Goal: Task Accomplishment & Management: Manage account settings

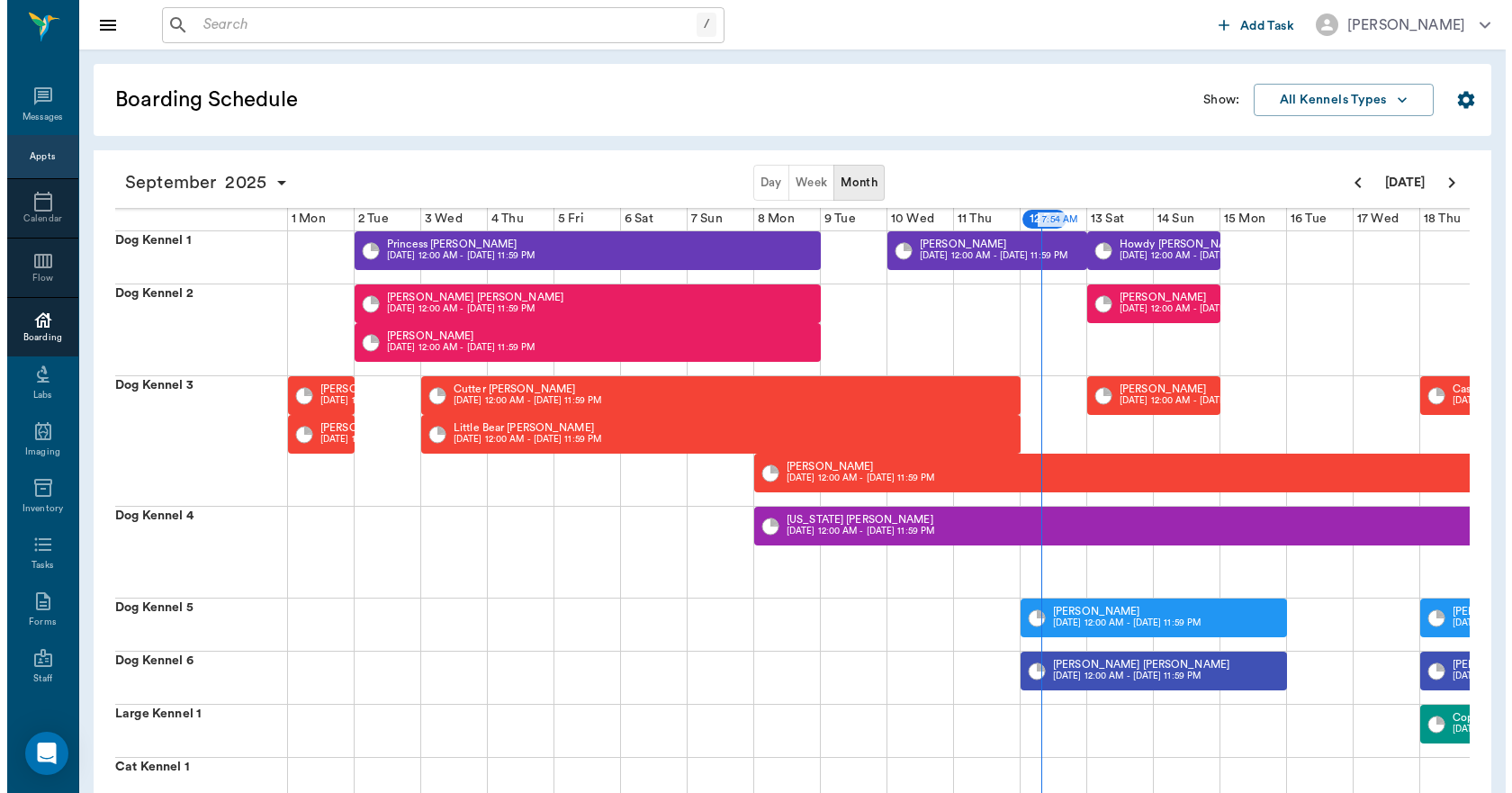
scroll to position [0, 467]
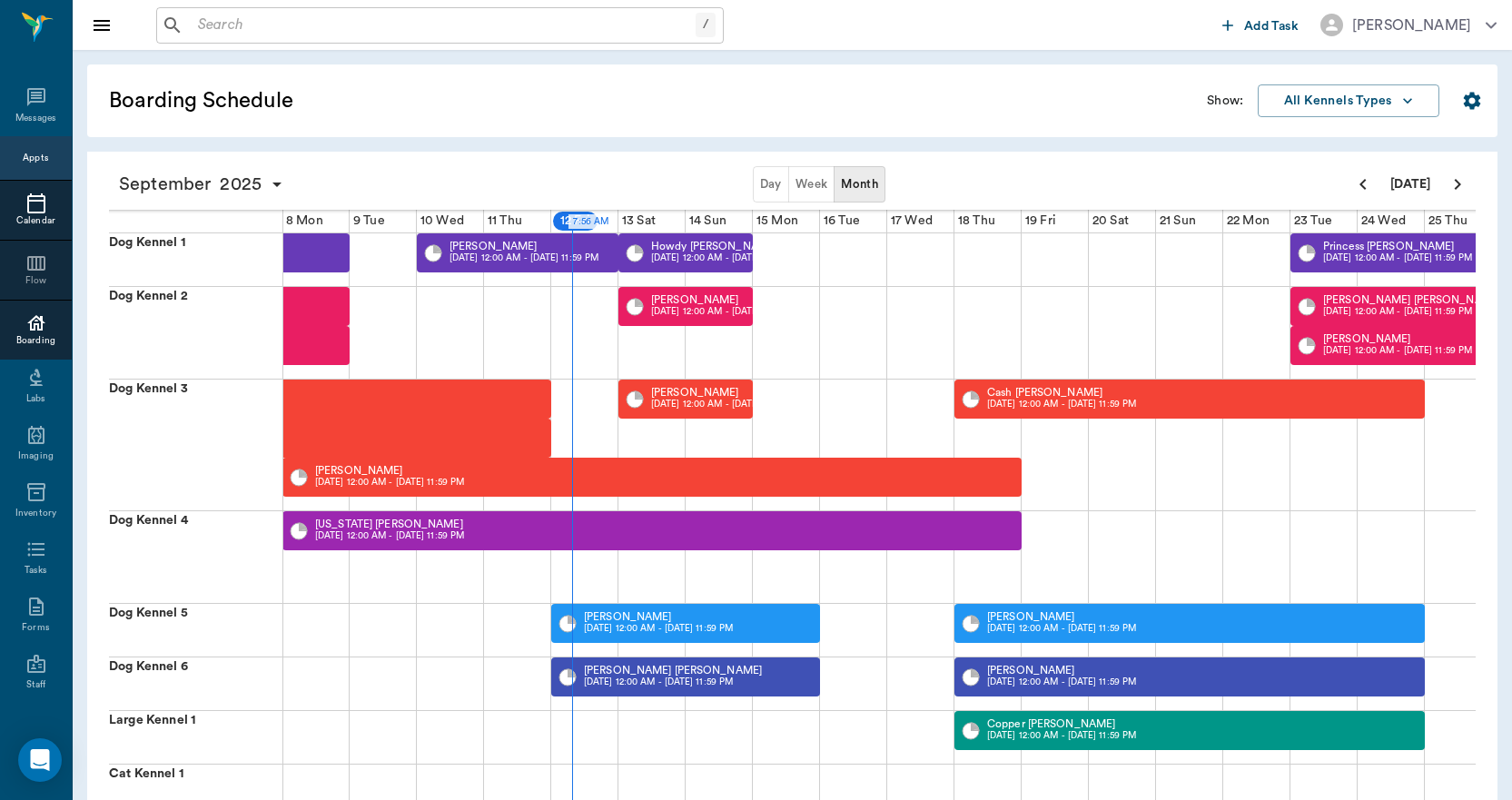
click at [17, 214] on div "Calendar" at bounding box center [35, 221] width 72 height 14
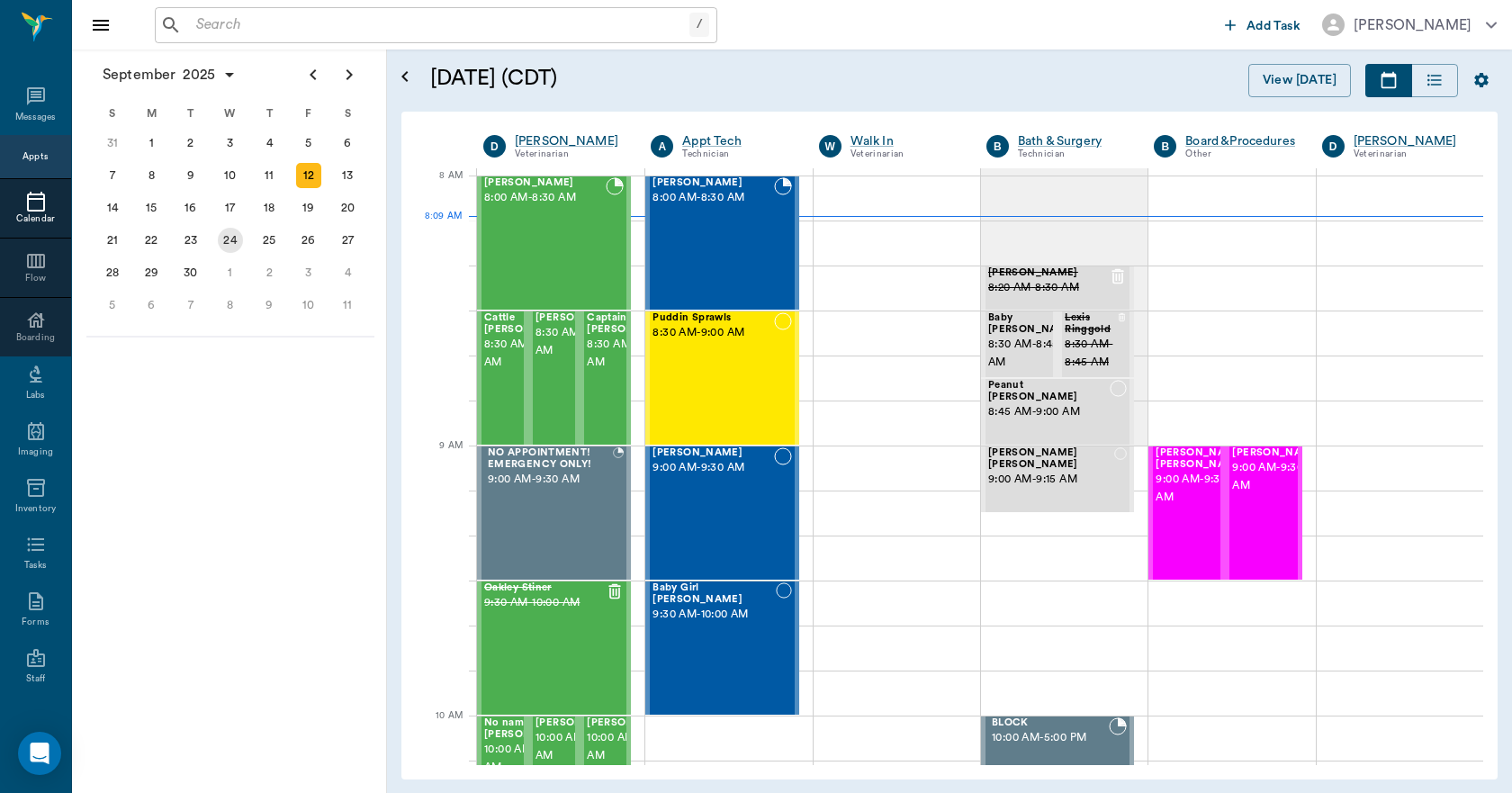
click at [233, 241] on div "24" at bounding box center [231, 240] width 25 height 25
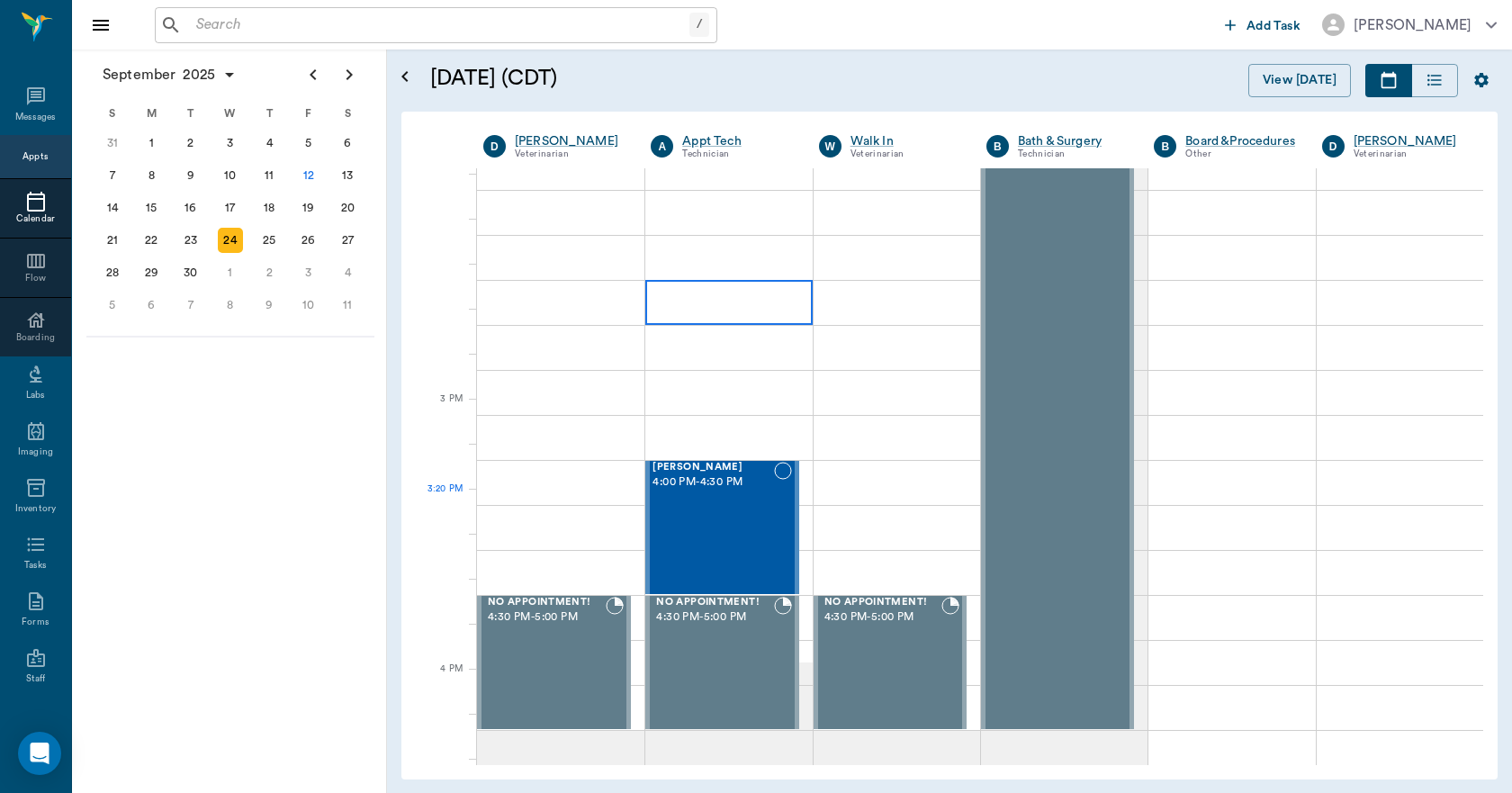
scroll to position [1890, 0]
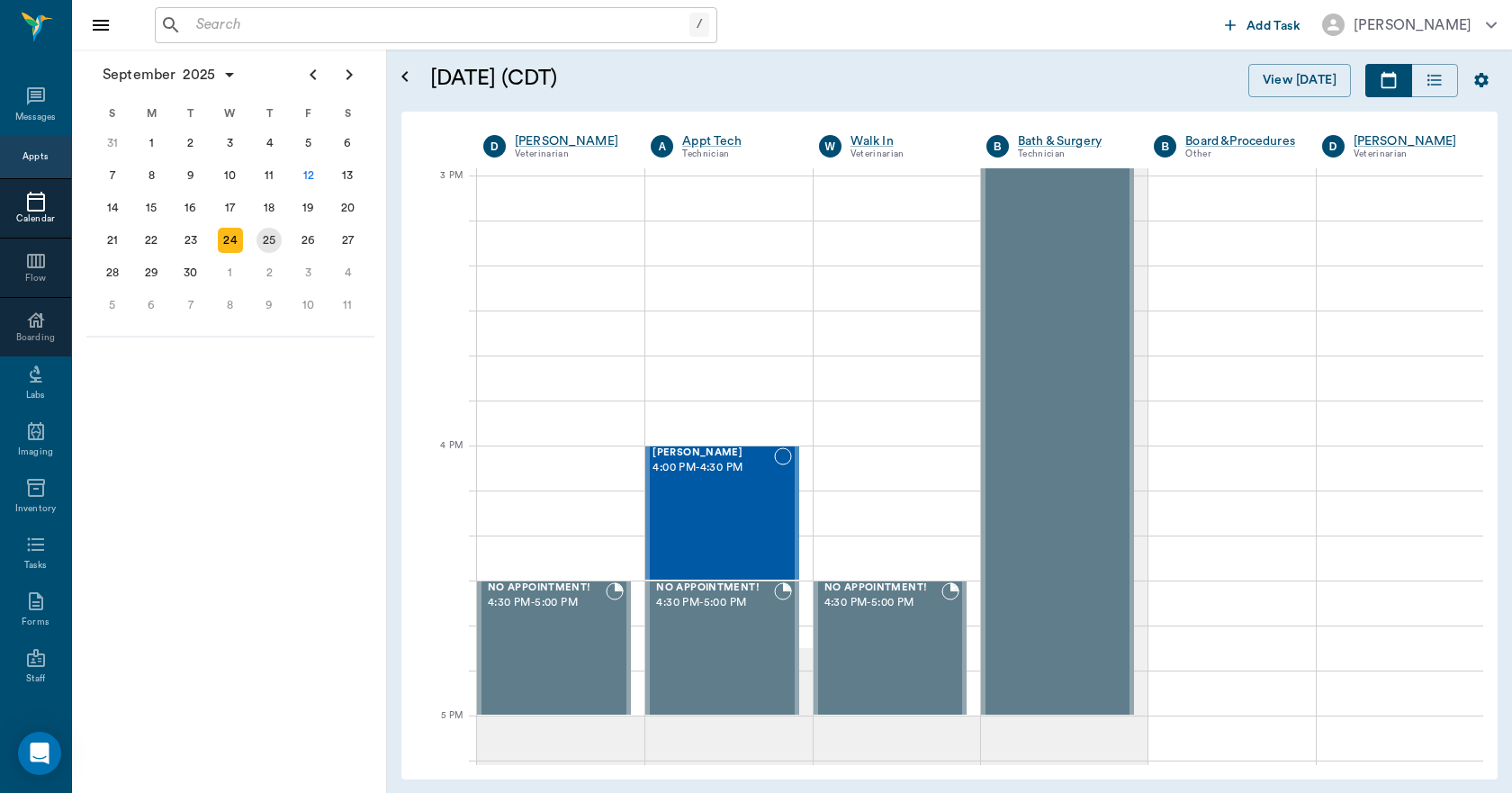
click at [271, 243] on div "25" at bounding box center [270, 240] width 25 height 25
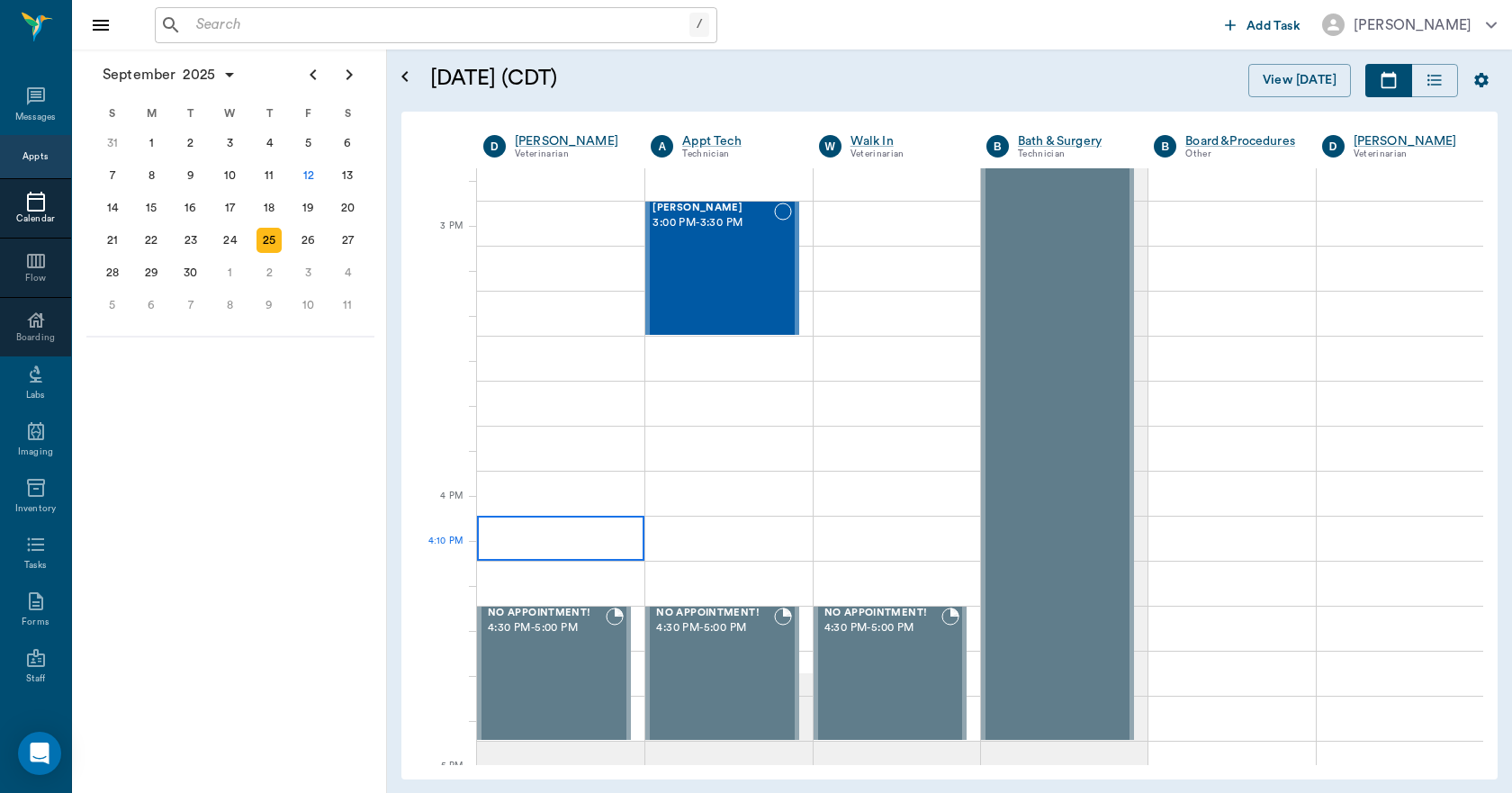
scroll to position [1890, 0]
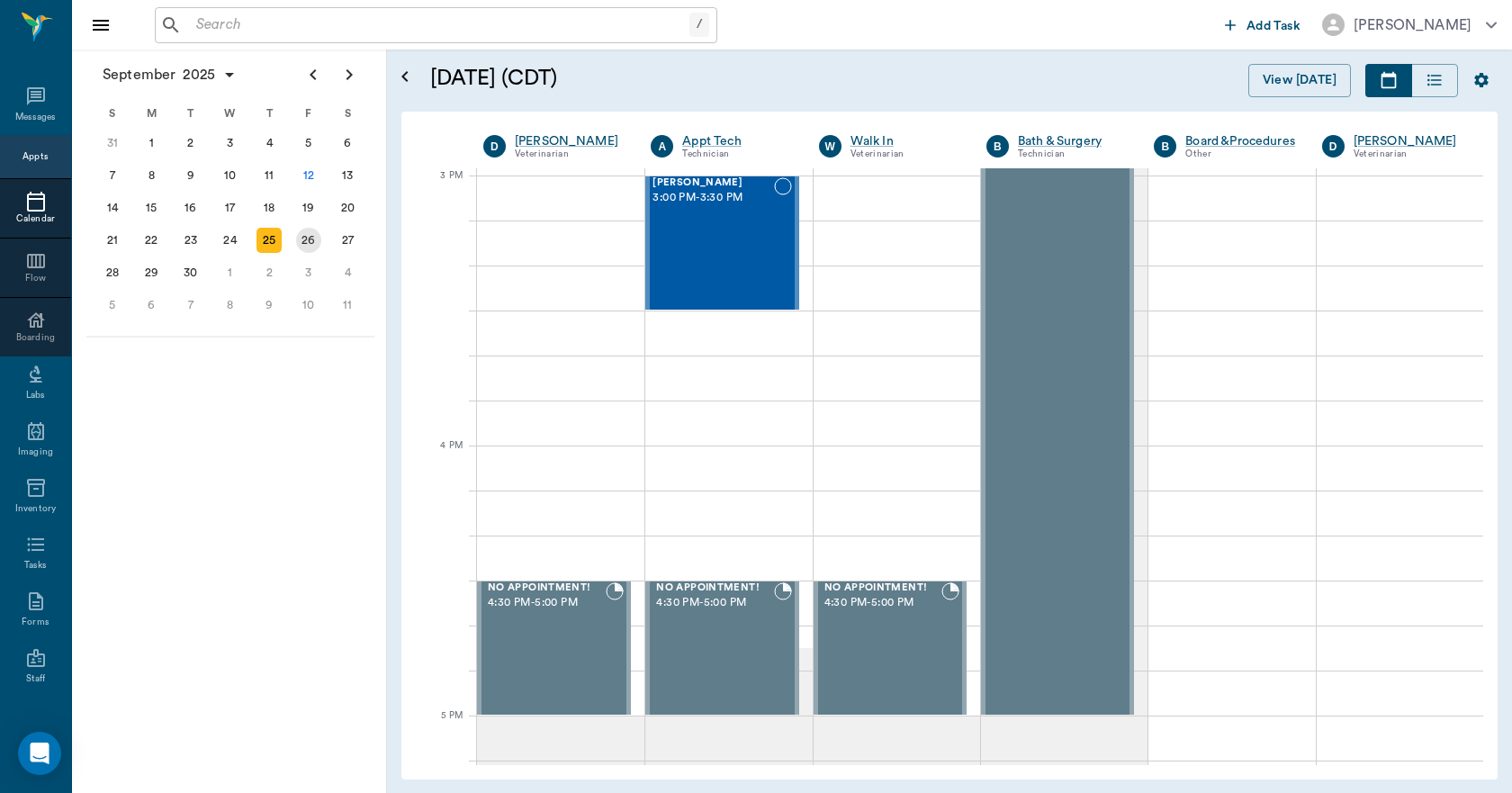
click at [305, 237] on div "26" at bounding box center [308, 240] width 25 height 25
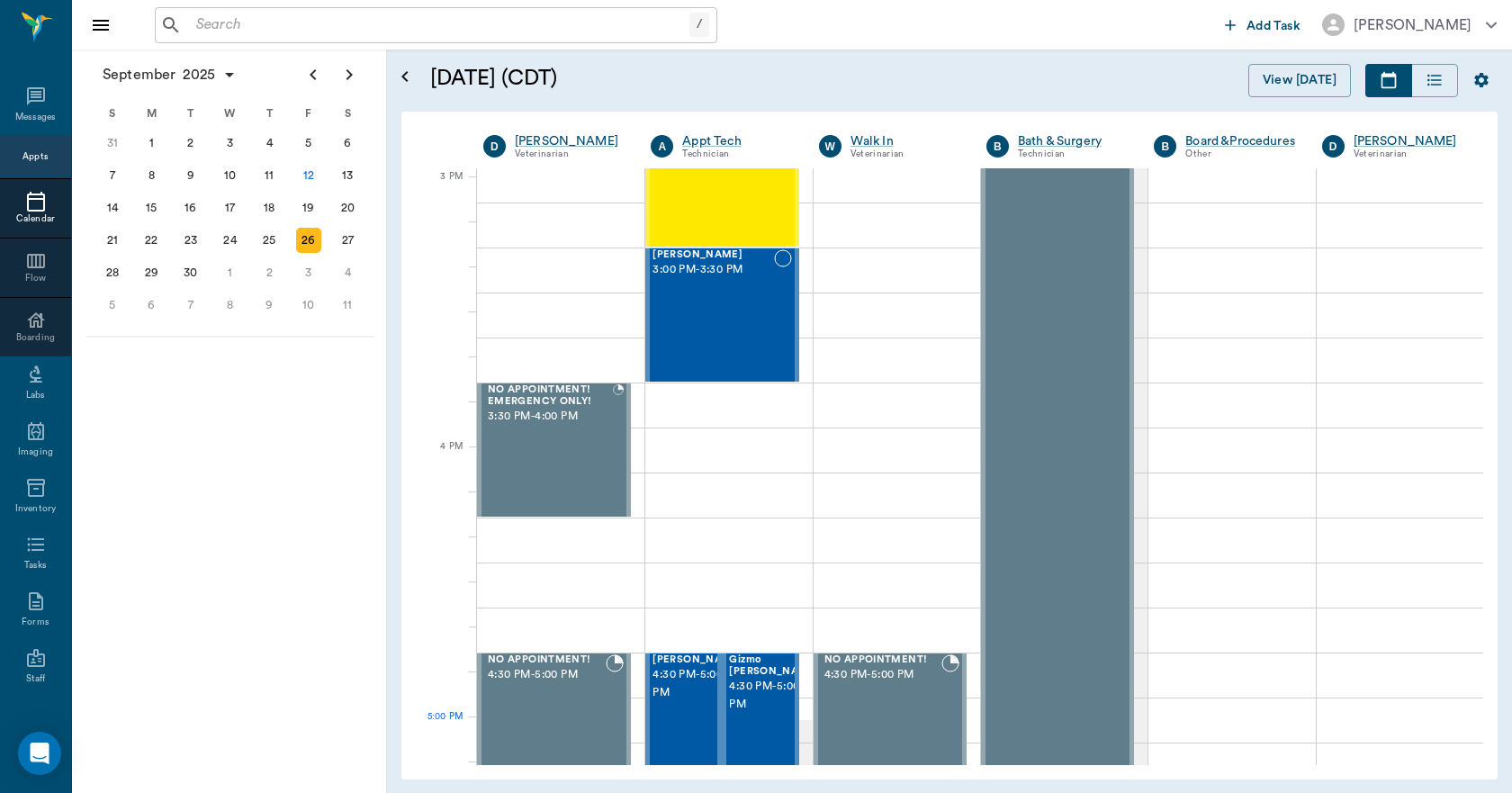
scroll to position [1890, 0]
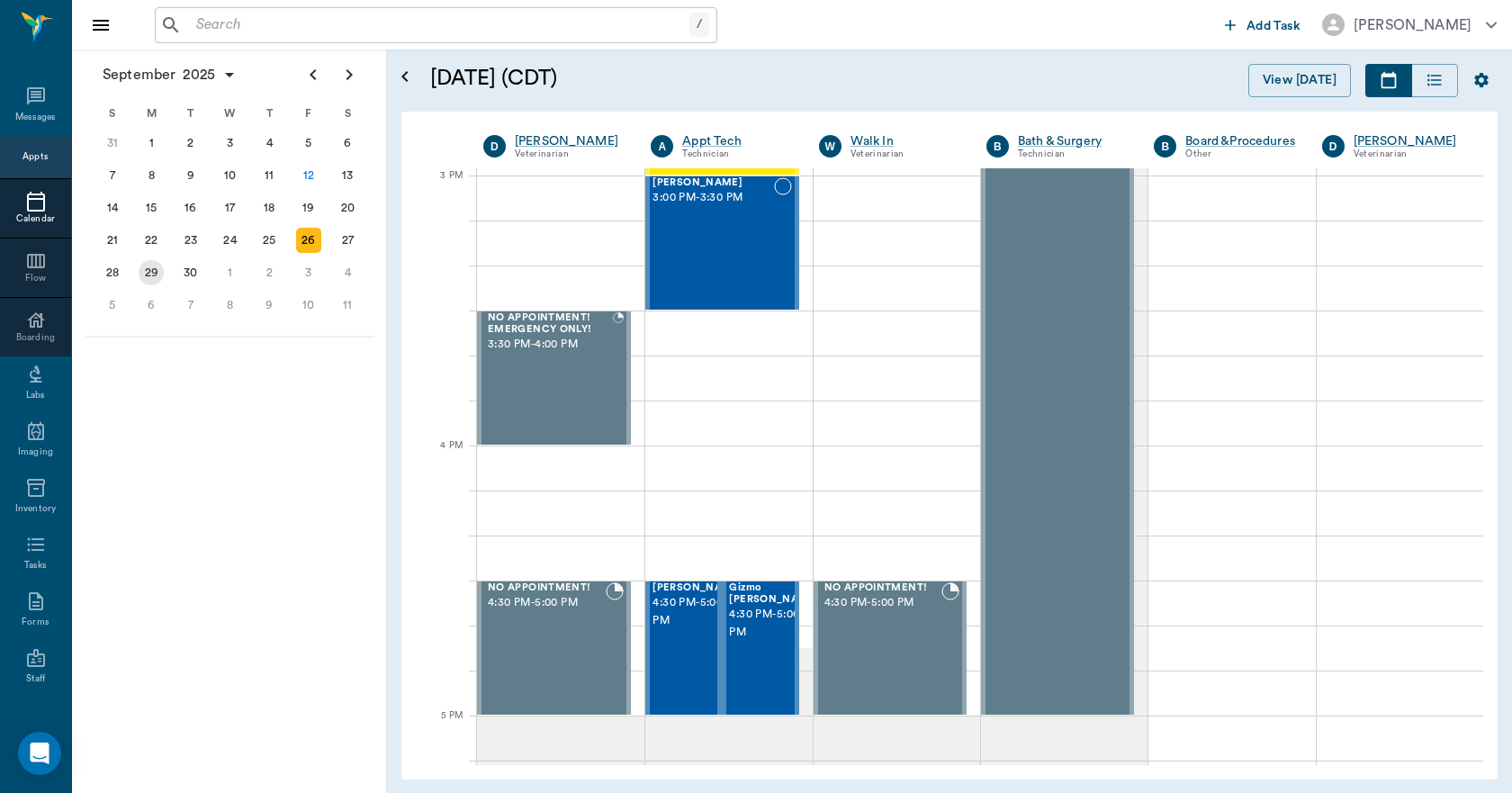
click at [154, 275] on div "29" at bounding box center [151, 272] width 25 height 25
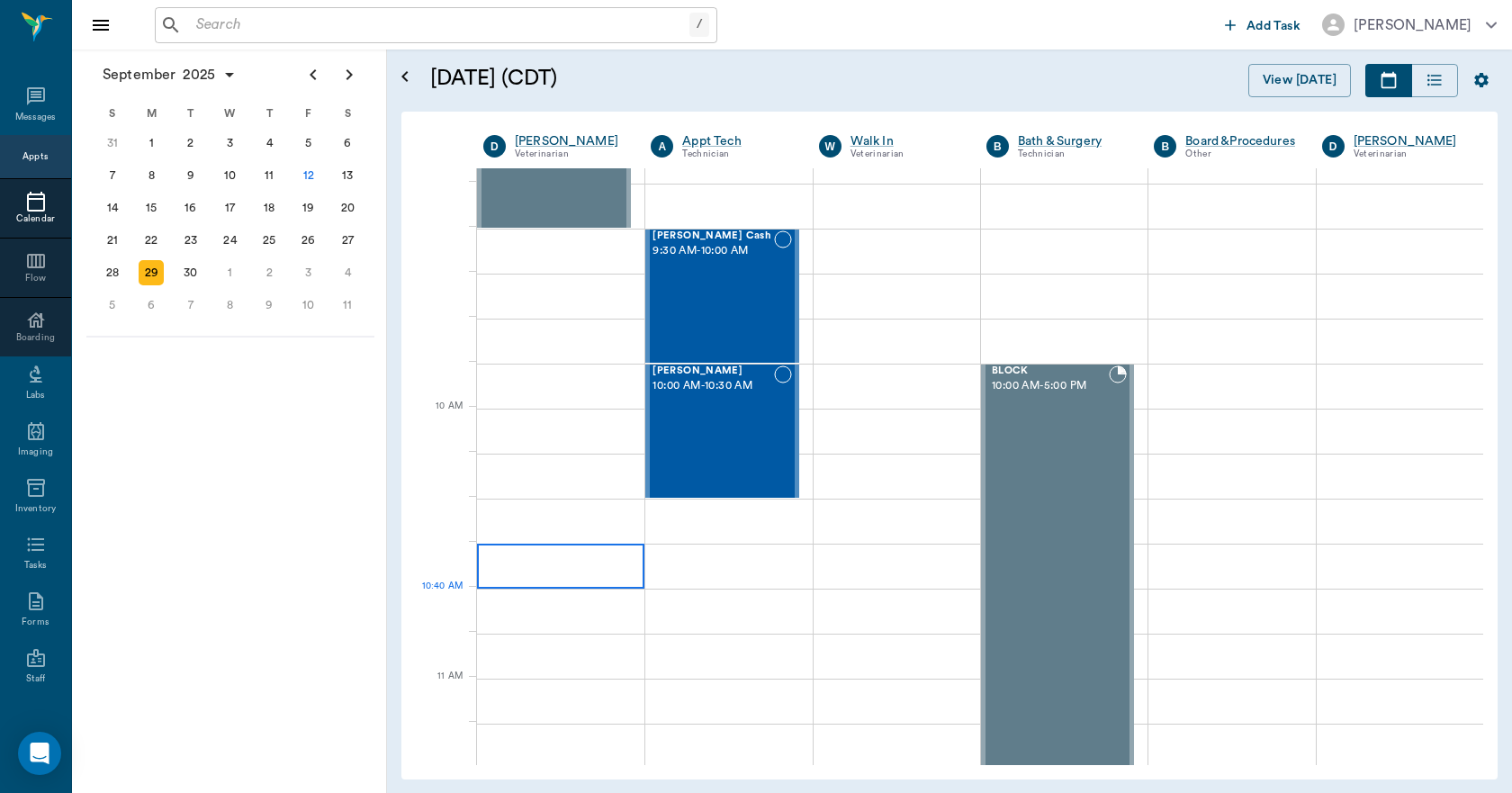
scroll to position [360, 0]
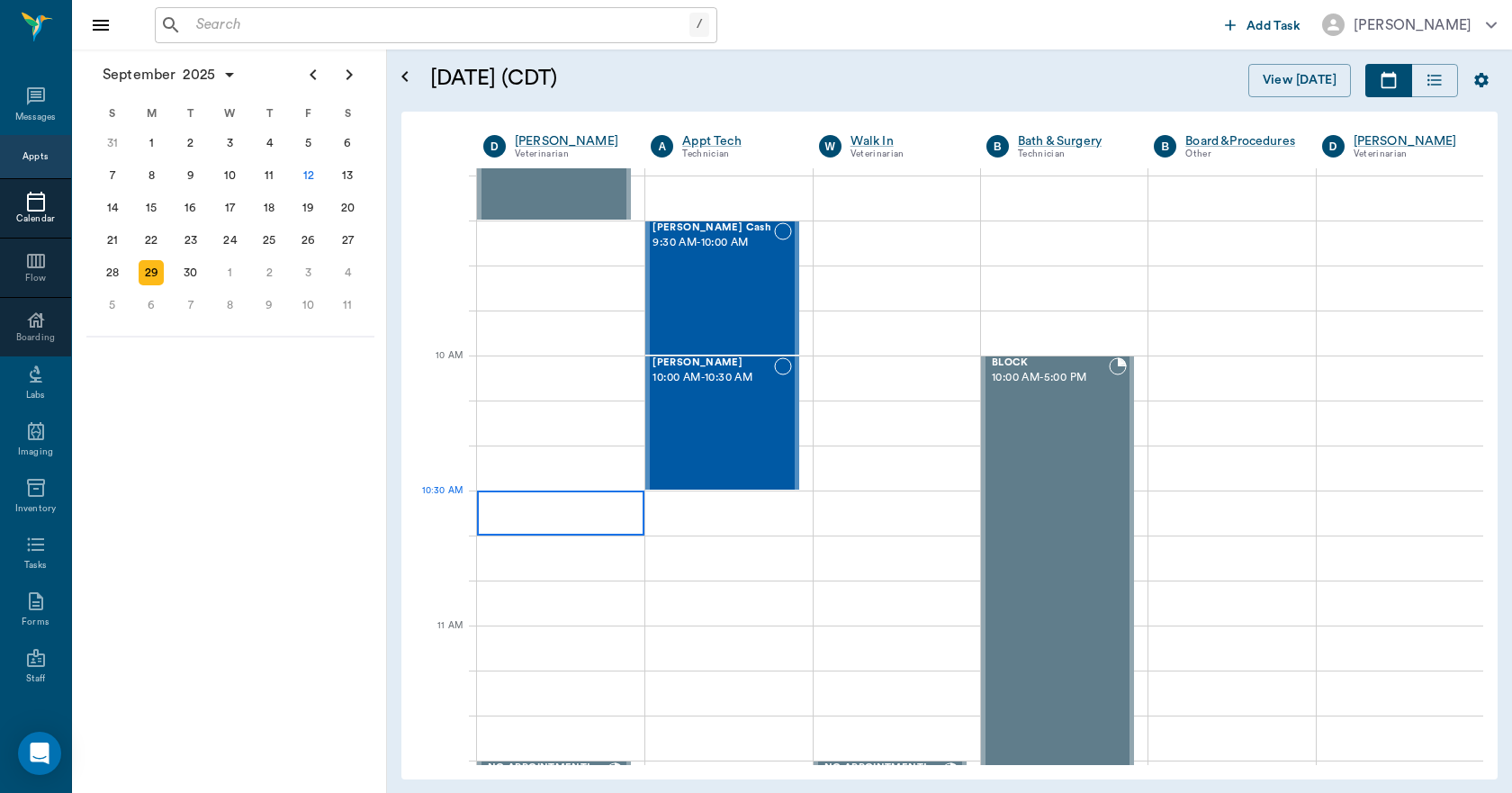
click at [592, 501] on div at bounding box center [560, 513] width 167 height 45
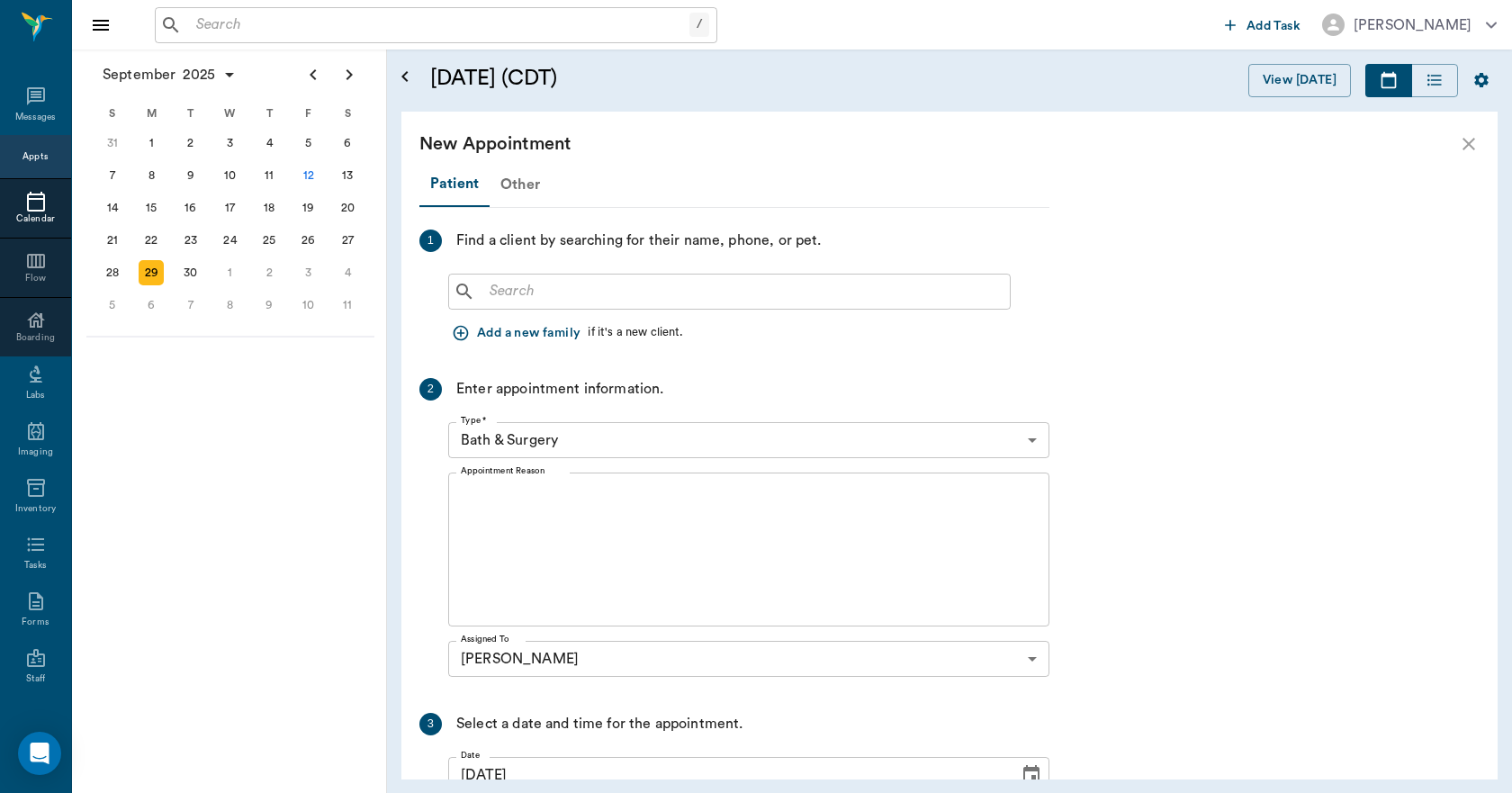
click at [527, 179] on div "Other" at bounding box center [520, 184] width 61 height 43
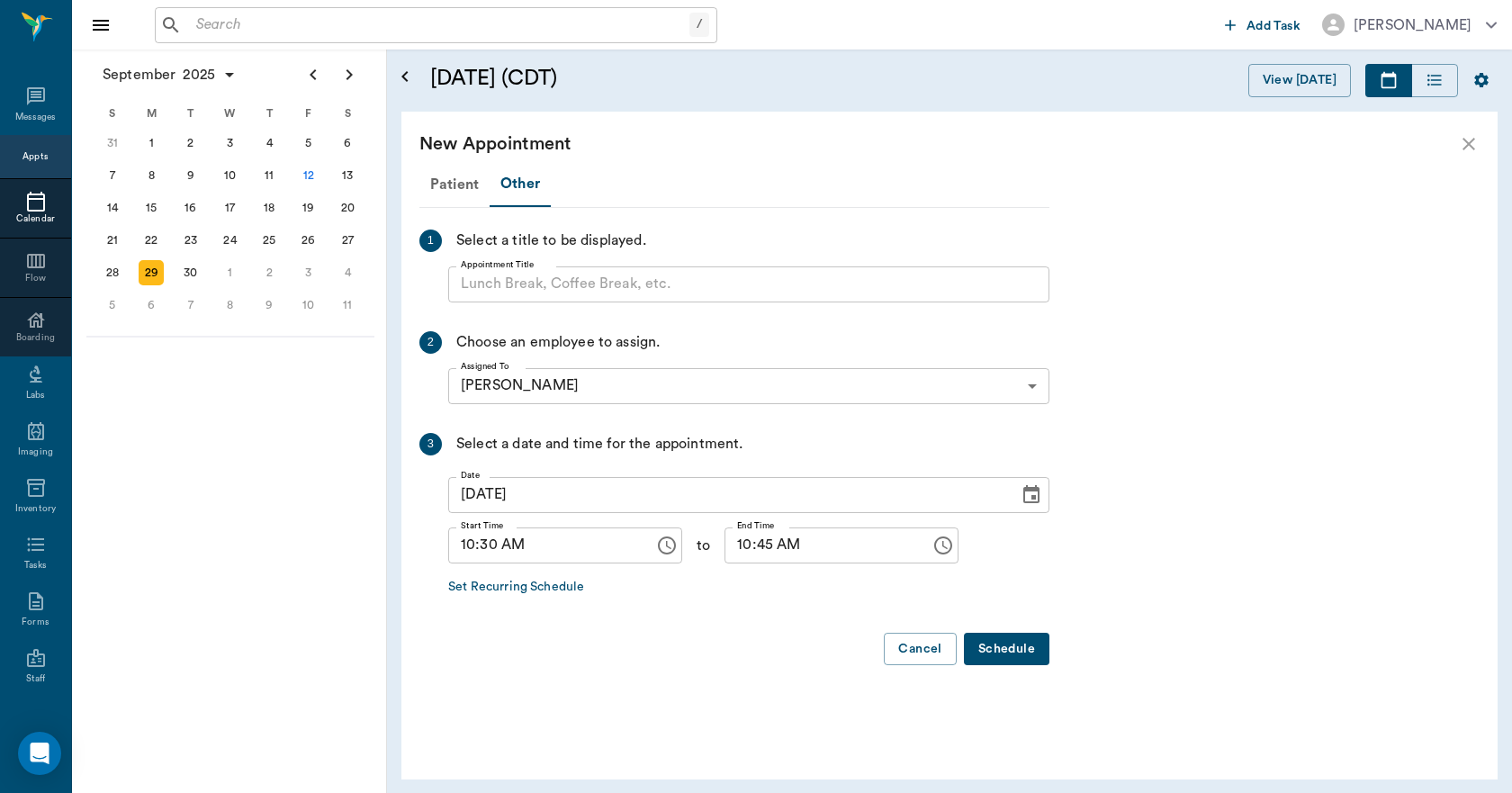
click at [528, 281] on input "Appointment Title" at bounding box center [749, 284] width 601 height 36
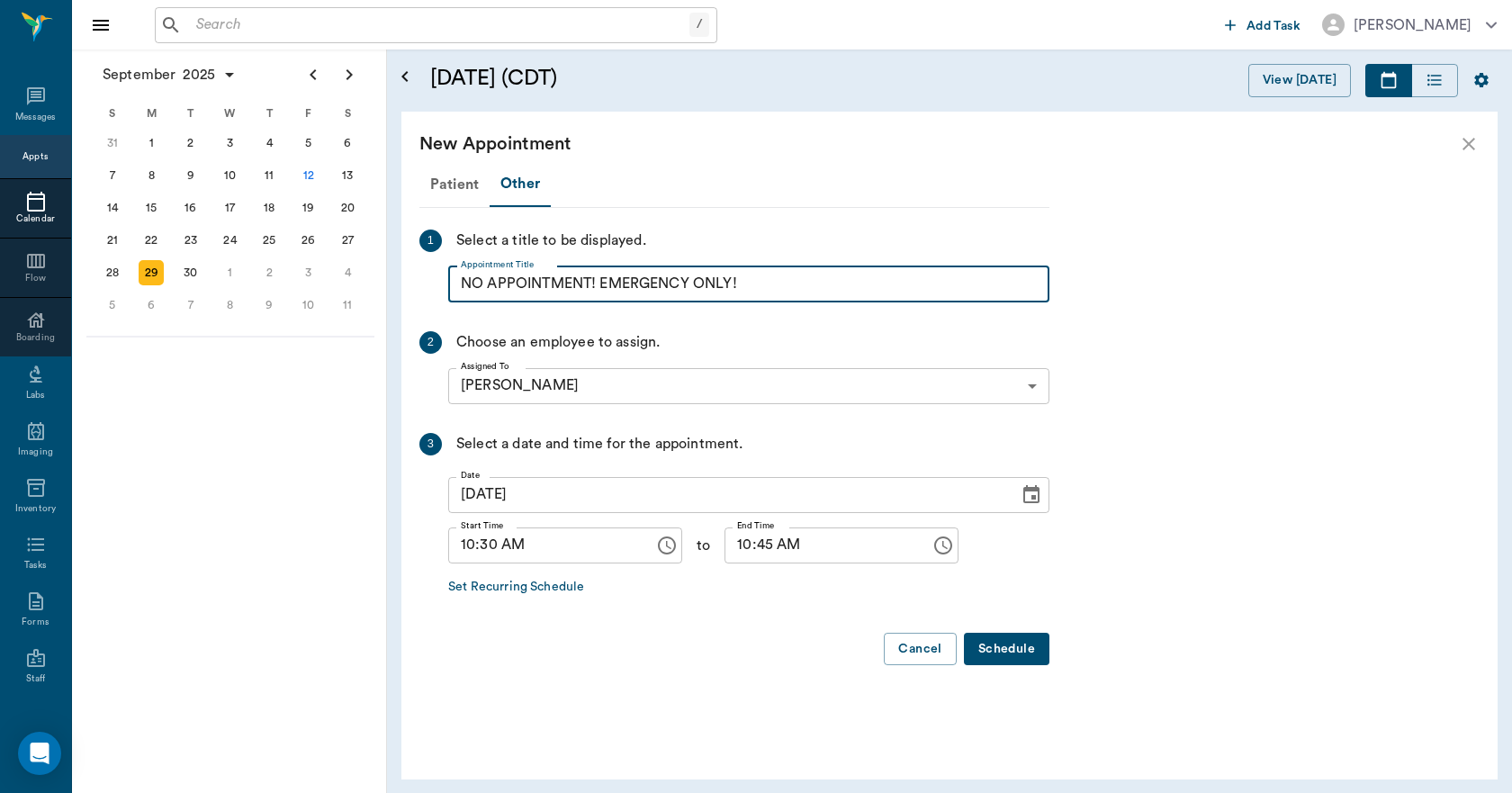
drag, startPoint x: 759, startPoint y: 277, endPoint x: 482, endPoint y: 298, distance: 277.8
click at [460, 316] on div "Patient Other 1 Select a title to be displayed. Appointment Title NO APPOINTMEN…" at bounding box center [734, 420] width 630 height 519
type input "NO APPOINTMENT! EMERGENCY ONLY!"
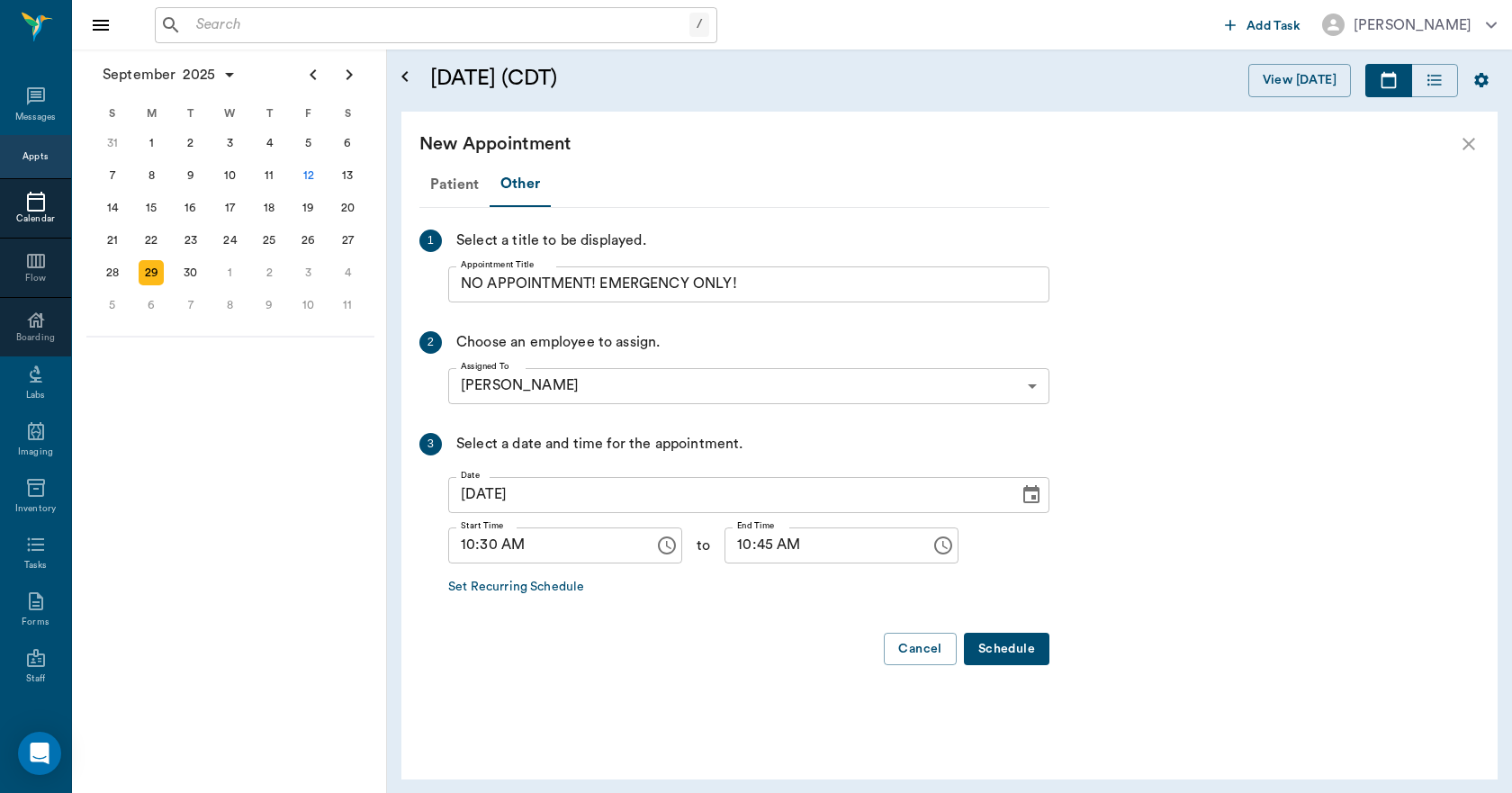
click at [748, 326] on div "Patient Other 1 Select a title to be displayed. Appointment Title NO APPOINTMEN…" at bounding box center [734, 420] width 630 height 519
click at [730, 550] on input "10:45 AM" at bounding box center [820, 545] width 194 height 36
type input "11:00 AM"
click at [1006, 651] on button "Schedule" at bounding box center [1006, 649] width 86 height 33
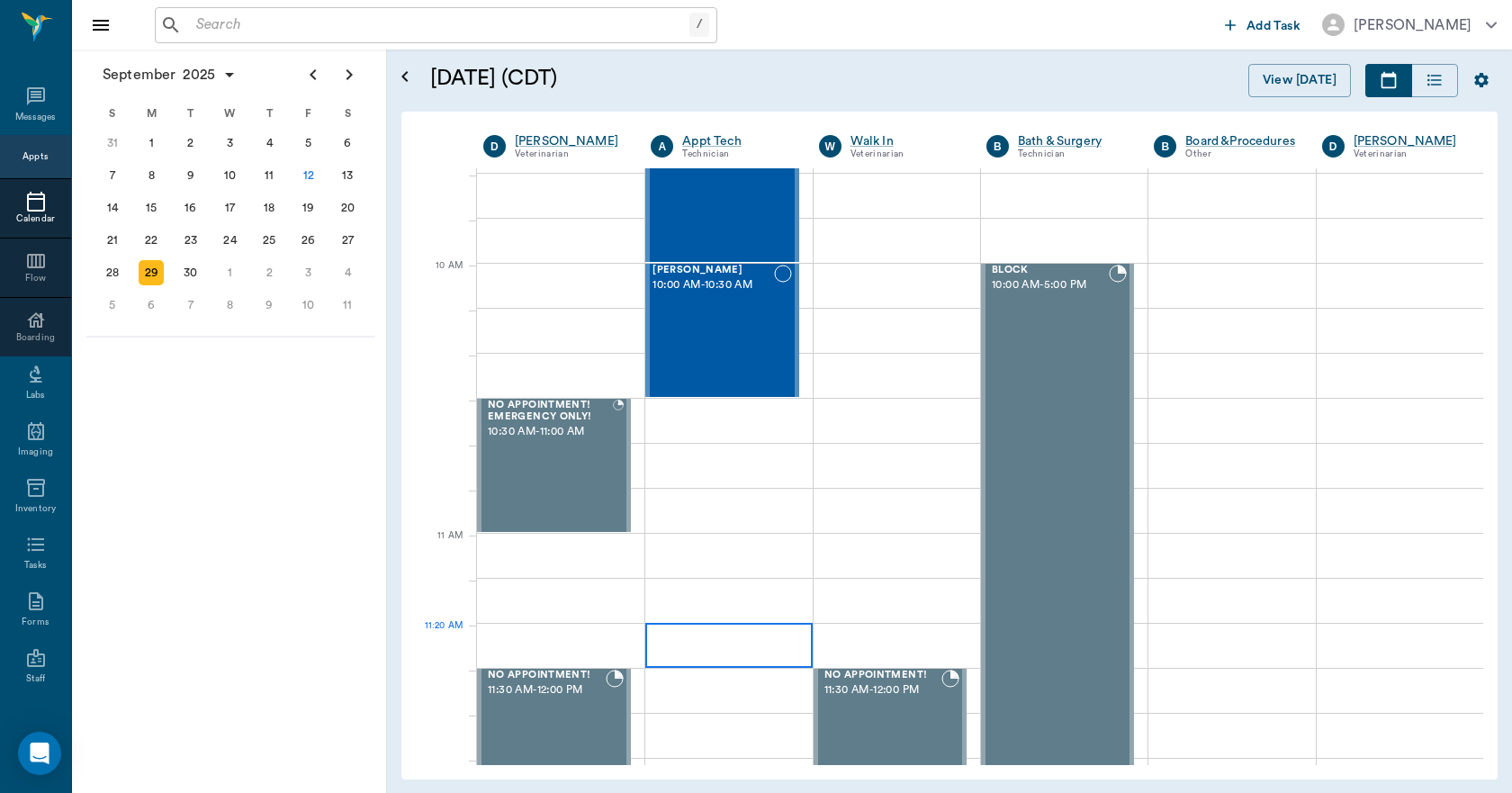
scroll to position [450, 0]
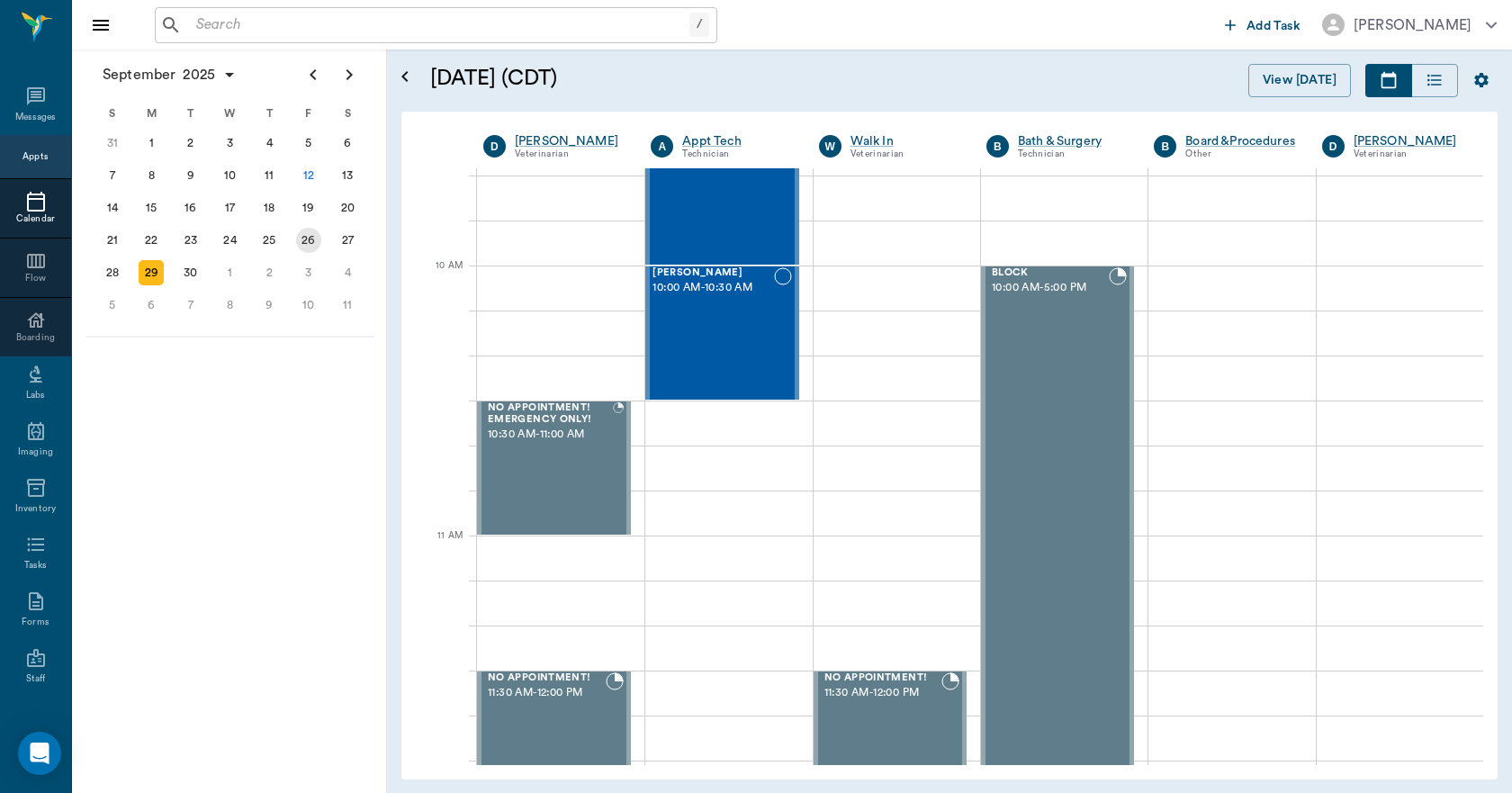
click at [315, 239] on div "26" at bounding box center [308, 240] width 25 height 25
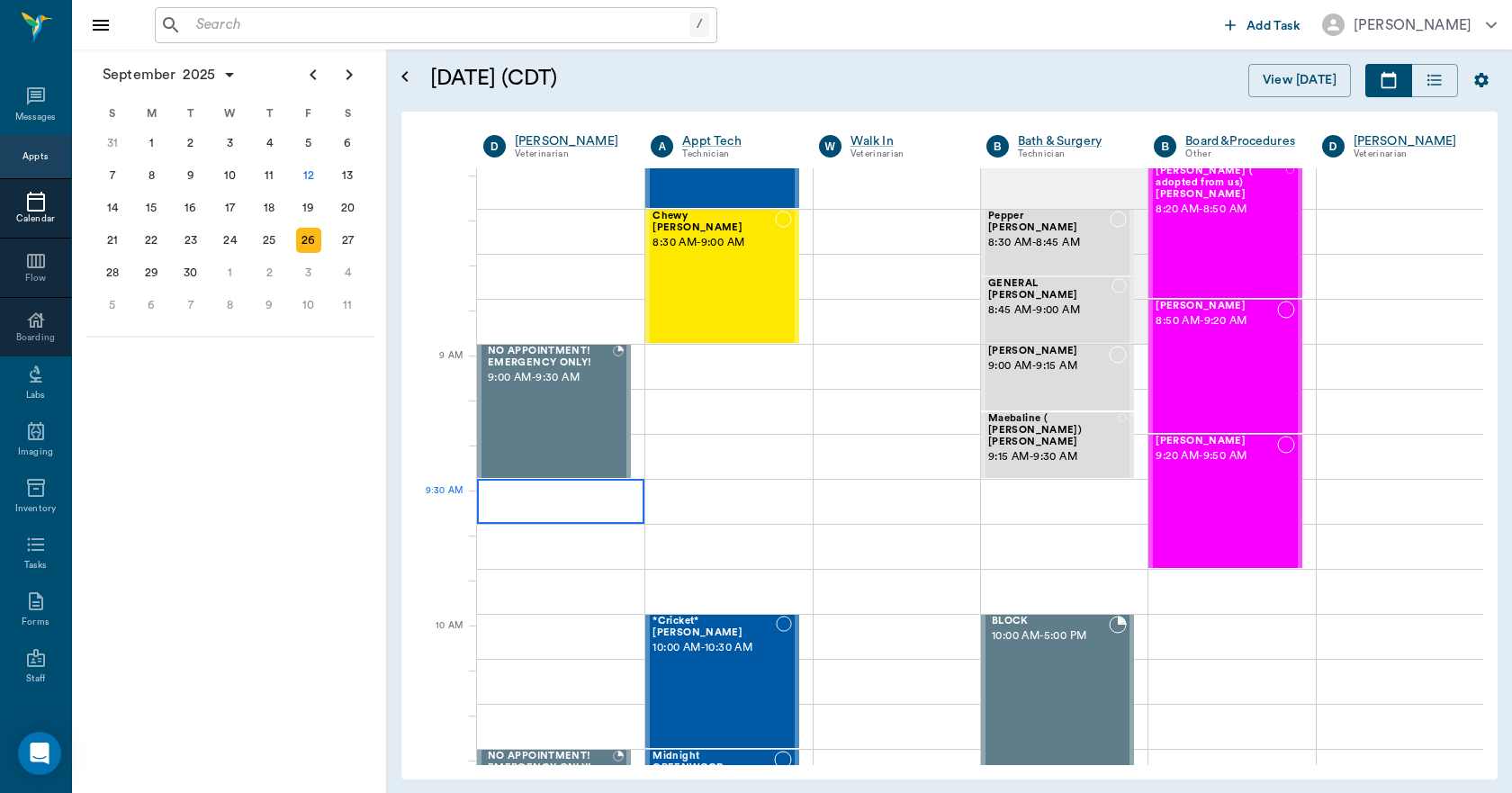
scroll to position [90, 0]
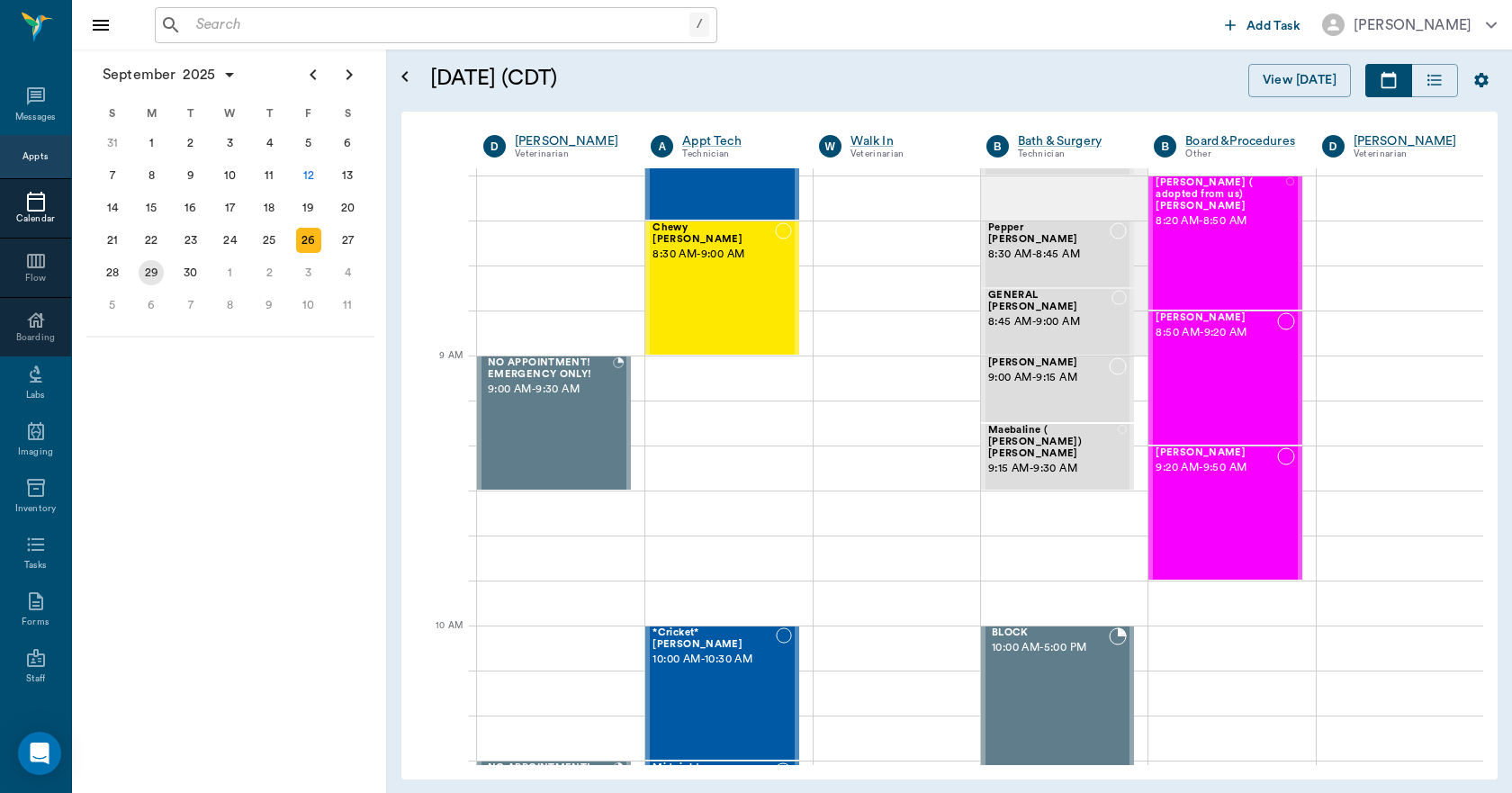
click at [148, 271] on div "29" at bounding box center [151, 272] width 25 height 25
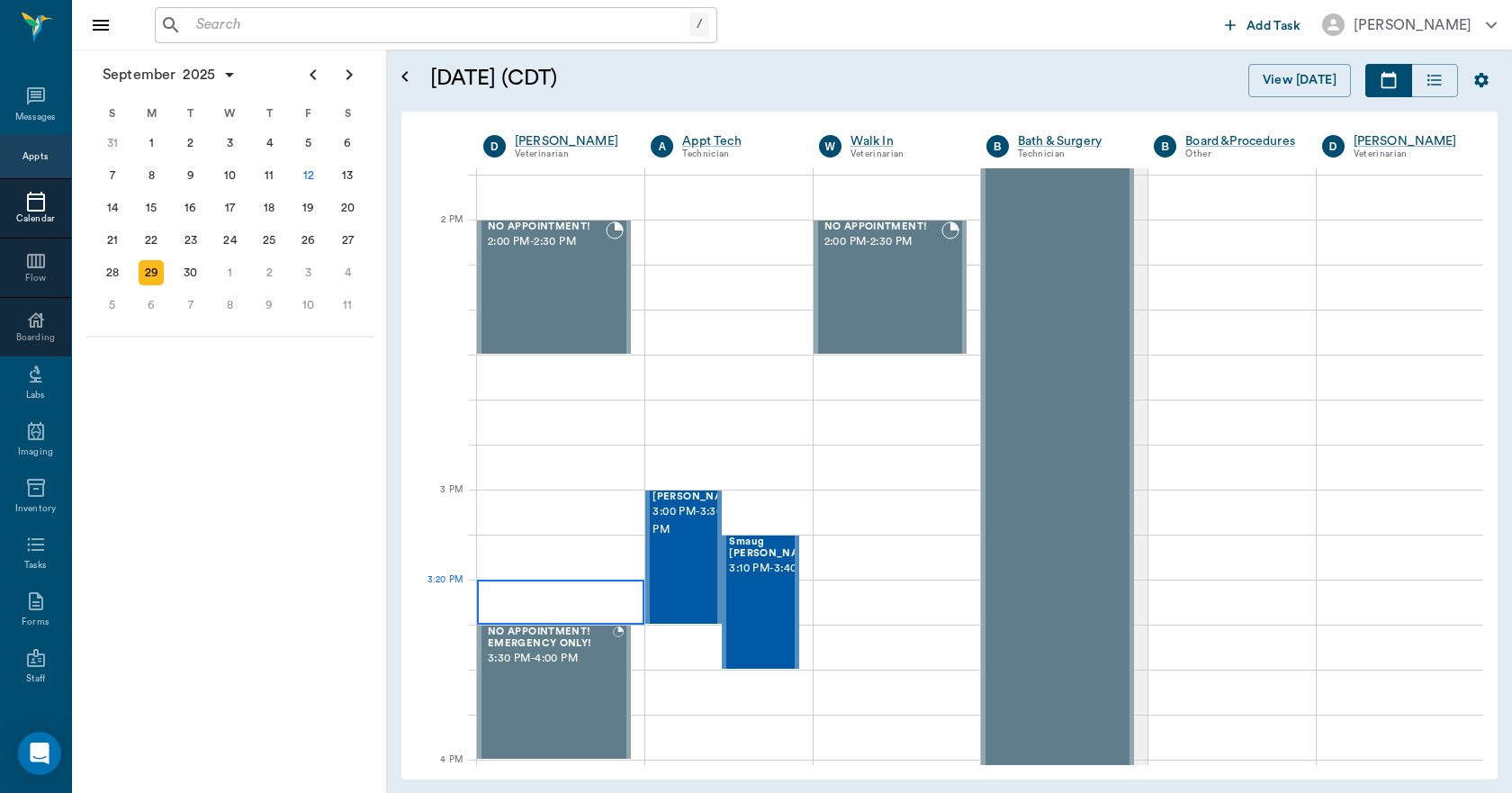
scroll to position [1619, 0]
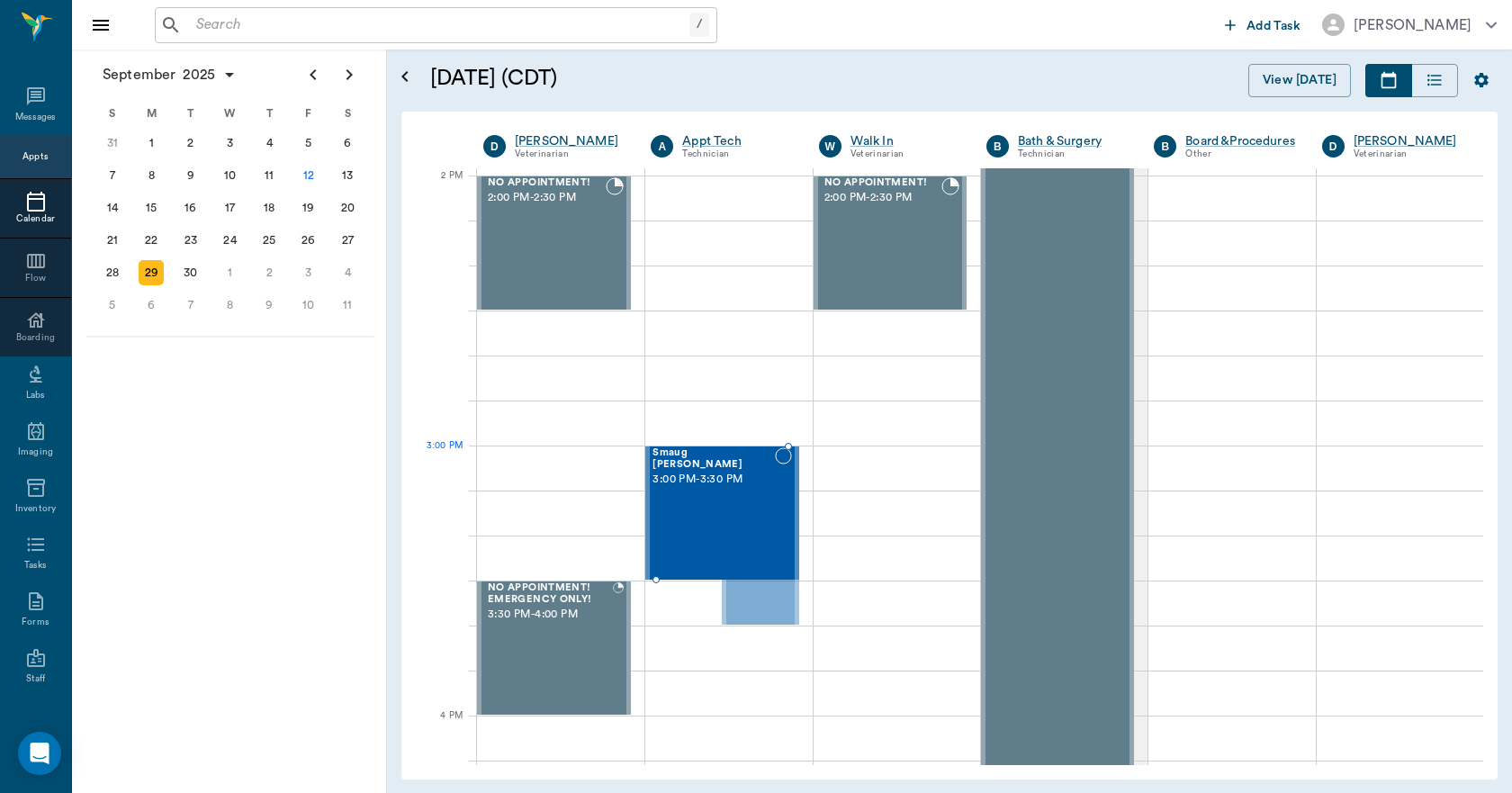
drag, startPoint x: 741, startPoint y: 545, endPoint x: 742, endPoint y: 509, distance: 36.0
click at [193, 271] on div "30" at bounding box center [191, 272] width 25 height 25
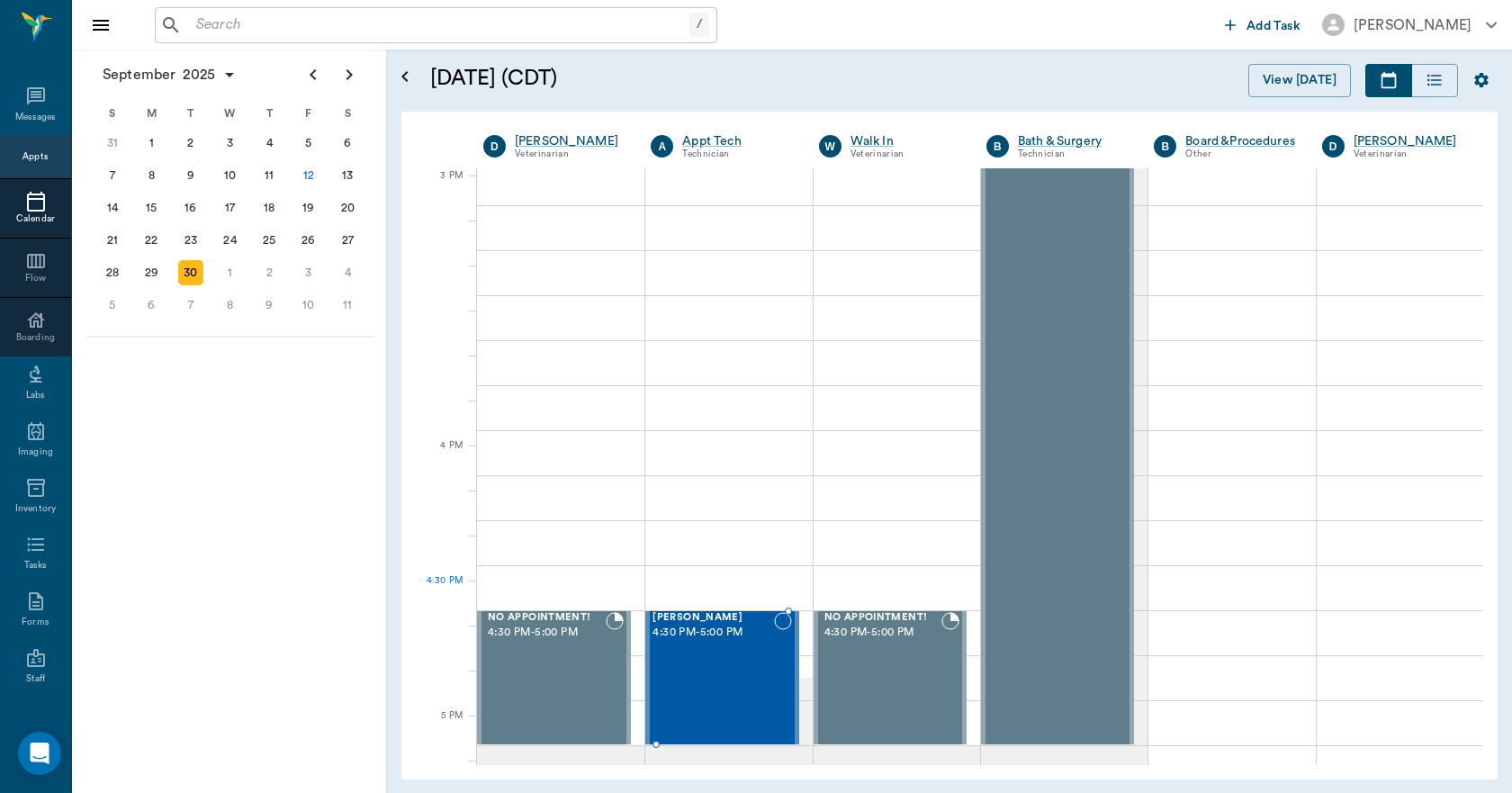
scroll to position [1890, 0]
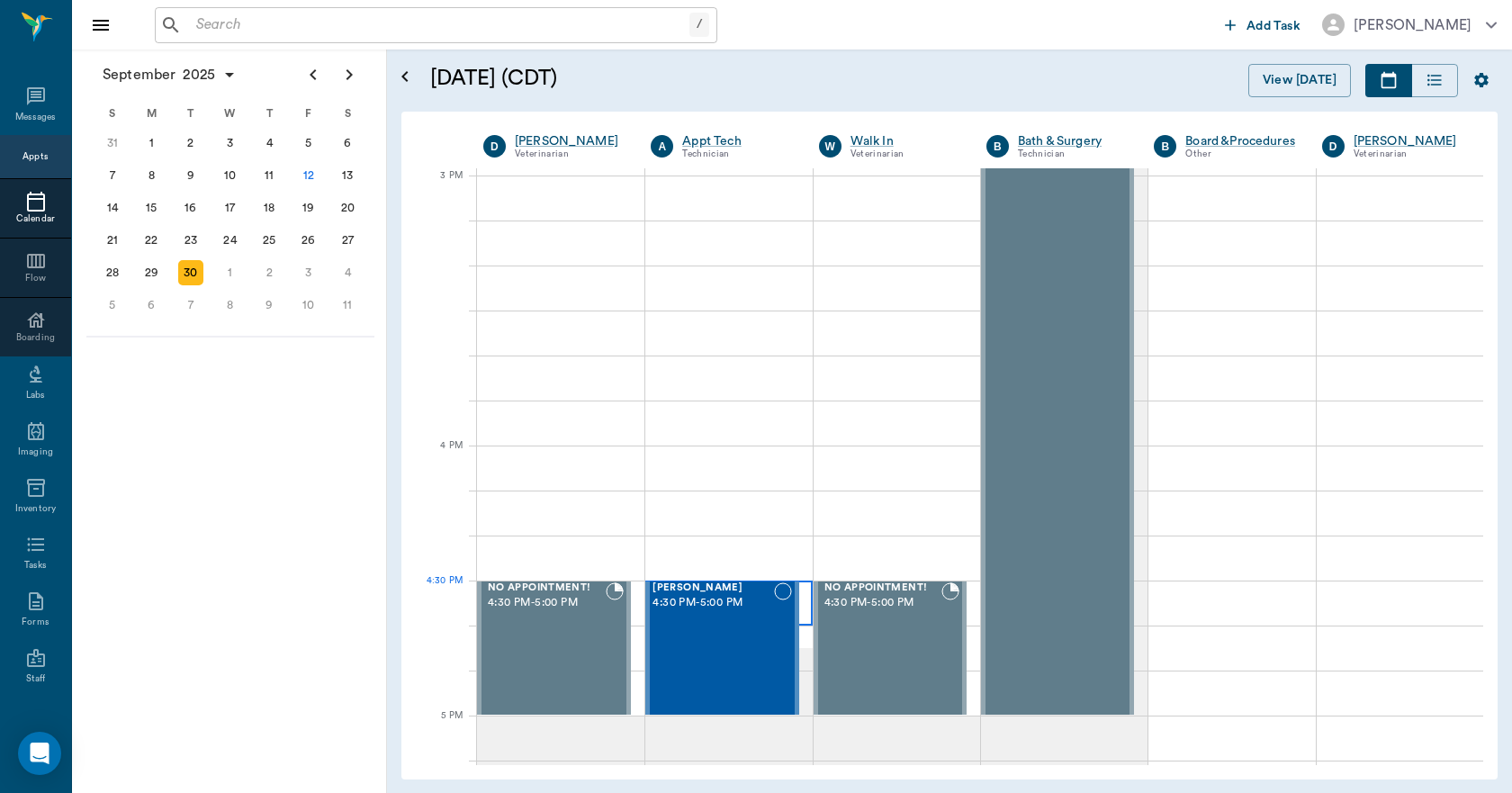
click at [801, 596] on div at bounding box center [728, 602] width 166 height 45
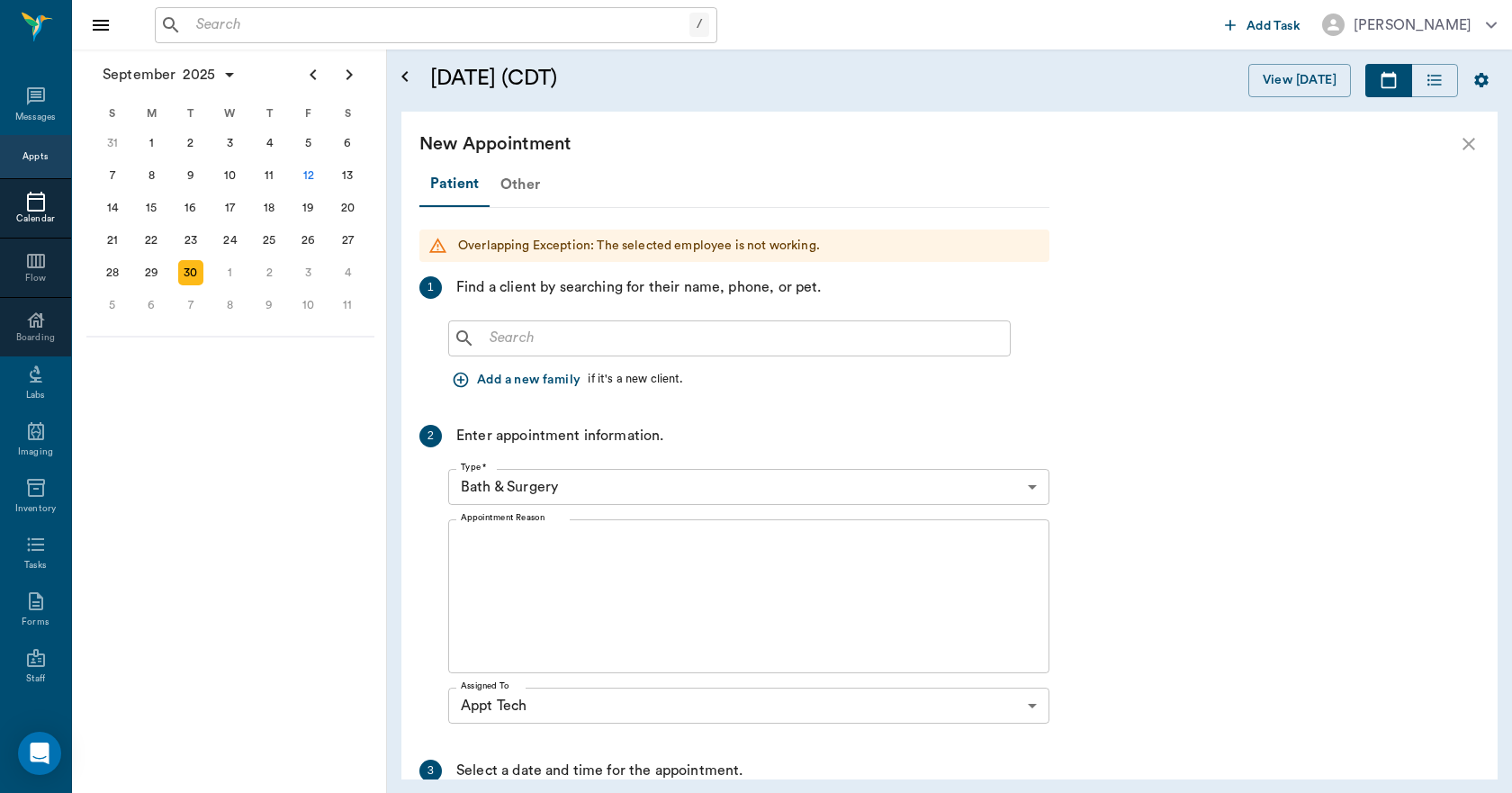
click at [520, 189] on div "Other" at bounding box center [520, 184] width 61 height 43
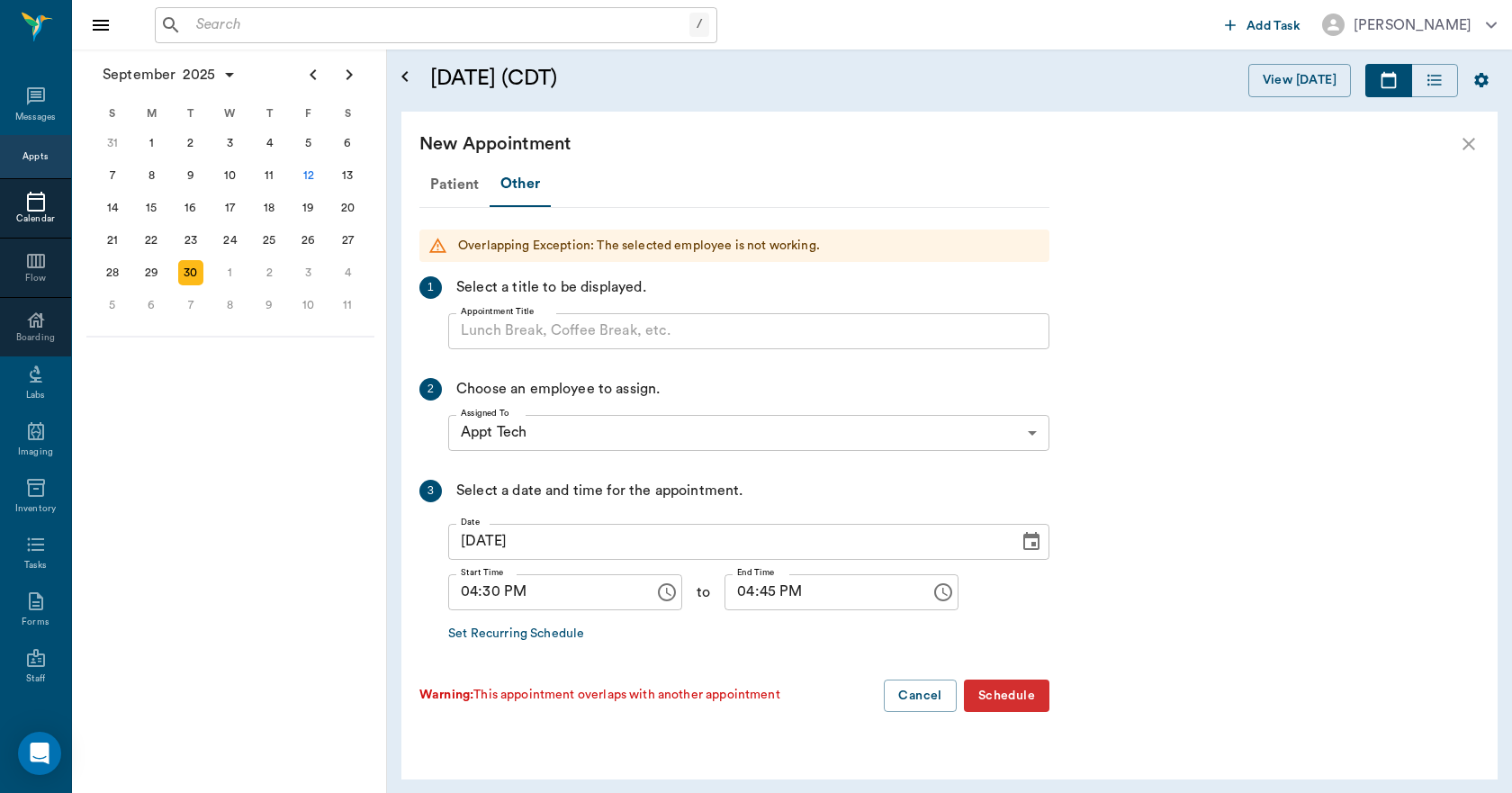
click at [1467, 143] on icon "close" at bounding box center [1468, 143] width 13 height 13
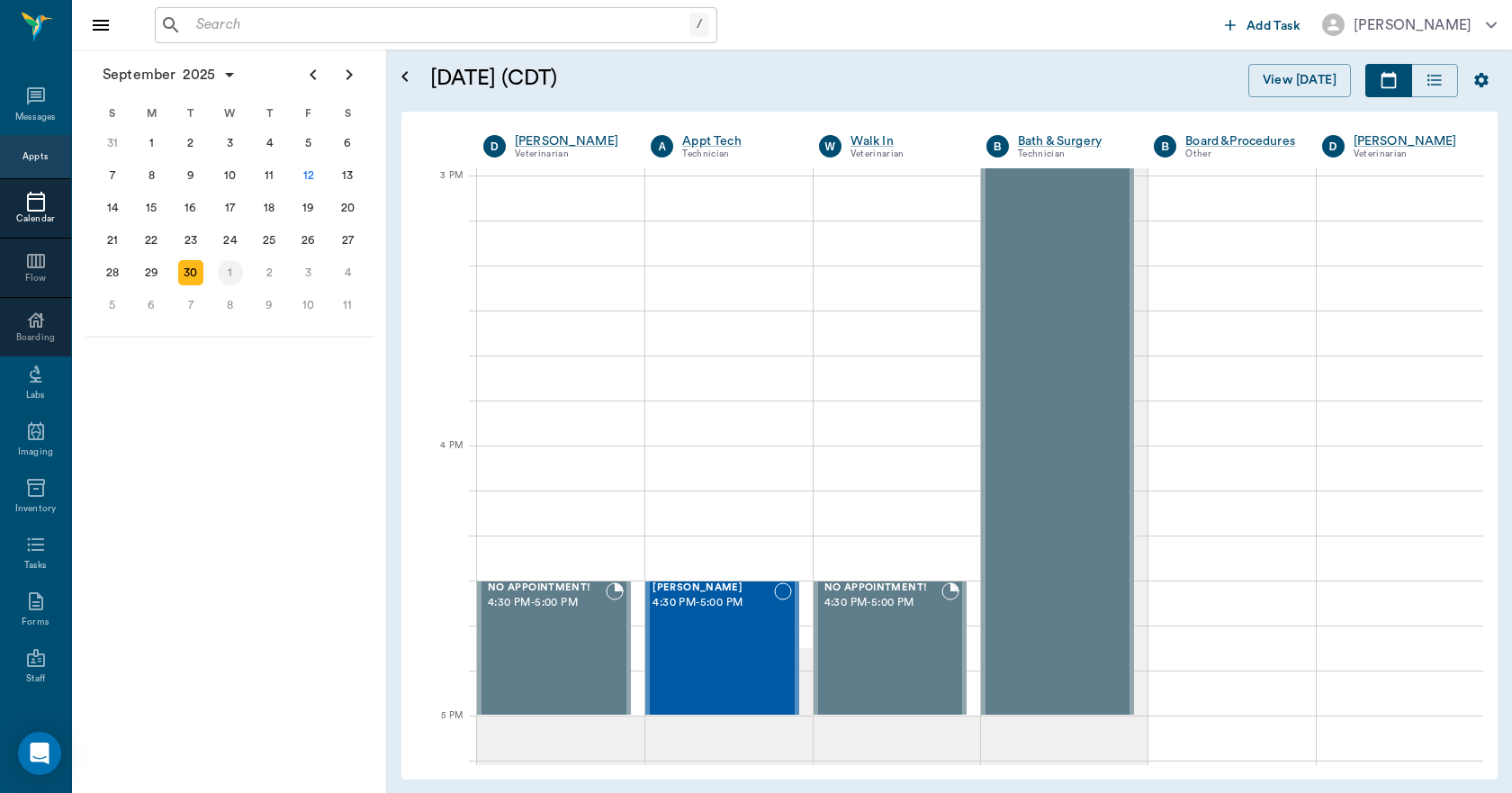
click at [234, 275] on div "1" at bounding box center [231, 272] width 25 height 25
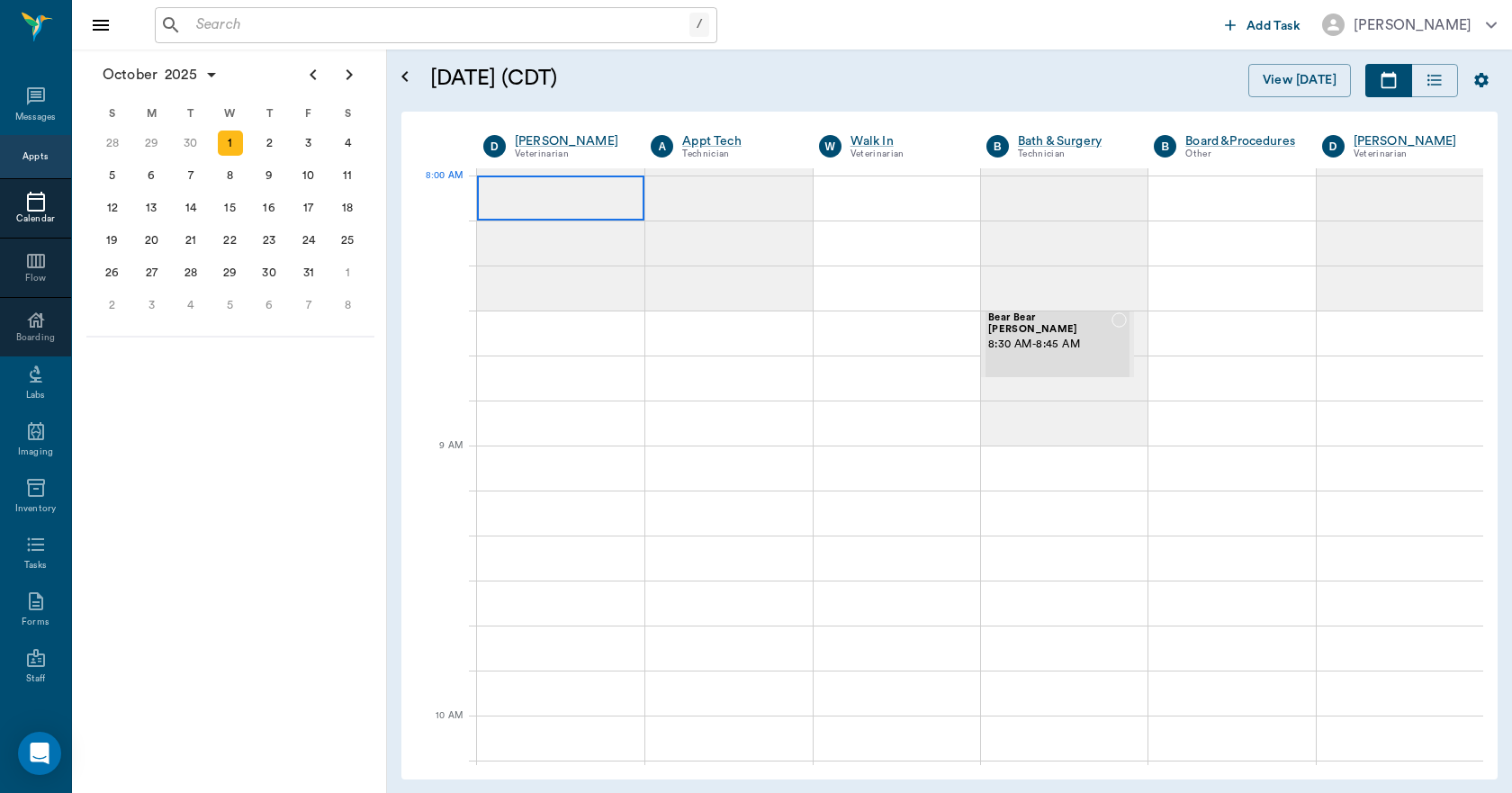
click at [540, 197] on div at bounding box center [560, 198] width 167 height 45
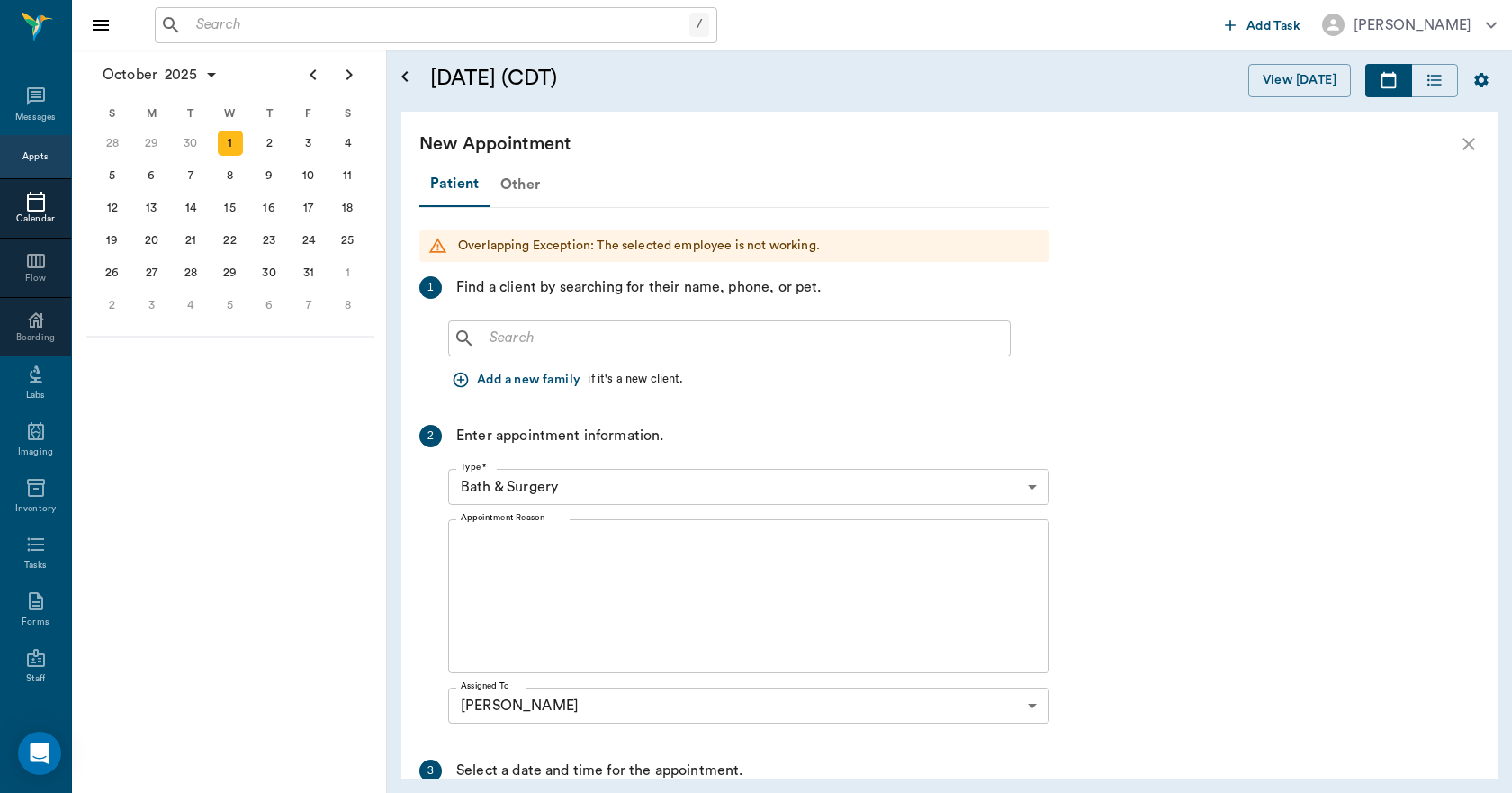
click at [529, 190] on div "Other" at bounding box center [520, 184] width 61 height 43
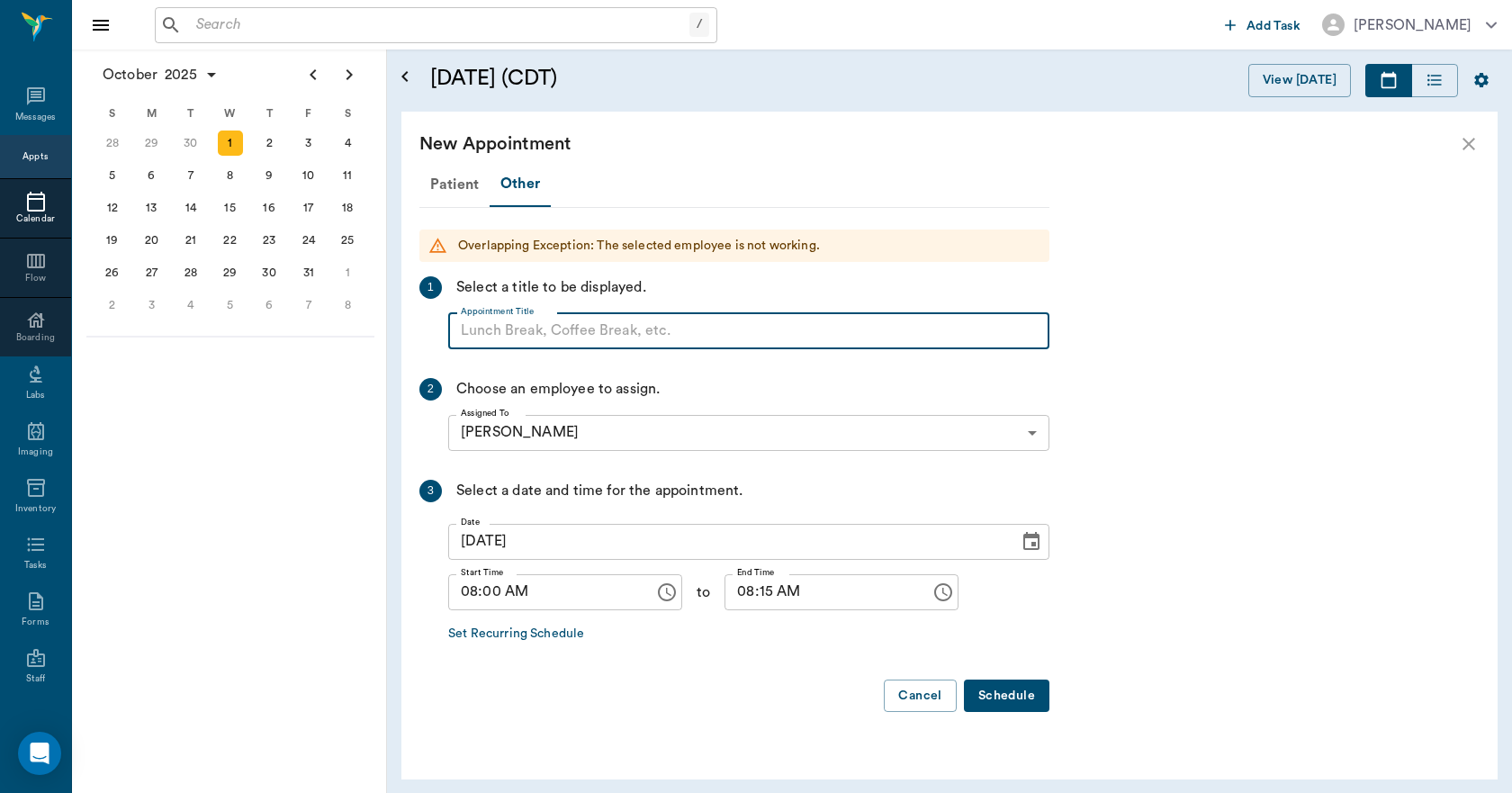
paste input "NO APPOINTMENT! EMERGENCY ONLY!"
type input "NO APPOINTMENT!"
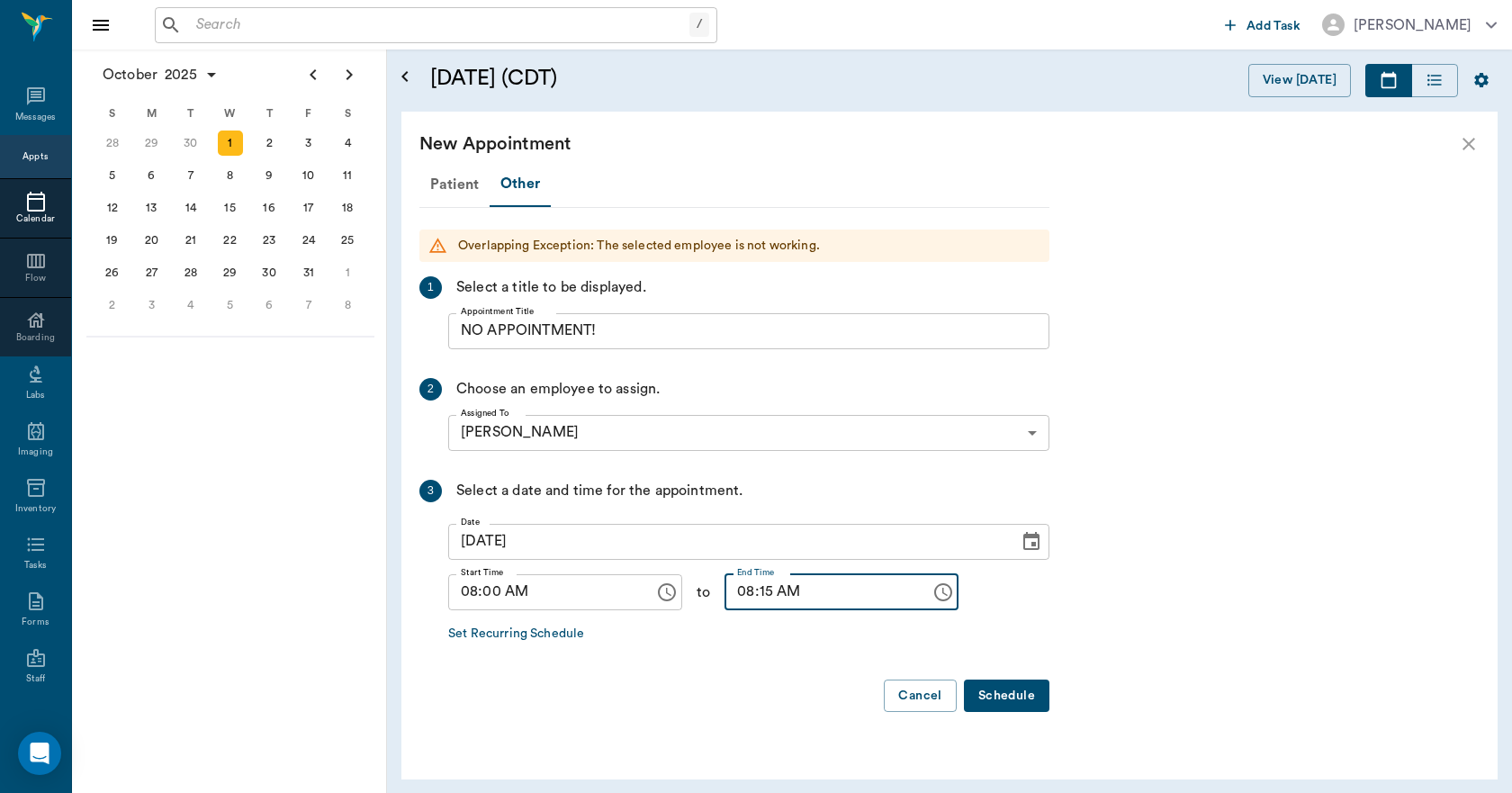
click at [750, 599] on input "08:15 AM" at bounding box center [820, 592] width 194 height 36
type input "08:30 AM"
click at [1020, 700] on button "Schedule" at bounding box center [1006, 696] width 86 height 33
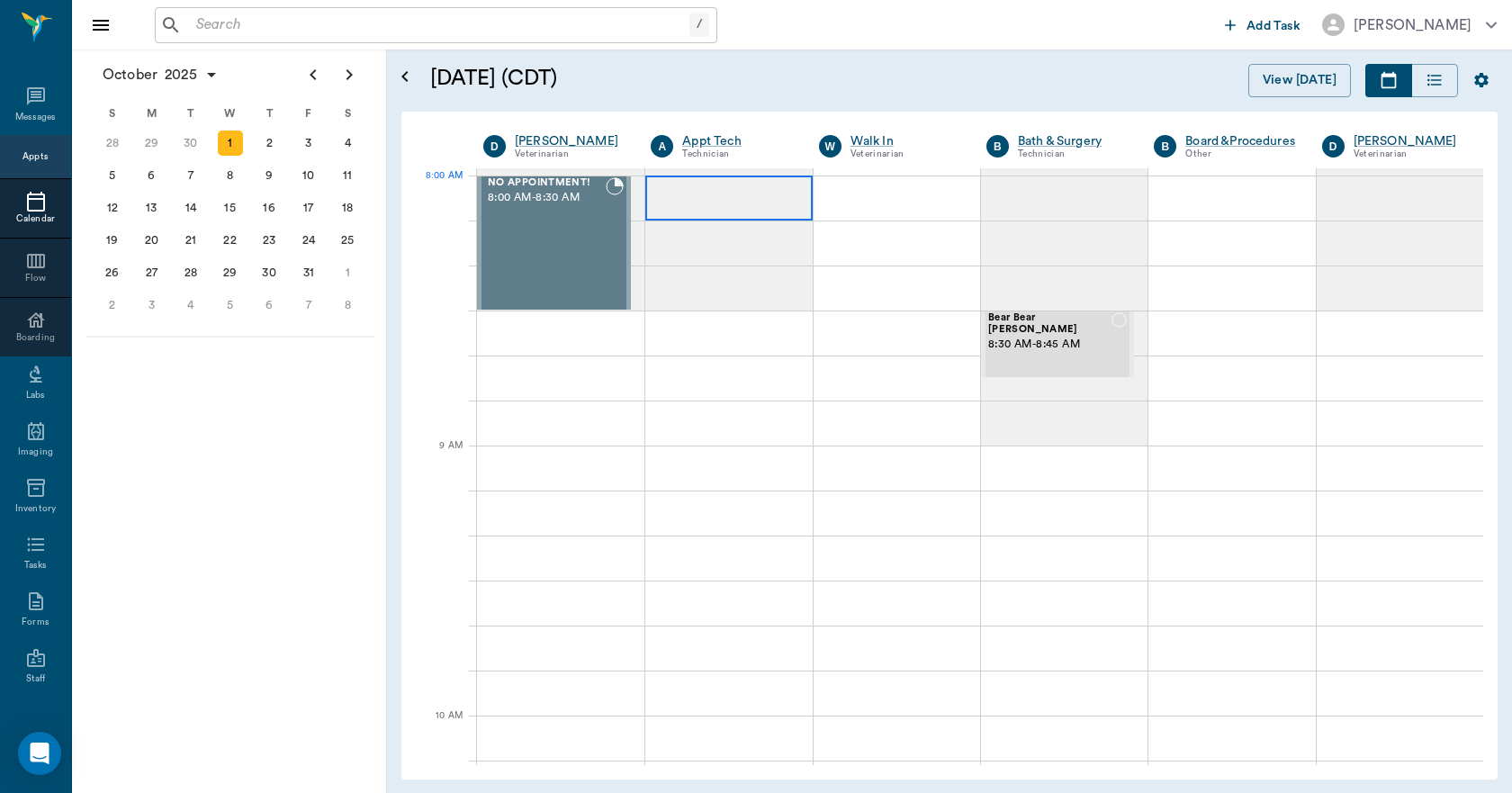
click at [720, 205] on div at bounding box center [728, 198] width 166 height 45
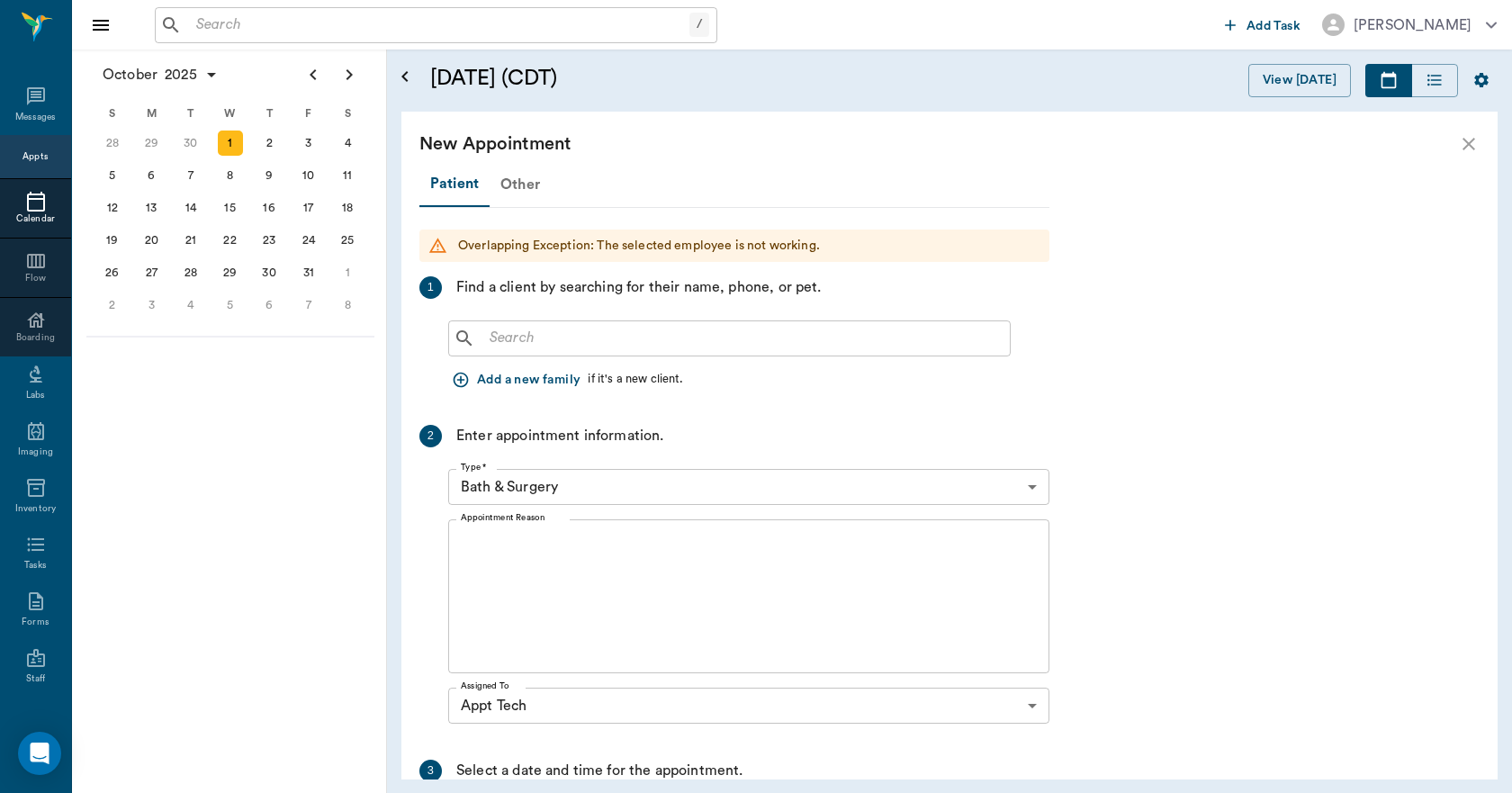
click at [527, 189] on div "Other" at bounding box center [520, 184] width 61 height 43
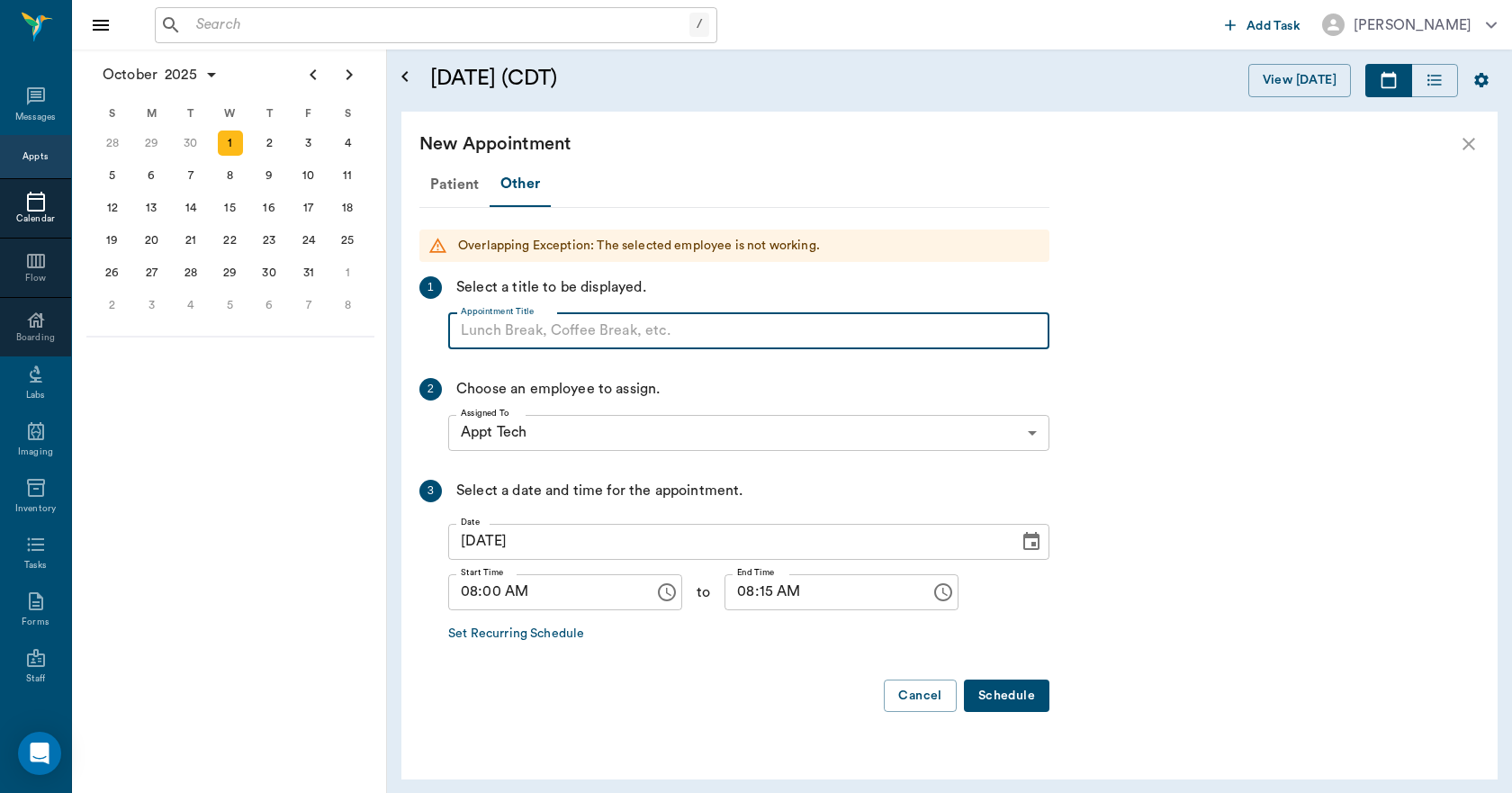
paste input "NO APPOINTMENT! EMERGENCY ONLY!"
type input "NO APPOINTMENT!"
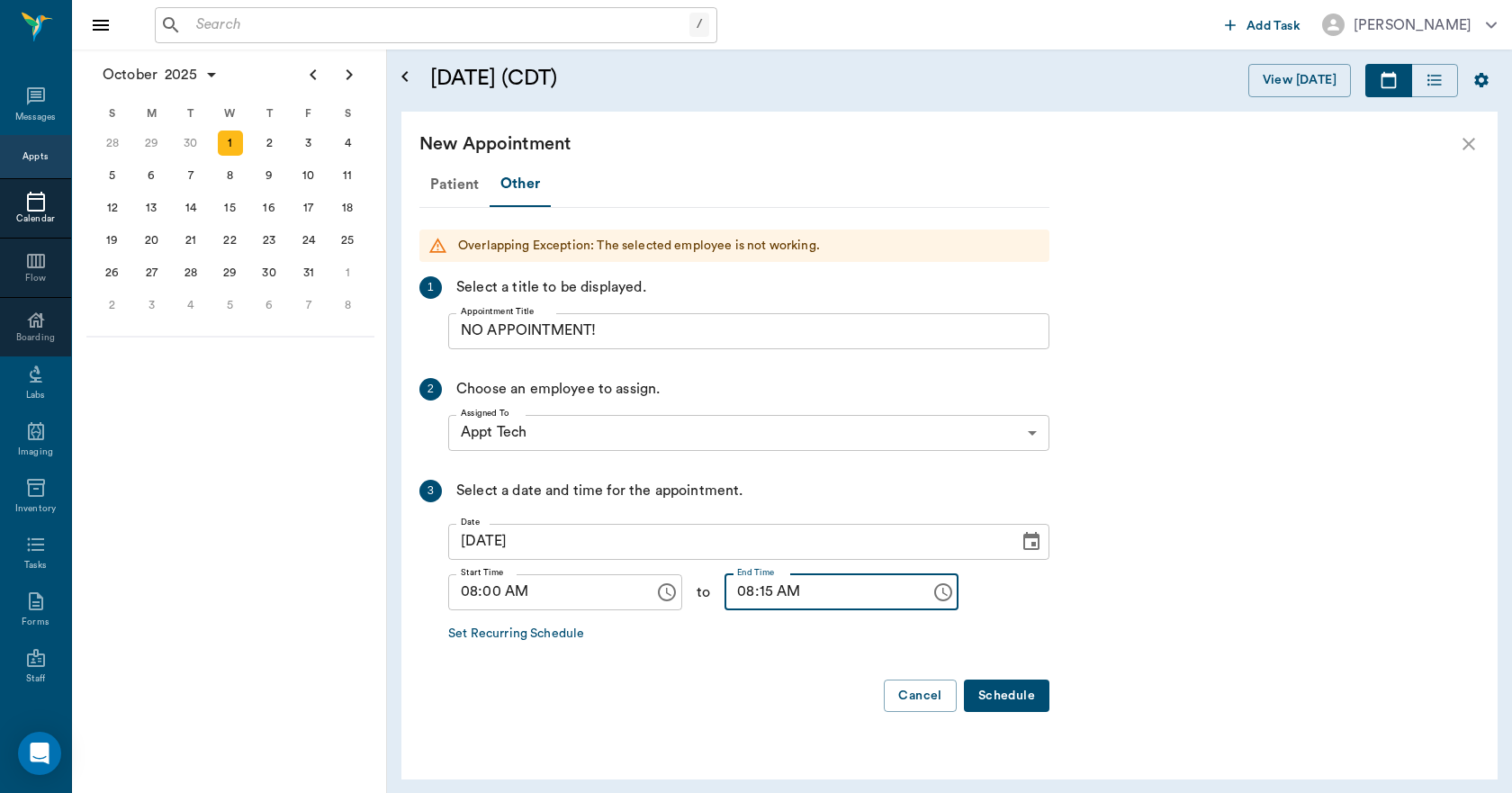
click at [744, 595] on input "08:15 AM" at bounding box center [820, 592] width 194 height 36
type input "08:30 AM"
click at [1006, 693] on button "Schedule" at bounding box center [1006, 696] width 86 height 33
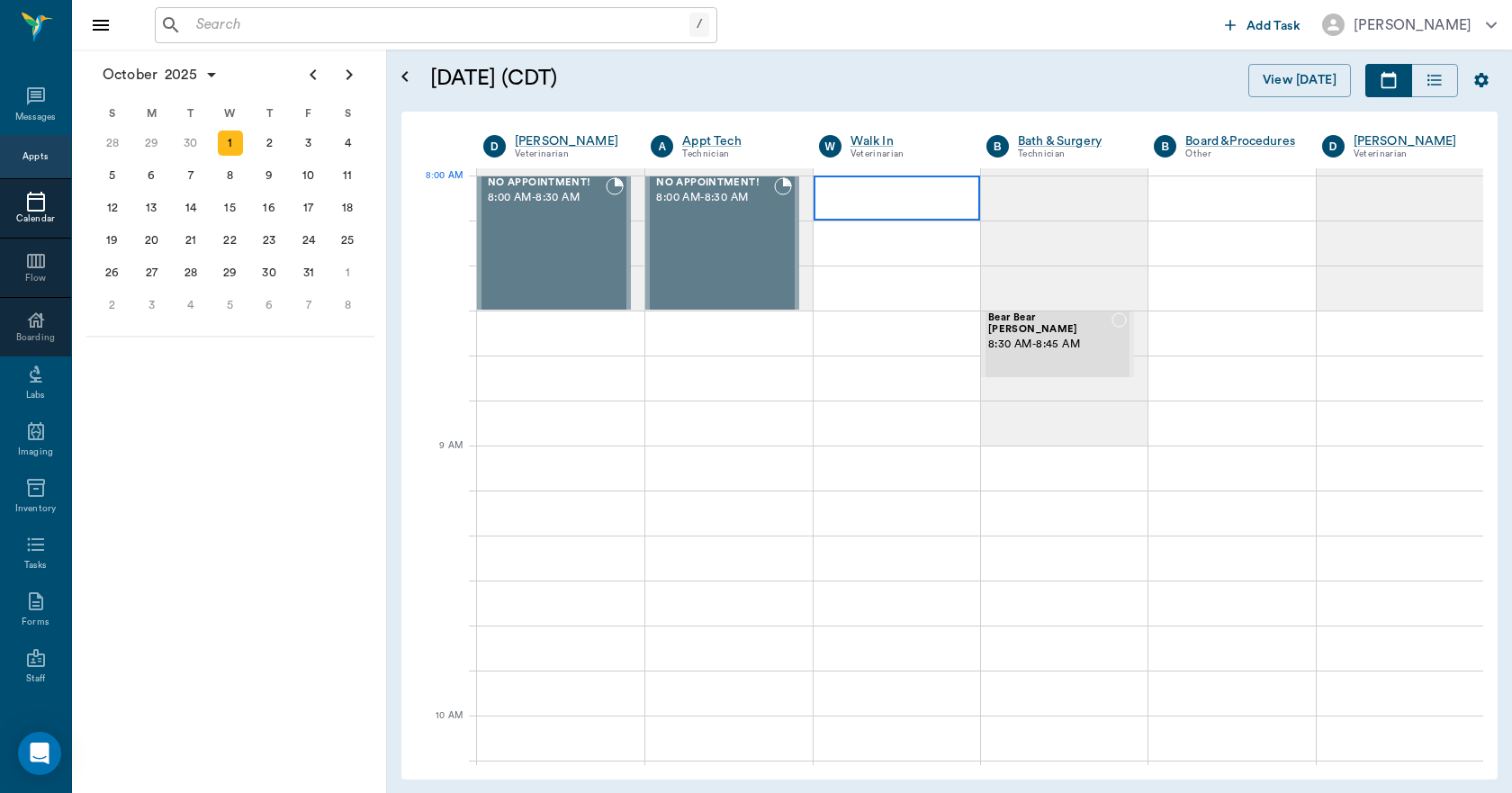
click at [872, 204] on div at bounding box center [896, 198] width 166 height 45
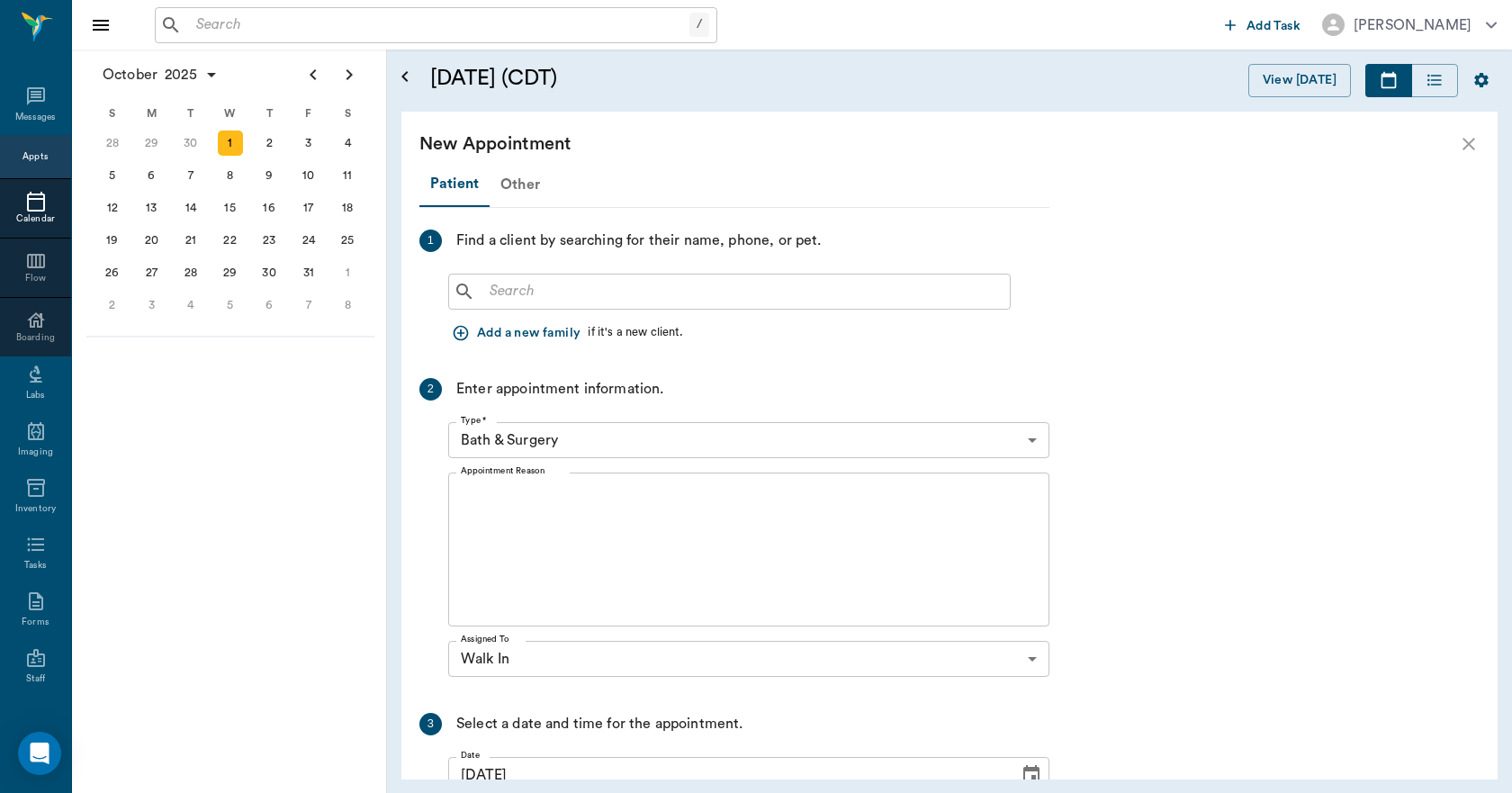
click at [515, 189] on div "Other" at bounding box center [520, 184] width 61 height 43
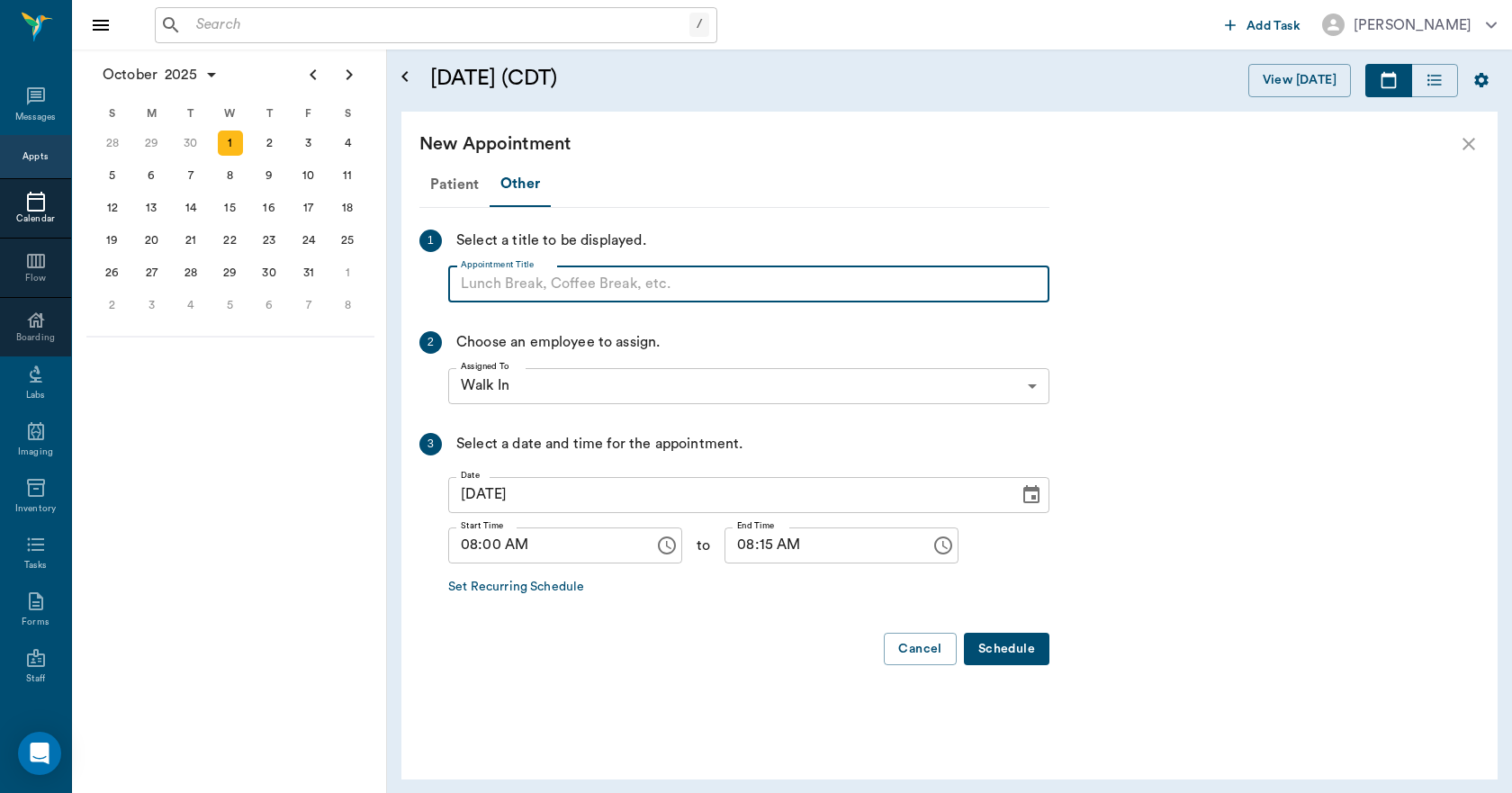
paste input "NO APPOINTMENT! EMERGENCY ONLY!"
type input "NO APPOINTMENT!"
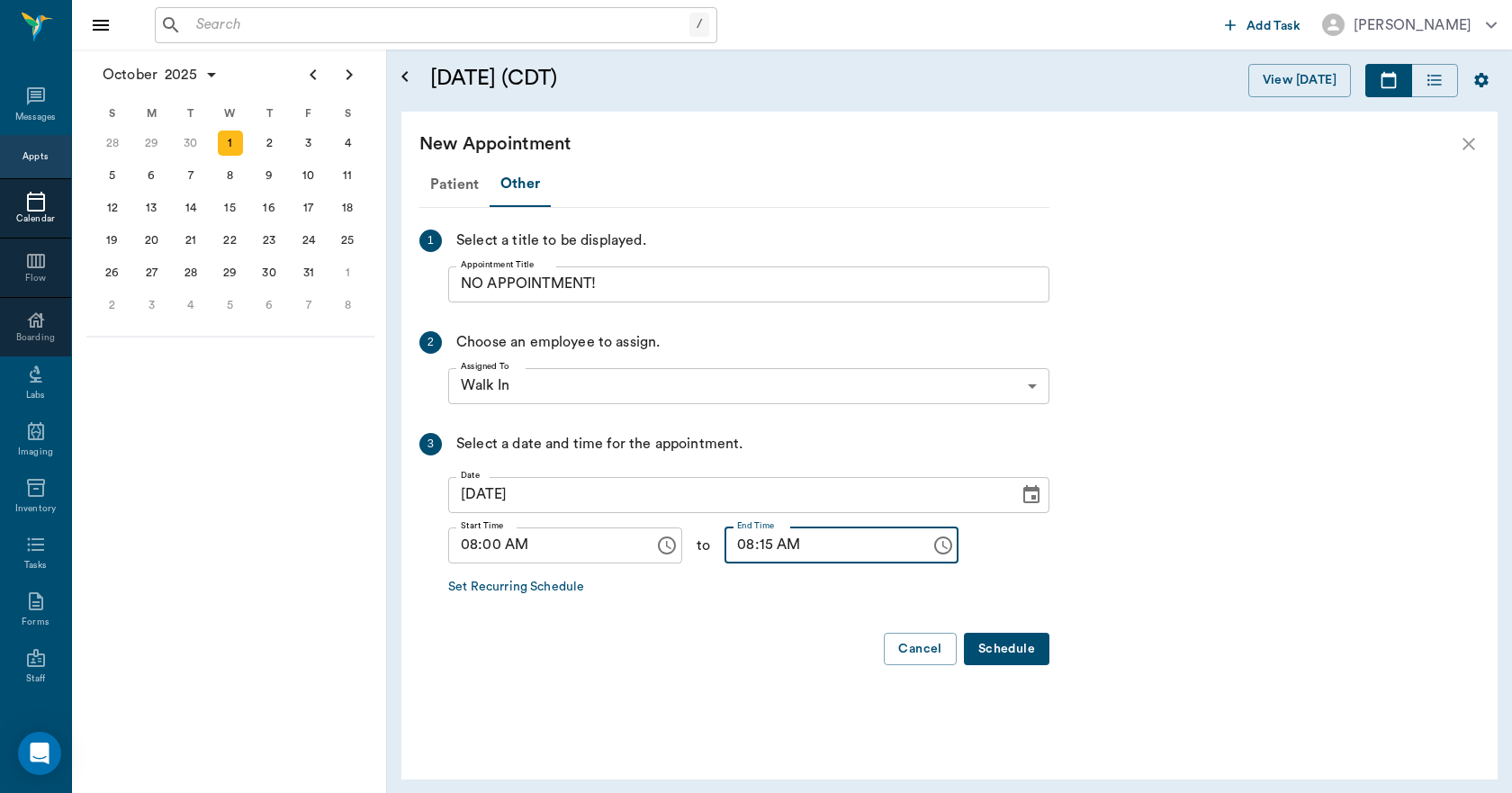
click at [747, 545] on input "08:15 AM" at bounding box center [820, 545] width 194 height 36
type input "08:30 AM"
click at [989, 656] on button "Schedule" at bounding box center [1006, 649] width 86 height 33
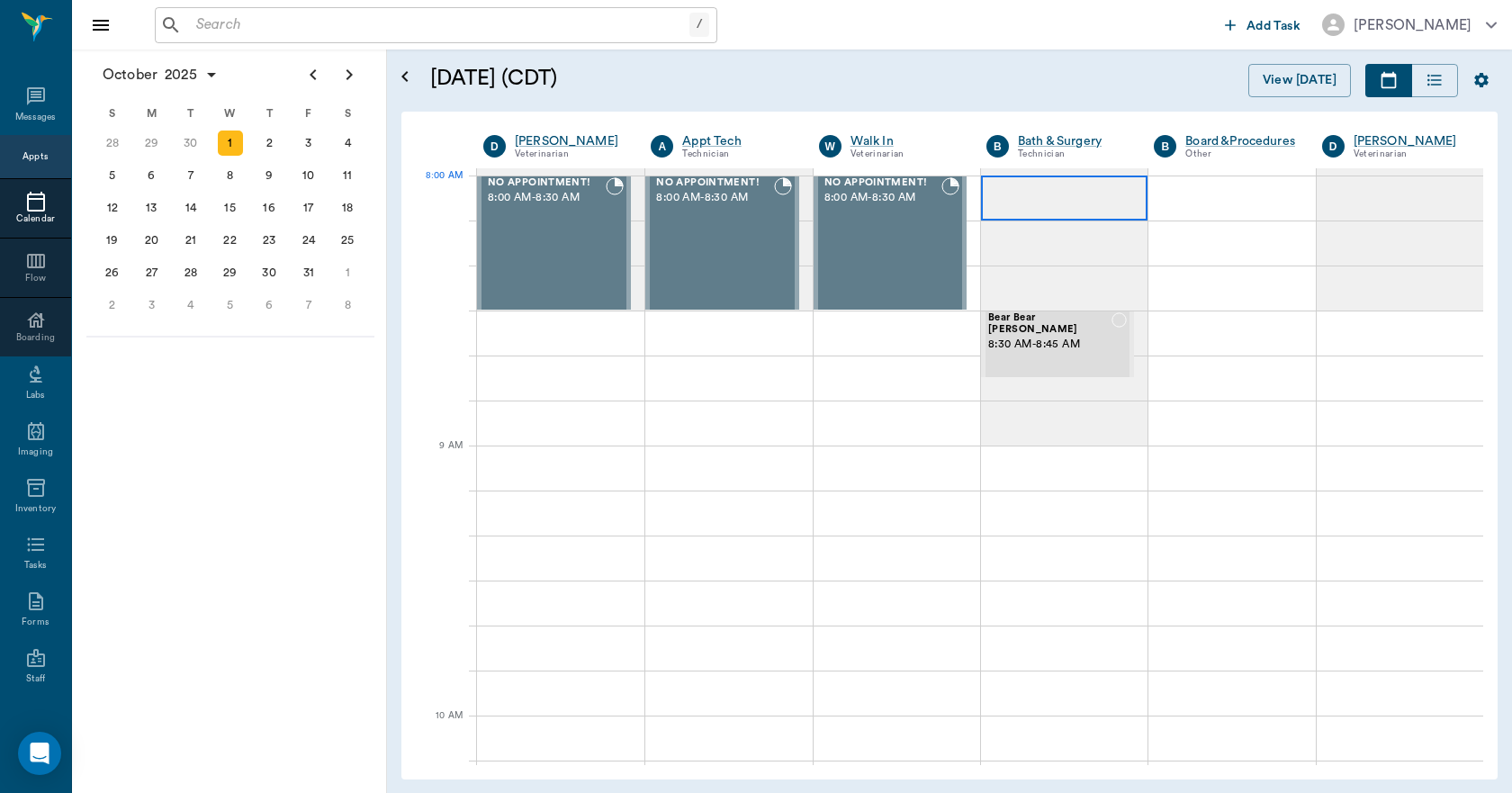
click at [1020, 197] on div at bounding box center [1063, 198] width 166 height 45
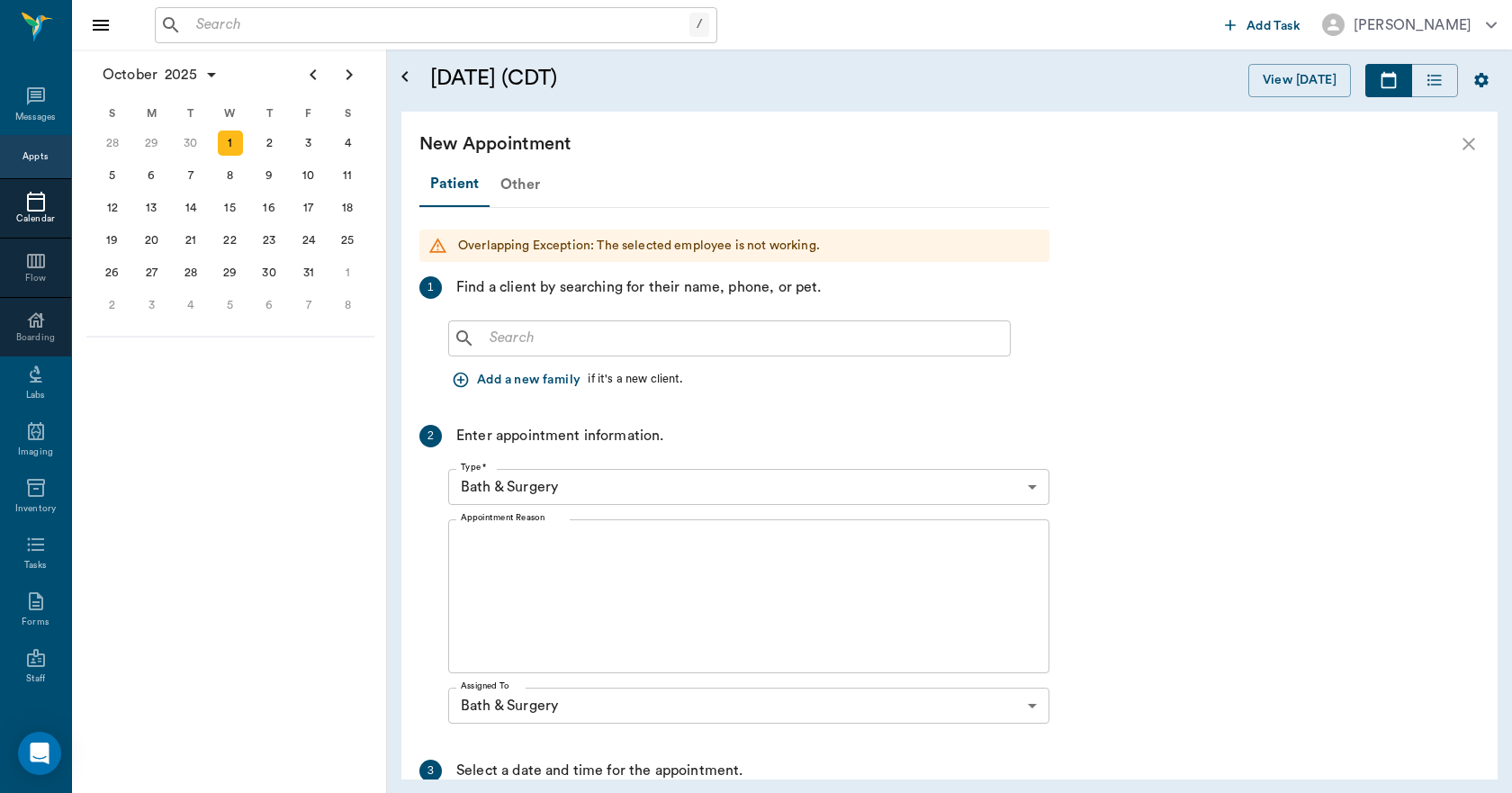
click at [512, 186] on div "Other" at bounding box center [520, 184] width 61 height 43
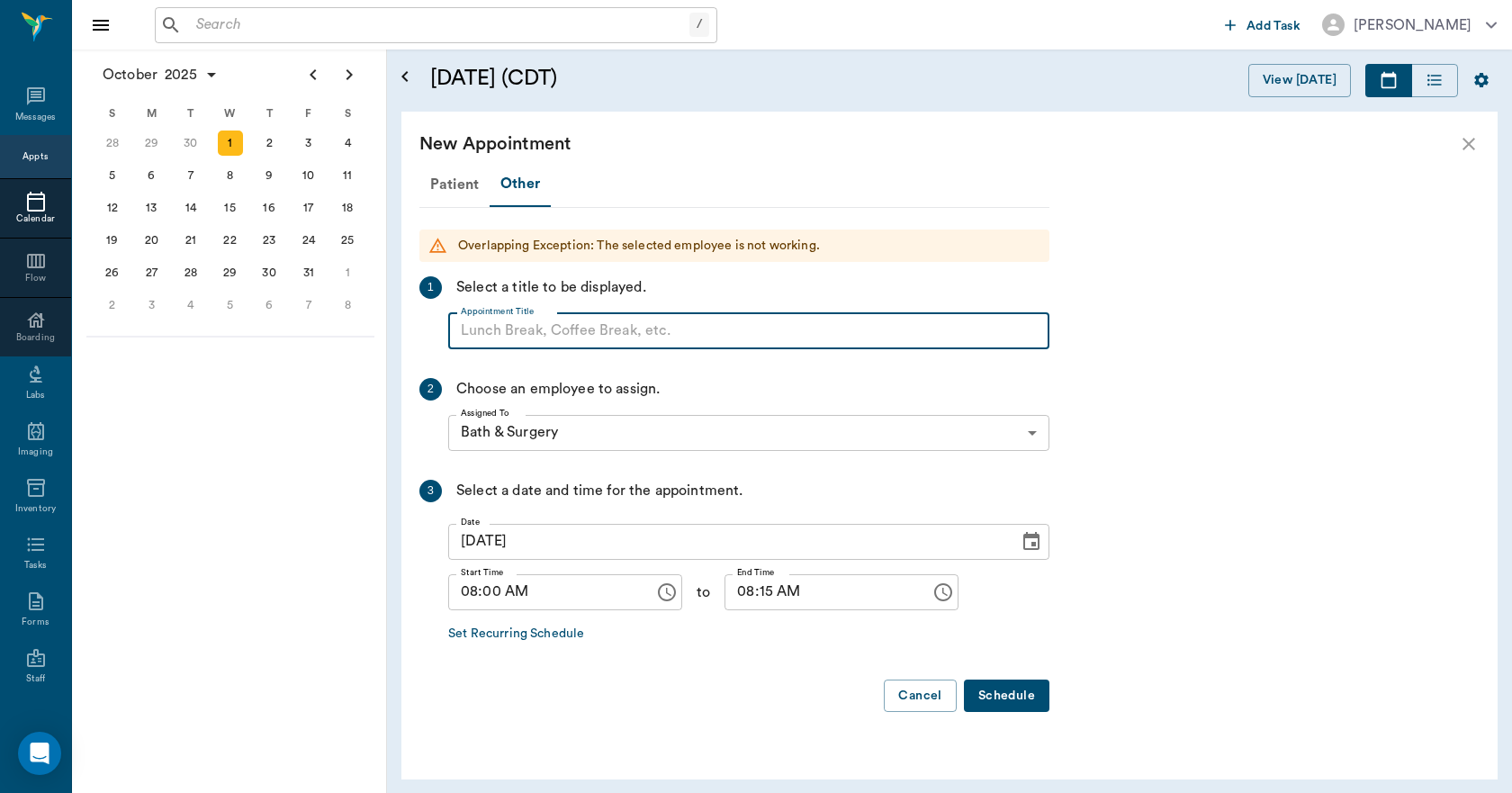
paste input "NO APPOINTMENT! EMERGENCY ONLY!"
type input "NO APPOINTMENT!"
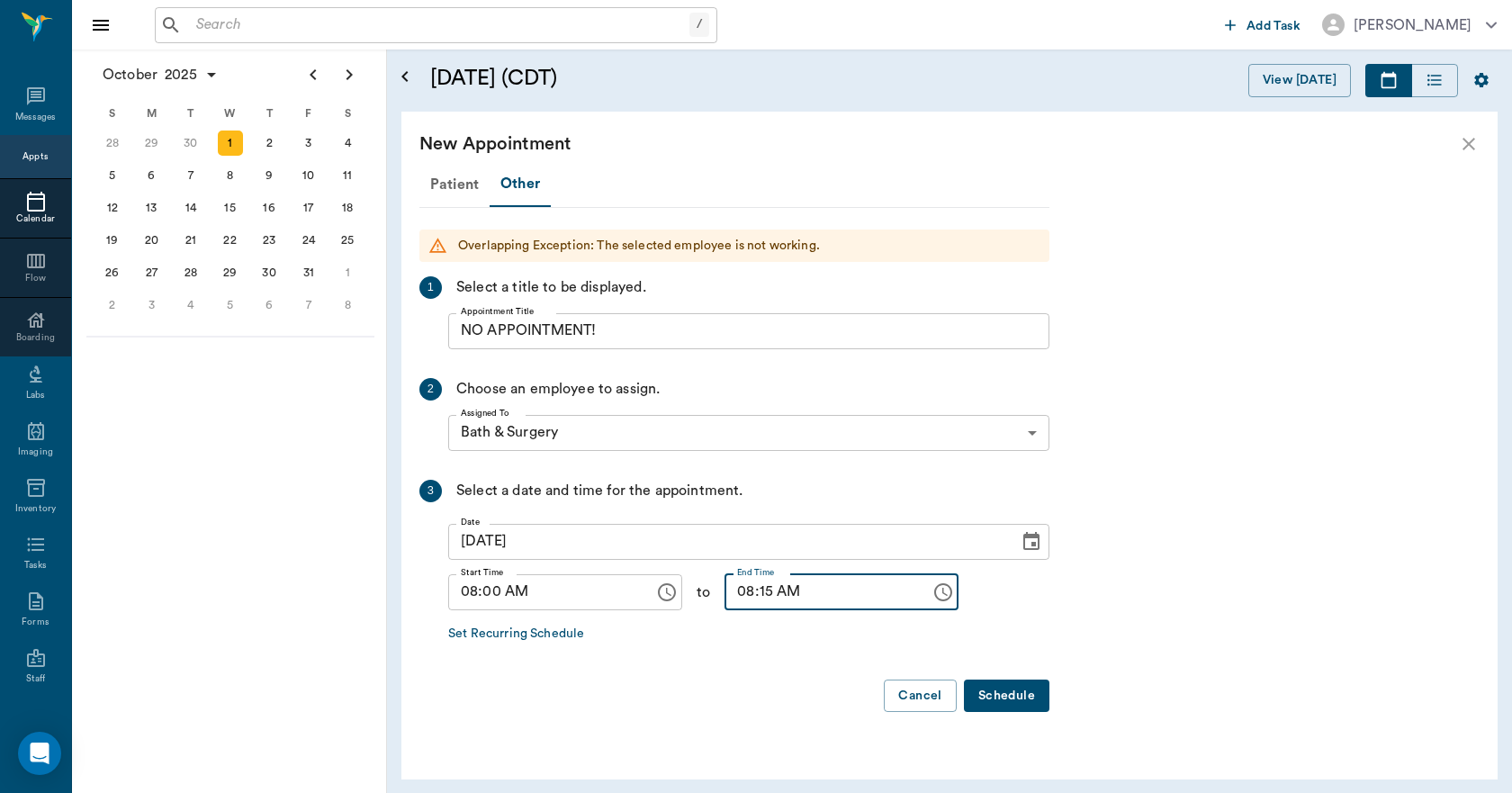
click at [752, 595] on input "08:15 AM" at bounding box center [820, 592] width 194 height 36
type input "08:30 AM"
click at [990, 691] on button "Schedule" at bounding box center [1006, 696] width 86 height 33
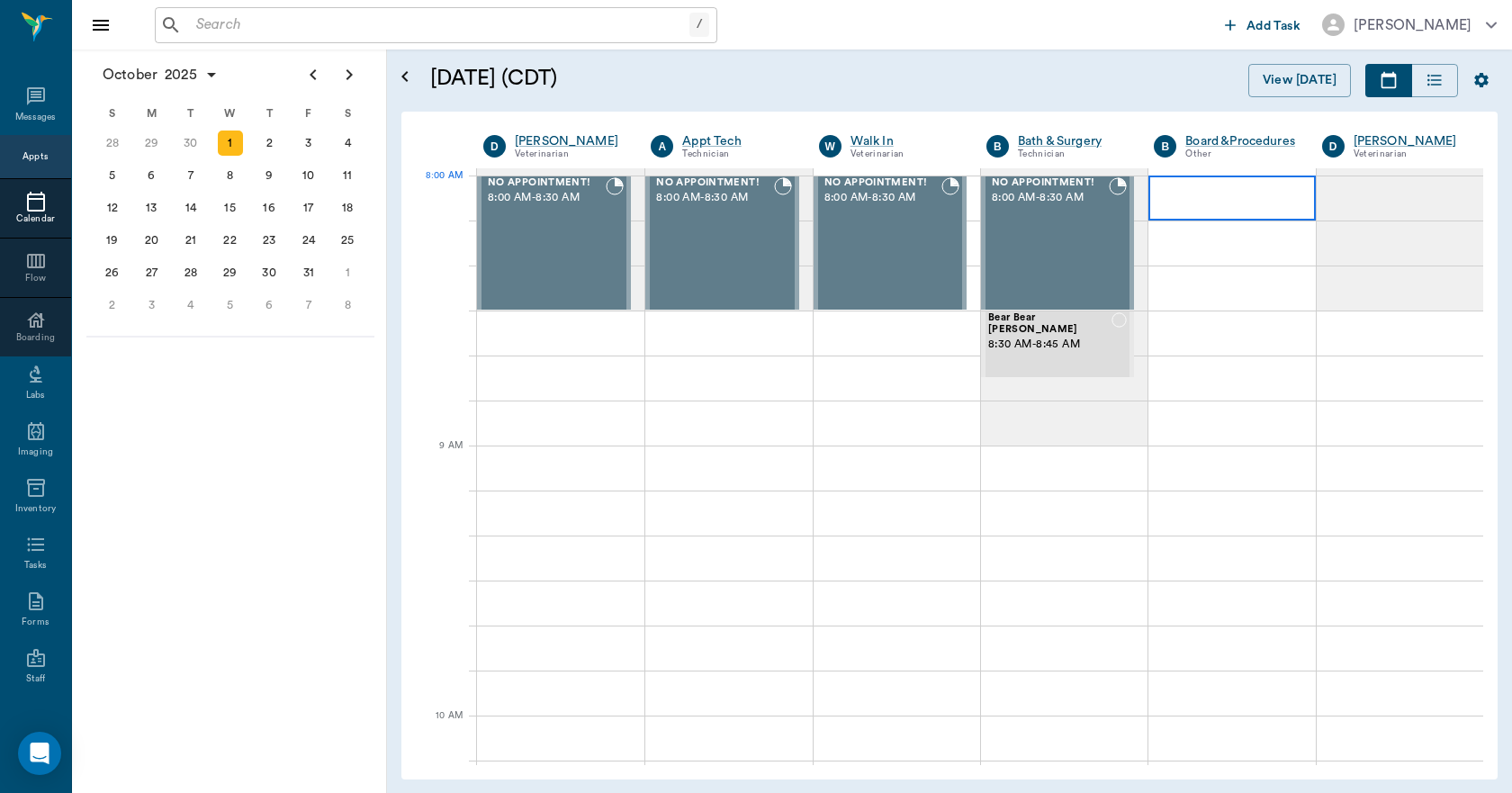
click at [1213, 179] on div at bounding box center [1231, 198] width 166 height 45
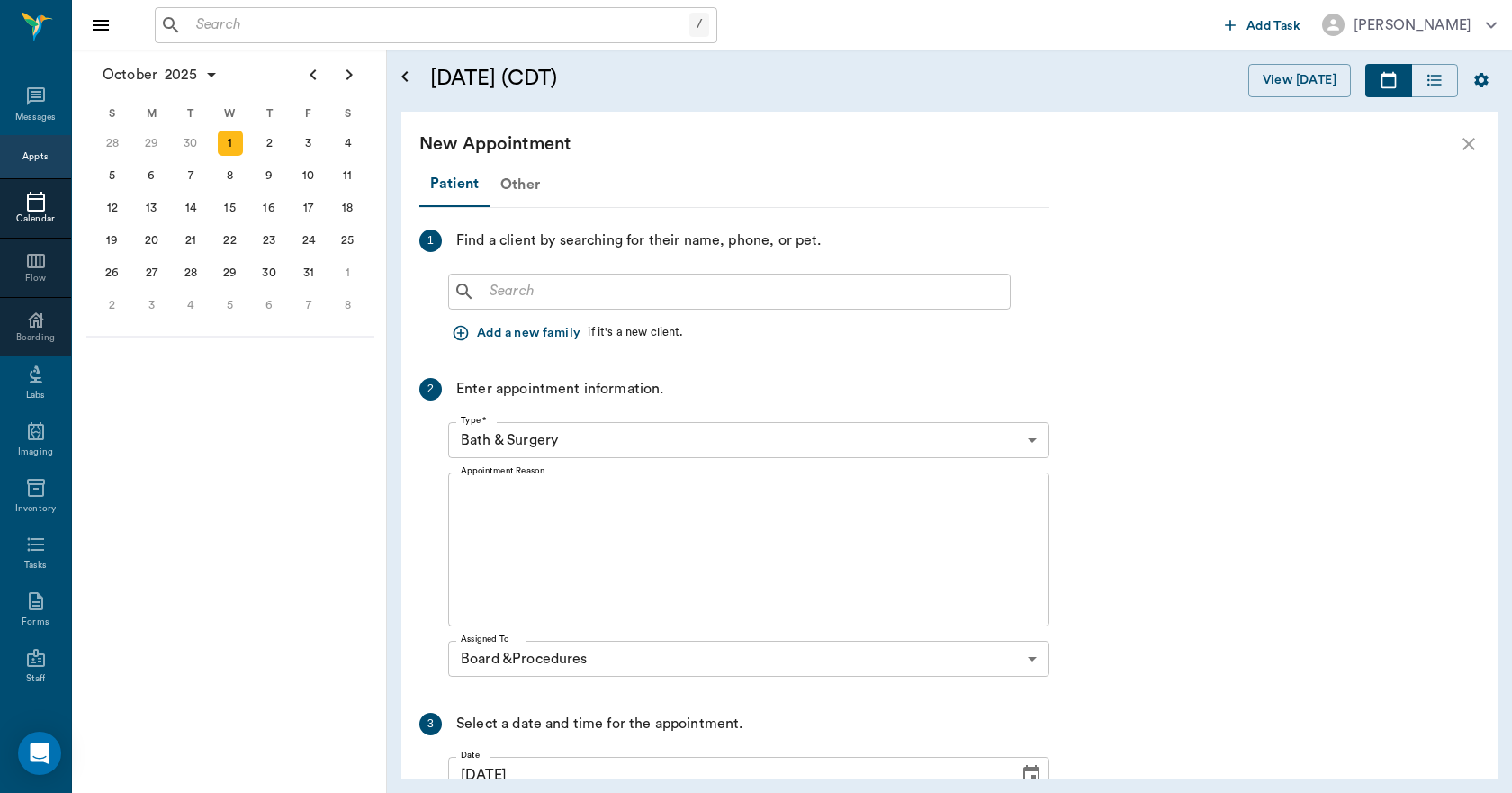
click at [534, 188] on div "Other" at bounding box center [520, 184] width 61 height 43
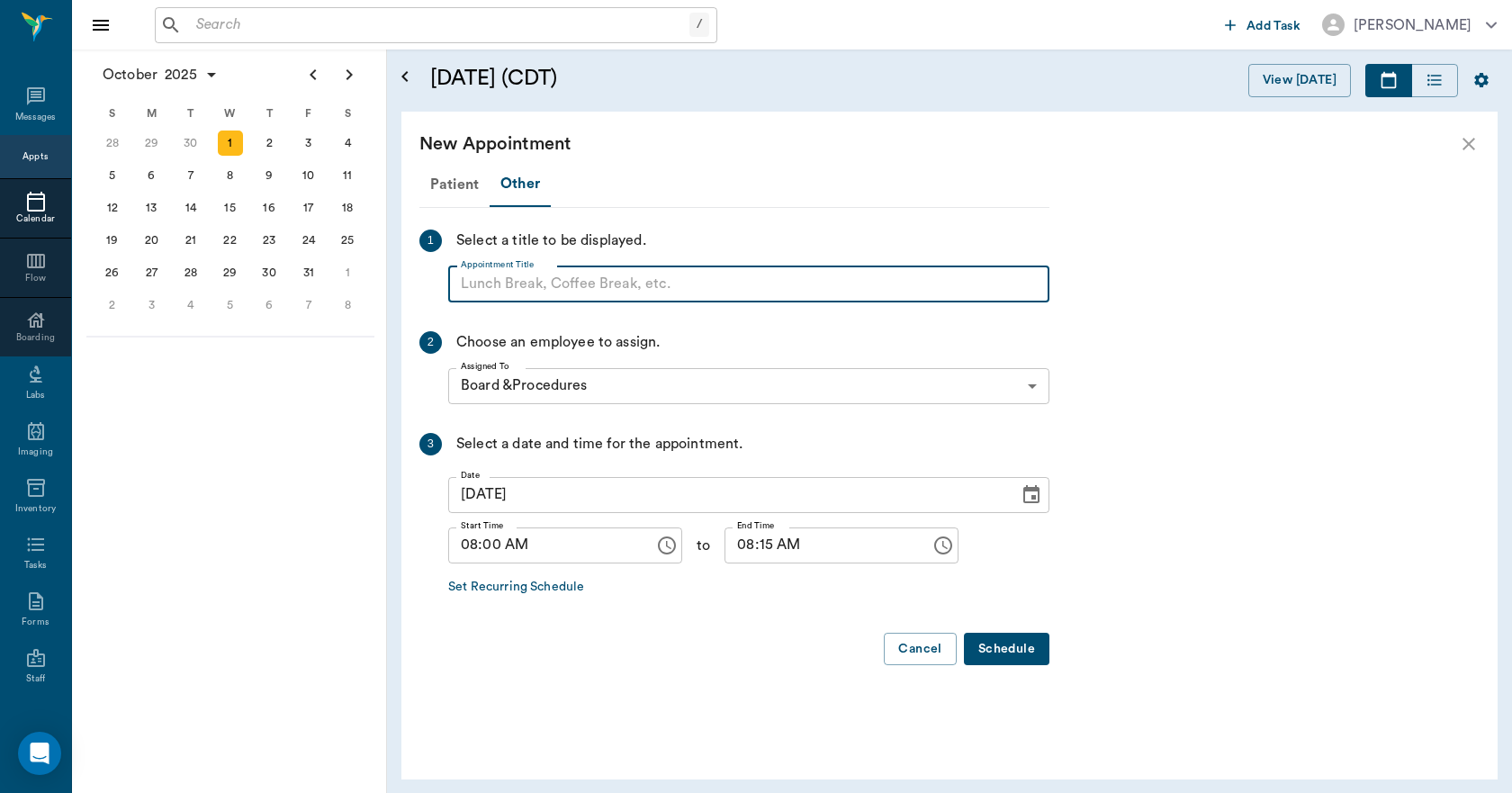
paste input "NO APPOINTMENT! EMERGENCY ONLY!"
type input "NO APPOINTMENT!"
click at [750, 546] on input "08:15 AM" at bounding box center [820, 545] width 194 height 36
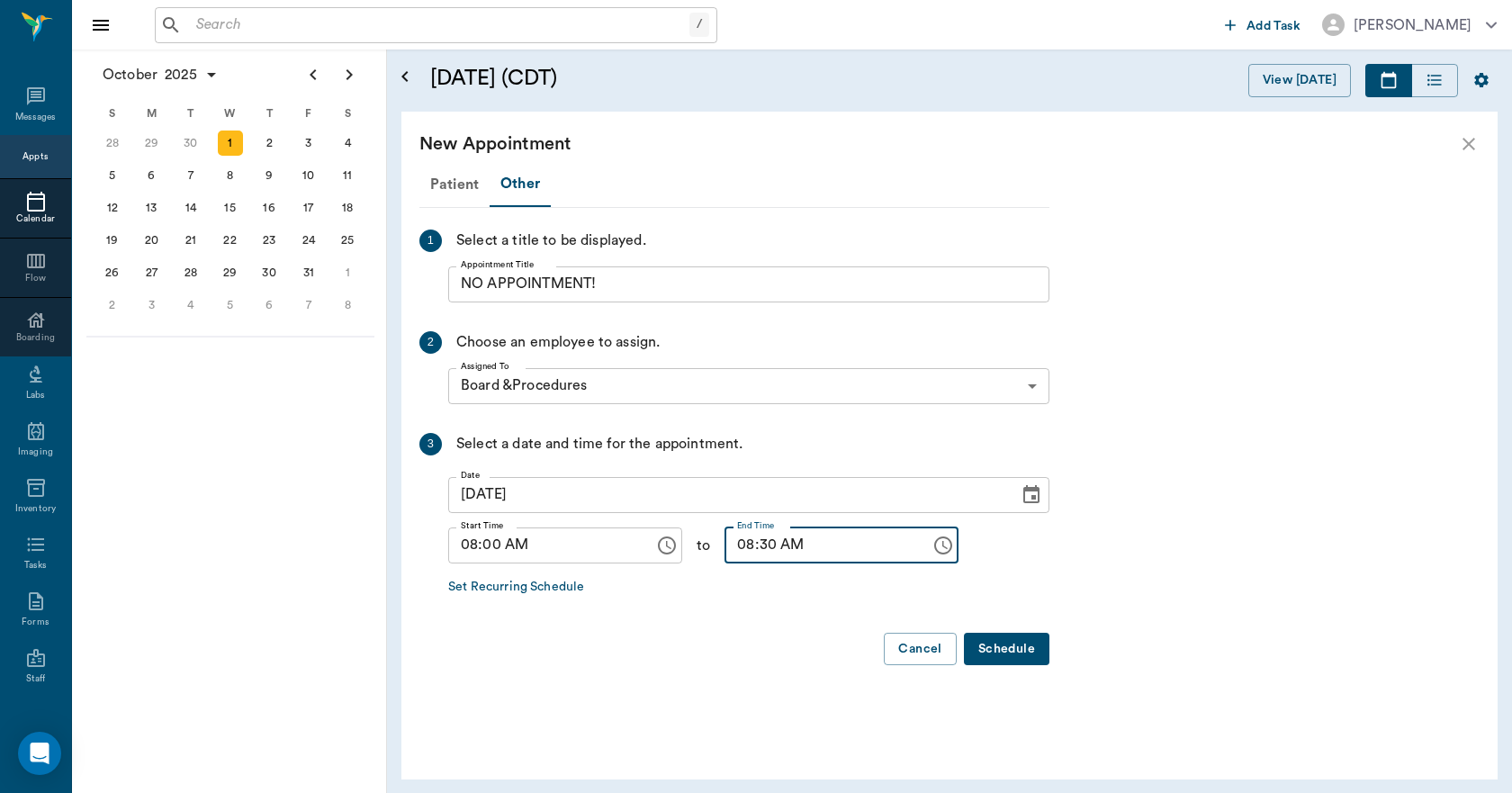
type input "08:30 AM"
click at [998, 651] on button "Schedule" at bounding box center [1006, 649] width 86 height 33
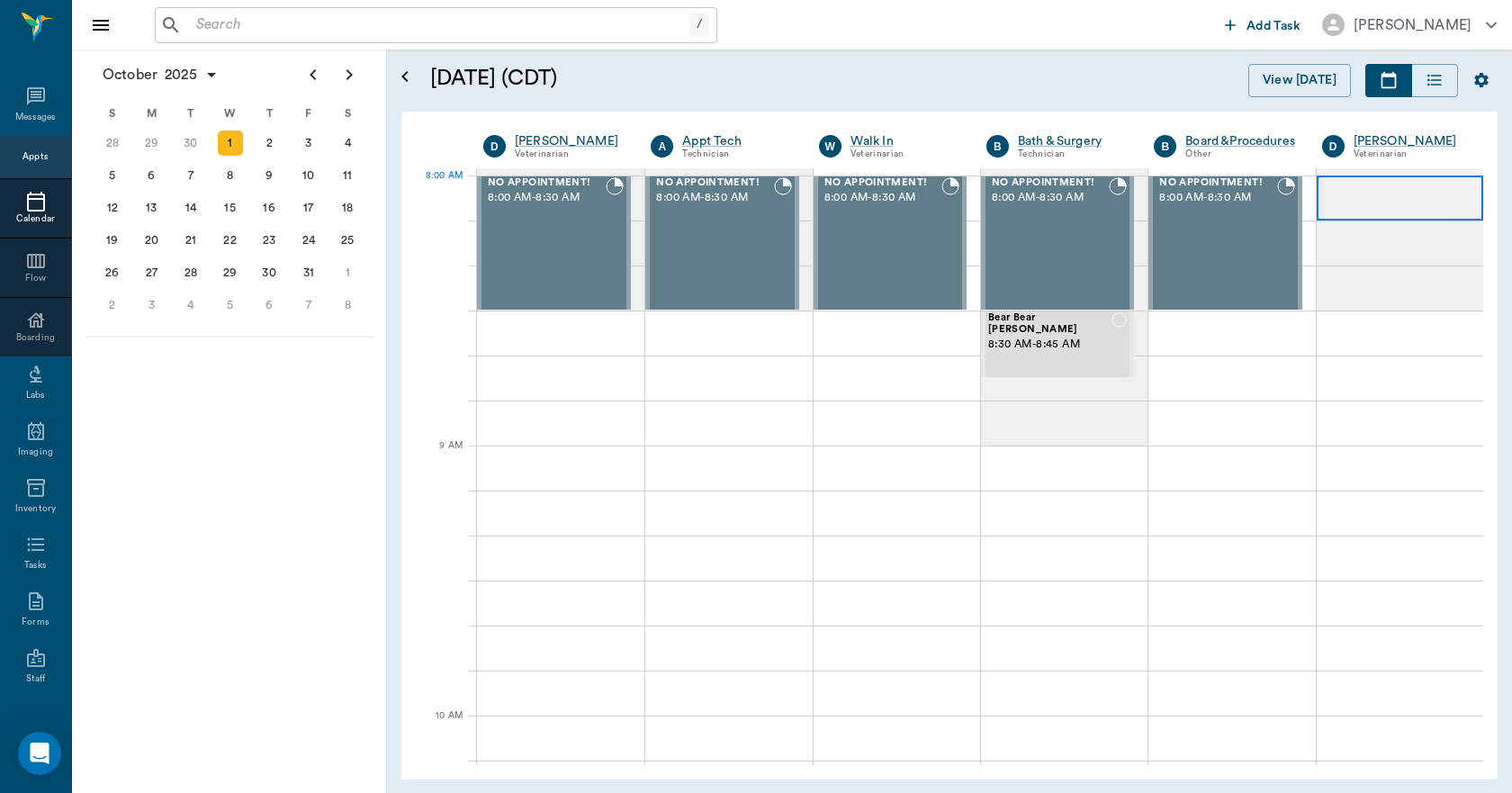
click at [1343, 206] on div at bounding box center [1399, 198] width 166 height 45
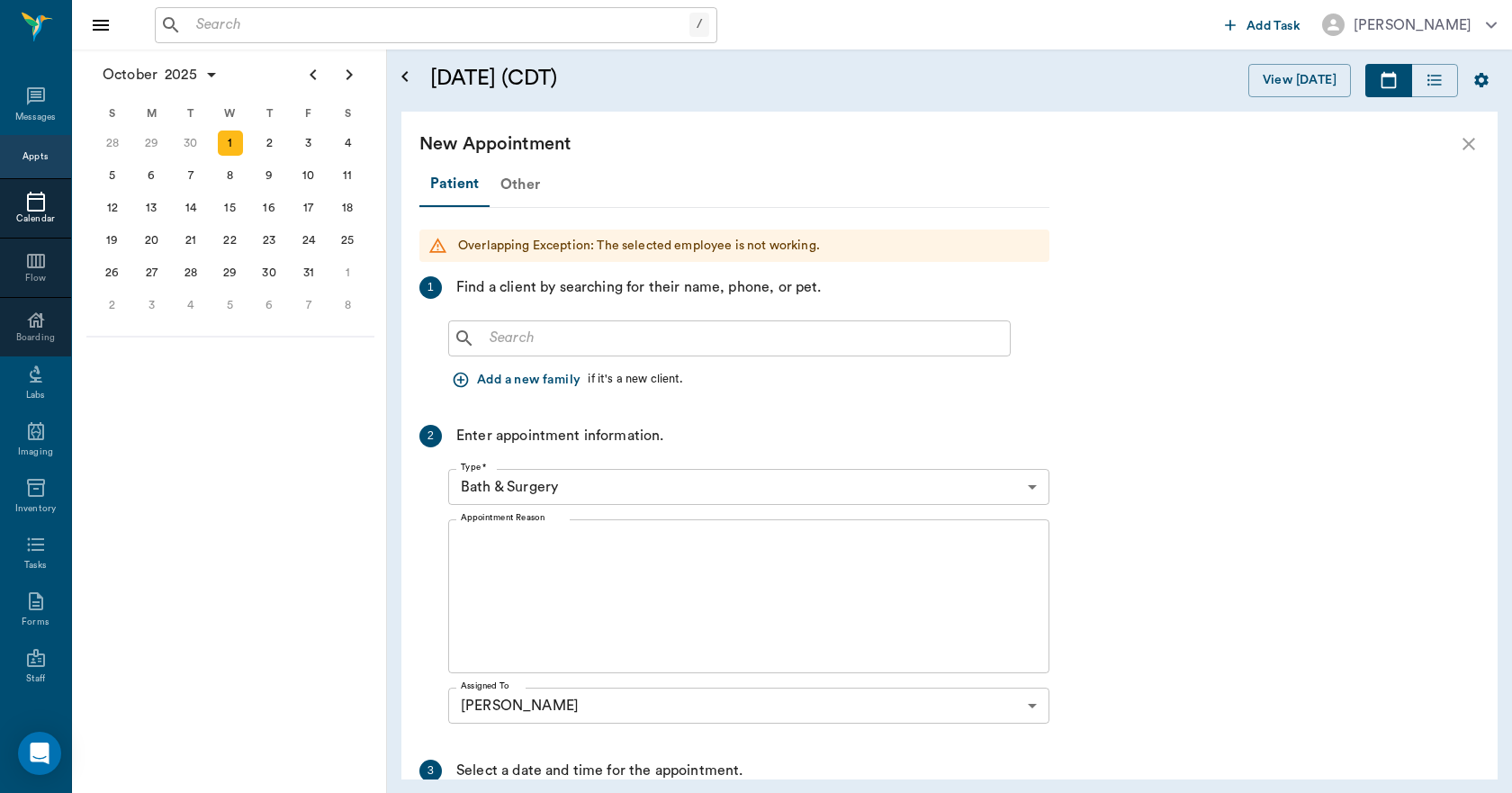
click at [515, 179] on div "Other" at bounding box center [520, 184] width 61 height 43
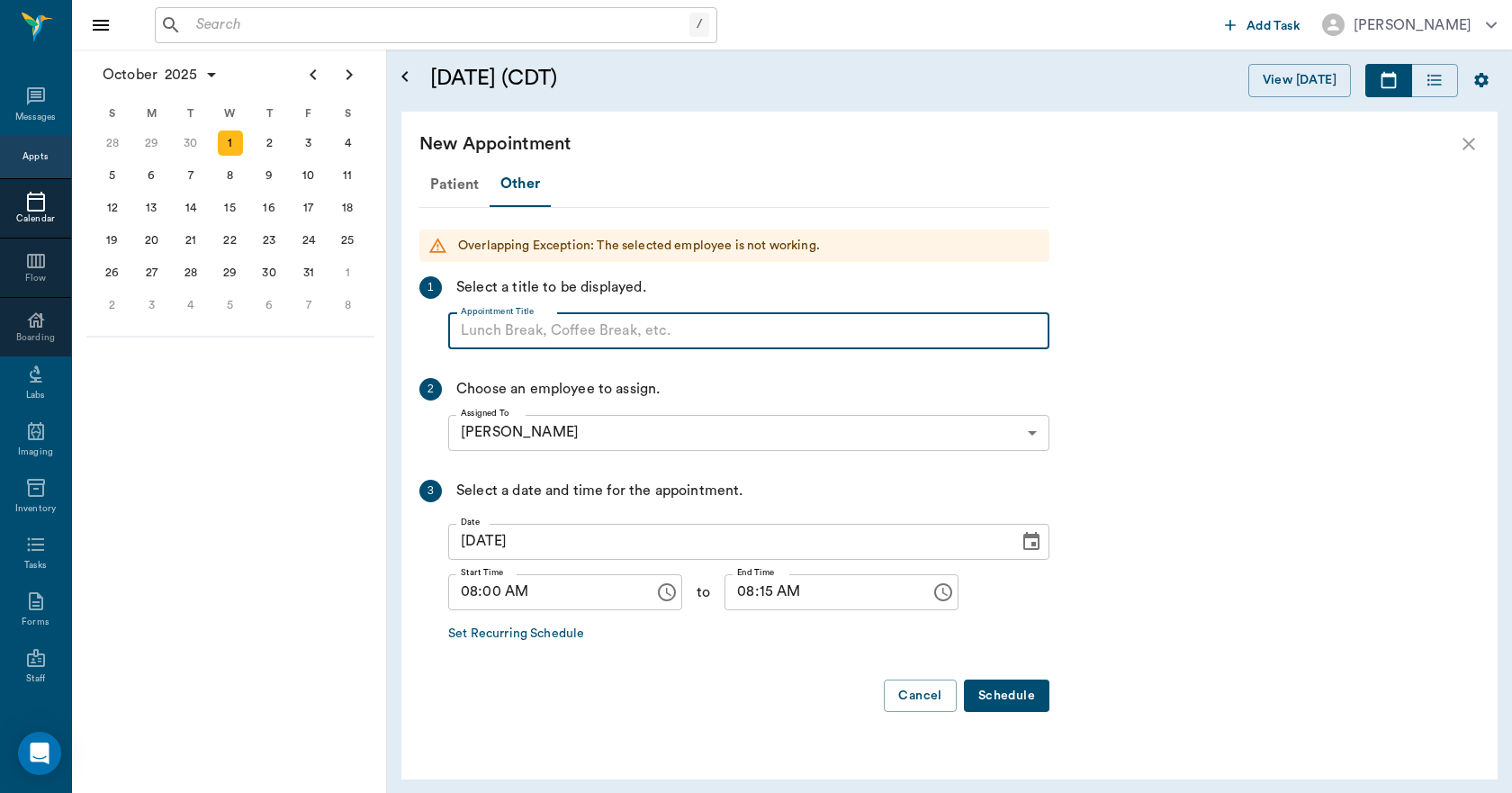
paste input "NO APPOINTMENT! EMERGENCY ONLY!"
type input "NO APPOINTMENT!"
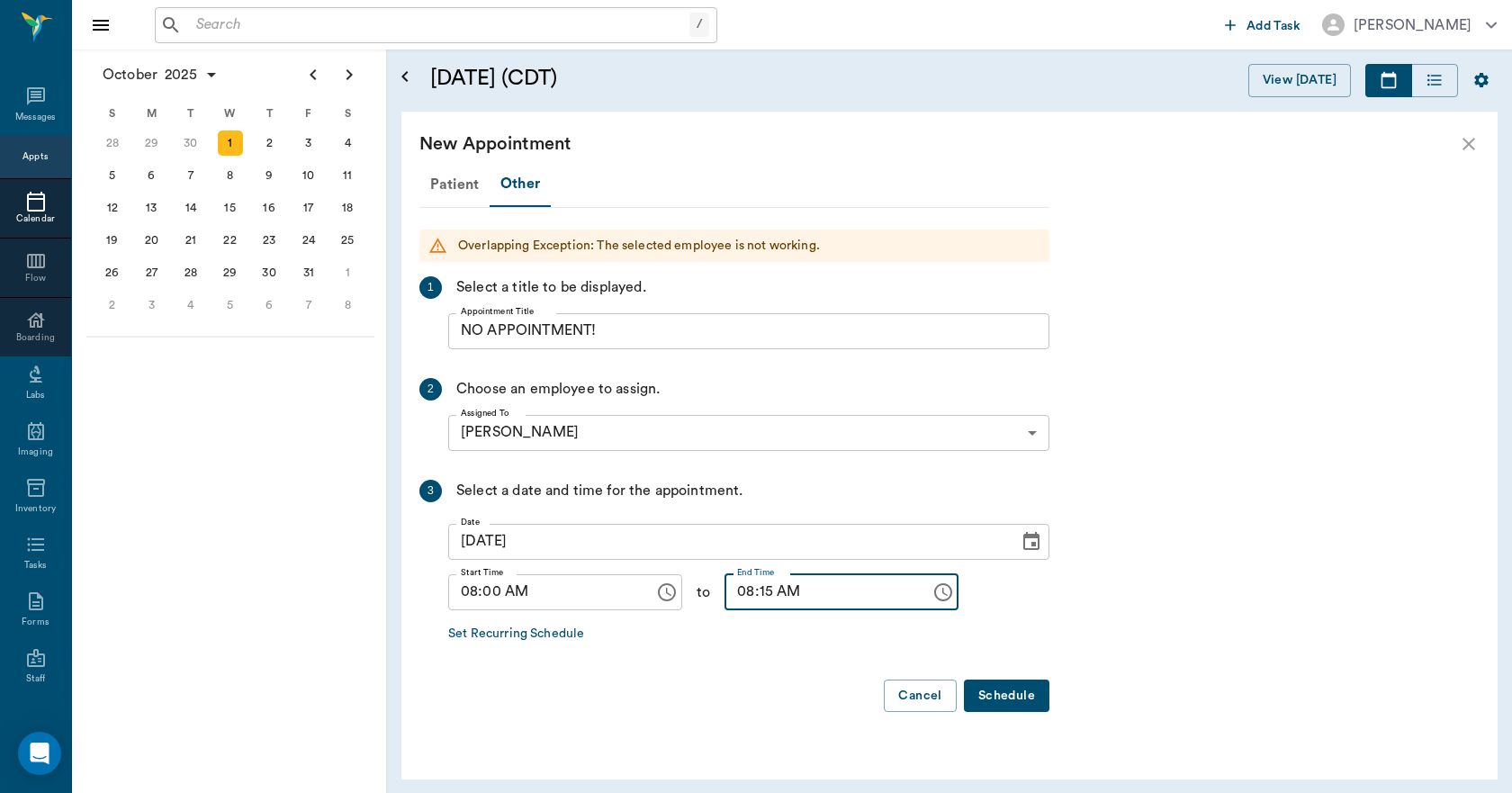
click at [747, 593] on input "08:15 AM" at bounding box center [820, 592] width 194 height 36
type input "08:30 AM"
click at [1026, 710] on button "Schedule" at bounding box center [1006, 696] width 86 height 33
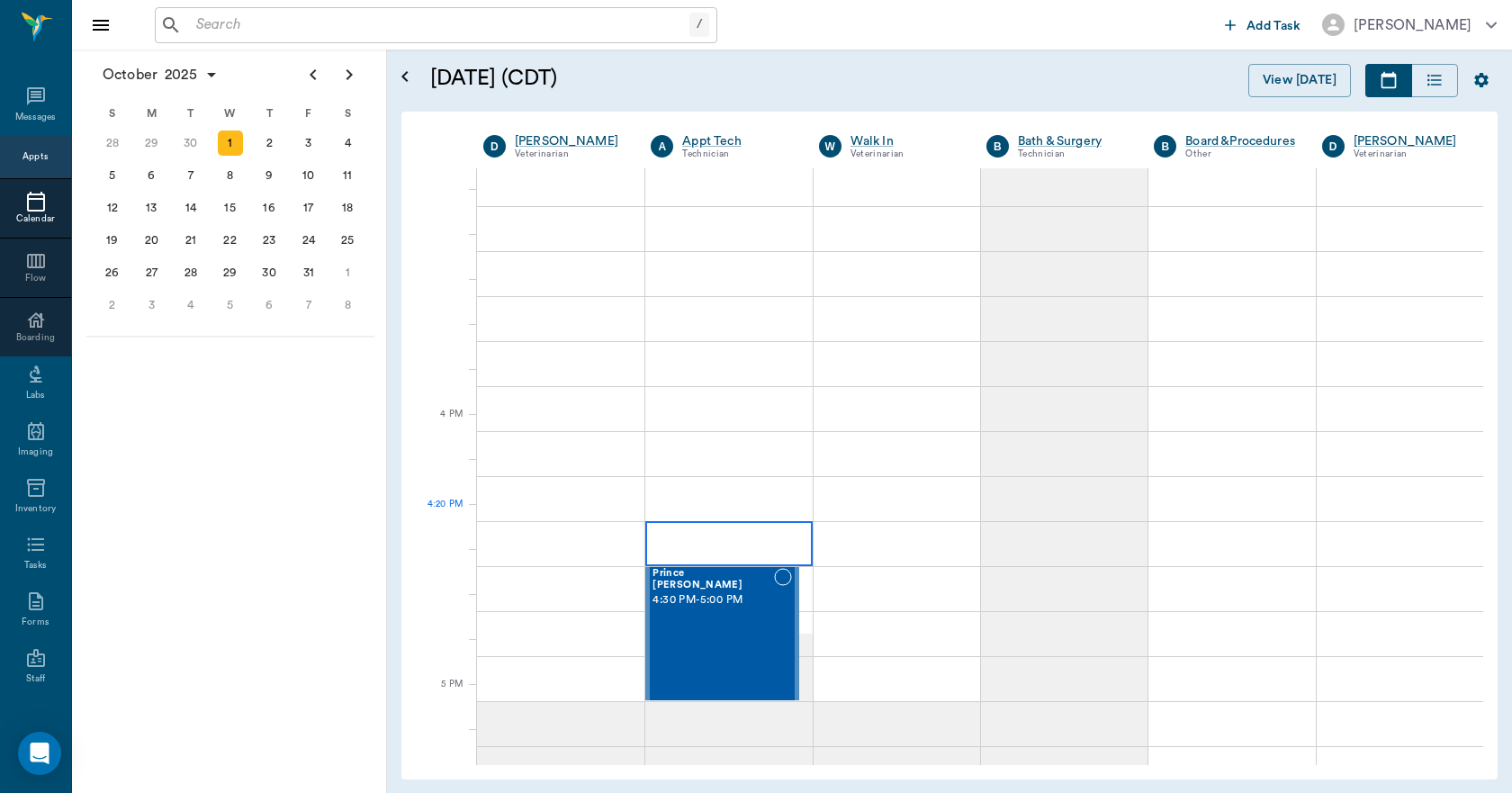
scroll to position [1979, 0]
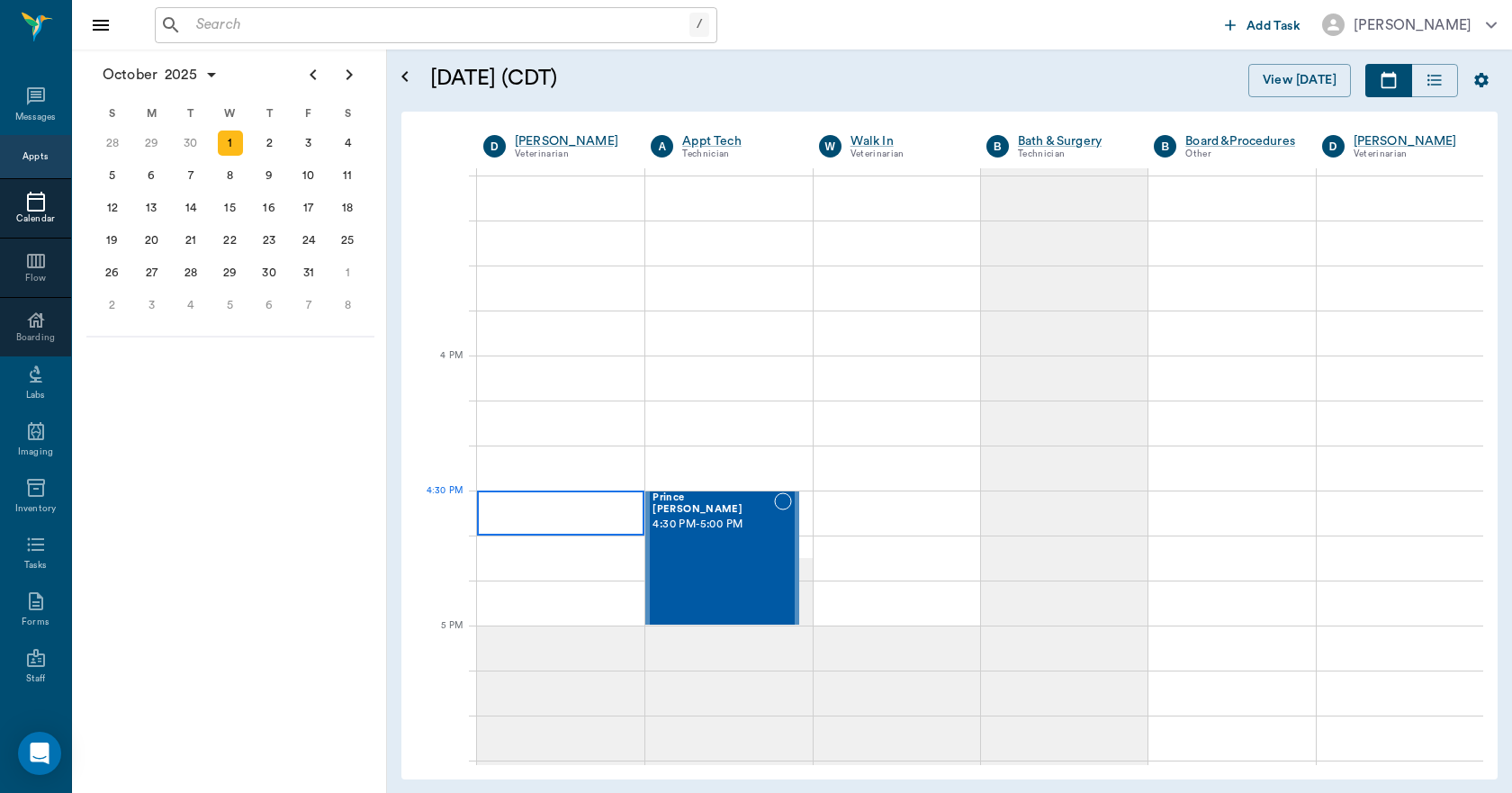
click at [593, 509] on div at bounding box center [560, 513] width 167 height 45
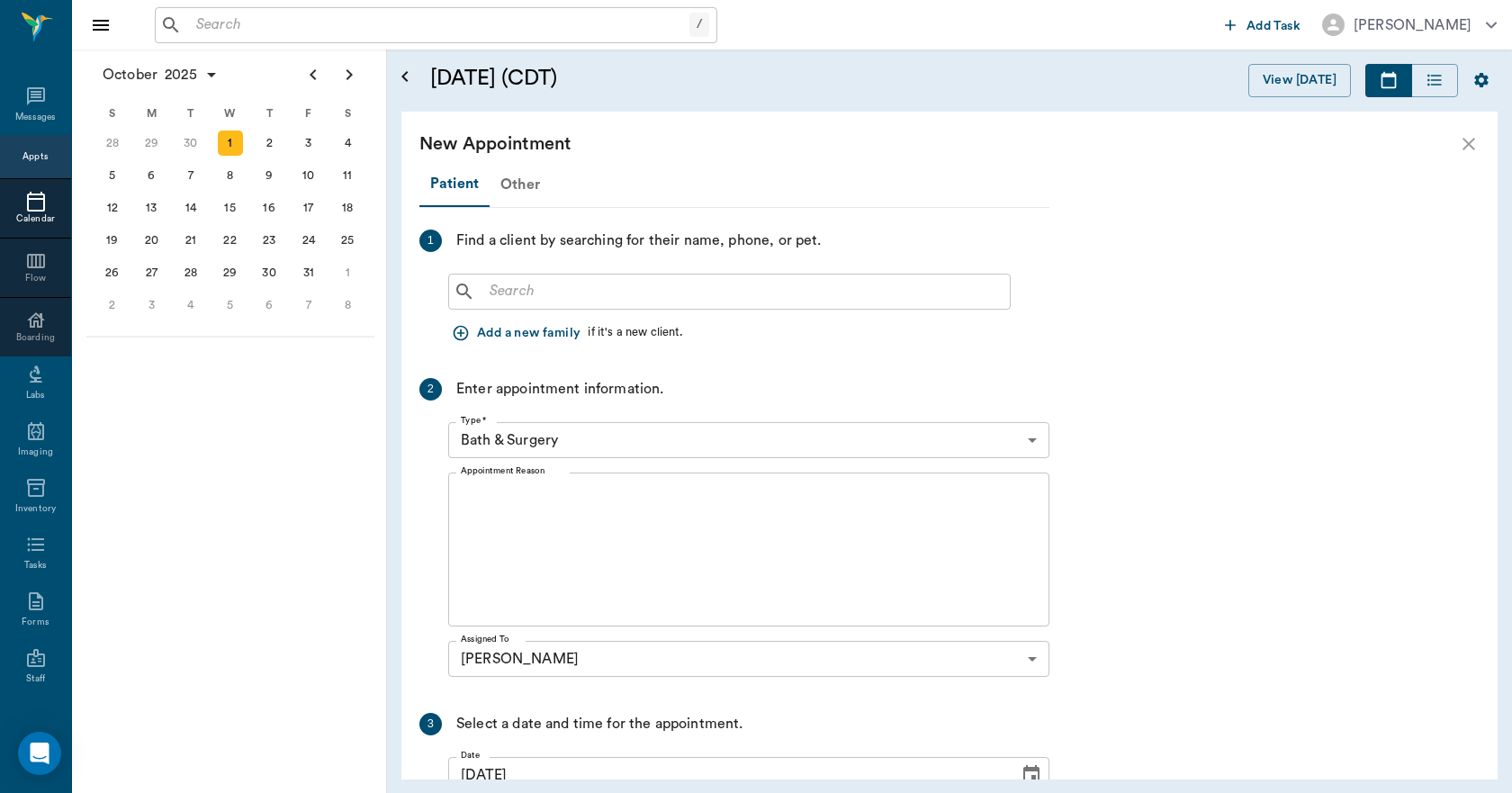
click at [522, 186] on div "Other" at bounding box center [520, 184] width 61 height 43
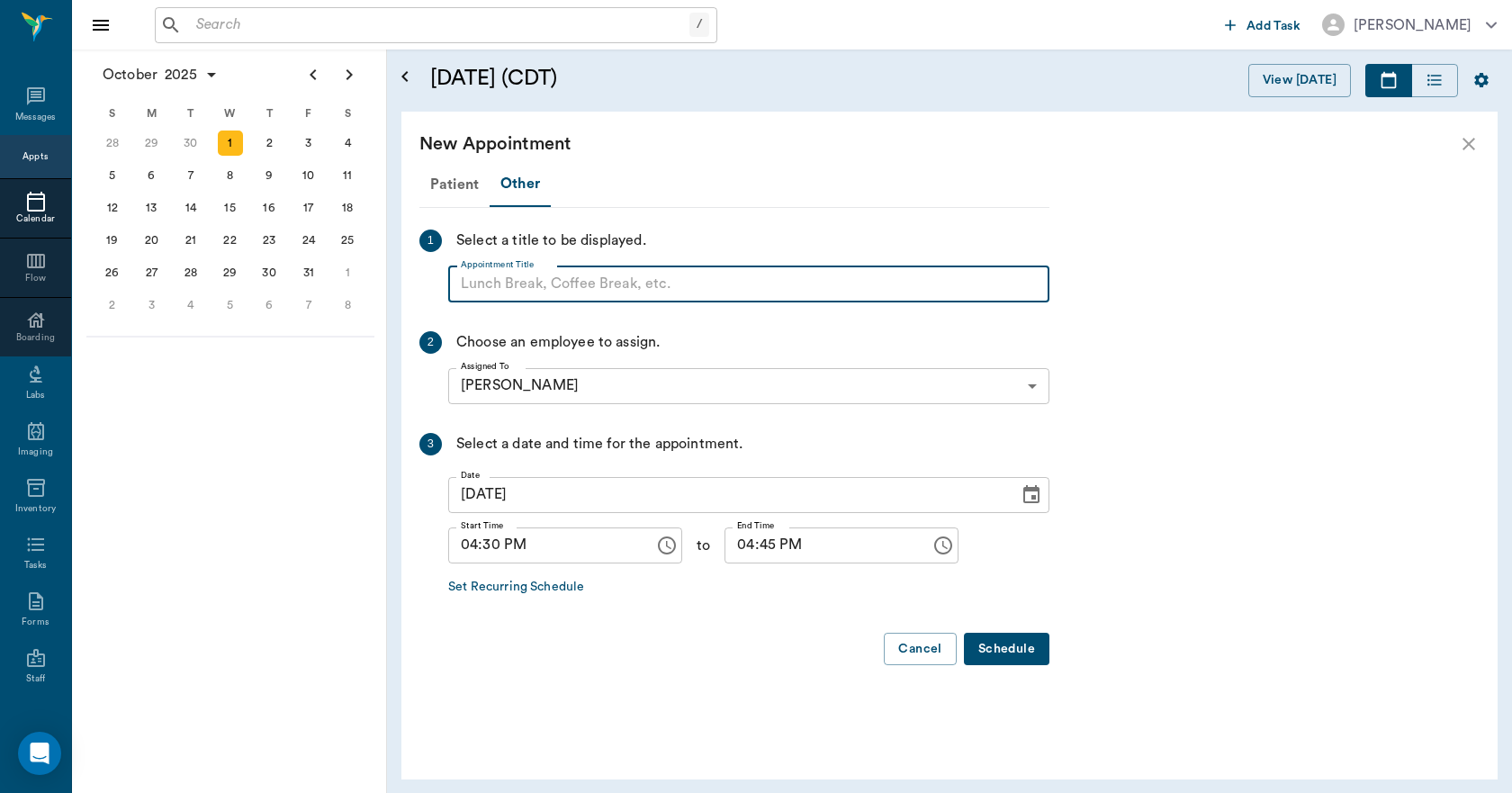
paste input "NO APPOINTMENT! EMERGENCY ONLY!"
type input "NO APPOINTMENT!"
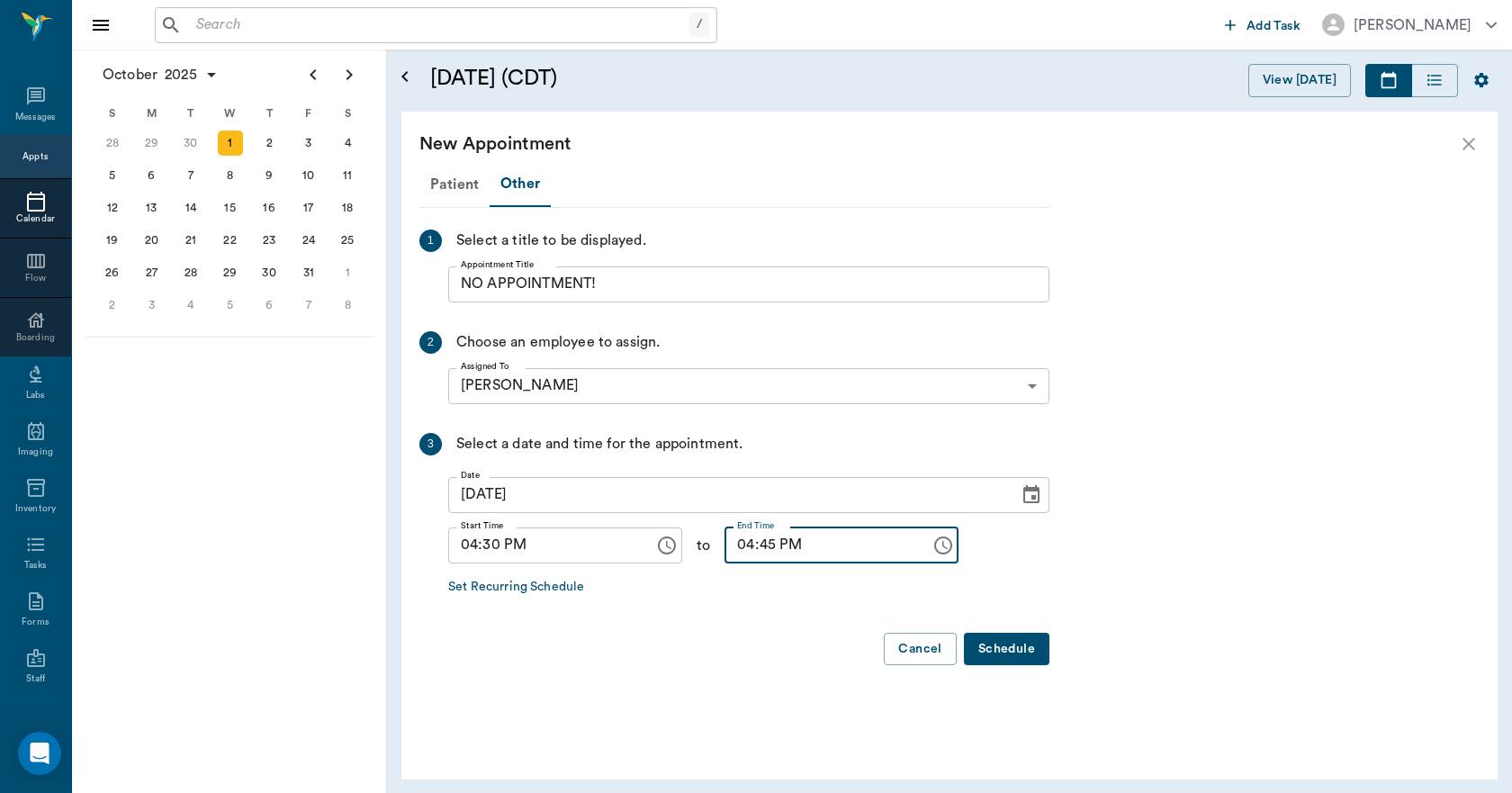
click at [738, 543] on input "04:45 PM" at bounding box center [820, 545] width 194 height 36
type input "05:00 PM"
click at [1012, 641] on button "Schedule" at bounding box center [1006, 649] width 86 height 33
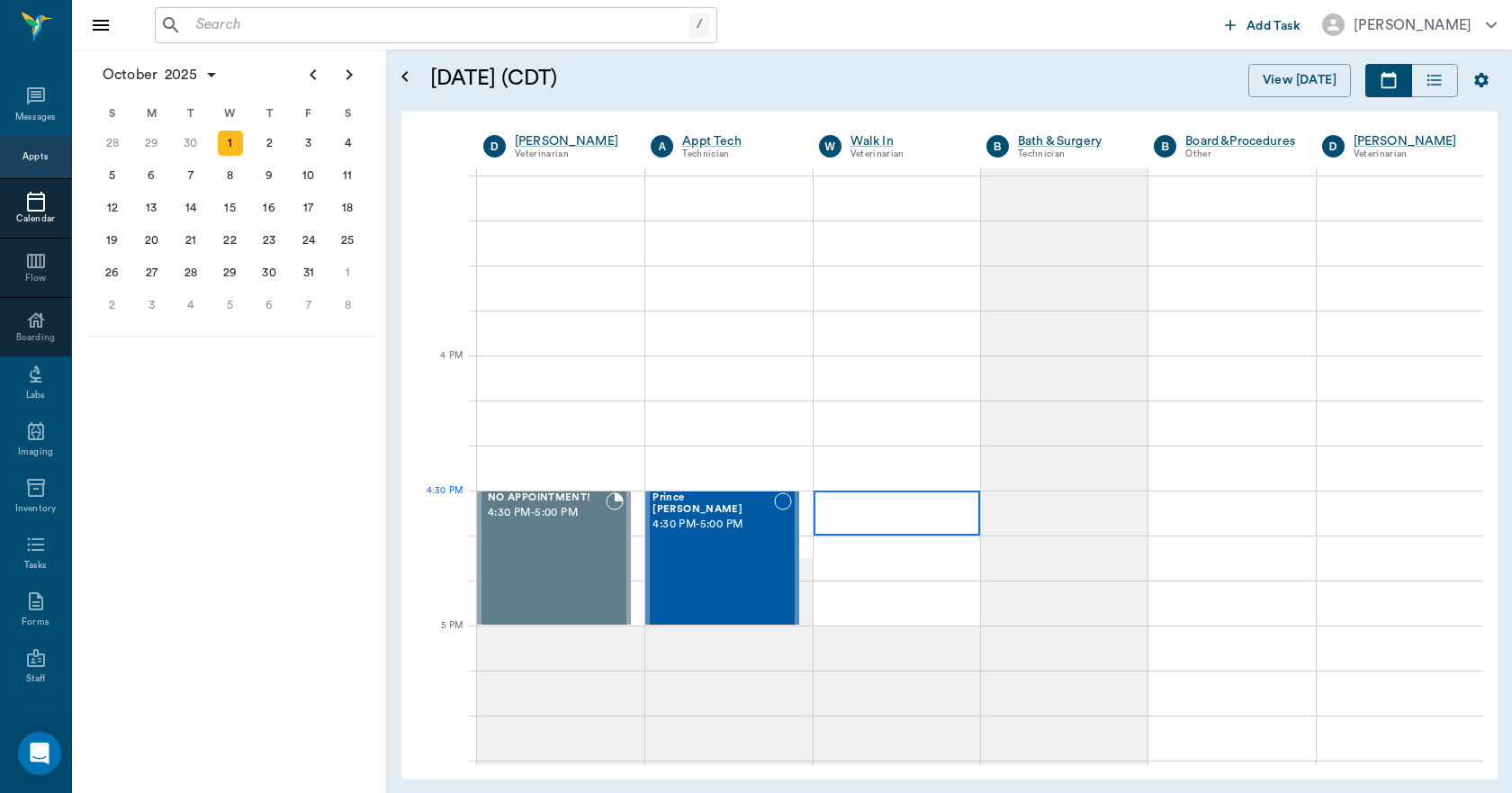
click at [879, 522] on div at bounding box center [896, 513] width 166 height 45
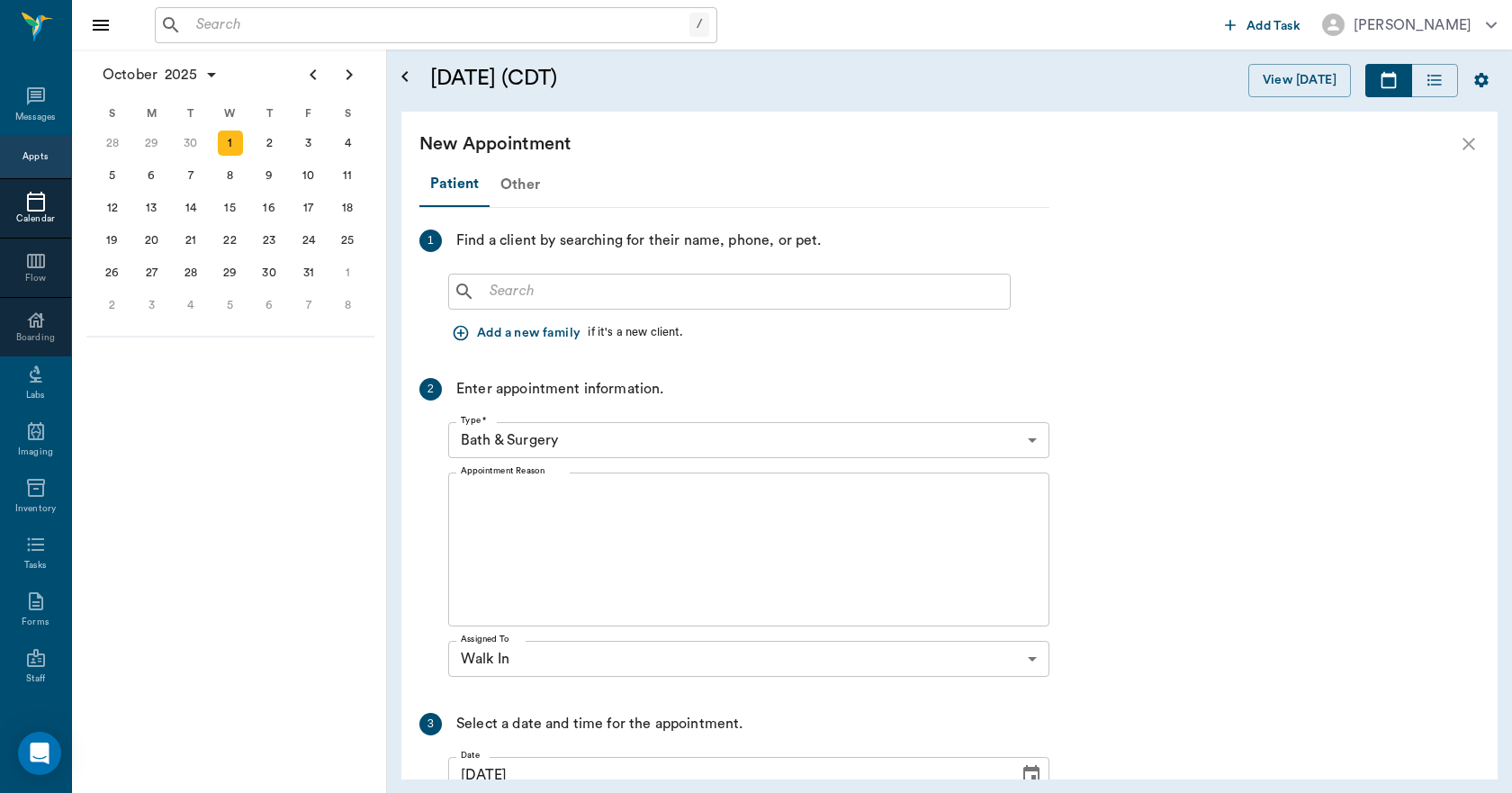
click at [515, 180] on div "Other" at bounding box center [520, 184] width 61 height 43
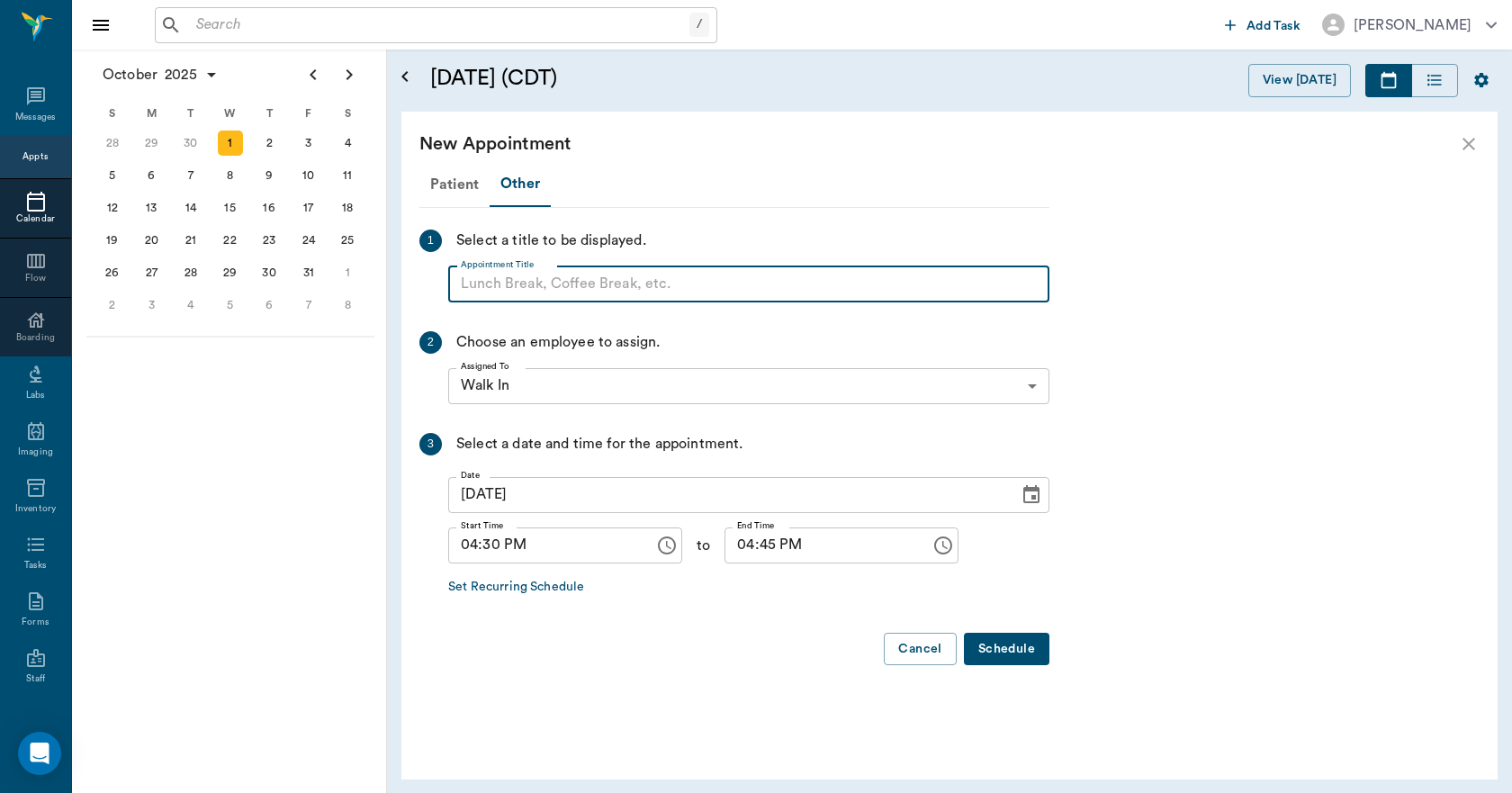
paste input "NO APPOINTMENT! EMERGENCY ONLY!"
type input "NO APPOINTMENT!"
click at [730, 544] on input "04:45 PM" at bounding box center [820, 545] width 194 height 36
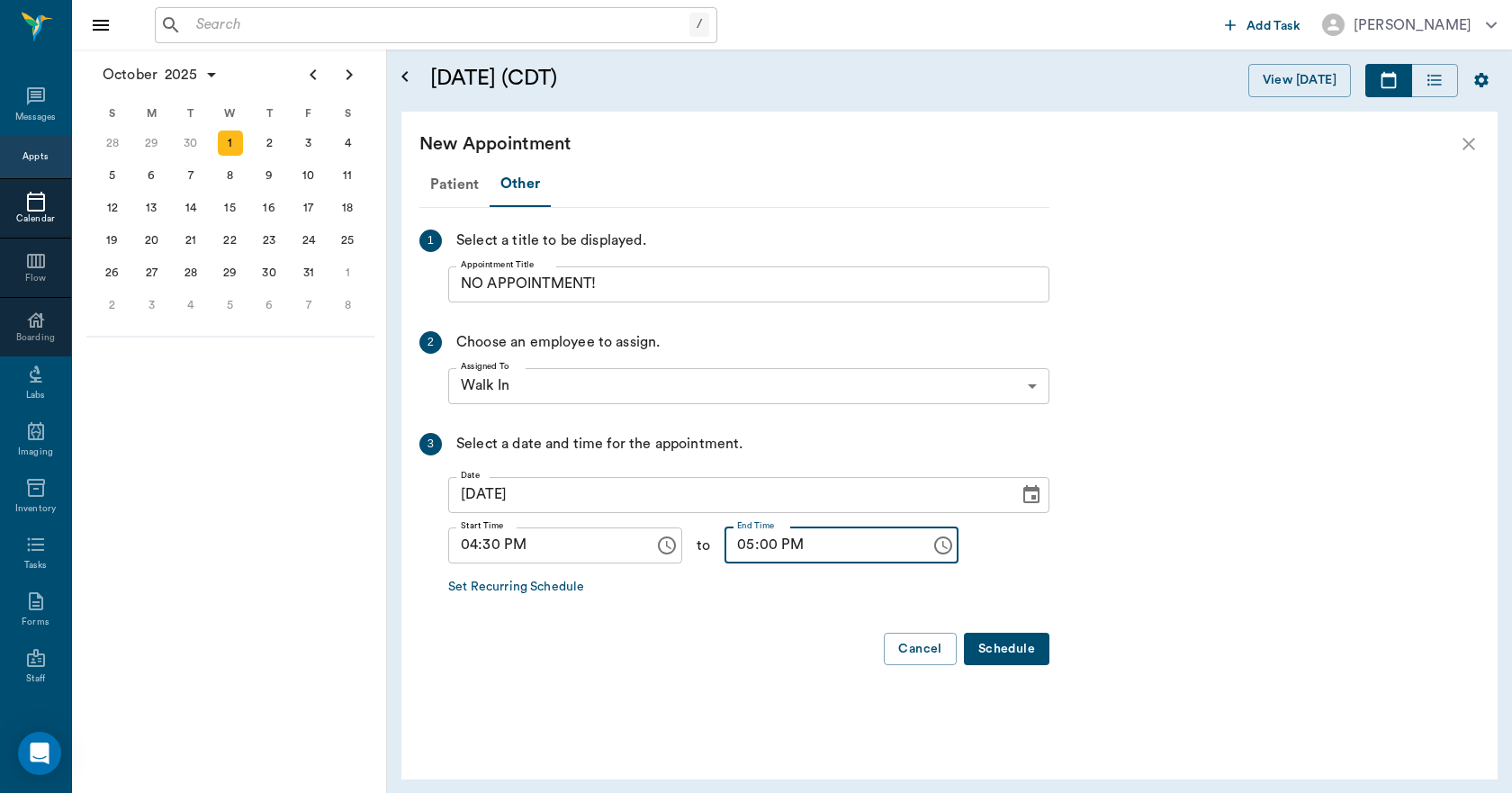
type input "05:00 PM"
click at [1006, 645] on button "Schedule" at bounding box center [1006, 649] width 86 height 33
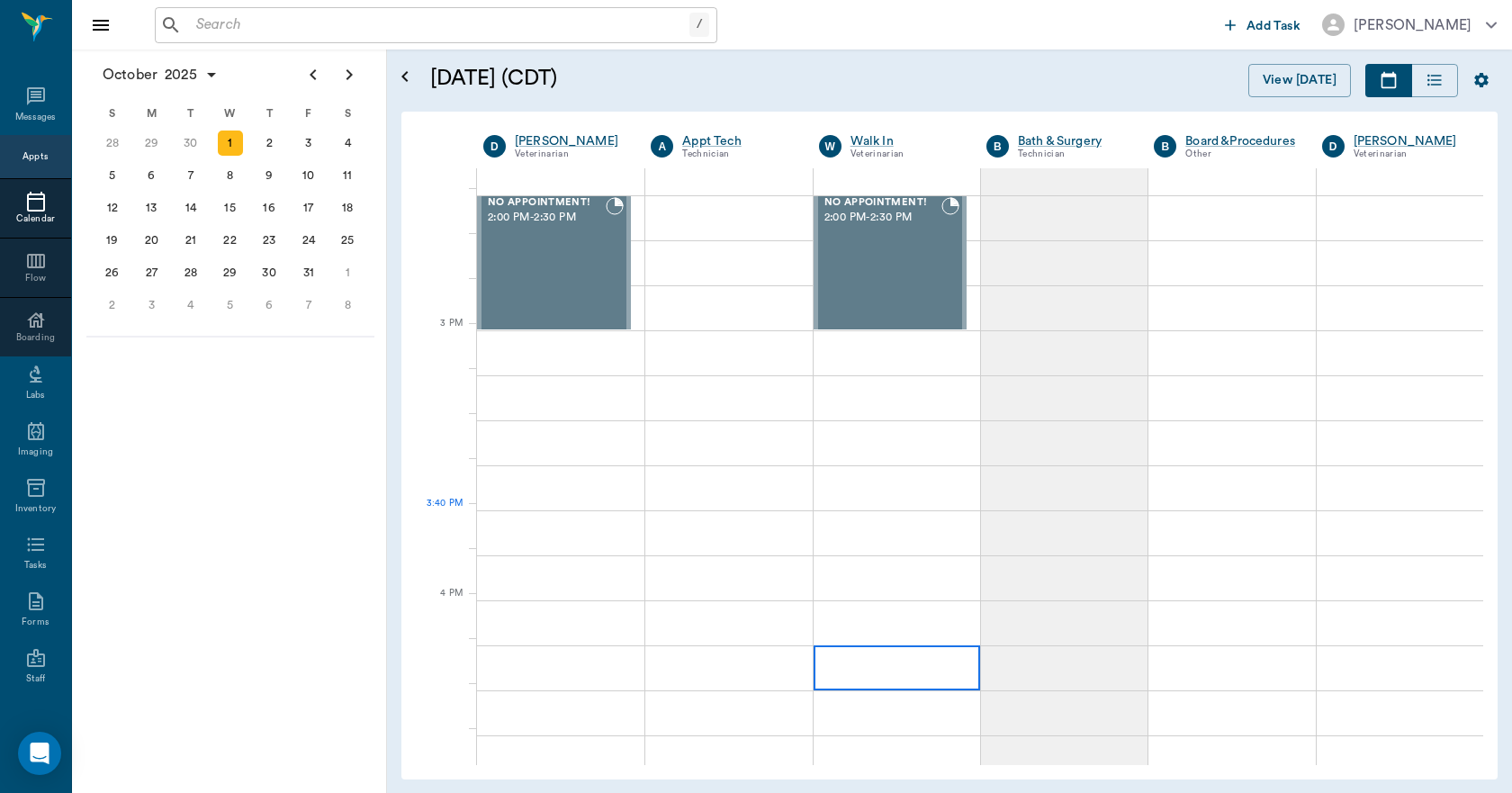
scroll to position [1530, 0]
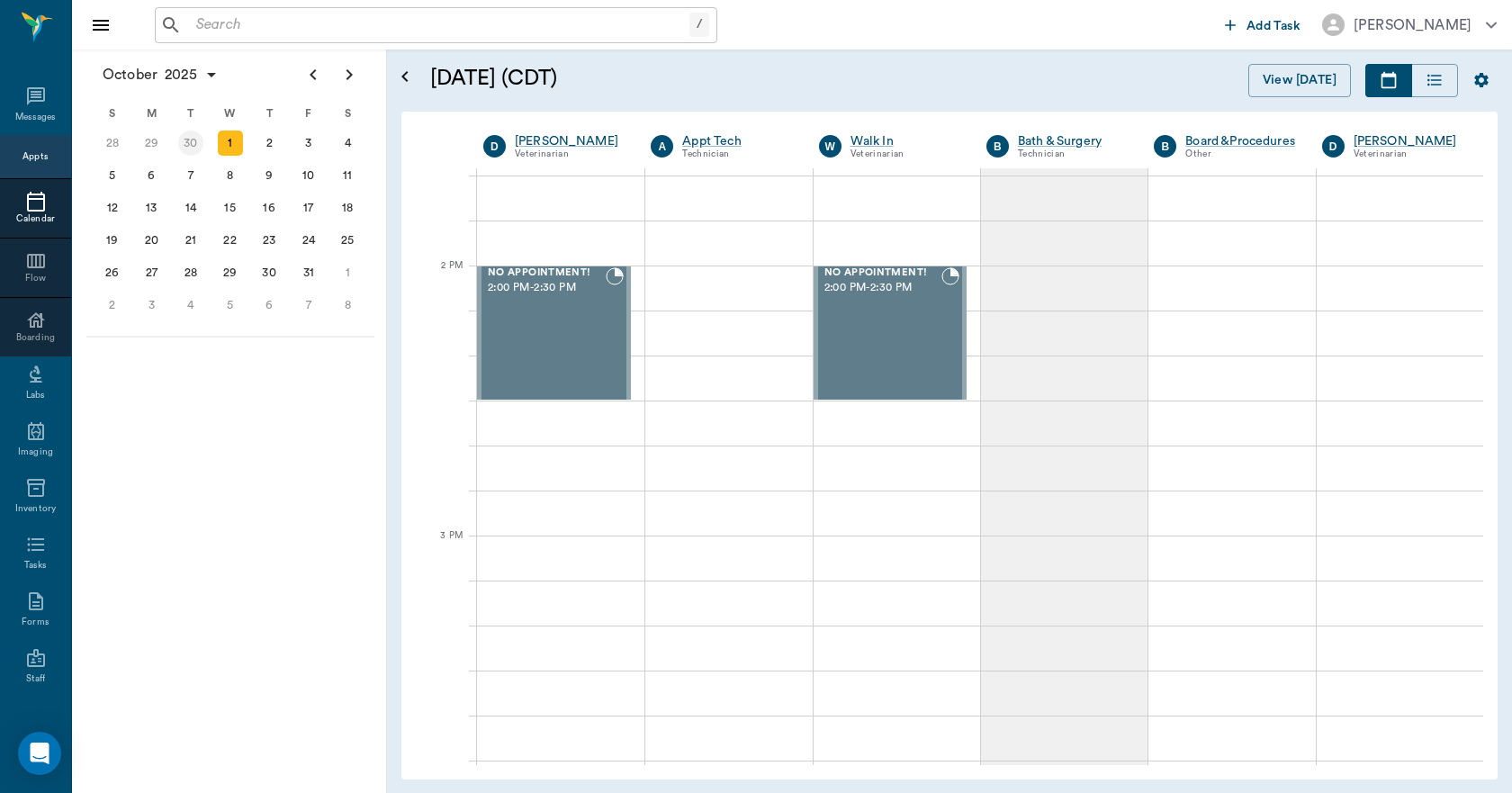
click at [193, 145] on div "30" at bounding box center [191, 143] width 25 height 25
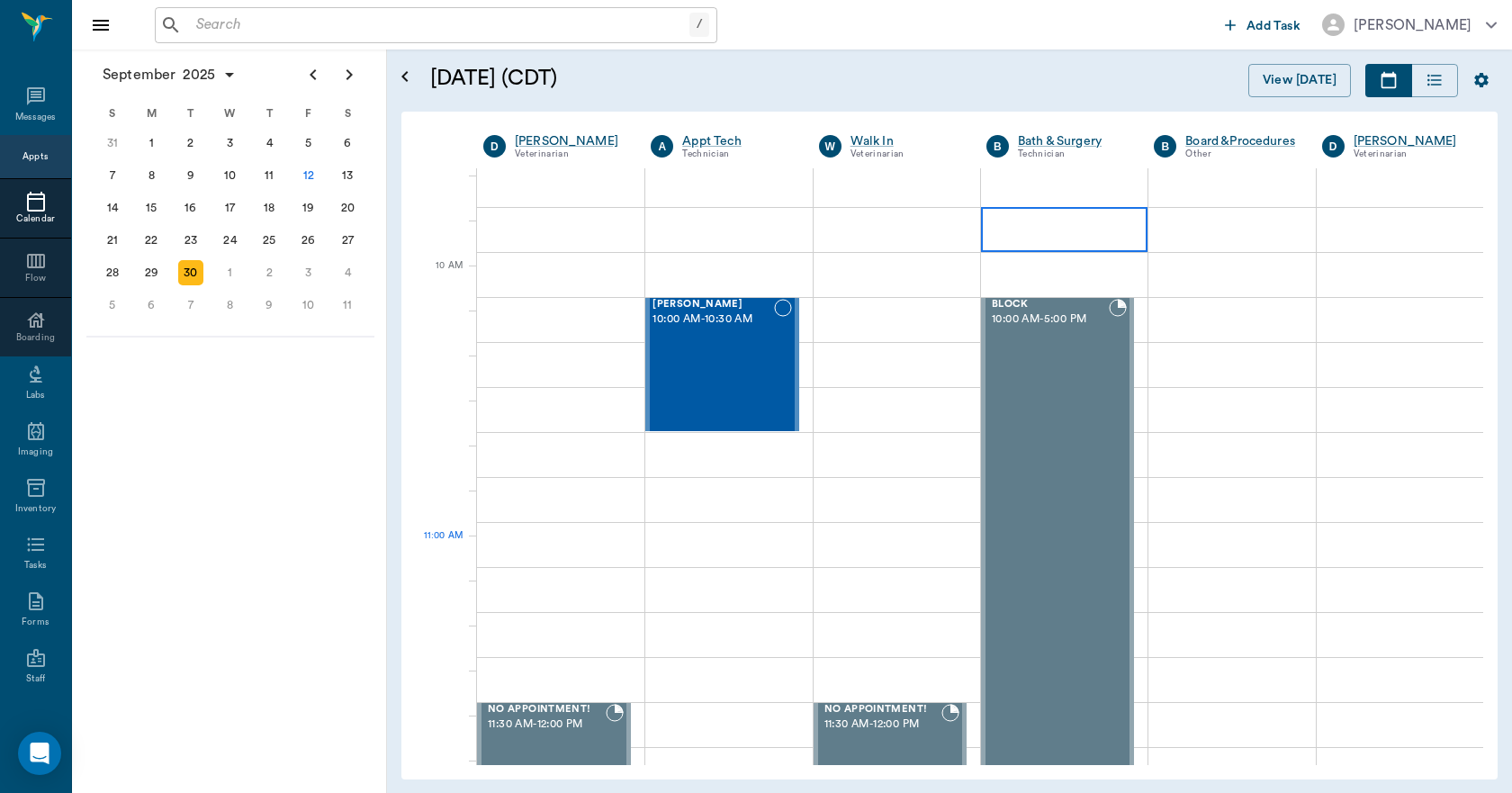
scroll to position [450, 0]
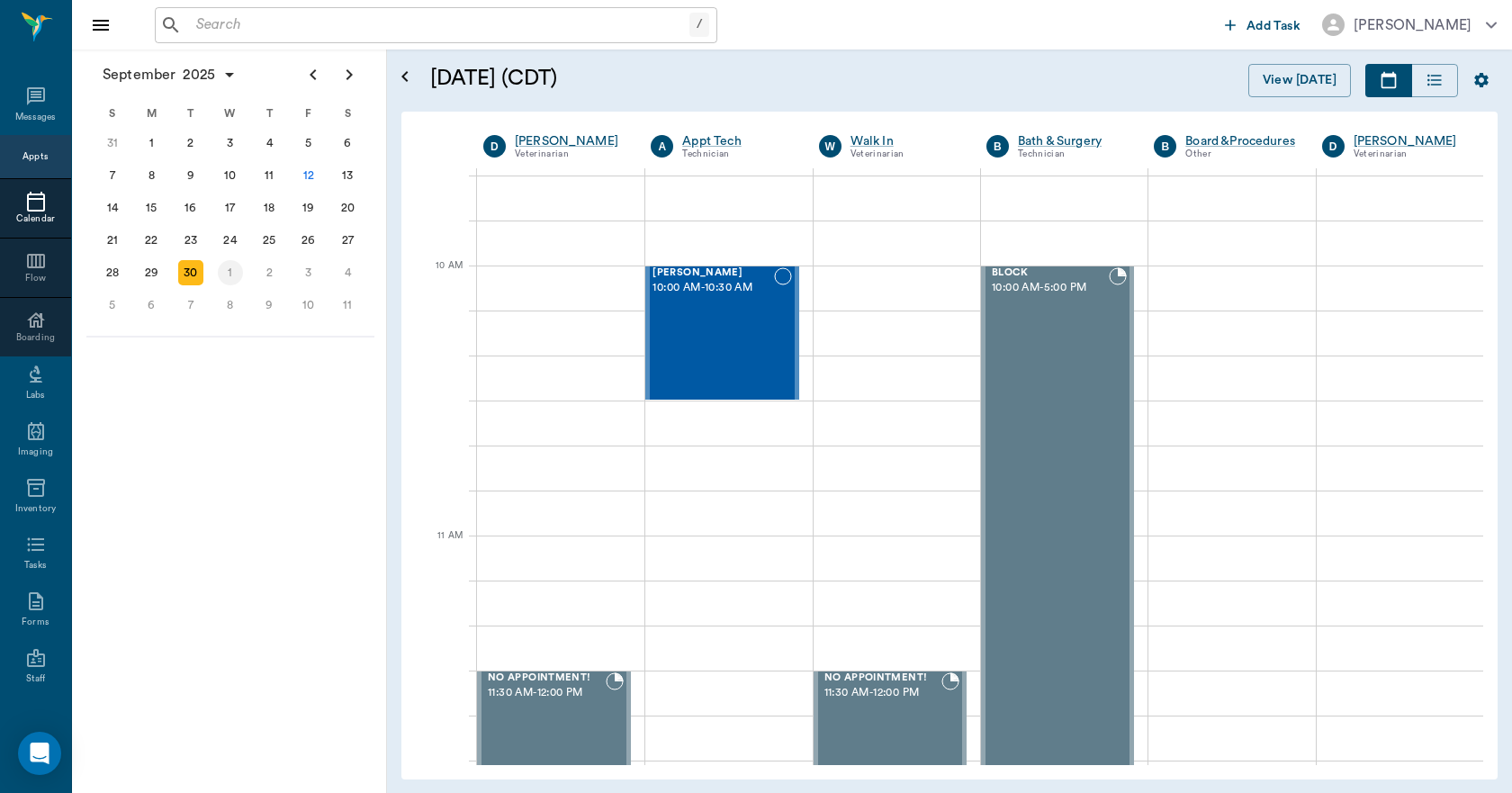
click at [241, 275] on div "1" at bounding box center [231, 272] width 25 height 25
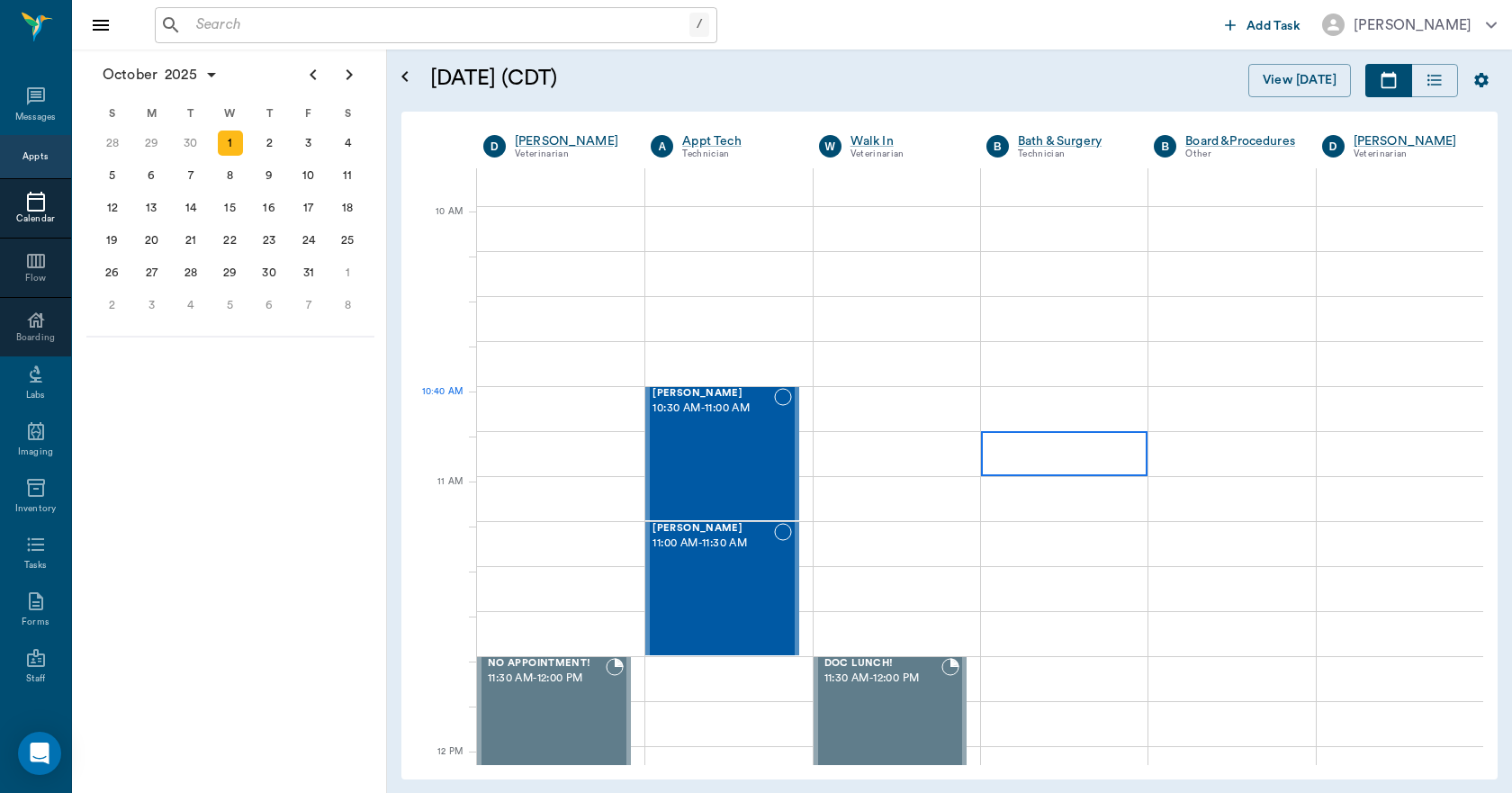
scroll to position [450, 0]
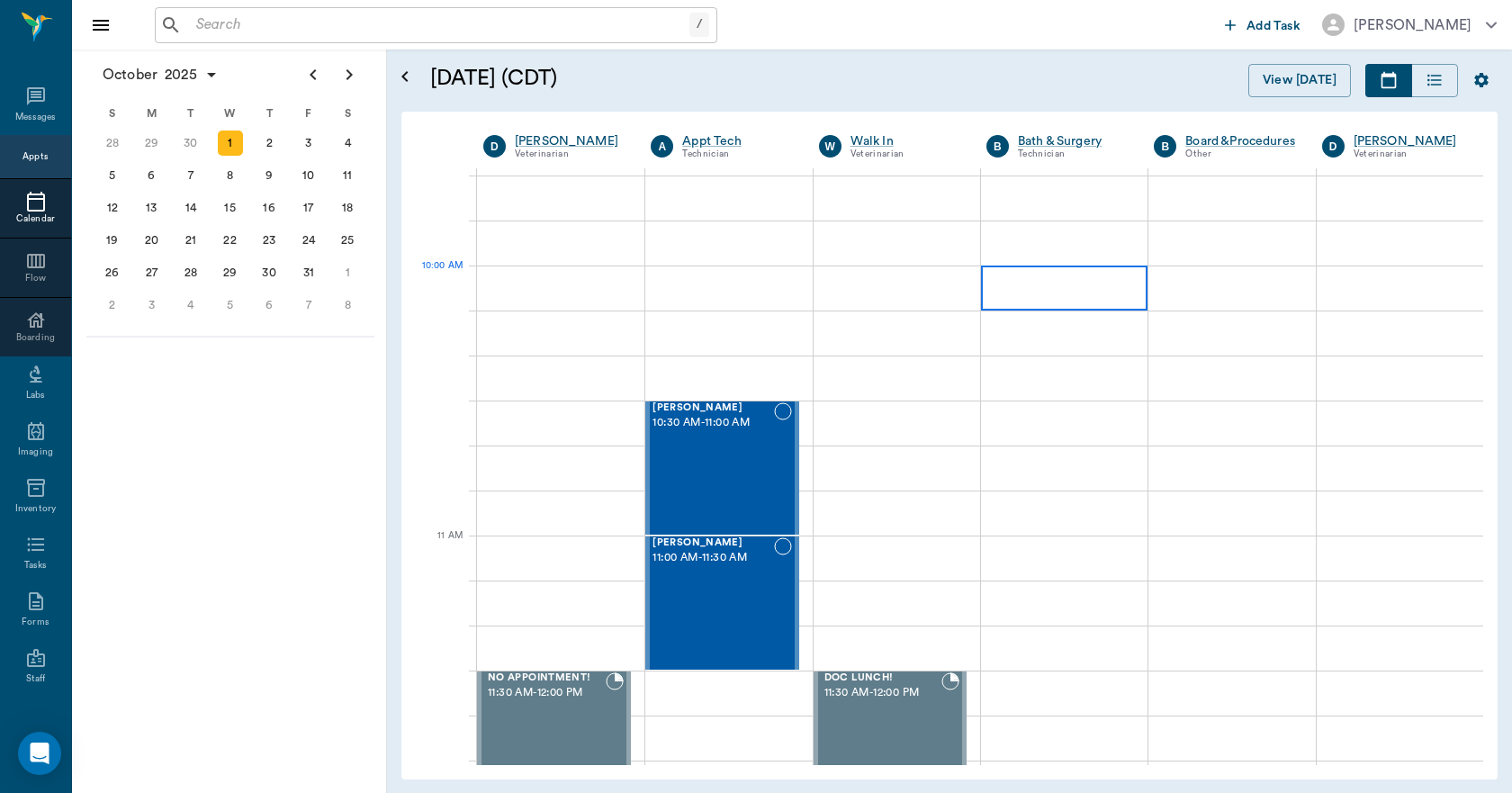
click at [1103, 293] on div at bounding box center [1063, 288] width 166 height 45
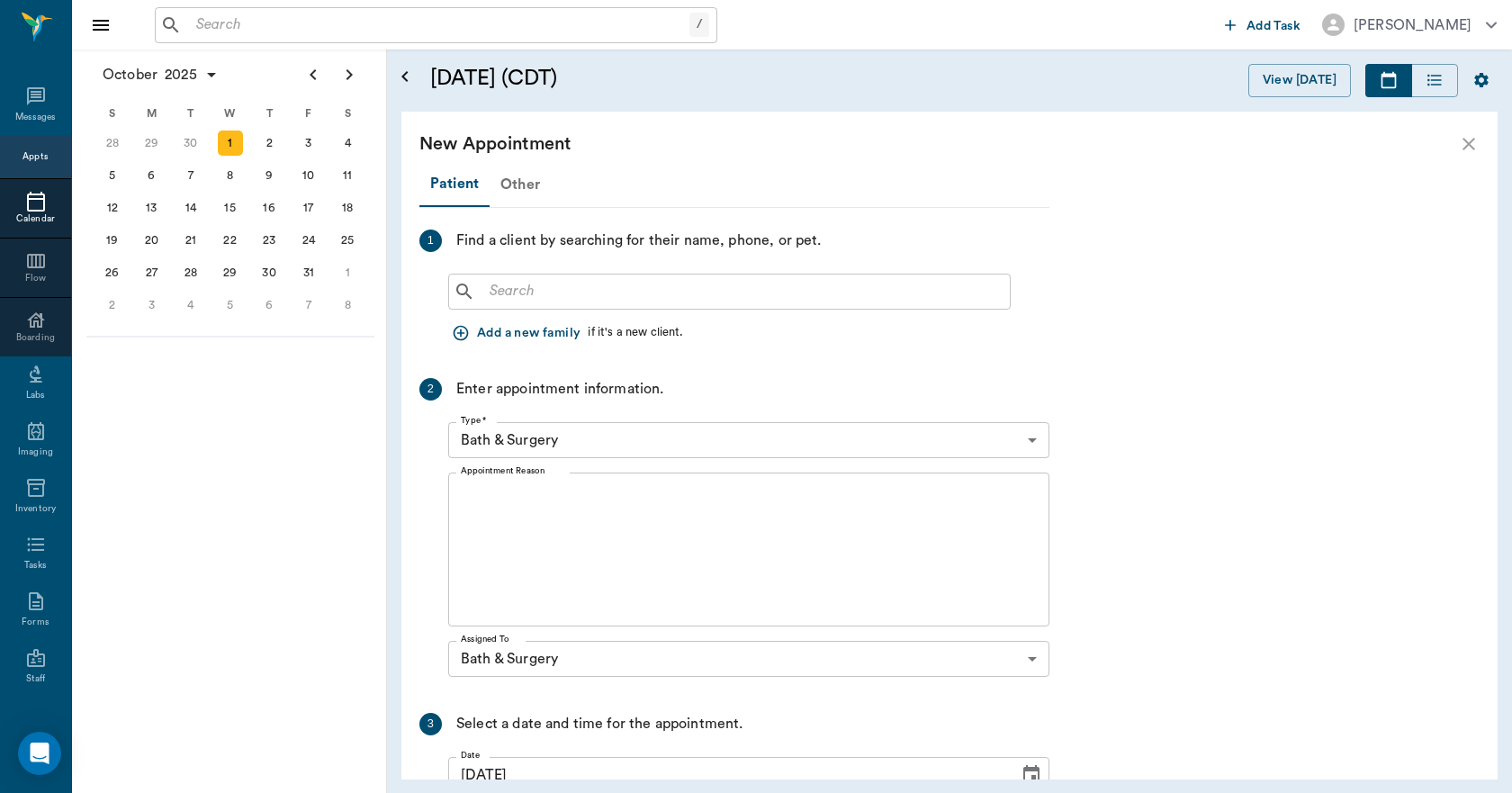
click at [515, 184] on div "Other" at bounding box center [520, 184] width 61 height 43
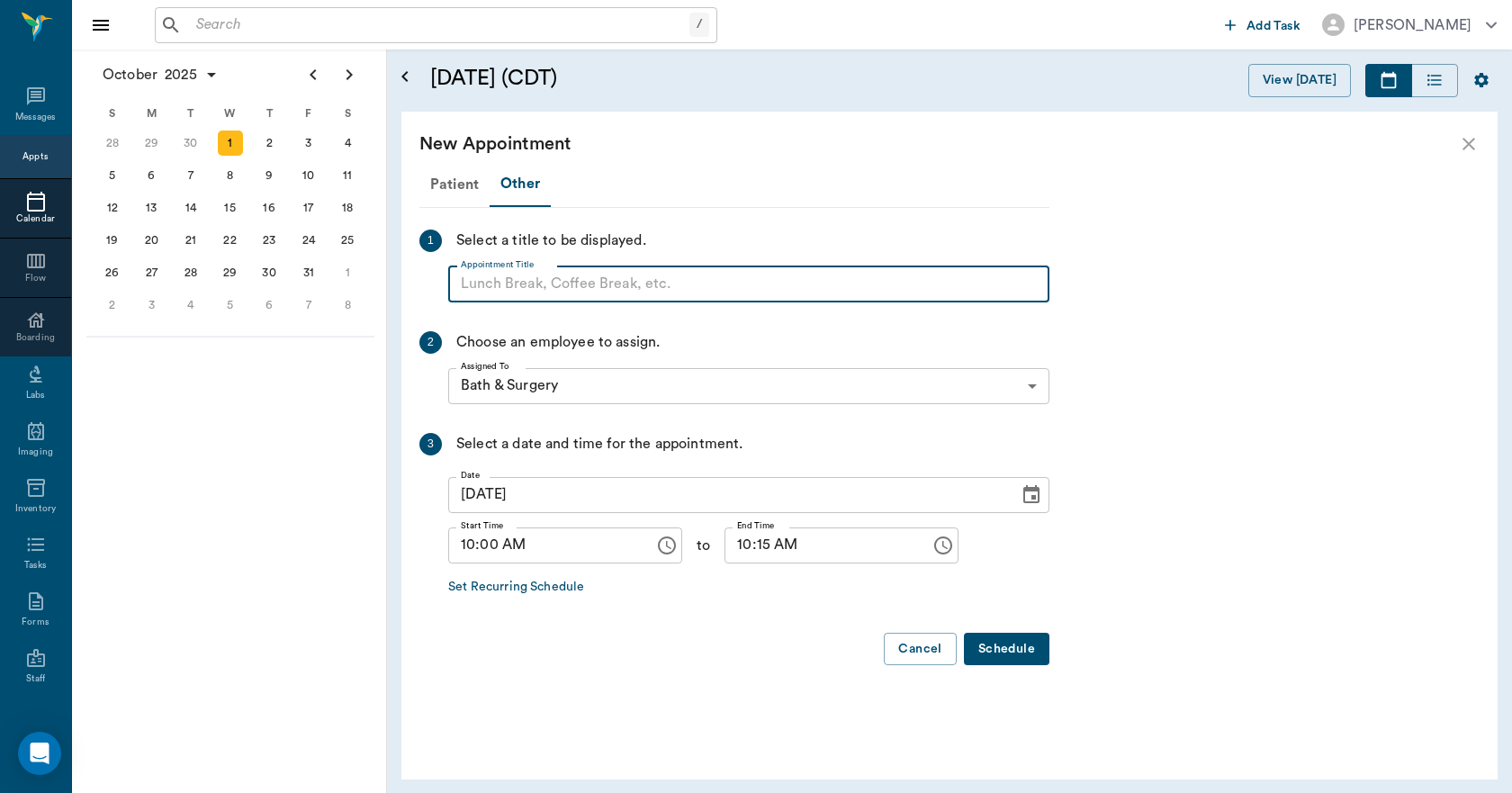
click at [508, 294] on input "Appointment Title" at bounding box center [749, 284] width 601 height 36
type input "BLOCK"
click at [734, 551] on input "10:15 AM" at bounding box center [820, 545] width 194 height 36
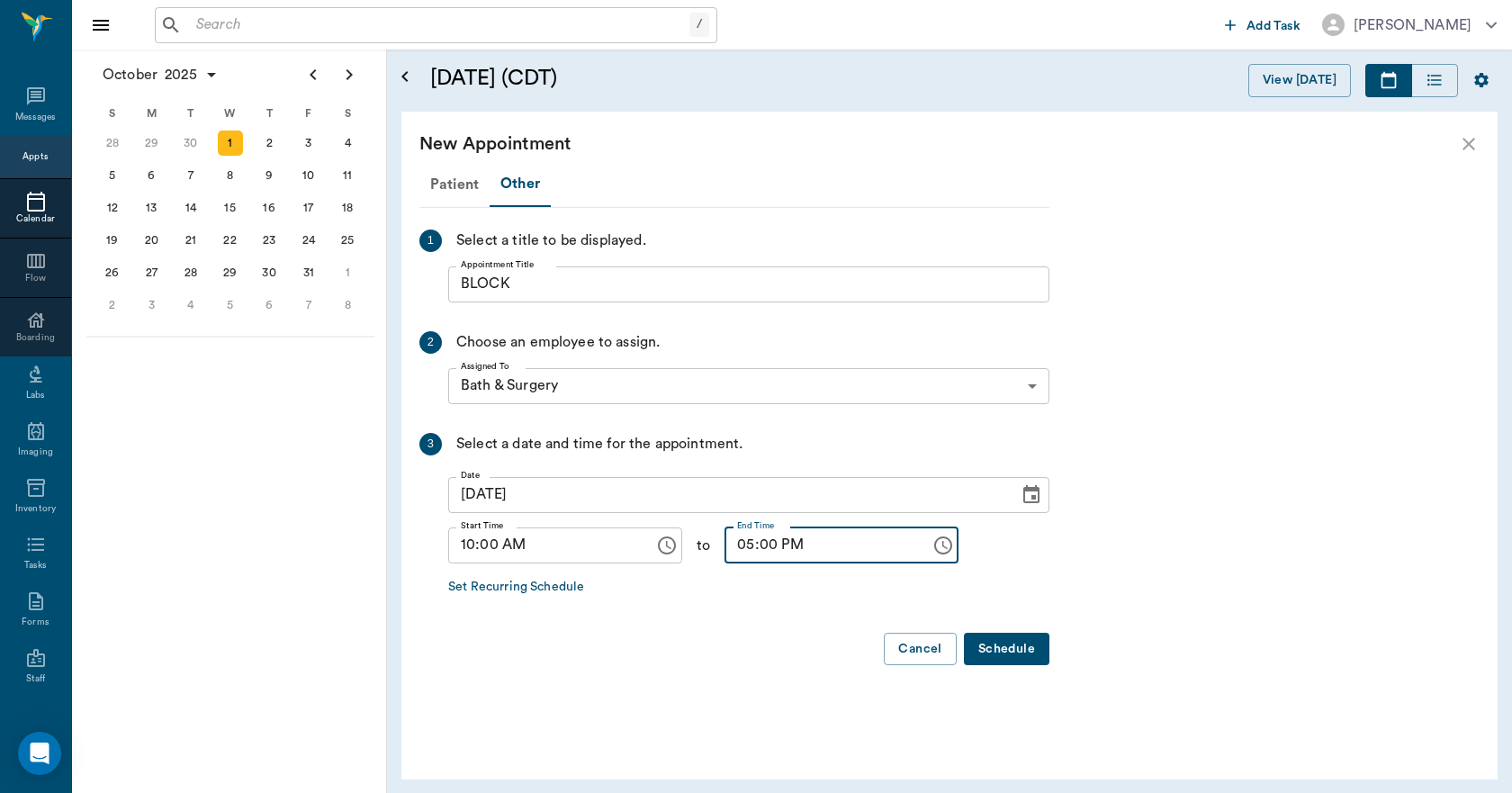
type input "05:00 PM"
click at [987, 650] on button "Schedule" at bounding box center [1006, 649] width 86 height 33
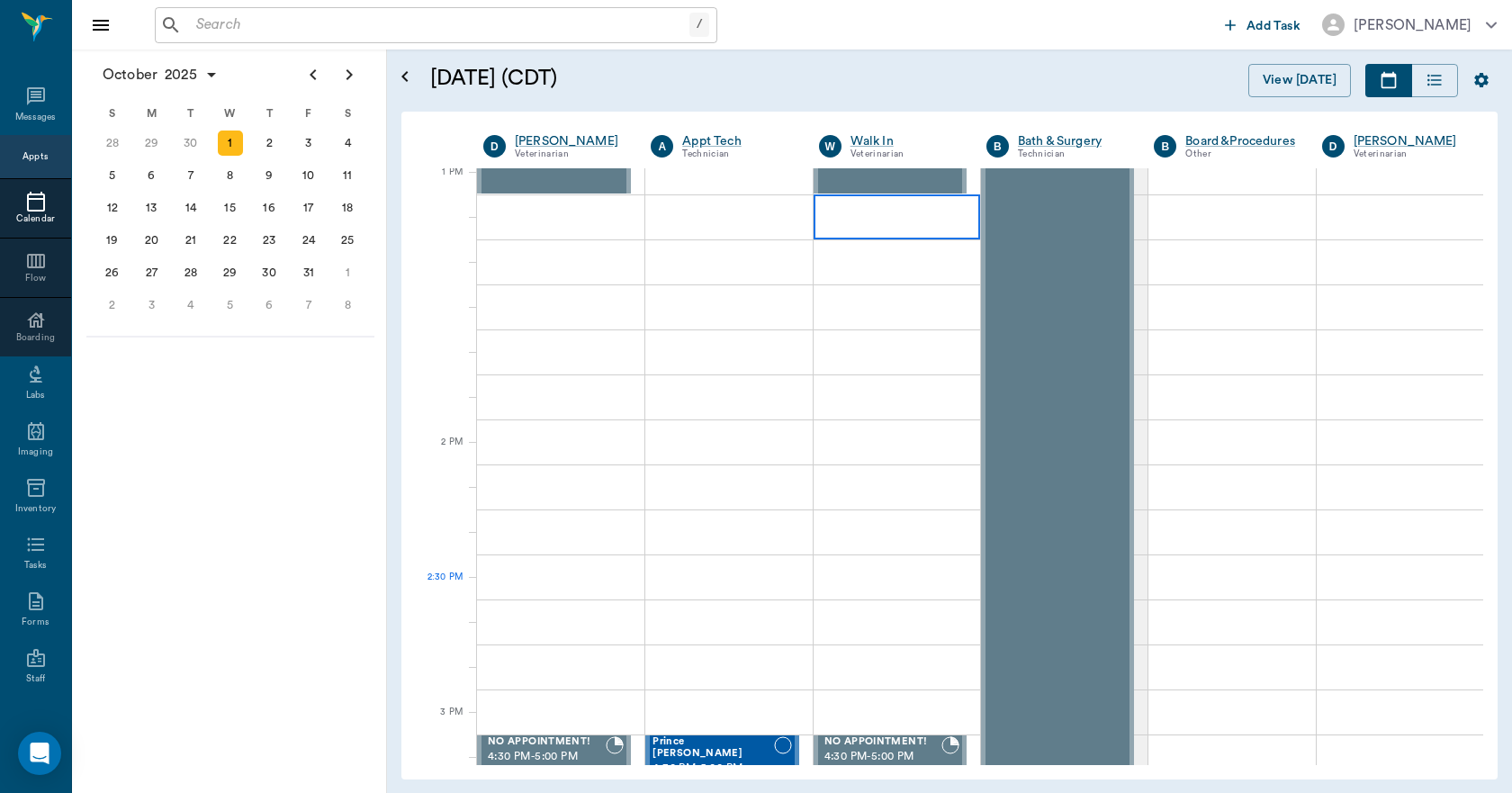
scroll to position [1350, 0]
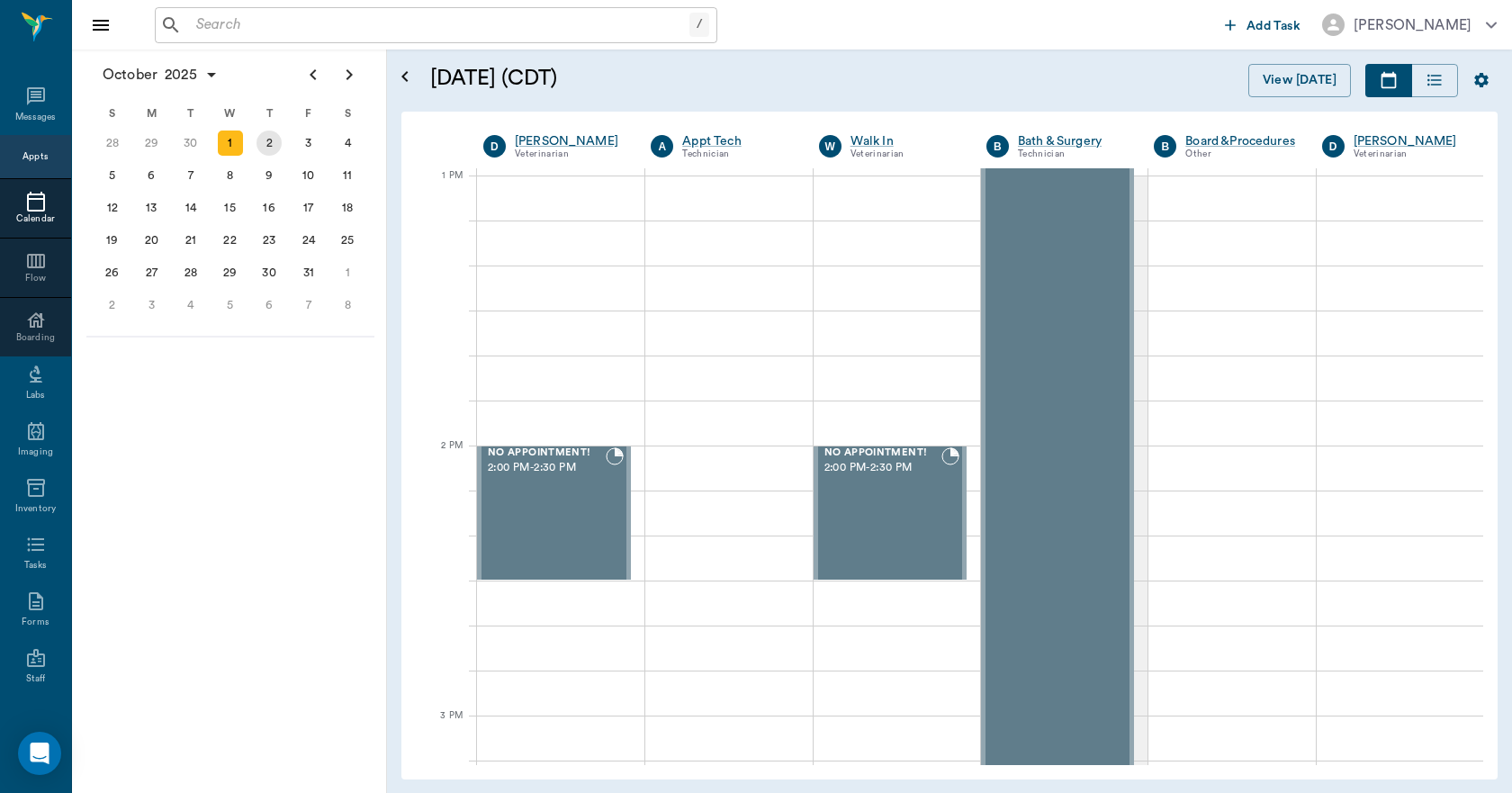
click at [269, 145] on div "2" at bounding box center [270, 143] width 25 height 25
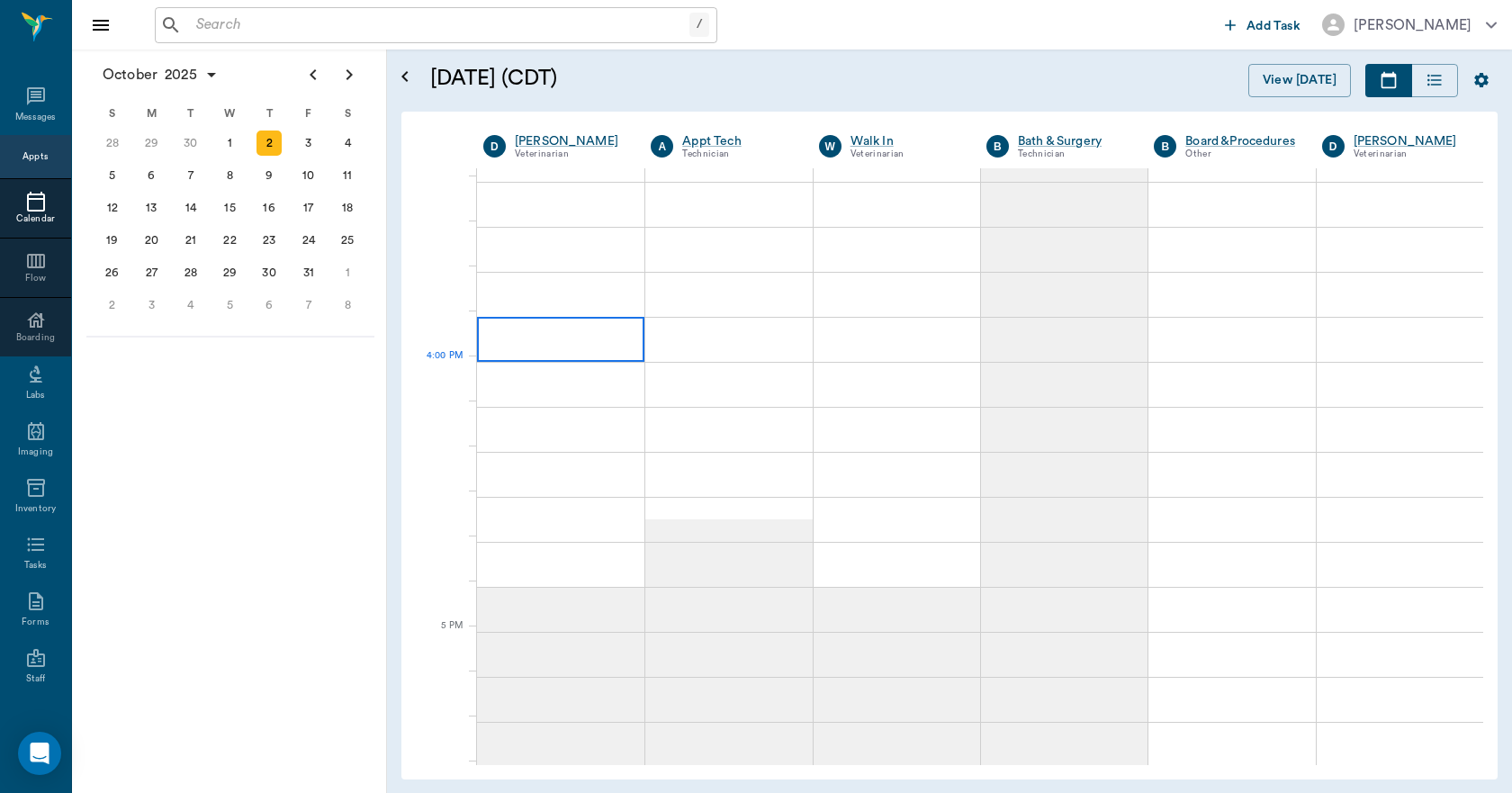
scroll to position [1979, 0]
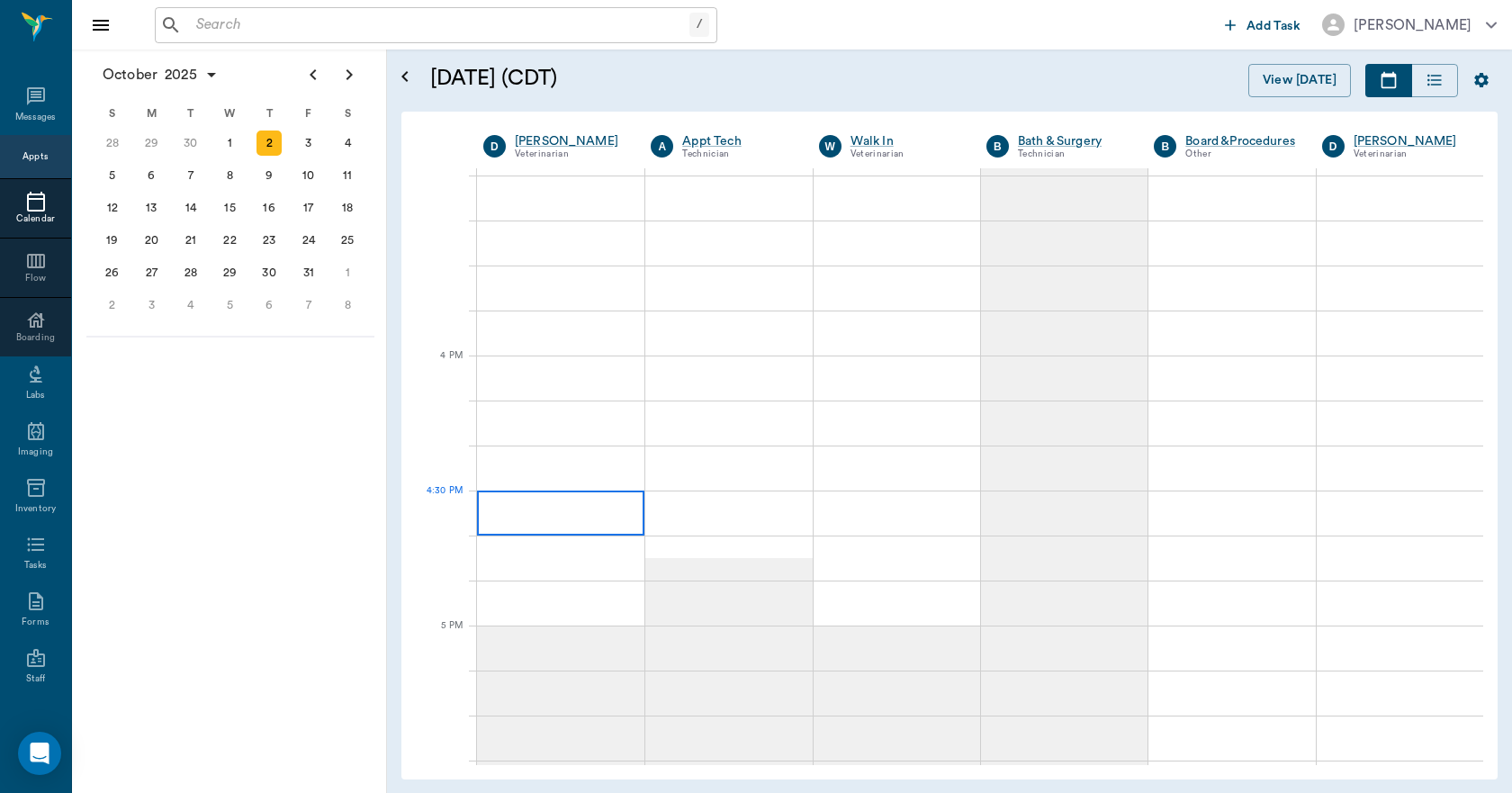
click at [544, 508] on div at bounding box center [560, 513] width 167 height 45
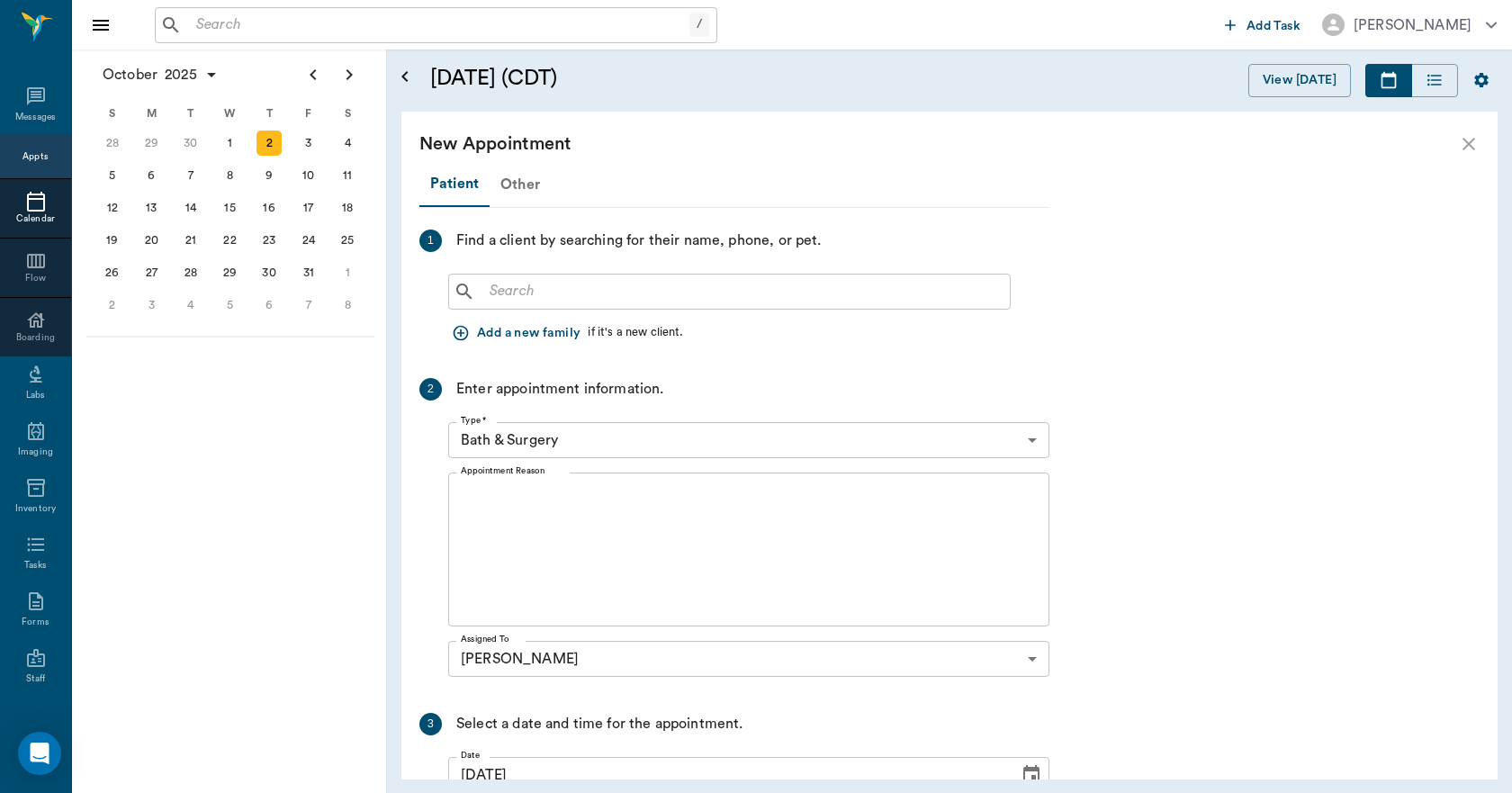
click at [520, 188] on div "Other" at bounding box center [520, 184] width 61 height 43
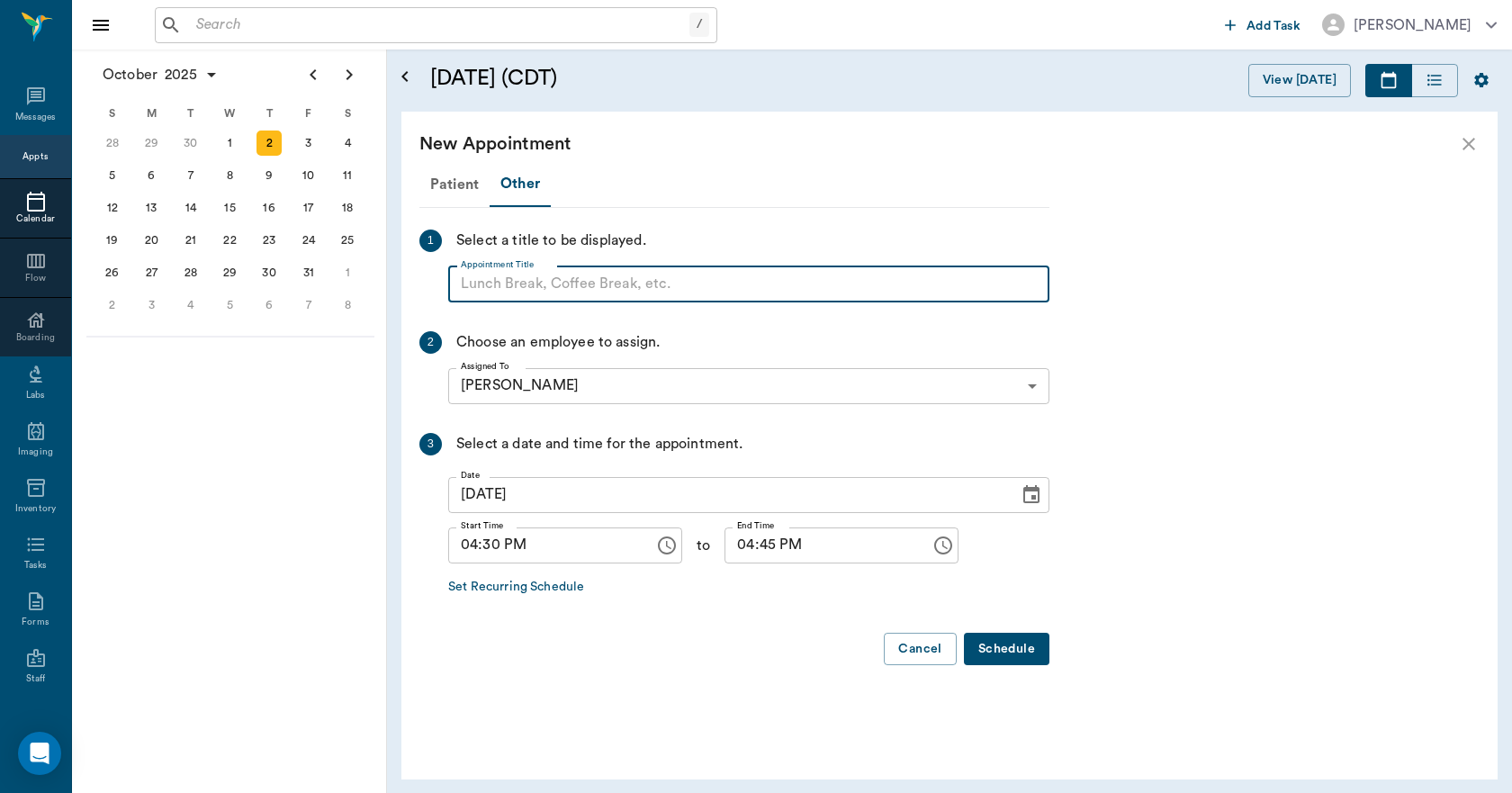
paste input "NO APPOINTMENT! EMERGENCY ONLY!"
type input "NO APPOINTMENT!"
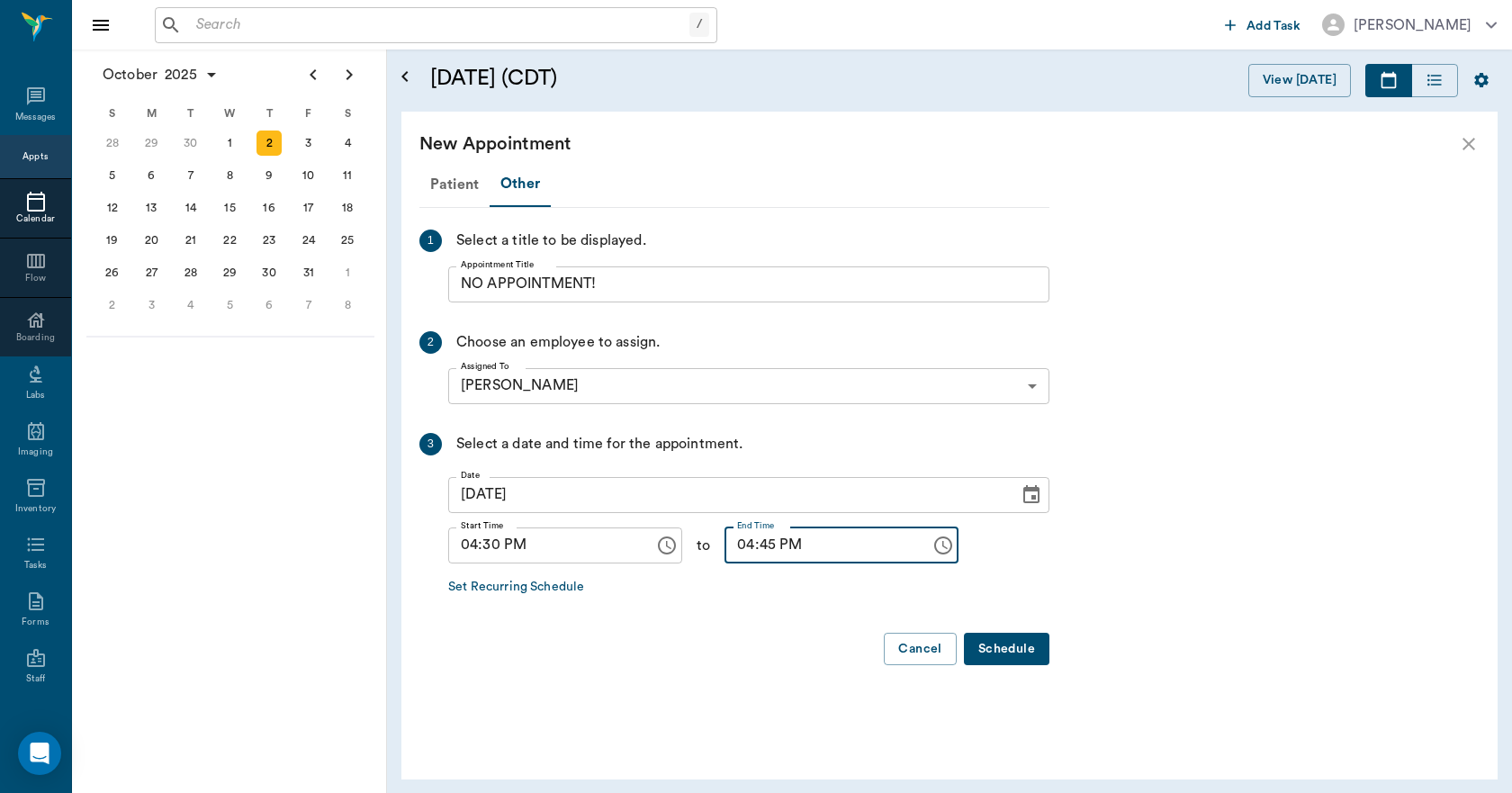
click at [735, 553] on input "04:45 PM" at bounding box center [820, 545] width 194 height 36
type input "05:00 PM"
click at [998, 651] on button "Schedule" at bounding box center [1006, 649] width 86 height 33
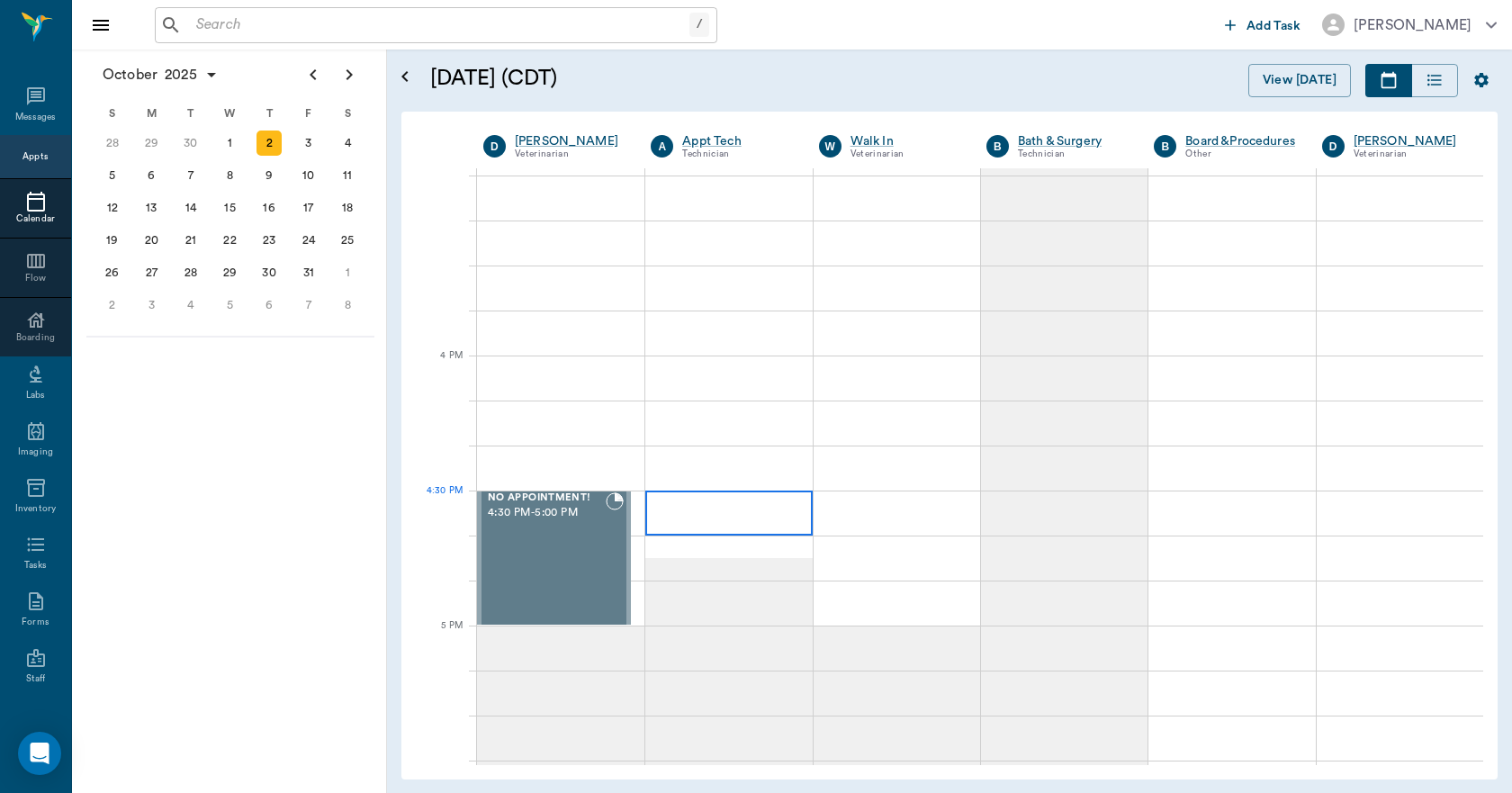
click at [752, 522] on div at bounding box center [728, 513] width 166 height 45
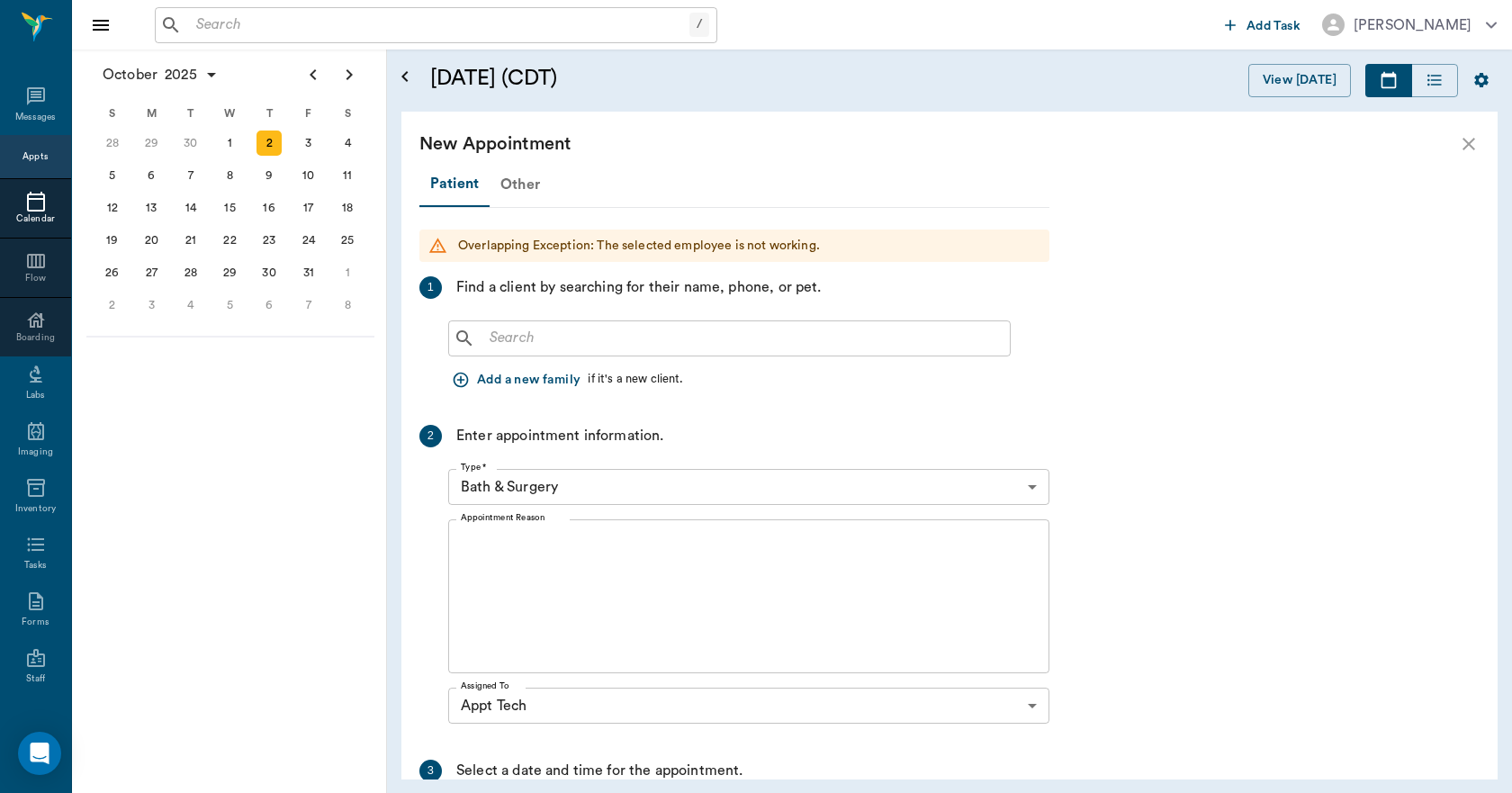
click at [525, 189] on div "Other" at bounding box center [520, 184] width 61 height 43
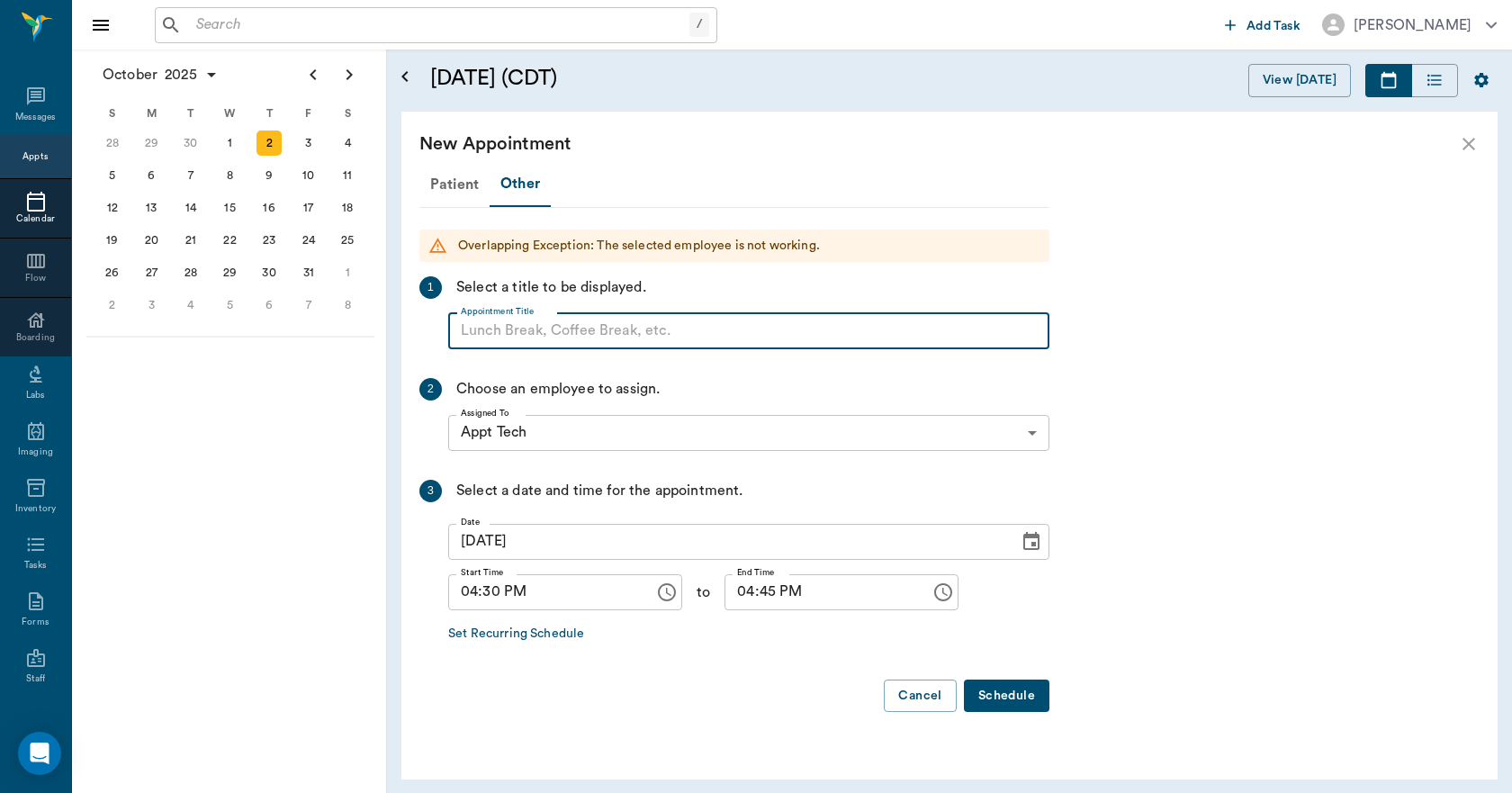
paste input "NO APPOINTMENT! EMERGENCY ONLY!"
type input "NO APPOINTMENT!"
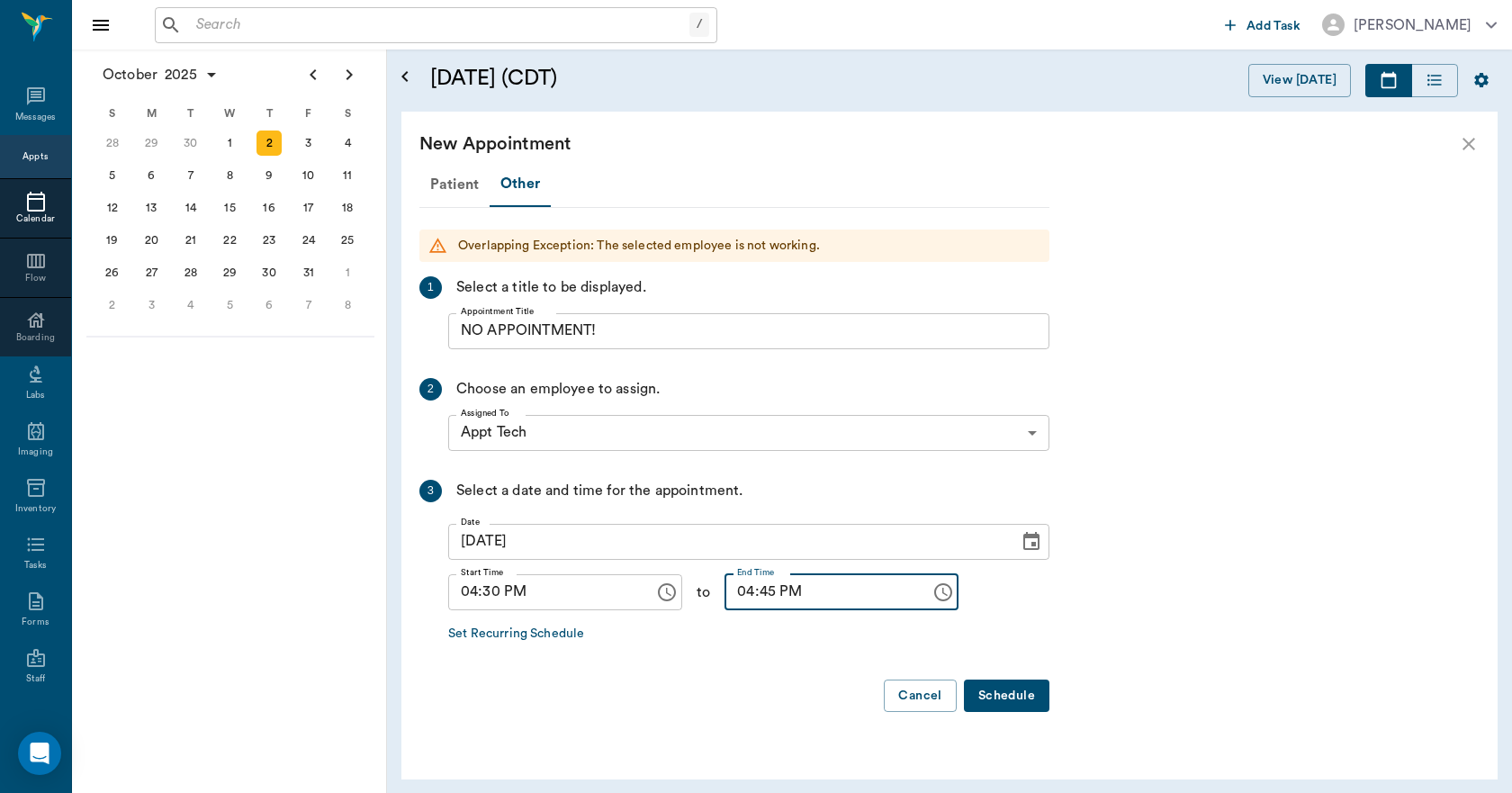
click at [724, 590] on input "04:45 PM" at bounding box center [820, 592] width 194 height 36
type input "05:00 PM"
click at [1002, 695] on button "Schedule" at bounding box center [1006, 696] width 86 height 33
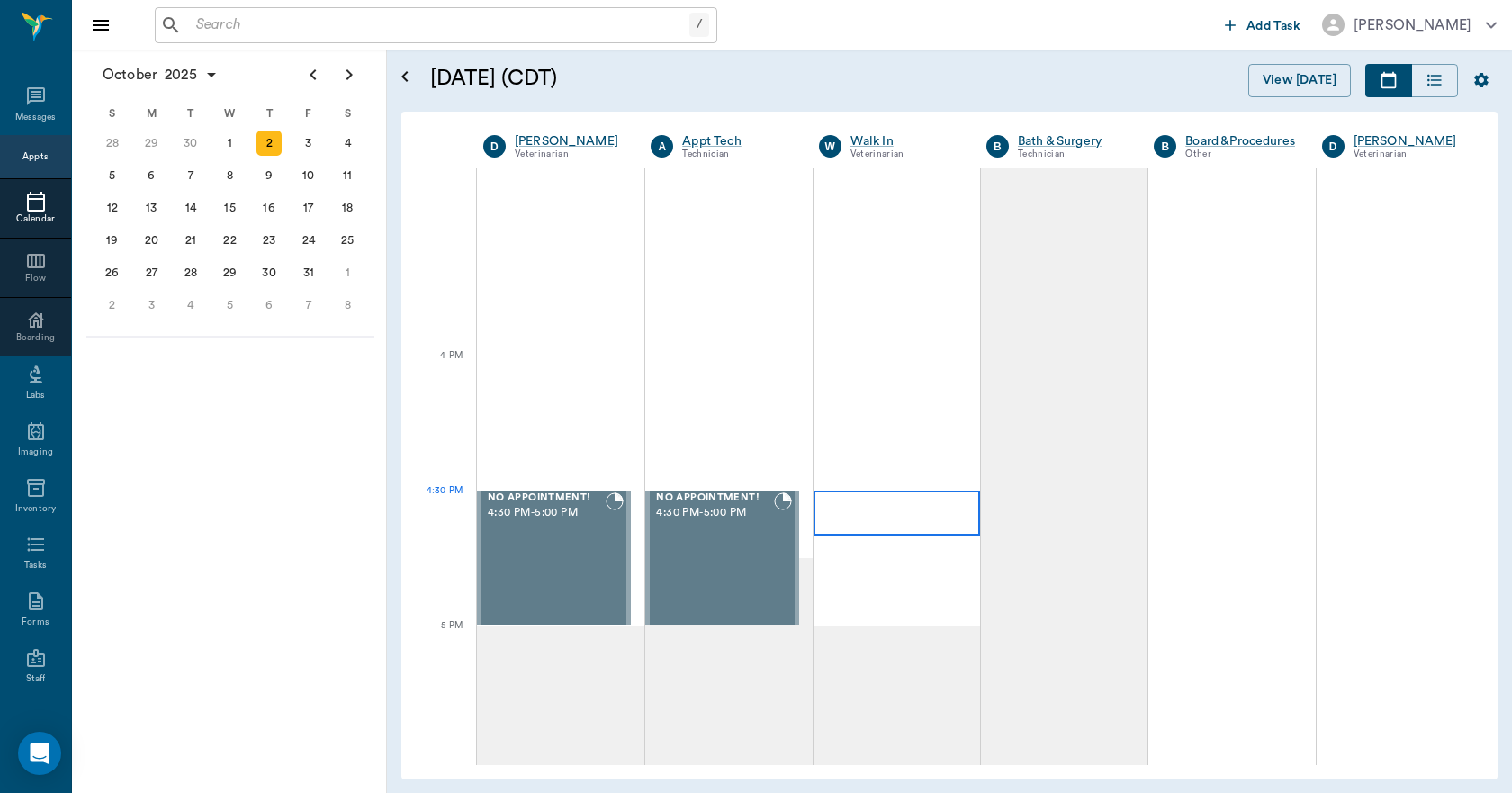
click at [885, 523] on div at bounding box center [896, 513] width 166 height 45
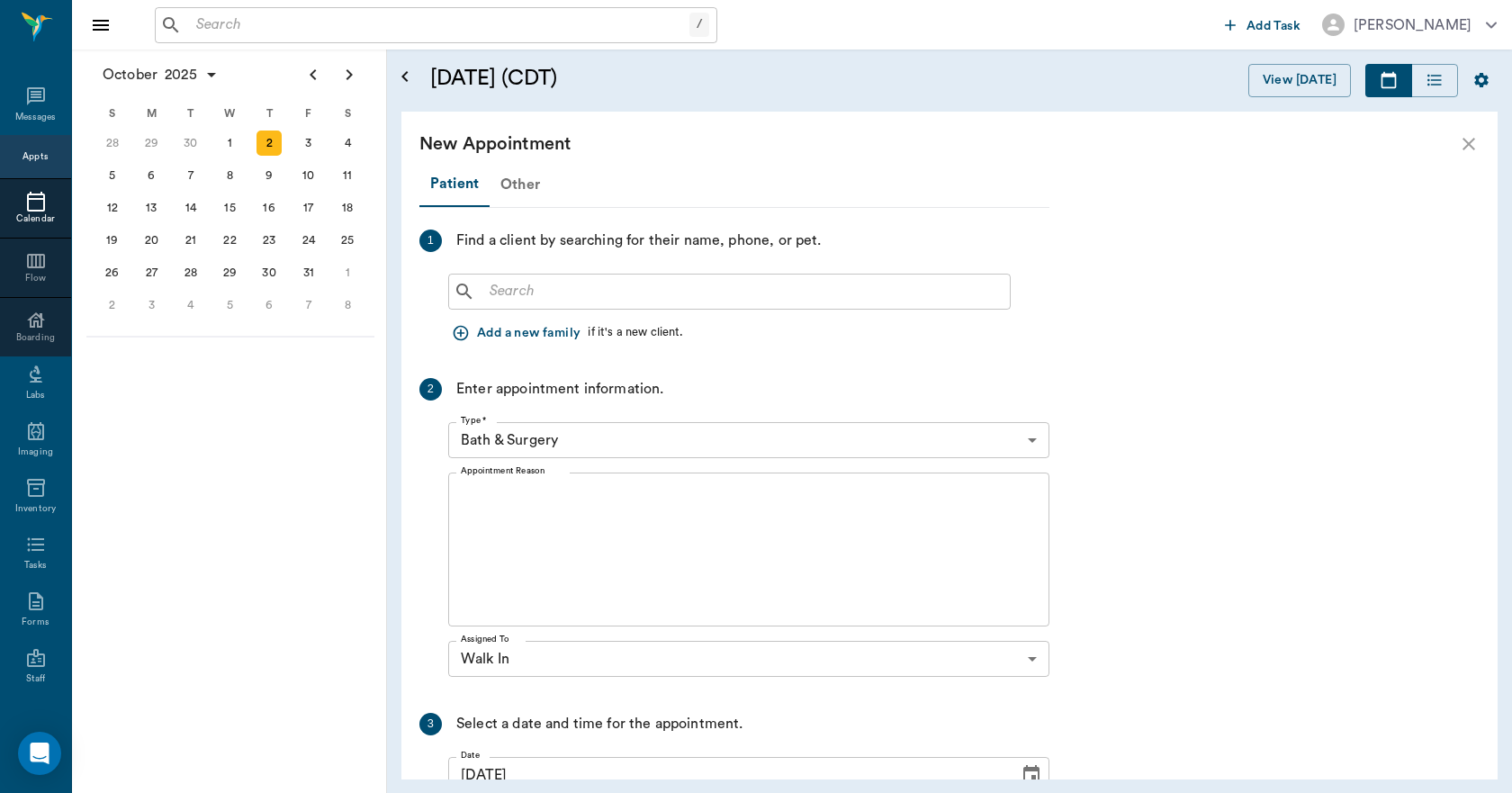
click at [533, 185] on div "Other" at bounding box center [520, 184] width 61 height 43
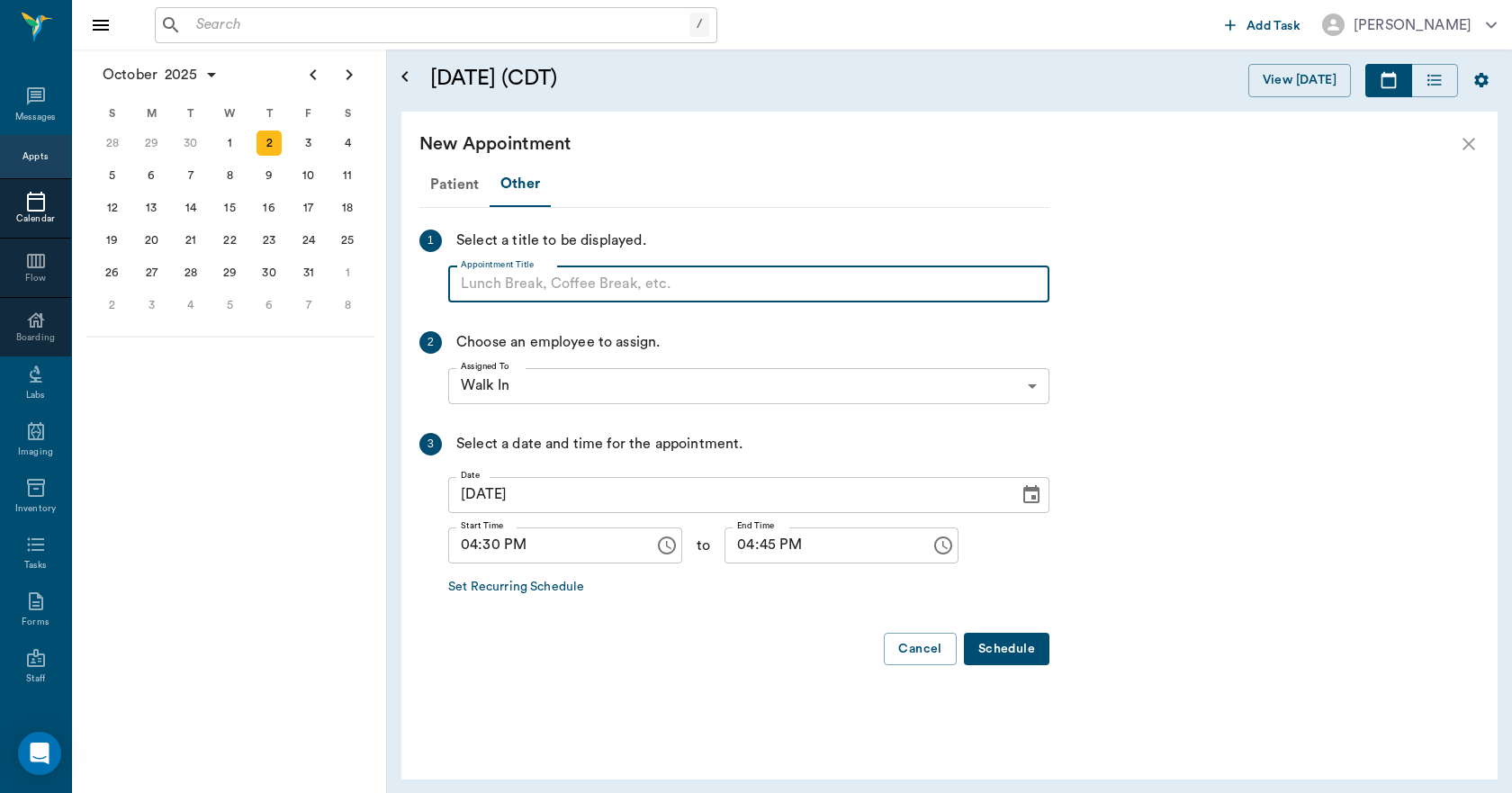
paste input "NO APPOINTMENT! EMERGENCY ONLY!"
type input "NO APPOINTMENT!"
click at [728, 547] on input "04:45 PM" at bounding box center [820, 545] width 194 height 36
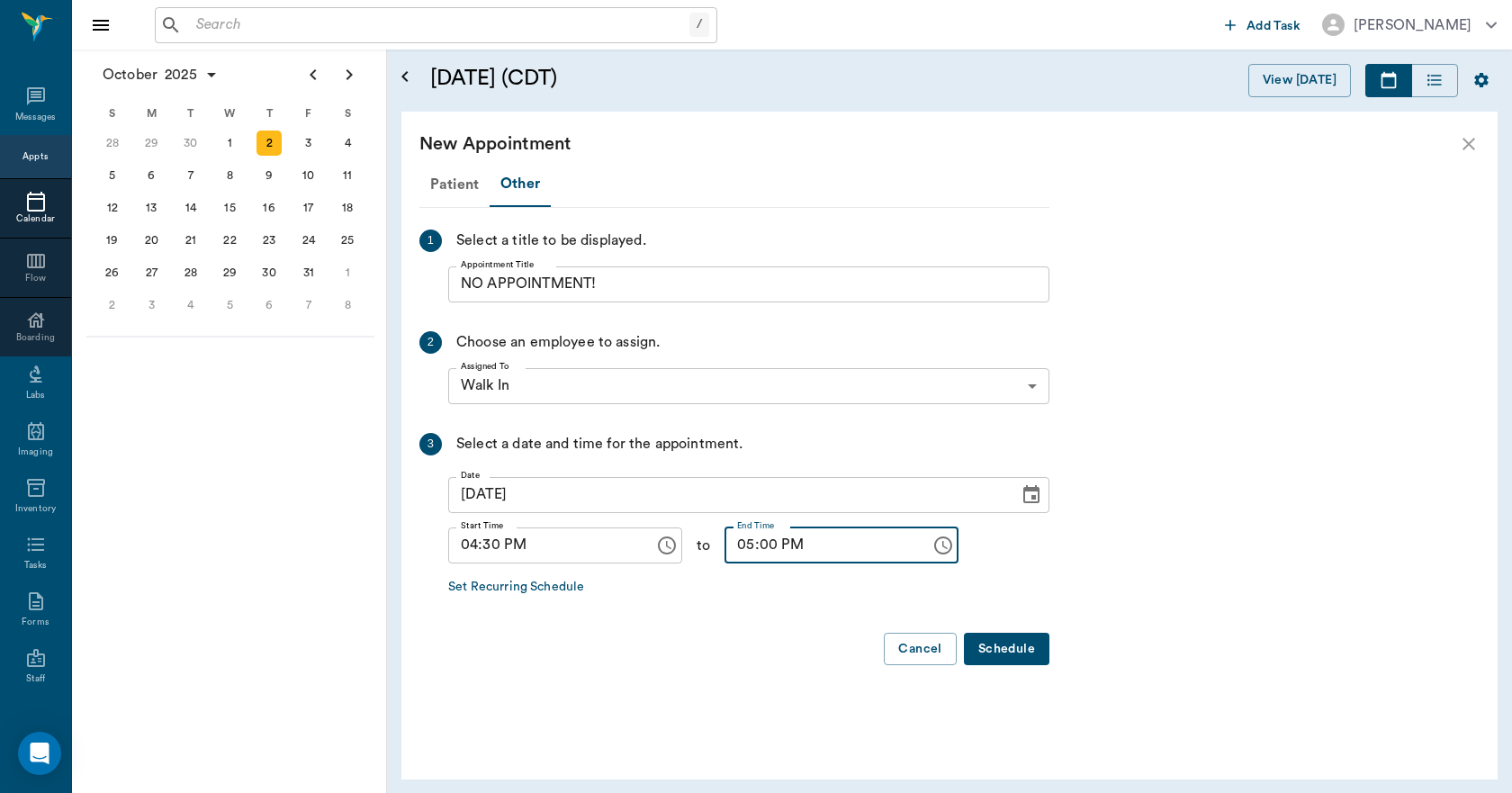
type input "05:00 PM"
click at [1007, 650] on button "Schedule" at bounding box center [1006, 649] width 86 height 33
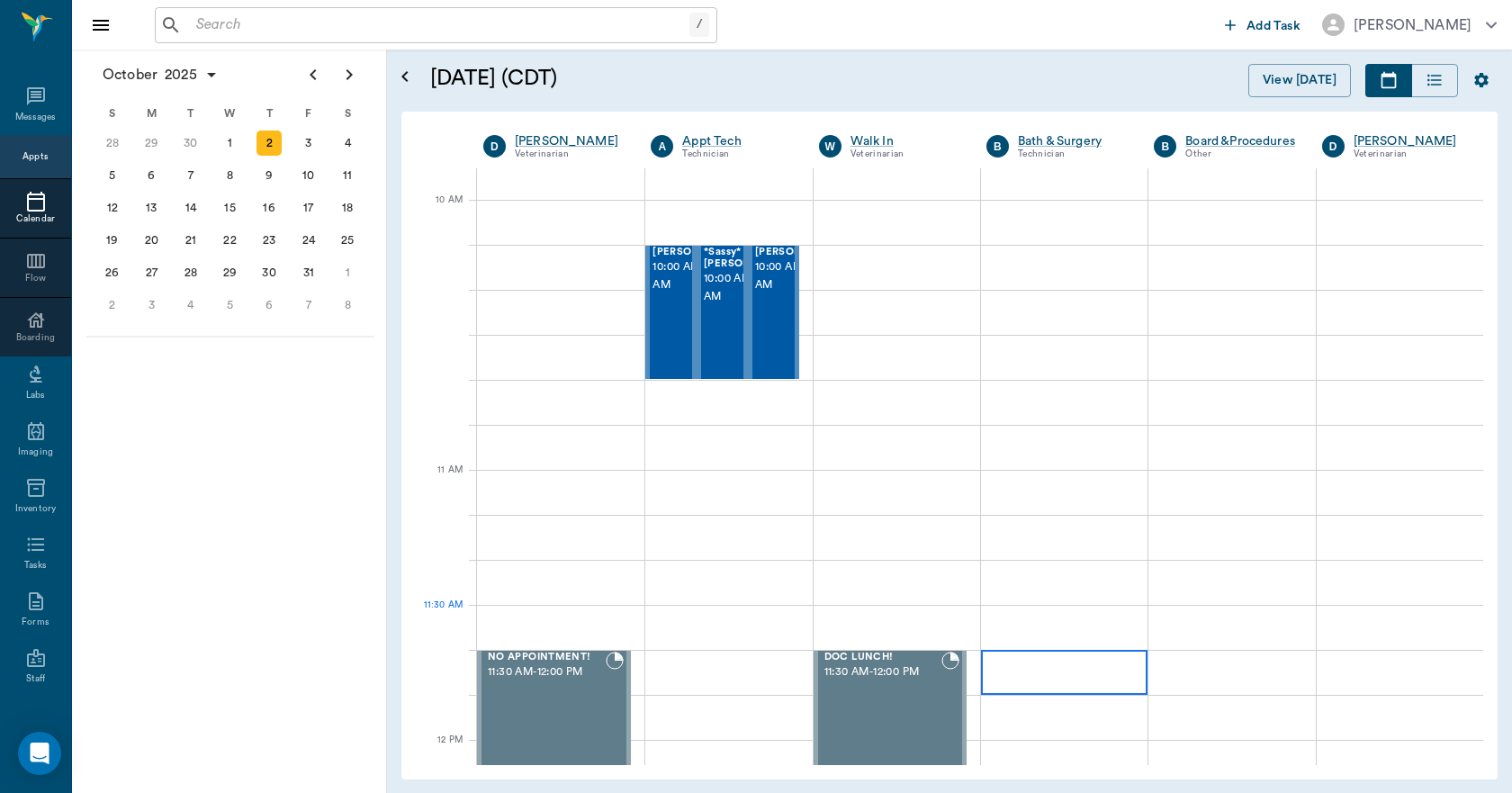
scroll to position [450, 0]
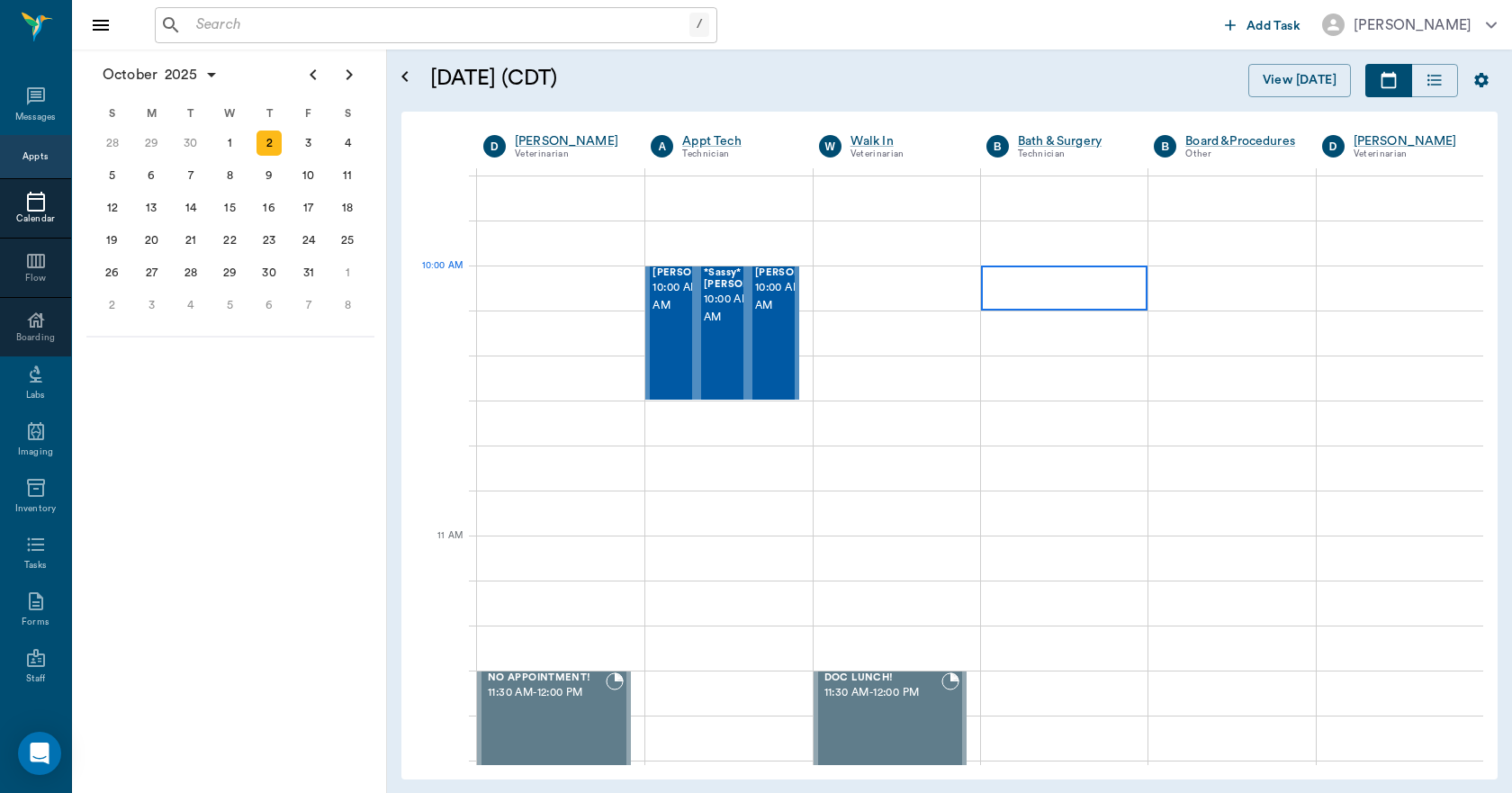
click at [1016, 306] on div at bounding box center [1063, 288] width 166 height 45
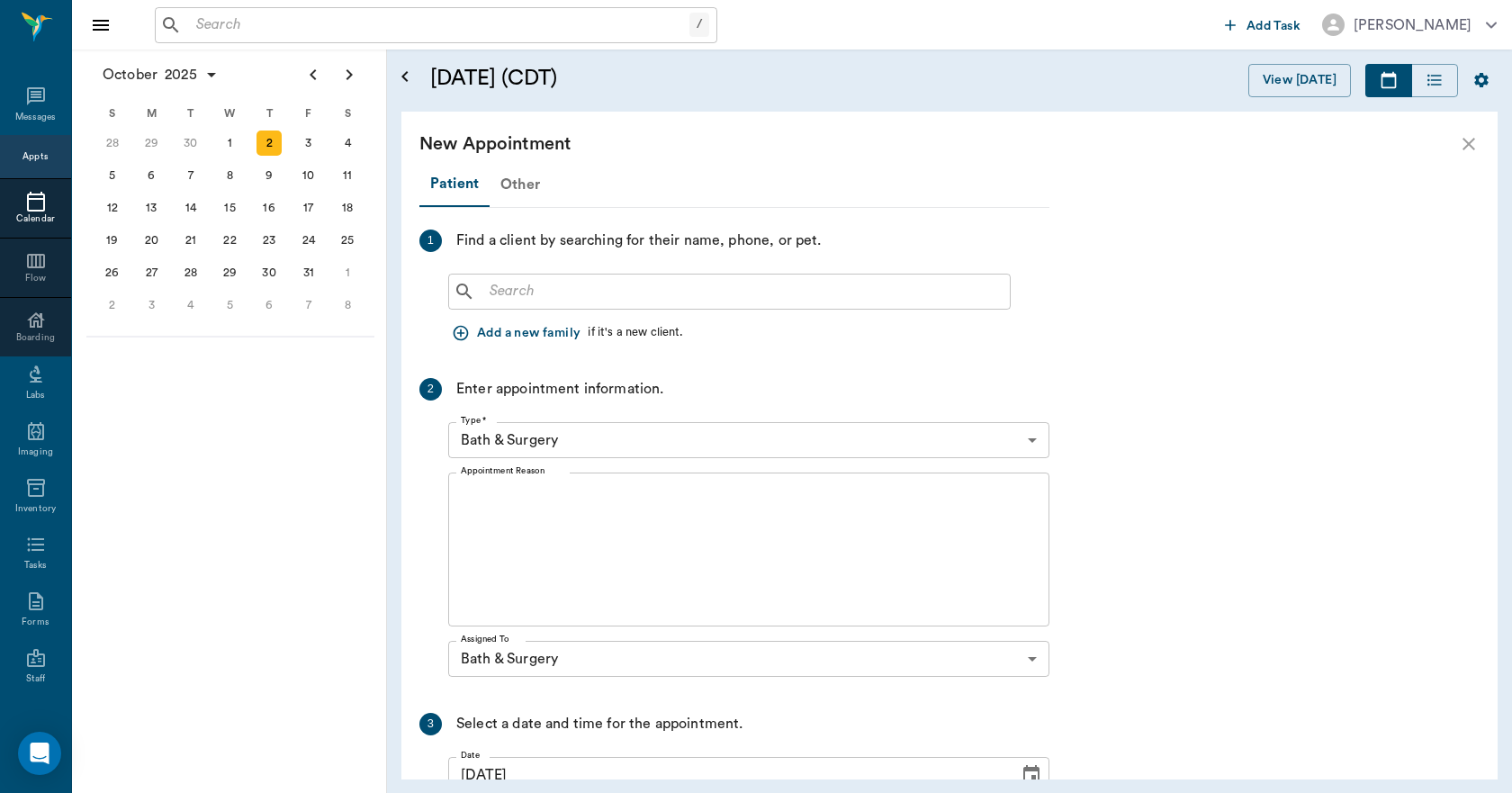
click at [520, 184] on div "Other" at bounding box center [520, 184] width 61 height 43
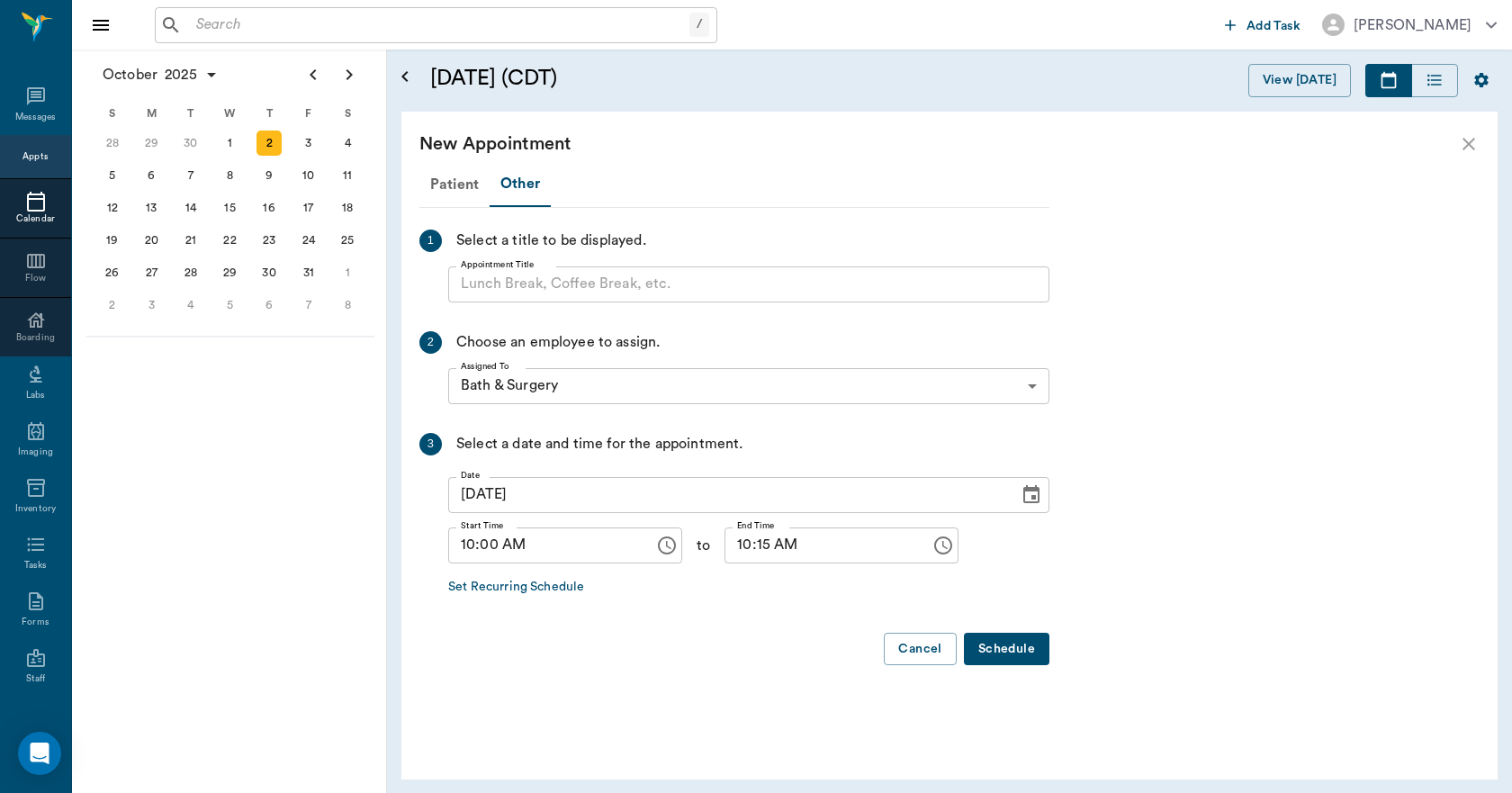
click at [511, 293] on input "Appointment Title" at bounding box center [749, 284] width 601 height 36
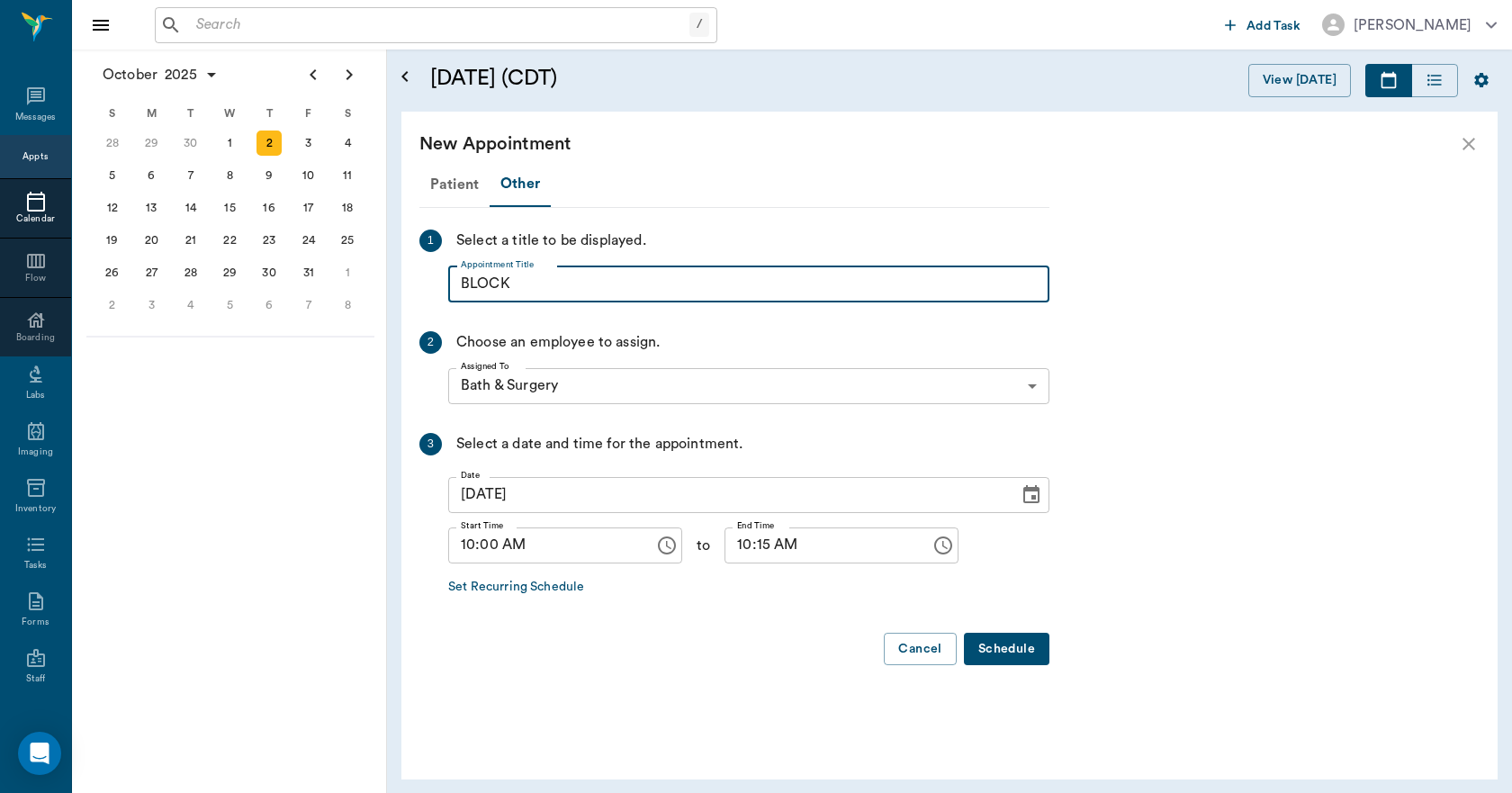
type input "BLOCK"
click at [727, 545] on input "10:15 AM" at bounding box center [820, 545] width 194 height 36
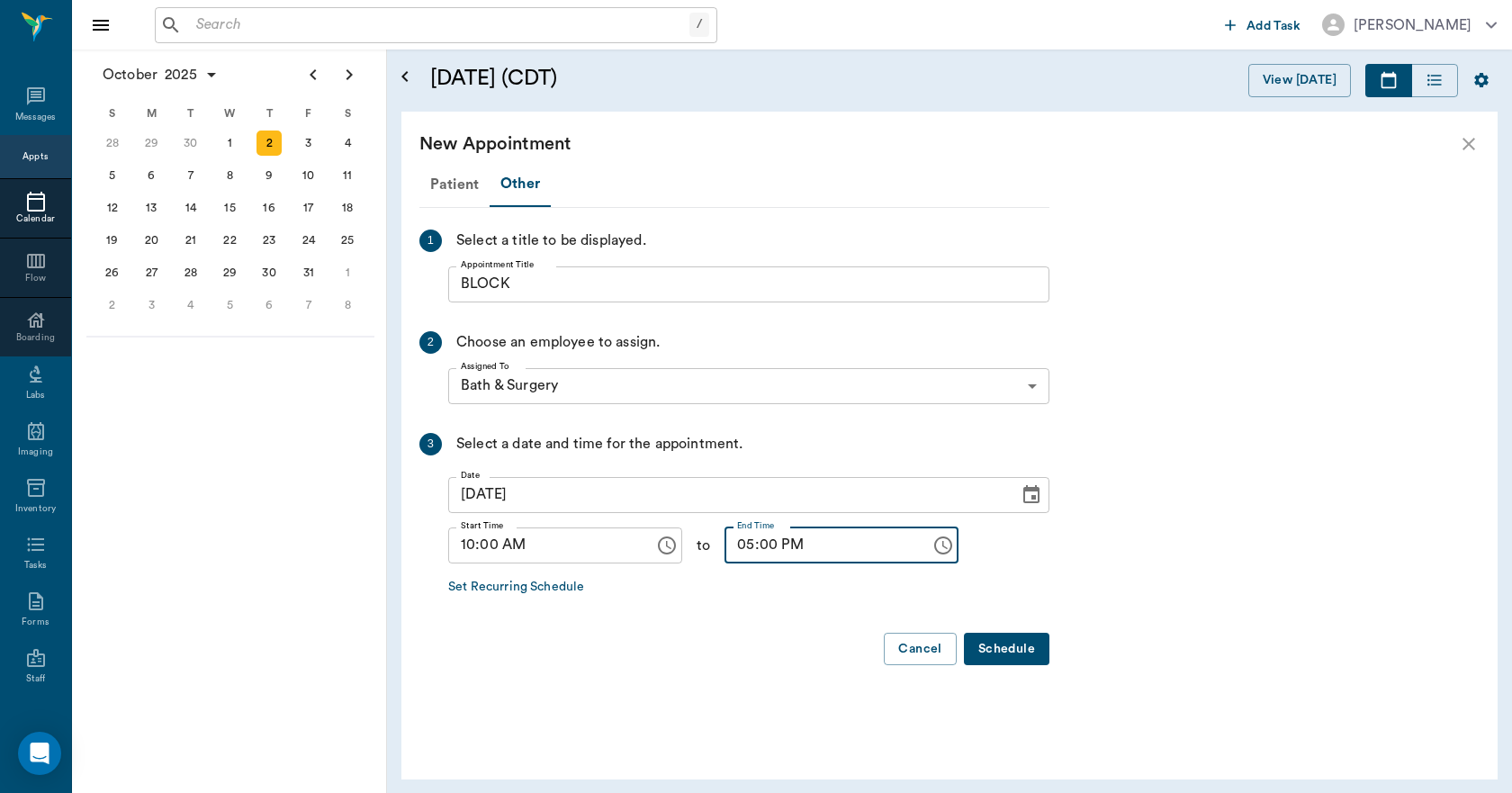
type input "05:00 PM"
click at [994, 638] on button "Schedule" at bounding box center [1006, 649] width 86 height 33
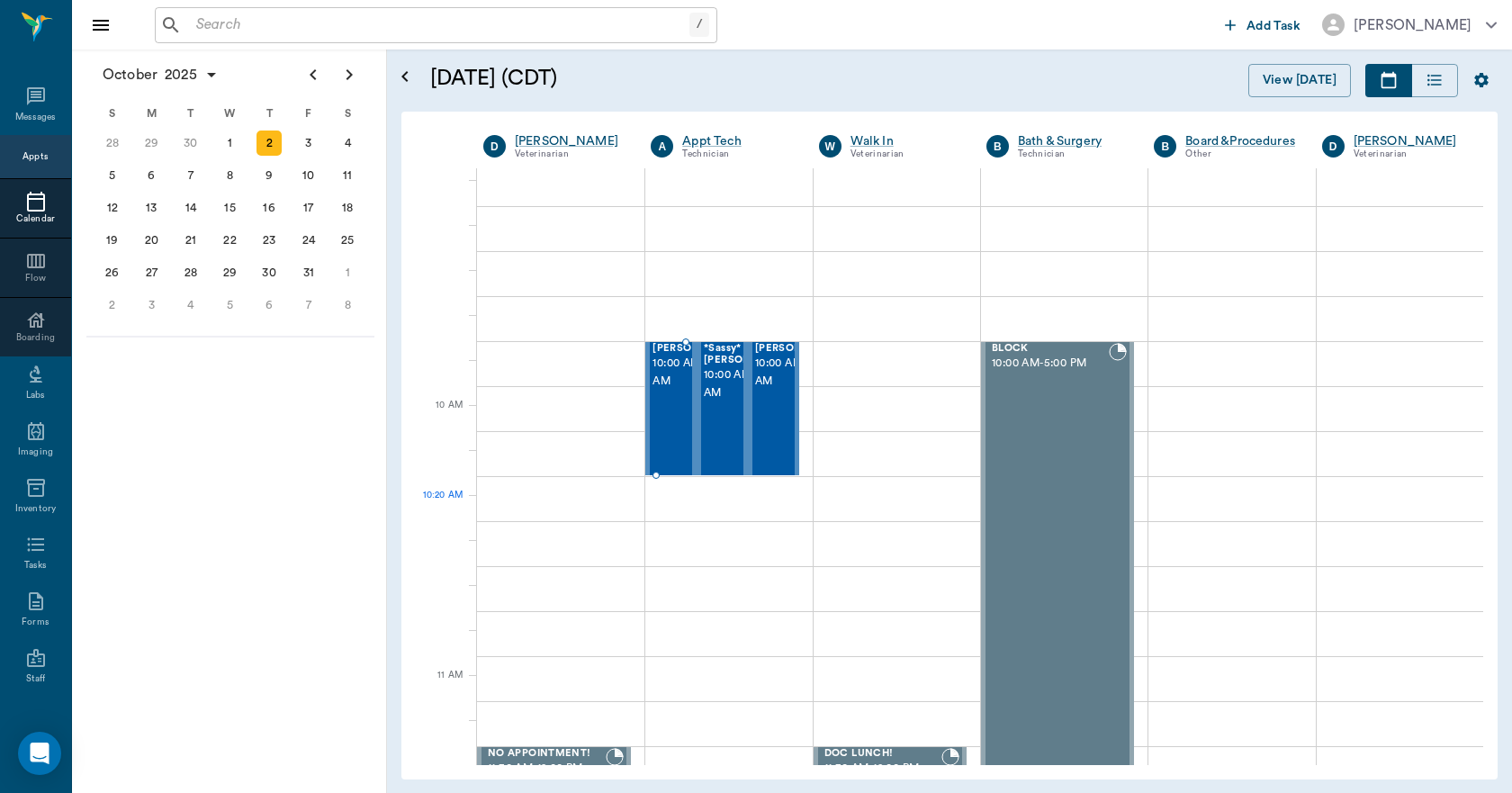
scroll to position [90, 0]
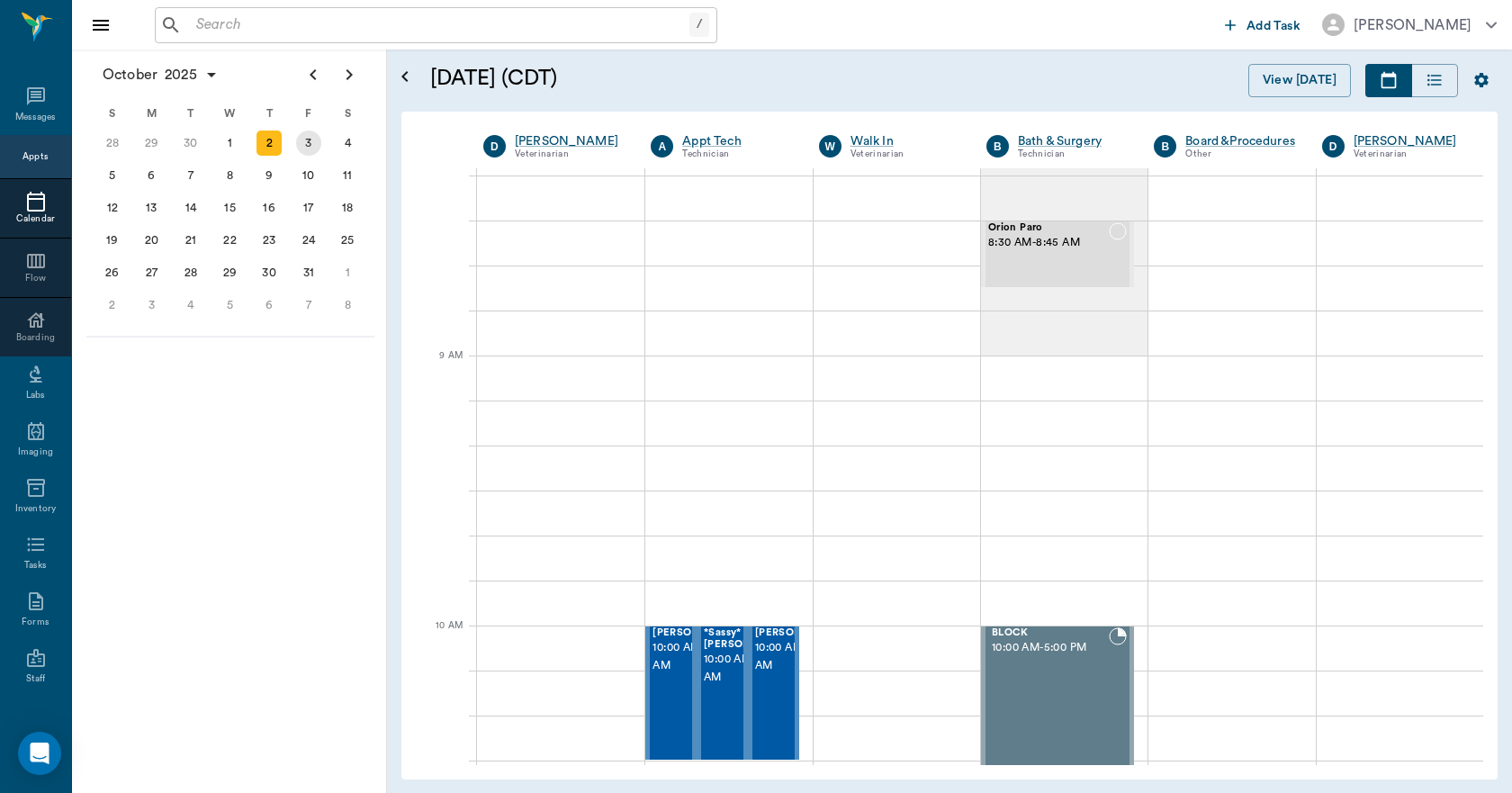
click at [316, 138] on div "3" at bounding box center [308, 143] width 25 height 25
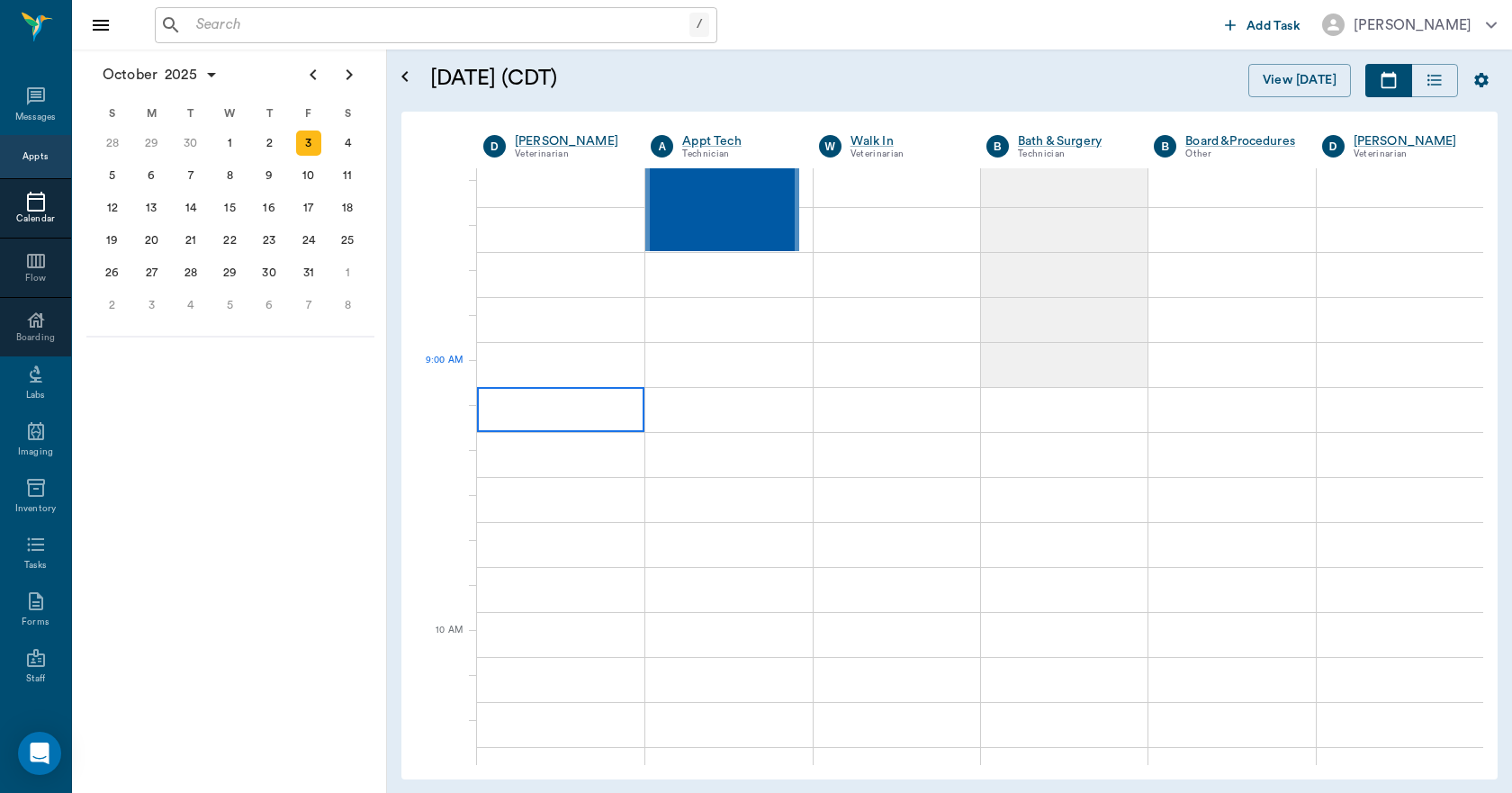
scroll to position [90, 0]
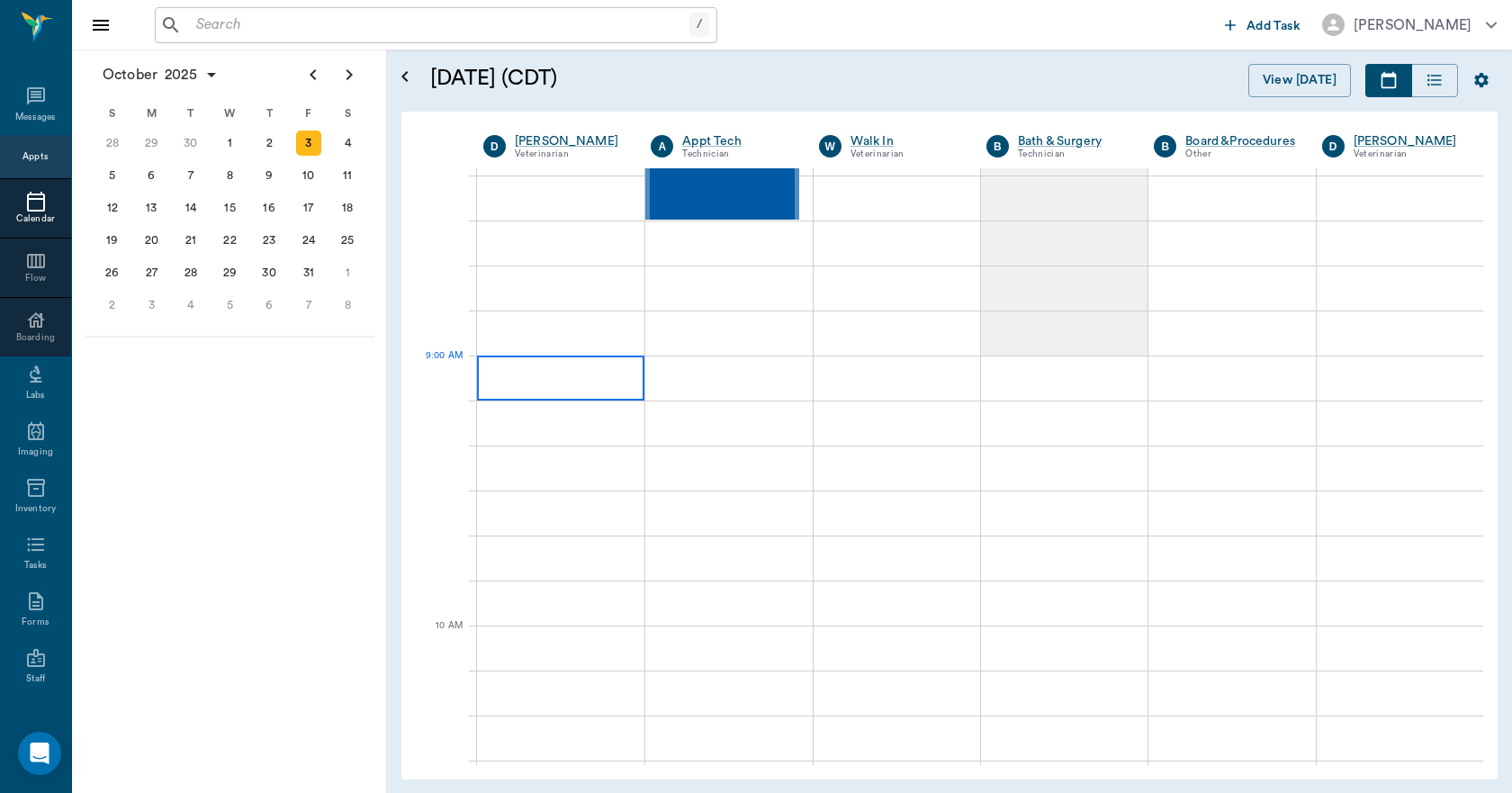
click at [516, 366] on div at bounding box center [560, 378] width 167 height 45
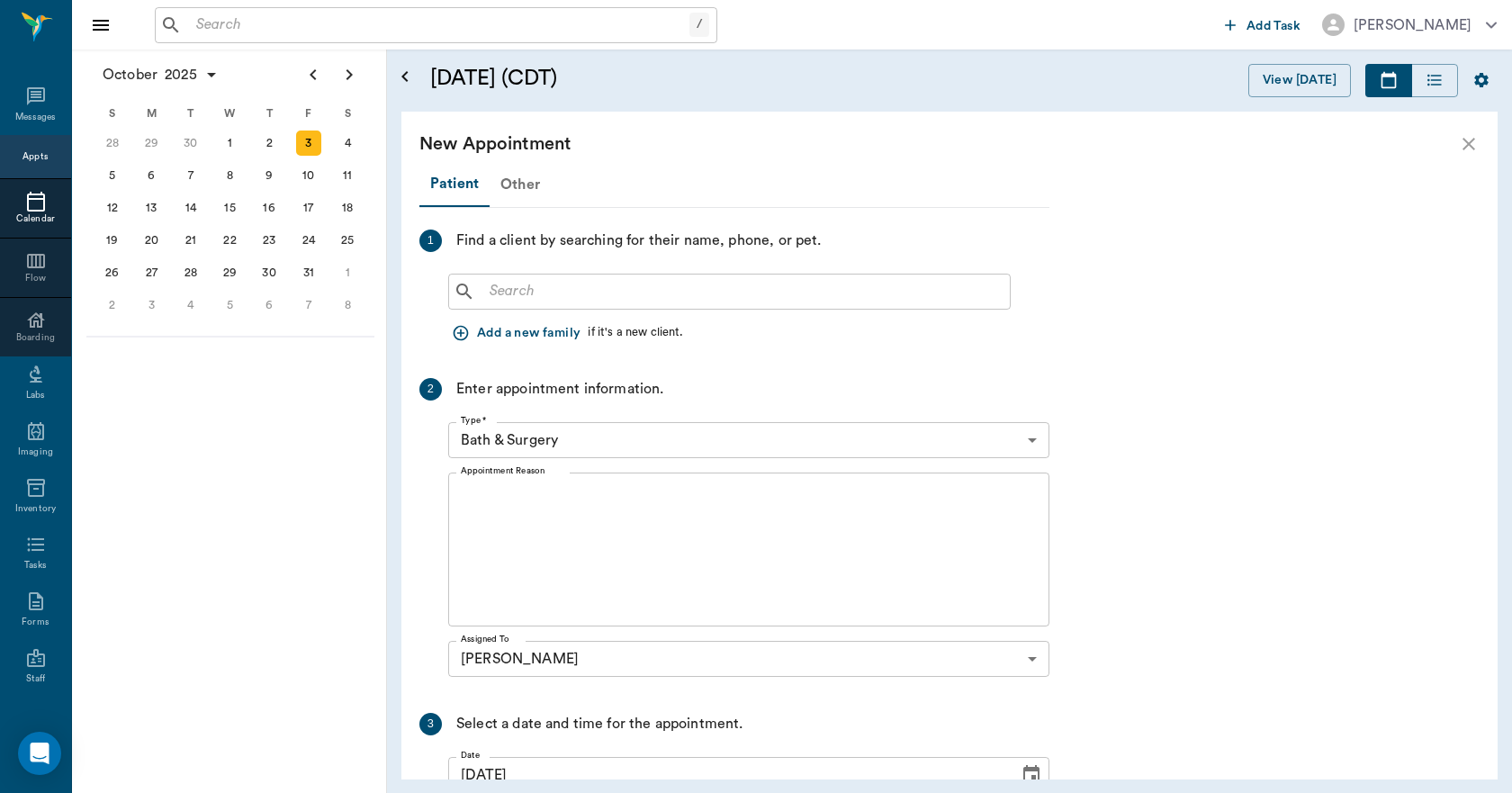
click at [514, 185] on div "Other" at bounding box center [520, 184] width 61 height 43
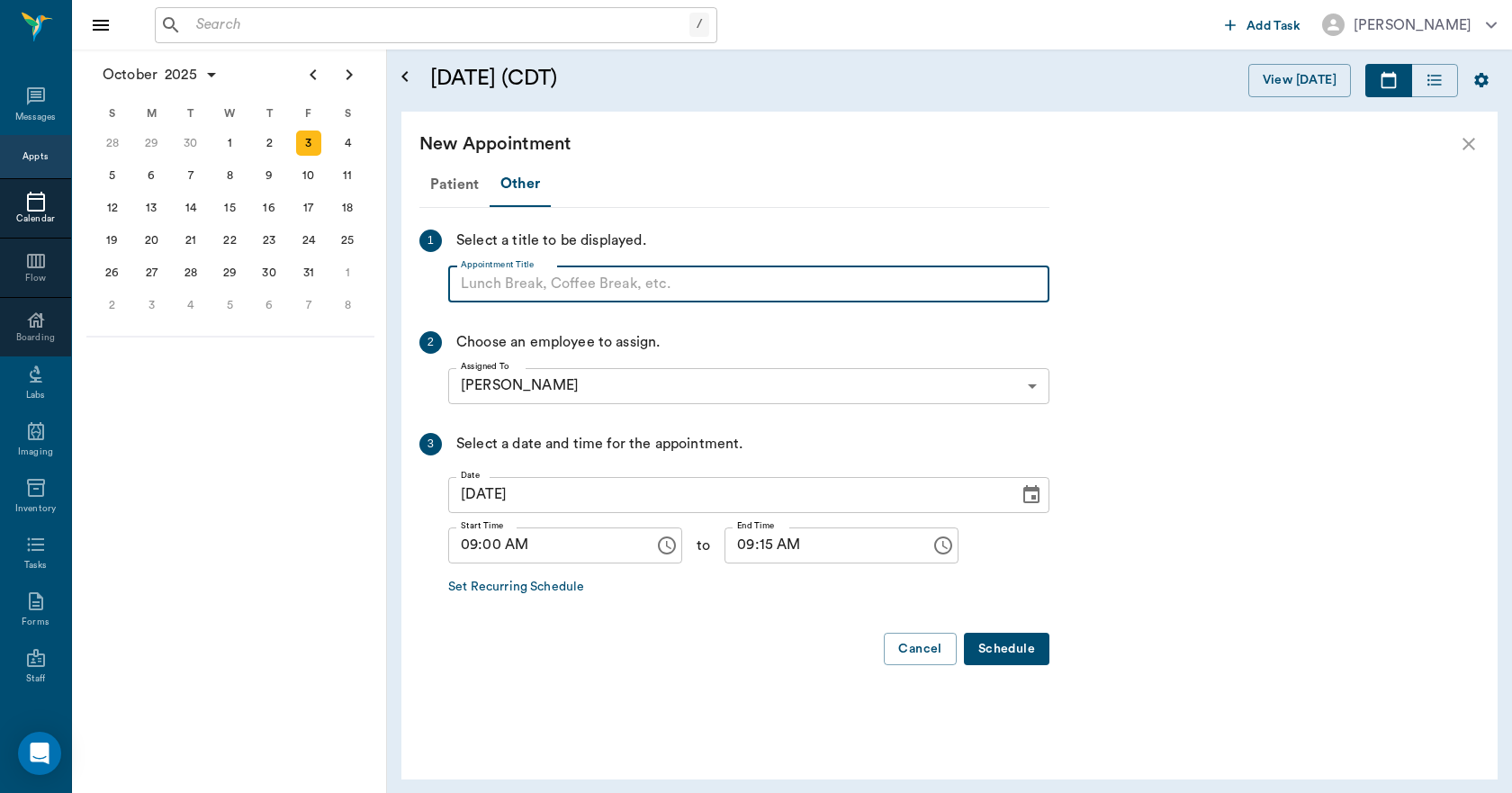
paste input "NO APPOINTMENT! EMERGENCY ONLY!"
type input "NO APPOINTMENT! EMERGENCY ONLY!"
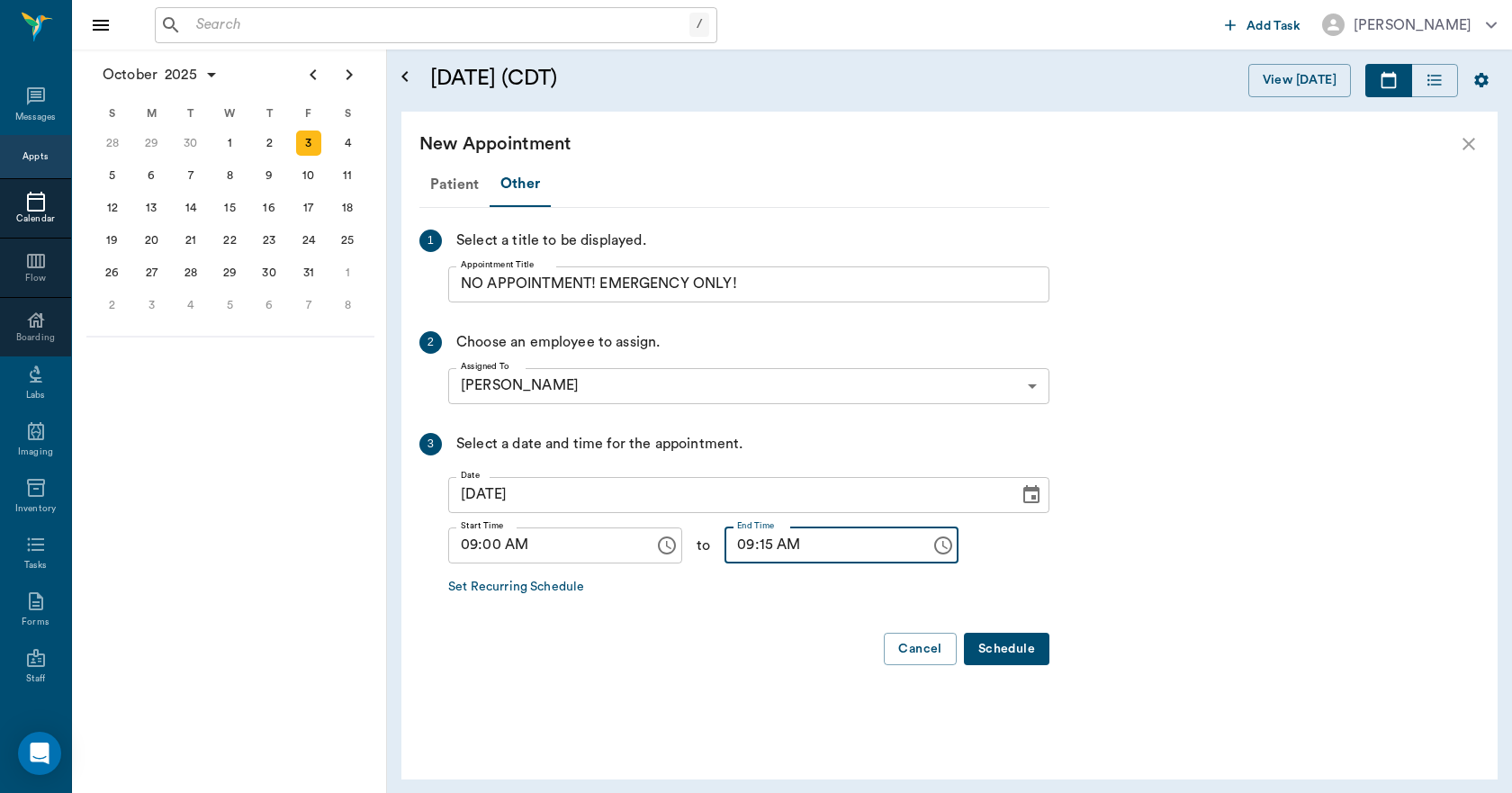
click at [746, 554] on input "09:15 AM" at bounding box center [820, 545] width 194 height 36
type input "09:30 AM"
click at [987, 651] on button "Schedule" at bounding box center [1006, 649] width 86 height 33
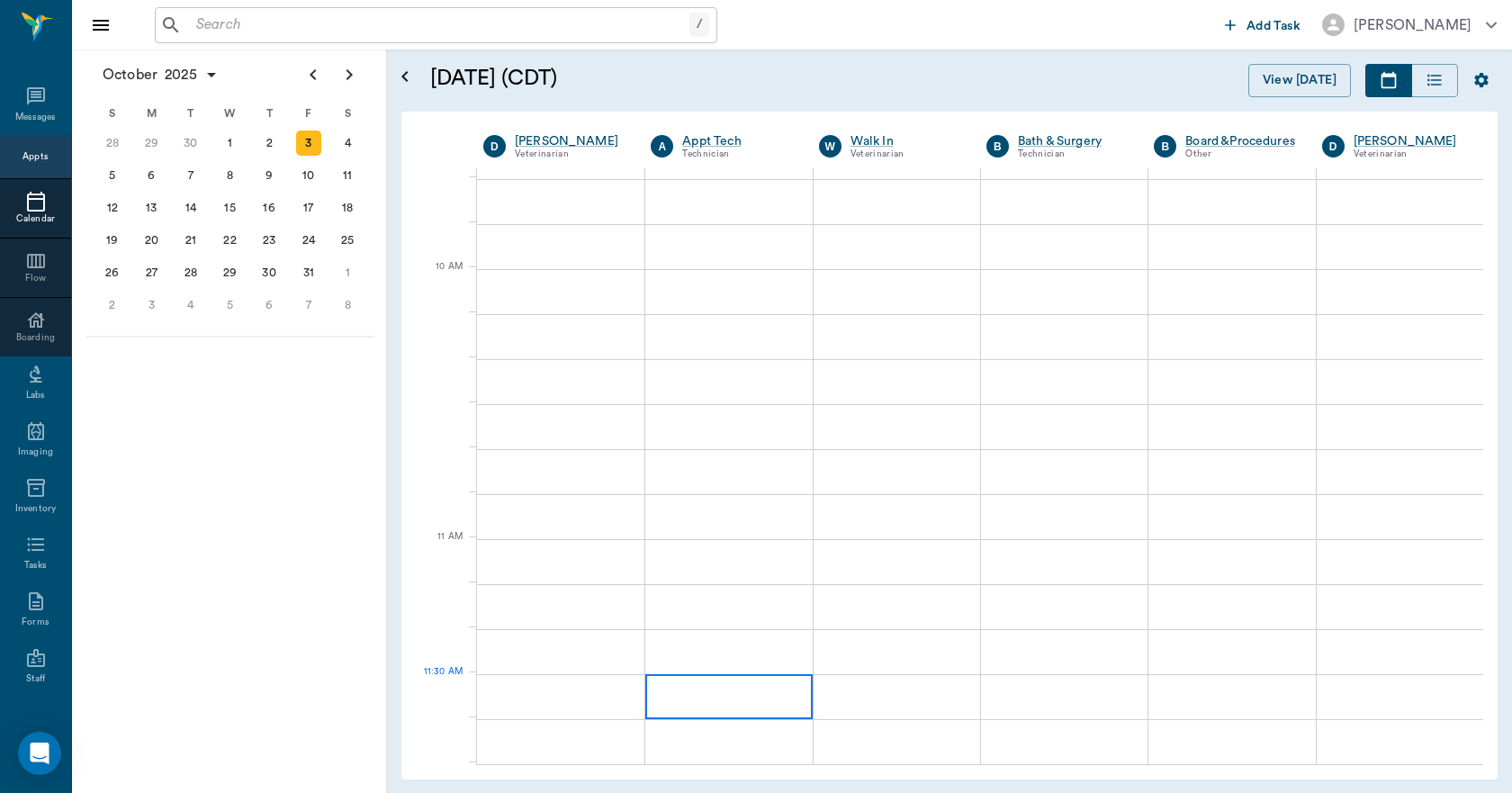
scroll to position [450, 0]
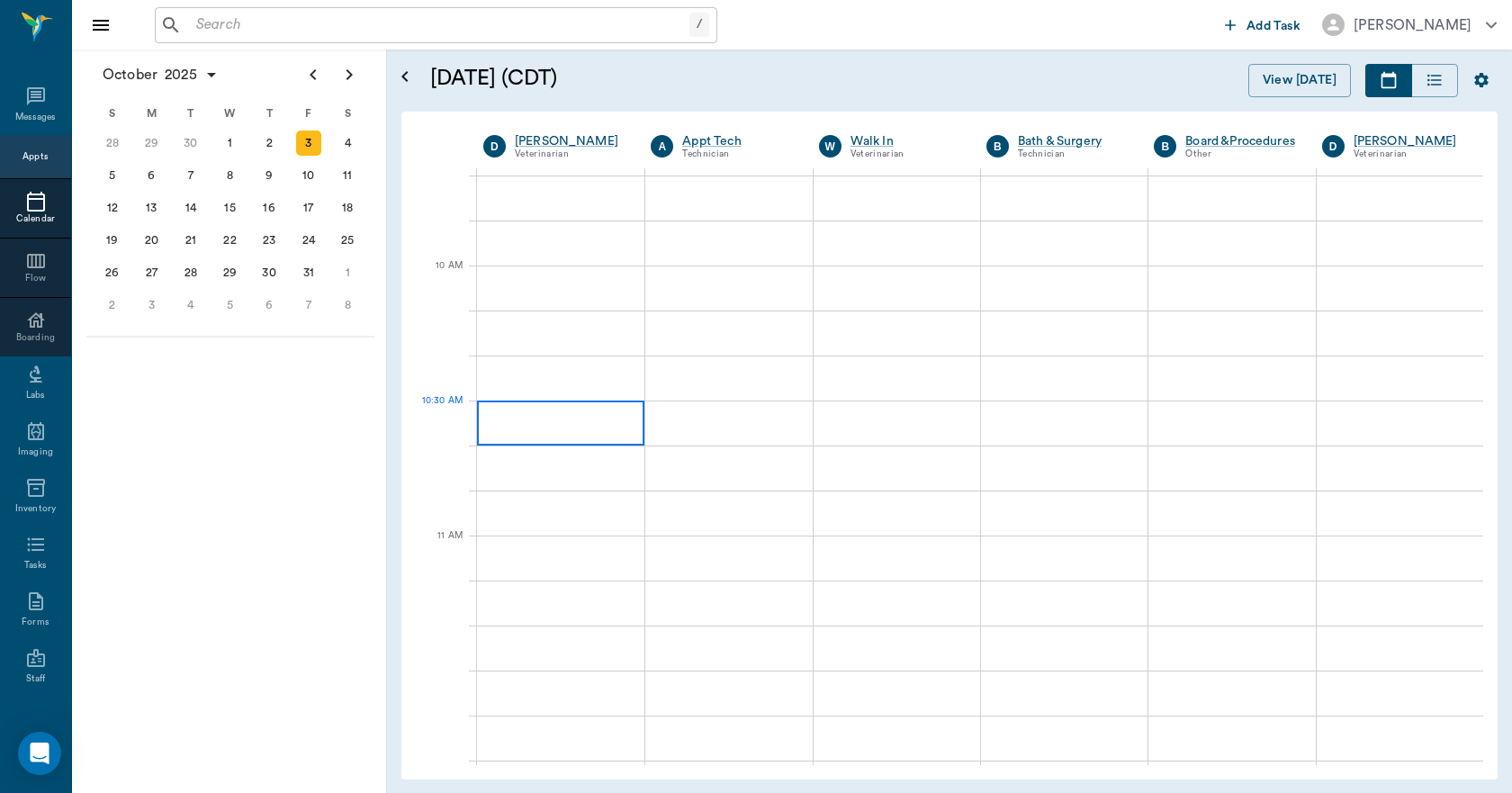
click at [620, 433] on div at bounding box center [560, 422] width 167 height 45
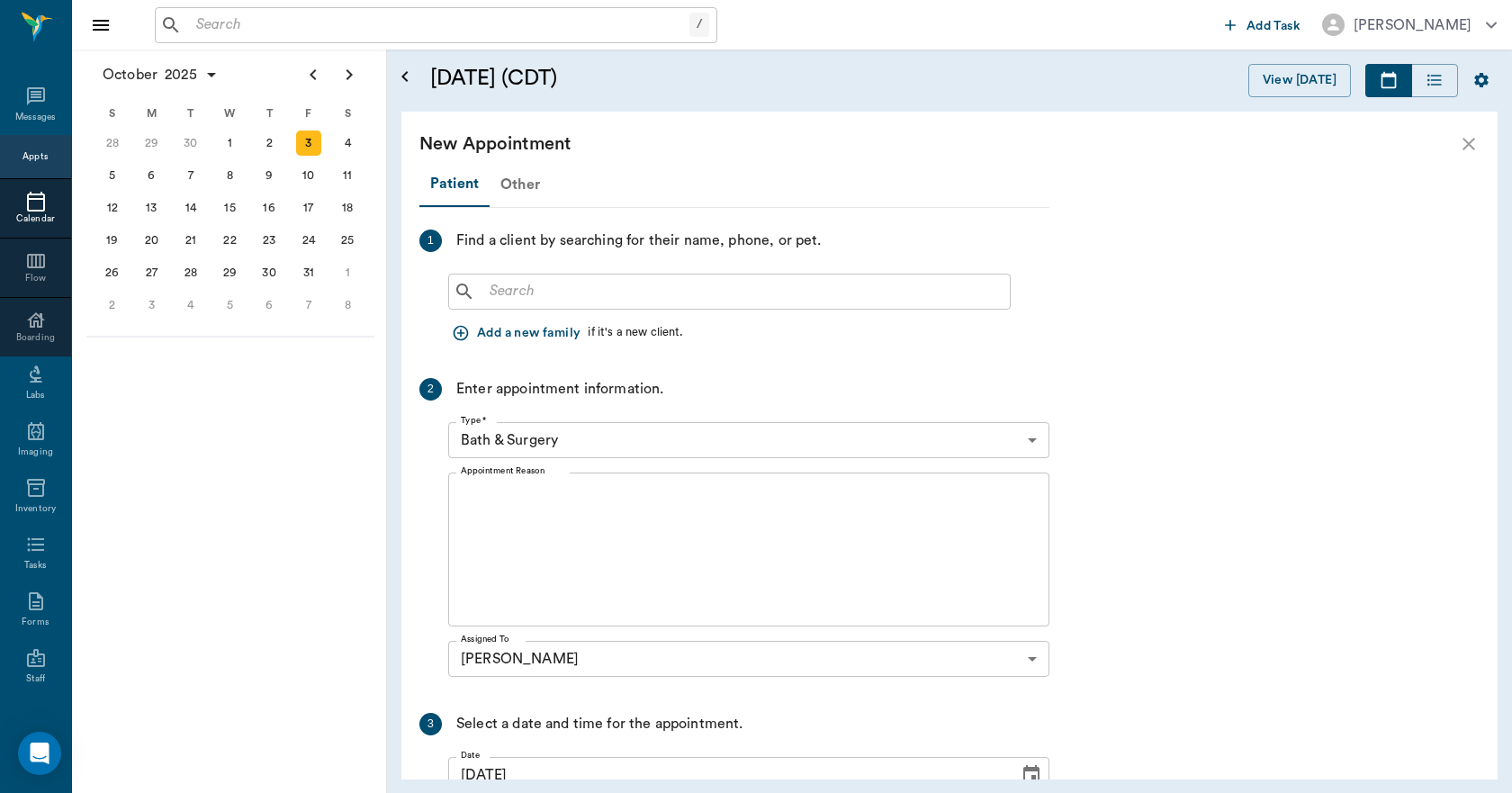
click at [507, 180] on div "Other" at bounding box center [520, 184] width 61 height 43
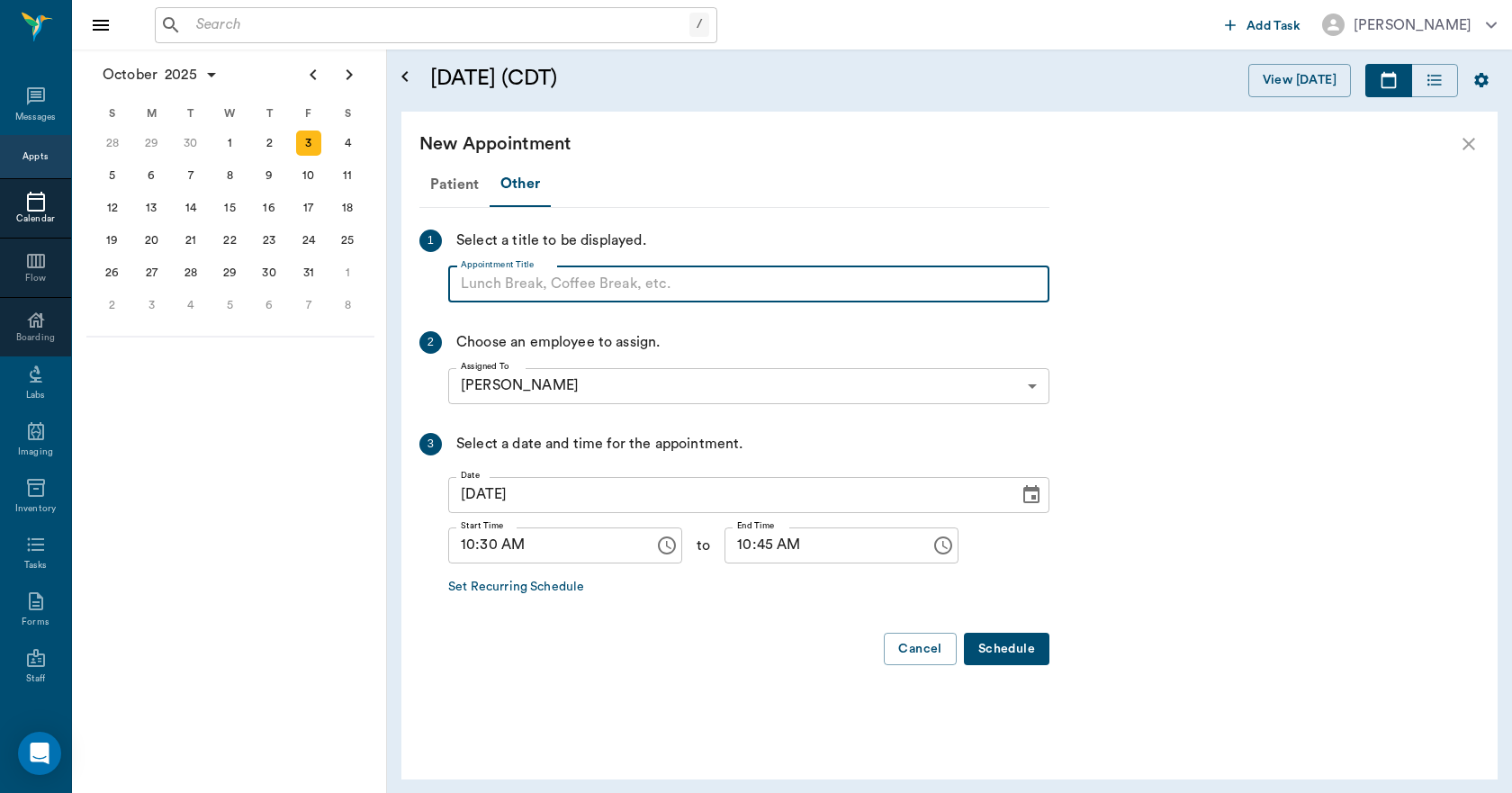
paste input "NO APPOINTMENT! EMERGENCY ONLY!"
type input "NO APPOINTMENT! EMERGENCY ONLY!"
click at [732, 549] on input "10:45 AM" at bounding box center [820, 545] width 194 height 36
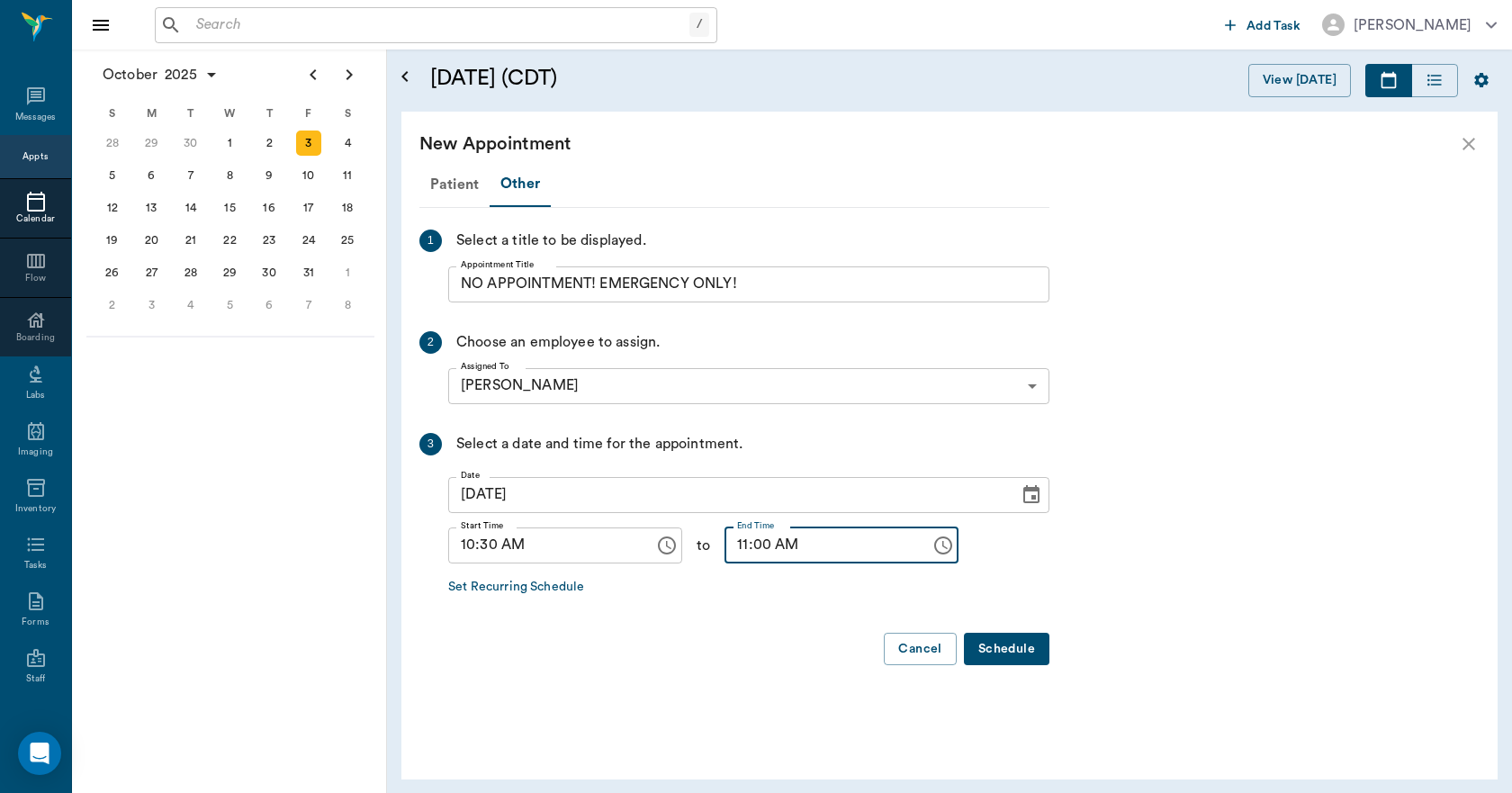
type input "11:00 AM"
click at [1021, 642] on button "Schedule" at bounding box center [1006, 649] width 86 height 33
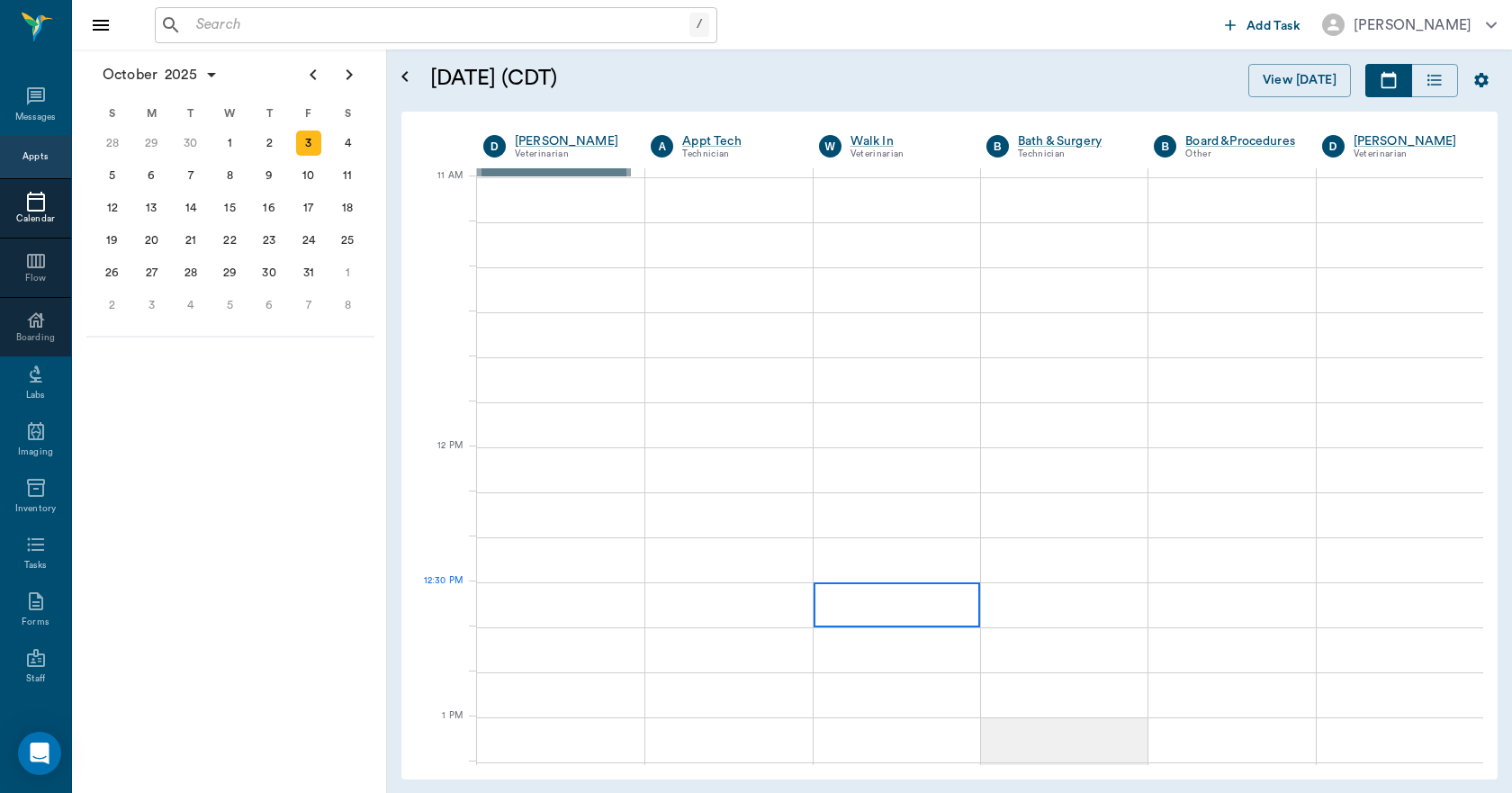
scroll to position [810, 0]
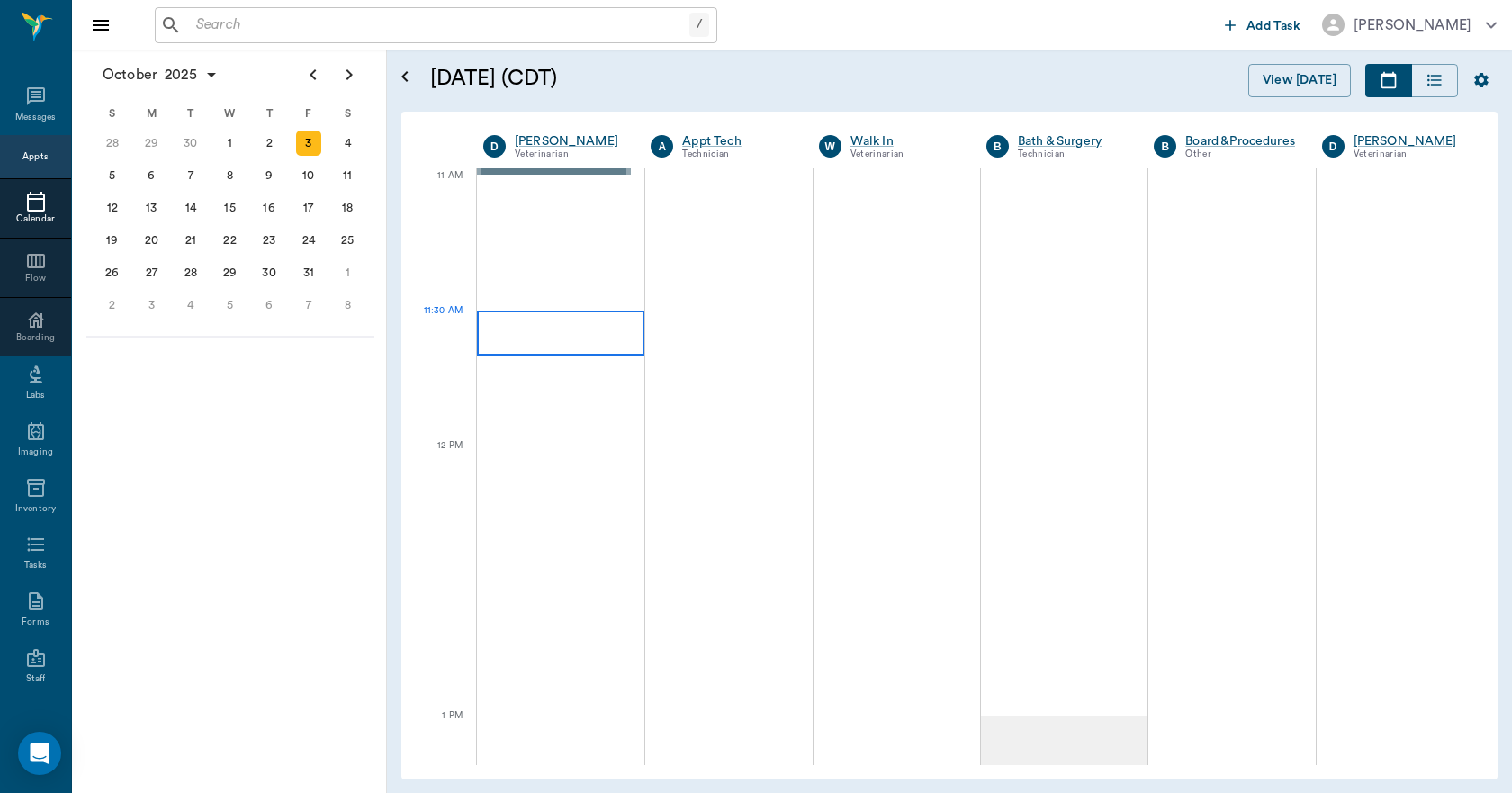
click at [553, 343] on div at bounding box center [560, 333] width 167 height 45
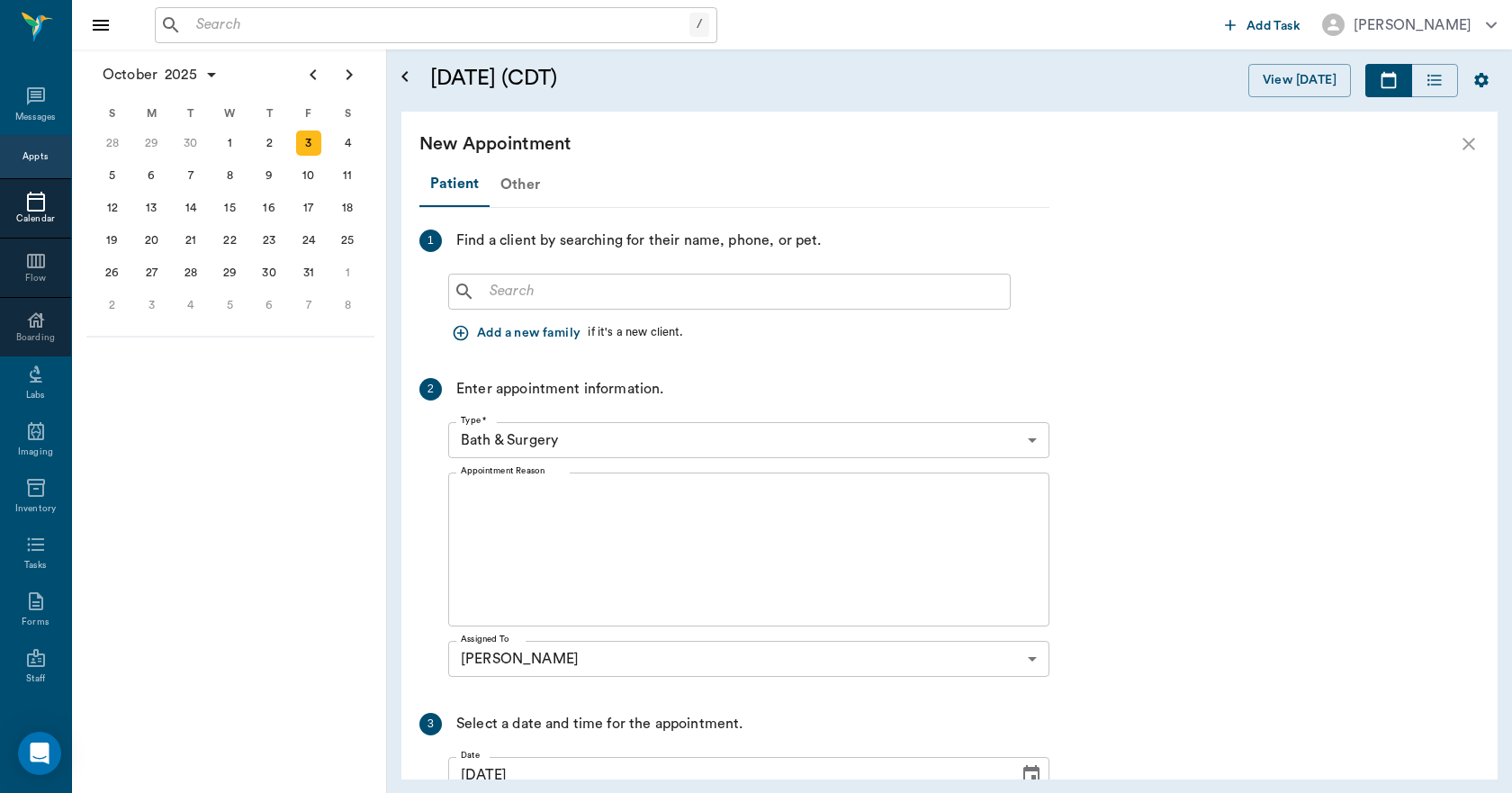
click at [508, 186] on div "Other" at bounding box center [520, 184] width 61 height 43
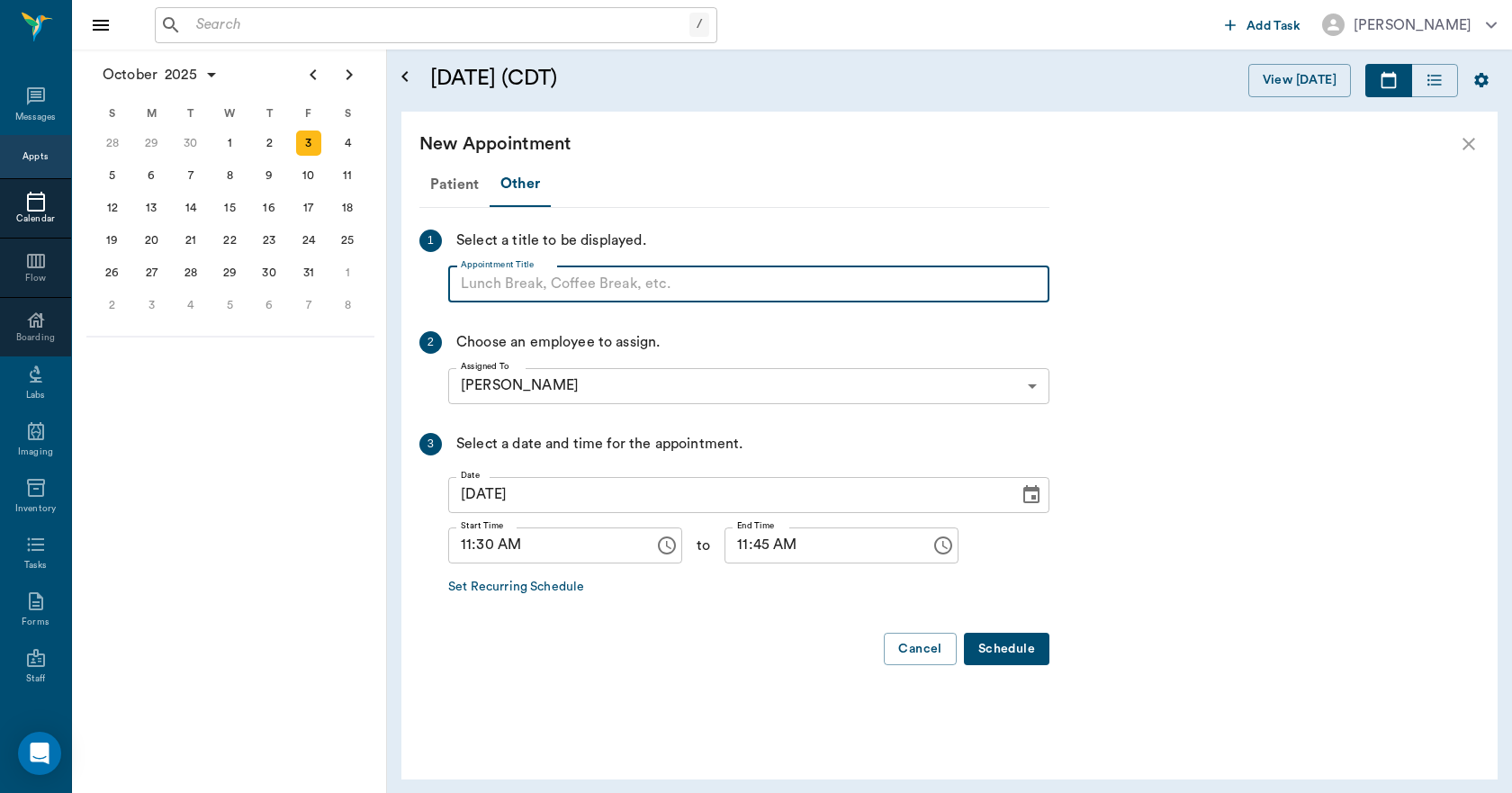
paste input "NO APPOINTMENT! EMERGENCY ONLY!"
type input "NO APPOINTMENT!"
click at [724, 544] on input "11:45 AM" at bounding box center [820, 545] width 194 height 36
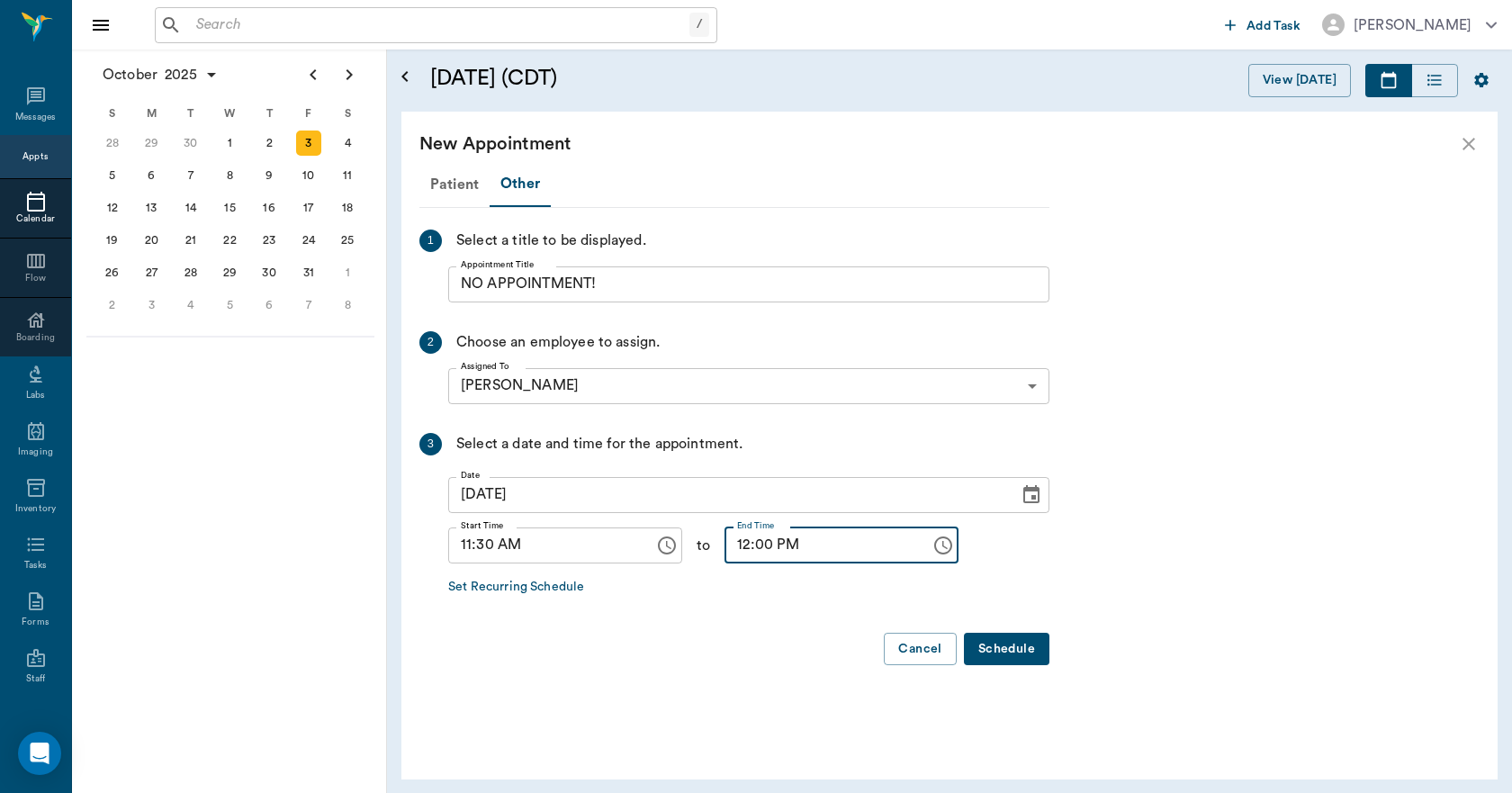
type input "12:00 PM"
click at [998, 648] on button "Schedule" at bounding box center [1006, 649] width 86 height 33
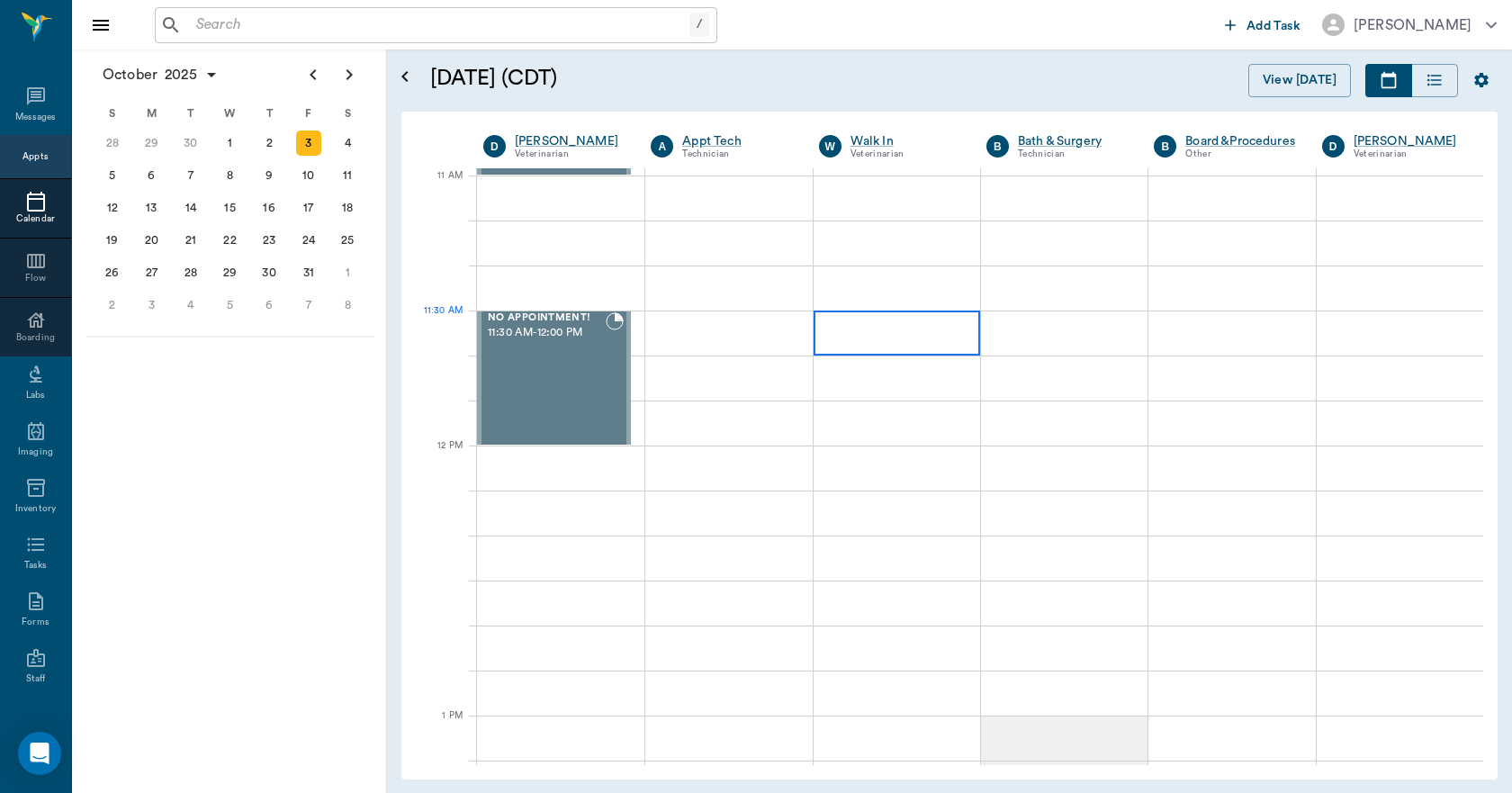
click at [884, 343] on div at bounding box center [896, 333] width 166 height 45
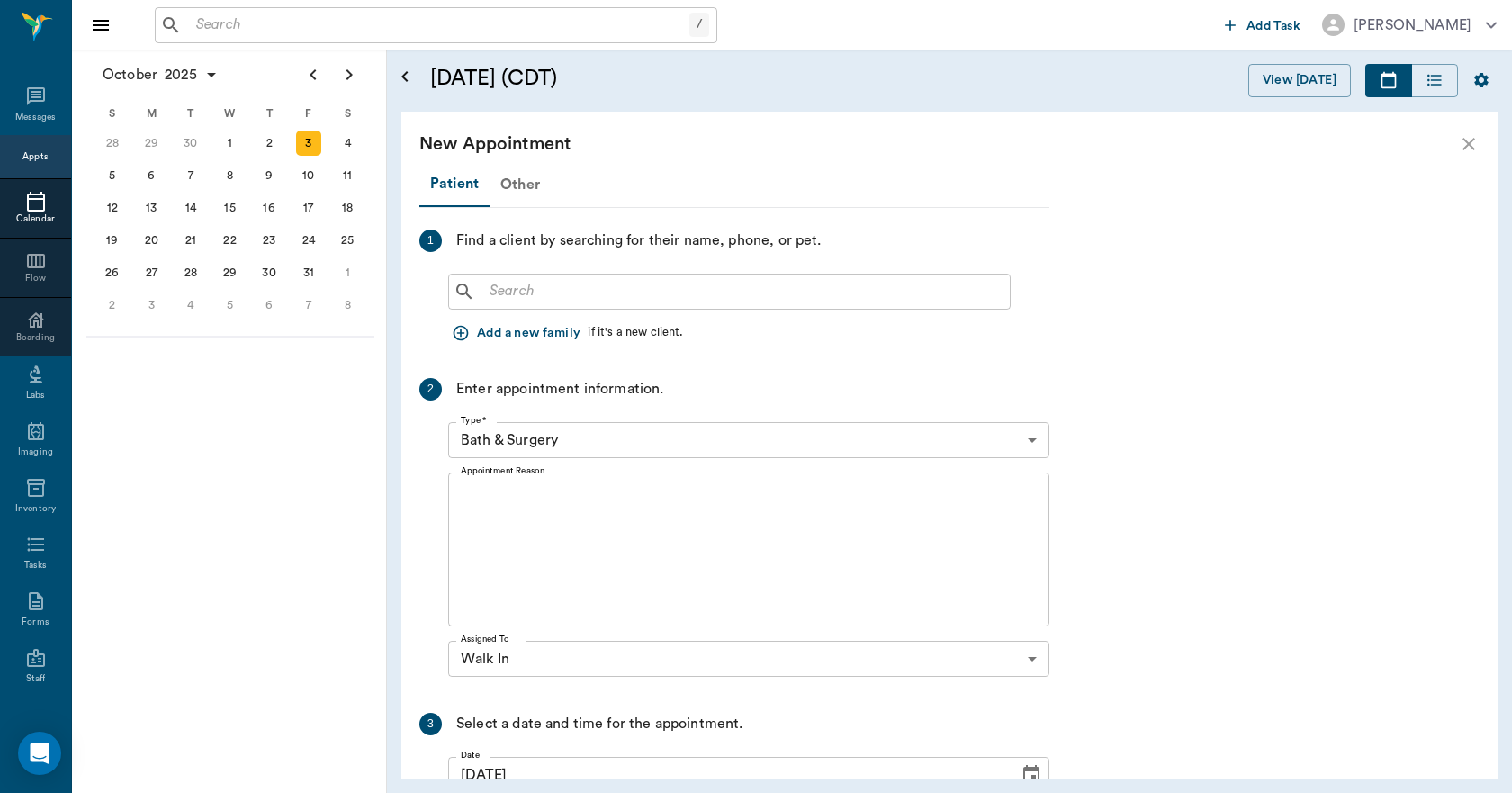
click at [535, 182] on div "Other" at bounding box center [520, 184] width 61 height 43
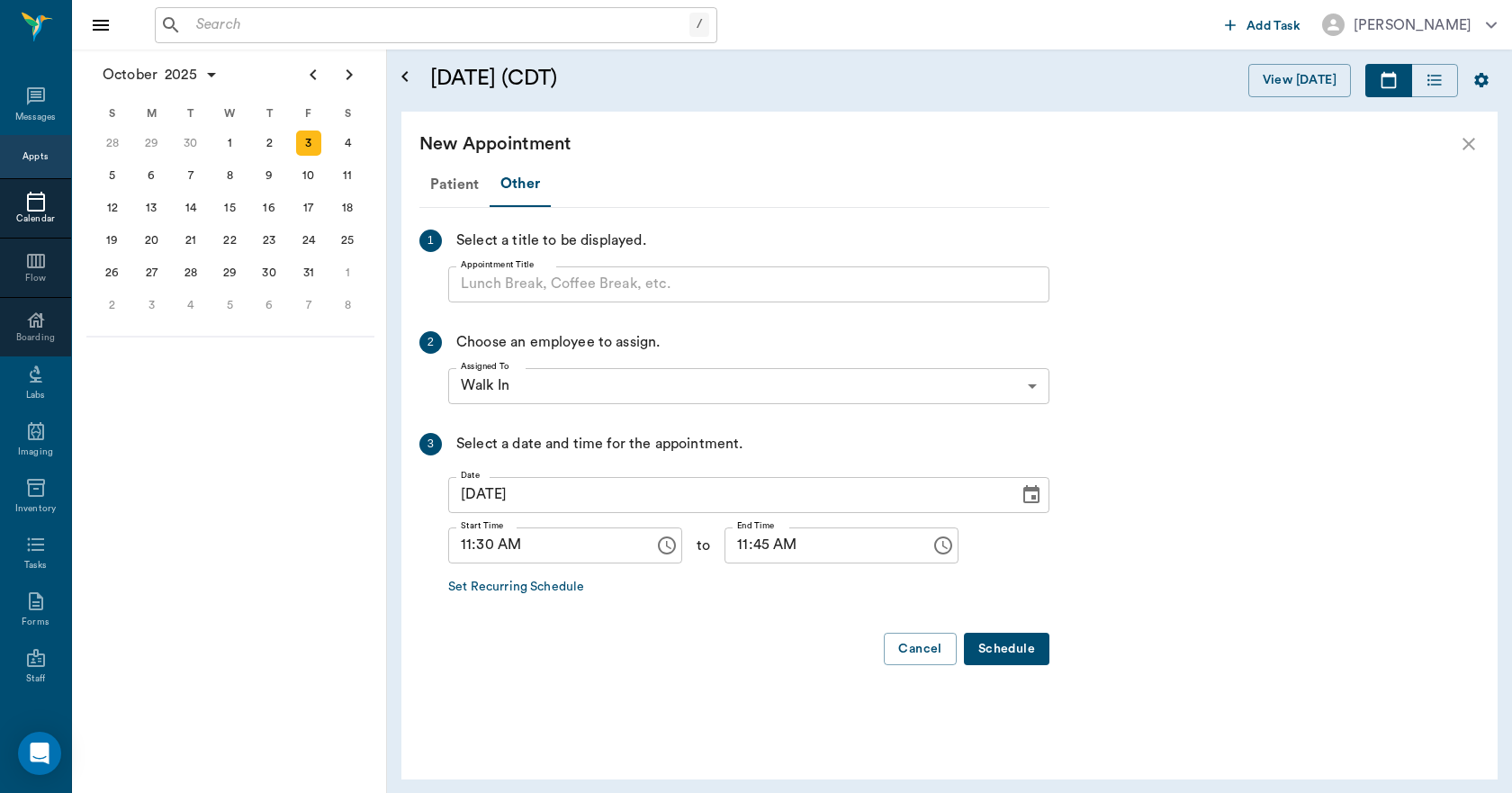
click at [556, 289] on input "Appointment Title" at bounding box center [749, 284] width 601 height 36
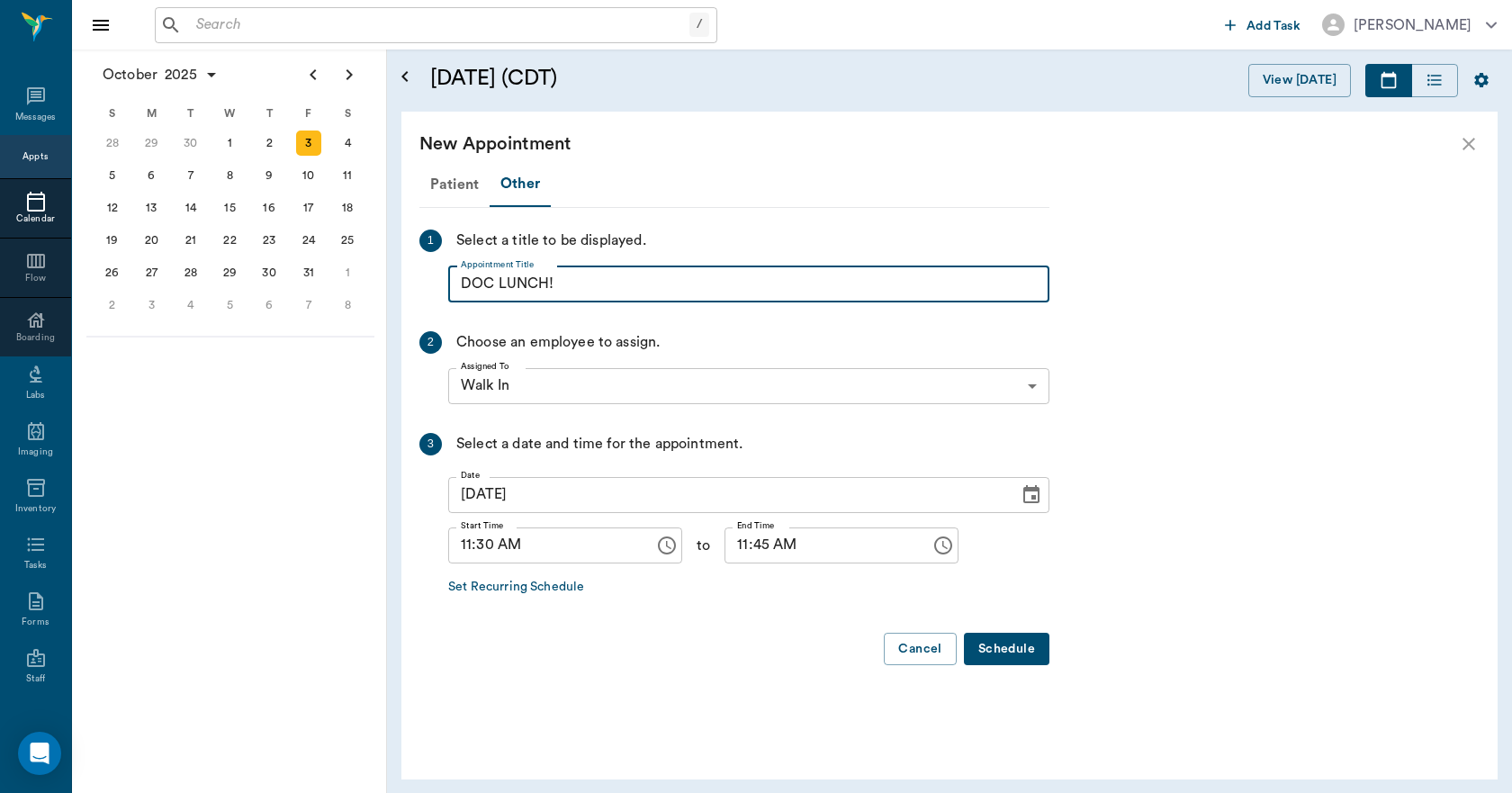
type input "DOC LUNCH!"
click at [724, 546] on input "11:45 AM" at bounding box center [820, 545] width 194 height 36
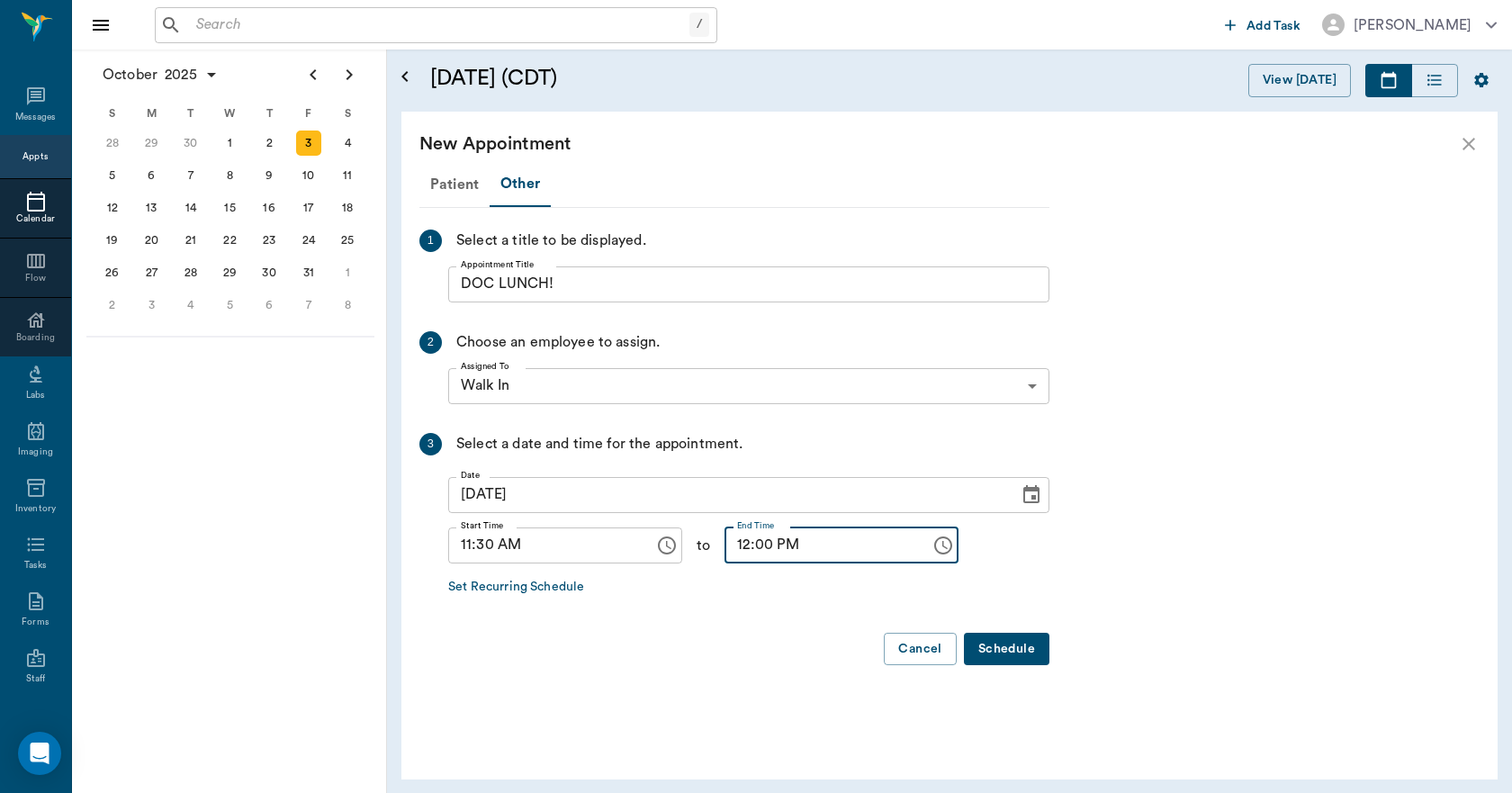
type input "12:00 PM"
click at [994, 645] on button "Schedule" at bounding box center [1006, 649] width 86 height 33
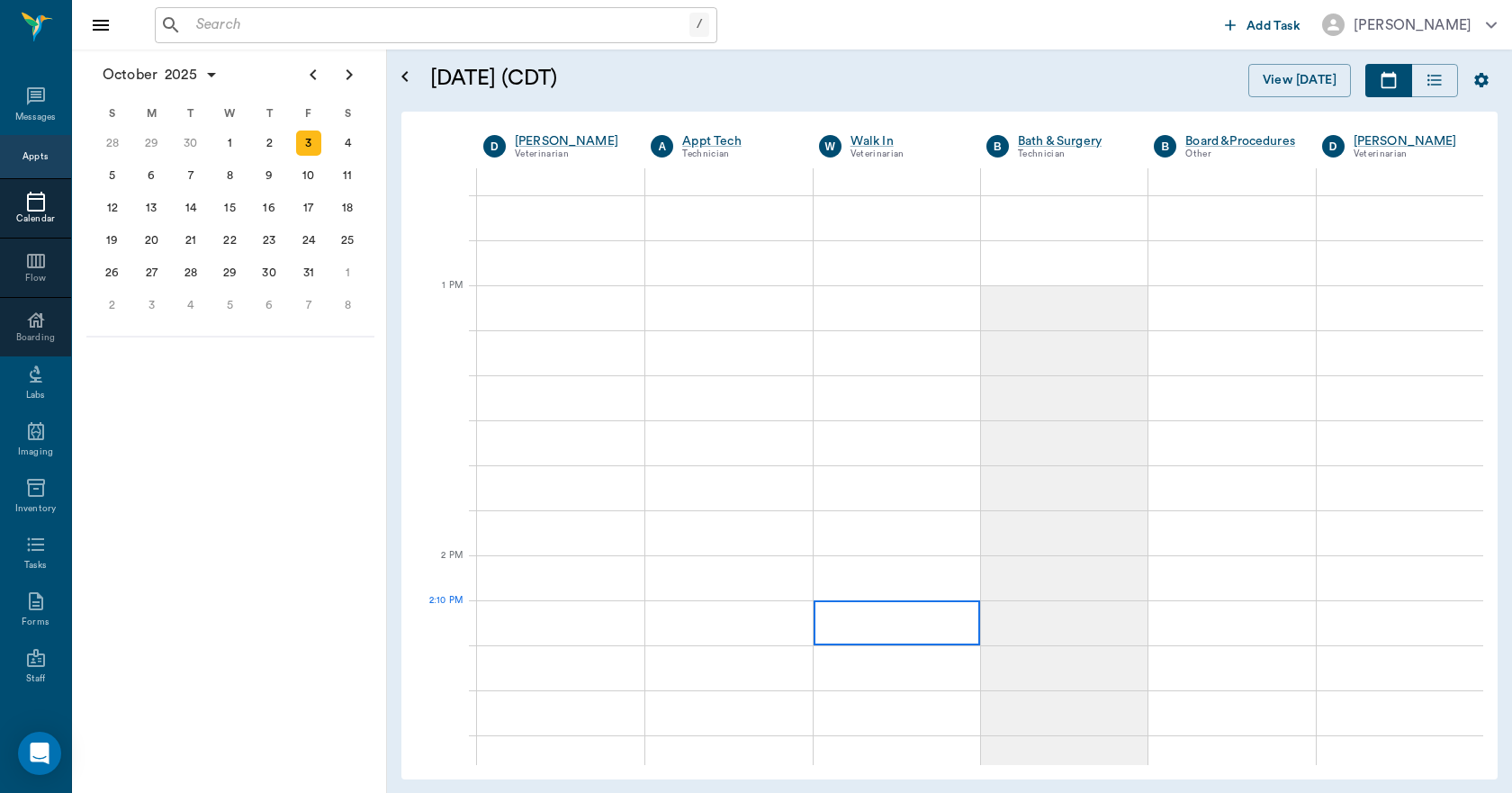
scroll to position [1260, 0]
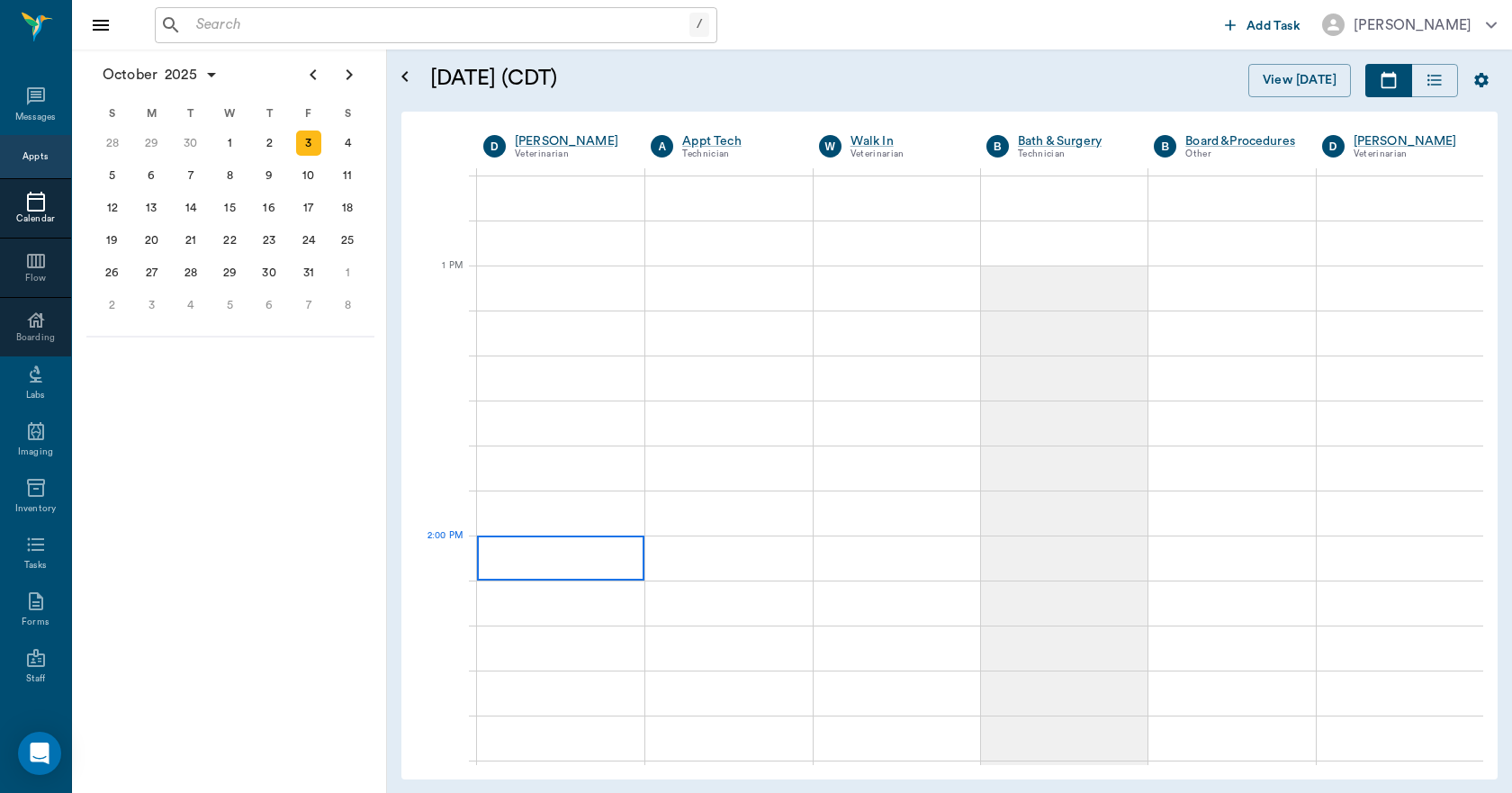
click at [618, 561] on div at bounding box center [560, 558] width 167 height 45
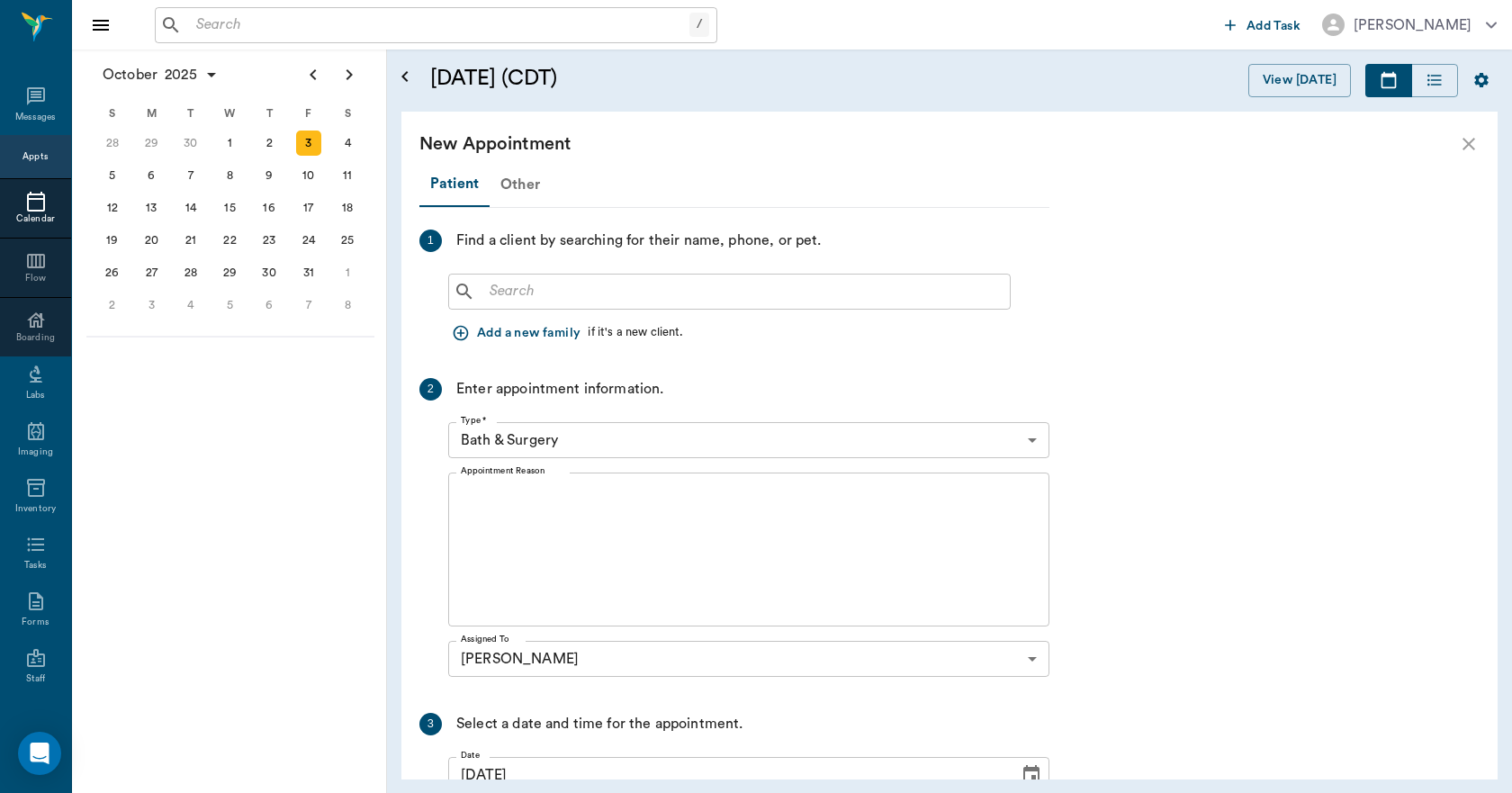
click at [512, 189] on div "Other" at bounding box center [520, 184] width 61 height 43
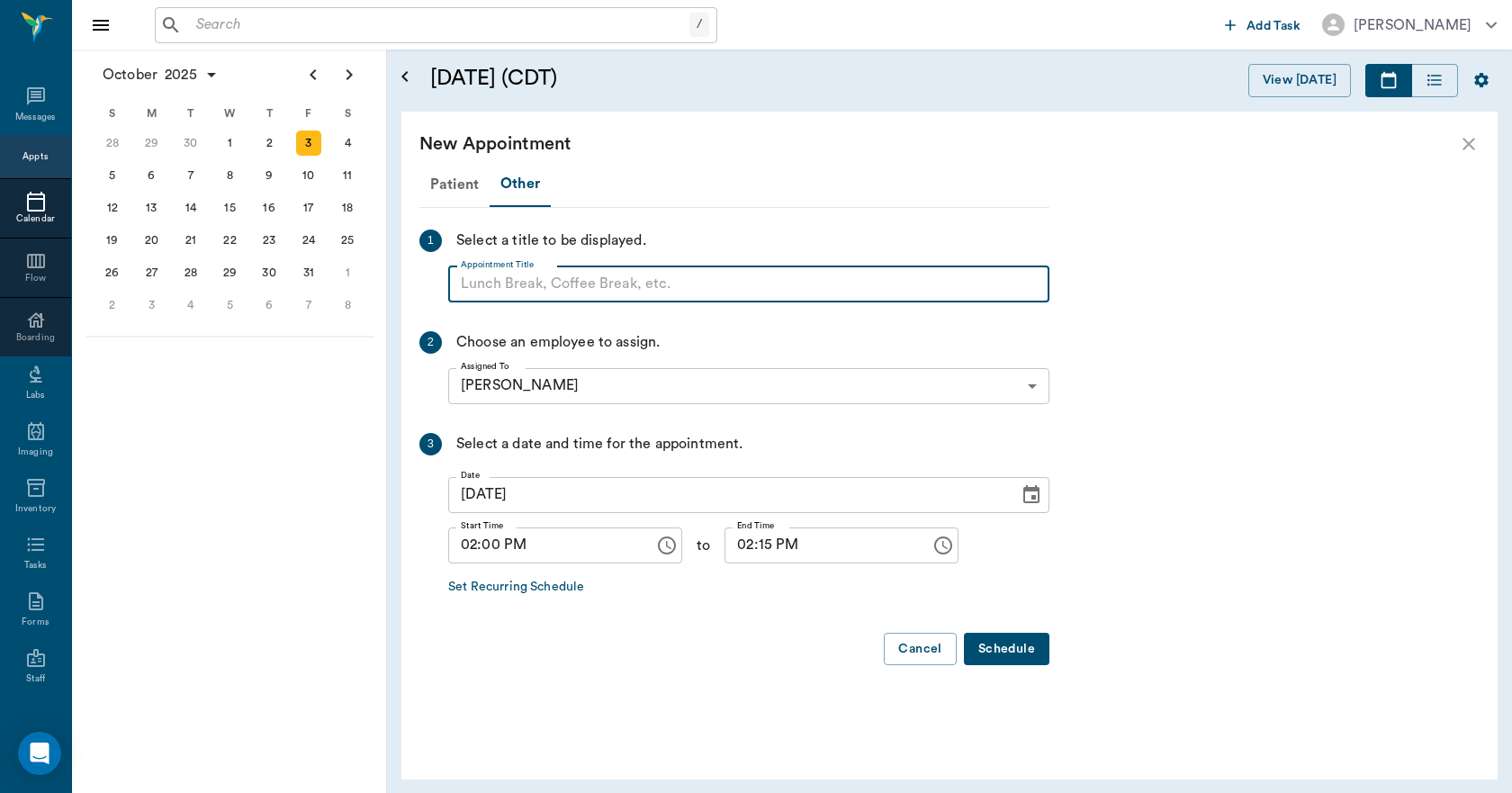
paste input "NO APPOINTMENT! EMERGENCY ONLY!"
type input "NO APPOINTMENT!"
click at [745, 553] on input "02:15 PM" at bounding box center [820, 545] width 194 height 36
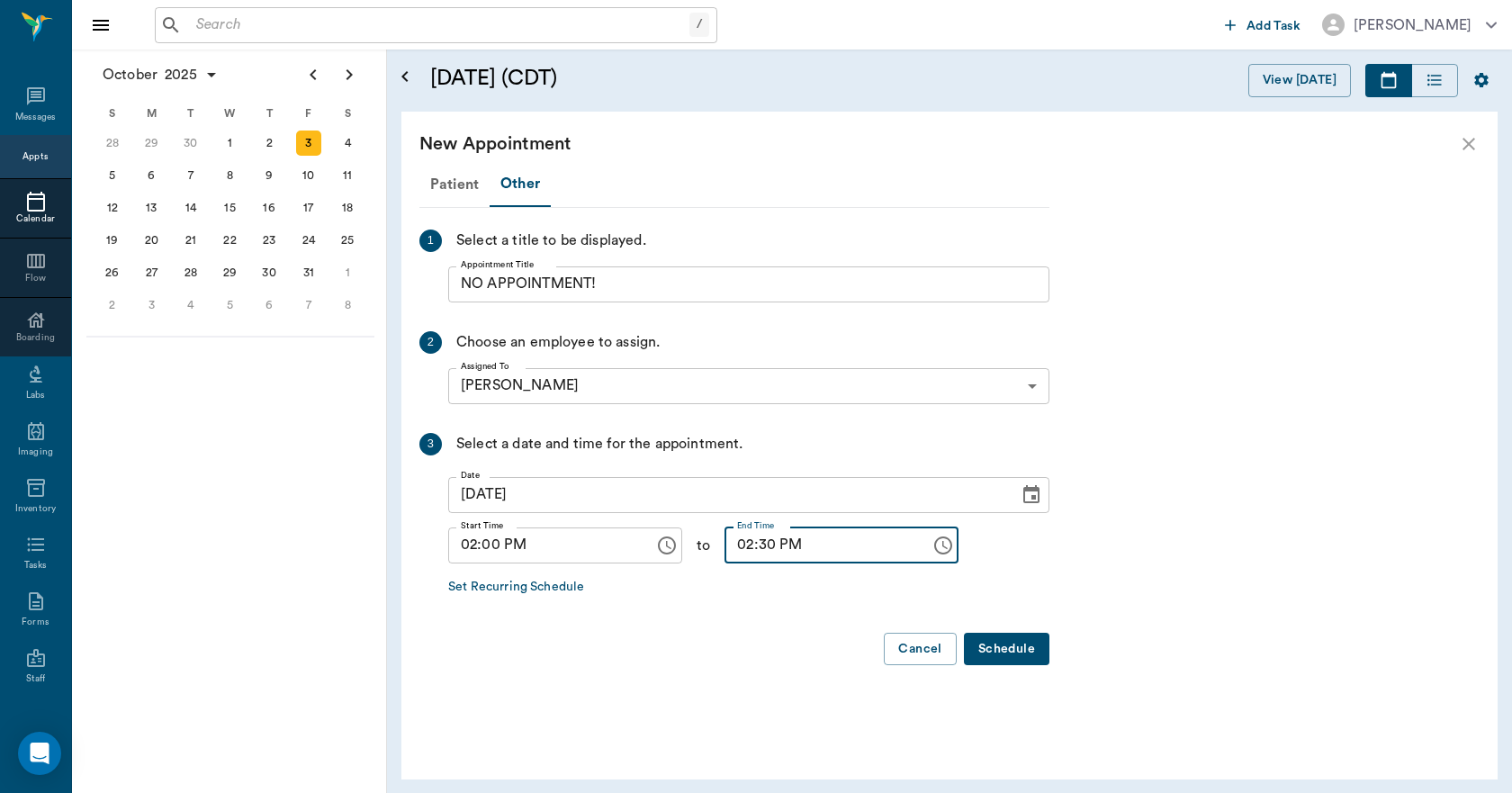
type input "02:30 PM"
click at [1001, 648] on button "Schedule" at bounding box center [1006, 649] width 86 height 33
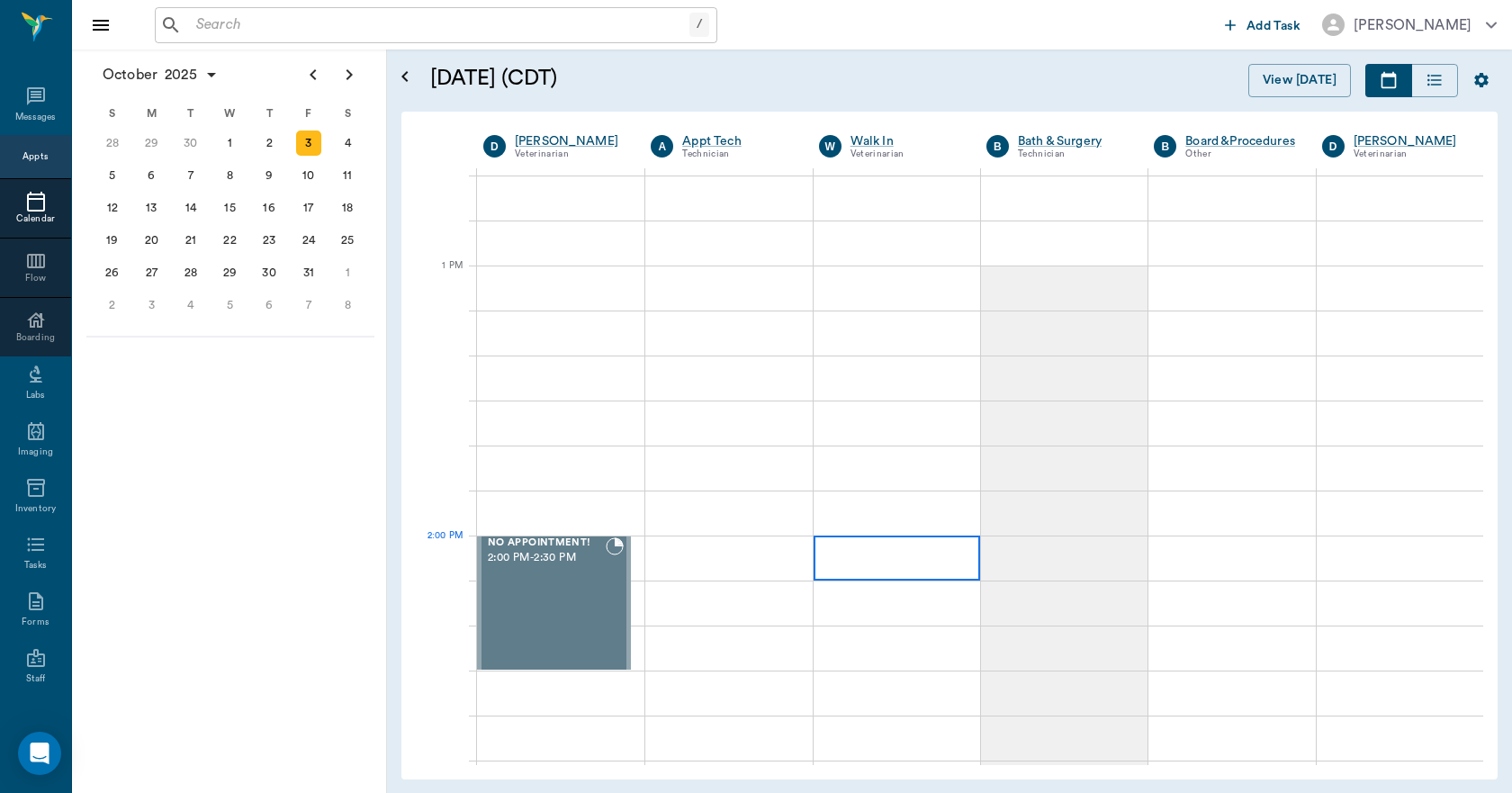
click at [899, 562] on div at bounding box center [896, 558] width 166 height 45
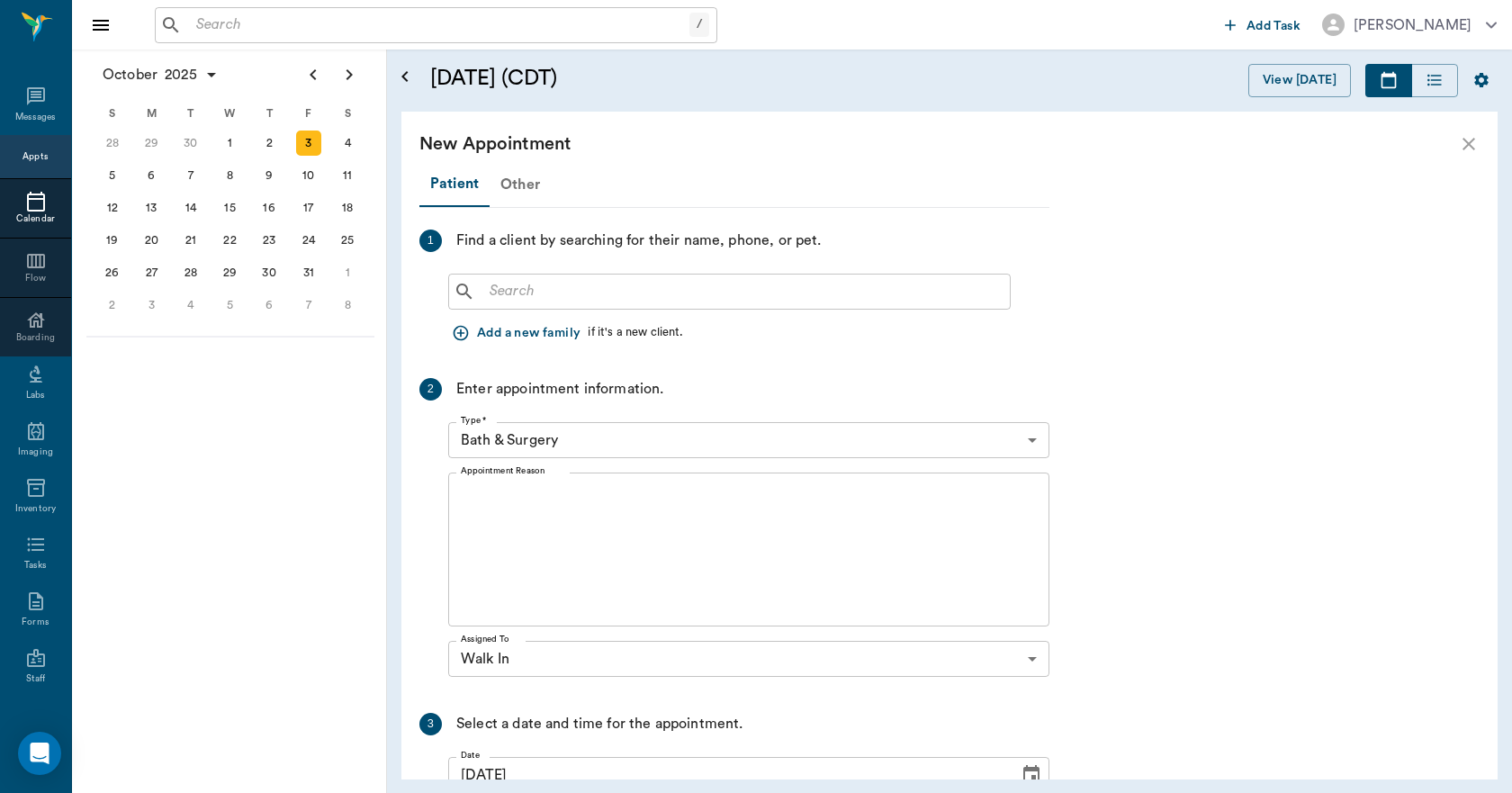
click at [518, 178] on div "Other" at bounding box center [520, 184] width 61 height 43
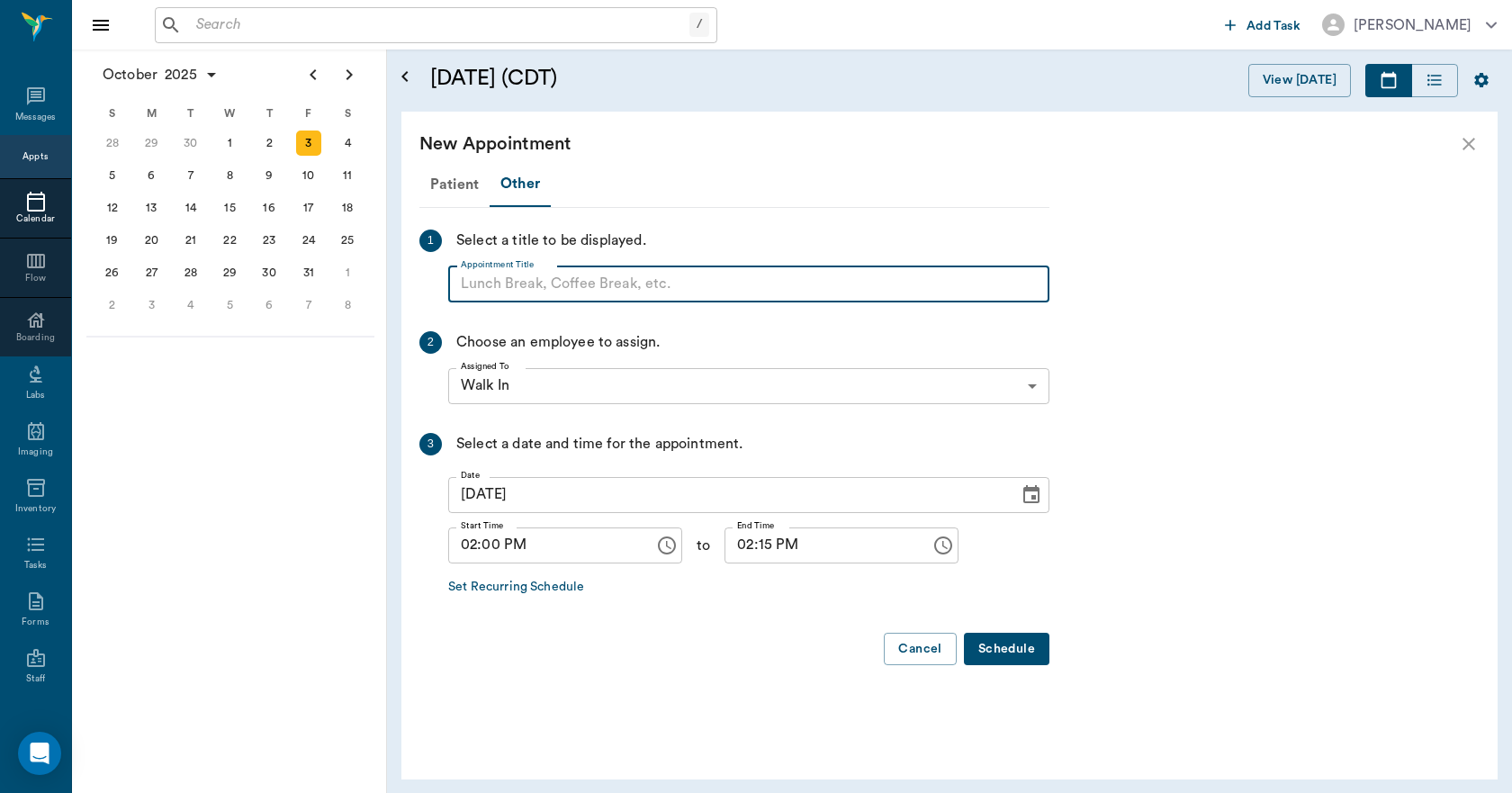
paste input "NO APPOINTMENT! EMERGENCY ONLY!"
type input "NO APPOINTMENT!"
click at [748, 551] on input "02:15 PM" at bounding box center [820, 545] width 194 height 36
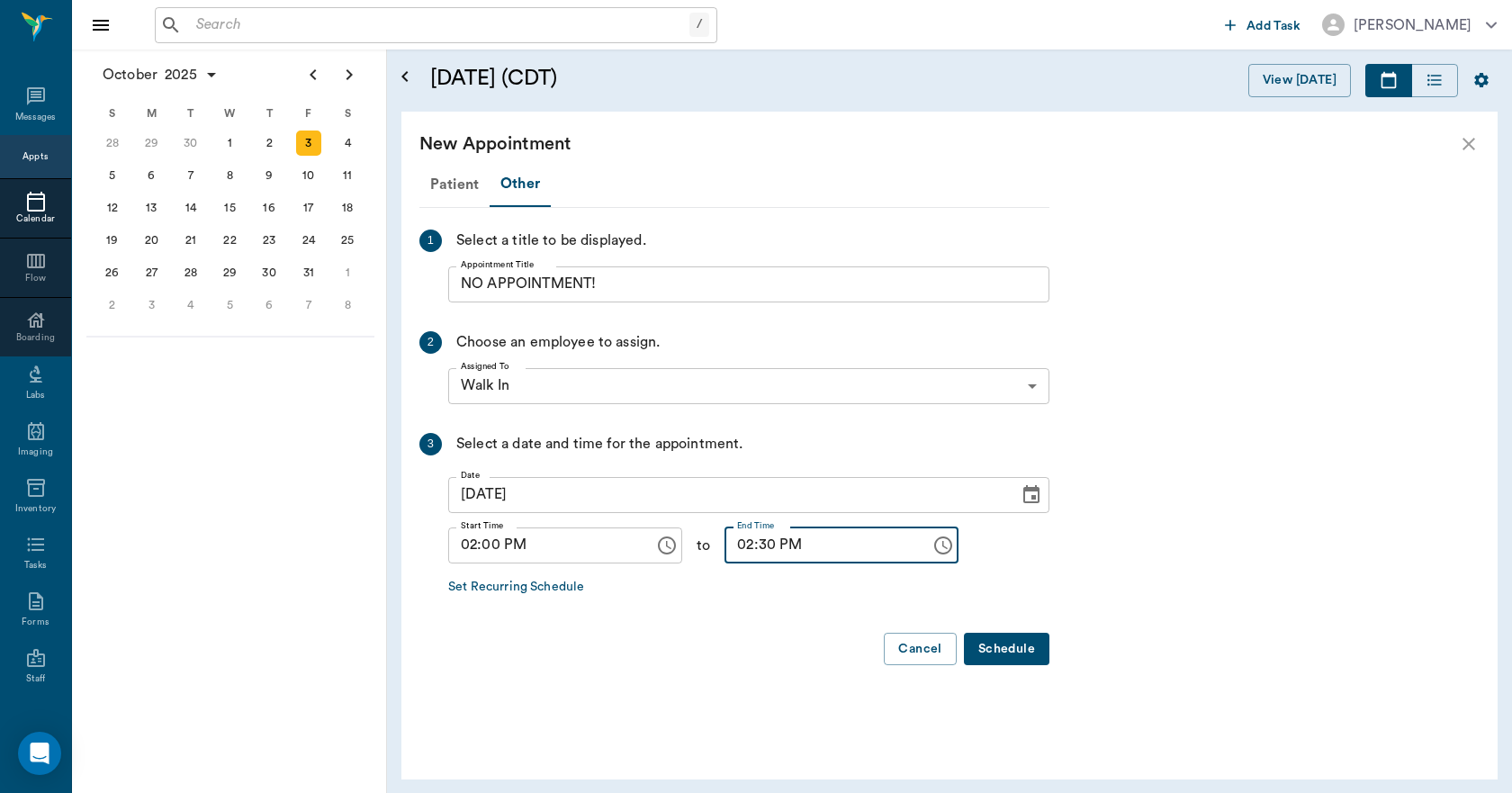
type input "02:30 PM"
click at [1005, 654] on button "Schedule" at bounding box center [1006, 649] width 86 height 33
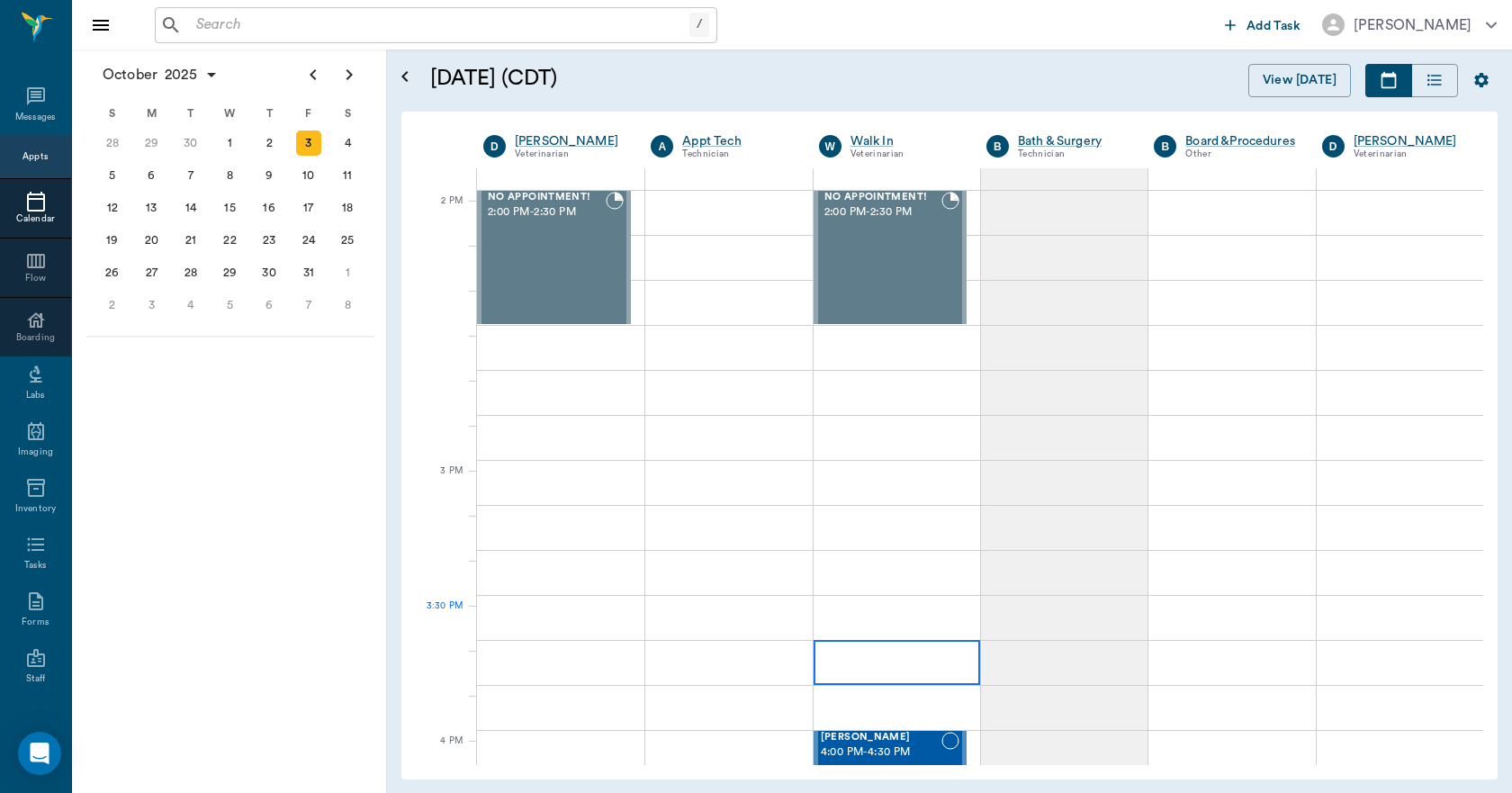
scroll to position [1619, 0]
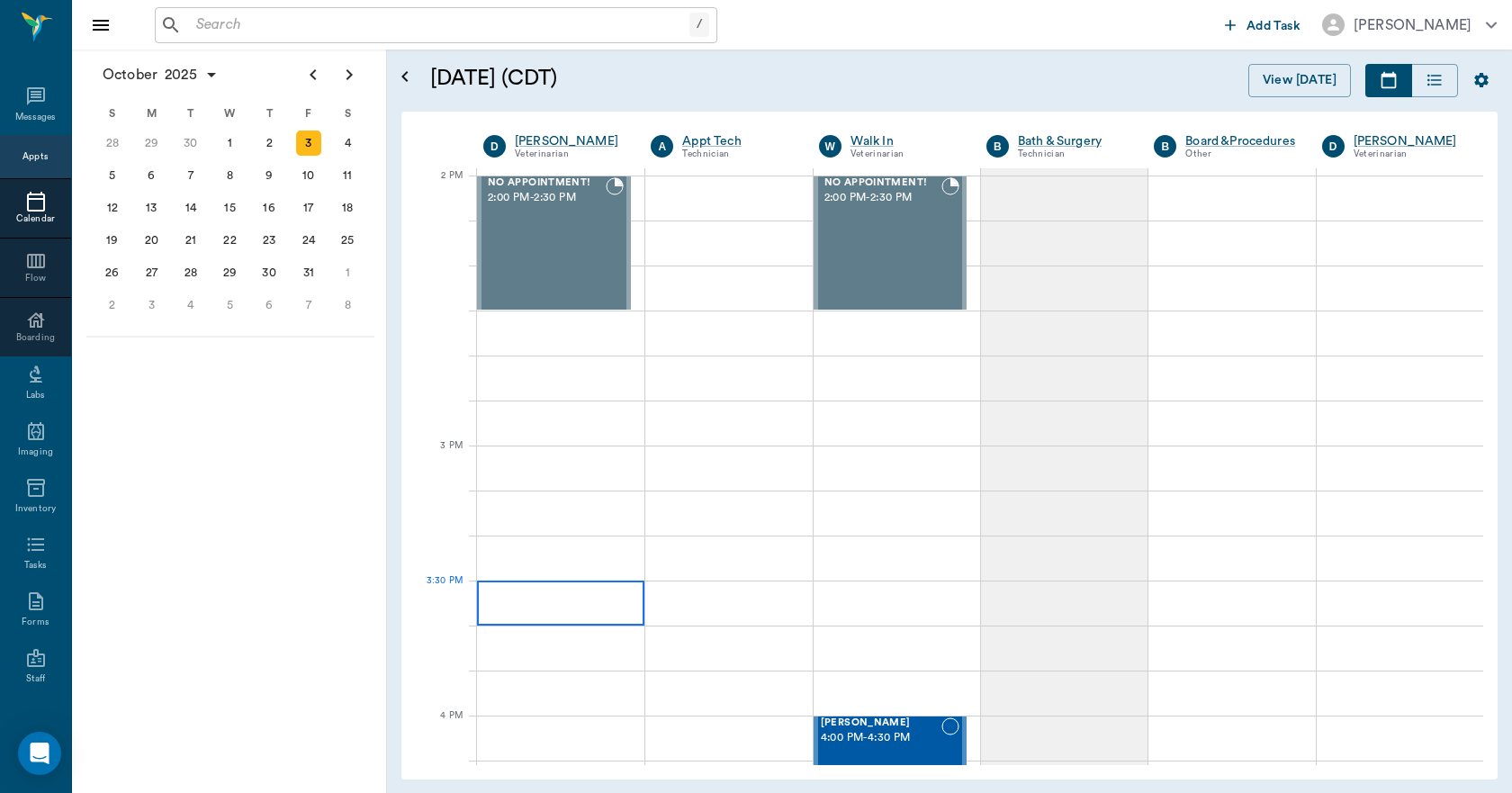
click at [555, 595] on div at bounding box center [560, 602] width 167 height 45
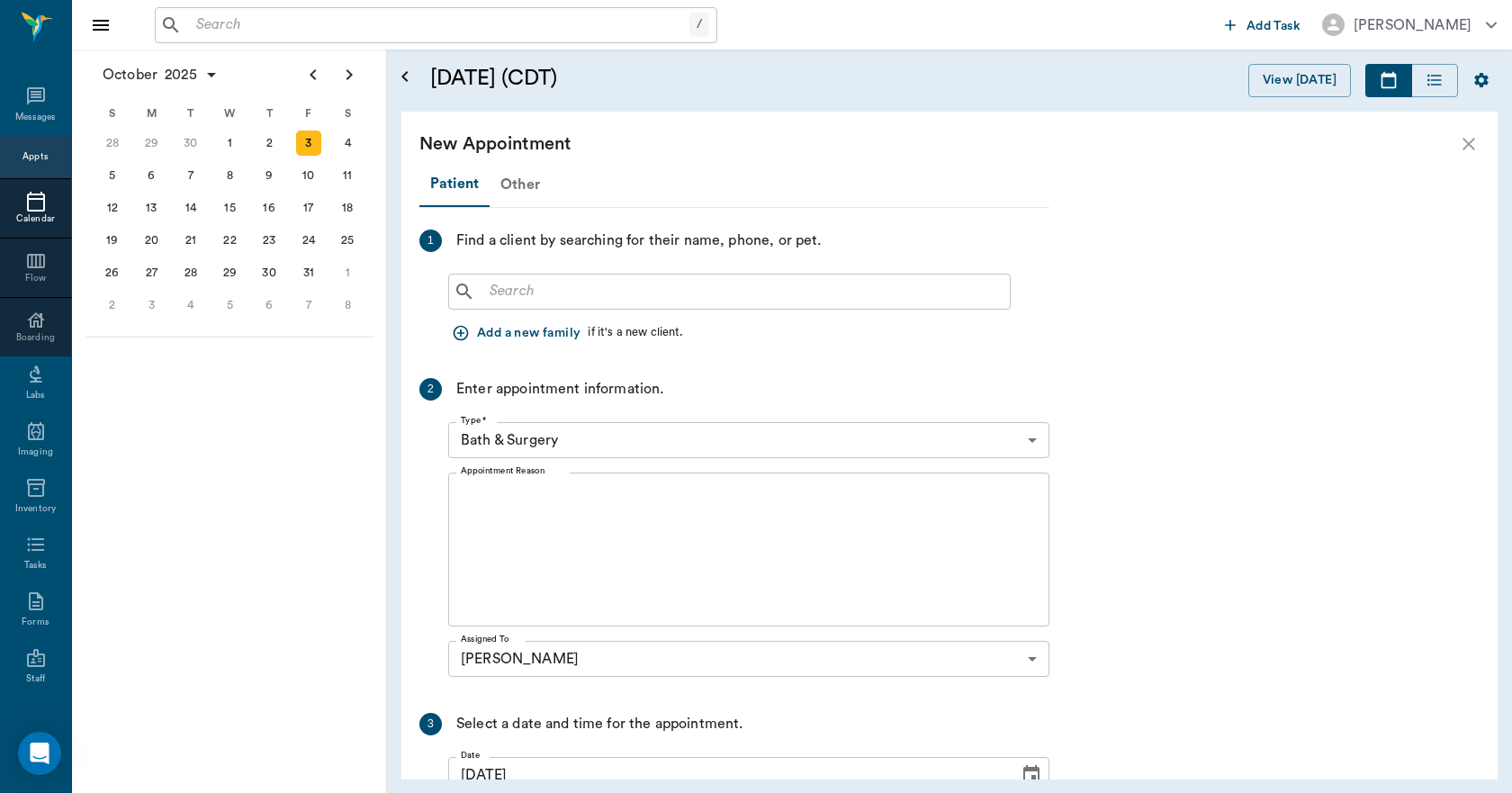
click at [510, 191] on div "Other" at bounding box center [520, 184] width 61 height 43
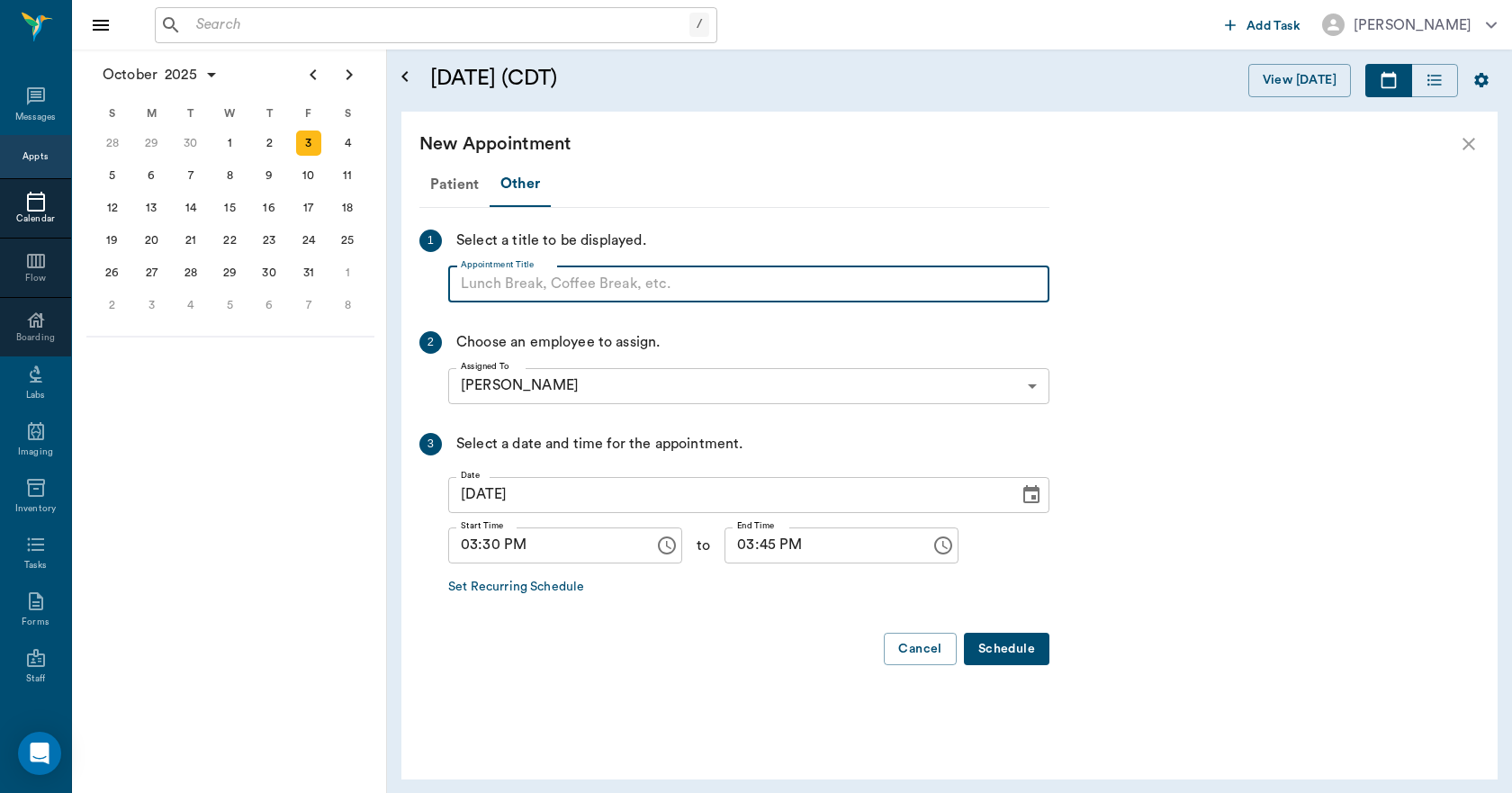
paste input "NO APPOINTMENT! EMERGENCY ONLY!"
type input "NO APPOINTMENT! EMERGENCY ONLY!"
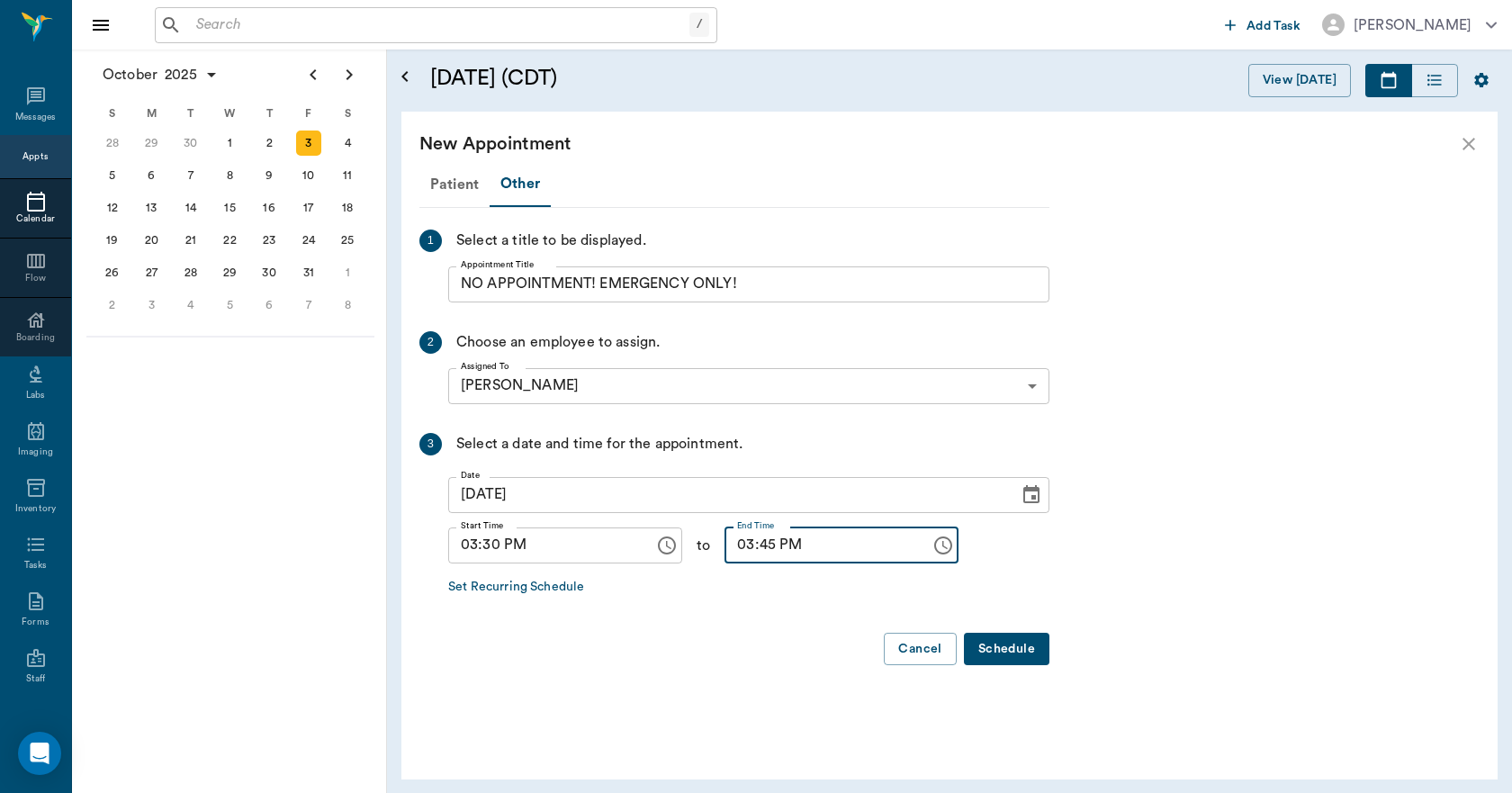
click at [728, 554] on input "03:45 PM" at bounding box center [820, 545] width 194 height 36
type input "04:00 PM"
click at [1019, 639] on button "Schedule" at bounding box center [1006, 649] width 86 height 33
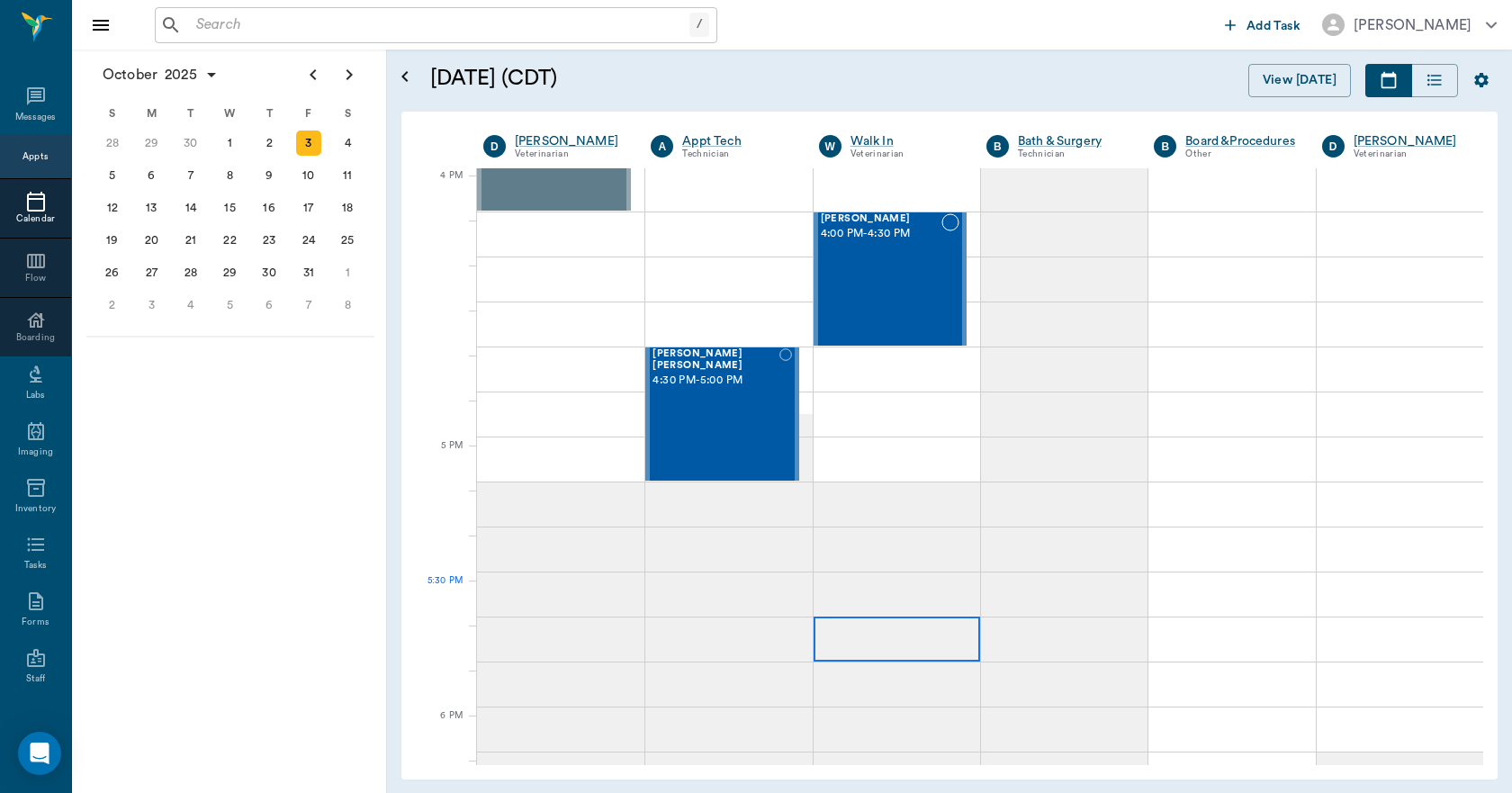
scroll to position [2159, 0]
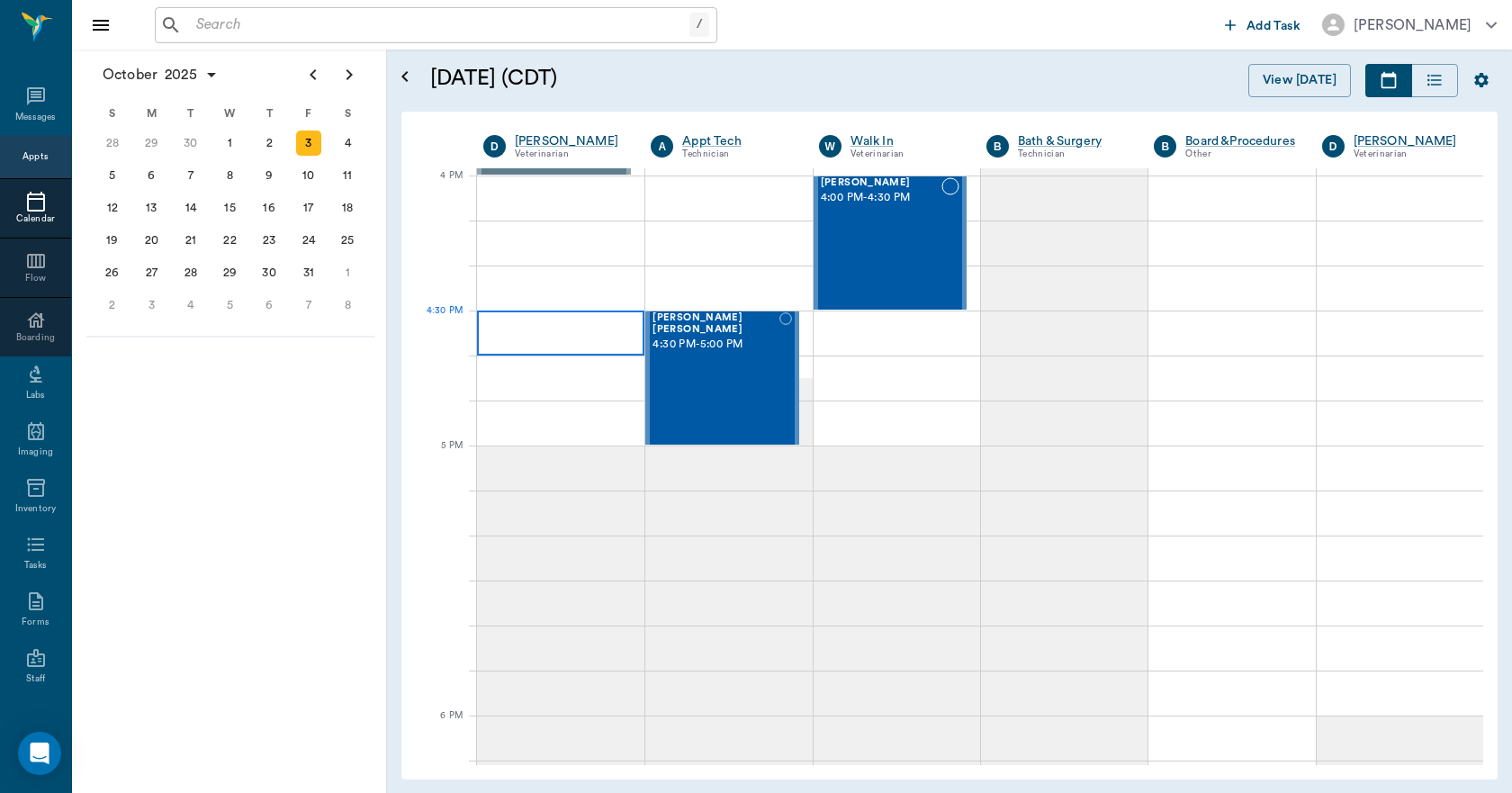
click at [564, 346] on div at bounding box center [560, 333] width 167 height 45
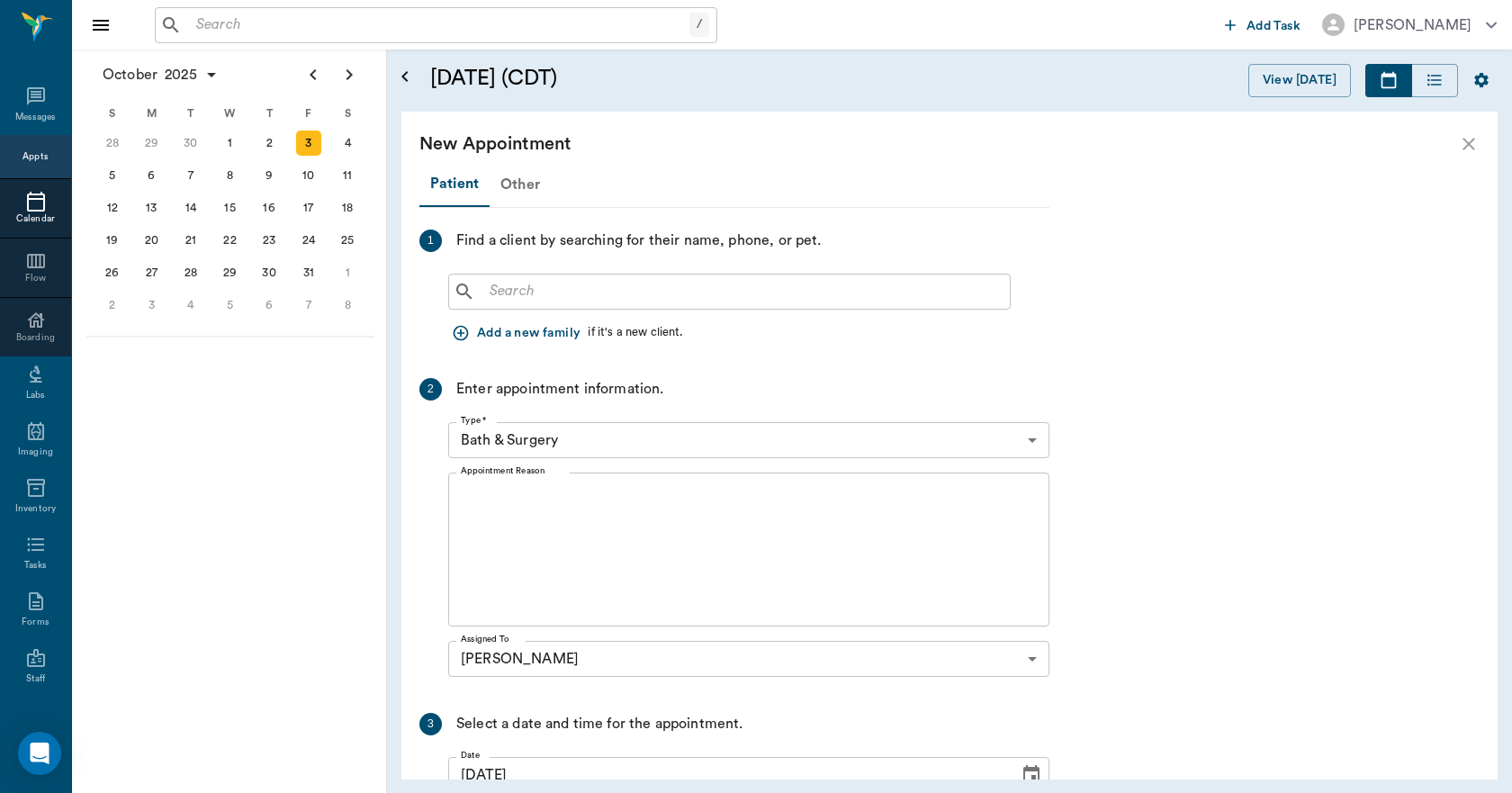
click at [514, 185] on div "Other" at bounding box center [520, 184] width 61 height 43
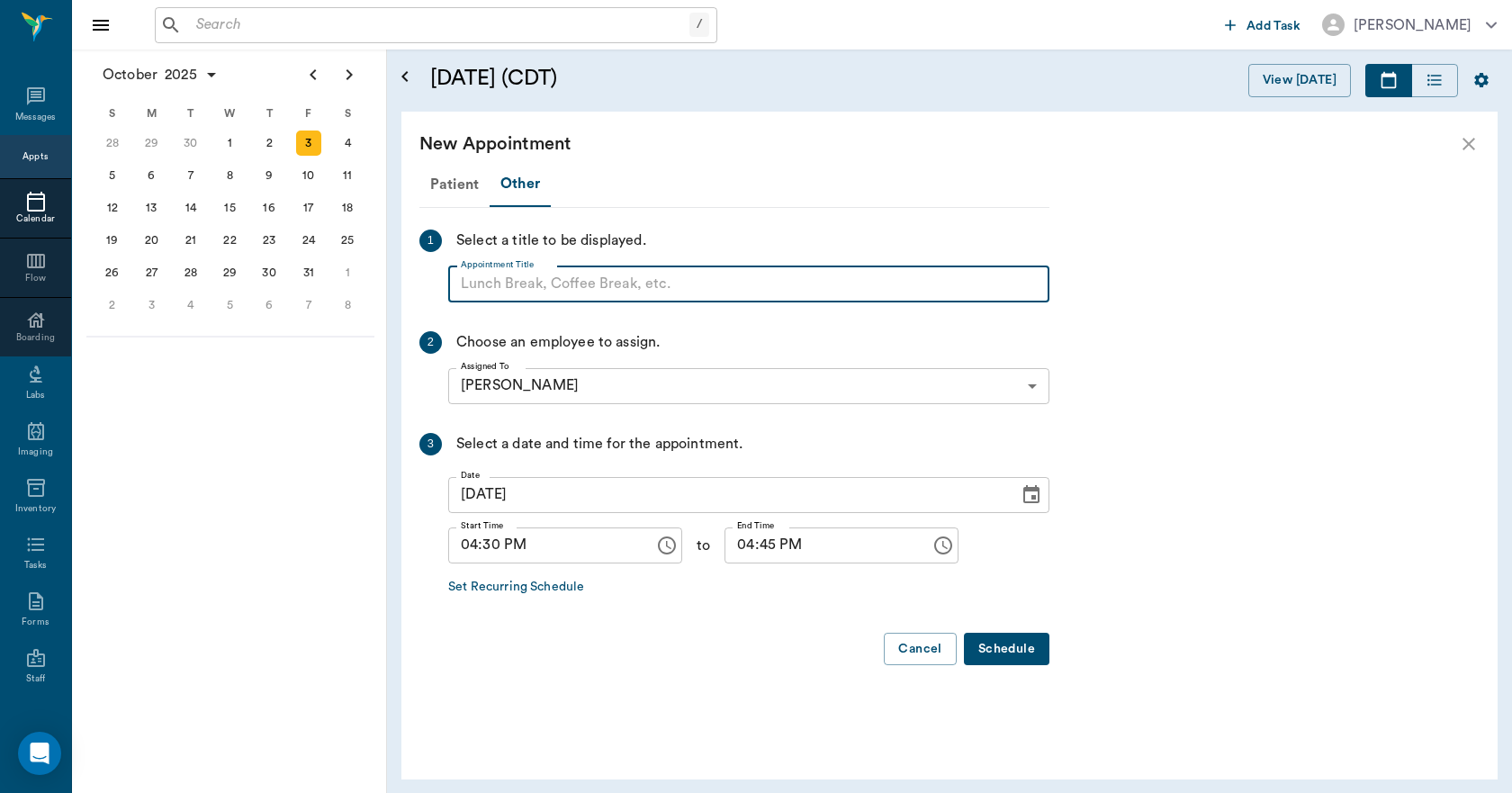
paste input "NO APPOINTMENT! EMERGENCY ONLY!"
type input "NO APPOINTMENT!"
click at [726, 548] on input "04:45 PM" at bounding box center [820, 545] width 194 height 36
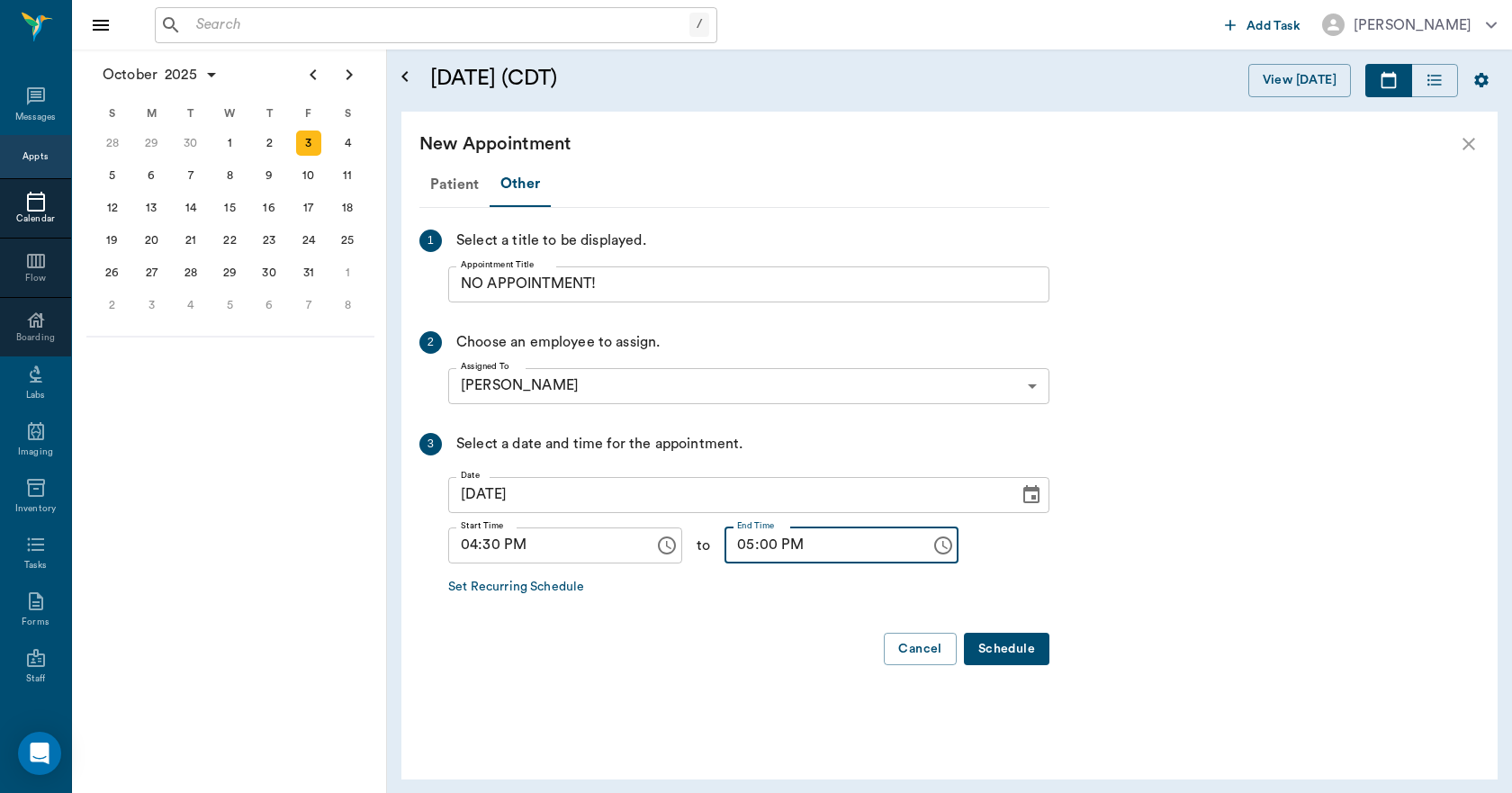
type input "05:00 PM"
click at [1005, 652] on button "Schedule" at bounding box center [1006, 649] width 86 height 33
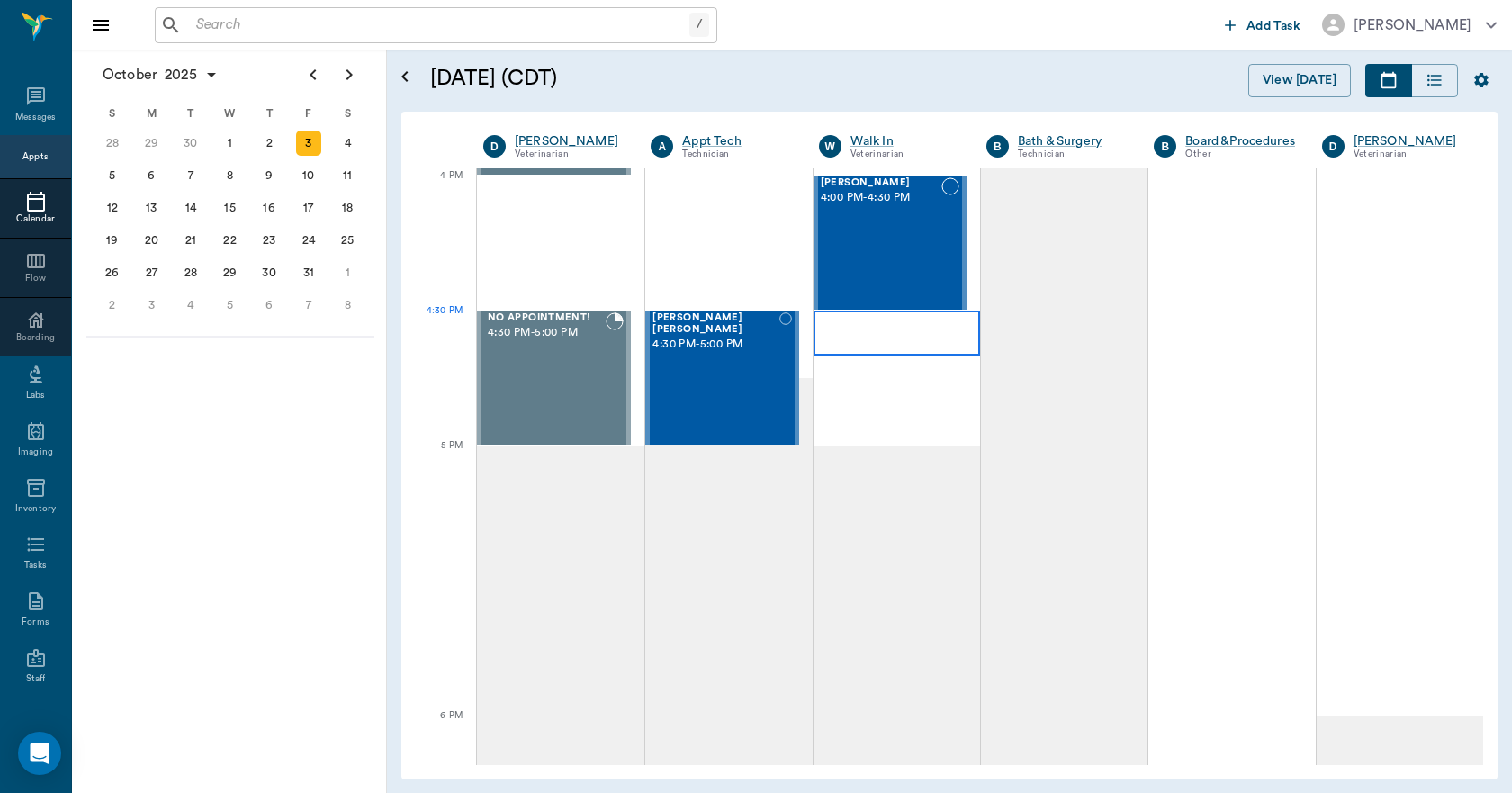
click at [839, 341] on div at bounding box center [896, 333] width 166 height 45
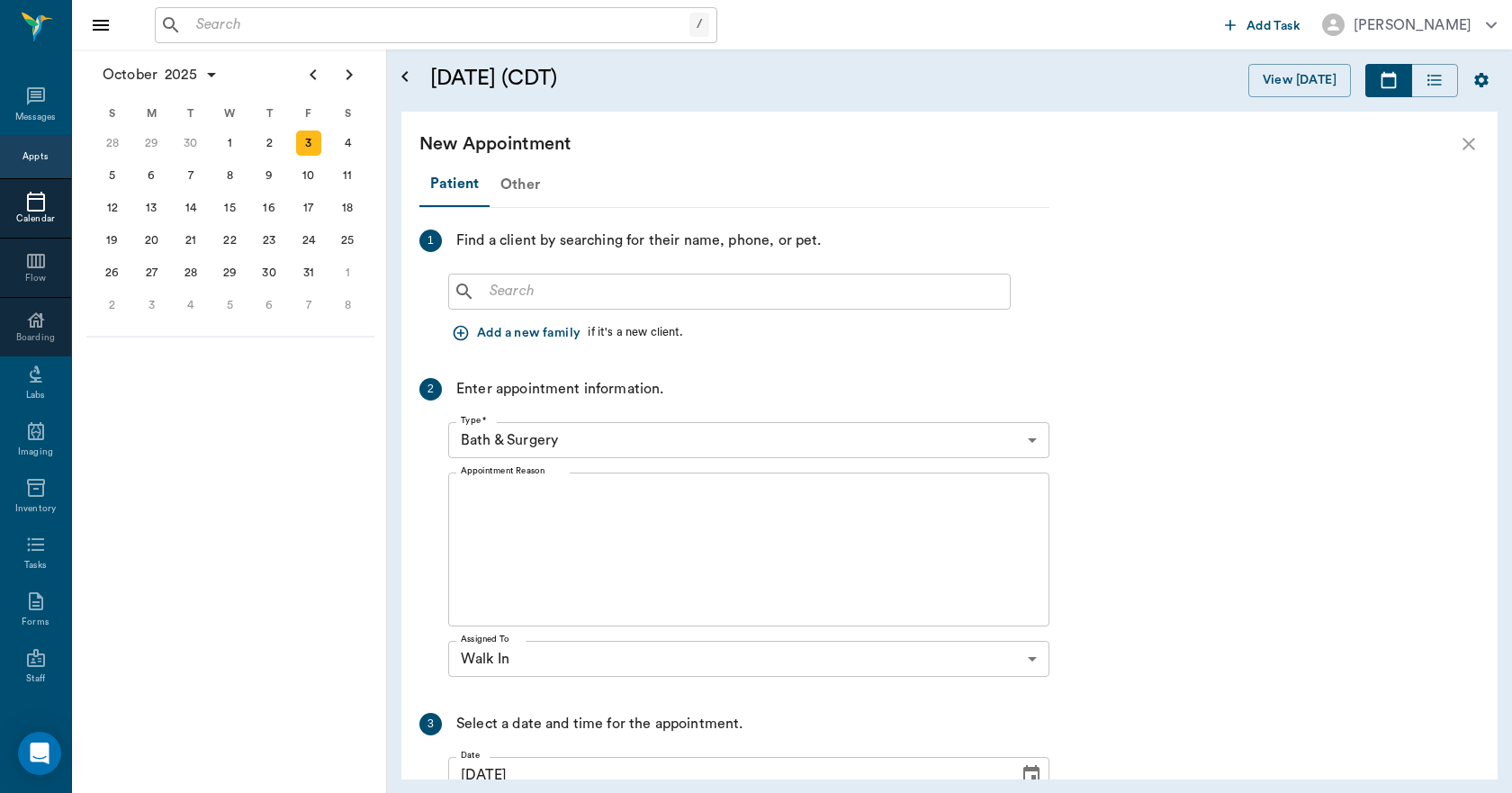
click at [511, 188] on div "Other" at bounding box center [520, 184] width 61 height 43
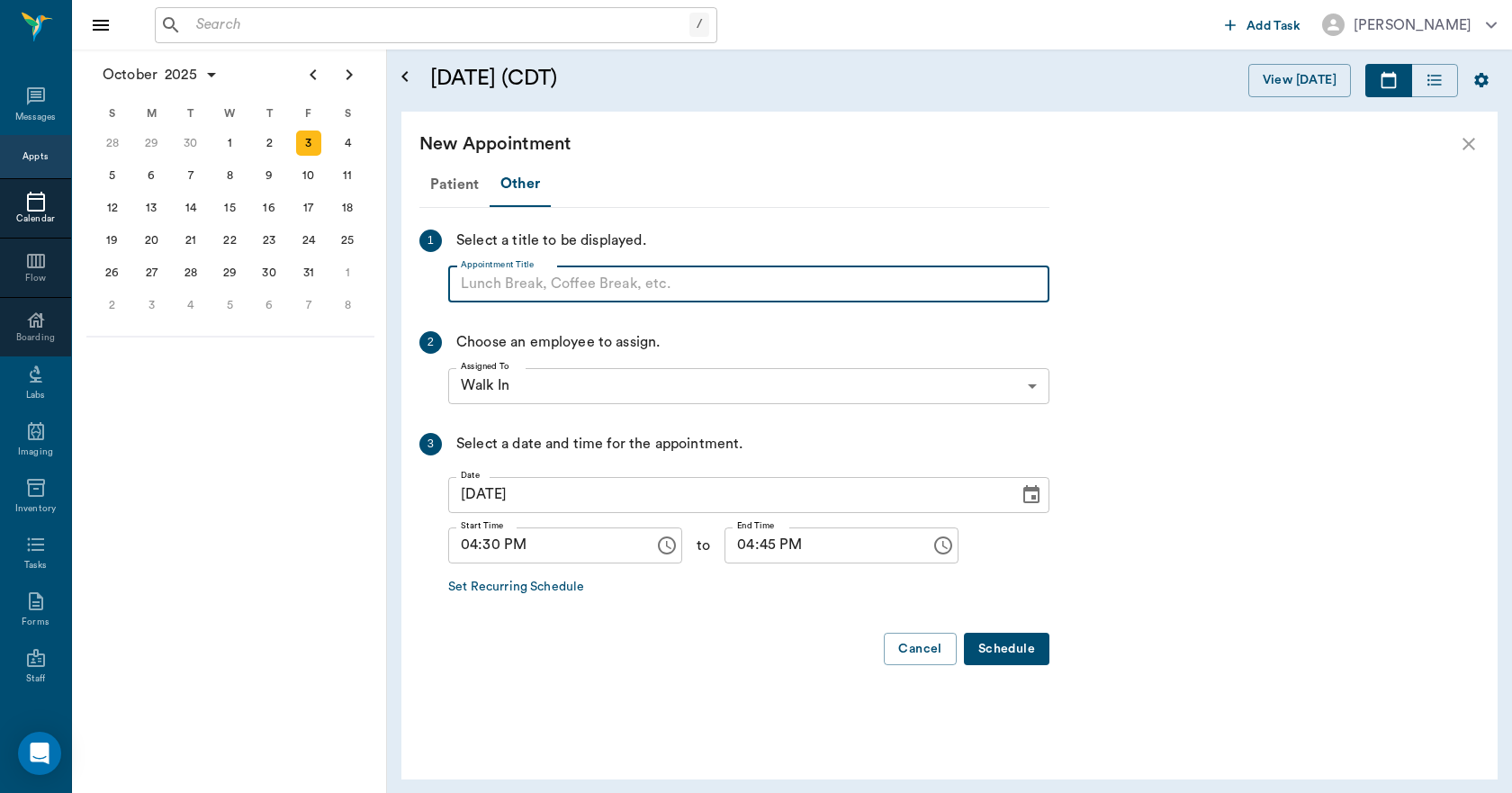
paste input "NO APPOINTMENT! EMERGENCY ONLY!"
type input "NO APPOINTMENT! EMERGENCY ONLY!"
type input "NO APPOINTMENT!"
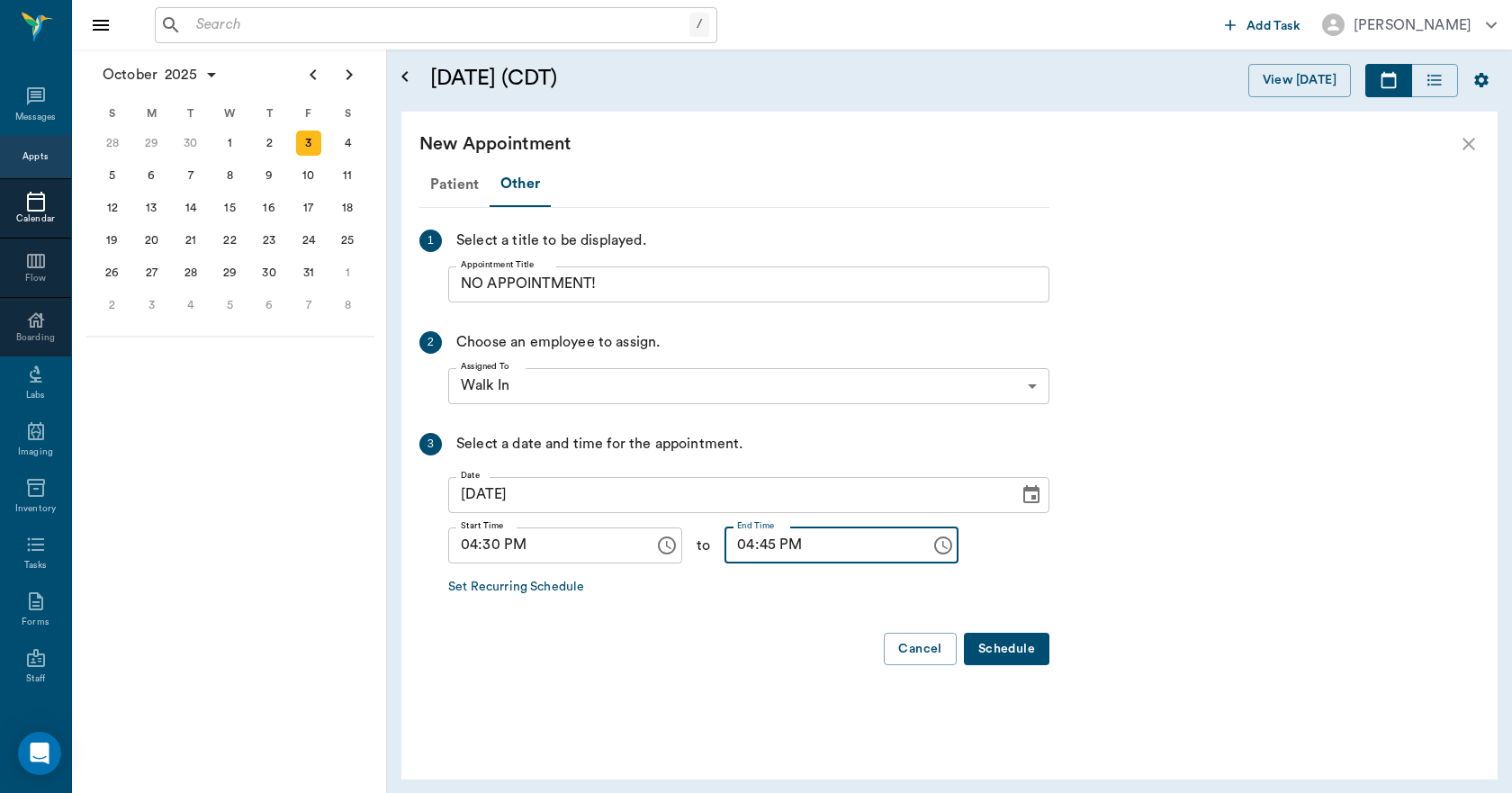
click at [724, 543] on input "04:45 PM" at bounding box center [820, 545] width 194 height 36
type input "05:00 PM"
click at [1033, 654] on button "Schedule" at bounding box center [1006, 649] width 86 height 33
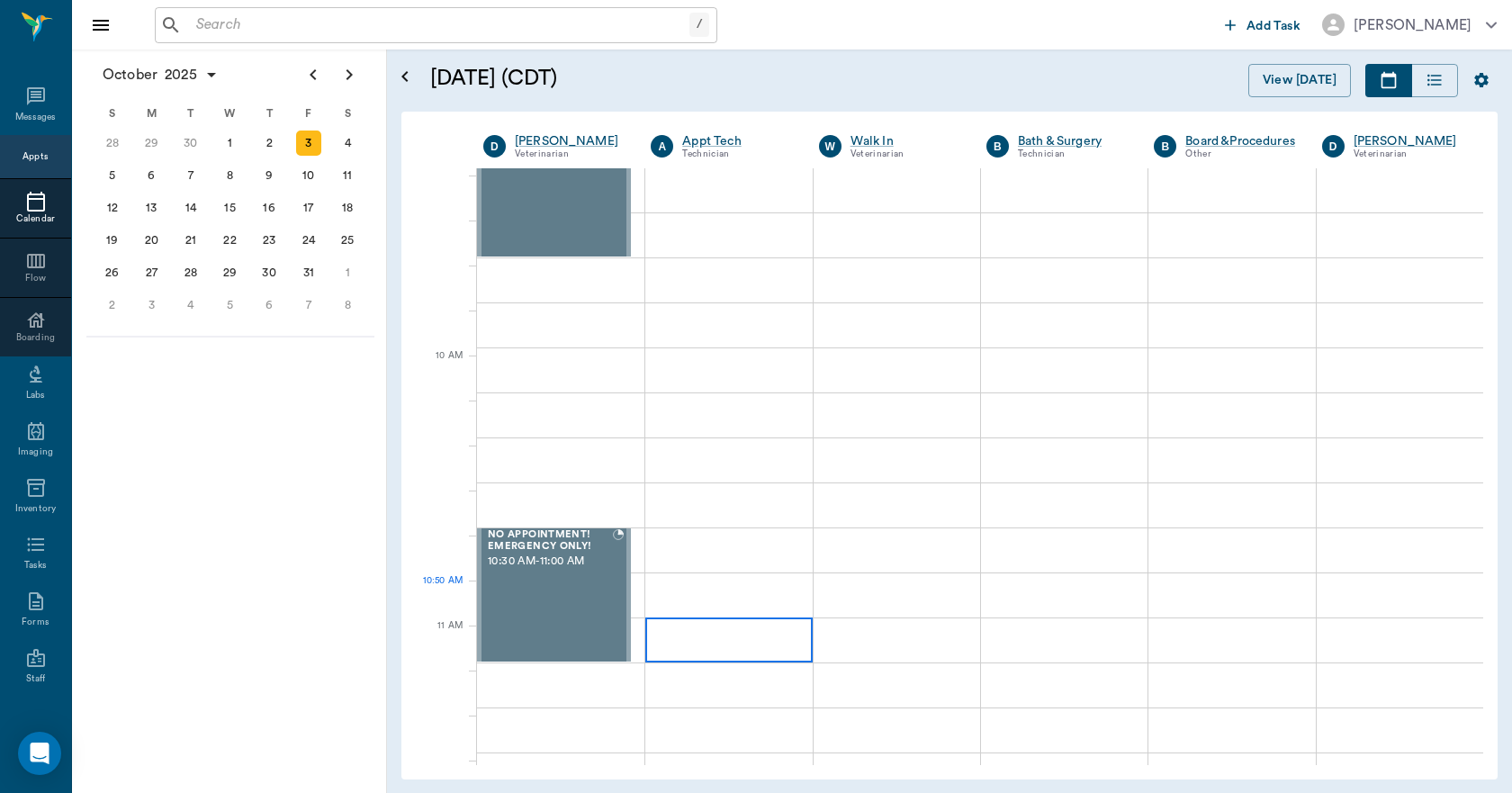
scroll to position [360, 0]
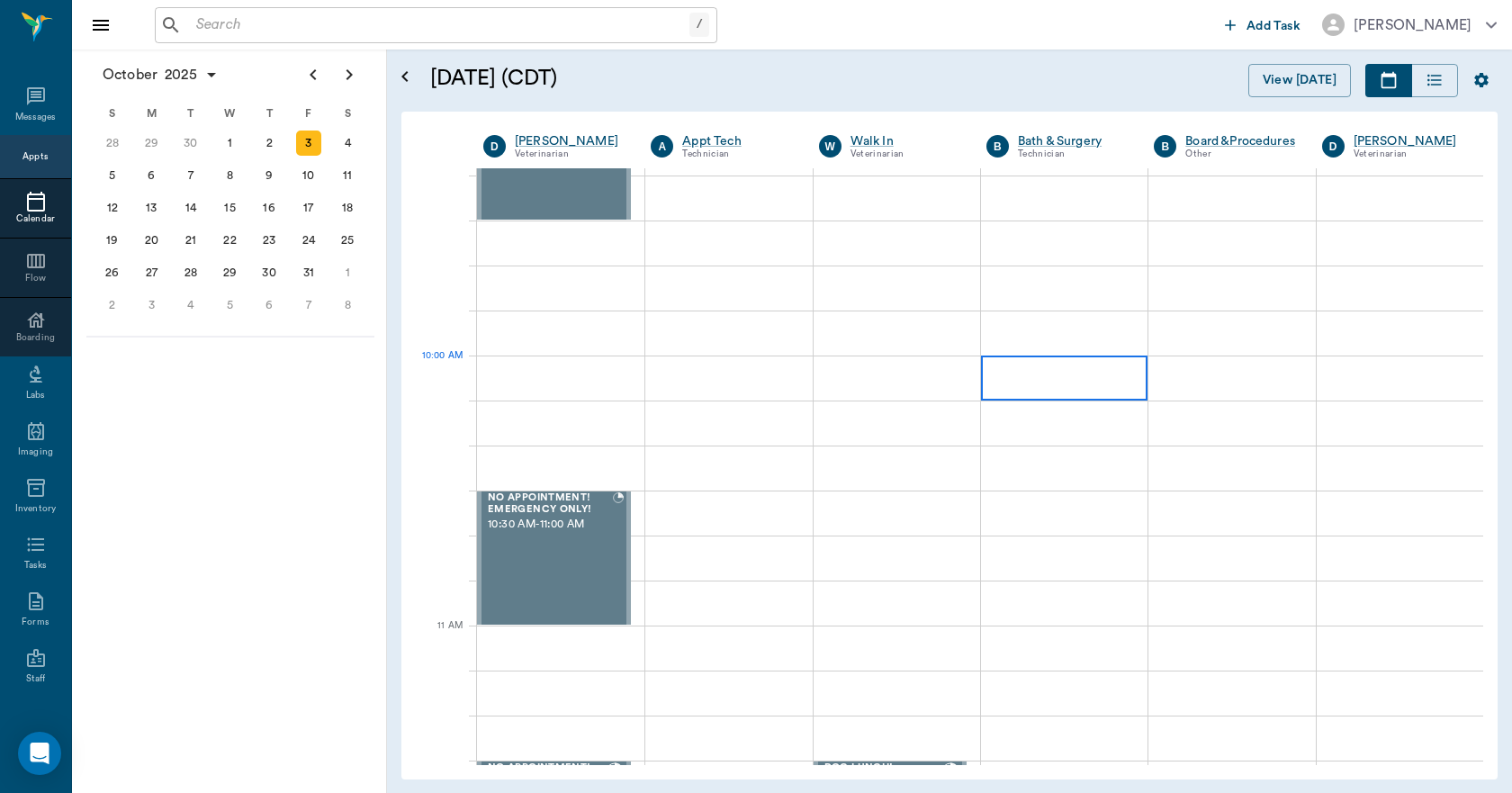
click at [1026, 383] on div at bounding box center [1063, 378] width 166 height 45
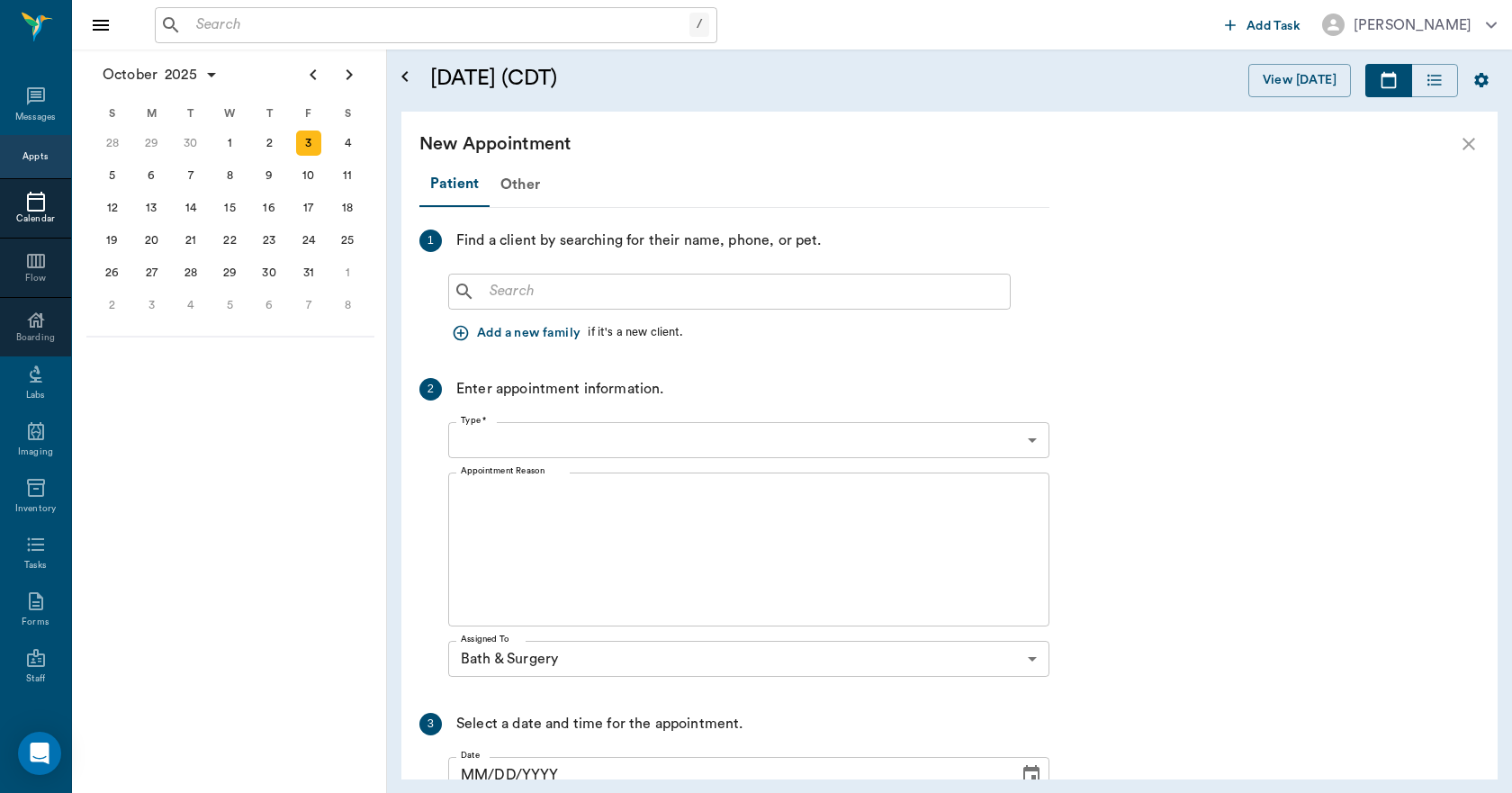
type input "10/03/2025"
type input "10:00 AM"
type input "10:15 AM"
click at [523, 190] on div "Other" at bounding box center [520, 184] width 61 height 43
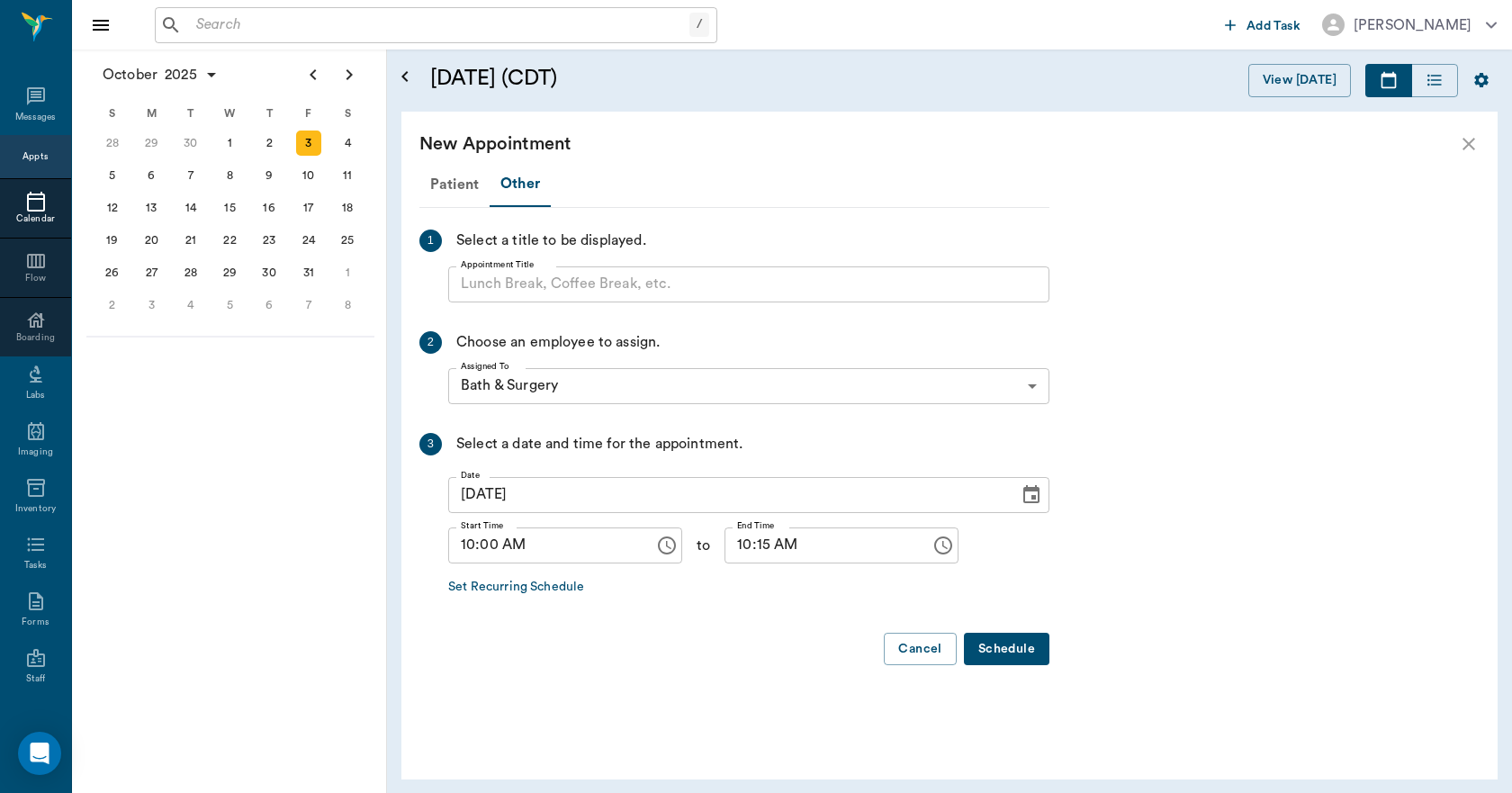
click at [512, 288] on input "Appointment Title" at bounding box center [749, 284] width 601 height 36
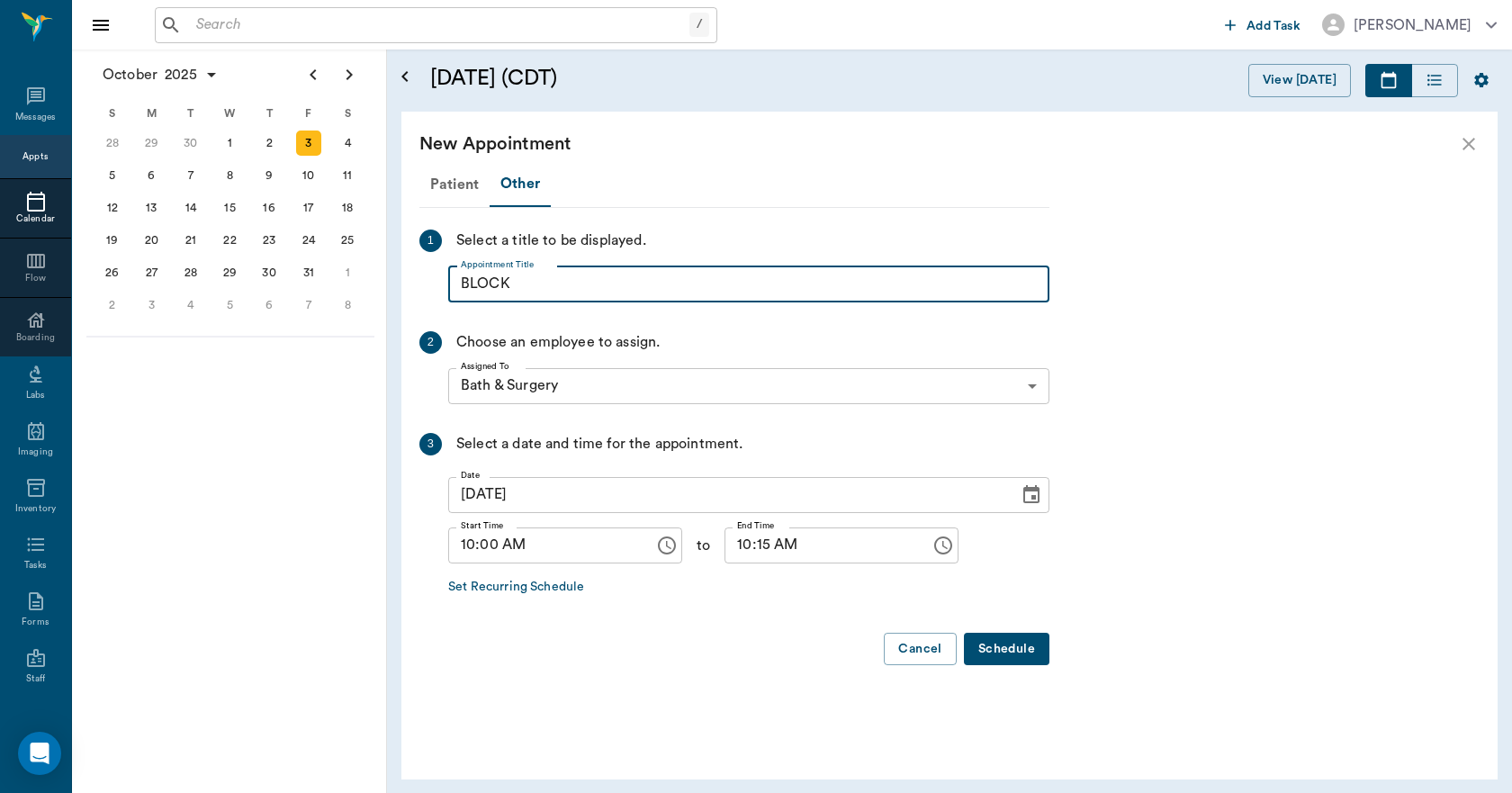
type input "BLOCK"
click at [725, 542] on input "10:15 AM" at bounding box center [820, 545] width 194 height 36
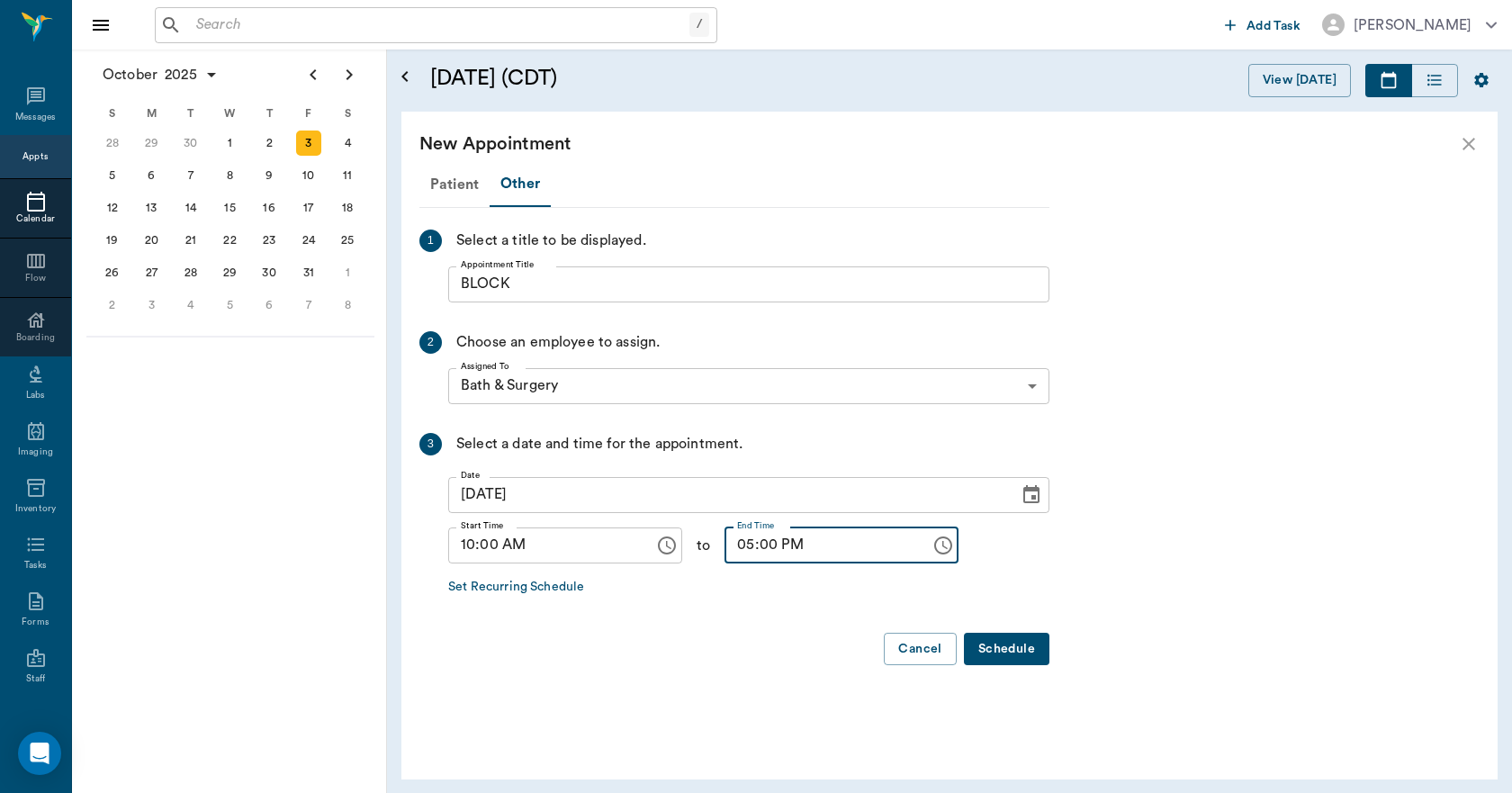
type input "05:00 PM"
click at [990, 646] on button "Schedule" at bounding box center [1006, 649] width 86 height 33
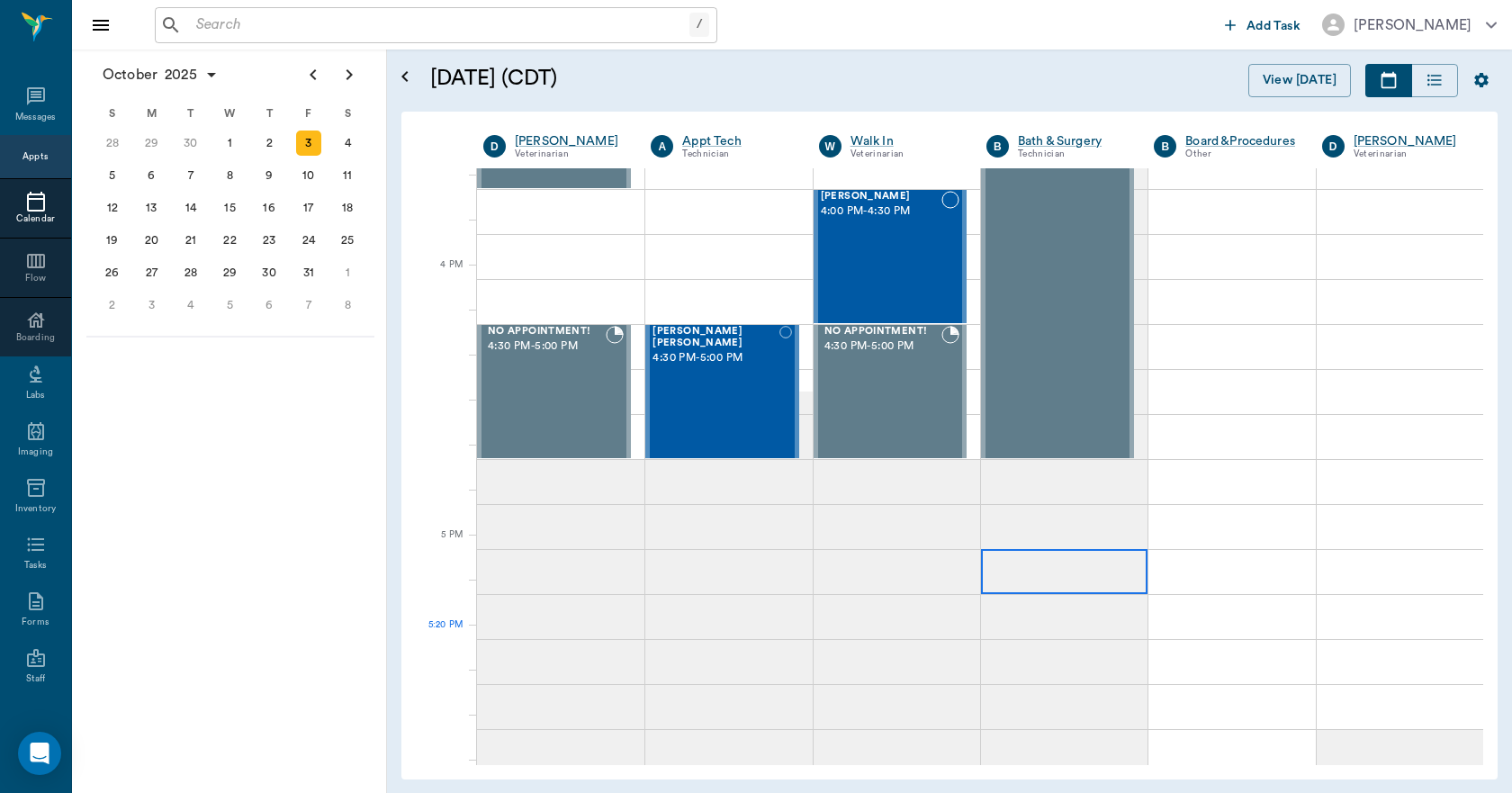
scroll to position [2250, 0]
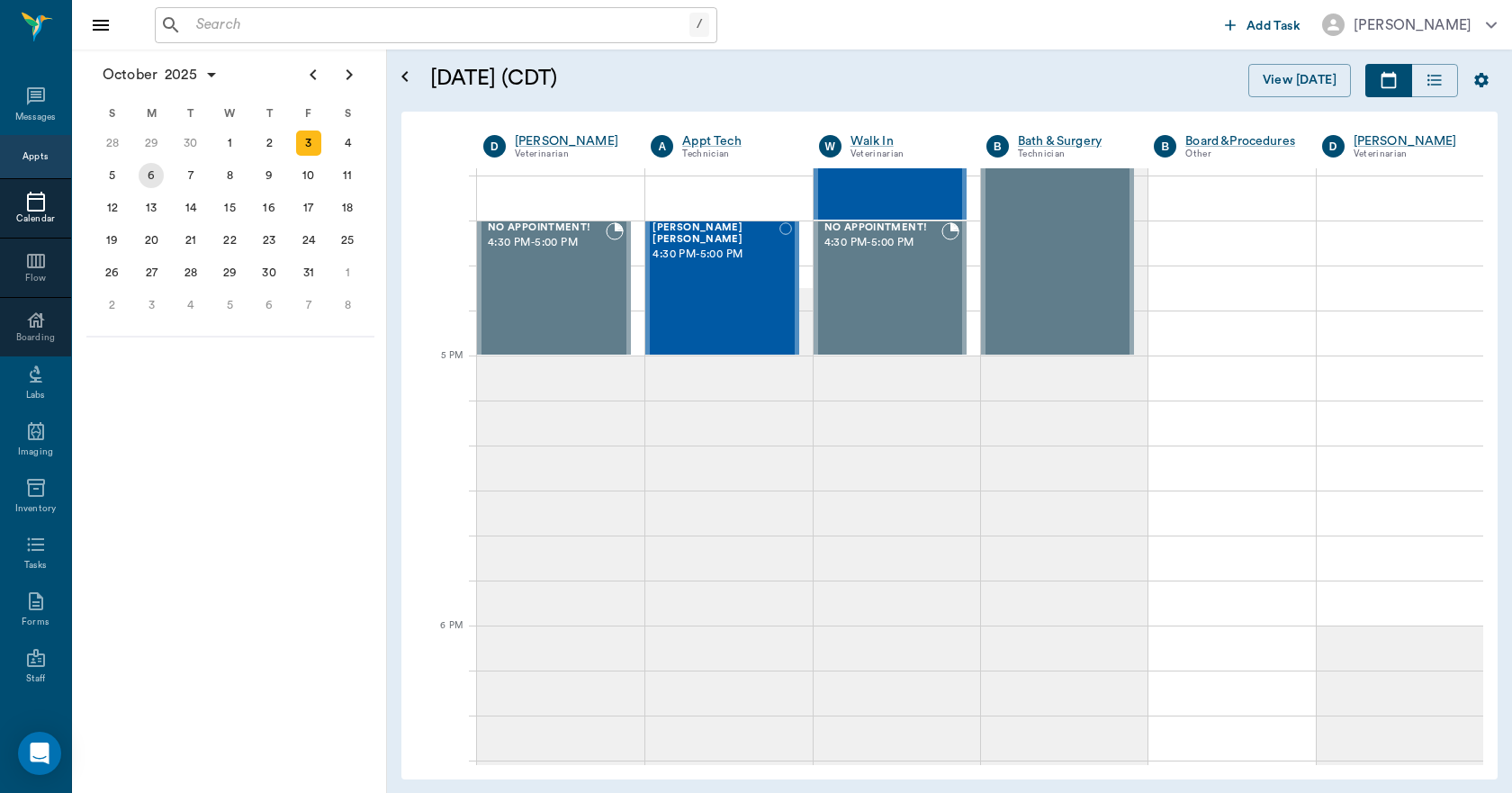
click at [154, 177] on div "6" at bounding box center [151, 175] width 25 height 25
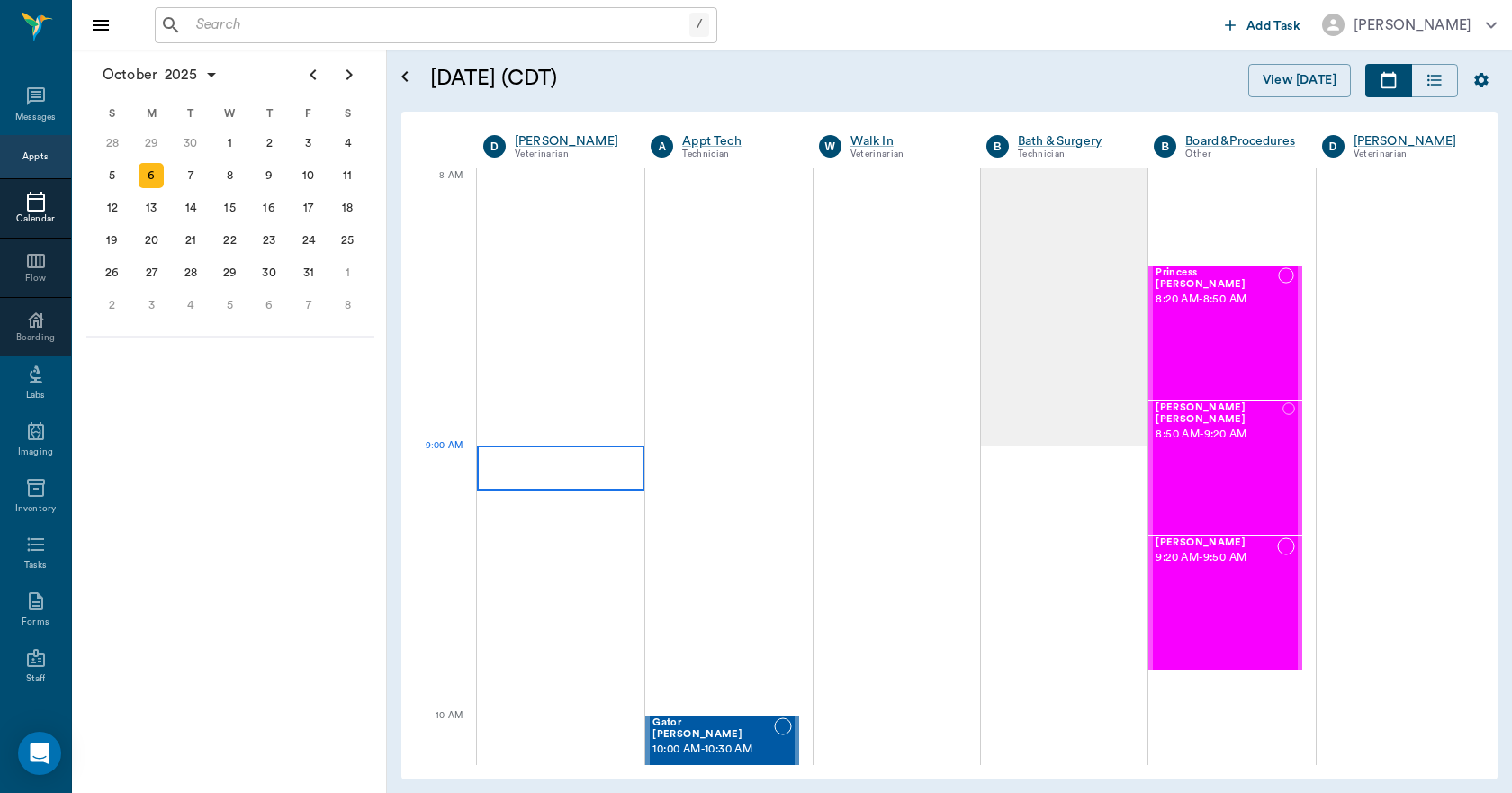
click at [575, 460] on div at bounding box center [560, 468] width 167 height 45
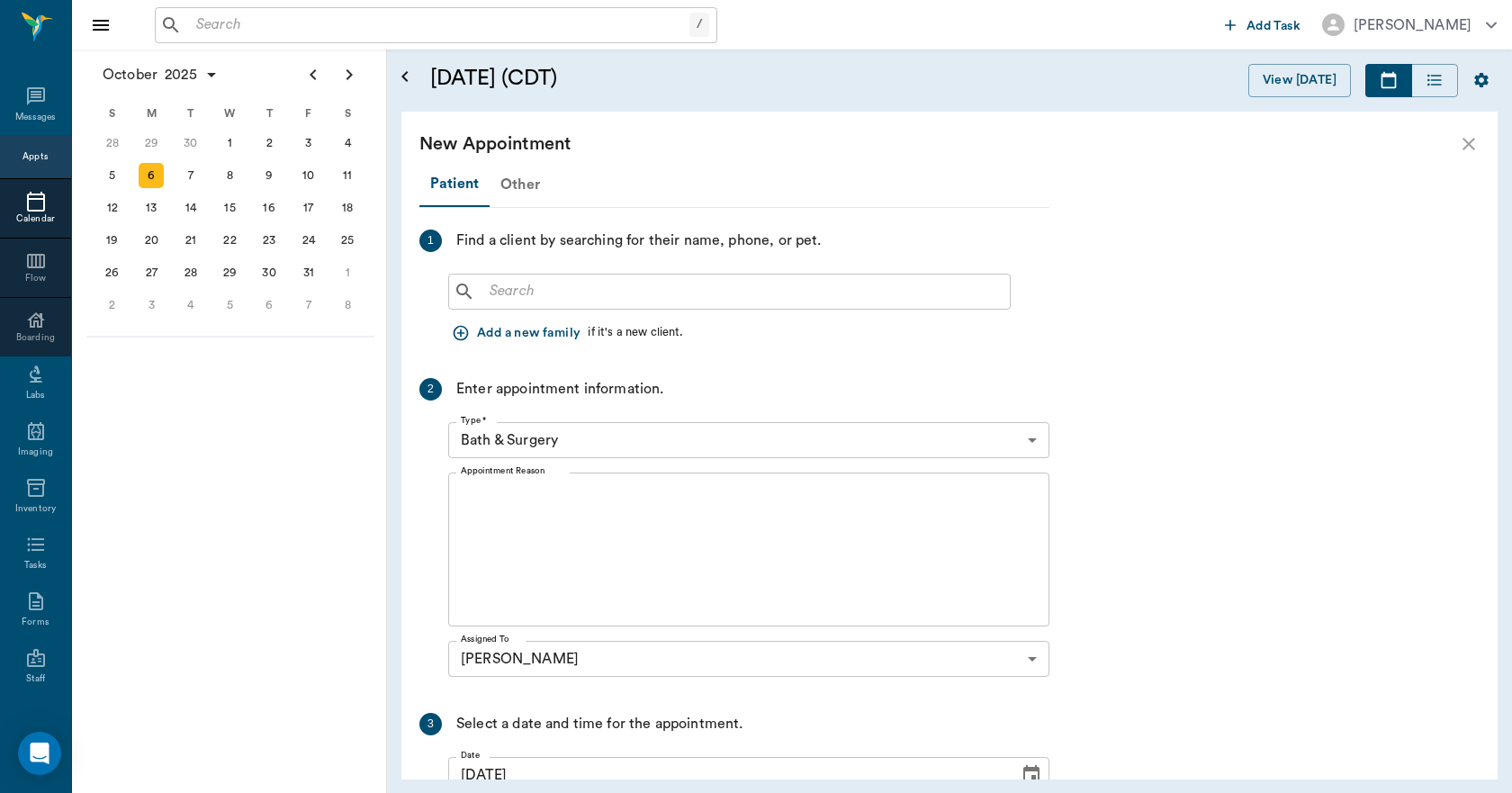
click at [520, 186] on div "Other" at bounding box center [520, 184] width 61 height 43
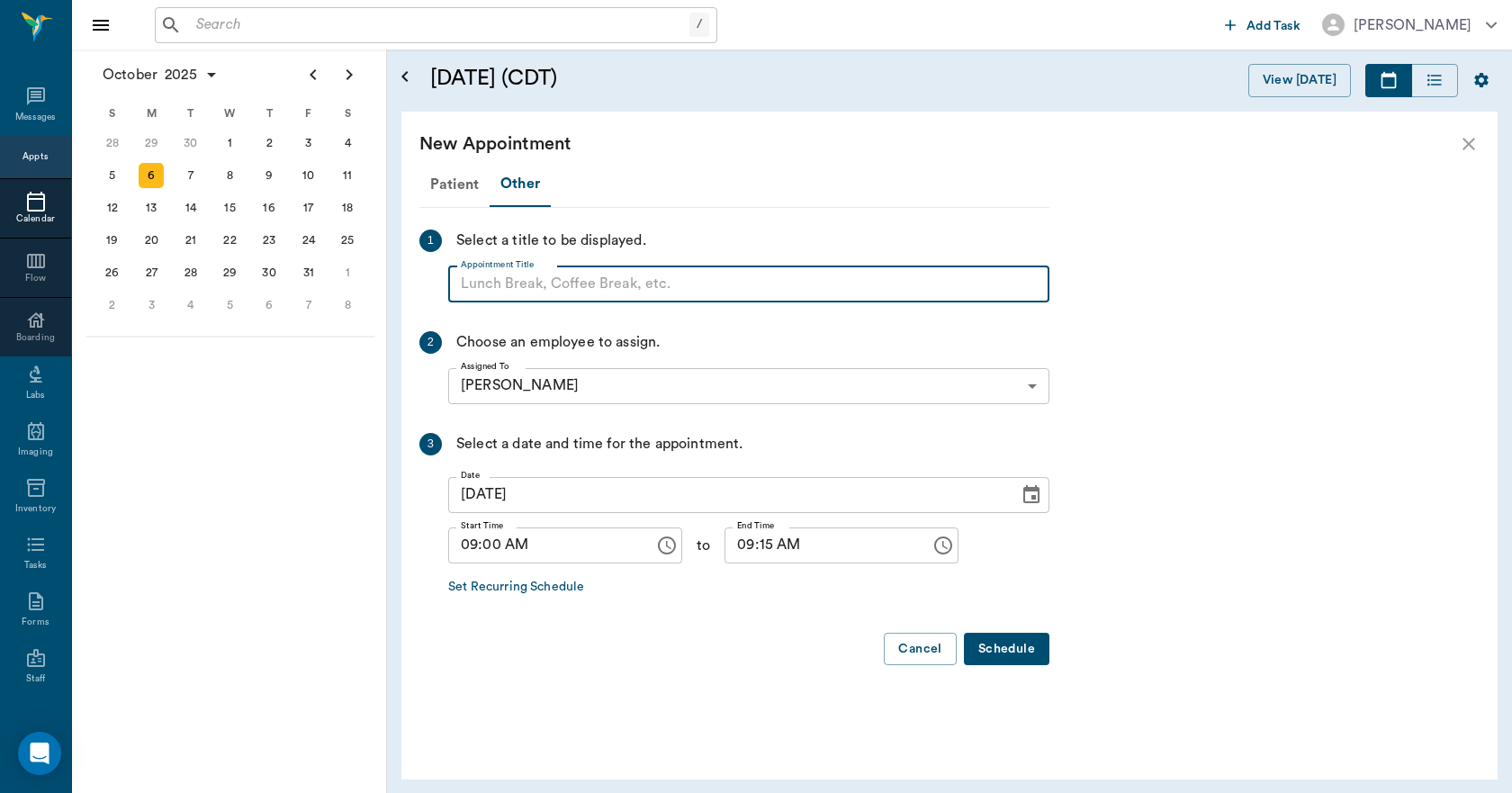
paste input "NO APPOINTMENT! EMERGENCY ONLY!"
type input "NO APPOINTMENT! EMERGENCY ONLY!"
click at [759, 545] on input "09:15 AM" at bounding box center [820, 545] width 194 height 36
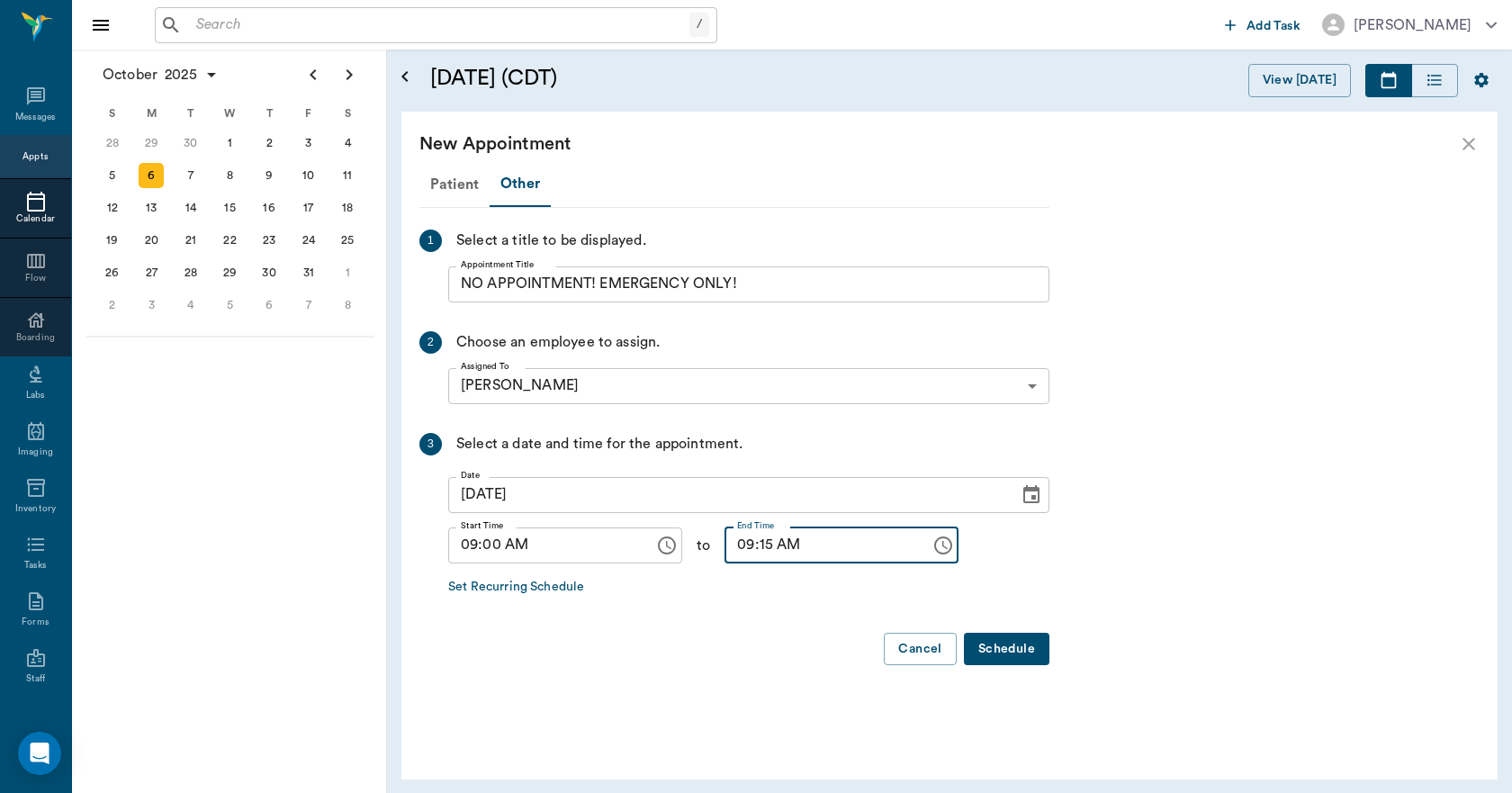
click at [750, 545] on input "09:15 AM" at bounding box center [820, 545] width 194 height 36
type input "09:30 AM"
click at [981, 650] on button "Schedule" at bounding box center [1006, 649] width 86 height 33
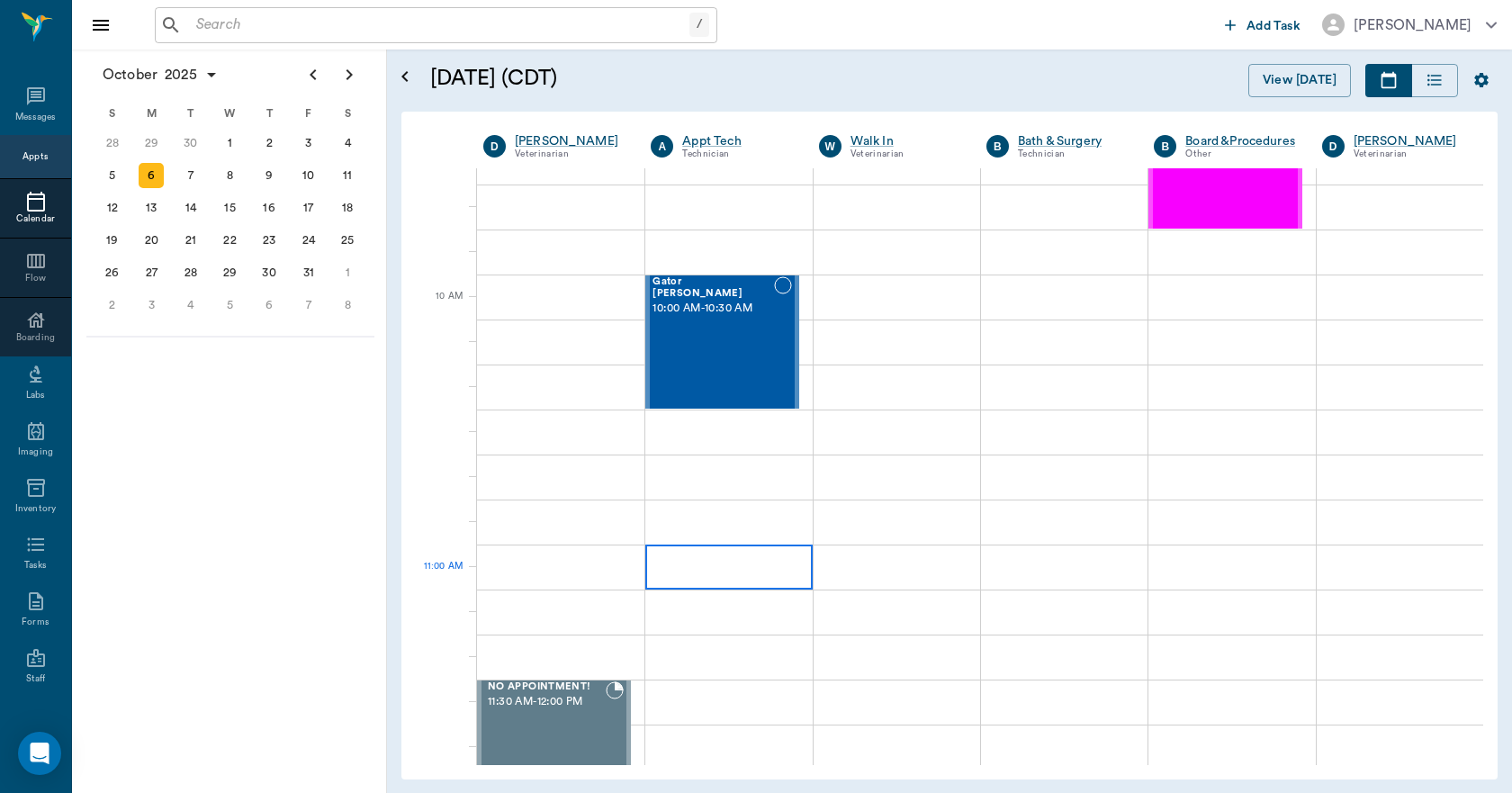
scroll to position [450, 0]
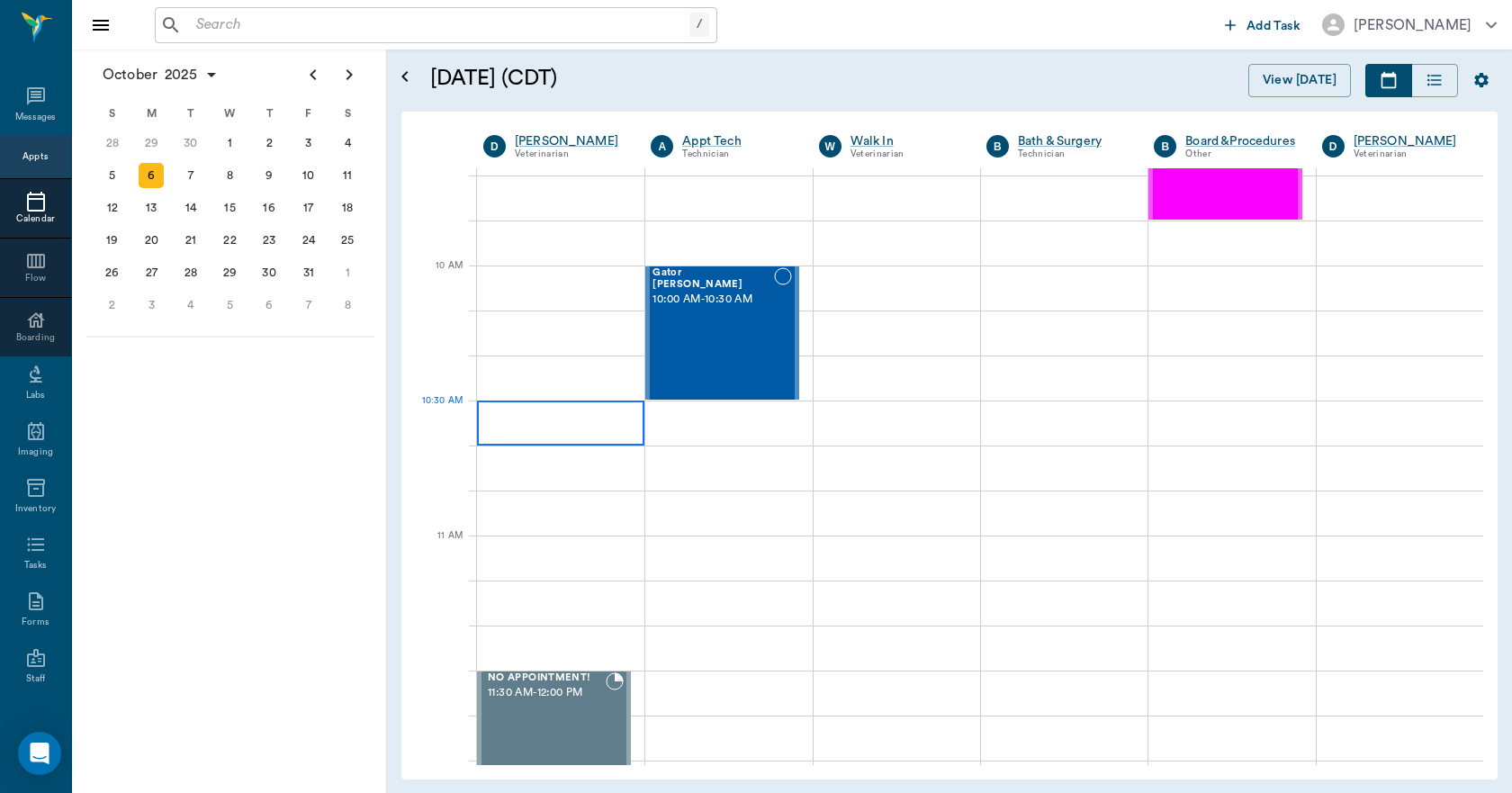
click at [605, 440] on div at bounding box center [560, 422] width 167 height 45
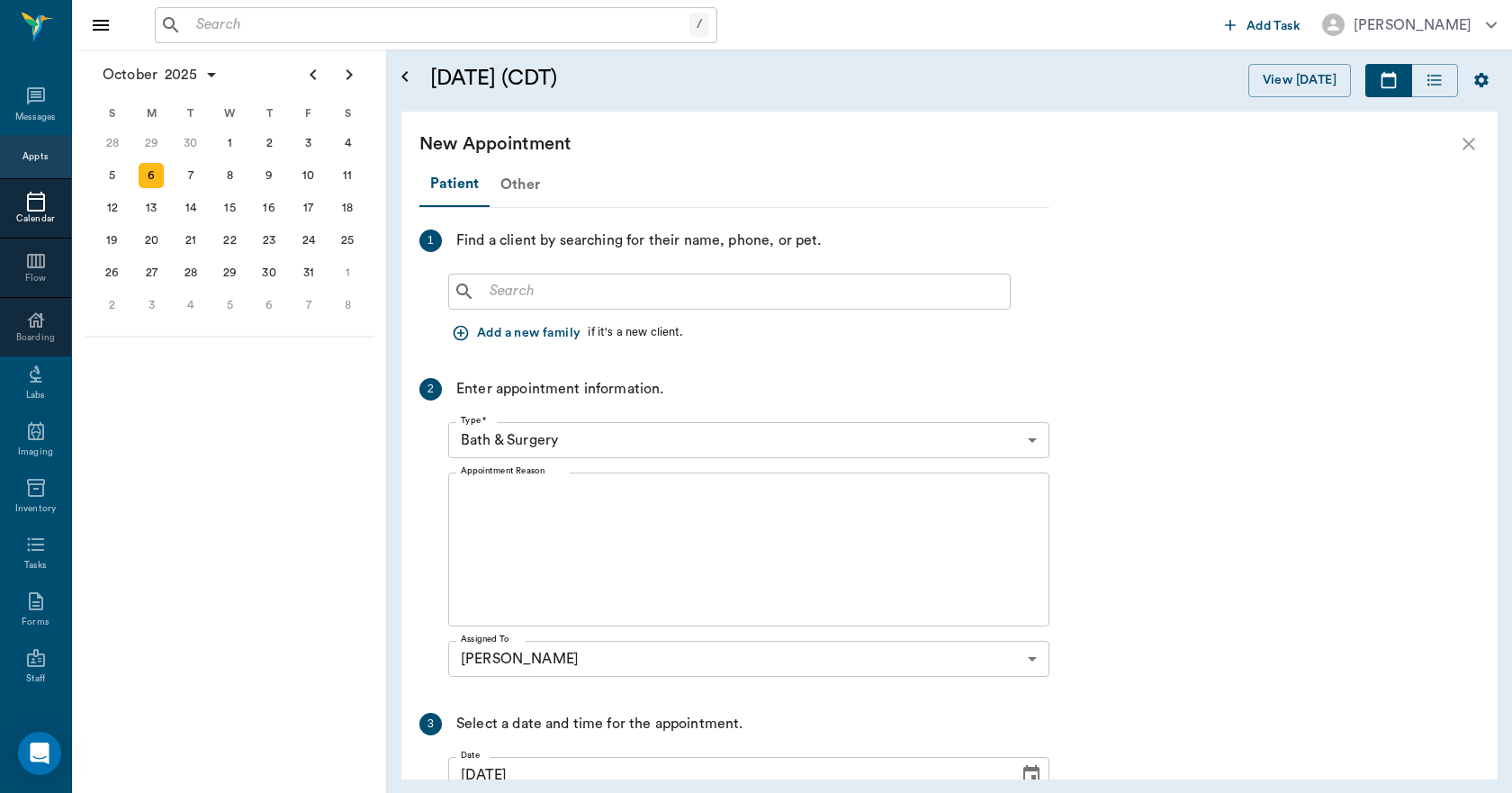
click at [515, 185] on div "Other" at bounding box center [520, 184] width 61 height 43
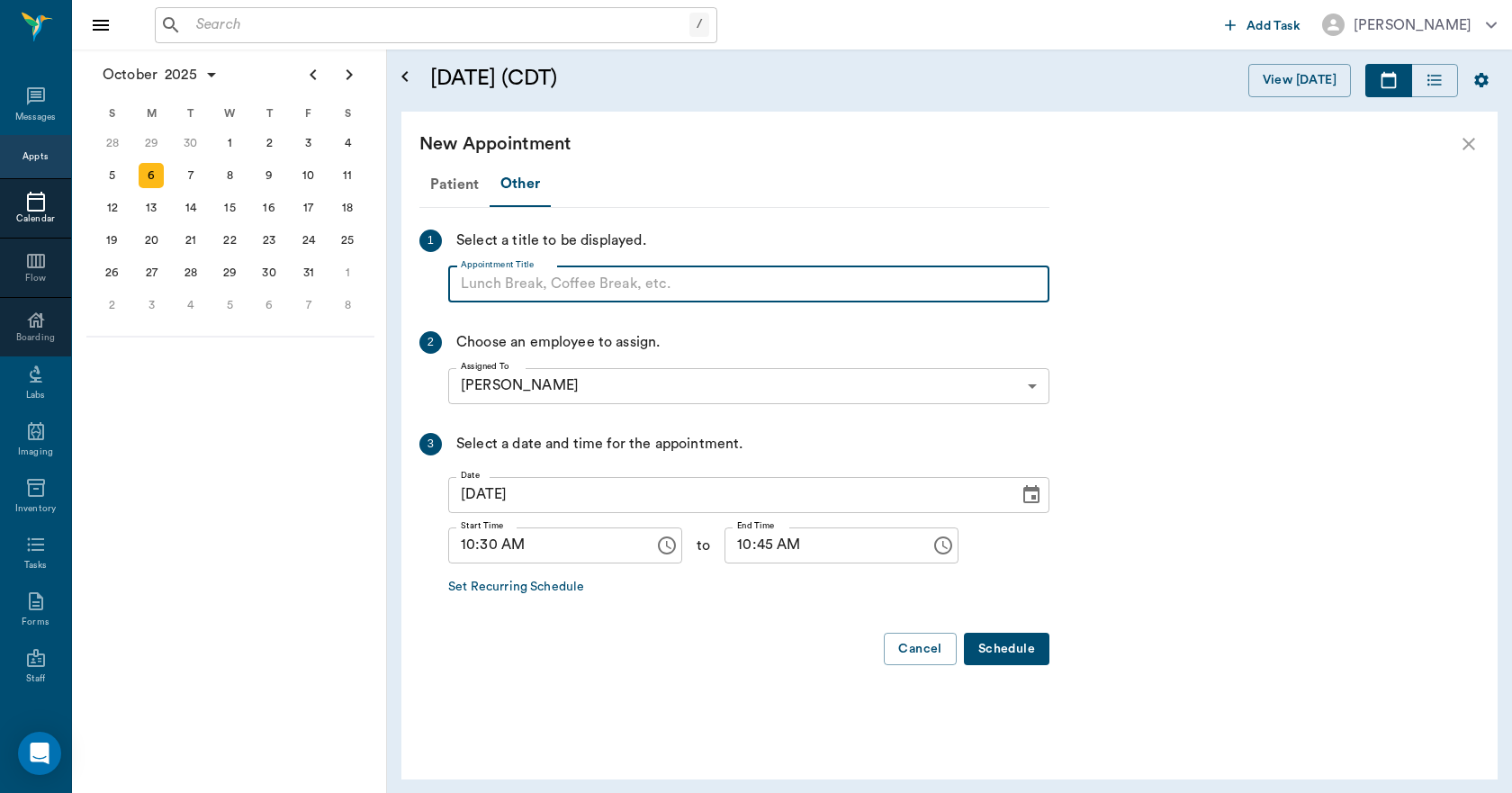
paste input "NO APPOINTMENT! EMERGENCY ONLY!"
type input "NO APPOINTMENT! EMERGENCY ONLY!"
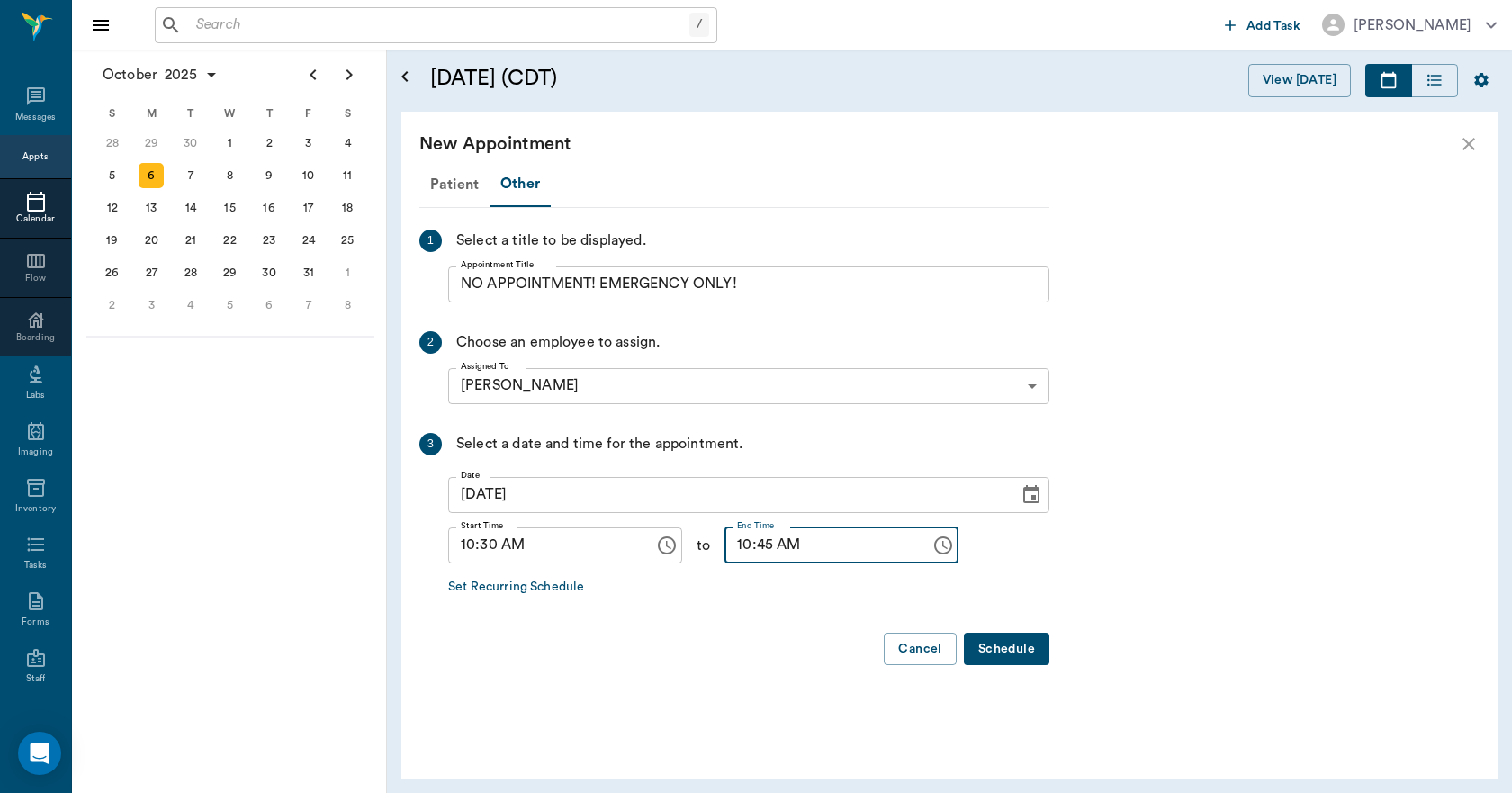
click at [731, 550] on input "10:45 AM" at bounding box center [820, 545] width 194 height 36
type input "11:00 AM"
click at [1016, 656] on button "Schedule" at bounding box center [1006, 649] width 86 height 33
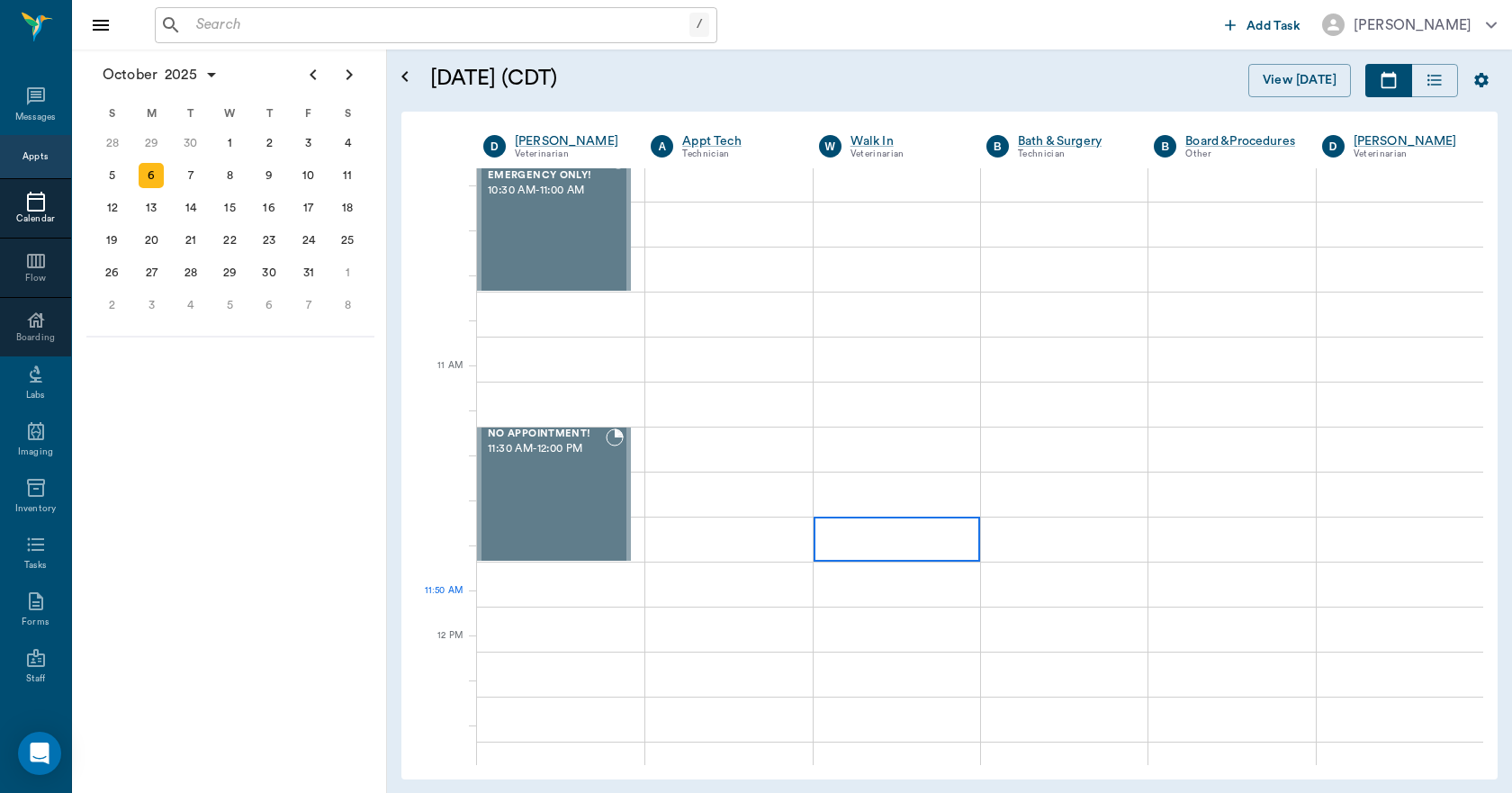
scroll to position [720, 0]
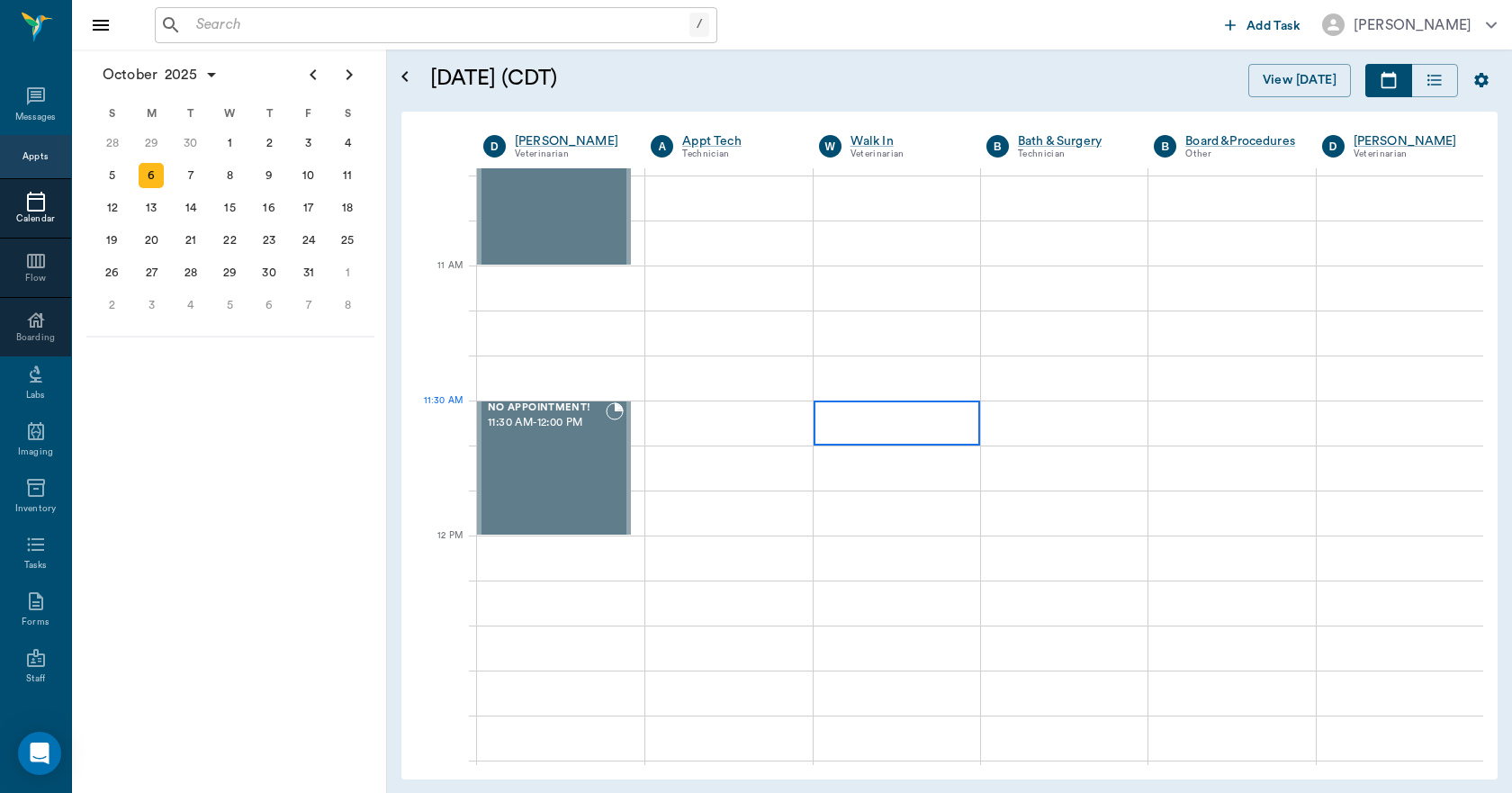
click at [870, 423] on div at bounding box center [896, 422] width 166 height 45
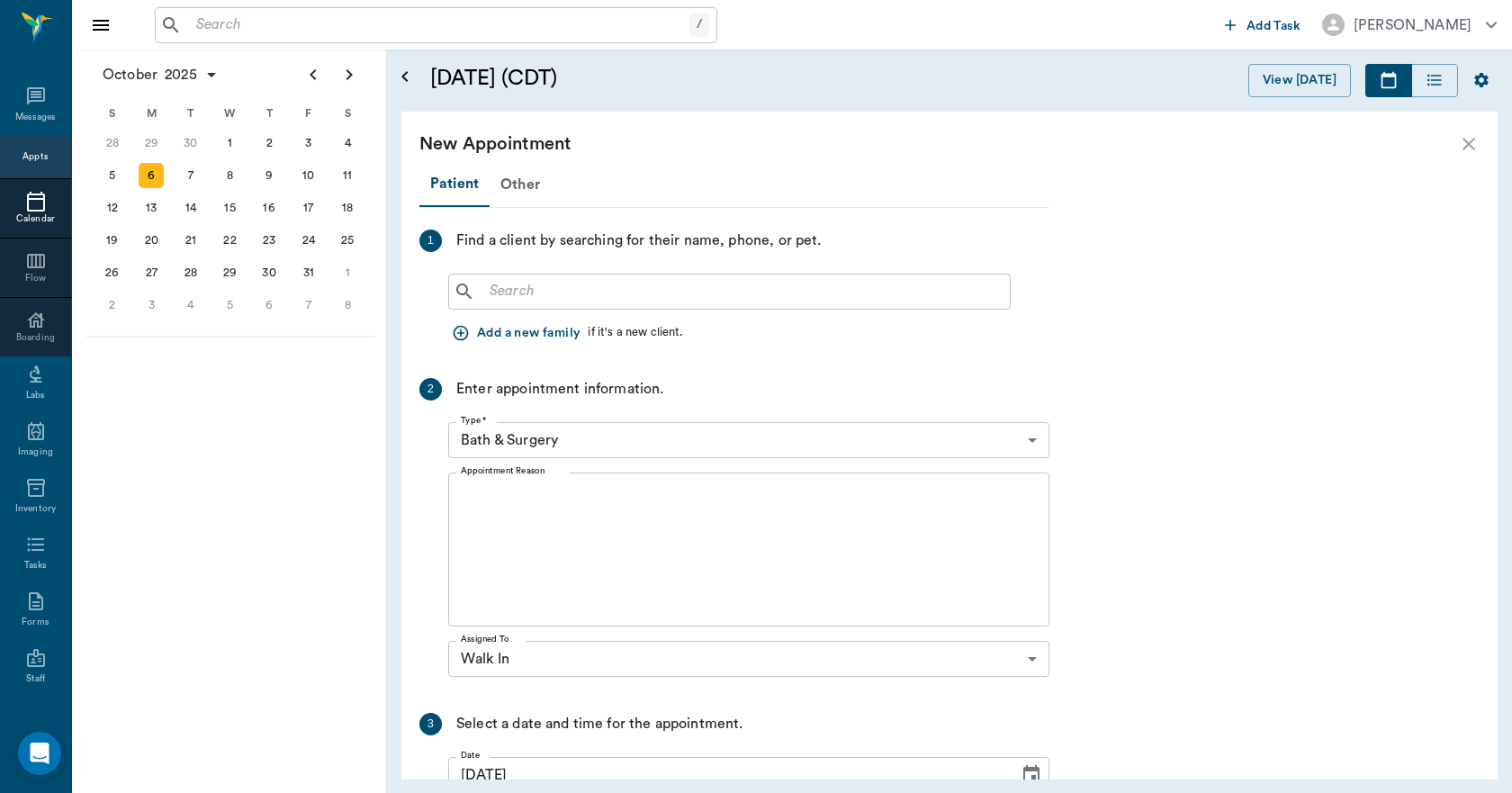
click at [509, 172] on div "New Appointment" at bounding box center [949, 144] width 1096 height 65
click at [510, 193] on div "Other" at bounding box center [520, 184] width 61 height 43
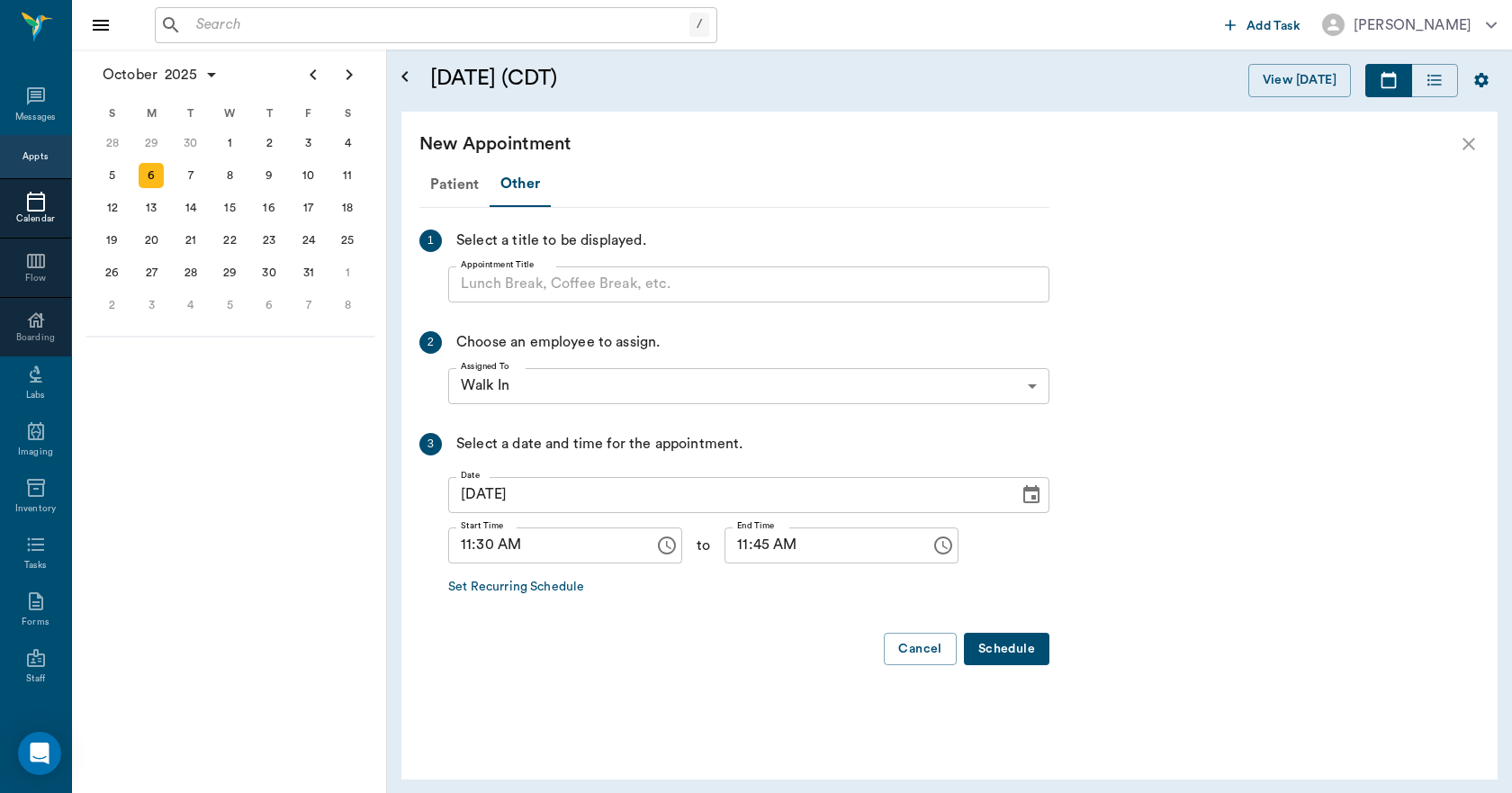
click at [528, 299] on input "Appointment Title" at bounding box center [749, 284] width 601 height 36
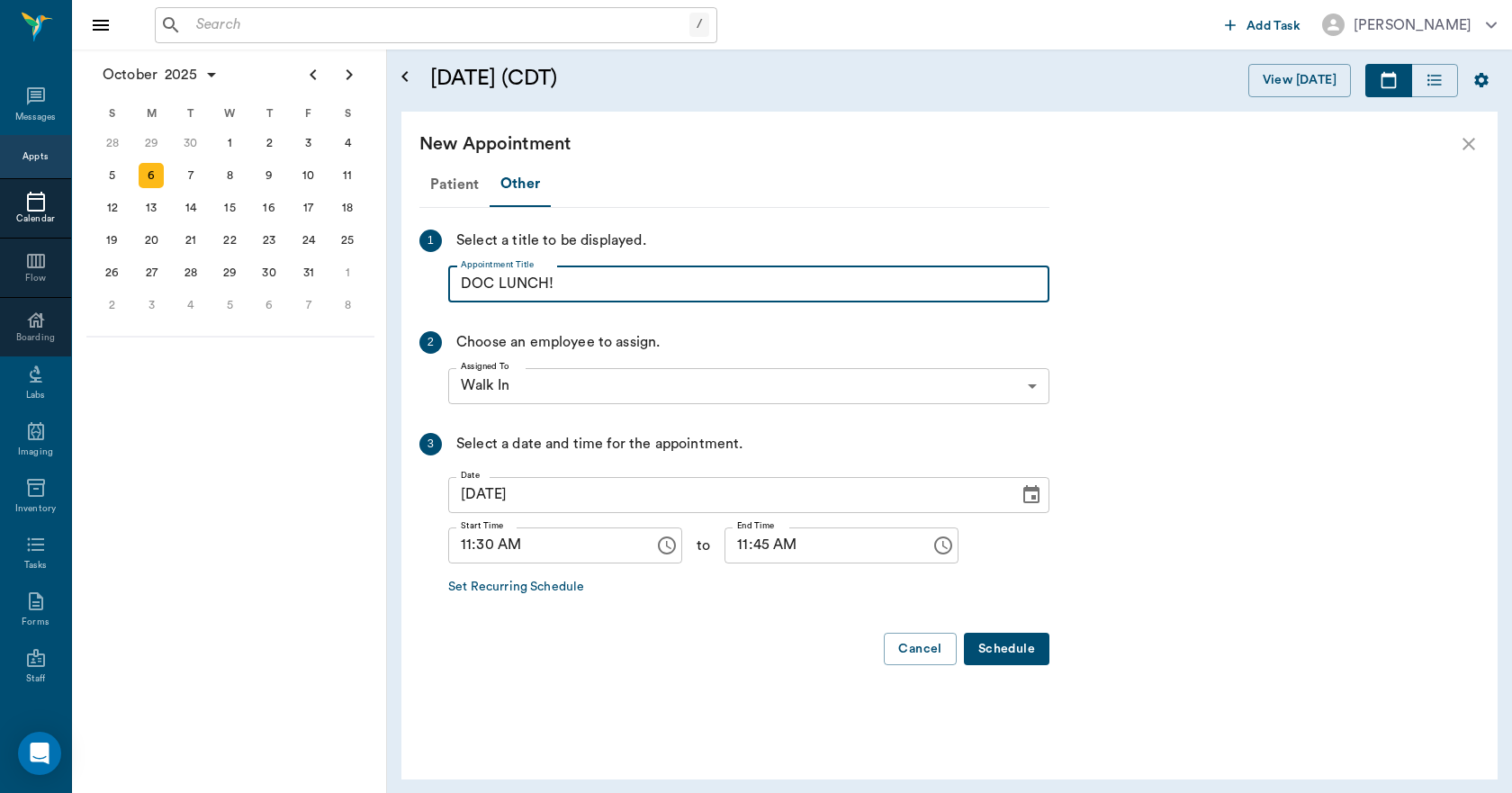
type input "DOC LUNCH!"
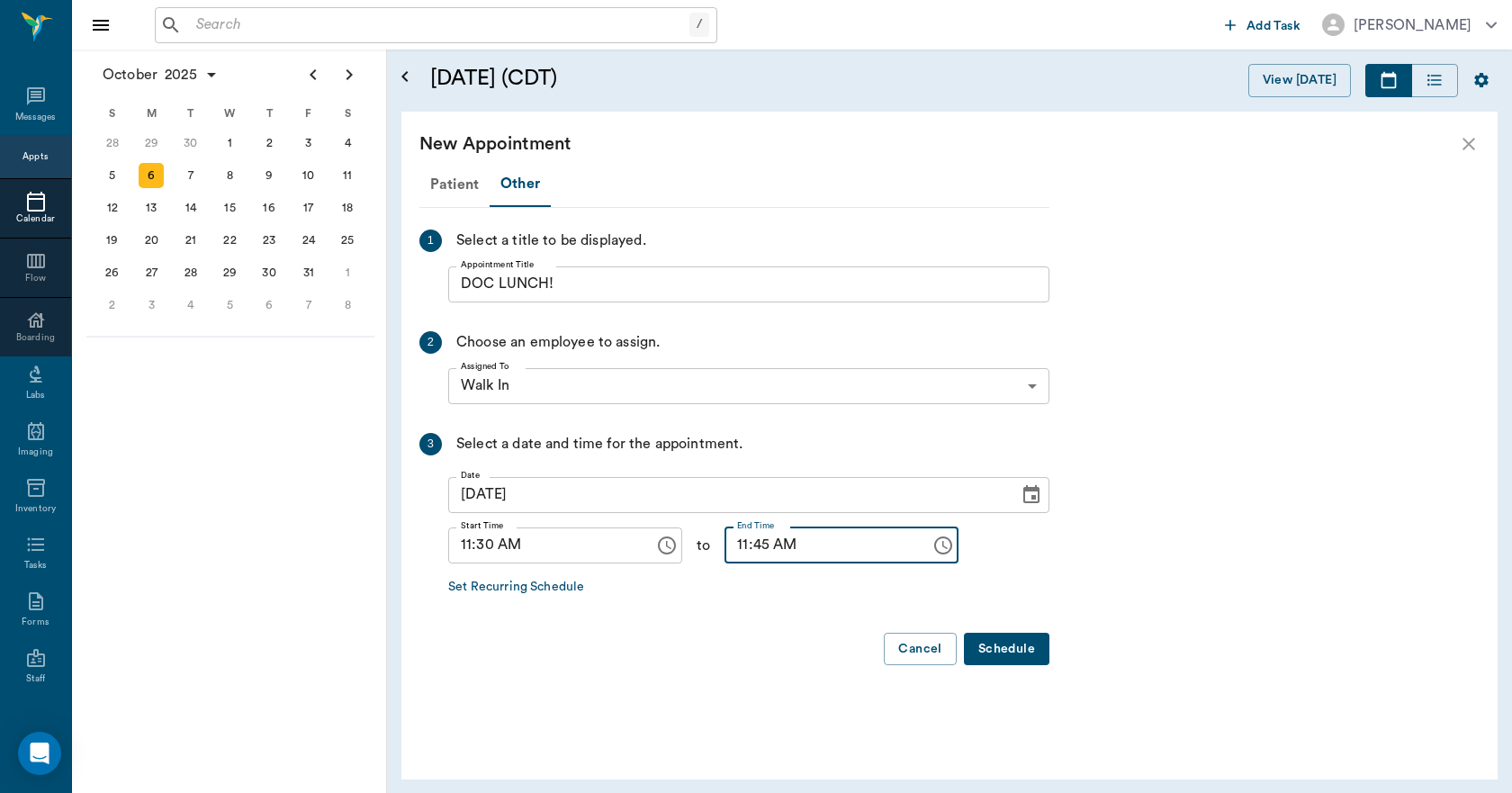
click at [724, 545] on input "11:45 AM" at bounding box center [820, 545] width 194 height 36
type input "12:00 PM"
click at [1020, 645] on button "Schedule" at bounding box center [1006, 649] width 86 height 33
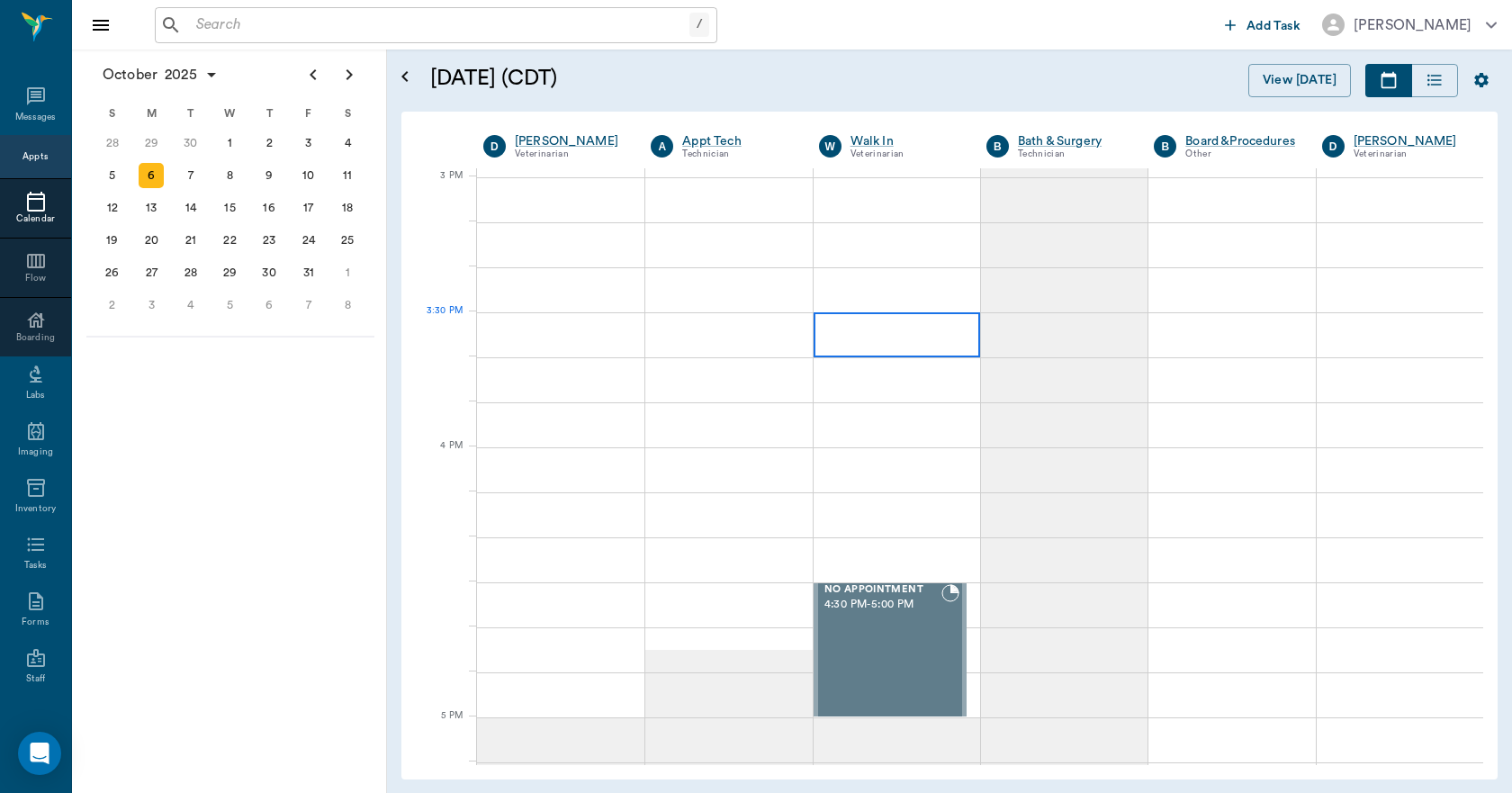
scroll to position [1890, 0]
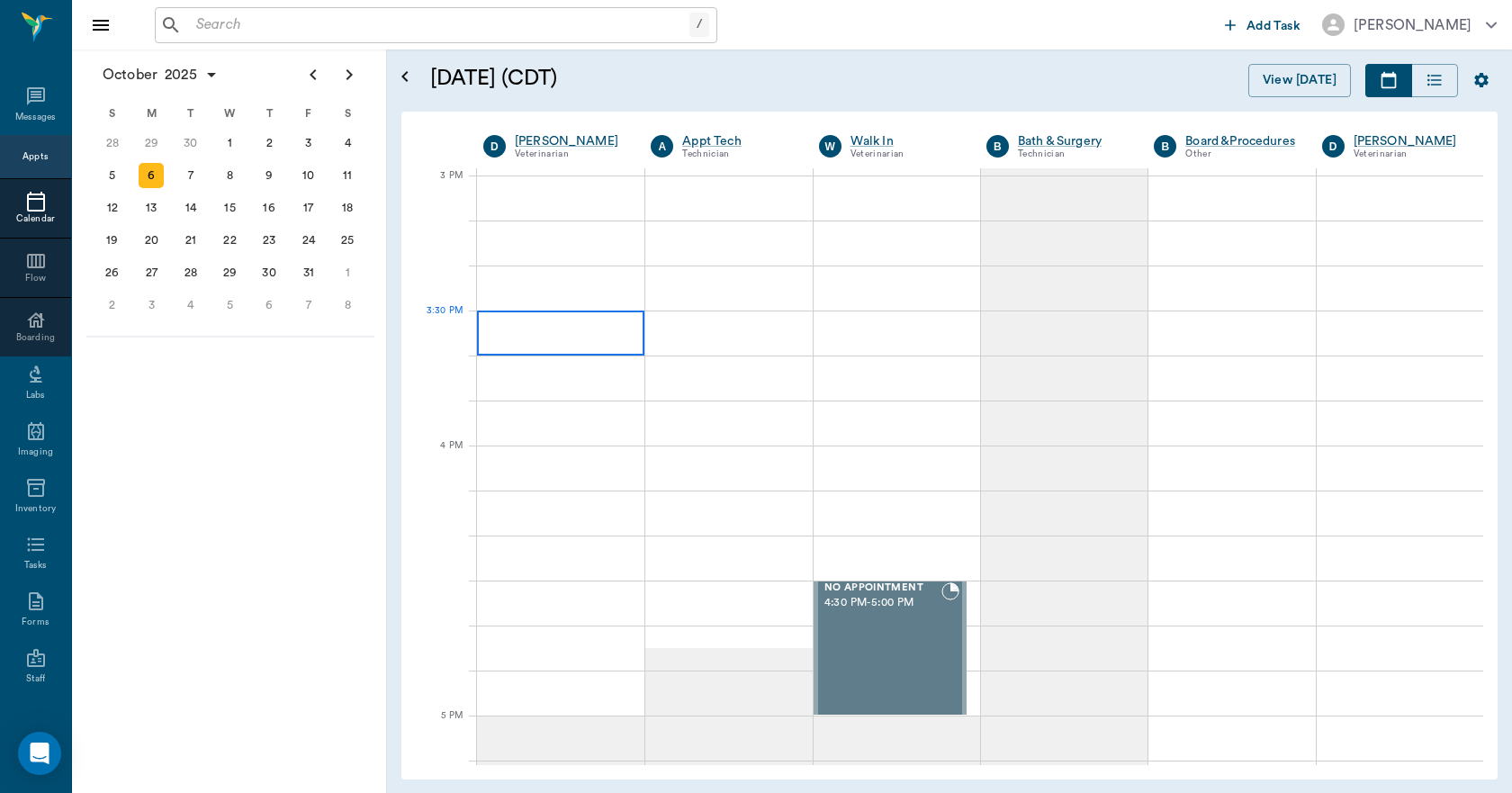
click at [575, 334] on div at bounding box center [560, 333] width 167 height 45
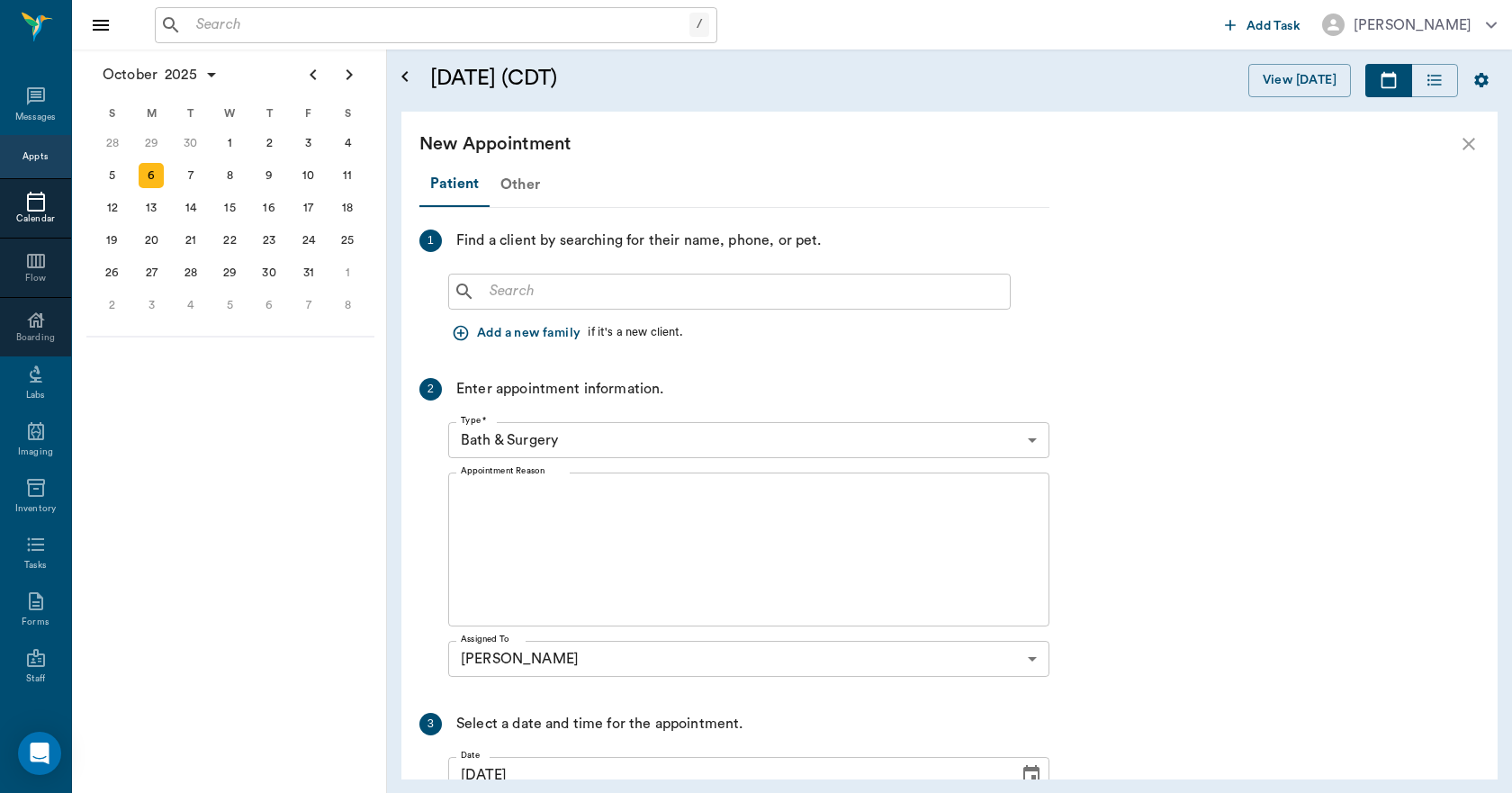
click at [516, 189] on div "Other" at bounding box center [520, 184] width 61 height 43
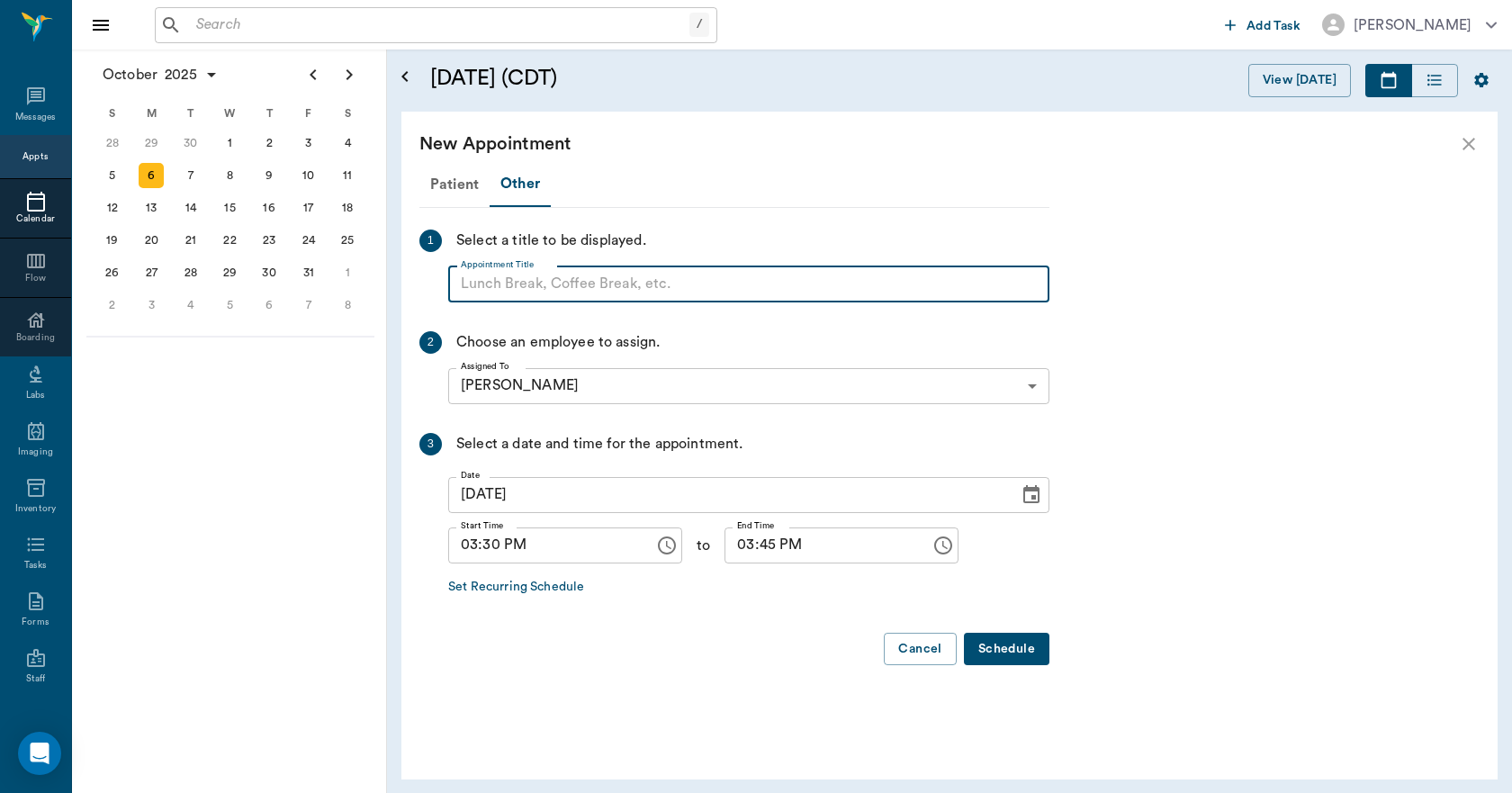
paste input "NO APPOINTMENT! EMERGENCY ONLY!"
type input "NO APPOINTMENT! EMERGENCY ONLY!"
click at [724, 543] on input "03:45 PM" at bounding box center [820, 545] width 194 height 36
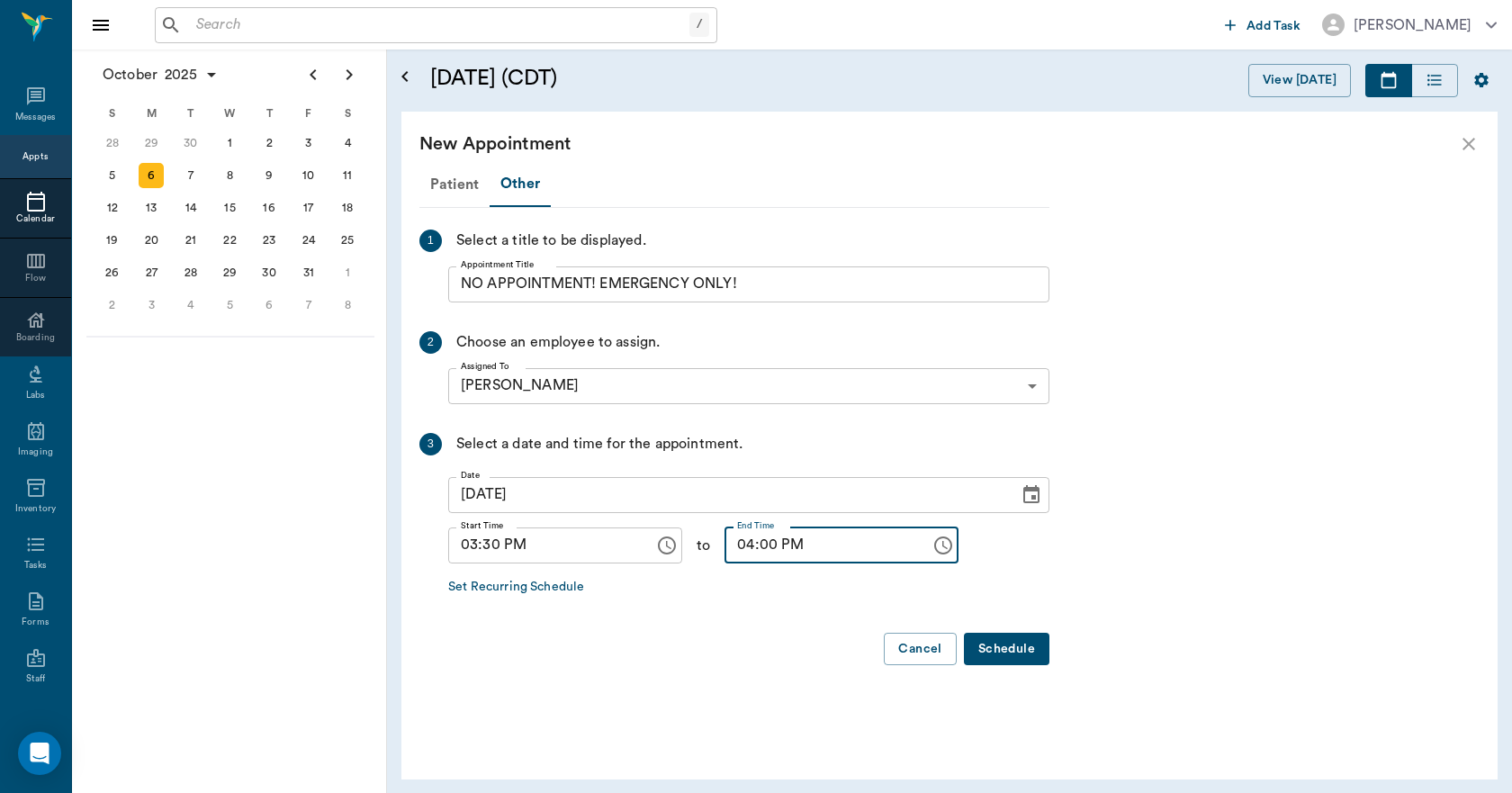
type input "04:00 PM"
click at [990, 656] on button "Schedule" at bounding box center [1006, 649] width 86 height 33
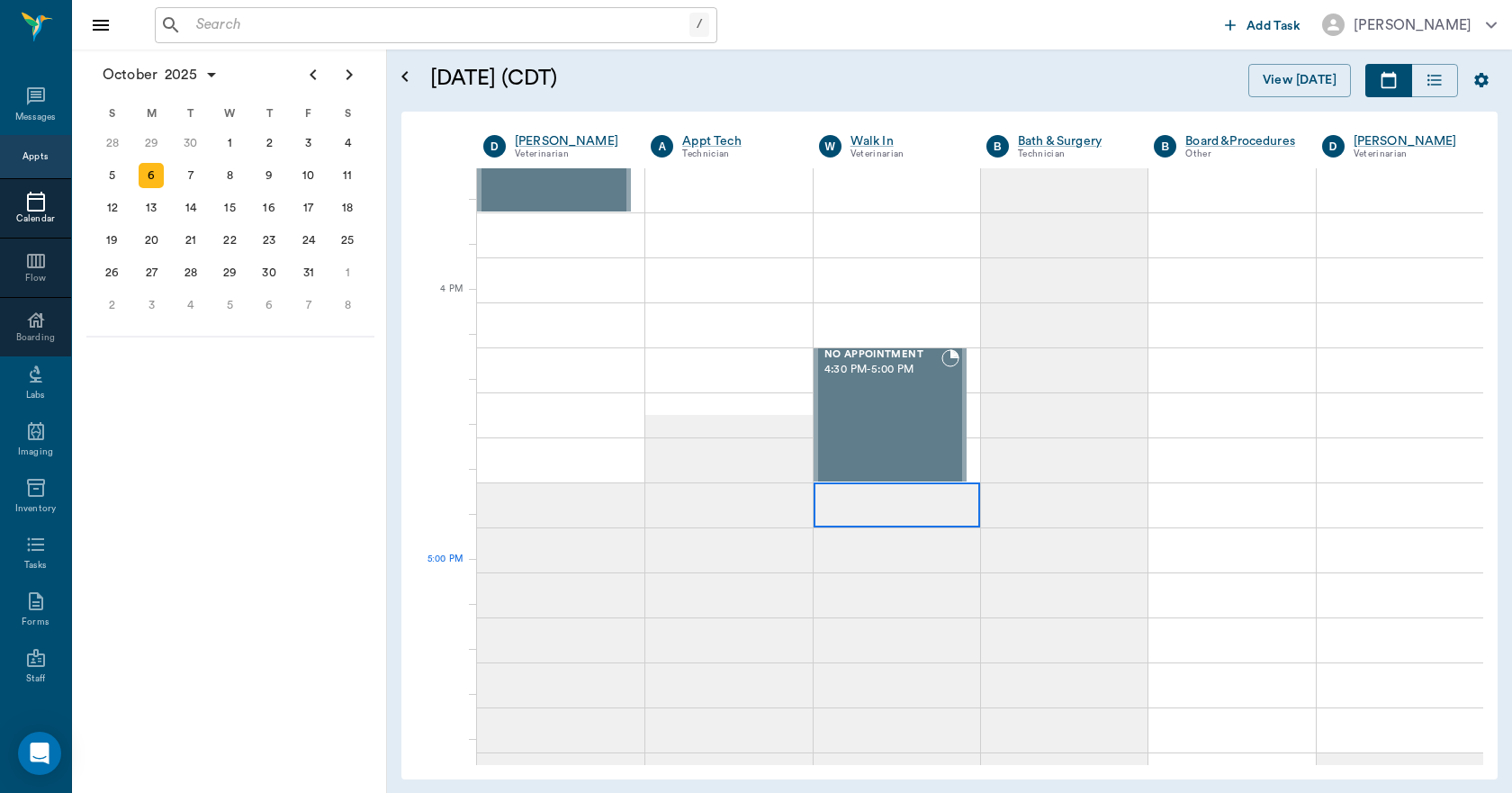
scroll to position [2159, 0]
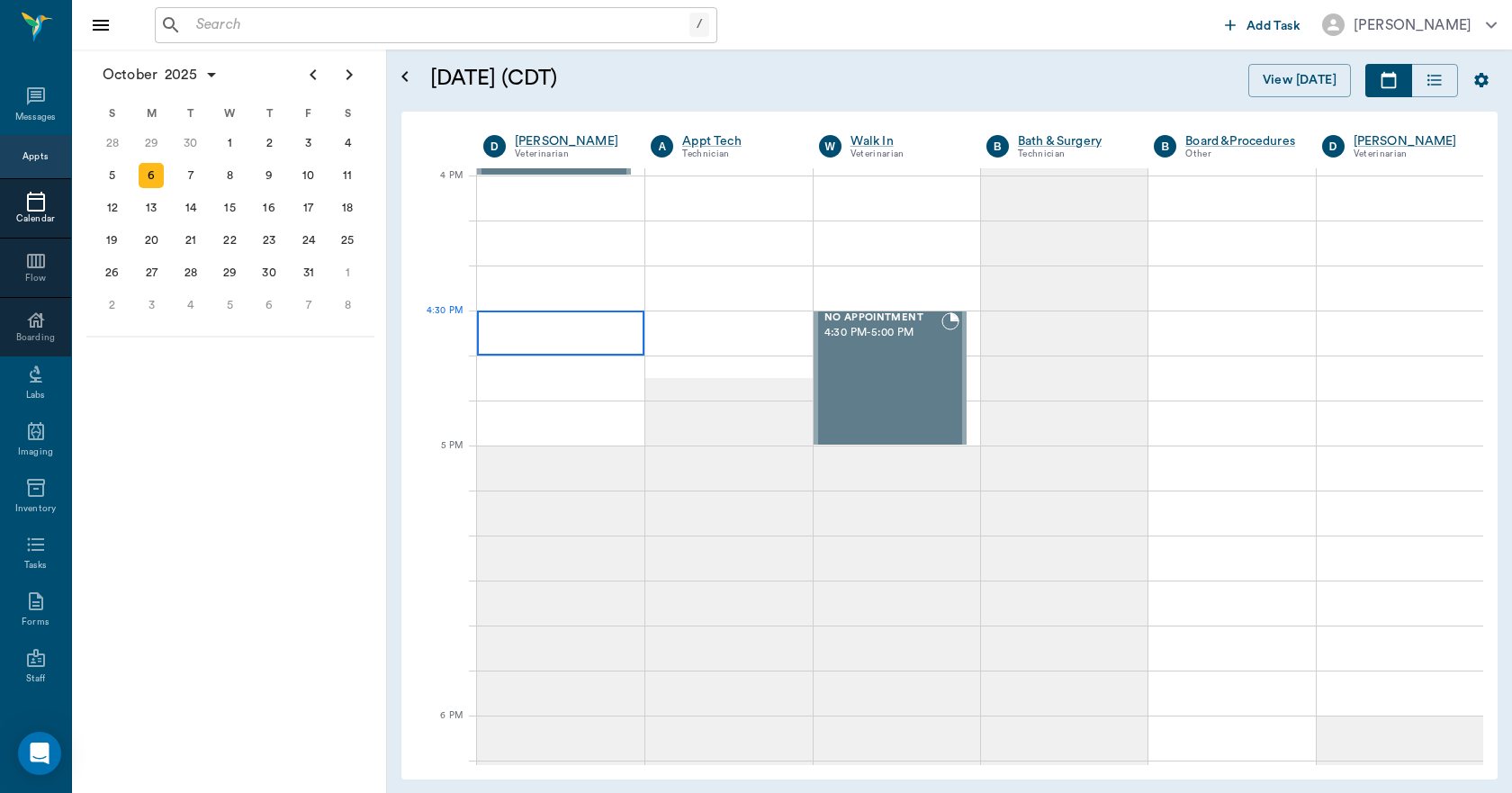
click at [526, 341] on div at bounding box center [560, 333] width 167 height 45
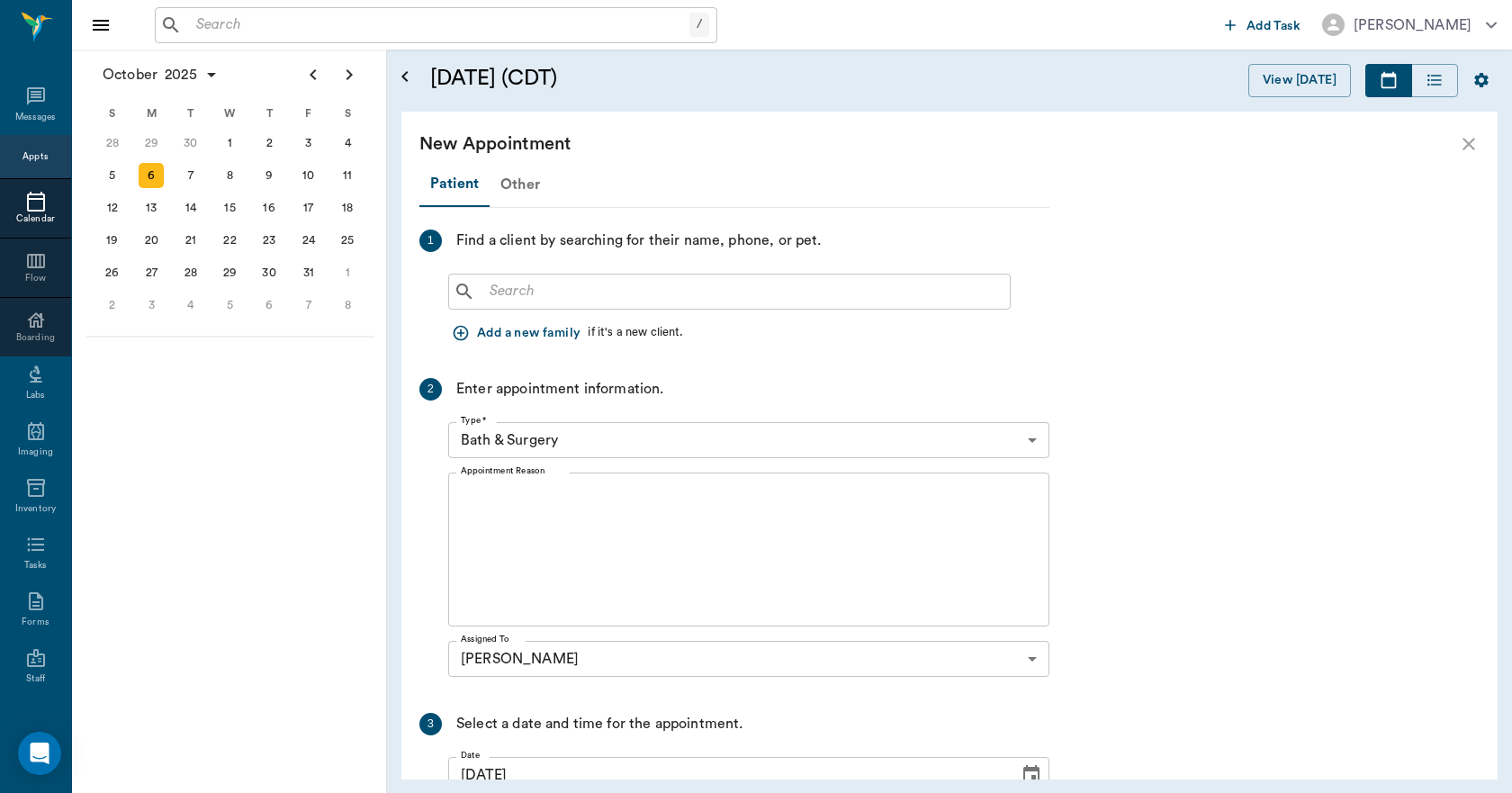
click at [513, 185] on div "Other" at bounding box center [520, 184] width 61 height 43
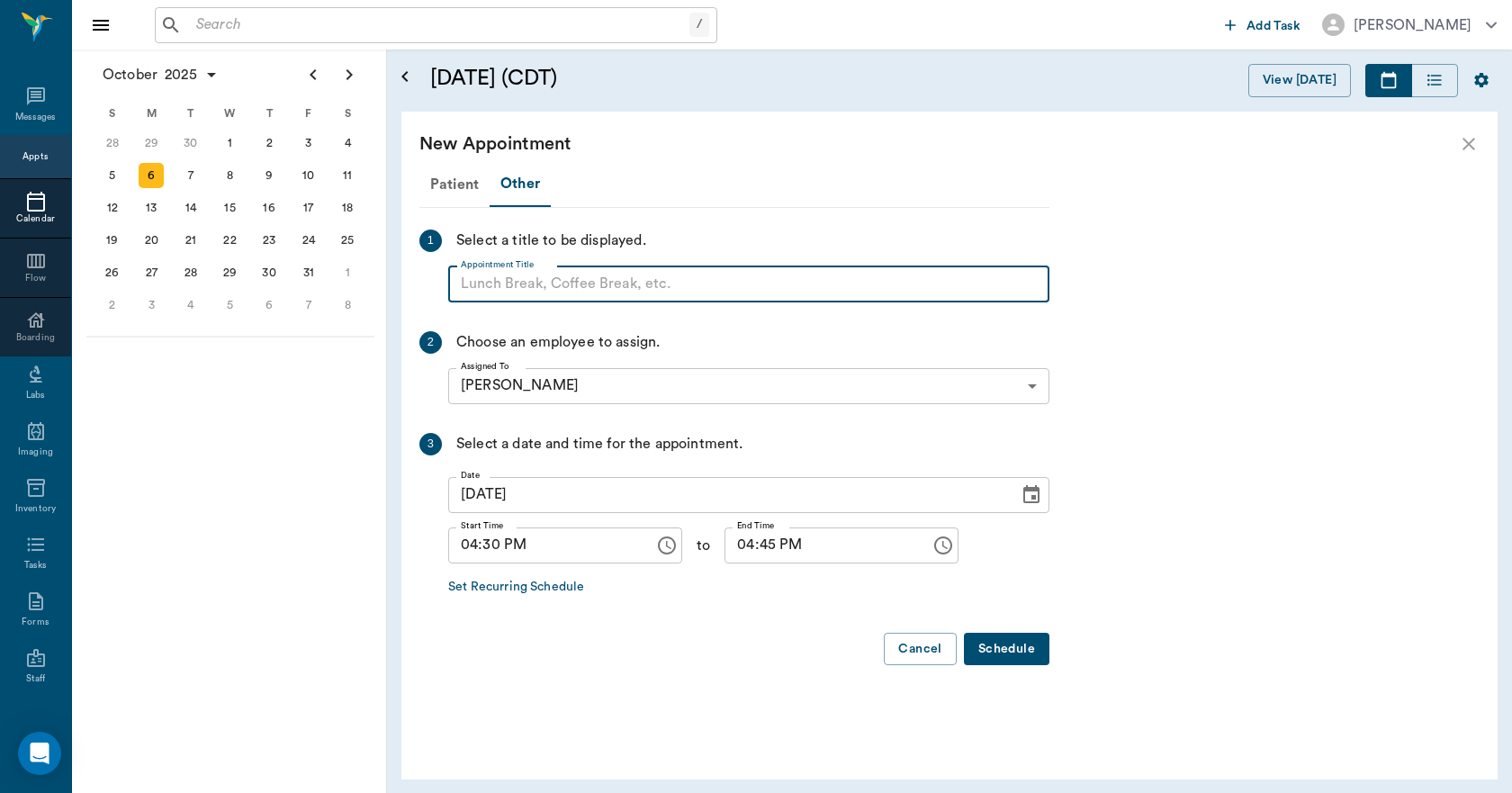
paste input "NO APPOINTMENT! EMERGENCY ONLY!"
type input "NO APPOINTMENT!"
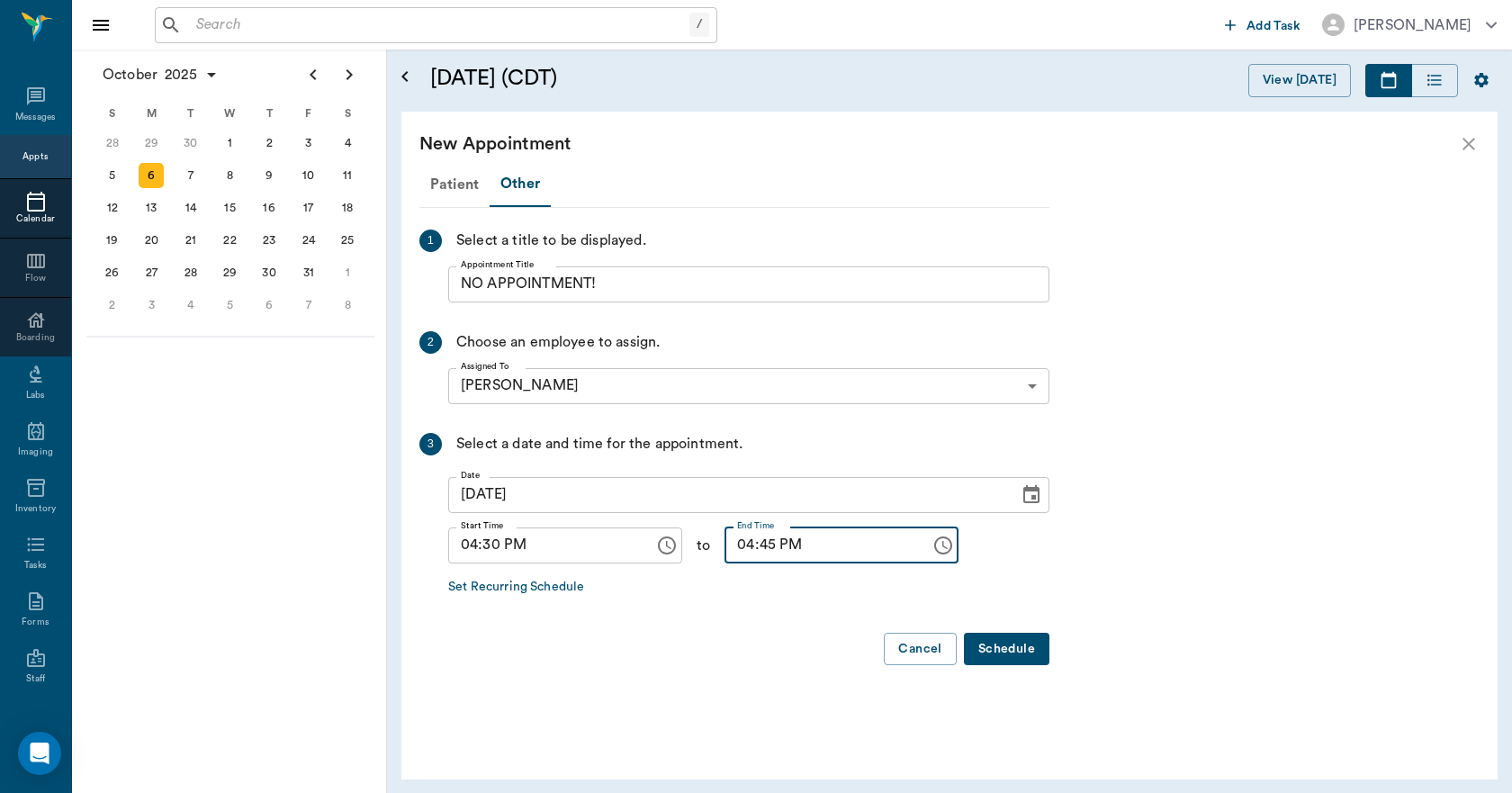
click at [733, 553] on input "04:45 PM" at bounding box center [820, 545] width 194 height 36
type input "05:00 PM"
click at [1016, 642] on button "Schedule" at bounding box center [1006, 649] width 86 height 33
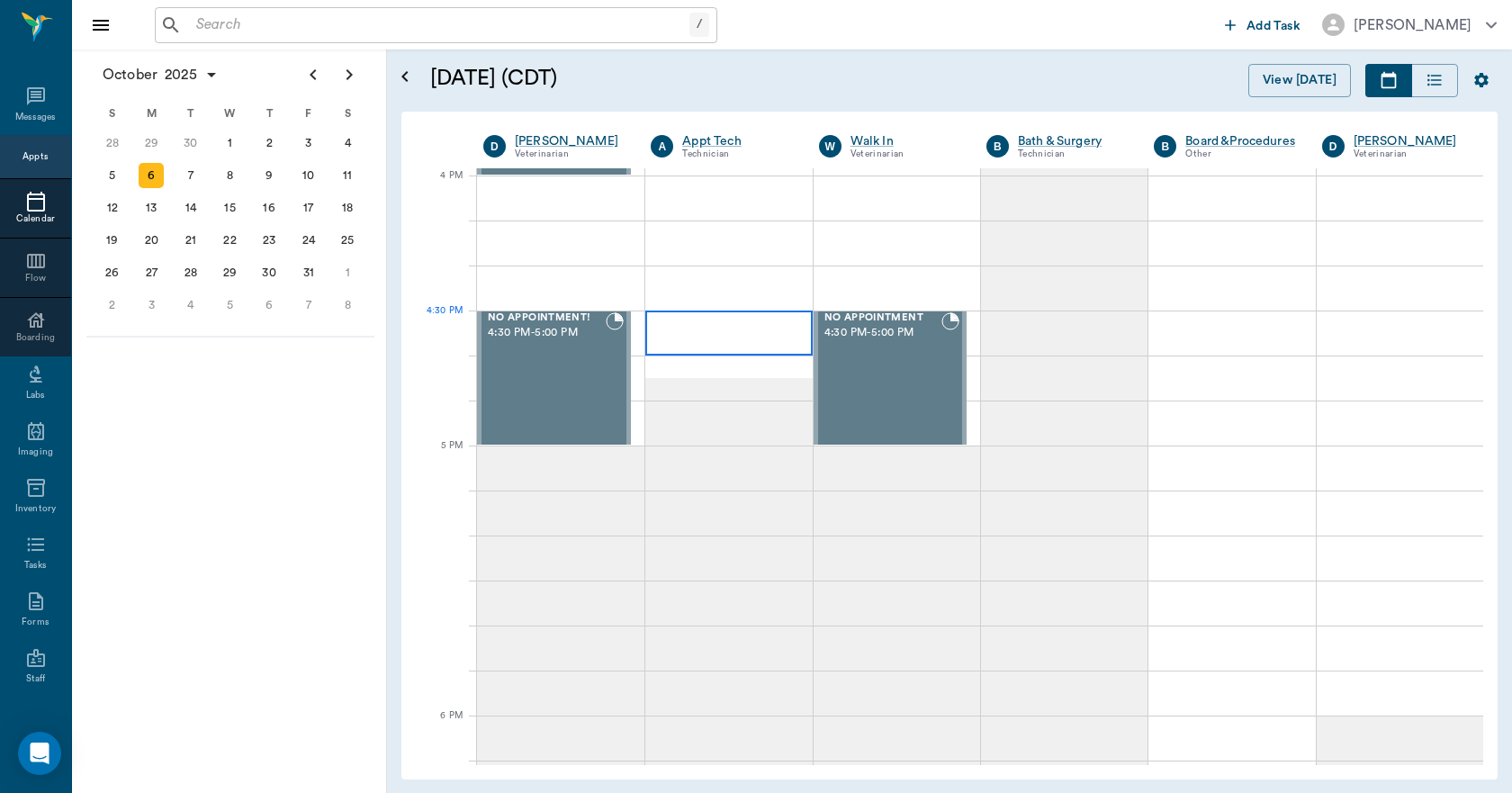
click at [666, 339] on div at bounding box center [728, 333] width 166 height 45
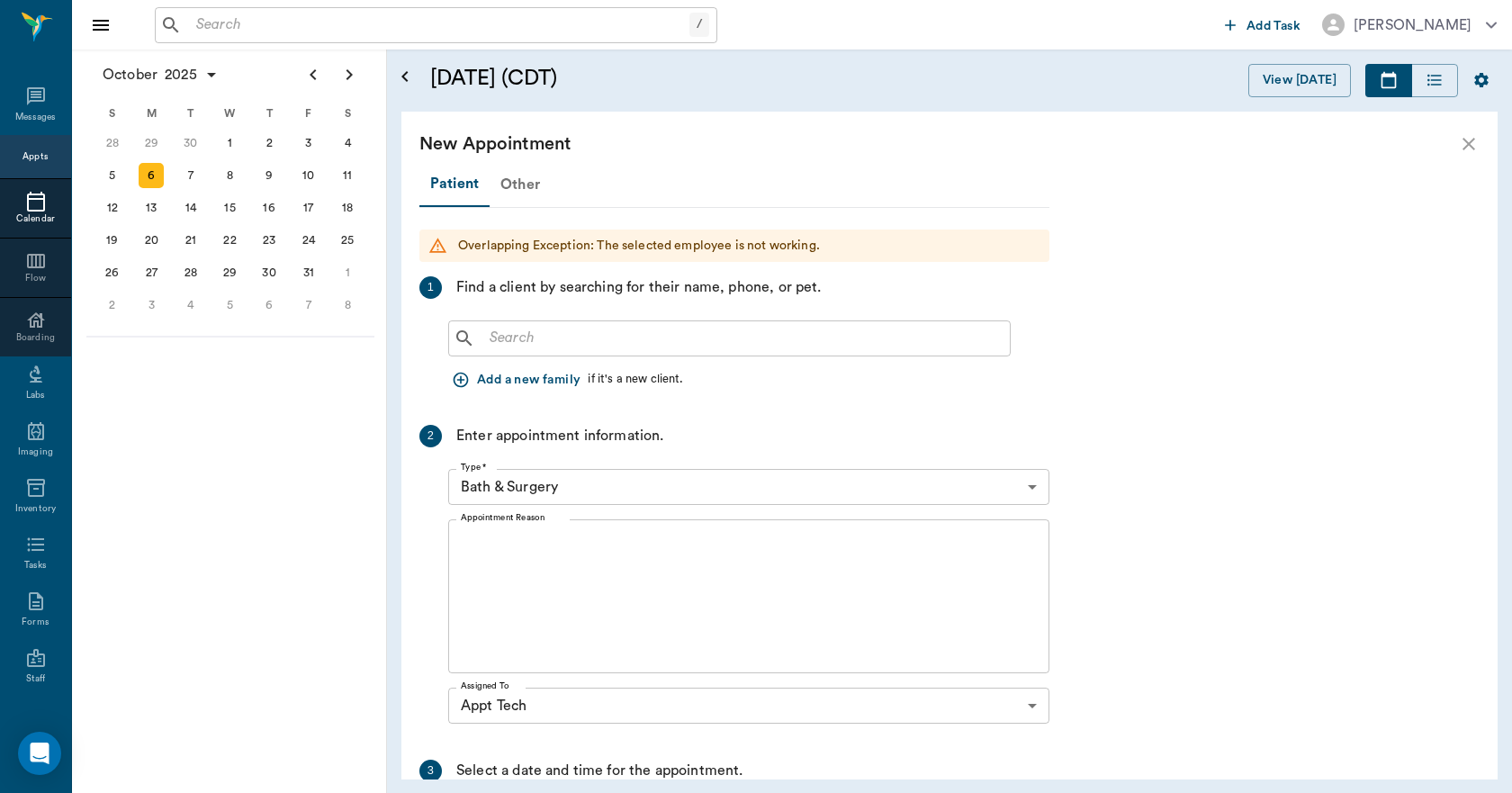
click at [517, 182] on div "Other" at bounding box center [520, 184] width 61 height 43
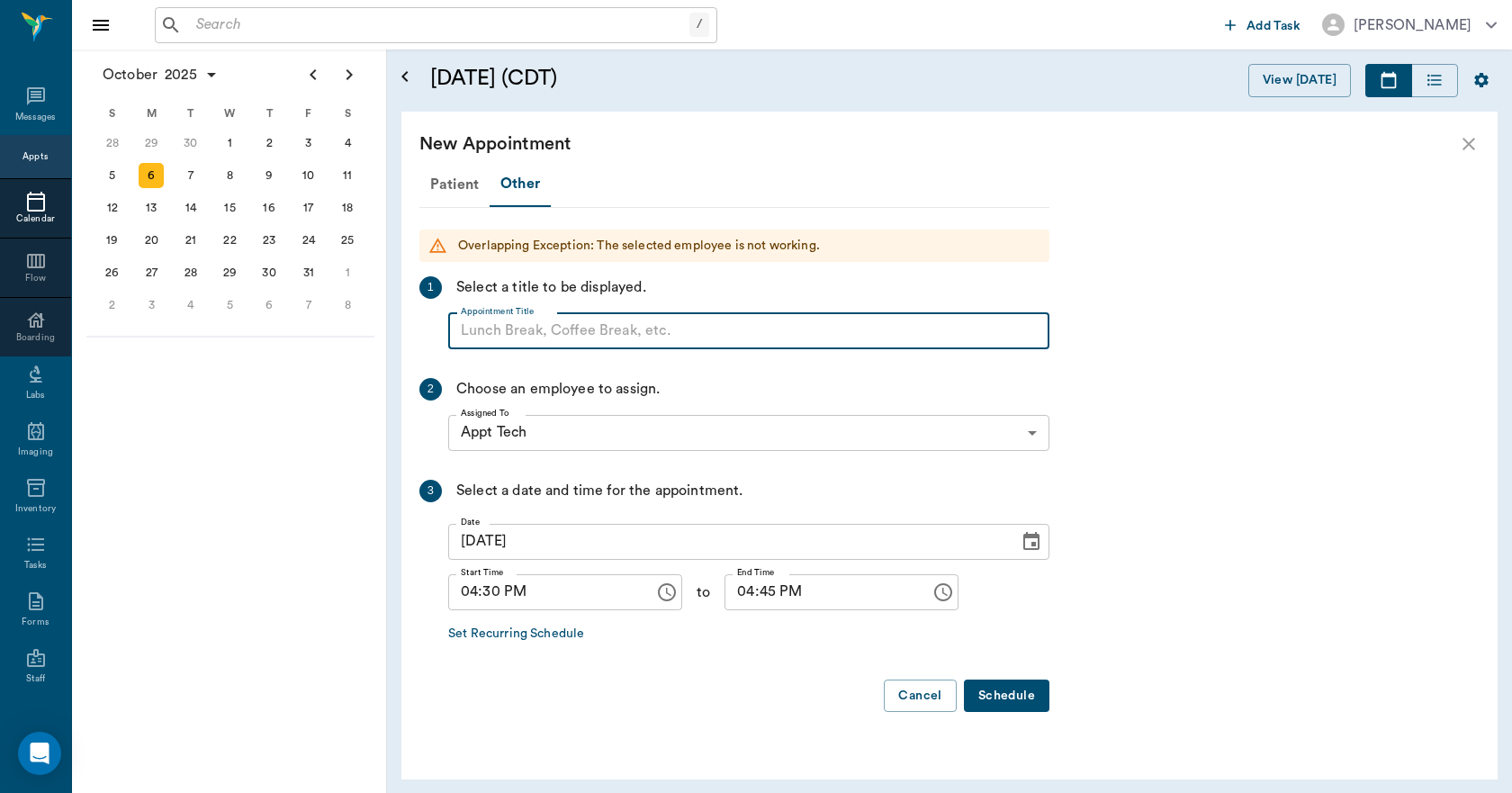
paste input "NO APPOINTMENT! EMERGENCY ONLY!"
type input "NO APPOINTMENT!"
click at [733, 594] on input "04:45 PM" at bounding box center [820, 592] width 194 height 36
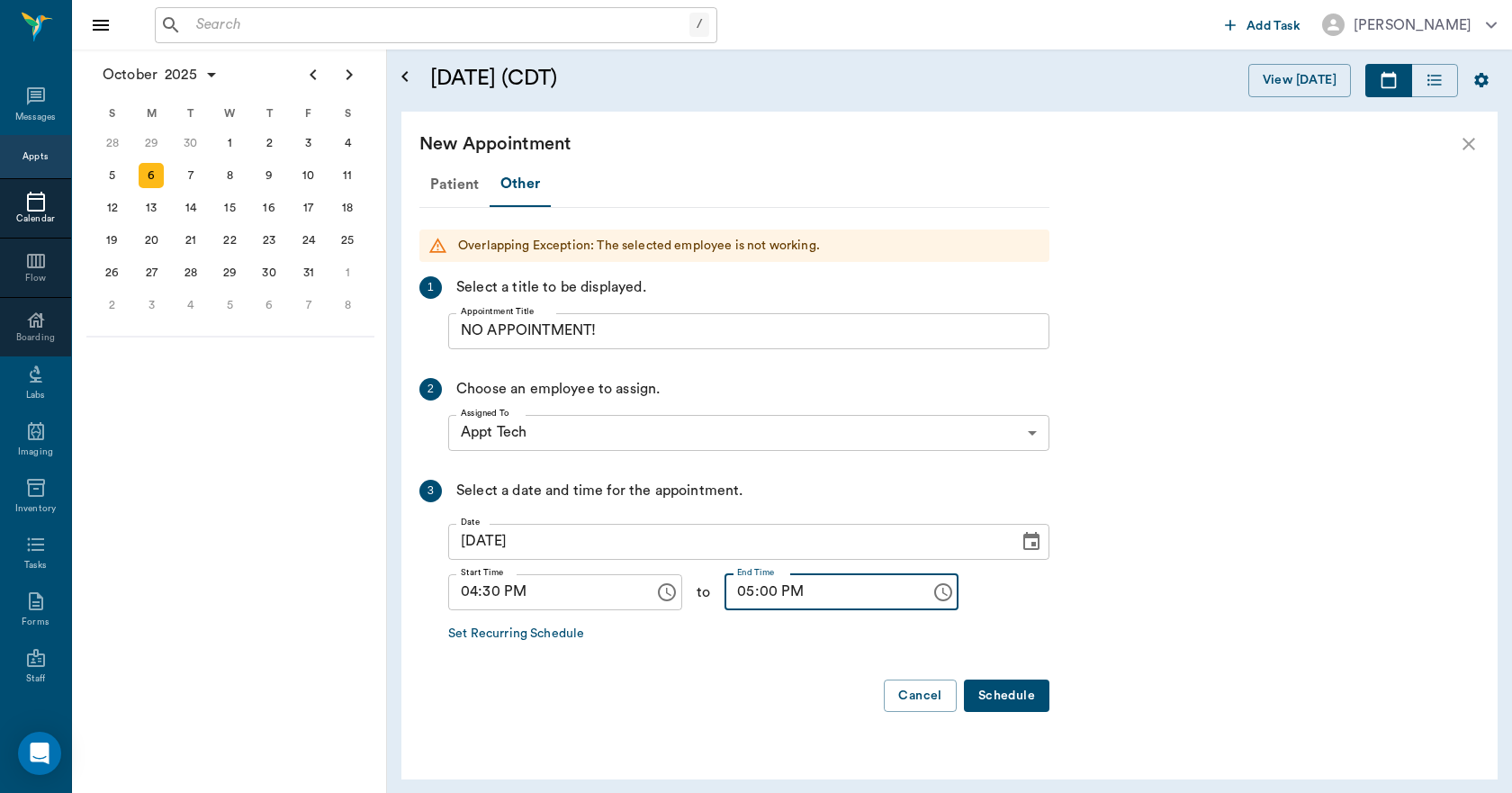
type input "05:00 PM"
click at [982, 696] on button "Schedule" at bounding box center [1006, 696] width 86 height 33
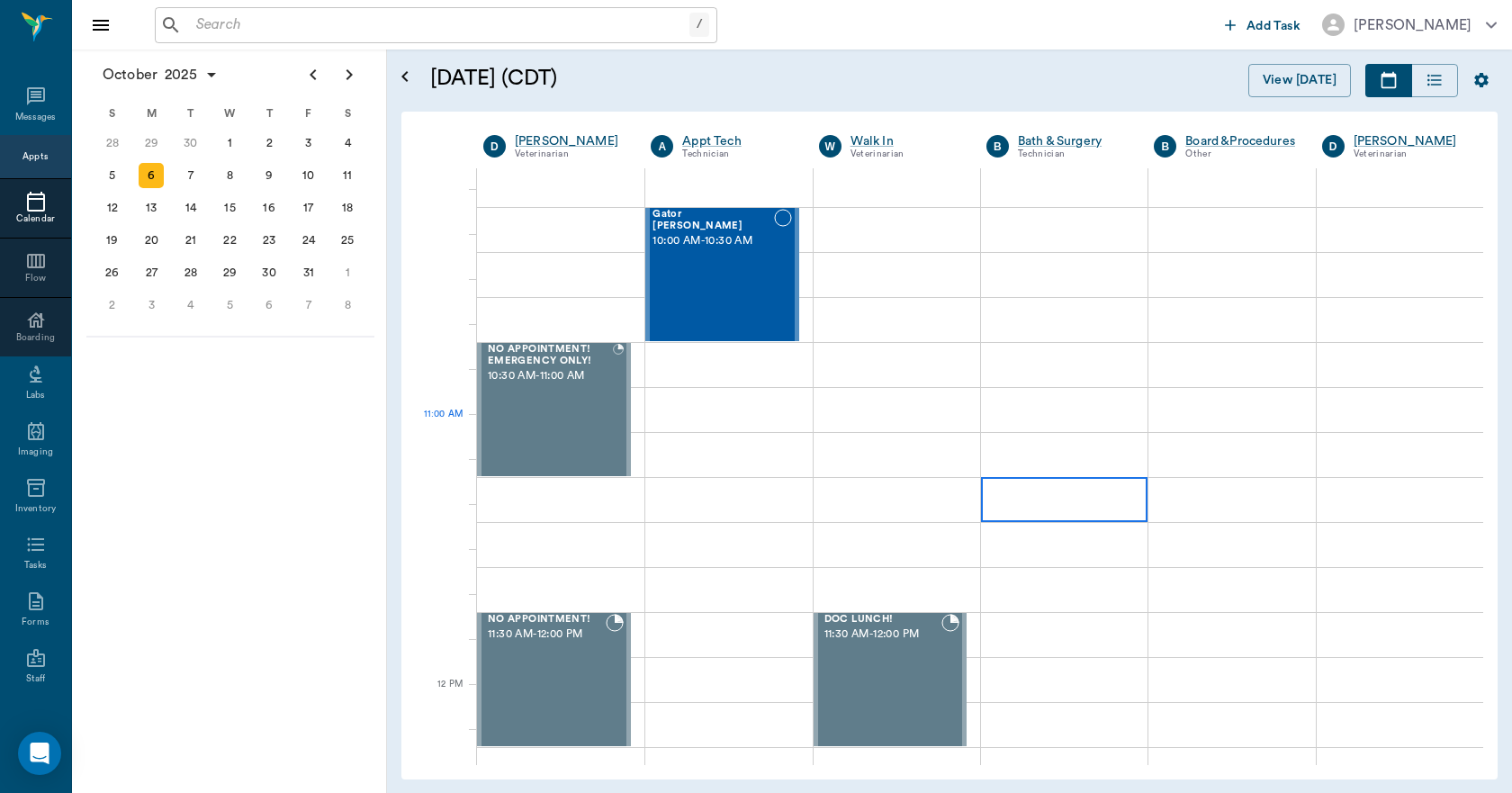
scroll to position [450, 0]
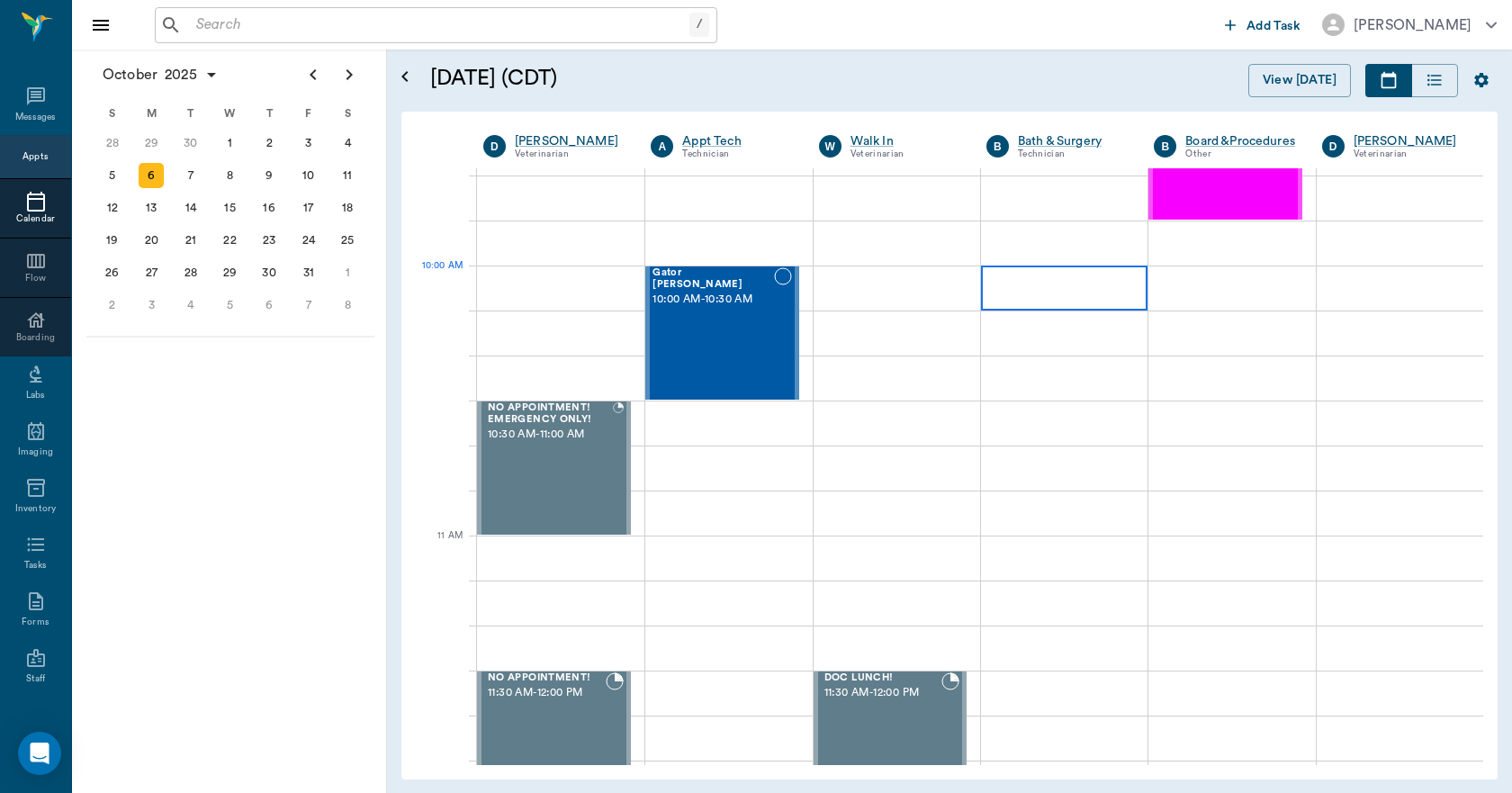
click at [1098, 306] on div at bounding box center [1063, 288] width 166 height 45
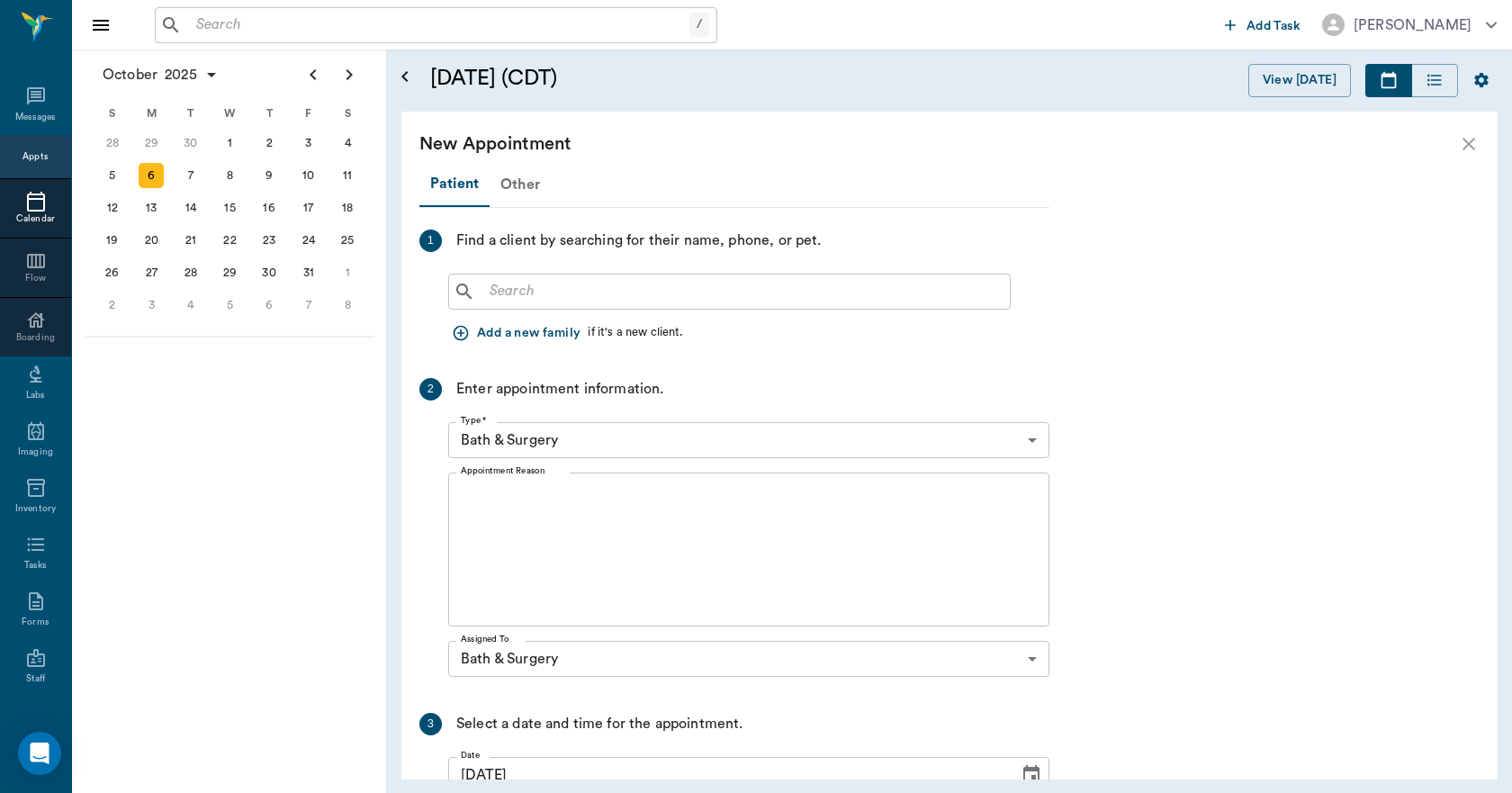
click at [520, 191] on div "Other" at bounding box center [520, 184] width 61 height 43
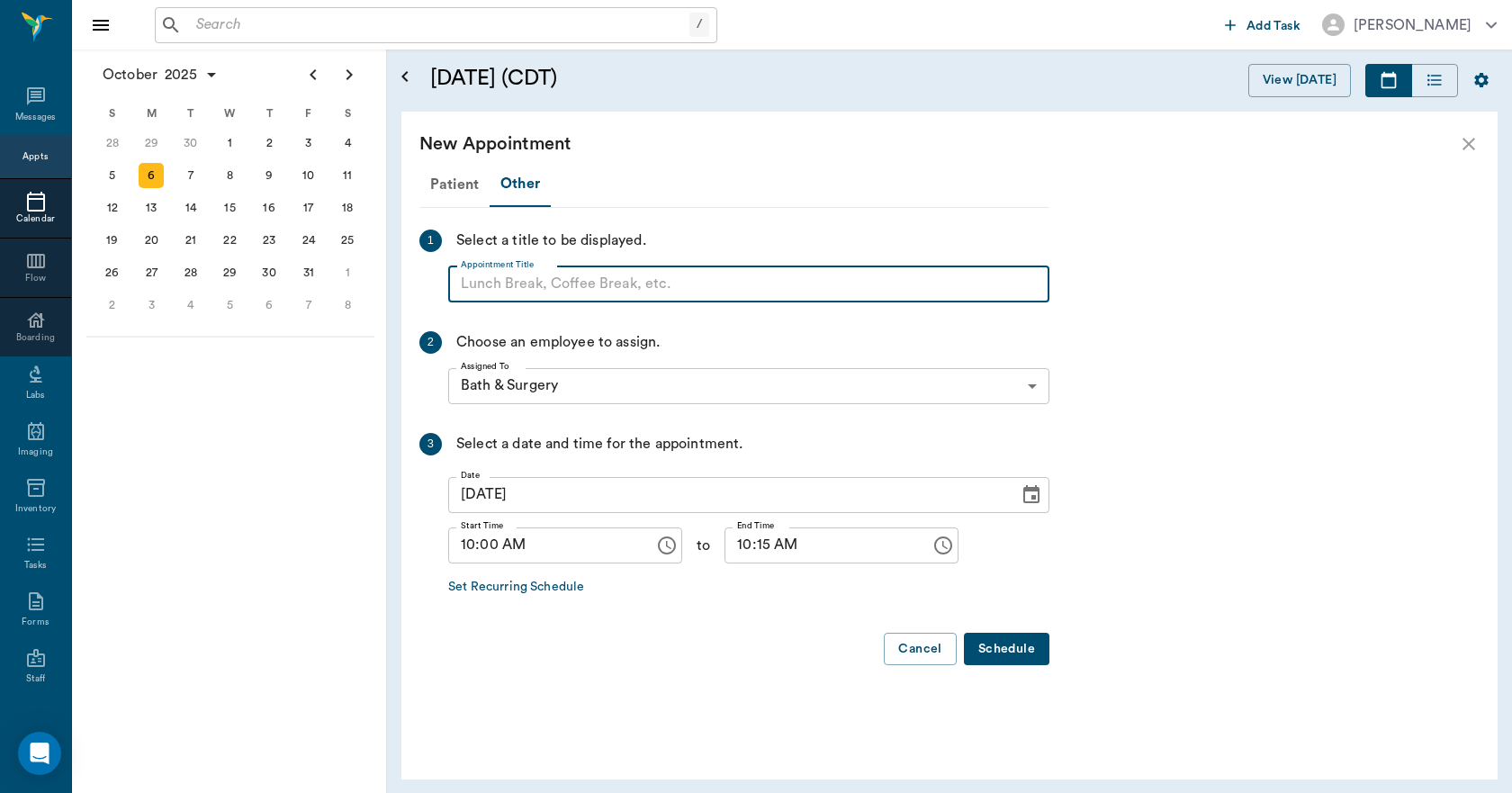
click at [524, 291] on input "Appointment Title" at bounding box center [749, 284] width 601 height 36
type input "BLOCK"
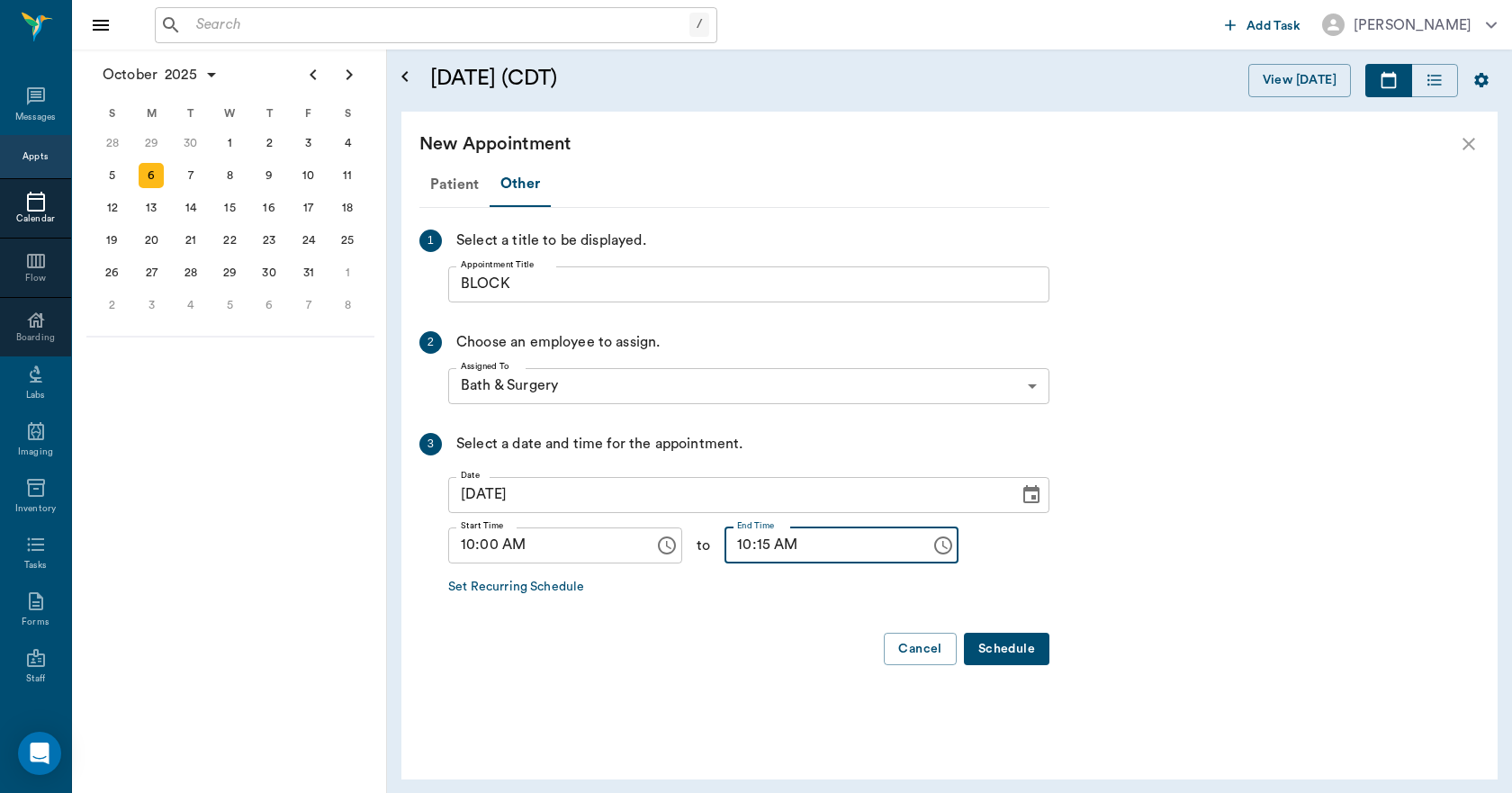
click at [724, 548] on input "10:15 AM" at bounding box center [820, 545] width 194 height 36
type input "05:00 PM"
click at [990, 642] on button "Schedule" at bounding box center [1006, 649] width 86 height 33
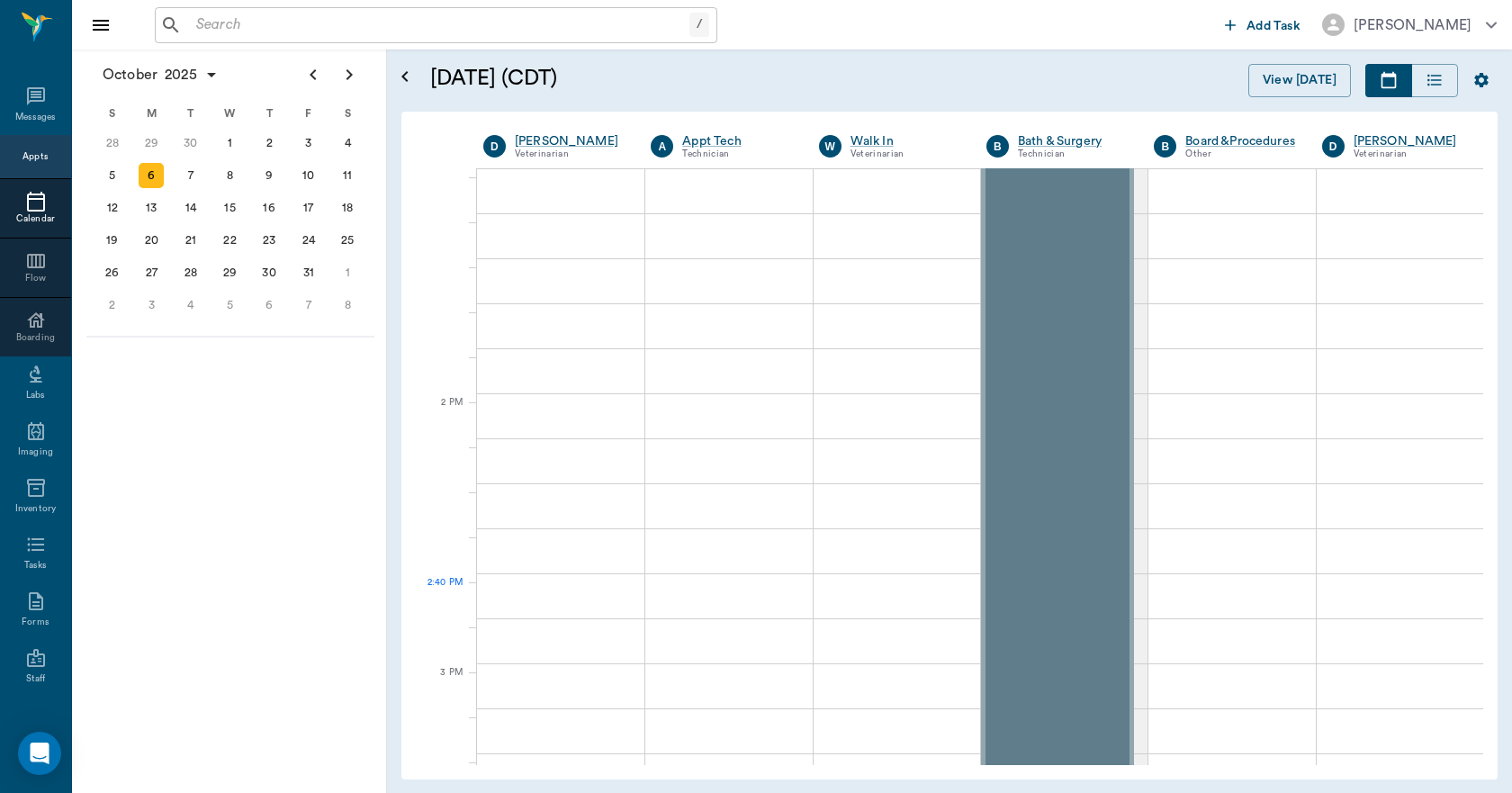
scroll to position [1350, 0]
click at [570, 487] on div at bounding box center [560, 468] width 167 height 45
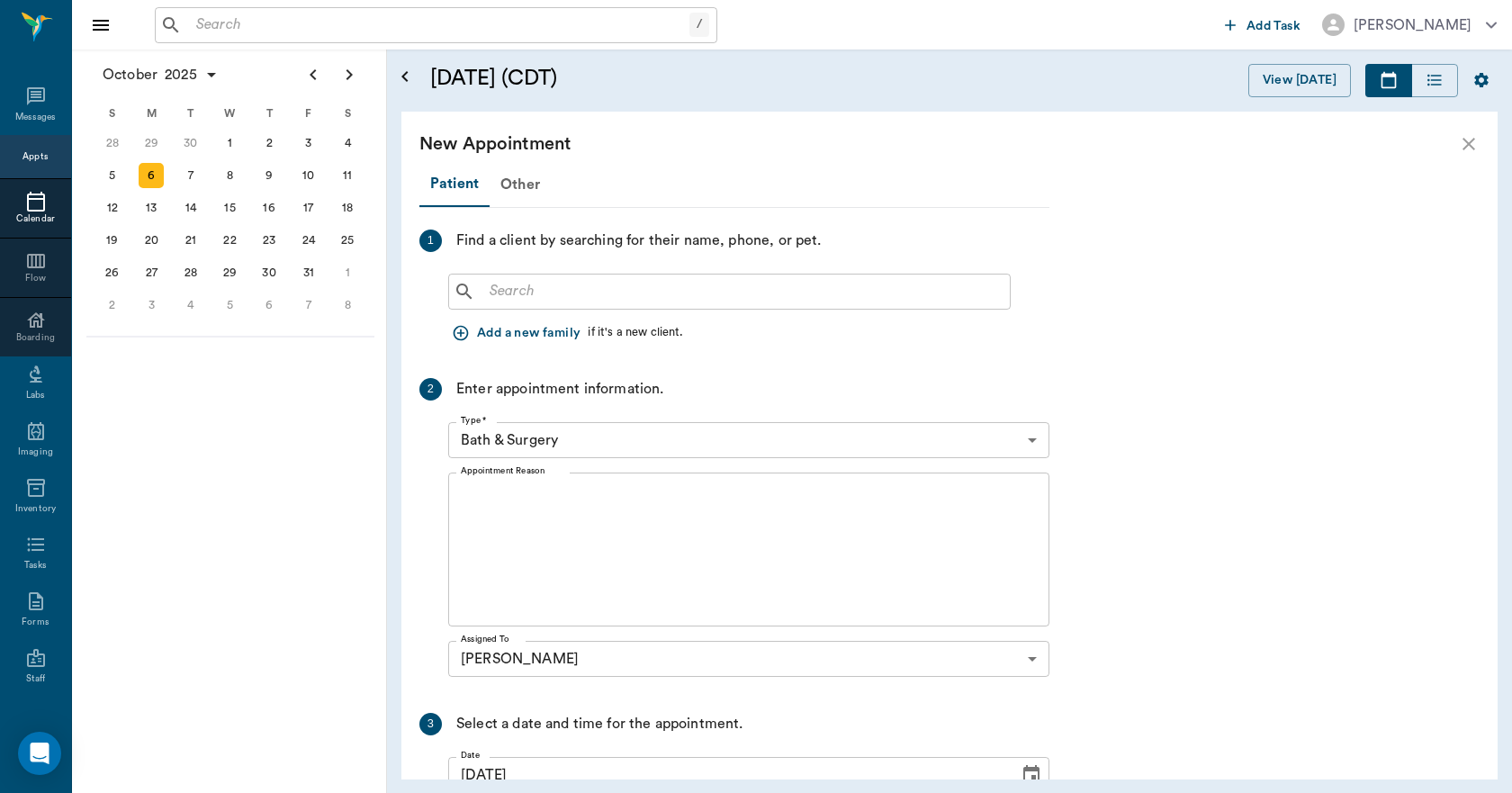
click at [519, 169] on div "New Appointment" at bounding box center [949, 144] width 1096 height 65
click at [522, 197] on div "Other" at bounding box center [520, 184] width 61 height 43
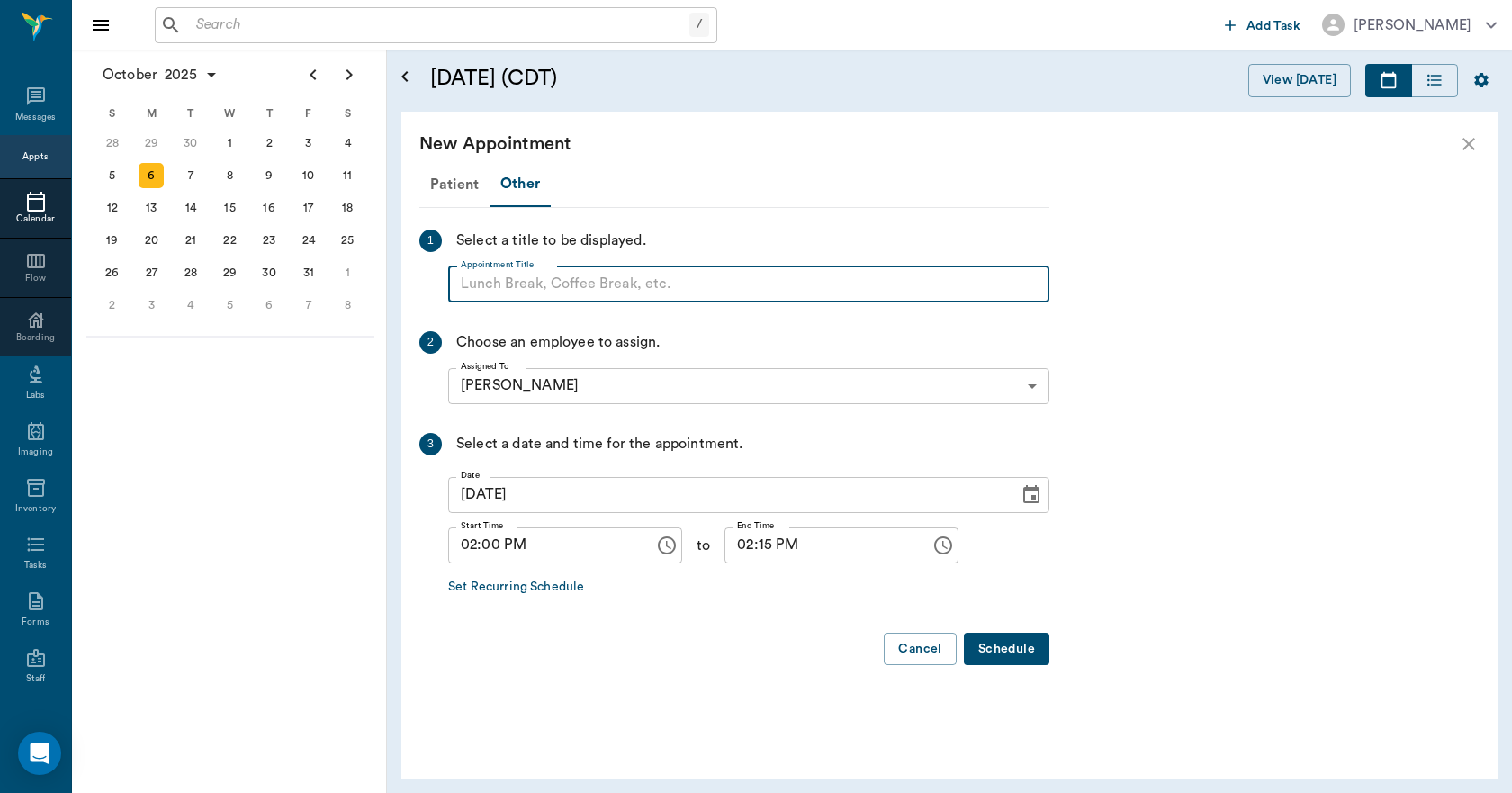
paste input "NO APPOINTMENT! EMERGENCY ONLY!"
type input "NO APPOINTMENT!"
click at [749, 550] on input "02:15 PM" at bounding box center [820, 545] width 194 height 36
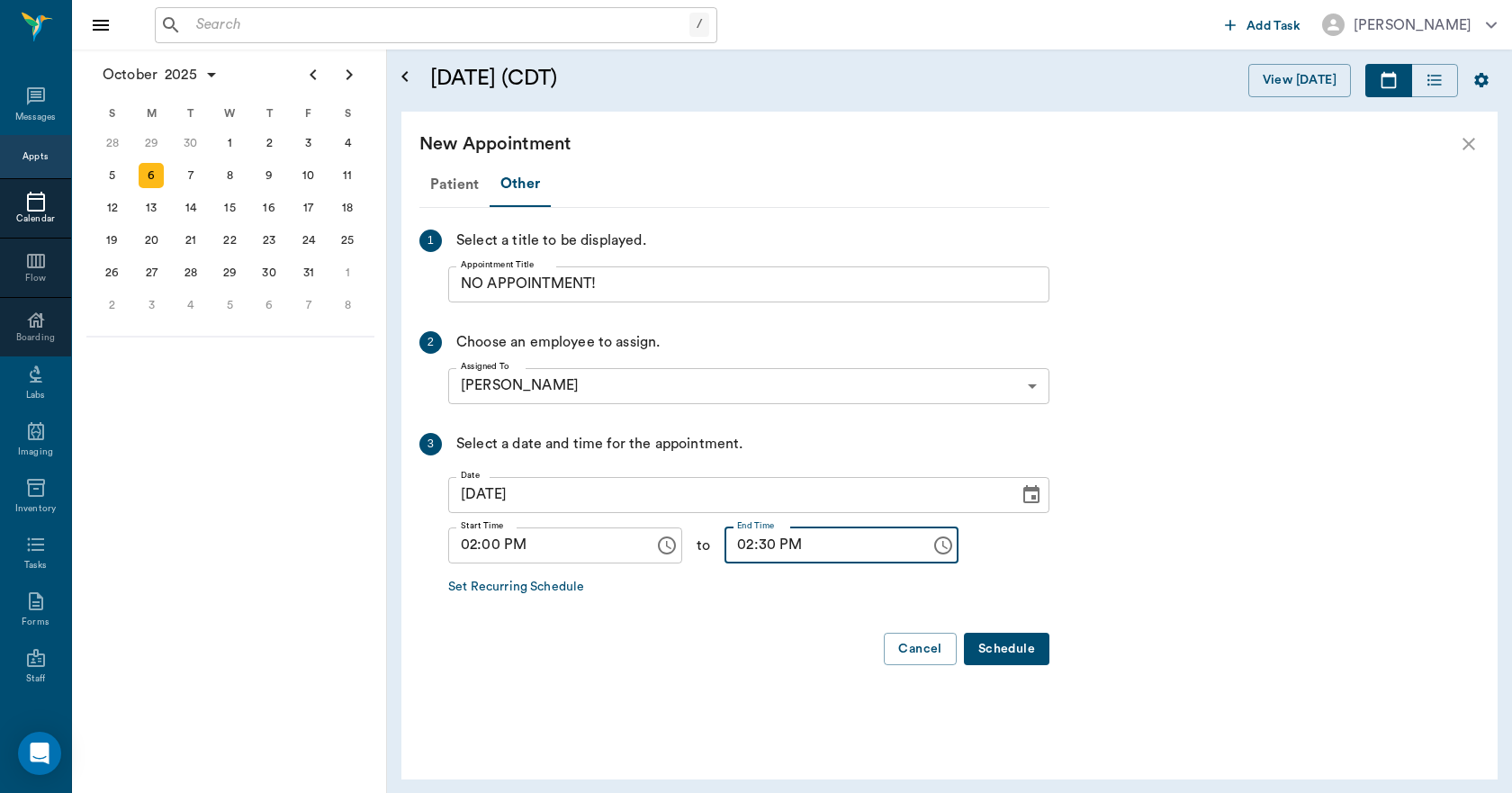
type input "02:30 PM"
click at [1001, 652] on button "Schedule" at bounding box center [1006, 649] width 86 height 33
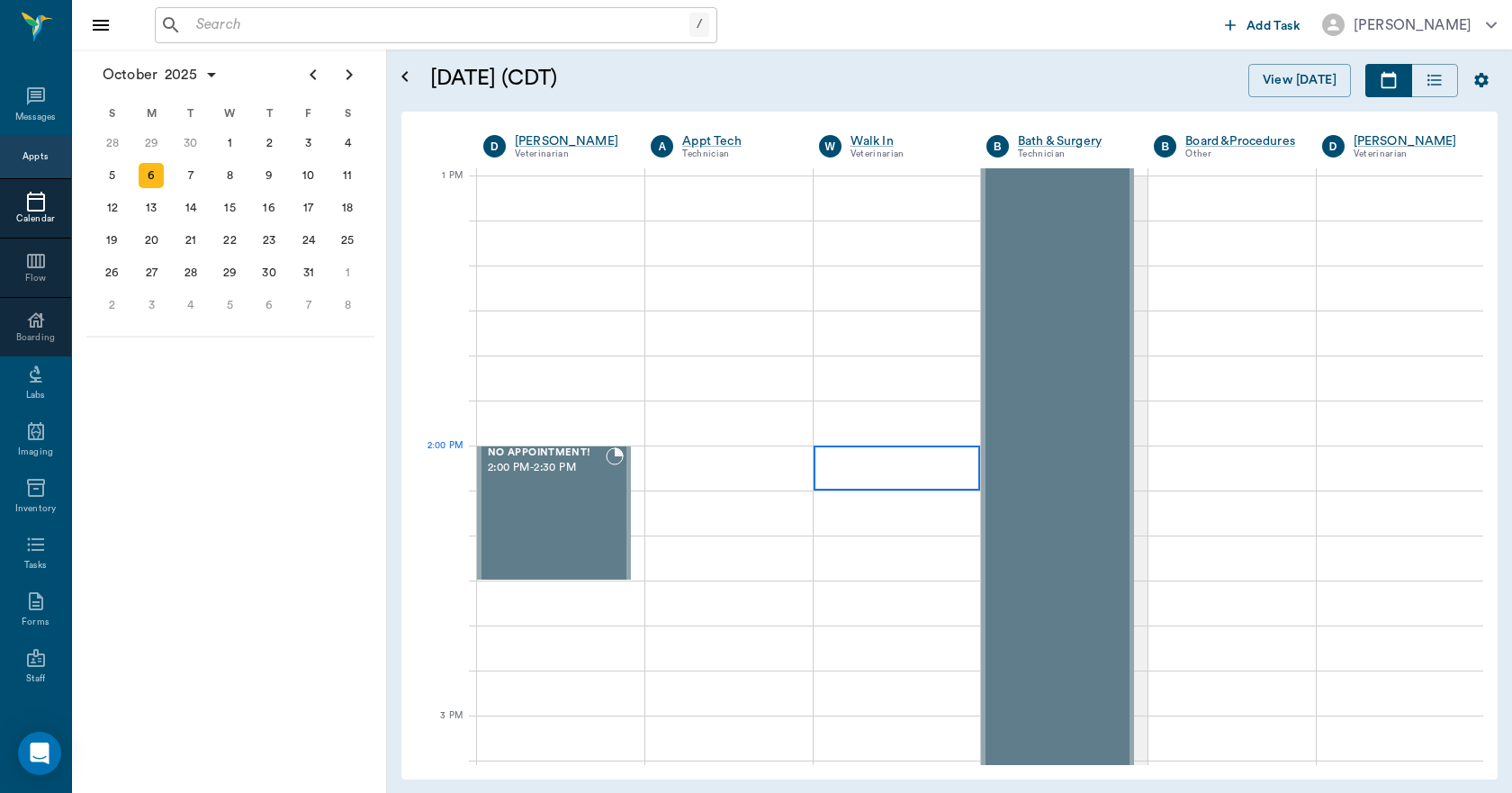
click at [864, 467] on div at bounding box center [896, 468] width 166 height 45
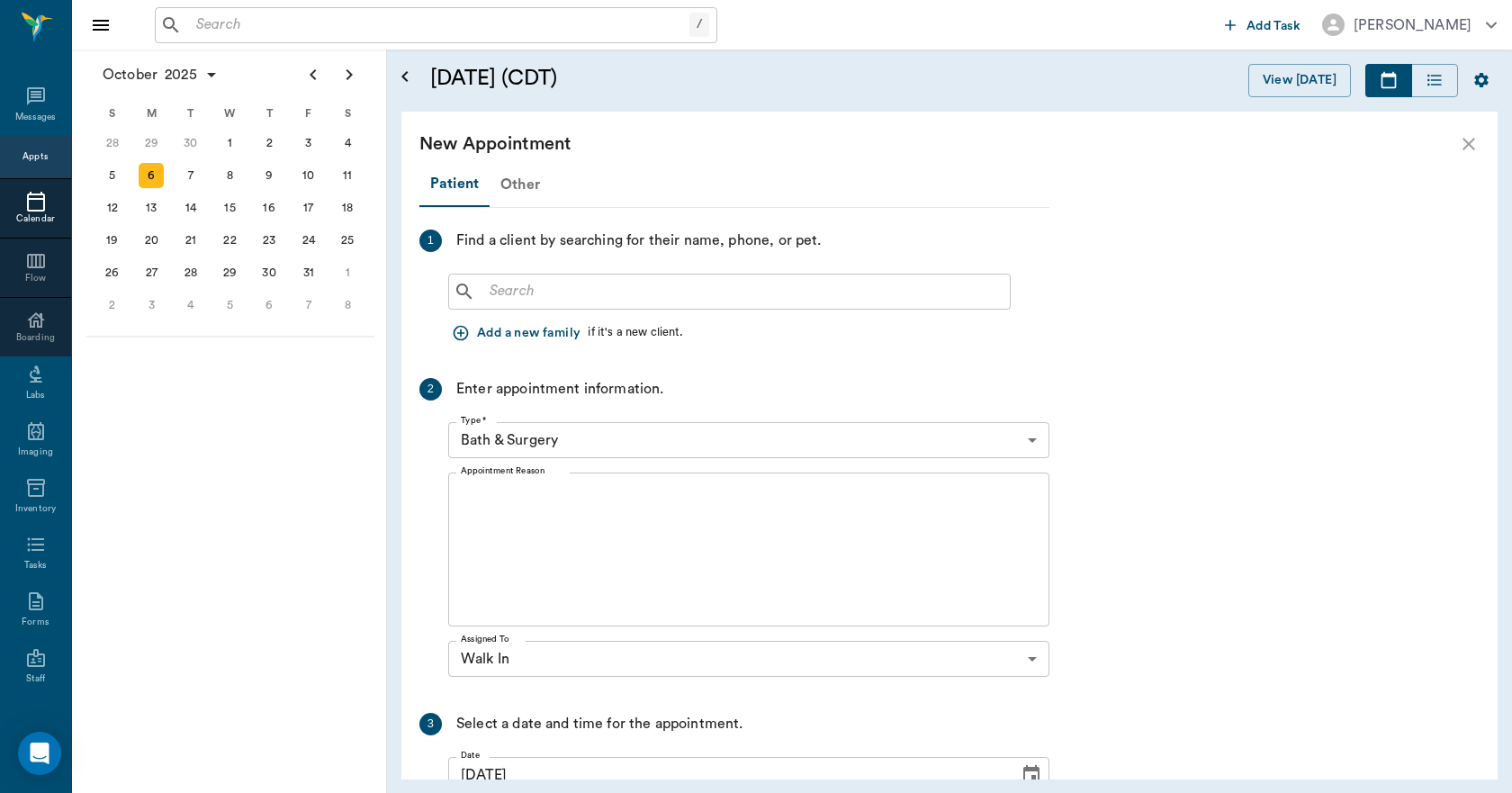
click at [503, 185] on div "Other" at bounding box center [520, 184] width 61 height 43
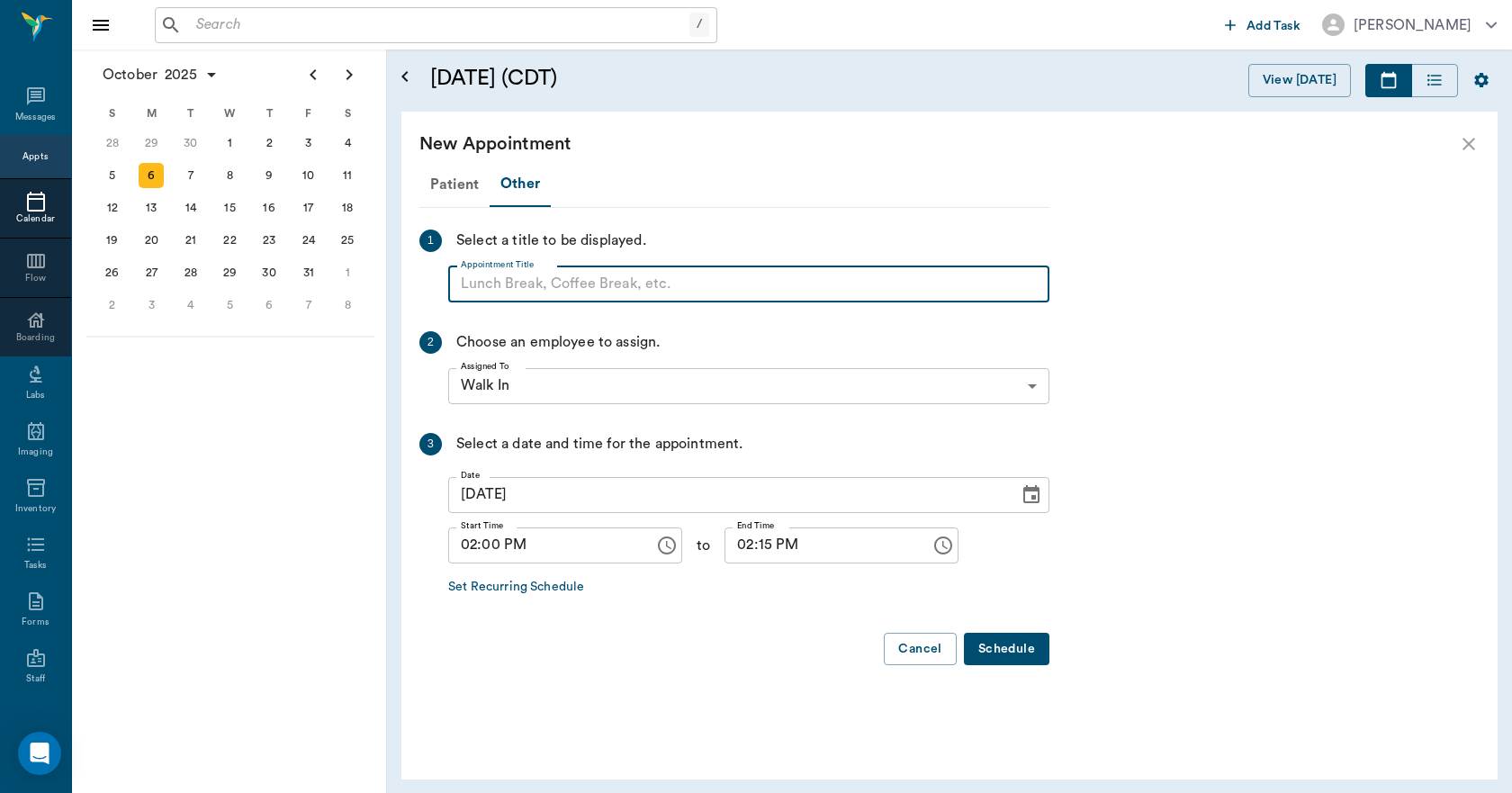
paste input "NO APPOINTMENT! EMERGENCY ONLY!"
type input "NO APPOINTMENT!"
click at [747, 548] on input "02:15 PM" at bounding box center [820, 545] width 194 height 36
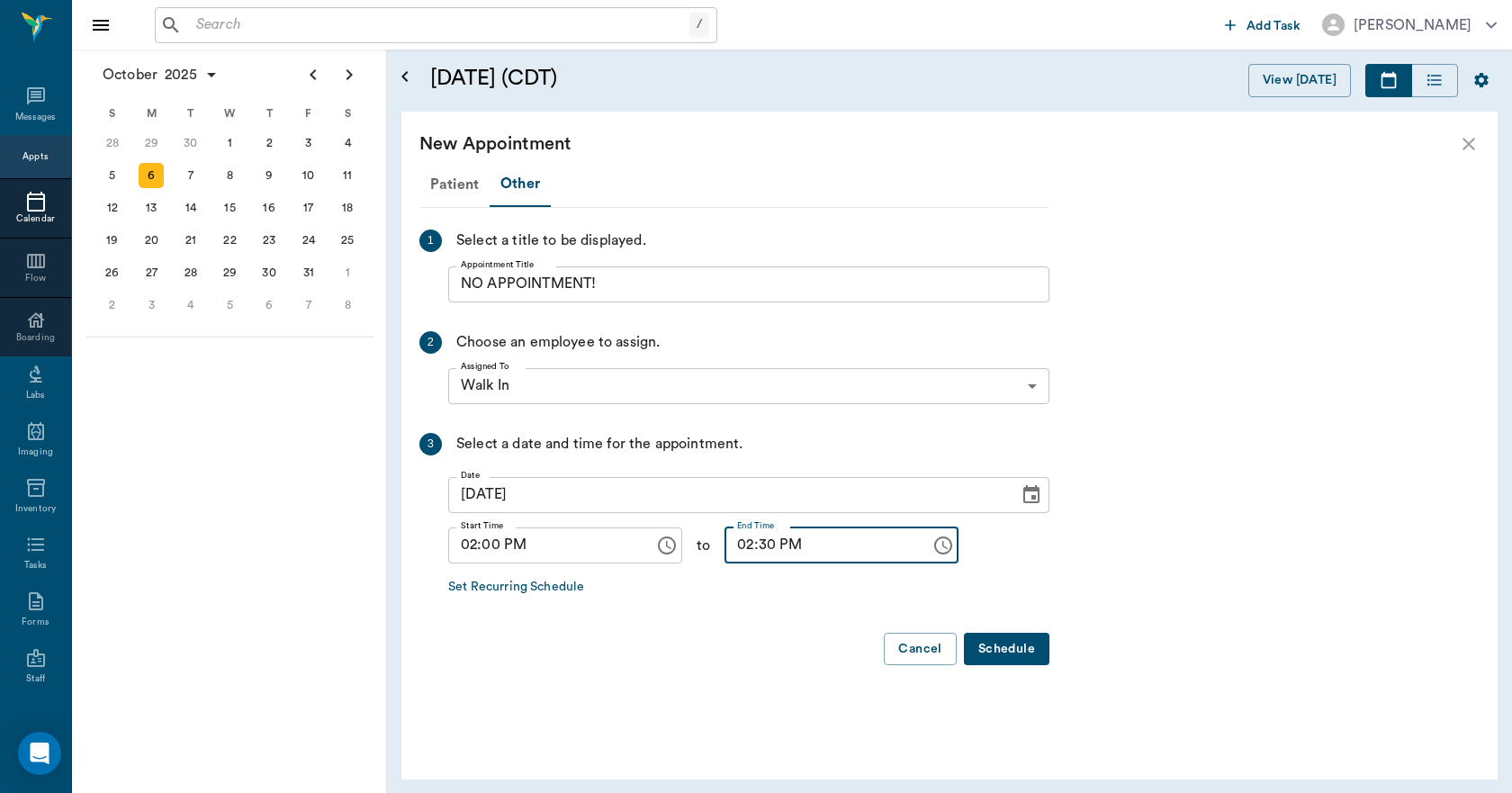
type input "02:30 PM"
click at [995, 651] on button "Schedule" at bounding box center [1006, 649] width 86 height 33
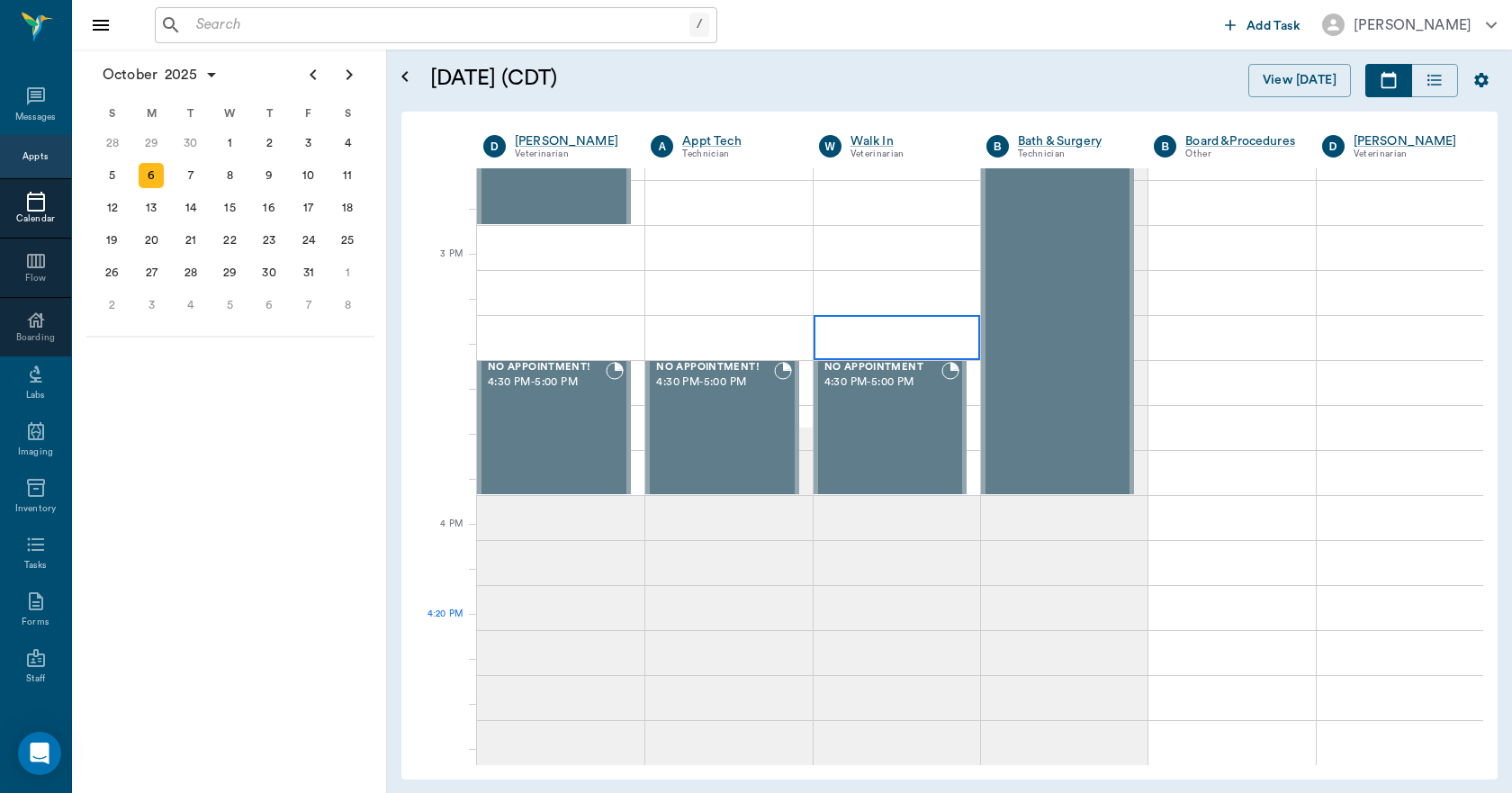
scroll to position [2159, 0]
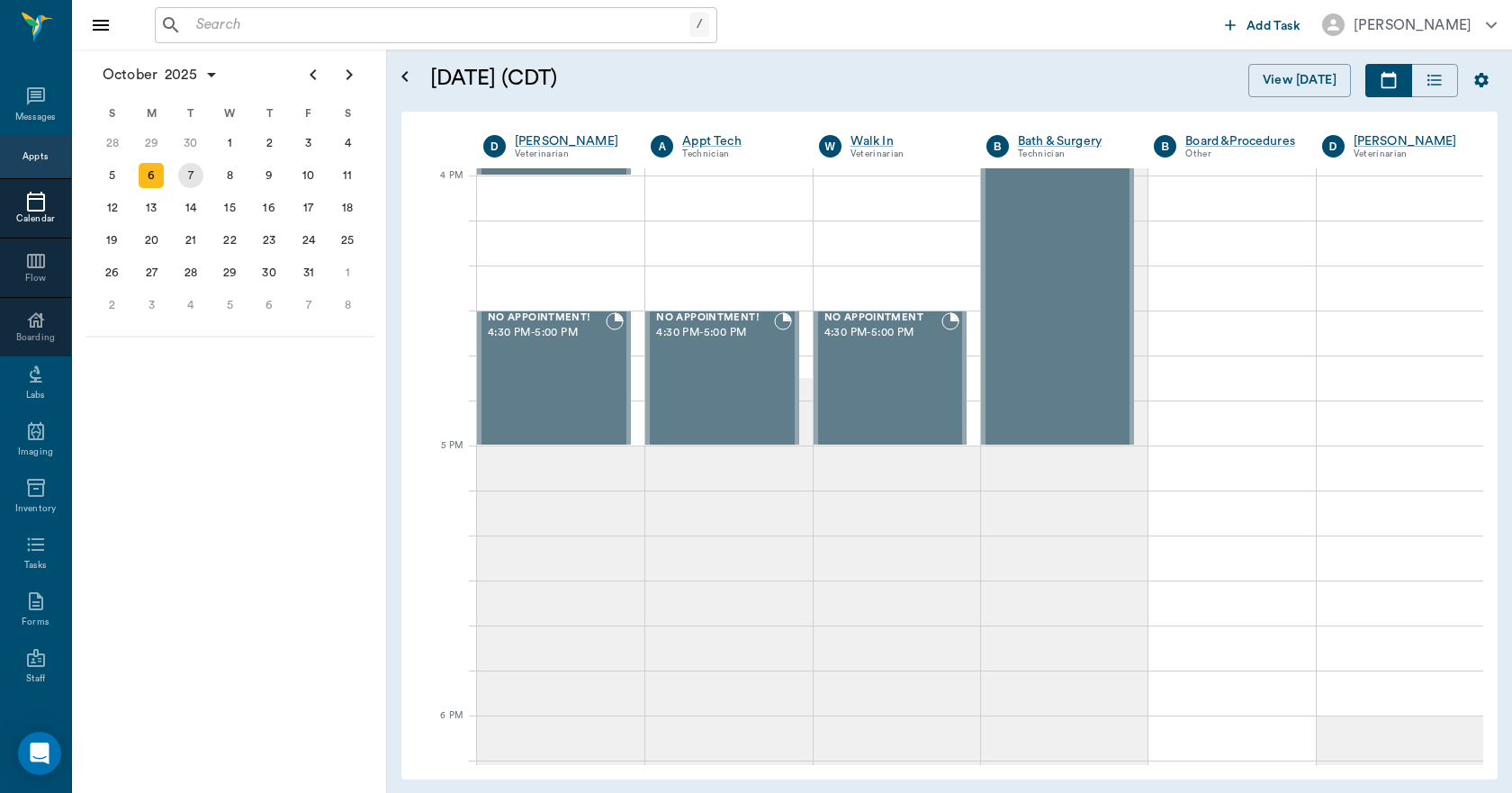
click at [193, 180] on div "7" at bounding box center [191, 175] width 25 height 25
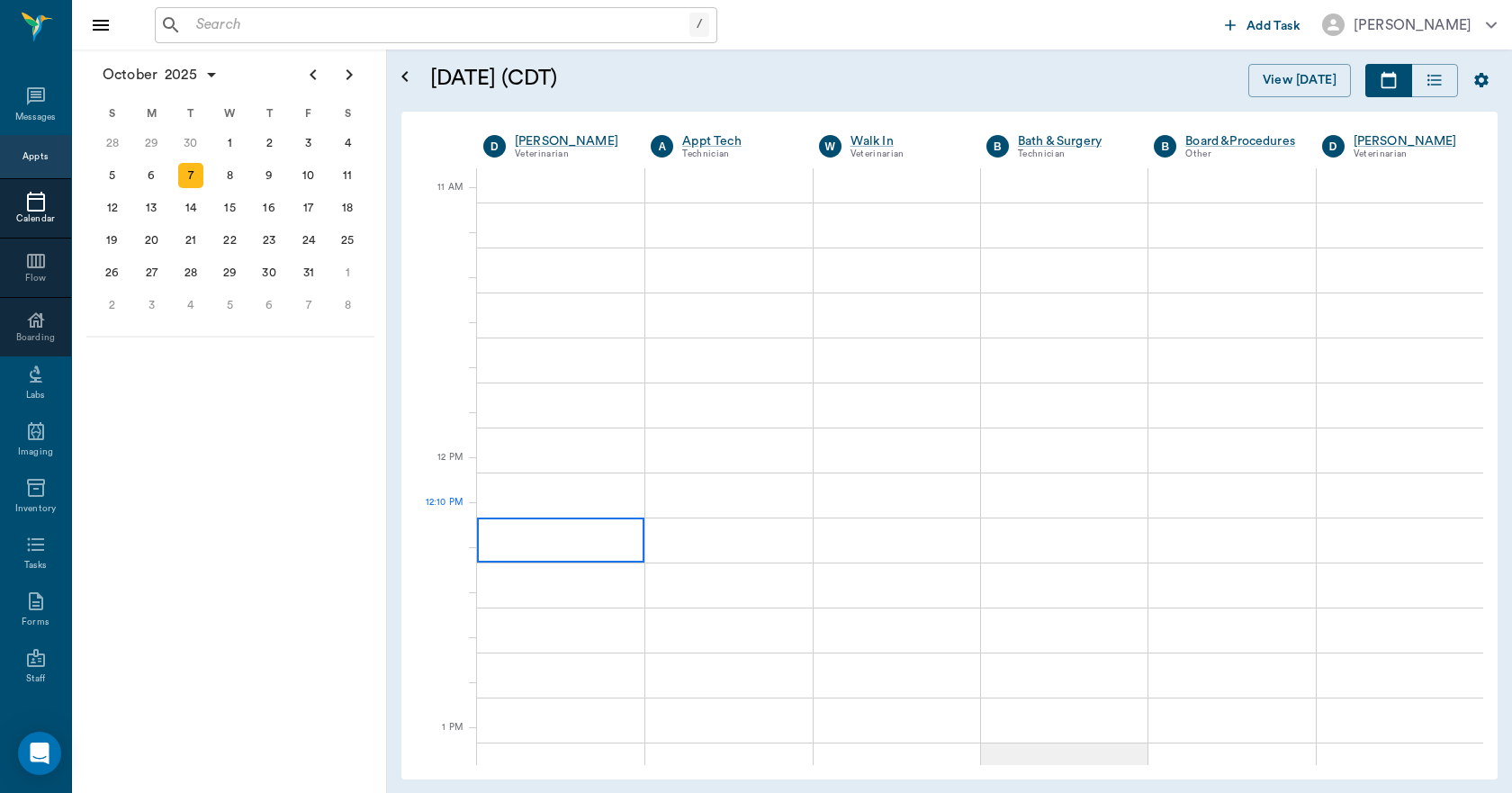
scroll to position [810, 0]
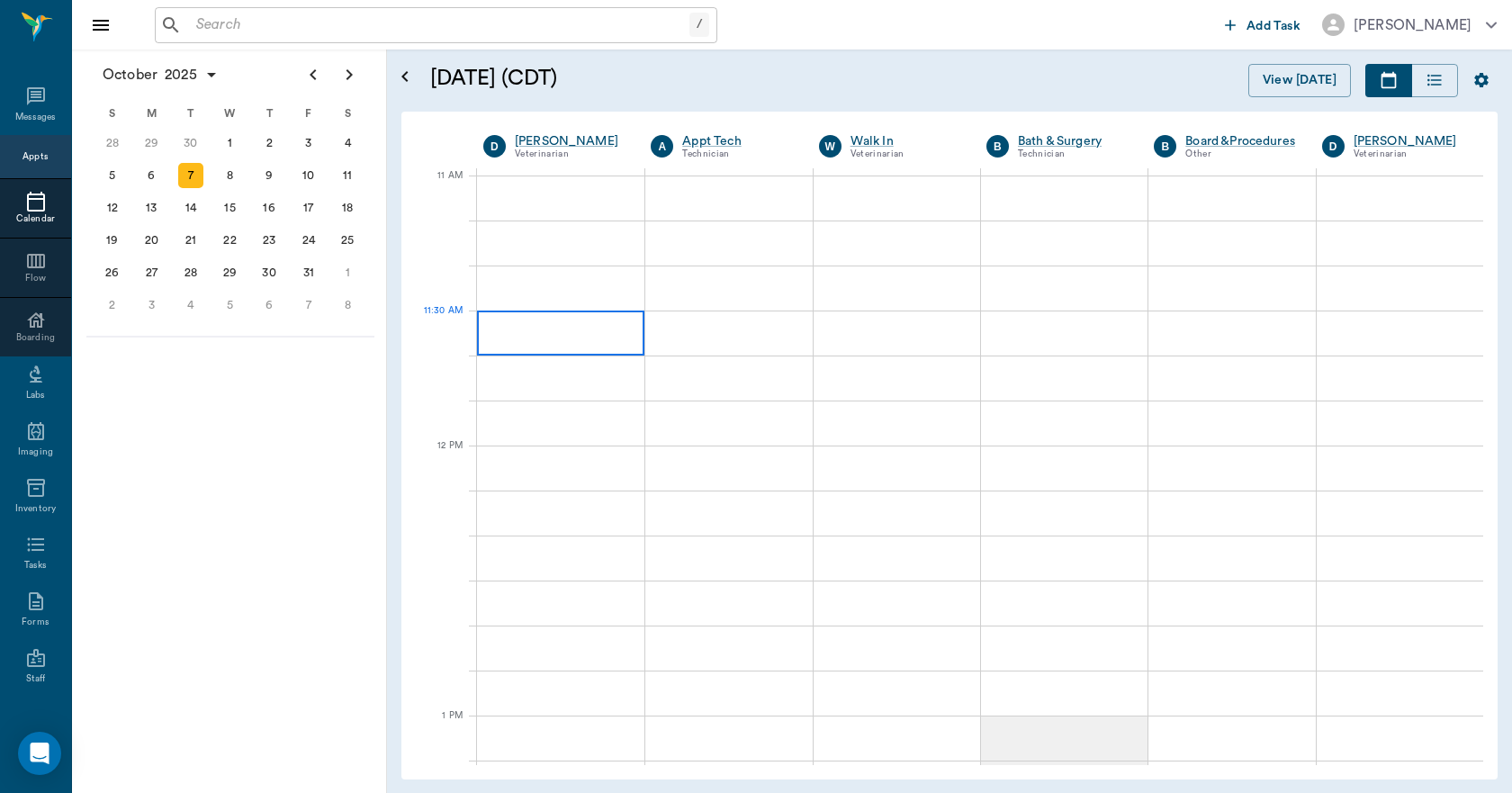
click at [562, 341] on div at bounding box center [560, 333] width 167 height 45
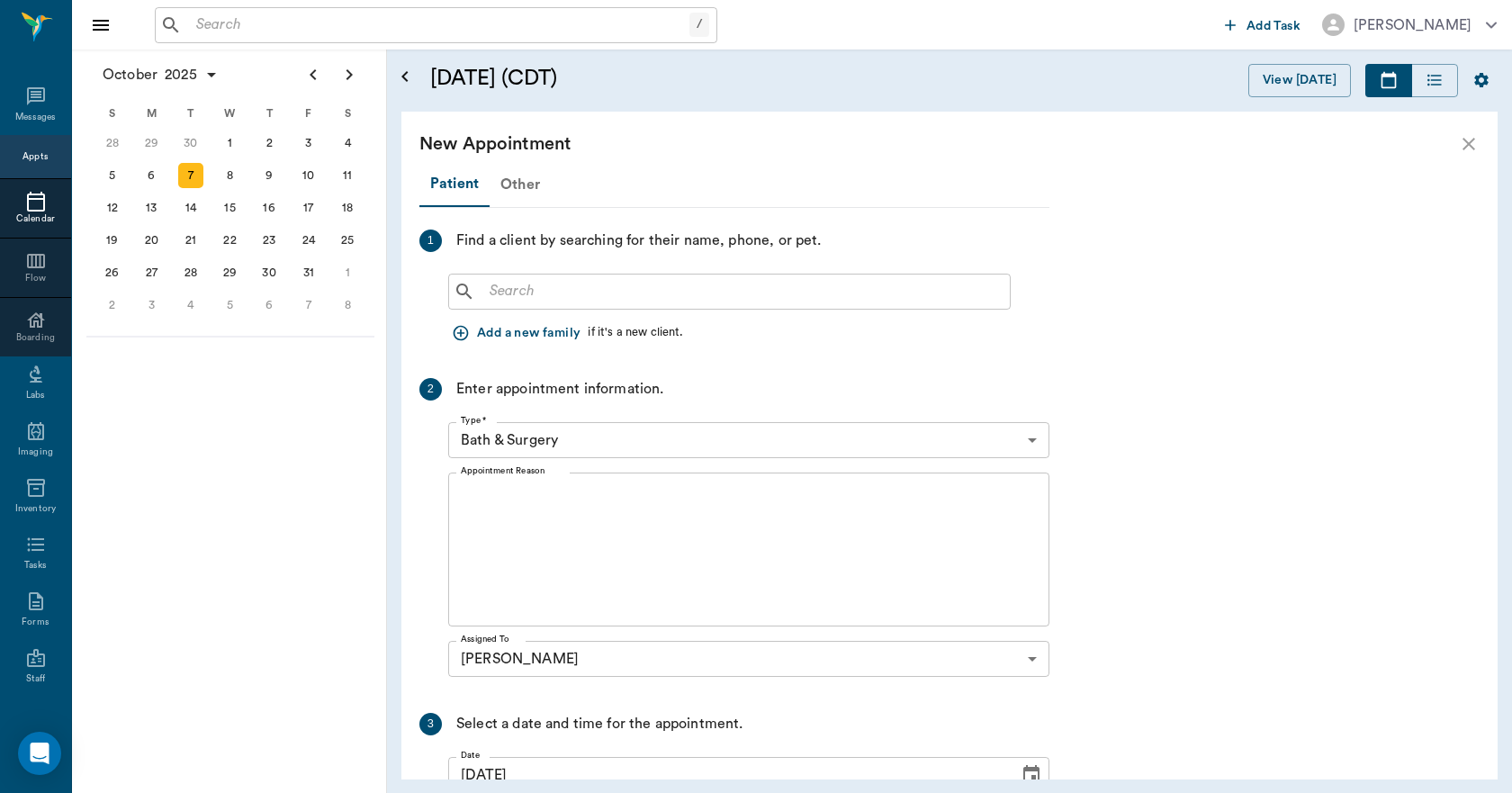
click at [512, 189] on div "Other" at bounding box center [520, 184] width 61 height 43
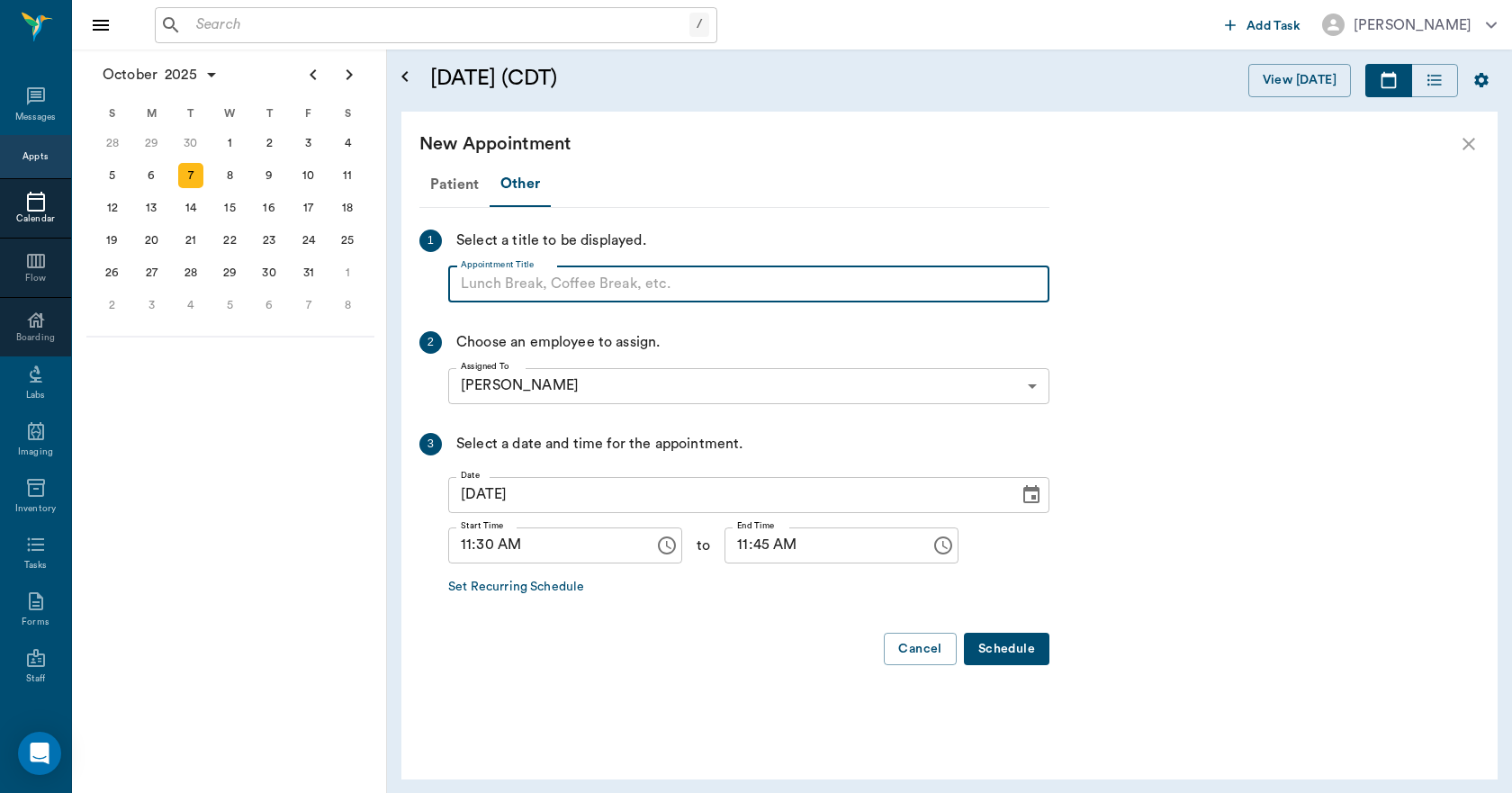
paste input "NO APPOINTMENT! EMERGENCY ONLY!"
type input "NO APPOINTMENT!"
click at [727, 549] on input "11:45 AM" at bounding box center [820, 545] width 194 height 36
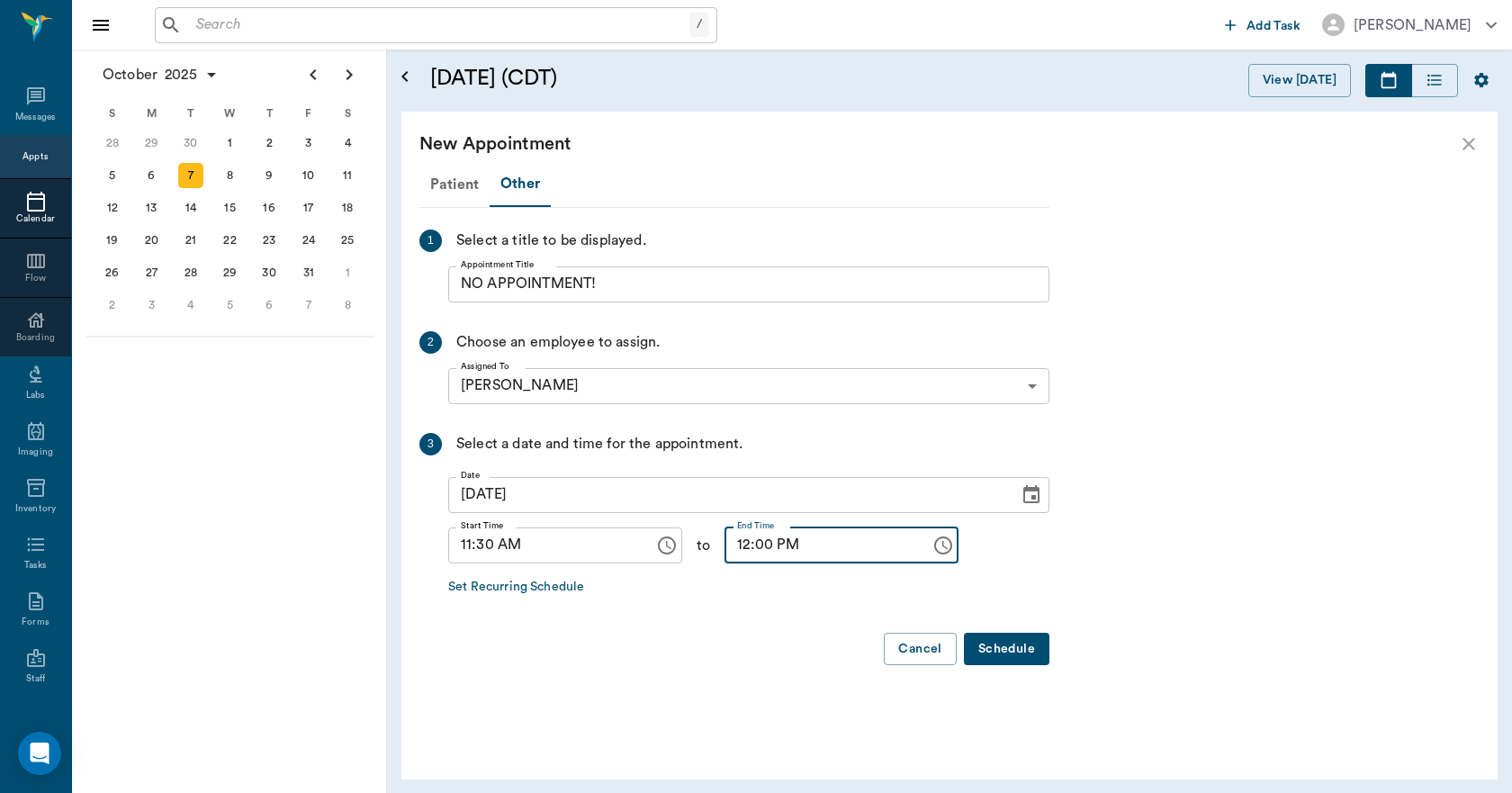
type input "12:00 PM"
click at [1019, 647] on button "Schedule" at bounding box center [1006, 649] width 86 height 33
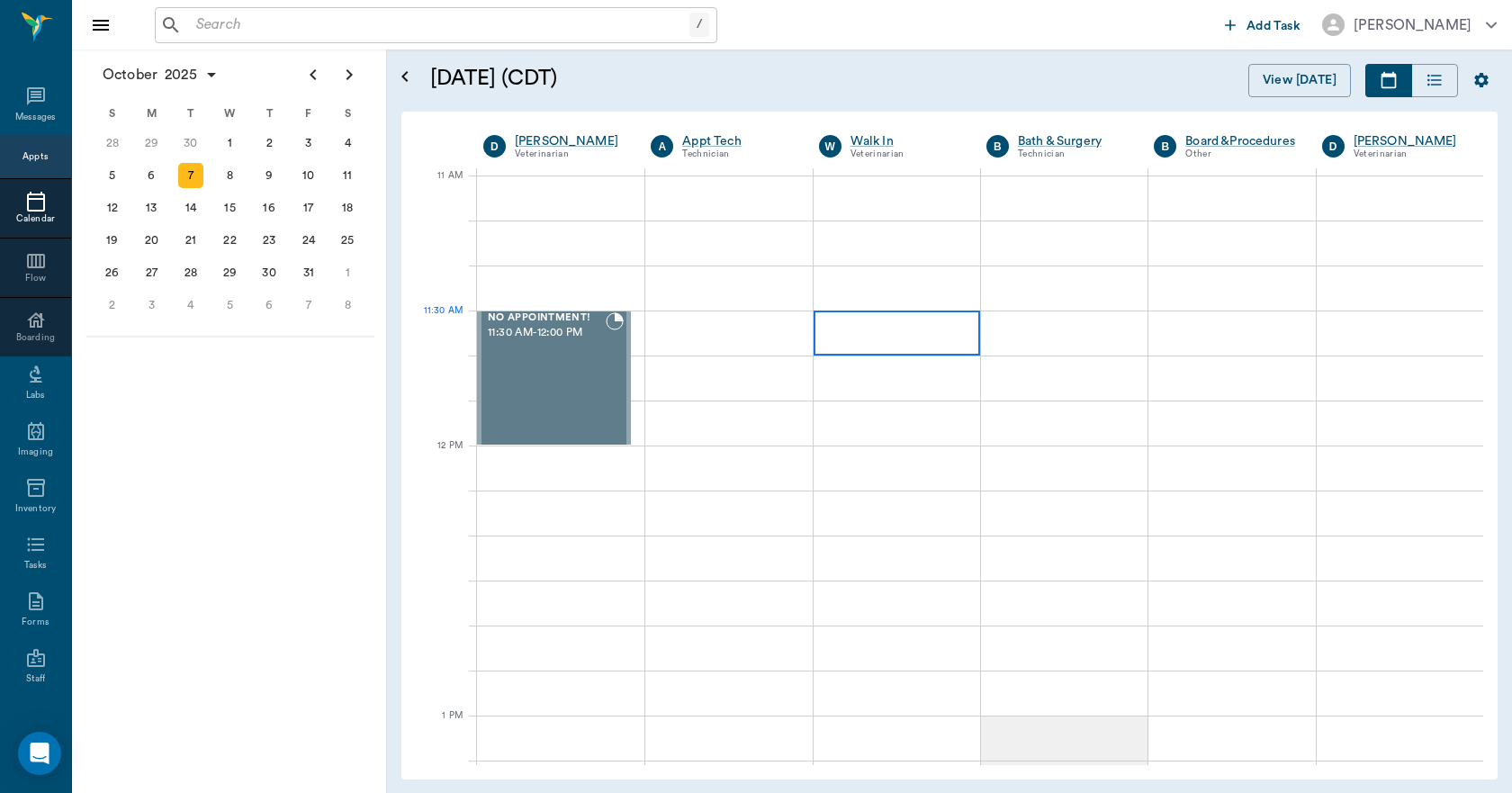
click at [863, 330] on div at bounding box center [896, 333] width 166 height 45
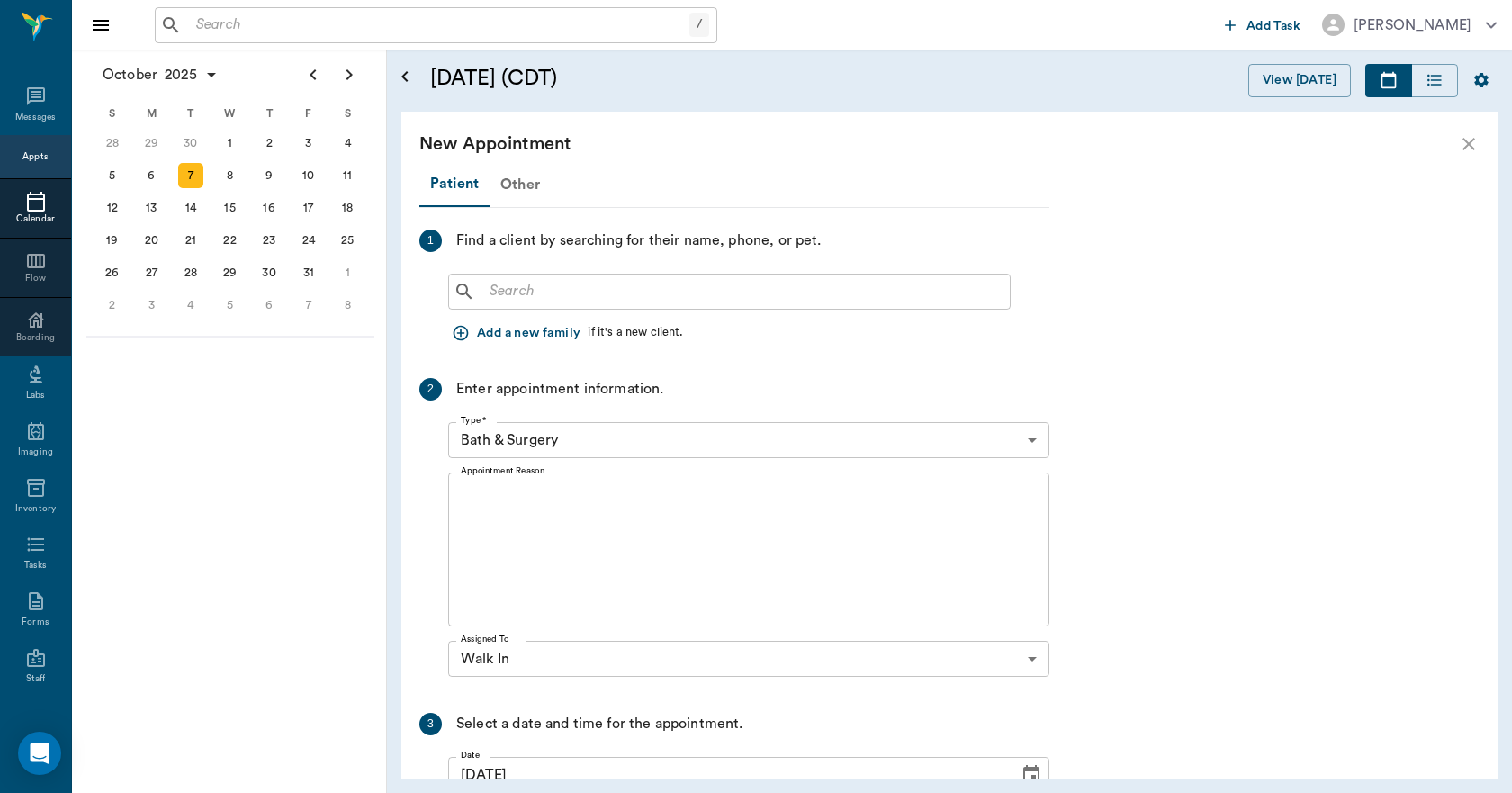
click at [523, 187] on div "Other" at bounding box center [520, 184] width 61 height 43
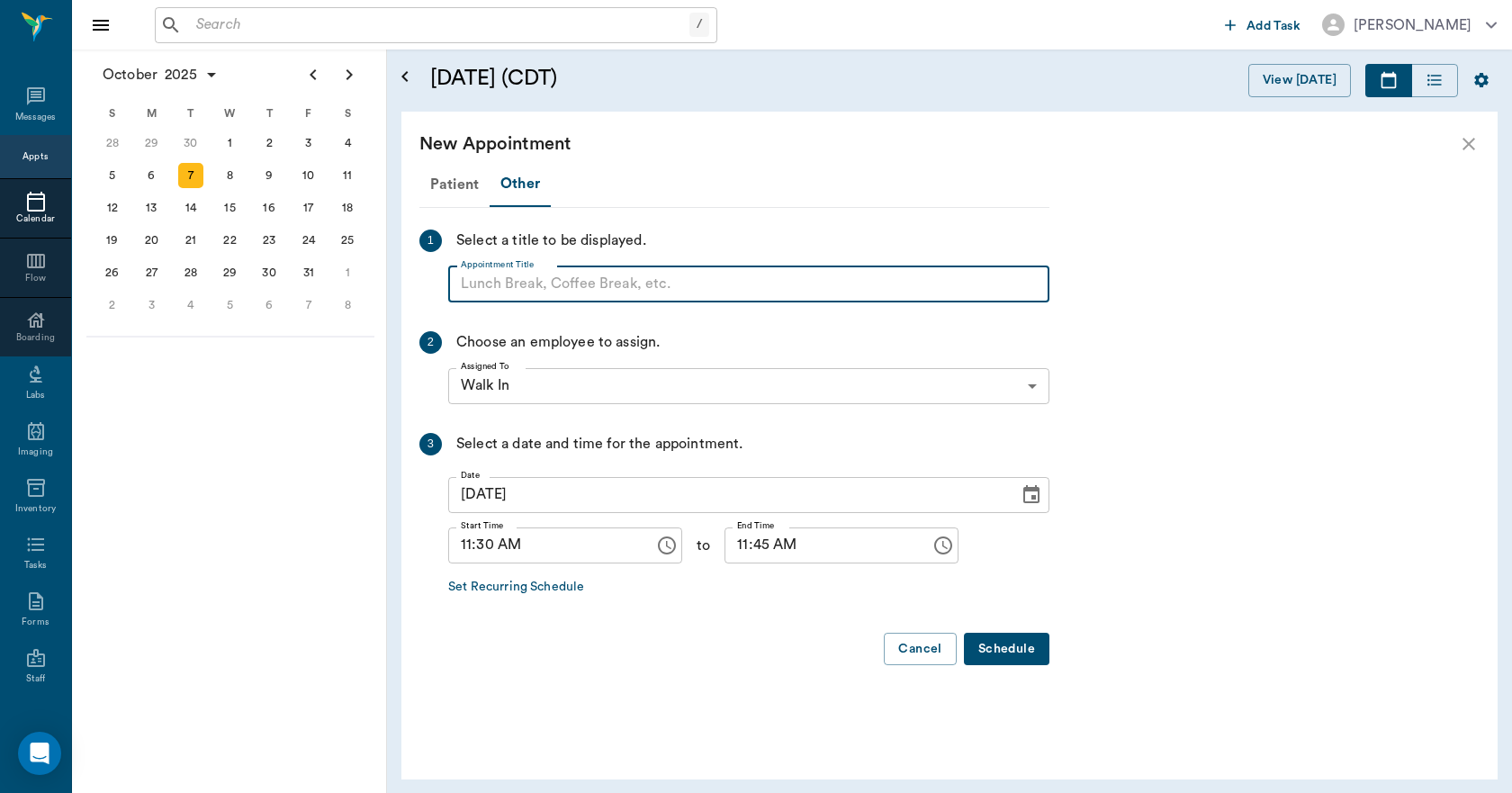
paste input "NO APPOINTMENT! EMERGENCY ONLY!"
type input "NO APPOINTMENT! EMERGENCY ONLY!"
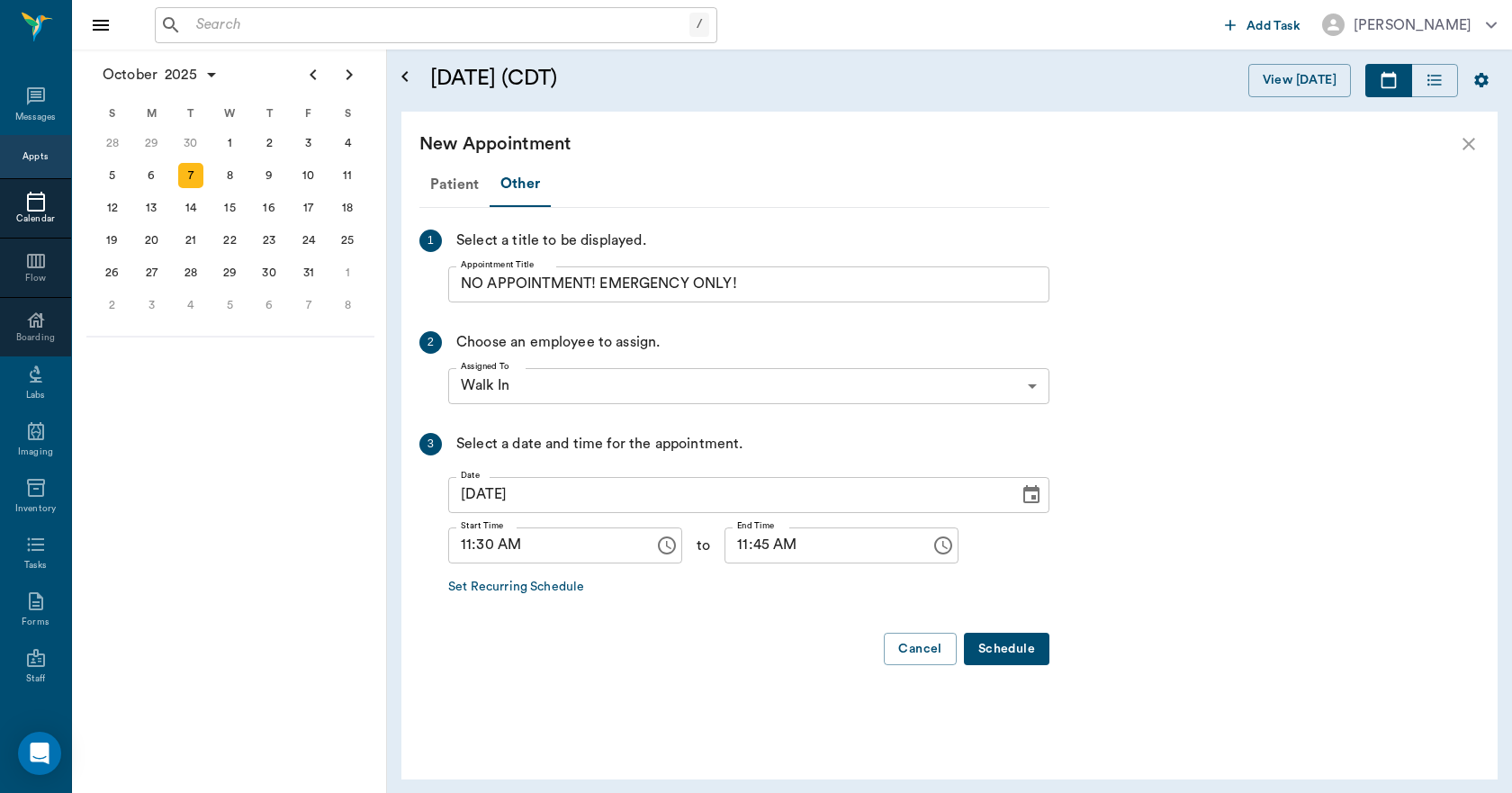
click at [1459, 141] on icon "close" at bounding box center [1468, 144] width 21 height 21
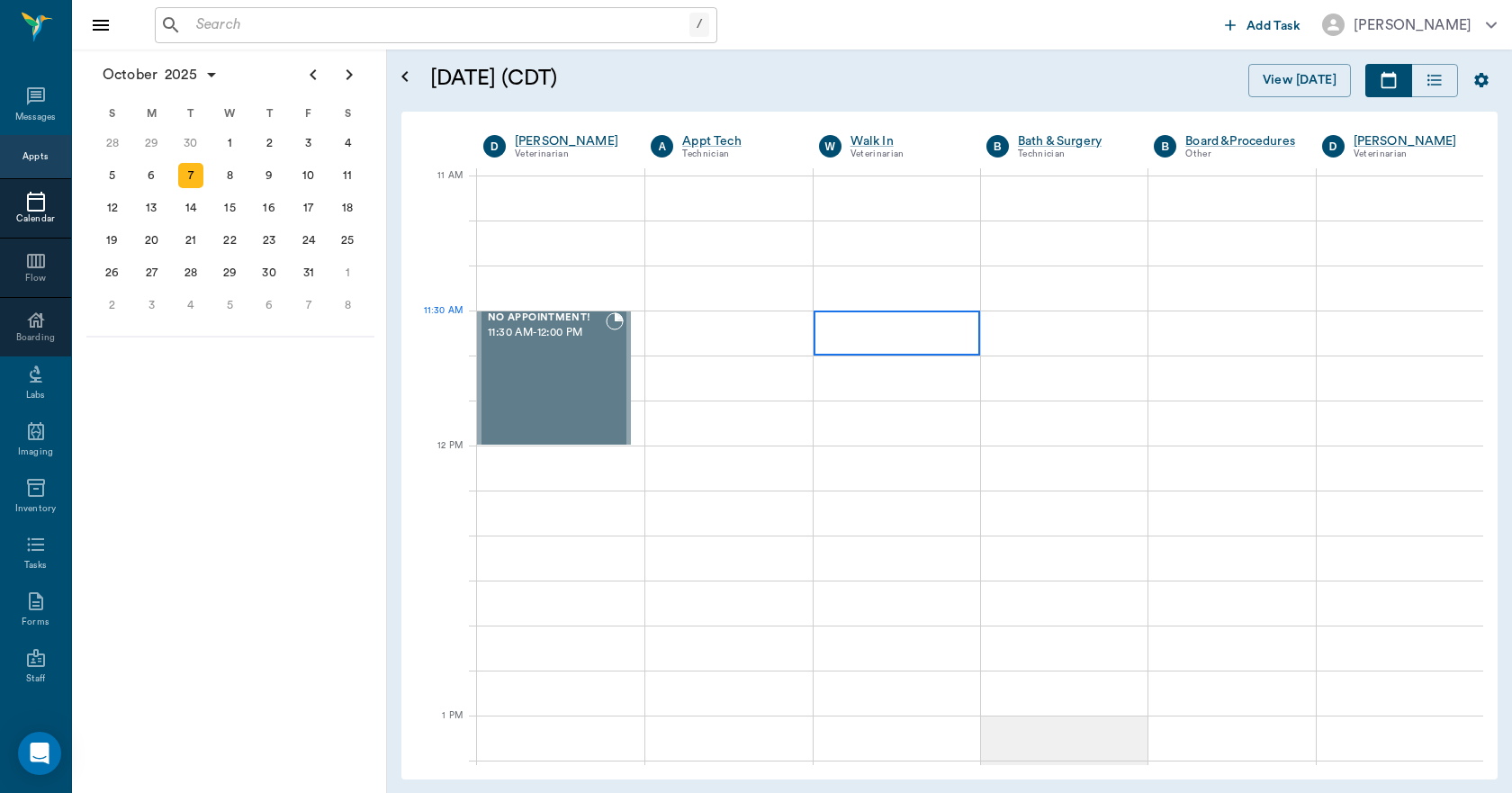
click at [890, 341] on div at bounding box center [896, 333] width 166 height 45
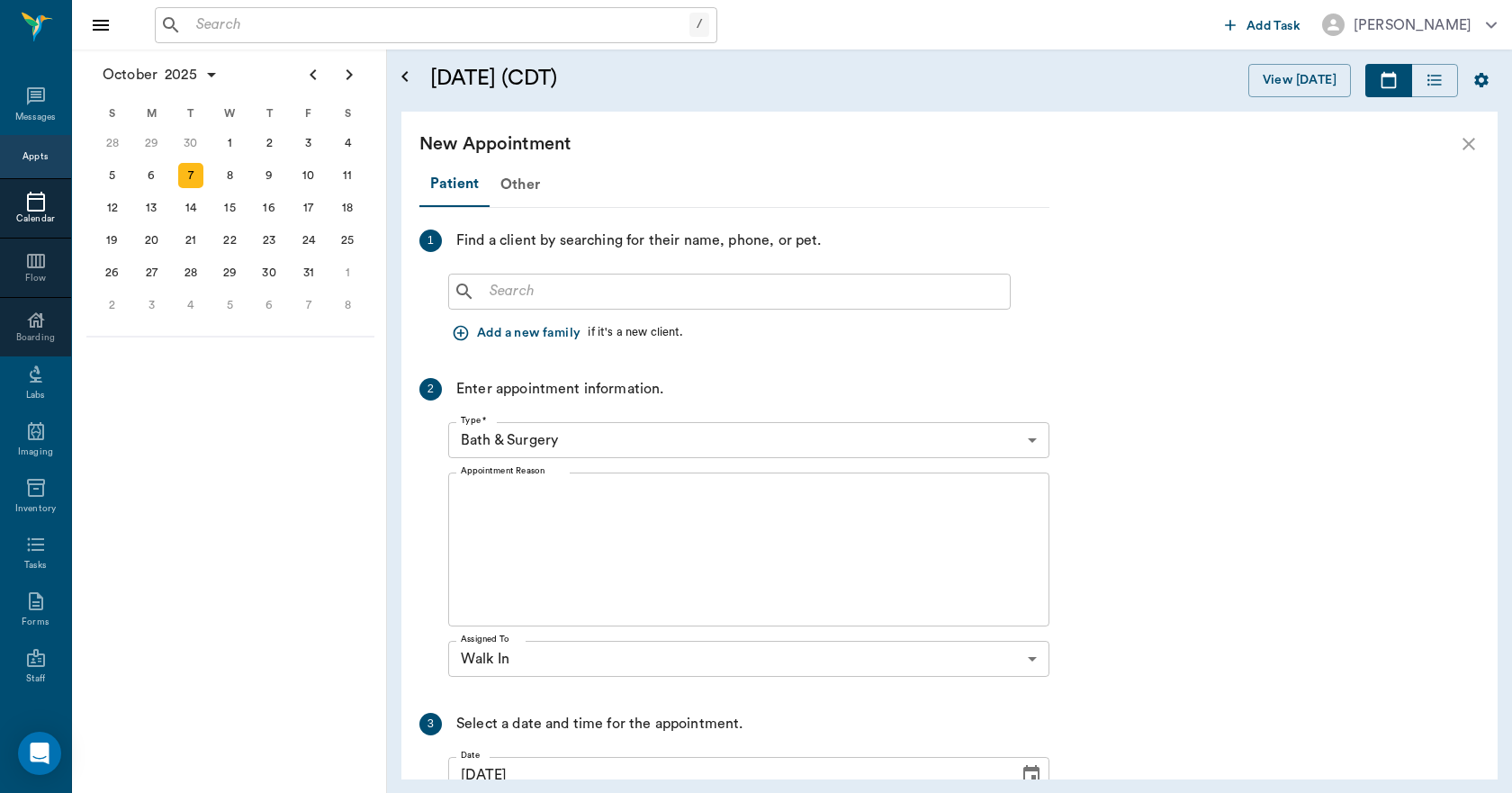
click at [610, 285] on input "text" at bounding box center [742, 292] width 520 height 25
click at [507, 191] on div "Other" at bounding box center [520, 184] width 61 height 43
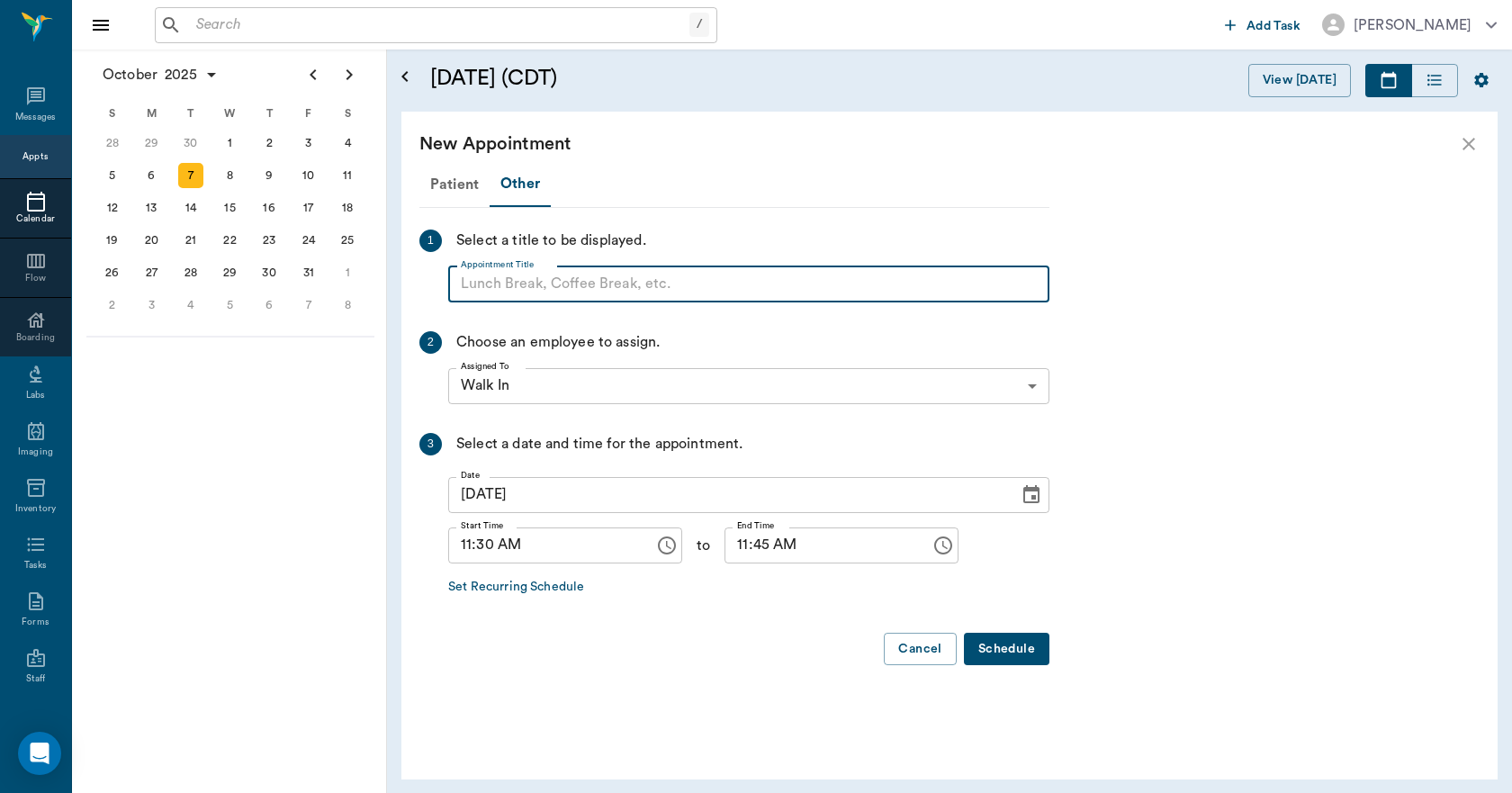
click at [518, 287] on input "Appointment Title" at bounding box center [749, 284] width 601 height 36
type input "DOC LUNCH!"
click at [724, 551] on input "11:45 AM" at bounding box center [820, 545] width 194 height 36
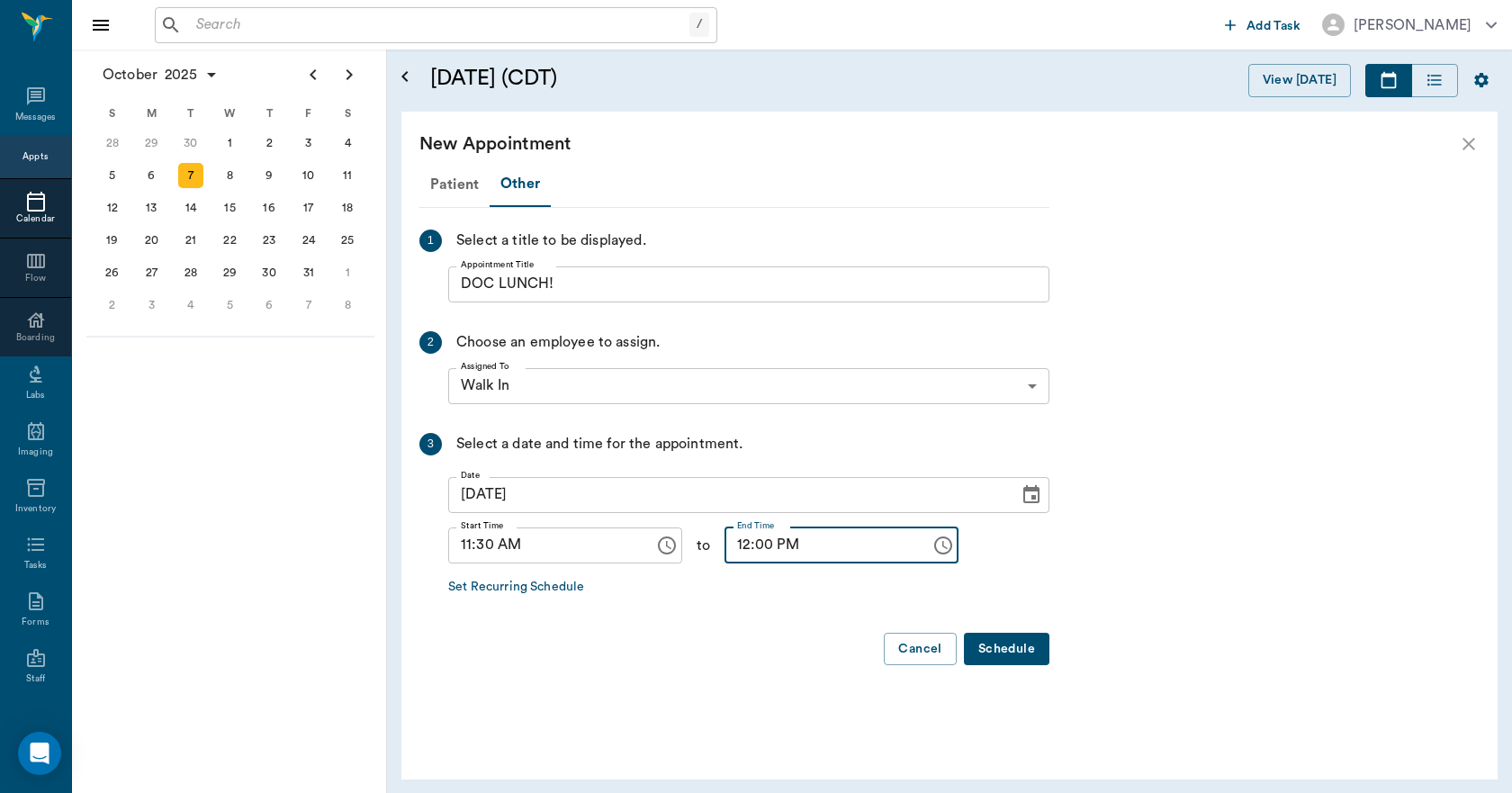
type input "12:00 PM"
click at [1029, 655] on button "Schedule" at bounding box center [1006, 649] width 86 height 33
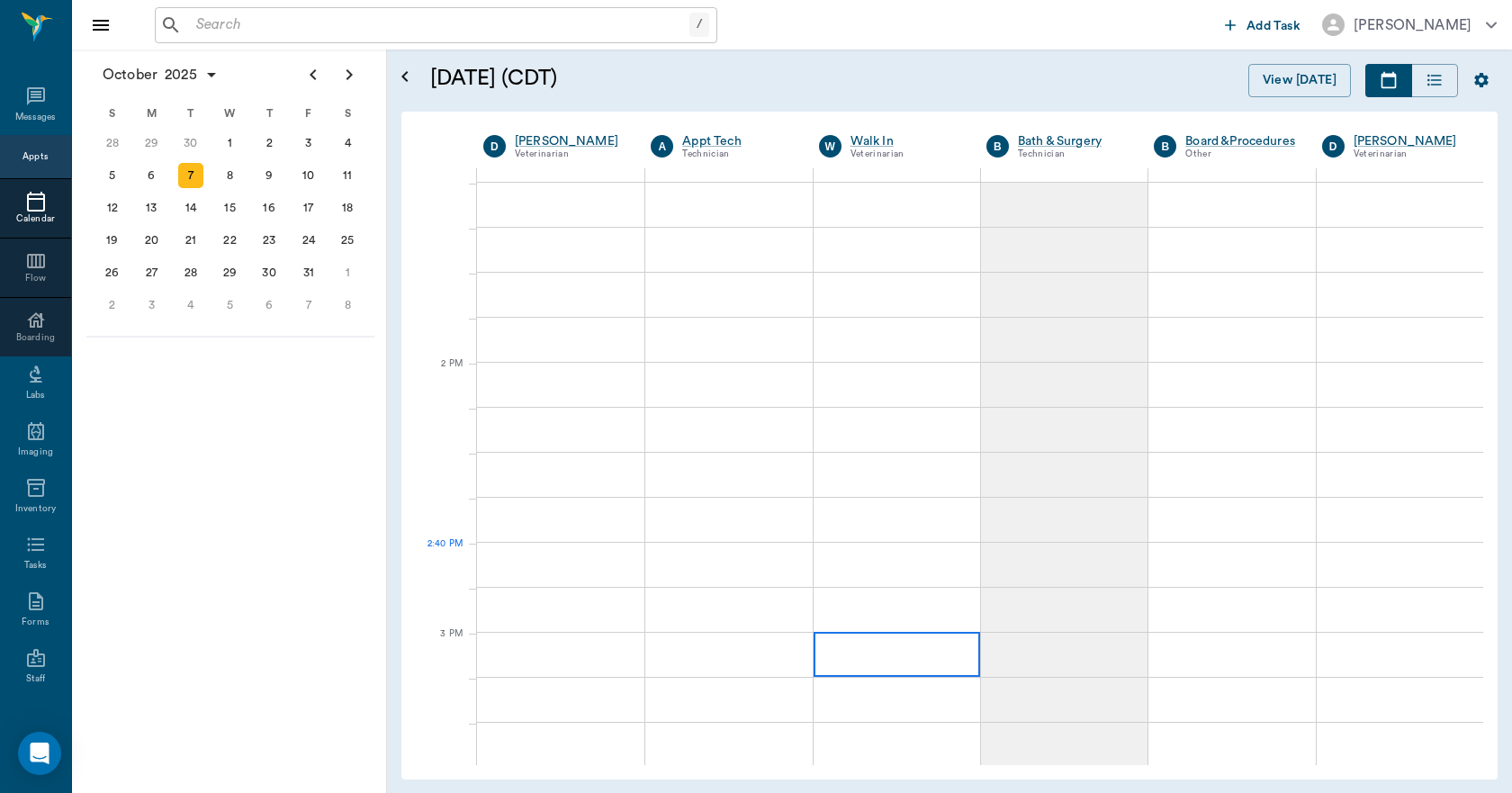
scroll to position [1440, 0]
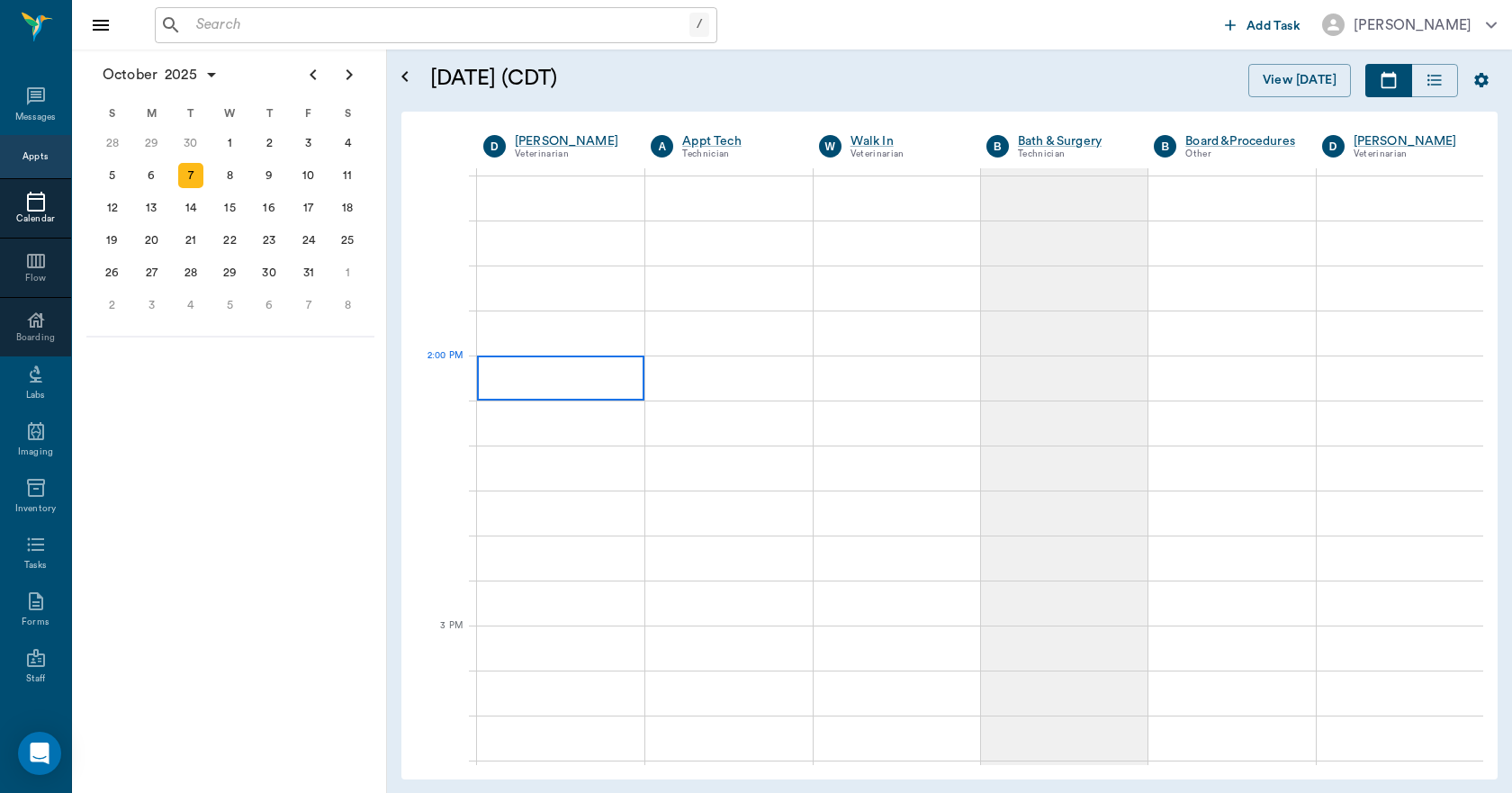
click at [588, 390] on div at bounding box center [560, 378] width 167 height 45
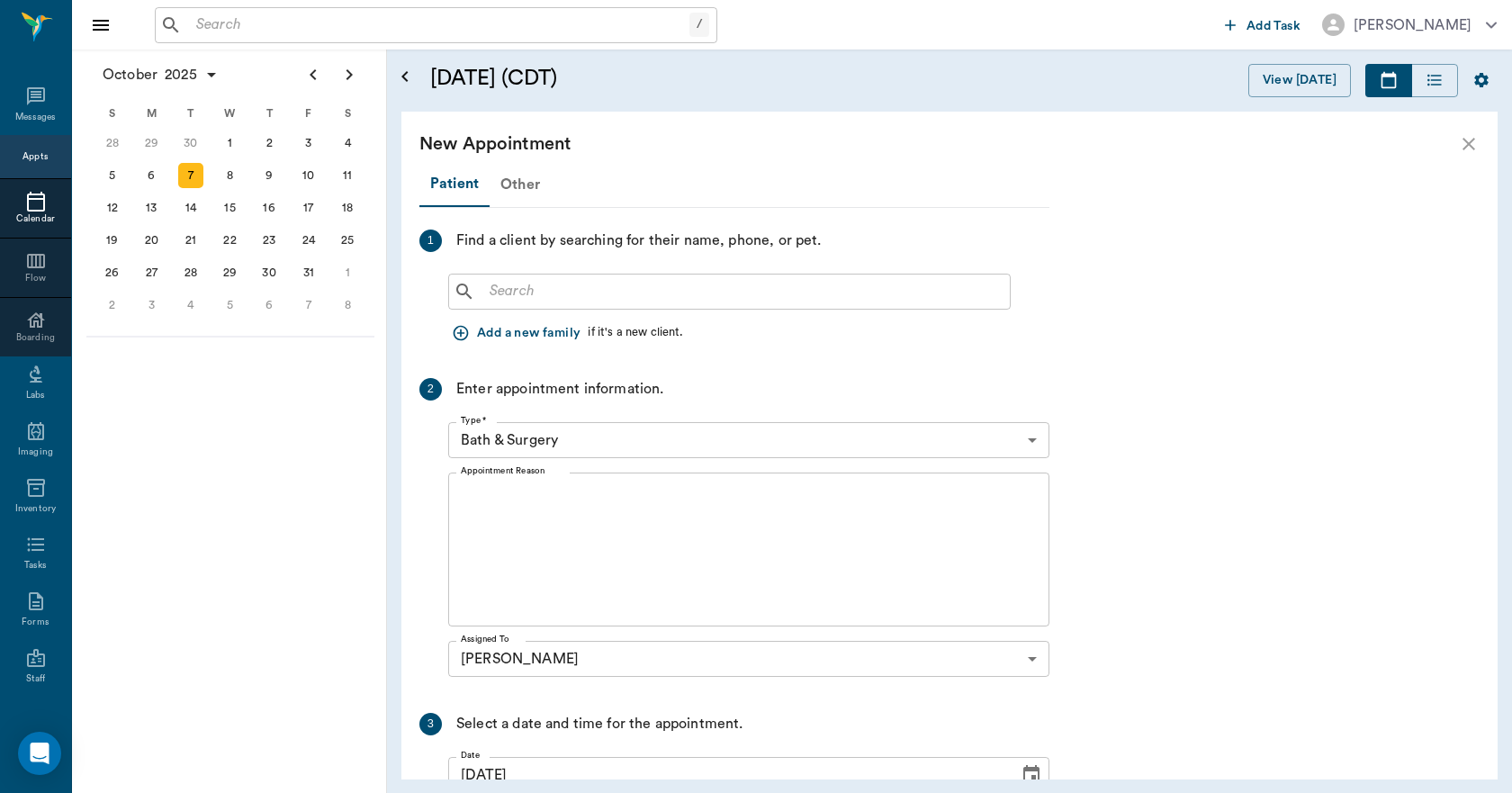
click at [527, 179] on div "Other" at bounding box center [520, 184] width 61 height 43
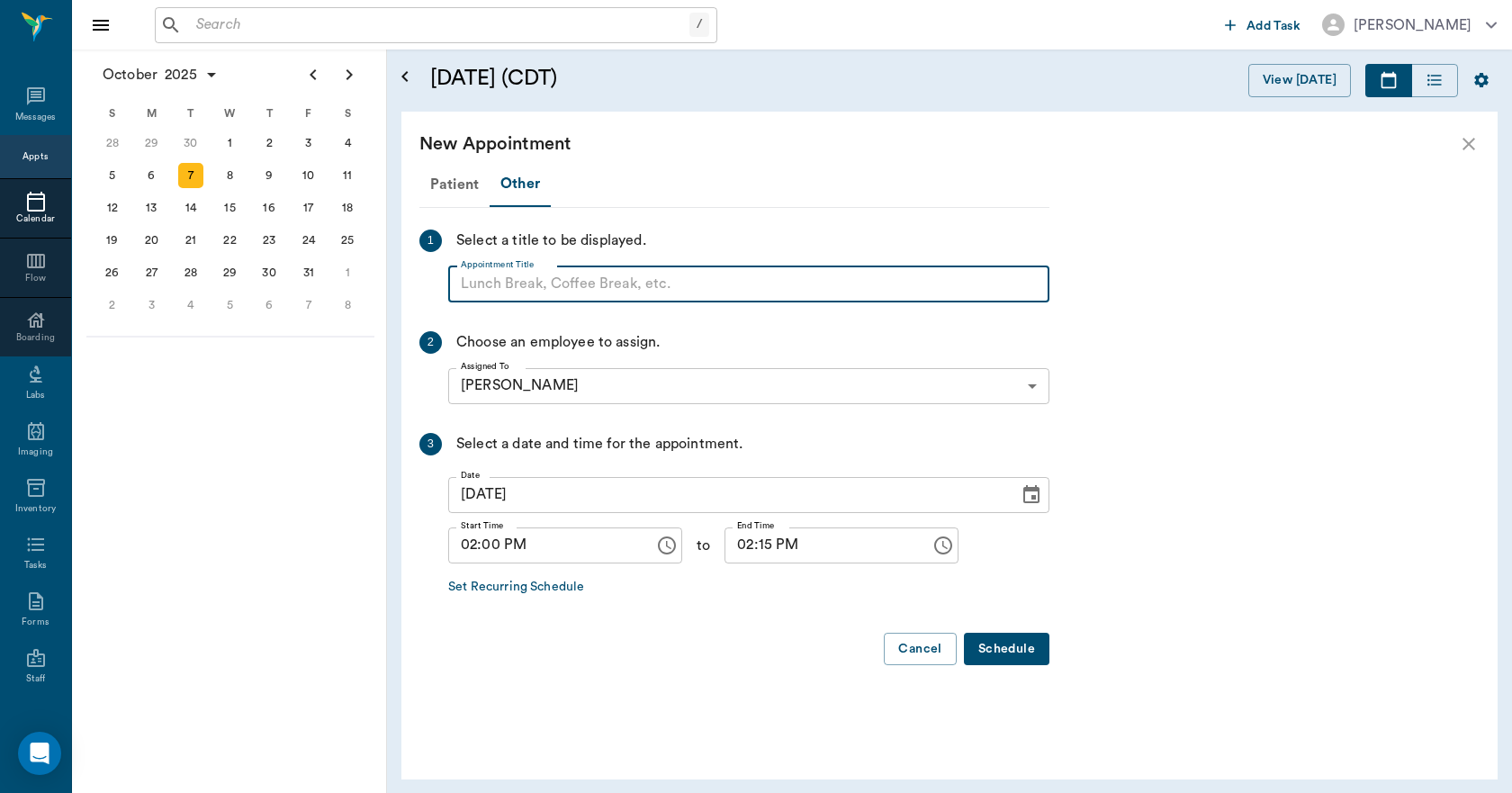
paste input "NO APPOINTMENT! EMERGENCY ONLY!"
type input "NO APPOINTMENT!"
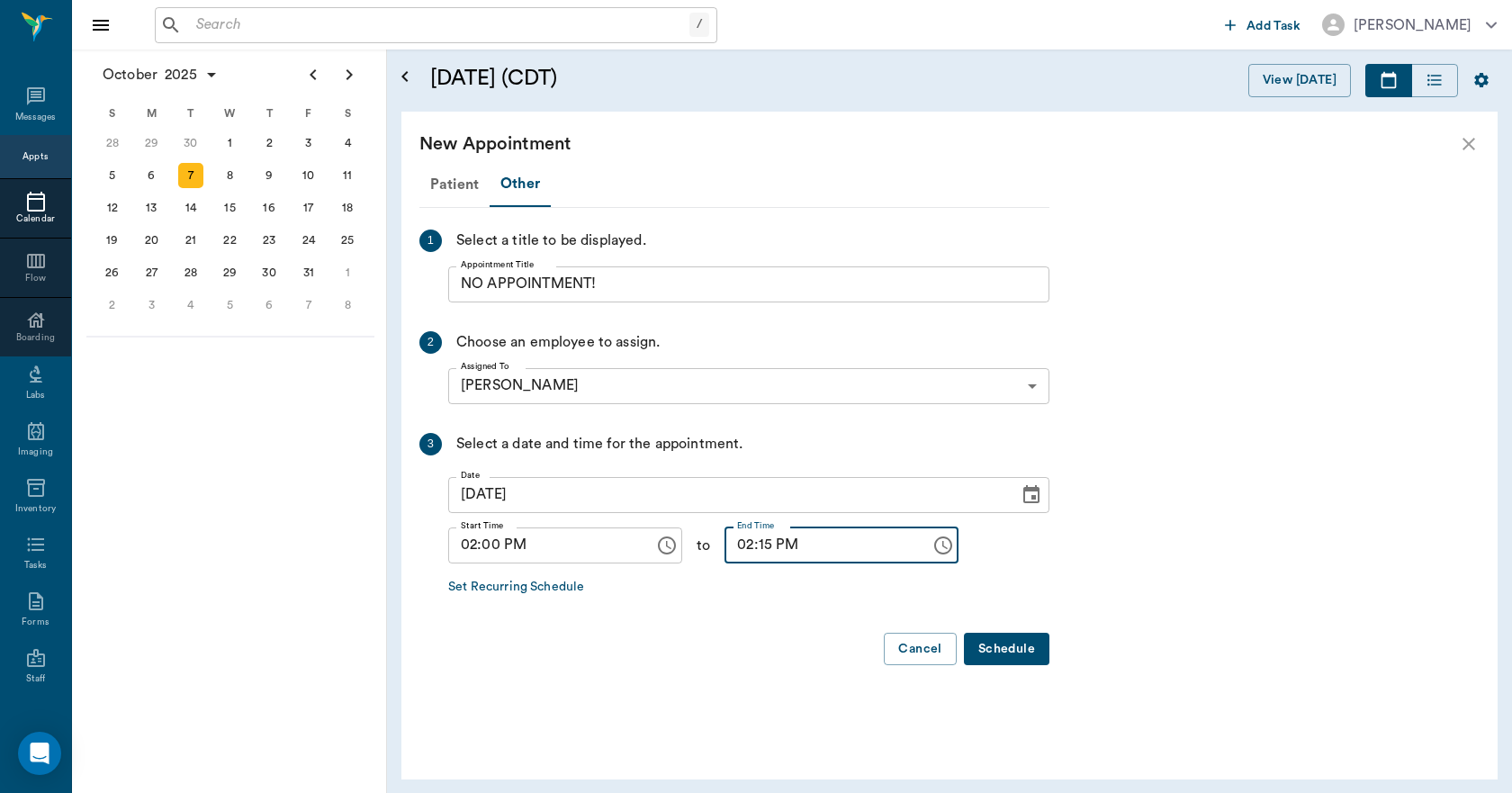
click at [756, 553] on input "02:15 PM" at bounding box center [820, 545] width 194 height 36
type input "02:30 PM"
click at [1019, 652] on button "Schedule" at bounding box center [1006, 649] width 86 height 33
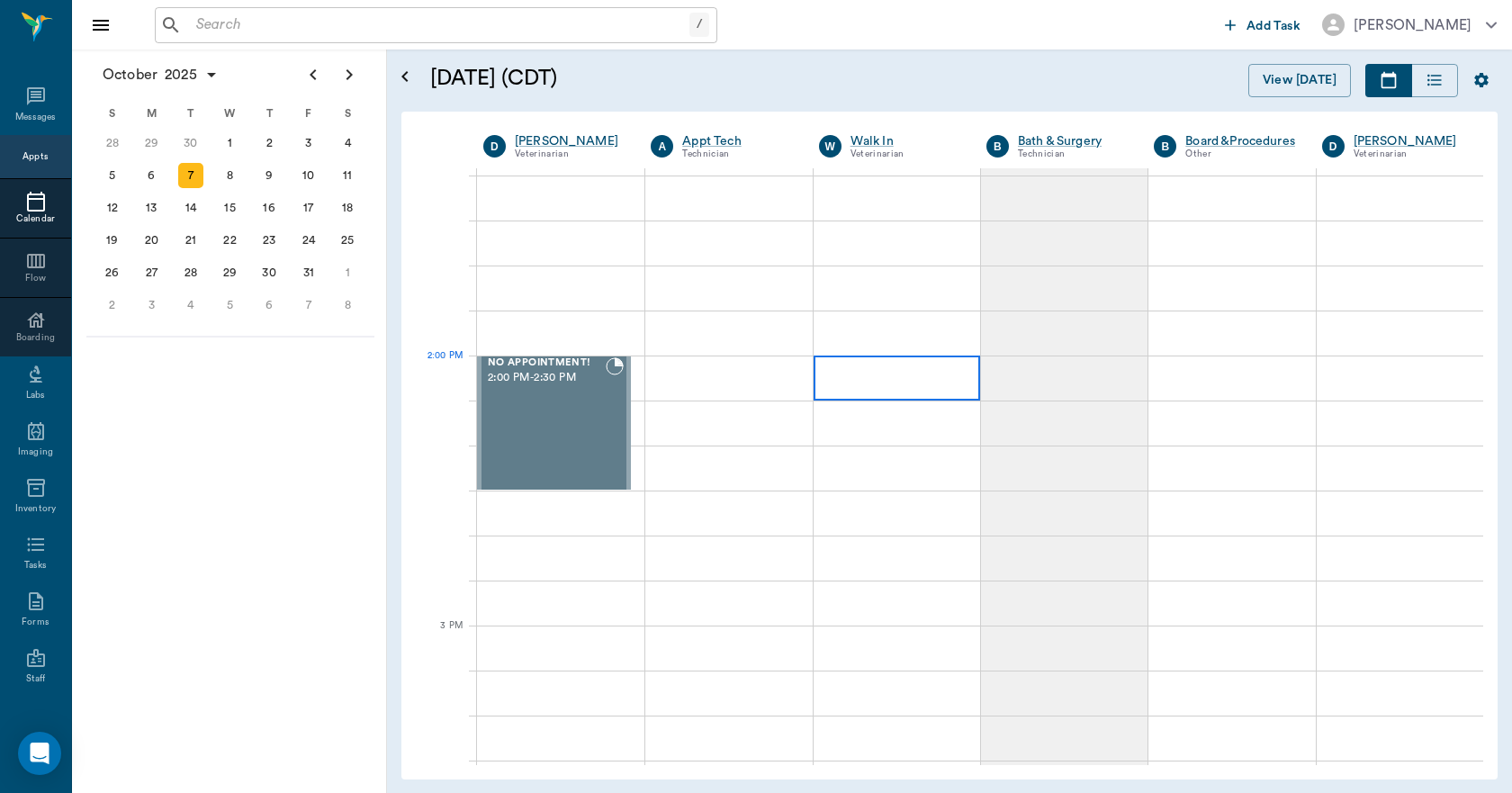
click at [870, 375] on div at bounding box center [896, 378] width 166 height 45
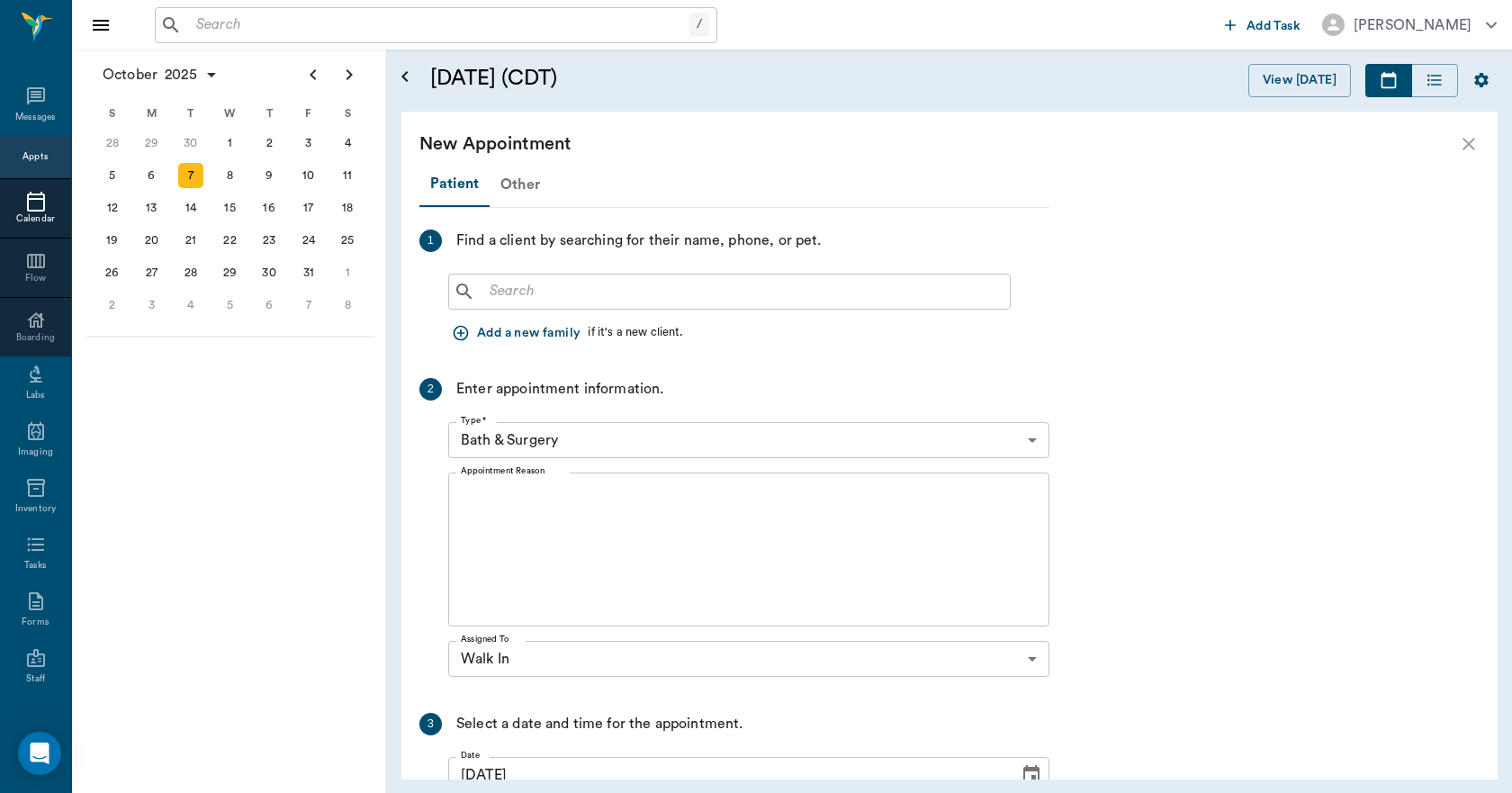
click at [522, 198] on div "Other" at bounding box center [520, 184] width 61 height 43
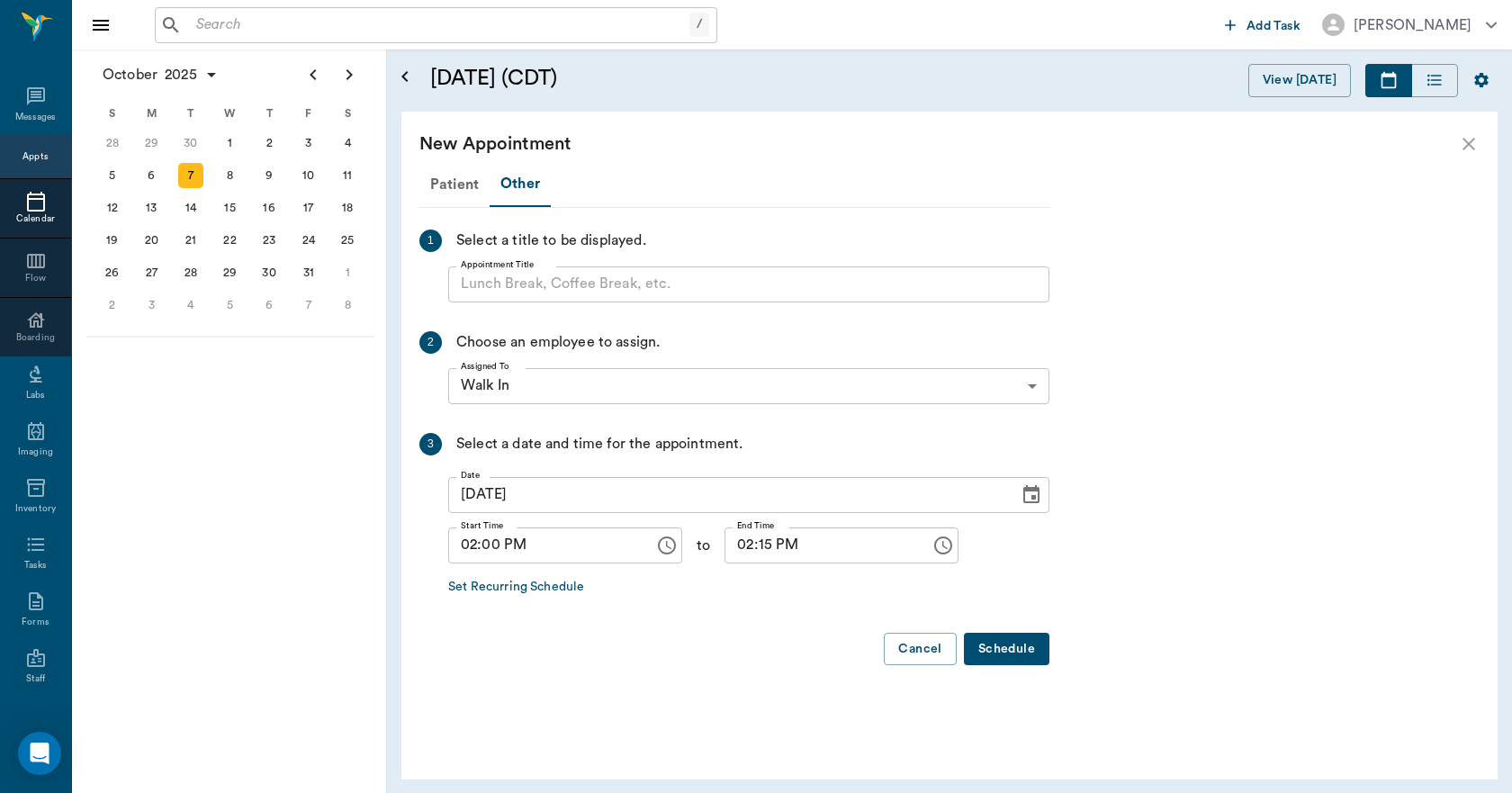
drag, startPoint x: 526, startPoint y: 278, endPoint x: 717, endPoint y: 220, distance: 199.6
click at [717, 220] on div "Patient Other 1 Select a title to be displayed. Appointment Title Appointment T…" at bounding box center [734, 420] width 630 height 519
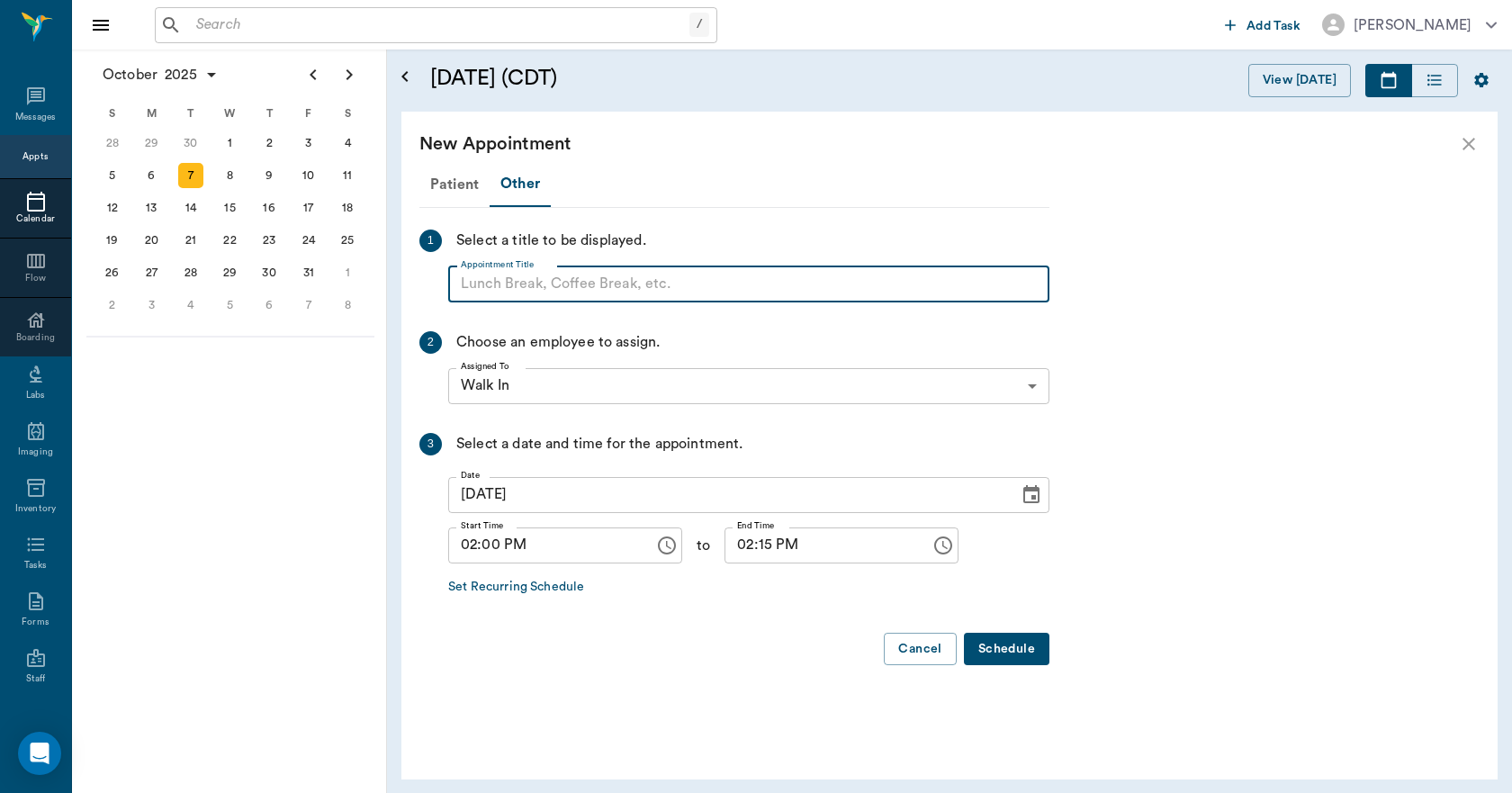
paste input "NO APPOINTMENT! EMERGENCY ONLY!"
type input "NO APPOINTMENT!"
click at [753, 552] on input "02:15 PM" at bounding box center [820, 545] width 194 height 36
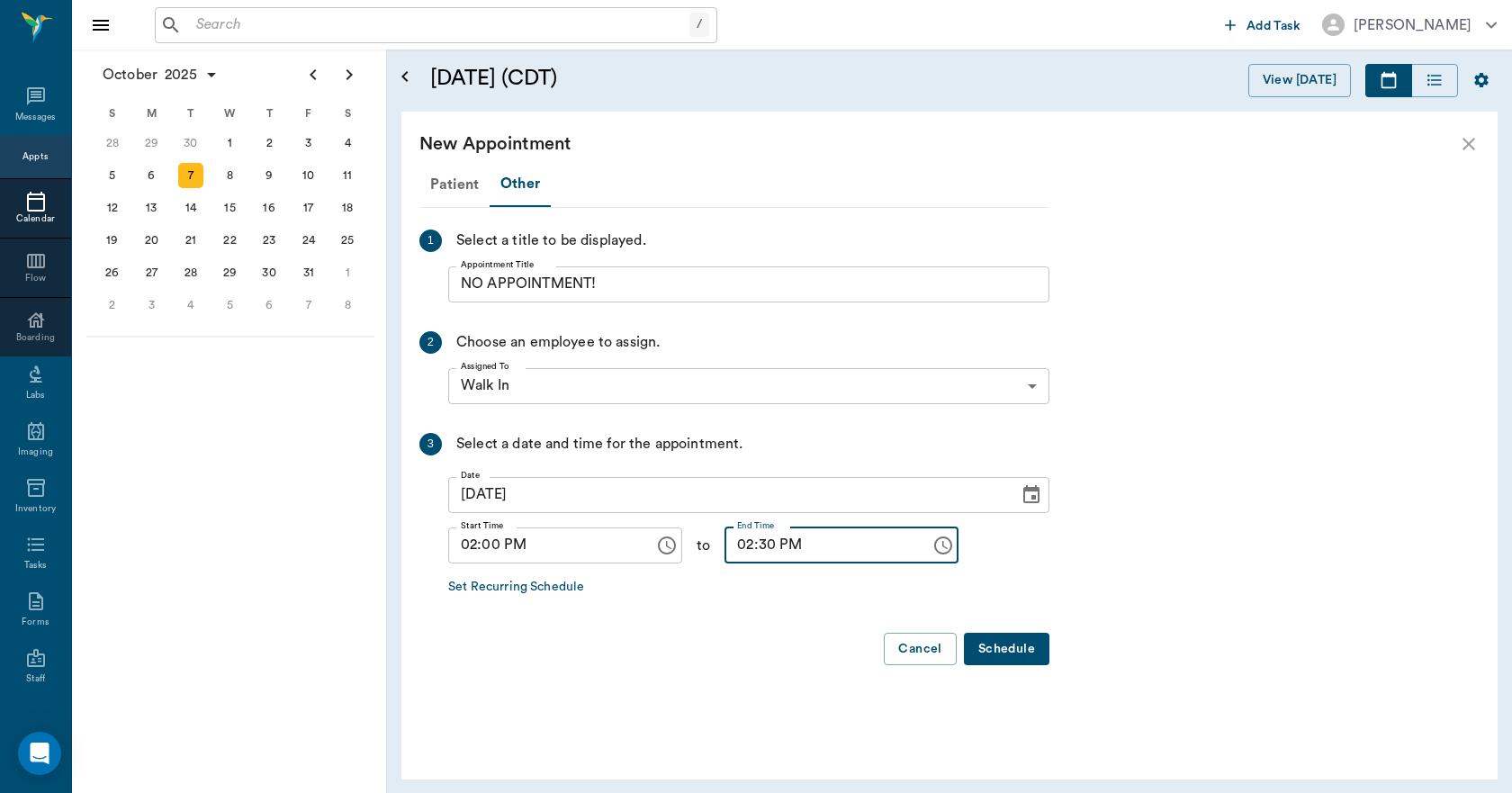
type input "02:30 PM"
click at [1016, 643] on button "Schedule" at bounding box center [1006, 649] width 86 height 33
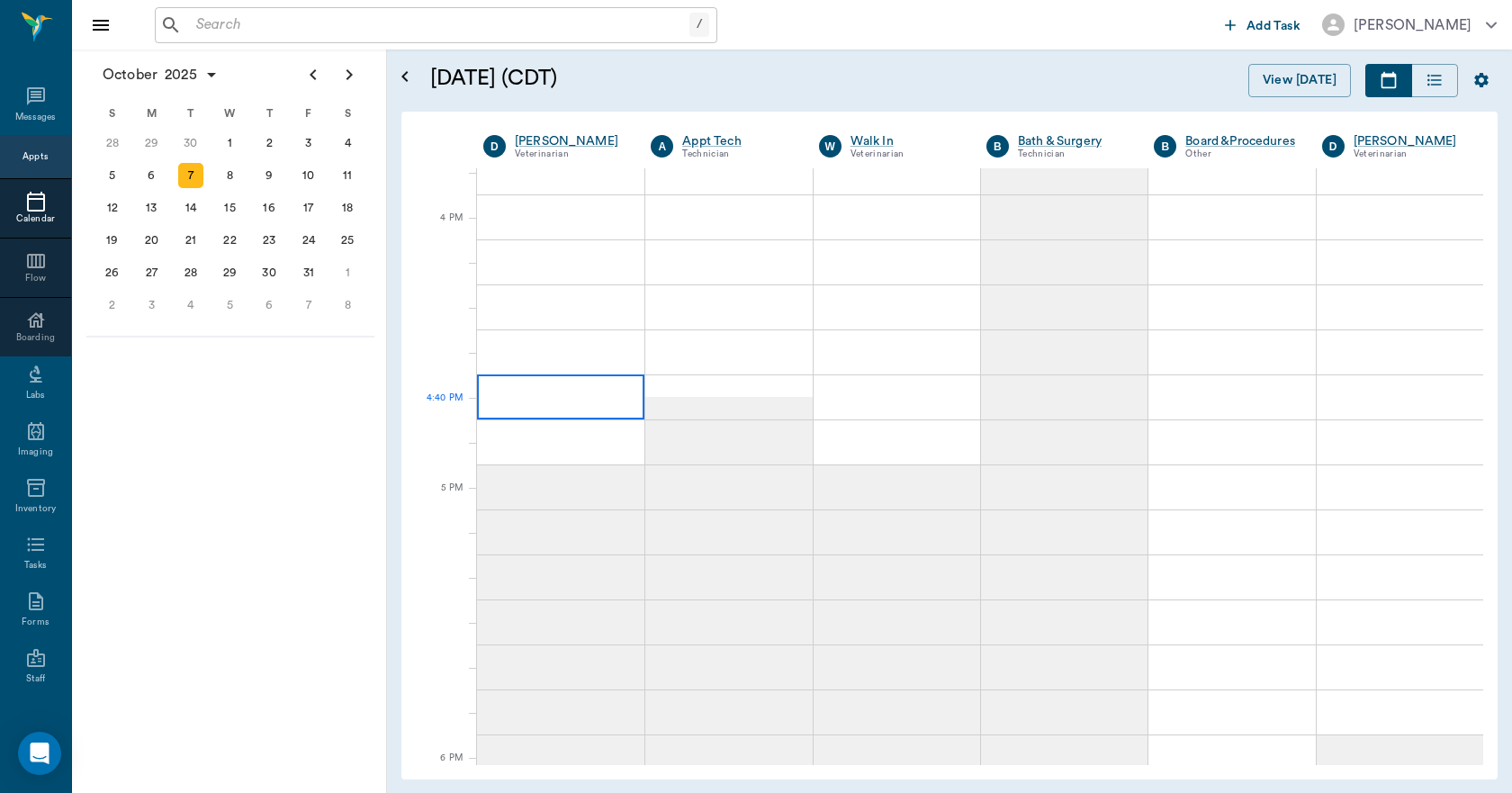
scroll to position [2159, 0]
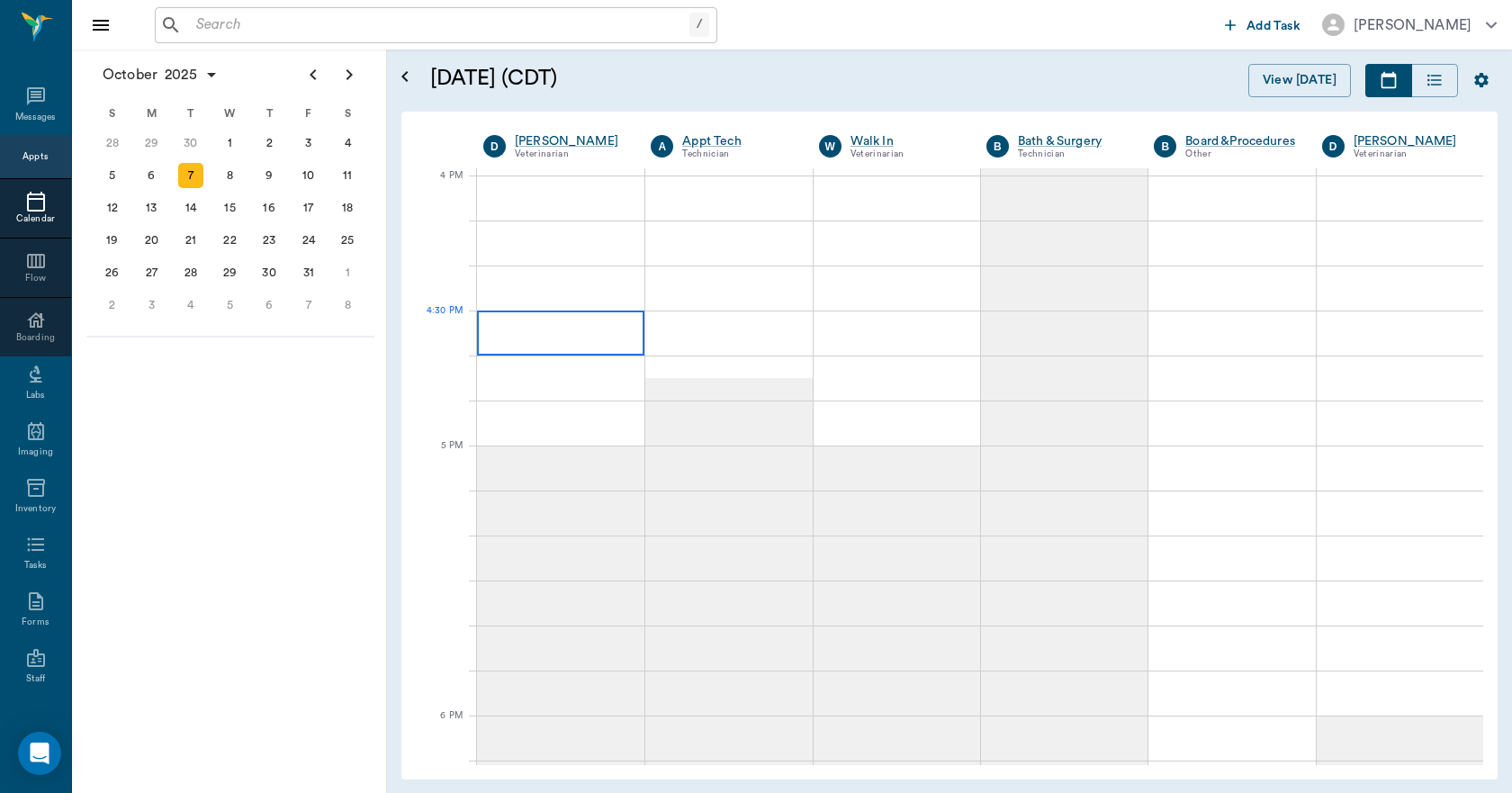
click at [505, 341] on div at bounding box center [560, 333] width 167 height 45
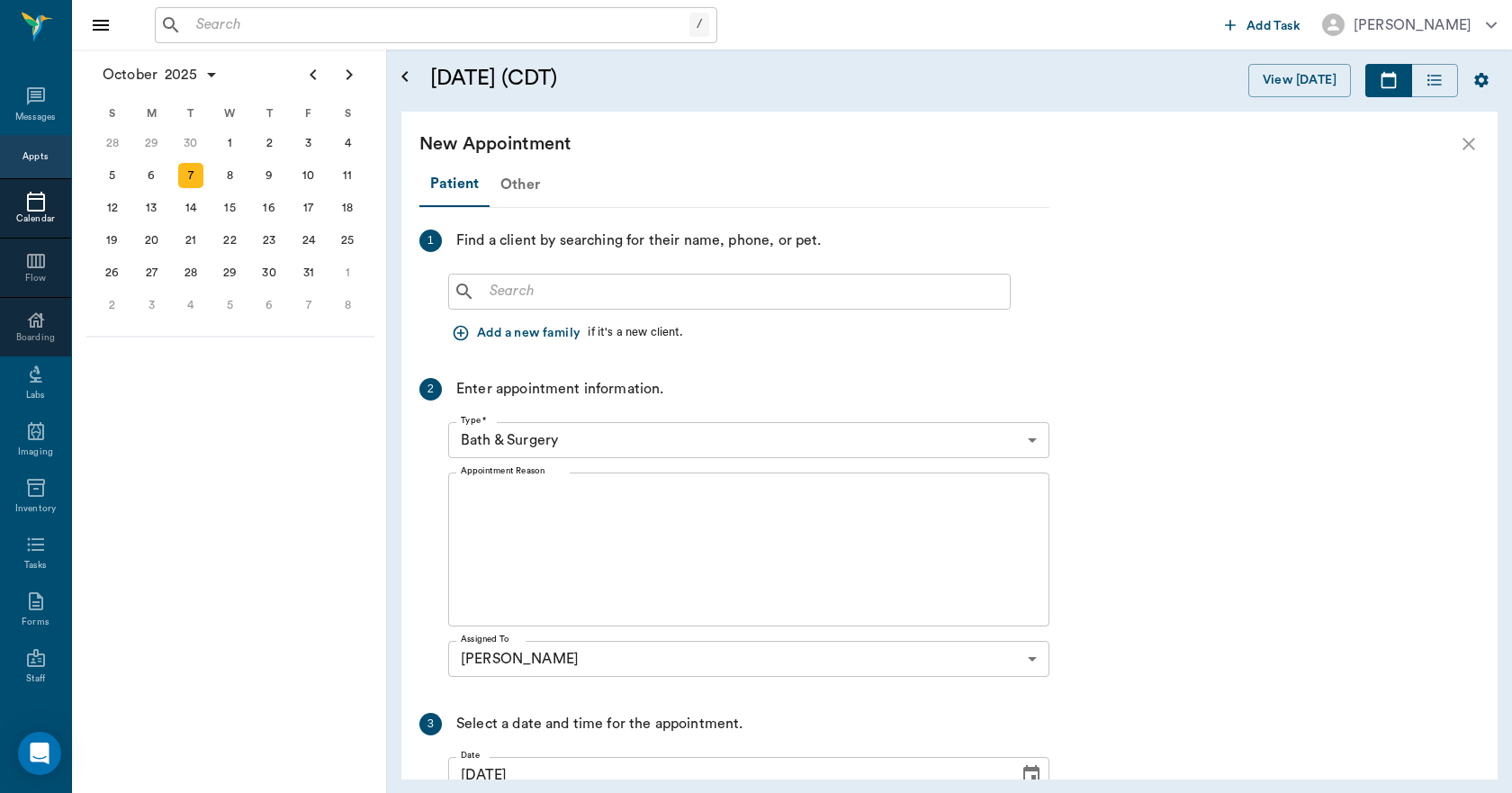
click at [520, 184] on div "Other" at bounding box center [520, 184] width 61 height 43
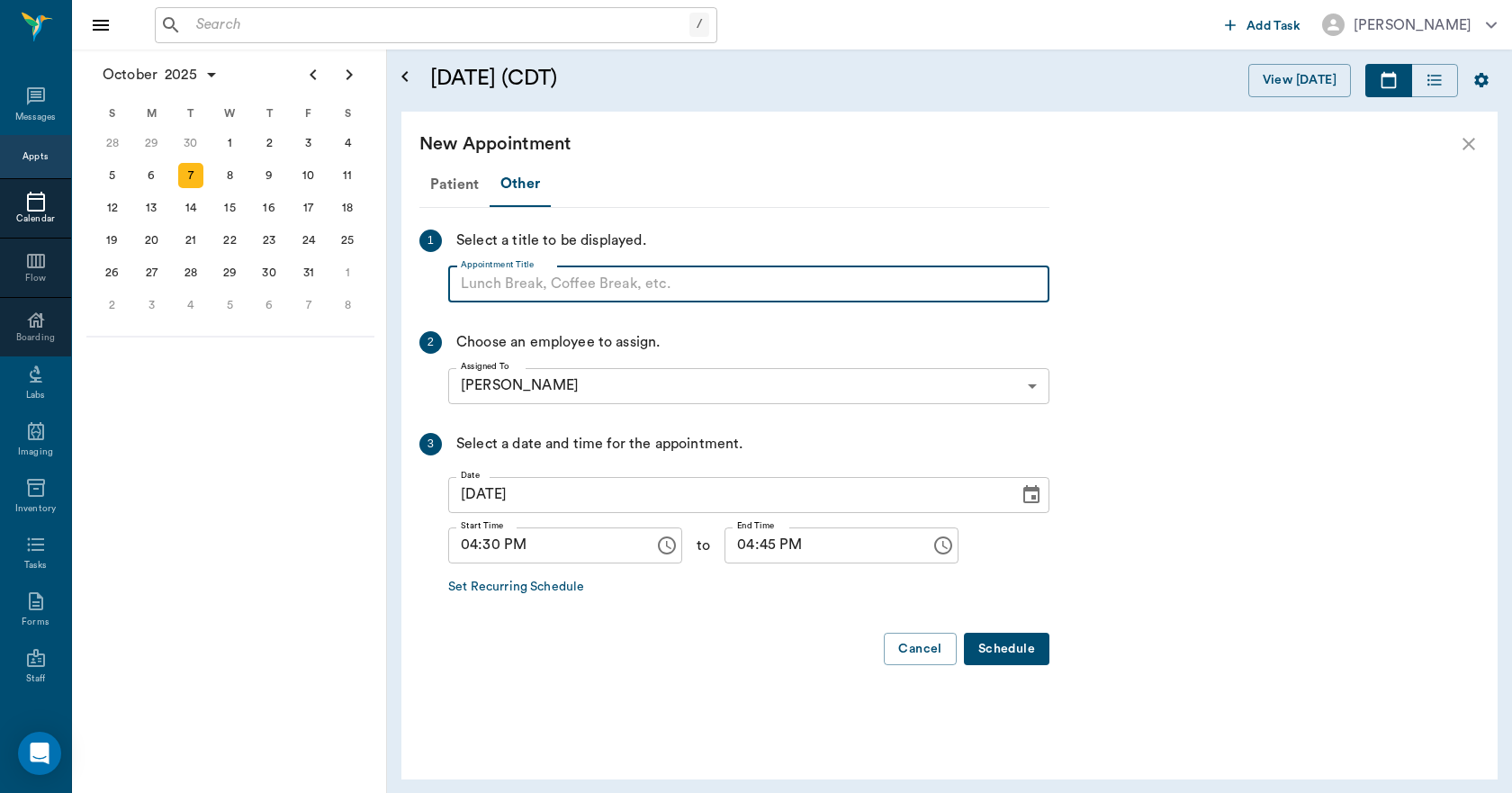
paste input "NO APPOINTMENT! EMERGENCY ONLY!"
type input "NO APPOINTMENT!"
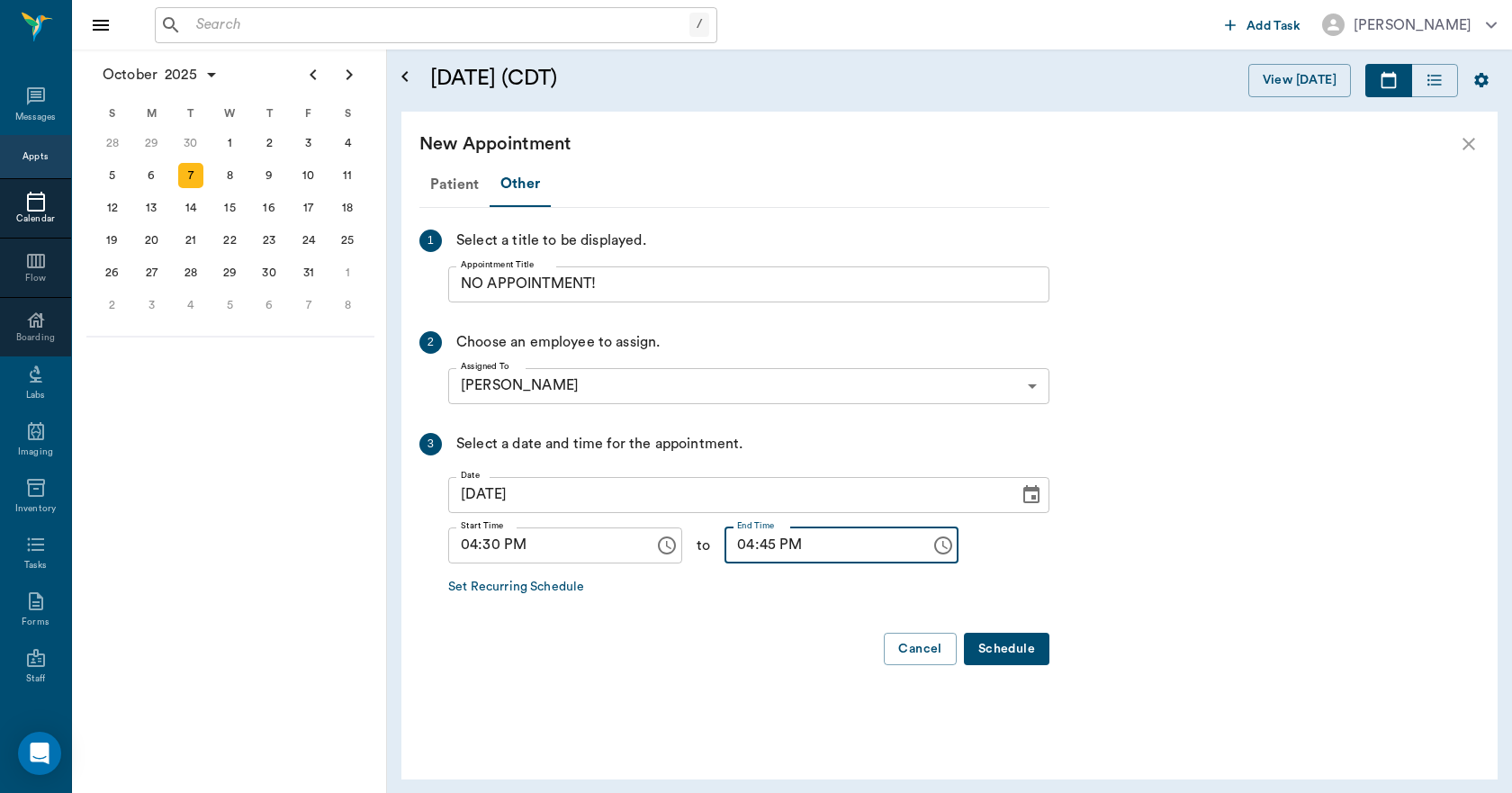
click at [733, 541] on input "04:45 PM" at bounding box center [820, 545] width 194 height 36
type input "05:00 PM"
click at [998, 648] on button "Schedule" at bounding box center [1006, 649] width 86 height 33
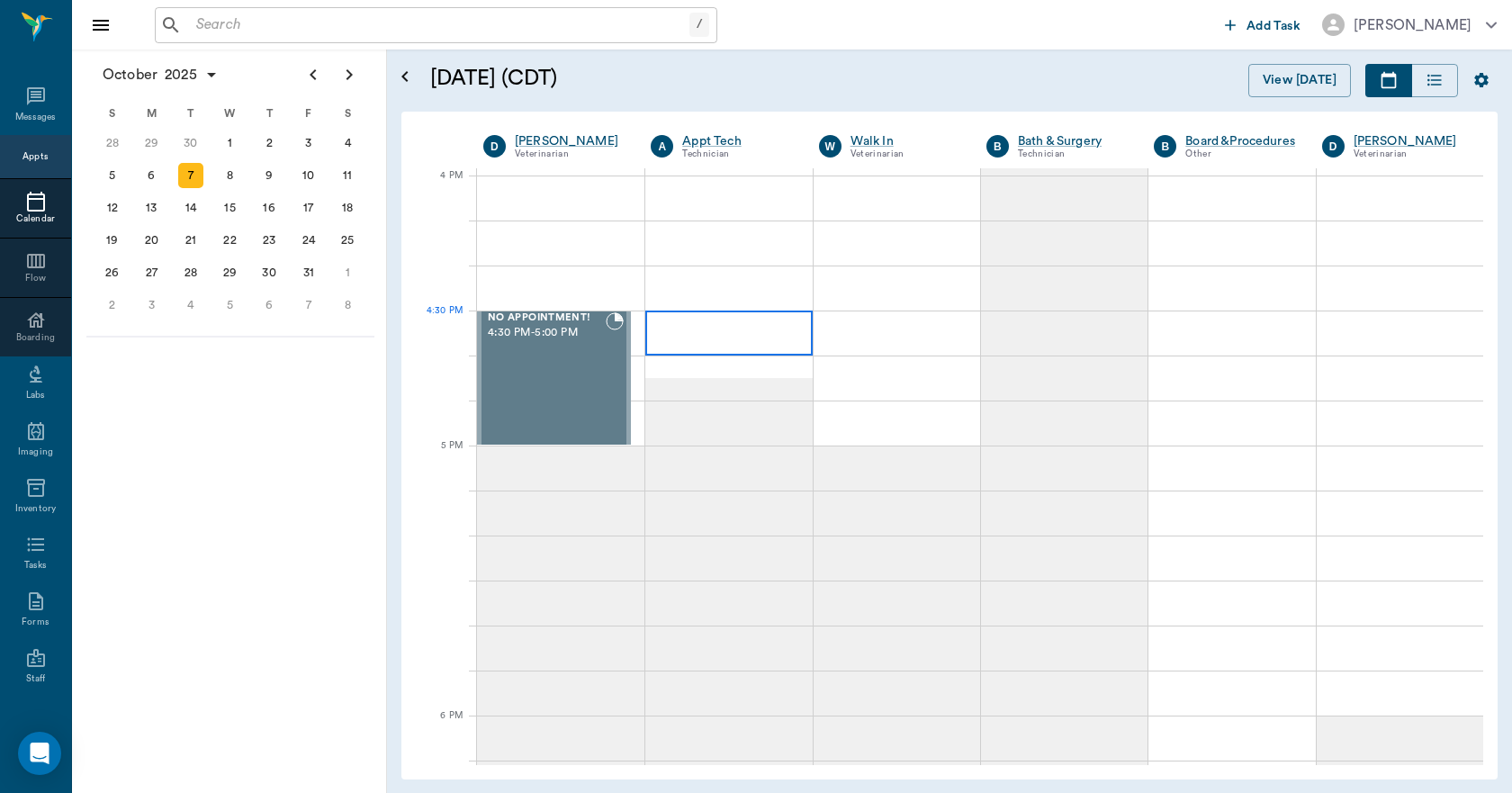
click at [711, 341] on div at bounding box center [728, 333] width 166 height 45
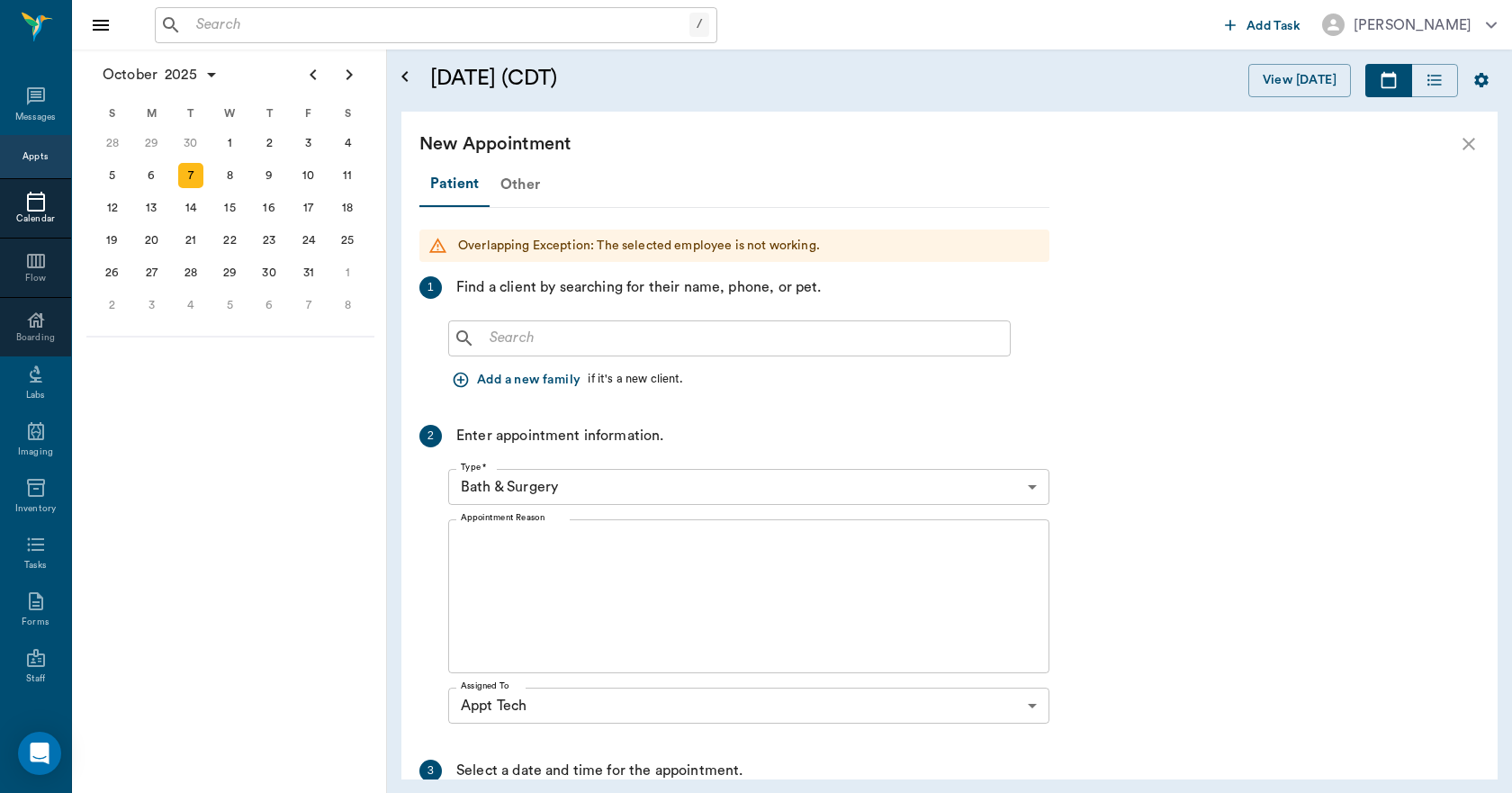
click at [523, 181] on div "Other" at bounding box center [520, 184] width 61 height 43
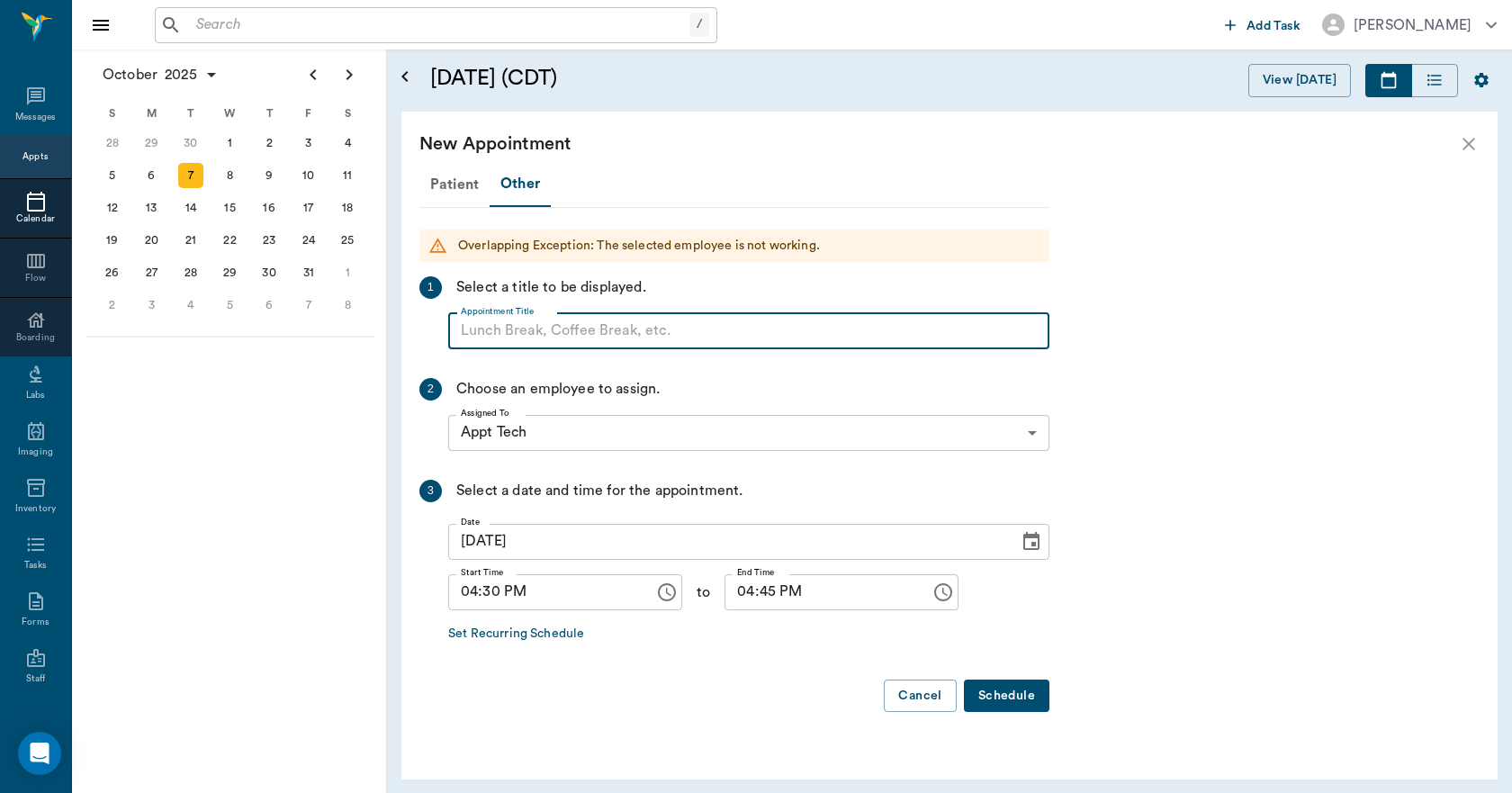
paste input "NO APPOINTMENT! EMERGENCY ONLY!"
type input "NO APPOINTMENT!"
click at [732, 595] on input "04:45 PM" at bounding box center [820, 592] width 194 height 36
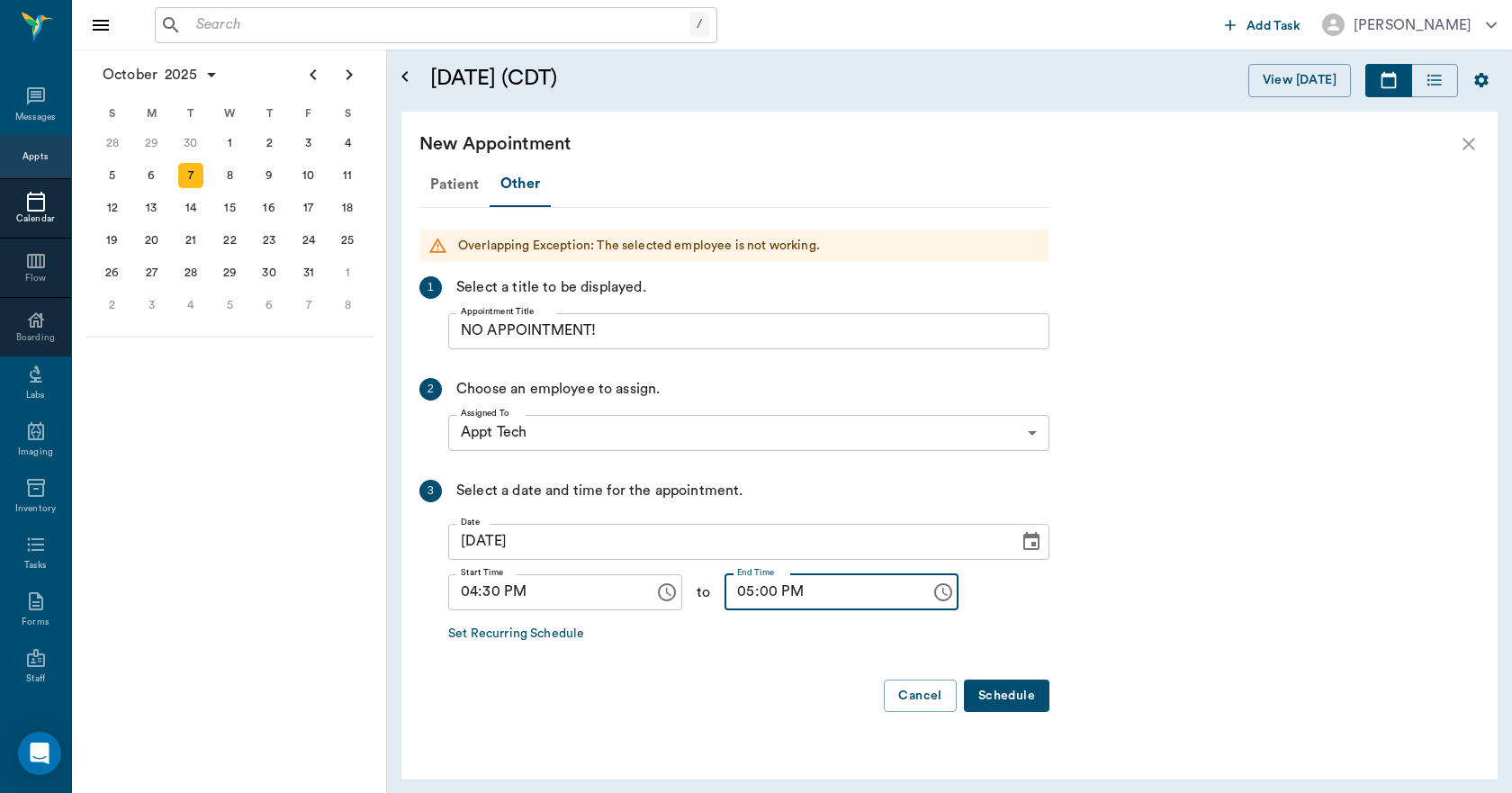
type input "05:00 PM"
click at [992, 690] on button "Schedule" at bounding box center [1006, 696] width 86 height 33
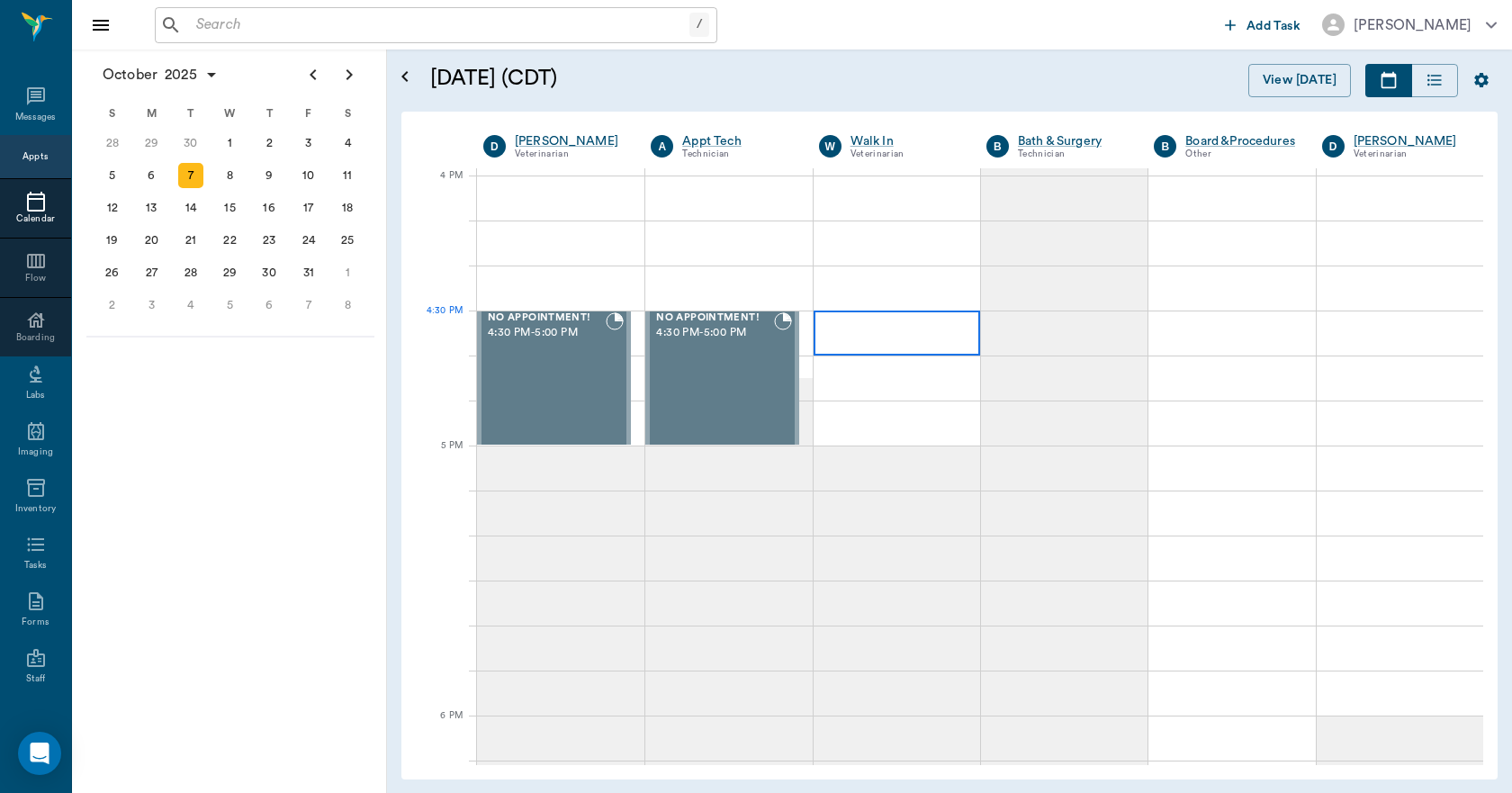
click at [885, 332] on div at bounding box center [896, 333] width 166 height 45
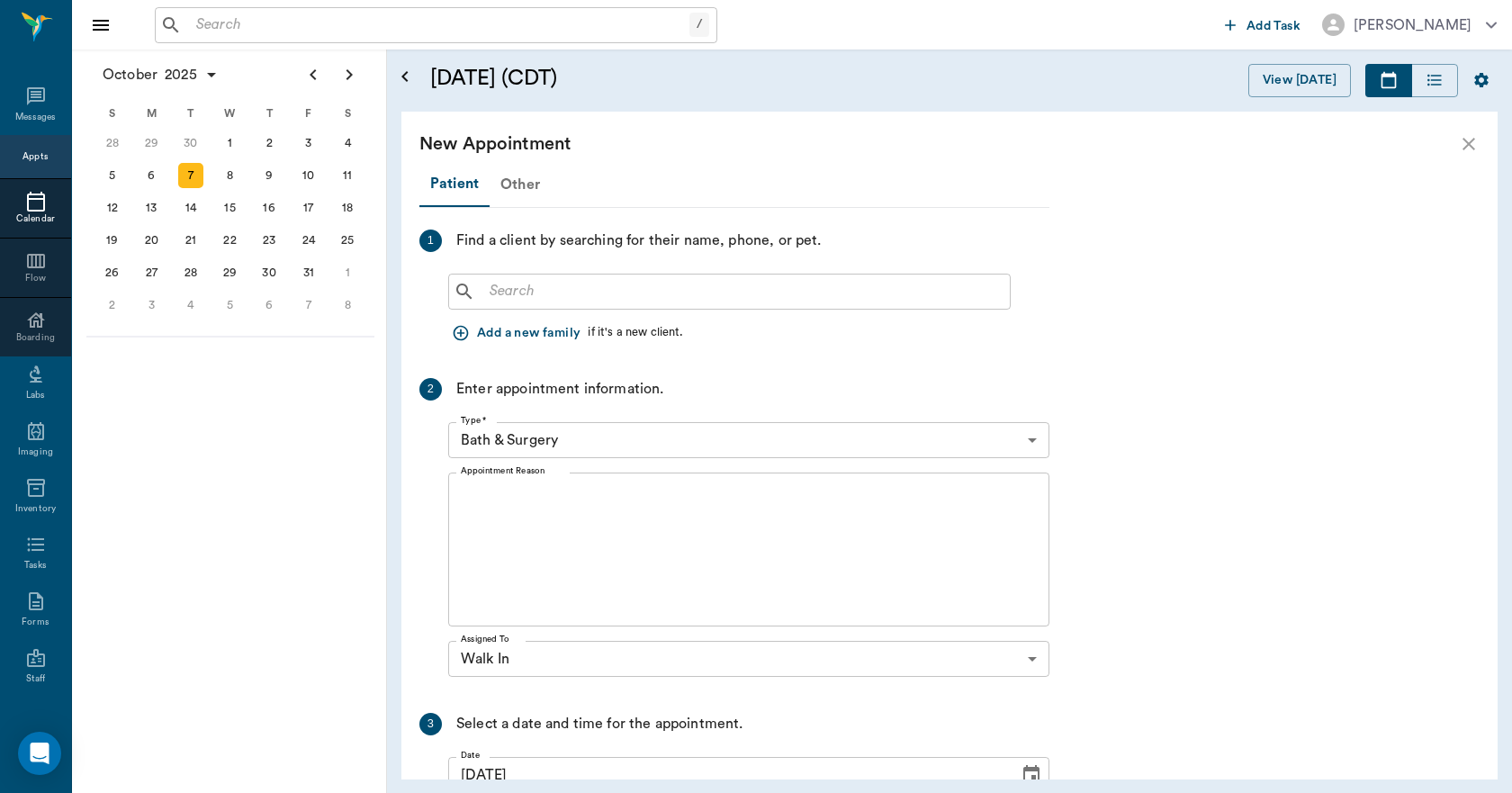
click at [533, 182] on div "Other" at bounding box center [520, 184] width 61 height 43
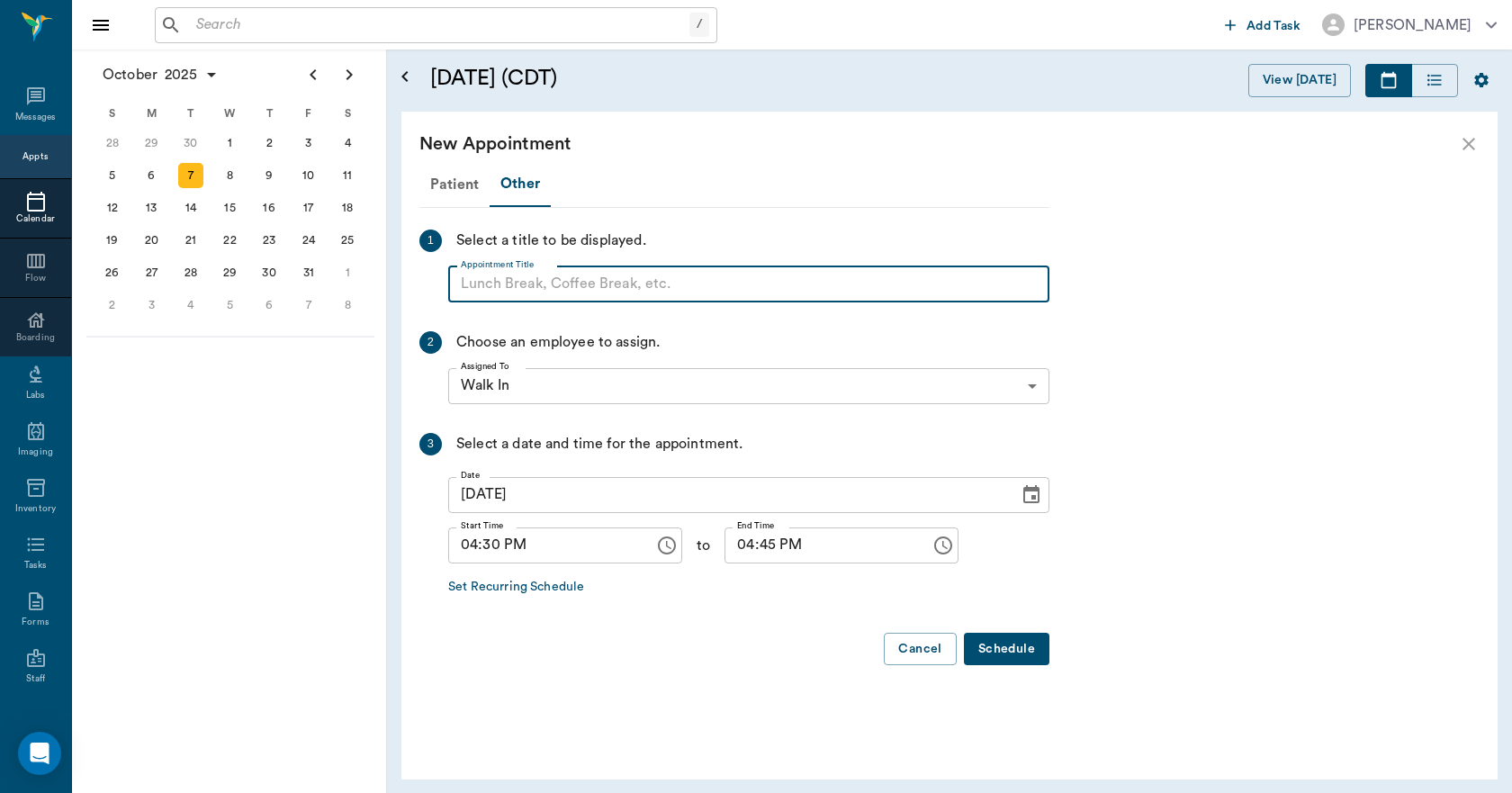
paste input "NO APPOINTMENT! EMERGENCY ONLY!"
type input "NO APPOINTMENT!"
click at [731, 548] on input "04:45 PM" at bounding box center [820, 545] width 194 height 36
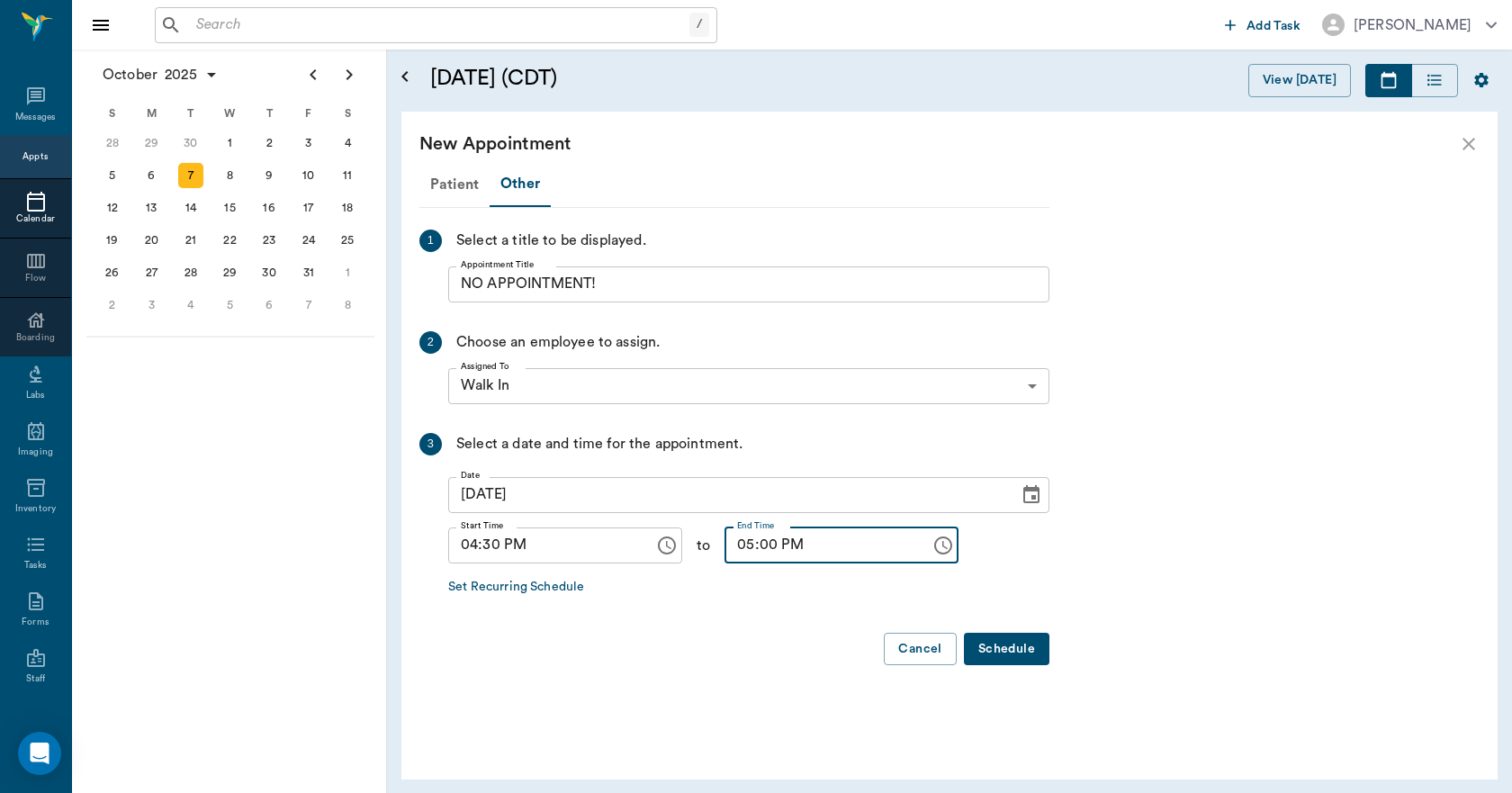
type input "05:00 PM"
click at [1004, 644] on button "Schedule" at bounding box center [1006, 649] width 86 height 33
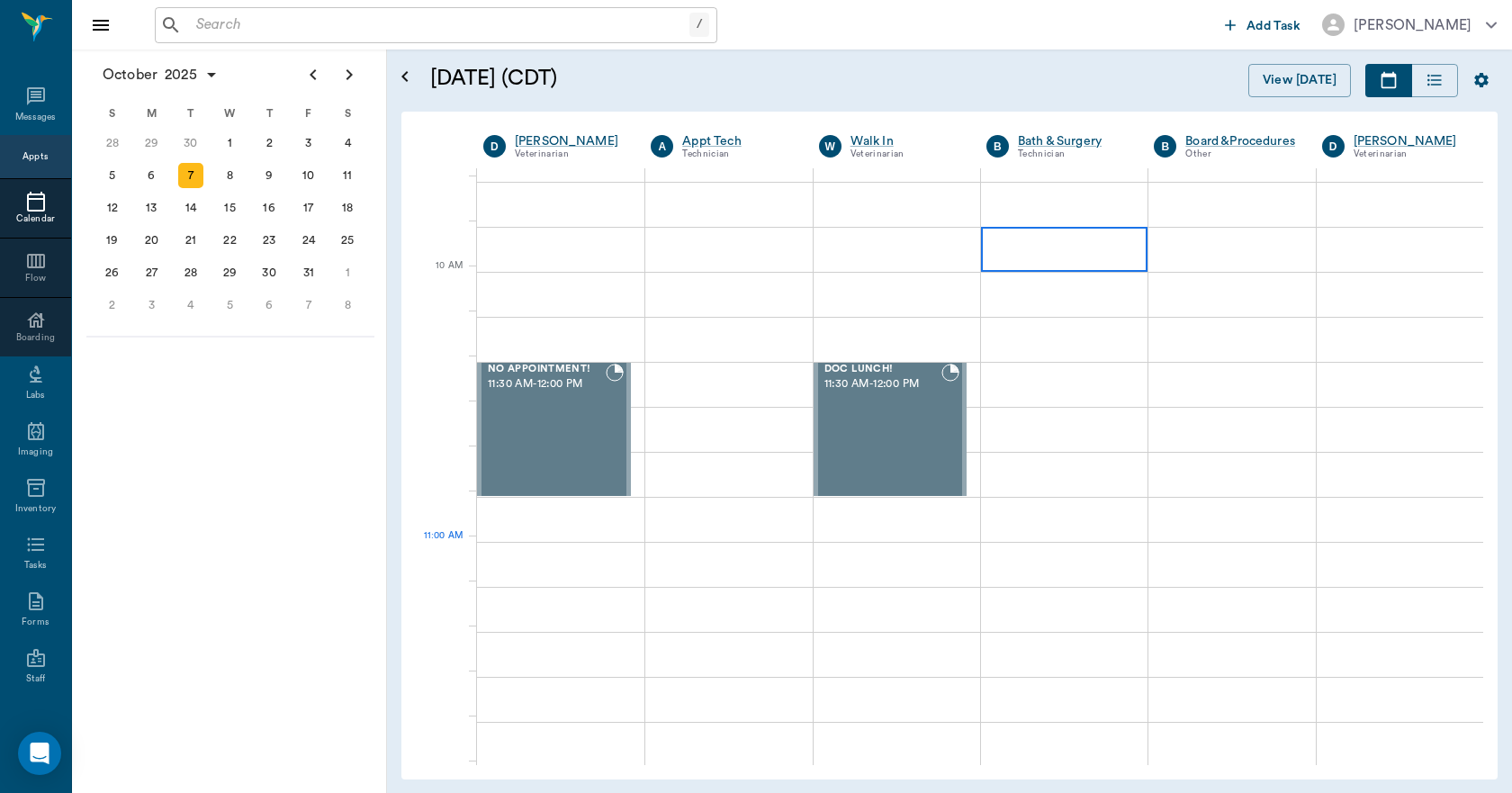
scroll to position [450, 0]
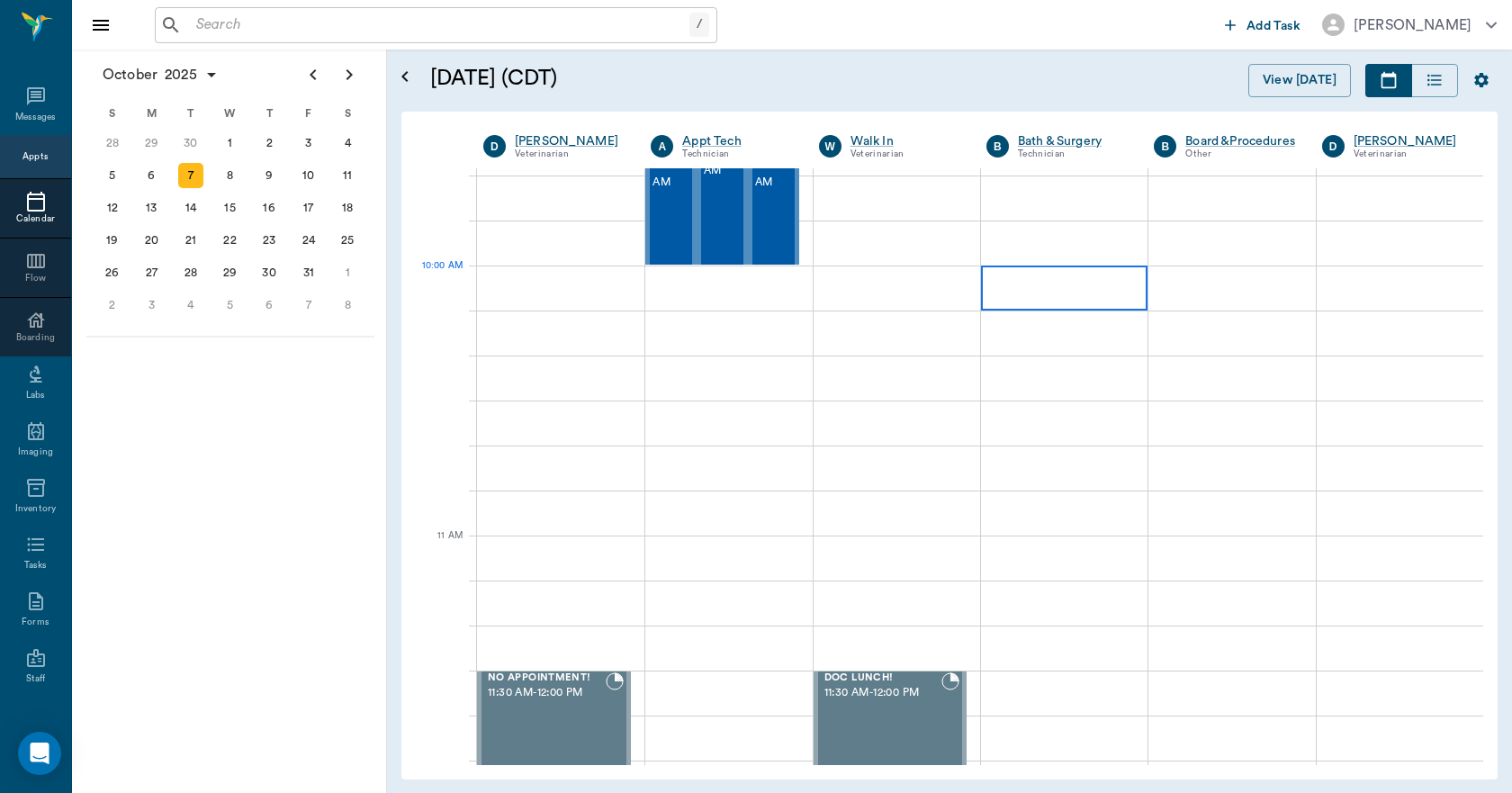
click at [1029, 295] on div at bounding box center [1063, 288] width 166 height 45
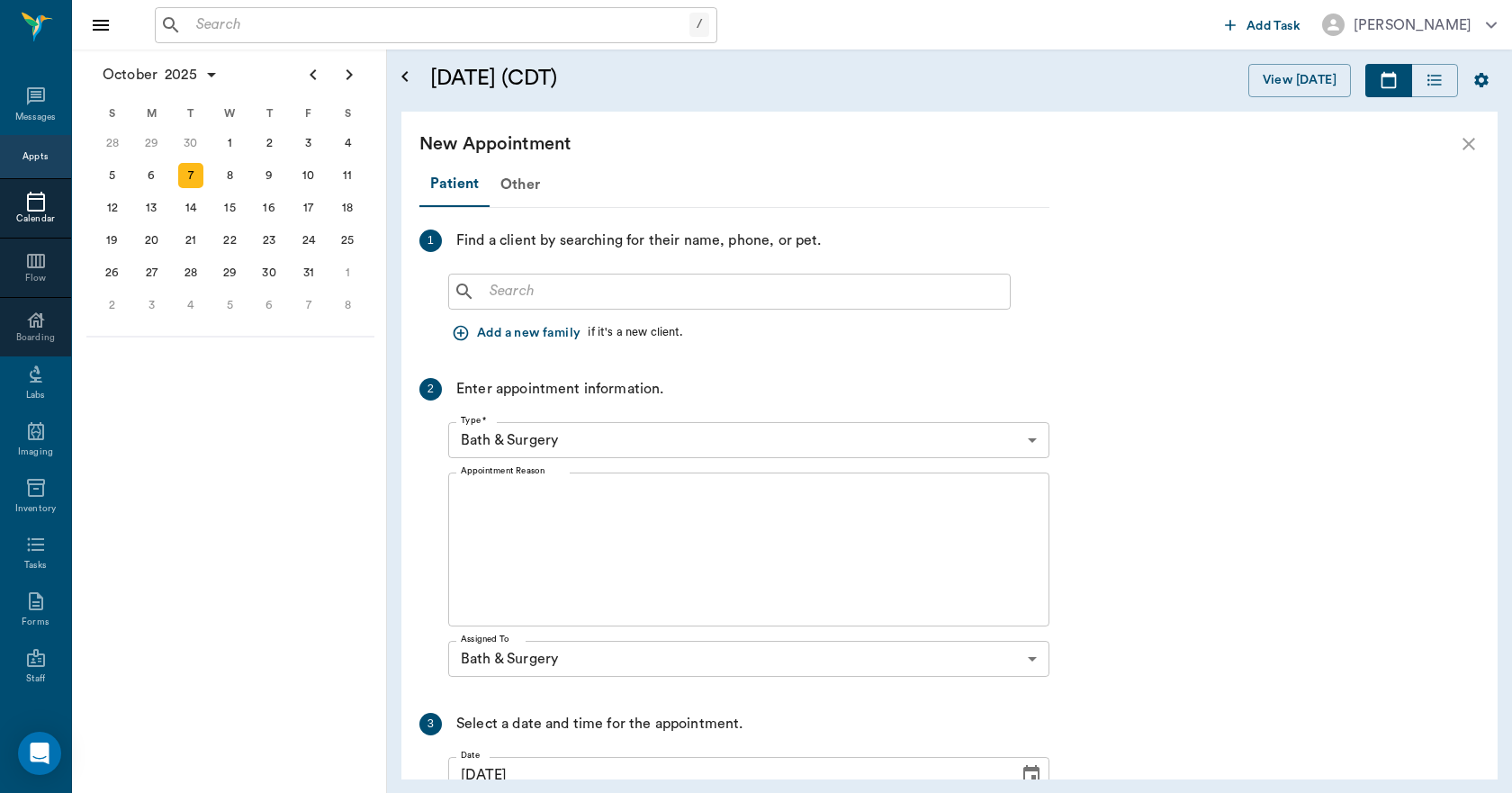
click at [520, 168] on div "New Appointment" at bounding box center [949, 144] width 1096 height 65
click at [519, 185] on div "Other" at bounding box center [520, 184] width 61 height 43
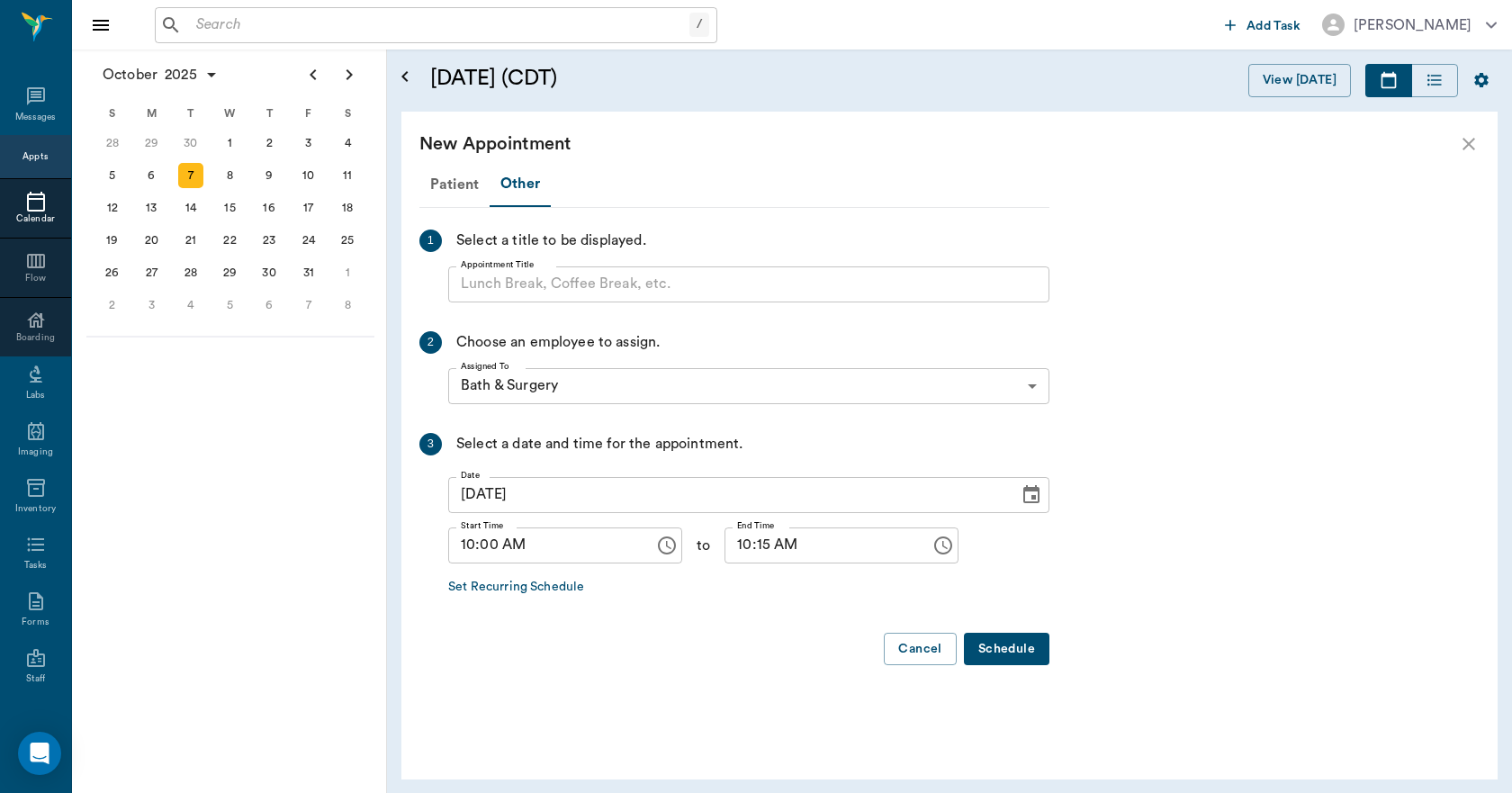
click at [529, 272] on input "Appointment Title" at bounding box center [749, 284] width 601 height 36
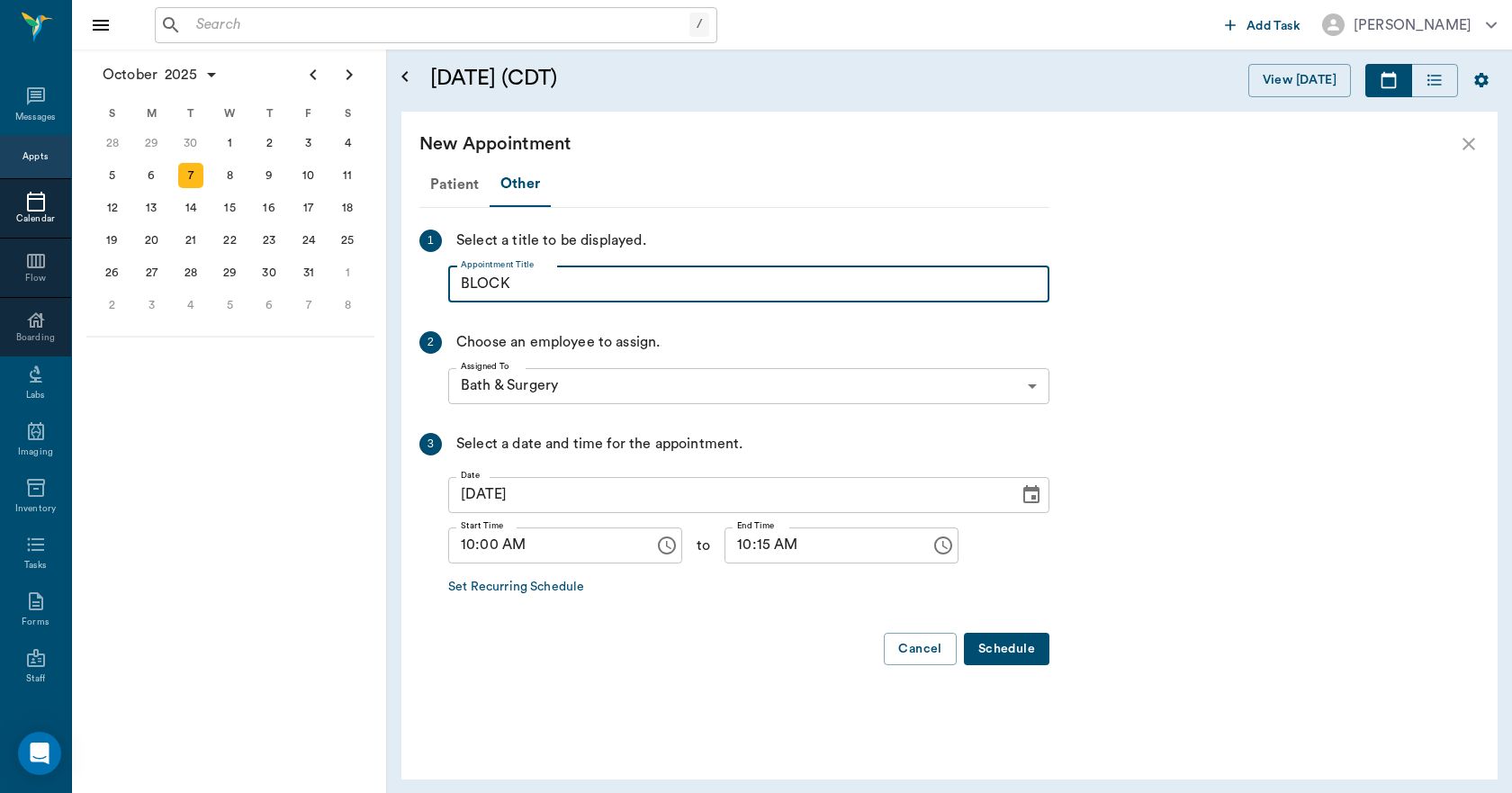
type input "BLOCK"
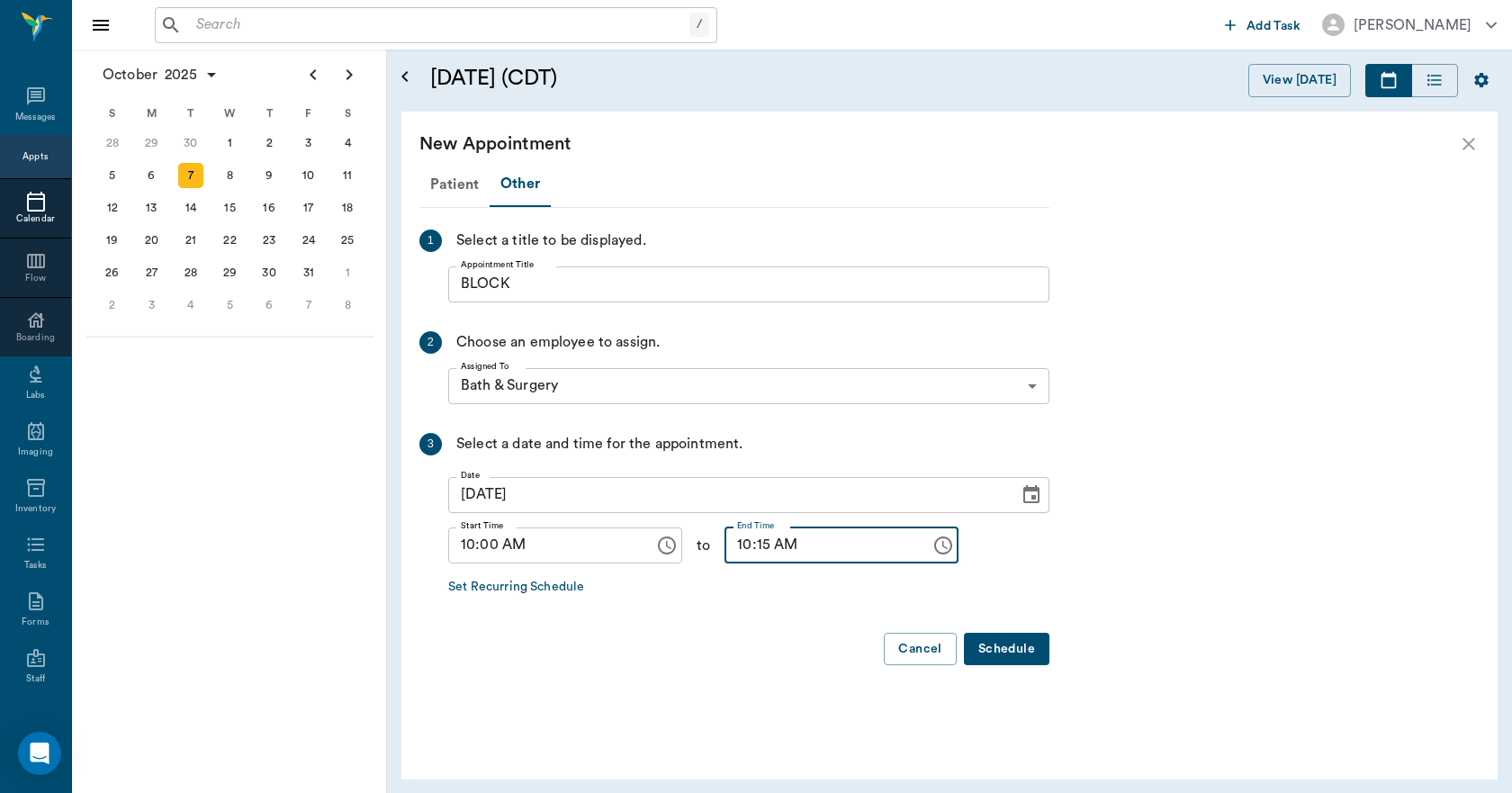
click at [724, 537] on input "10:15 AM" at bounding box center [820, 545] width 194 height 36
type input "05:00 PM"
click at [997, 648] on button "Schedule" at bounding box center [1006, 649] width 86 height 33
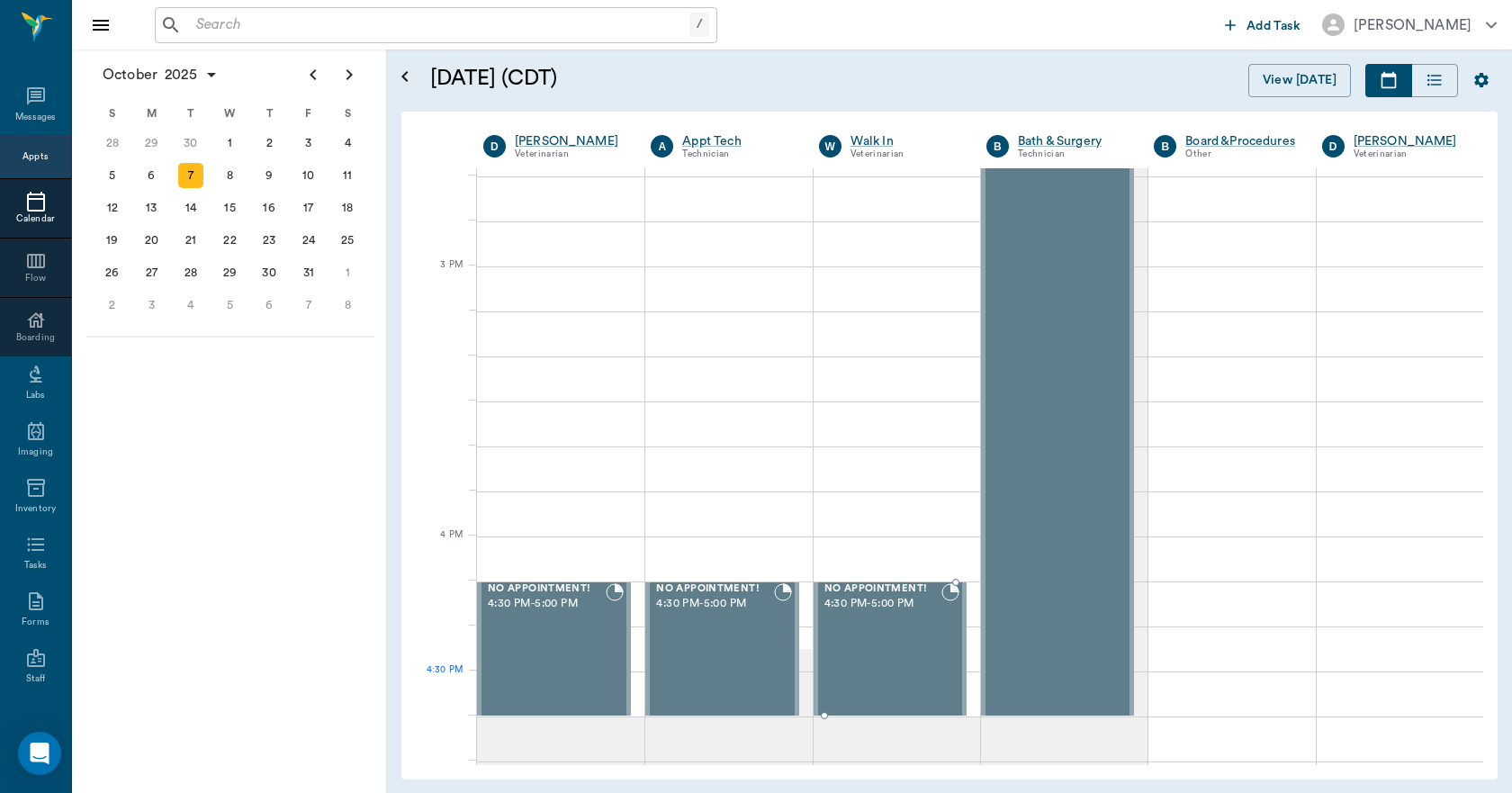
scroll to position [1979, 0]
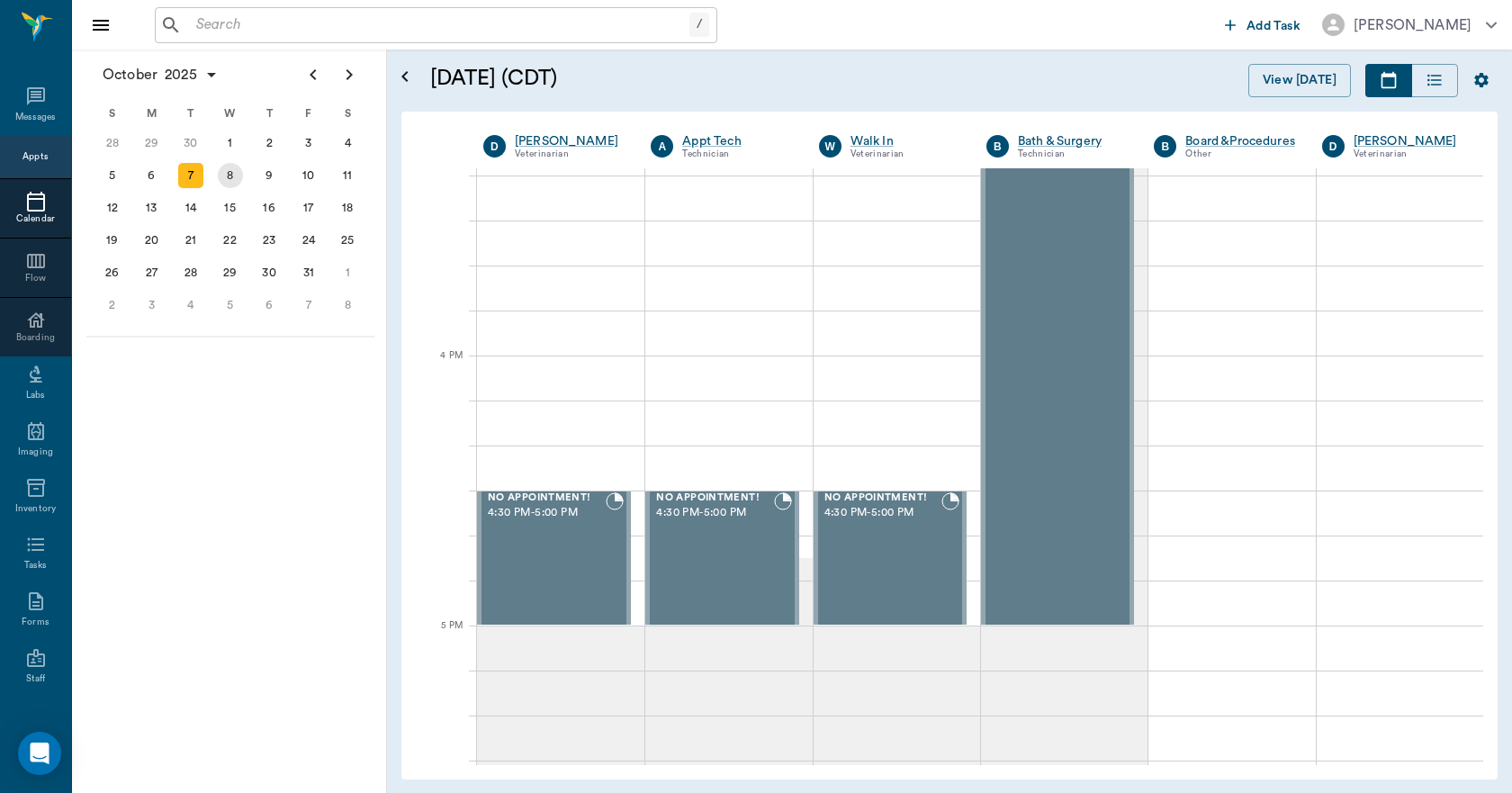
click at [220, 167] on div "8" at bounding box center [231, 175] width 25 height 25
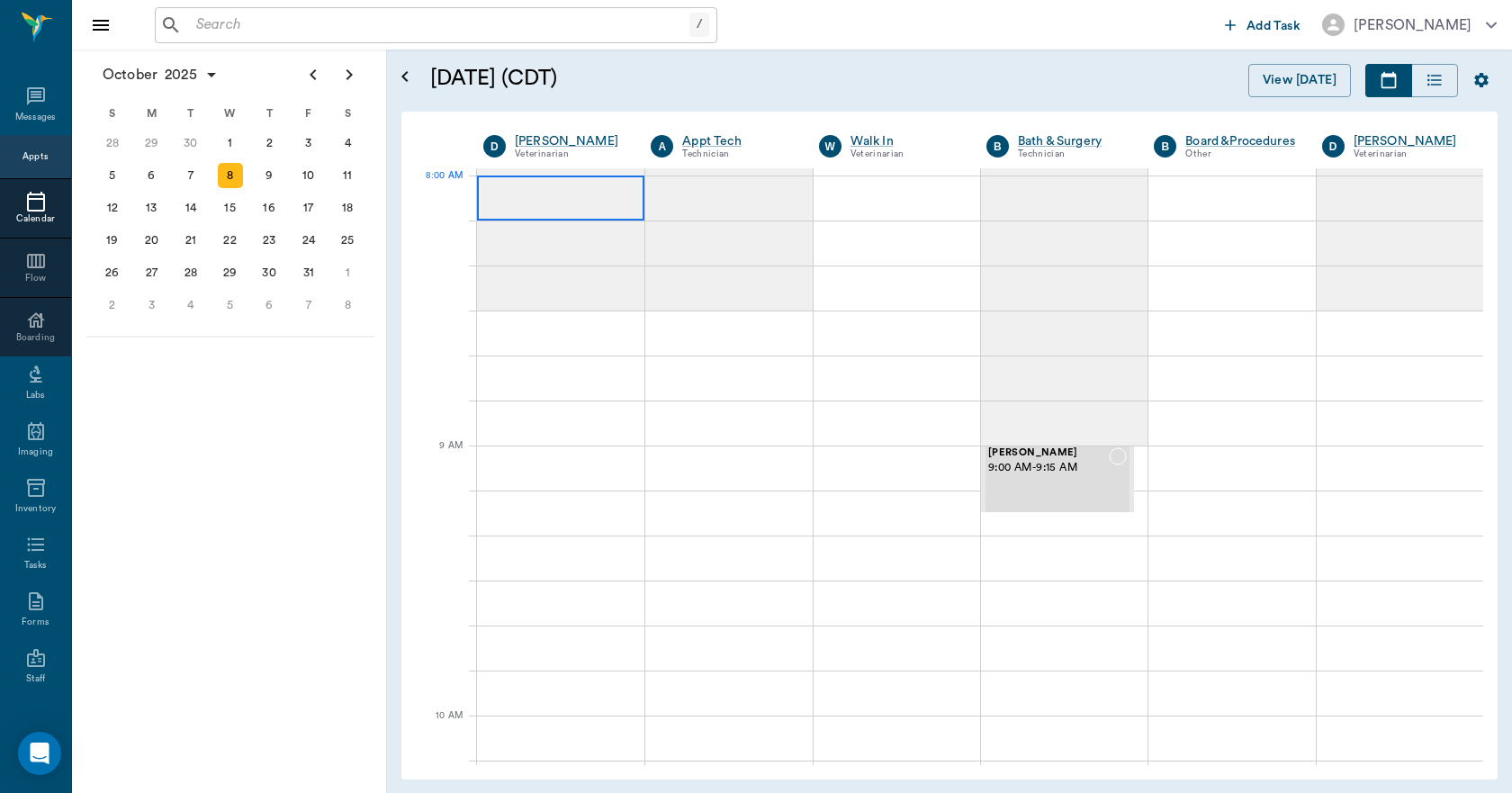
click at [511, 198] on div at bounding box center [560, 198] width 167 height 45
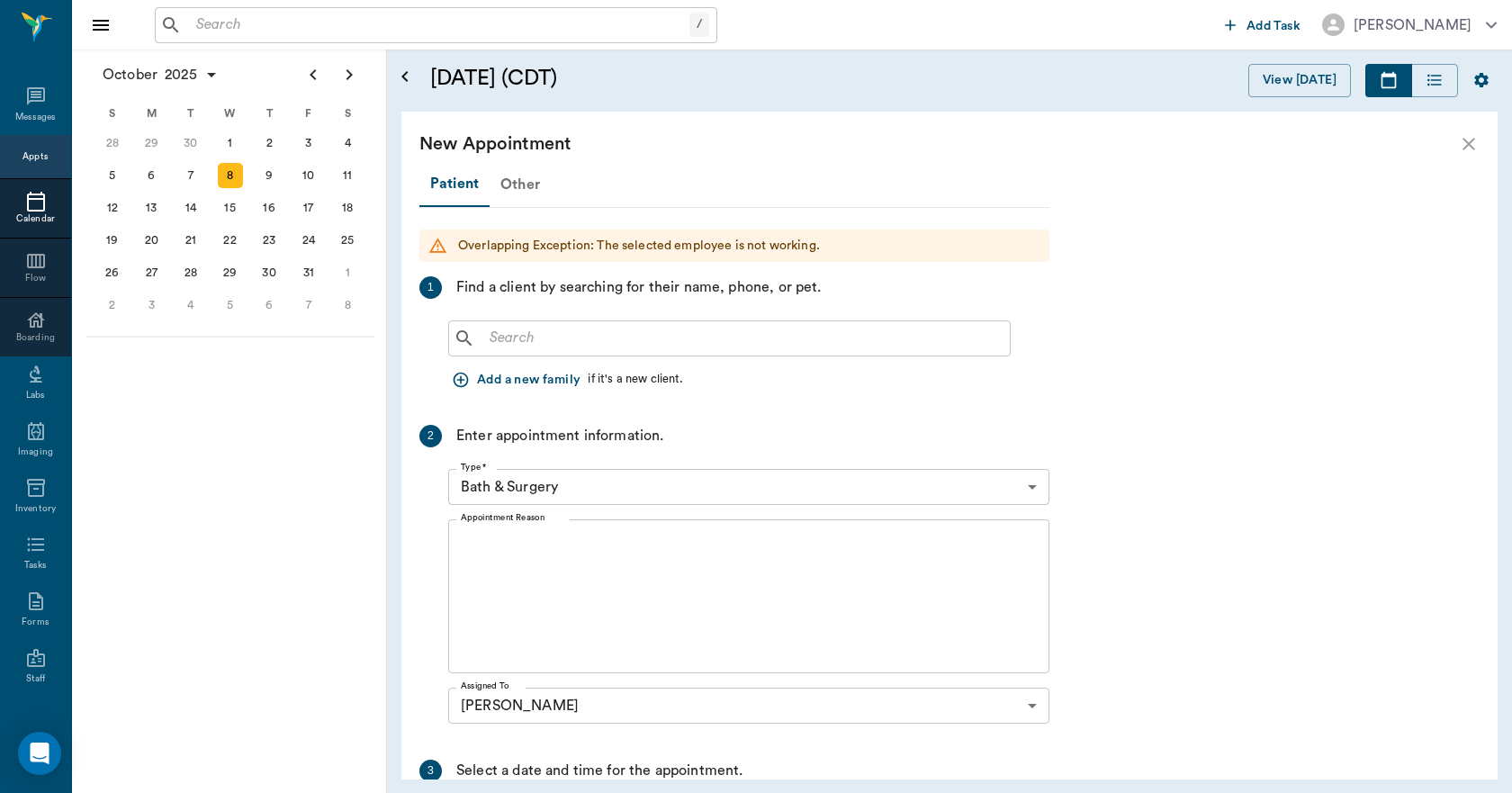
click at [525, 184] on div "Other" at bounding box center [520, 184] width 61 height 43
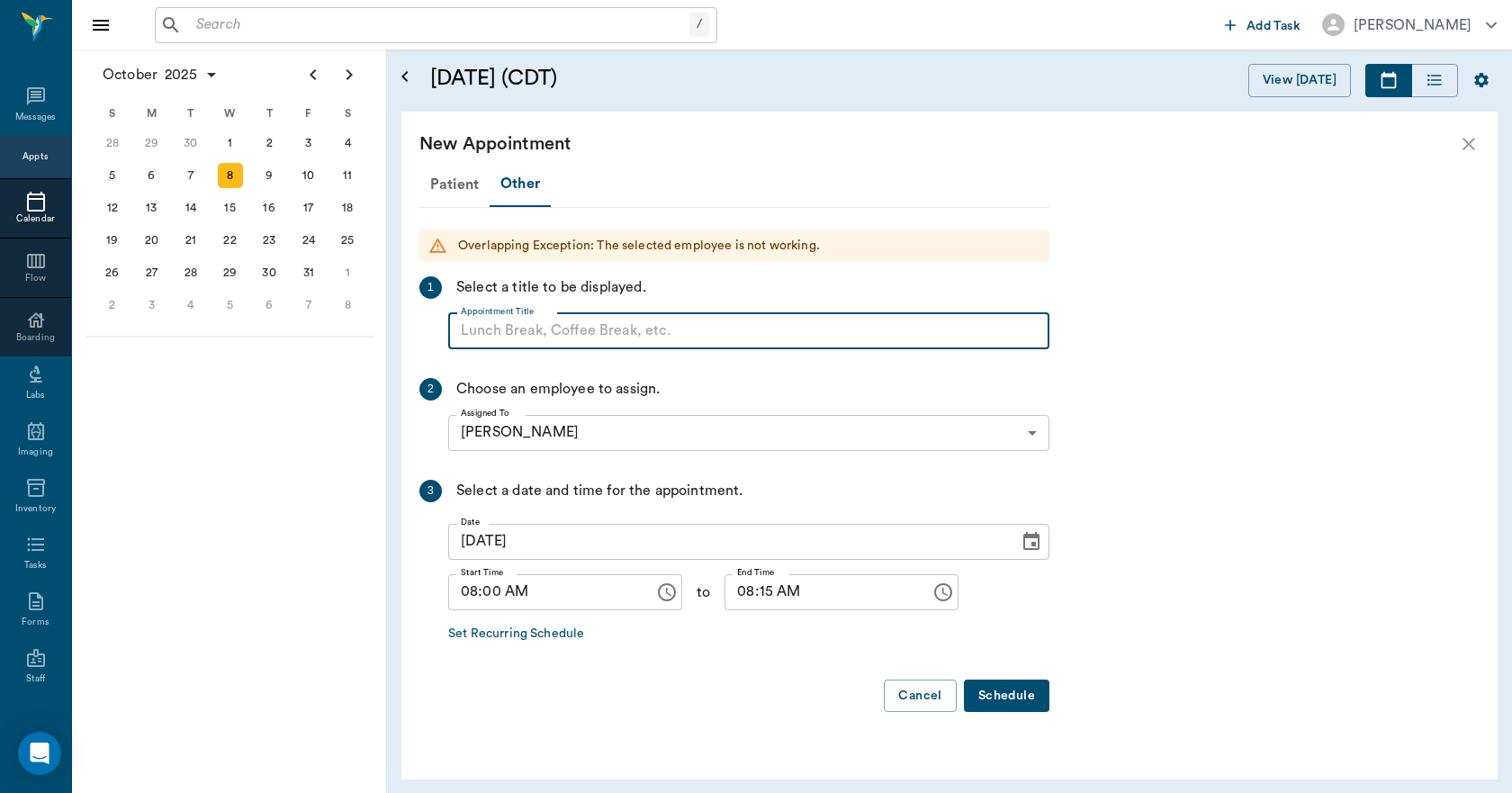
paste input "NO APPOINTMENT! EMERGENCY ONLY!"
type input "NO APPOINTMENT!"
click at [762, 585] on input "08:15 AM" at bounding box center [820, 592] width 194 height 36
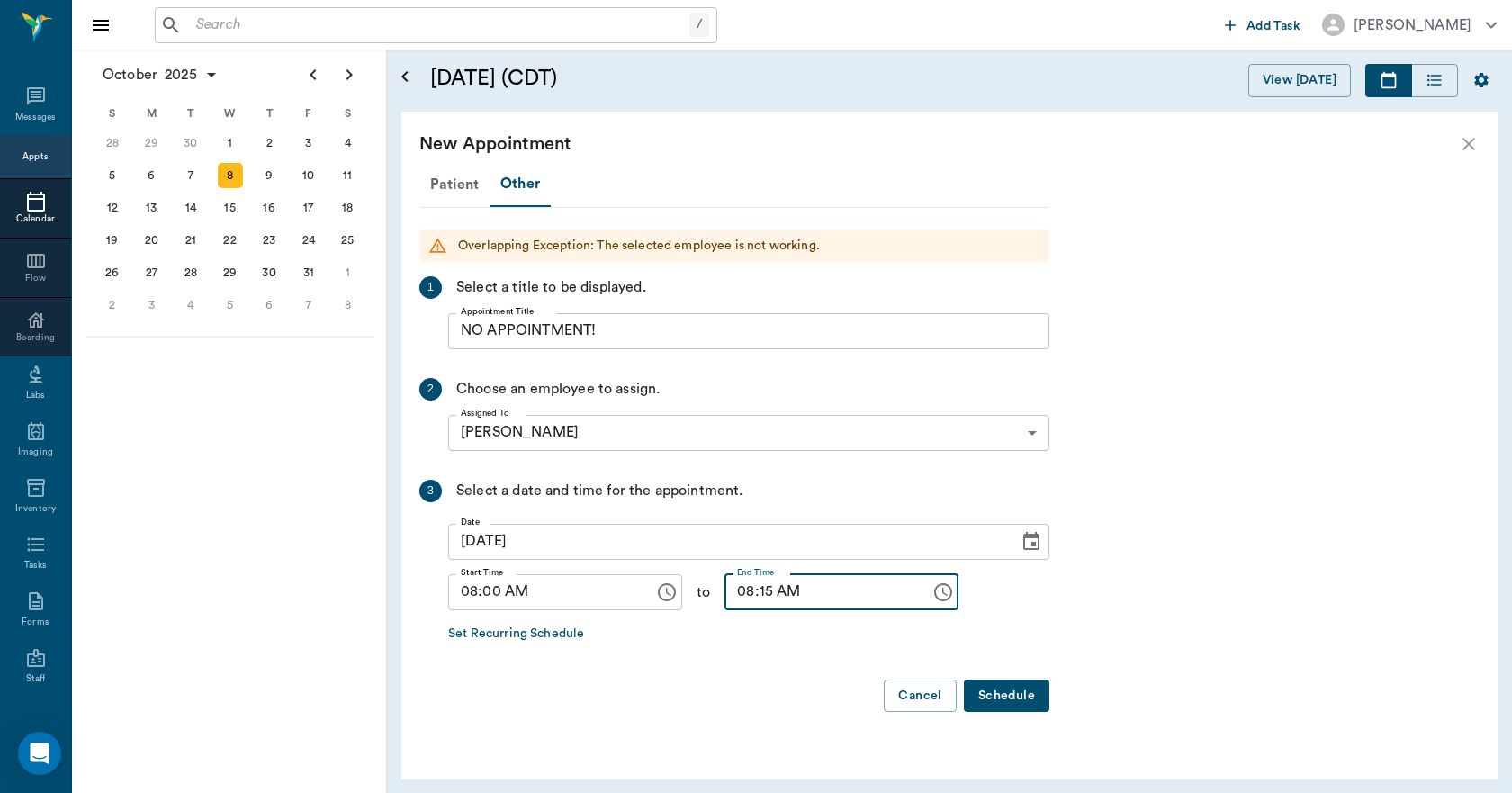
click at [748, 595] on input "08:15 AM" at bounding box center [820, 592] width 194 height 36
type input "08:30 AM"
click at [986, 691] on button "Schedule" at bounding box center [1006, 696] width 86 height 33
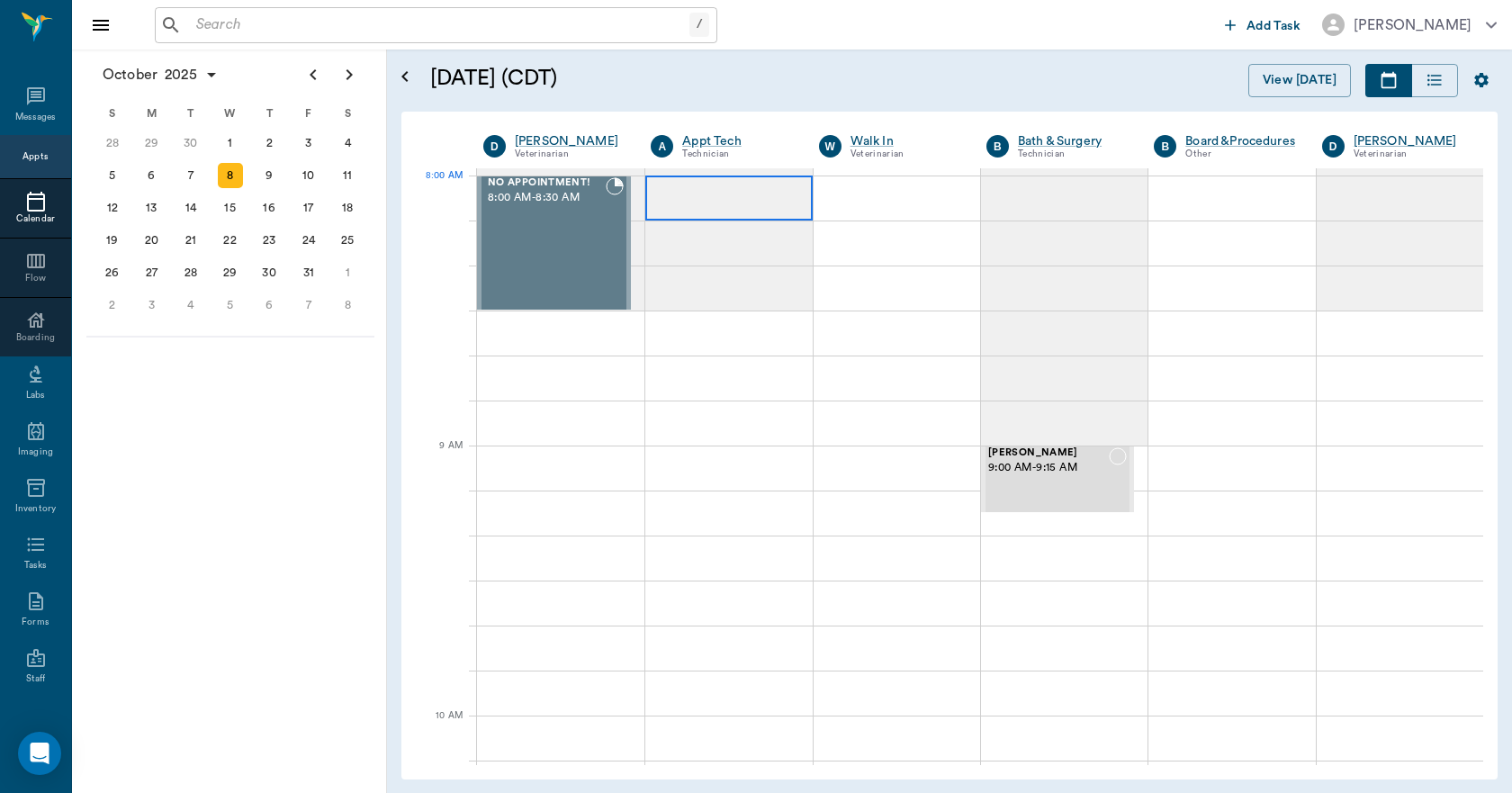
click at [711, 209] on div at bounding box center [728, 198] width 166 height 45
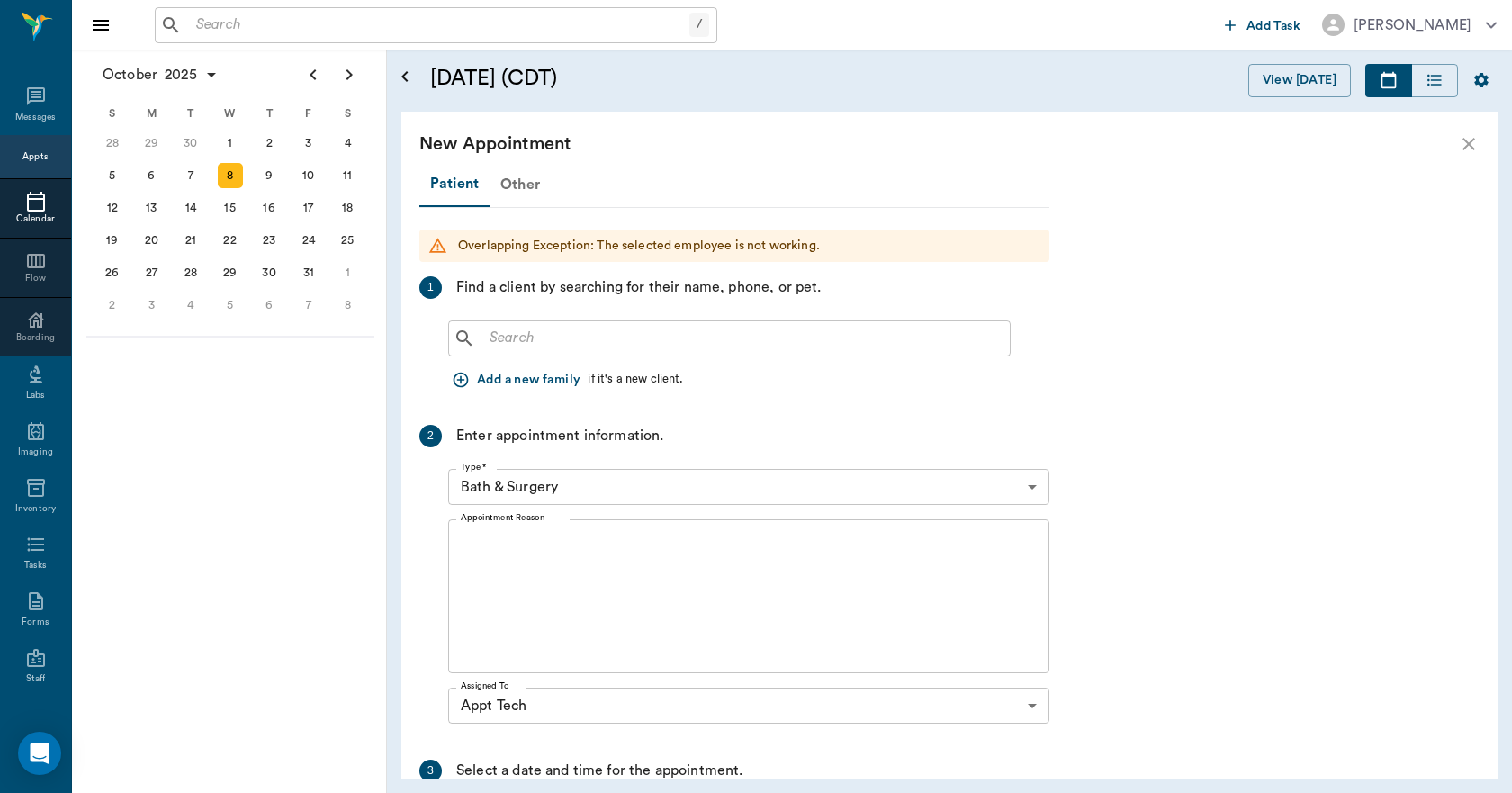
click at [521, 184] on div "Other" at bounding box center [520, 184] width 61 height 43
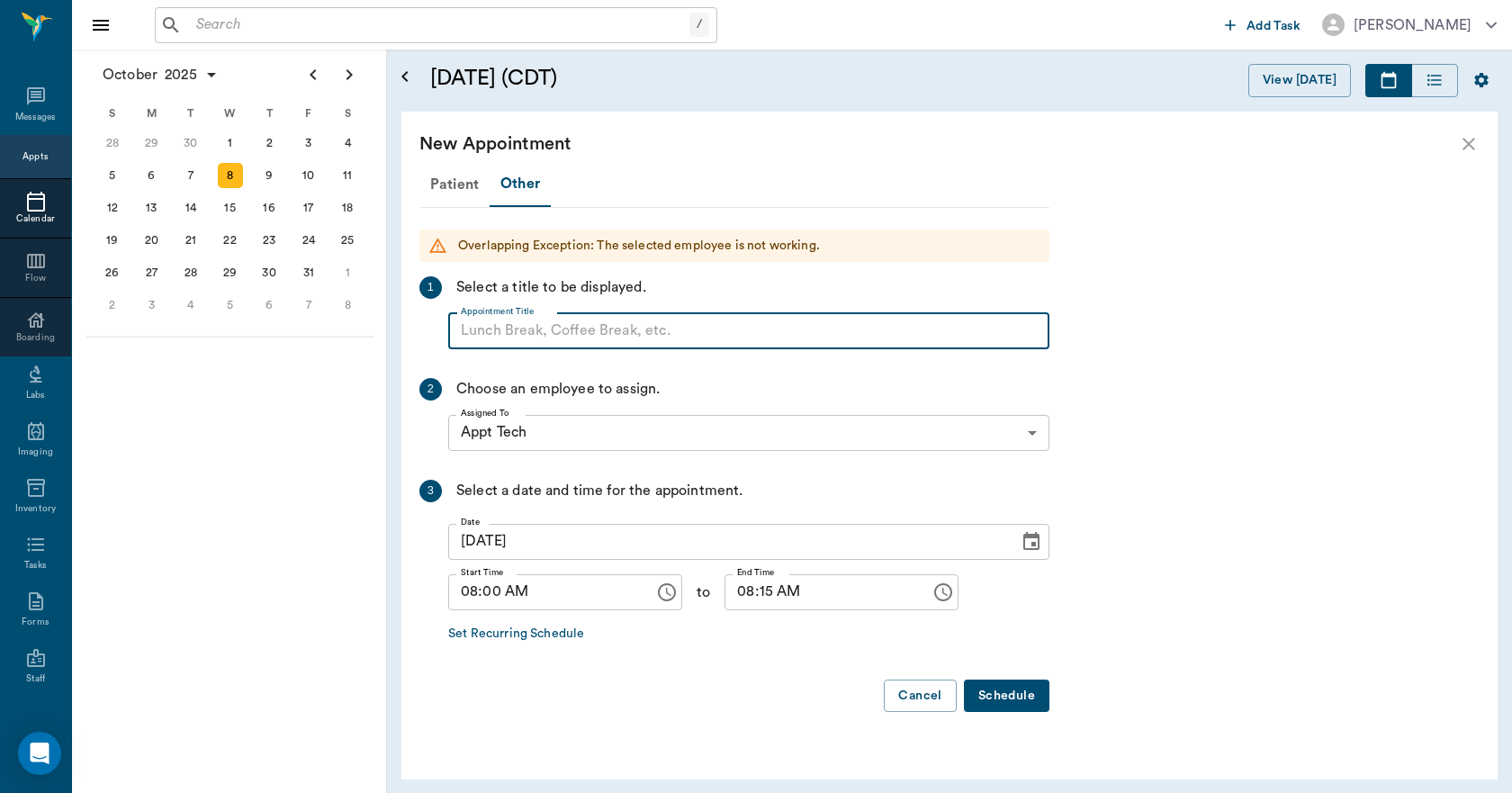
paste input "NO APPOINTMENT! EMERGENCY ONLY!"
type input "NO APPOINTMENT!"
click at [748, 591] on input "08:15 AM" at bounding box center [820, 592] width 194 height 36
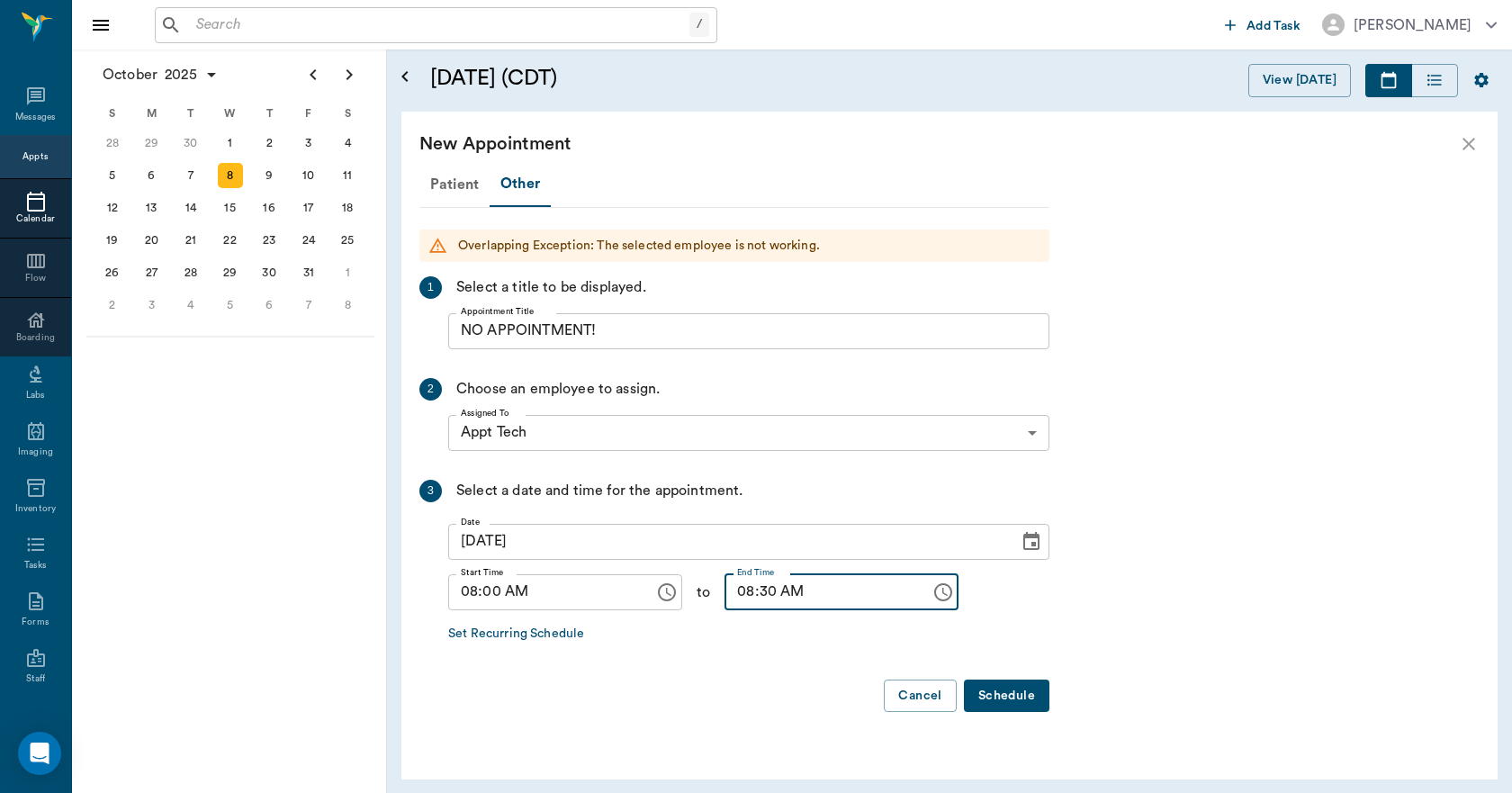
type input "08:30 AM"
click at [1029, 687] on button "Schedule" at bounding box center [1006, 696] width 86 height 33
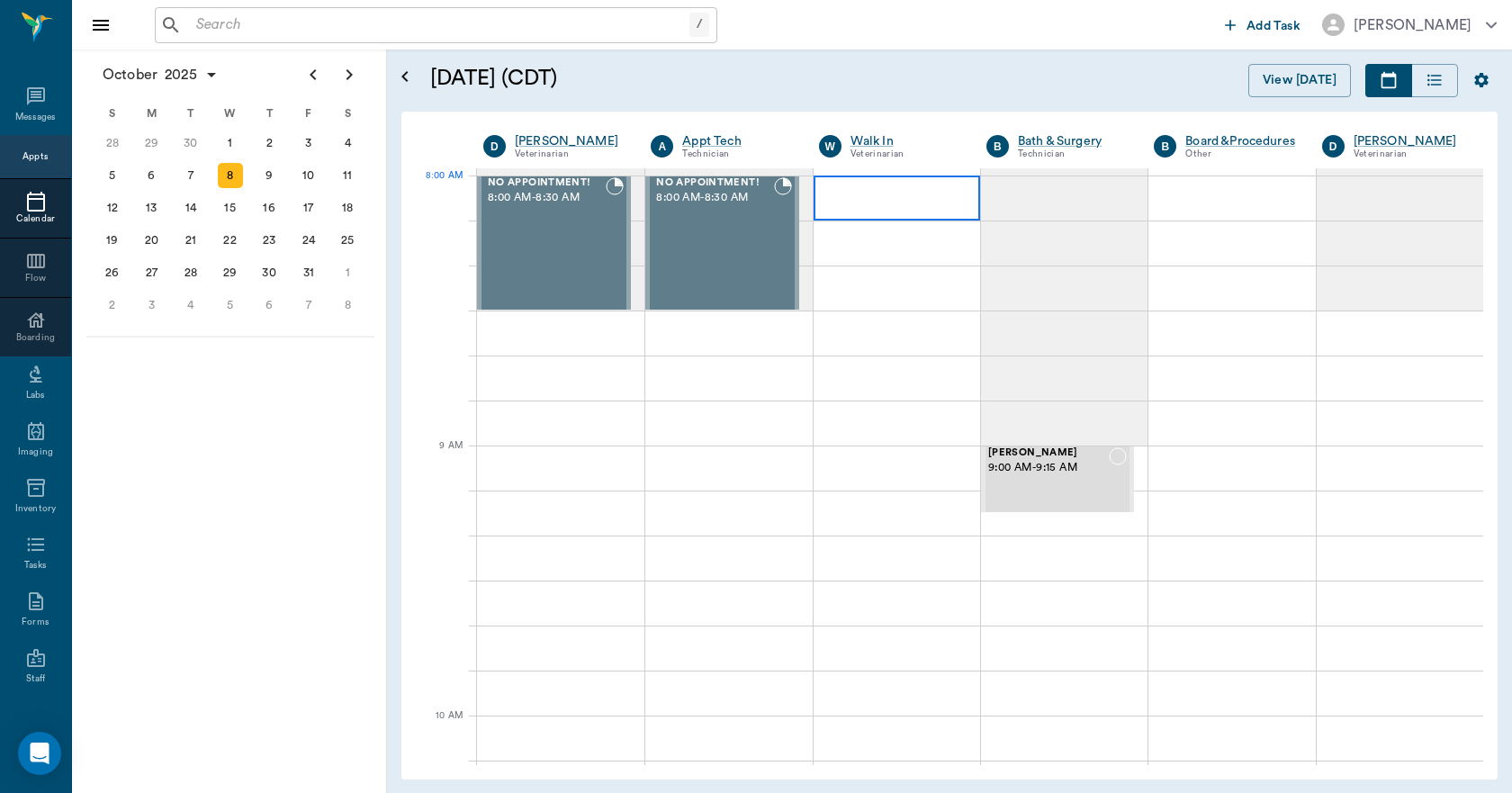
click at [879, 189] on div at bounding box center [896, 198] width 166 height 45
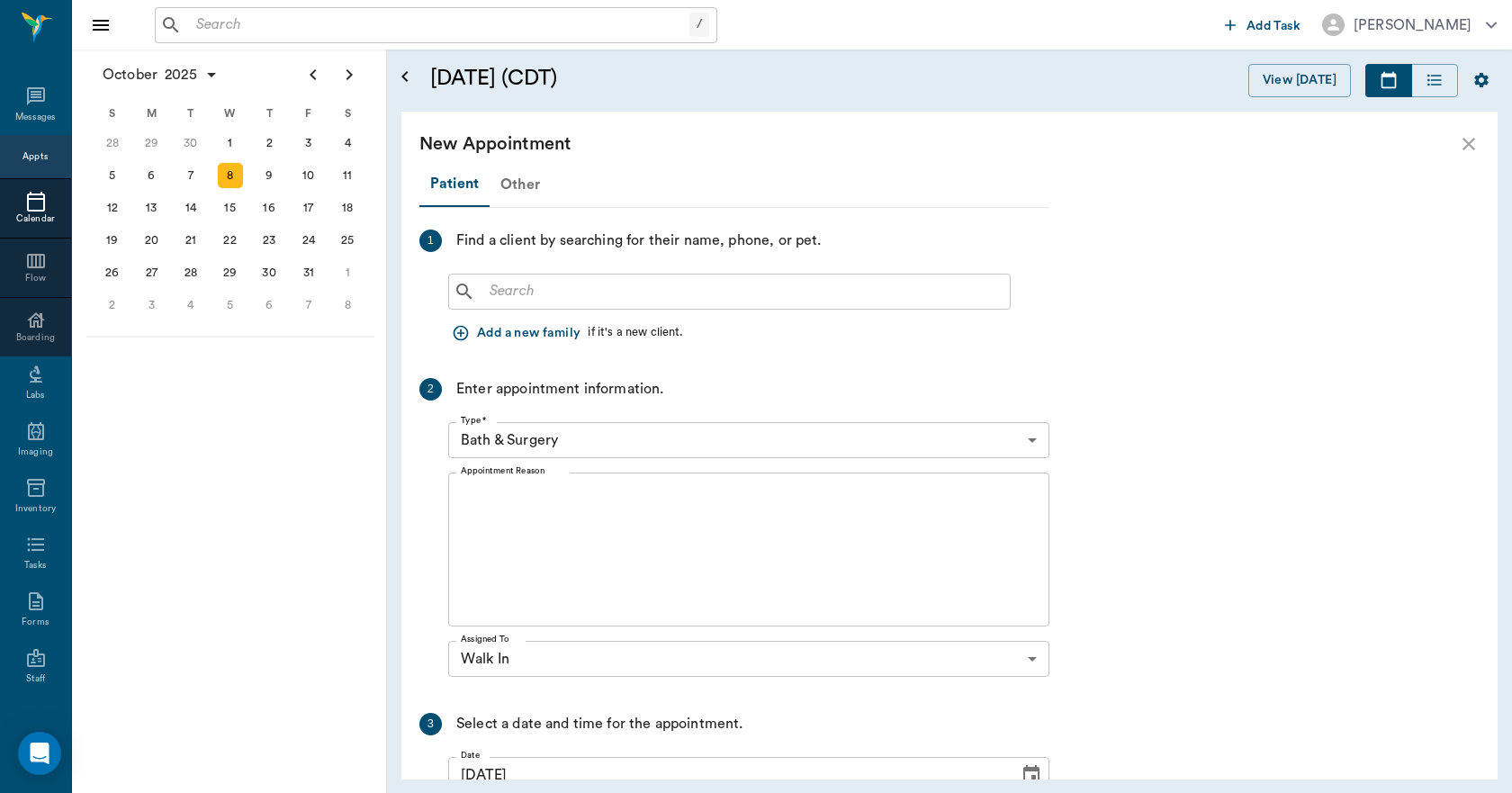
click at [525, 188] on div "Other" at bounding box center [520, 184] width 61 height 43
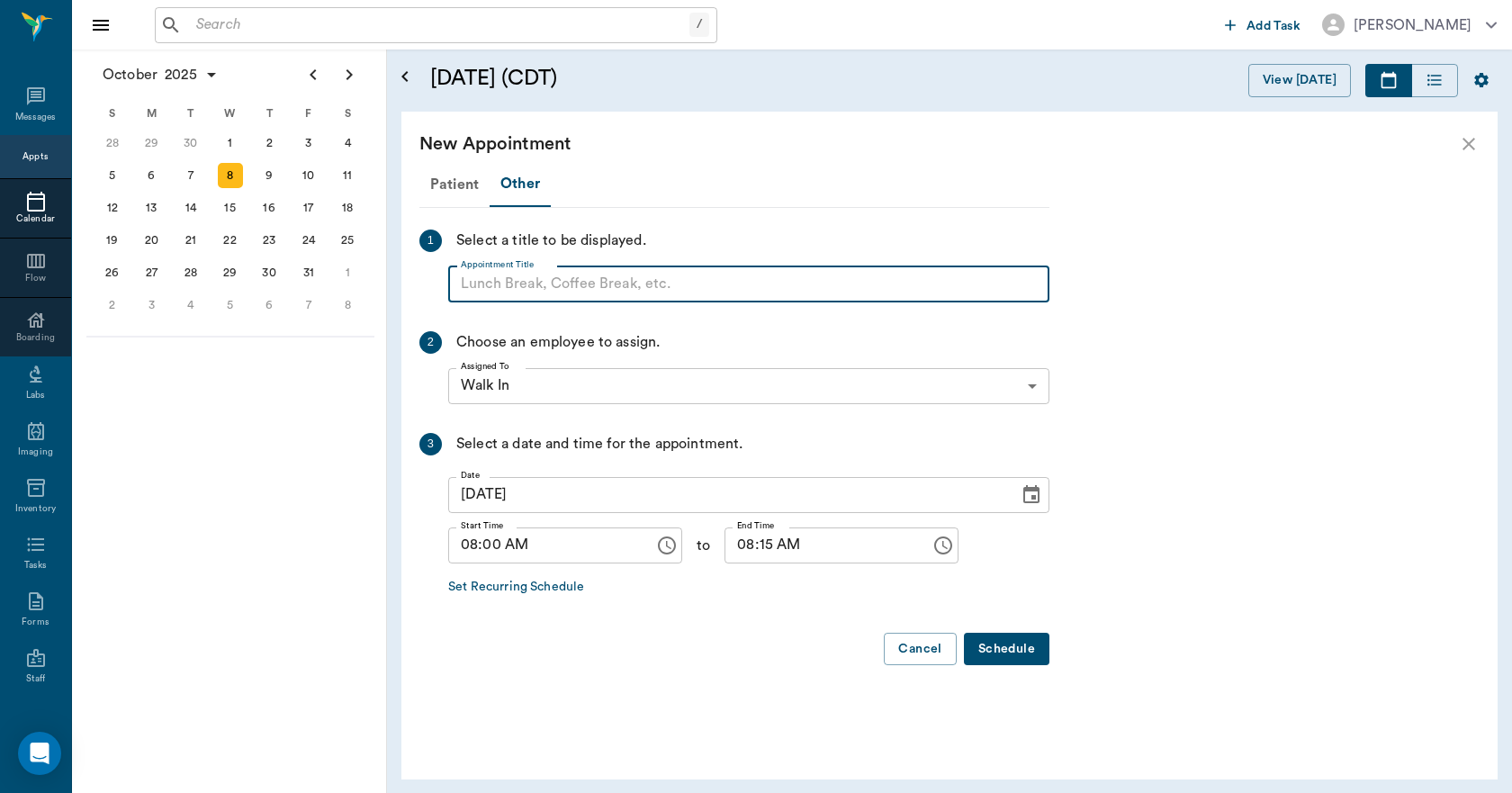
paste input "NO APPOINTMENT! EMERGENCY ONLY!"
type input "NO APPOINTMENT!"
click at [745, 548] on input "08:15 AM" at bounding box center [820, 545] width 194 height 36
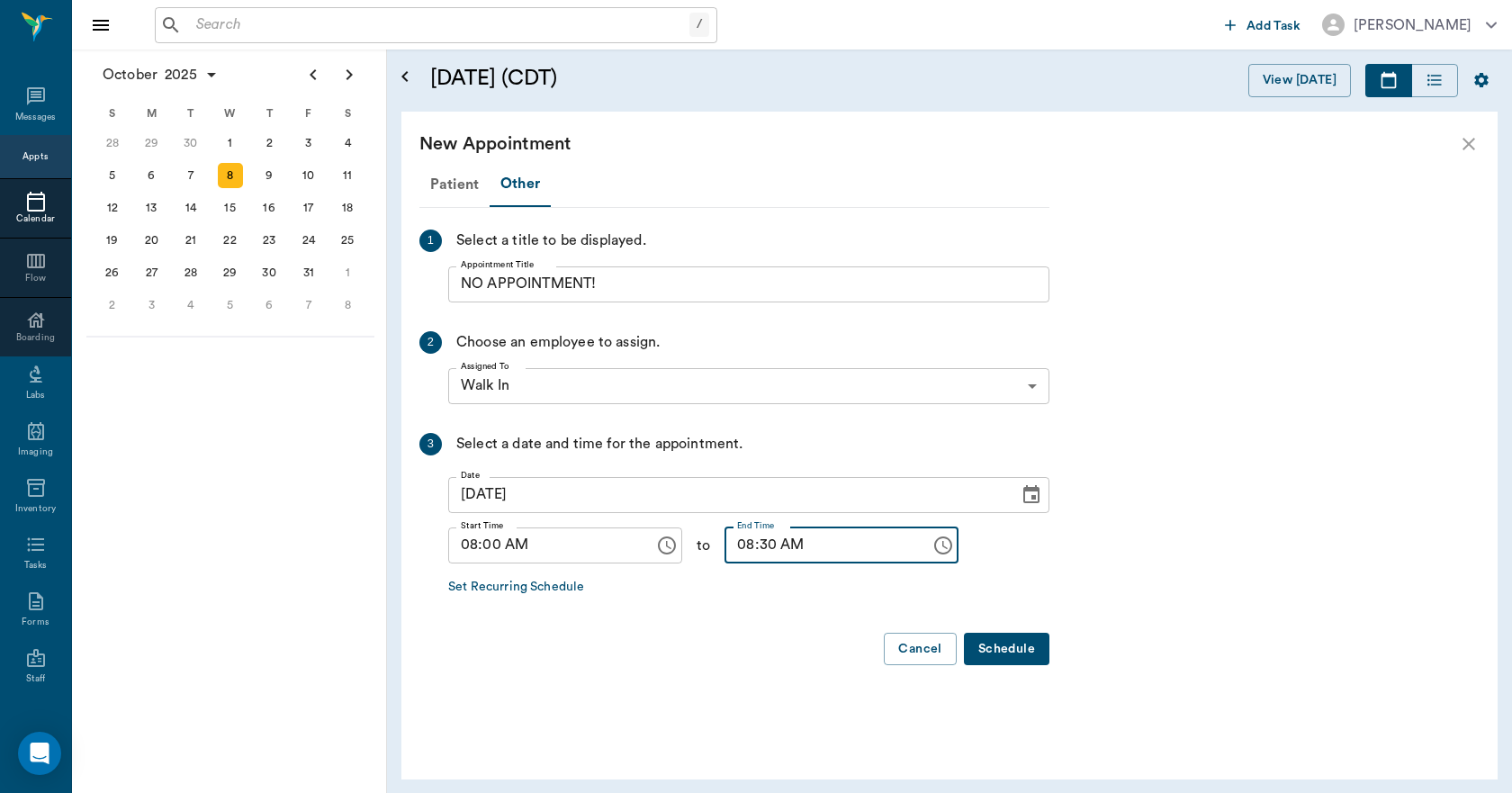
type input "08:30 AM"
click at [1016, 653] on button "Schedule" at bounding box center [1006, 649] width 86 height 33
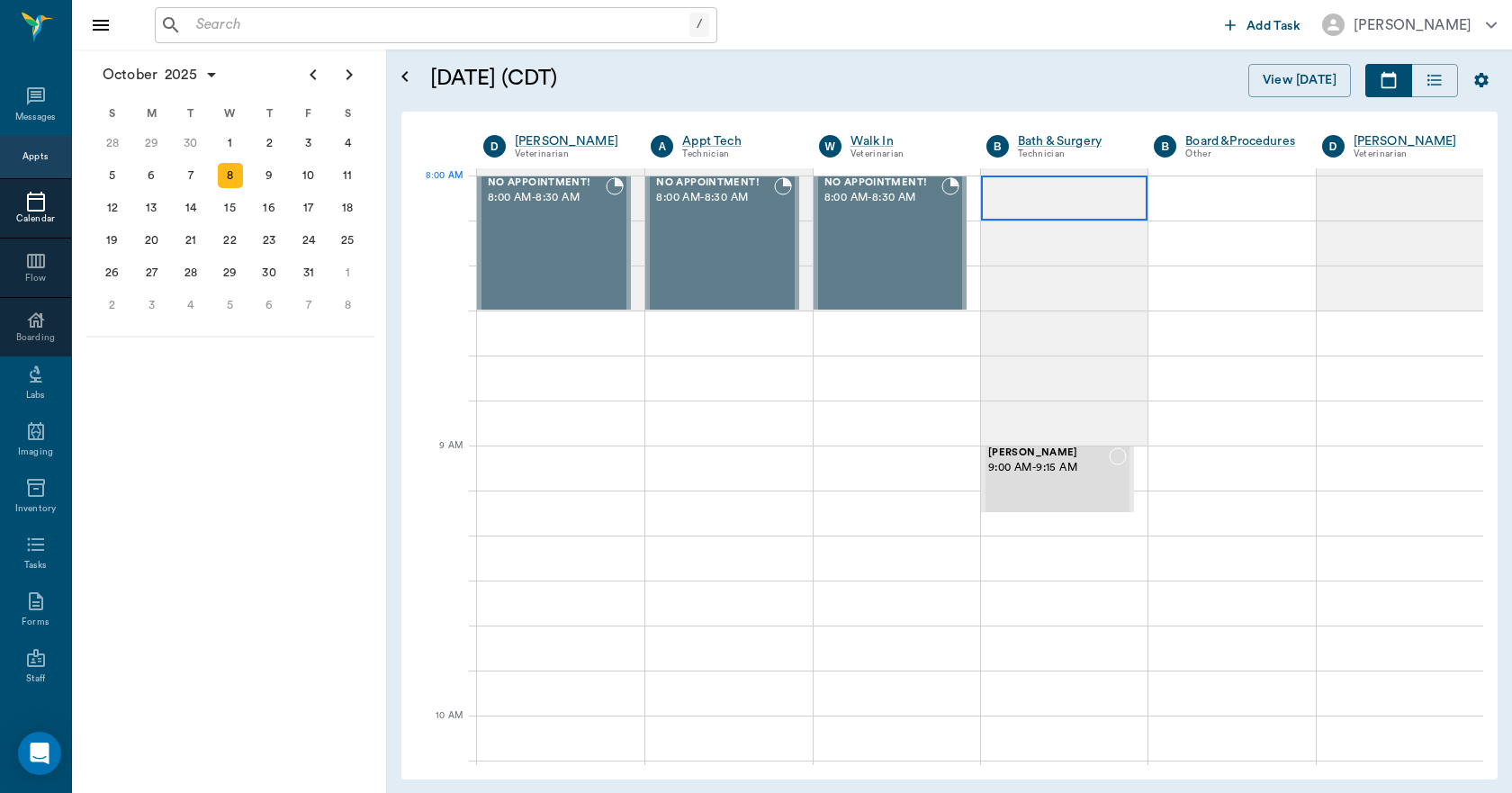
click at [1022, 200] on div at bounding box center [1063, 198] width 166 height 45
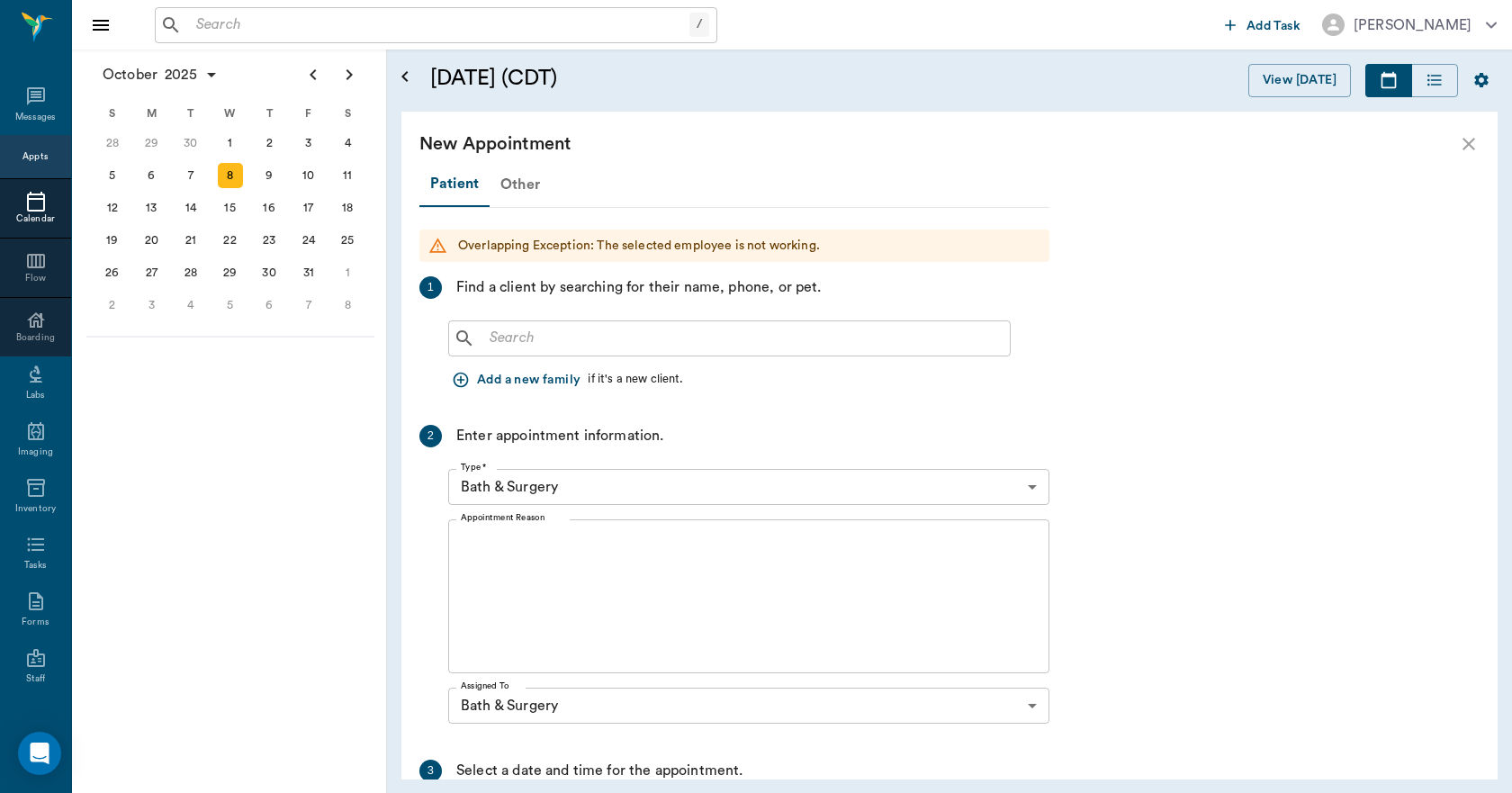
click at [532, 190] on div "Other" at bounding box center [520, 184] width 61 height 43
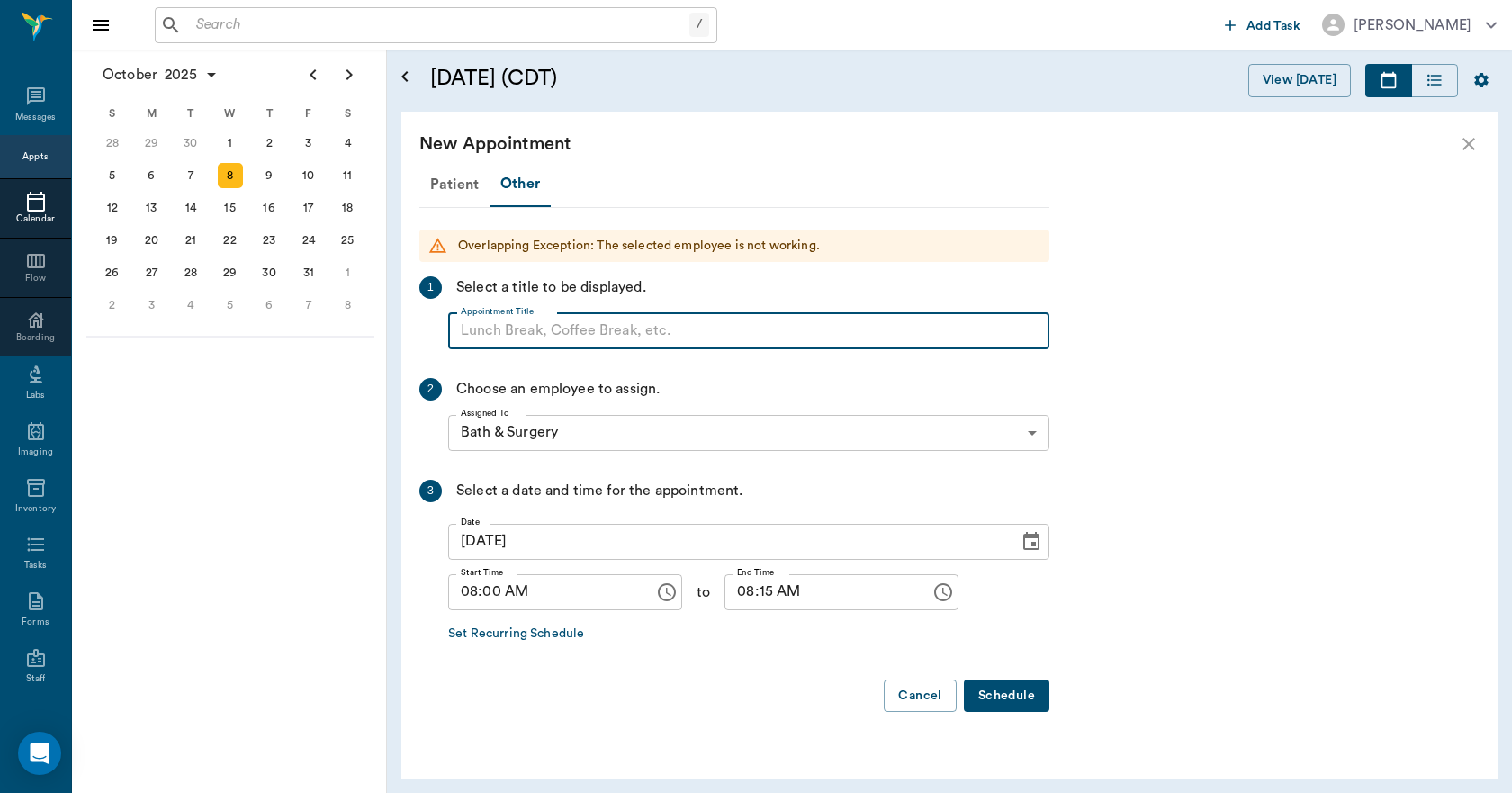
paste input "NO APPOINTMENT! EMERGENCY ONLY!"
type input "NO APPOINTMENT!"
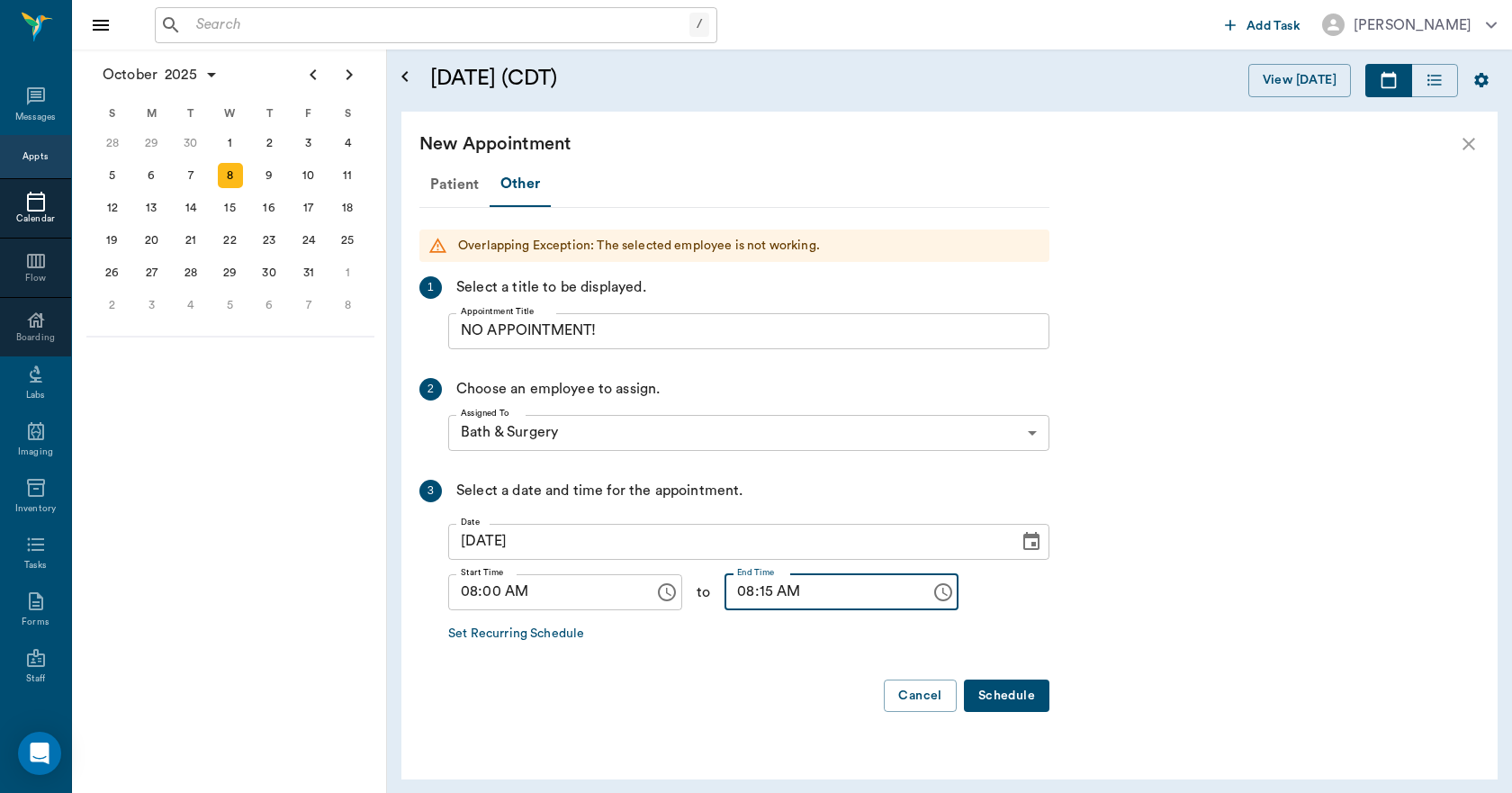
click at [759, 590] on input "08:15 AM" at bounding box center [820, 592] width 194 height 36
click at [750, 595] on input "08:15 AM" at bounding box center [820, 592] width 194 height 36
type input "08:30 AM"
click at [1000, 697] on button "Schedule" at bounding box center [1006, 696] width 86 height 33
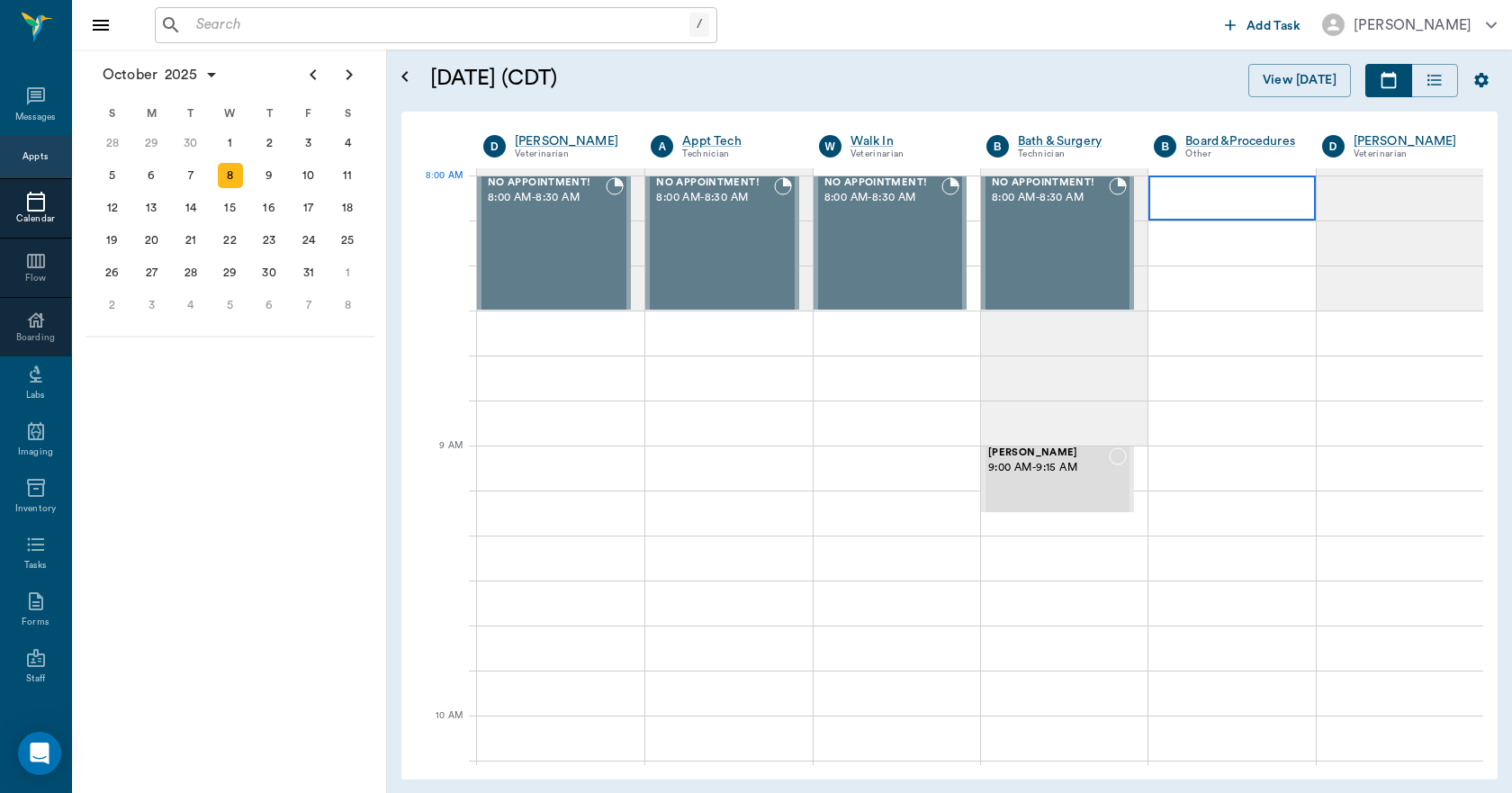
click at [1203, 197] on div at bounding box center [1231, 198] width 166 height 45
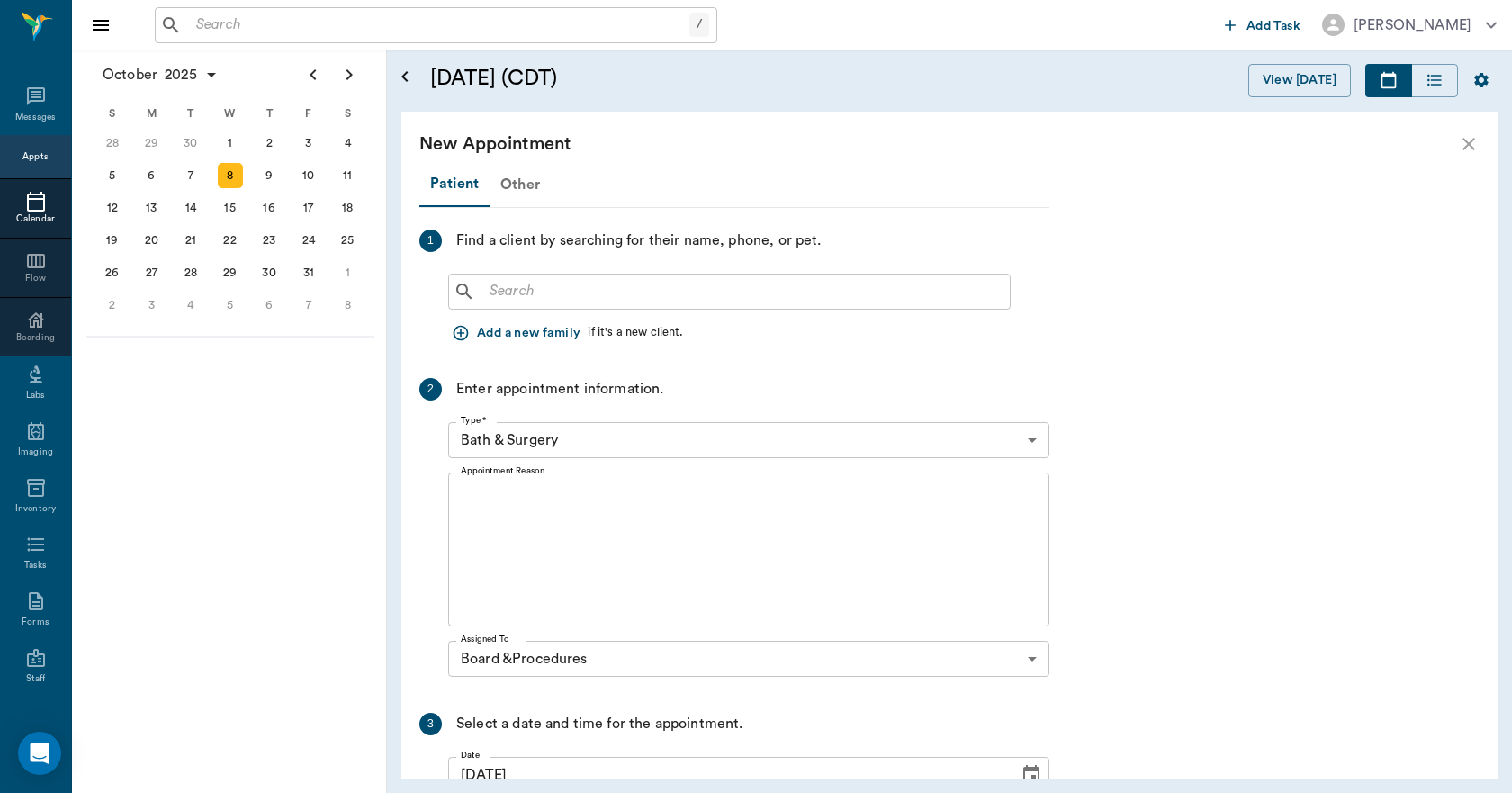
click at [529, 188] on div "Other" at bounding box center [520, 184] width 61 height 43
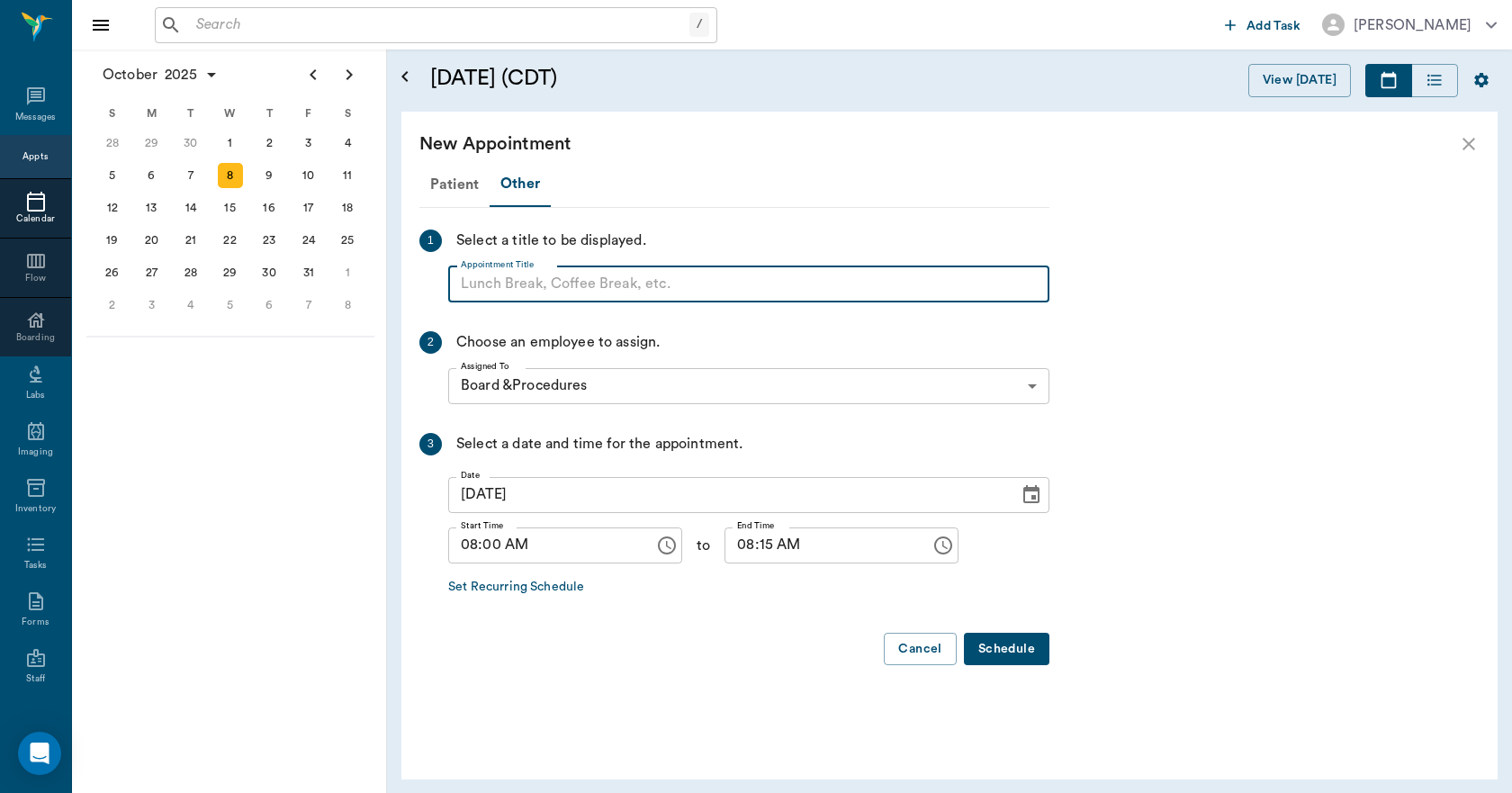
paste input "NO APPOINTMENT! EMERGENCY ONLY!"
type input "NO APPOINTMENT!"
click at [753, 550] on input "08:15 AM" at bounding box center [820, 545] width 194 height 36
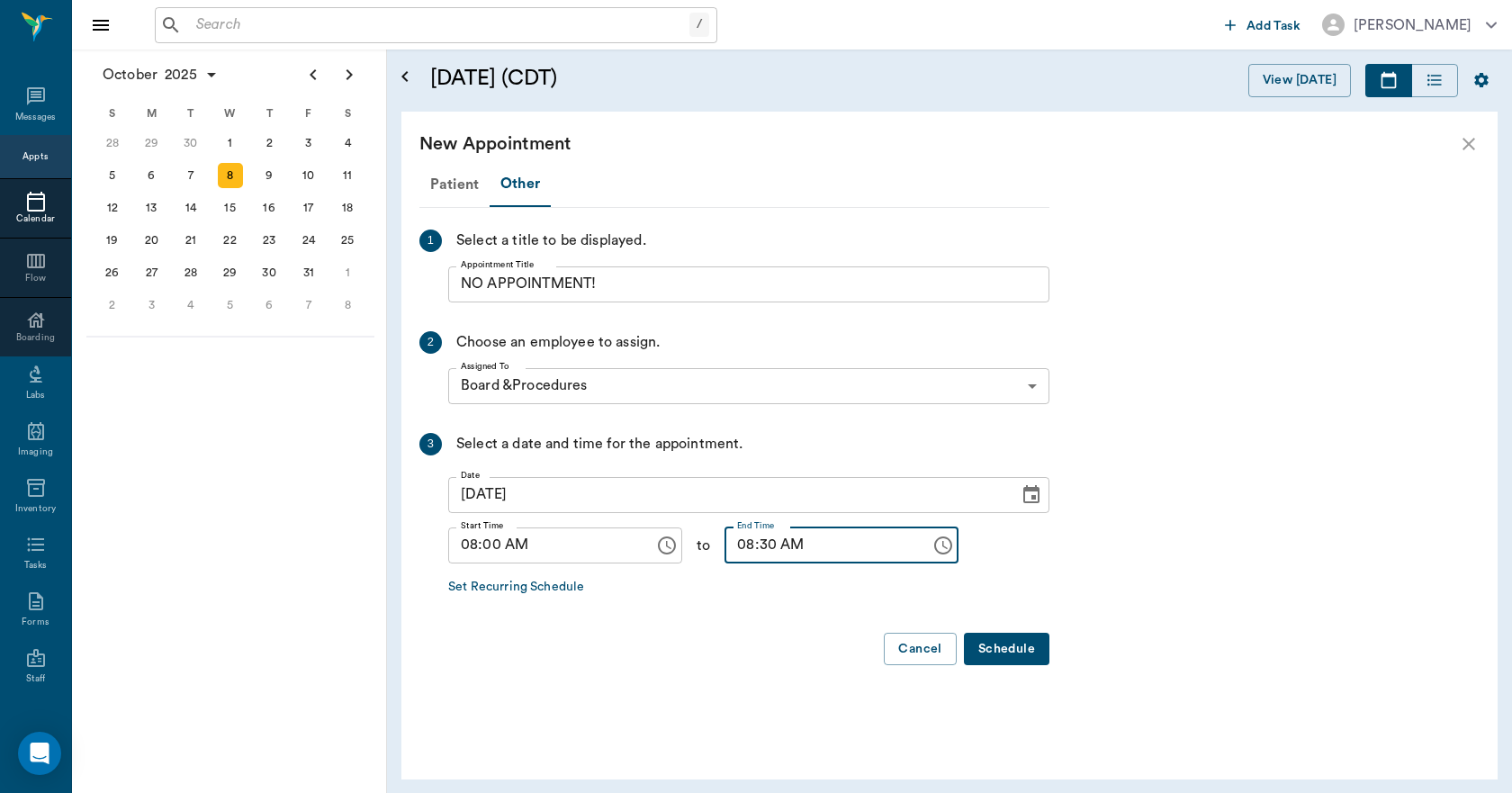
type input "08:30 AM"
click at [1011, 658] on button "Schedule" at bounding box center [1006, 649] width 86 height 33
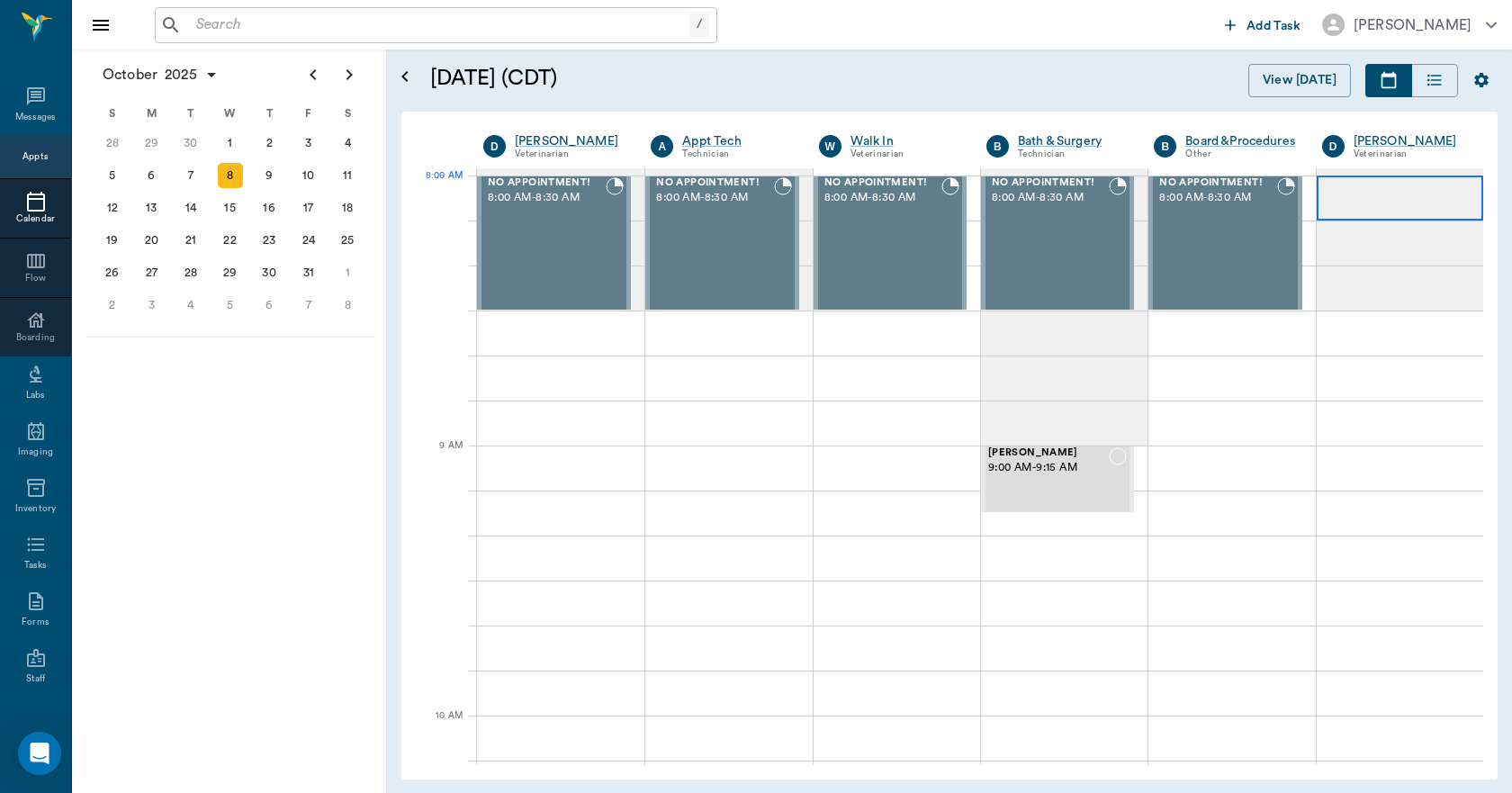
click at [1322, 190] on div at bounding box center [1399, 198] width 166 height 45
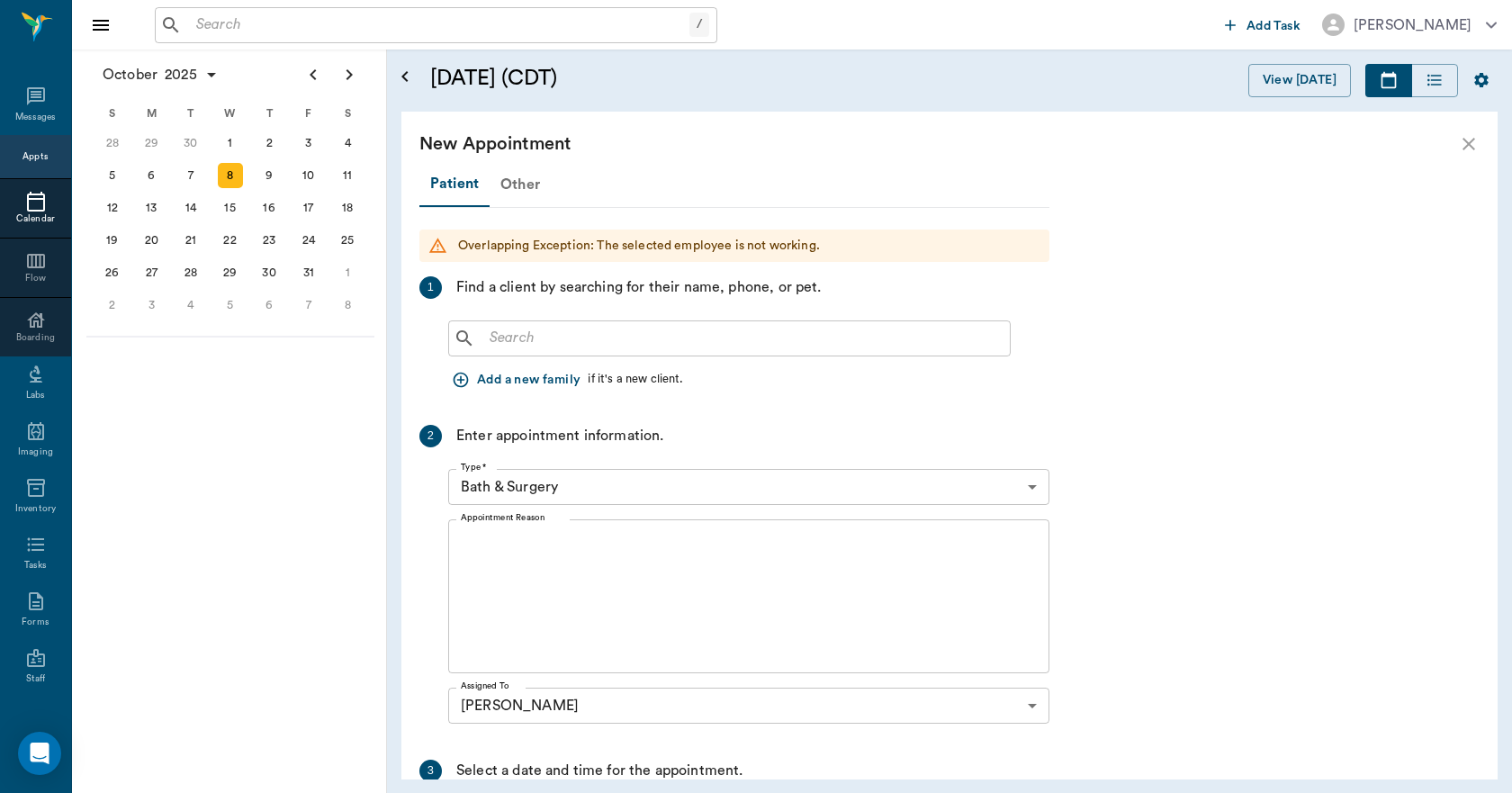
click at [516, 176] on div "Other" at bounding box center [520, 184] width 61 height 43
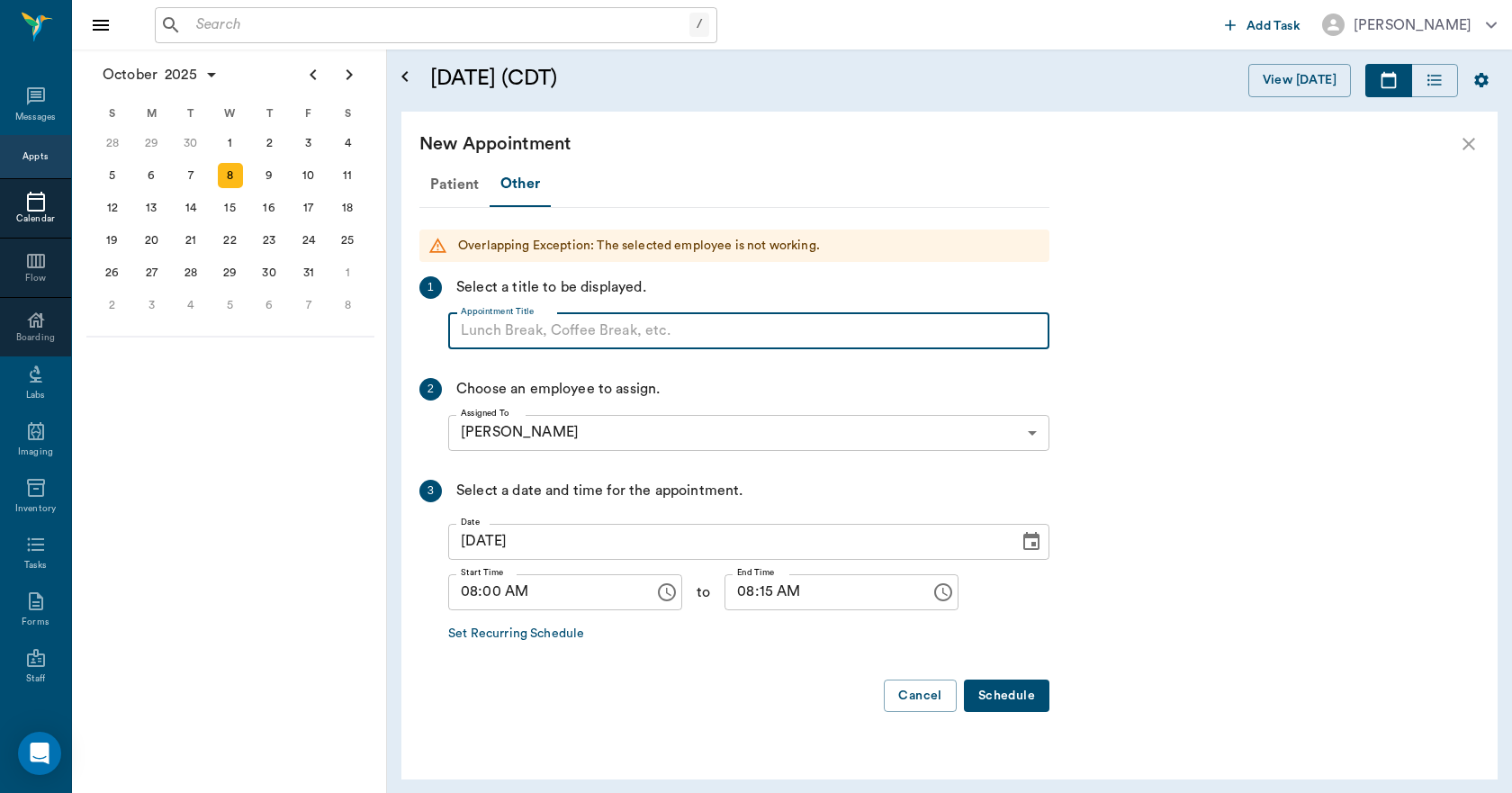
paste input "NO APPOINTMENT! EMERGENCY ONLY!"
type input "NO APPOINTMENT!"
click at [748, 589] on input "08:15 AM" at bounding box center [820, 592] width 194 height 36
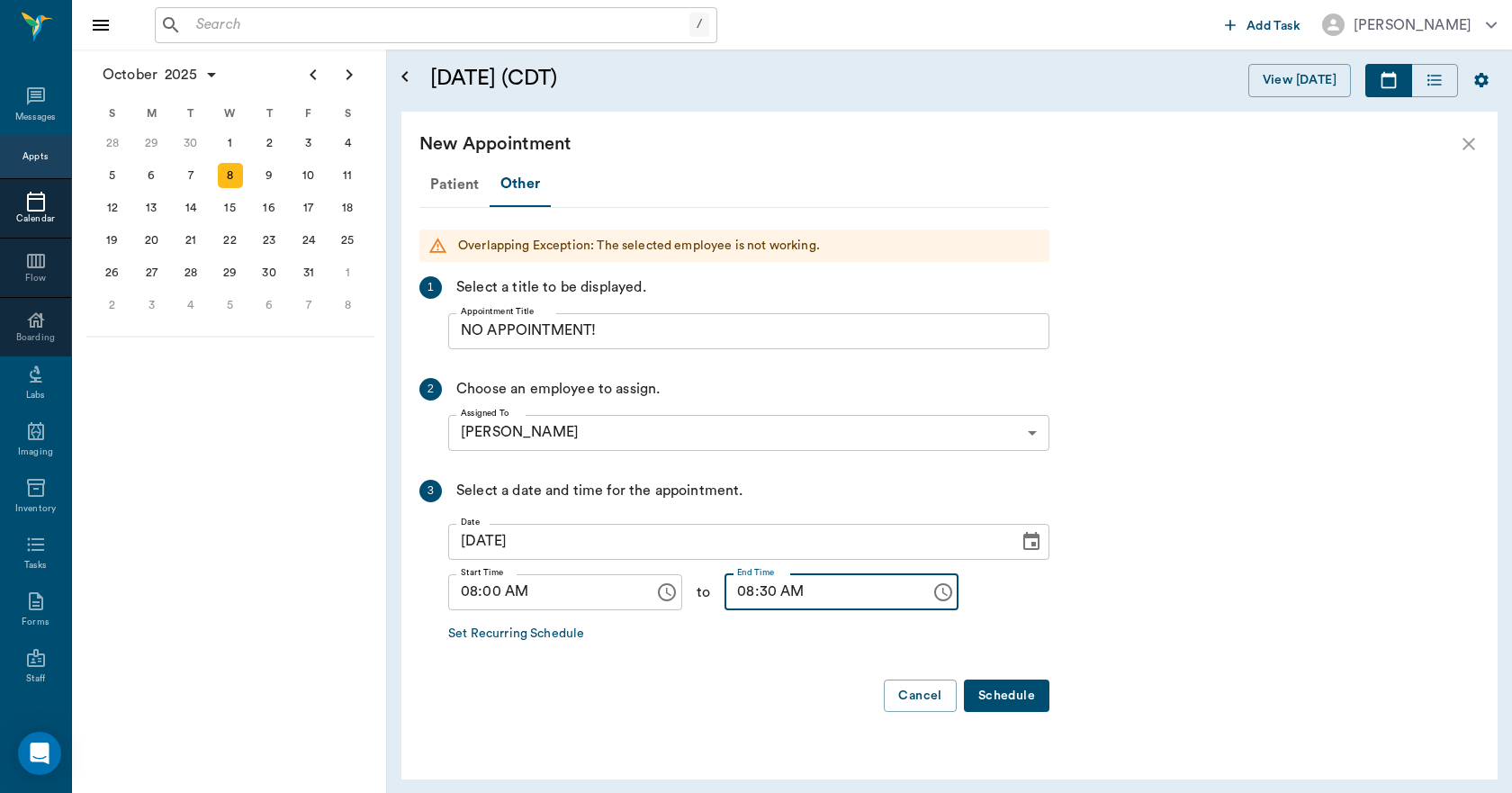
type input "08:30 AM"
click at [984, 686] on button "Schedule" at bounding box center [1006, 696] width 86 height 33
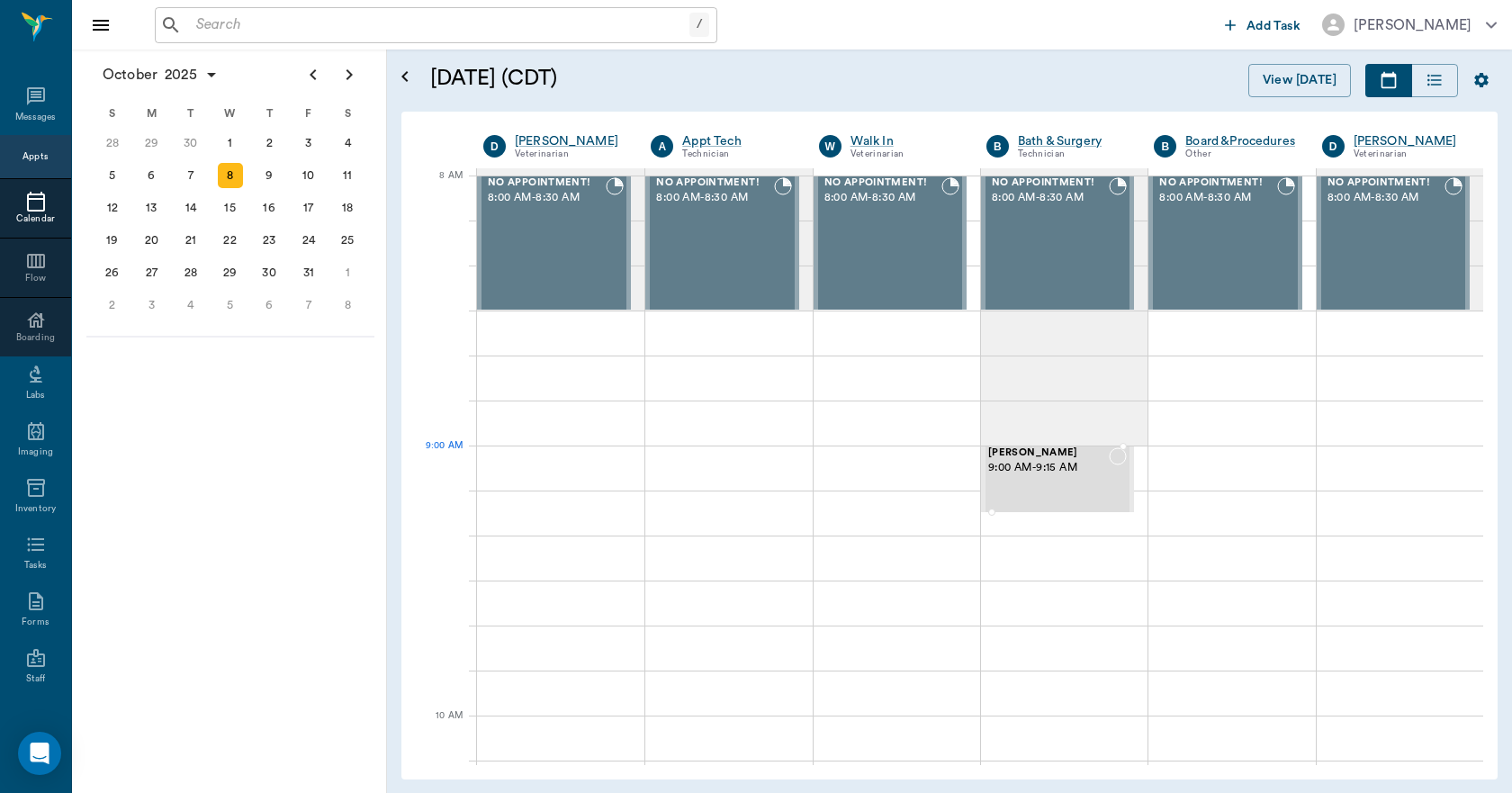
click at [1040, 470] on span "9:00 AM - 9:15 AM" at bounding box center [1048, 468] width 121 height 18
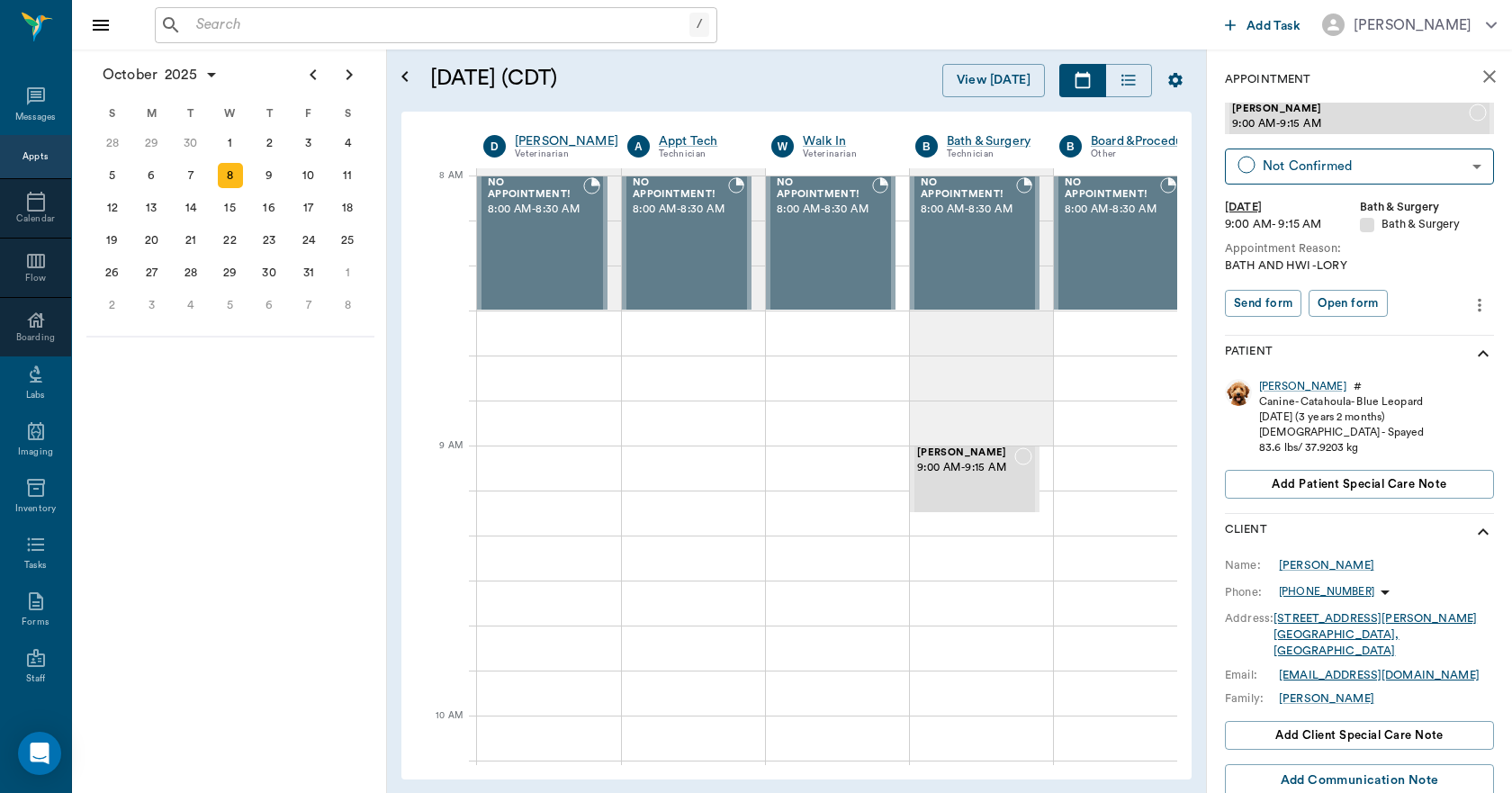
click at [1478, 76] on icon "close" at bounding box center [1489, 77] width 21 height 21
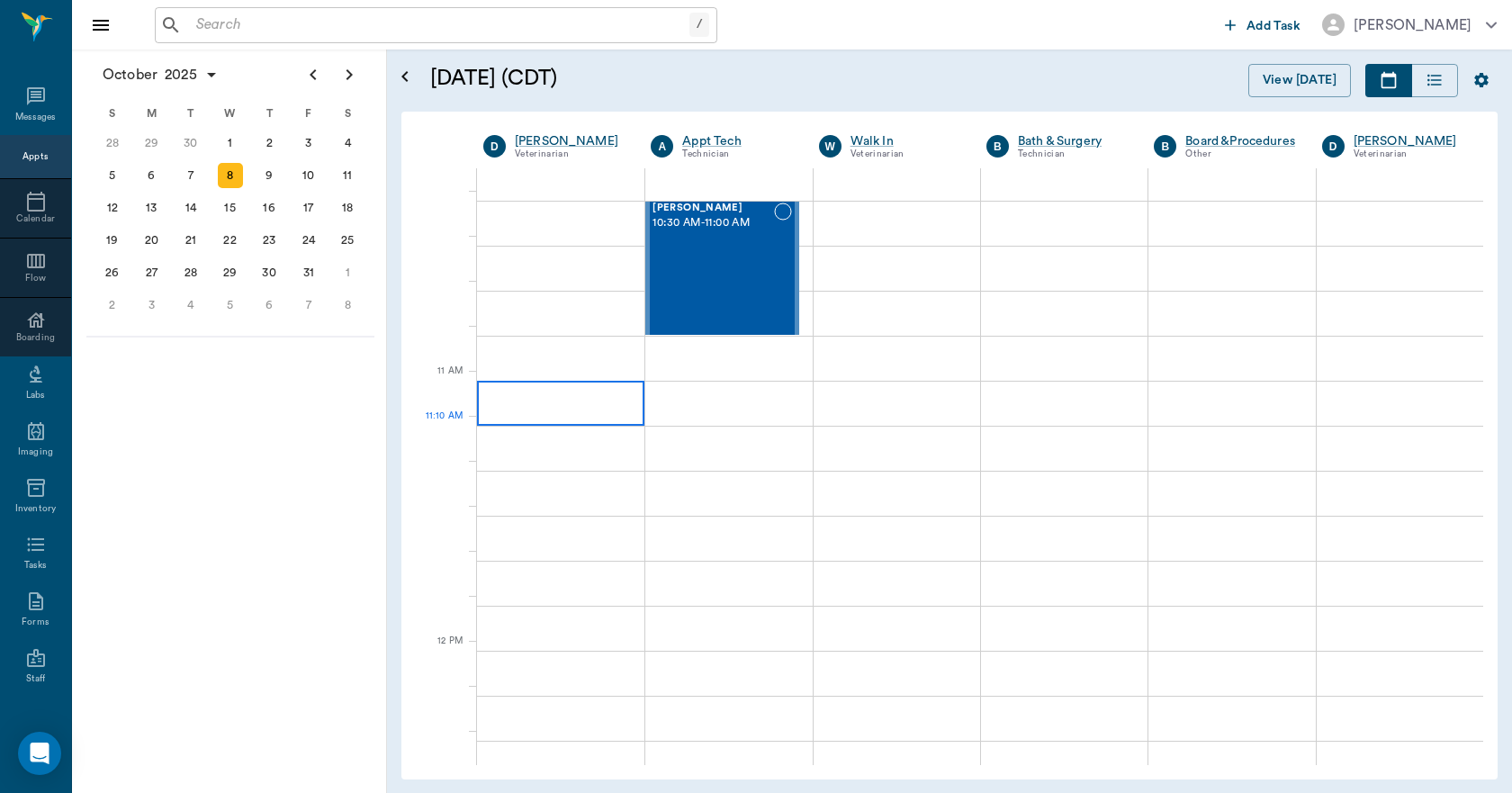
scroll to position [720, 0]
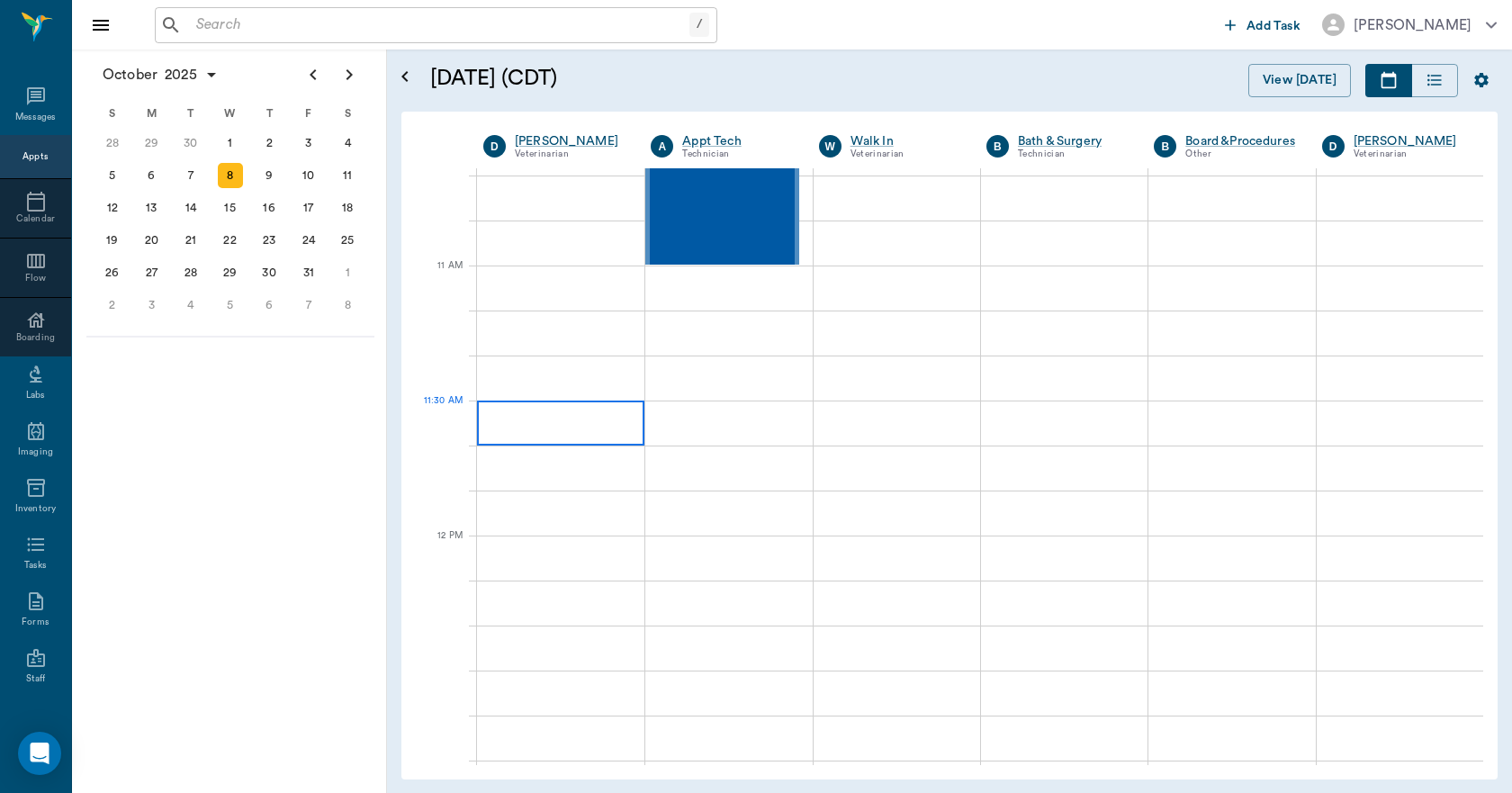
click at [584, 415] on div at bounding box center [560, 422] width 167 height 45
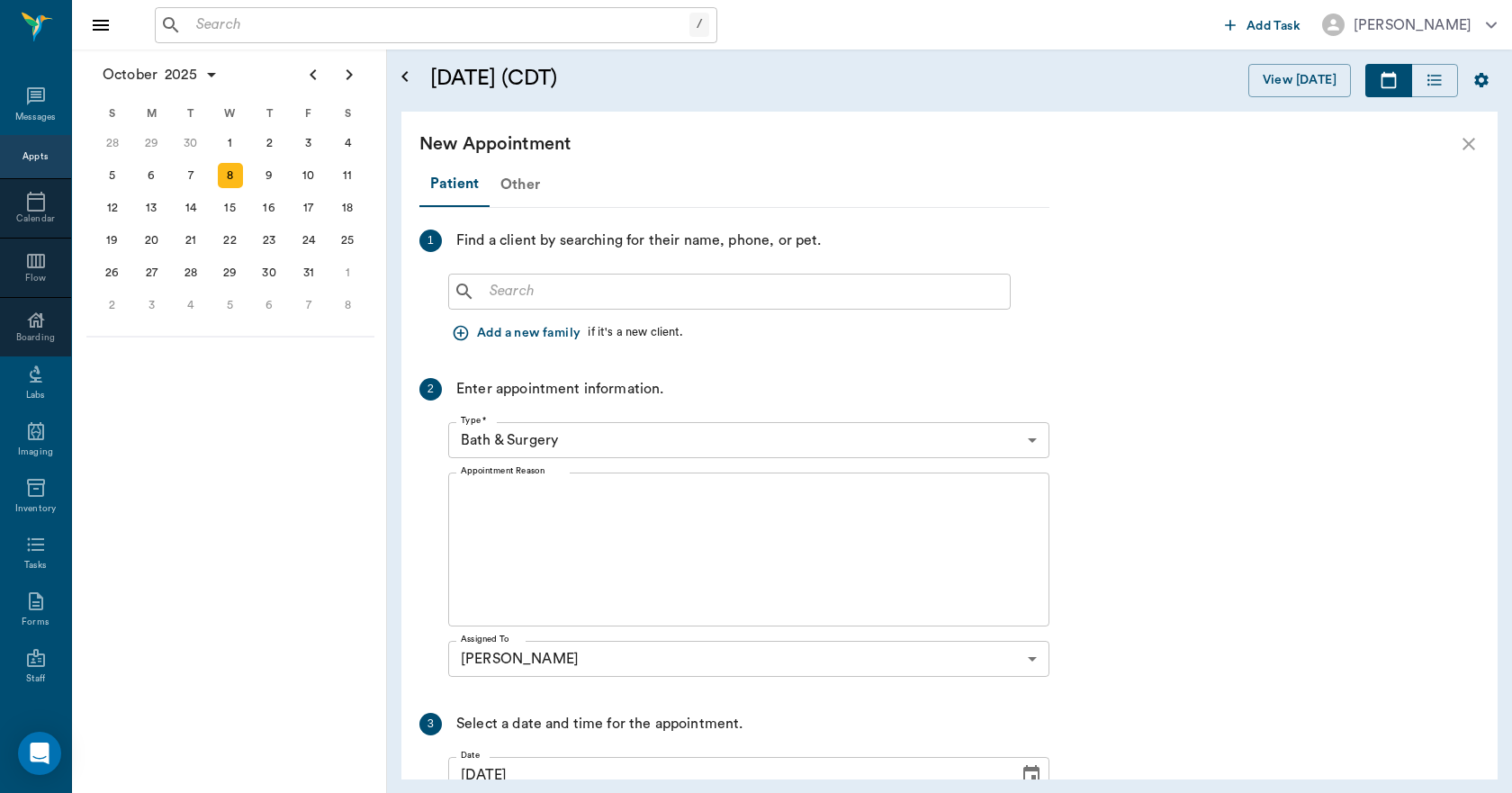
click at [520, 187] on div "Other" at bounding box center [520, 184] width 61 height 43
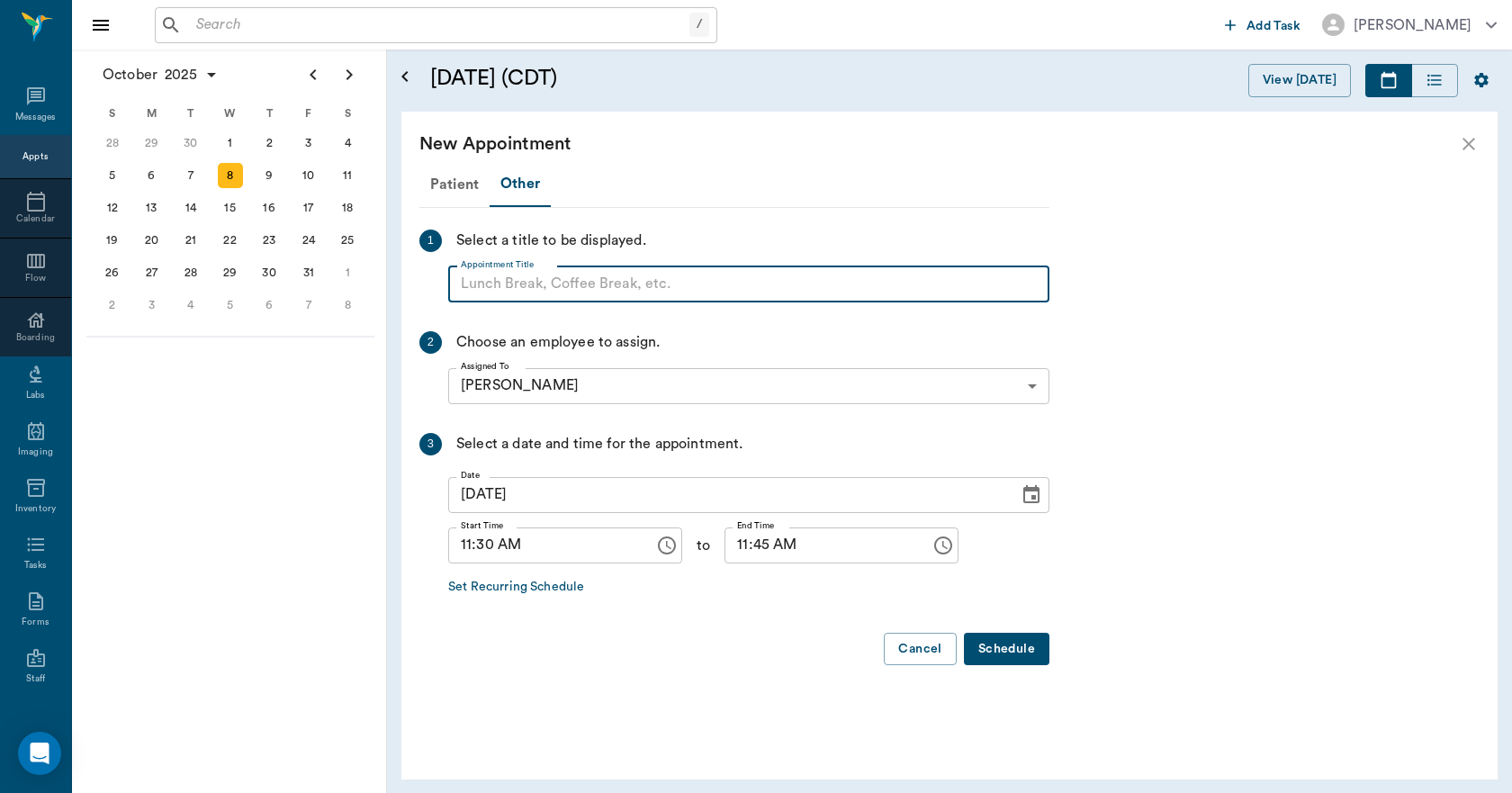
paste input "NO APPOINTMENT! EMERGENCY ONLY!"
type input "NO APPOINTMENT!"
click at [724, 549] on input "11:45 AM" at bounding box center [820, 545] width 194 height 36
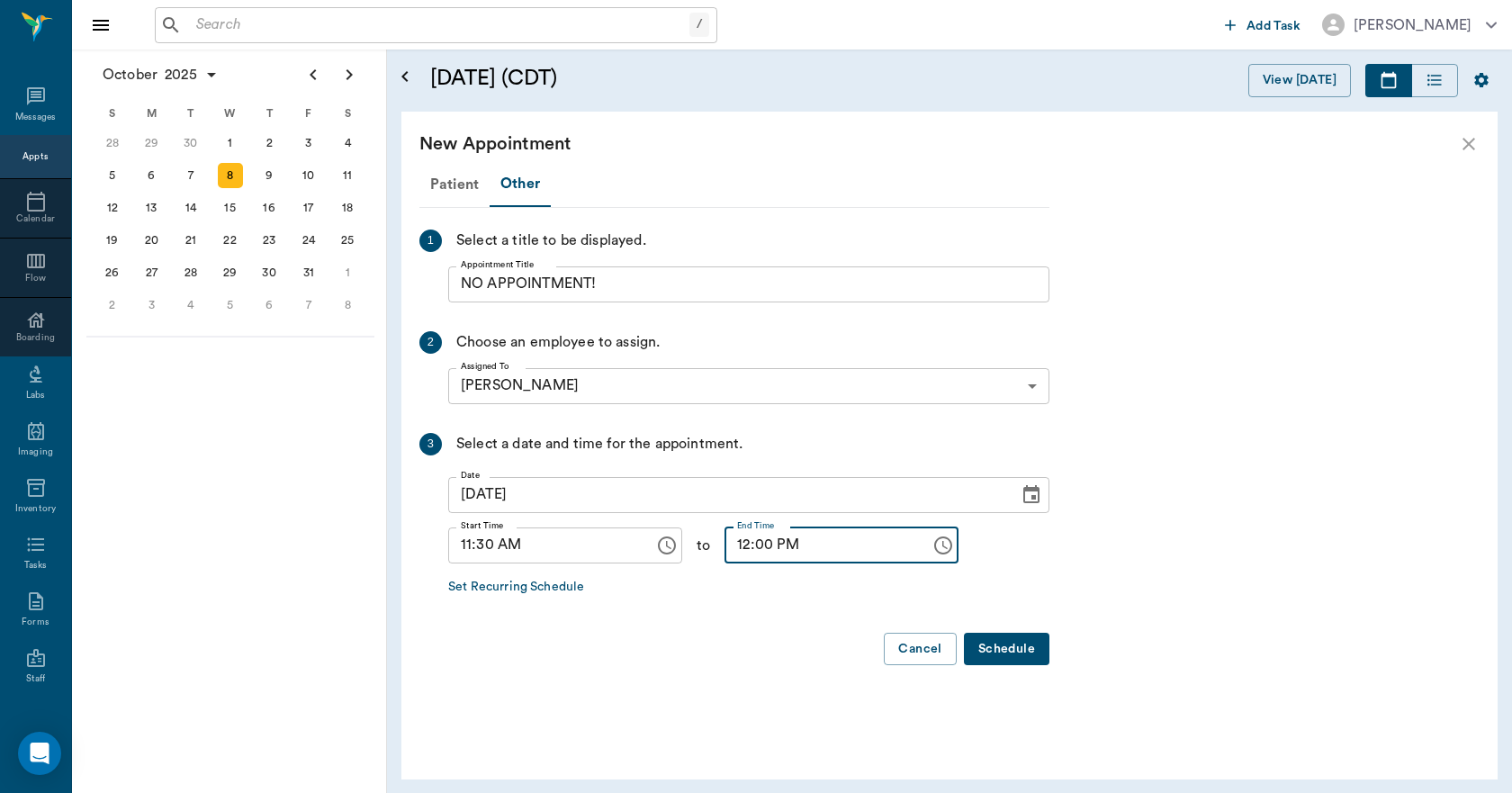
type input "12:00 PM"
click at [1002, 641] on button "Schedule" at bounding box center [1006, 649] width 86 height 33
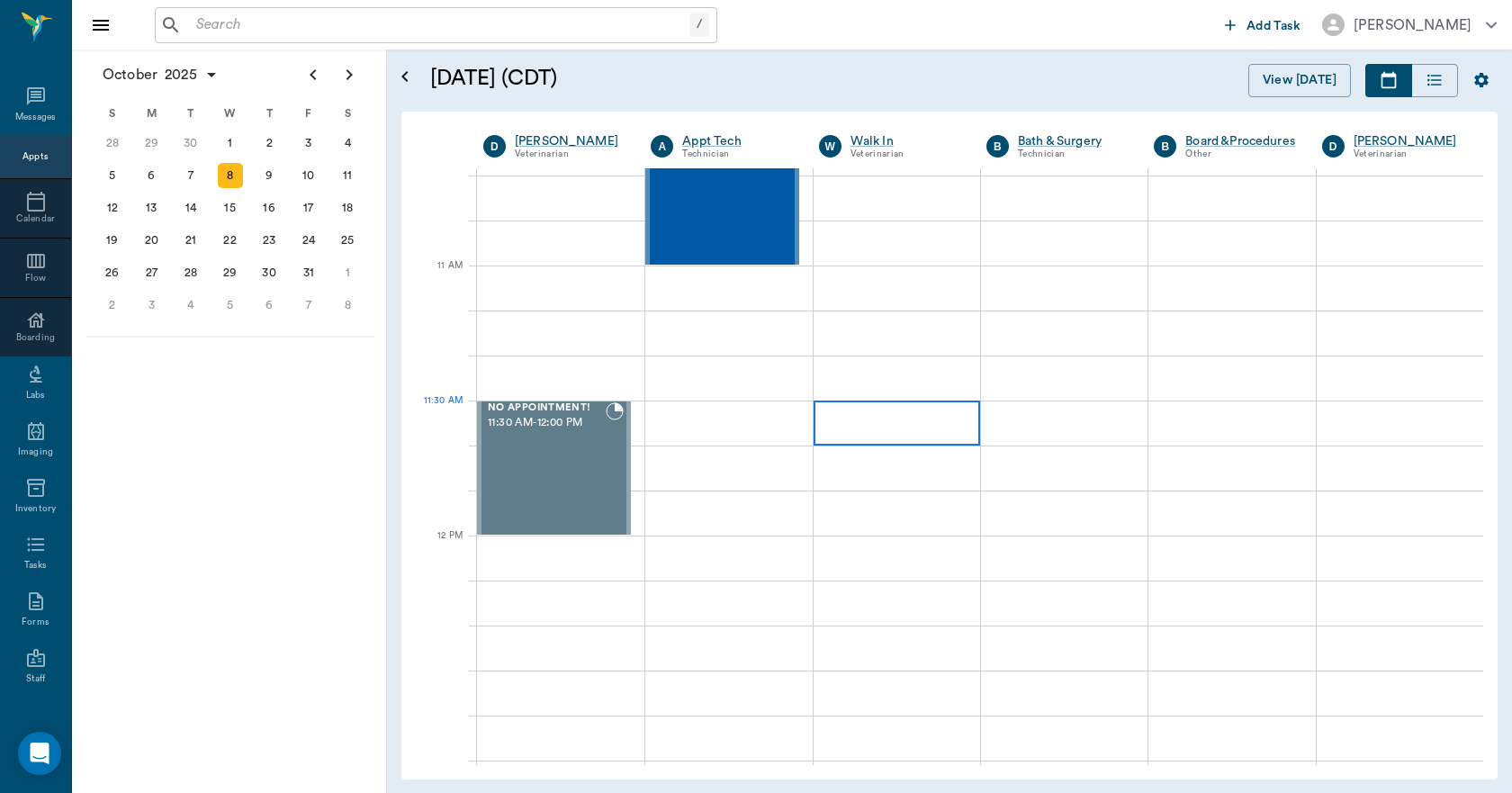
click at [861, 436] on div at bounding box center [896, 422] width 166 height 45
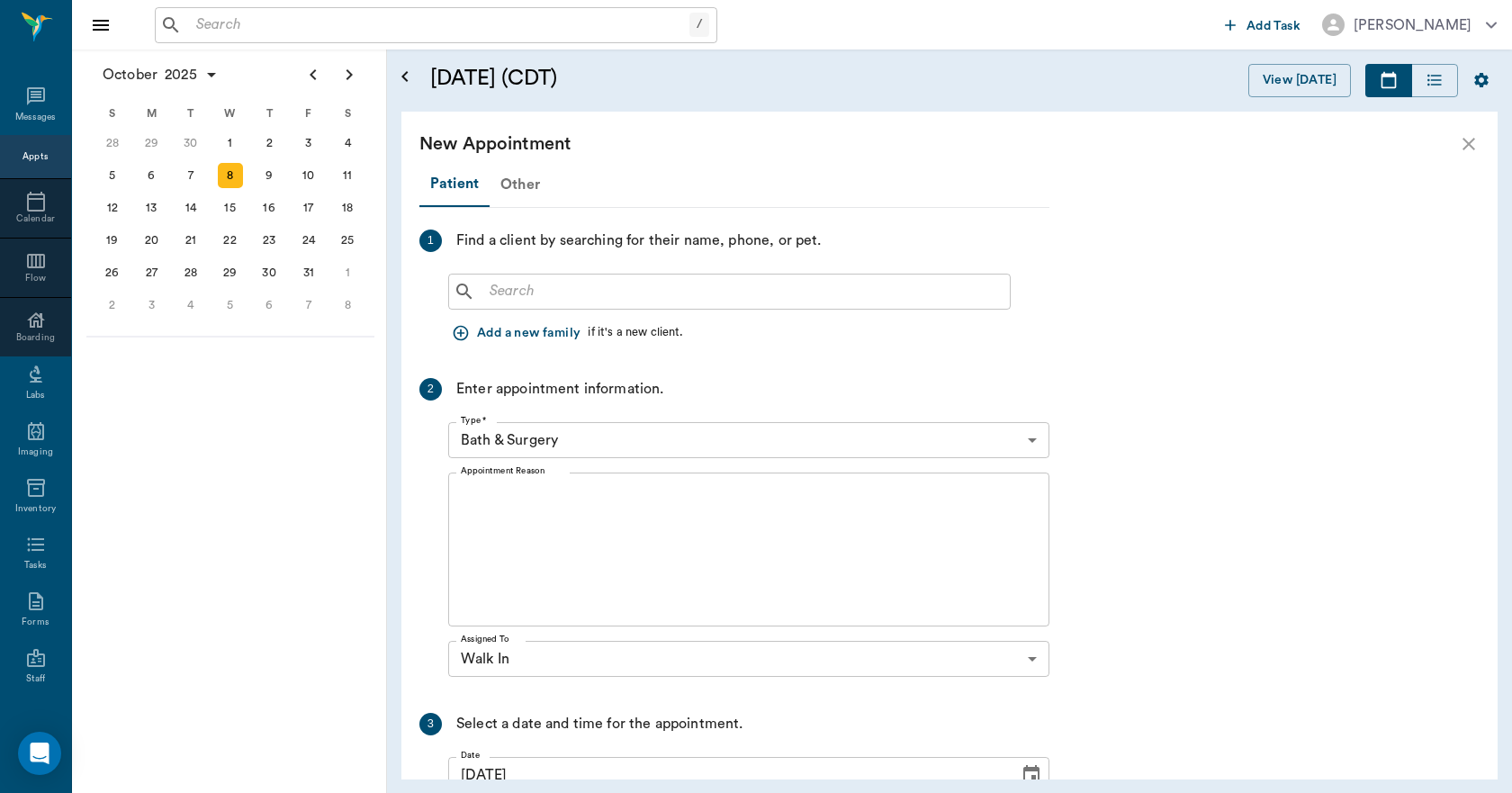
click at [529, 188] on div "Other" at bounding box center [520, 184] width 61 height 43
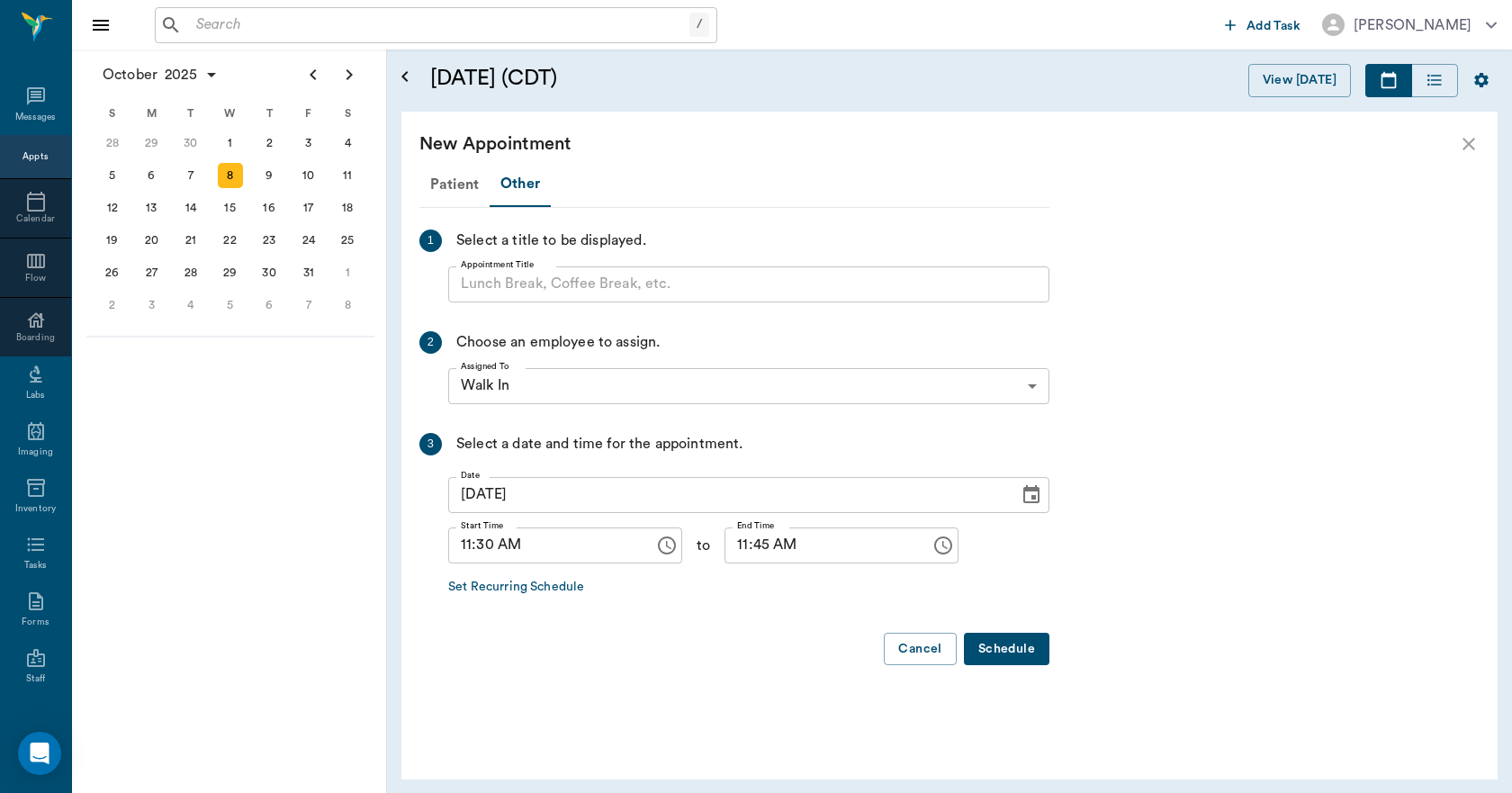
click at [539, 302] on input "Appointment Title" at bounding box center [749, 284] width 601 height 36
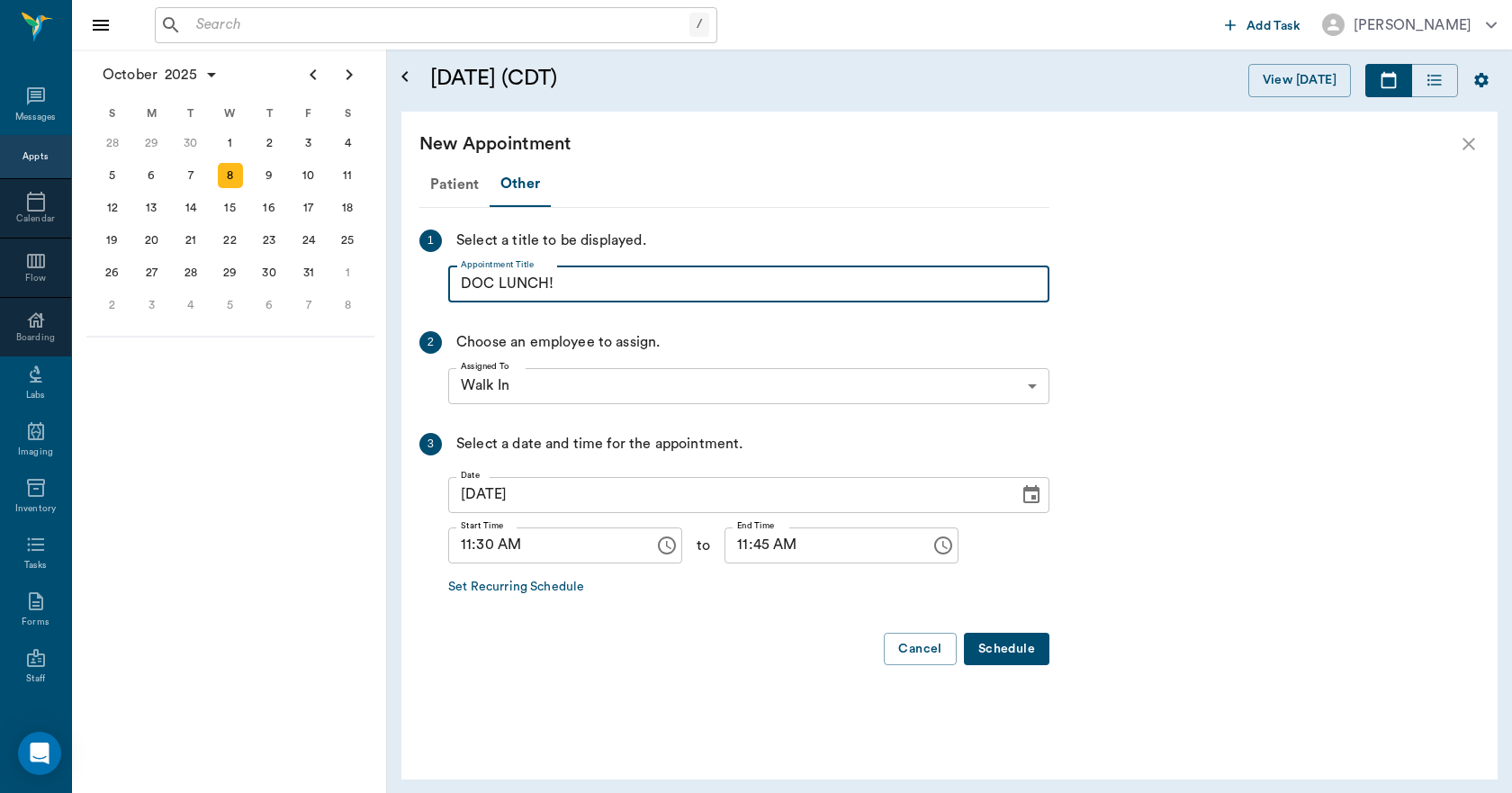
type input "DOC LUNCH!"
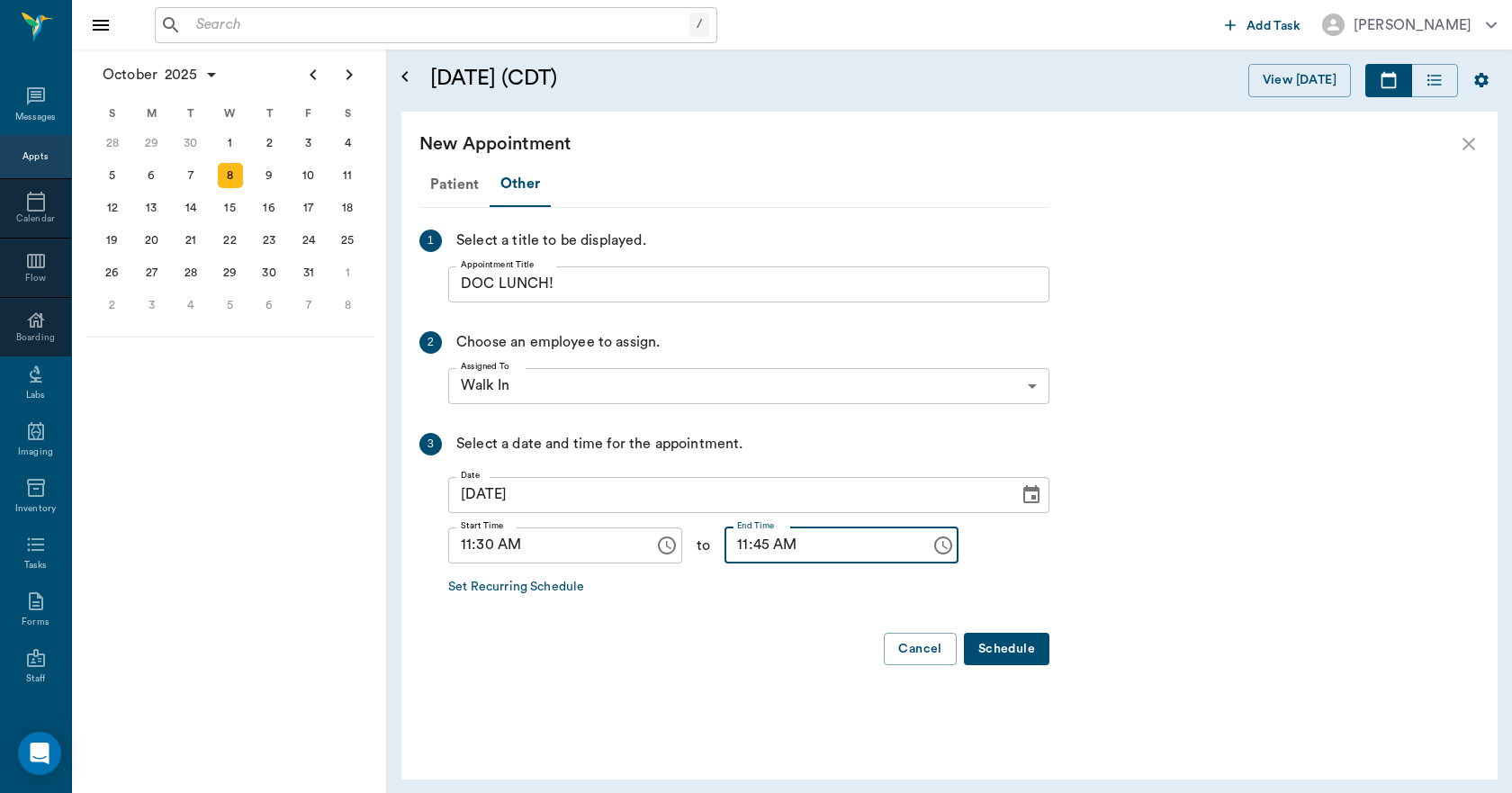
click at [735, 554] on input "11:45 AM" at bounding box center [820, 545] width 194 height 36
click at [730, 554] on input "11:45 AM" at bounding box center [820, 545] width 194 height 36
type input "12:00 PM"
click at [992, 653] on button "Schedule" at bounding box center [1006, 649] width 86 height 33
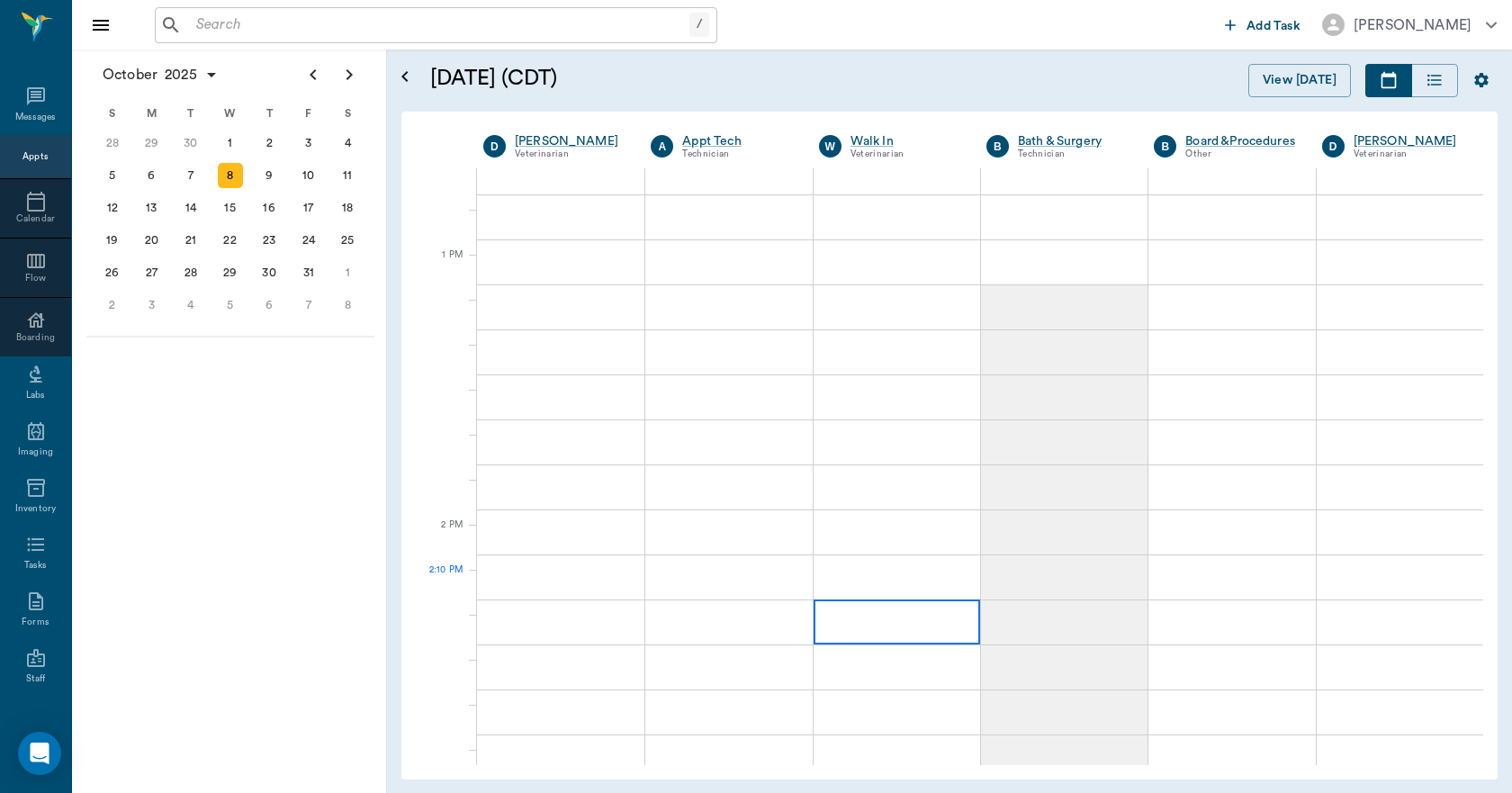
scroll to position [1350, 0]
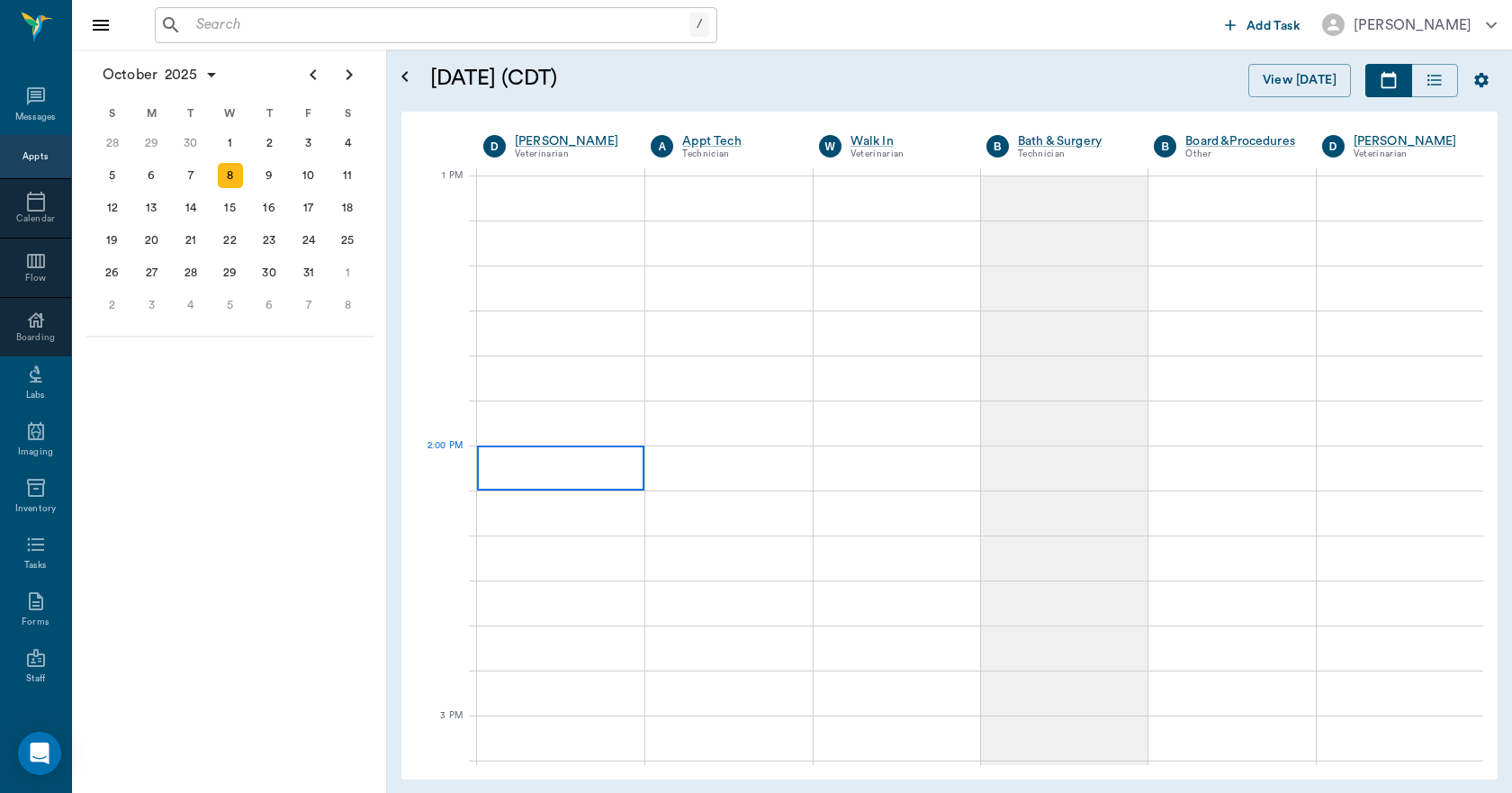
click at [520, 473] on div at bounding box center [560, 468] width 167 height 45
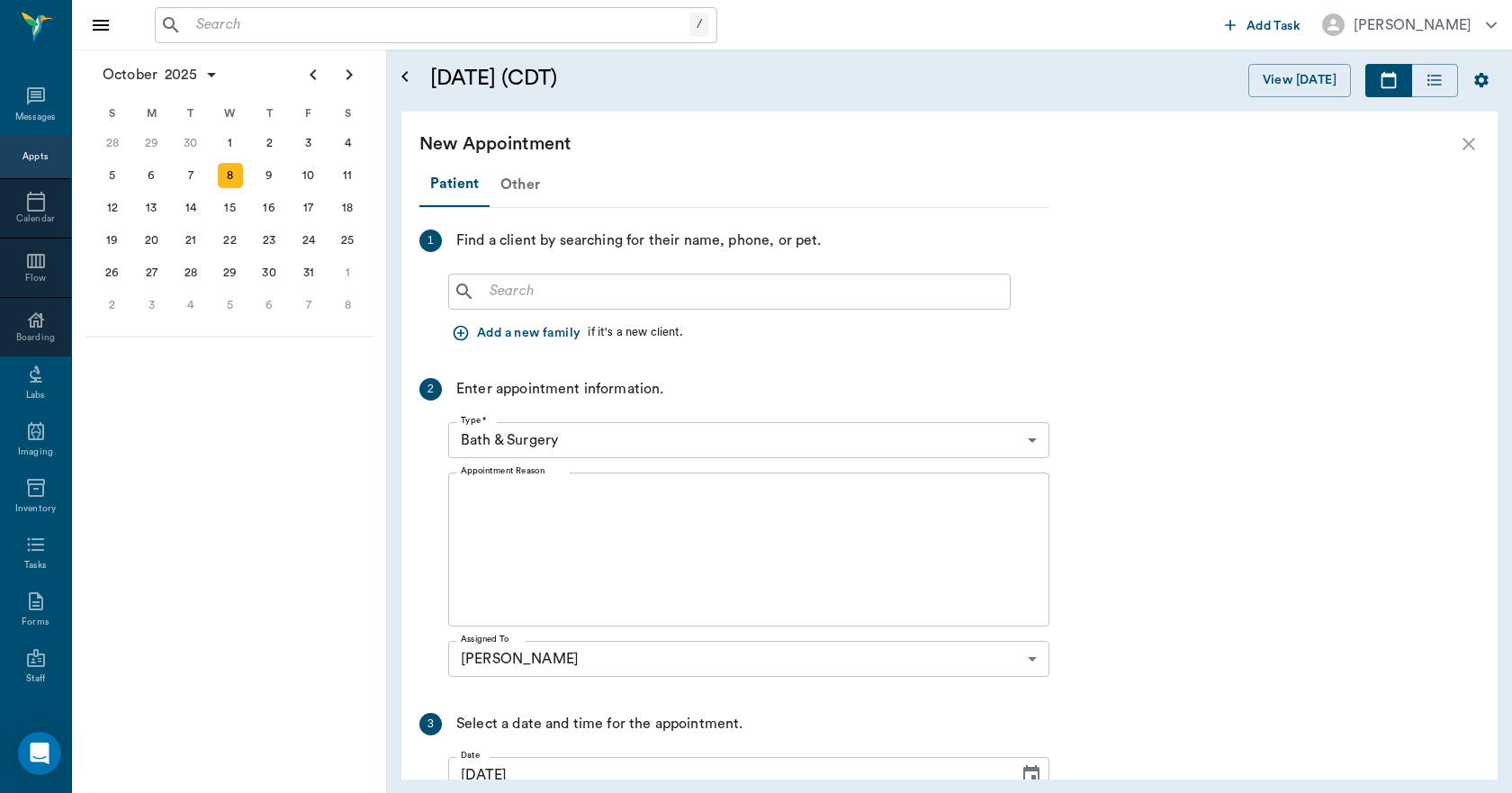
click at [511, 189] on div "Other" at bounding box center [520, 184] width 61 height 43
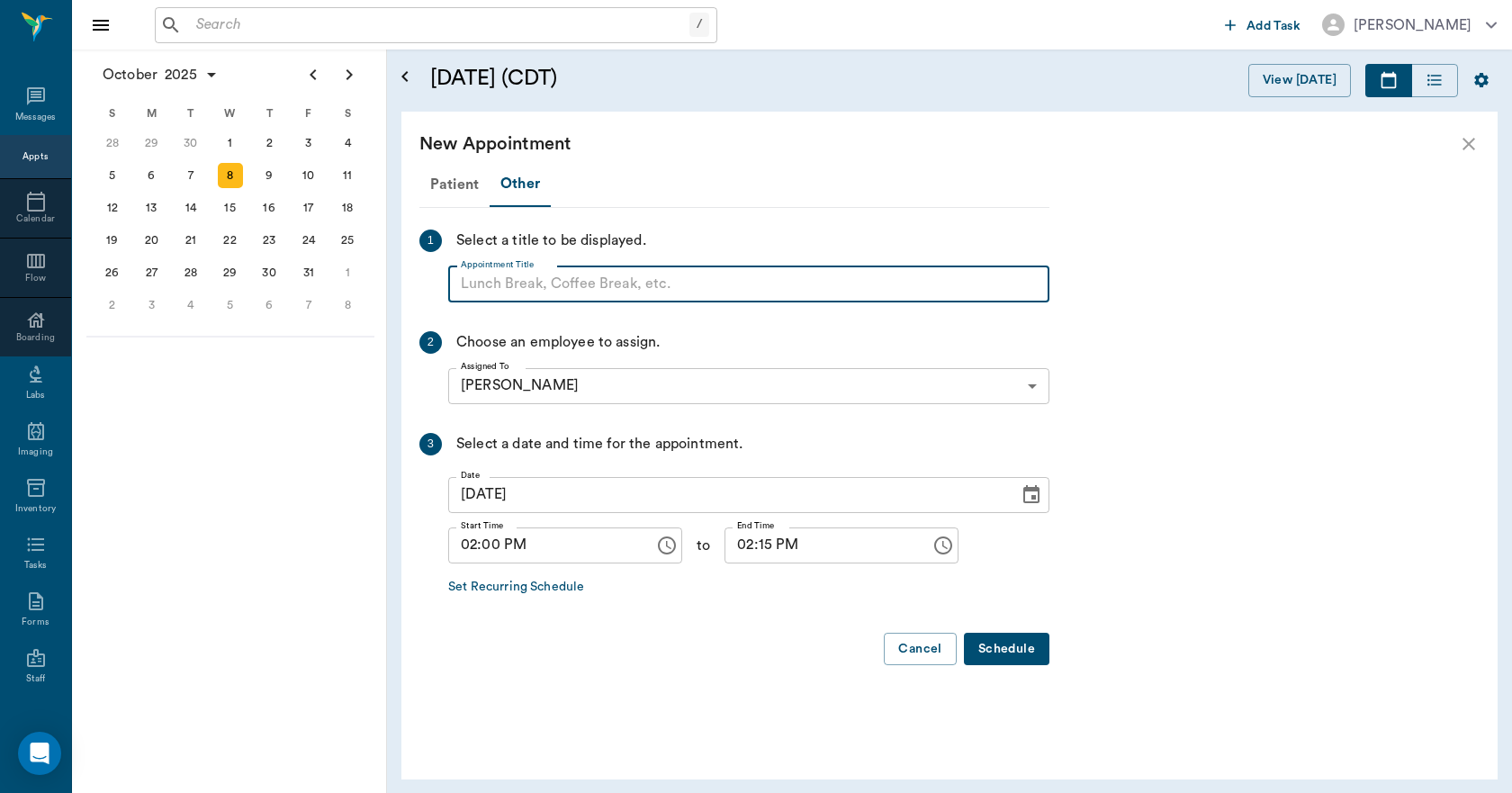
paste input "NO APPOINTMENT! EMERGENCY ONLY!"
type input "NO APPOINTMENT!"
click at [744, 548] on input "02:15 PM" at bounding box center [820, 545] width 194 height 36
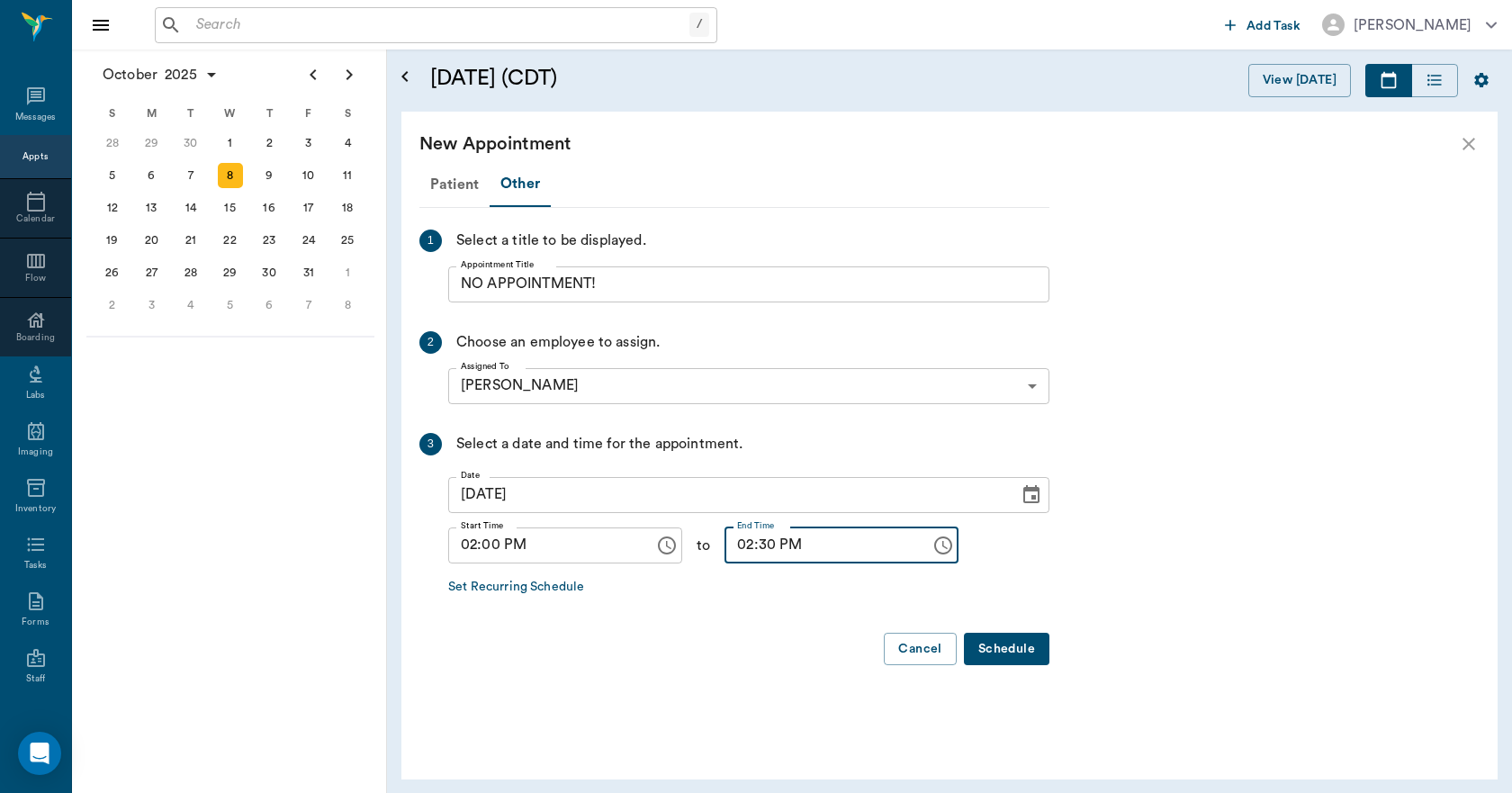
type input "02:30 PM"
click at [1018, 650] on button "Schedule" at bounding box center [1006, 649] width 86 height 33
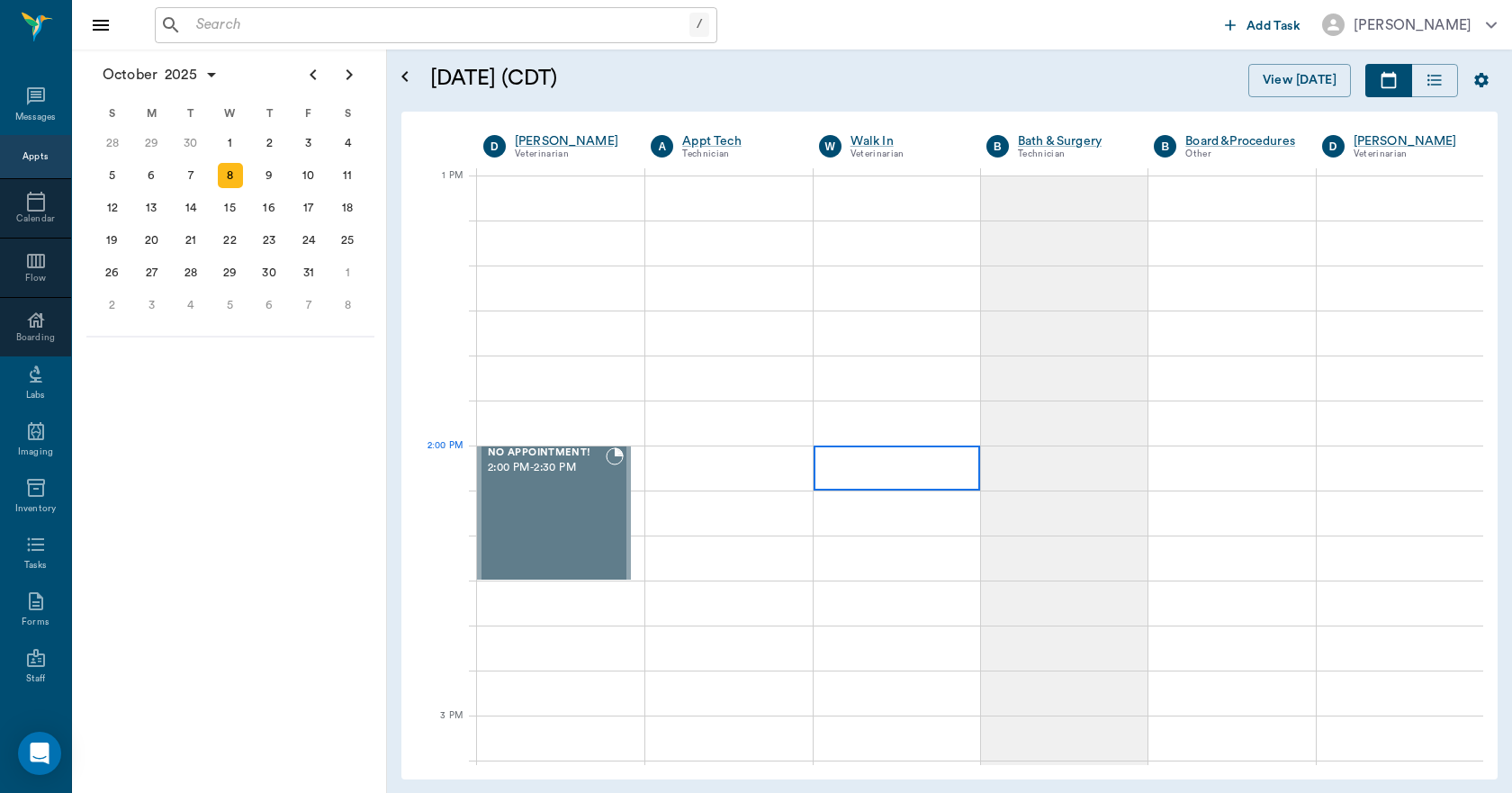
click at [836, 463] on div at bounding box center [896, 468] width 166 height 45
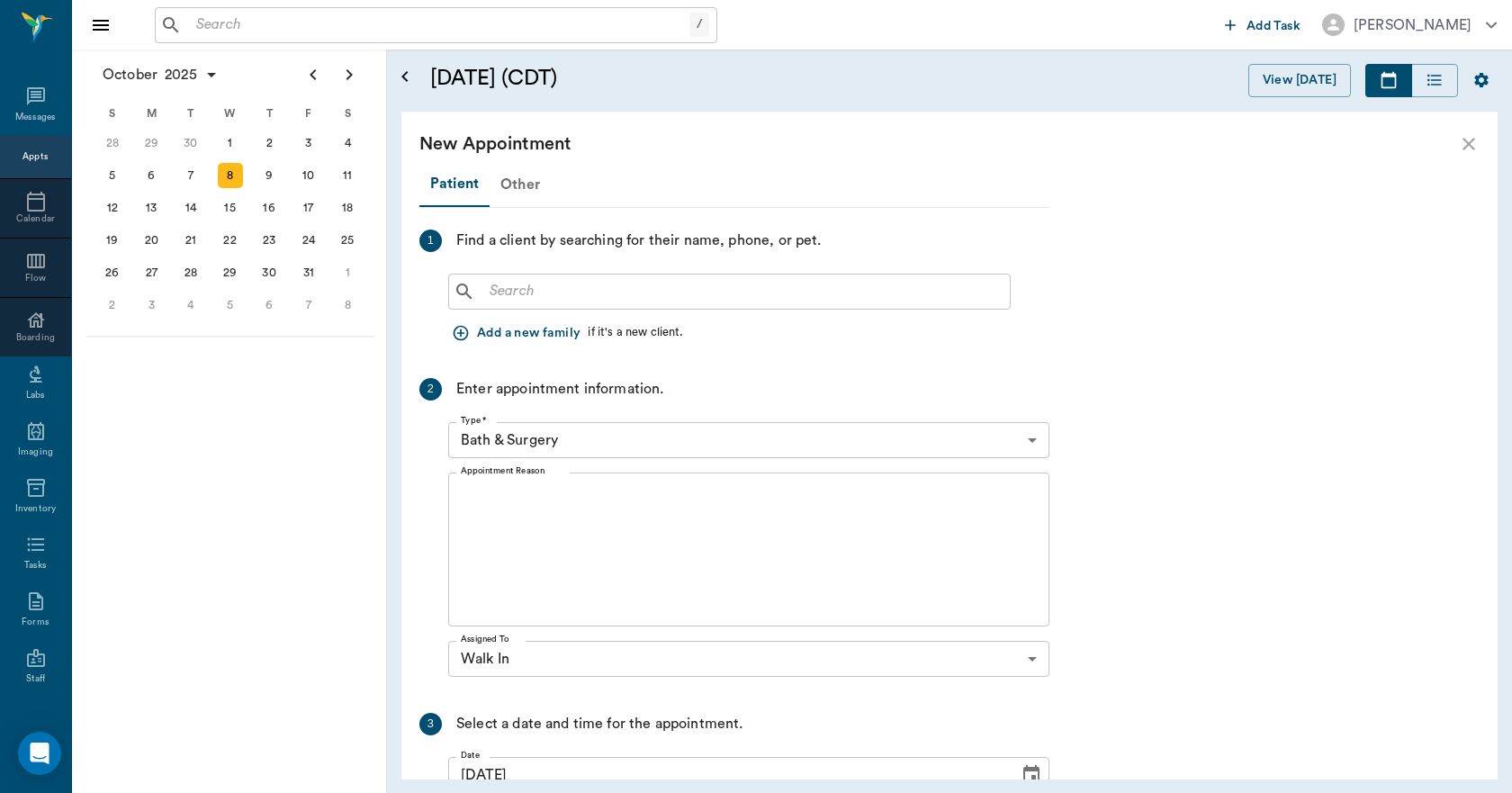
click at [523, 188] on div "Other" at bounding box center [520, 184] width 61 height 43
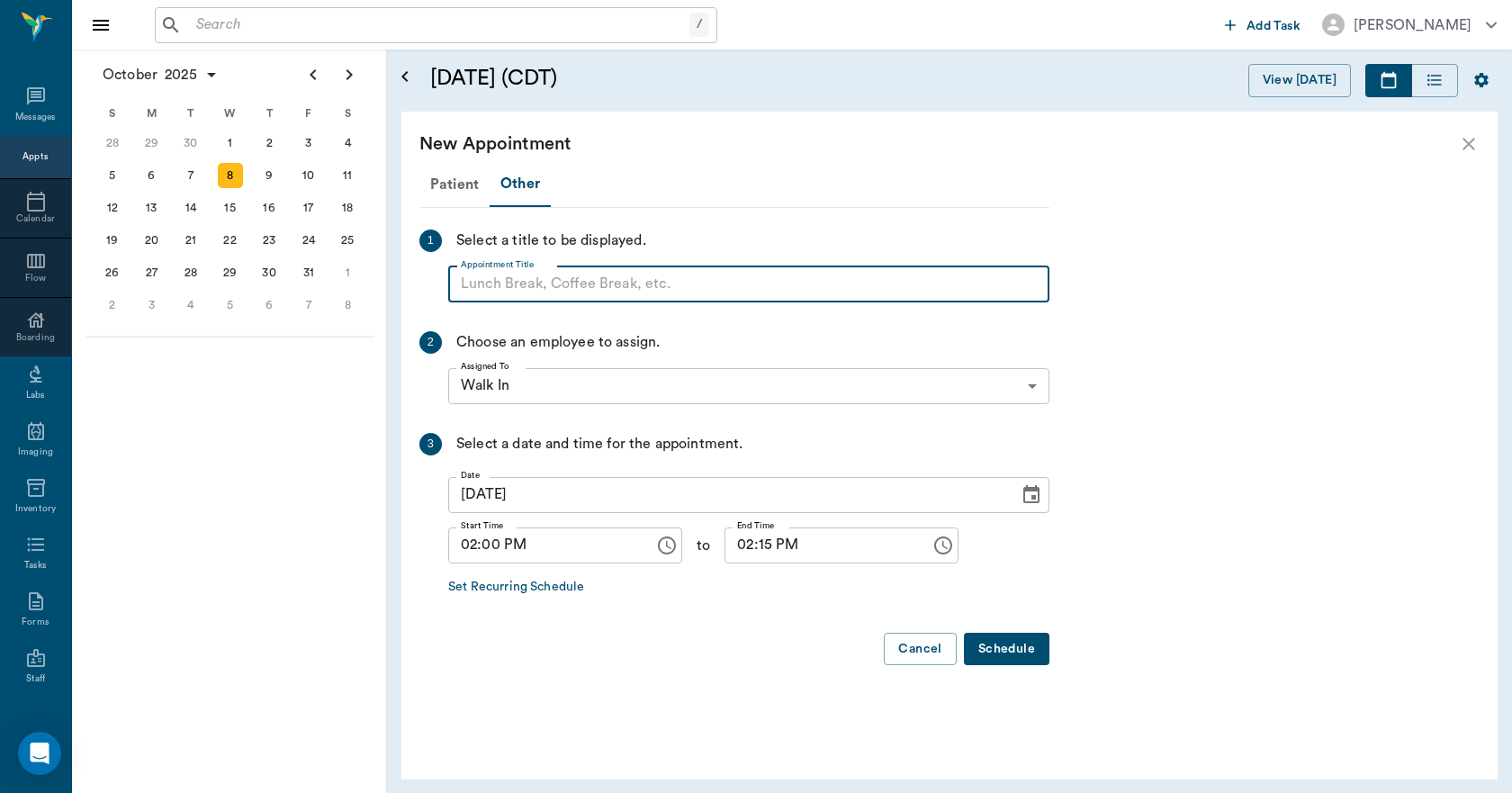
paste input "NO APPOINTMENT! EMERGENCY ONLY!"
type input "NO APPOINTMENT! EMERGENCY ONLY!"
click at [744, 544] on input "02:15 PM" at bounding box center [820, 545] width 194 height 36
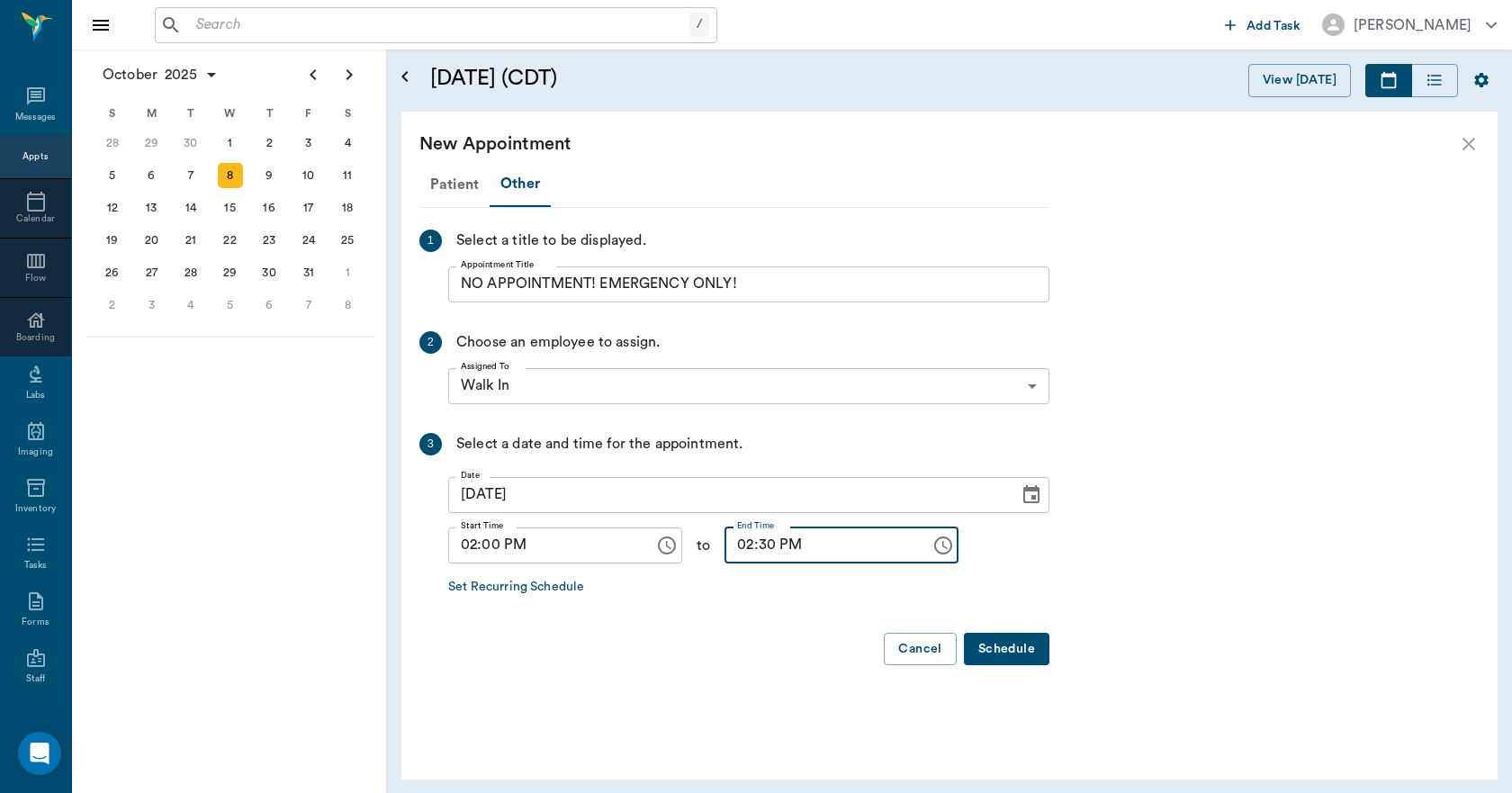
type input "02:30 PM"
click at [1002, 633] on button "Schedule" at bounding box center [1006, 649] width 86 height 33
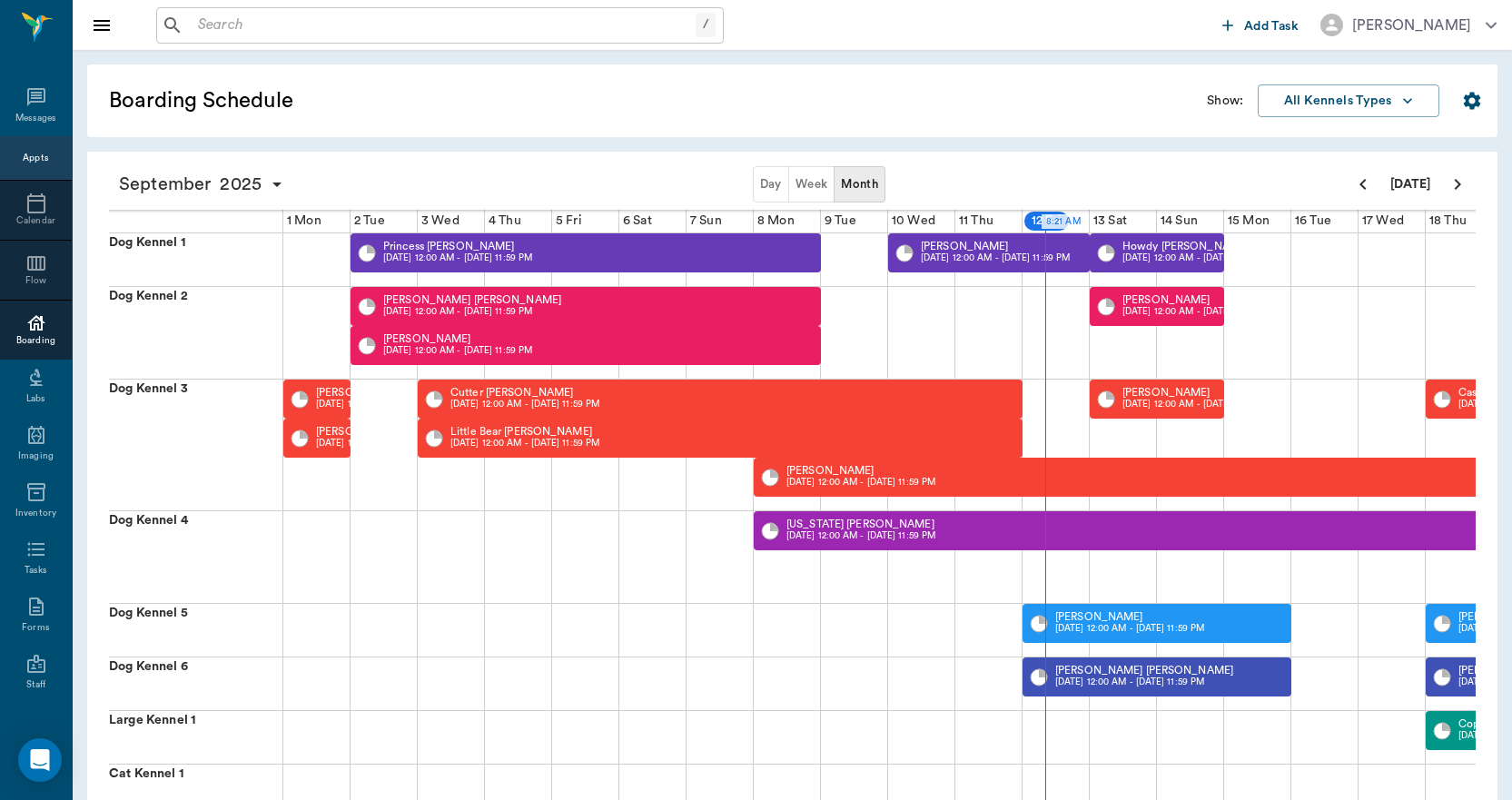
scroll to position [0, 471]
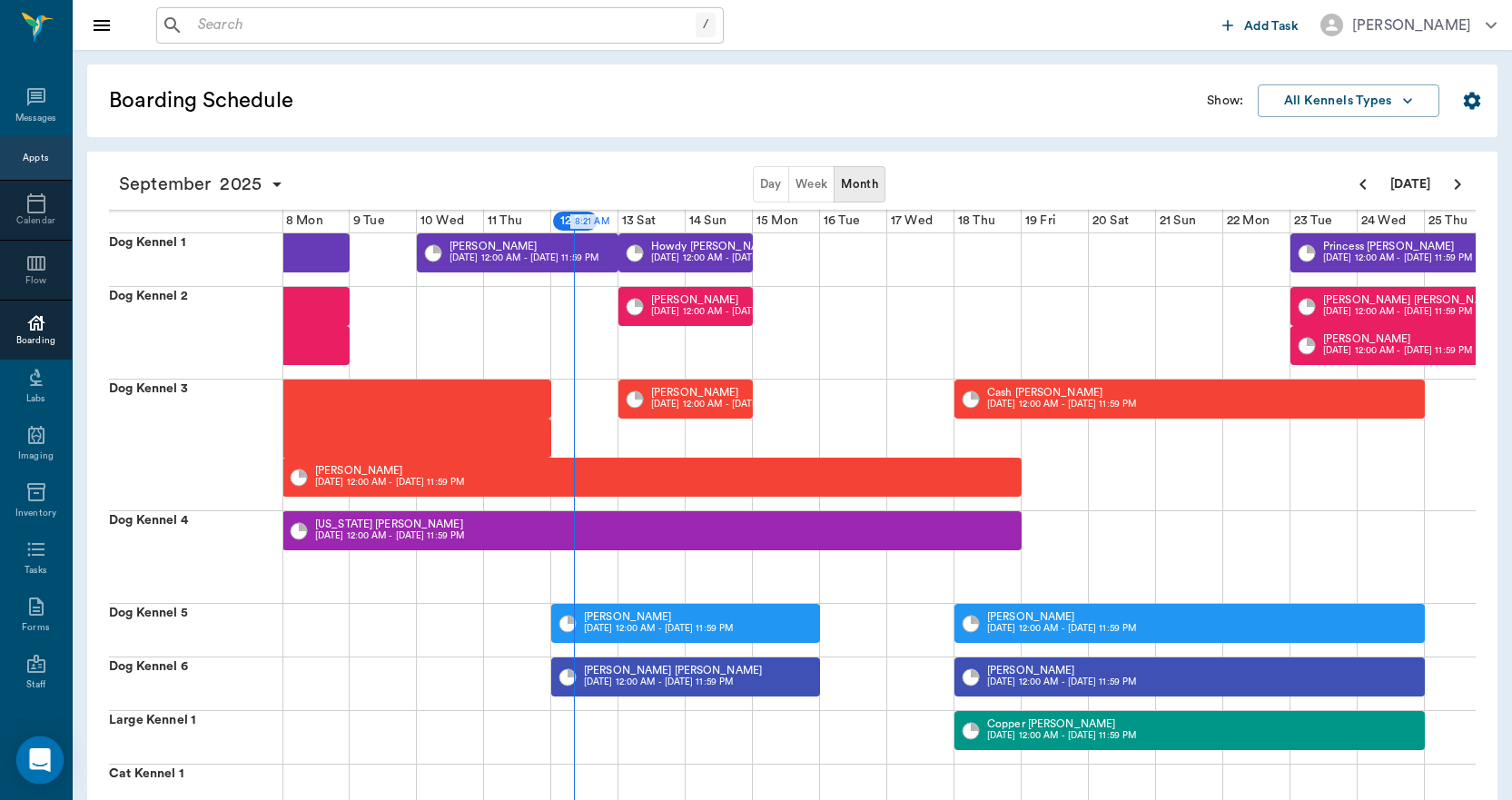
click at [46, 763] on icon "Open Intercom Messenger" at bounding box center [39, 760] width 21 height 24
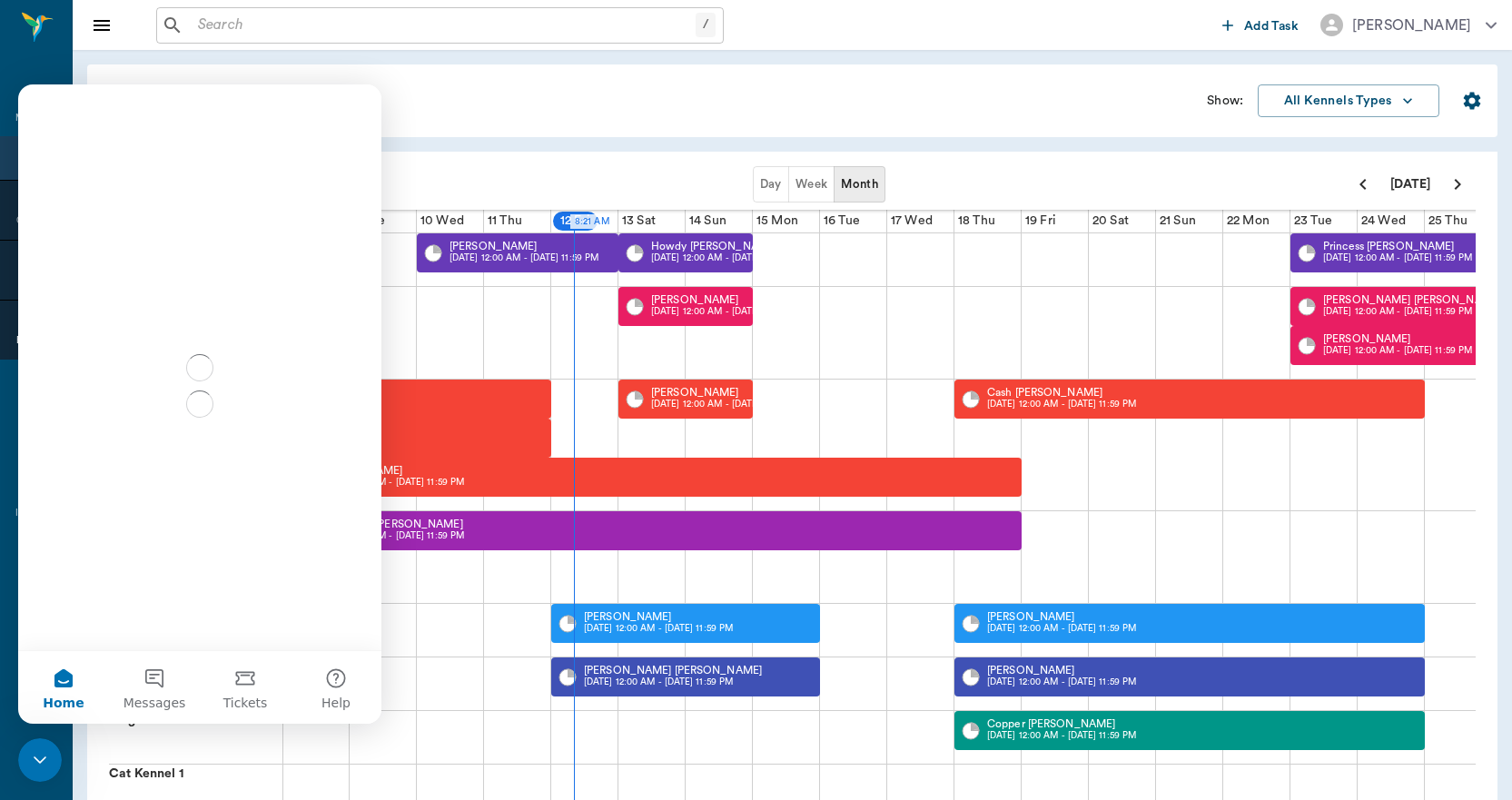
scroll to position [0, 0]
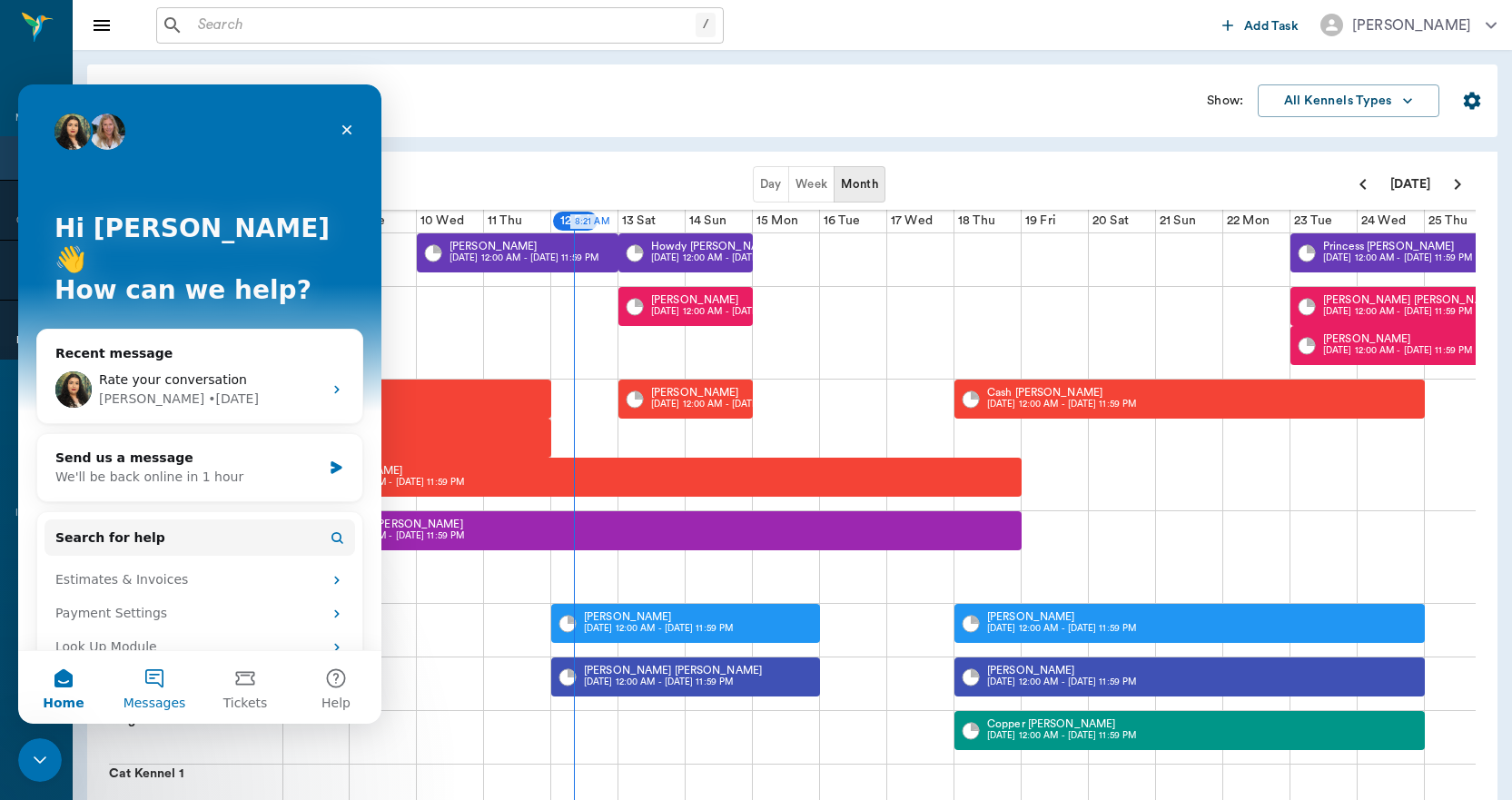
click at [151, 686] on button "Messages" at bounding box center [154, 687] width 90 height 73
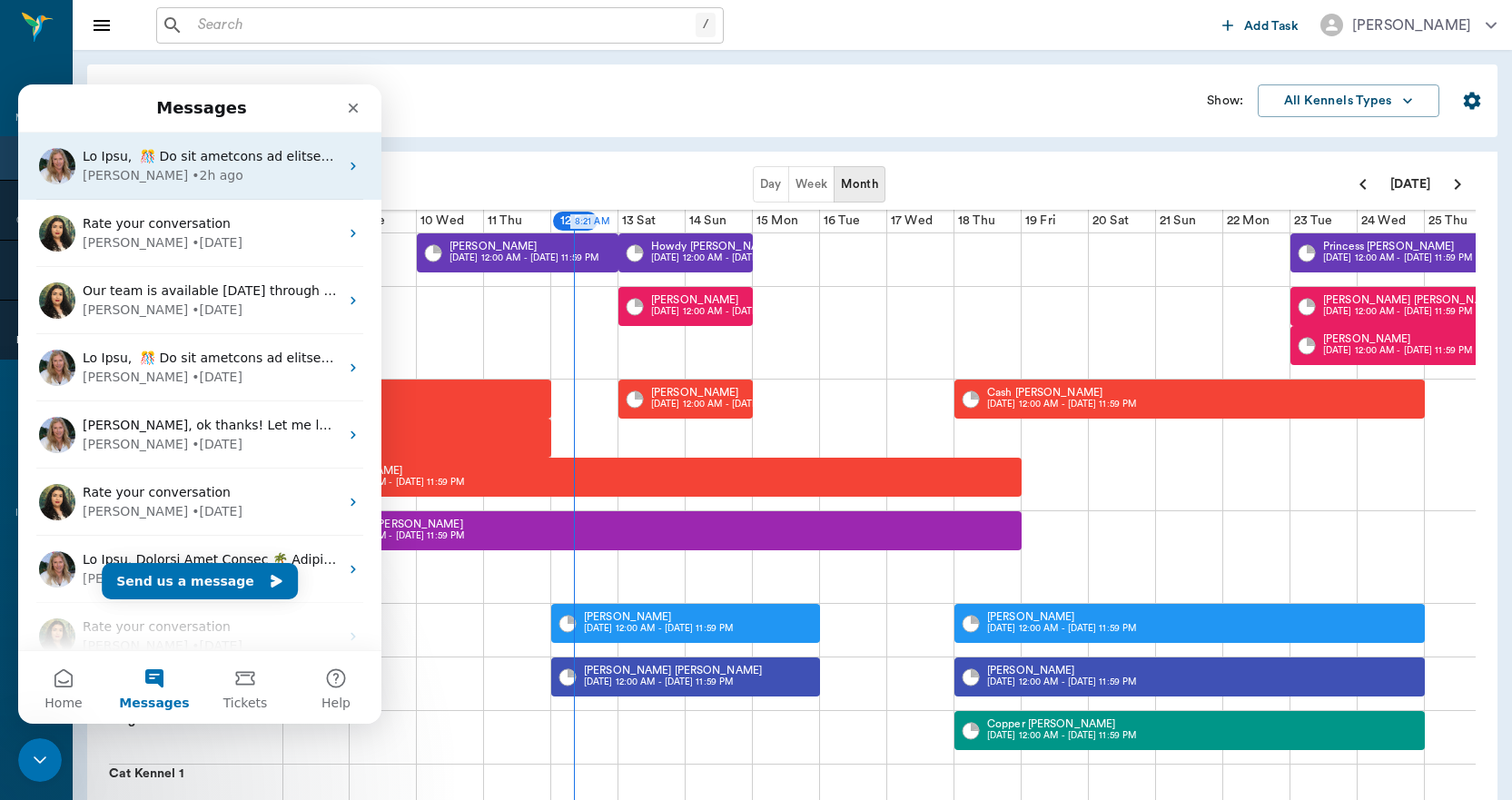
click at [205, 167] on div "[PERSON_NAME] • 2h ago" at bounding box center [210, 175] width 256 height 19
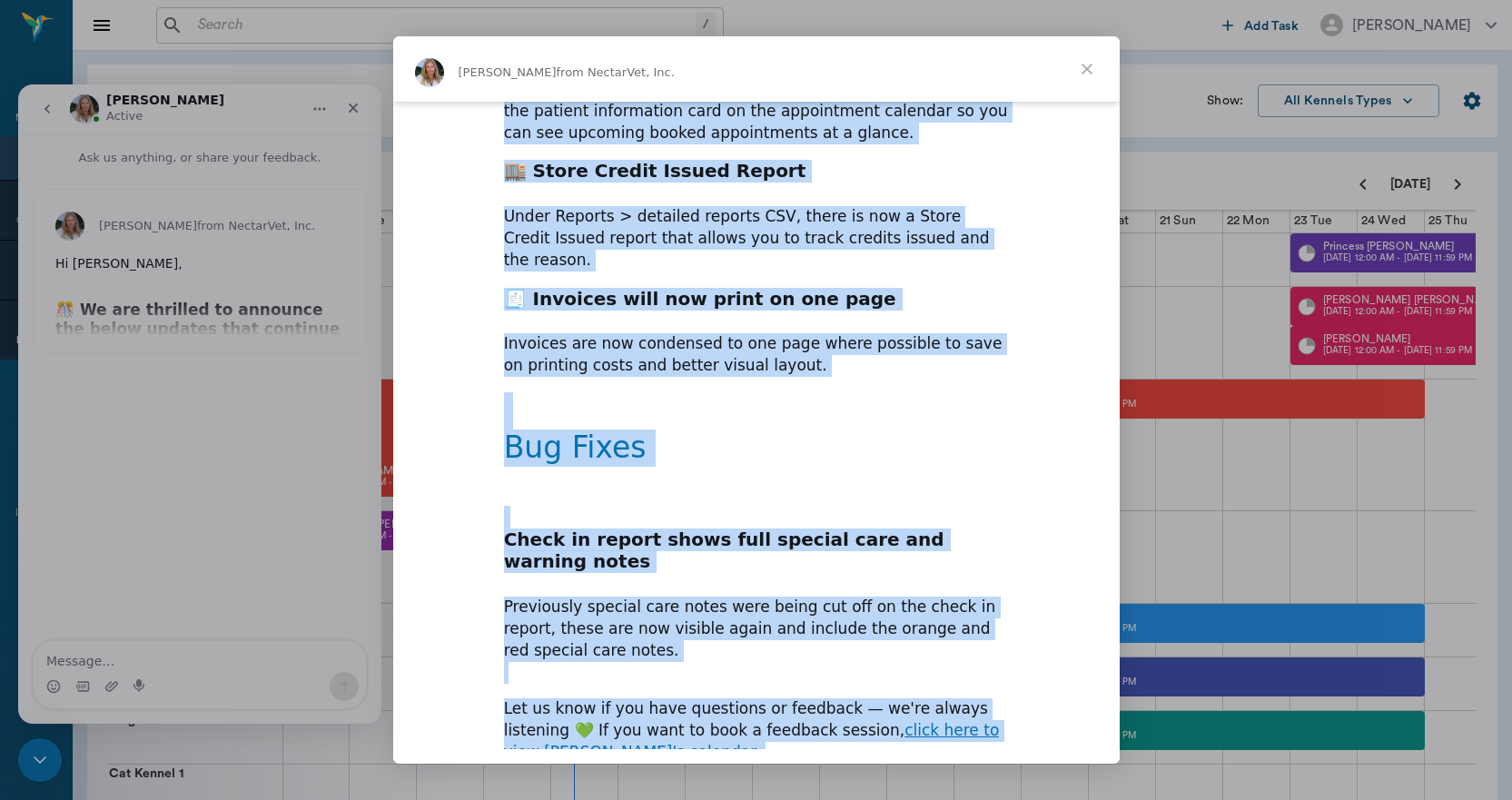
scroll to position [571, 0]
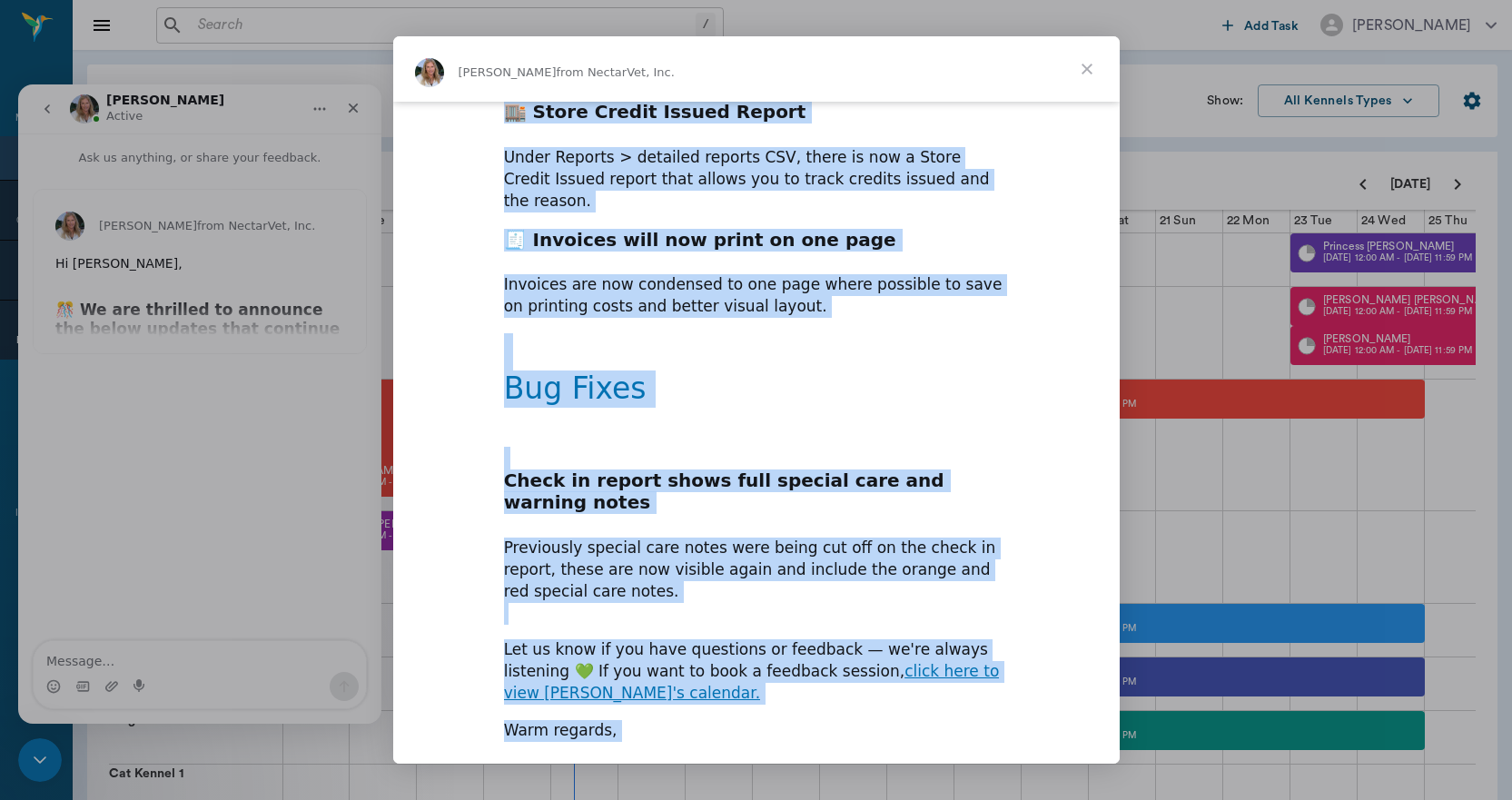
drag, startPoint x: 498, startPoint y: 110, endPoint x: 858, endPoint y: 745, distance: 729.9
click at [858, 745] on div "Hi [PERSON_NAME], ​ 🎊 We are thrilled to announce the below updates that contin…" at bounding box center [756, 161] width 727 height 1261
click at [822, 366] on h1 "Bug Fixes" at bounding box center [756, 375] width 505 height 85
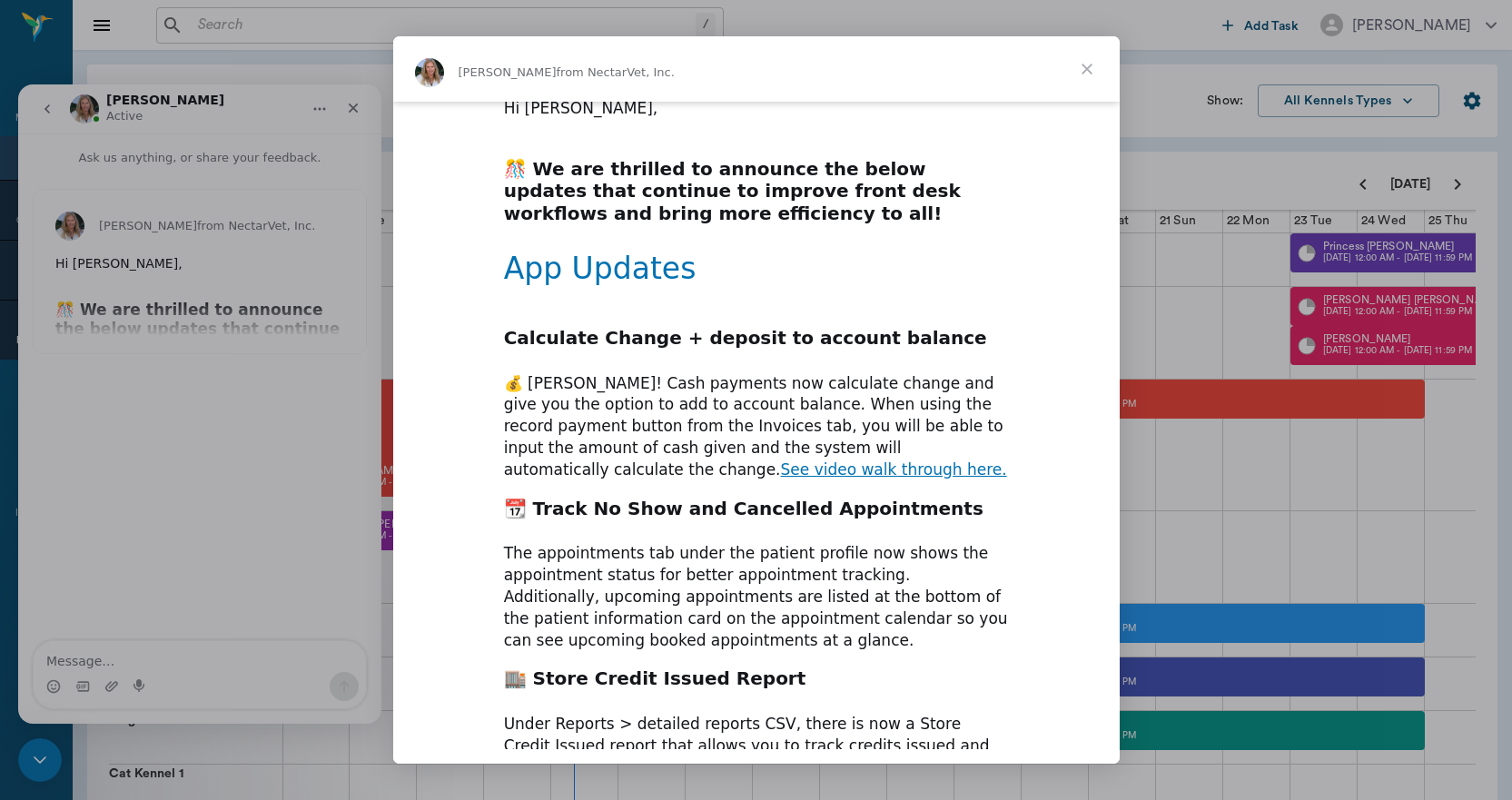
scroll to position [0, 0]
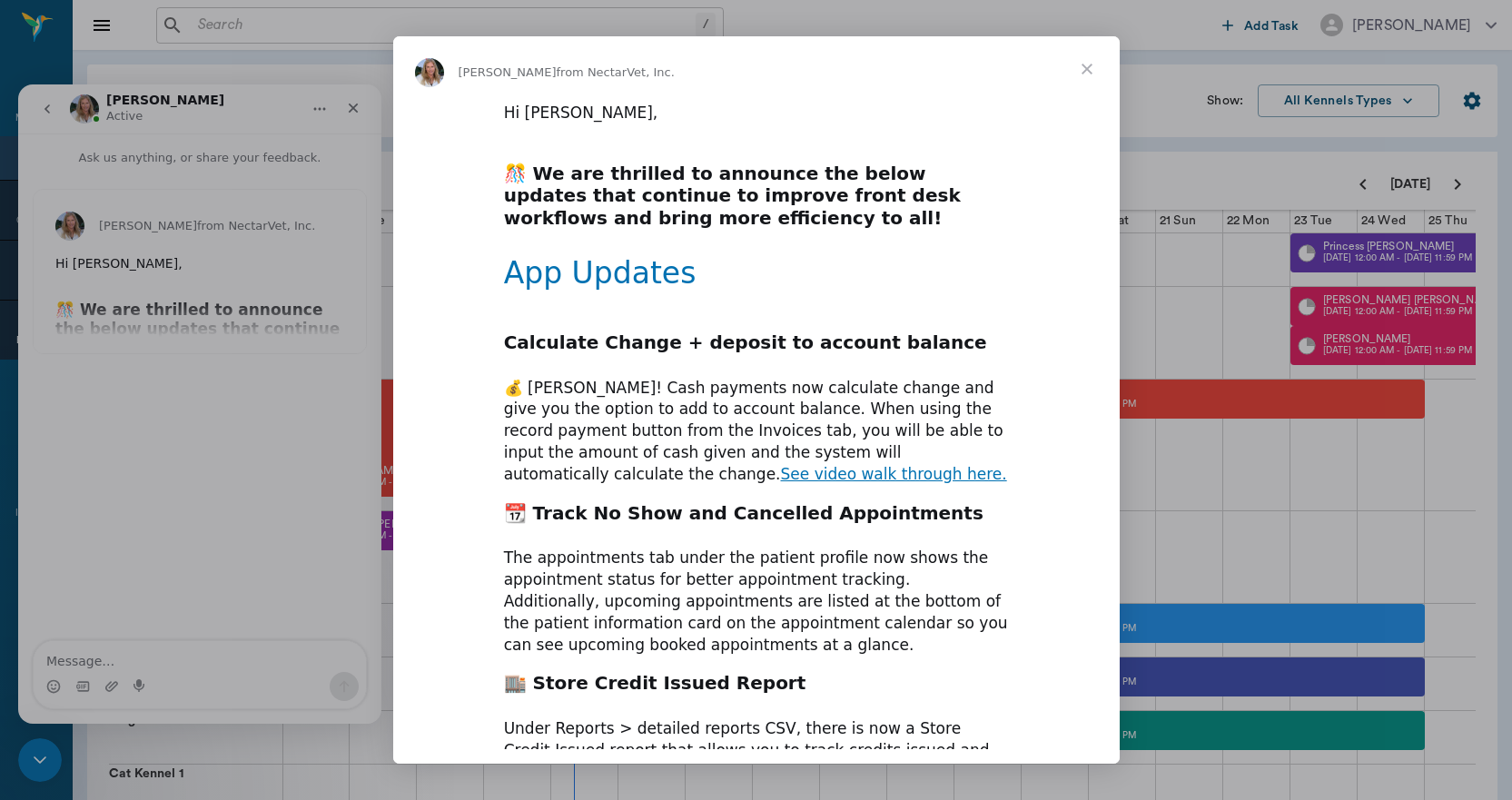
click at [1085, 64] on span "Close" at bounding box center [1087, 69] width 66 height 66
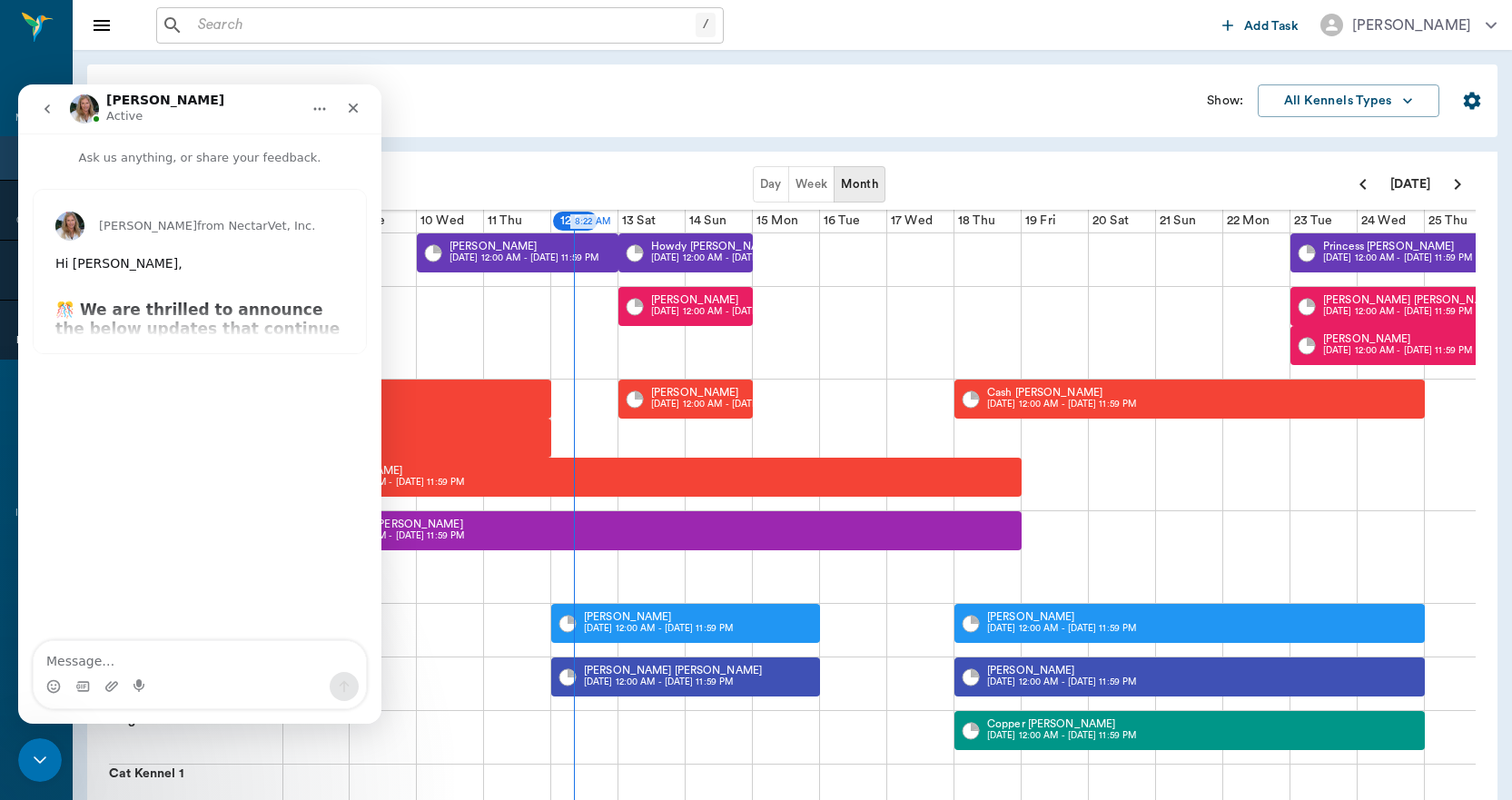
click at [39, 114] on button "go back" at bounding box center [47, 108] width 34 height 34
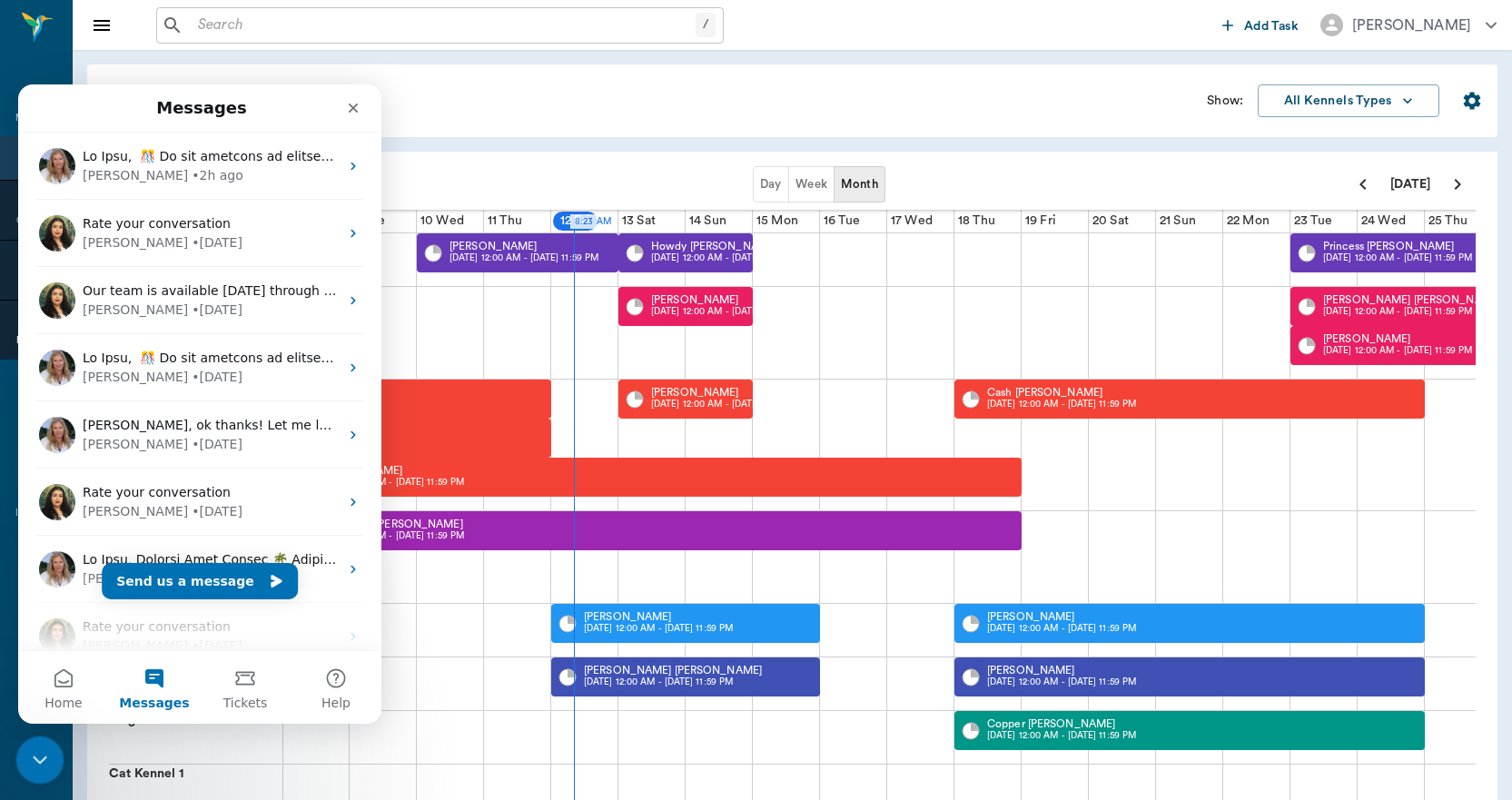
click at [27, 753] on icon "Close Intercom Messenger" at bounding box center [37, 757] width 22 height 22
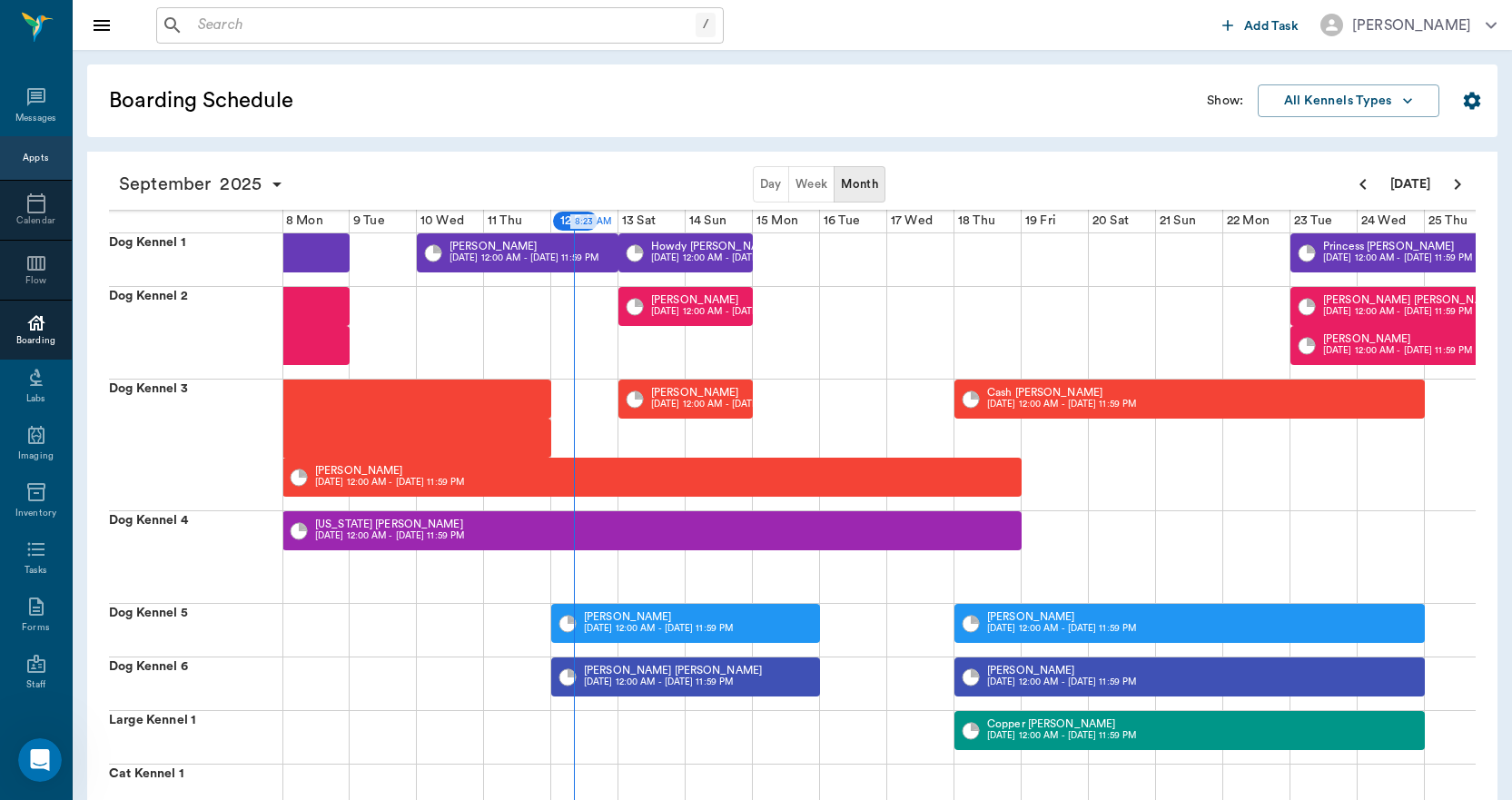
click at [272, 27] on input "text" at bounding box center [443, 26] width 505 height 26
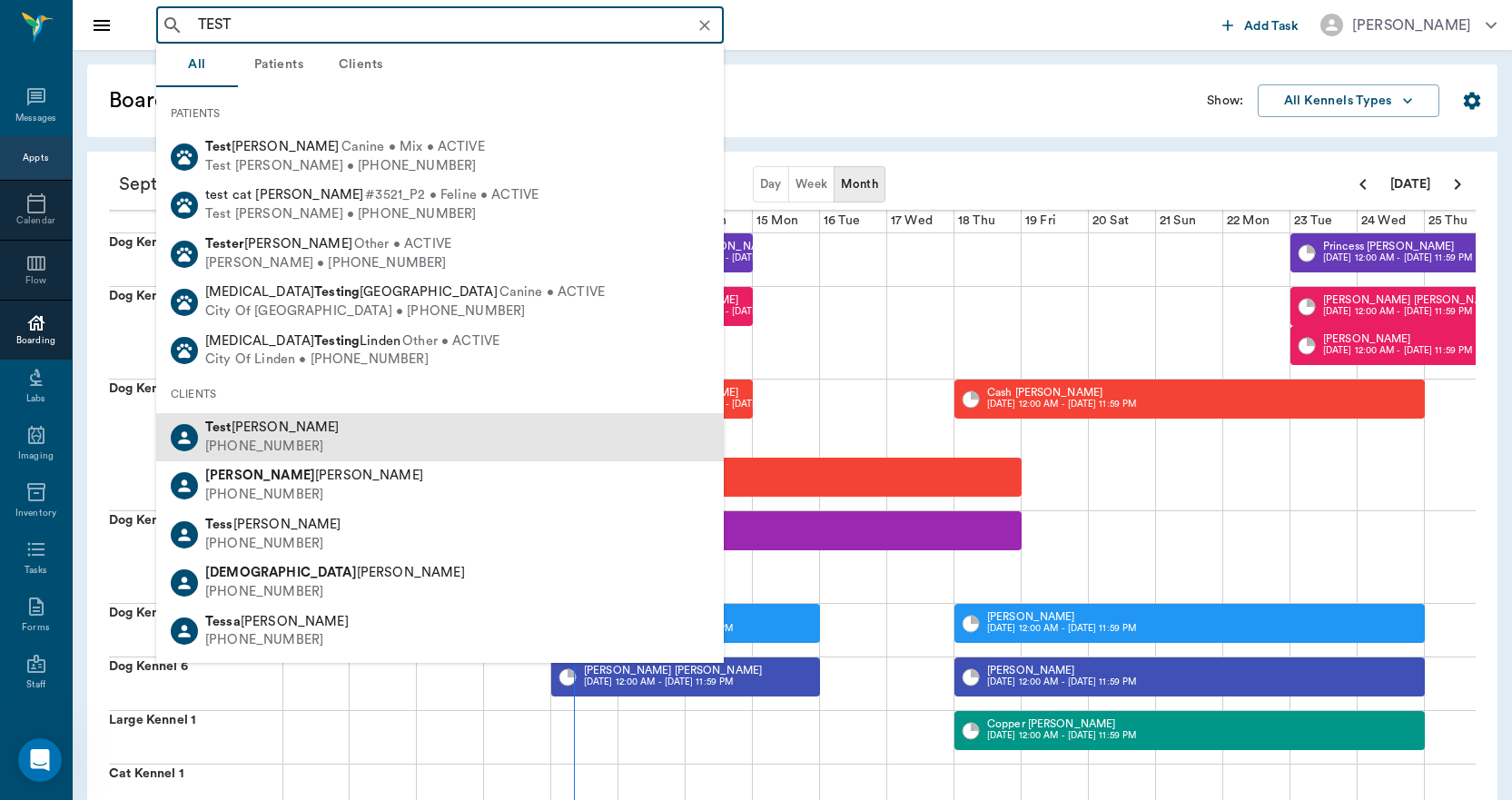
click at [259, 418] on div "Test Lee" at bounding box center [272, 427] width 135 height 19
type input "TEST"
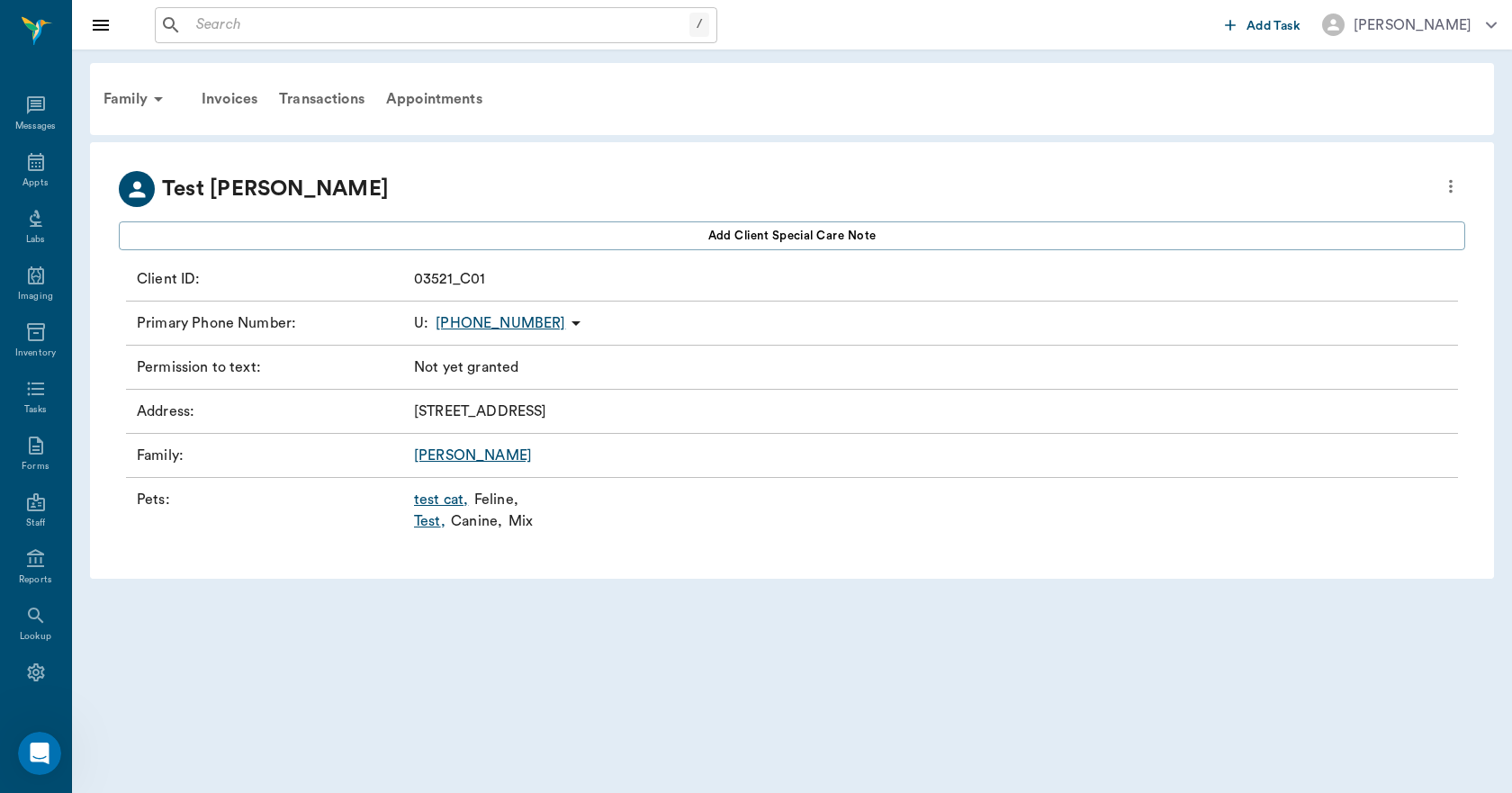
click at [417, 523] on link "Test ," at bounding box center [429, 521] width 31 height 21
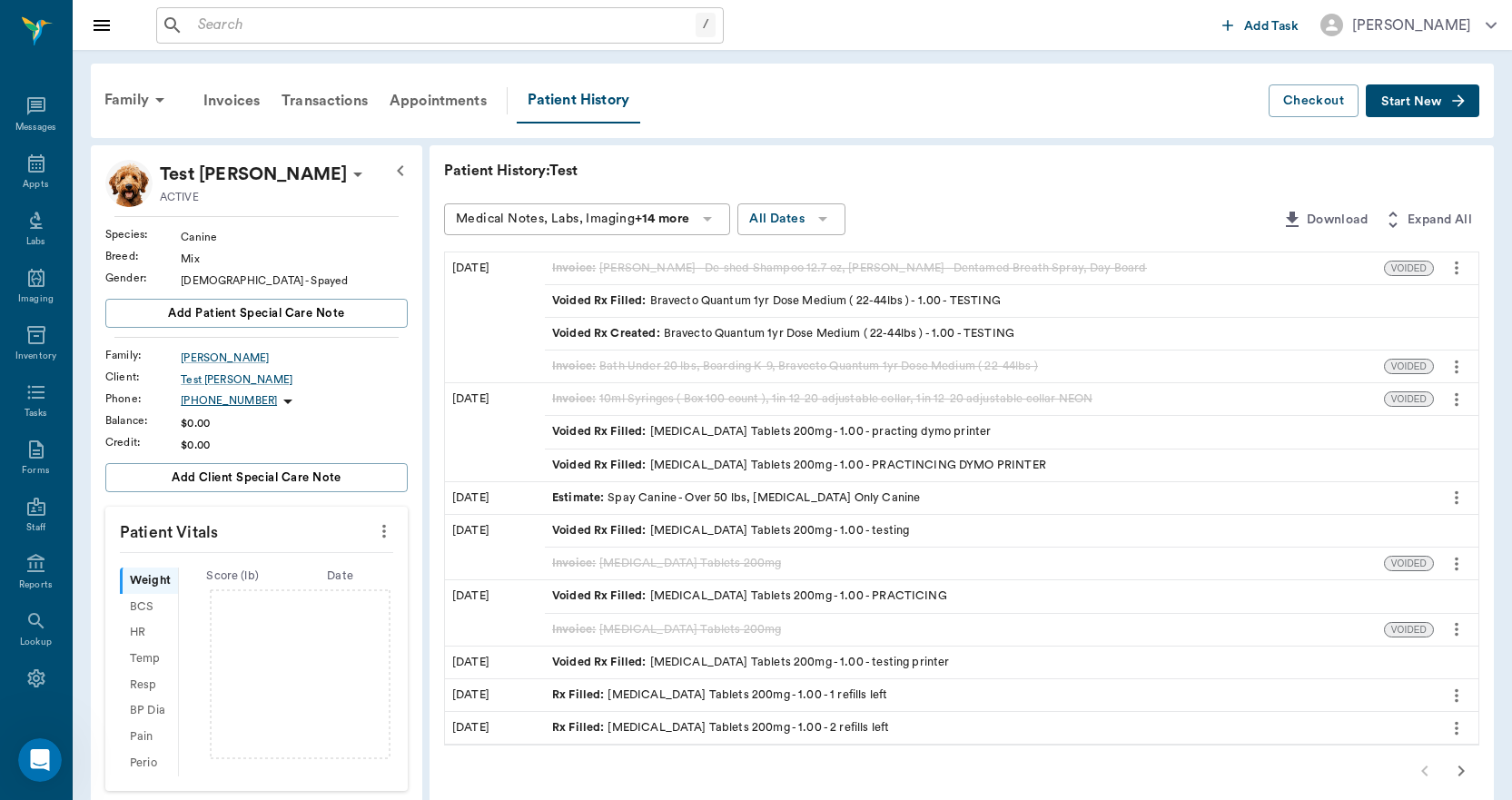
click at [1393, 102] on span "Start New" at bounding box center [1411, 102] width 61 height 0
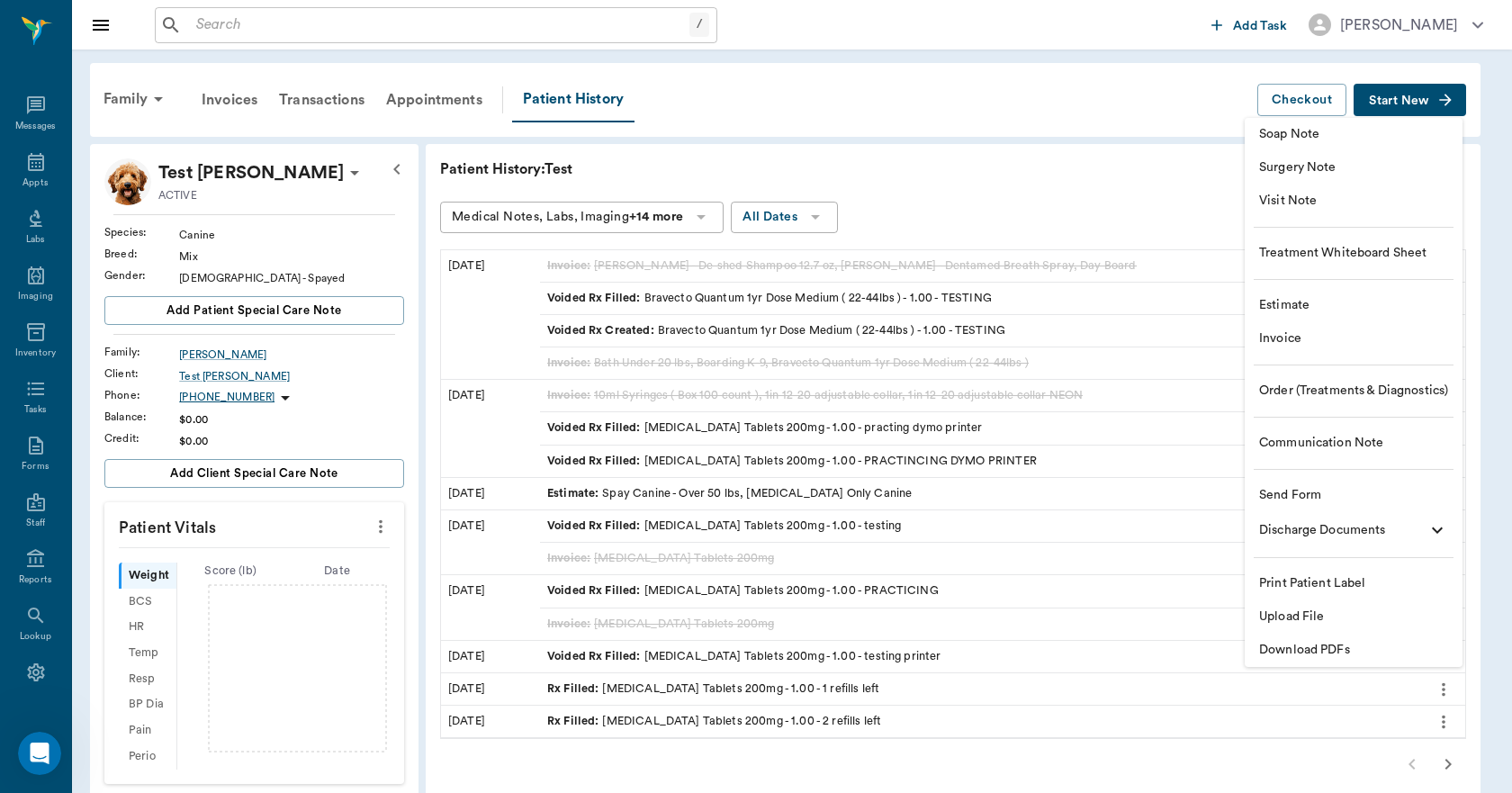
click at [1291, 341] on span "Invoice" at bounding box center [1353, 338] width 189 height 18
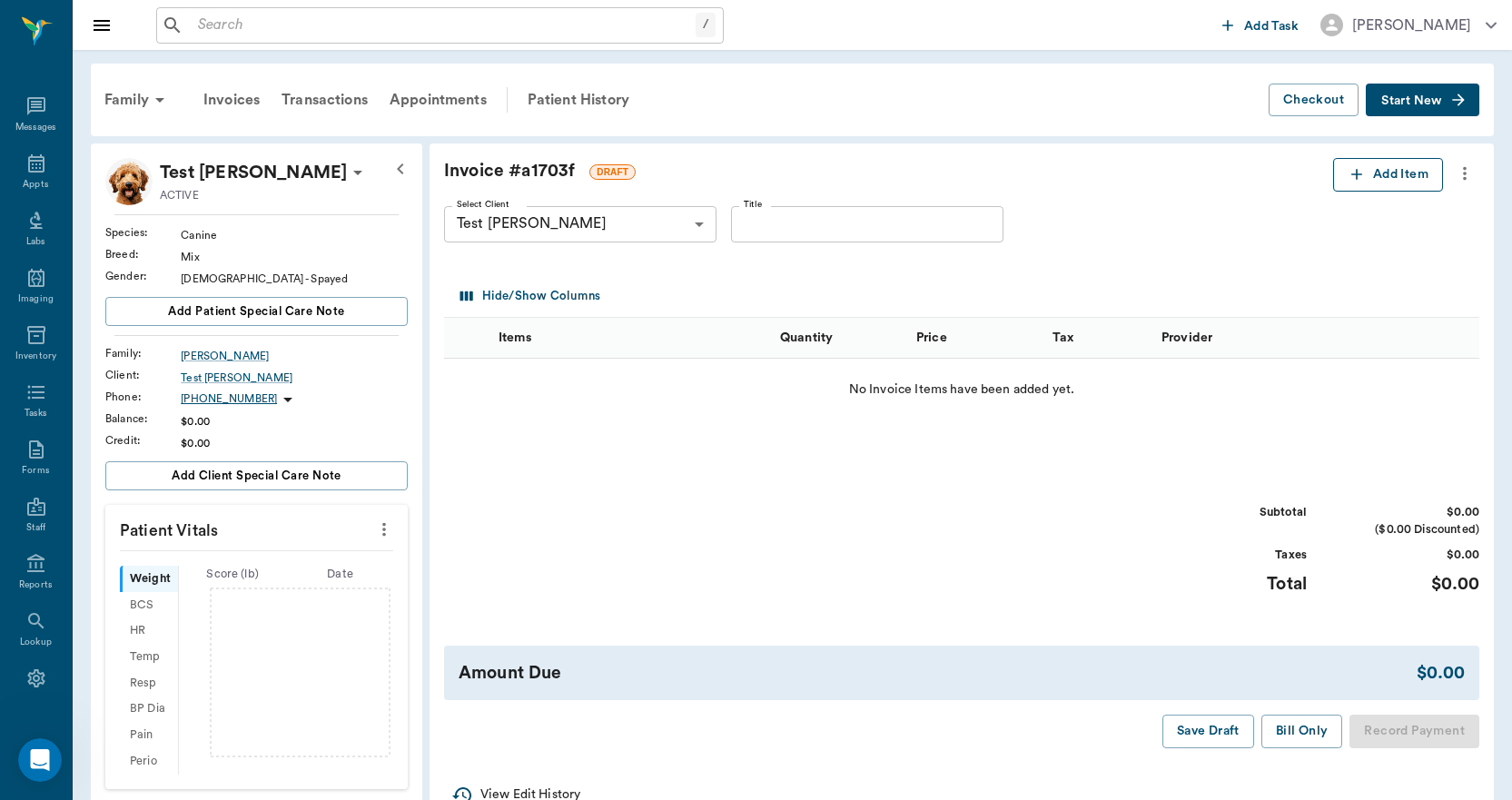
click at [1357, 164] on button "Add Item" at bounding box center [1387, 175] width 110 height 33
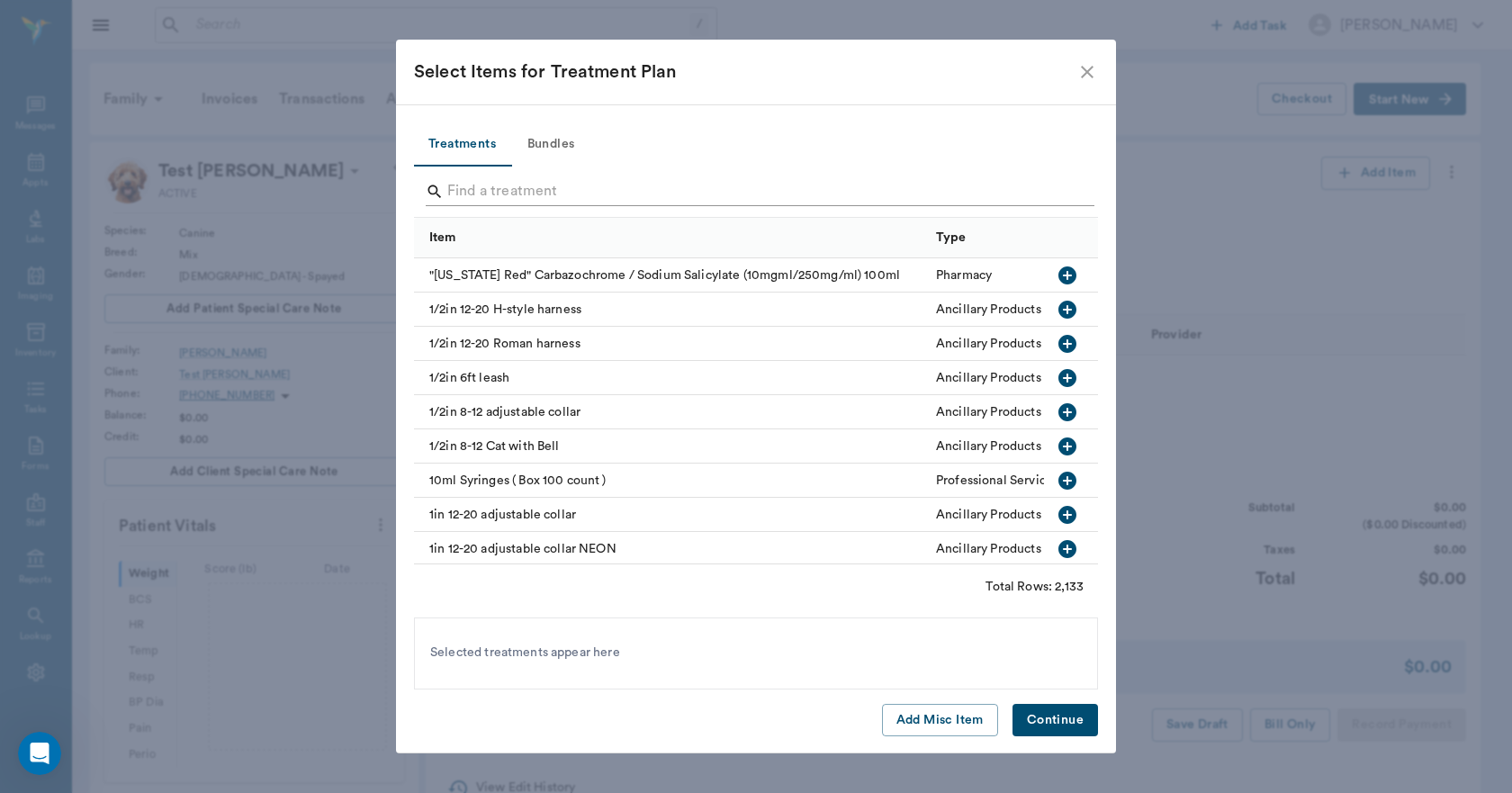
click at [639, 187] on input "Search" at bounding box center [757, 192] width 620 height 29
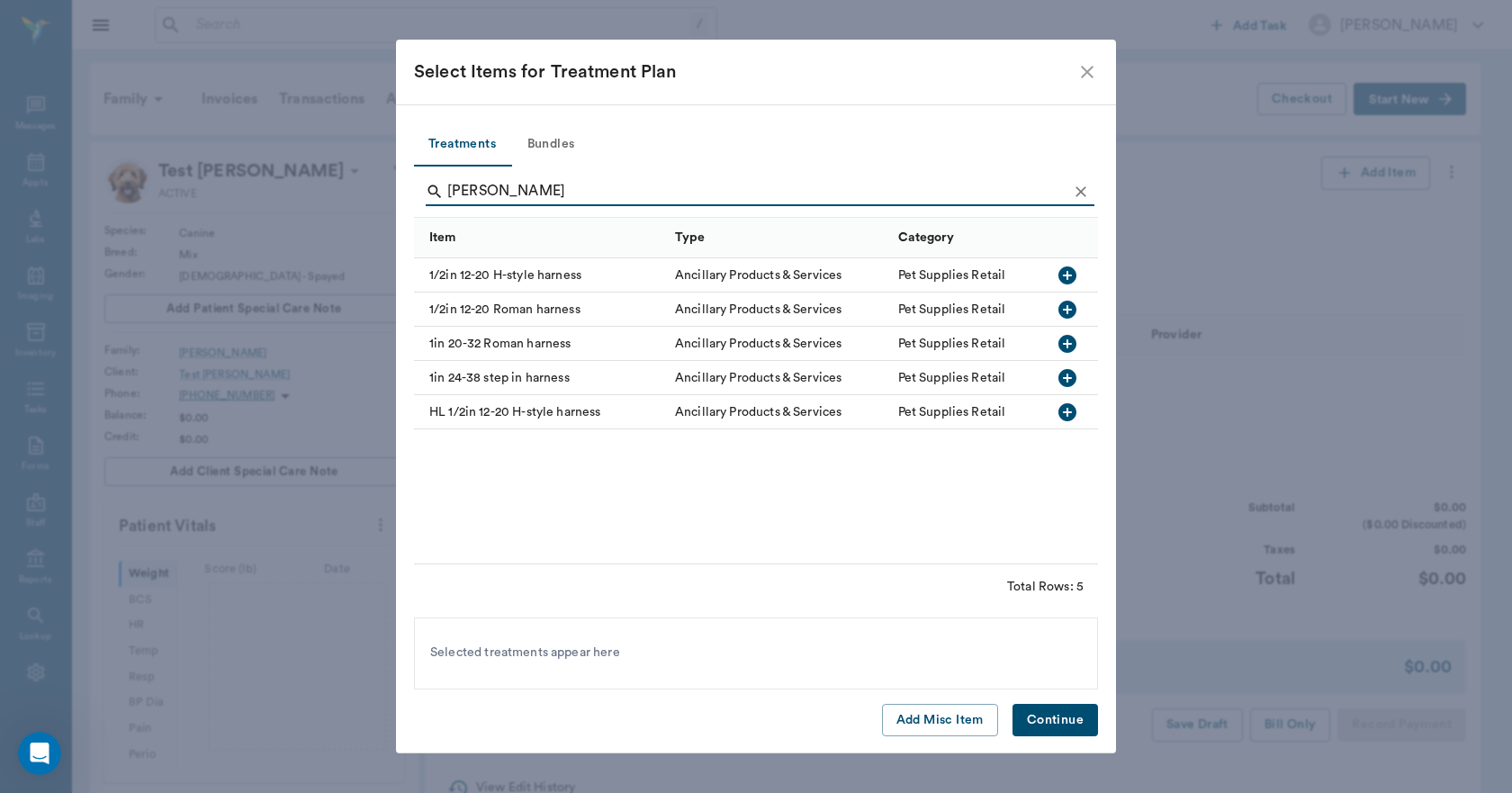
click at [1063, 344] on icon "button" at bounding box center [1066, 343] width 18 height 18
type input "H"
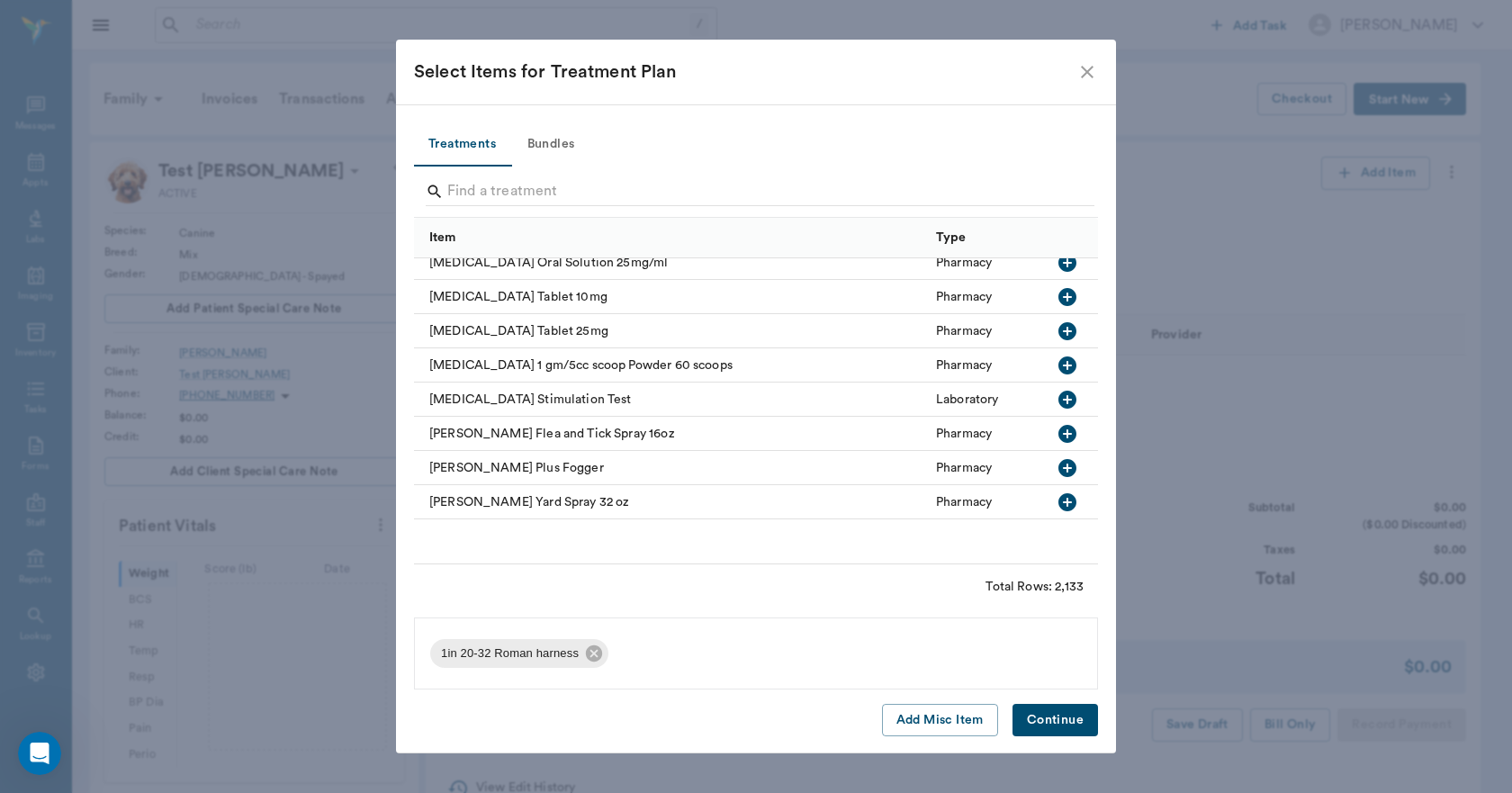
scroll to position [1260, 0]
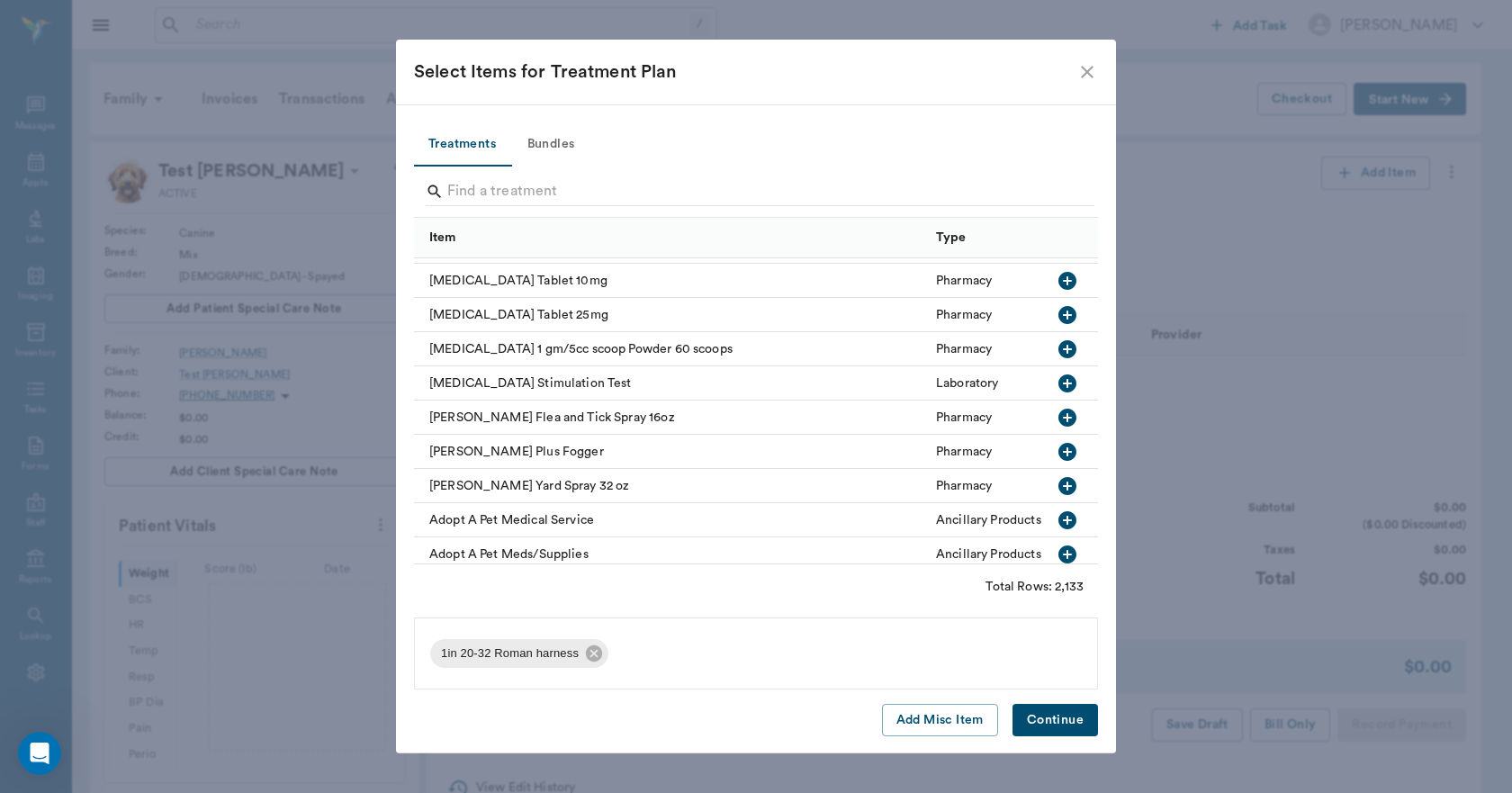
click at [1057, 408] on icon "button" at bounding box center [1067, 417] width 21 height 21
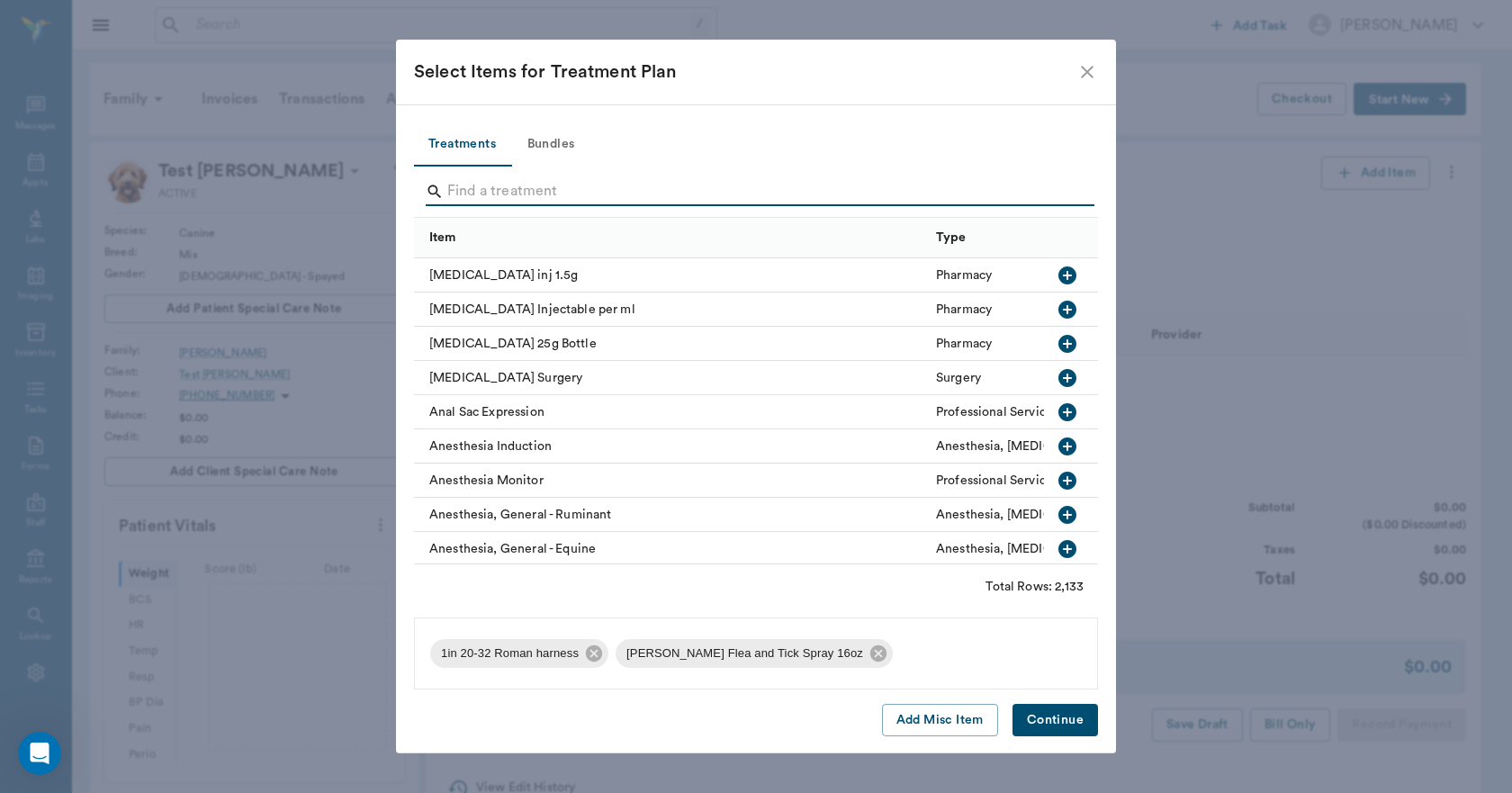
scroll to position [2970, 0]
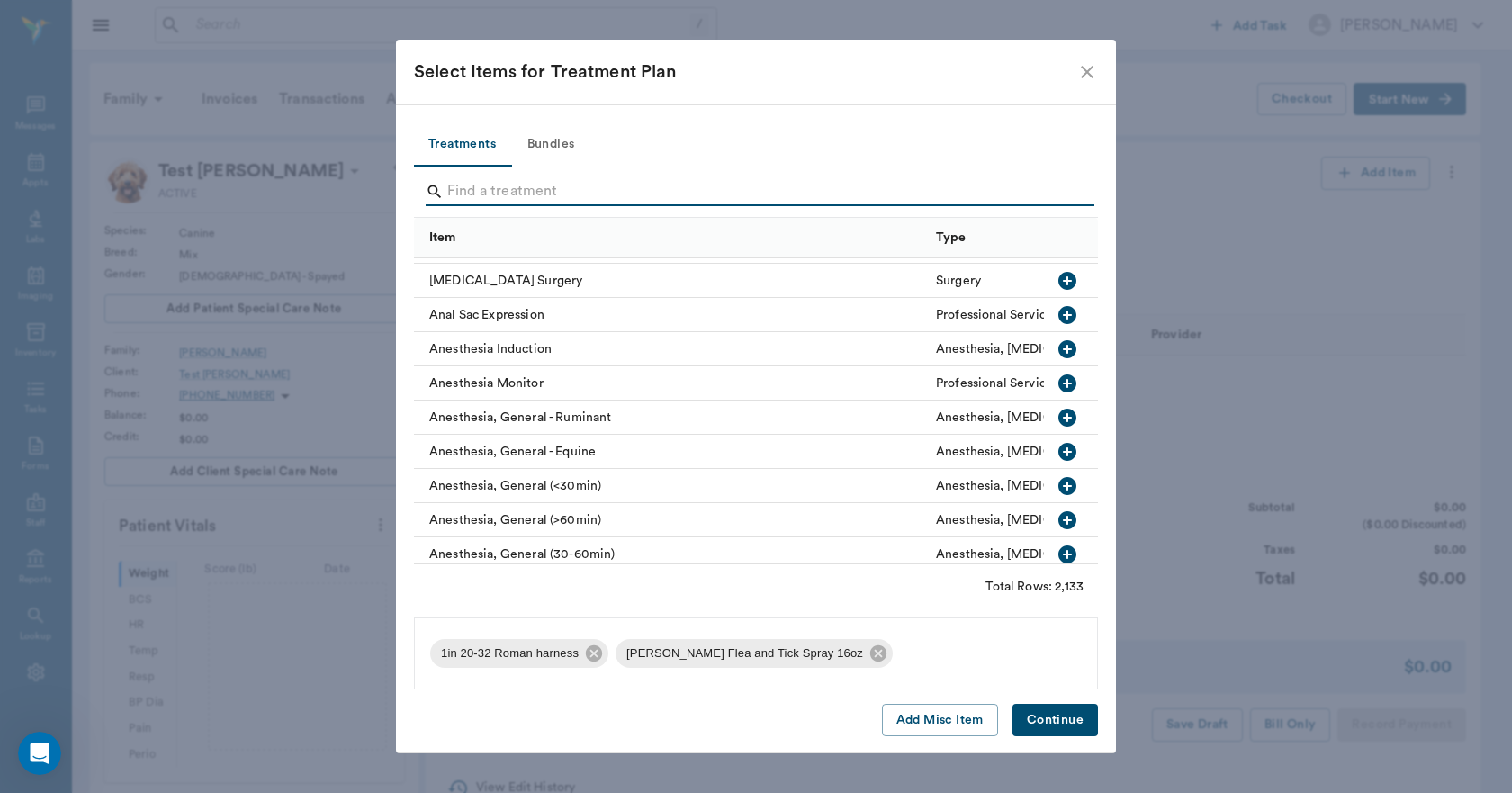
click at [1041, 700] on div "Treatments Bundles Item Type Category Adams Flea and Tick Spray 16oz Pharmacy F…" at bounding box center [756, 428] width 720 height 649
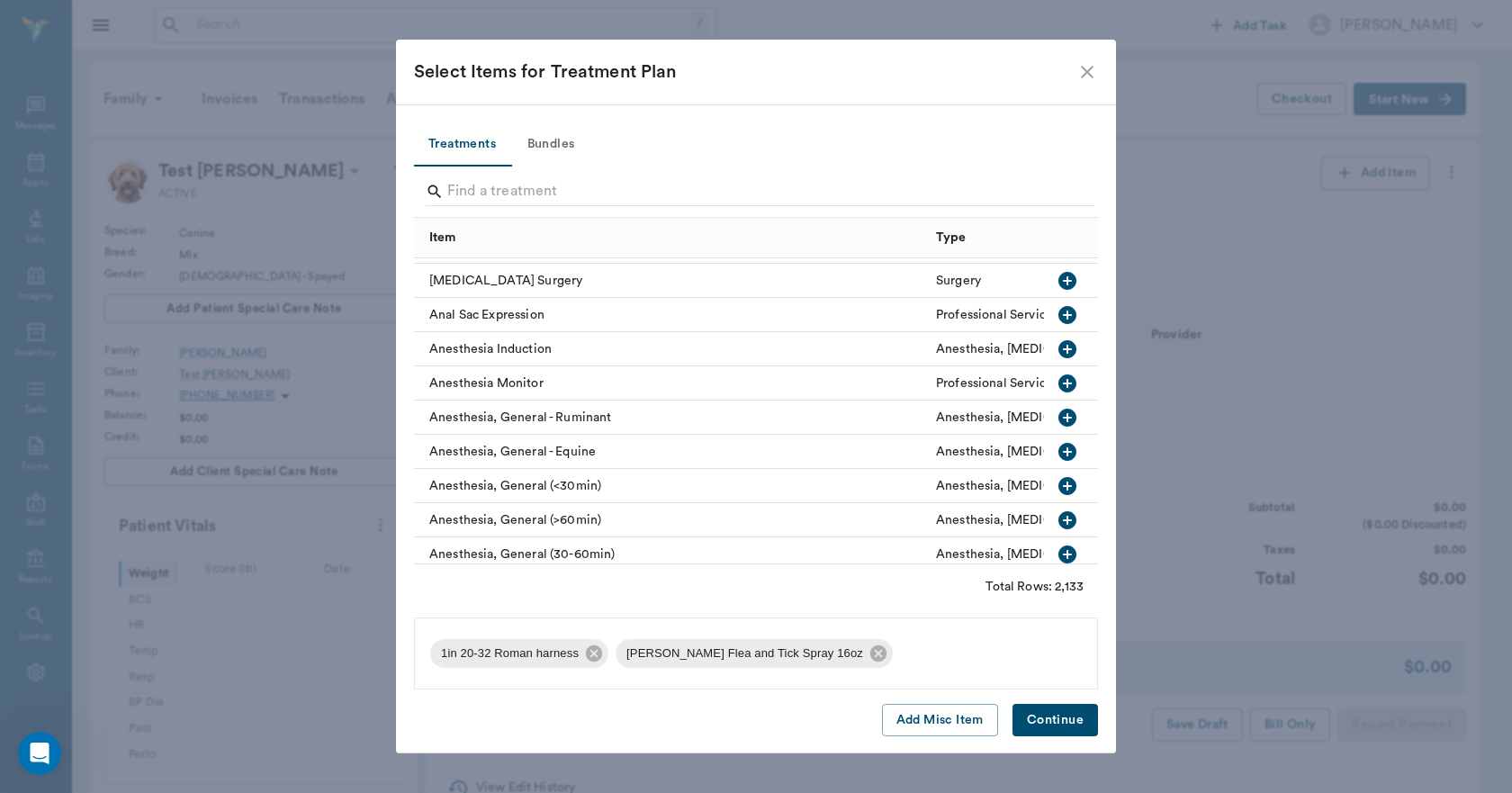
click at [1070, 715] on button "Continue" at bounding box center [1055, 720] width 86 height 33
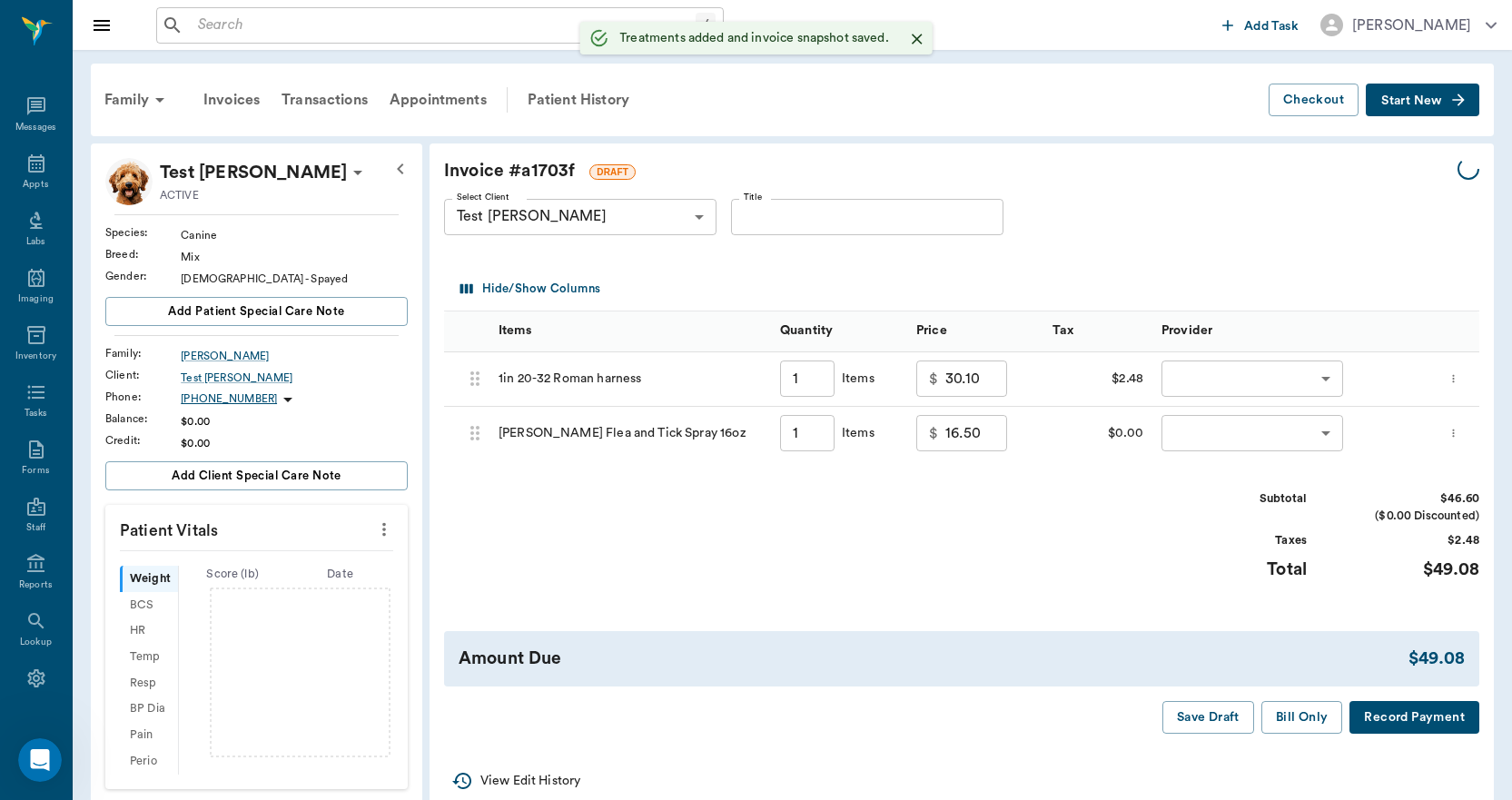
type input "1.00"
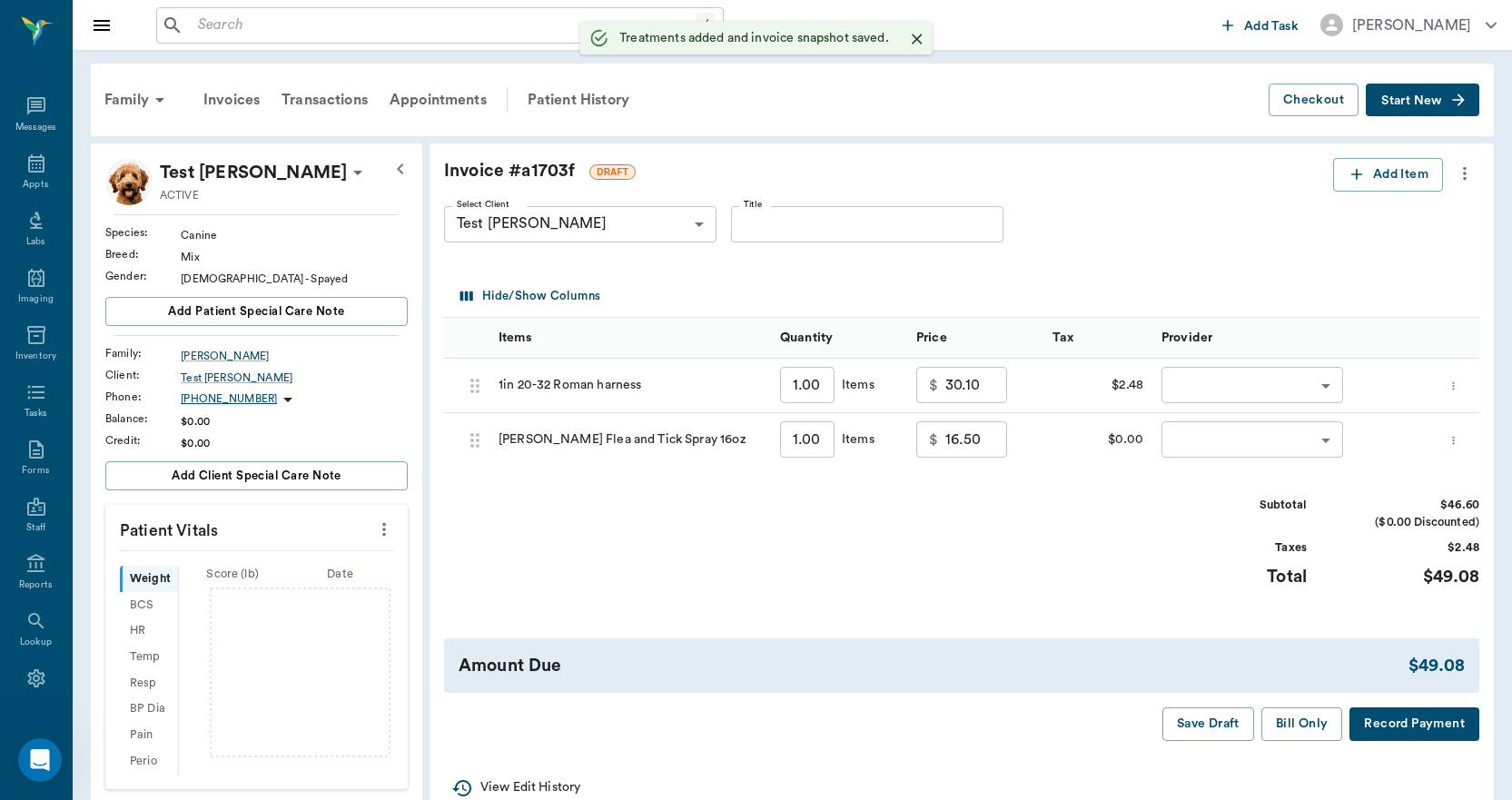
click at [1194, 380] on body "/ ​ Add Task Dr. Bert Ellsworth Nectar Messages Appts Labs Imaging Inventory Ta…" at bounding box center [756, 677] width 1512 height 1355
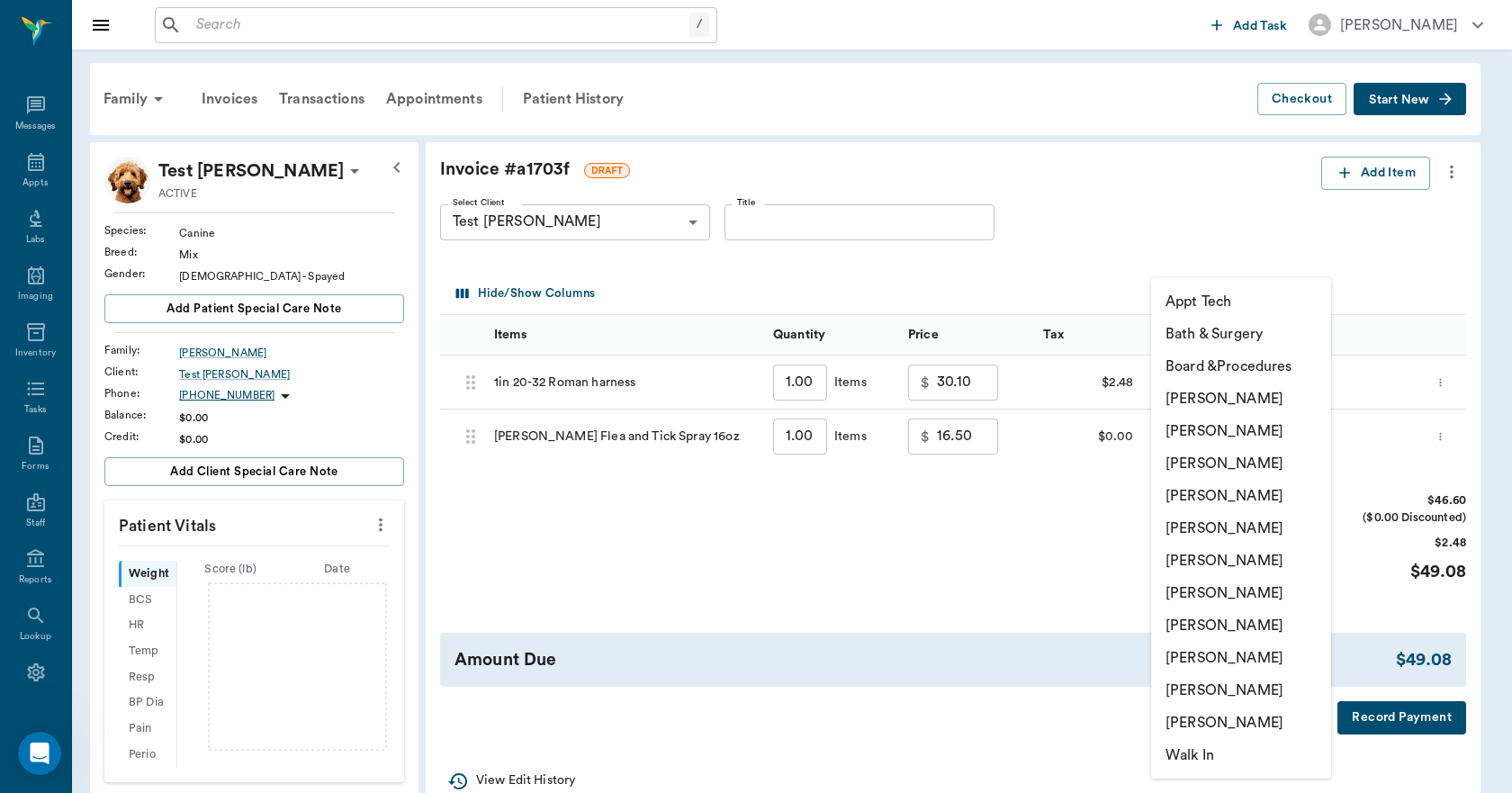
click at [1210, 685] on li "Lorean Lingle" at bounding box center [1241, 690] width 180 height 32
type input "none-63ec2ece52e12b0ba117cc90"
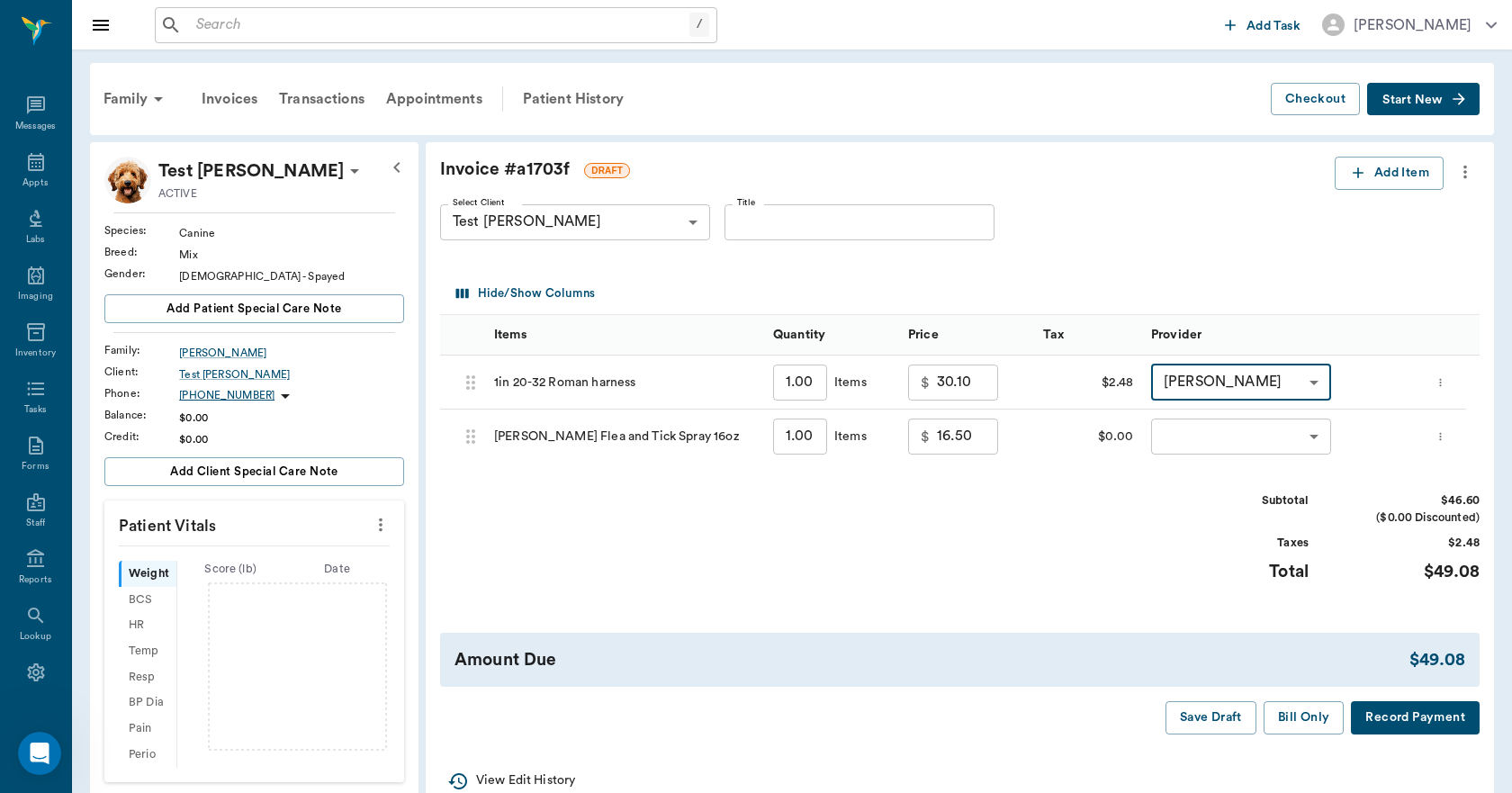
click at [1230, 431] on body "/ ​ Add Task Dr. Bert Ellsworth Nectar Messages Appts Labs Imaging Inventory Ta…" at bounding box center [756, 671] width 1512 height 1343
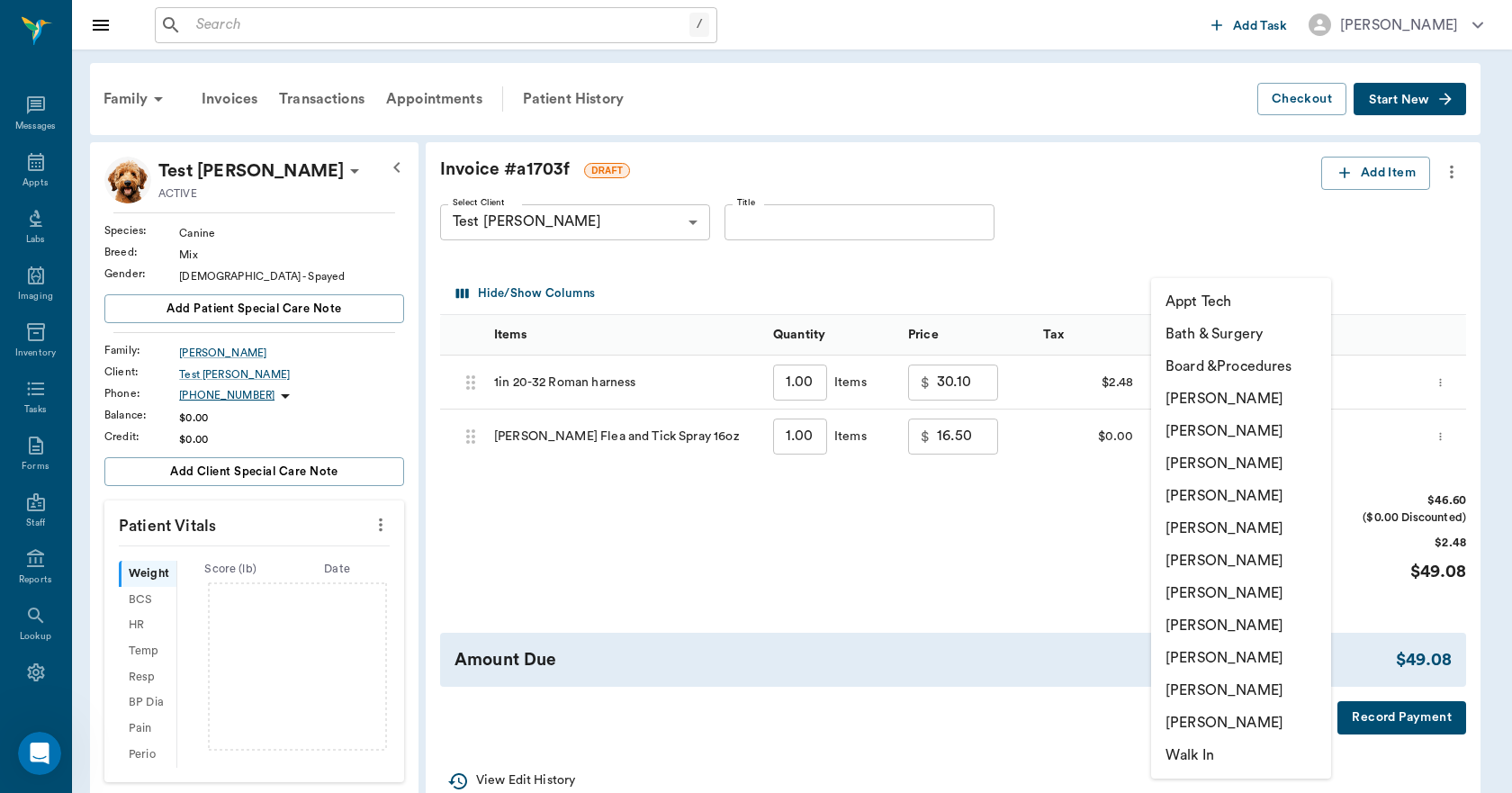
click at [1212, 699] on li "Lorean Lingle" at bounding box center [1241, 690] width 180 height 32
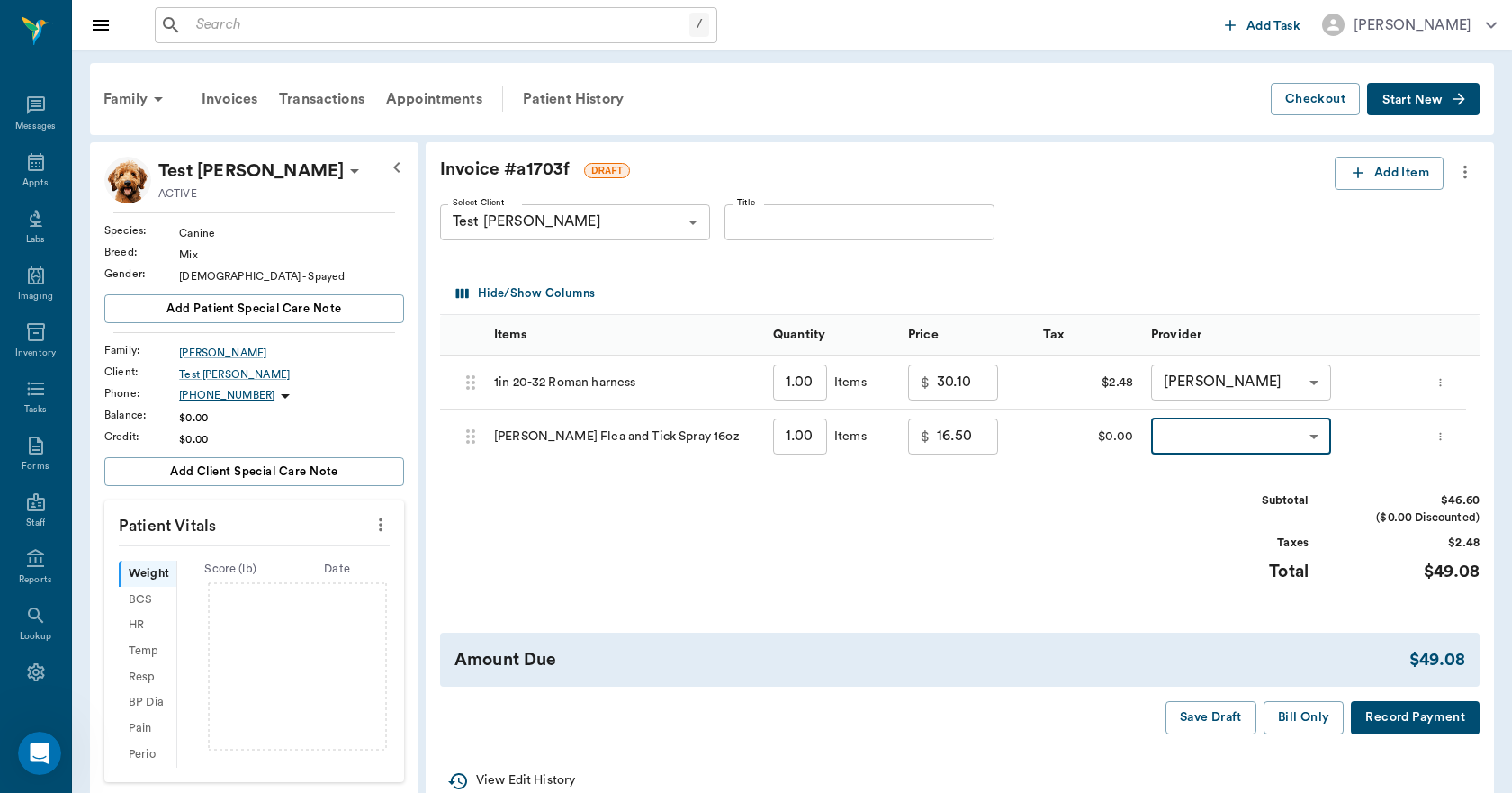
type input "none-63ec2ece52e12b0ba117cc90"
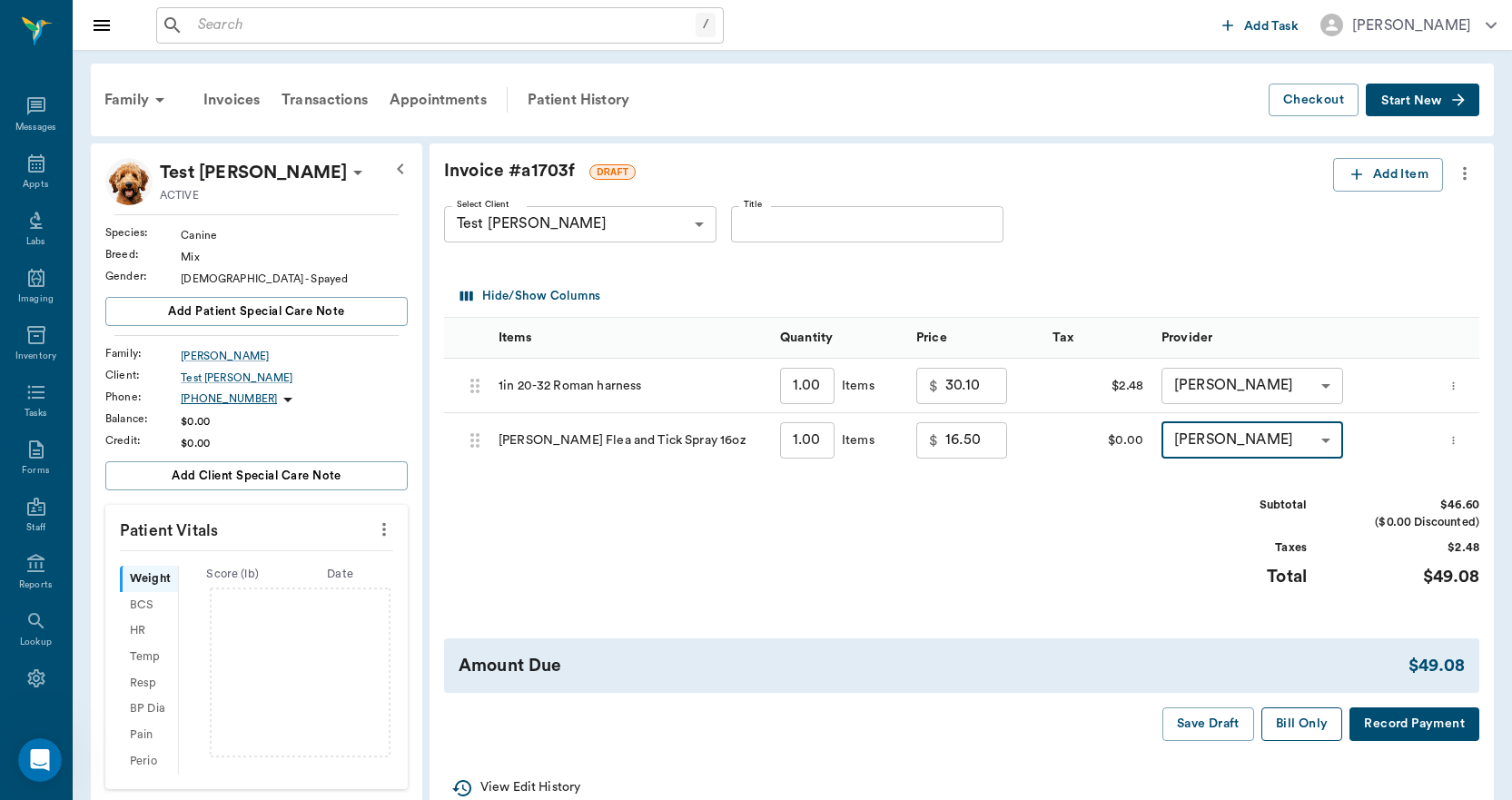
click at [1288, 722] on button "Bill Only" at bounding box center [1301, 723] width 81 height 33
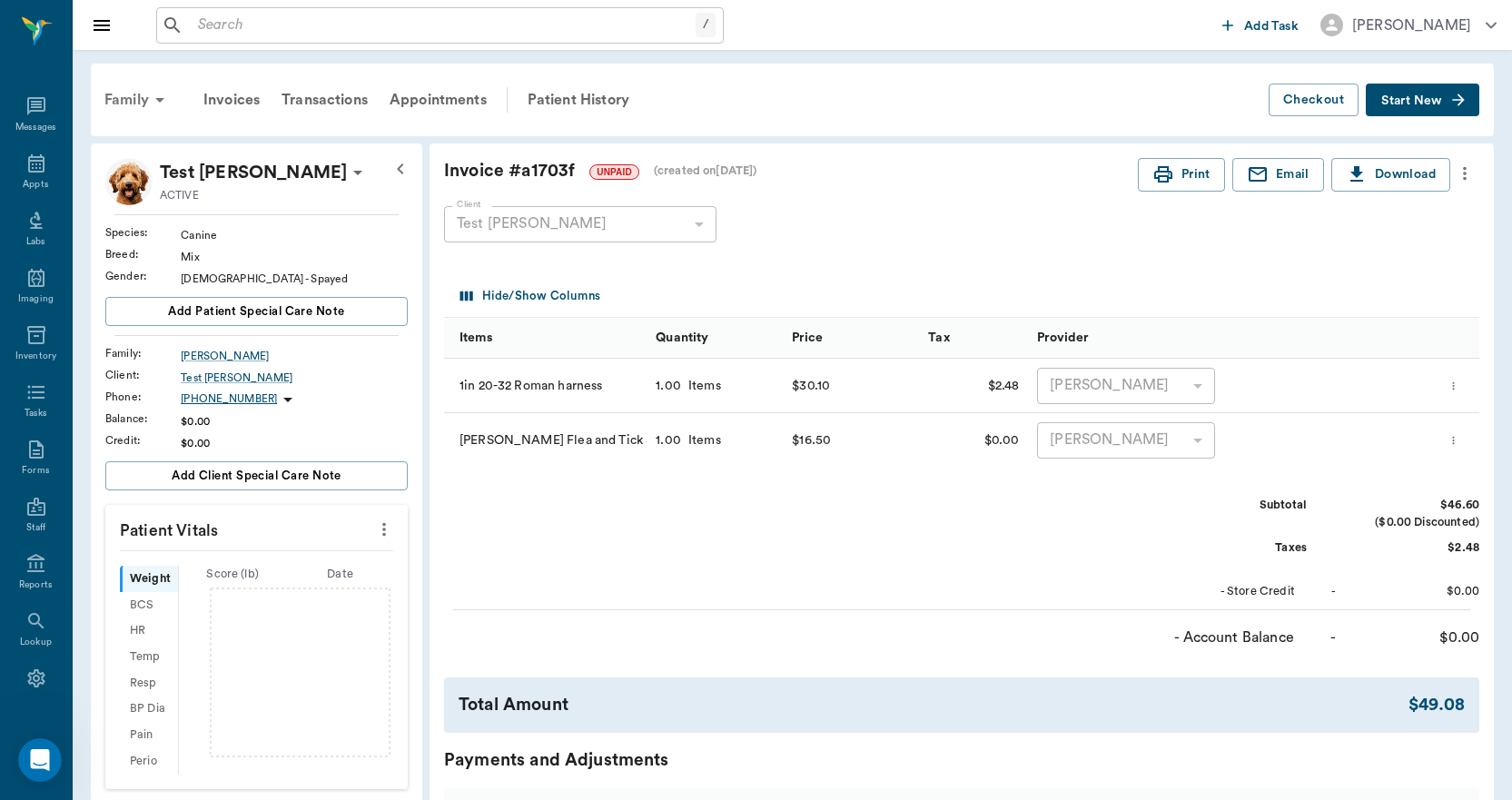
click at [126, 96] on div "Family" at bounding box center [137, 100] width 88 height 43
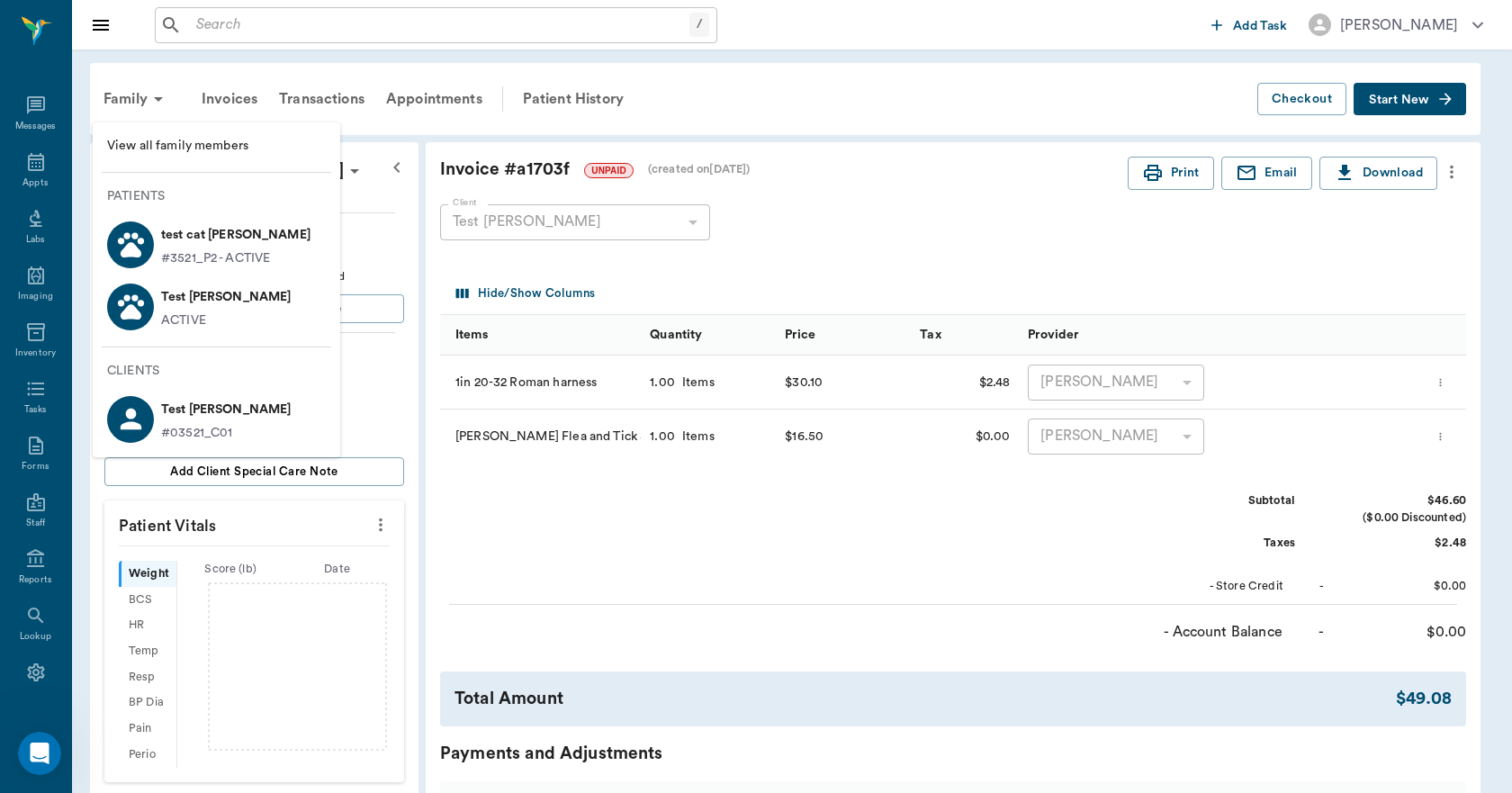
click at [199, 237] on p "test cat Lee" at bounding box center [236, 235] width 150 height 29
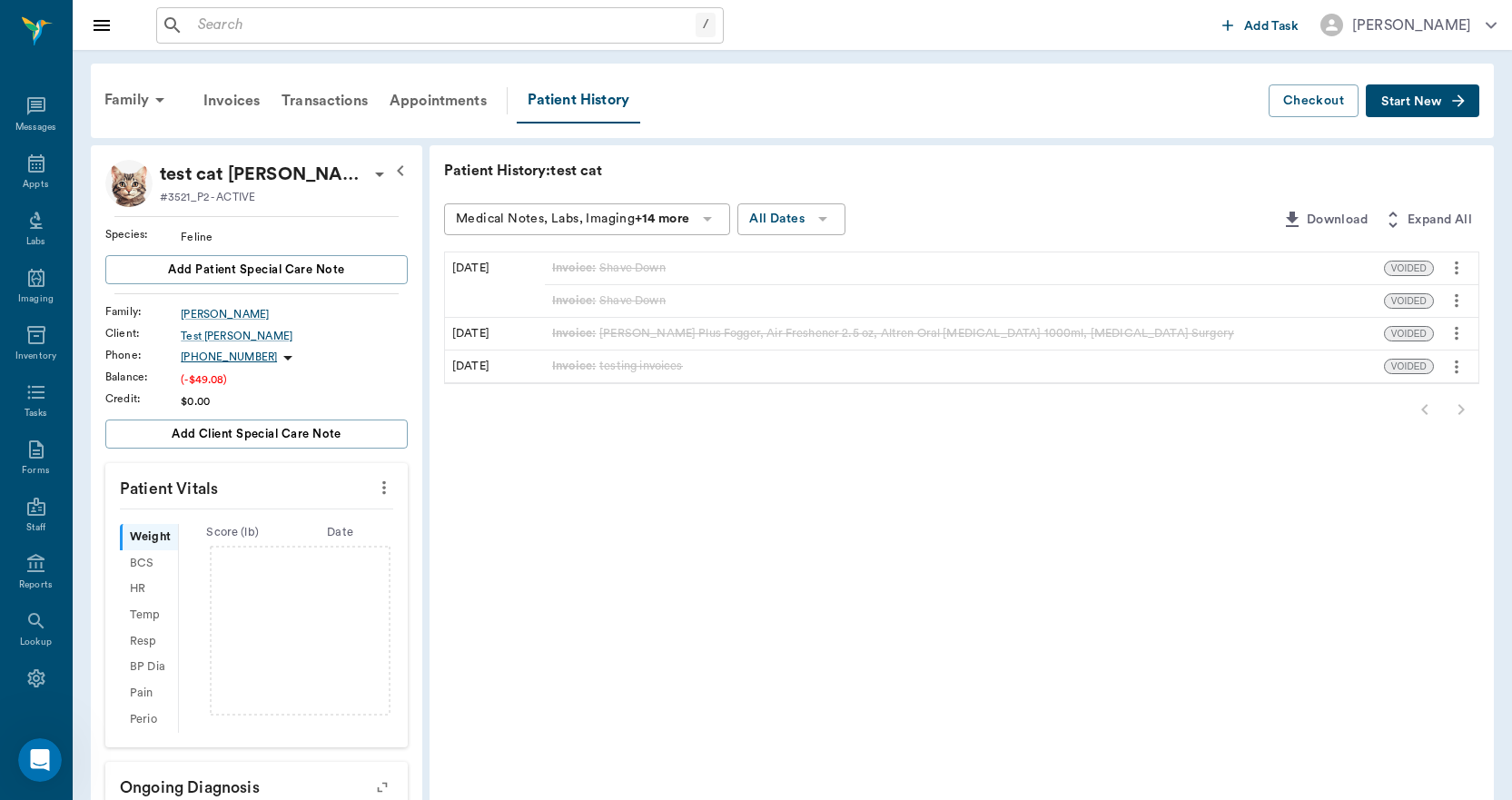
click at [1415, 108] on button "Start New" at bounding box center [1423, 101] width 114 height 33
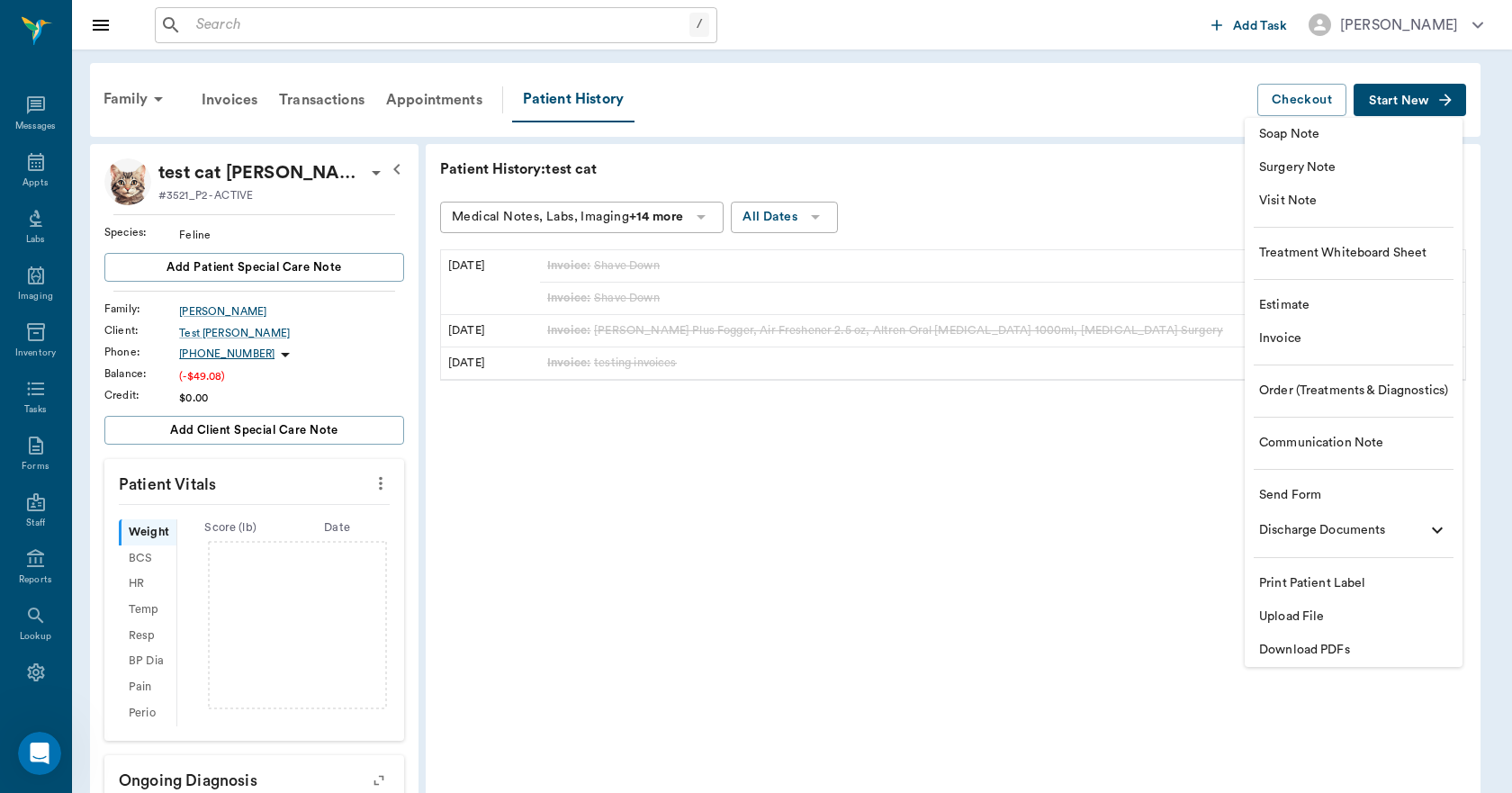
click at [1293, 335] on span "Invoice" at bounding box center [1353, 338] width 189 height 18
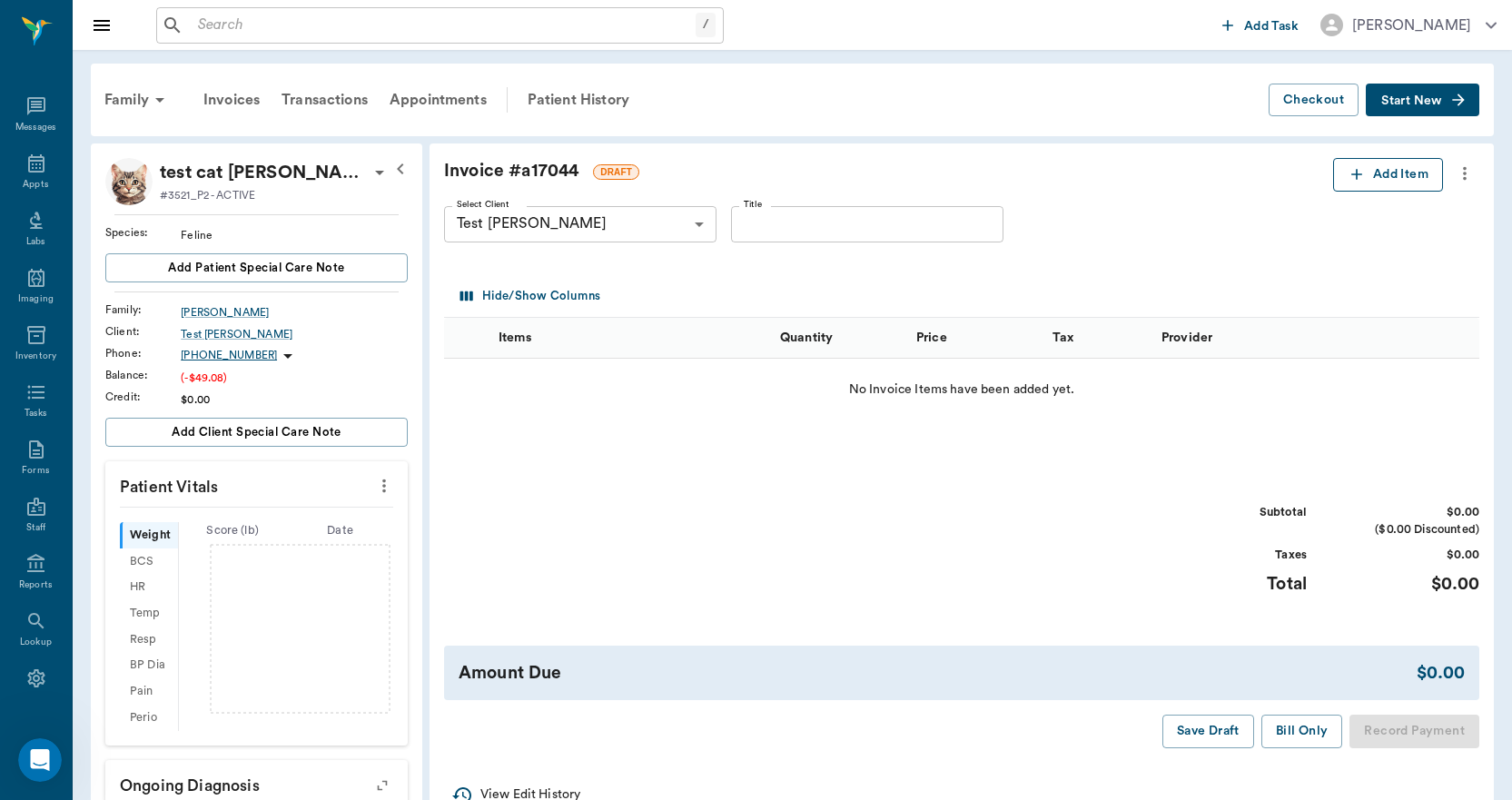
click at [1366, 180] on button "Add Item" at bounding box center [1387, 175] width 110 height 33
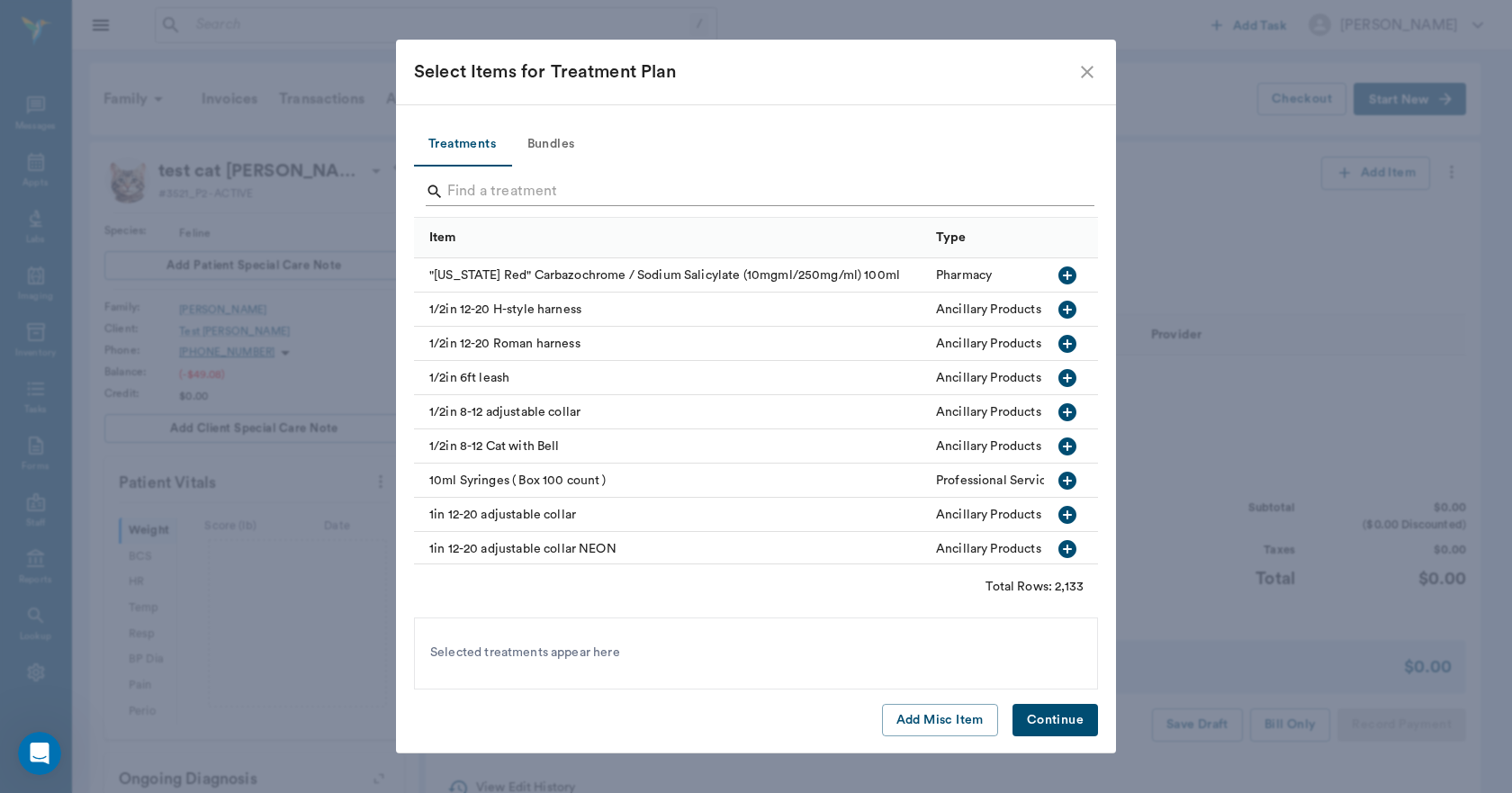
click at [602, 191] on input "Search" at bounding box center [757, 192] width 620 height 29
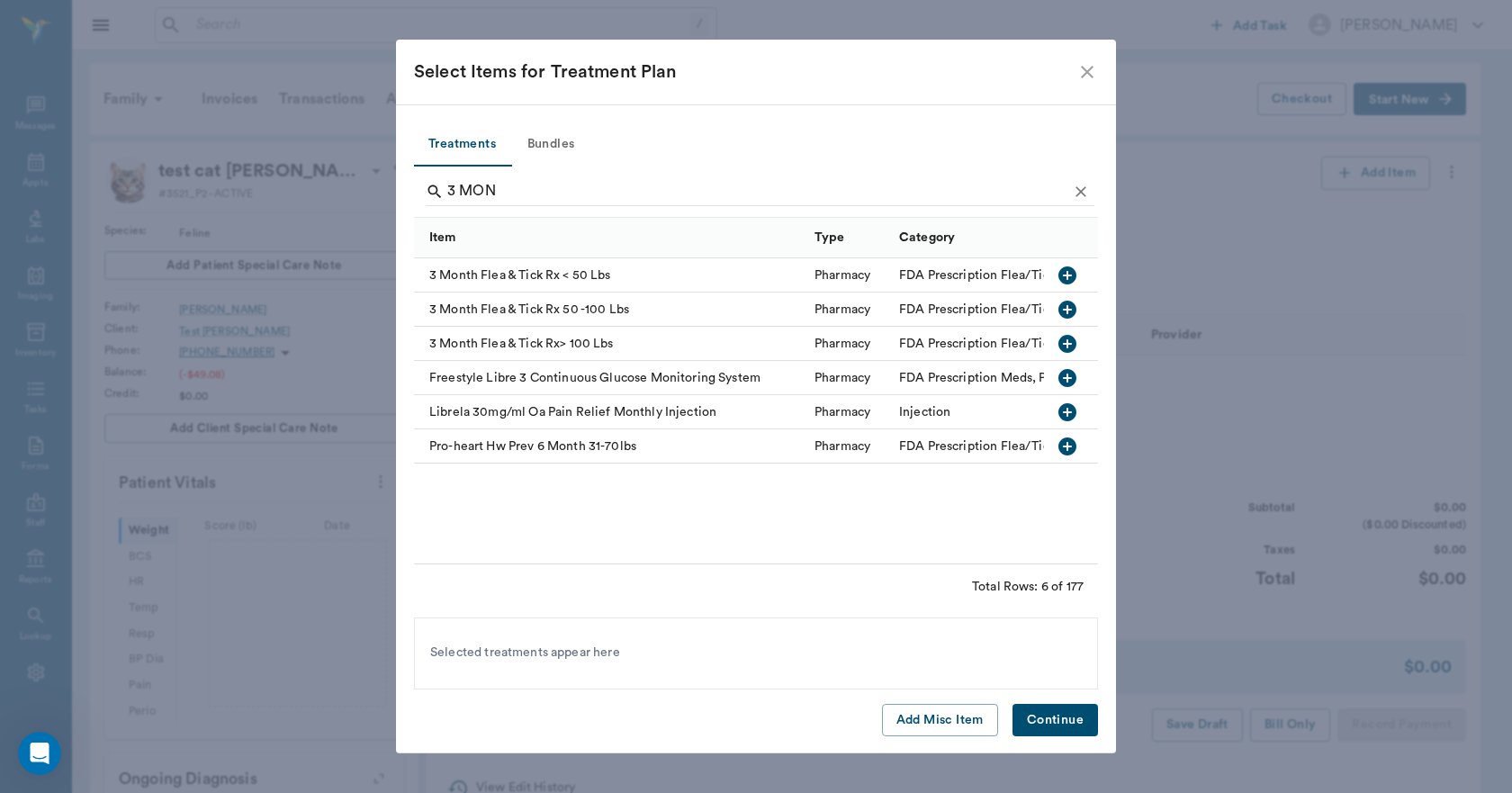
click at [1070, 272] on icon "button" at bounding box center [1066, 275] width 18 height 18
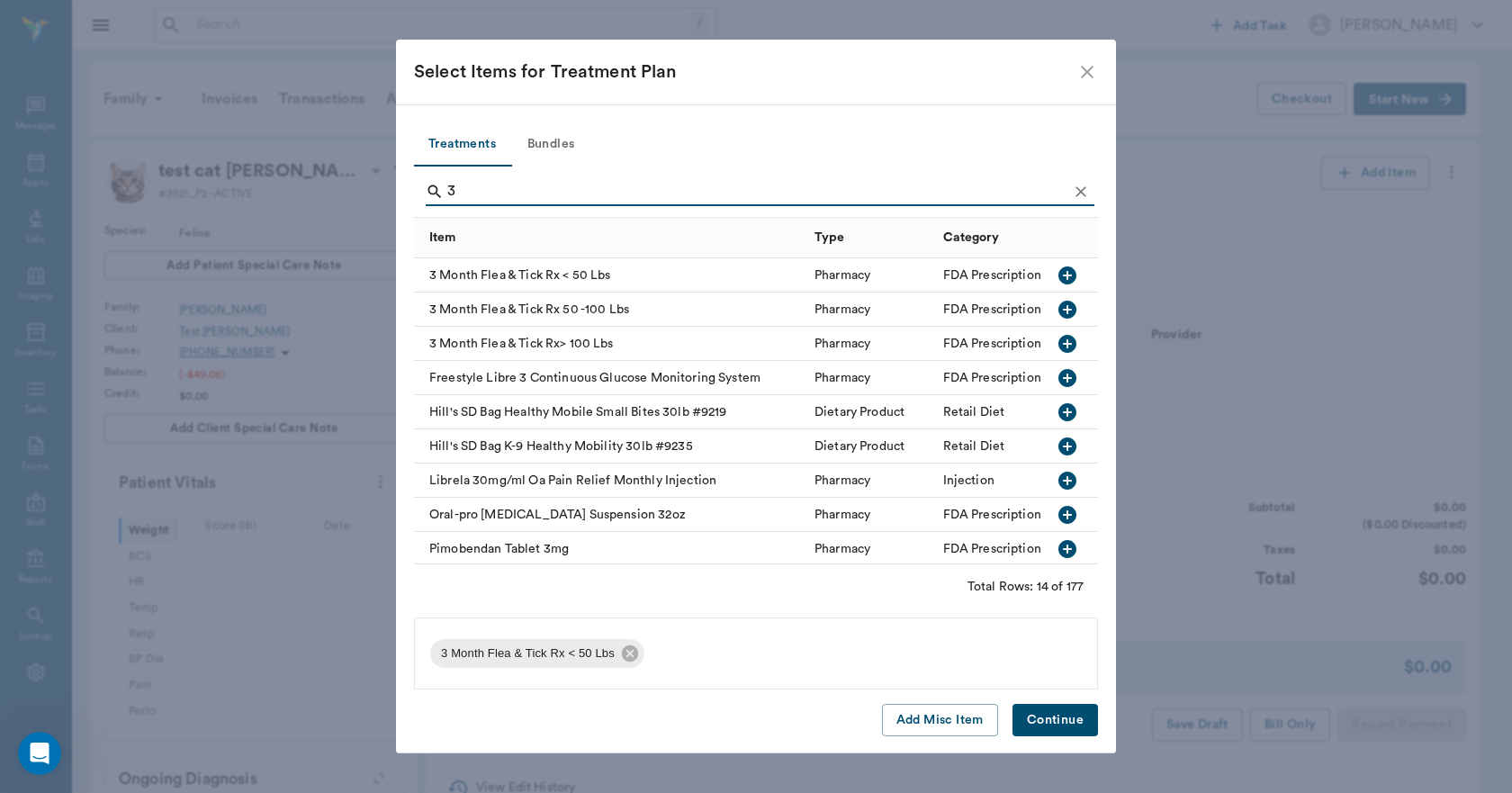
type input "3"
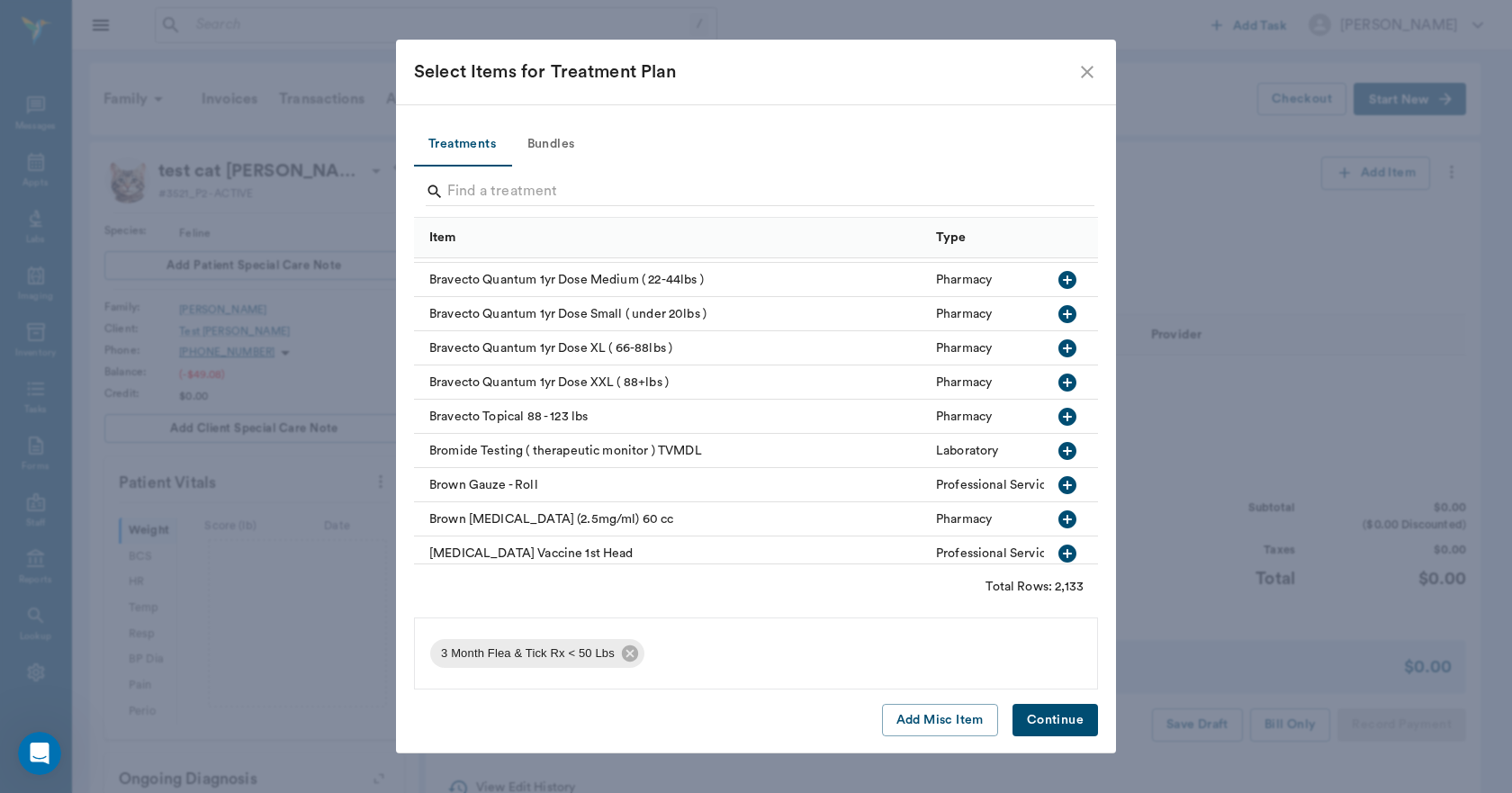
scroll to position [6928, 0]
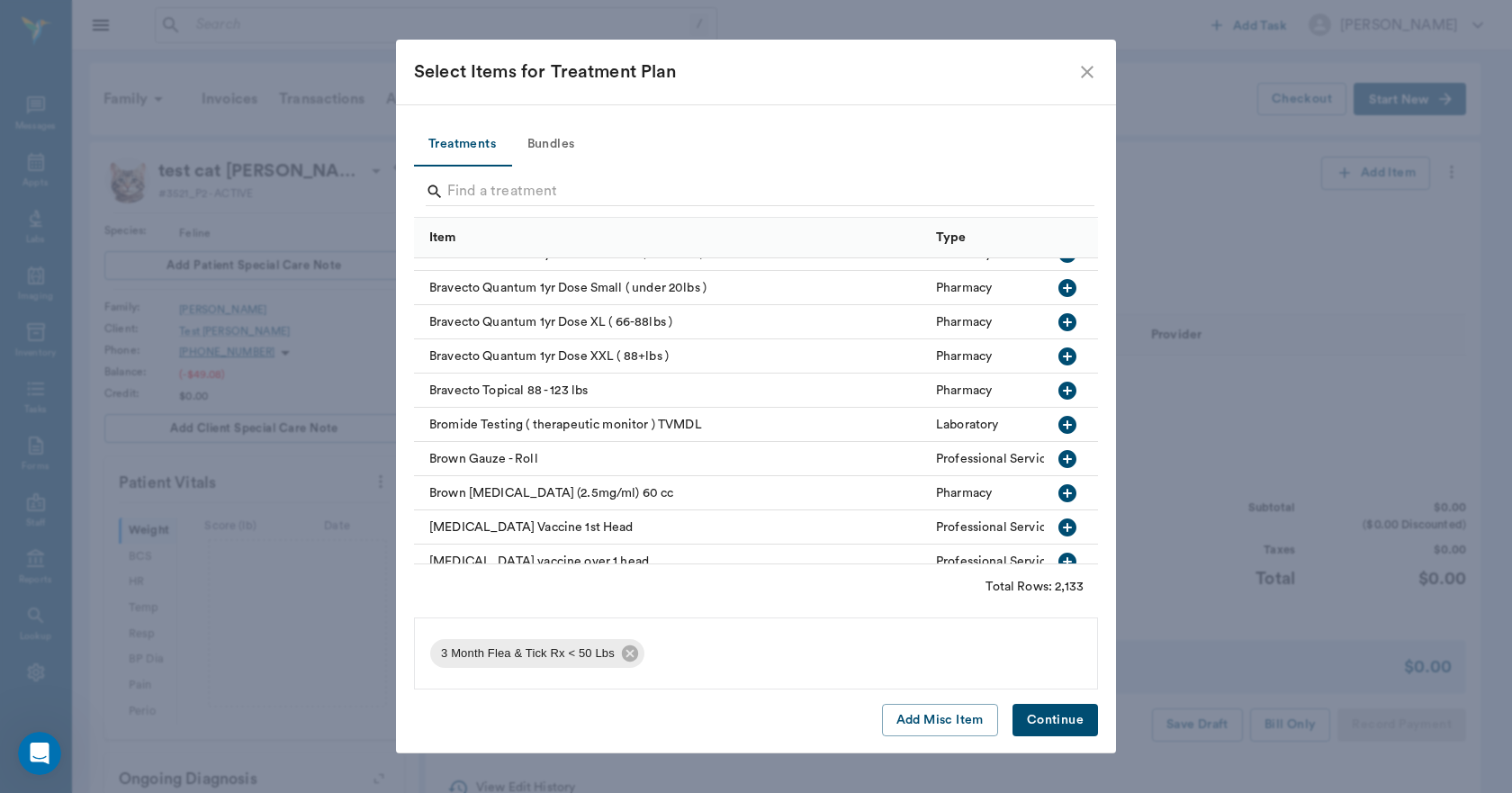
click at [1058, 452] on icon "button" at bounding box center [1066, 458] width 18 height 18
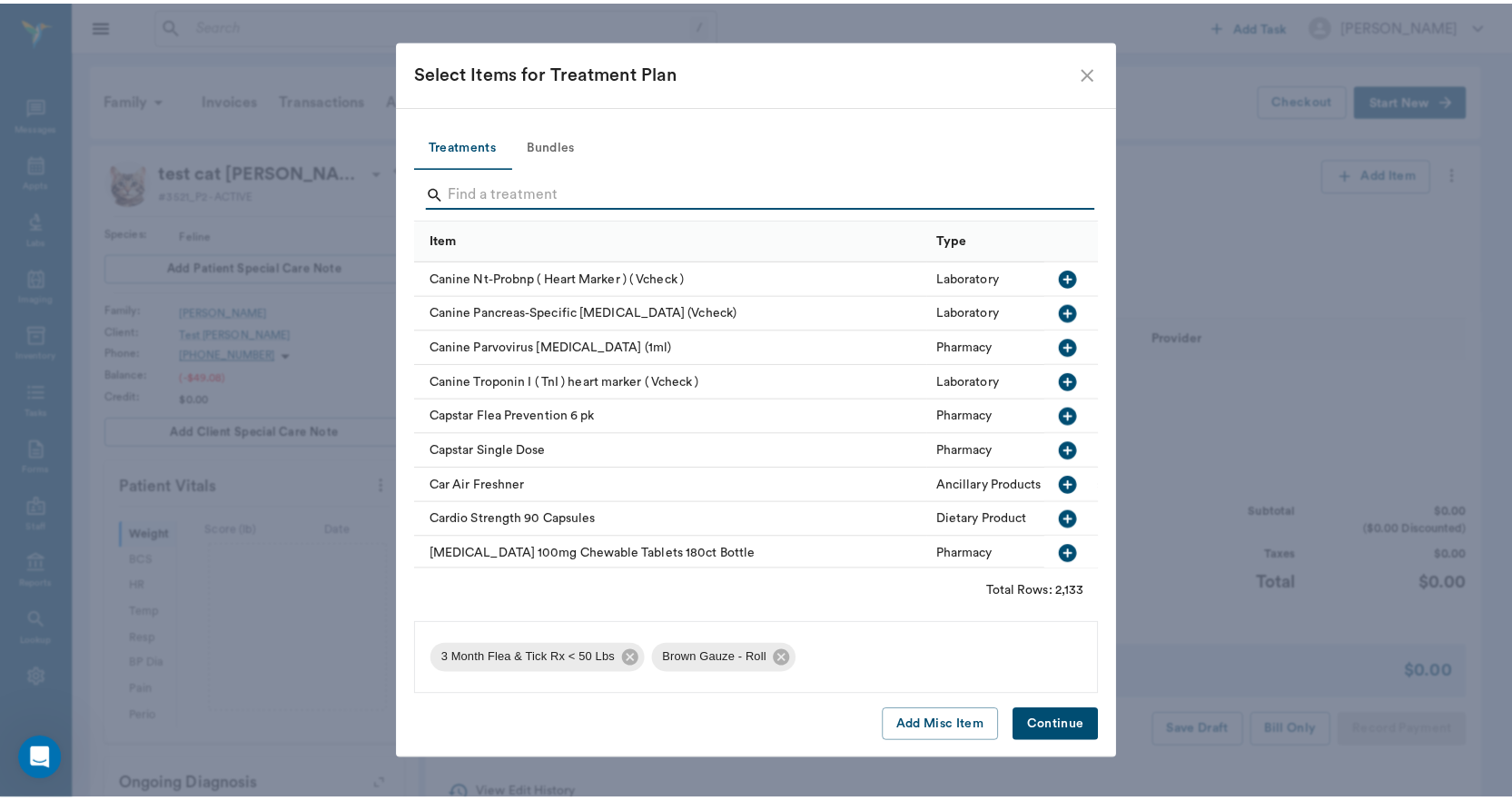
scroll to position [8350, 0]
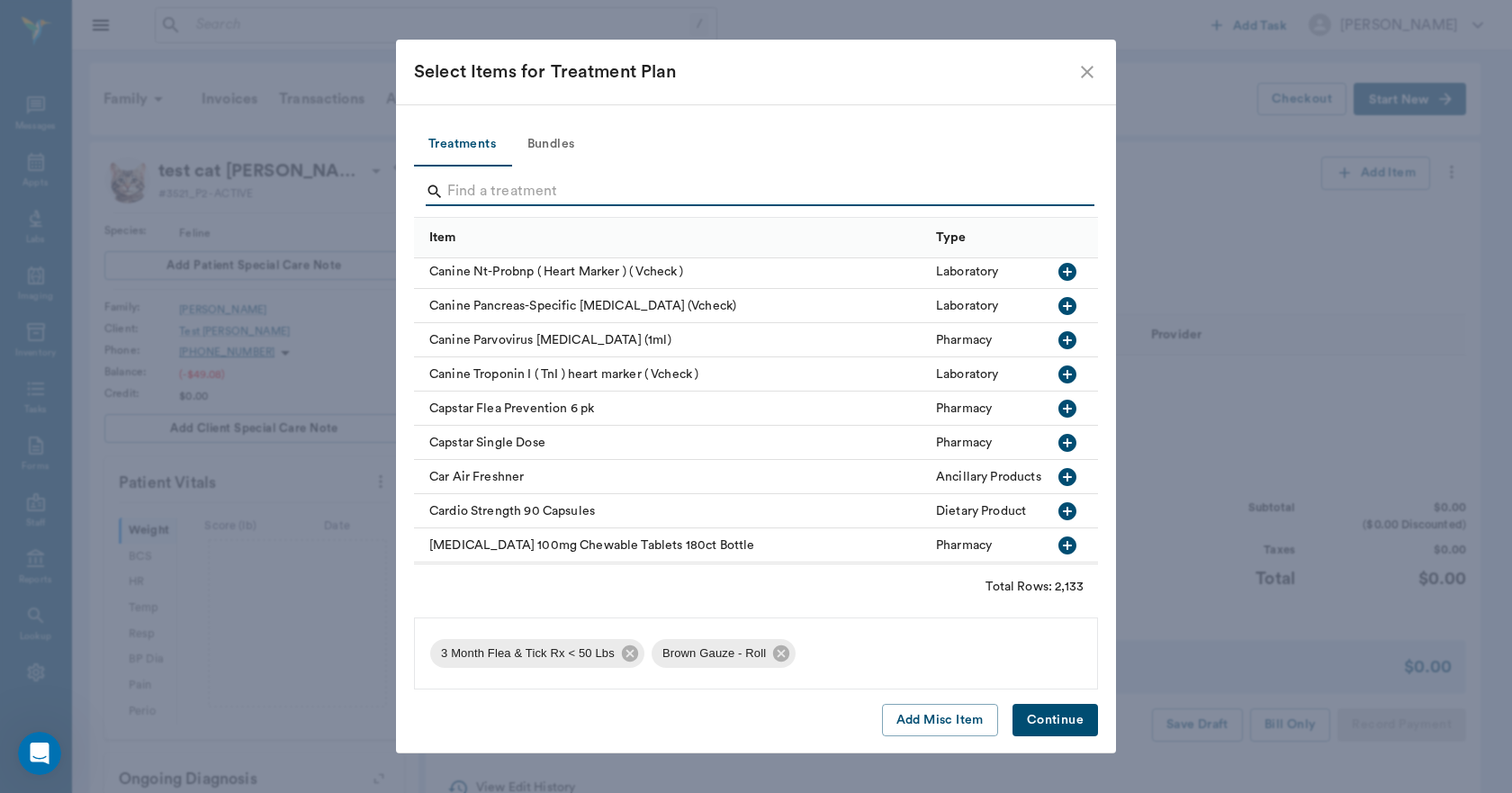
click at [1058, 476] on icon "button" at bounding box center [1066, 477] width 18 height 18
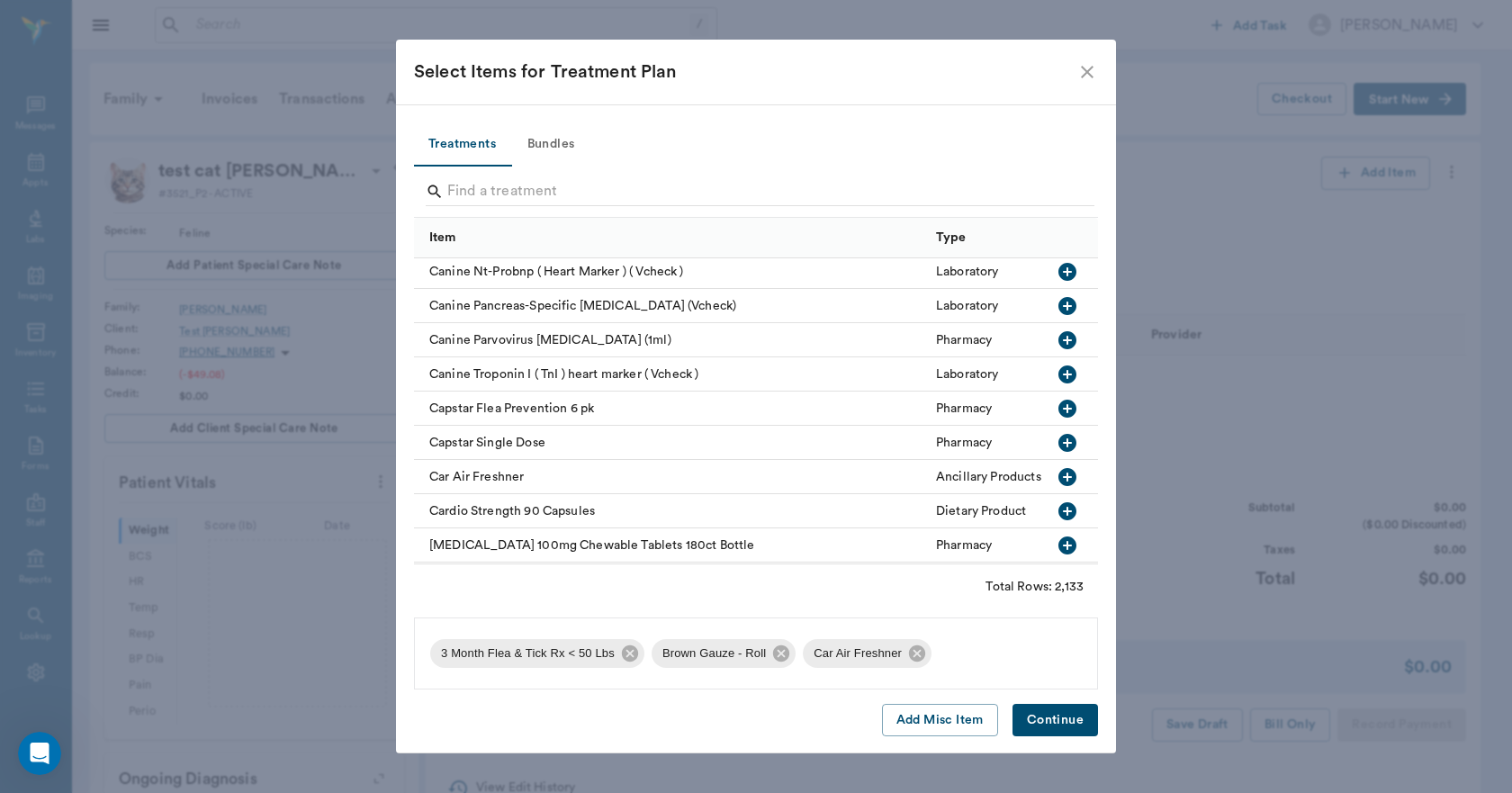
click at [1068, 737] on div "Treatments Bundles Item Type Category Canine Distemper Vaccine (only) Professio…" at bounding box center [756, 428] width 720 height 649
click at [1068, 711] on button "Continue" at bounding box center [1055, 720] width 86 height 33
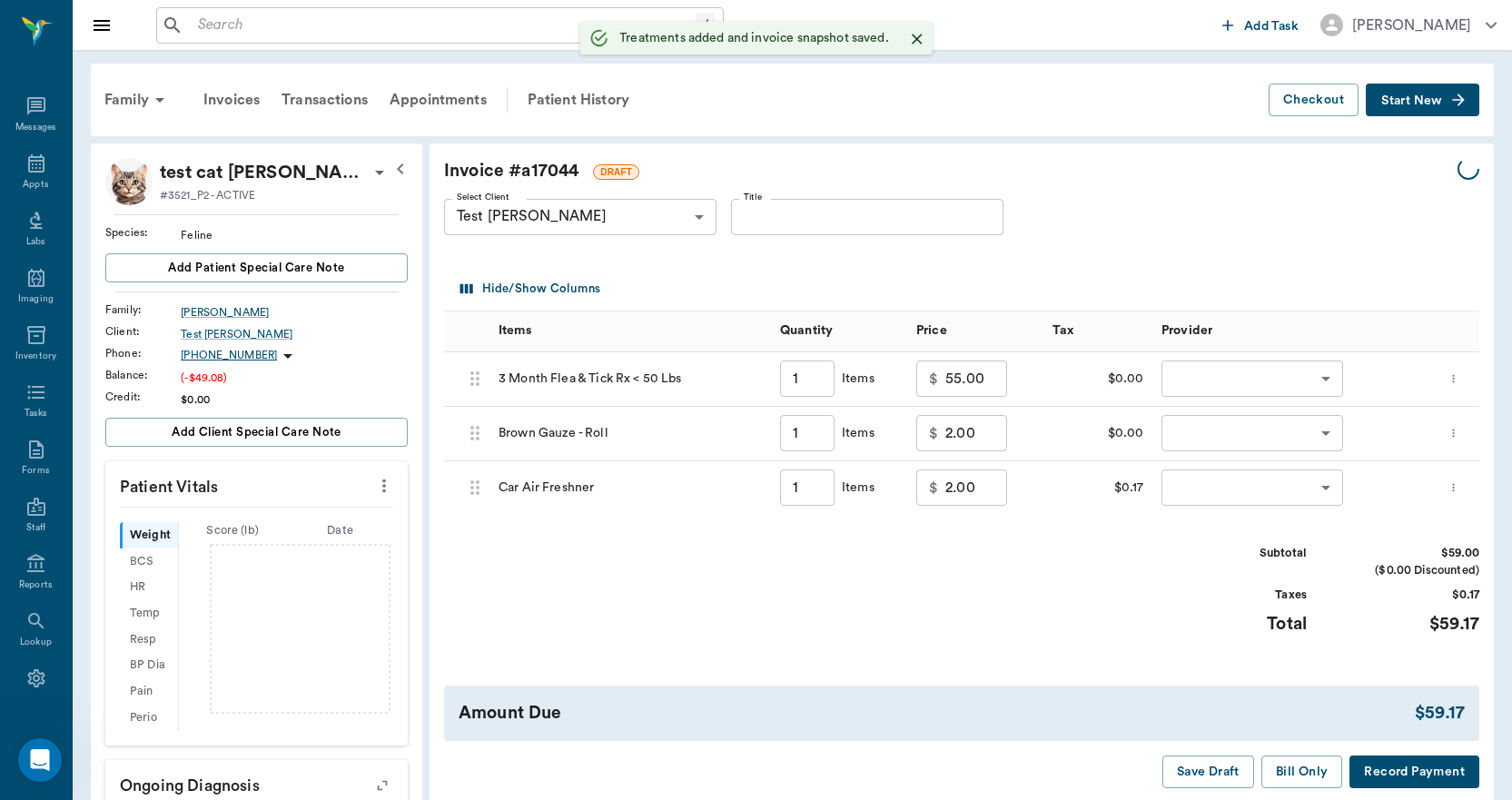
type input "1.00"
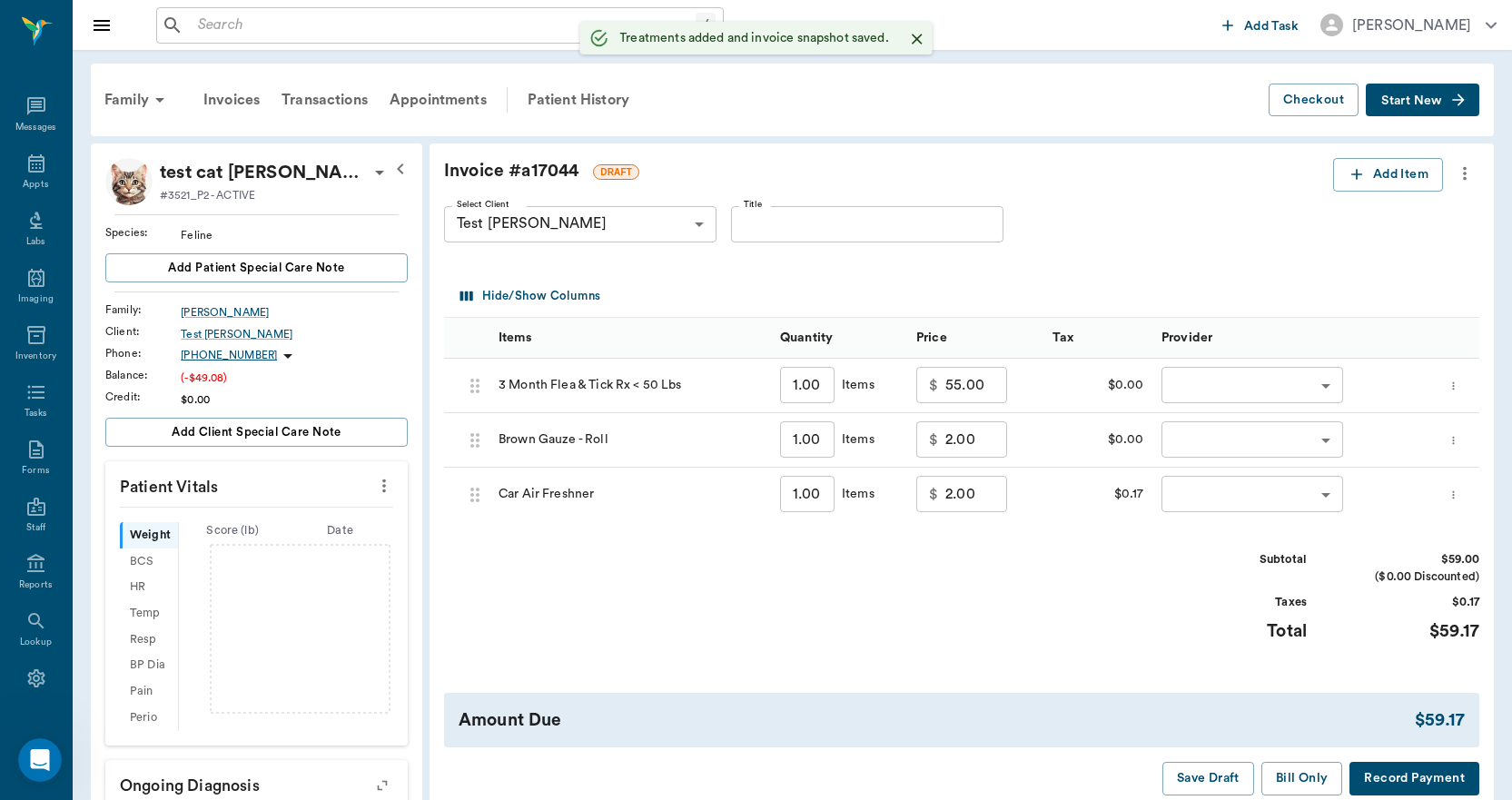
click at [1222, 388] on body "/ ​ Add Task Dr. Bert Ellsworth Nectar Messages Appts Labs Imaging Inventory Ta…" at bounding box center [756, 557] width 1512 height 1114
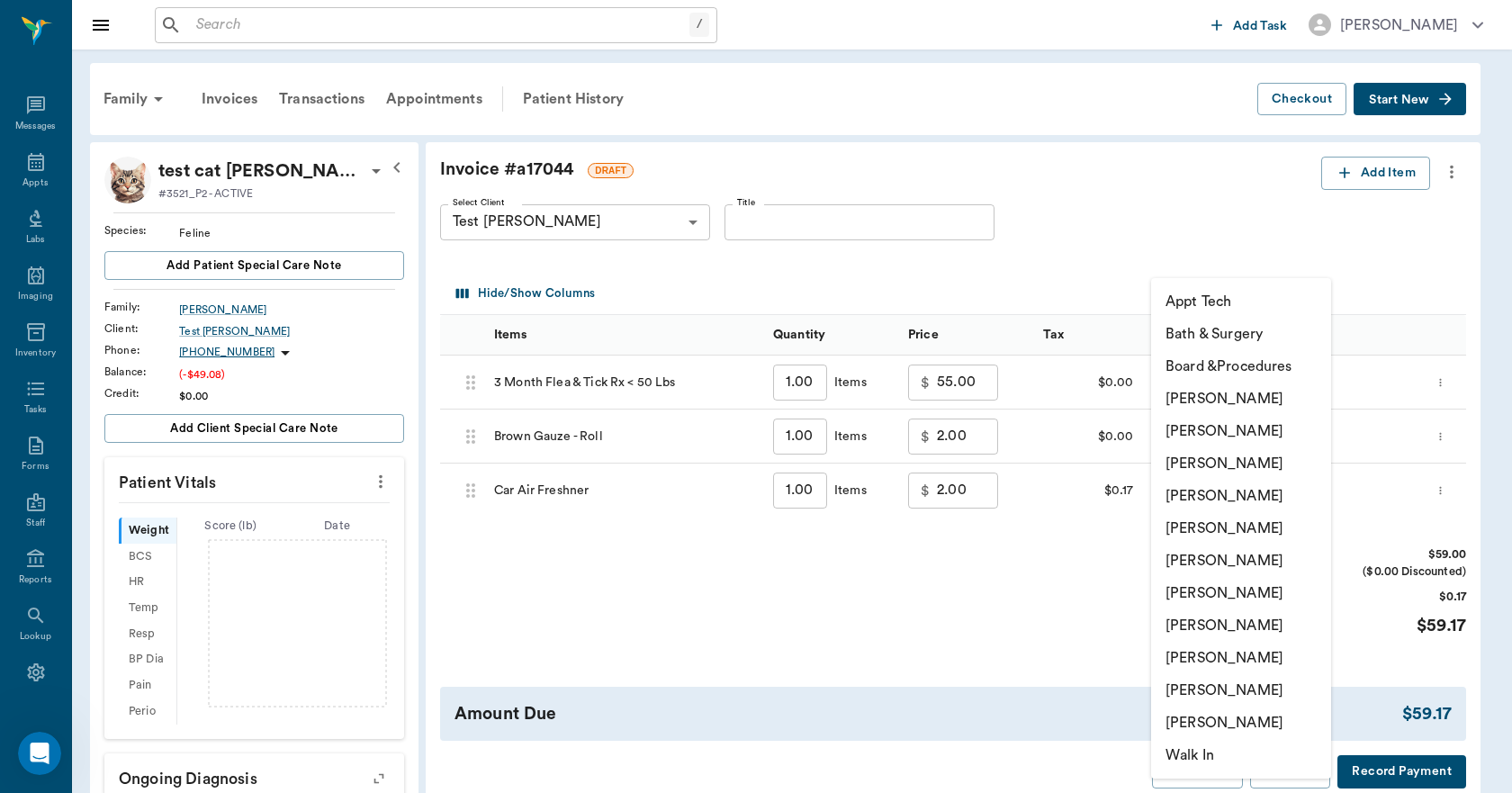
click at [1206, 696] on li "Lorean Lingle" at bounding box center [1241, 690] width 180 height 32
type input "none-63ec2ece52e12b0ba117cc90"
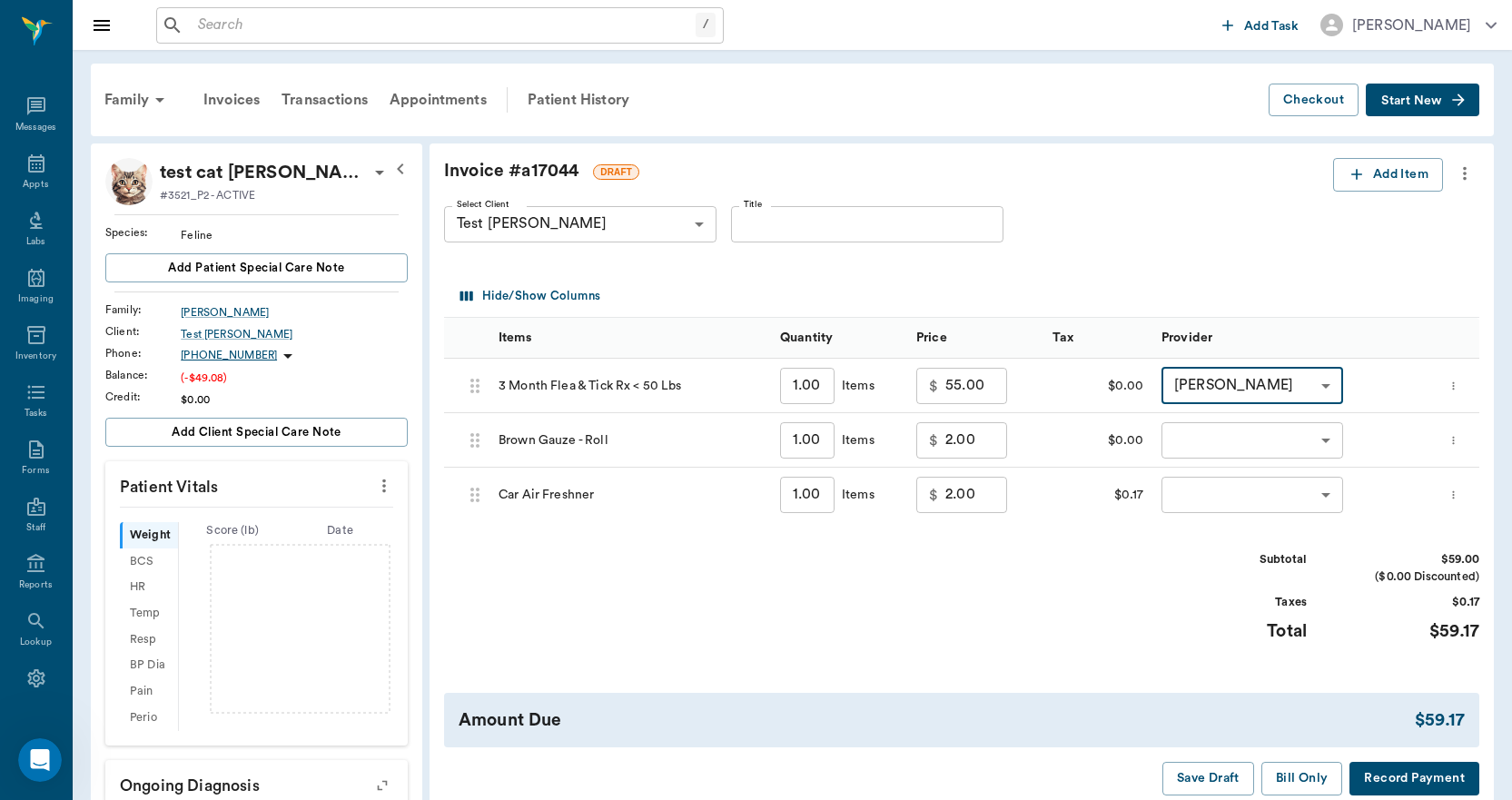
click at [1194, 443] on body "/ ​ Add Task Dr. Bert Ellsworth Nectar Messages Appts Labs Imaging Inventory Ta…" at bounding box center [756, 557] width 1512 height 1114
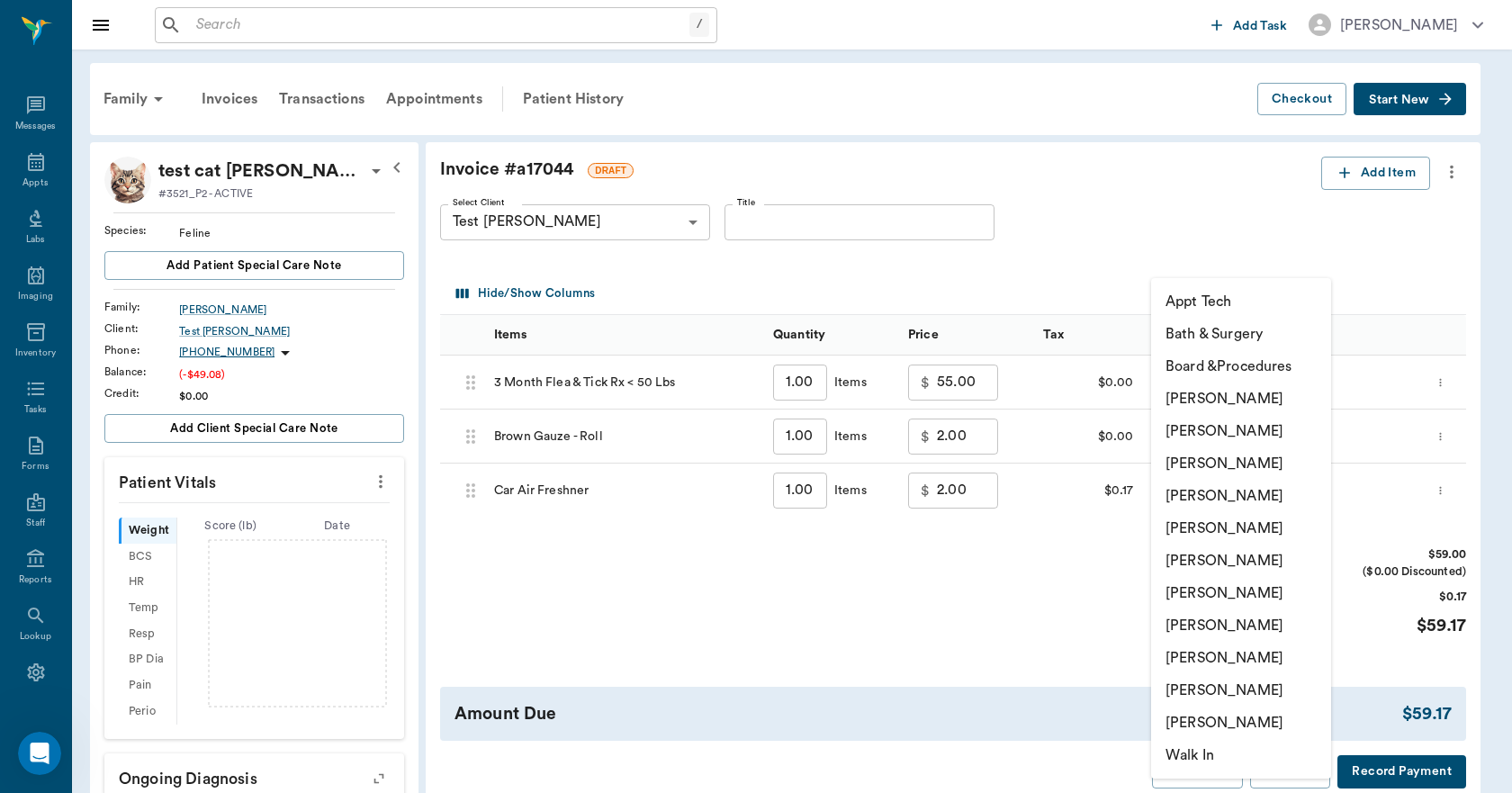
click at [1201, 686] on li "Lorean Lingle" at bounding box center [1241, 690] width 180 height 32
type input "none-63ec2ece52e12b0ba117cc90"
click at [1214, 473] on body "/ ​ Add Task Dr. Bert Ellsworth Nectar Messages Appts Labs Imaging Inventory Ta…" at bounding box center [756, 552] width 1512 height 1104
click at [1201, 691] on li "Lorean Lingle" at bounding box center [1241, 690] width 180 height 32
type input "none-63ec2ece52e12b0ba117cc90"
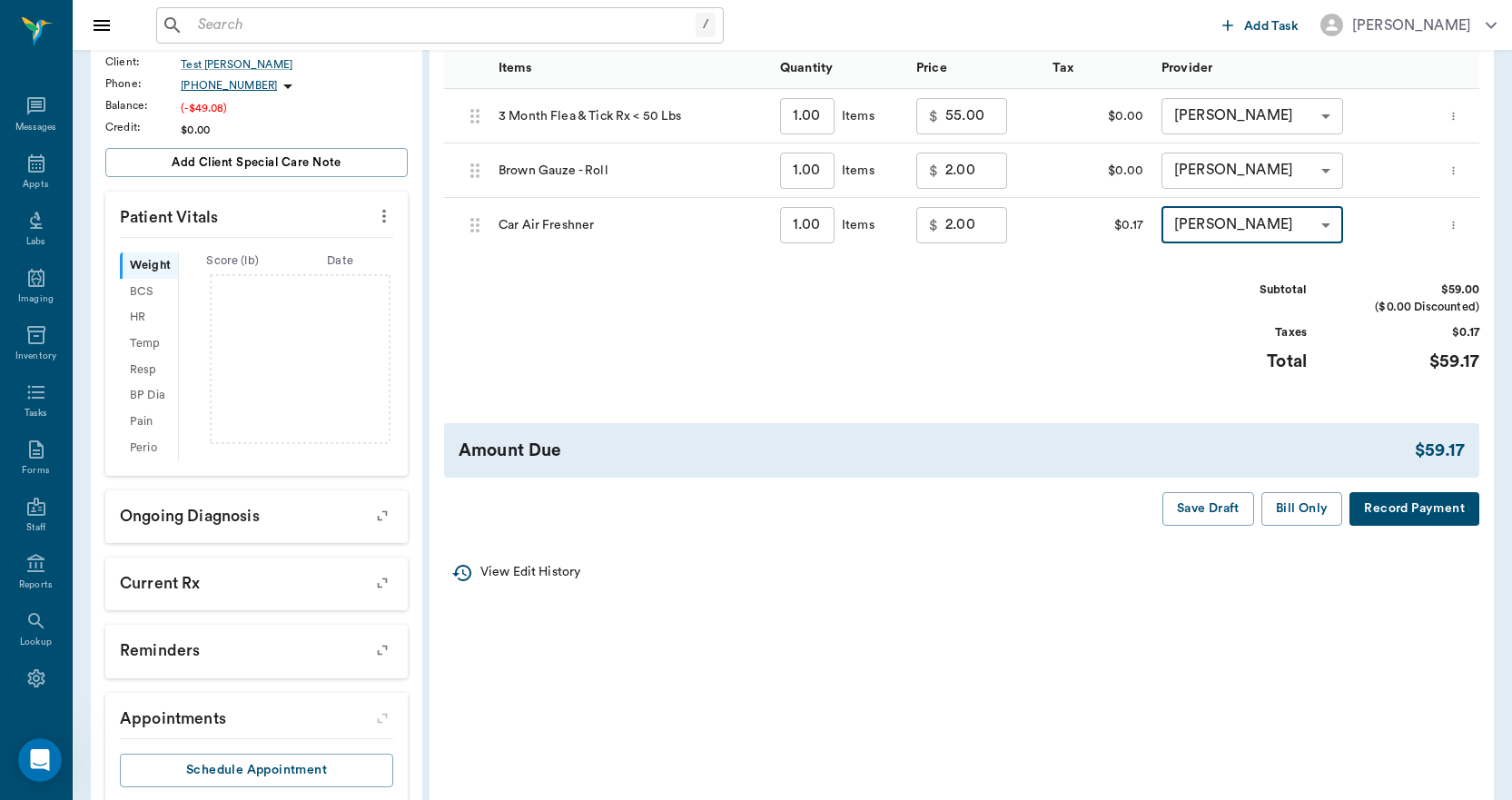
scroll to position [314, 0]
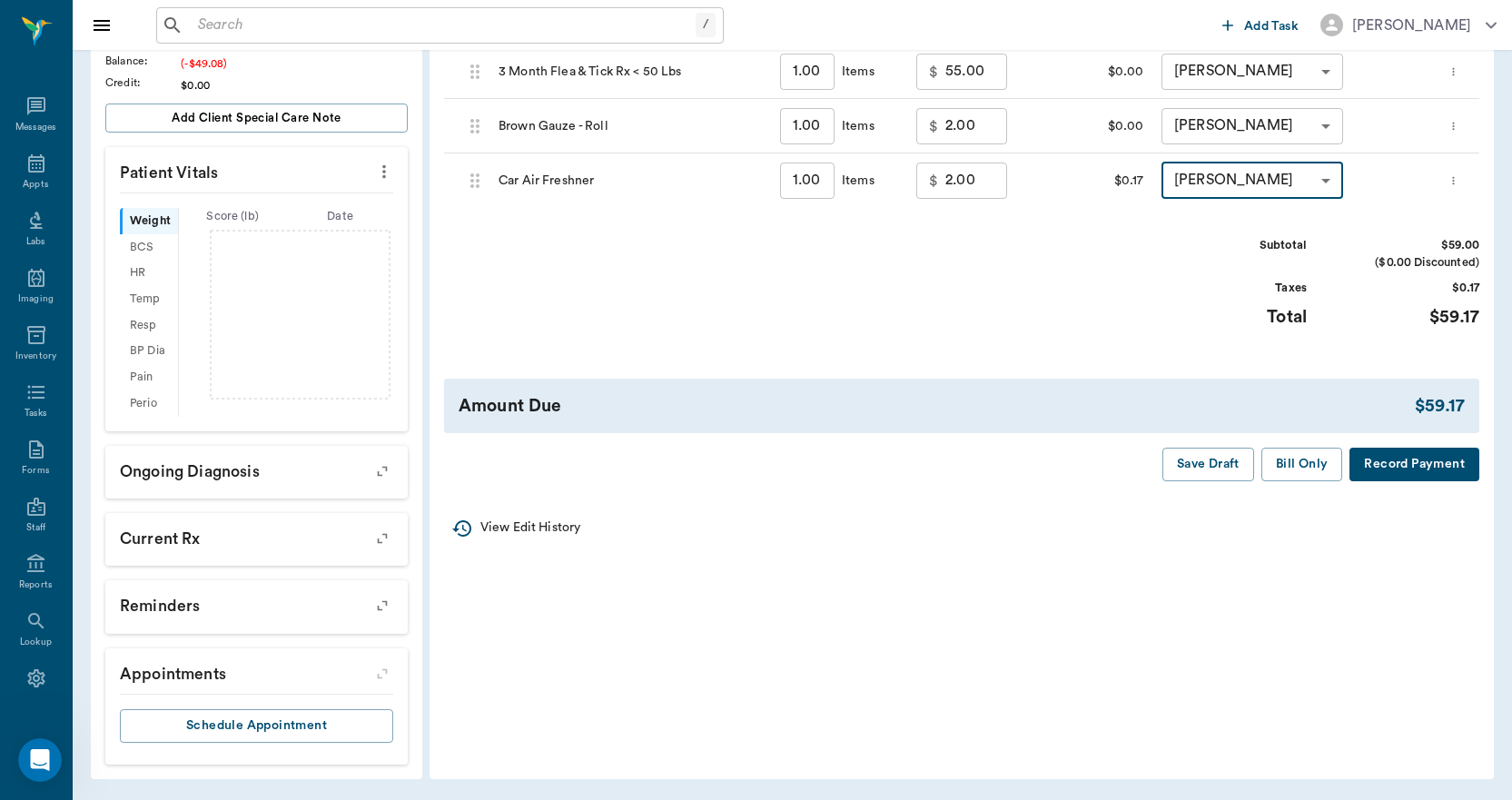
click at [1313, 468] on button "Bill Only" at bounding box center [1301, 464] width 81 height 33
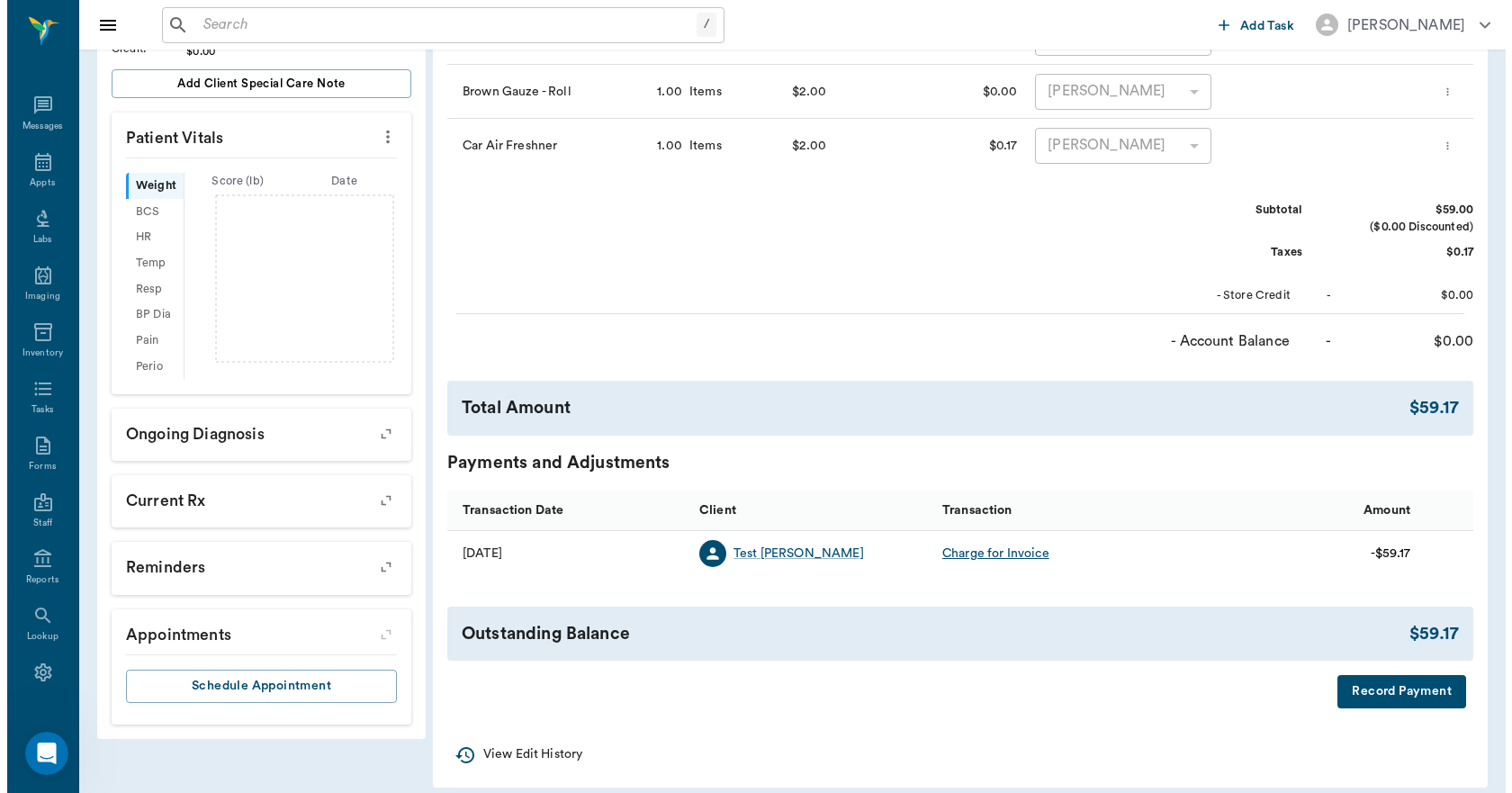
scroll to position [360, 0]
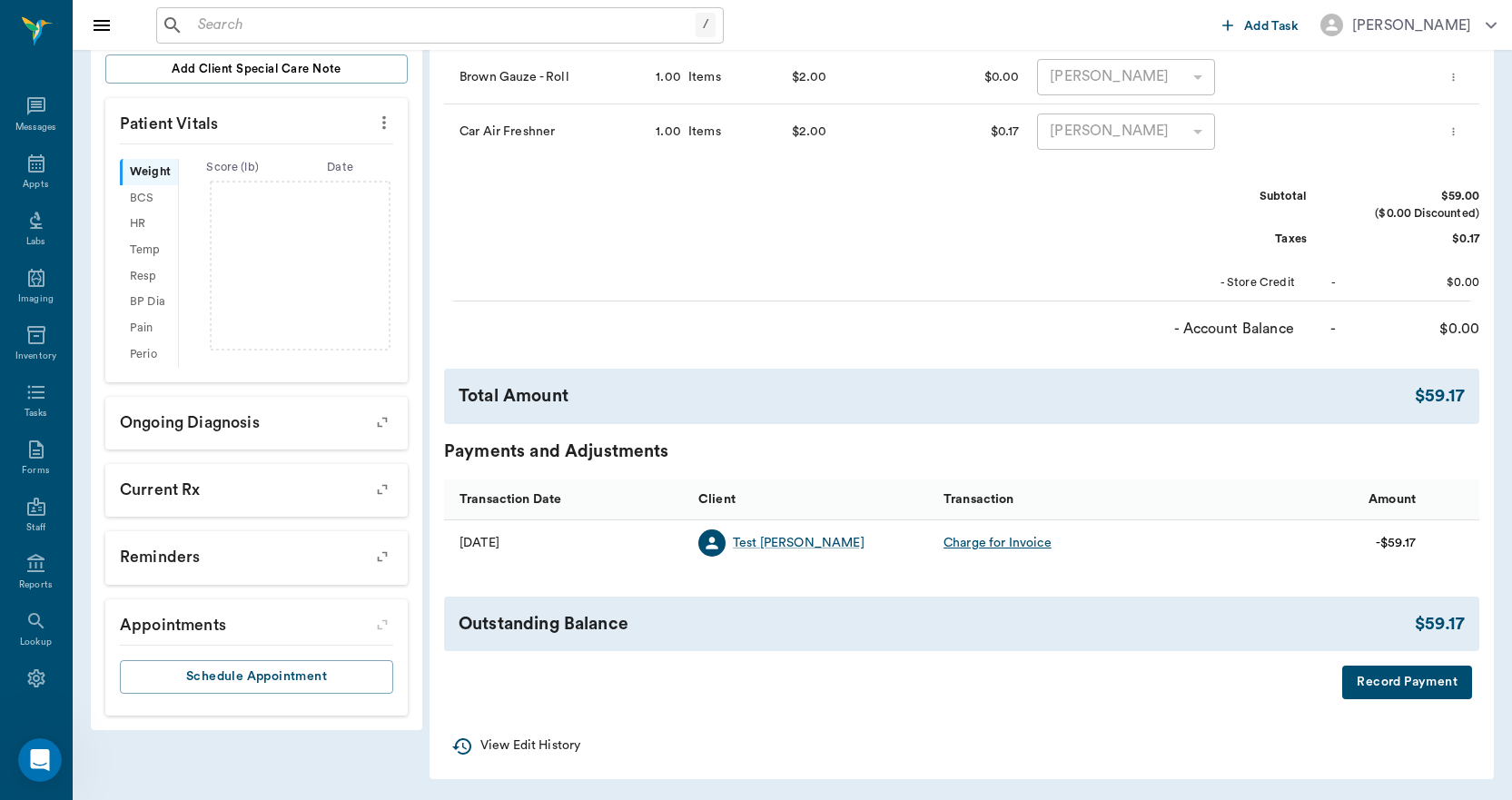
click at [1415, 681] on button "Record Payment" at bounding box center [1407, 682] width 130 height 33
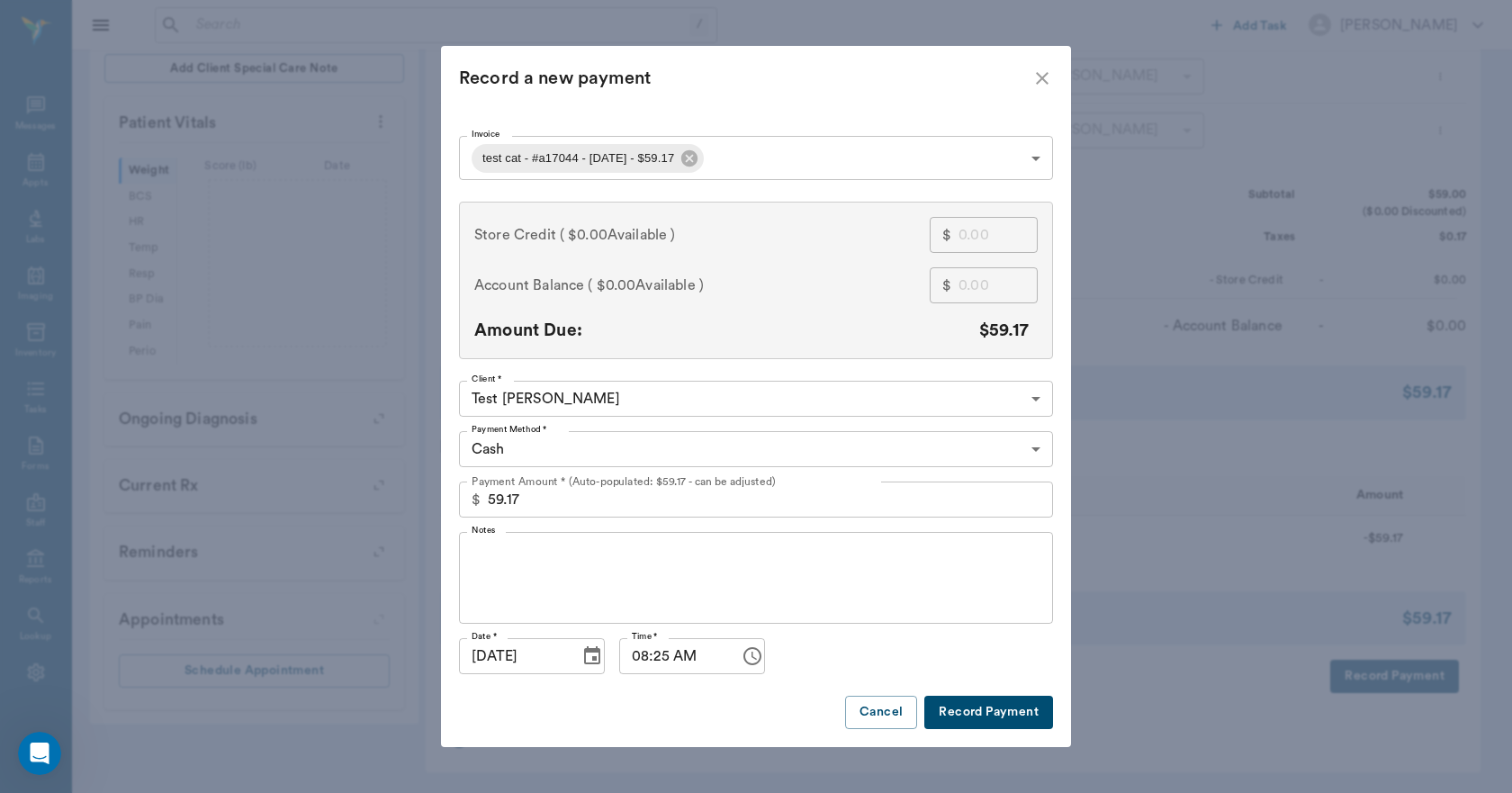
click at [772, 152] on body "/ ​ Add Task Dr. Bert Ellsworth Nectar Messages Appts Labs Imaging Inventory Ta…" at bounding box center [756, 216] width 1512 height 1153
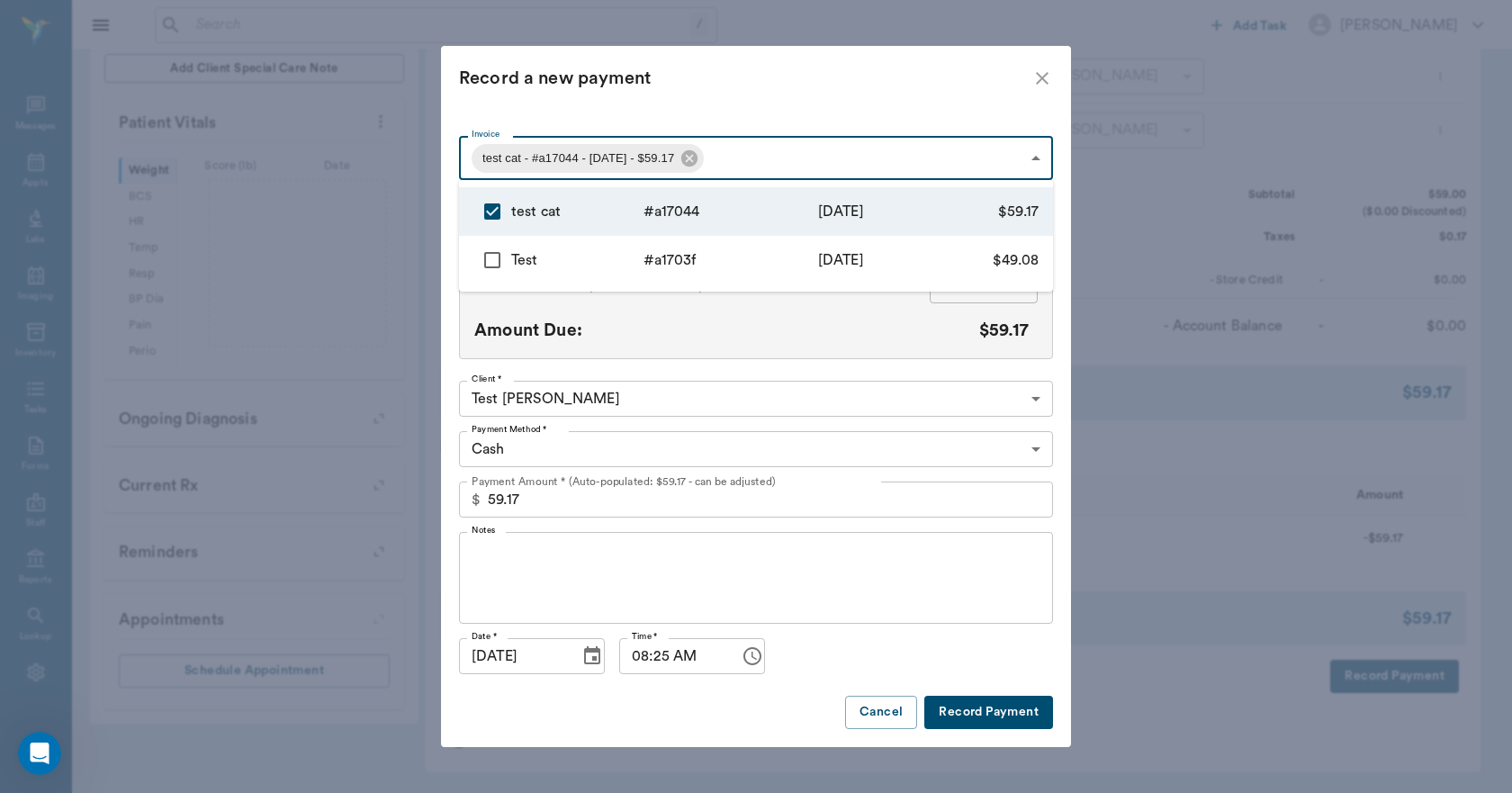
click at [491, 267] on input "checkbox" at bounding box center [491, 260] width 38 height 38
checkbox input "true"
type input "68c41f16cd9c3519c0a17044,68c41ee5cd9c3519c0a1703f"
type input "108.25"
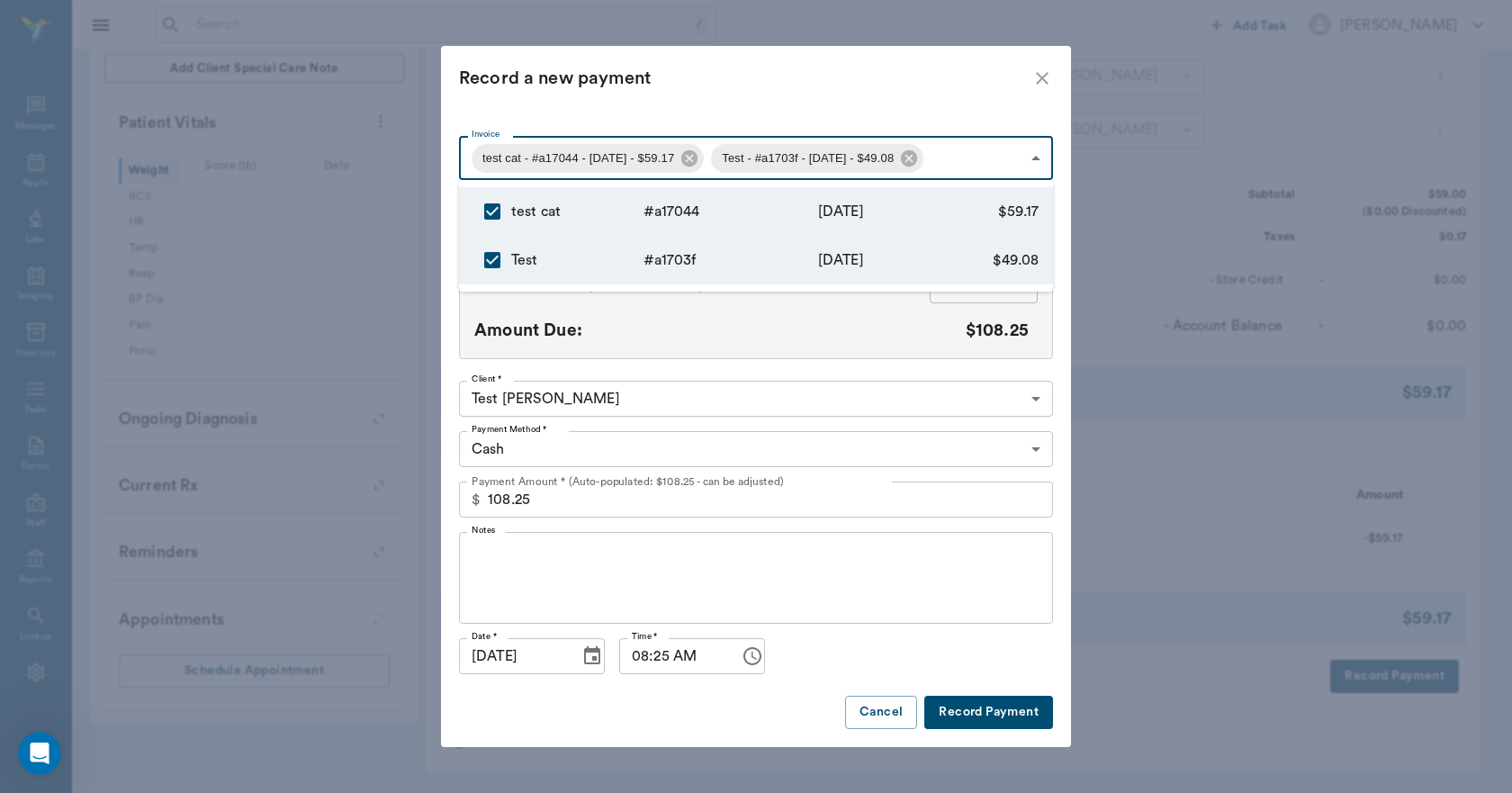
click at [756, 115] on div at bounding box center [756, 396] width 1512 height 793
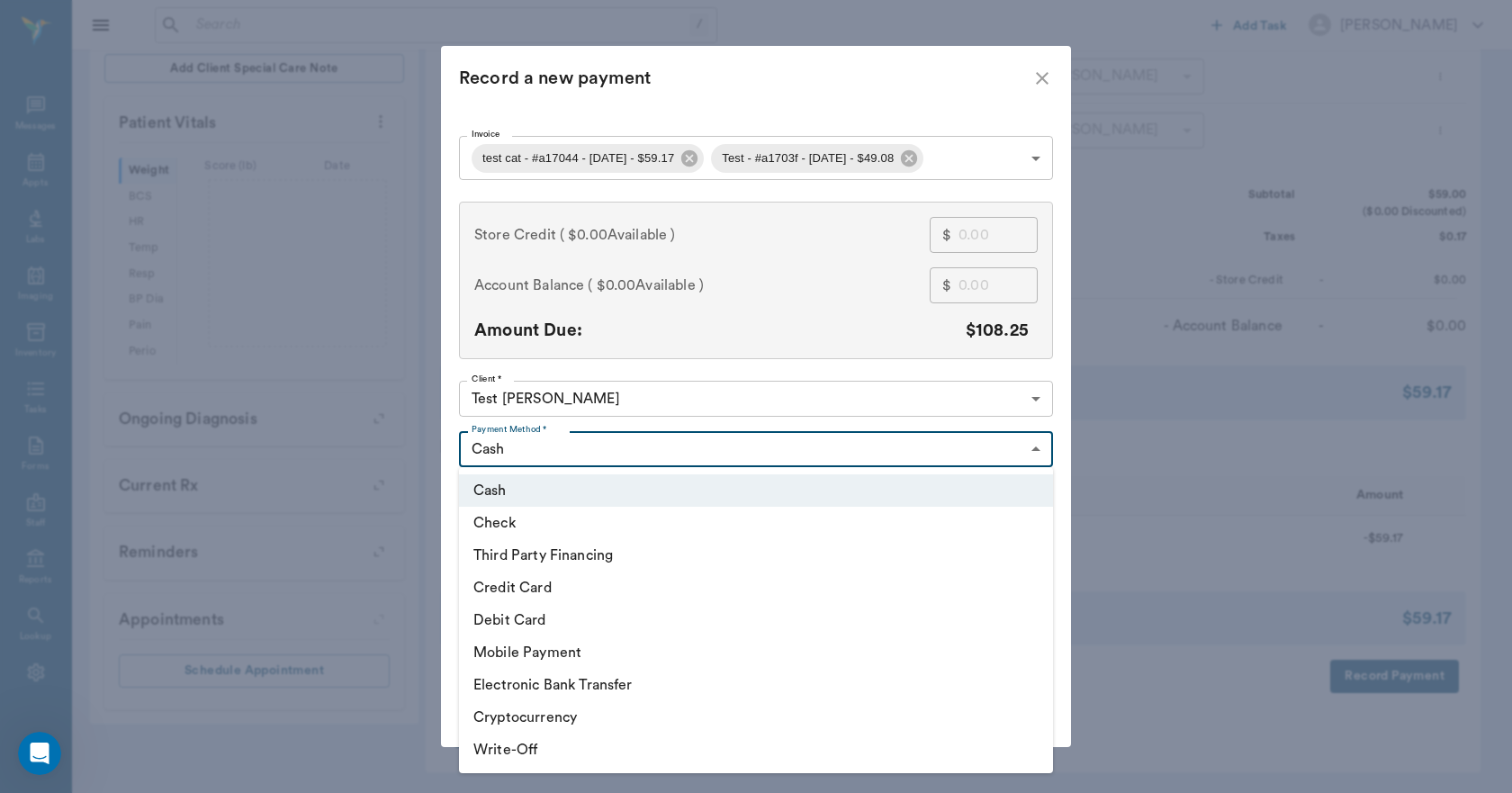
click at [639, 457] on body "/ ​ Add Task Dr. Bert Ellsworth Nectar Messages Appts Labs Imaging Inventory Ta…" at bounding box center [756, 216] width 1512 height 1153
click at [580, 658] on li "Mobile Payment" at bounding box center [756, 652] width 594 height 32
type input "MOBILE_PAYMENT"
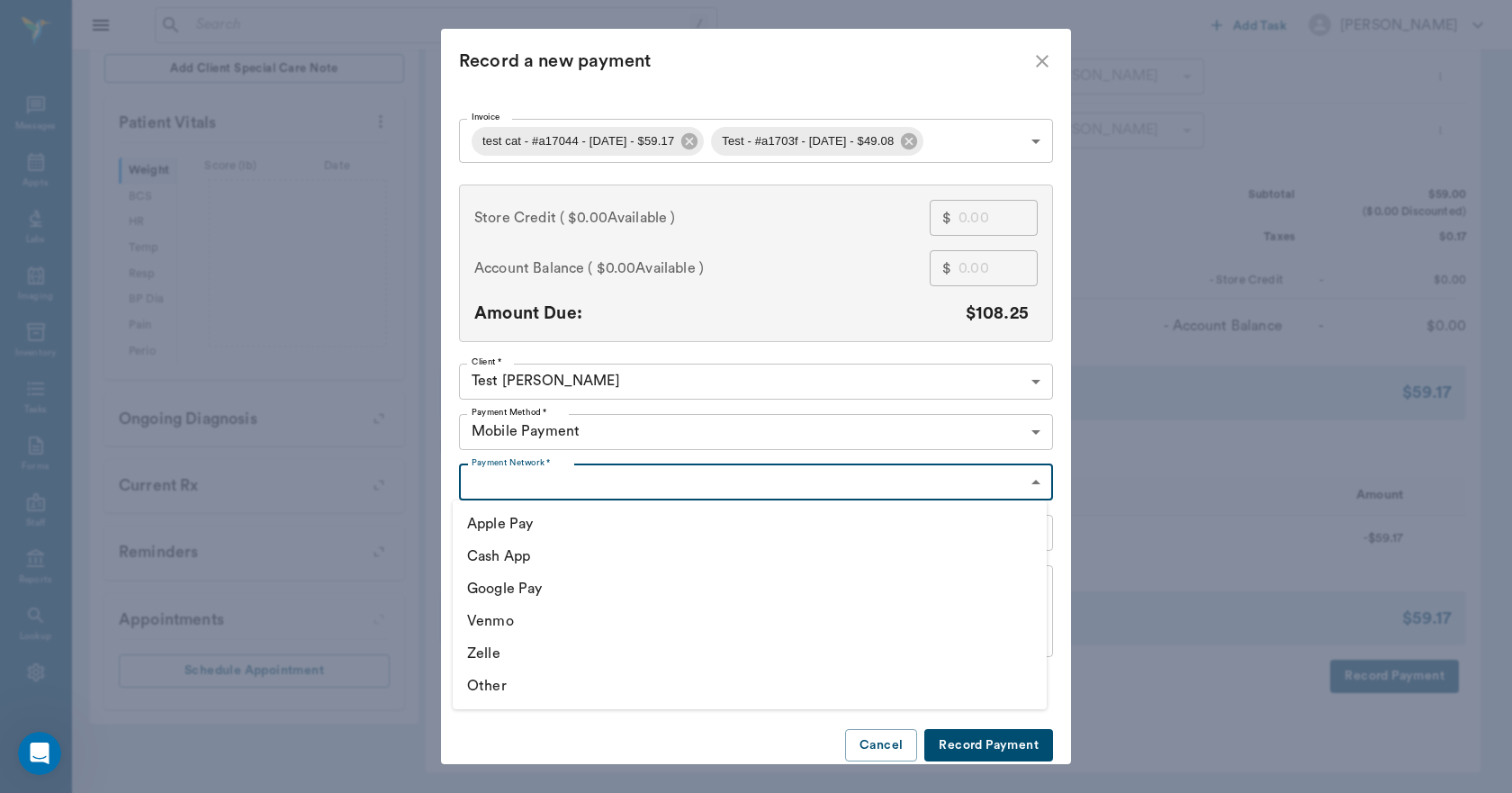
click at [647, 489] on body "/ ​ Add Task Dr. Bert Ellsworth Nectar Messages Appts Labs Imaging Inventory Ta…" at bounding box center [756, 216] width 1512 height 1153
click at [525, 556] on li "Cash App" at bounding box center [749, 556] width 594 height 32
type input "CASH_APP"
click at [972, 739] on button "Record Payment" at bounding box center [989, 745] width 128 height 33
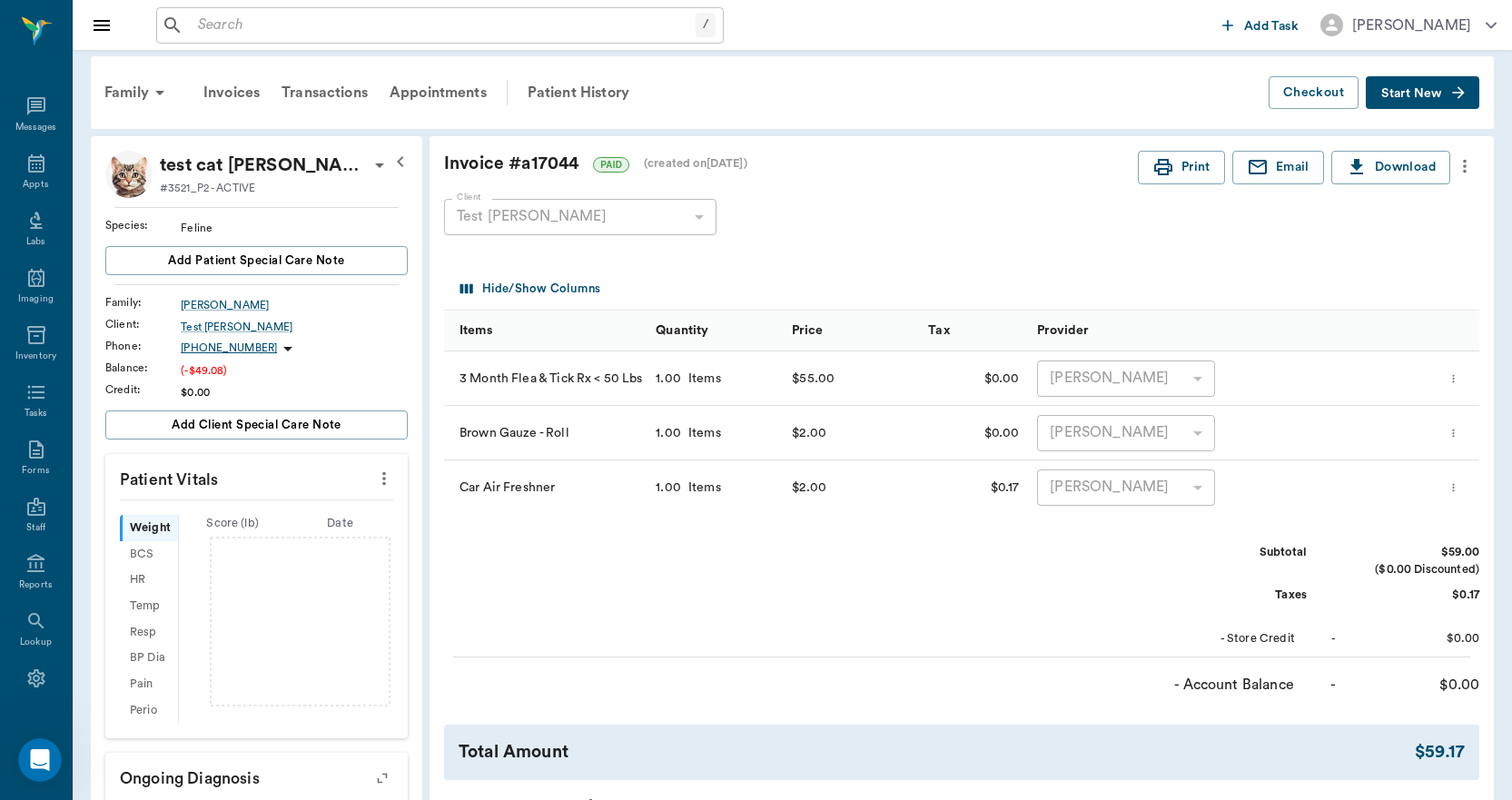
scroll to position [0, 0]
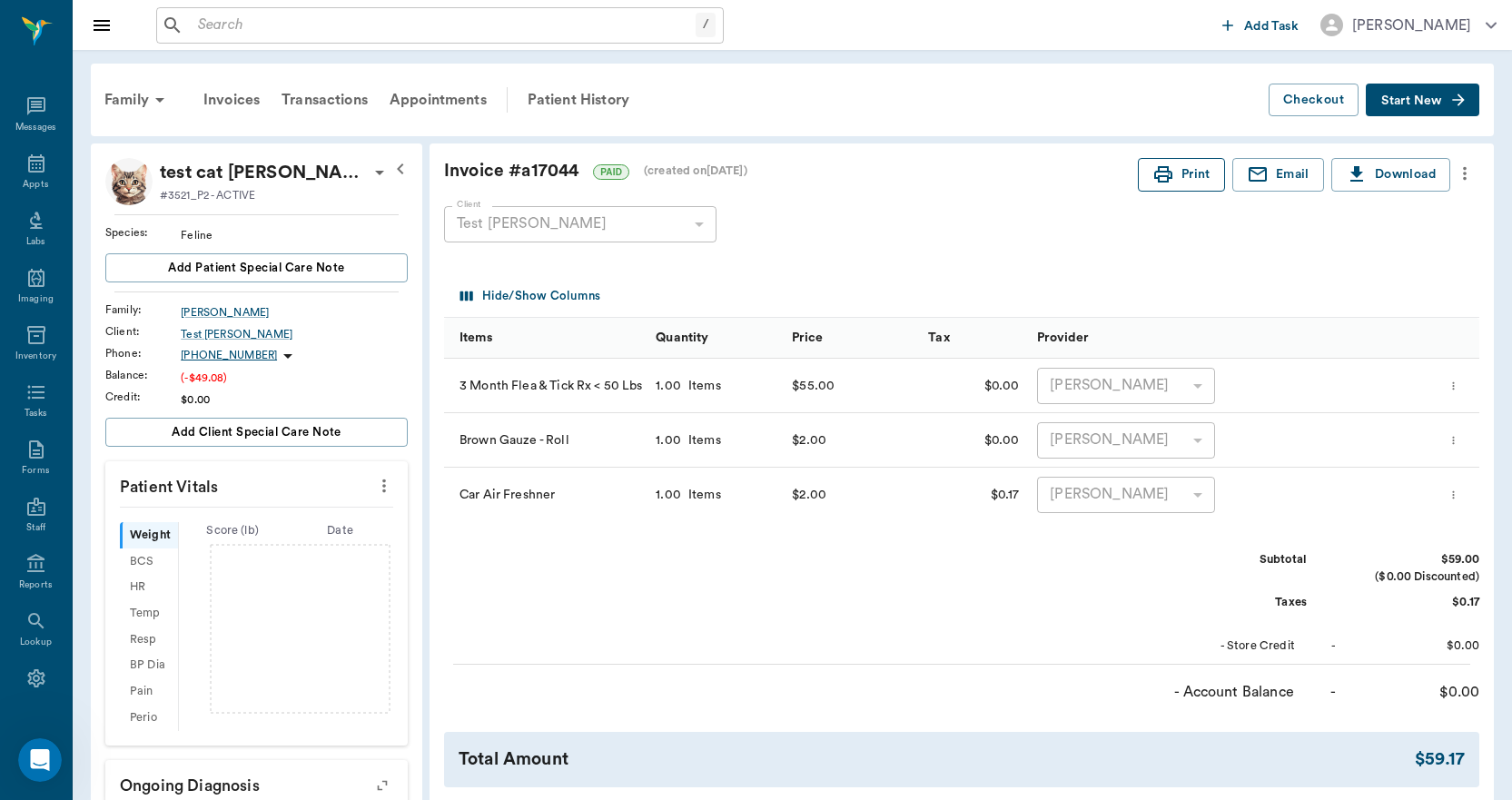
click at [1168, 182] on icon "button" at bounding box center [1162, 174] width 22 height 22
click at [347, 93] on div "Transactions" at bounding box center [325, 100] width 108 height 43
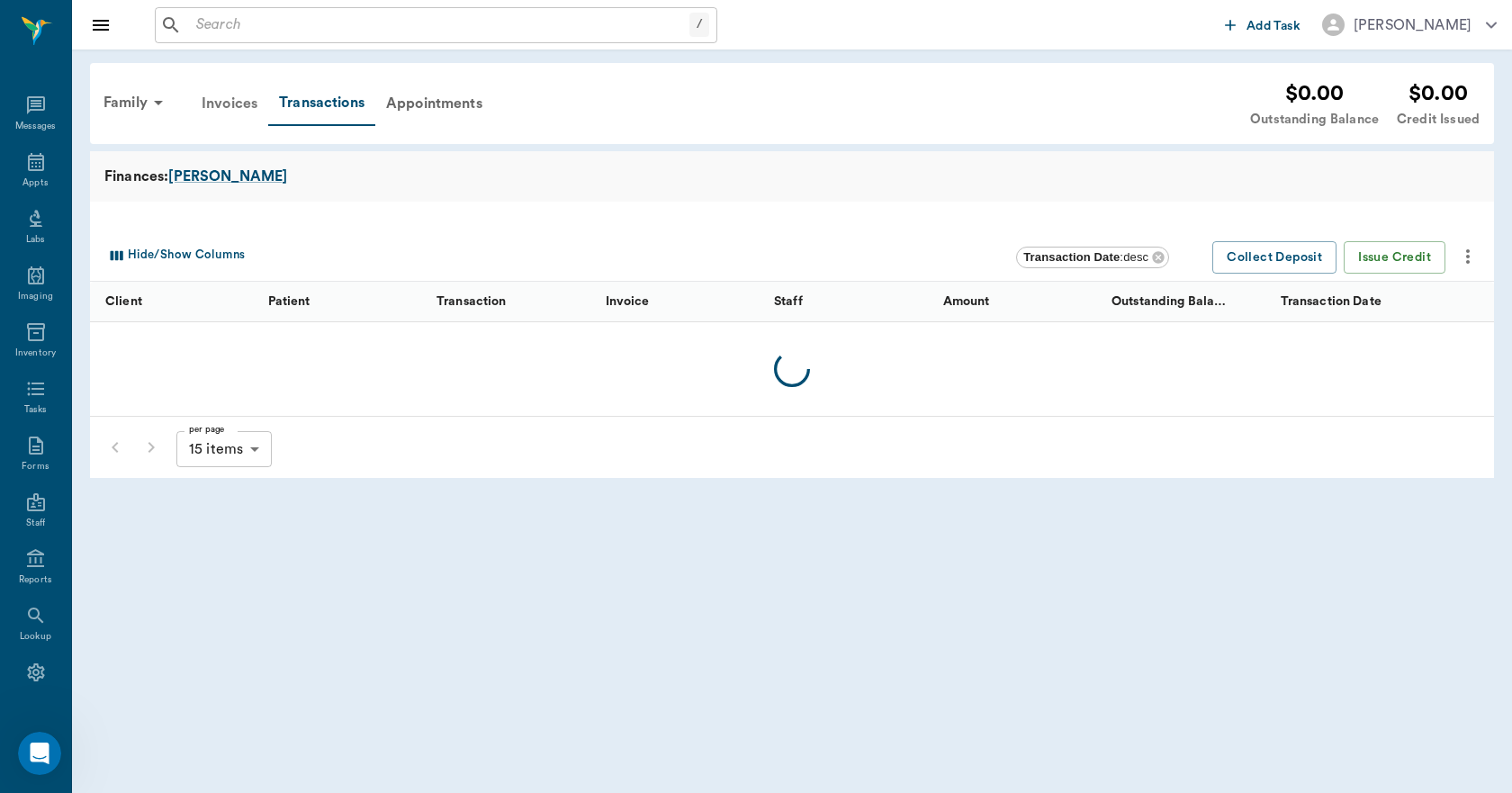
click at [244, 101] on div "Invoices" at bounding box center [230, 103] width 78 height 43
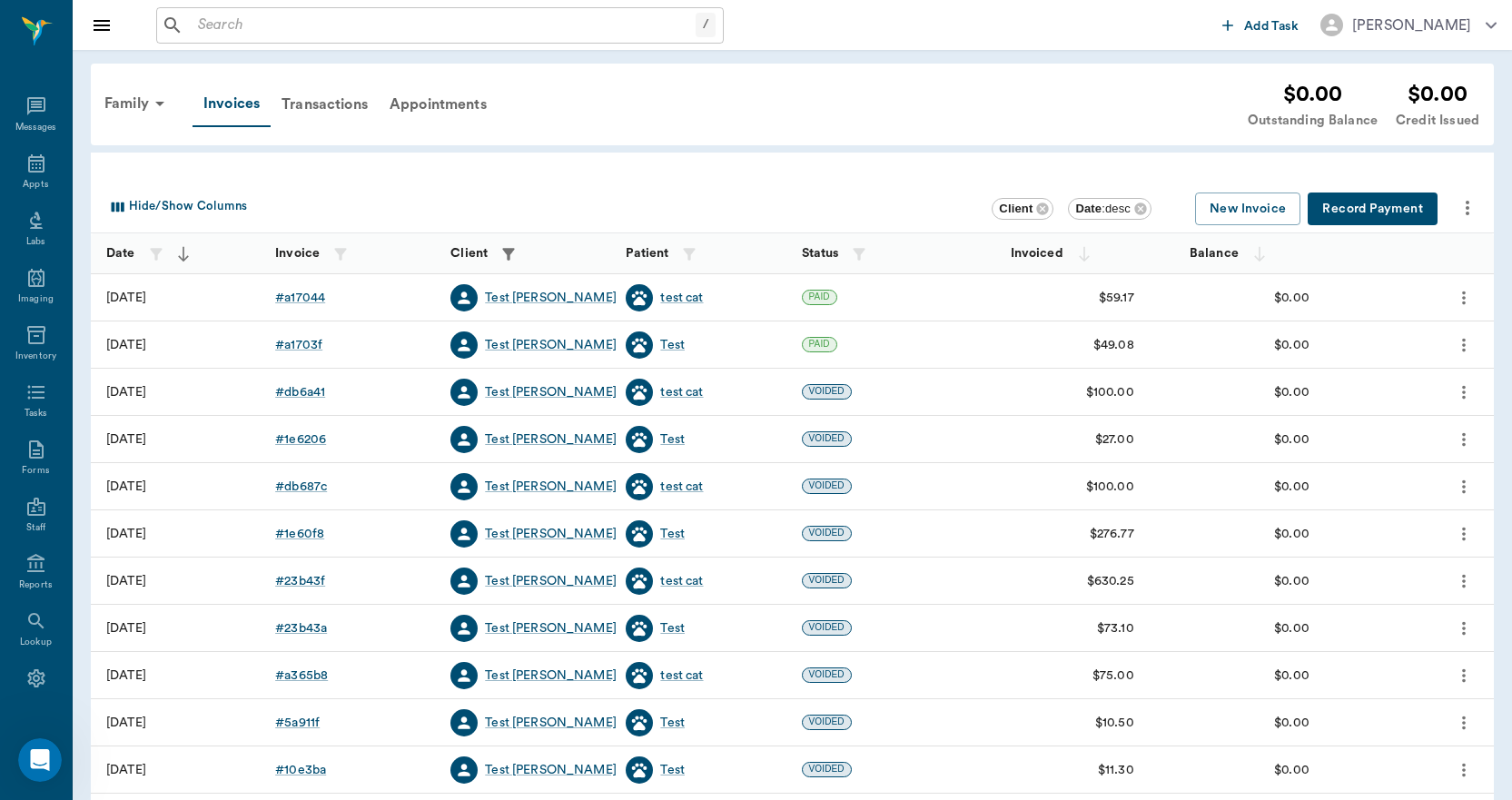
click at [1465, 208] on icon "more" at bounding box center [1467, 208] width 22 height 22
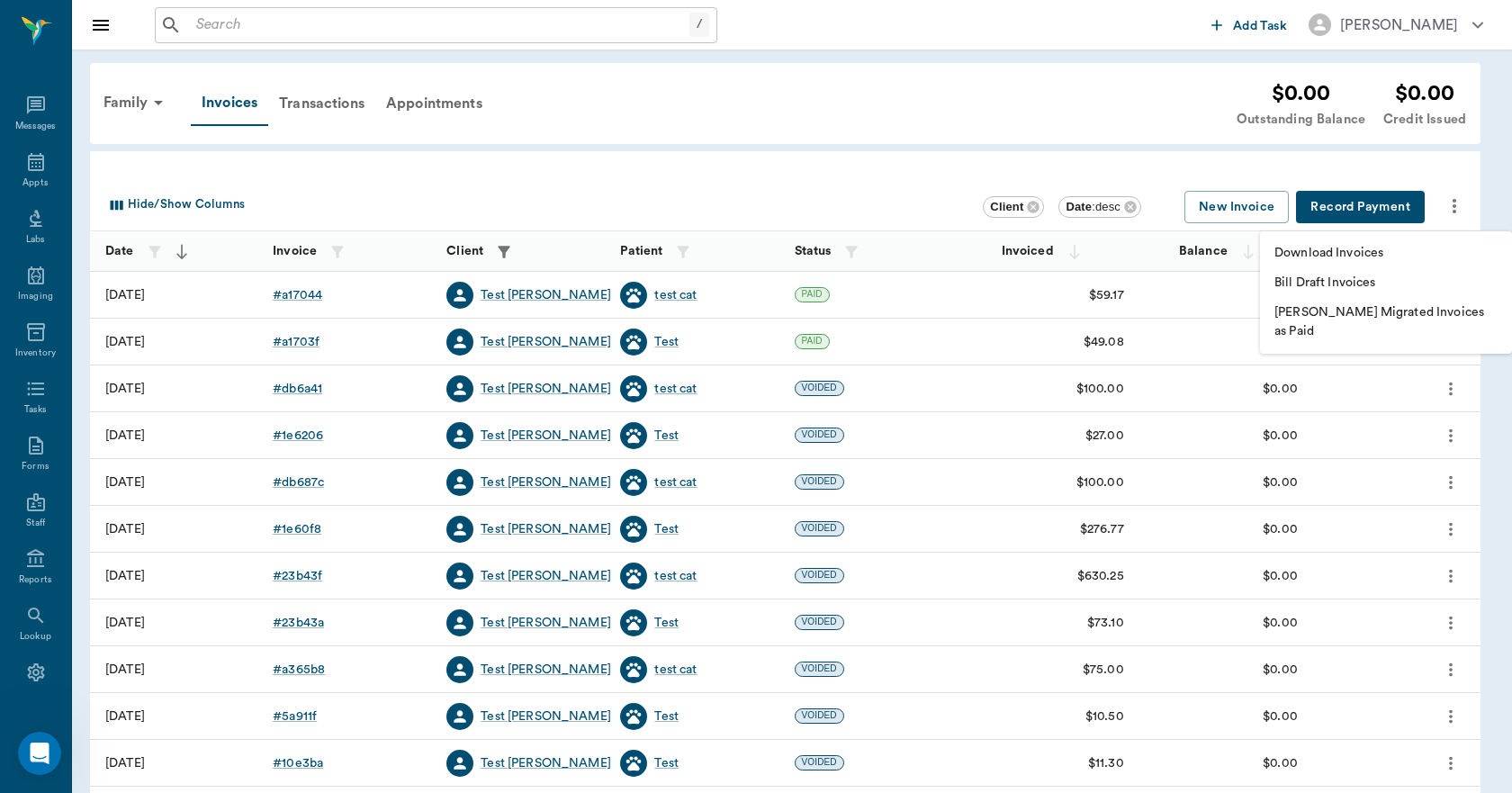
click at [1006, 144] on div at bounding box center [756, 396] width 1512 height 793
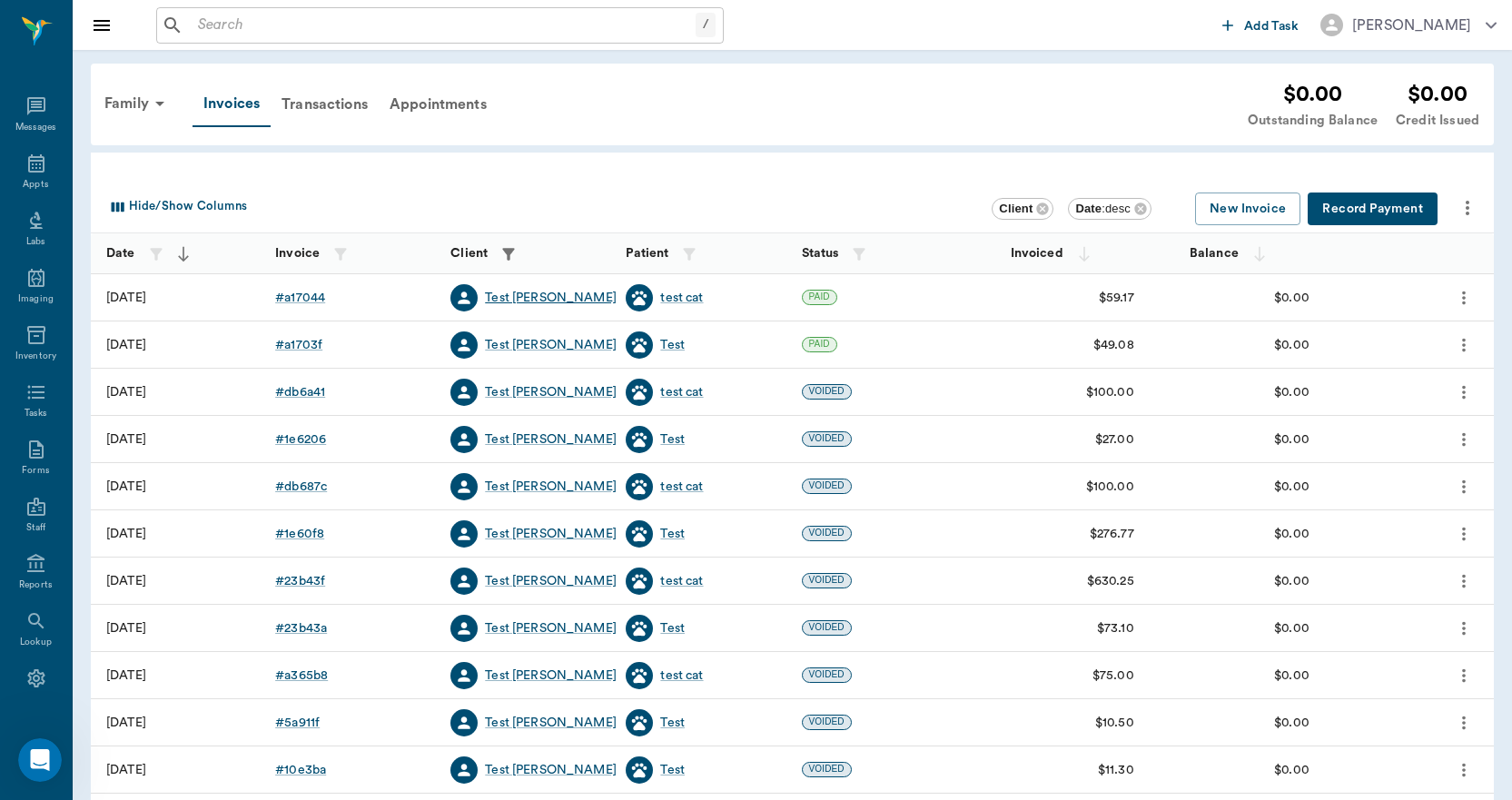
click at [521, 302] on div "Test Lee" at bounding box center [551, 297] width 132 height 18
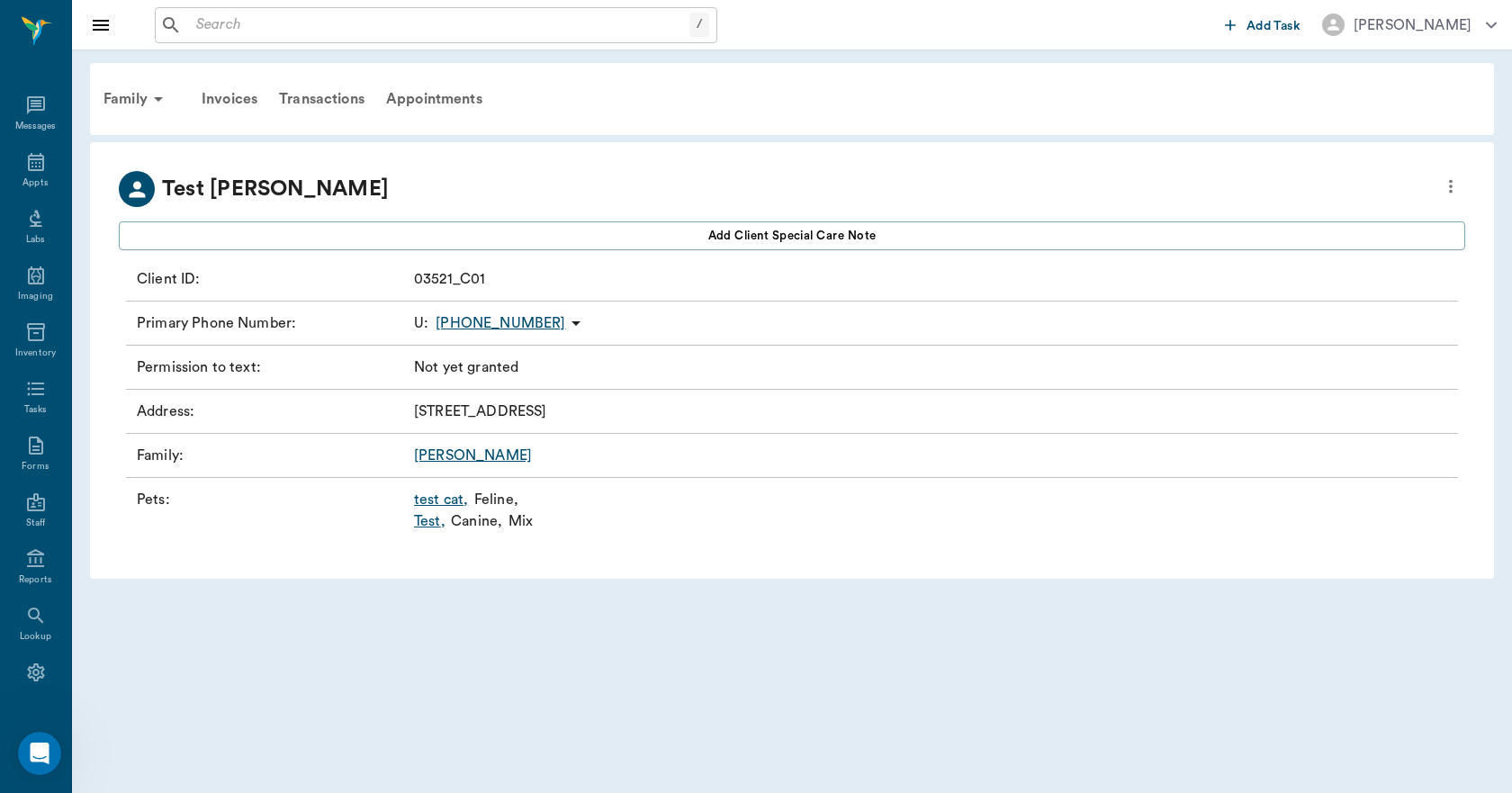
click at [430, 496] on link "test cat ," at bounding box center [440, 499] width 54 height 21
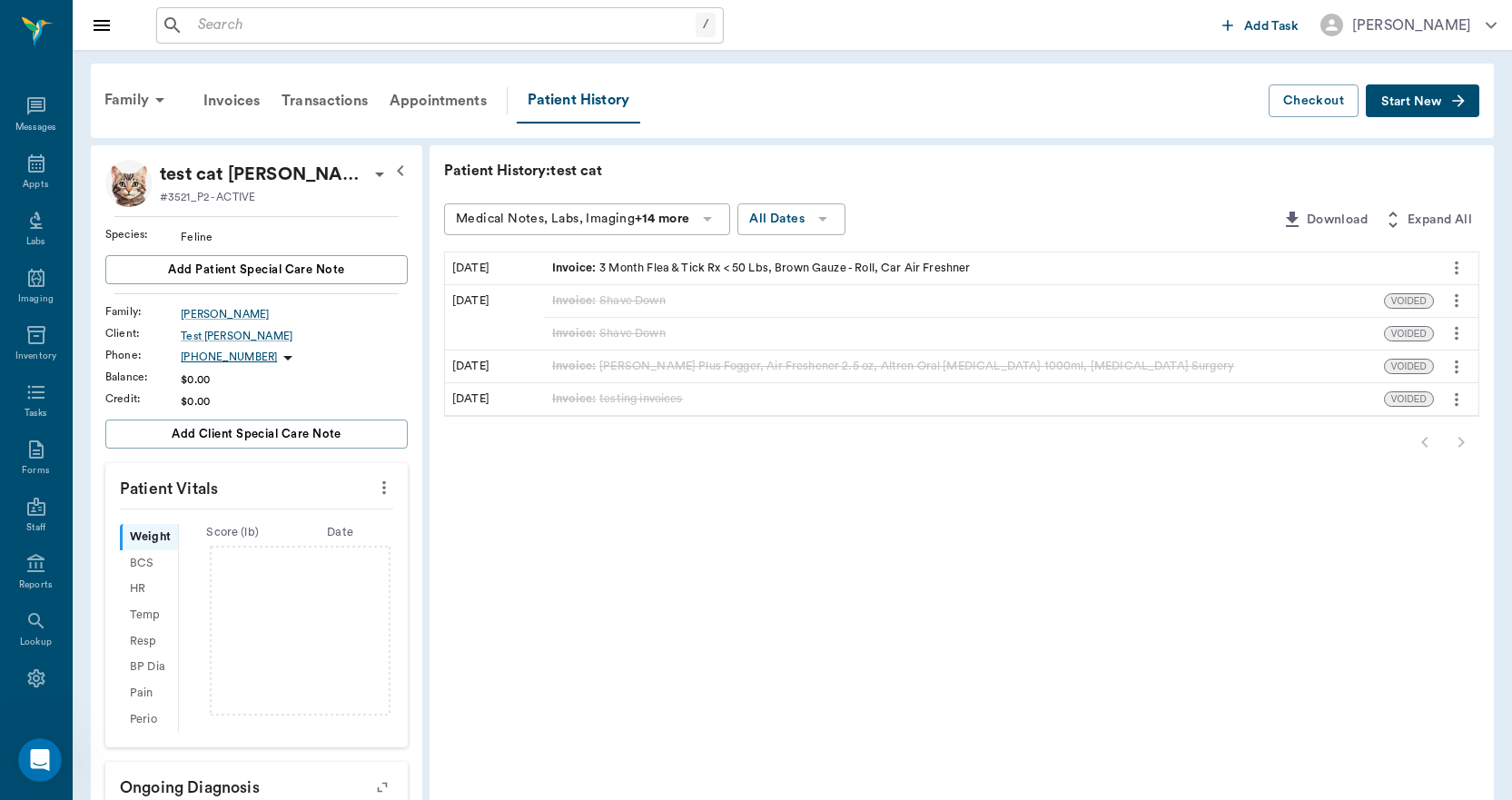
click at [907, 264] on div "Invoice : 3 Month Flea & Tick Rx < 50 Lbs, Brown Gauze - Roll, Car Air Freshner" at bounding box center [761, 268] width 418 height 18
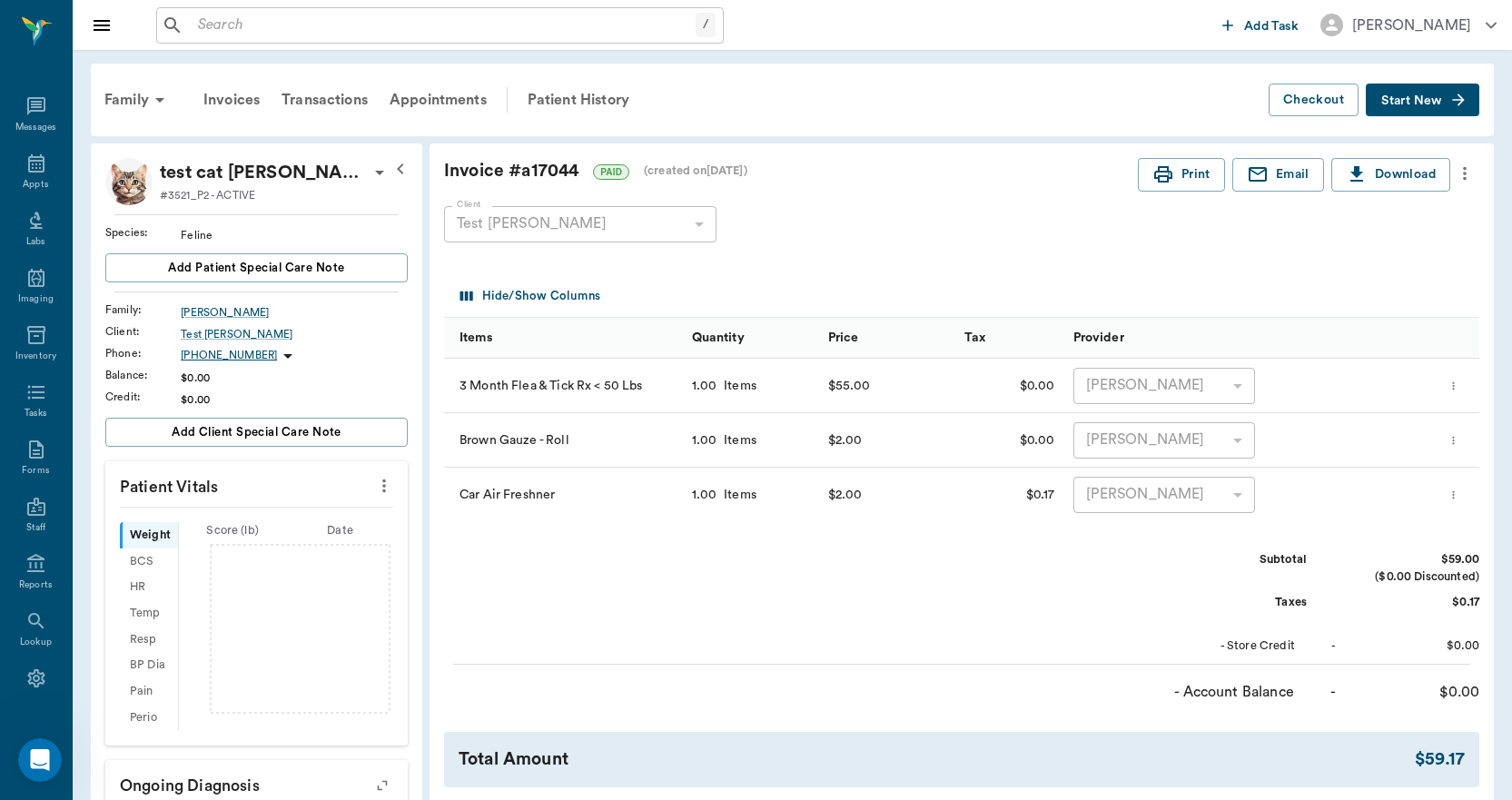
click at [927, 164] on div "Invoice # a17044 PAID (created on 09/12/25 )" at bounding box center [790, 171] width 693 height 27
click at [1319, 91] on button "Checkout" at bounding box center [1314, 100] width 90 height 33
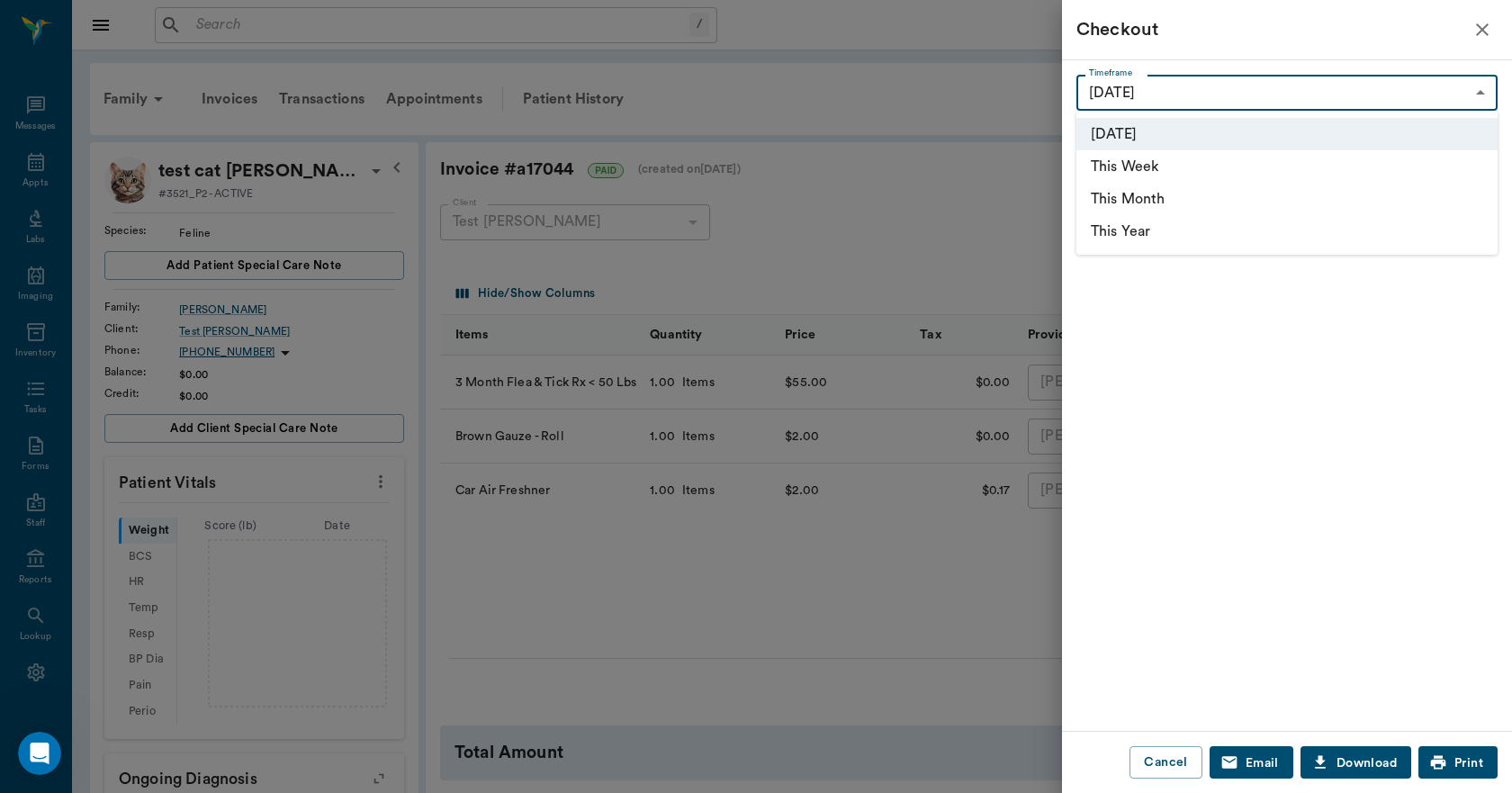
click at [1298, 90] on body "/ ​ Add Task Dr. Bert Ellsworth Nectar Messages Appts Labs Imaging Inventory Ta…" at bounding box center [756, 583] width 1512 height 1166
click at [1226, 54] on div at bounding box center [756, 396] width 1512 height 793
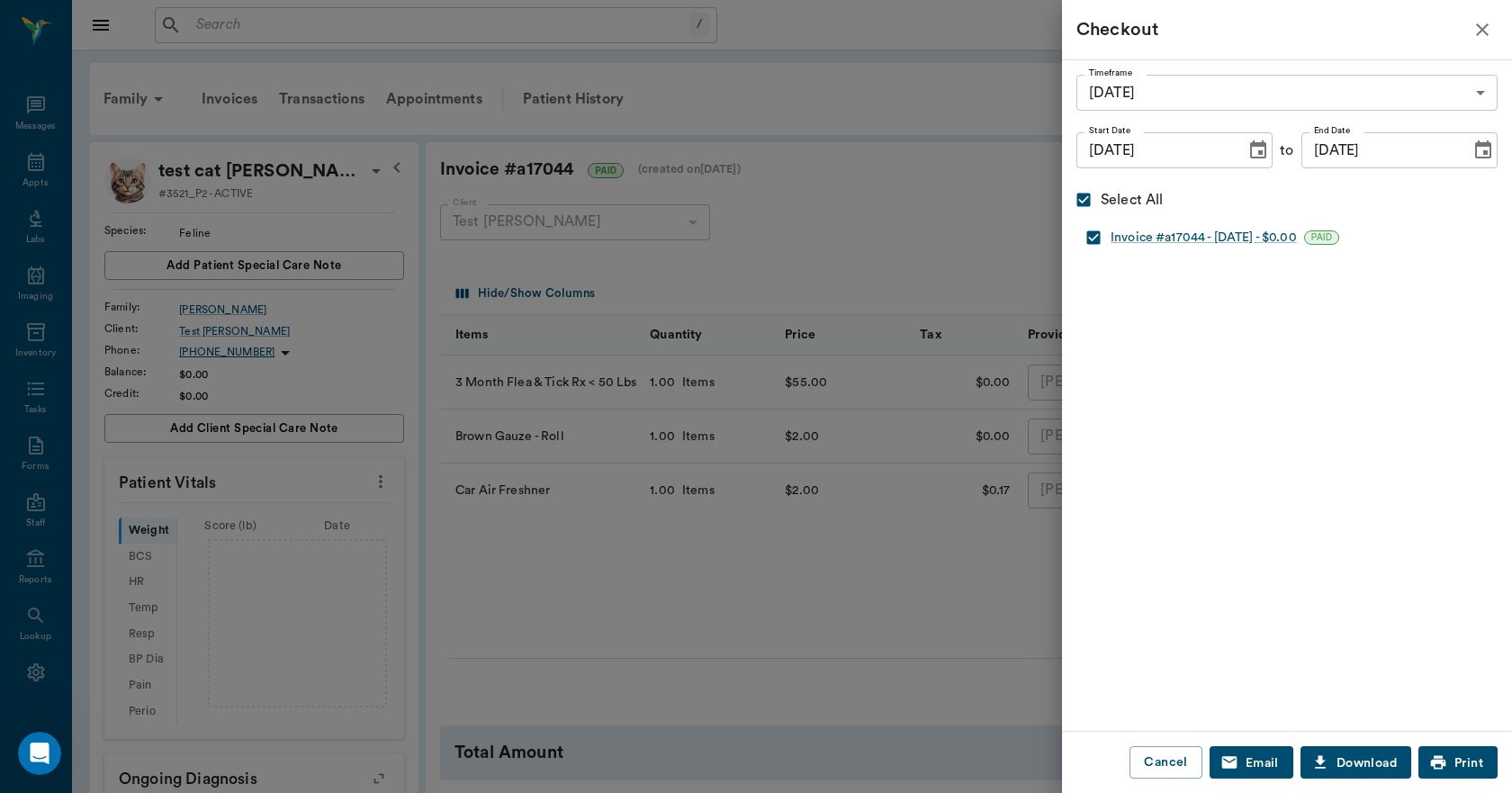
click at [915, 208] on div at bounding box center [756, 396] width 1512 height 793
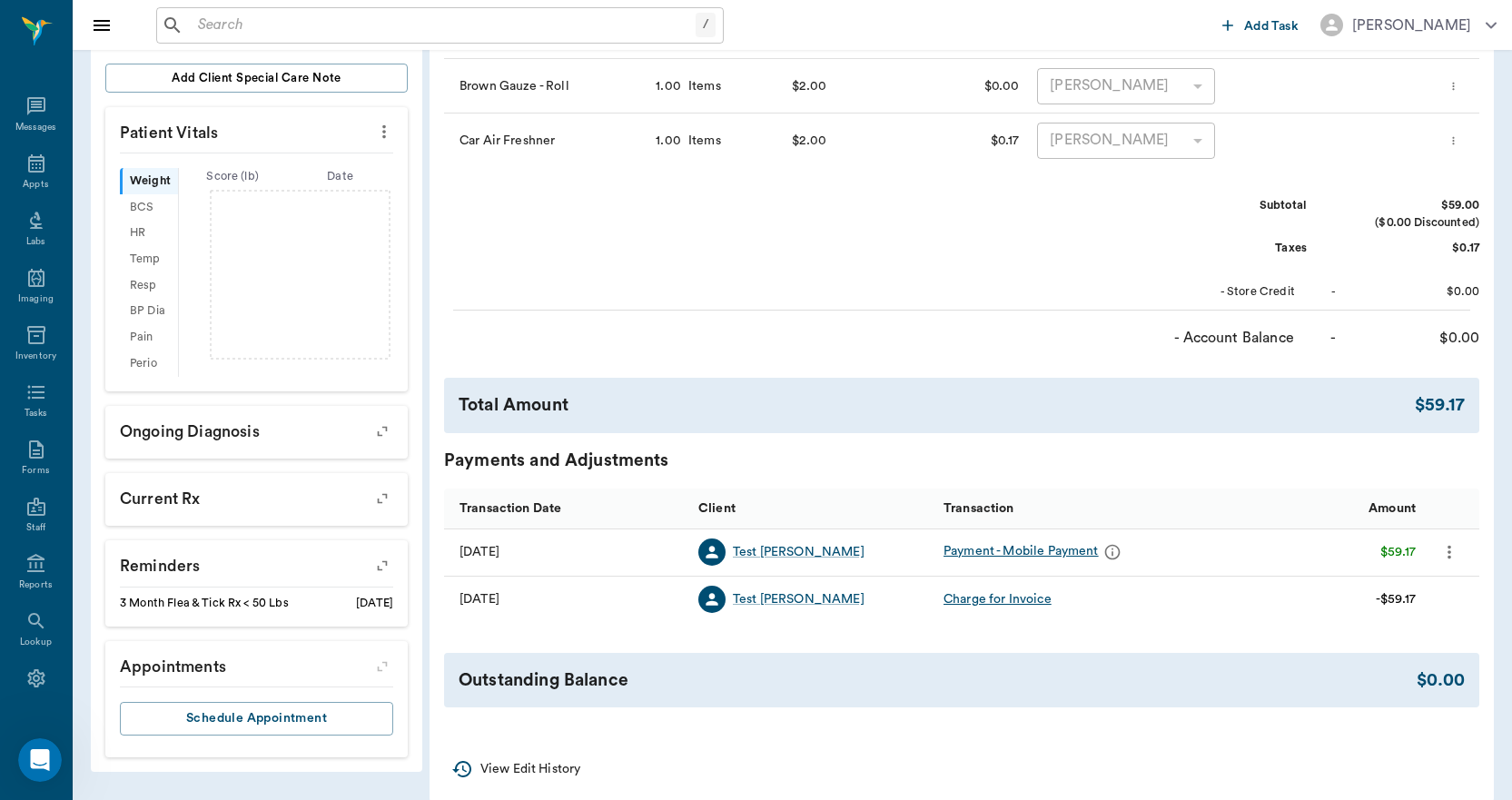
scroll to position [363, 0]
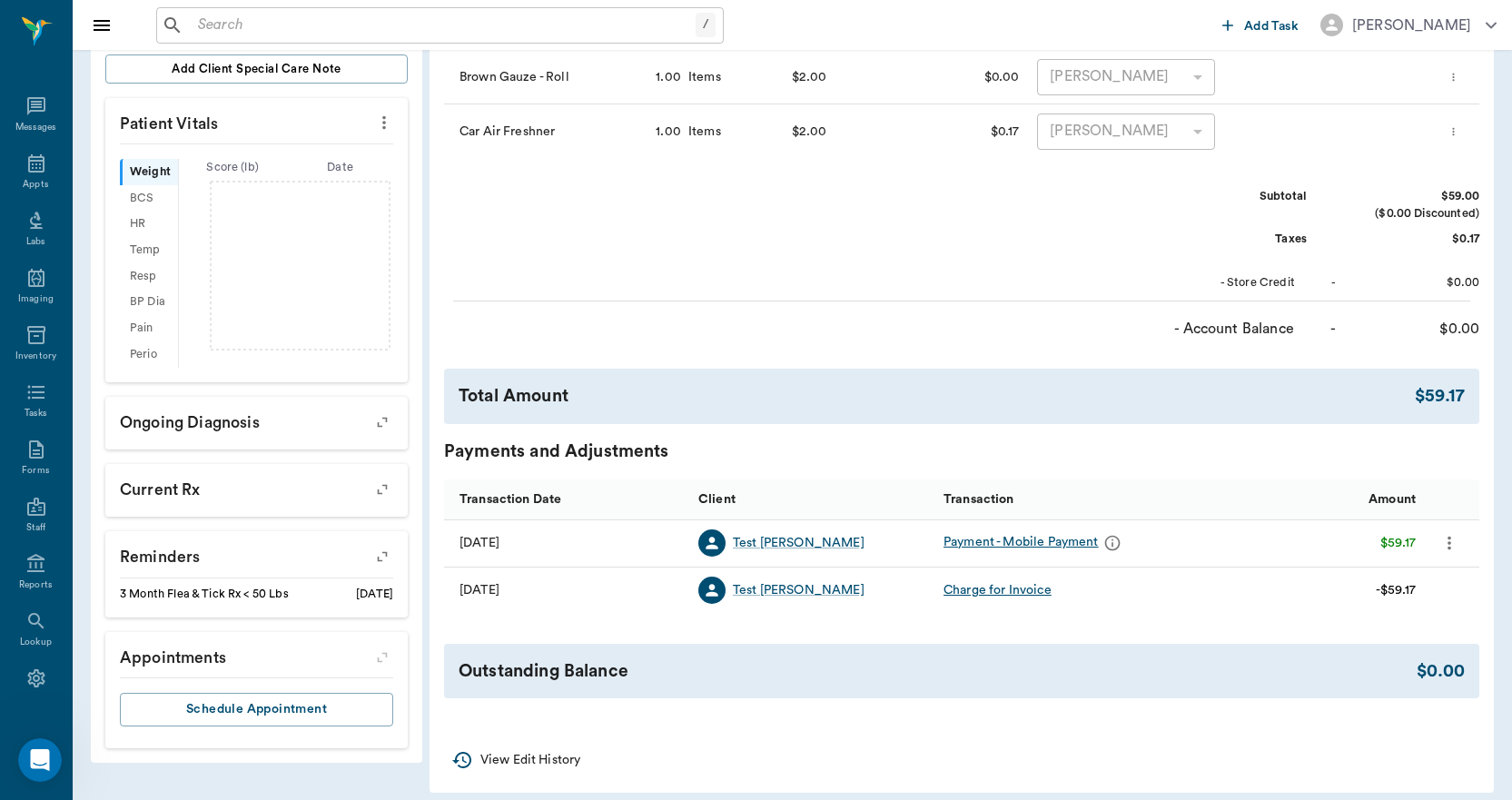
click at [1454, 544] on icon "more" at bounding box center [1449, 543] width 20 height 22
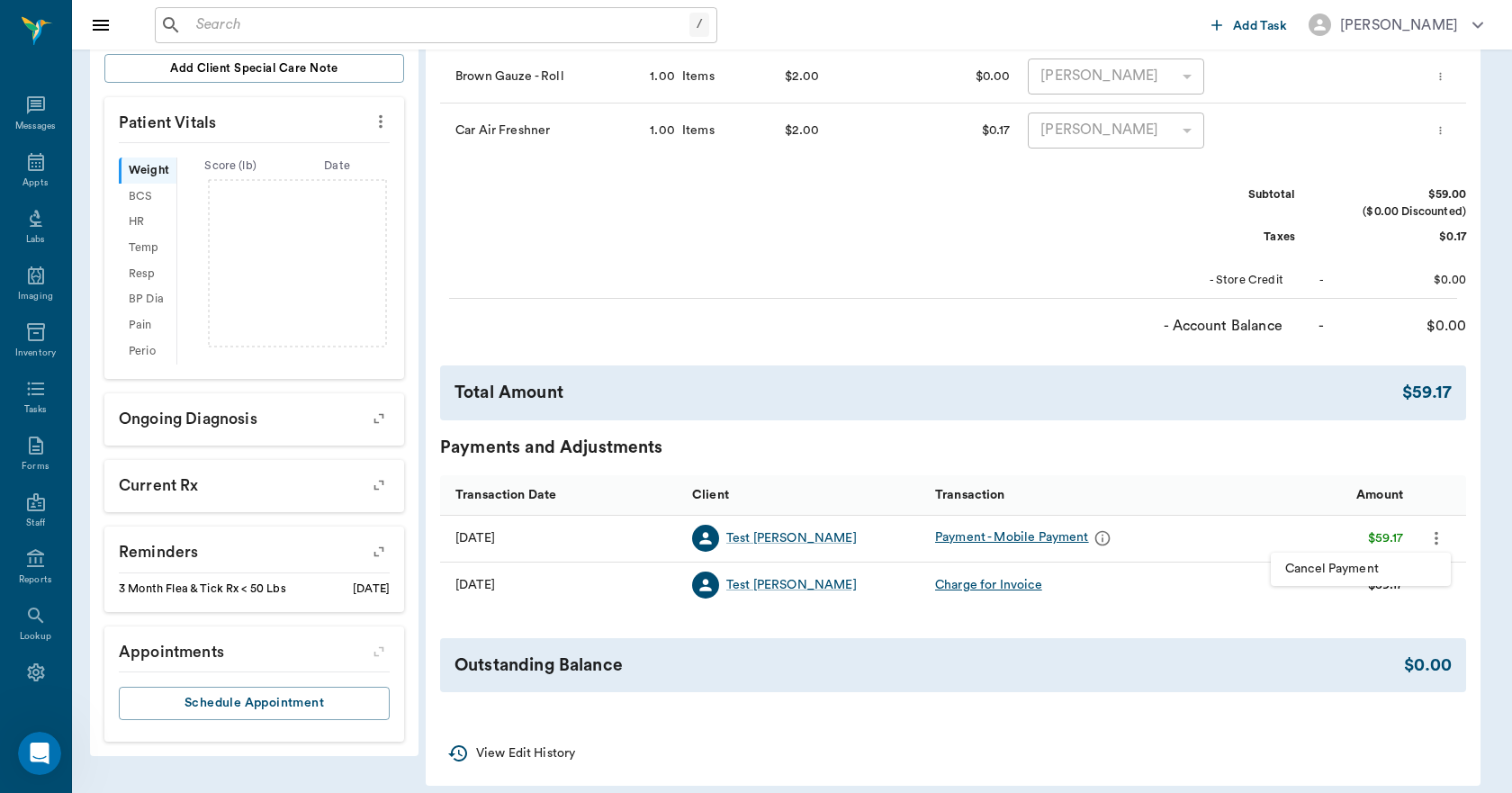
click at [1401, 562] on span "Cancel Payment" at bounding box center [1359, 568] width 151 height 18
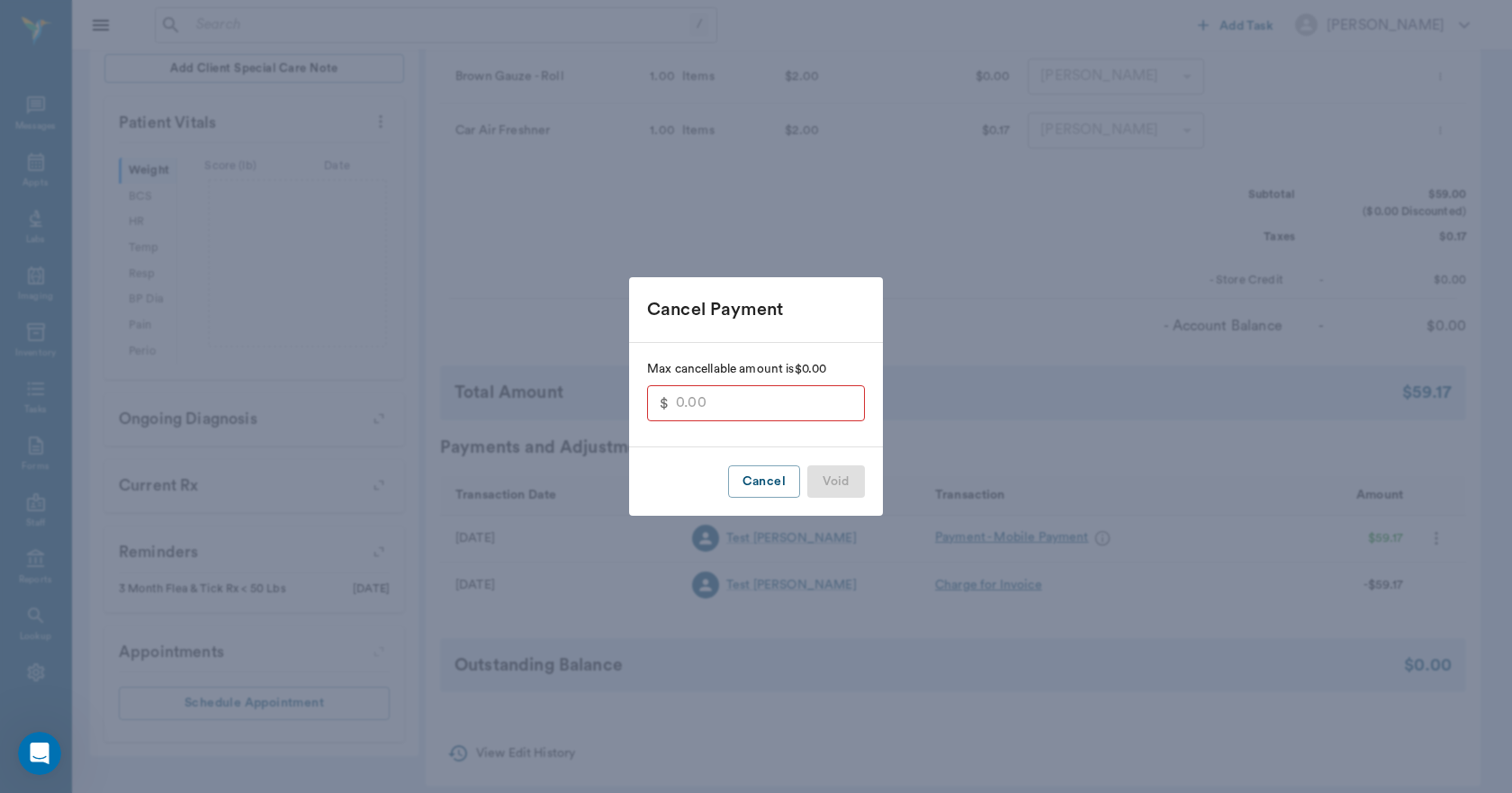
type input "59.17"
click at [839, 484] on button "Void" at bounding box center [835, 482] width 57 height 33
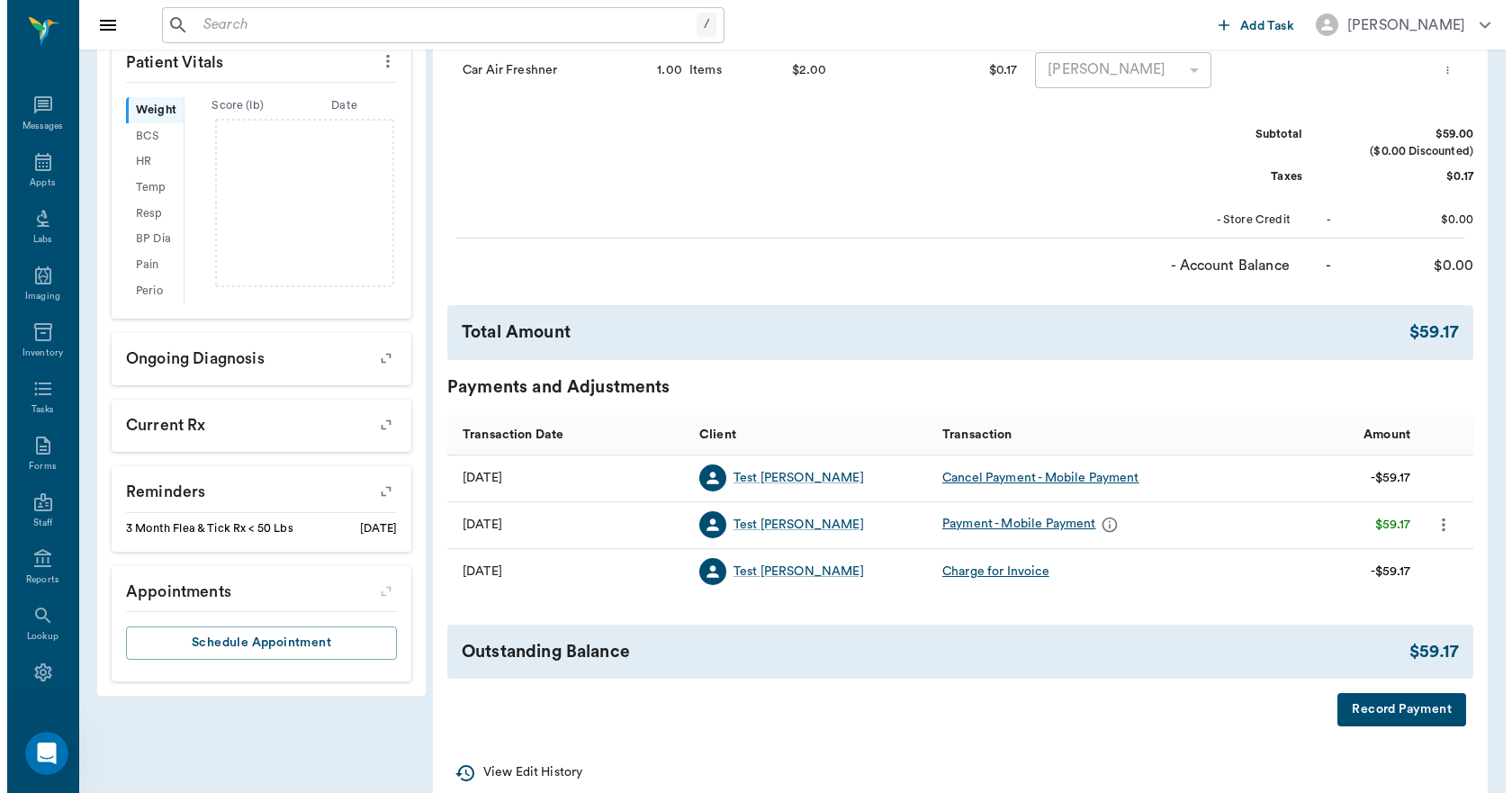
scroll to position [453, 0]
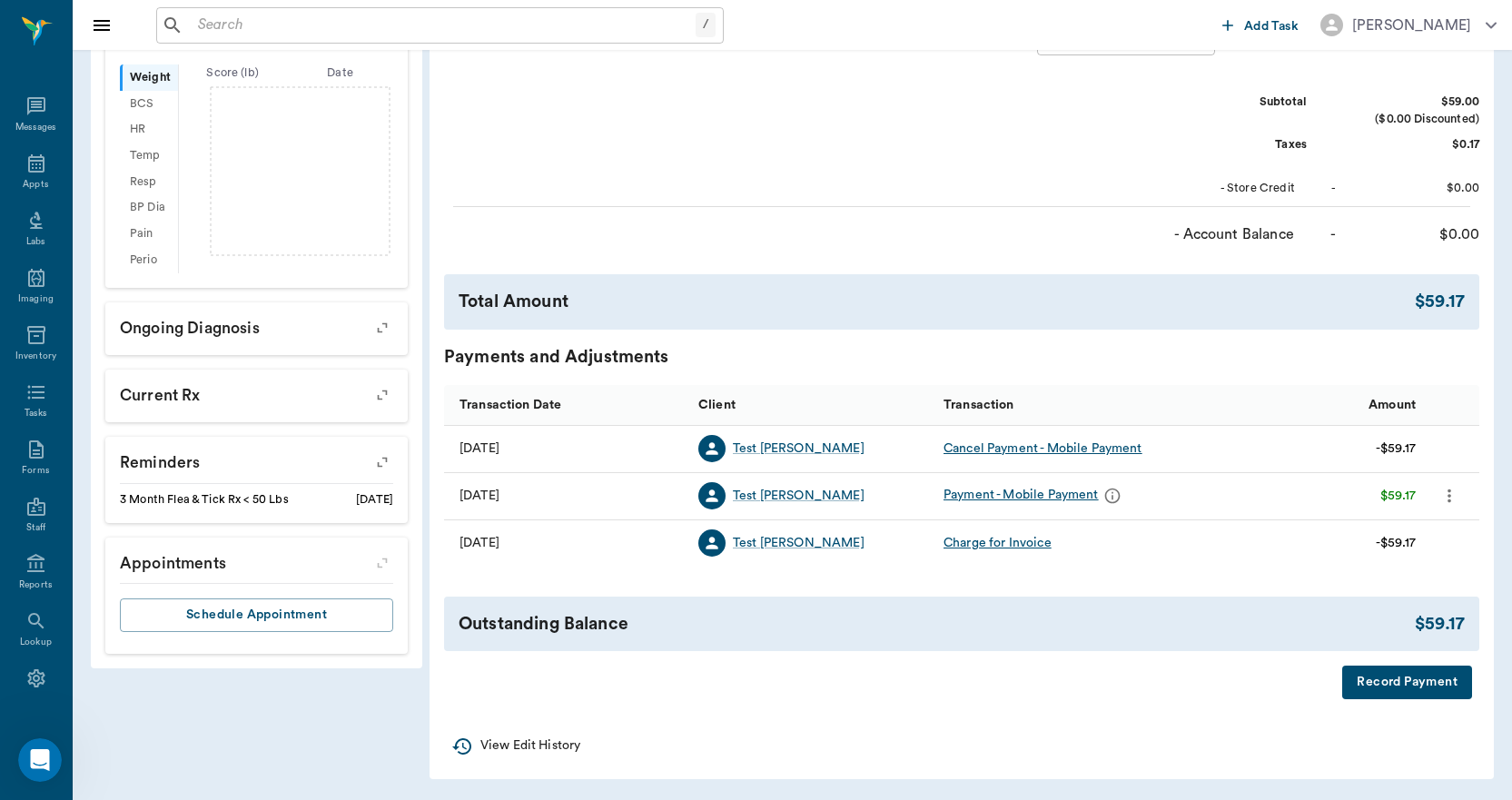
click at [1433, 688] on button "Record Payment" at bounding box center [1407, 682] width 130 height 33
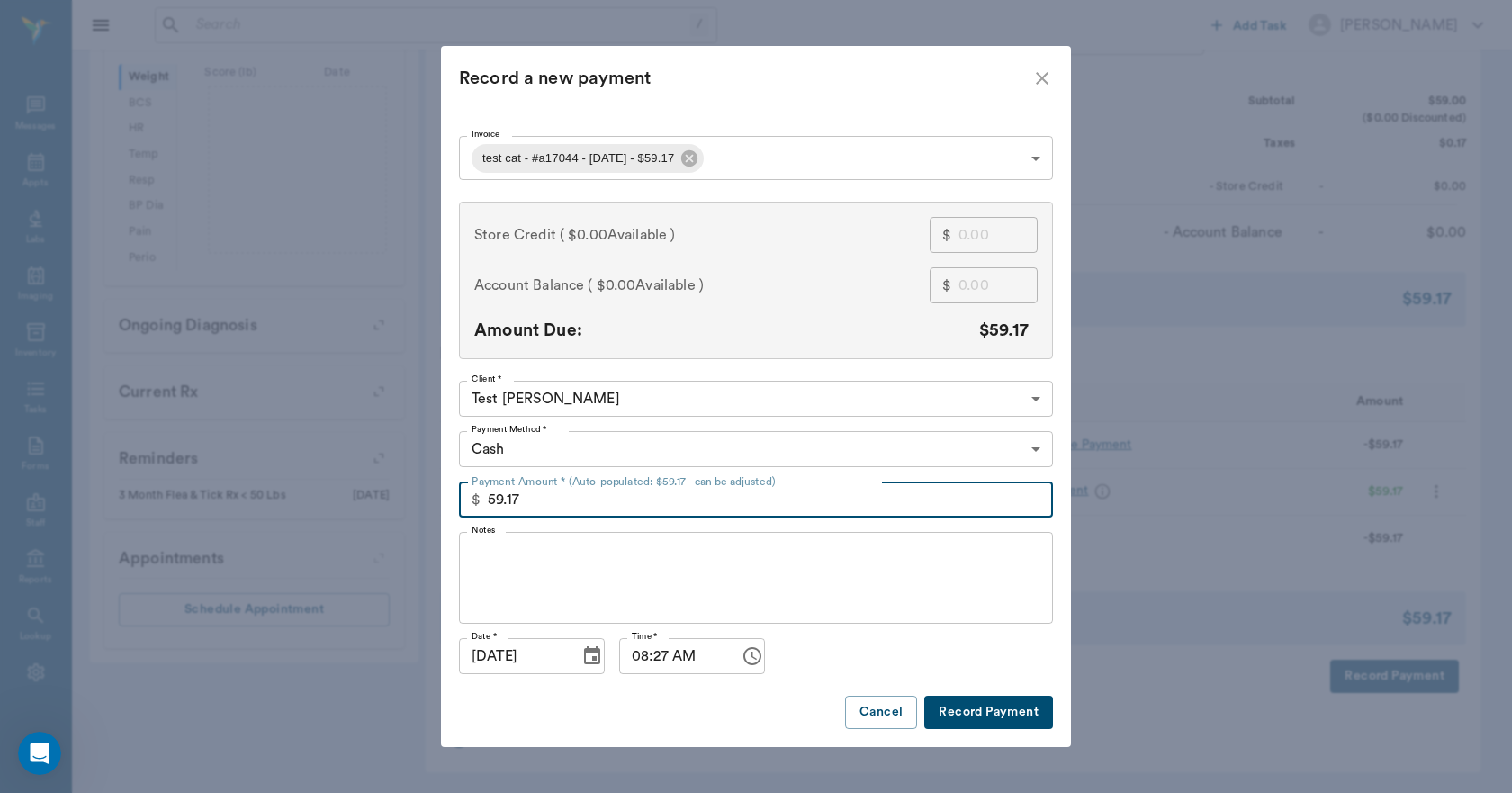
click at [740, 496] on input "59.17" at bounding box center [770, 499] width 565 height 36
type input "5"
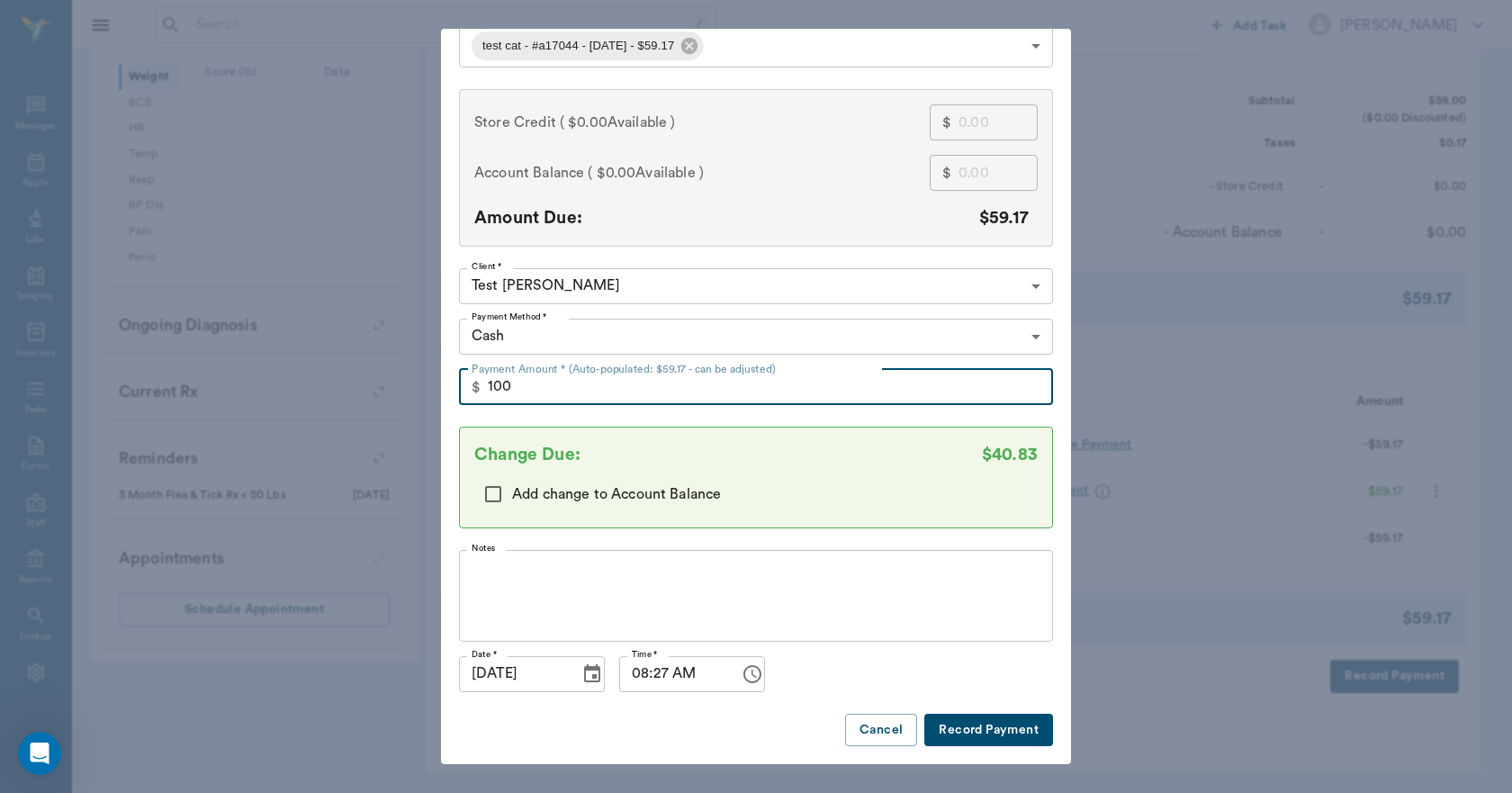
type input "100.00"
click at [963, 718] on button "Record Payment" at bounding box center [989, 730] width 128 height 33
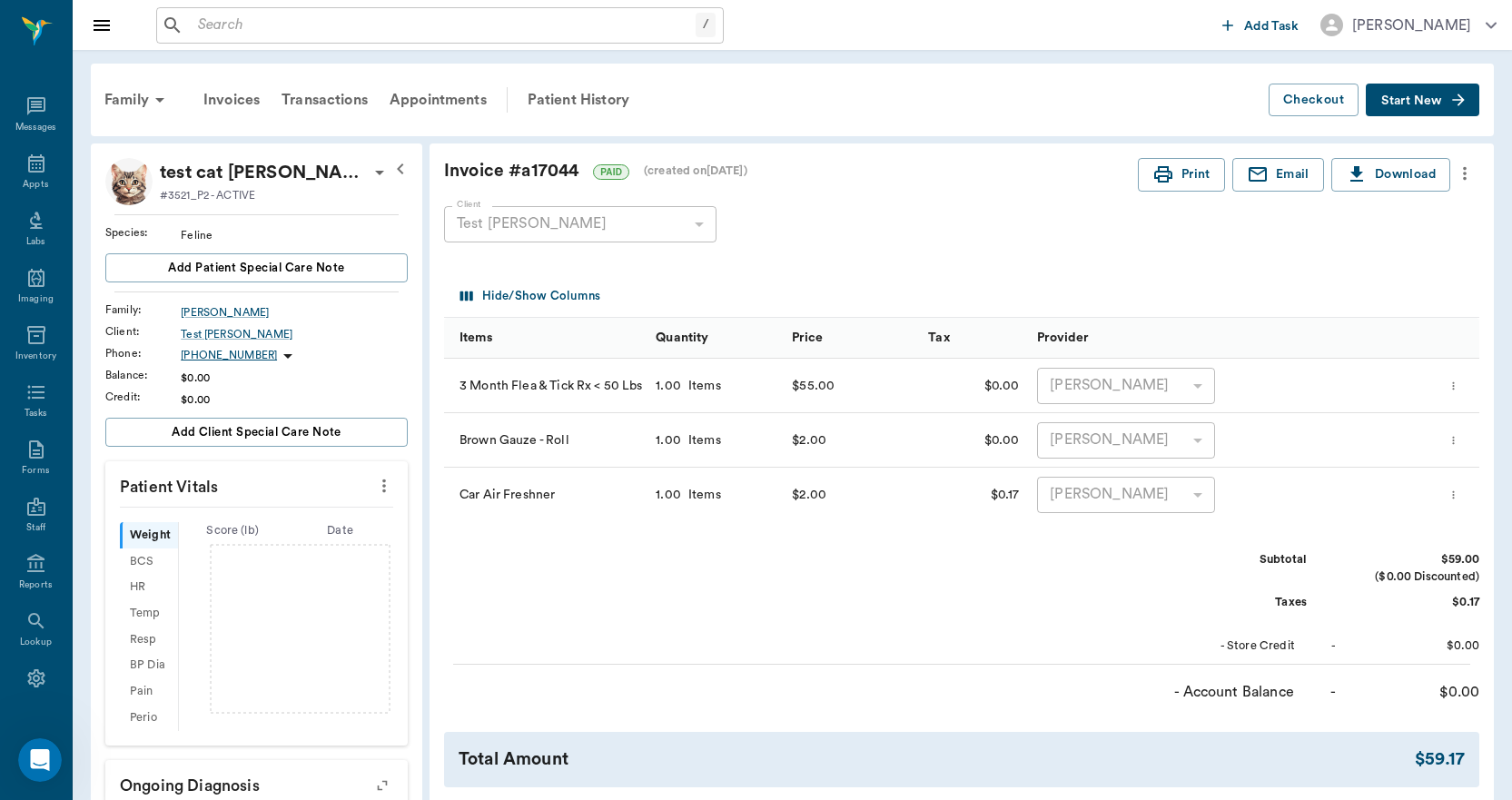
click at [330, 104] on div "Transactions" at bounding box center [325, 100] width 108 height 43
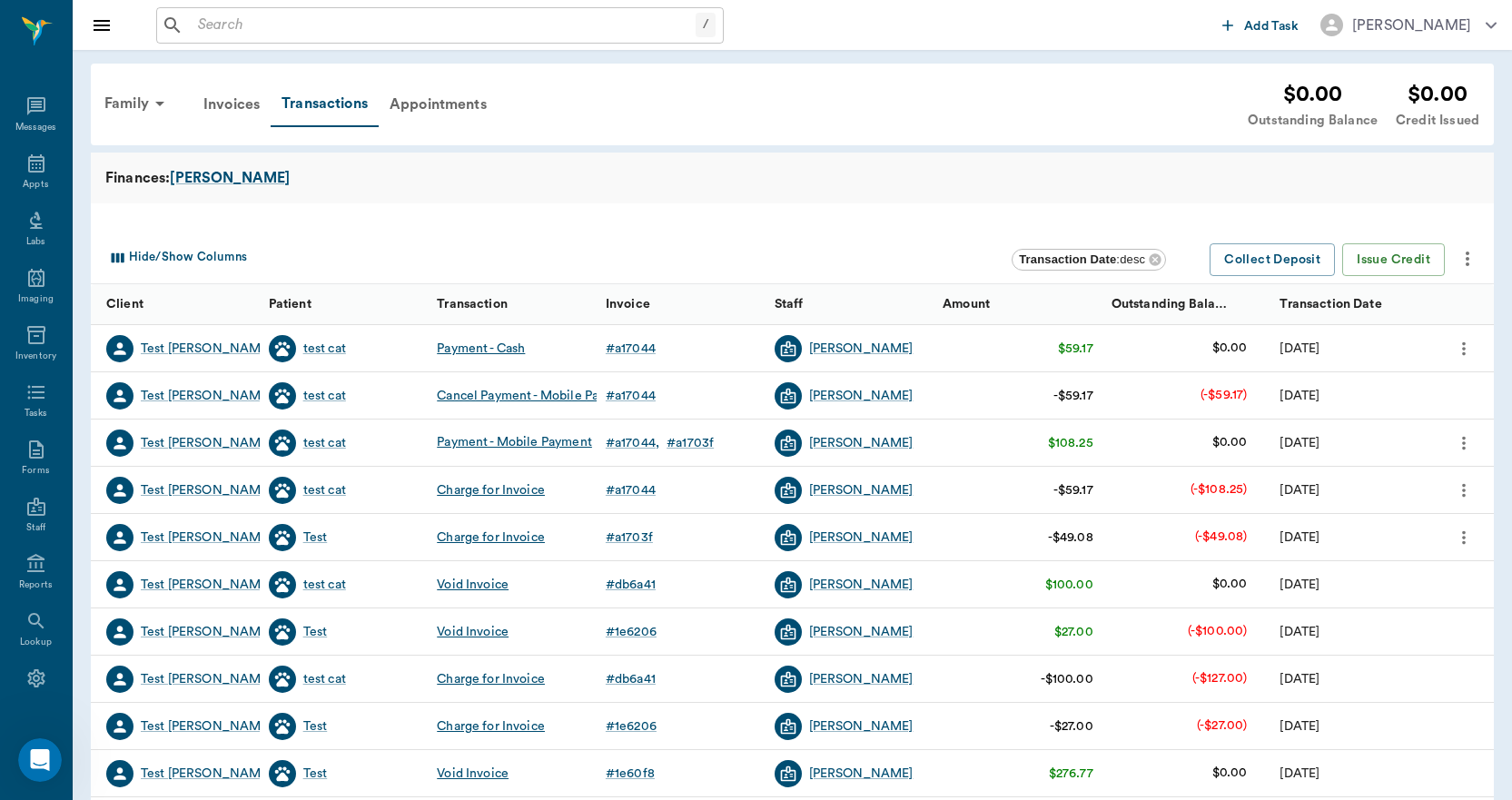
click at [1471, 351] on icon "more" at bounding box center [1463, 348] width 20 height 22
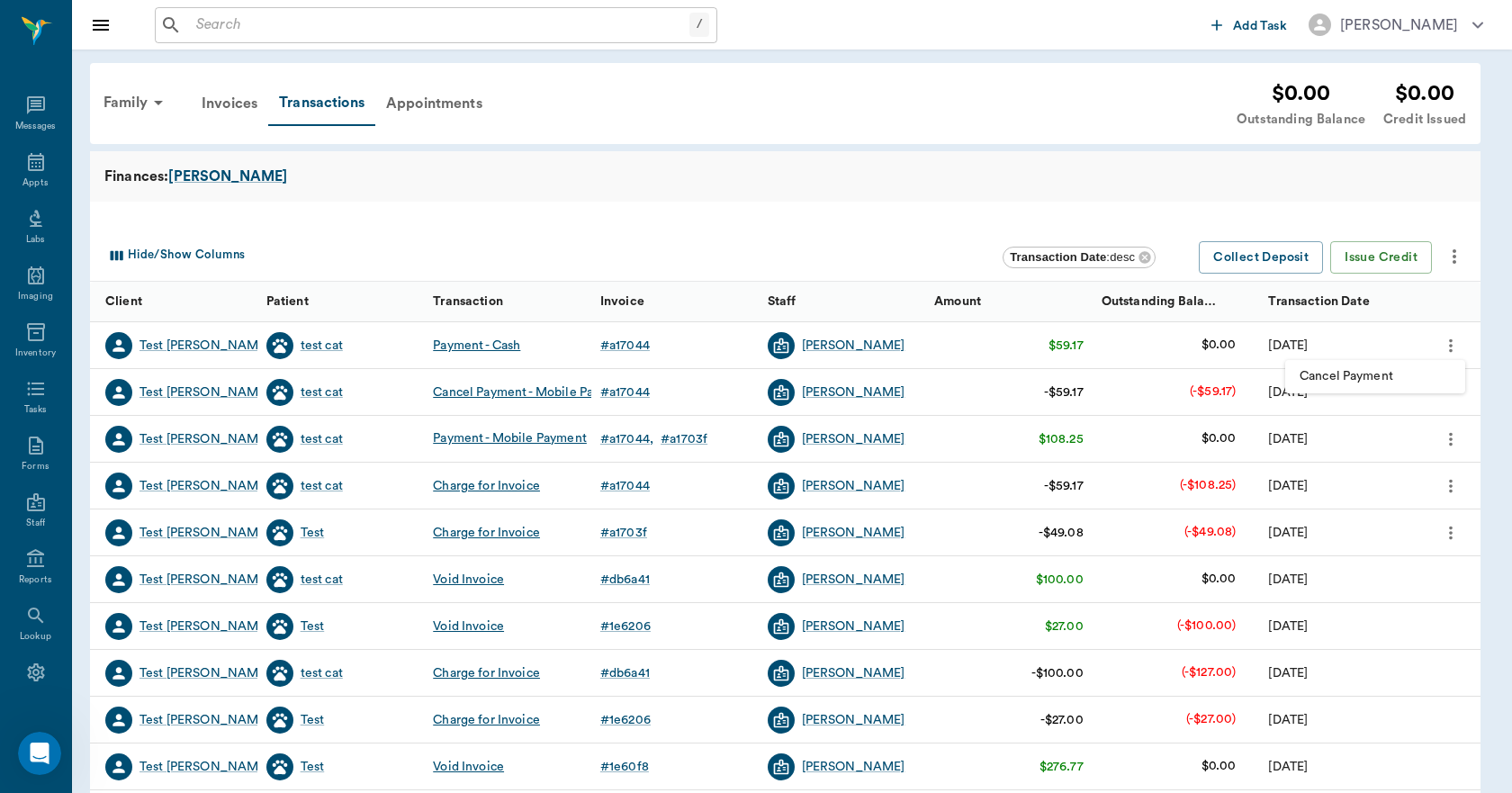
click at [1395, 377] on span "Cancel Payment" at bounding box center [1374, 376] width 151 height 18
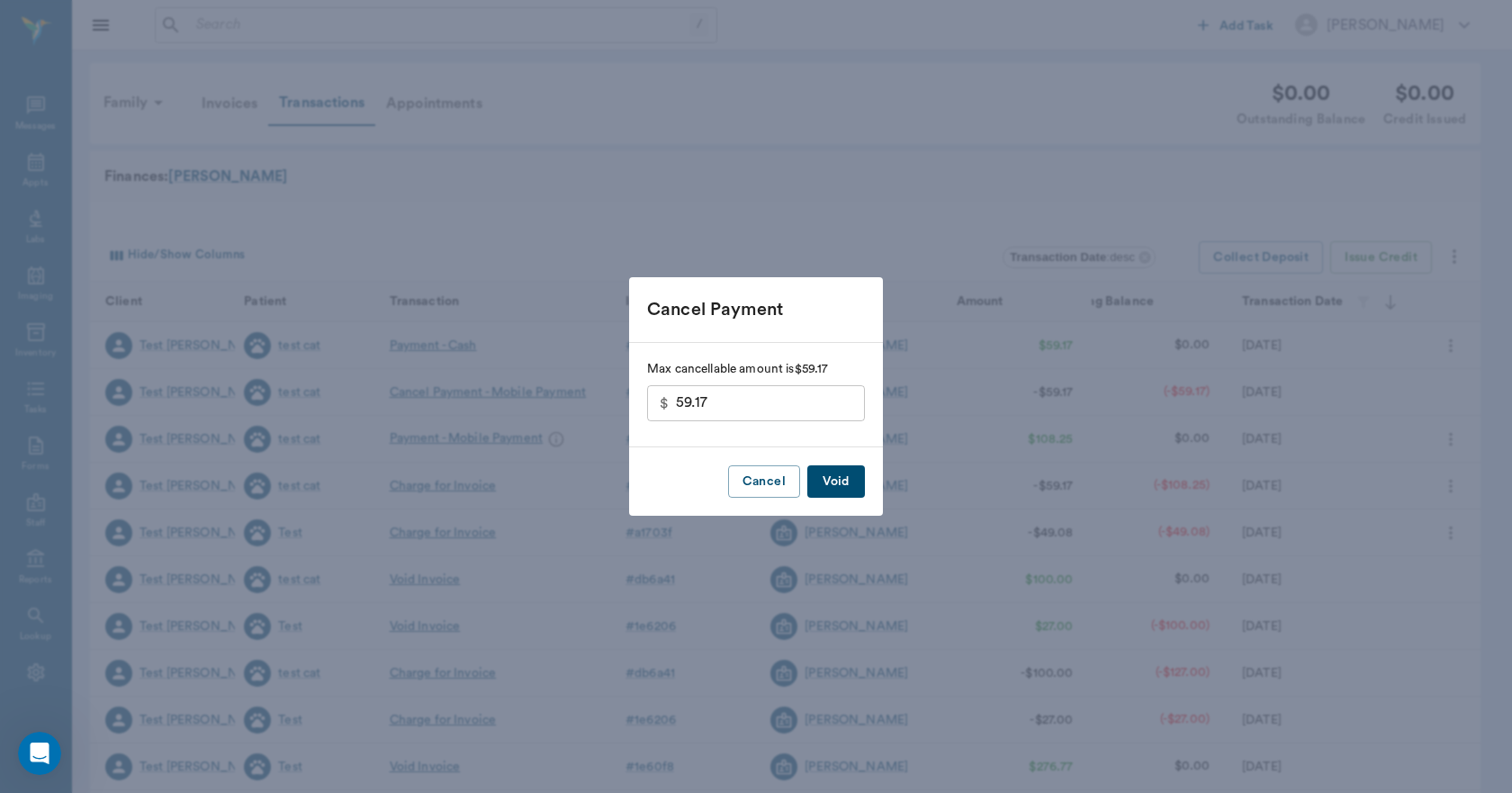
click at [842, 481] on button "Void" at bounding box center [835, 482] width 57 height 33
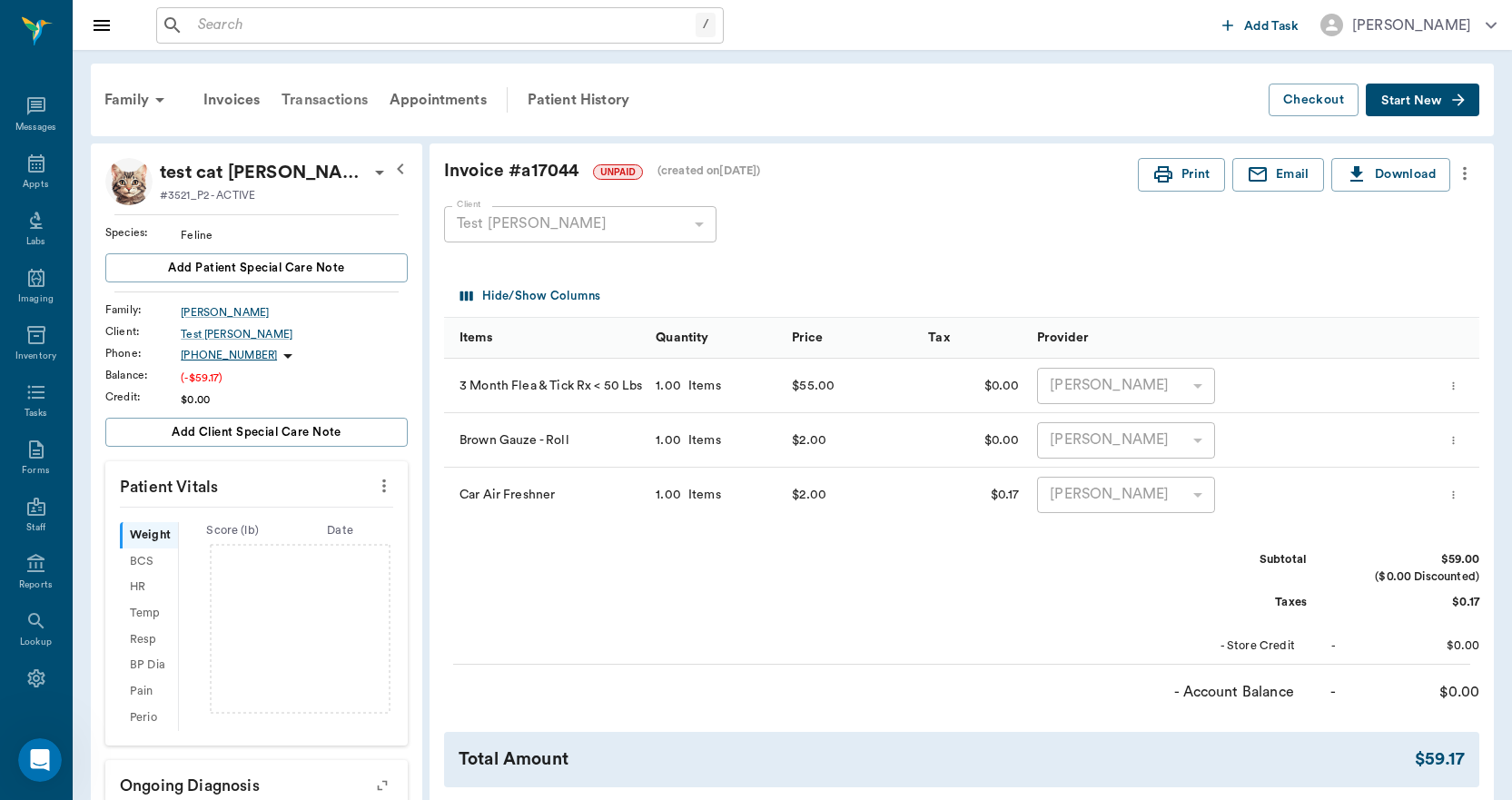
click at [360, 96] on div "Transactions" at bounding box center [325, 100] width 108 height 43
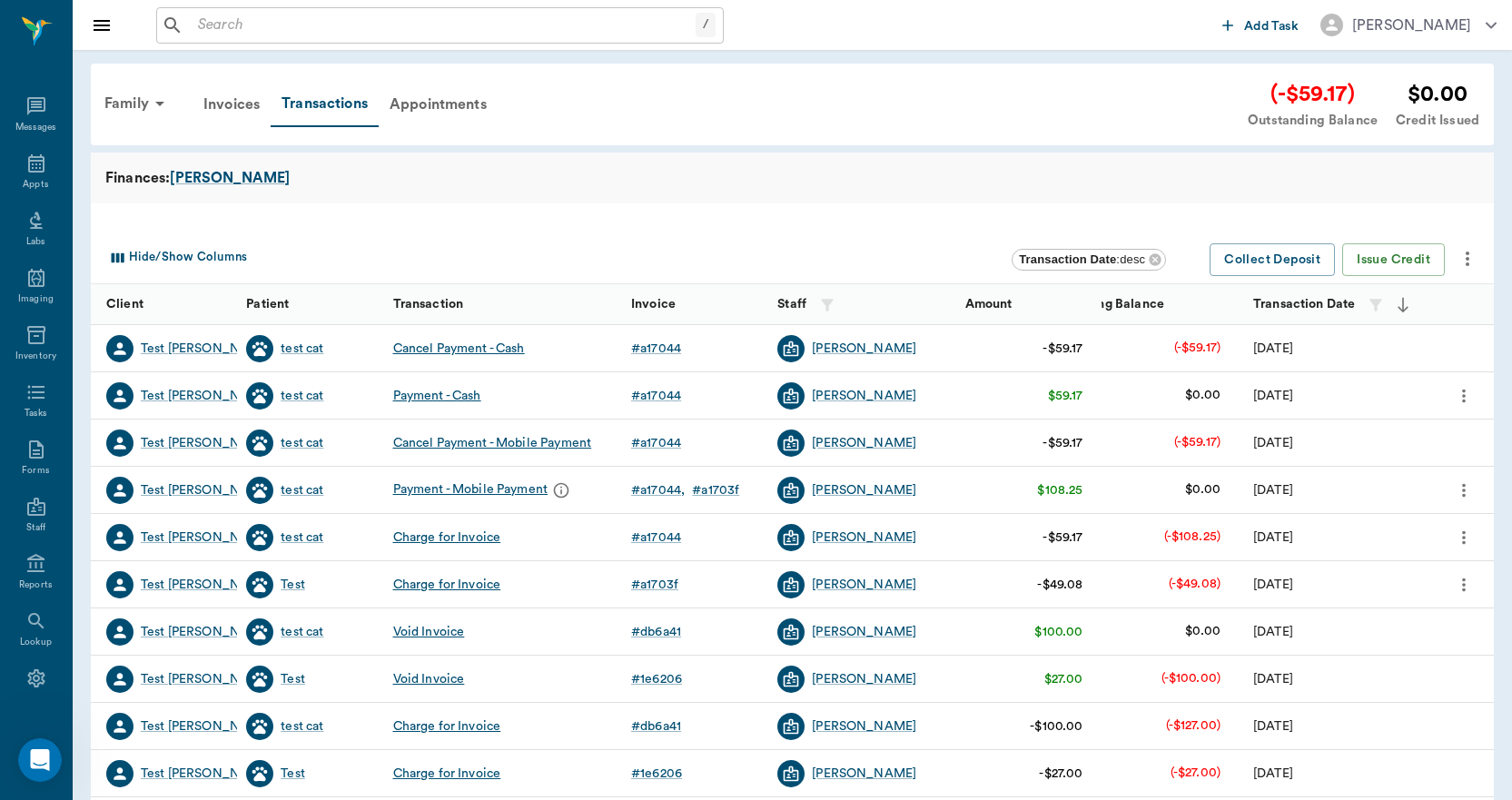
click at [1465, 487] on icon "more" at bounding box center [1463, 490] width 20 height 22
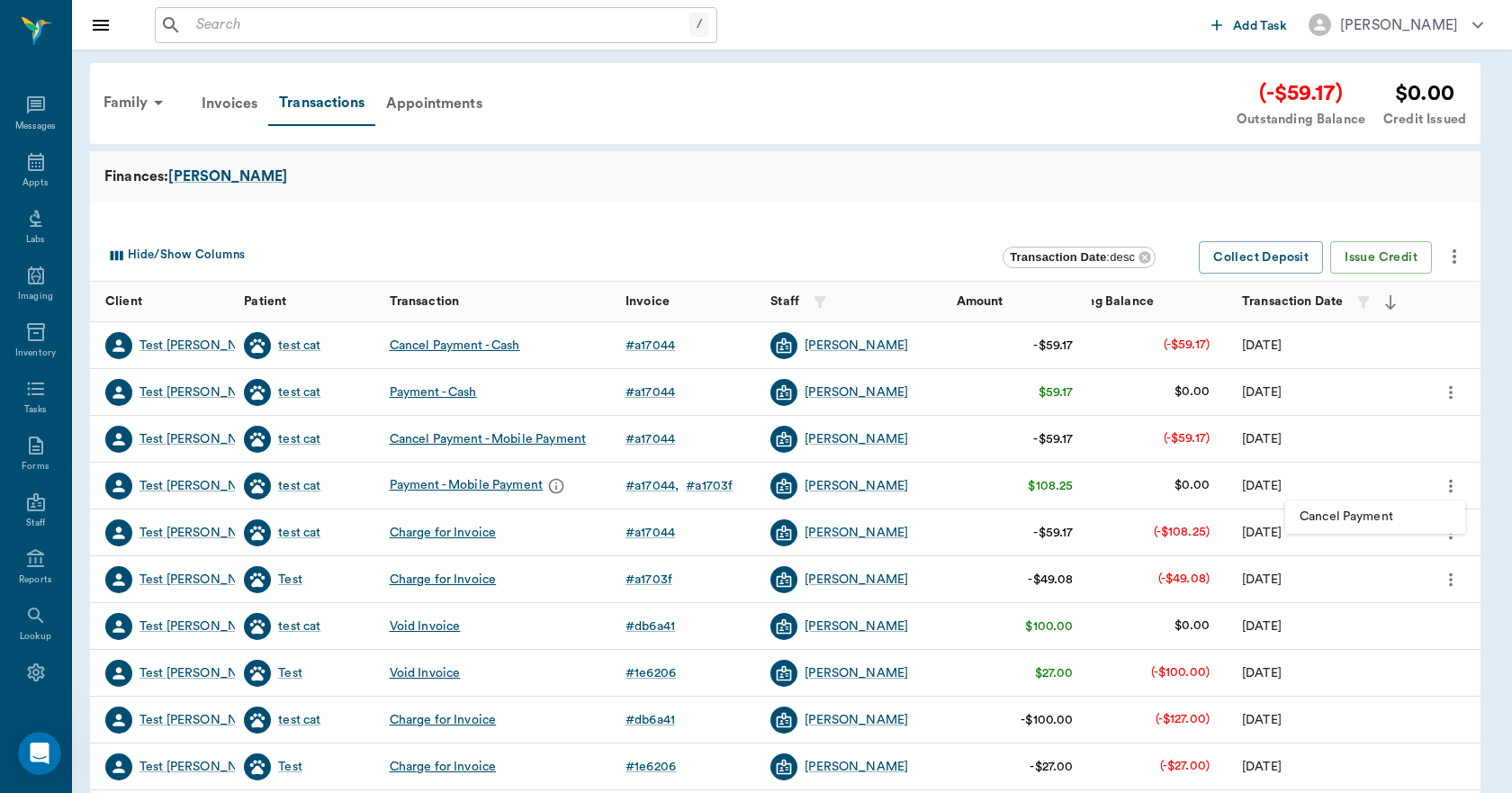
click at [1369, 509] on span "Cancel Payment" at bounding box center [1374, 517] width 151 height 18
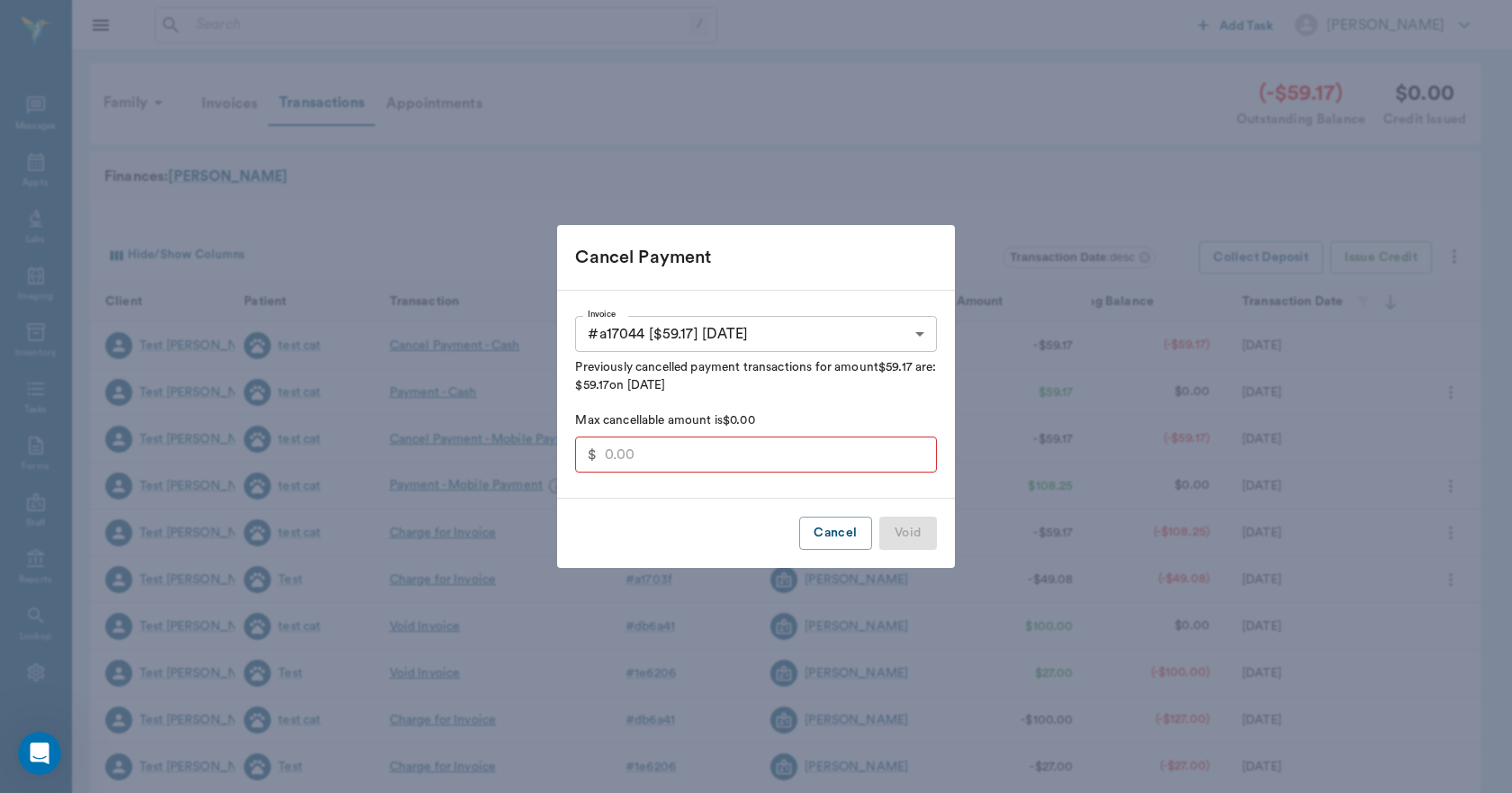
click at [905, 329] on body "/ ​ Add Task Dr. Bert Ellsworth Nectar Messages Appts Labs Imaging Inventory Ta…" at bounding box center [756, 553] width 1512 height 1106
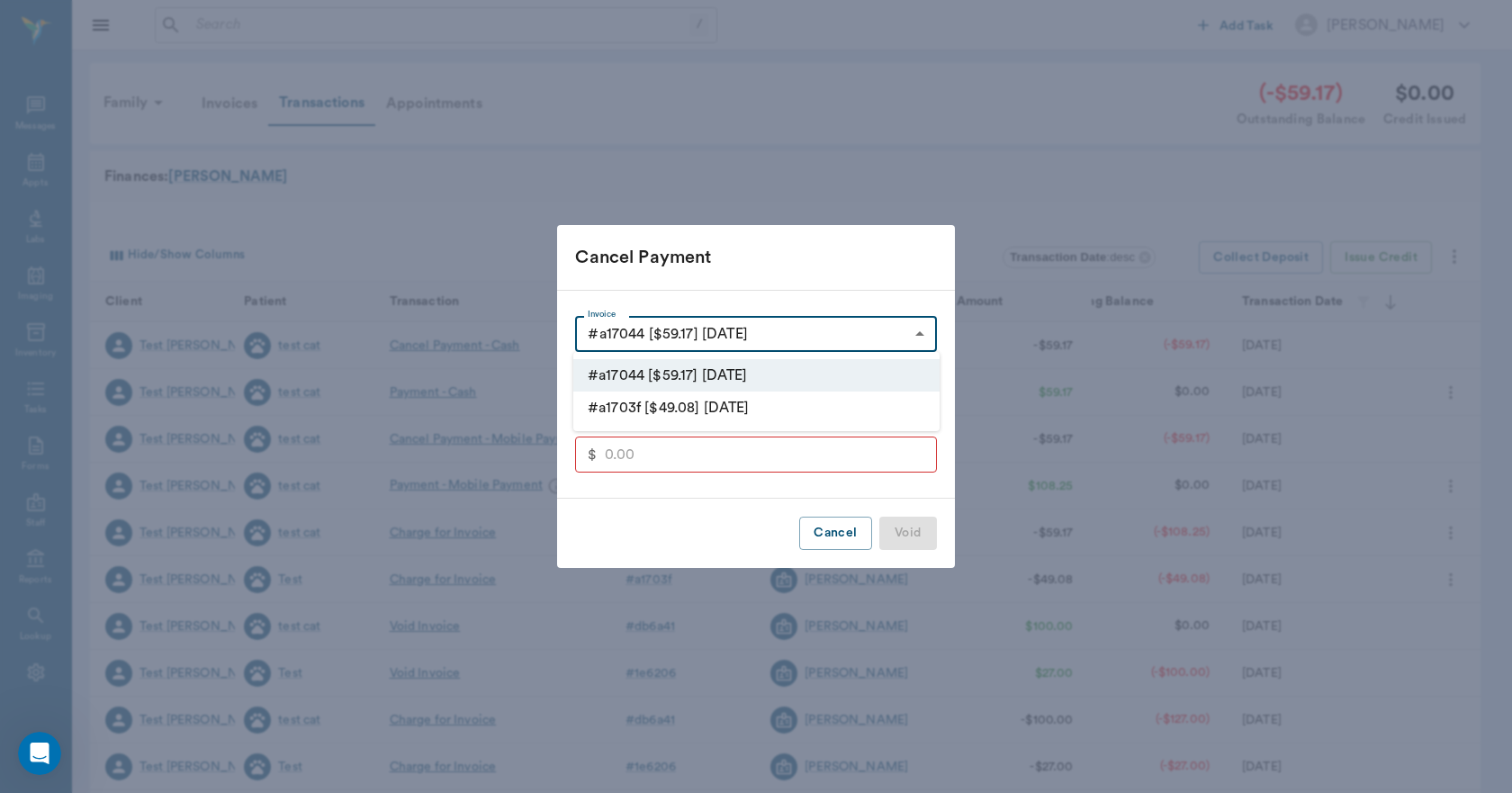
click at [725, 399] on li "#a1703f [$49.08] 9/12/2025" at bounding box center [756, 407] width 366 height 32
type input "68c41ee5cd9c3519c0a1703f"
type input "49.08"
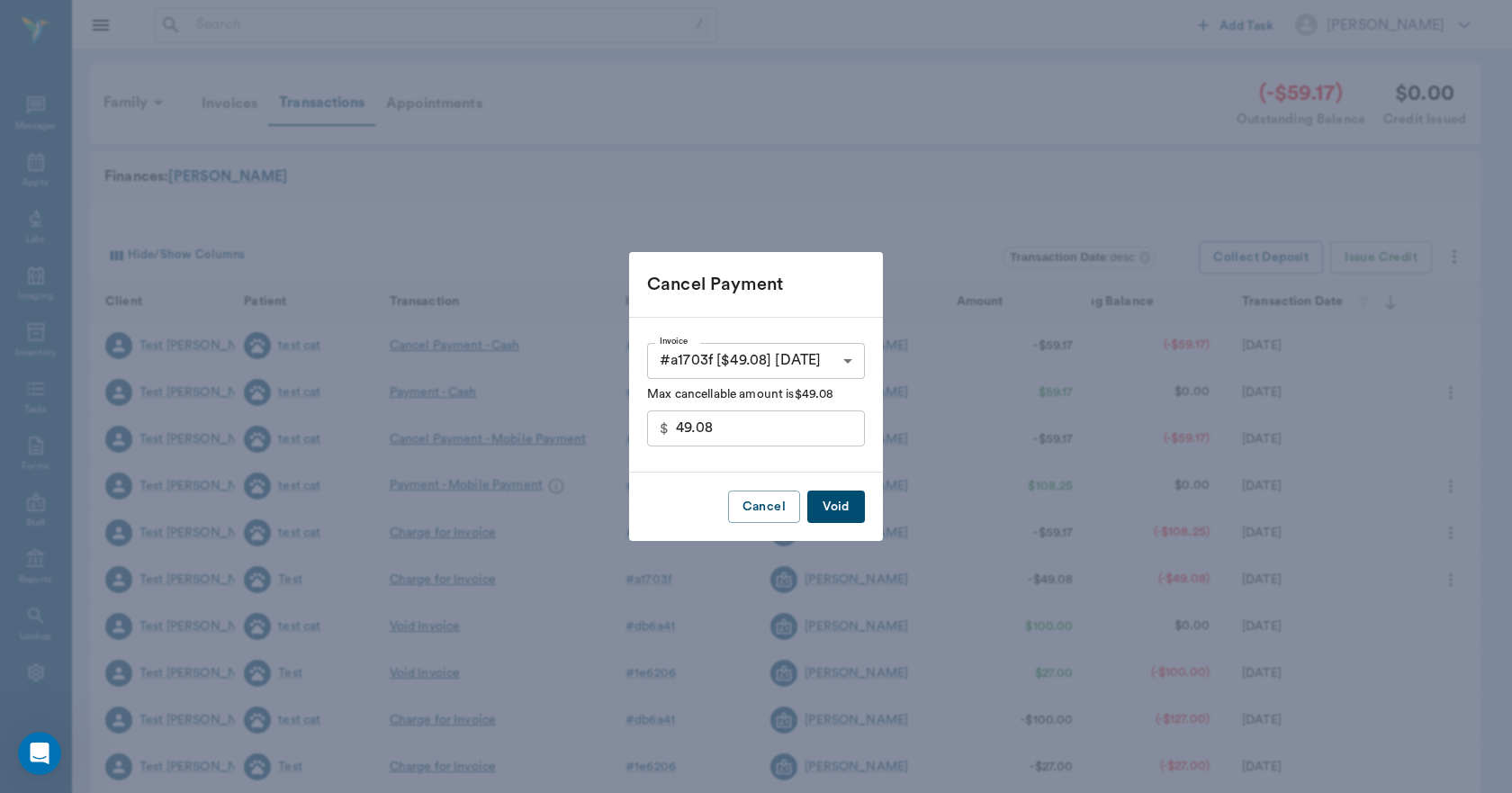
click at [840, 496] on button "Void" at bounding box center [835, 507] width 57 height 33
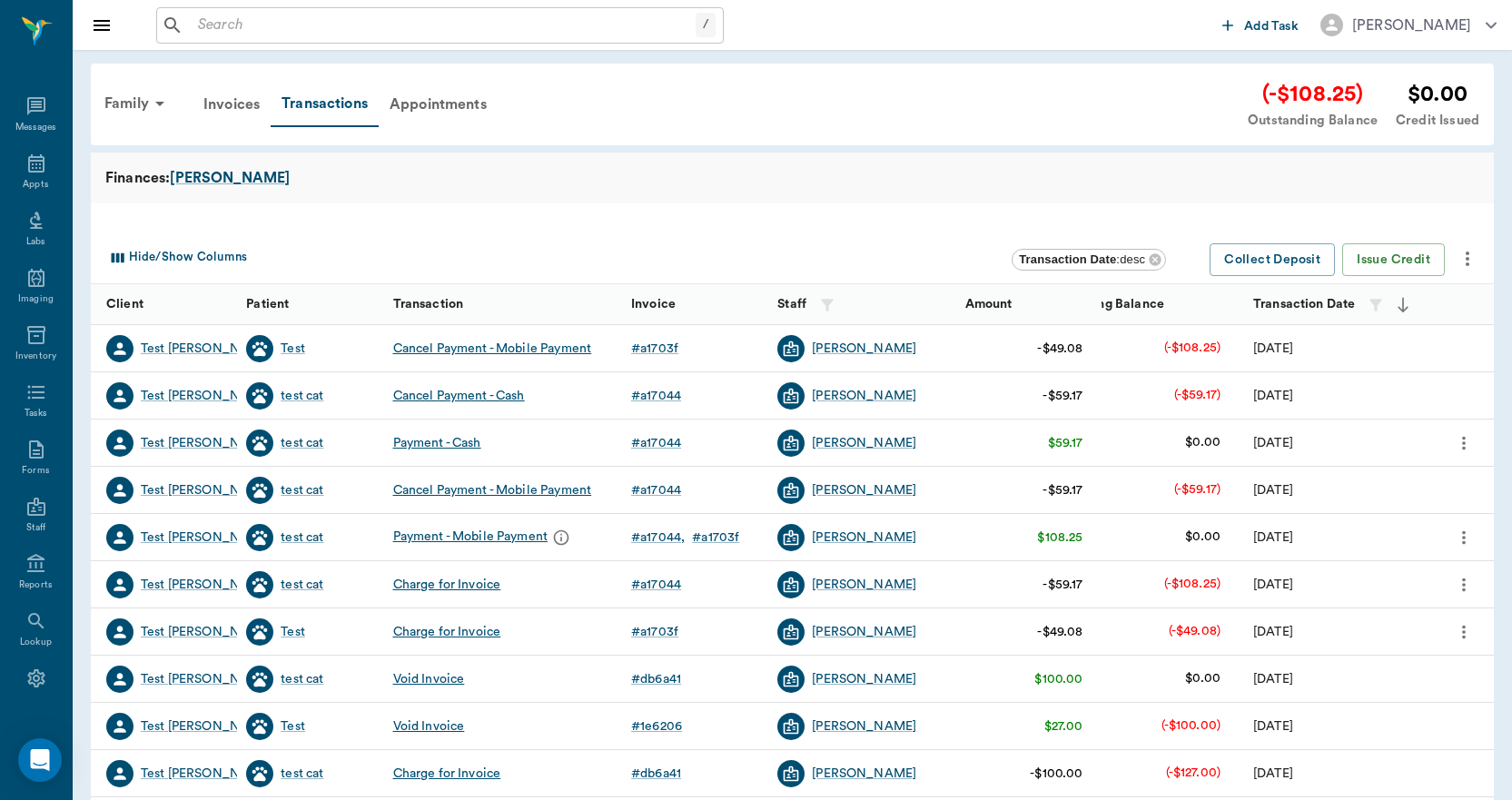
click at [1462, 440] on icon "more" at bounding box center [1463, 443] width 20 height 22
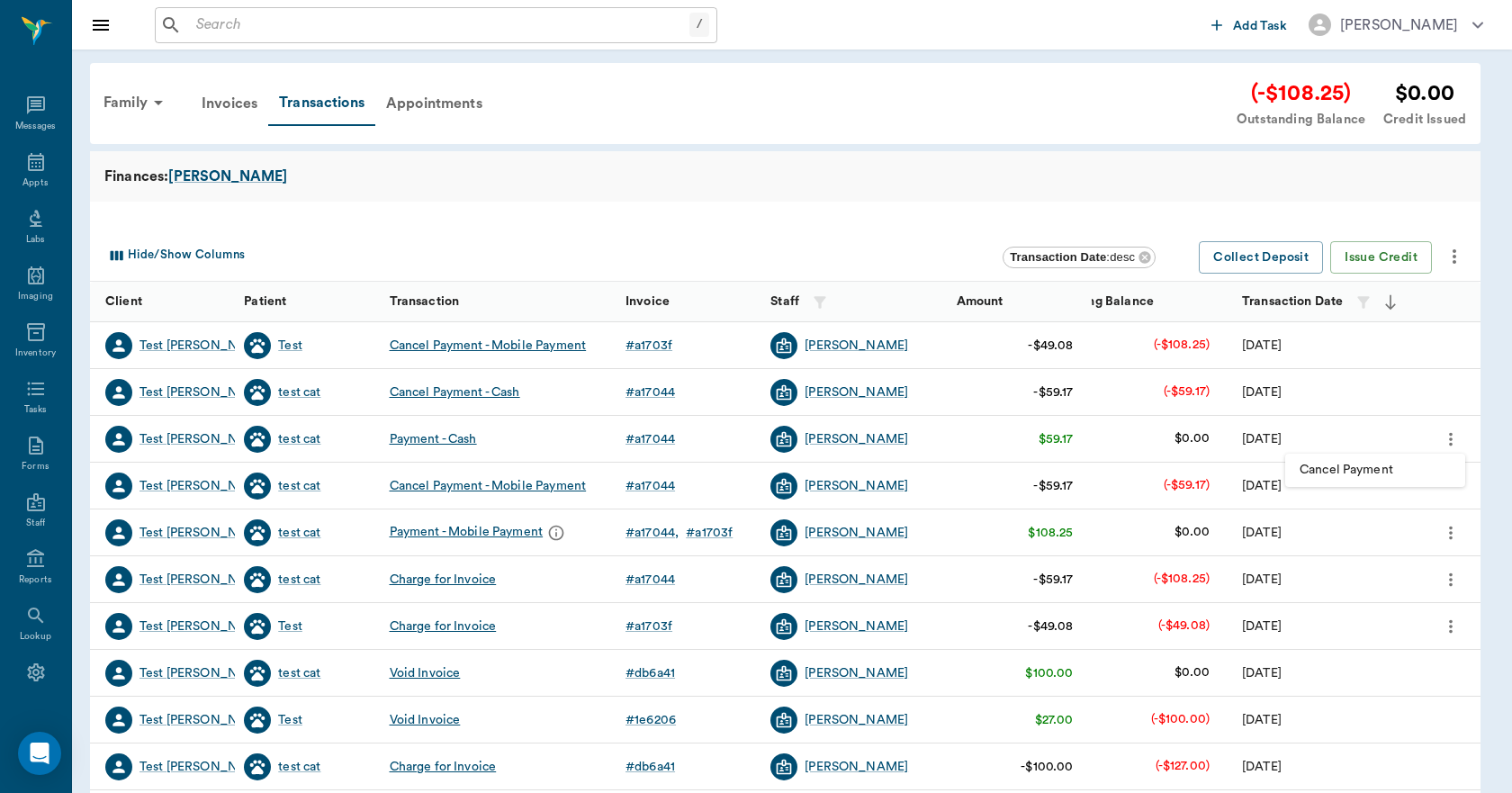
click at [1382, 461] on span "Cancel Payment" at bounding box center [1374, 469] width 151 height 18
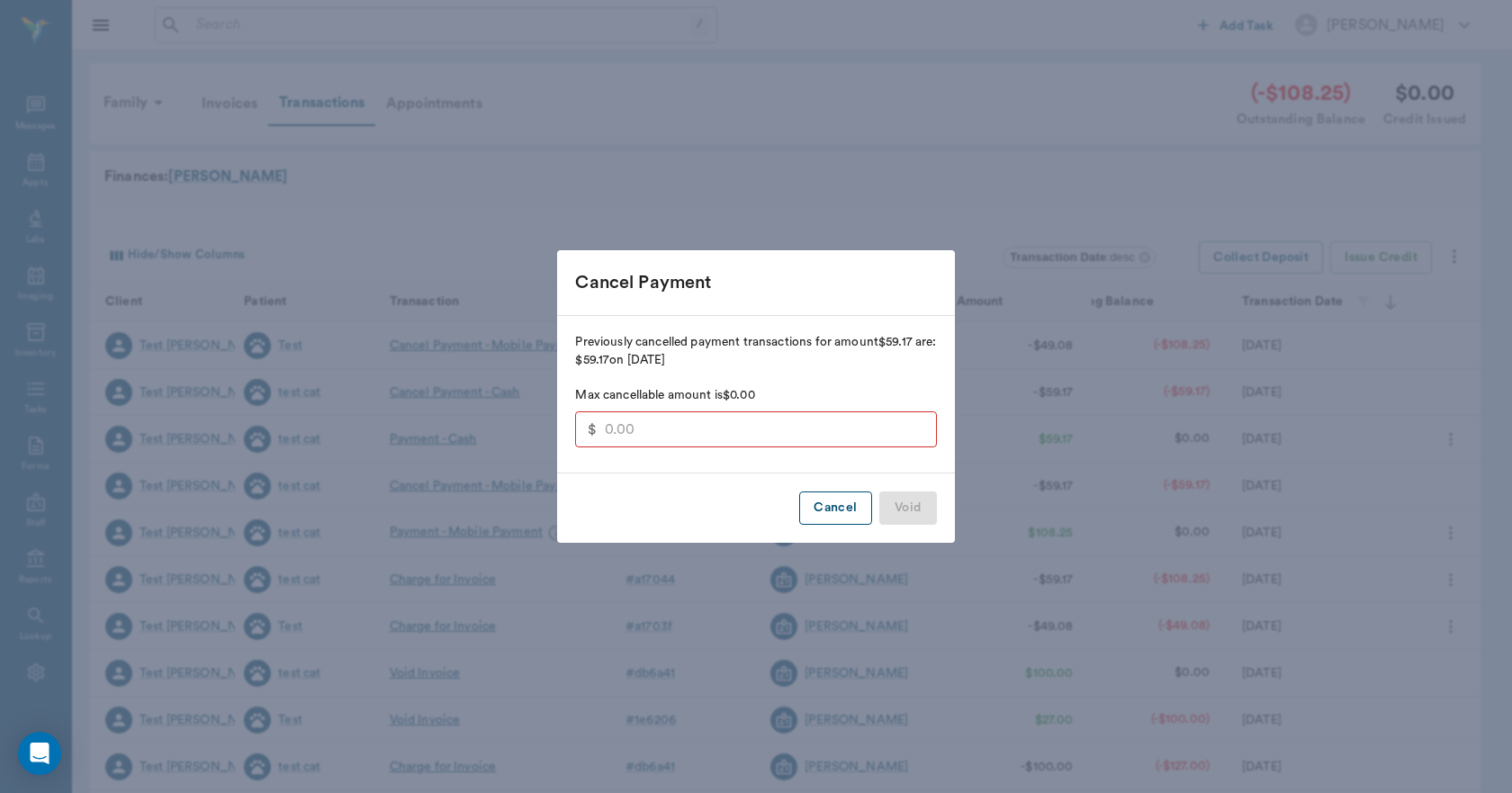
click at [835, 506] on button "Cancel" at bounding box center [835, 508] width 72 height 33
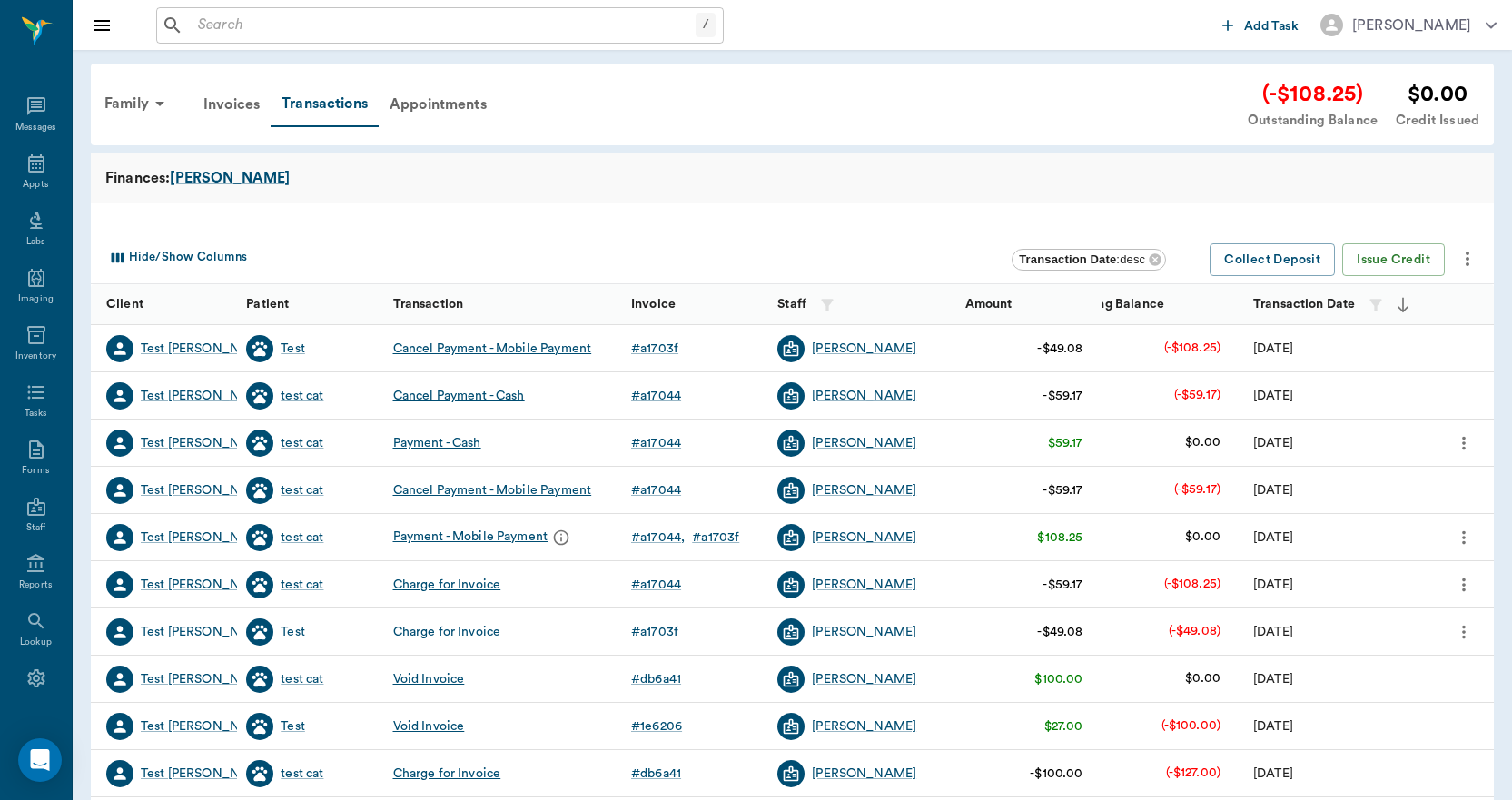
click at [1463, 535] on icon "more" at bounding box center [1463, 537] width 20 height 22
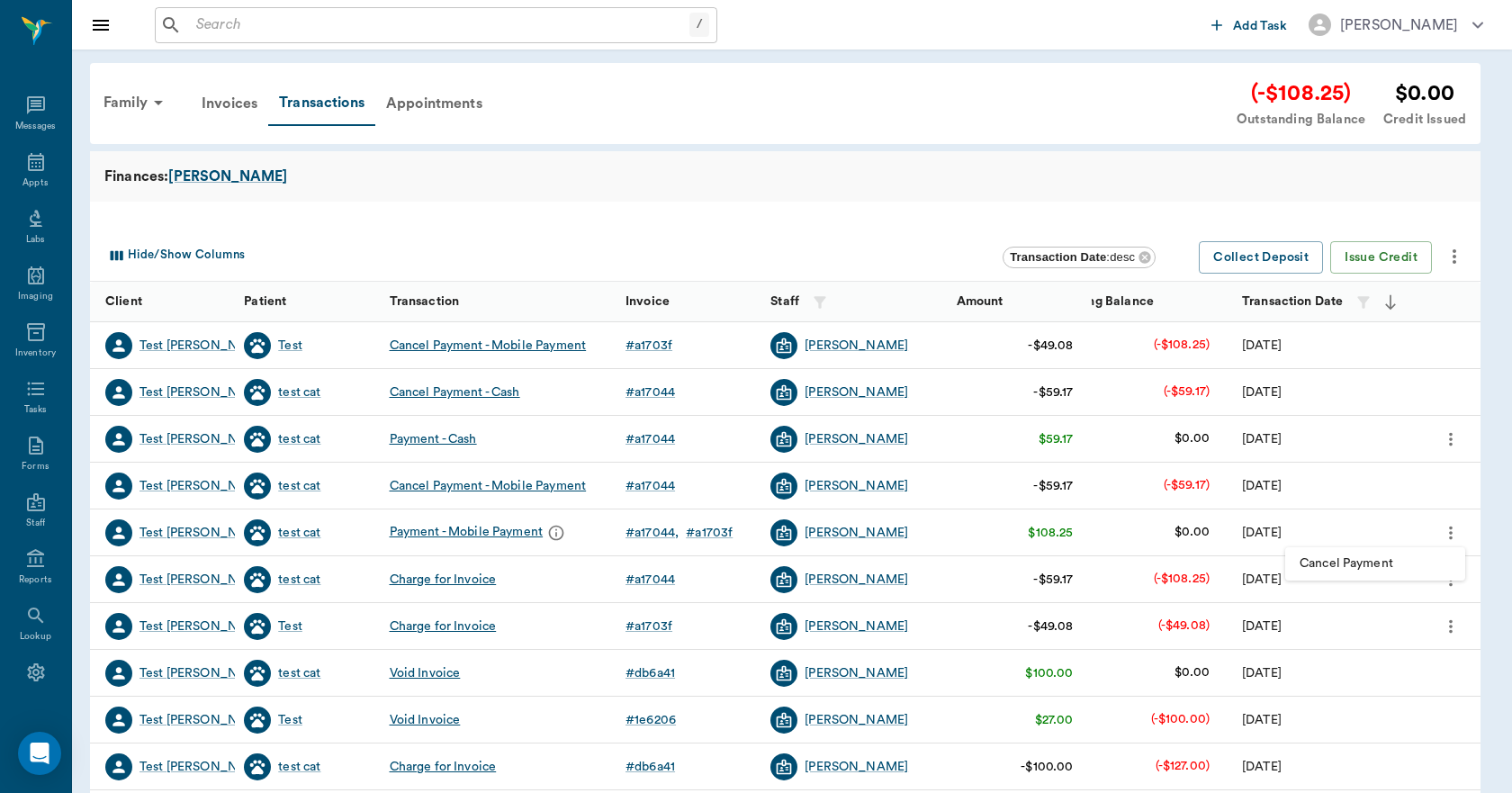
click at [1379, 556] on span "Cancel Payment" at bounding box center [1374, 563] width 151 height 18
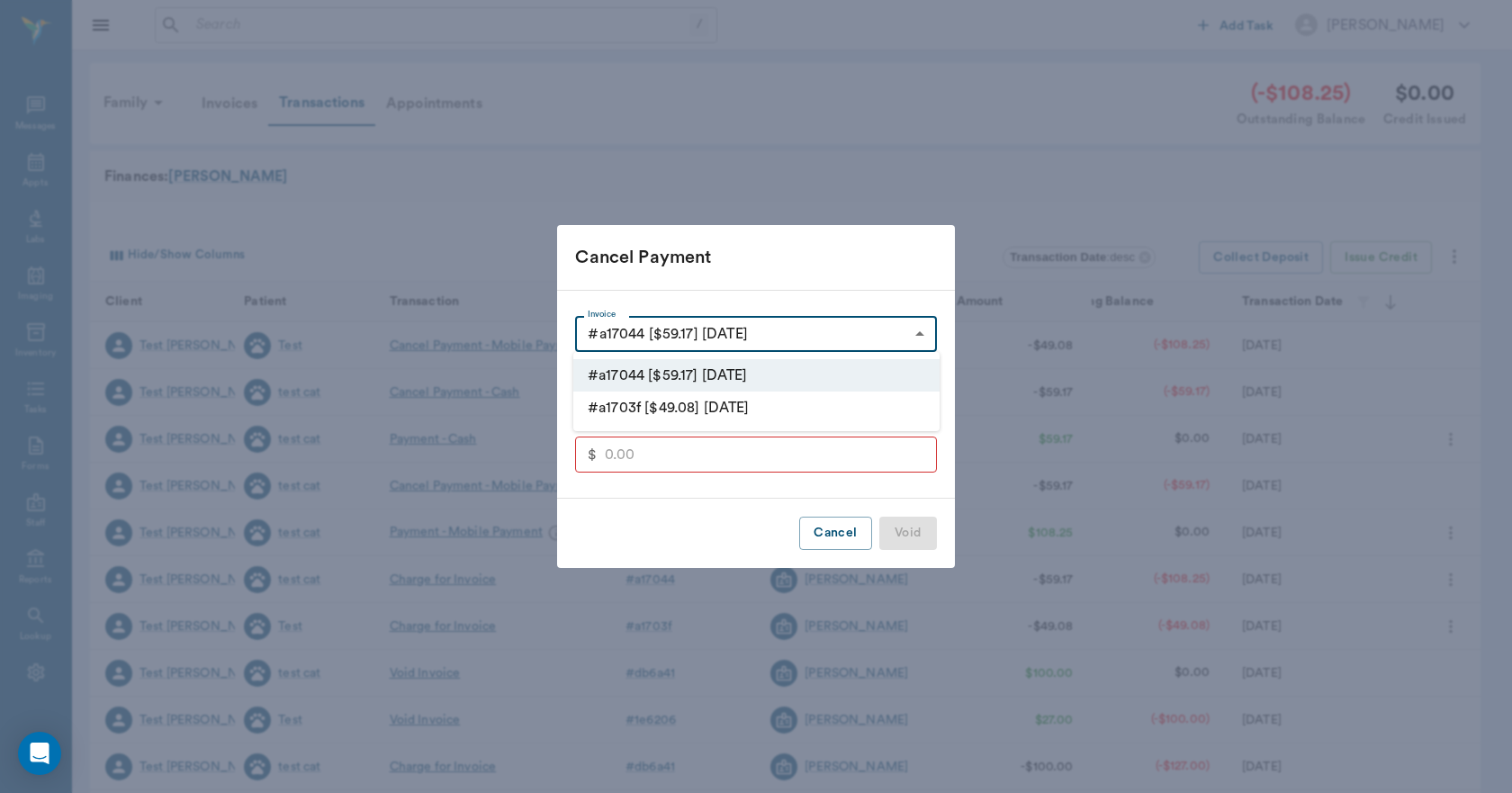
click at [918, 339] on body "/ ​ Add Task Dr. Bert Ellsworth Nectar Messages Appts Labs Imaging Inventory Ta…" at bounding box center [756, 553] width 1512 height 1106
click at [818, 405] on li "#a1703f [$49.08] [DATE]" at bounding box center [756, 407] width 366 height 32
type input "68c41ee5cd9c3519c0a1703f"
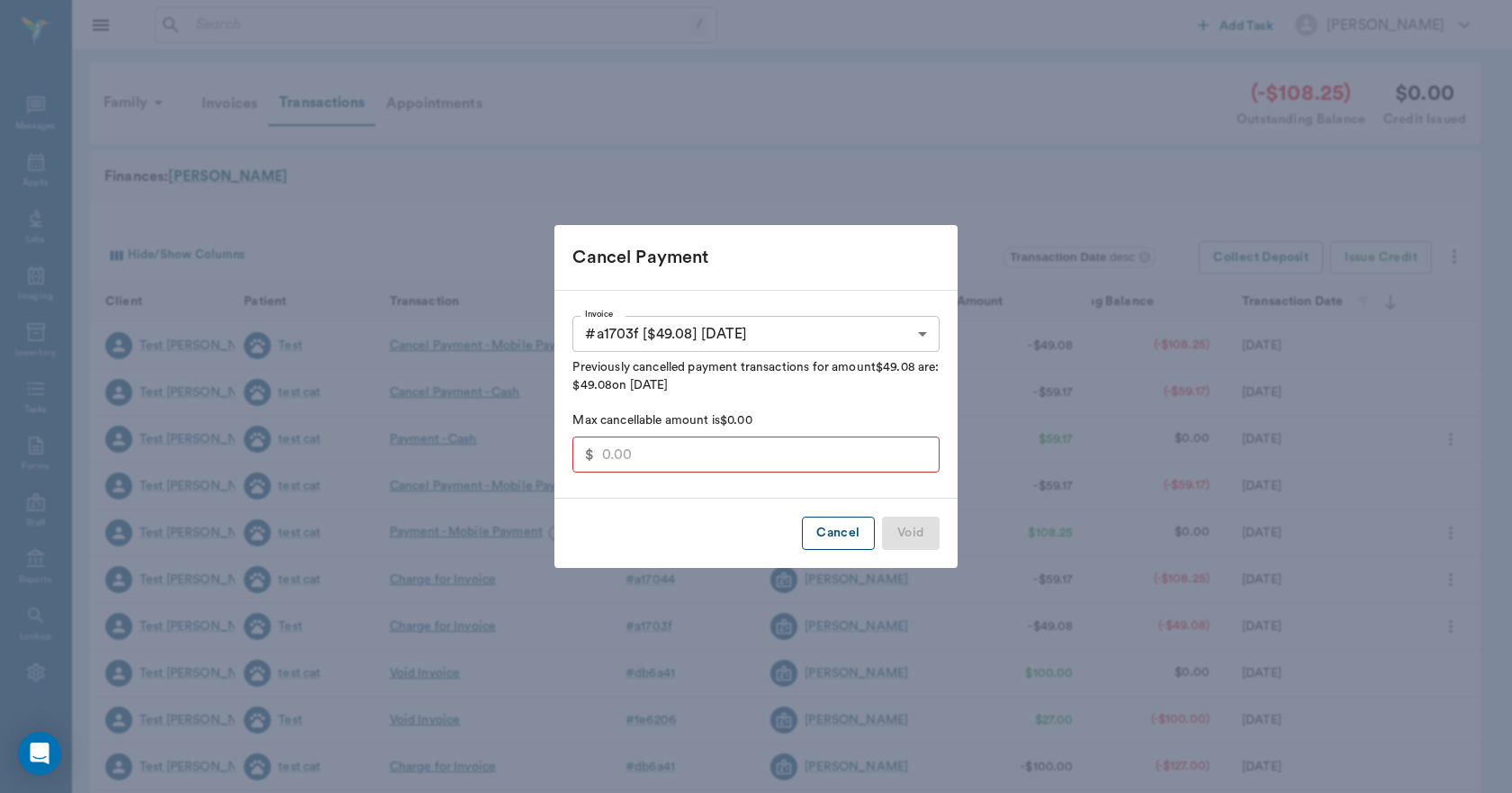
click at [861, 532] on button "Cancel" at bounding box center [838, 533] width 72 height 33
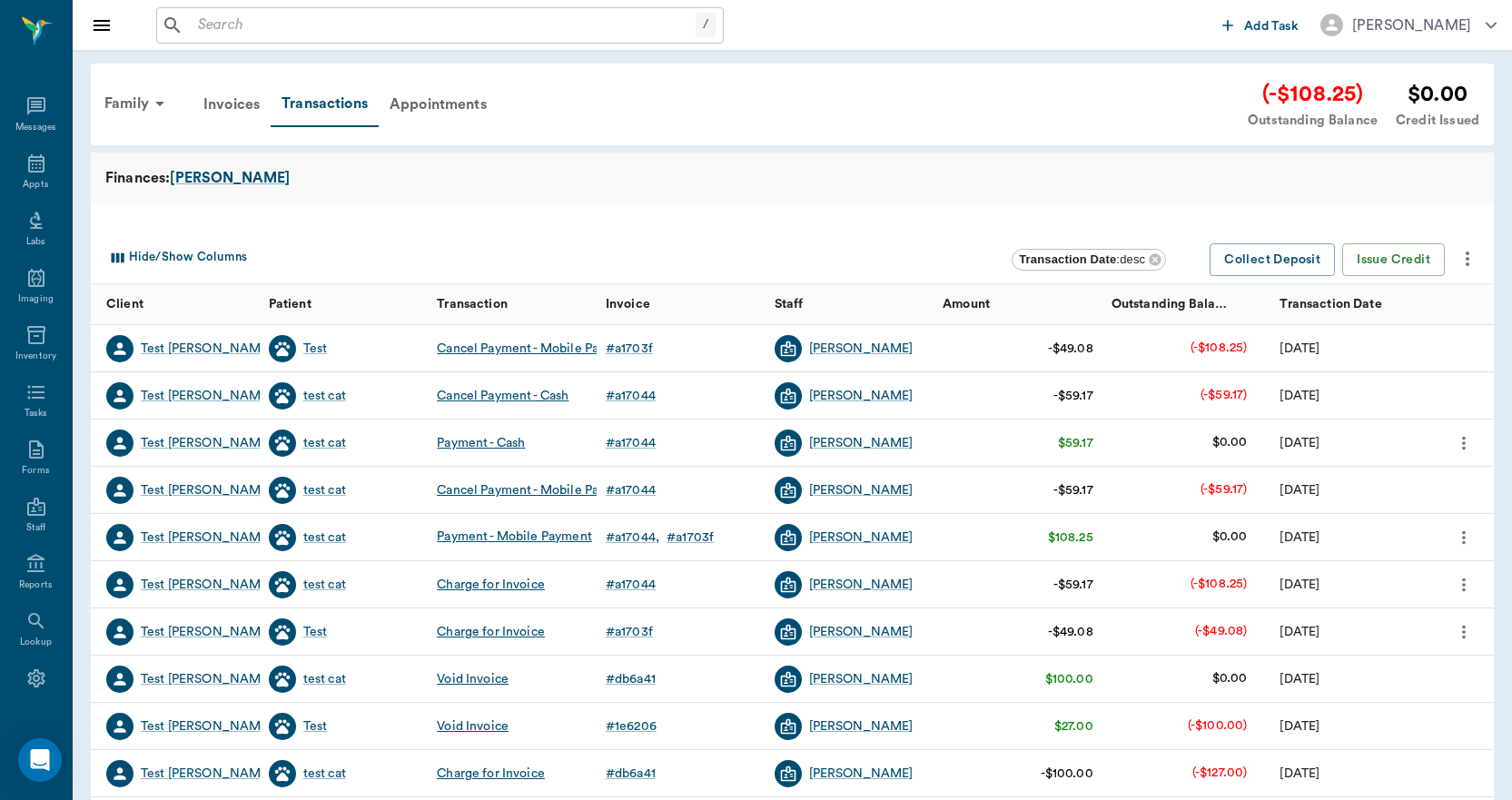
click at [1466, 626] on icon "more" at bounding box center [1463, 632] width 20 height 22
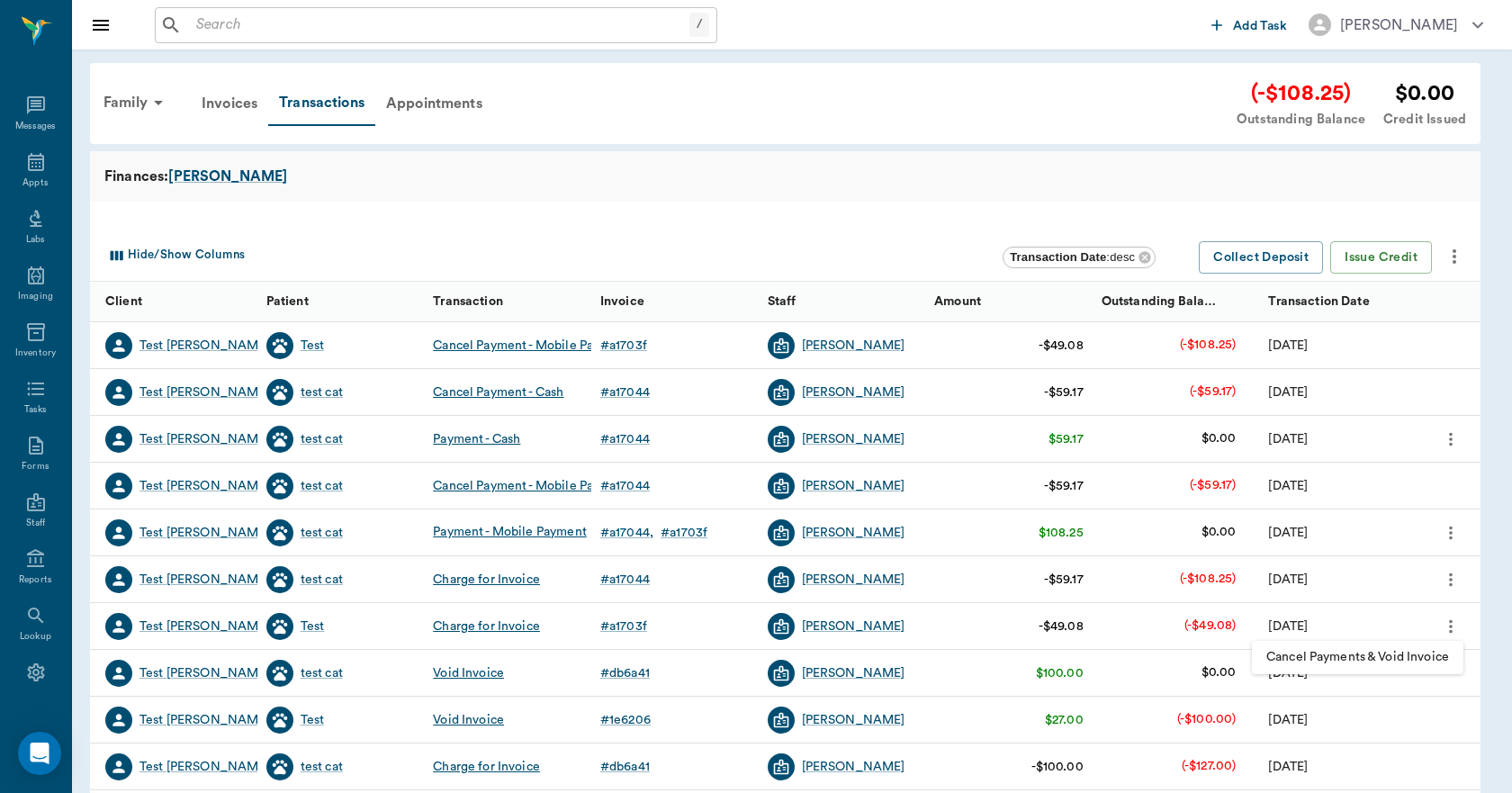
click at [1416, 652] on span "Cancel Payments & Void Invoice" at bounding box center [1357, 657] width 183 height 18
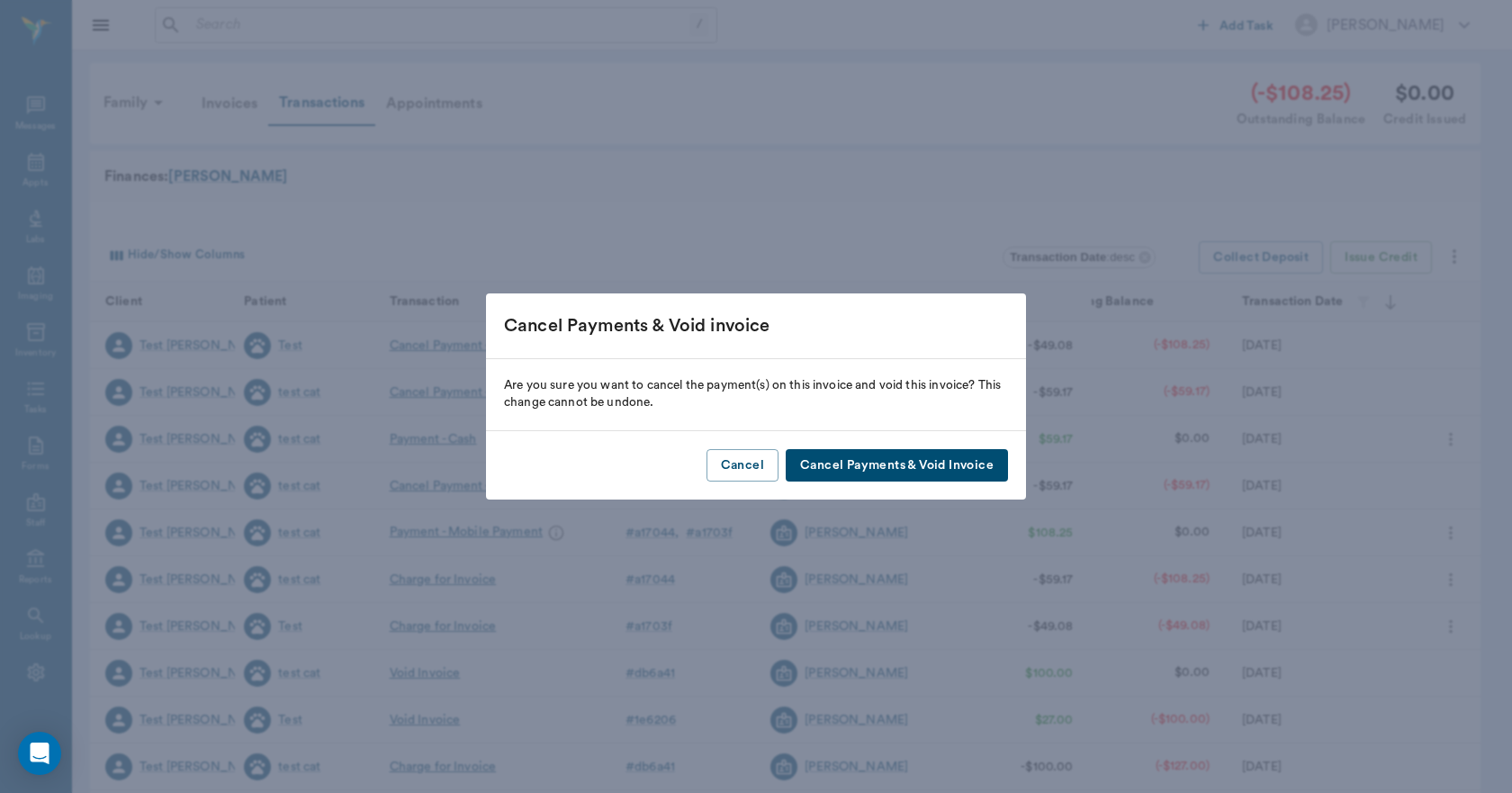
click at [968, 468] on button "Cancel Payments & Void Invoice" at bounding box center [896, 465] width 222 height 33
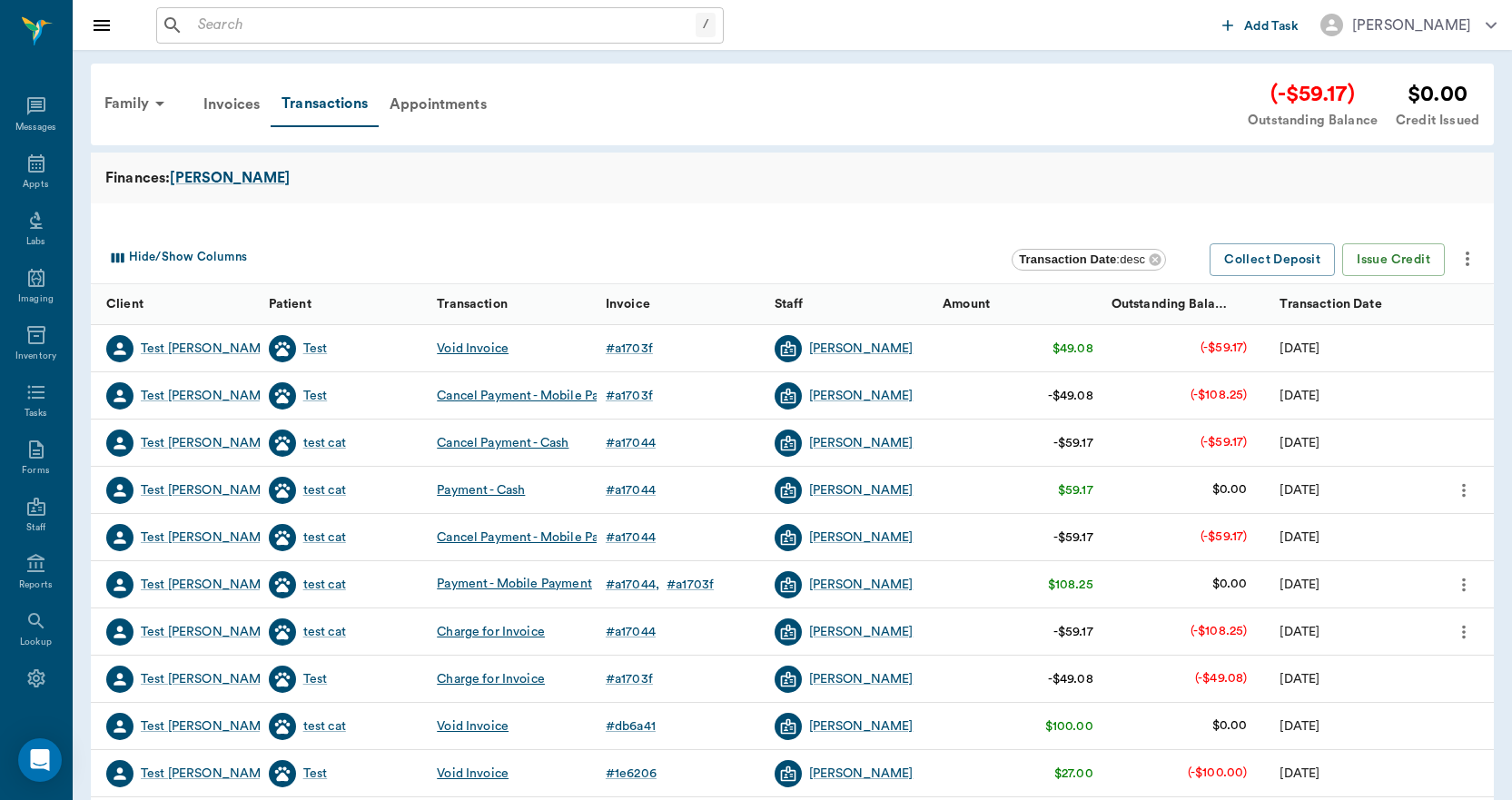
click at [1467, 631] on icon "more" at bounding box center [1463, 632] width 20 height 22
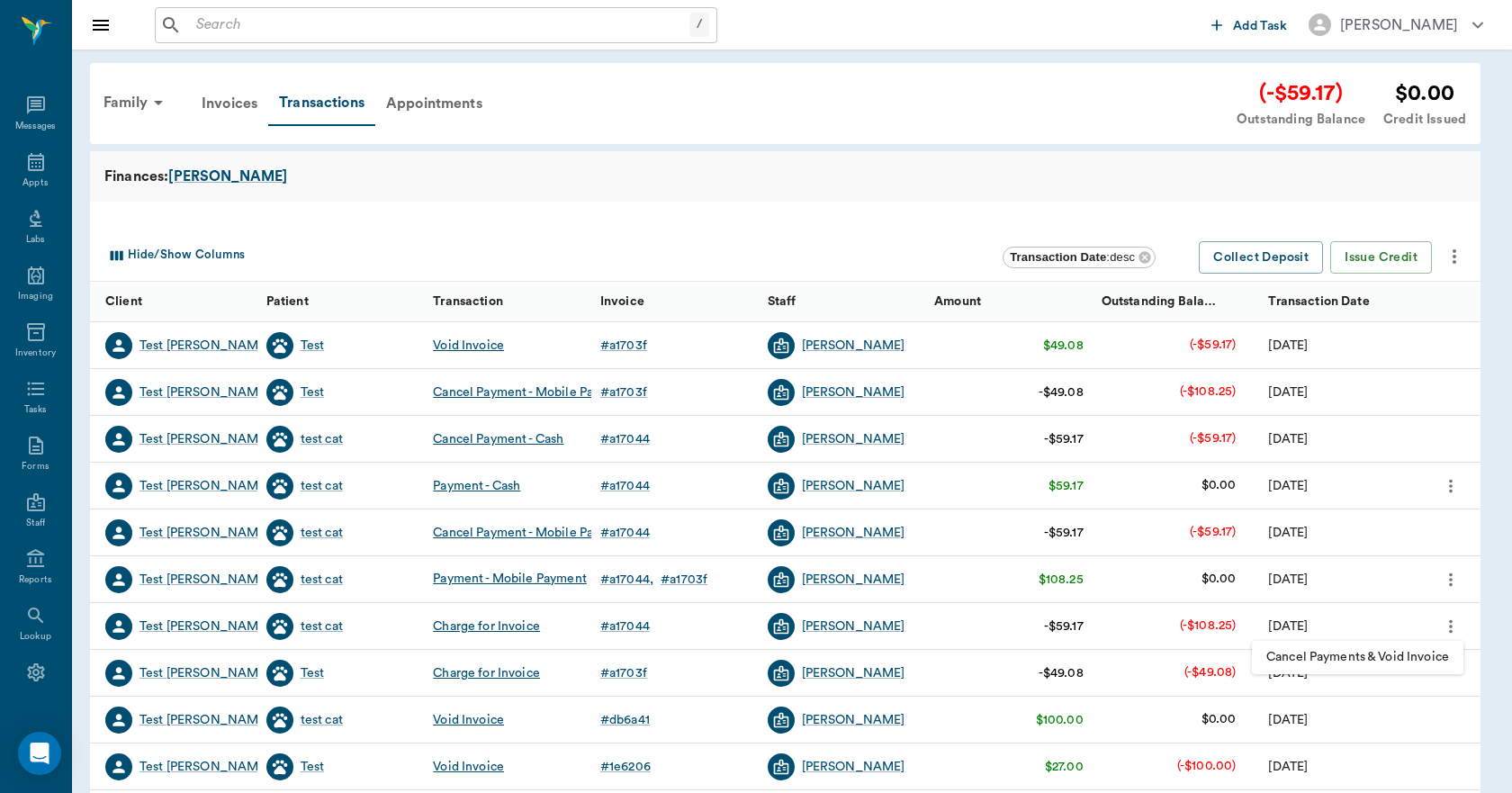
click at [1391, 651] on span "Cancel Payments & Void Invoice" at bounding box center [1357, 657] width 183 height 18
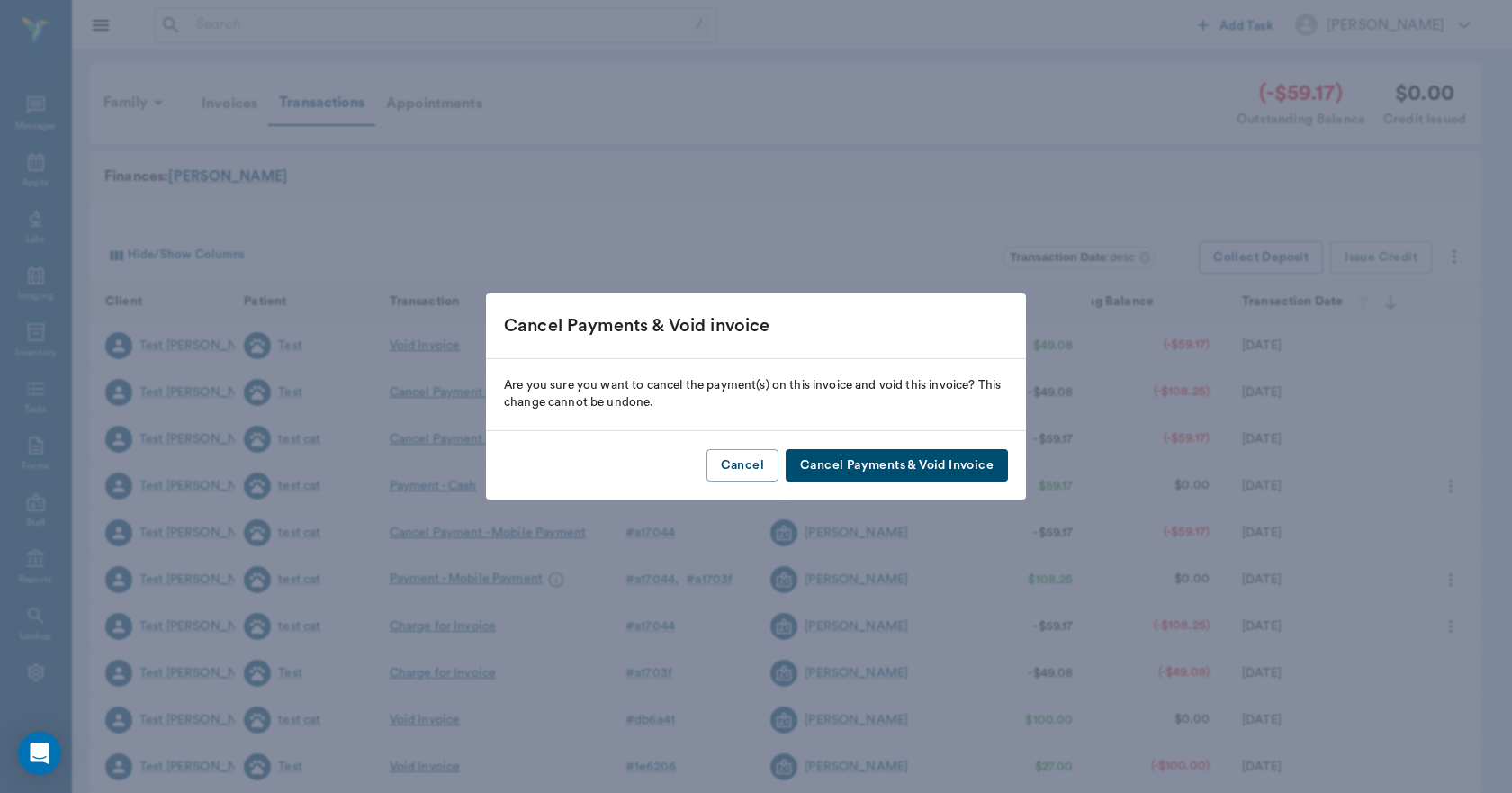
click at [933, 463] on button "Cancel Payments & Void Invoice" at bounding box center [896, 465] width 222 height 33
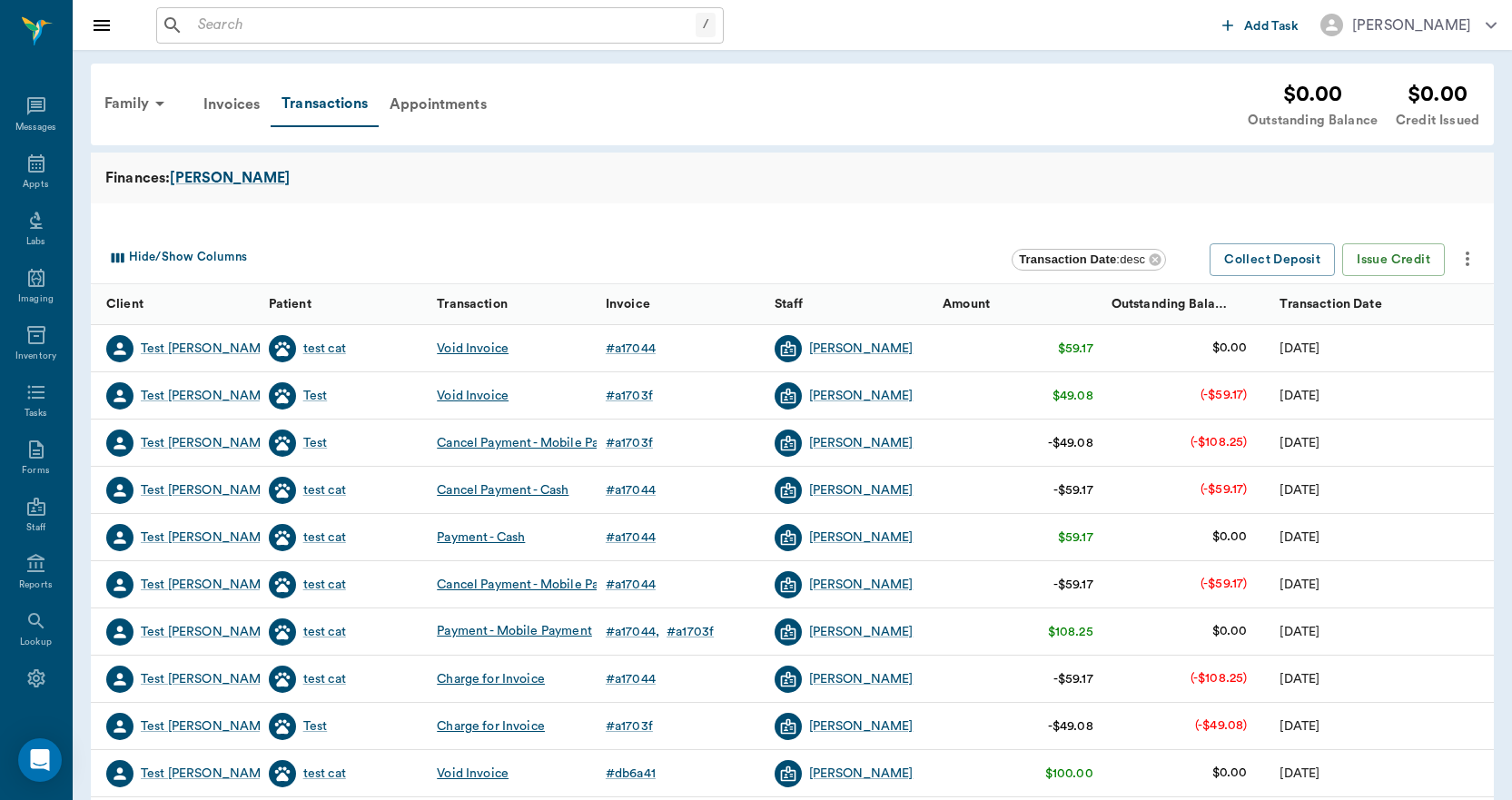
click at [329, 18] on input "text" at bounding box center [443, 26] width 505 height 26
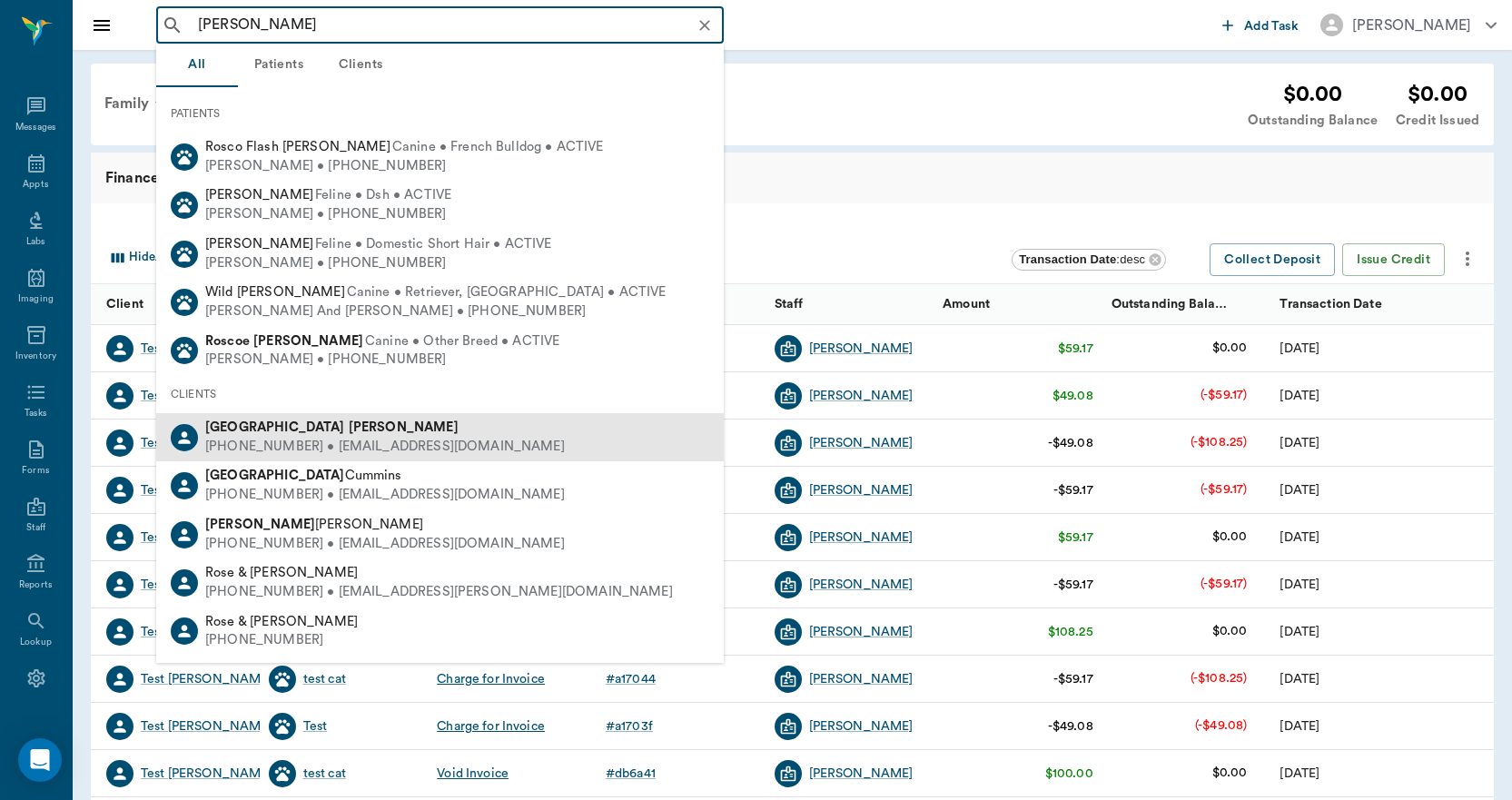
click at [243, 438] on div "(430) 291-3525 • DEVSTESSA@gmail.com" at bounding box center [385, 447] width 359 height 19
type input "DEVON ROS"
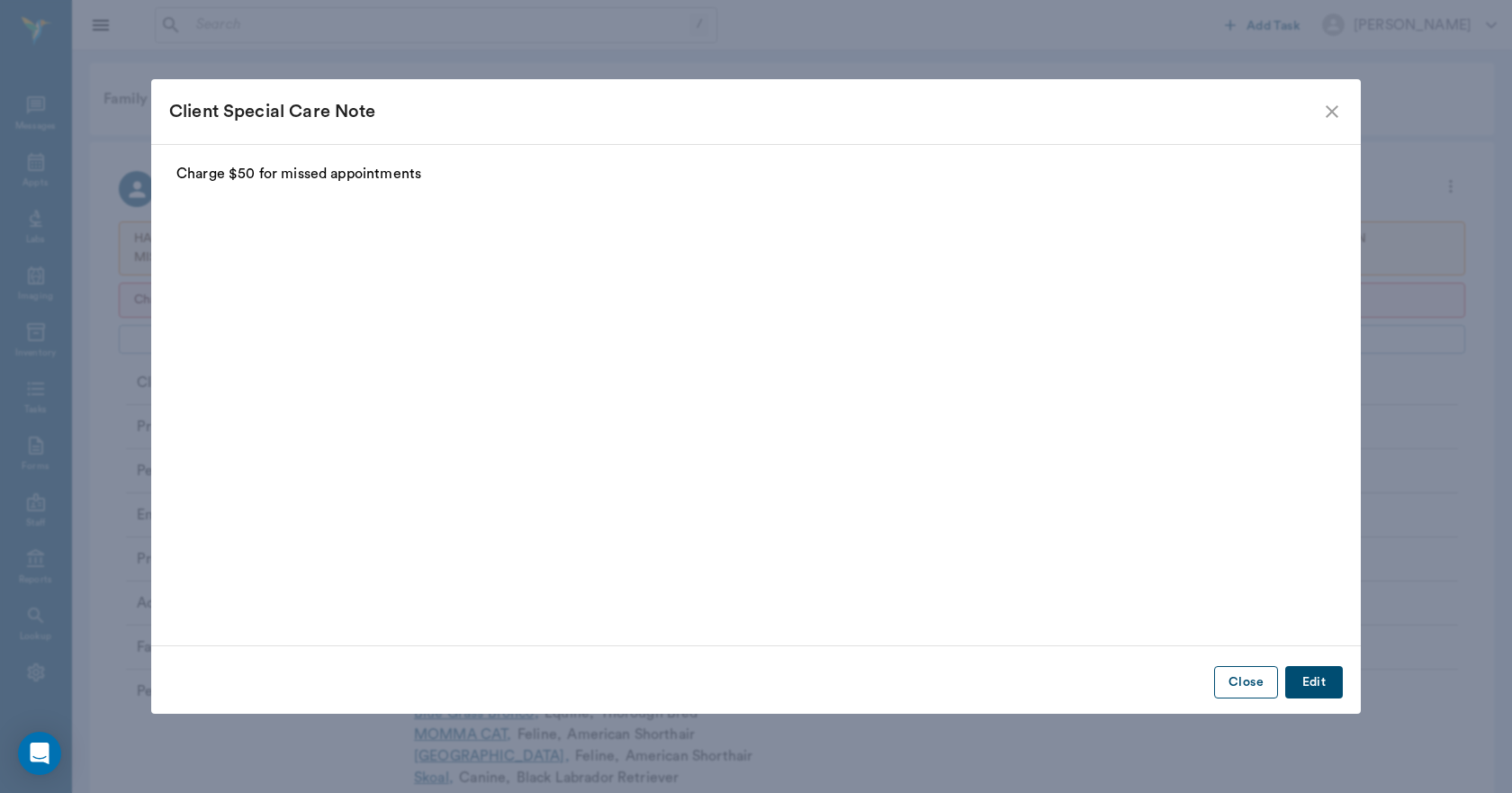
click at [1242, 687] on button "Close" at bounding box center [1245, 682] width 64 height 33
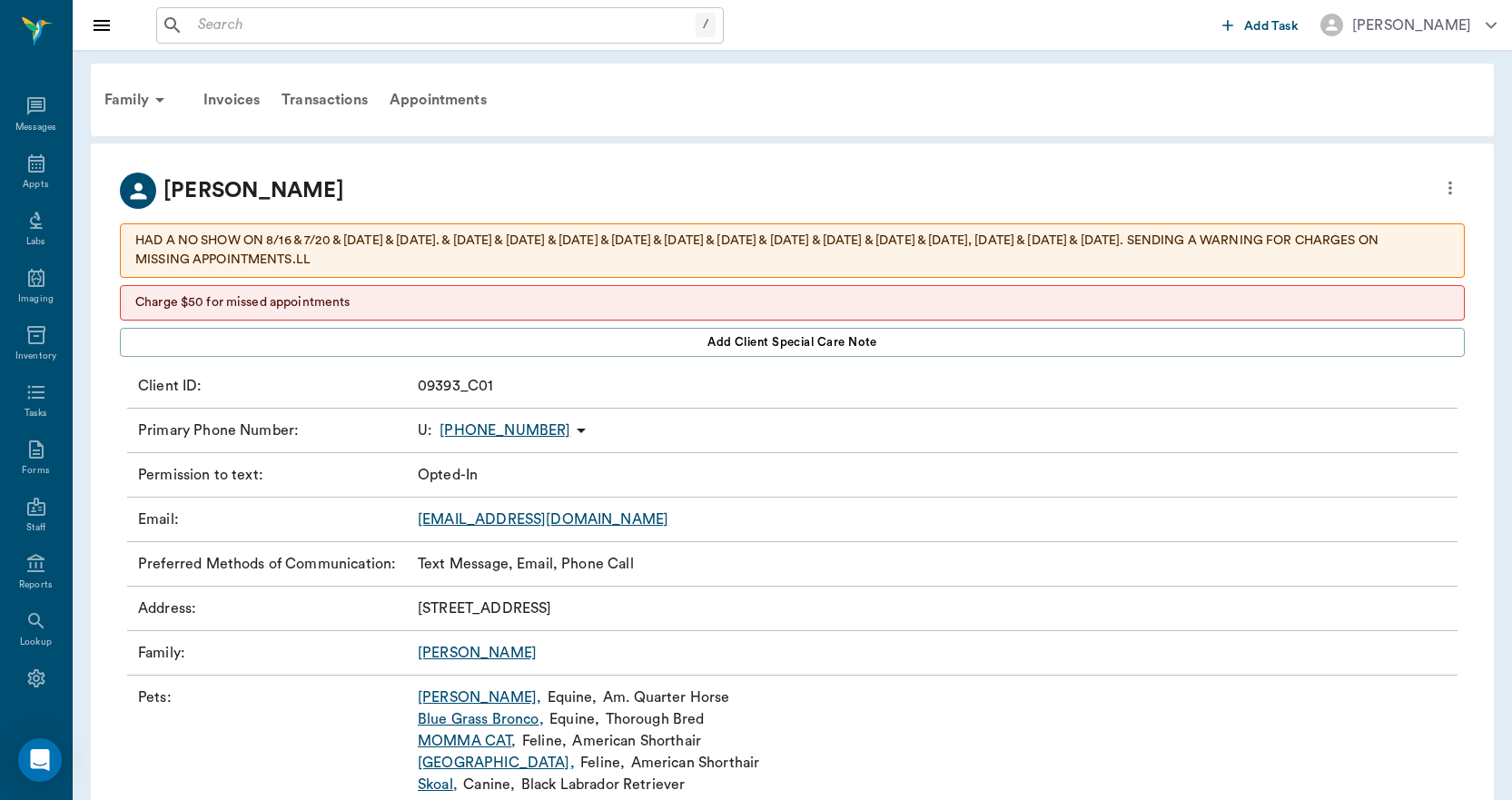
click at [341, 101] on div "Transactions" at bounding box center [325, 100] width 108 height 43
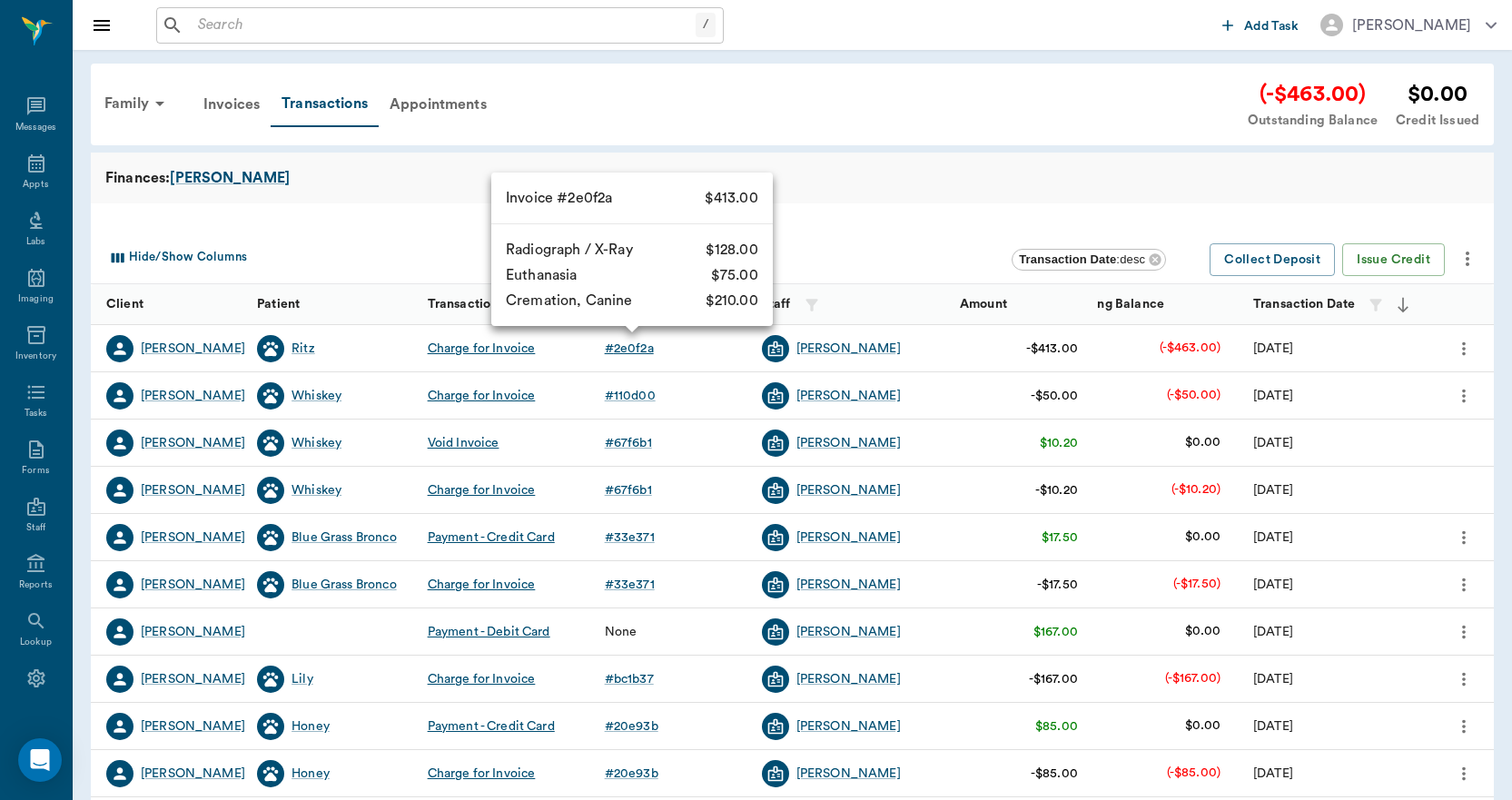
click at [624, 345] on div "# 2e0f2a" at bounding box center [629, 348] width 49 height 18
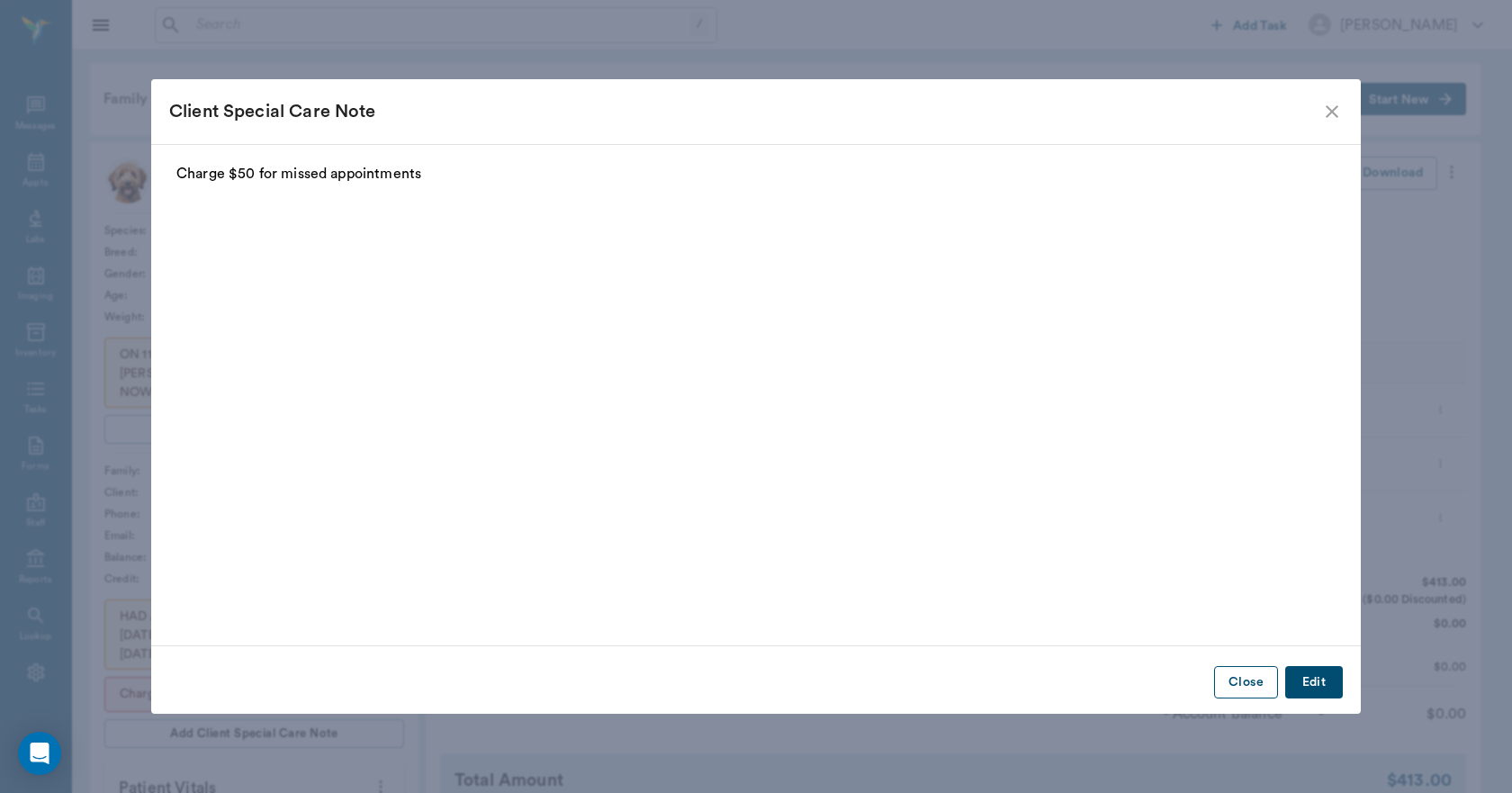
click at [1226, 672] on button "Close" at bounding box center [1245, 682] width 64 height 33
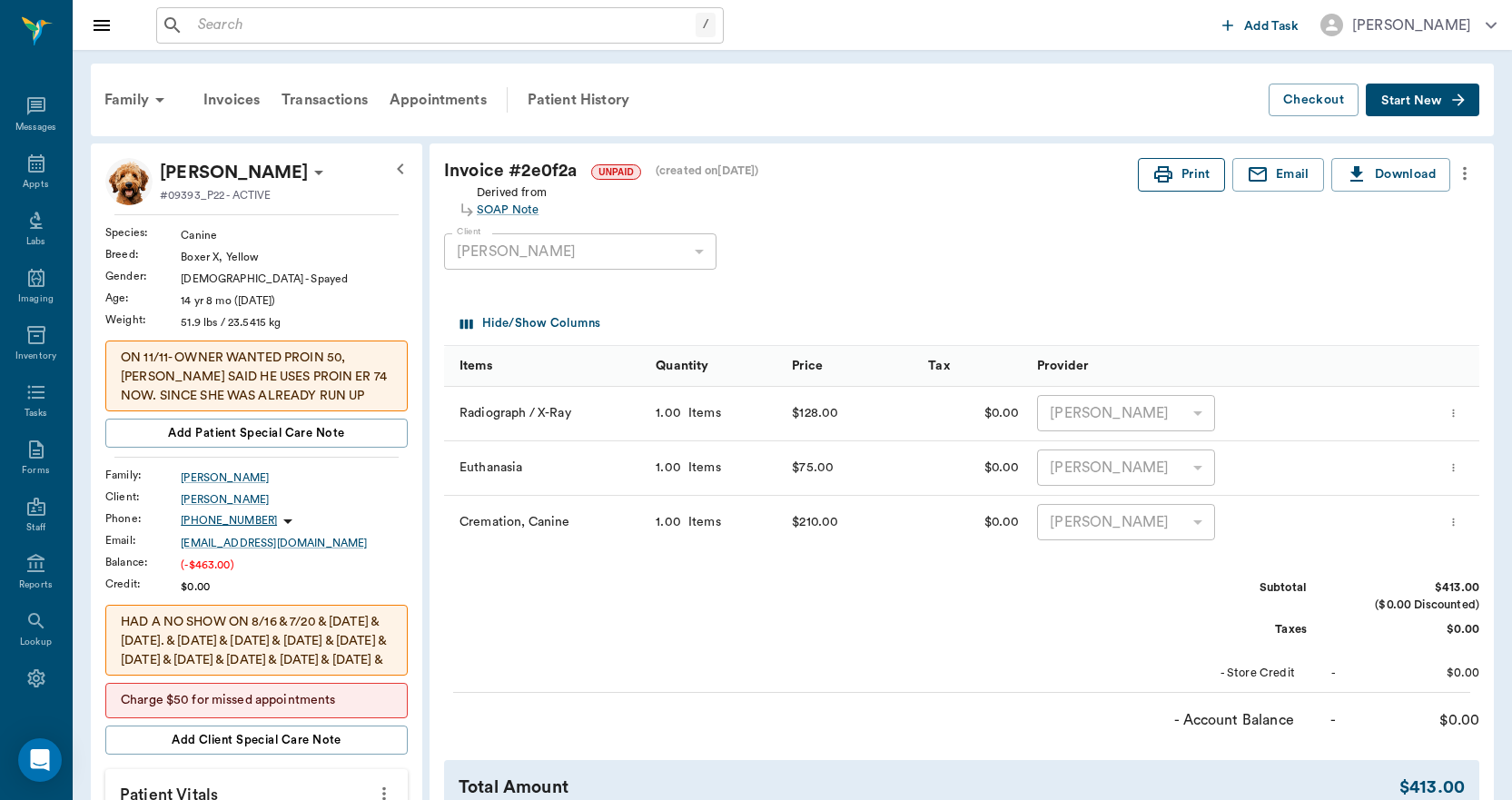
click at [1167, 173] on icon "button" at bounding box center [1162, 174] width 18 height 17
click at [607, 98] on div "Patient History" at bounding box center [578, 100] width 124 height 43
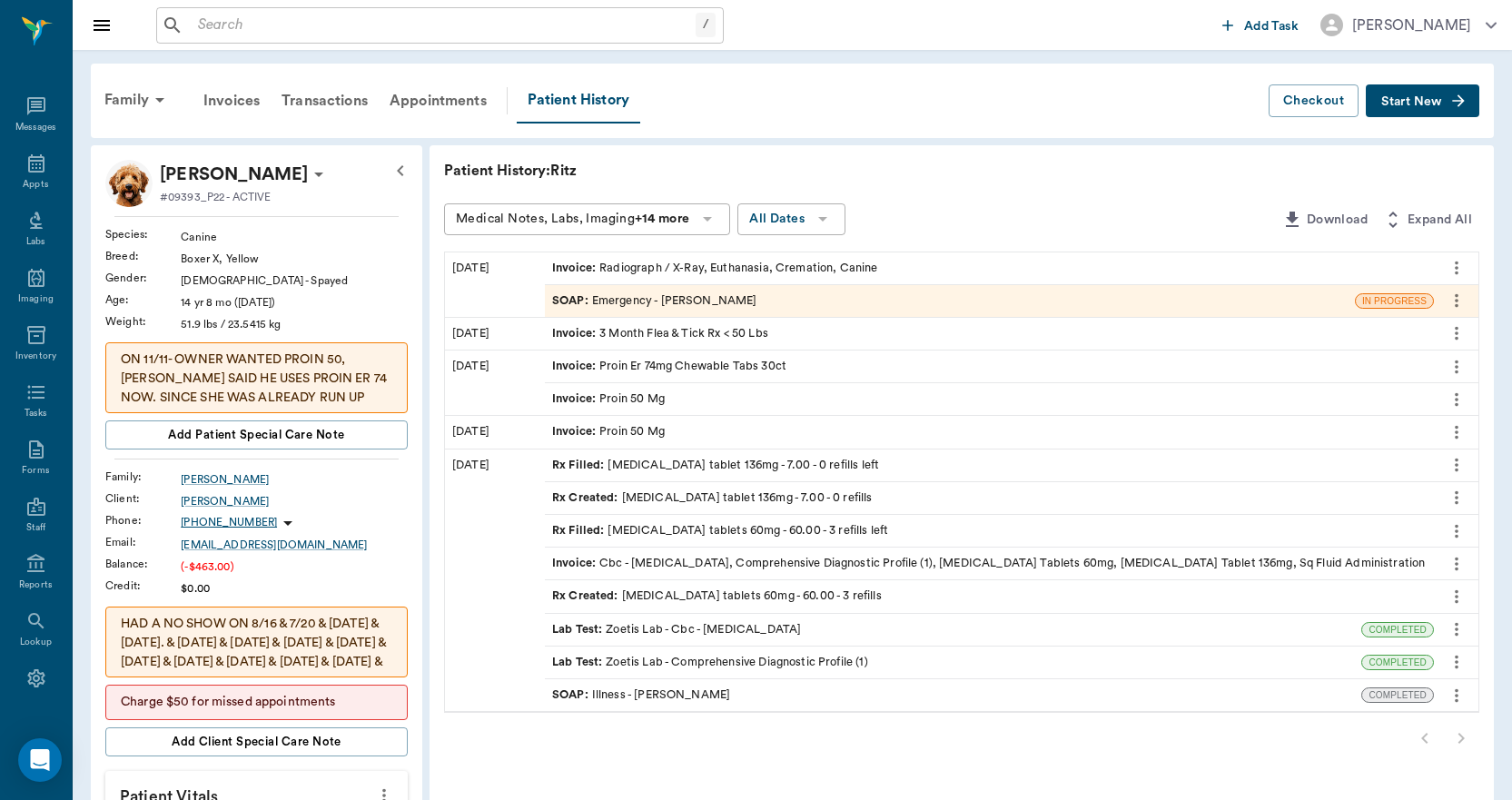
click at [695, 293] on div "SOAP : Emergency - Dr. Bert Ellsworth" at bounding box center [654, 301] width 205 height 18
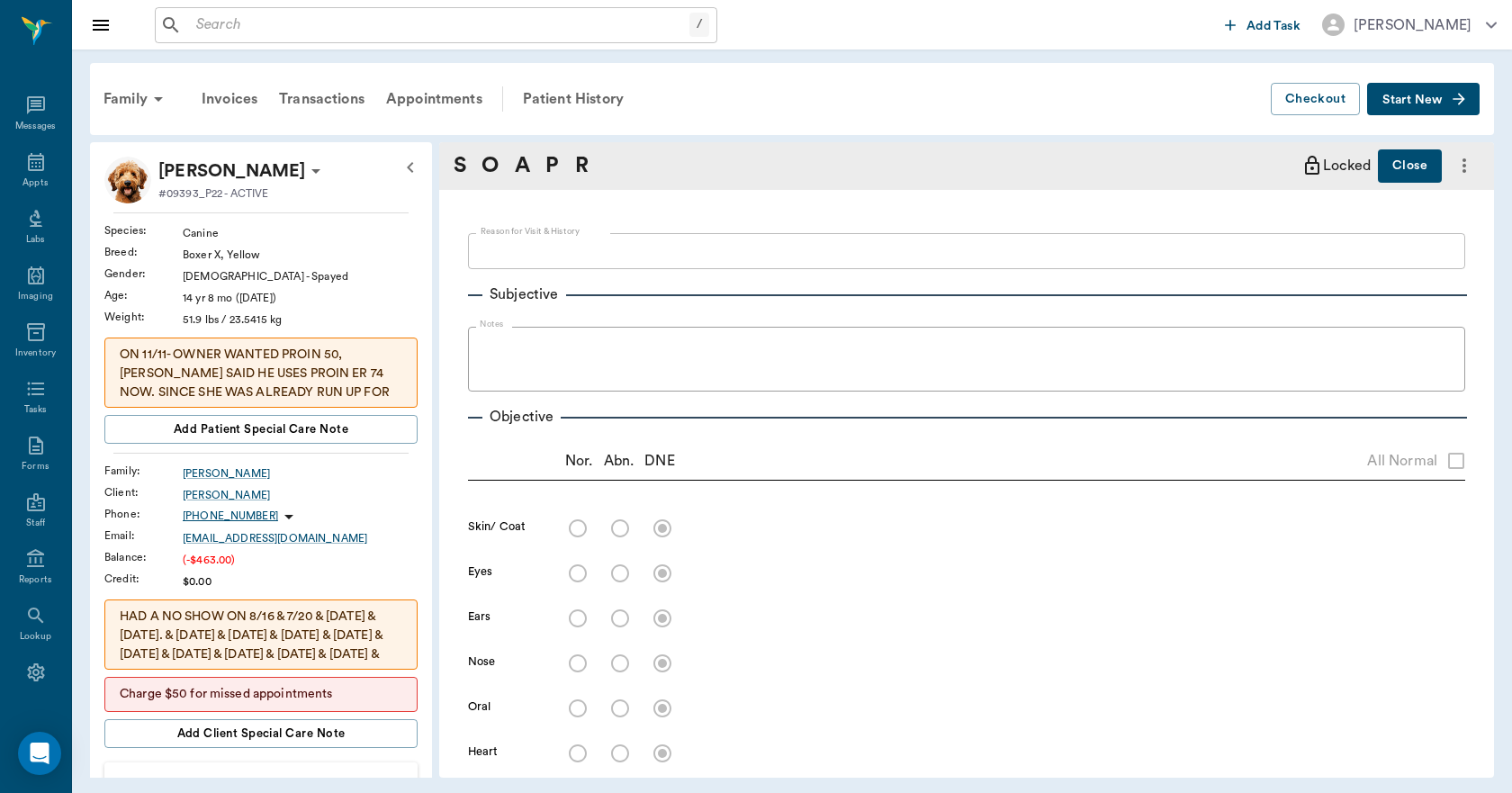
type textarea "About an hr half ago, belly started getting desenced and hard Difficulty breath…"
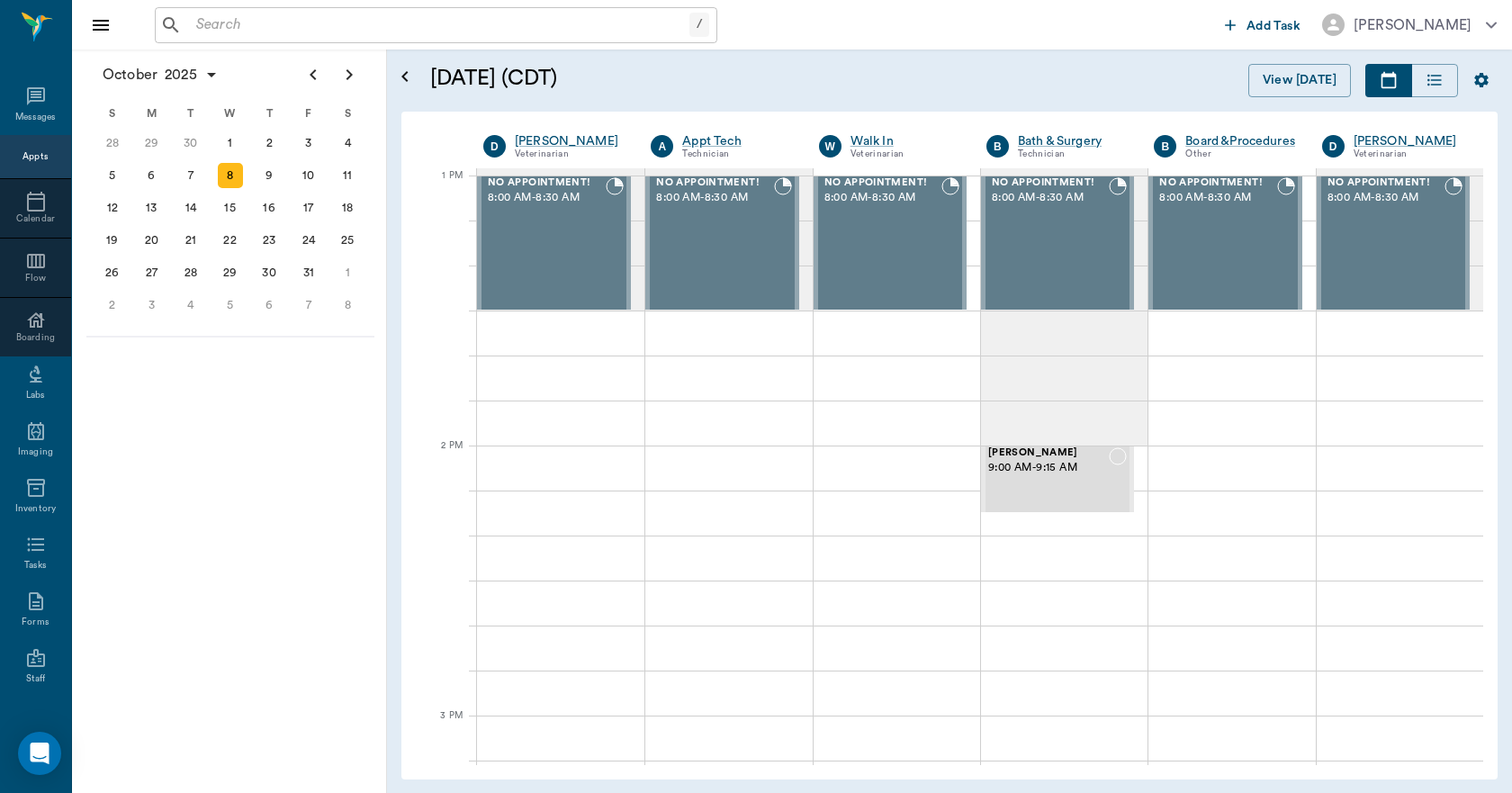
scroll to position [1350, 0]
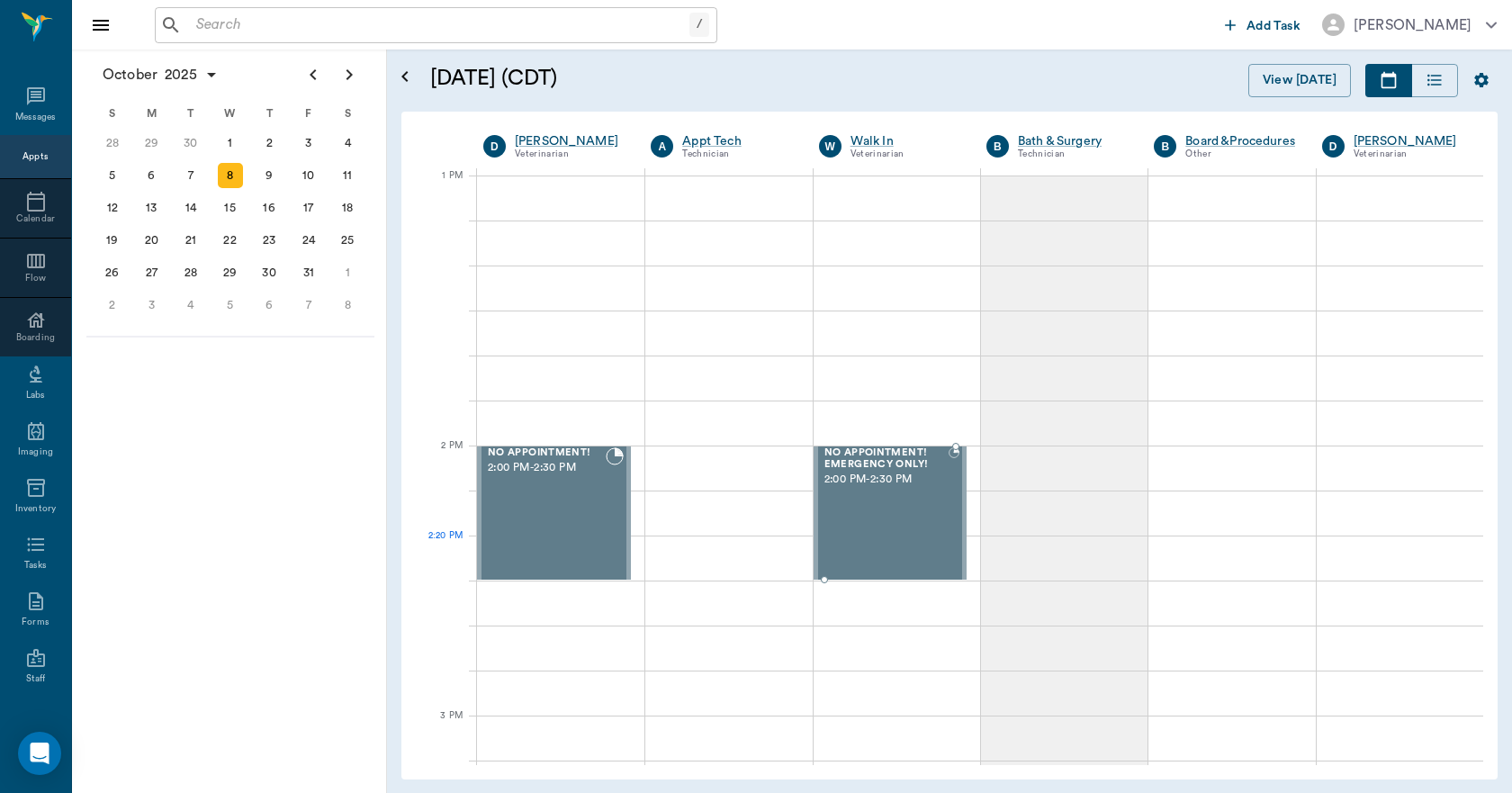
click at [901, 544] on div "NO APPOINTMENT! EMERGENCY ONLY! 2:00 PM - 2:30 PM" at bounding box center [883, 513] width 127 height 131
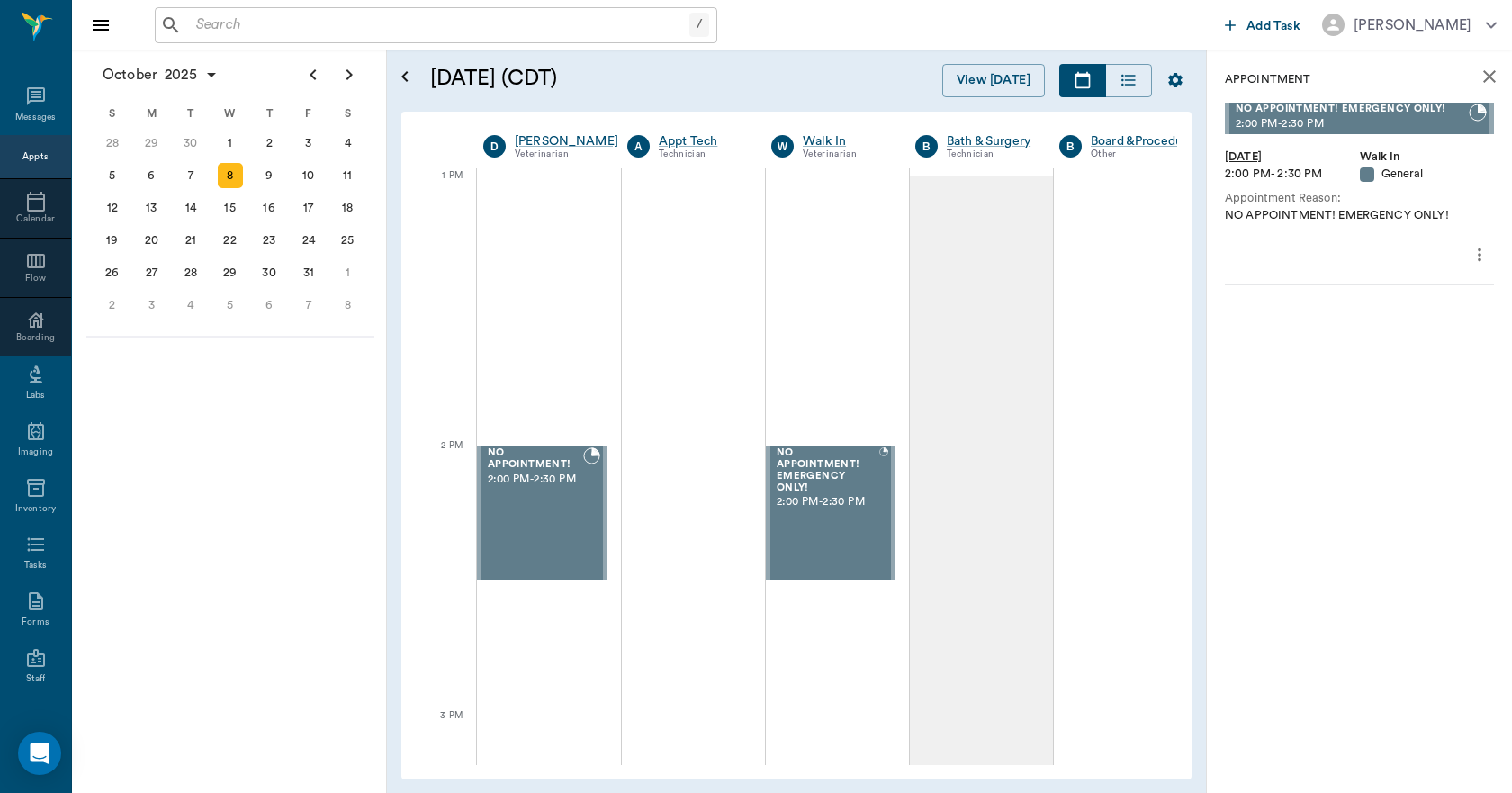
click at [1485, 248] on icon "more" at bounding box center [1479, 255] width 19 height 21
click at [1423, 284] on span "Edit appointment" at bounding box center [1403, 285] width 151 height 18
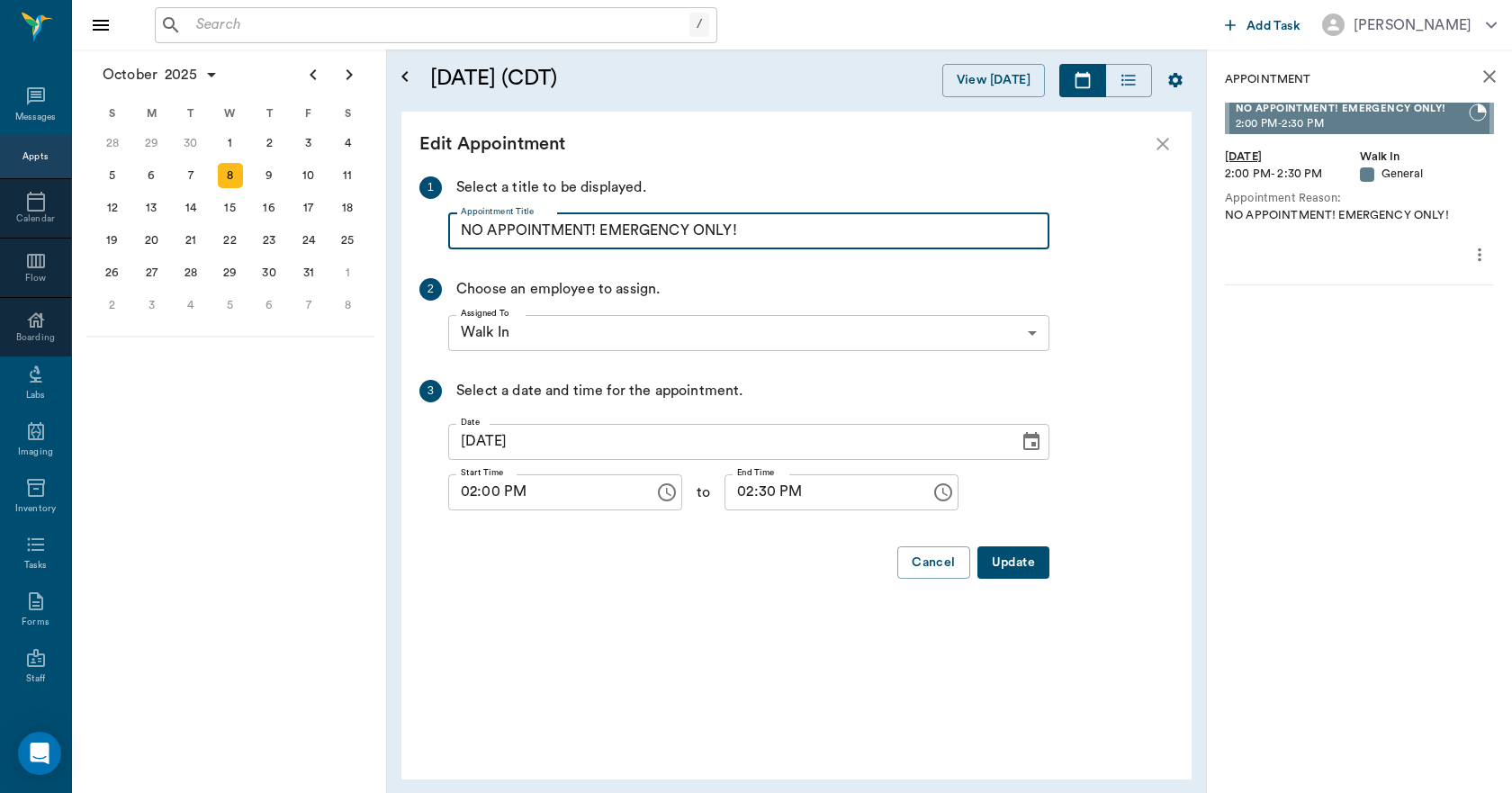
click at [790, 234] on input "NO APPOINTMENT! EMERGENCY ONLY!" at bounding box center [749, 231] width 601 height 36
type input "NO APPOINTMENT!"
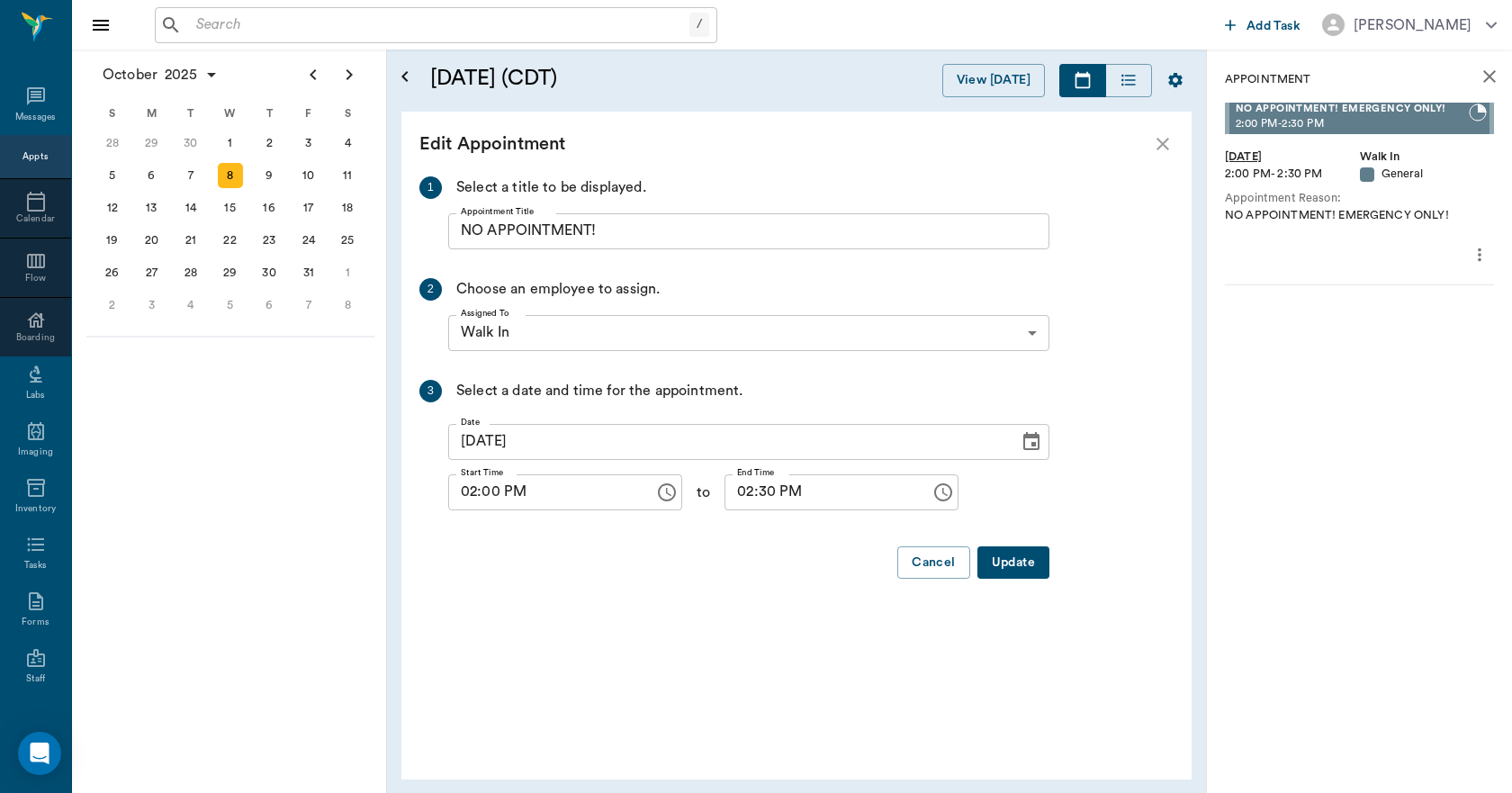
click at [1005, 563] on button "Update" at bounding box center [1013, 562] width 72 height 33
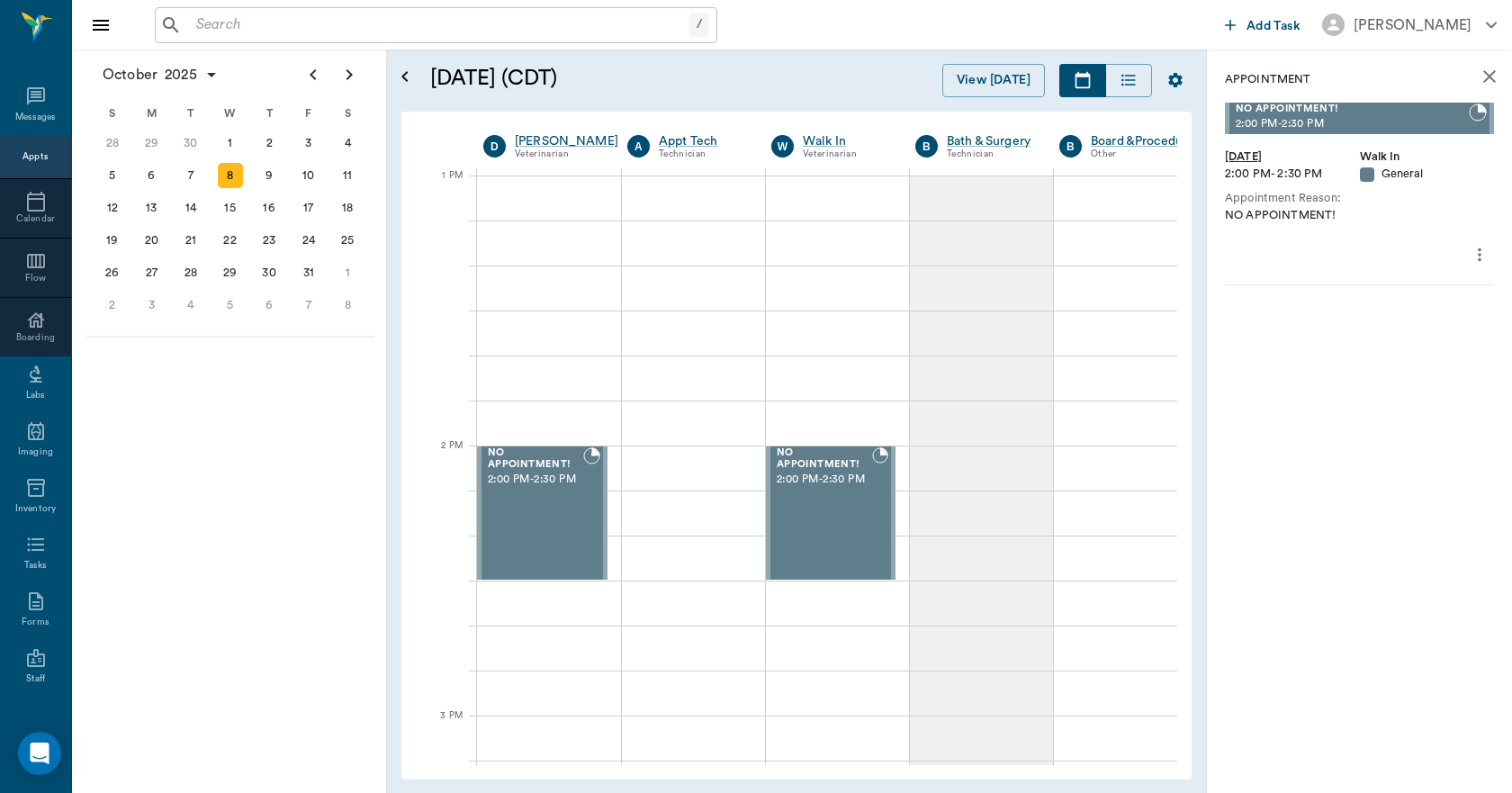
click at [1486, 84] on icon "close" at bounding box center [1489, 77] width 21 height 21
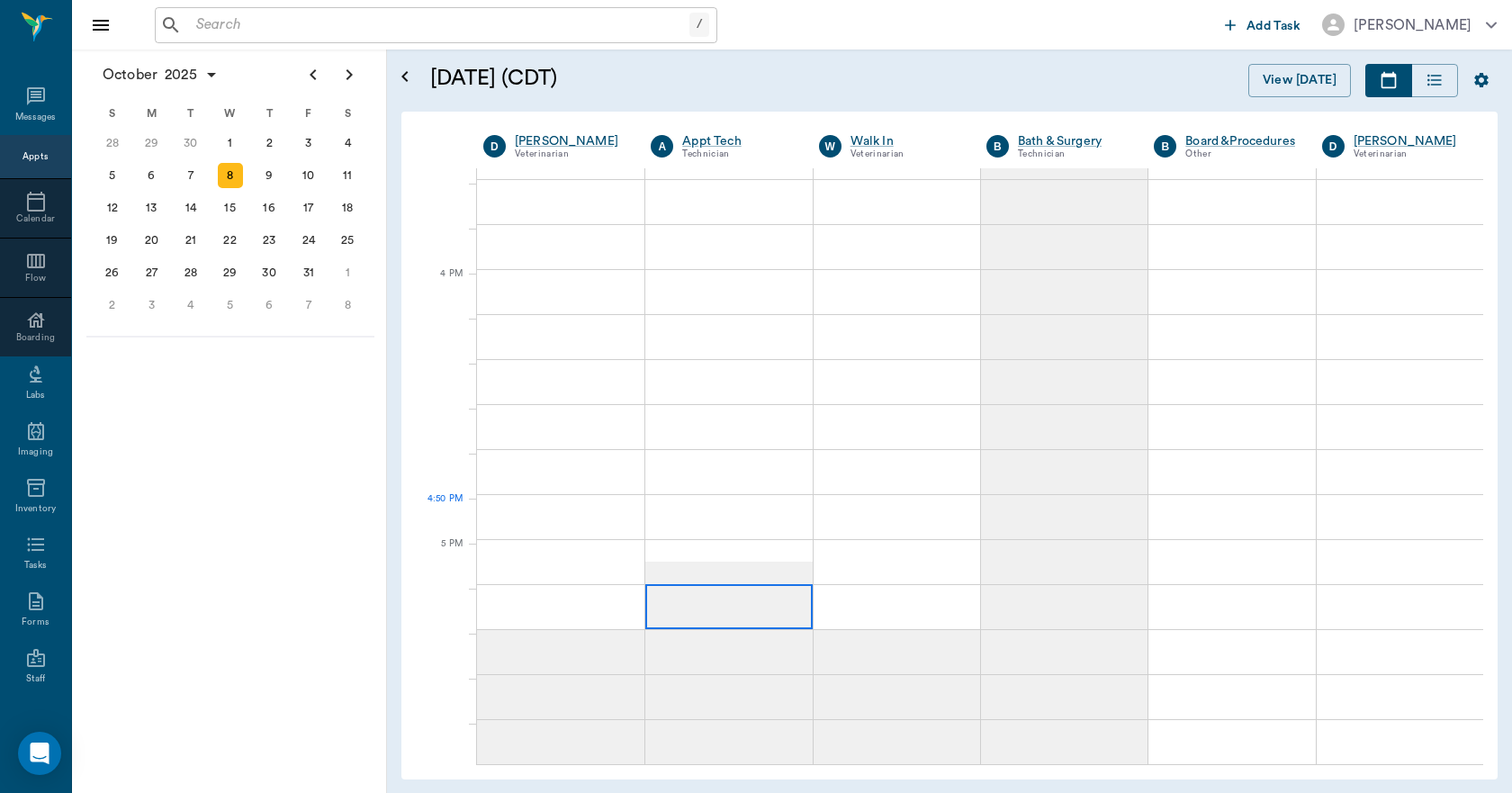
scroll to position [2070, 0]
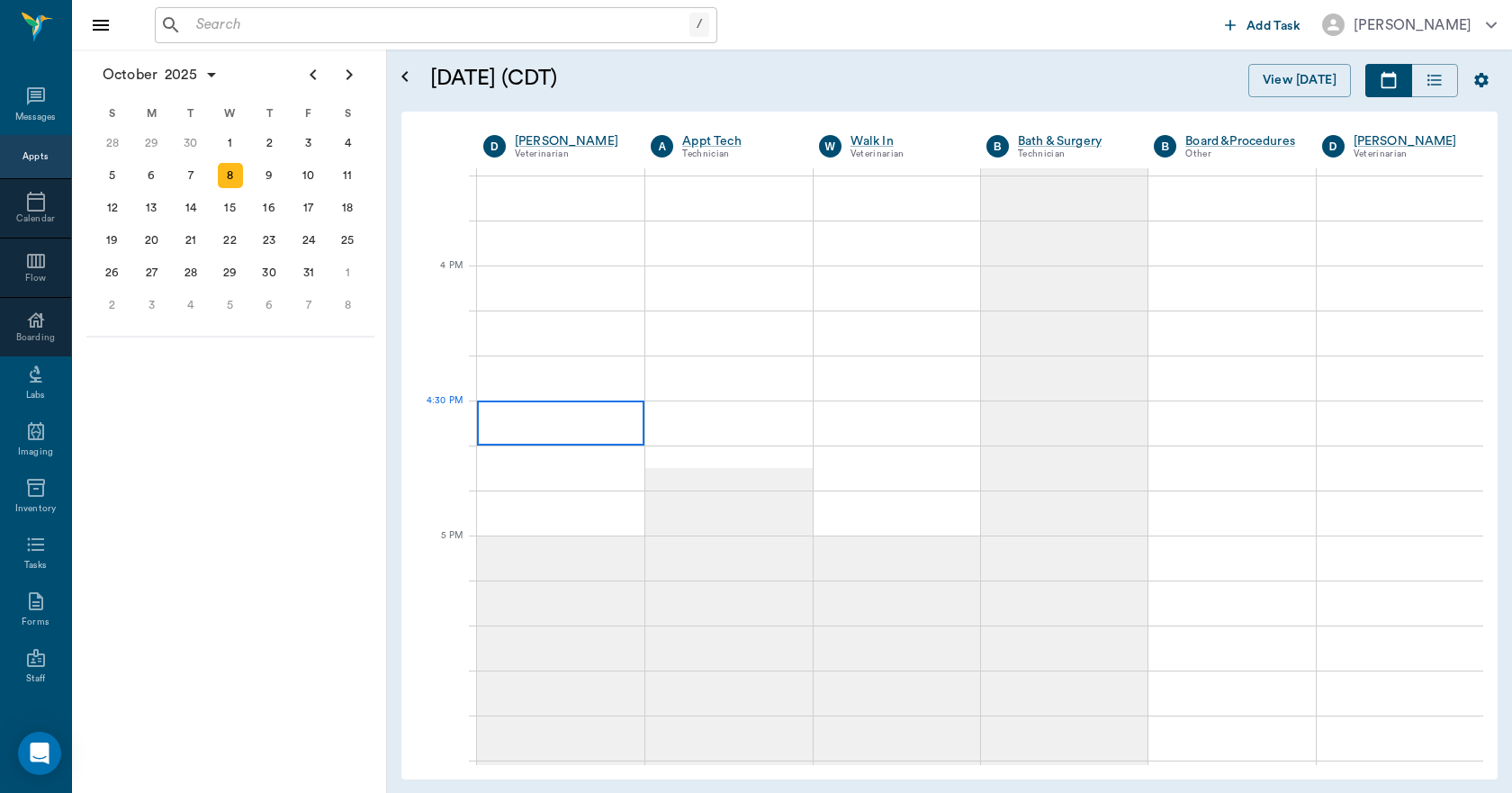
click at [558, 439] on div at bounding box center [560, 422] width 167 height 45
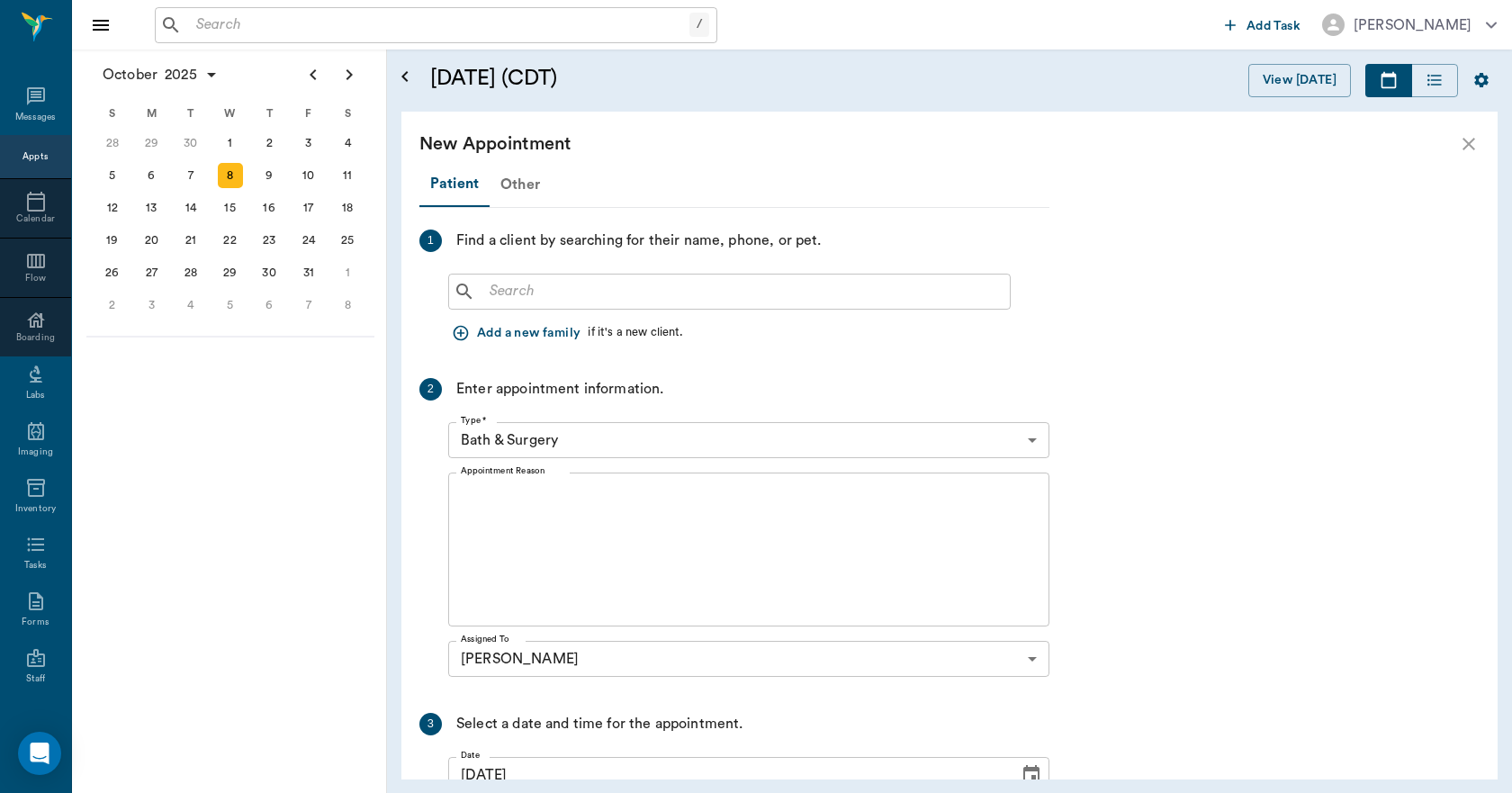
click at [515, 188] on div "Other" at bounding box center [520, 184] width 61 height 43
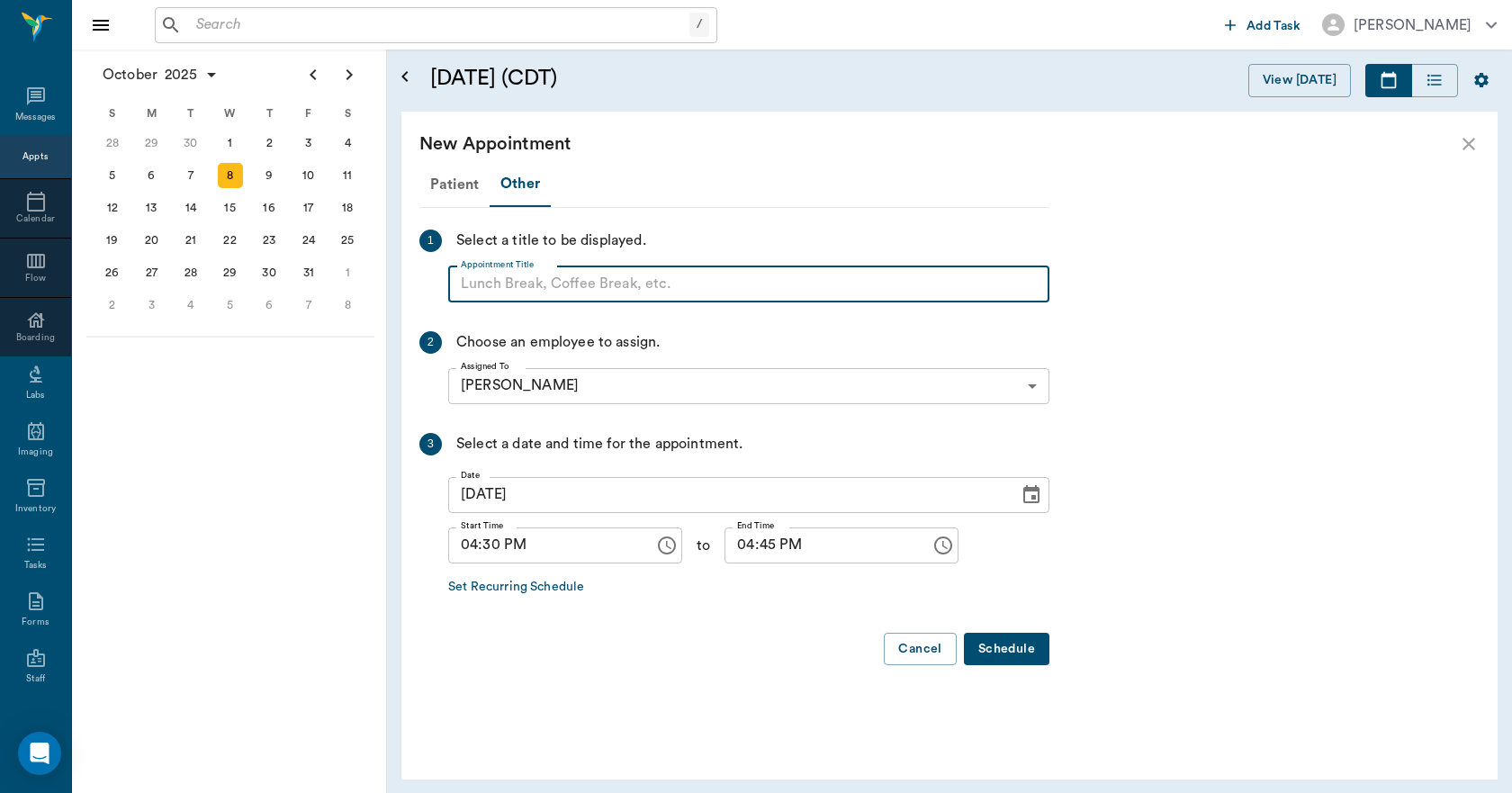
paste input "NO APPOINTMENT! EMERGENCY ONLY!"
type input "NO APPOINTMENT!"
click at [736, 548] on input "04:45 PM" at bounding box center [820, 545] width 194 height 36
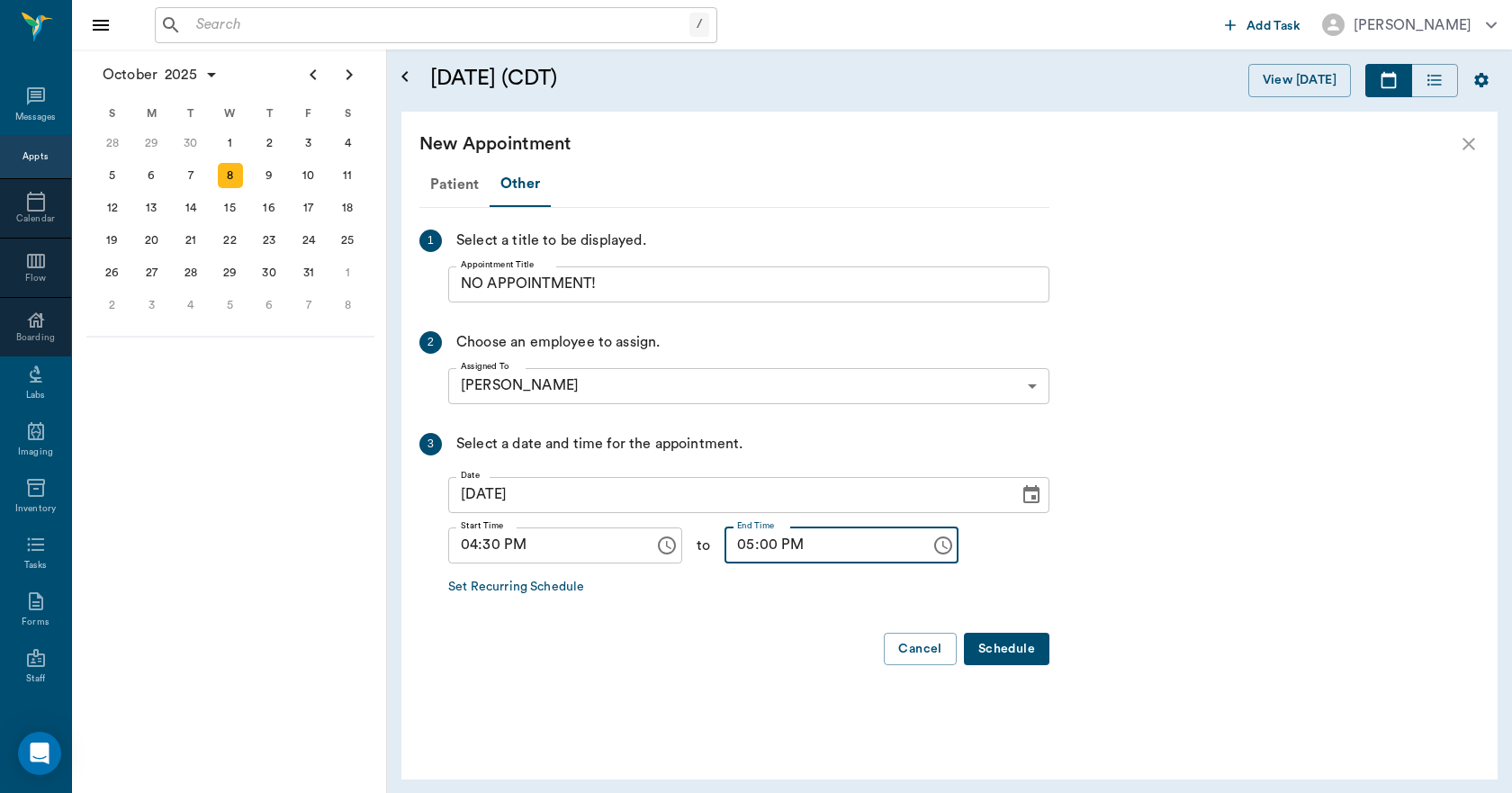
type input "05:00 PM"
click at [985, 650] on button "Schedule" at bounding box center [1006, 649] width 86 height 33
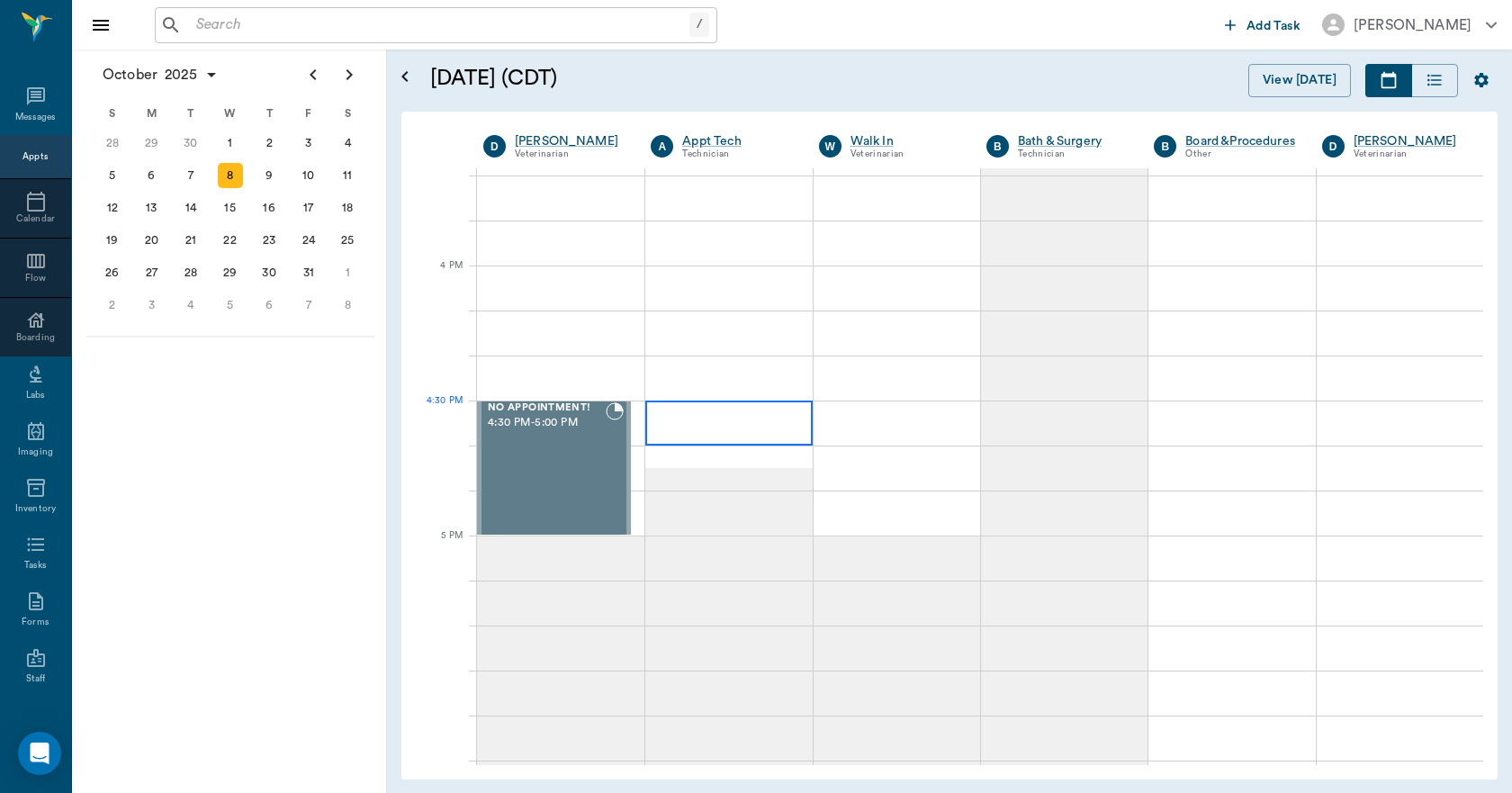
click at [711, 425] on div at bounding box center [728, 422] width 166 height 45
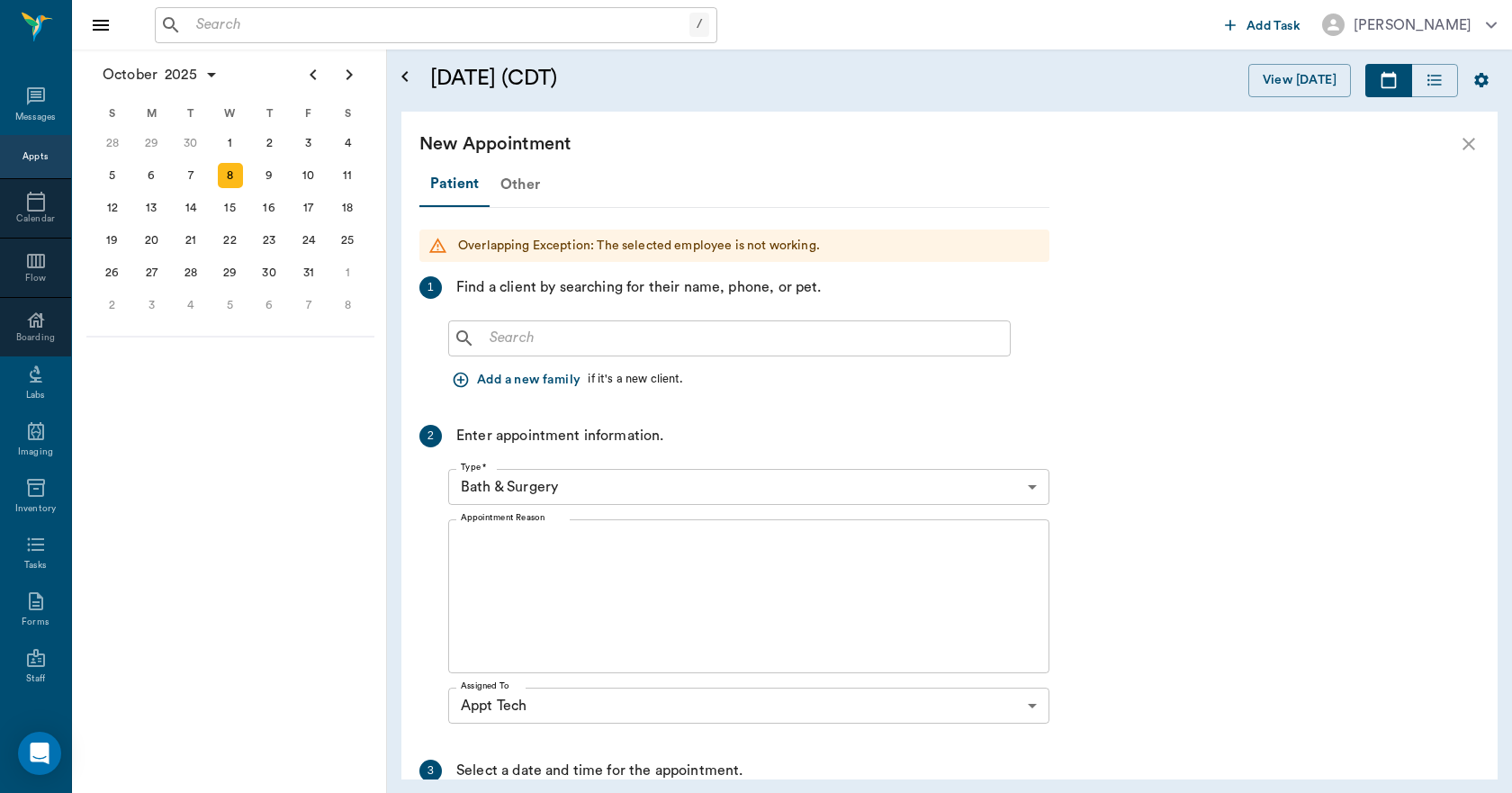
click at [509, 192] on div "Other" at bounding box center [520, 184] width 61 height 43
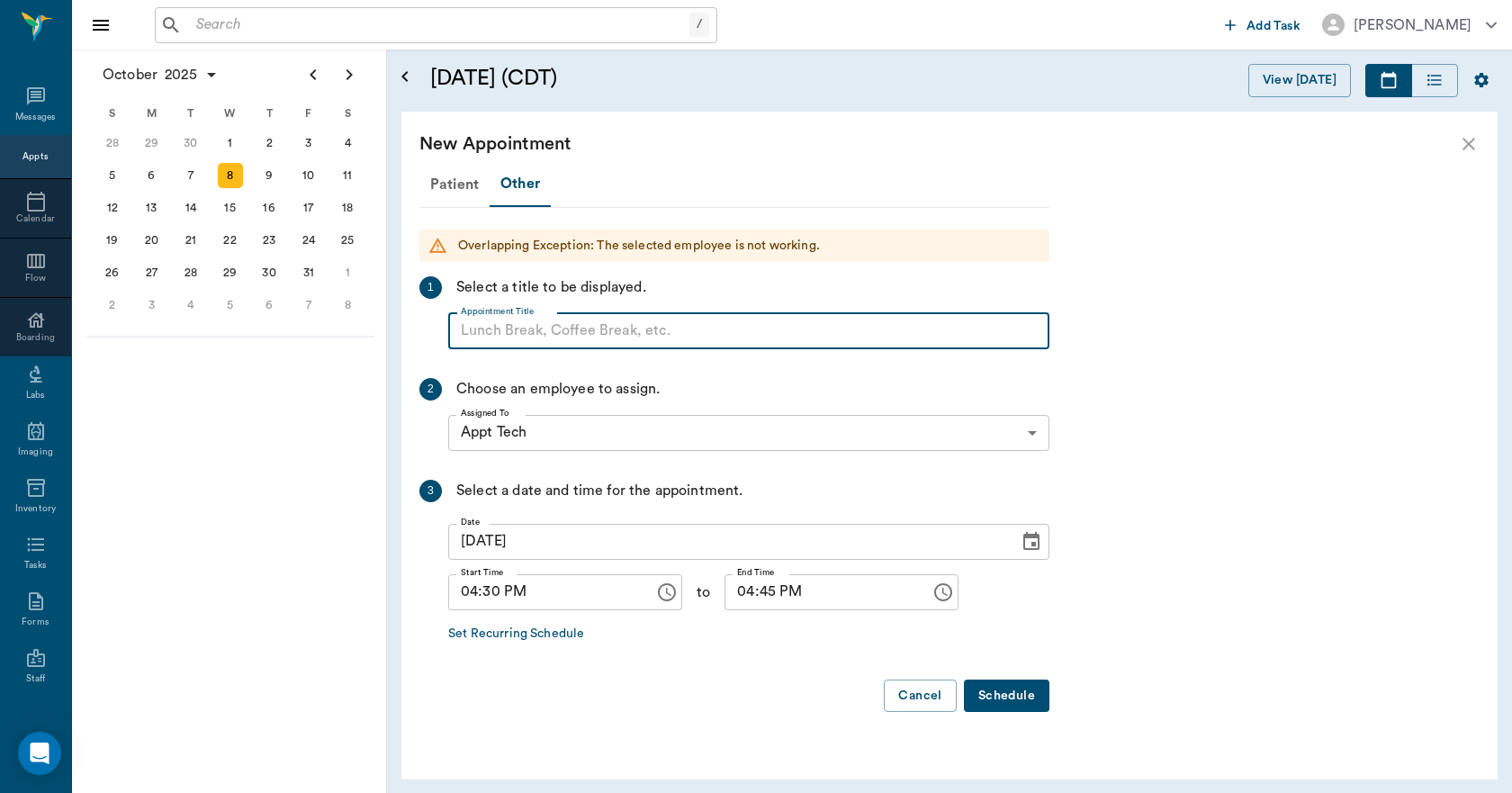
paste input "NO APPOINTMENT! EMERGENCY ONLY!"
type input "NO APPOINTMENT!"
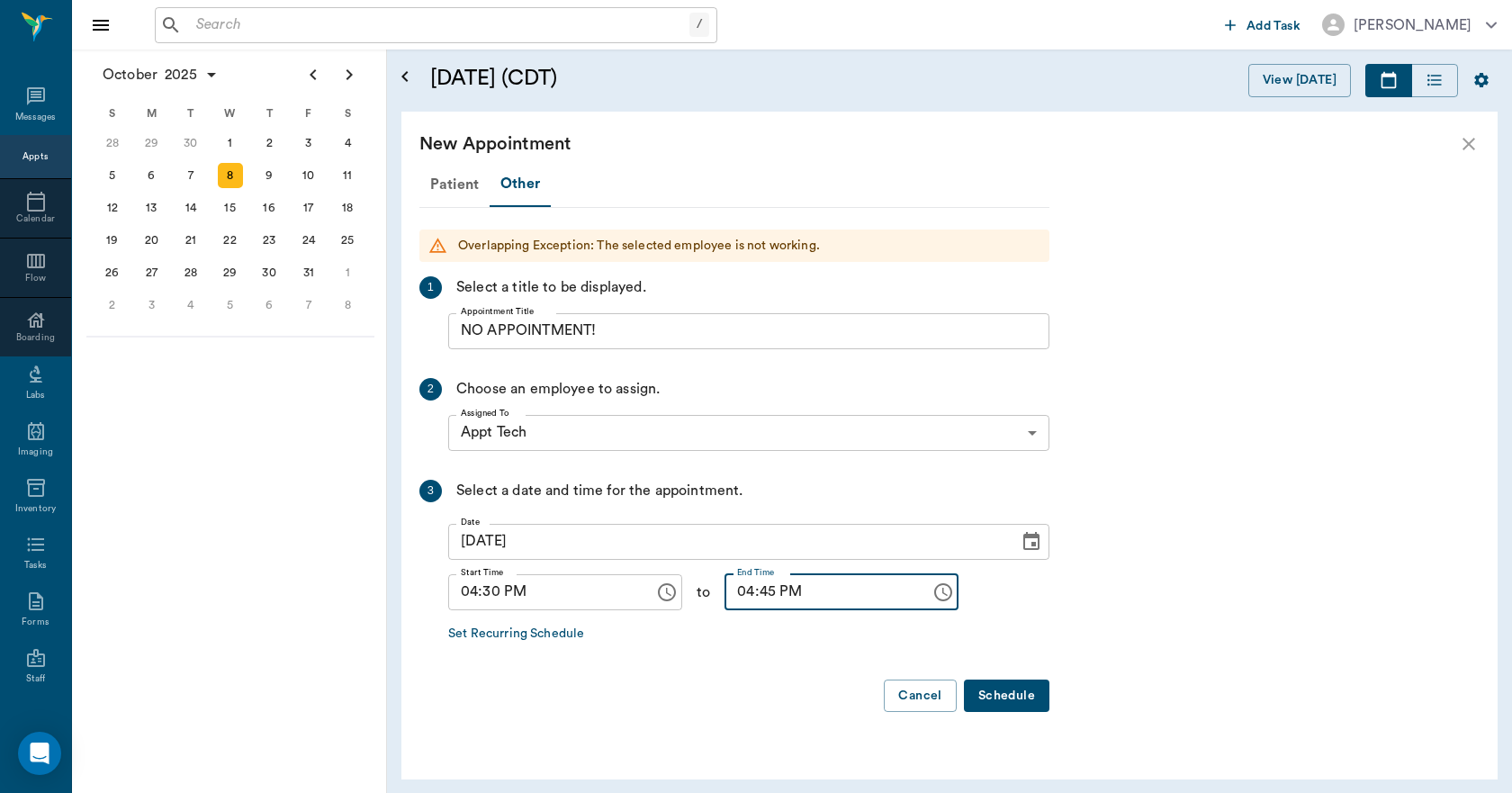
click at [730, 595] on input "04:45 PM" at bounding box center [820, 592] width 194 height 36
type input "05:00 PM"
click at [1000, 700] on button "Schedule" at bounding box center [1006, 696] width 86 height 33
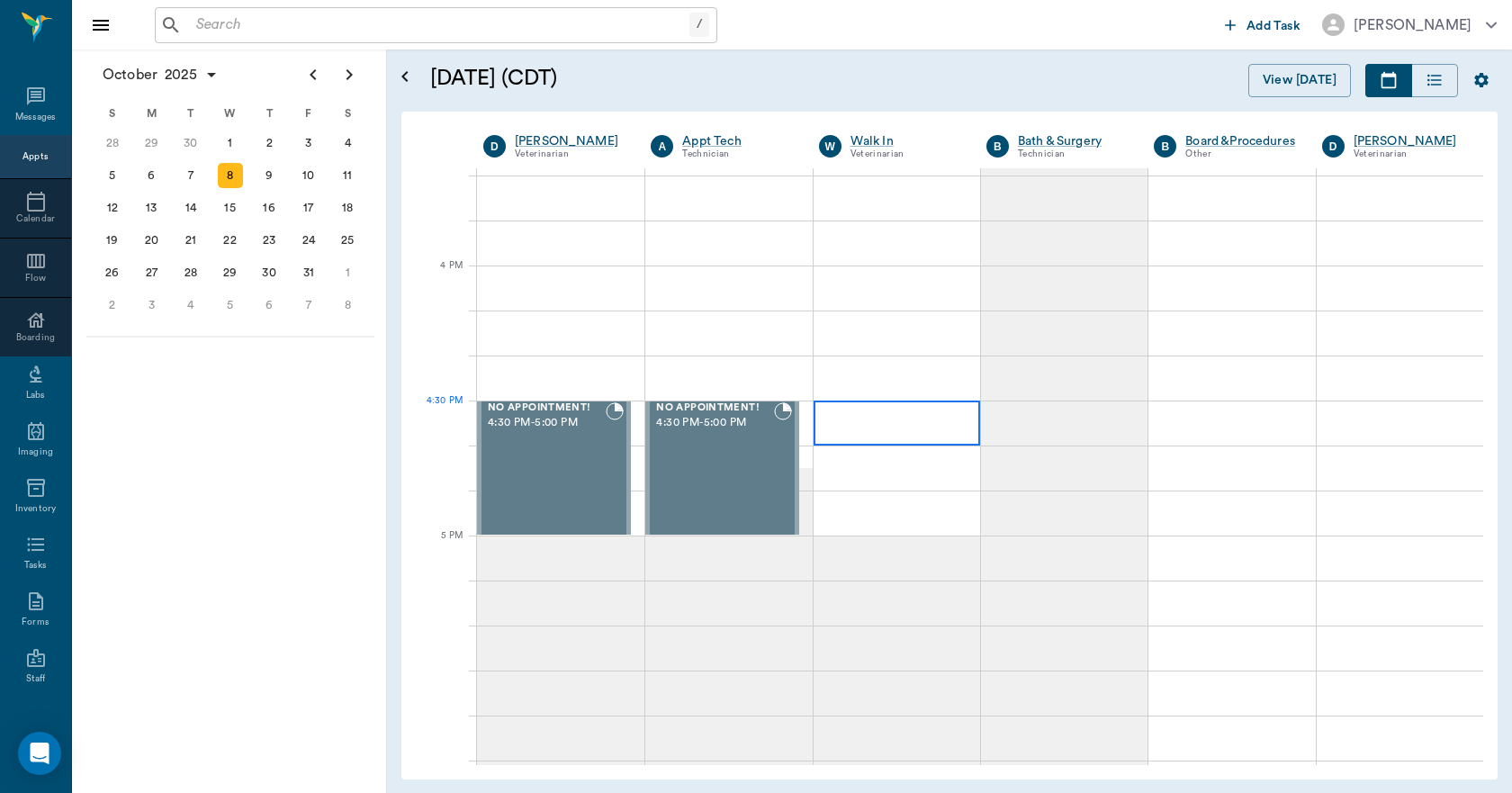
click at [884, 425] on div at bounding box center [896, 422] width 166 height 45
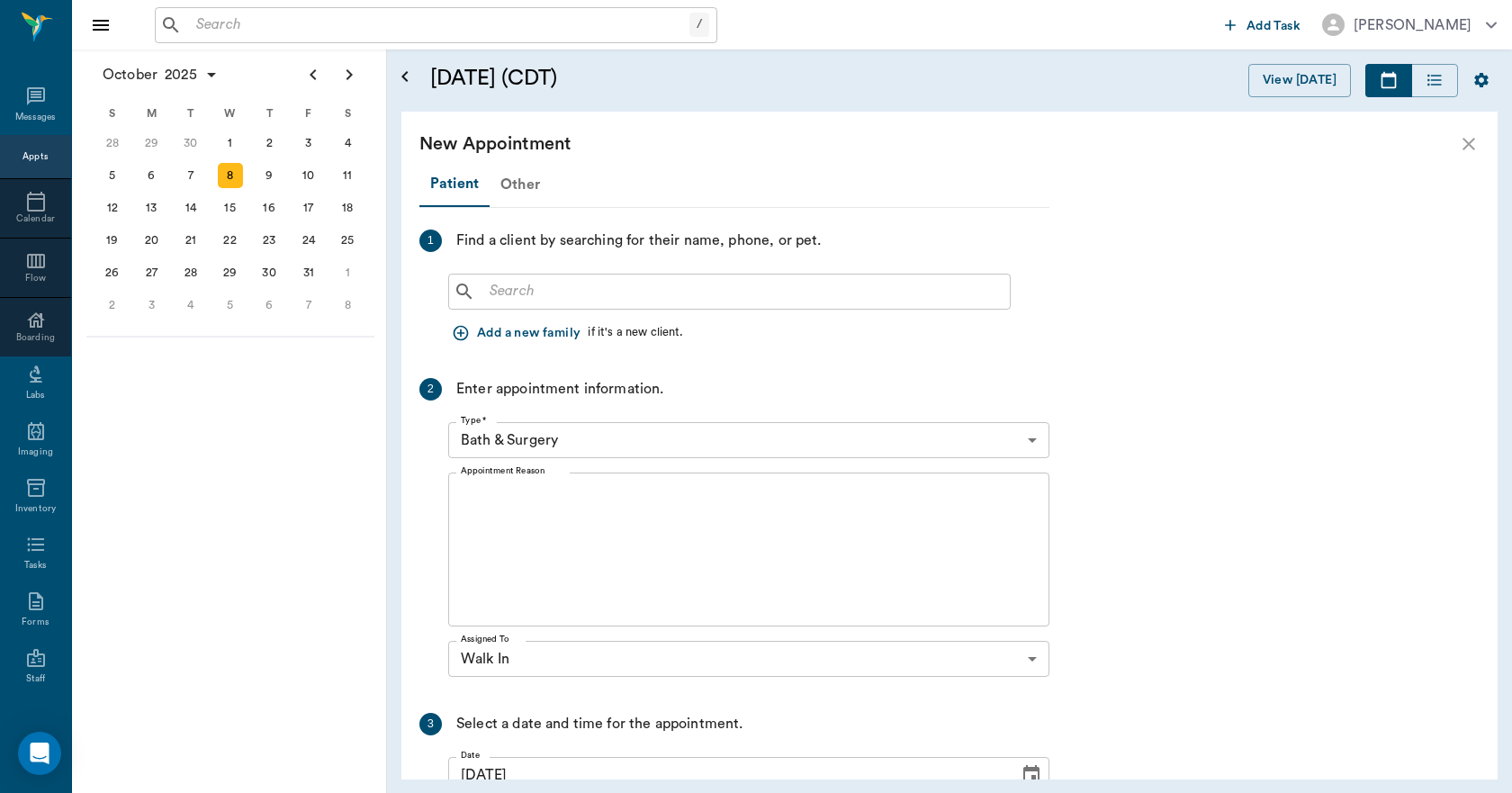
click at [510, 190] on div "Other" at bounding box center [520, 184] width 61 height 43
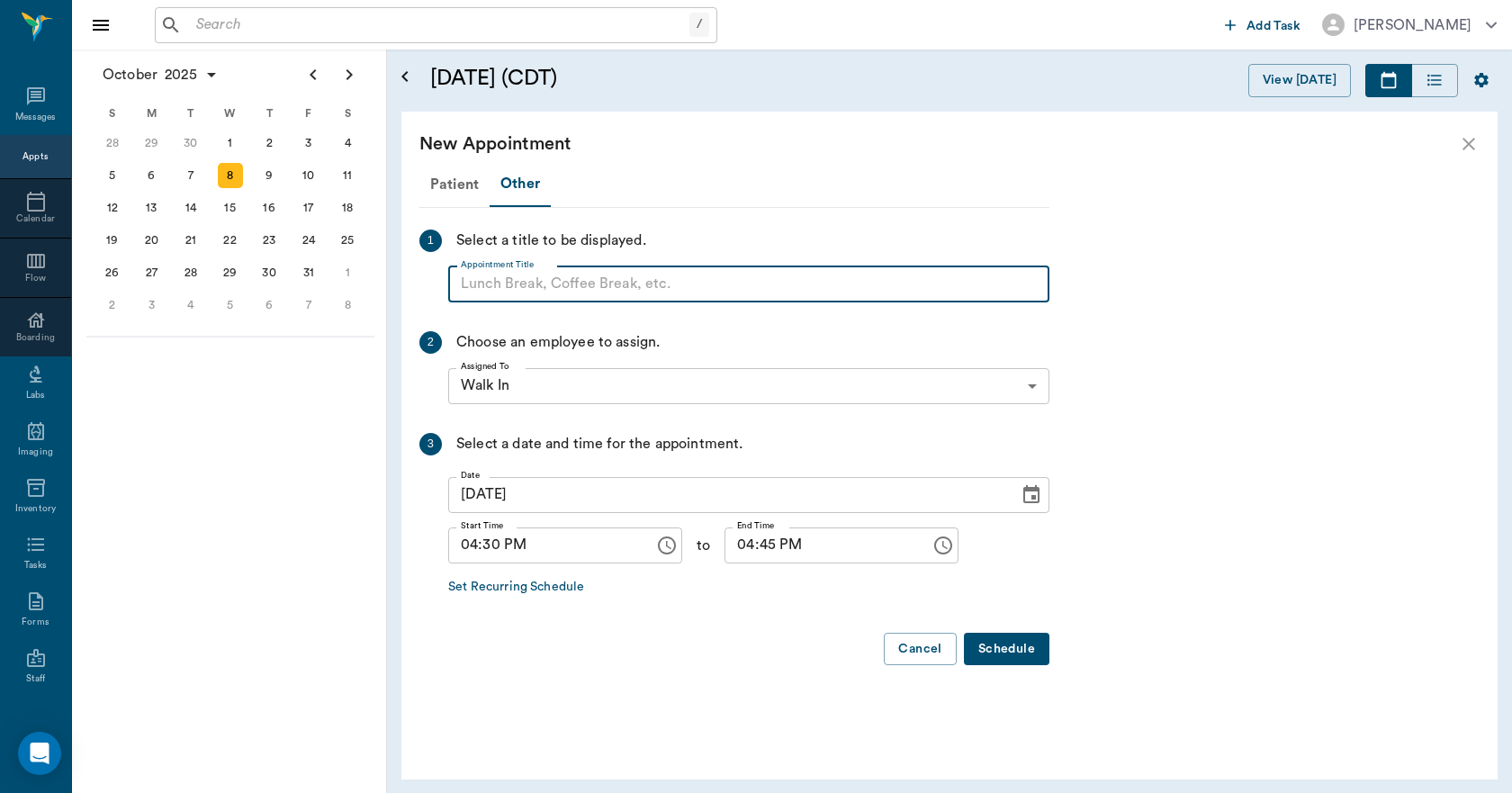
paste input "NO APPOINTMENT! EMERGENCY ONLY!"
type input "NO APPOINTMENT!"
click at [730, 544] on input "04:45 PM" at bounding box center [820, 545] width 194 height 36
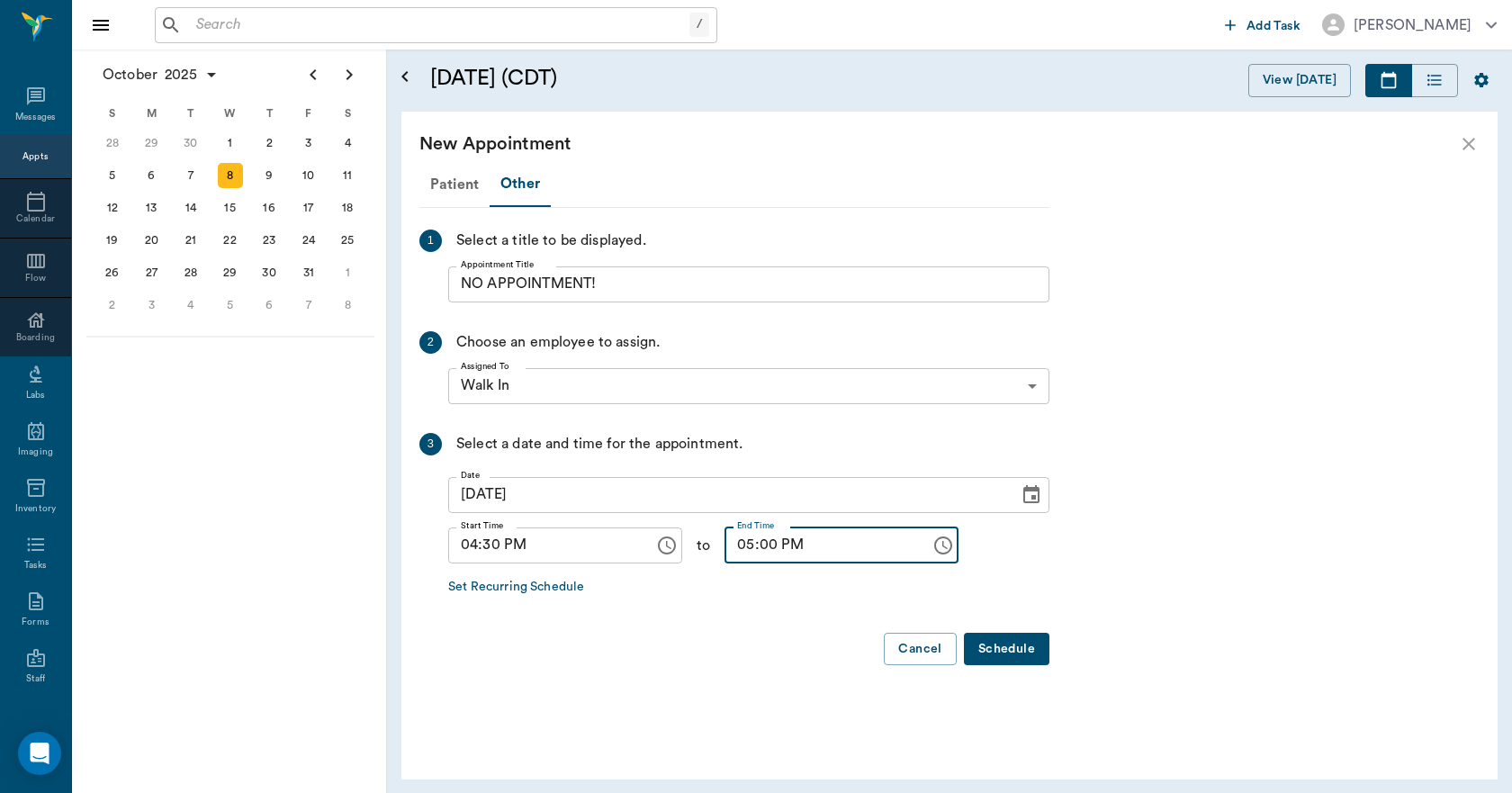
type input "05:00 PM"
click at [1015, 649] on button "Schedule" at bounding box center [1006, 649] width 86 height 33
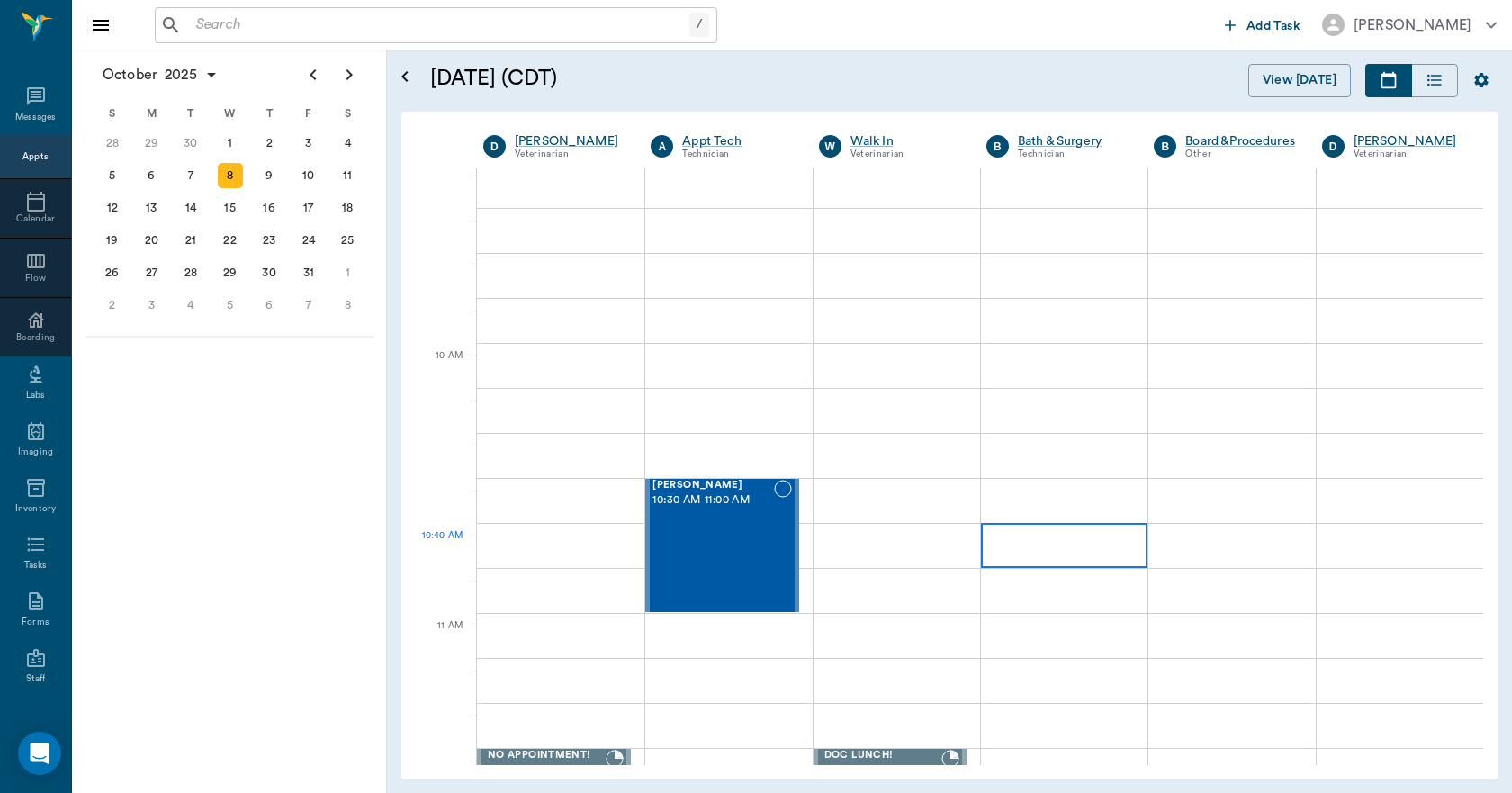
scroll to position [360, 0]
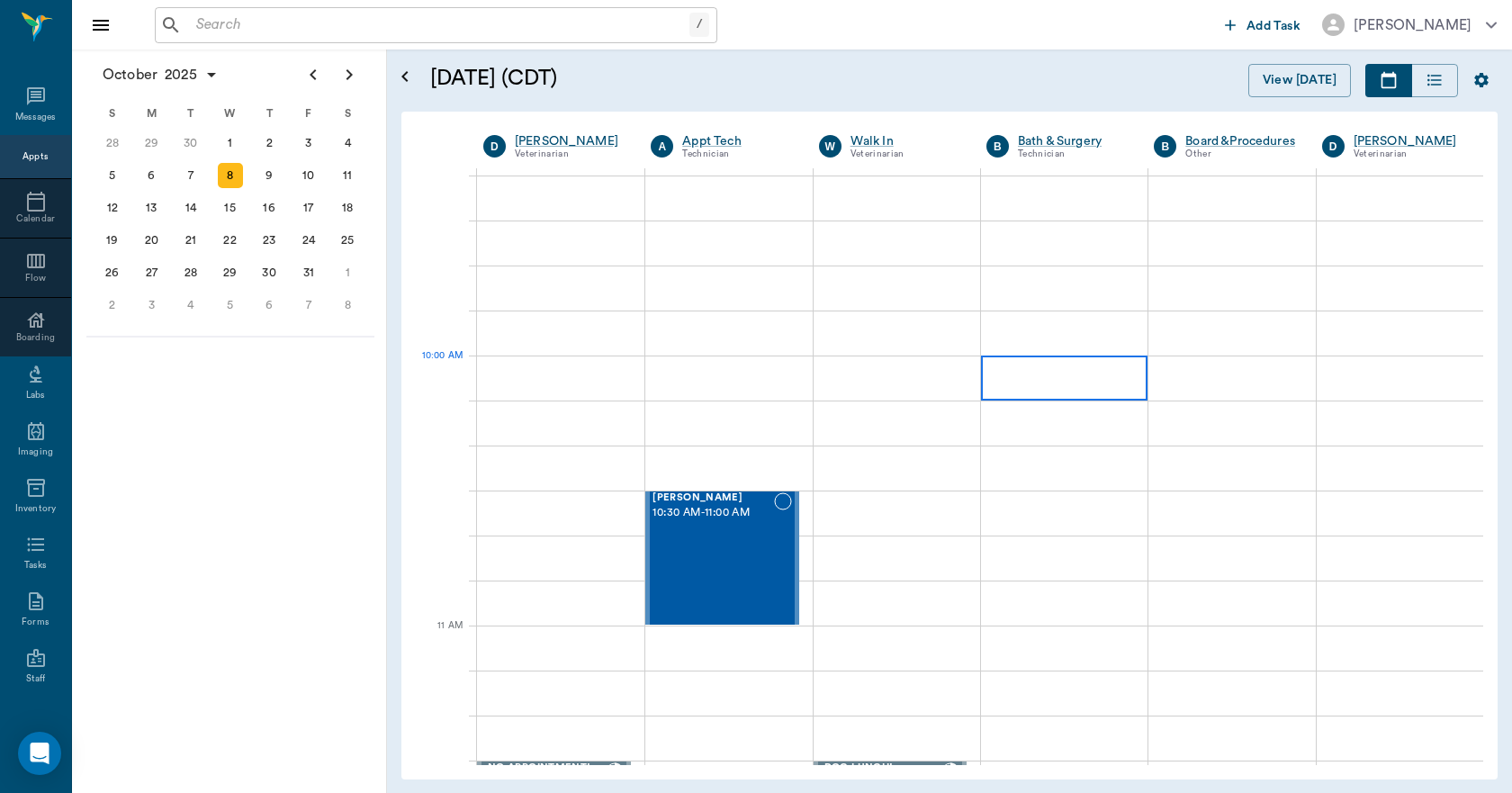
click at [1035, 380] on div at bounding box center [1063, 378] width 166 height 45
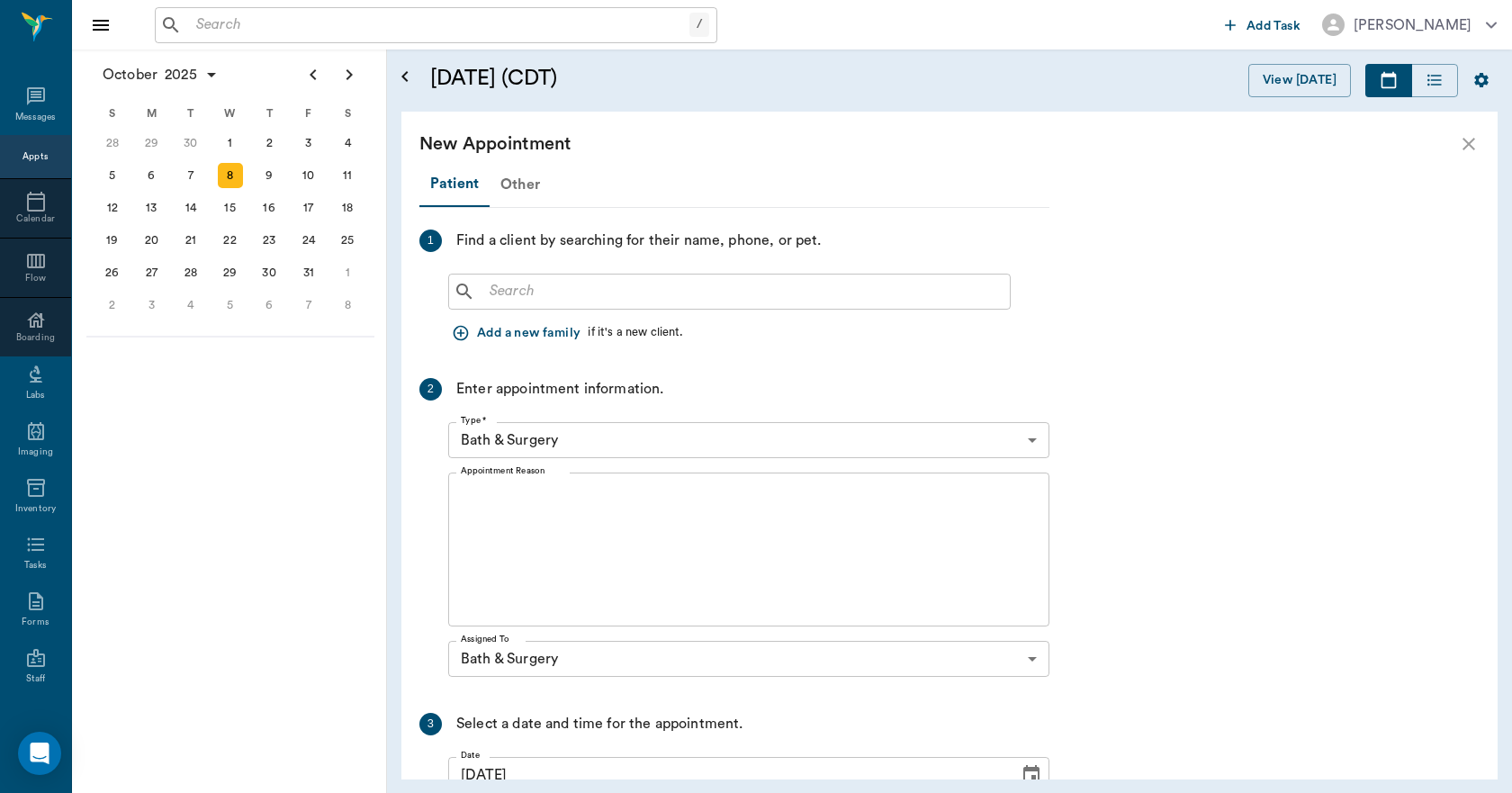
click at [515, 178] on div "Other" at bounding box center [520, 184] width 61 height 43
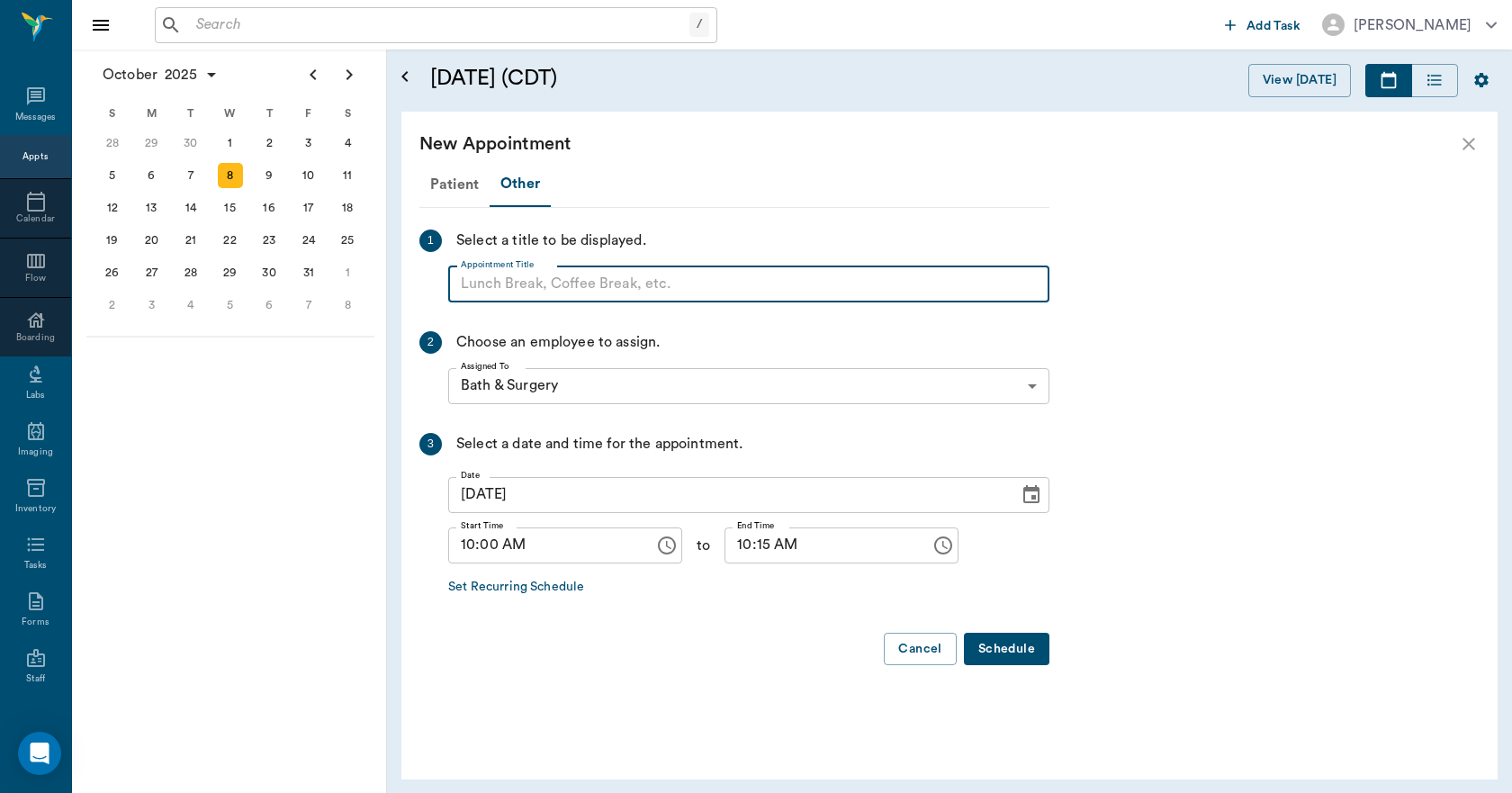
click at [509, 292] on input "Appointment Title" at bounding box center [749, 284] width 601 height 36
type input "BLOCK"
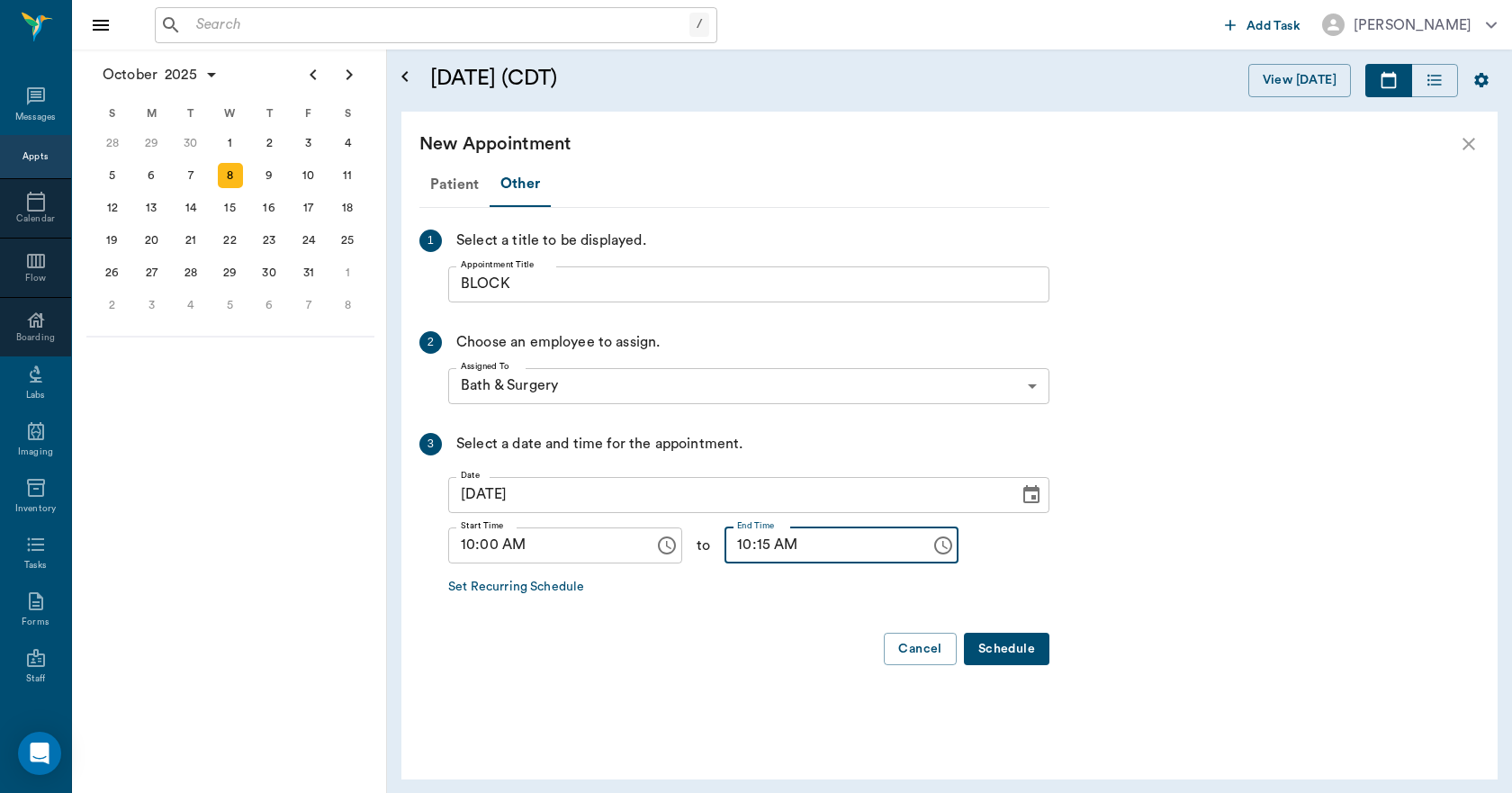
click at [724, 544] on input "10:15 AM" at bounding box center [820, 545] width 194 height 36
type input "05:00 PM"
click at [1005, 639] on button "Schedule" at bounding box center [1006, 649] width 86 height 33
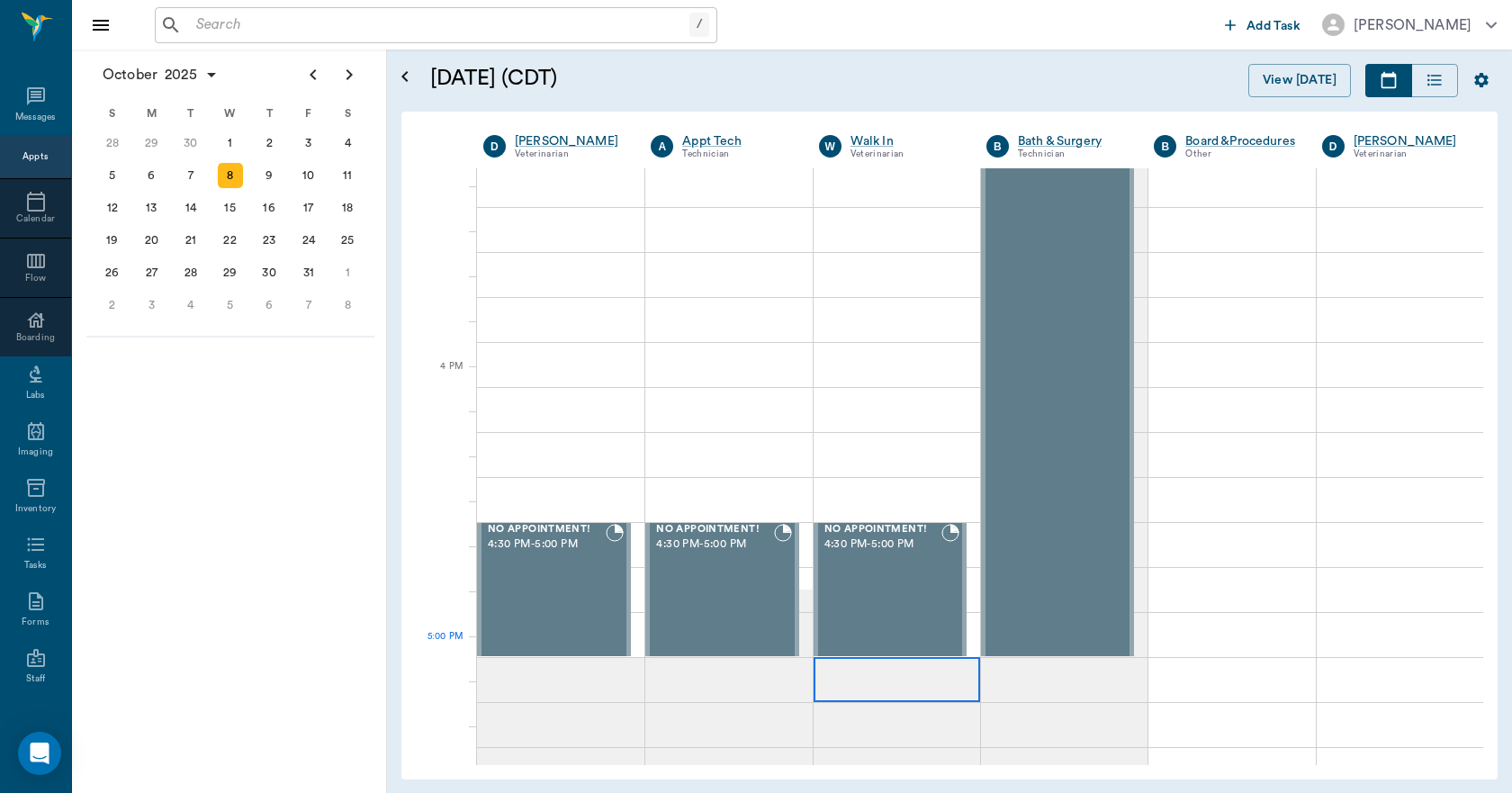
scroll to position [1979, 0]
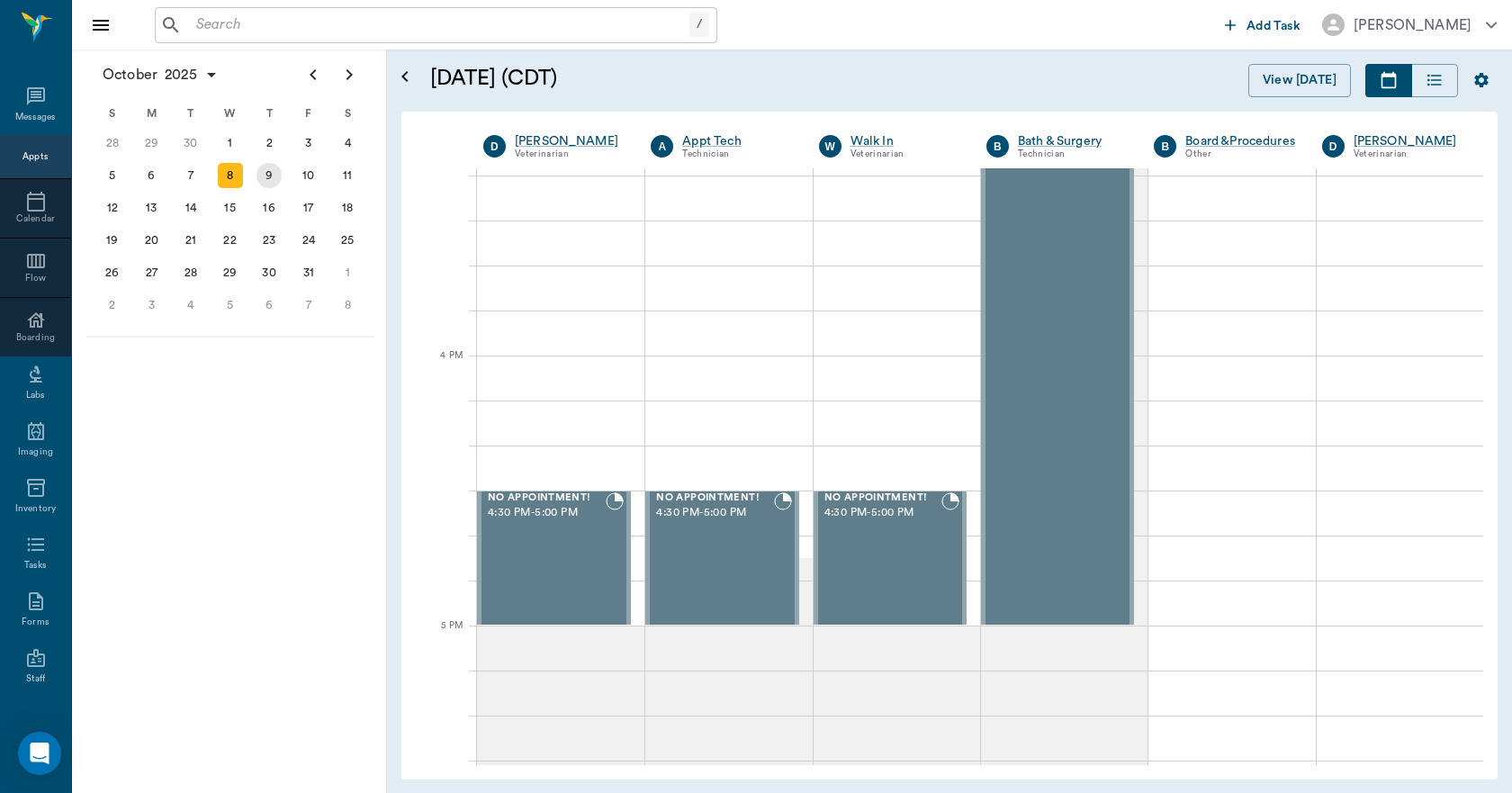
click at [267, 181] on div "9" at bounding box center [270, 175] width 25 height 25
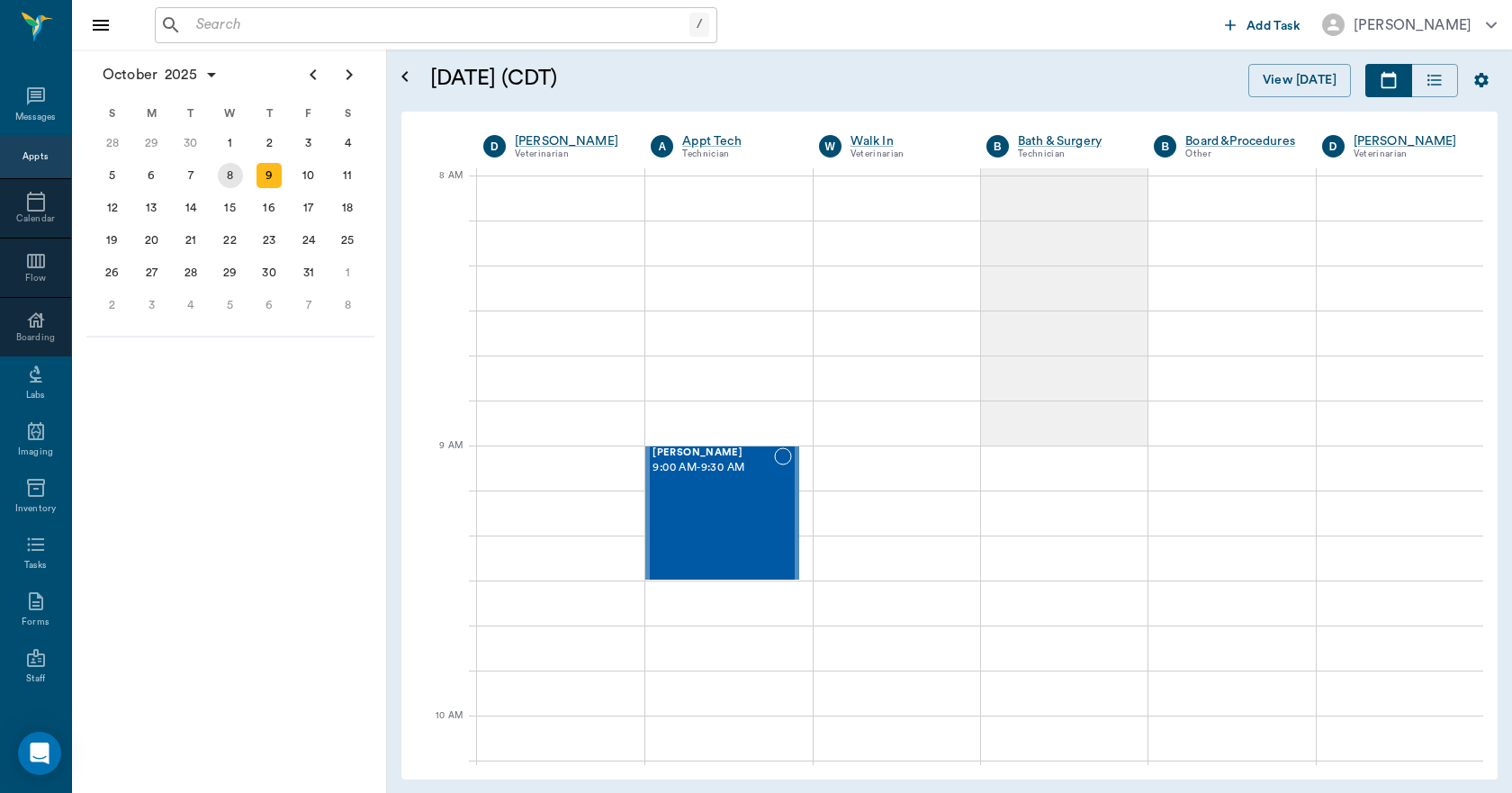
click at [239, 176] on div "8" at bounding box center [231, 175] width 25 height 25
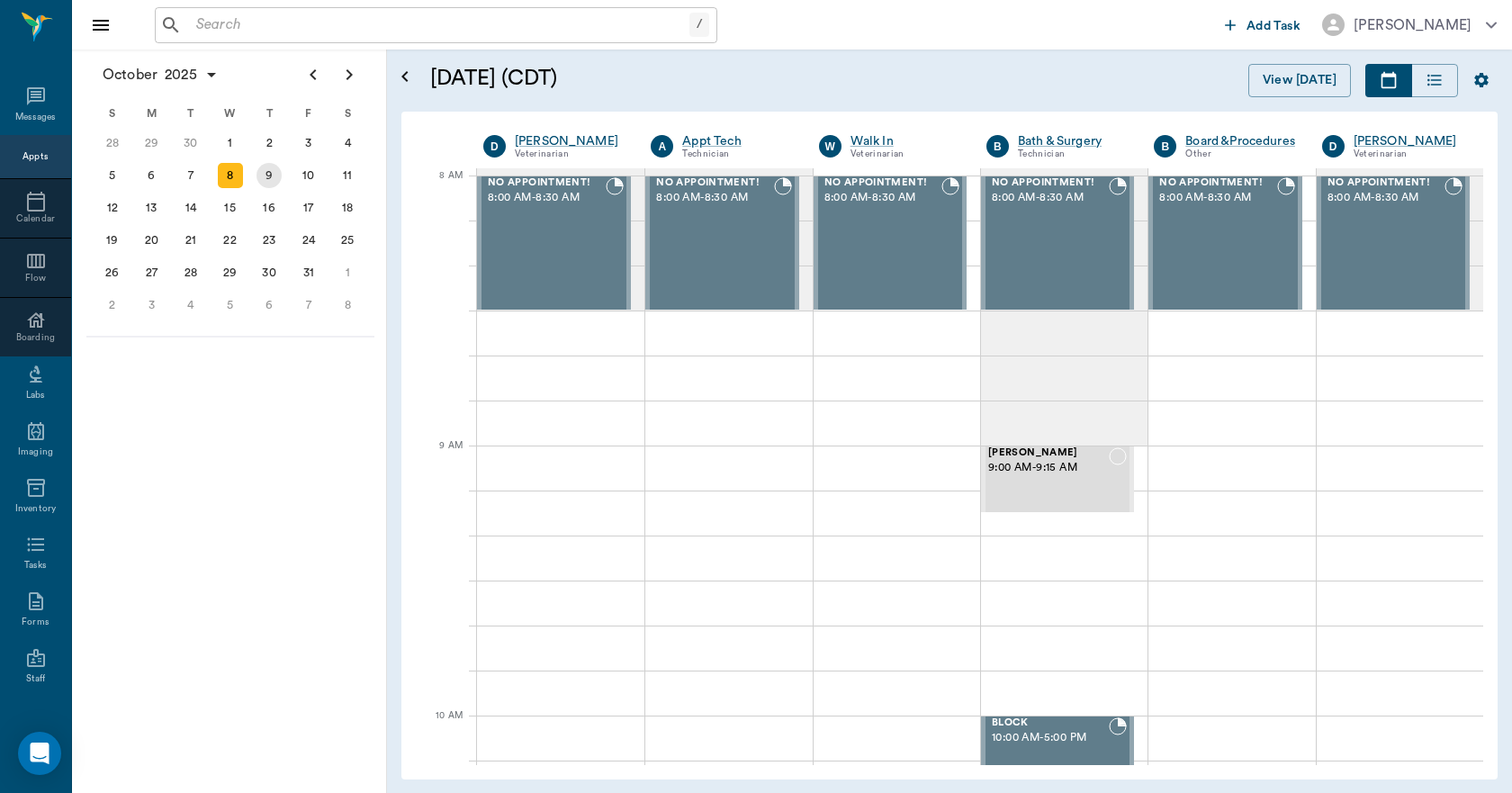
click at [264, 175] on div "9" at bounding box center [270, 175] width 25 height 25
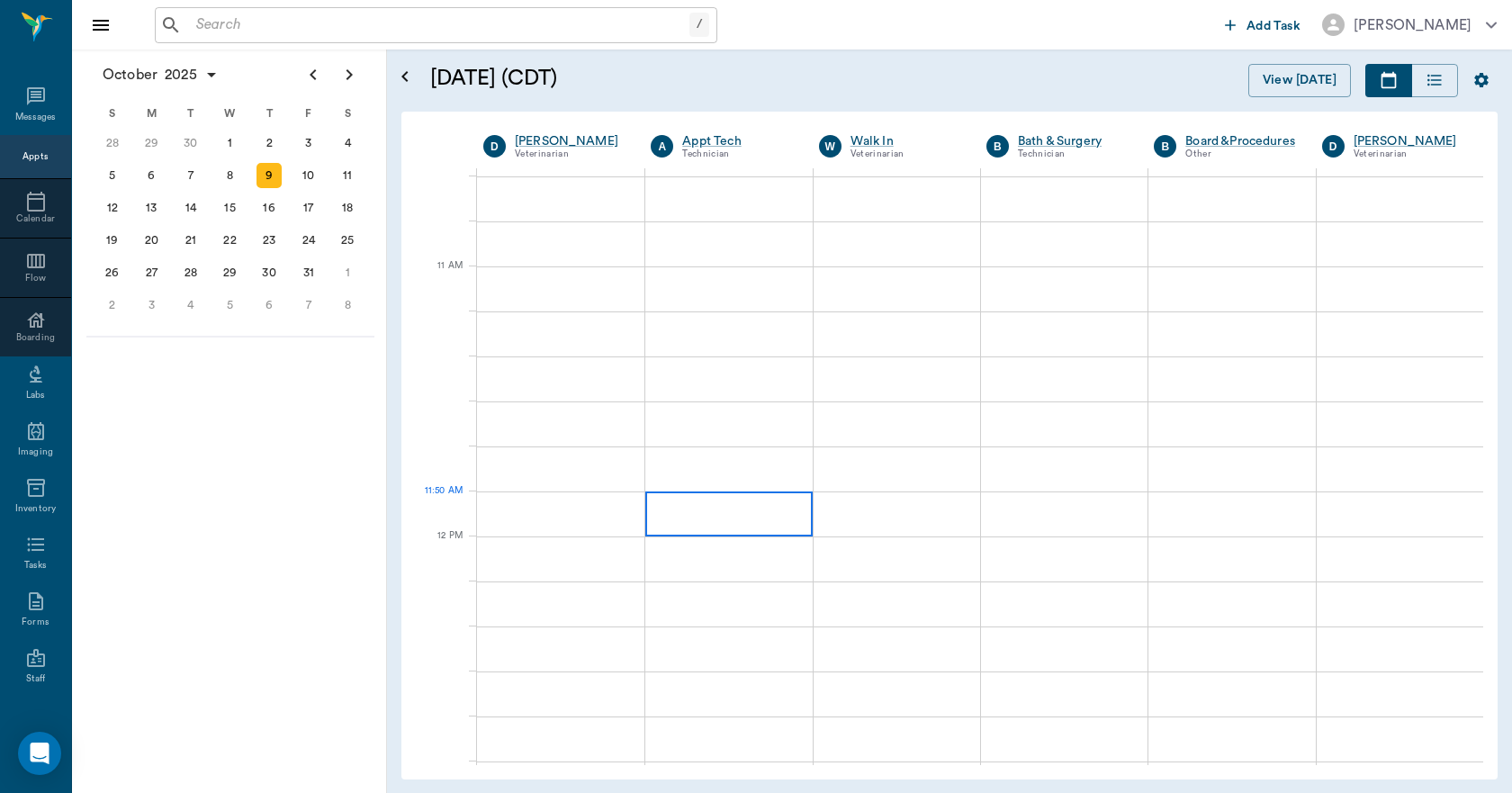
scroll to position [720, 0]
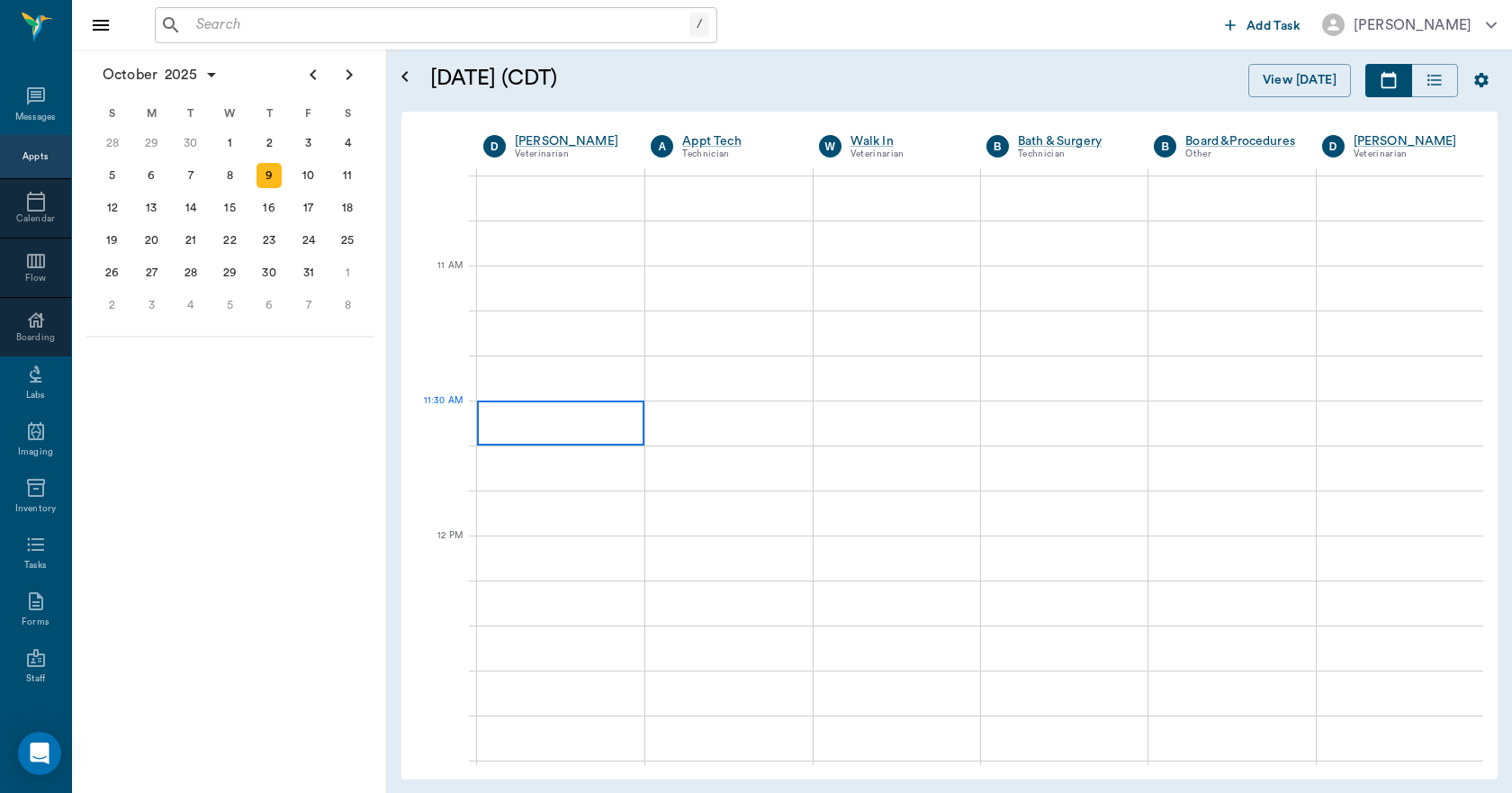
click at [599, 430] on div at bounding box center [560, 422] width 167 height 45
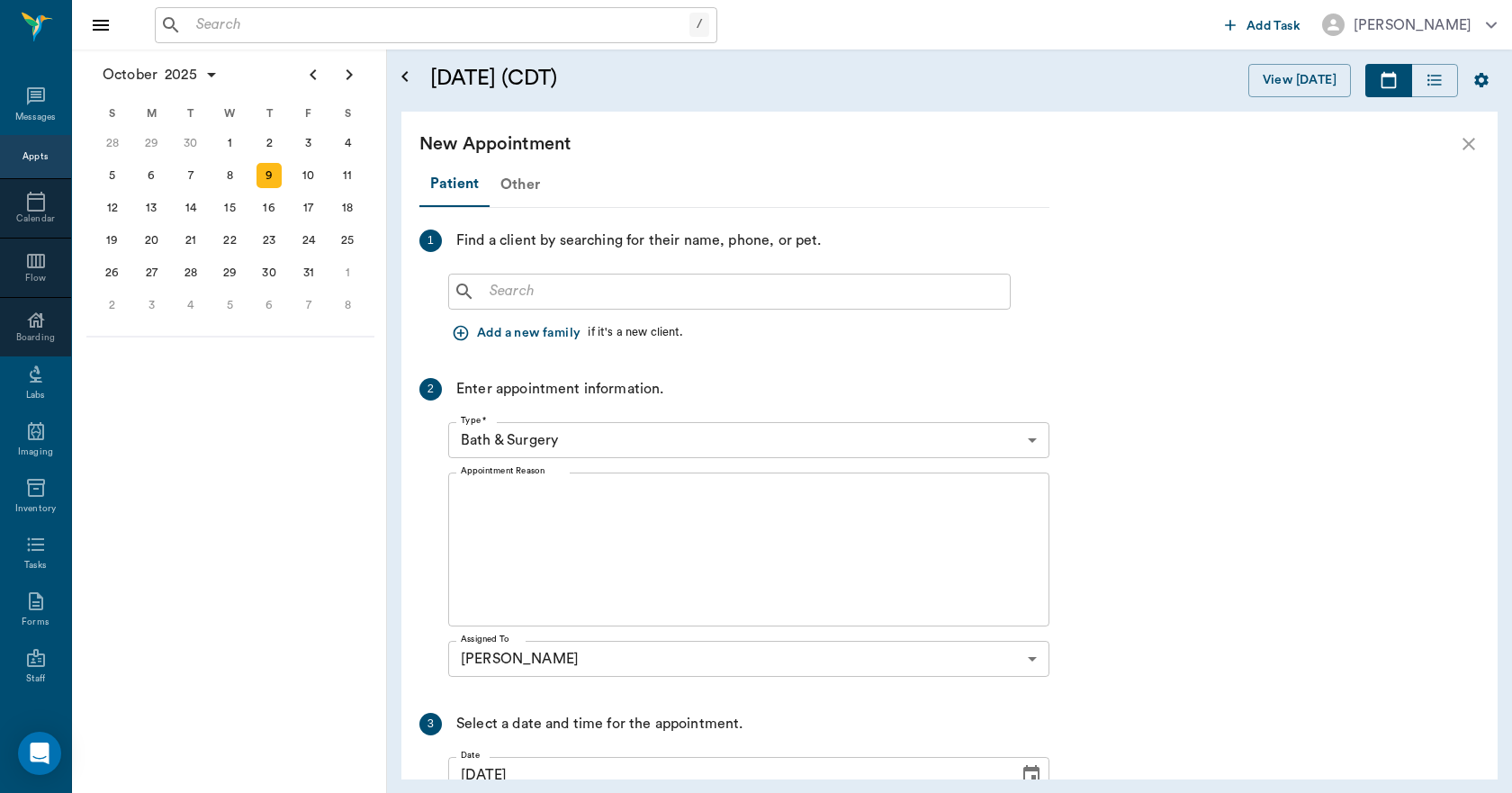
click at [513, 183] on div "Other" at bounding box center [520, 184] width 61 height 43
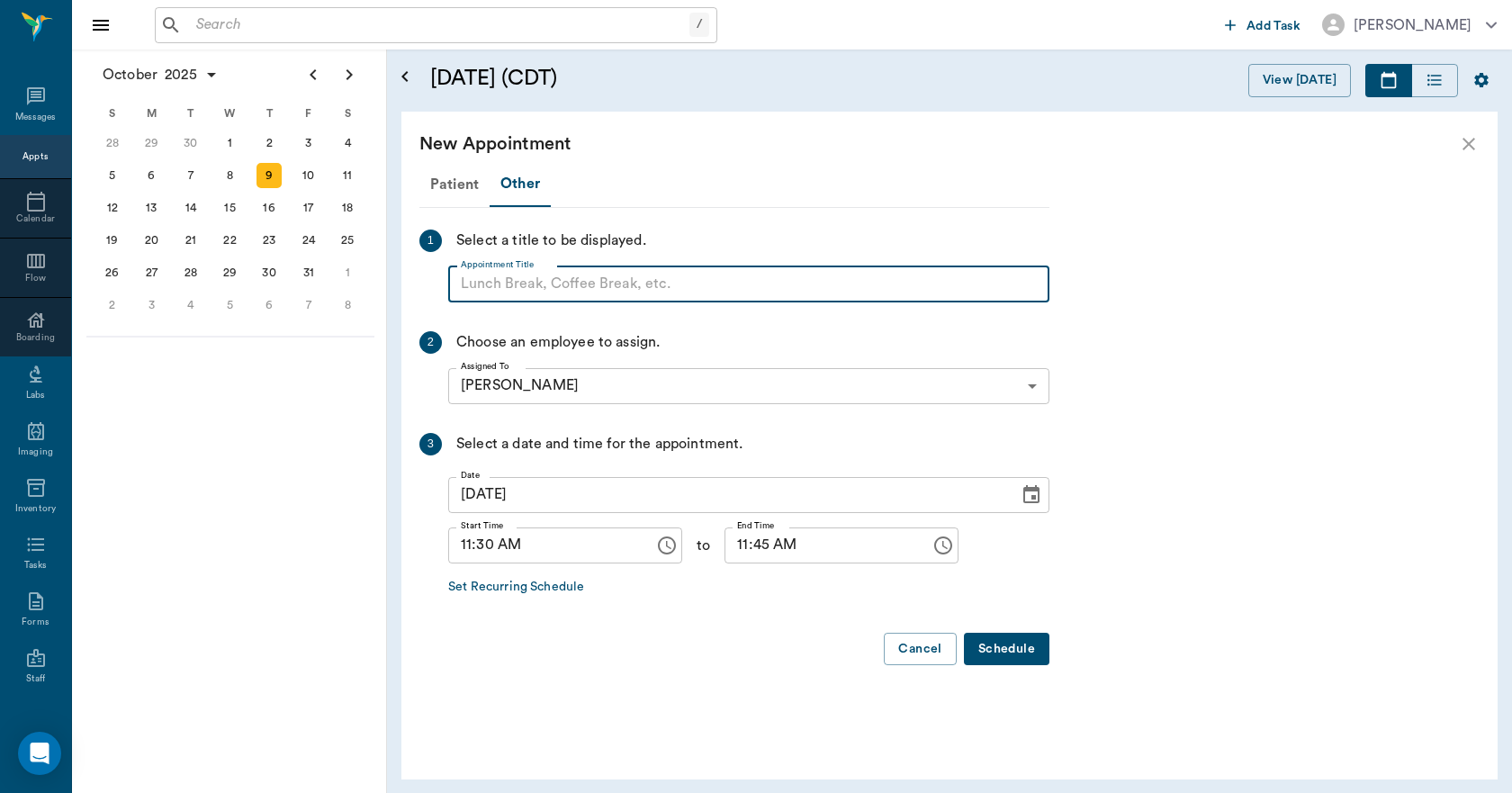
paste input "NO APPOINTMENT! EMERGENCY ONLY!"
type input "NO APPOINTMENT!"
click at [727, 552] on input "11:45 AM" at bounding box center [820, 545] width 194 height 36
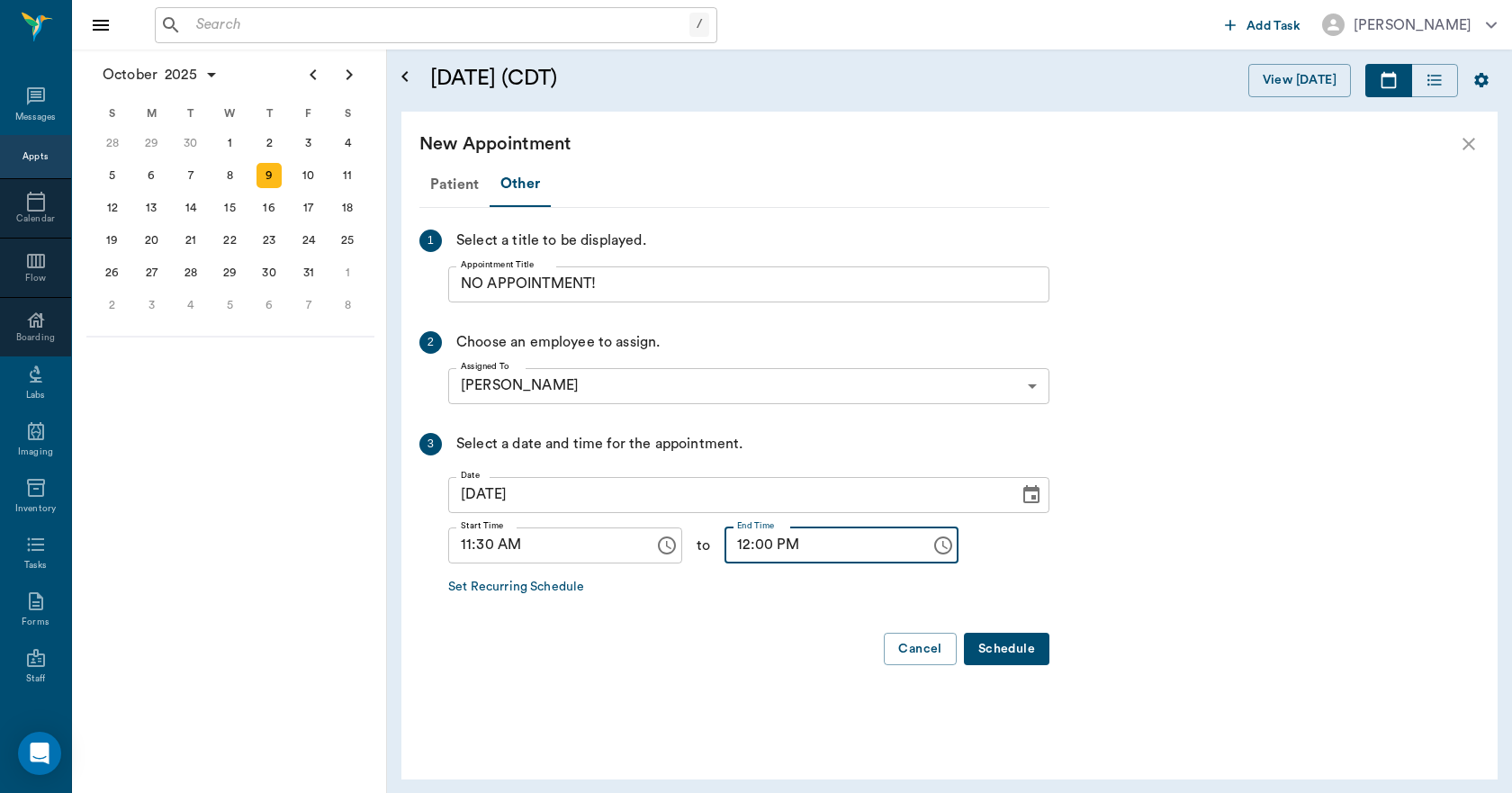
type input "12:00 PM"
click at [1023, 659] on button "Schedule" at bounding box center [1006, 649] width 86 height 33
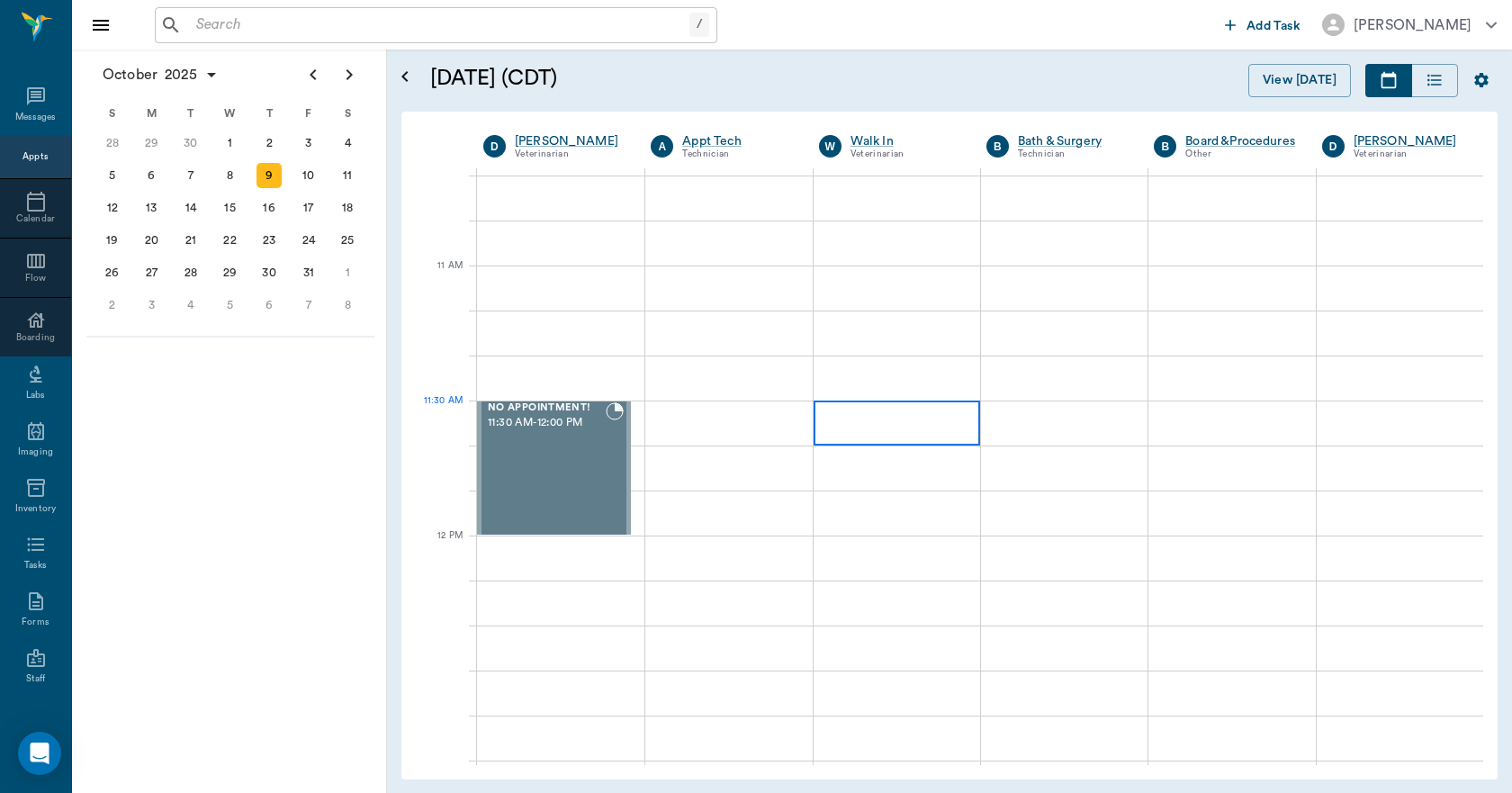
click at [840, 425] on div at bounding box center [896, 422] width 166 height 45
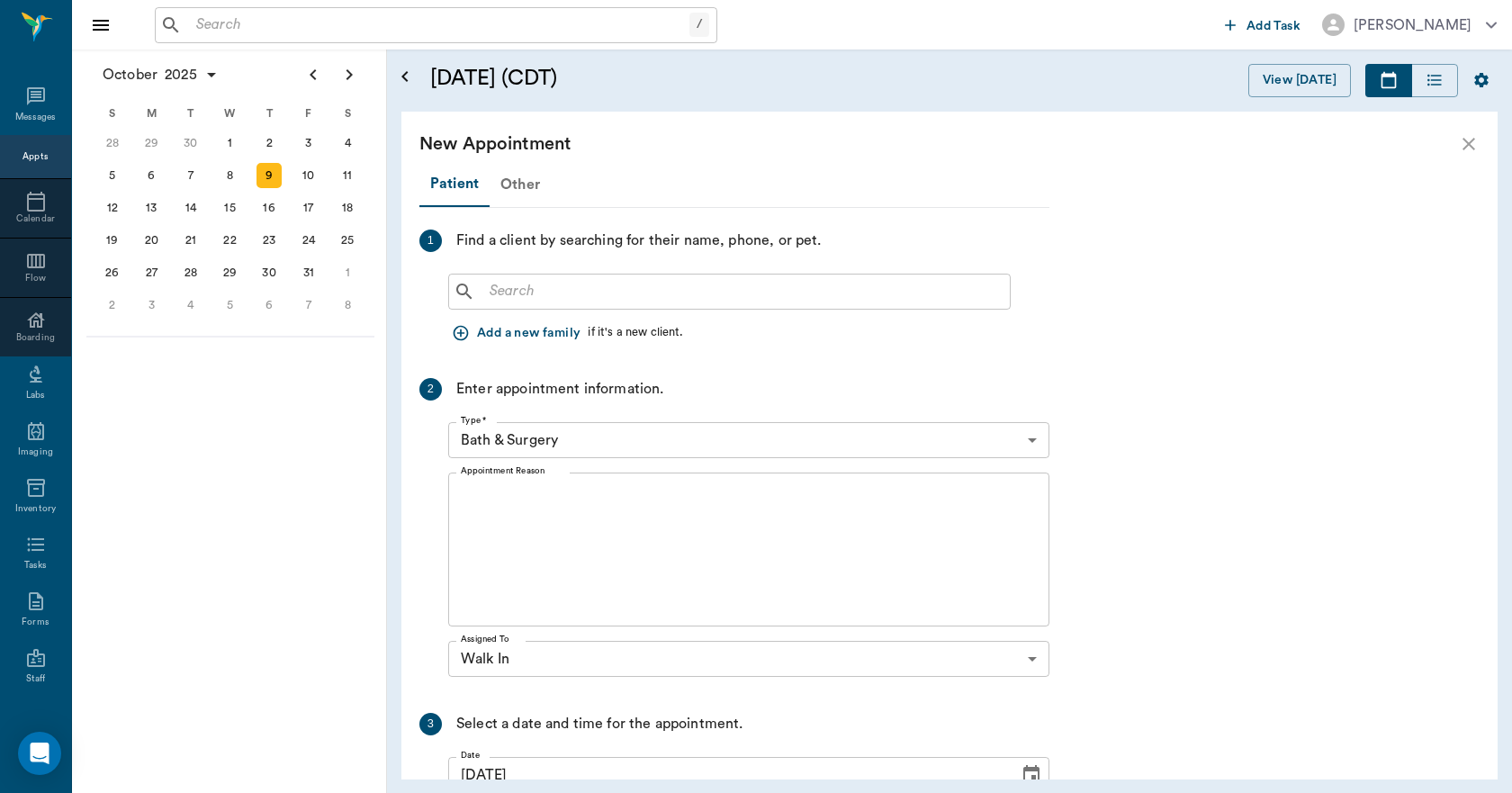
click at [525, 185] on div "Other" at bounding box center [520, 184] width 61 height 43
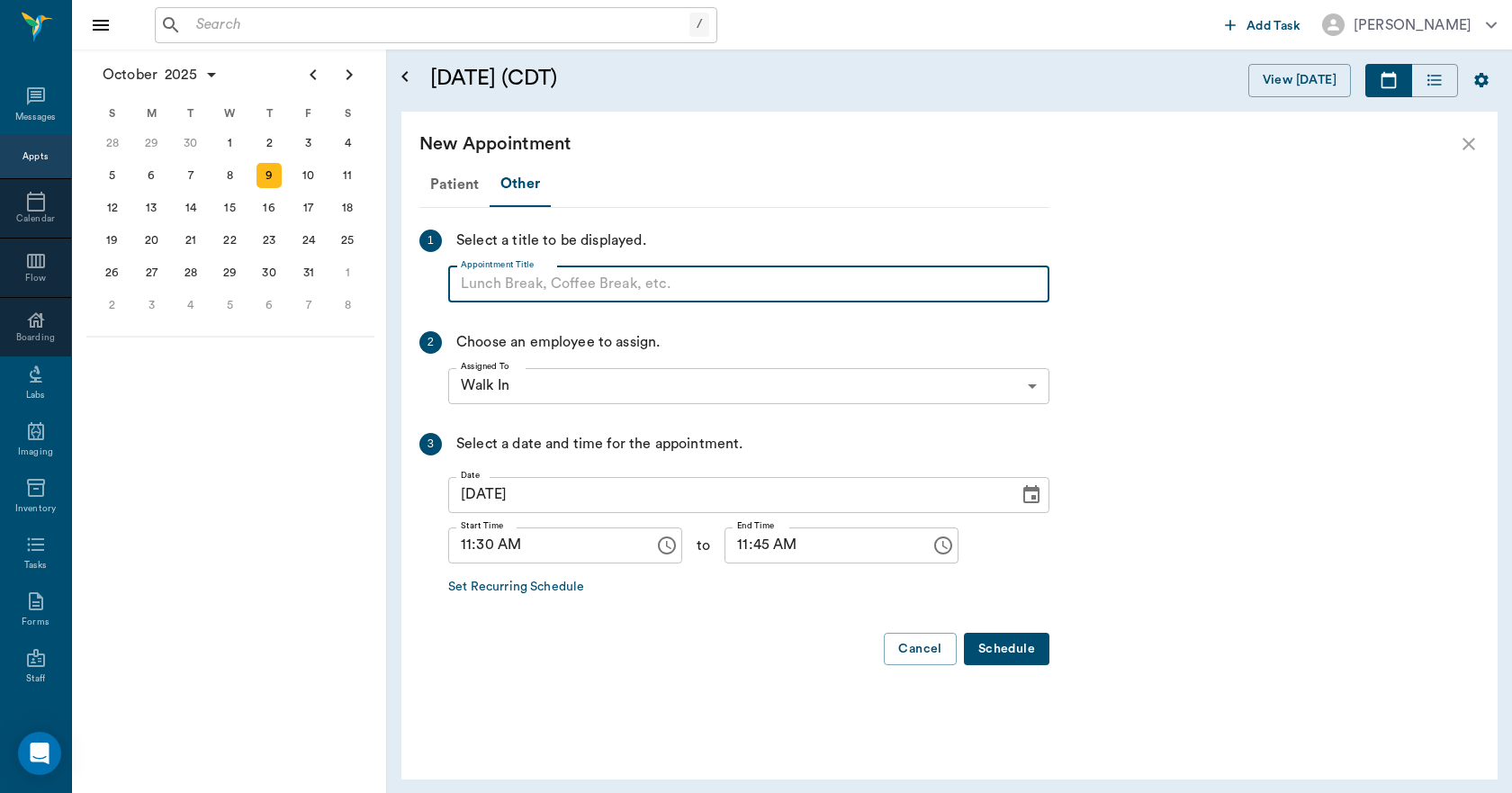
click at [552, 285] on input "Appointment Title" at bounding box center [749, 284] width 601 height 36
type input "DOC LUNCH!"
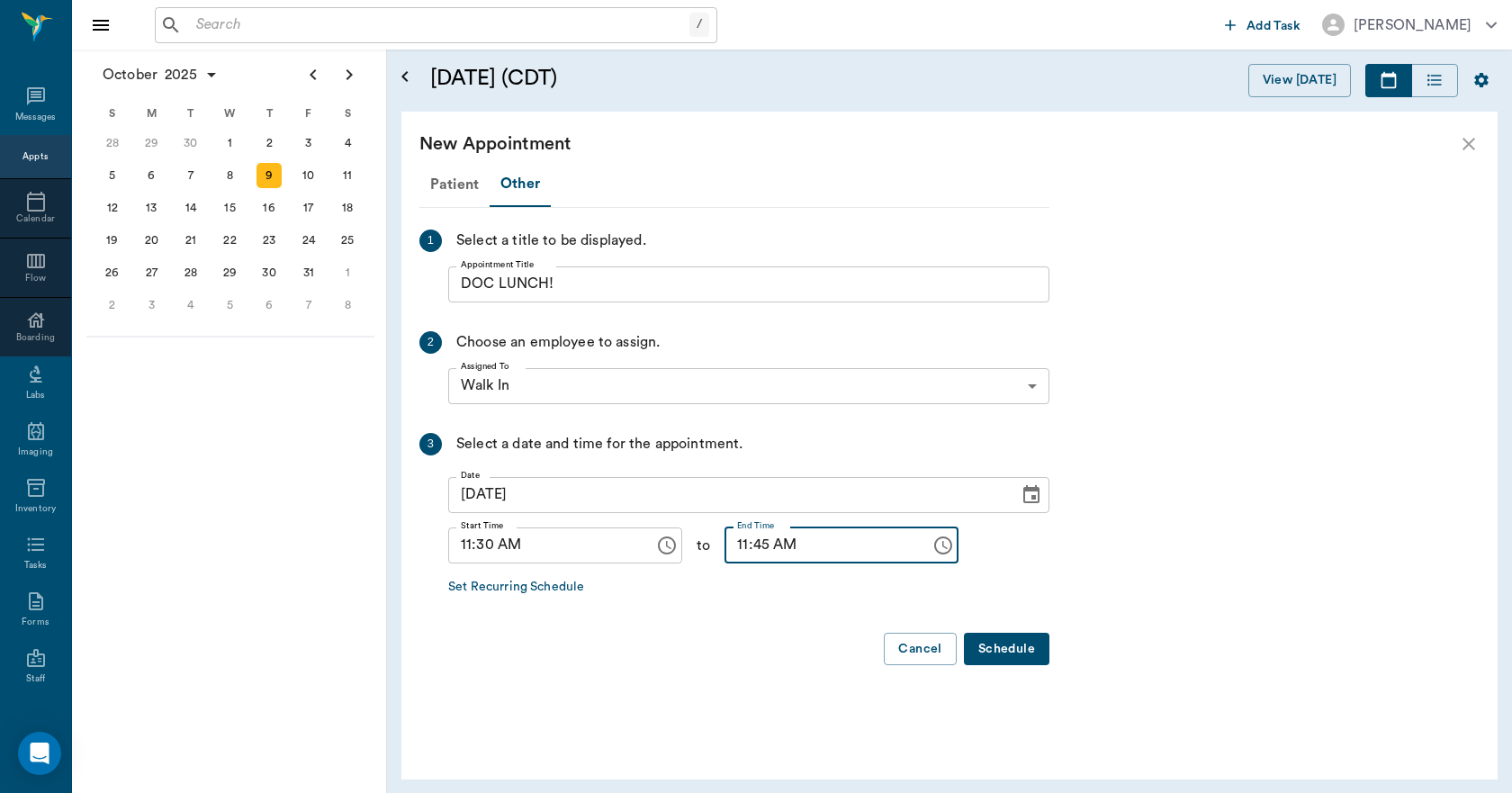
click at [724, 545] on input "11:45 AM" at bounding box center [820, 545] width 194 height 36
type input "12:00 PM"
click at [994, 649] on button "Schedule" at bounding box center [1006, 649] width 86 height 33
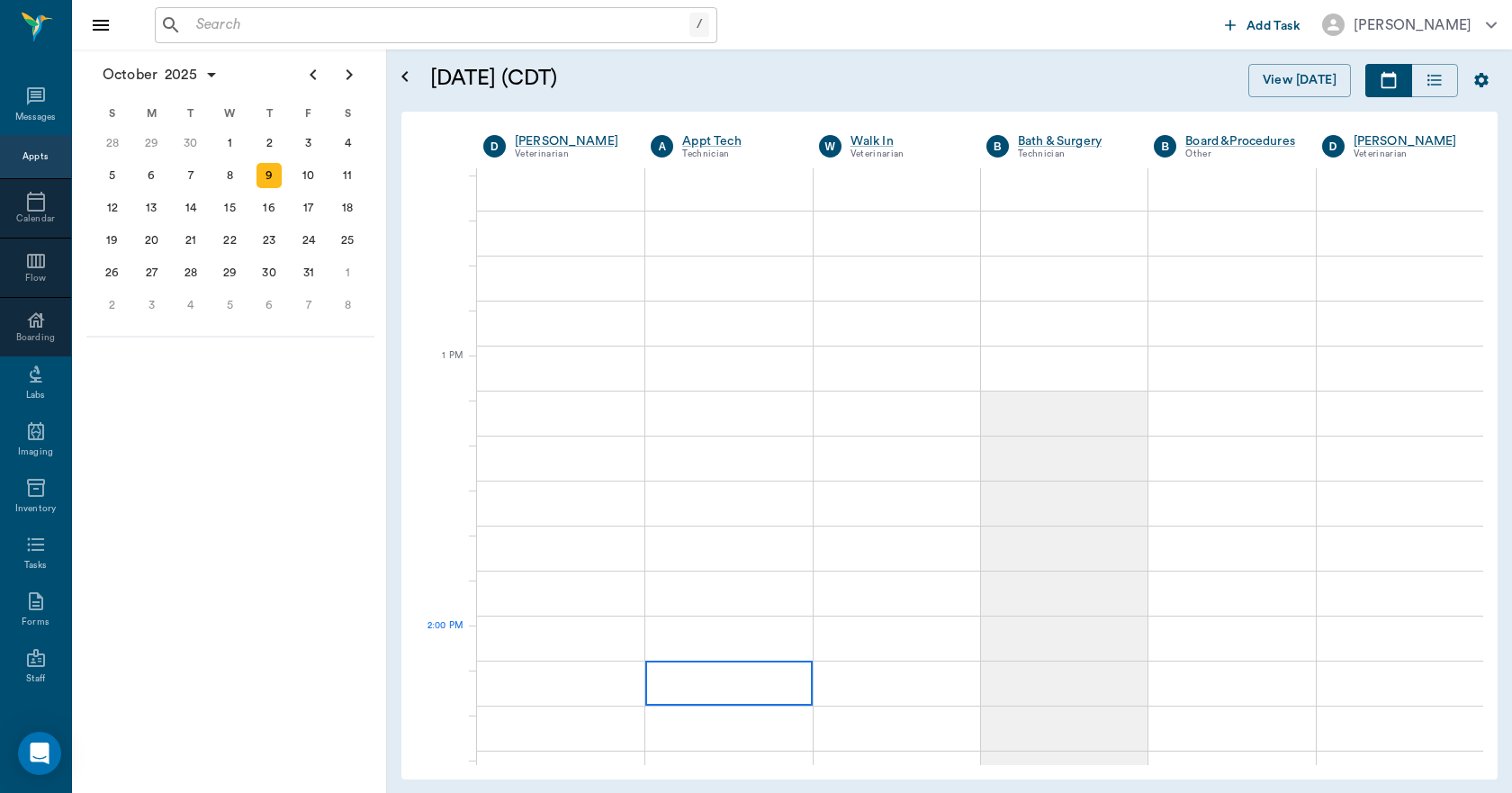
scroll to position [1170, 0]
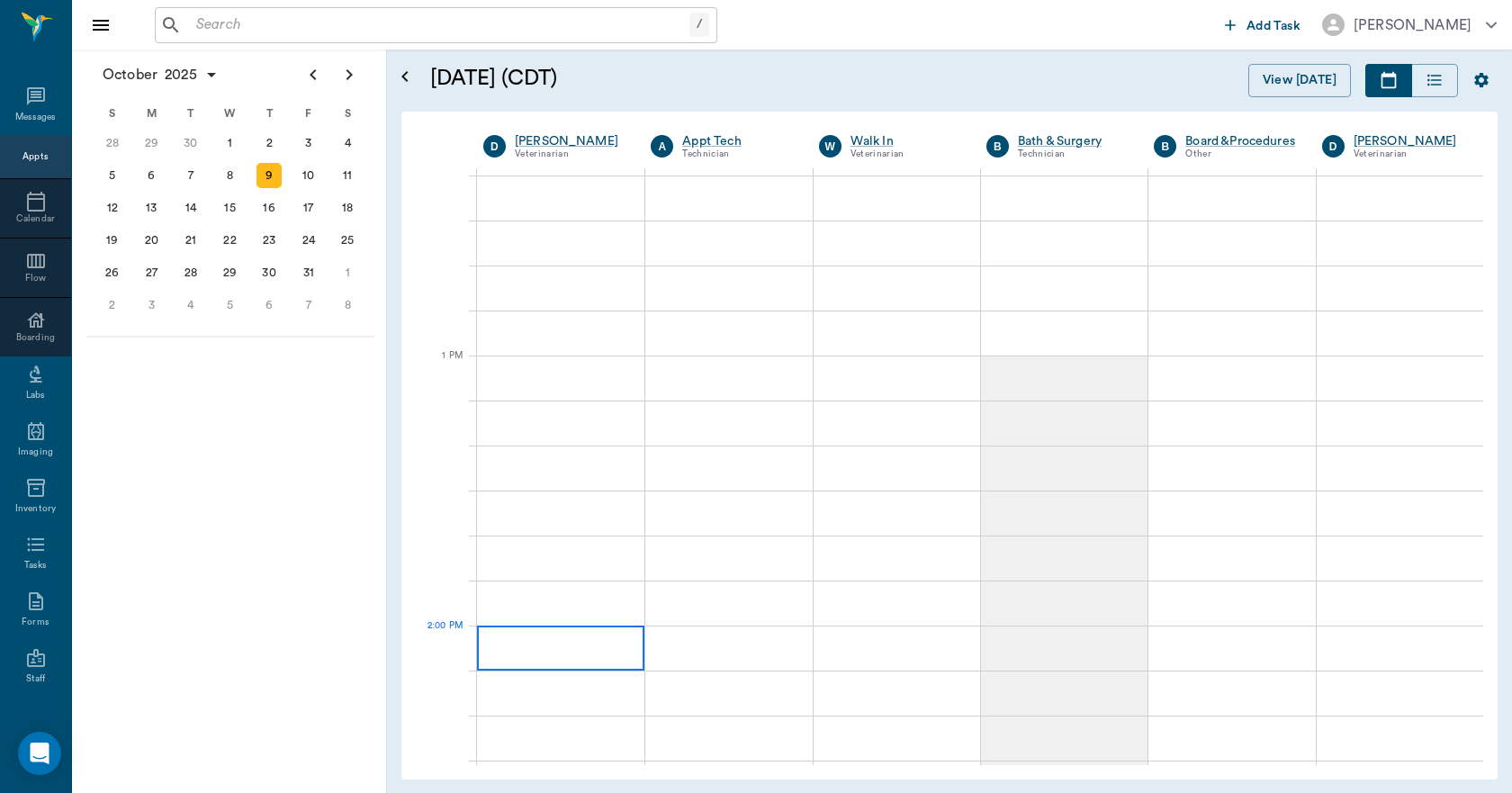
click at [535, 635] on div at bounding box center [560, 648] width 167 height 45
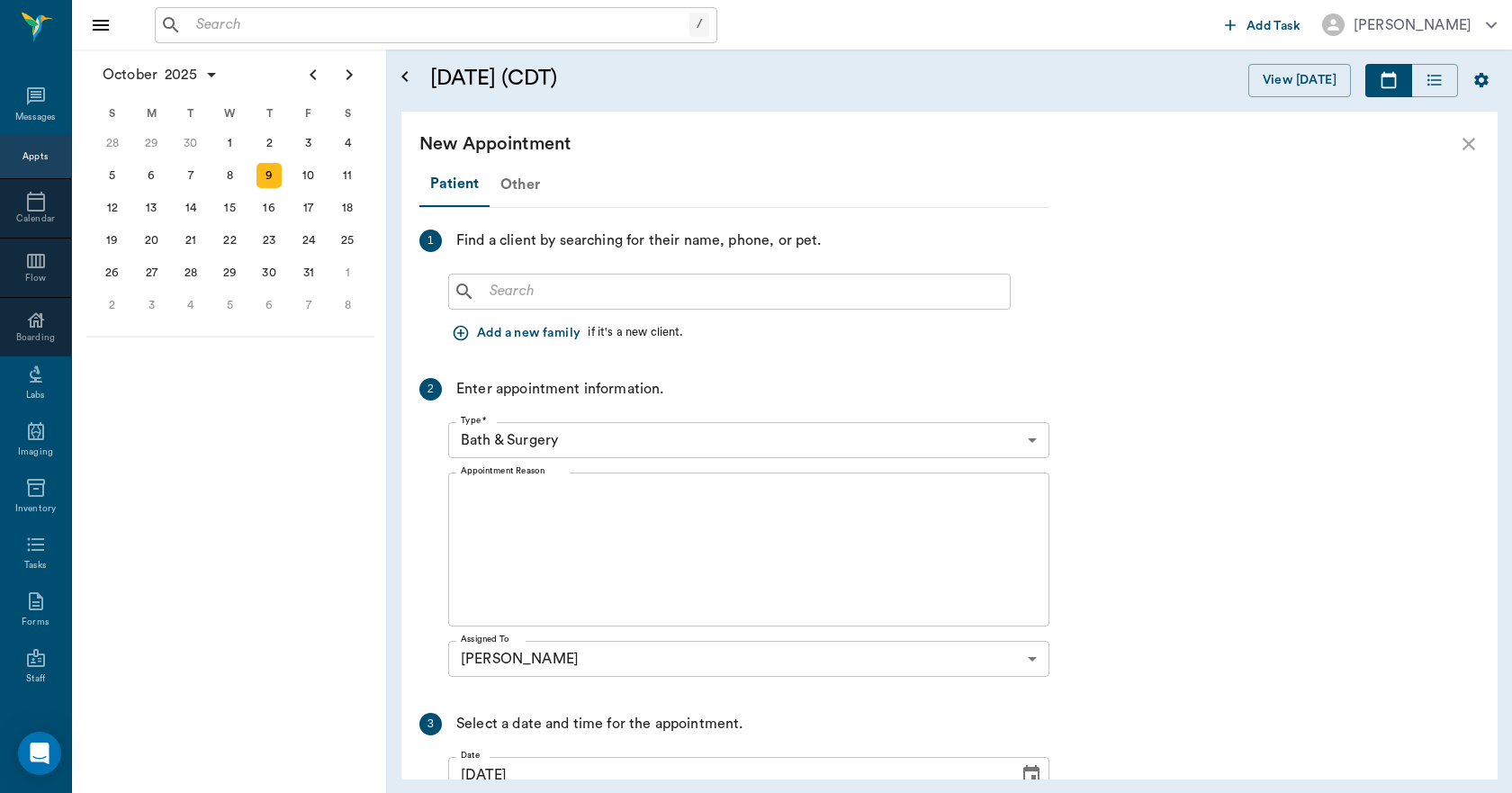
click at [513, 184] on div "Other" at bounding box center [520, 184] width 61 height 43
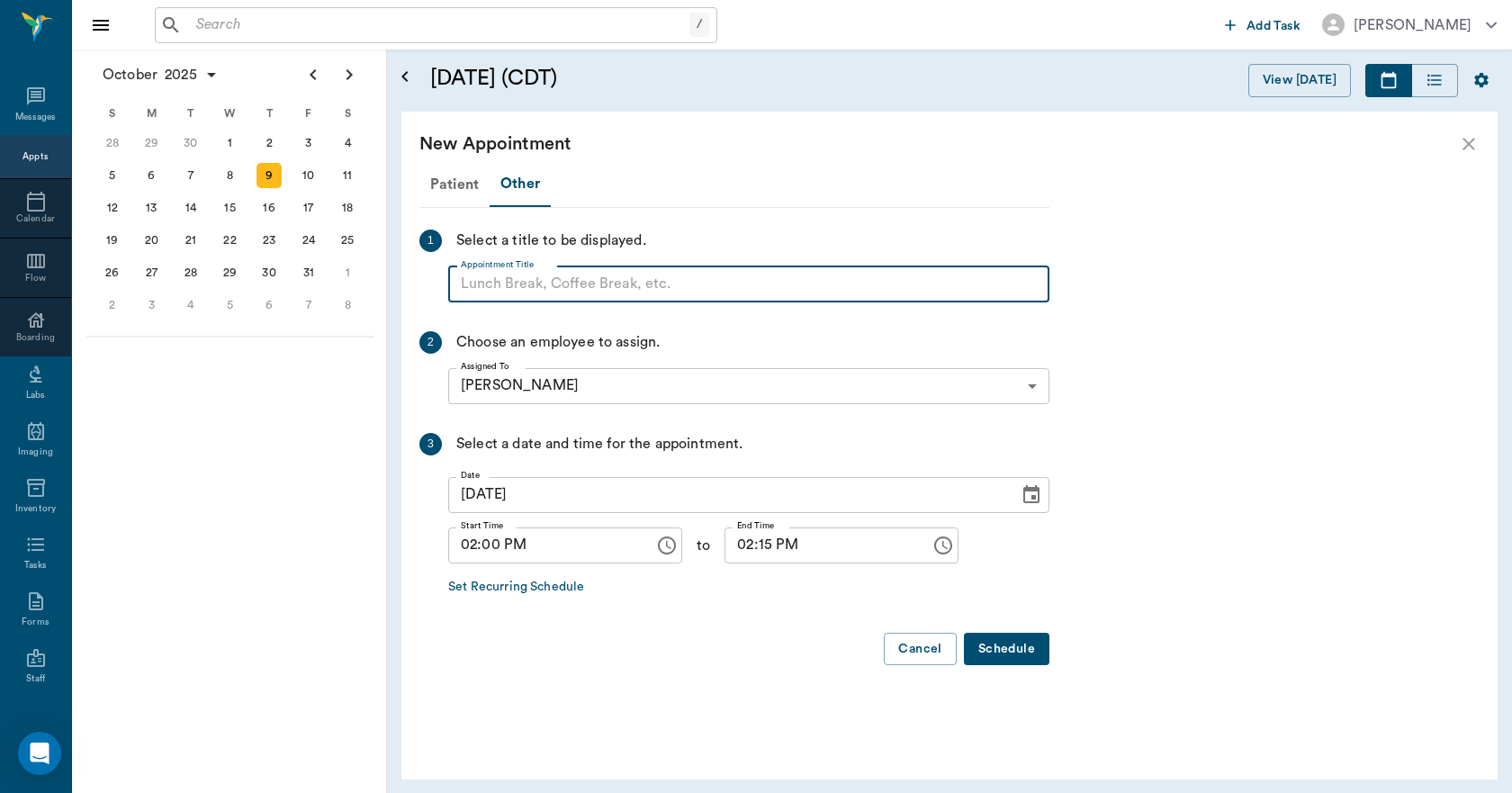
paste input "NO APPOINTMENT! EMERGENCY ONLY!"
type input "NO APPOINTMENT!"
click at [746, 551] on input "02:15 PM" at bounding box center [820, 545] width 194 height 36
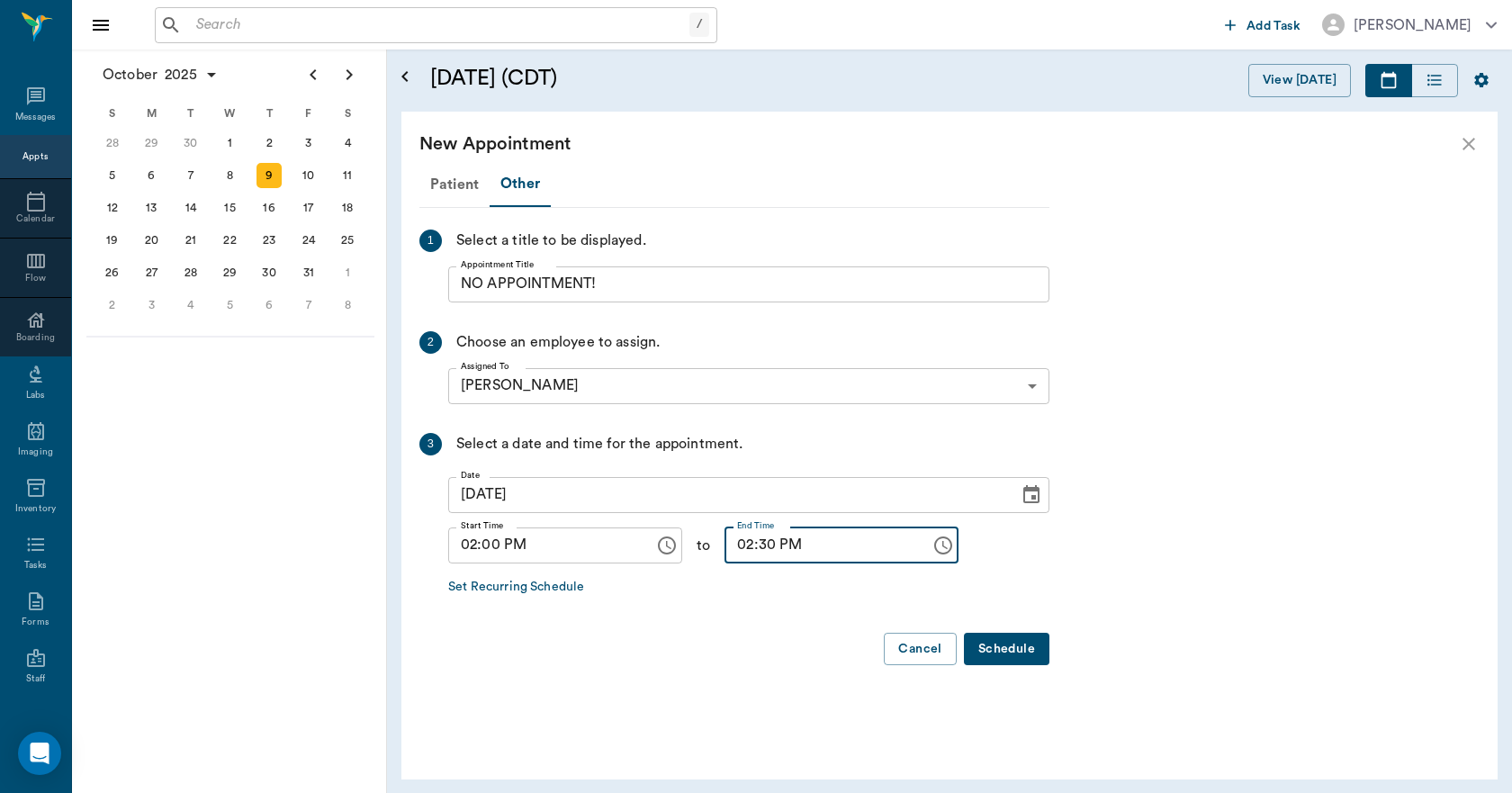
type input "02:30 PM"
click at [1018, 653] on button "Schedule" at bounding box center [1006, 649] width 86 height 33
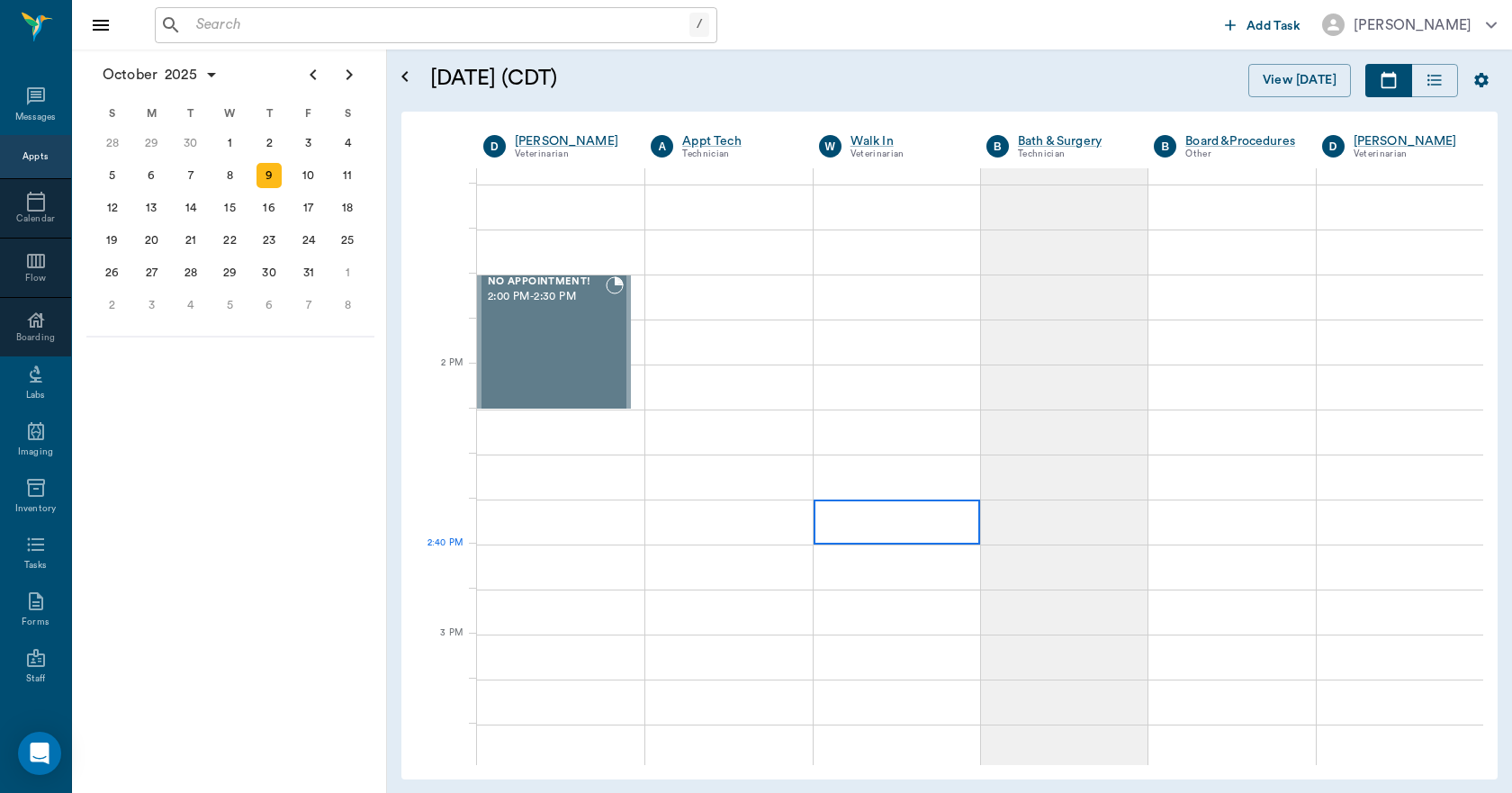
scroll to position [1530, 0]
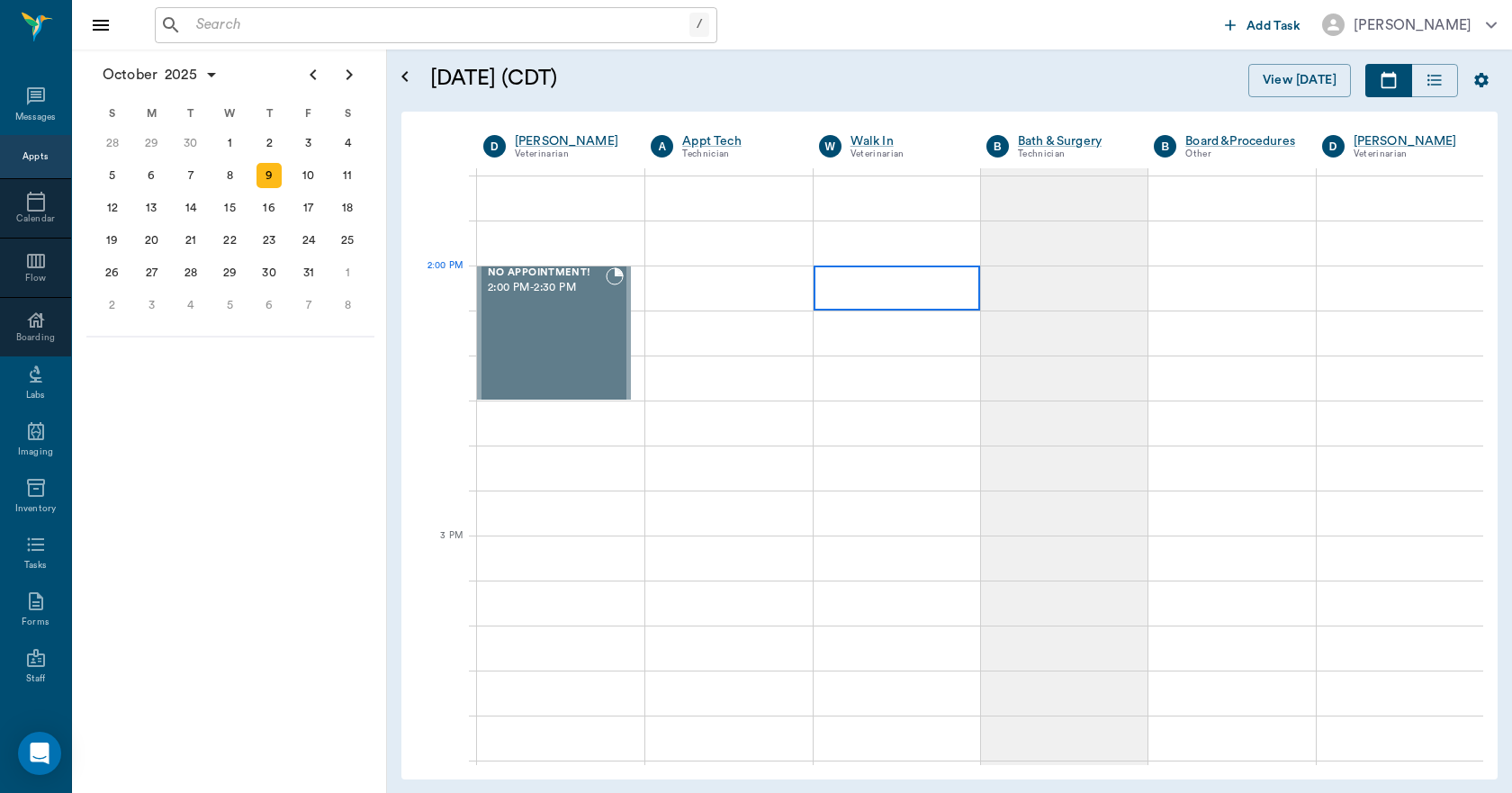
click at [845, 299] on div at bounding box center [896, 288] width 166 height 45
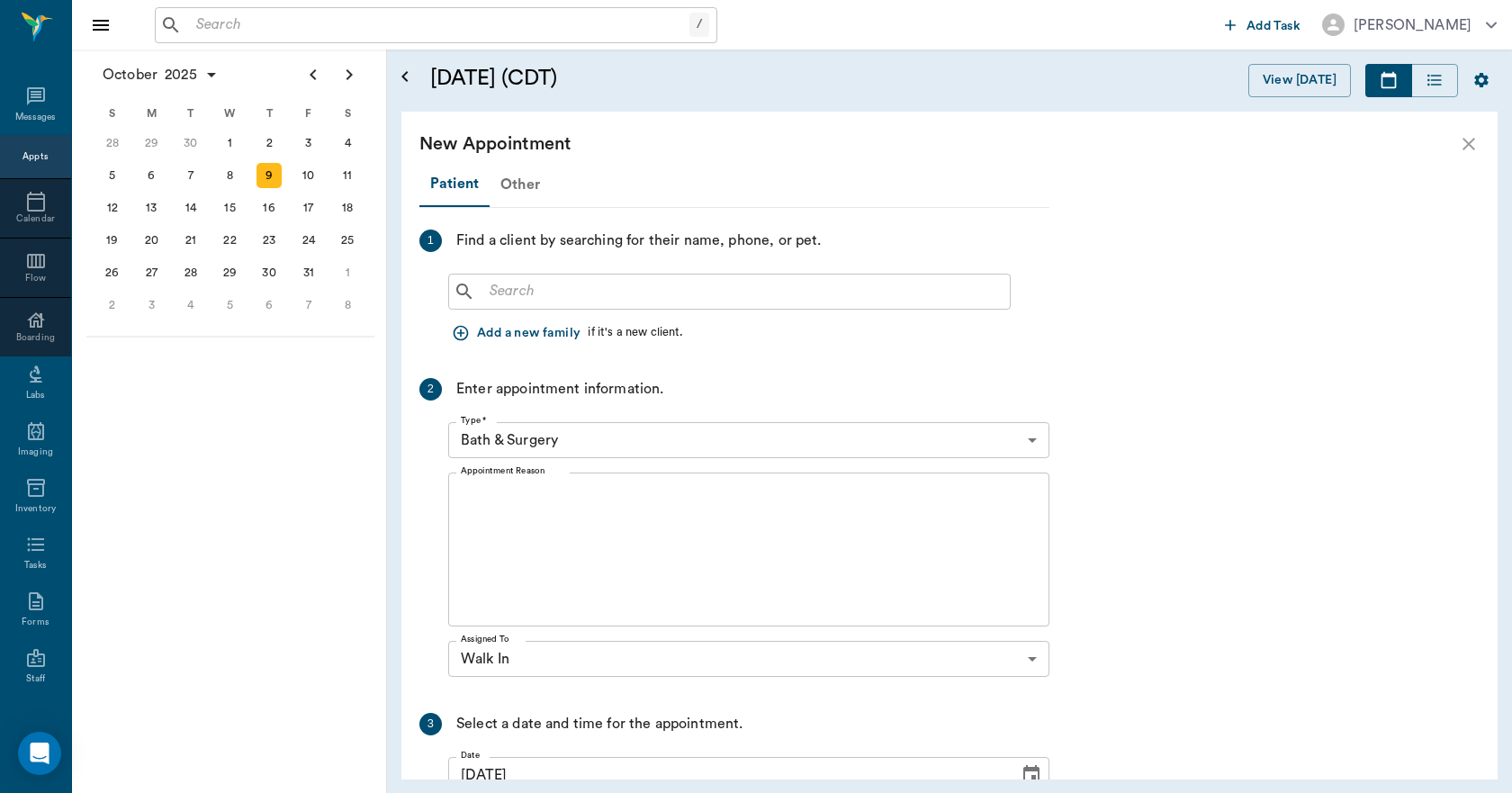
click at [514, 186] on div "Other" at bounding box center [520, 184] width 61 height 43
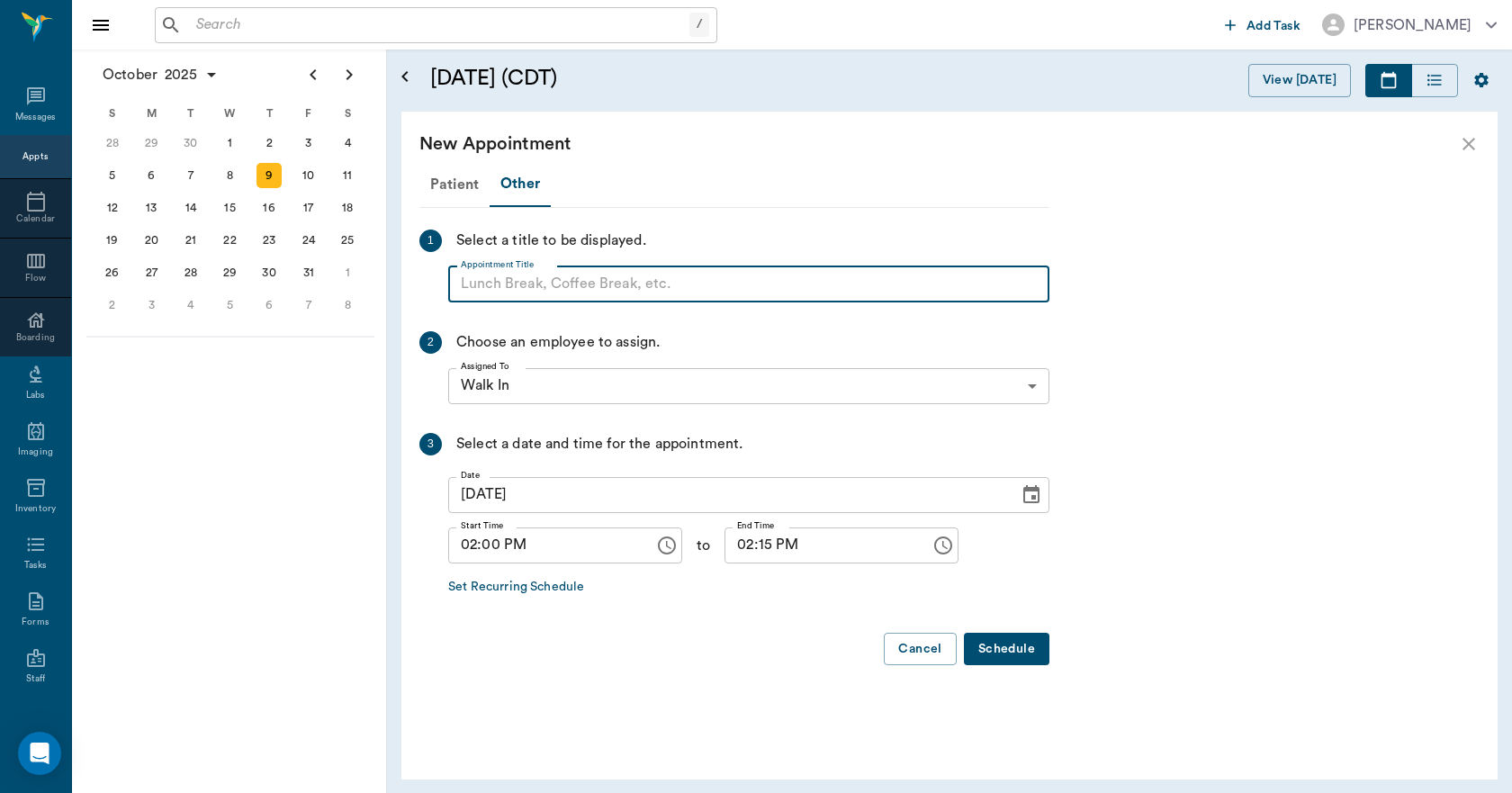
paste input "NO APPOINTMENT! EMERGENCY ONLY!"
type input "NO APPOINTMENT!"
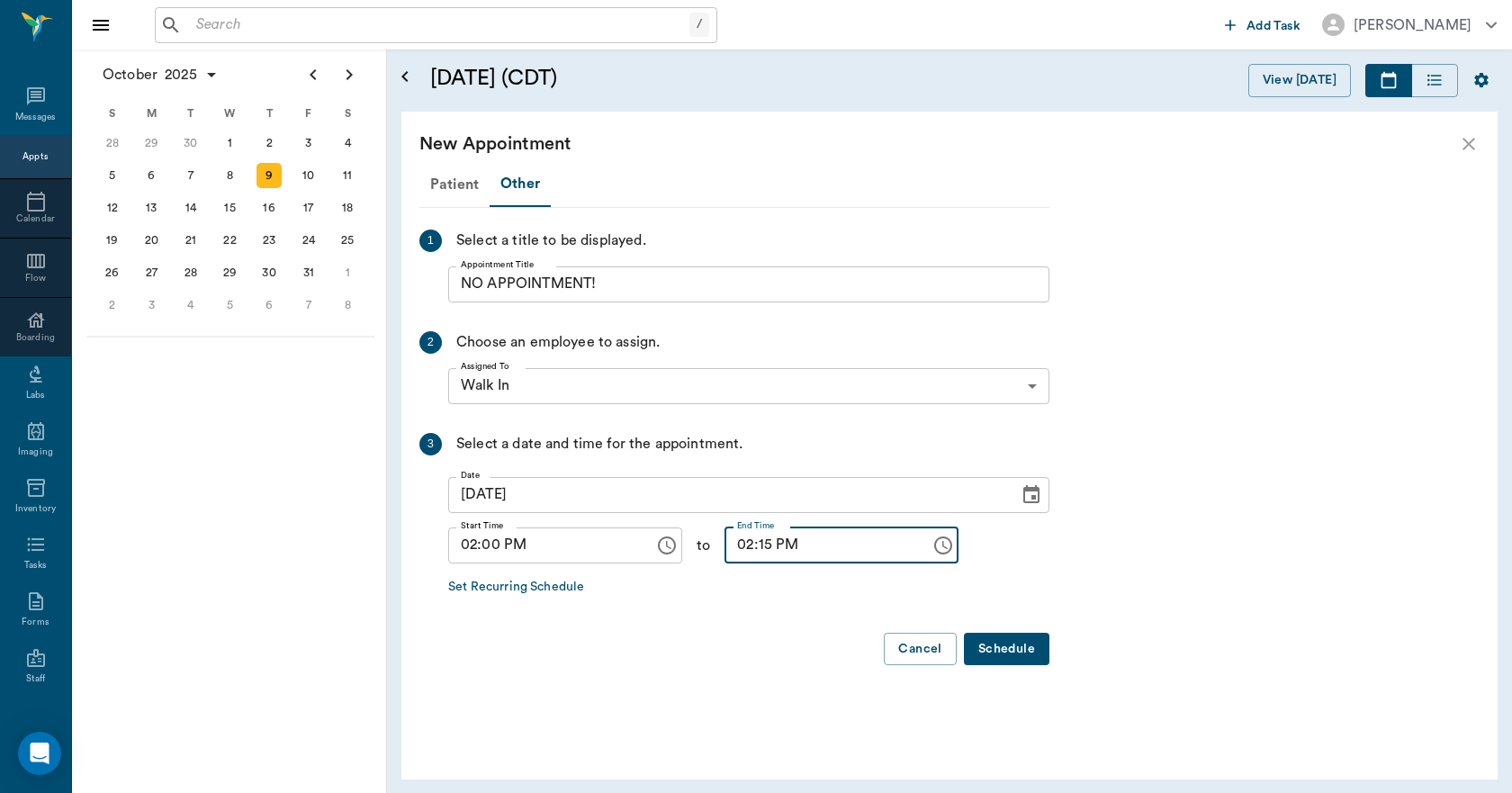
click at [754, 553] on input "02:15 PM" at bounding box center [820, 545] width 194 height 36
type input "02:30 PM"
click at [1022, 646] on button "Schedule" at bounding box center [1006, 649] width 86 height 33
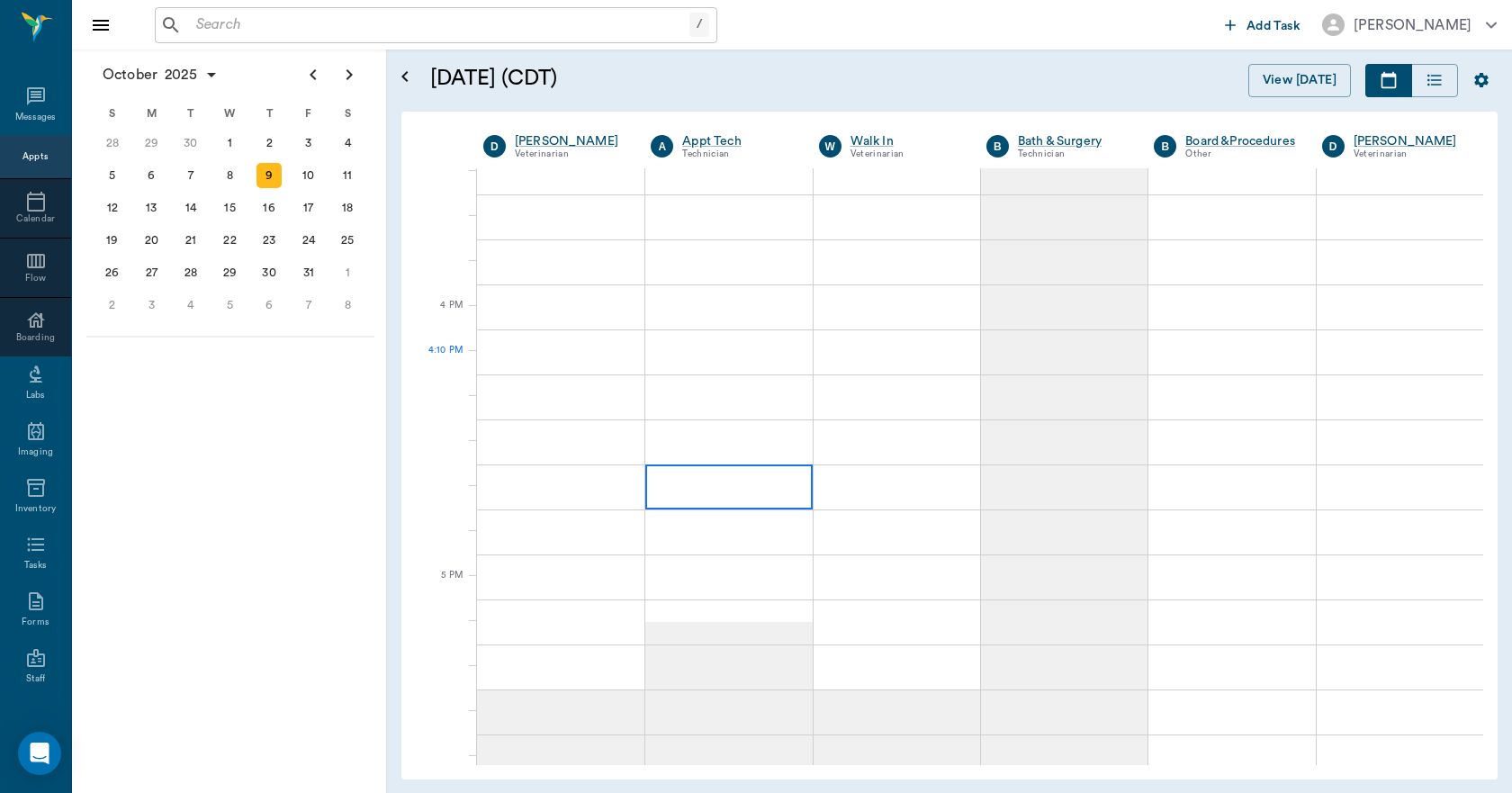
scroll to position [2070, 0]
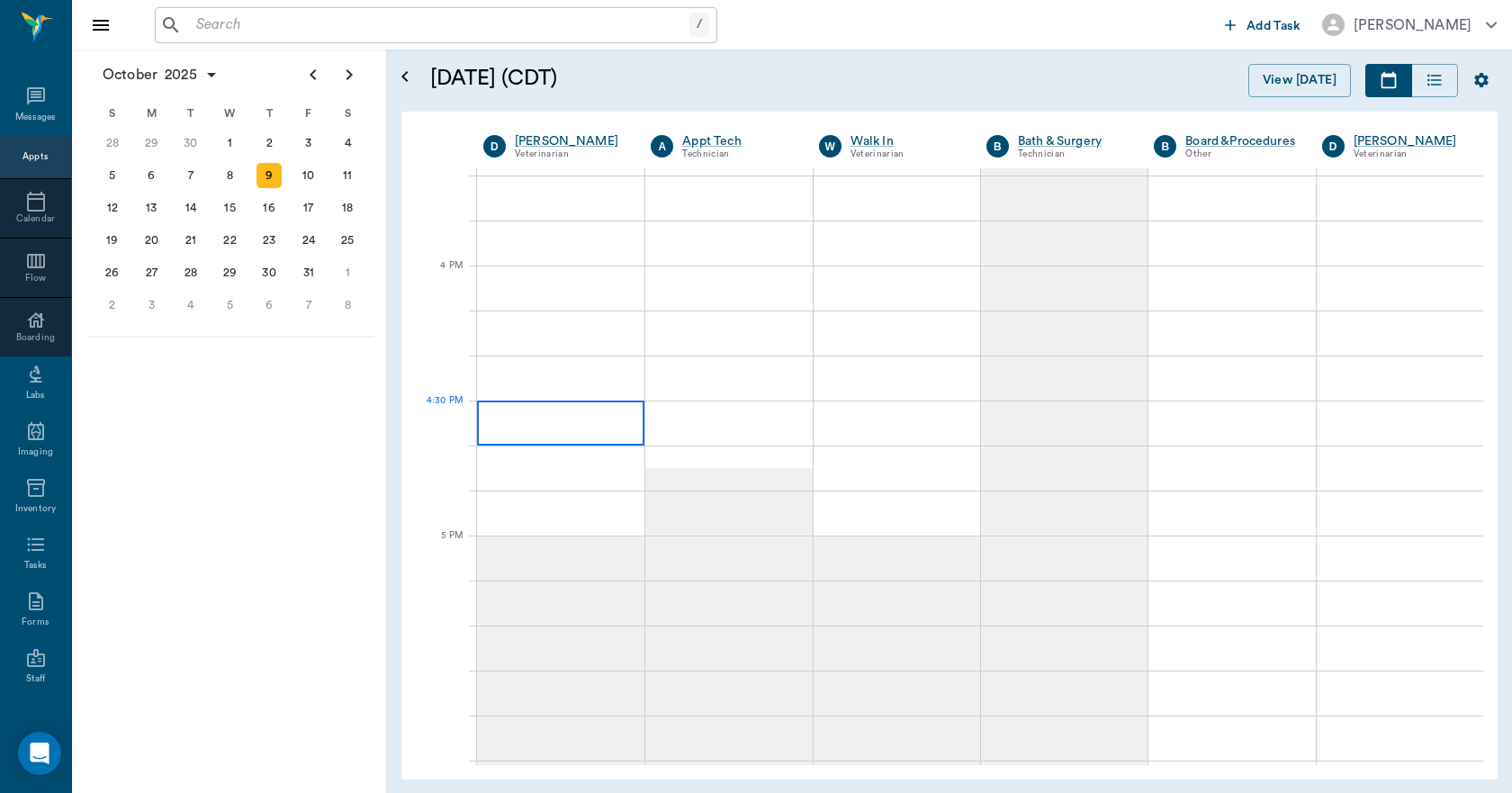
click at [585, 442] on div at bounding box center [560, 422] width 167 height 45
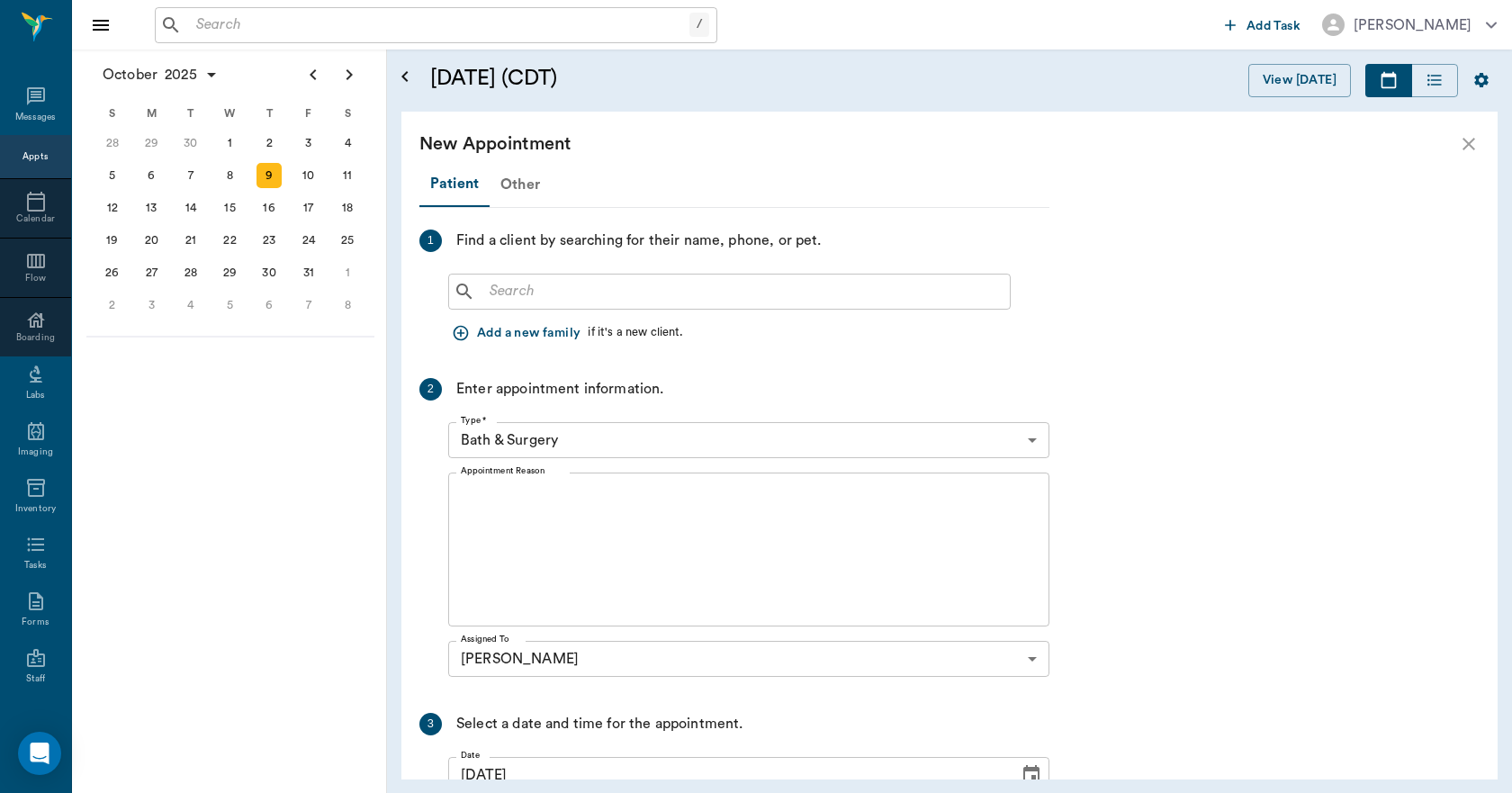
click at [504, 185] on div "Other" at bounding box center [520, 184] width 61 height 43
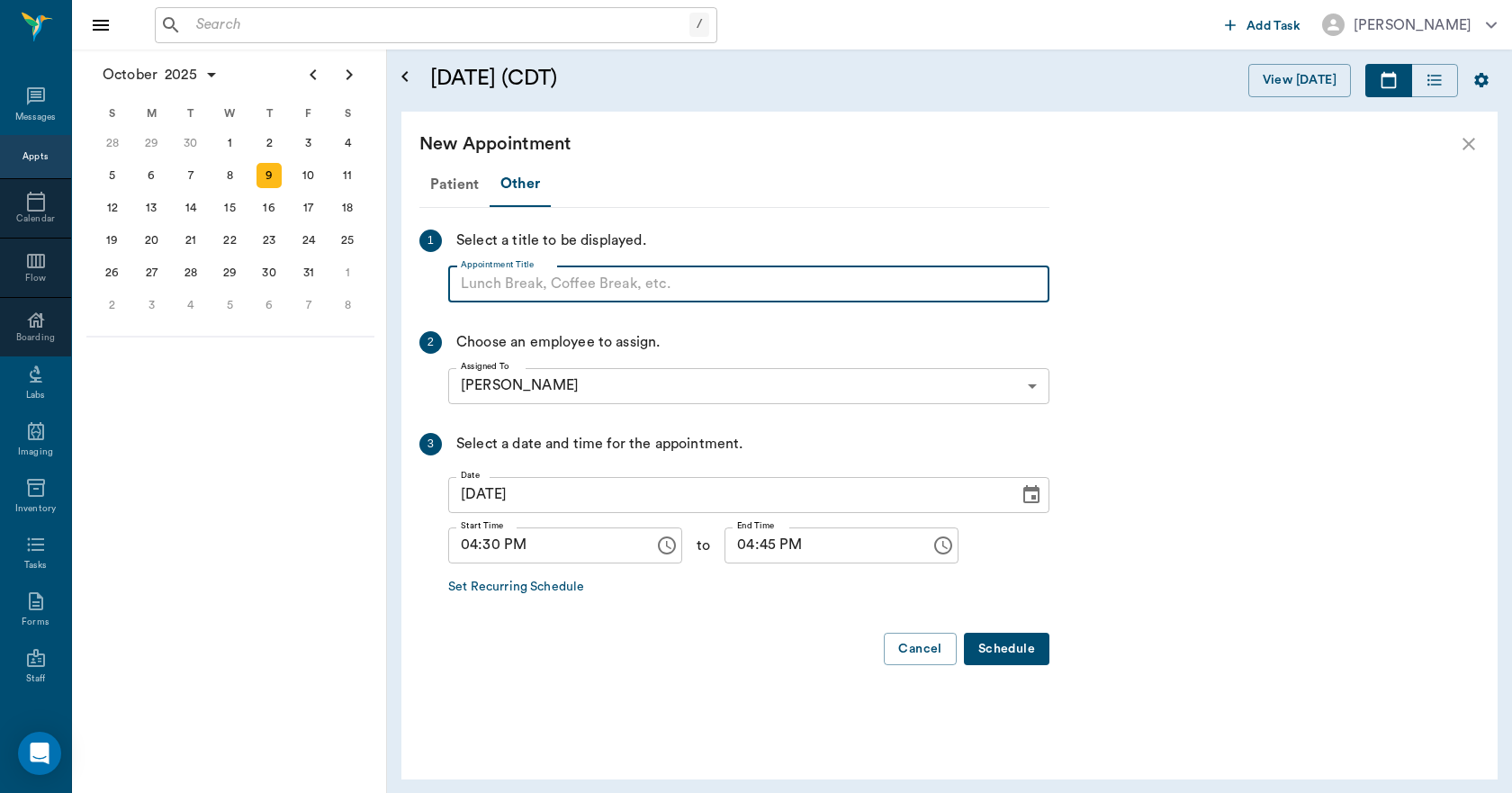
paste input "NO APPOINTMENT! EMERGENCY ONLY!"
type input "NO APPOINTMENT!"
click at [729, 548] on input "04:45 PM" at bounding box center [820, 545] width 194 height 36
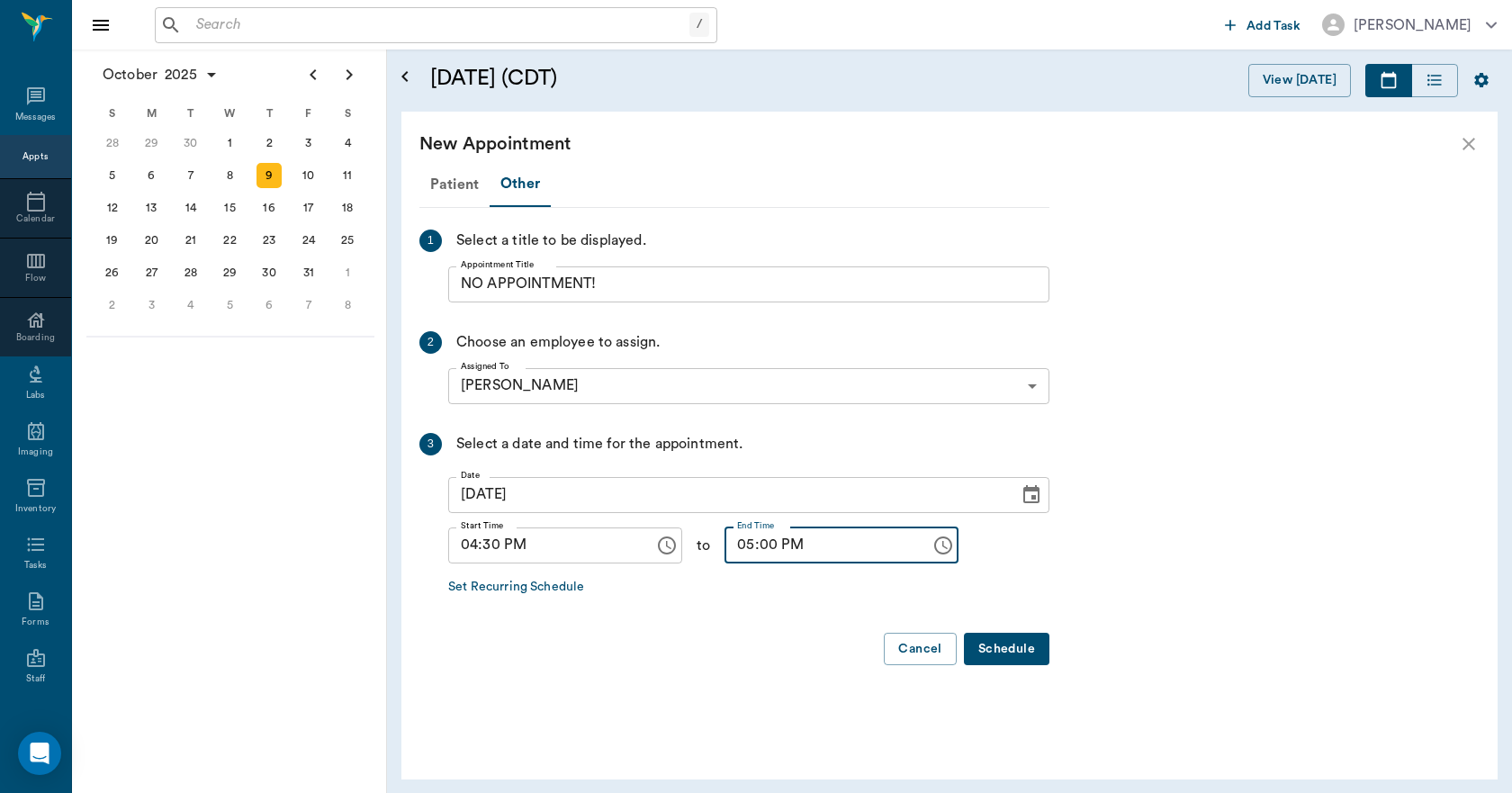
type input "05:00 PM"
click at [1010, 660] on button "Schedule" at bounding box center [1006, 649] width 86 height 33
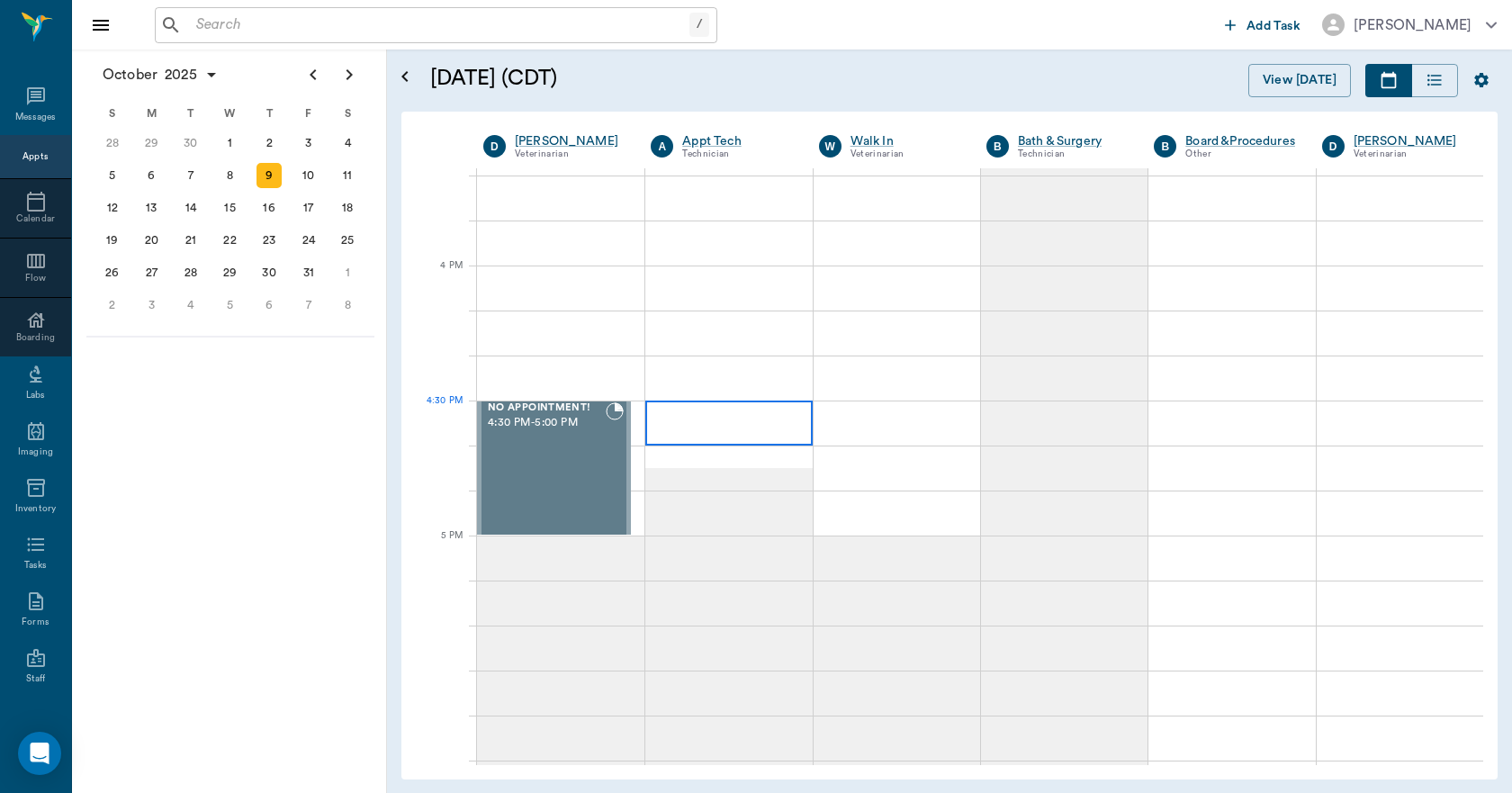
click at [700, 417] on div at bounding box center [728, 422] width 166 height 45
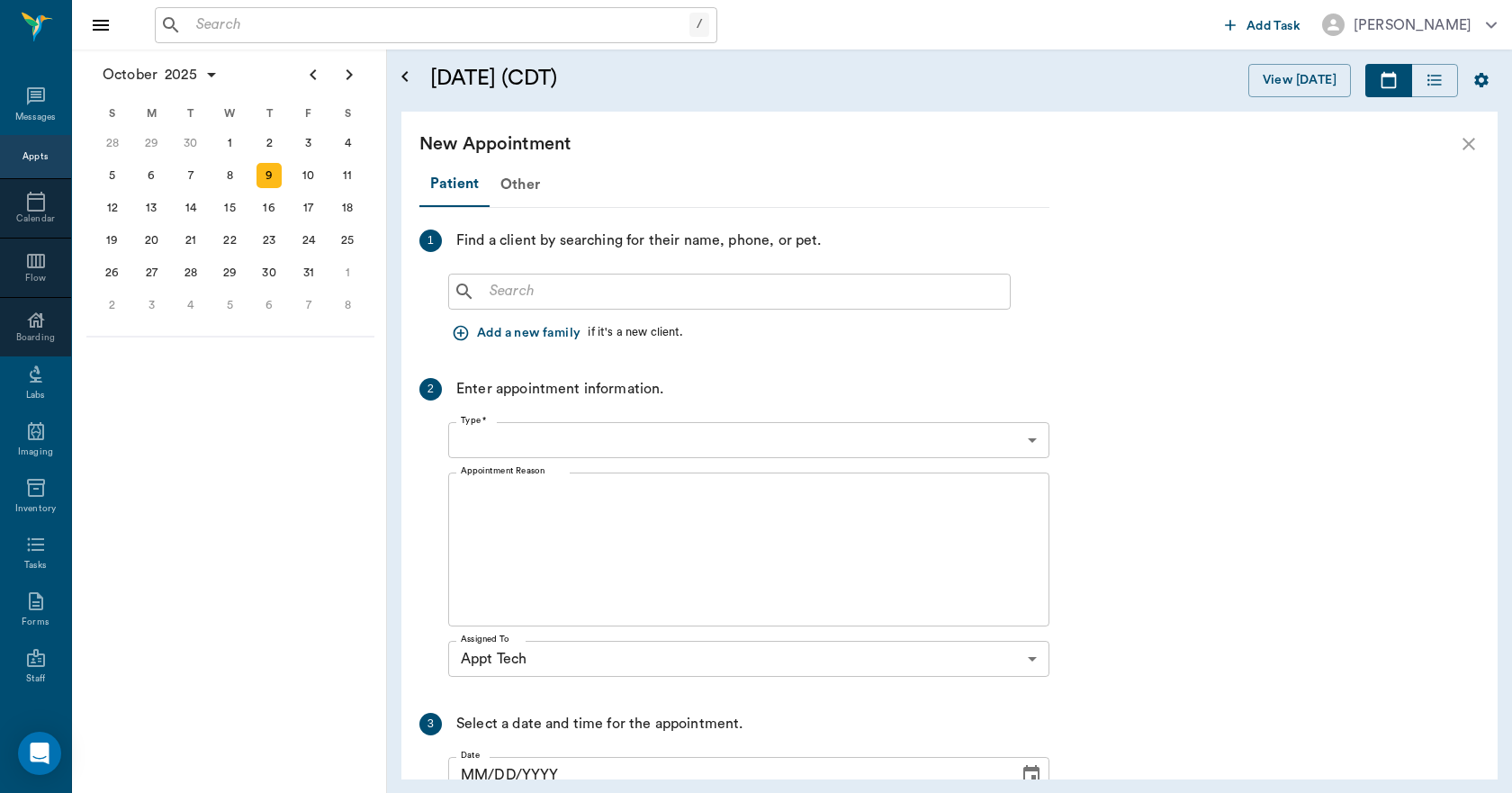
type input "[DATE]"
type input "04:30 PM"
type input "04:45 PM"
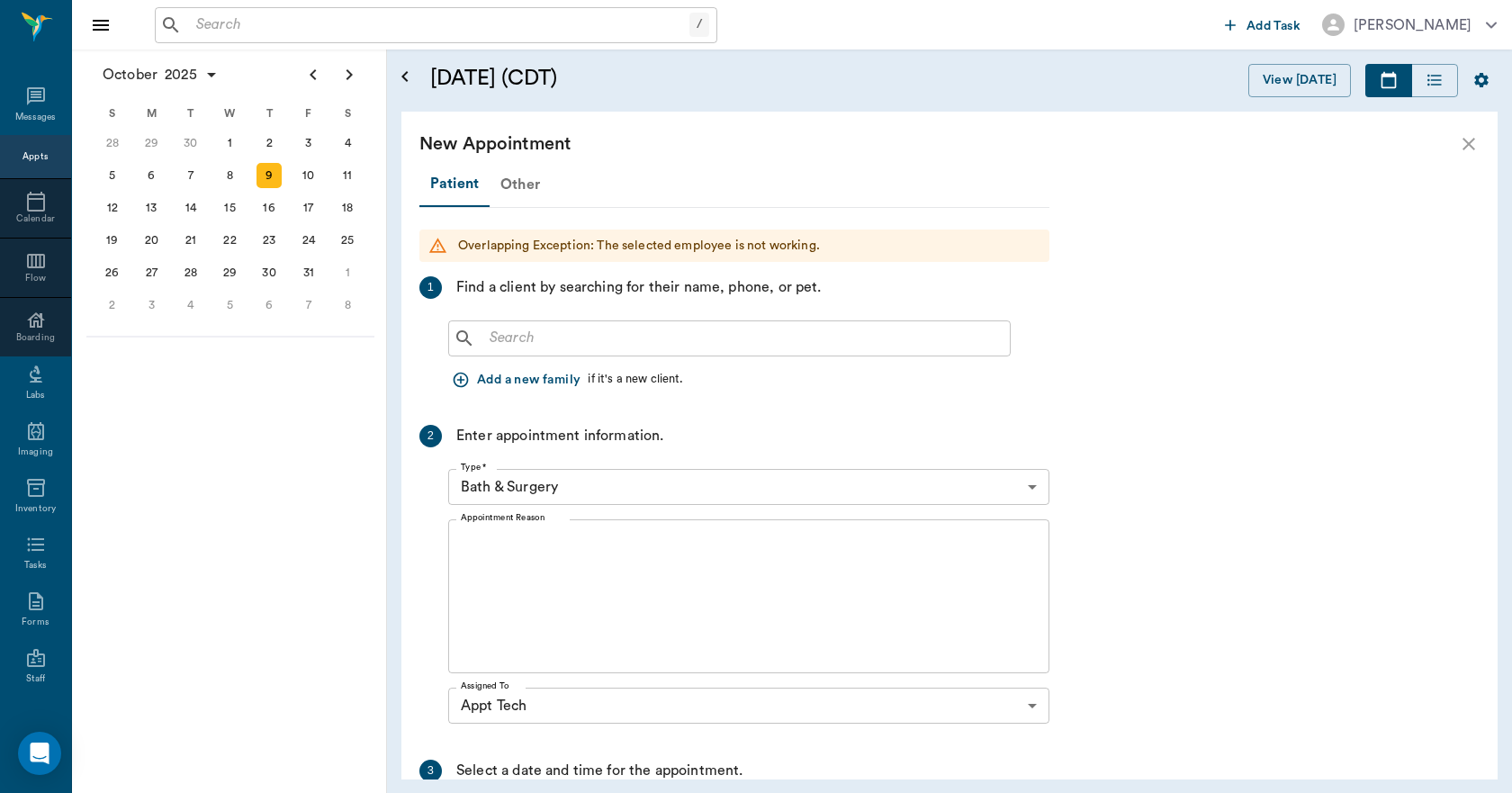
click at [513, 188] on div "Other" at bounding box center [520, 184] width 61 height 43
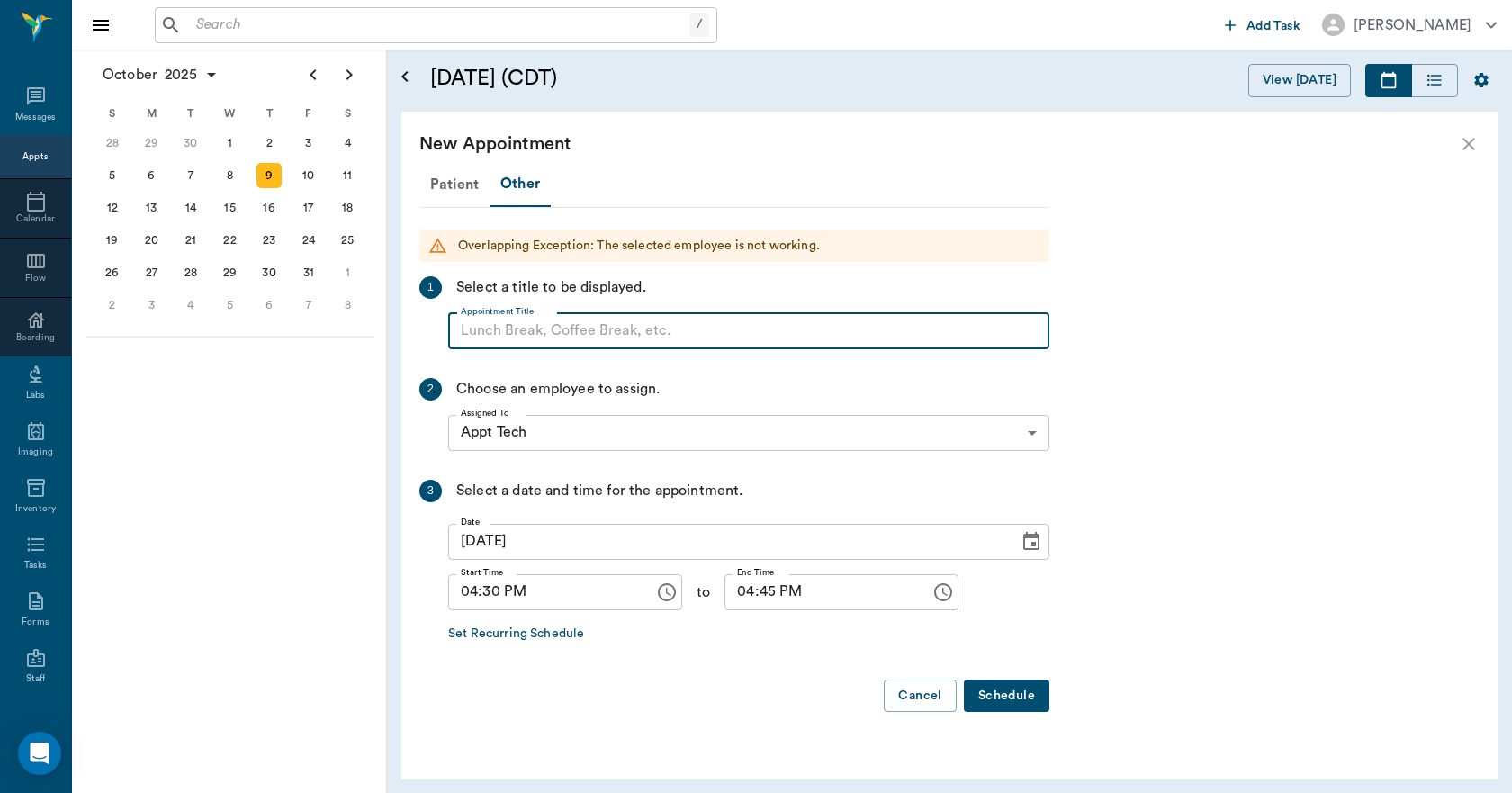
paste input "NO APPOINTMENT! EMERGENCY ONLY!"
type input "NO APPOINTMENT!"
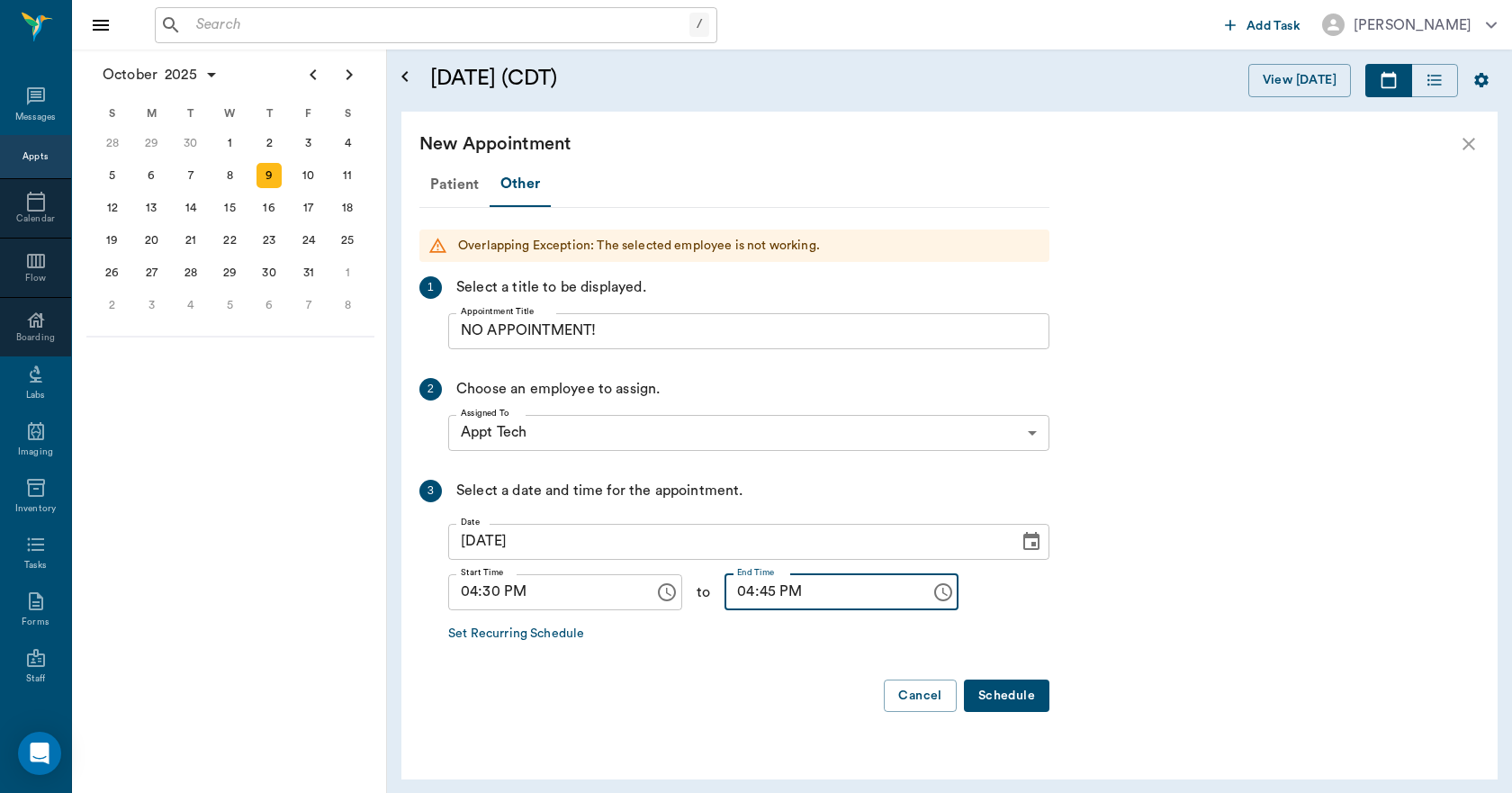
click at [730, 595] on input "04:45 PM" at bounding box center [820, 592] width 194 height 36
type input "05:00 PM"
click at [1023, 695] on button "Schedule" at bounding box center [1006, 696] width 86 height 33
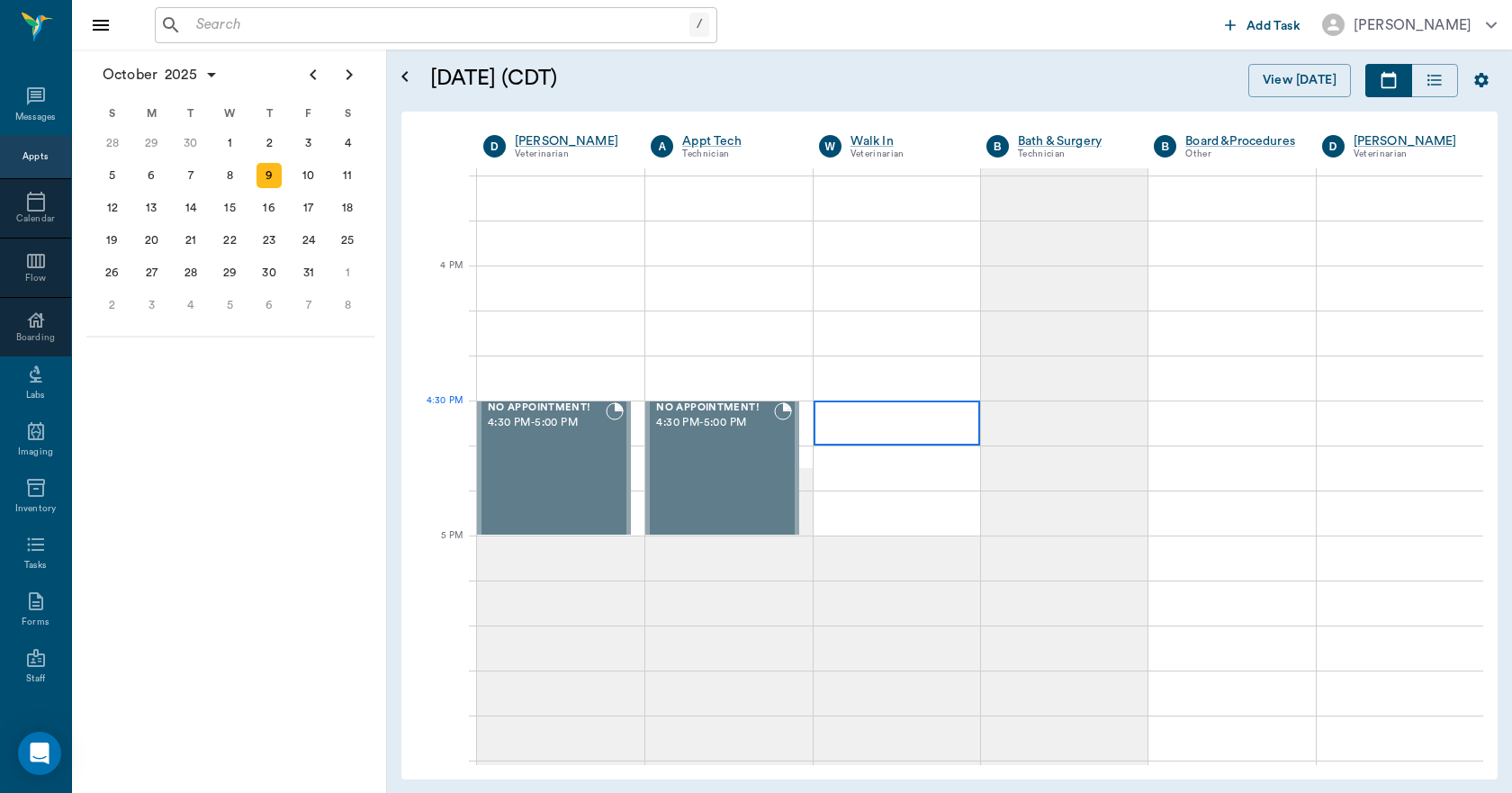
click at [864, 417] on div at bounding box center [896, 422] width 166 height 45
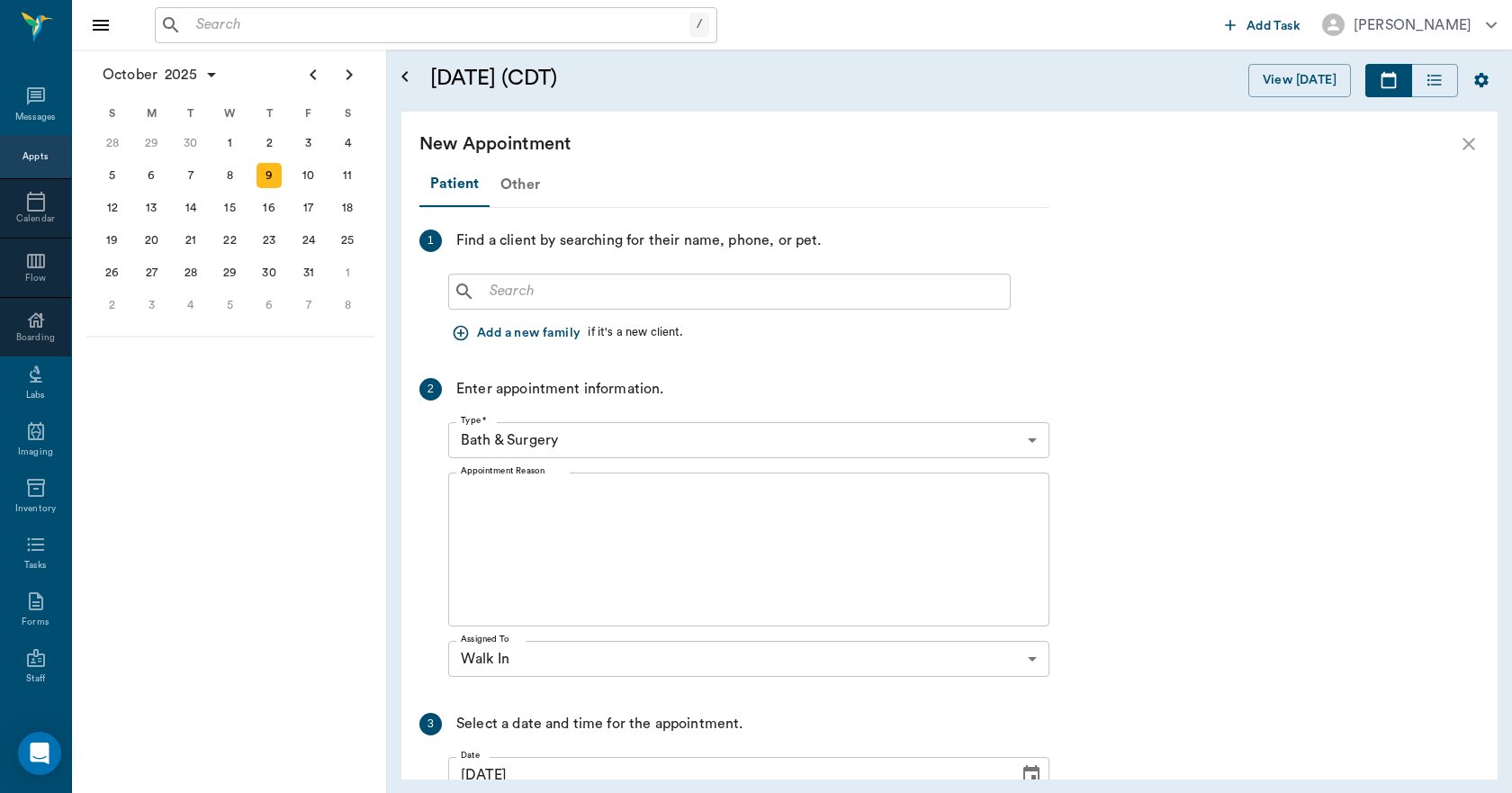
click at [523, 180] on div "Other" at bounding box center [520, 184] width 61 height 43
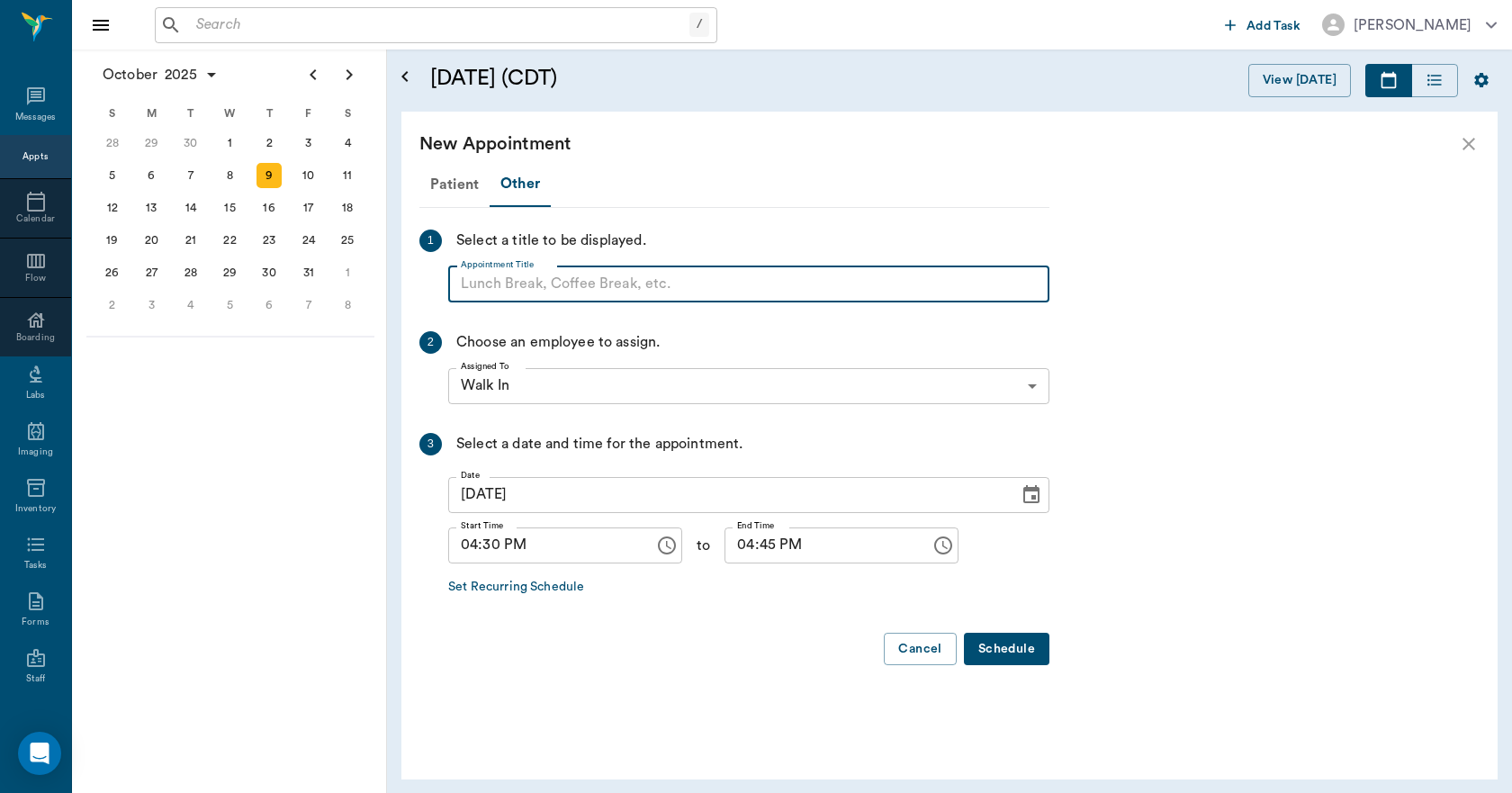
paste input "NO APPOINTMENT! EMERGENCY ONLY!"
type input "NO APPOINTMENT!"
click at [729, 551] on input "04:45 PM" at bounding box center [820, 545] width 194 height 36
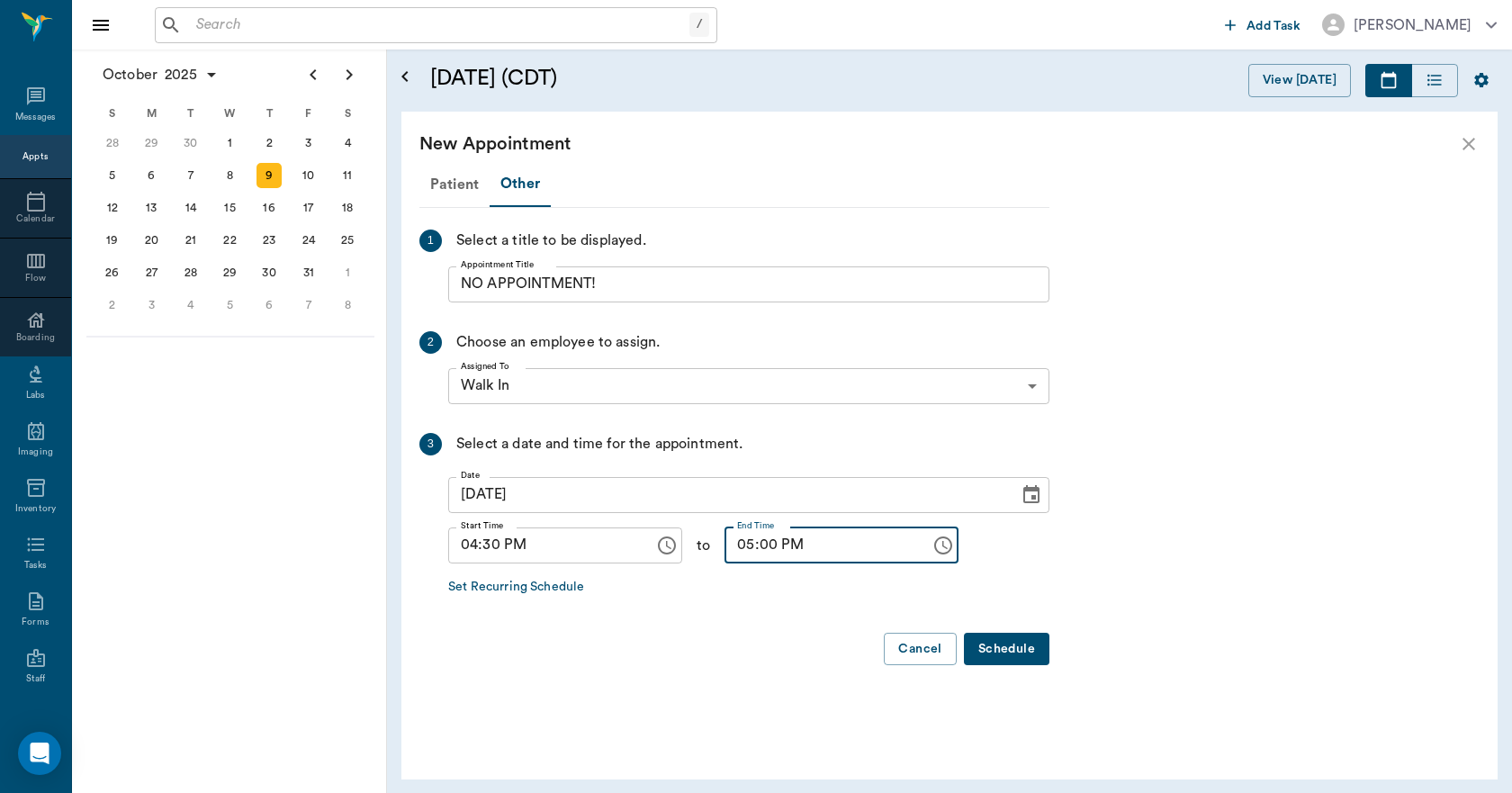
type input "05:00 PM"
click at [996, 649] on button "Schedule" at bounding box center [1006, 649] width 86 height 33
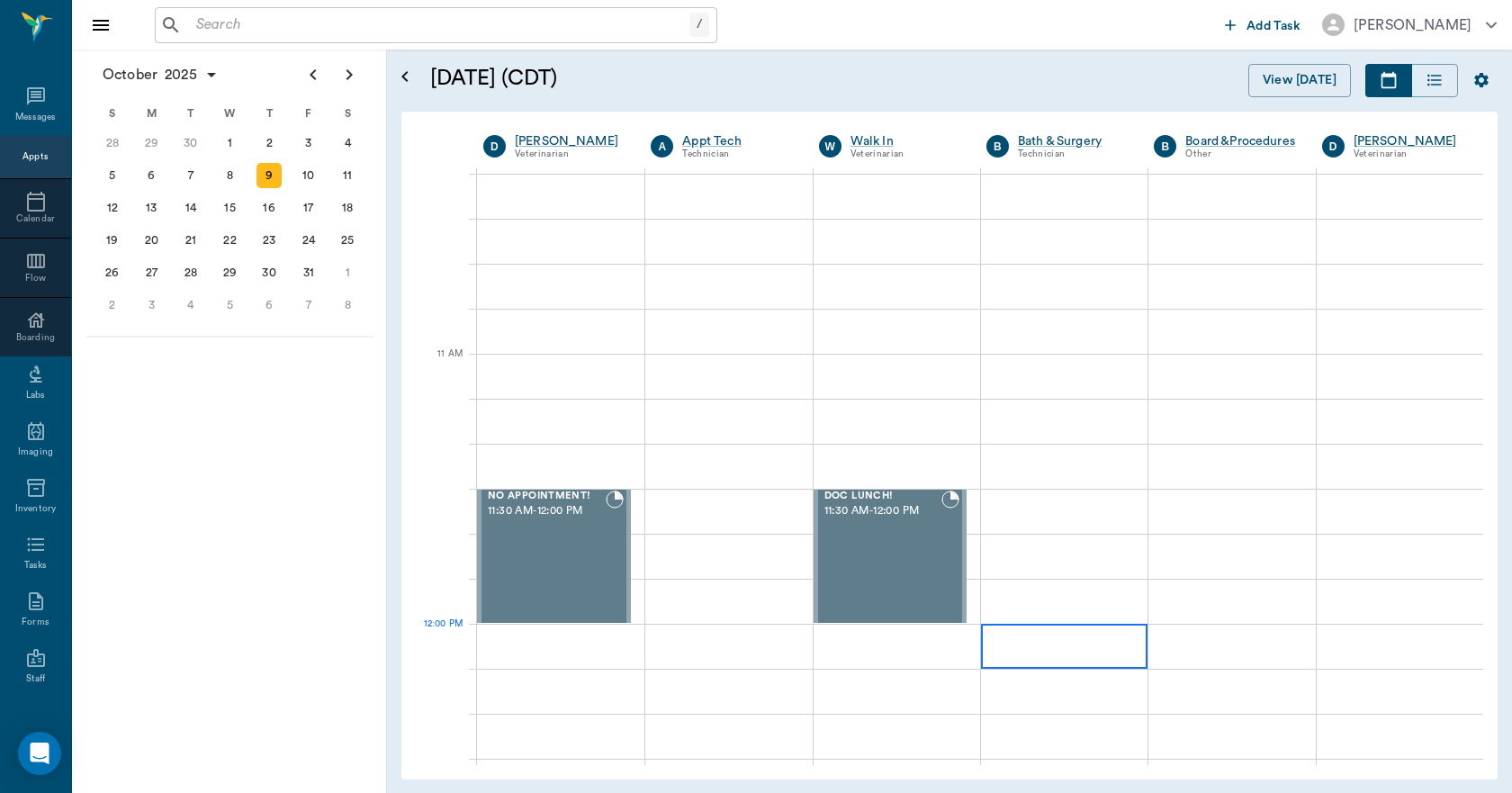
scroll to position [360, 0]
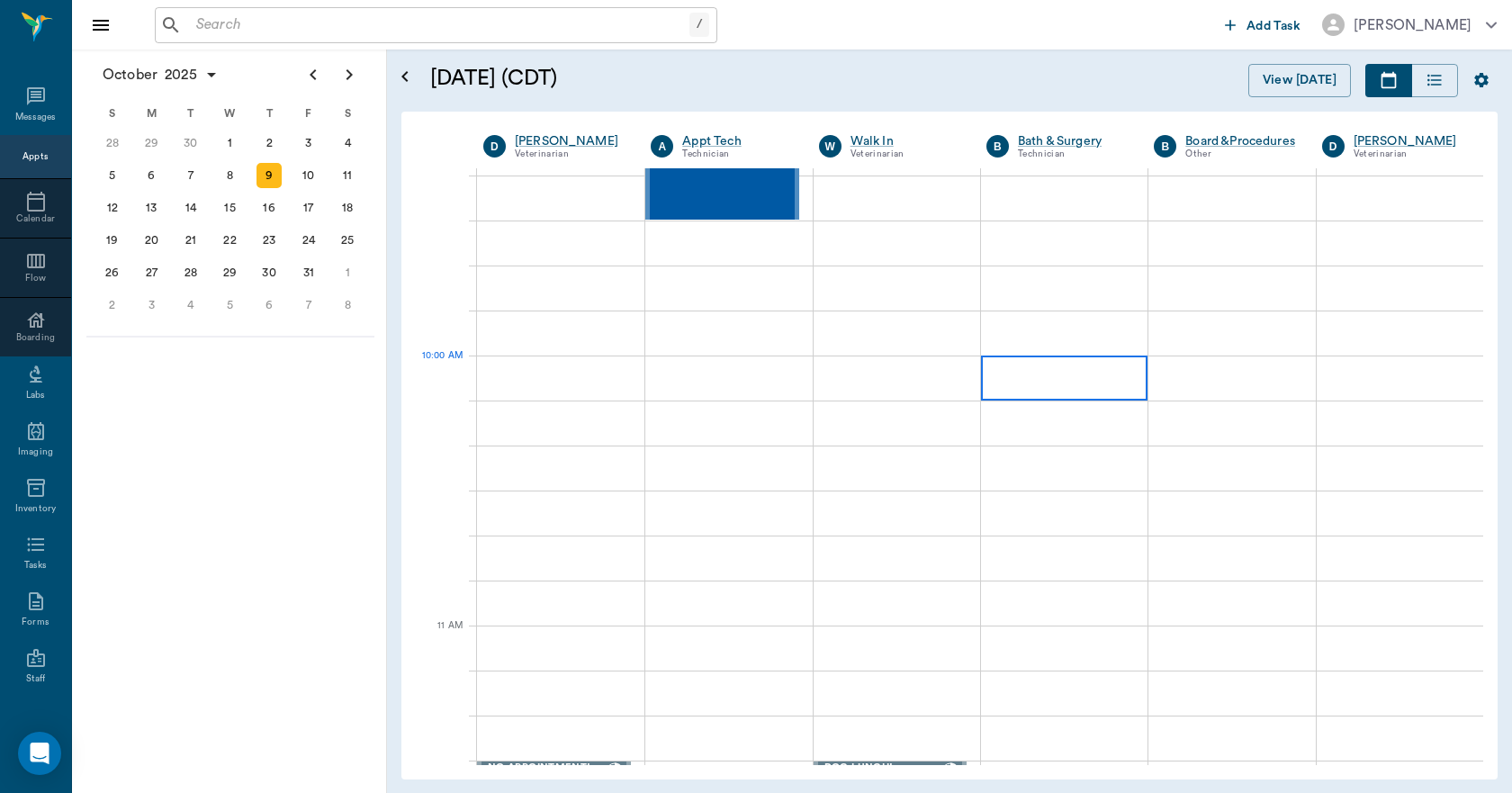
click at [1019, 372] on div at bounding box center [1063, 378] width 166 height 45
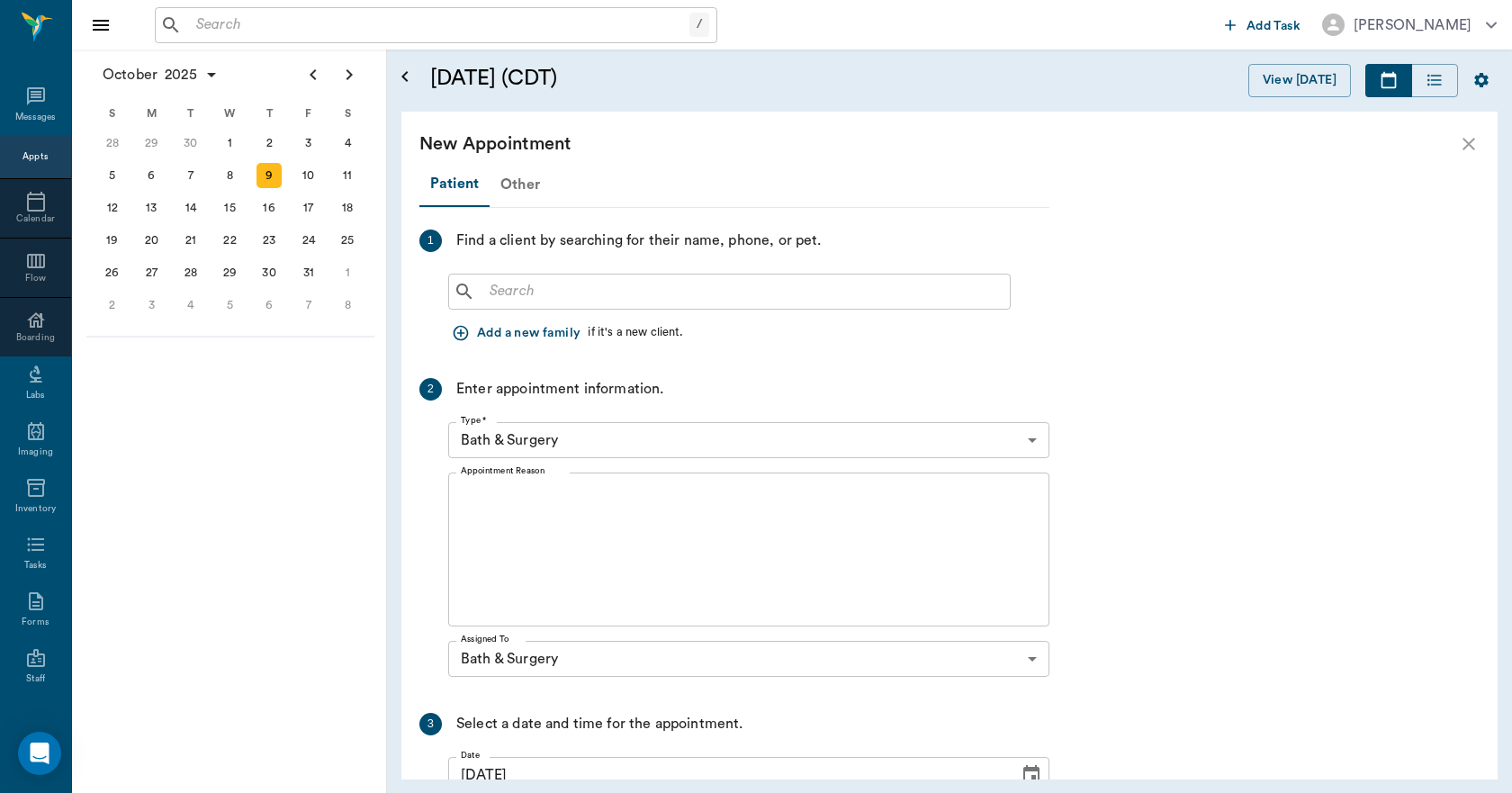
click at [520, 184] on div "Other" at bounding box center [520, 184] width 61 height 43
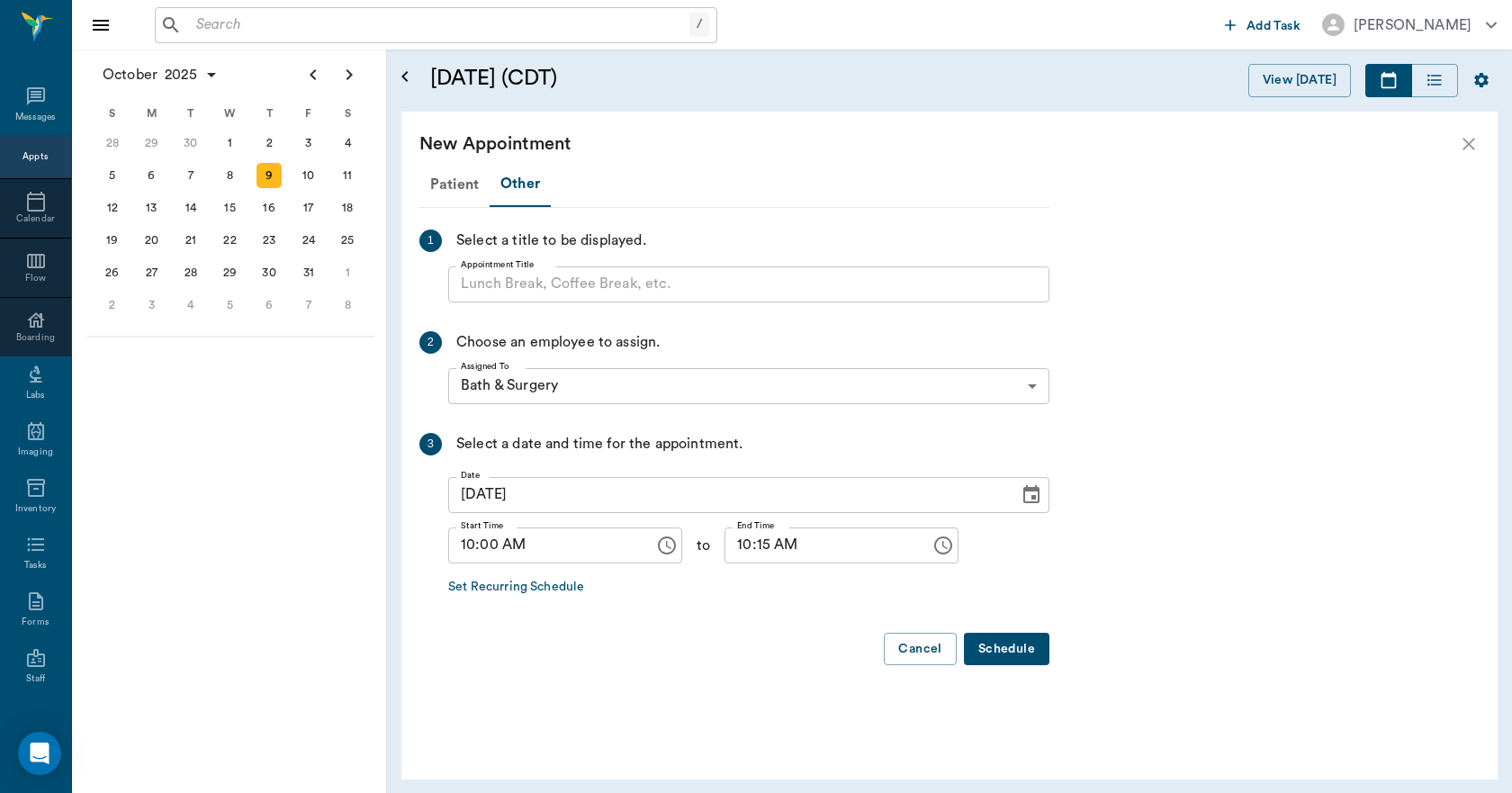
click at [540, 287] on input "Appointment Title" at bounding box center [749, 284] width 601 height 36
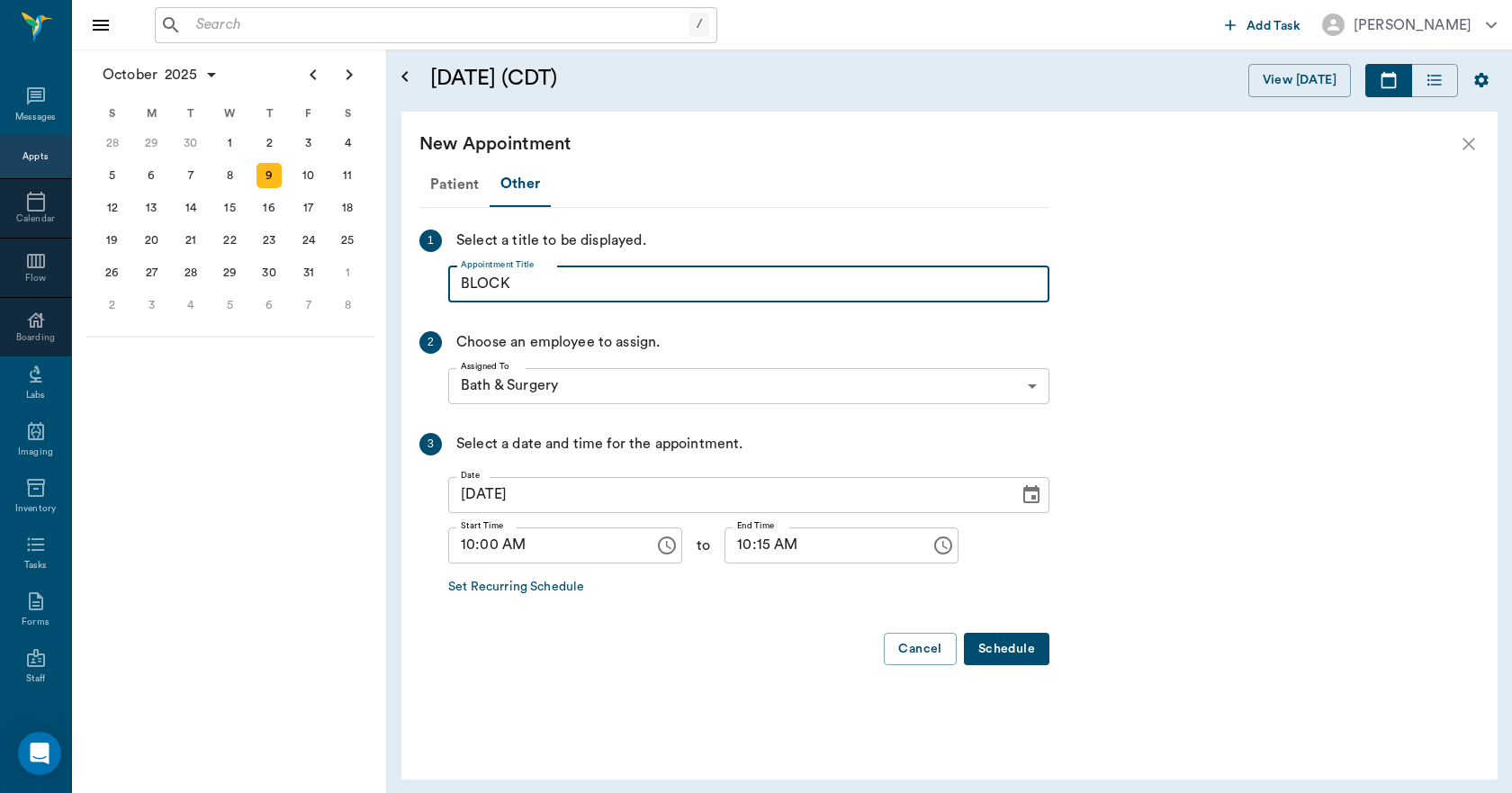
type input "BLOCK"
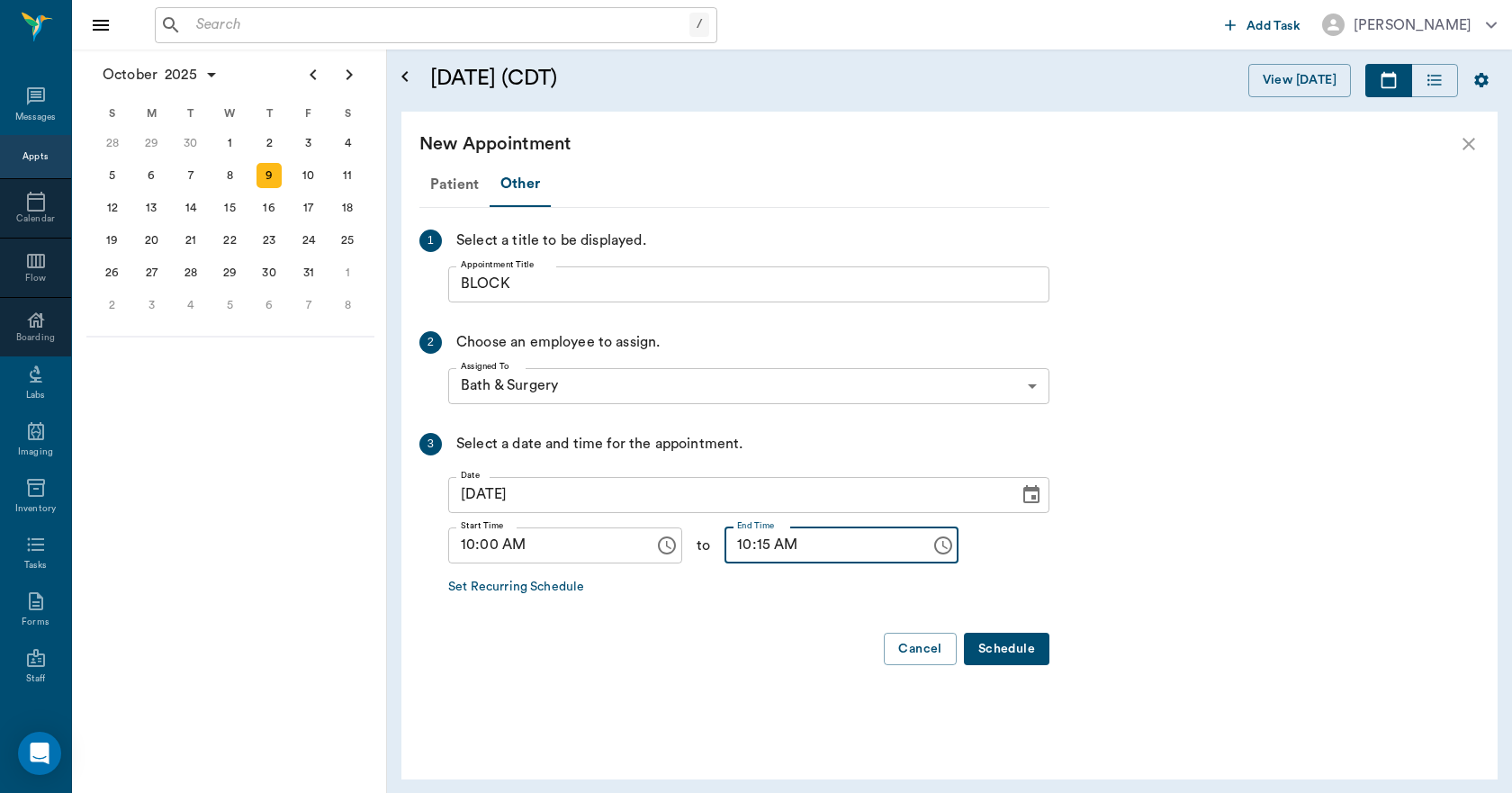
click at [733, 555] on input "10:15 AM" at bounding box center [820, 545] width 194 height 36
type input "05:00 PM"
click at [1002, 655] on button "Schedule" at bounding box center [1006, 649] width 86 height 33
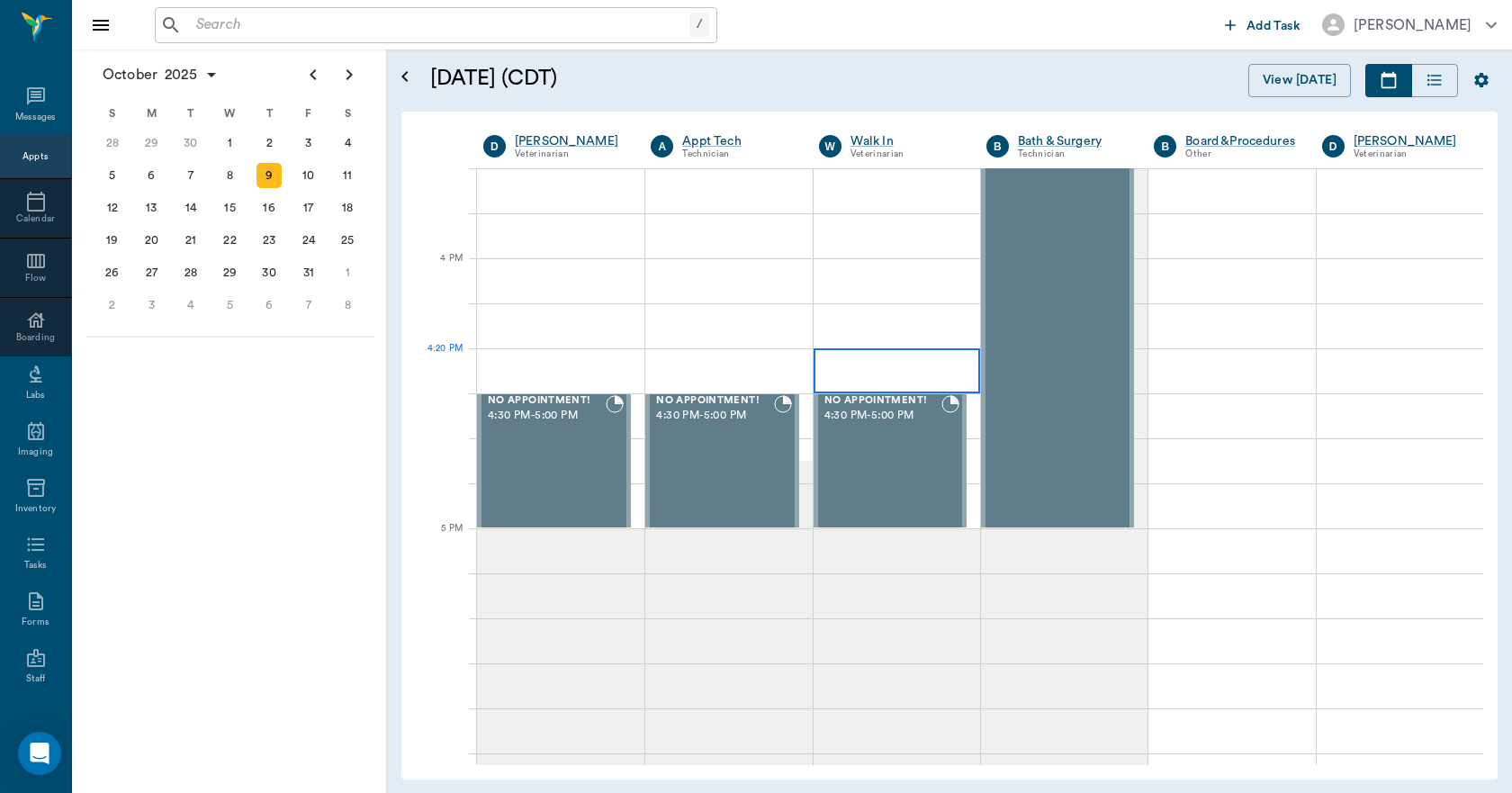
scroll to position [1979, 0]
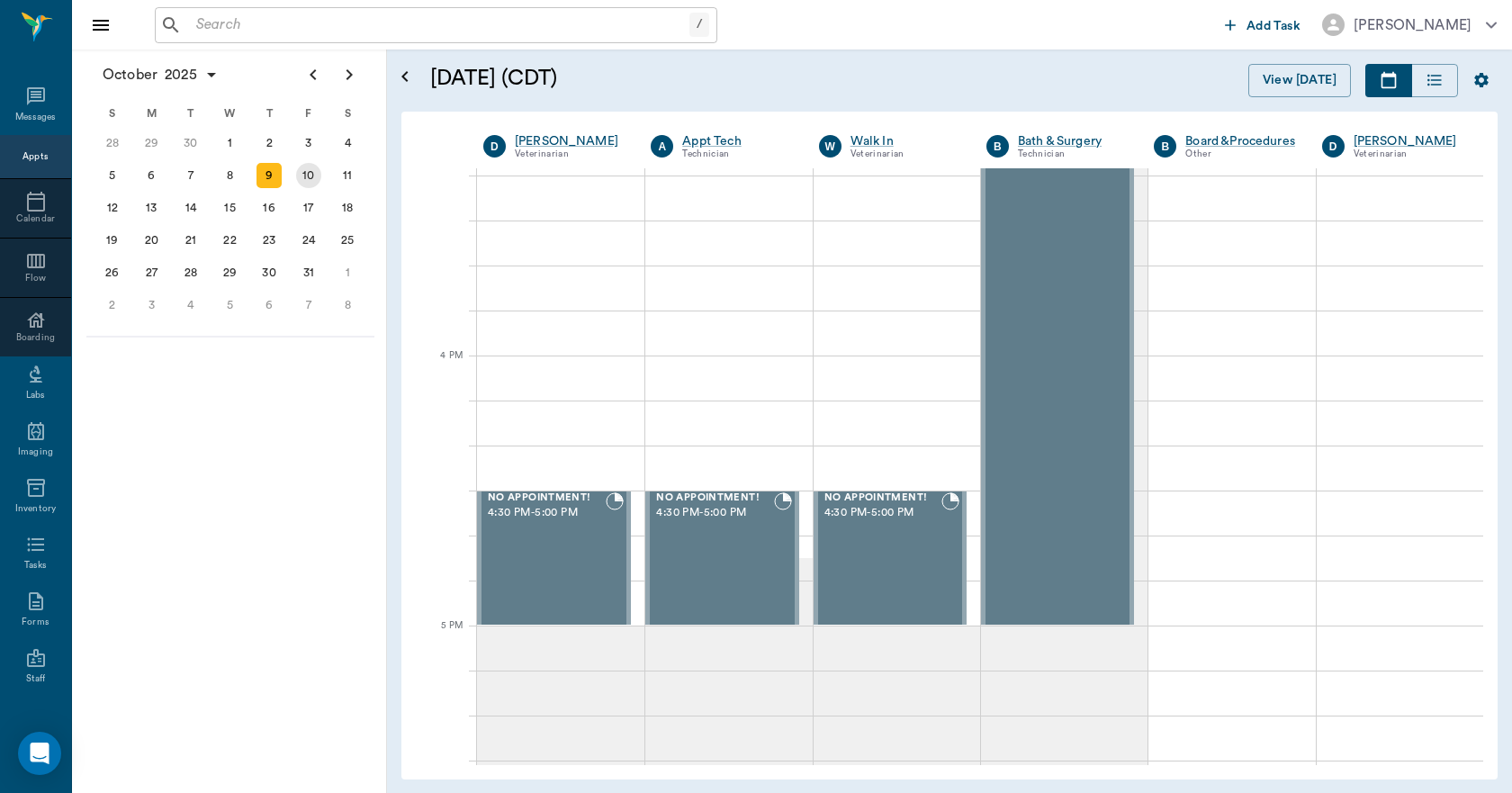
click at [314, 174] on div "10" at bounding box center [308, 175] width 25 height 25
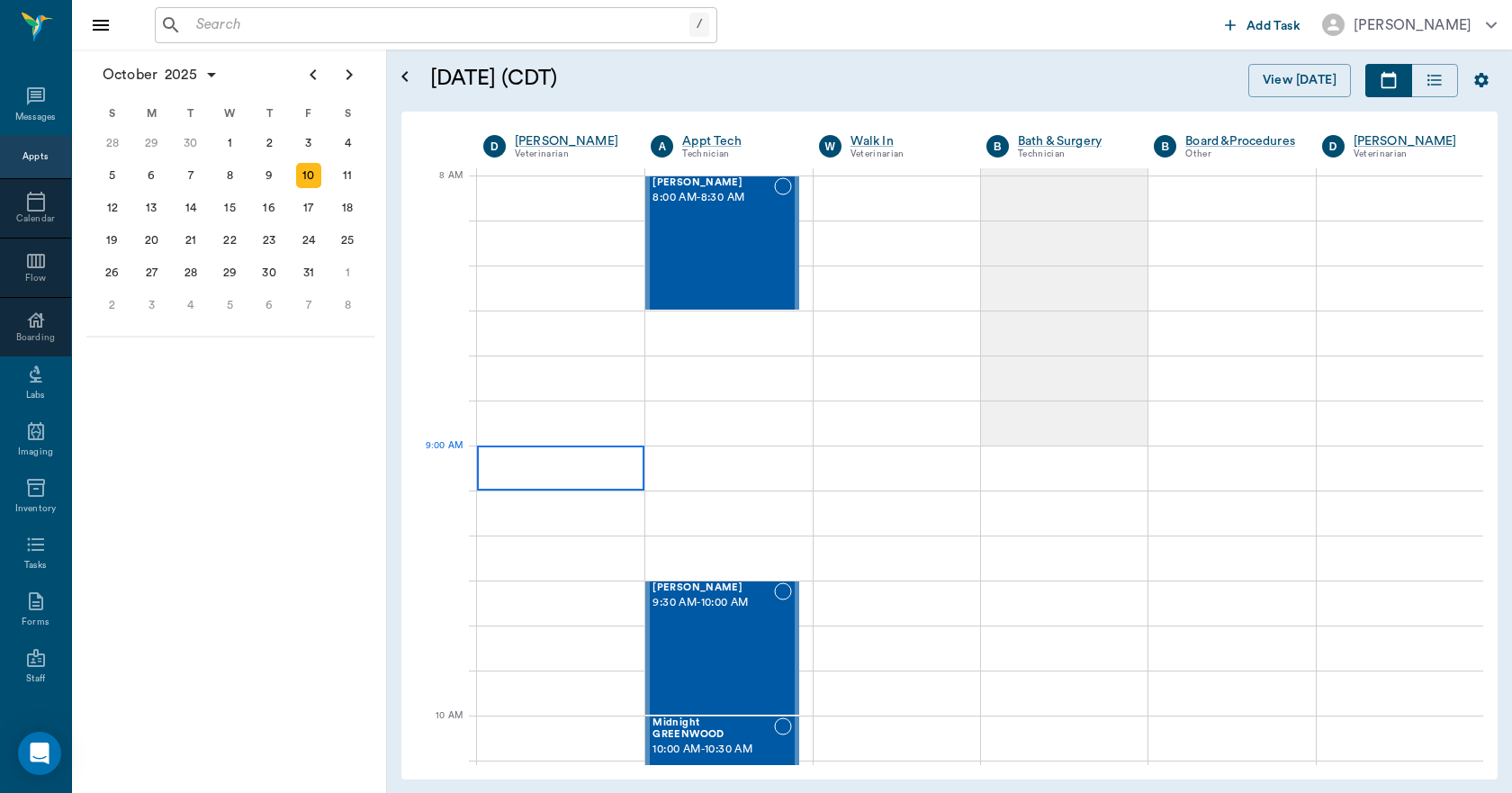
click at [609, 451] on div at bounding box center [560, 468] width 167 height 45
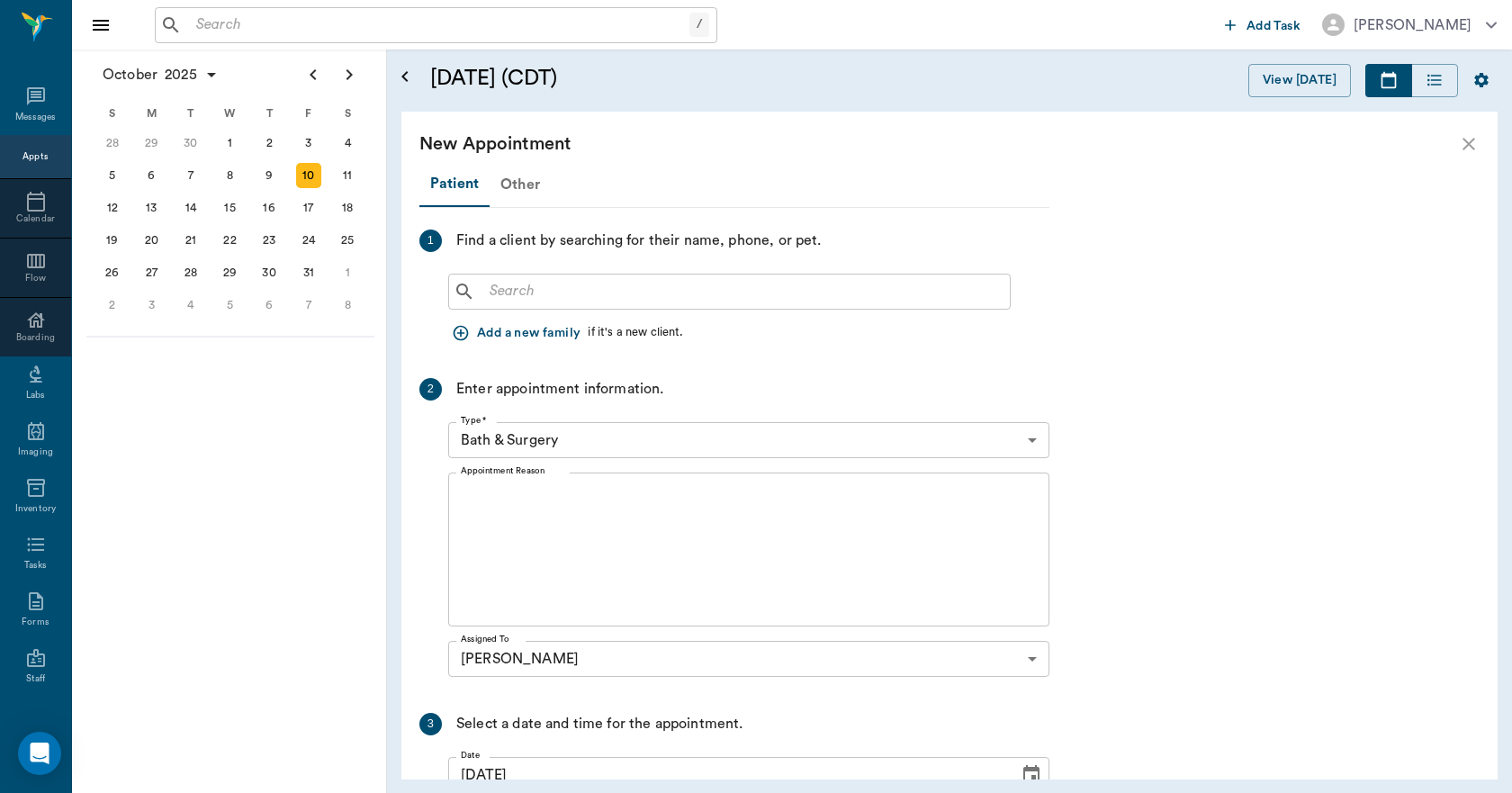
click at [531, 183] on div "Other" at bounding box center [520, 184] width 61 height 43
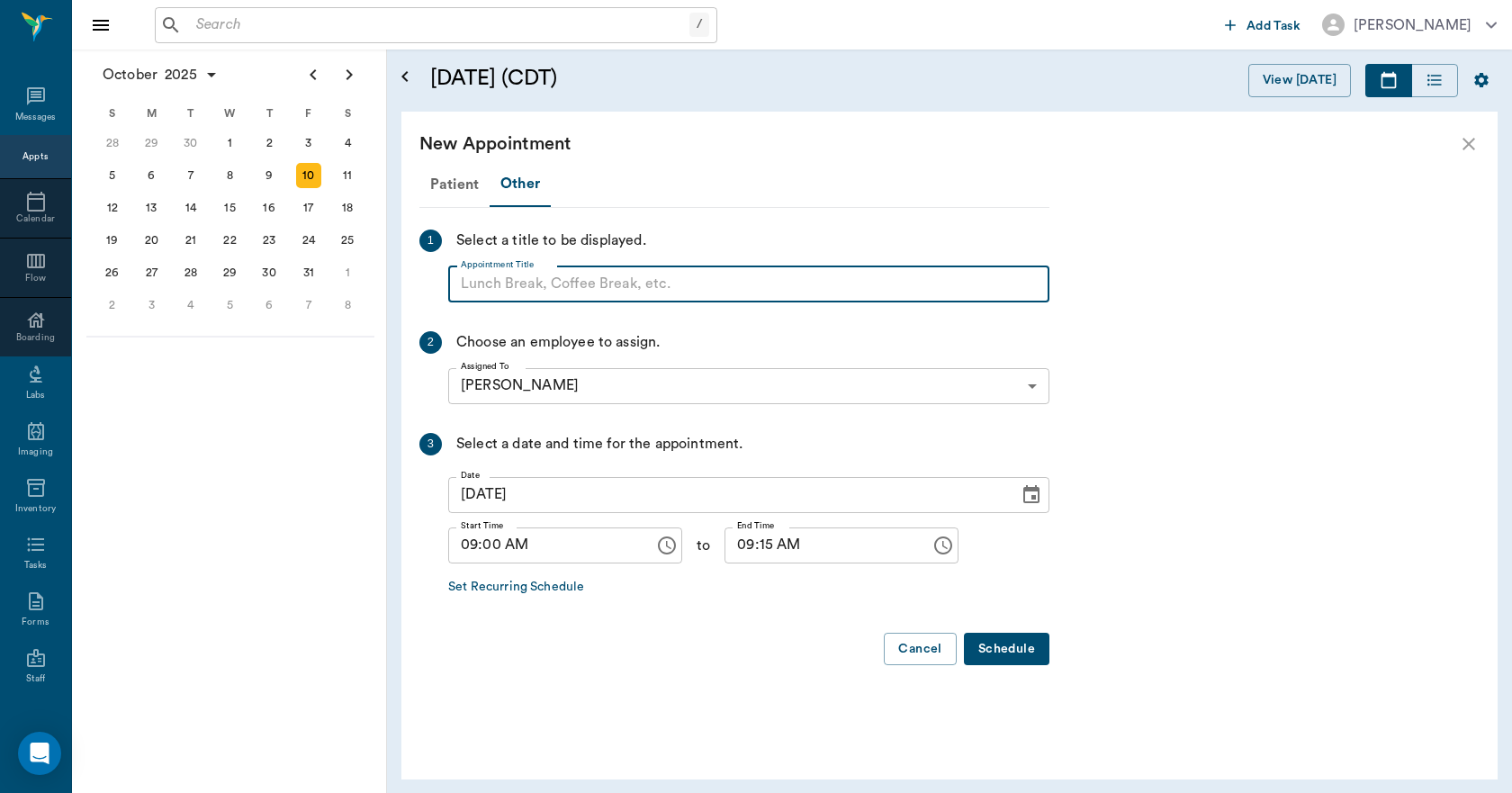
paste input "NO APPOINTMENT! EMERGENCY ONLY!"
type input "NO APPOINTMENT! EMERGENCY ONLY!"
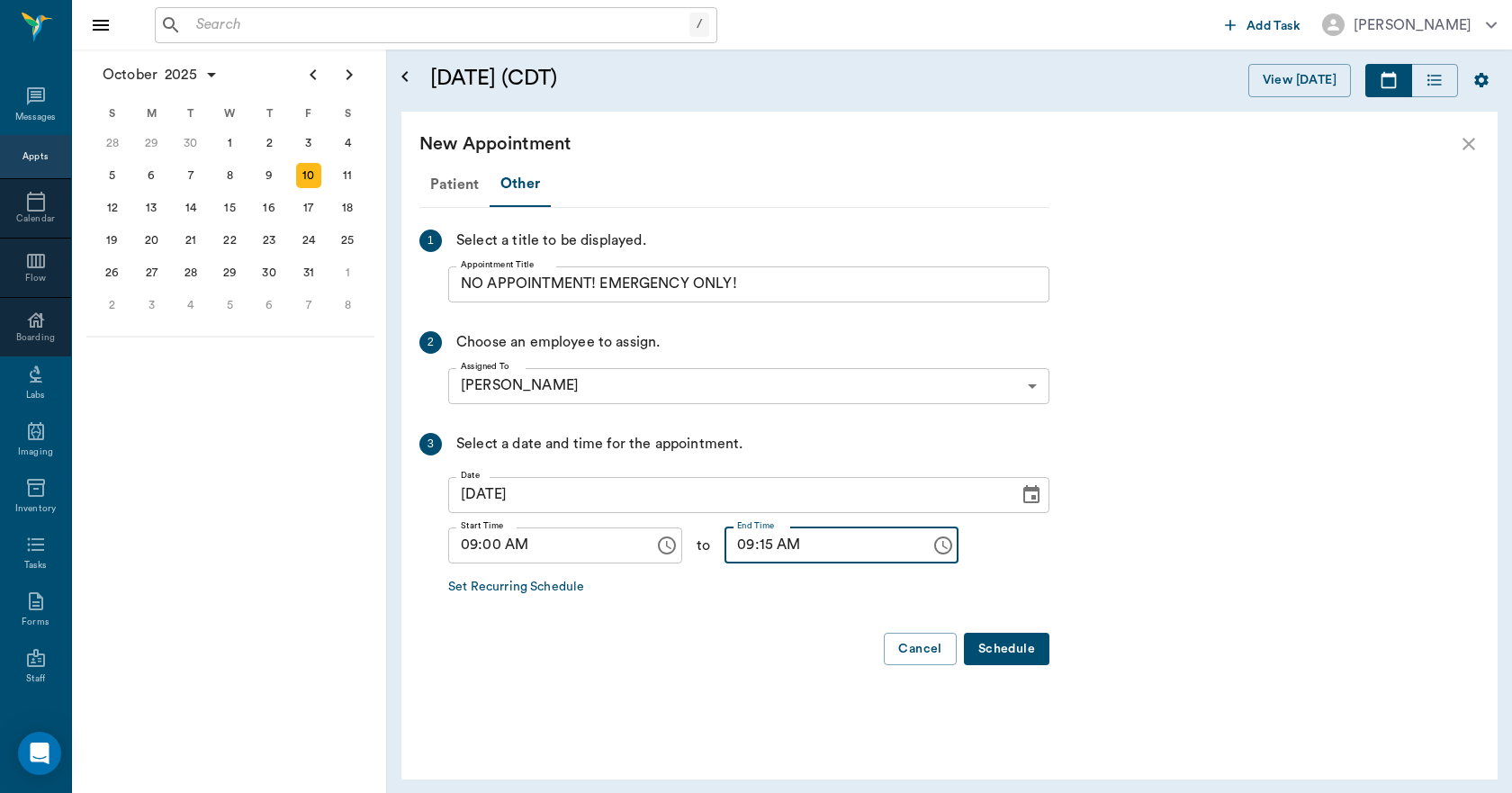
click at [752, 546] on input "09:15 AM" at bounding box center [820, 545] width 194 height 36
type input "09:30 AM"
click at [1020, 656] on button "Schedule" at bounding box center [1006, 649] width 86 height 33
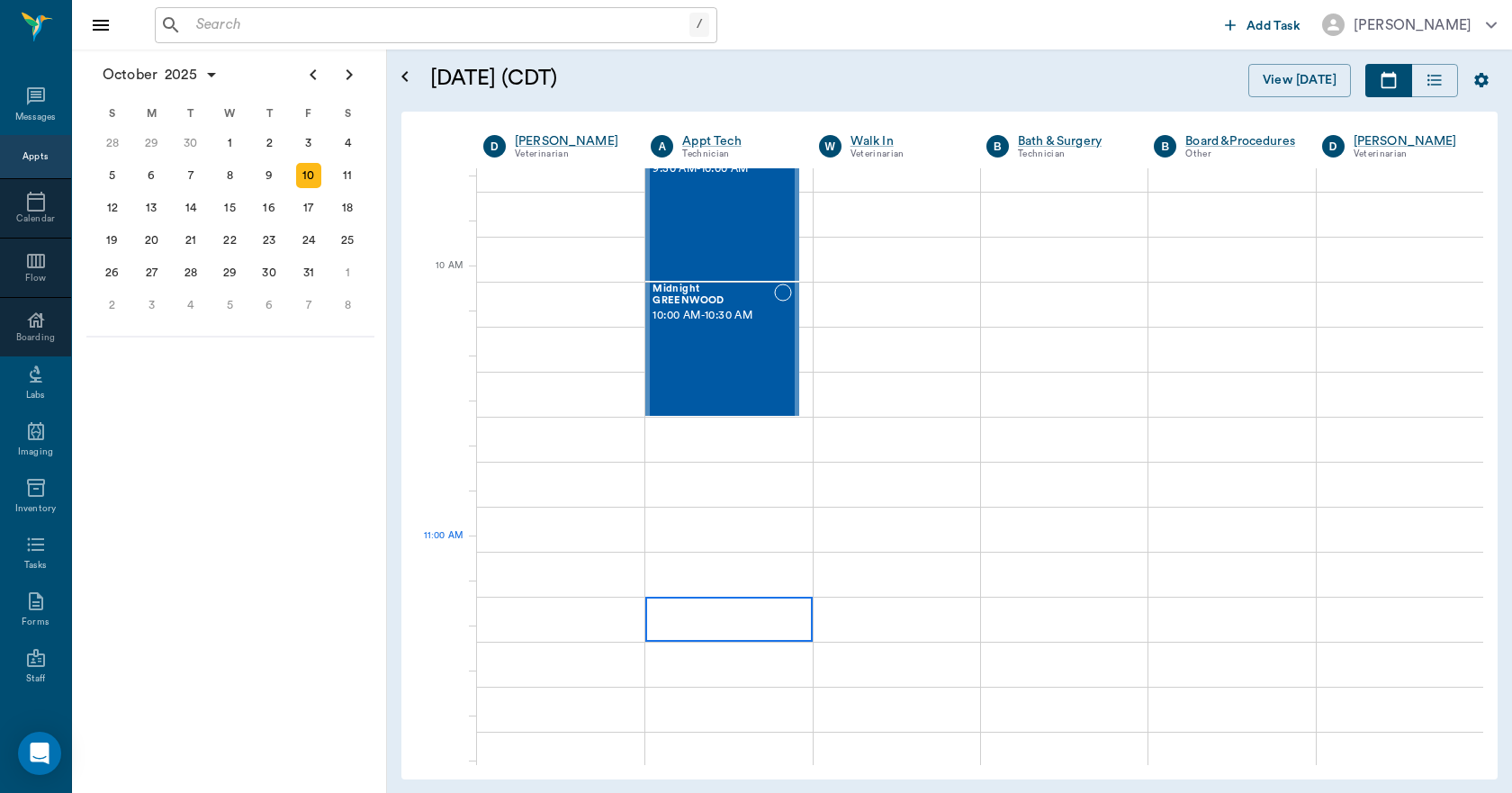
scroll to position [450, 0]
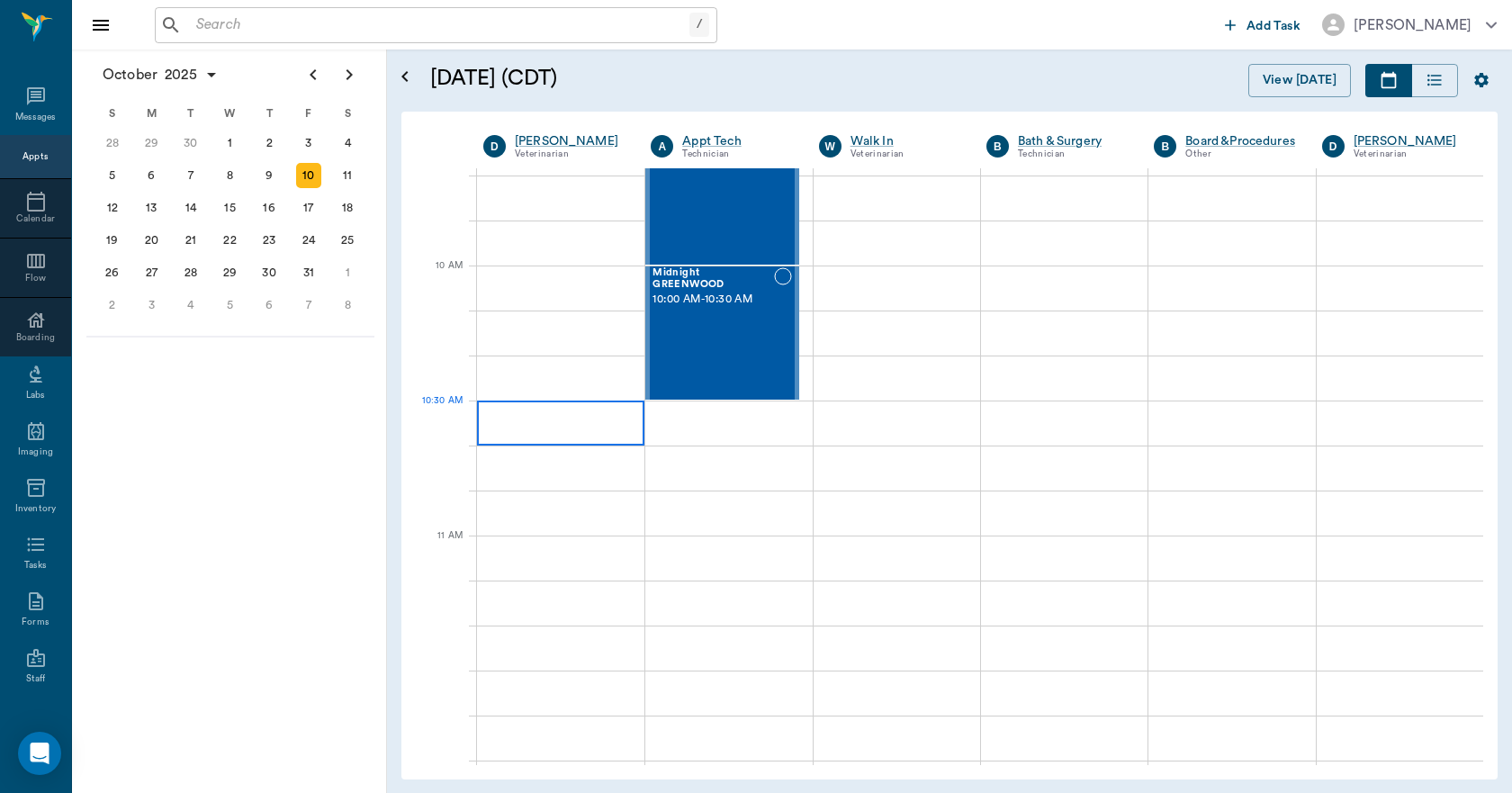
click at [564, 428] on div at bounding box center [560, 422] width 167 height 45
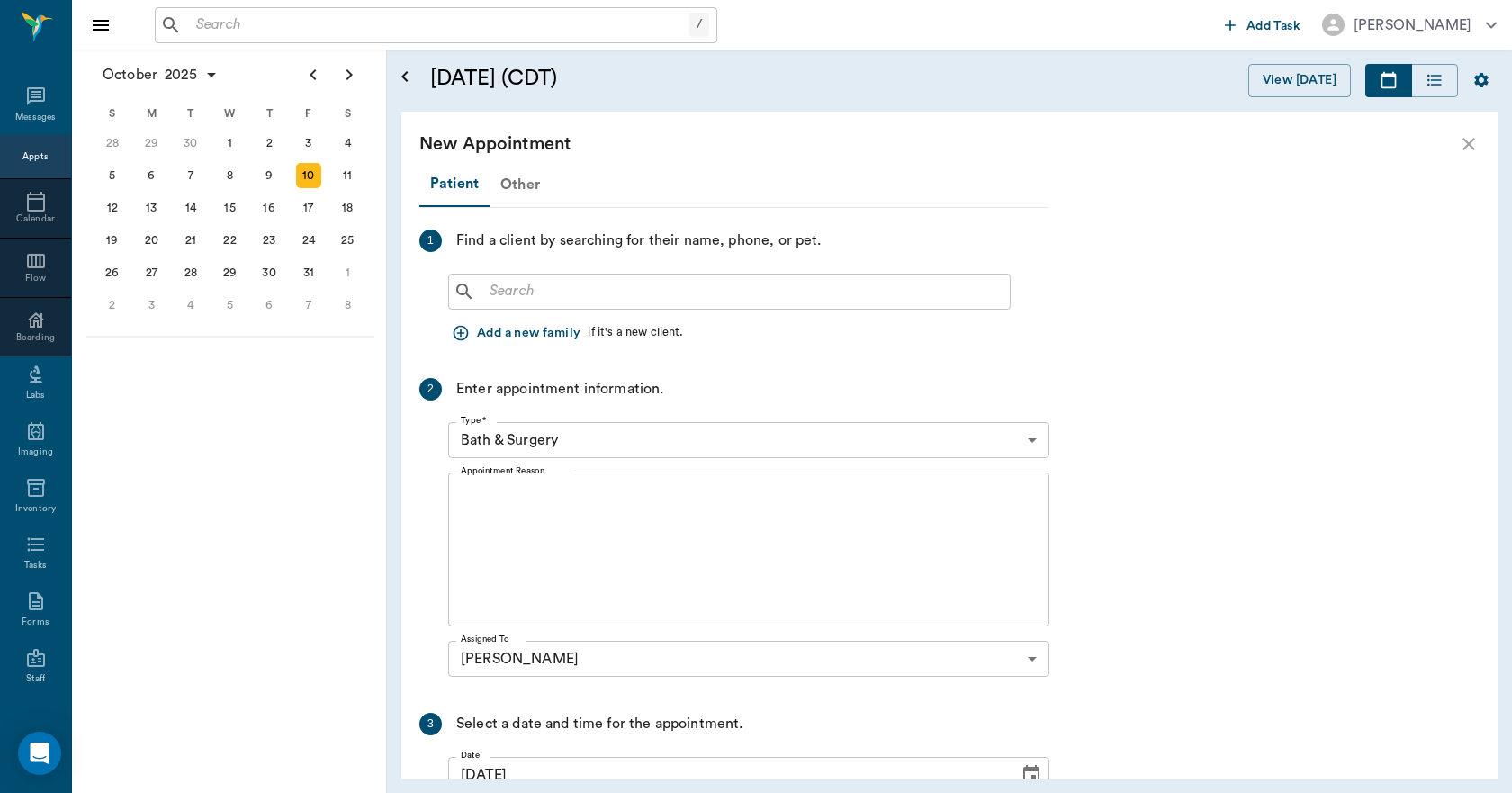
click at [517, 194] on div "Other" at bounding box center [520, 184] width 61 height 43
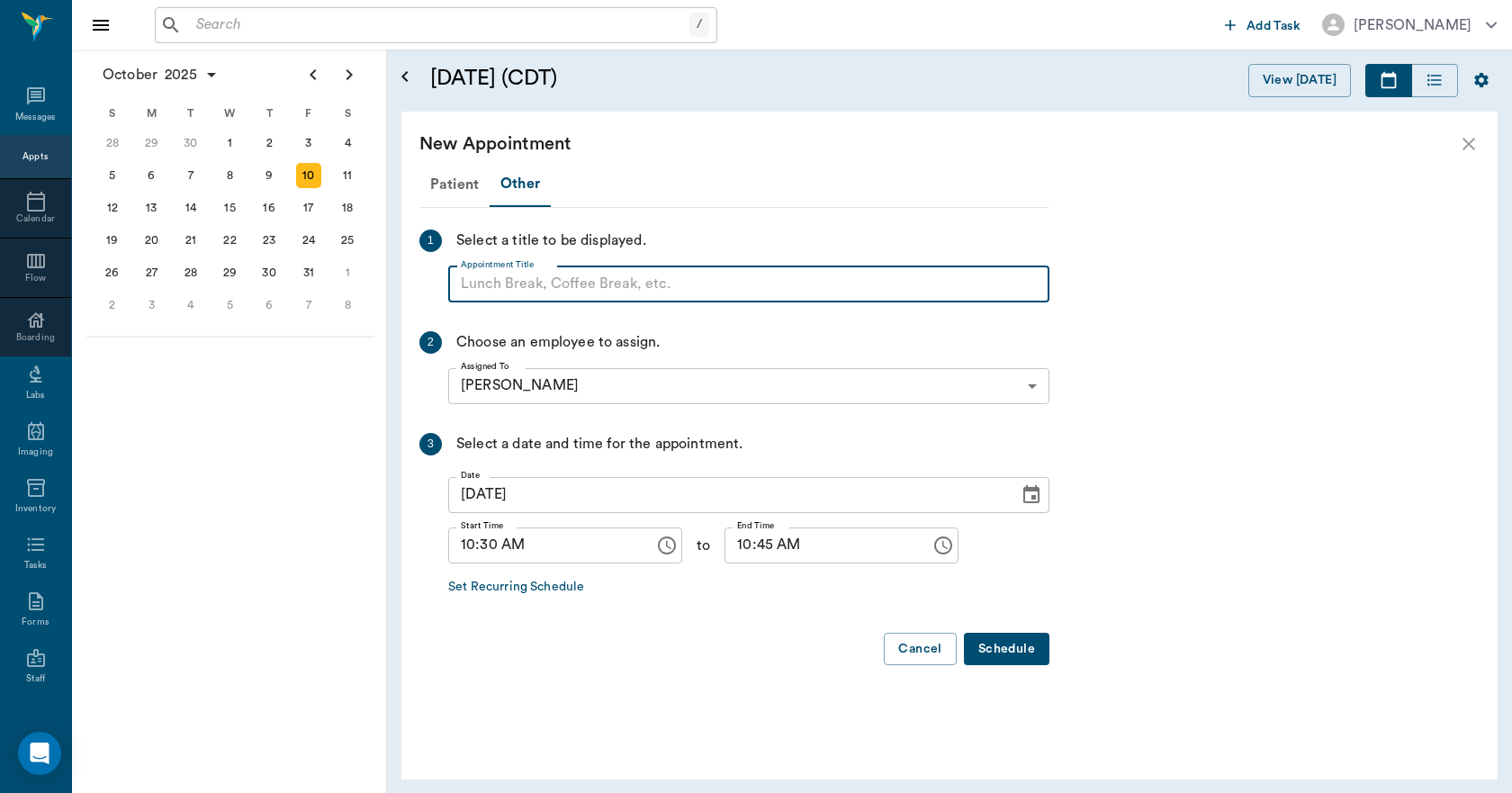
paste input "NO APPOINTMENT! EMERGENCY ONLY!"
type input "NO APPOINTMENT! EMERGENCY ONLY!"
click at [725, 555] on input "10:45 AM" at bounding box center [820, 545] width 194 height 36
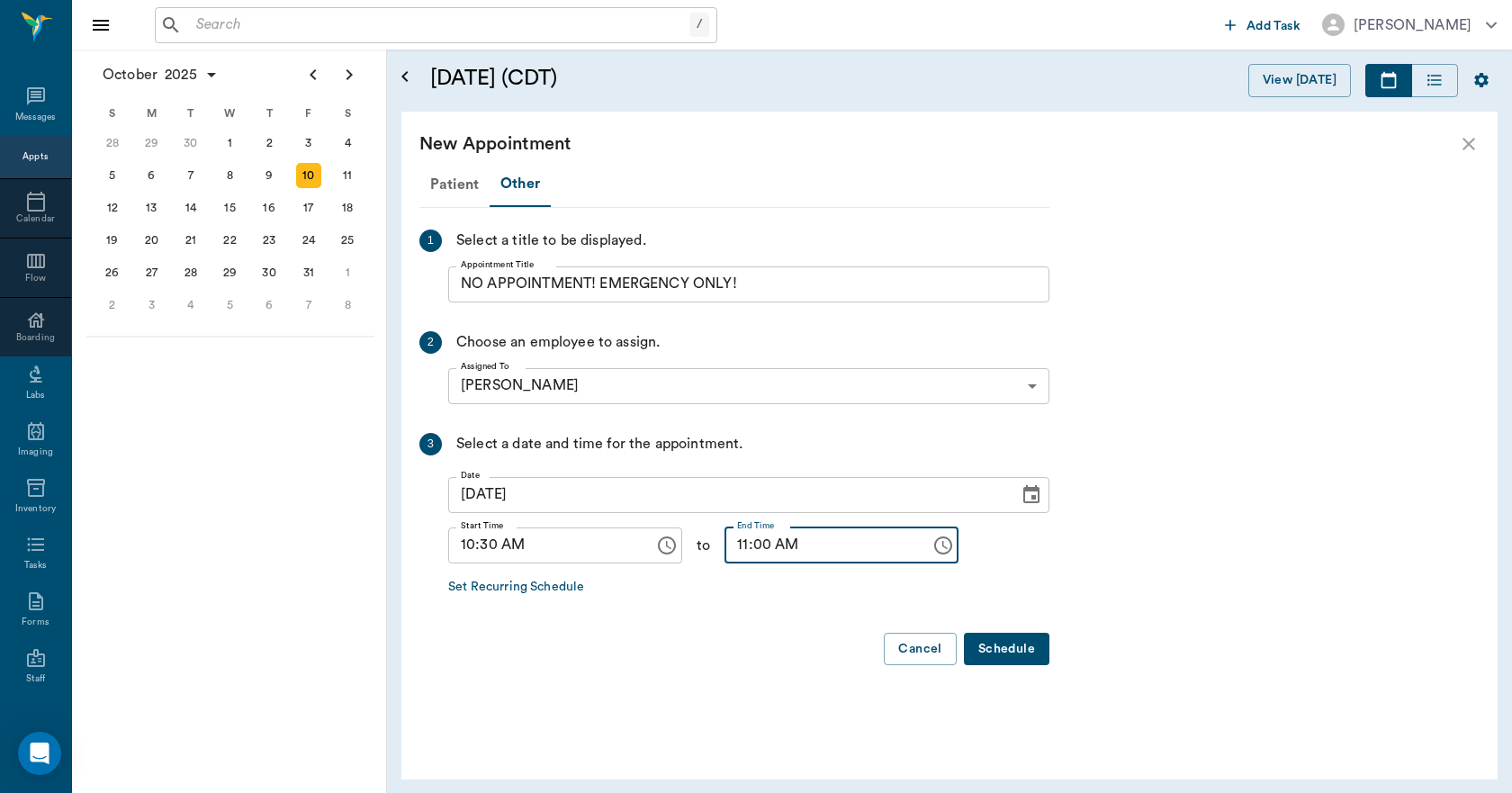
type input "11:00 AM"
click at [996, 645] on button "Schedule" at bounding box center [1006, 649] width 86 height 33
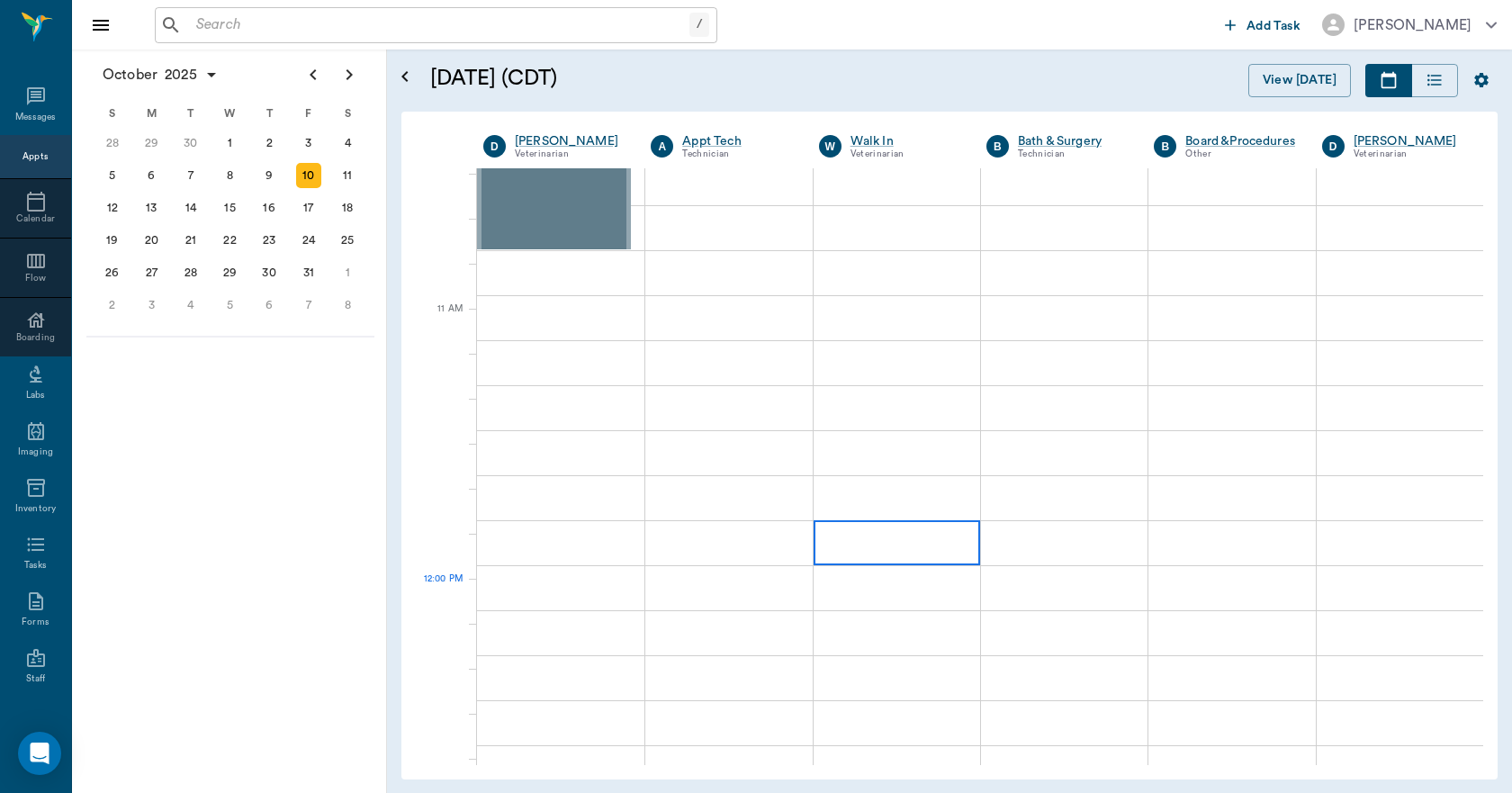
scroll to position [810, 0]
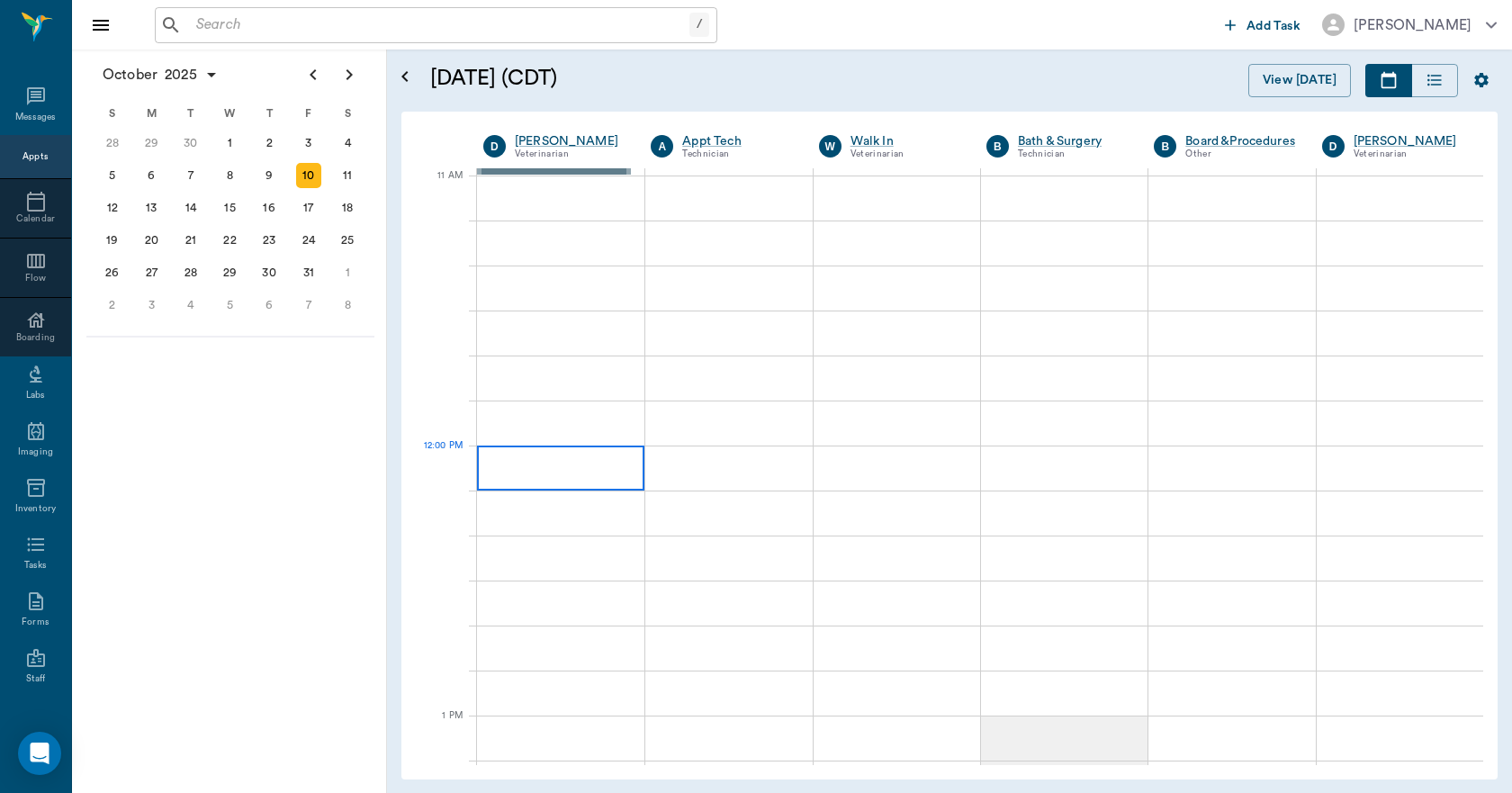
click at [583, 482] on div at bounding box center [560, 468] width 167 height 45
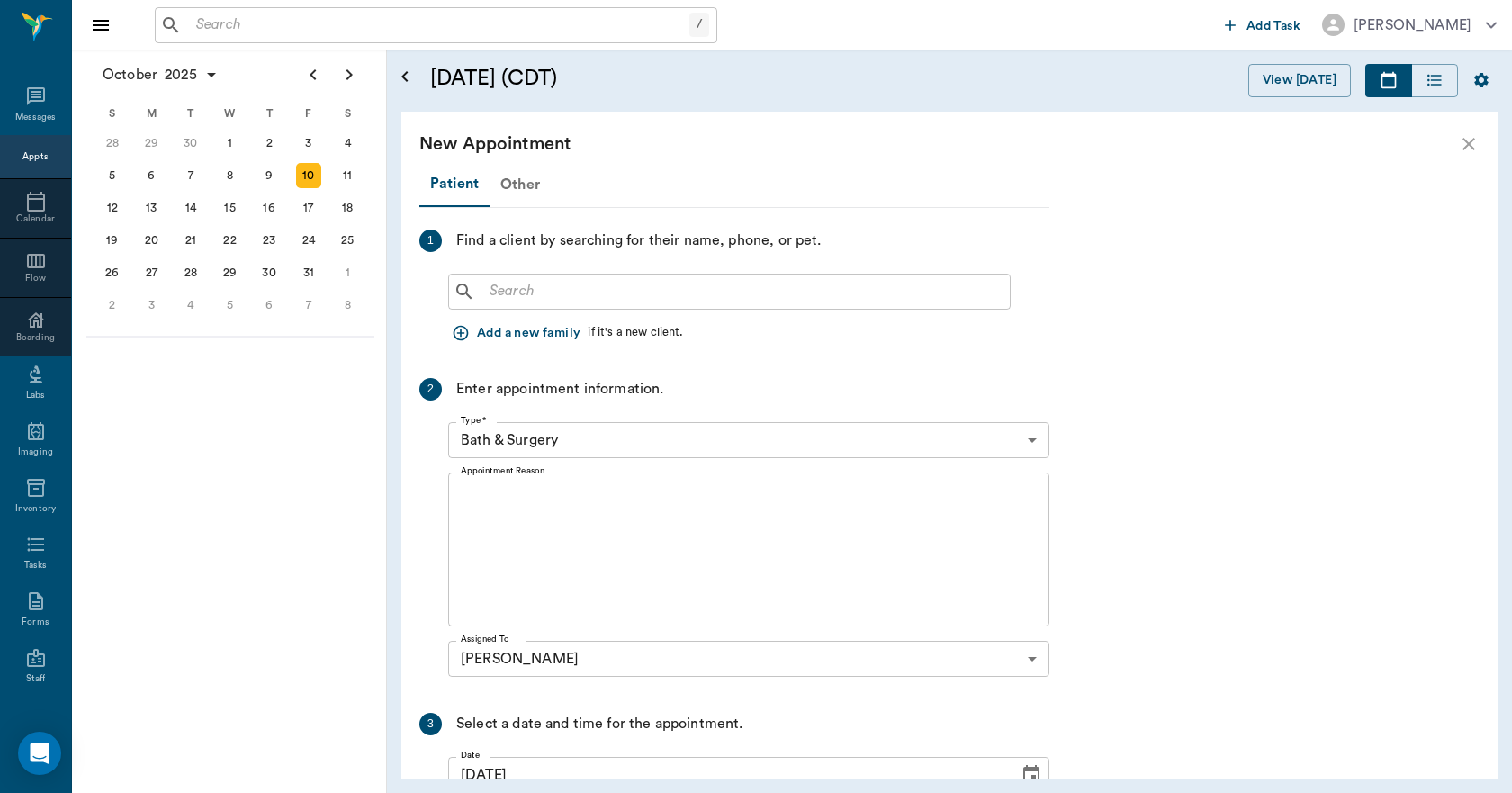
click at [512, 185] on div "Other" at bounding box center [520, 184] width 61 height 43
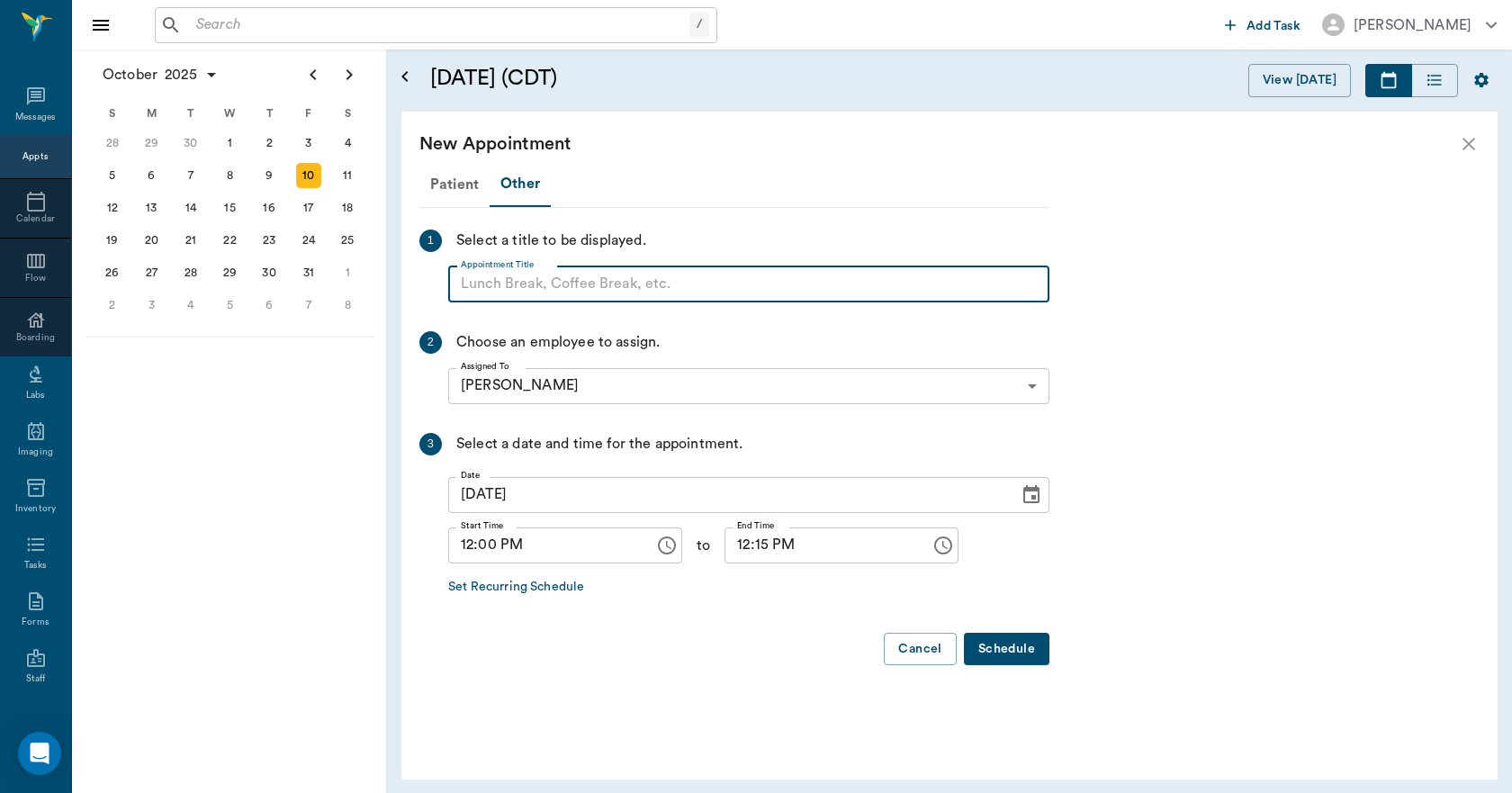
paste input "NO APPOINTMENT! EMERGENCY ONLY!"
type input "NO APPOINTMENT!"
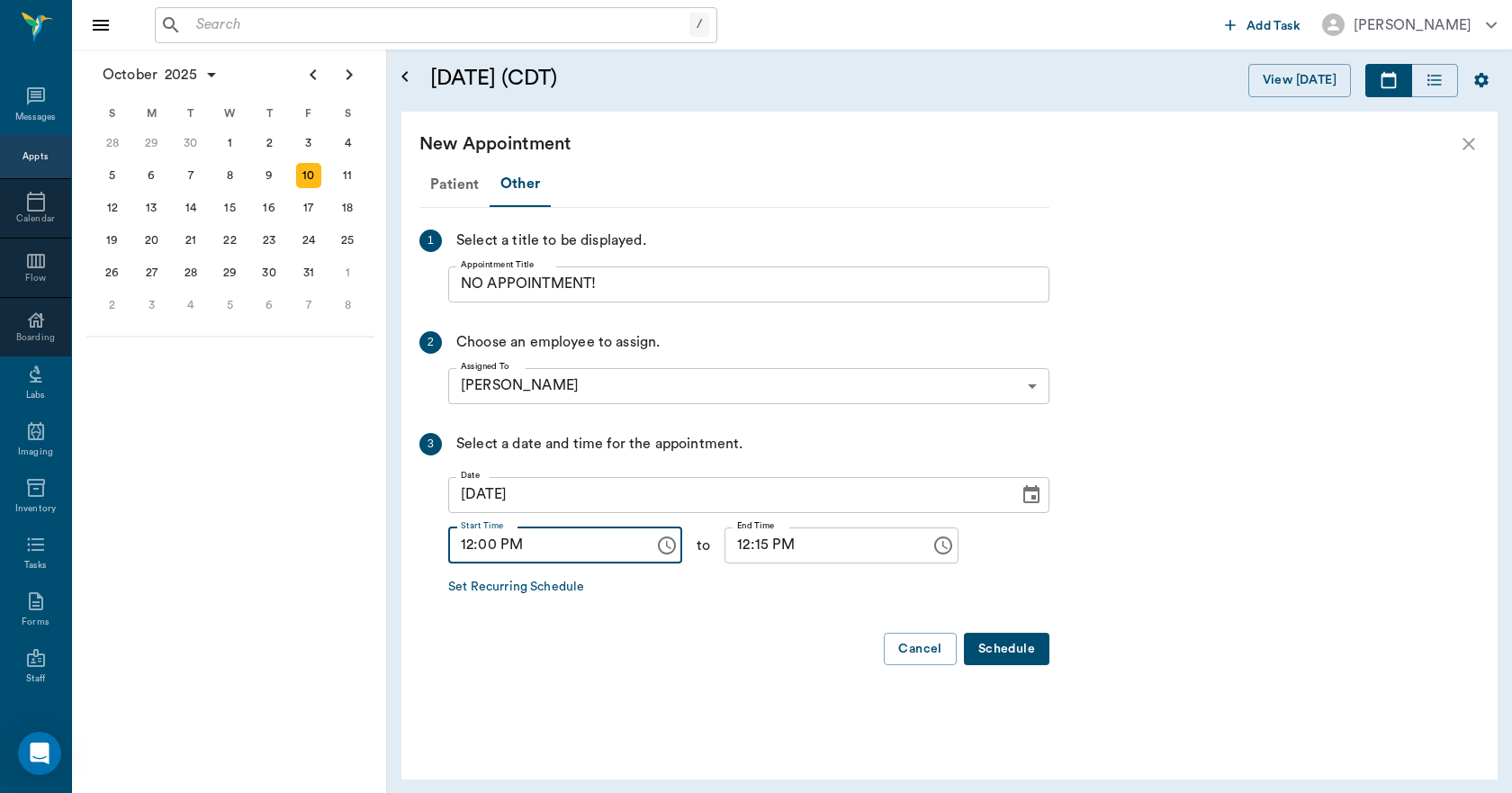
click at [470, 547] on input "12:00 PM" at bounding box center [545, 545] width 194 height 36
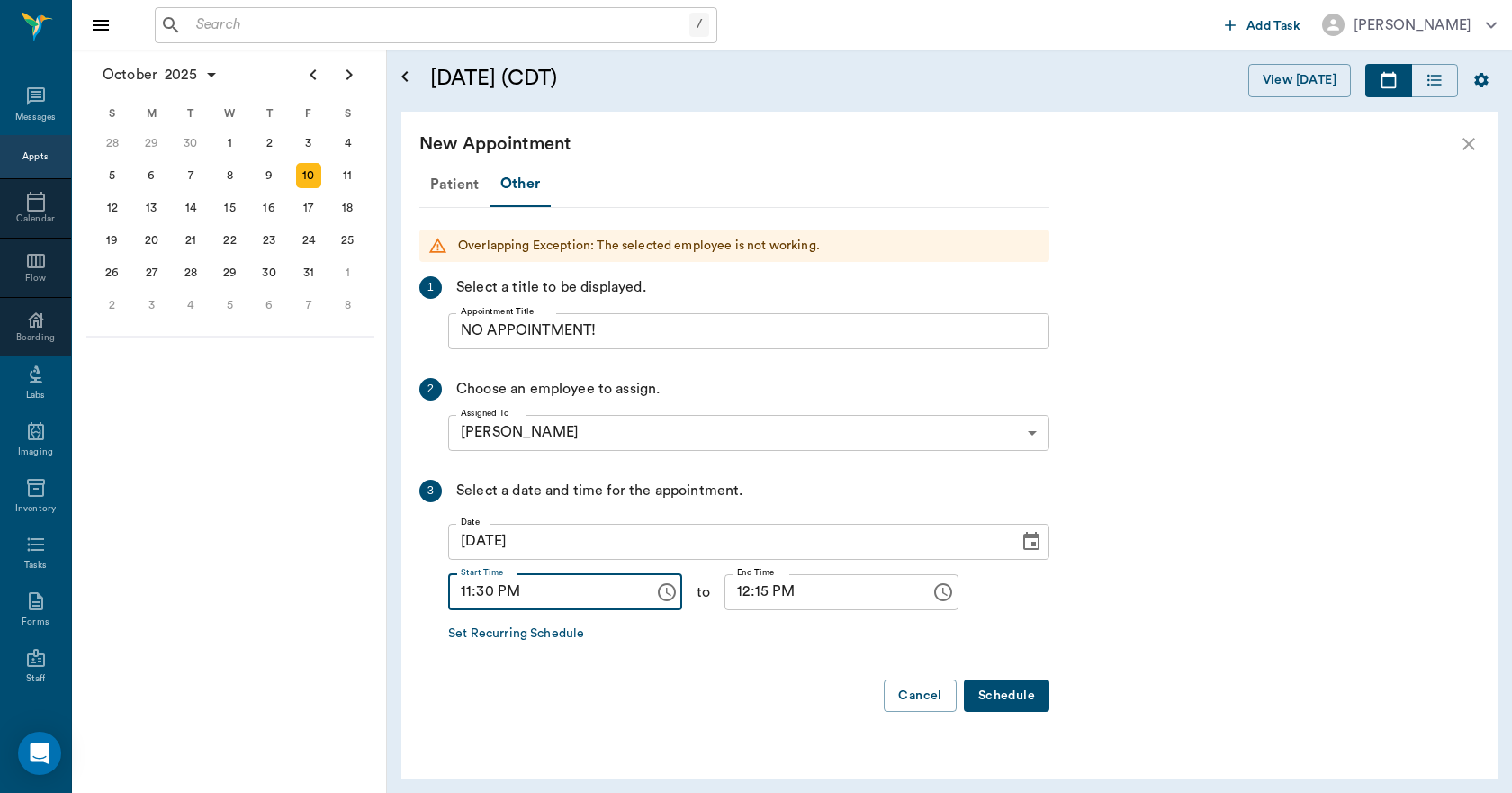
type input "11:30 PM"
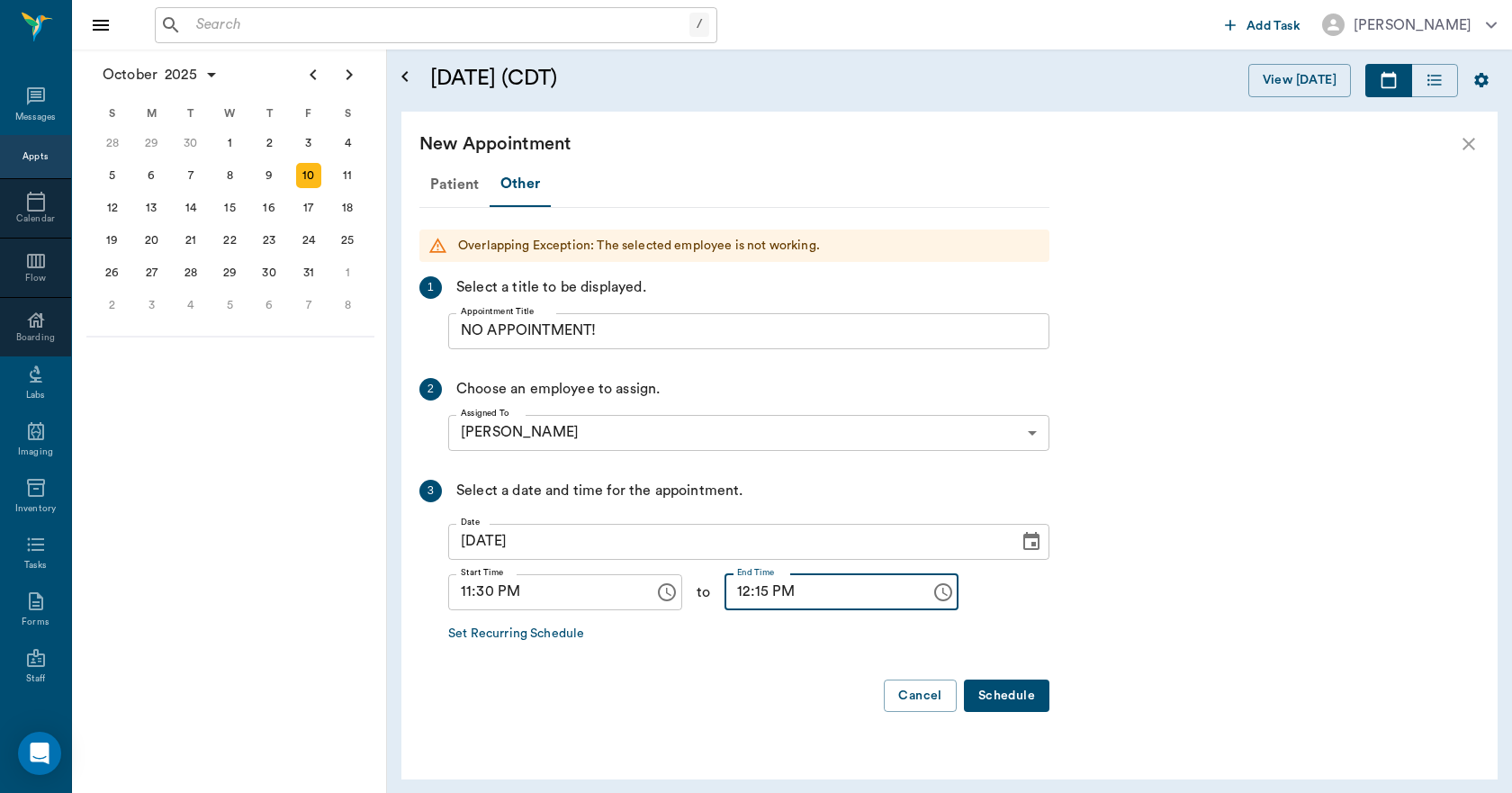
click at [745, 595] on input "12:15 PM" at bounding box center [820, 592] width 194 height 36
type input "12:00 PM"
click at [1022, 697] on button "Schedule" at bounding box center [1006, 696] width 86 height 33
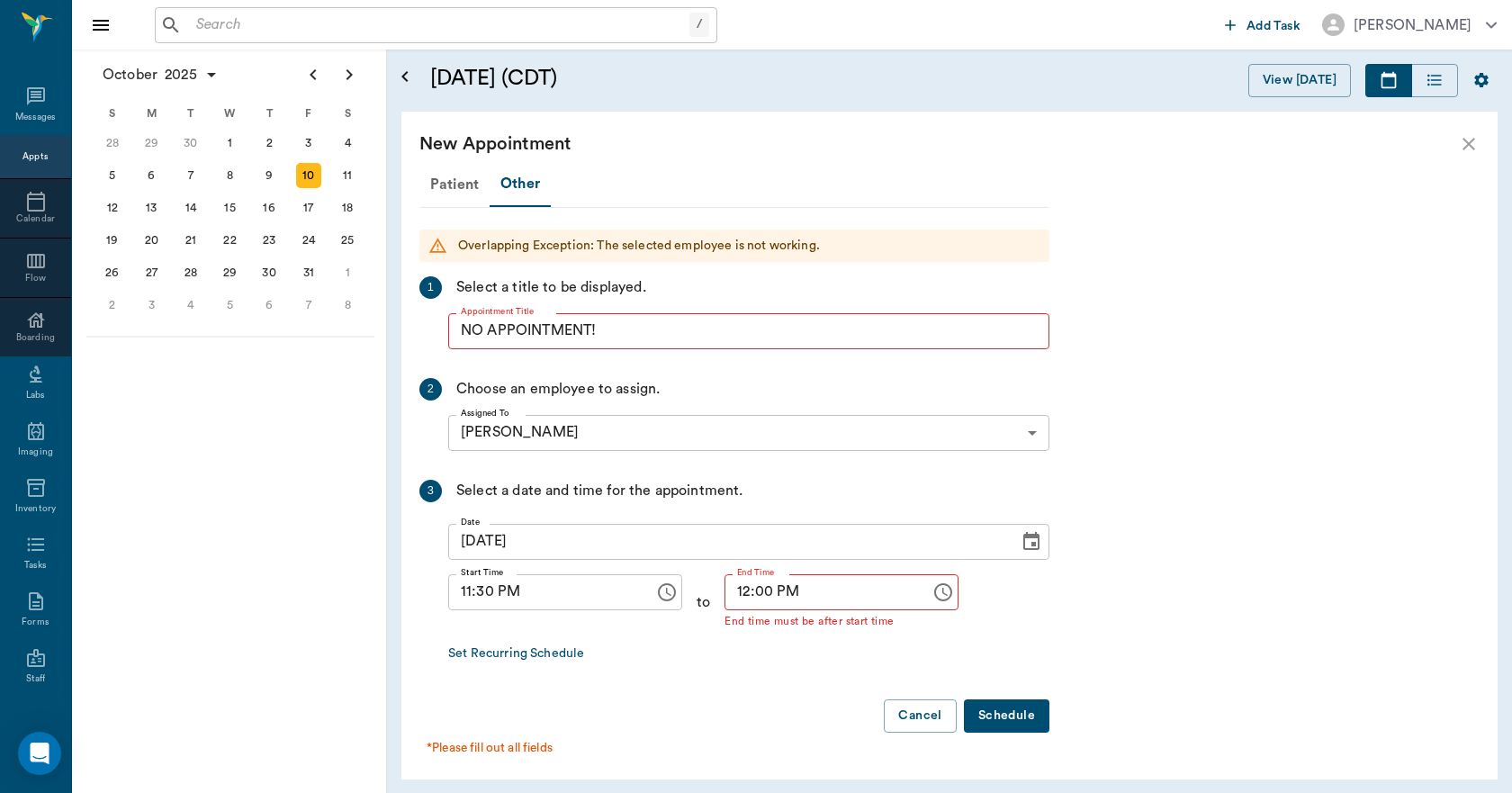
click at [512, 595] on input "11:30 PM" at bounding box center [545, 592] width 194 height 36
click at [511, 595] on input "11:30 PM" at bounding box center [545, 592] width 194 height 36
click at [511, 588] on input "11:30 PM" at bounding box center [545, 592] width 194 height 36
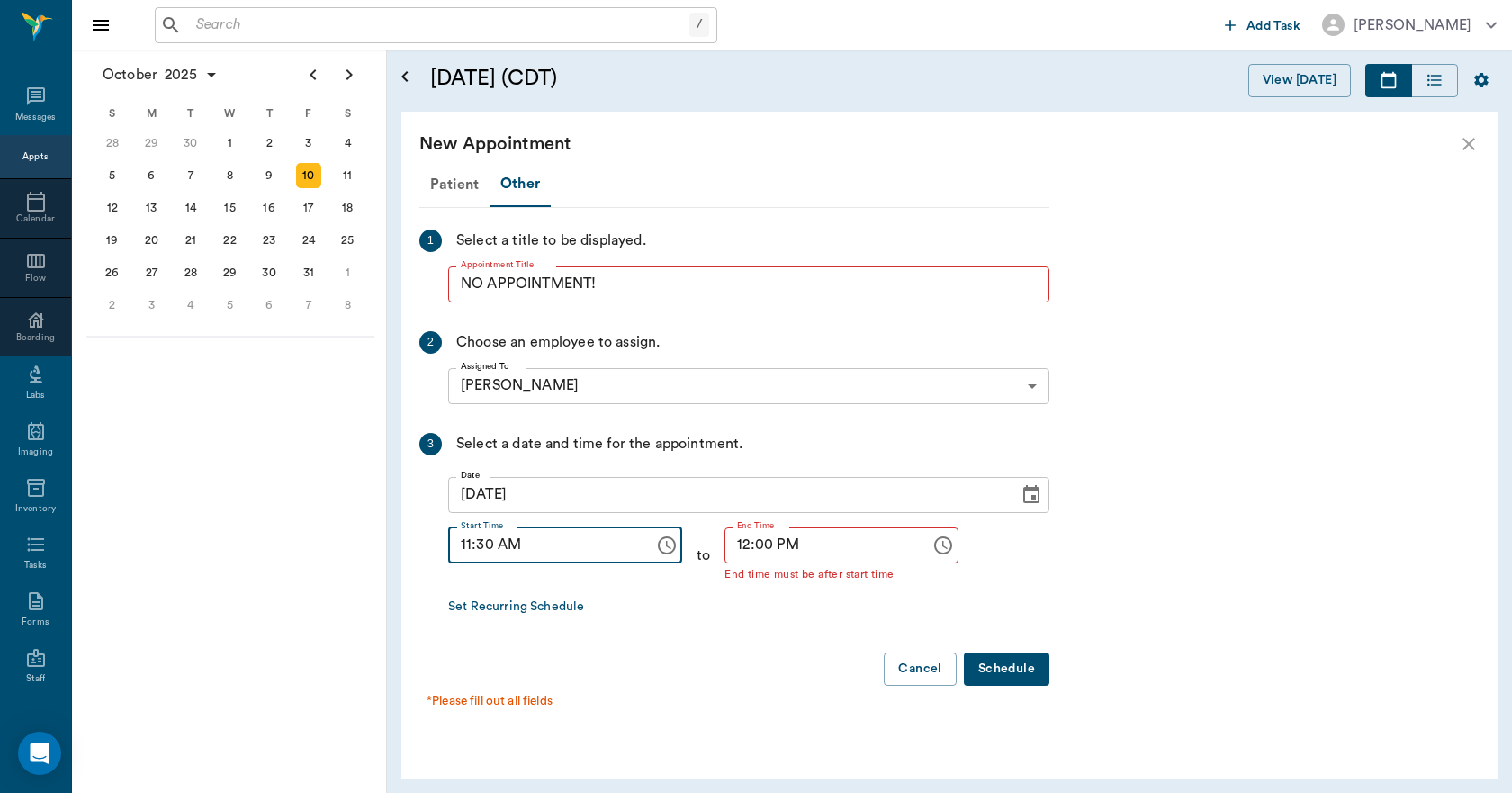
type input "11:30 AM"
click at [1025, 665] on button "Schedule" at bounding box center [1006, 668] width 86 height 33
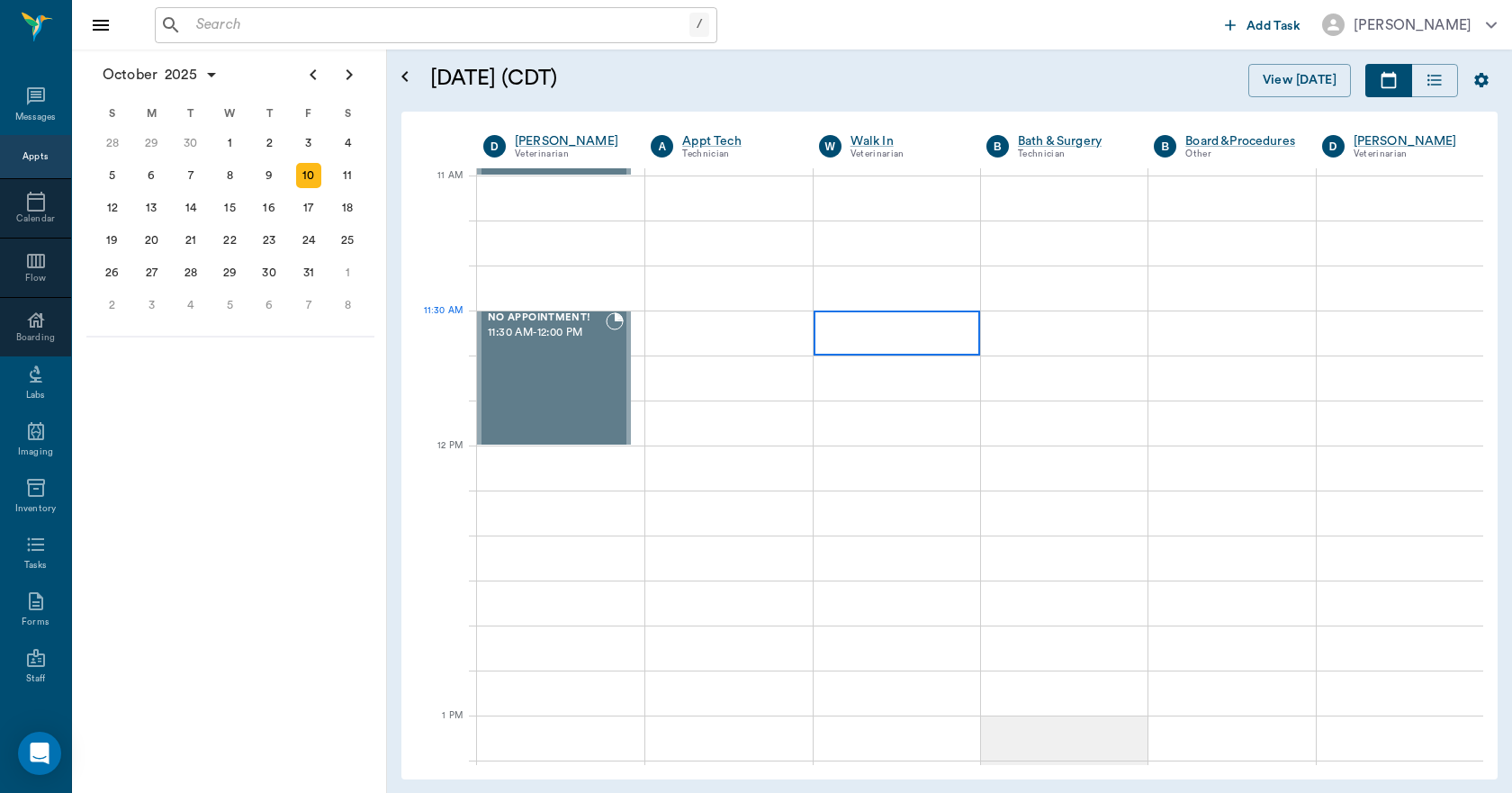
click at [902, 343] on div at bounding box center [896, 333] width 166 height 45
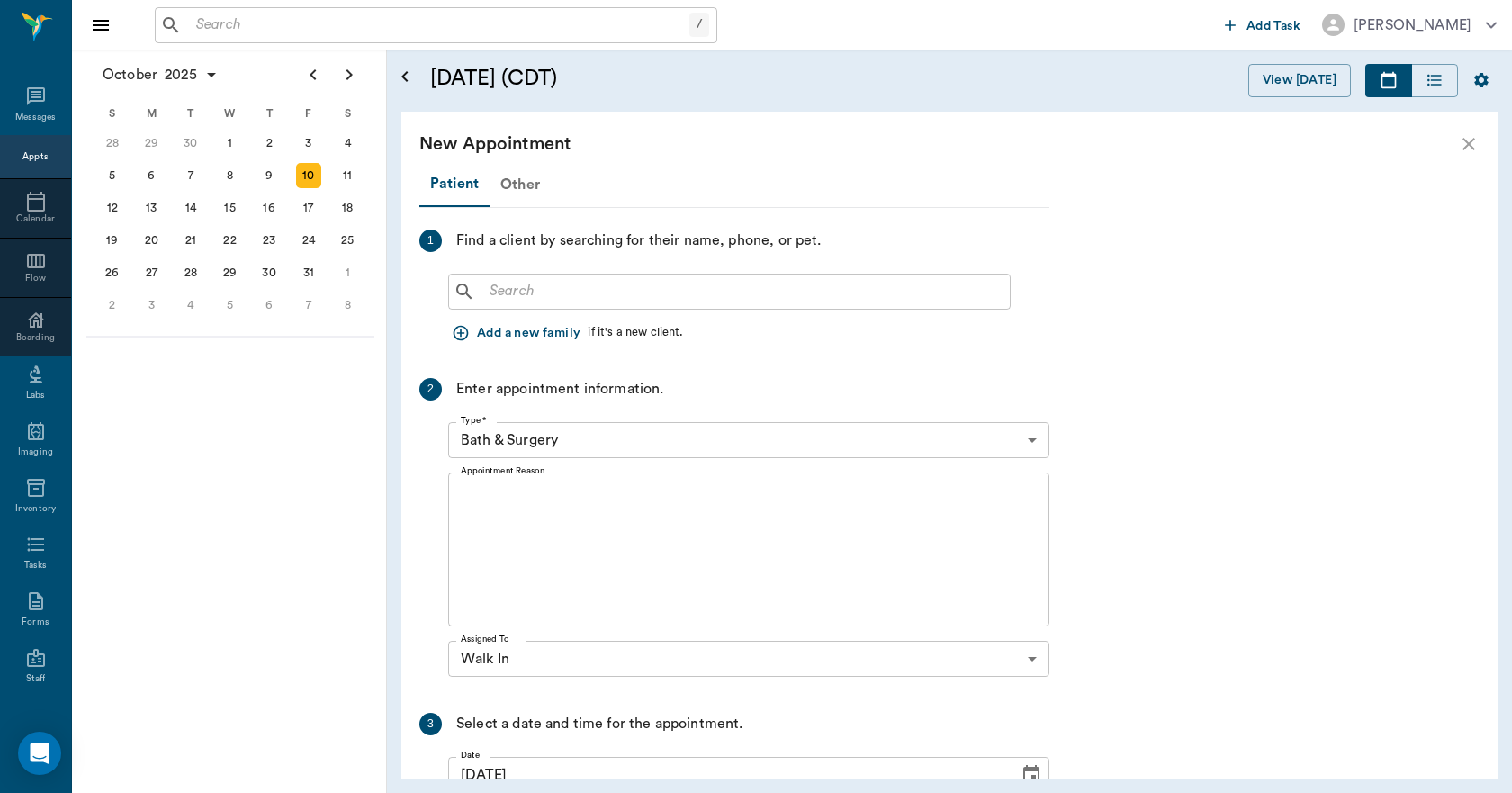
click at [533, 186] on div "Other" at bounding box center [520, 184] width 61 height 43
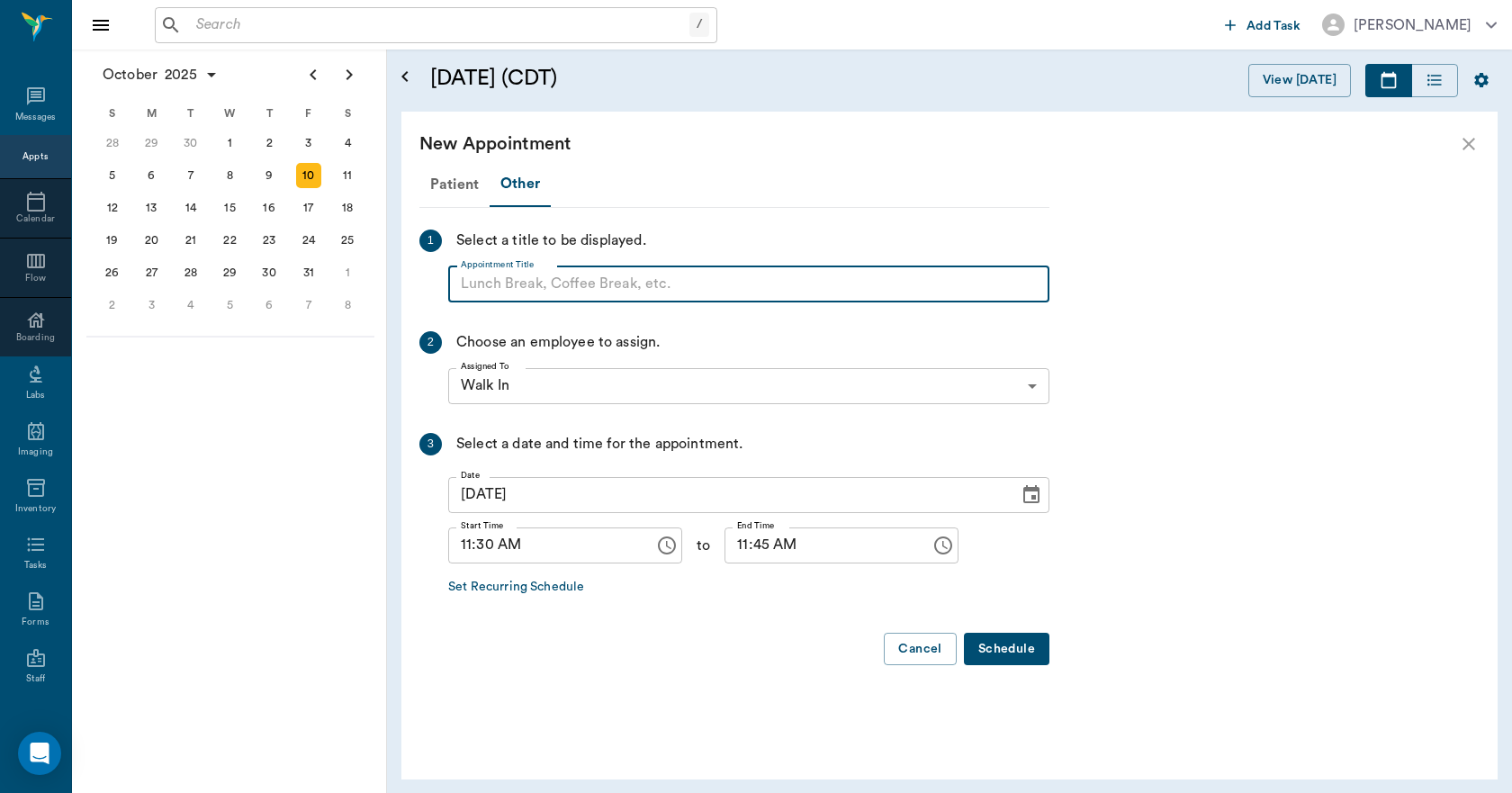
click at [525, 288] on input "Appointment Title" at bounding box center [749, 284] width 601 height 36
type input "DOC LUNCH!"
click at [724, 549] on input "11:45 AM" at bounding box center [820, 545] width 194 height 36
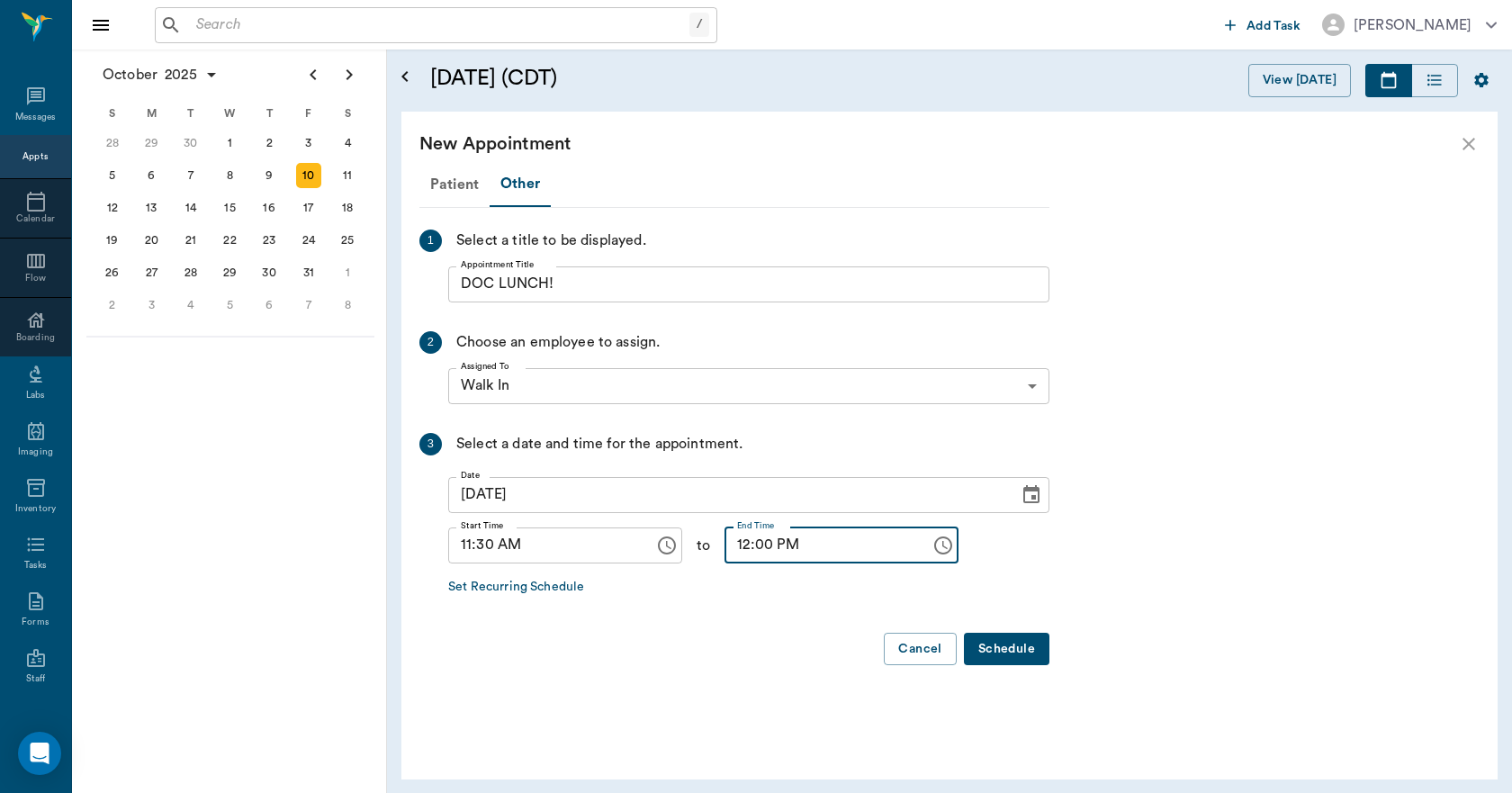
type input "12:00 PM"
click at [1008, 658] on button "Schedule" at bounding box center [1006, 649] width 86 height 33
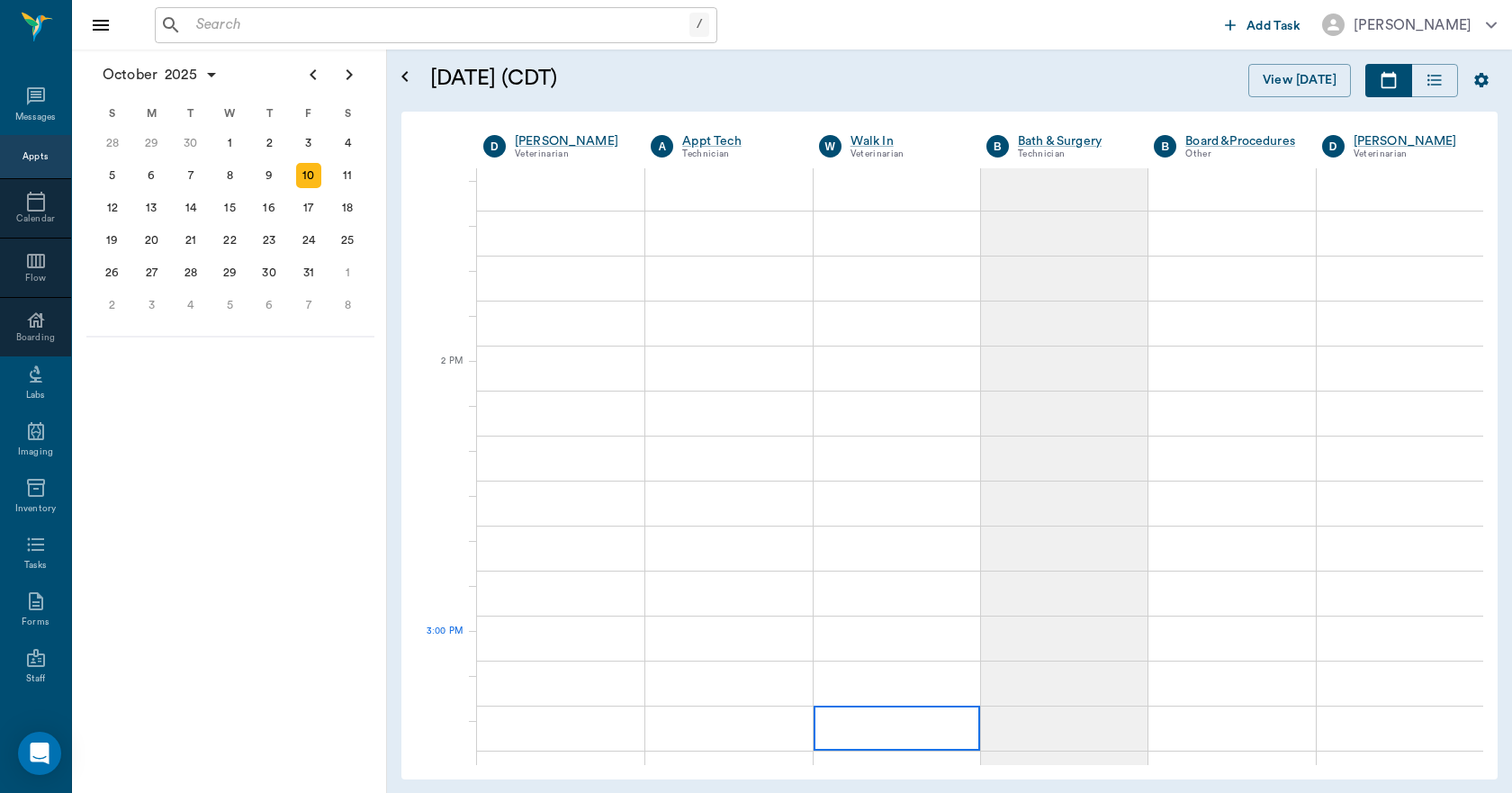
scroll to position [1440, 0]
click at [567, 383] on div at bounding box center [560, 378] width 167 height 45
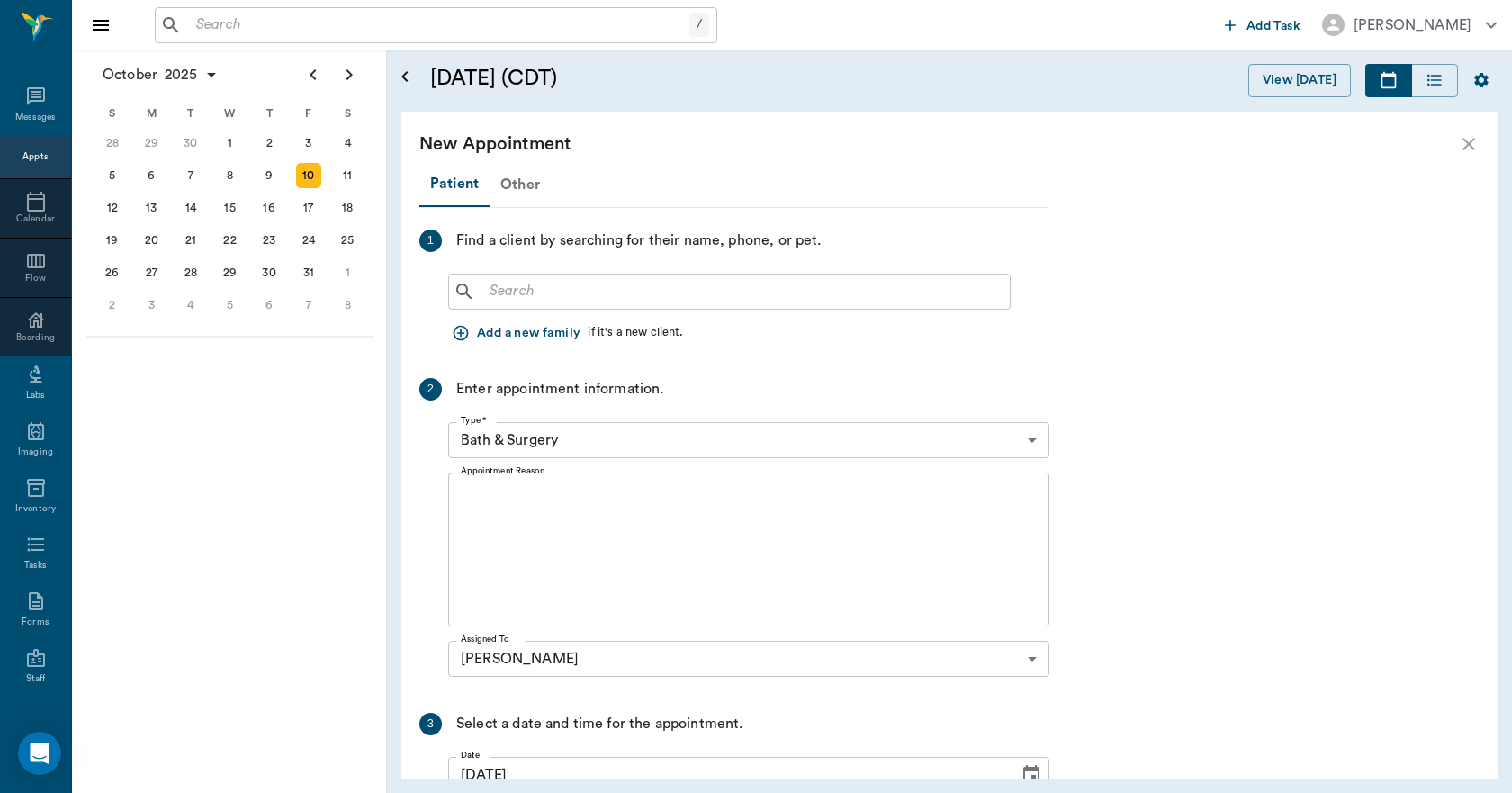
click at [508, 185] on div "Other" at bounding box center [520, 184] width 61 height 43
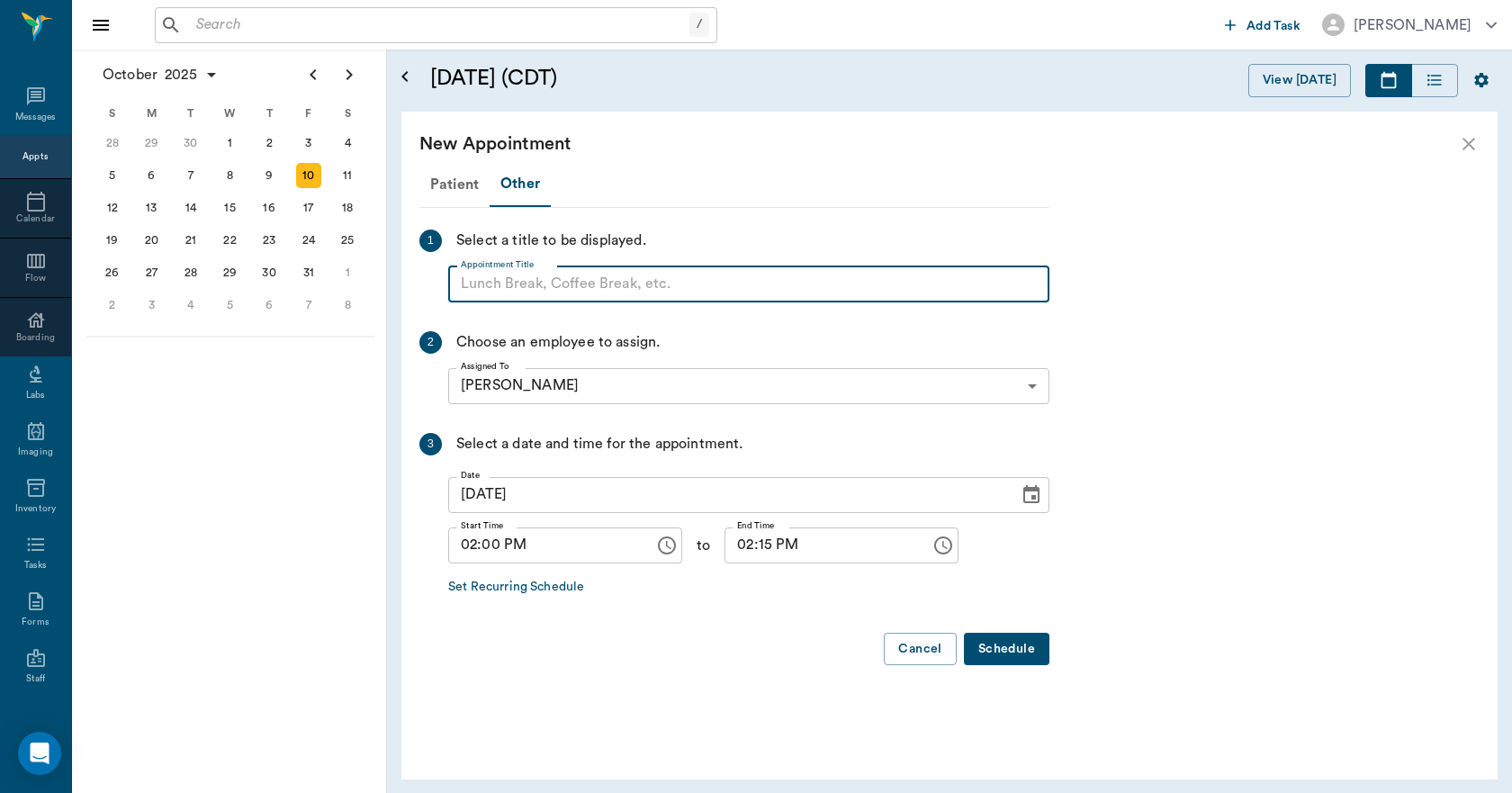
paste input "NO APPOINTMENT! EMERGENCY ONLY!"
type input "NO APPOINTMENT!"
click at [743, 547] on input "02:15 PM" at bounding box center [820, 545] width 194 height 36
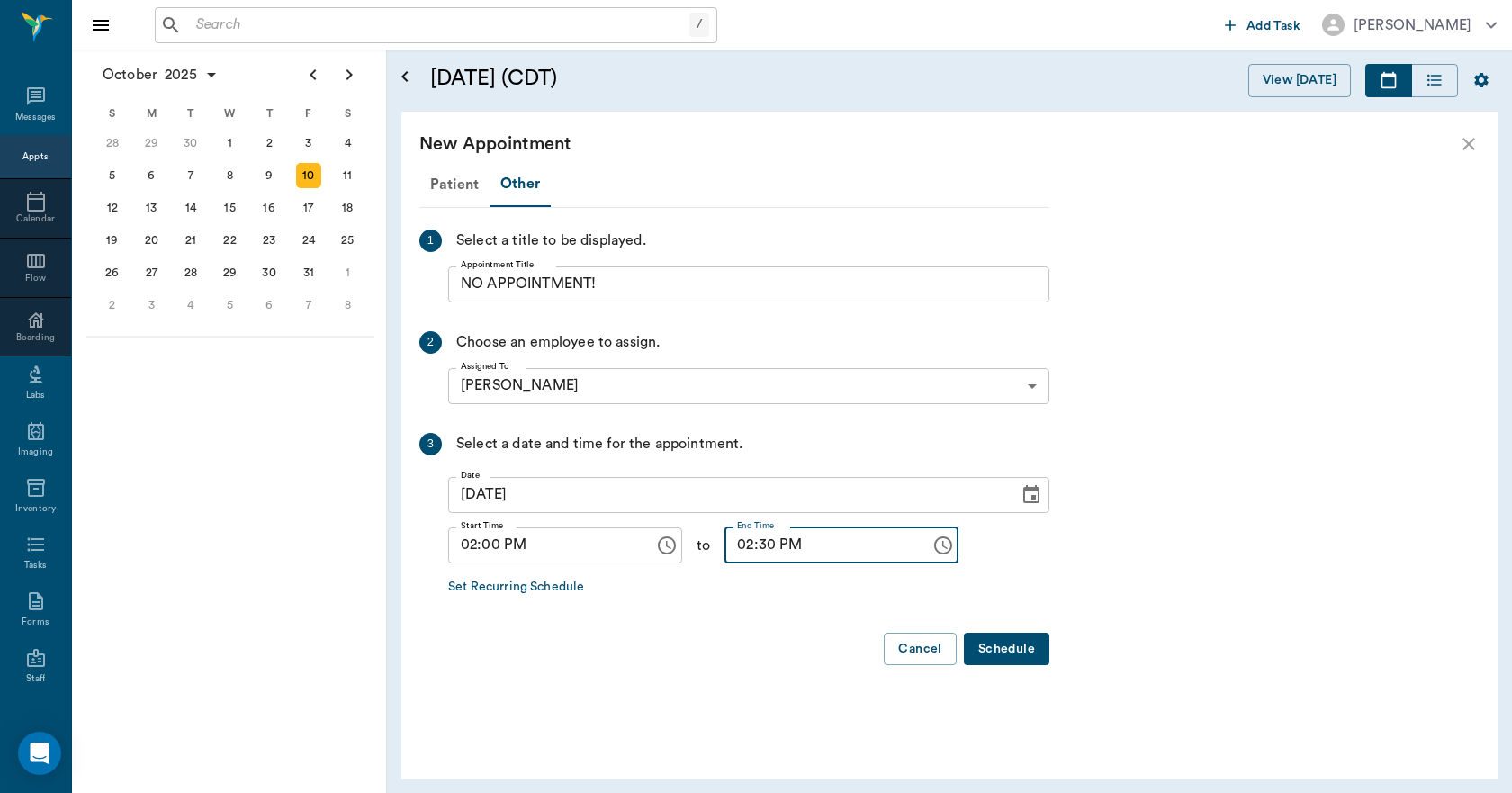
type input "02:30 PM"
click at [992, 646] on button "Schedule" at bounding box center [1006, 649] width 86 height 33
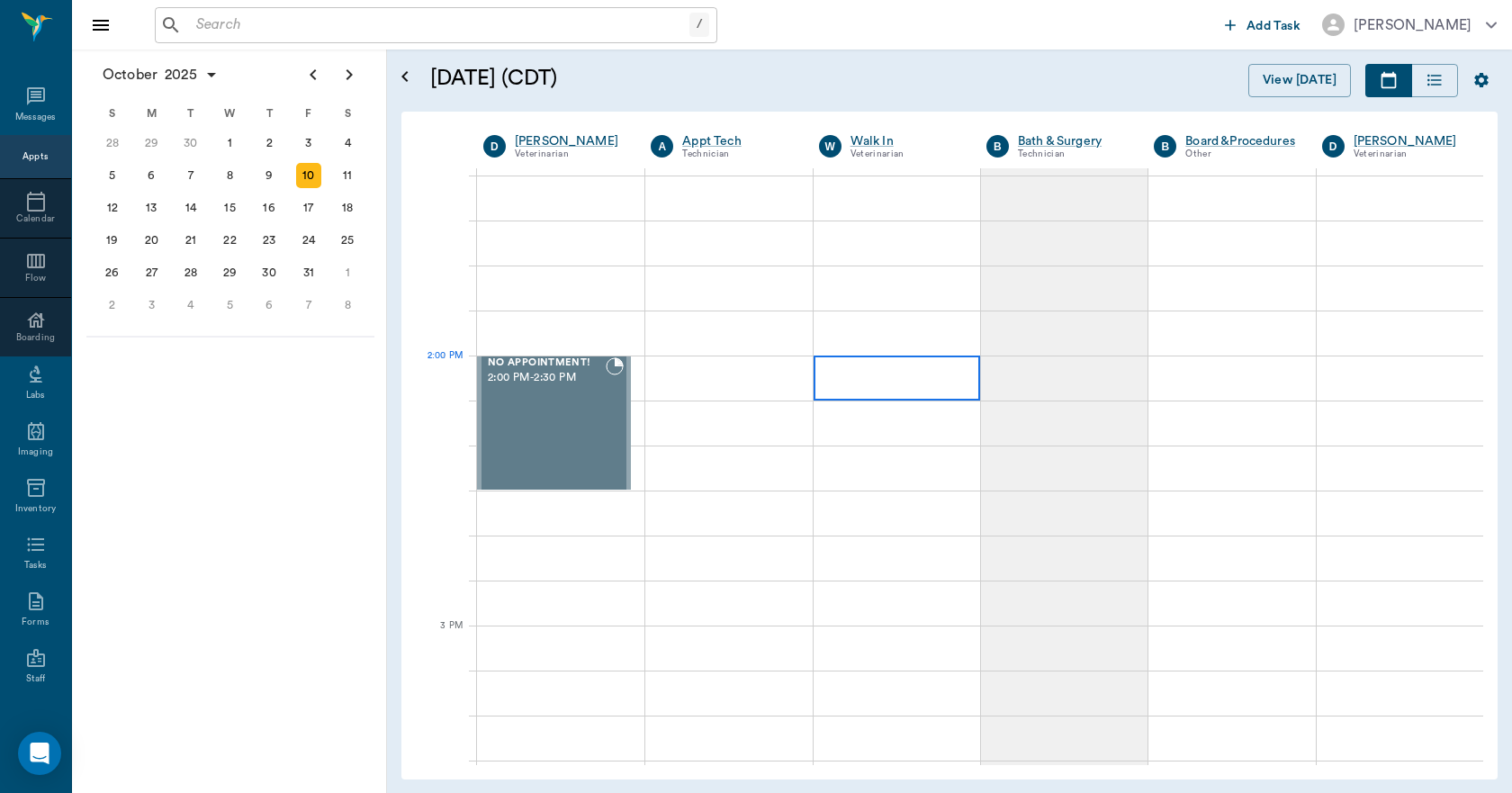
click at [880, 387] on div at bounding box center [896, 378] width 166 height 45
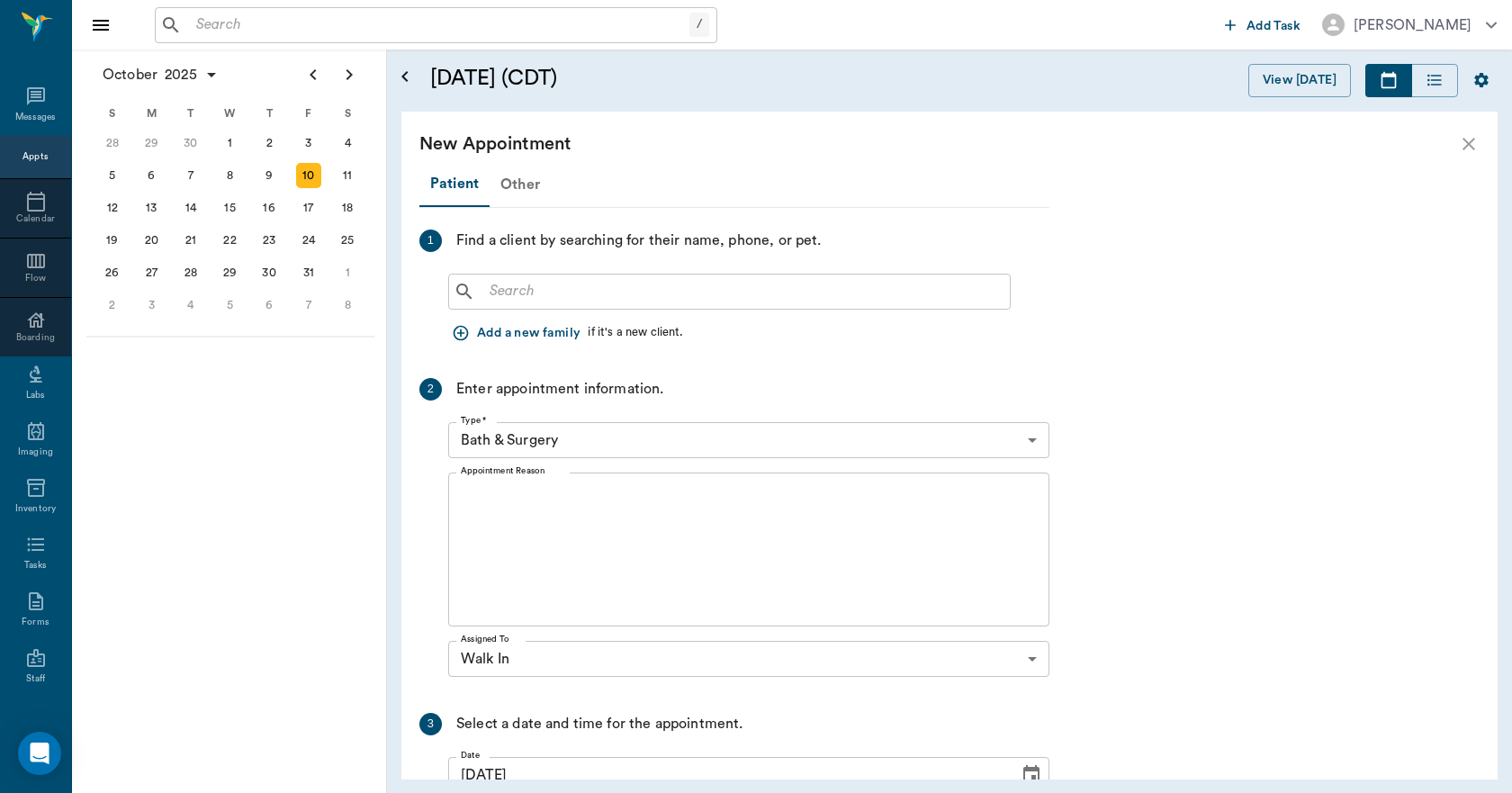
click at [523, 191] on div "Other" at bounding box center [520, 184] width 61 height 43
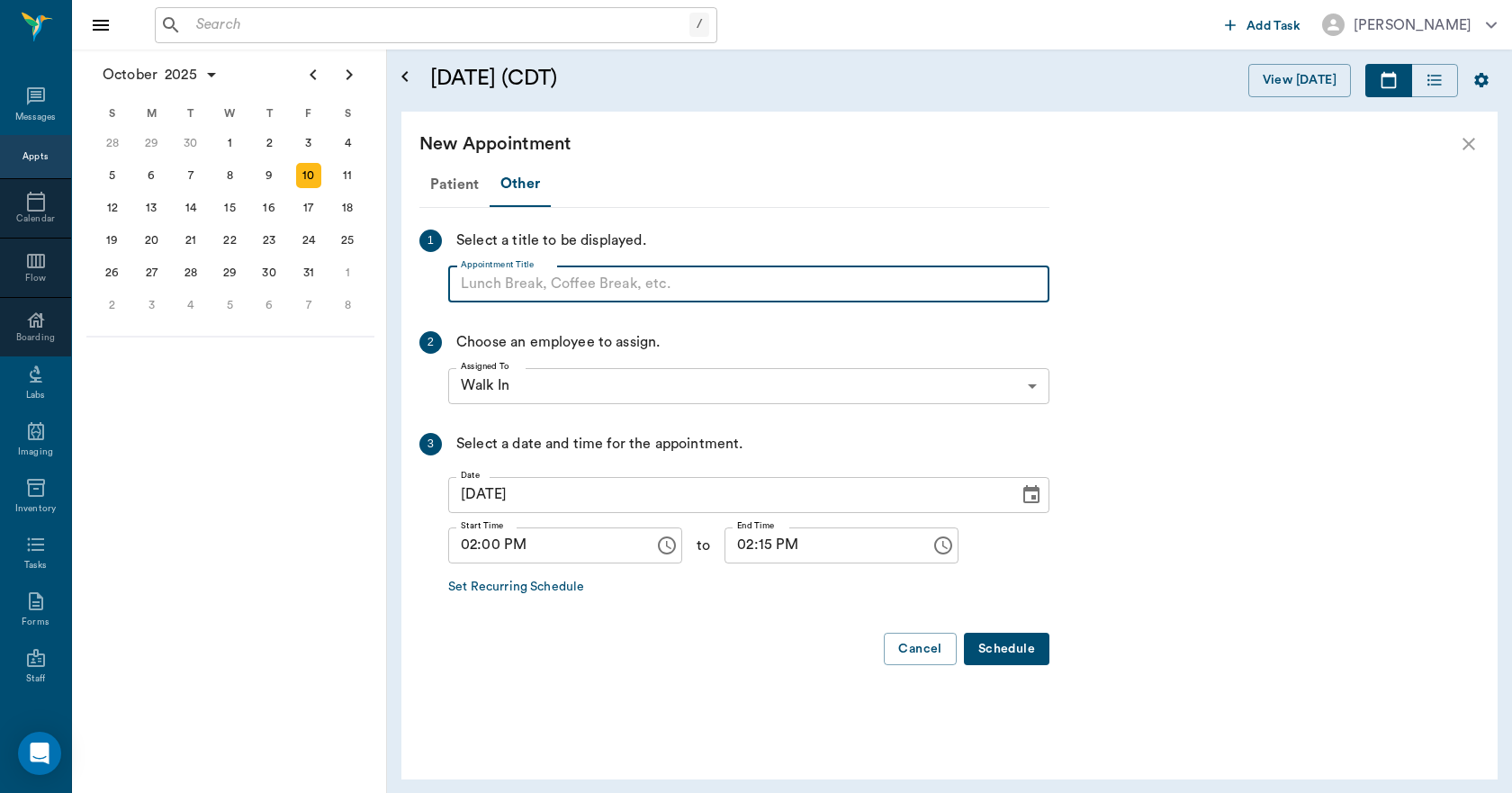
paste input "NO APPOINTMENT! EMERGENCY ONLY!"
type input "NO APPOINTMENT!"
click at [751, 556] on input "02:15 PM" at bounding box center [820, 545] width 194 height 36
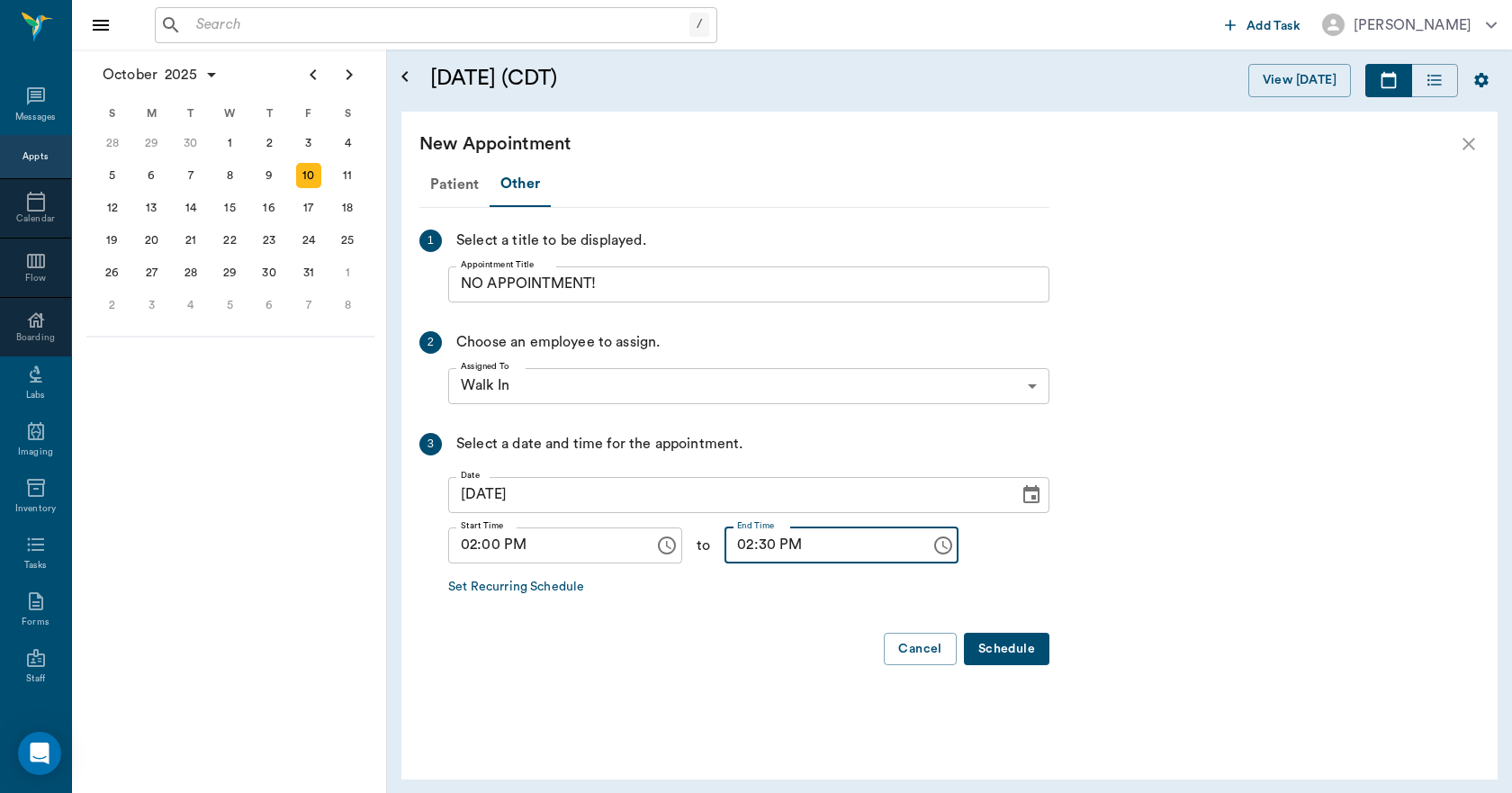
type input "02:30 PM"
click at [1013, 650] on button "Schedule" at bounding box center [1006, 649] width 86 height 33
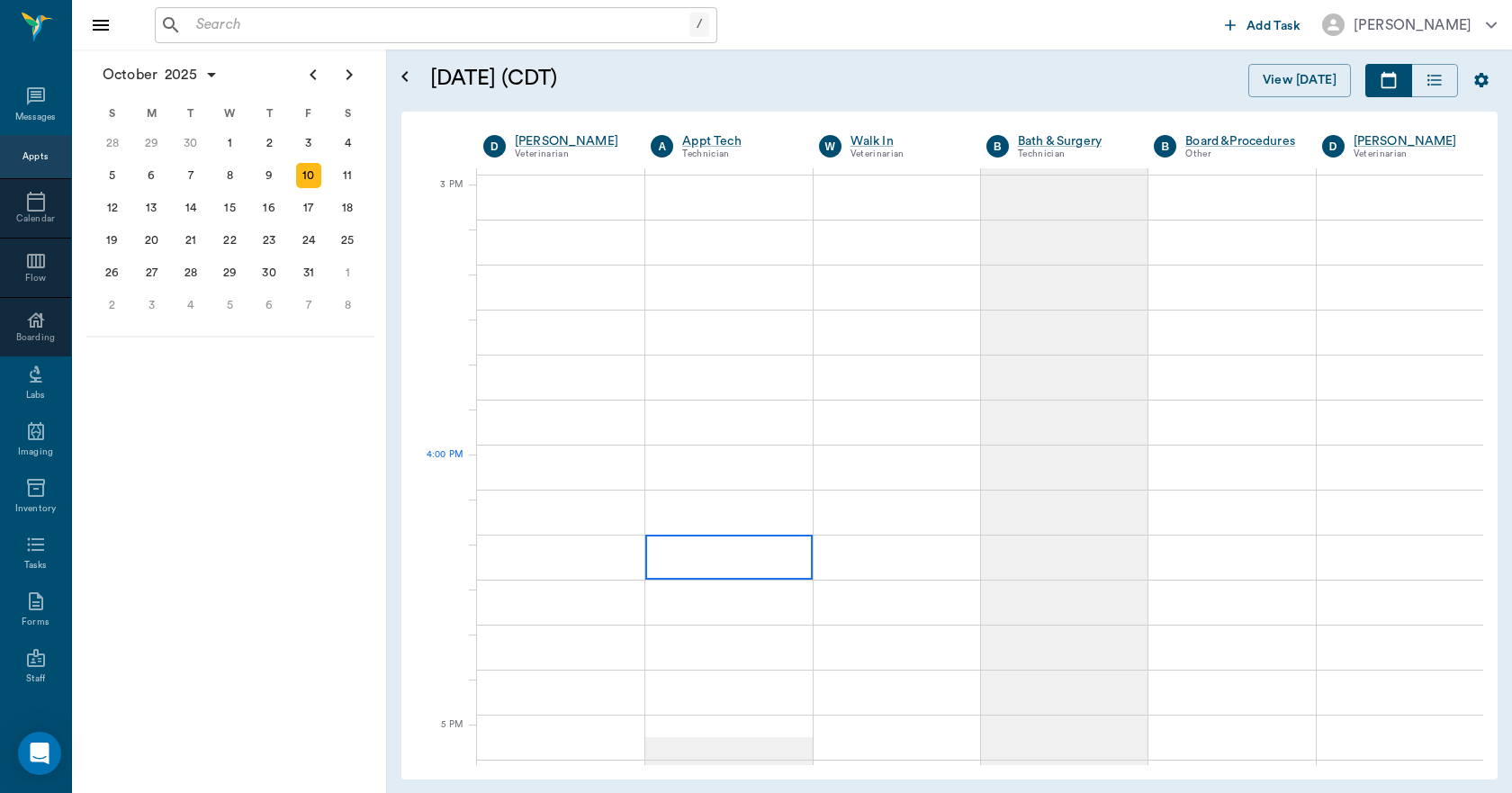
scroll to position [1890, 0]
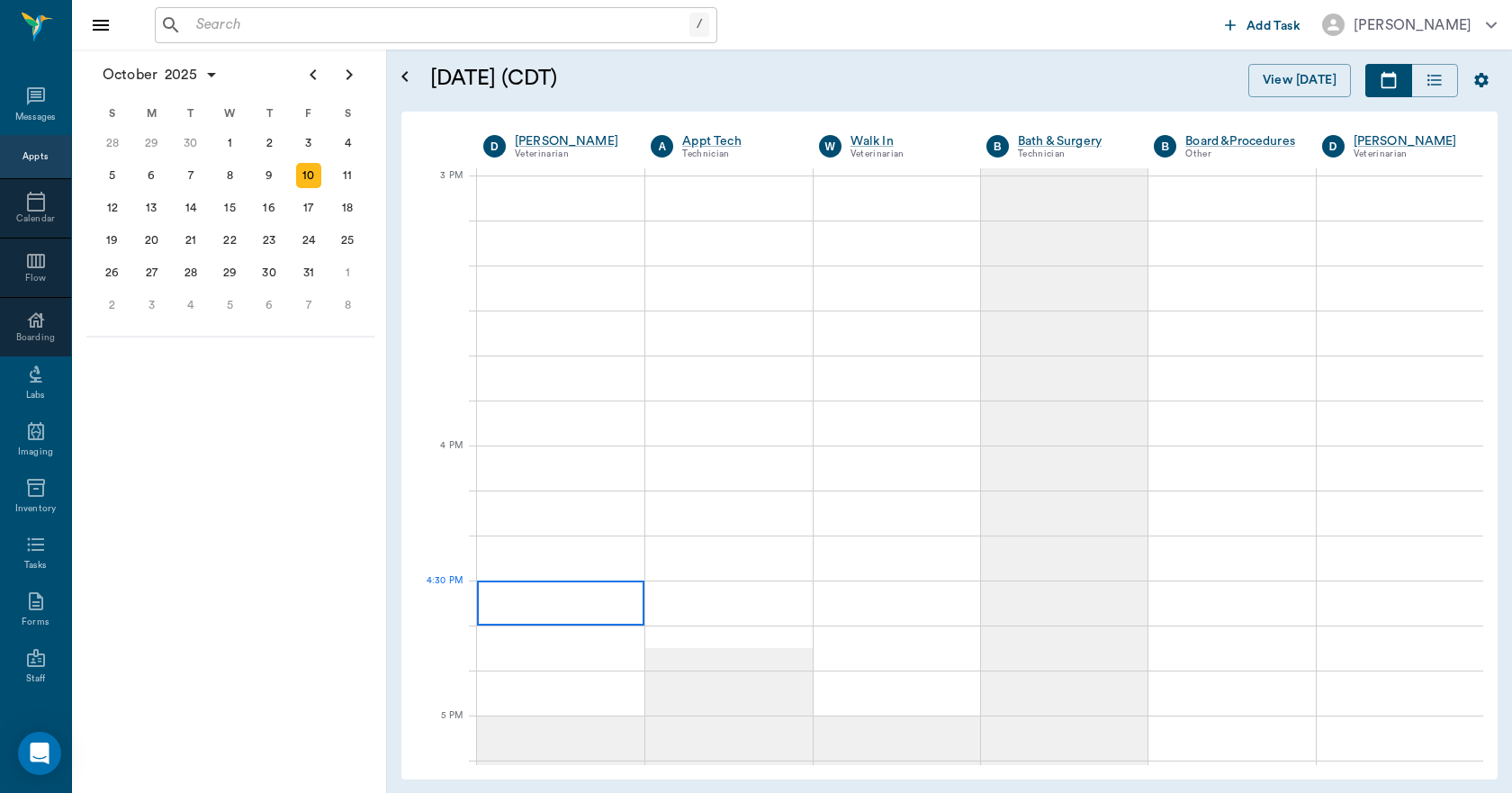
click at [581, 583] on div at bounding box center [560, 602] width 167 height 45
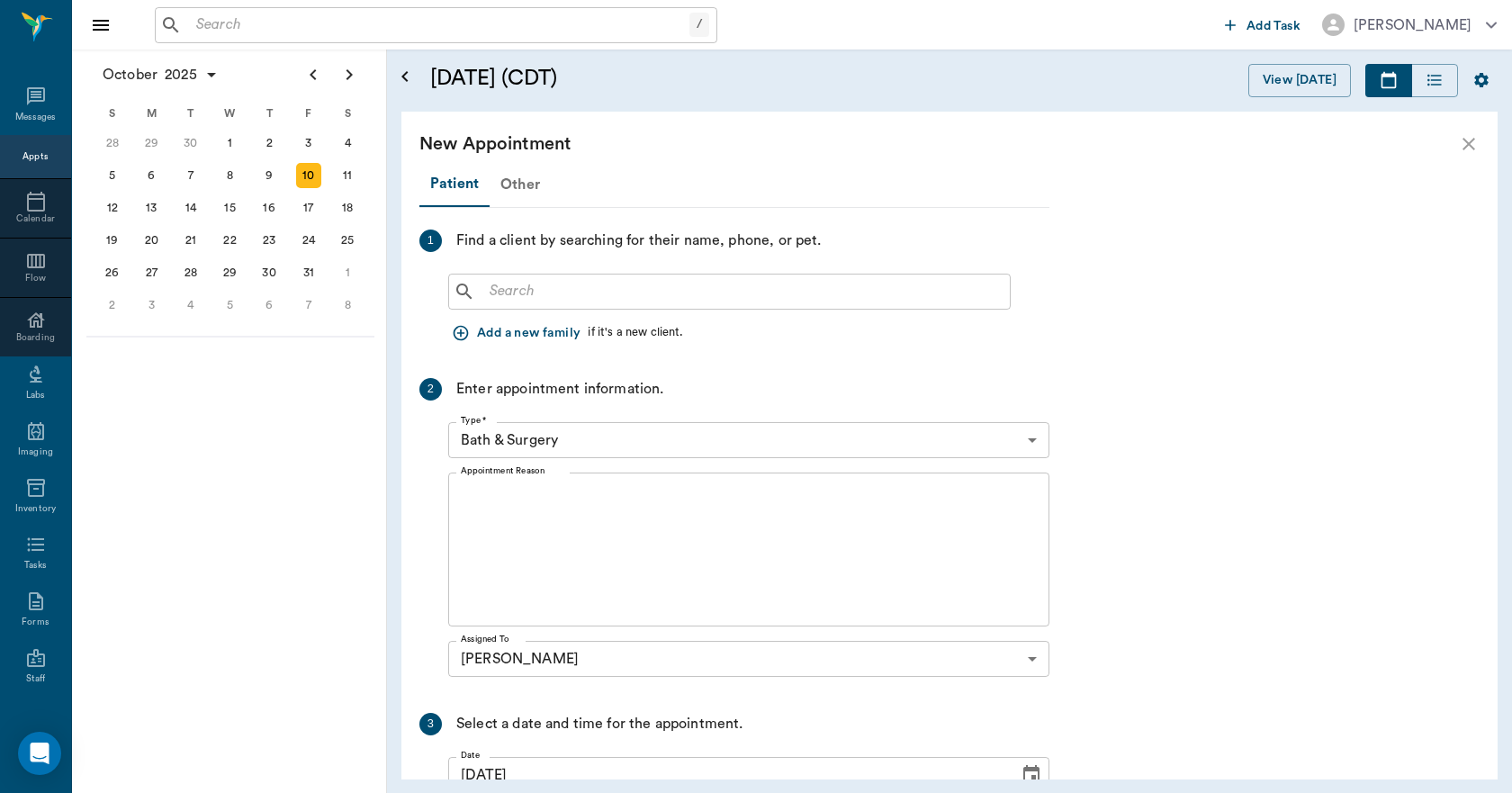
click at [521, 186] on div "Other" at bounding box center [520, 184] width 61 height 43
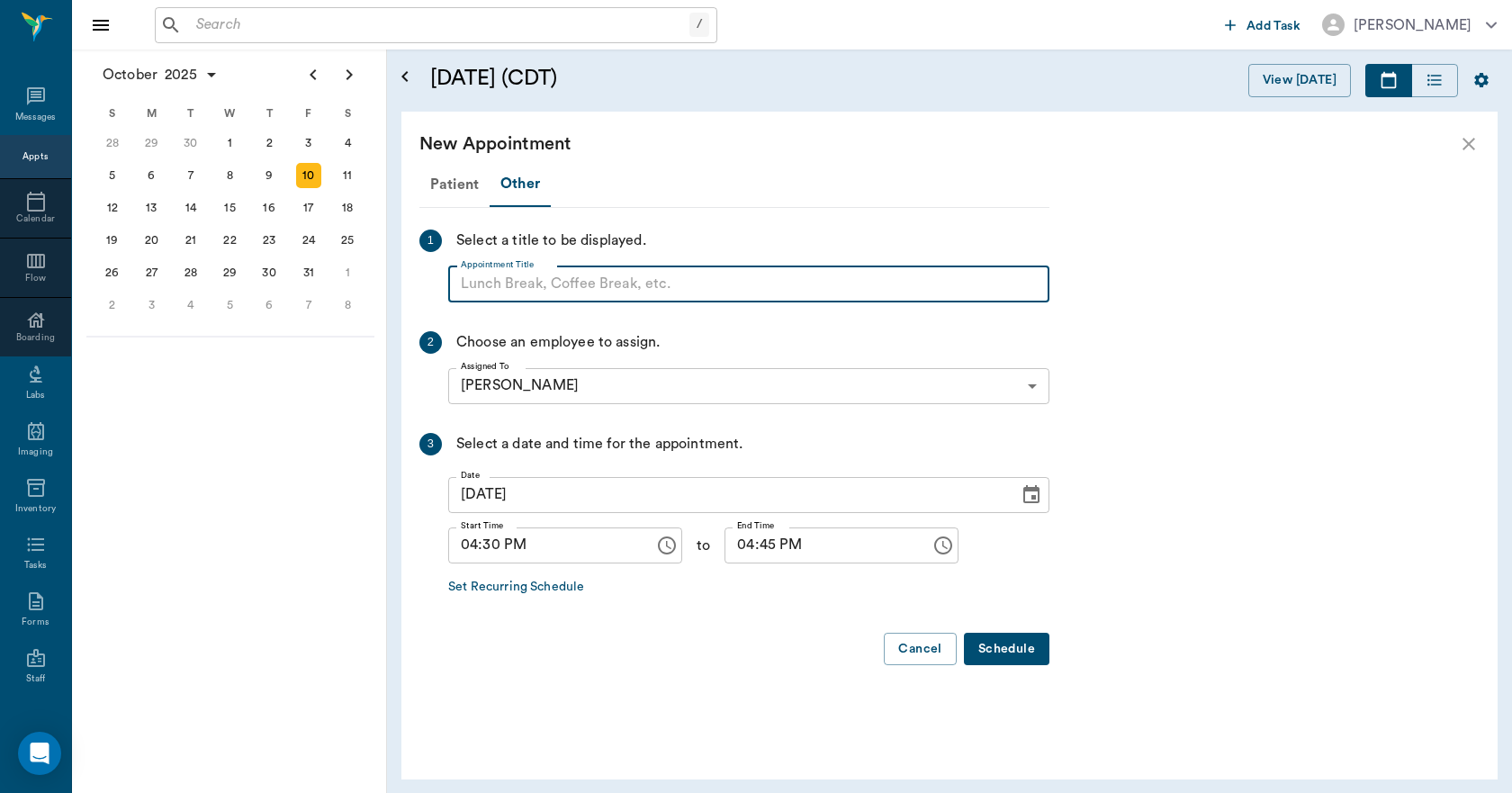
paste input "NO APPOINTMENT! EMERGENCY ONLY!"
type input "NO APPOINTMENT!"
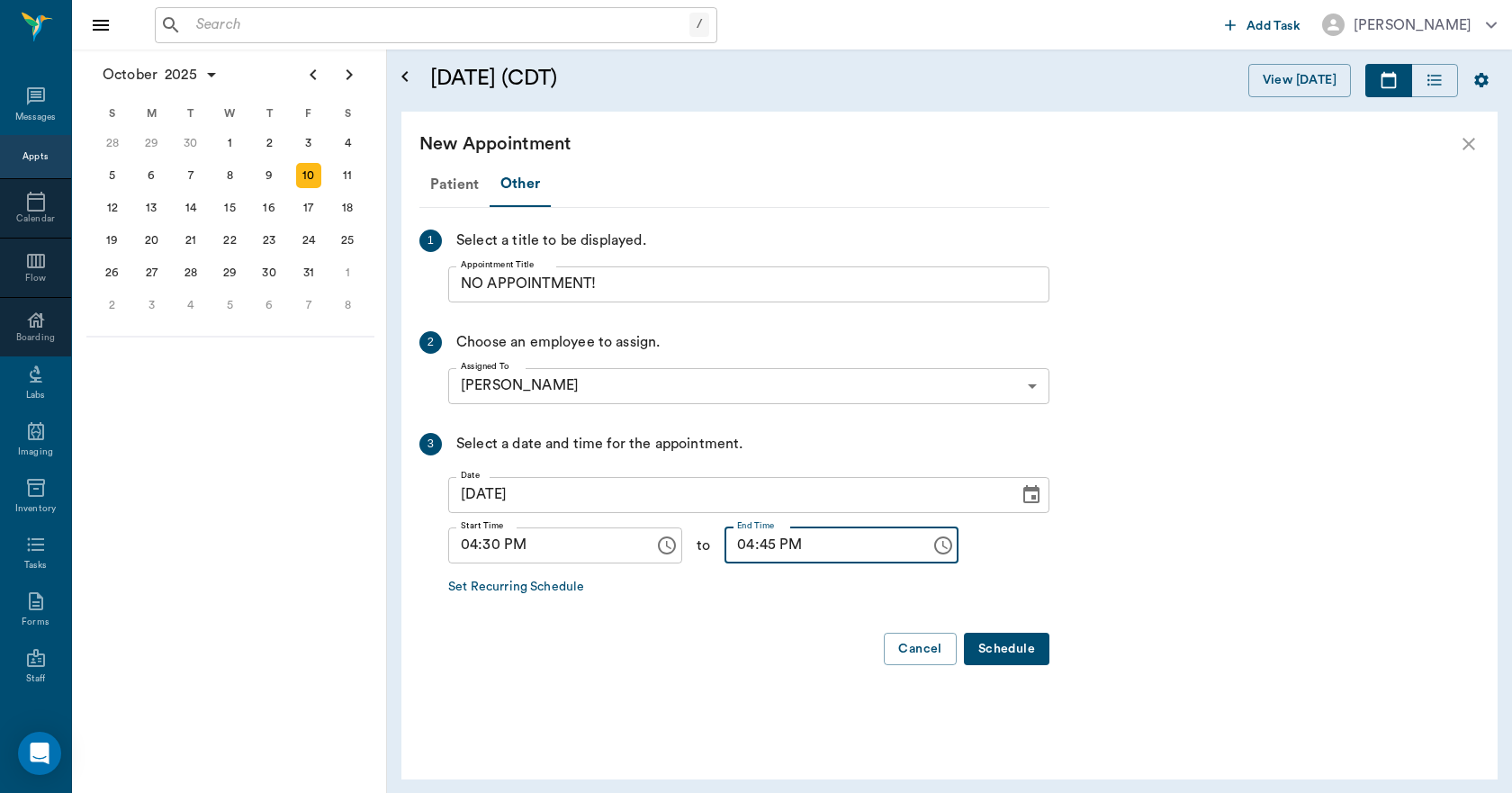
click at [724, 543] on input "04:45 PM" at bounding box center [820, 545] width 194 height 36
type input "05:00 PM"
click at [998, 643] on button "Schedule" at bounding box center [1006, 649] width 86 height 33
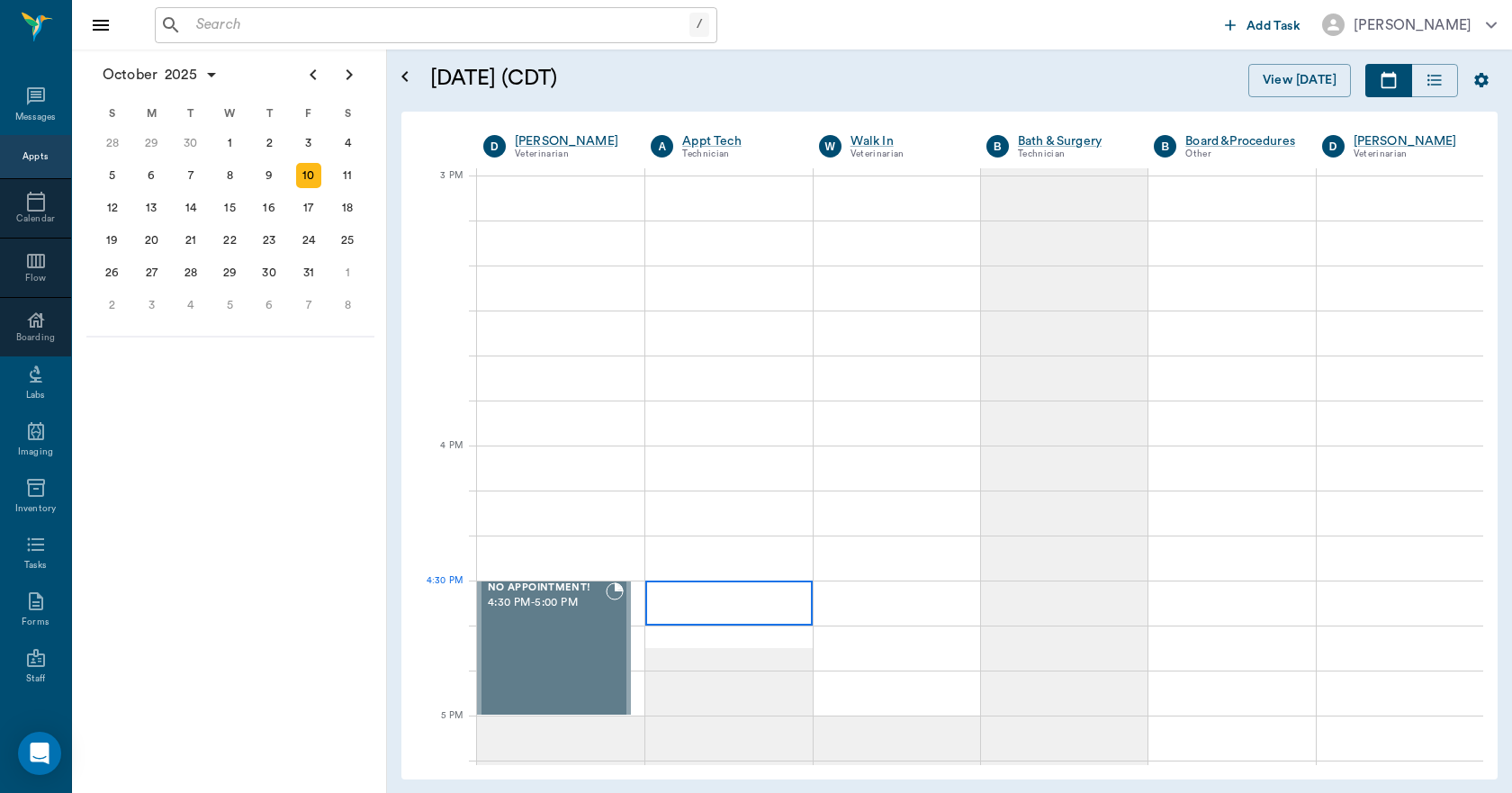
click at [714, 589] on div at bounding box center [728, 602] width 166 height 45
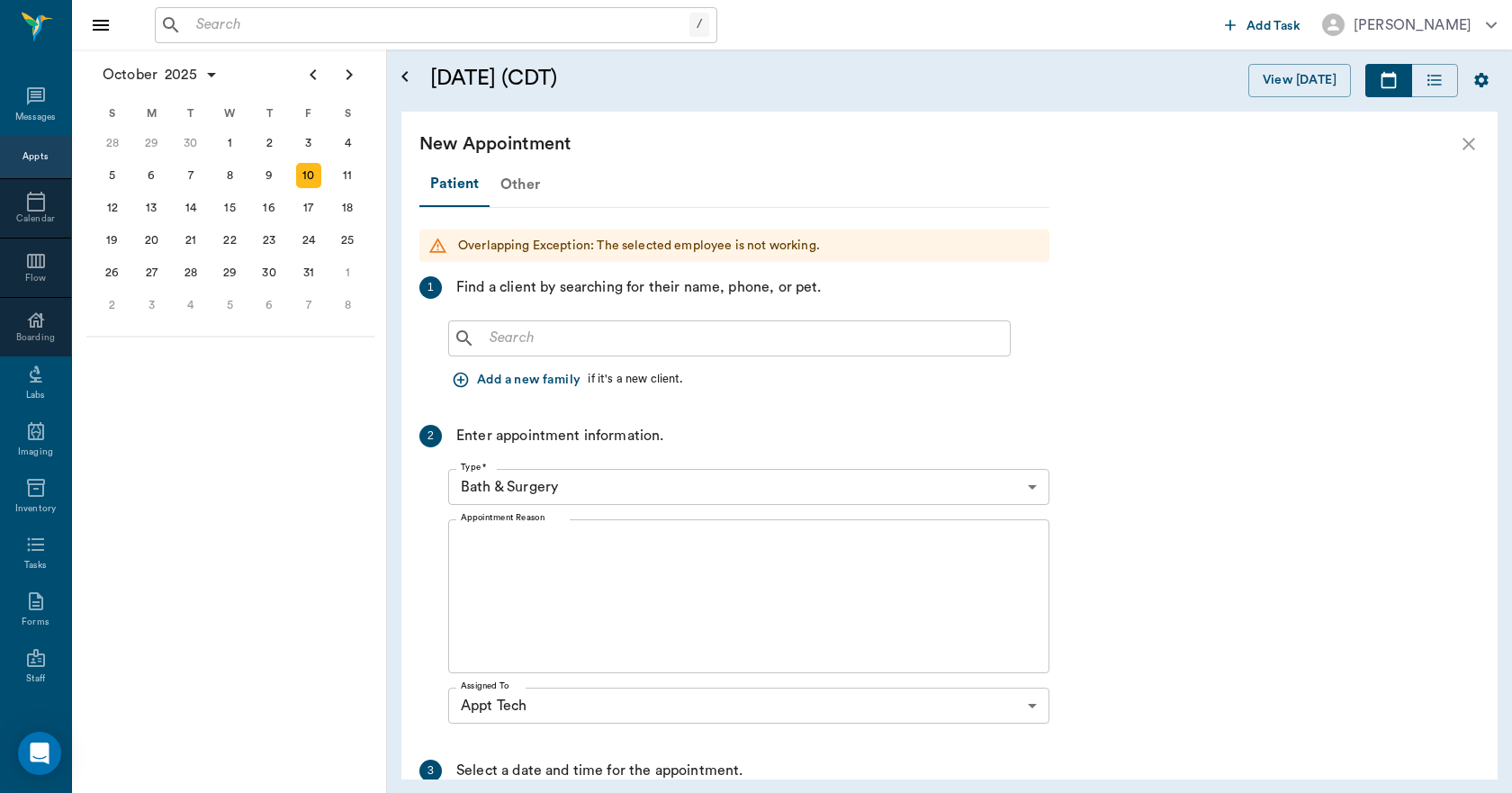
click at [530, 185] on div "Other" at bounding box center [520, 184] width 61 height 43
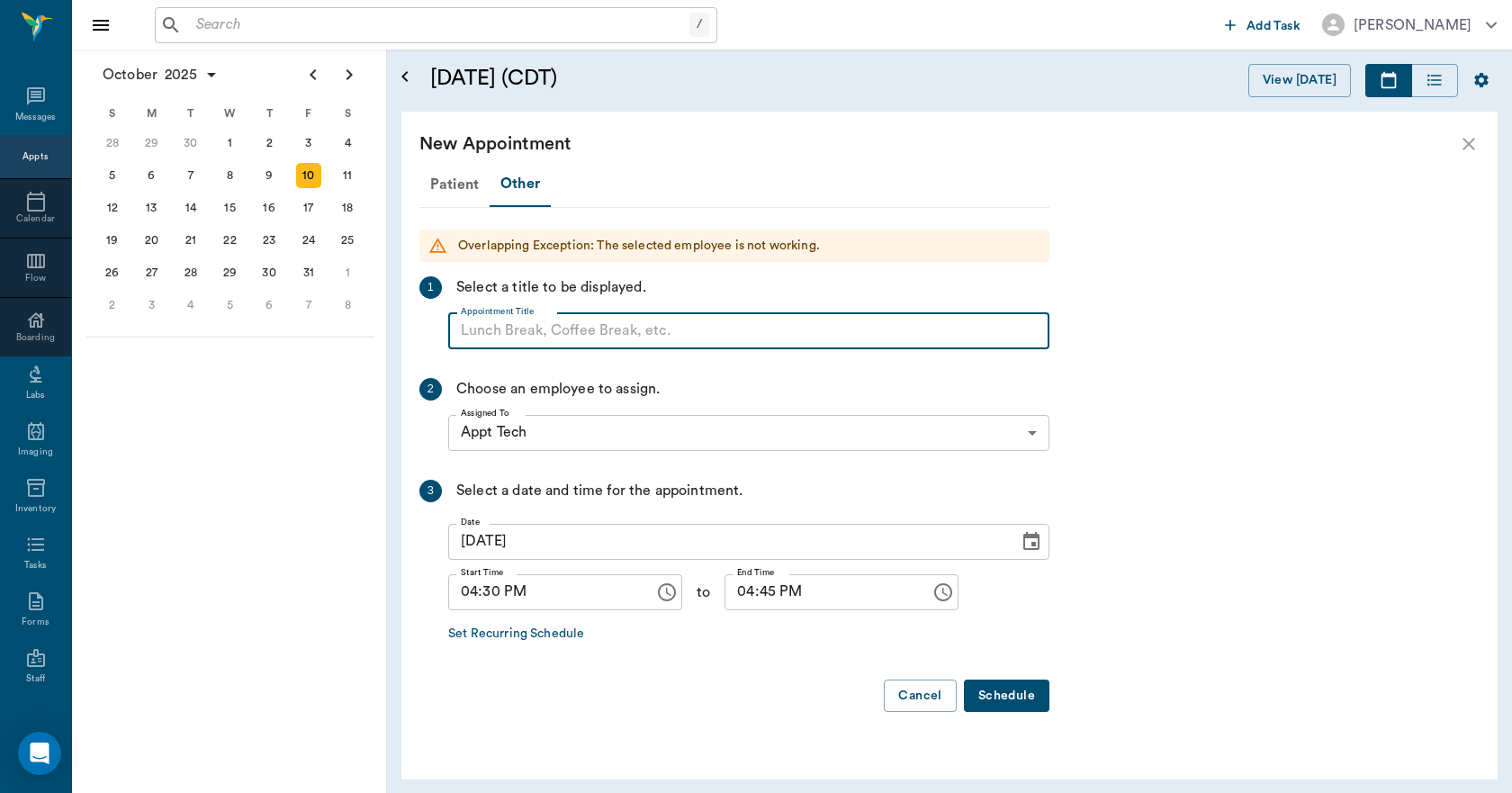
paste input "NO APPOINTMENT! EMERGENCY ONLY!"
type input "NO APPOINTMENT!"
click at [726, 599] on input "04:45 PM" at bounding box center [820, 592] width 194 height 36
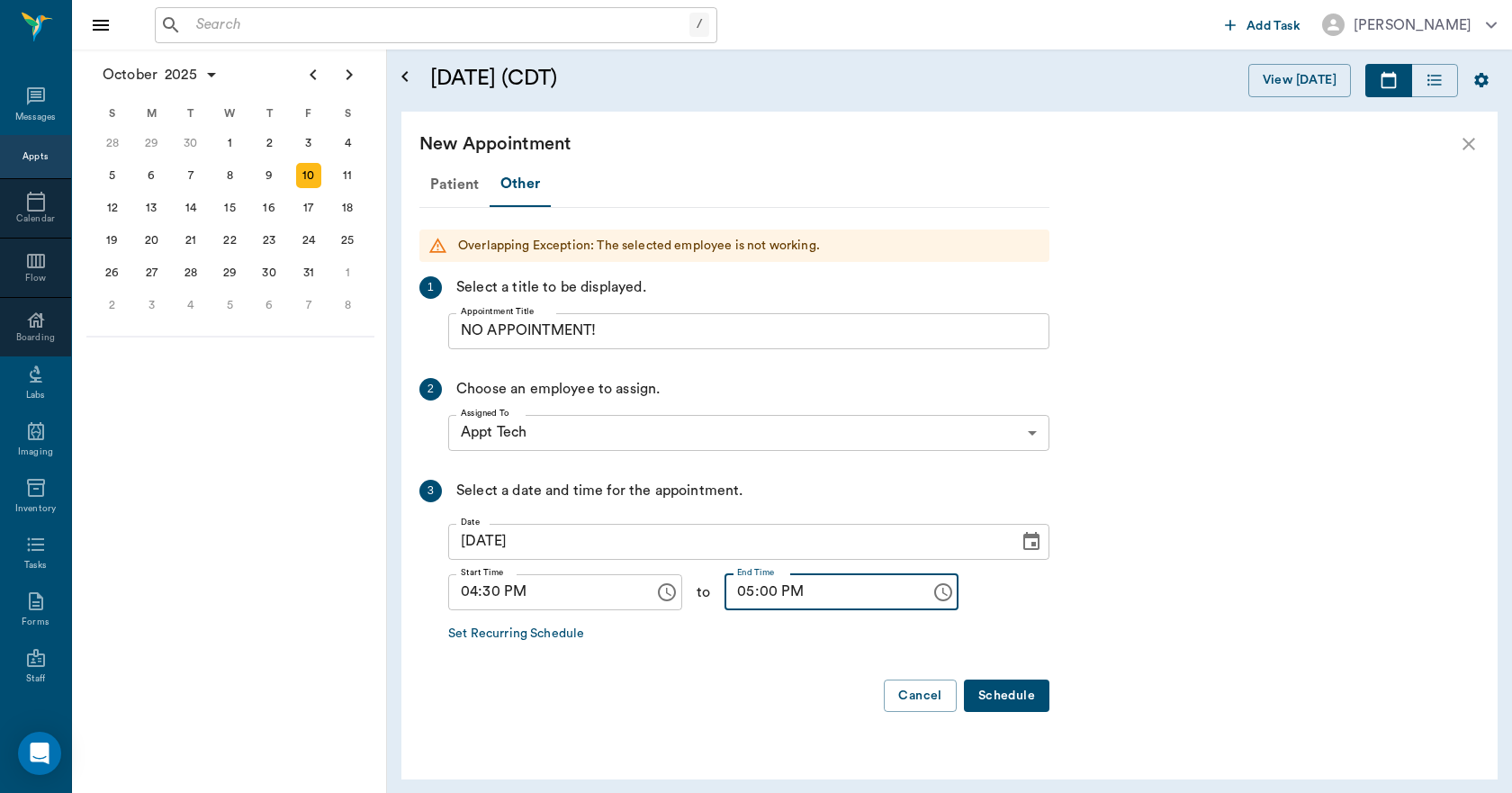
type input "05:00 PM"
click at [1010, 689] on button "Schedule" at bounding box center [1006, 696] width 86 height 33
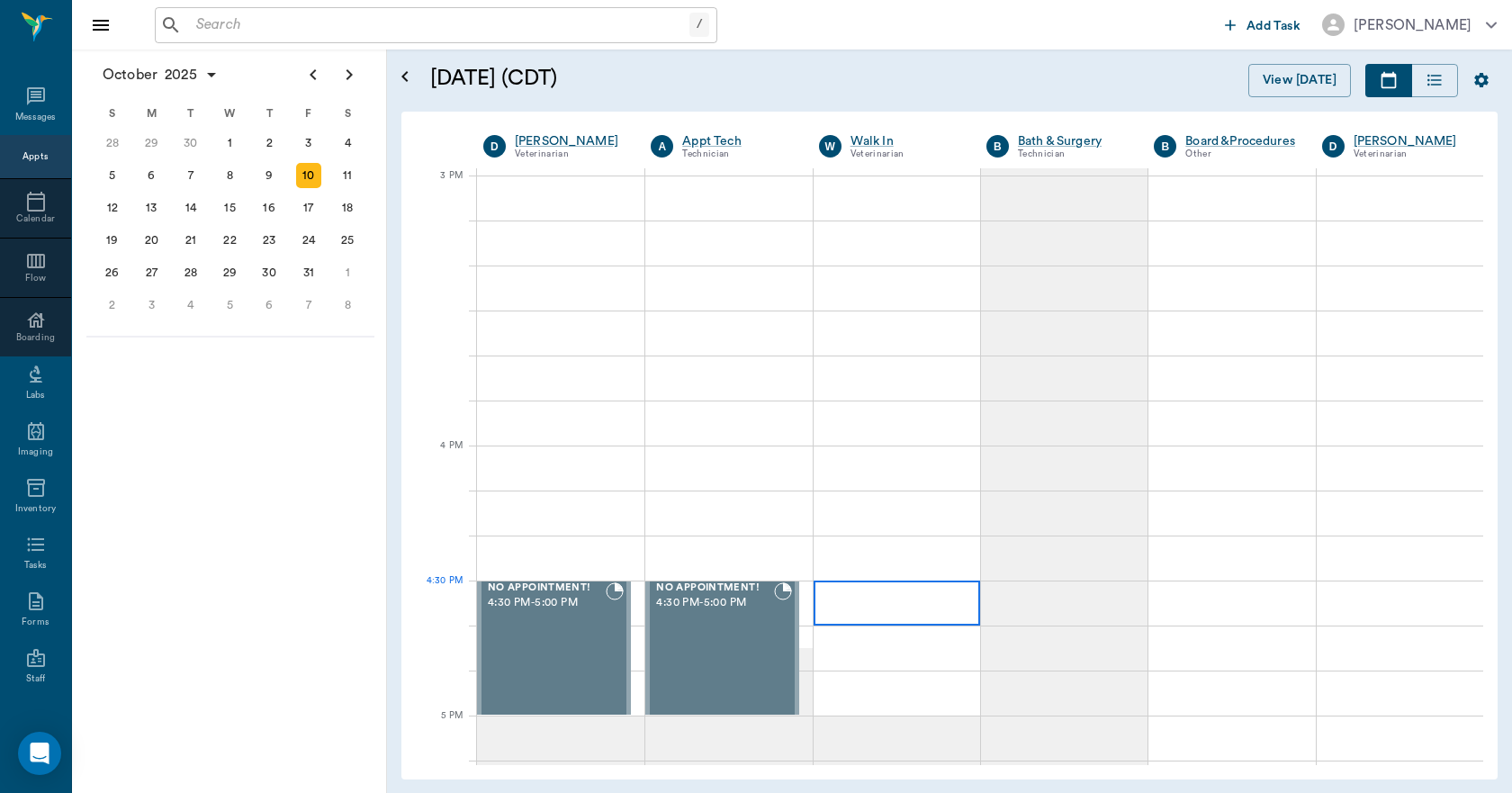
click at [885, 597] on div at bounding box center [896, 602] width 166 height 45
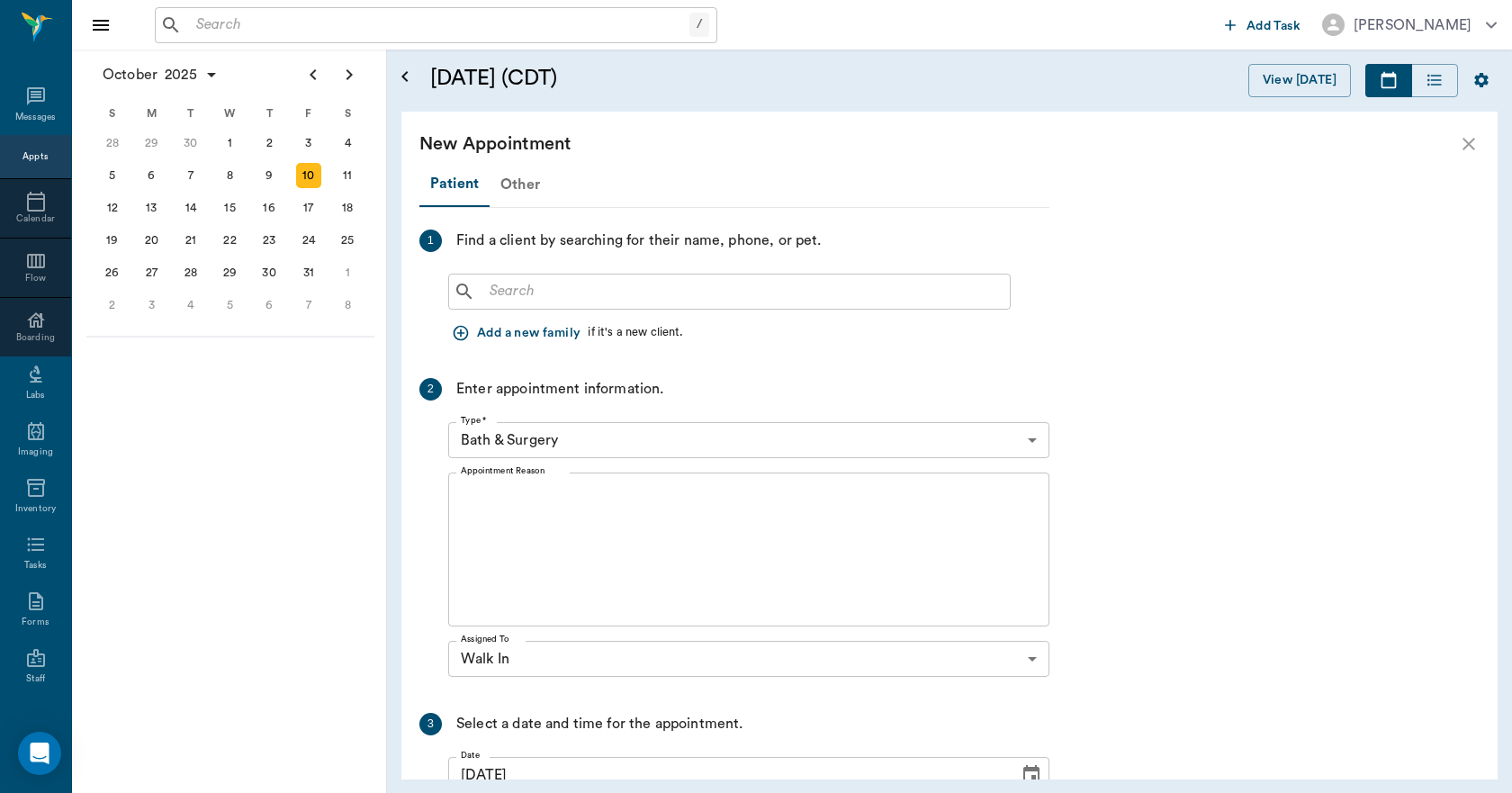
click at [523, 186] on div "Other" at bounding box center [520, 184] width 61 height 43
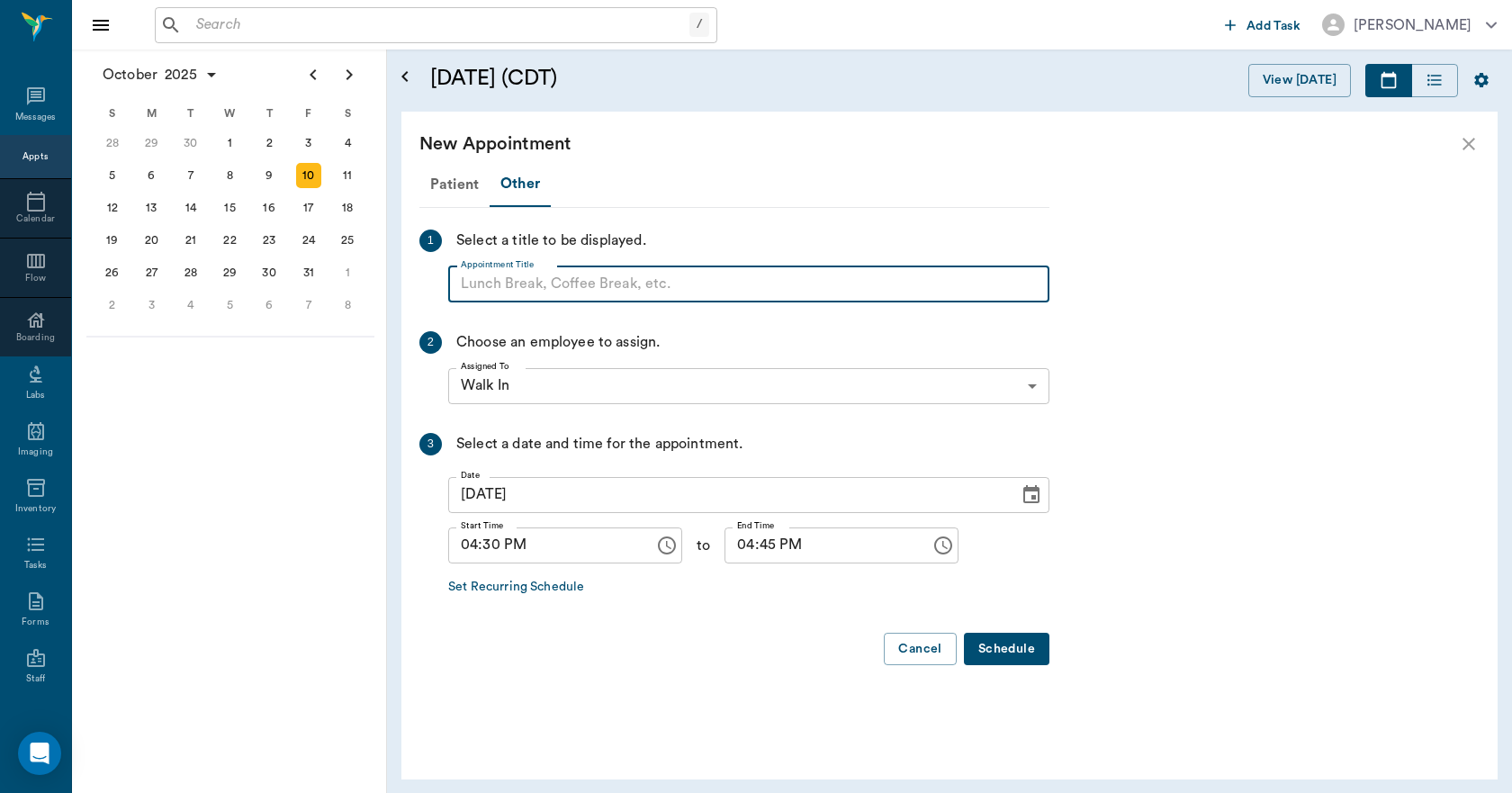
paste input "NO APPOINTMENT! EMERGENCY ONLY!"
type input "NO APPOINTMENT!"
click at [724, 546] on input "04:45 PM" at bounding box center [820, 545] width 194 height 36
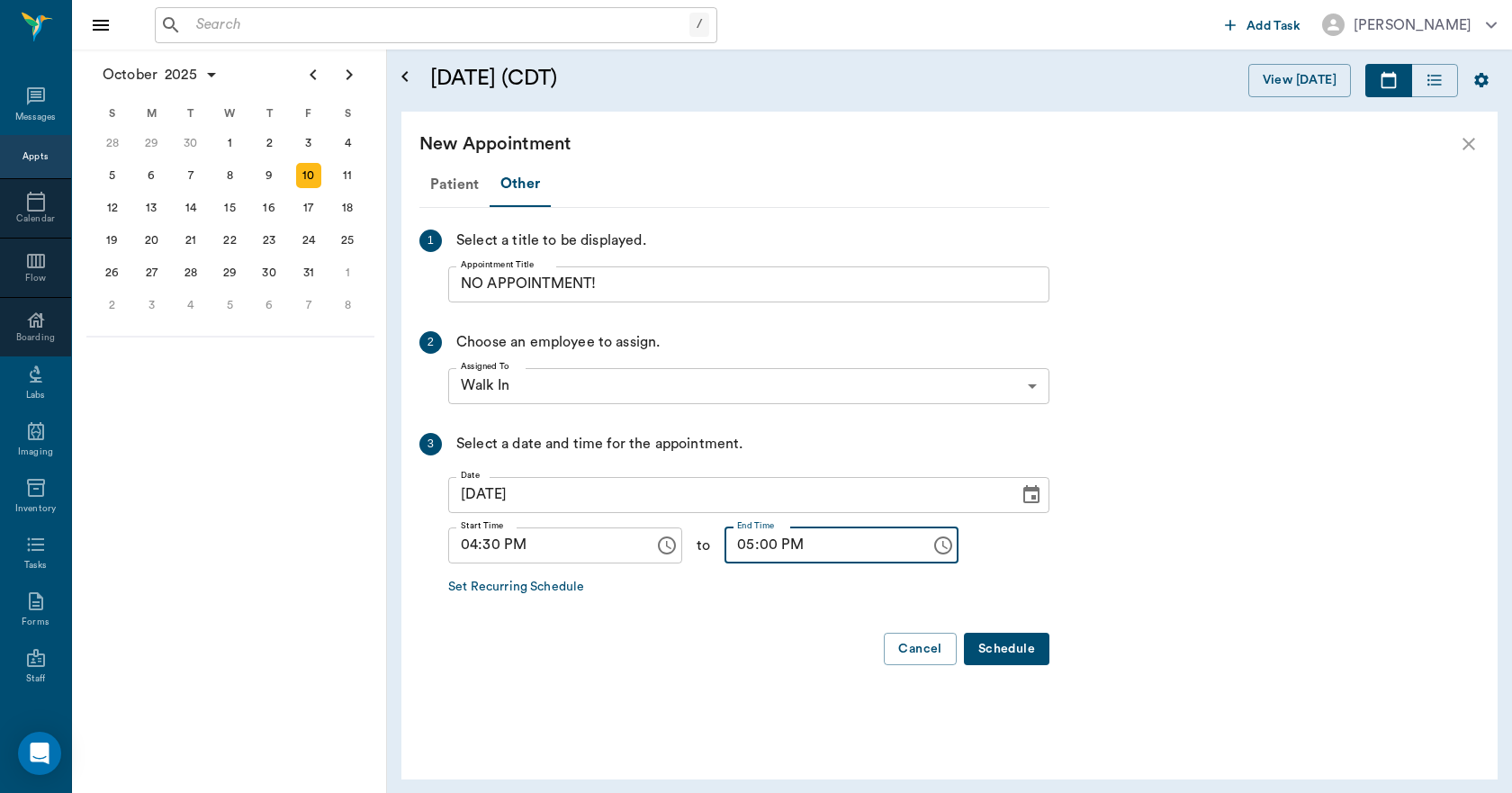
type input "05:00 PM"
click at [993, 645] on button "Schedule" at bounding box center [1006, 649] width 86 height 33
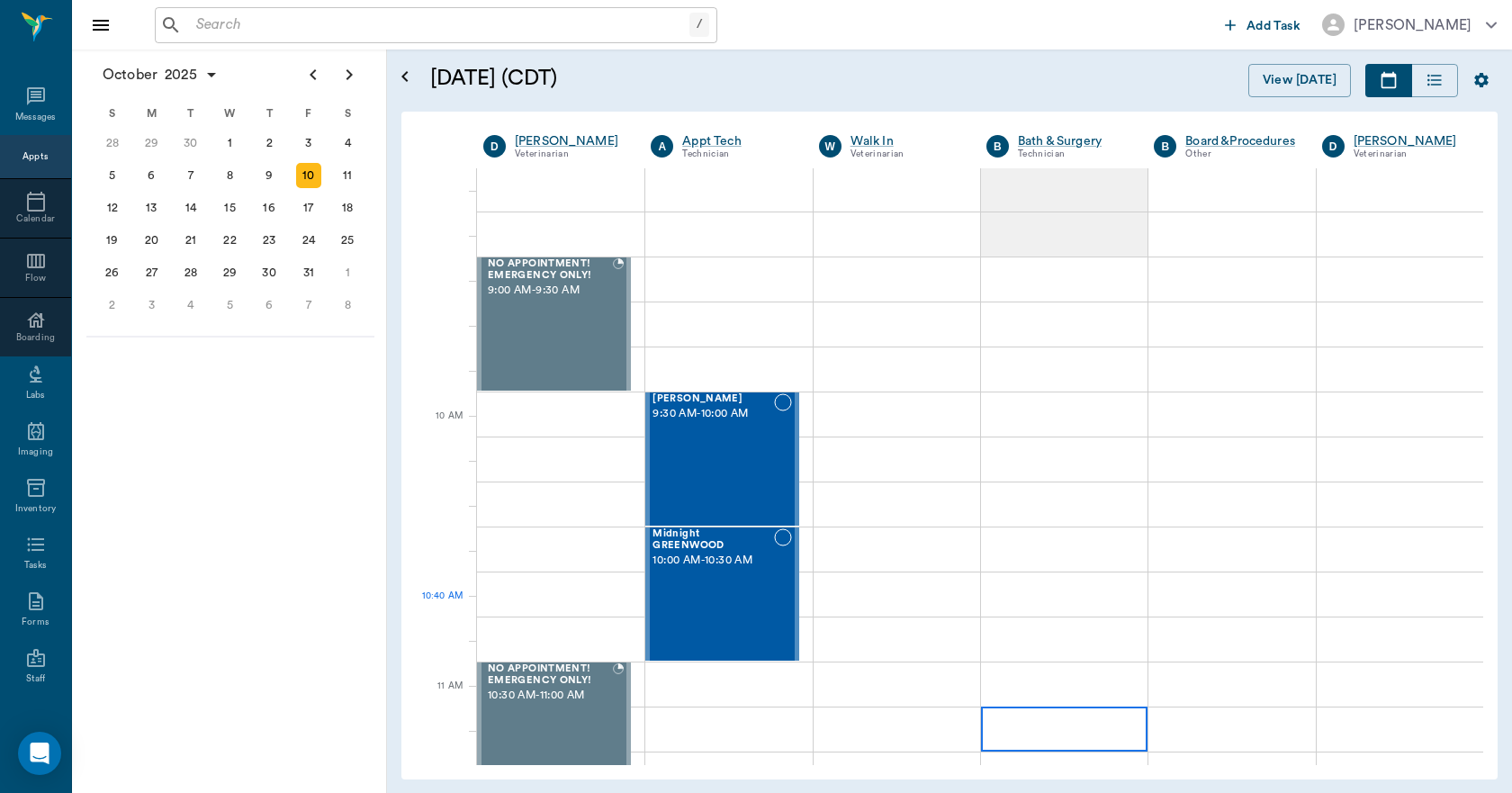
scroll to position [180, 0]
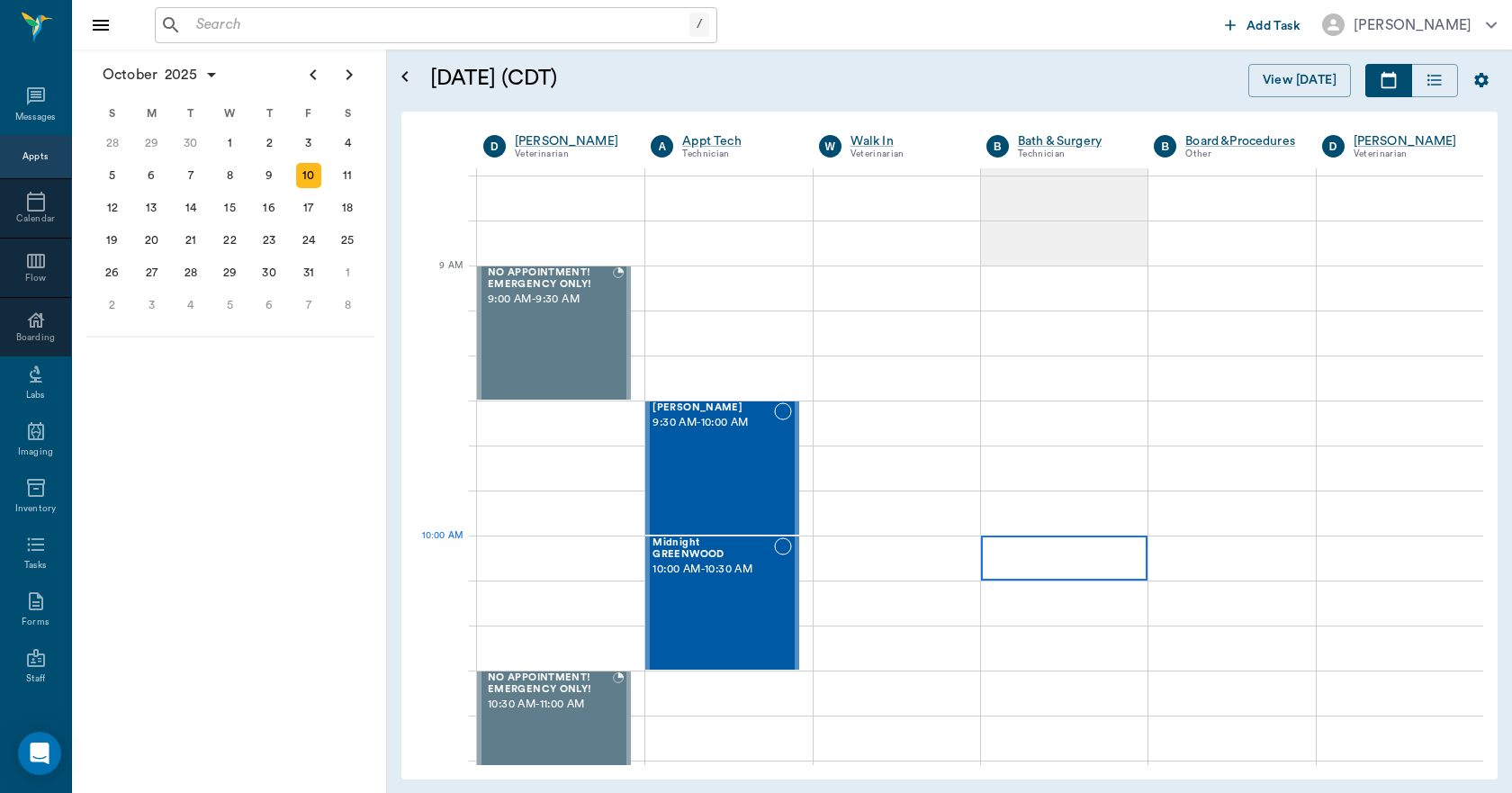
click at [1032, 552] on div at bounding box center [1063, 558] width 166 height 45
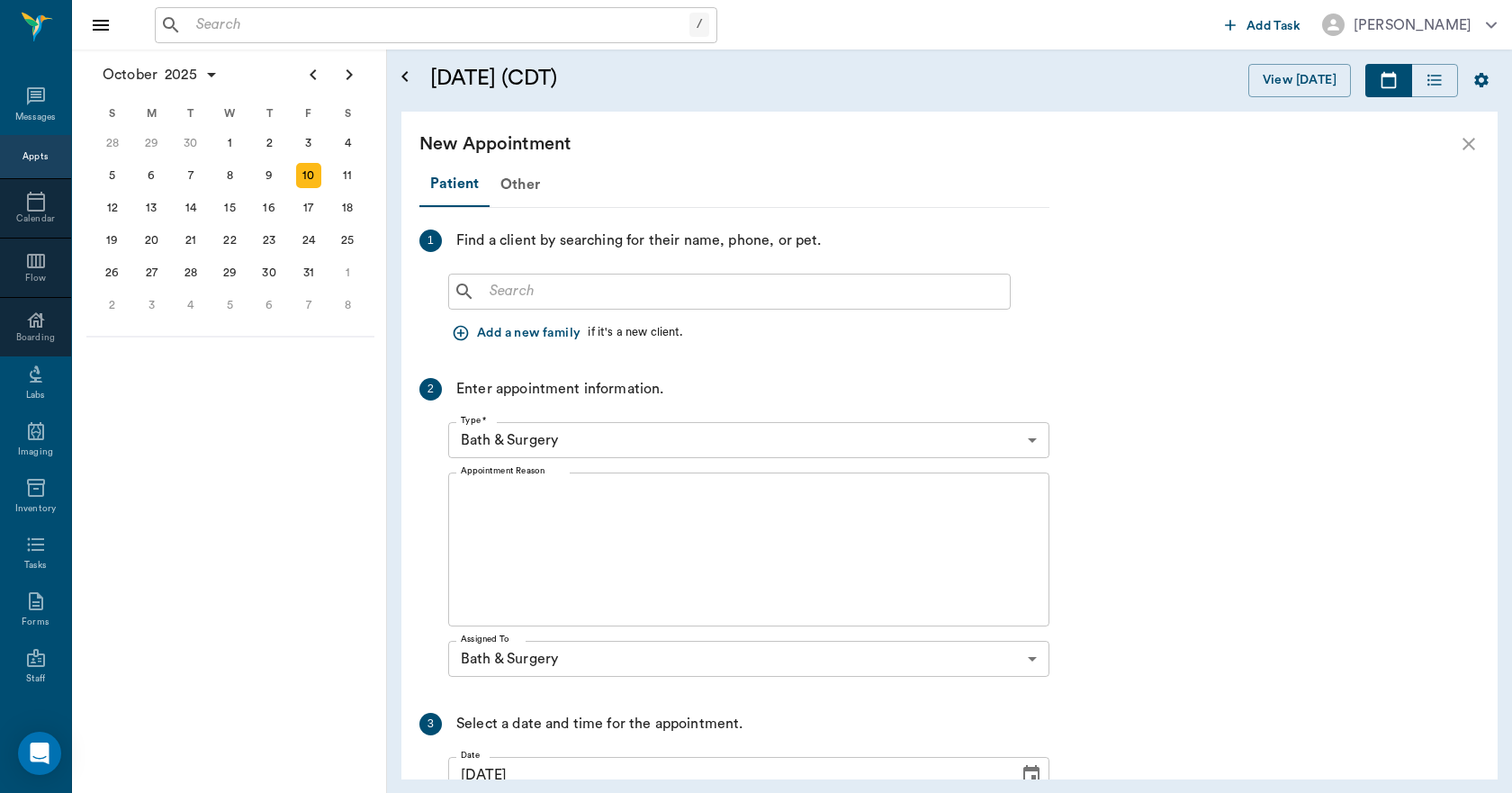
click at [594, 291] on input "text" at bounding box center [742, 292] width 520 height 25
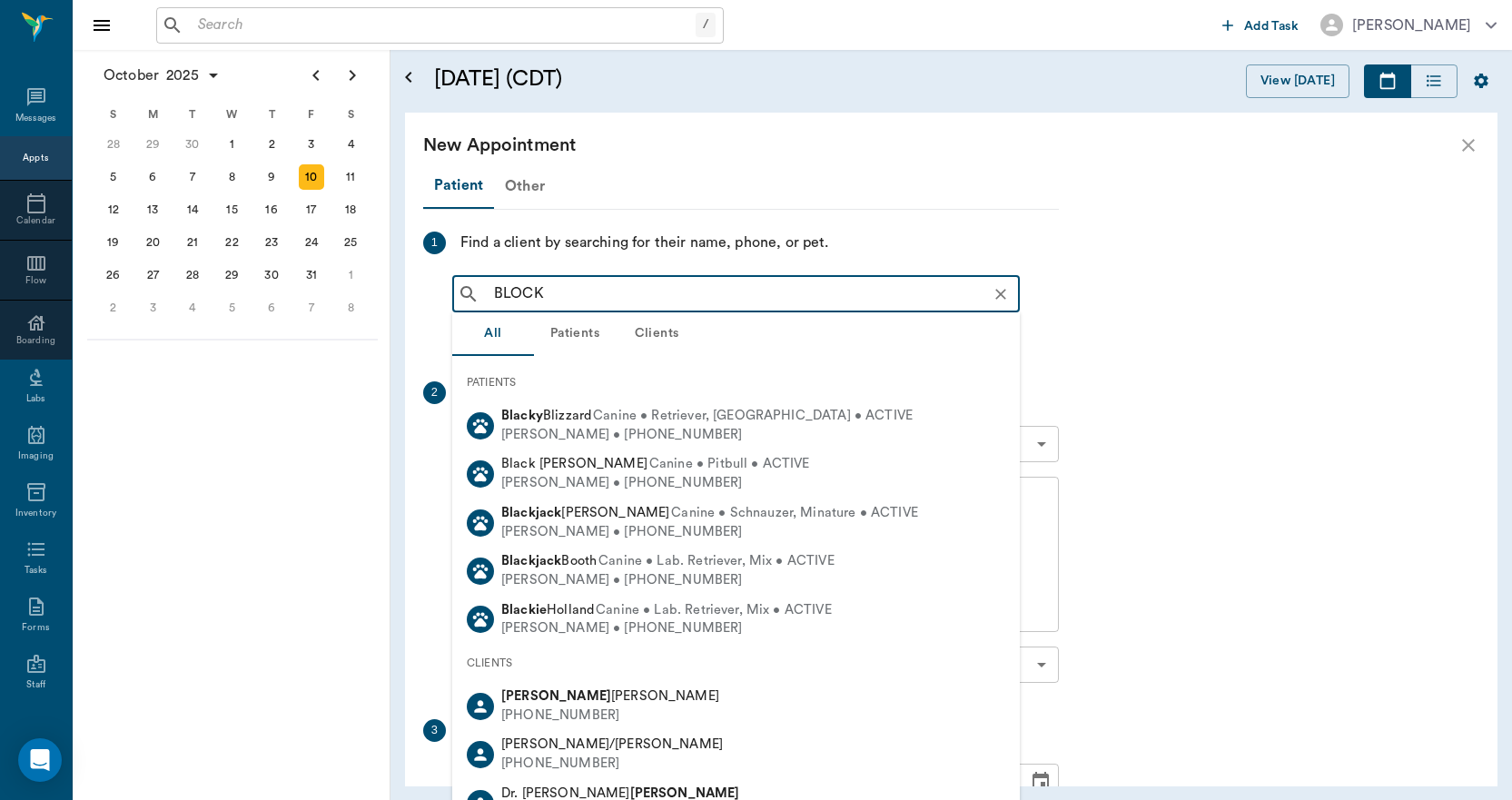
type input "BLOCK"
click at [525, 181] on div "Other" at bounding box center [524, 186] width 62 height 43
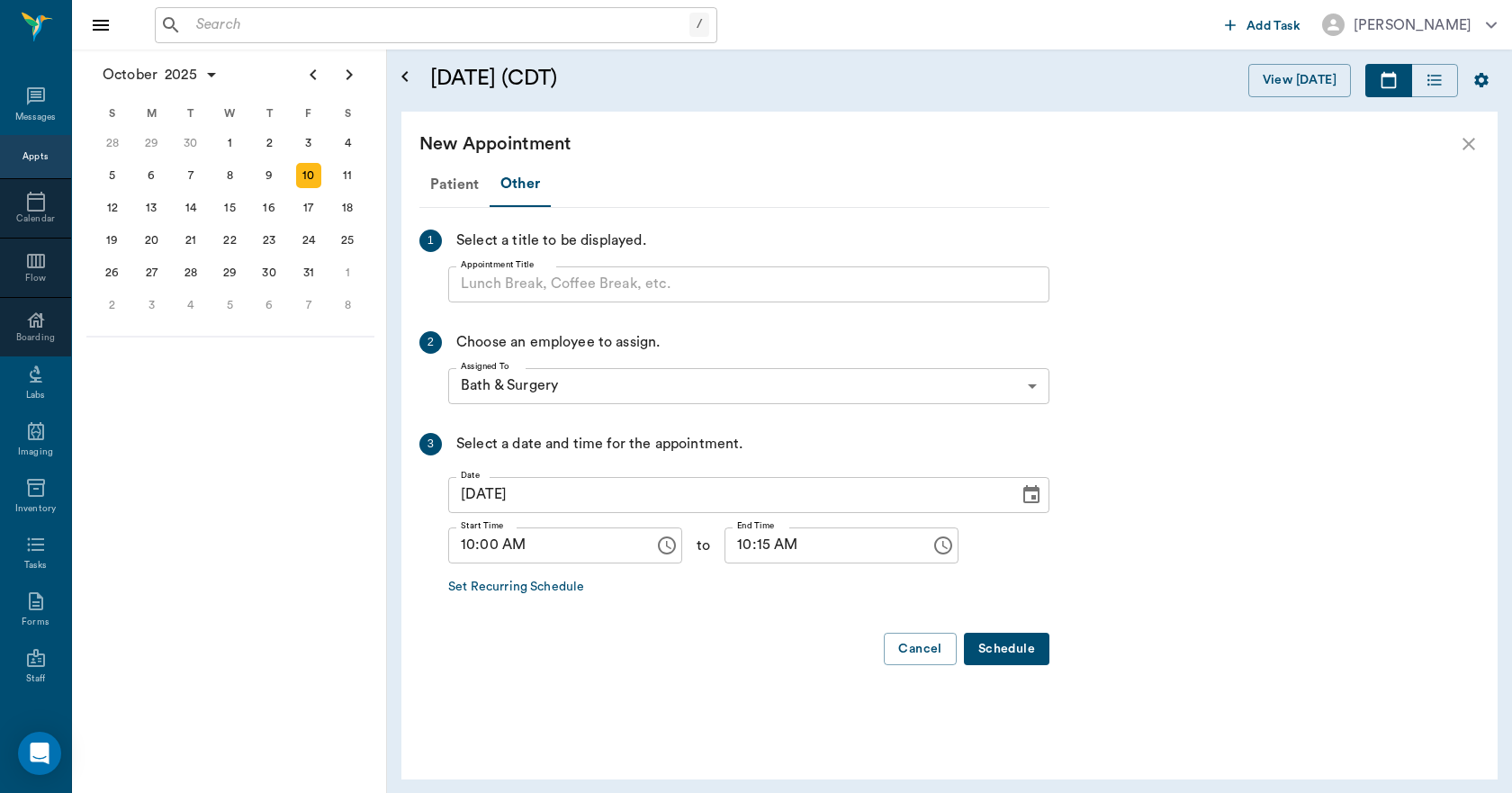
click at [538, 284] on input "Appointment Title" at bounding box center [749, 284] width 601 height 36
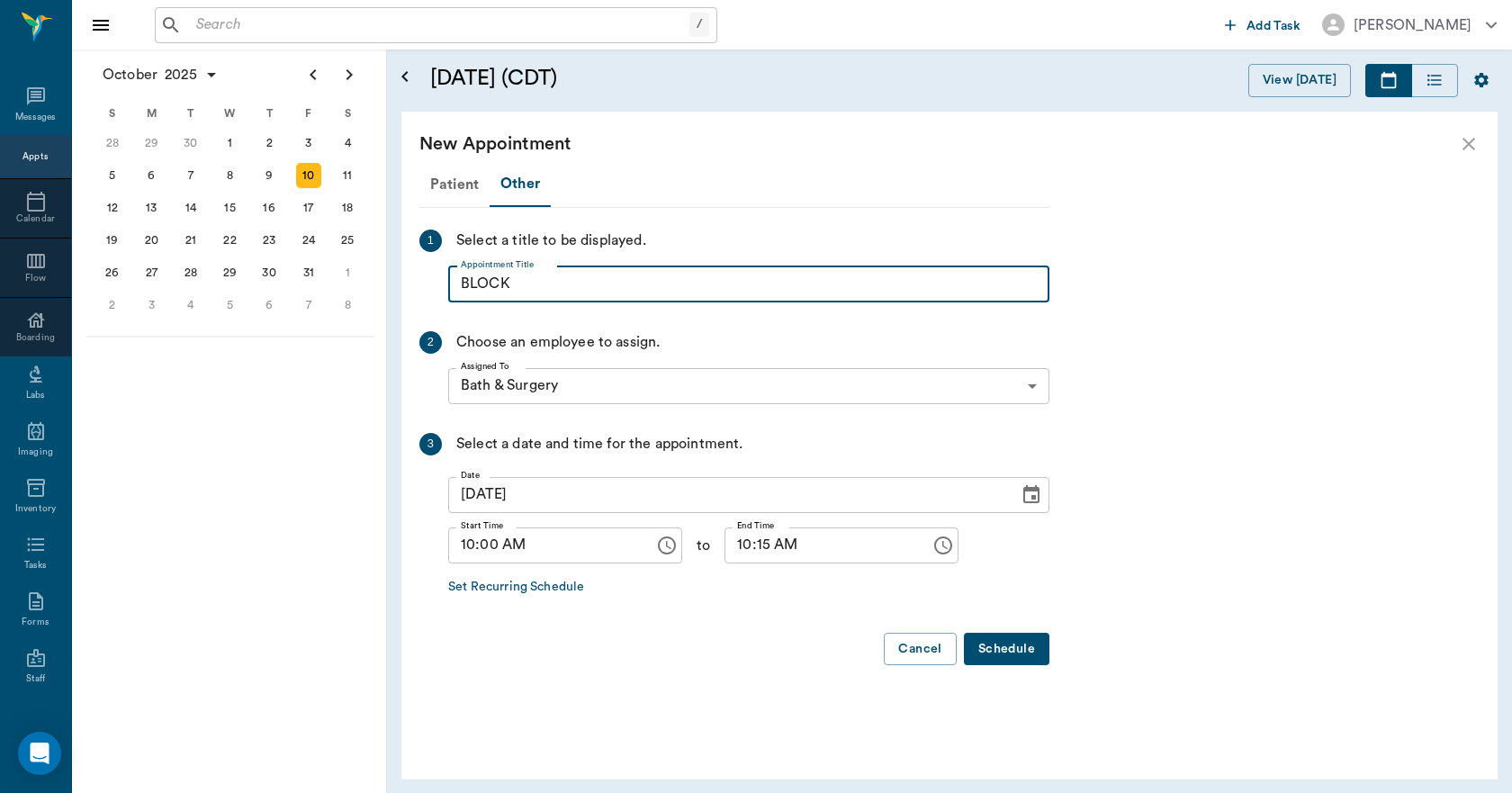
type input "BLOCK"
click at [734, 544] on input "10:15 AM" at bounding box center [820, 545] width 194 height 36
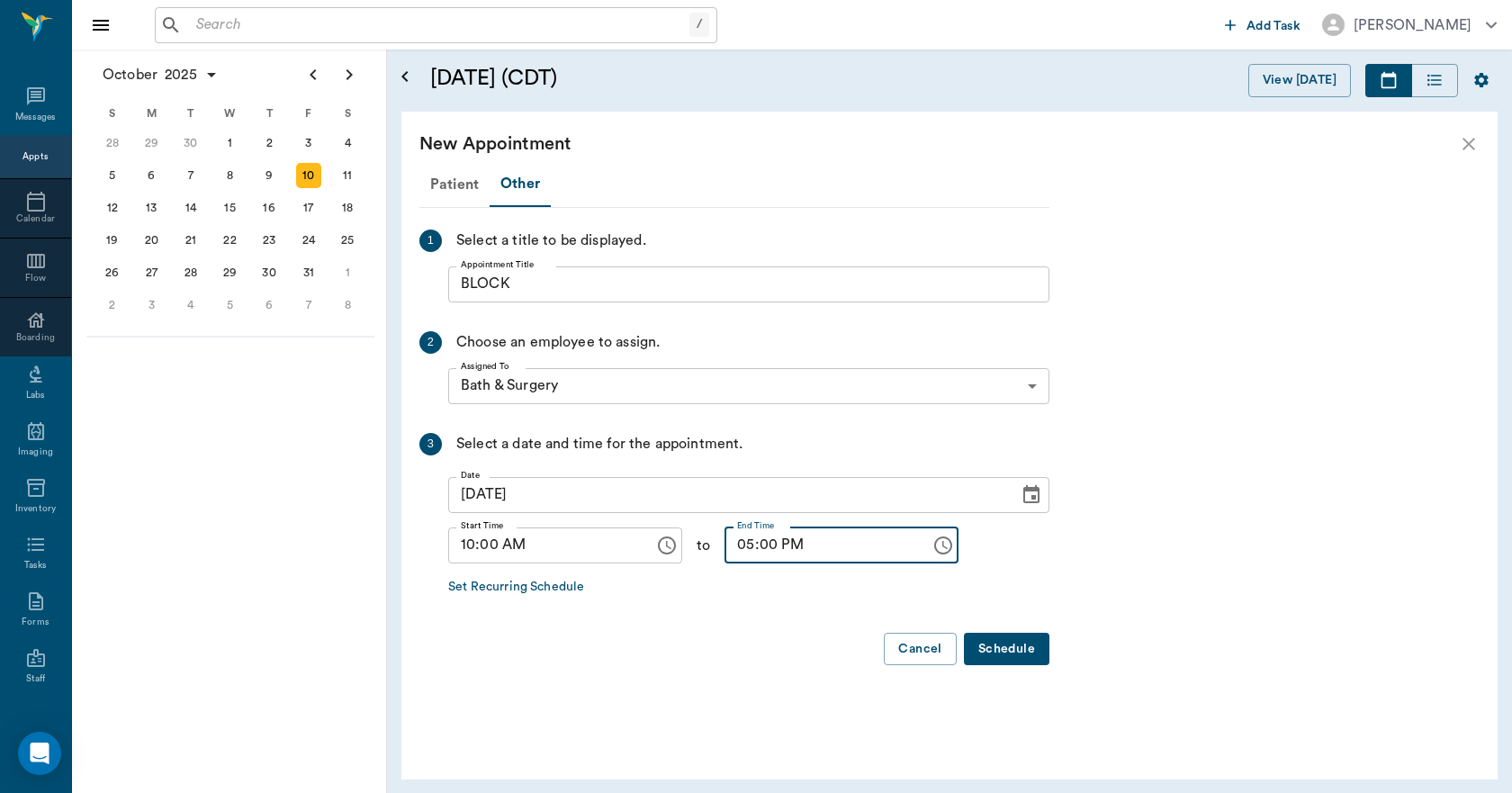
type input "05:00 PM"
click at [995, 651] on button "Schedule" at bounding box center [1006, 649] width 86 height 33
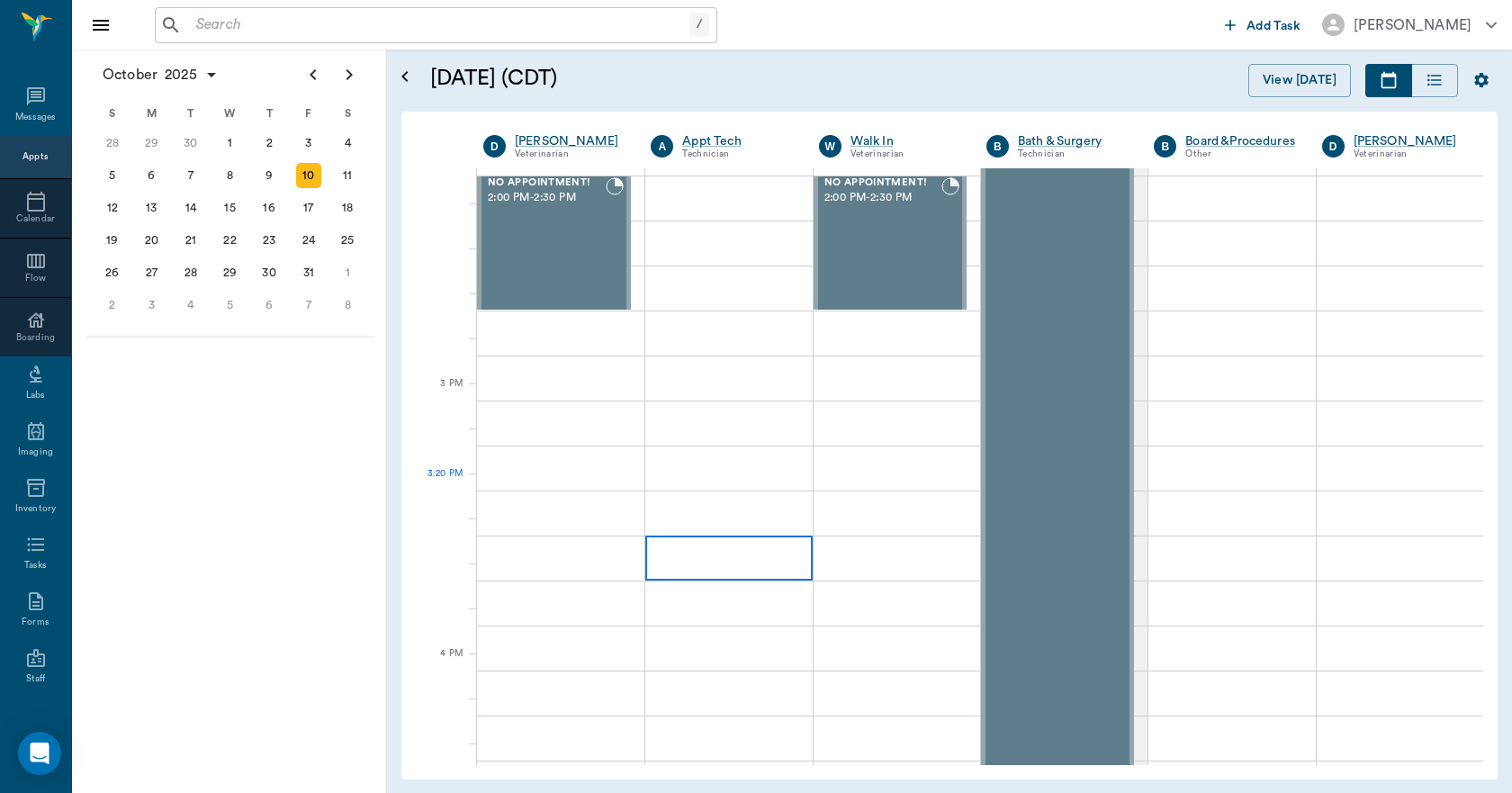
scroll to position [1890, 0]
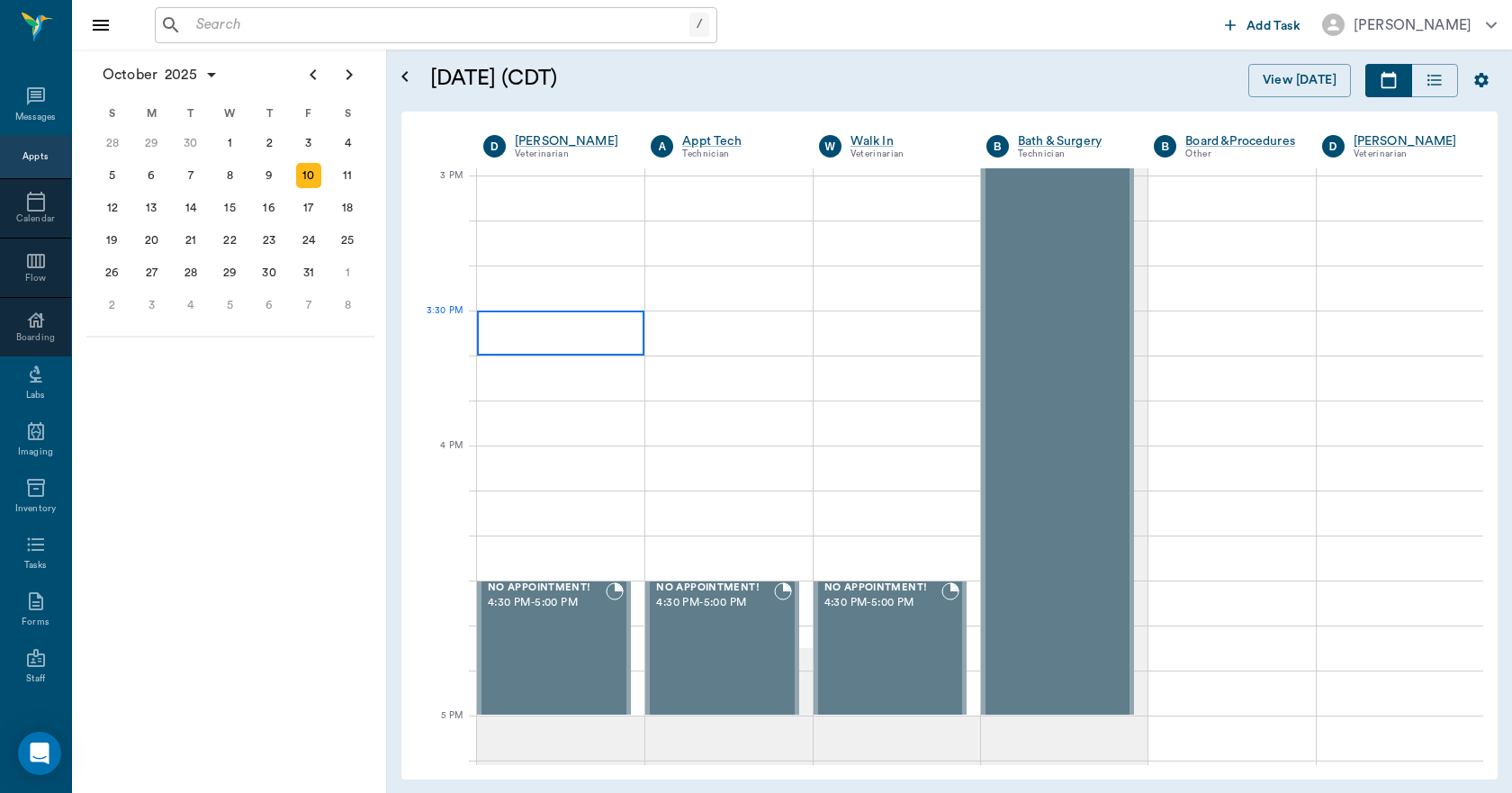
click at [571, 344] on div at bounding box center [560, 333] width 167 height 45
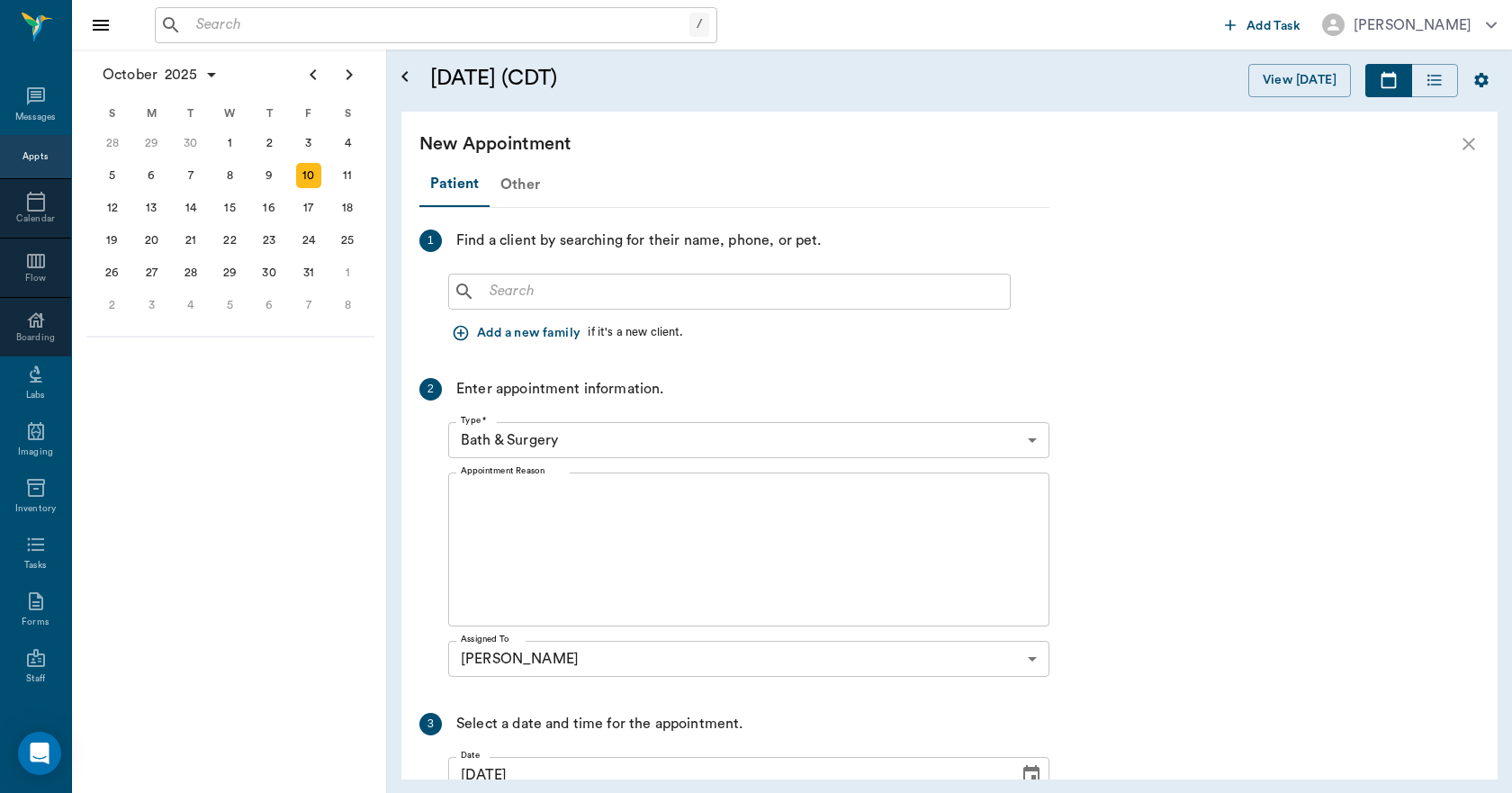
click at [511, 183] on div "Other" at bounding box center [520, 184] width 61 height 43
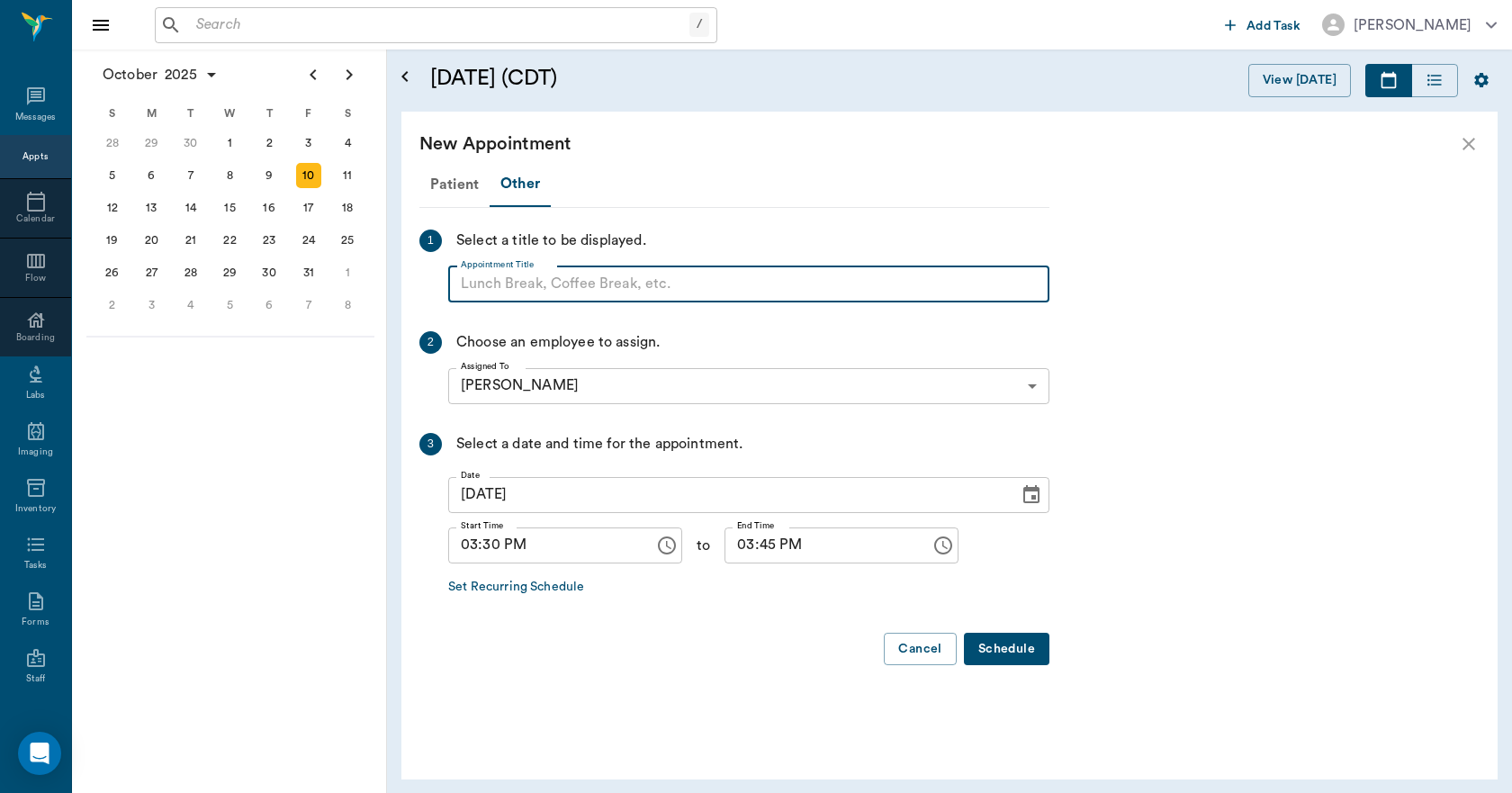
paste input "NO APPOINTMENT! EMERGENCY ONLY!"
type input "NO APPOINTMENT! EMERGENCY ONLY!"
drag, startPoint x: 744, startPoint y: 553, endPoint x: 729, endPoint y: 550, distance: 15.3
click at [742, 553] on input "03:45 PM" at bounding box center [820, 545] width 194 height 36
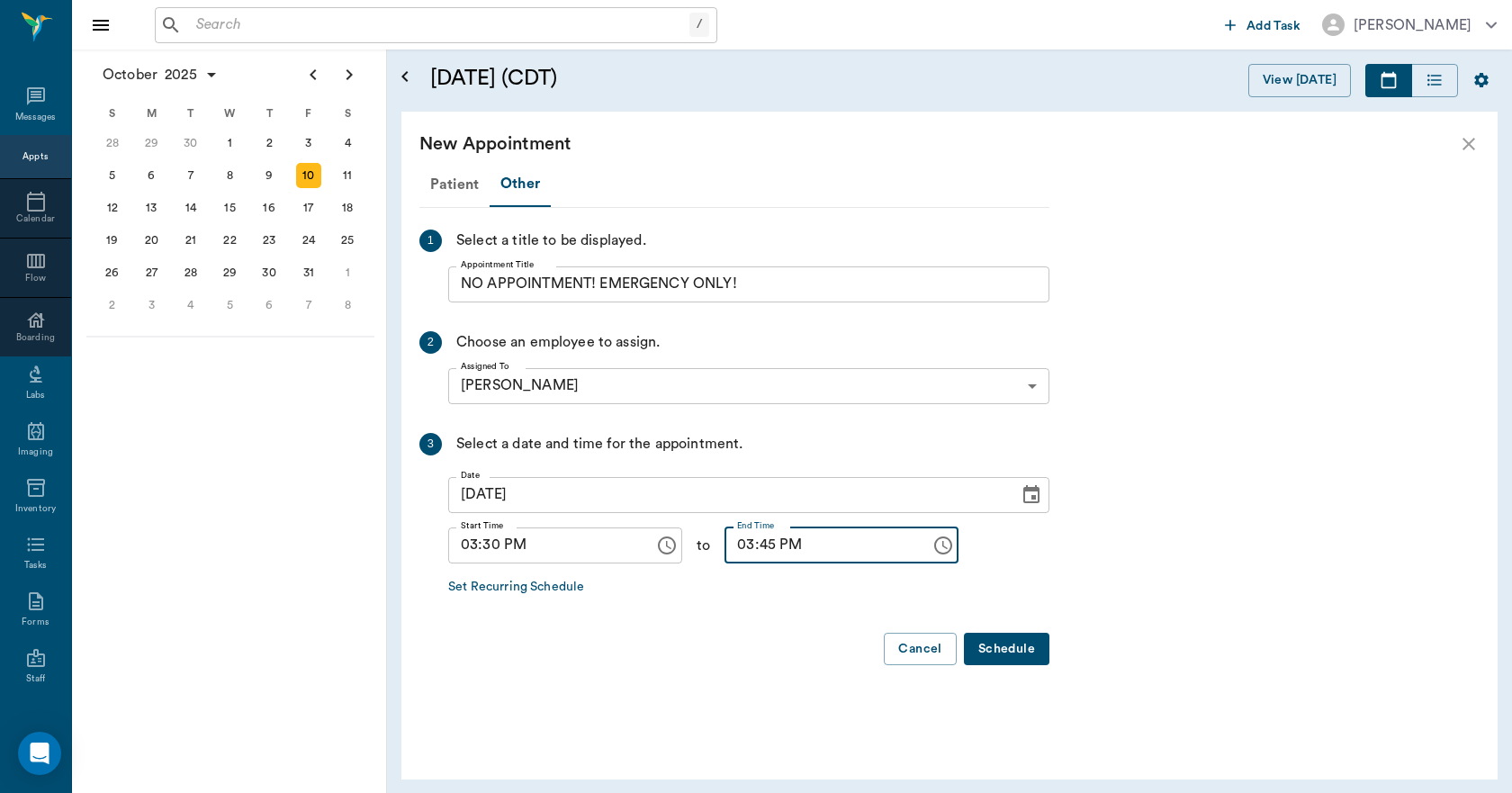
click at [727, 550] on input "03:45 PM" at bounding box center [820, 545] width 194 height 36
type input "04:00 PM"
click at [1016, 644] on button "Schedule" at bounding box center [1006, 649] width 86 height 33
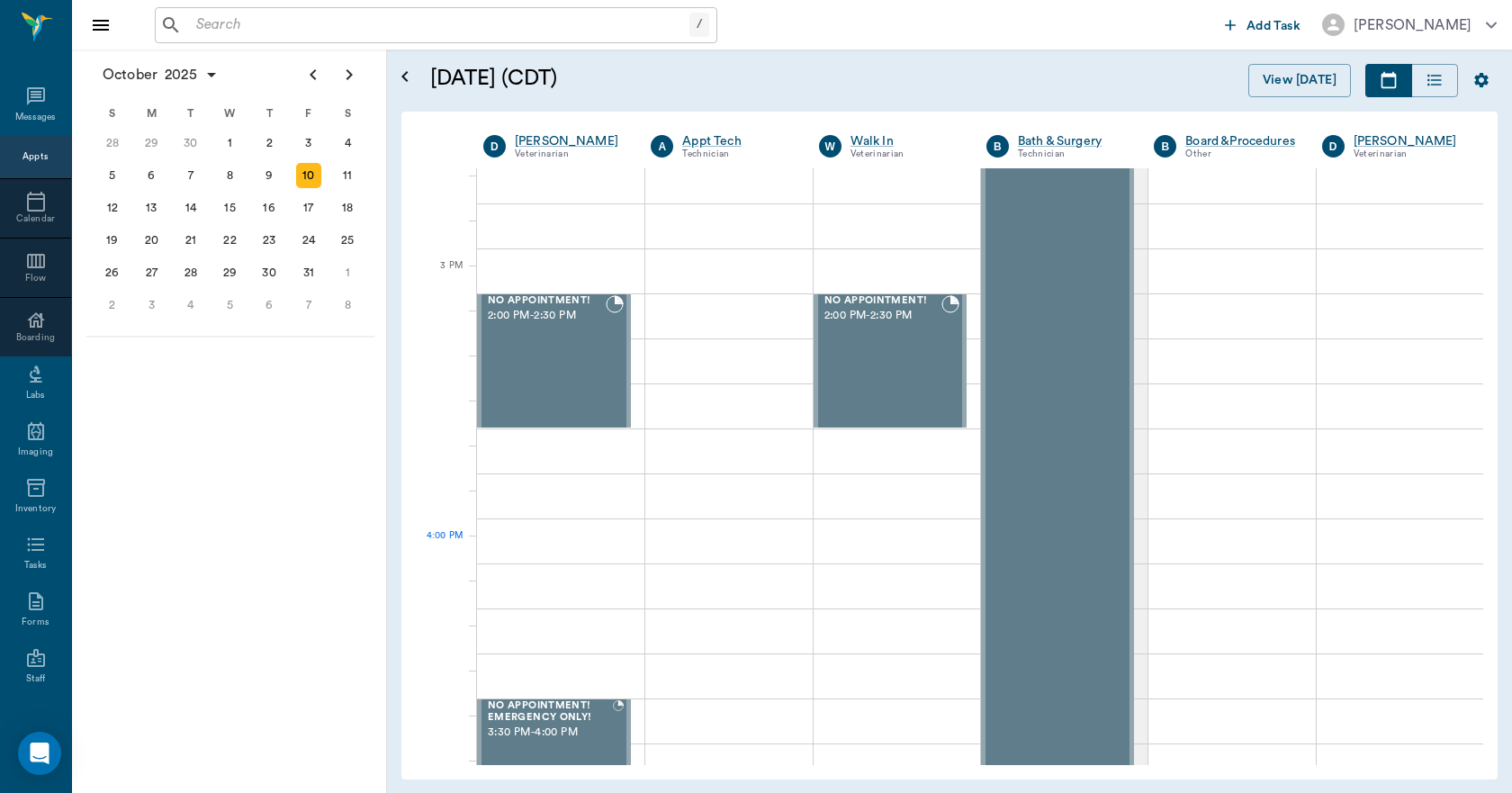
scroll to position [1799, 0]
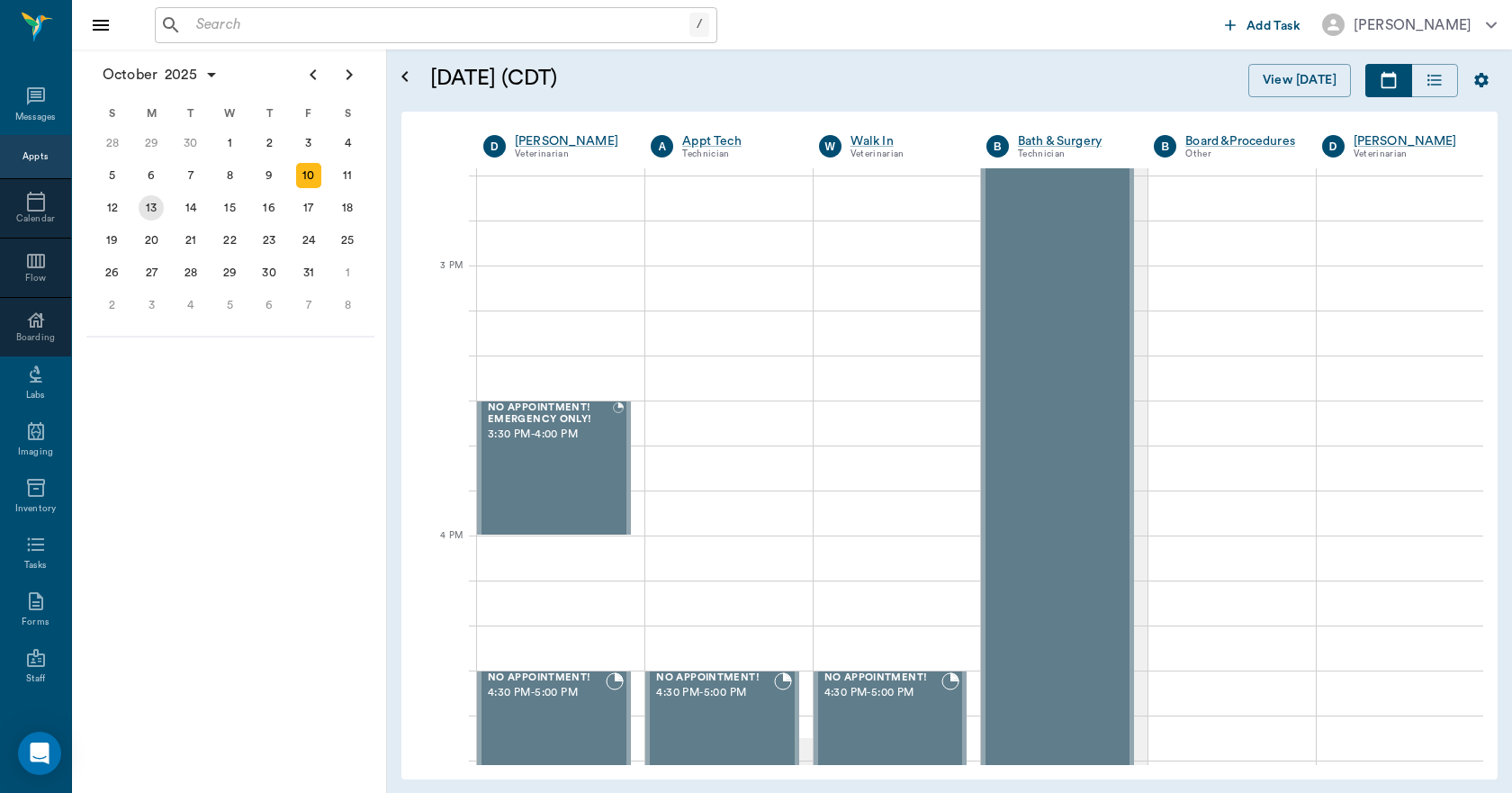
click at [159, 211] on div "13" at bounding box center [151, 208] width 25 height 25
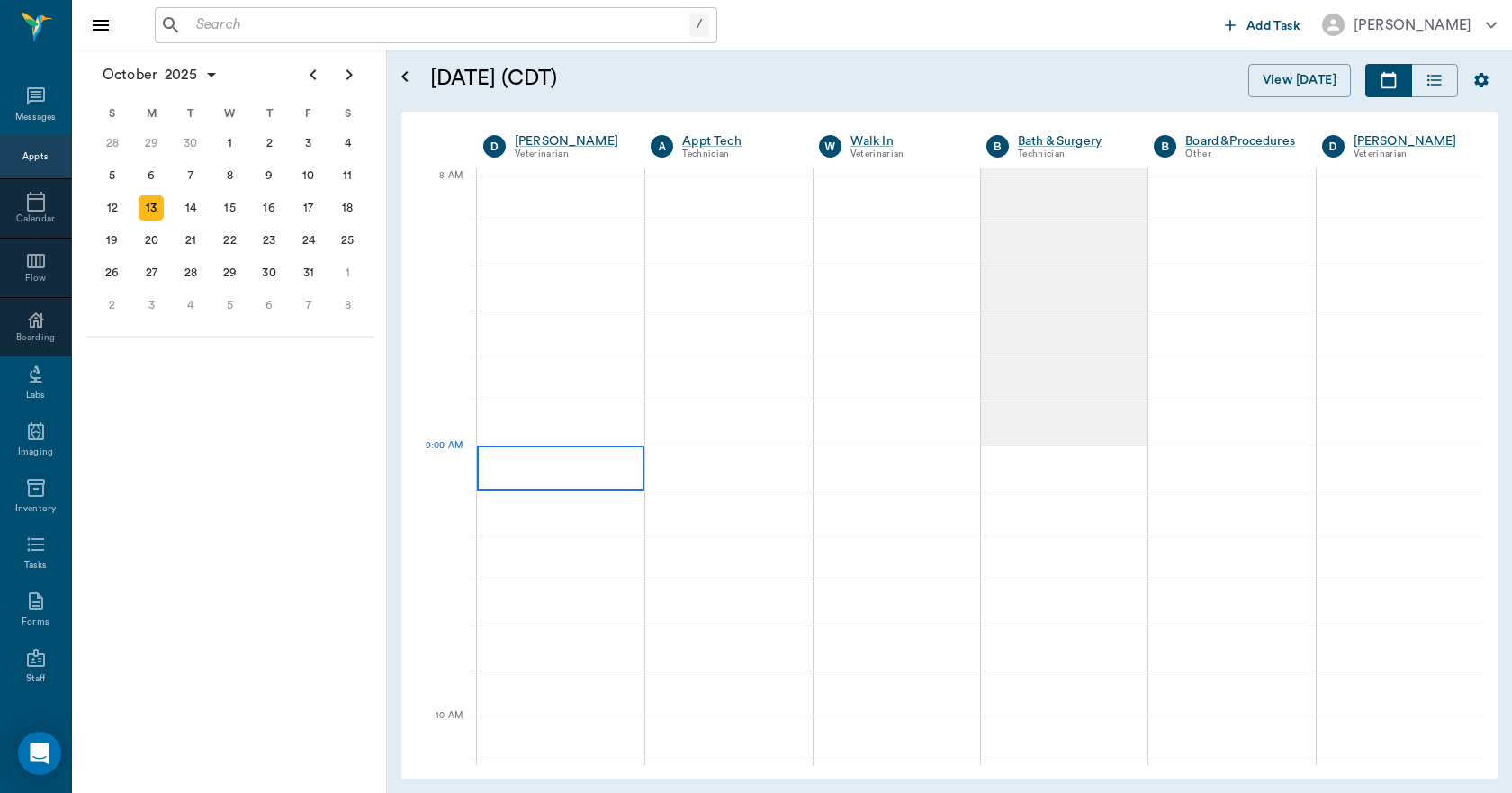
click at [594, 469] on div at bounding box center [560, 468] width 167 height 45
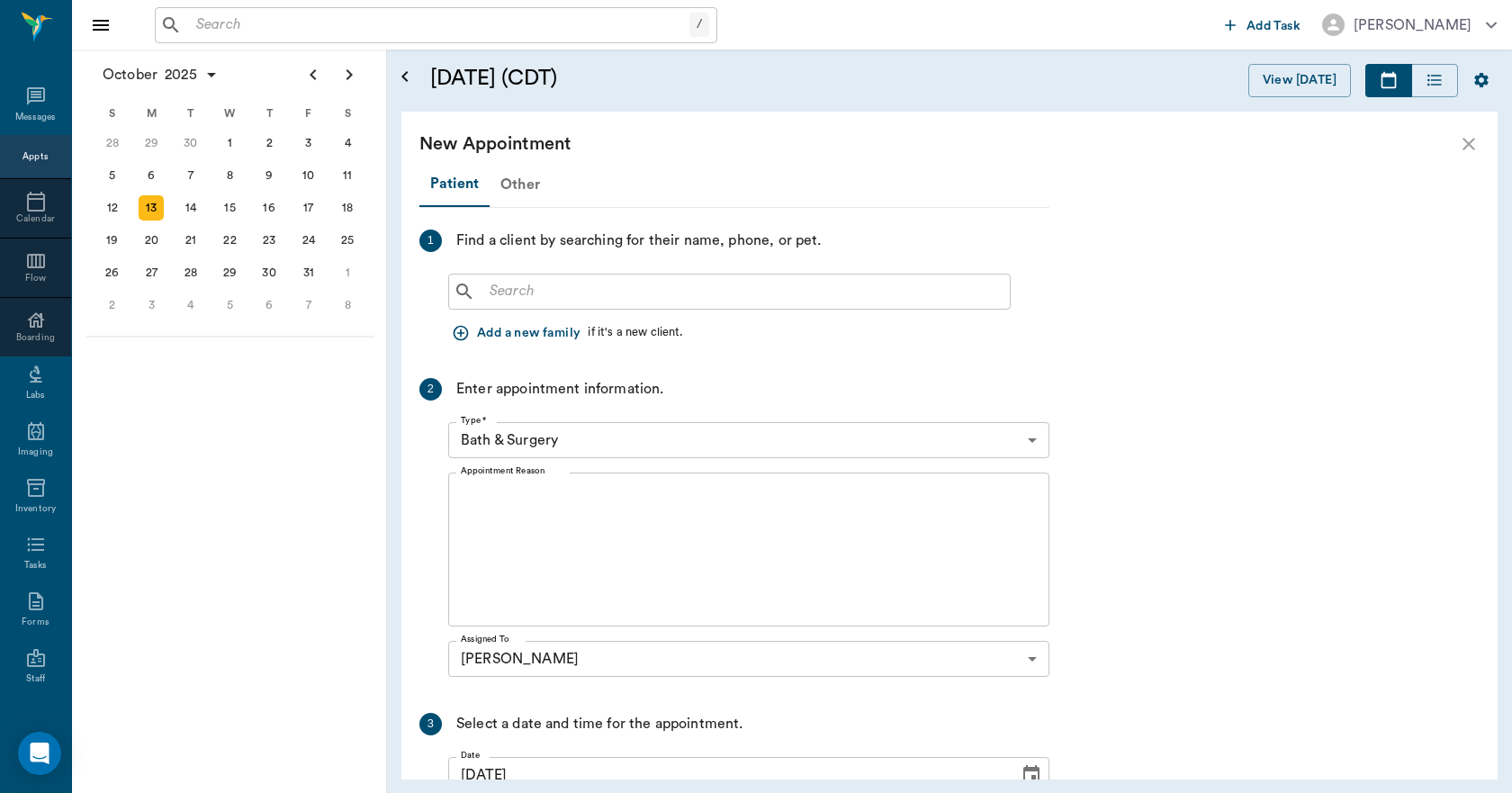
click at [522, 185] on div "Other" at bounding box center [520, 184] width 61 height 43
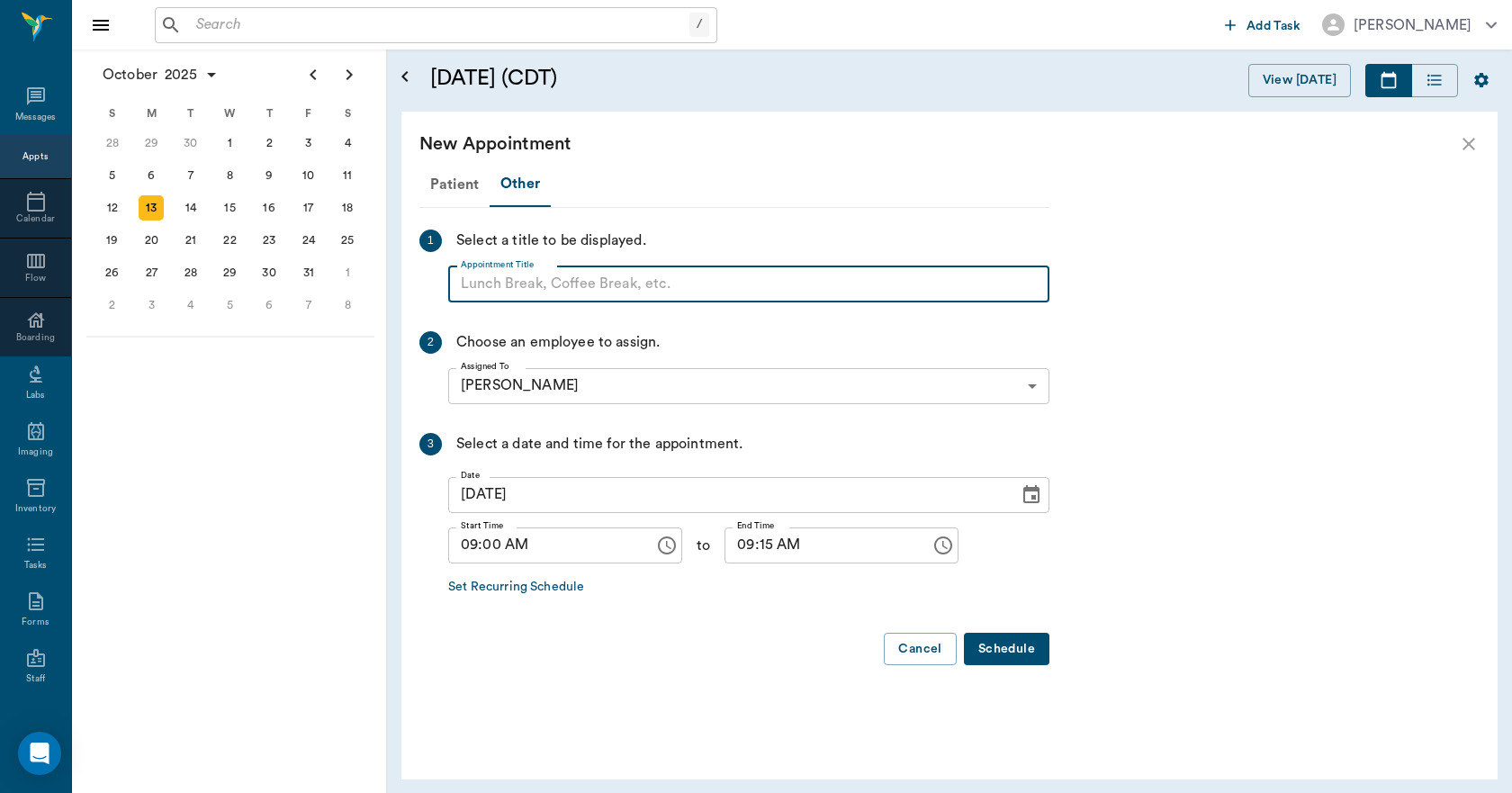
paste input "NO APPOINTMENT! EMERGENCY ONLY!"
type input "NO APPOINTMENT! EMERGENCY ONLY!"
click at [751, 545] on input "09:15 AM" at bounding box center [820, 545] width 194 height 36
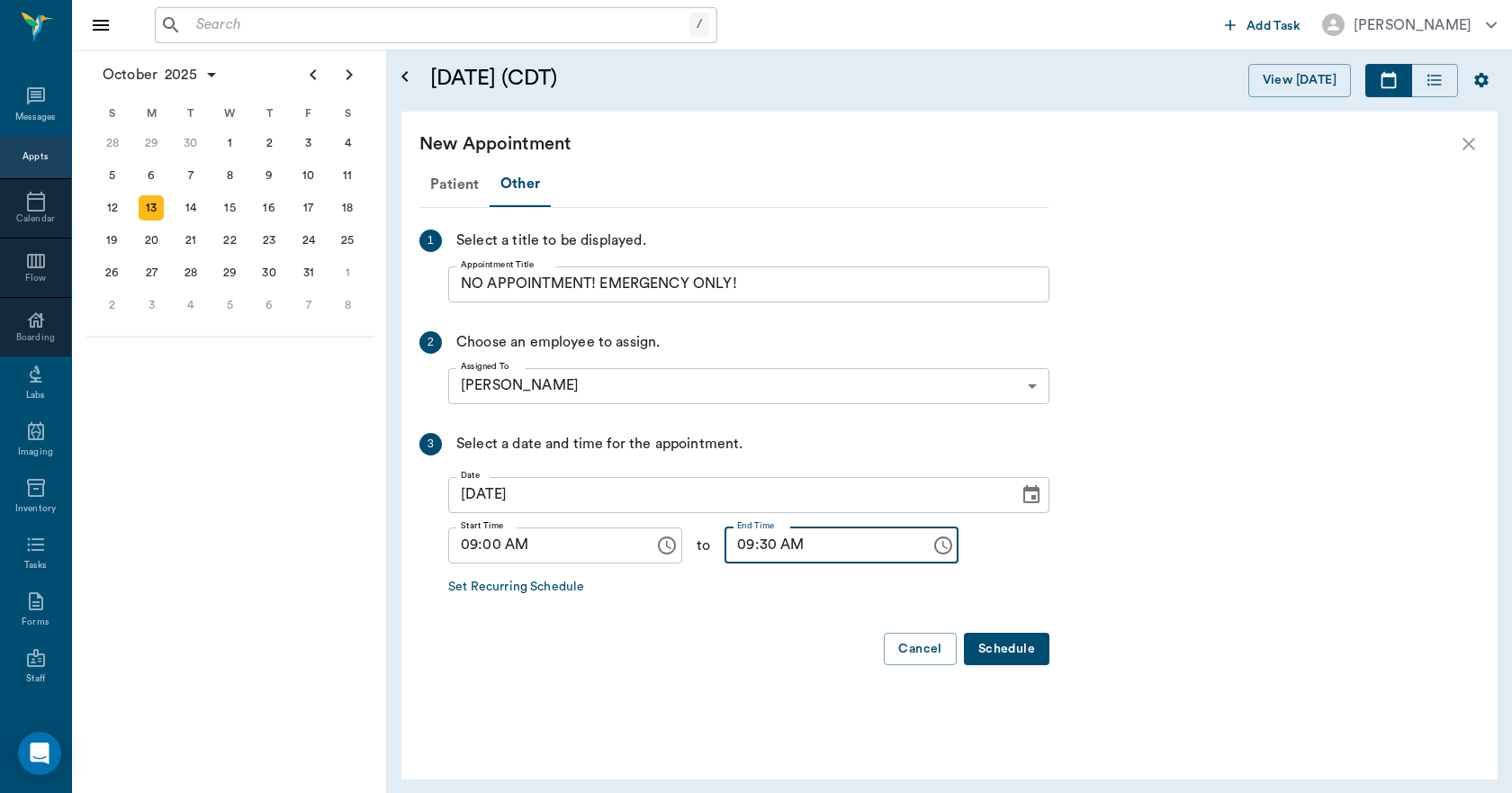
type input "09:30 AM"
click at [988, 648] on button "Schedule" at bounding box center [1006, 649] width 86 height 33
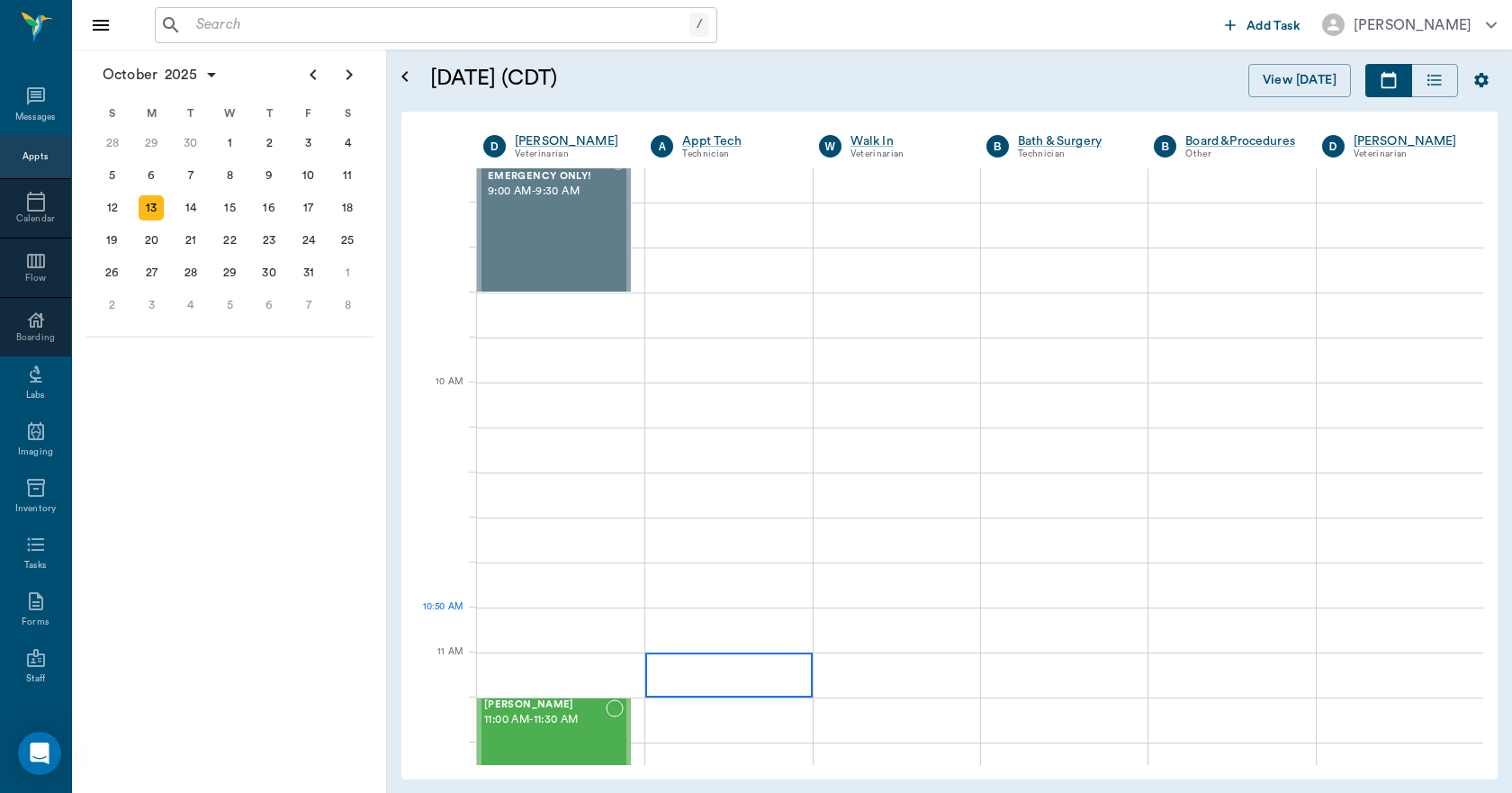
scroll to position [360, 0]
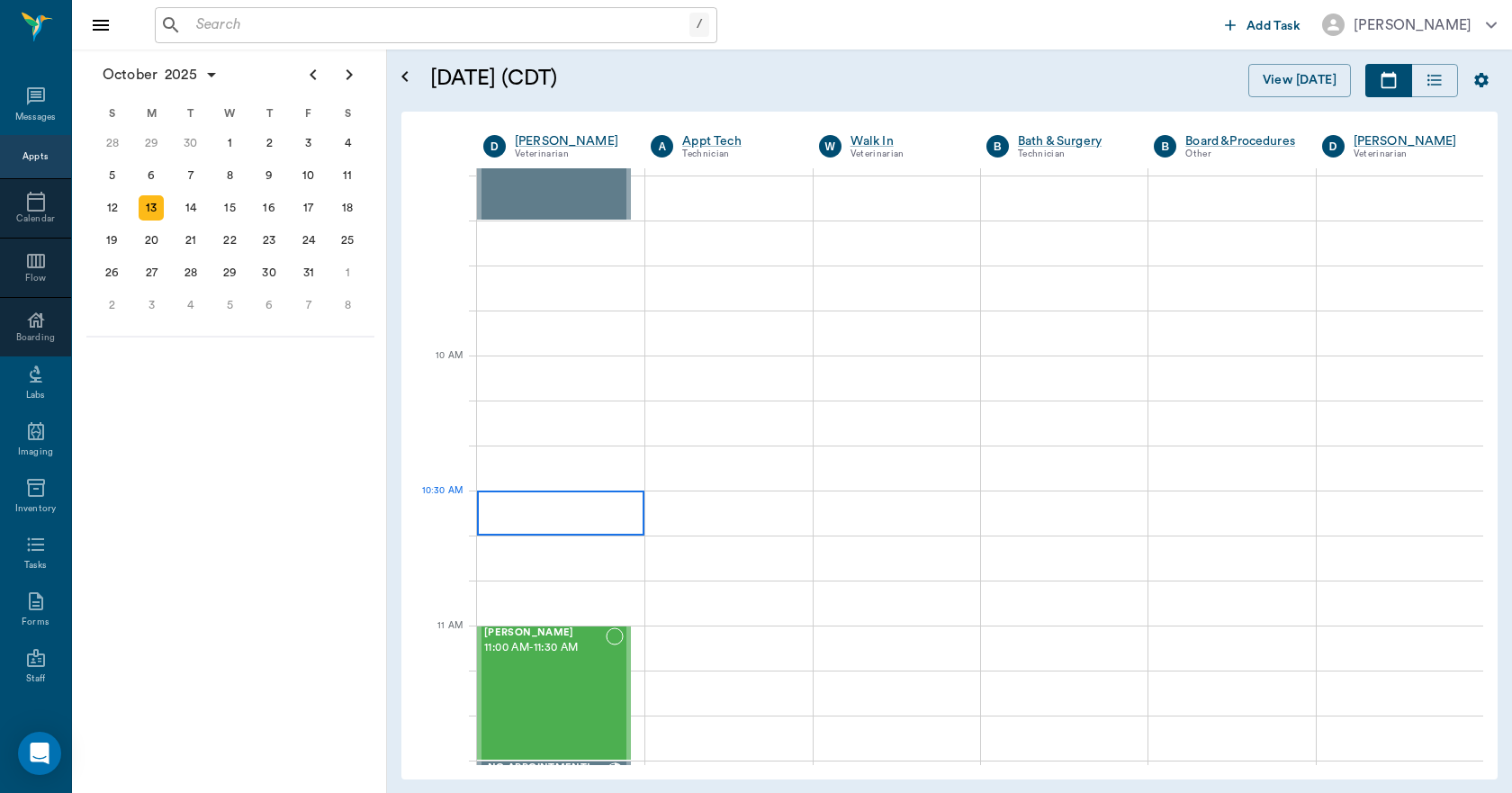
click at [596, 510] on div at bounding box center [560, 513] width 167 height 45
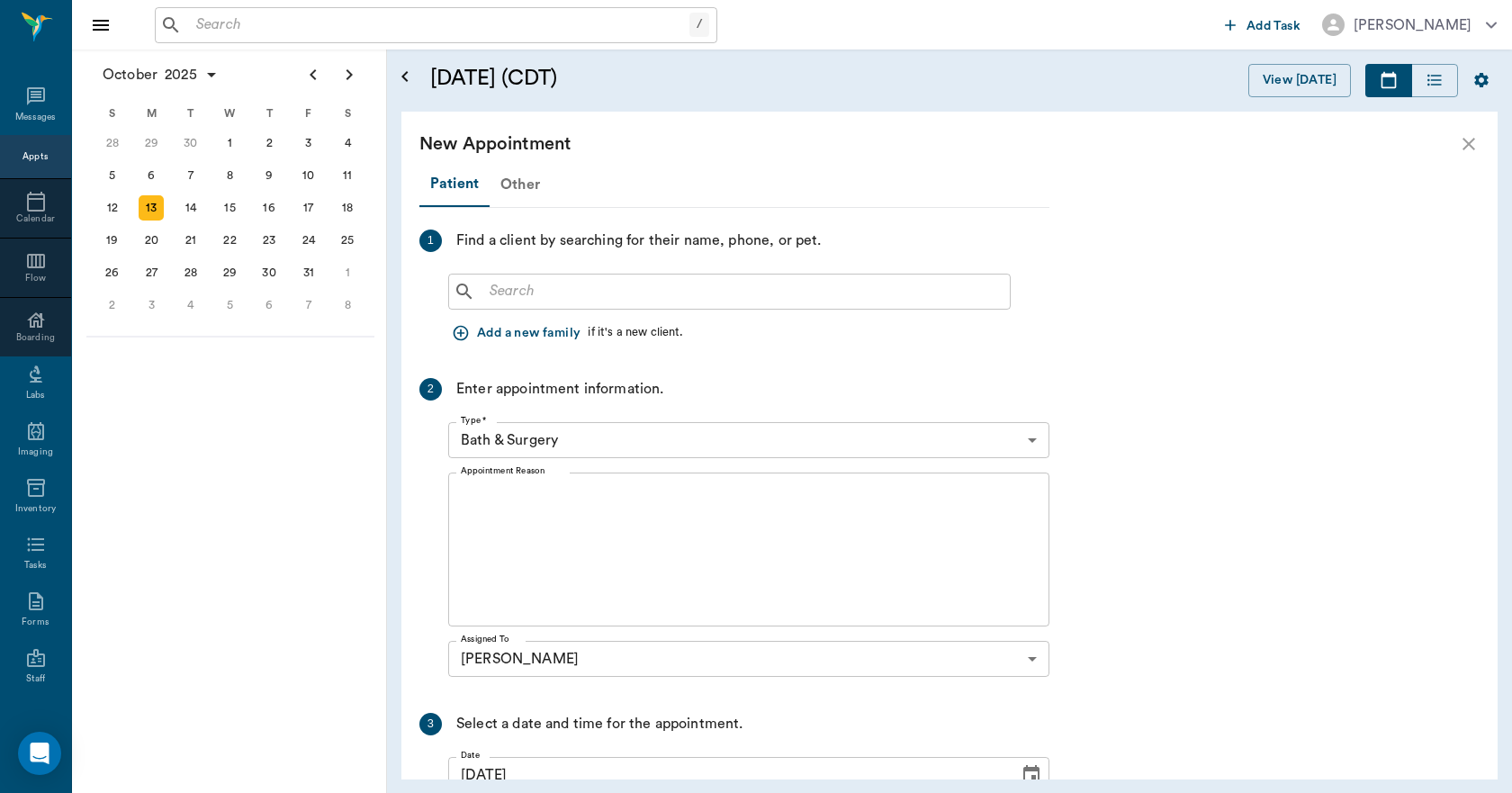
click at [510, 179] on div "Other" at bounding box center [520, 184] width 61 height 43
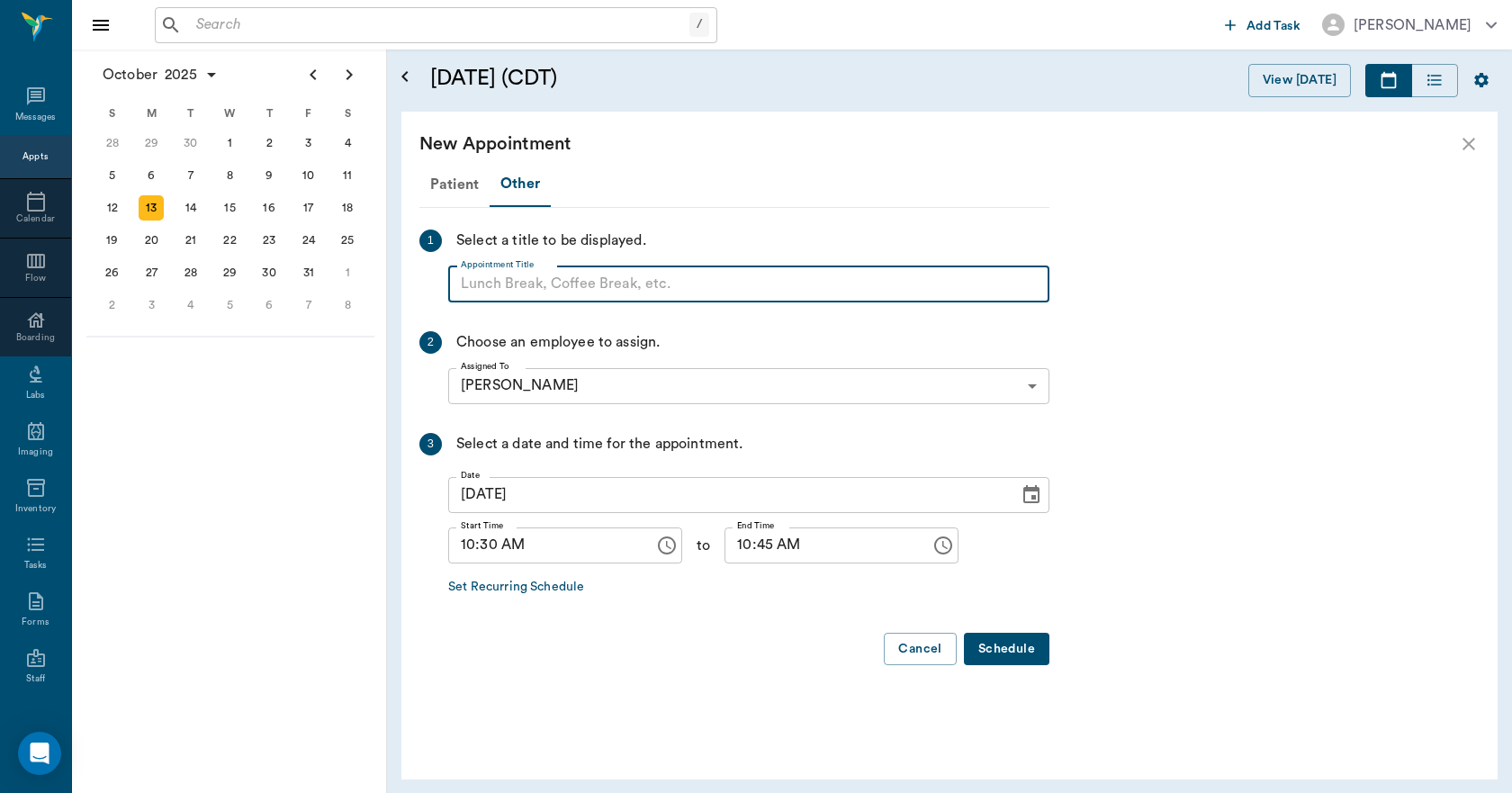
paste input "NO APPOINTMENT! EMERGENCY ONLY!"
type input "NO APPOINTMENT!"
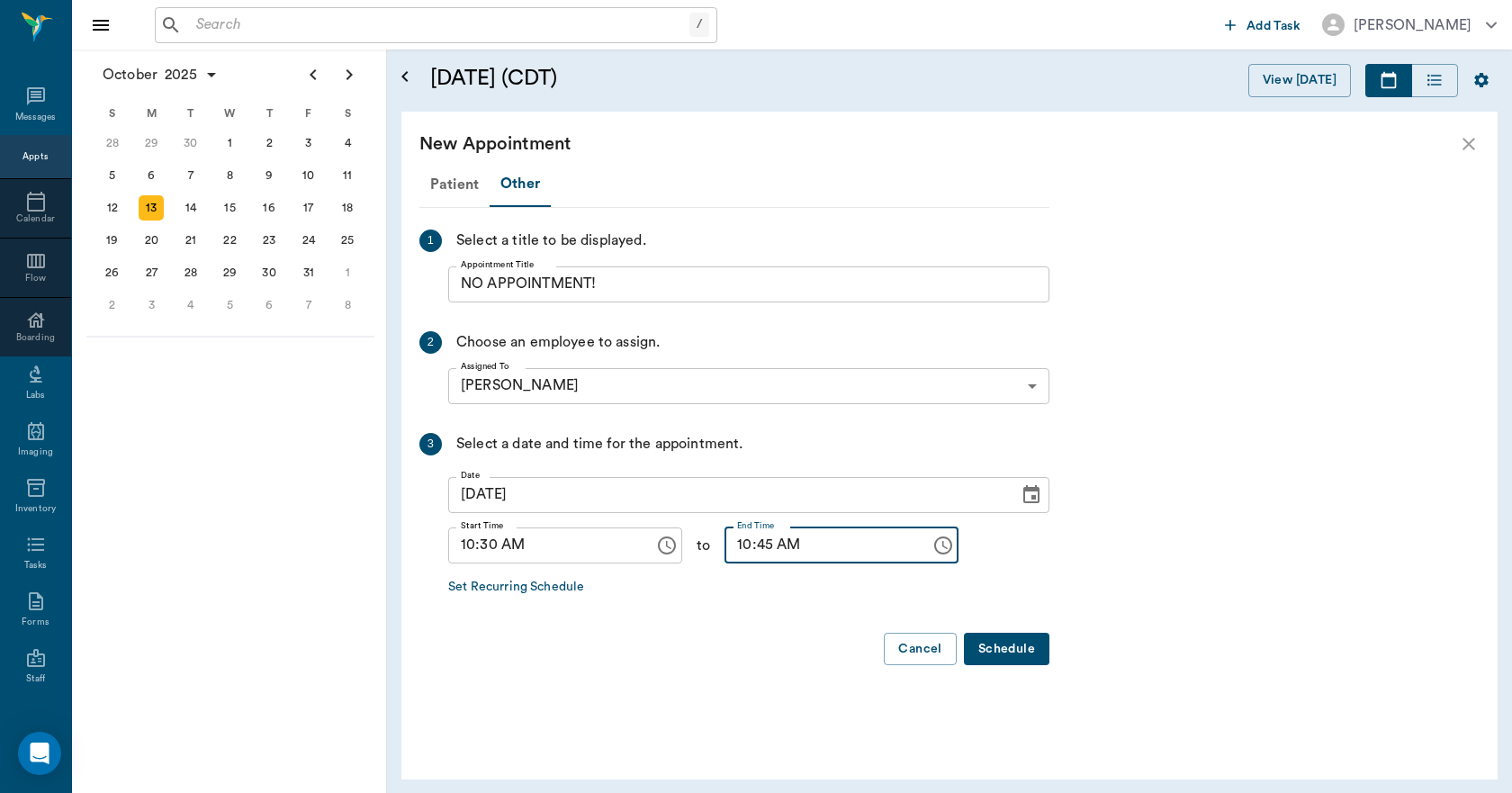
click at [732, 551] on input "10:45 AM" at bounding box center [820, 545] width 194 height 36
type input "11:00 AM"
click at [1011, 647] on button "Schedule" at bounding box center [1006, 649] width 86 height 33
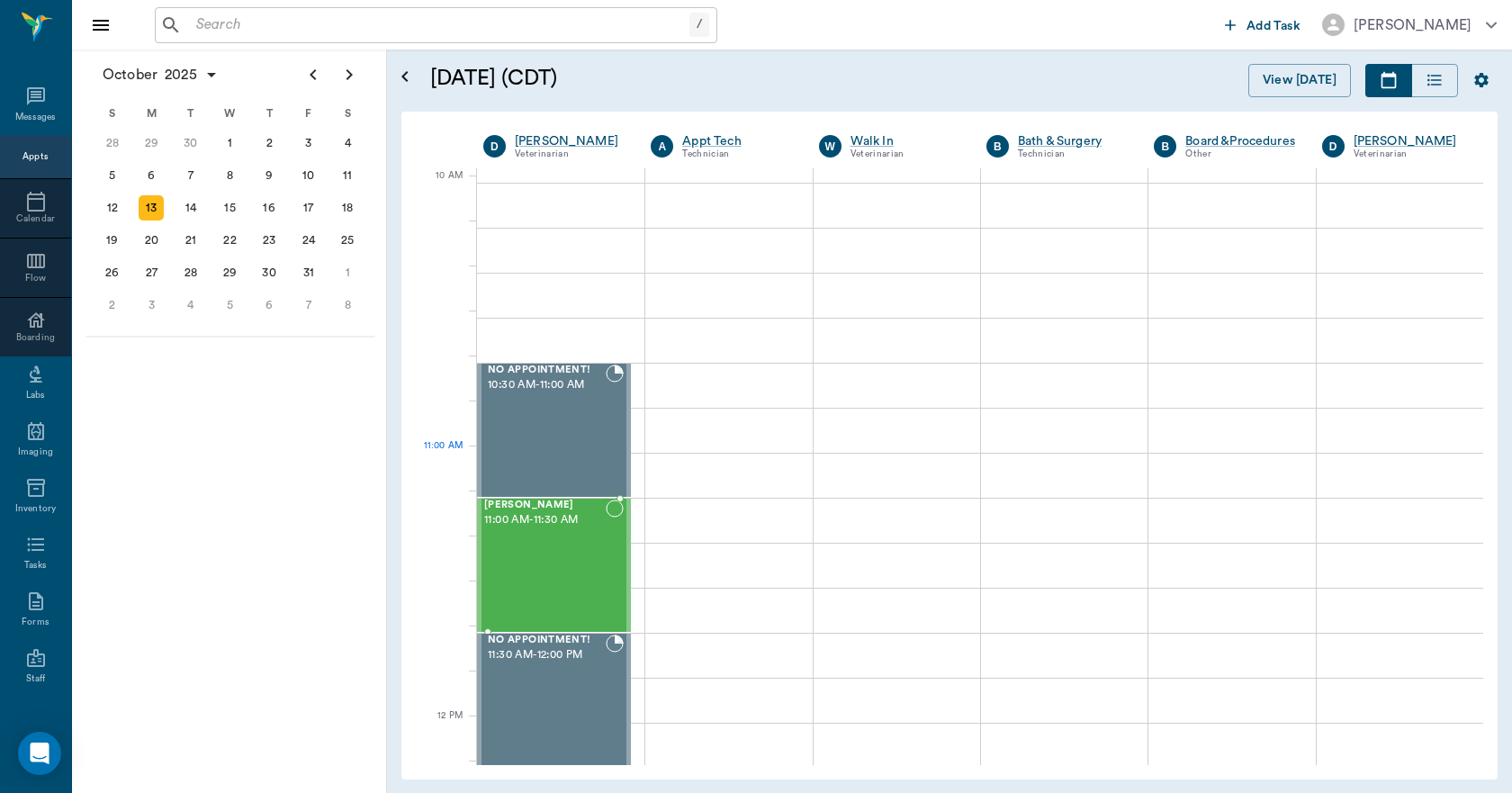
scroll to position [540, 0]
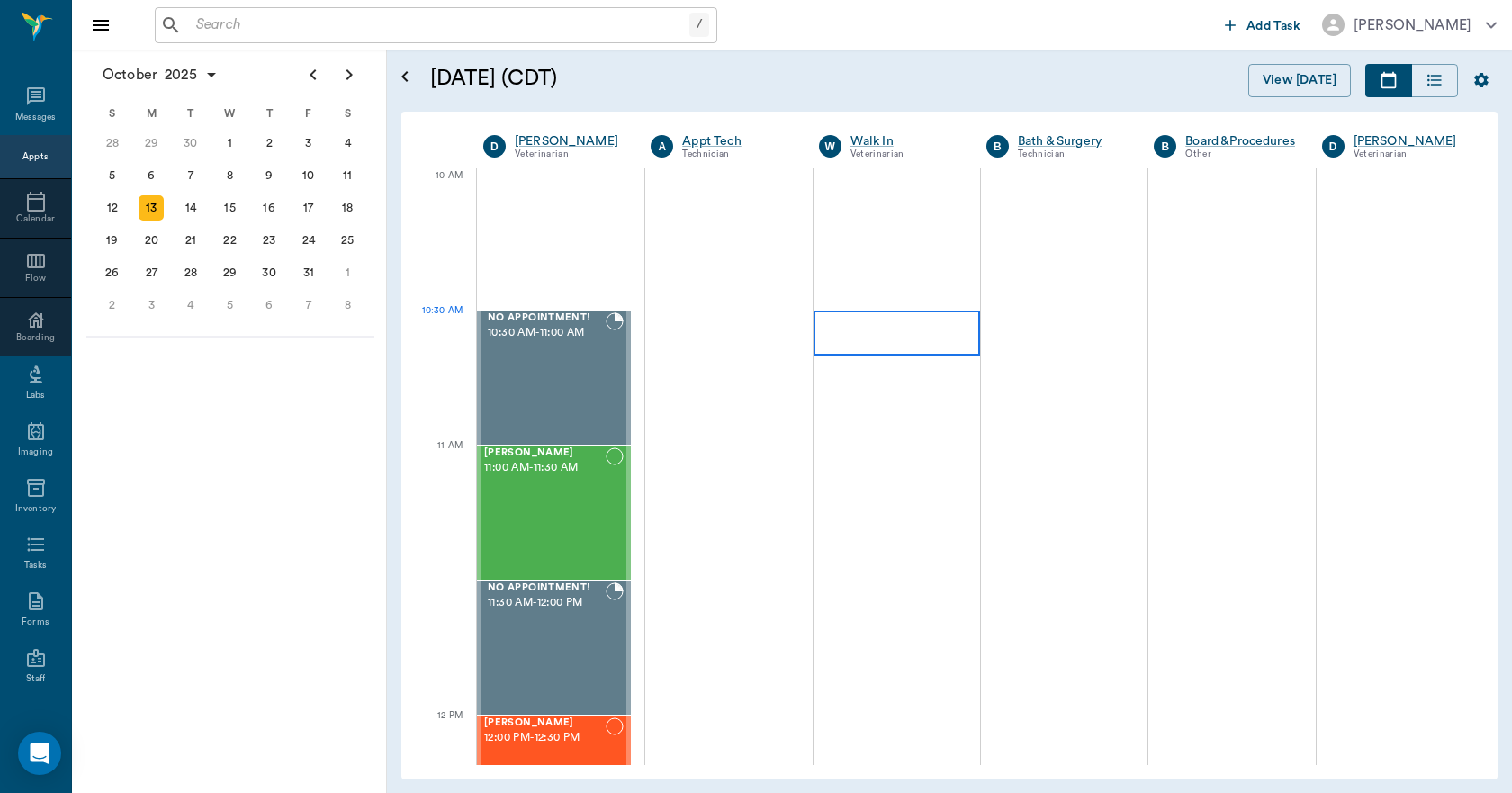
click at [852, 341] on div at bounding box center [896, 333] width 166 height 45
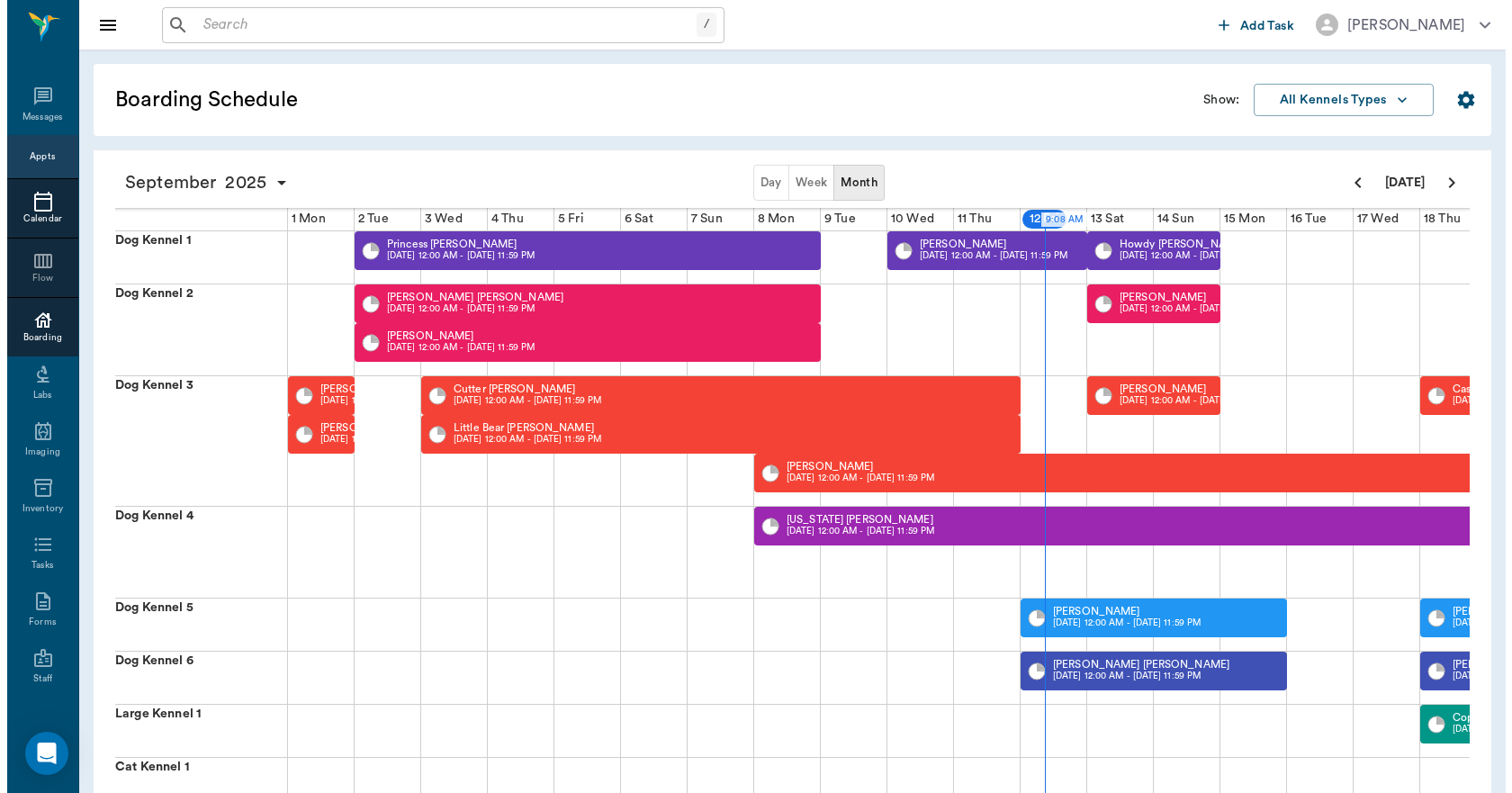
scroll to position [0, 467]
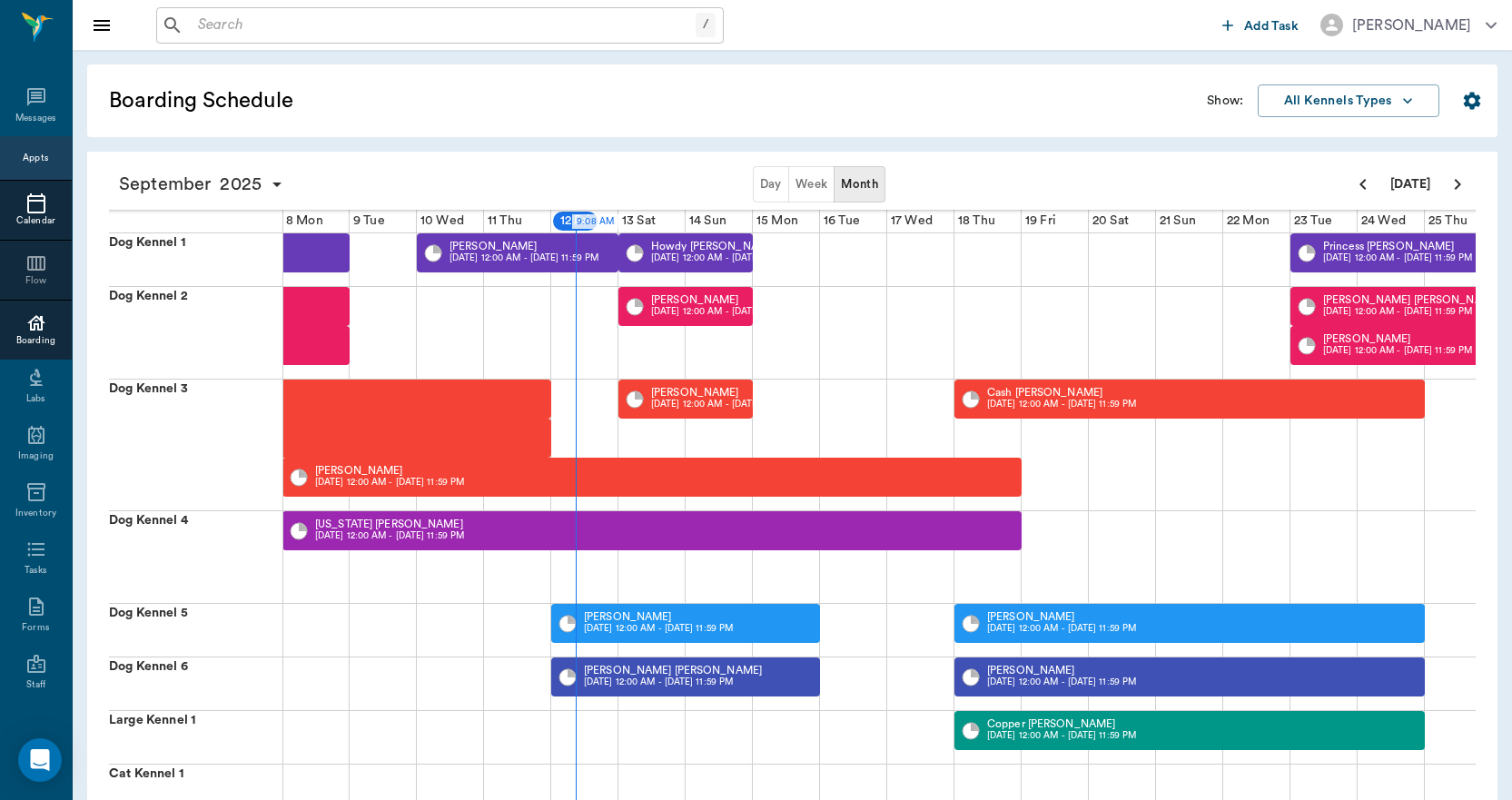
click at [37, 206] on icon at bounding box center [36, 203] width 18 height 20
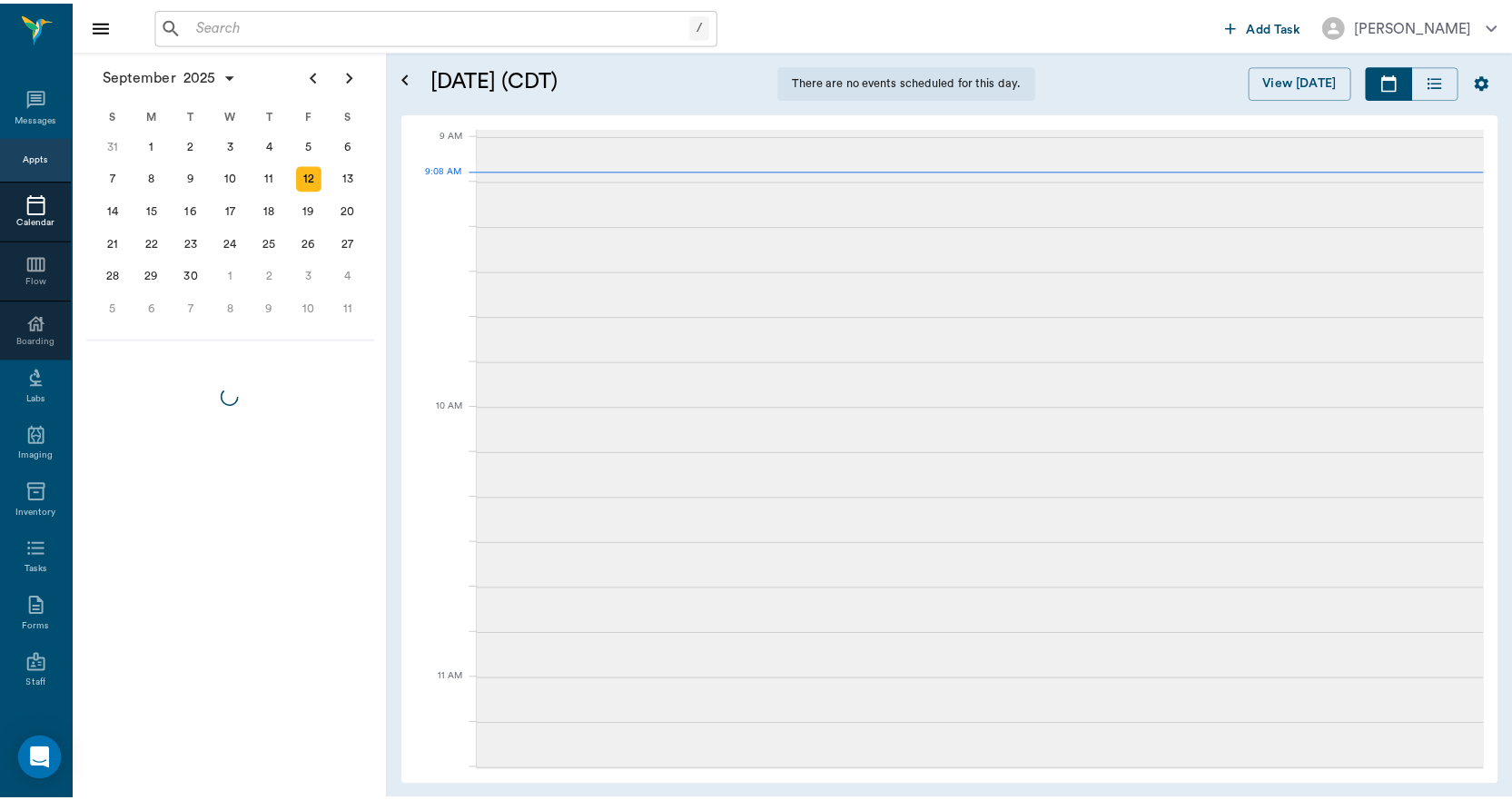
scroll to position [273, 0]
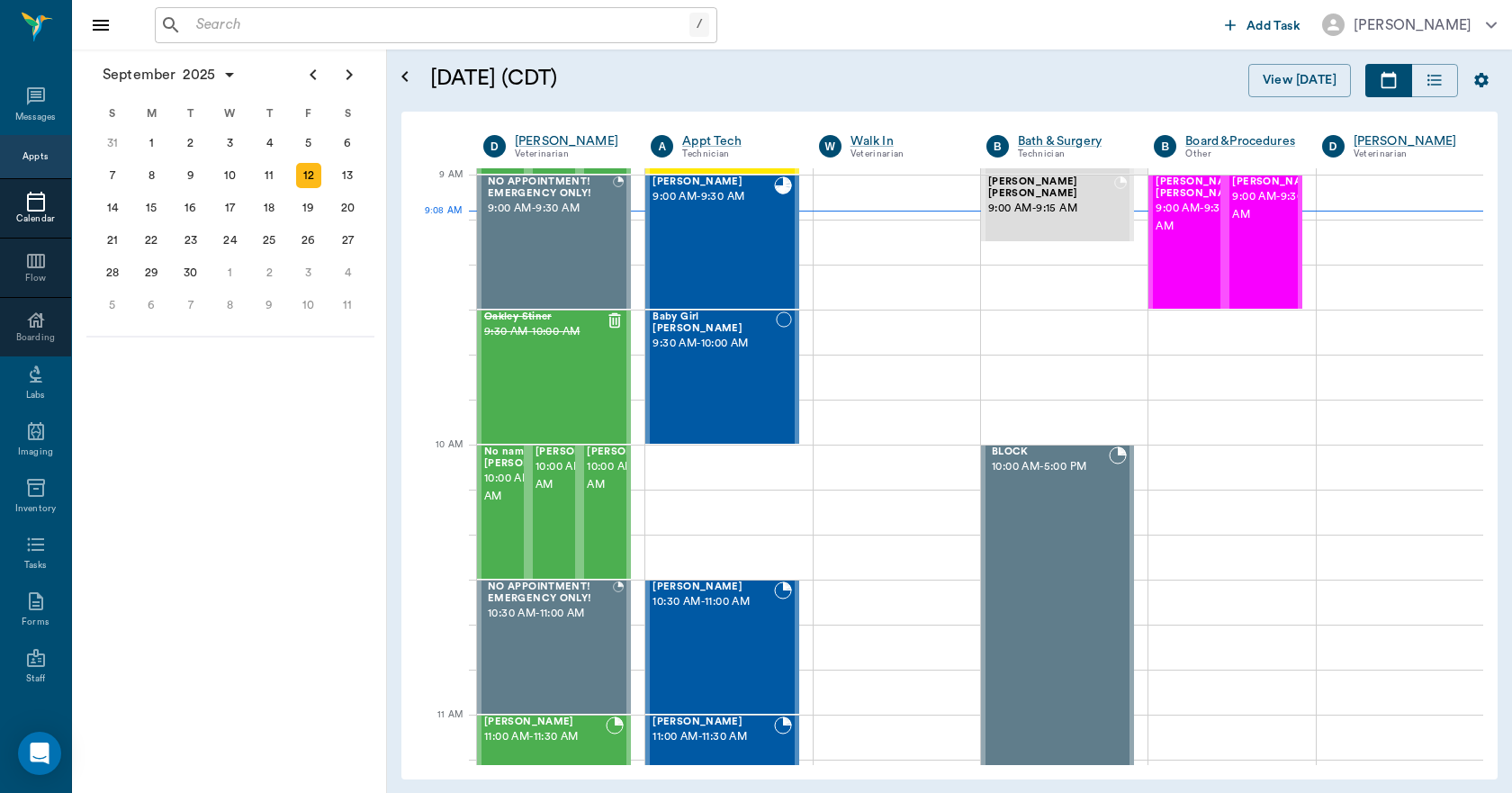
click at [225, 21] on input "text" at bounding box center [439, 25] width 500 height 25
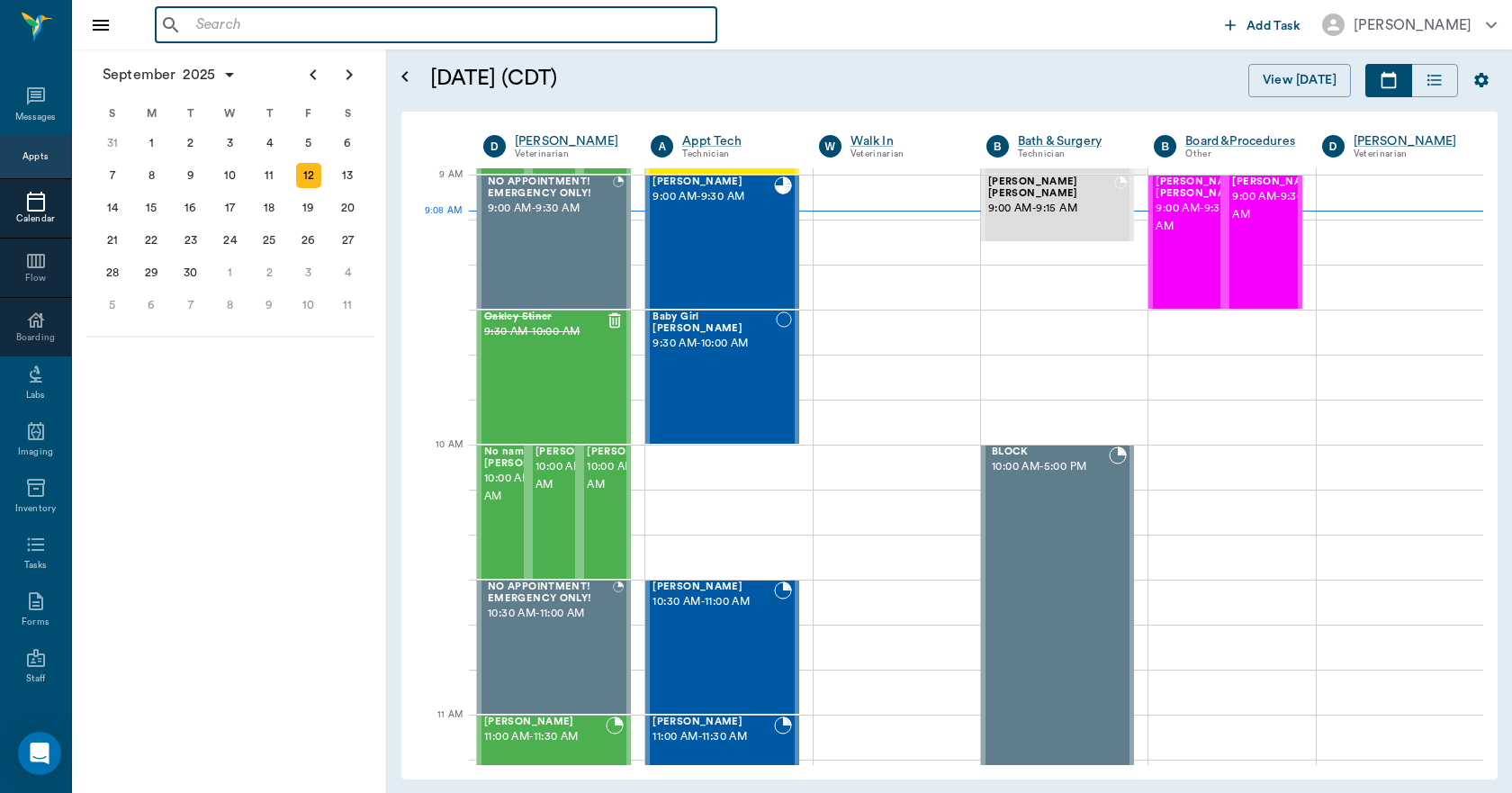
type input "B"
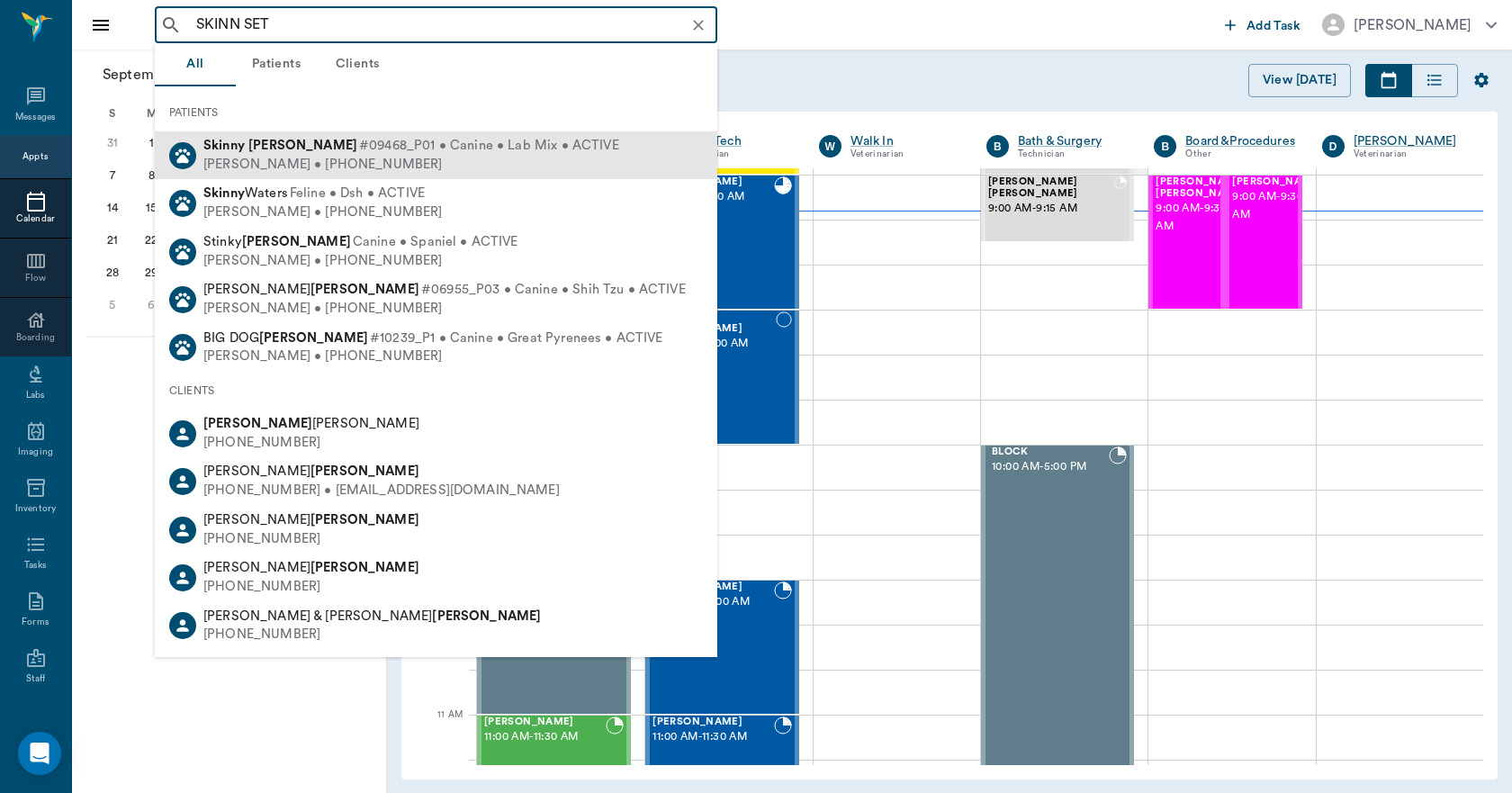
click at [242, 143] on b "Skinny" at bounding box center [224, 145] width 42 height 14
type input "SKINN SET"
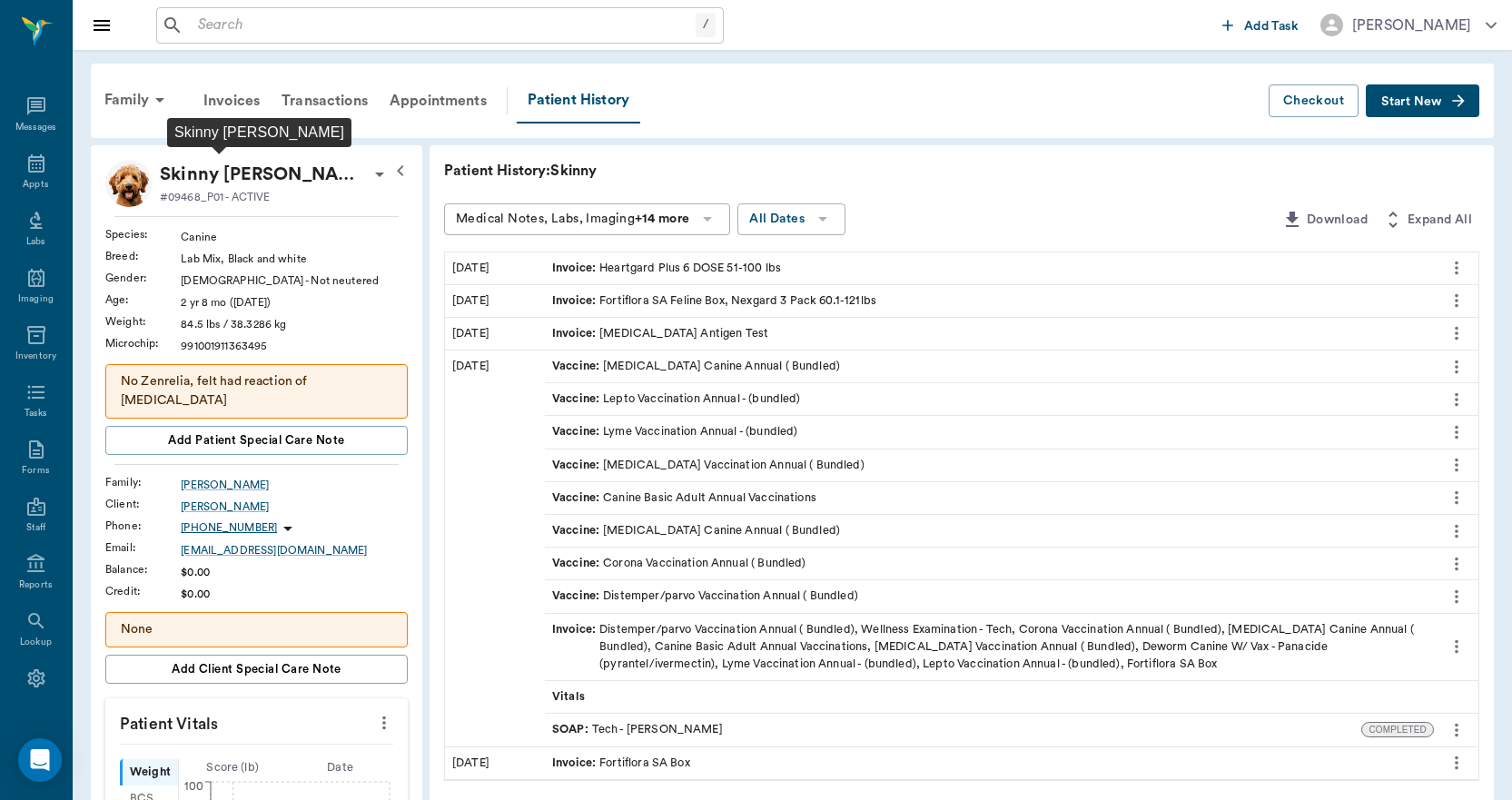
click at [221, 181] on p "Skinny Setzer" at bounding box center [264, 175] width 209 height 29
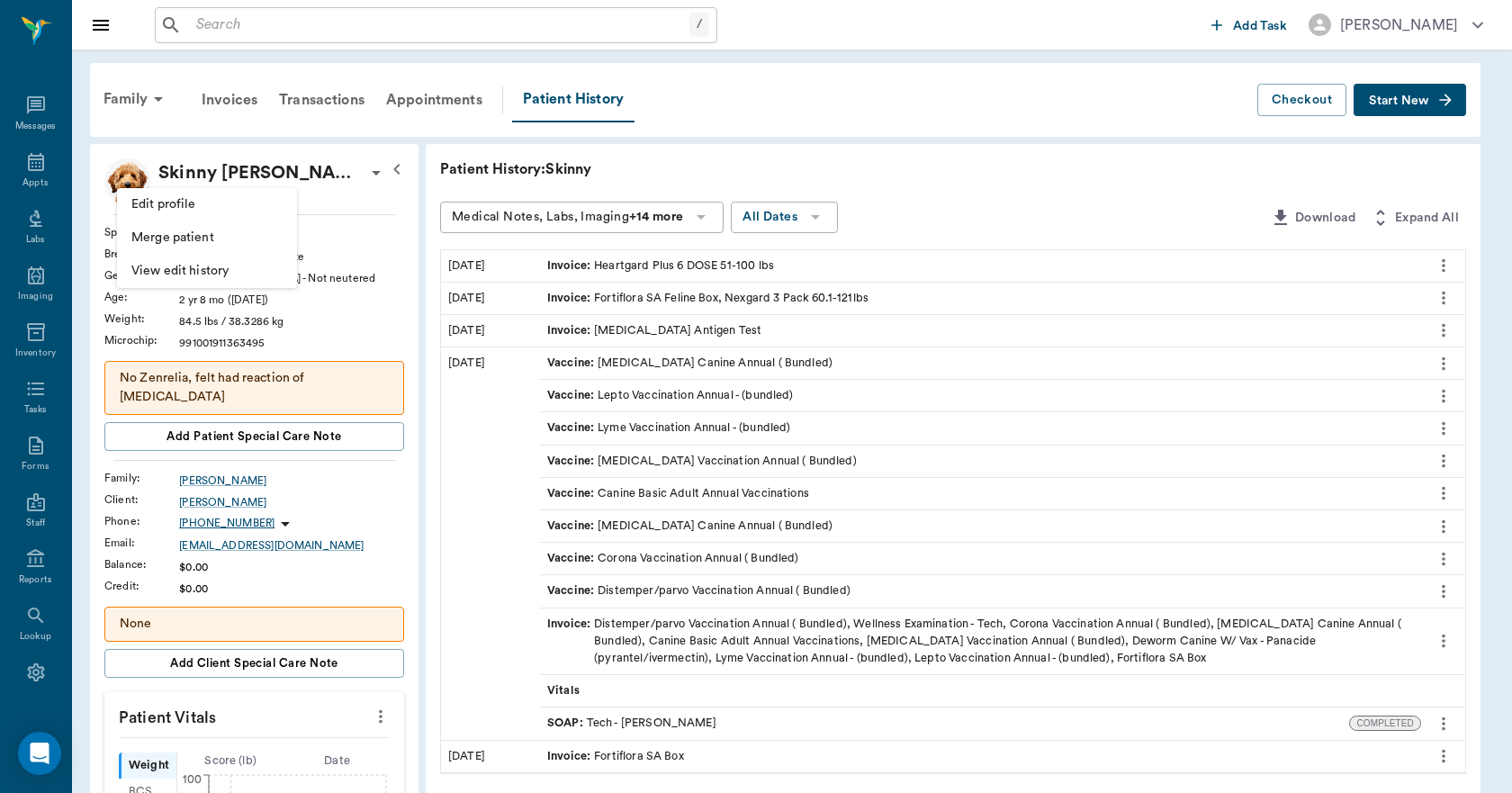
click at [232, 218] on li "Edit profile" at bounding box center [206, 204] width 180 height 33
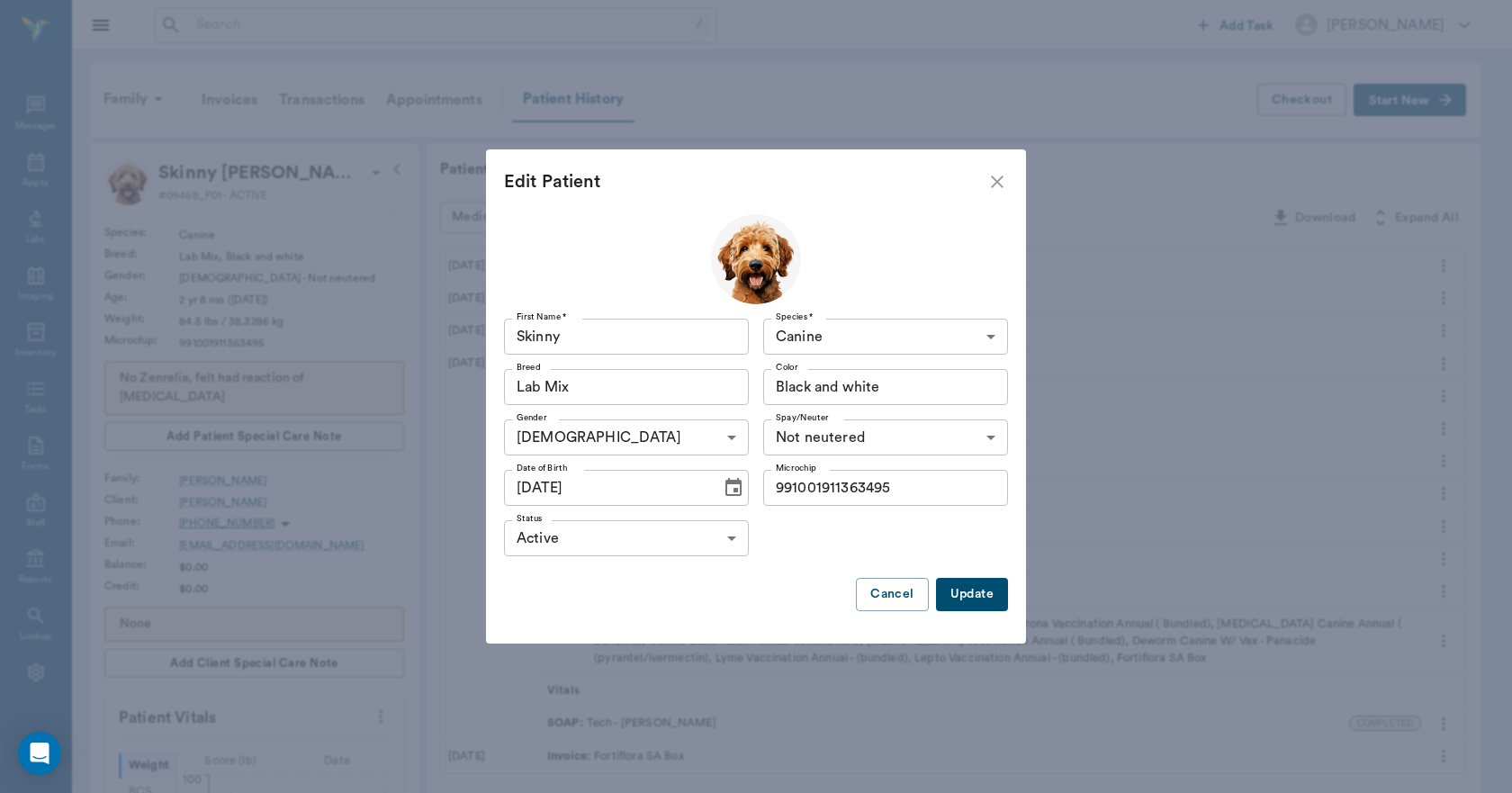
click at [800, 431] on body "/ ​ Add Task Dr. Bert Ellsworth Nectar Messages Appts Labs Imaging Inventory Ta…" at bounding box center [756, 799] width 1512 height 1599
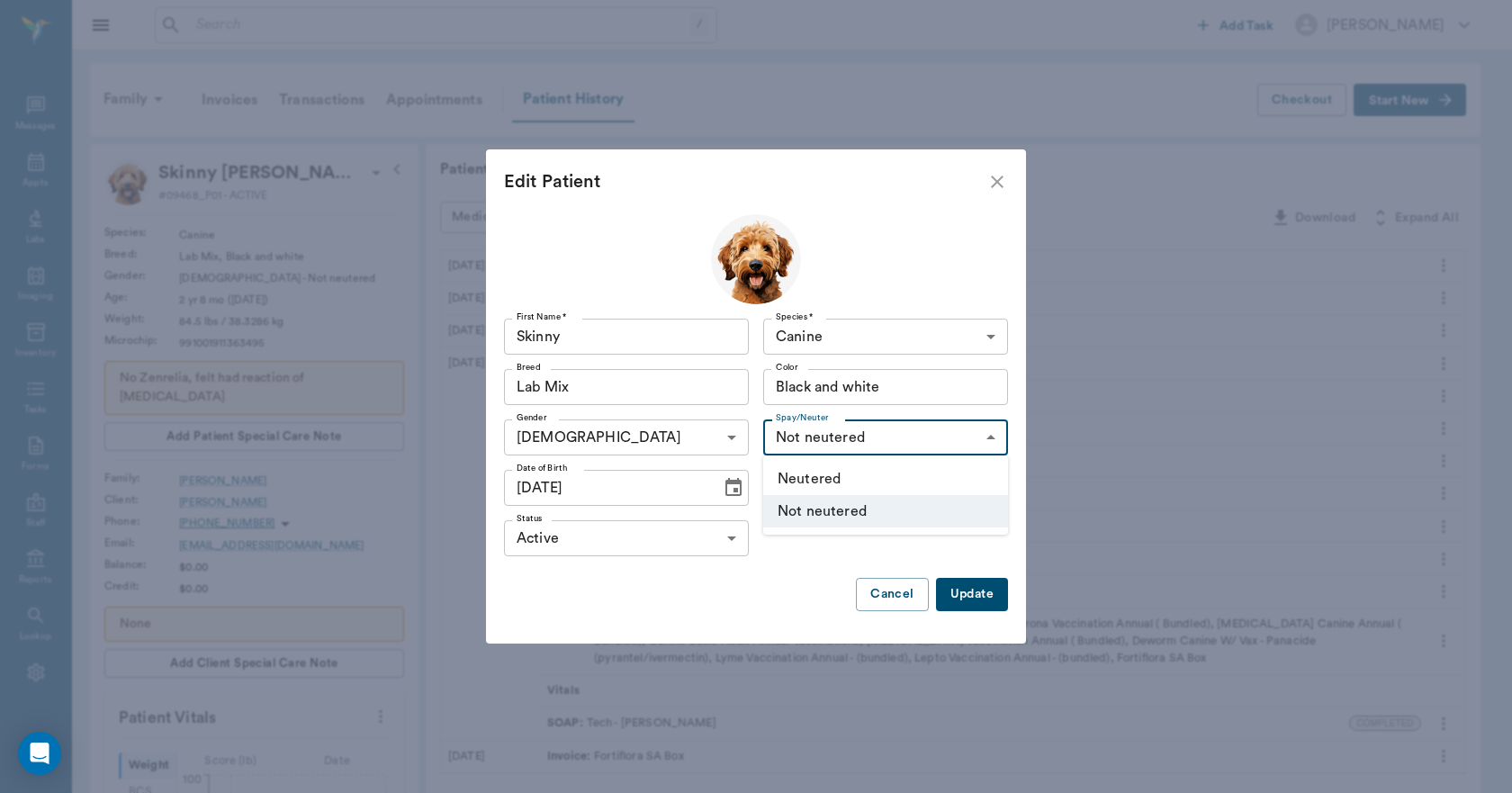
click at [806, 483] on li "Neutered" at bounding box center [885, 478] width 245 height 32
type input "true"
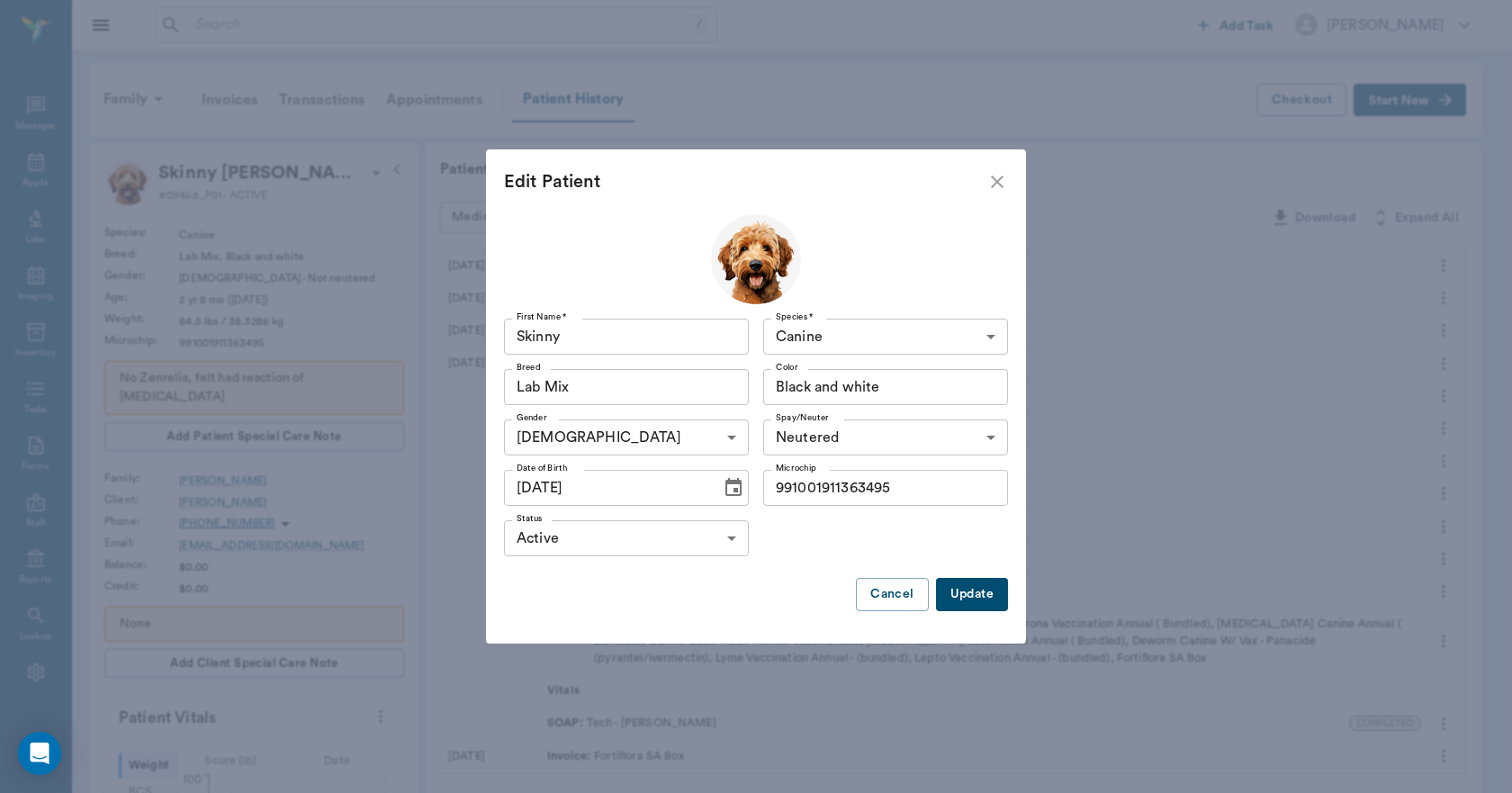
click at [961, 592] on button "Update" at bounding box center [972, 595] width 72 height 33
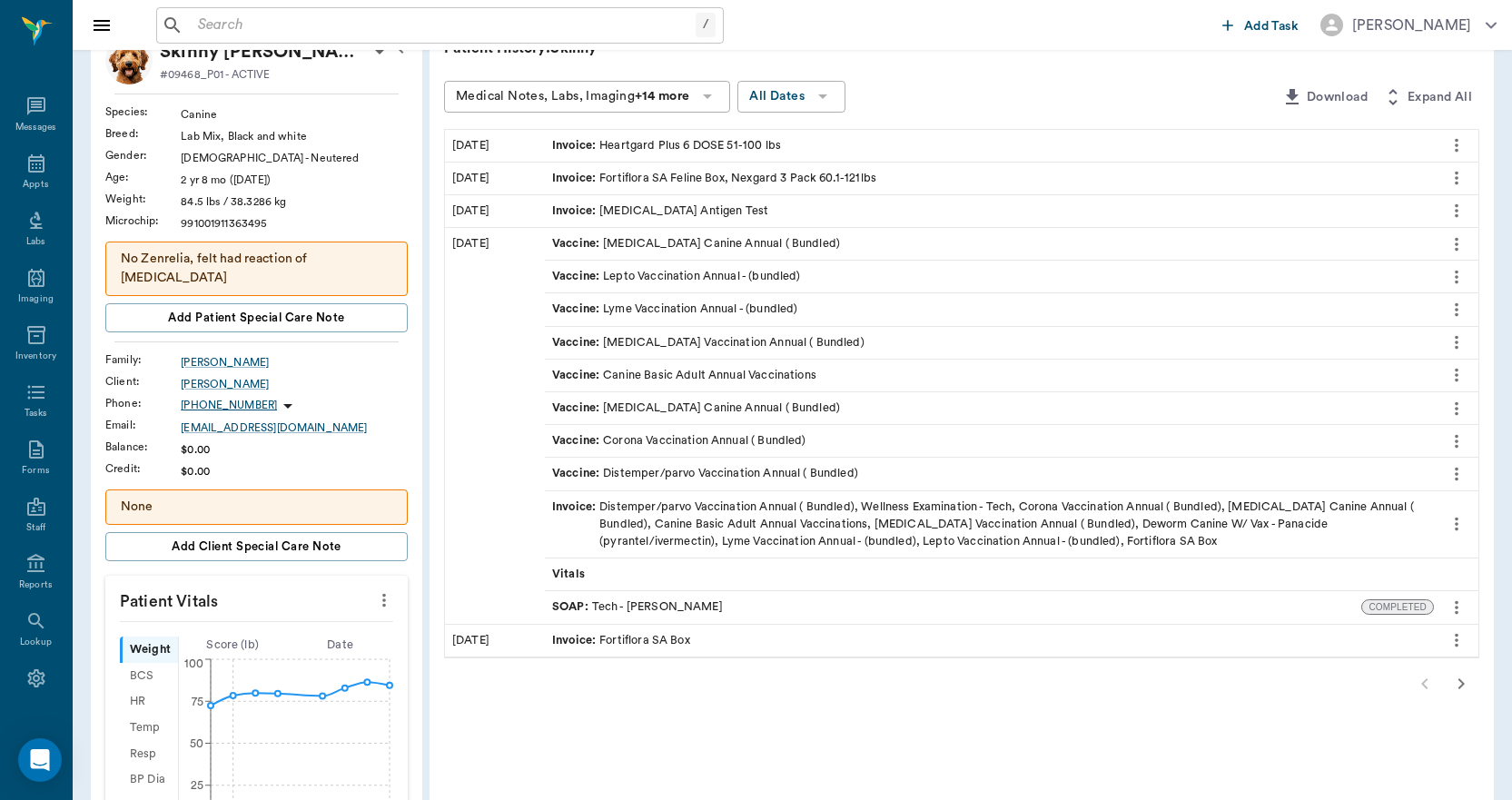
scroll to position [90, 0]
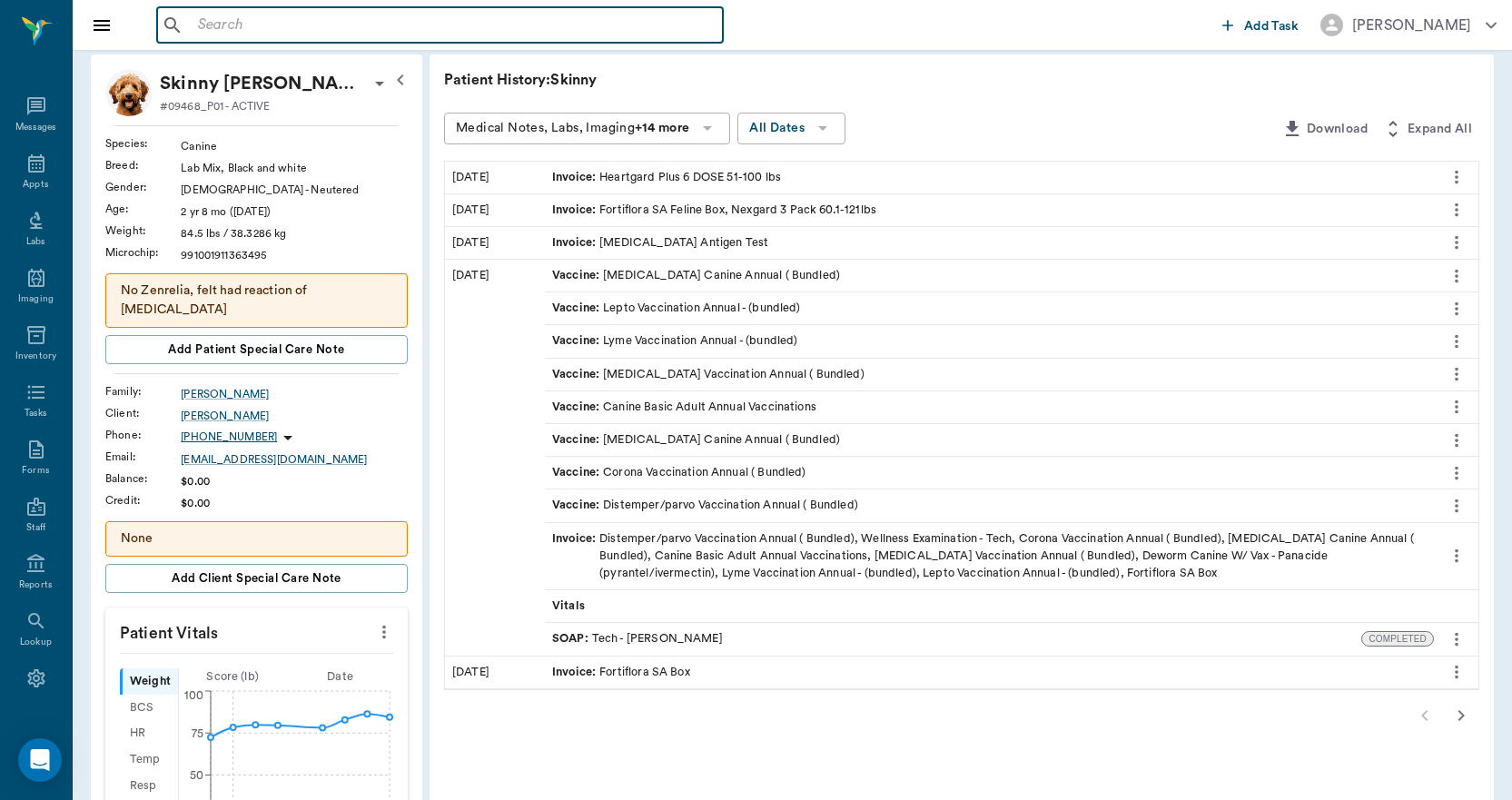
click at [307, 16] on input "text" at bounding box center [453, 26] width 524 height 26
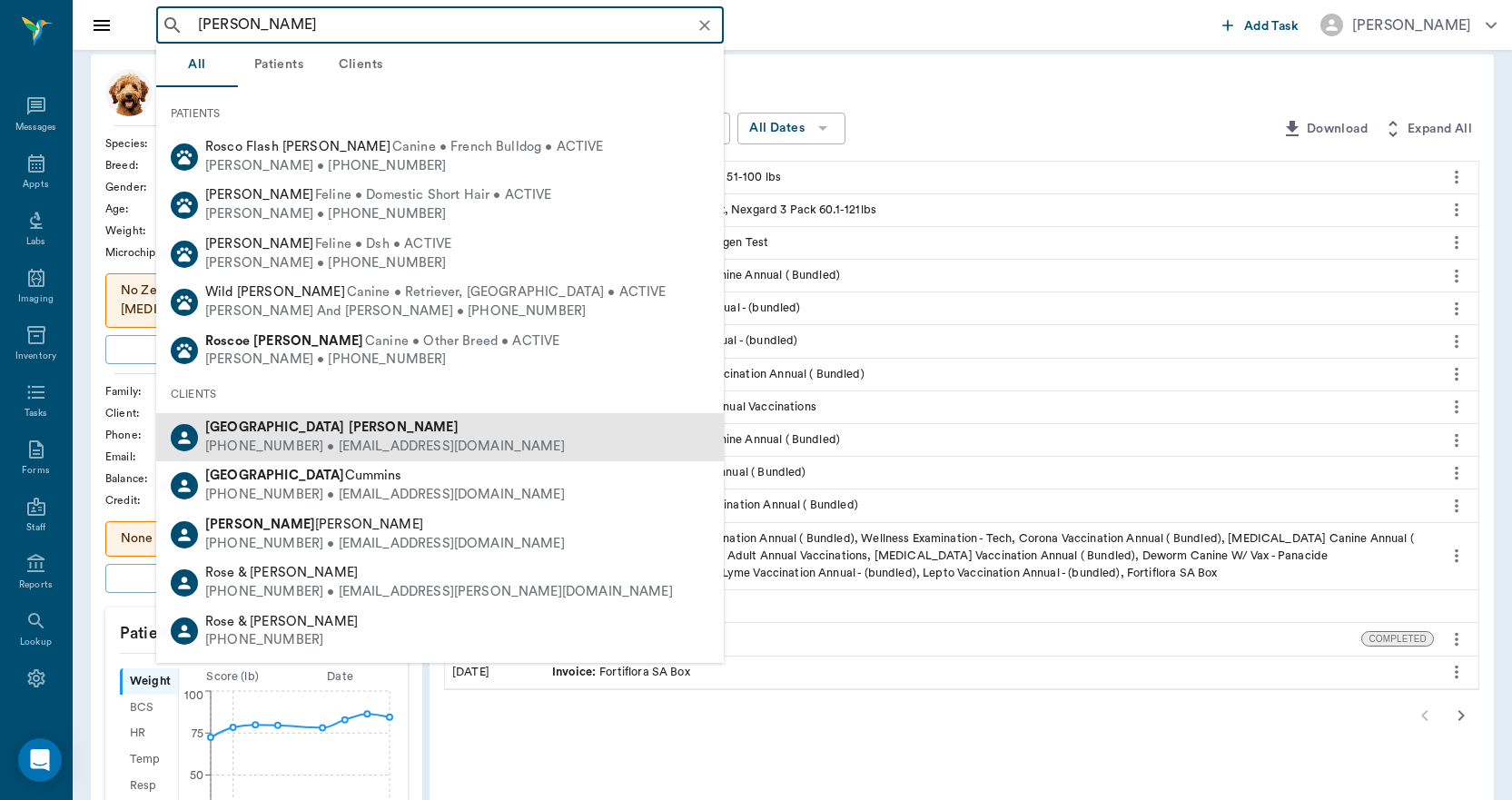
click at [263, 439] on div "(430) 291-3525 • DEVSTESSA@gmail.com" at bounding box center [385, 447] width 359 height 19
type input "DEVON ROS"
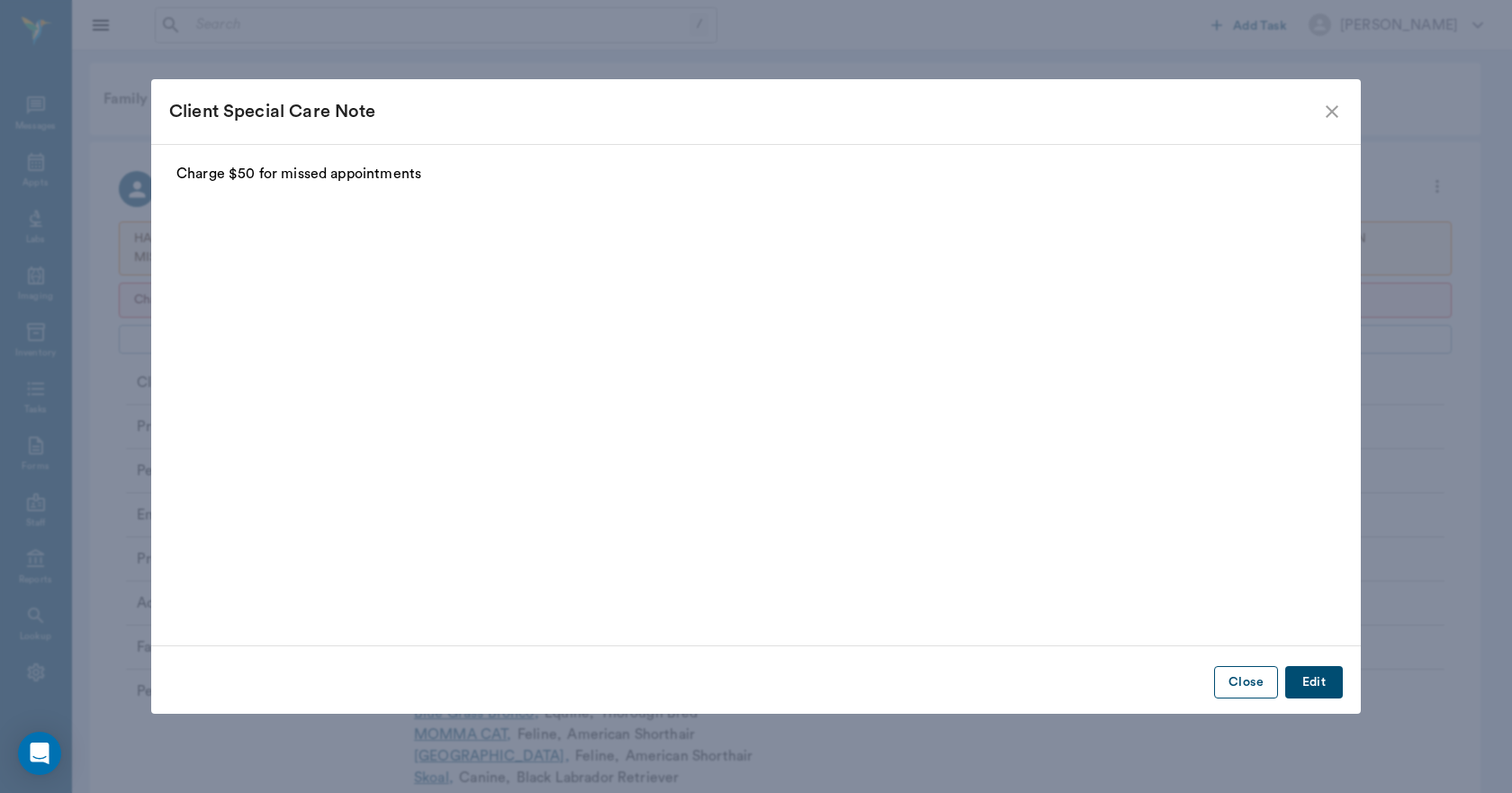
click at [1237, 679] on button "Close" at bounding box center [1245, 682] width 64 height 33
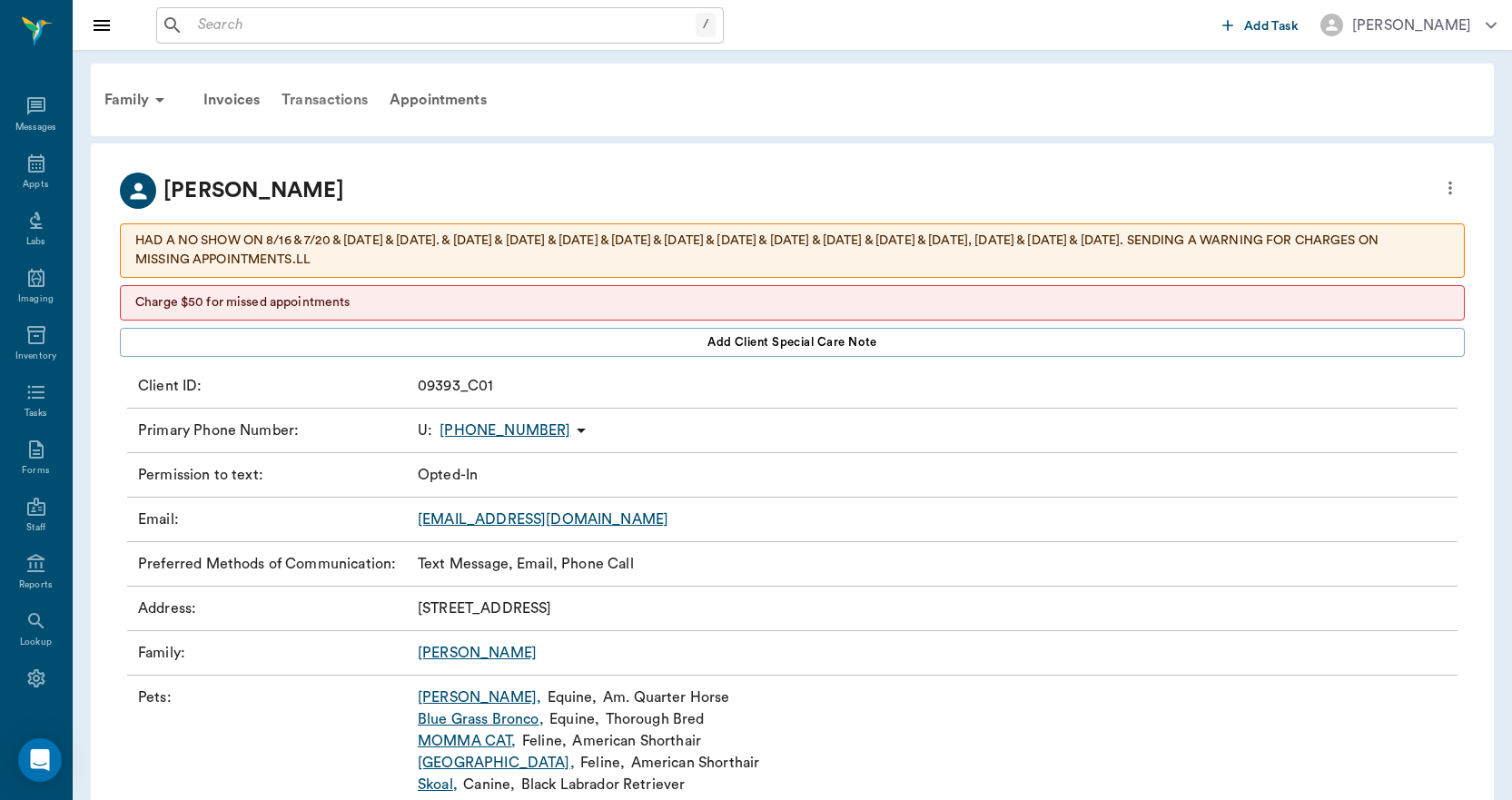
click at [328, 102] on div "Transactions" at bounding box center [325, 100] width 108 height 43
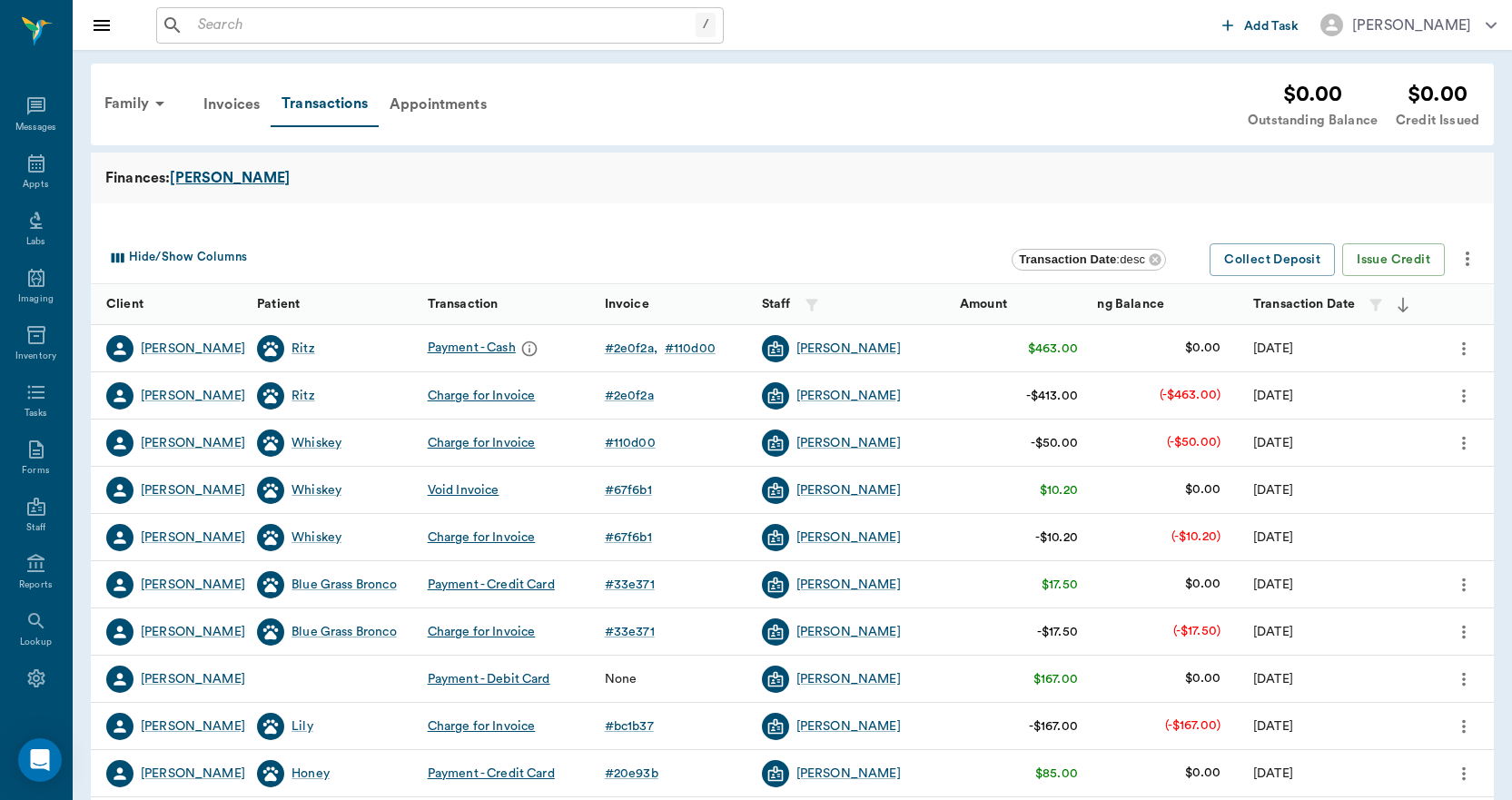
click at [199, 183] on div "Ross" at bounding box center [230, 178] width 120 height 22
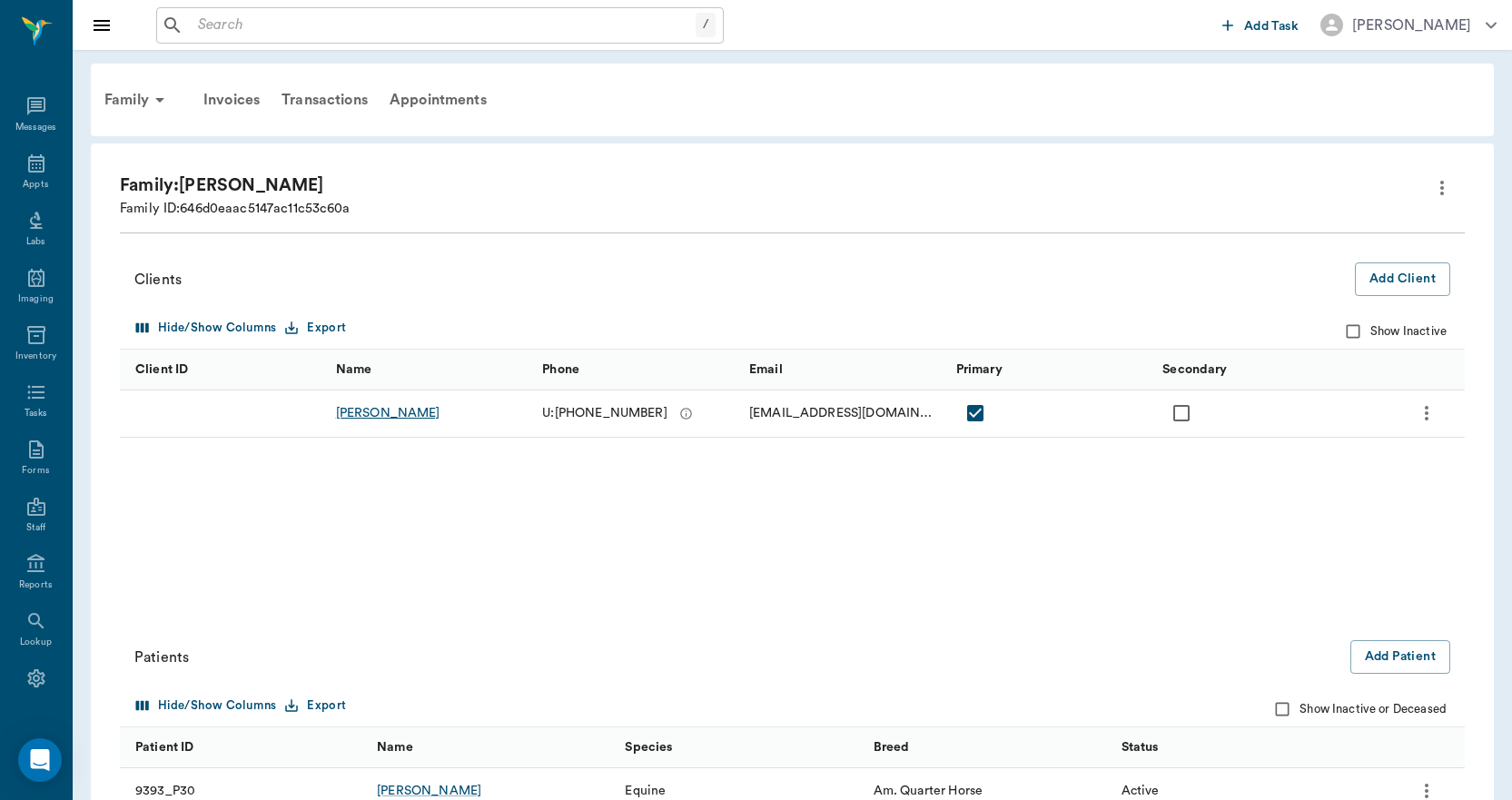
click at [366, 416] on div "Devon Ross" at bounding box center [388, 412] width 104 height 18
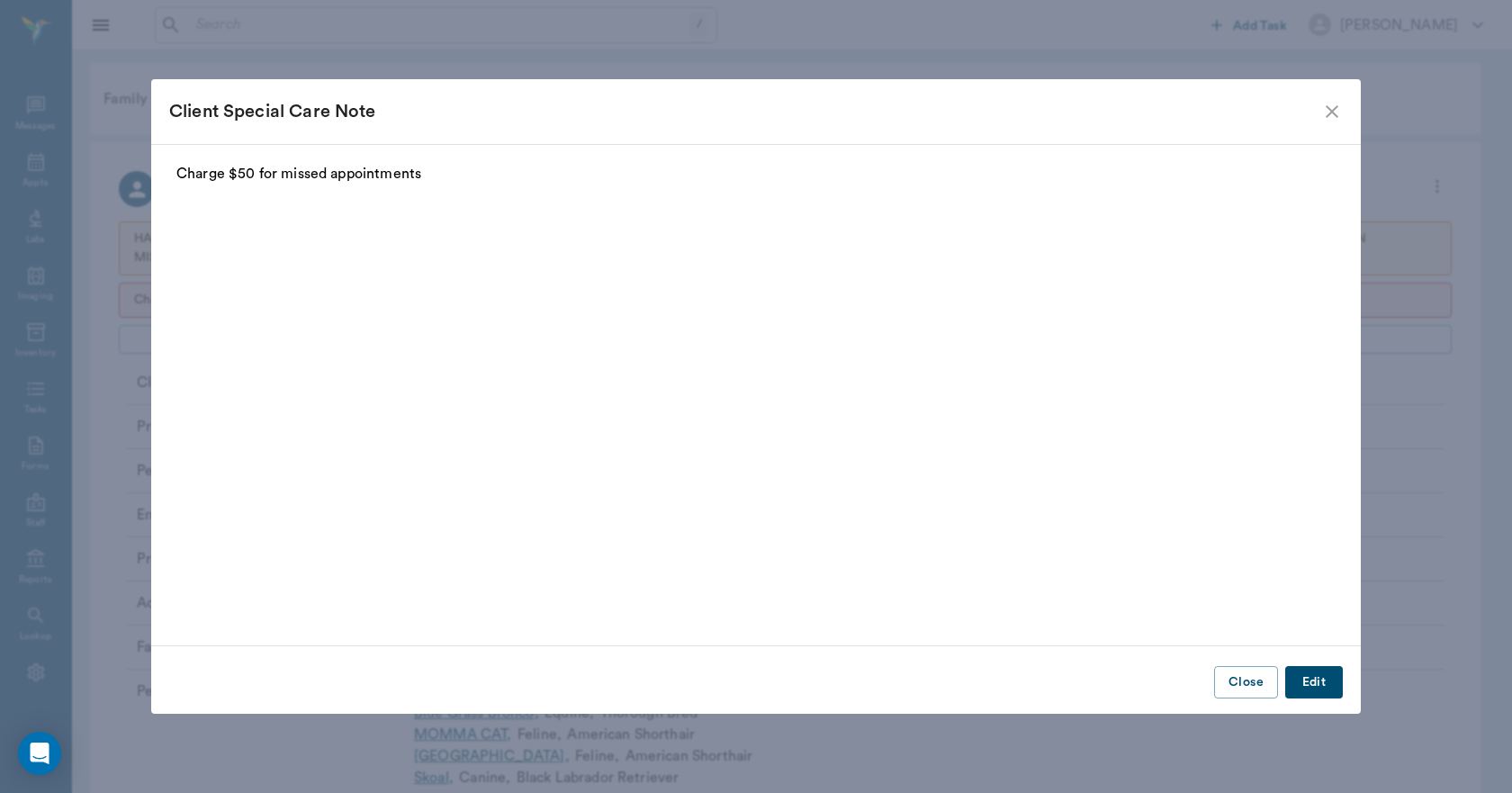
click at [1309, 682] on button "Edit" at bounding box center [1313, 682] width 57 height 33
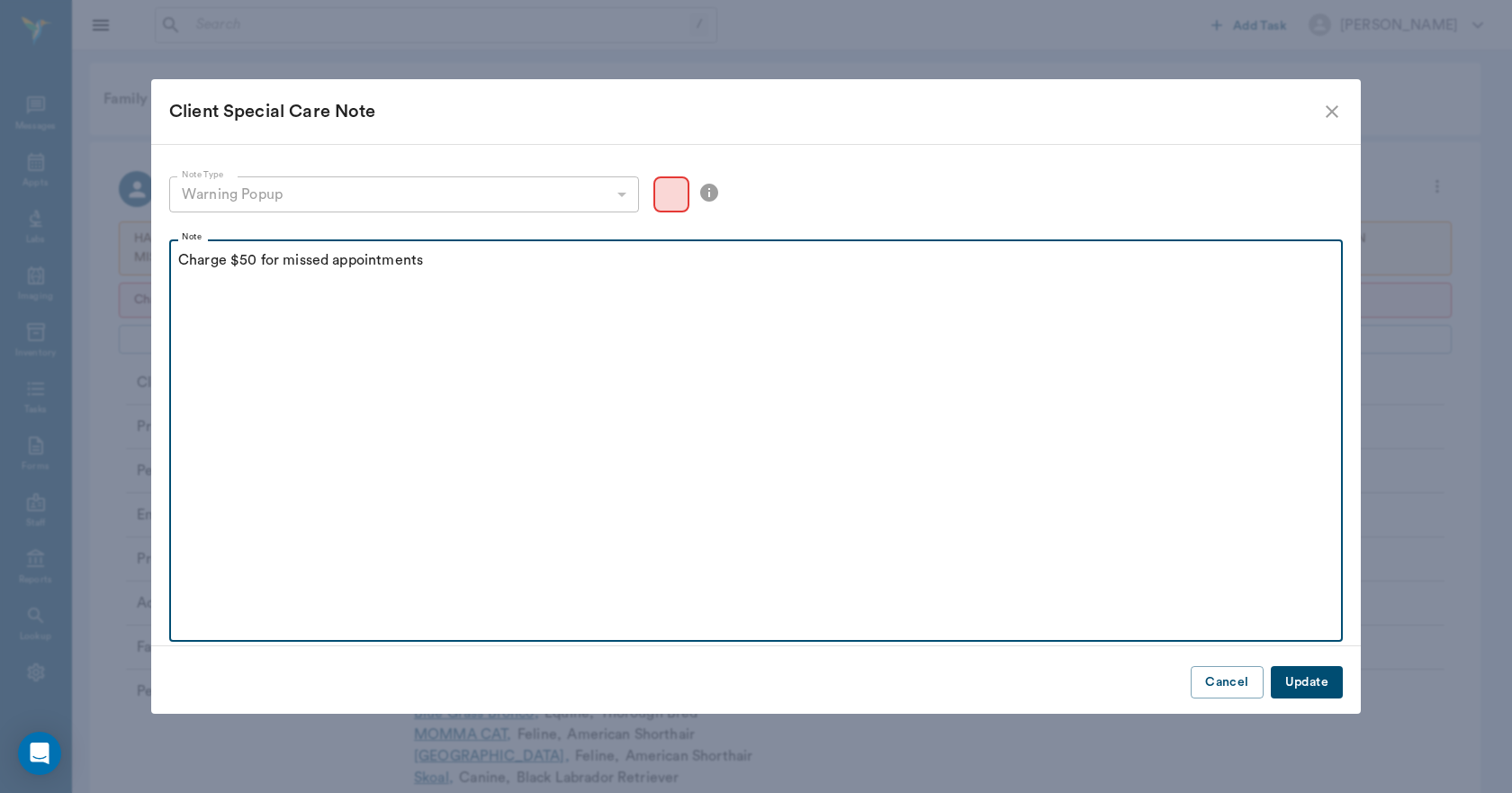
click at [445, 262] on p "Charge $50 for missed appointments" at bounding box center [755, 260] width 1155 height 21
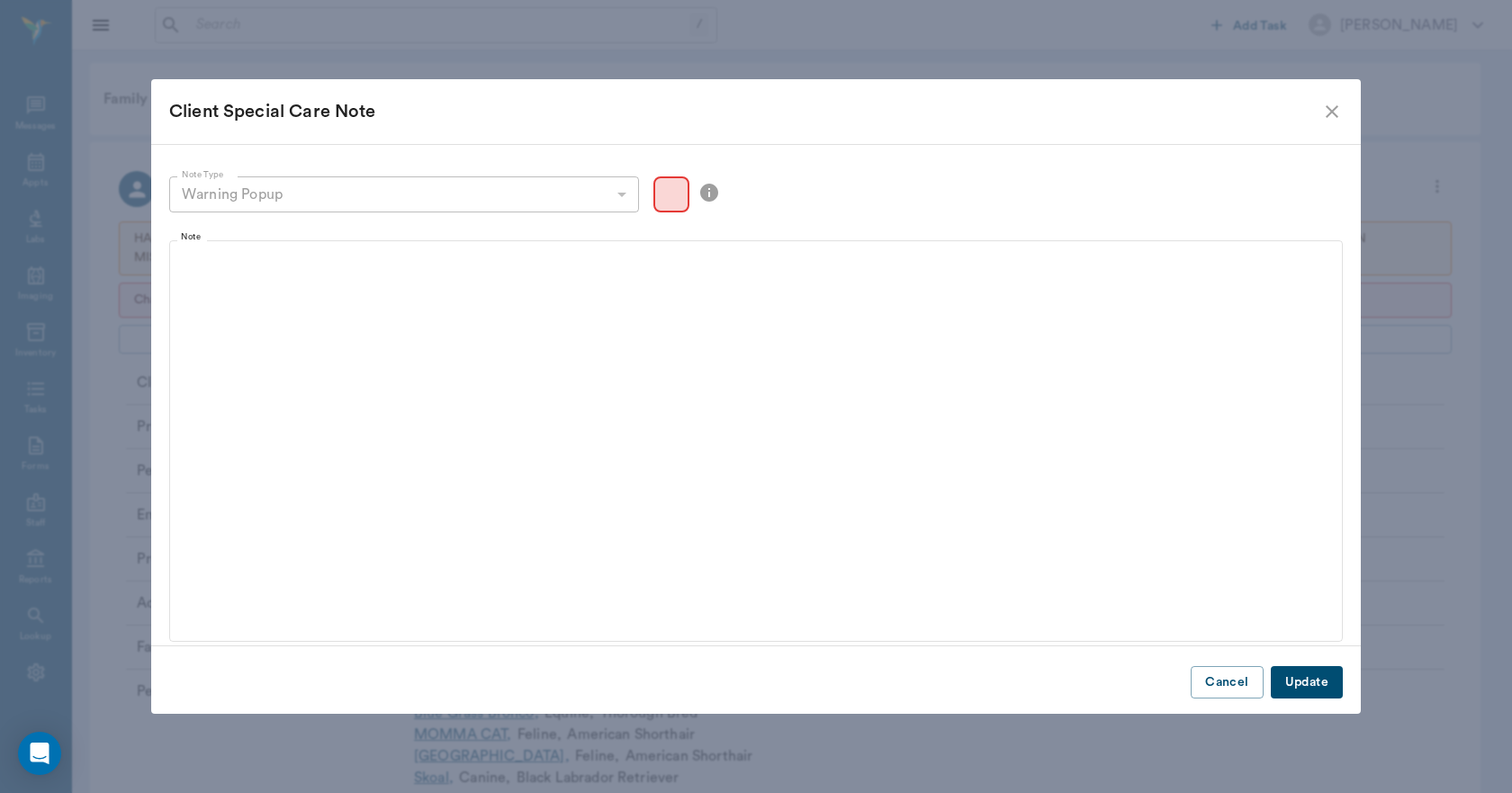
click at [1306, 676] on button "Update" at bounding box center [1307, 682] width 72 height 33
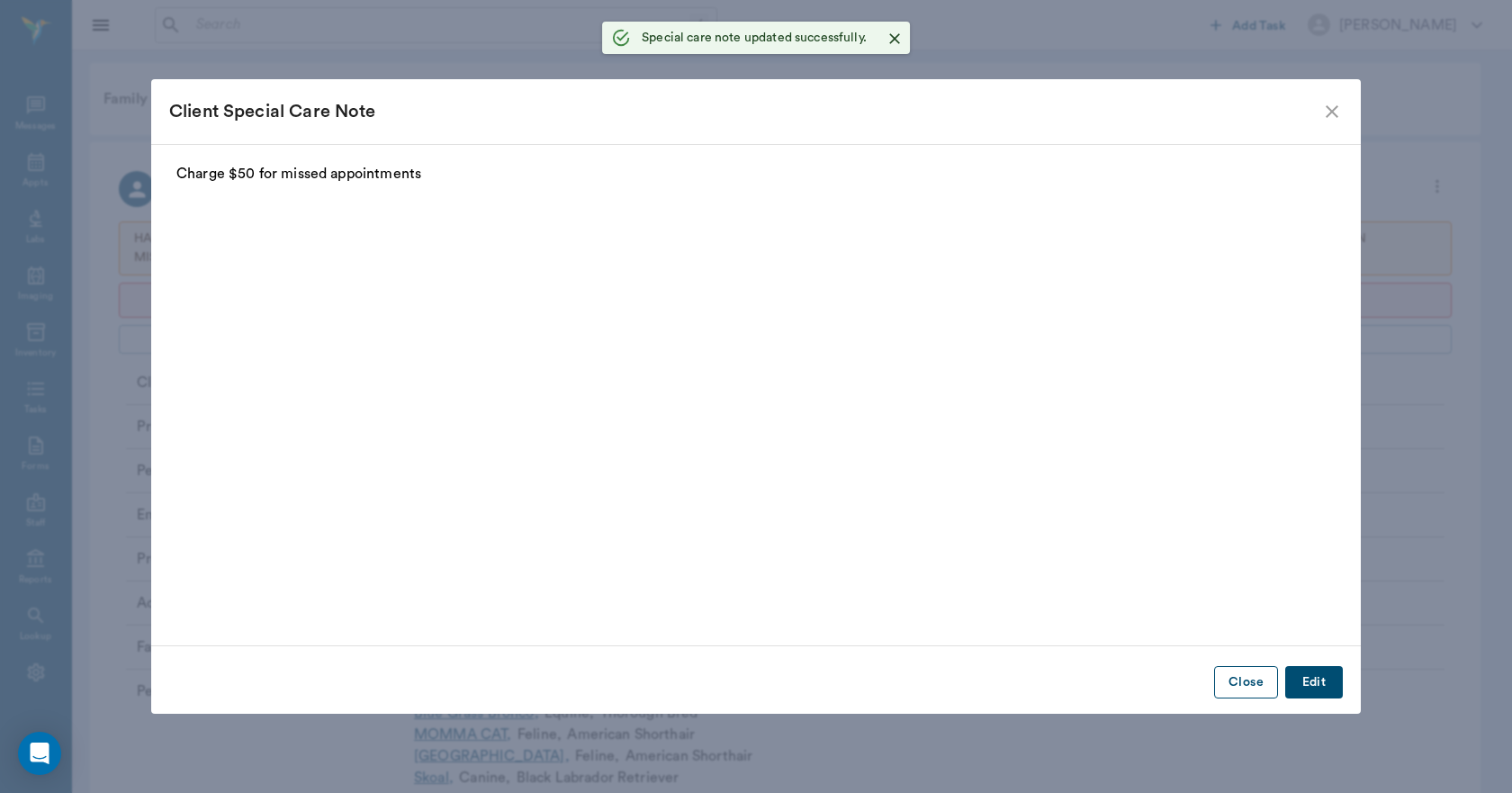
click at [1249, 674] on button "Close" at bounding box center [1245, 682] width 64 height 33
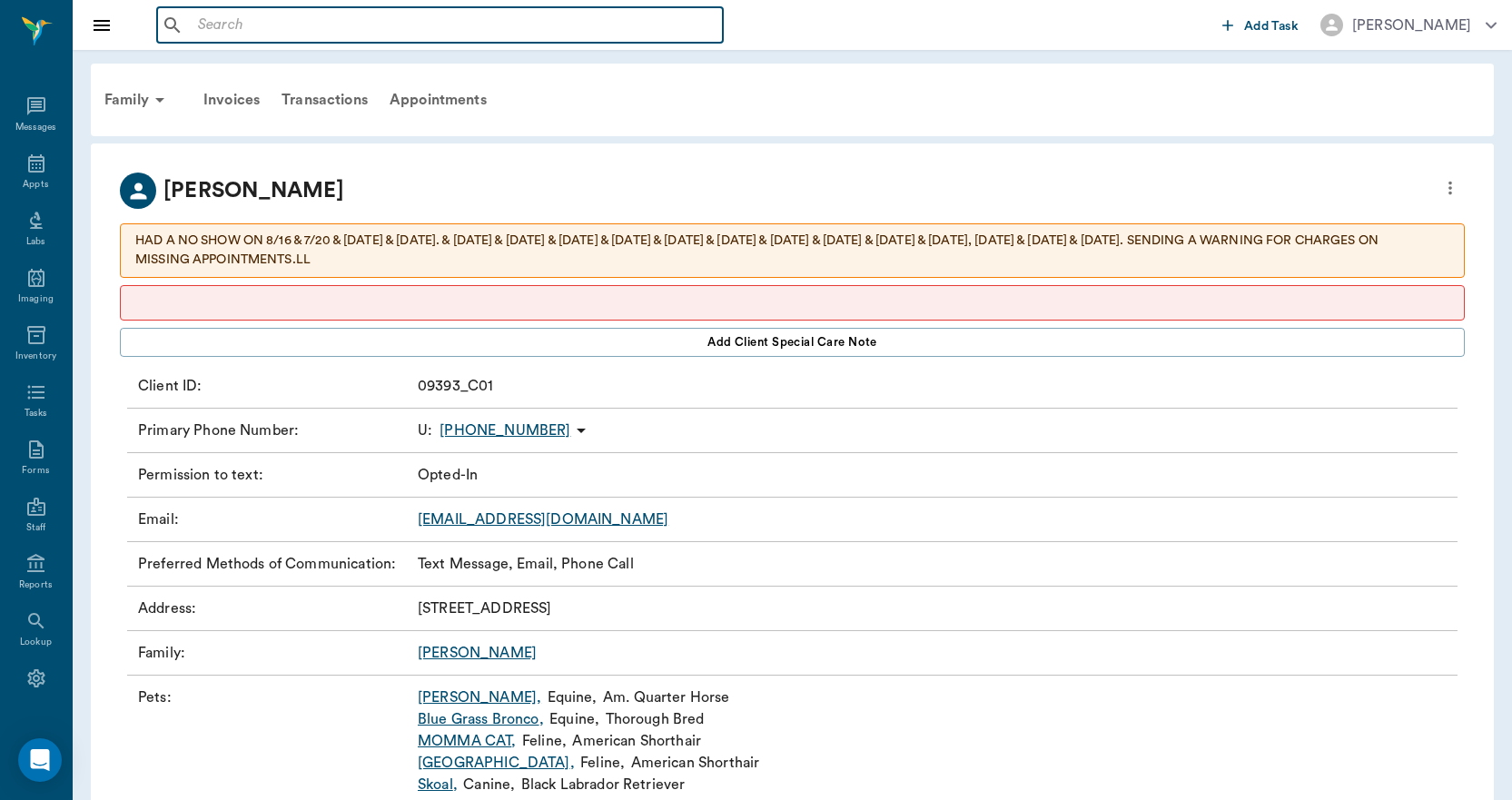
click at [408, 27] on input "text" at bounding box center [453, 26] width 524 height 26
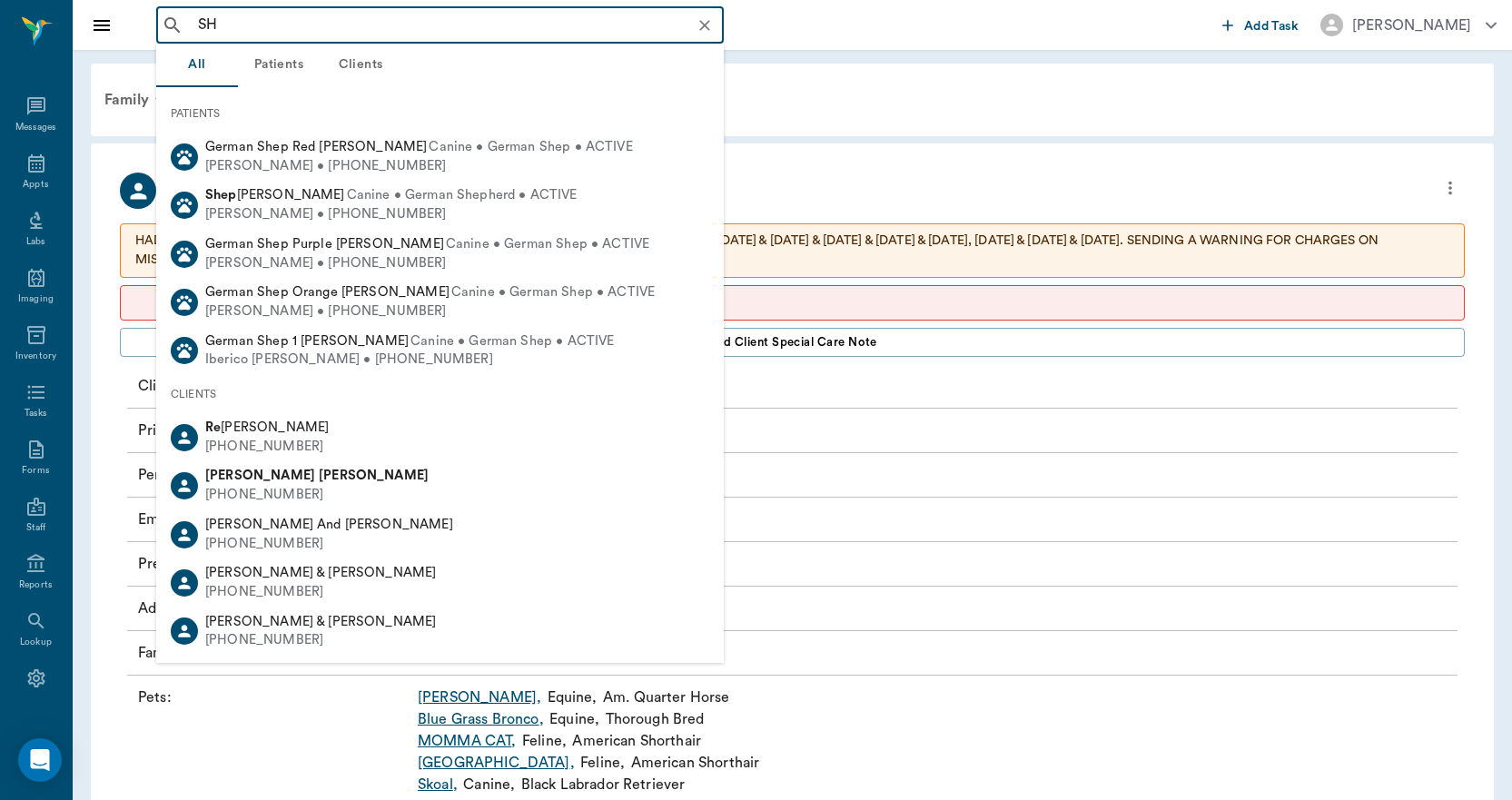
type input "S"
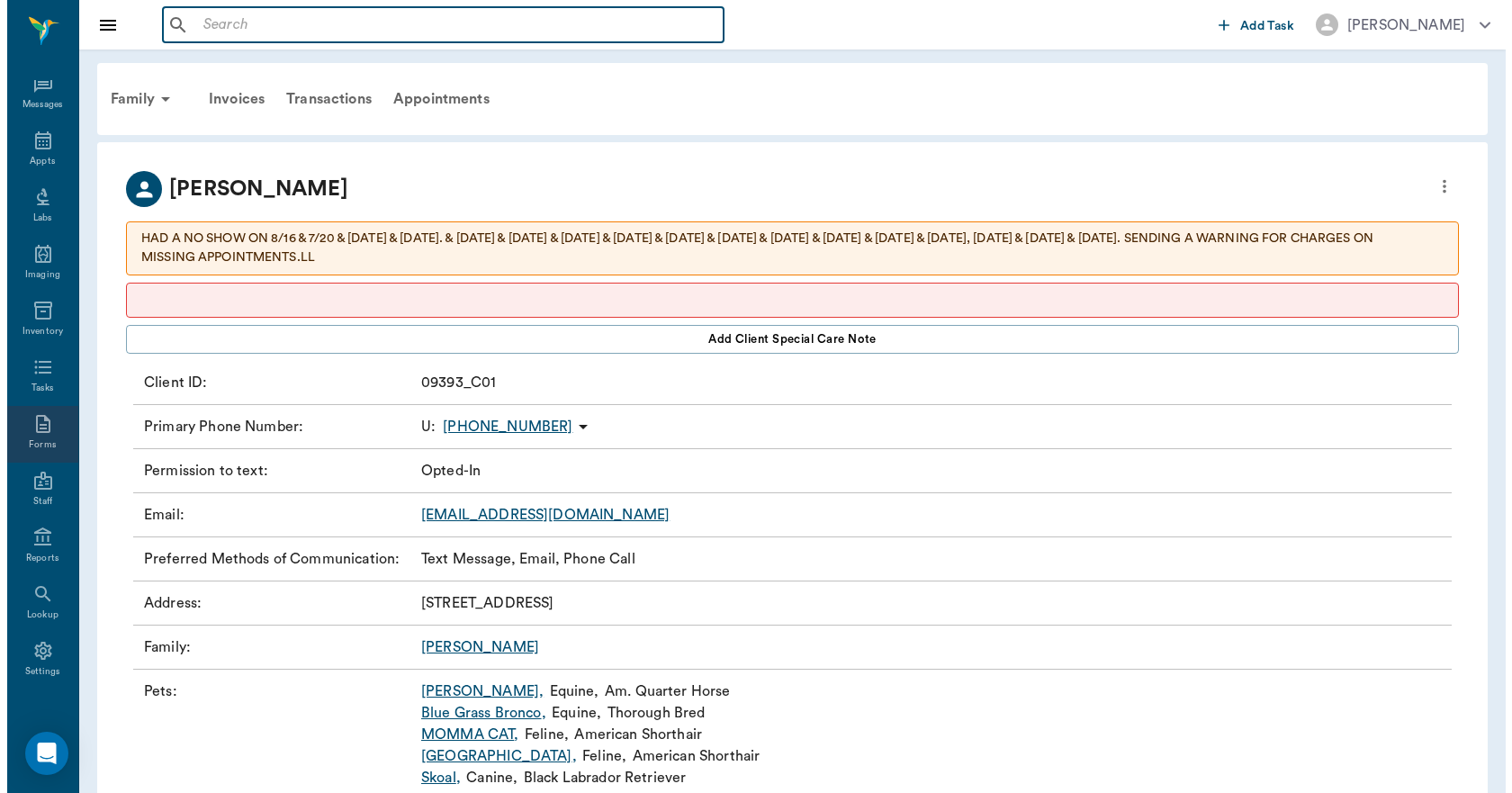
scroll to position [33, 0]
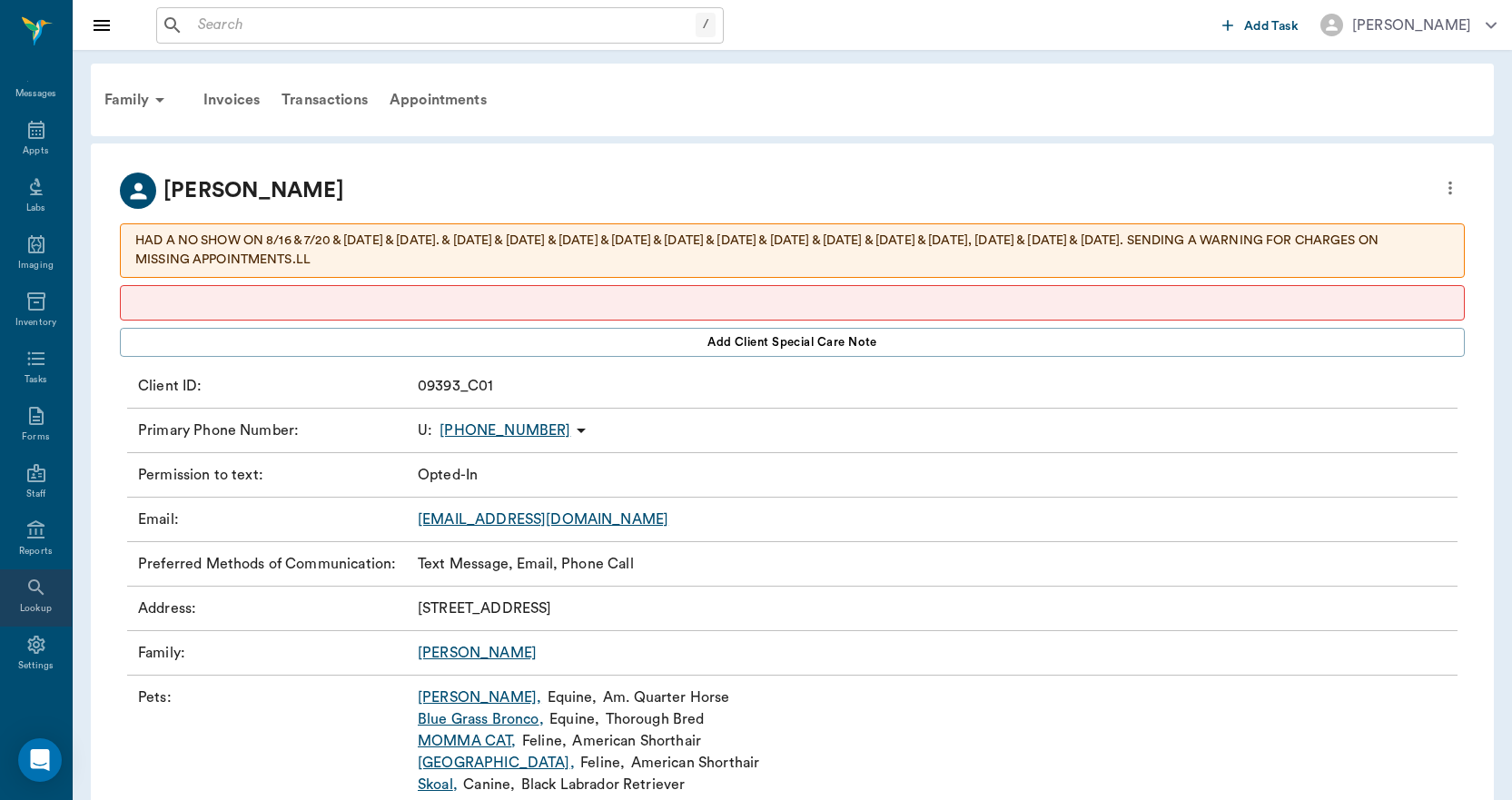
click at [42, 592] on div "Lookup" at bounding box center [35, 598] width 72 height 57
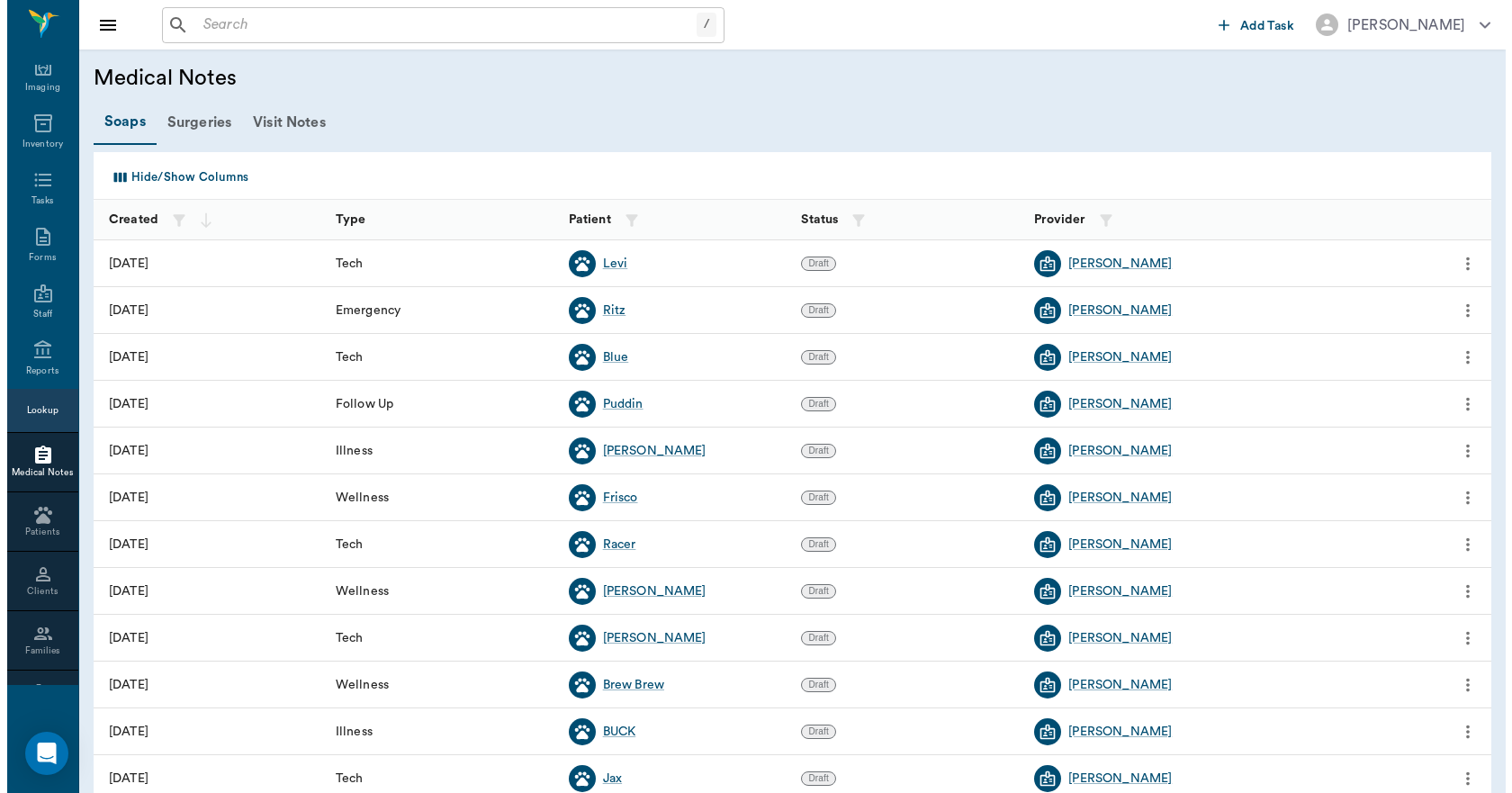
scroll to position [304, 0]
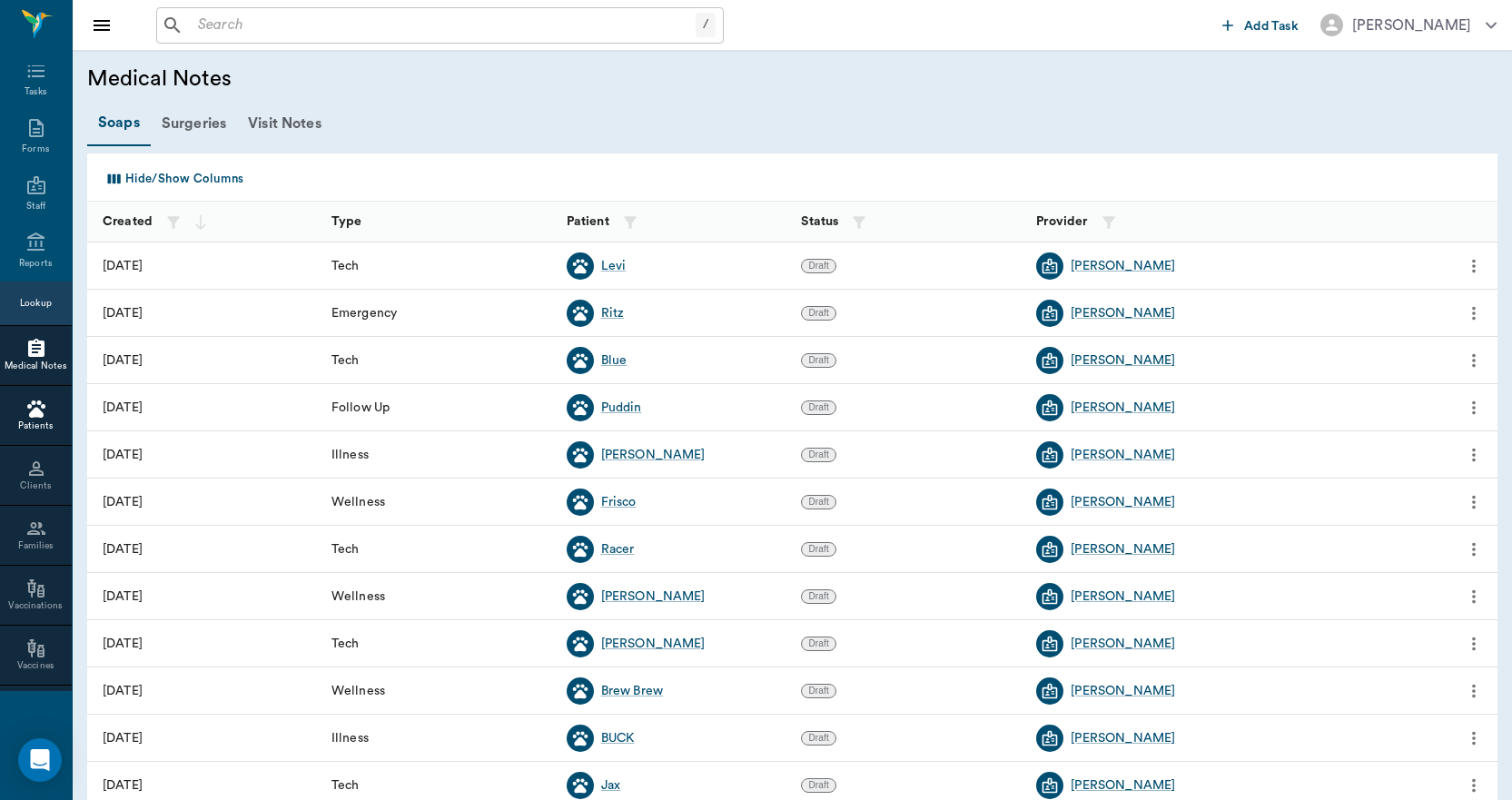
click at [10, 403] on div at bounding box center [35, 408] width 72 height 22
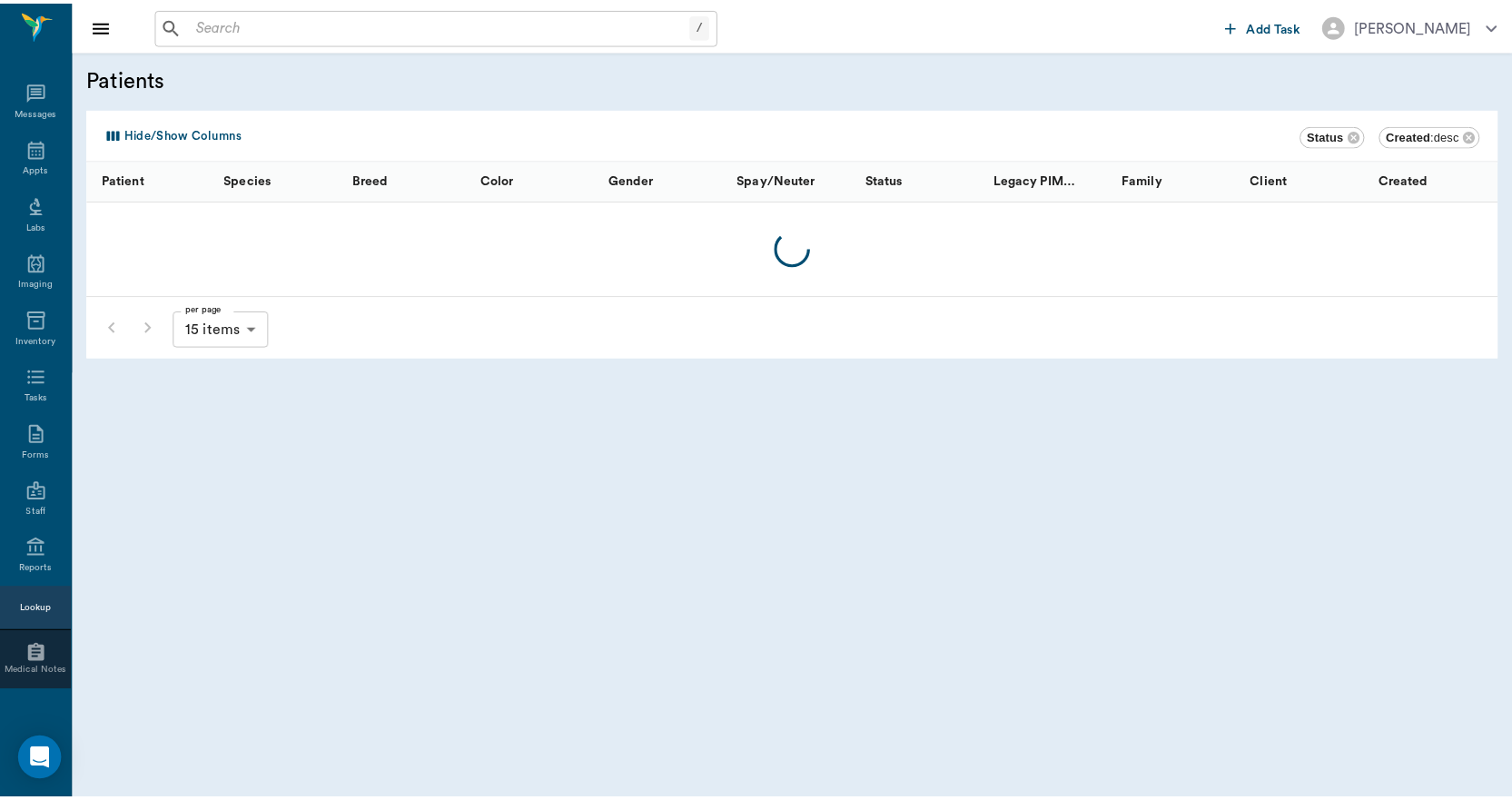
scroll to position [306, 0]
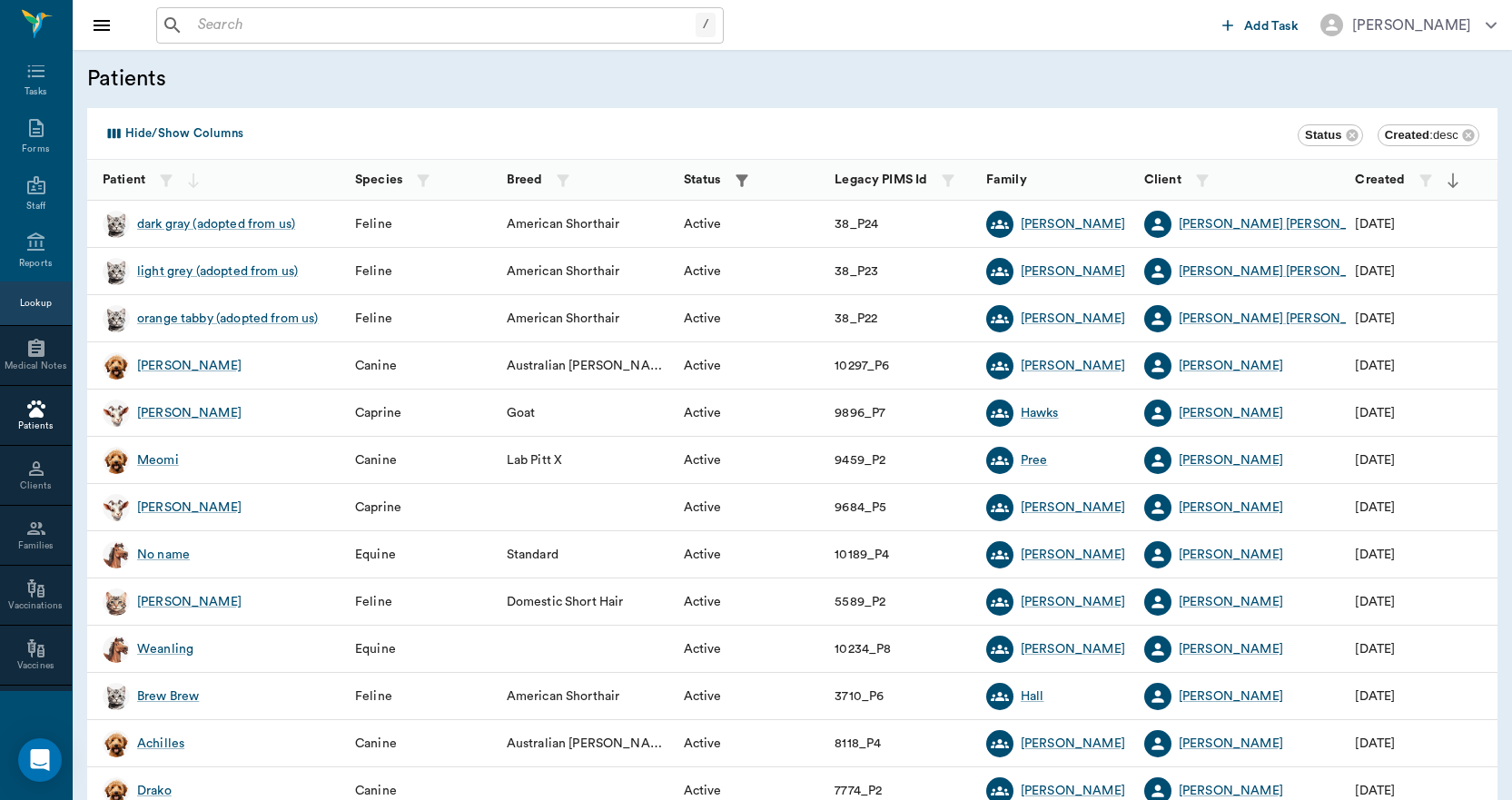
click at [748, 181] on icon "button" at bounding box center [741, 181] width 18 height 18
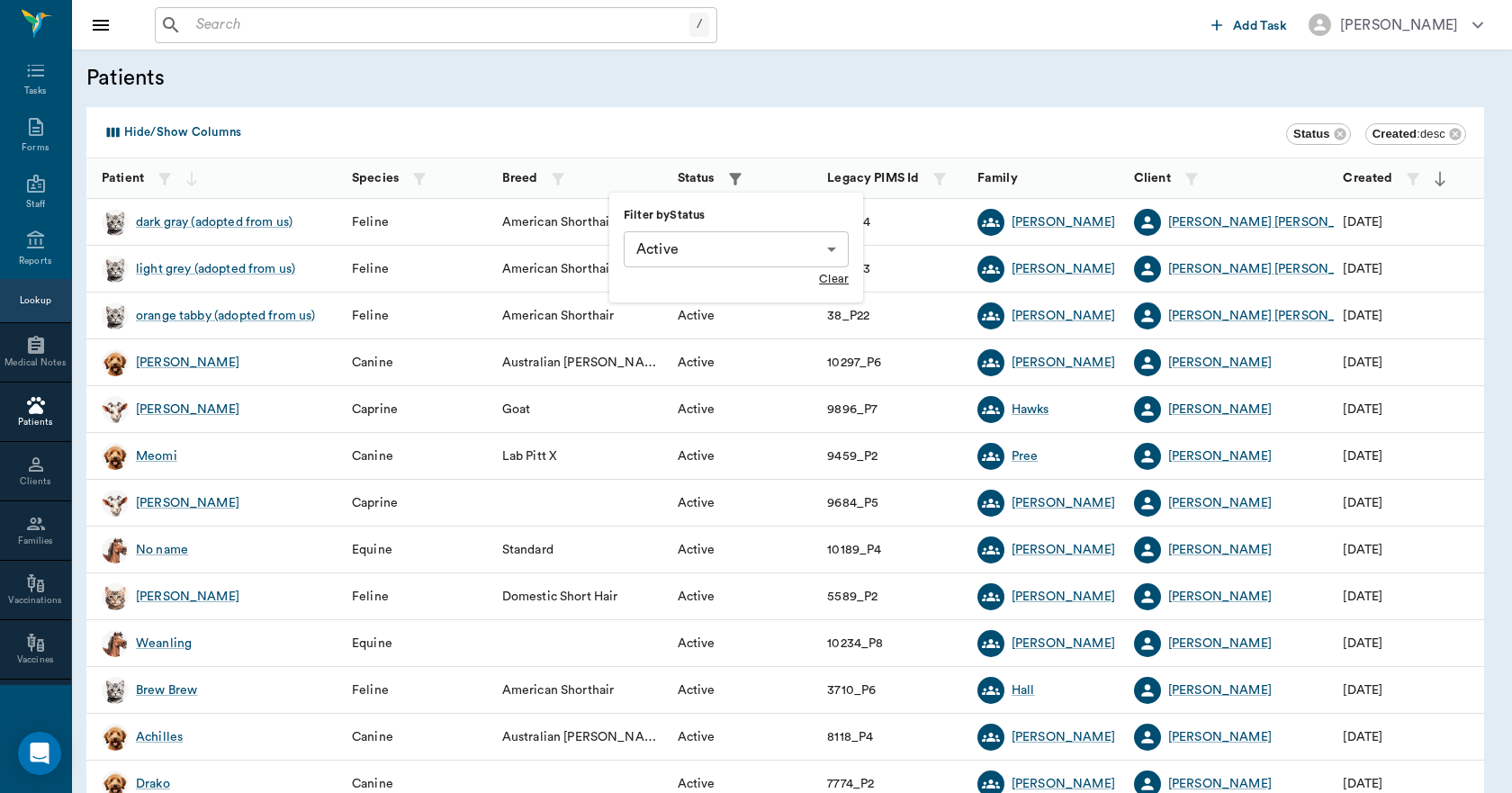
click at [731, 172] on div at bounding box center [756, 396] width 1512 height 793
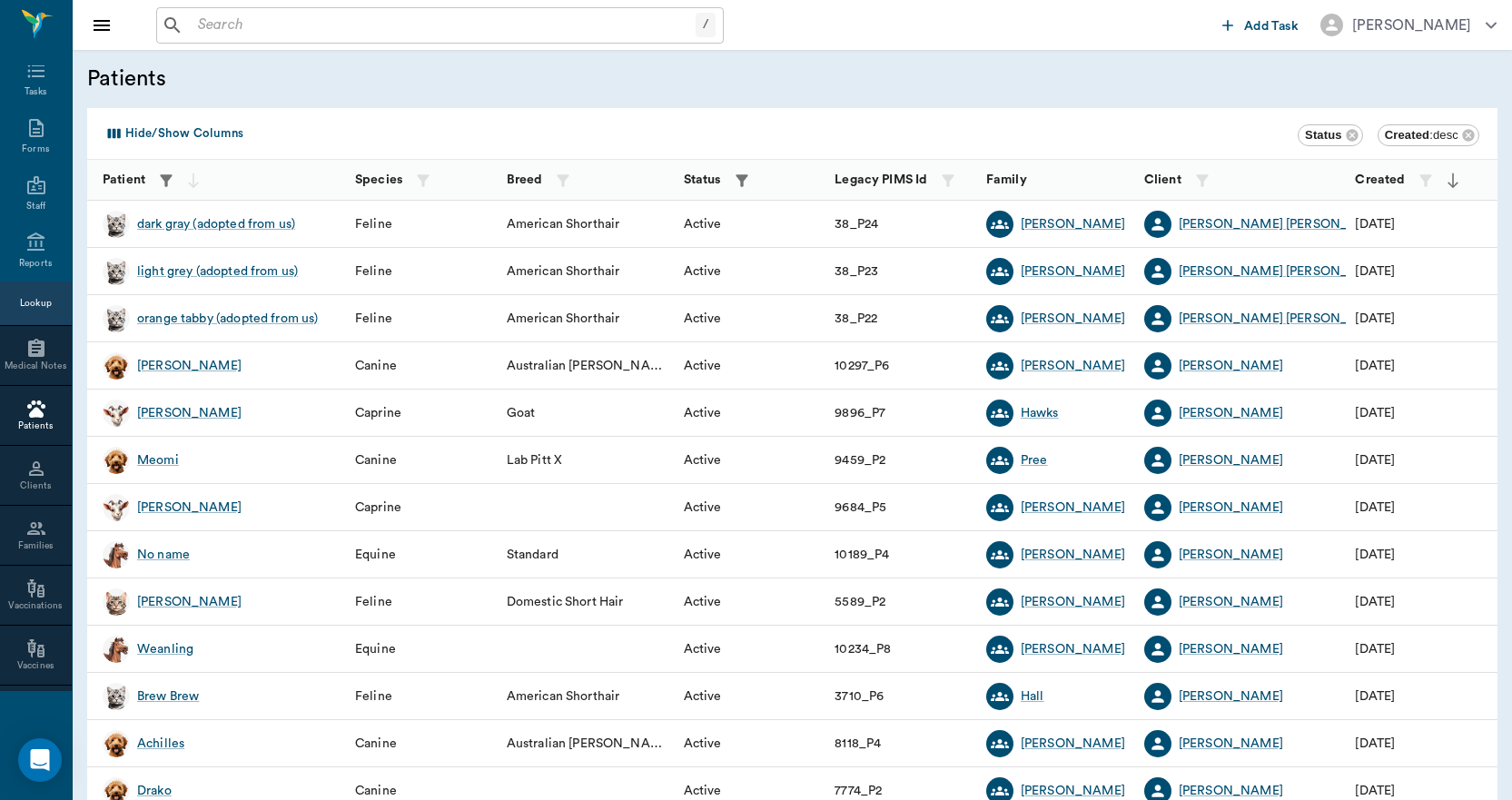
click at [174, 183] on icon "button" at bounding box center [166, 181] width 18 height 18
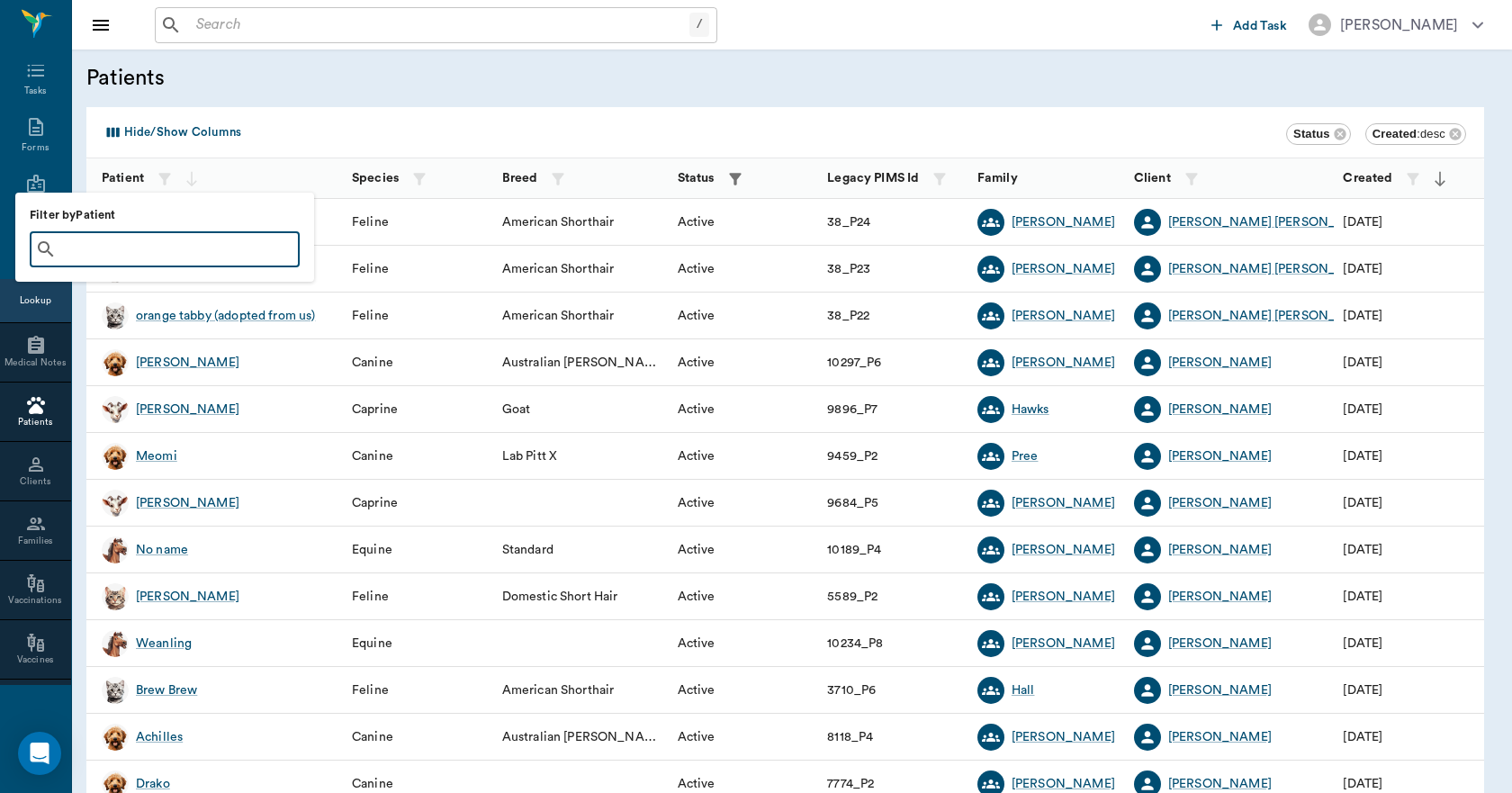
click at [169, 249] on input "text" at bounding box center [178, 249] width 228 height 25
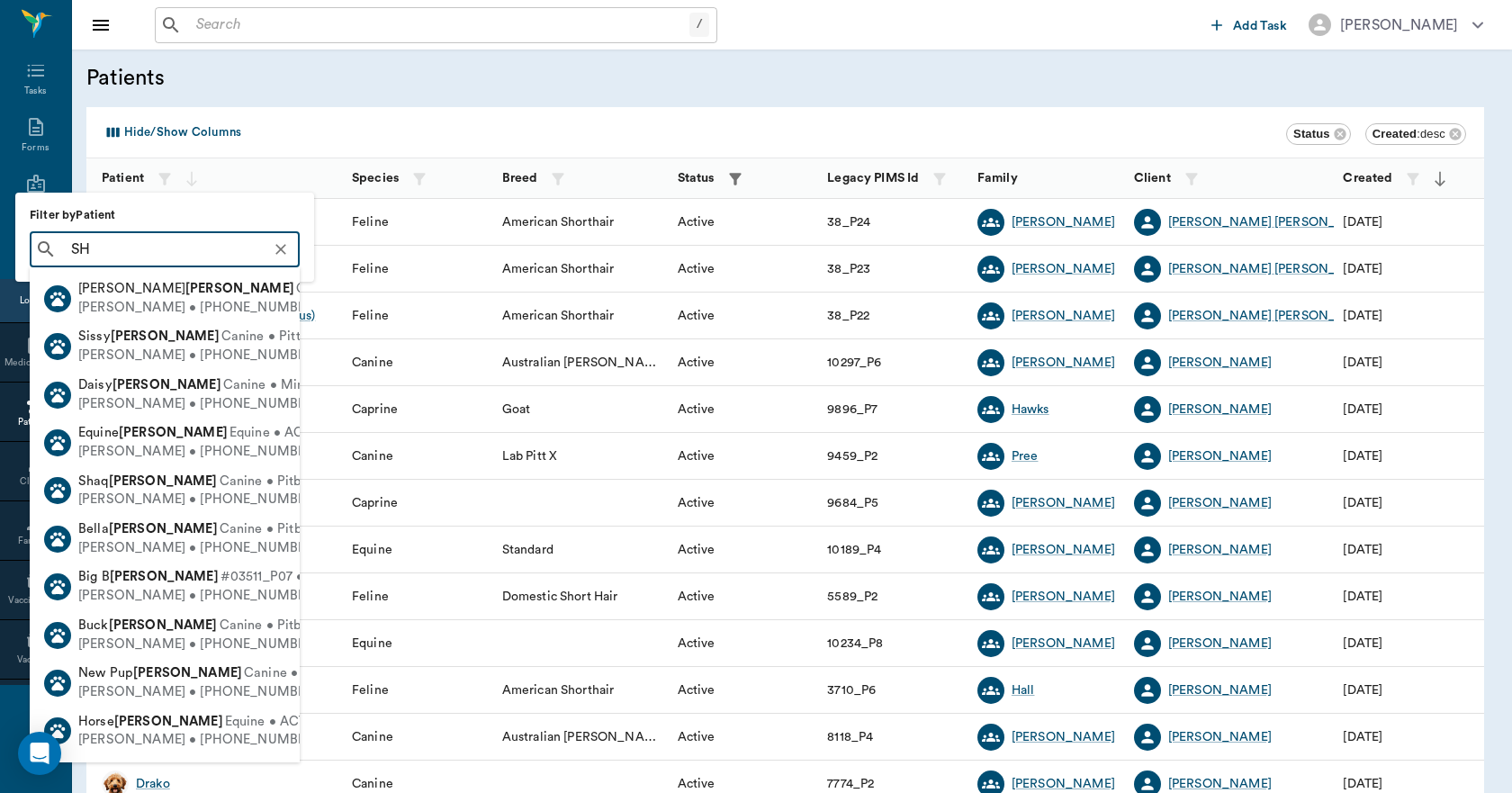
type input "S"
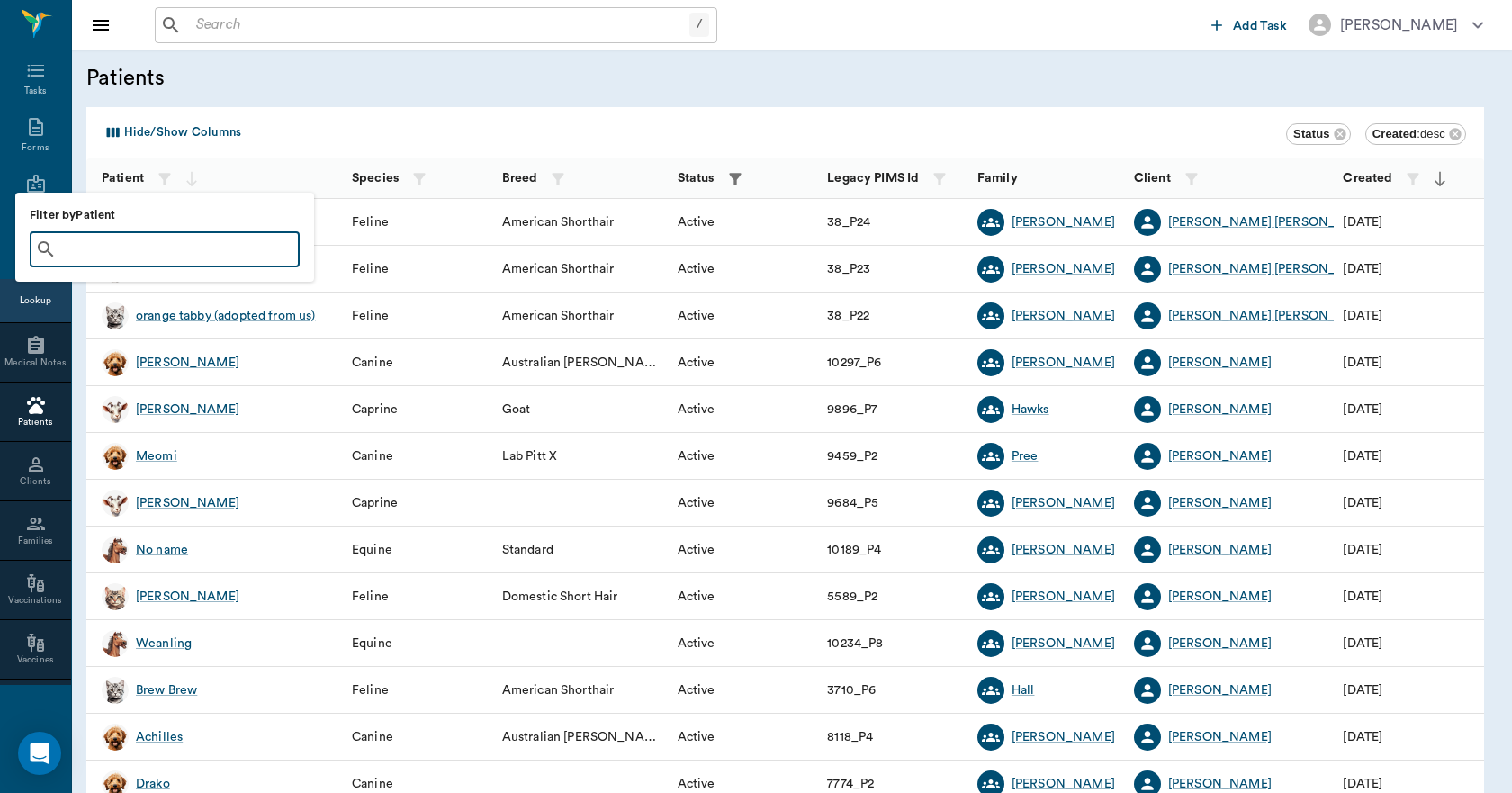
click at [350, 85] on div at bounding box center [756, 396] width 1512 height 793
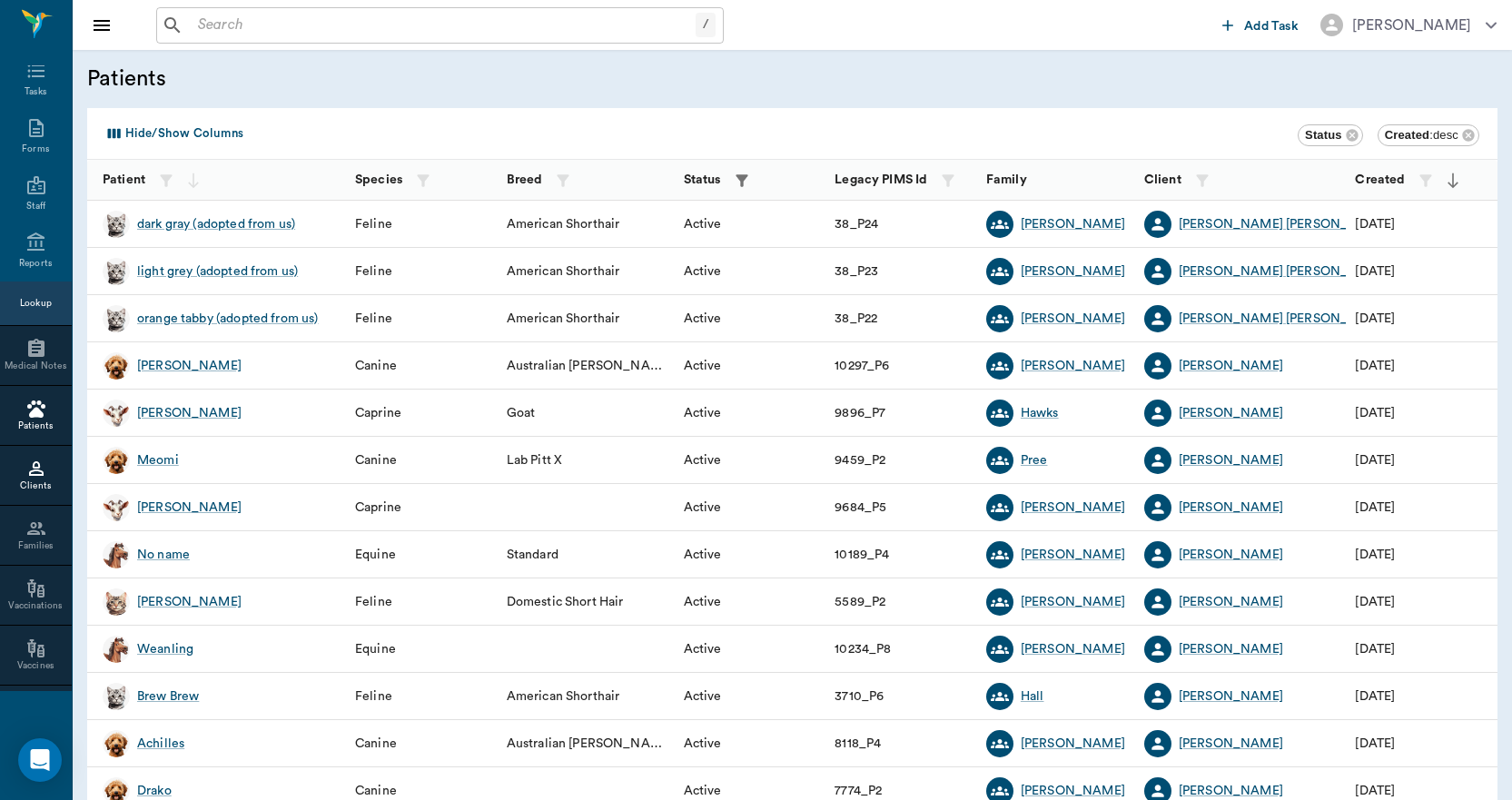
click at [36, 468] on icon at bounding box center [36, 468] width 22 height 22
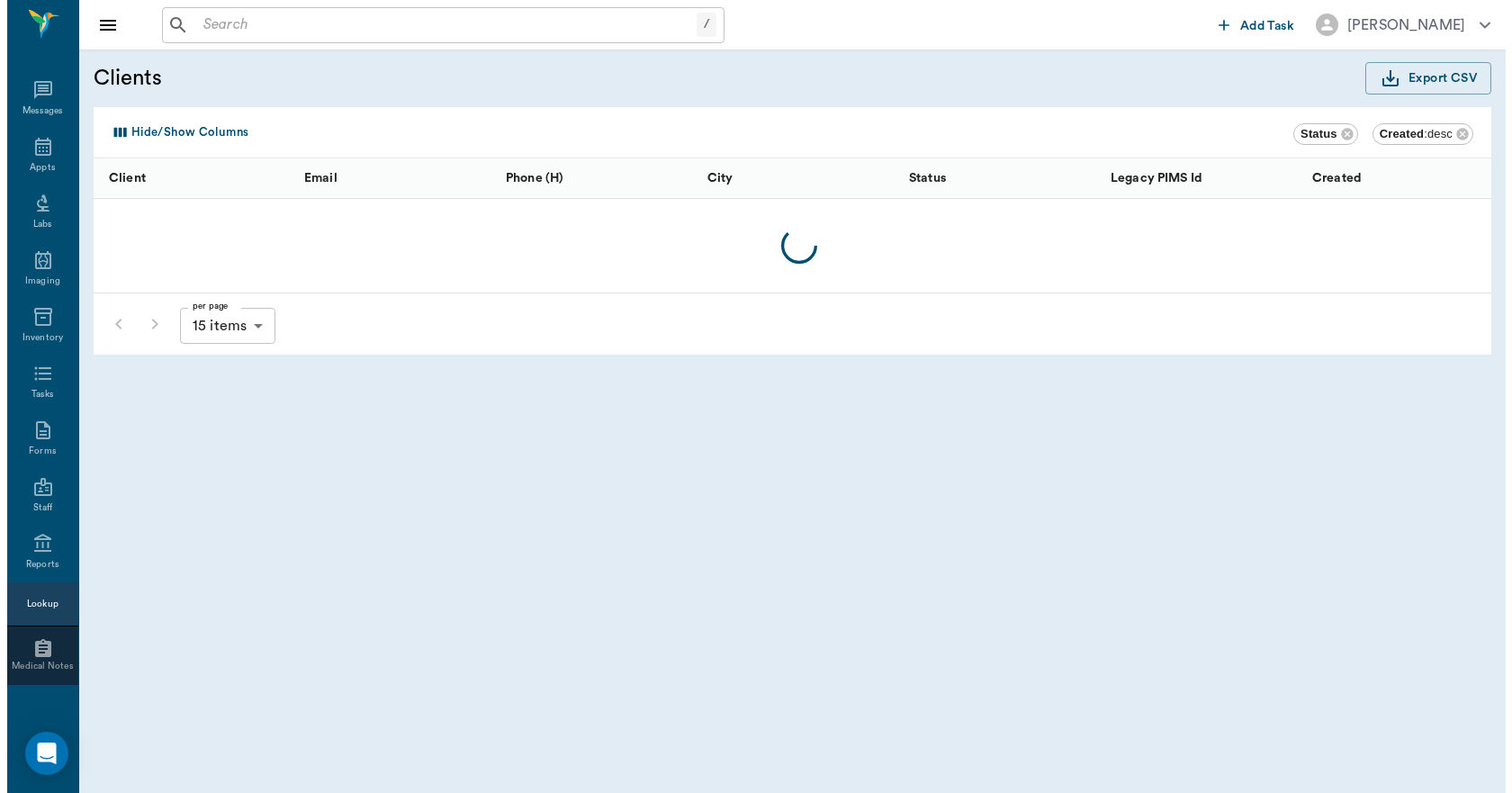
scroll to position [304, 0]
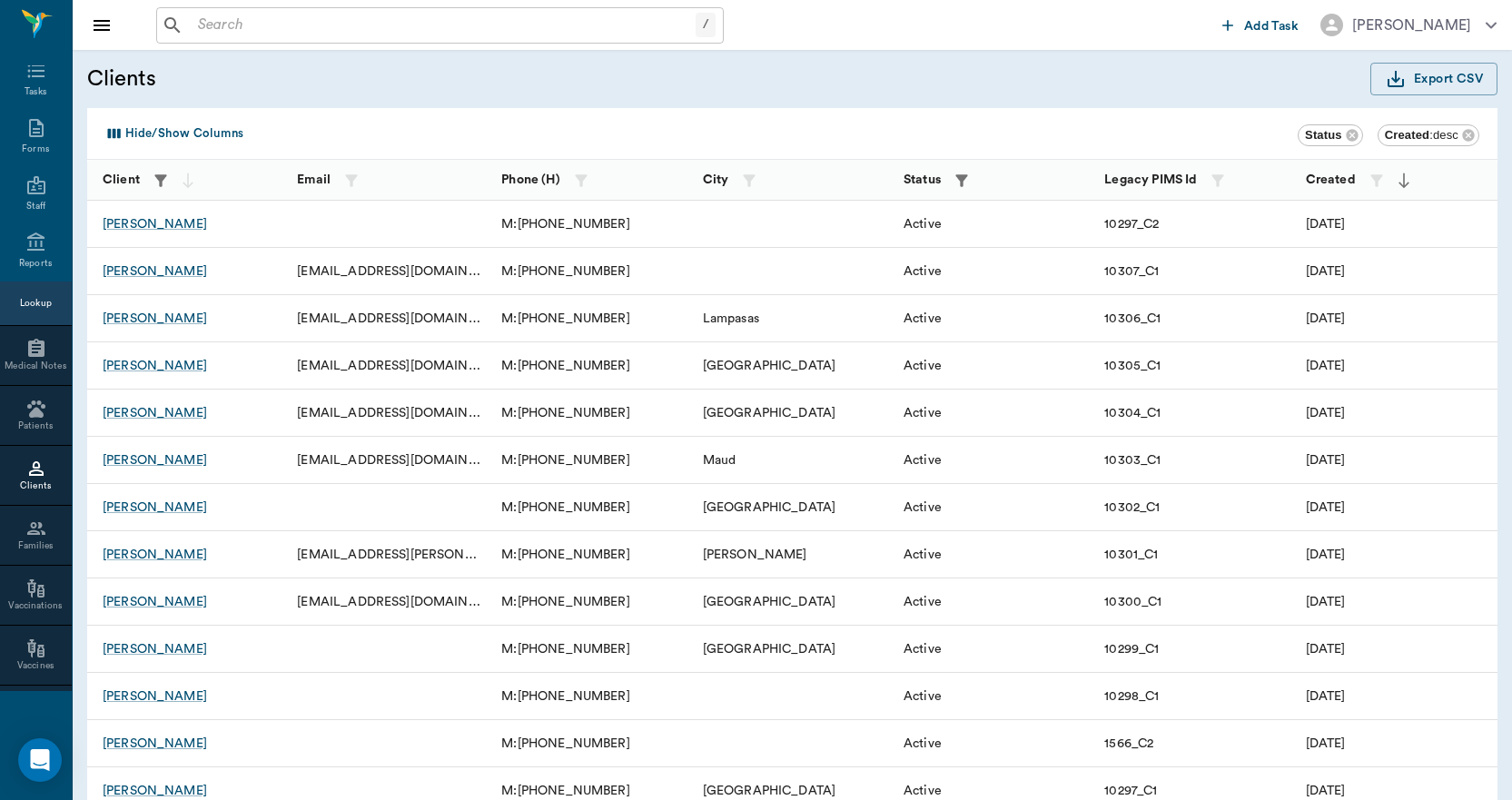
click at [166, 183] on icon "button" at bounding box center [160, 181] width 18 height 18
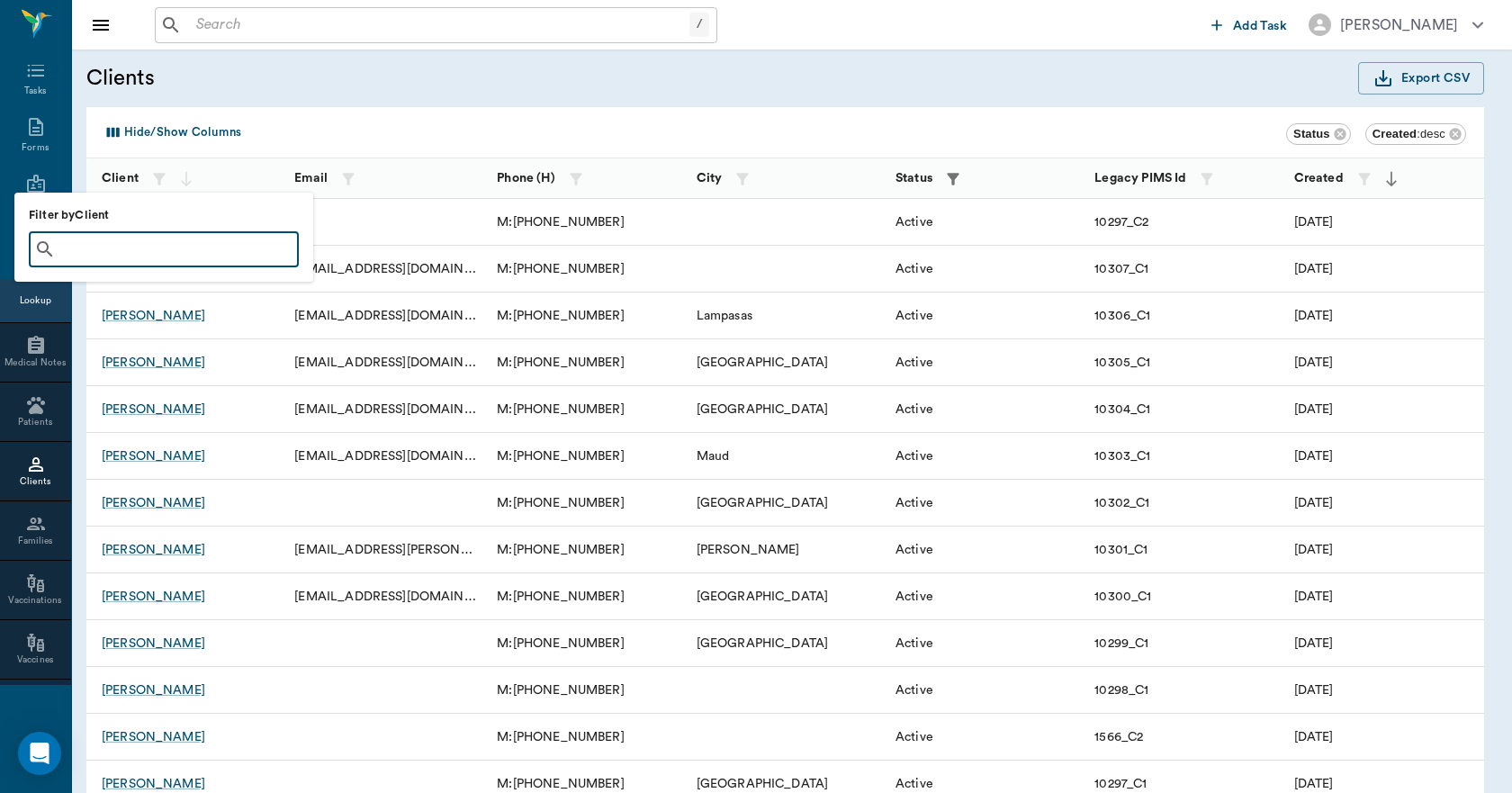
click at [139, 241] on input "text" at bounding box center [177, 249] width 228 height 25
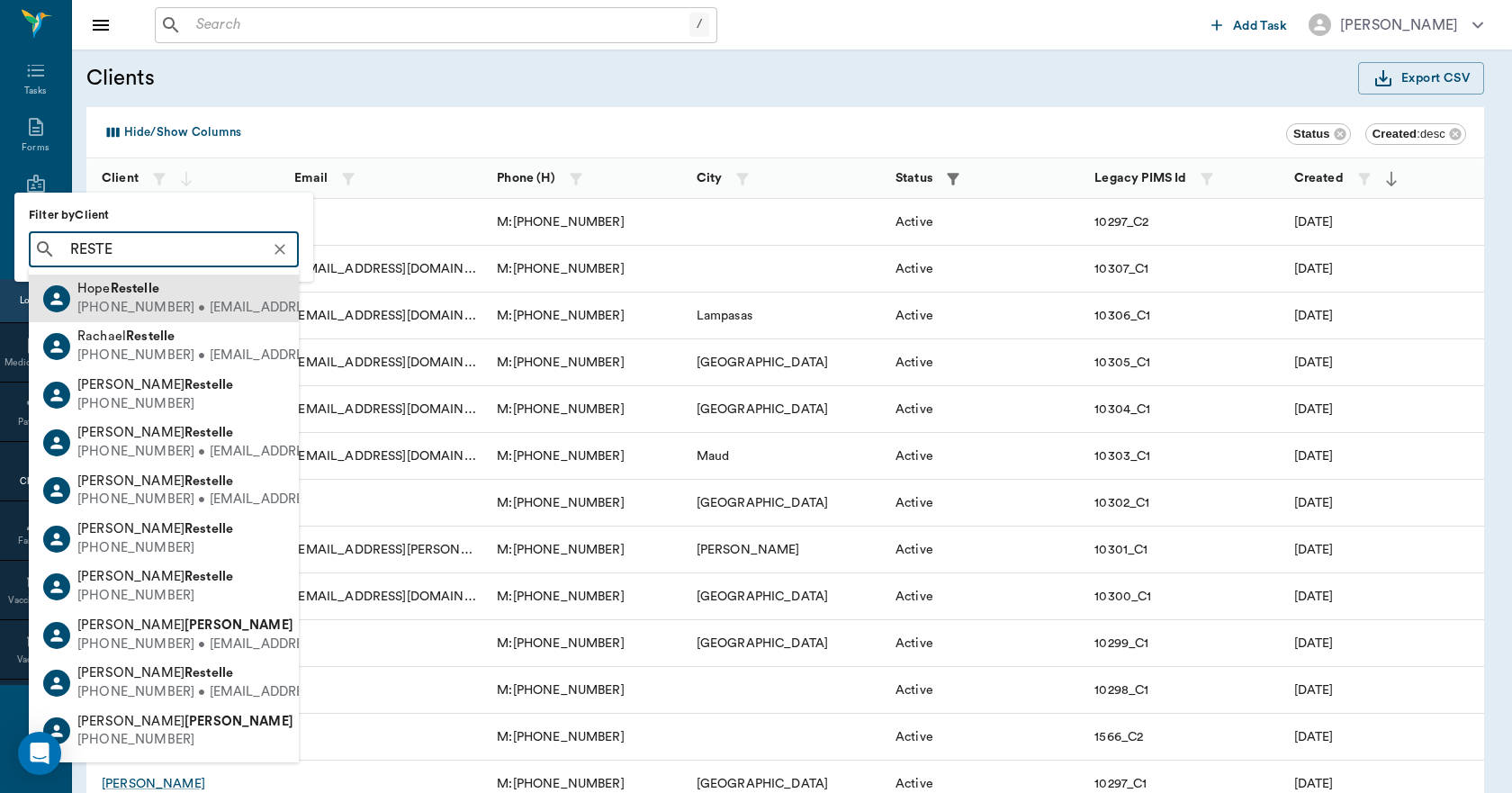
click at [137, 293] on b "Restelle" at bounding box center [135, 288] width 49 height 14
type input "RESTE"
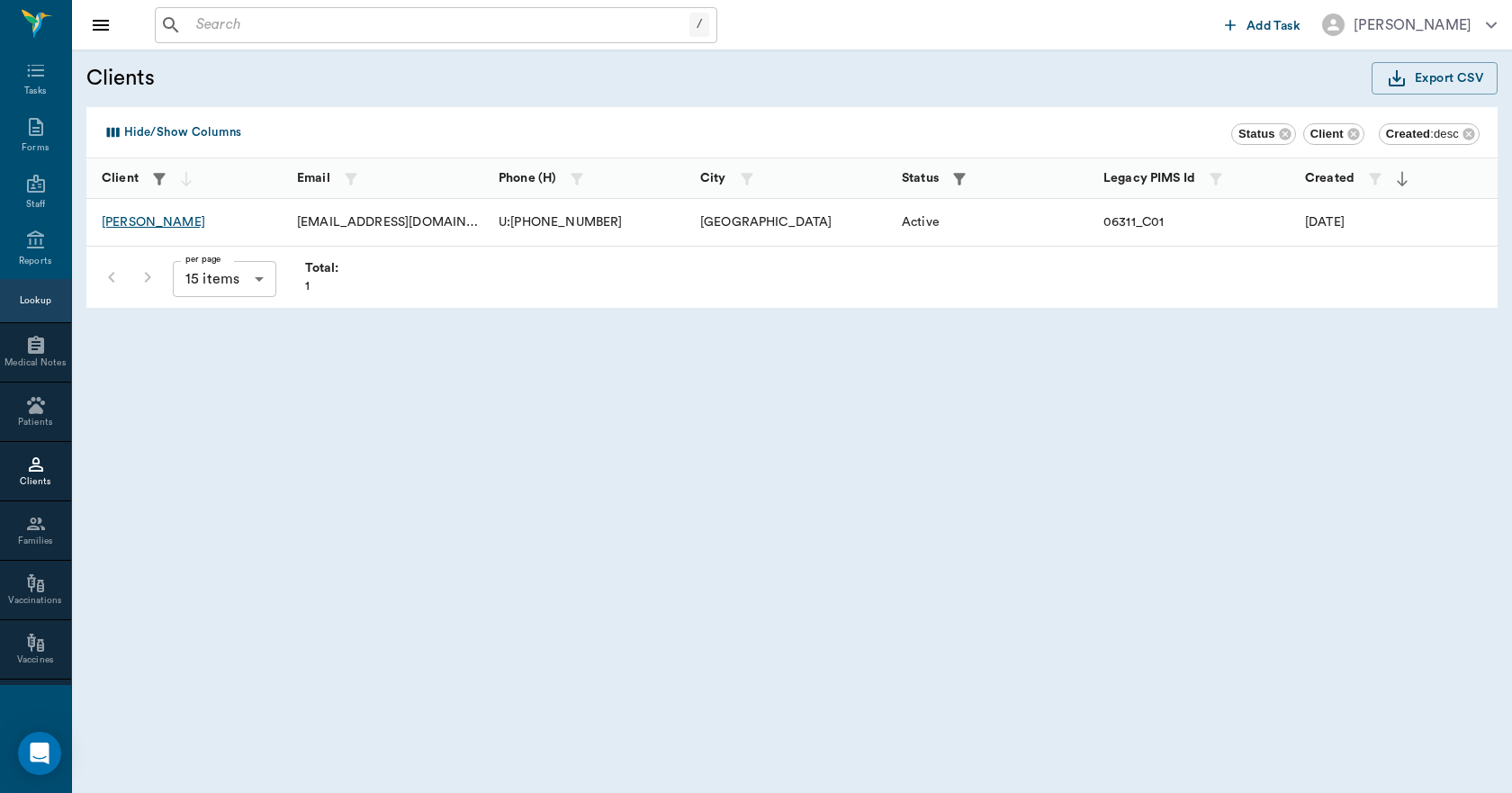
click at [164, 224] on div "Hope Restelle" at bounding box center [153, 222] width 103 height 18
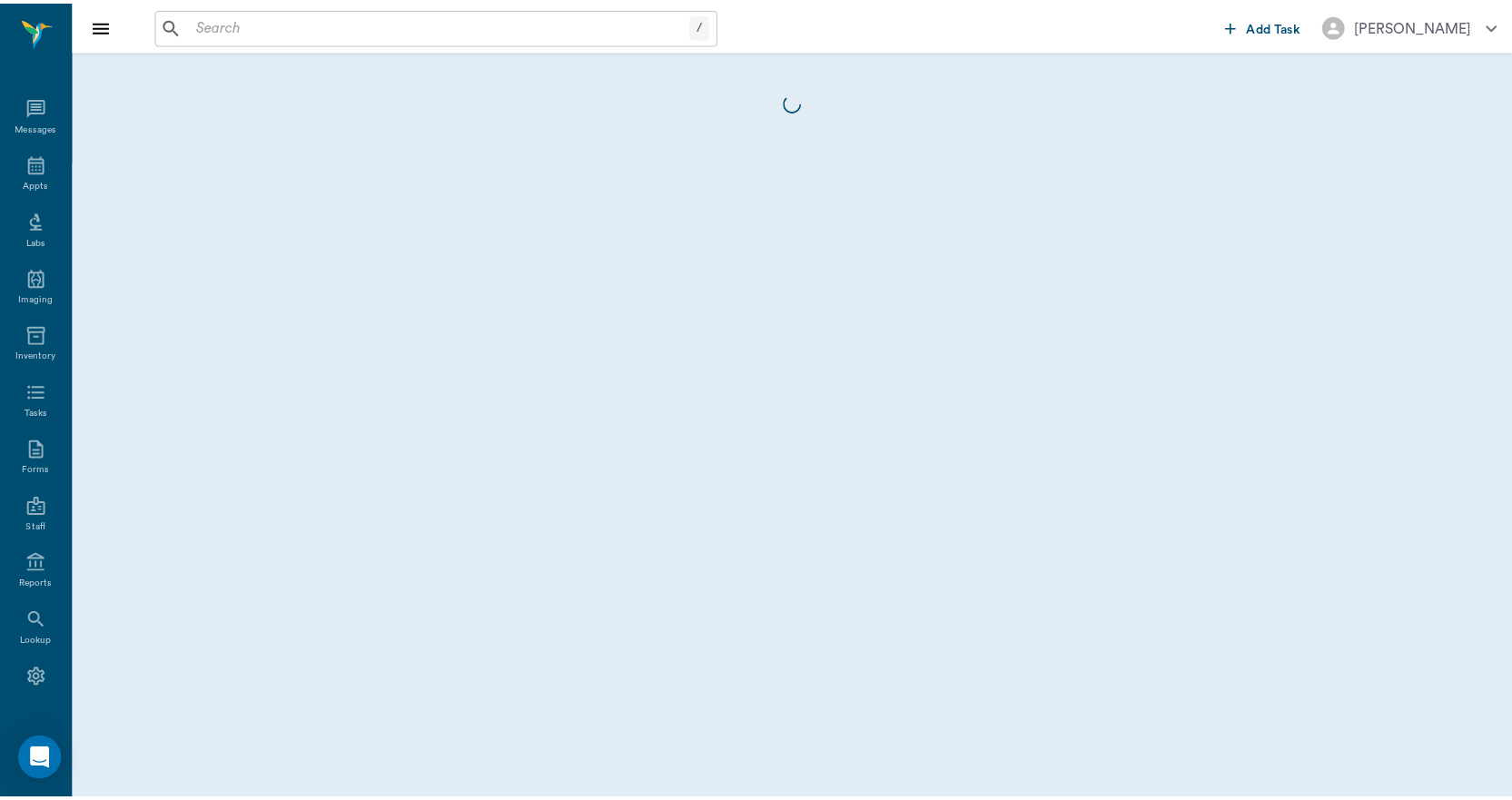
scroll to position [33, 0]
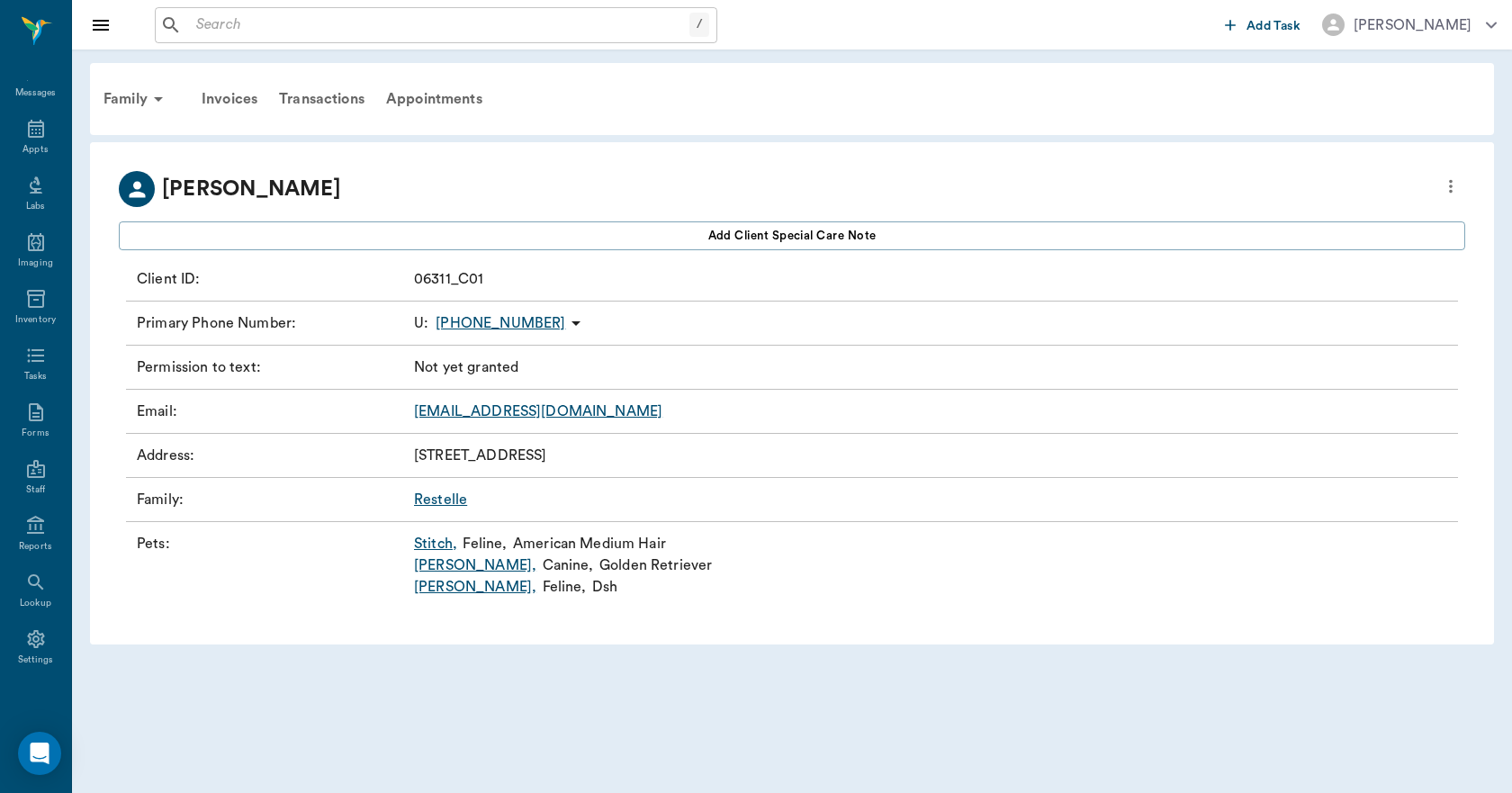
click at [327, 18] on input "text" at bounding box center [439, 25] width 500 height 25
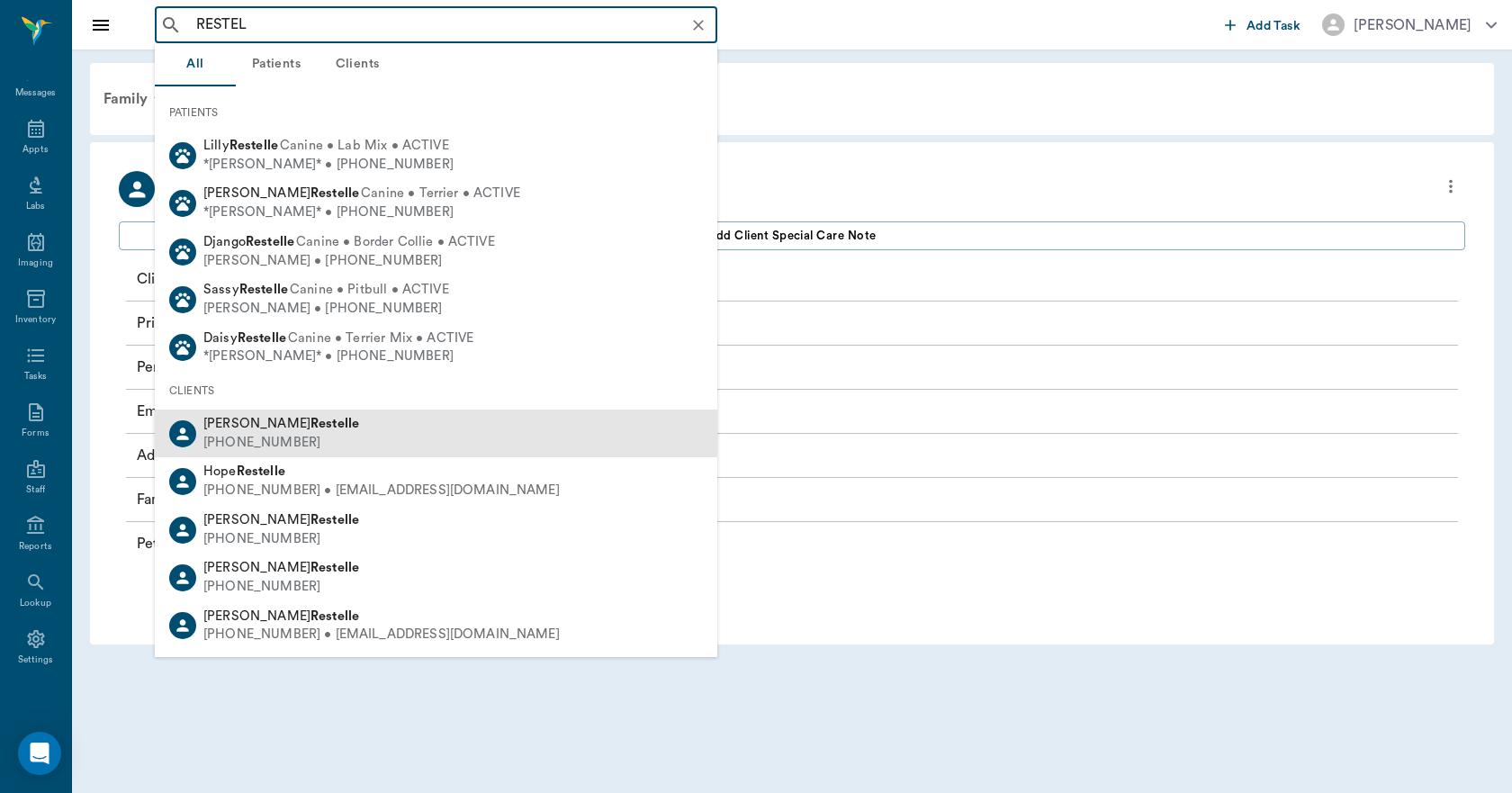
click at [263, 431] on div "Mike Restelle" at bounding box center [281, 423] width 156 height 18
type input "RESTEL"
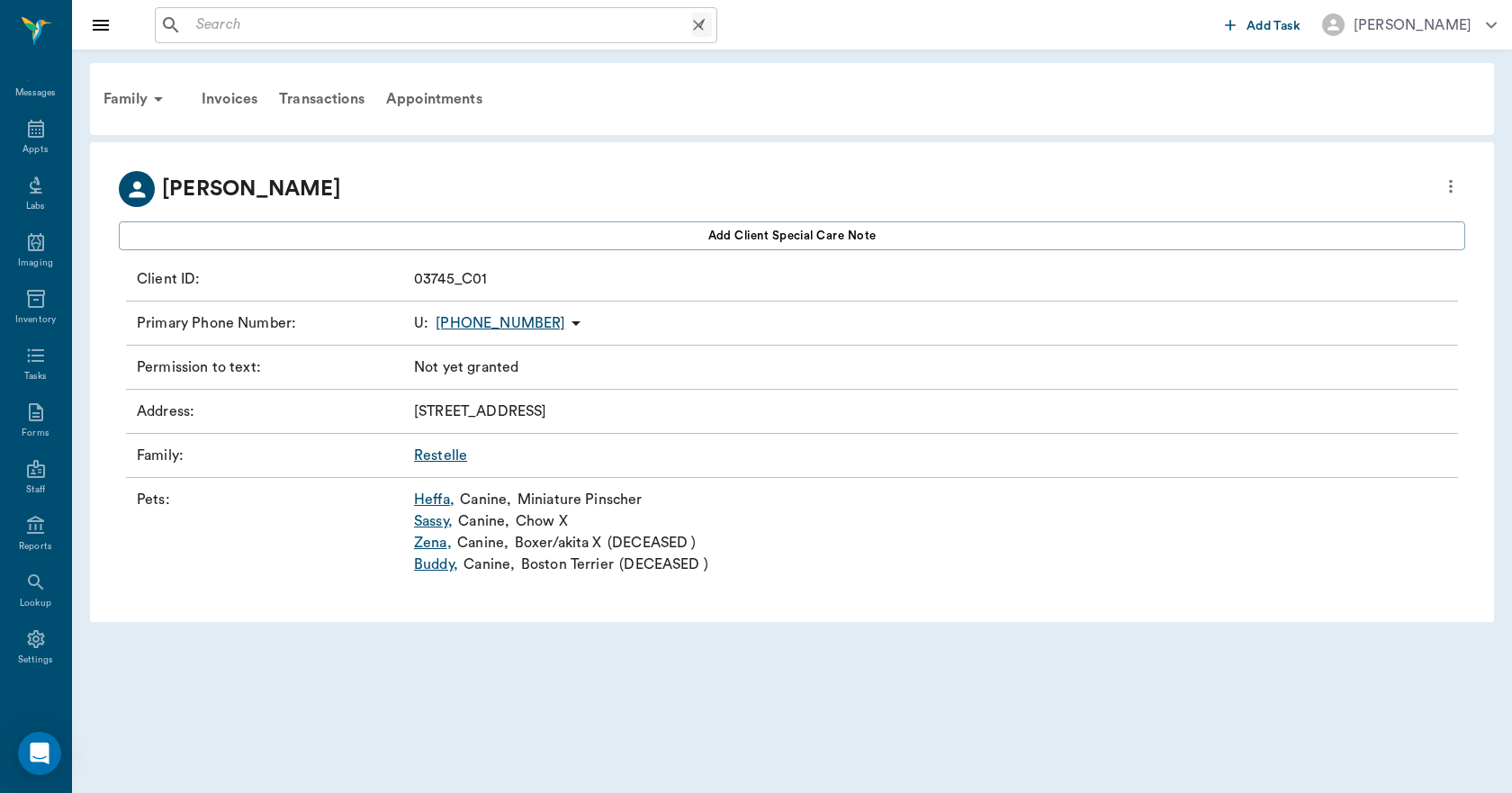
click at [363, 27] on input "text" at bounding box center [440, 25] width 503 height 25
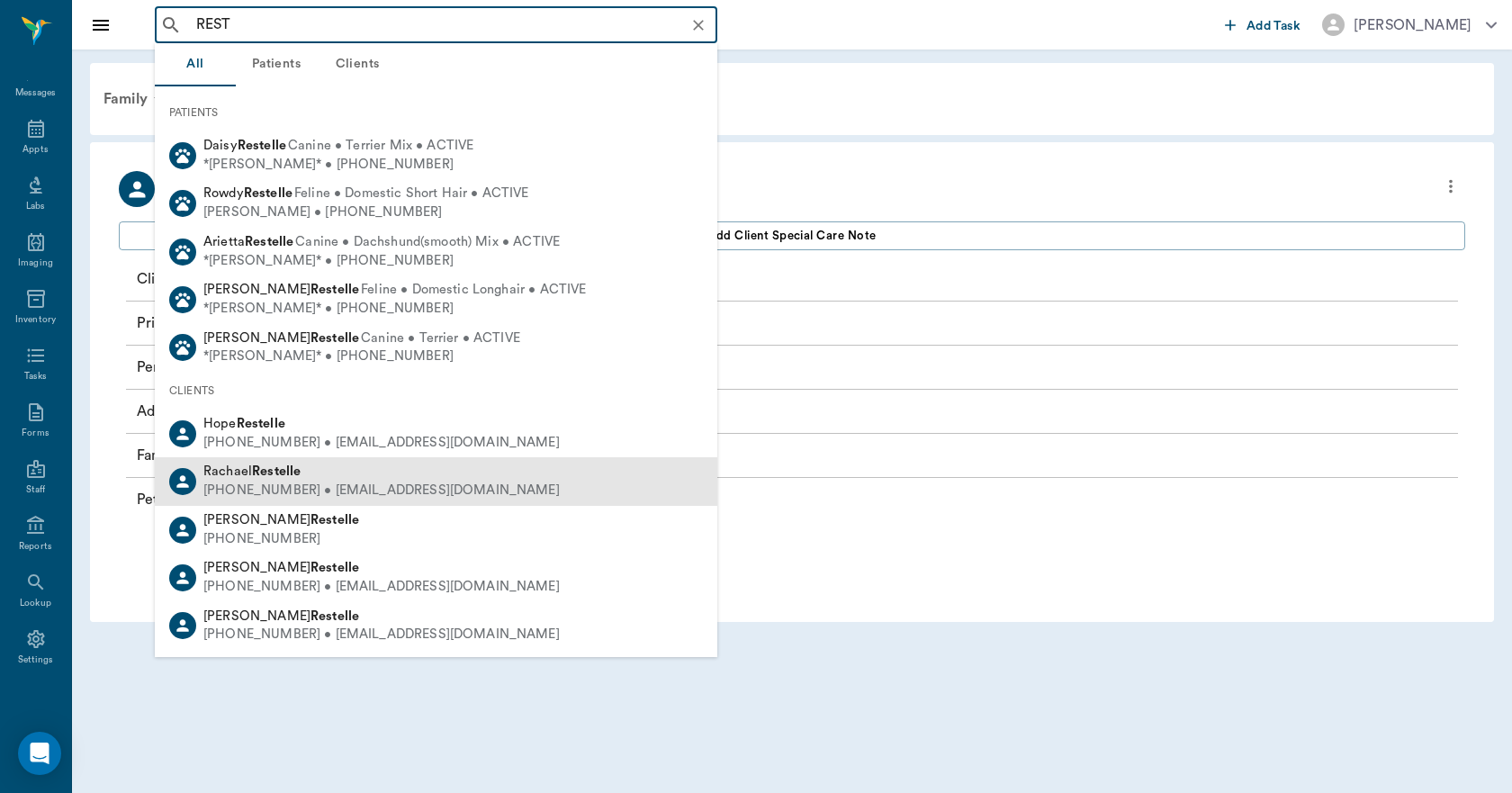
click at [254, 479] on div "Rachael Restelle" at bounding box center [381, 471] width 356 height 18
type input "REST"
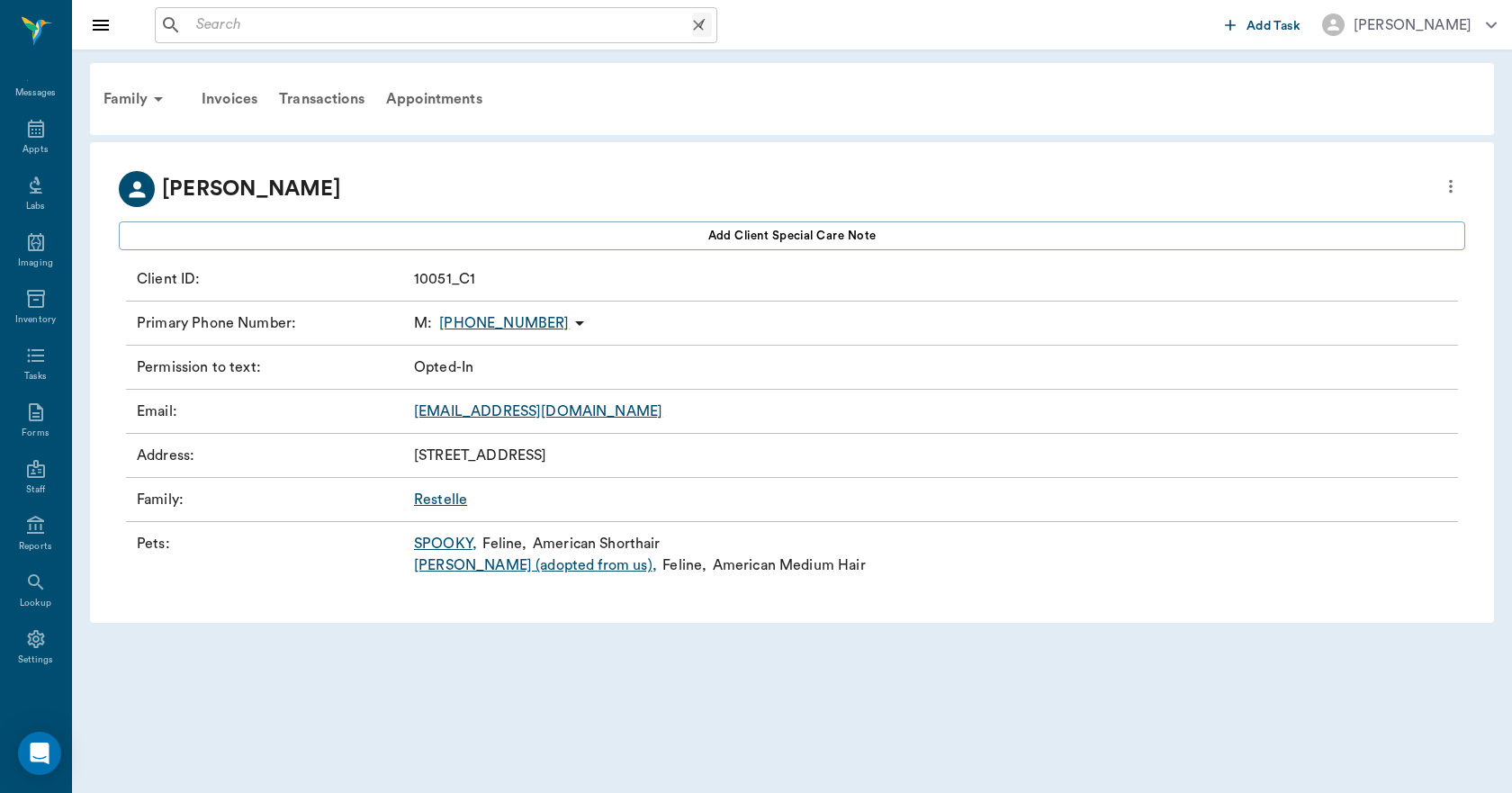
click at [218, 32] on input "text" at bounding box center [440, 25] width 503 height 25
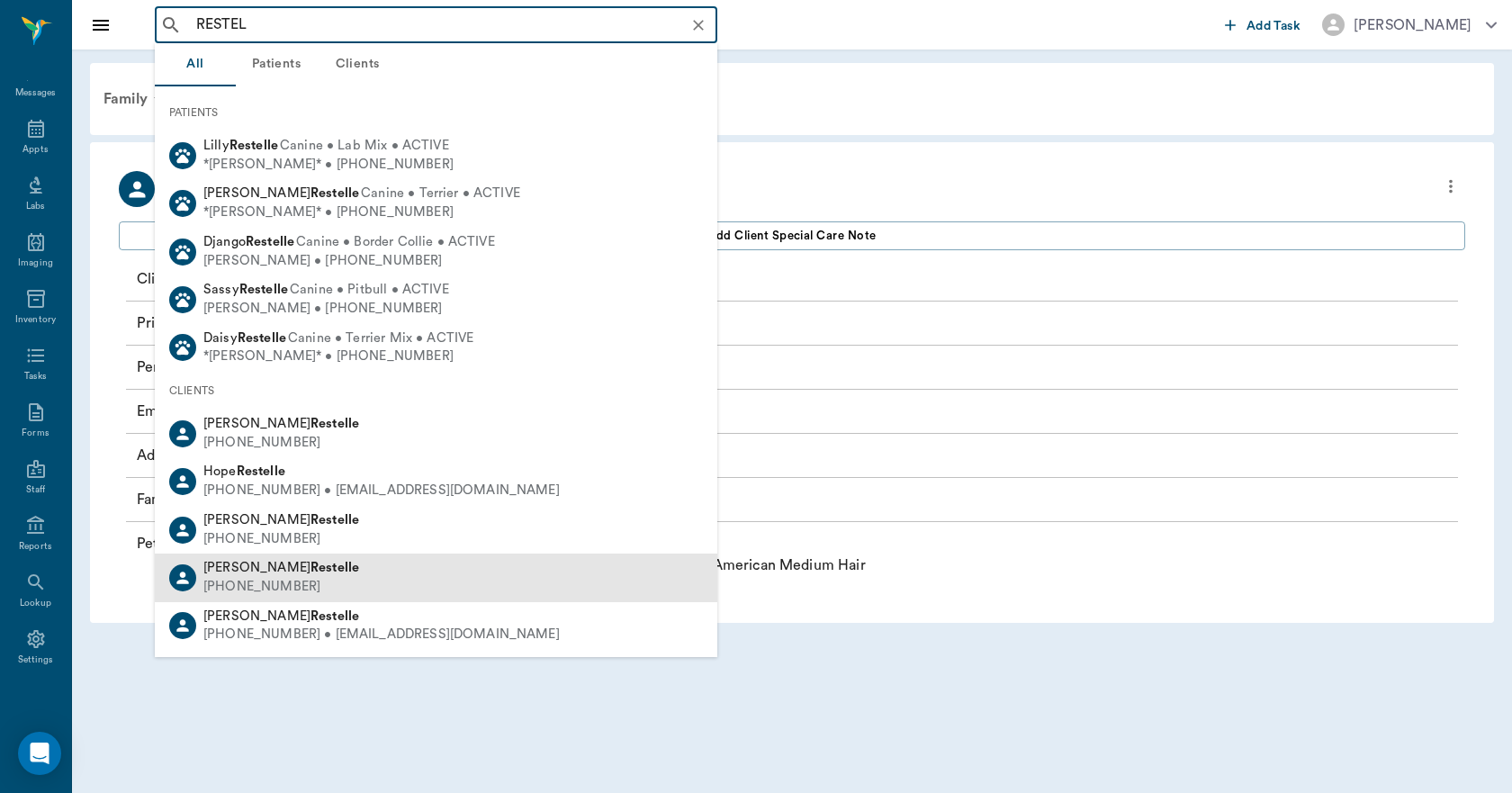
click at [310, 570] on b "Restelle" at bounding box center [335, 567] width 49 height 14
type input "RESTEL"
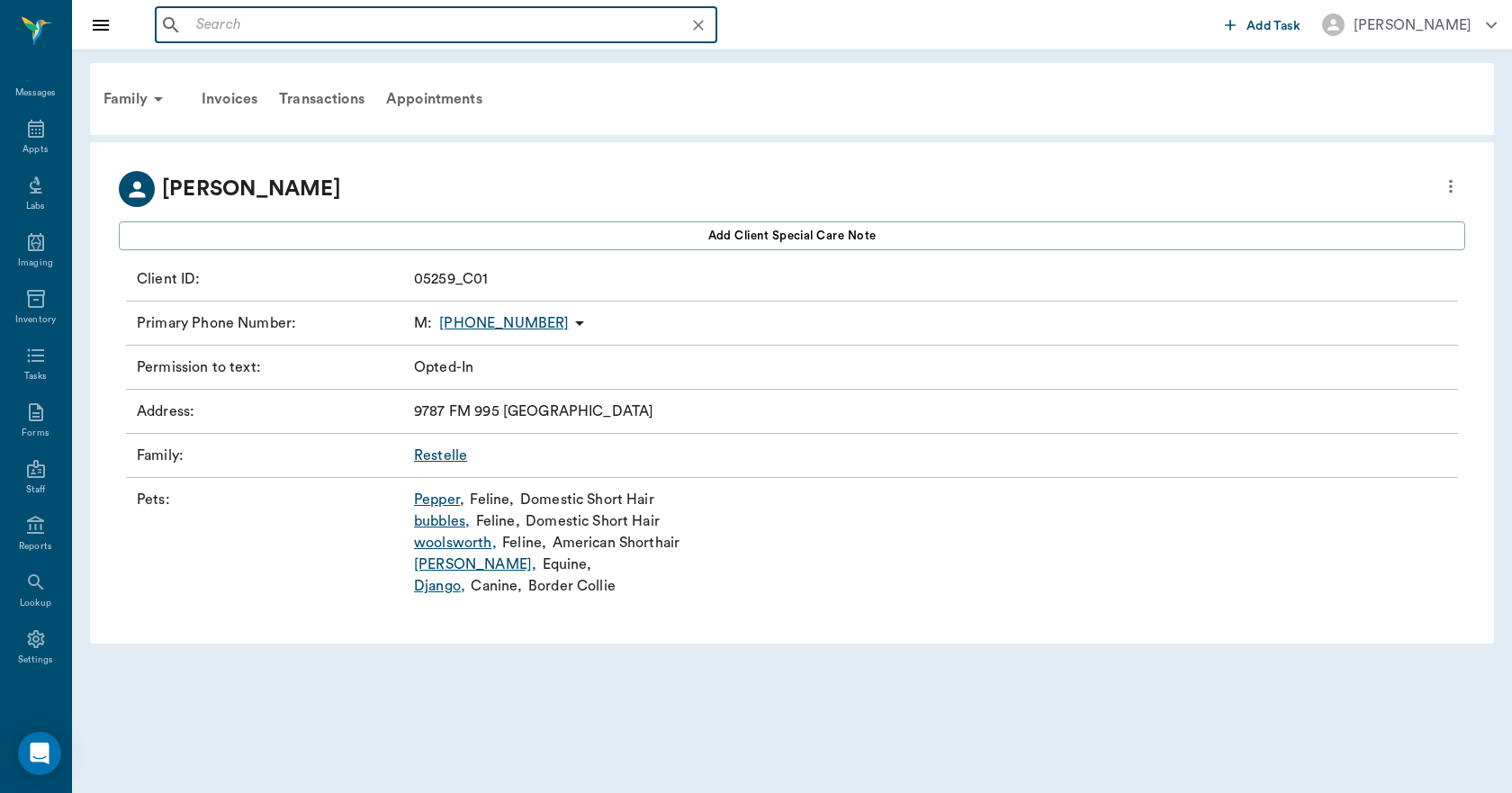
click at [290, 24] on input "text" at bounding box center [450, 25] width 522 height 25
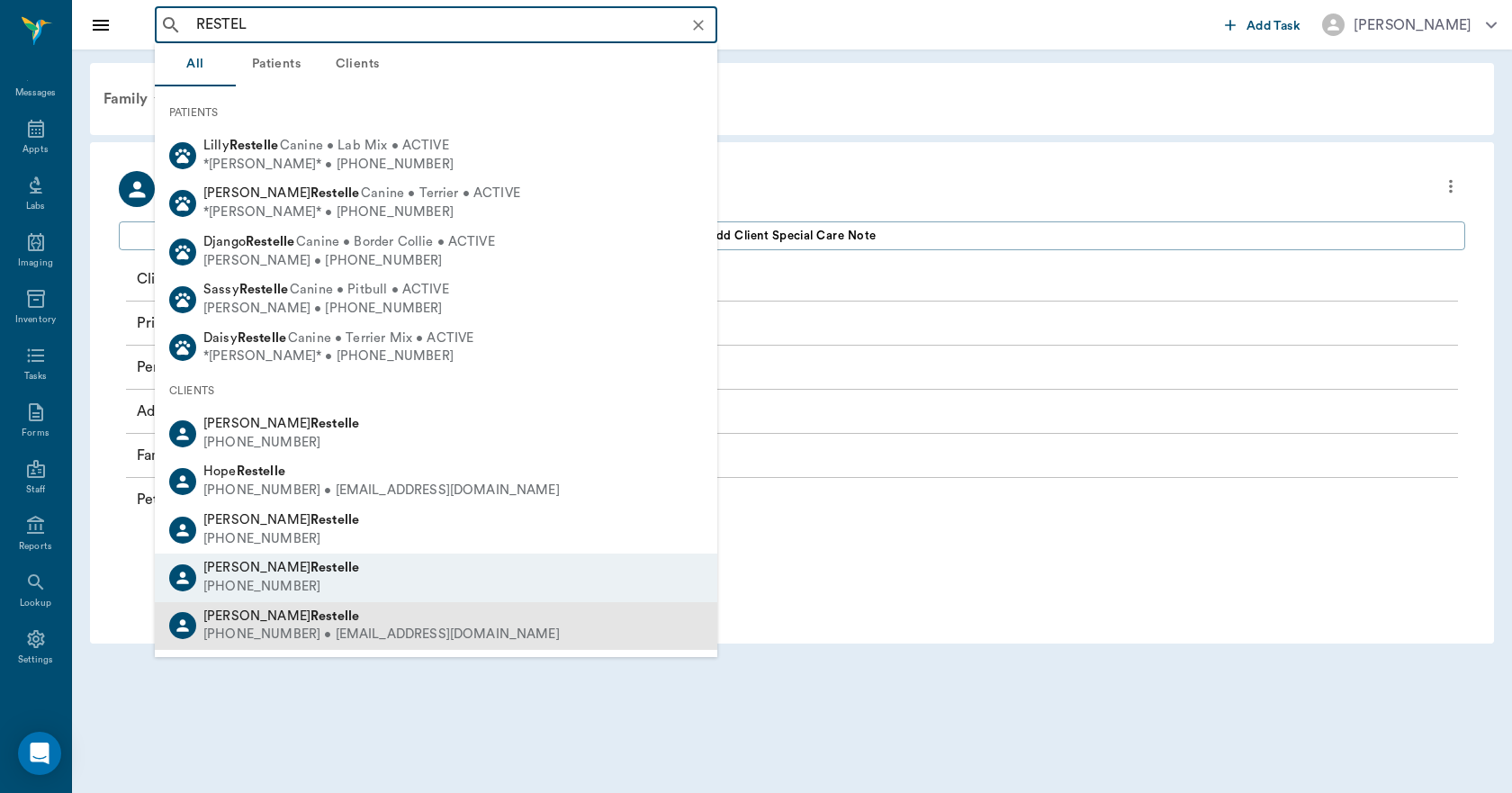
click at [281, 607] on div "Jacob Restelle" at bounding box center [381, 616] width 356 height 18
type input "RESTEL"
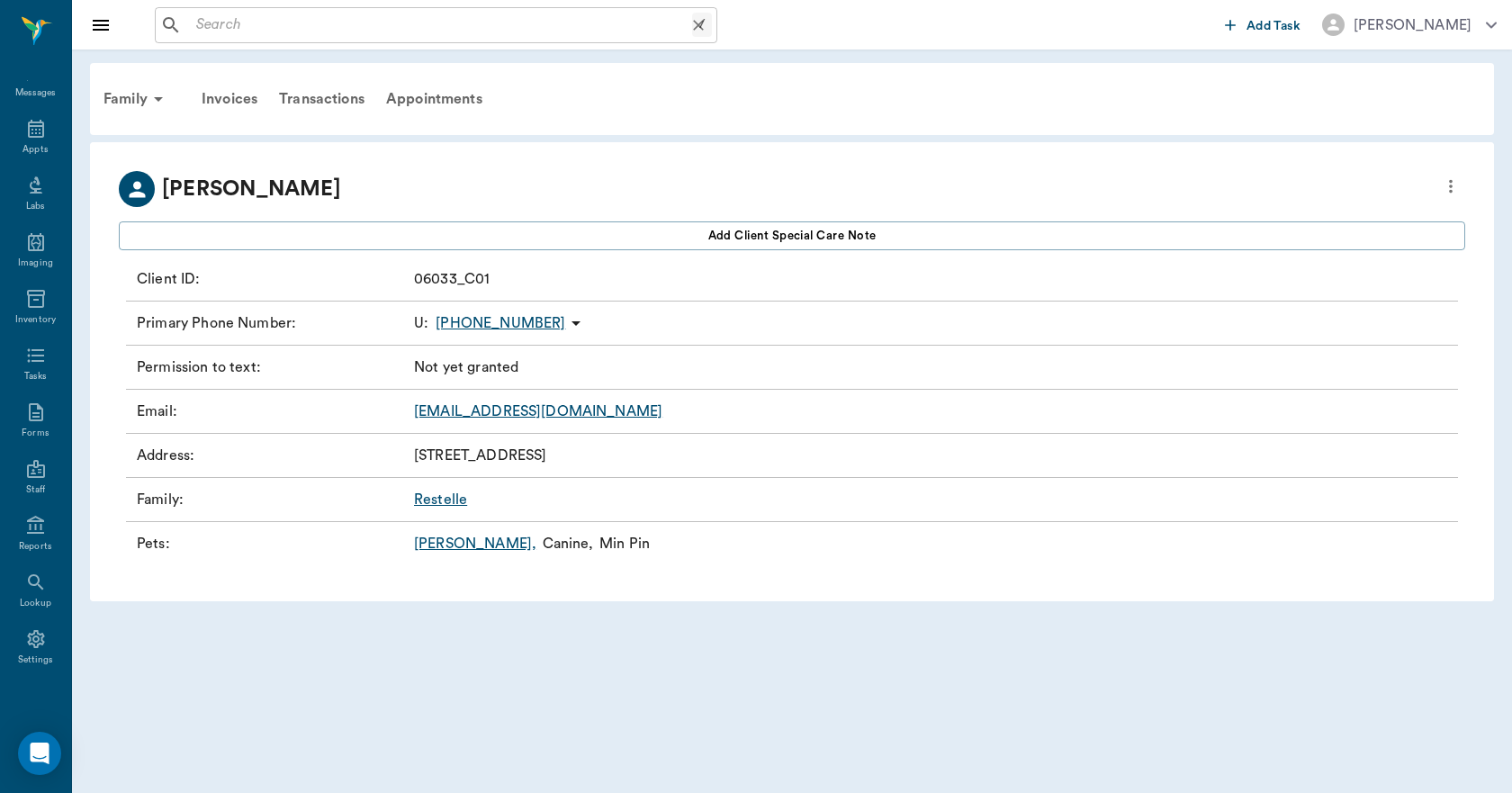
click at [370, 26] on input "text" at bounding box center [440, 25] width 503 height 25
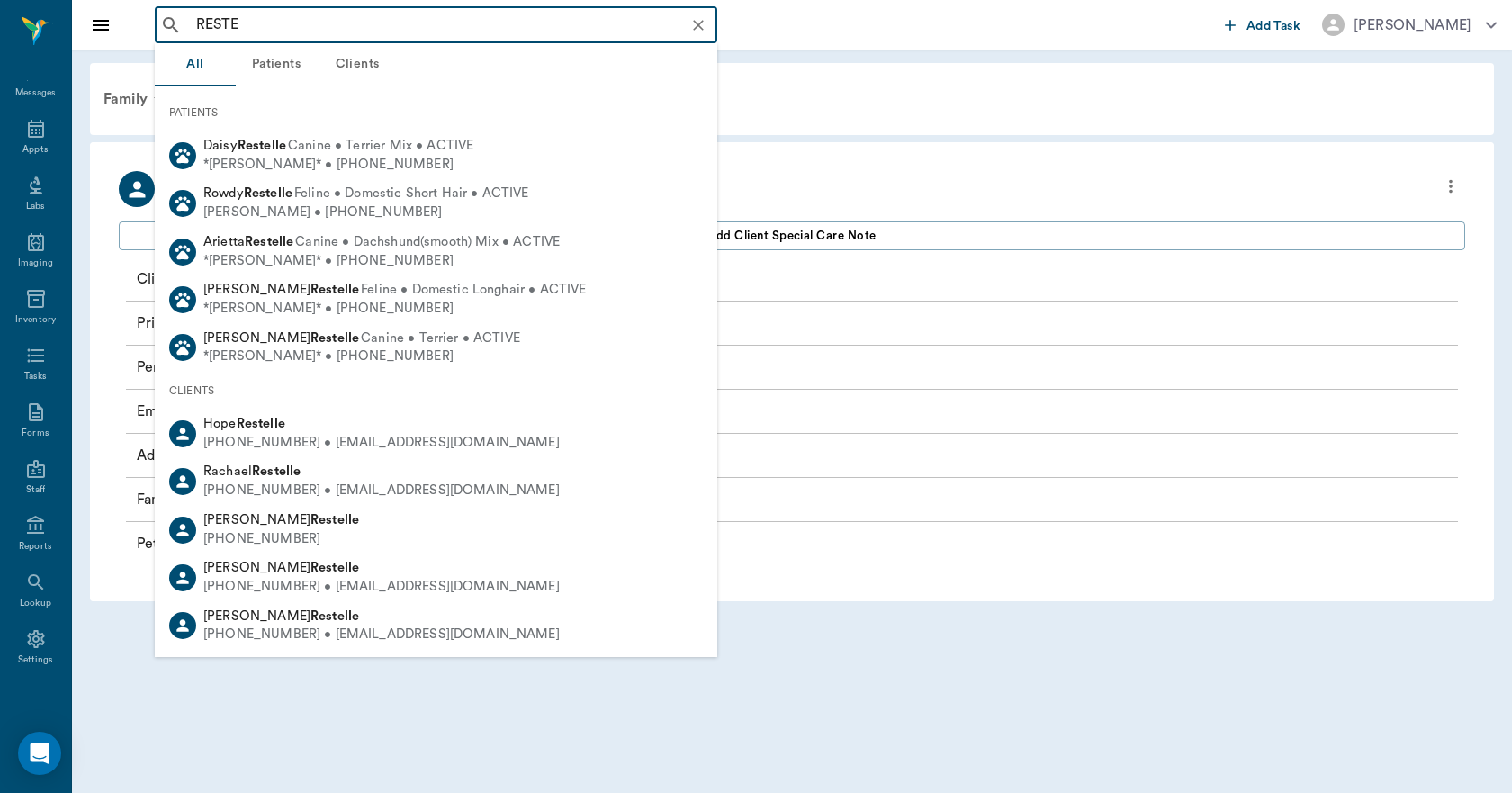
type input "RESTE"
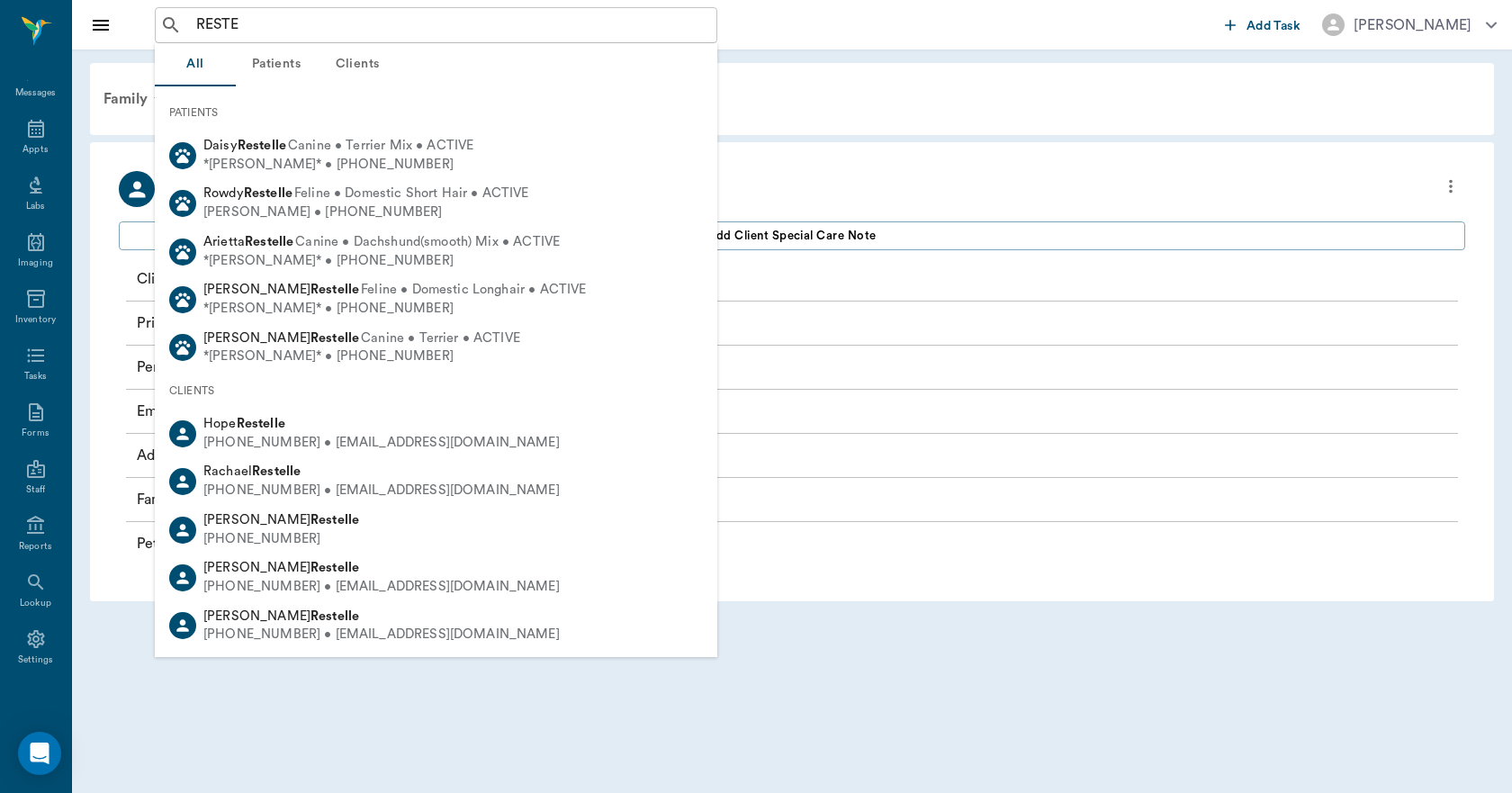
click at [367, 57] on button "Clients" at bounding box center [356, 64] width 81 height 43
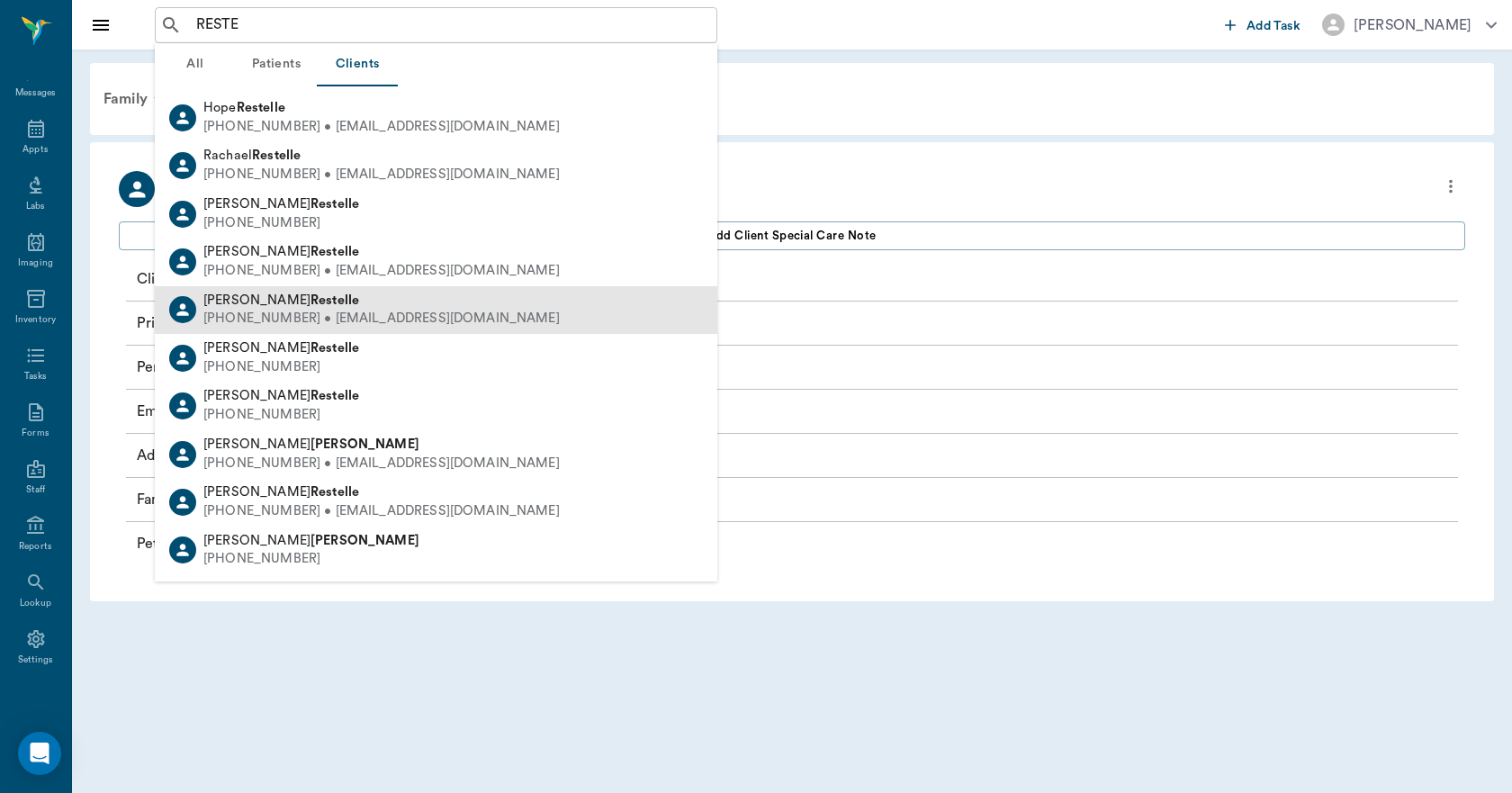
click at [310, 304] on b "Restelle" at bounding box center [335, 300] width 49 height 14
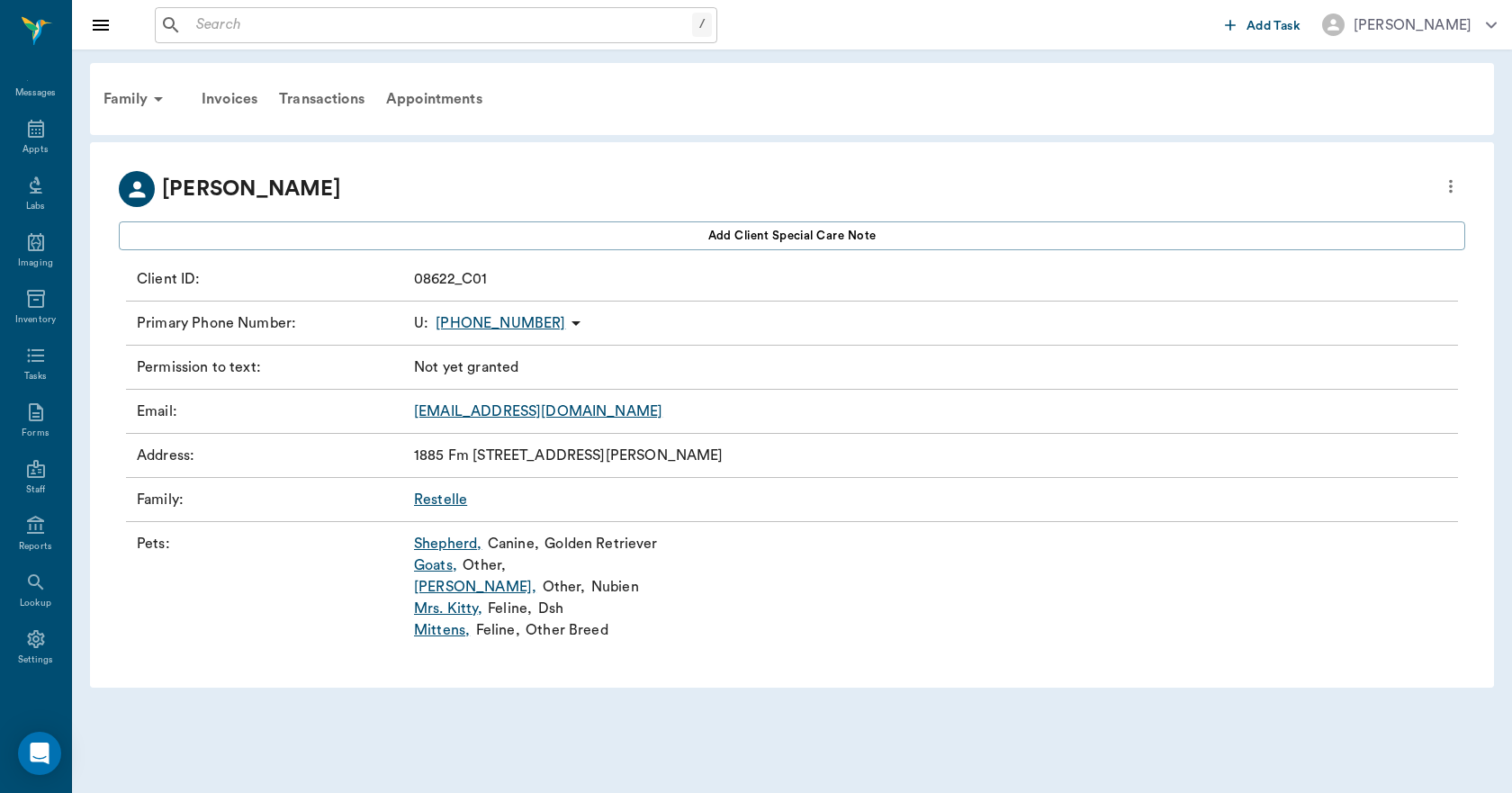
click at [439, 544] on link "Shepherd ," at bounding box center [447, 543] width 67 height 21
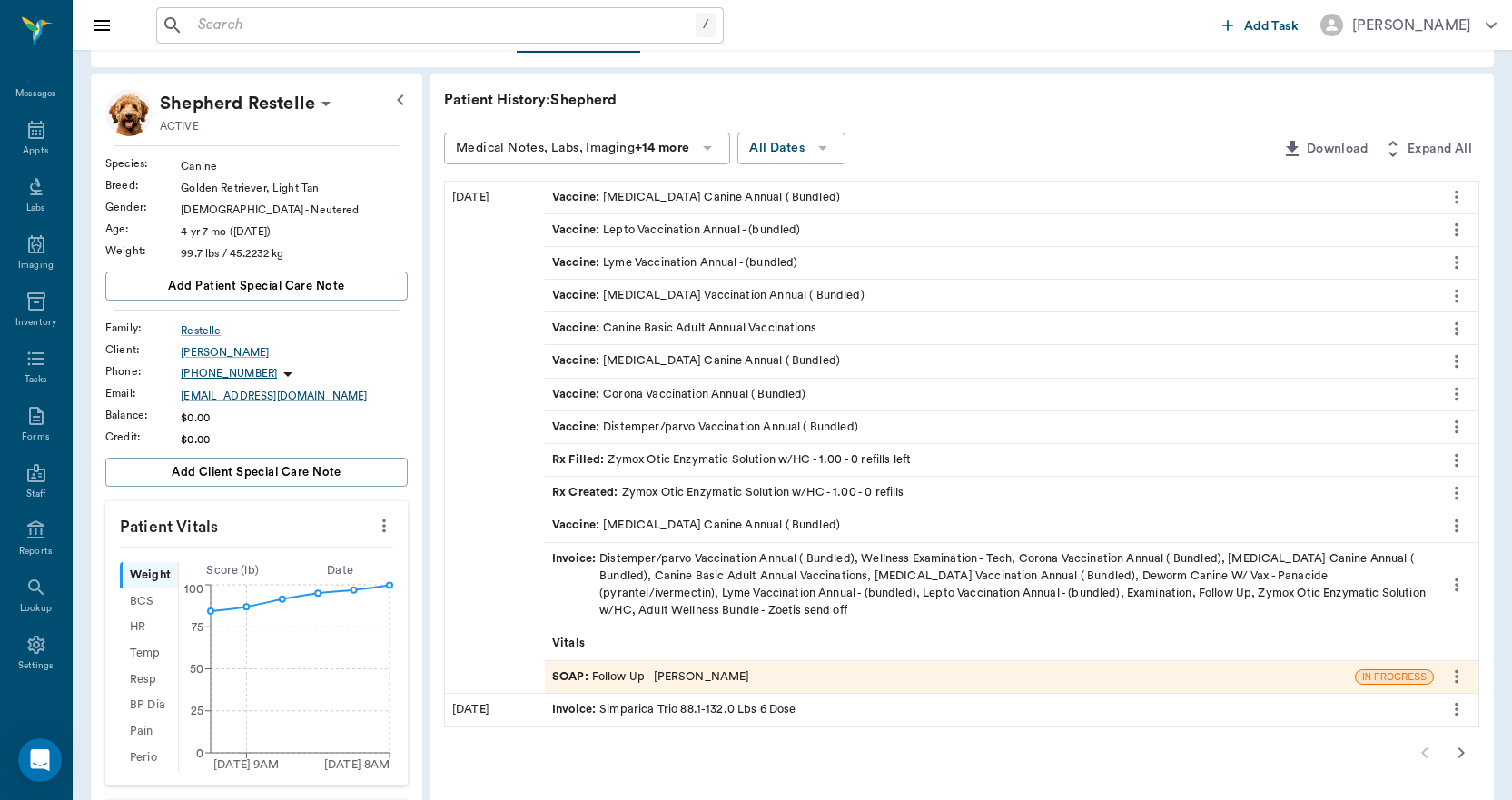
scroll to position [90, 0]
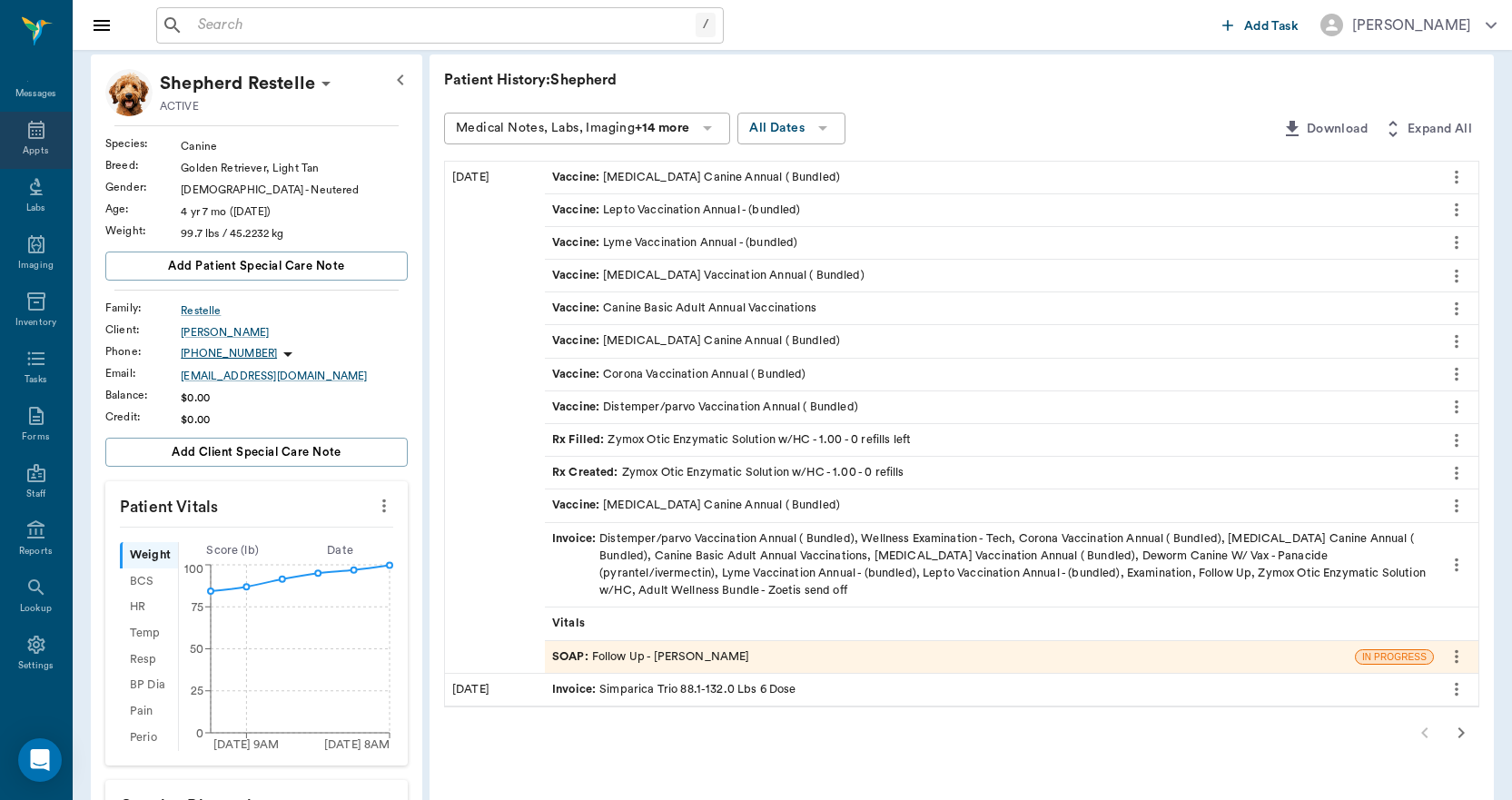
click at [28, 134] on icon at bounding box center [36, 130] width 17 height 18
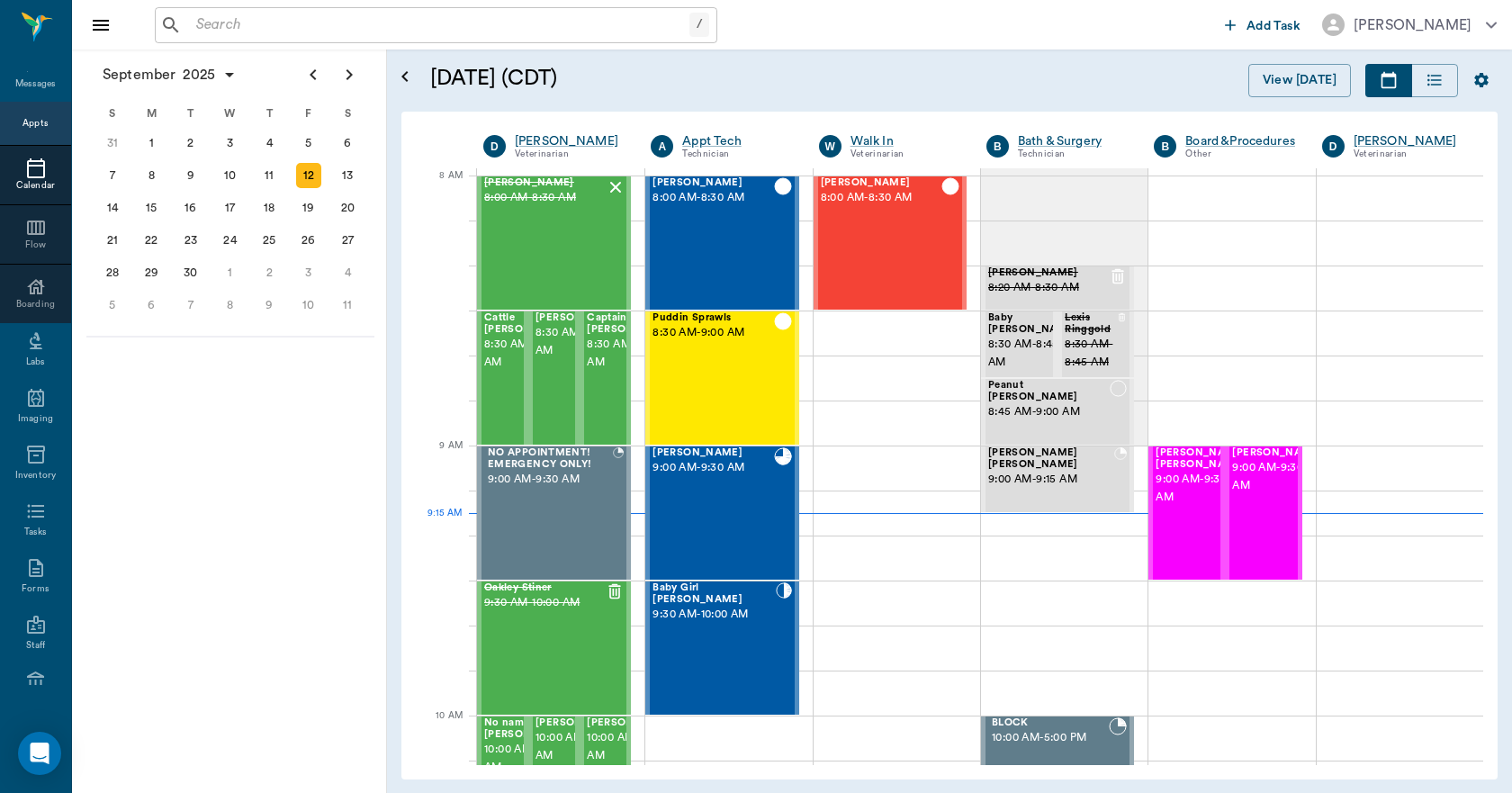
click at [514, 30] on input "text" at bounding box center [439, 25] width 500 height 25
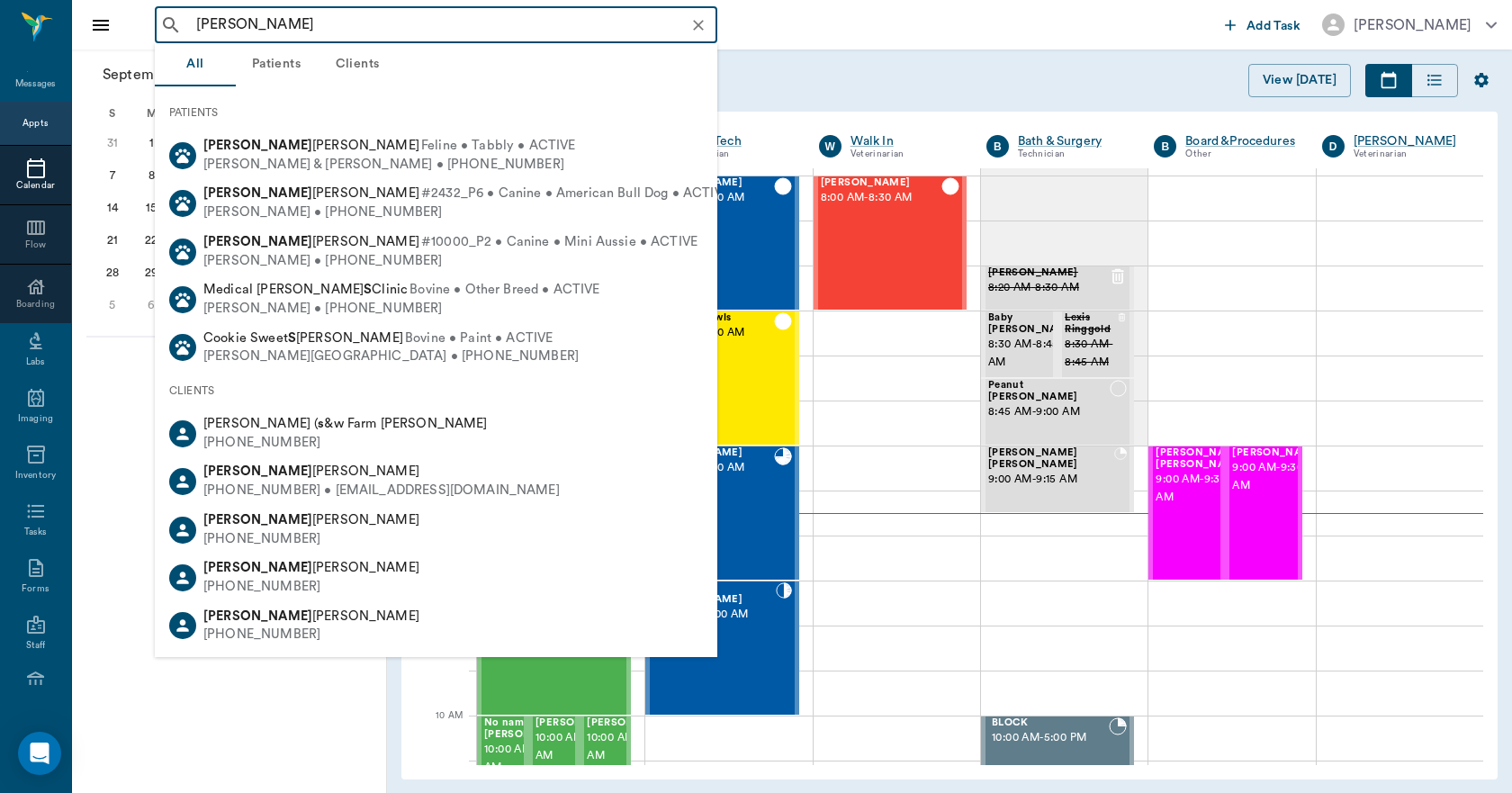
type input "RAY SMI"
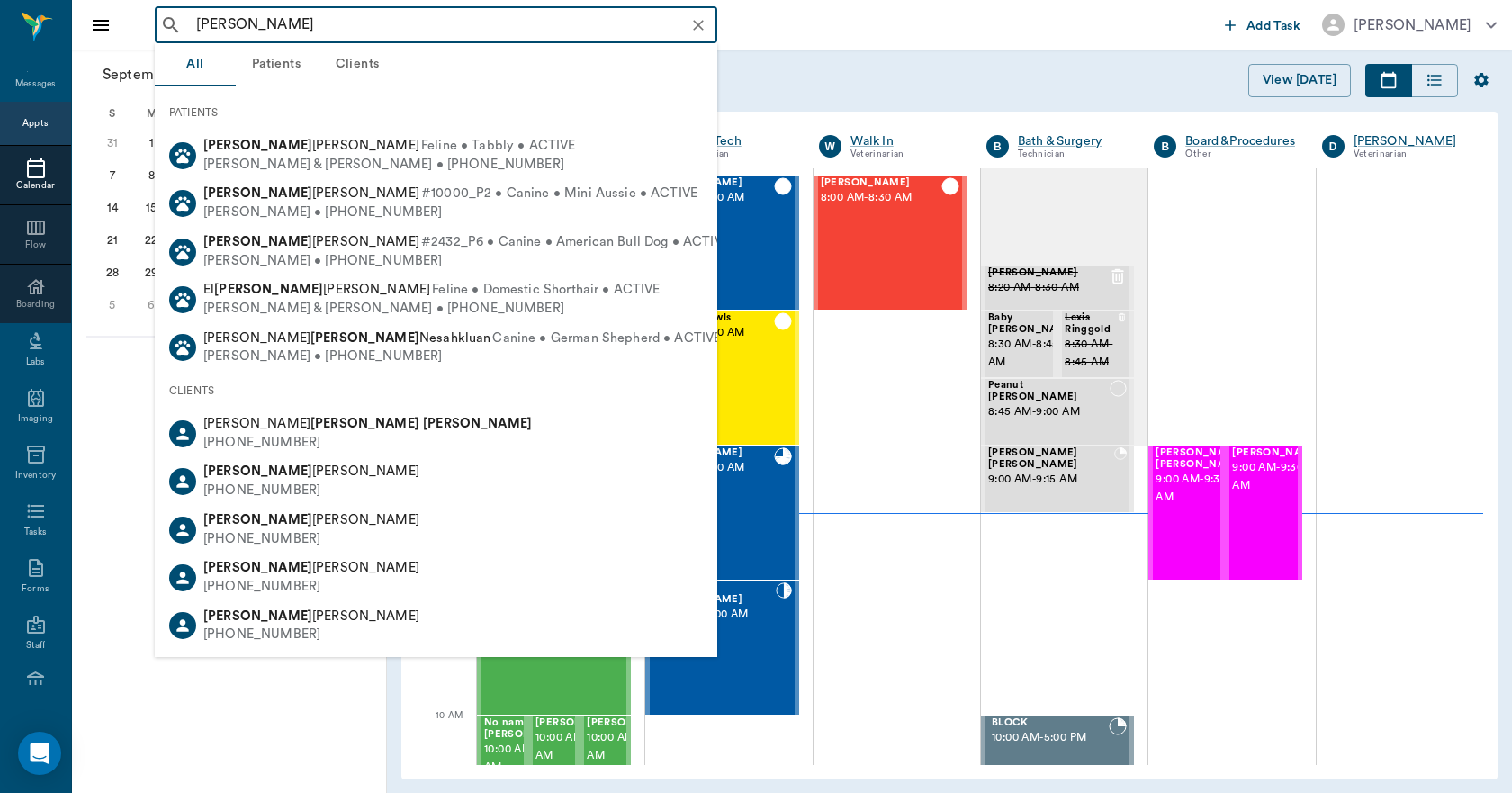
click at [697, 24] on icon "Clear" at bounding box center [698, 25] width 18 height 18
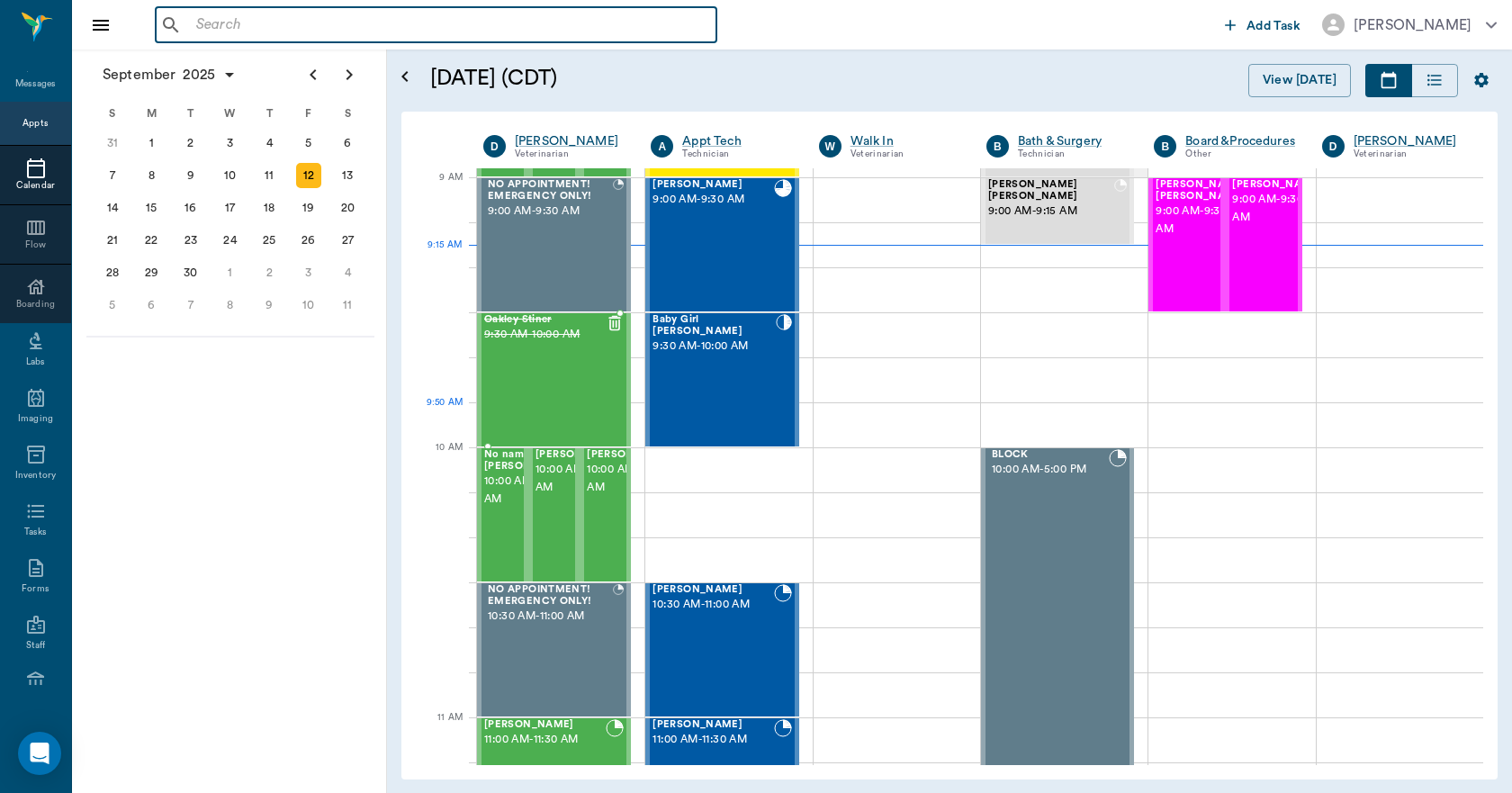
scroll to position [270, 0]
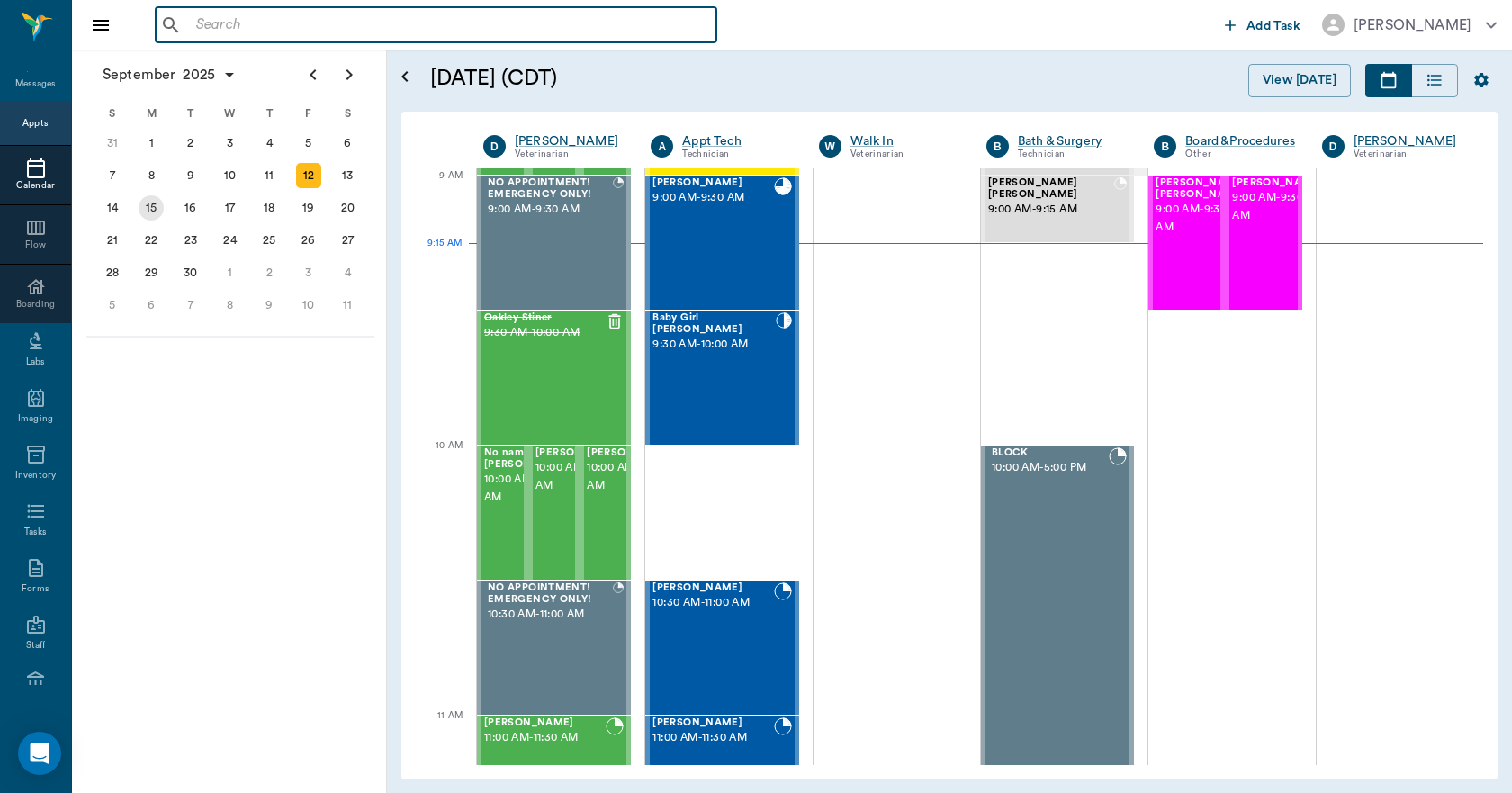
click at [151, 211] on div "15" at bounding box center [151, 208] width 25 height 25
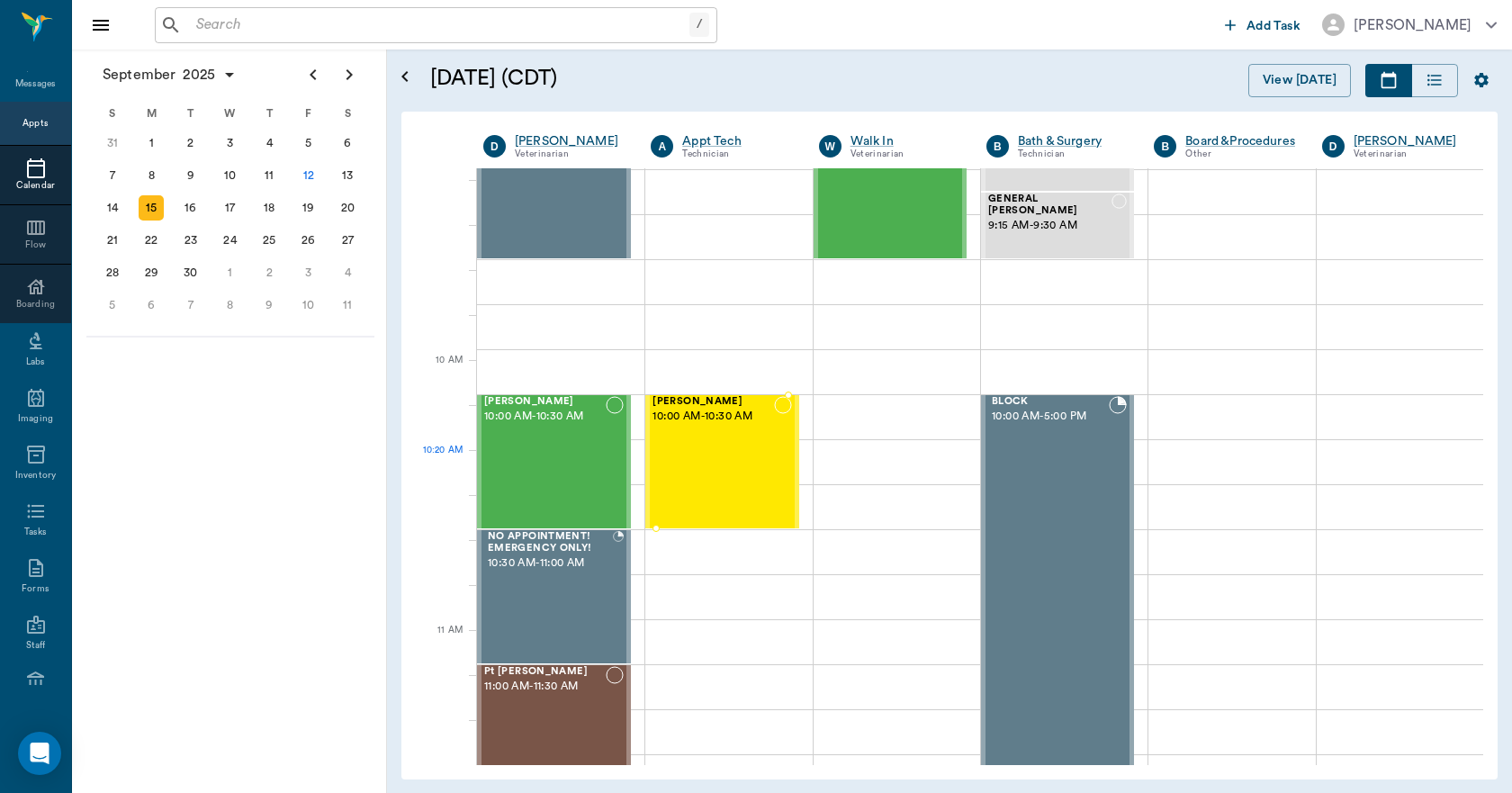
scroll to position [360, 0]
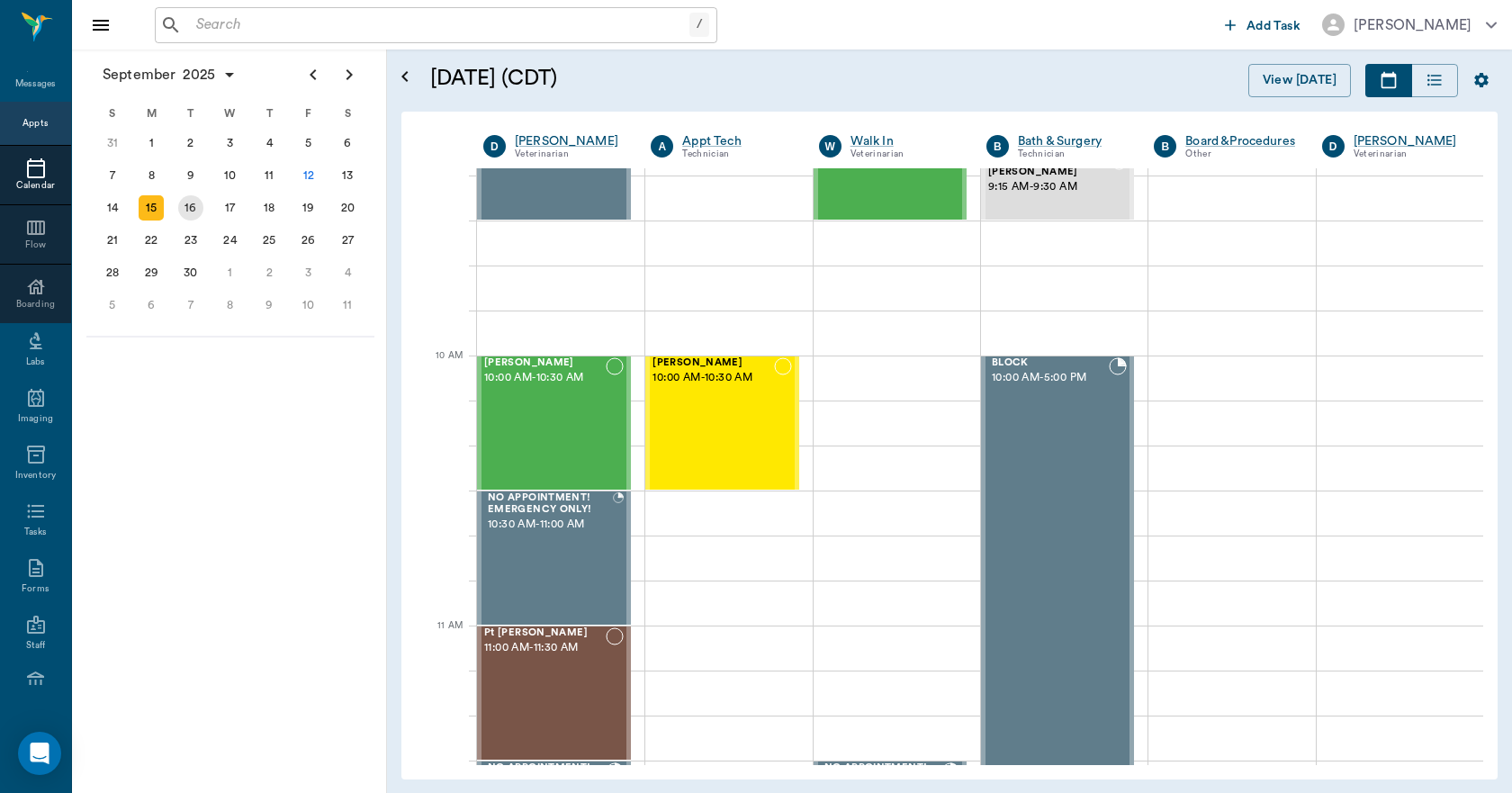
click at [196, 205] on div "16" at bounding box center [191, 208] width 25 height 25
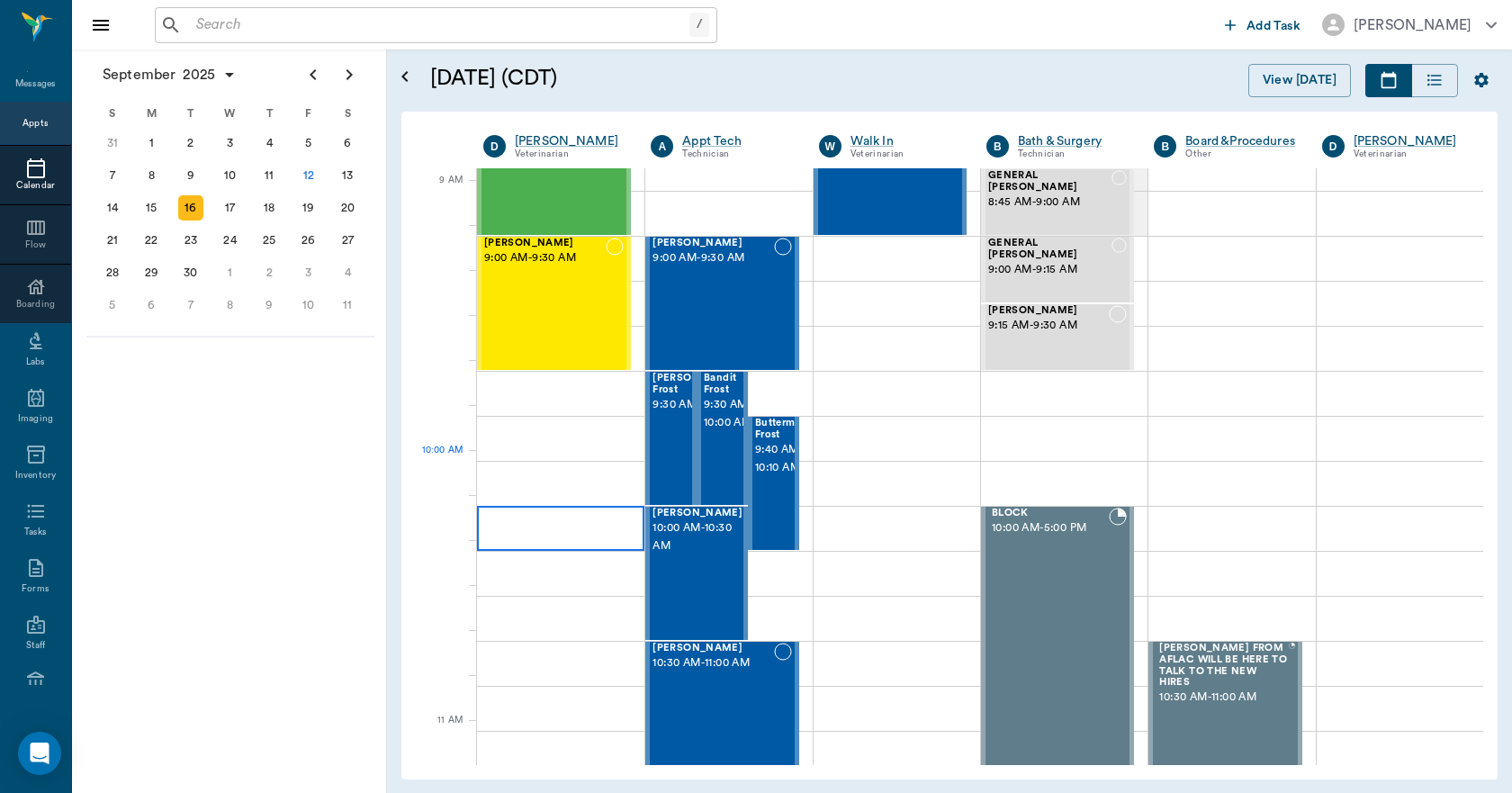
scroll to position [270, 0]
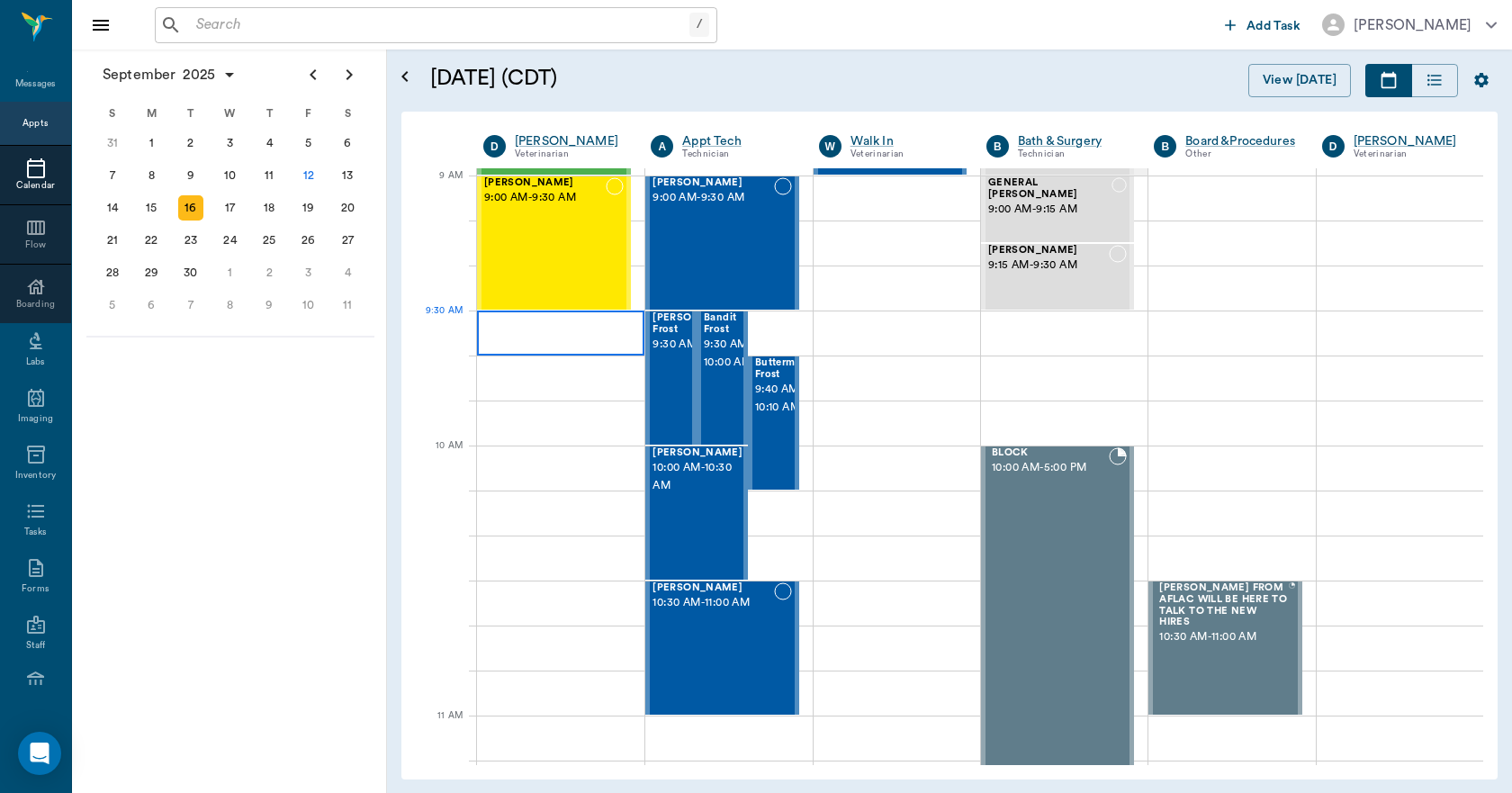
click at [579, 335] on div at bounding box center [560, 333] width 167 height 45
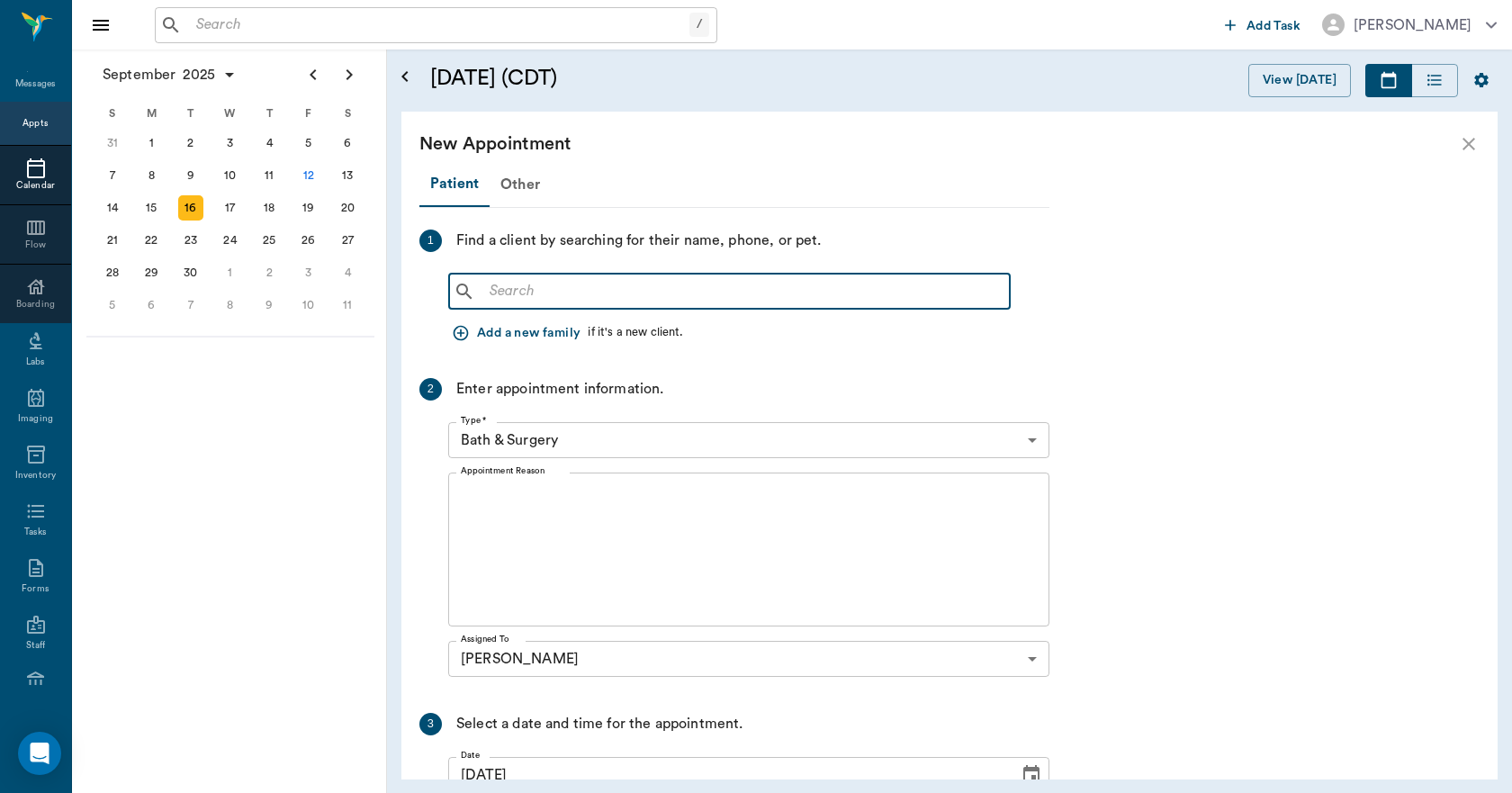
click at [546, 280] on input "text" at bounding box center [742, 292] width 520 height 25
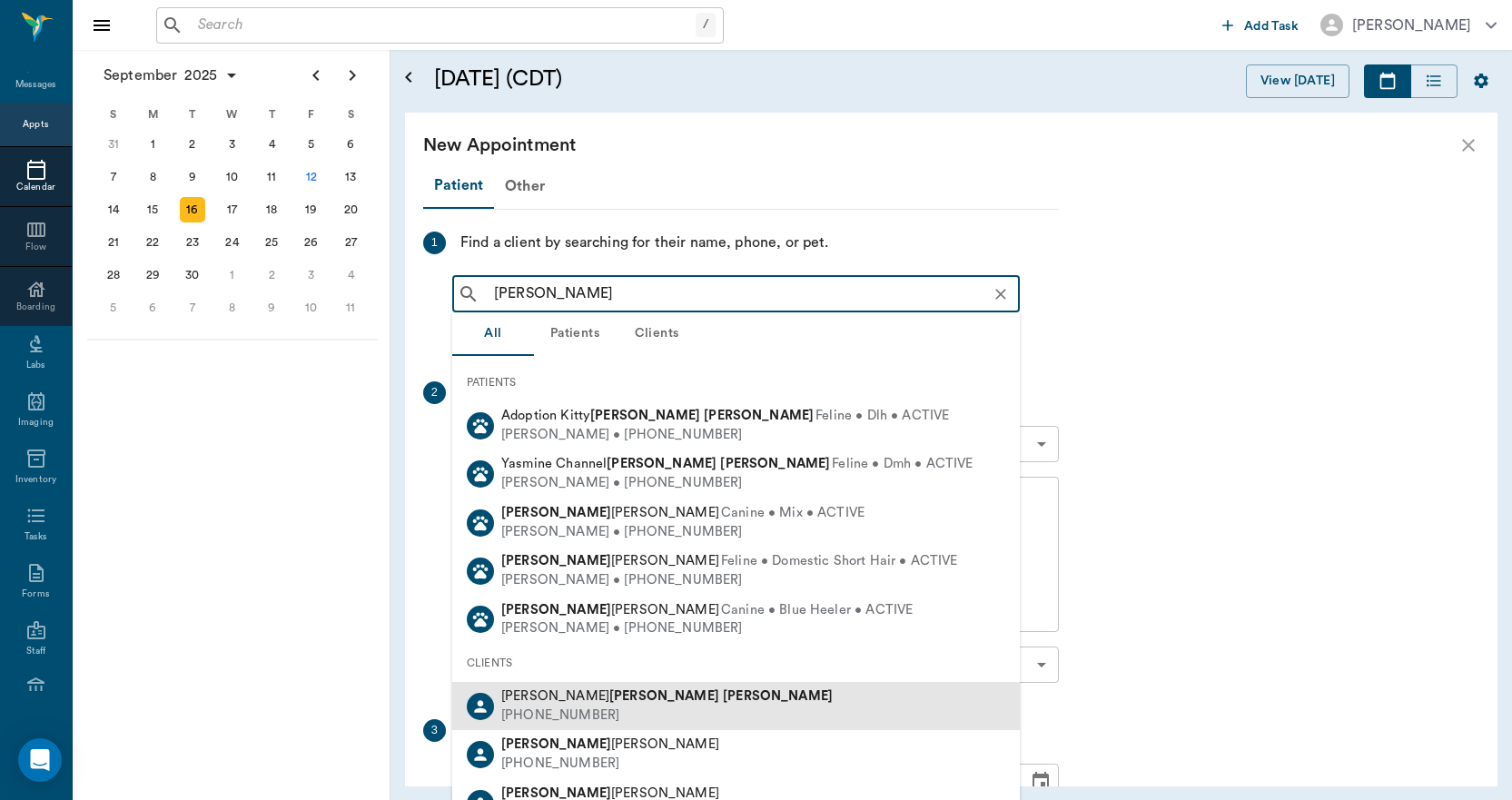
click at [723, 699] on b "[PERSON_NAME]" at bounding box center [778, 696] width 110 height 14
type input "RAY SMITH"
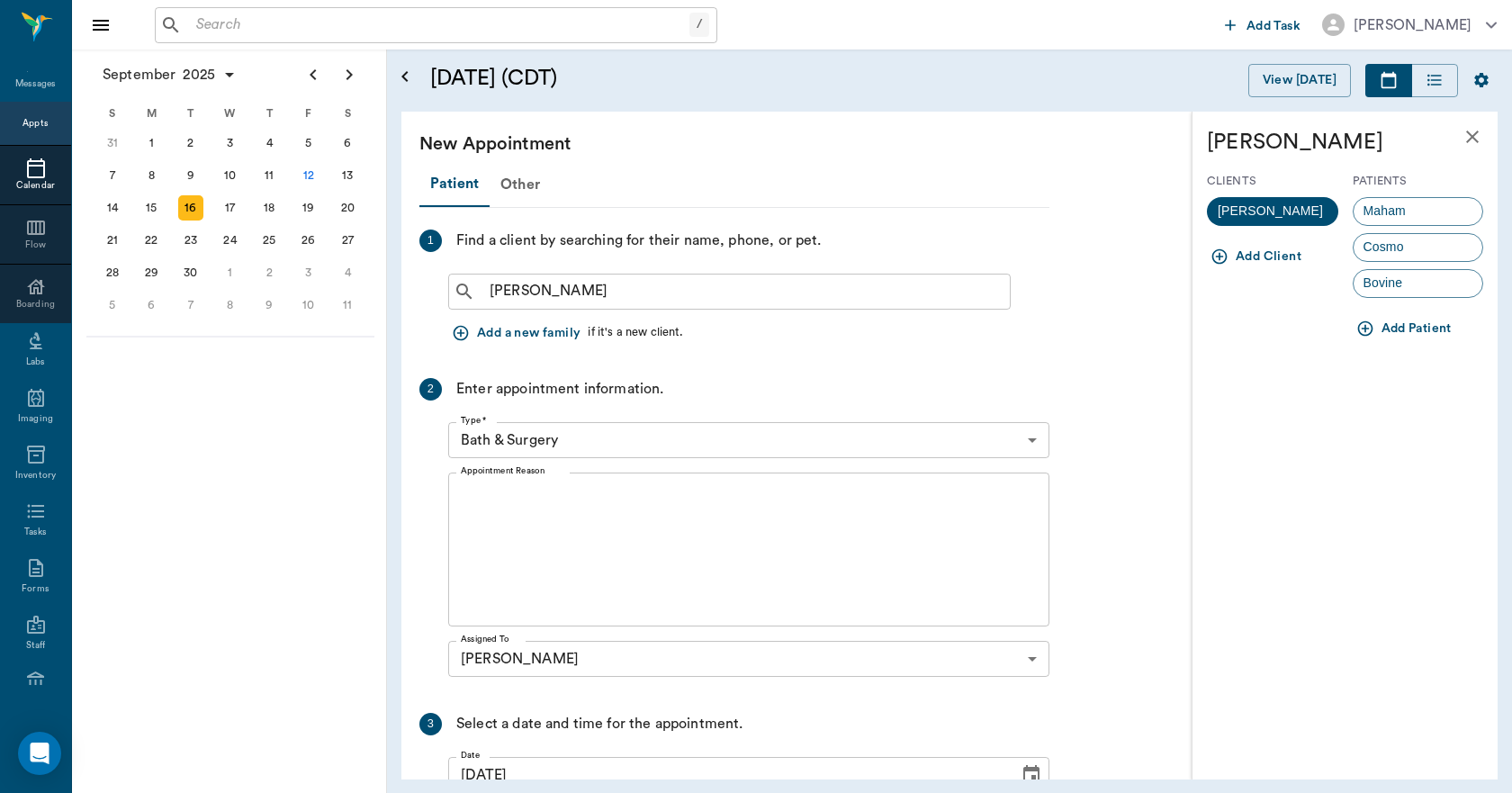
click at [1368, 280] on span "Bovine" at bounding box center [1383, 282] width 59 height 18
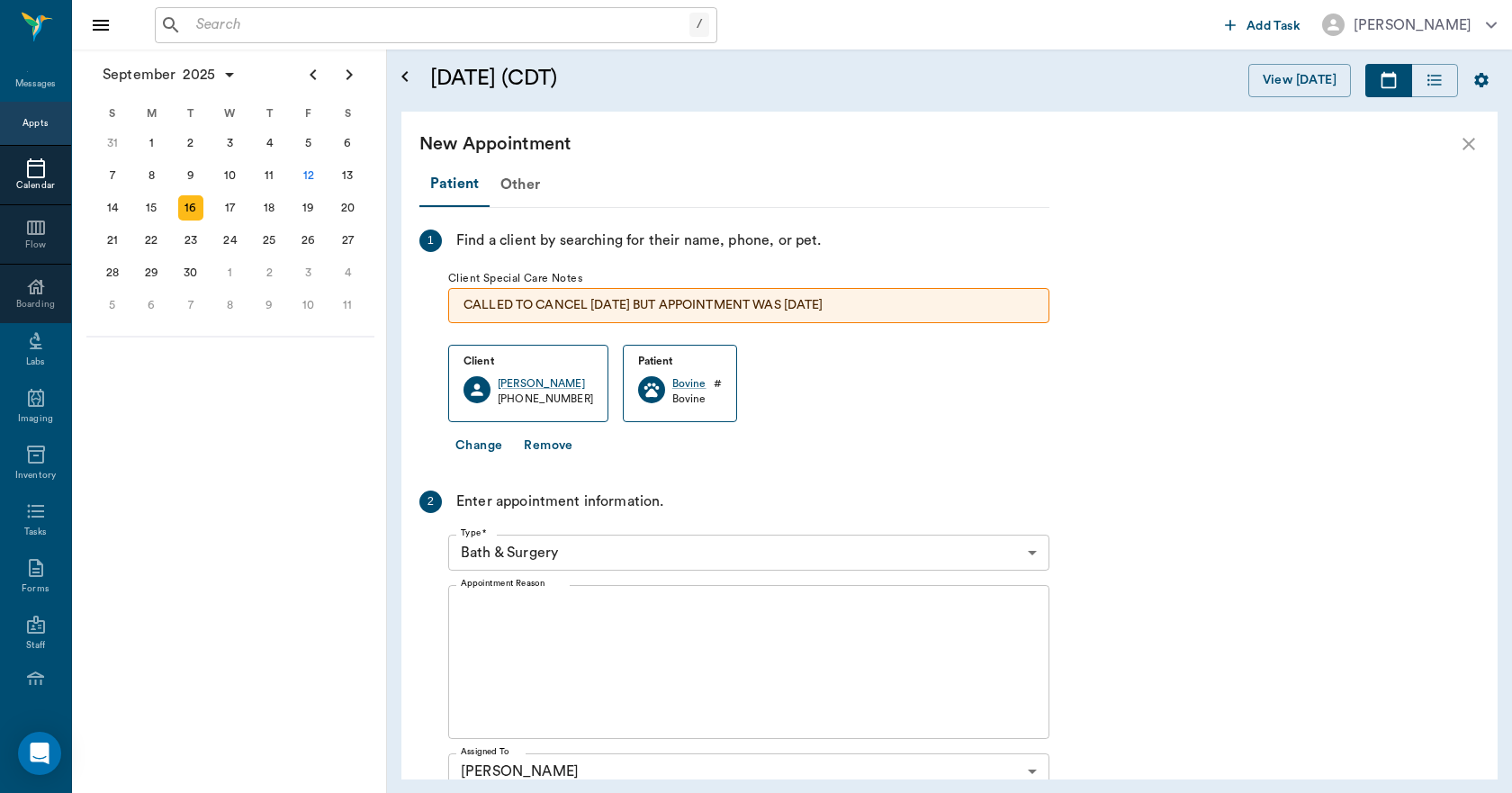
click at [603, 551] on body "/ ​ Add Task Dr. Bert Ellsworth Nectar Messages Appts Calendar Flow Boarding La…" at bounding box center [756, 396] width 1512 height 793
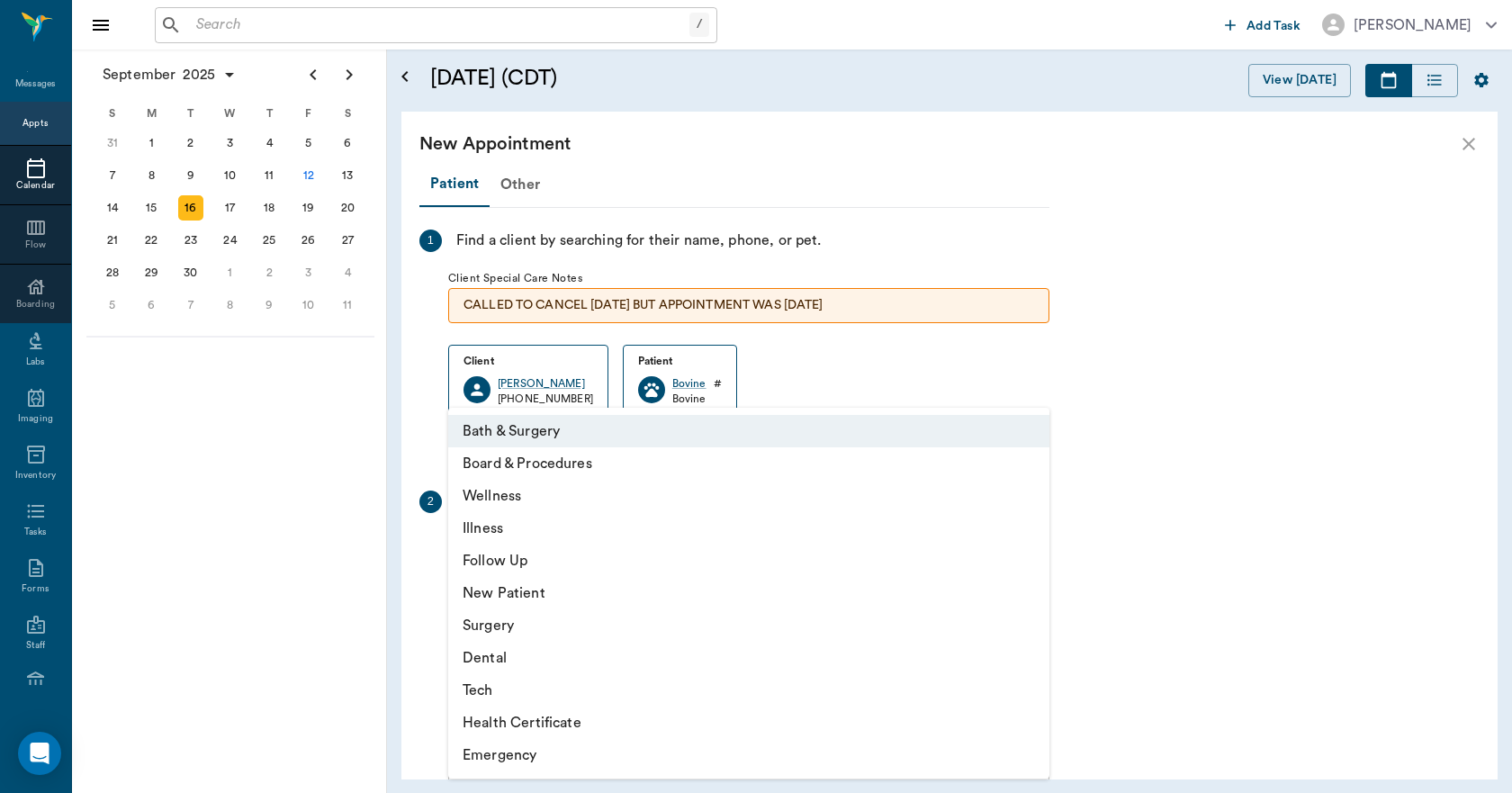
click at [503, 496] on li "Wellness" at bounding box center [749, 495] width 601 height 32
type input "65d2be4f46e3a538d89b8c14"
type input "10:00 AM"
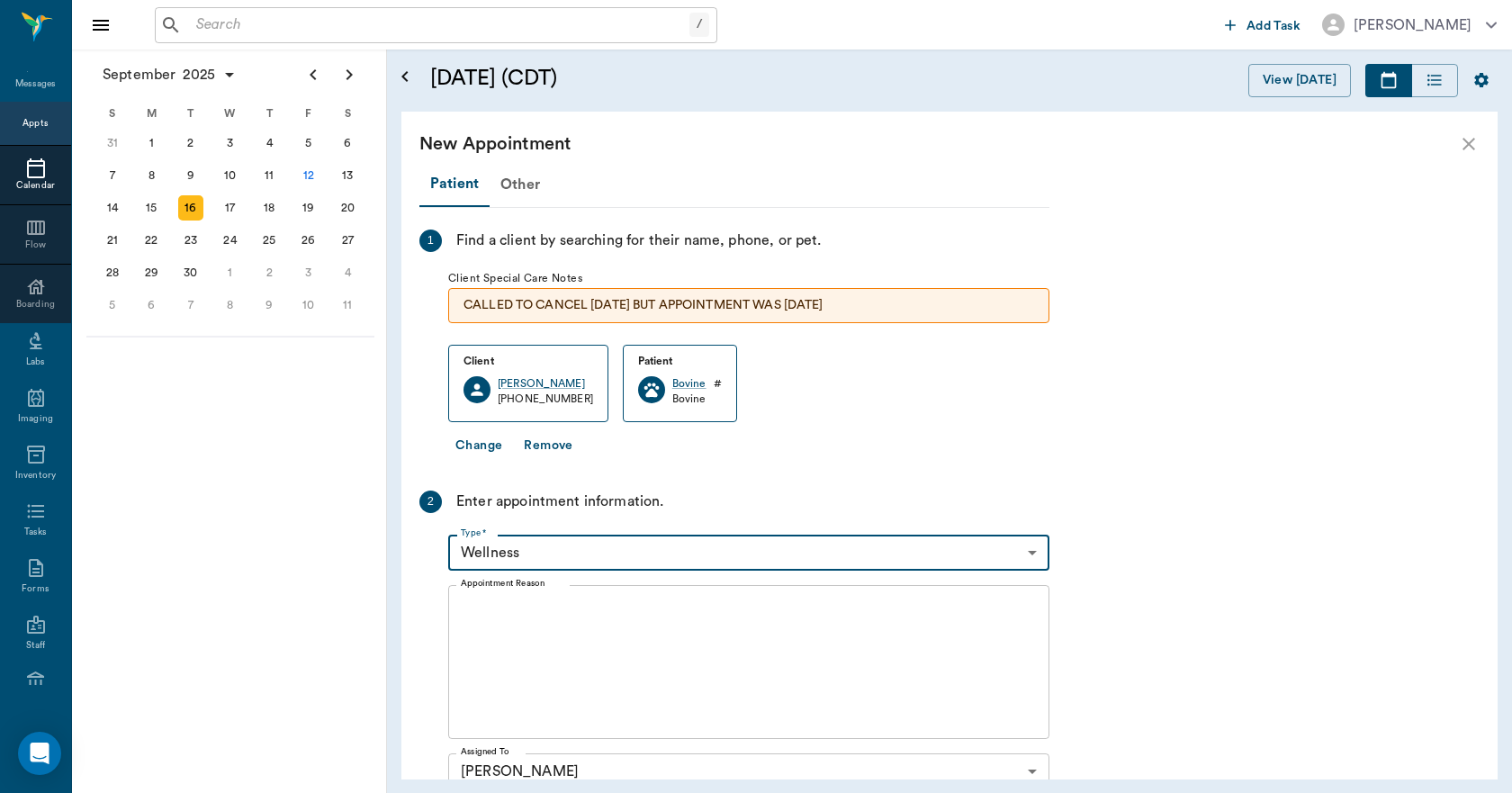
click at [558, 605] on textarea "Appointment Reason" at bounding box center [748, 663] width 576 height 125
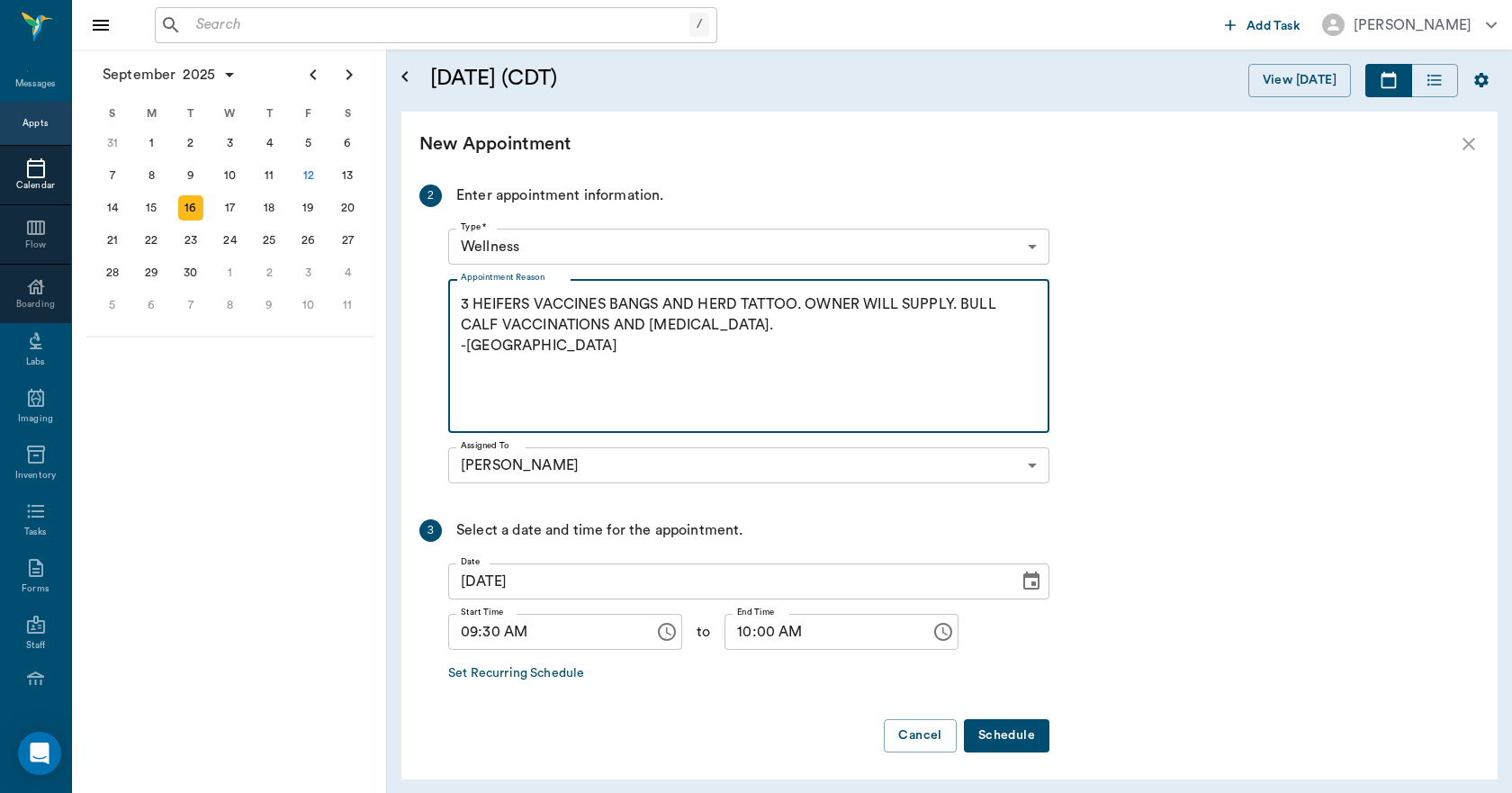
scroll to position [311, 0]
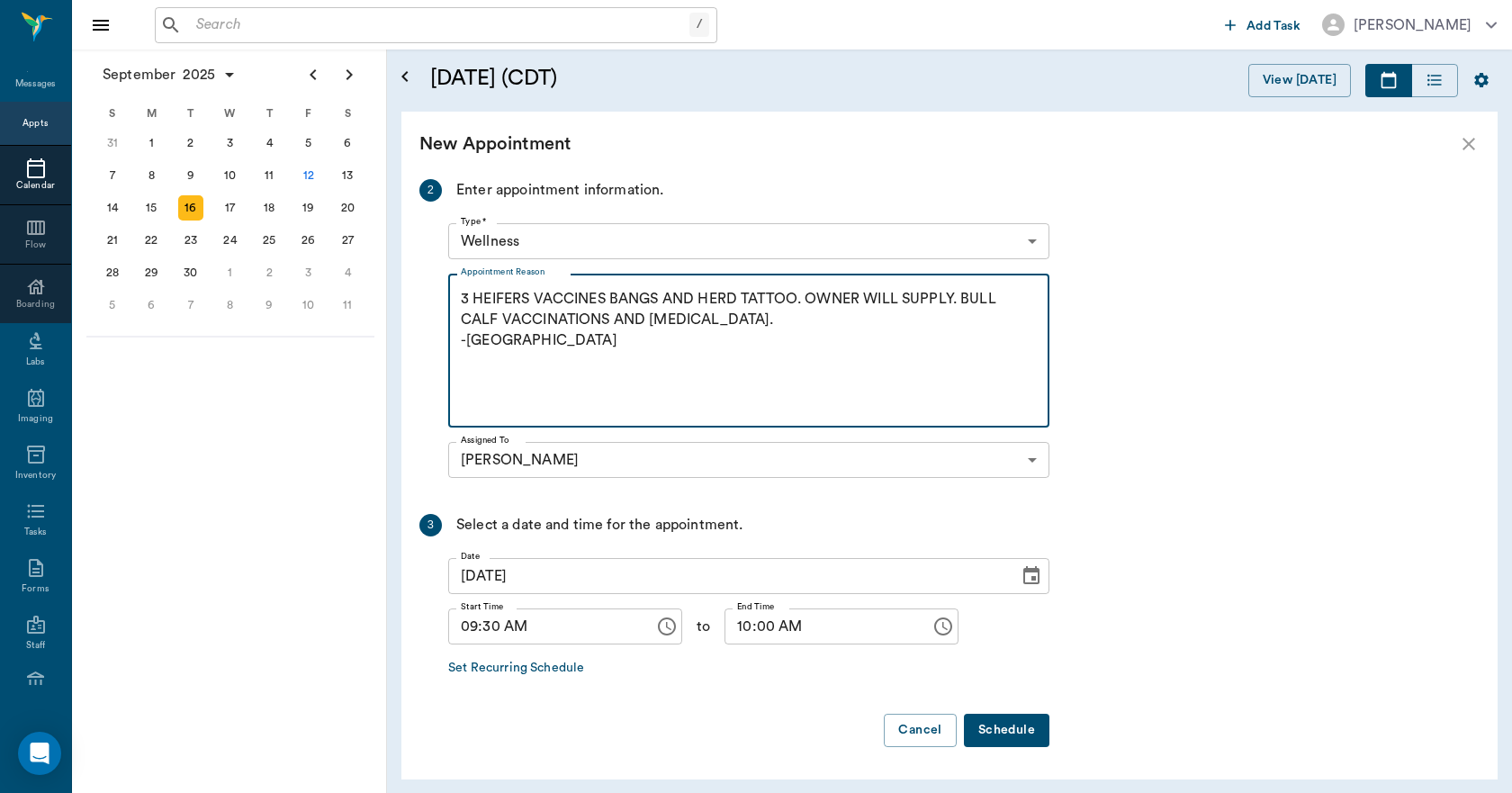
type textarea "3 HEIFERS VACCINES BANGS AND HERD TATTOO. OWNER WILL SUPPLY. BULL CALF VACCINAT…"
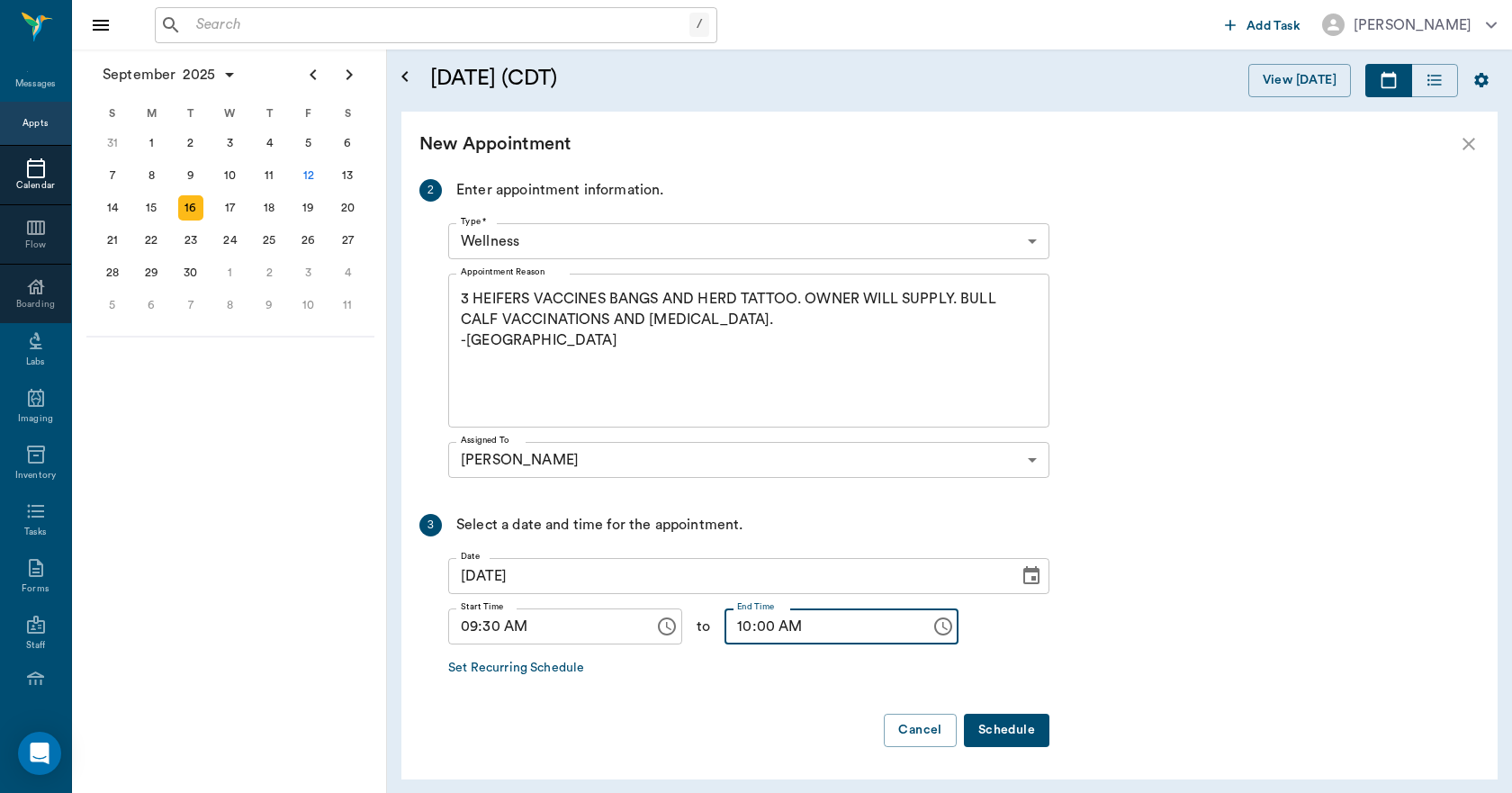
click at [746, 632] on input "10:00 AM" at bounding box center [820, 626] width 194 height 36
type input "10:30 AM"
click at [995, 730] on button "Schedule" at bounding box center [1006, 730] width 86 height 33
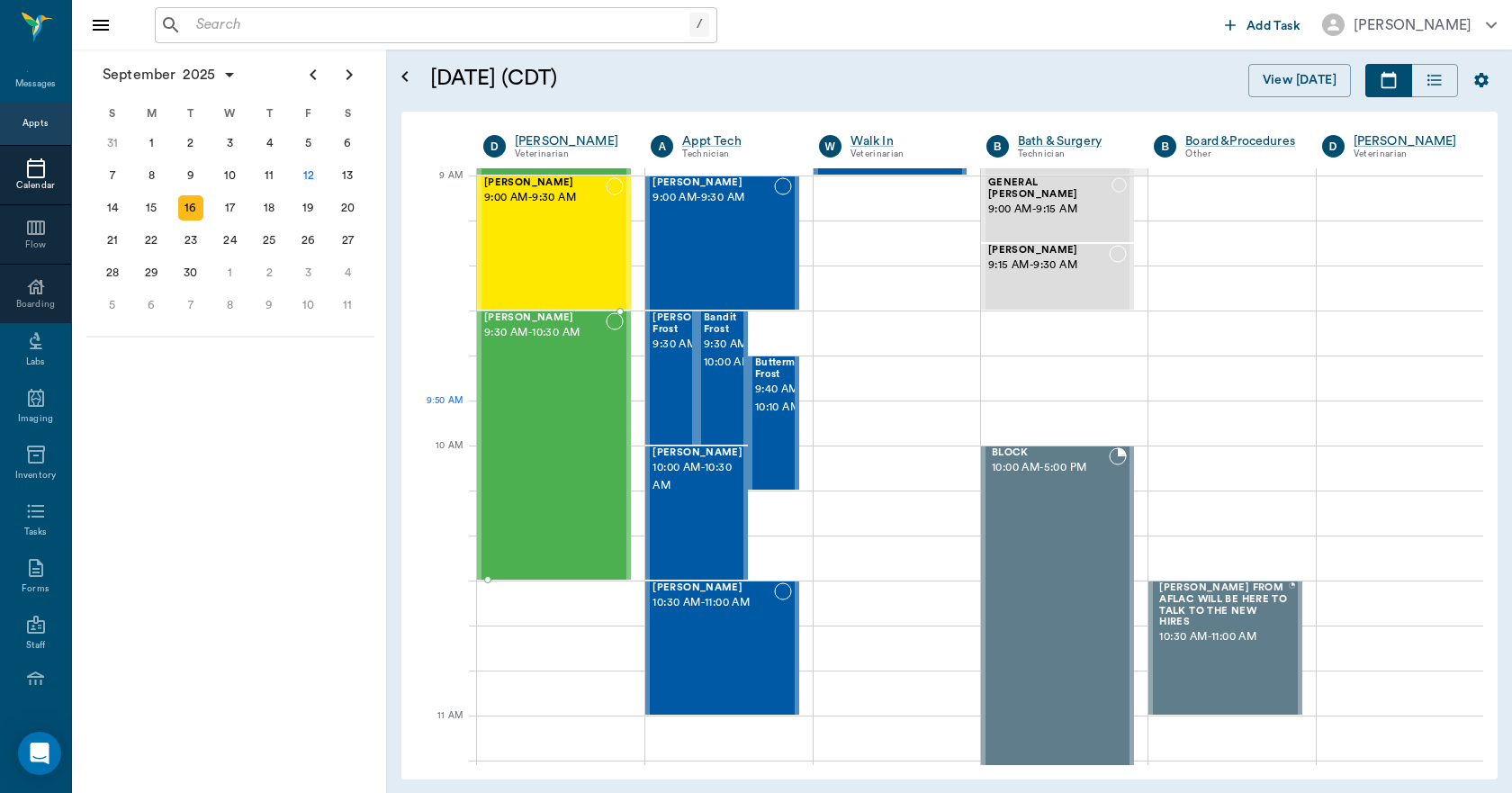
click at [539, 438] on div "Bovine Smith 9:30 AM - 10:30 AM" at bounding box center [544, 446] width 122 height 267
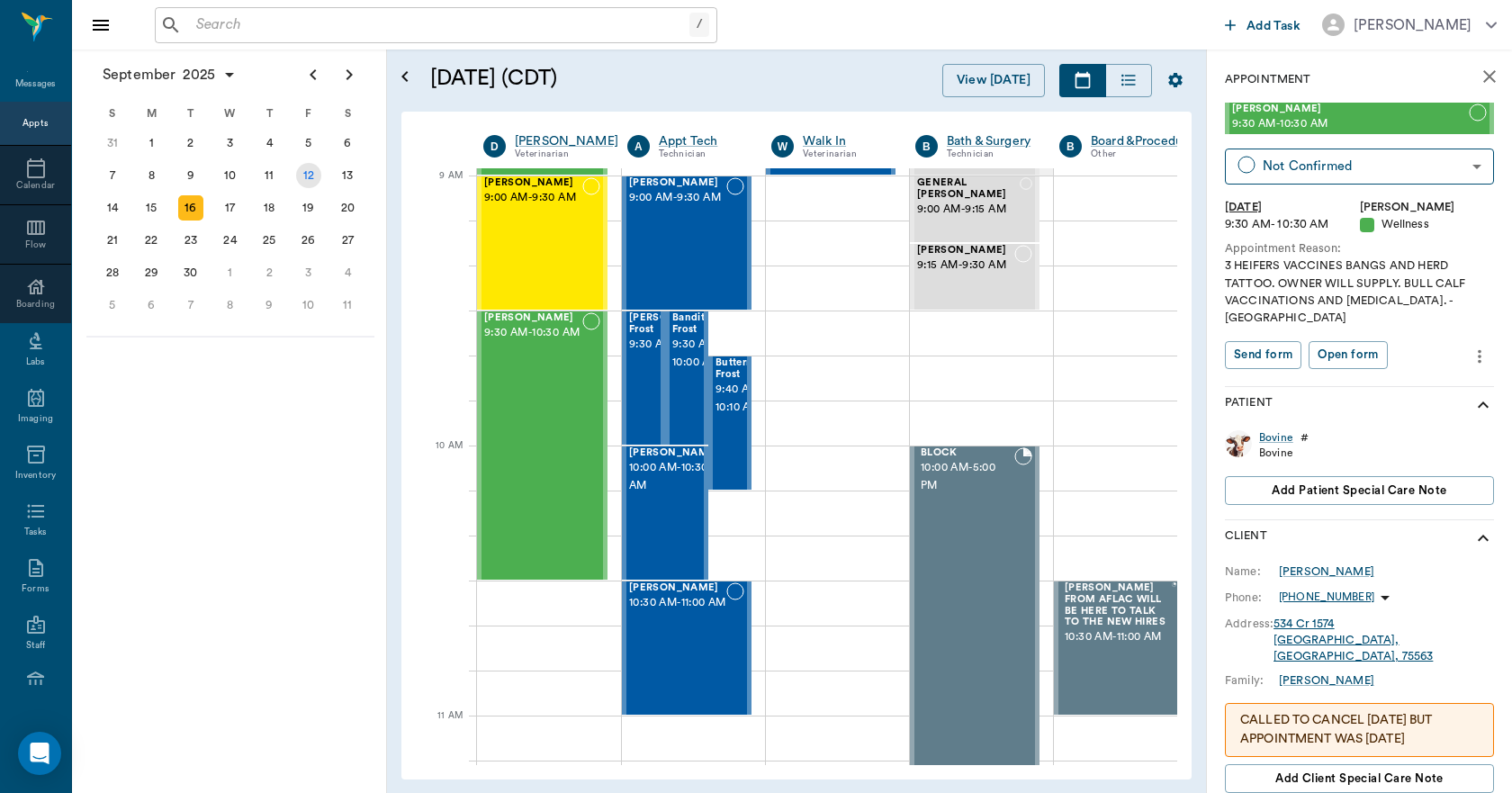
click at [304, 177] on div "12" at bounding box center [308, 175] width 25 height 25
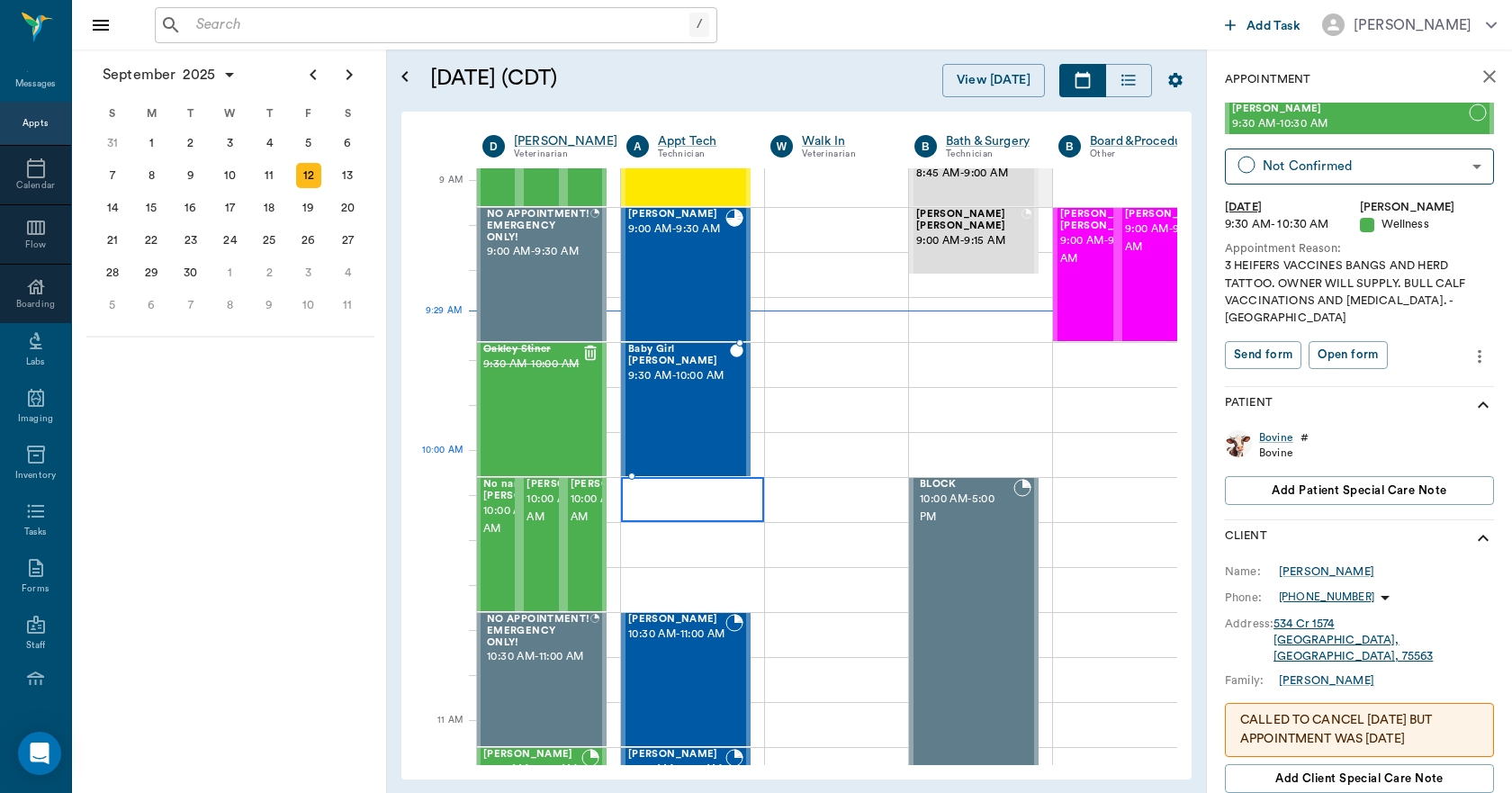
scroll to position [270, 1]
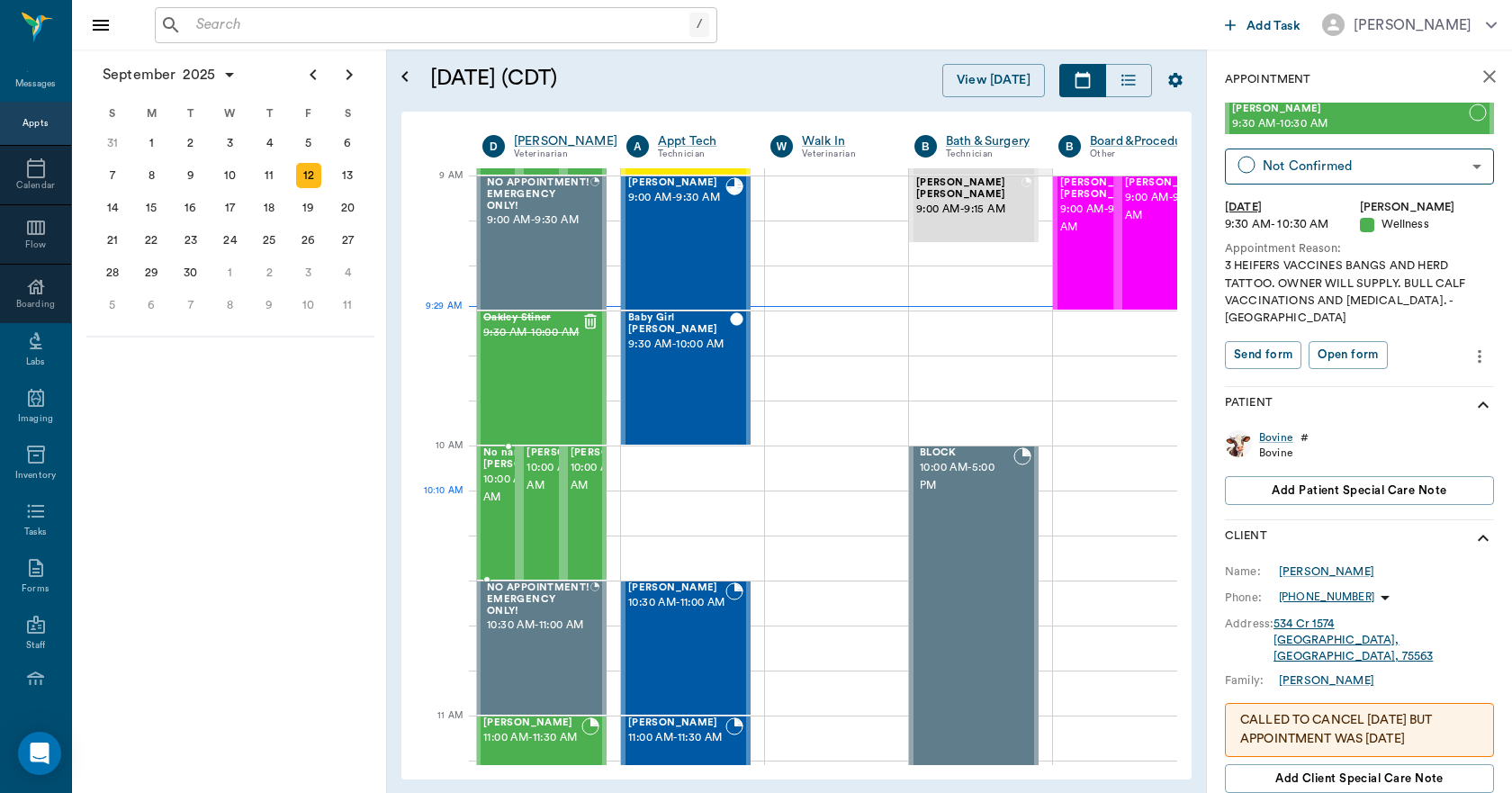
click at [496, 507] on span "10:00 AM - 10:30 AM" at bounding box center [528, 488] width 90 height 36
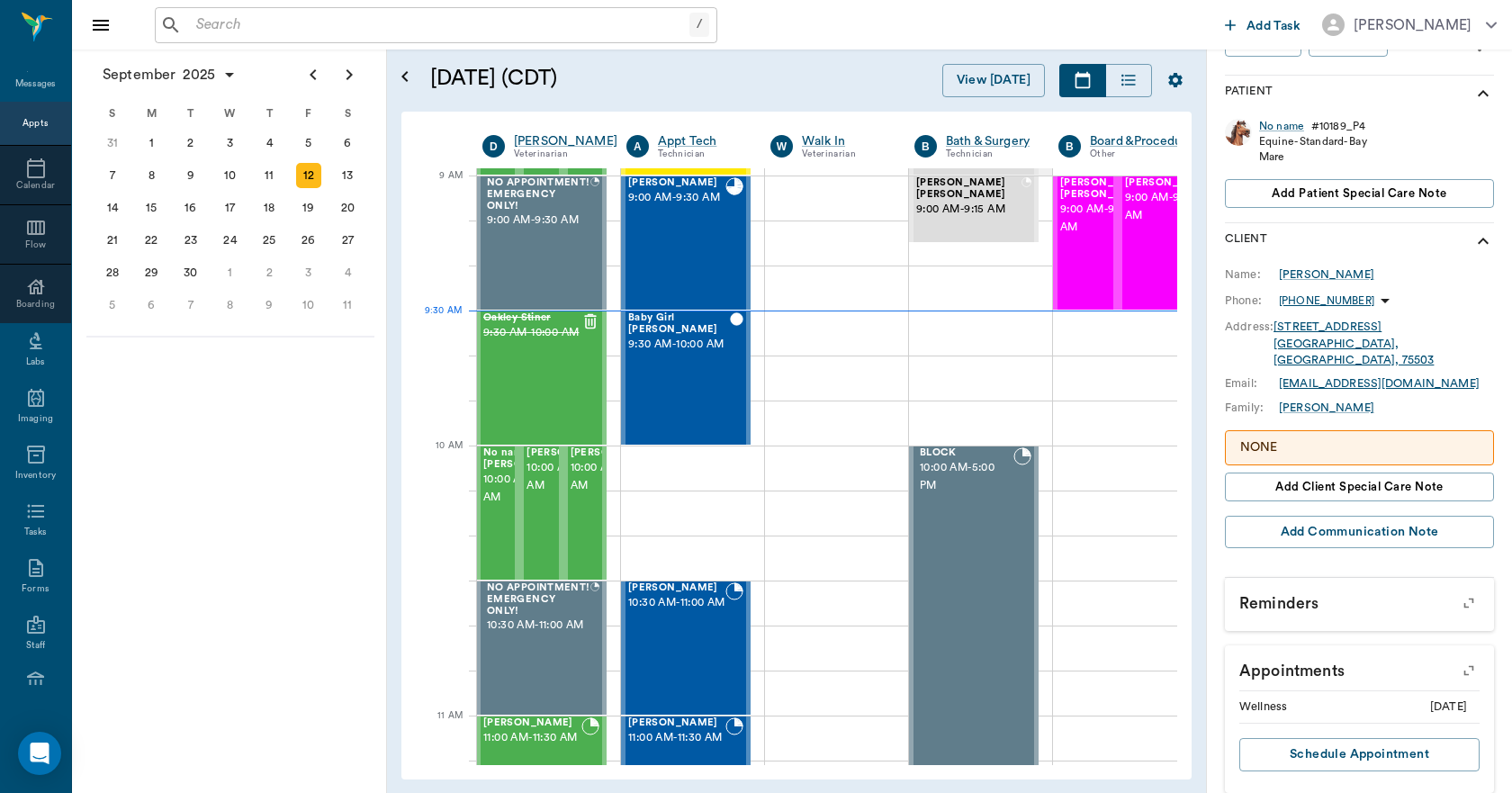
scroll to position [262, 0]
click at [151, 205] on div "15" at bounding box center [151, 208] width 25 height 25
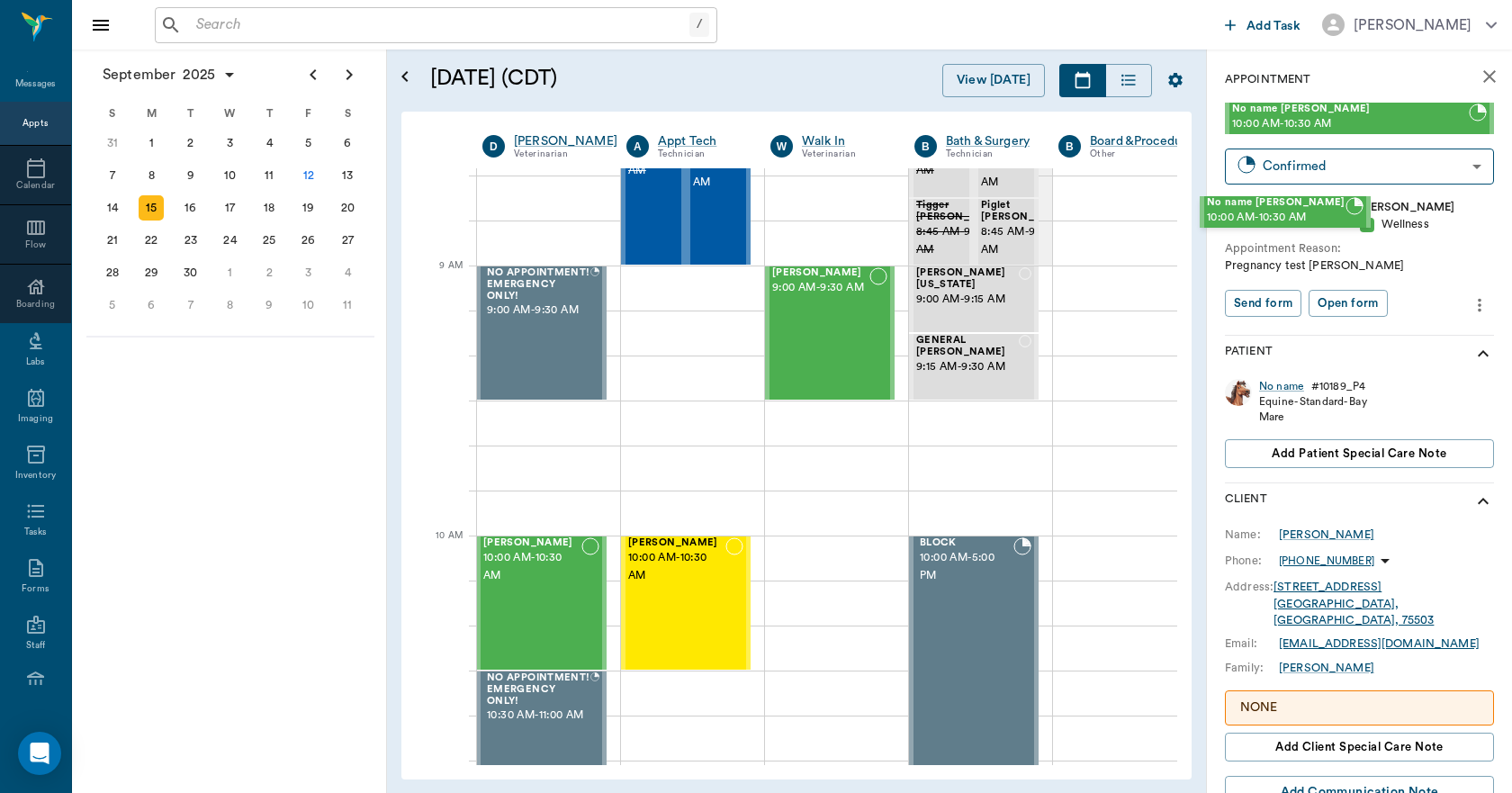
scroll to position [180, 6]
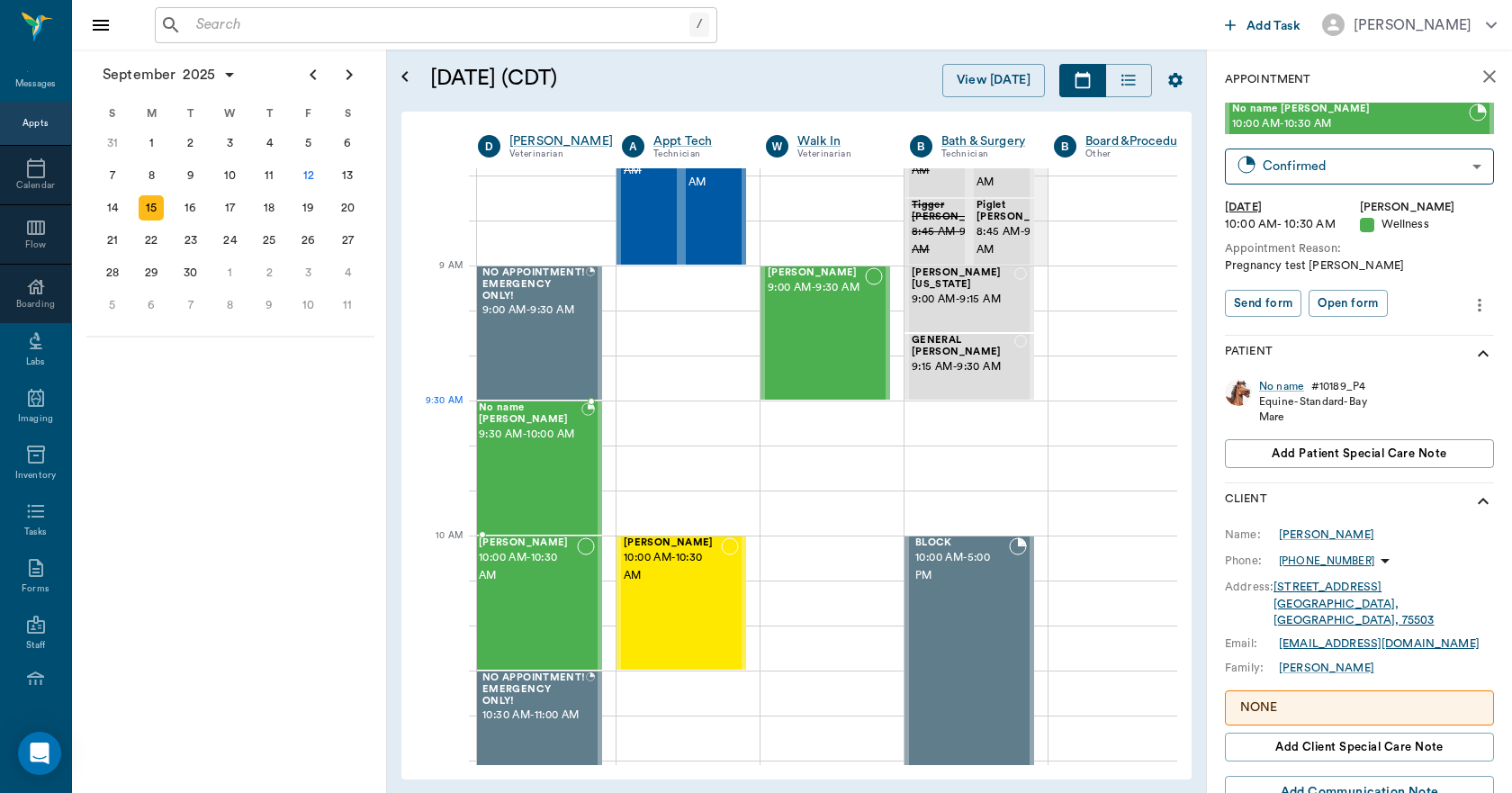
drag, startPoint x: 1308, startPoint y: 116, endPoint x: 567, endPoint y: 413, distance: 798.3
click at [313, 178] on div "12" at bounding box center [308, 175] width 25 height 25
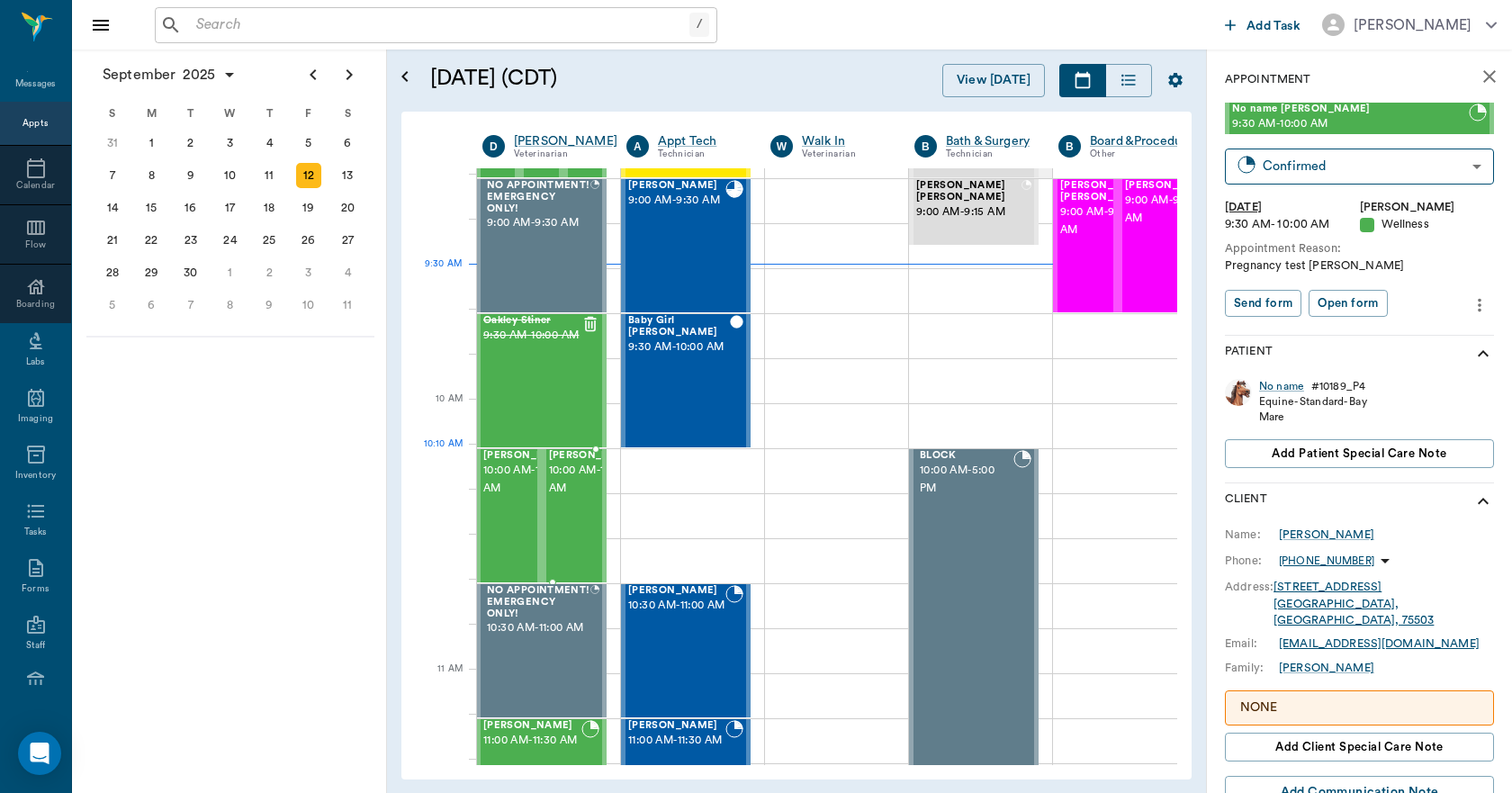
scroll to position [360, 1]
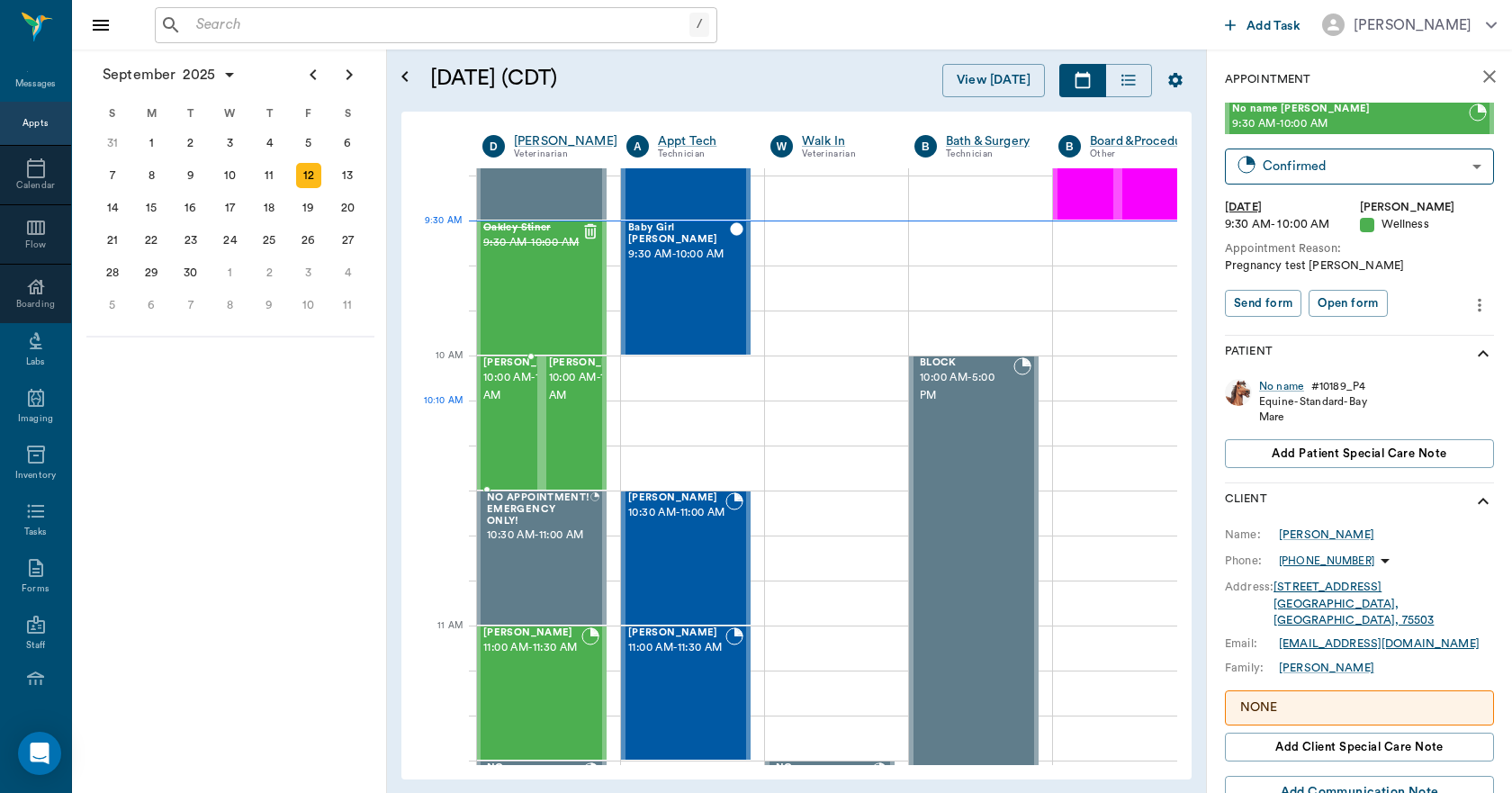
click at [504, 405] on span "10:00 AM - 10:30 AM" at bounding box center [528, 386] width 90 height 36
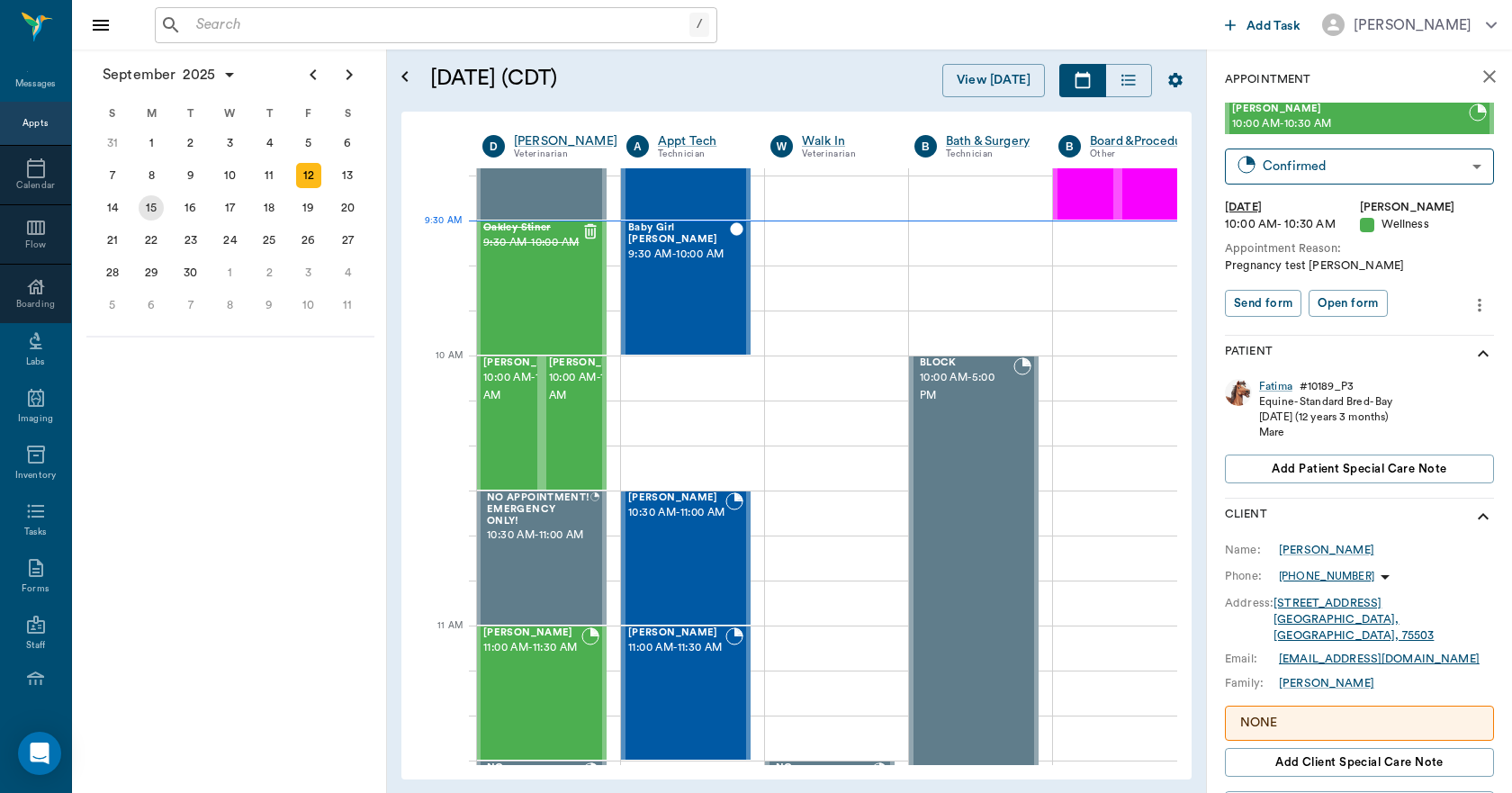
click at [152, 215] on div "15" at bounding box center [151, 208] width 25 height 25
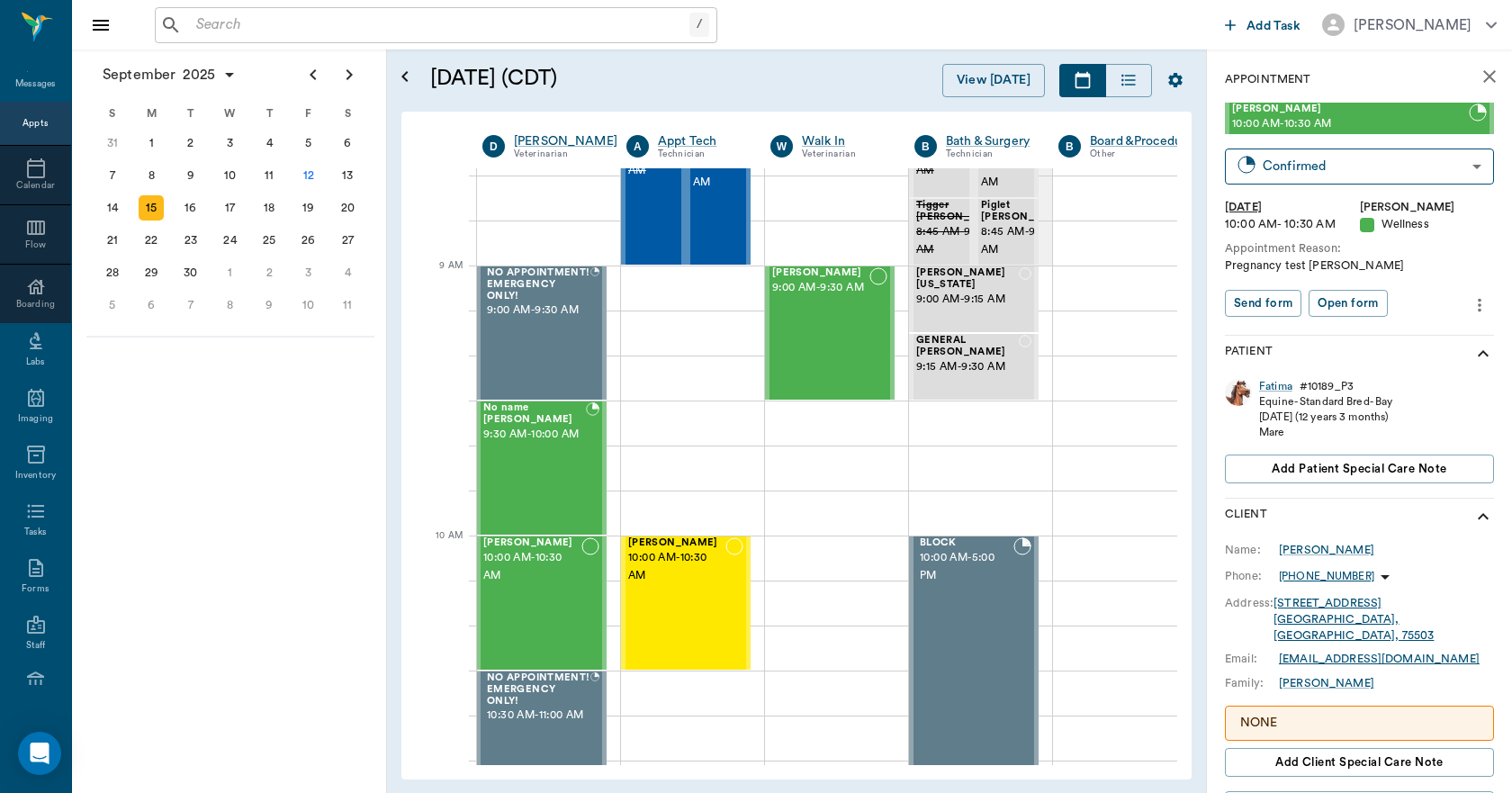
scroll to position [166, 1]
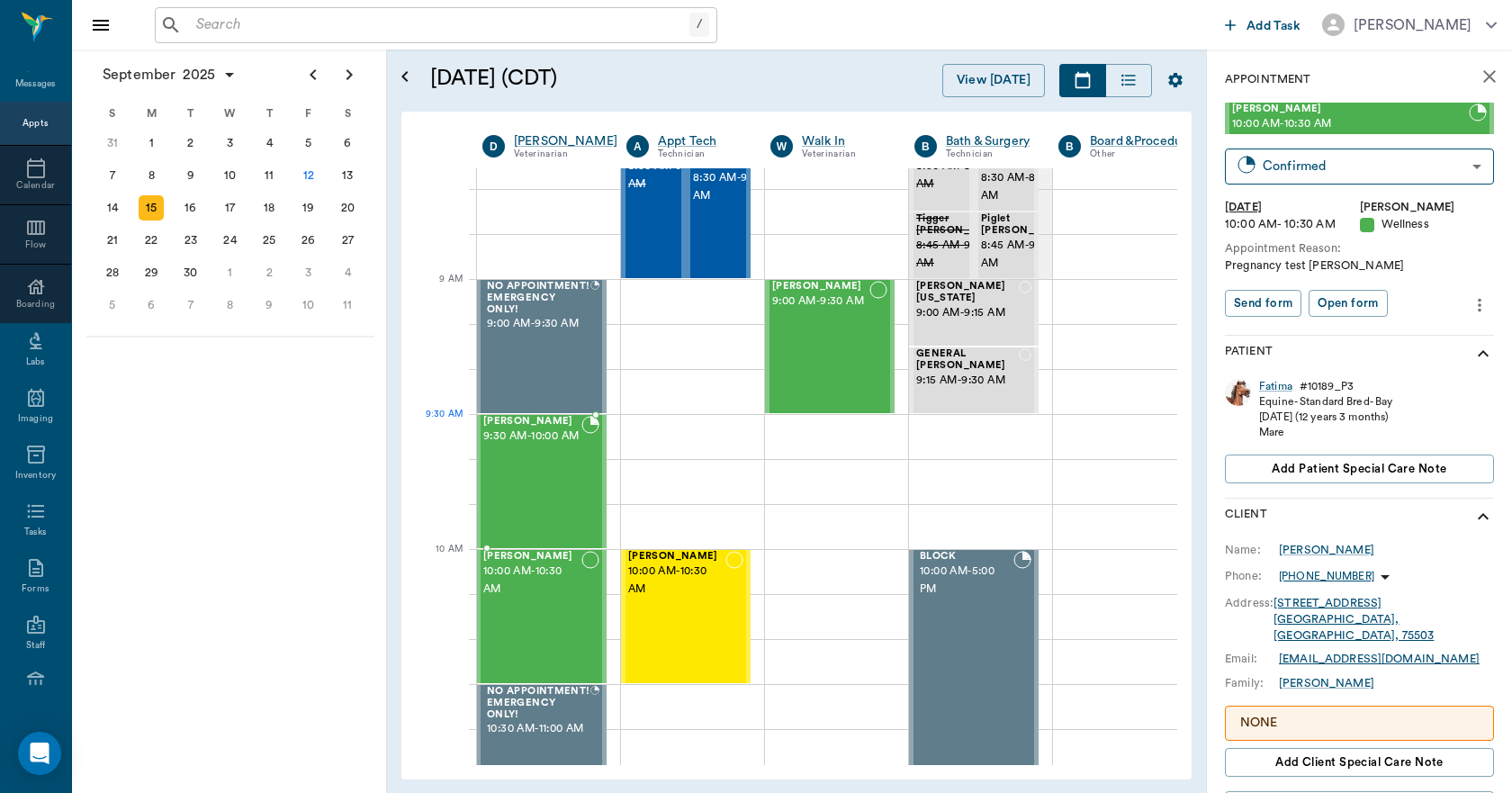
drag, startPoint x: 1277, startPoint y: 120, endPoint x: 599, endPoint y: 428, distance: 744.7
click at [309, 173] on div "12" at bounding box center [308, 175] width 25 height 25
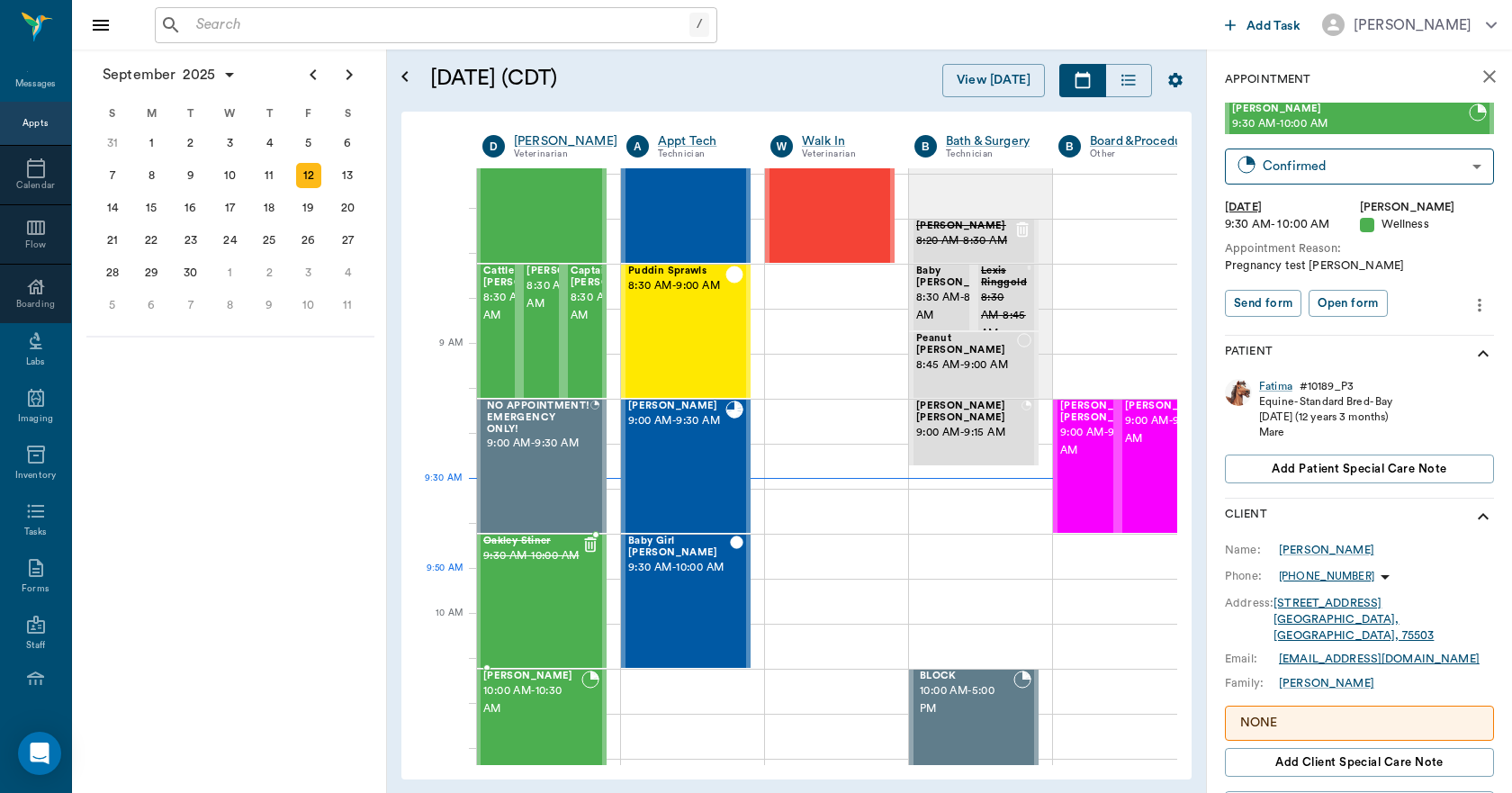
scroll to position [180, 1]
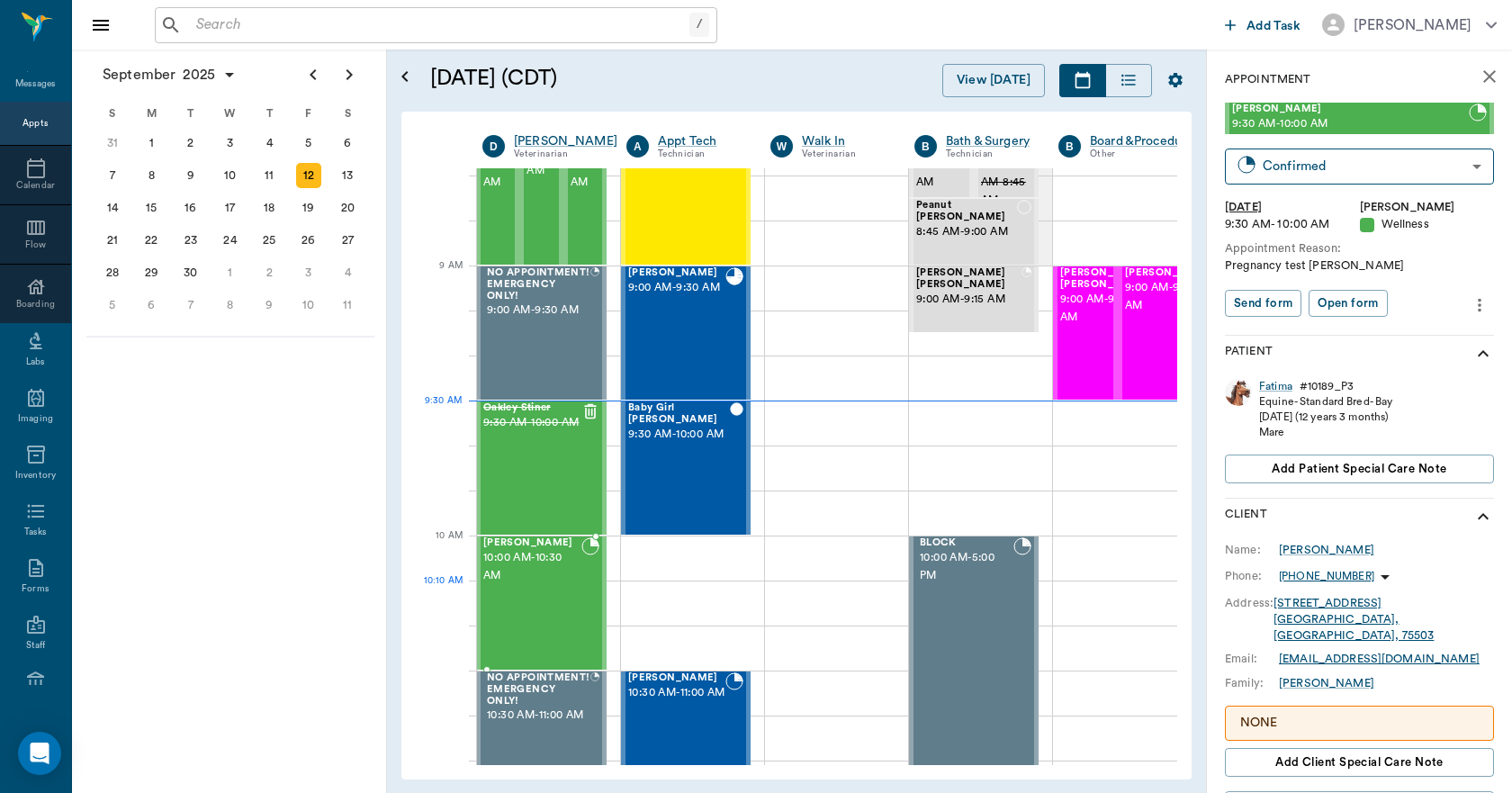
click at [536, 593] on div "Emily Webb 10:00 AM - 10:30 AM" at bounding box center [532, 602] width 98 height 131
click at [146, 210] on div "15" at bounding box center [151, 208] width 25 height 25
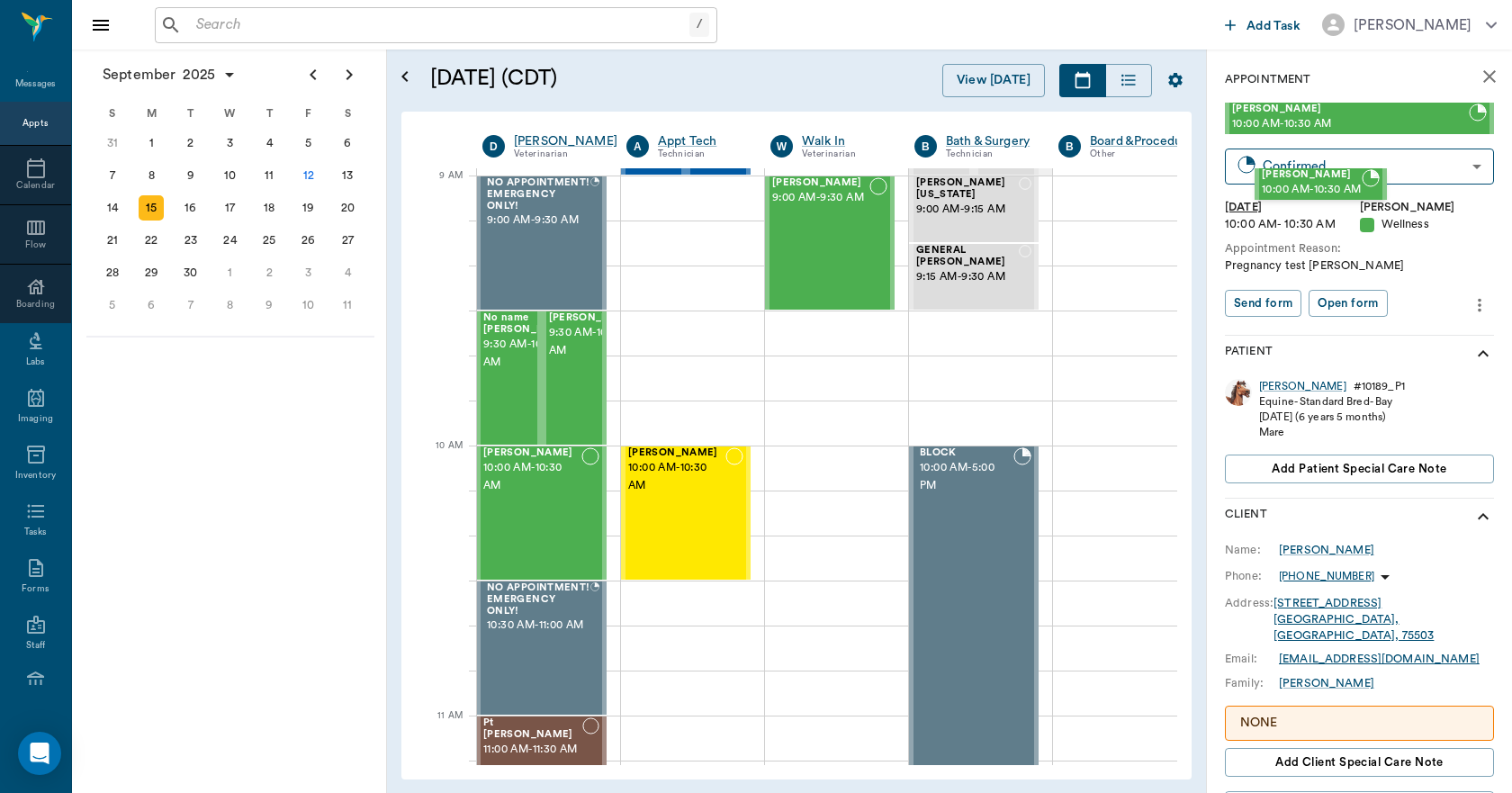
scroll to position [261, 1]
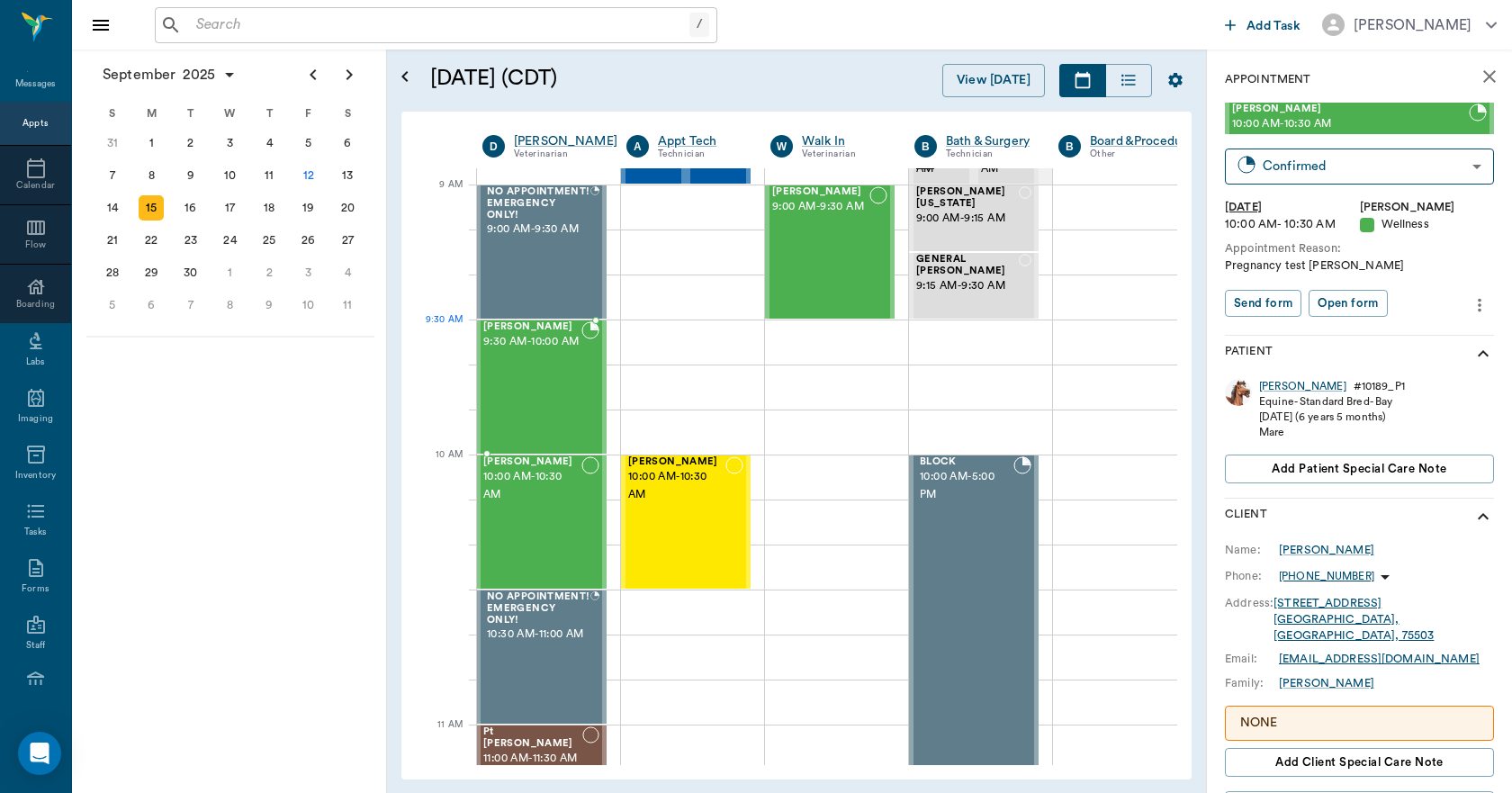
drag, startPoint x: 1368, startPoint y: 117, endPoint x: 547, endPoint y: 355, distance: 854.8
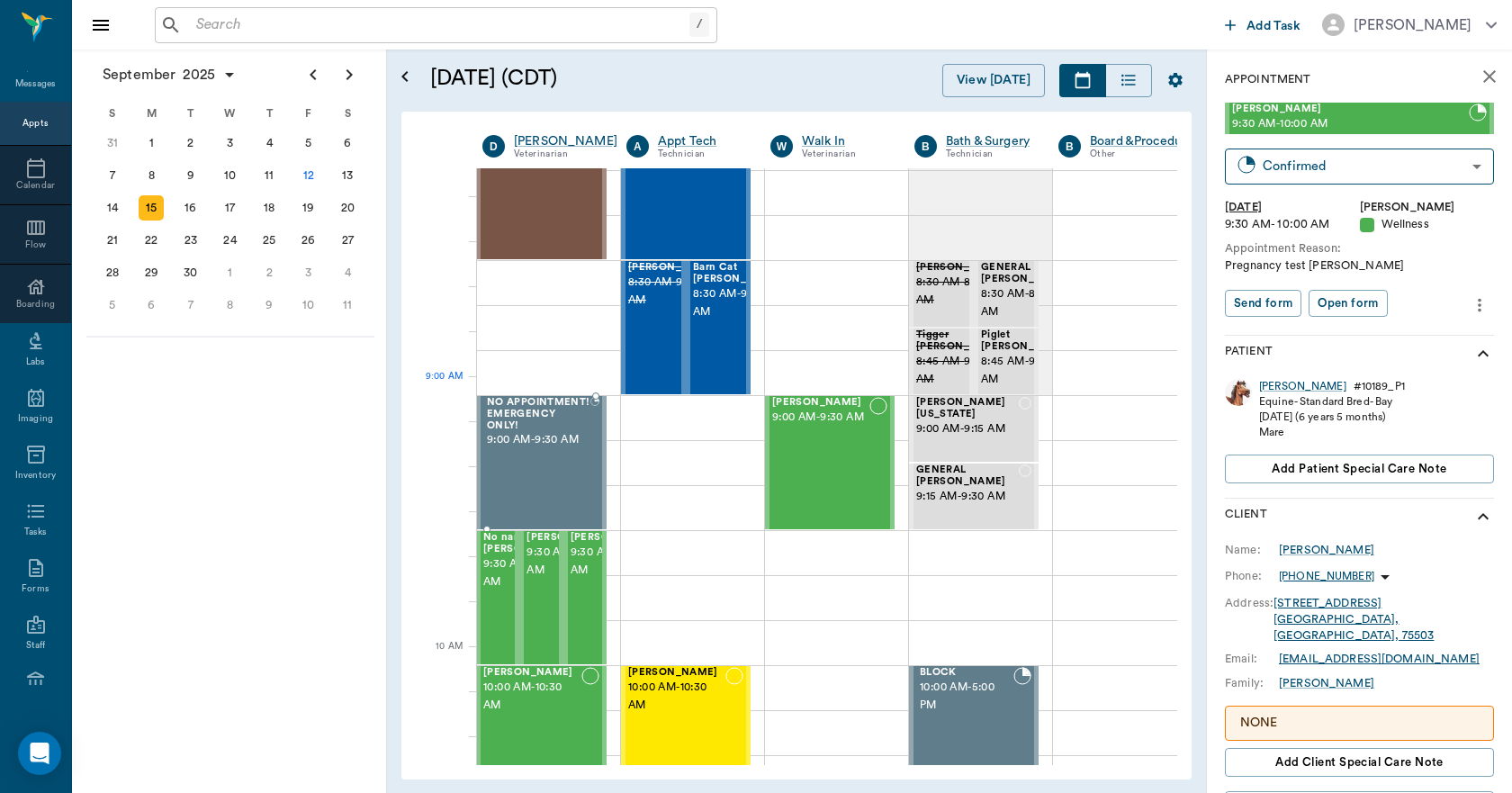
scroll to position [0, 1]
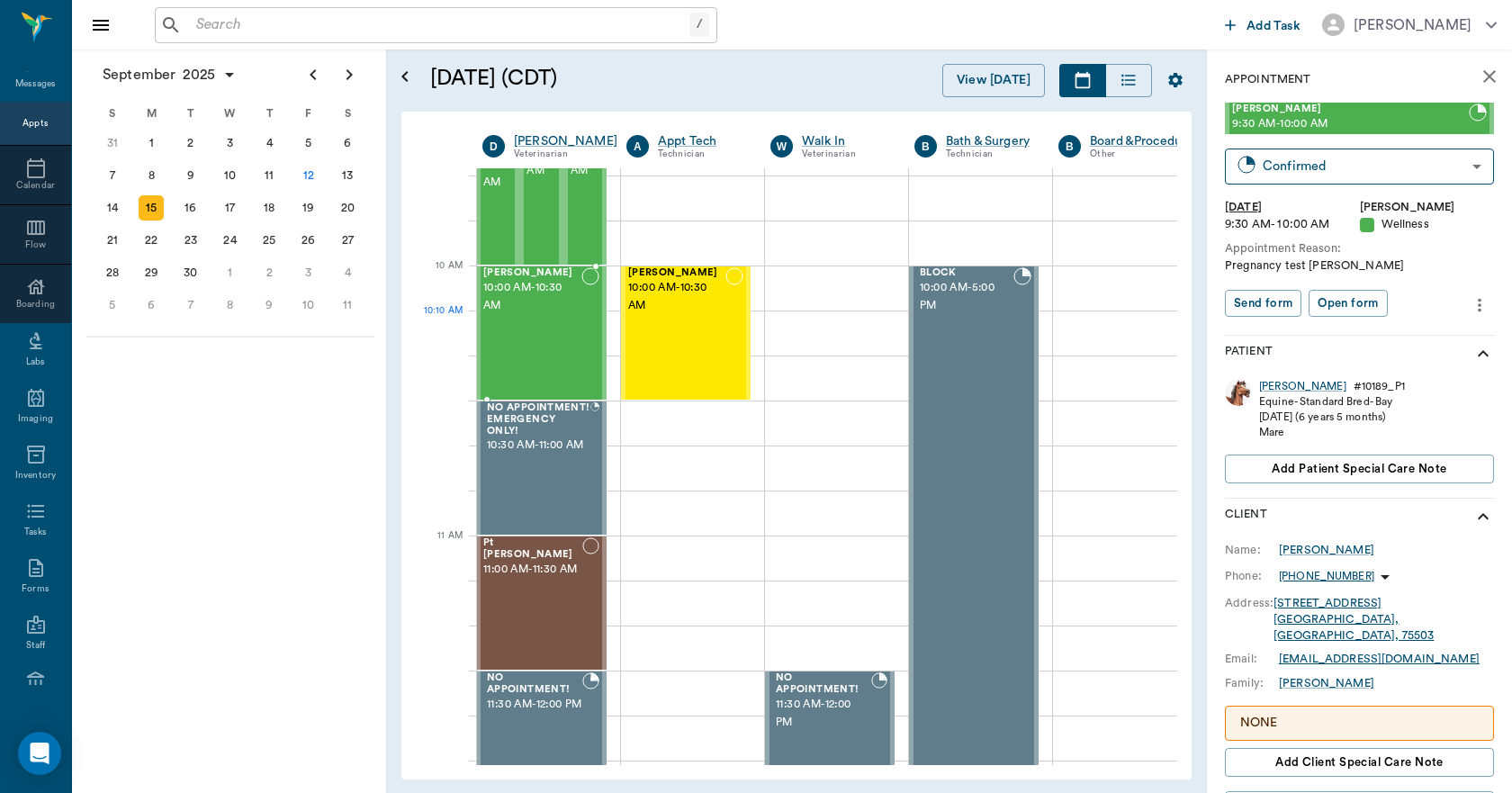
scroll to position [360, 1]
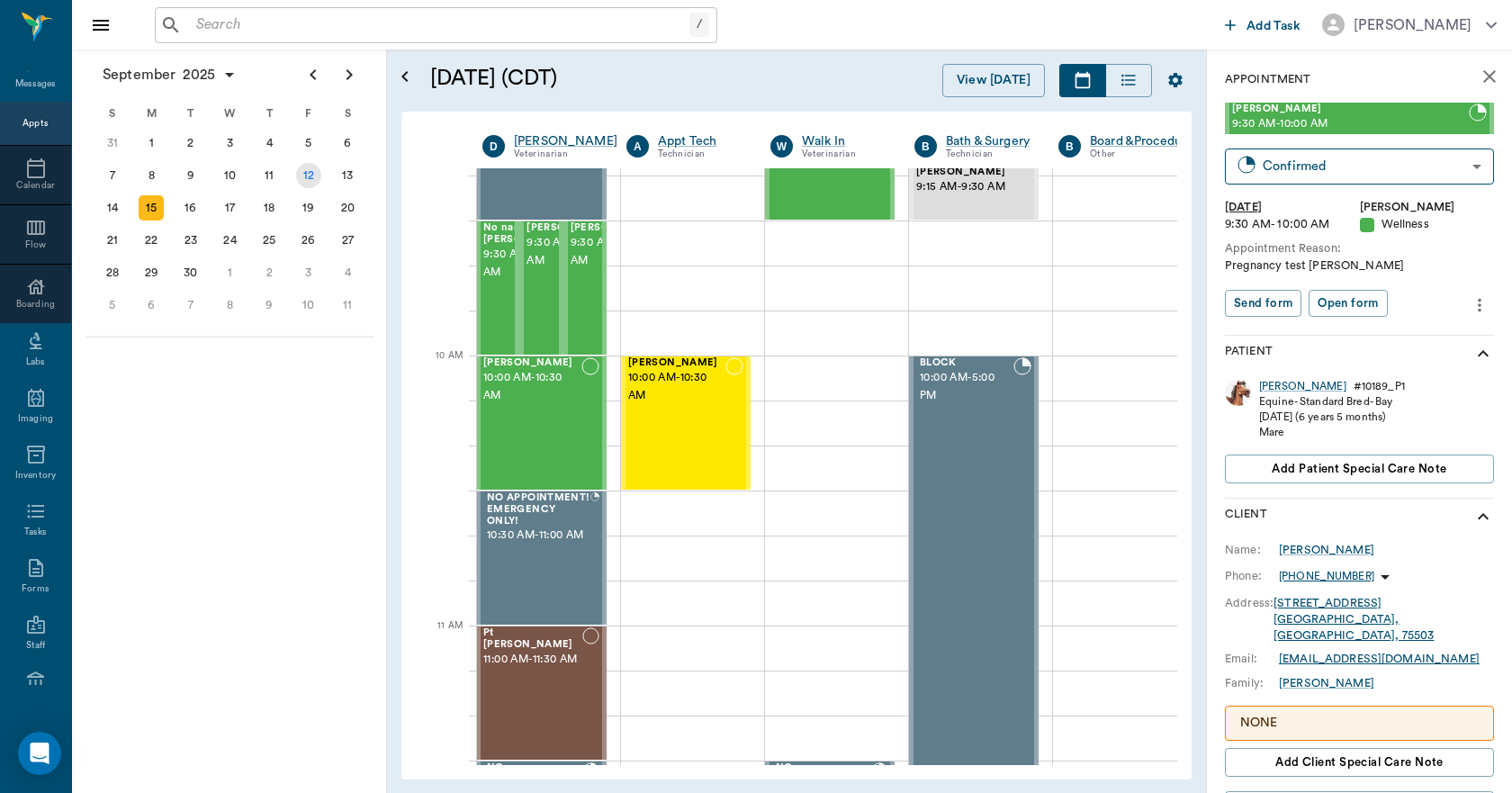
click at [321, 177] on div "12" at bounding box center [308, 175] width 40 height 32
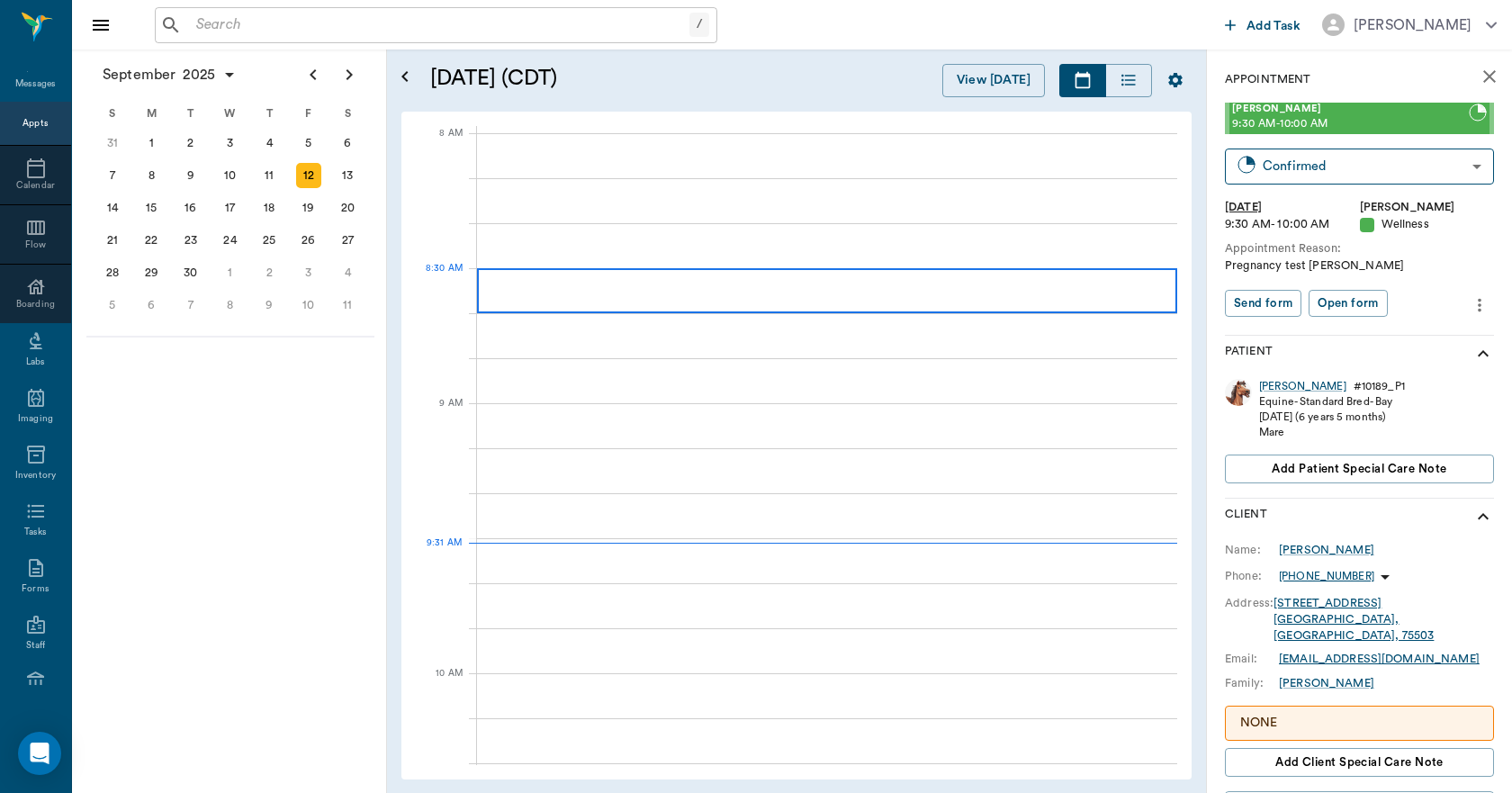
scroll to position [0, 1]
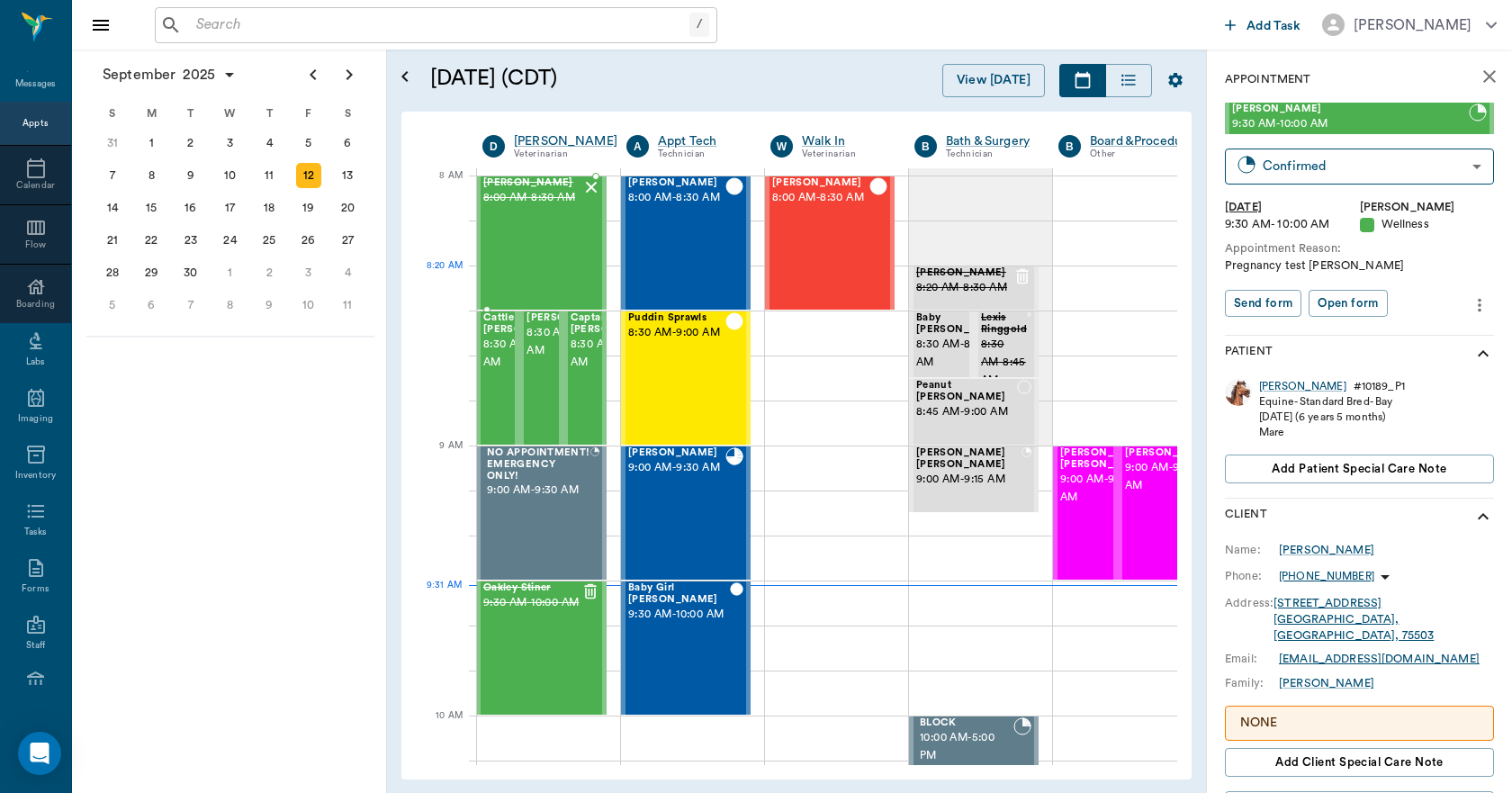
click at [554, 269] on div "Webster Upchurch 8:00 AM - 8:30 AM" at bounding box center [532, 242] width 98 height 131
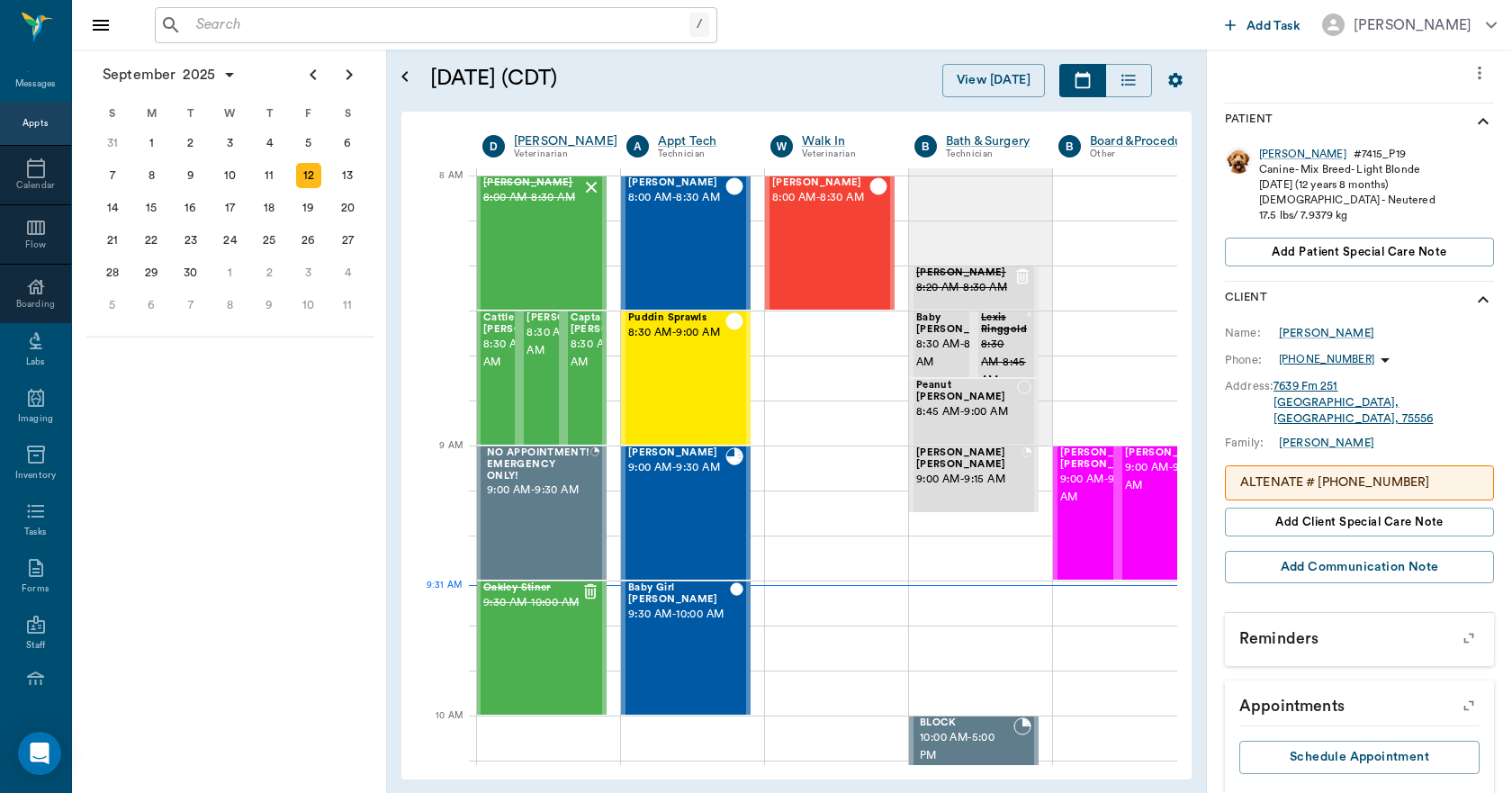
scroll to position [235, 0]
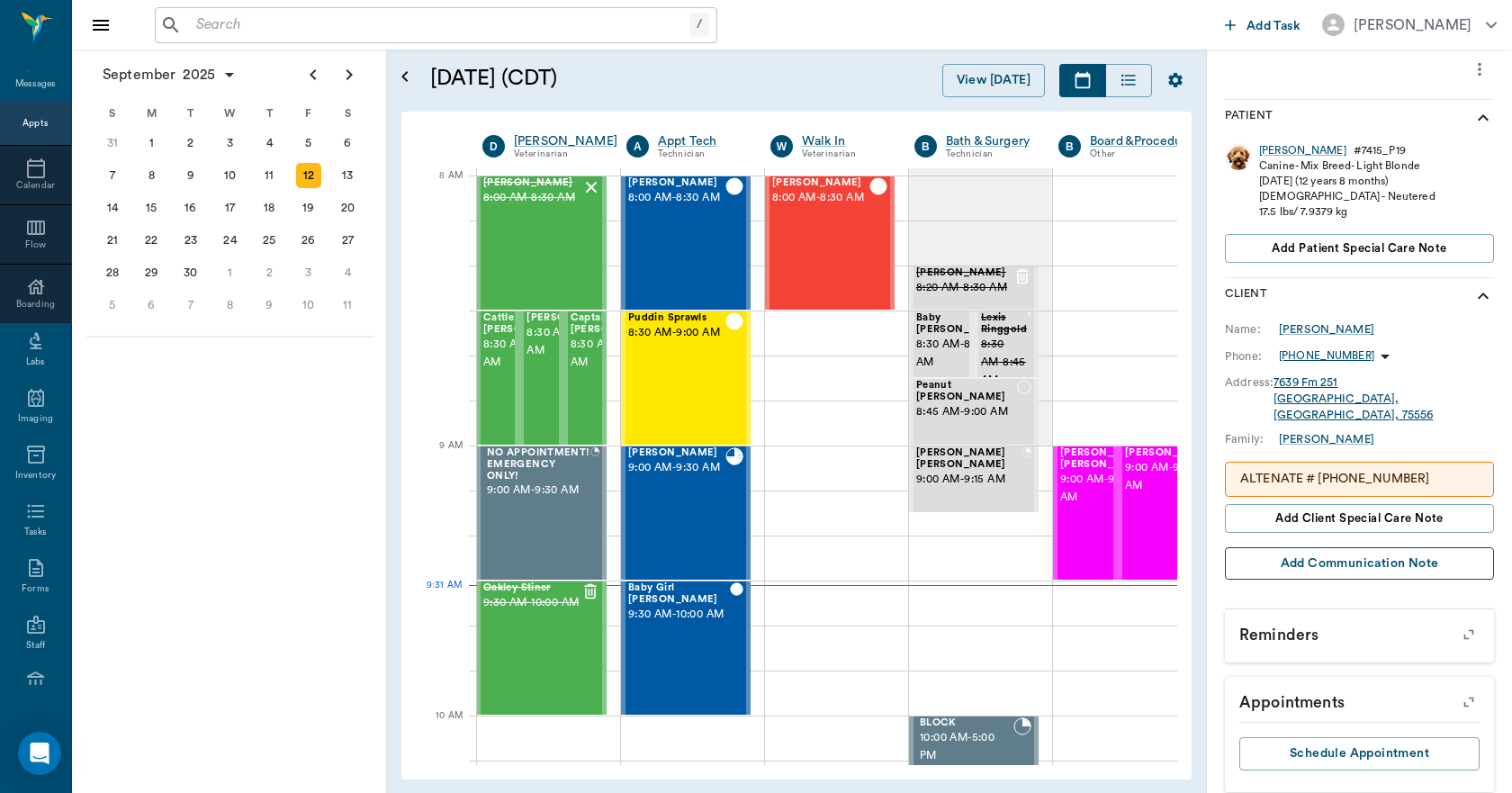
click at [1322, 547] on button "Add Communication Note" at bounding box center [1359, 563] width 269 height 33
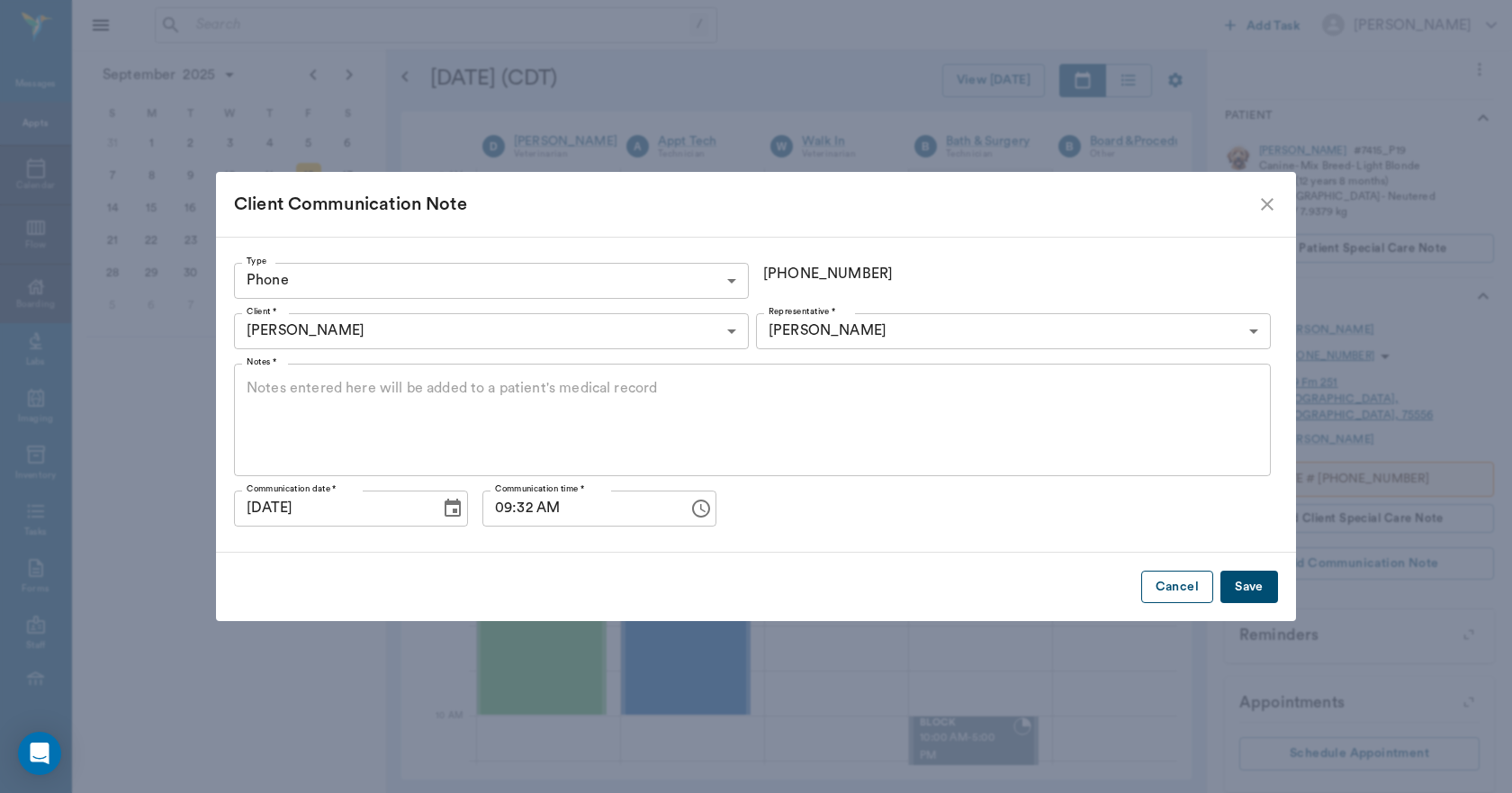
click at [1167, 588] on button "Cancel" at bounding box center [1177, 587] width 72 height 33
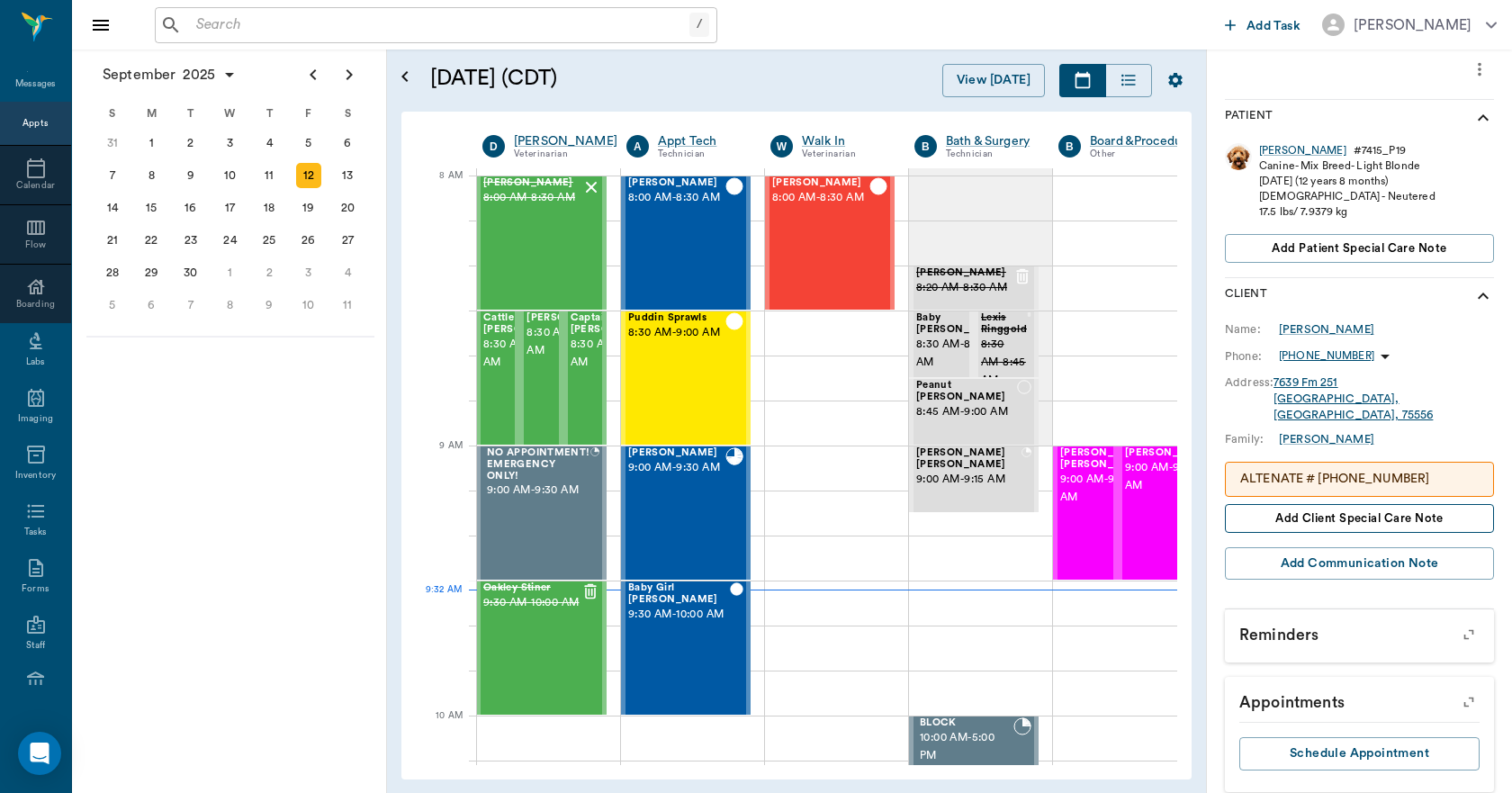
click at [1296, 508] on span "Add client Special Care Note" at bounding box center [1358, 518] width 168 height 19
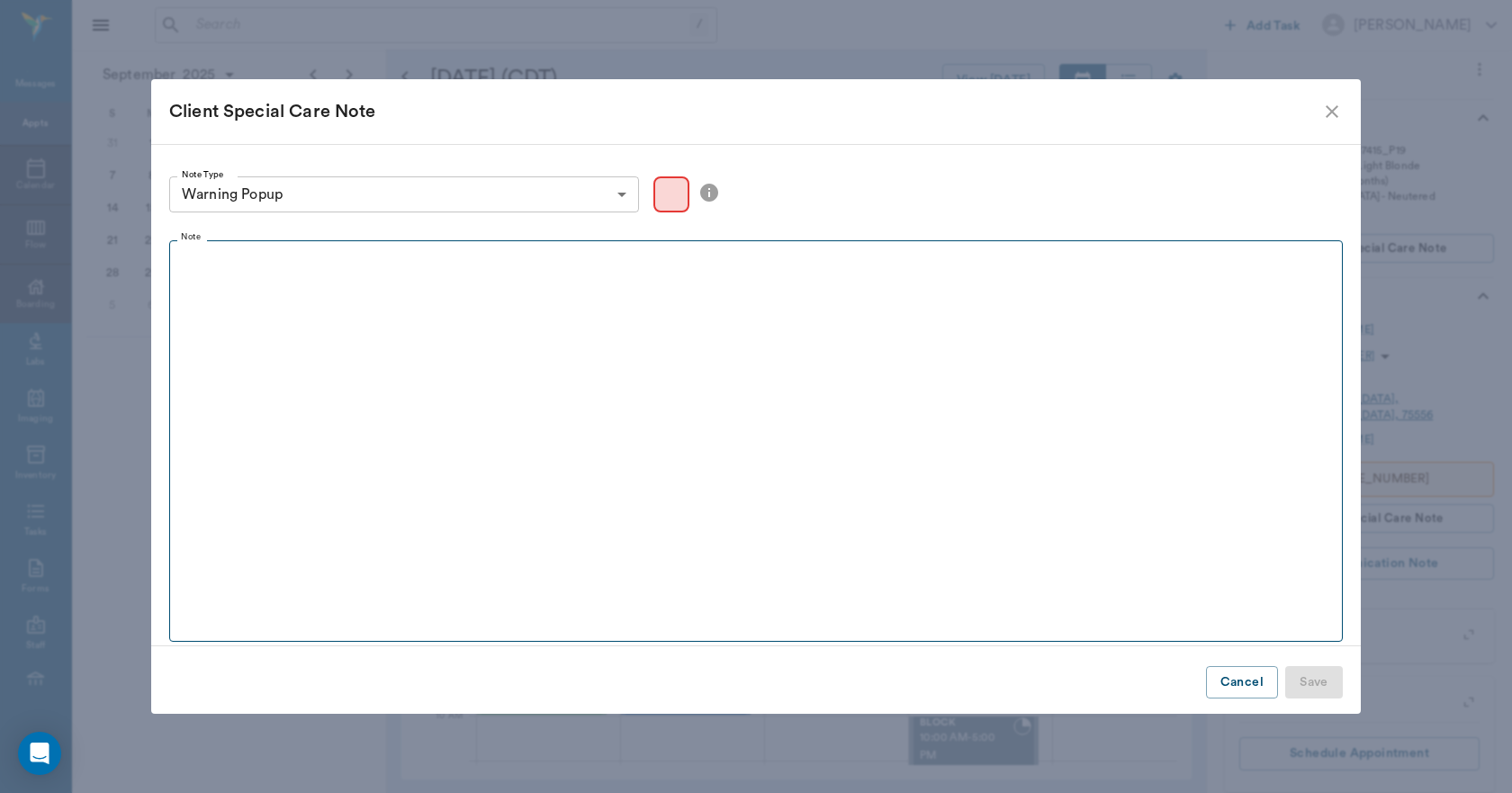
click at [331, 278] on div at bounding box center [755, 271] width 1157 height 45
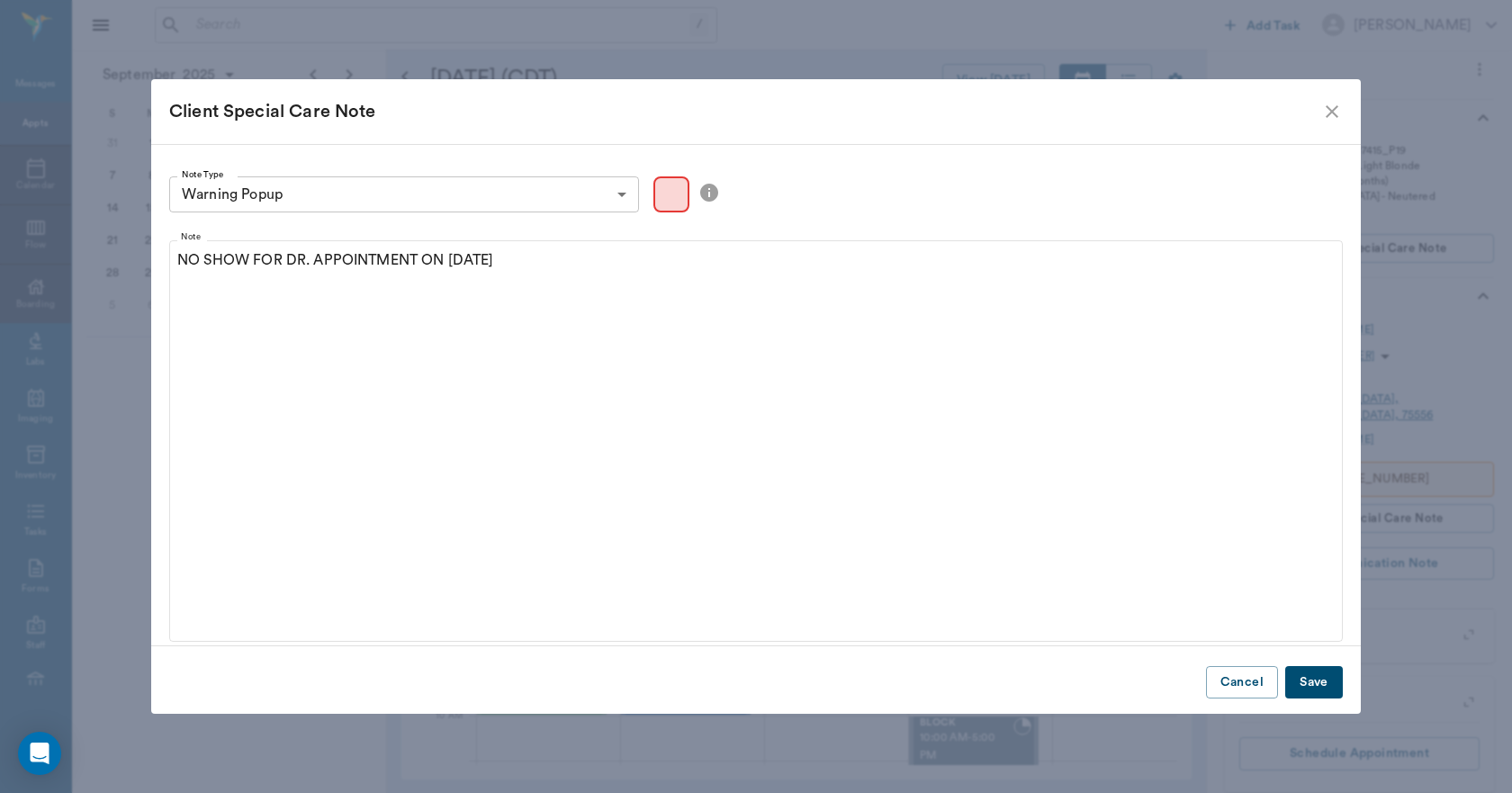
click at [1314, 673] on button "Save" at bounding box center [1313, 682] width 57 height 33
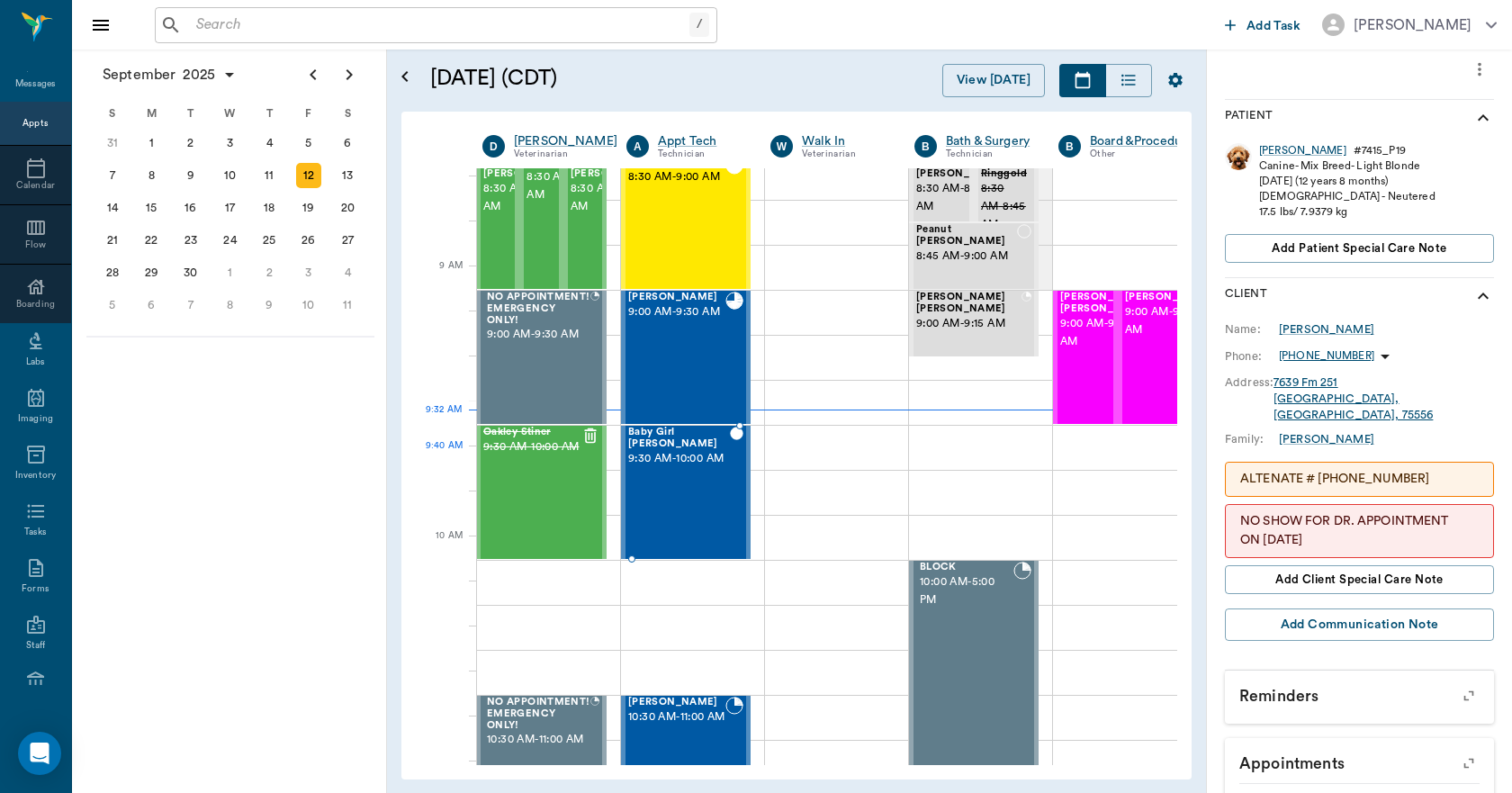
scroll to position [180, 1]
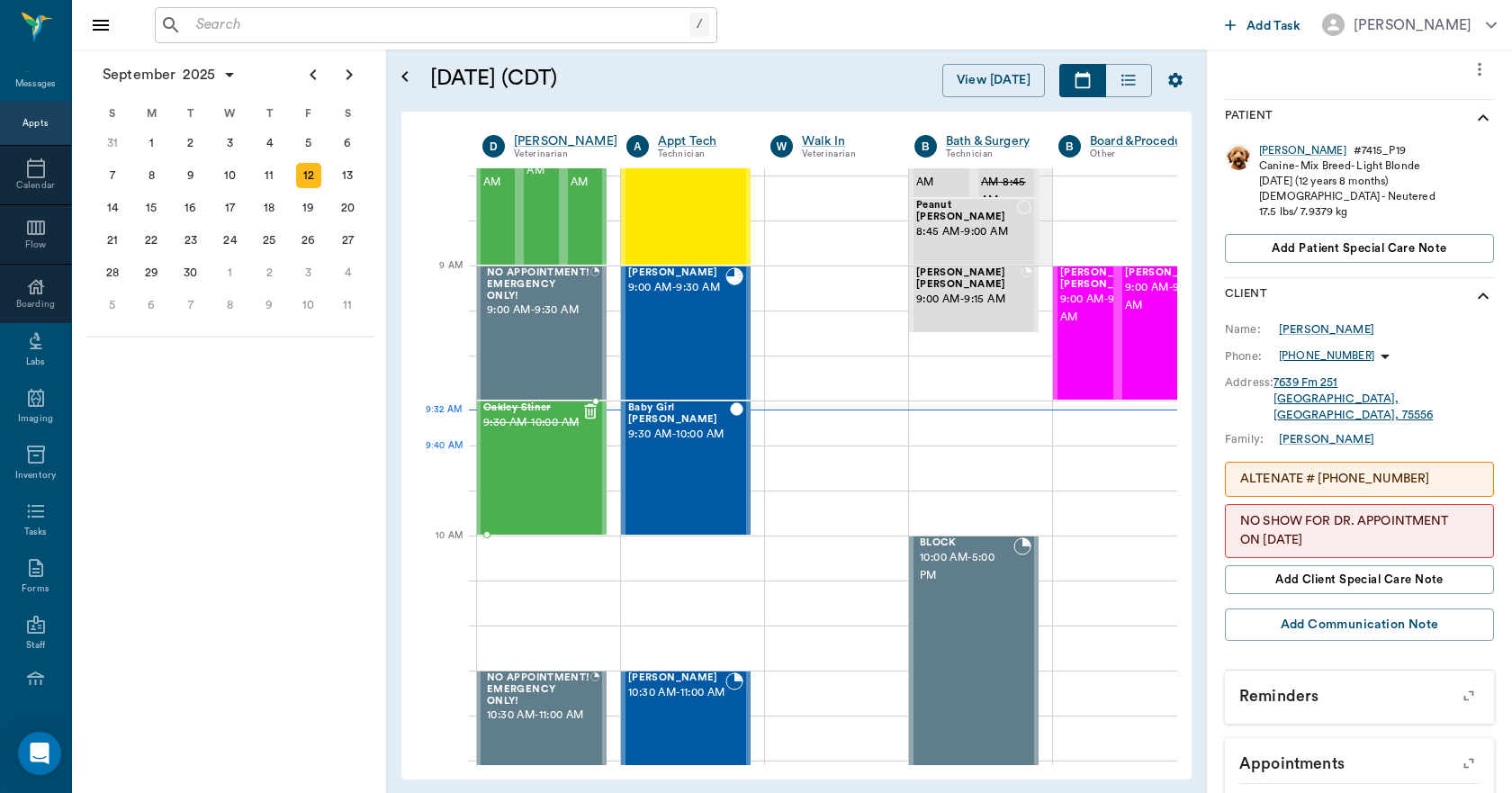
click at [553, 462] on div "Oakley Stiner 9:30 AM - 10:00 AM" at bounding box center [532, 467] width 98 height 131
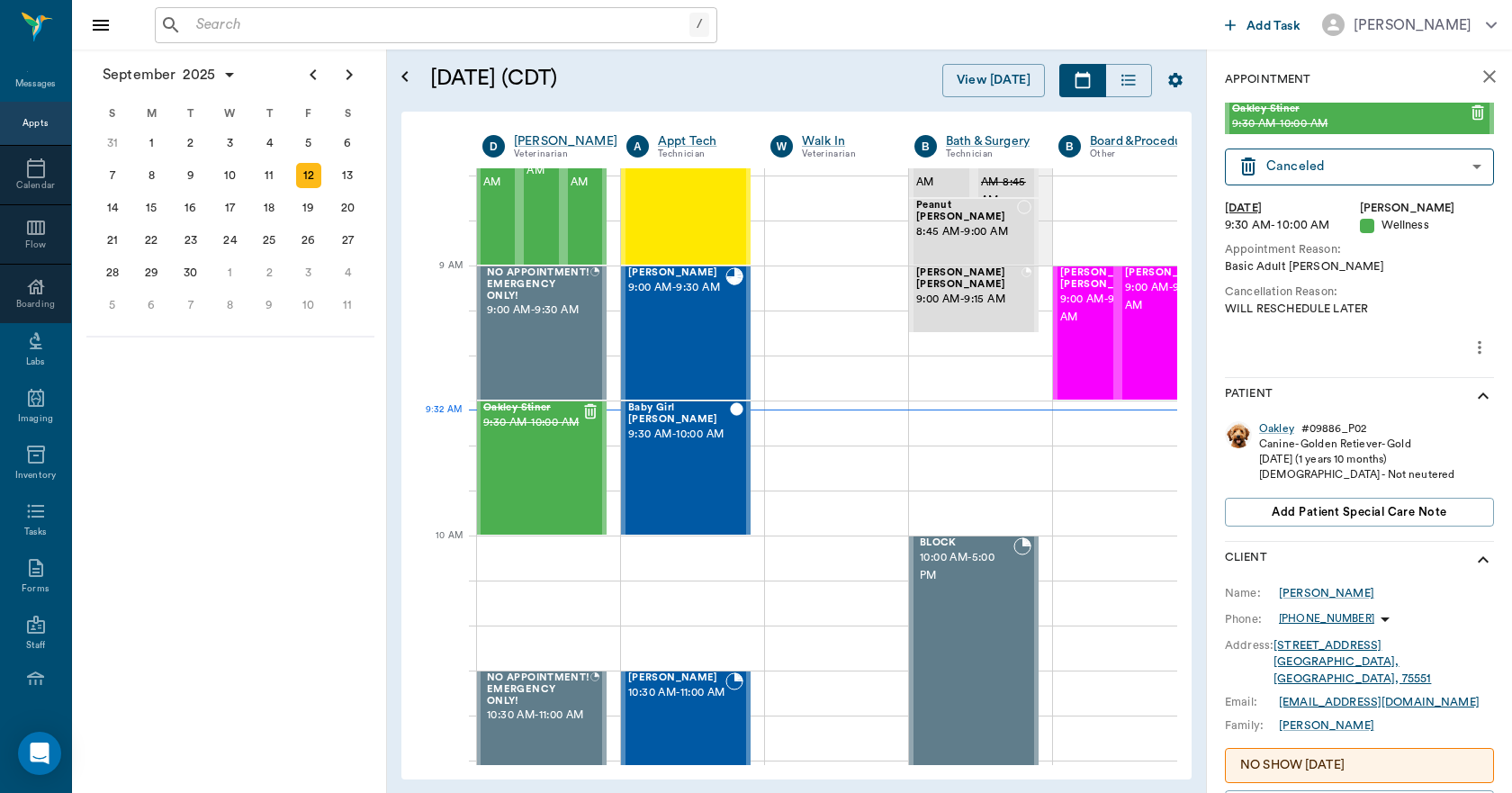
click at [1478, 75] on icon "close" at bounding box center [1489, 77] width 21 height 21
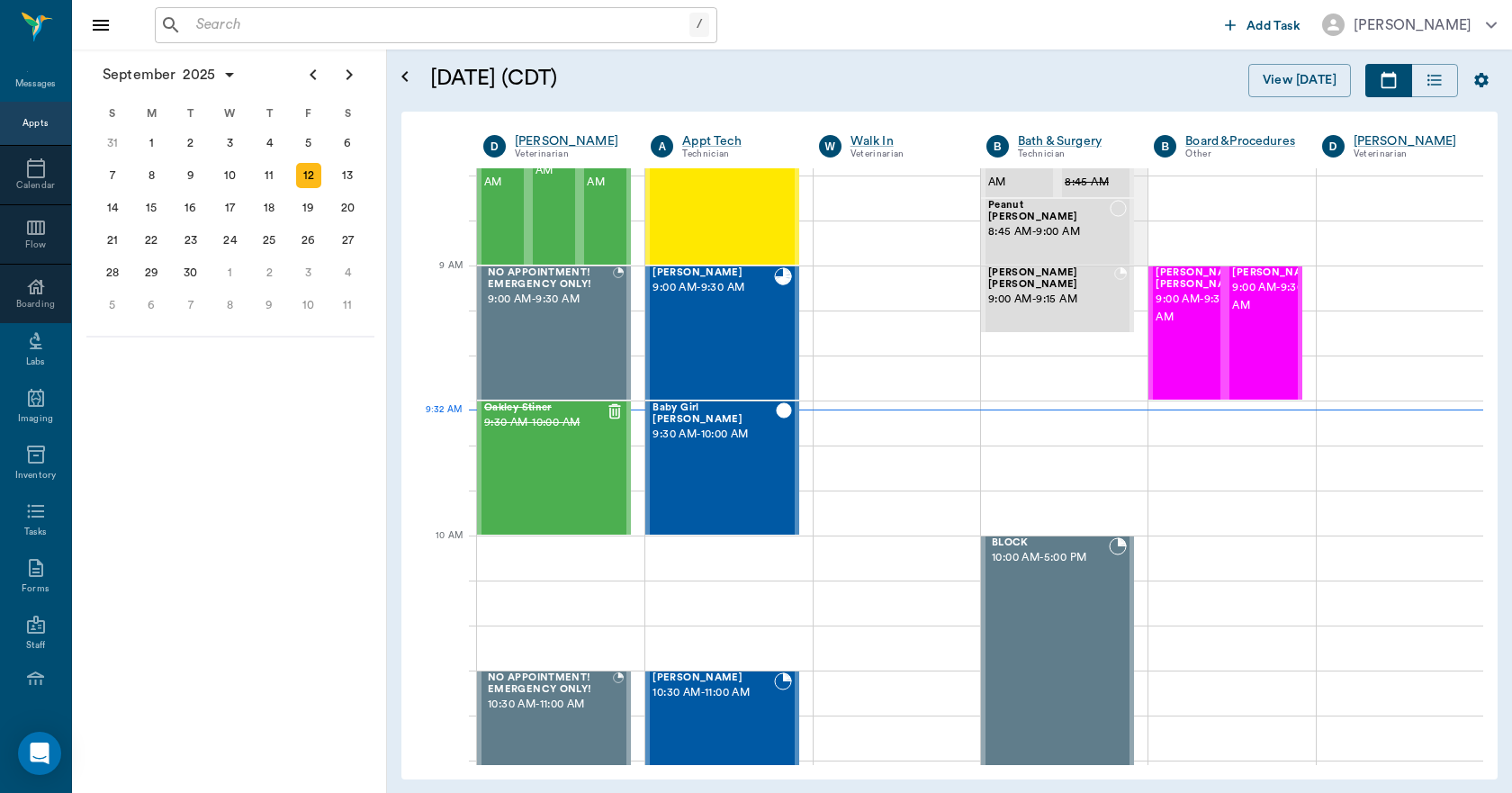
scroll to position [180, 0]
click at [698, 320] on div "Levi Ford 9:00 AM - 9:30 AM" at bounding box center [712, 333] width 121 height 131
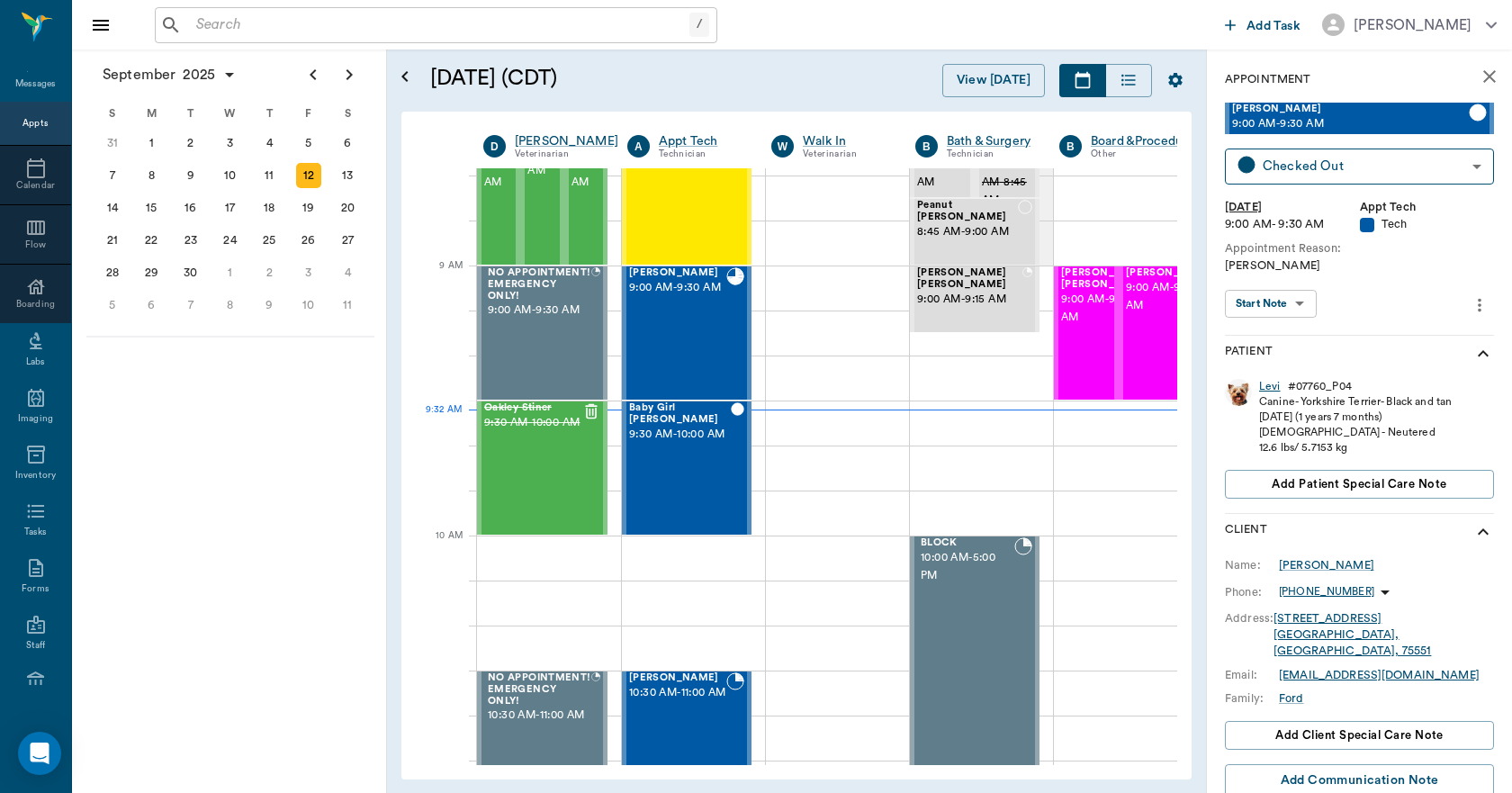
click at [1276, 386] on div "Levi" at bounding box center [1270, 386] width 21 height 16
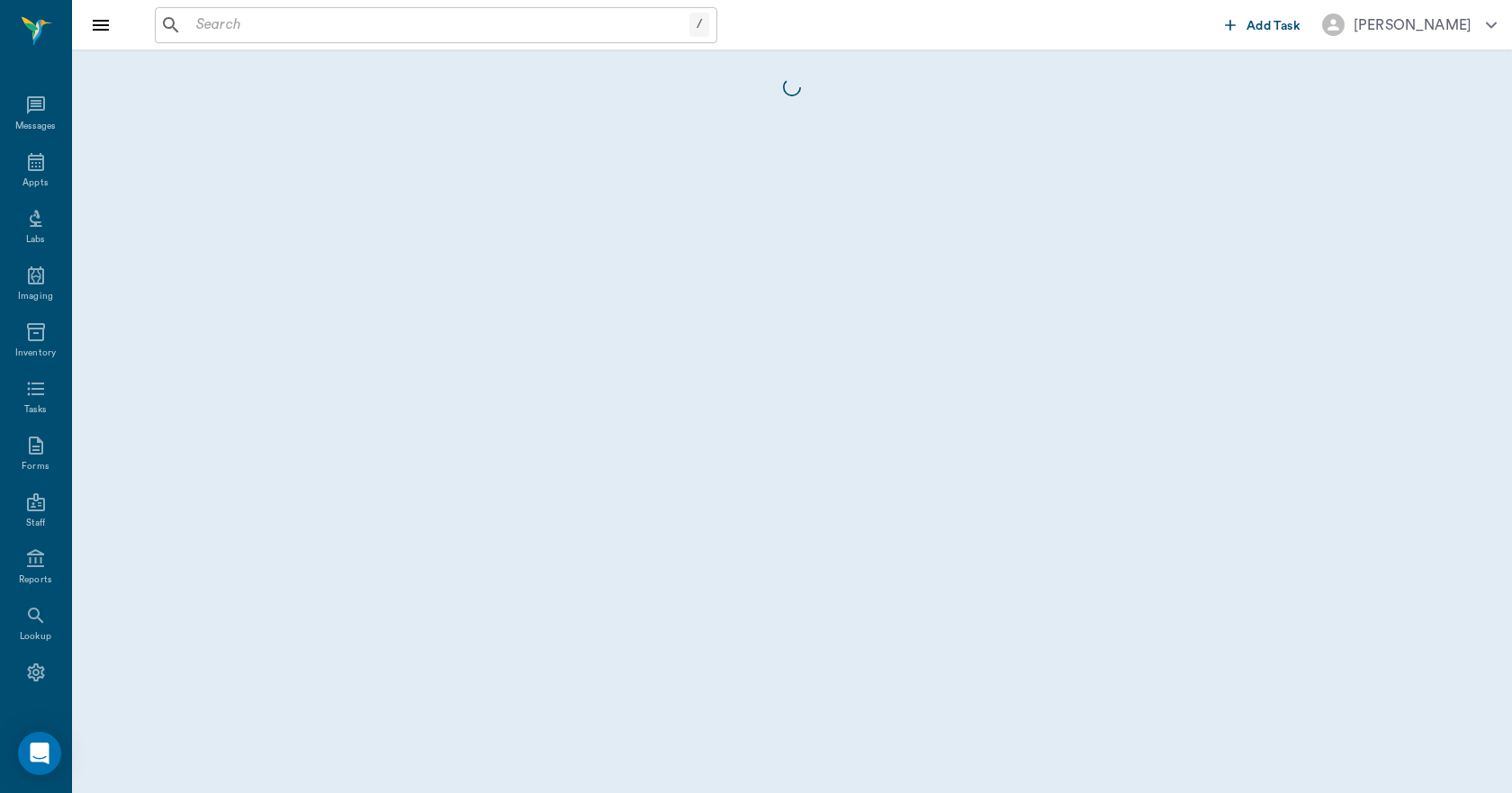
scroll to position [33, 0]
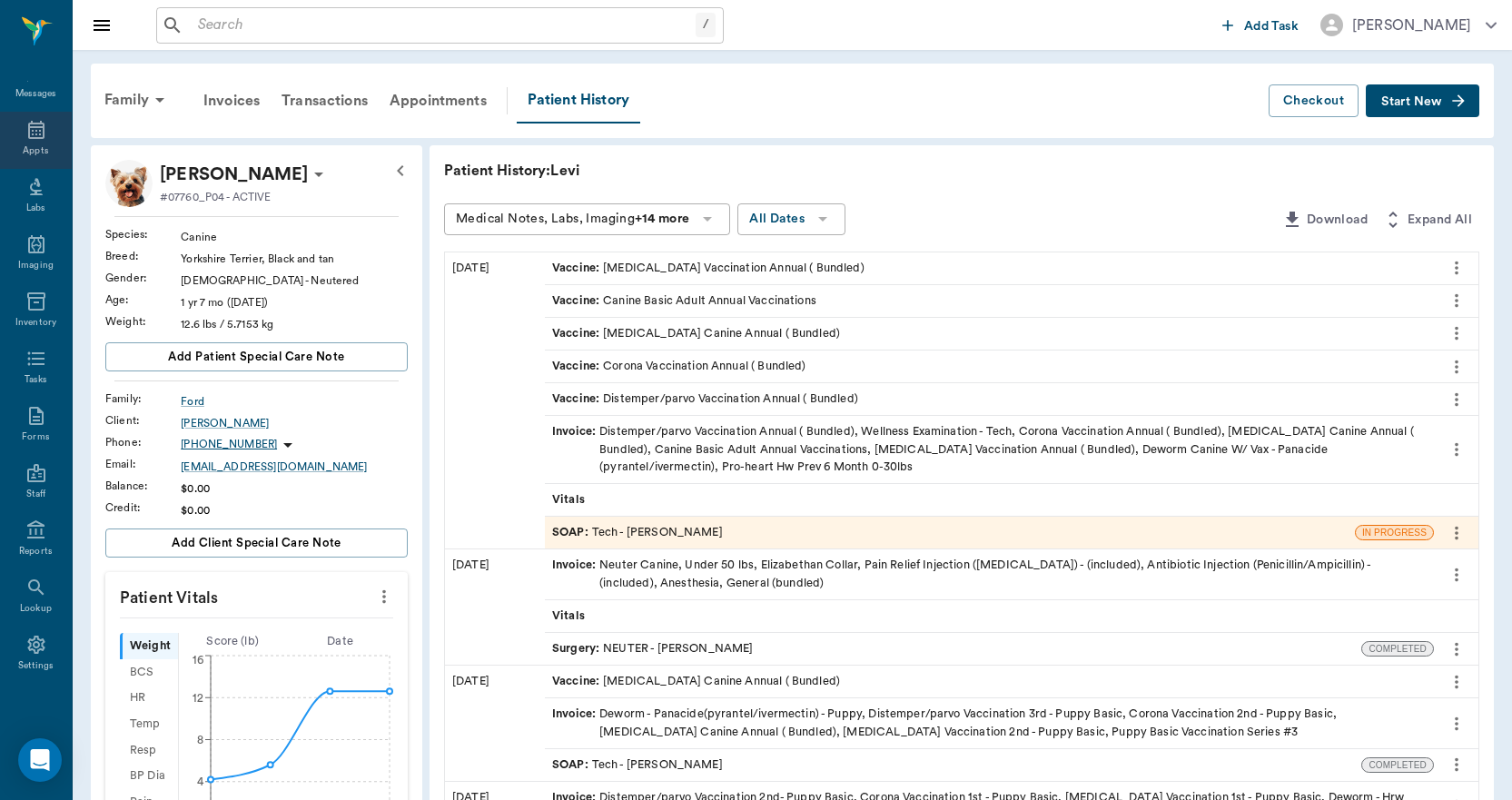
click at [33, 137] on icon at bounding box center [36, 130] width 17 height 18
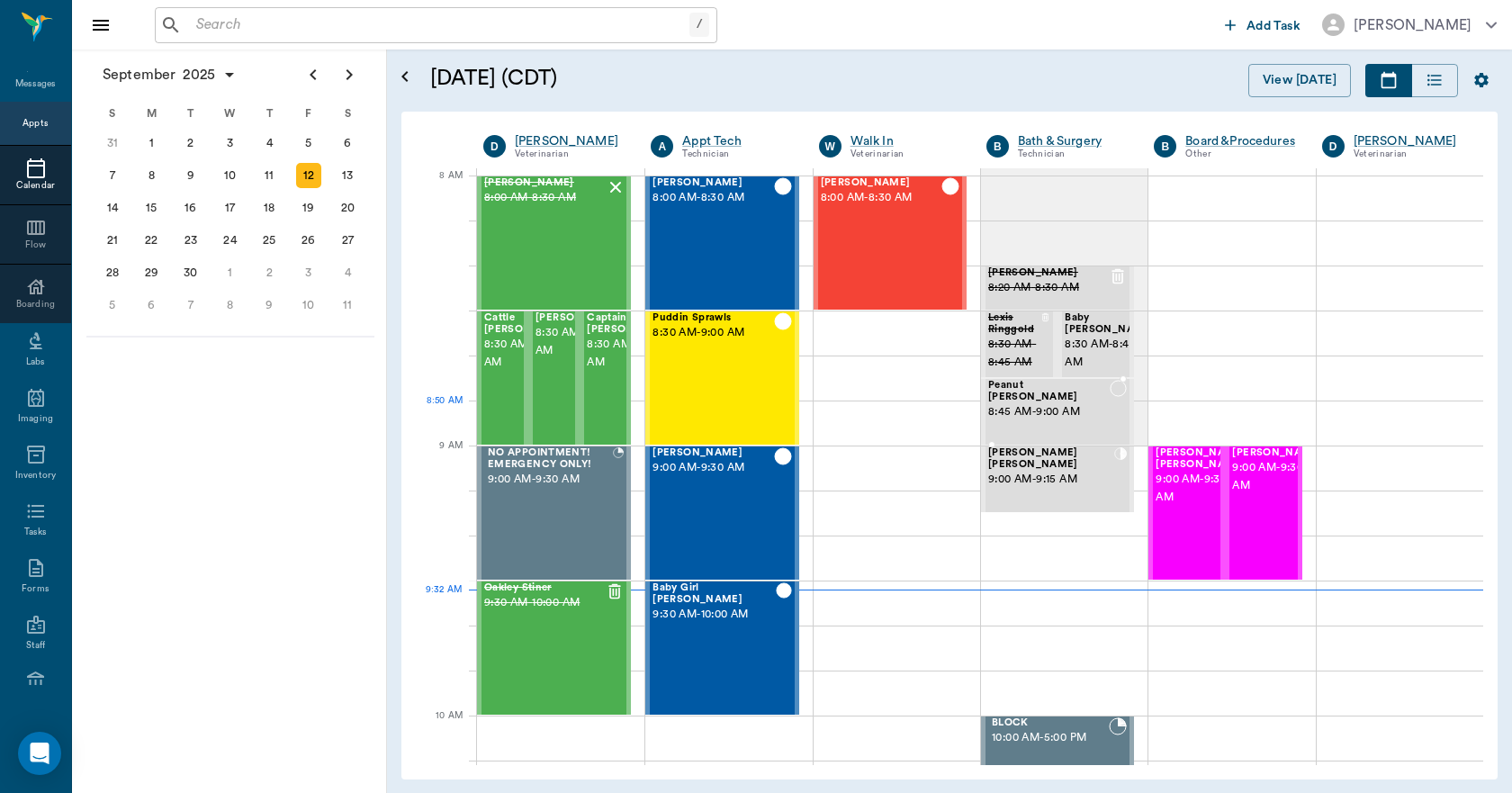
click at [1012, 407] on span "8:45 AM - 9:00 AM" at bounding box center [1048, 412] width 122 height 18
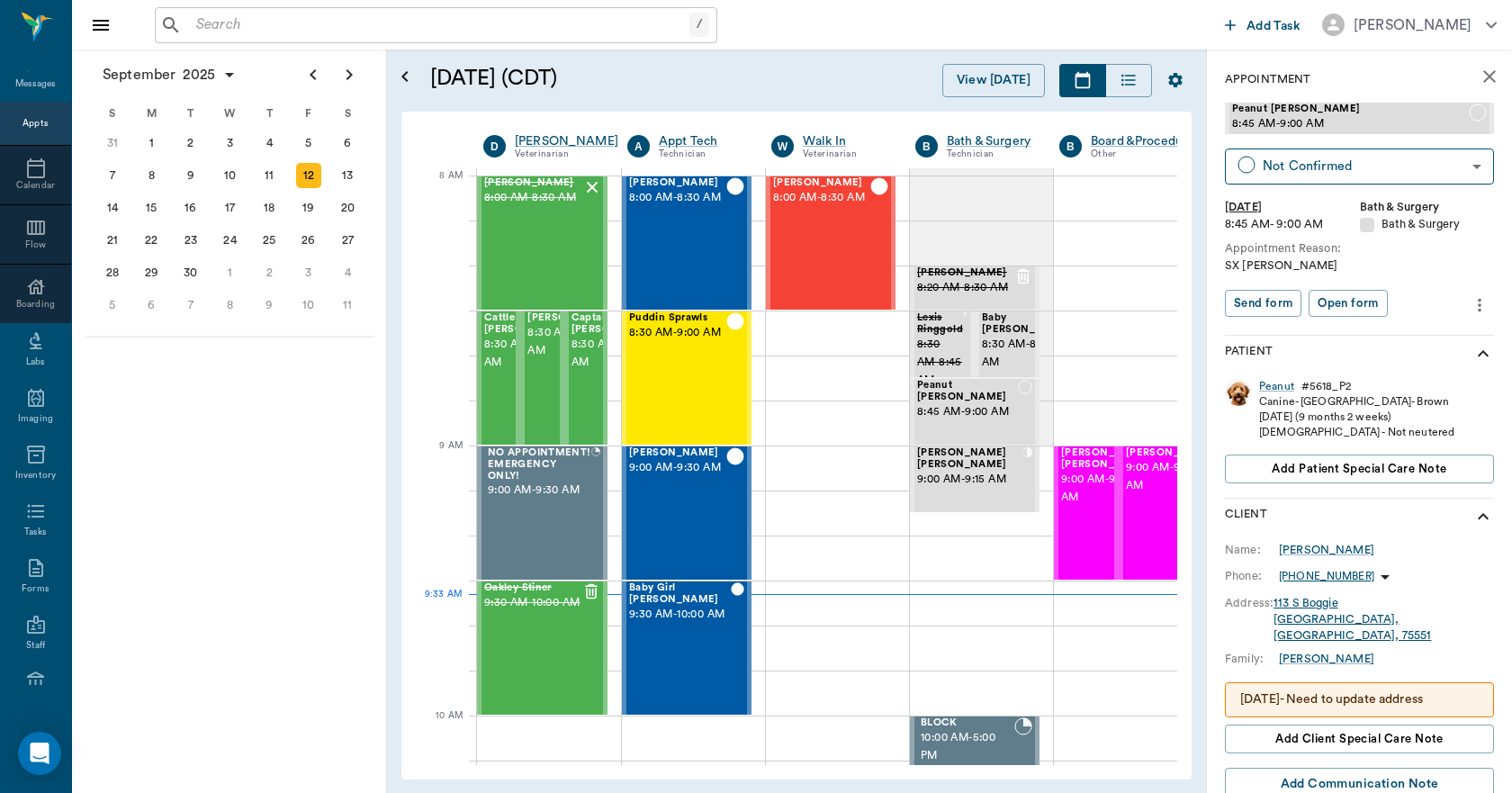
click at [1326, 577] on p "(903) 392-4598" at bounding box center [1326, 576] width 95 height 16
click at [1261, 605] on span "Send SMS Message" at bounding box center [1285, 612] width 151 height 18
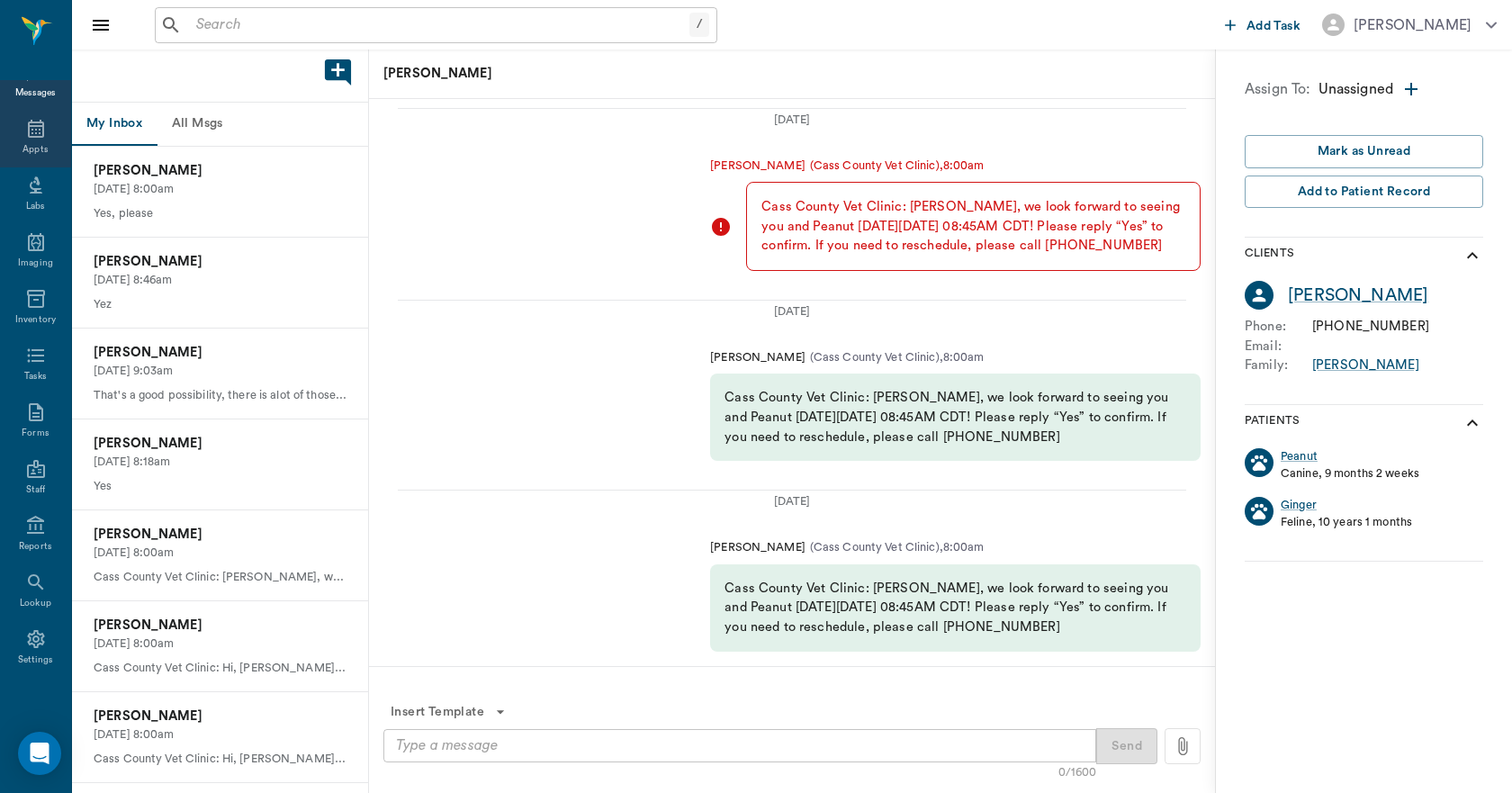
click at [21, 139] on div "Appts" at bounding box center [35, 139] width 71 height 56
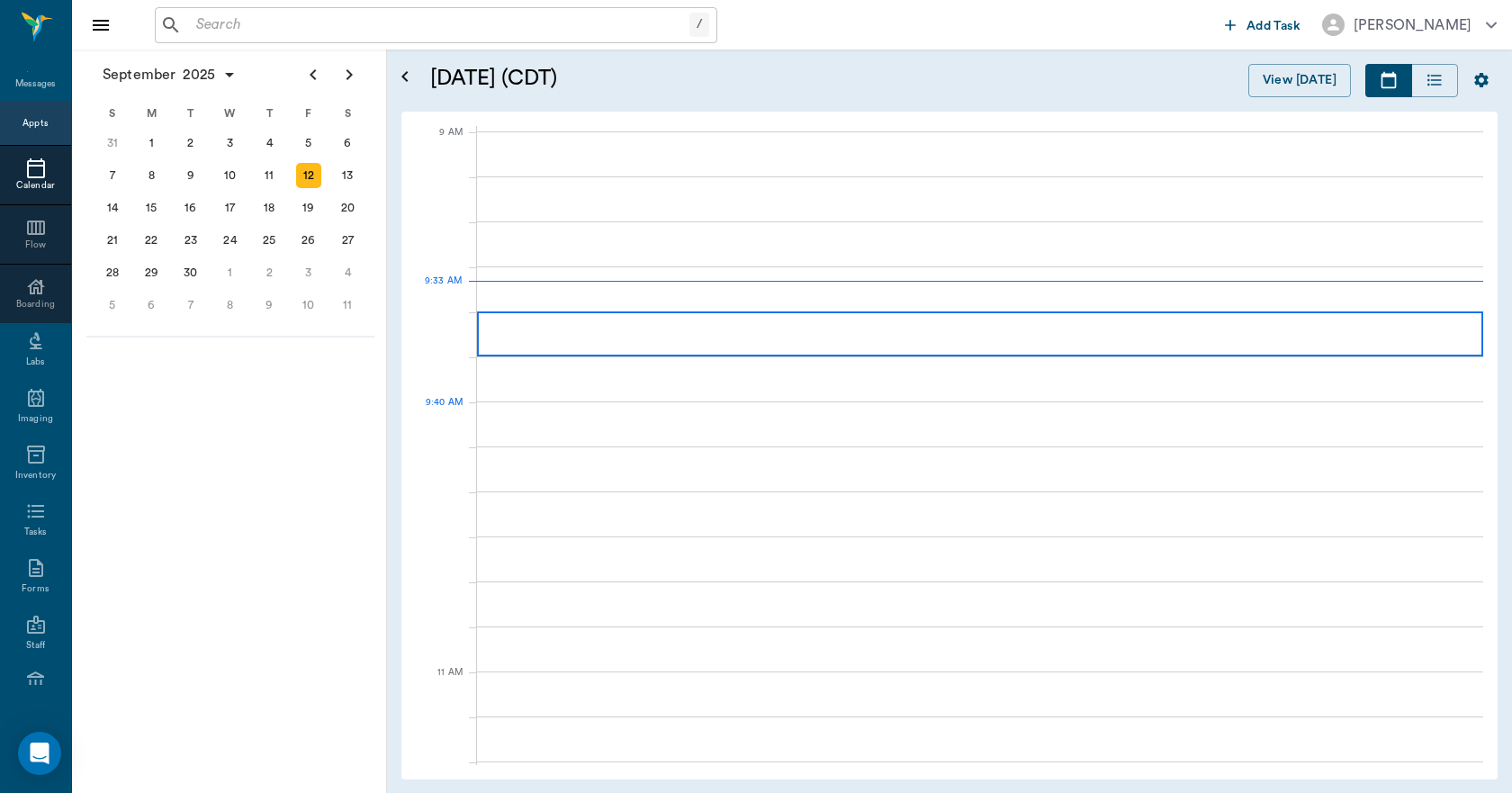
scroll to position [270, 0]
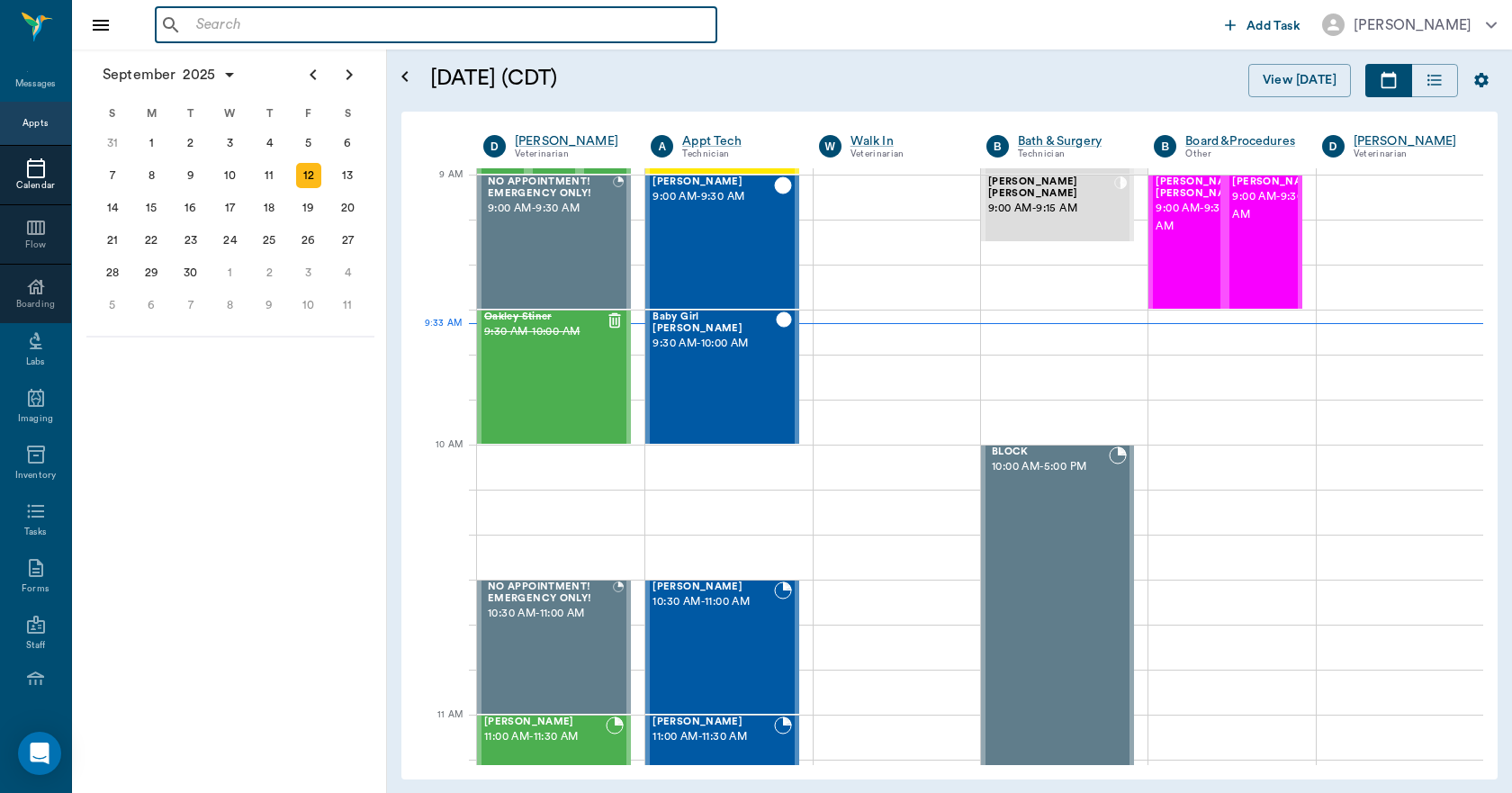
click at [365, 27] on input "text" at bounding box center [449, 25] width 520 height 25
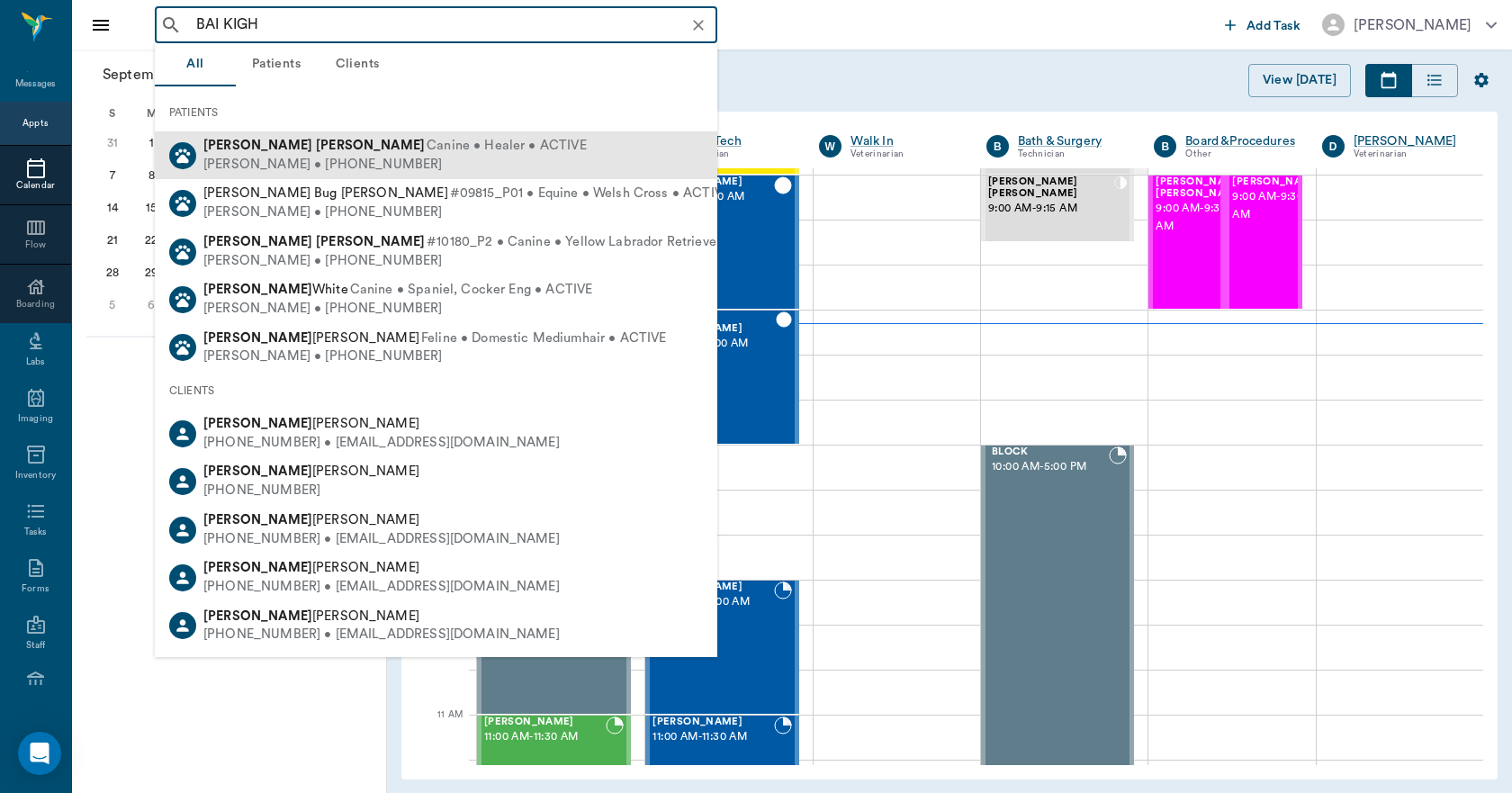
click at [316, 150] on b "Kightlinger" at bounding box center [371, 145] width 109 height 14
type input "BAI KIGH"
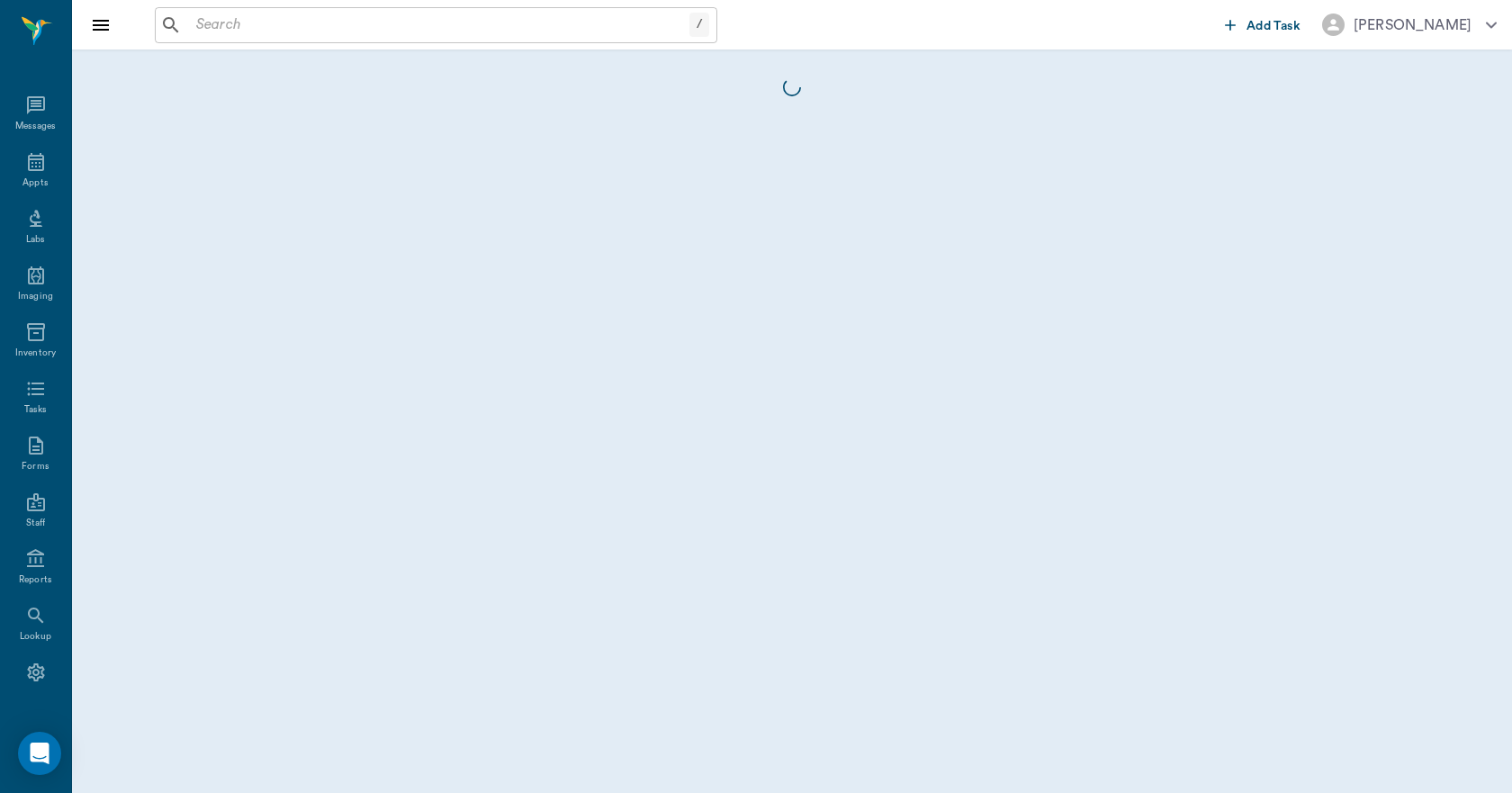
scroll to position [33, 0]
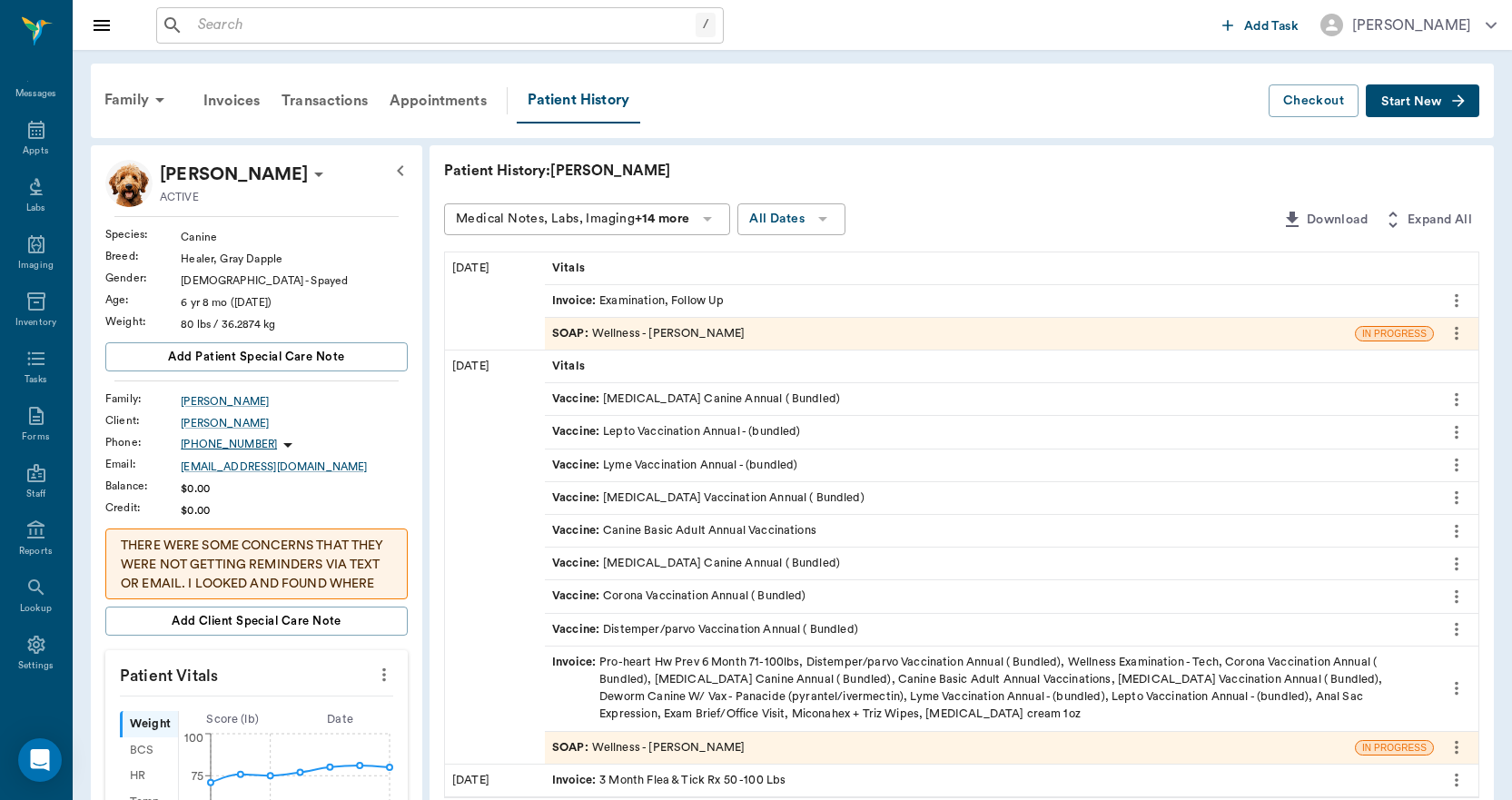
click at [1461, 328] on icon "more" at bounding box center [1456, 333] width 20 height 22
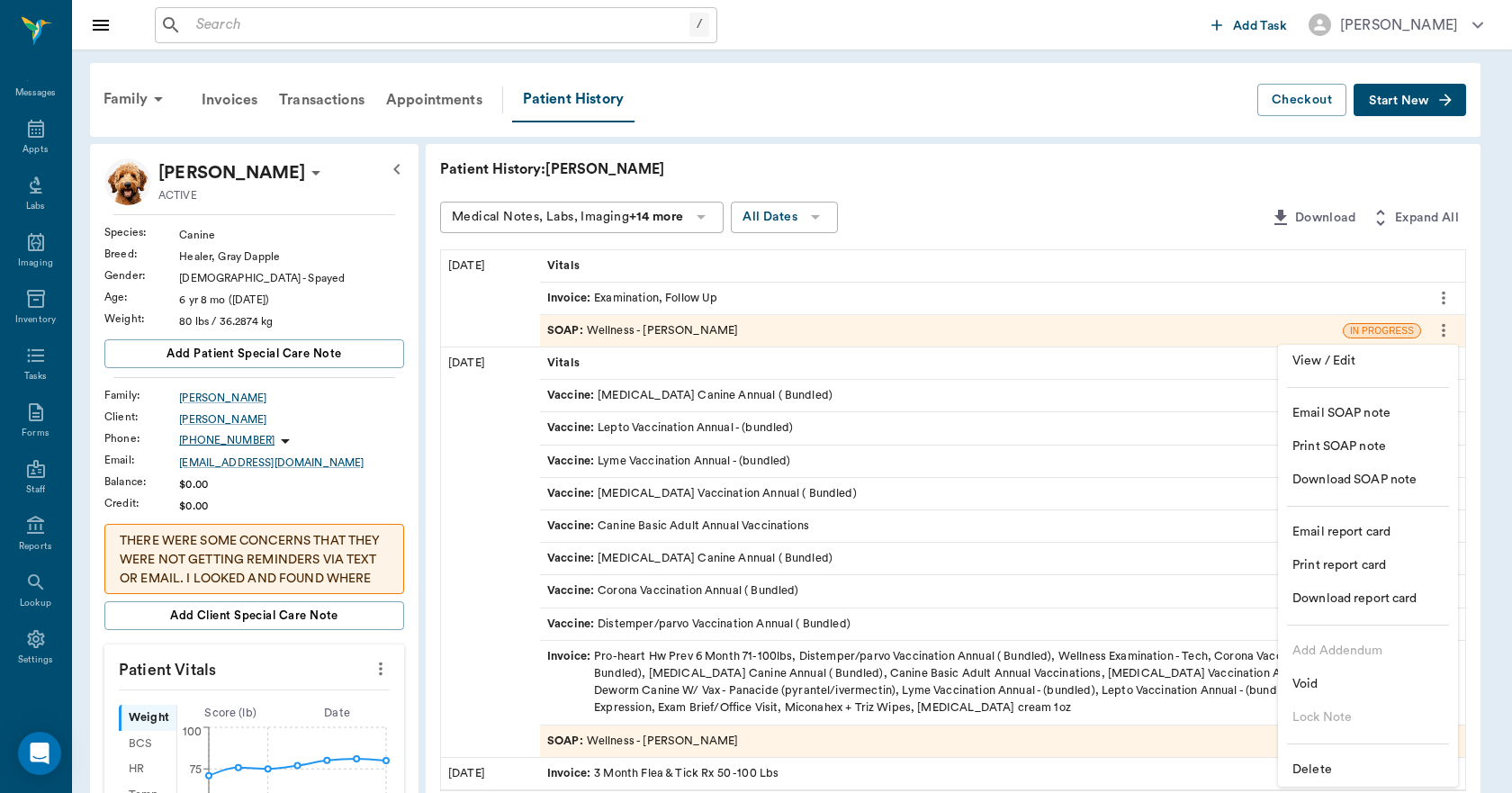
click at [1354, 362] on span "View / Edit" at bounding box center [1367, 361] width 151 height 18
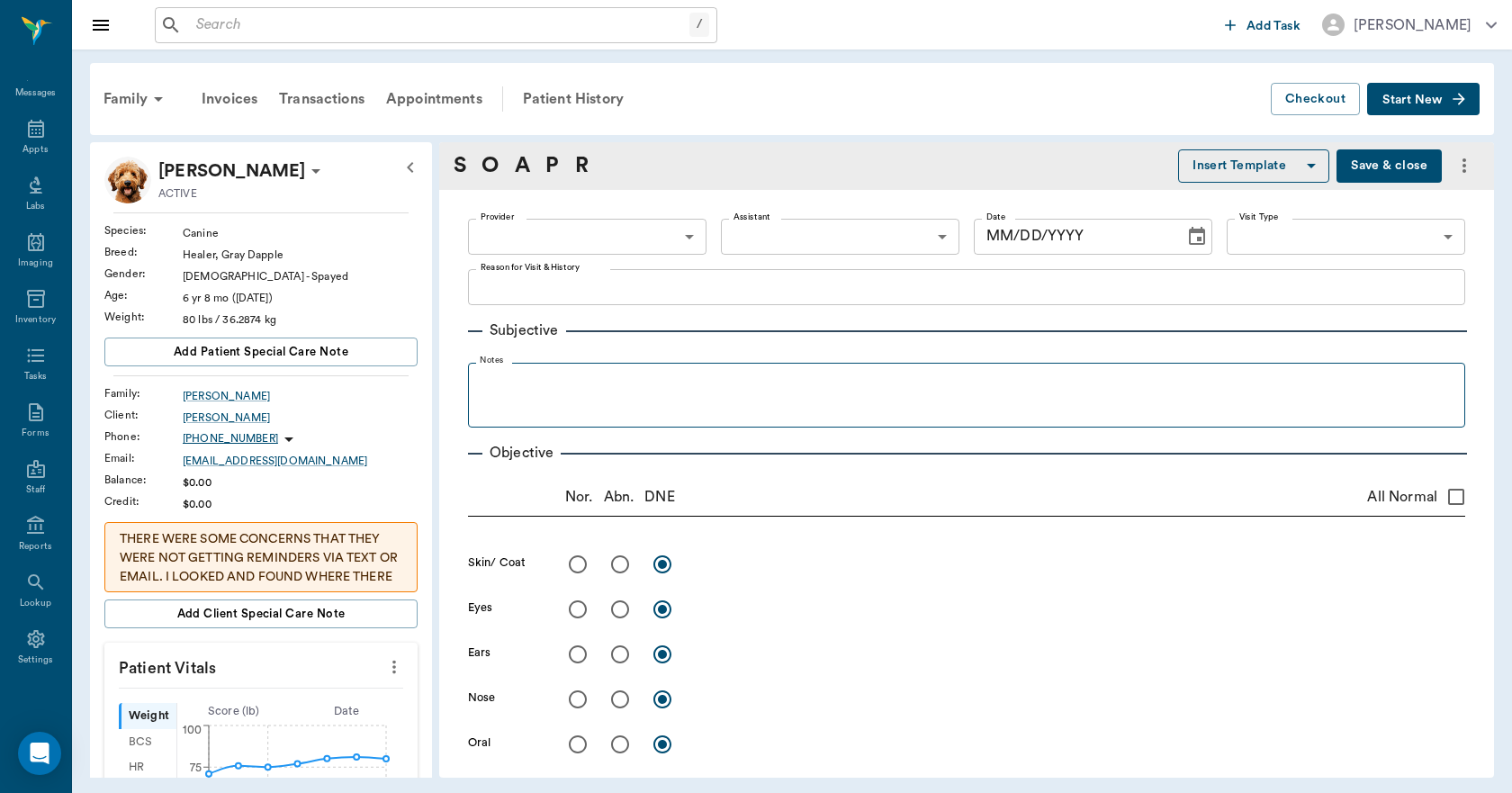
type input "63ec2f075fda476ae8351a4d"
type input "65d2be4f46e3a538d89b8c14"
type textarea "Has something in ear, not sure if it is a tick or an infection. Christy"
radio input "true"
type textarea "R ear has inflammatory mass on lateral edge of ear. try with steroid cream if n…"
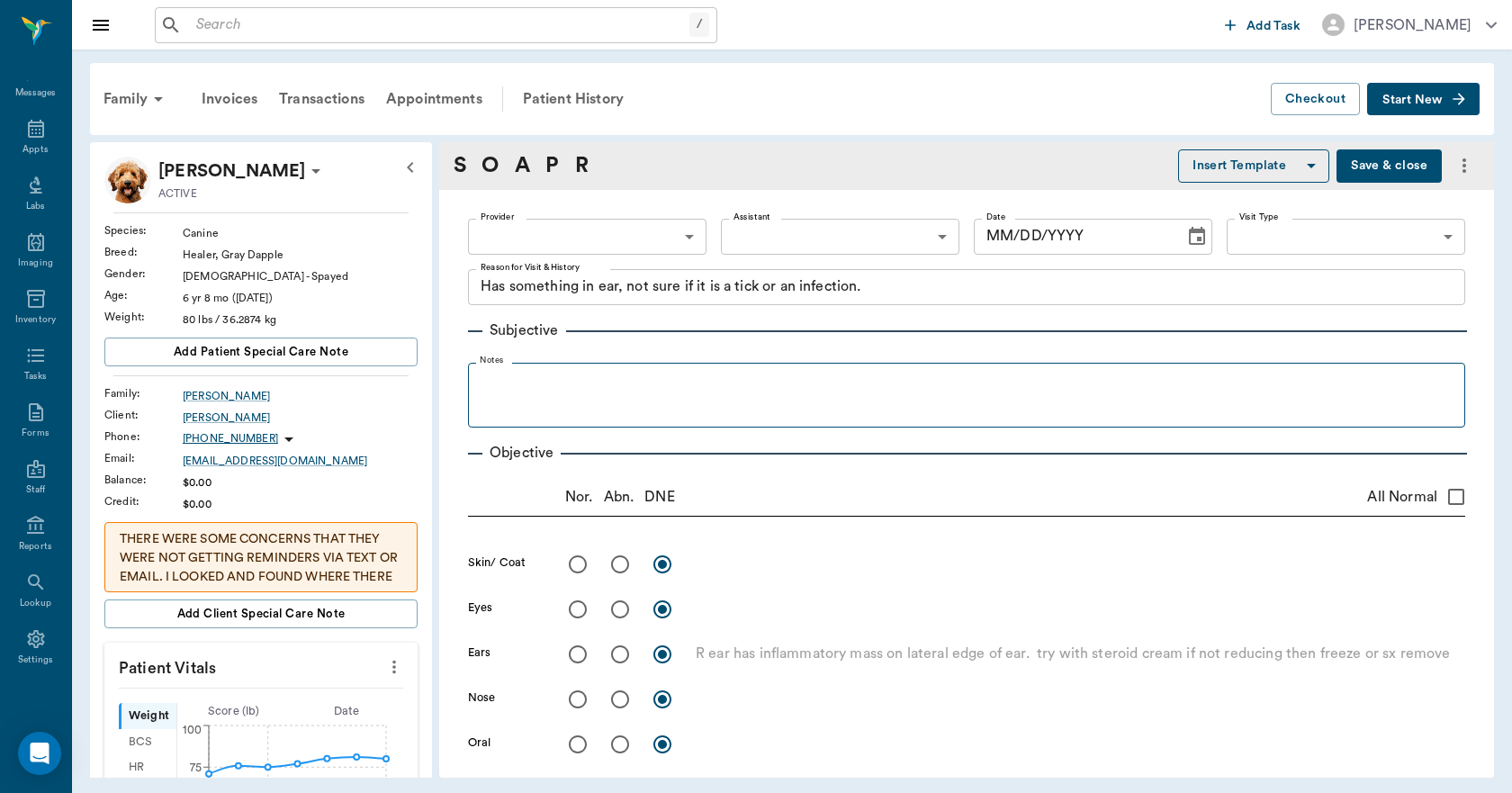
type input "09/02/2025"
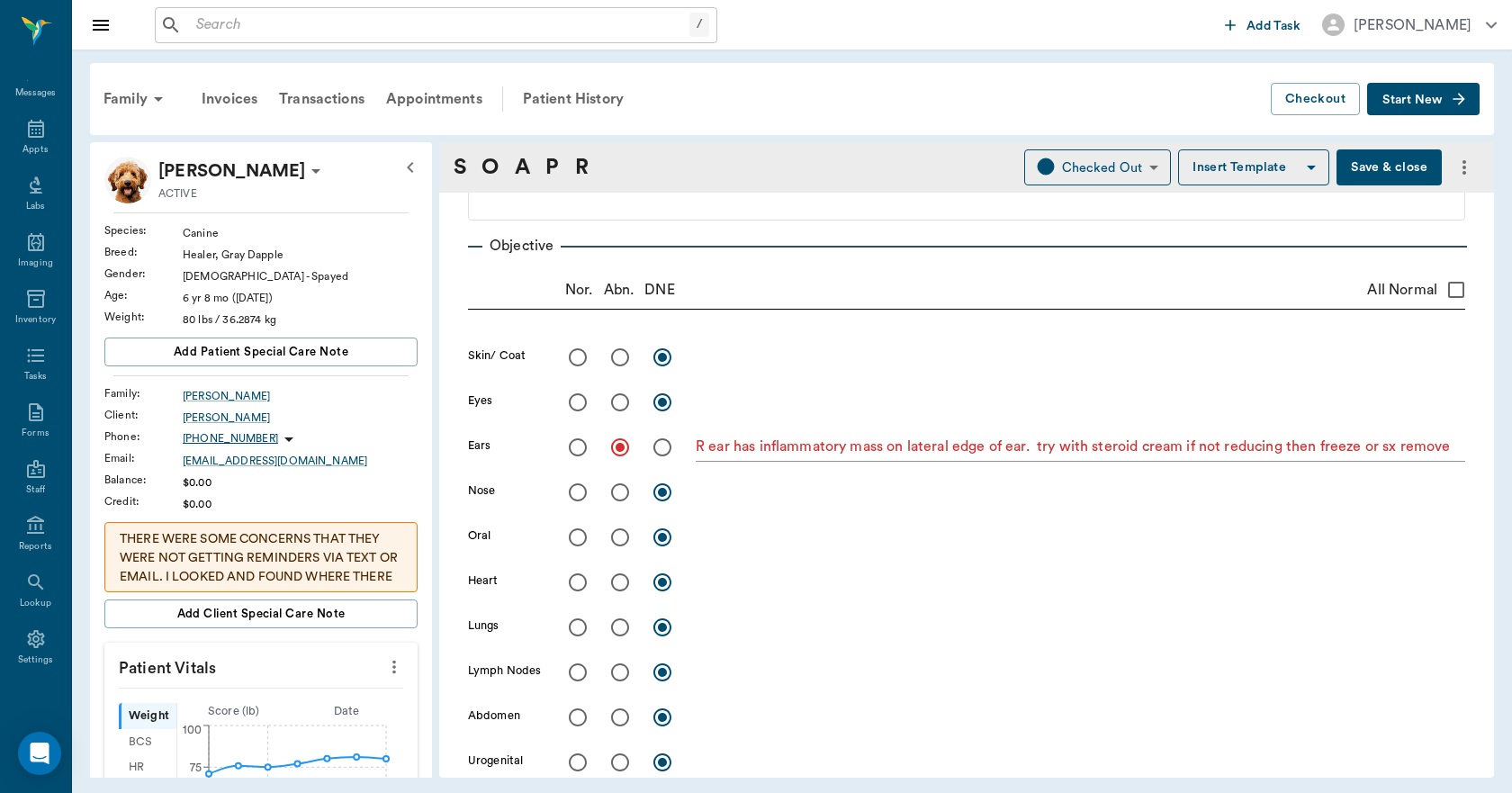
scroll to position [140, 0]
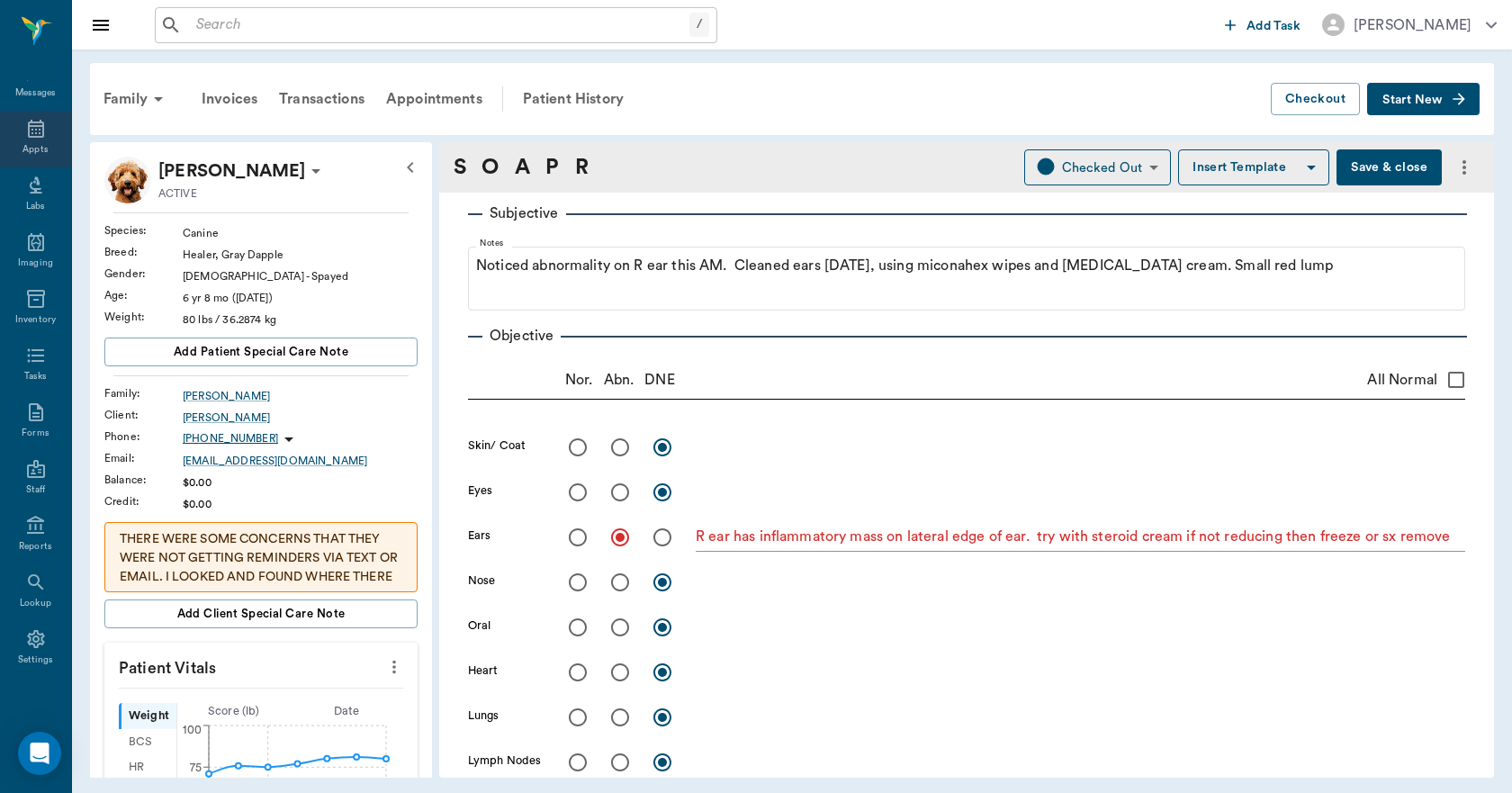
click at [28, 133] on icon at bounding box center [36, 128] width 17 height 18
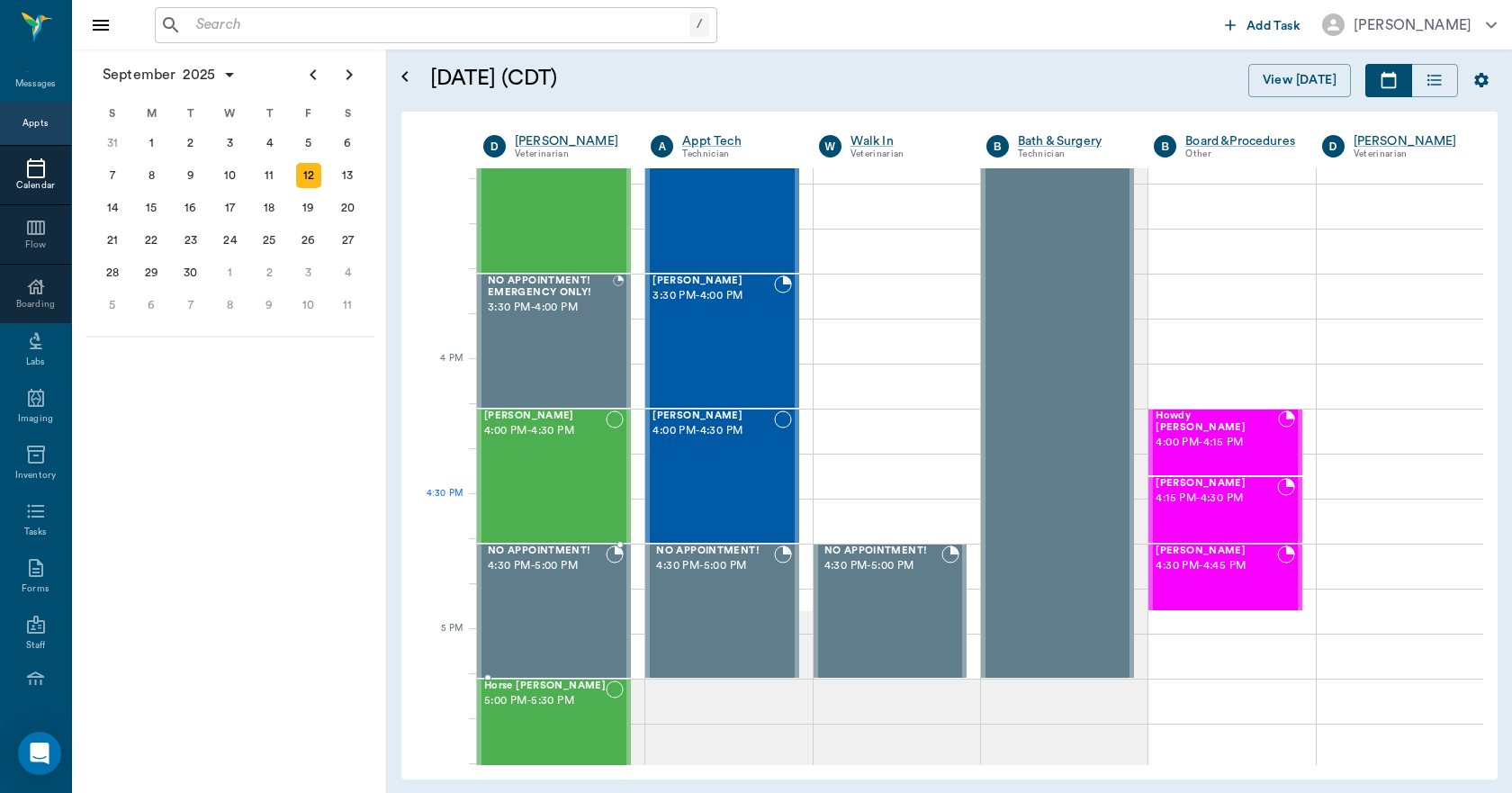
scroll to position [1980, 0]
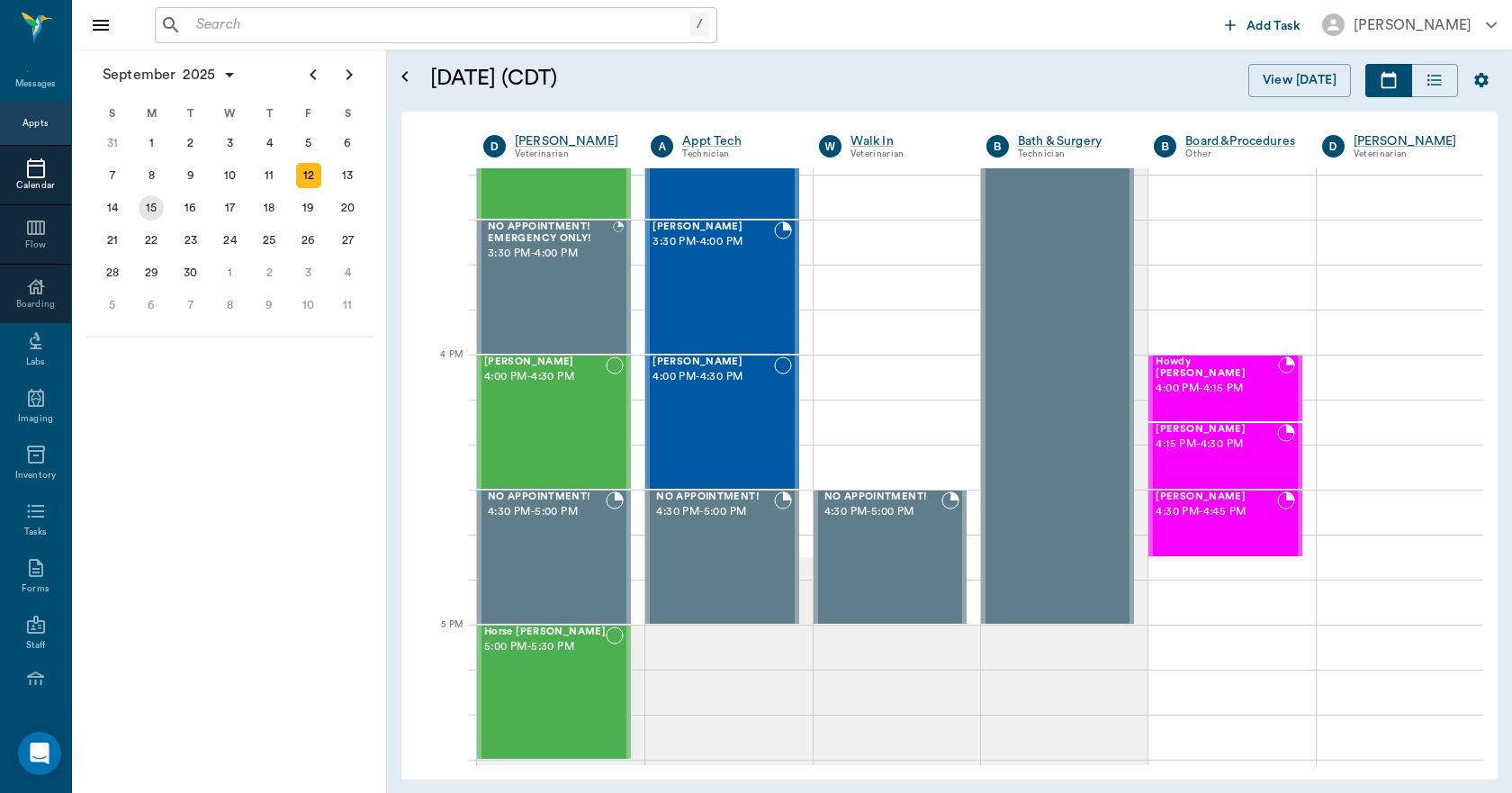
click at [148, 209] on div "15" at bounding box center [151, 208] width 25 height 25
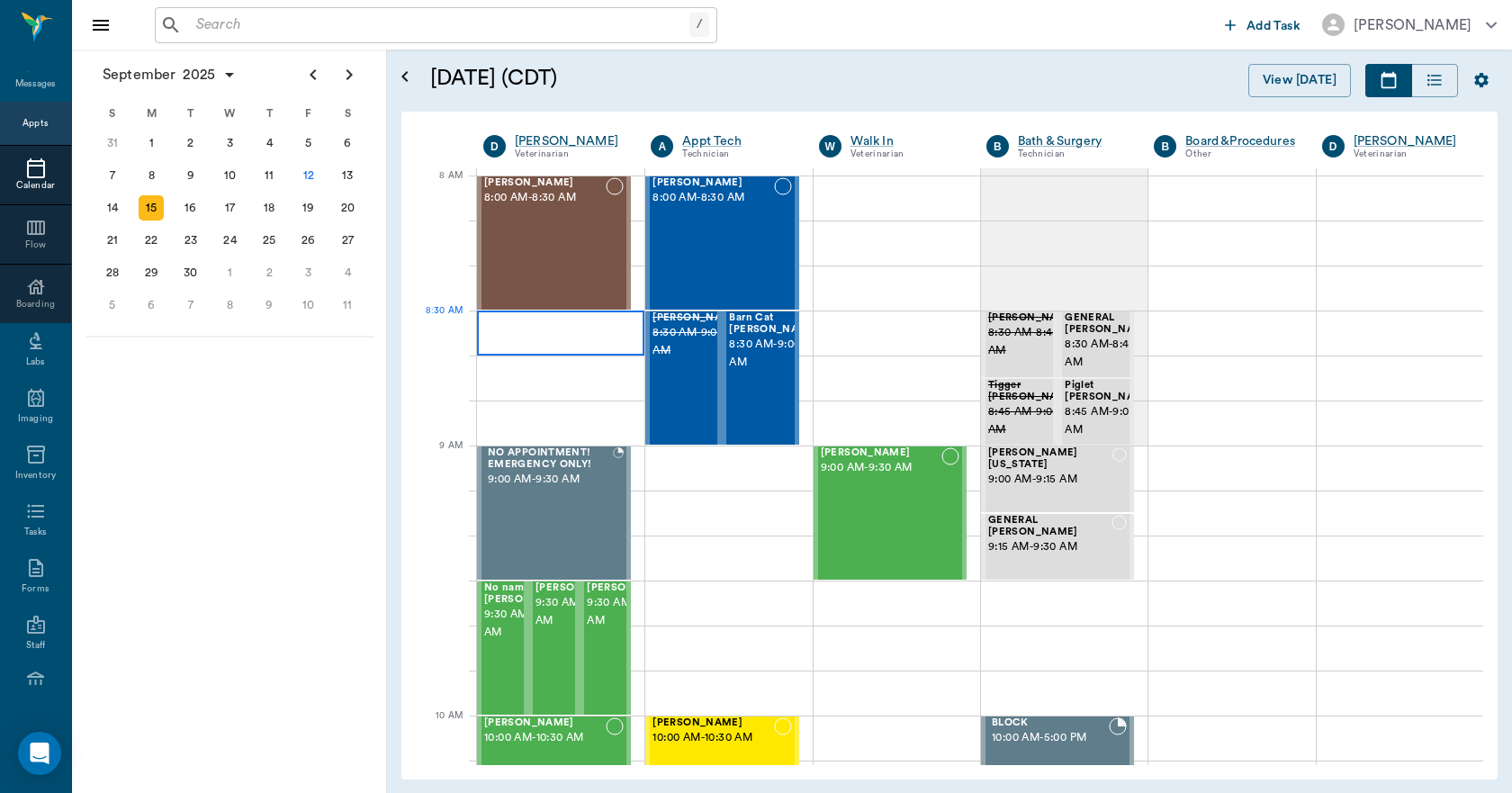
click at [555, 326] on div at bounding box center [560, 333] width 167 height 45
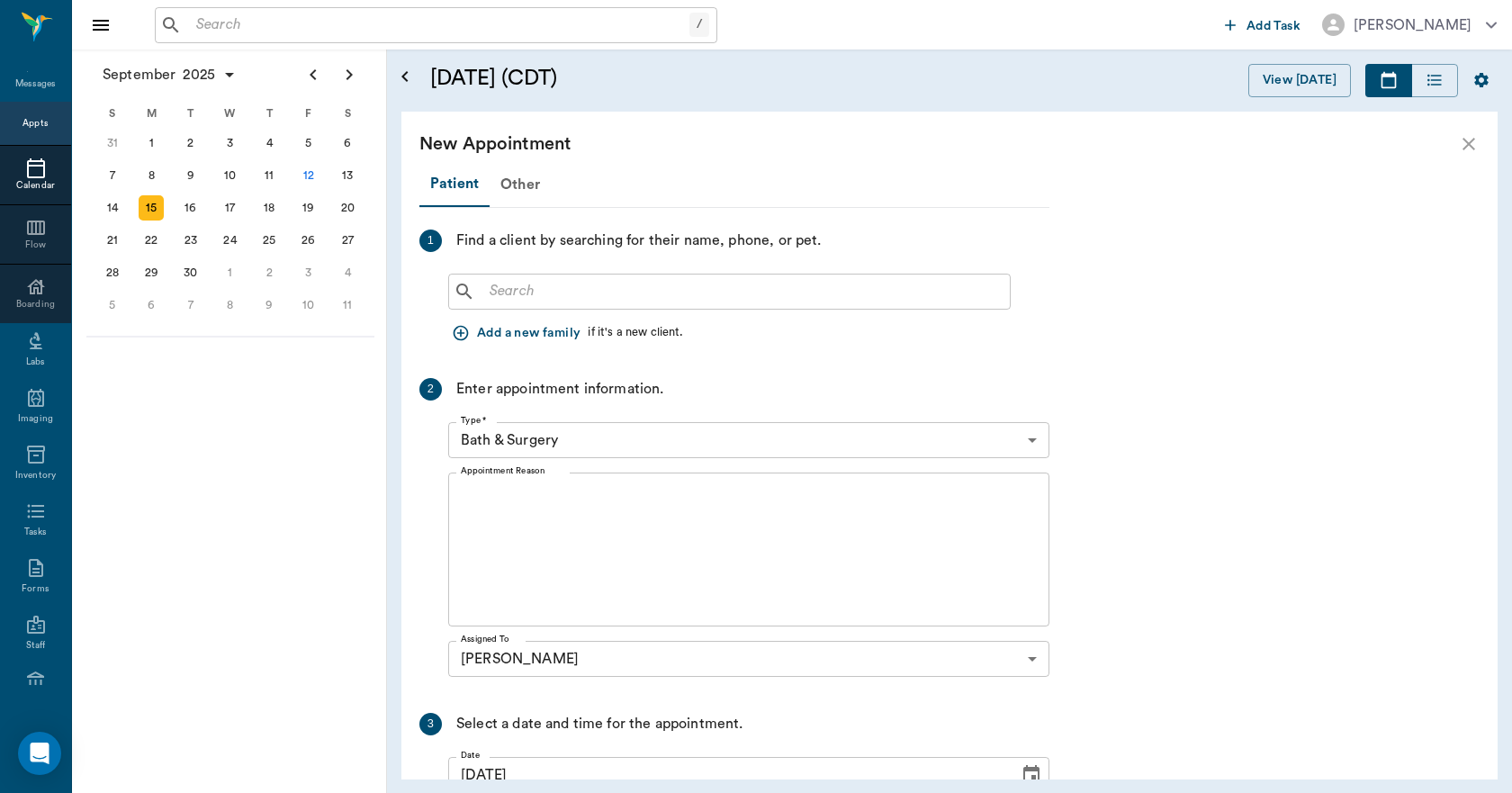
click at [527, 279] on input "text" at bounding box center [742, 292] width 520 height 25
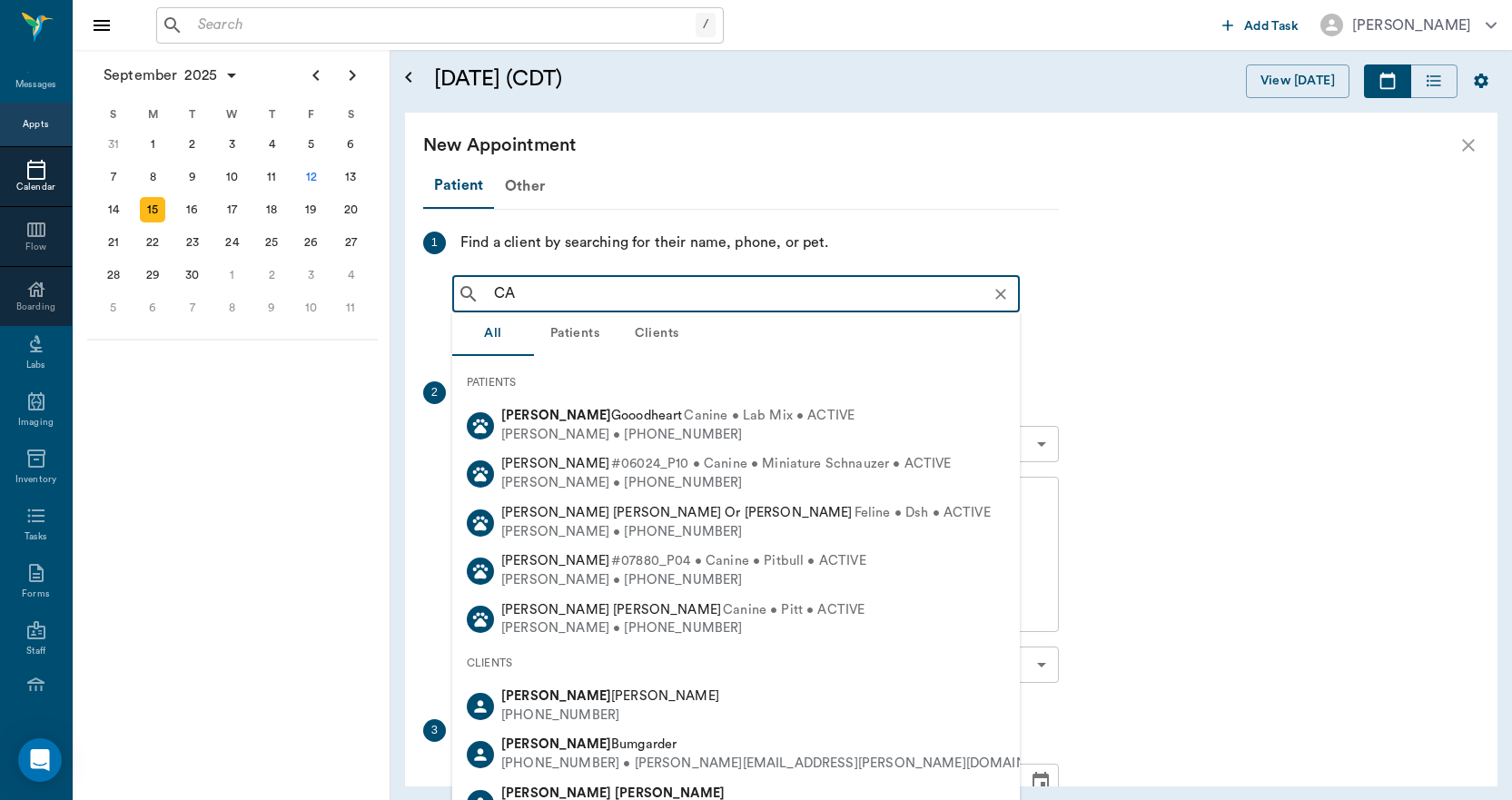
type input "C"
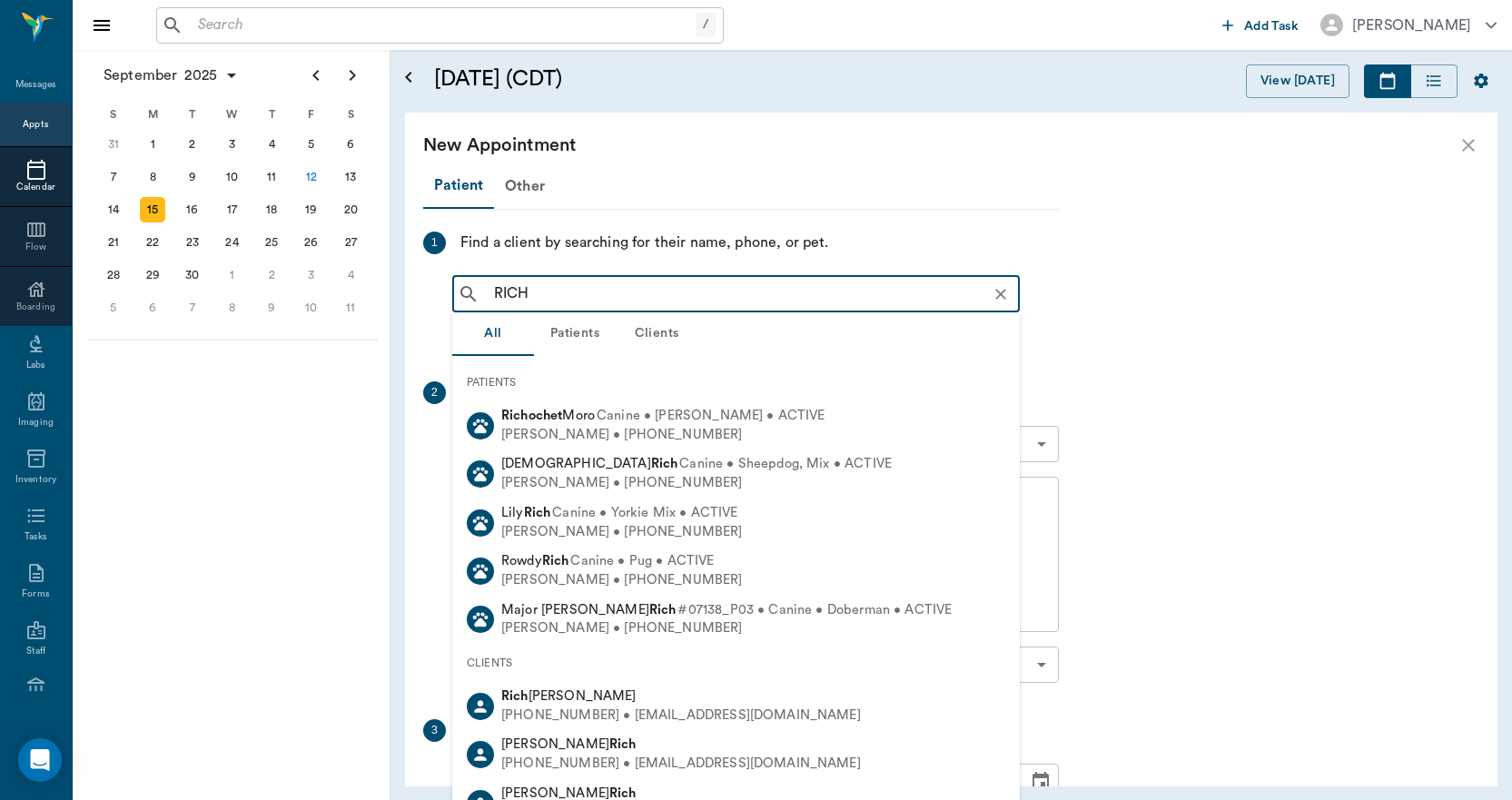
click at [624, 293] on input "RICH" at bounding box center [750, 294] width 527 height 26
type input "RICH"
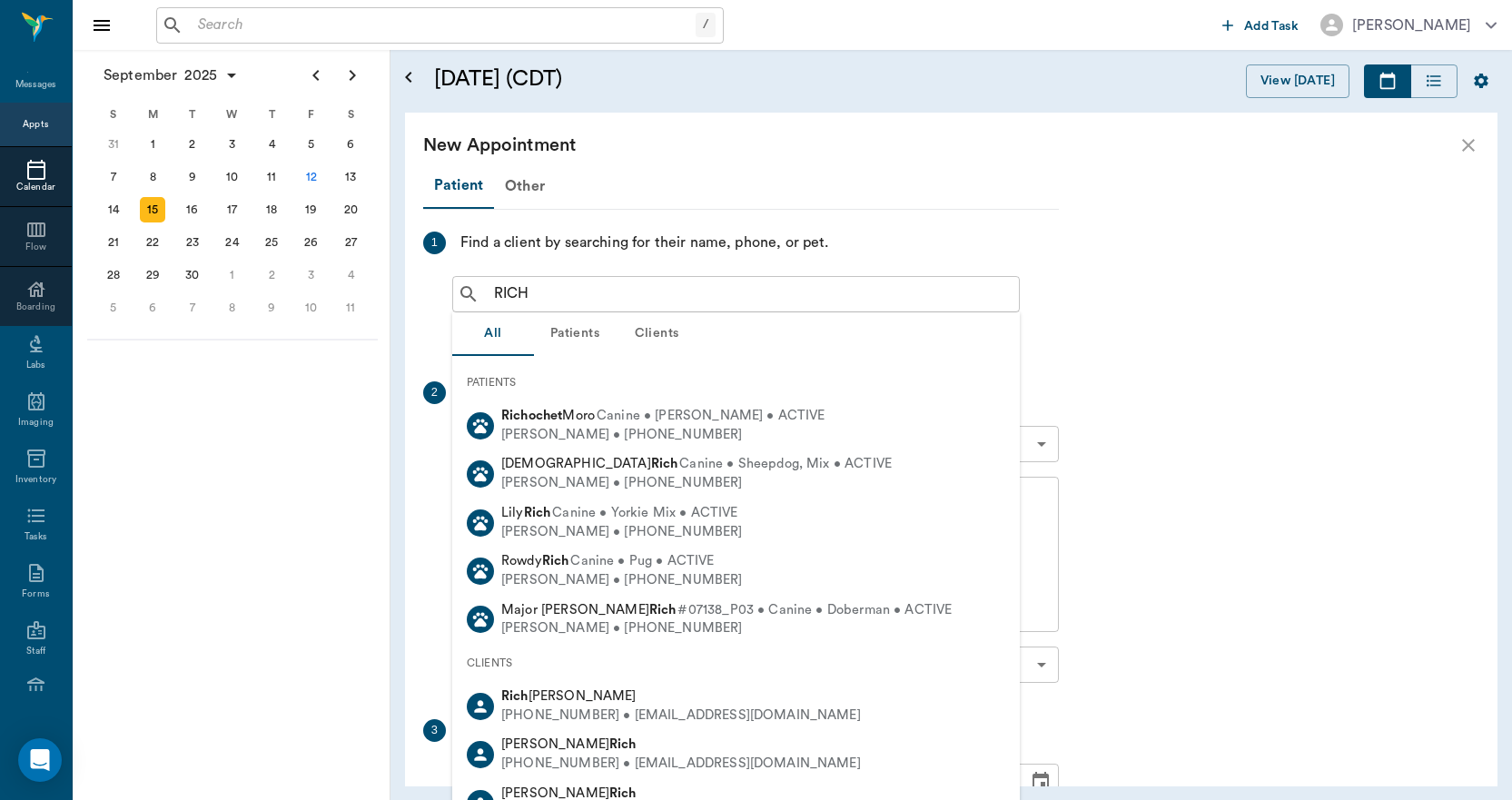
click at [649, 329] on button "Clients" at bounding box center [656, 334] width 81 height 43
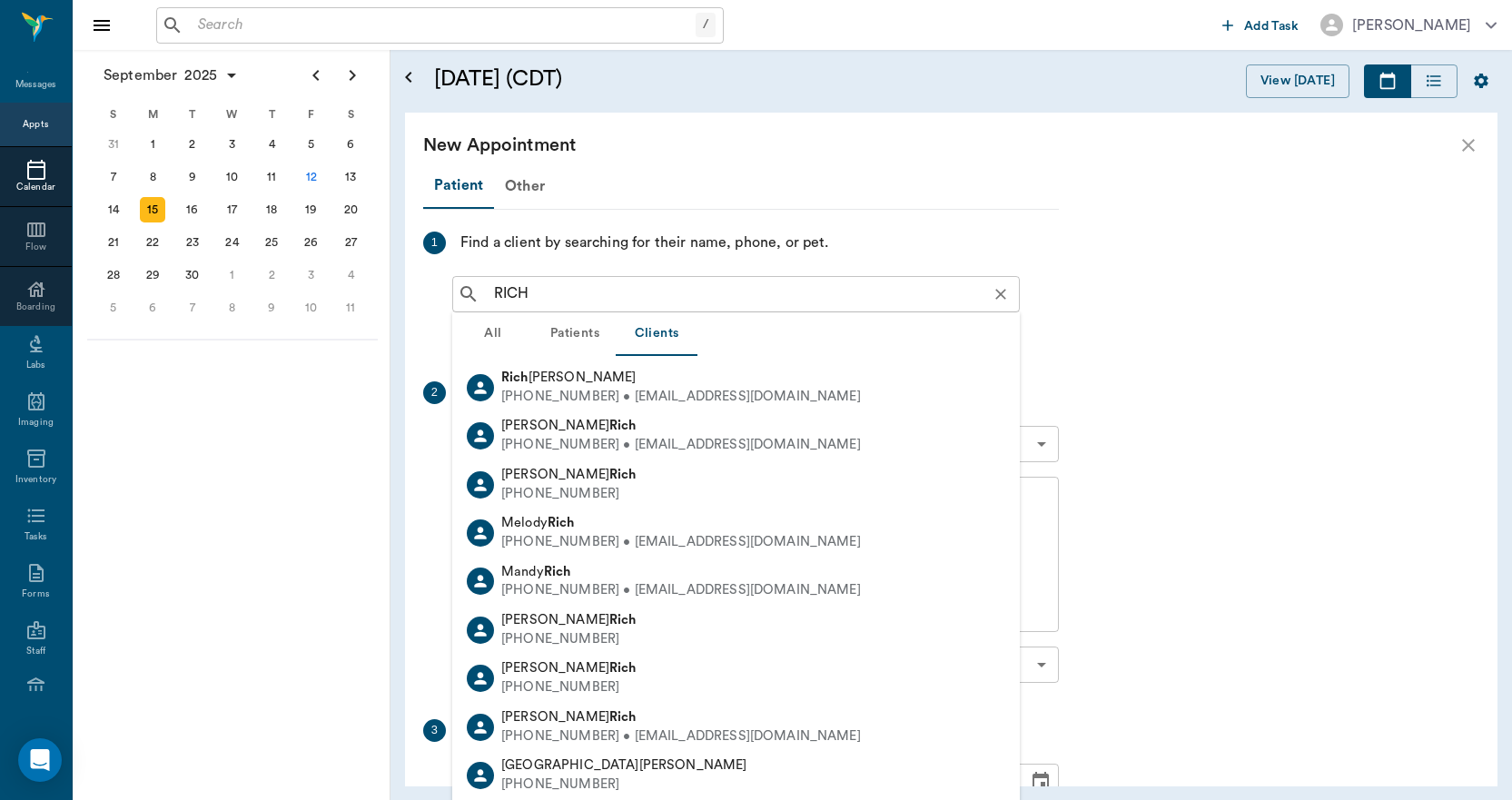
click at [999, 295] on icon "Clear" at bounding box center [1000, 293] width 18 height 18
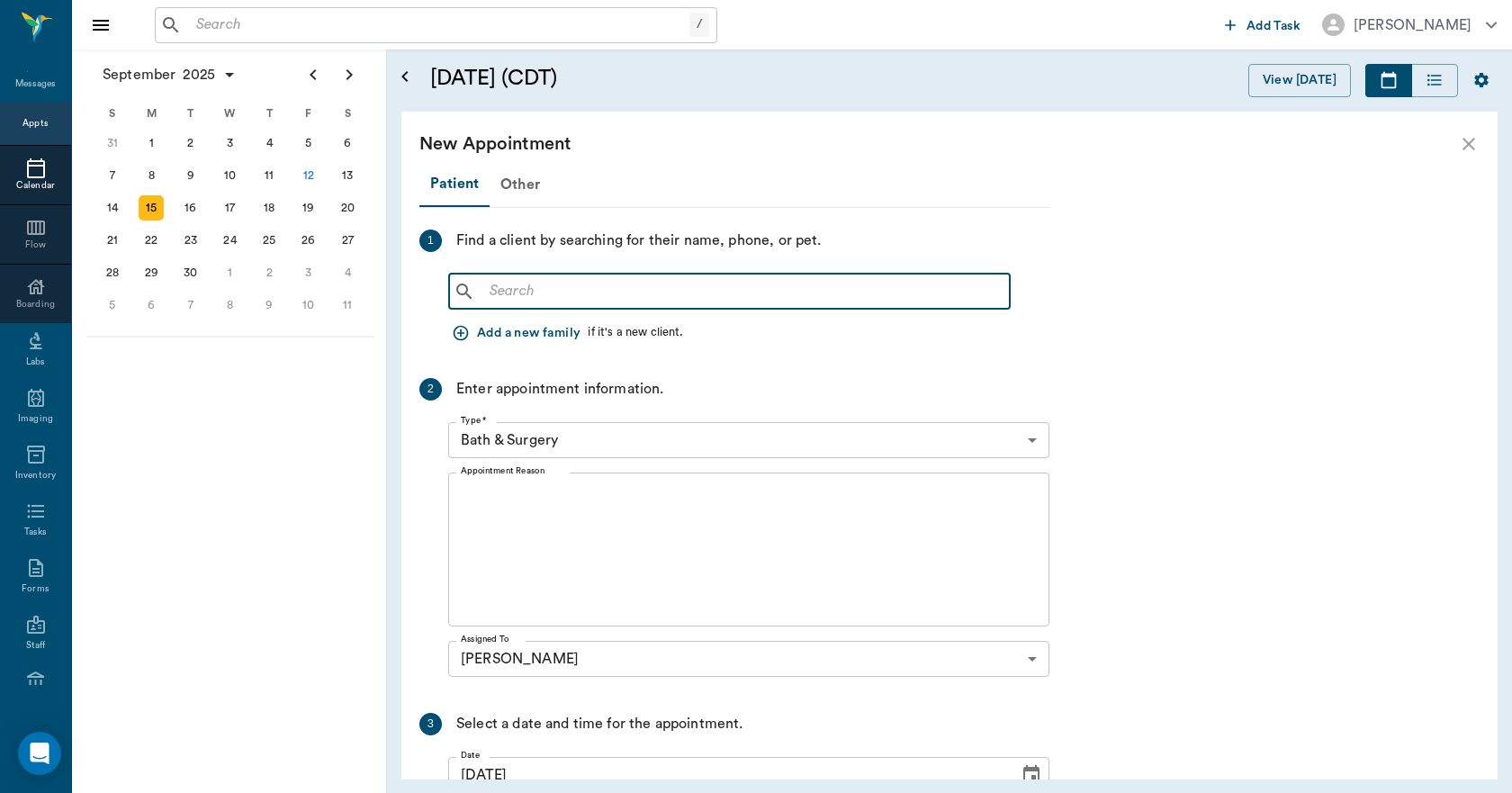
click at [561, 293] on input "text" at bounding box center [742, 292] width 520 height 25
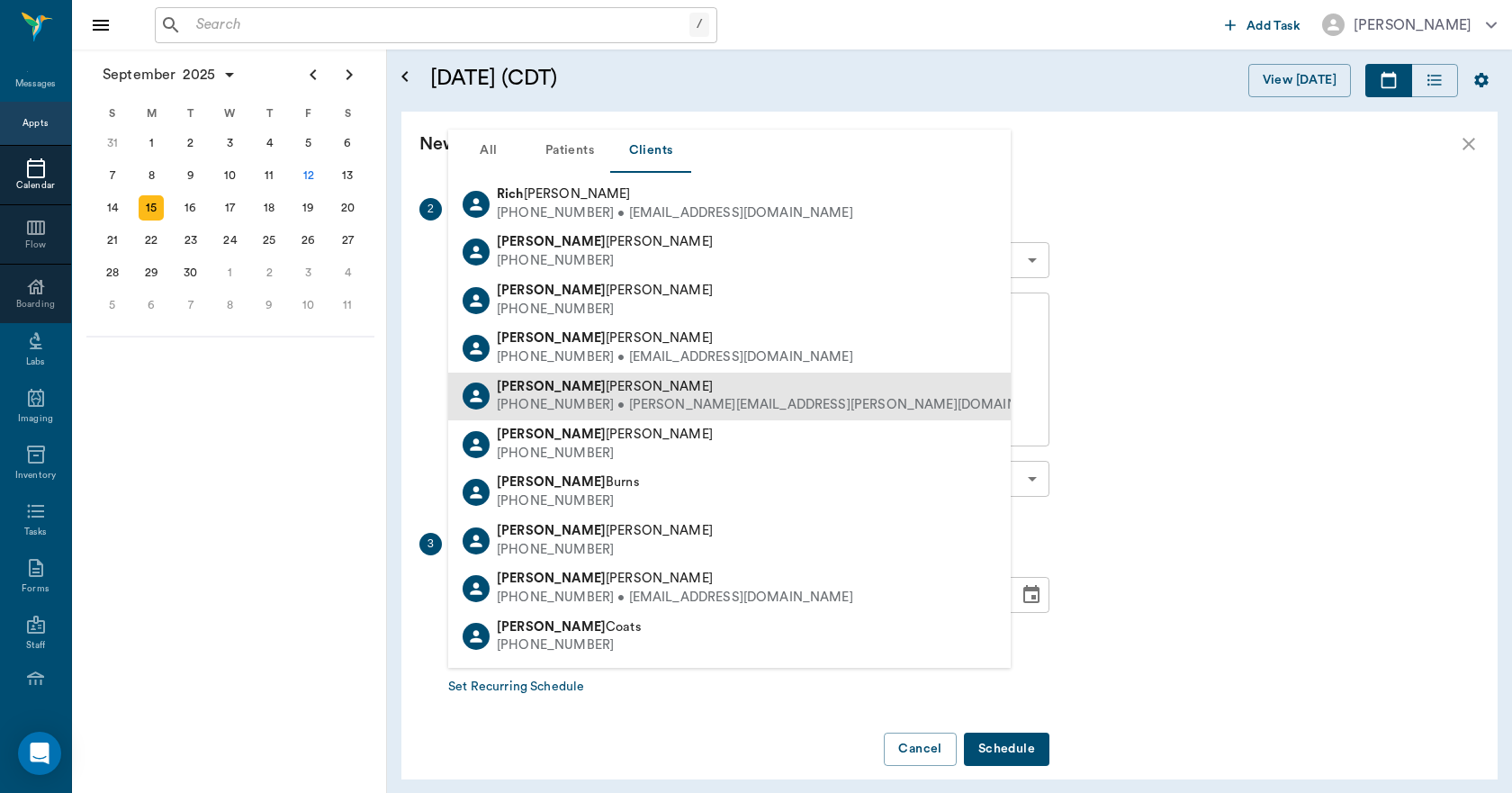
scroll to position [108, 0]
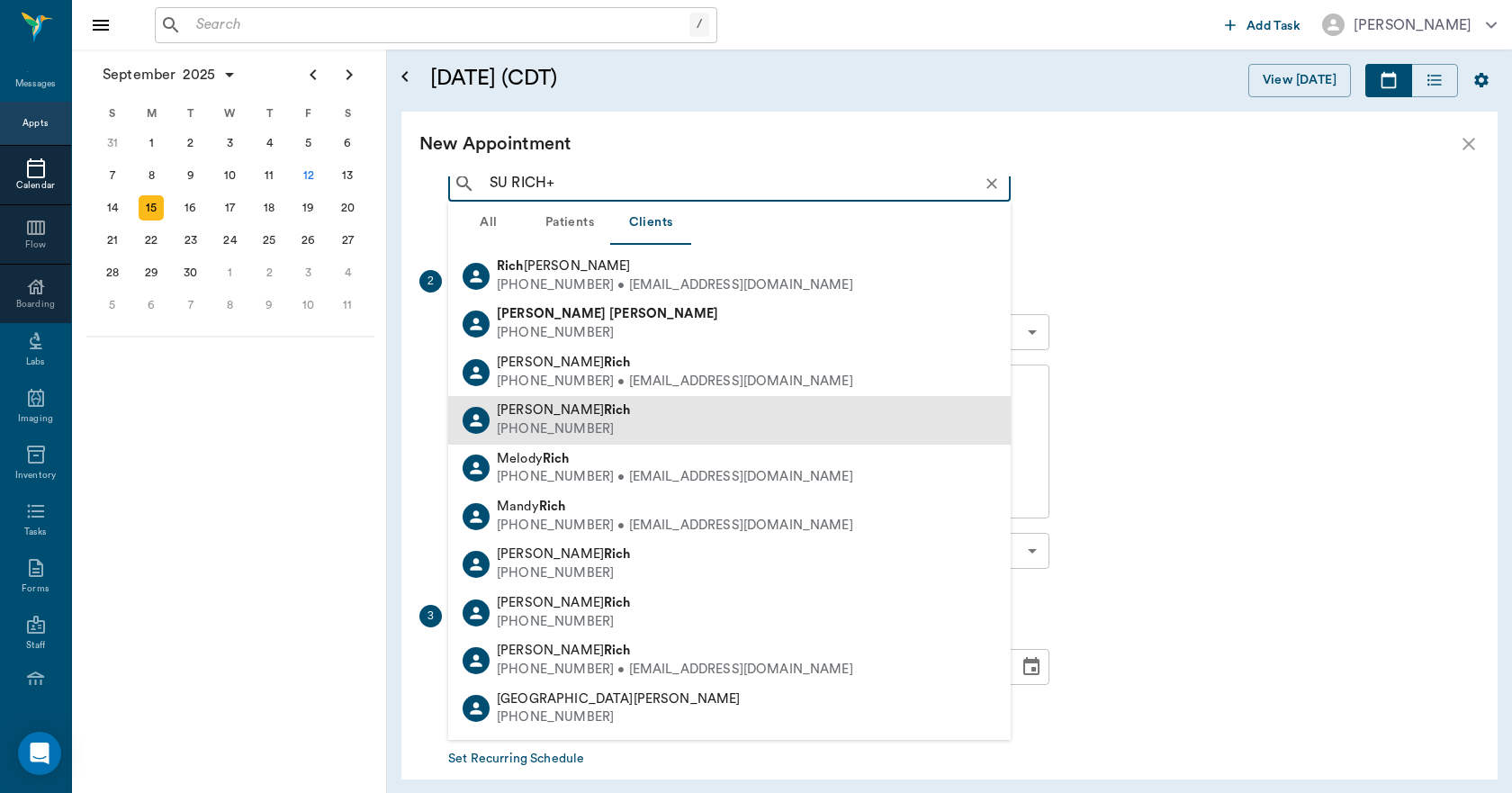
type input "SU RICH"
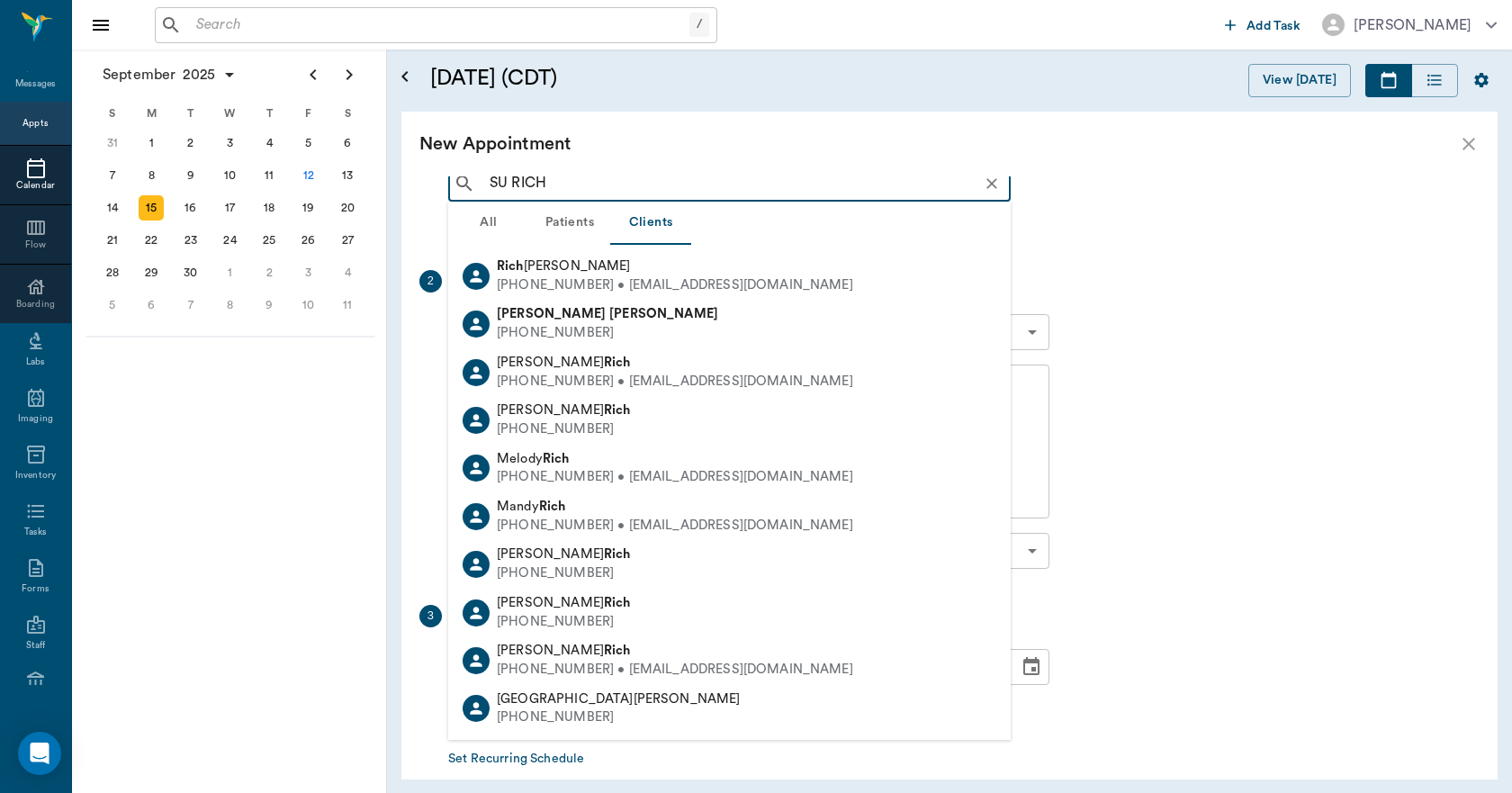
click at [991, 185] on icon "Clear" at bounding box center [991, 183] width 18 height 18
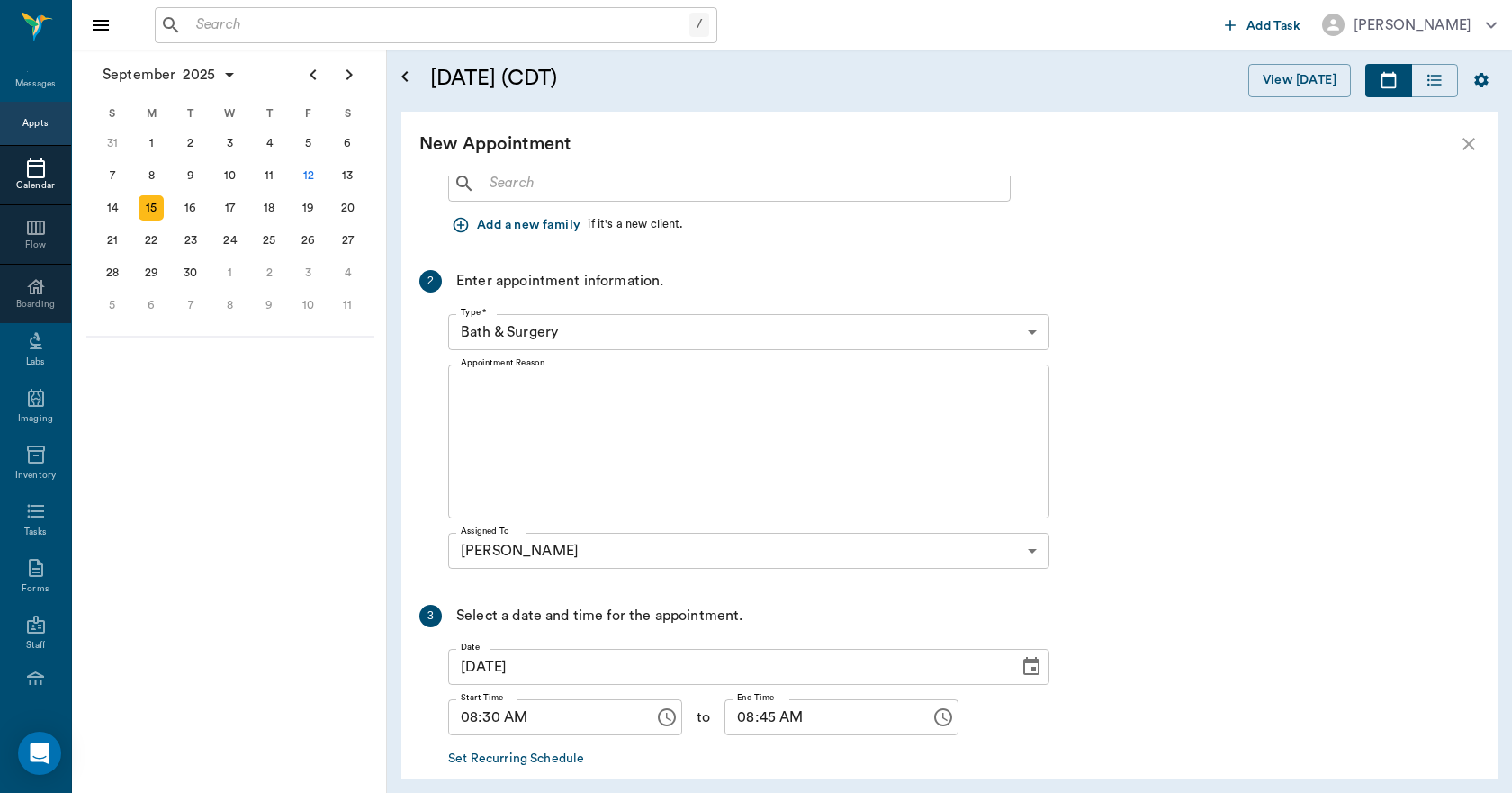
click at [1469, 144] on icon "close" at bounding box center [1468, 143] width 13 height 13
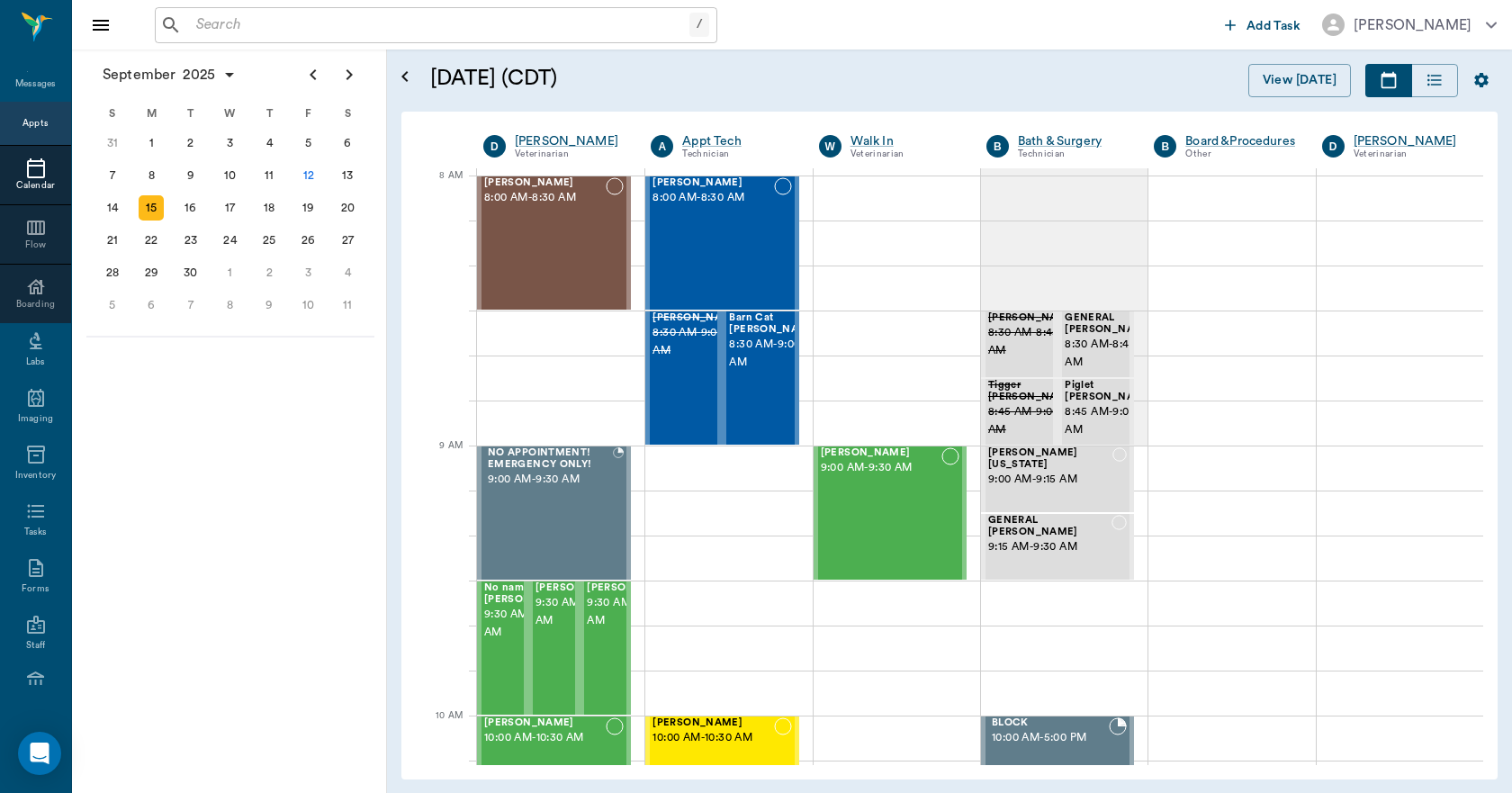
click at [565, 18] on input "text" at bounding box center [439, 25] width 500 height 25
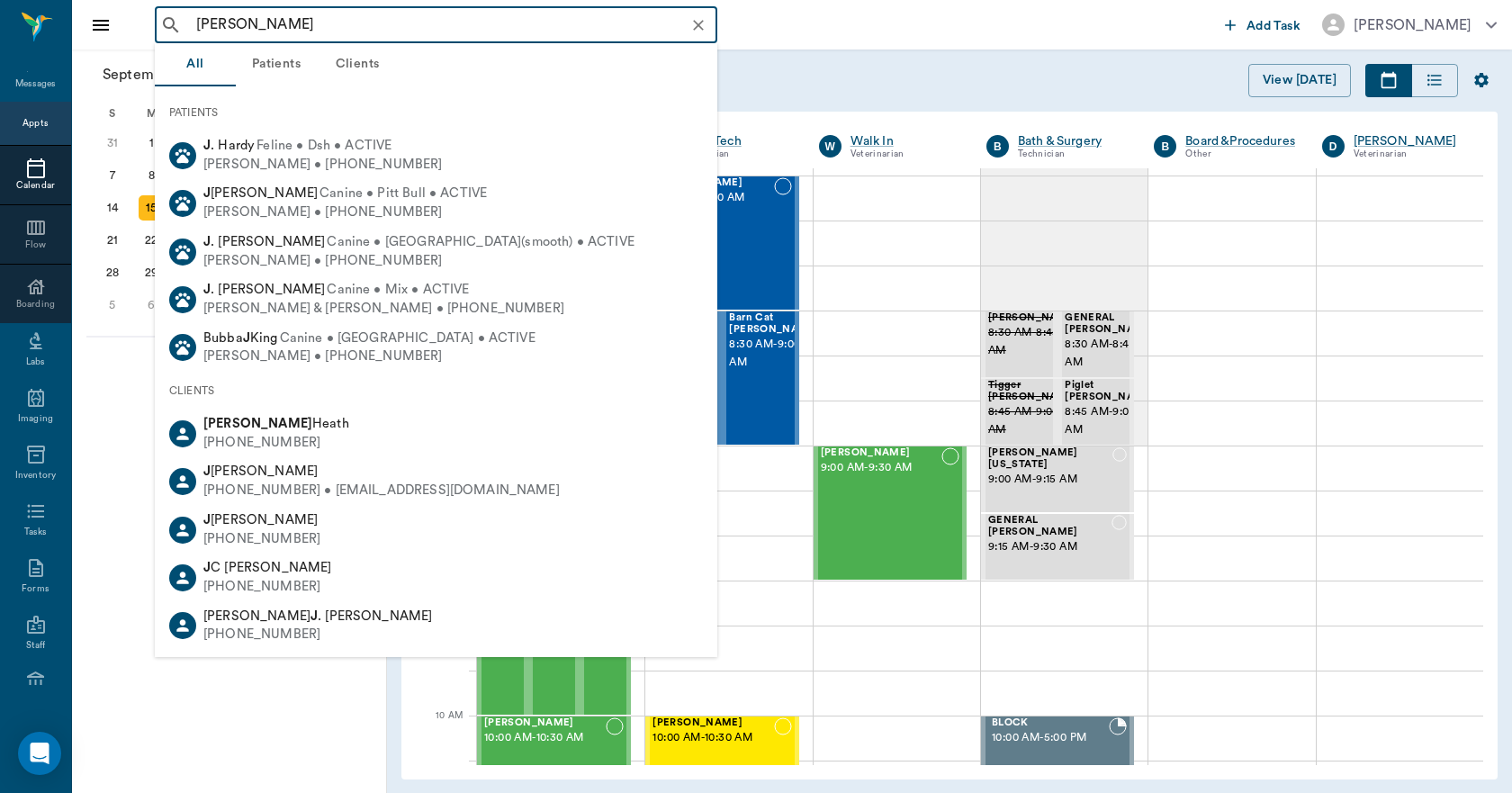
type input "J CLARK"
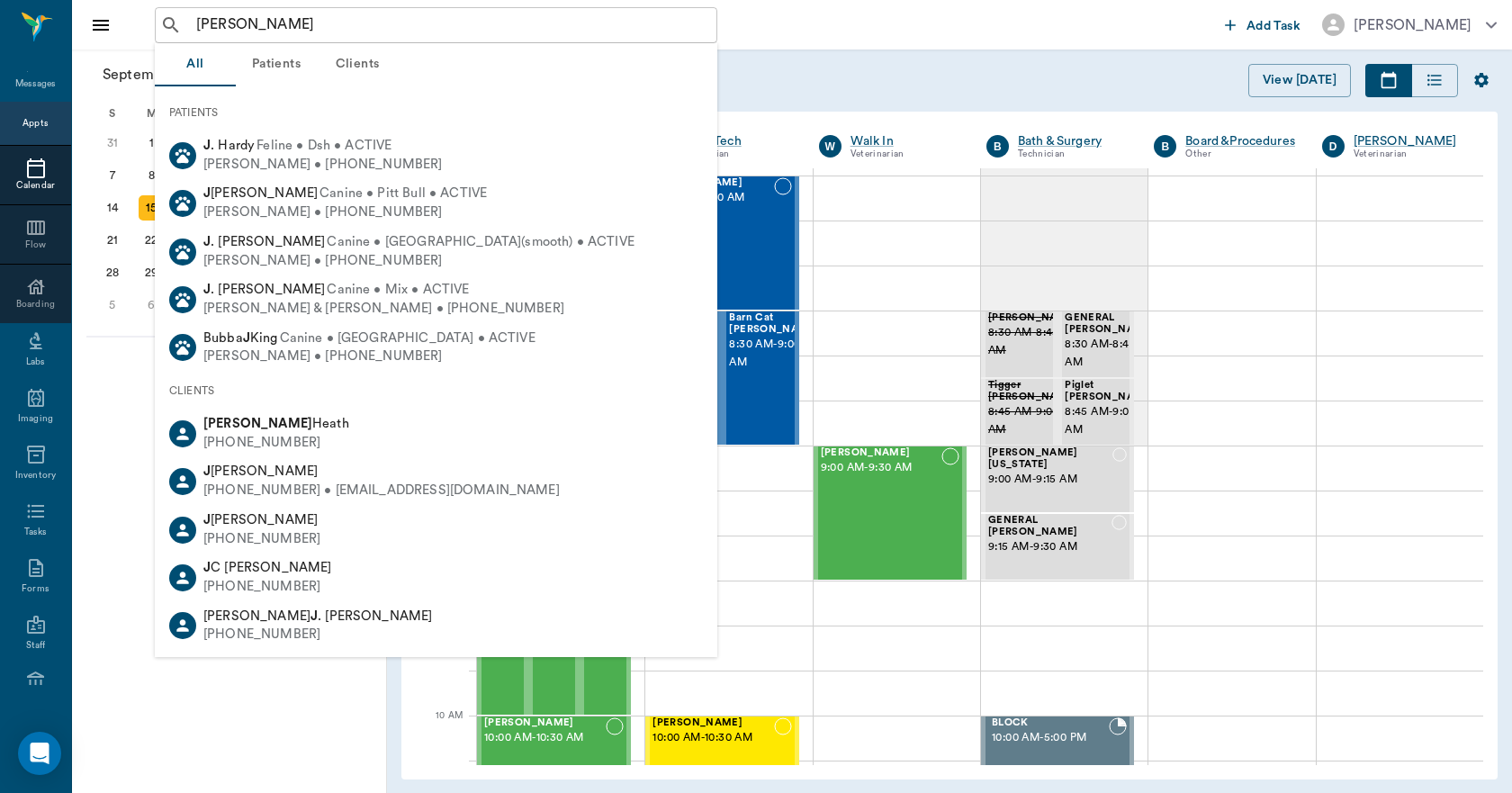
click at [363, 64] on button "Clients" at bounding box center [356, 64] width 81 height 43
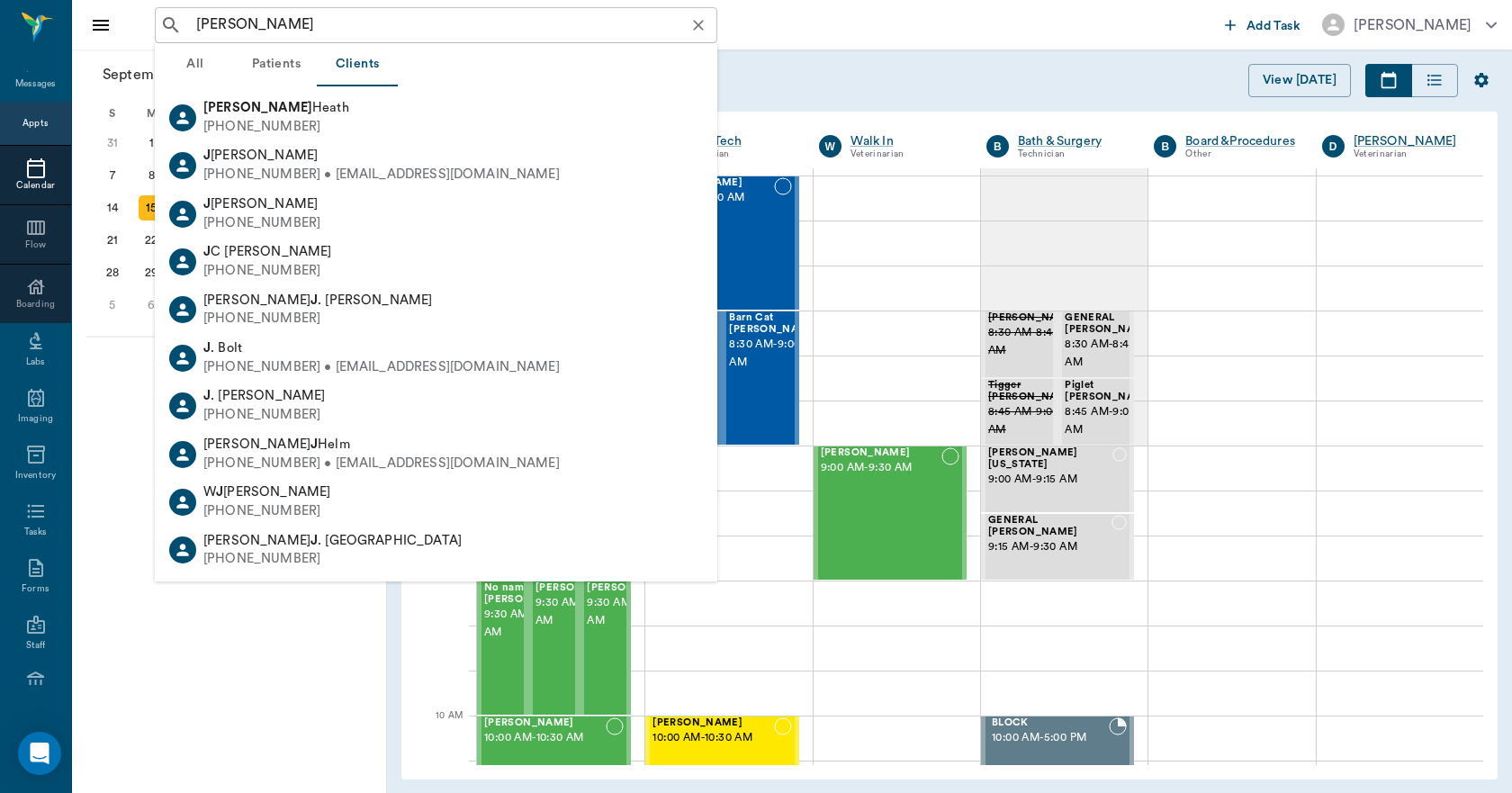
click at [698, 28] on icon "Clear" at bounding box center [698, 25] width 18 height 18
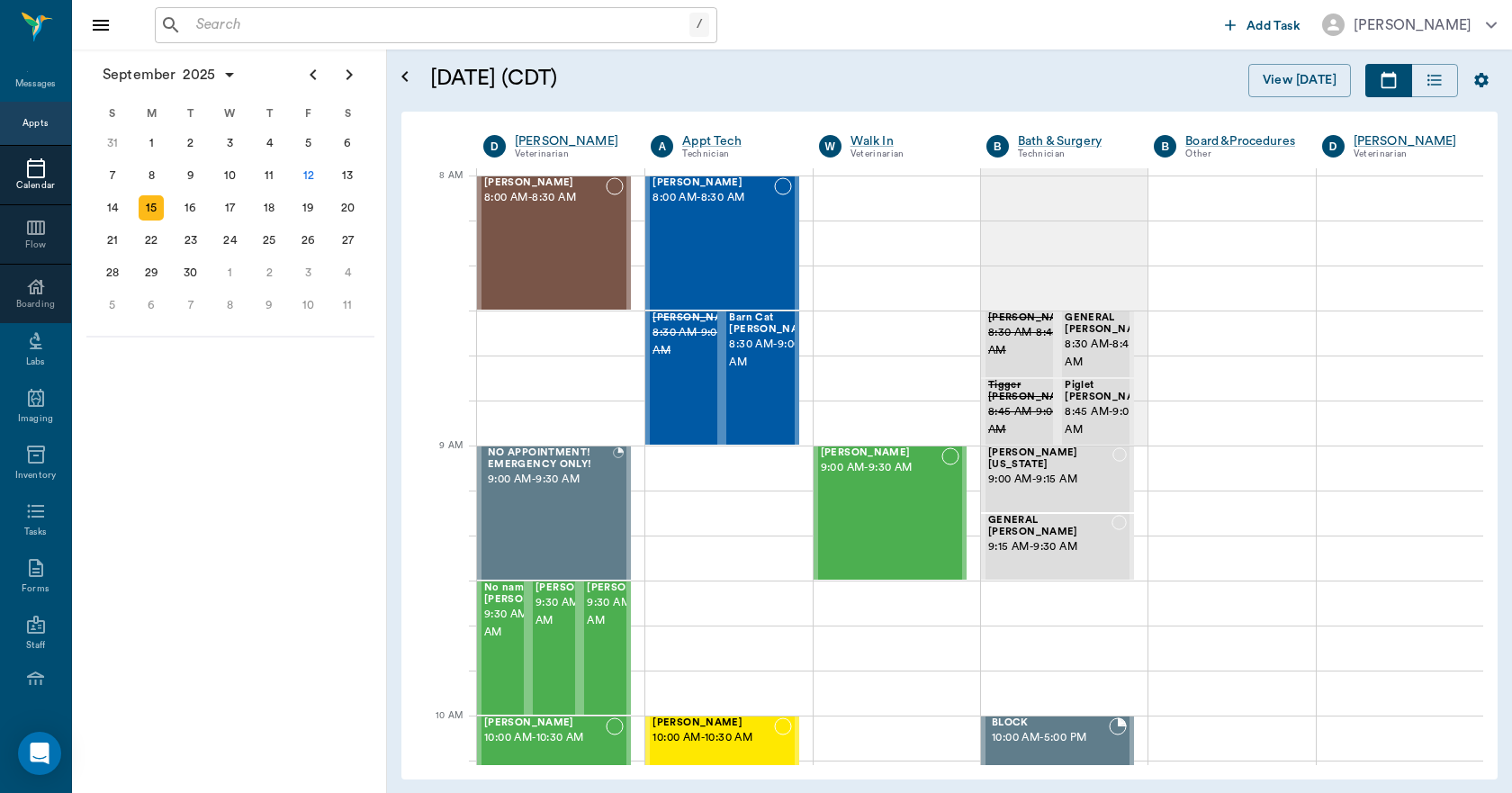
click at [245, 524] on div "September 2025 S M T W T F S 27 28 29 30 31 Aug 1 2 3 4 5 6 7 8 9 10 11 12 13 1…" at bounding box center [230, 421] width 315 height 743
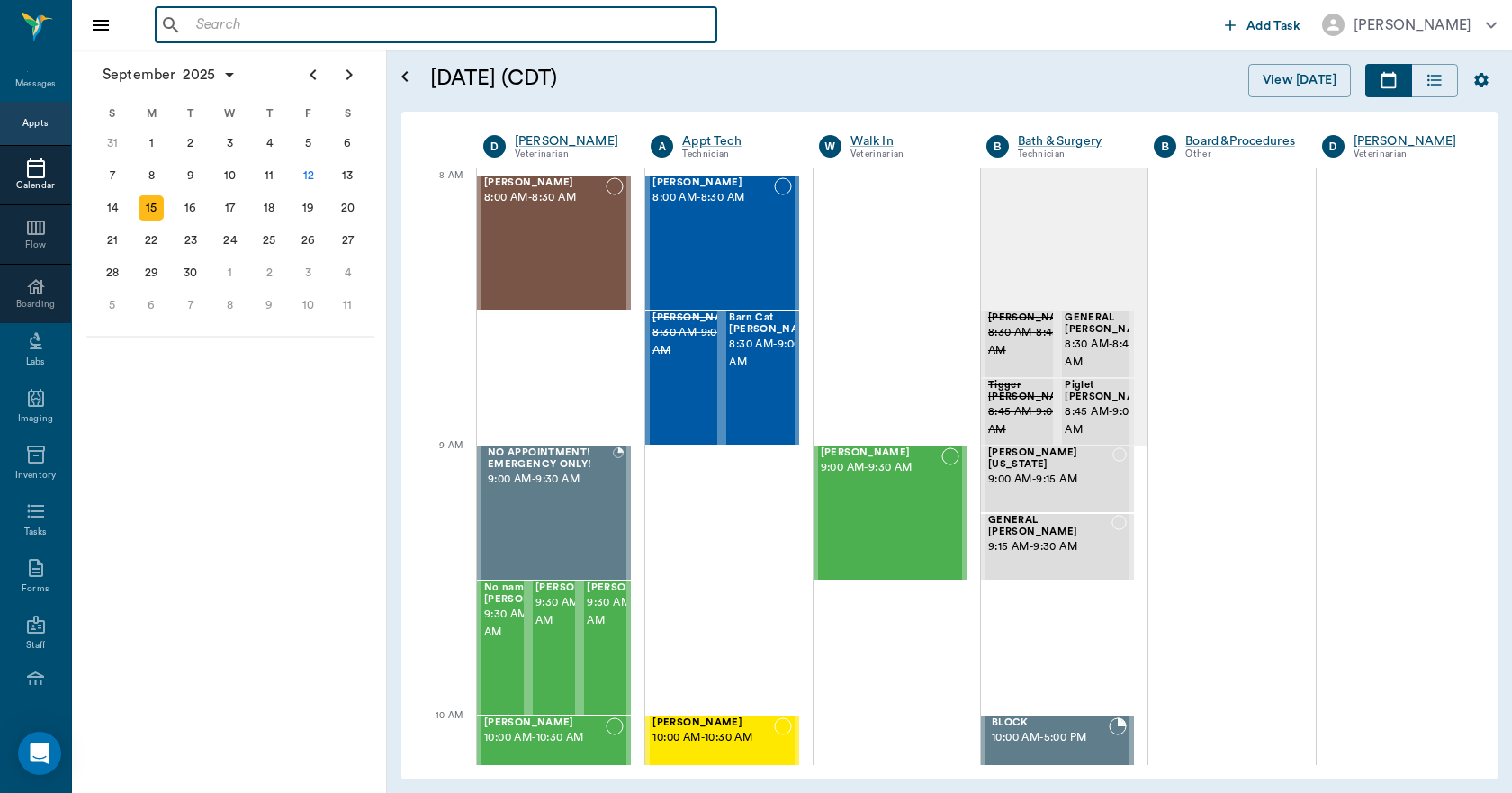
click at [252, 26] on input "text" at bounding box center [449, 25] width 520 height 25
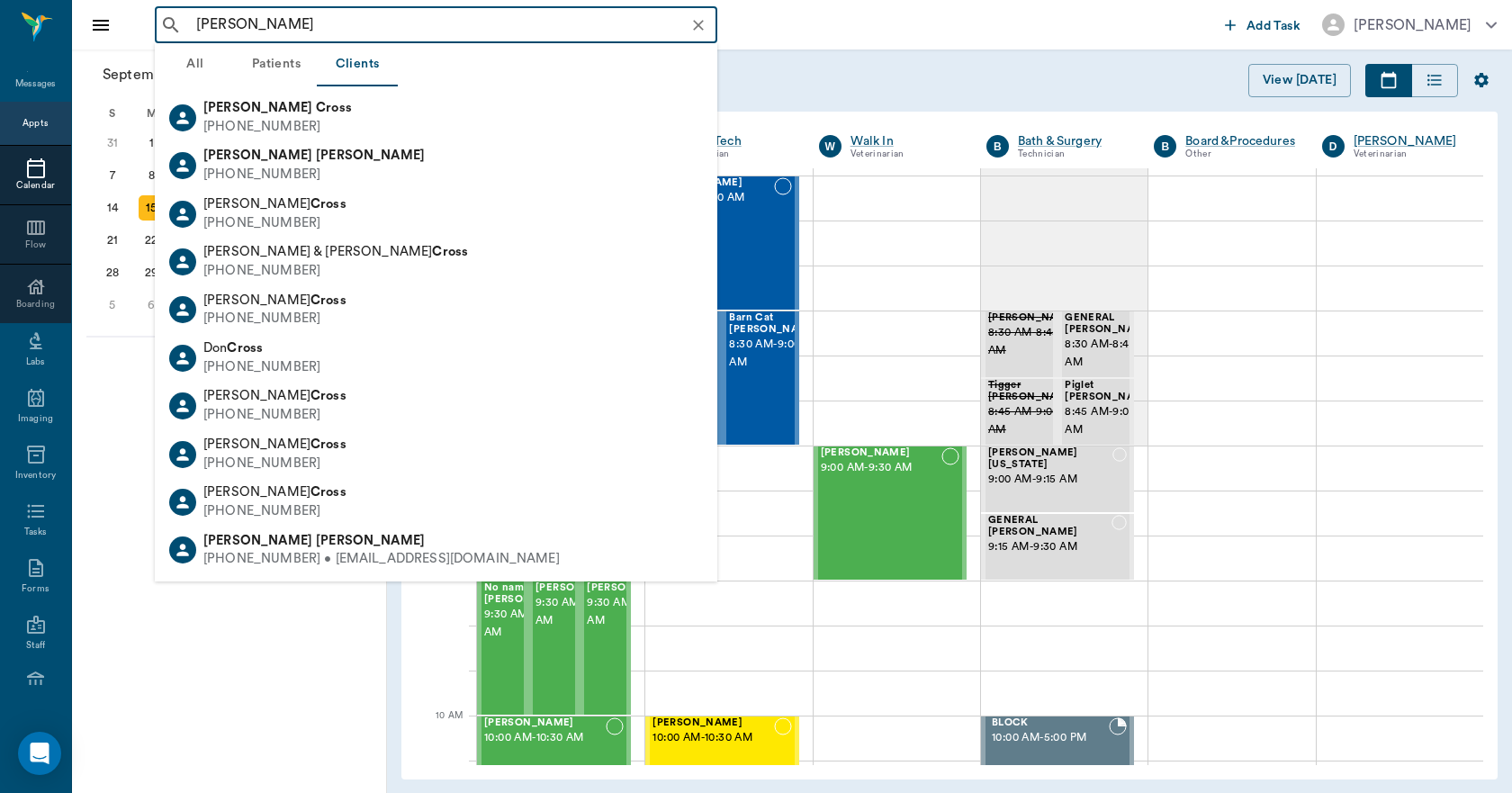
type input "JOHN CROSS"
click at [224, 643] on div "September 2025 S M T W T F S 27 28 29 30 31 Aug 1 2 3 4 5 6 7 8 9 10 11 12 13 1…" at bounding box center [230, 421] width 315 height 743
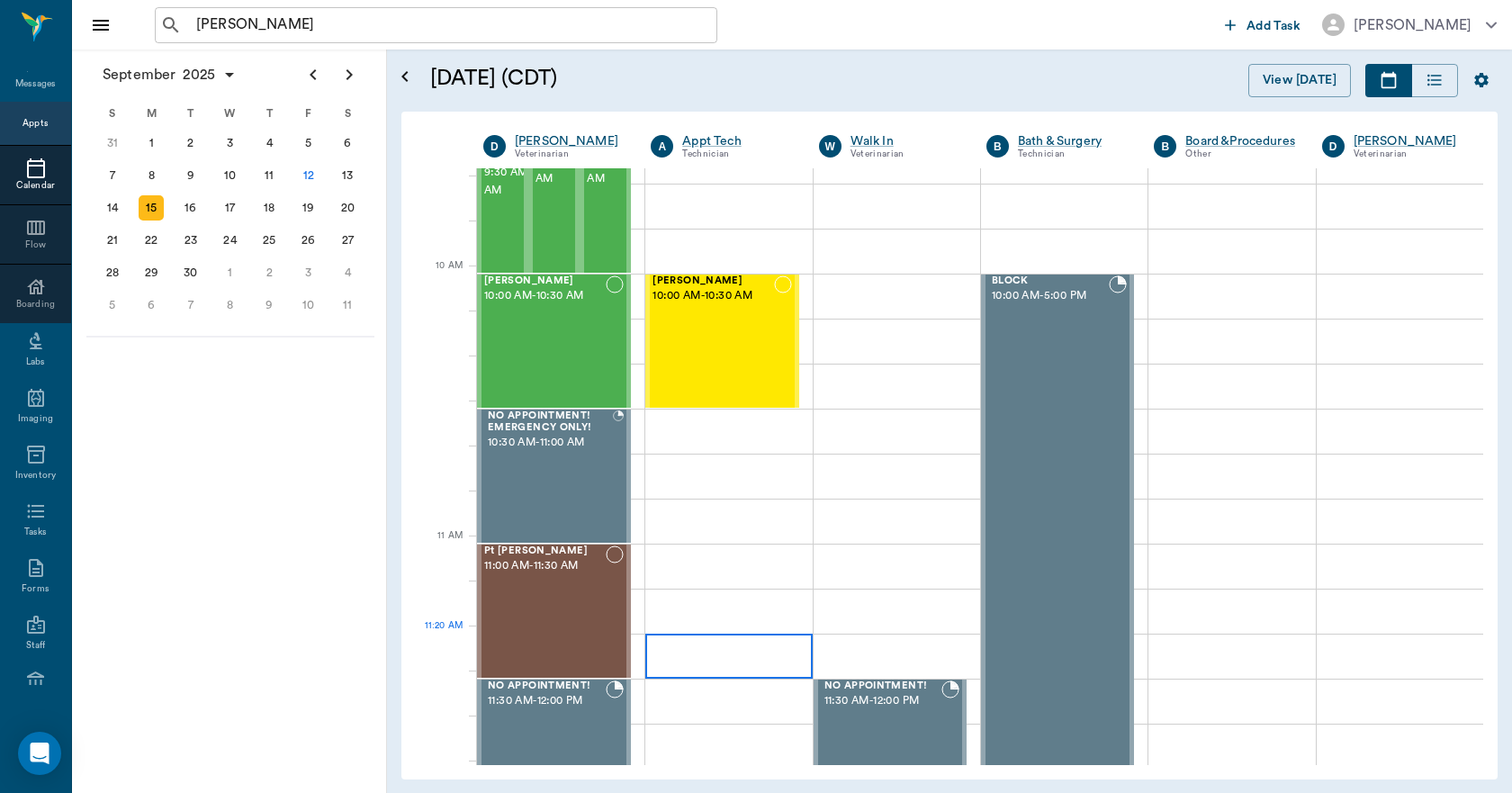
scroll to position [450, 0]
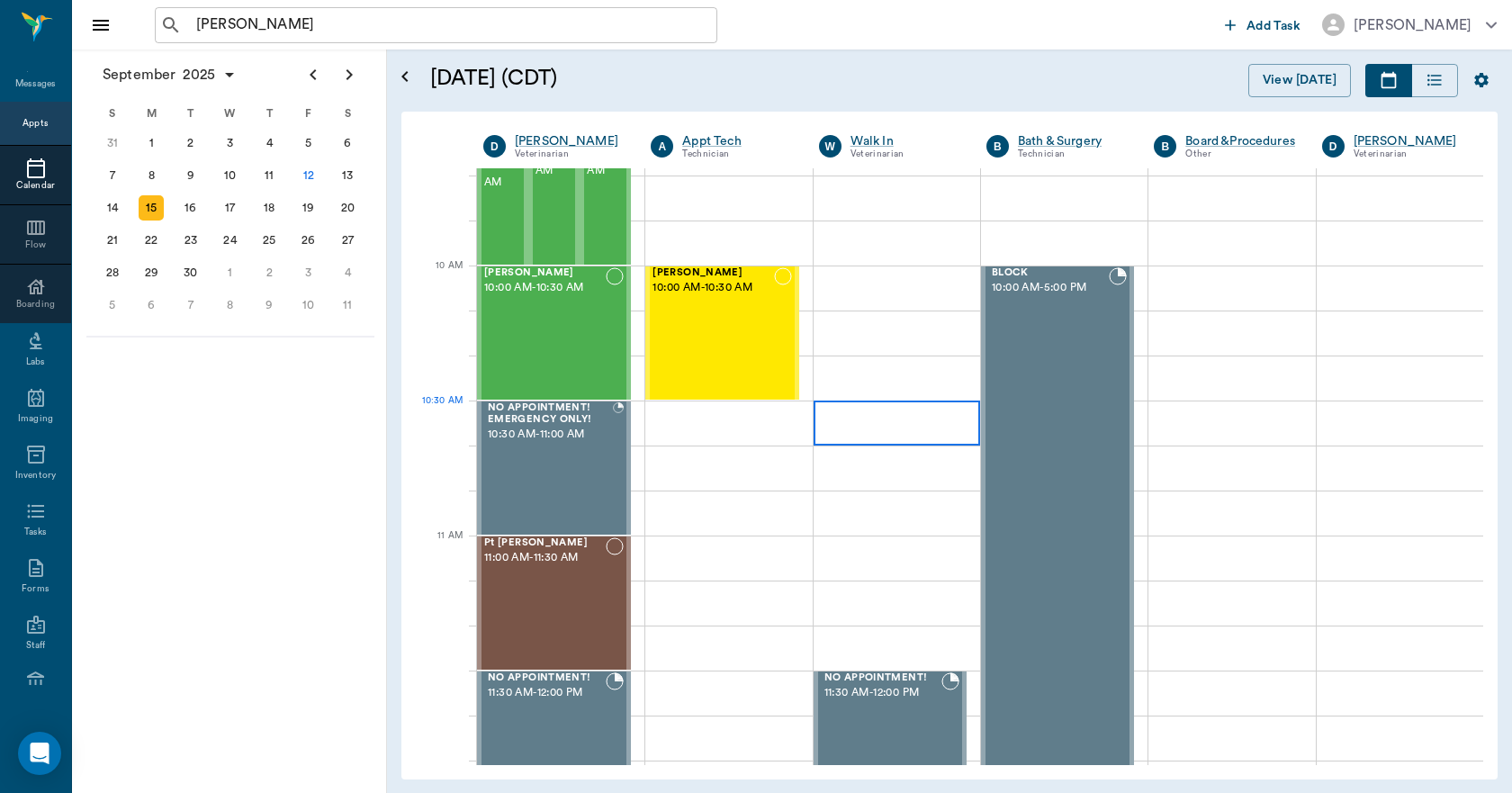
click at [843, 424] on div at bounding box center [896, 422] width 166 height 45
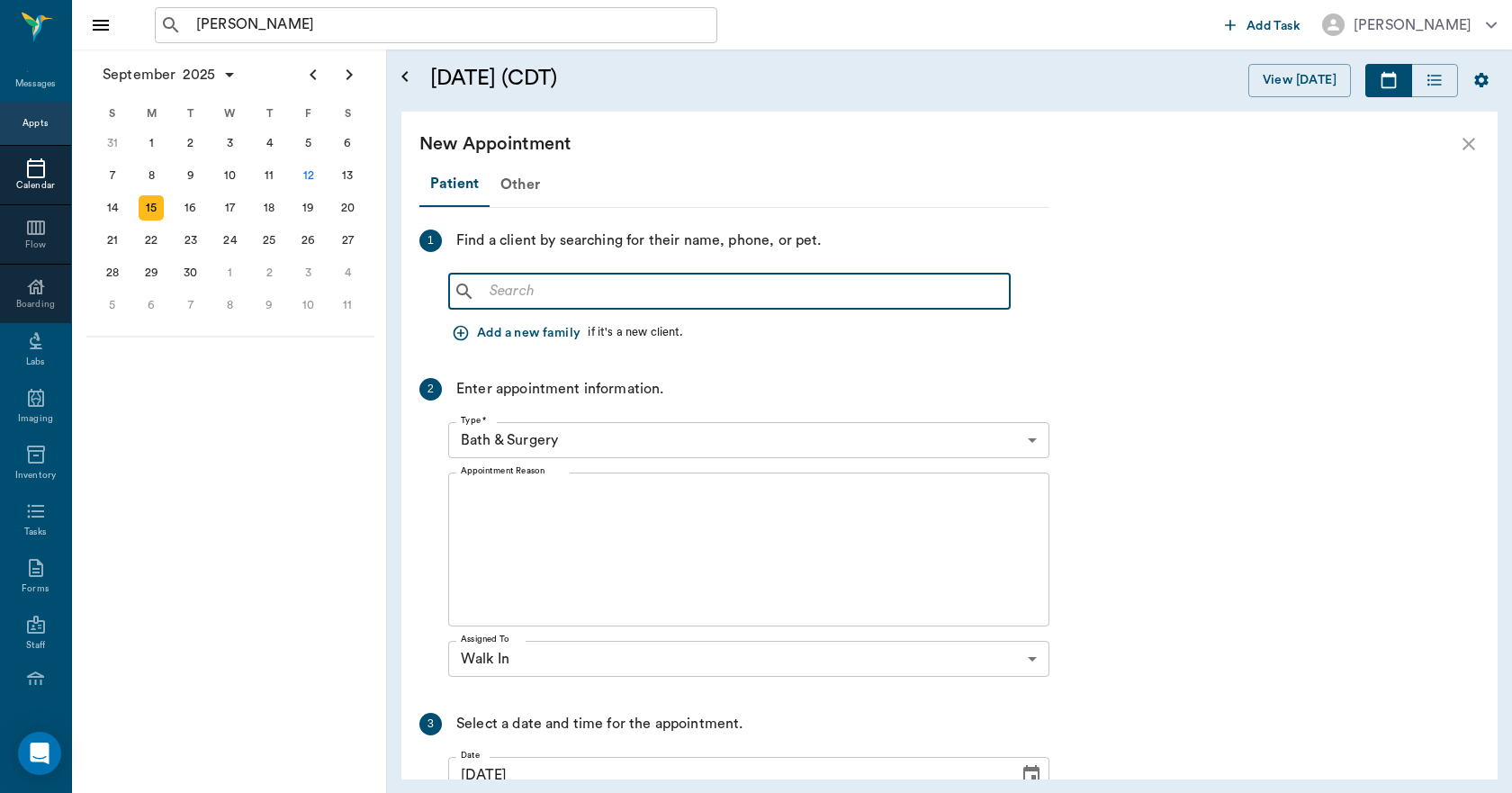
click at [563, 280] on input "text" at bounding box center [742, 292] width 520 height 25
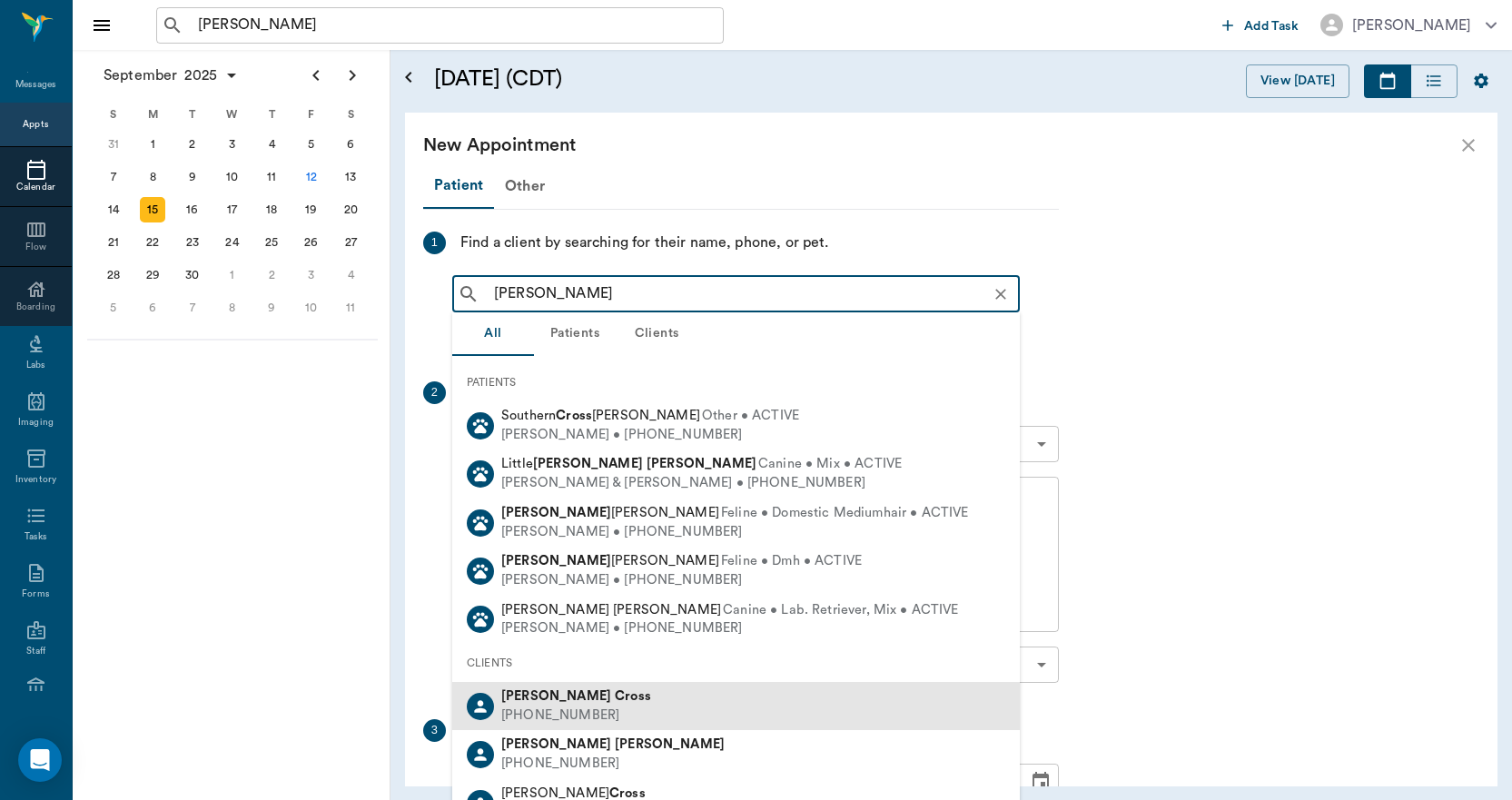
click at [571, 693] on div "John Cross" at bounding box center [575, 696] width 150 height 19
type input "JOHN CROSS"
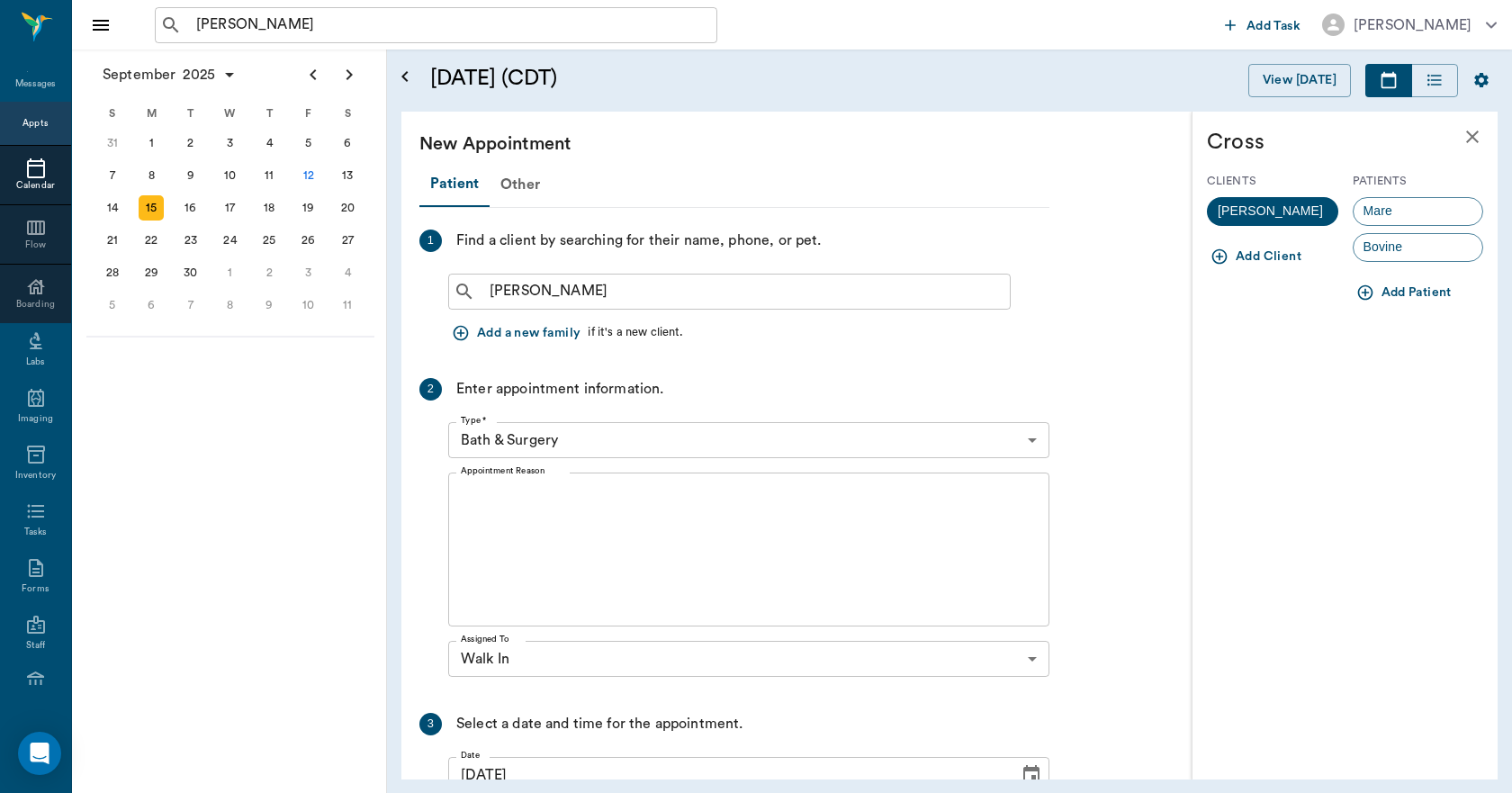
click at [1381, 240] on span "Bovine" at bounding box center [1383, 246] width 59 height 18
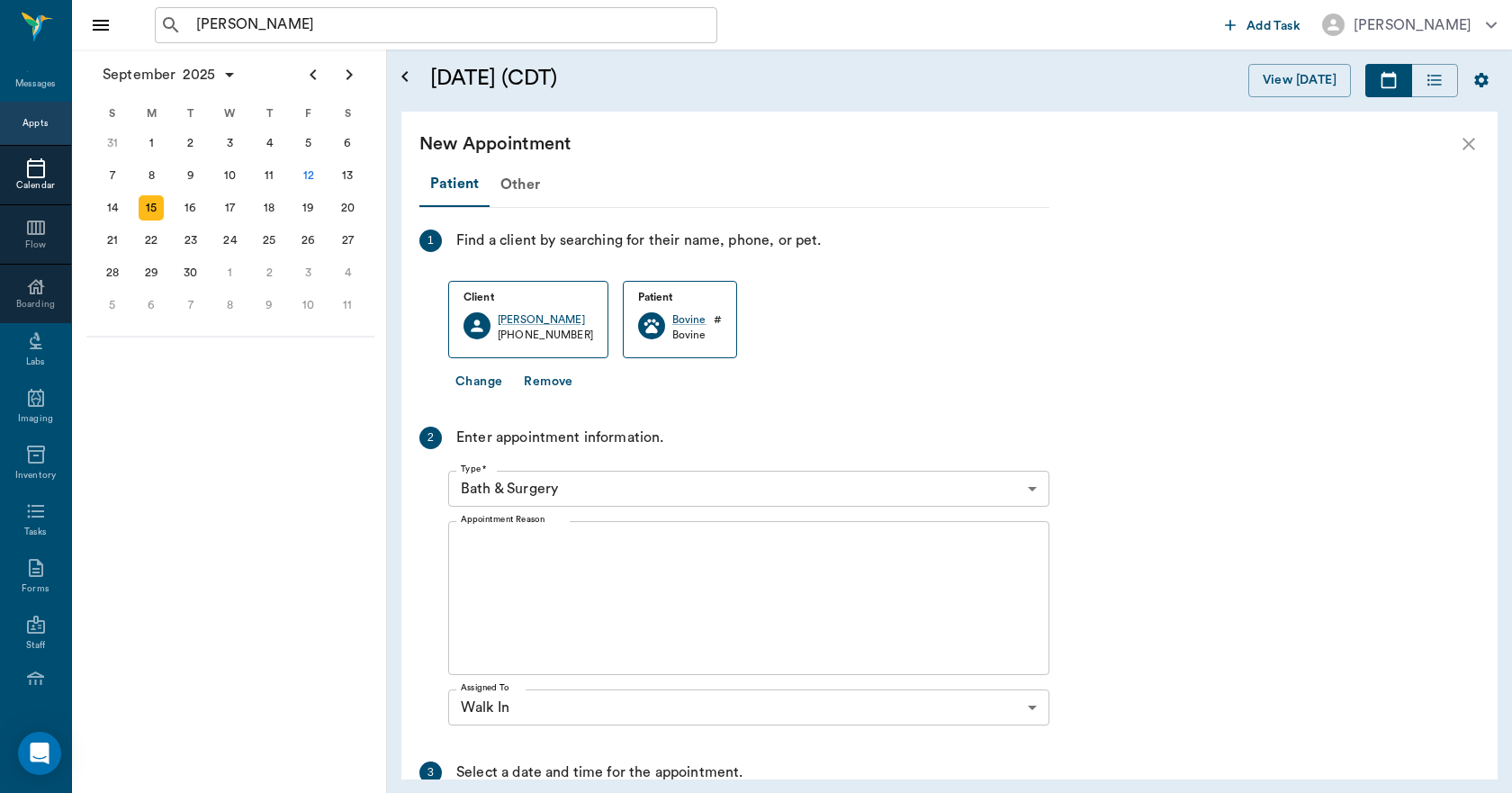
click at [592, 486] on body "JOHN CROSS ​ Add Task Dr. Bert Ellsworth Nectar Messages Appts Calendar Flow Bo…" at bounding box center [756, 396] width 1512 height 793
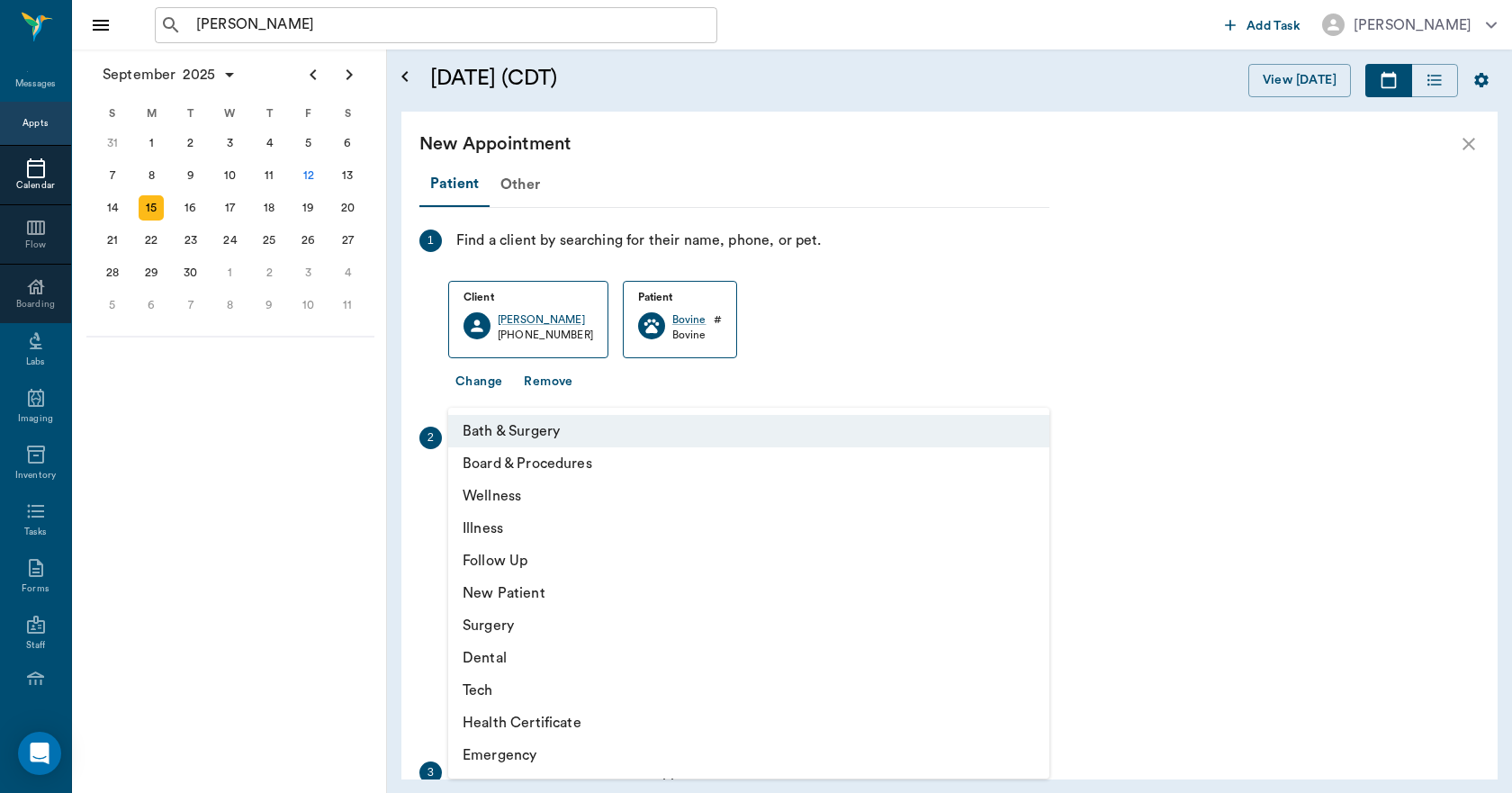
click at [506, 496] on li "Wellness" at bounding box center [749, 495] width 601 height 32
type input "65d2be4f46e3a538d89b8c14"
type input "11:00 AM"
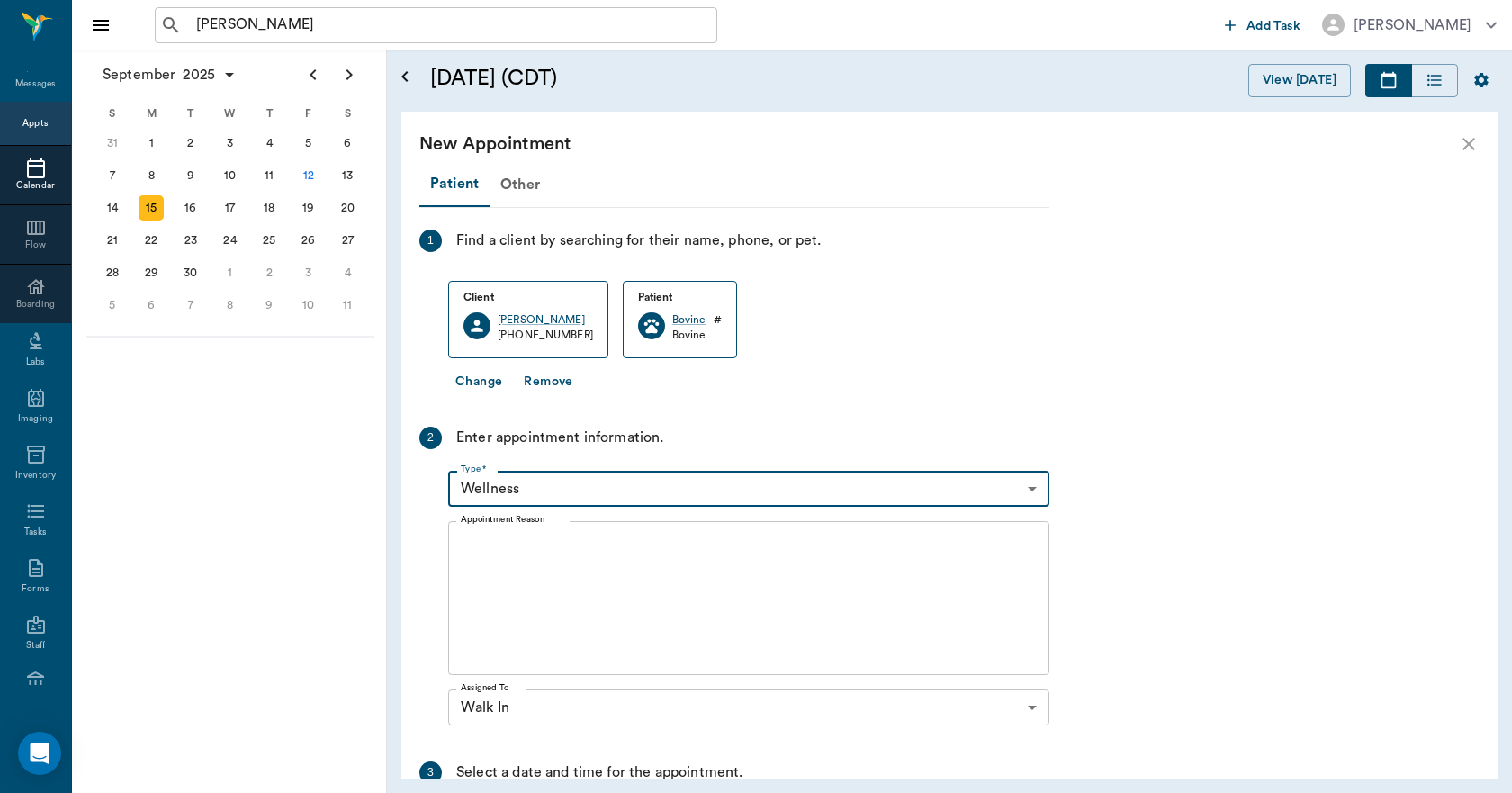
click at [530, 591] on textarea "Appointment Reason" at bounding box center [748, 598] width 576 height 125
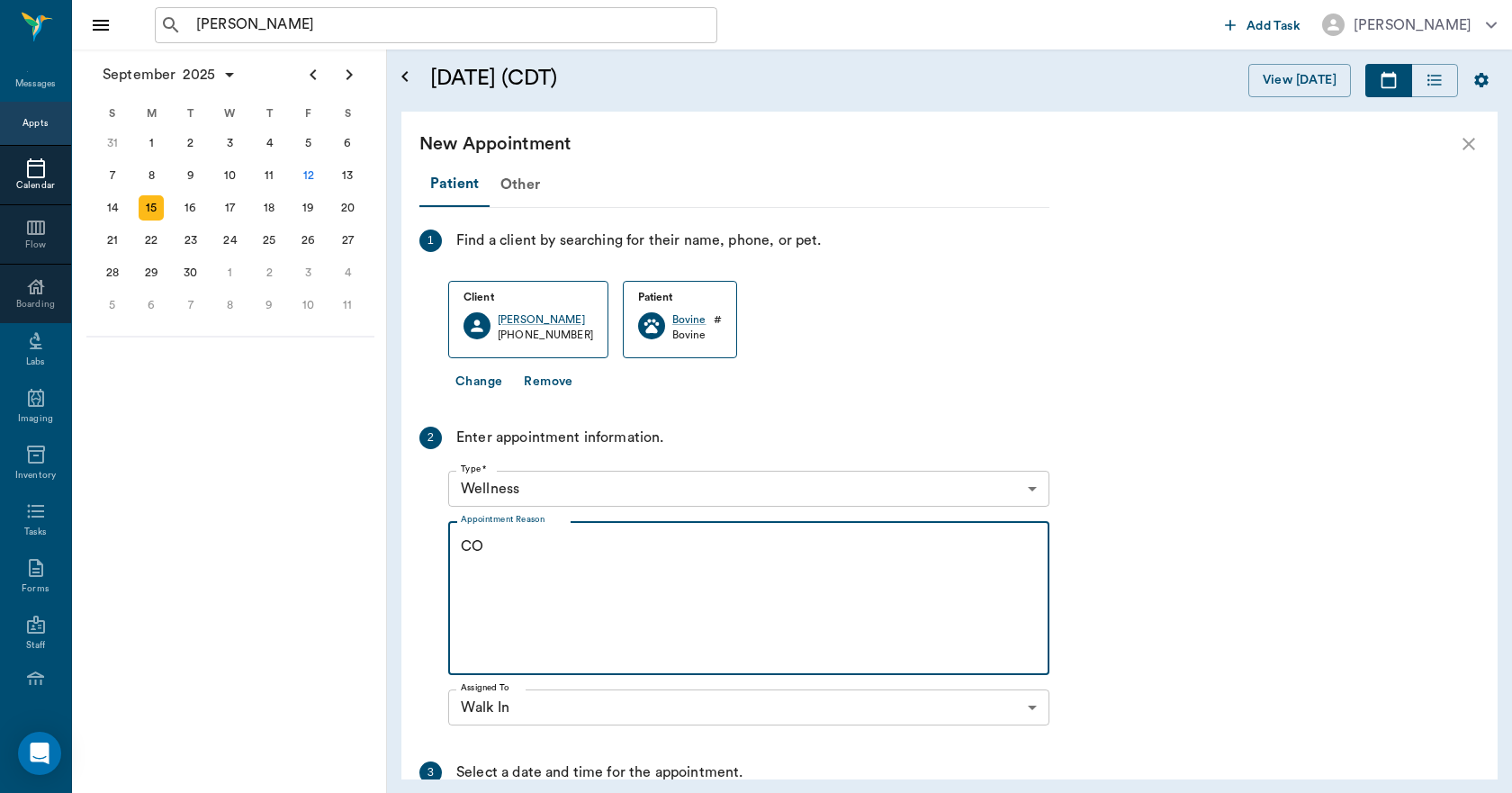
type textarea "C"
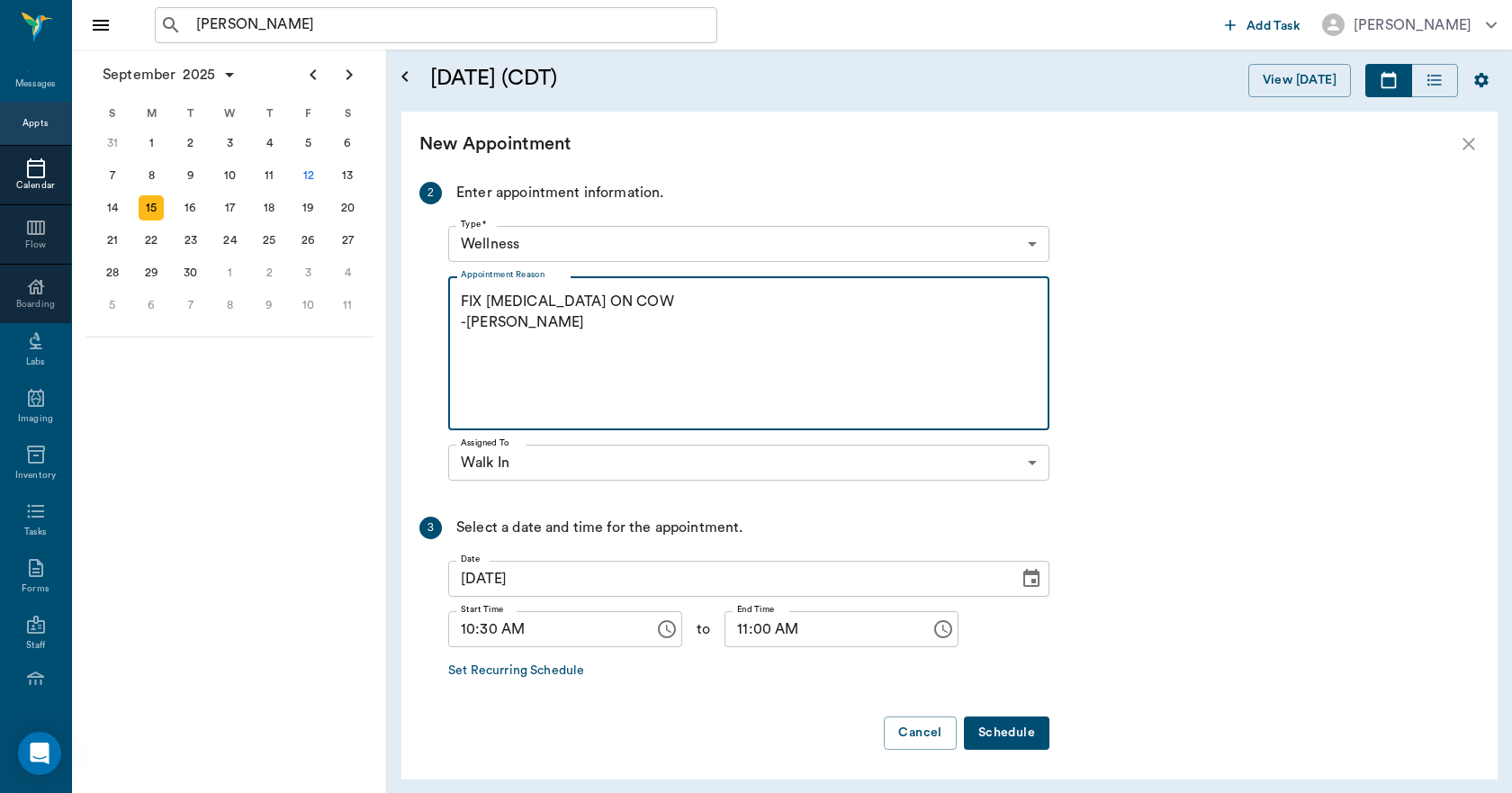
scroll to position [247, 0]
type textarea "FIX PROLAPSE ON COW -LORY"
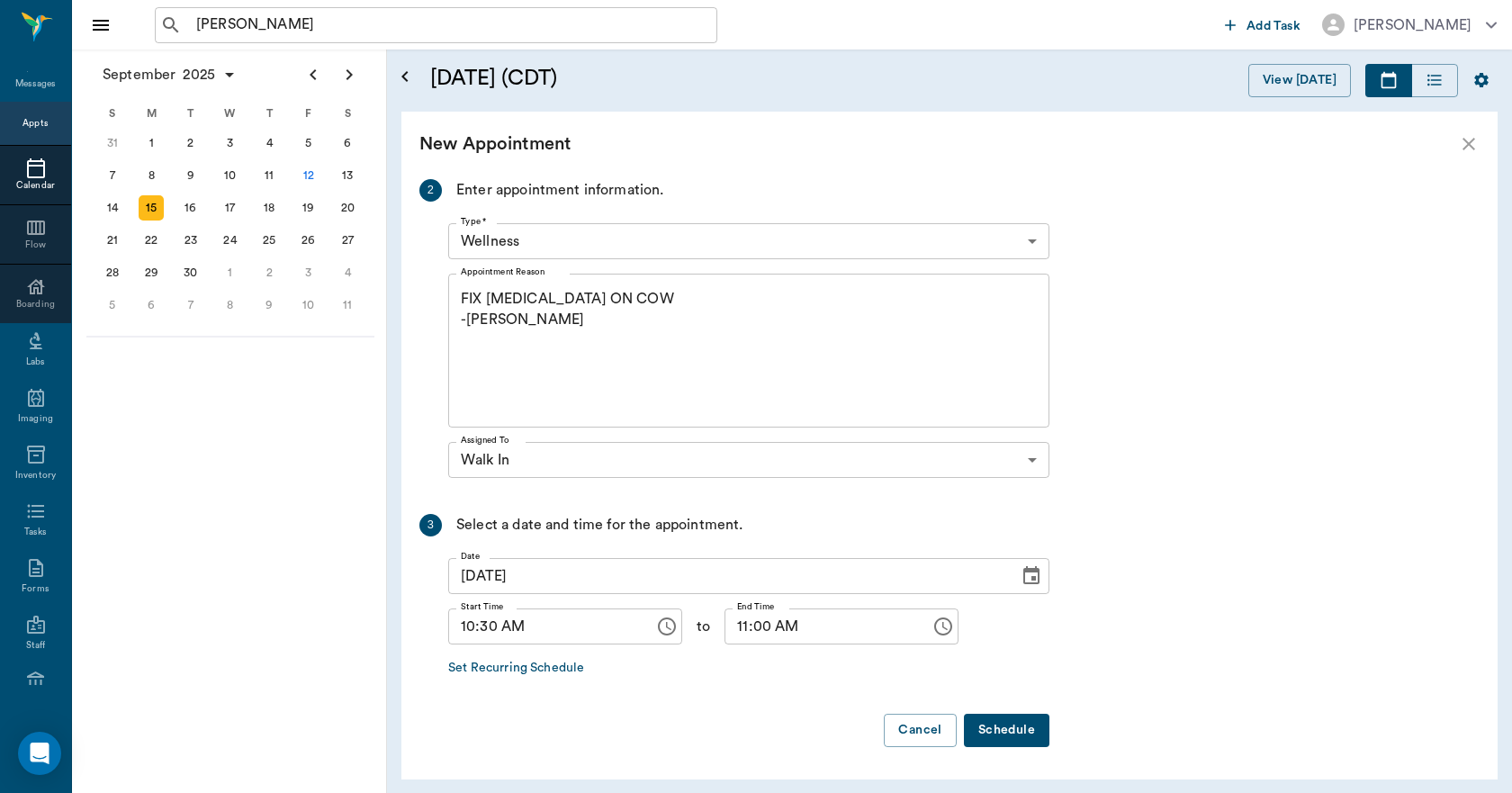
click at [1002, 726] on button "Schedule" at bounding box center [1006, 730] width 86 height 33
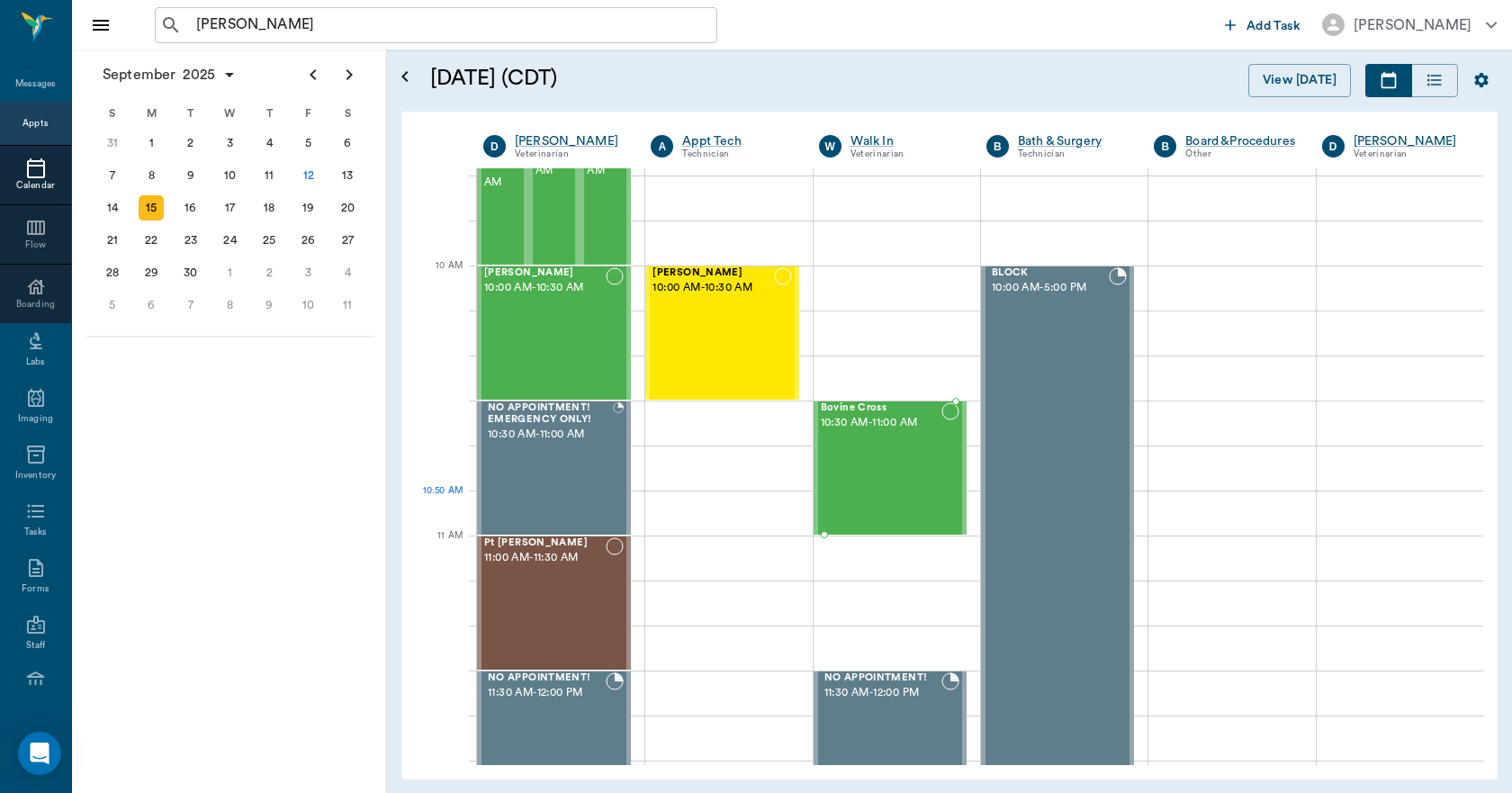
click at [879, 468] on div "Bovine Cross 10:30 AM - 11:00 AM" at bounding box center [881, 467] width 121 height 131
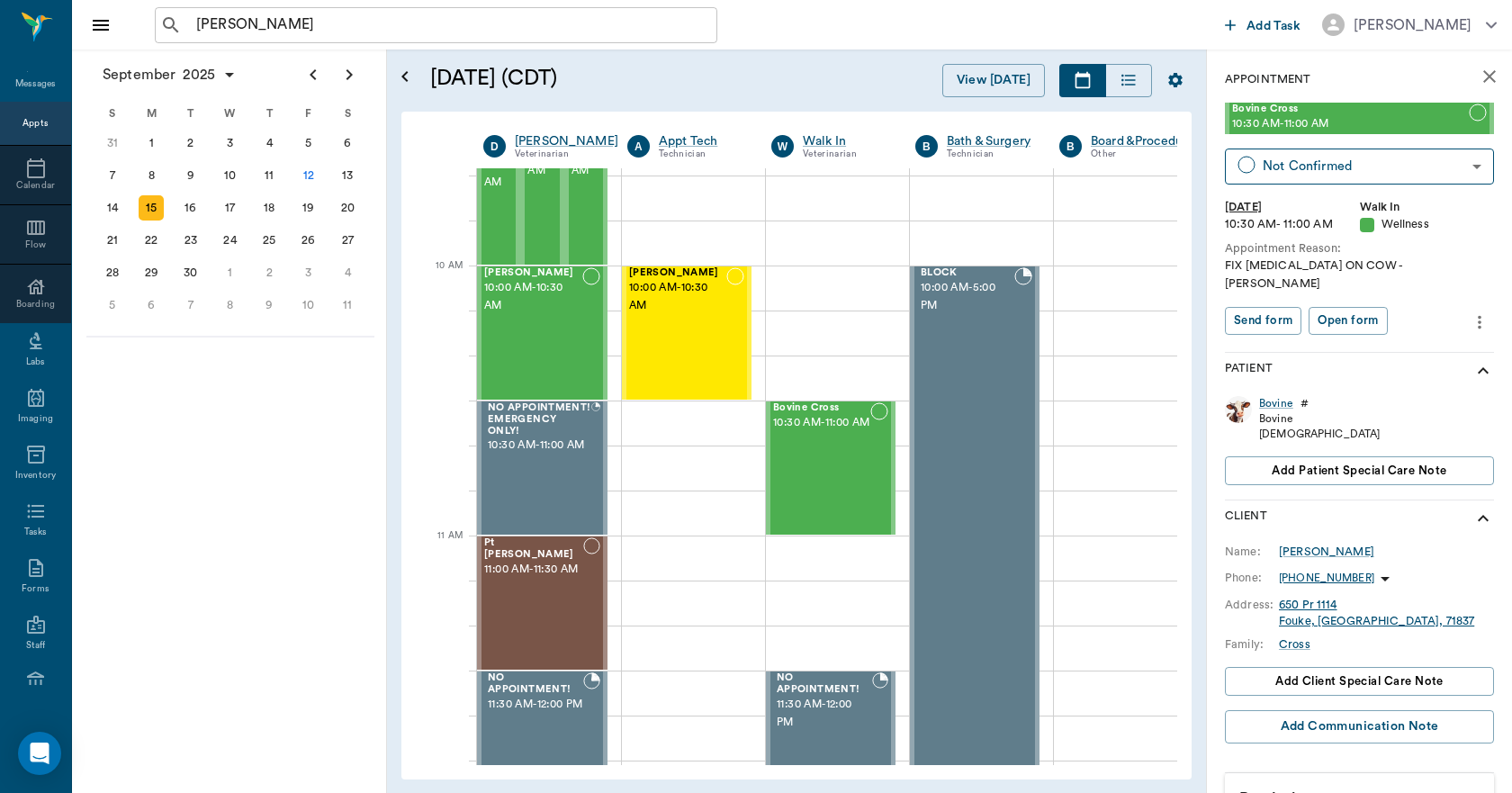
click at [1469, 311] on icon "more" at bounding box center [1479, 322] width 19 height 21
click at [1398, 327] on span "Edit appointment" at bounding box center [1389, 336] width 151 height 18
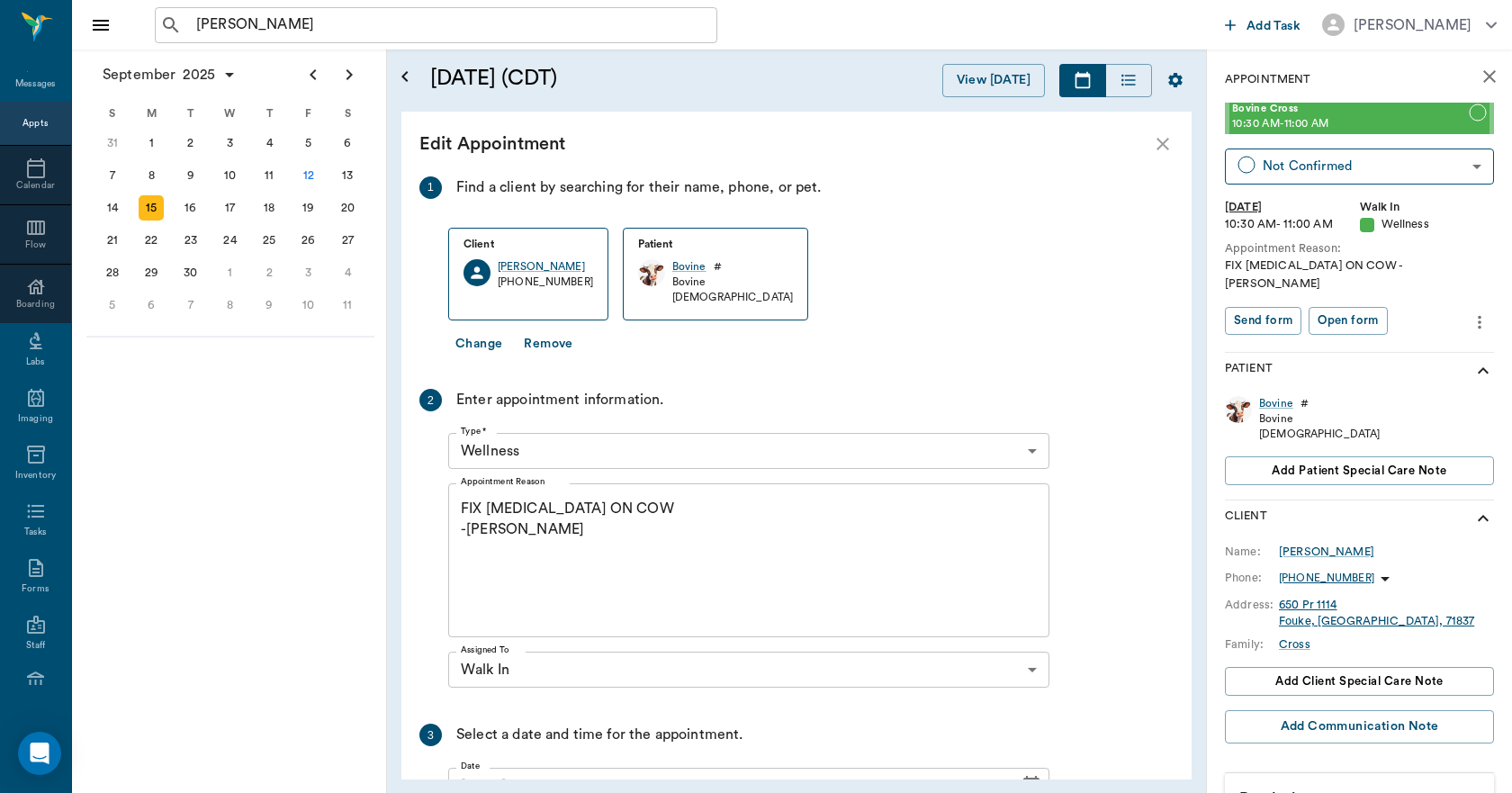
click at [527, 537] on textarea "FIX PROLAPSE ON COW -LORY" at bounding box center [748, 560] width 576 height 125
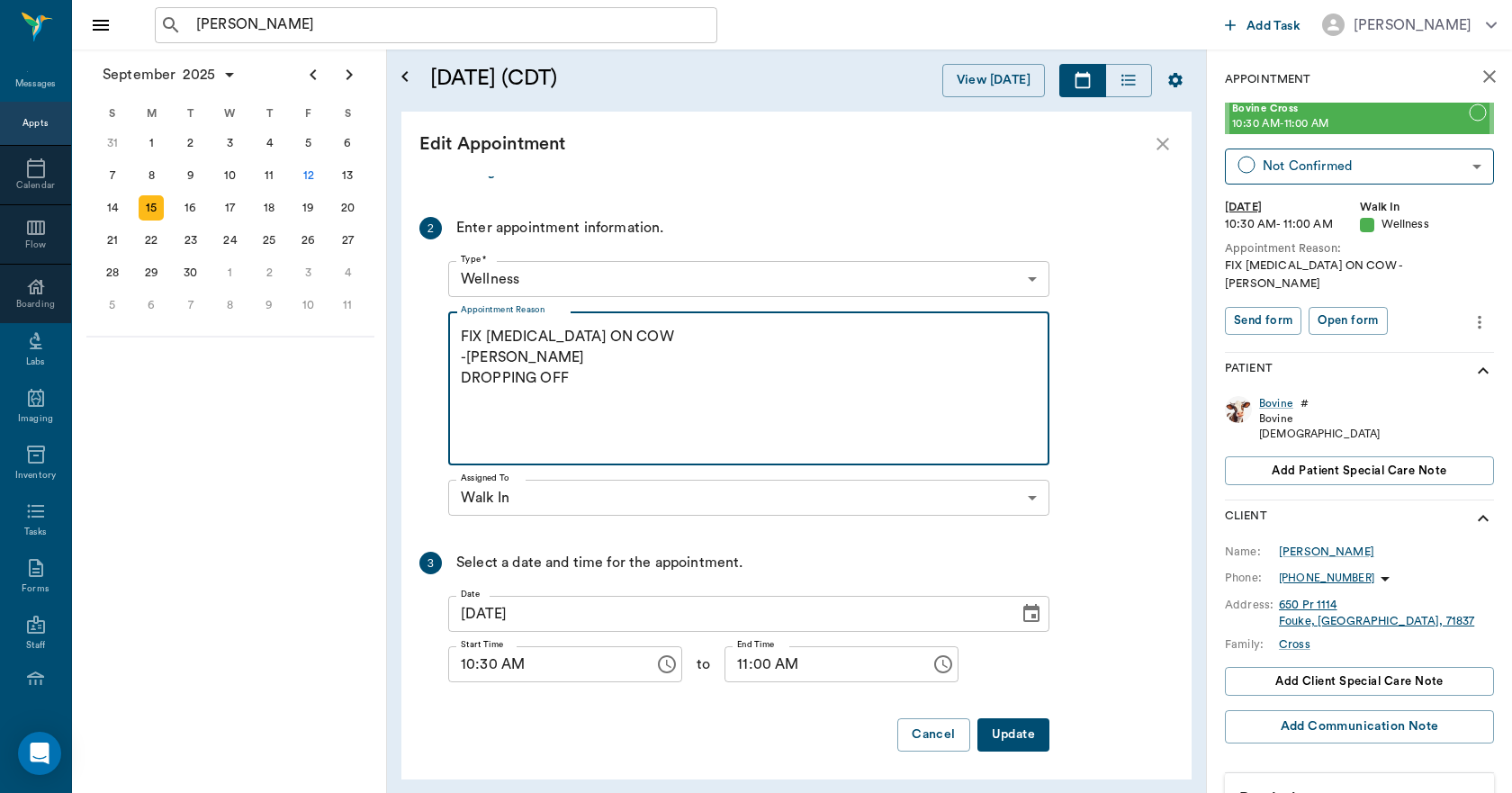
scroll to position [176, 0]
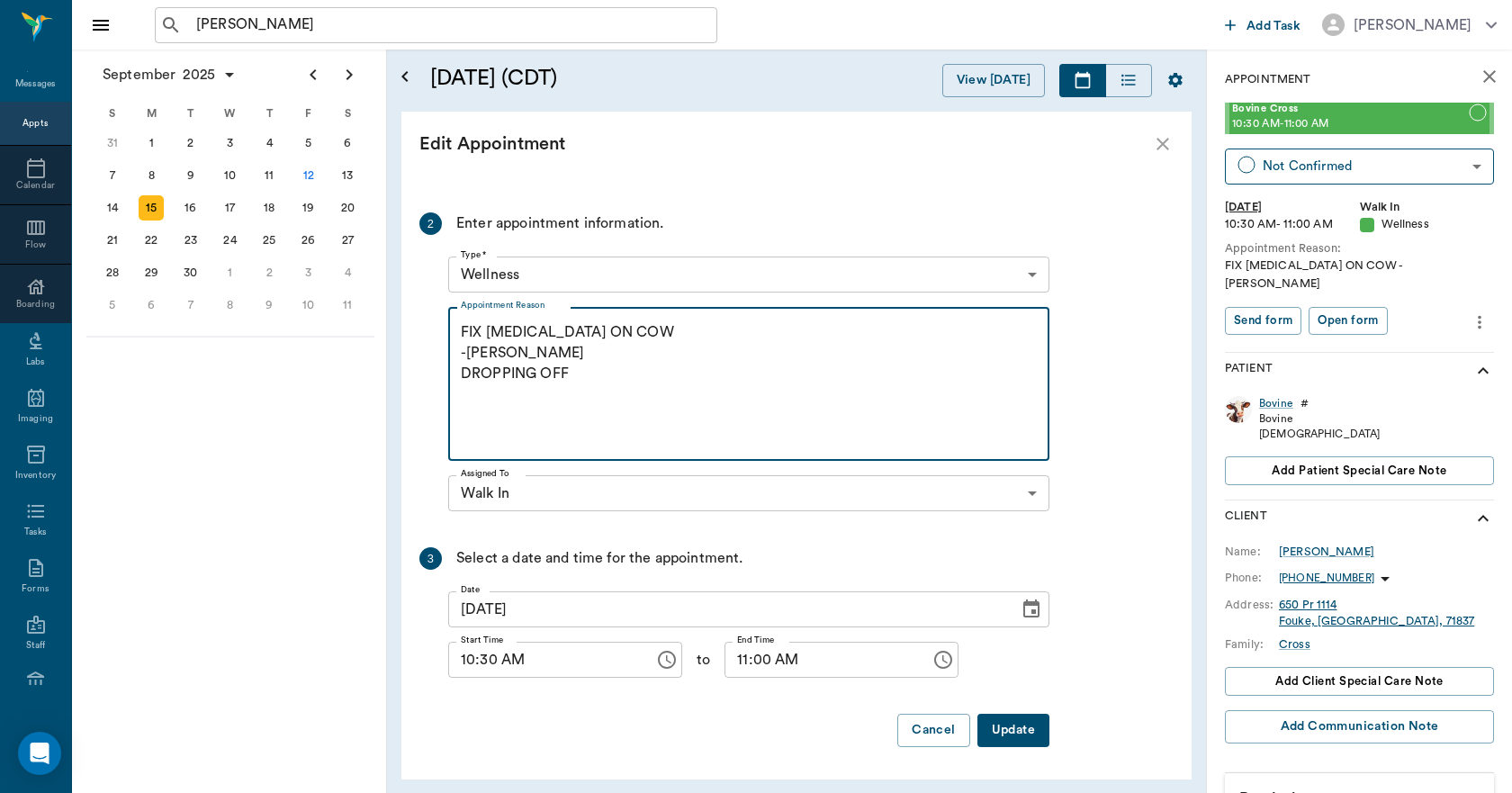
type textarea "FIX PROLAPSE ON COW -LORY DROPPING OFF"
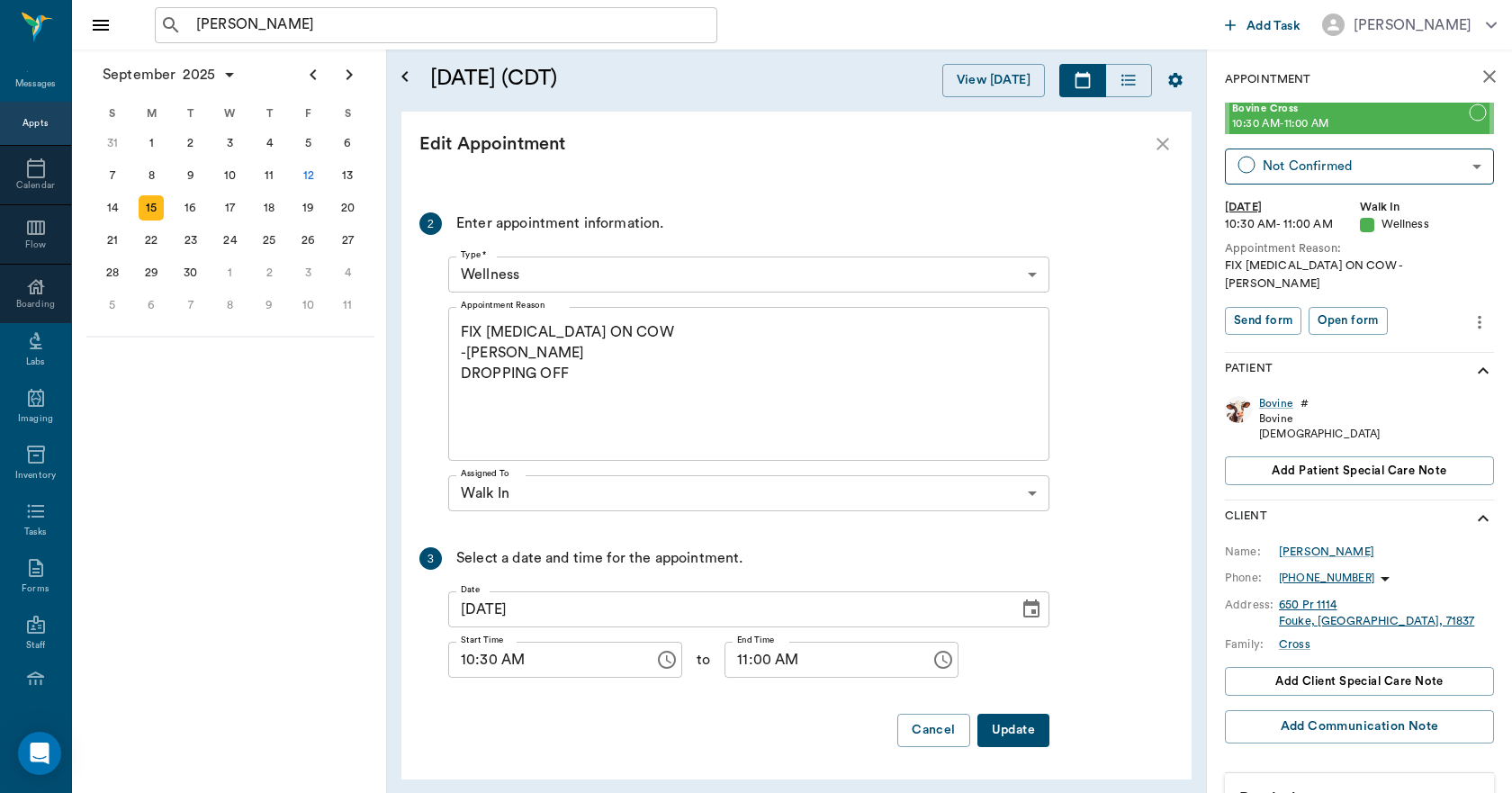
click at [988, 723] on button "Update" at bounding box center [1013, 730] width 72 height 33
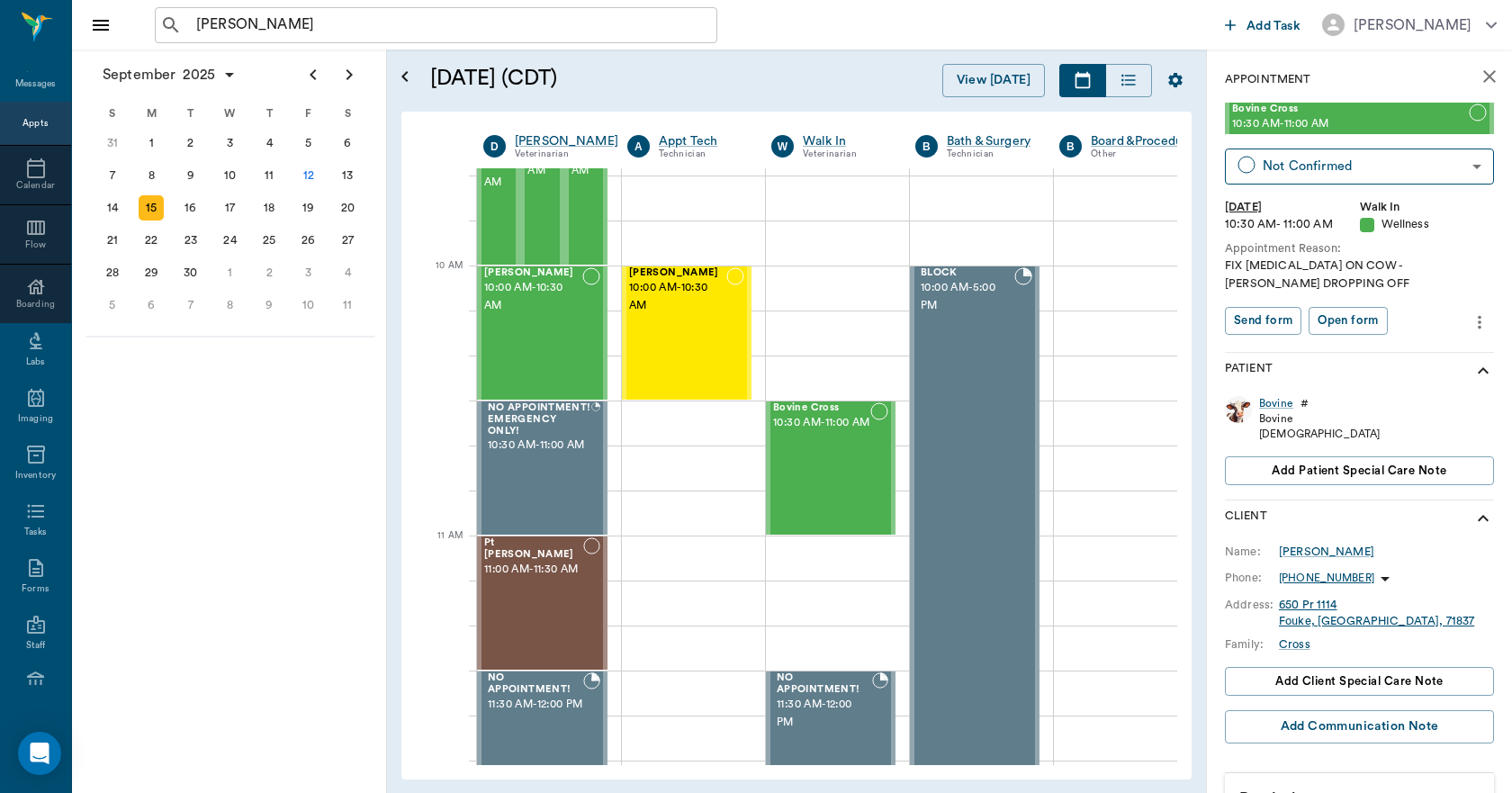
click at [1478, 84] on icon "close" at bounding box center [1489, 77] width 21 height 21
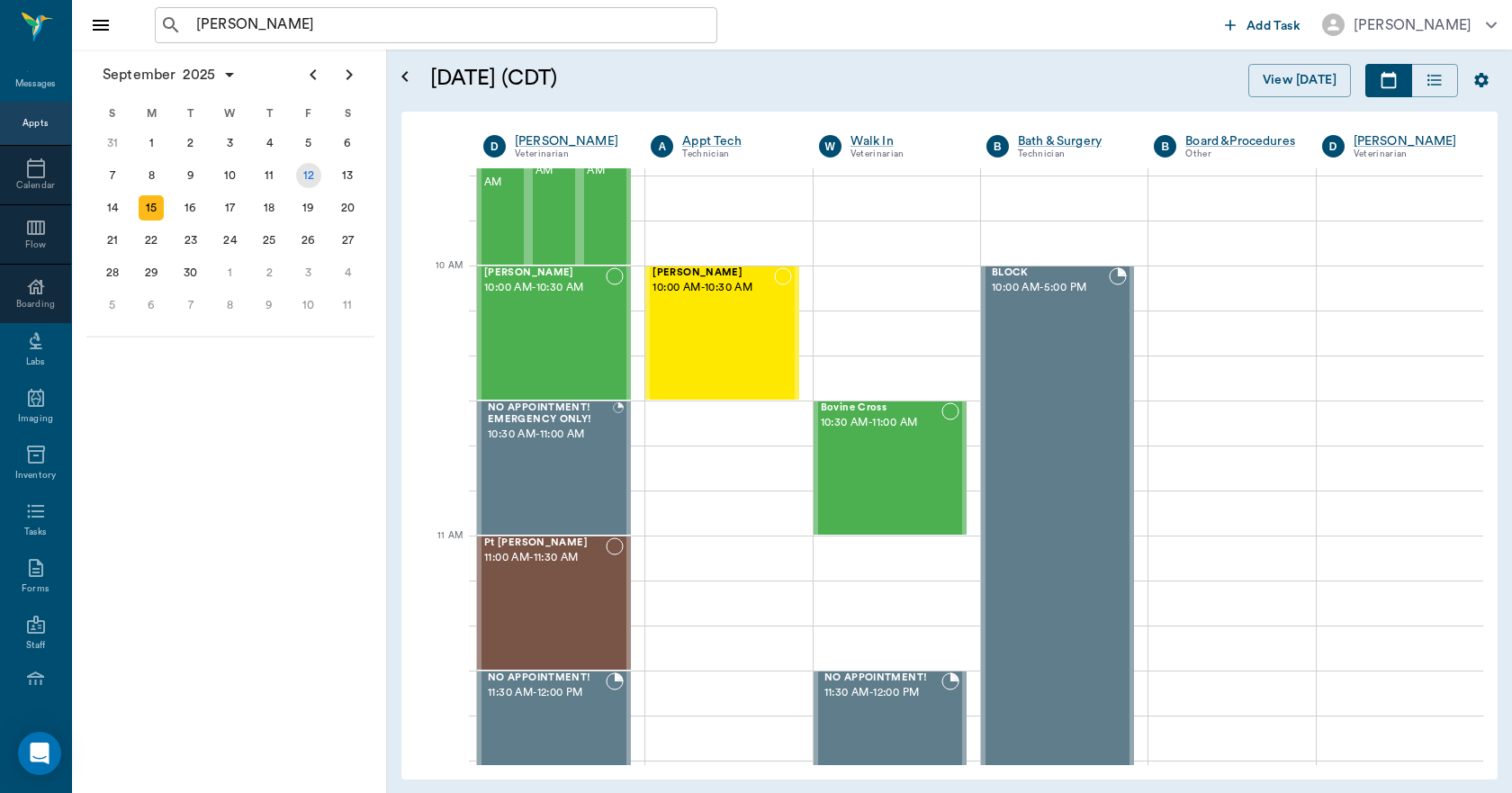
click at [305, 175] on div "12" at bounding box center [308, 175] width 25 height 25
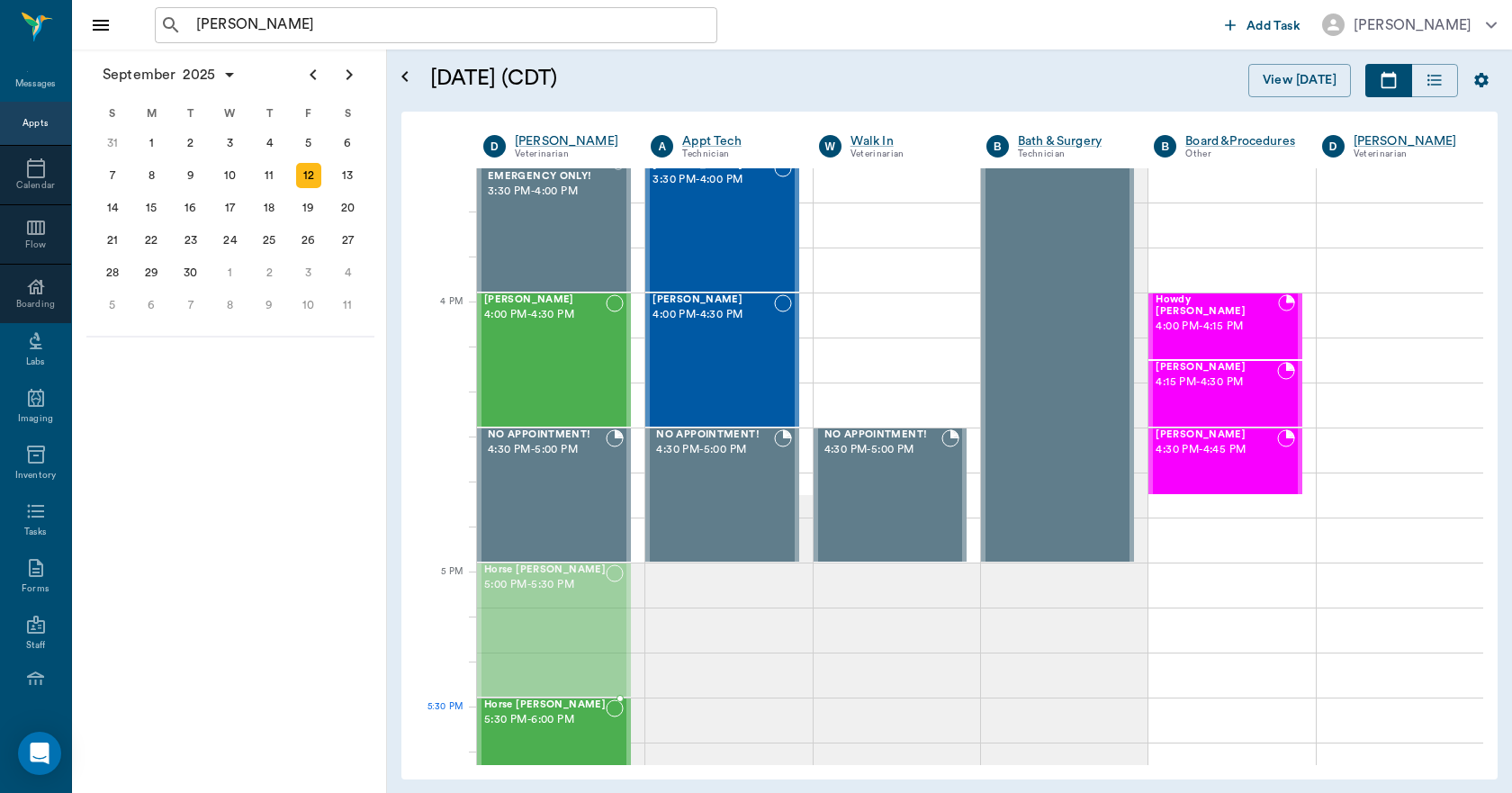
scroll to position [2047, 0]
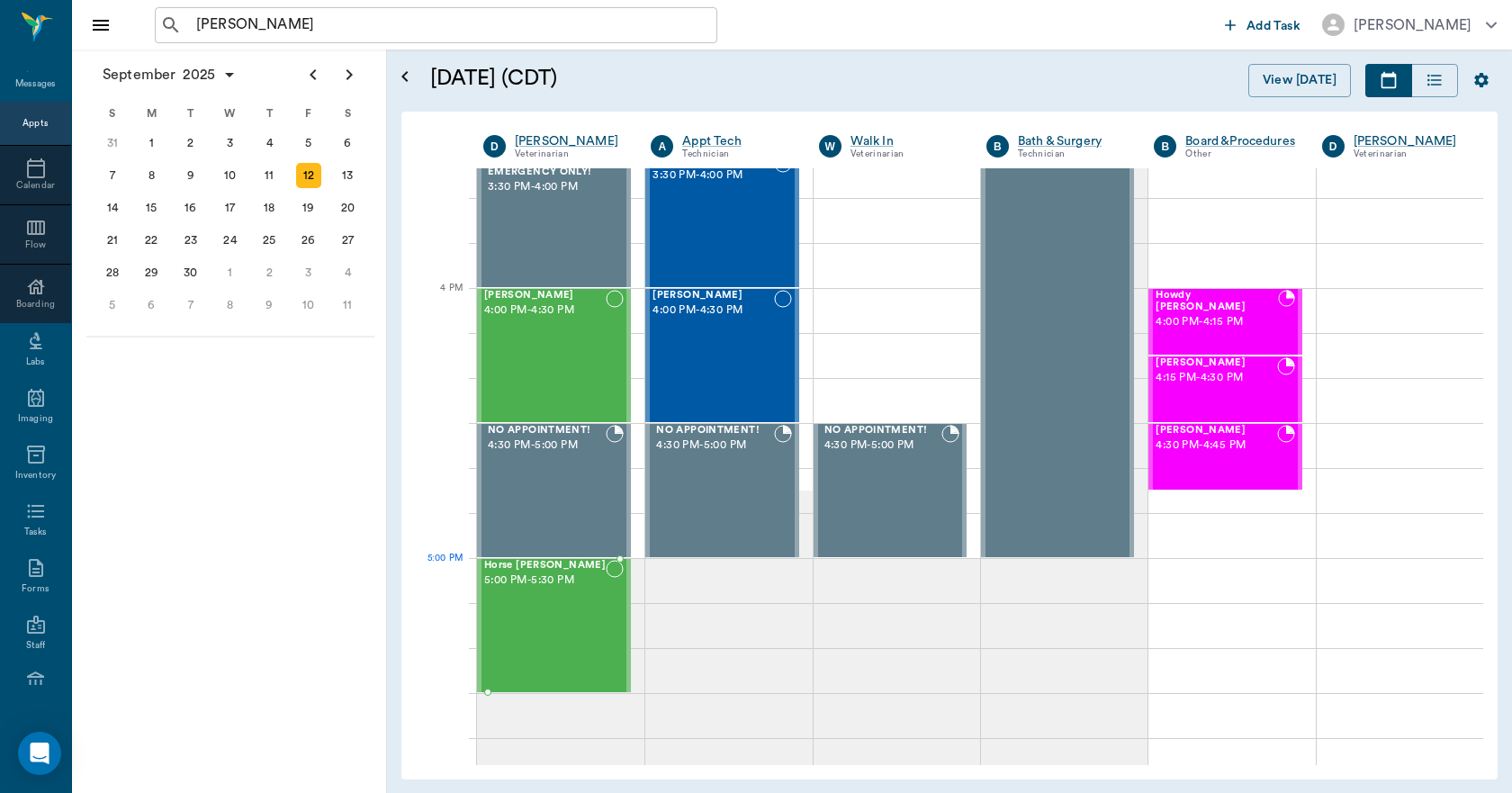
drag, startPoint x: 552, startPoint y: 407, endPoint x: 527, endPoint y: 617, distance: 211.5
drag, startPoint x: 530, startPoint y: 615, endPoint x: 514, endPoint y: 639, distance: 28.8
click at [517, 648] on div "Horse Henderson 5:00 PM - 5:30 PM" at bounding box center [544, 625] width 122 height 131
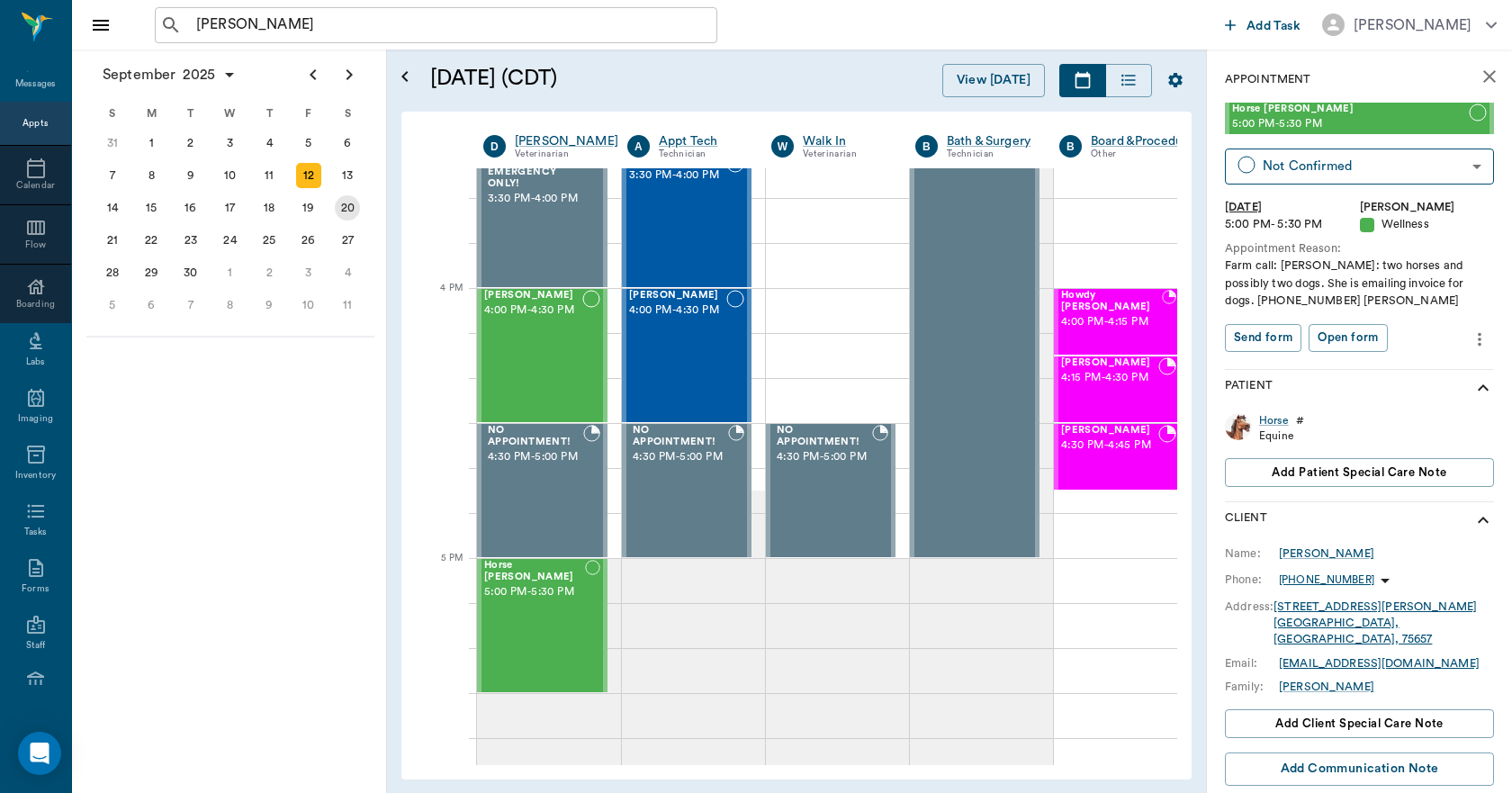
click at [344, 210] on div "20" at bounding box center [347, 208] width 25 height 25
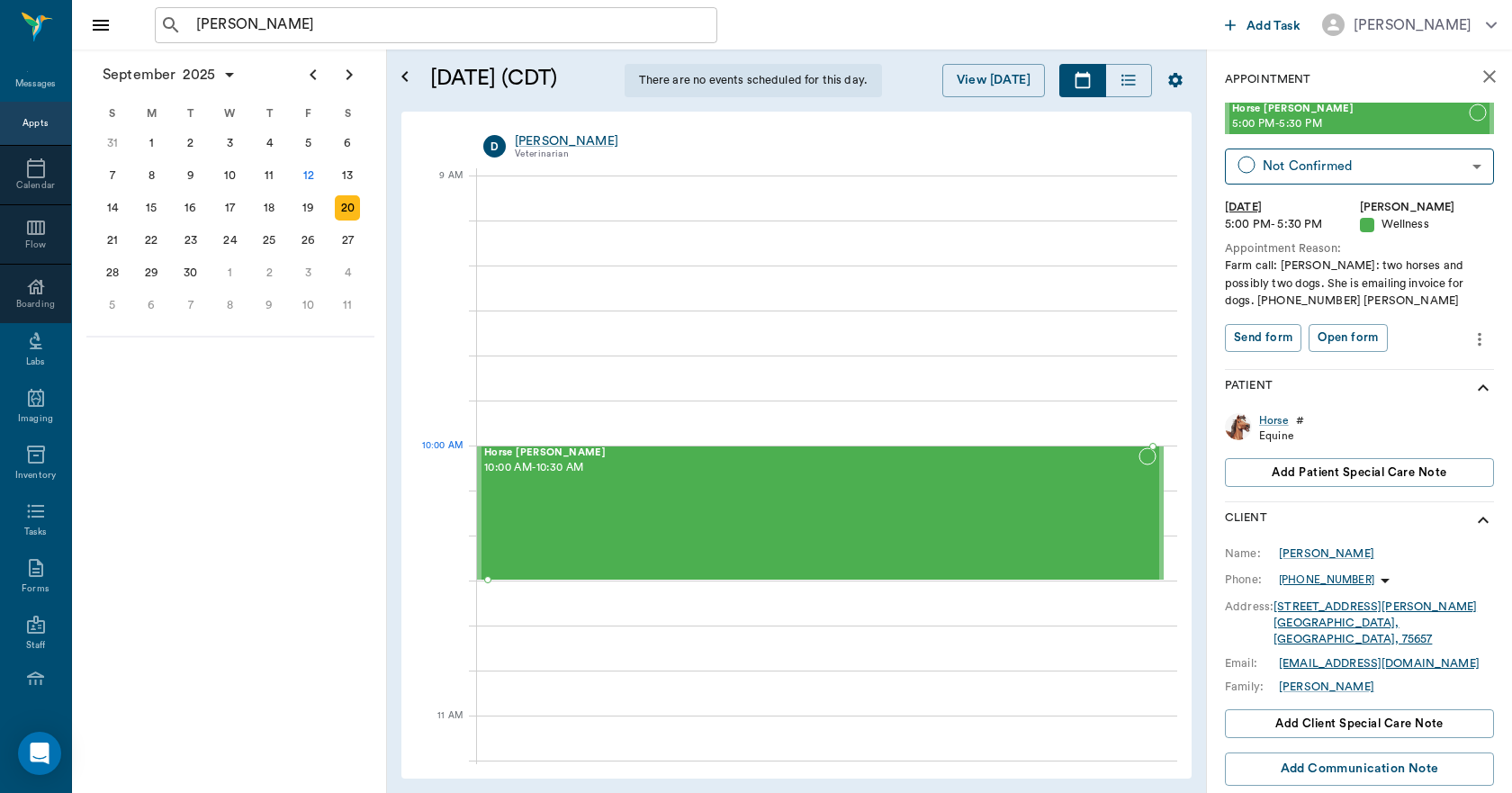
drag, startPoint x: 1339, startPoint y: 122, endPoint x: 701, endPoint y: 456, distance: 720.1
click at [698, 28] on icon "Clear" at bounding box center [698, 25] width 18 height 18
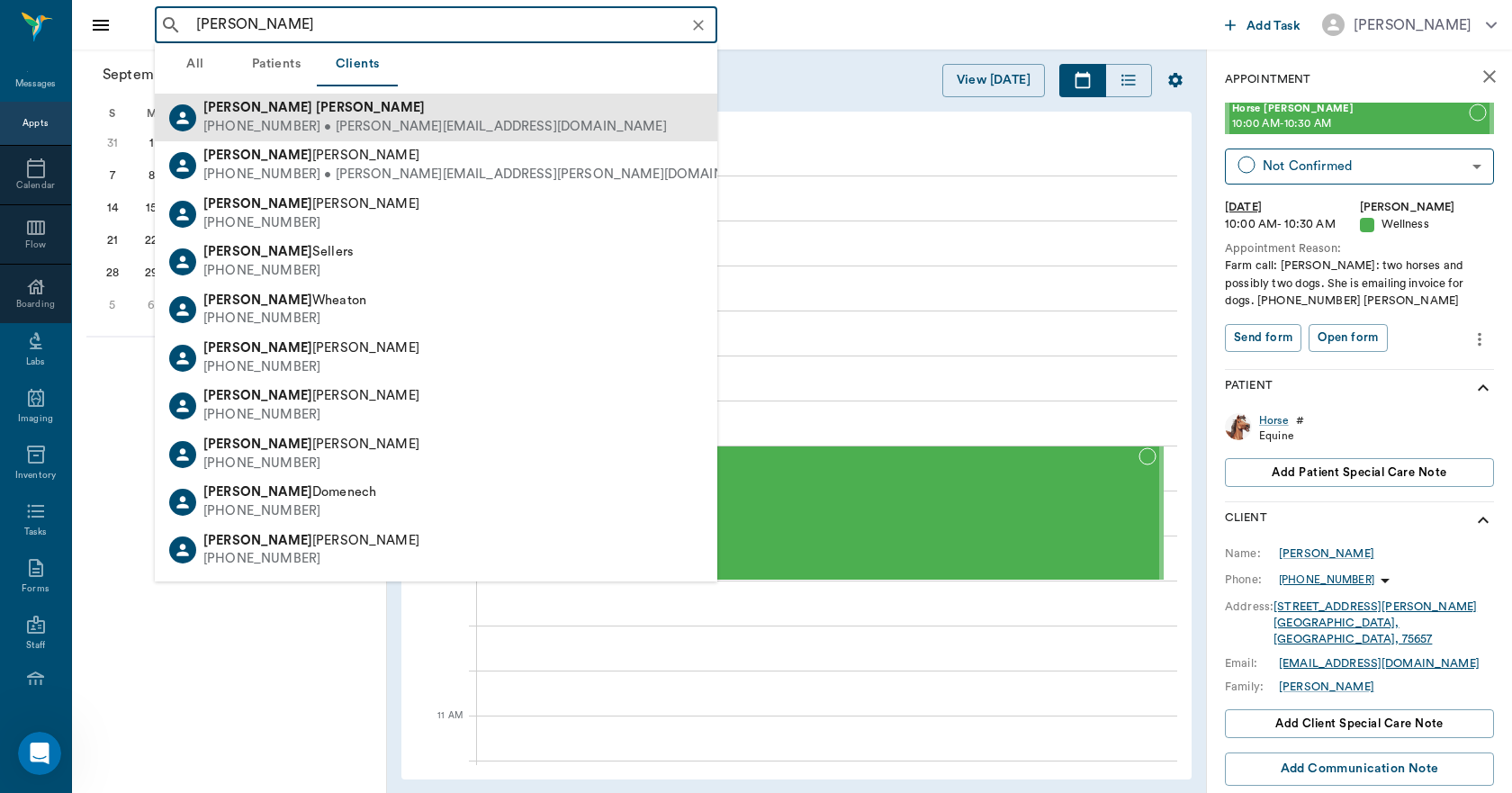
click at [248, 131] on div "(903) 601-3314 • francis.ramos0716@gmail.com" at bounding box center [435, 126] width 463 height 18
type input "FRAN RAMO"
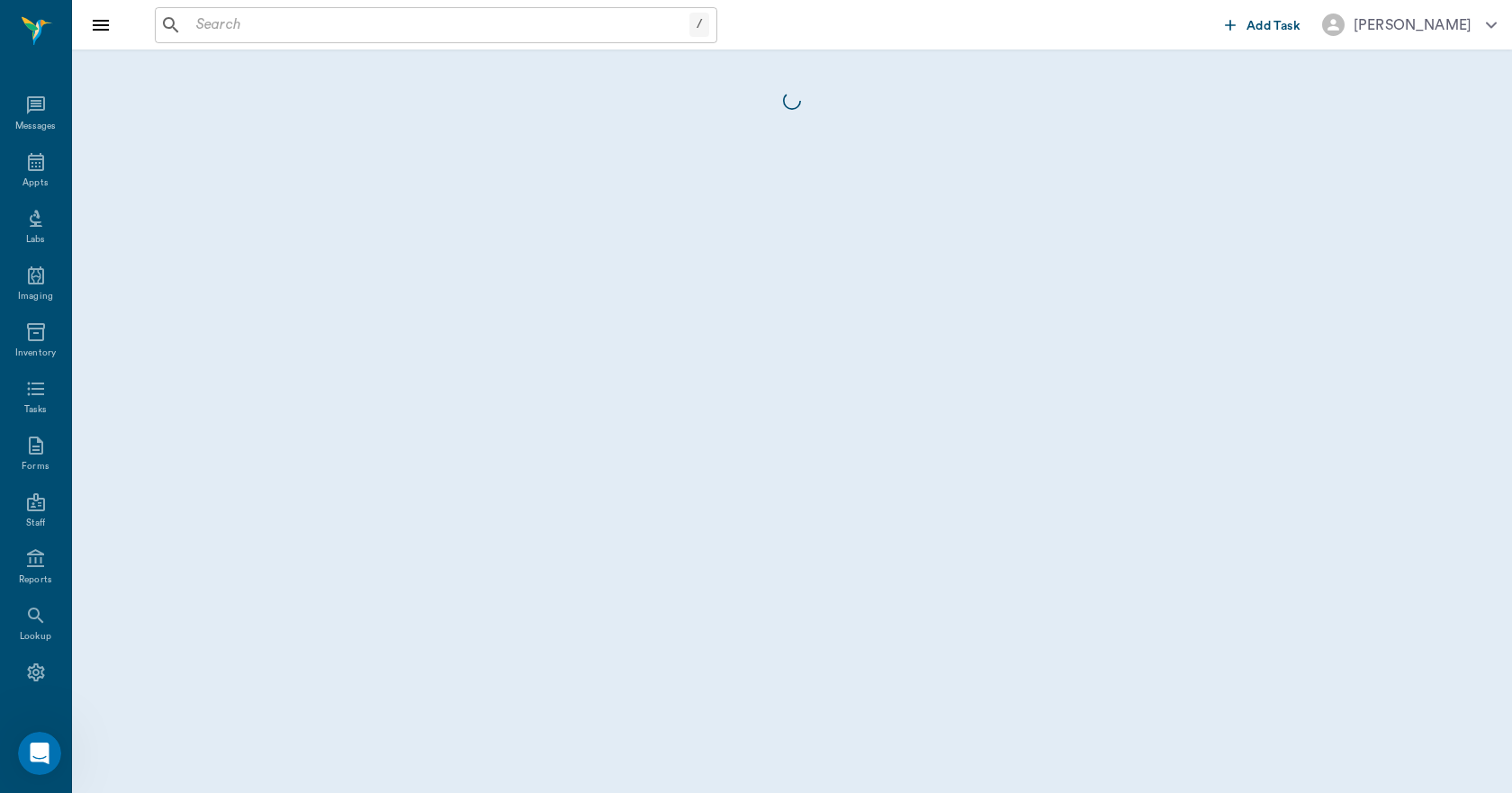
scroll to position [33, 0]
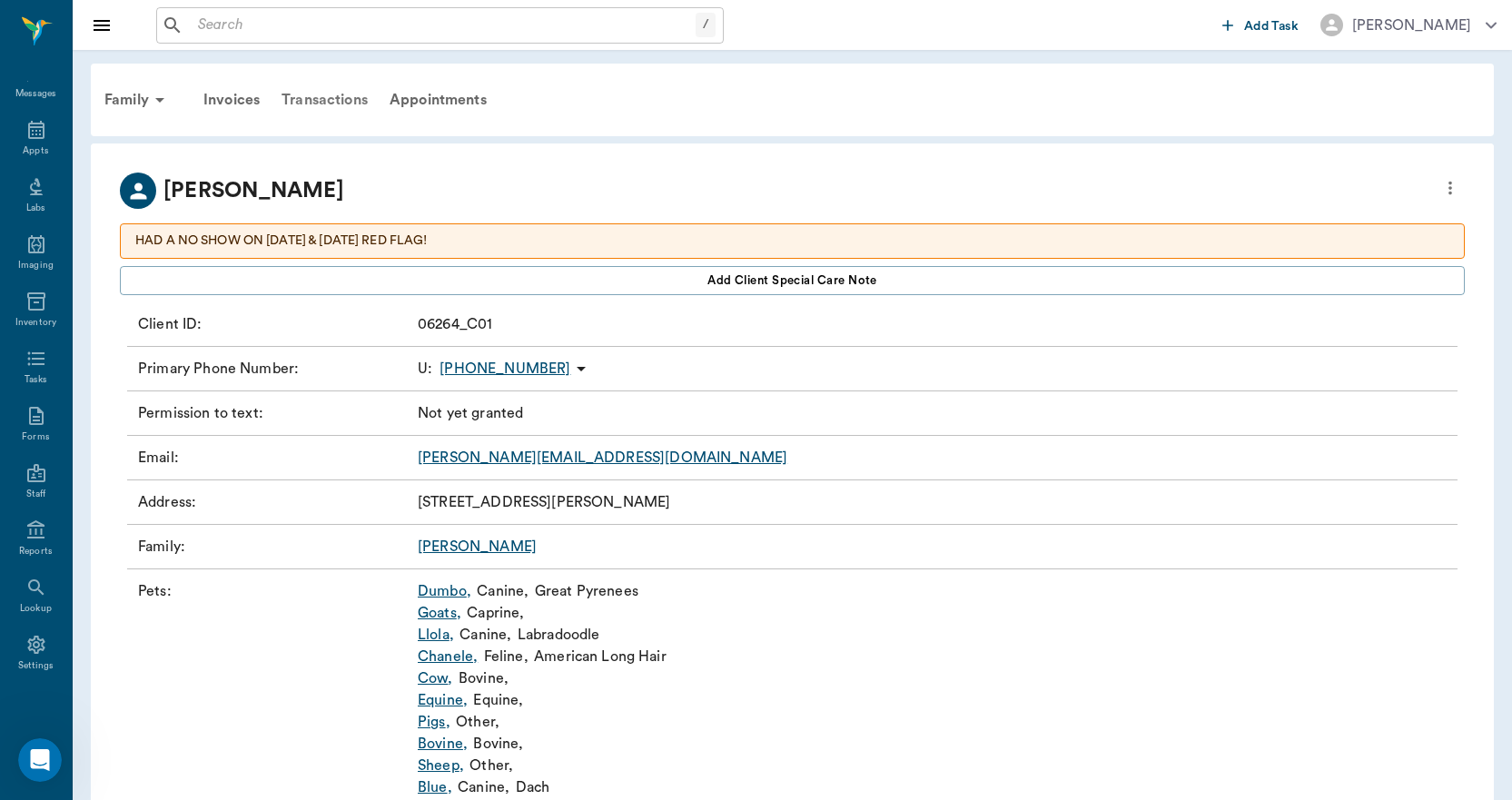
click at [332, 81] on div "Transactions" at bounding box center [325, 100] width 108 height 43
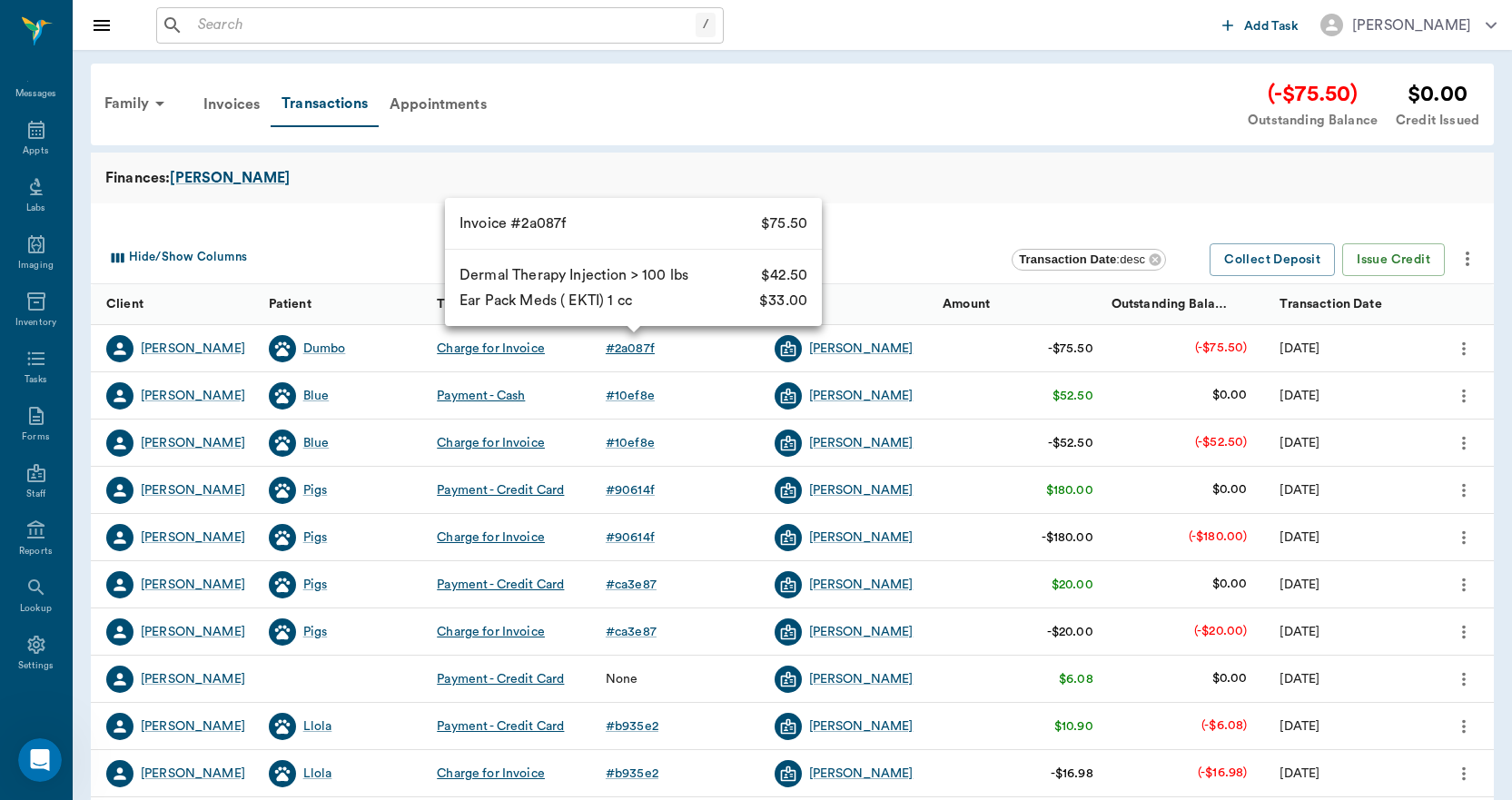
click at [631, 354] on div "# 2a087f" at bounding box center [630, 348] width 49 height 18
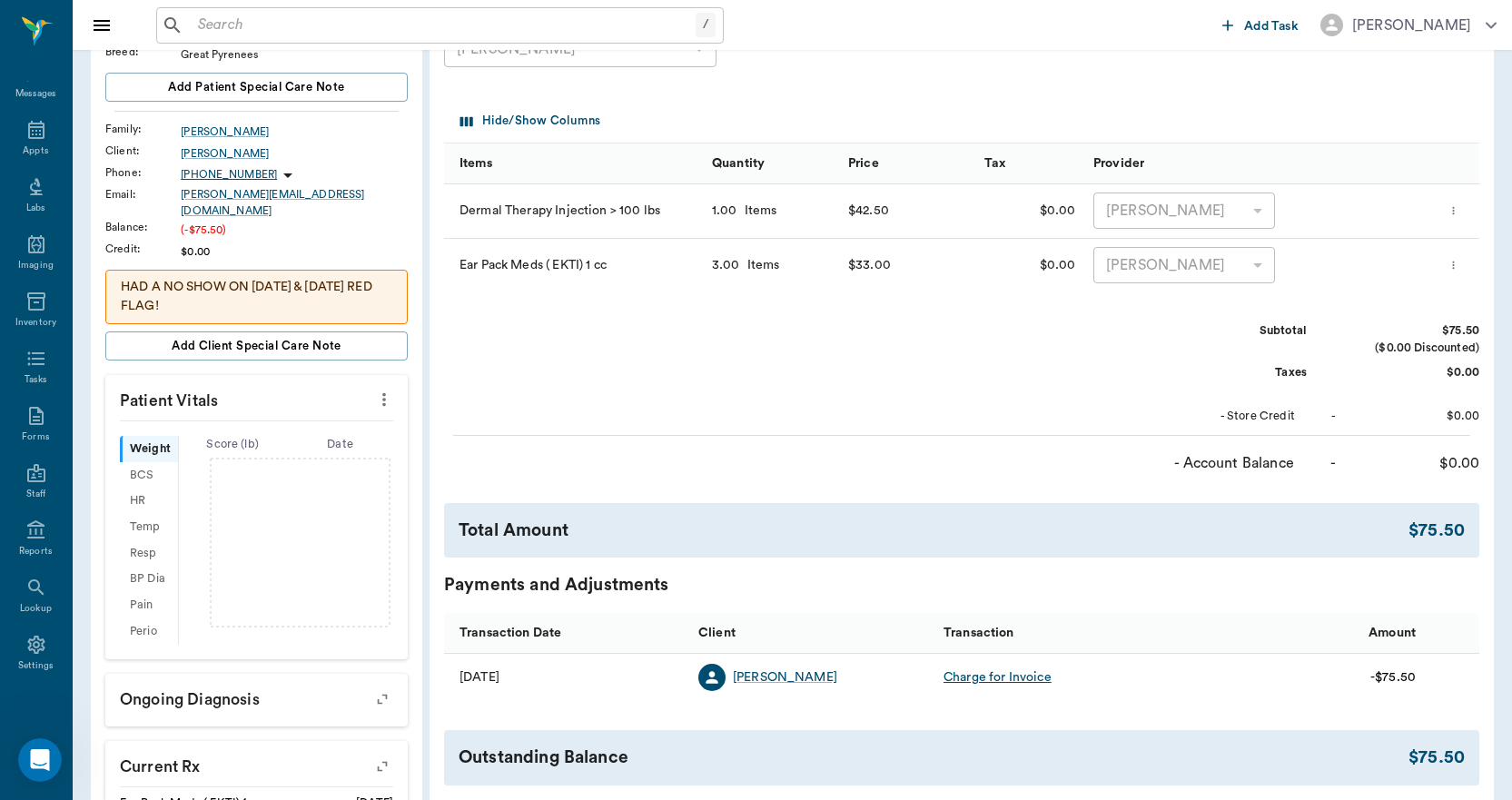
scroll to position [363, 0]
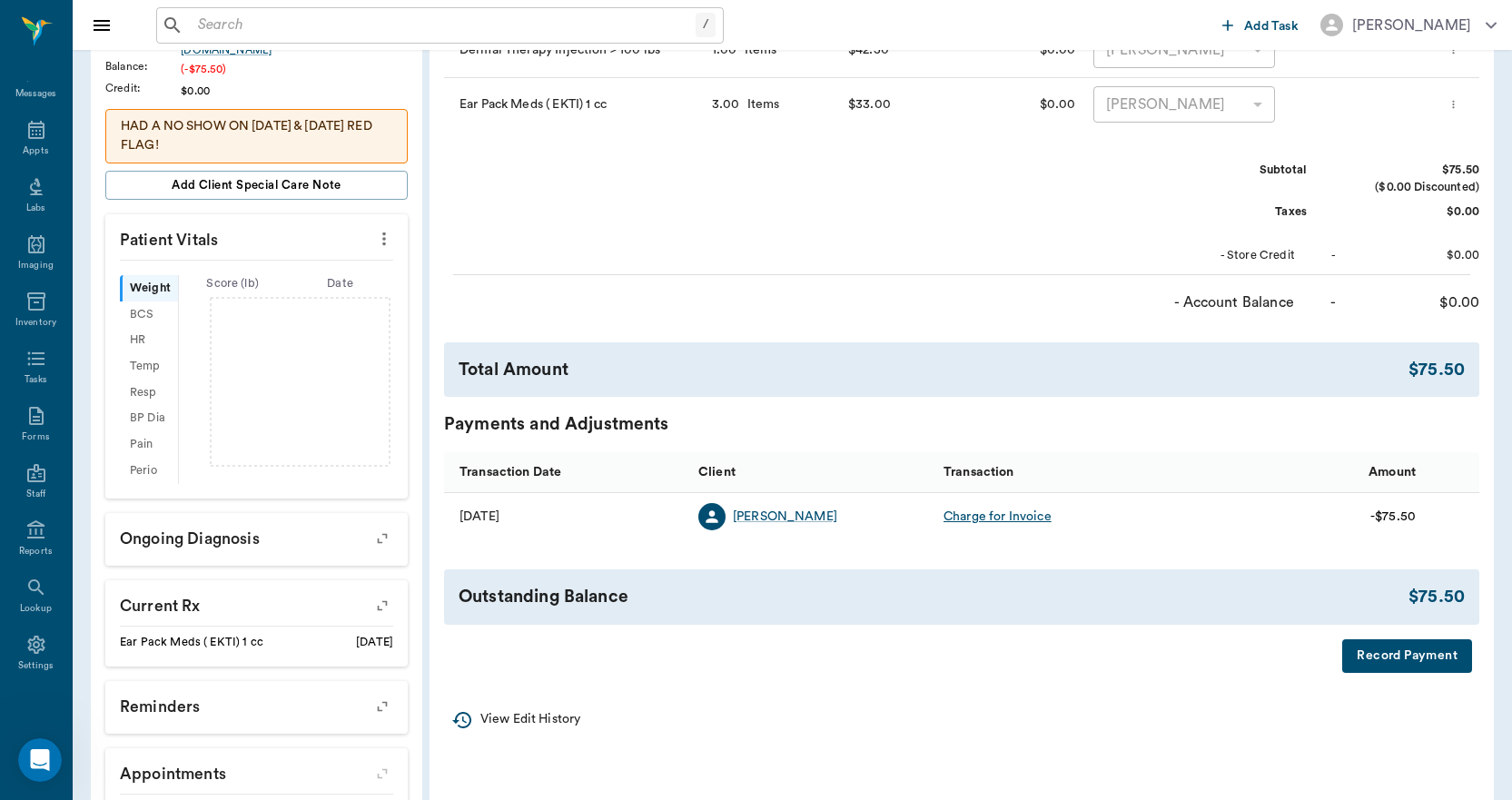
click at [1407, 661] on button "Record Payment" at bounding box center [1407, 656] width 130 height 33
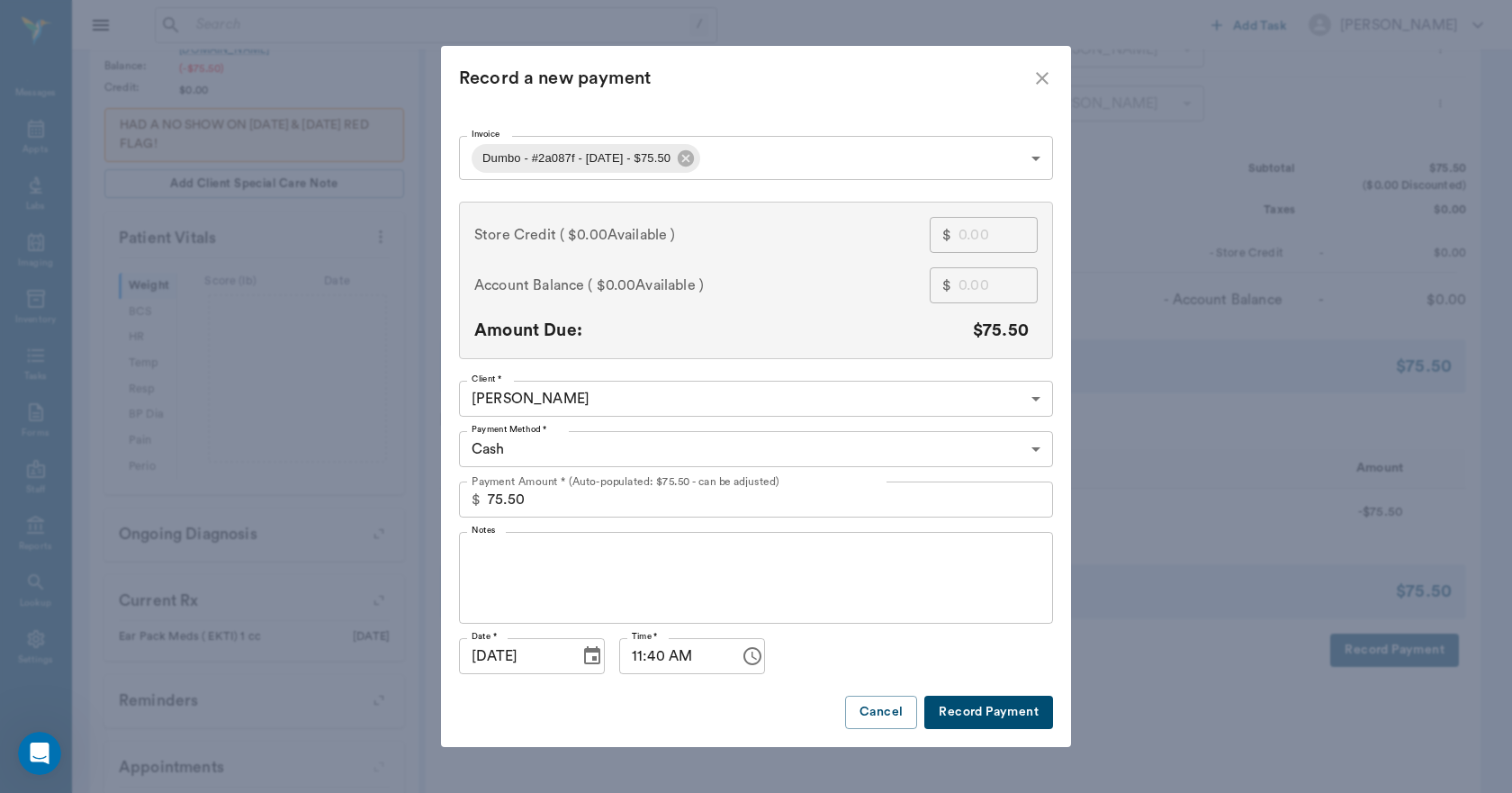
click at [642, 449] on body "/ ​ Add Task Dr. Bert Ellsworth Nectar Messages Appts Labs Imaging Inventory Ta…" at bounding box center [756, 266] width 1512 height 1251
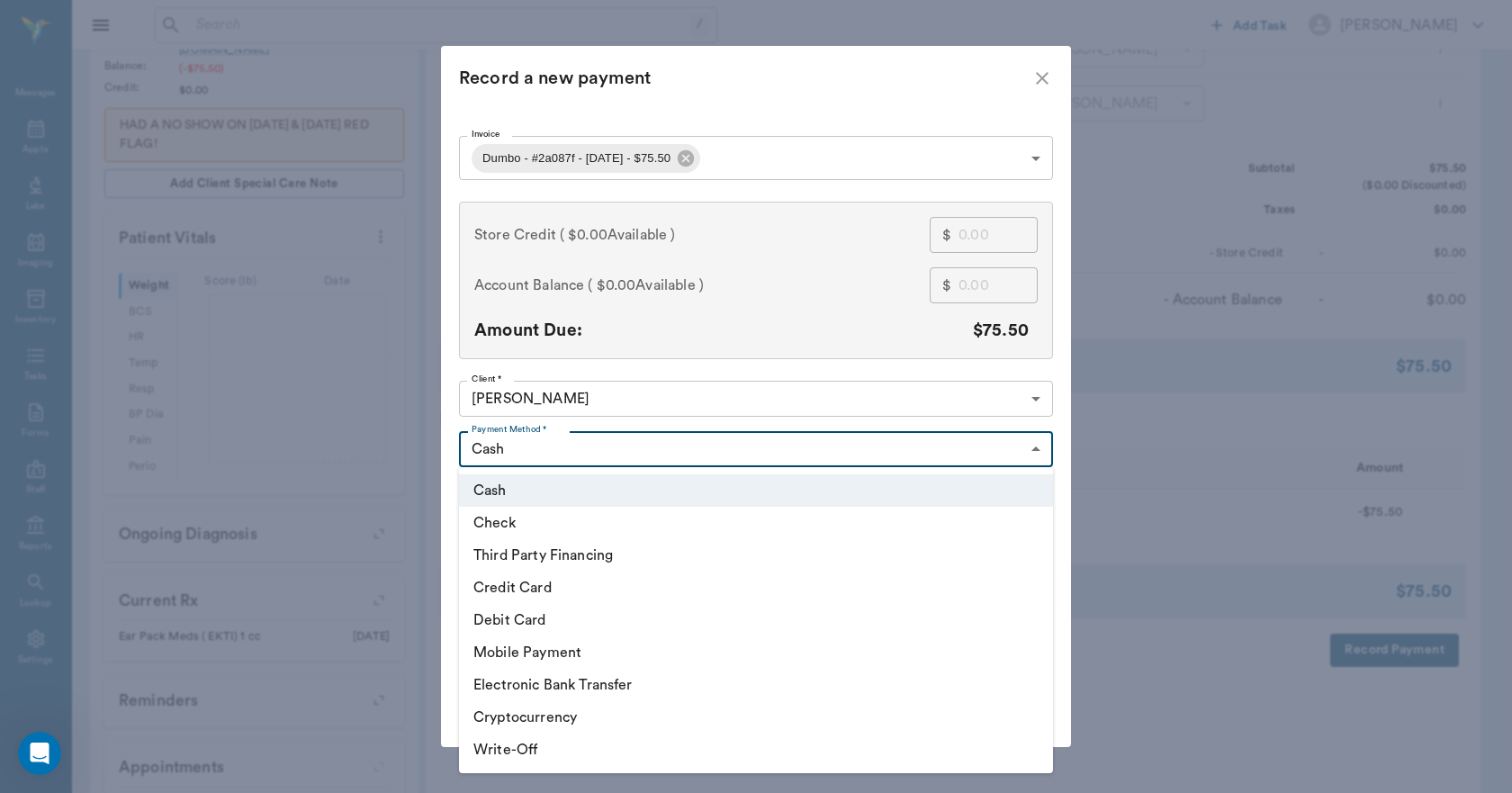
click at [533, 589] on li "Credit Card" at bounding box center [756, 587] width 594 height 32
type input "CREDIT_CARD"
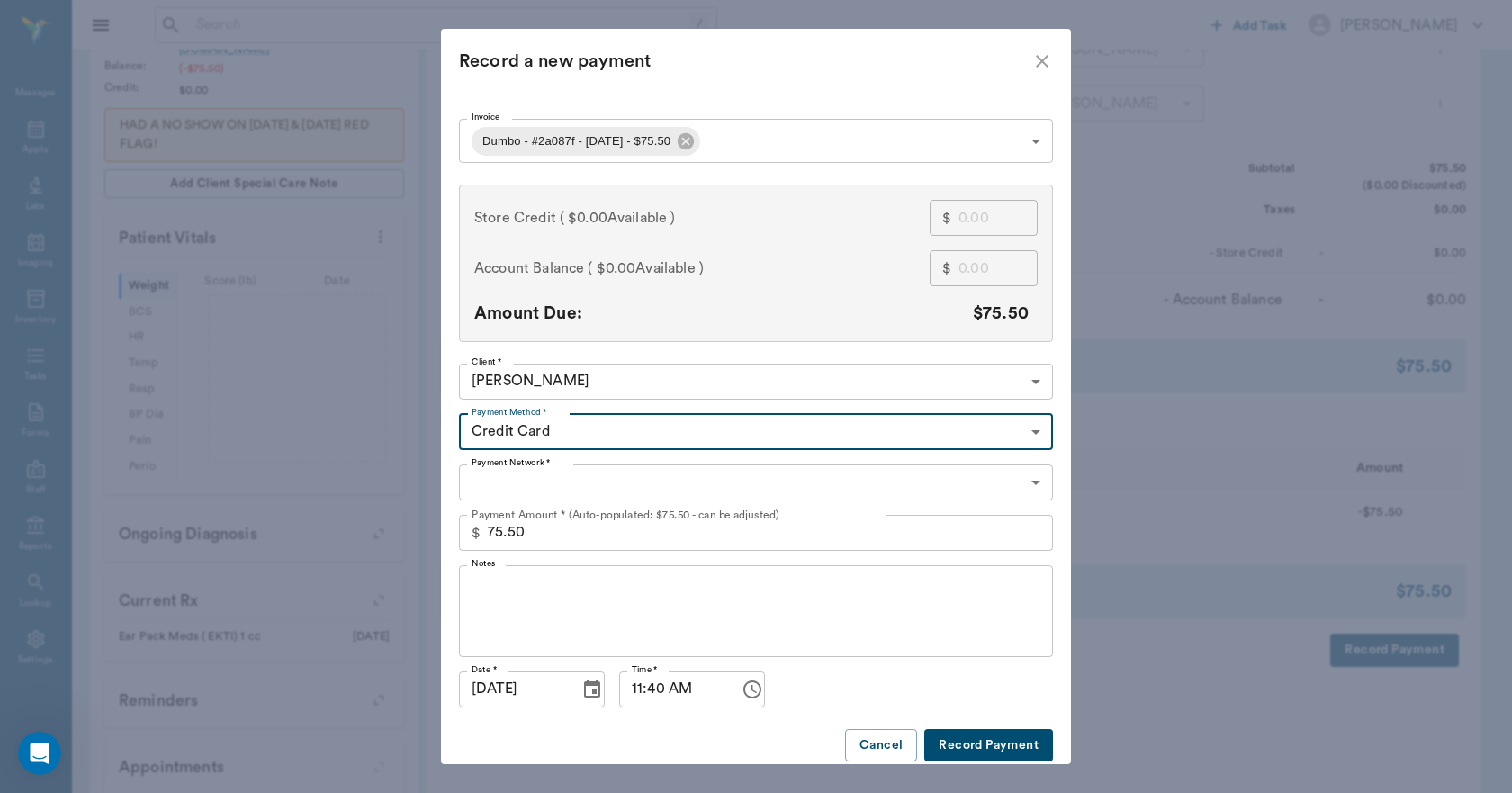
click at [526, 491] on body "/ ​ Add Task Dr. Bert Ellsworth Nectar Messages Appts Labs Imaging Inventory Ta…" at bounding box center [756, 266] width 1512 height 1251
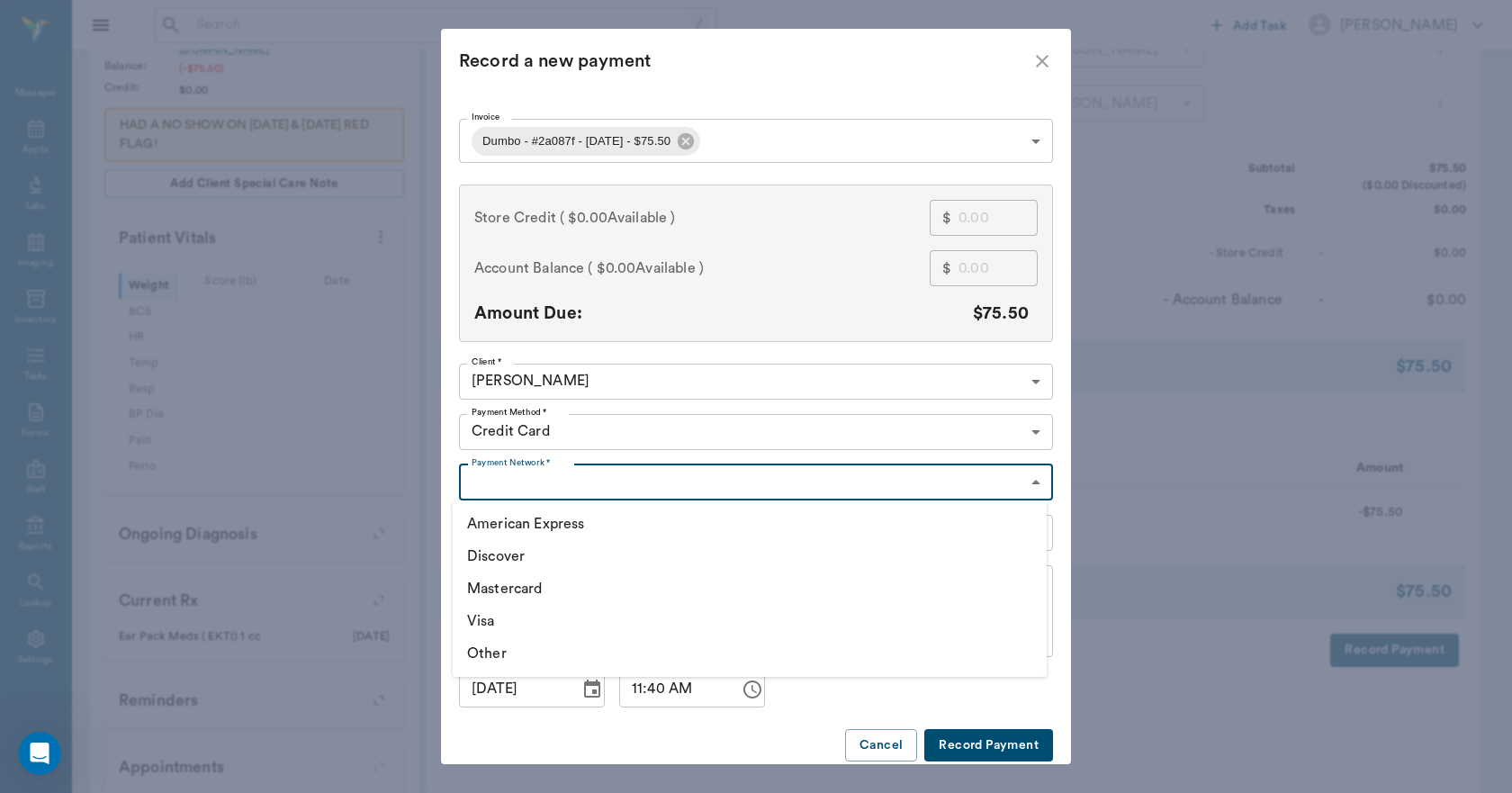
click at [515, 616] on li "Visa" at bounding box center [749, 620] width 594 height 32
type input "VISA"
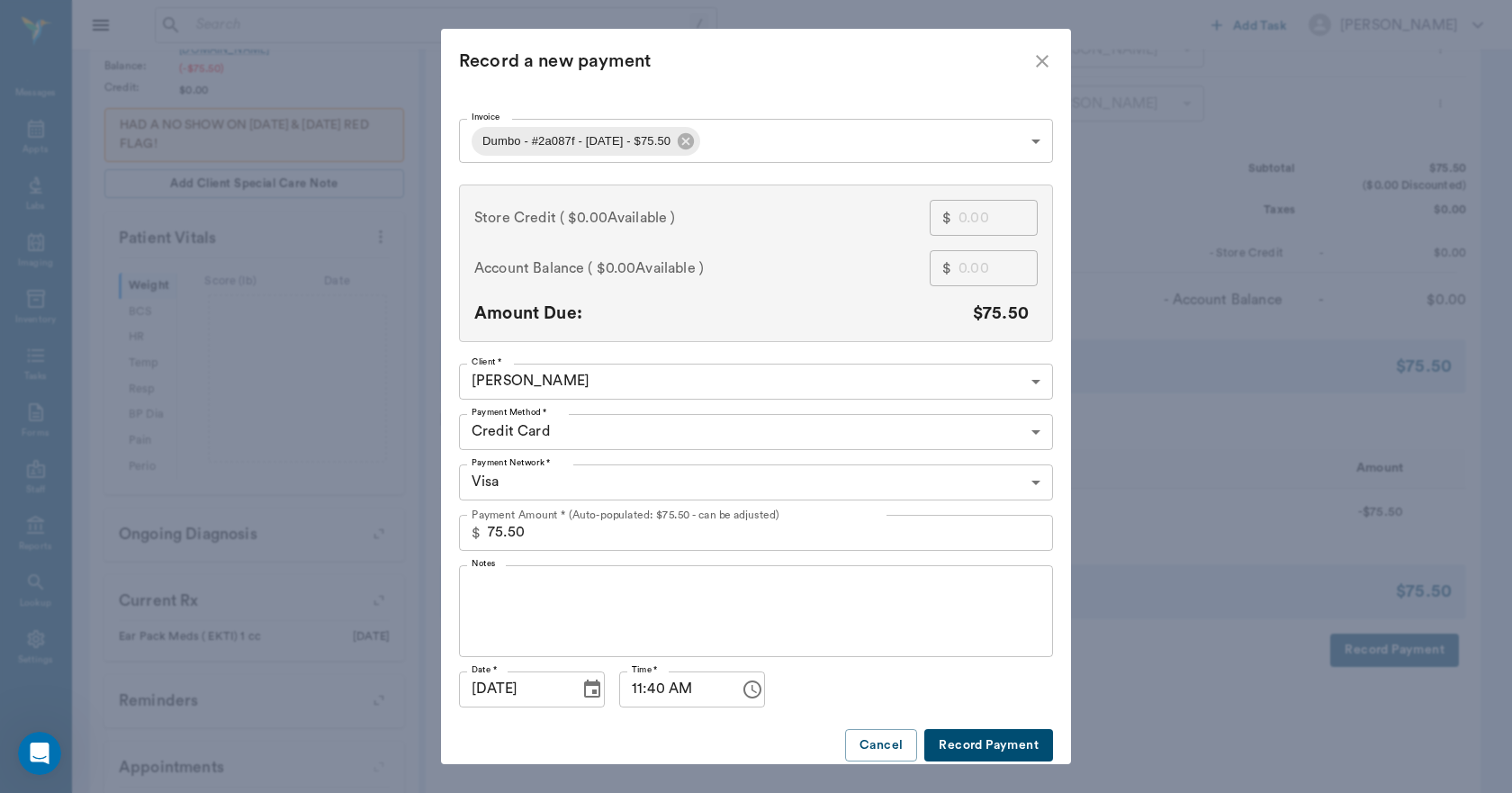
click at [962, 740] on button "Record Payment" at bounding box center [989, 745] width 128 height 33
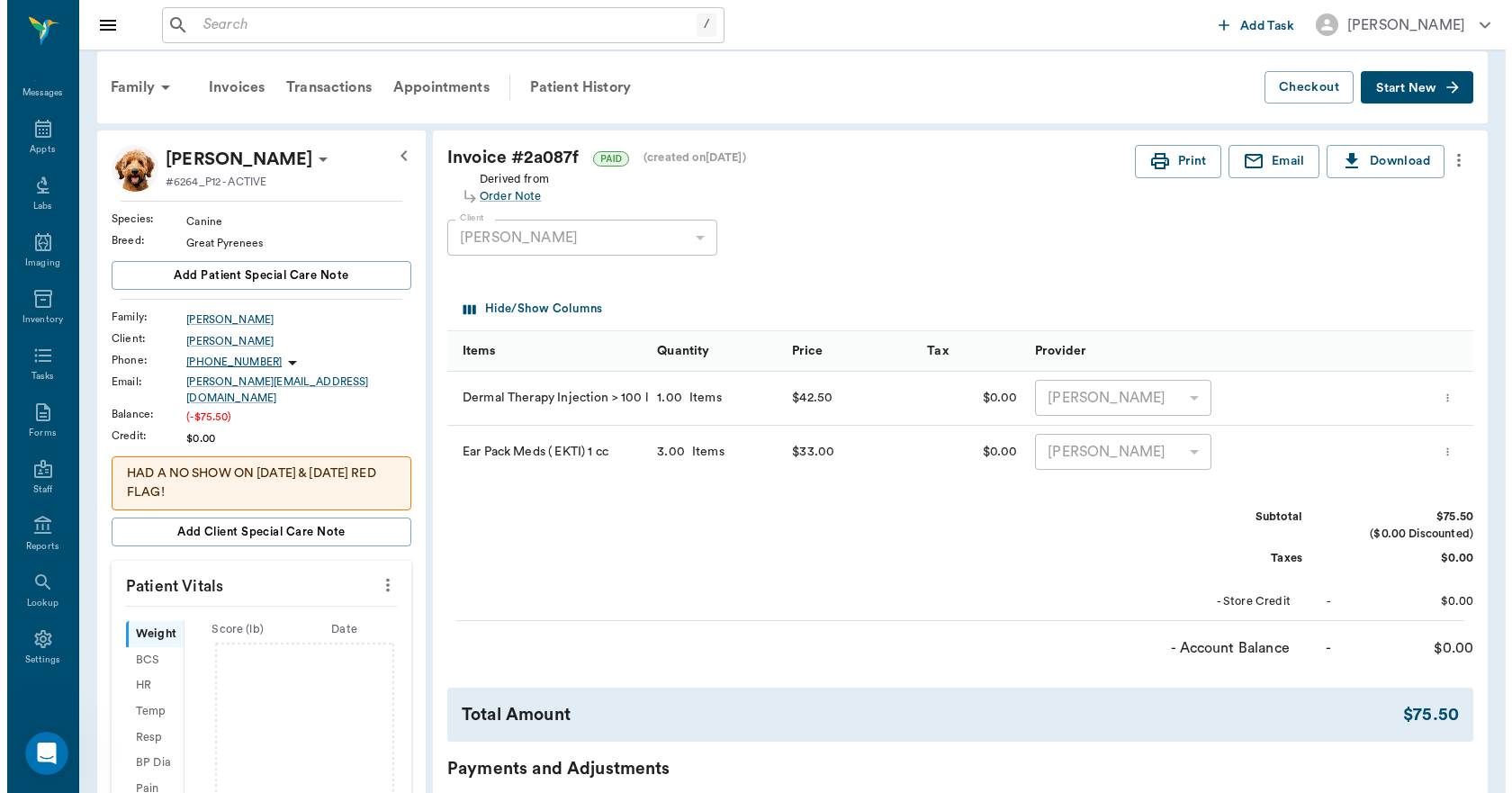
scroll to position [0, 0]
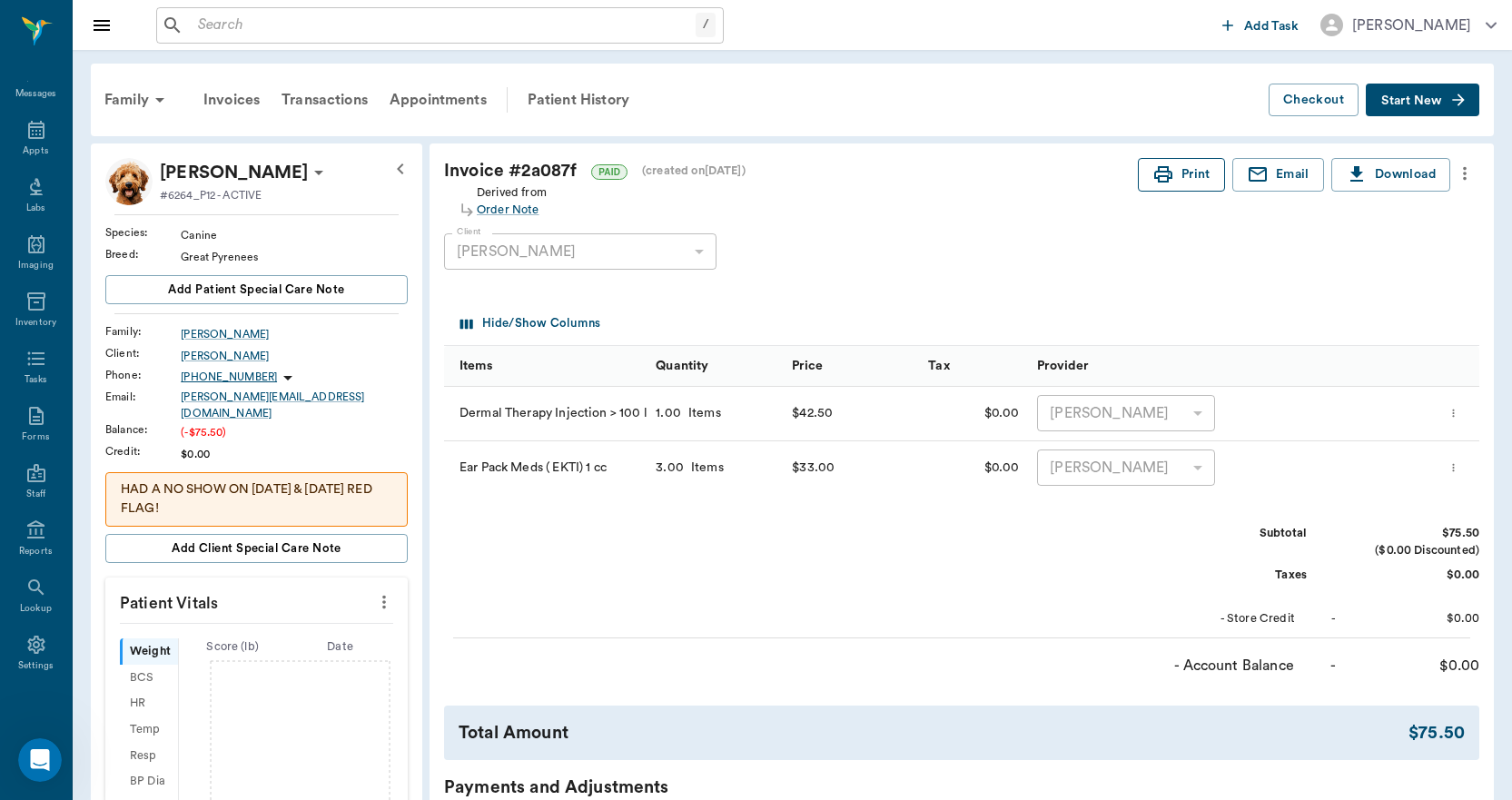
click at [1198, 178] on button "Print" at bounding box center [1181, 175] width 87 height 33
click at [6, 112] on div "Appts" at bounding box center [35, 140] width 72 height 57
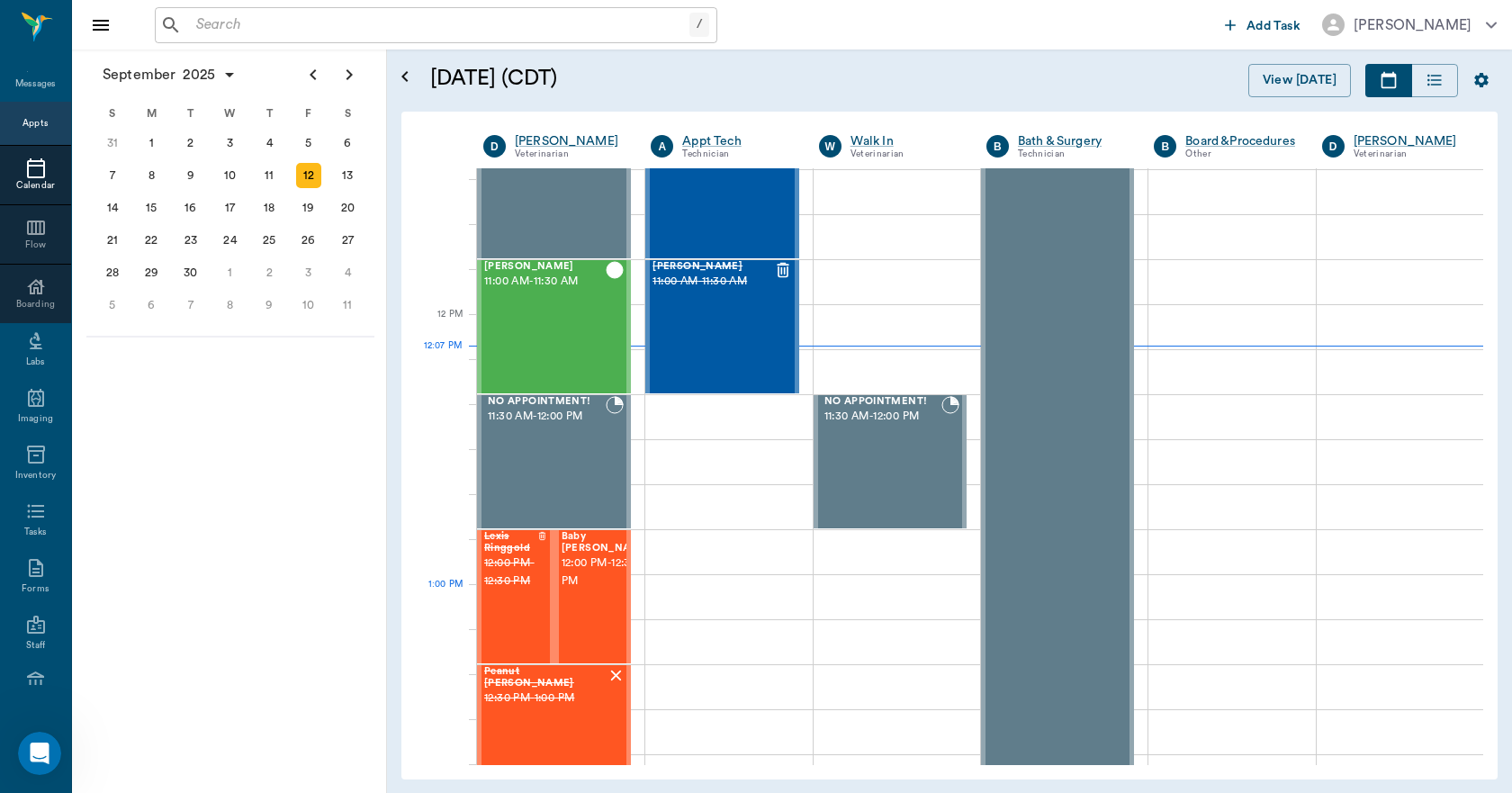
scroll to position [991, 0]
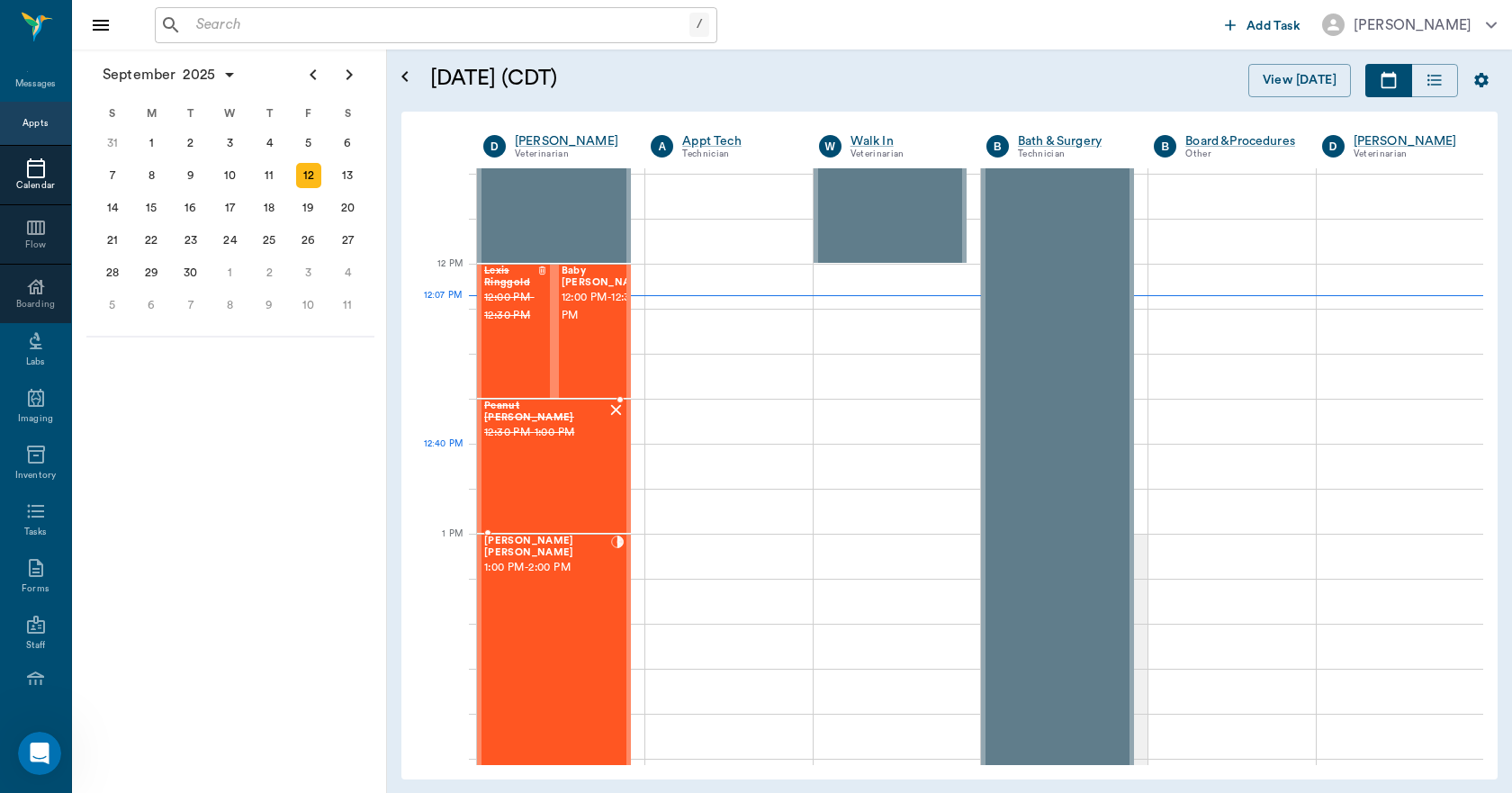
click at [556, 471] on div "Peanut Owens 12:30 PM - 1:00 PM" at bounding box center [545, 465] width 123 height 131
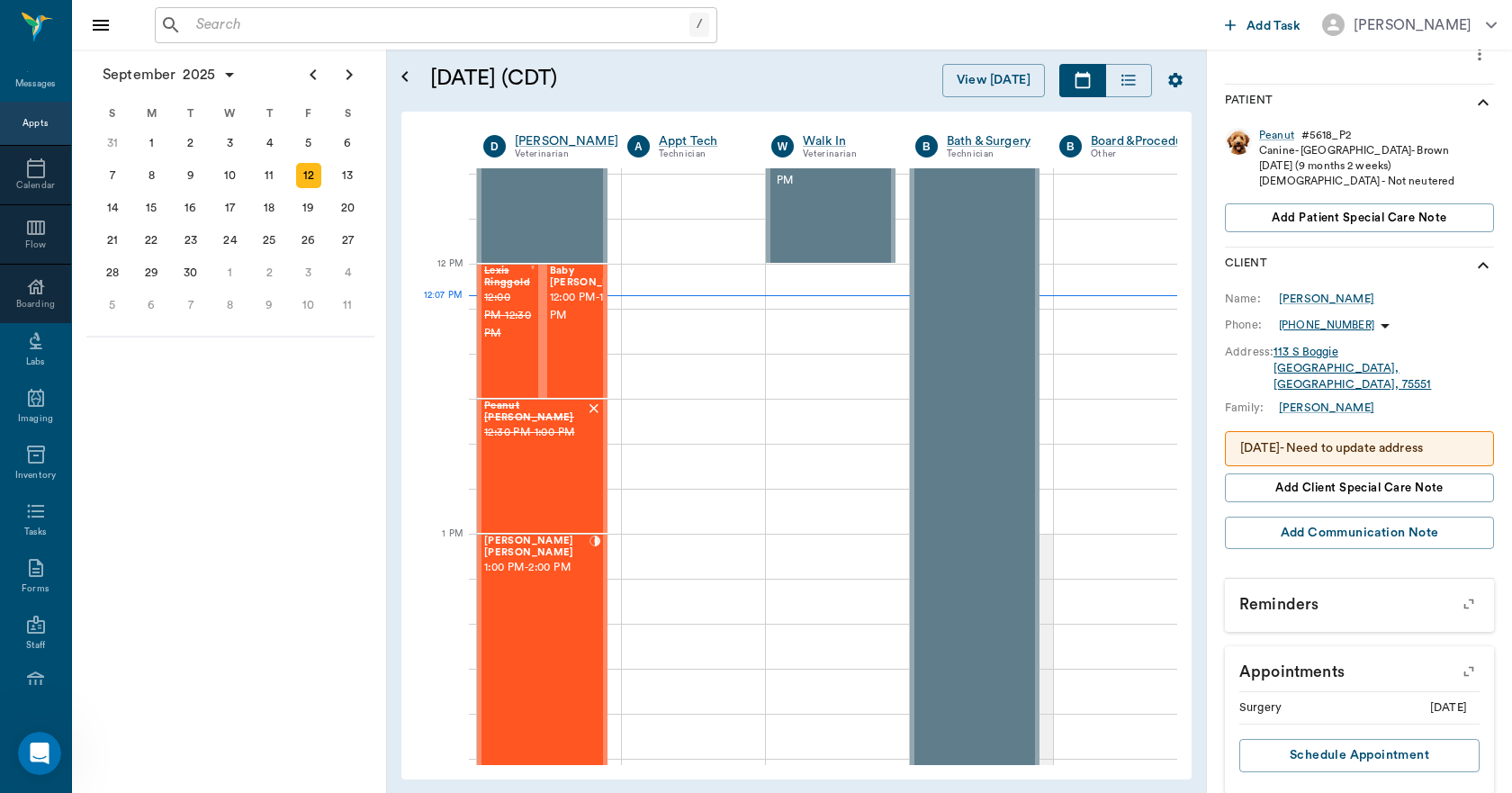
scroll to position [253, 0]
click at [1336, 437] on p "8/18/25- Need to update address" at bounding box center [1358, 446] width 238 height 18
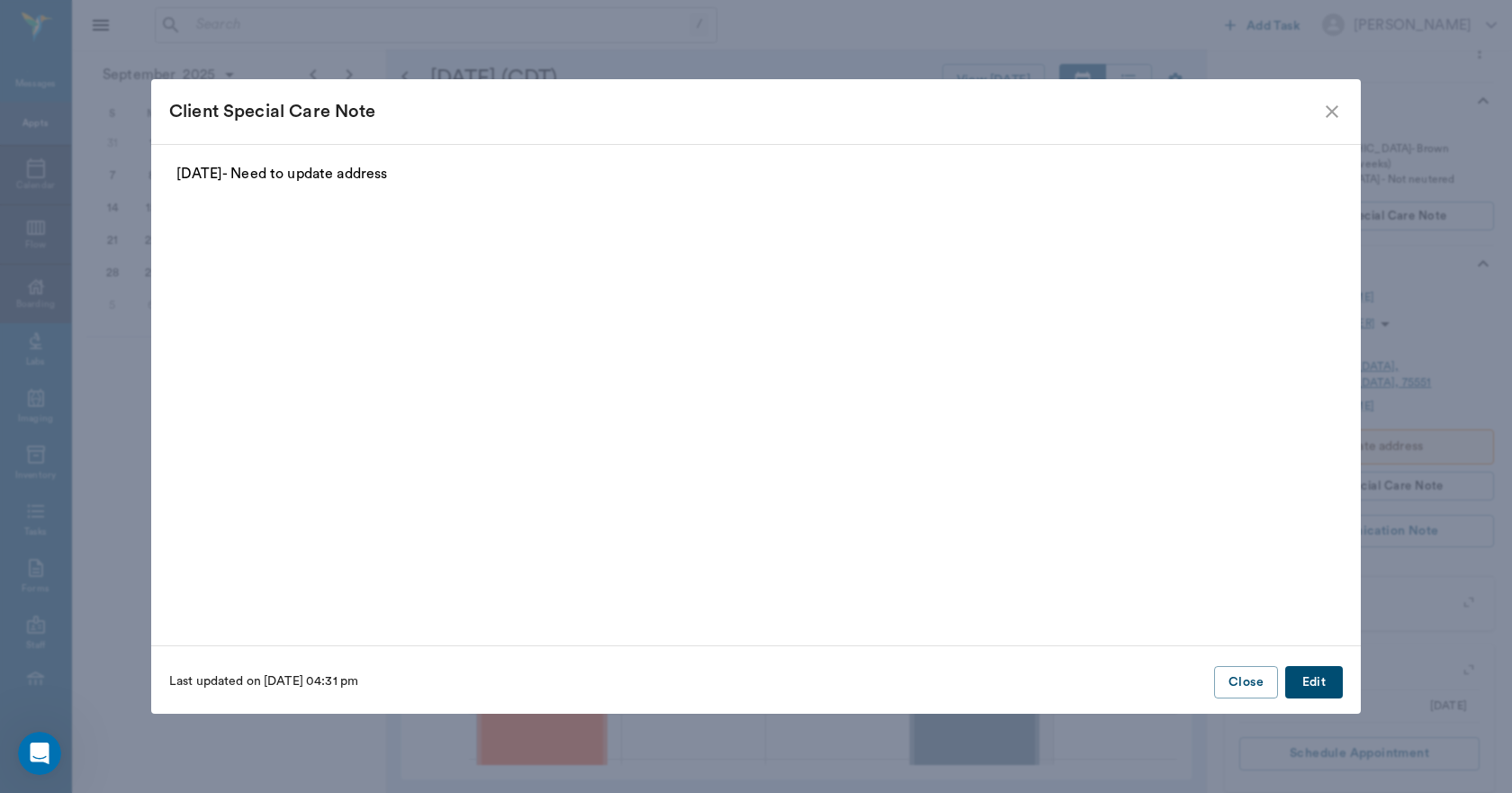
click at [1314, 677] on button "Edit" at bounding box center [1313, 682] width 57 height 33
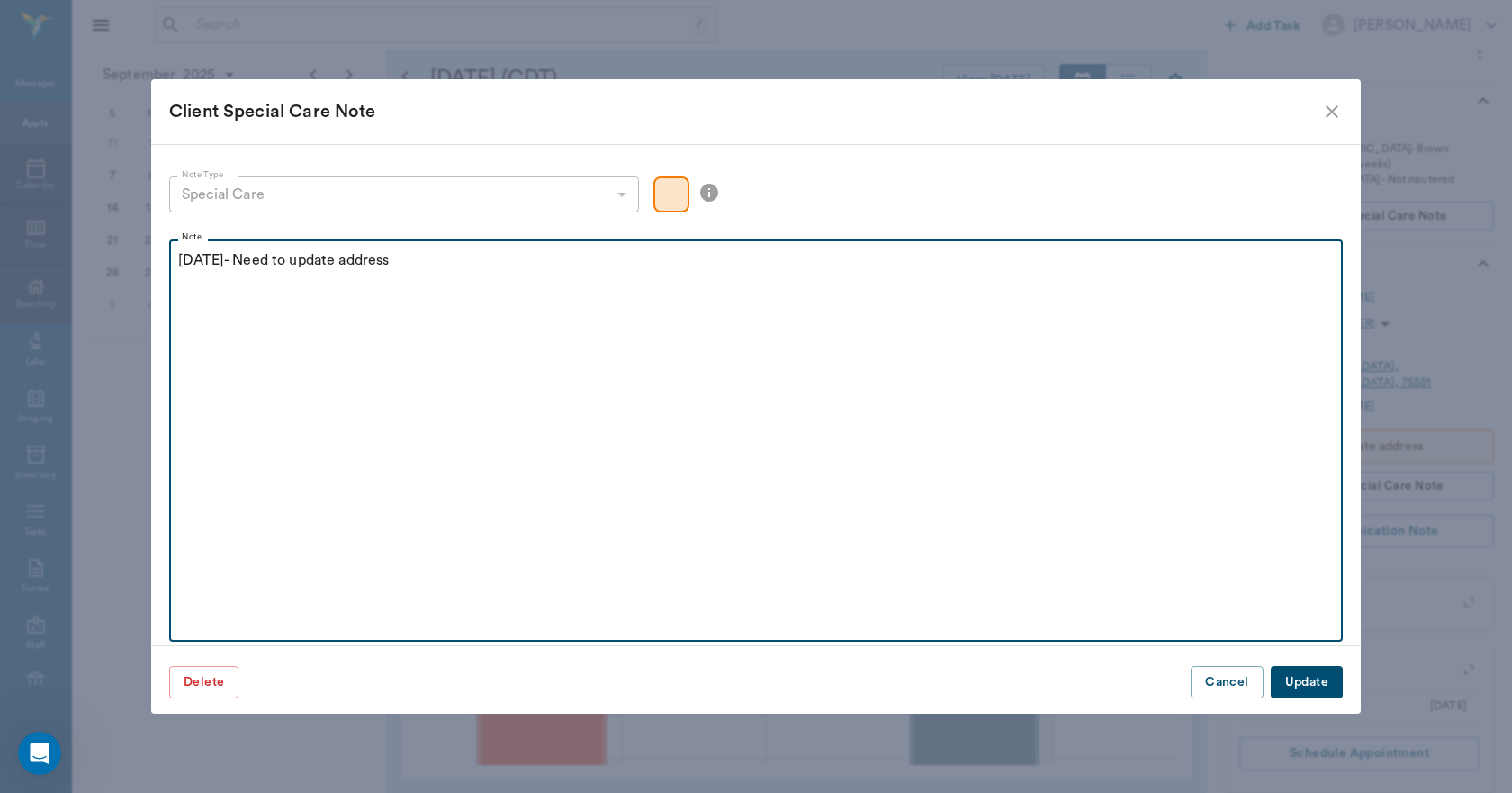
click at [412, 266] on p "8/18/25- Need to update address" at bounding box center [755, 260] width 1155 height 21
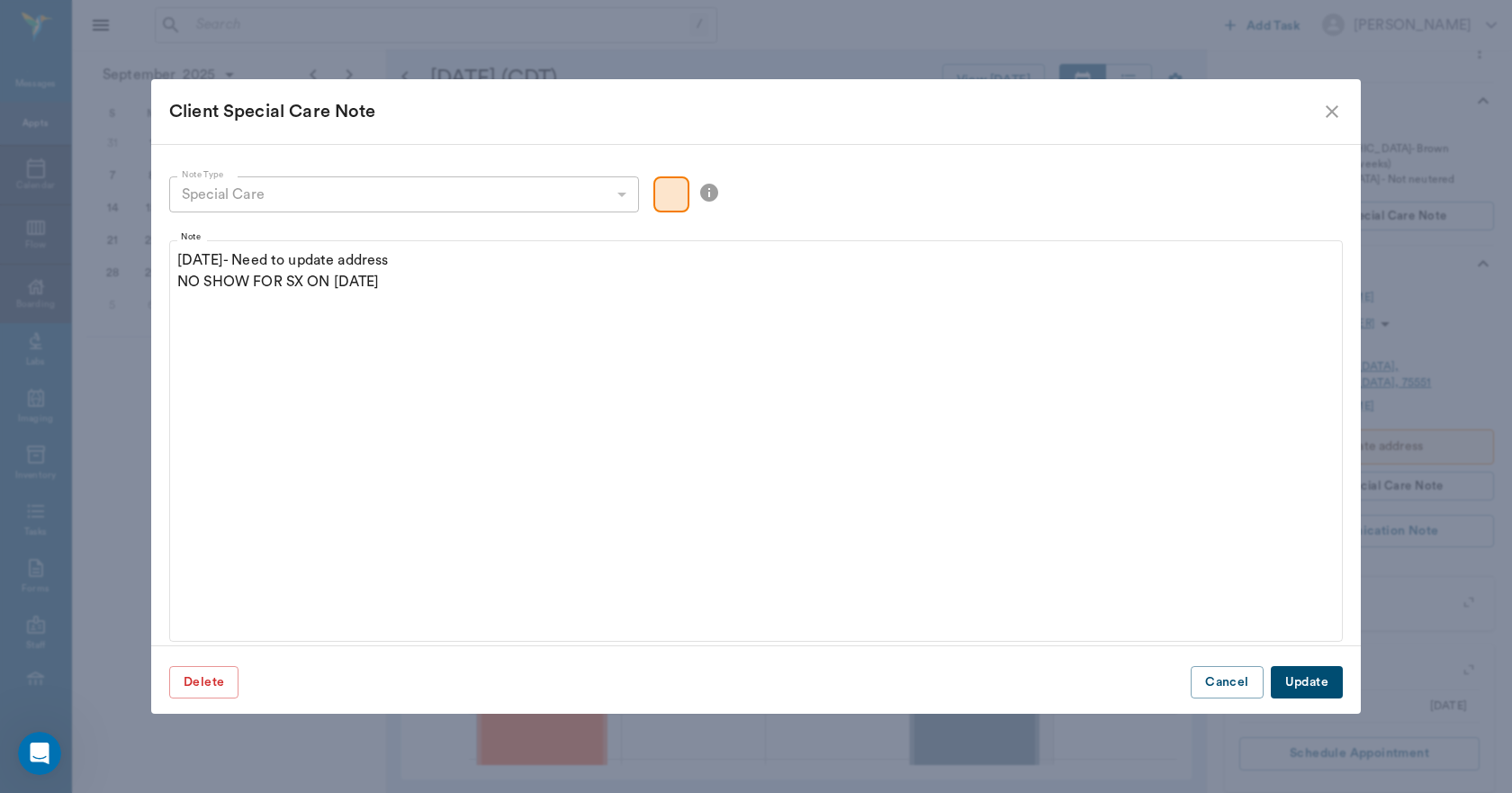
click at [1322, 672] on button "Update" at bounding box center [1307, 682] width 72 height 33
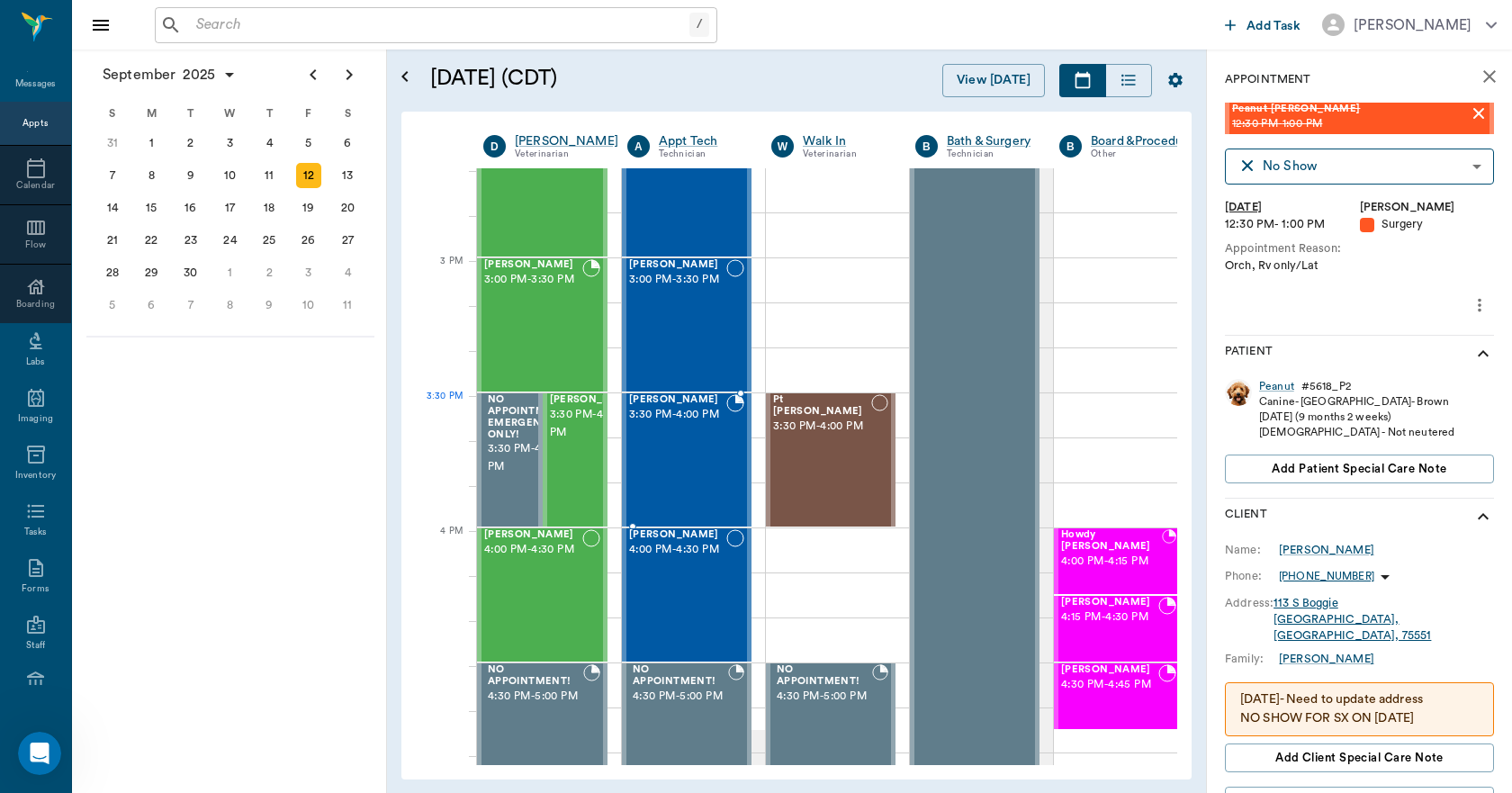
scroll to position [1801, 0]
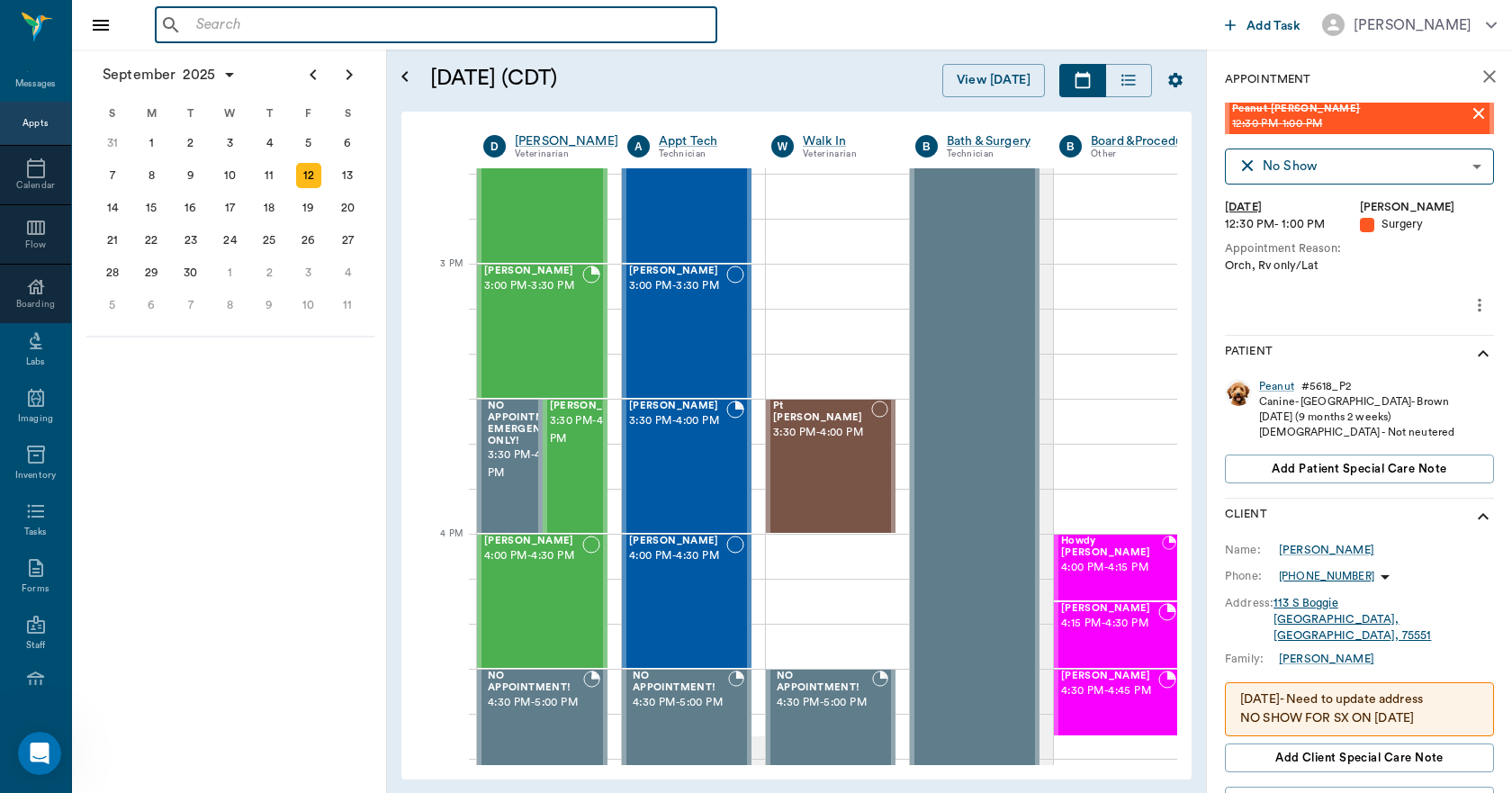
click at [224, 27] on input "text" at bounding box center [449, 25] width 520 height 25
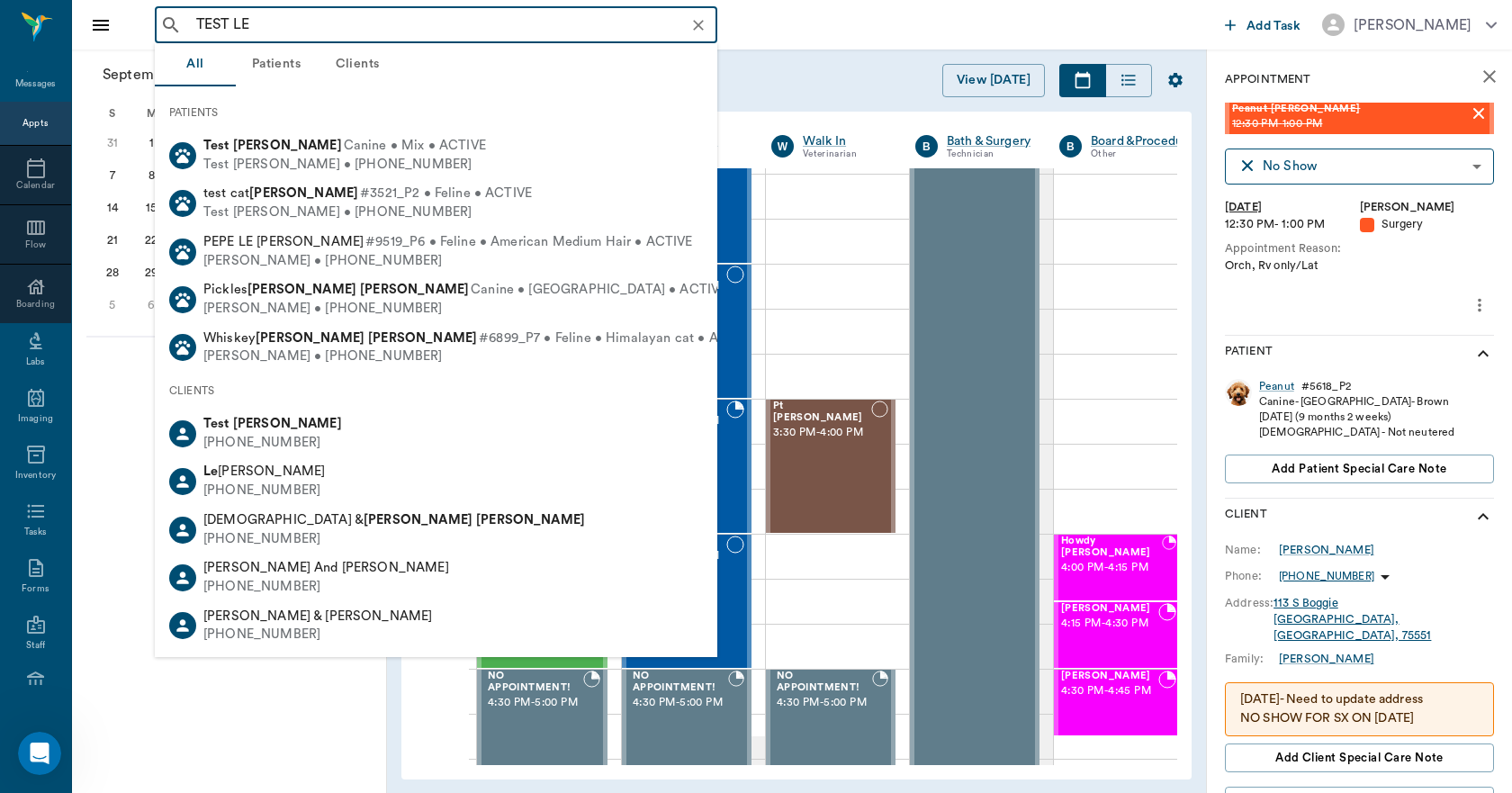
click at [257, 434] on div "(903) 796-3781" at bounding box center [272, 443] width 138 height 18
type input "TEST LE"
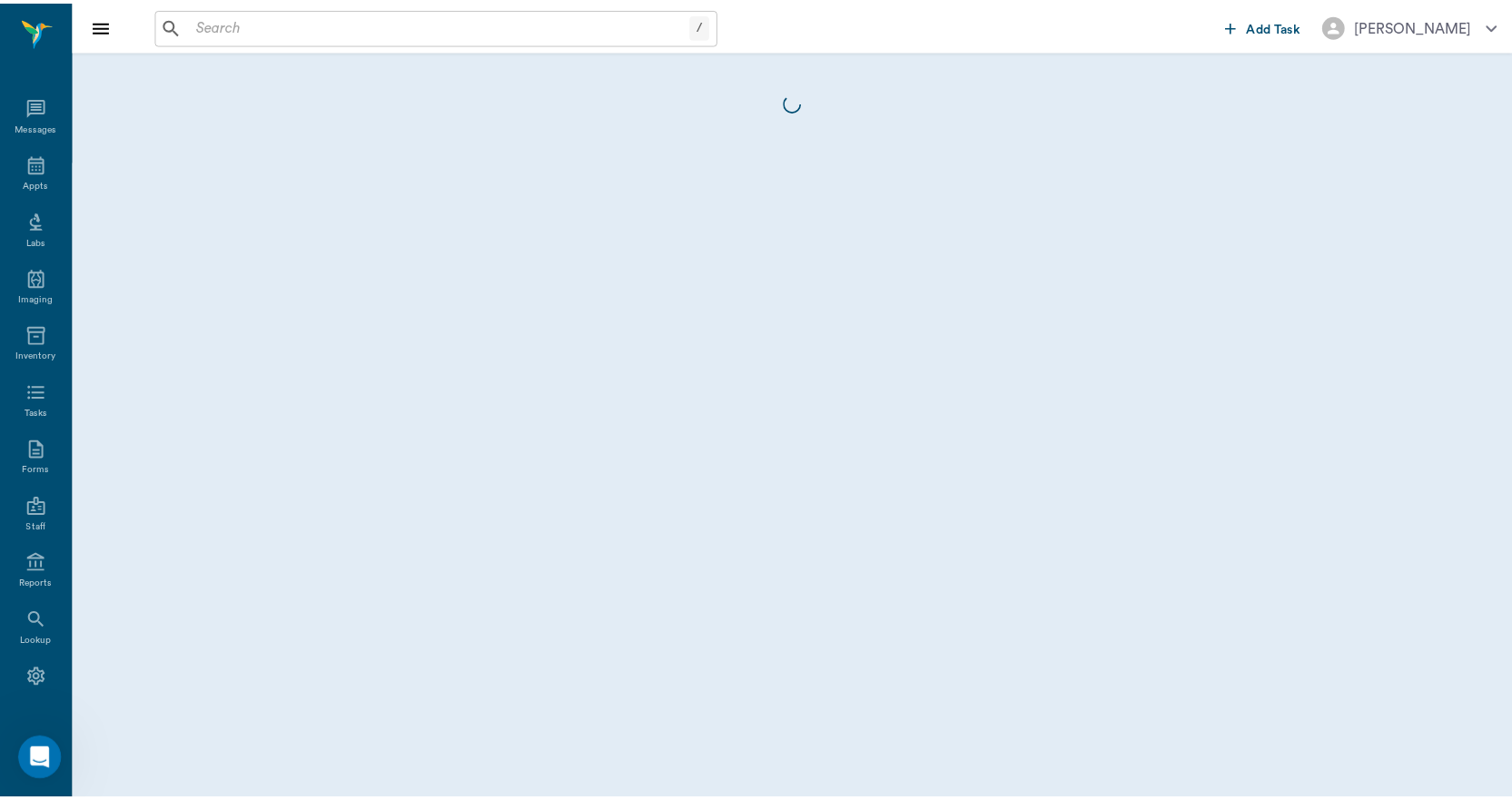
scroll to position [33, 0]
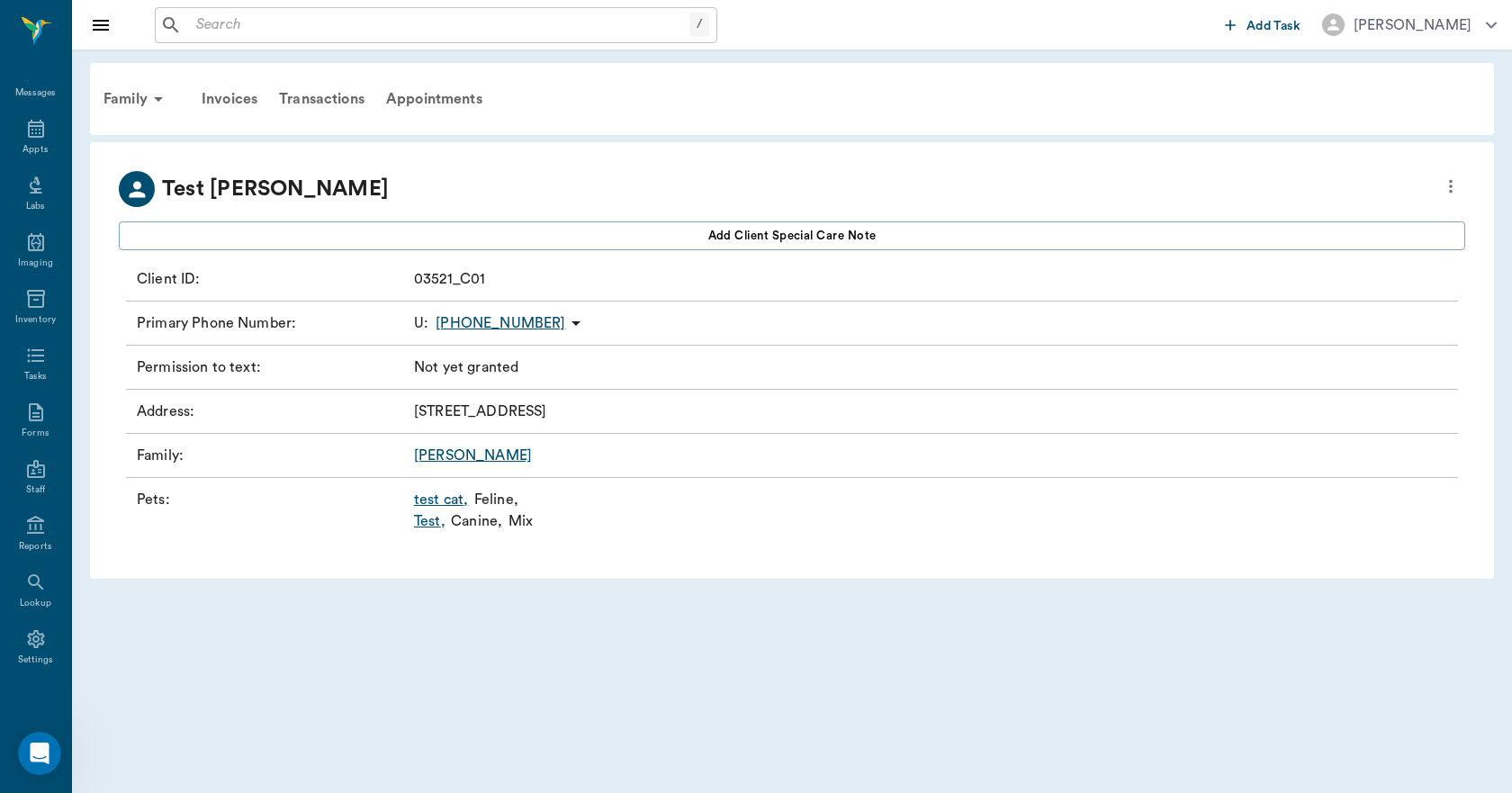
click at [454, 501] on link "test cat ," at bounding box center [440, 499] width 54 height 21
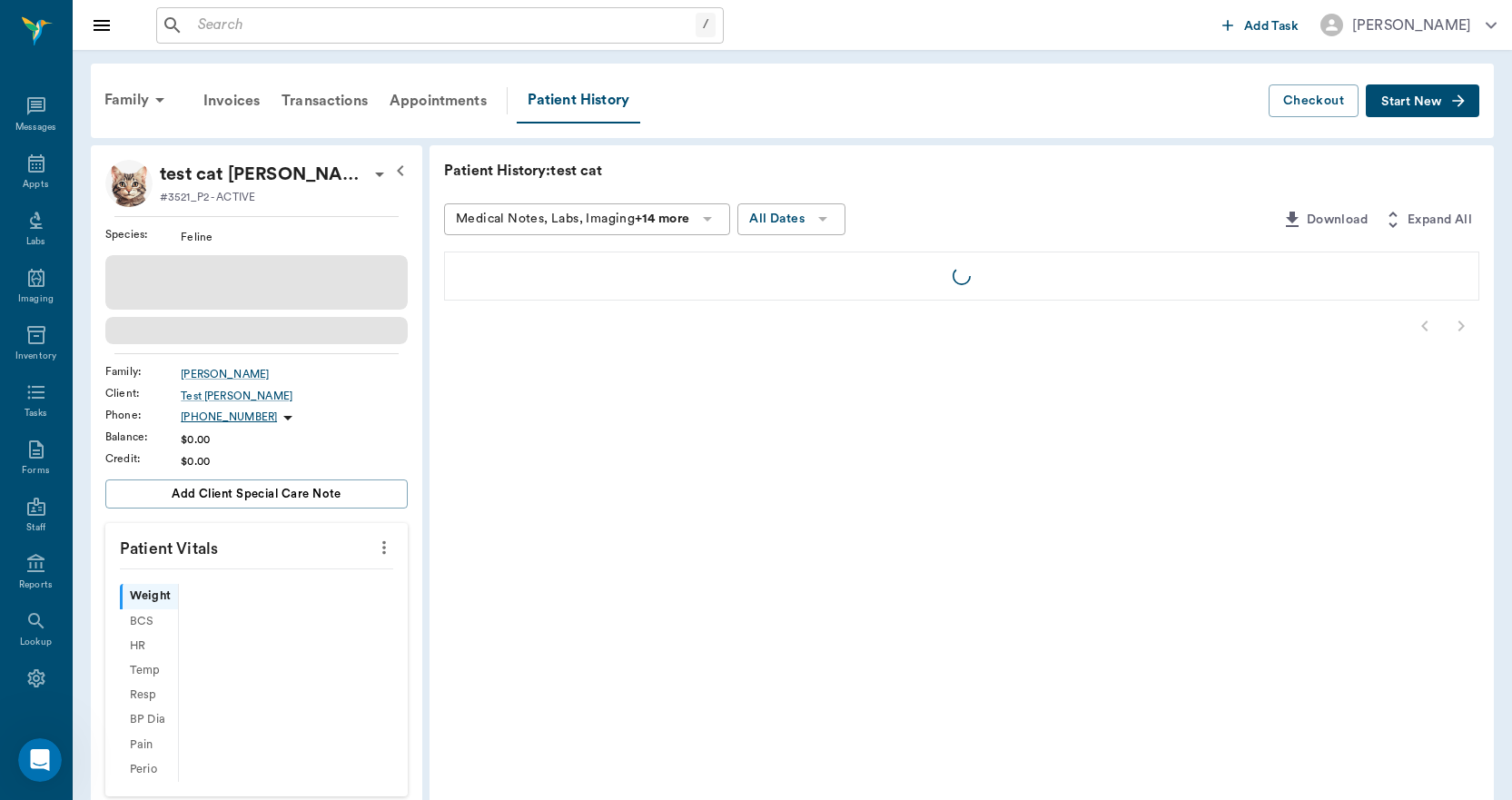
scroll to position [33, 0]
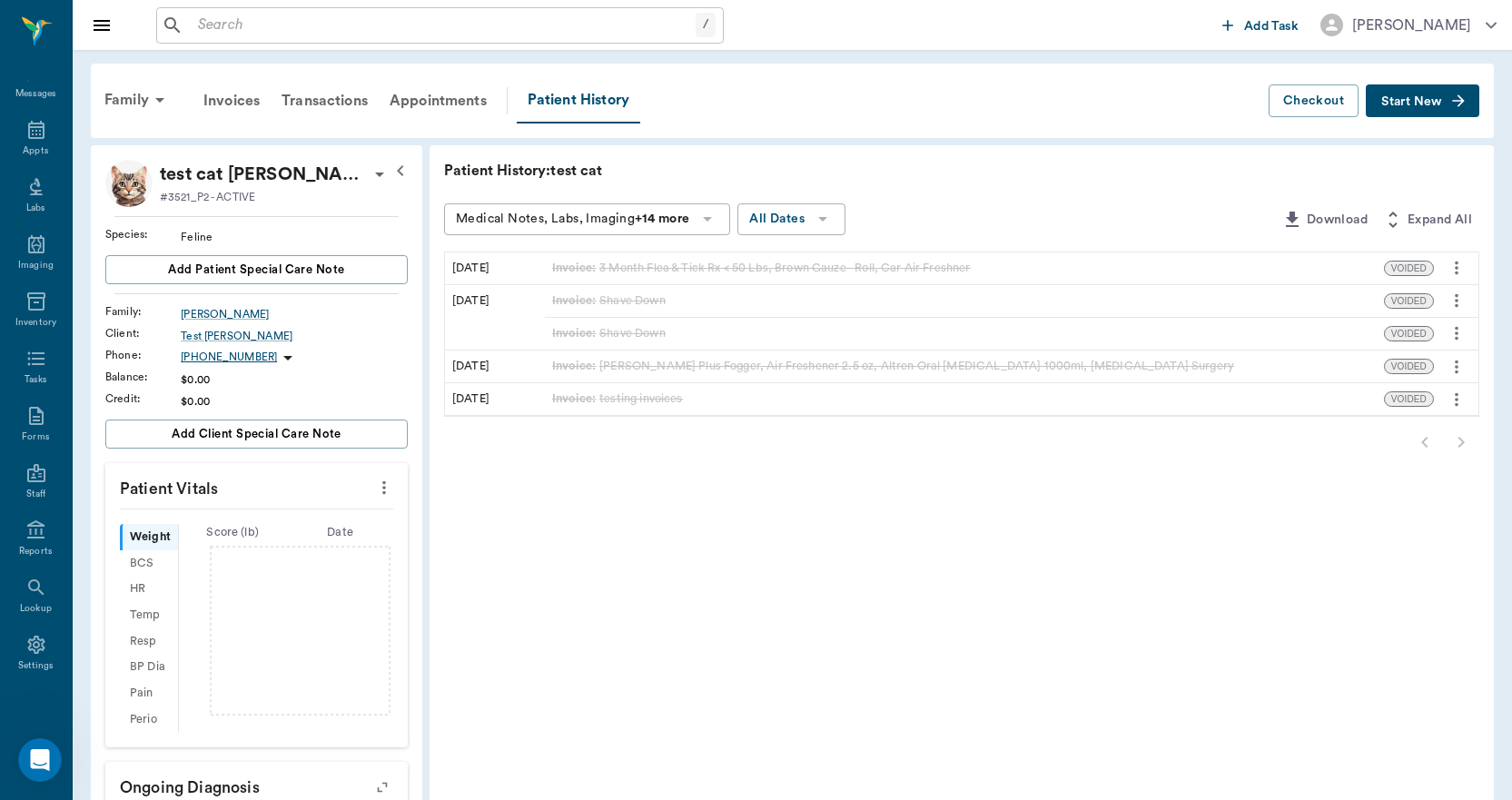
click at [1415, 102] on span "Start New" at bounding box center [1411, 102] width 61 height 0
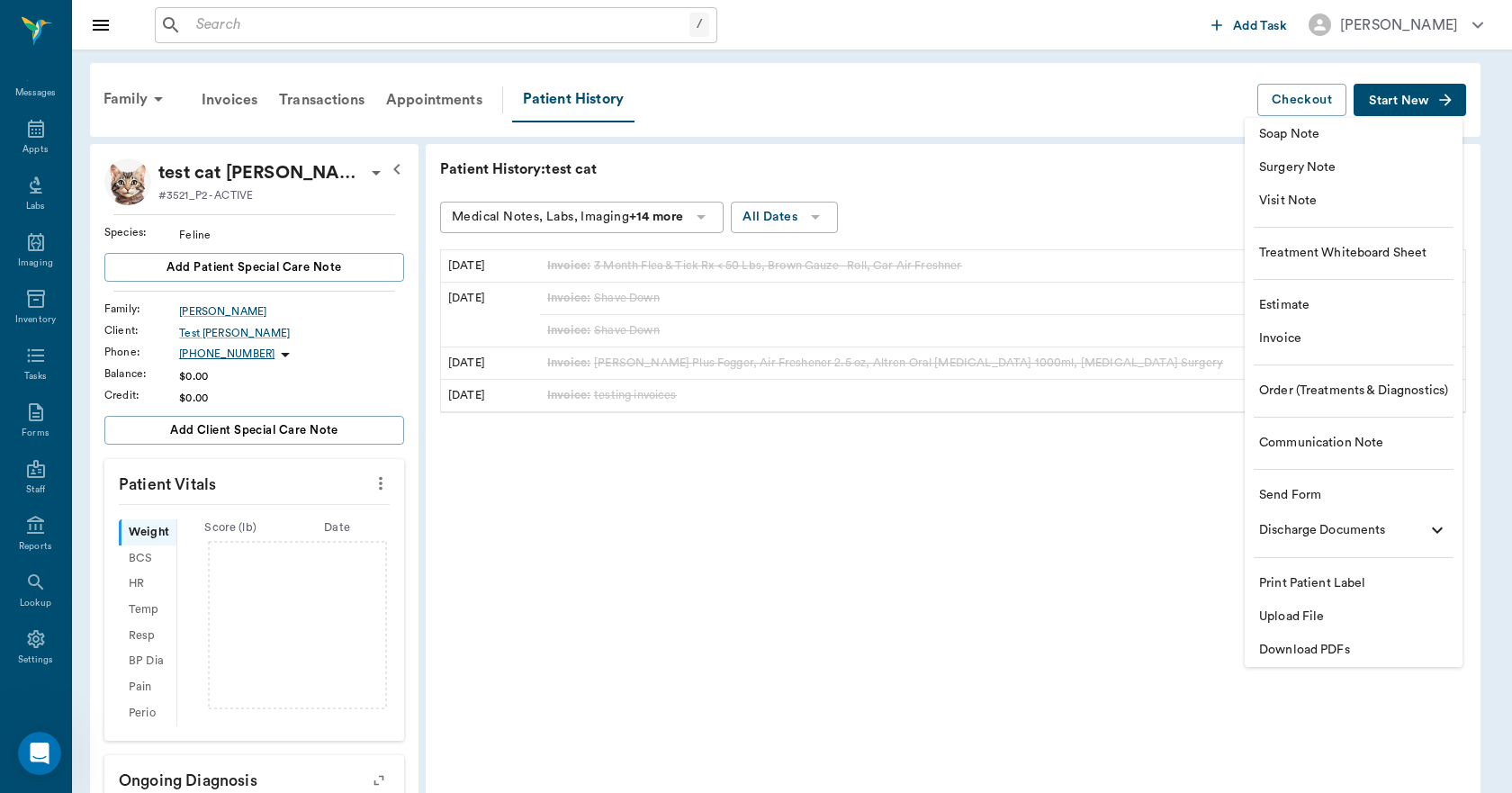
click at [1291, 347] on span "Invoice" at bounding box center [1353, 338] width 189 height 18
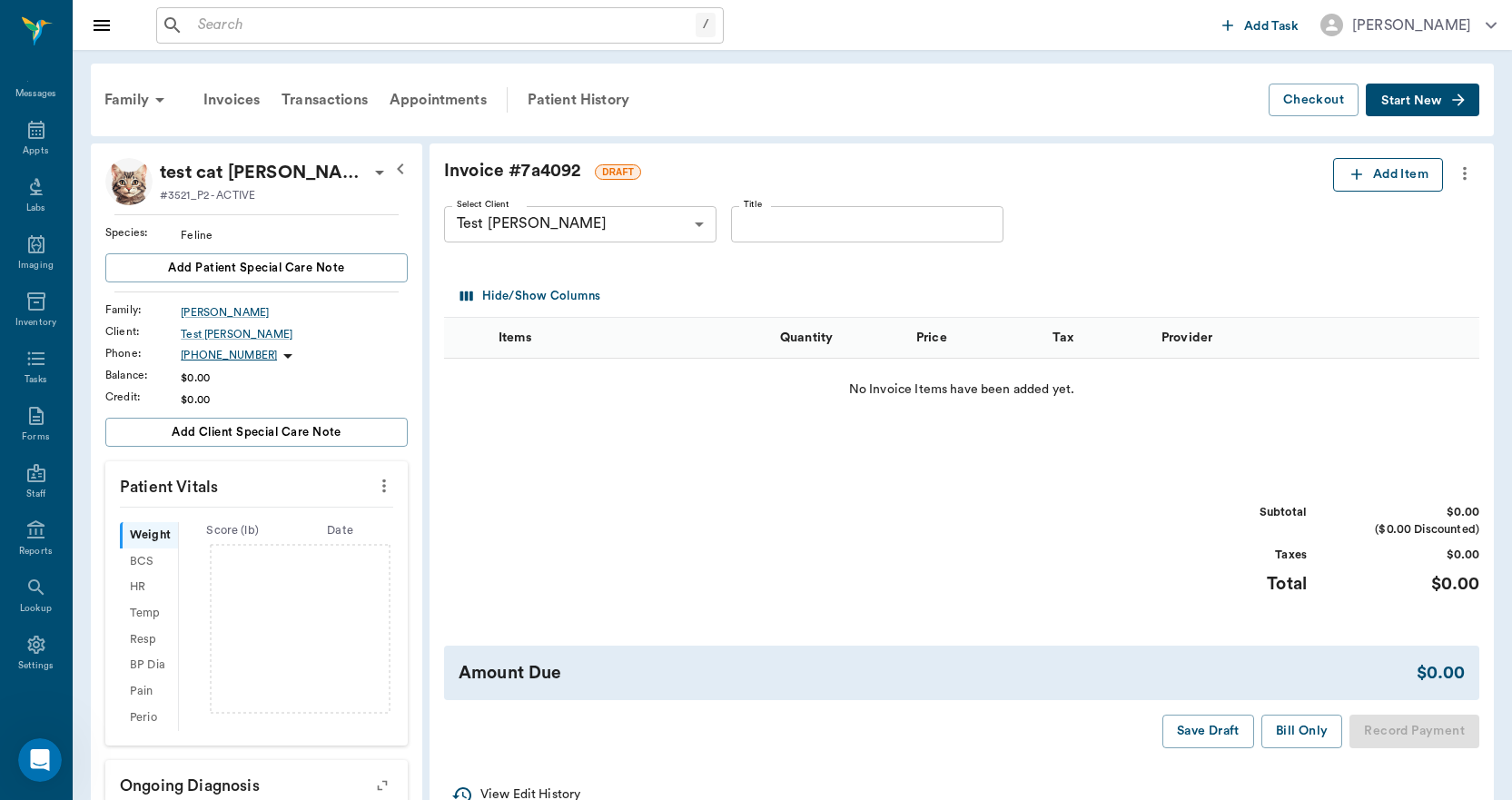
click at [1356, 163] on button "Add Item" at bounding box center [1387, 175] width 110 height 33
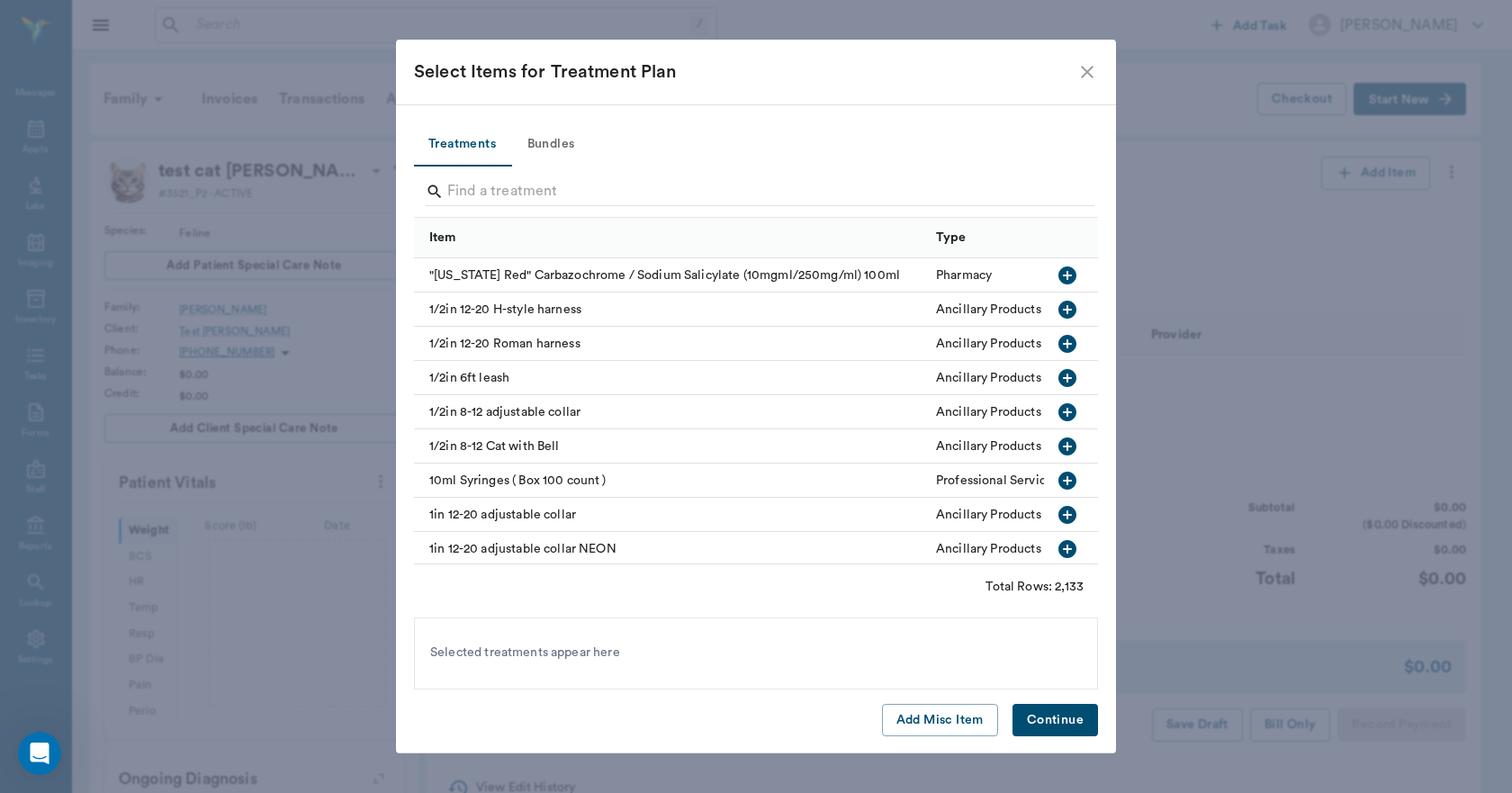
click at [541, 375] on div "1/2in 6ft leash" at bounding box center [669, 378] width 513 height 34
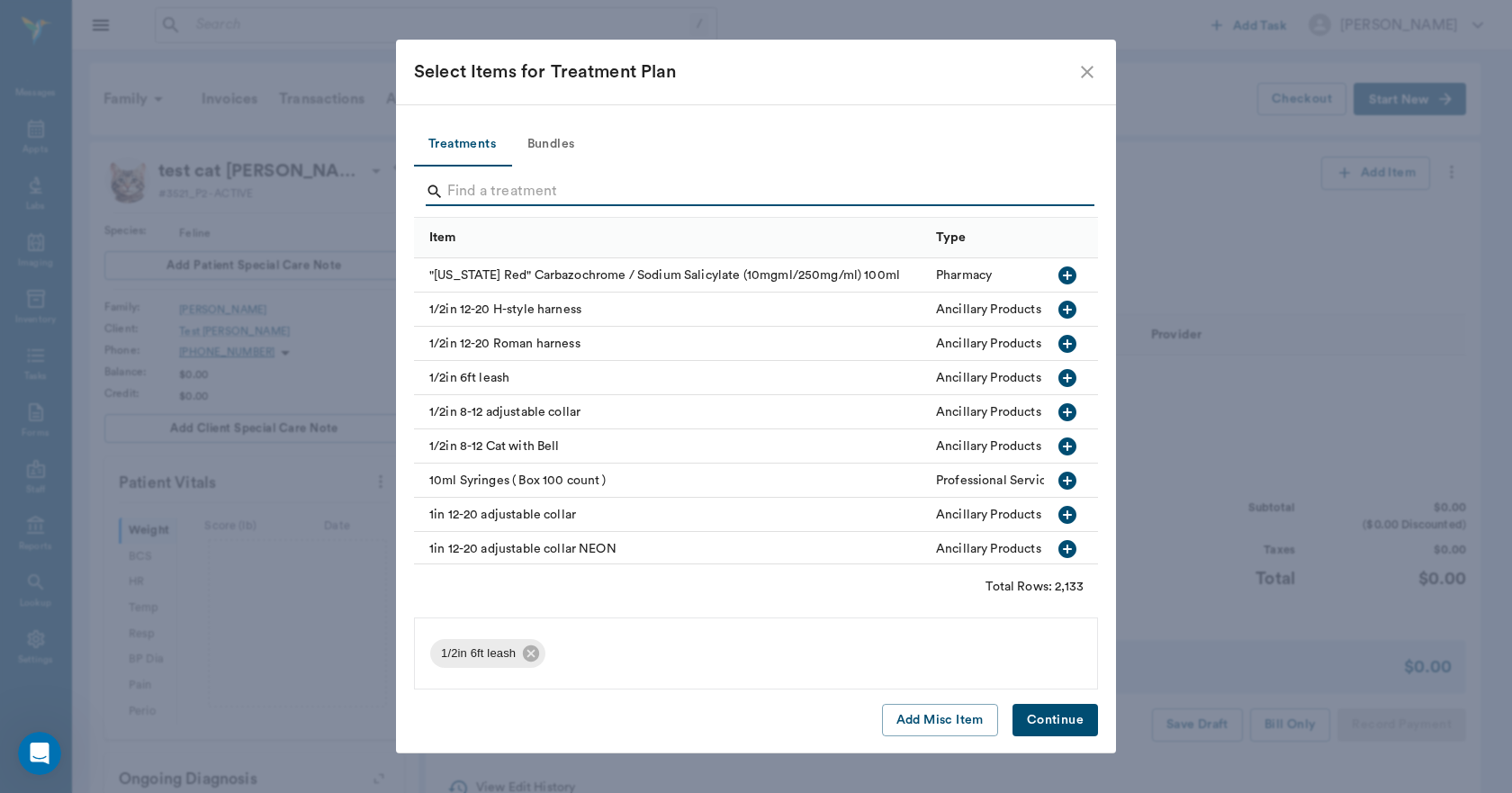
click at [523, 486] on div "10ml Syringes ( Box 100 count )" at bounding box center [669, 480] width 513 height 34
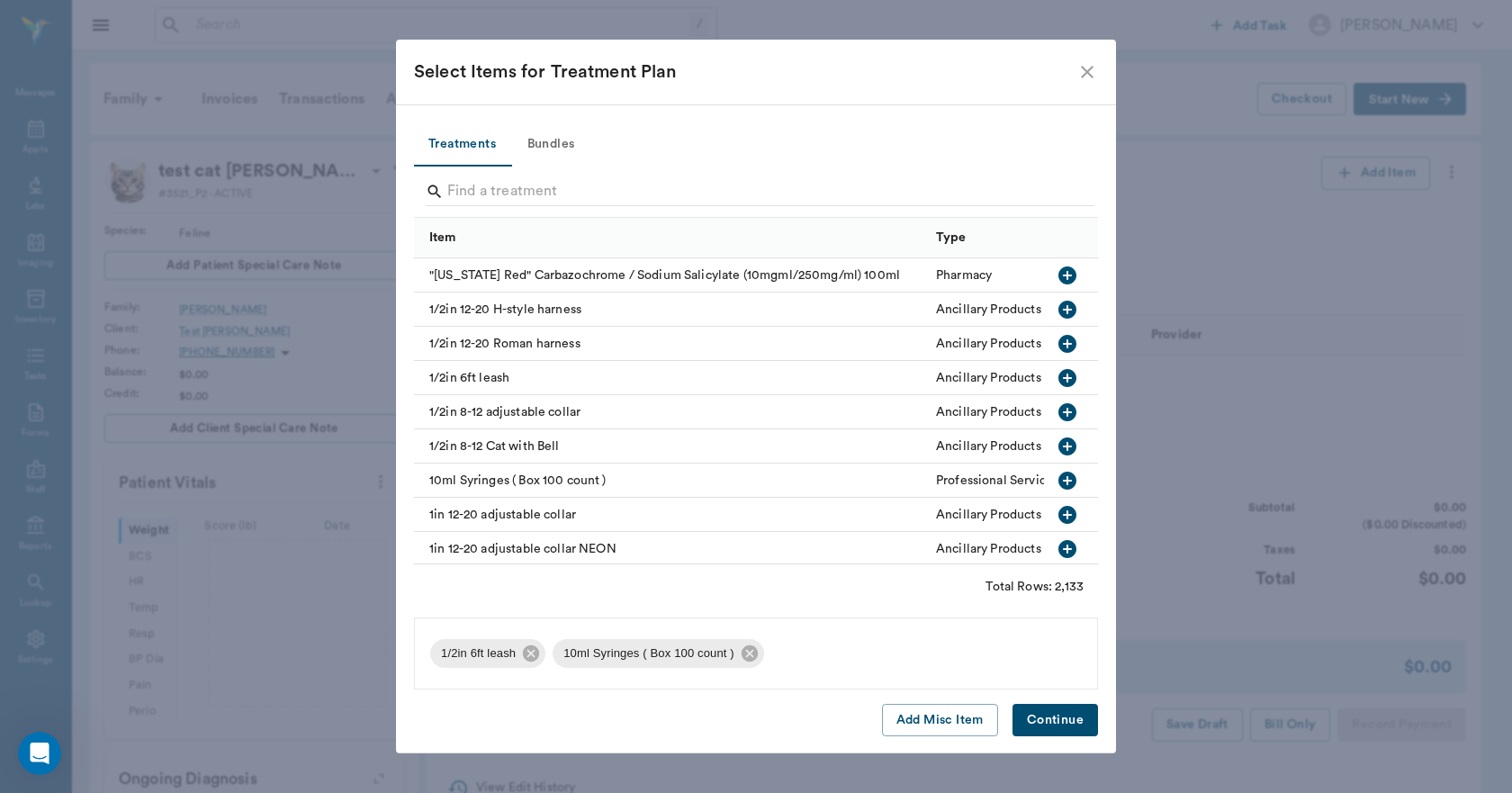
click at [533, 513] on div "1in 12-20 adjustable collar" at bounding box center [669, 514] width 513 height 34
click at [1040, 723] on button "Continue" at bounding box center [1055, 720] width 86 height 33
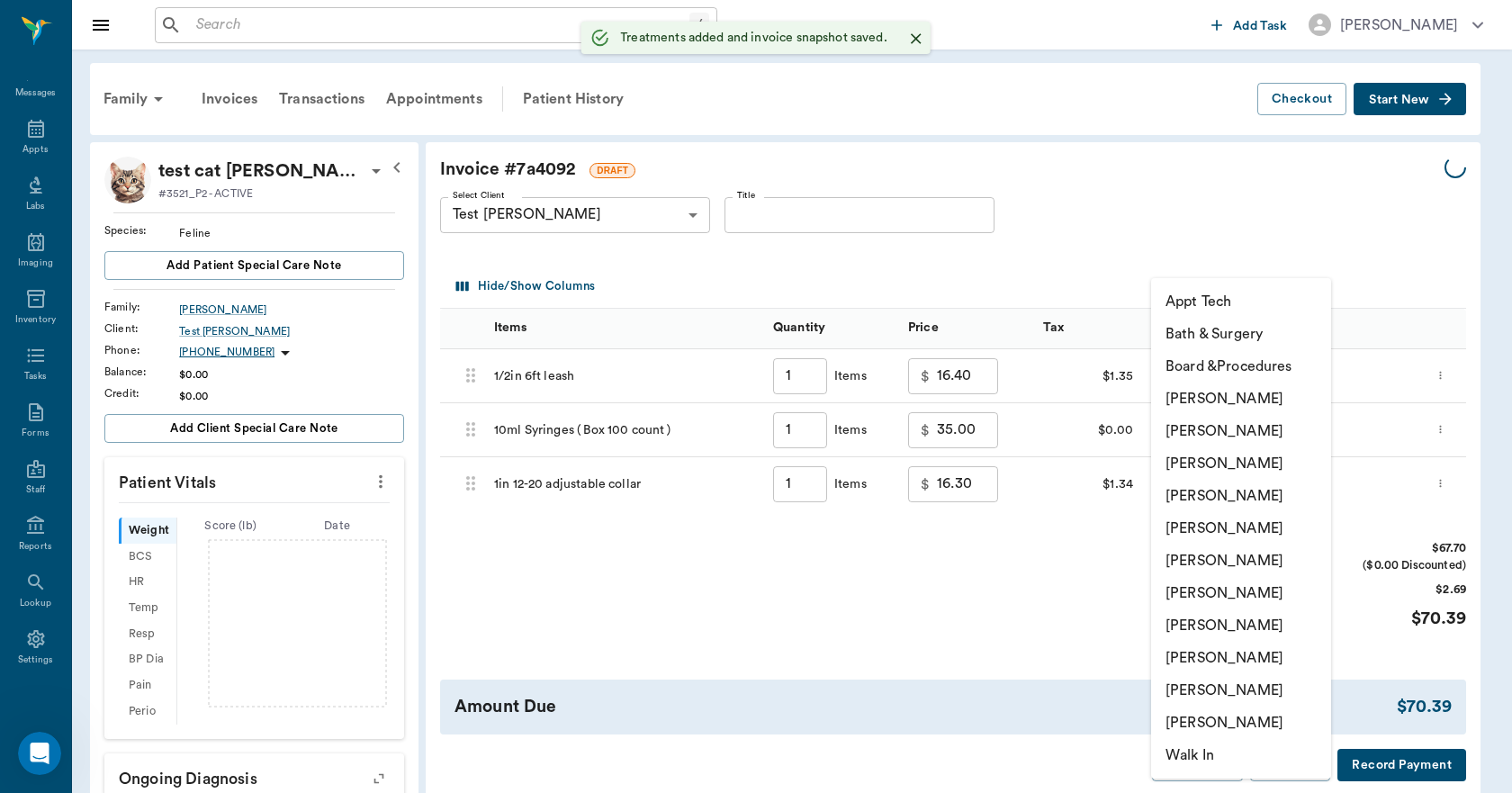
click at [1274, 380] on body "/ ​ Add Task Dr. Bert Ellsworth Nectar Messages Appts Labs Imaging Inventory Ta…" at bounding box center [756, 552] width 1512 height 1104
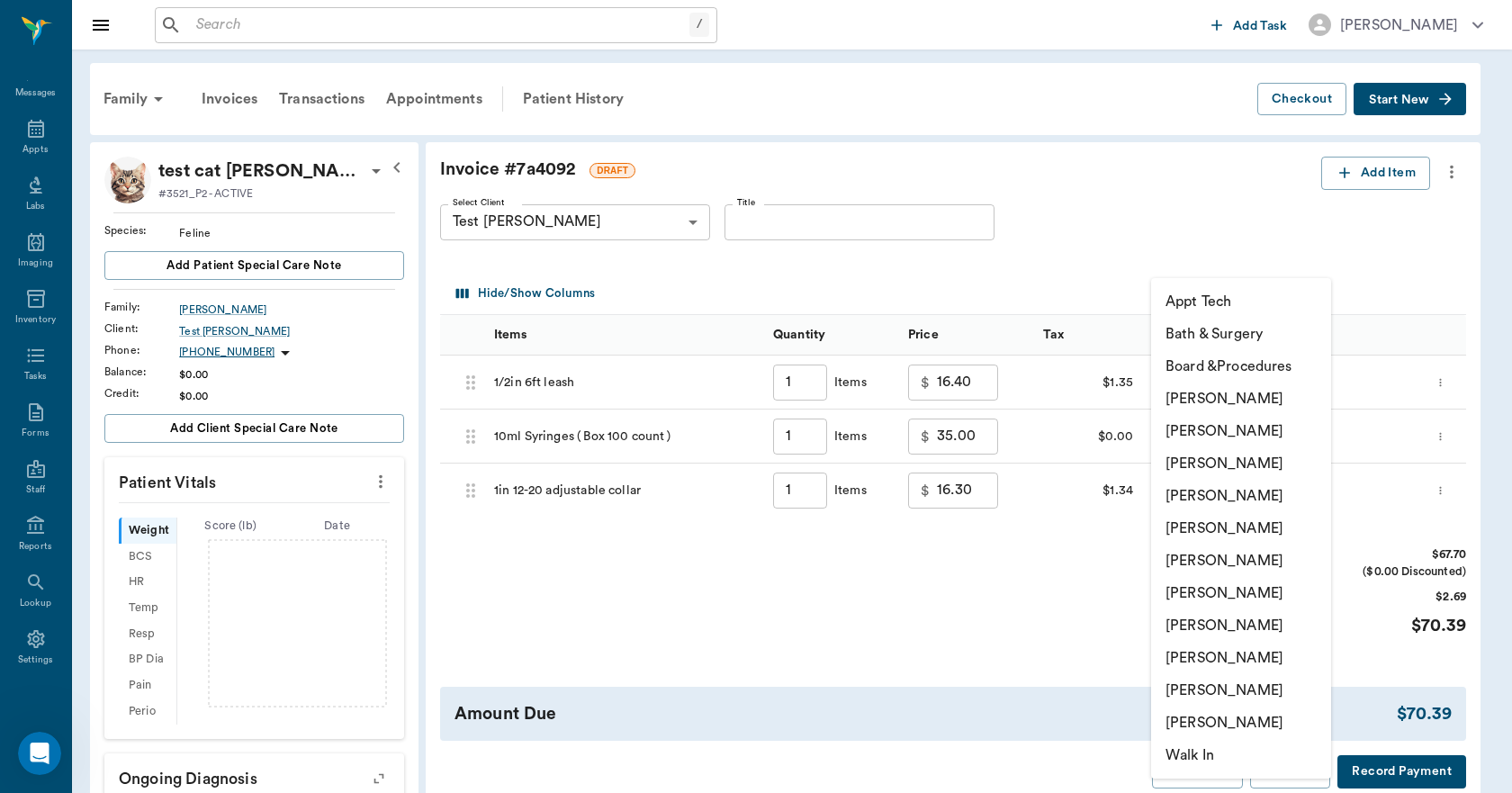
type input "1.00"
click at [1195, 677] on li "Lorean Lingle" at bounding box center [1241, 690] width 180 height 32
type input "none-63ec2ece52e12b0ba117cc90"
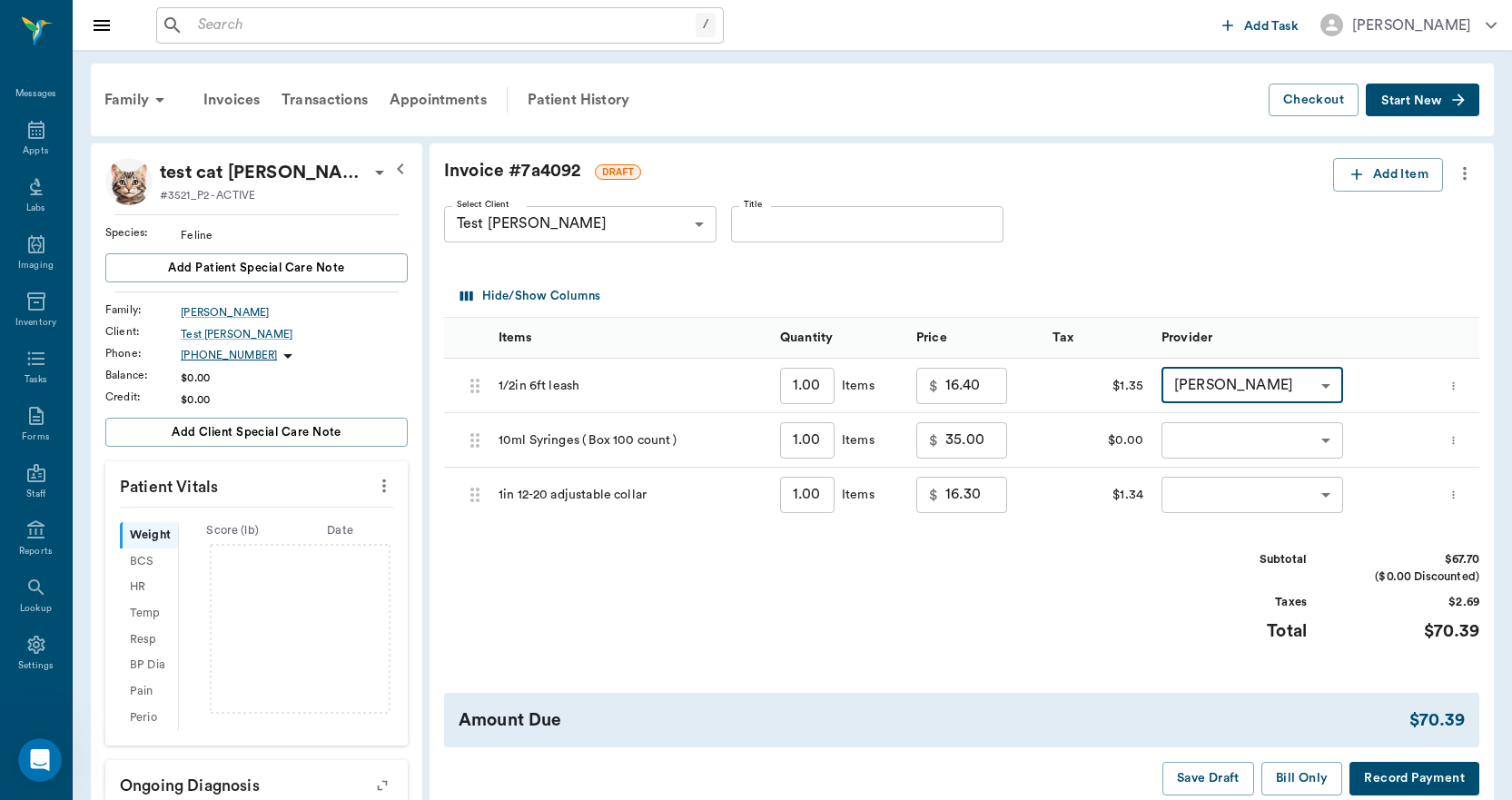
click at [1217, 437] on body "/ ​ Add Task Dr. Bert Ellsworth Nectar Messages Appts Labs Imaging Inventory Ta…" at bounding box center [756, 557] width 1512 height 1114
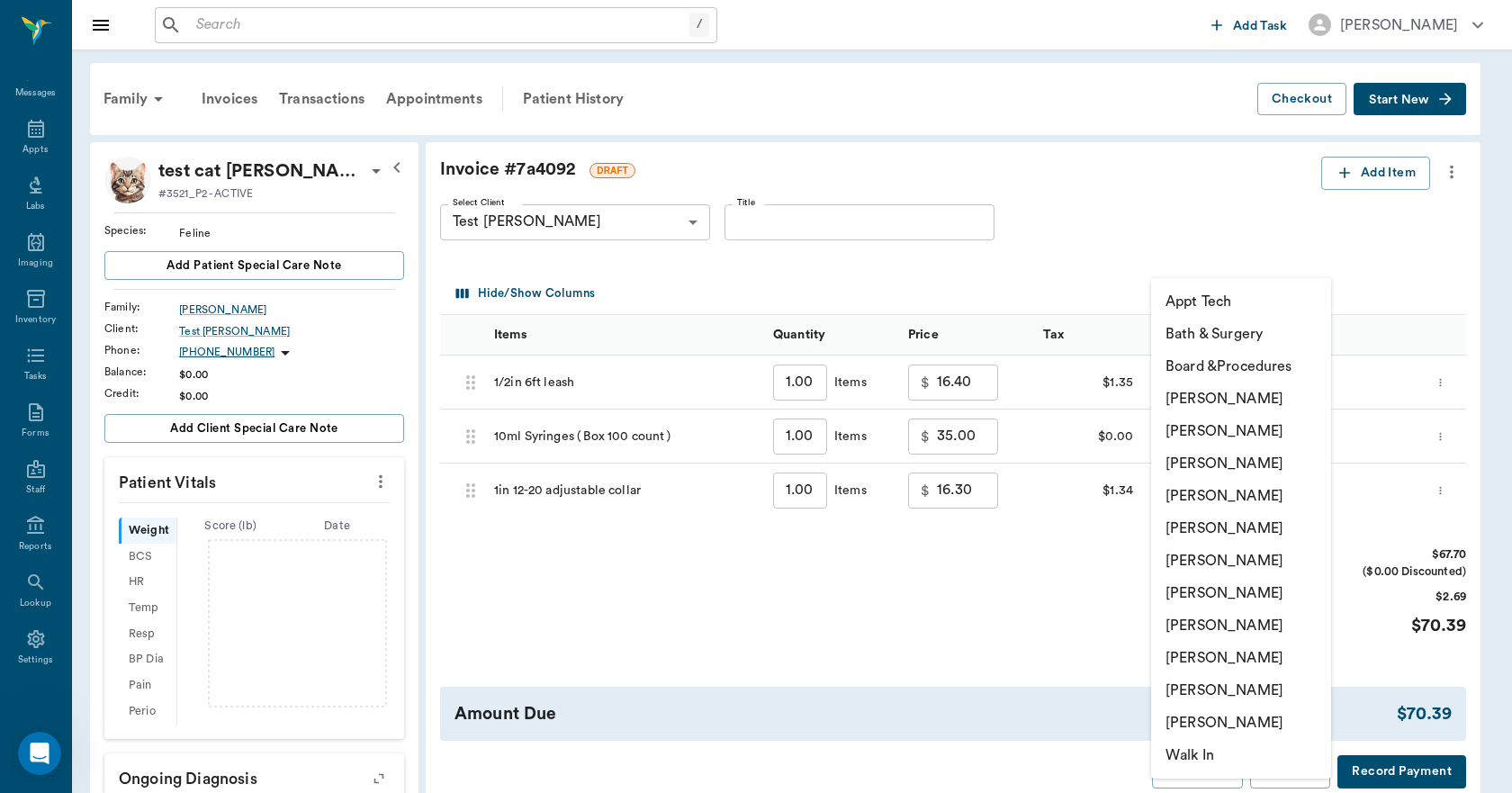
click at [1204, 693] on li "Lorean Lingle" at bounding box center [1241, 690] width 180 height 32
type input "none-63ec2ece52e12b0ba117cc90"
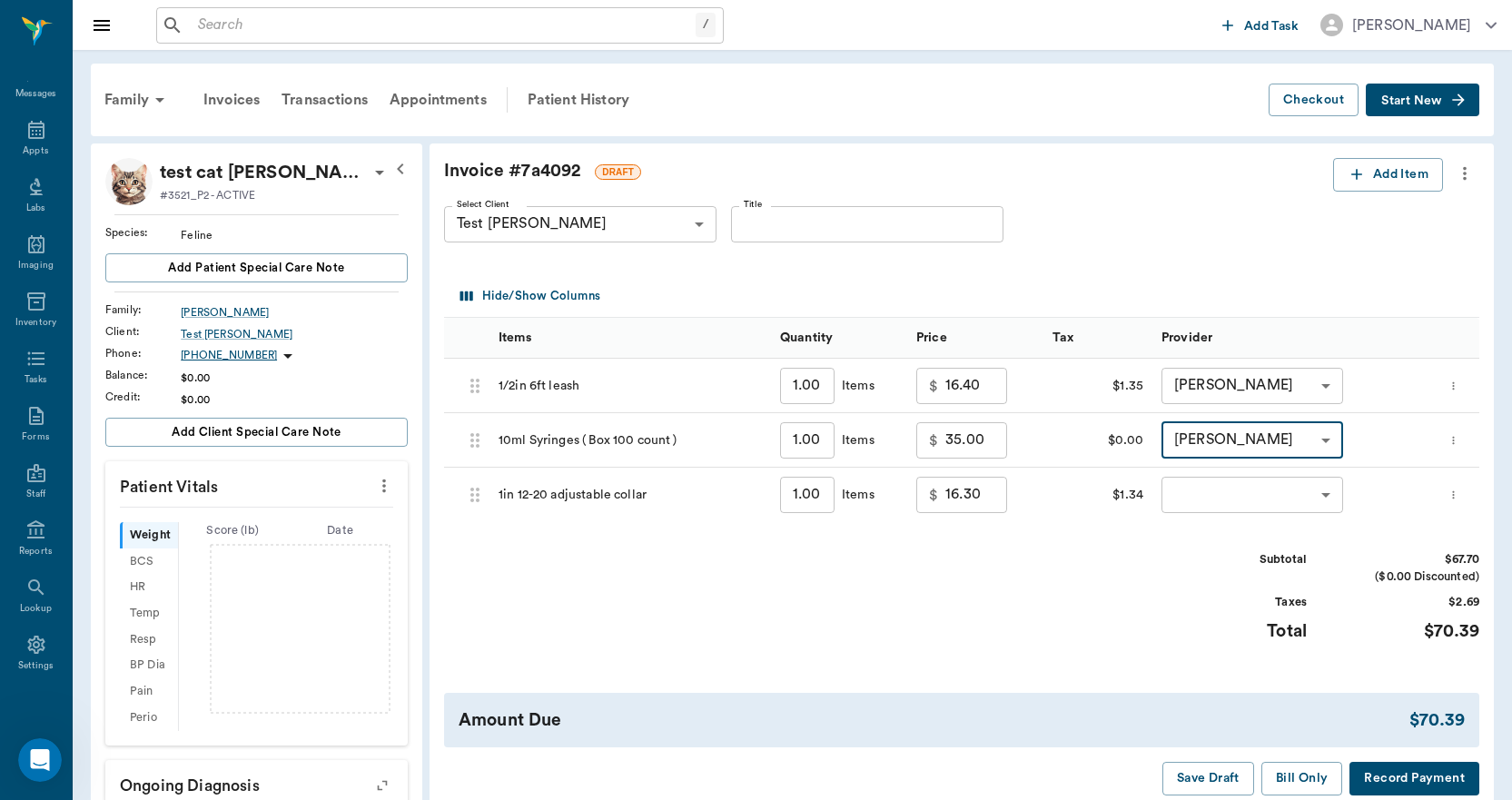
click at [1199, 488] on body "/ ​ Add Task Dr. Bert Ellsworth Nectar Messages Appts Labs Imaging Inventory Ta…" at bounding box center [756, 557] width 1512 height 1114
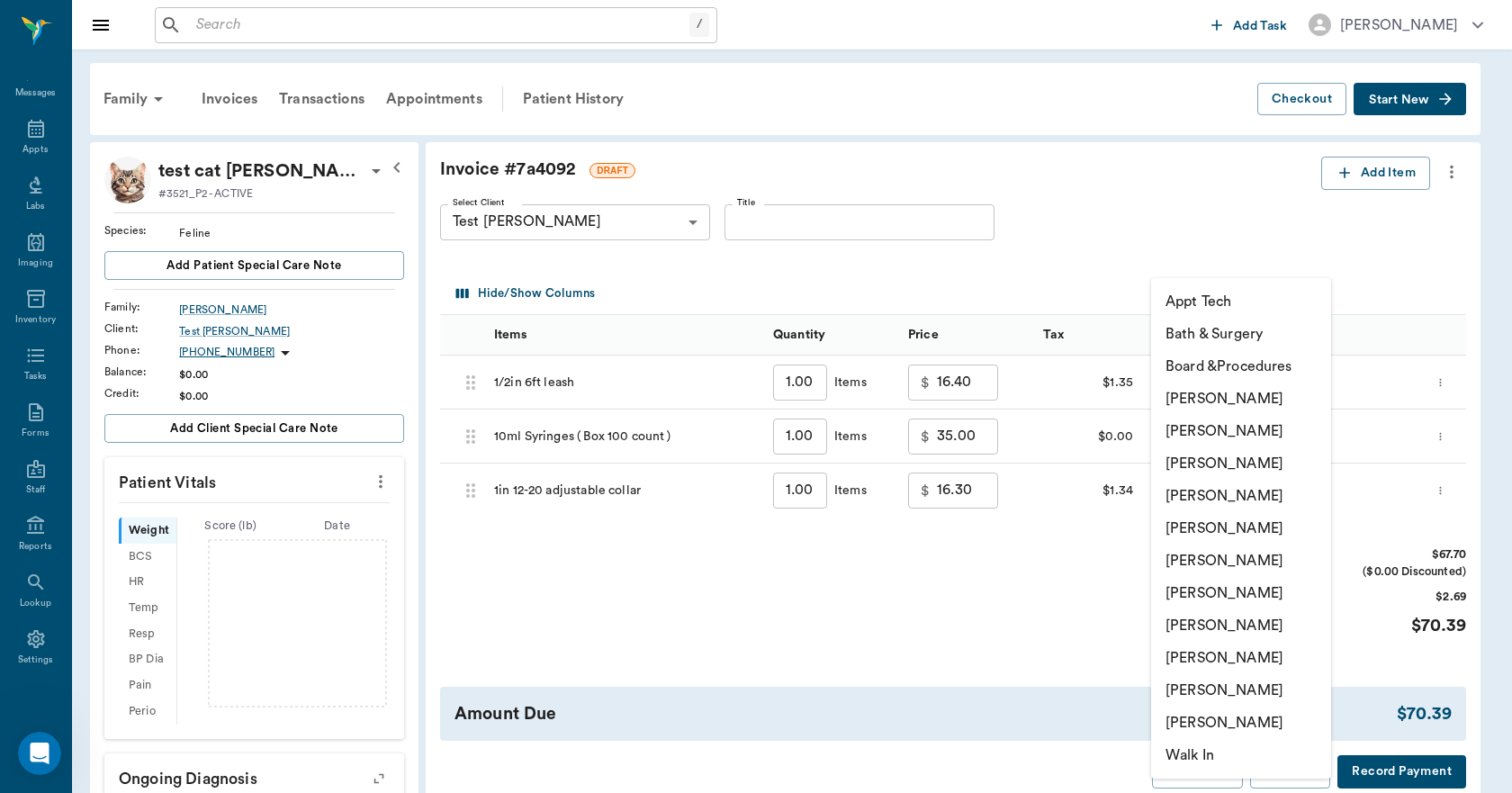
click at [1195, 657] on li "Lisa Taylor" at bounding box center [1241, 657] width 180 height 32
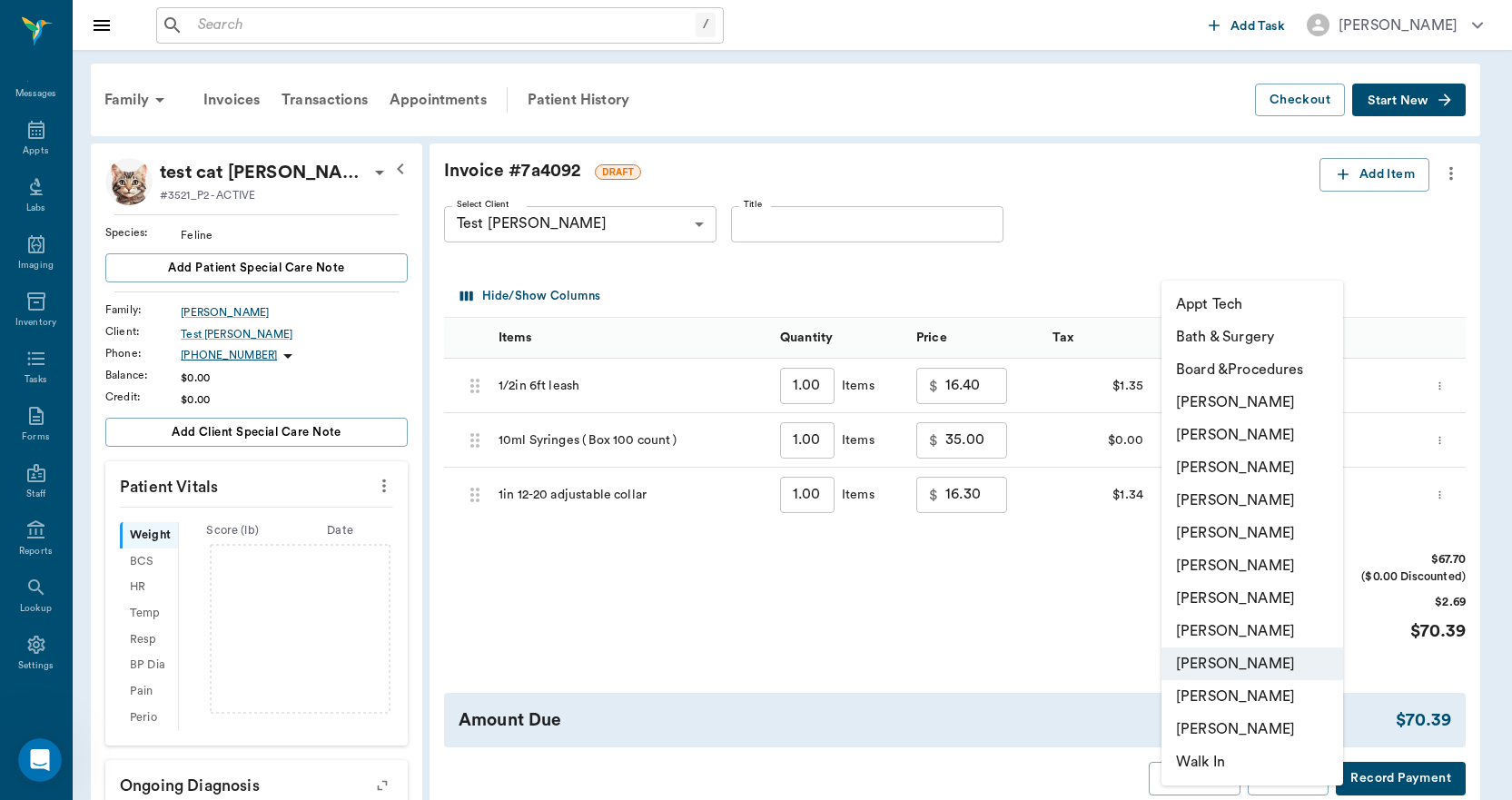
click at [1226, 481] on body "/ ​ Add Task Dr. Bert Ellsworth Nectar Messages Appts Labs Imaging Inventory Ta…" at bounding box center [756, 557] width 1512 height 1114
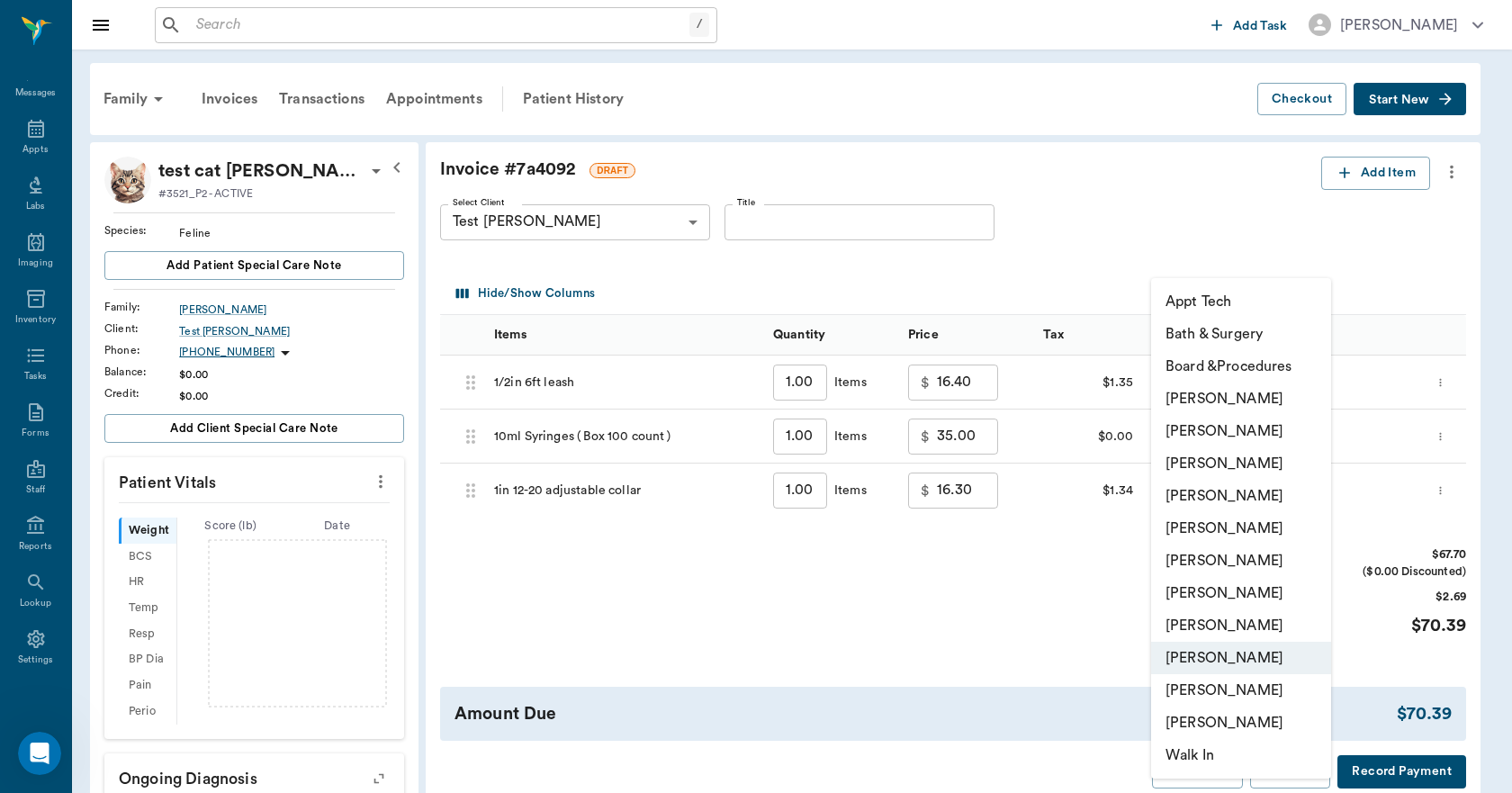
click at [1201, 691] on li "Lorean Lingle" at bounding box center [1241, 690] width 180 height 32
type input "none-63ec2ece52e12b0ba117cc90"
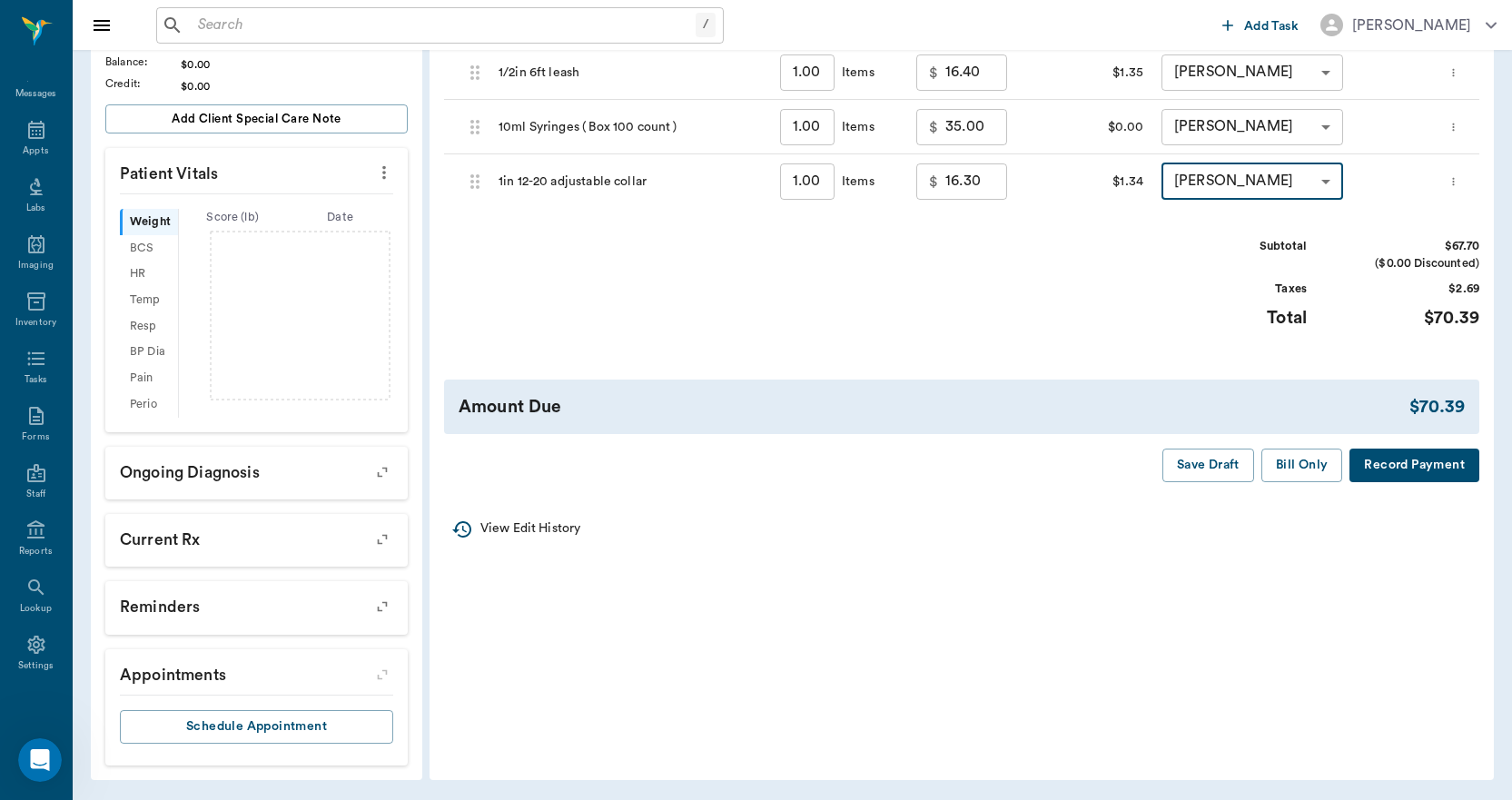
scroll to position [314, 0]
click at [1310, 464] on button "Bill Only" at bounding box center [1301, 464] width 81 height 33
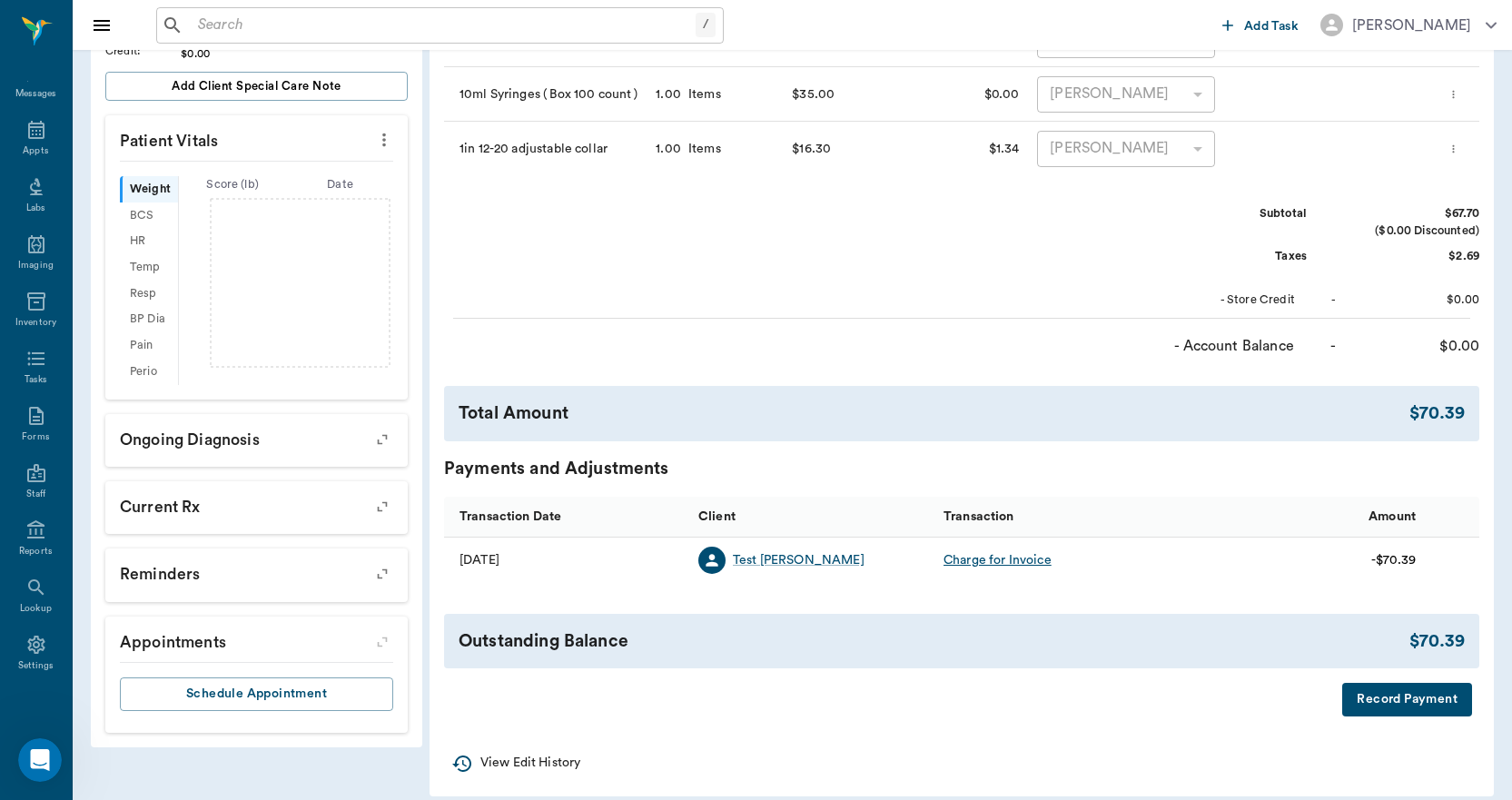
scroll to position [363, 0]
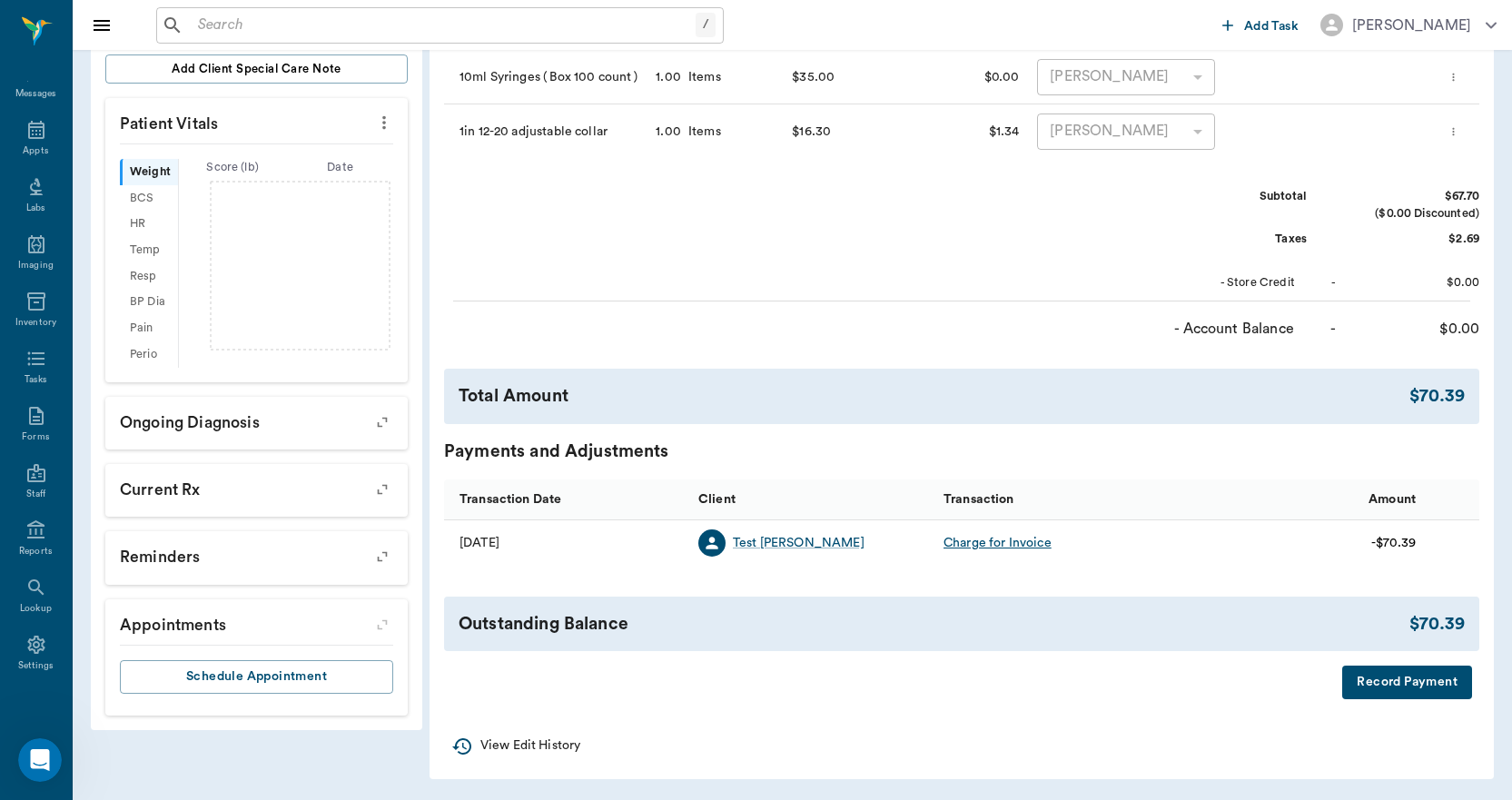
click at [1430, 681] on button "Record Payment" at bounding box center [1407, 682] width 130 height 33
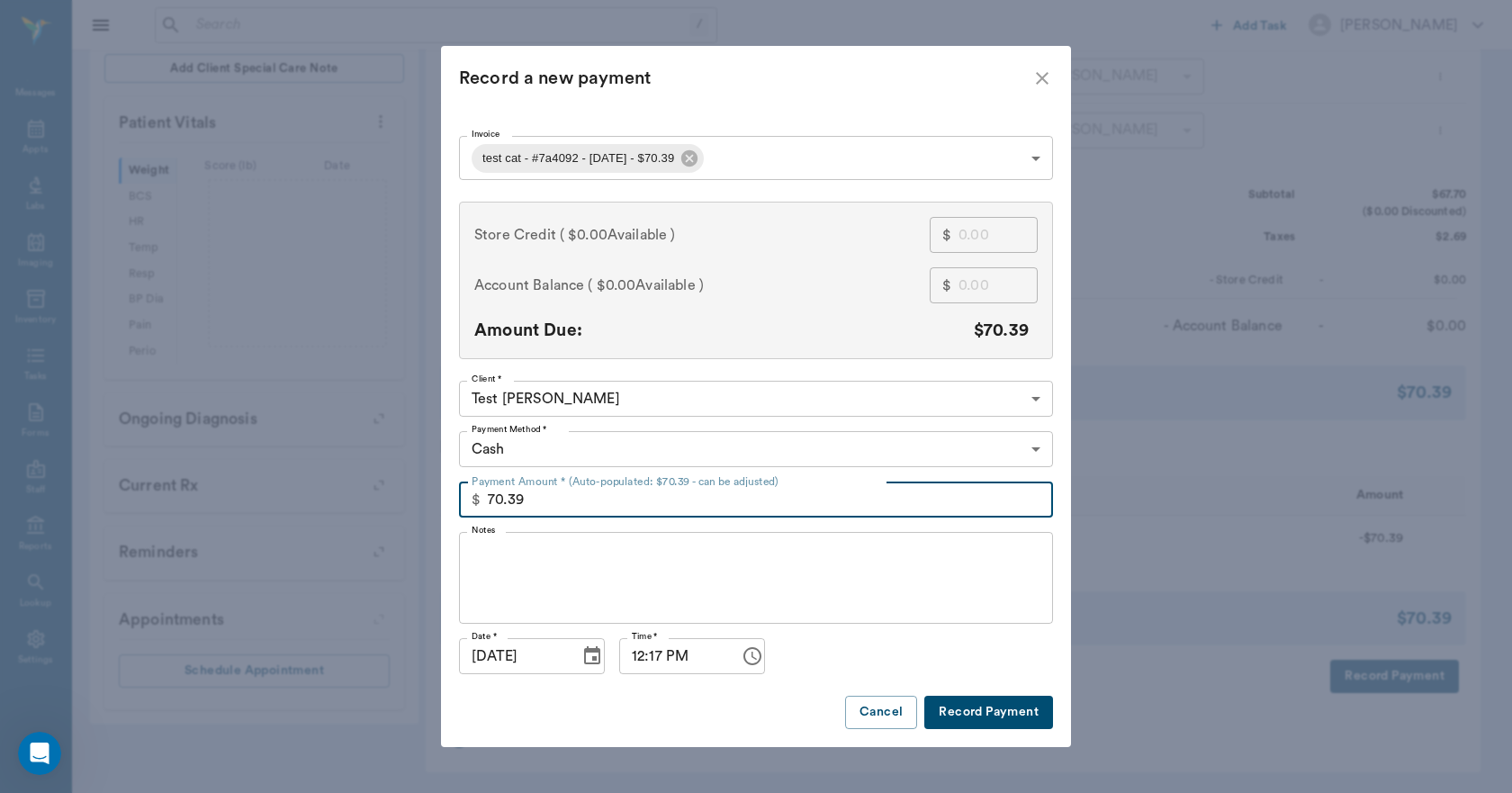
click at [563, 503] on input "70.39" at bounding box center [770, 499] width 565 height 36
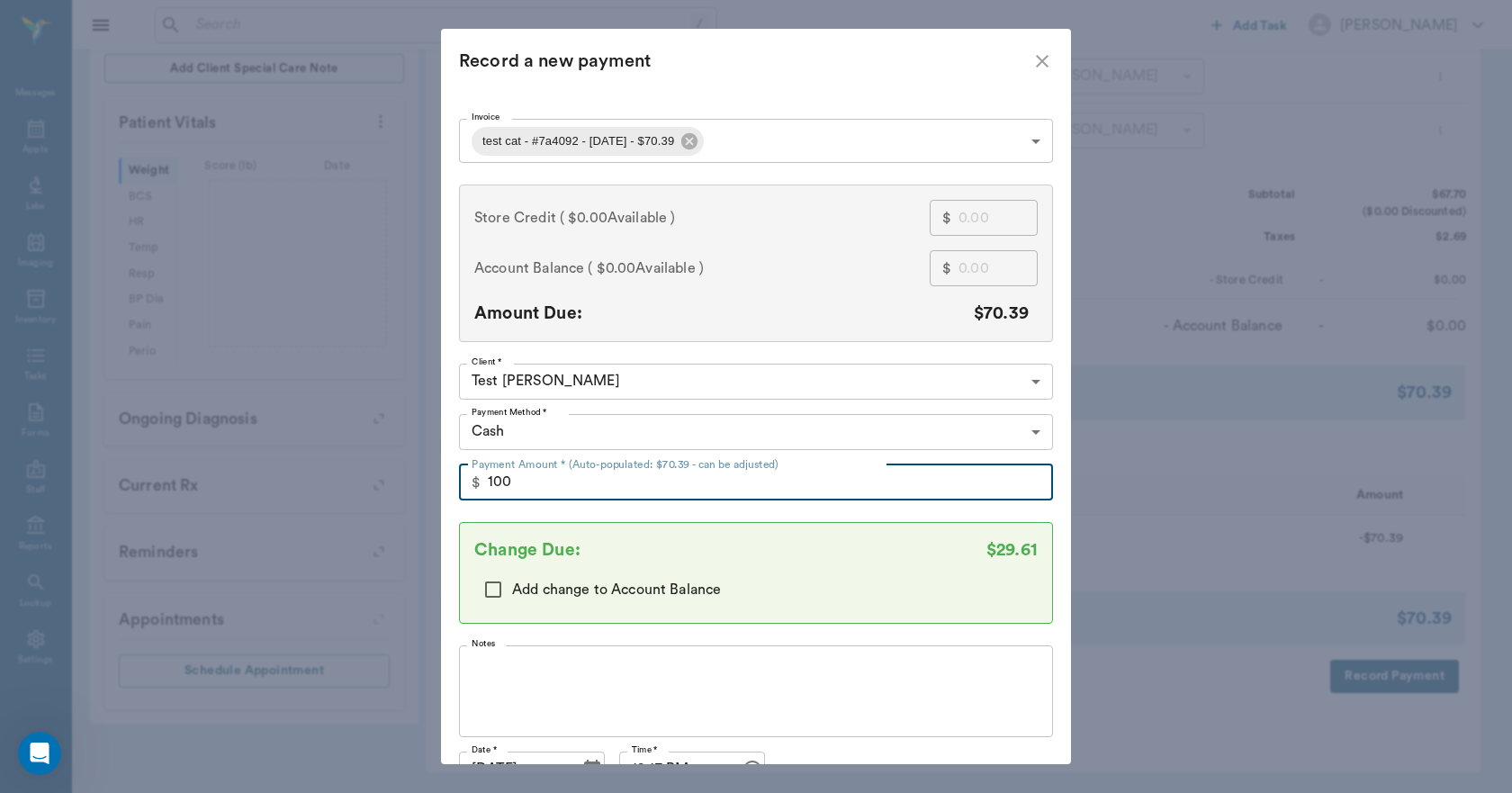
type input "100.00"
click at [1035, 55] on icon "close" at bounding box center [1042, 61] width 21 height 21
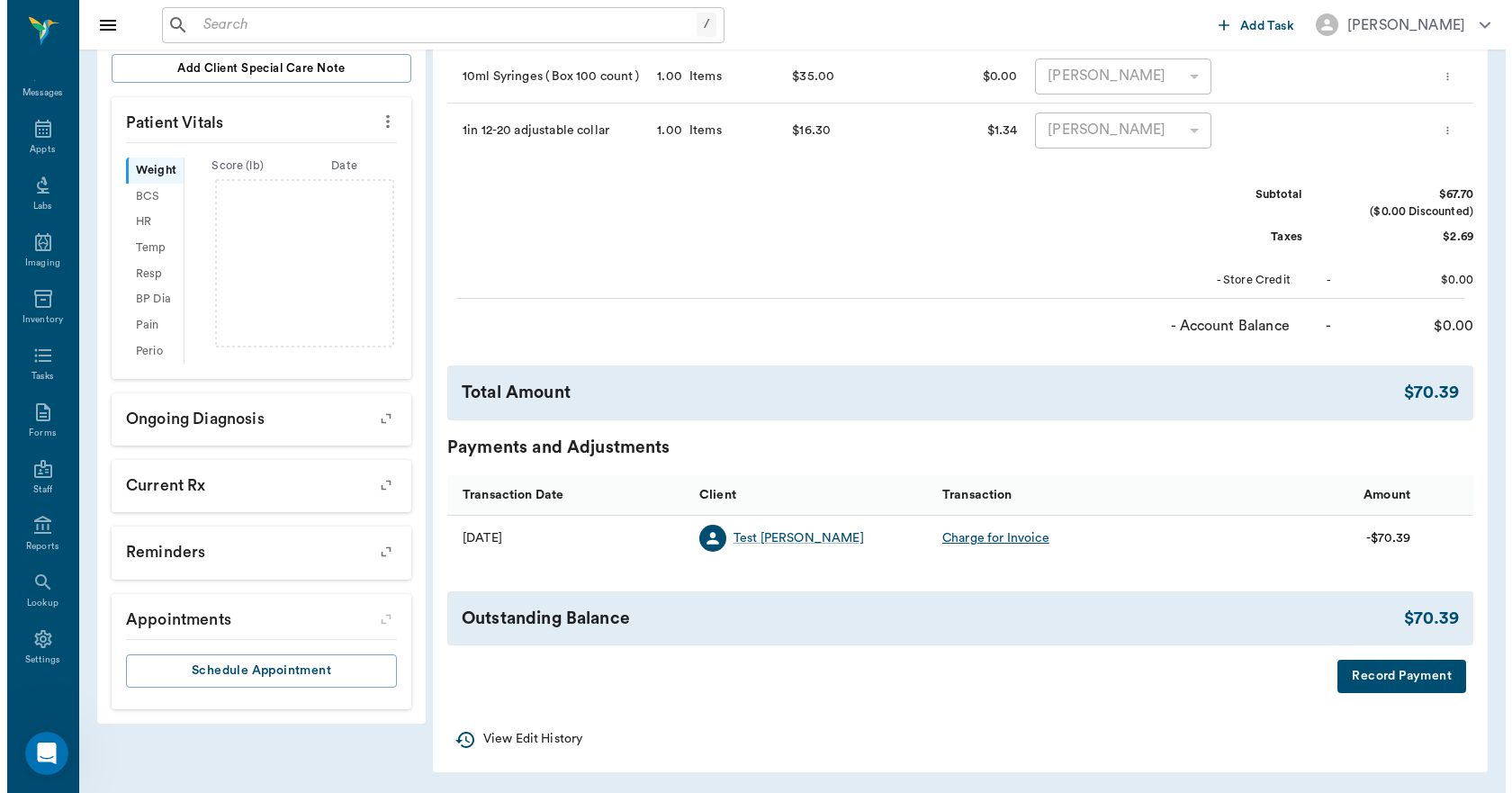
scroll to position [0, 0]
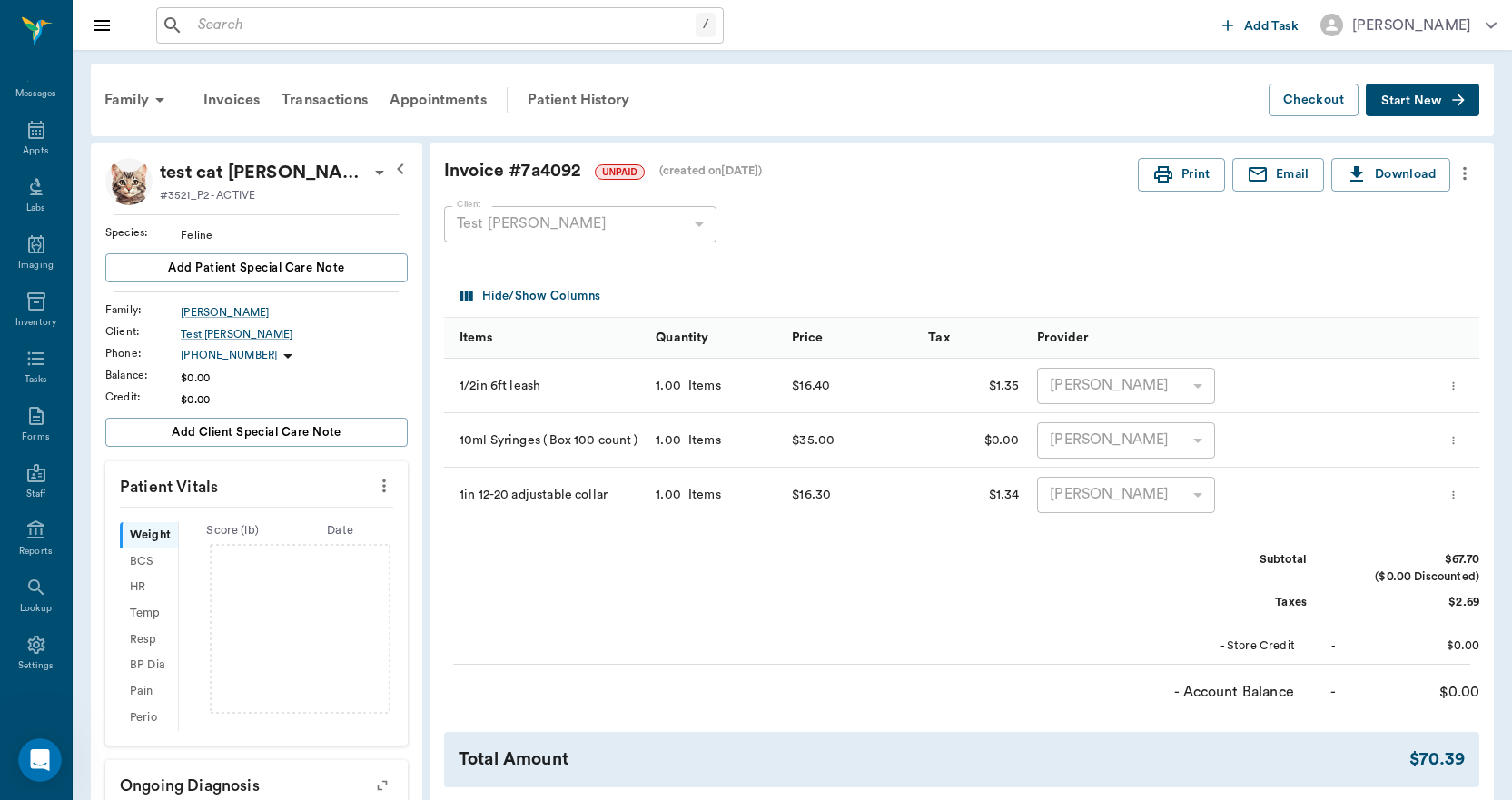
click at [1467, 181] on icon "more" at bounding box center [1464, 174] width 20 height 22
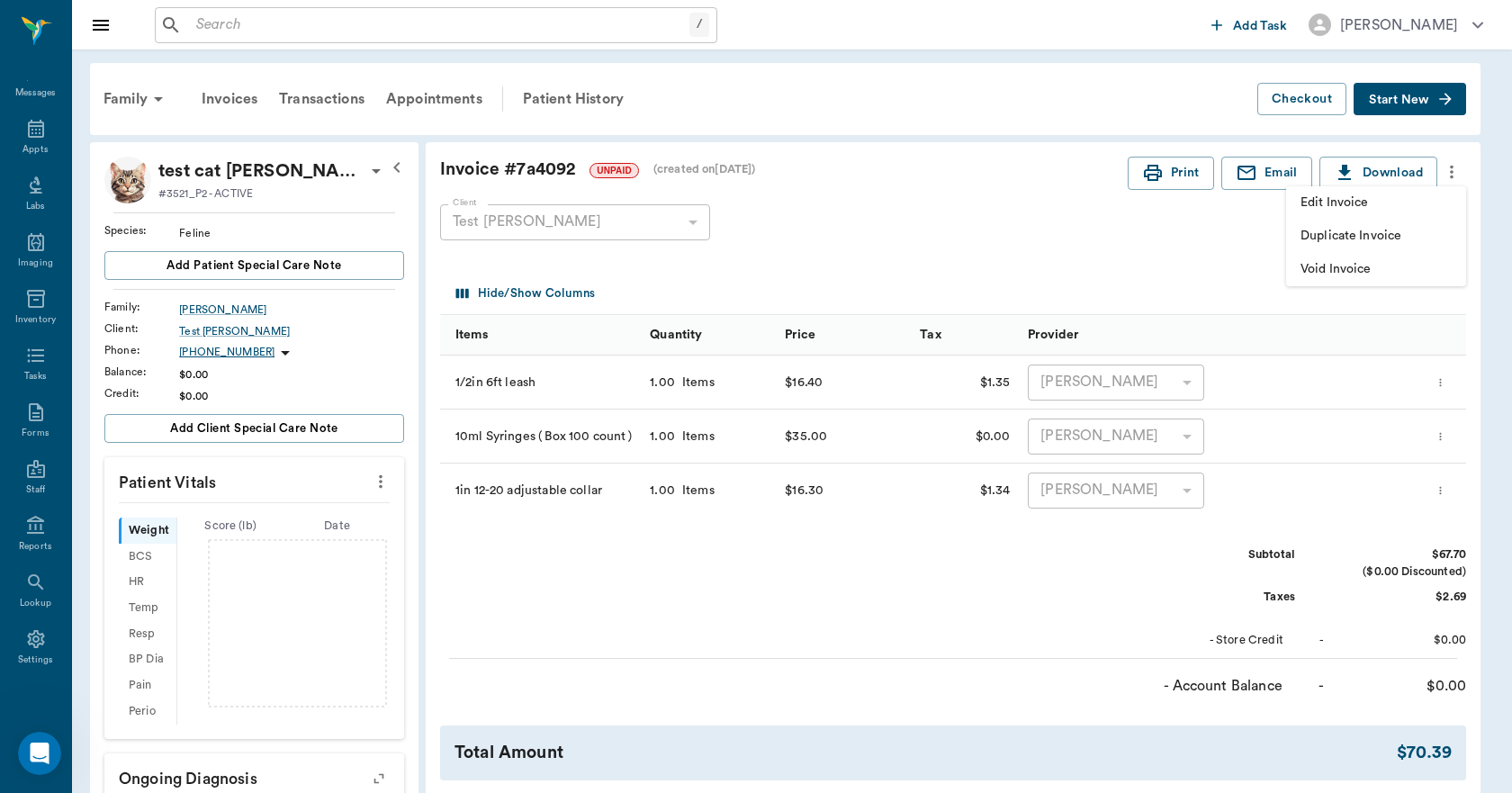
click at [1333, 271] on span "Void Invoice" at bounding box center [1375, 269] width 151 height 18
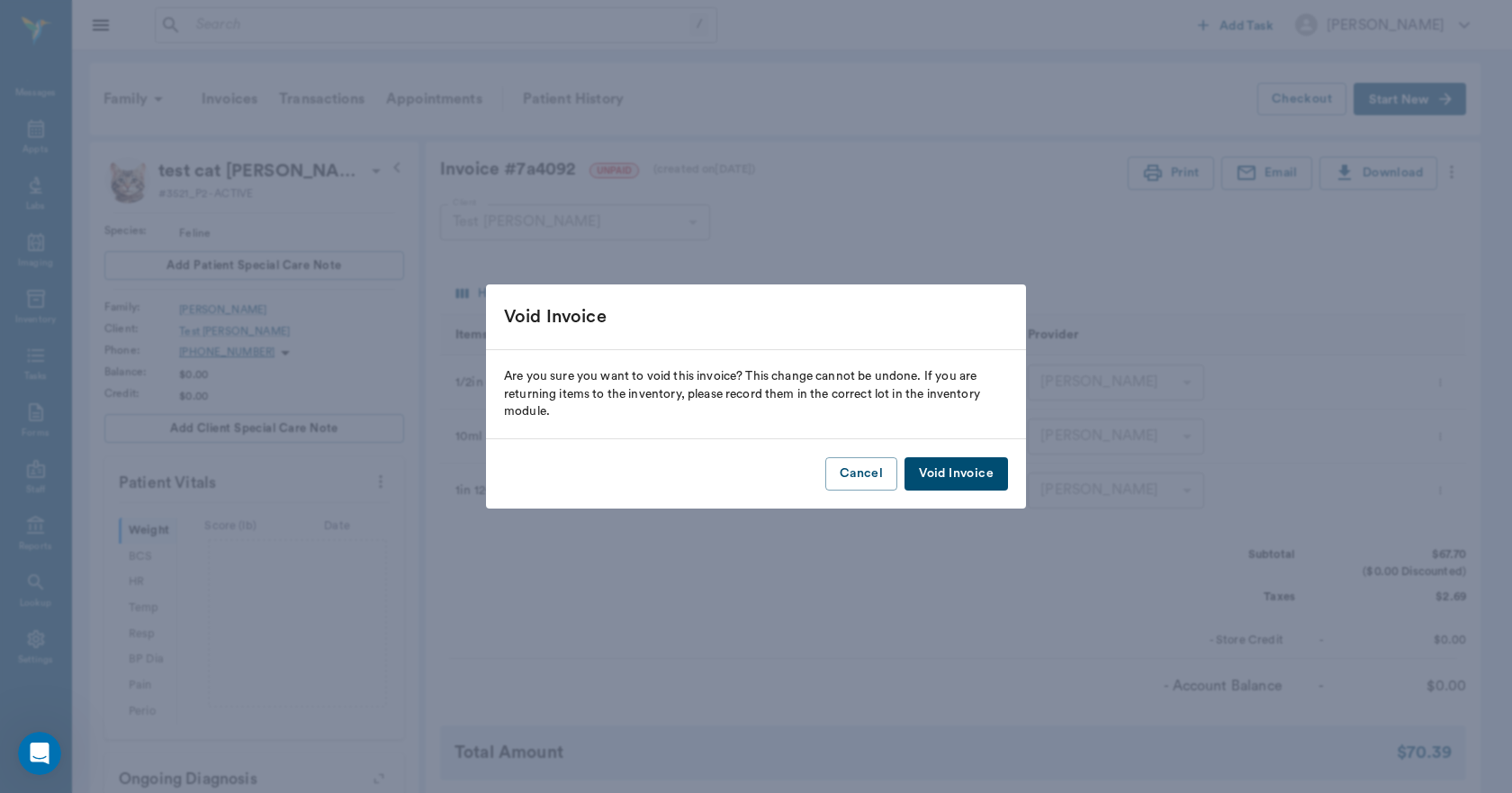
click at [984, 478] on button "Void Invoice" at bounding box center [955, 474] width 103 height 33
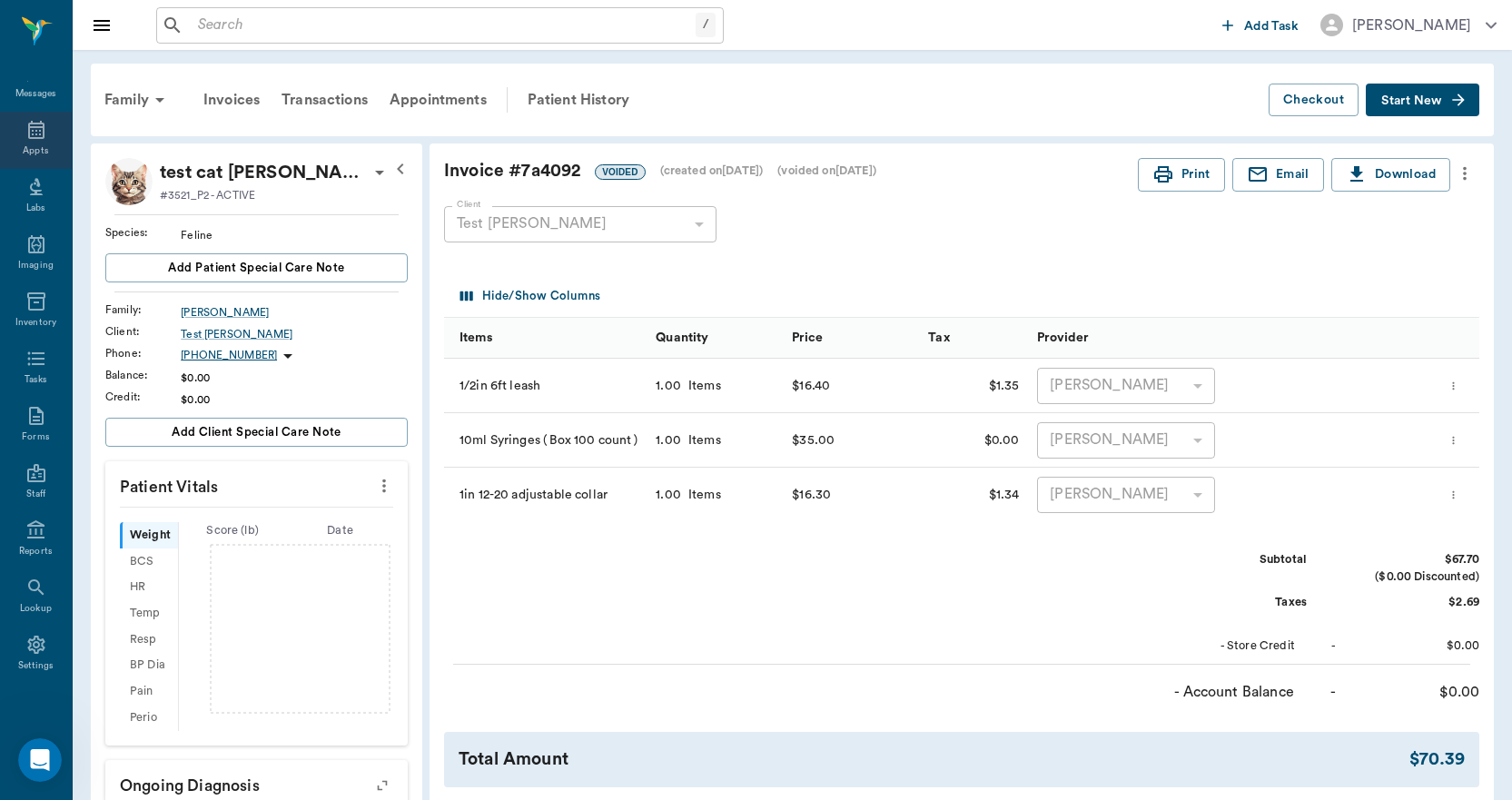
click at [39, 149] on div "Appts" at bounding box center [35, 151] width 26 height 14
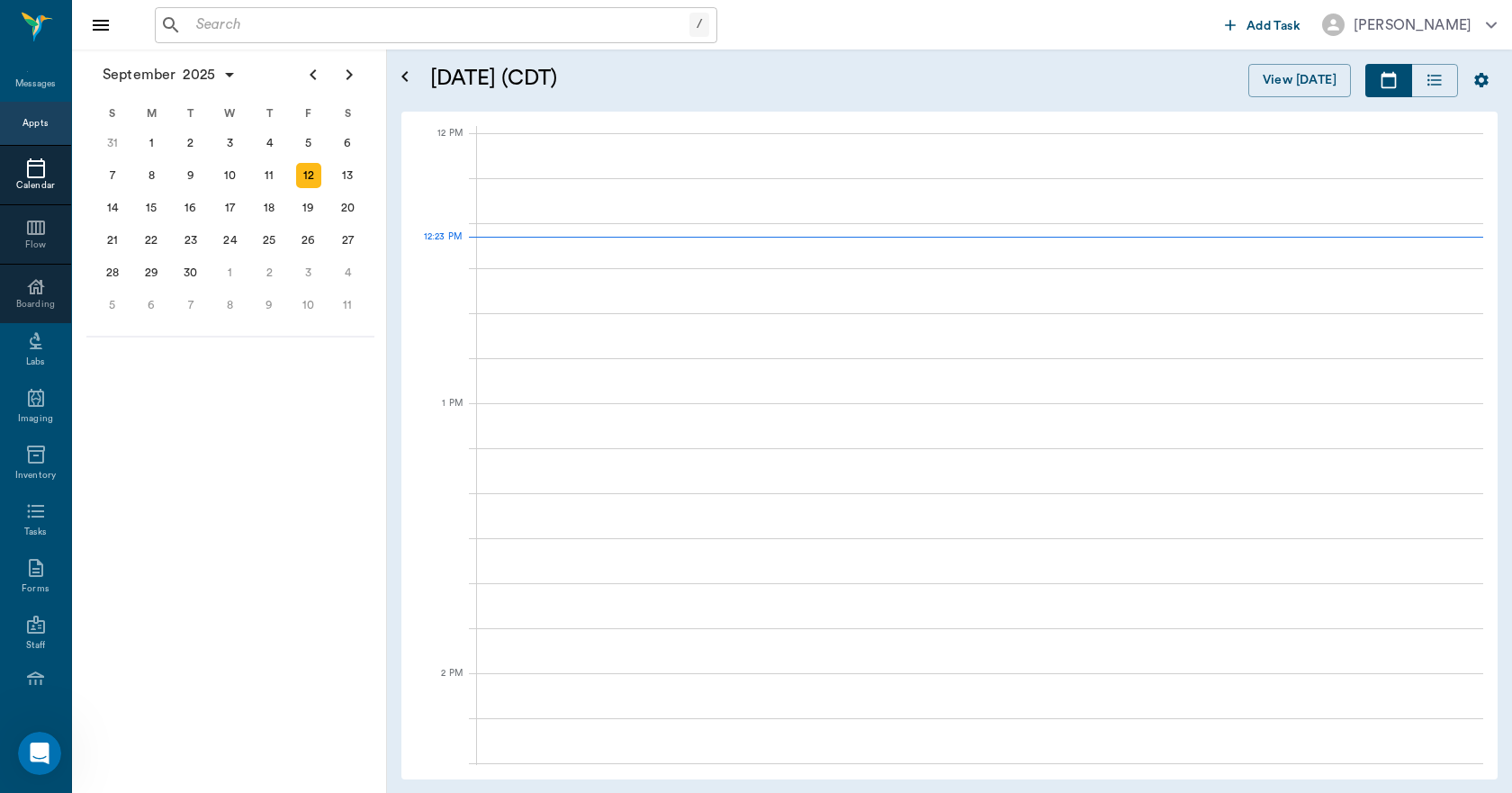
scroll to position [1080, 0]
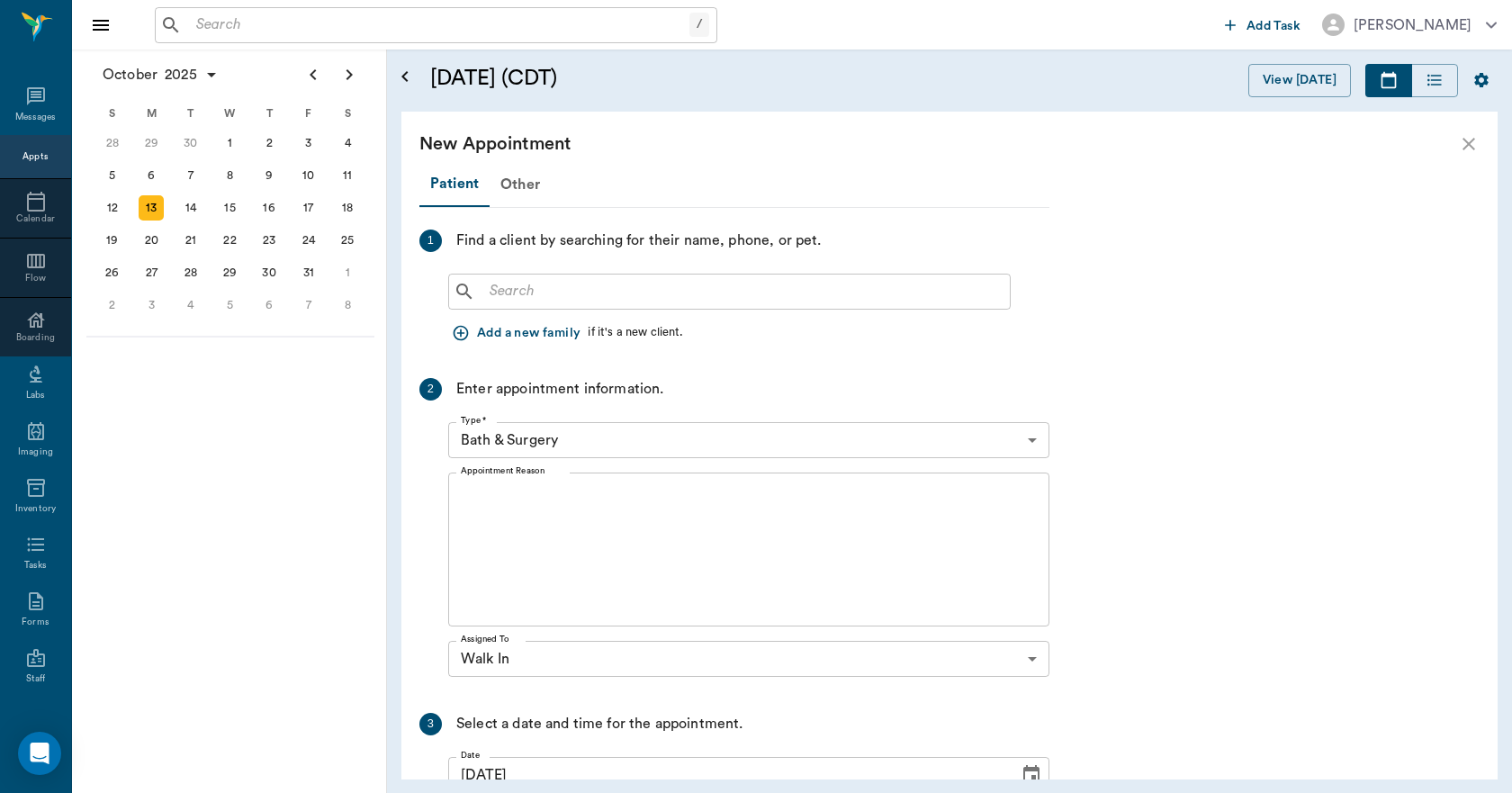
scroll to position [540, 0]
click at [1475, 144] on icon "close" at bounding box center [1468, 144] width 21 height 21
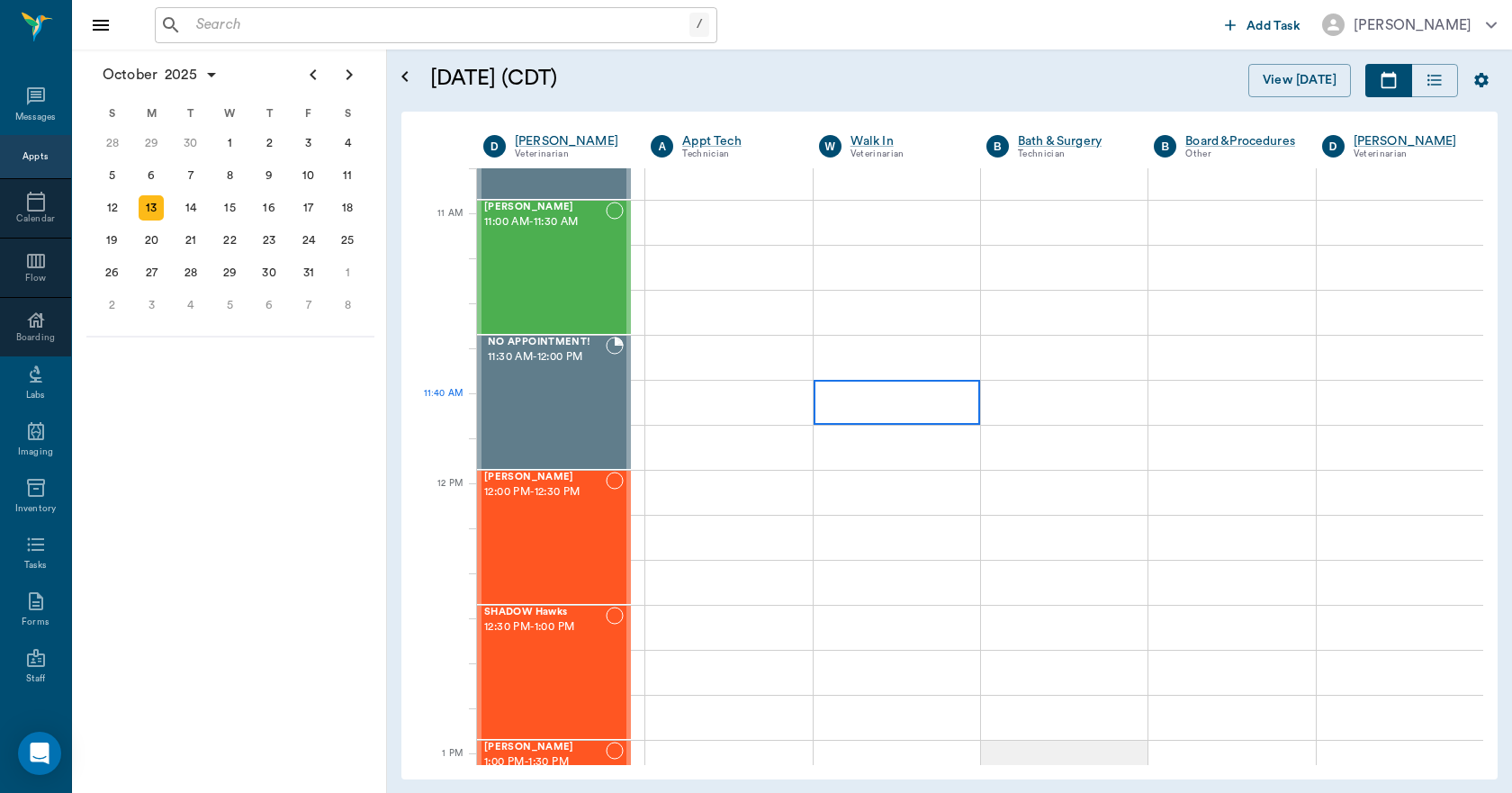
scroll to position [810, 0]
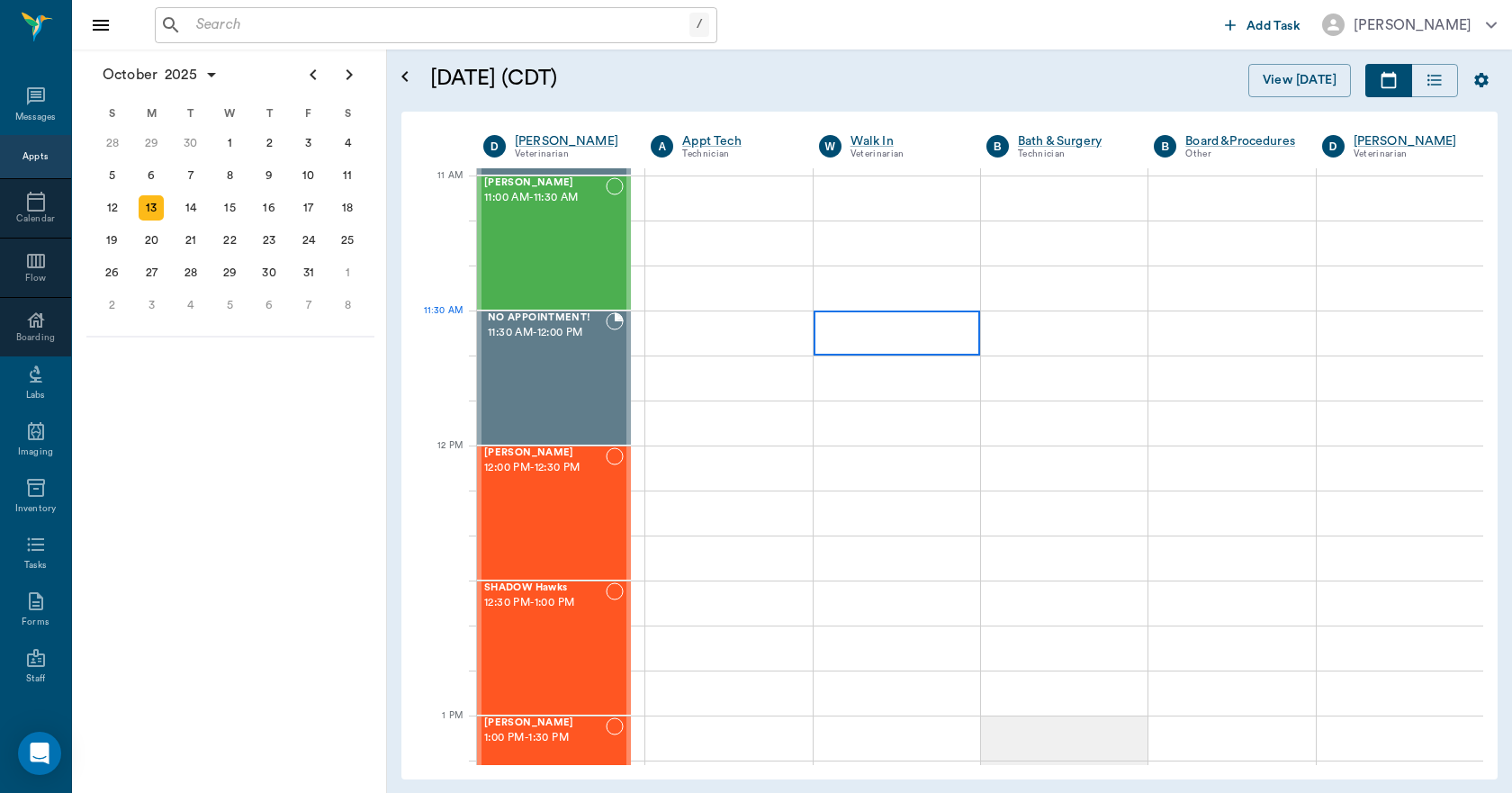
click at [879, 337] on div at bounding box center [896, 333] width 166 height 45
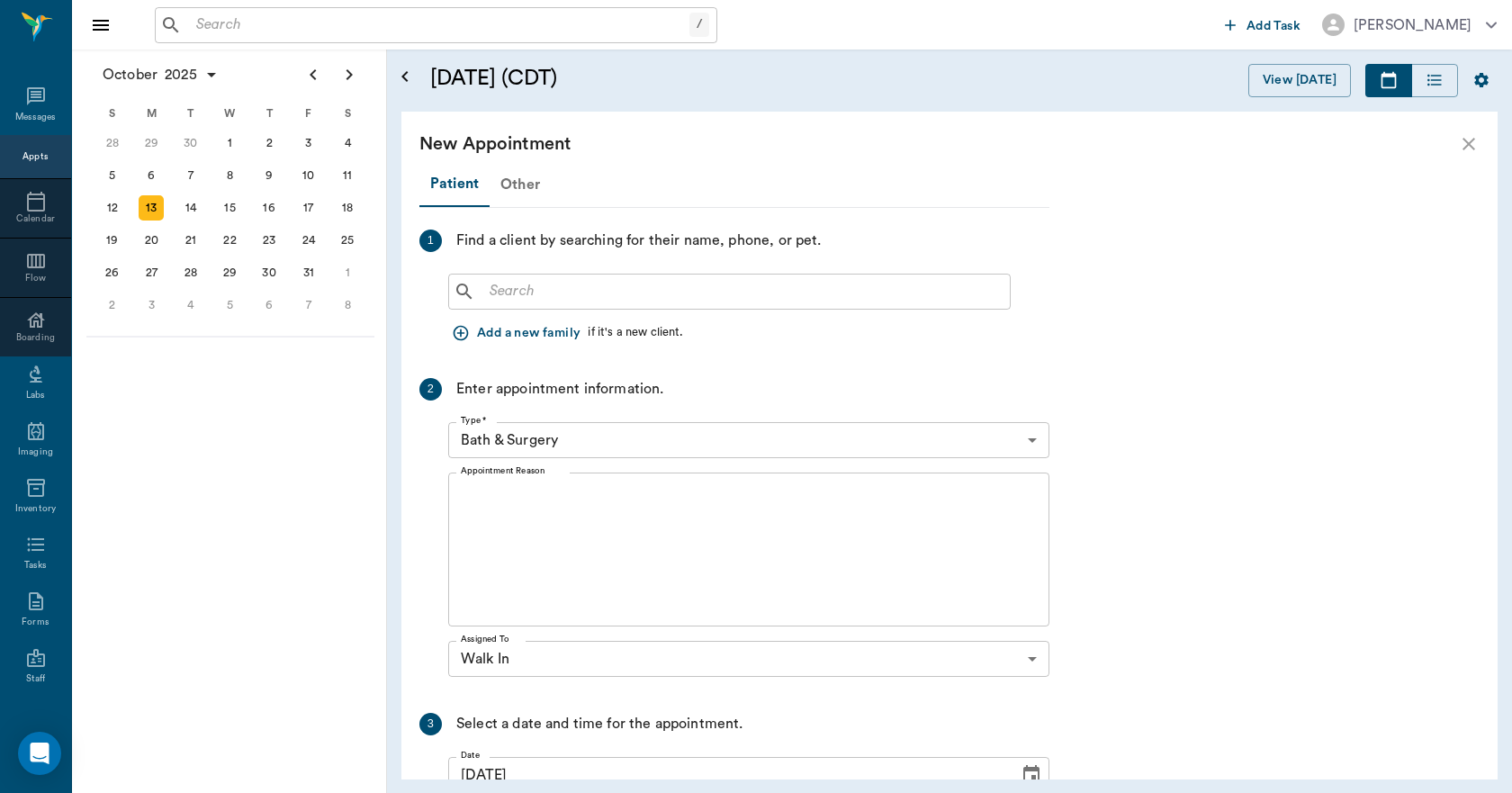
click at [528, 180] on div "Other" at bounding box center [520, 184] width 61 height 43
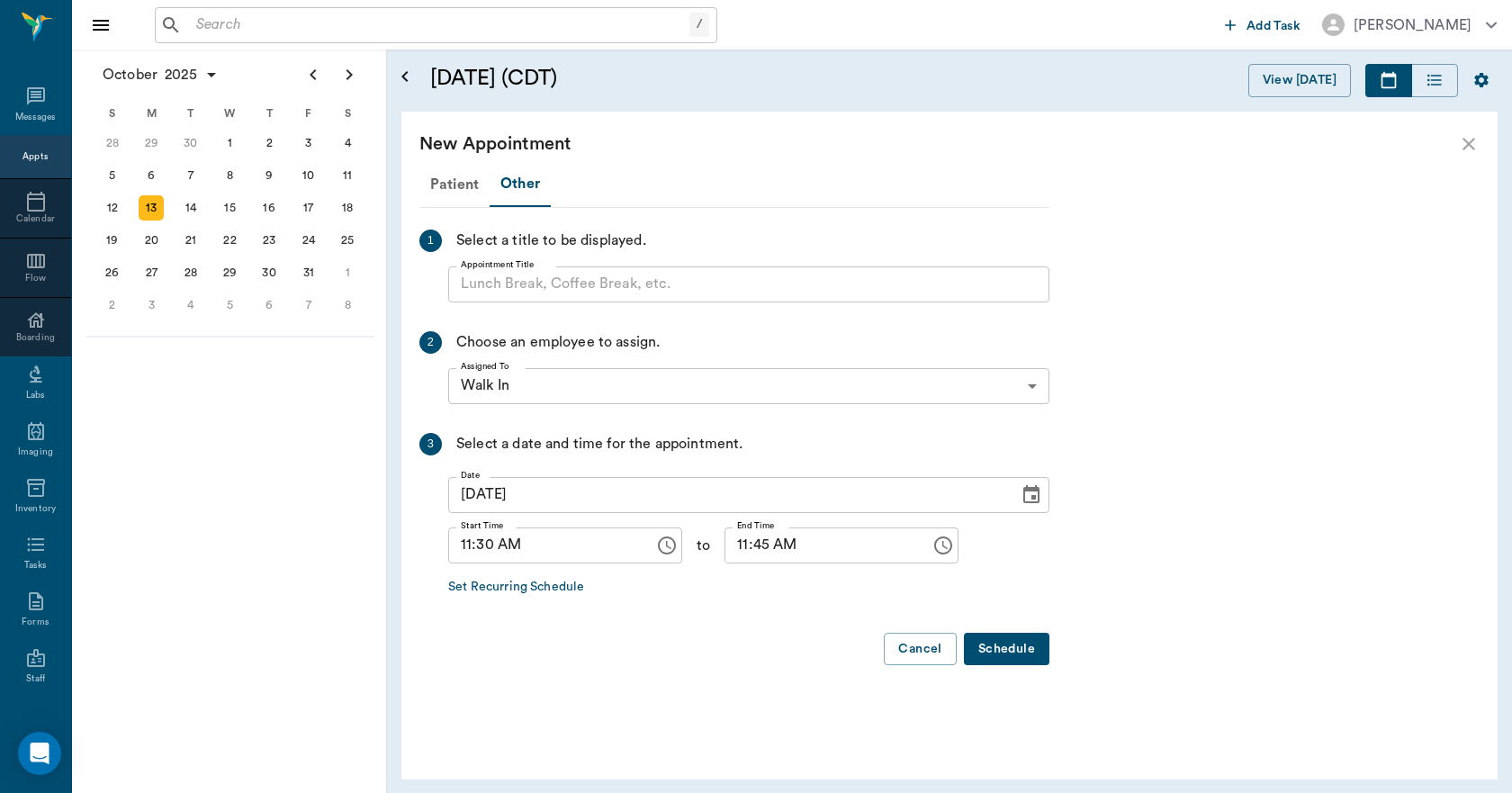
click at [515, 279] on input "Appointment Title" at bounding box center [749, 284] width 601 height 36
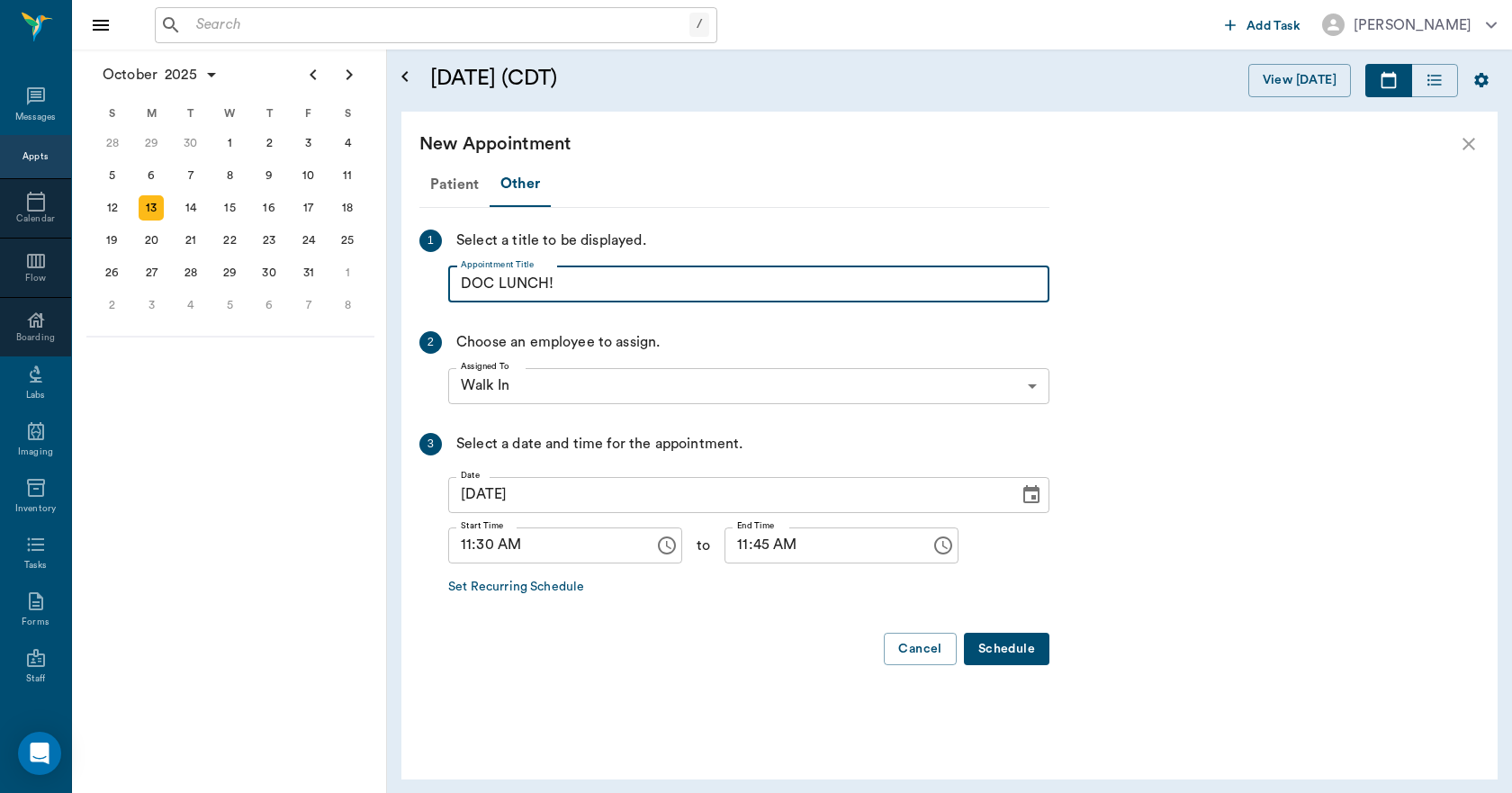
type input "DOC LUNCH!"
click at [724, 550] on input "11:45 AM" at bounding box center [820, 545] width 194 height 36
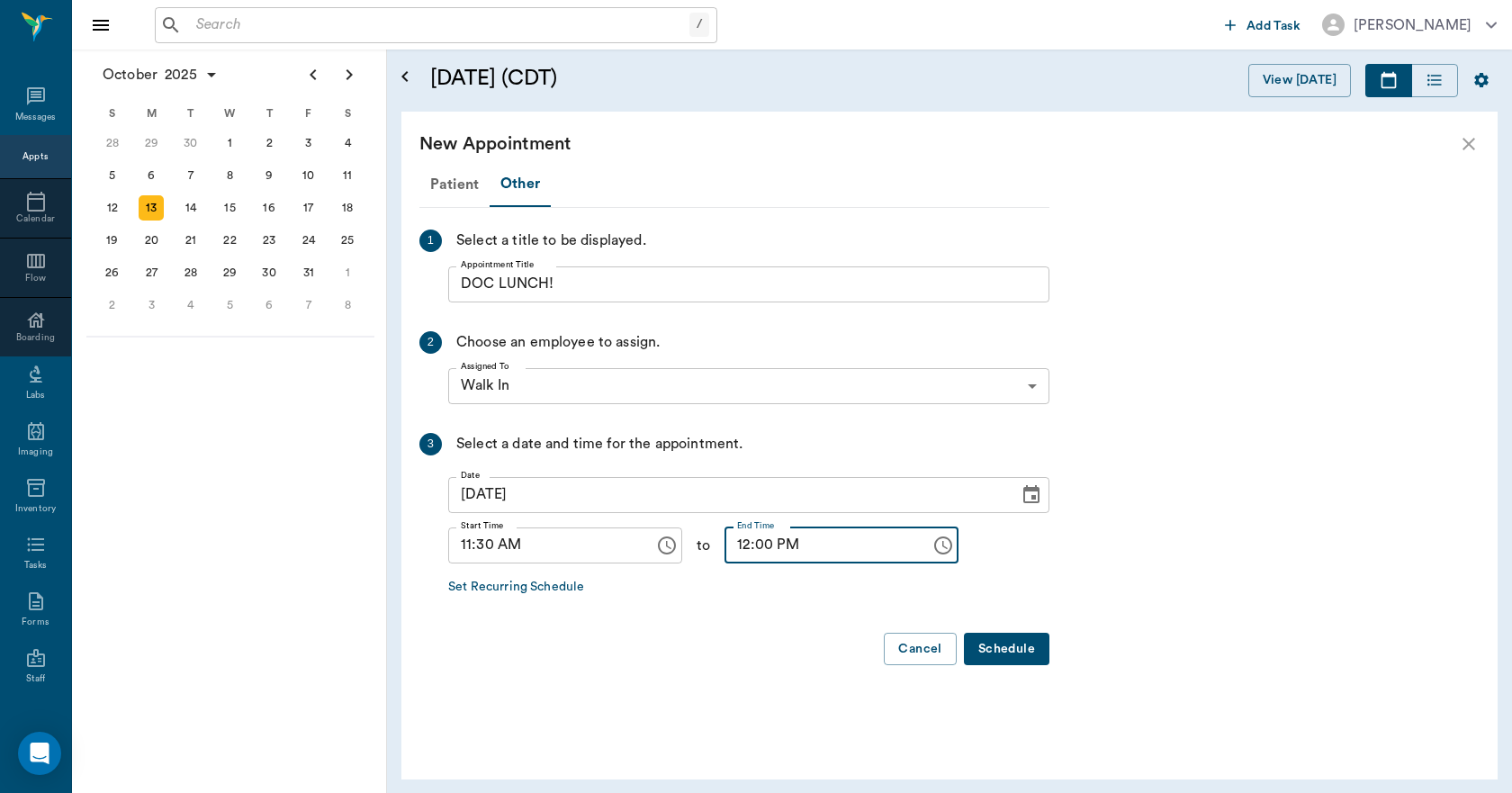
type input "12:00 PM"
click at [1018, 646] on button "Schedule" at bounding box center [1006, 649] width 86 height 33
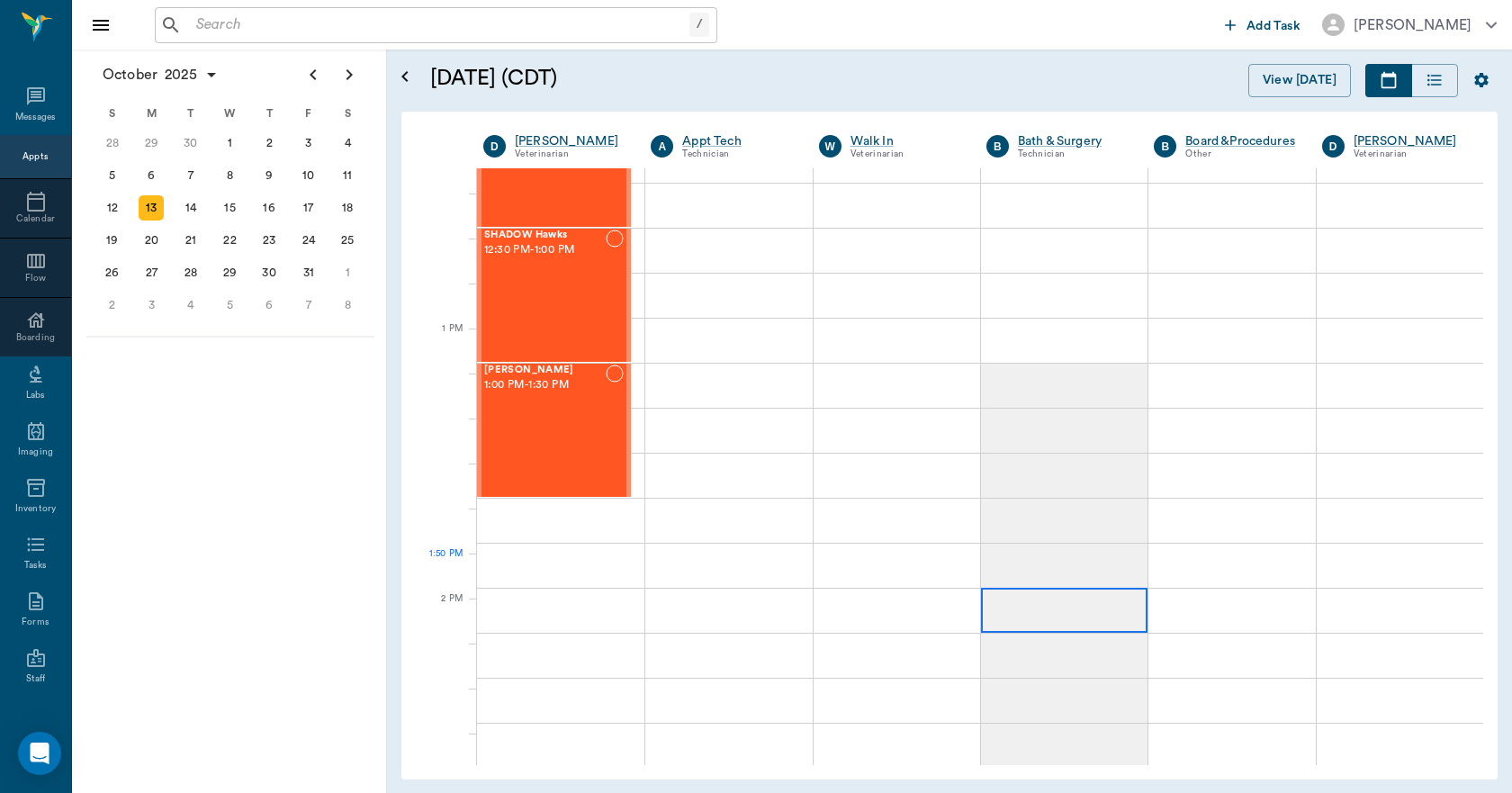
scroll to position [1260, 0]
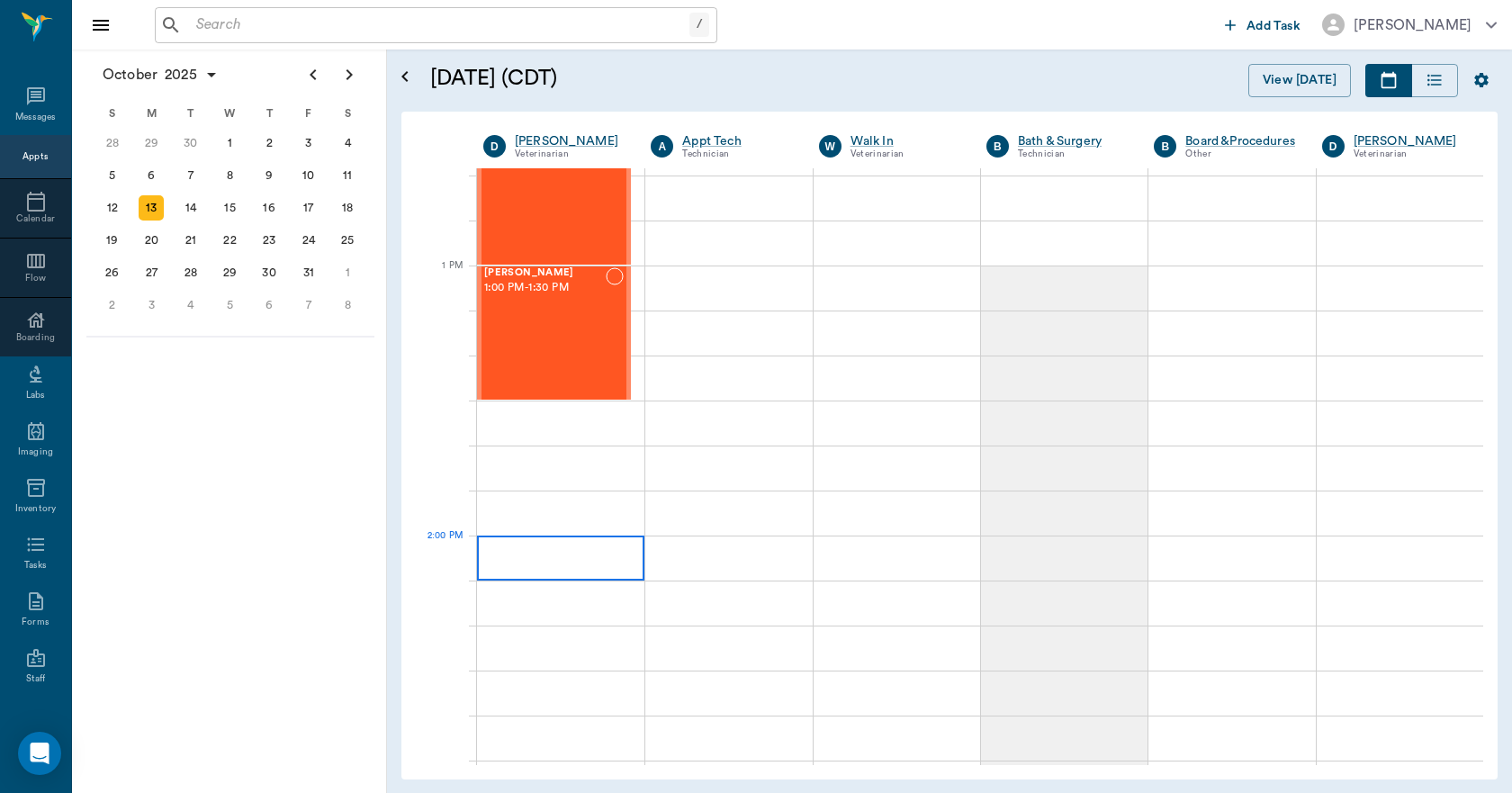
click at [615, 559] on div at bounding box center [560, 558] width 167 height 45
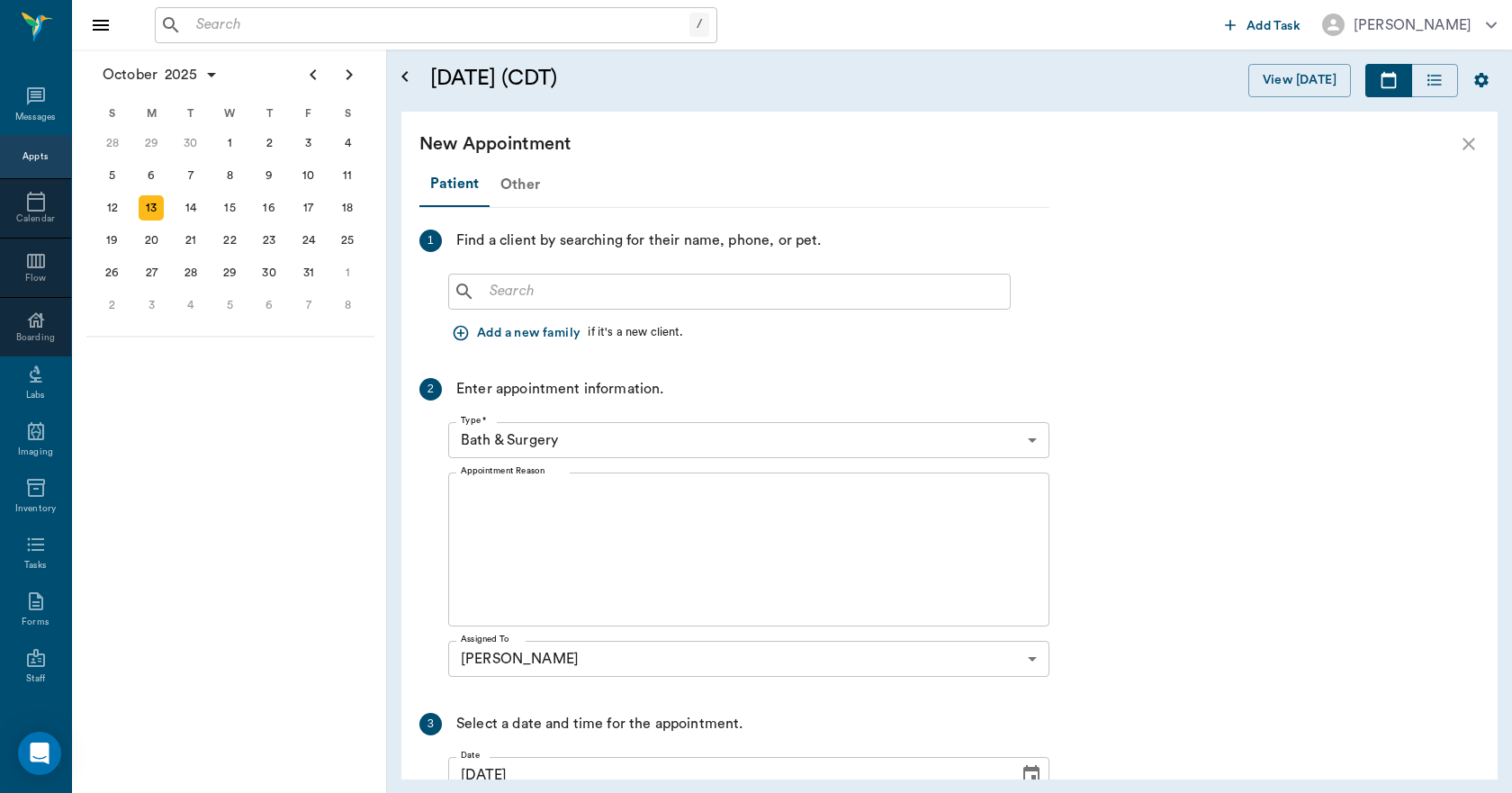
click at [524, 187] on div "Other" at bounding box center [520, 184] width 61 height 43
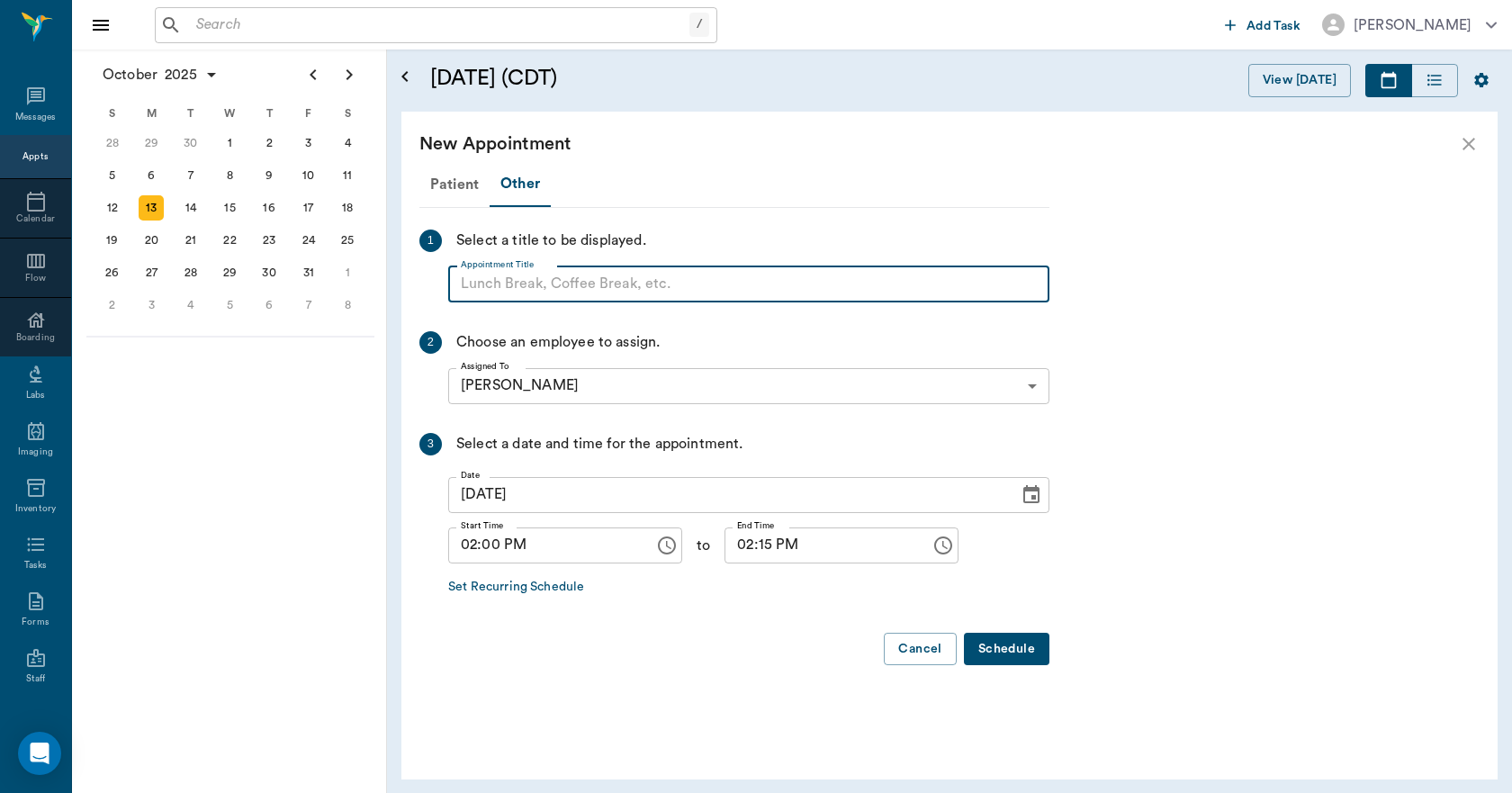
paste input "NO APPOINTMENT! EMERGENCY ONLY!"
type input "NO APPOINTMENT!"
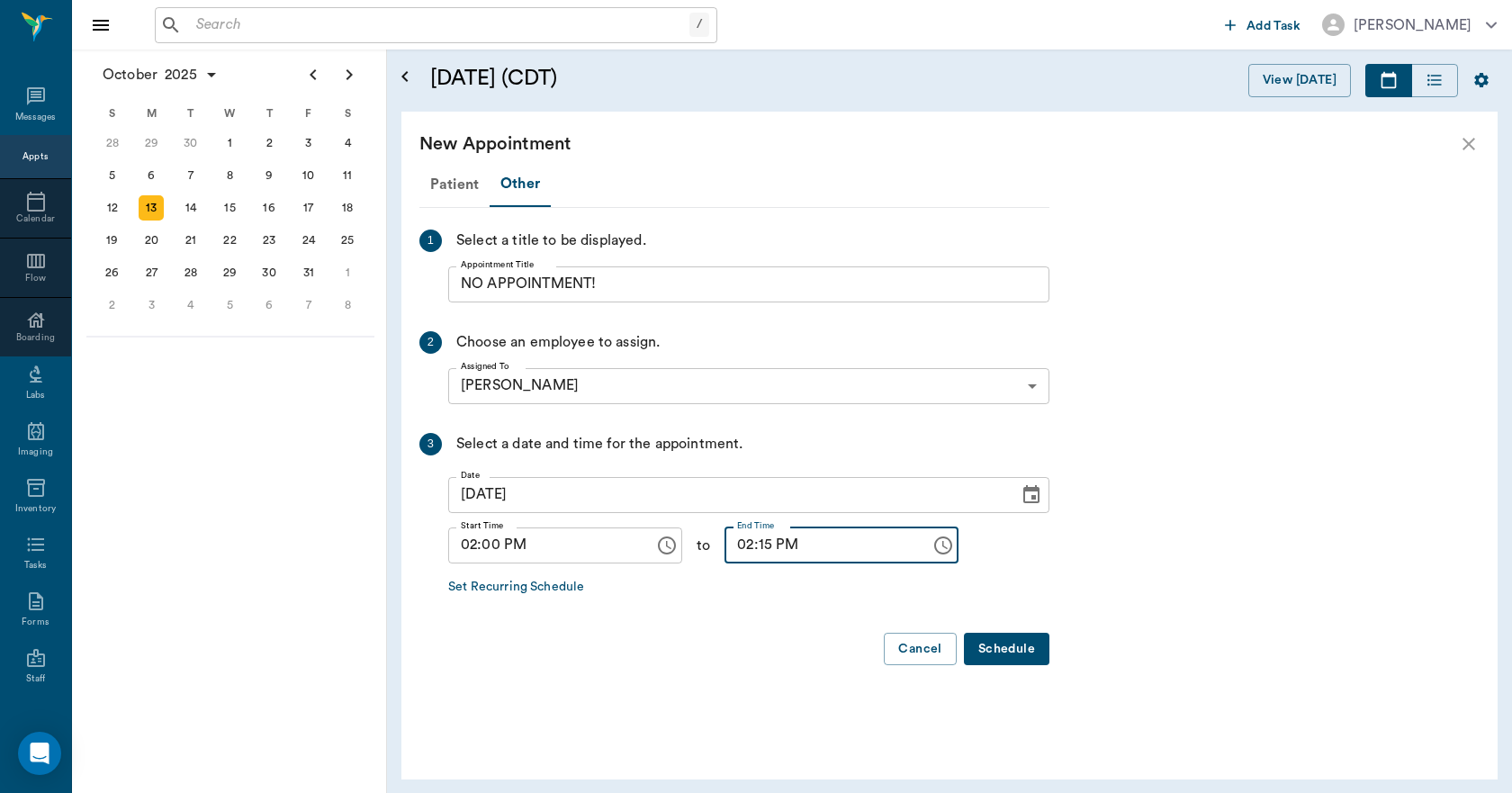
click at [743, 550] on input "02:15 PM" at bounding box center [820, 545] width 194 height 36
type input "02:30 PM"
click at [1007, 646] on button "Schedule" at bounding box center [1006, 649] width 86 height 33
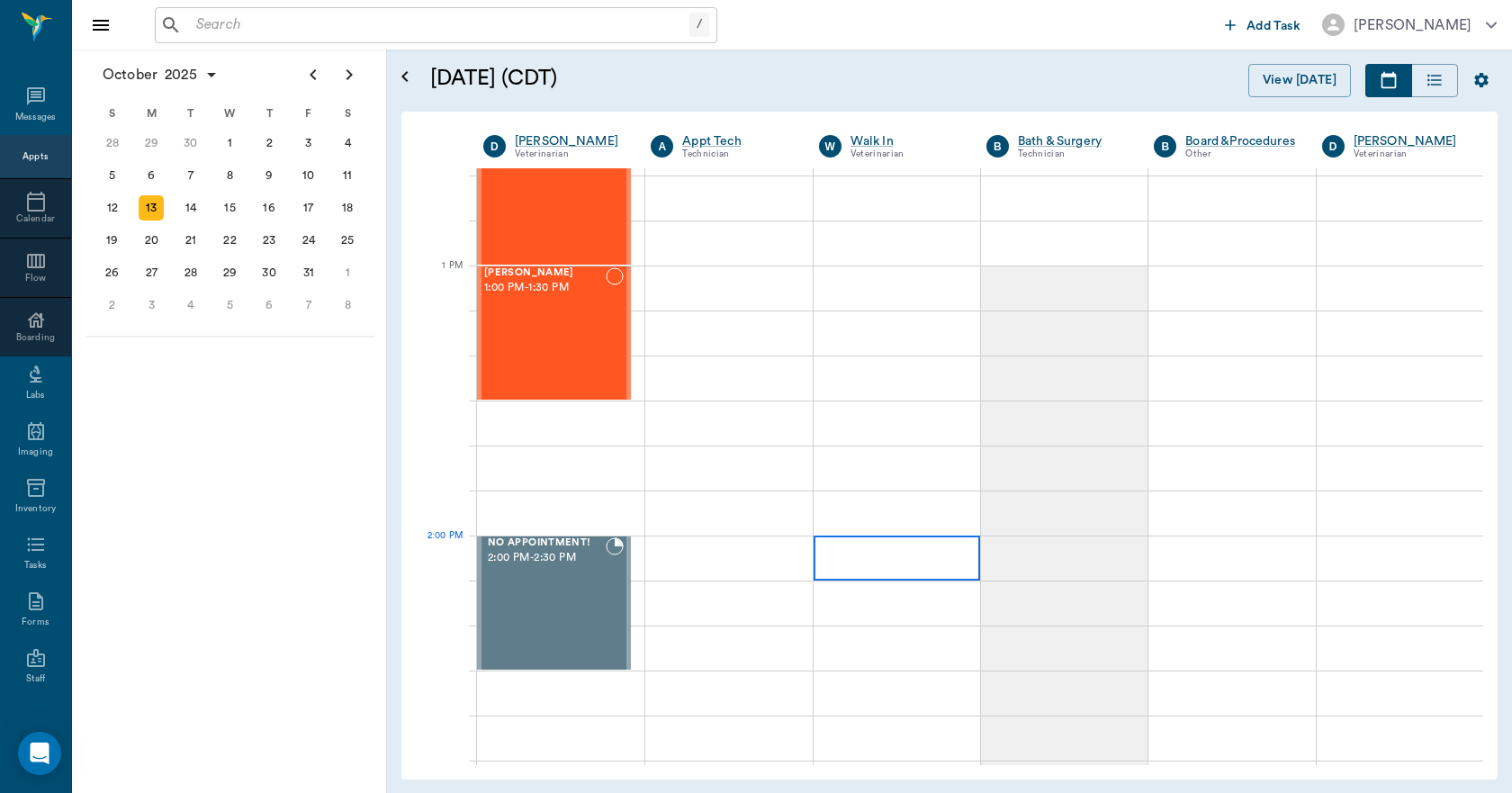
click at [884, 564] on div at bounding box center [896, 558] width 166 height 45
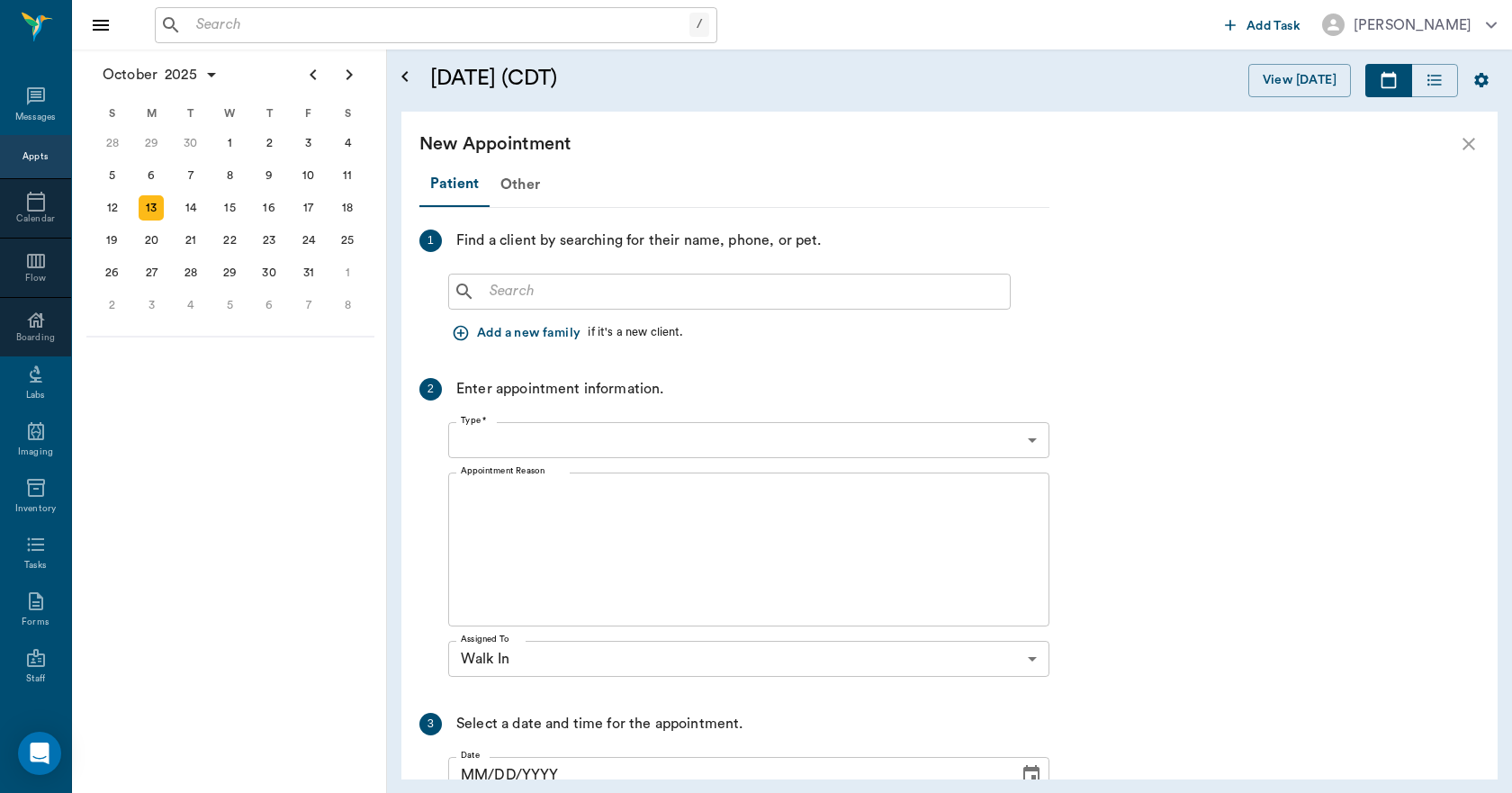
type input "[DATE]"
type input "02:00 PM"
type input "02:15 PM"
click at [525, 185] on div "Other" at bounding box center [520, 184] width 61 height 43
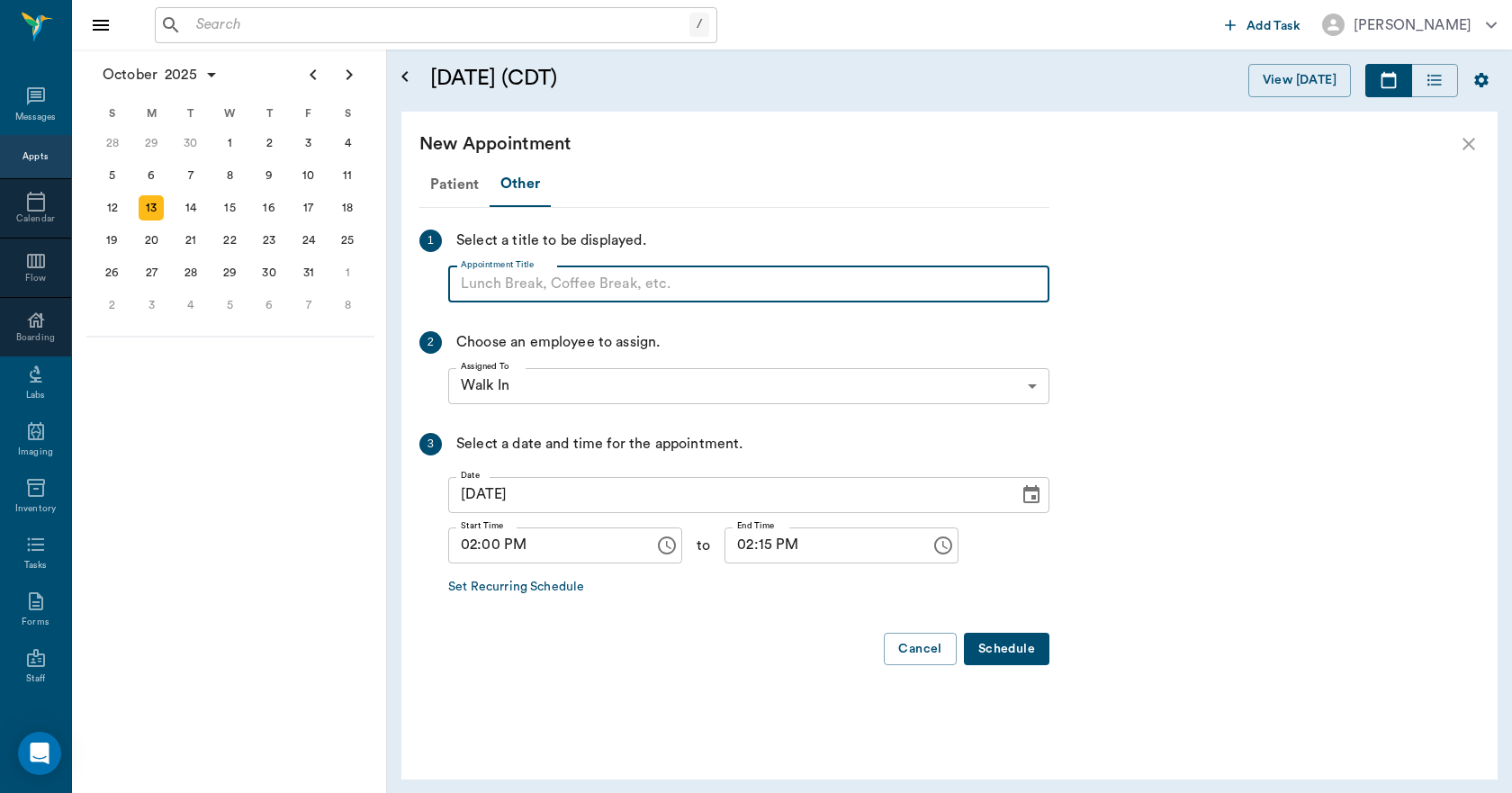
paste input "NO APPOINTMENT! EMERGENCY ONLY!"
type input "NO APPOINTMENT!"
click at [755, 549] on input "02:15 PM" at bounding box center [820, 545] width 194 height 36
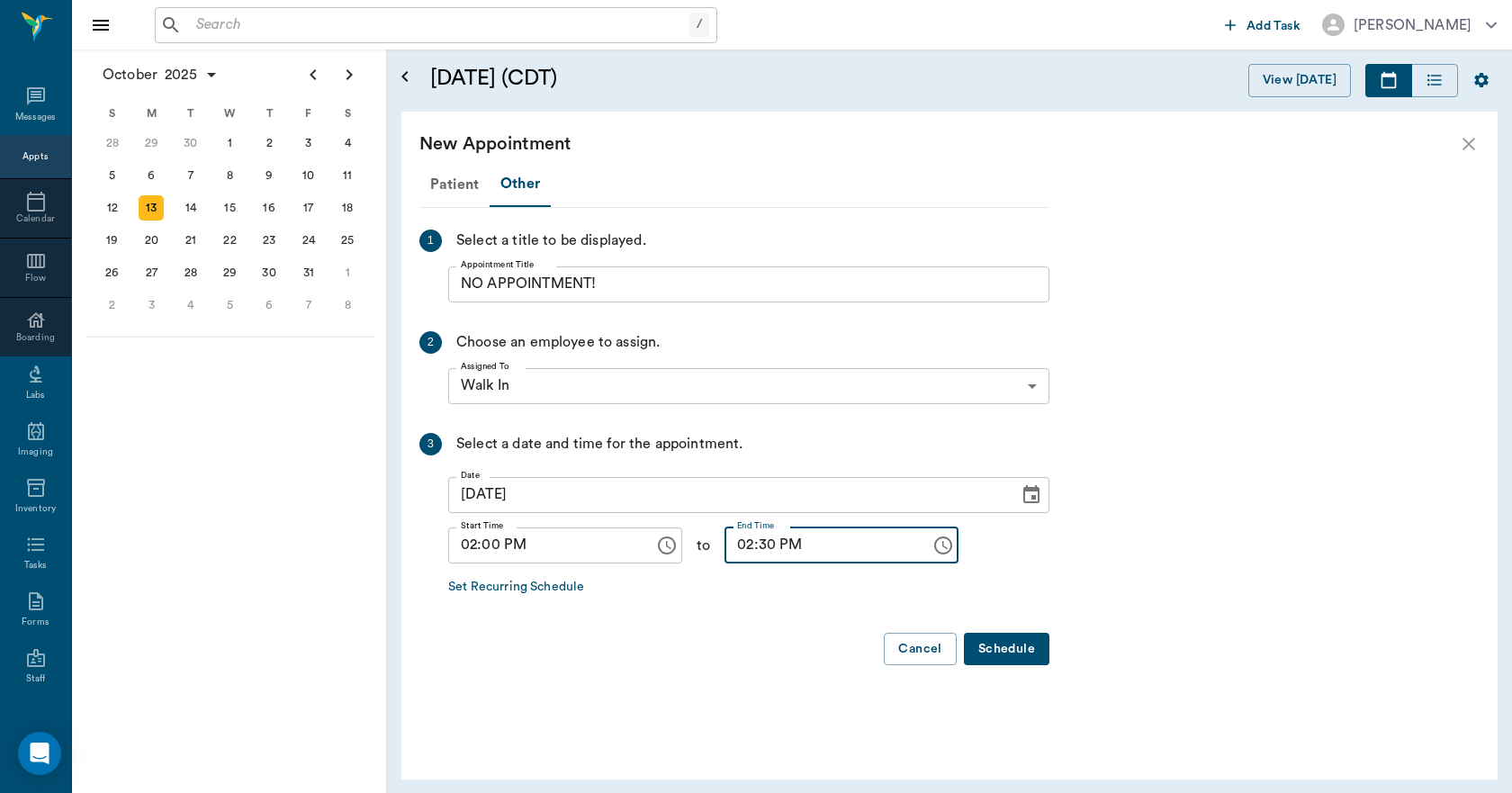
type input "02:30 PM"
click at [983, 640] on button "Schedule" at bounding box center [1006, 649] width 86 height 33
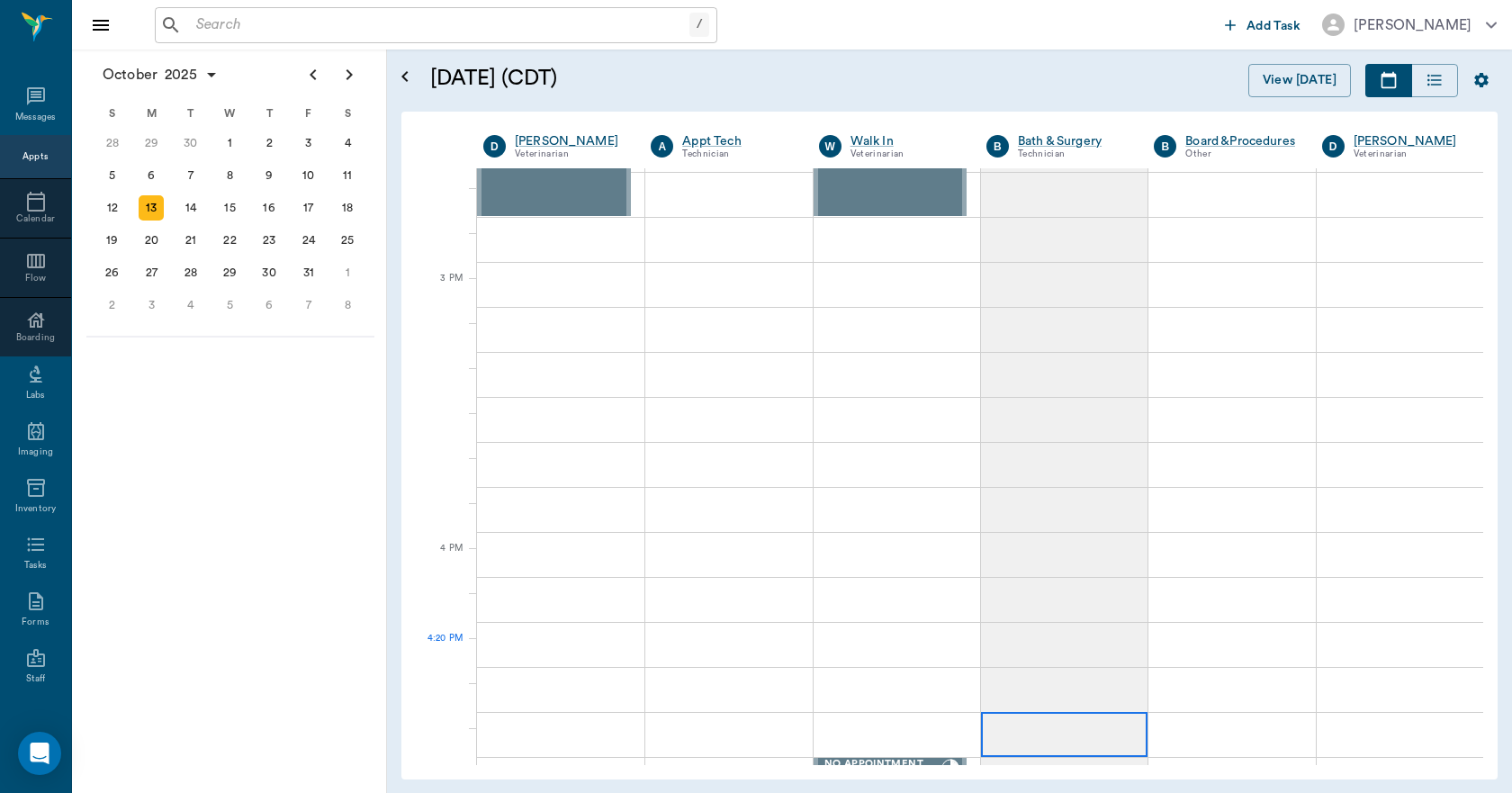
scroll to position [1799, 0]
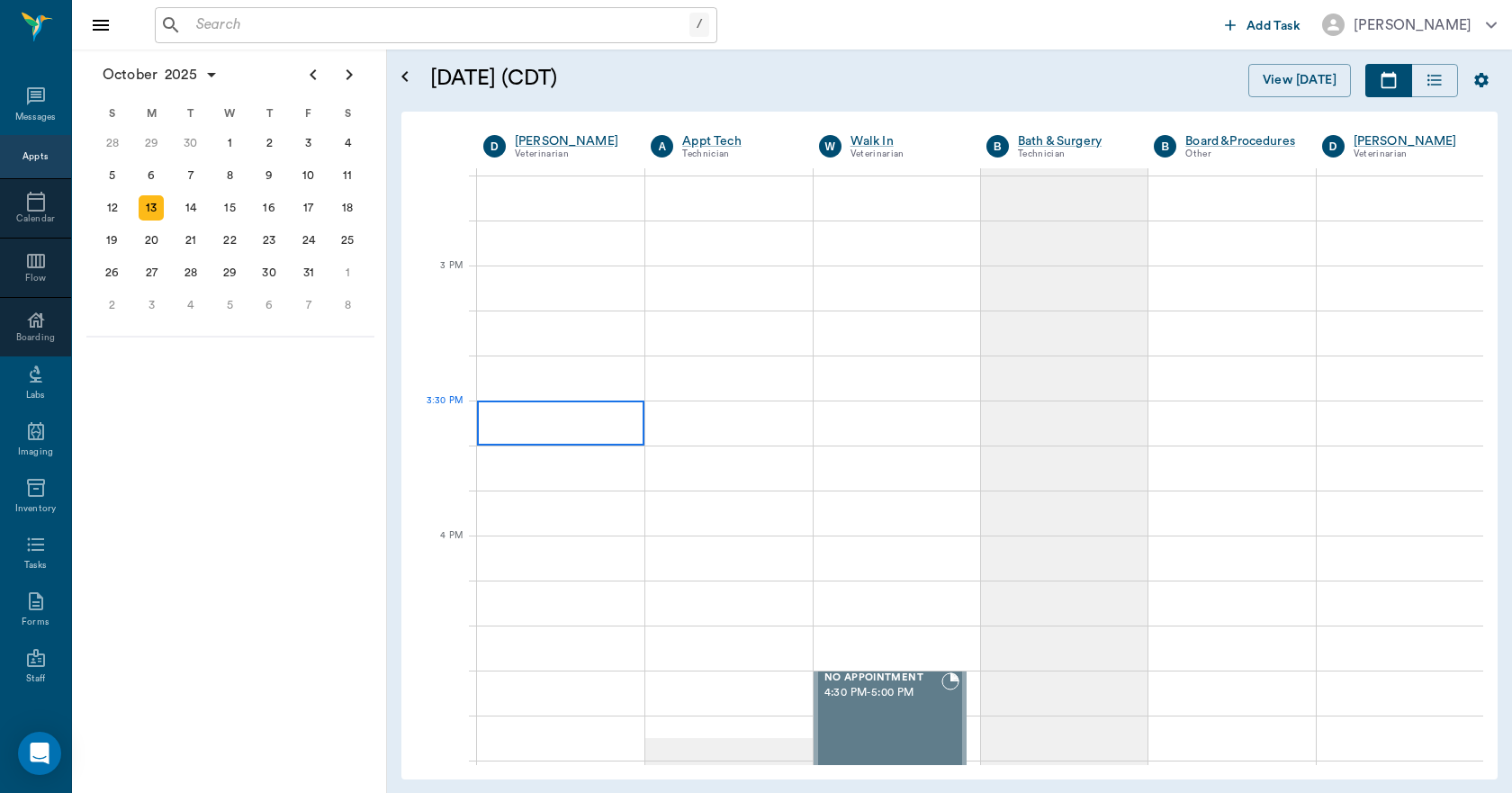
click at [594, 432] on div at bounding box center [560, 422] width 167 height 45
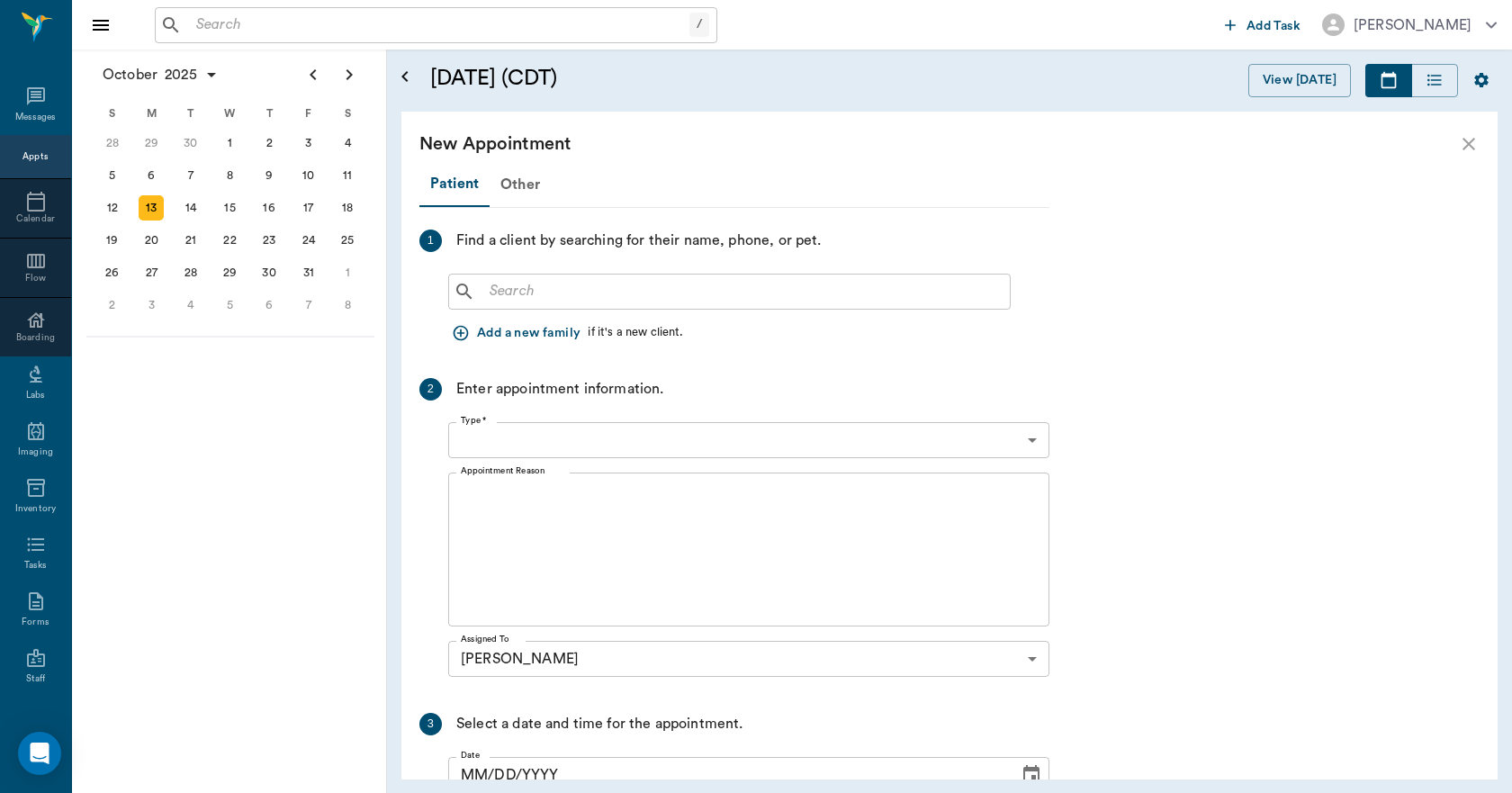
type input "[DATE]"
type input "03:30 PM"
type input "03:45 PM"
drag, startPoint x: 517, startPoint y: 165, endPoint x: 517, endPoint y: 185, distance: 20.0
click at [517, 171] on div "New Appointment" at bounding box center [949, 144] width 1096 height 65
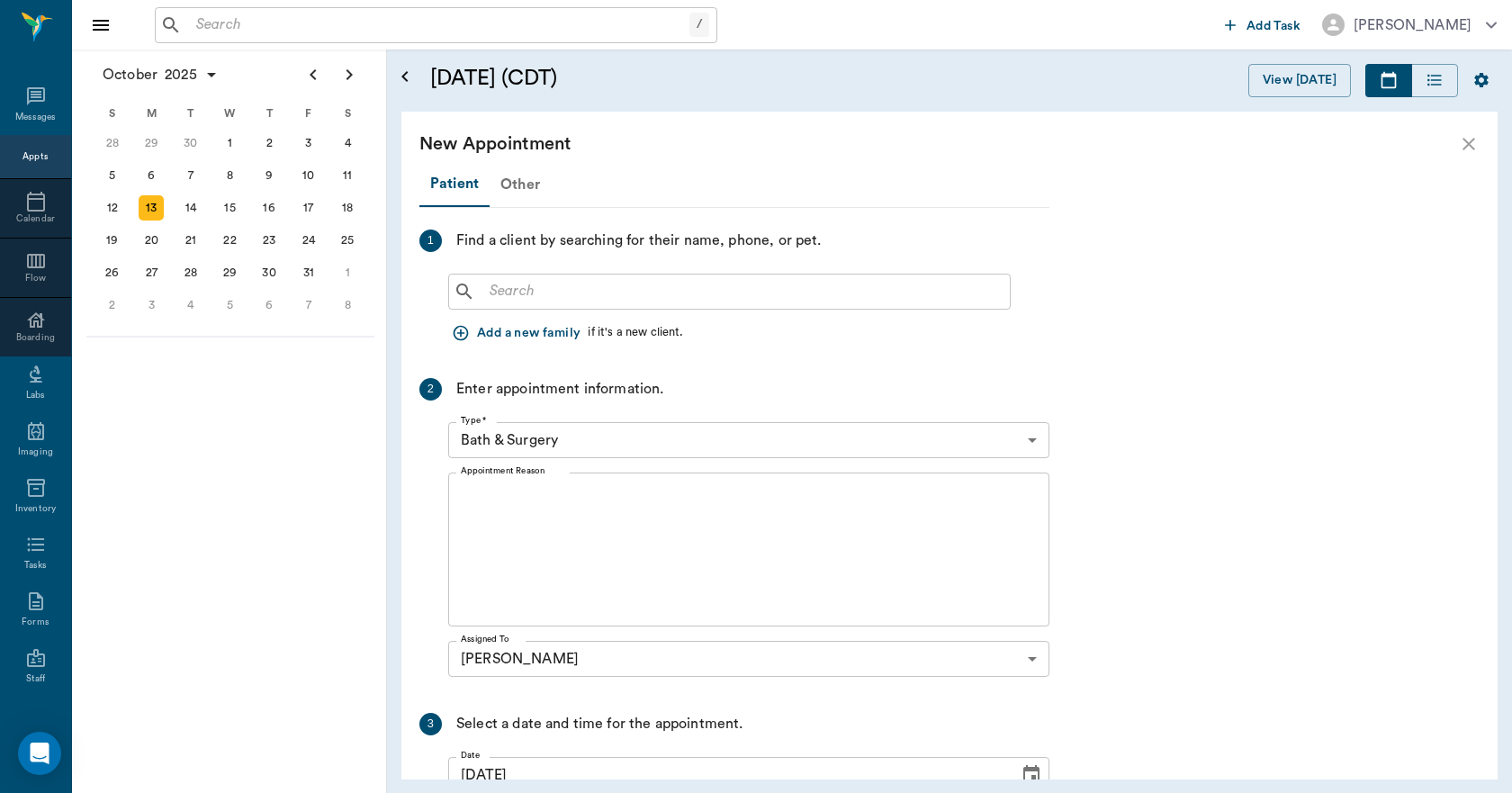
click at [517, 185] on div "Other" at bounding box center [520, 184] width 61 height 43
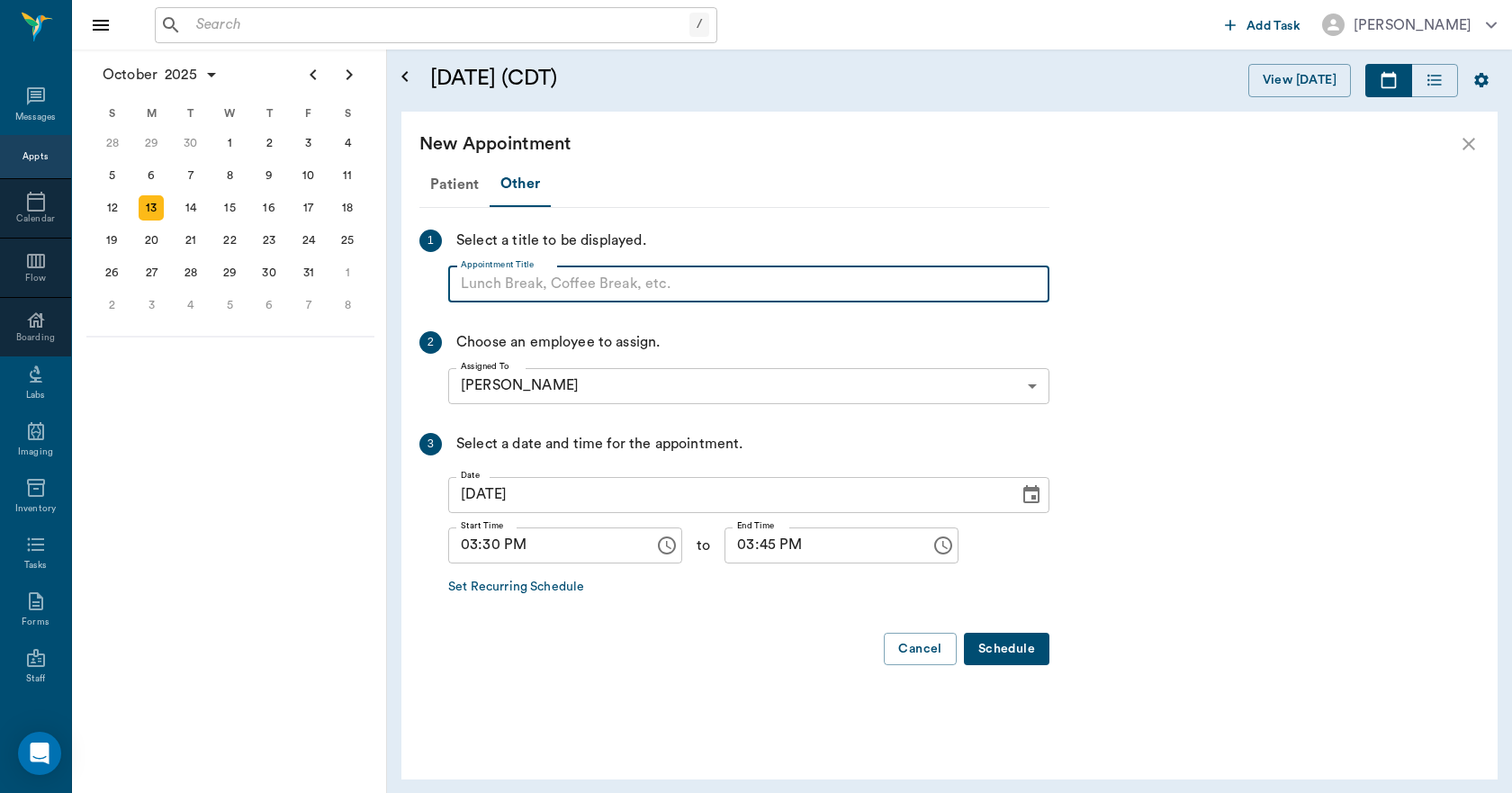
paste input "NO APPOINTMENT! EMERGENCY ONLY!"
type input "NO APPOINTMENT!"
click at [735, 548] on input "03:45 PM" at bounding box center [820, 545] width 194 height 36
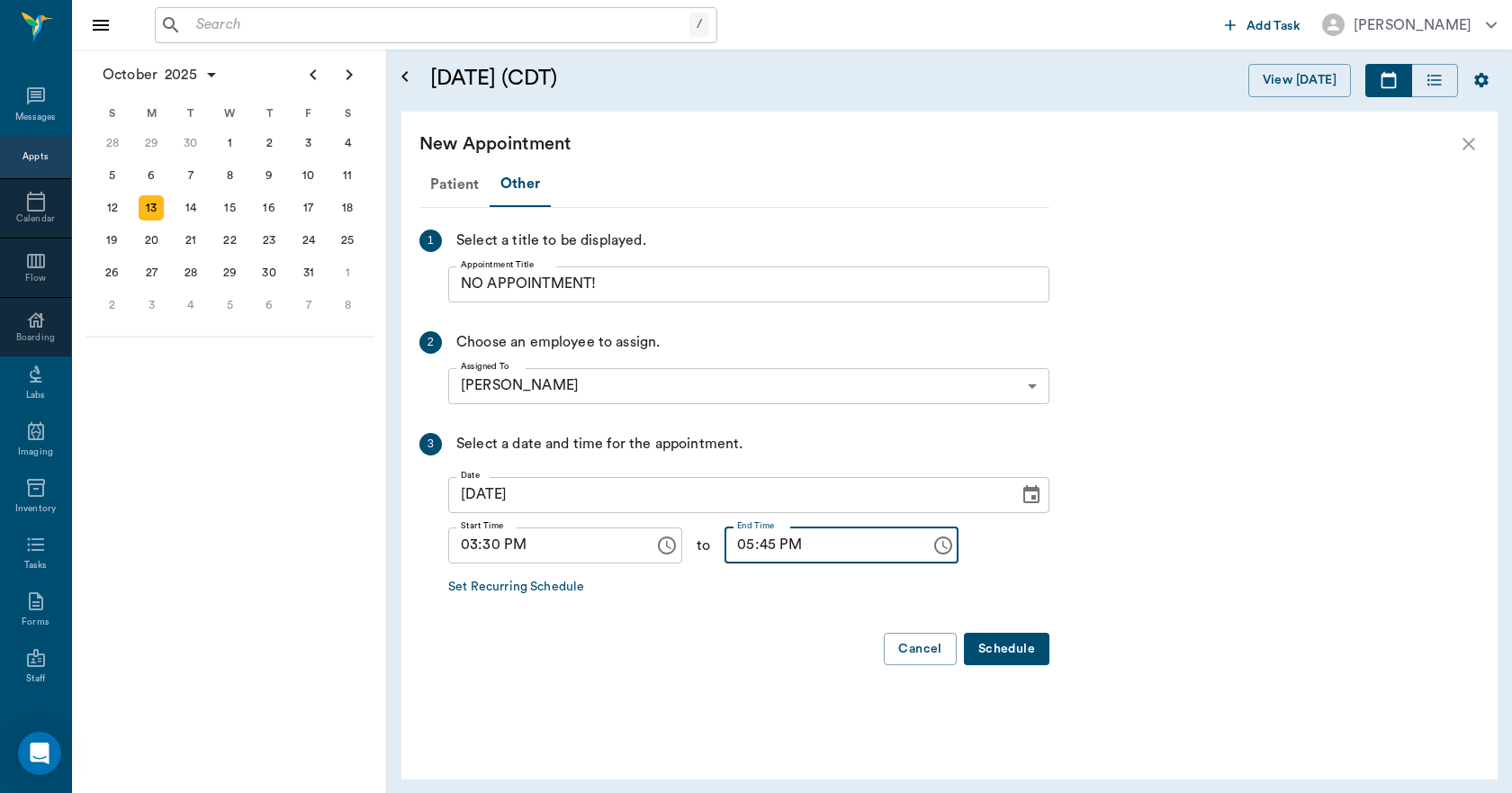
click at [730, 546] on input "05:45 PM" at bounding box center [820, 545] width 194 height 36
type input "04:00 PM"
click at [1011, 649] on button "Schedule" at bounding box center [1006, 649] width 86 height 33
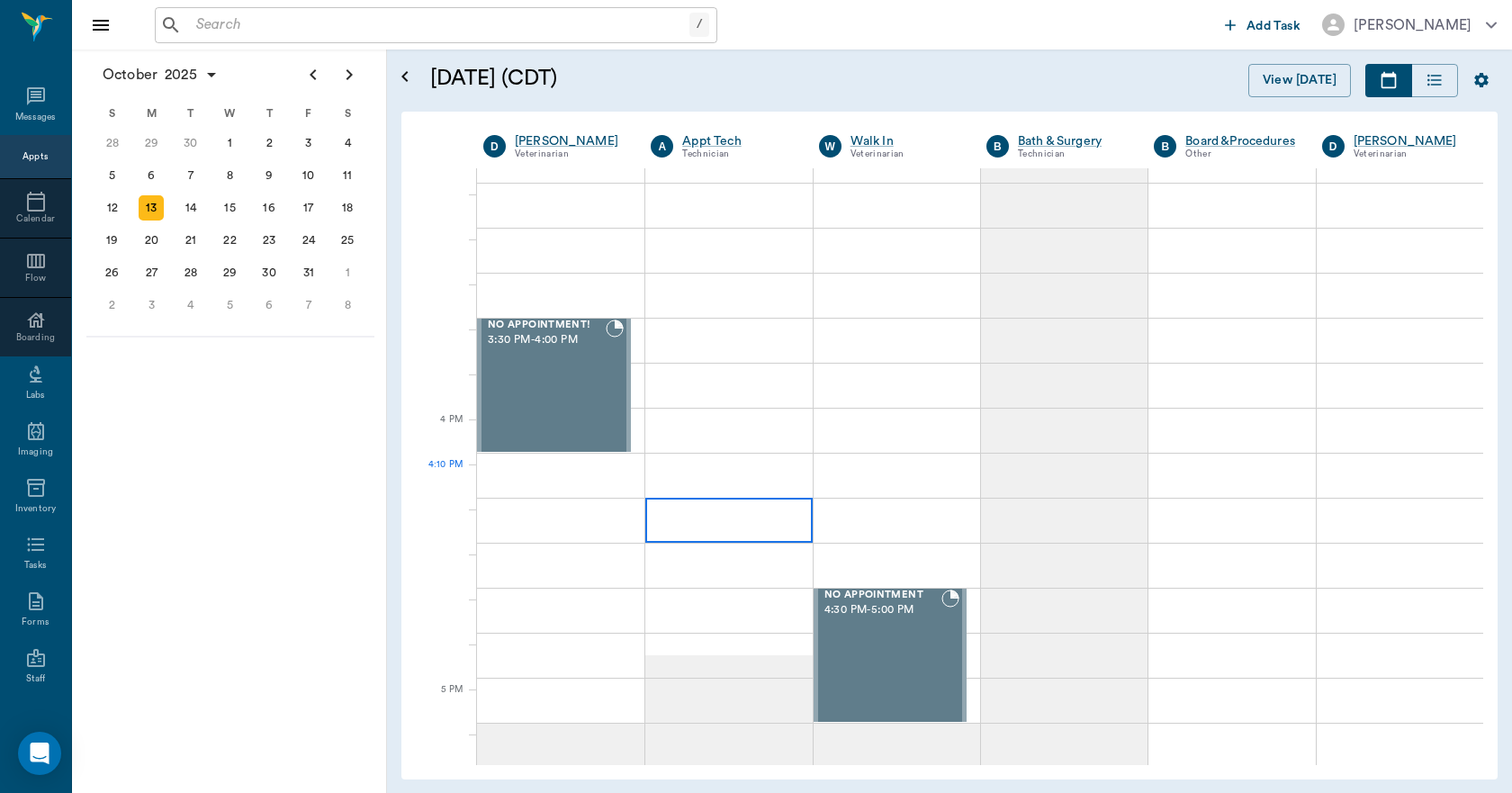
scroll to position [2250, 0]
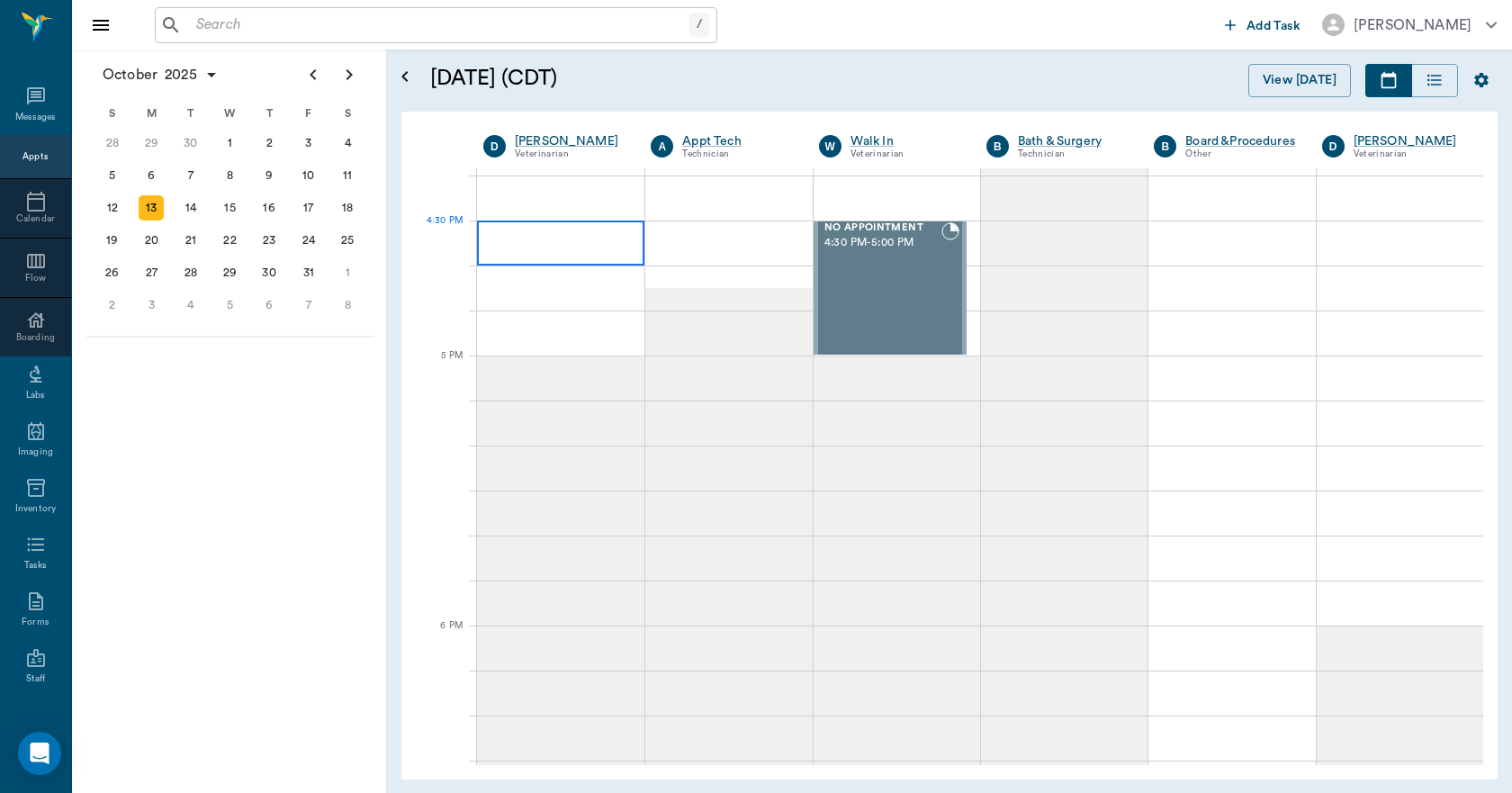
click at [594, 251] on div at bounding box center [560, 243] width 167 height 45
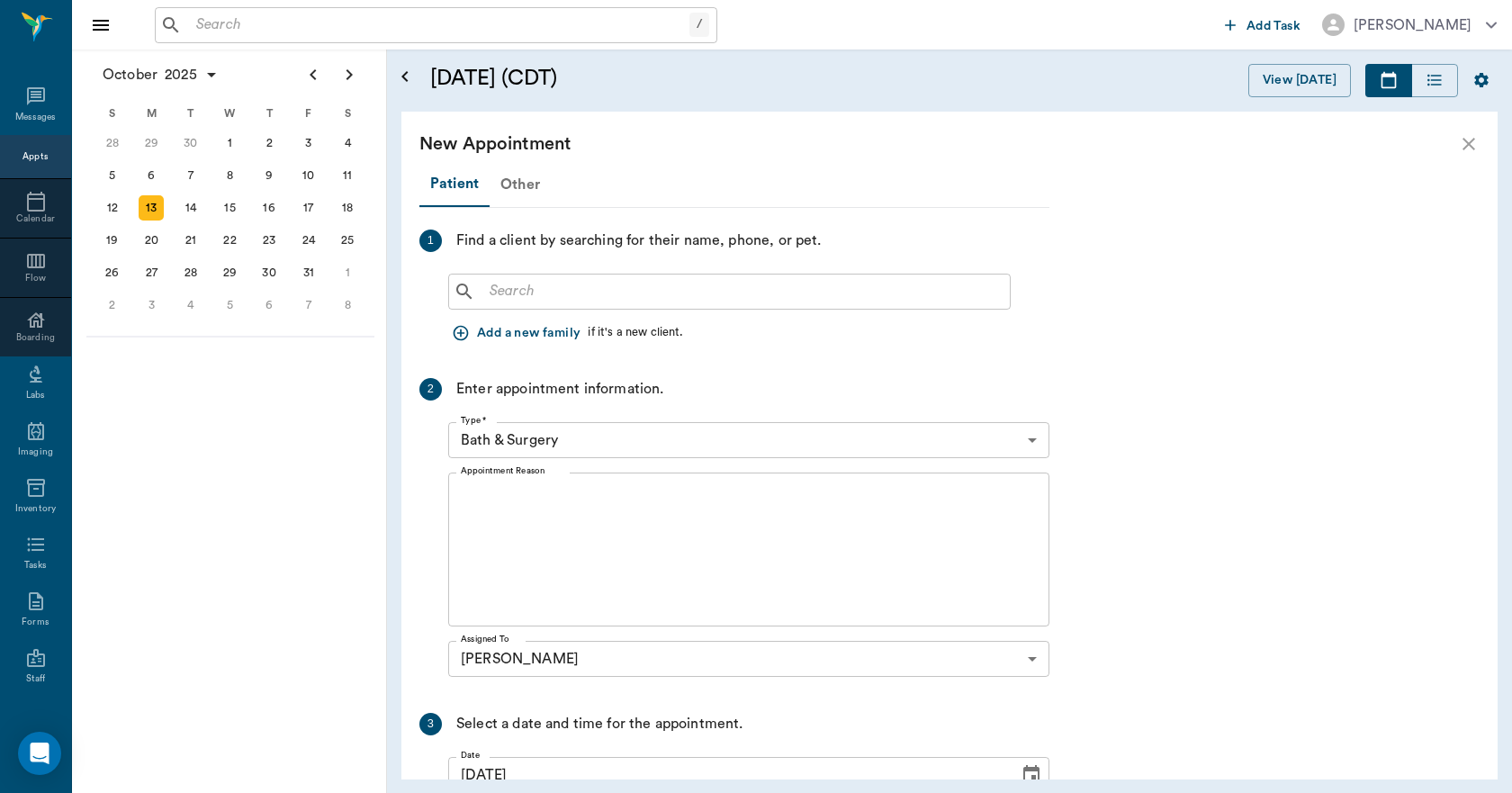
click at [523, 190] on div "Other" at bounding box center [520, 184] width 61 height 43
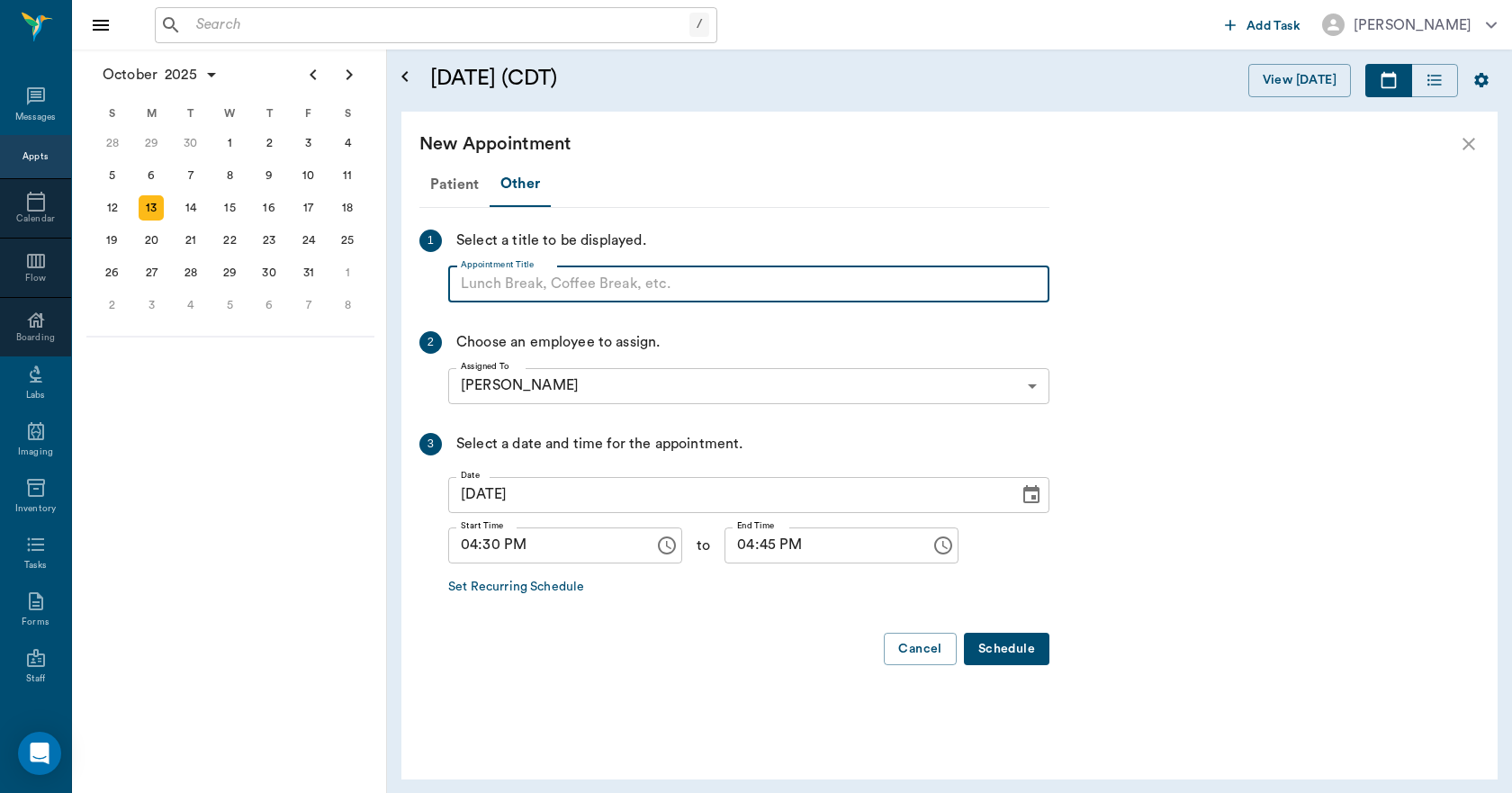
paste input "NO APPOINTMENT! EMERGENCY ONLY!"
type input "NO APPOINTMENT!"
click at [732, 548] on input "04:45 PM" at bounding box center [820, 545] width 194 height 36
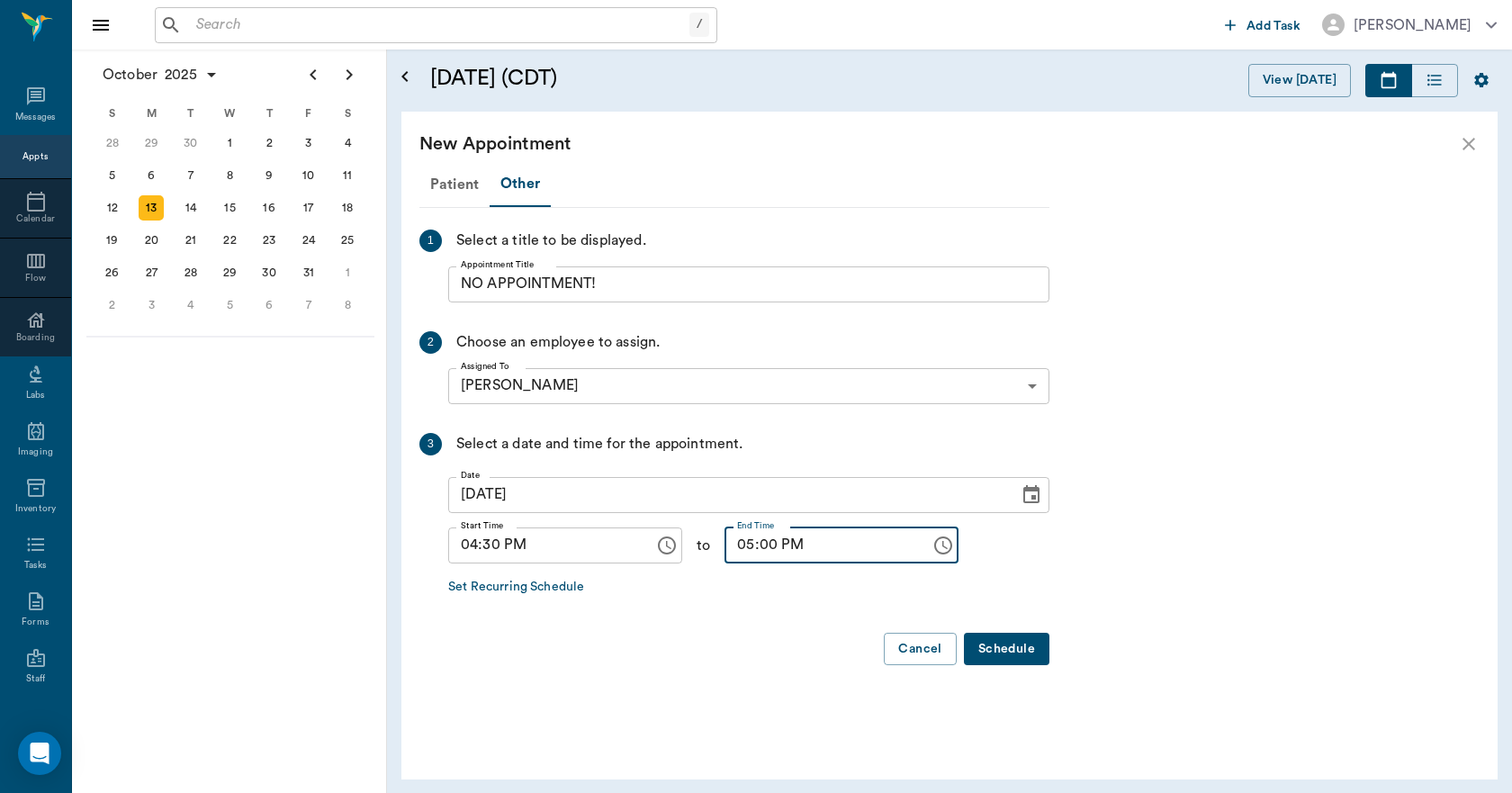
type input "05:00 PM"
click at [995, 650] on button "Schedule" at bounding box center [1006, 649] width 86 height 33
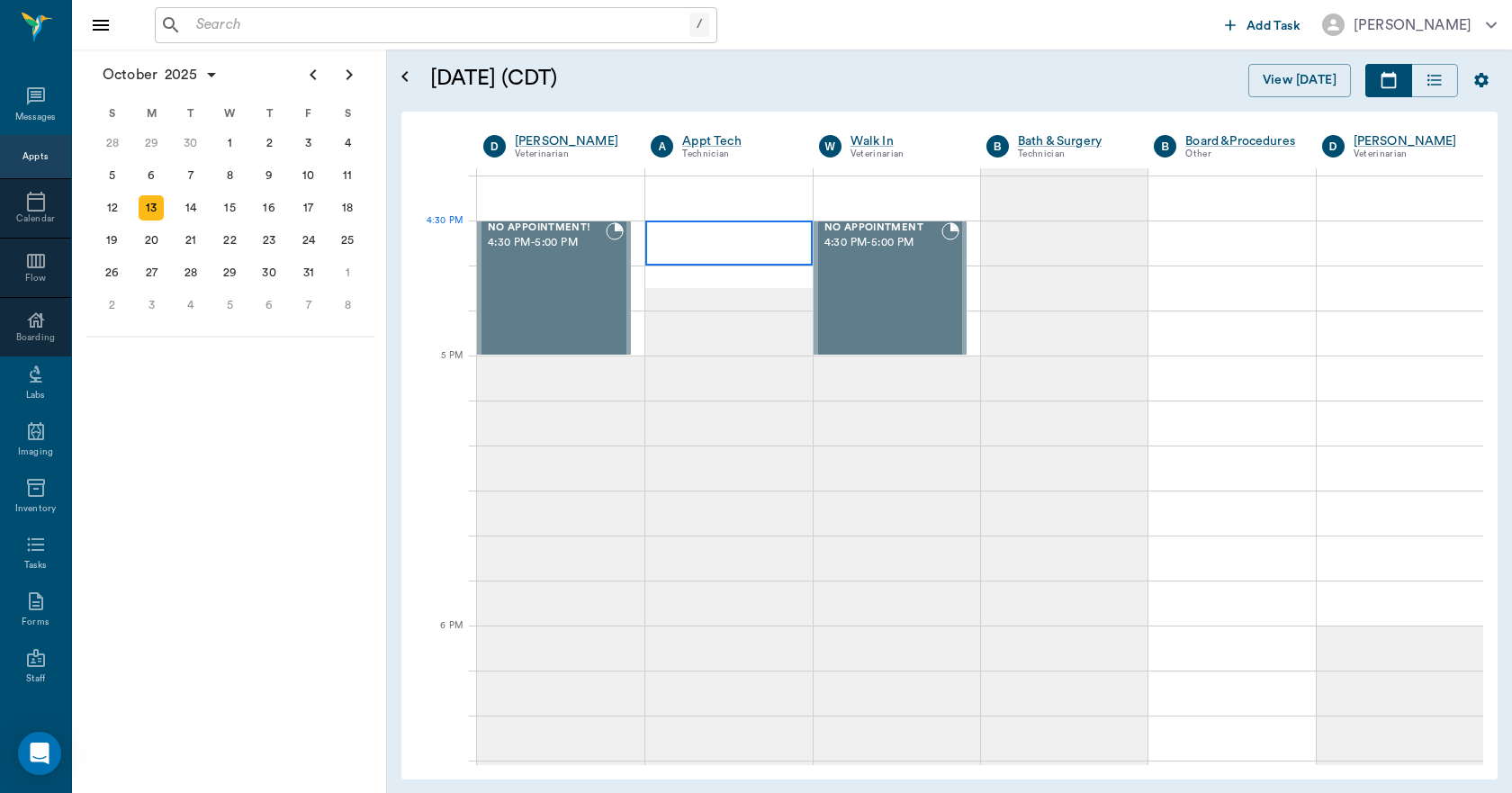
click at [695, 250] on div at bounding box center [728, 243] width 166 height 45
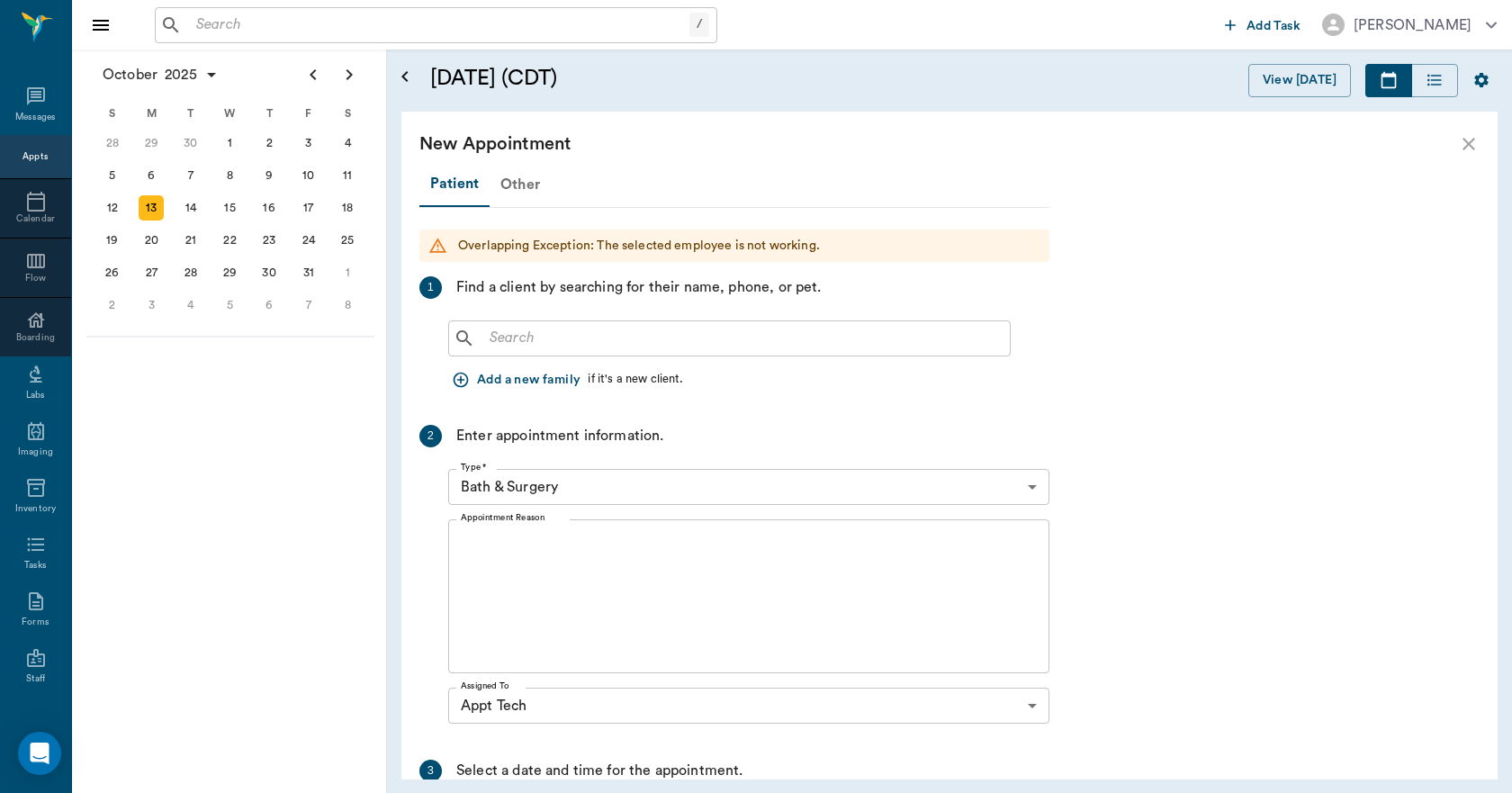
click at [512, 185] on div "Other" at bounding box center [520, 184] width 61 height 43
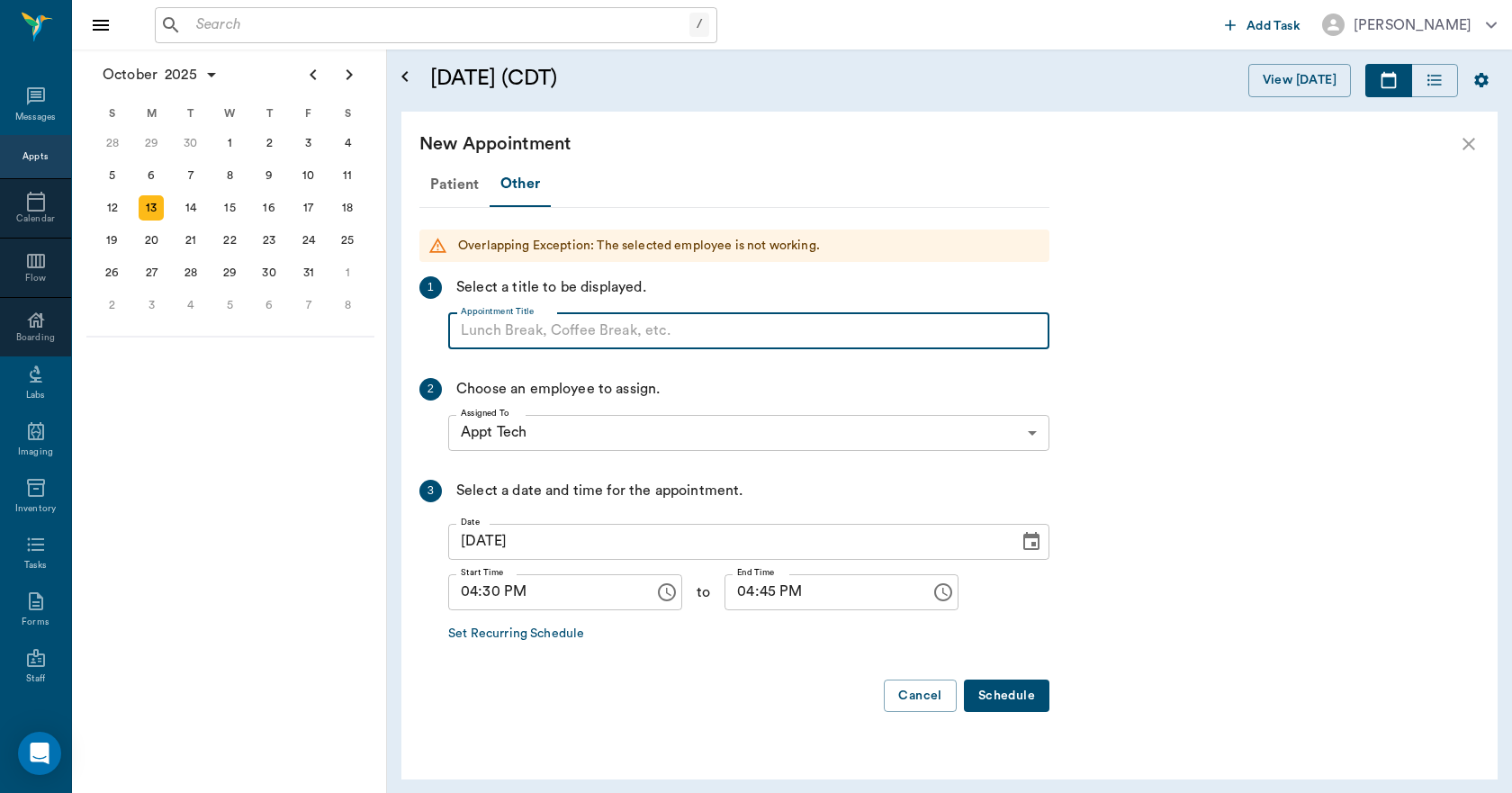
paste input "NO APPOINTMENT! EMERGENCY ONLY!"
type input "NO APPOINTMENT!"
click at [728, 593] on input "04:45 PM" at bounding box center [820, 592] width 194 height 36
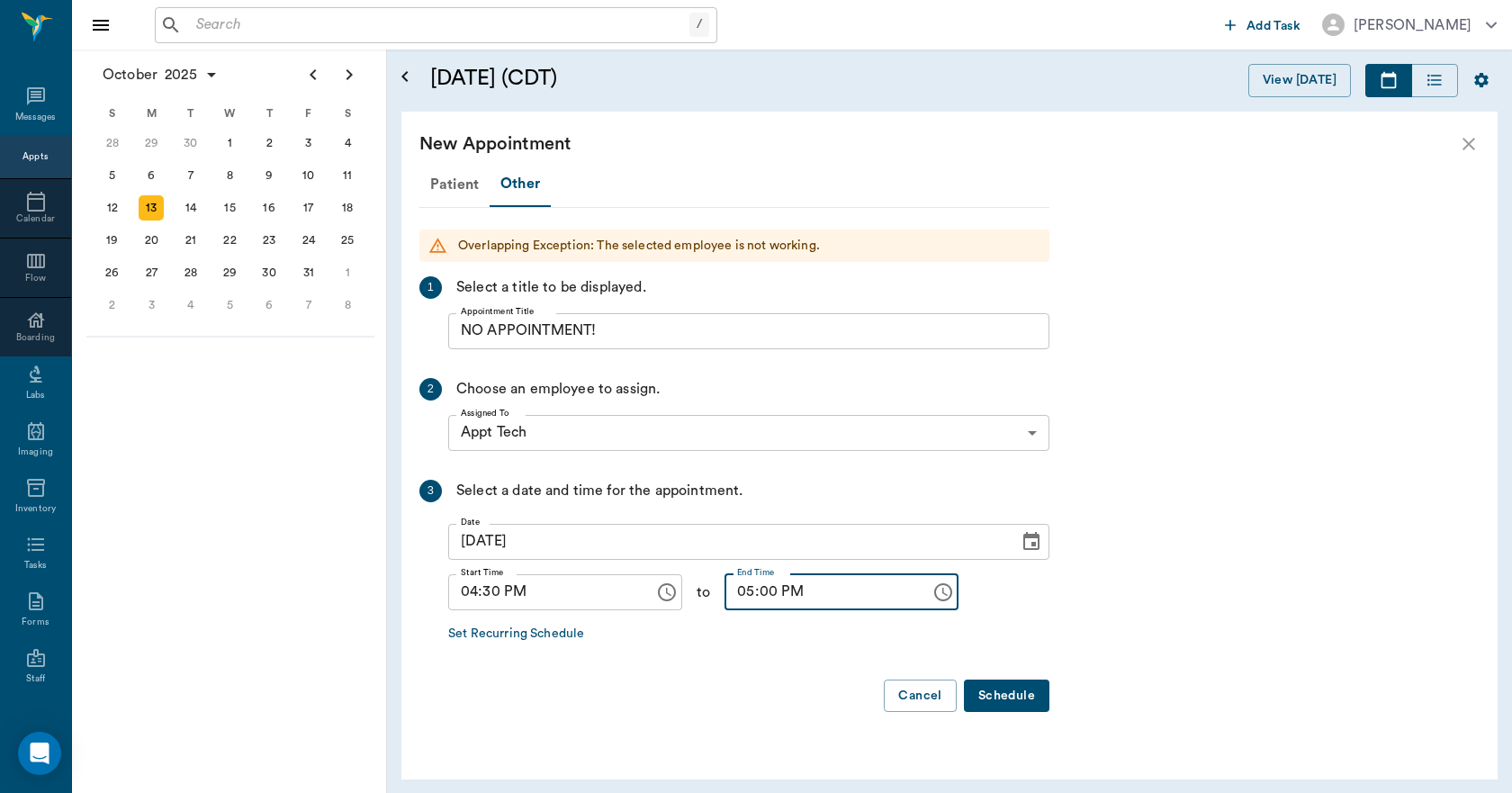
type input "05:00 PM"
click at [1004, 693] on button "Schedule" at bounding box center [1006, 696] width 86 height 33
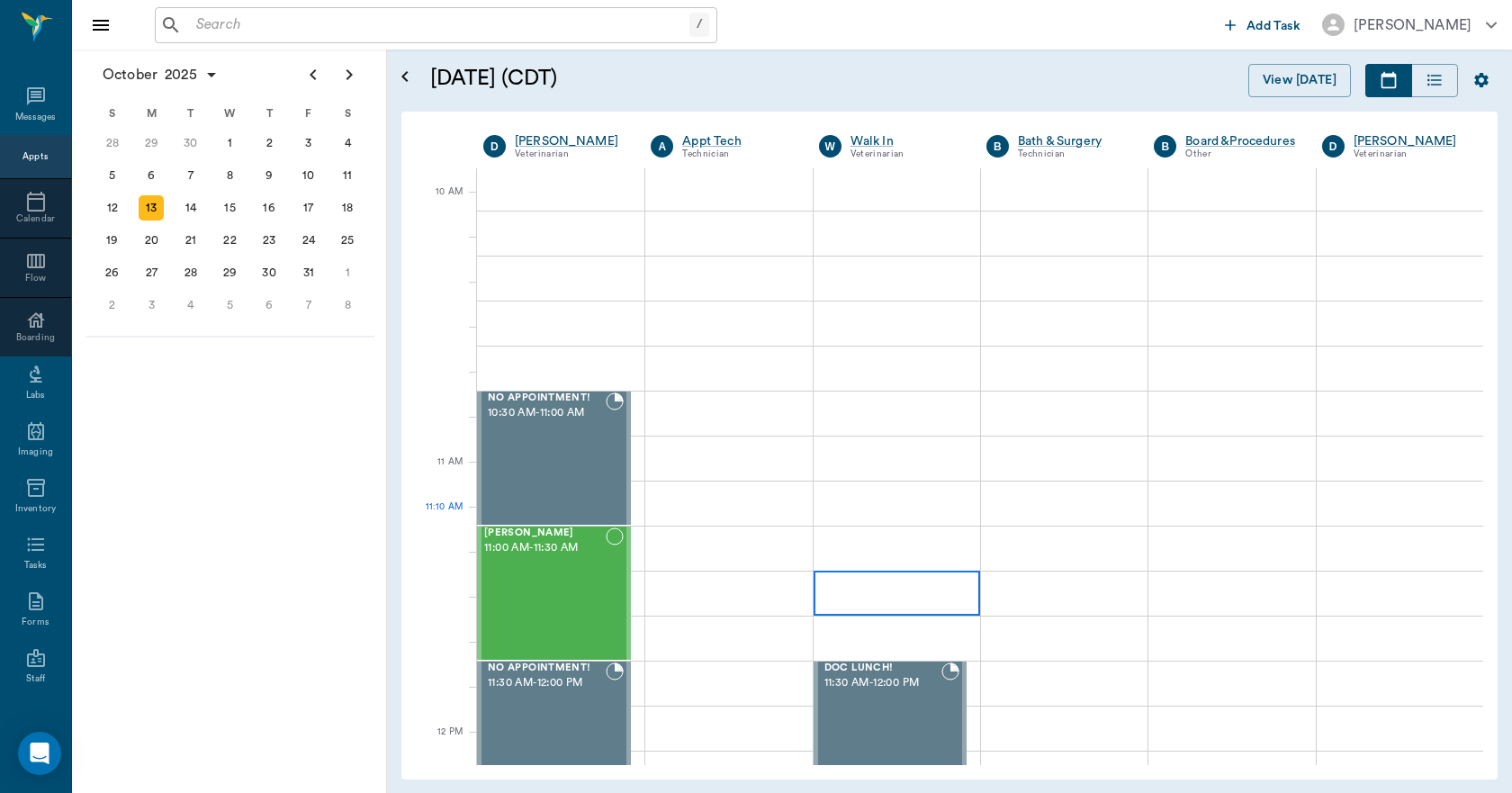
scroll to position [360, 0]
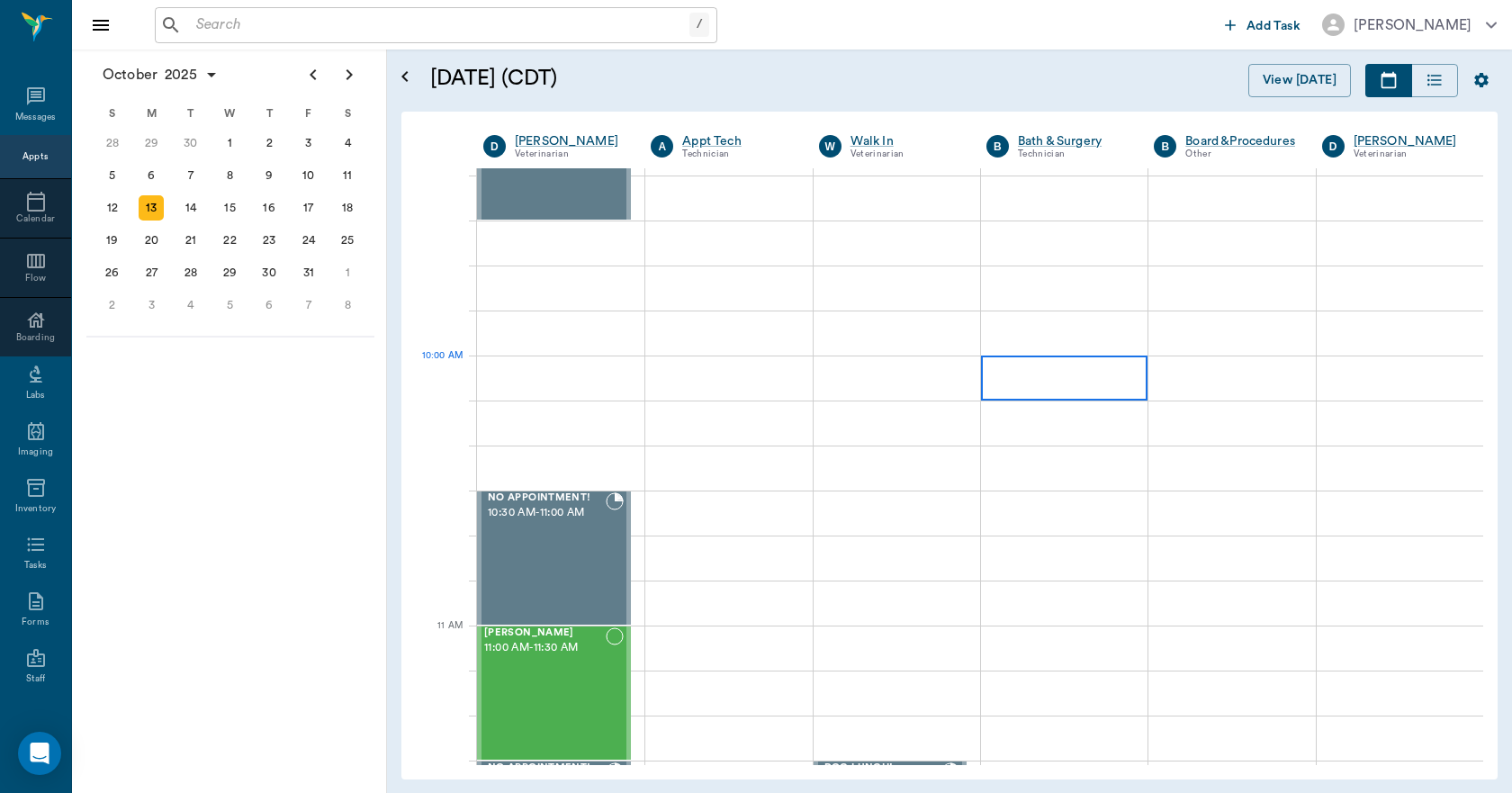
click at [1046, 386] on div at bounding box center [1063, 378] width 166 height 45
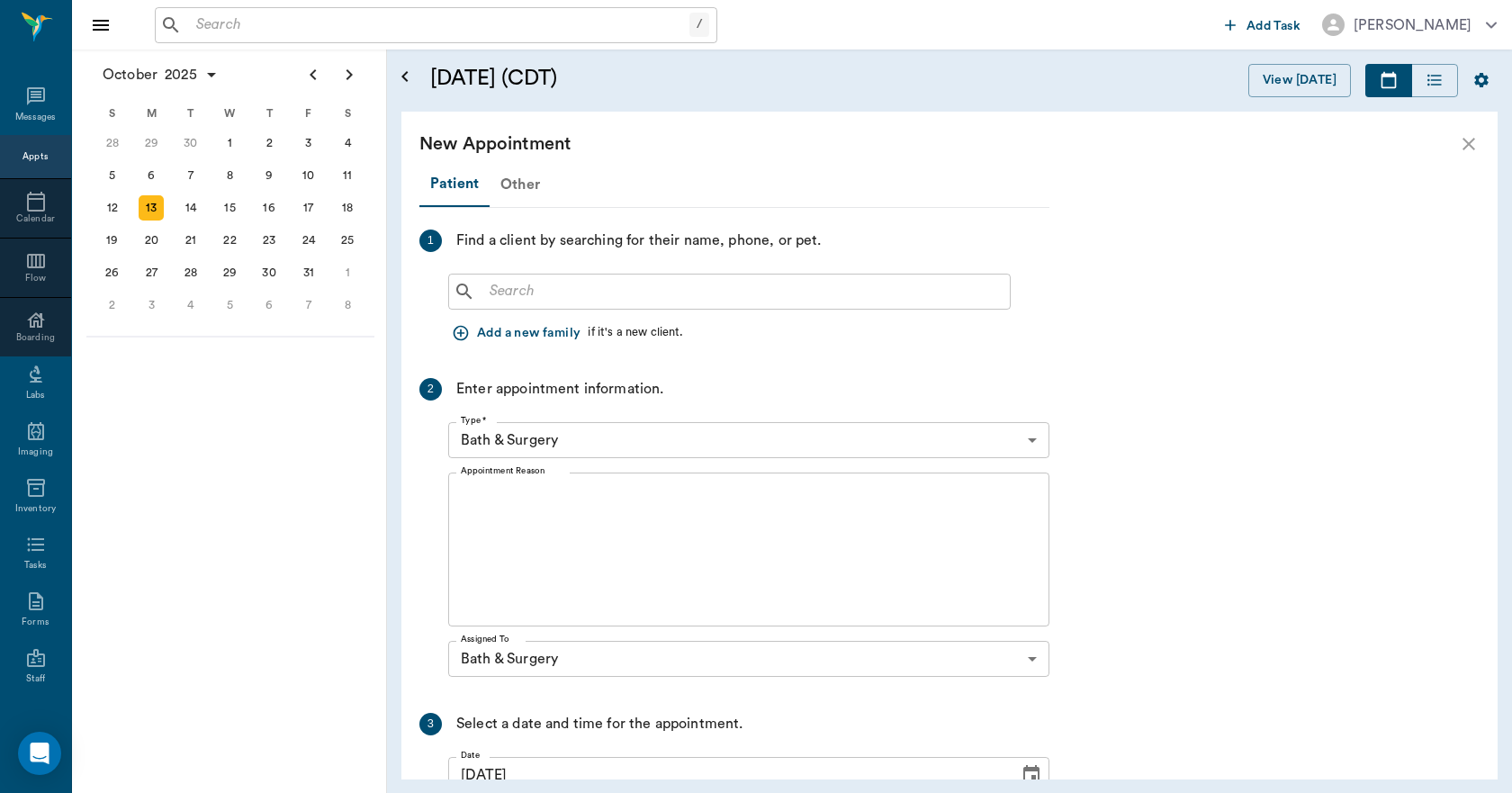
click at [522, 185] on div "Other" at bounding box center [520, 184] width 61 height 43
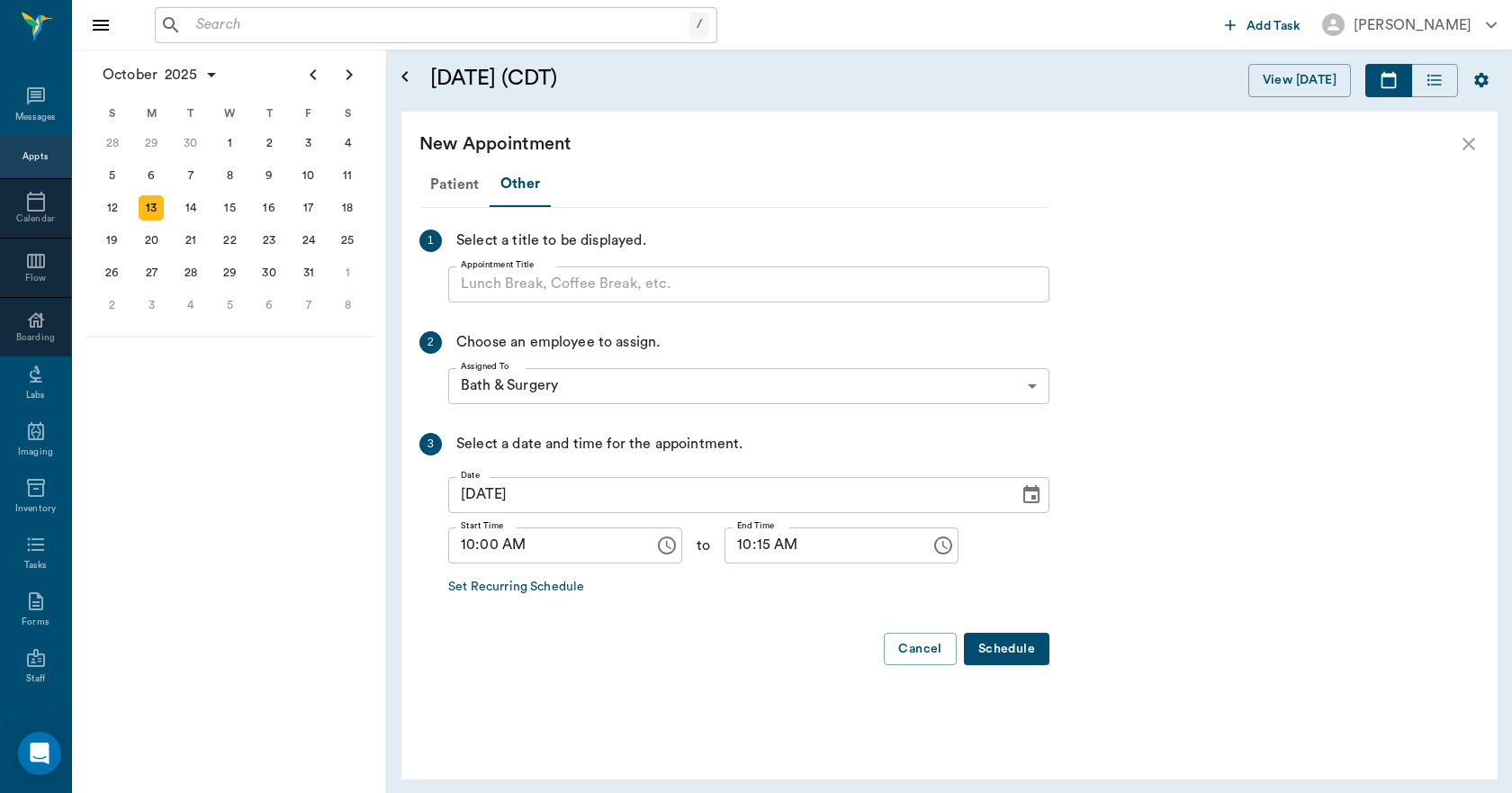
click at [530, 281] on input "Appointment Title" at bounding box center [749, 284] width 601 height 36
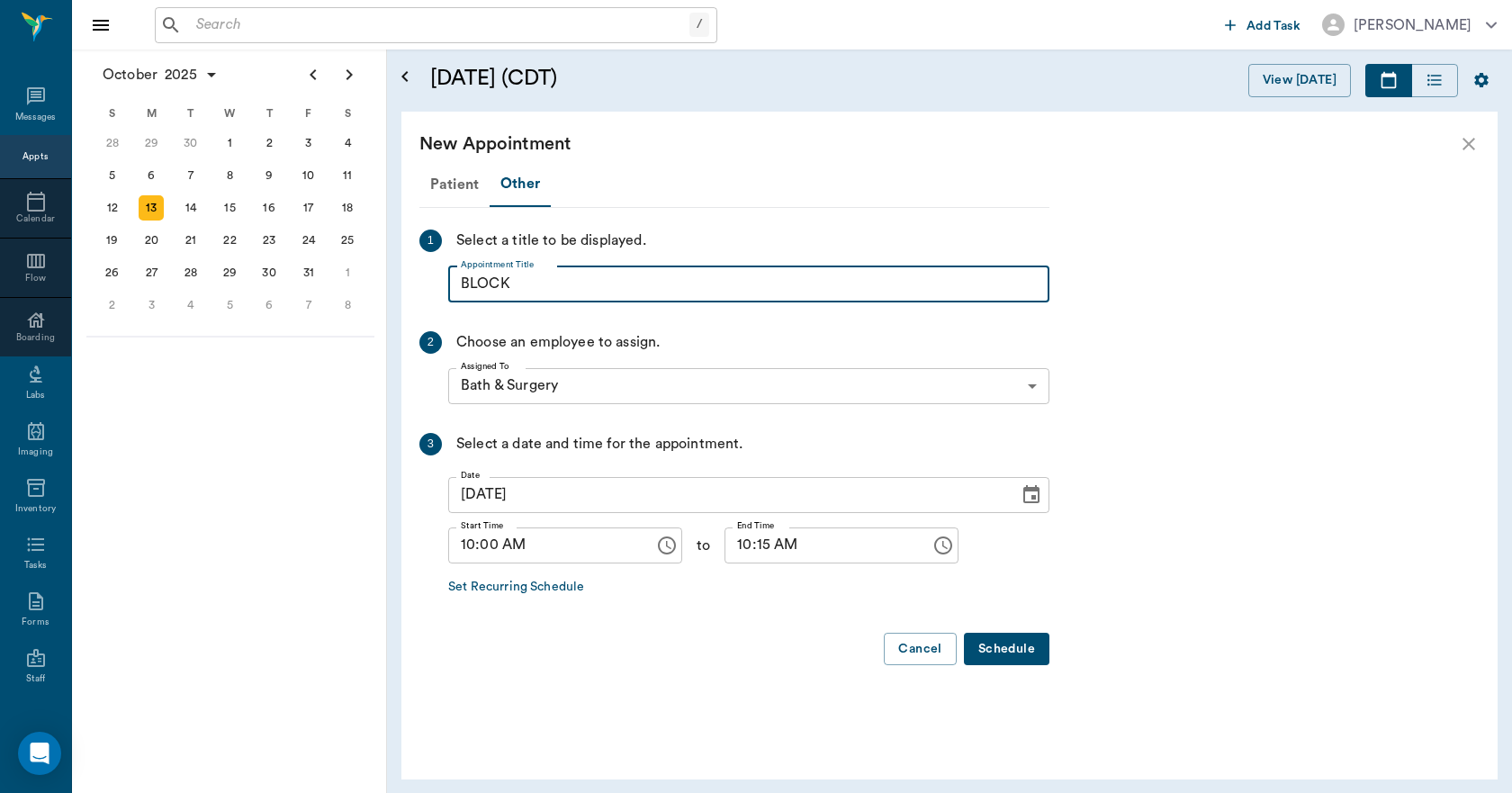
type input "BLOCK"
click at [729, 544] on input "10:15 AM" at bounding box center [820, 545] width 194 height 36
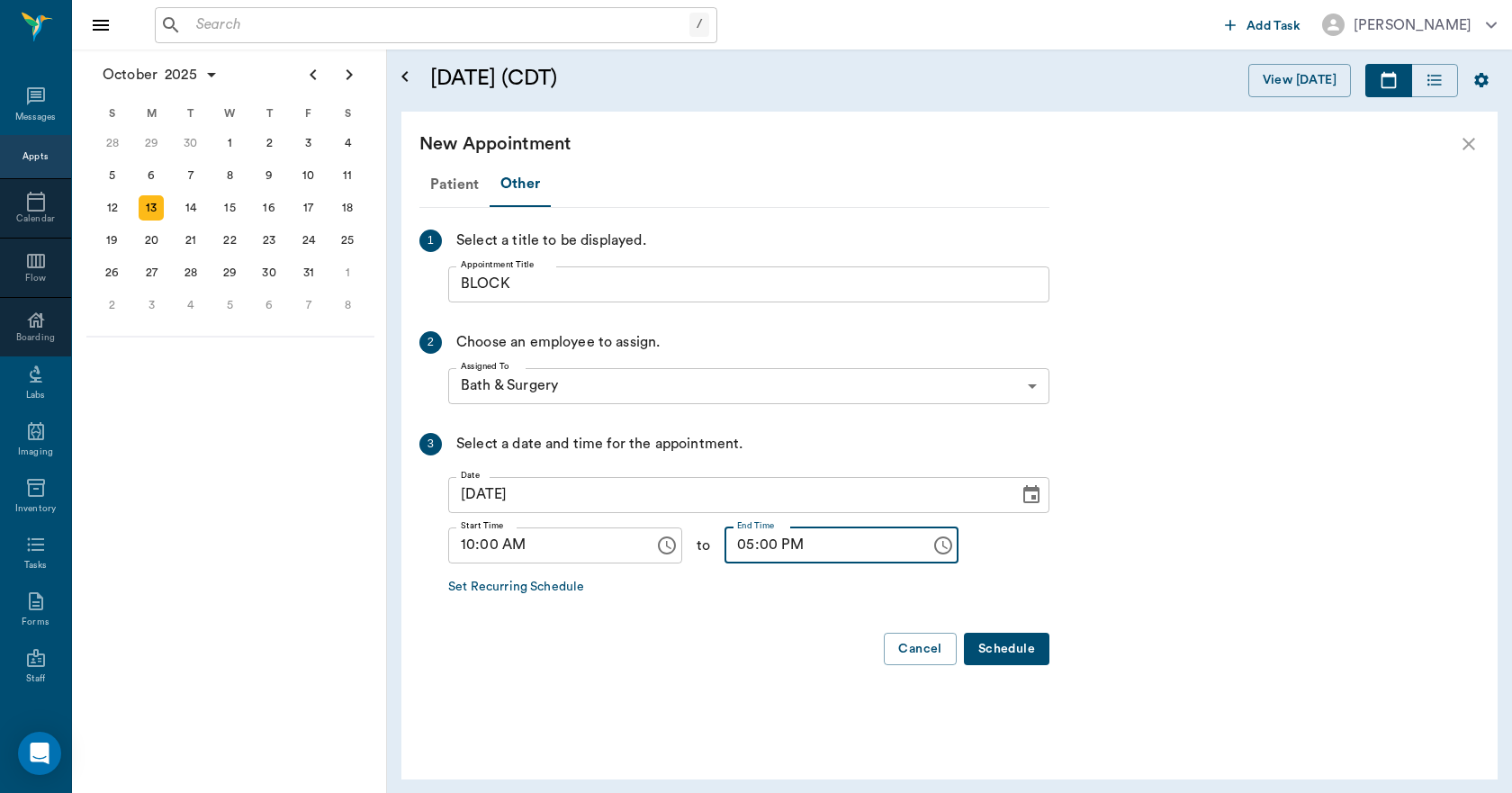
type input "05:00 PM"
click at [1007, 653] on button "Schedule" at bounding box center [1006, 649] width 86 height 33
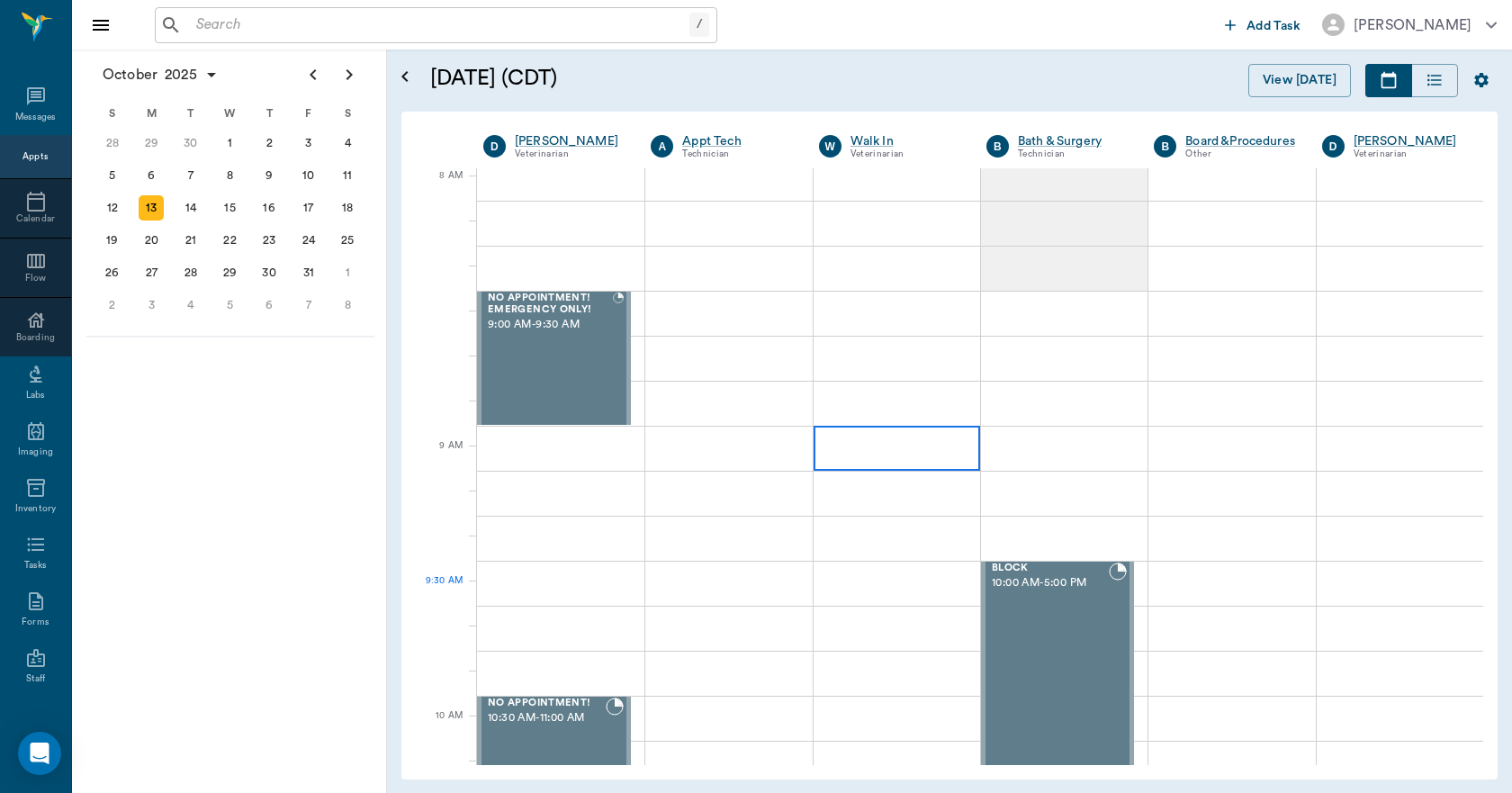
scroll to position [0, 0]
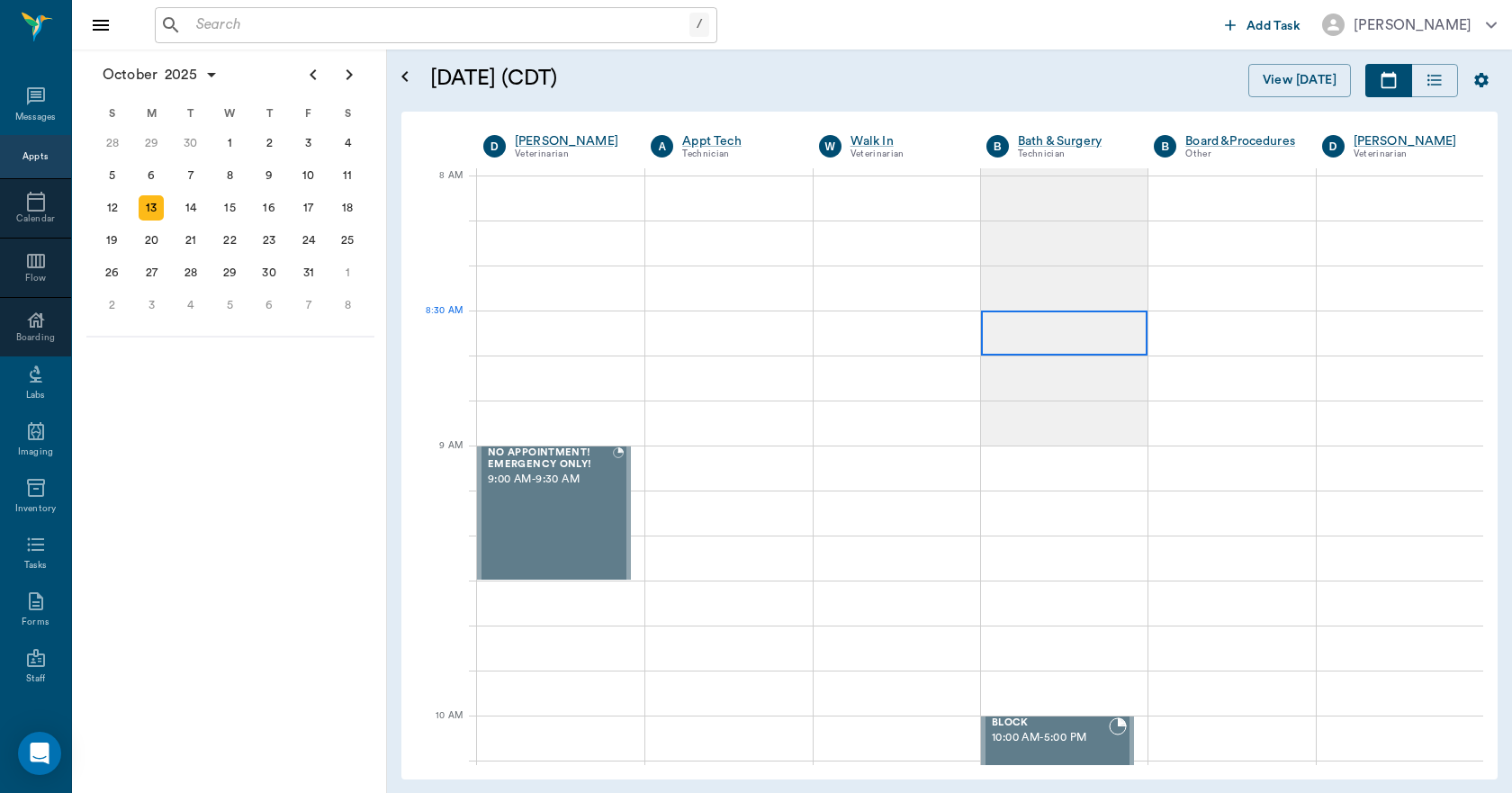
click at [1028, 329] on div at bounding box center [1063, 333] width 166 height 45
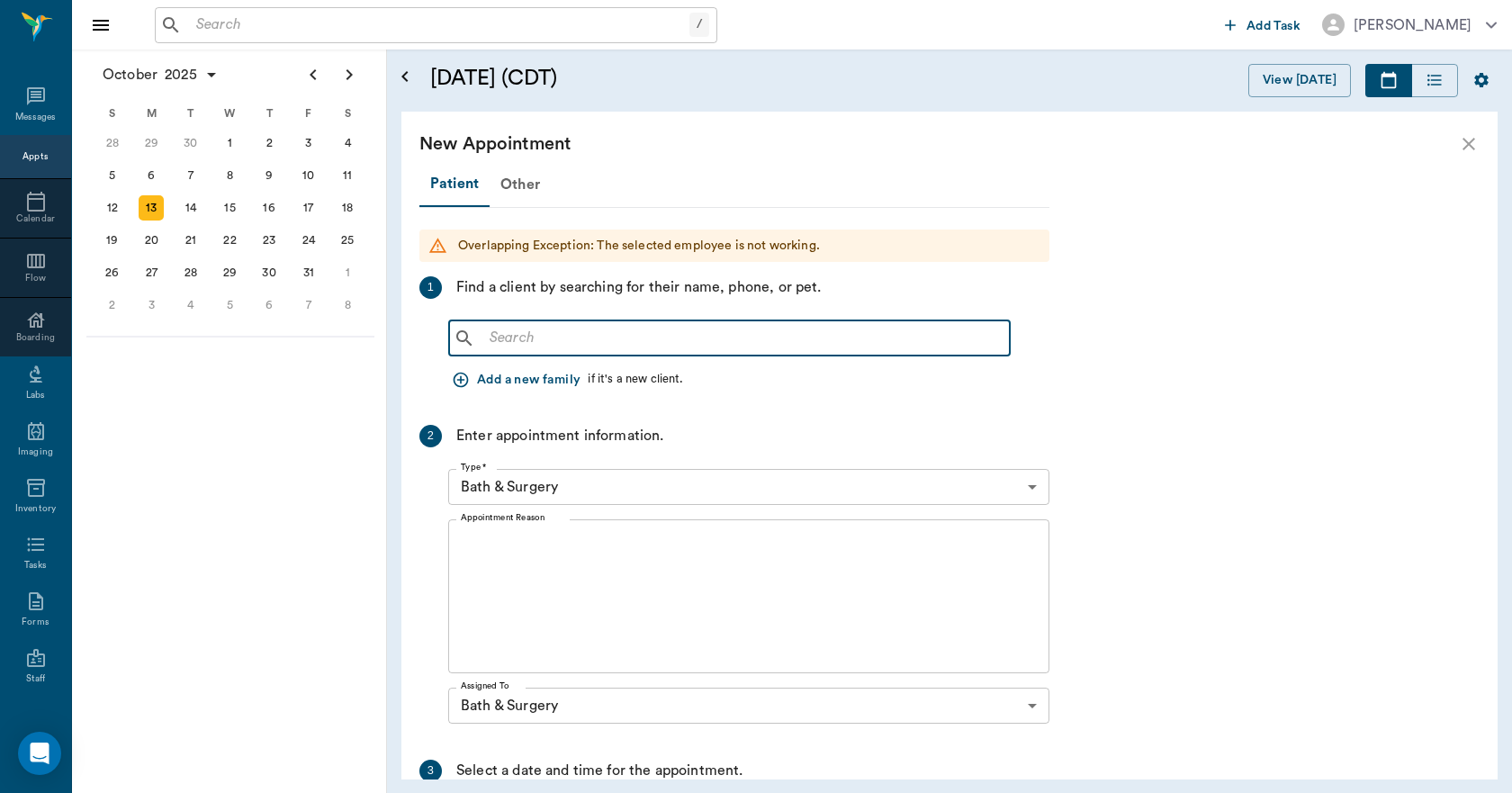
click at [596, 332] on input "text" at bounding box center [742, 339] width 520 height 25
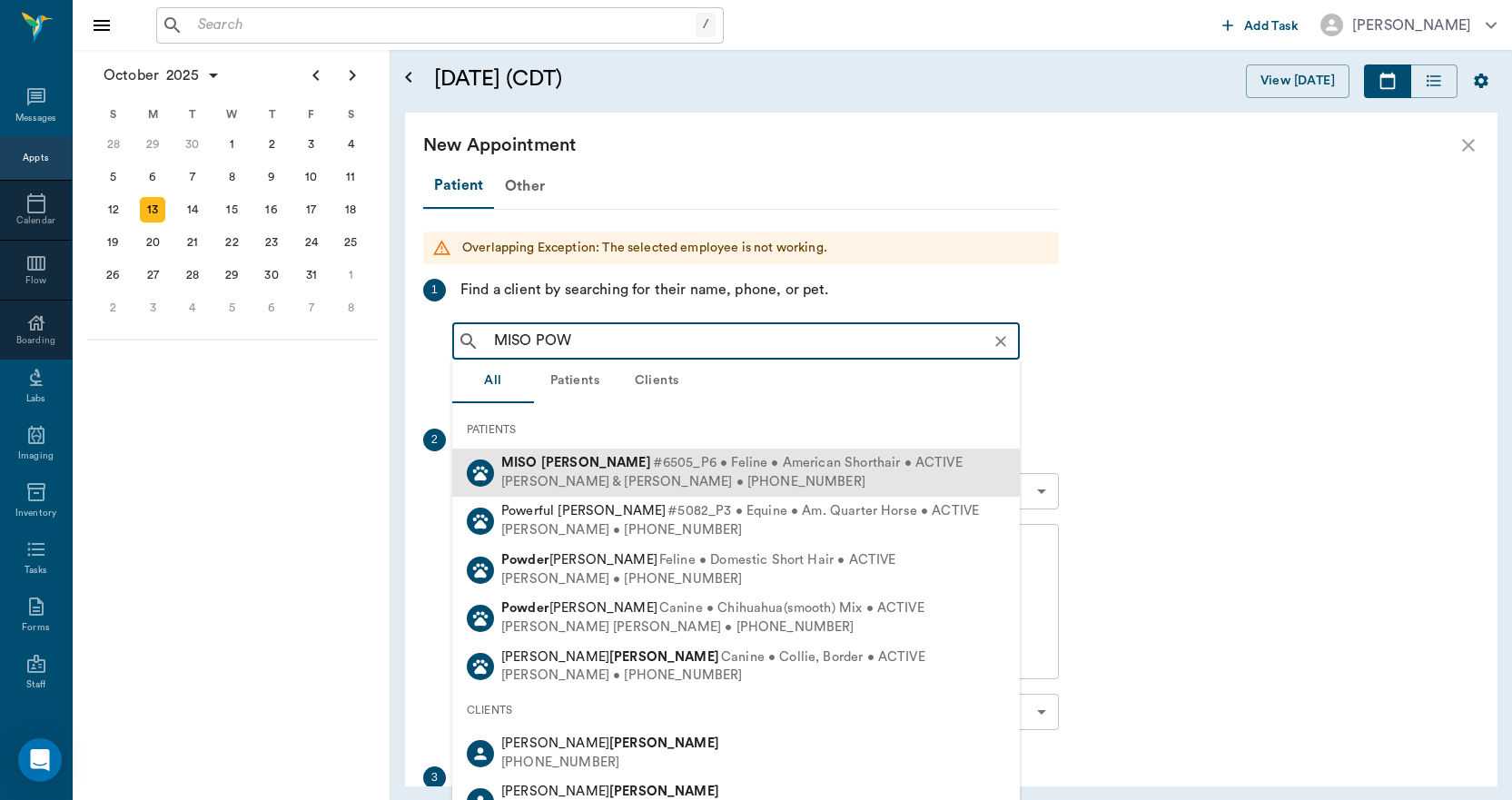
click at [558, 457] on b "[PERSON_NAME]" at bounding box center [596, 462] width 110 height 14
type input "MISO POW"
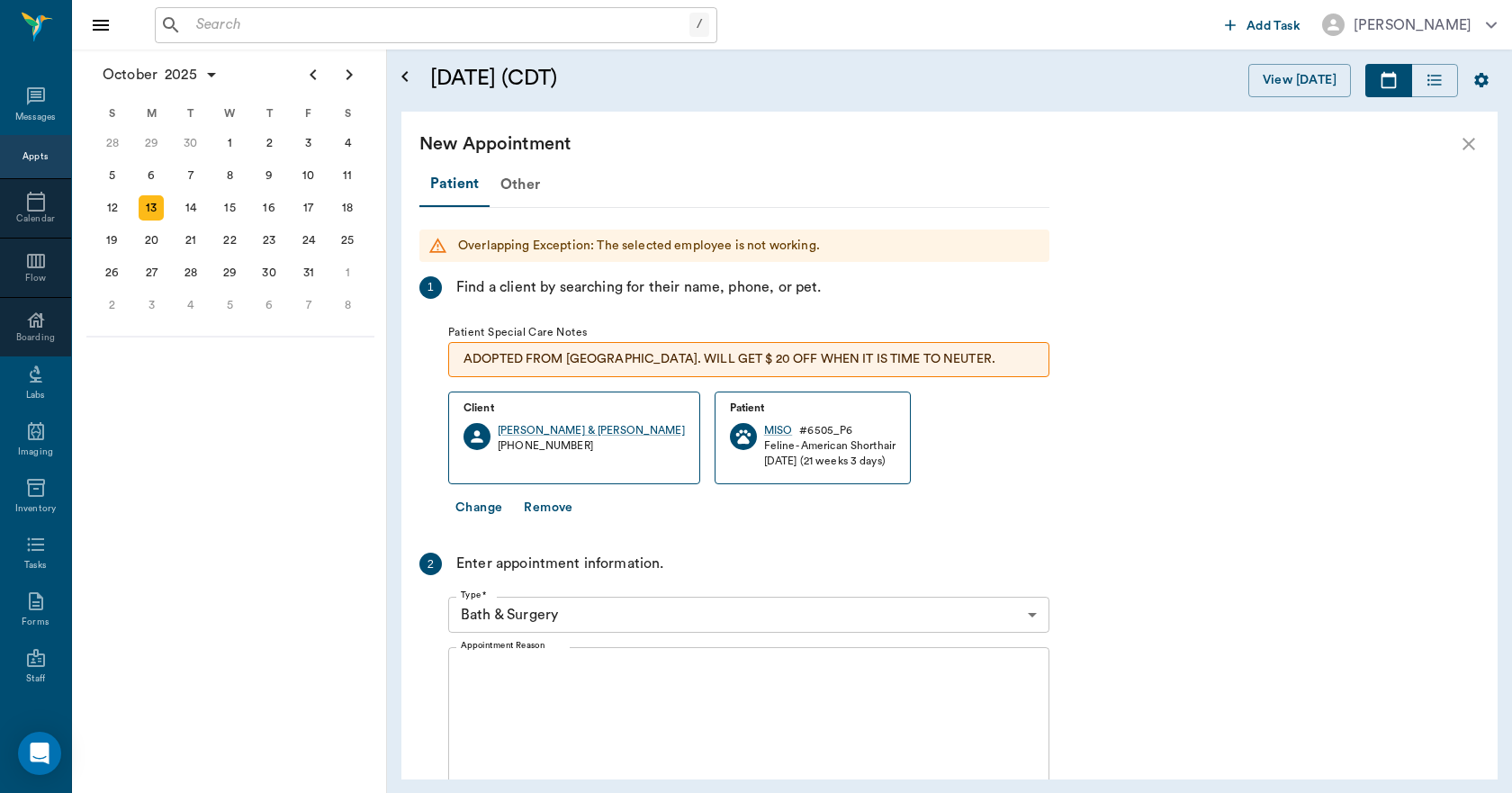
click at [556, 697] on textarea "Appointment Reason" at bounding box center [748, 725] width 576 height 125
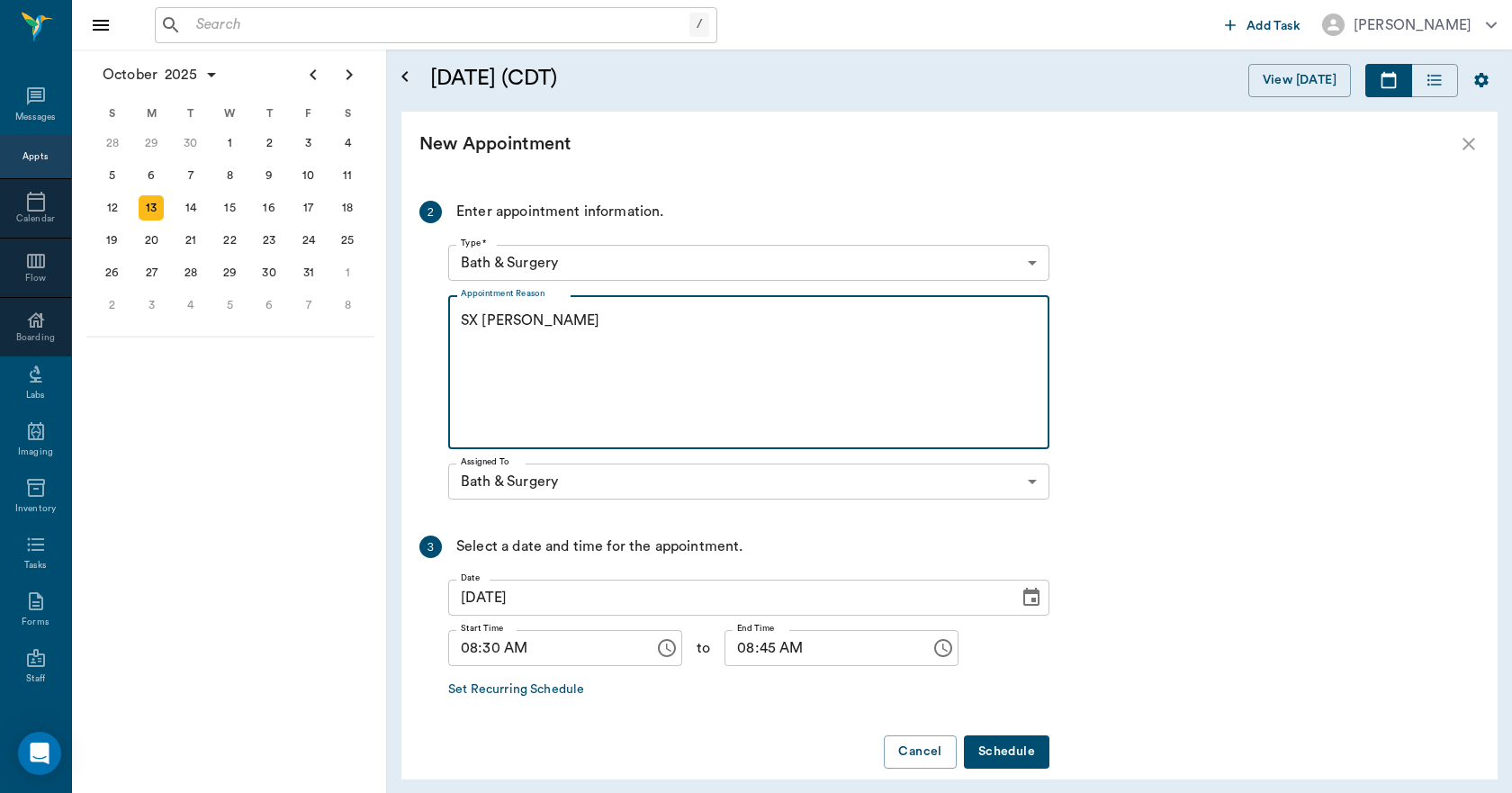
scroll to position [374, 0]
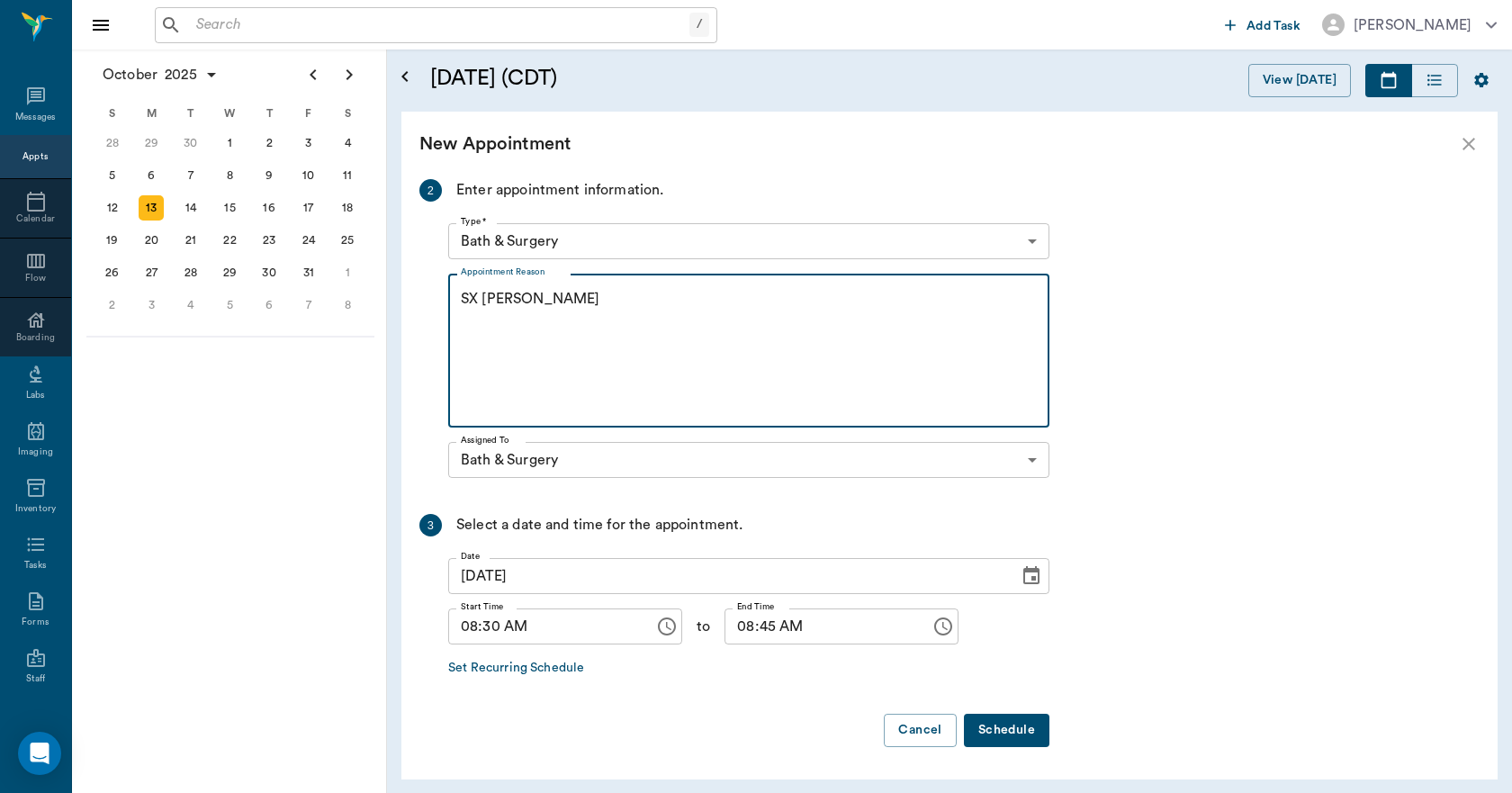
type textarea "SX [PERSON_NAME]"
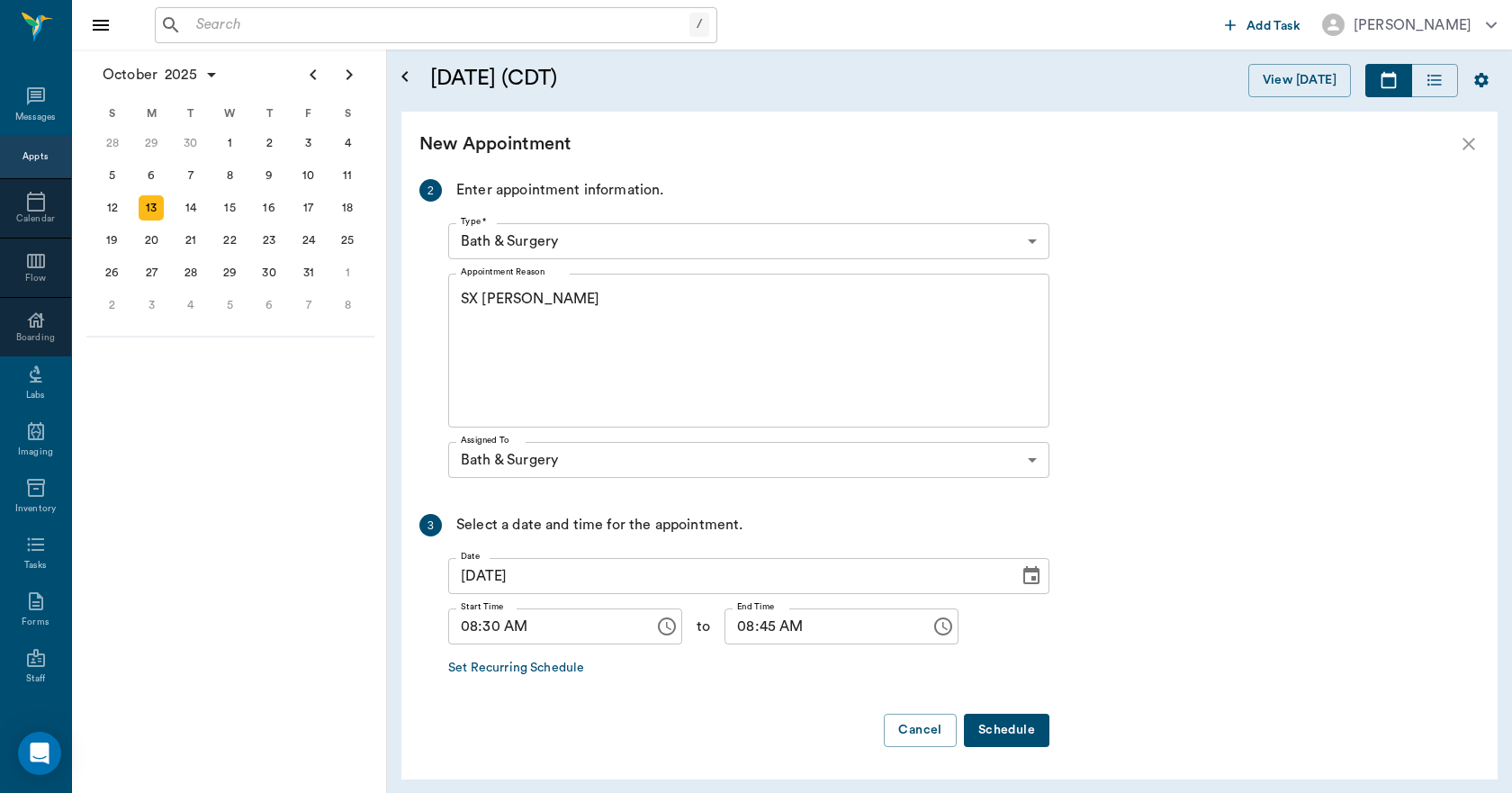
click at [1013, 727] on button "Schedule" at bounding box center [1006, 730] width 86 height 33
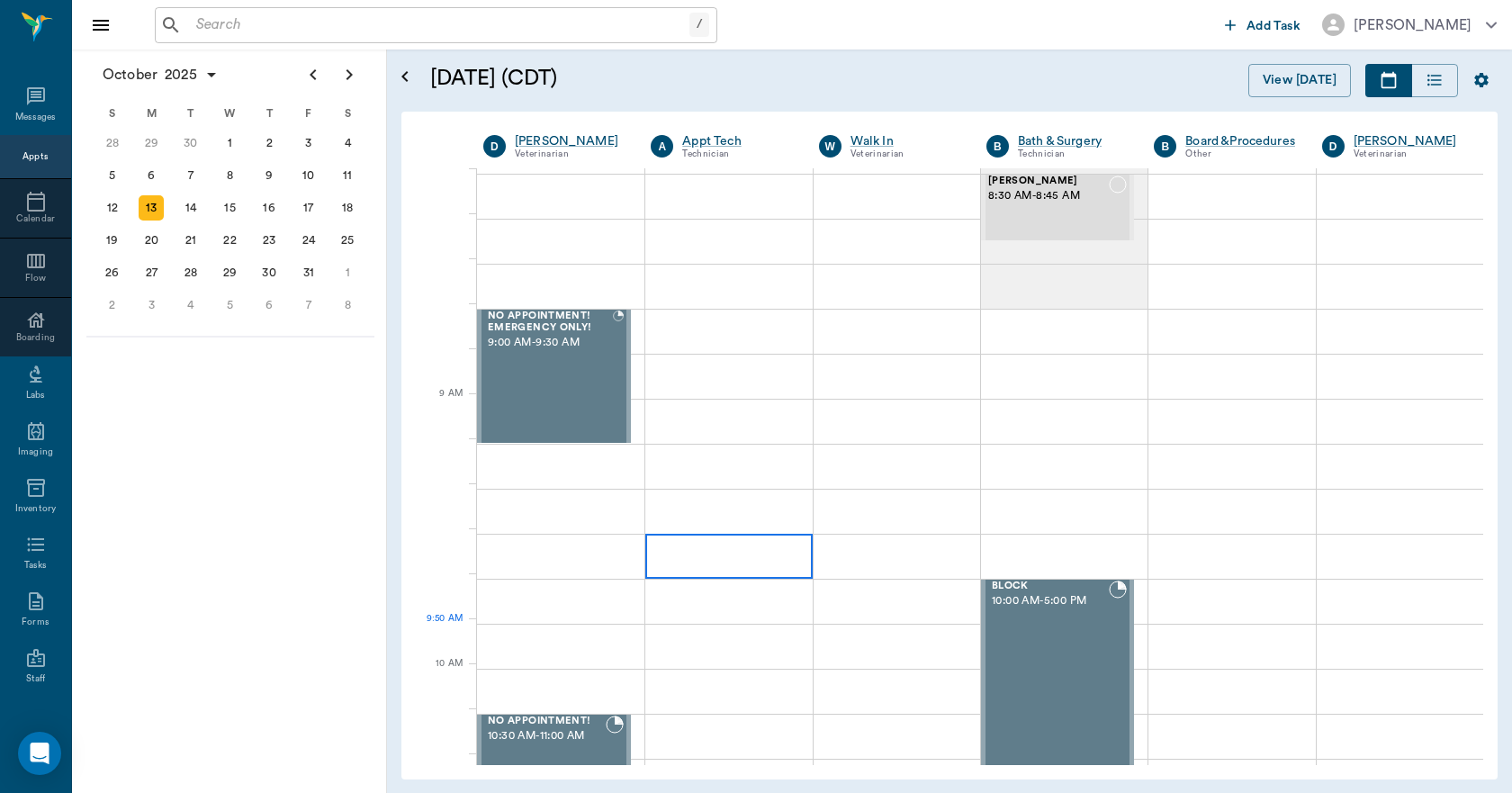
scroll to position [0, 0]
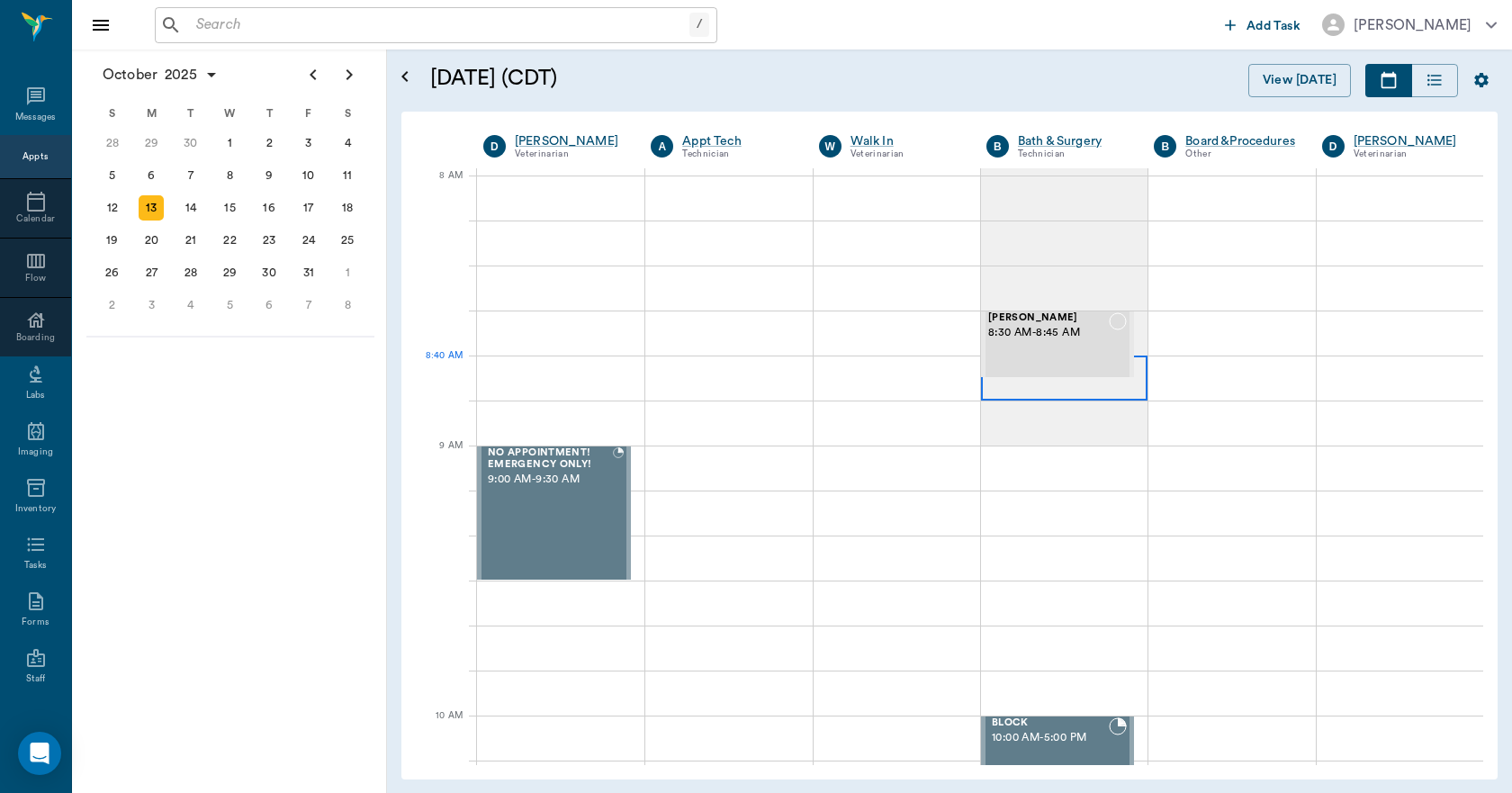
click at [1004, 389] on div at bounding box center [1063, 378] width 166 height 45
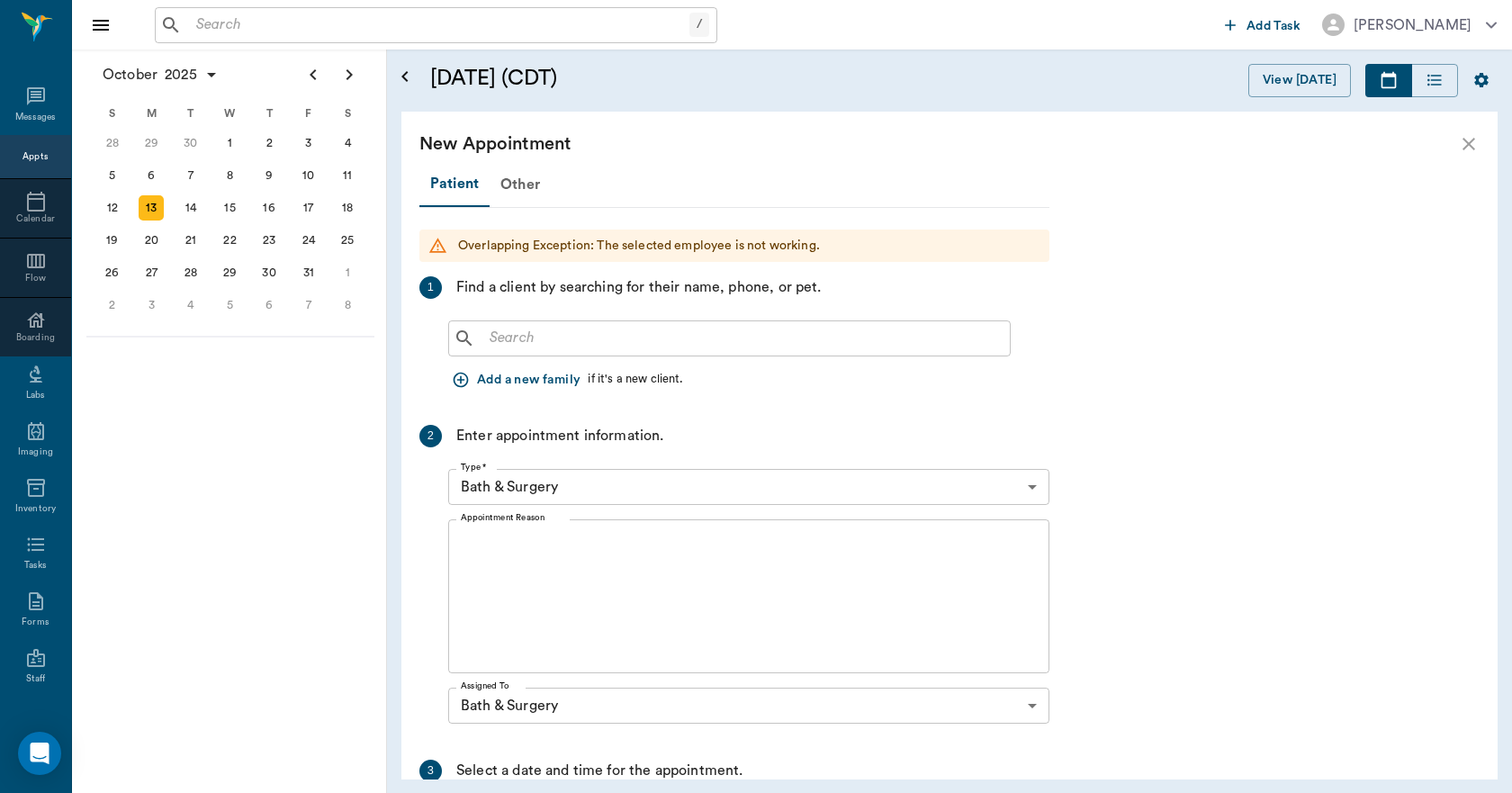
click at [520, 343] on input "text" at bounding box center [742, 339] width 520 height 25
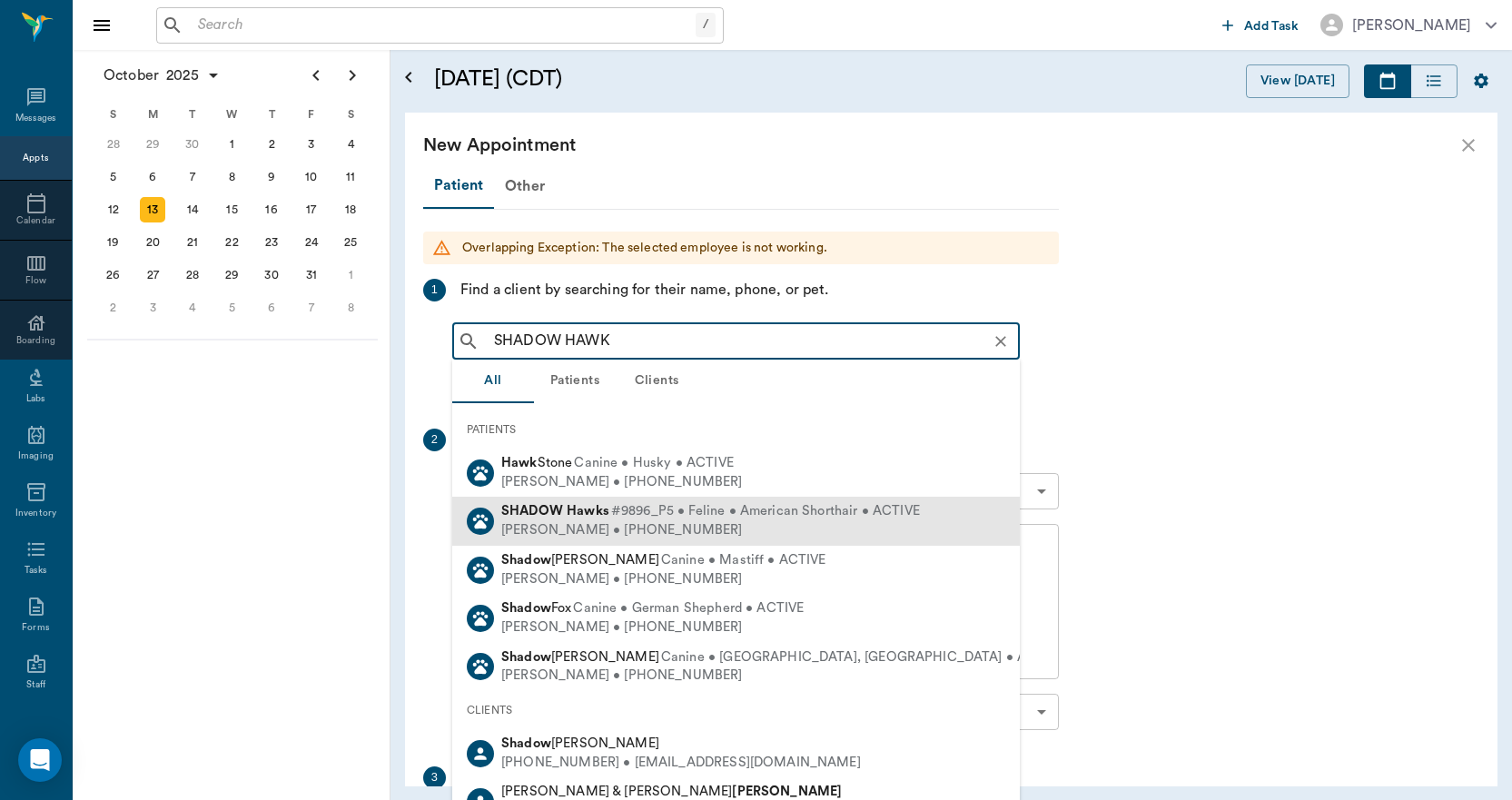
click at [555, 512] on b "SHADOW" at bounding box center [531, 510] width 62 height 14
type input "SHADOW HAWK"
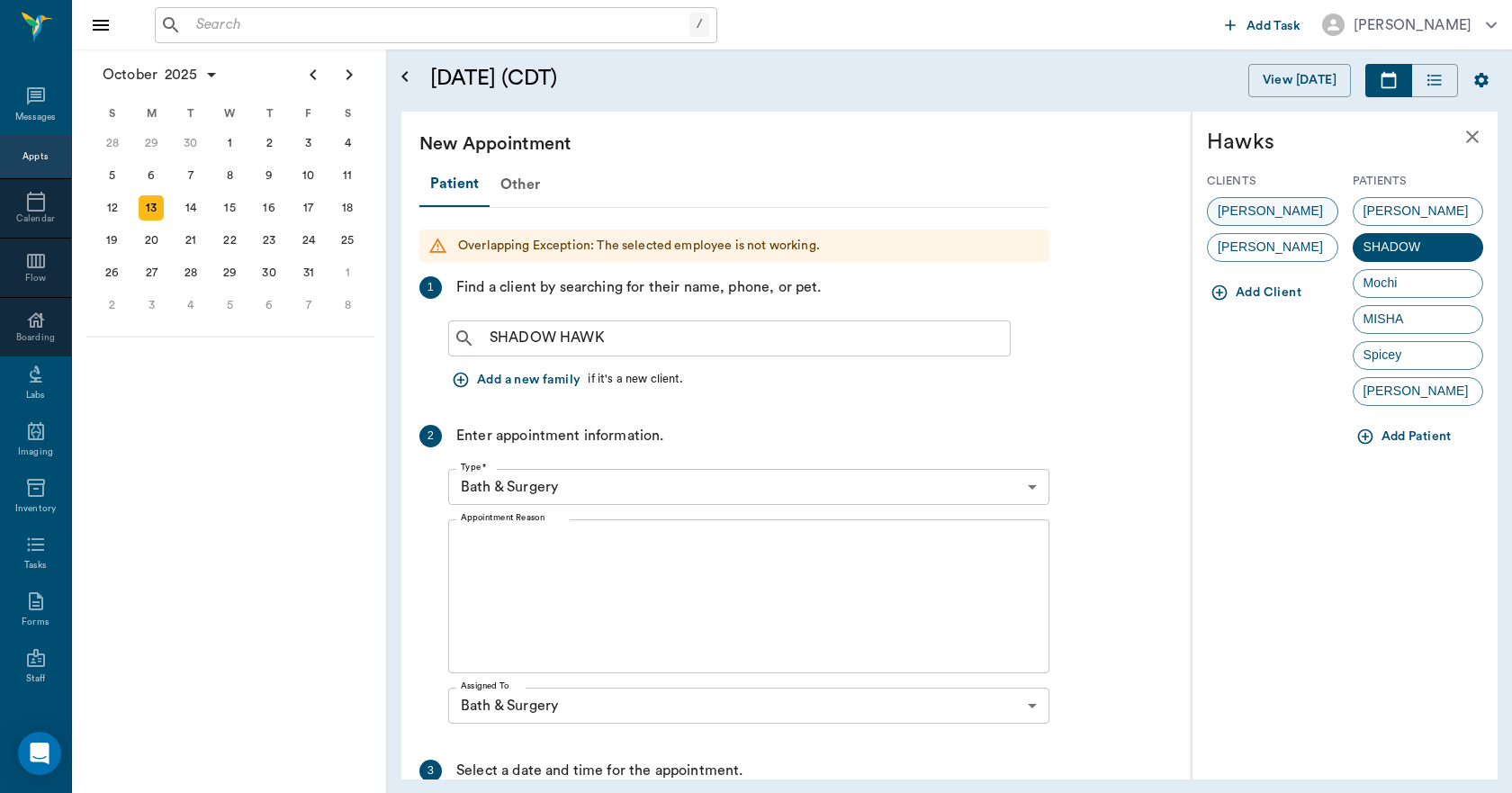
click at [1237, 217] on span "[PERSON_NAME]" at bounding box center [1270, 210] width 126 height 18
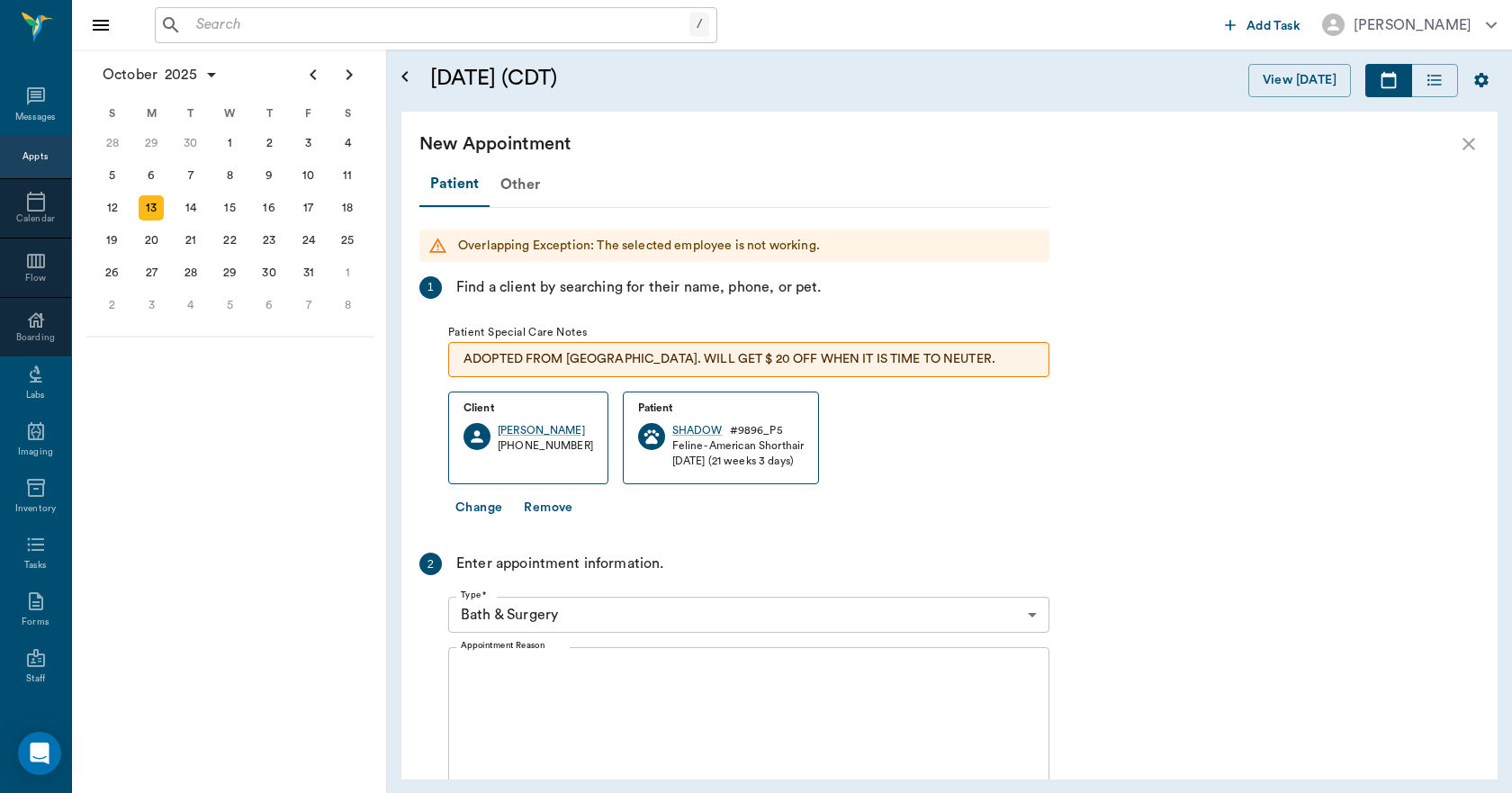
click at [556, 680] on textarea "Appointment Reason" at bounding box center [748, 725] width 576 height 125
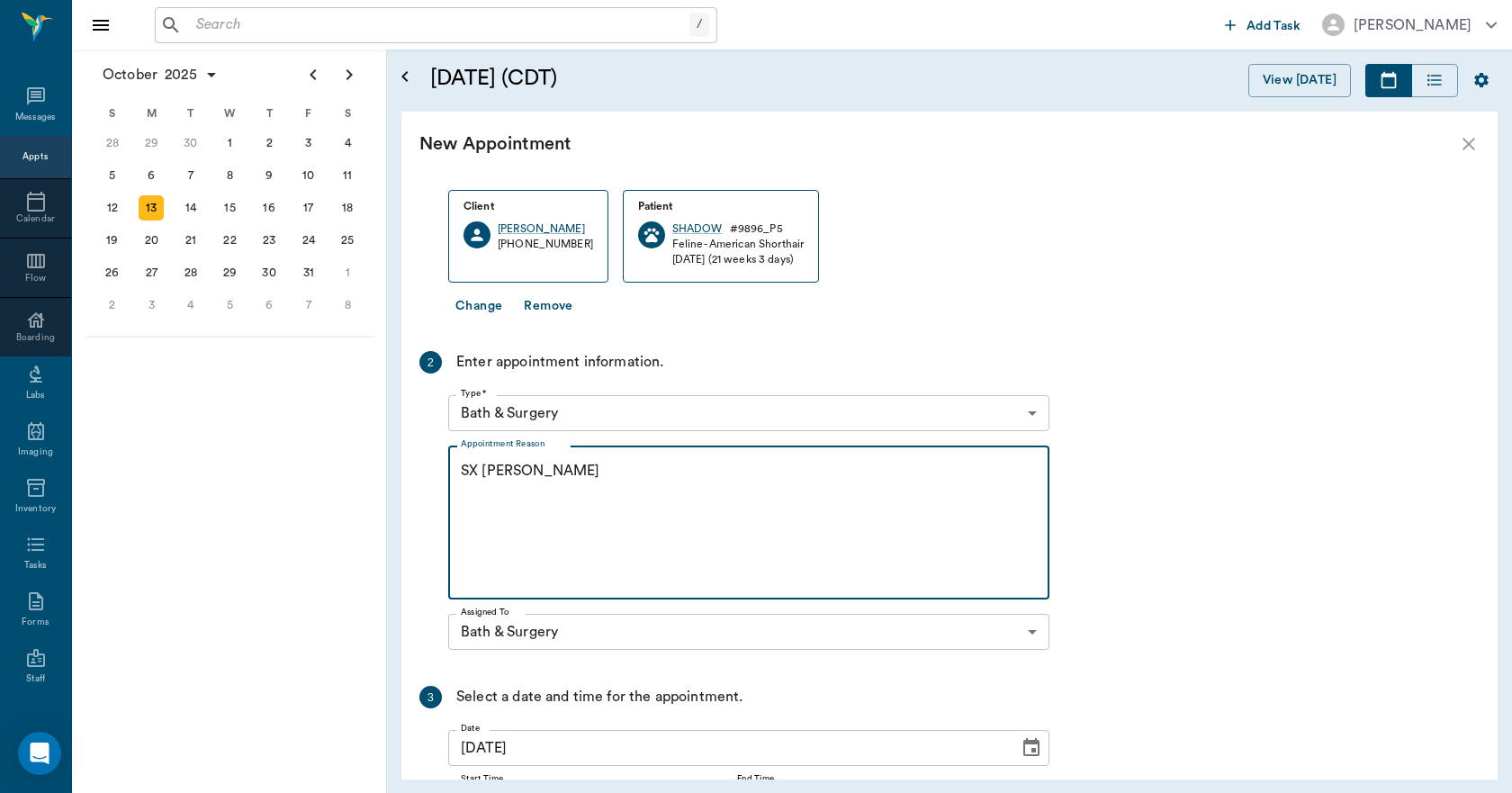
scroll to position [374, 0]
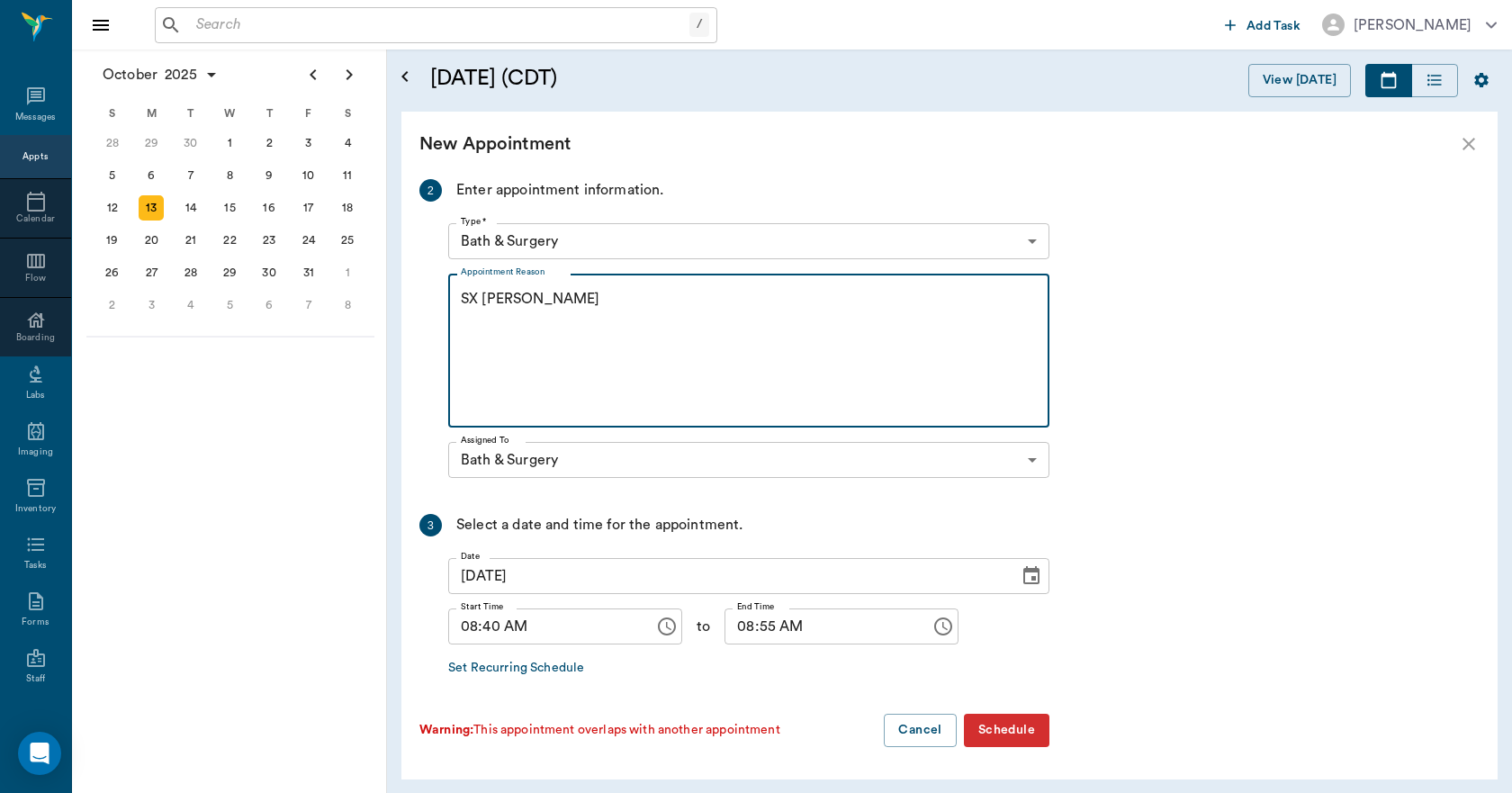
type textarea "SX [PERSON_NAME]"
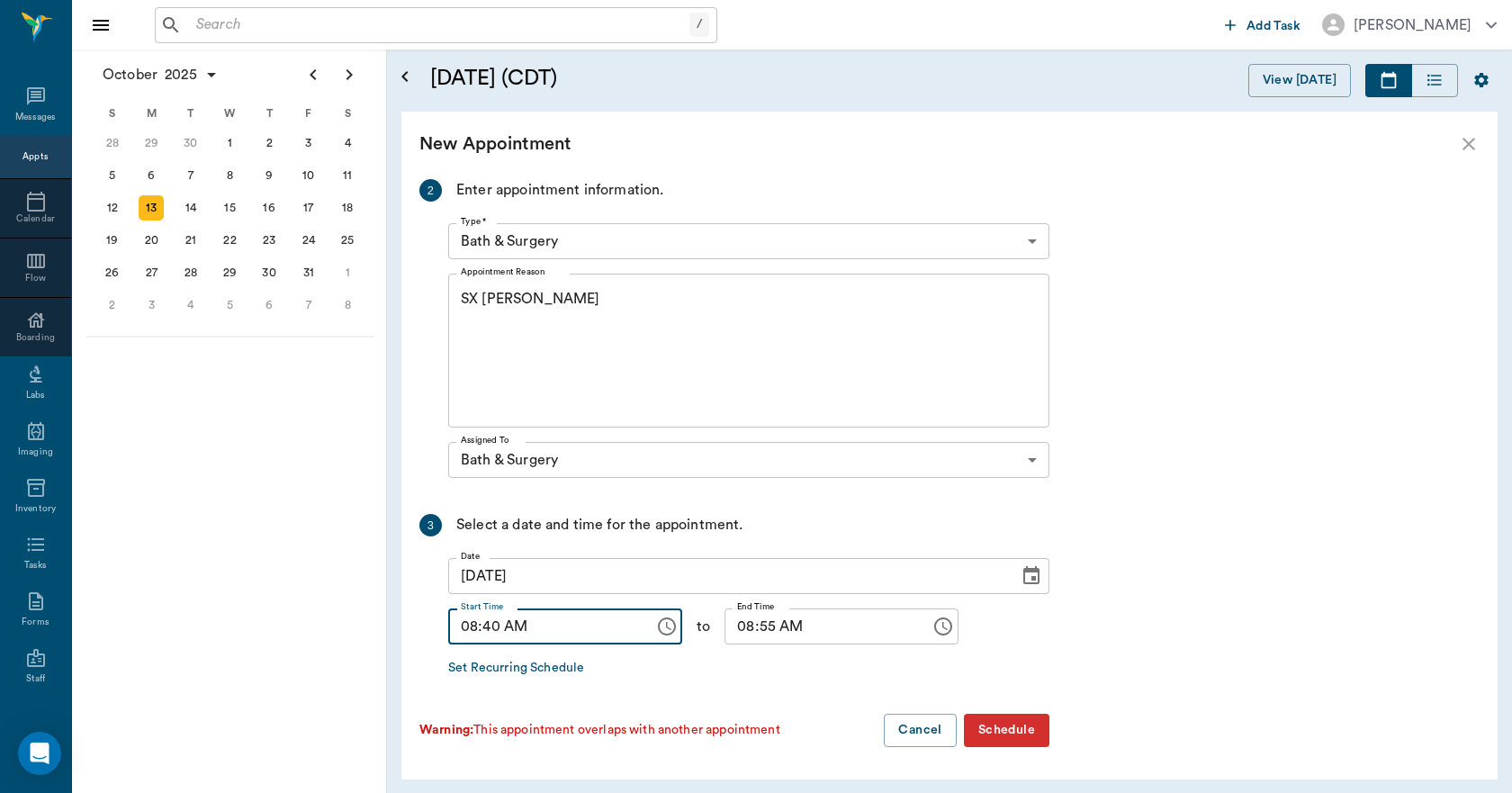
click at [487, 630] on input "08:40 AM" at bounding box center [545, 626] width 194 height 36
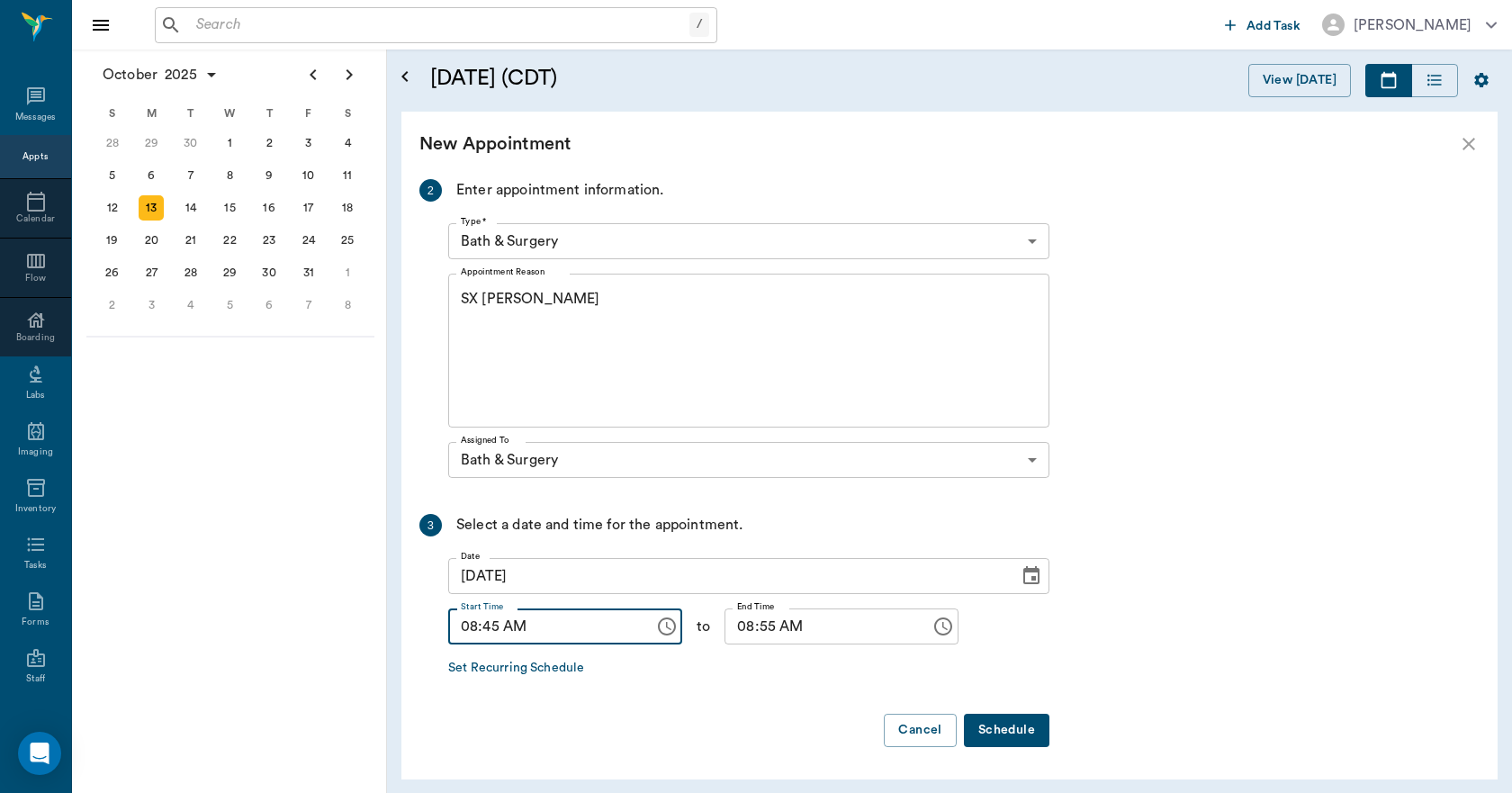
type input "08:45 AM"
click at [733, 619] on input "08:55 AM" at bounding box center [820, 626] width 194 height 36
type input "09:00 AM"
click at [1020, 725] on button "Schedule" at bounding box center [1006, 730] width 86 height 33
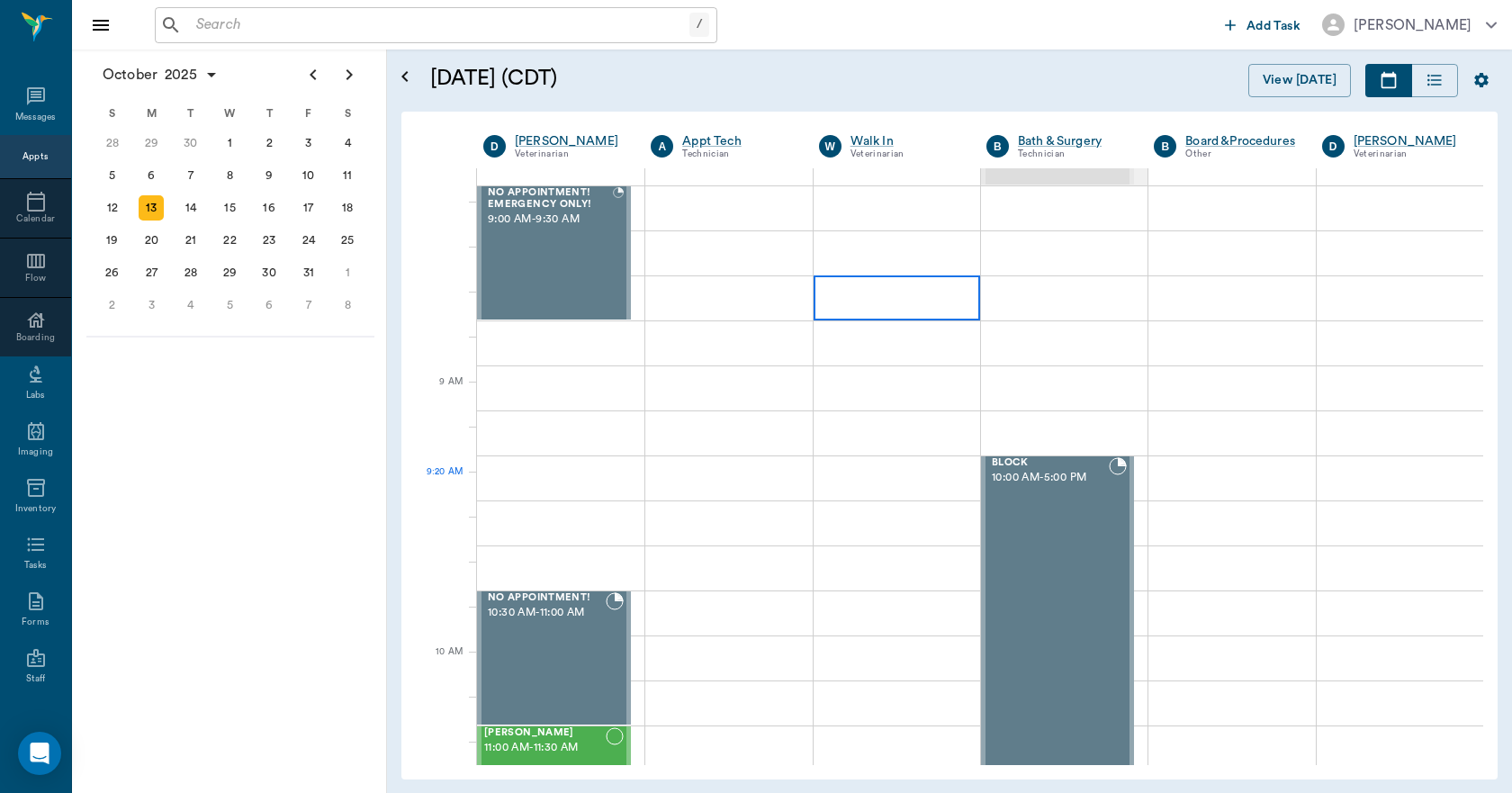
scroll to position [0, 0]
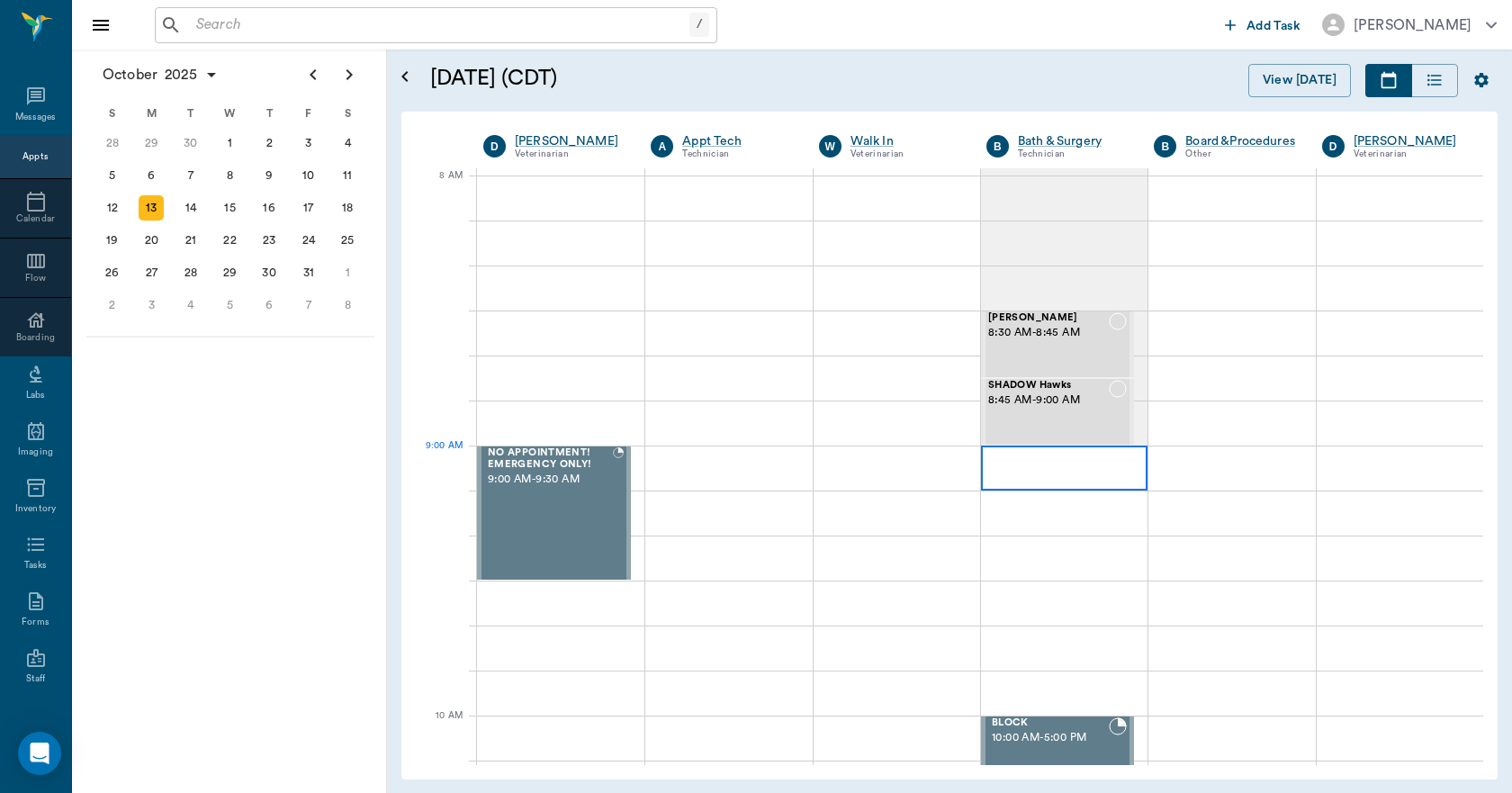
click at [1001, 455] on div at bounding box center [1063, 468] width 166 height 45
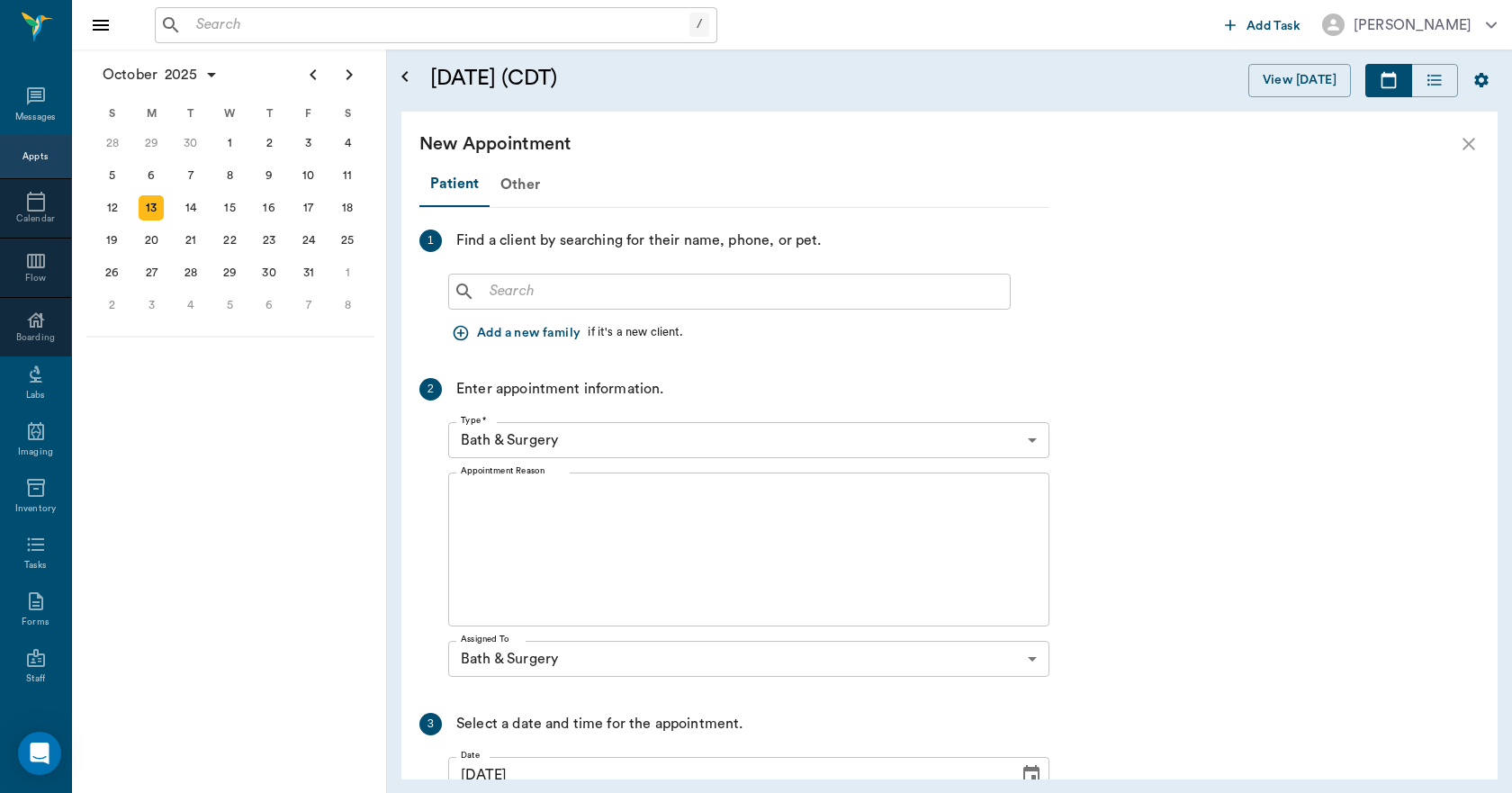
click at [578, 293] on input "text" at bounding box center [742, 292] width 520 height 25
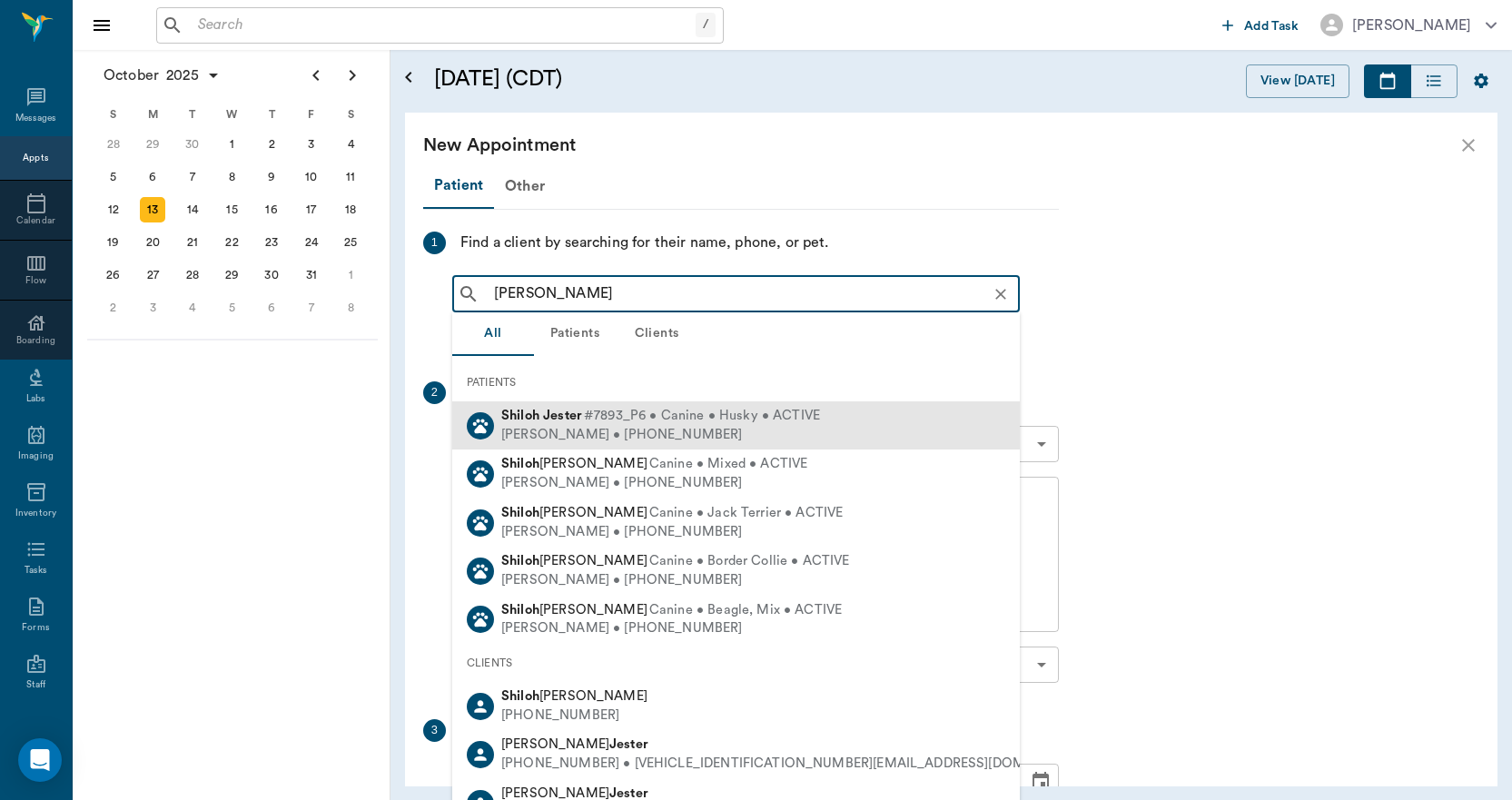
click at [537, 416] on b "Shiloh" at bounding box center [519, 415] width 38 height 14
type input "[PERSON_NAME]"
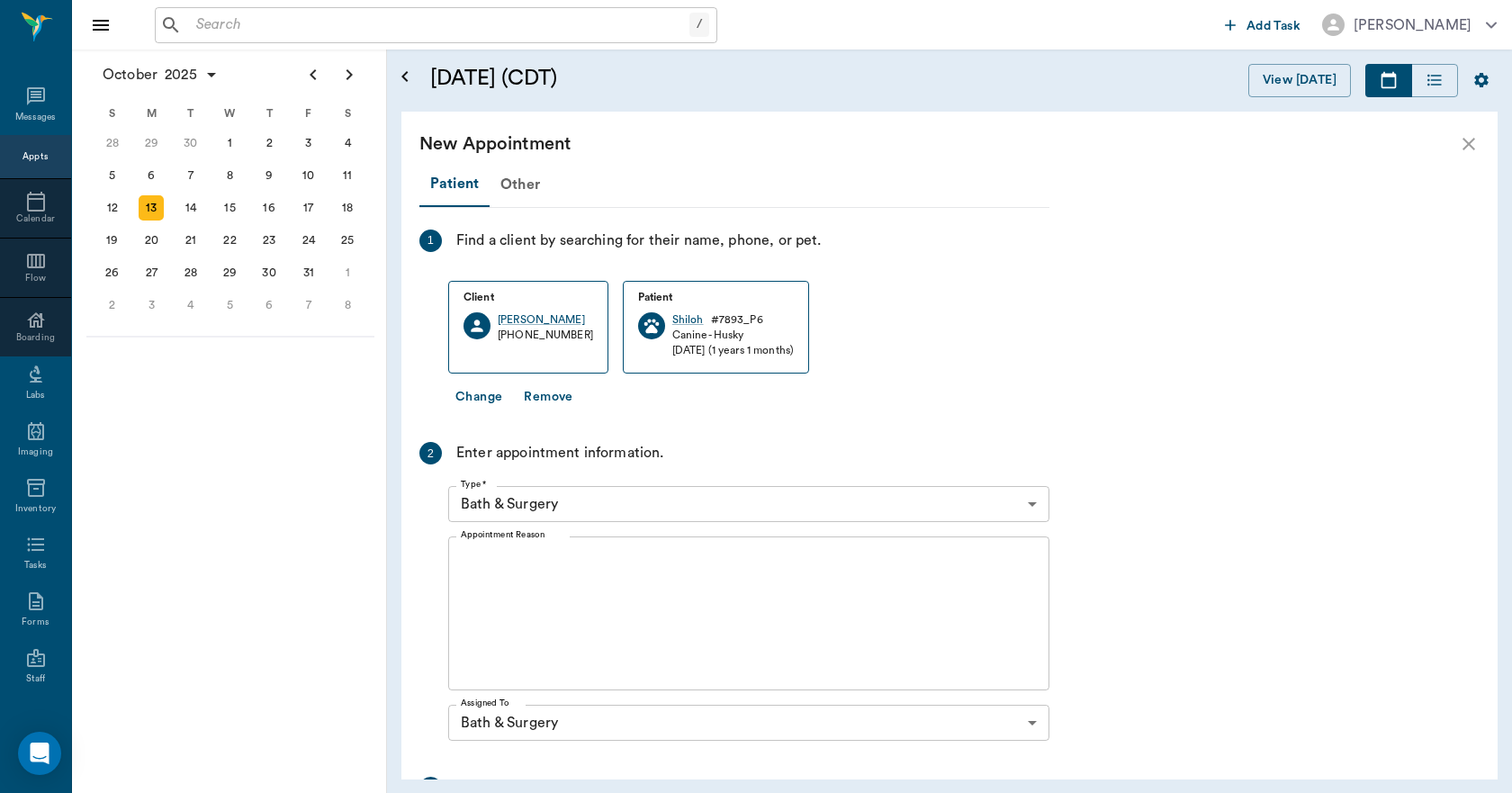
click at [574, 577] on textarea "Appointment Reason" at bounding box center [748, 614] width 576 height 125
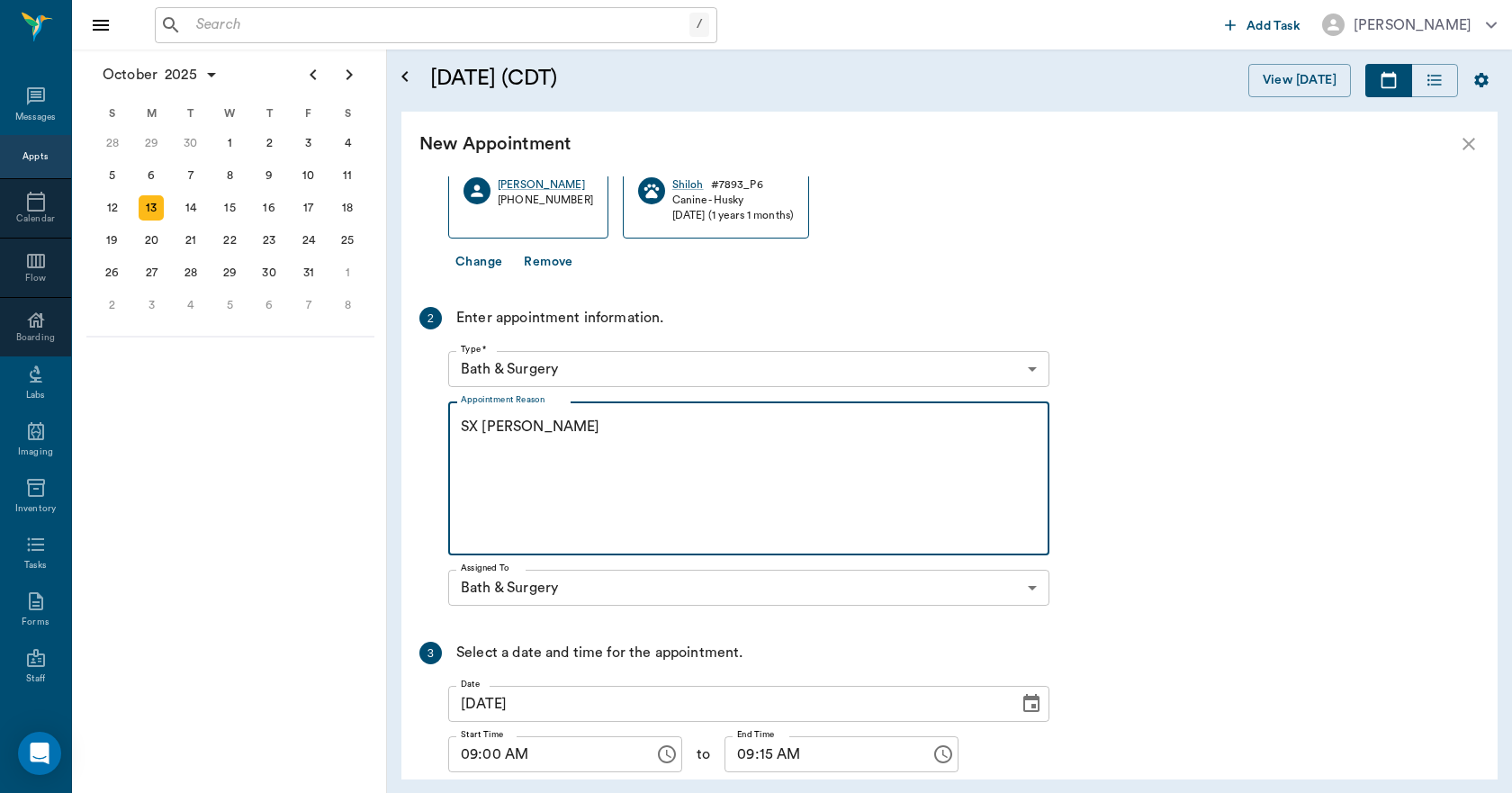
scroll to position [263, 0]
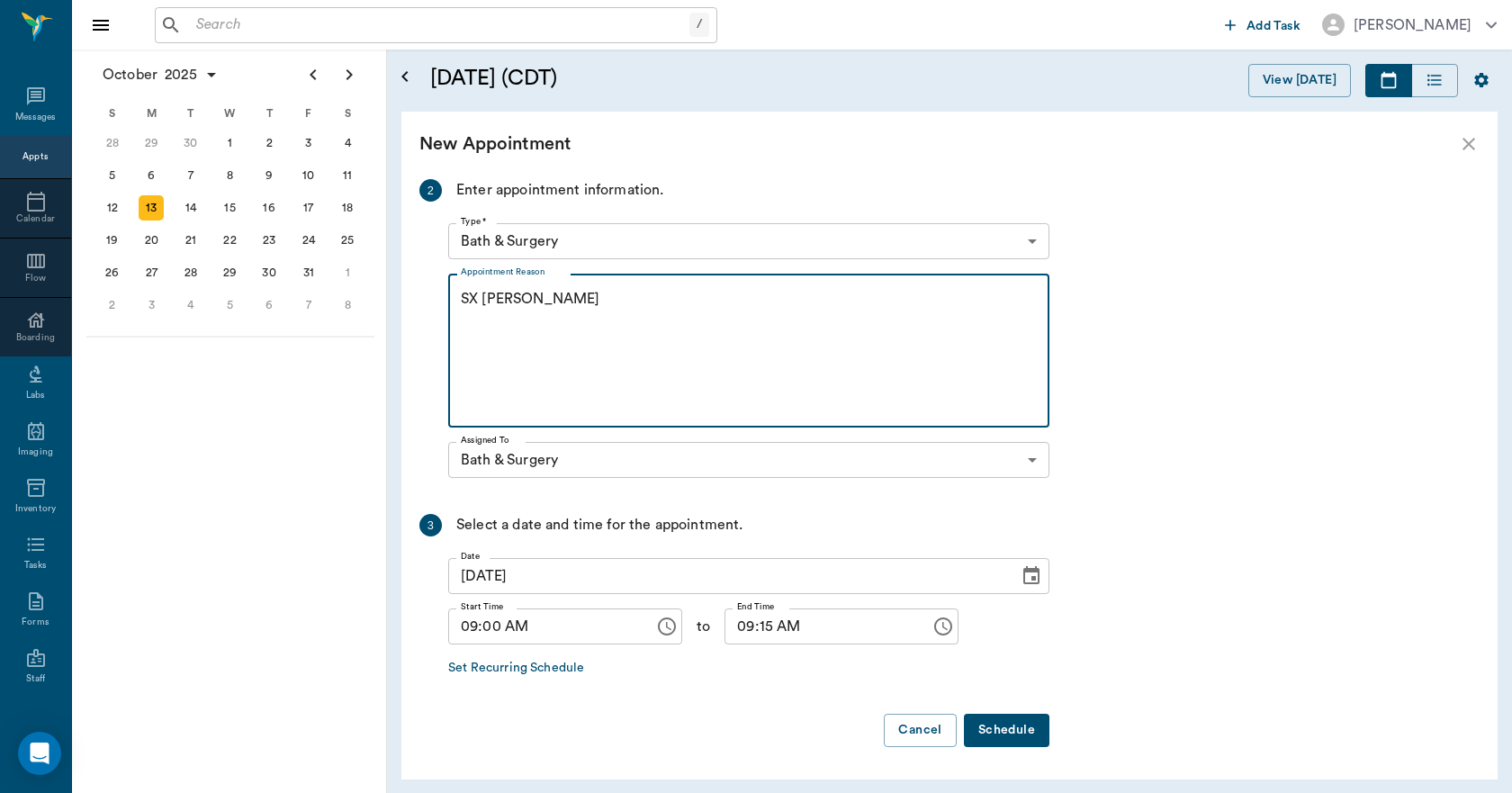
type textarea "SX [PERSON_NAME]"
click at [997, 719] on button "Schedule" at bounding box center [1006, 730] width 86 height 33
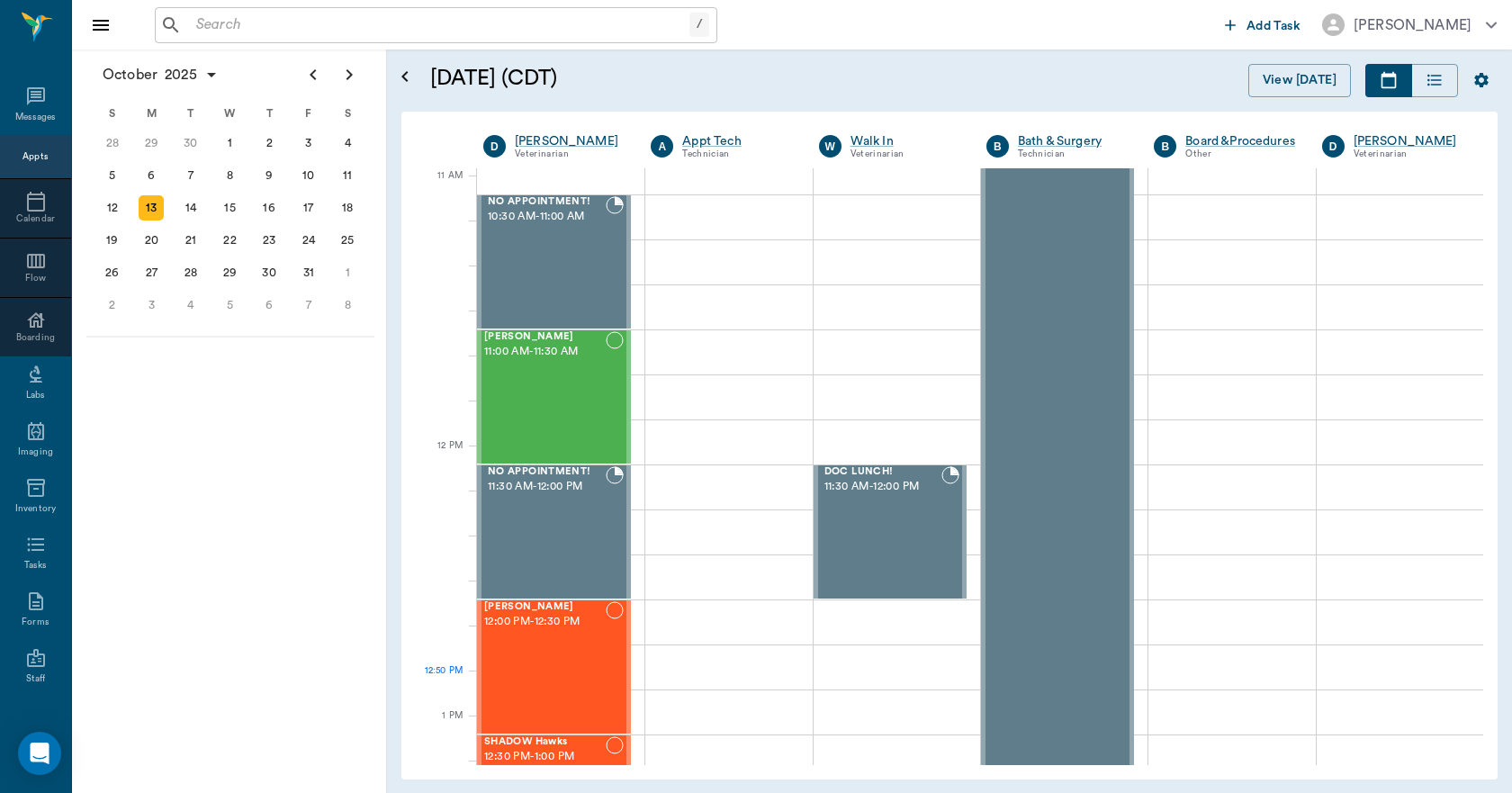
scroll to position [810, 0]
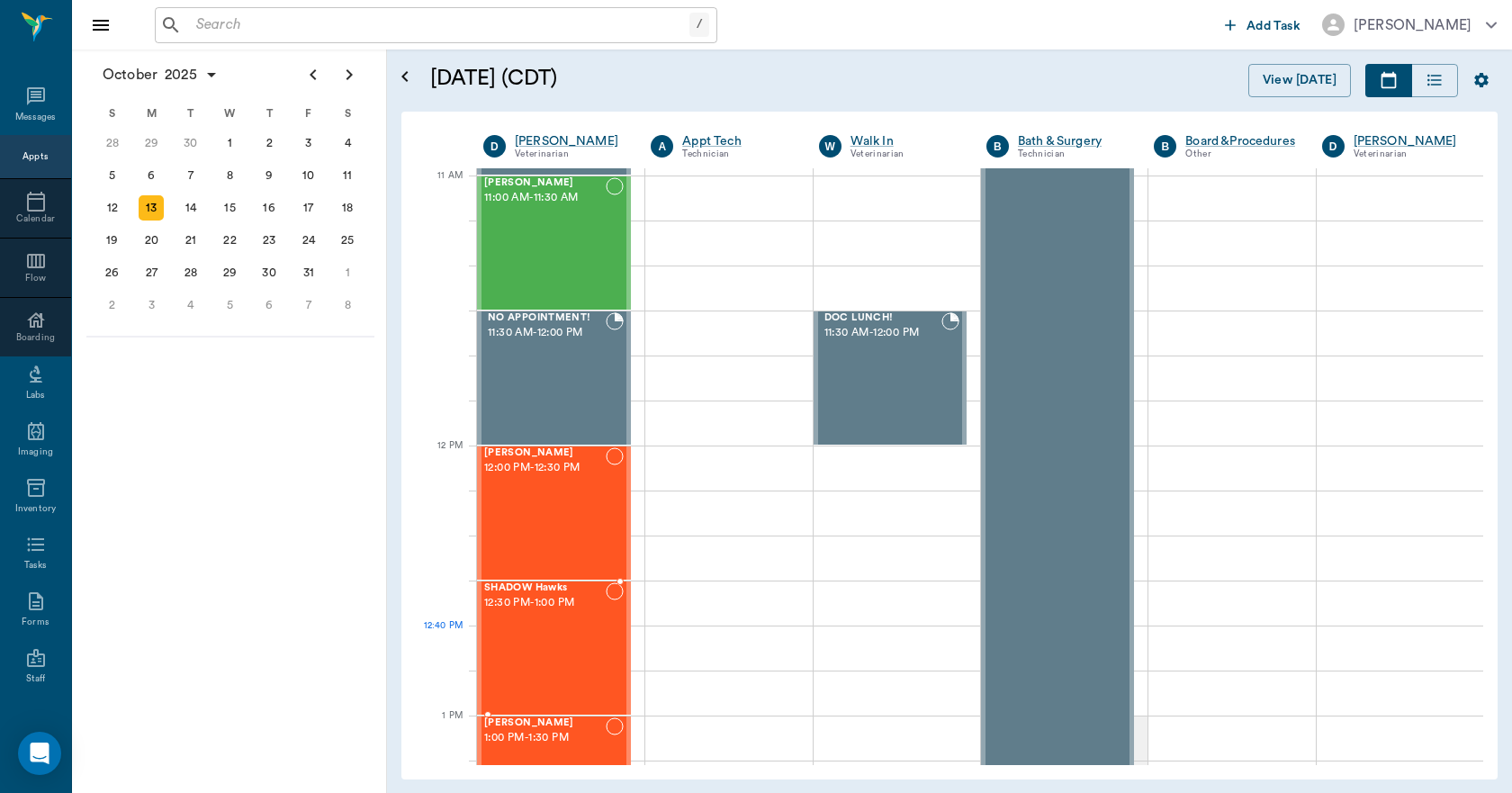
click at [593, 652] on div "SHADOW Hawks 12:30 PM - 1:00 PM" at bounding box center [544, 647] width 122 height 131
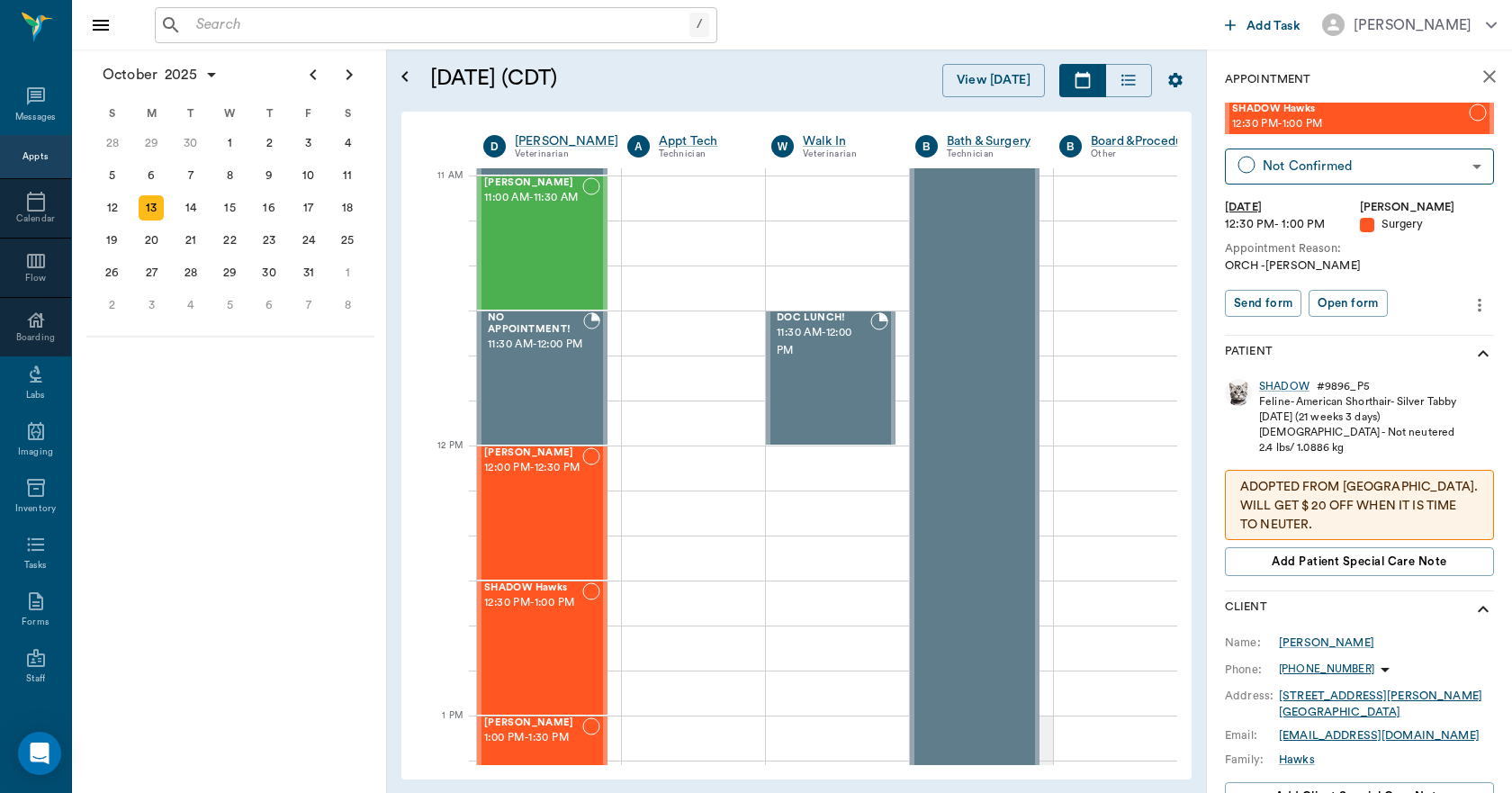
click at [1478, 76] on icon "close" at bounding box center [1489, 77] width 21 height 21
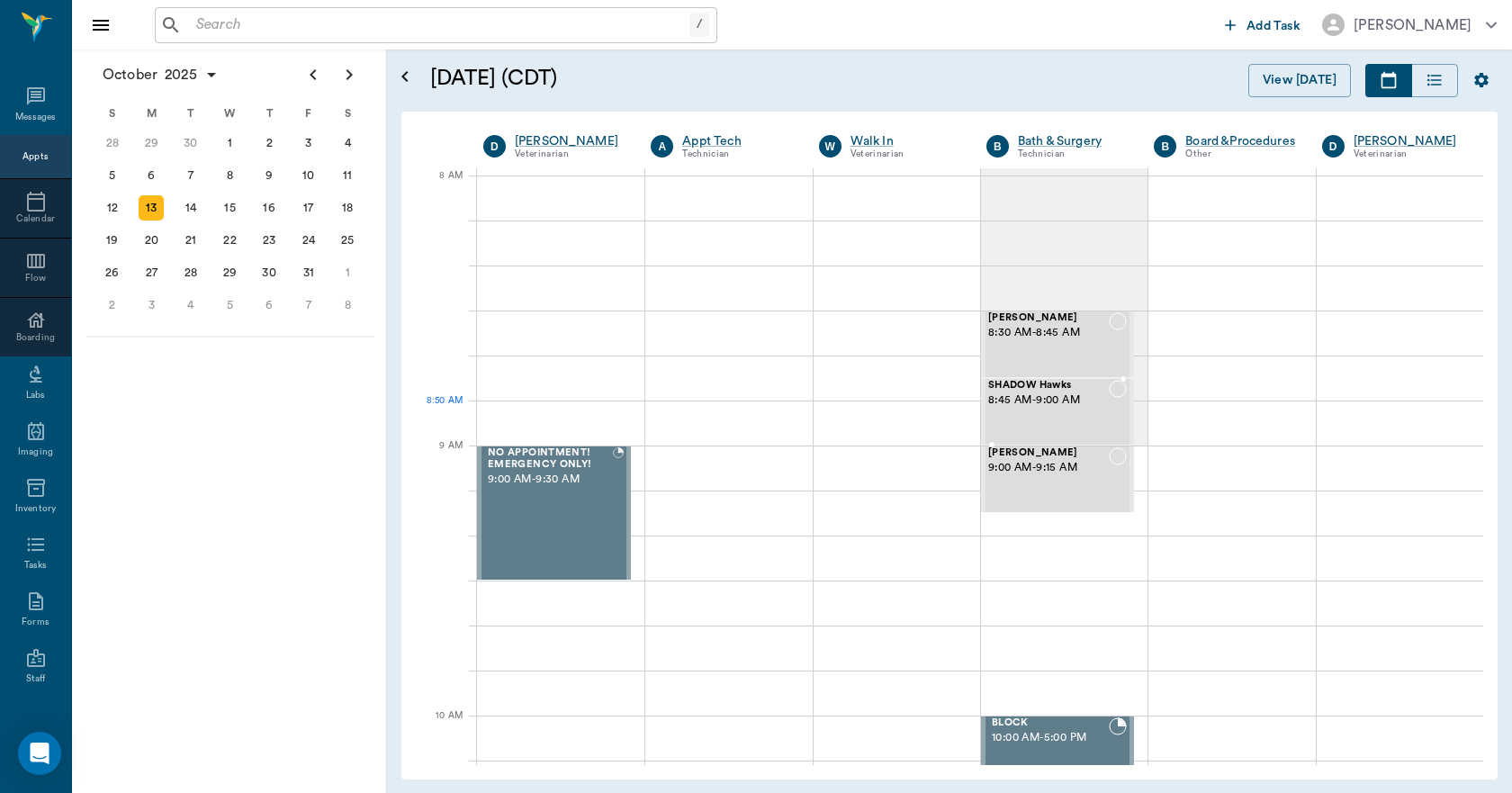
click at [1071, 406] on span "8:45 AM - 9:00 AM" at bounding box center [1048, 400] width 121 height 18
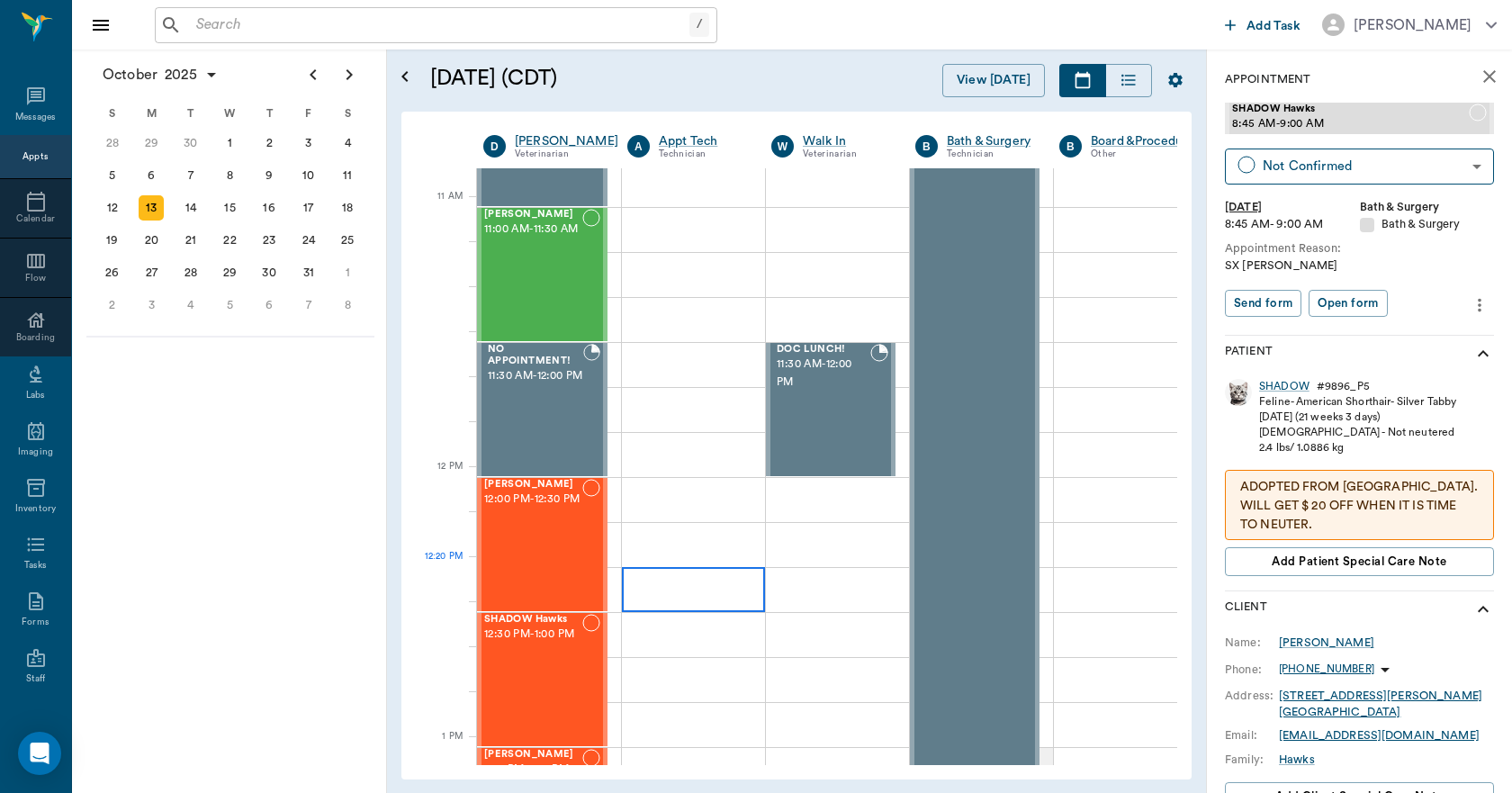
scroll to position [810, 0]
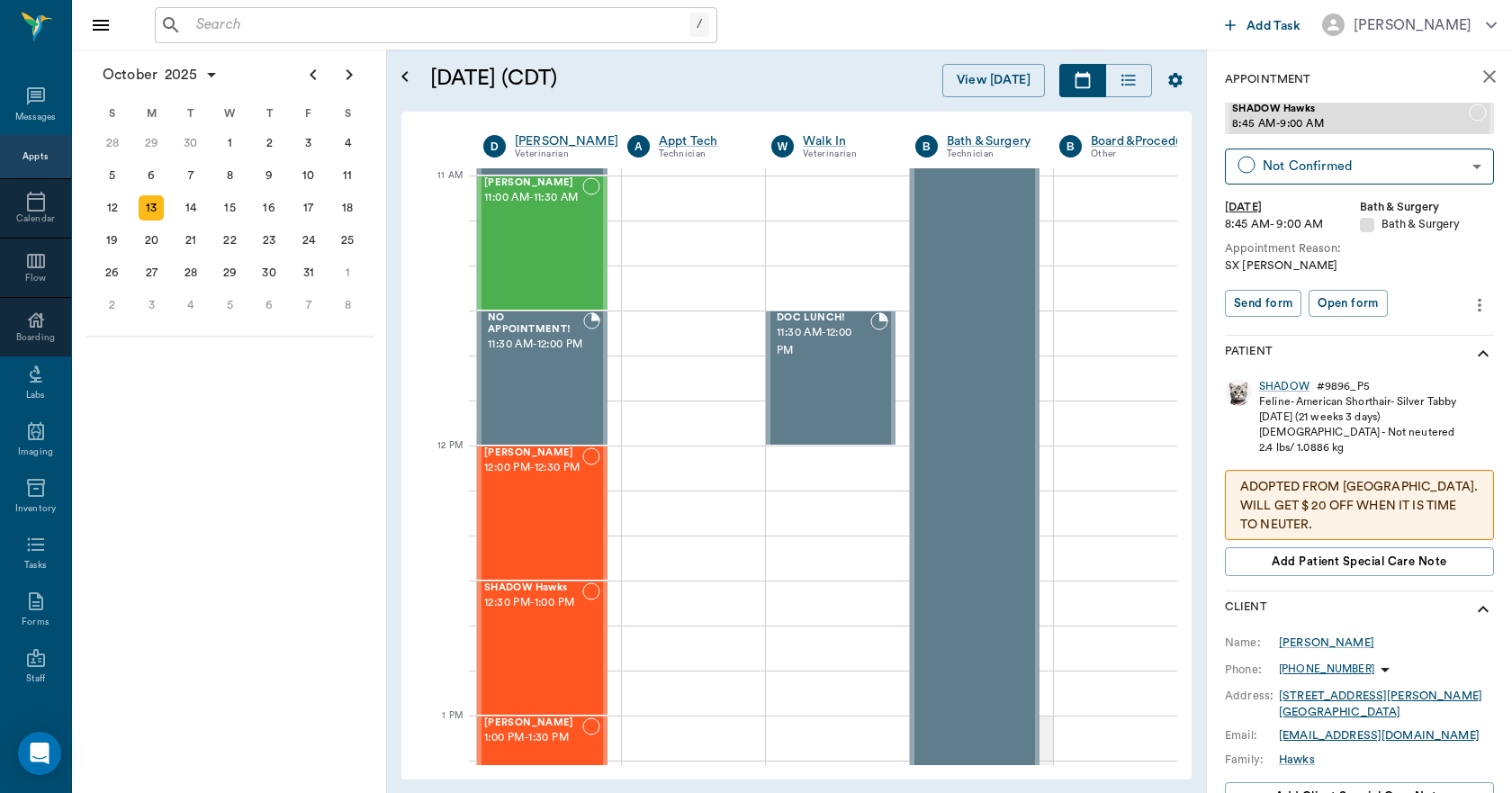
click at [1478, 84] on icon "close" at bounding box center [1489, 77] width 21 height 21
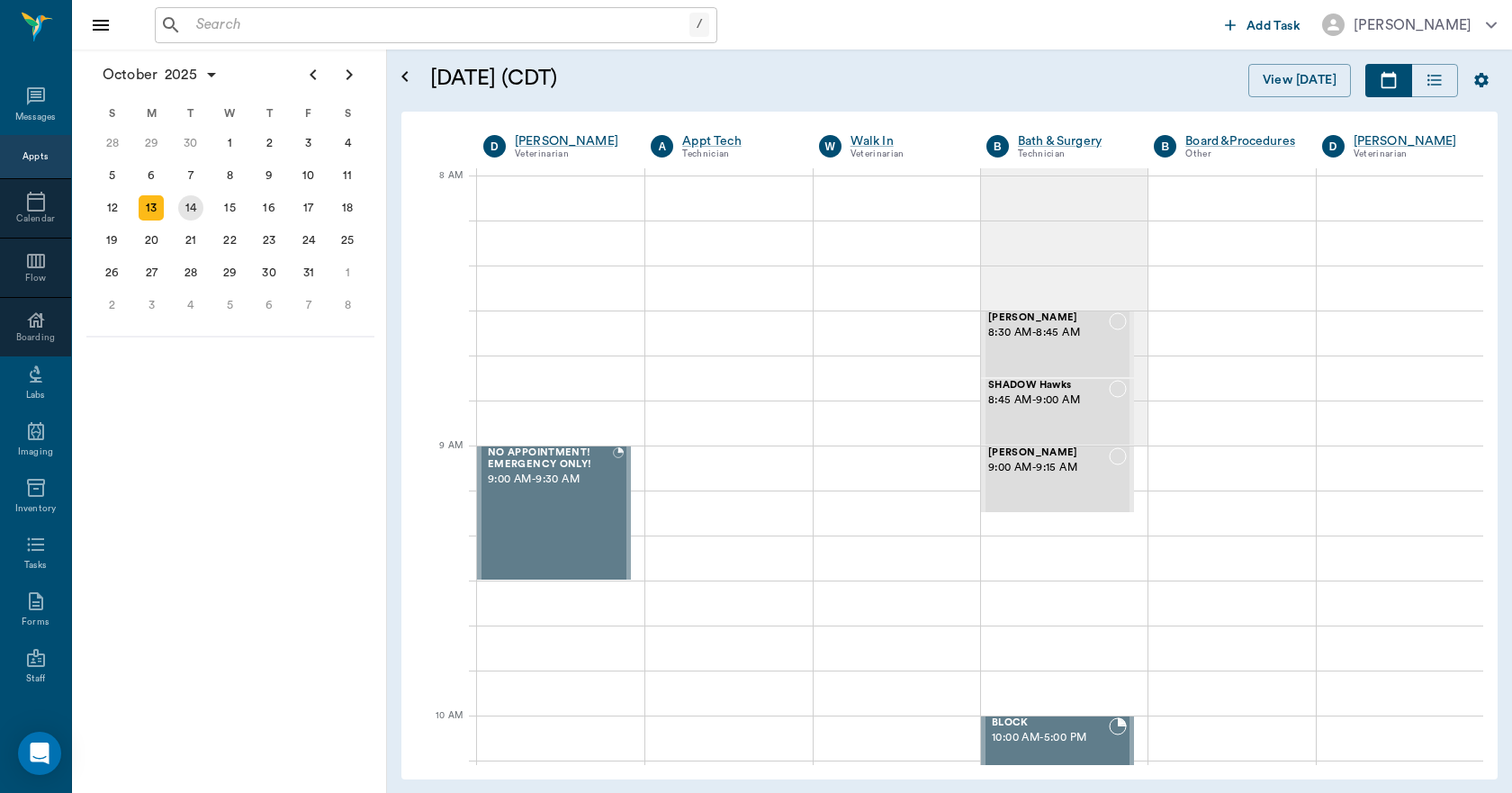
click at [197, 208] on div "14" at bounding box center [191, 208] width 25 height 25
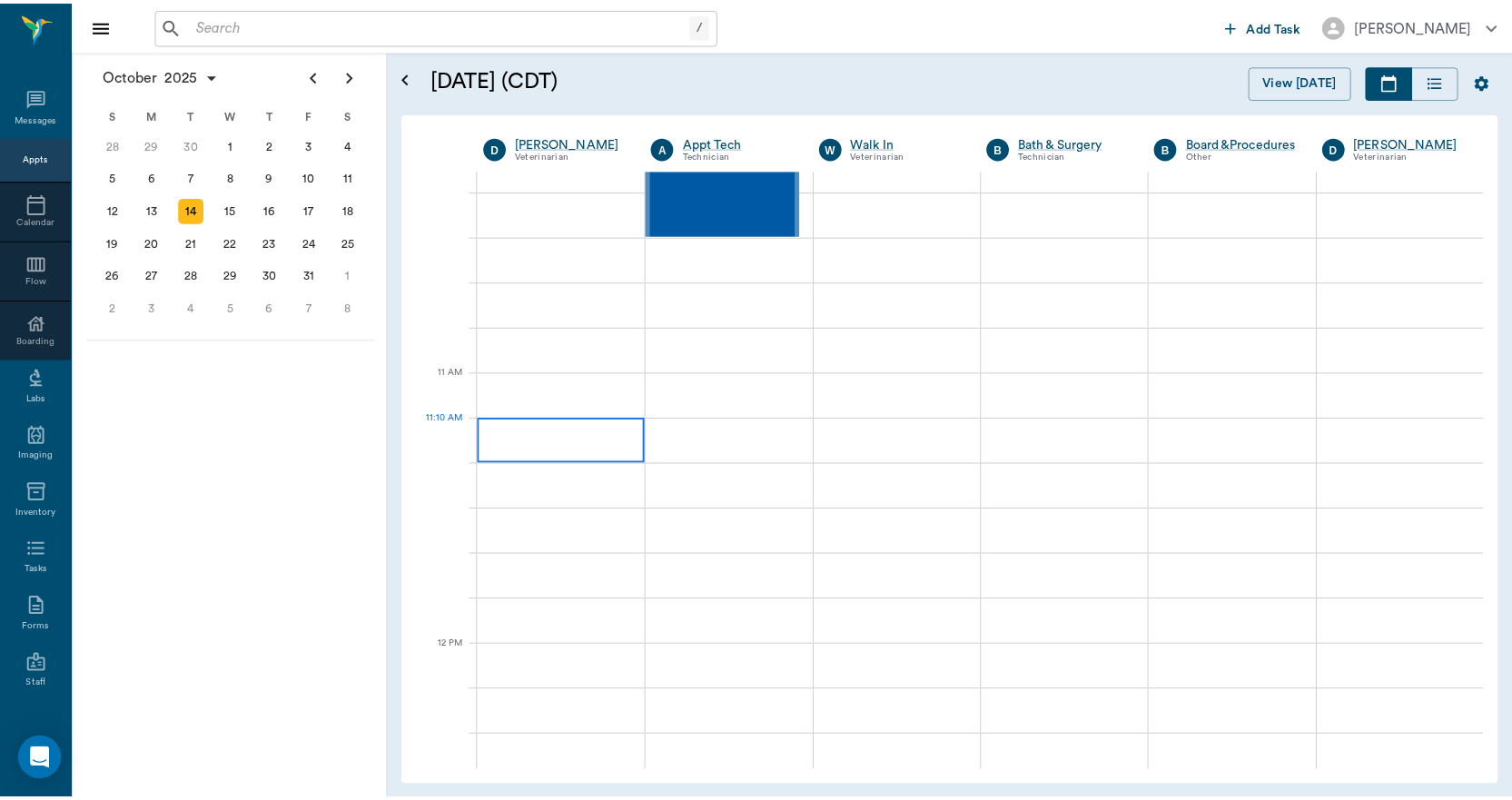
scroll to position [817, 0]
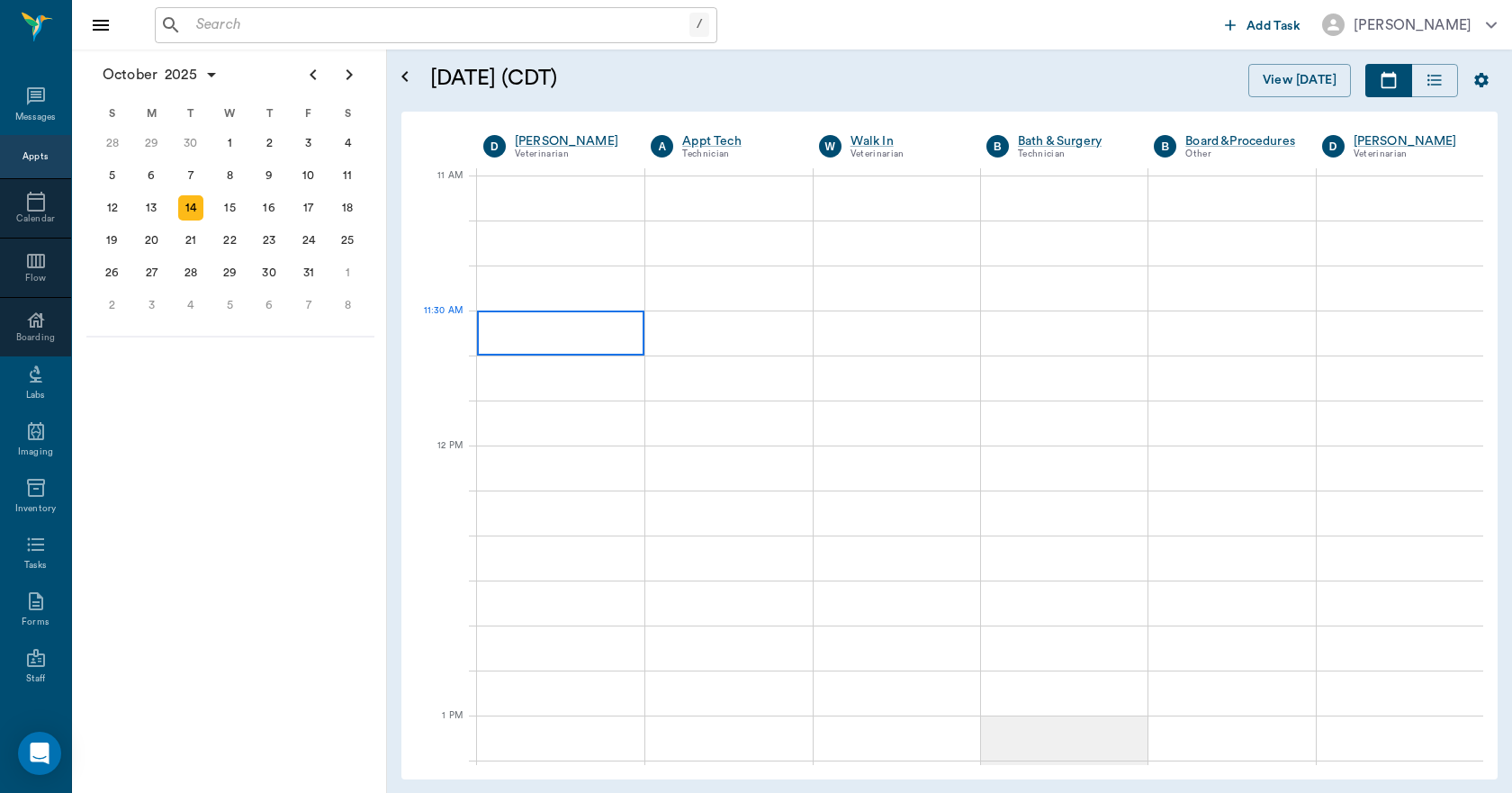
click at [521, 345] on div at bounding box center [560, 333] width 167 height 45
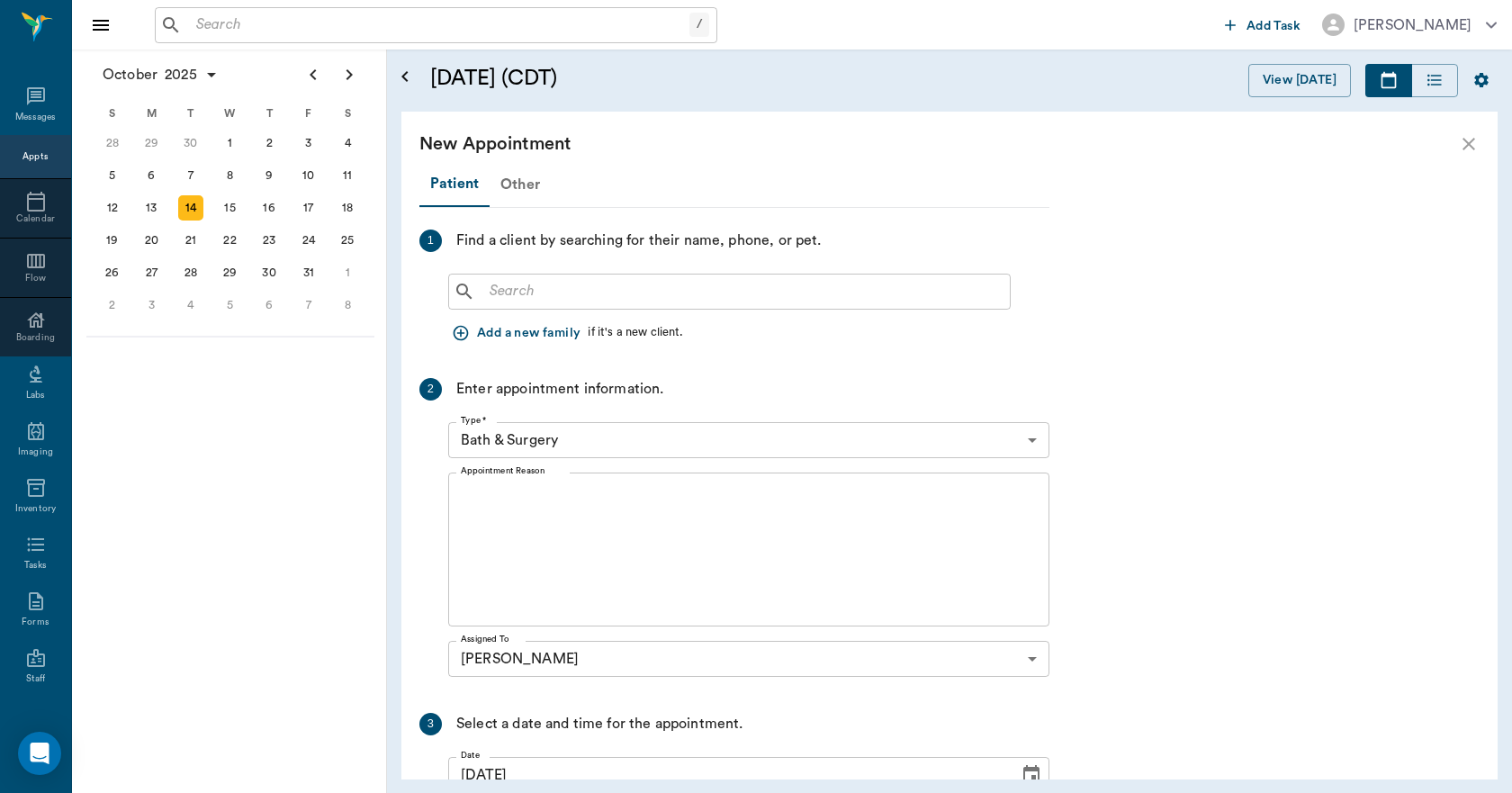
click at [530, 190] on div "Other" at bounding box center [520, 184] width 61 height 43
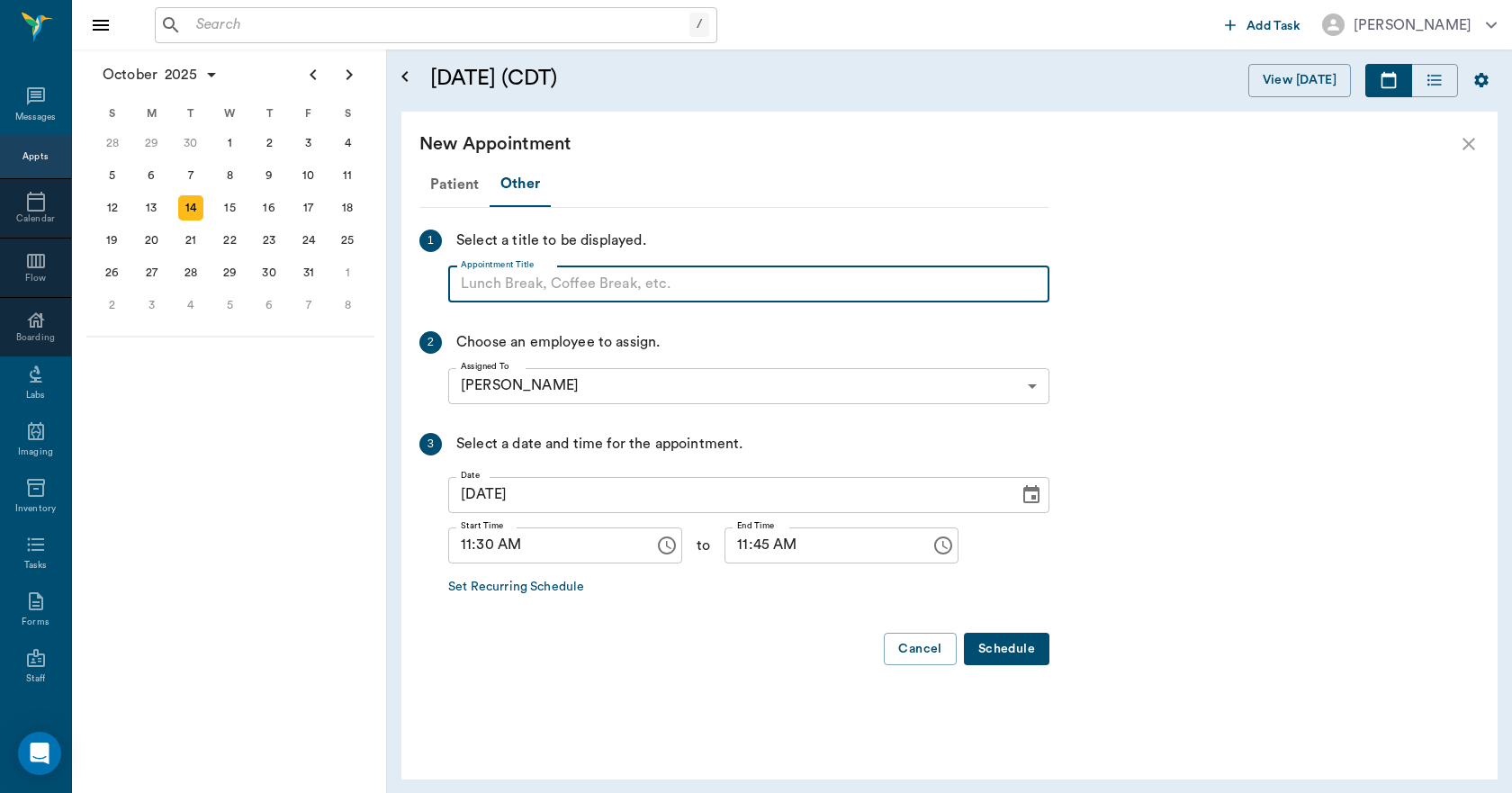
paste input "NO APPOINTMENT! EMERGENCY ONLY!"
type input "NO APPOINTMENT!"
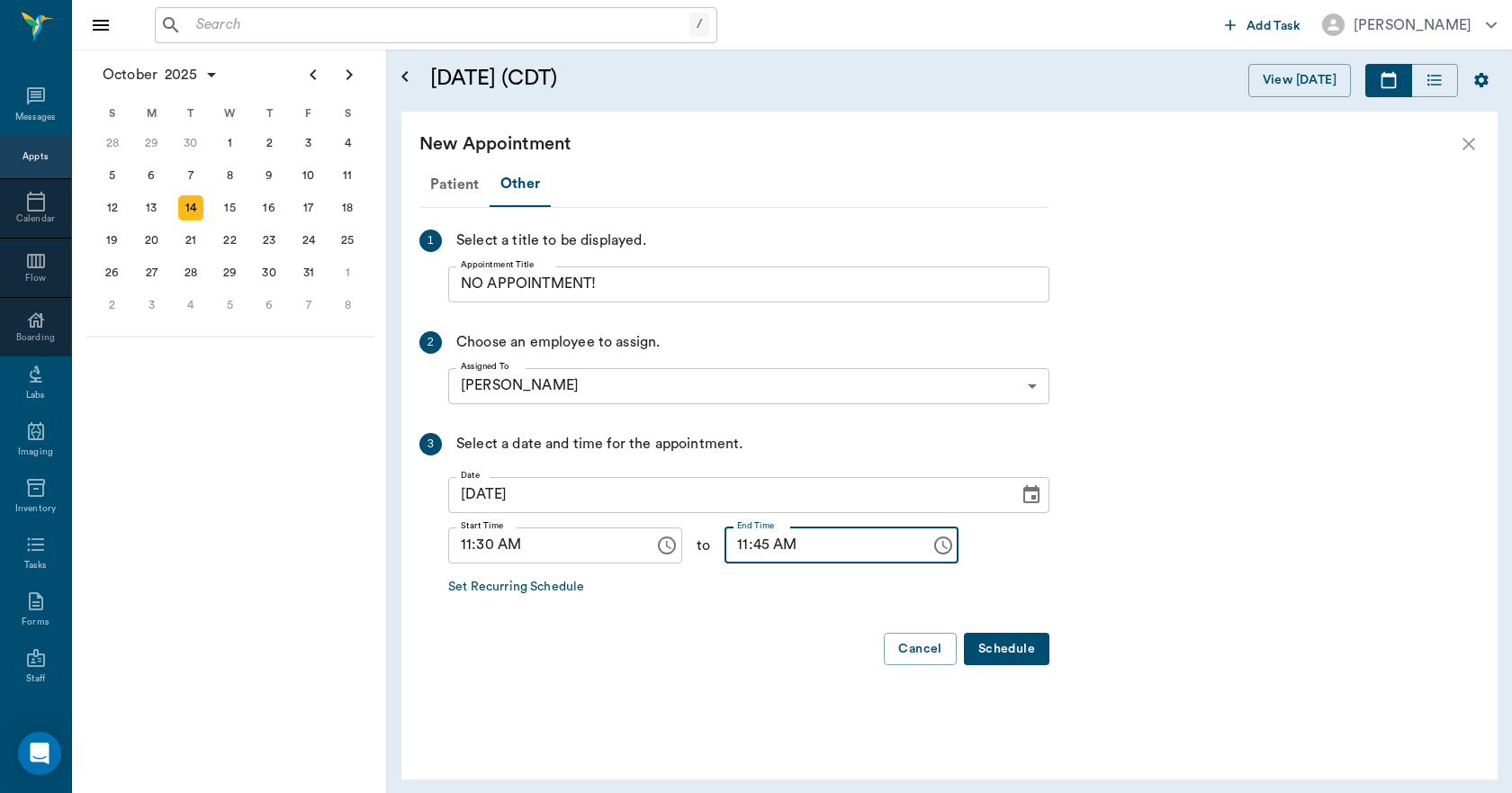
click at [724, 541] on input "11:45 AM" at bounding box center [820, 545] width 194 height 36
type input "12:00 PM"
click at [1024, 648] on button "Schedule" at bounding box center [1006, 649] width 86 height 33
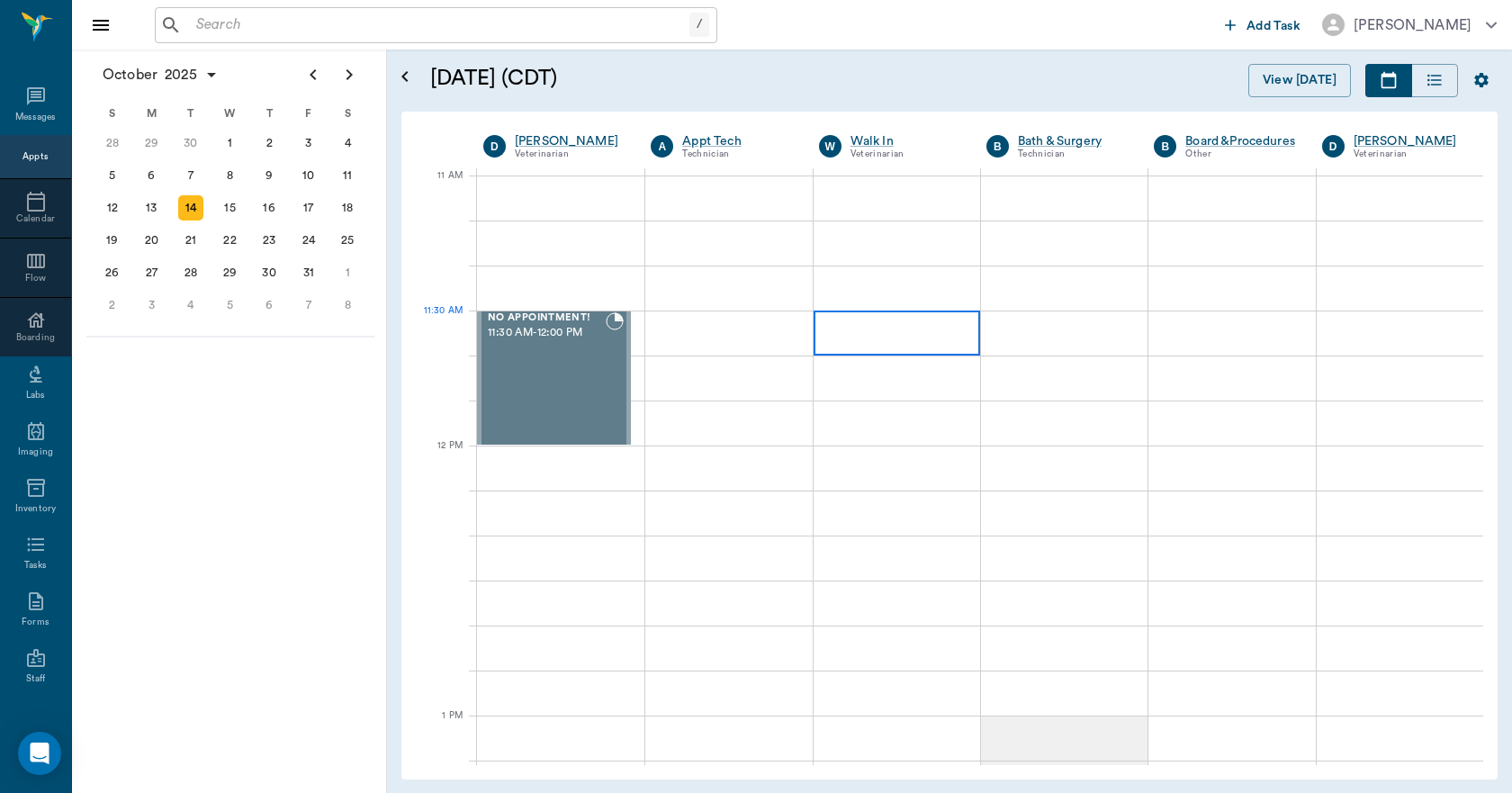
click at [847, 336] on div at bounding box center [896, 333] width 166 height 45
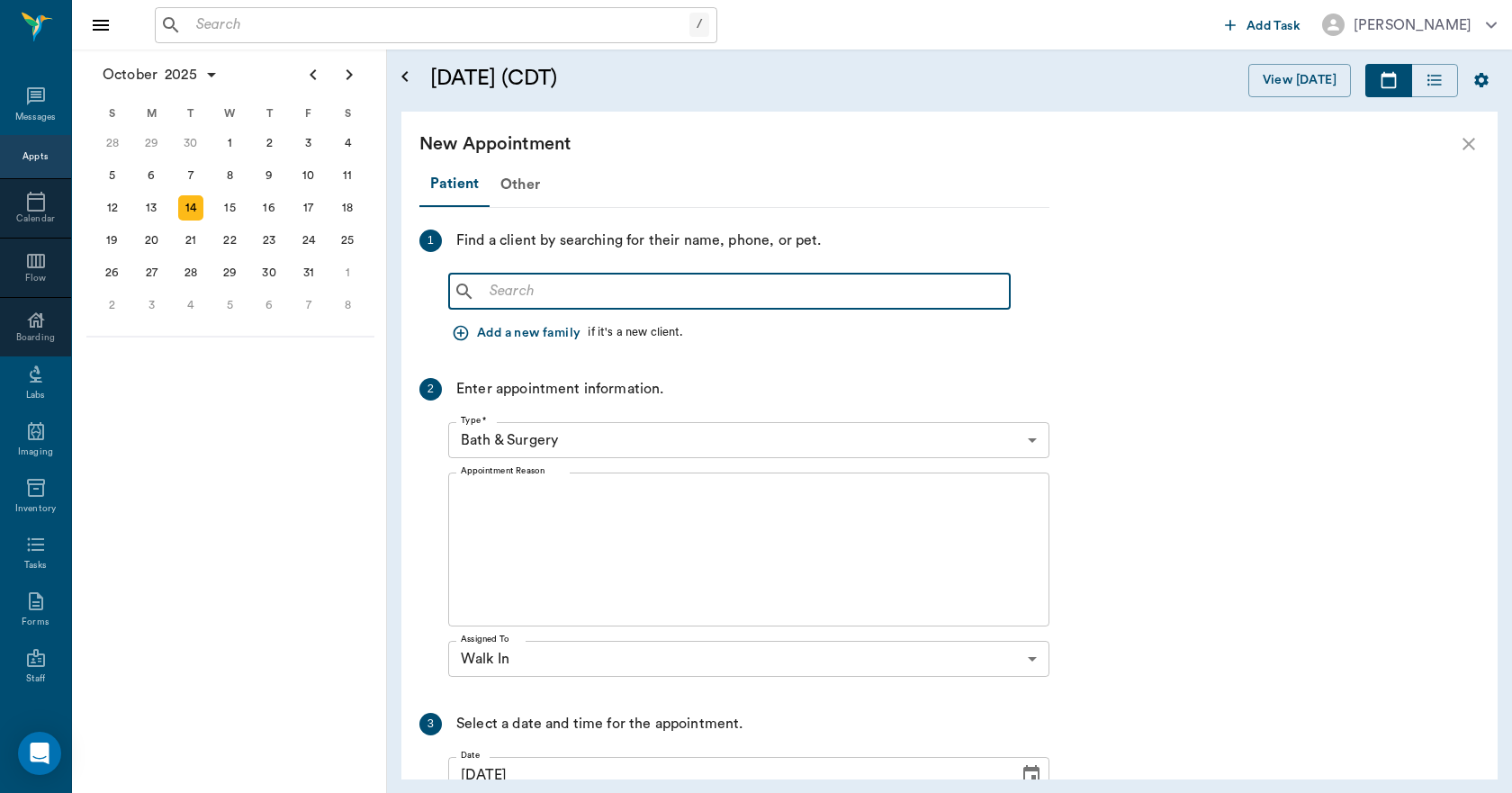
click at [579, 298] on input "text" at bounding box center [742, 292] width 520 height 25
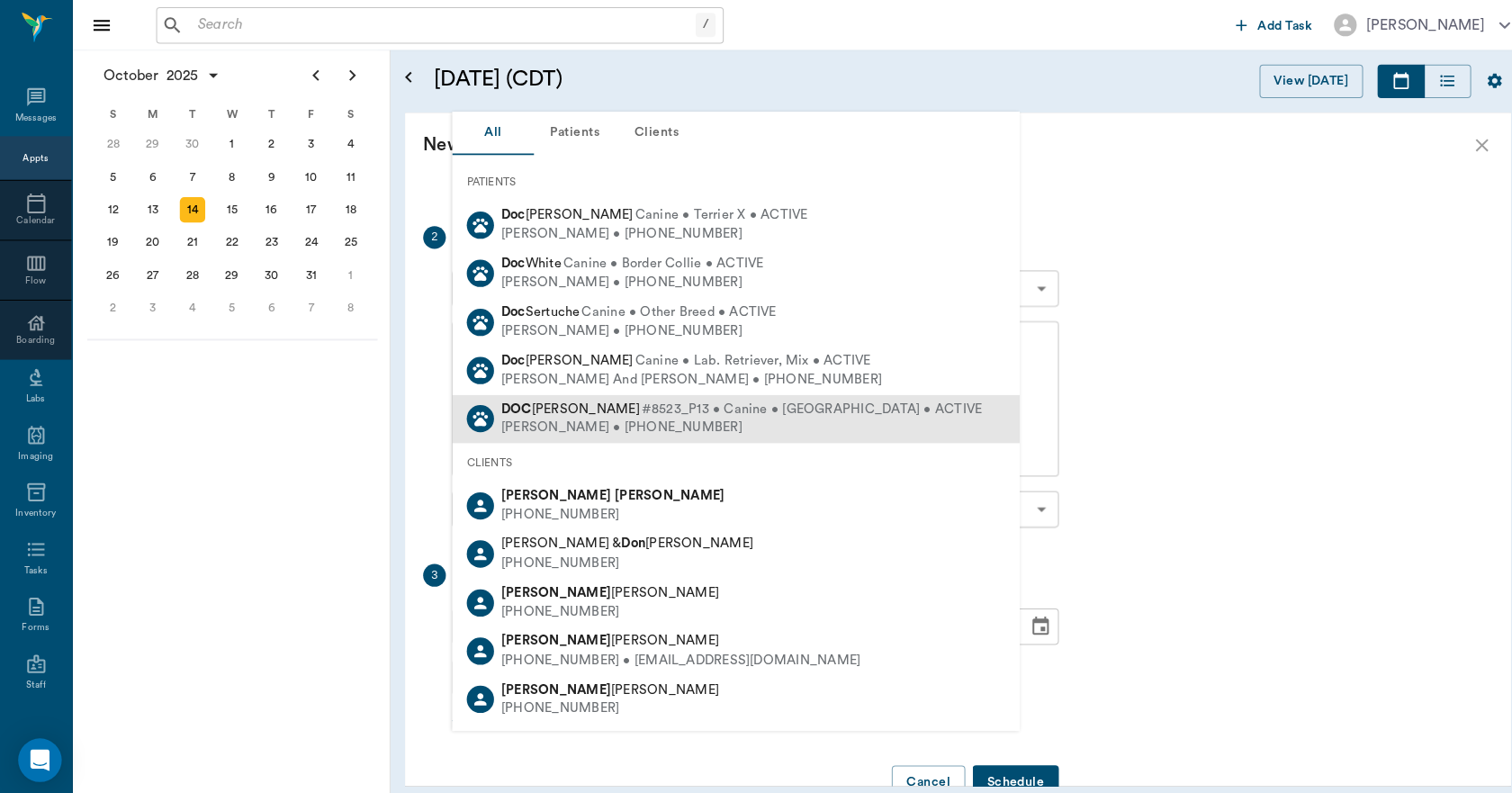
scroll to position [198, 0]
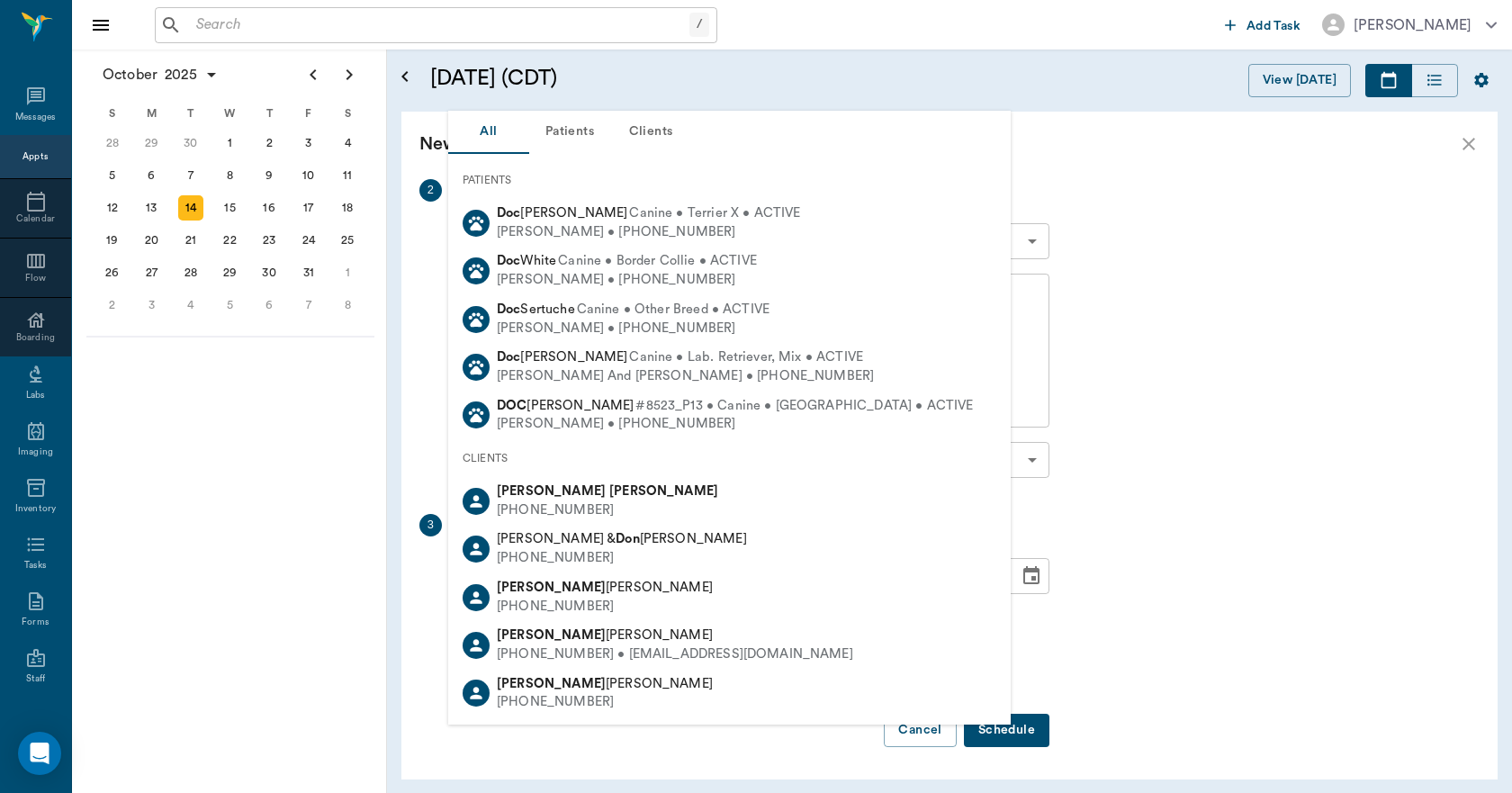
type input "DOC LUNCH!"
click at [1202, 281] on div "Patient Other 1 Find a client by searching for their name, phone, or pet. DOC L…" at bounding box center [949, 478] width 1096 height 603
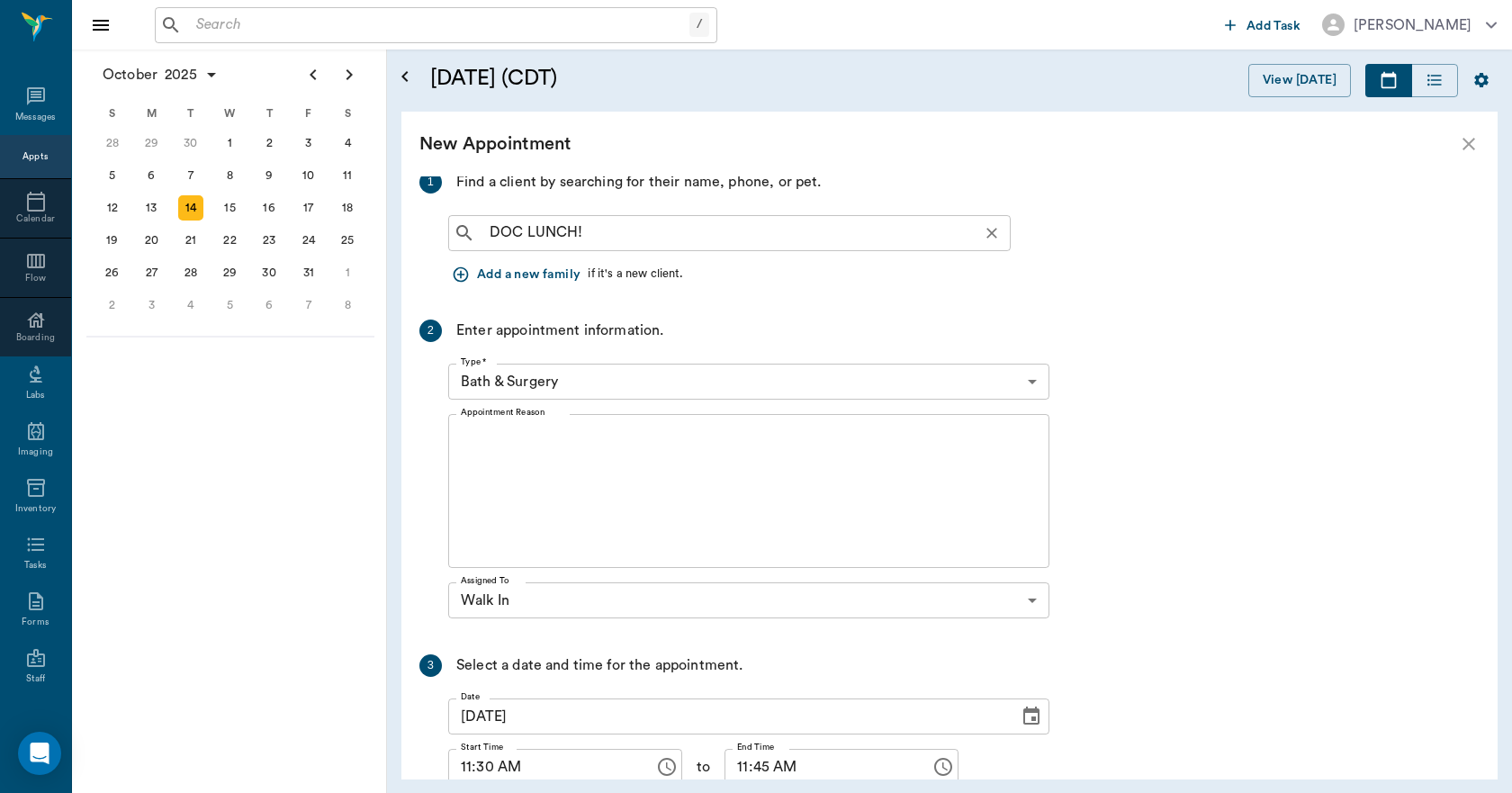
scroll to position [0, 0]
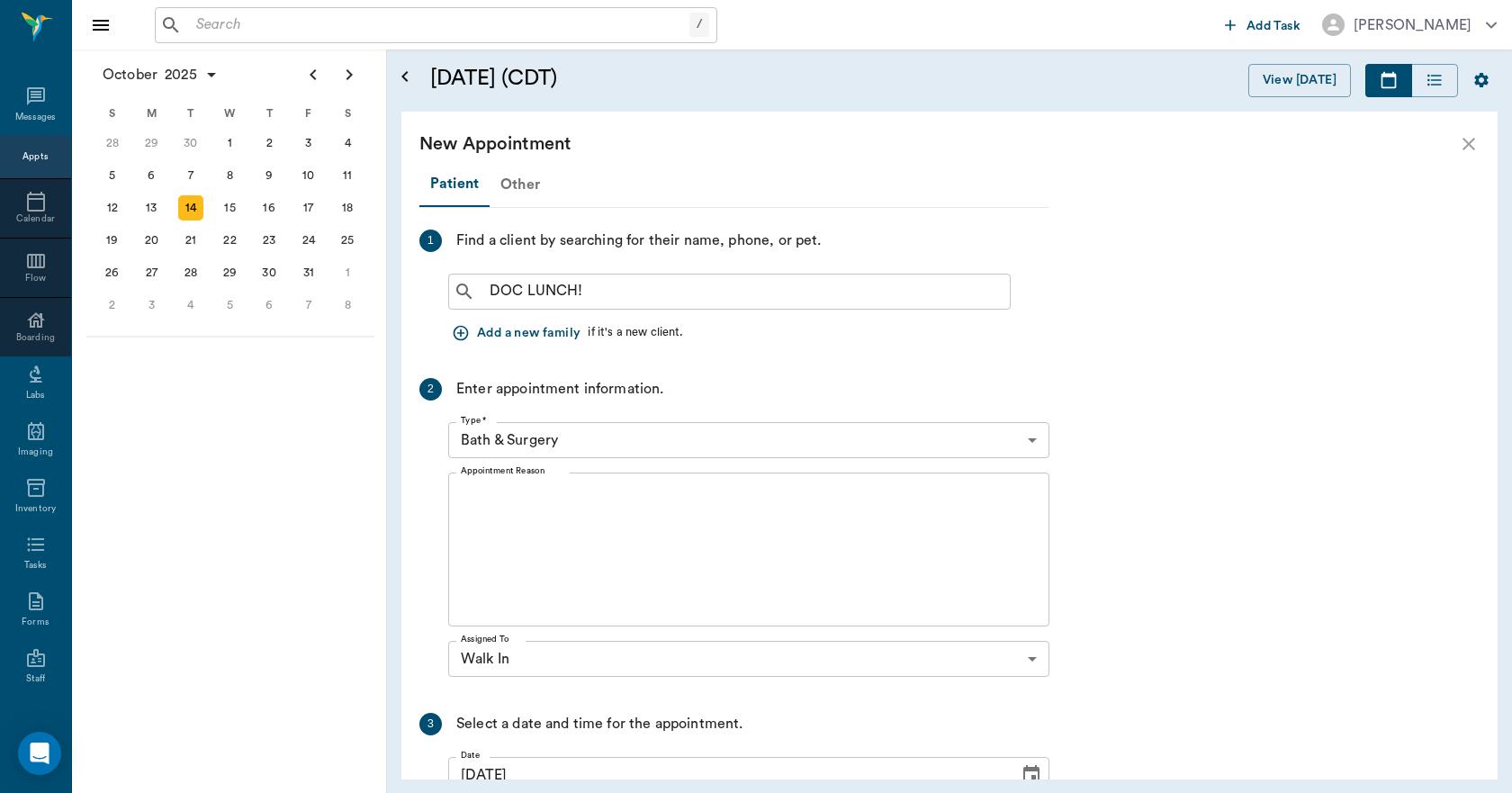
click at [530, 189] on div "Other" at bounding box center [520, 184] width 61 height 43
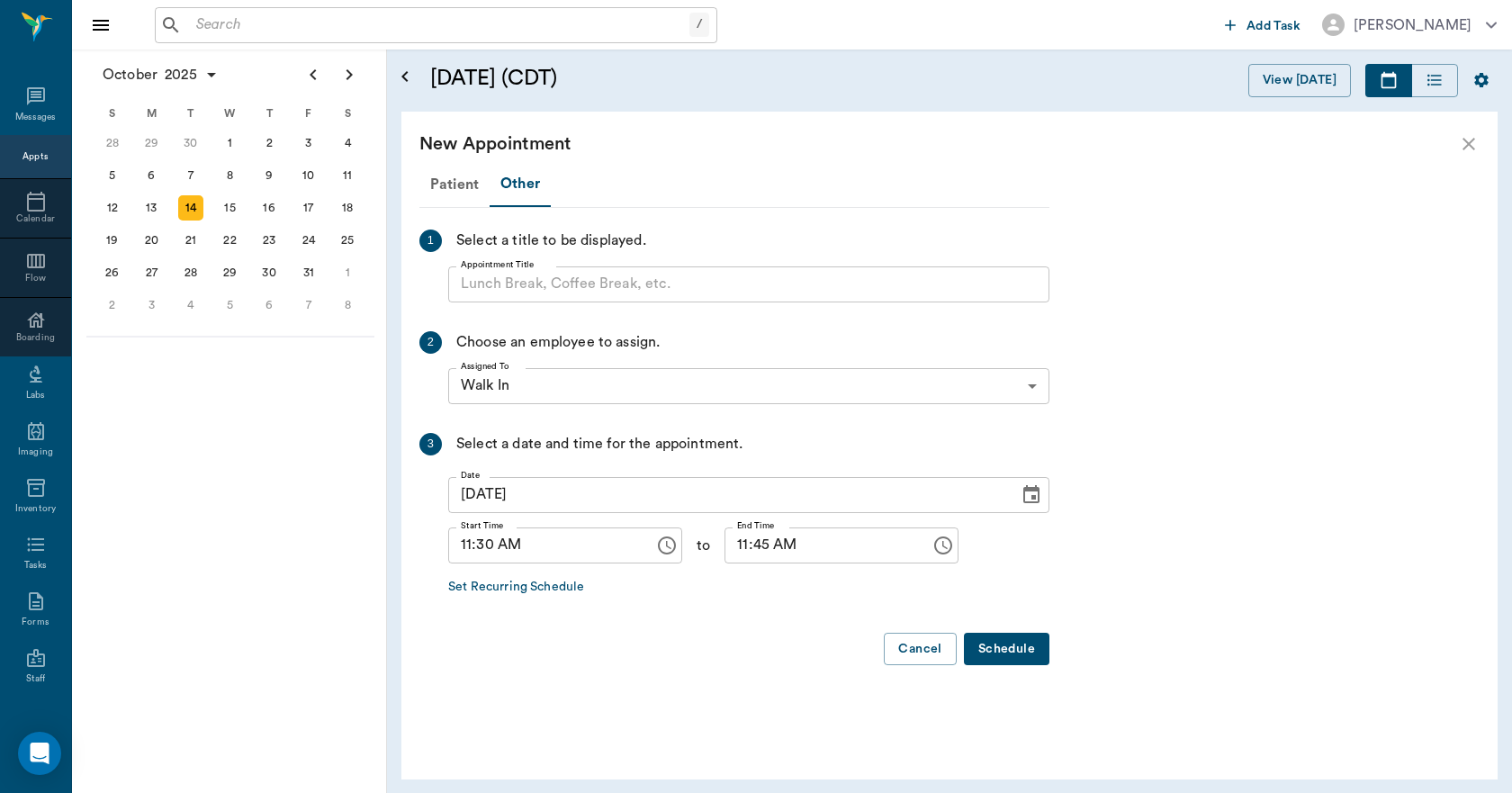
click at [560, 289] on input "Appointment Title" at bounding box center [749, 284] width 601 height 36
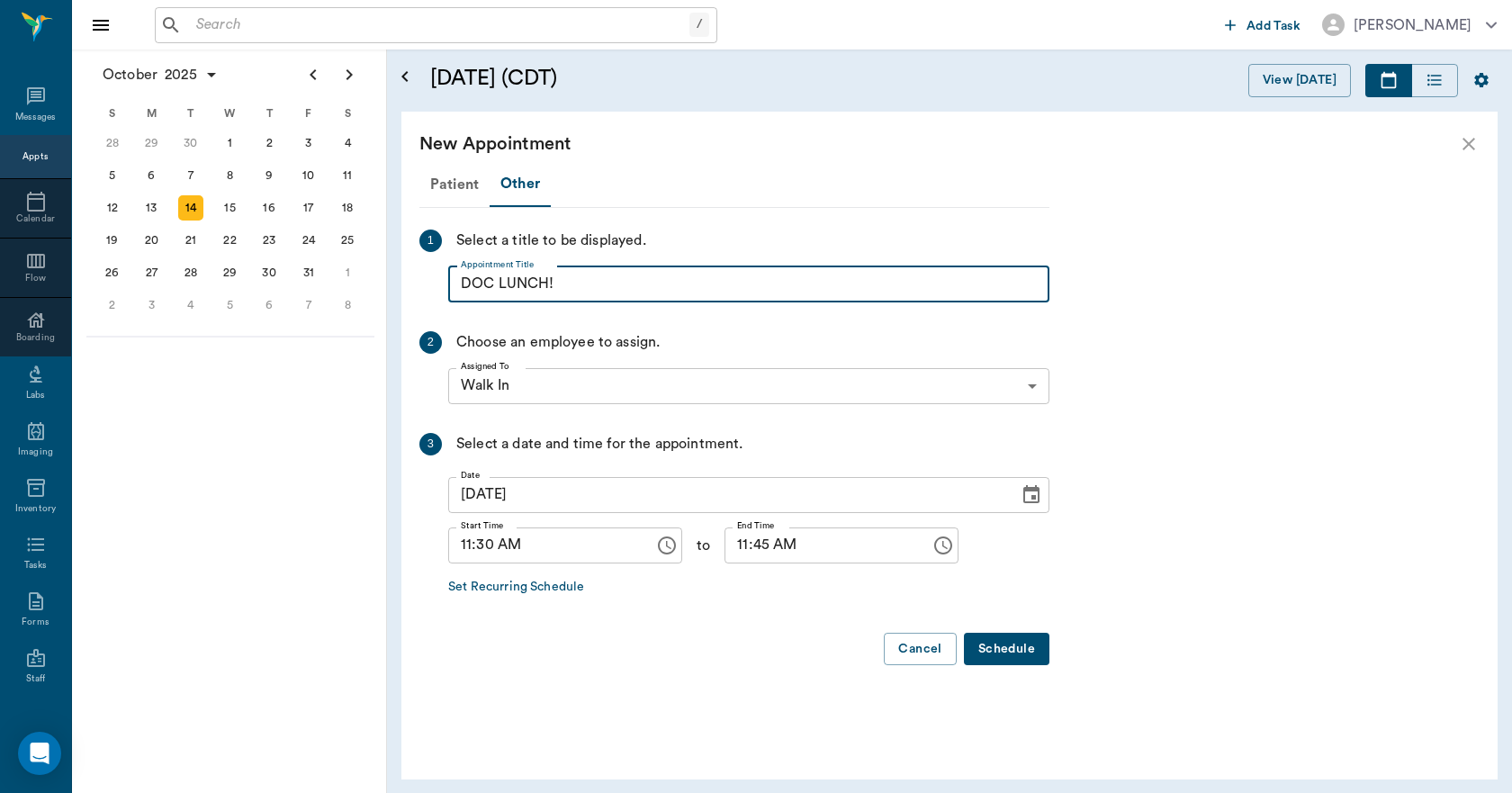
type input "DOC LUNCH!"
click at [724, 544] on input "11:45 AM" at bounding box center [820, 545] width 194 height 36
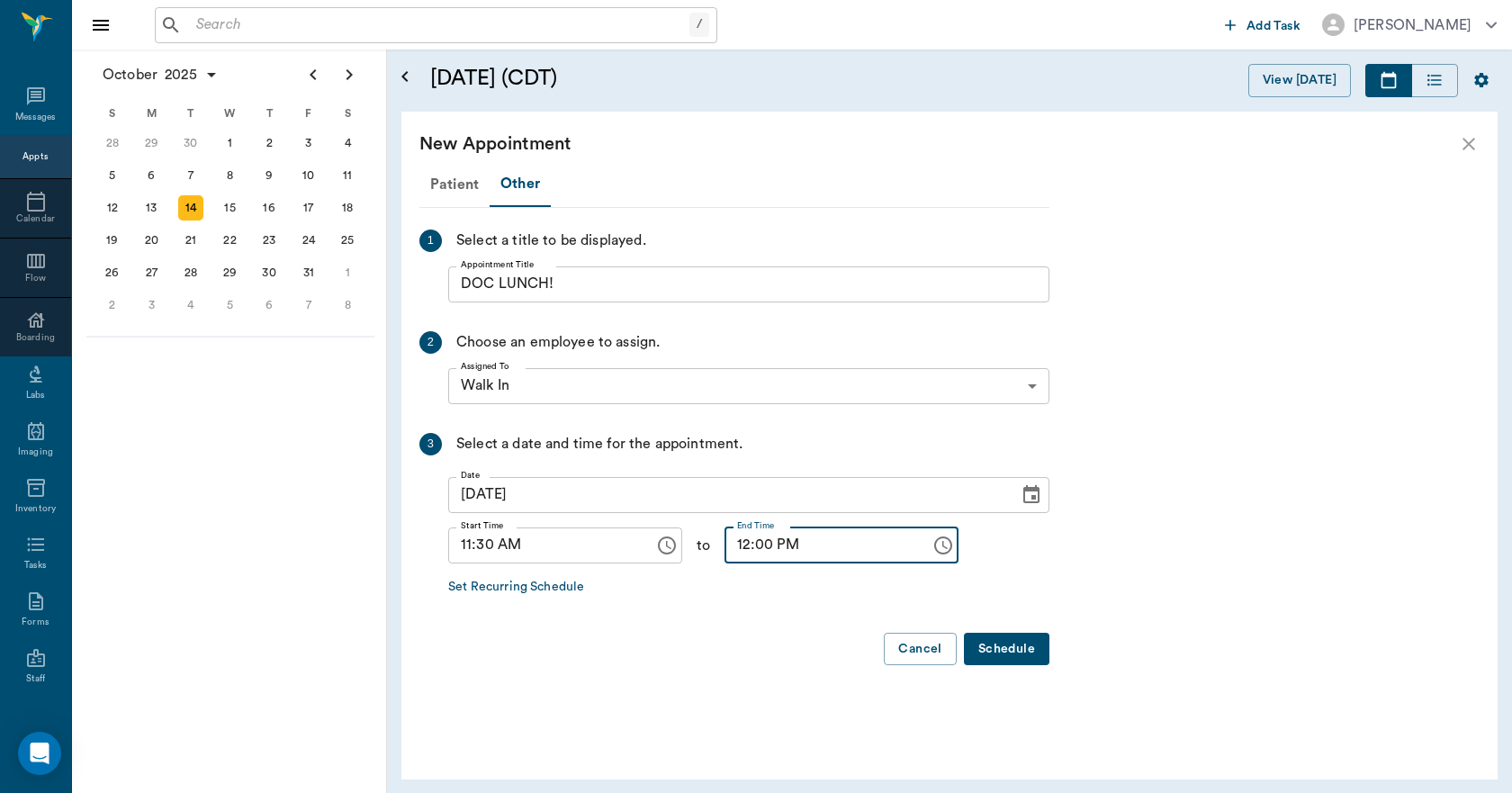
type input "12:00 PM"
click at [1008, 646] on button "Schedule" at bounding box center [1006, 649] width 86 height 33
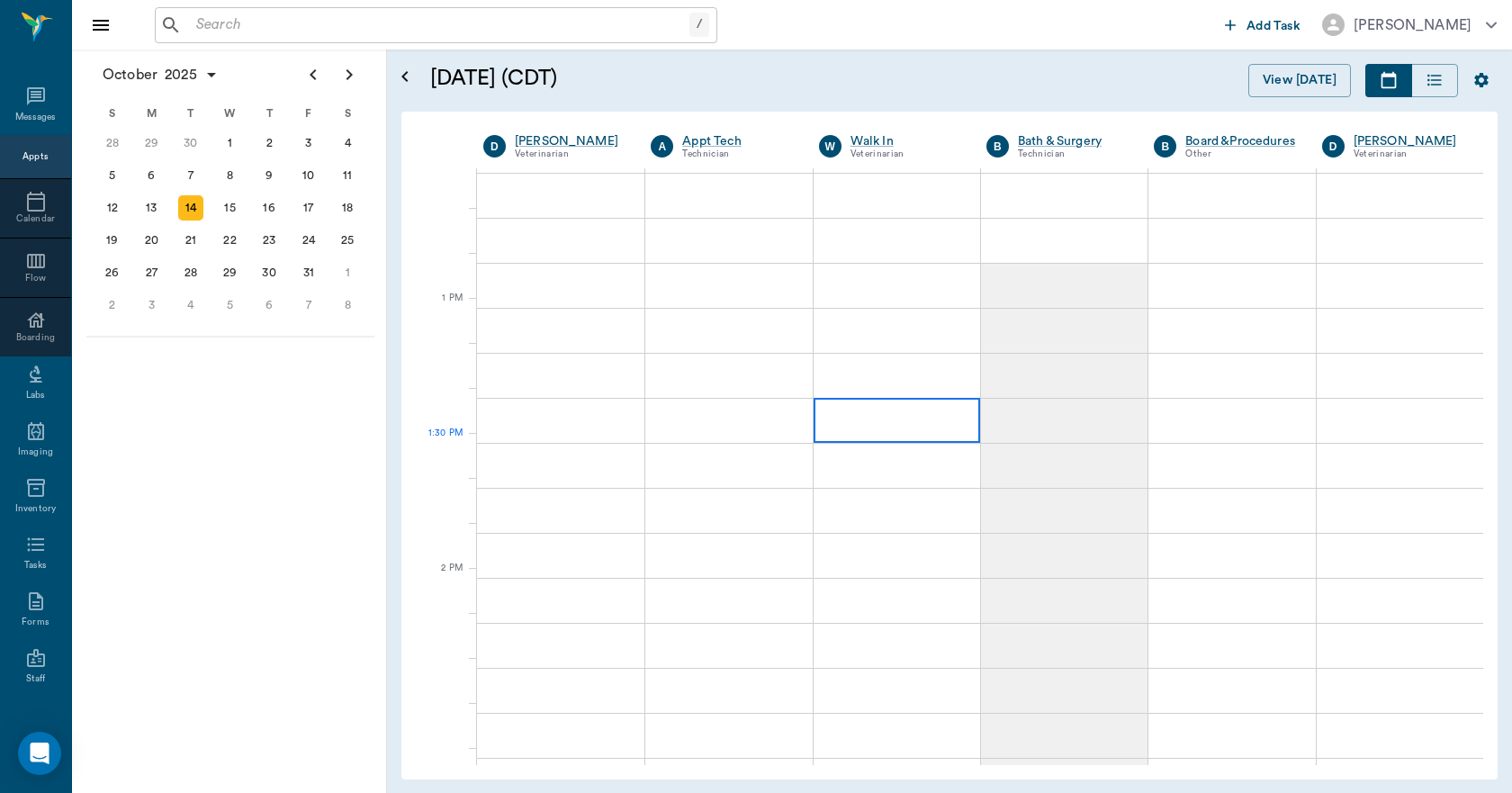
scroll to position [1350, 0]
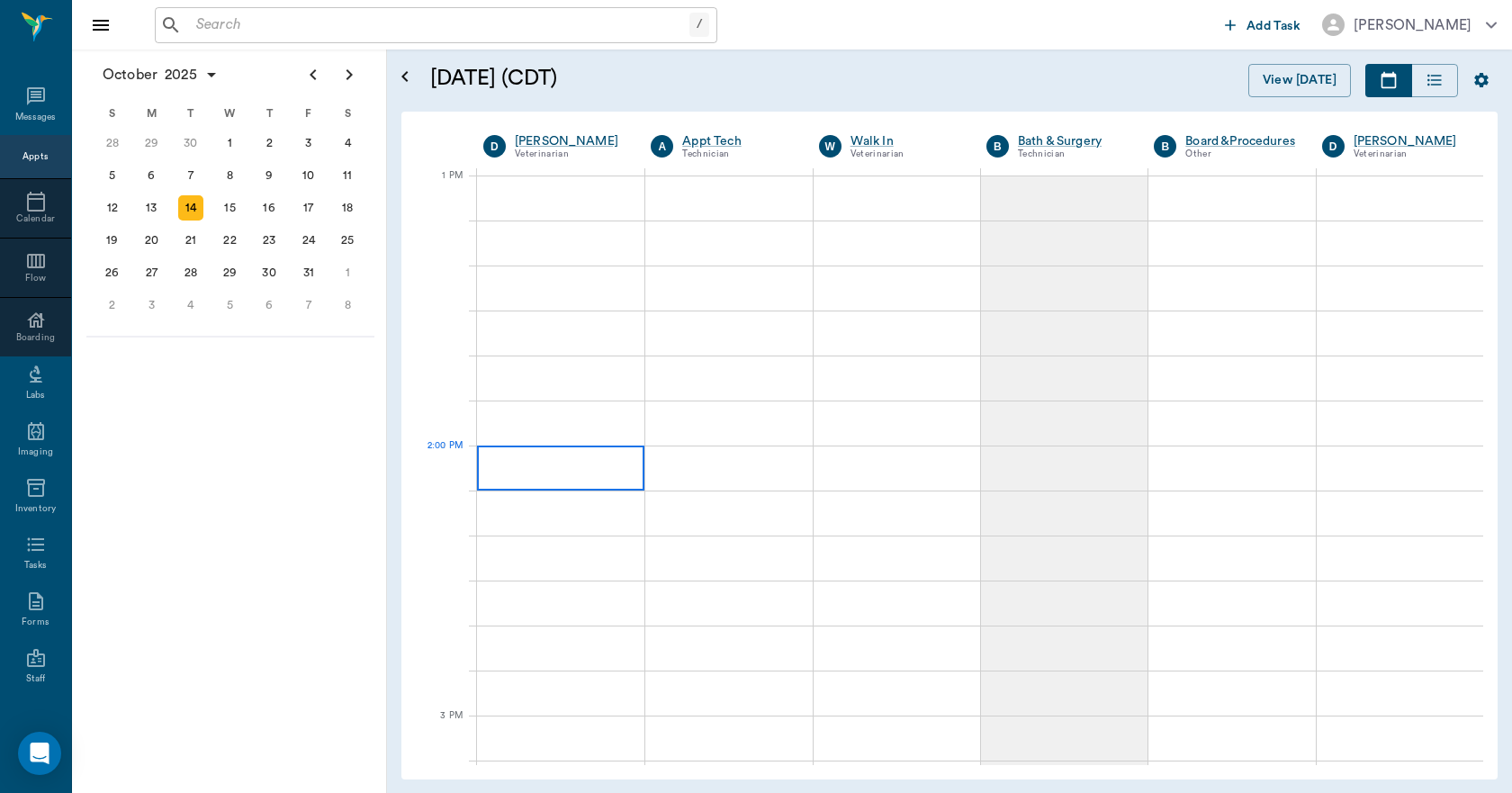
click at [602, 479] on div at bounding box center [560, 468] width 167 height 45
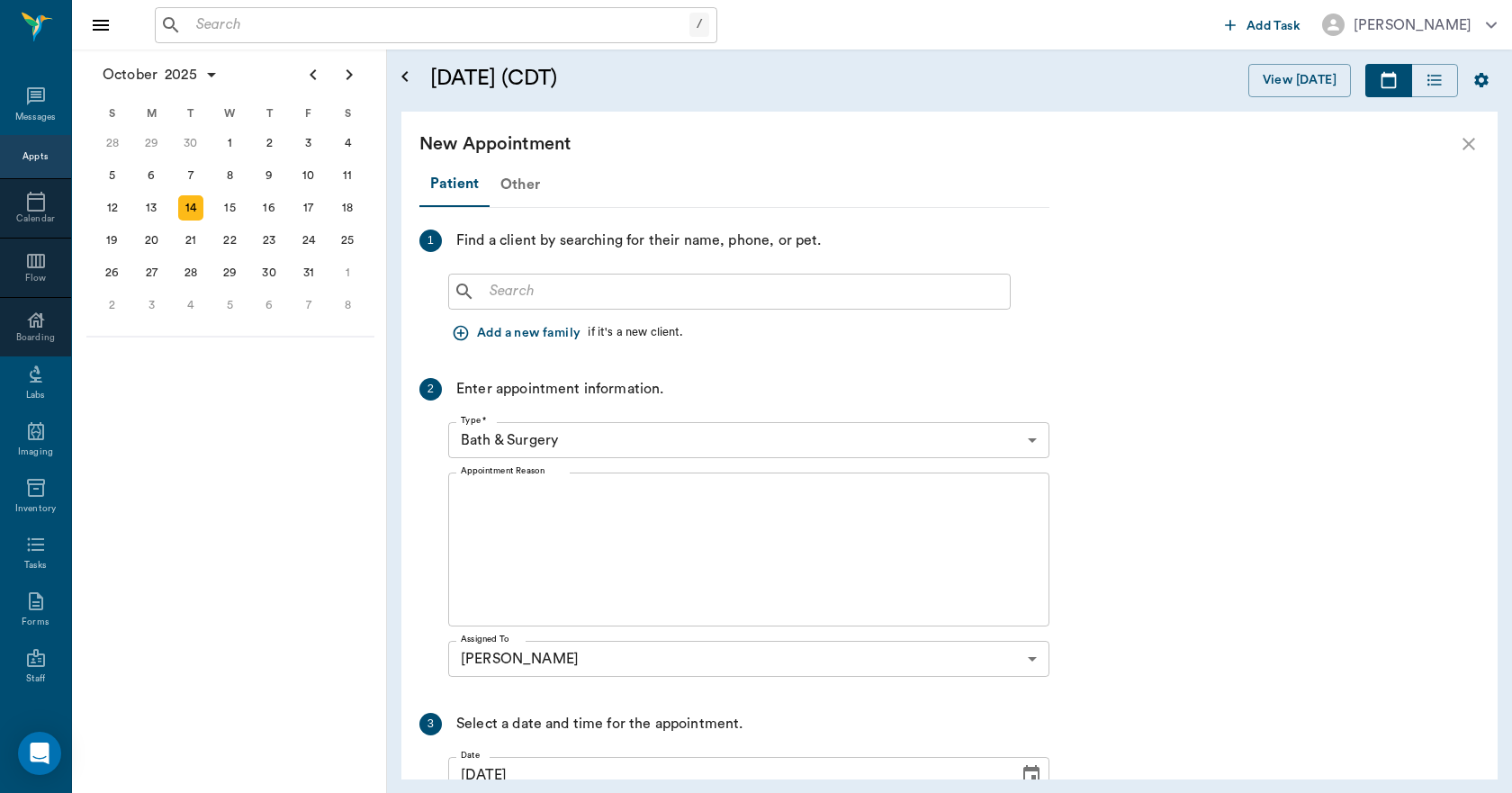
click at [508, 180] on div "Other" at bounding box center [520, 184] width 61 height 43
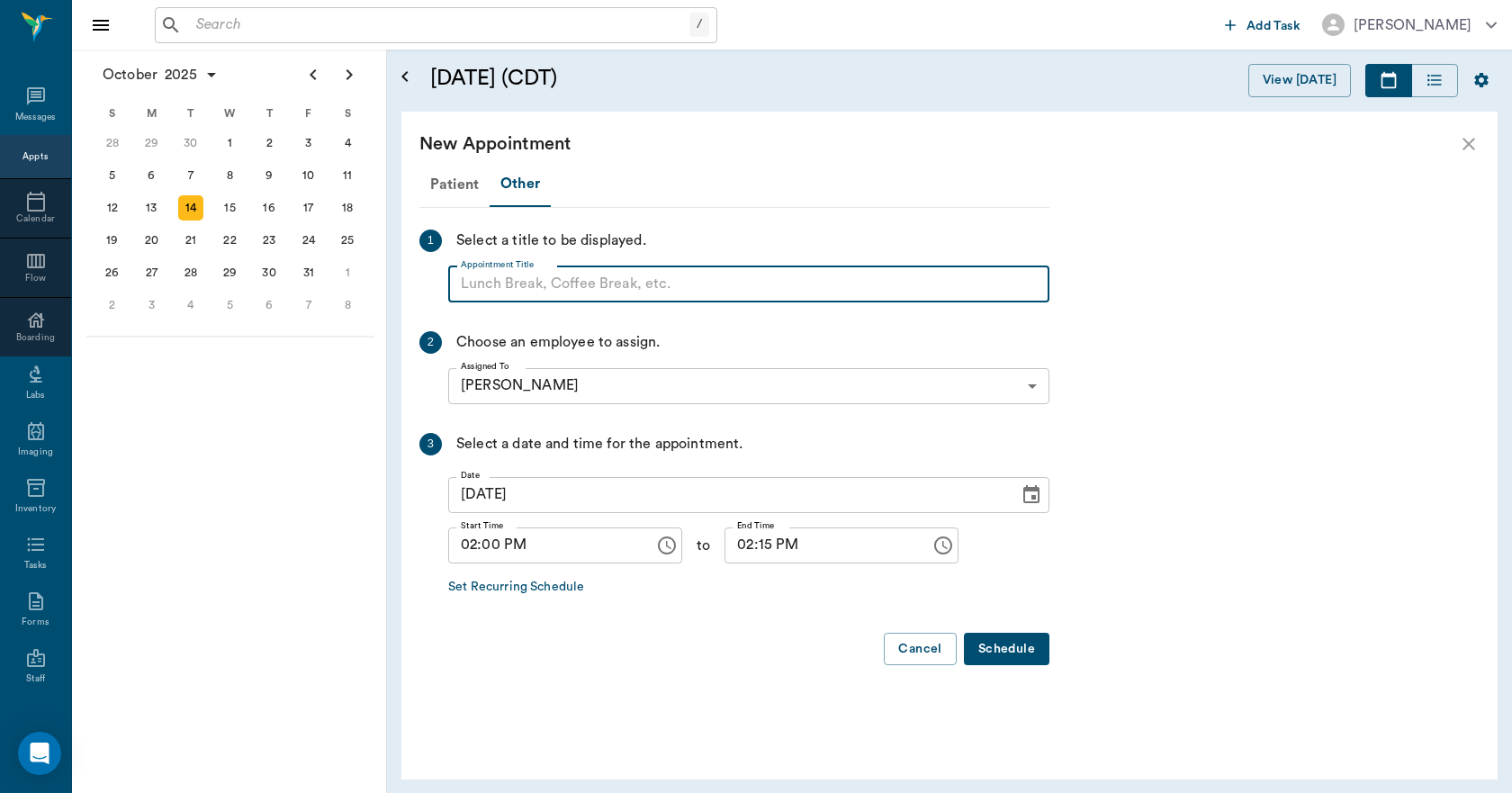
paste input "NO APPOINTMENT! EMERGENCY ONLY!"
type input "NO APPOINTMENT!"
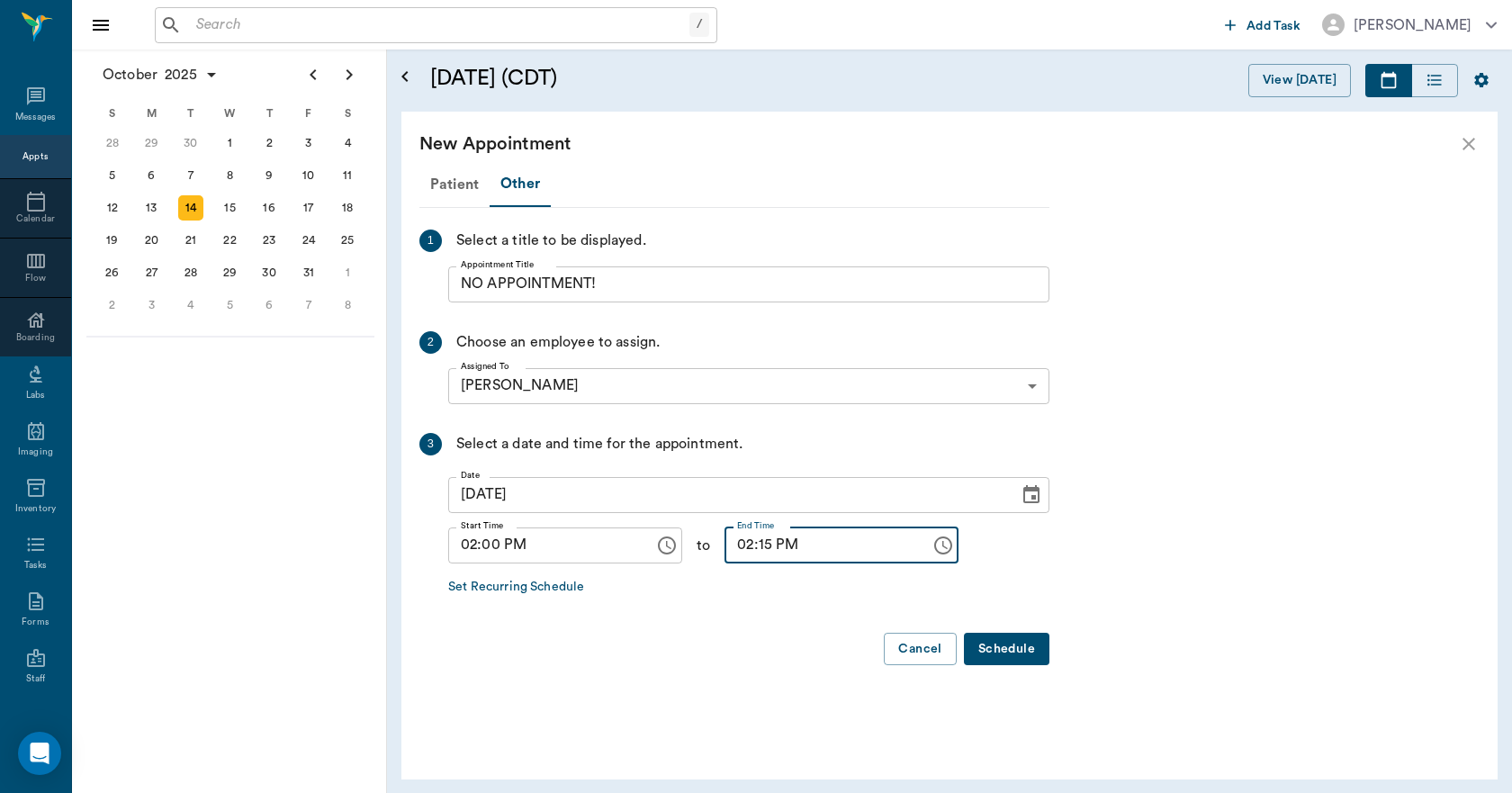
click at [755, 555] on input "02:15 PM" at bounding box center [820, 545] width 194 height 36
type input "02:30 PM"
click at [1003, 647] on button "Schedule" at bounding box center [1006, 649] width 86 height 33
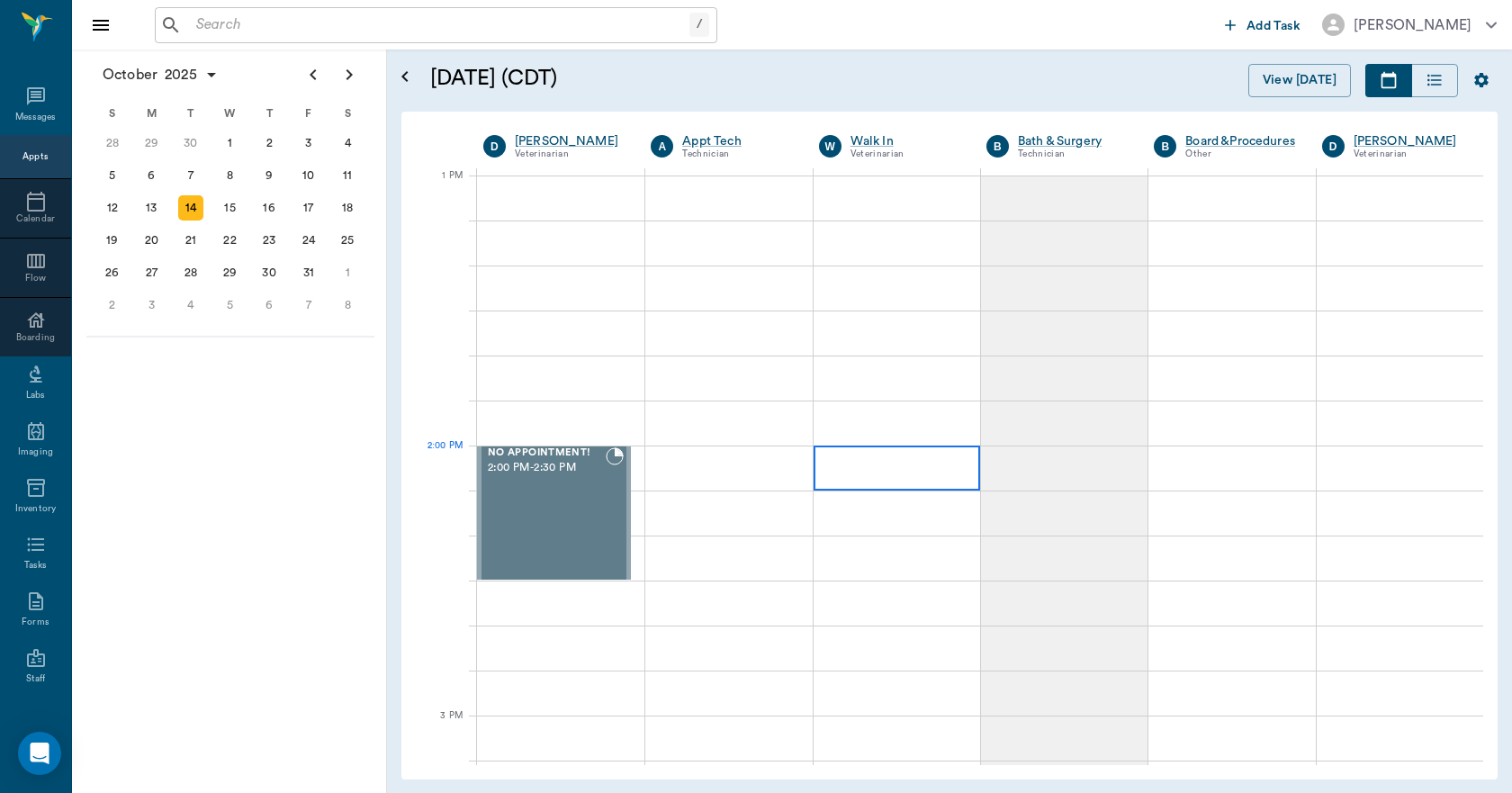
click at [871, 471] on div at bounding box center [896, 468] width 166 height 45
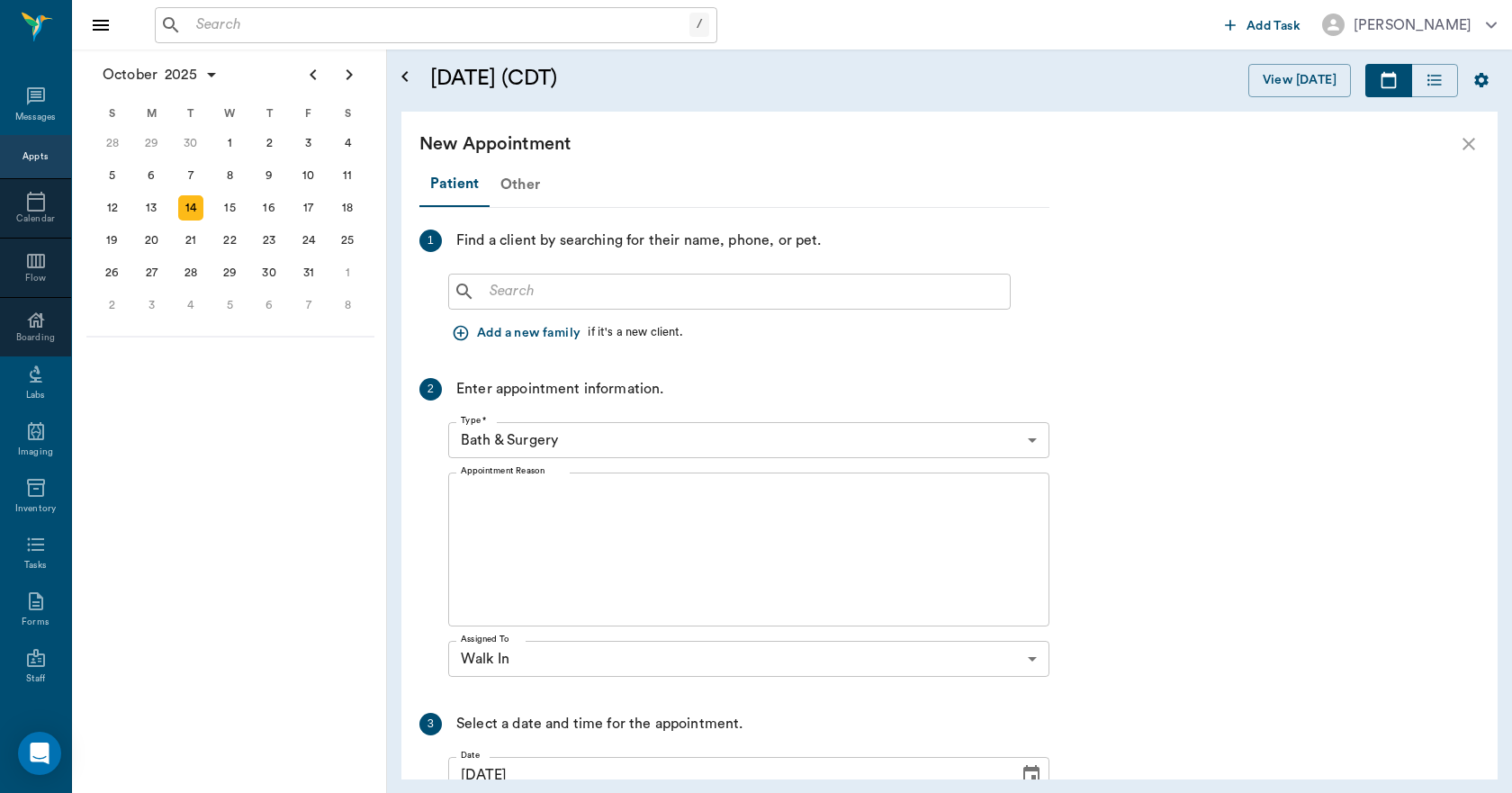
click at [516, 181] on div "Other" at bounding box center [520, 184] width 61 height 43
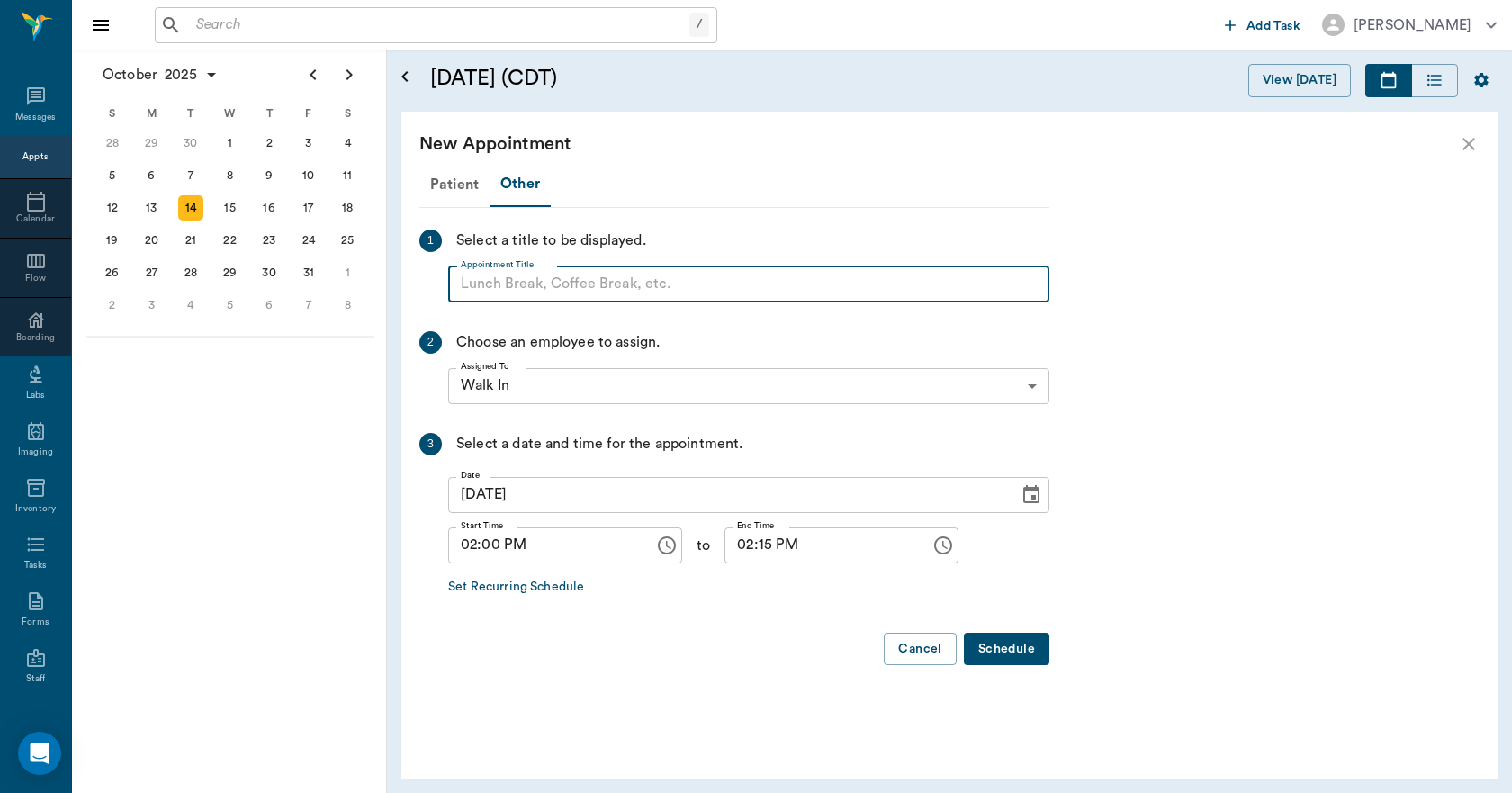
paste input "NO APPOINTMENT! EMERGENCY ONLY!"
type input "NO APPOINTMENT!"
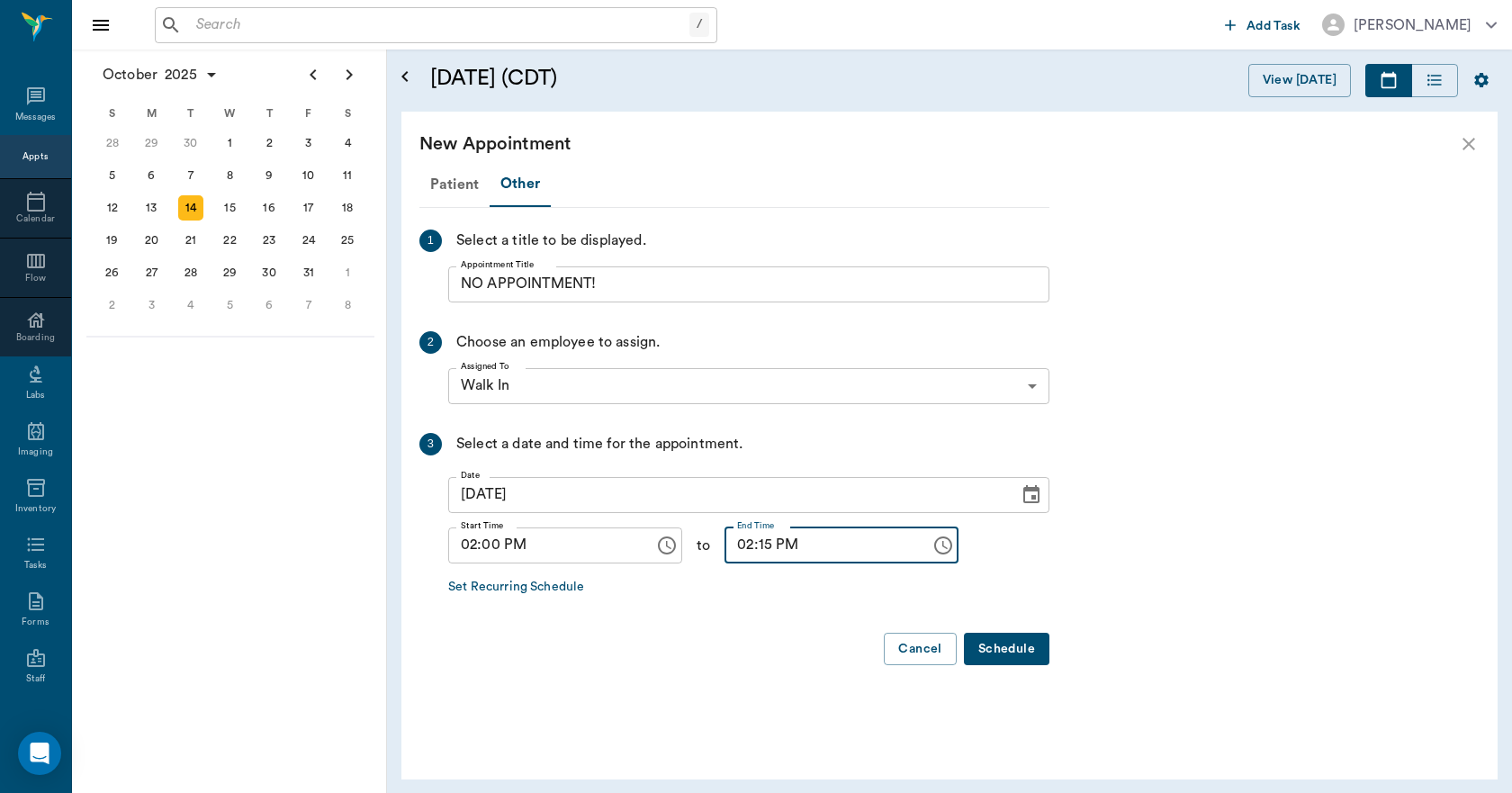
click at [750, 545] on input "02:15 PM" at bounding box center [820, 545] width 194 height 36
type input "02:30 PM"
click at [1022, 651] on button "Schedule" at bounding box center [1006, 649] width 86 height 33
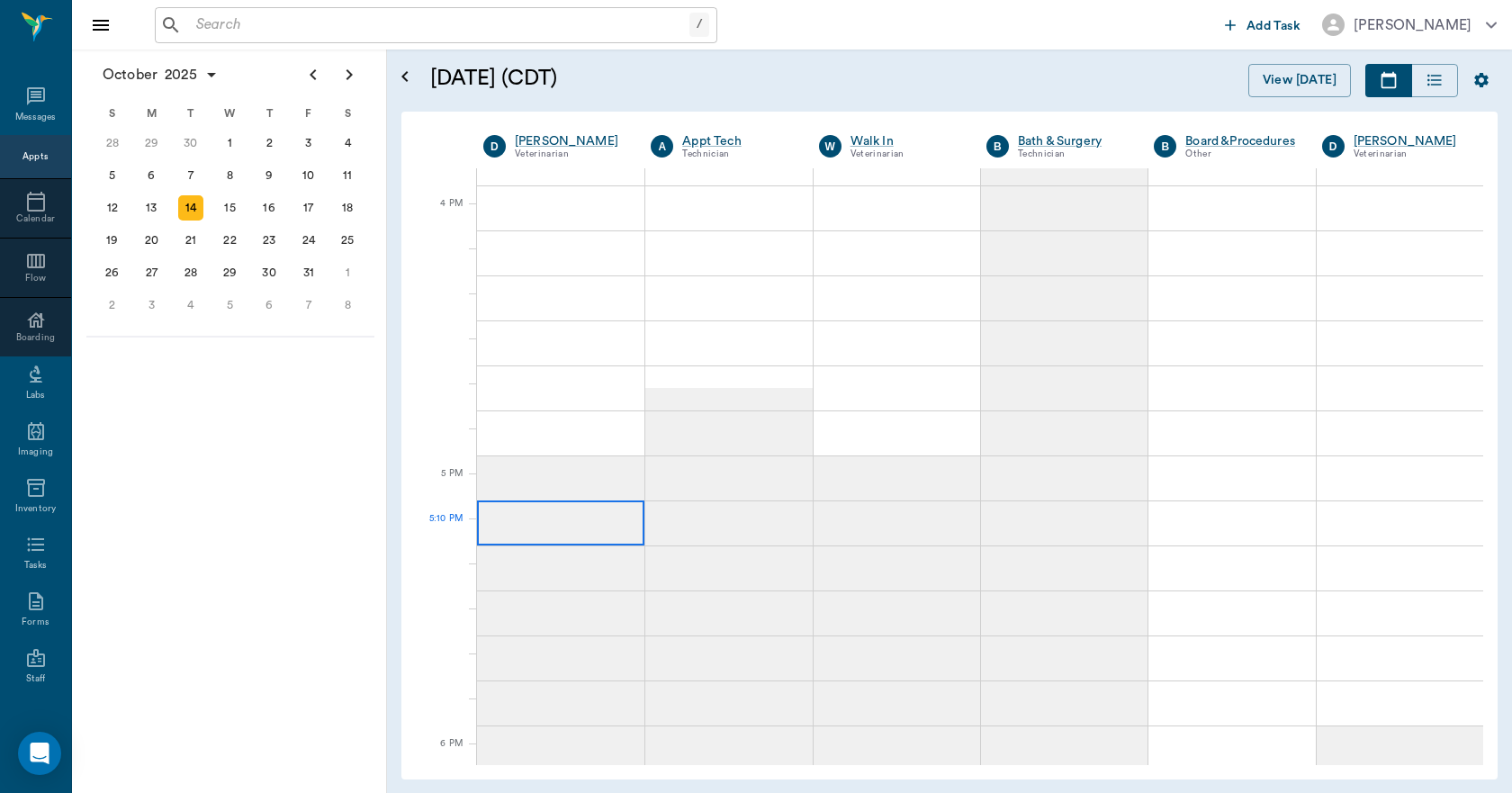
scroll to position [2159, 0]
click at [538, 340] on div at bounding box center [560, 333] width 167 height 45
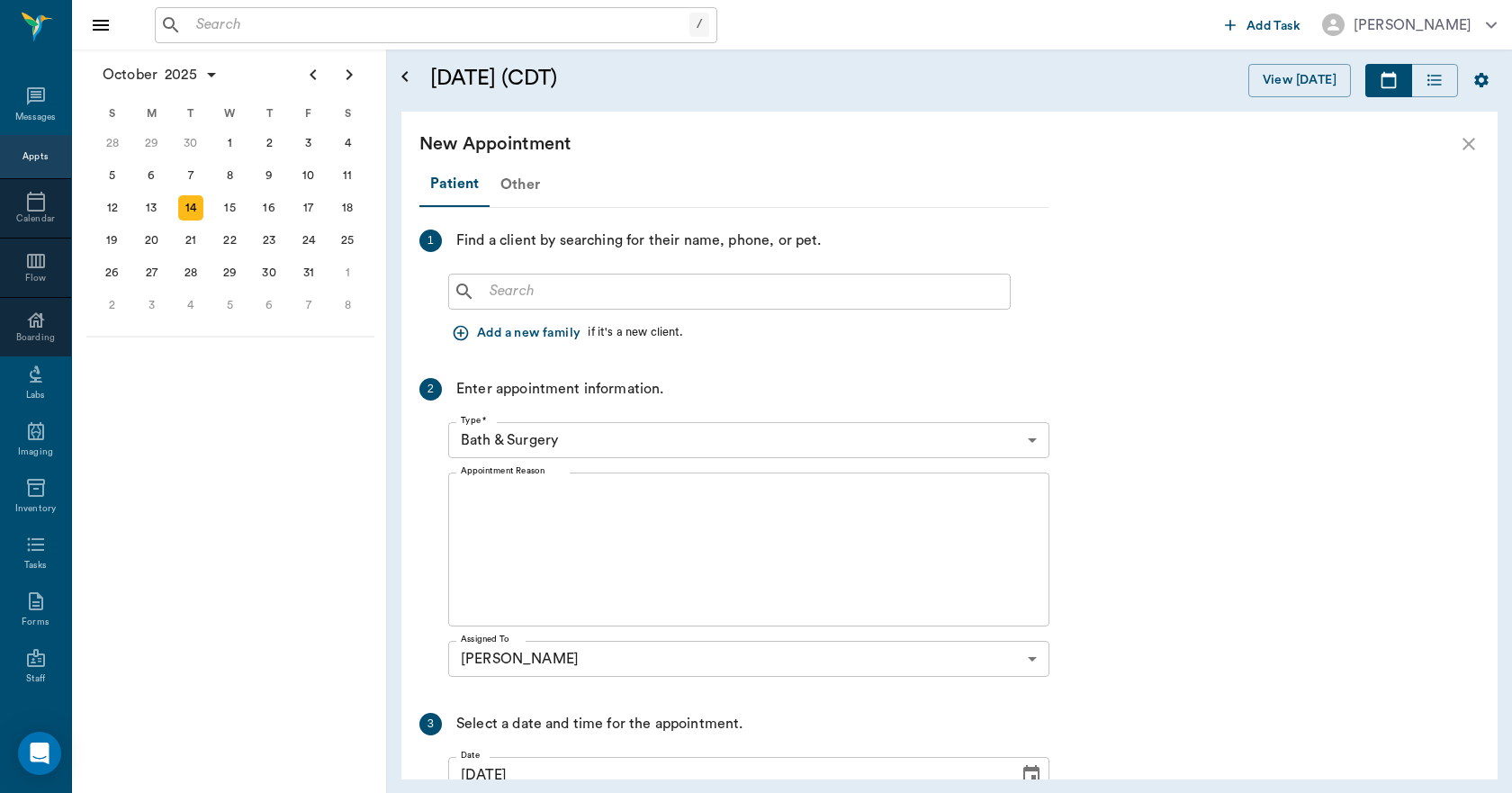
click at [514, 184] on div "Other" at bounding box center [520, 184] width 61 height 43
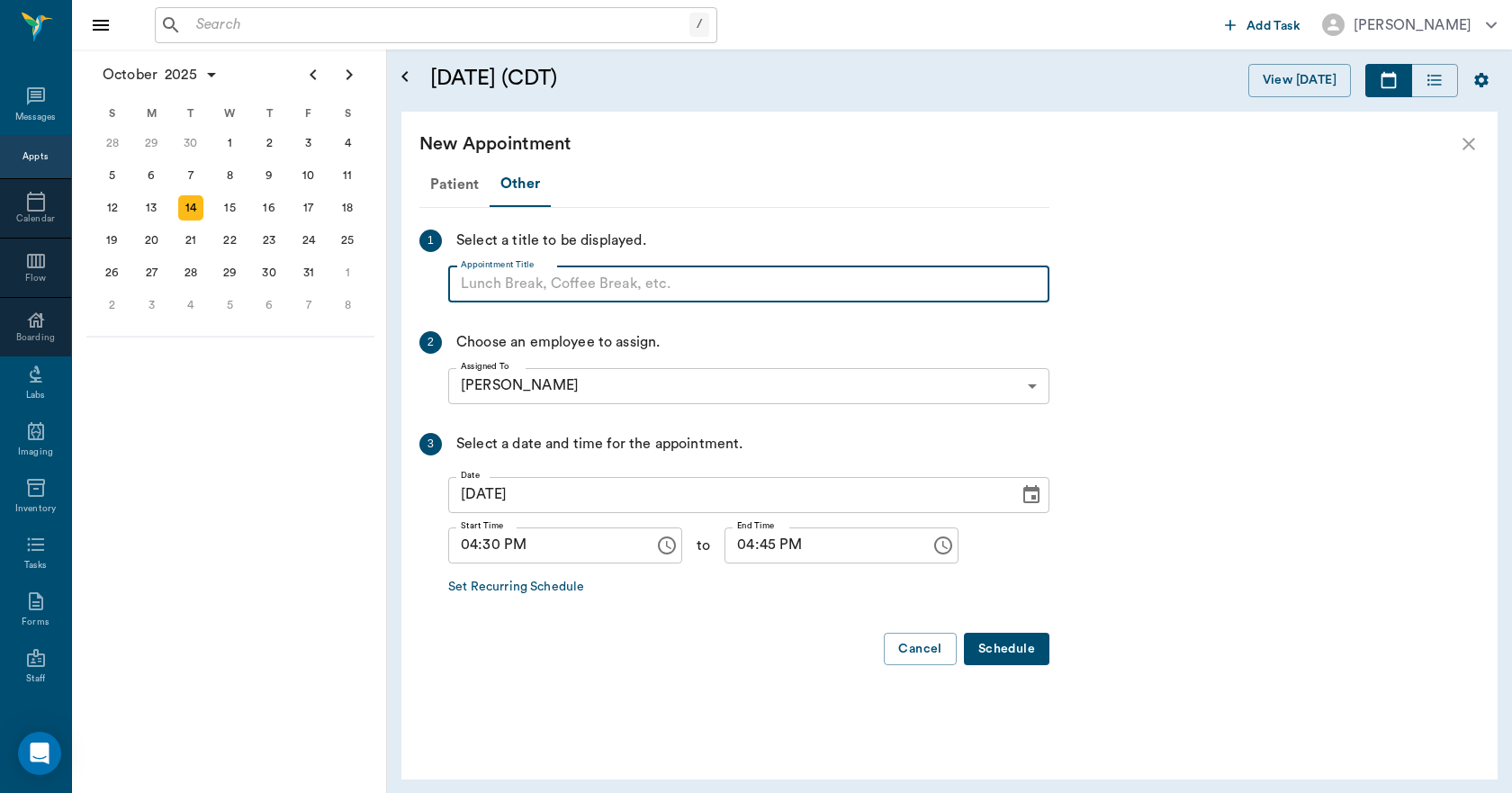
paste input "NO APPOINTMENT! EMERGENCY ONLY!"
type input "NO APPOINTMENT!"
click at [725, 555] on input "04:45 PM" at bounding box center [820, 545] width 194 height 36
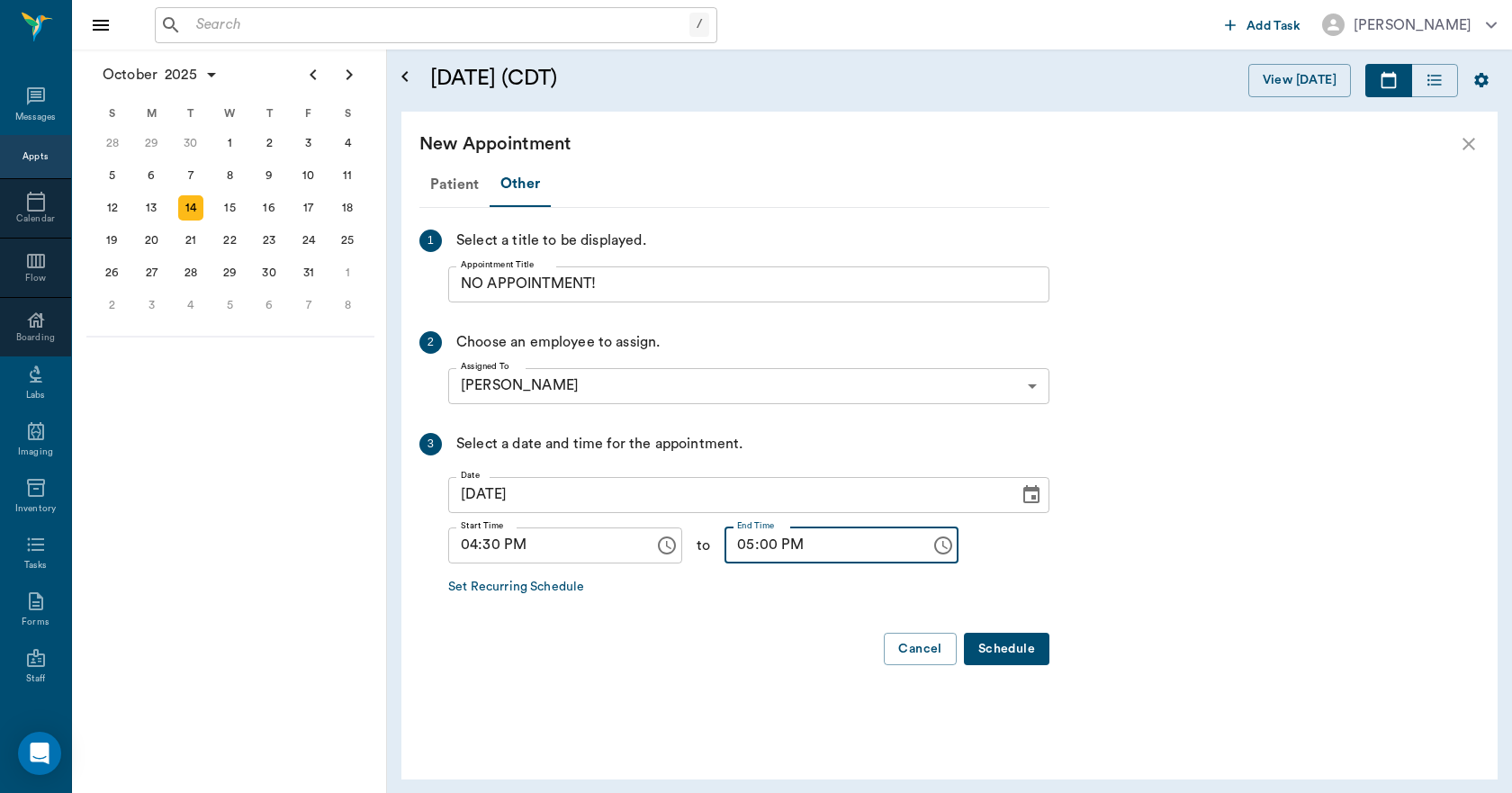
type input "05:00 PM"
click at [1009, 636] on button "Schedule" at bounding box center [1006, 649] width 86 height 33
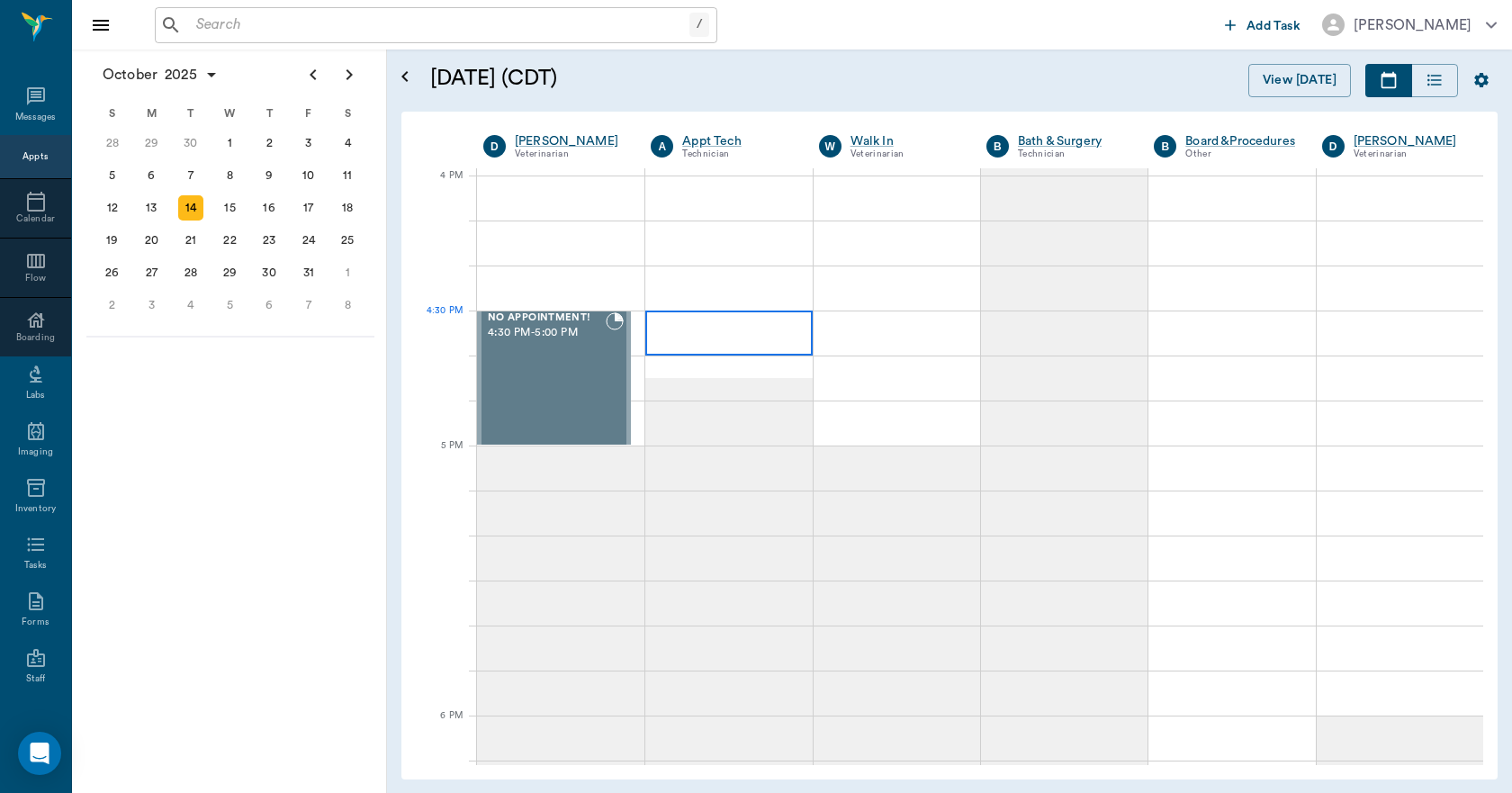
click at [701, 336] on div at bounding box center [728, 333] width 166 height 45
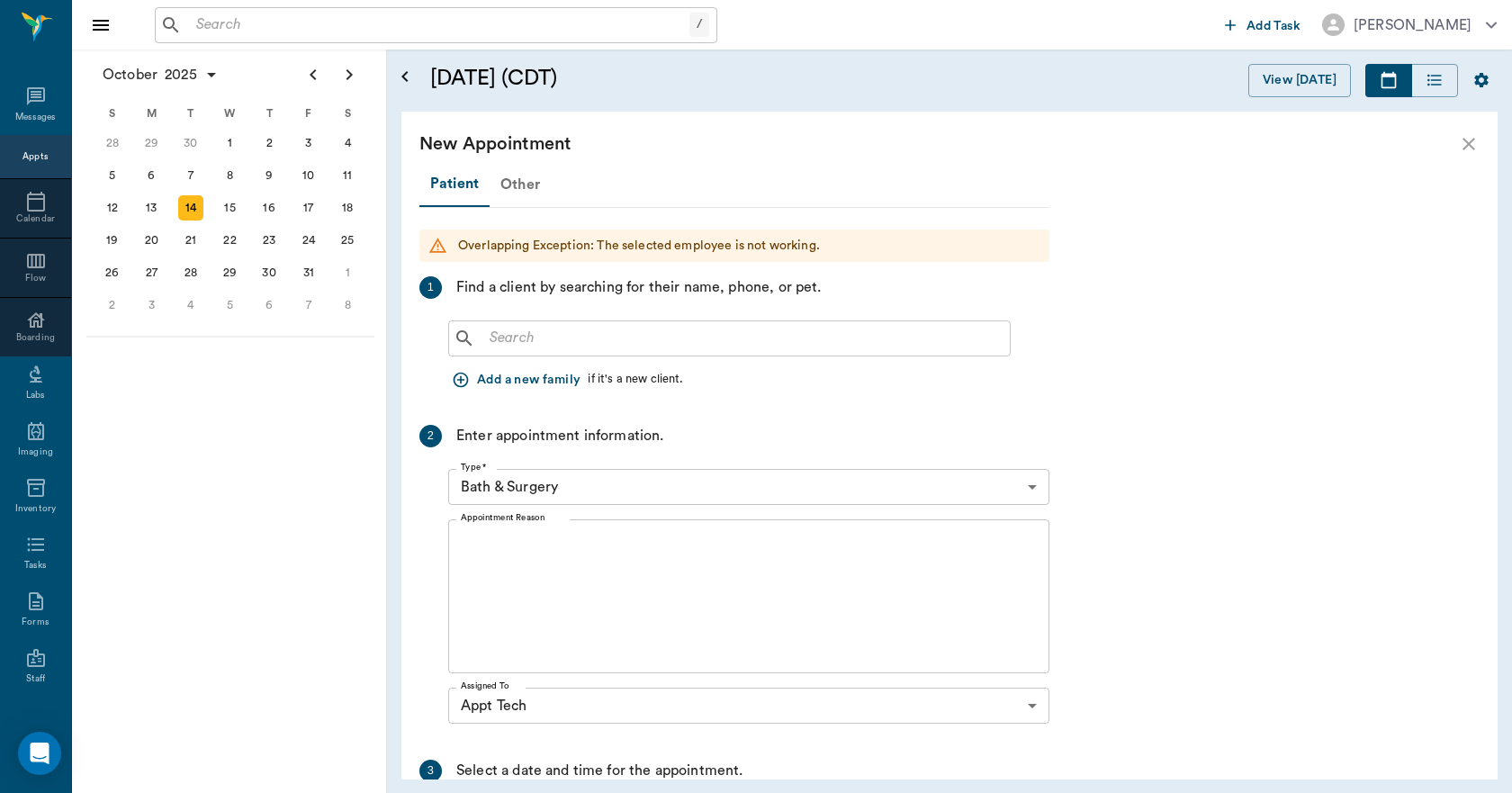
click at [535, 198] on div "Other" at bounding box center [520, 184] width 61 height 43
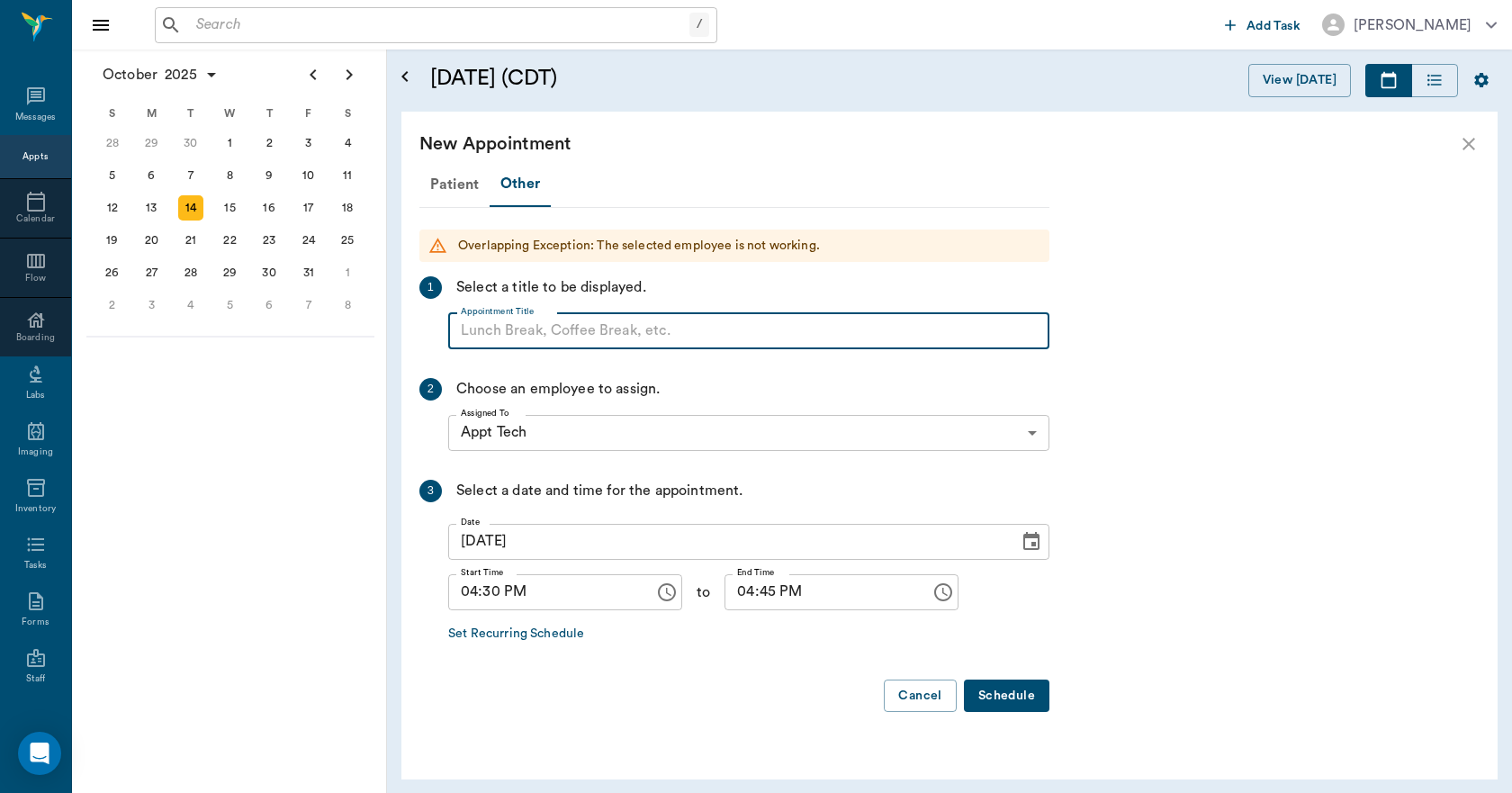
paste input "NO APPOINTMENT! EMERGENCY ONLY!"
type input "NO APPOINTMENT!"
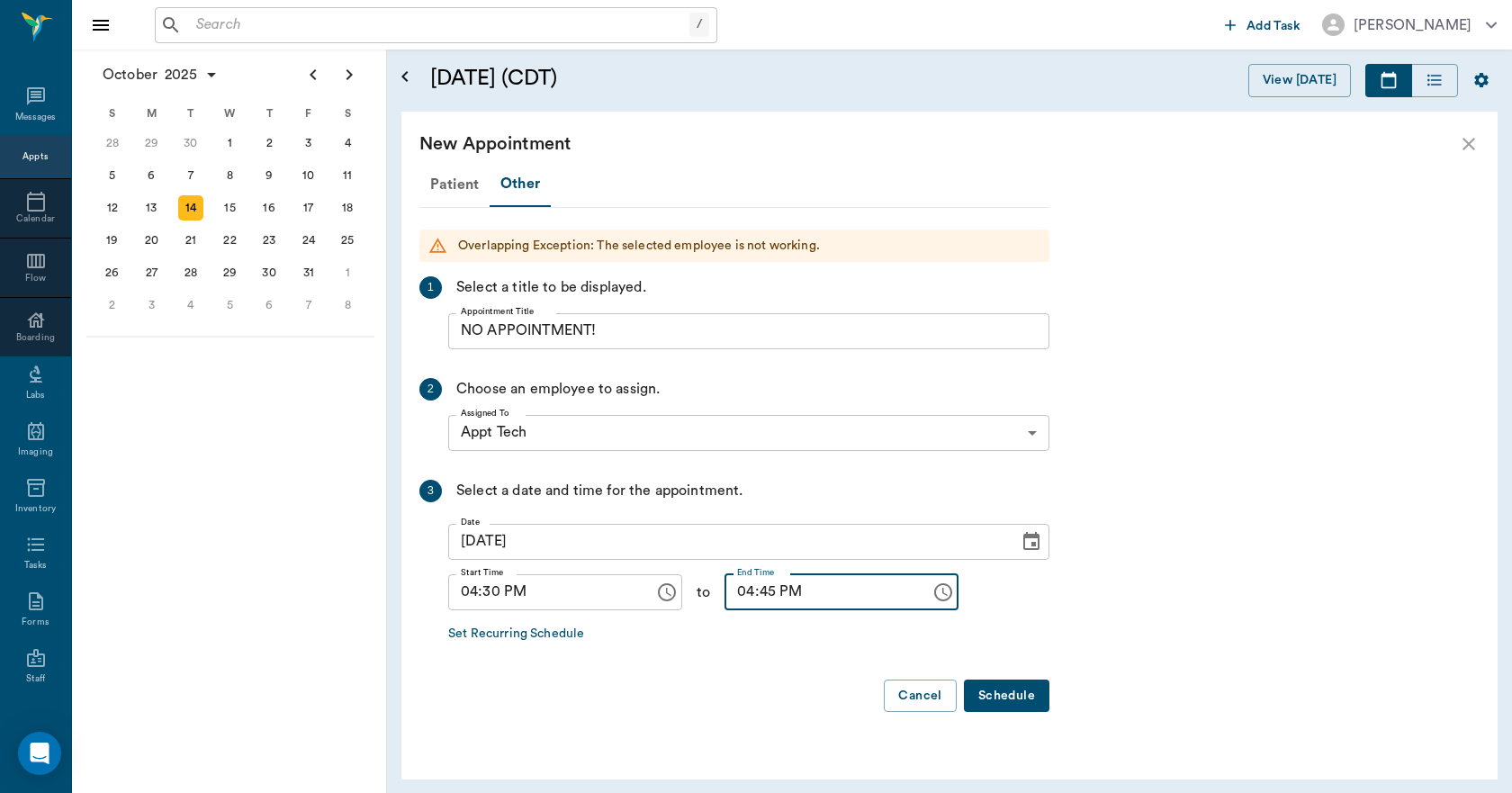
click at [732, 592] on input "04:45 PM" at bounding box center [820, 592] width 194 height 36
type input "05:00 PM"
click at [1019, 691] on button "Schedule" at bounding box center [1006, 696] width 86 height 33
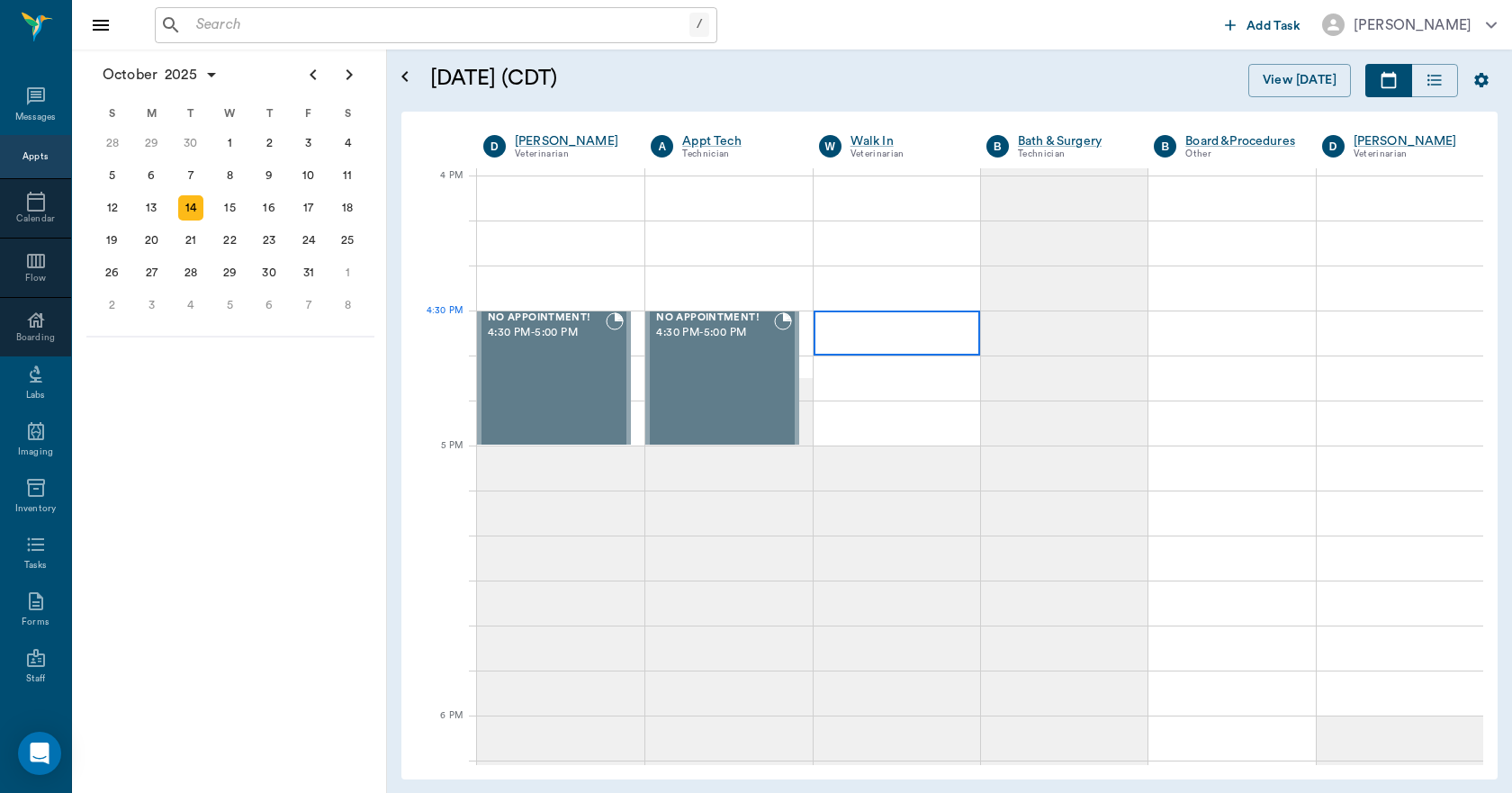
click at [879, 337] on div at bounding box center [896, 333] width 166 height 45
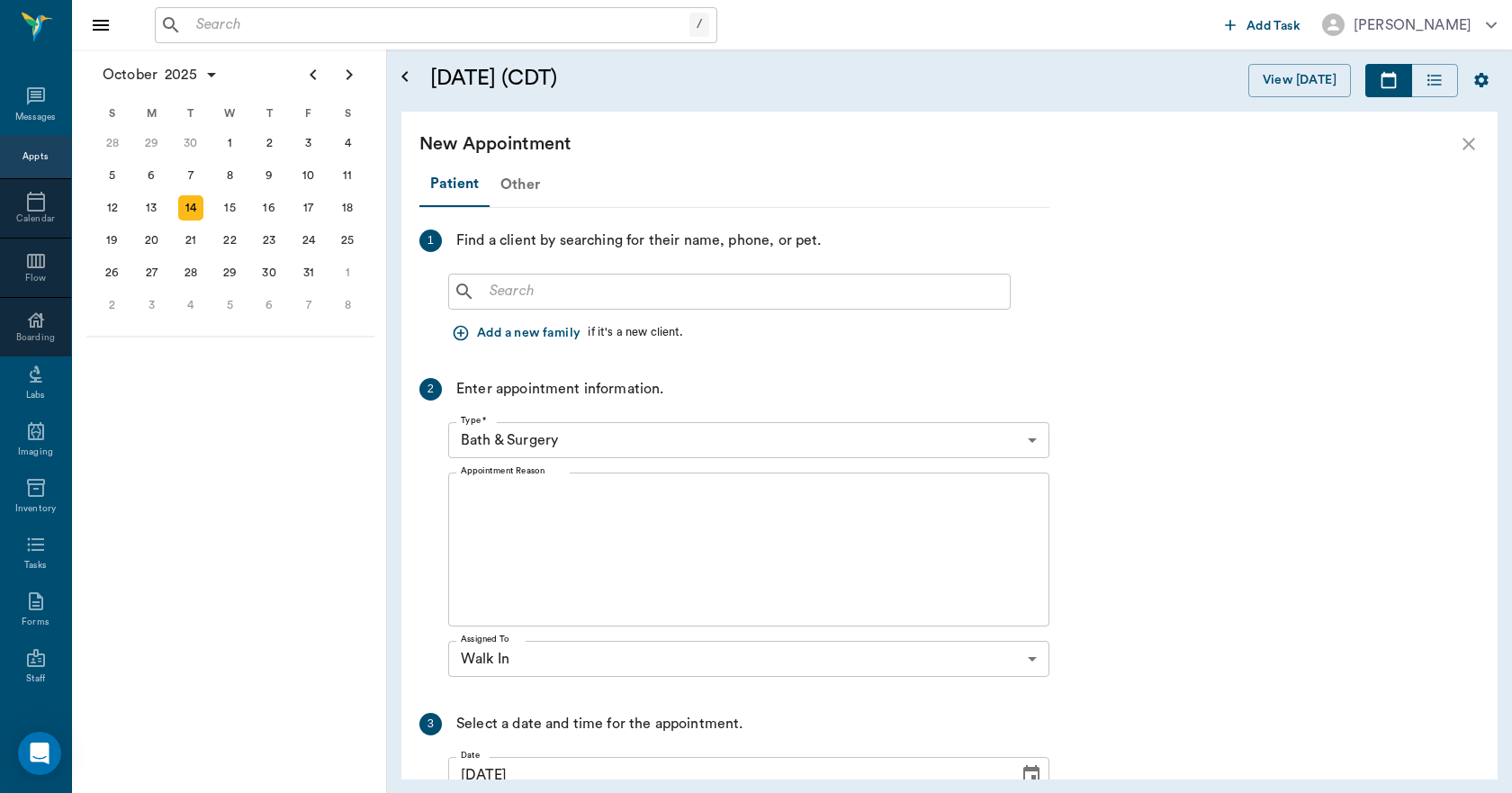
click at [522, 195] on div "Other" at bounding box center [520, 184] width 61 height 43
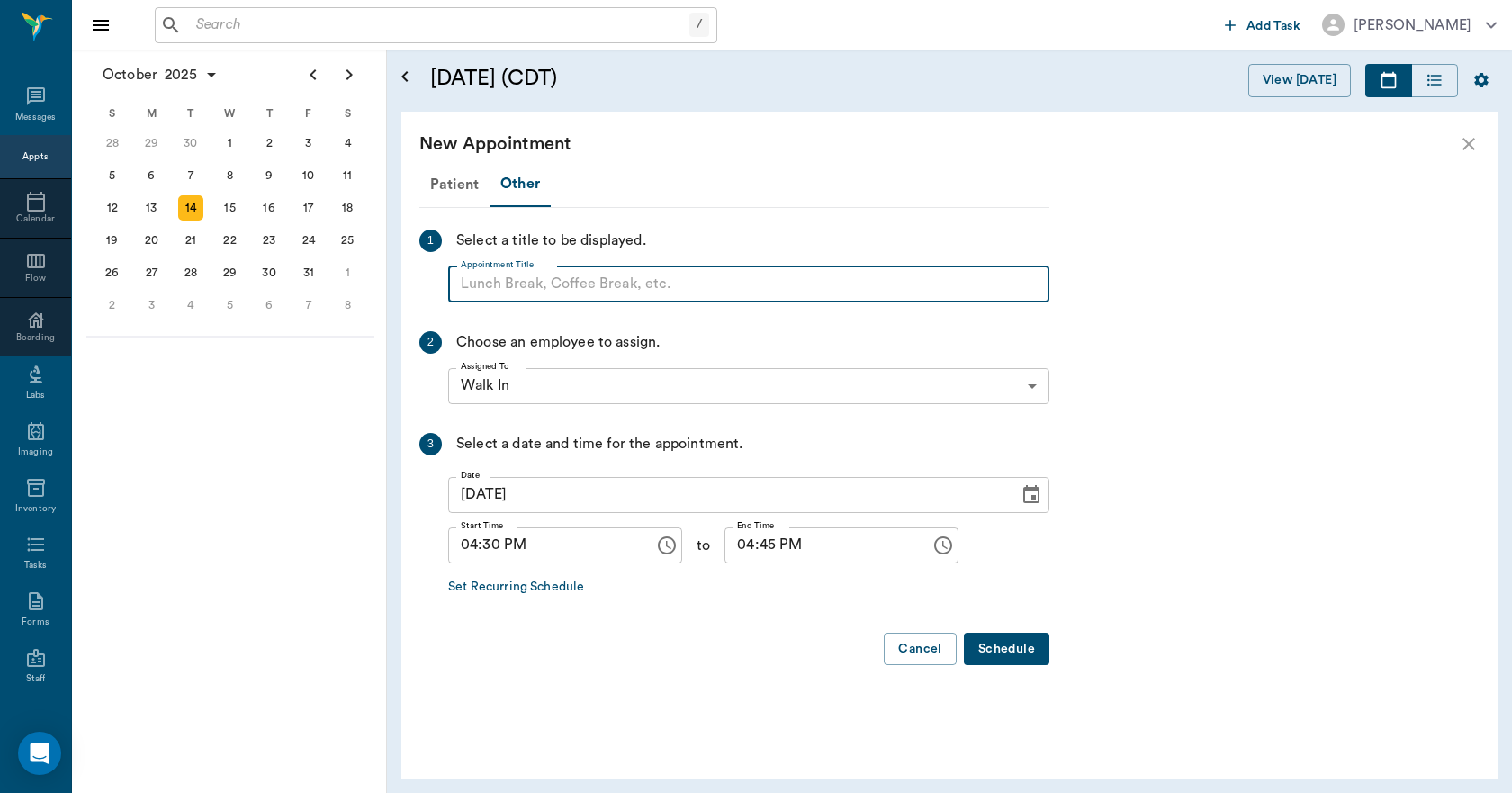
paste input "NO APPOINTMENT! EMERGENCY ONLY!"
type input "NO APPOINTMENT!"
click at [730, 556] on input "04:45 PM" at bounding box center [820, 545] width 194 height 36
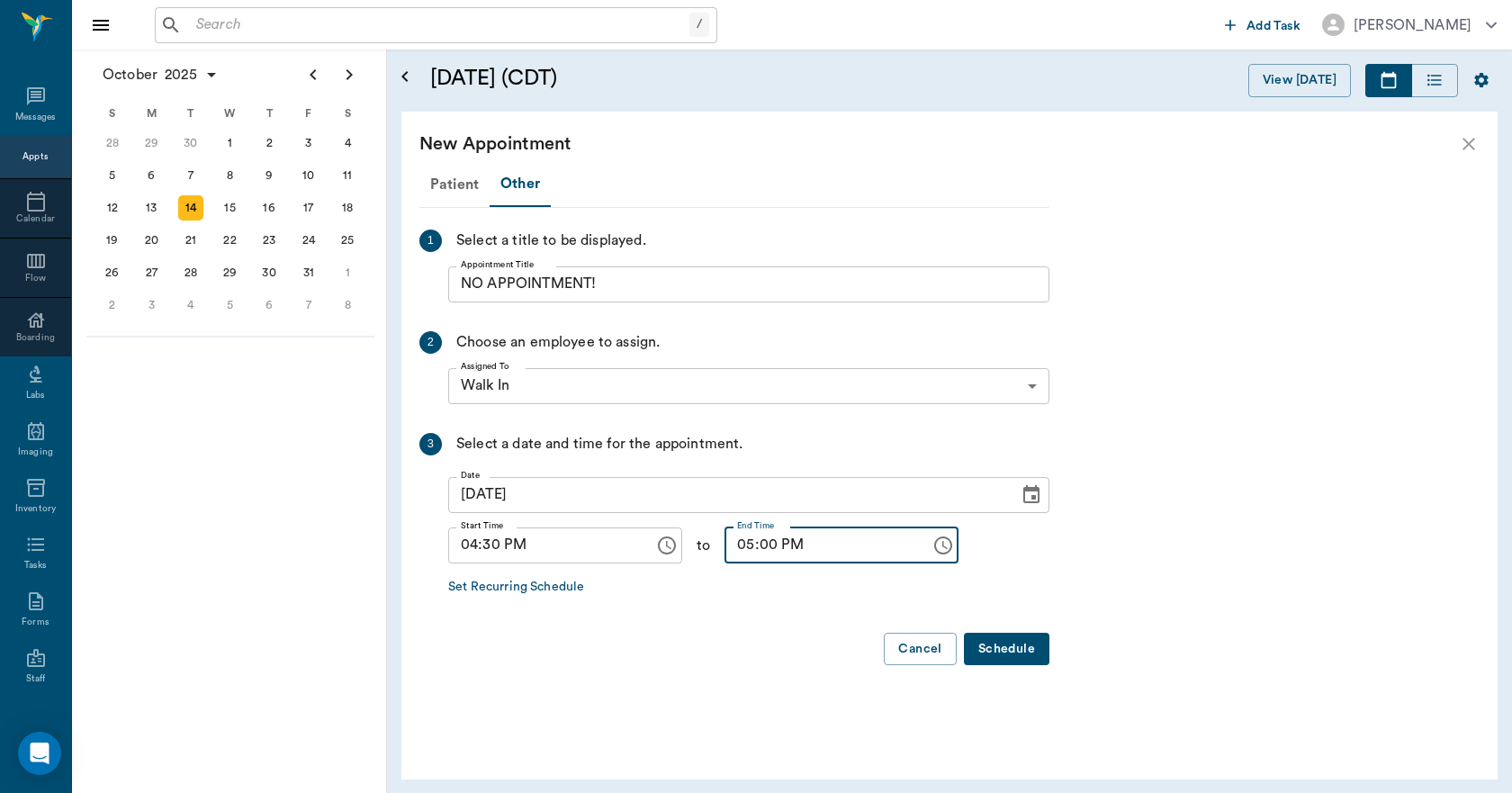
type input "05:00 PM"
click at [1017, 638] on button "Schedule" at bounding box center [1006, 649] width 86 height 33
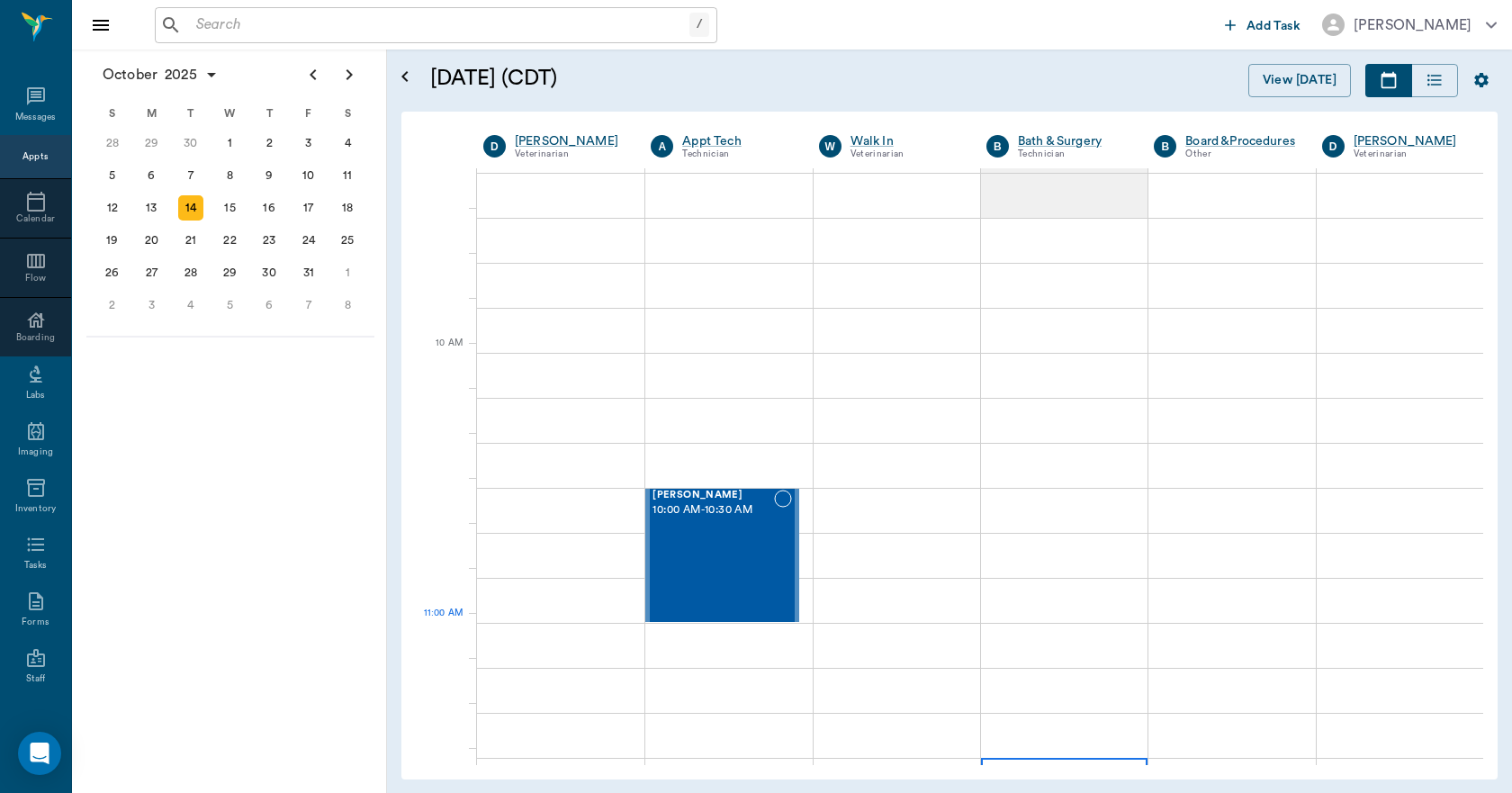
scroll to position [180, 0]
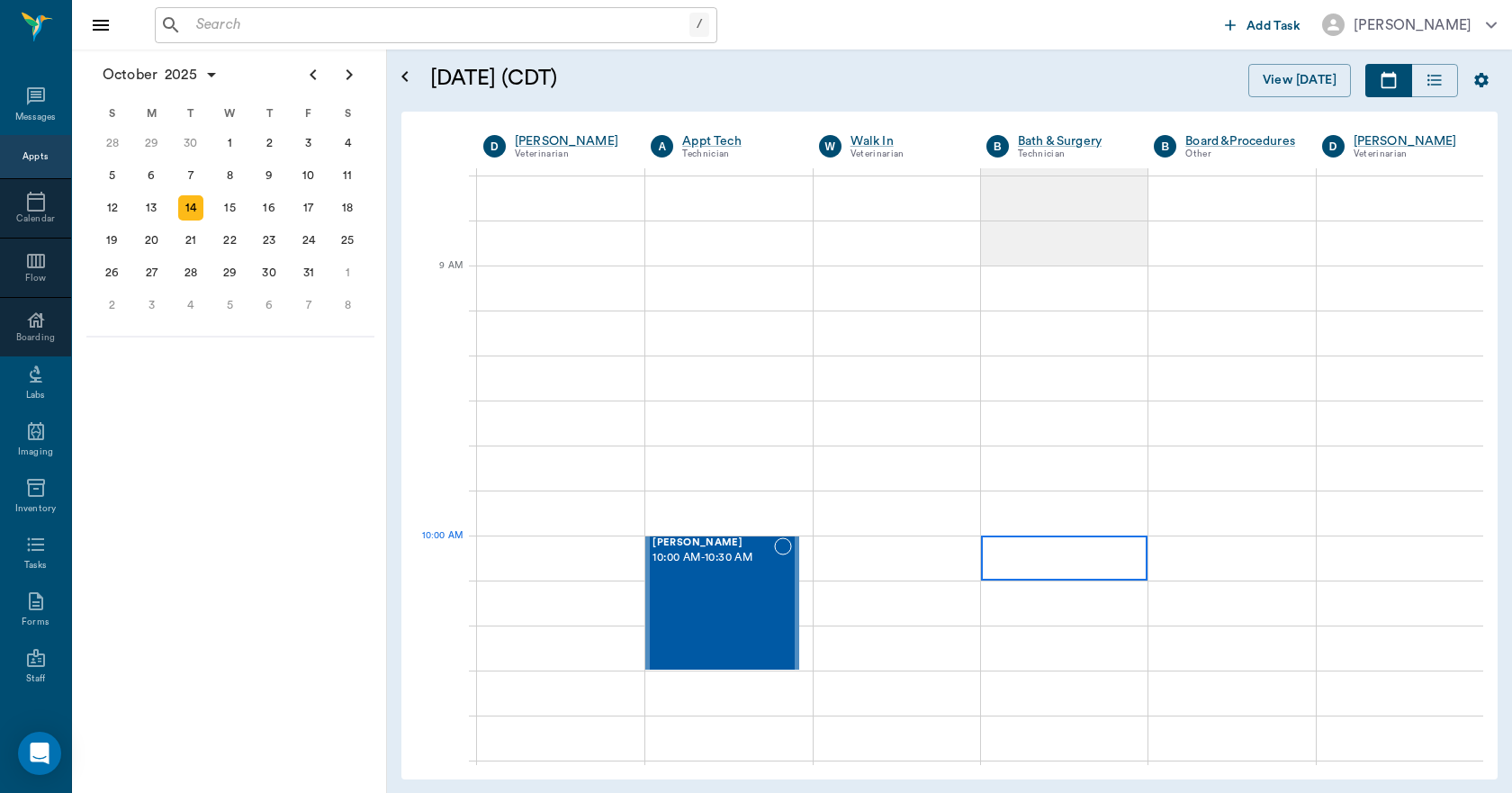
click at [1046, 562] on div at bounding box center [1063, 558] width 166 height 45
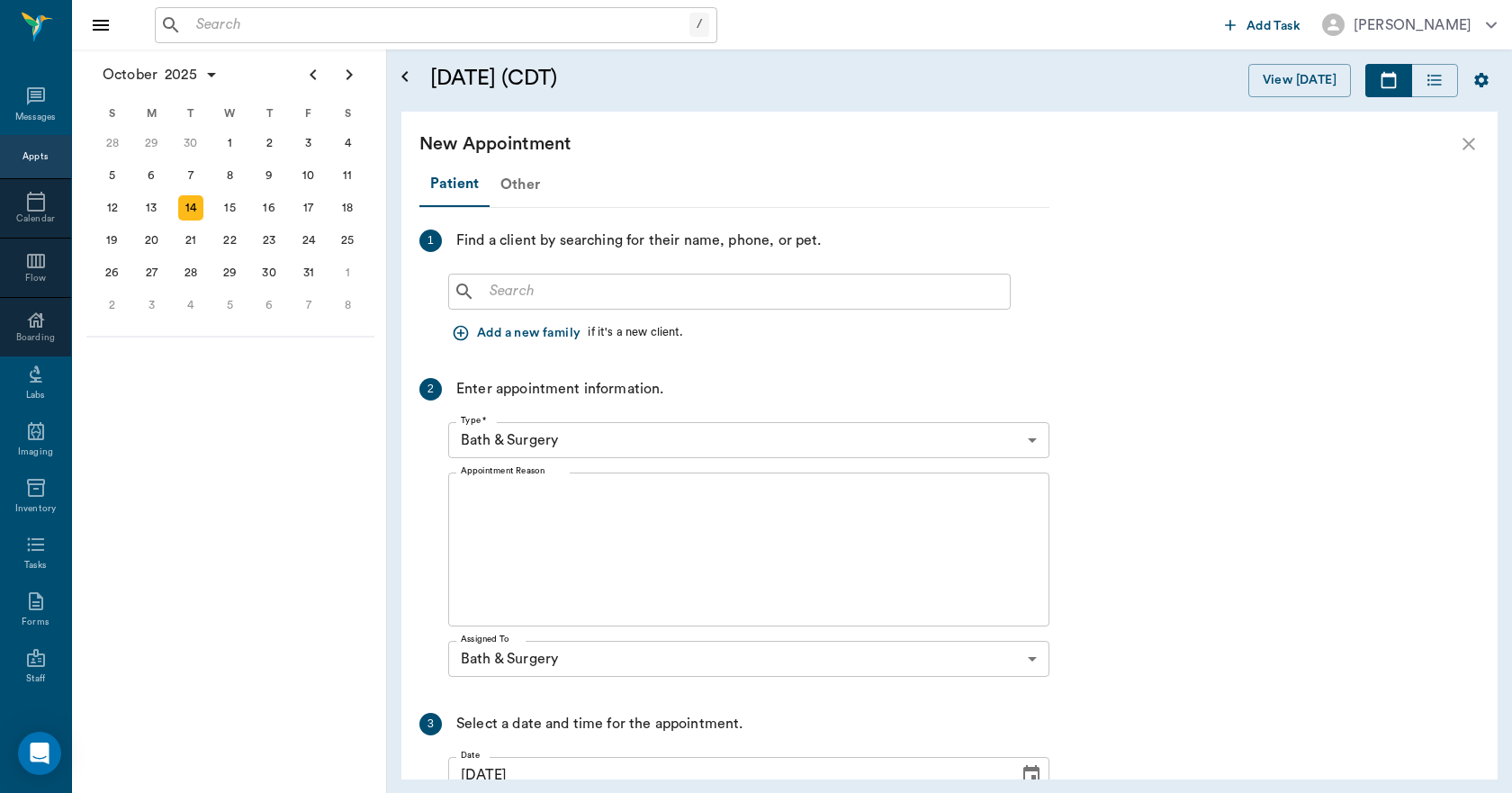
click at [523, 189] on div "Other" at bounding box center [520, 184] width 61 height 43
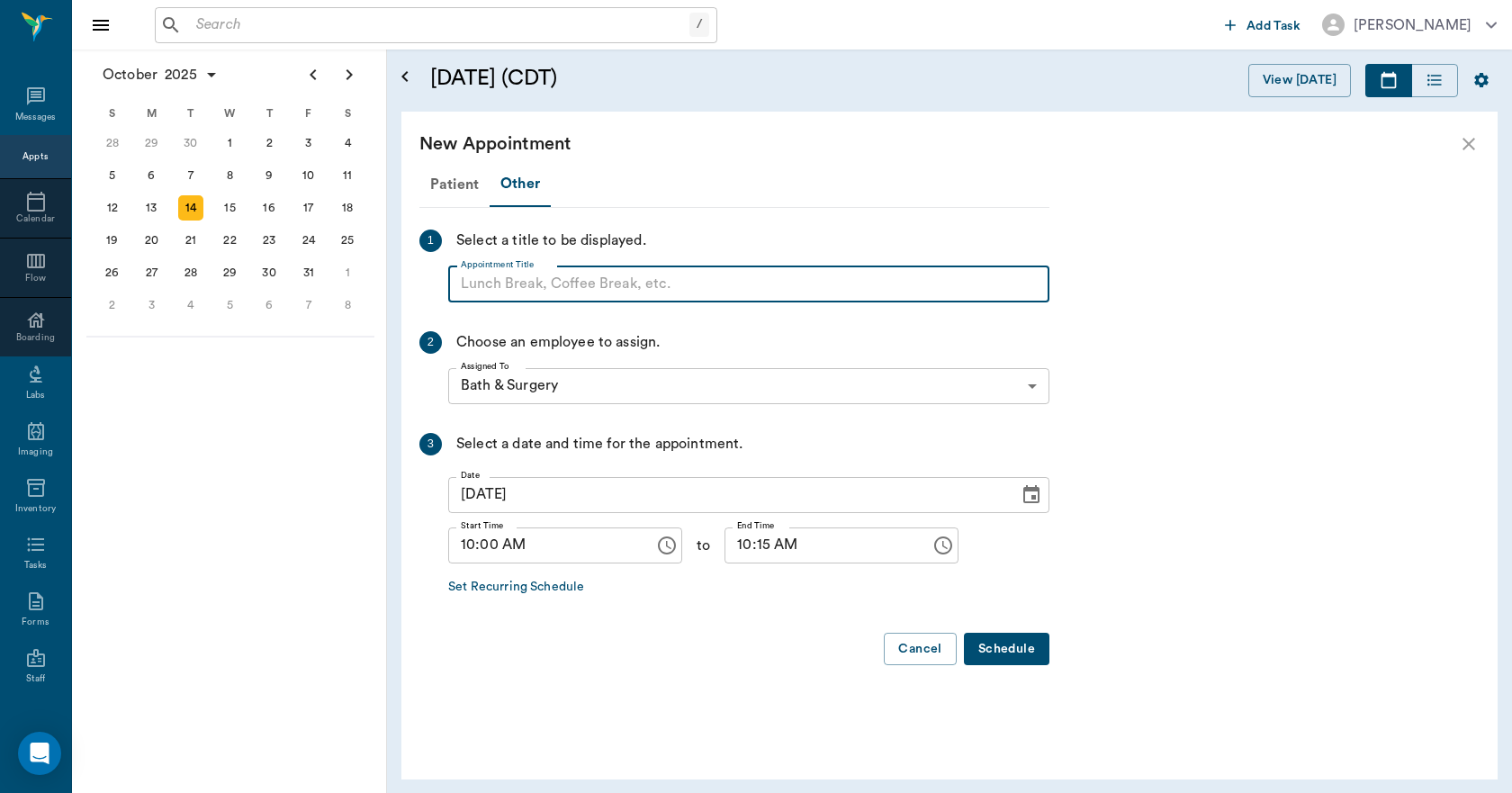
click at [524, 278] on input "Appointment Title" at bounding box center [749, 284] width 601 height 36
type input "BLOCK"
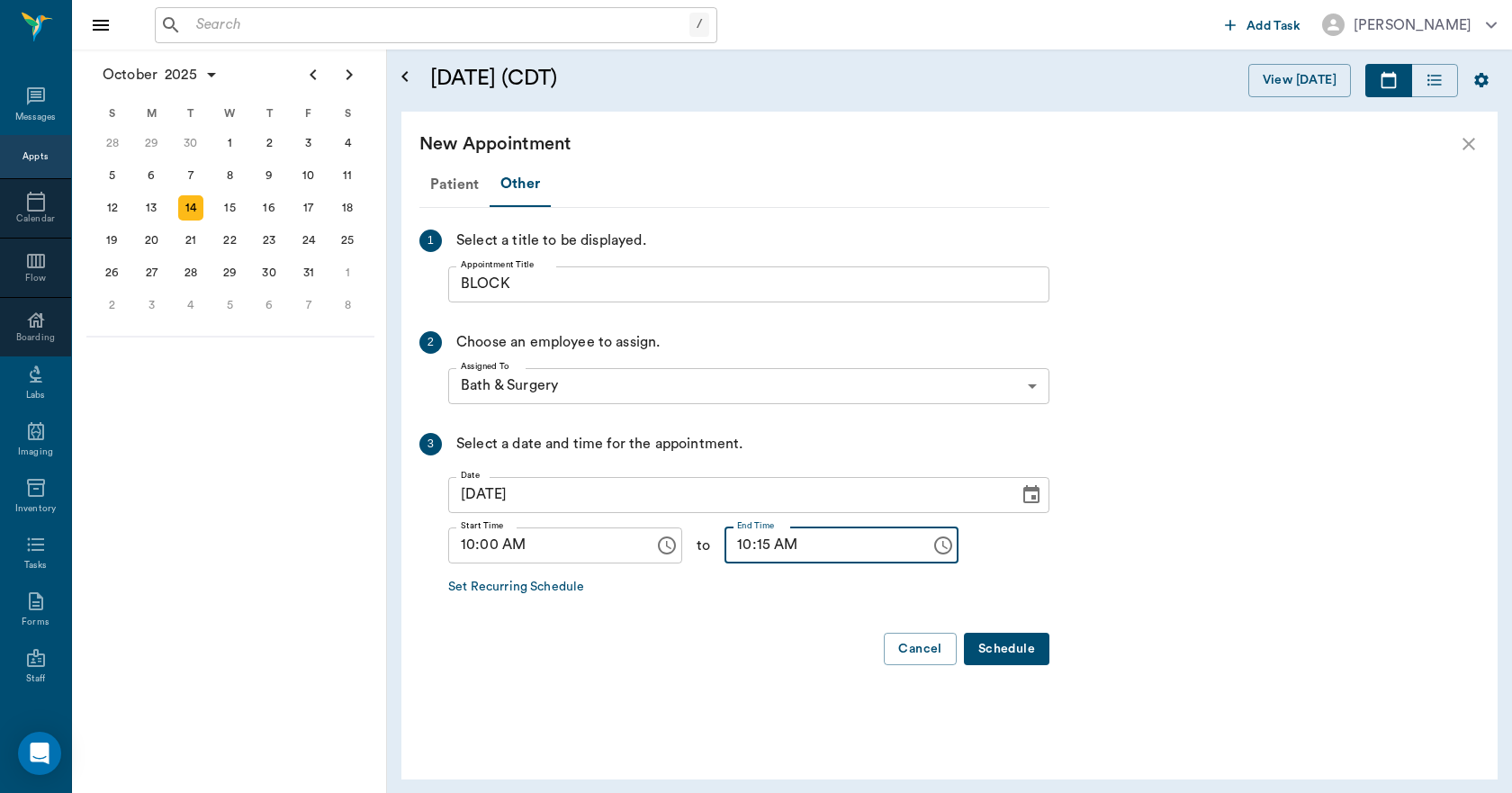
click at [728, 546] on input "10:15 AM" at bounding box center [820, 545] width 194 height 36
type input "05:00 PM"
click at [1012, 653] on button "Schedule" at bounding box center [1006, 649] width 86 height 33
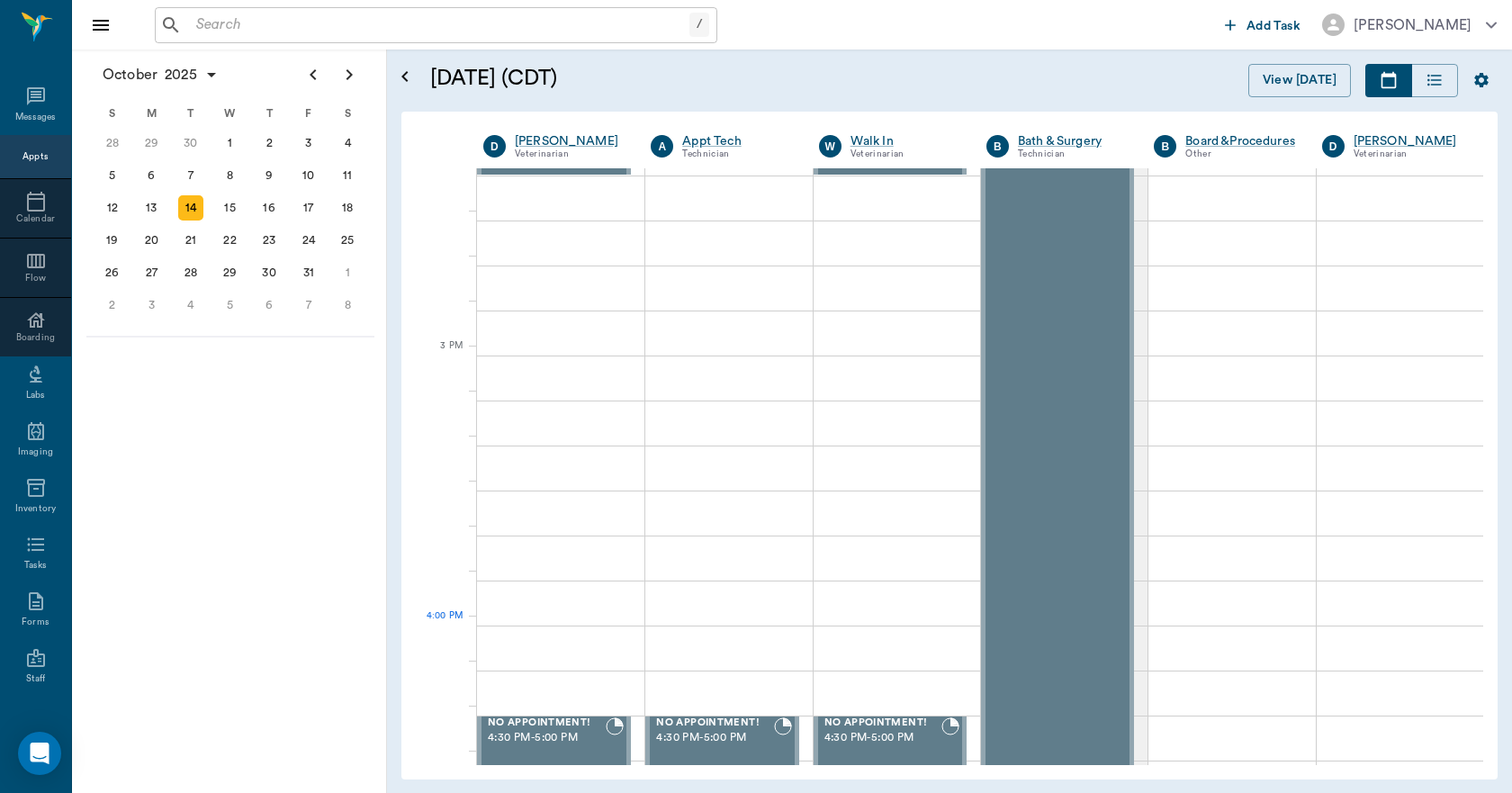
scroll to position [1710, 0]
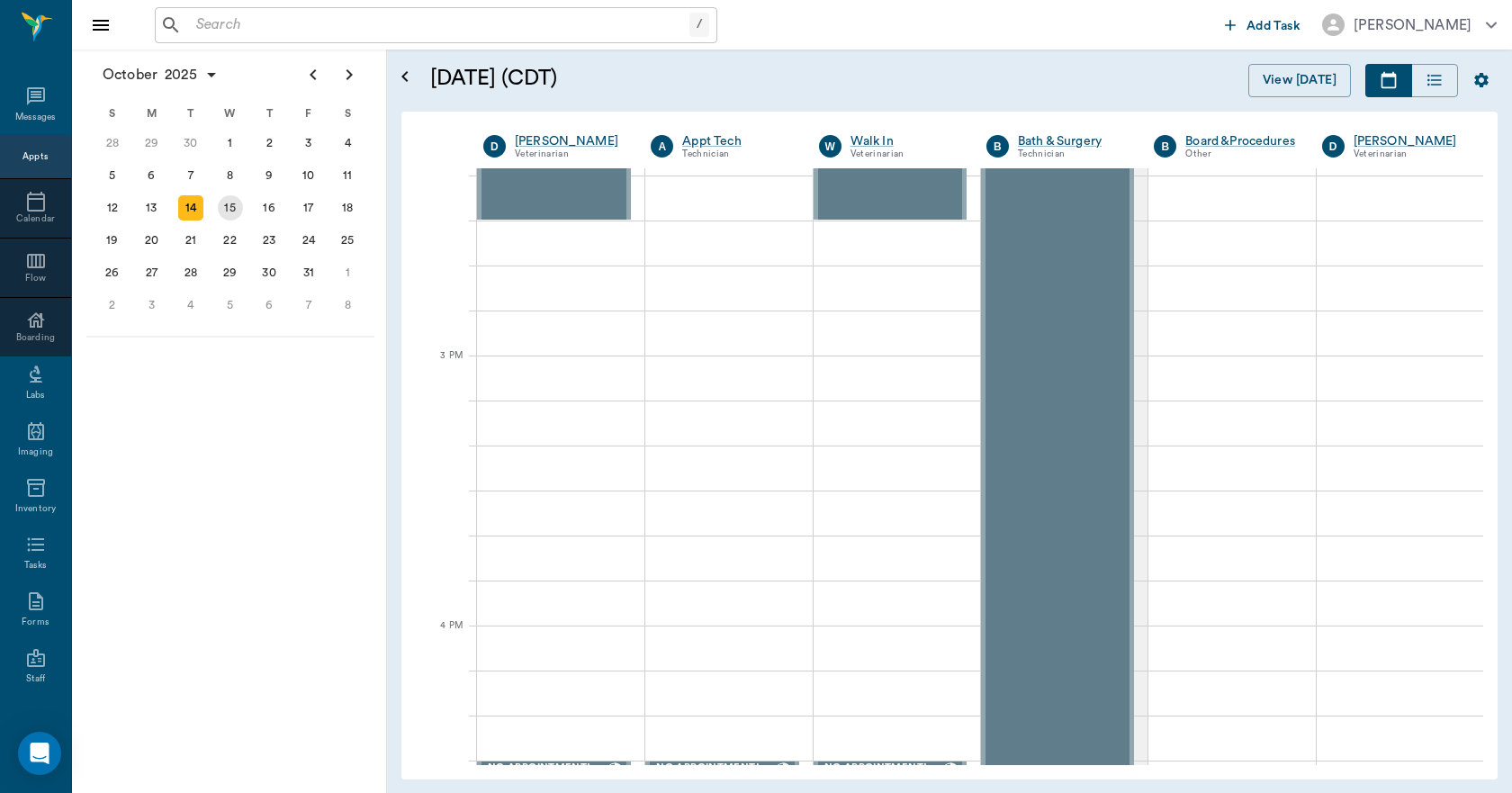
click at [238, 210] on div "15" at bounding box center [231, 208] width 25 height 25
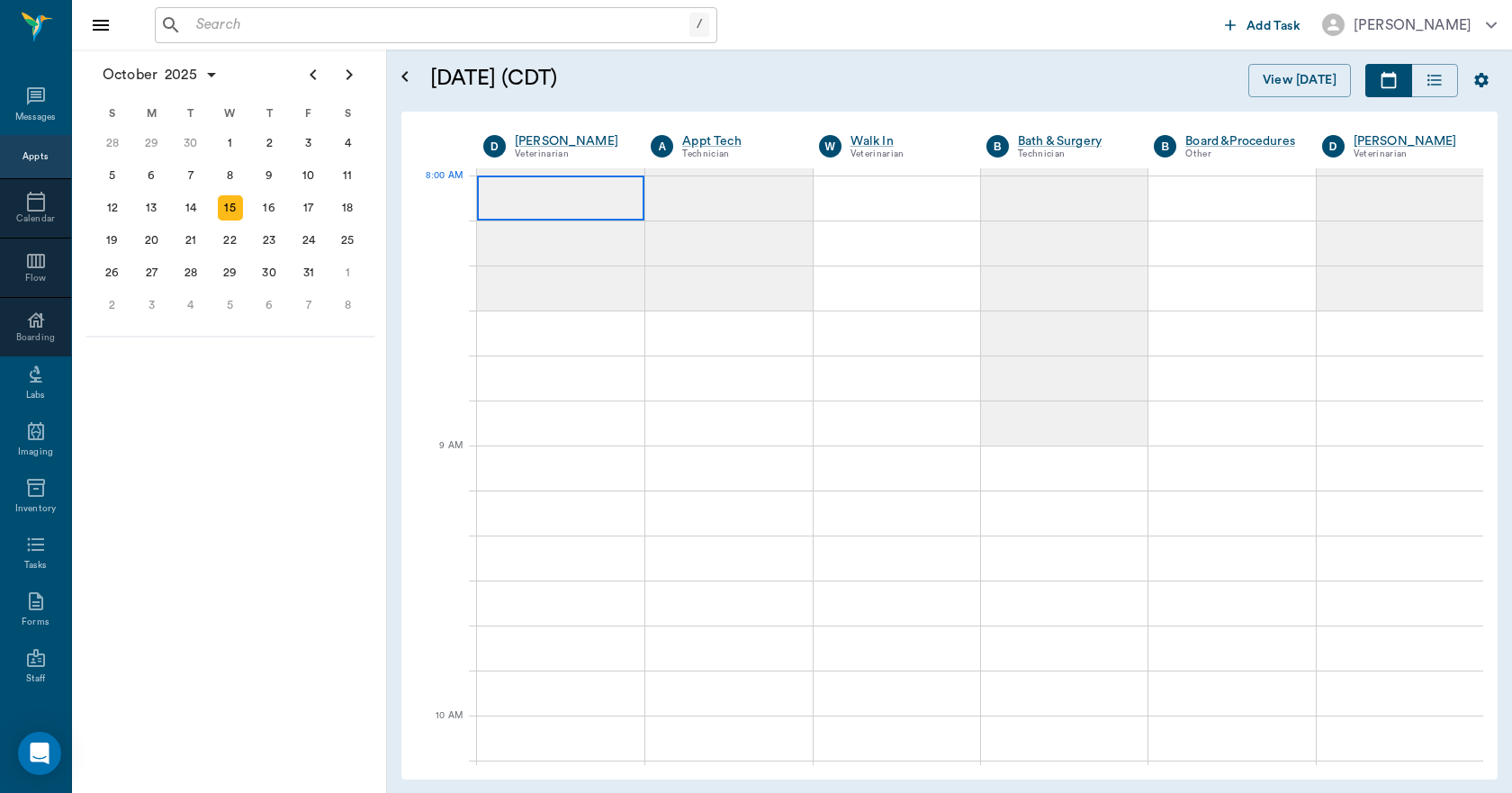
click at [537, 193] on div at bounding box center [560, 198] width 167 height 45
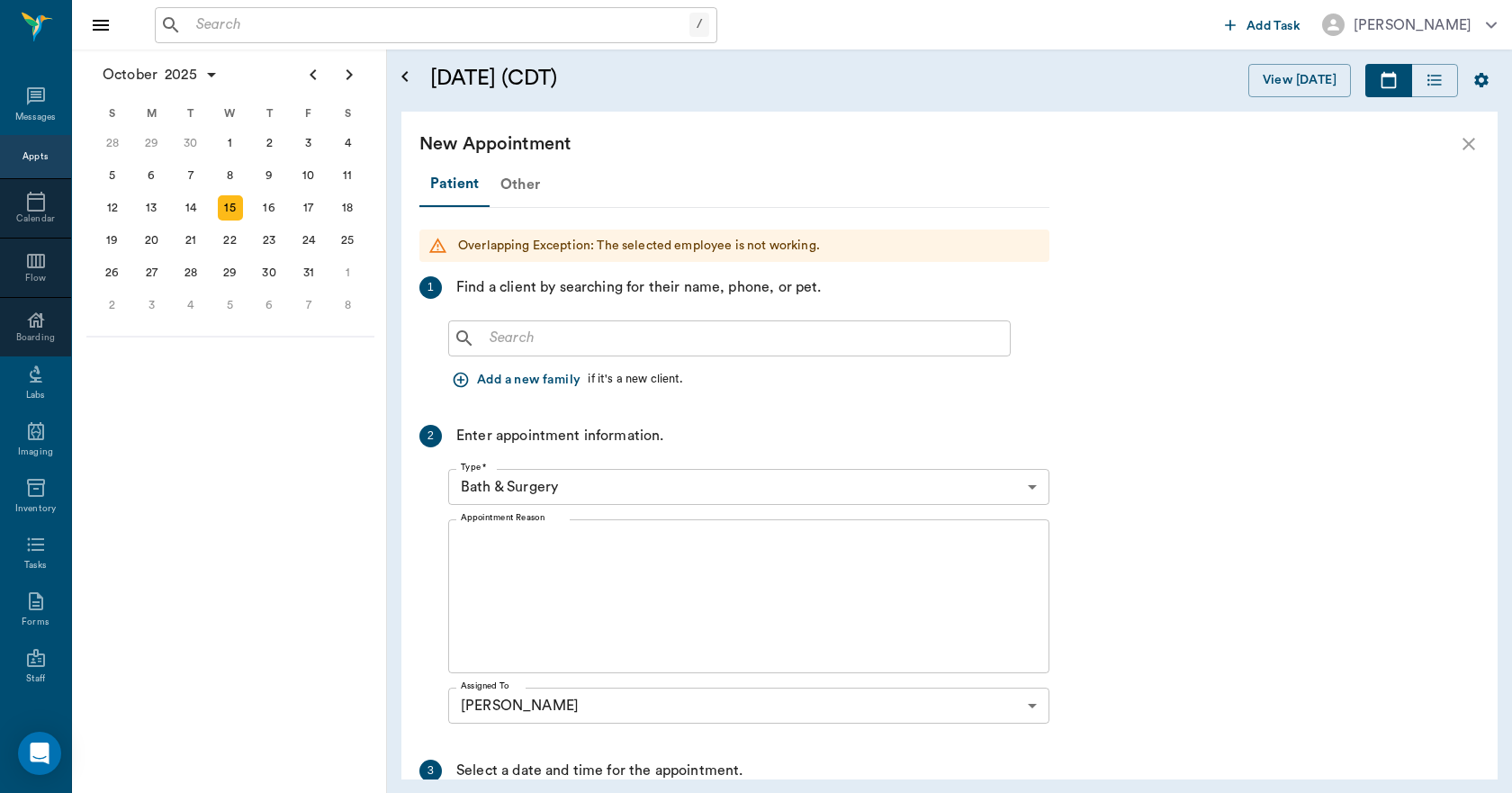
click at [523, 182] on div "Other" at bounding box center [520, 184] width 61 height 43
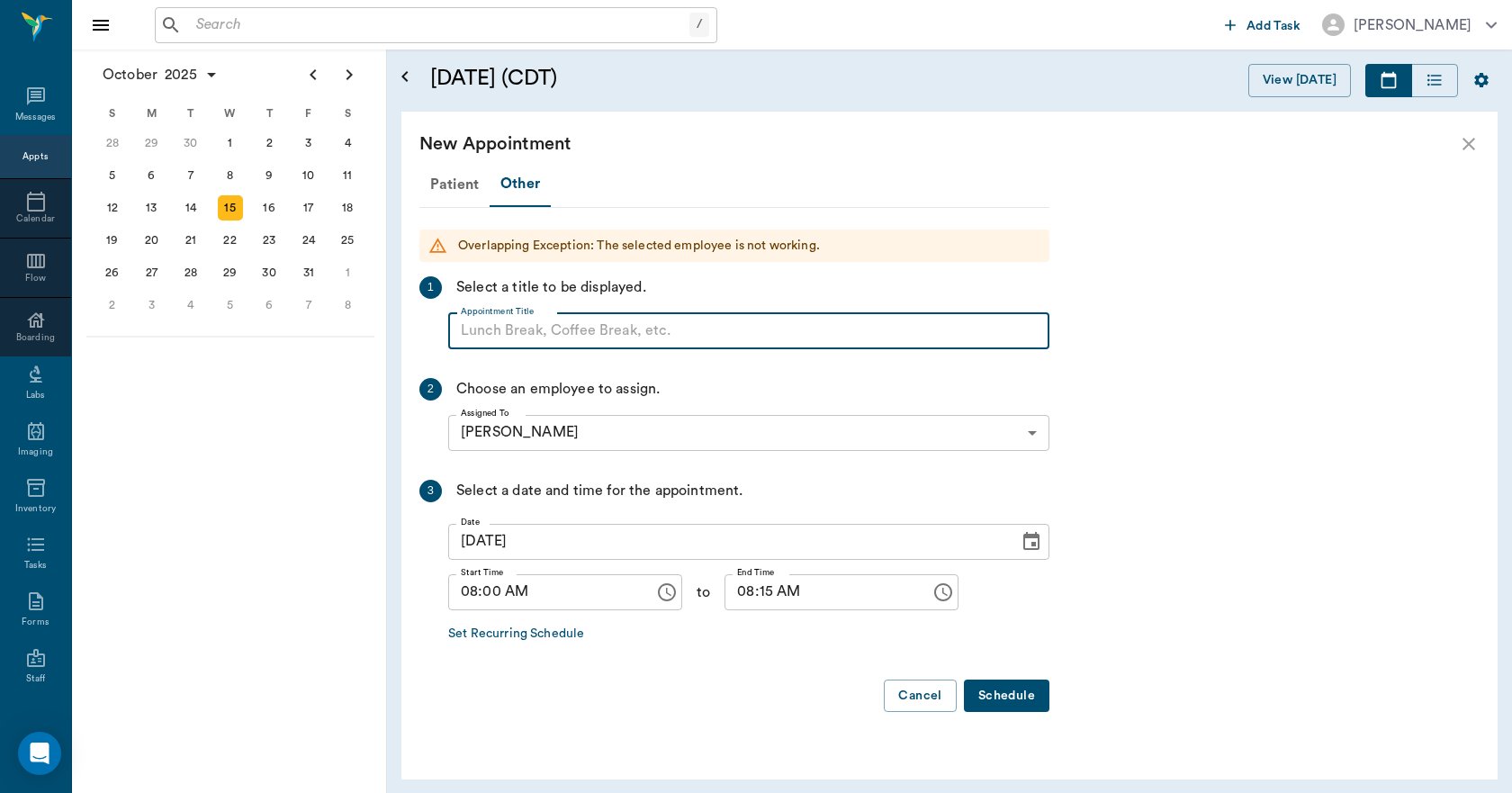
paste input "NO APPOINTMENT! EMERGENCY ONLY!"
type input "NO APPOINTMENT!"
click at [748, 594] on input "08:15 AM" at bounding box center [820, 592] width 194 height 36
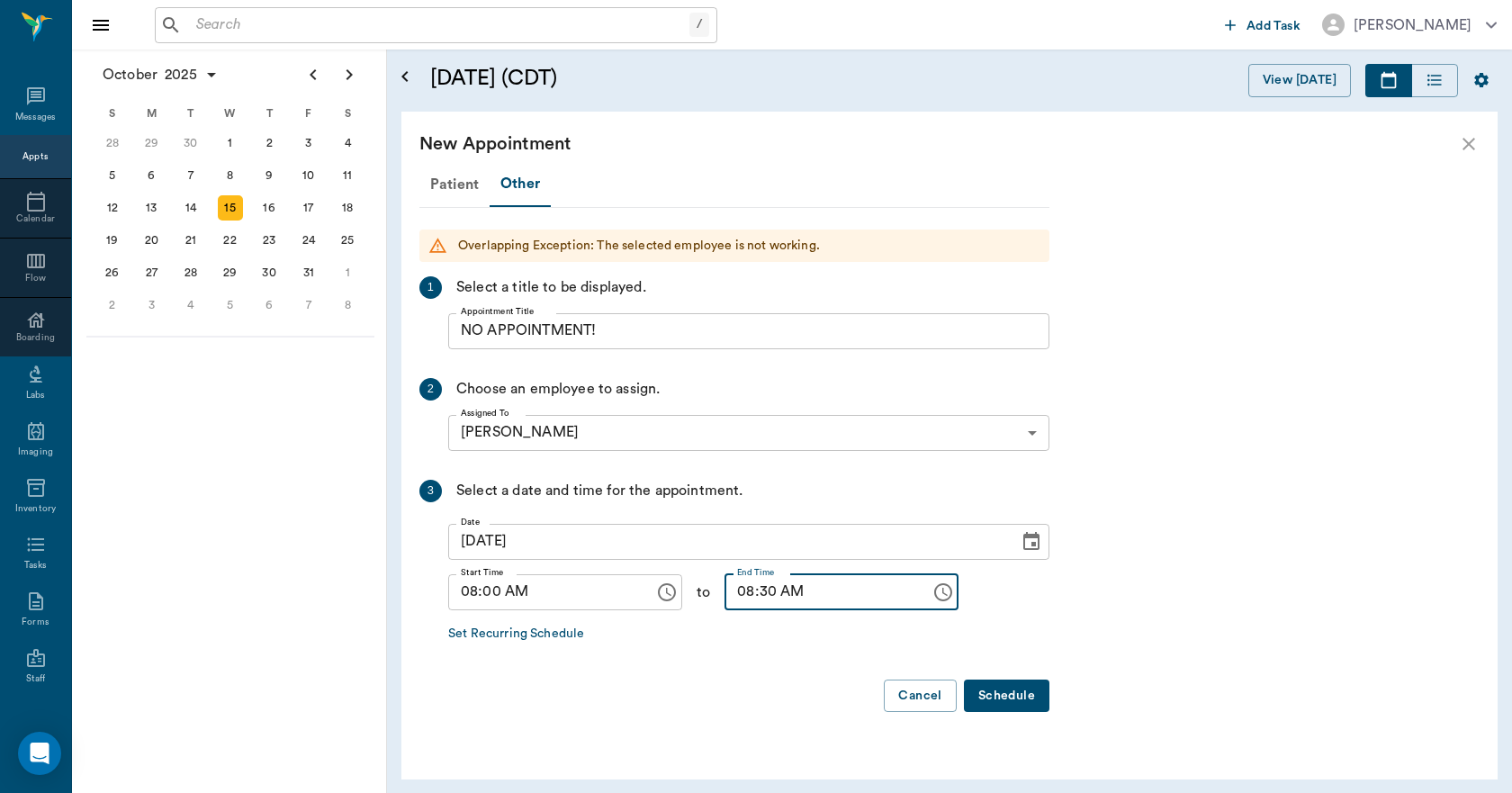
type input "08:30 AM"
click at [979, 689] on button "Schedule" at bounding box center [1006, 696] width 86 height 33
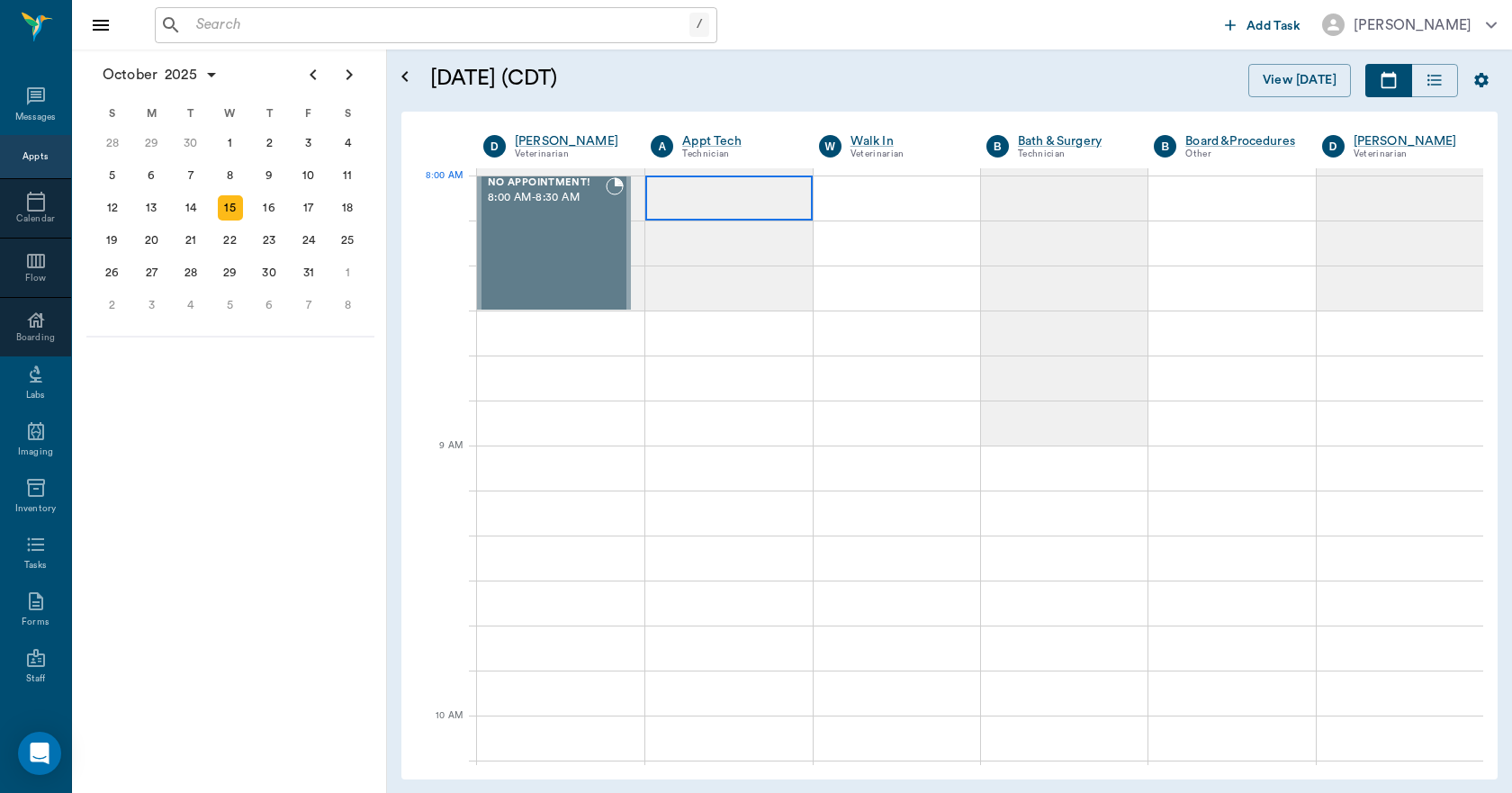
click at [709, 204] on div at bounding box center [728, 198] width 166 height 45
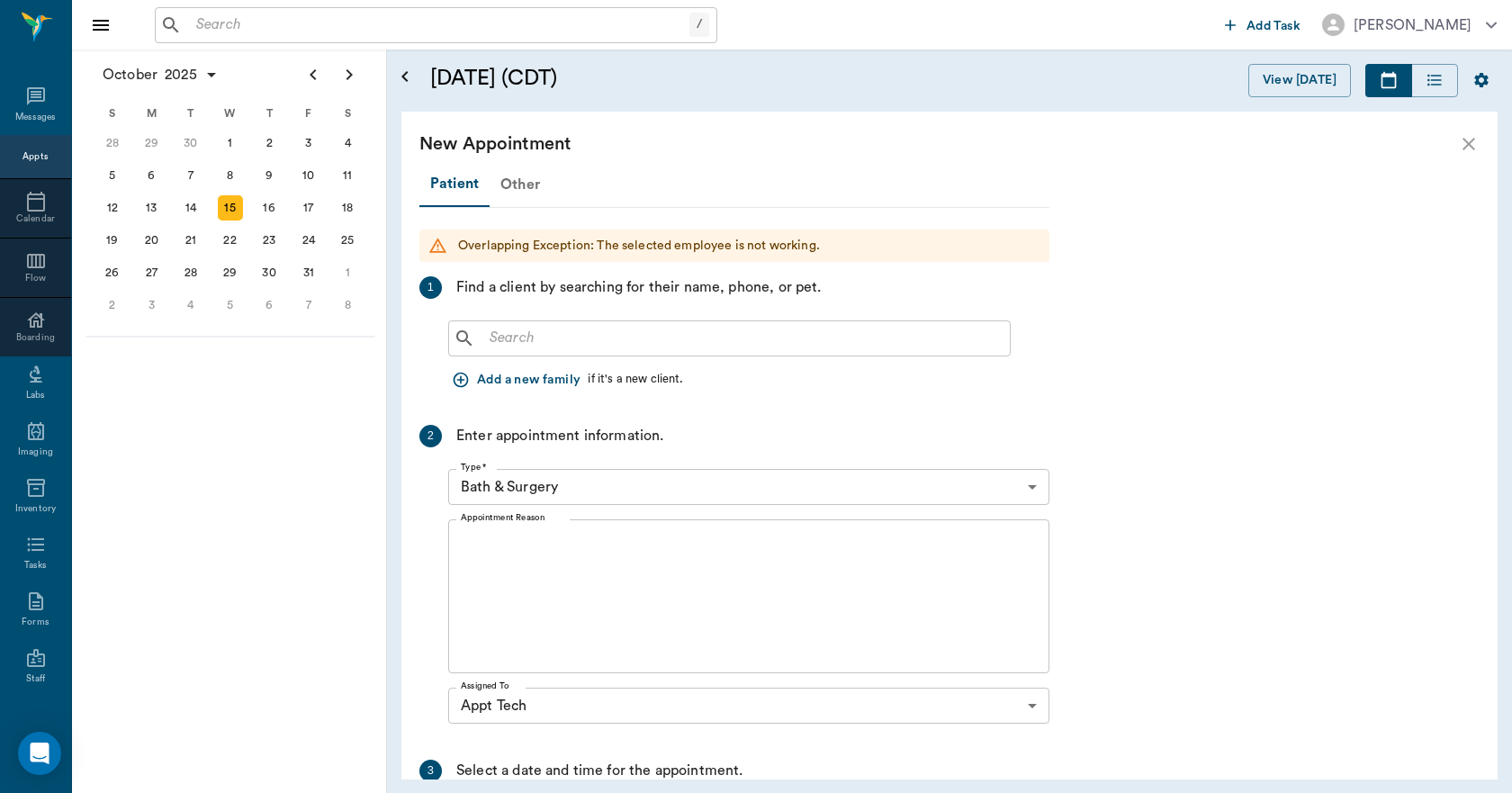
click at [518, 187] on div "Other" at bounding box center [520, 184] width 61 height 43
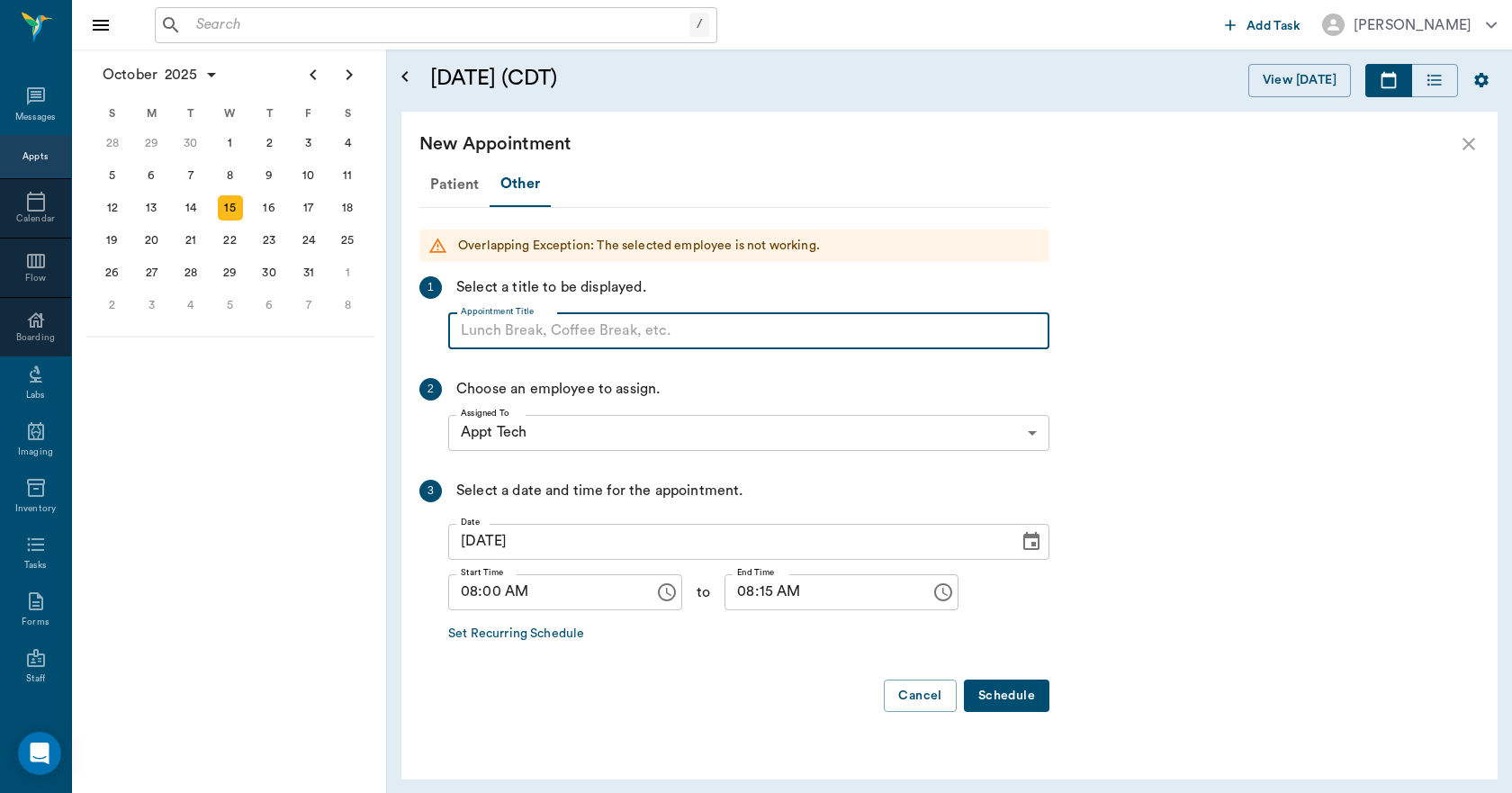
paste input "NO APPOINTMENT! EMERGENCY ONLY!"
type input "NO APPOINTMENT!"
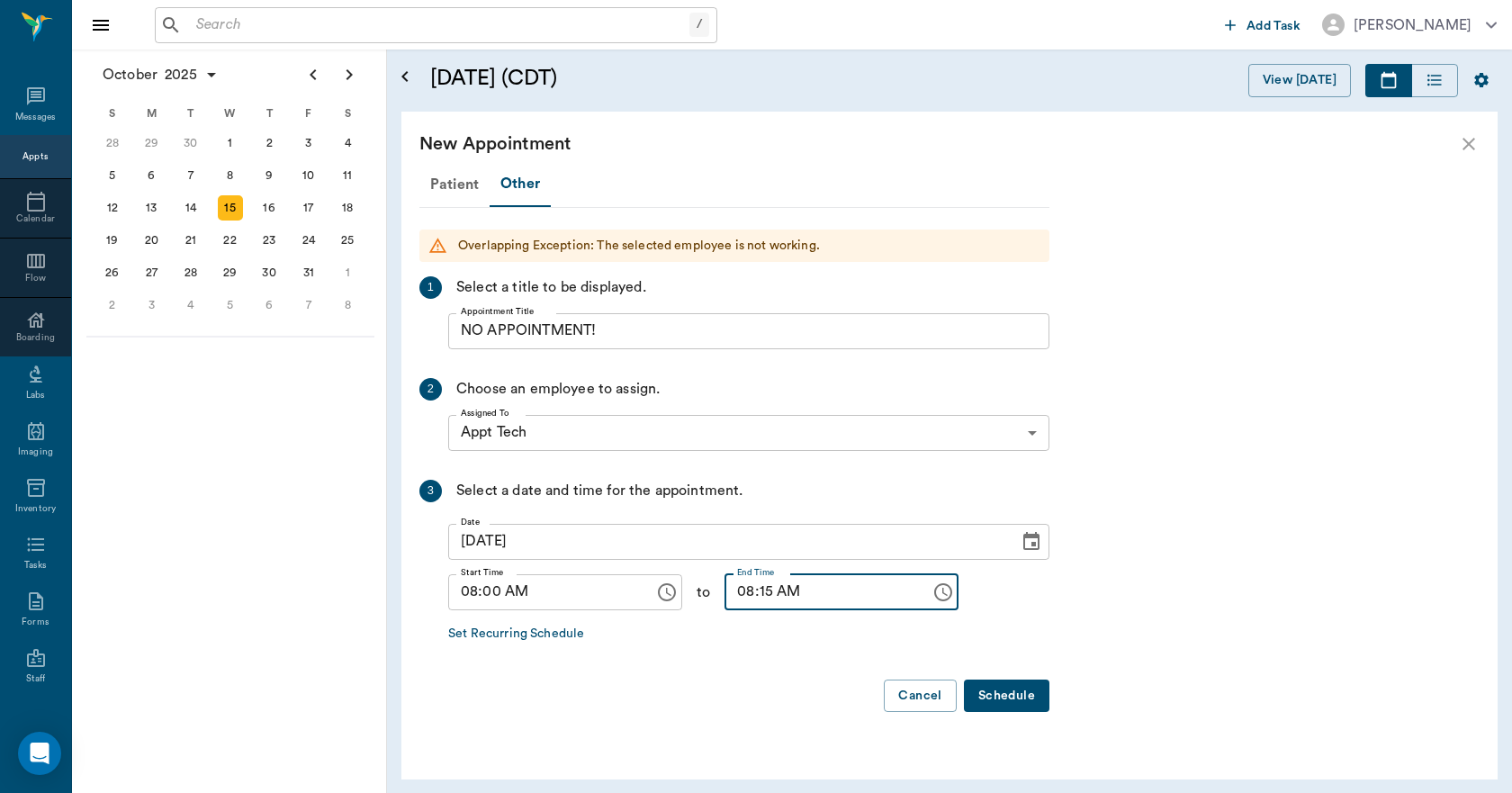
click at [746, 590] on input "08:15 AM" at bounding box center [820, 592] width 194 height 36
type input "08:30 AM"
click at [996, 690] on button "Schedule" at bounding box center [1006, 696] width 86 height 33
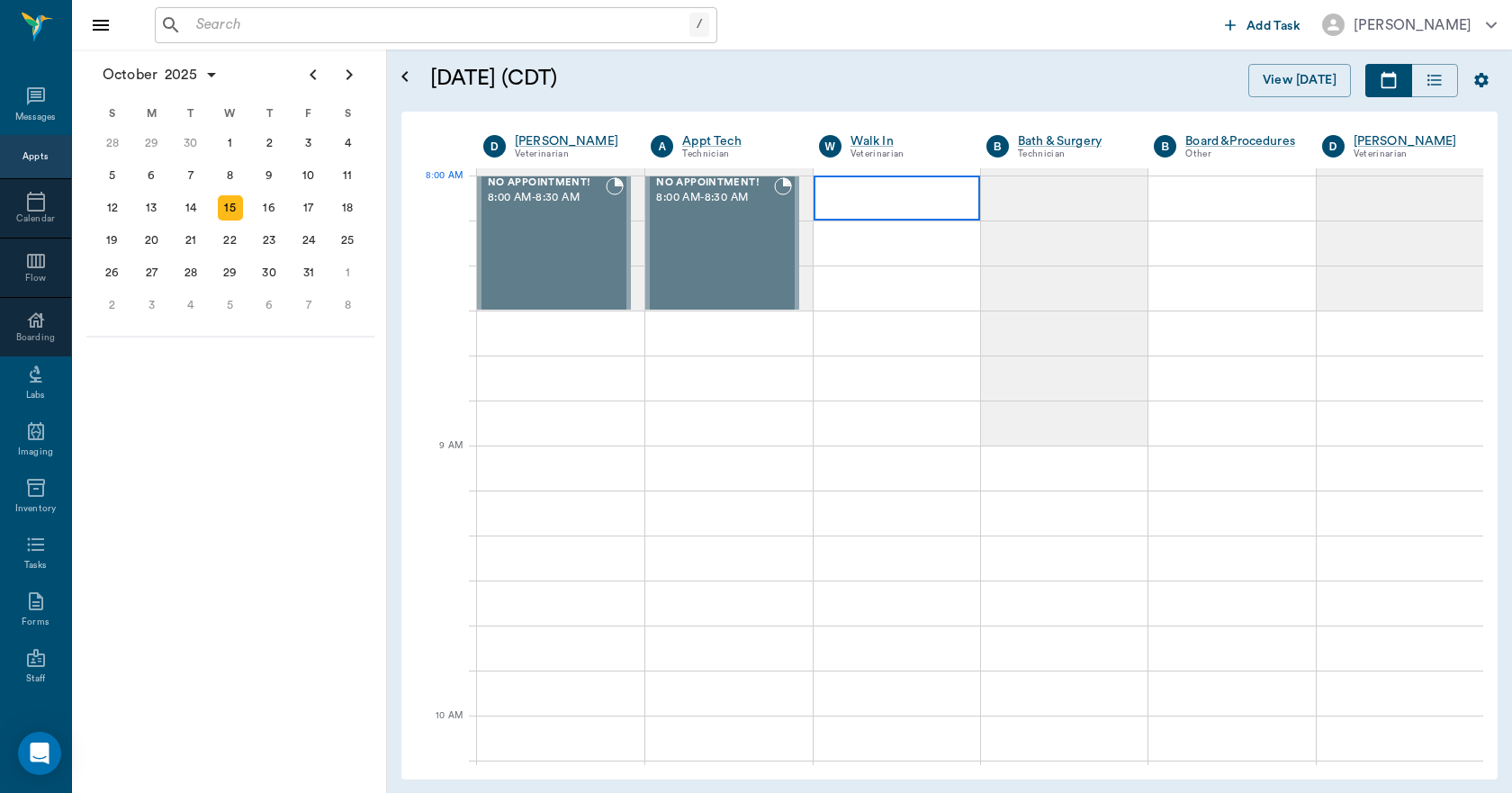
click at [878, 209] on div at bounding box center [896, 198] width 166 height 45
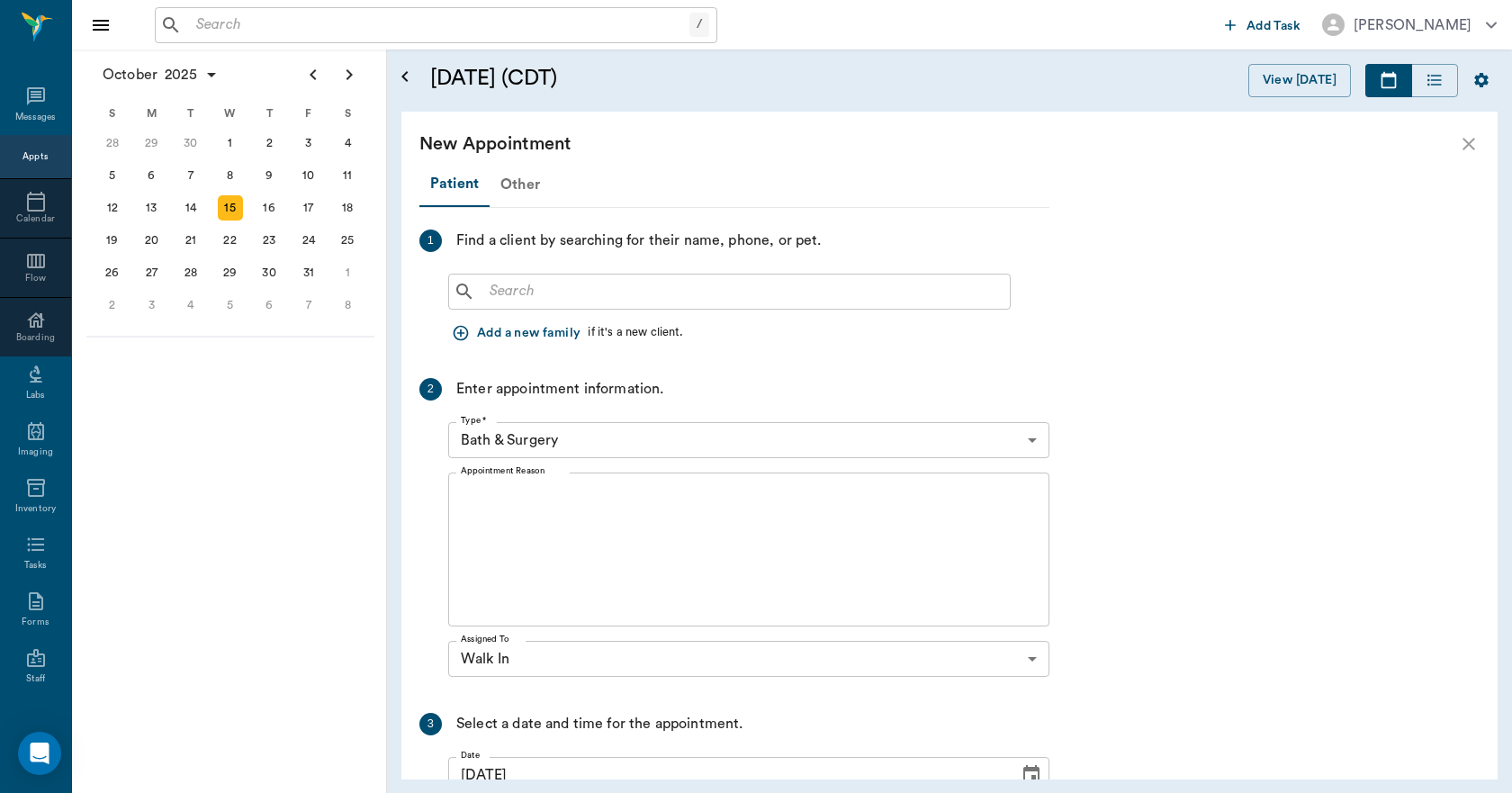
click at [523, 190] on div "Other" at bounding box center [520, 184] width 61 height 43
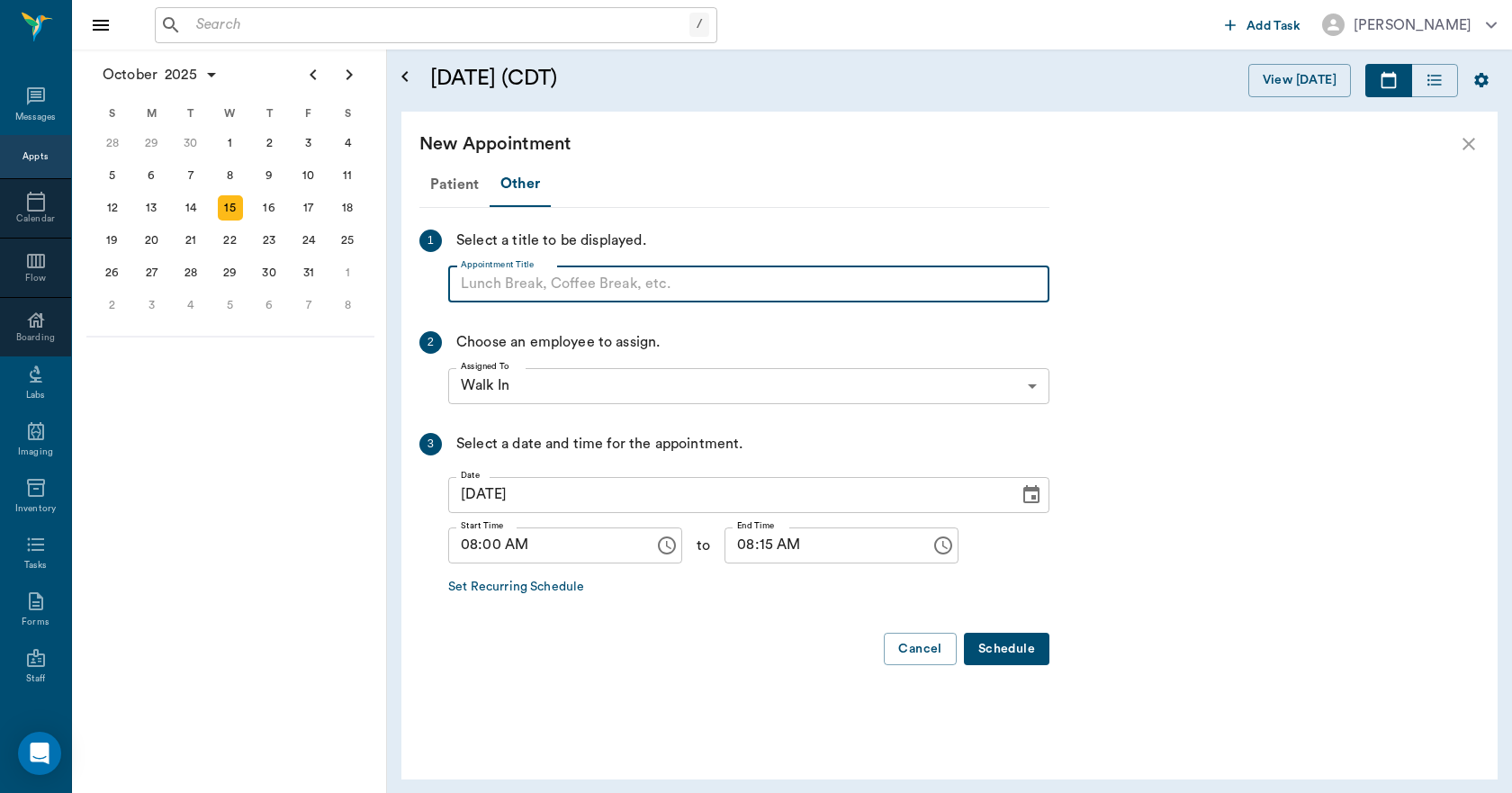
paste input "NO APPOINTMENT! EMERGENCY ONLY!"
type input "NO APPOINTMENT!"
click at [748, 550] on input "08:15 AM" at bounding box center [820, 545] width 194 height 36
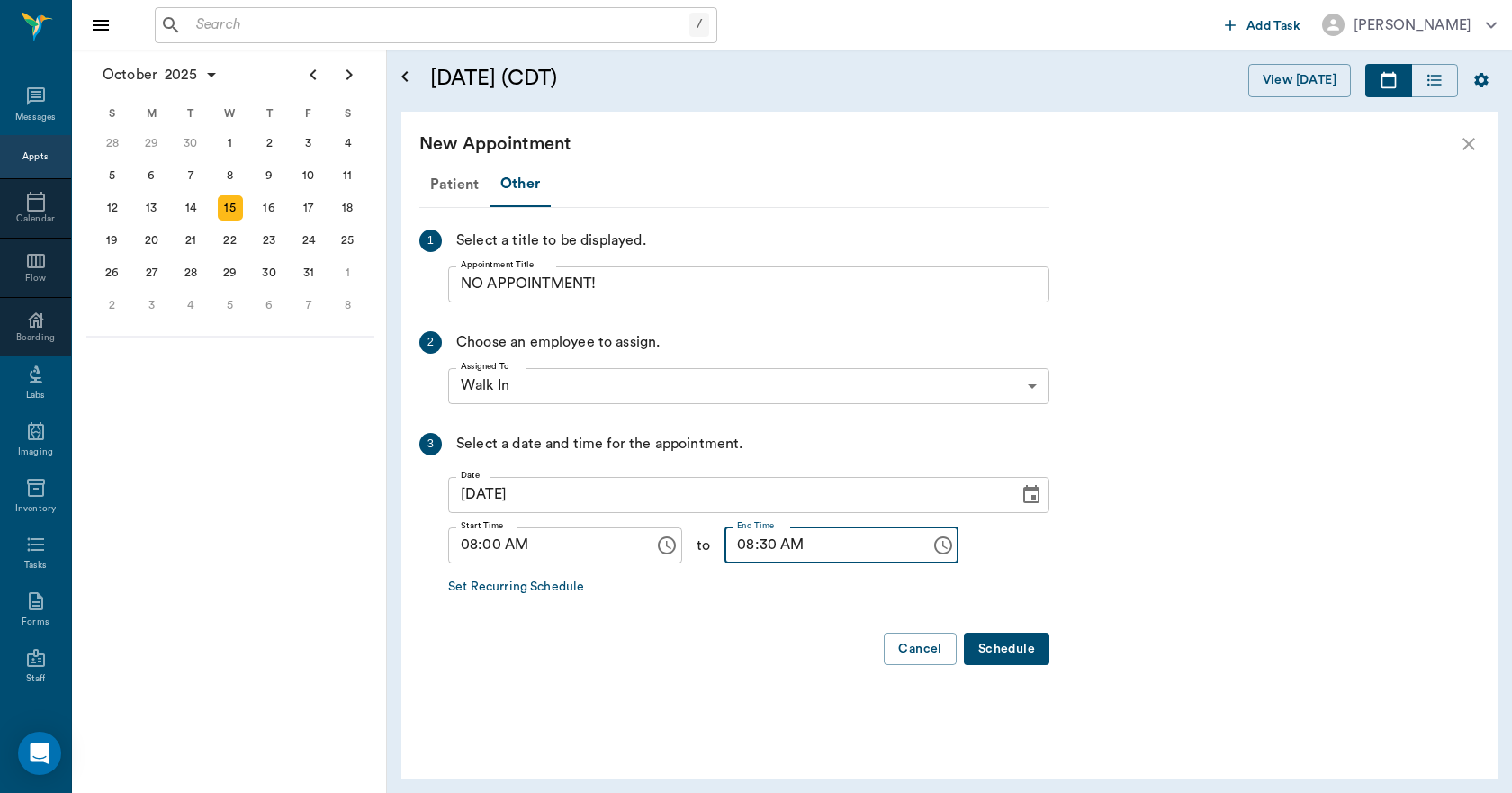
type input "08:30 AM"
click at [990, 649] on button "Schedule" at bounding box center [1006, 649] width 86 height 33
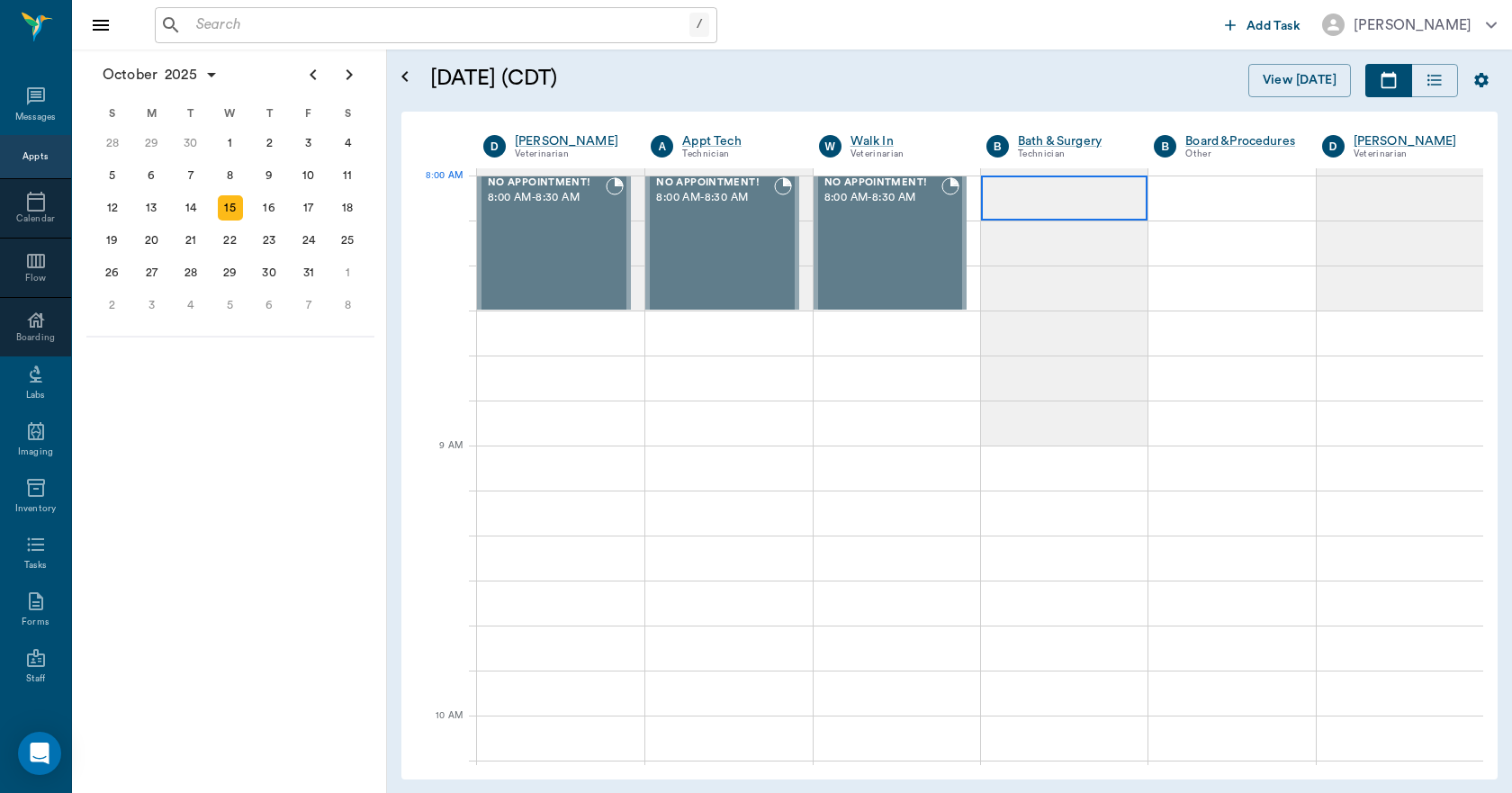
click at [1003, 199] on div at bounding box center [1063, 198] width 166 height 45
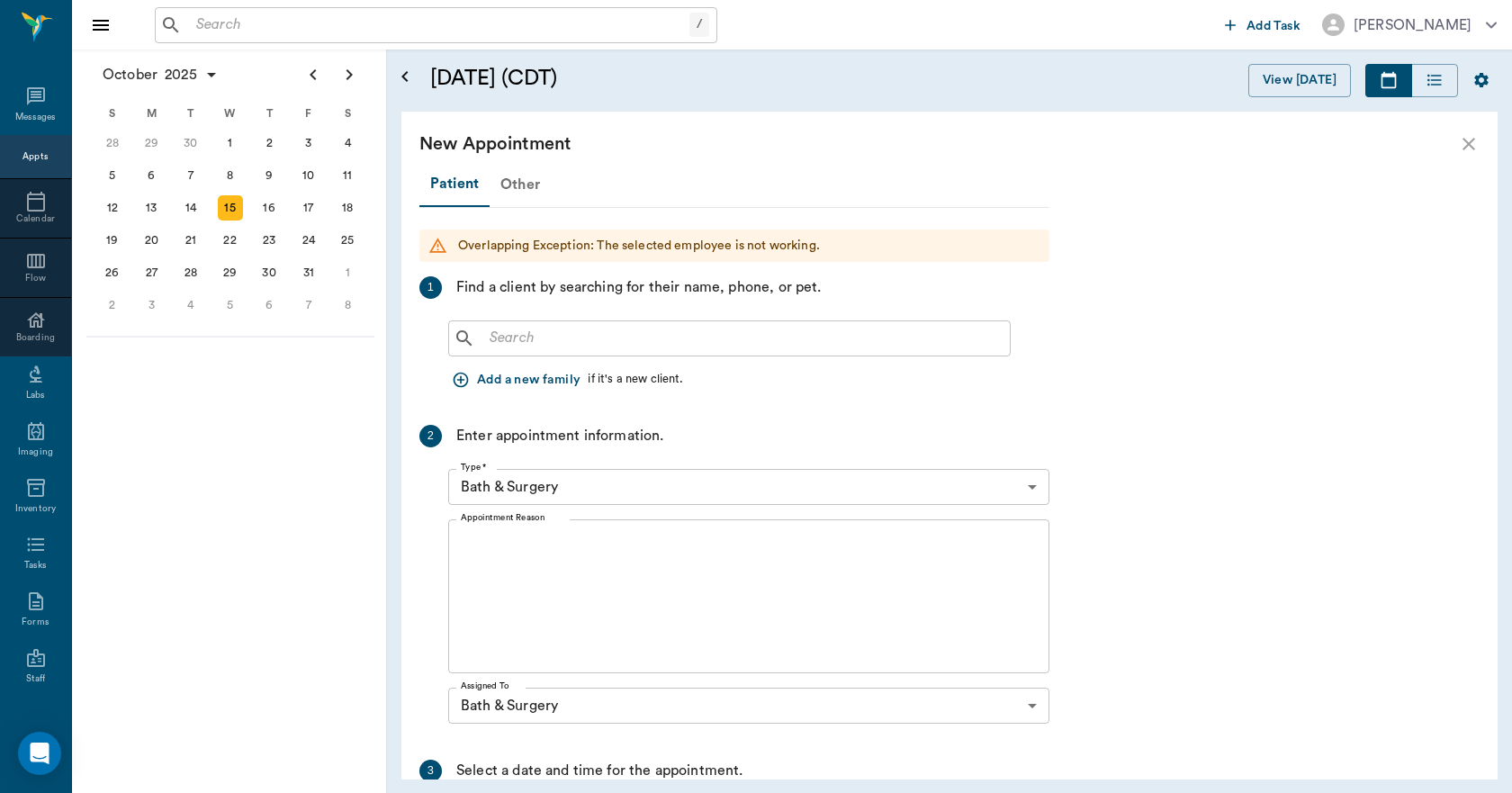
click at [522, 177] on div "Other" at bounding box center [520, 184] width 61 height 43
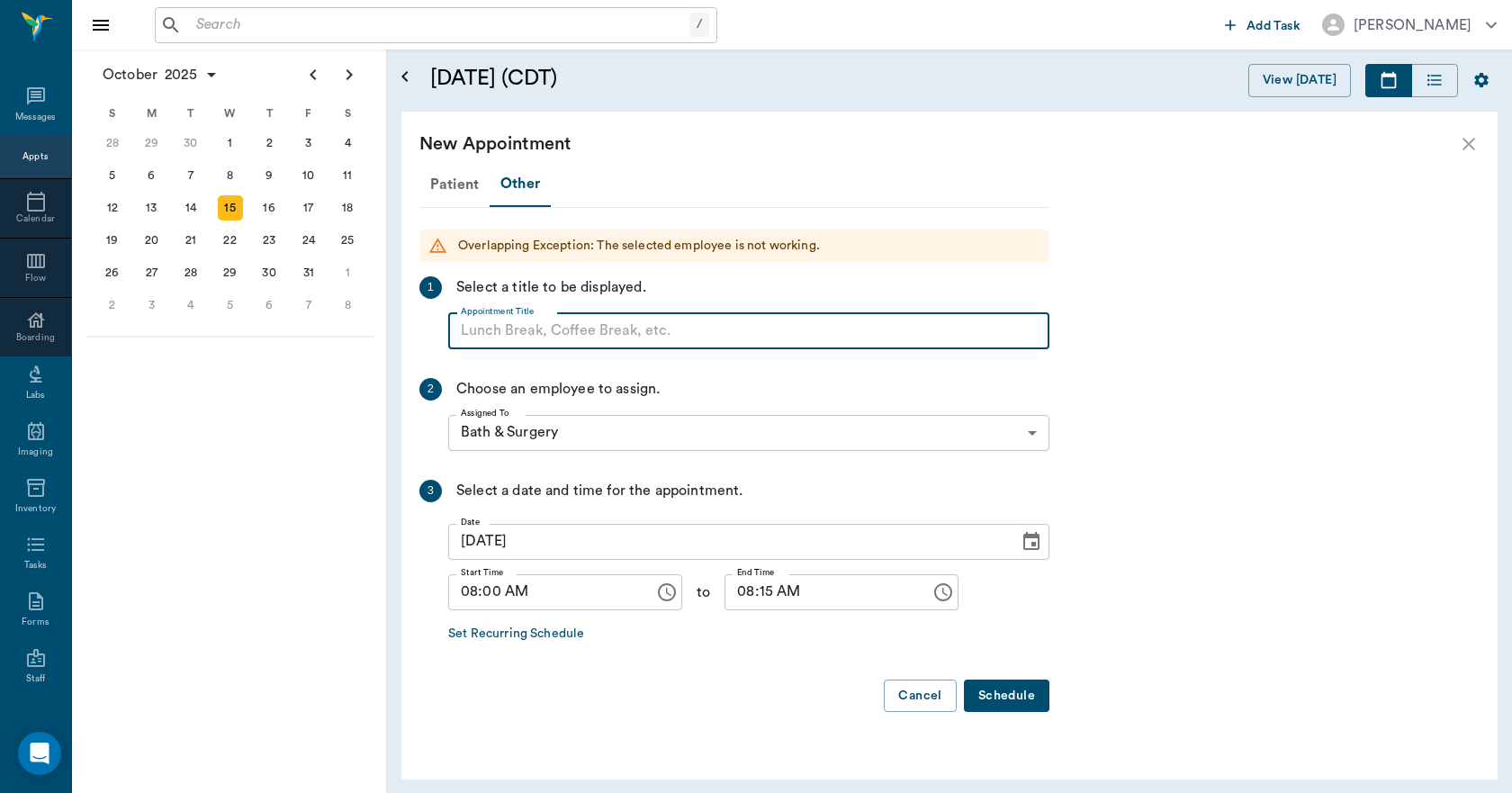
paste input "NO APPOINTMENT! EMERGENCY ONLY!"
type input "NO APPOINTMENT!"
click at [752, 585] on input "08:15 AM" at bounding box center [820, 592] width 194 height 36
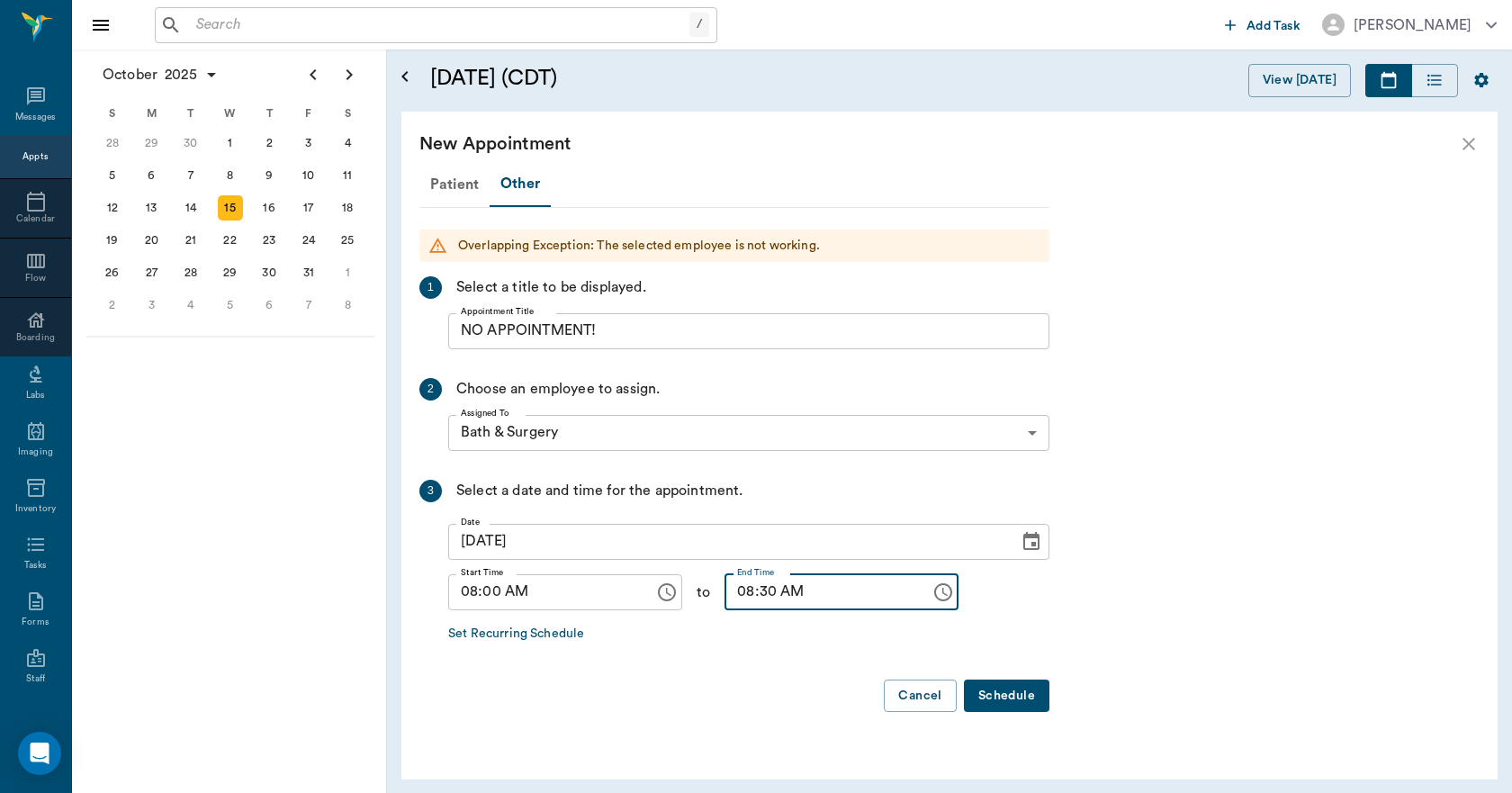
type input "08:30 AM"
click at [985, 692] on button "Schedule" at bounding box center [1006, 696] width 86 height 33
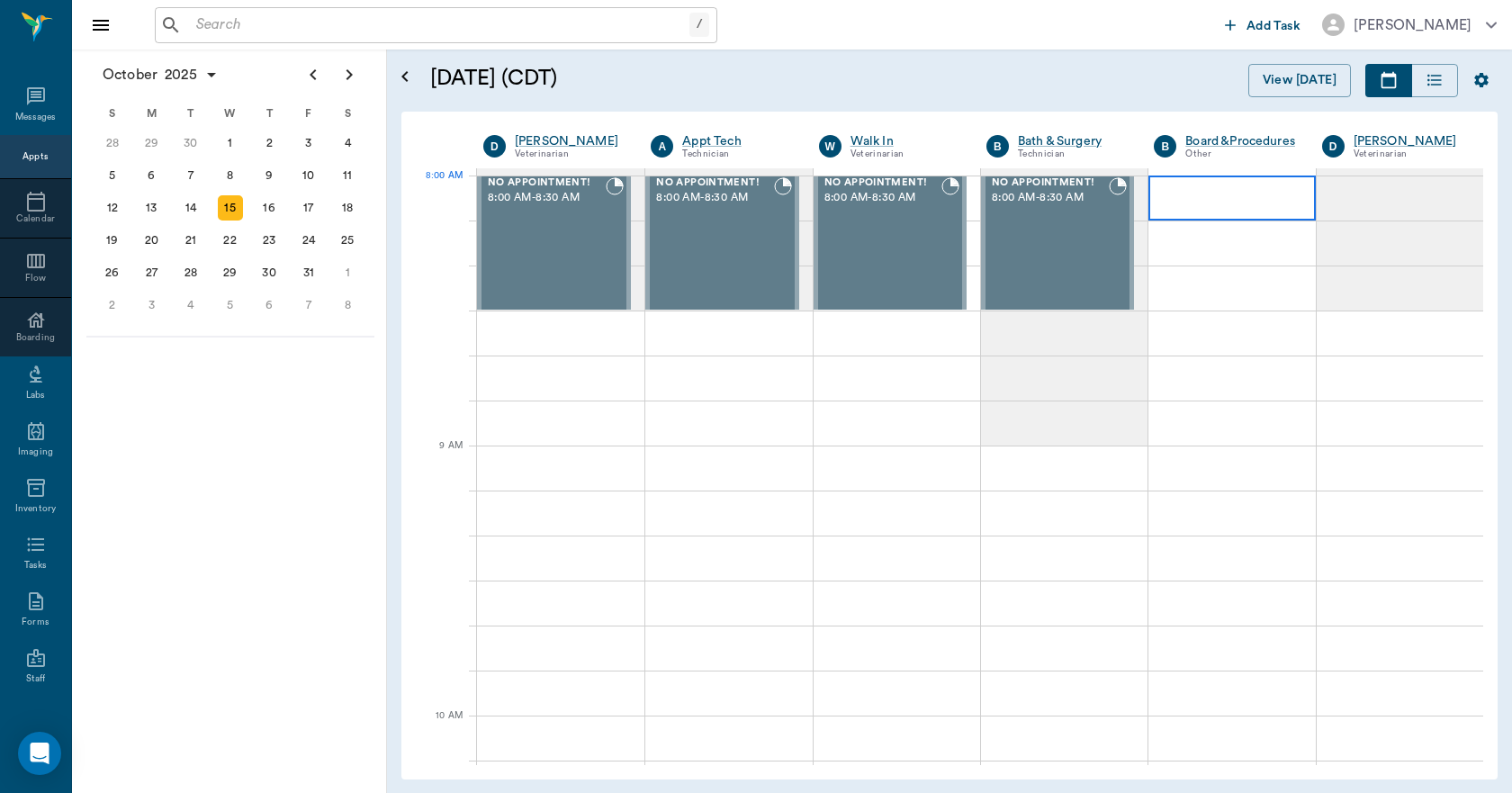
click at [1185, 197] on div at bounding box center [1231, 198] width 166 height 45
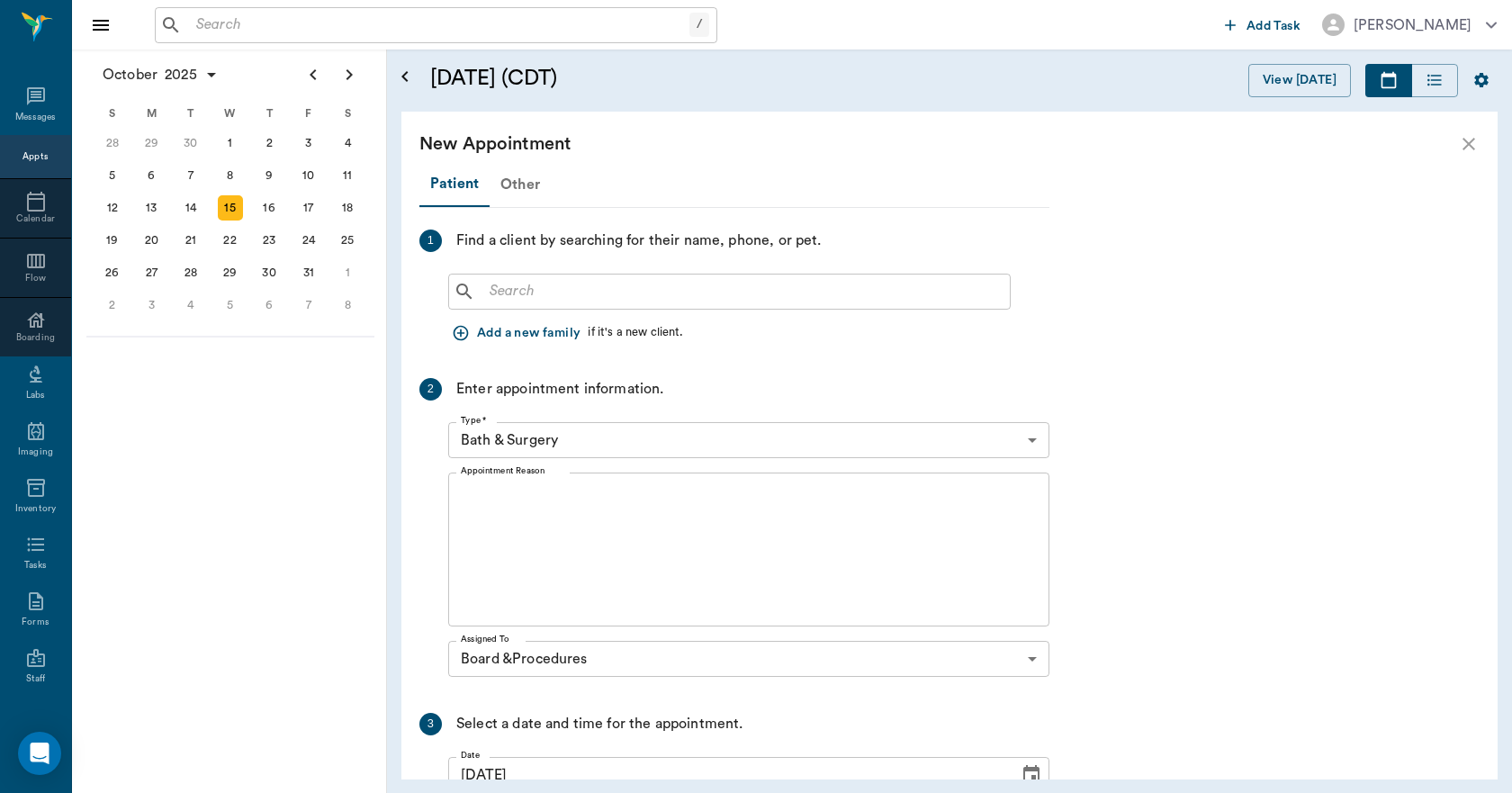
click at [505, 186] on div "Other" at bounding box center [520, 184] width 61 height 43
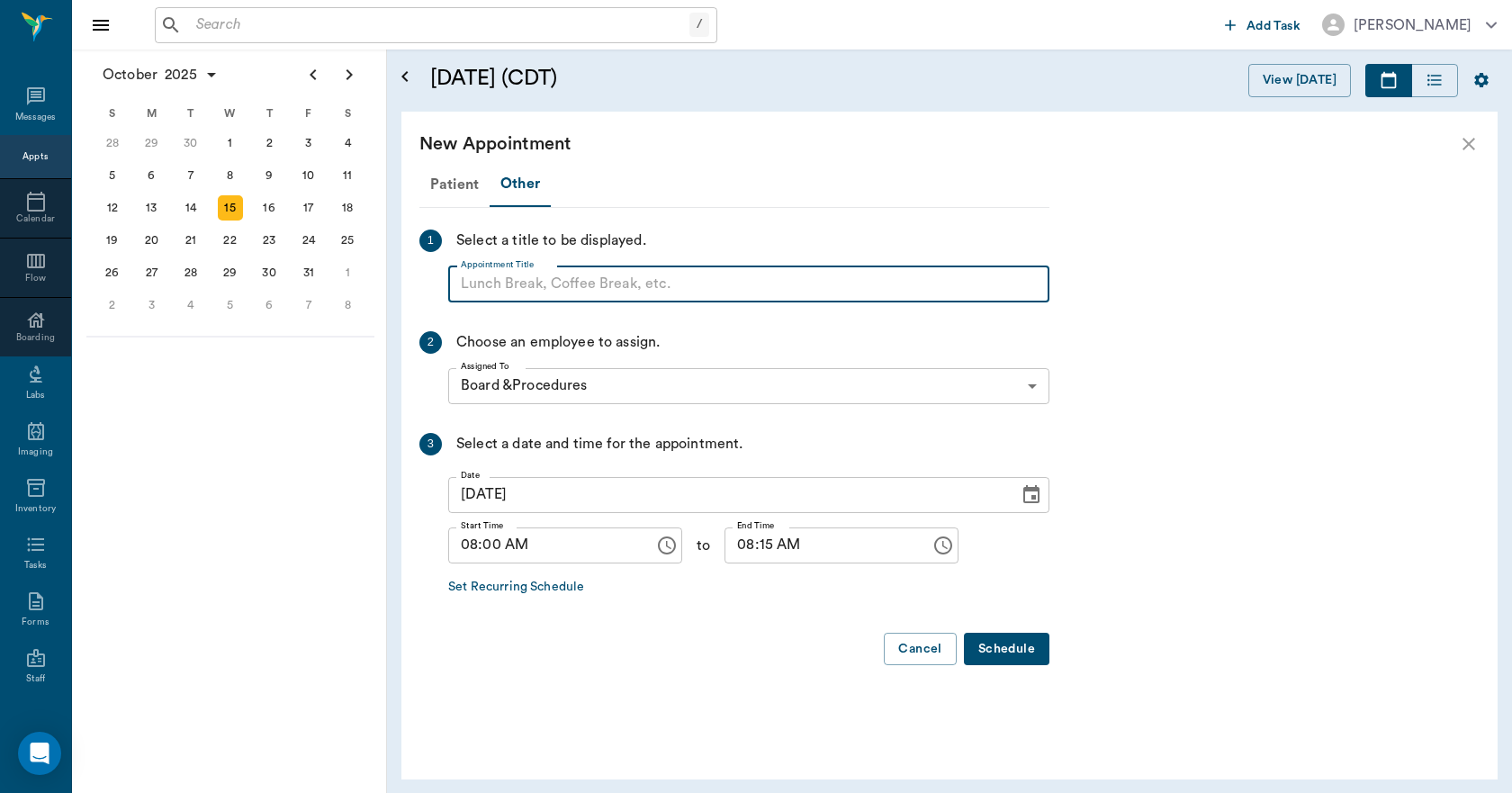
paste input "NO APPOINTMENT! EMERGENCY ONLY!"
type input "NO APPOINTMENT!"
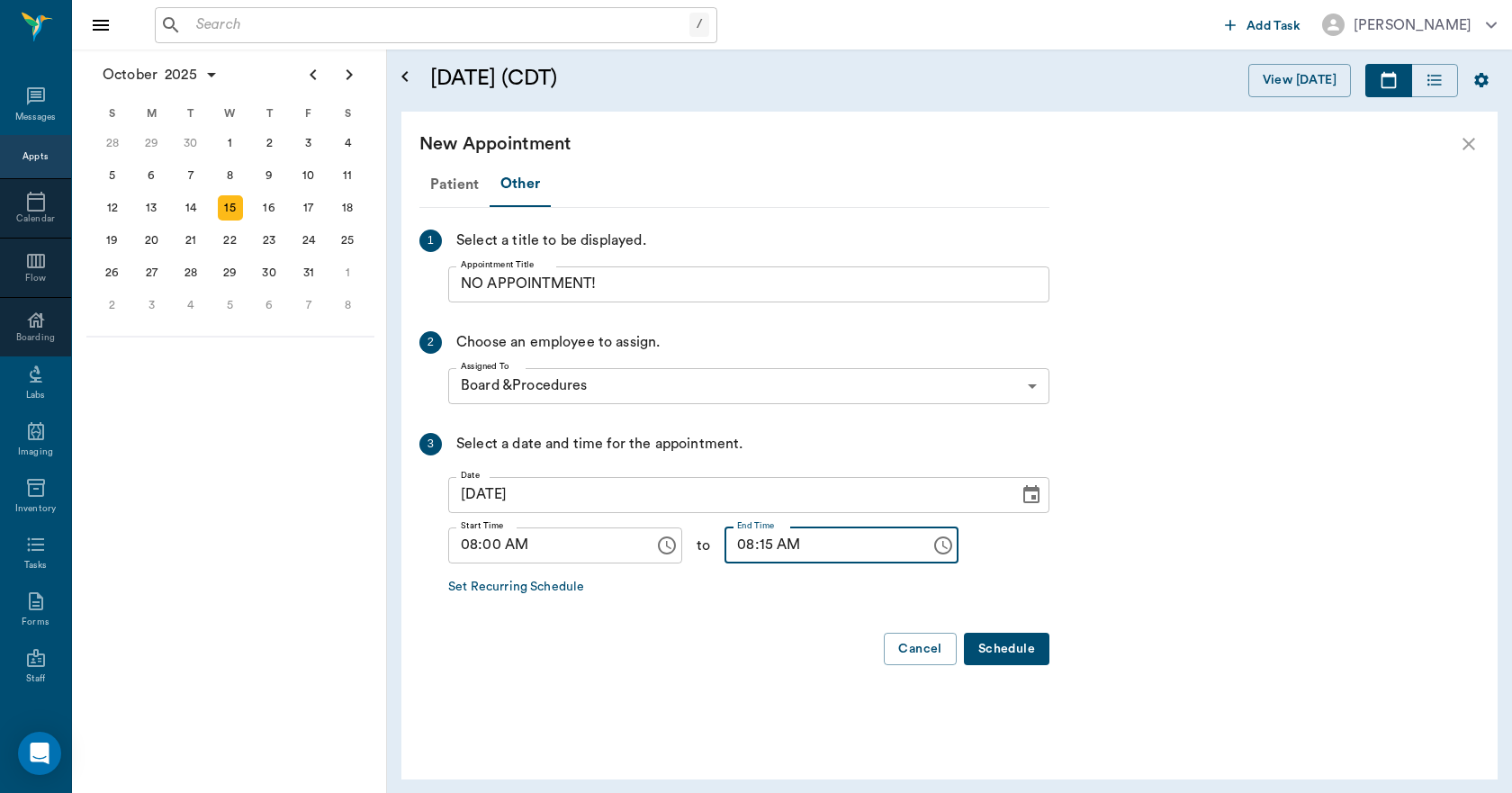
click at [748, 551] on input "08:15 AM" at bounding box center [820, 545] width 194 height 36
type input "08:30 AM"
click at [1032, 643] on button "Schedule" at bounding box center [1006, 649] width 86 height 33
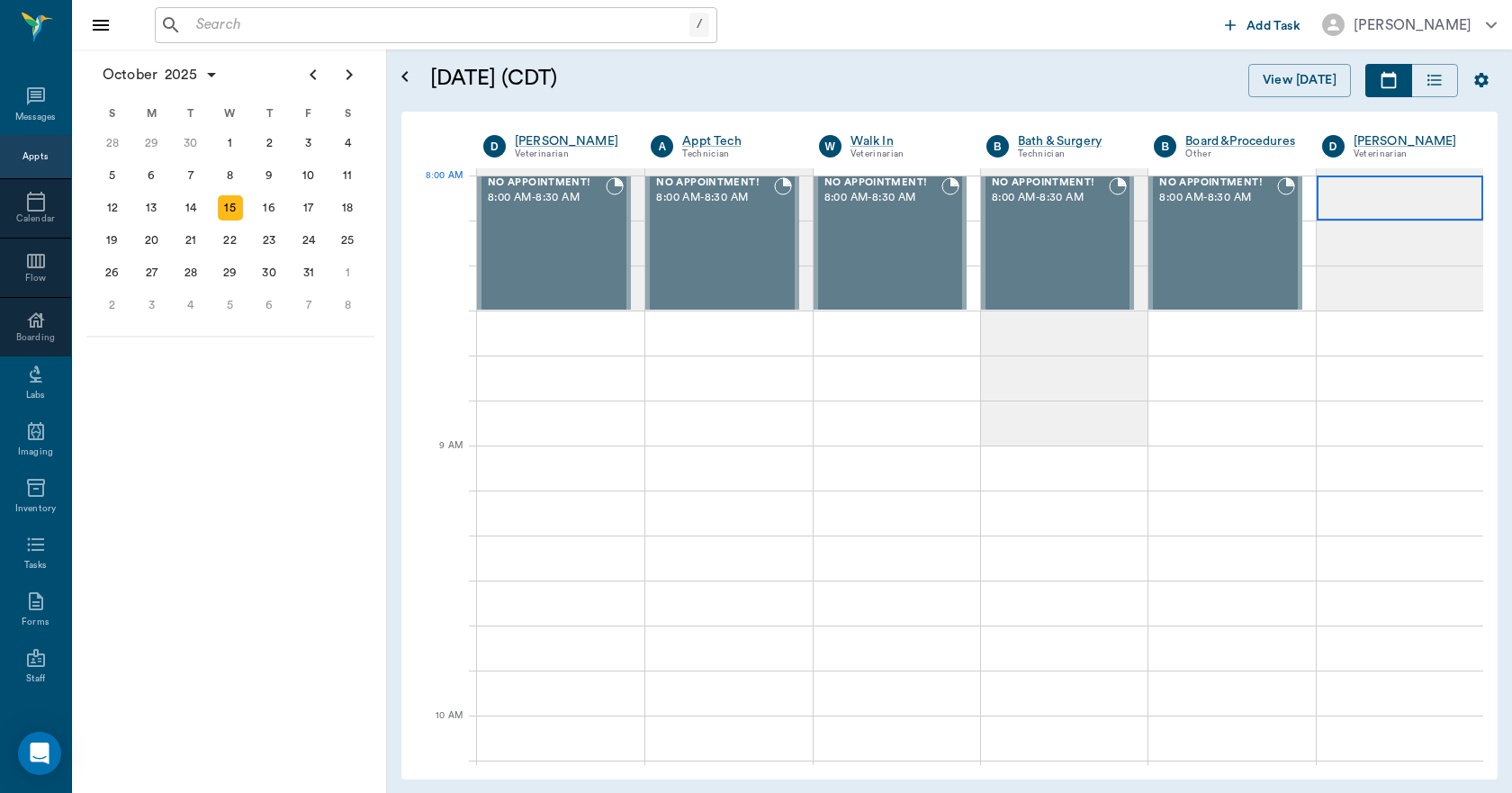
click at [1346, 195] on div at bounding box center [1399, 198] width 166 height 45
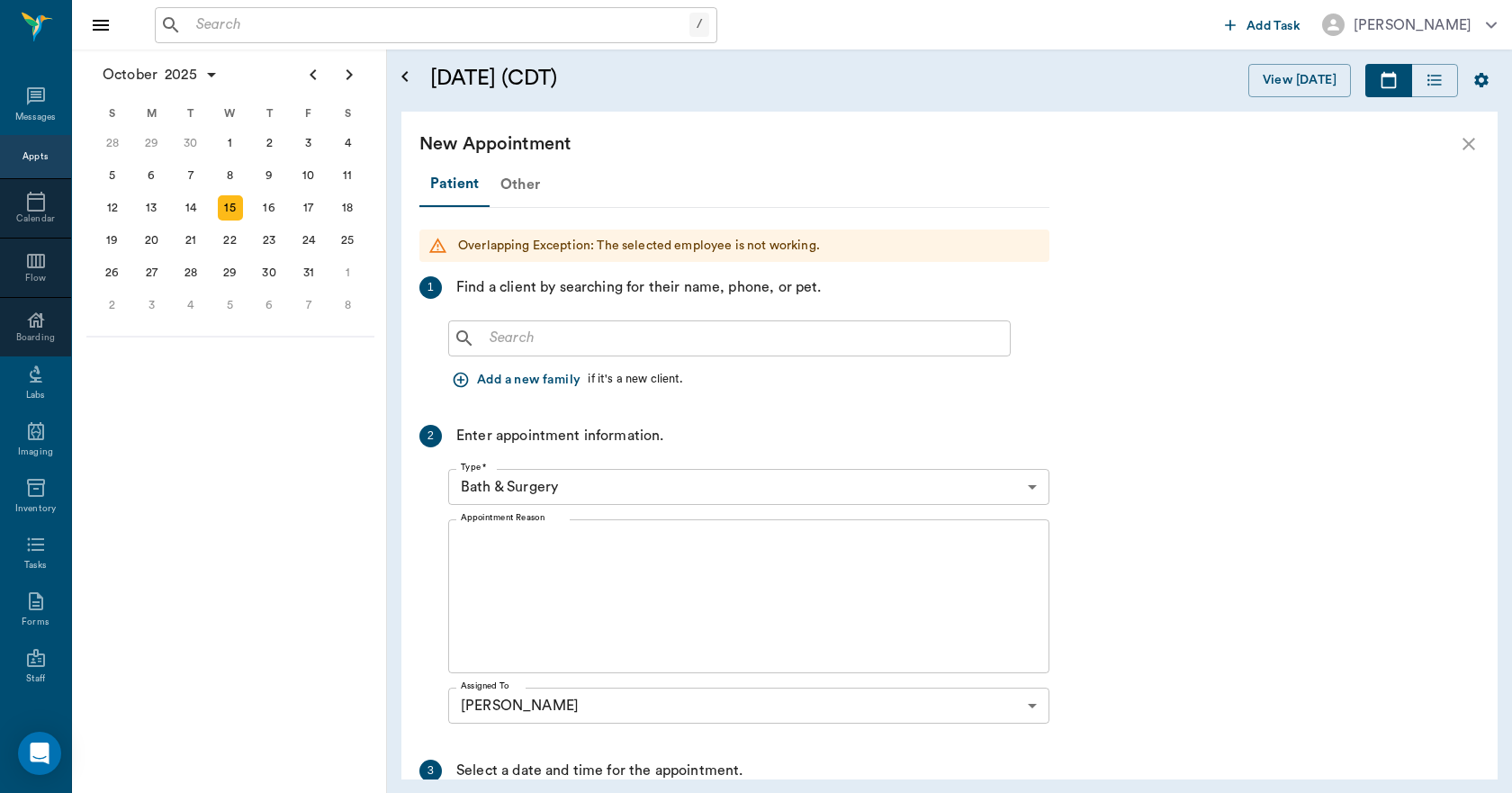
click at [506, 184] on div "Other" at bounding box center [520, 184] width 61 height 43
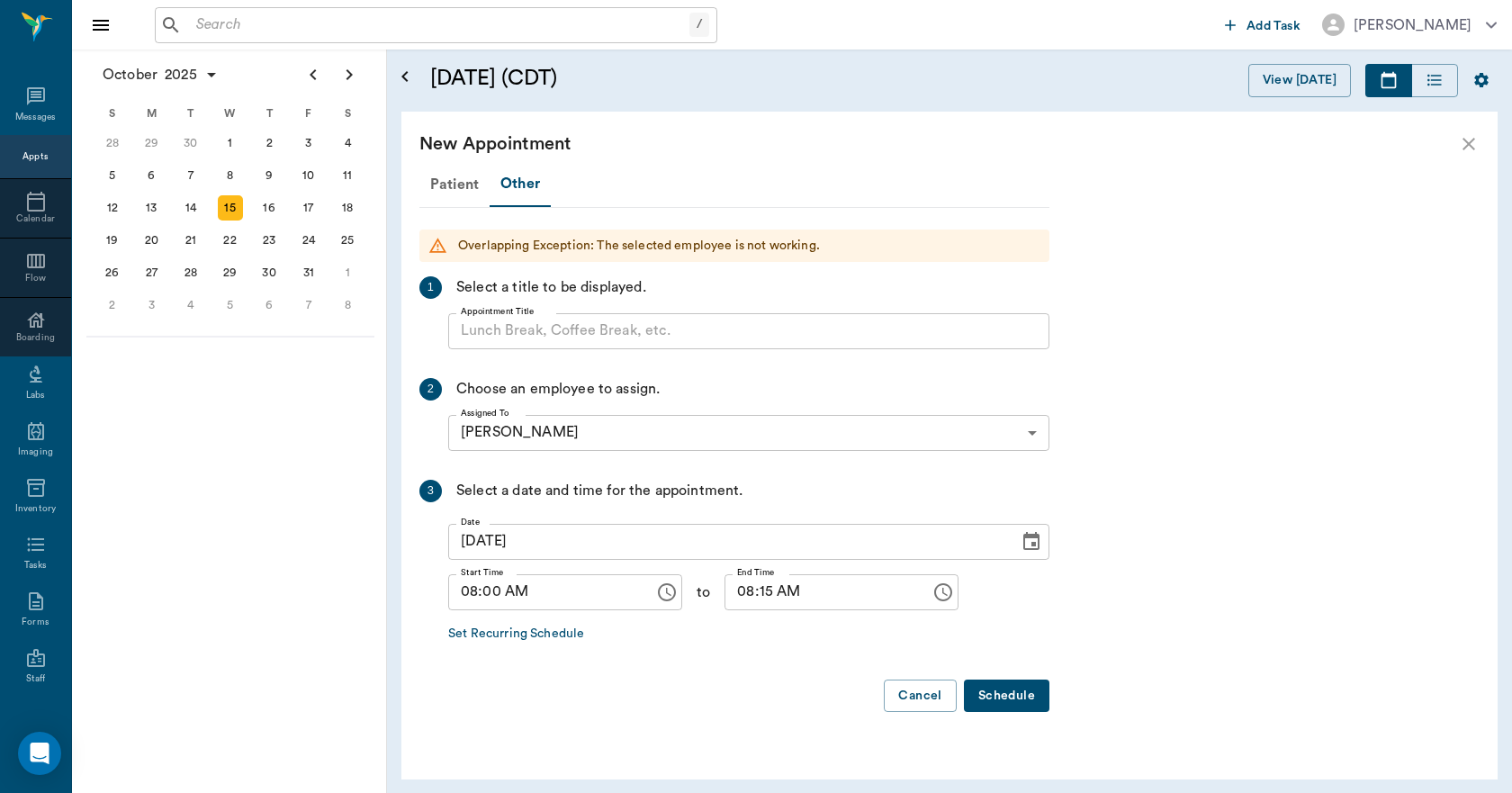
click at [513, 335] on input "Appointment Title" at bounding box center [749, 331] width 601 height 36
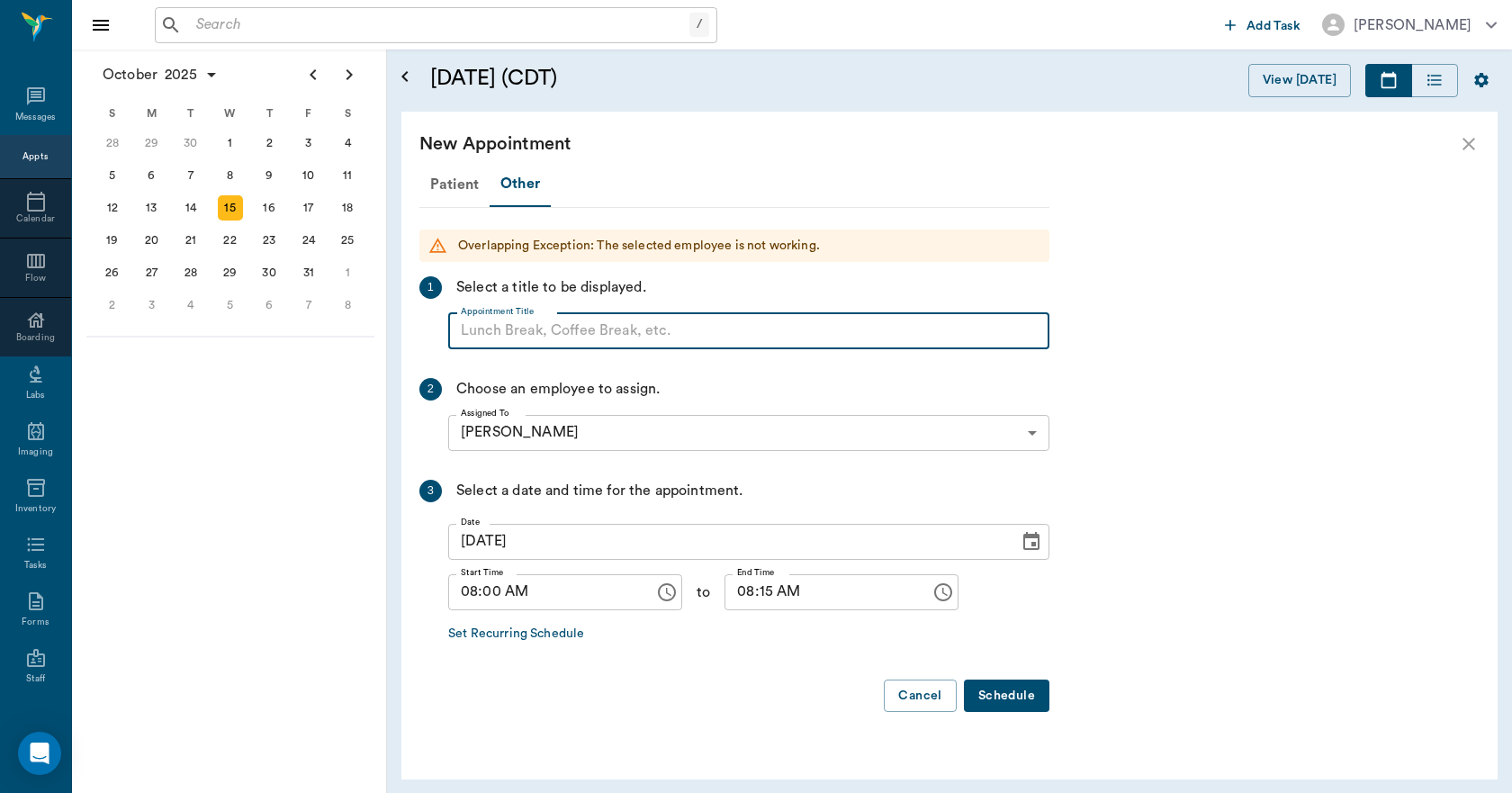
paste input "NO APPOINTMENT! EMERGENCY ONLY!"
type input "NO APPOINTMENT!"
click at [747, 598] on input "08:15 AM" at bounding box center [820, 592] width 194 height 36
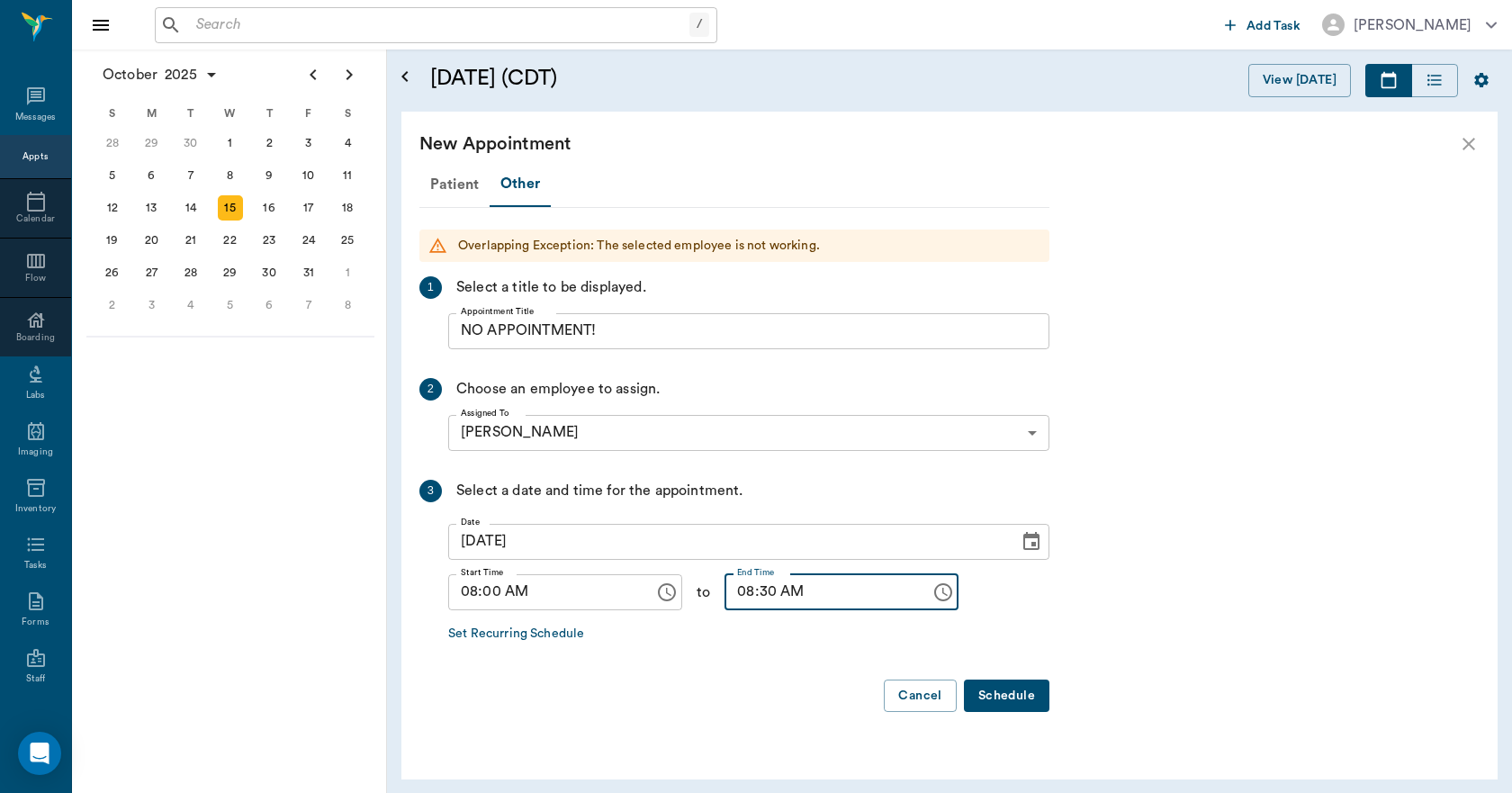
type input "08:30 AM"
click at [999, 695] on button "Schedule" at bounding box center [1006, 696] width 86 height 33
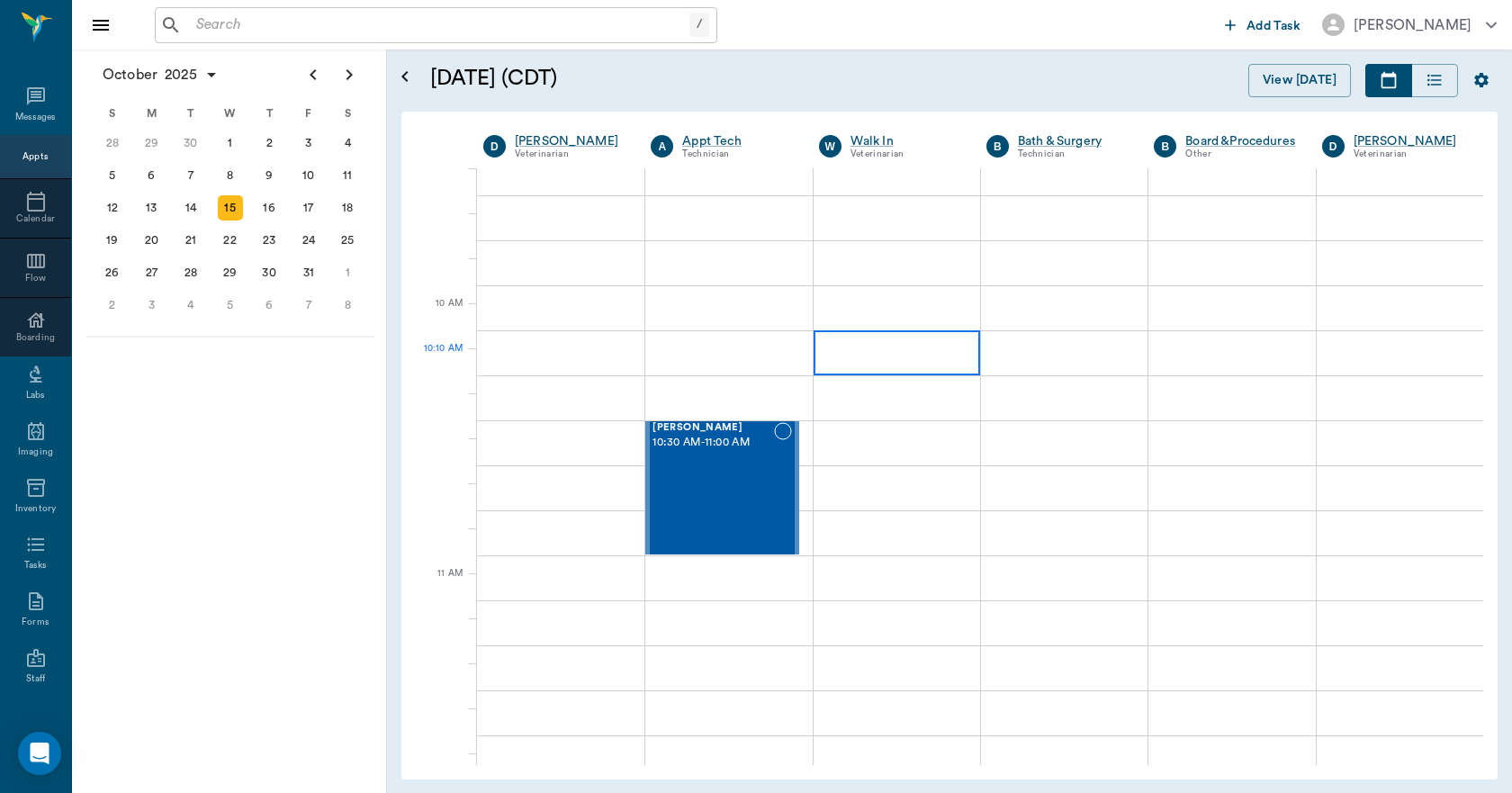
scroll to position [630, 0]
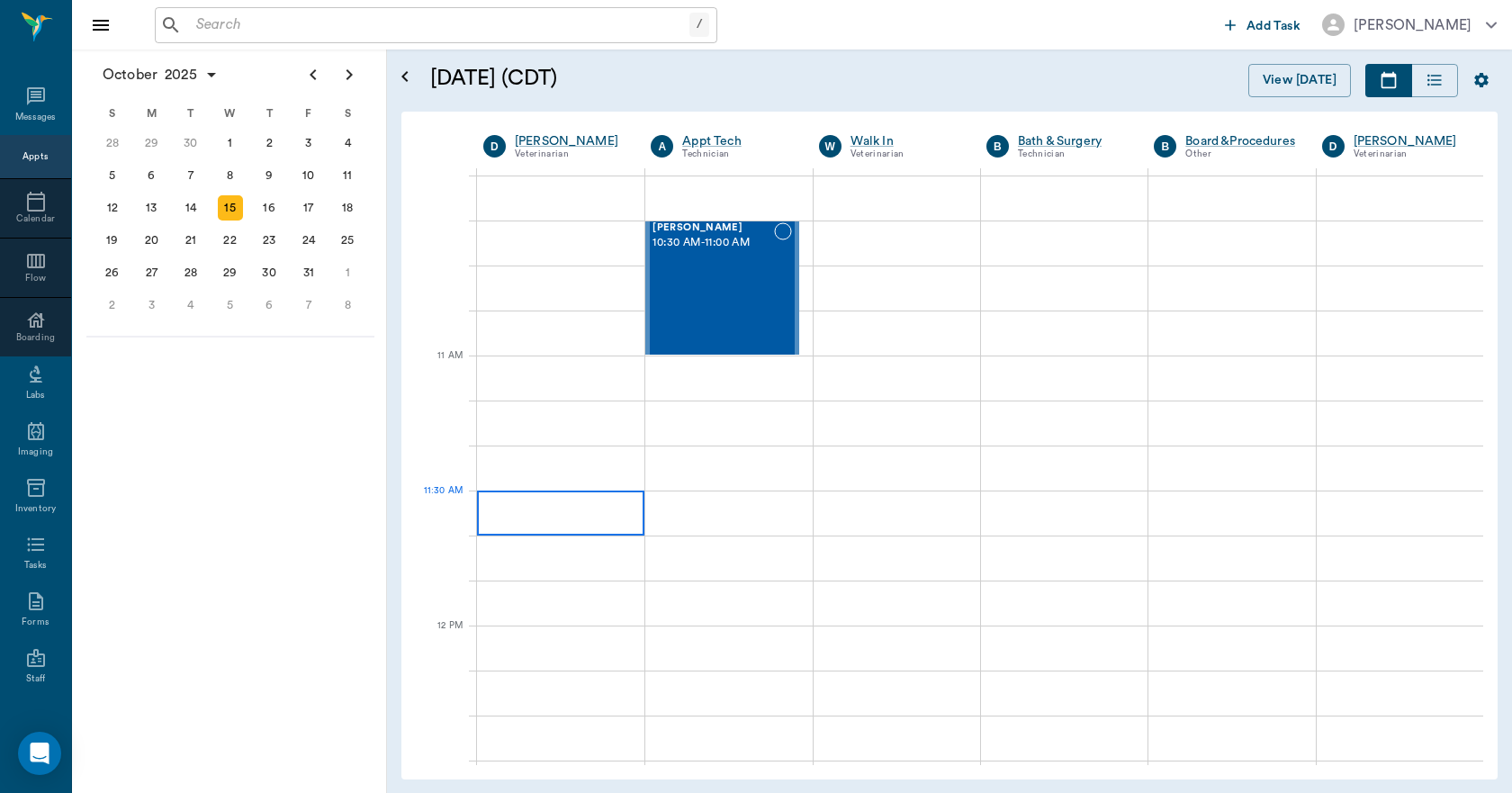
click at [606, 506] on div at bounding box center [560, 513] width 167 height 45
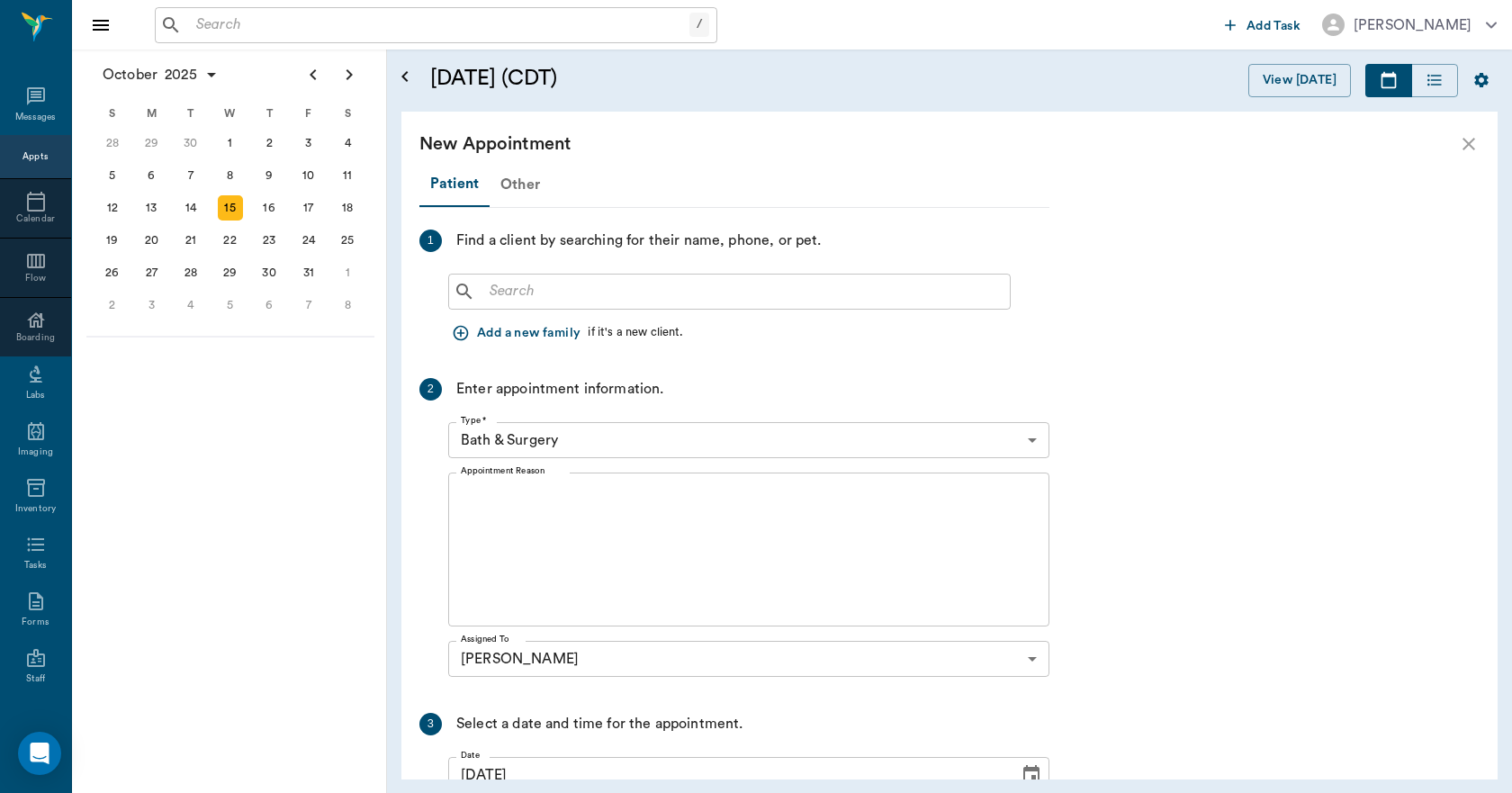
click at [520, 188] on div "Other" at bounding box center [520, 184] width 61 height 43
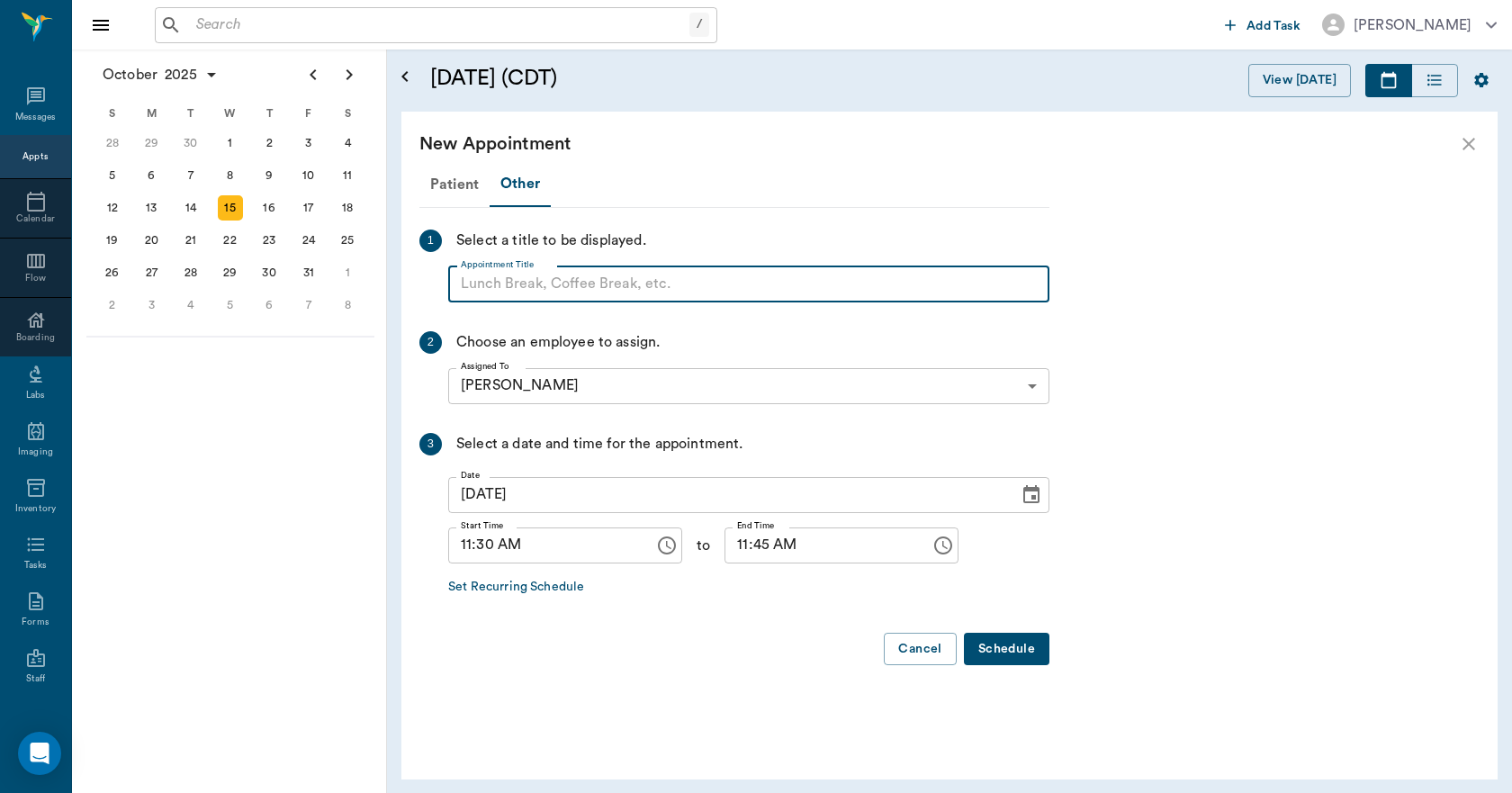
paste input "NO APPOINTMENT! EMERGENCY ONLY!"
type input "NO APPOINTMENT!"
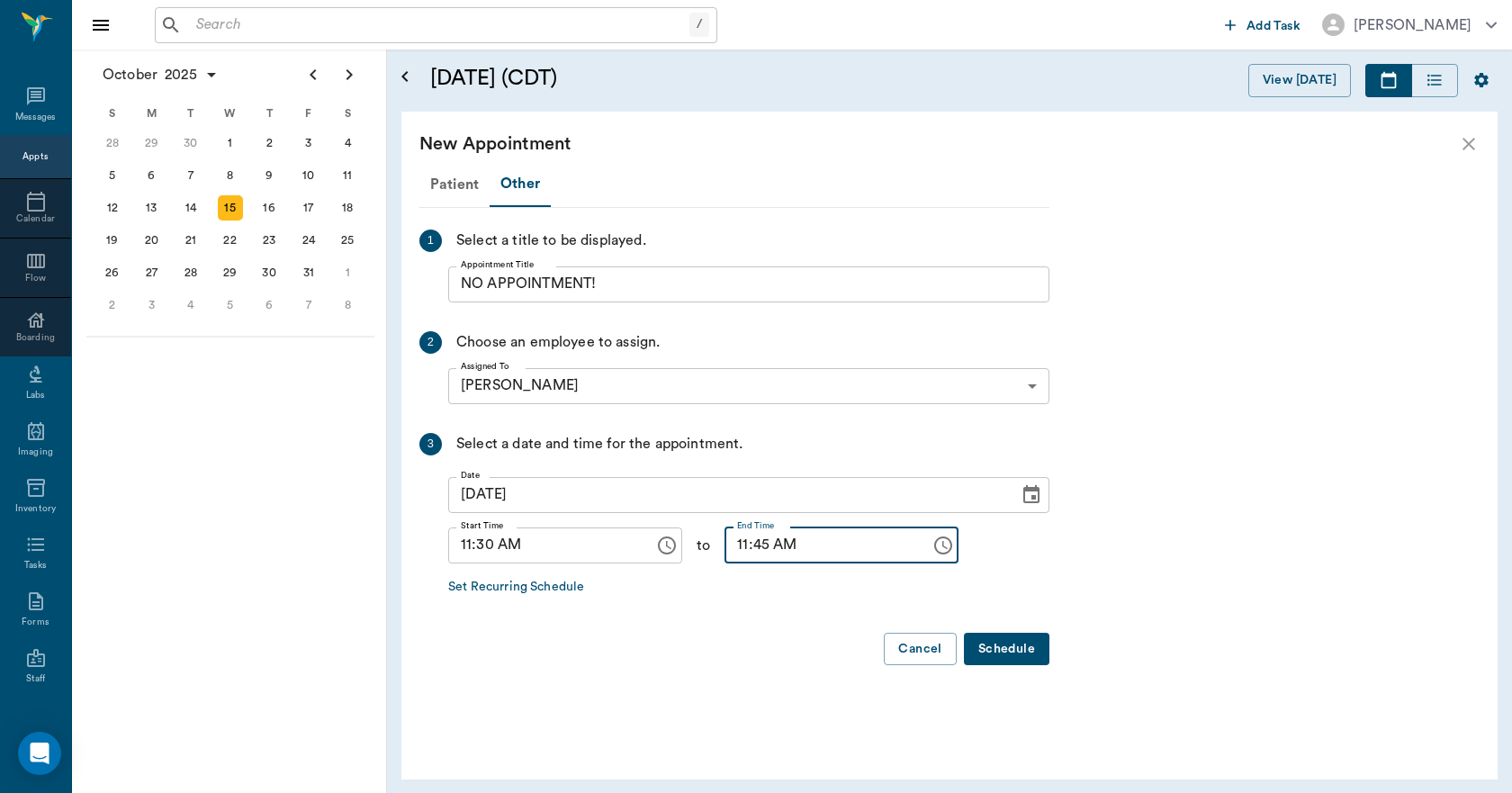
click at [727, 542] on input "11:45 AM" at bounding box center [820, 545] width 194 height 36
type input "12:00 PM"
click at [1015, 647] on button "Schedule" at bounding box center [1006, 649] width 86 height 33
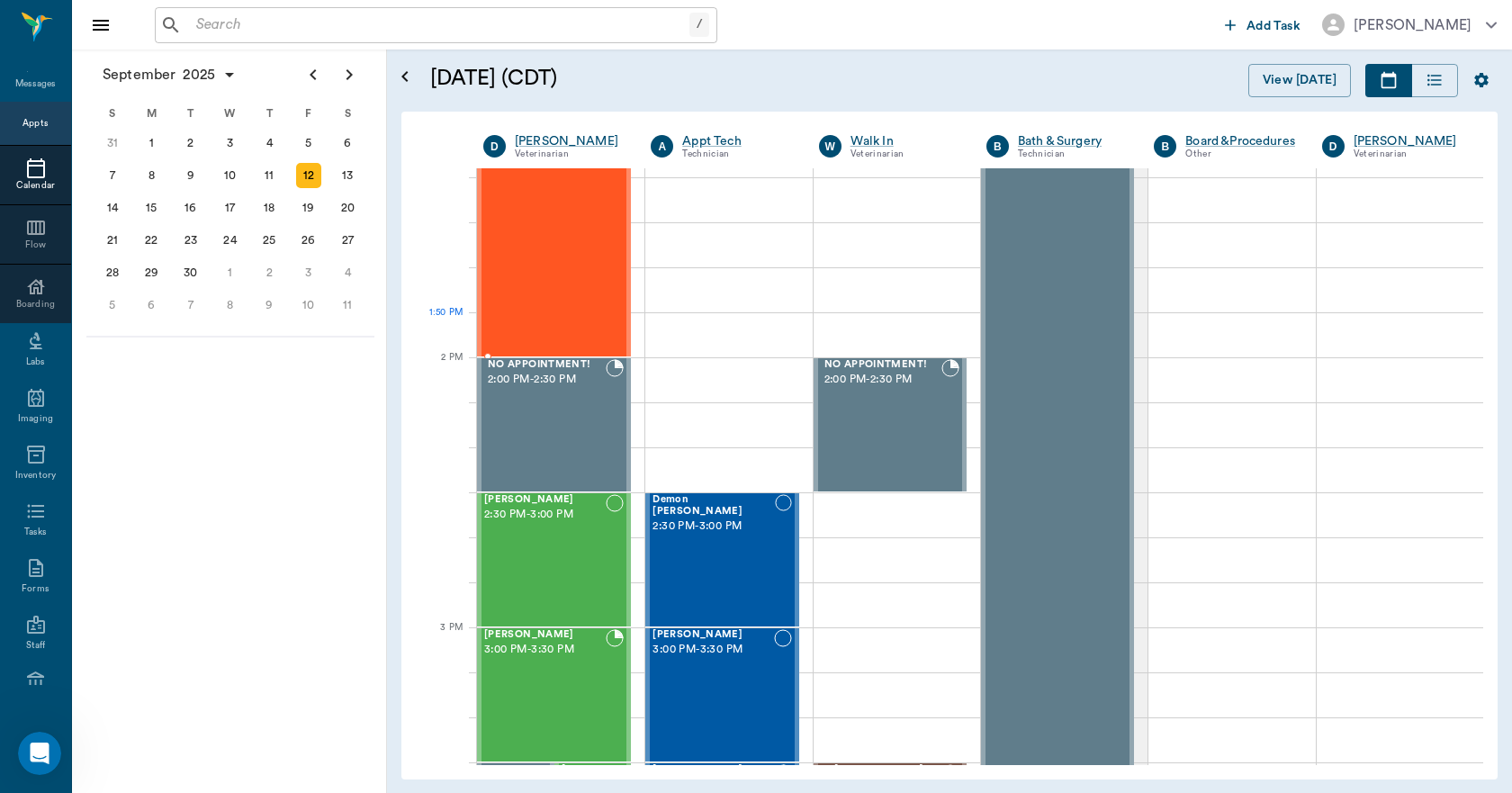
scroll to position [1440, 0]
click at [580, 544] on div "[PERSON_NAME] 2:30 PM - 3:00 PM" at bounding box center [544, 558] width 122 height 131
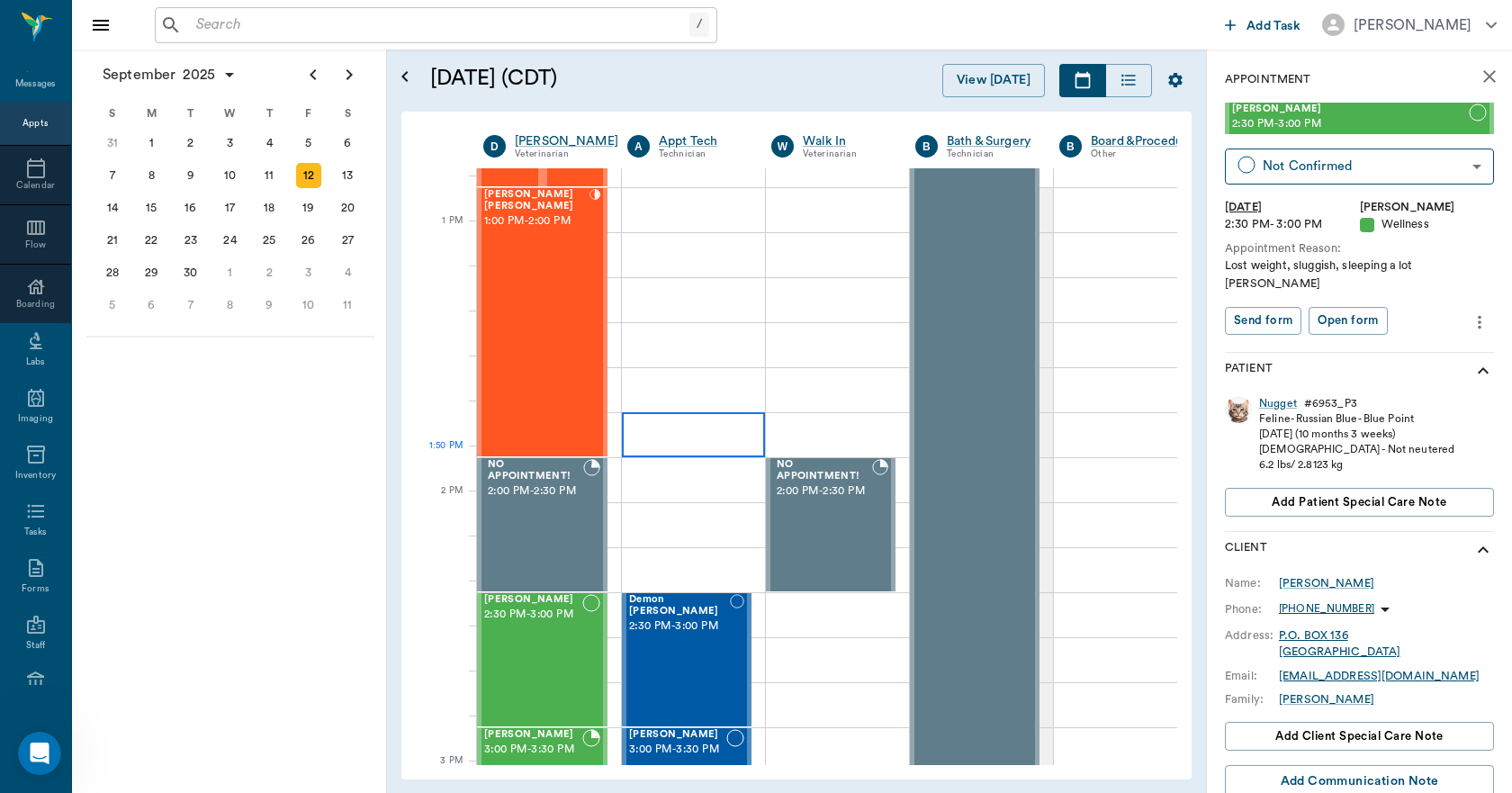
scroll to position [1350, 0]
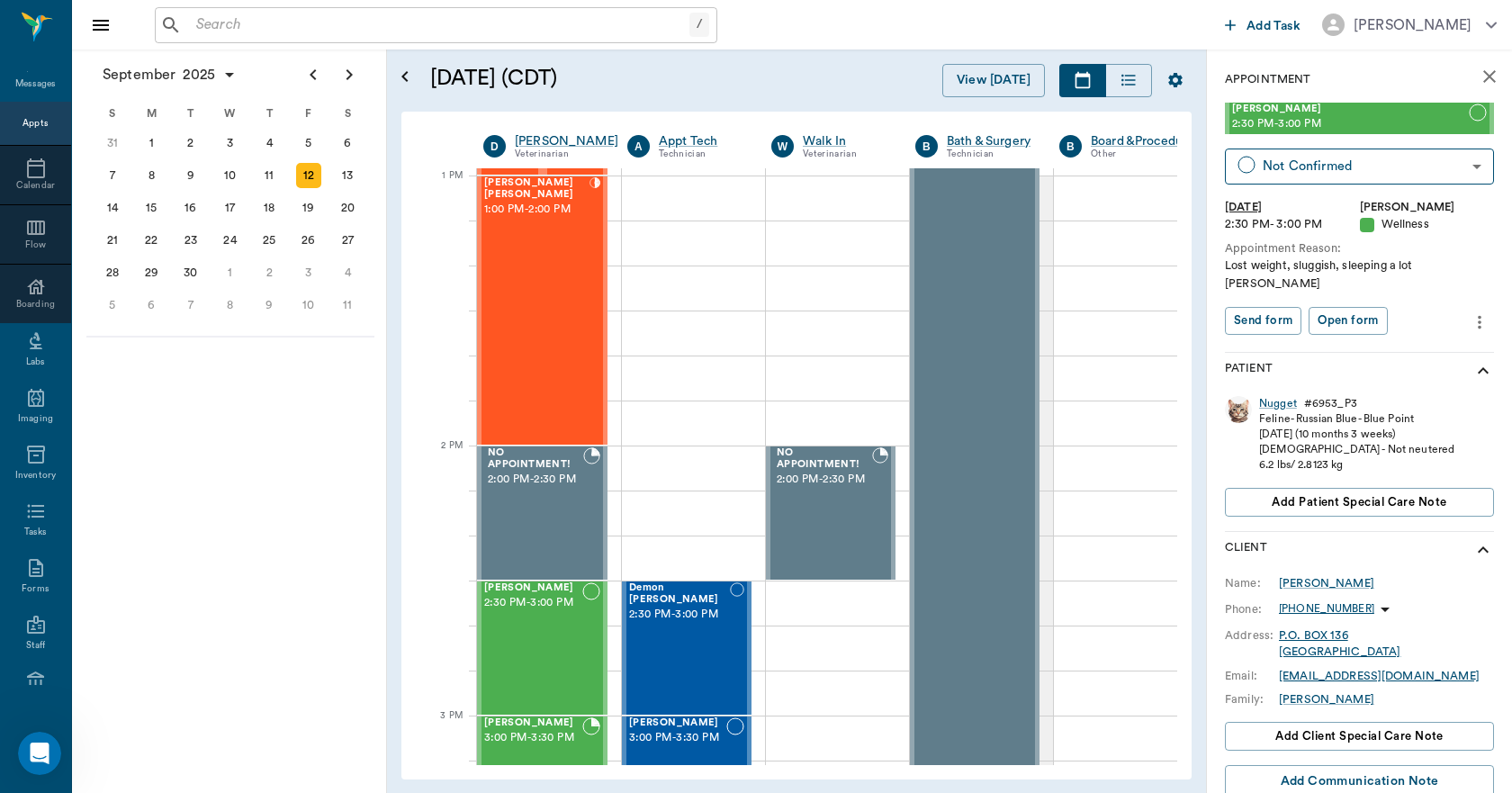
click at [1479, 83] on icon "close" at bounding box center [1489, 77] width 21 height 21
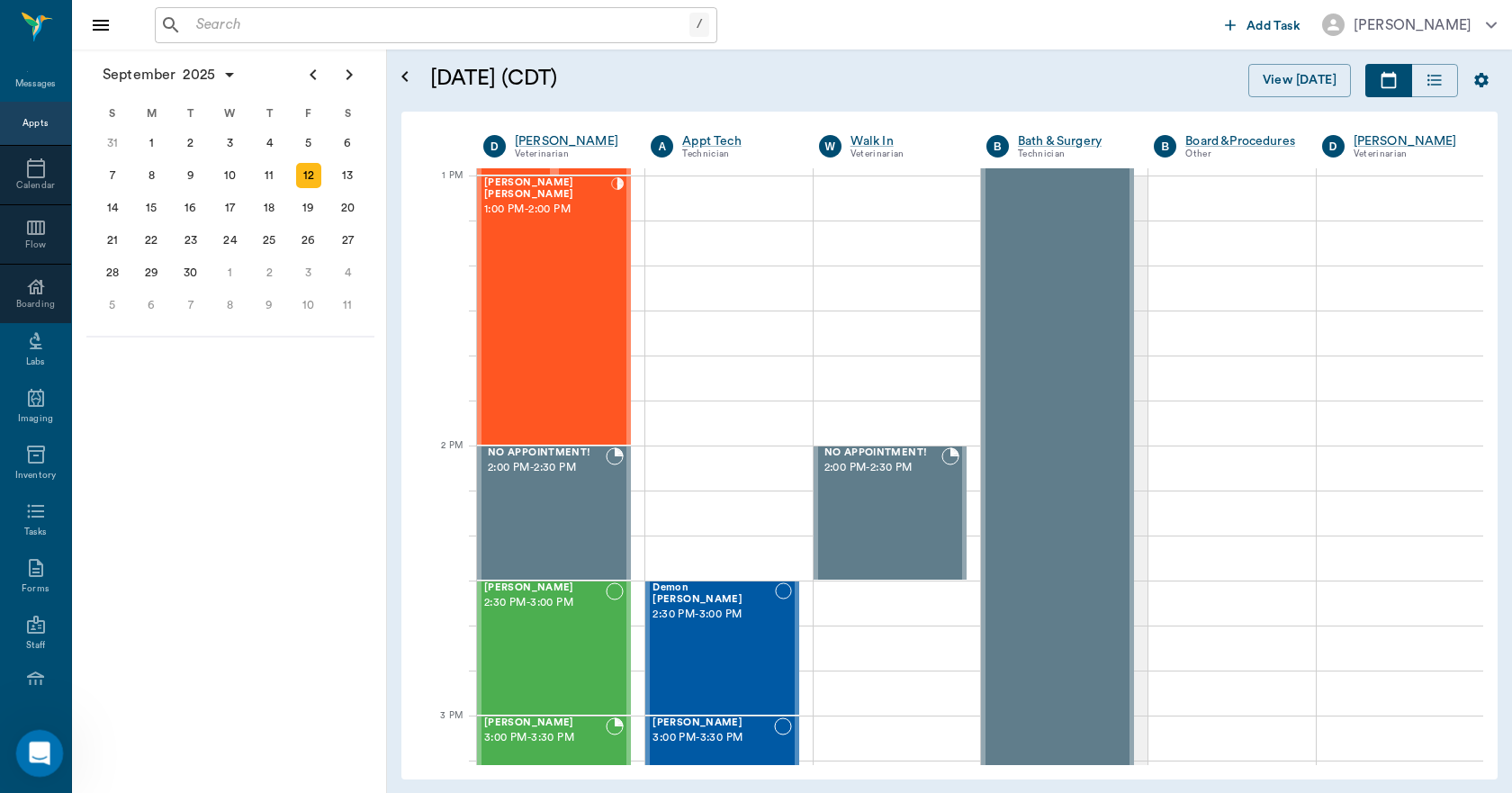
click at [47, 749] on icon "Open Intercom Messenger" at bounding box center [37, 750] width 30 height 30
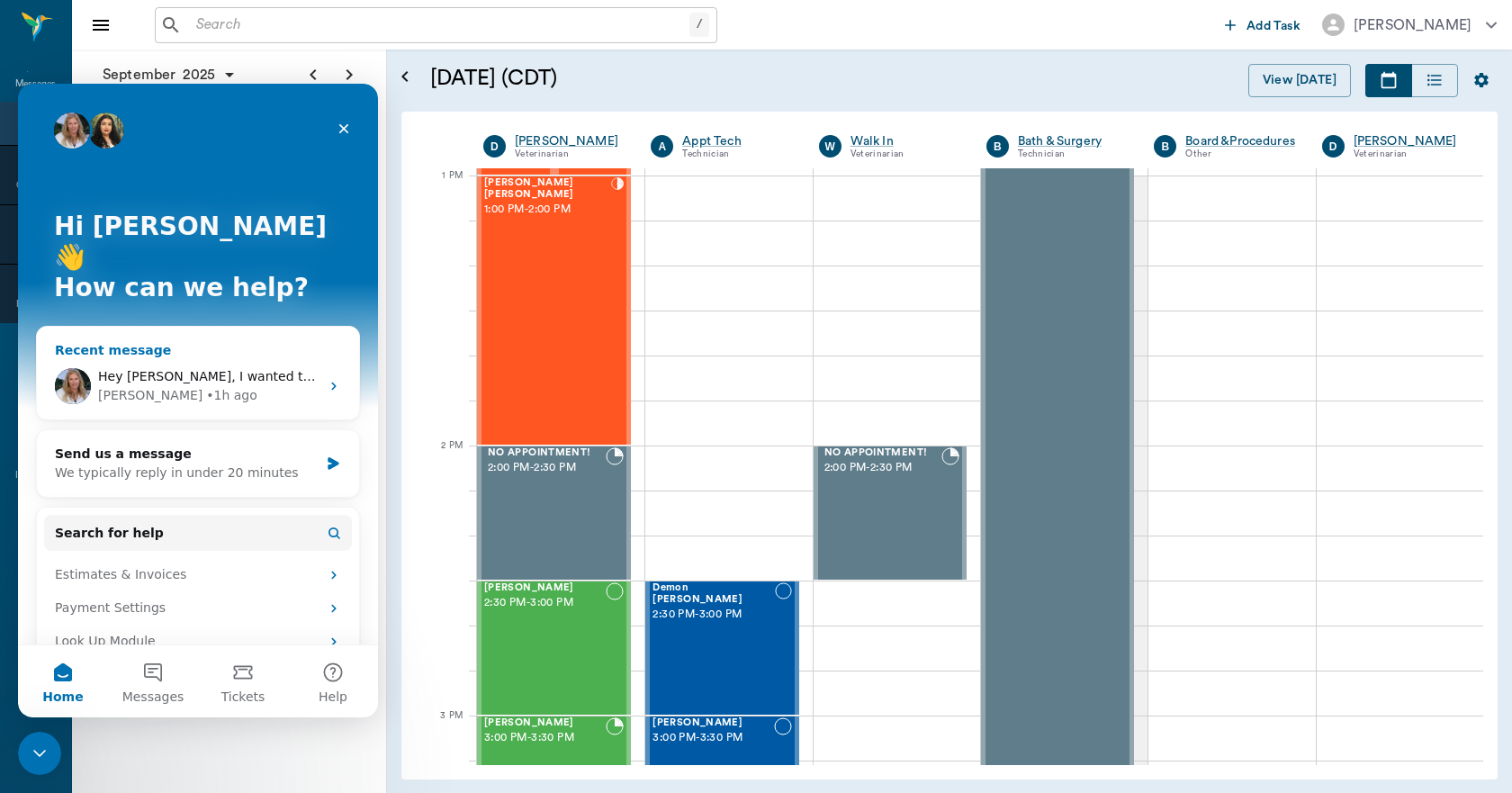
click at [179, 369] on span "Hey [PERSON_NAME], I wanted to let you know that the weird issue with invoices …" at bounding box center [698, 376] width 1200 height 15
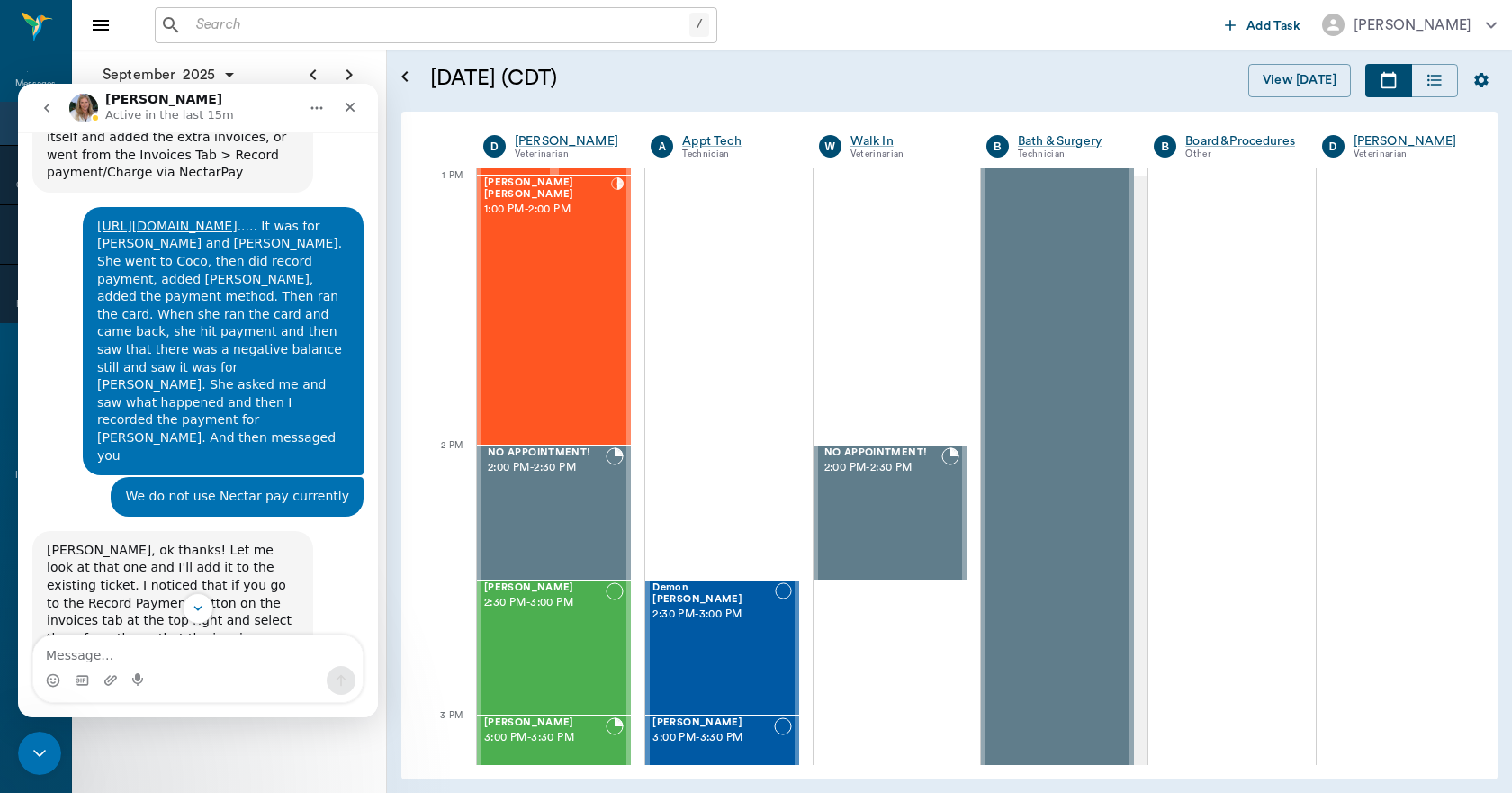
scroll to position [1684, 0]
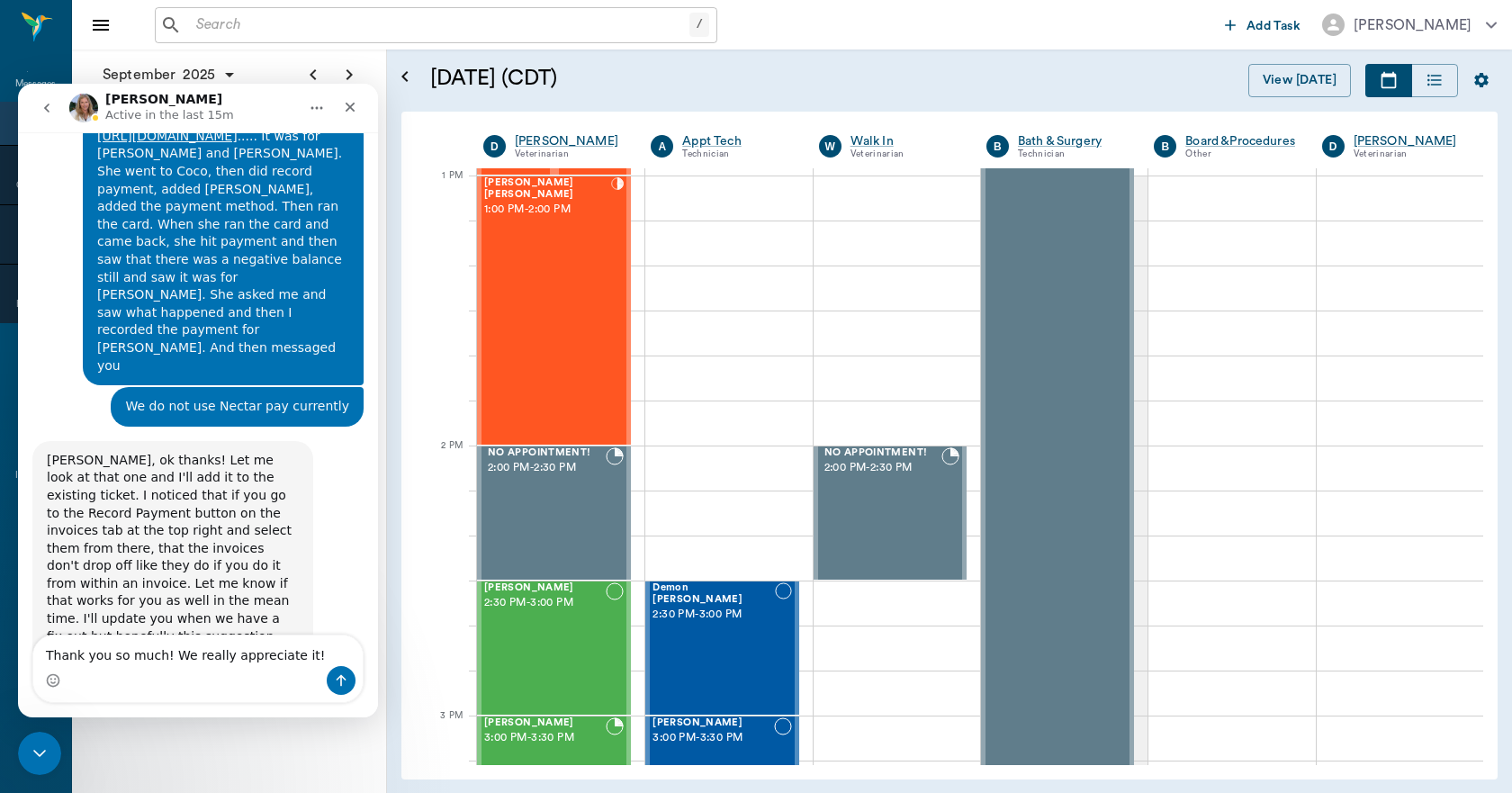
click at [311, 647] on textarea "Thank you so much! We really appreciate it!" at bounding box center [198, 650] width 329 height 30
type textarea "Thank you so much! We really appreciate it!"
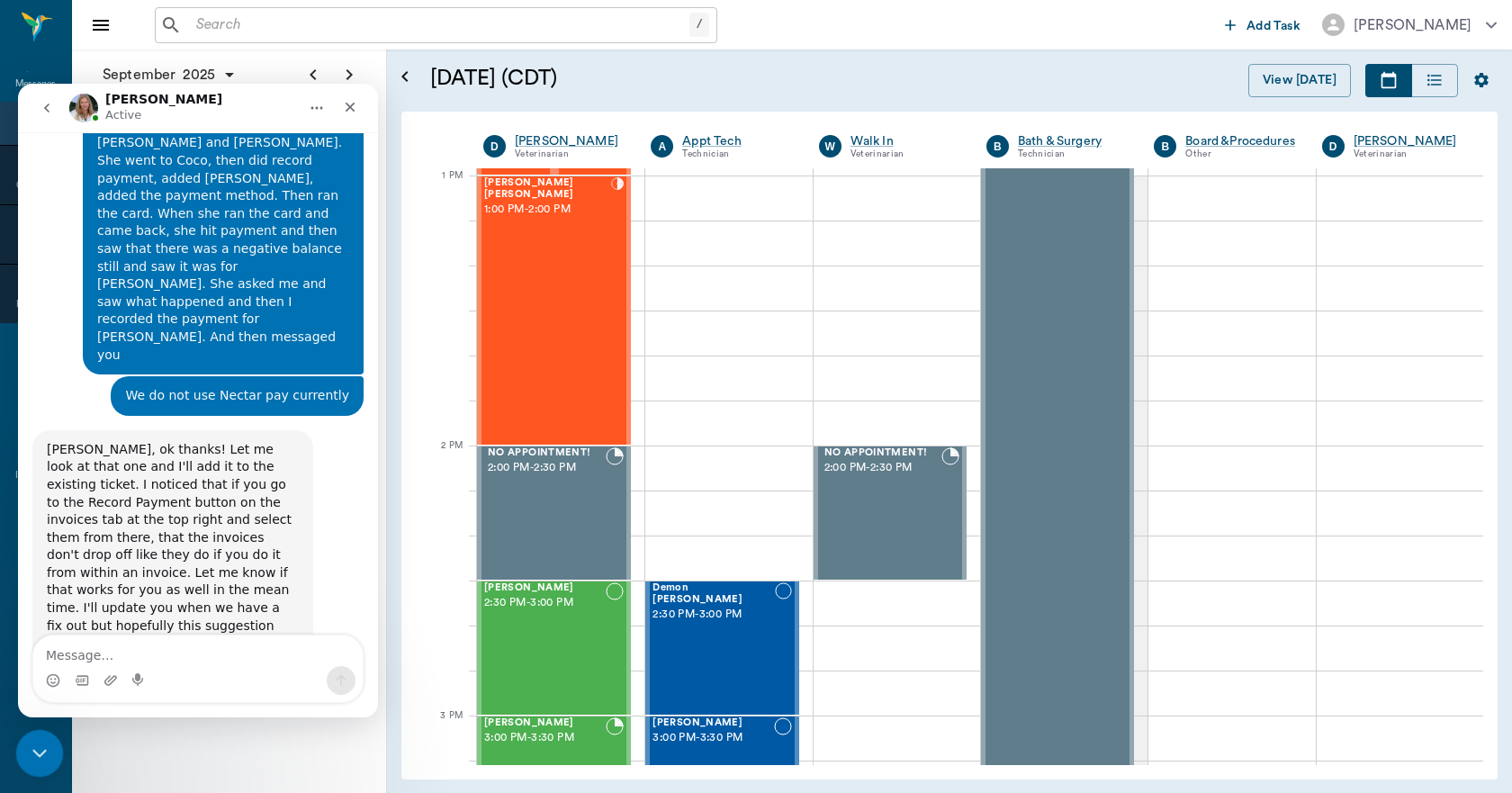
click at [21, 742] on div "Close Intercom Messenger" at bounding box center [37, 750] width 43 height 43
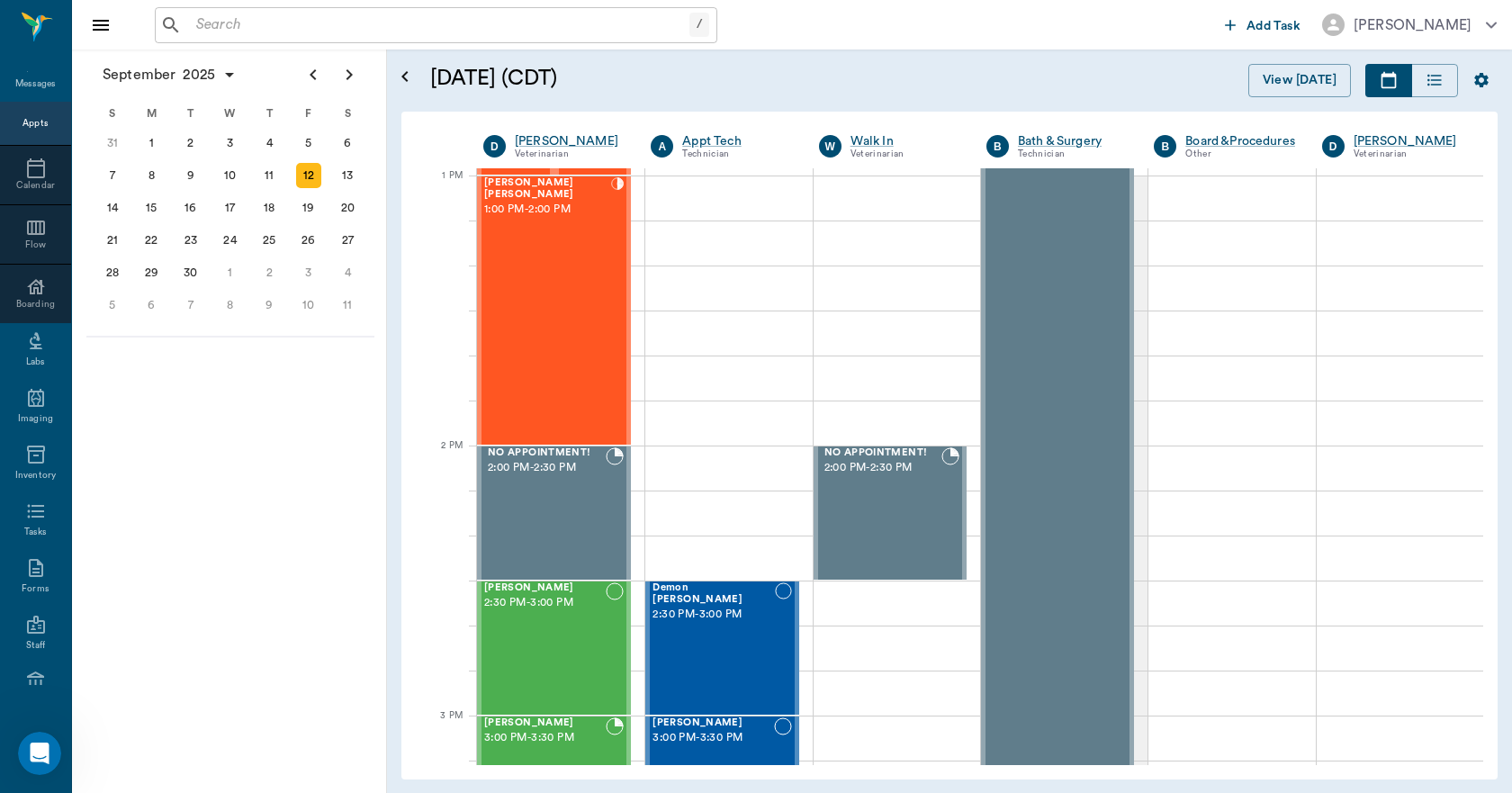
click at [265, 3] on div "/ ​ Add Task [PERSON_NAME]" at bounding box center [792, 24] width 1440 height 50
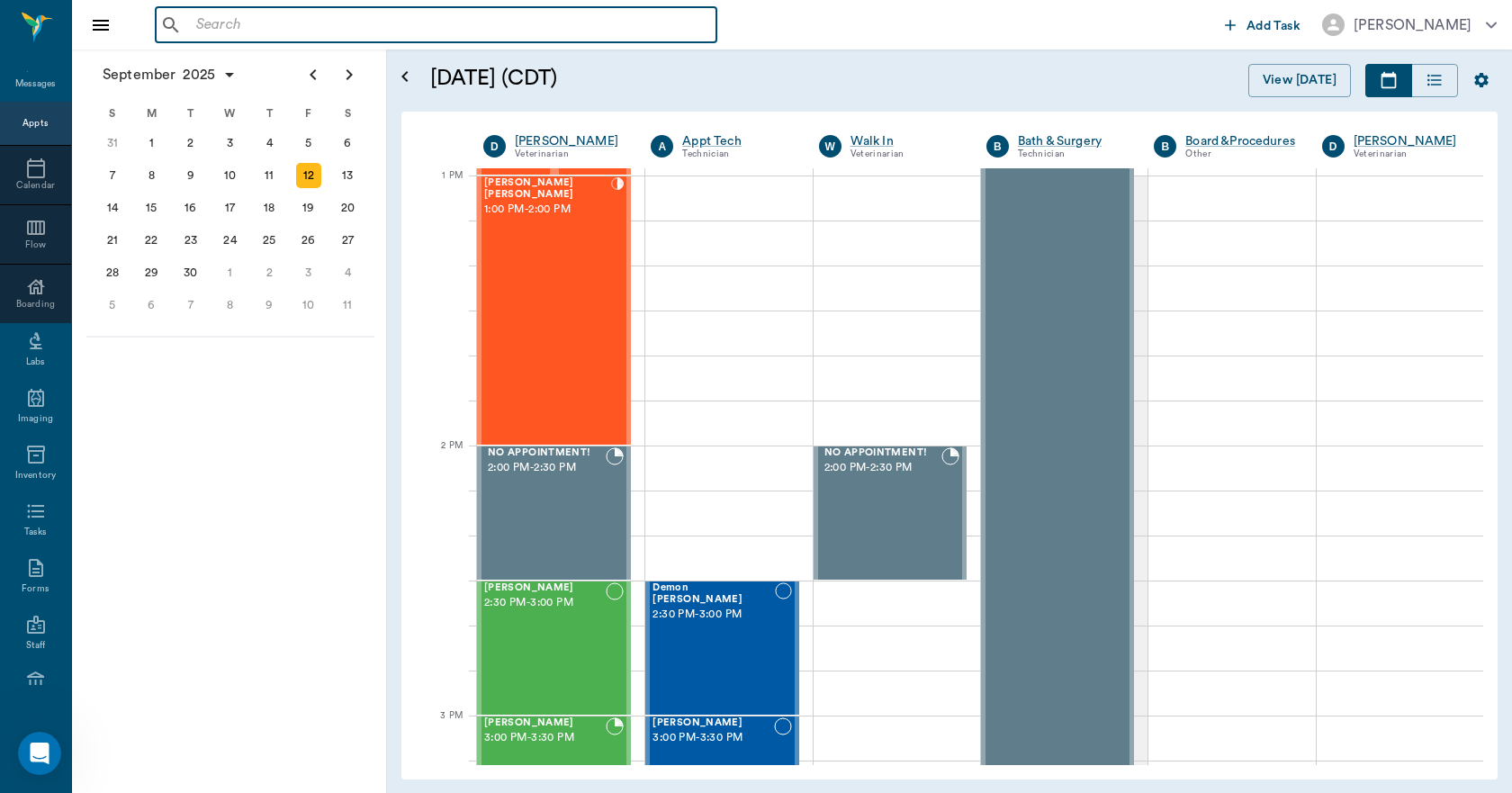
click at [268, 35] on input "text" at bounding box center [449, 25] width 520 height 25
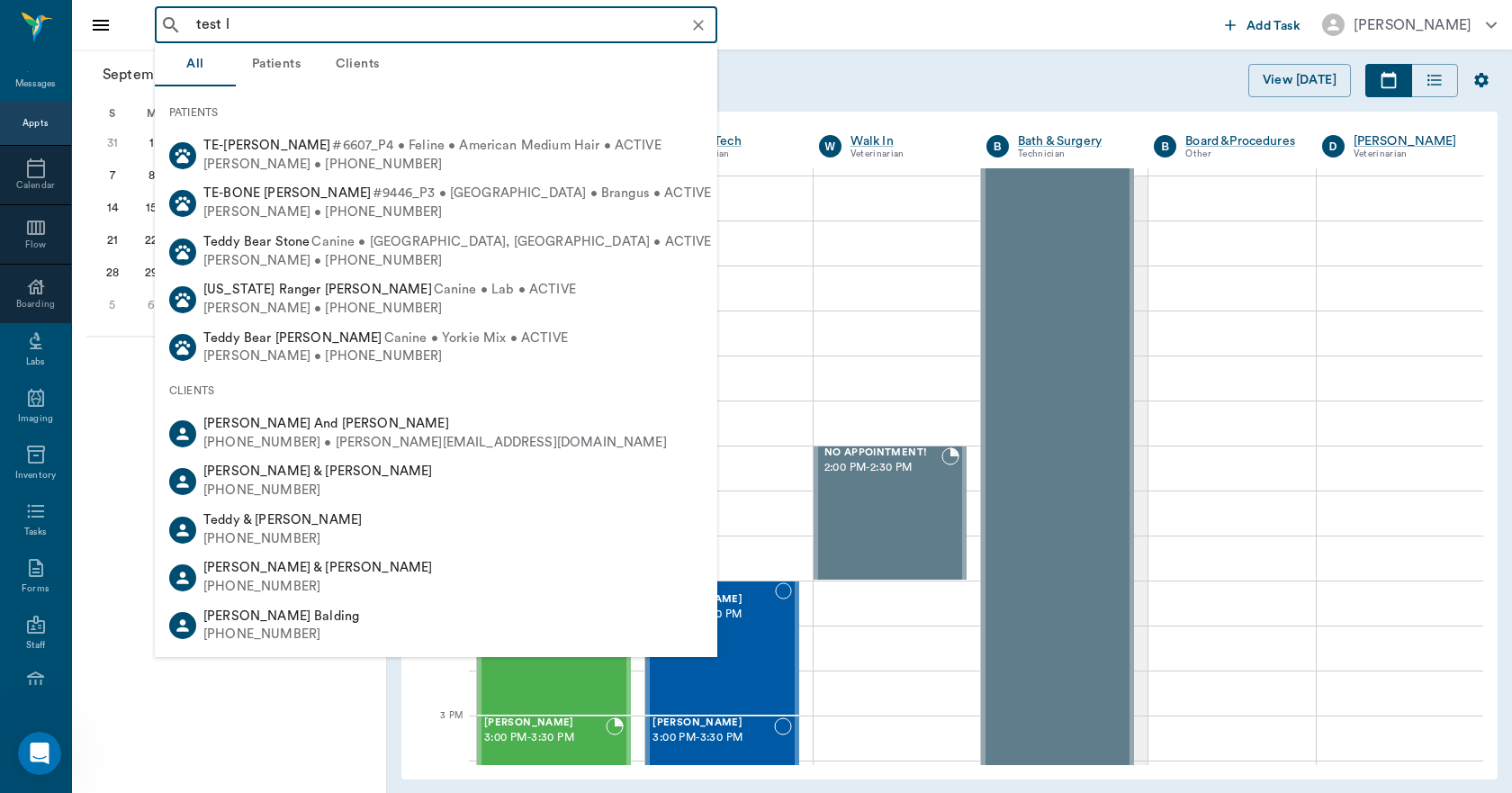
type input "test le"
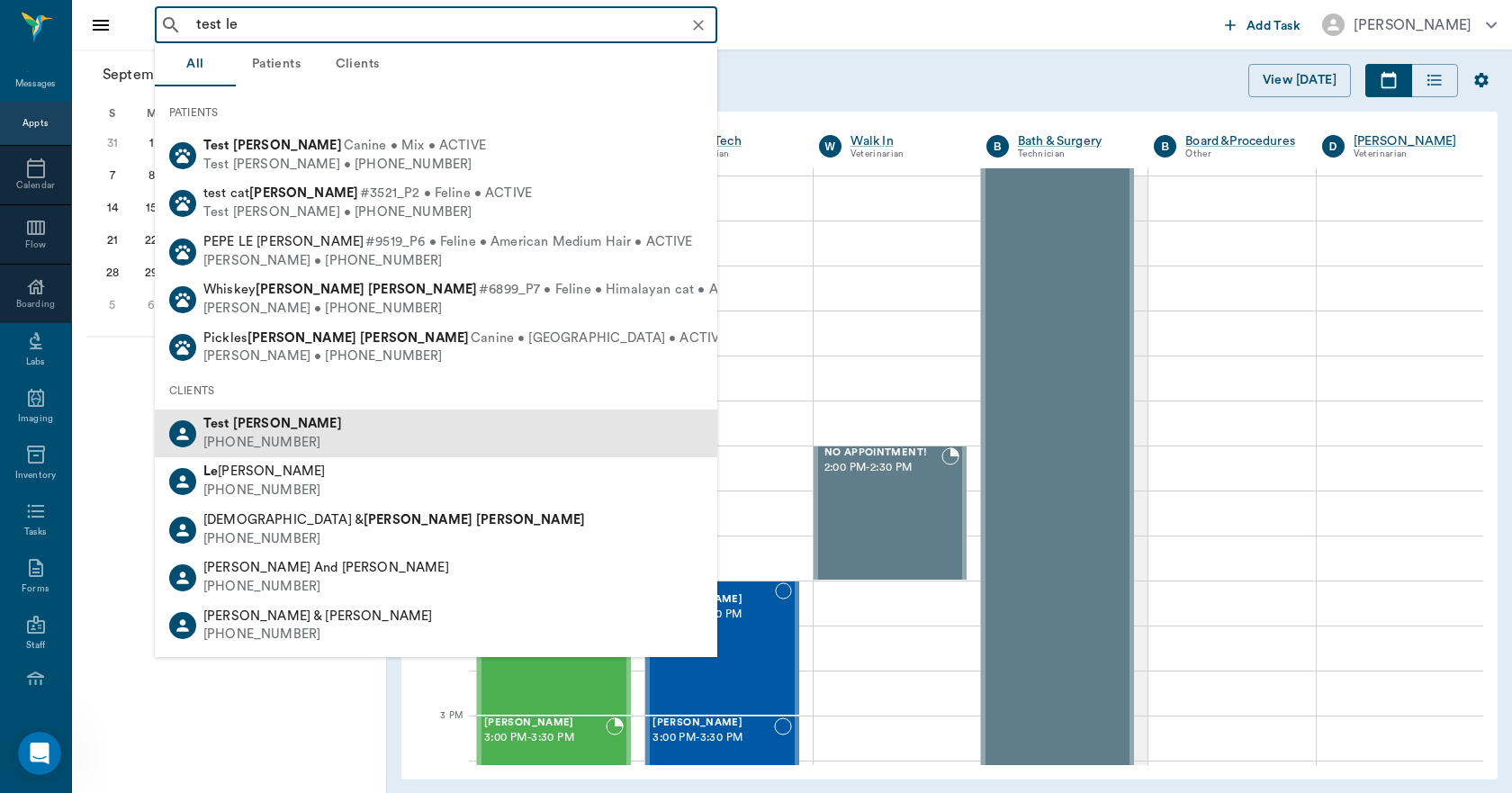
click at [252, 422] on b "[PERSON_NAME]" at bounding box center [288, 423] width 109 height 14
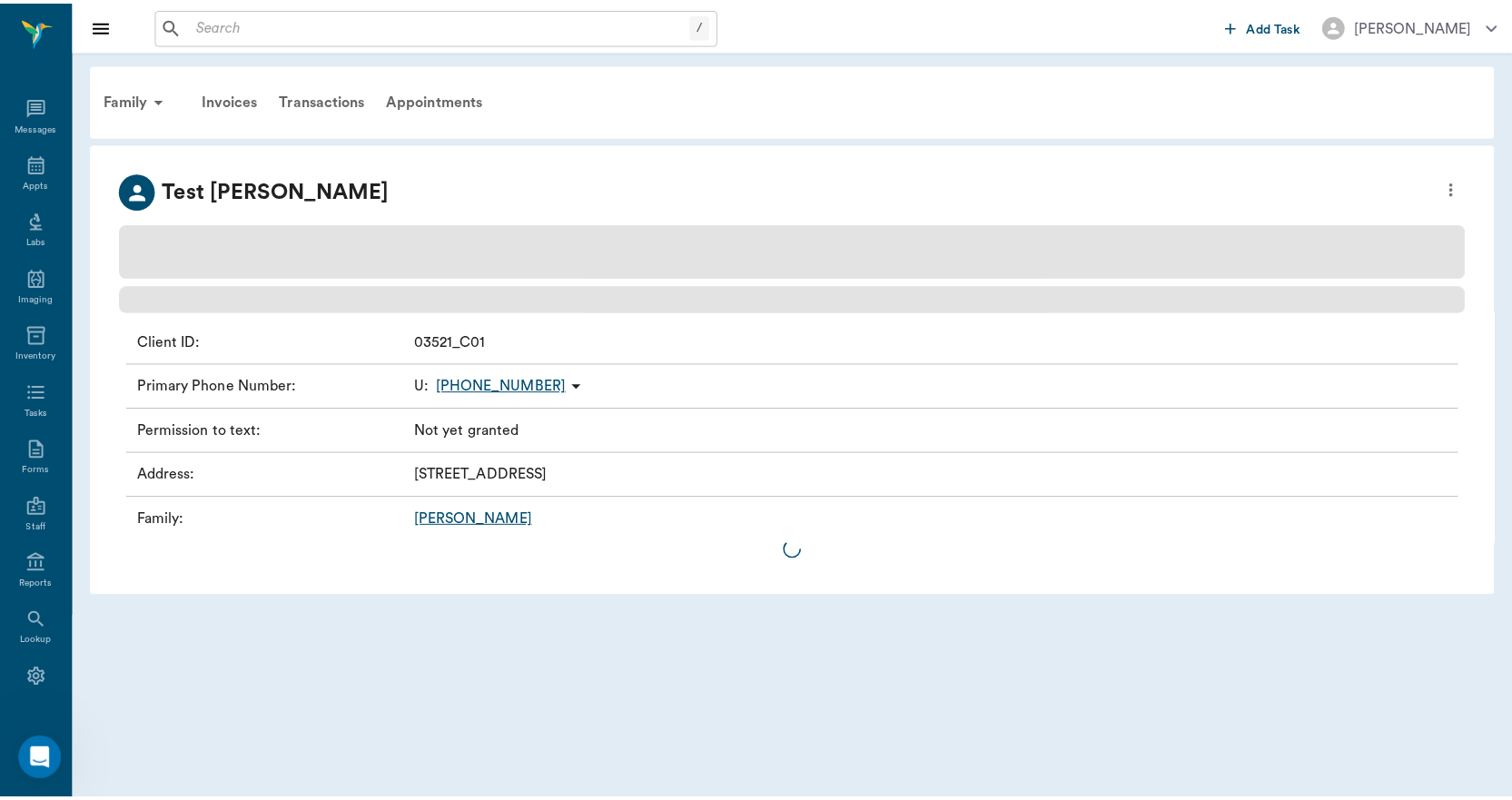
scroll to position [33, 0]
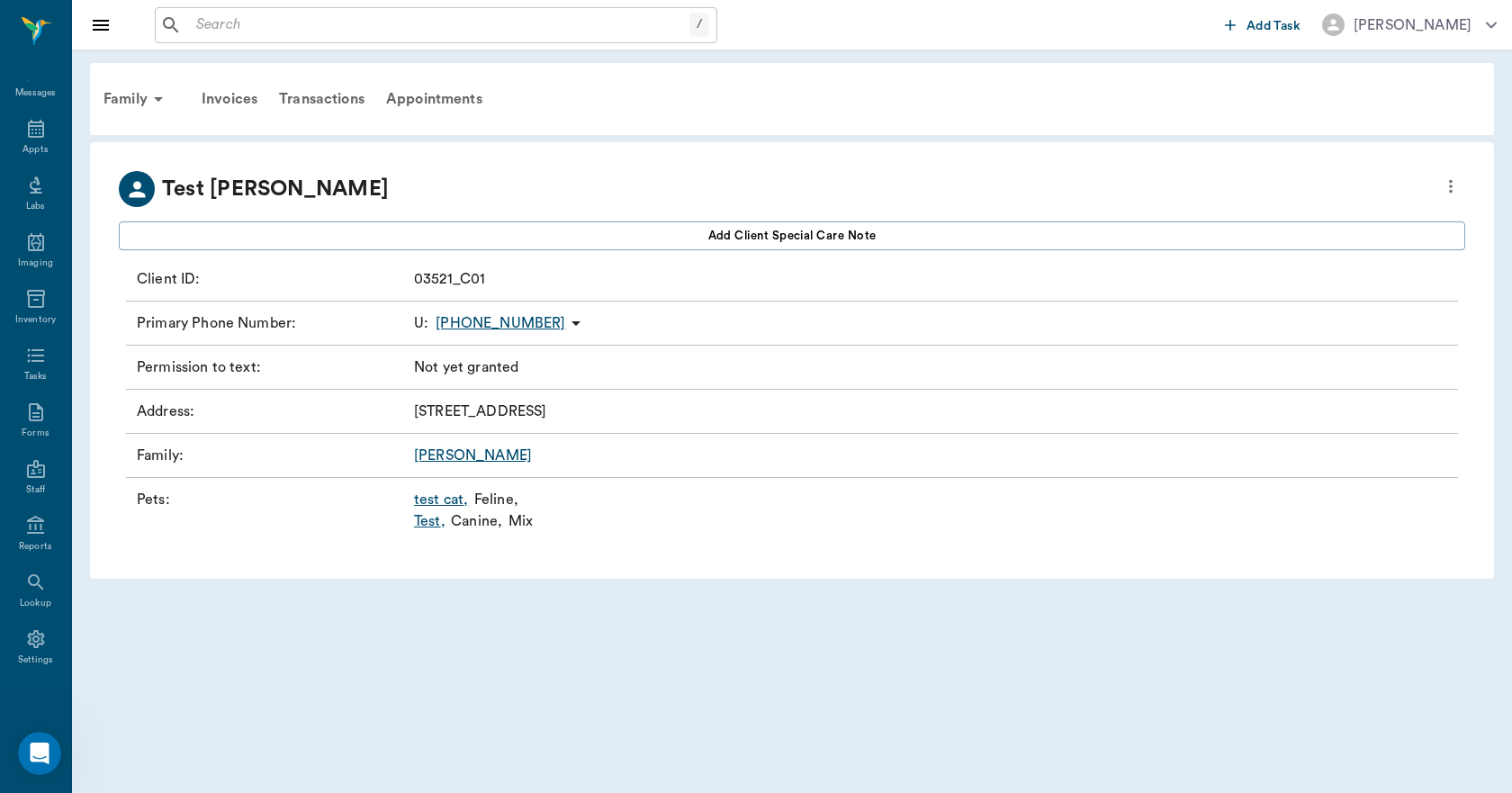
click at [424, 519] on link "Test ," at bounding box center [429, 521] width 31 height 21
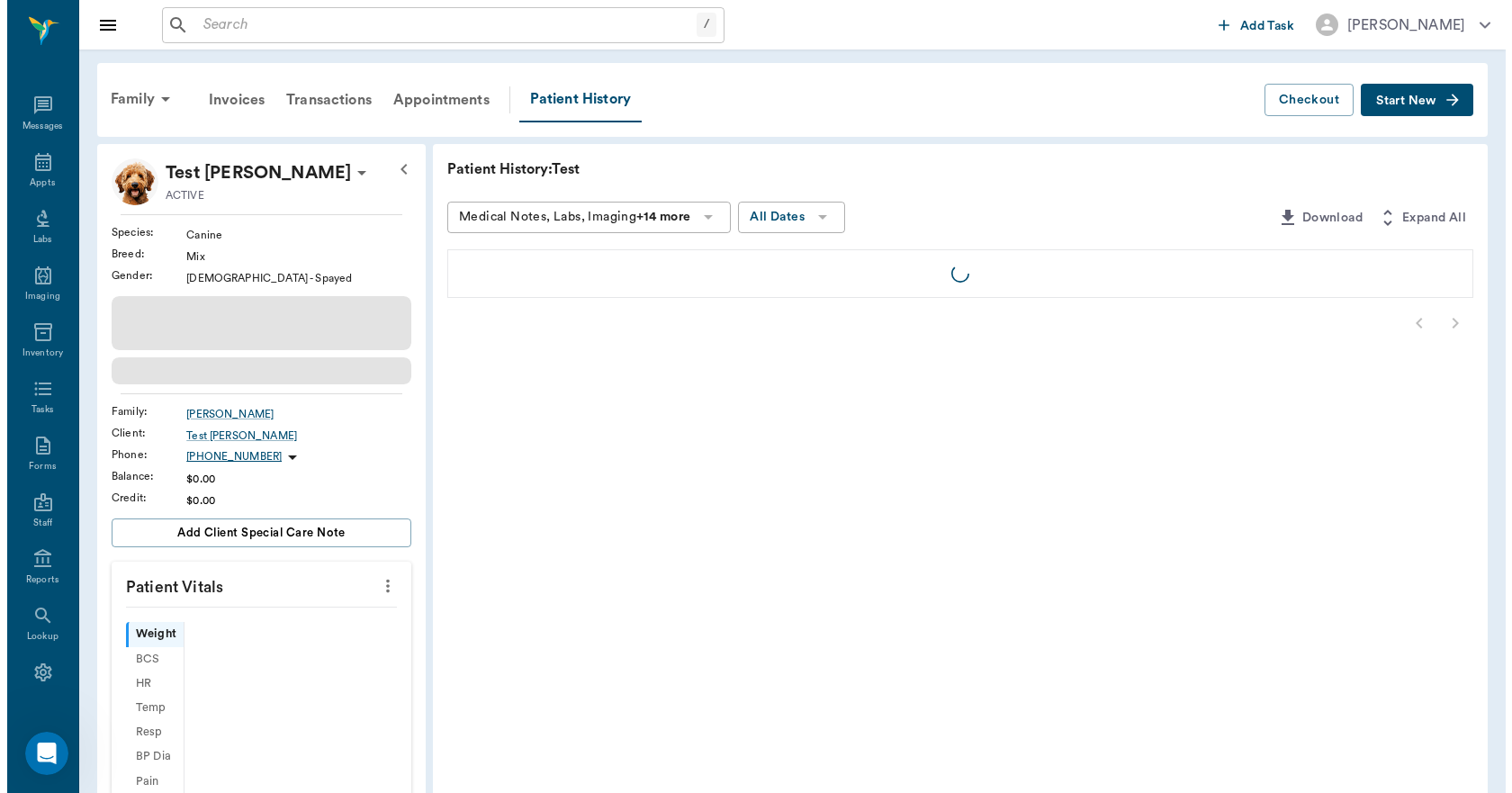
scroll to position [33, 0]
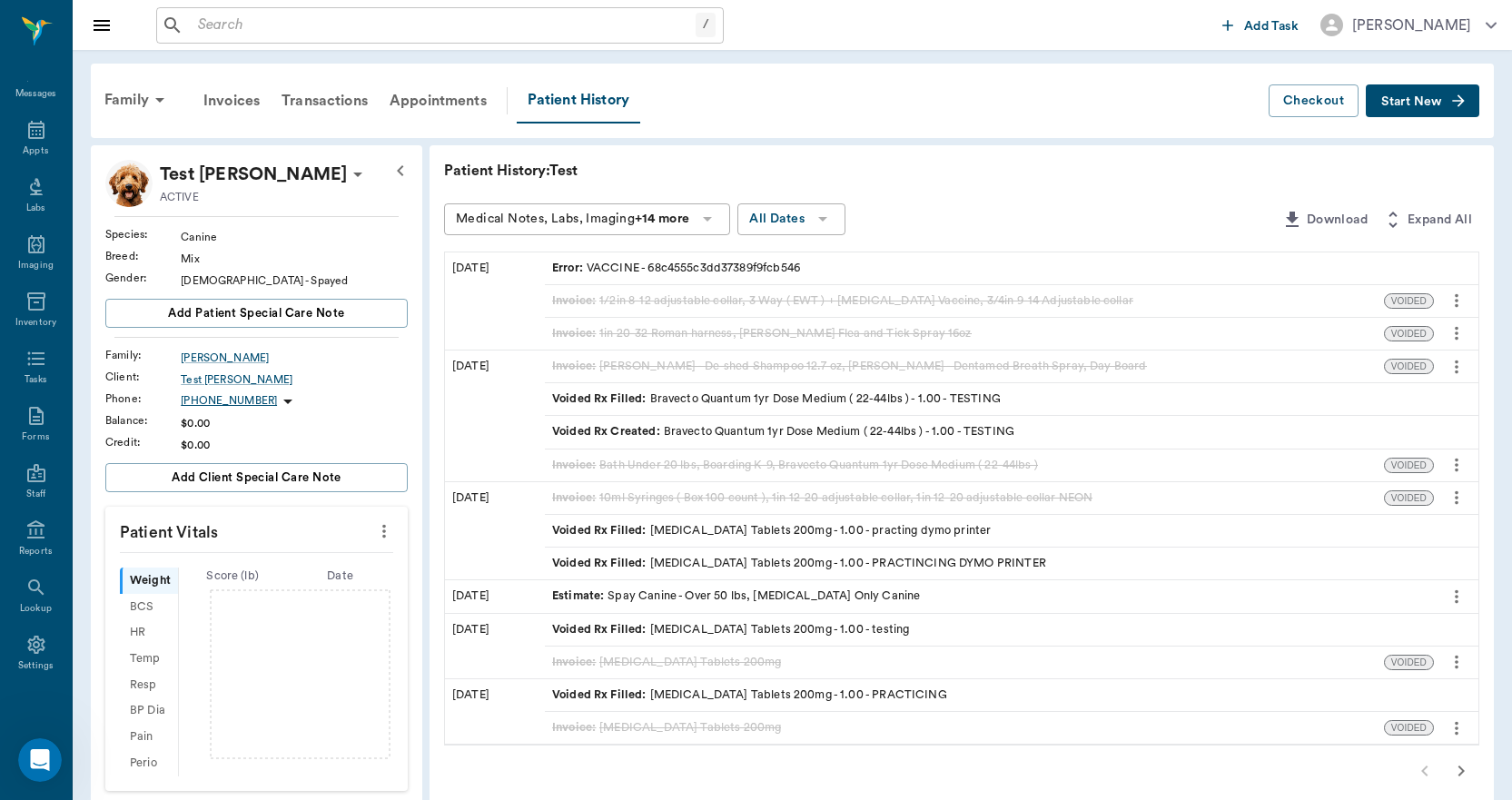
click at [1405, 102] on span "Start New" at bounding box center [1411, 102] width 61 height 0
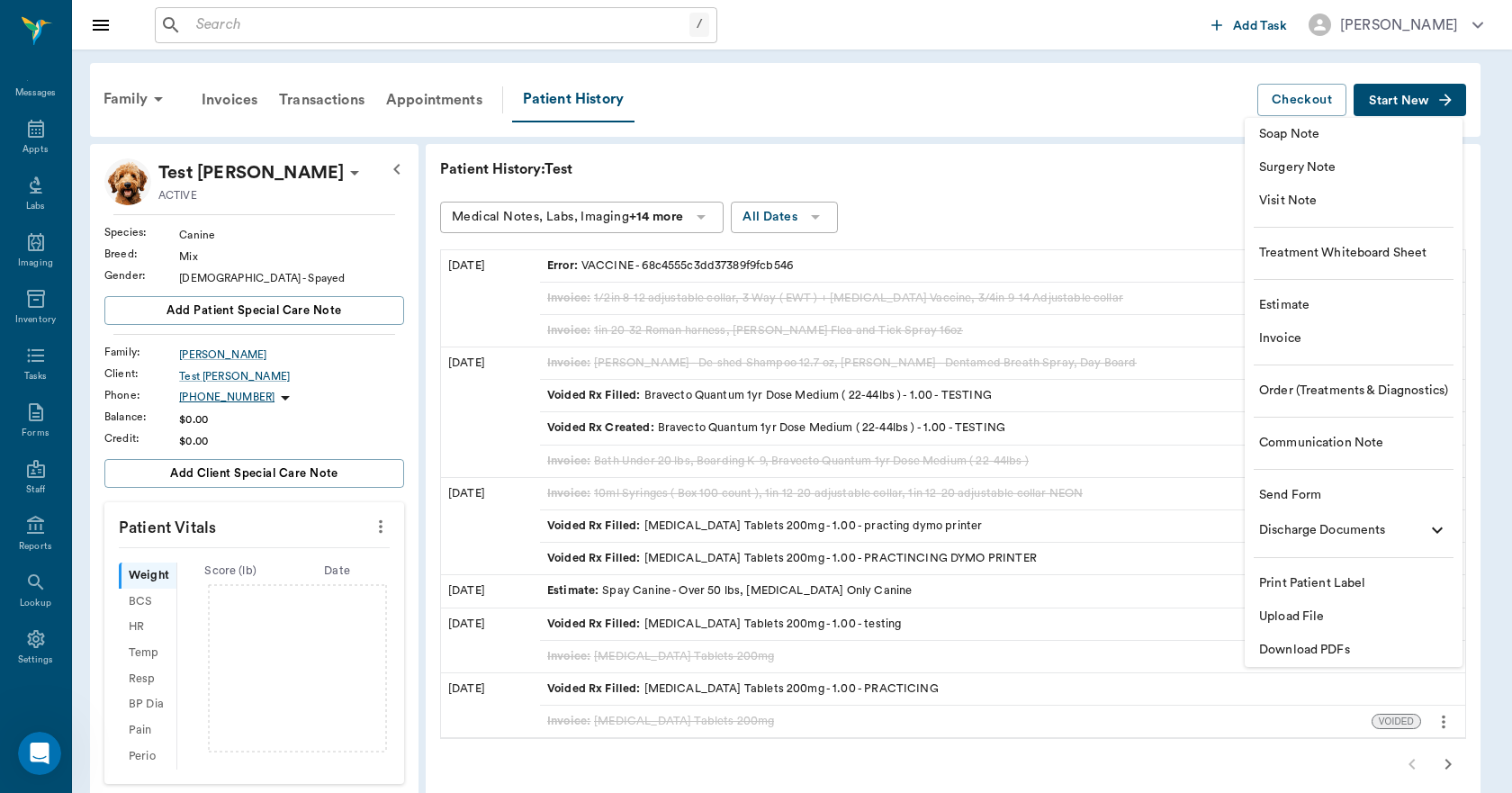
click at [1279, 338] on span "Invoice" at bounding box center [1353, 338] width 189 height 18
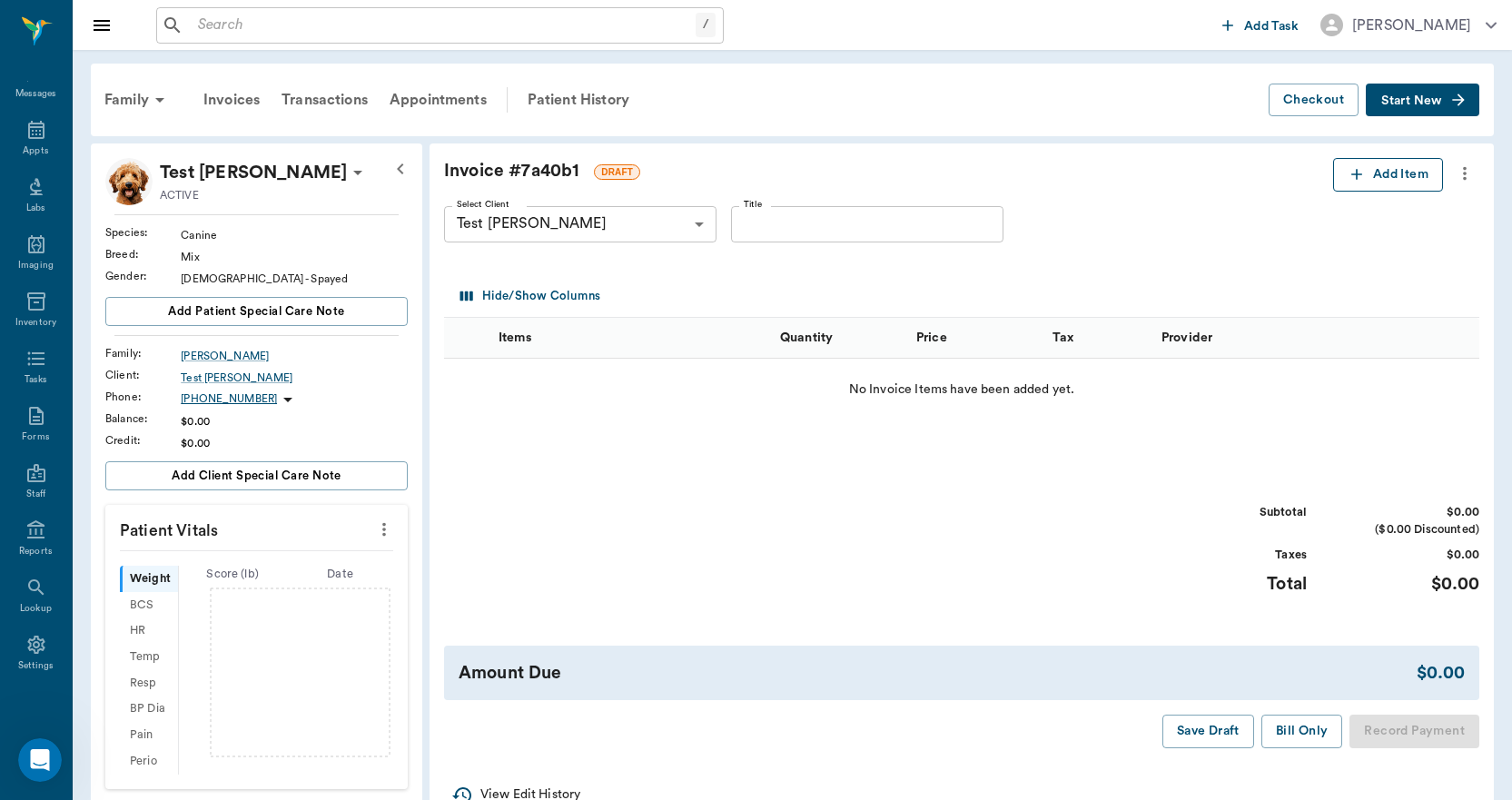
click at [1371, 165] on button "Add Item" at bounding box center [1387, 175] width 110 height 33
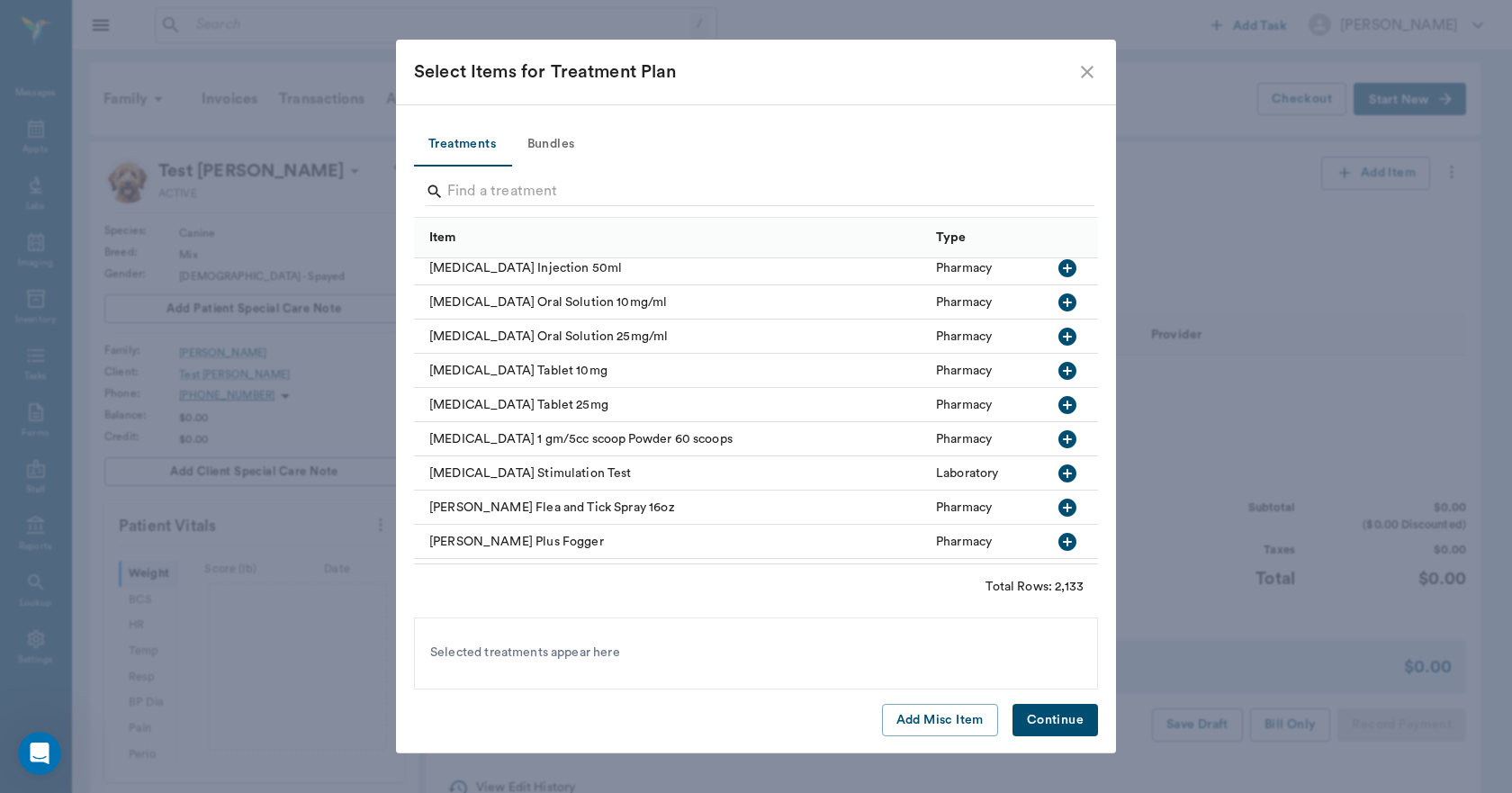
scroll to position [1350, 0]
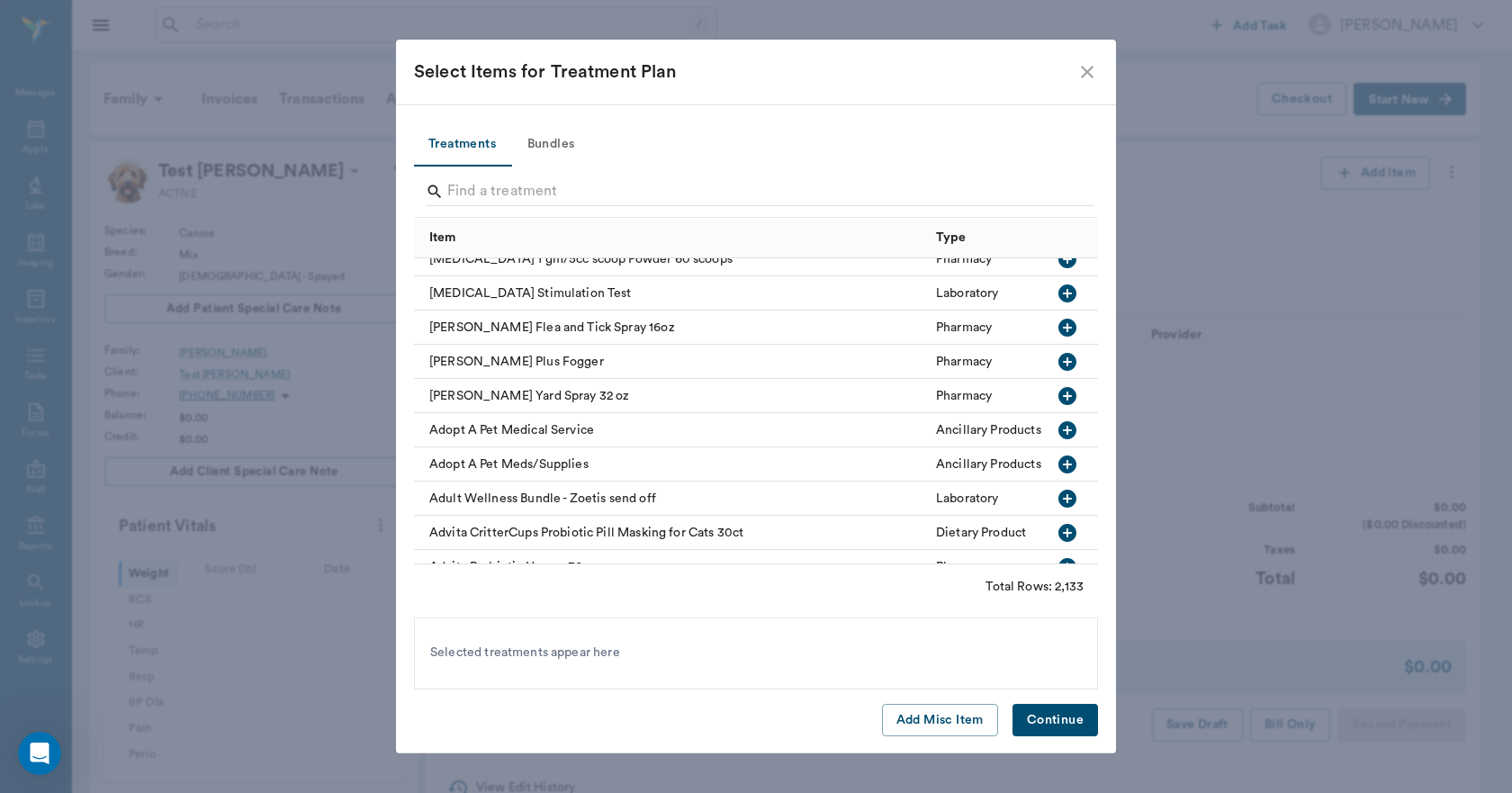
click at [1058, 322] on icon "button" at bounding box center [1066, 327] width 18 height 18
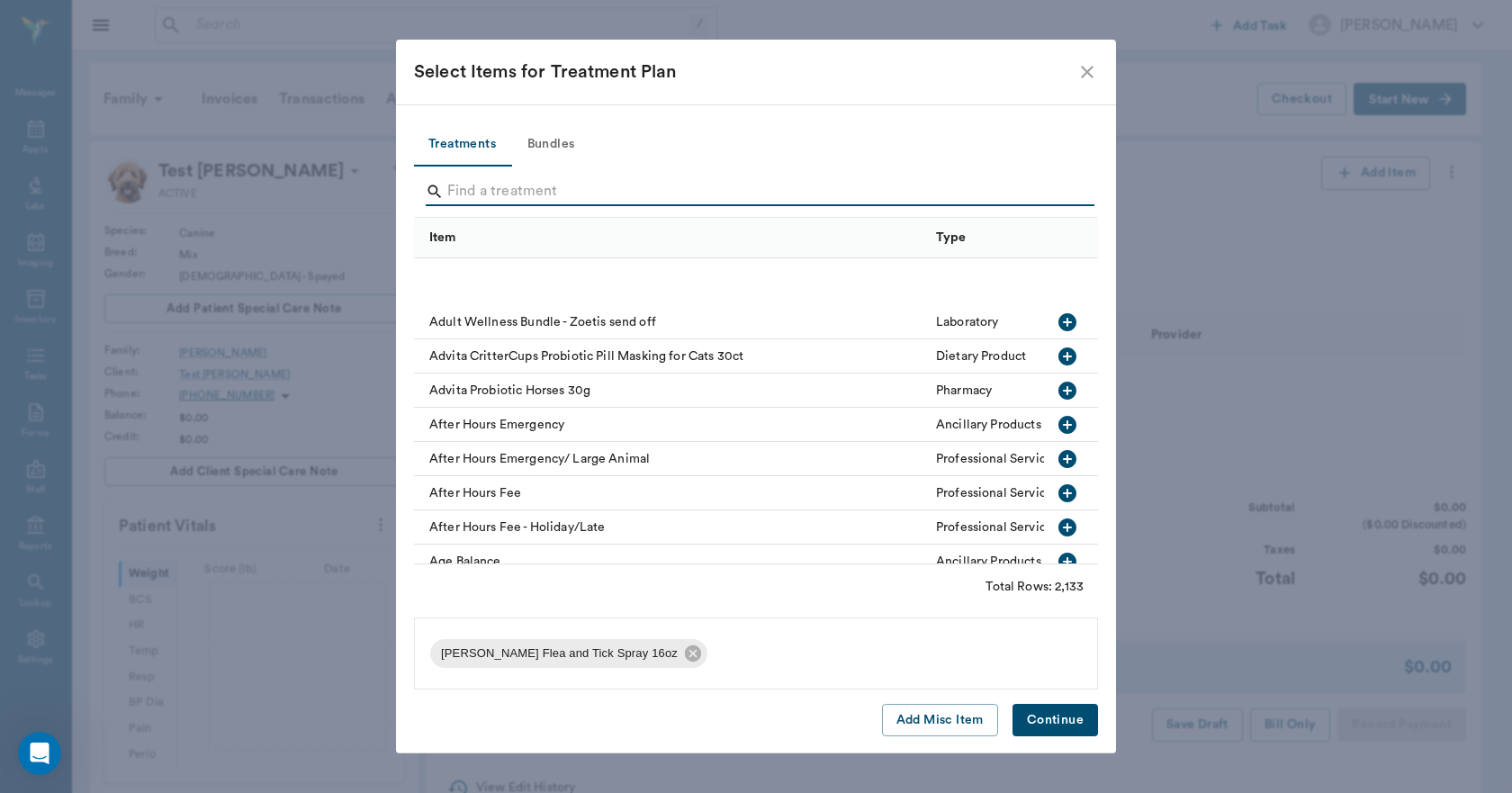
scroll to position [1710, 0]
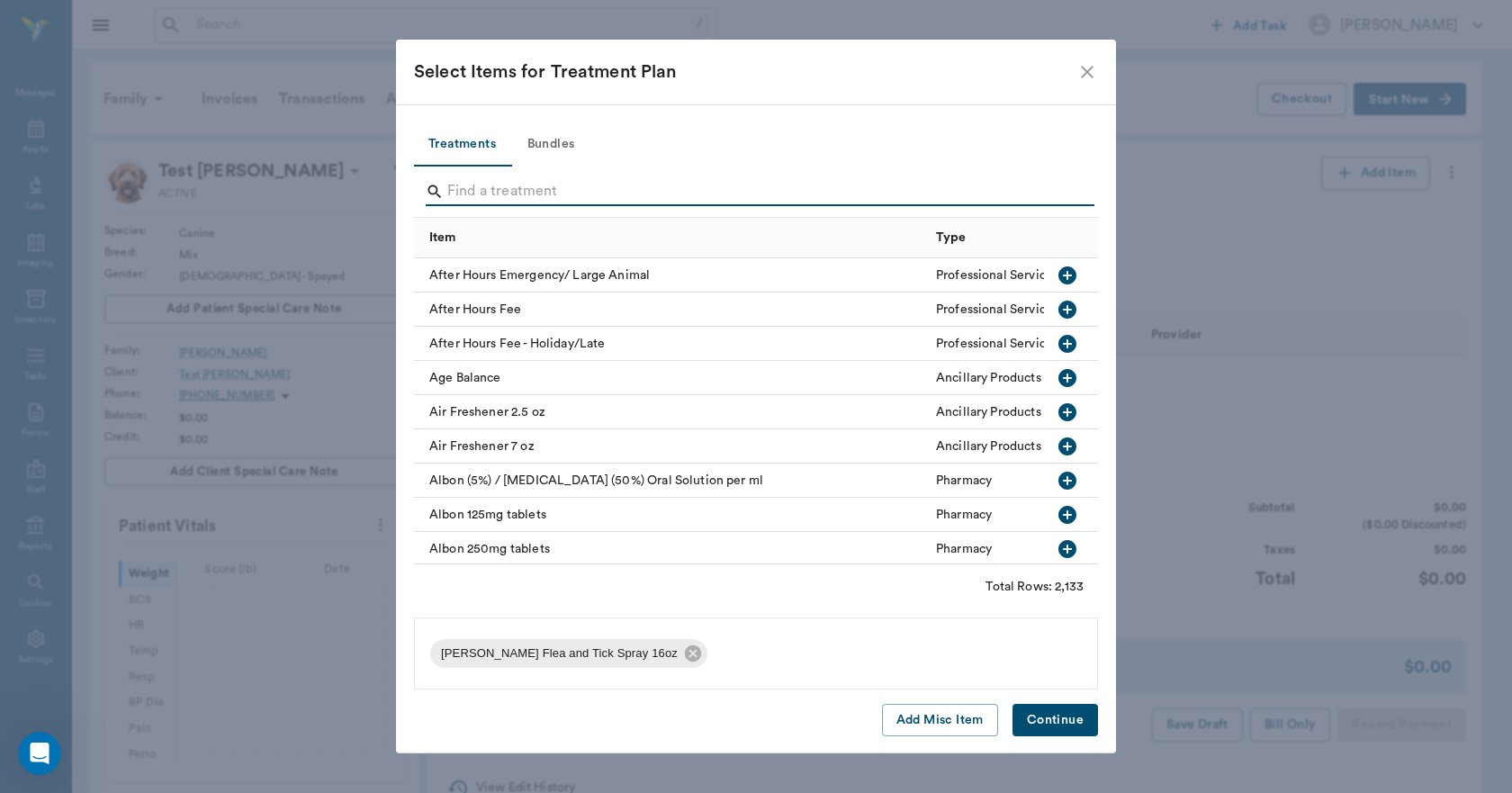
click at [1058, 407] on icon "button" at bounding box center [1066, 412] width 18 height 18
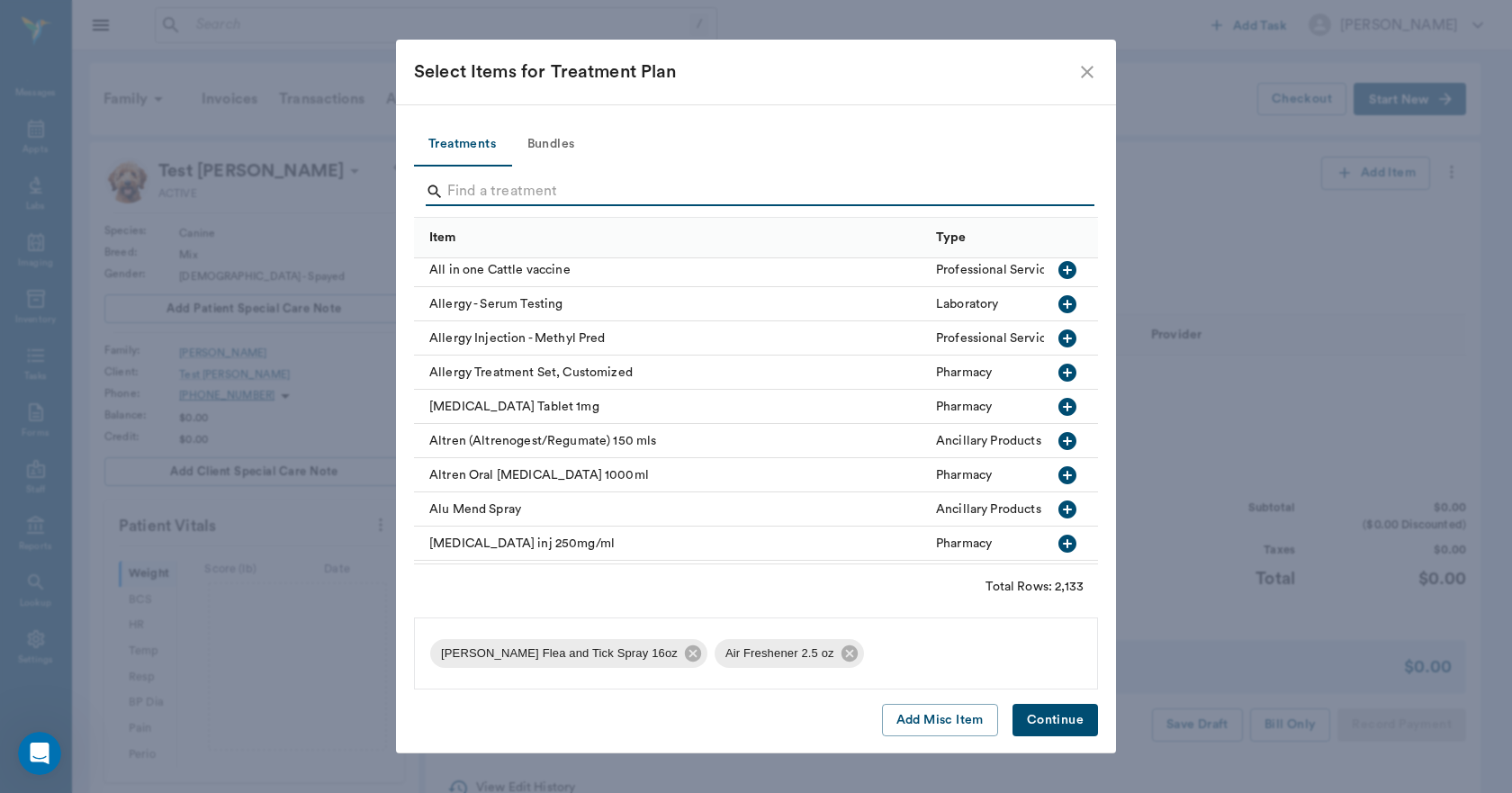
scroll to position [2250, 0]
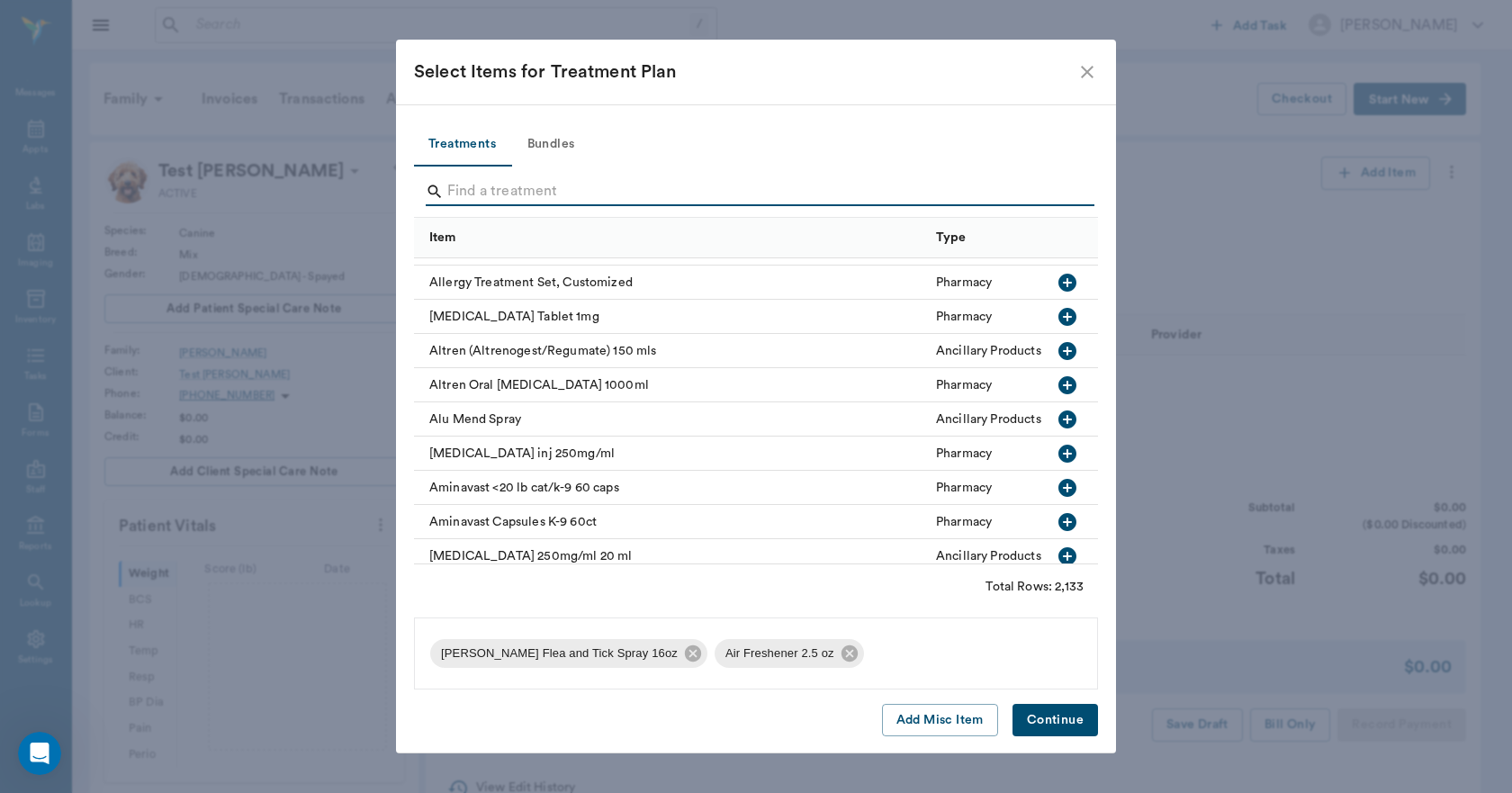
click at [1058, 420] on icon "button" at bounding box center [1066, 419] width 18 height 18
click at [1087, 717] on button "Continue" at bounding box center [1055, 720] width 86 height 33
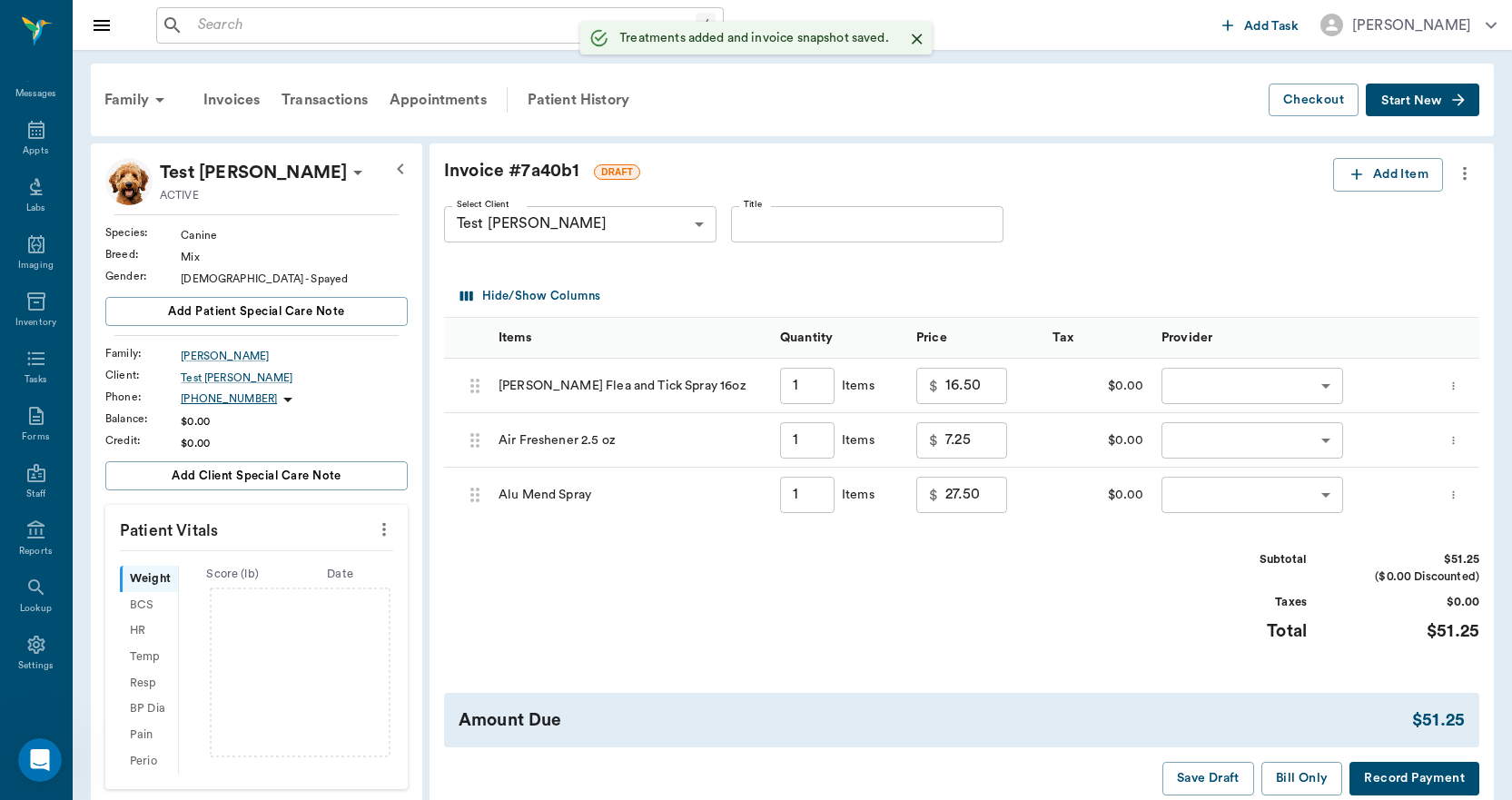
type input "1.00"
click at [1241, 376] on body "/ ​ Add Task [PERSON_NAME] Nectar Messages Appts Labs Imaging Inventory Tasks F…" at bounding box center [756, 677] width 1512 height 1355
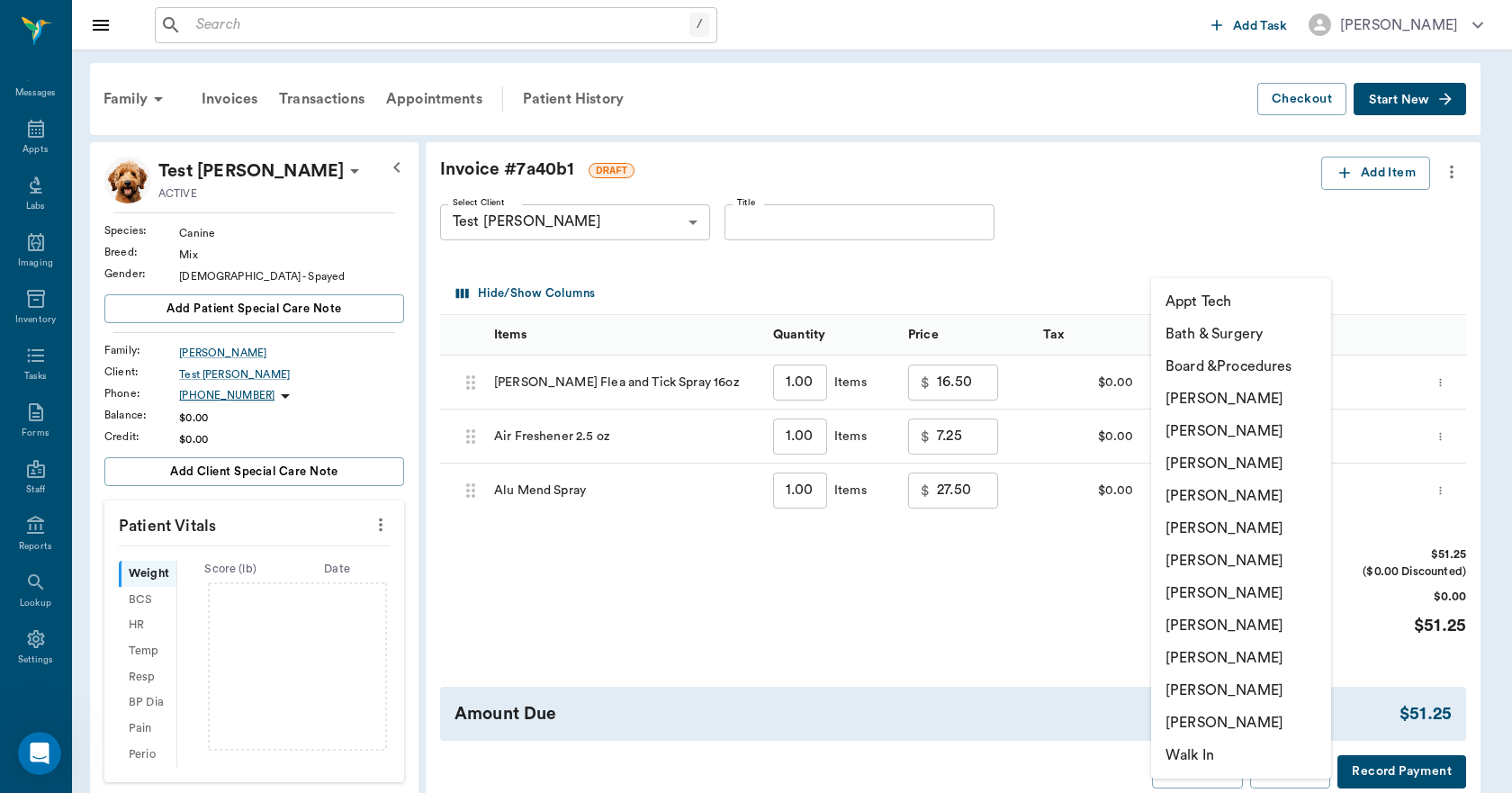
drag, startPoint x: 1206, startPoint y: 696, endPoint x: 1206, endPoint y: 671, distance: 25.0
click at [1206, 695] on li "[PERSON_NAME]" at bounding box center [1241, 690] width 180 height 32
type input "none-63ec2ece52e12b0ba117cc90"
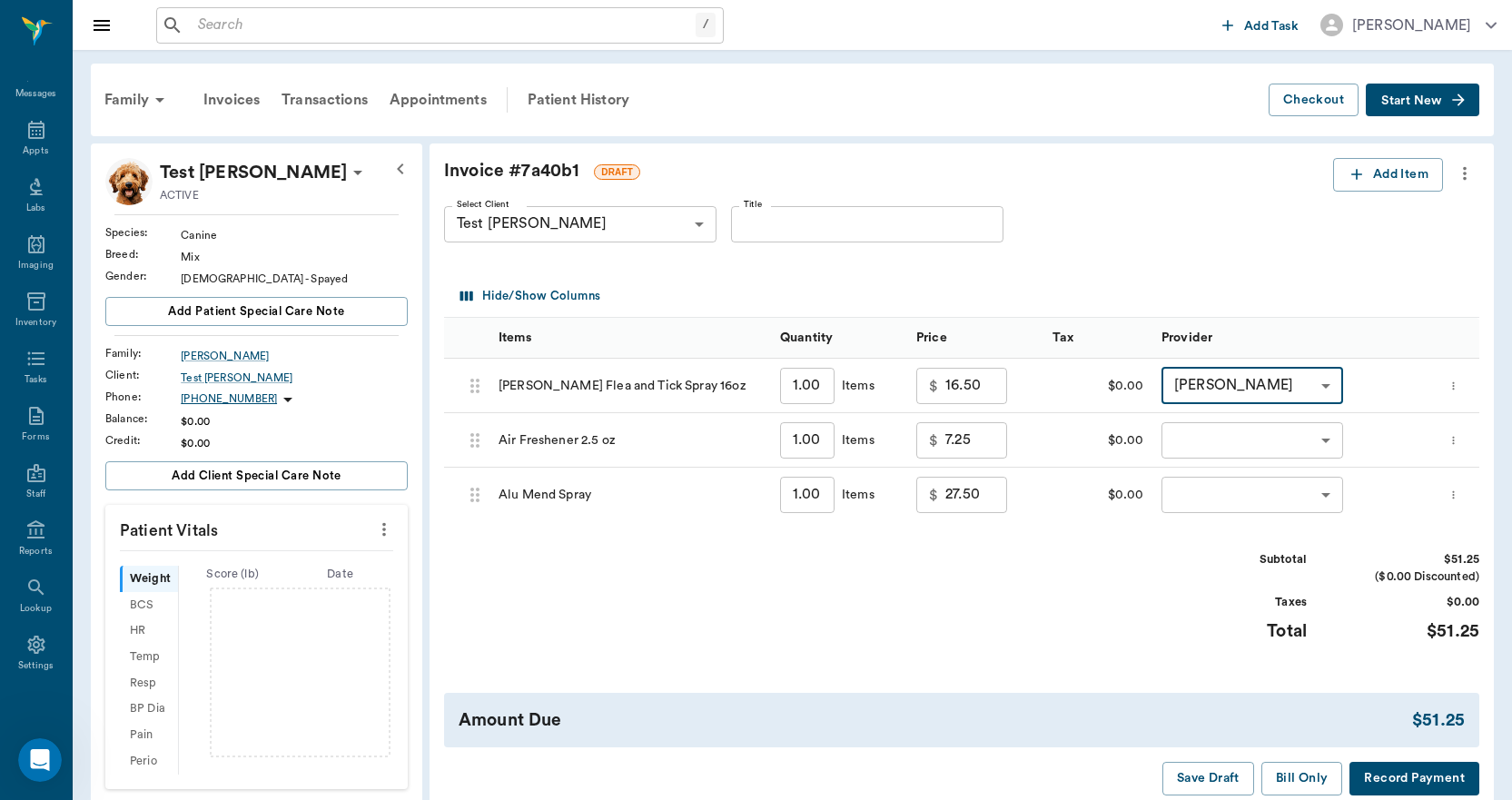
click at [1205, 434] on body "/ ​ Add Task [PERSON_NAME] Nectar Messages Appts Labs Imaging Inventory Tasks F…" at bounding box center [756, 677] width 1512 height 1355
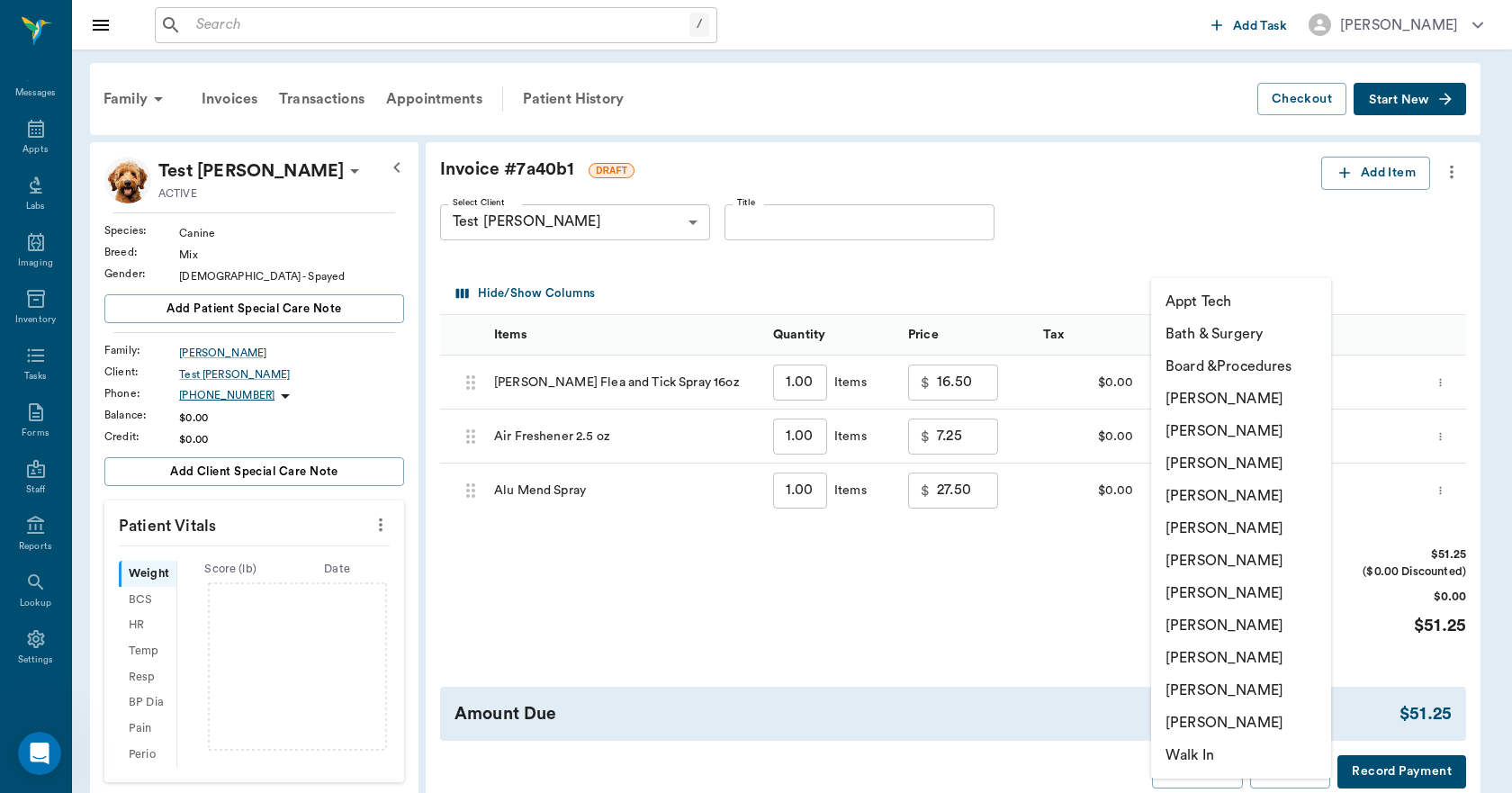
click at [1203, 698] on li "[PERSON_NAME]" at bounding box center [1241, 690] width 180 height 32
type input "none-63ec2ece52e12b0ba117cc90"
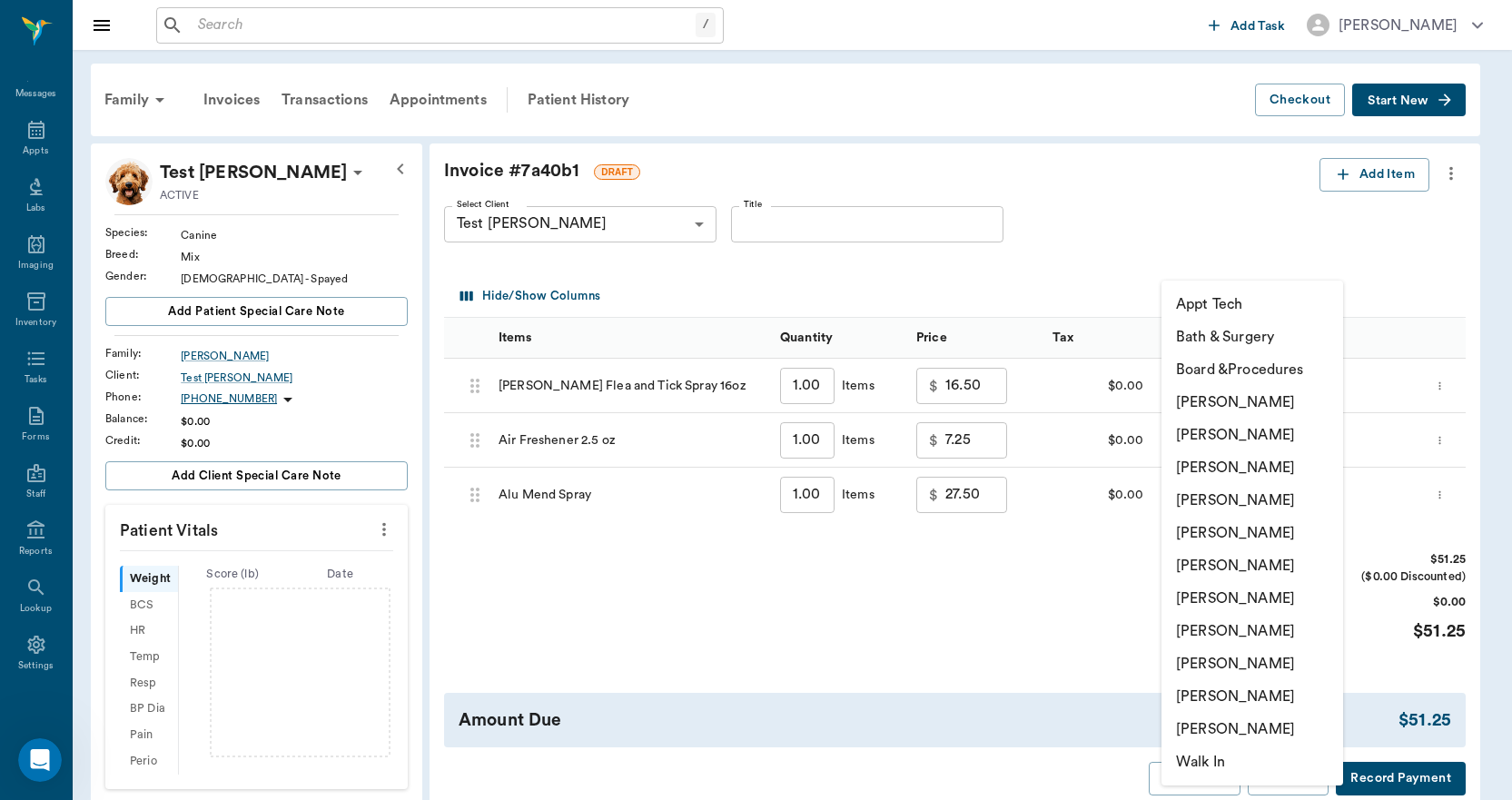
click at [1219, 484] on body "/ ​ Add Task [PERSON_NAME] Nectar Messages Appts Labs Imaging Inventory Tasks F…" at bounding box center [756, 677] width 1512 height 1355
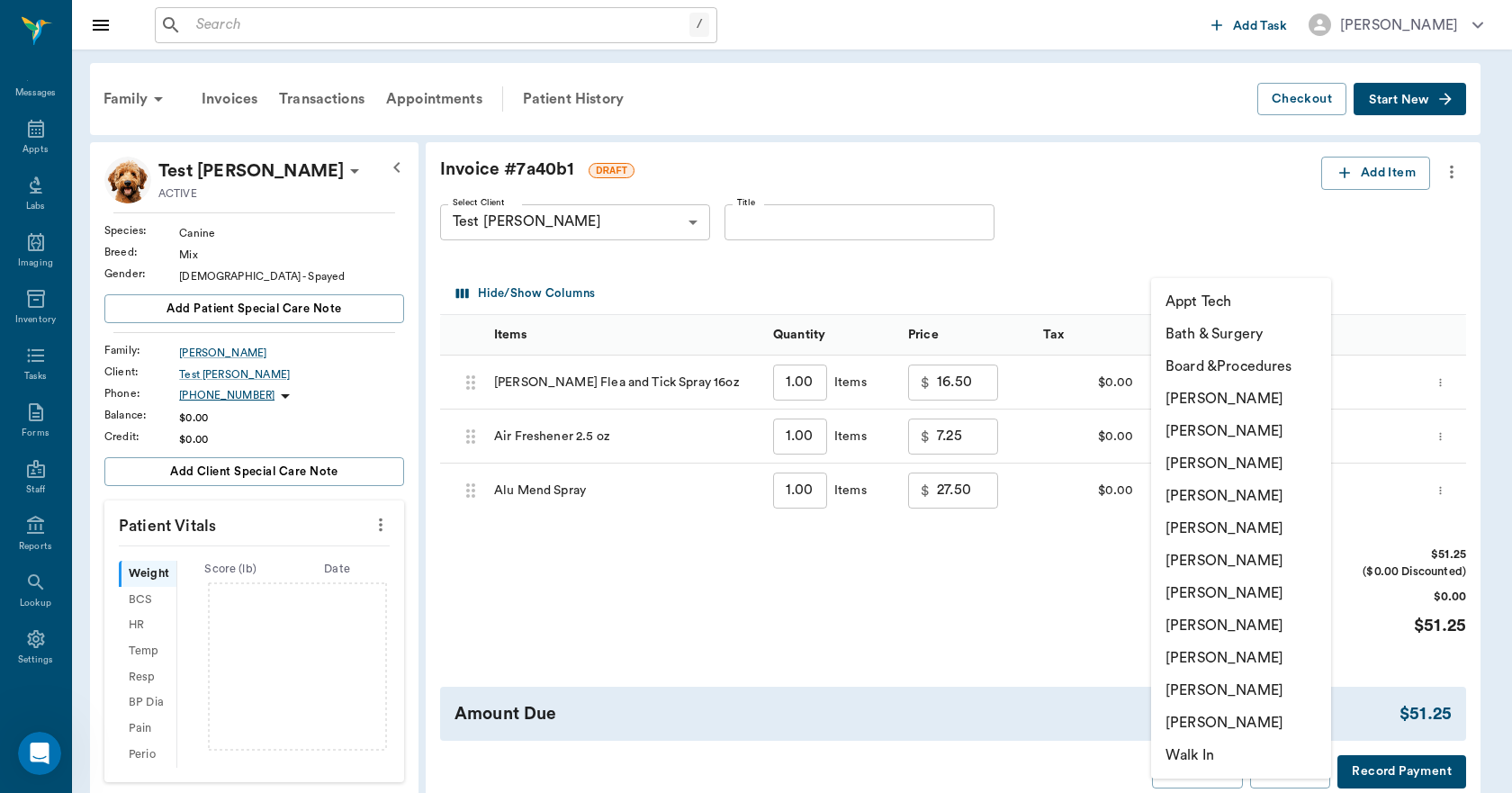
click at [1213, 693] on li "[PERSON_NAME]" at bounding box center [1241, 690] width 180 height 32
type input "none-63ec2ece52e12b0ba117cc90"
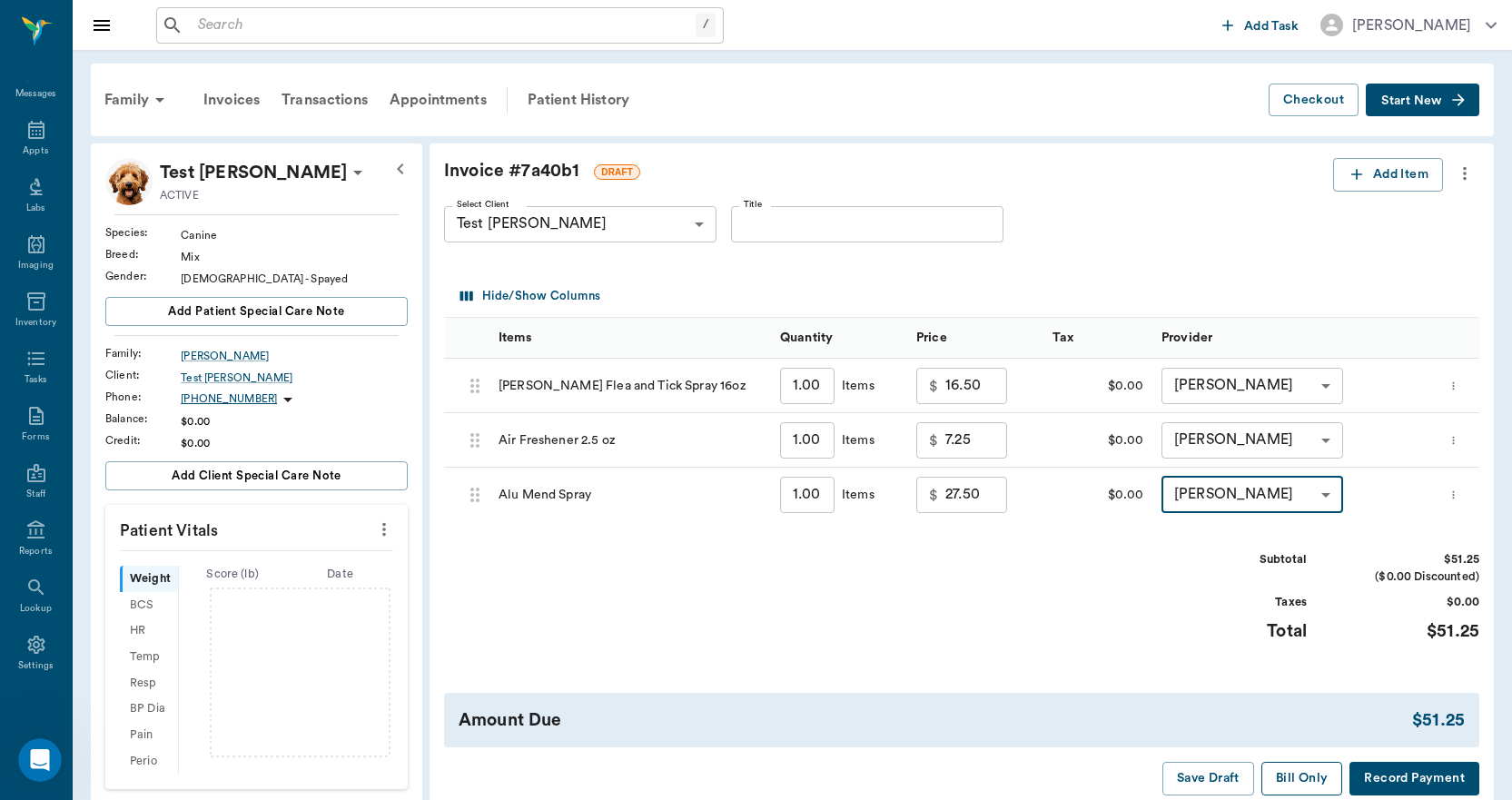
click at [1300, 769] on button "Bill Only" at bounding box center [1301, 778] width 81 height 33
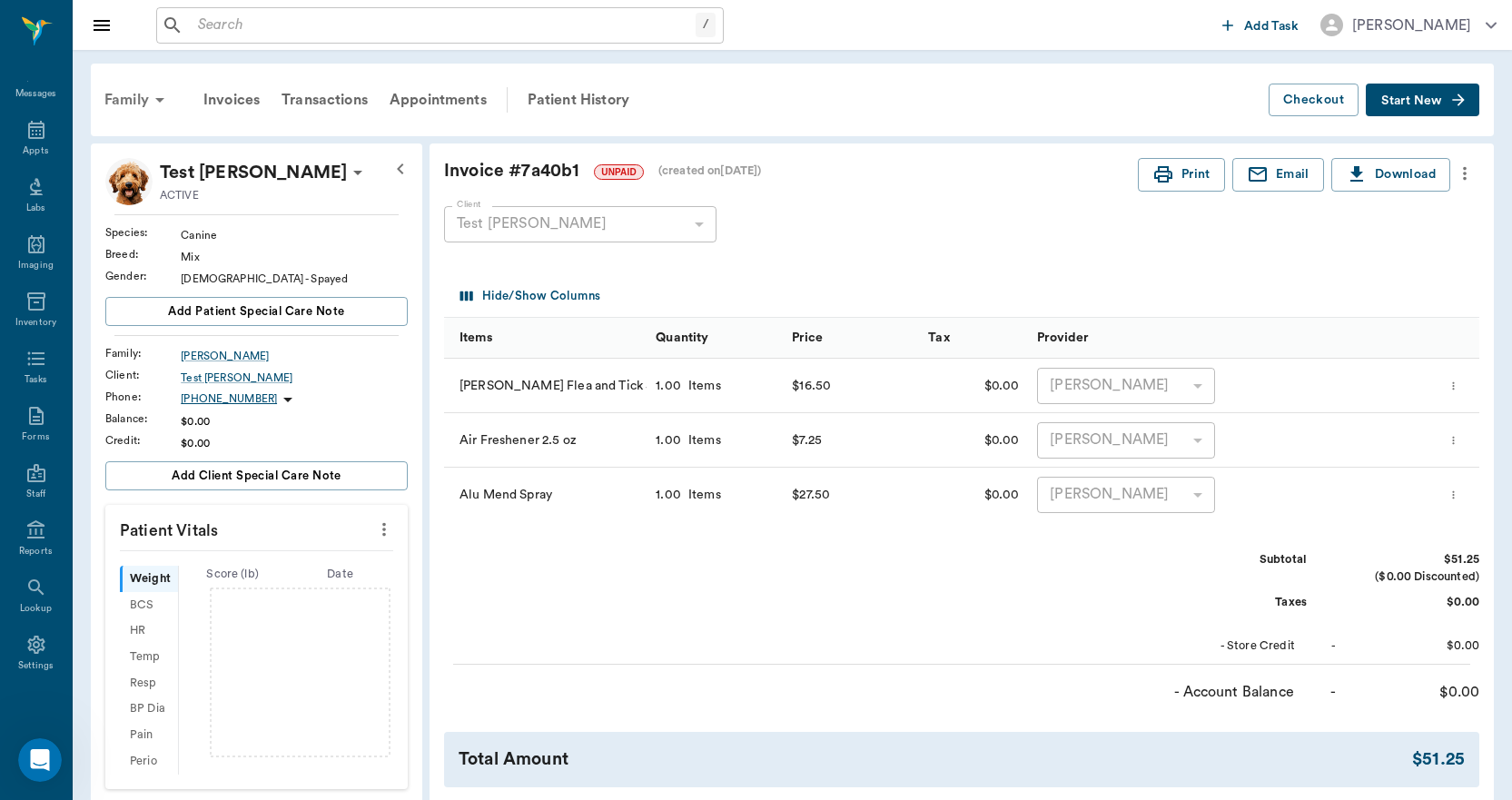
click at [143, 100] on div "Family" at bounding box center [137, 100] width 88 height 43
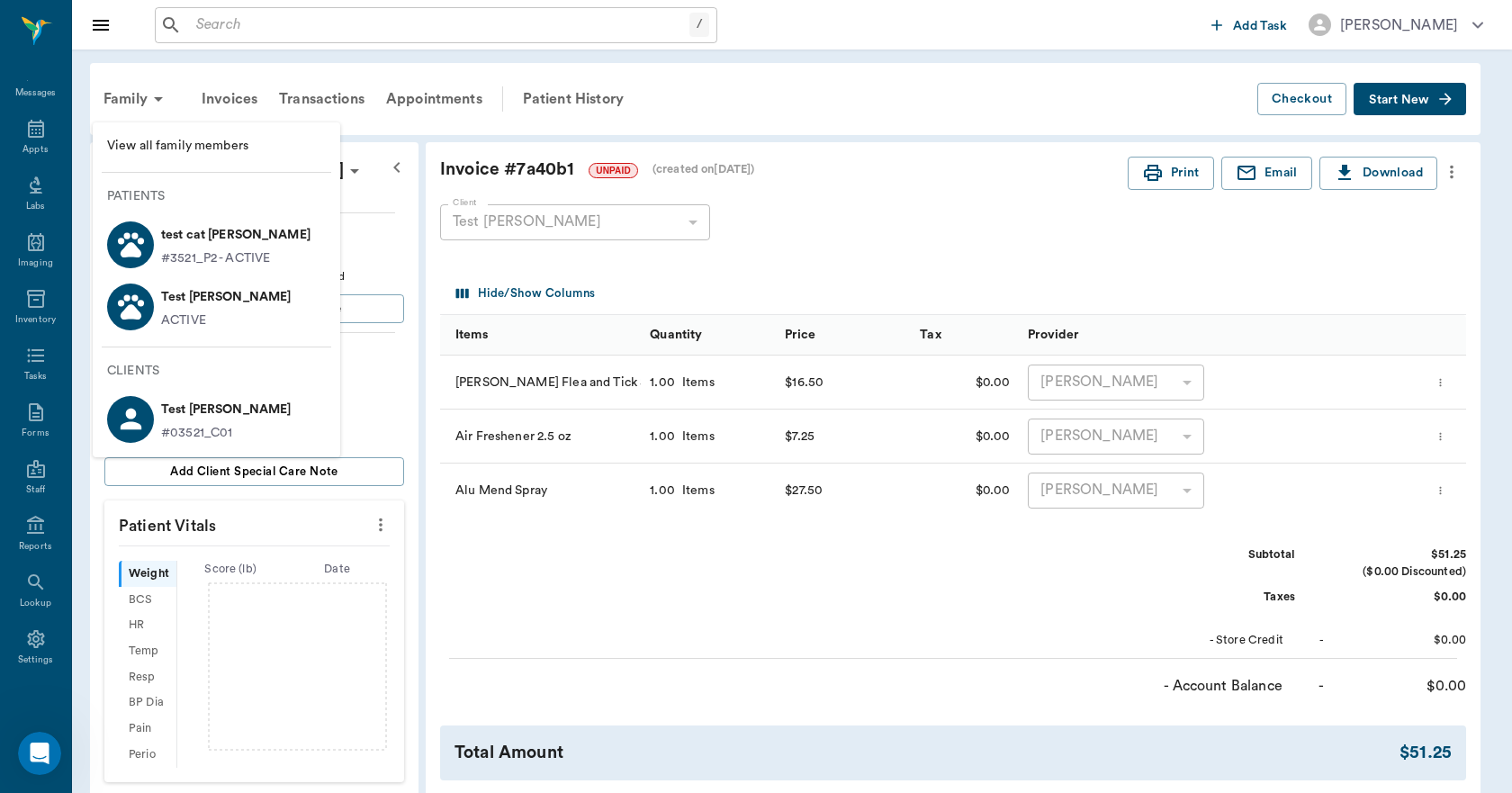
click at [168, 234] on p "test cat [PERSON_NAME]" at bounding box center [236, 235] width 150 height 29
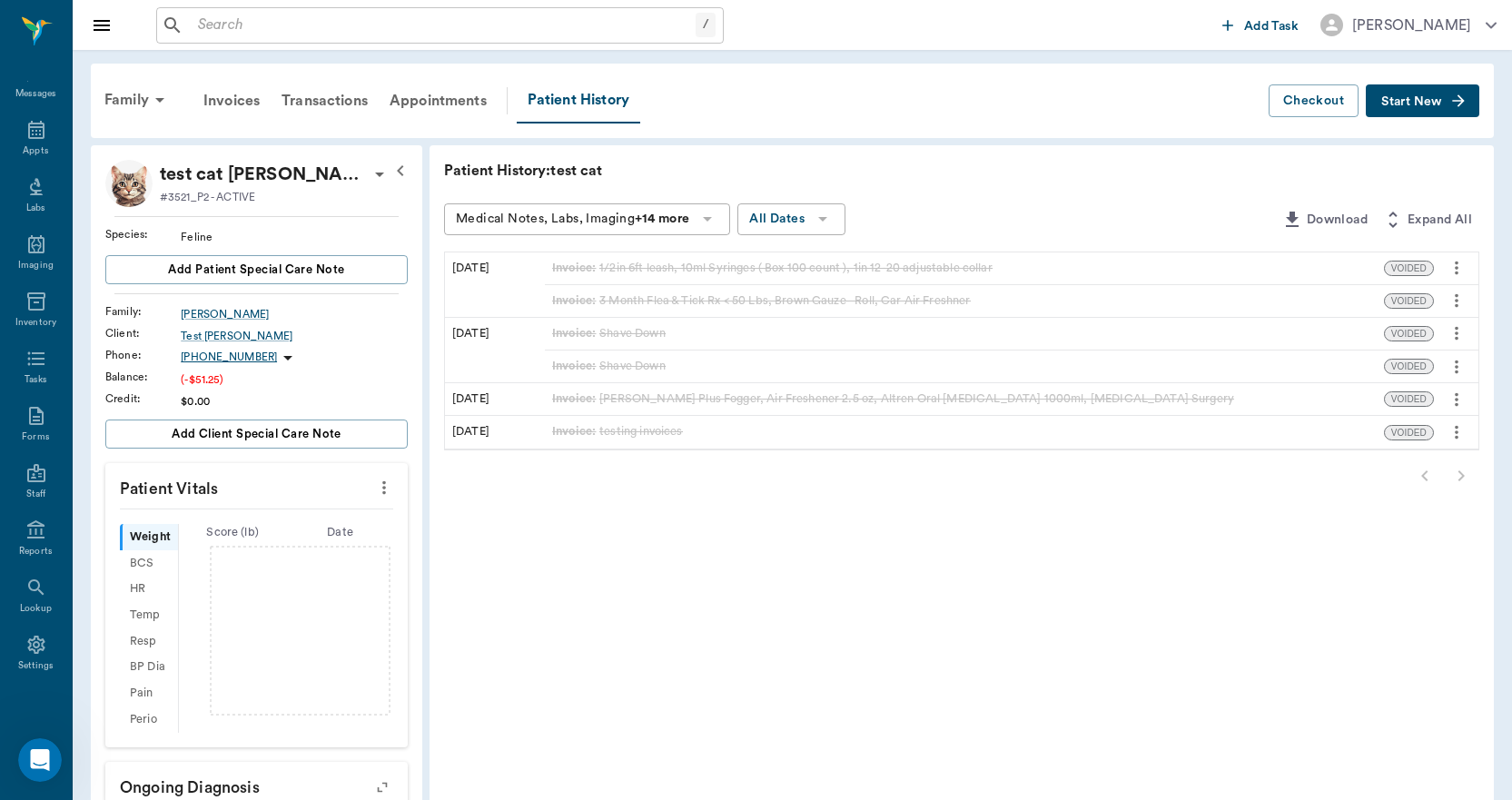
click at [1417, 102] on span "Start New" at bounding box center [1411, 102] width 61 height 0
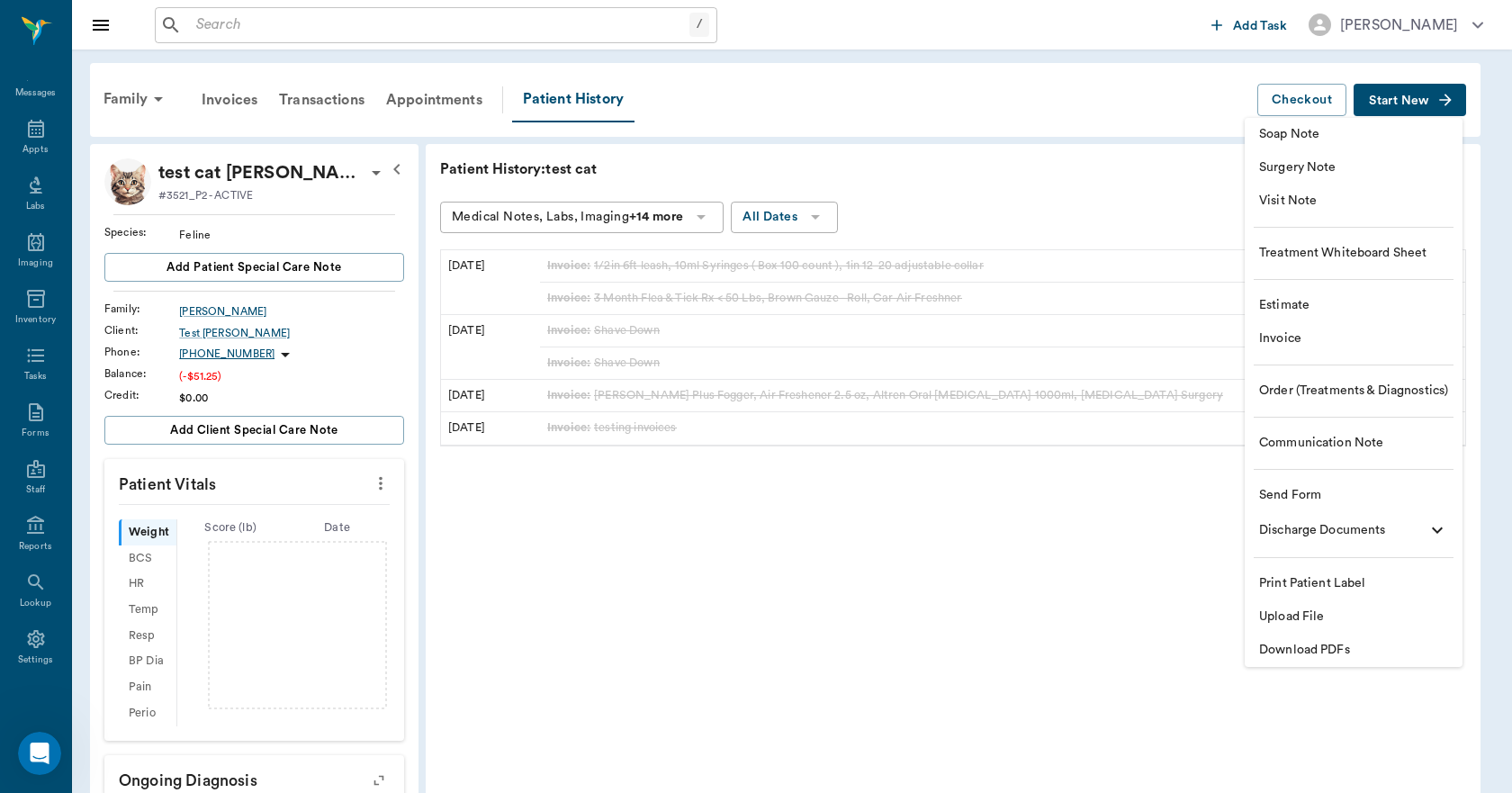
click at [1275, 341] on span "Invoice" at bounding box center [1353, 338] width 189 height 18
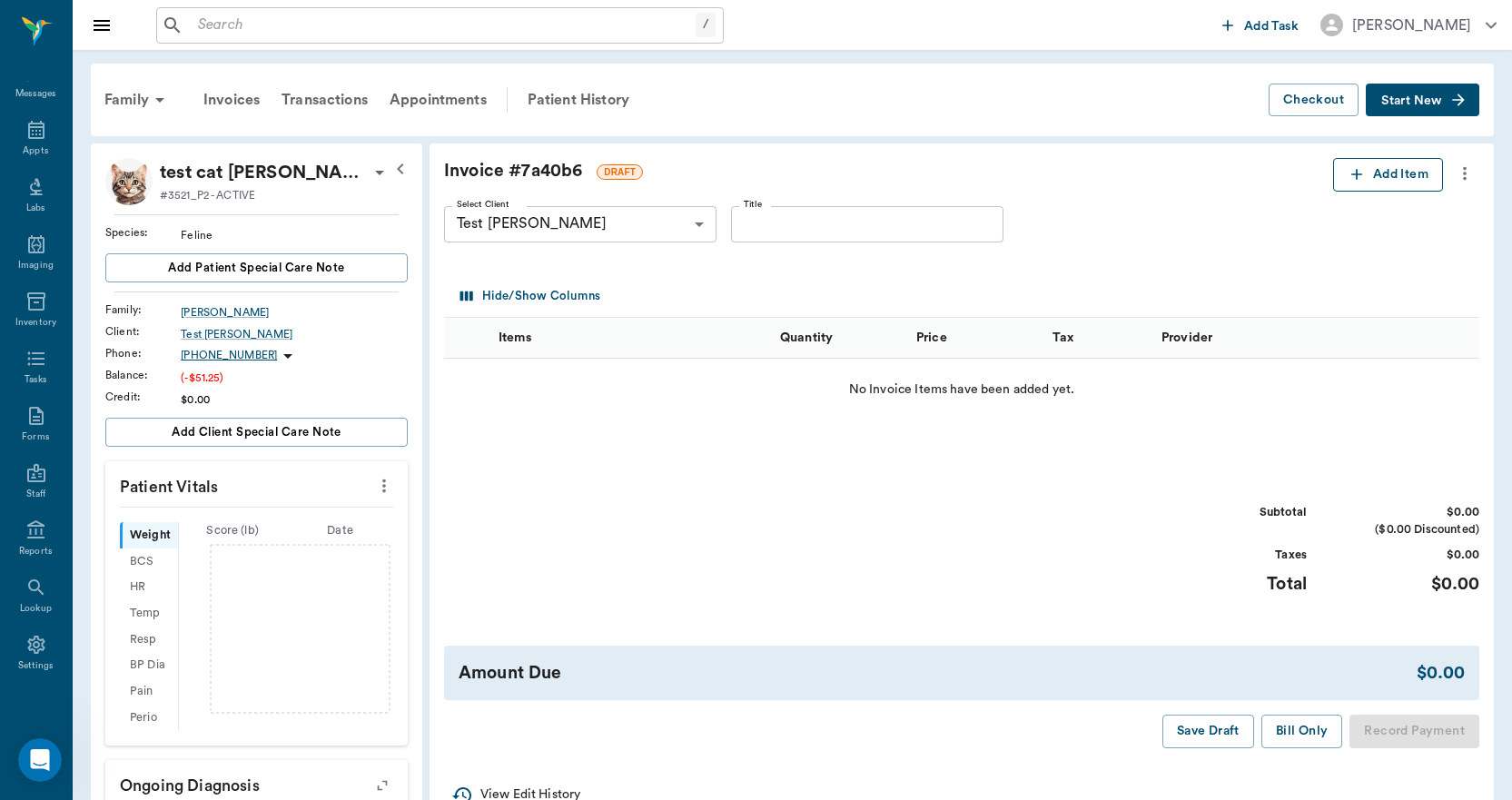
click at [1387, 180] on button "Add Item" at bounding box center [1387, 175] width 110 height 33
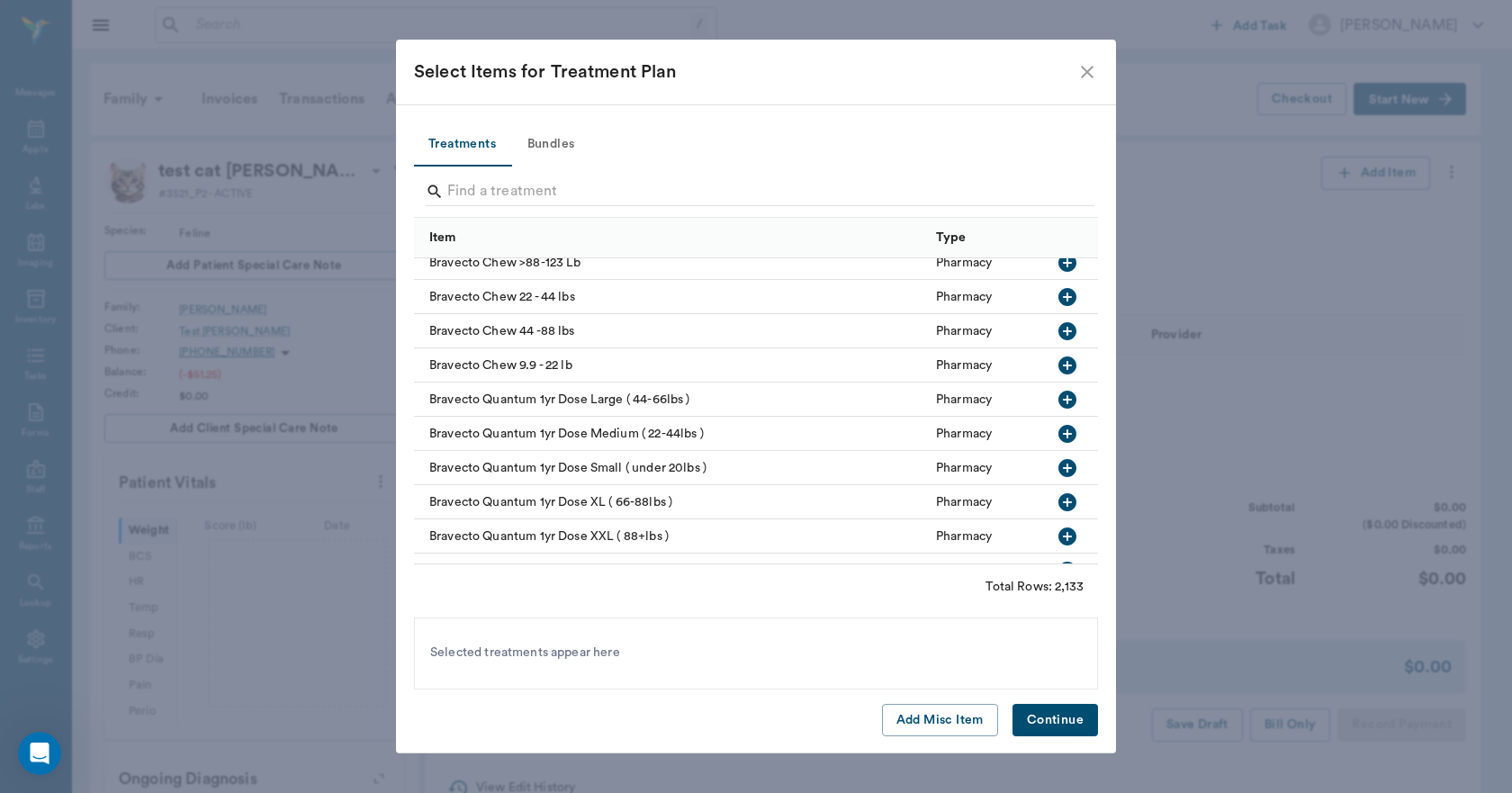
scroll to position [1764, 0]
click at [1058, 329] on icon "button" at bounding box center [1066, 331] width 18 height 18
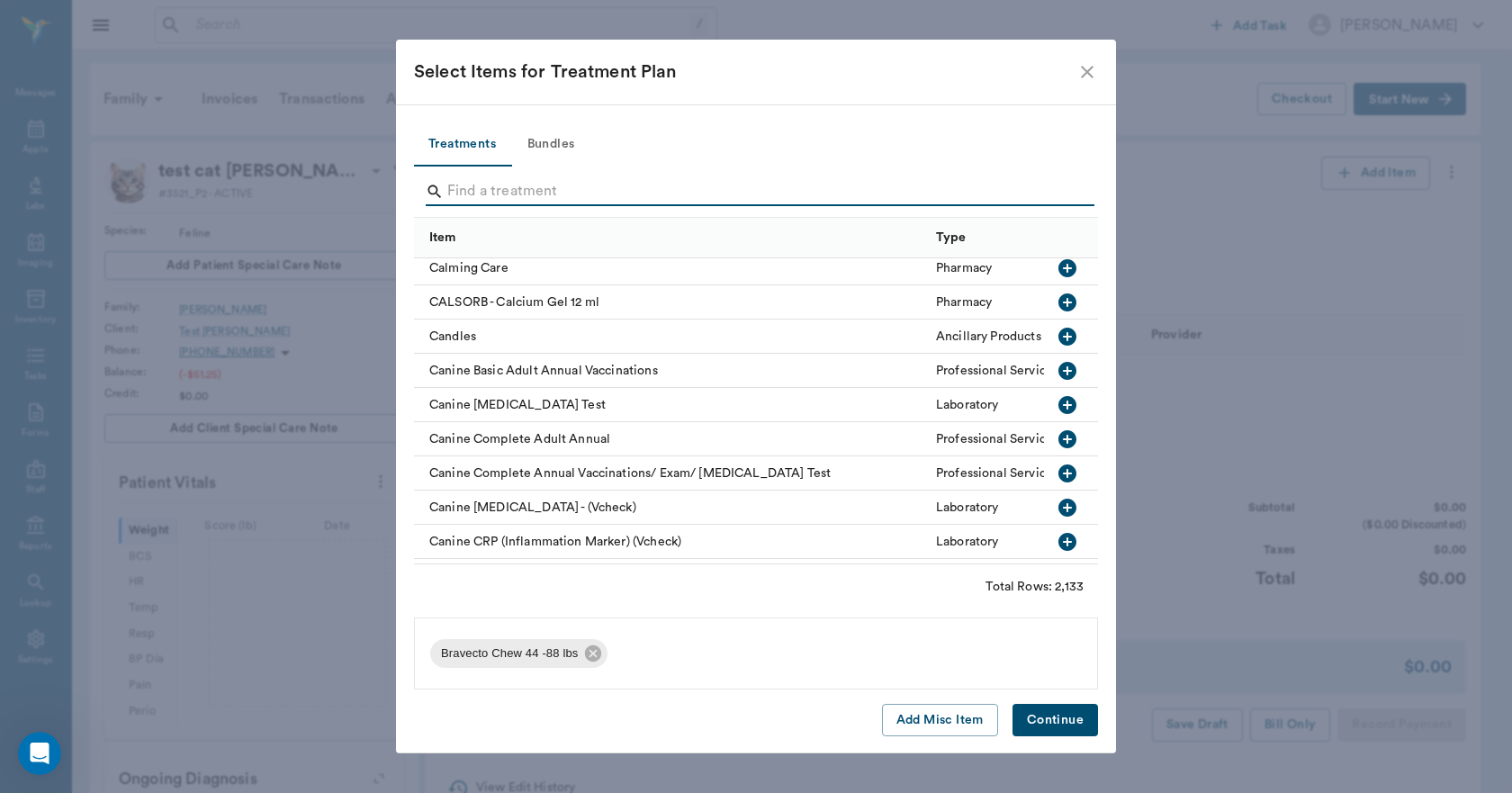
scroll to position [7917, 0]
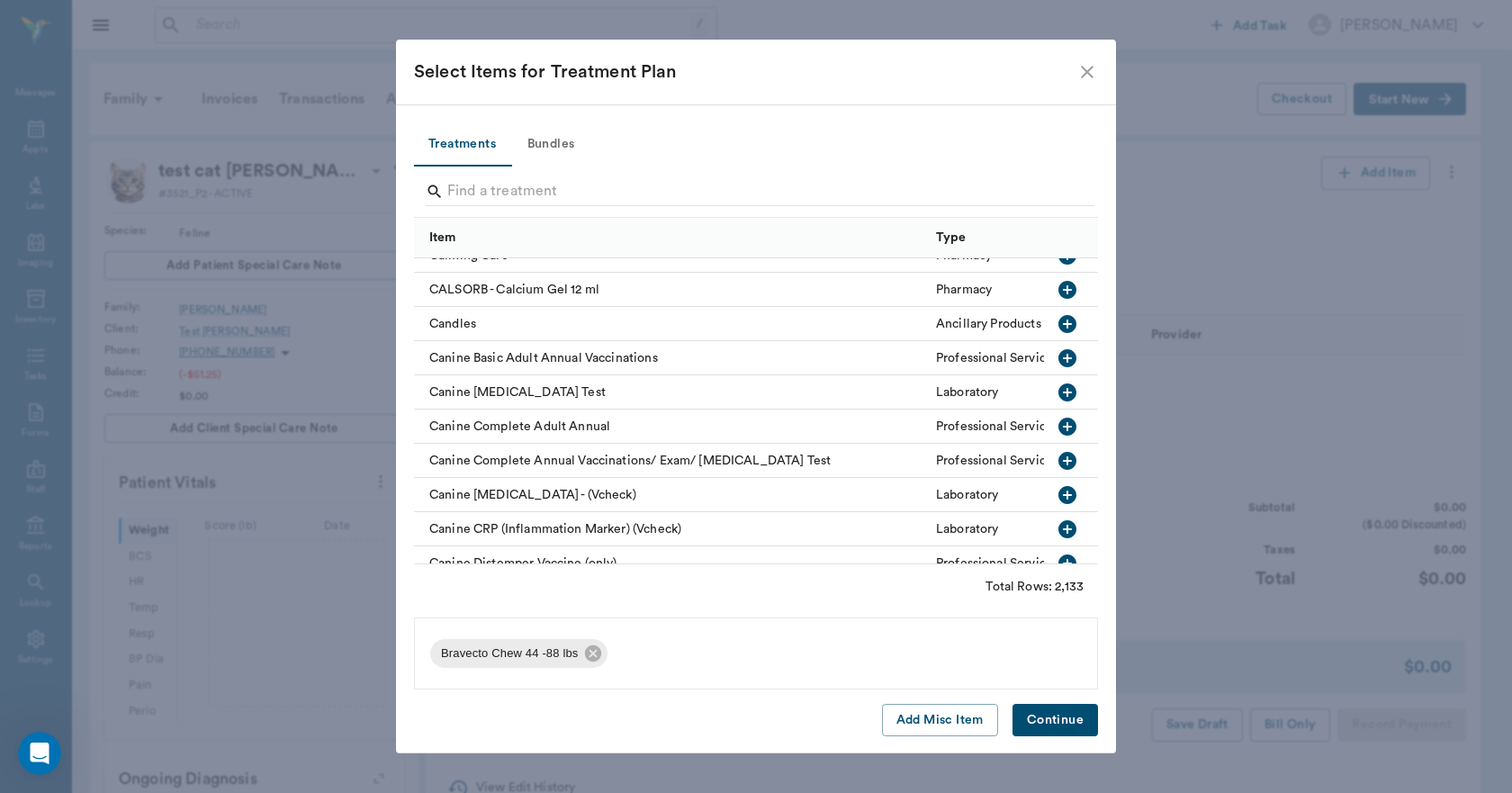
click at [1058, 320] on icon "button" at bounding box center [1066, 324] width 18 height 18
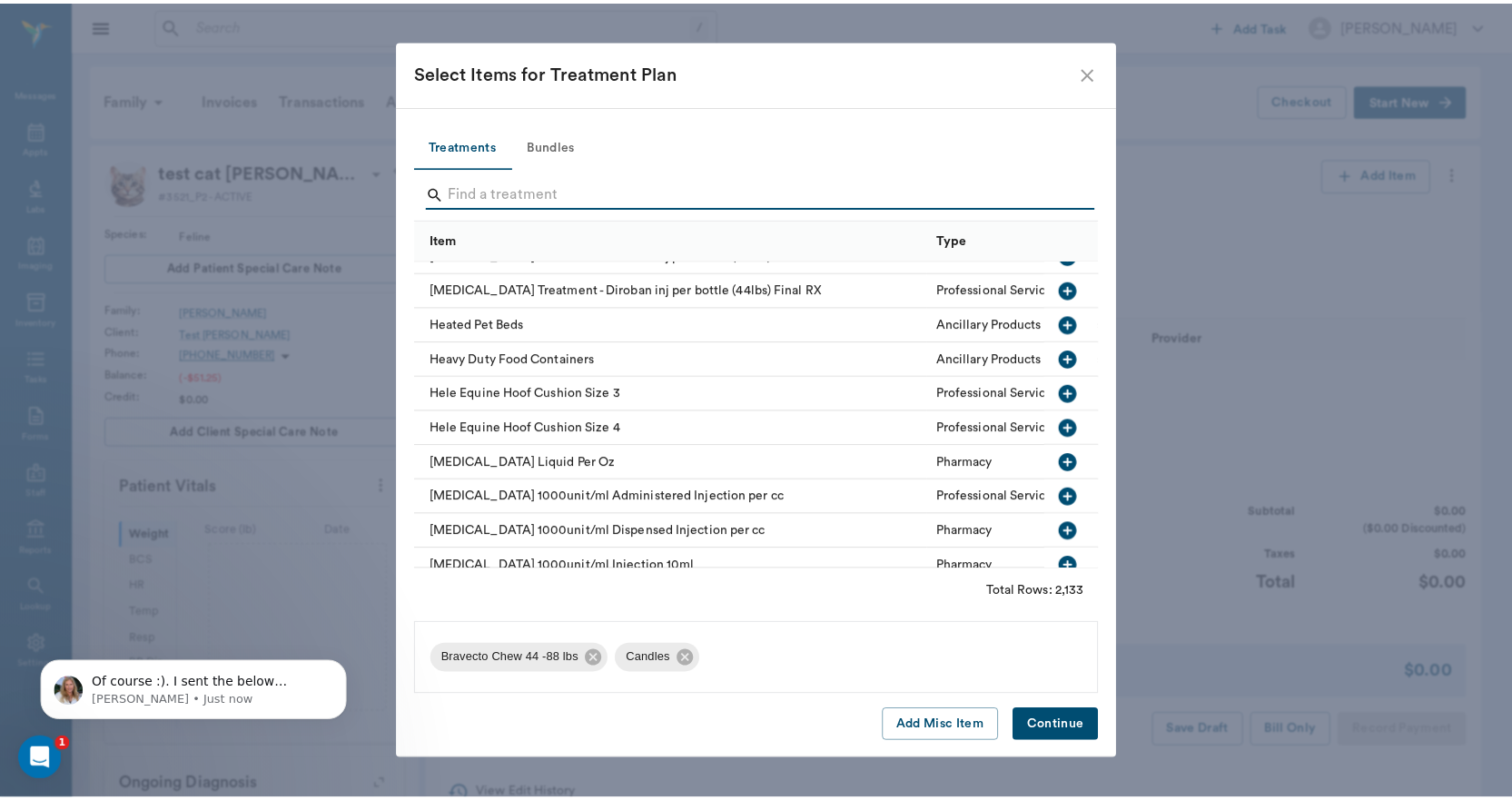
scroll to position [30498, 0]
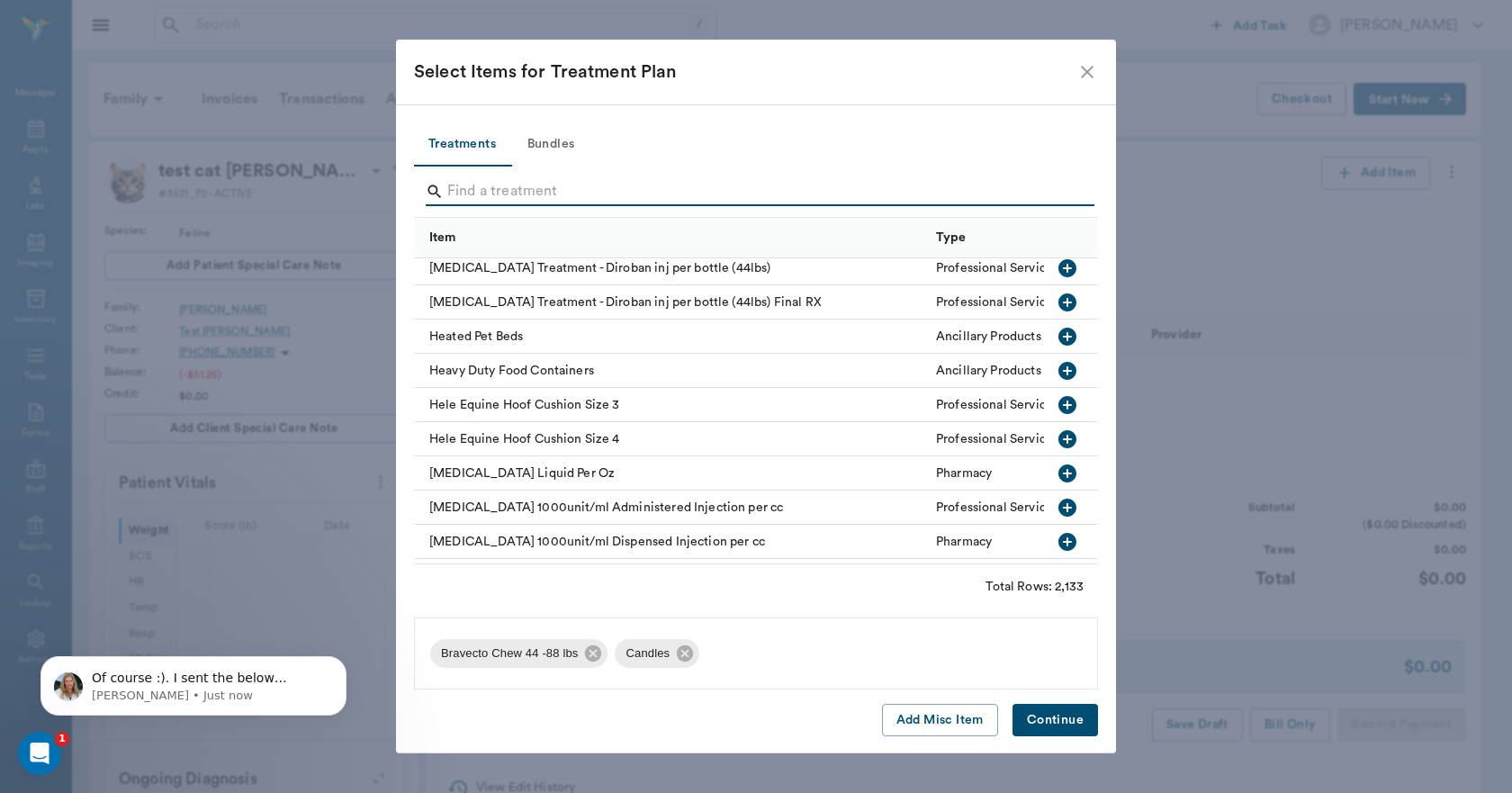
click at [1058, 367] on icon "button" at bounding box center [1066, 371] width 18 height 18
click at [1053, 715] on button "Continue" at bounding box center [1055, 720] width 86 height 33
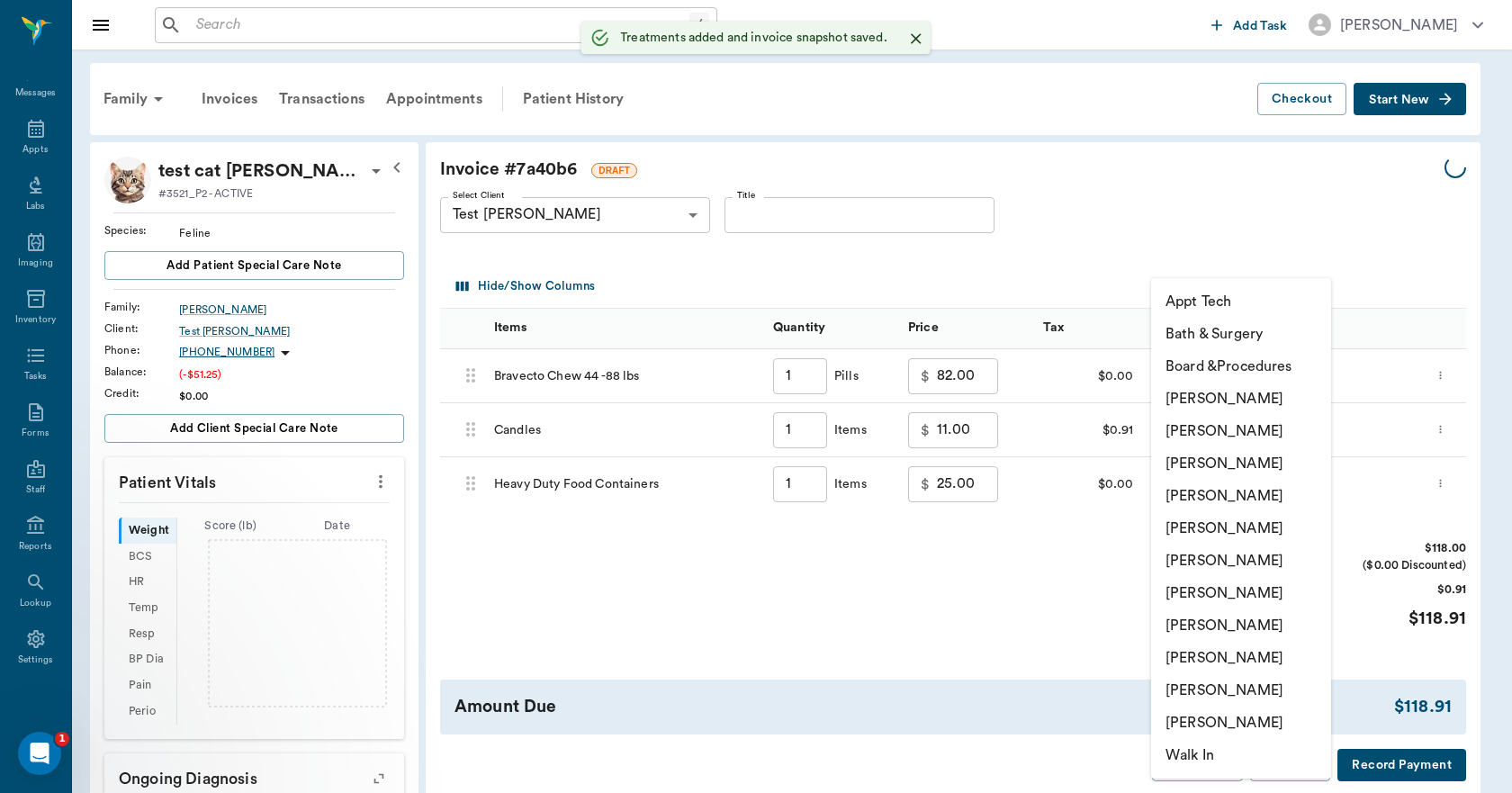
click at [1231, 377] on body "/ ​ Add Task Dr. Bert Ellsworth Nectar Messages Appts Labs Imaging Inventory Ta…" at bounding box center [756, 552] width 1512 height 1104
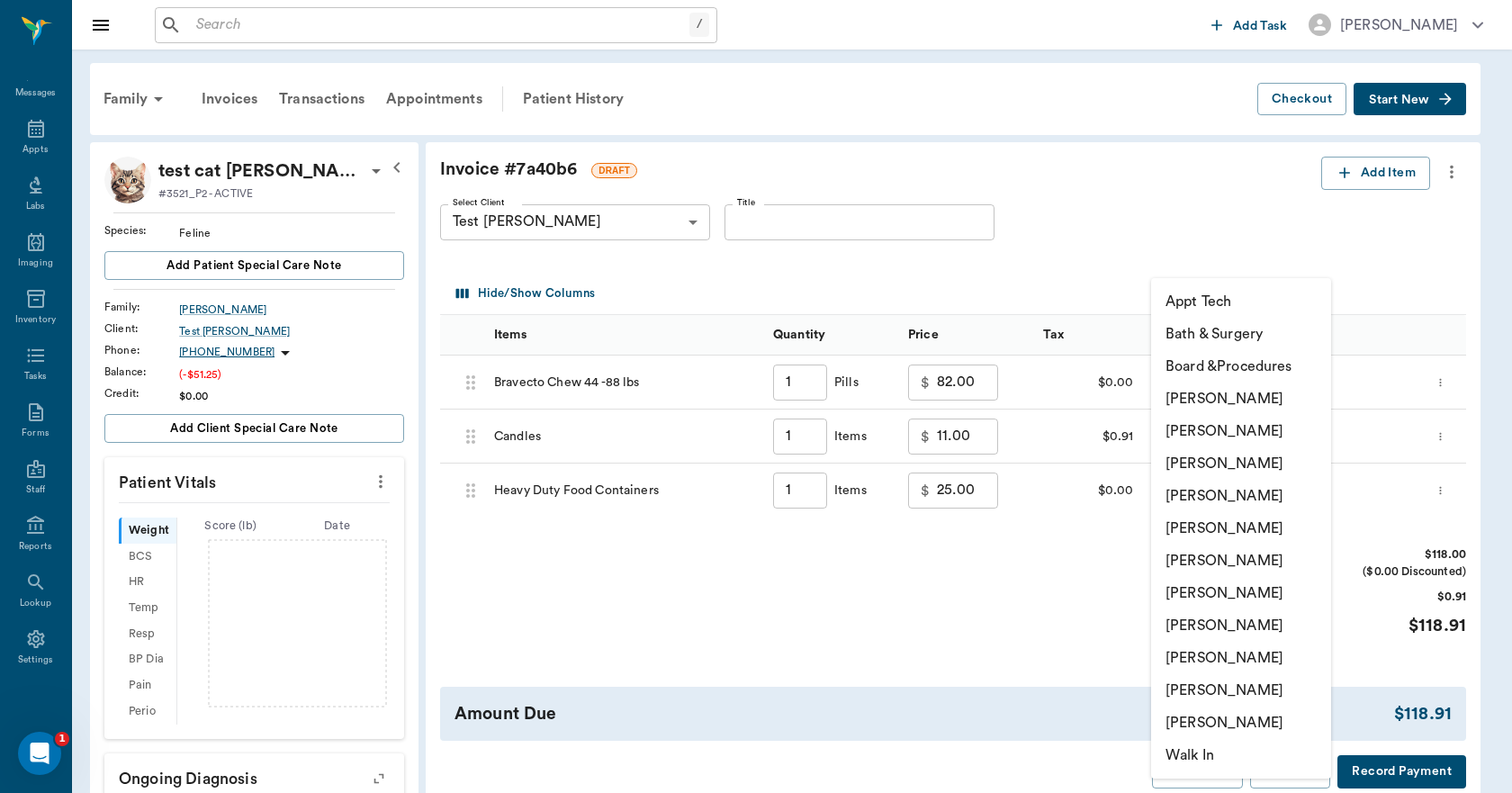
type input "1.00"
click at [1225, 690] on li "Lorean Lingle" at bounding box center [1241, 690] width 180 height 32
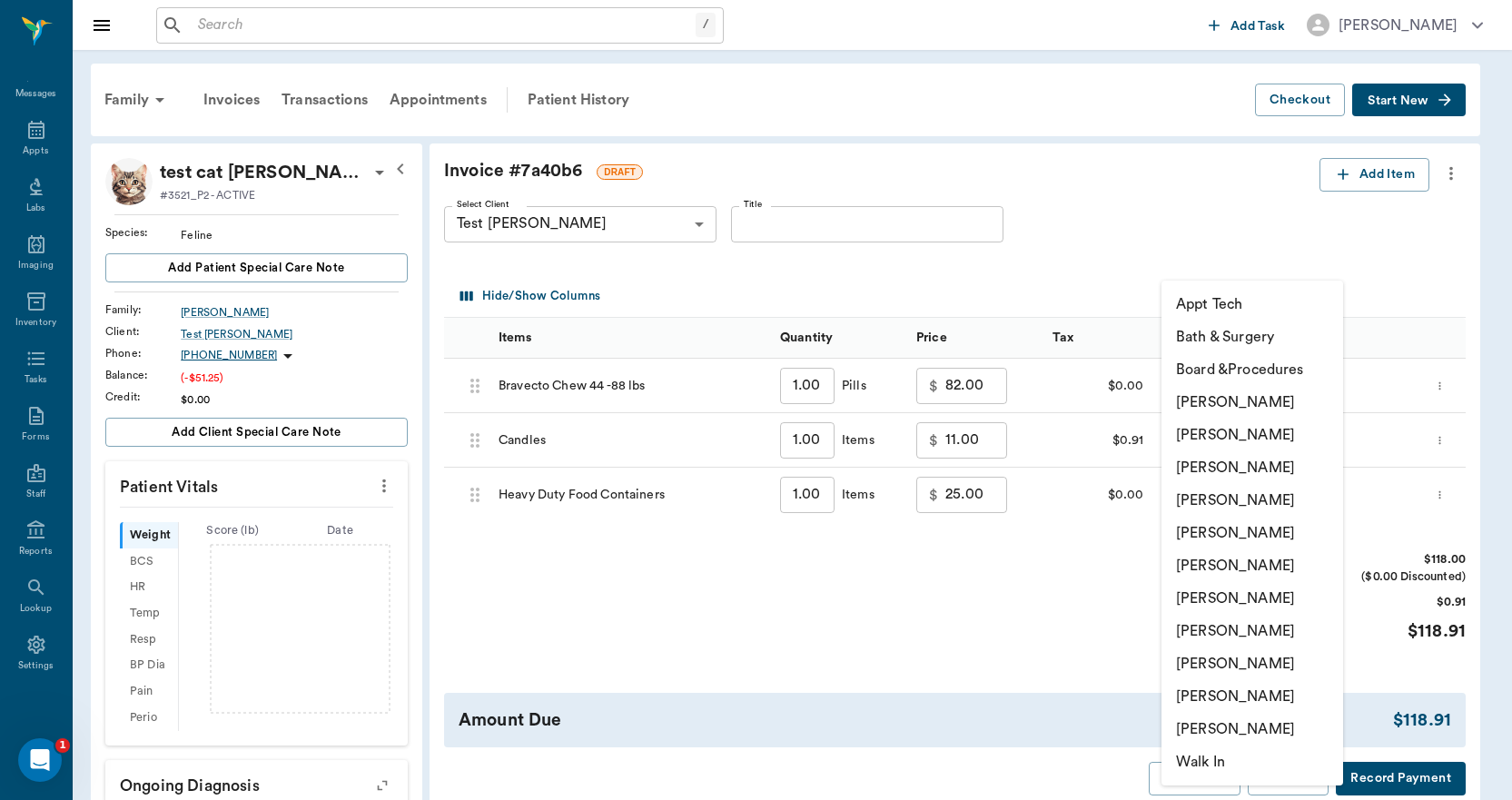
type input "none-63ec2ece52e12b0ba117cc90"
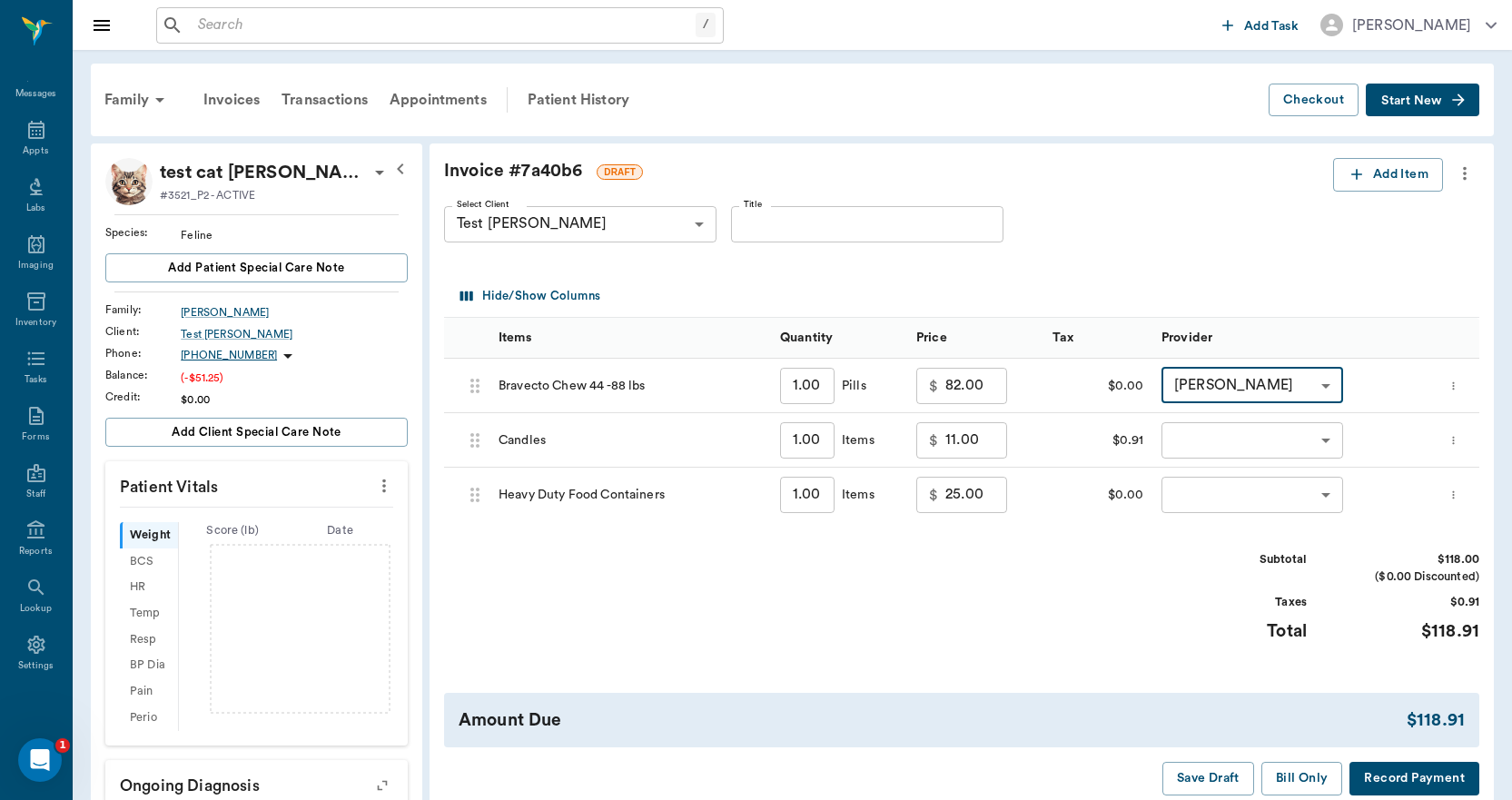
click at [1195, 420] on div "​ ​" at bounding box center [1292, 440] width 282 height 54
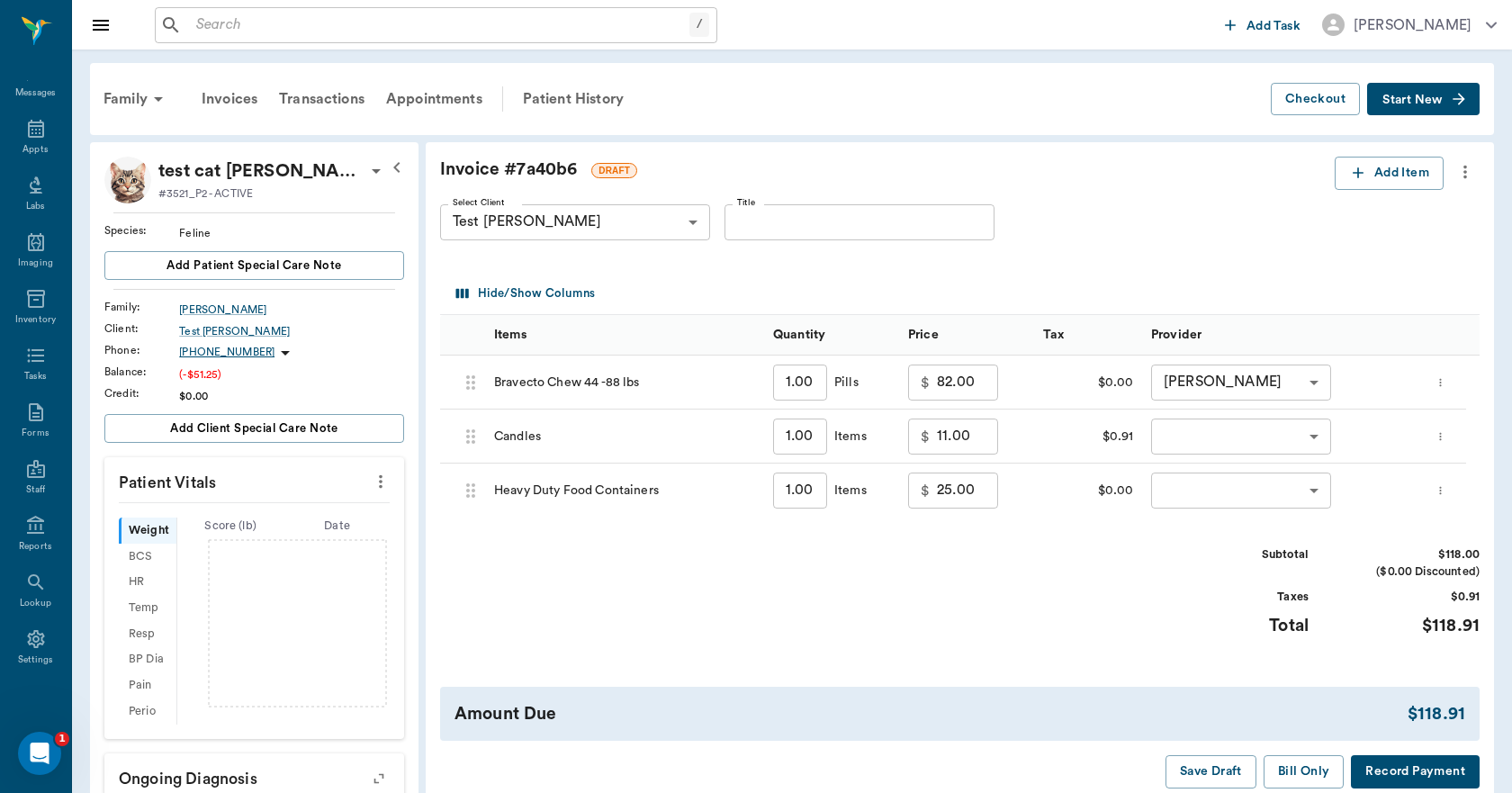
click at [1183, 429] on body "/ ​ Add Task Dr. Bert Ellsworth Nectar Messages Appts Labs Imaging Inventory Ta…" at bounding box center [756, 552] width 1512 height 1104
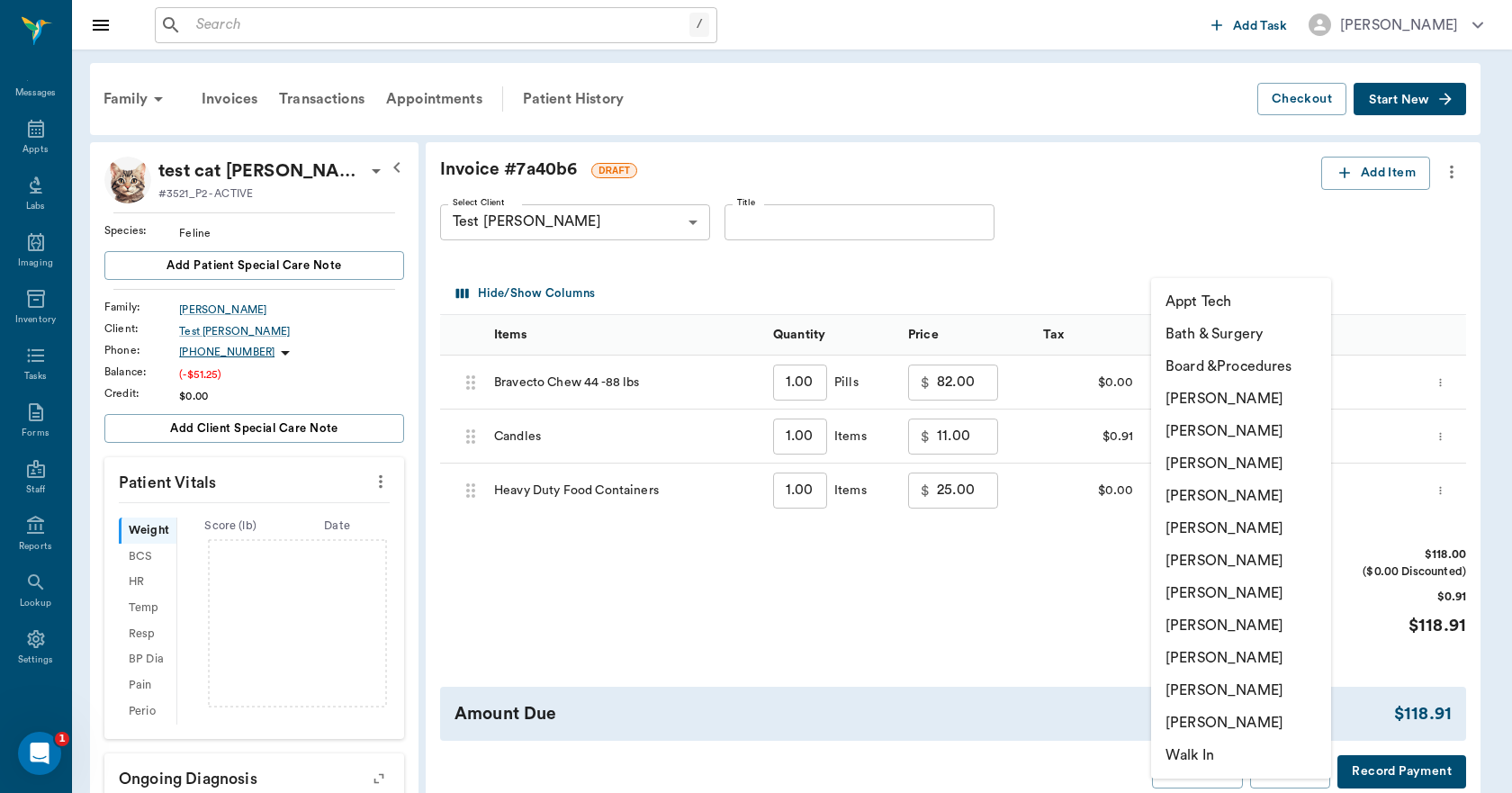
click at [1214, 689] on li "Lorean Lingle" at bounding box center [1241, 690] width 180 height 32
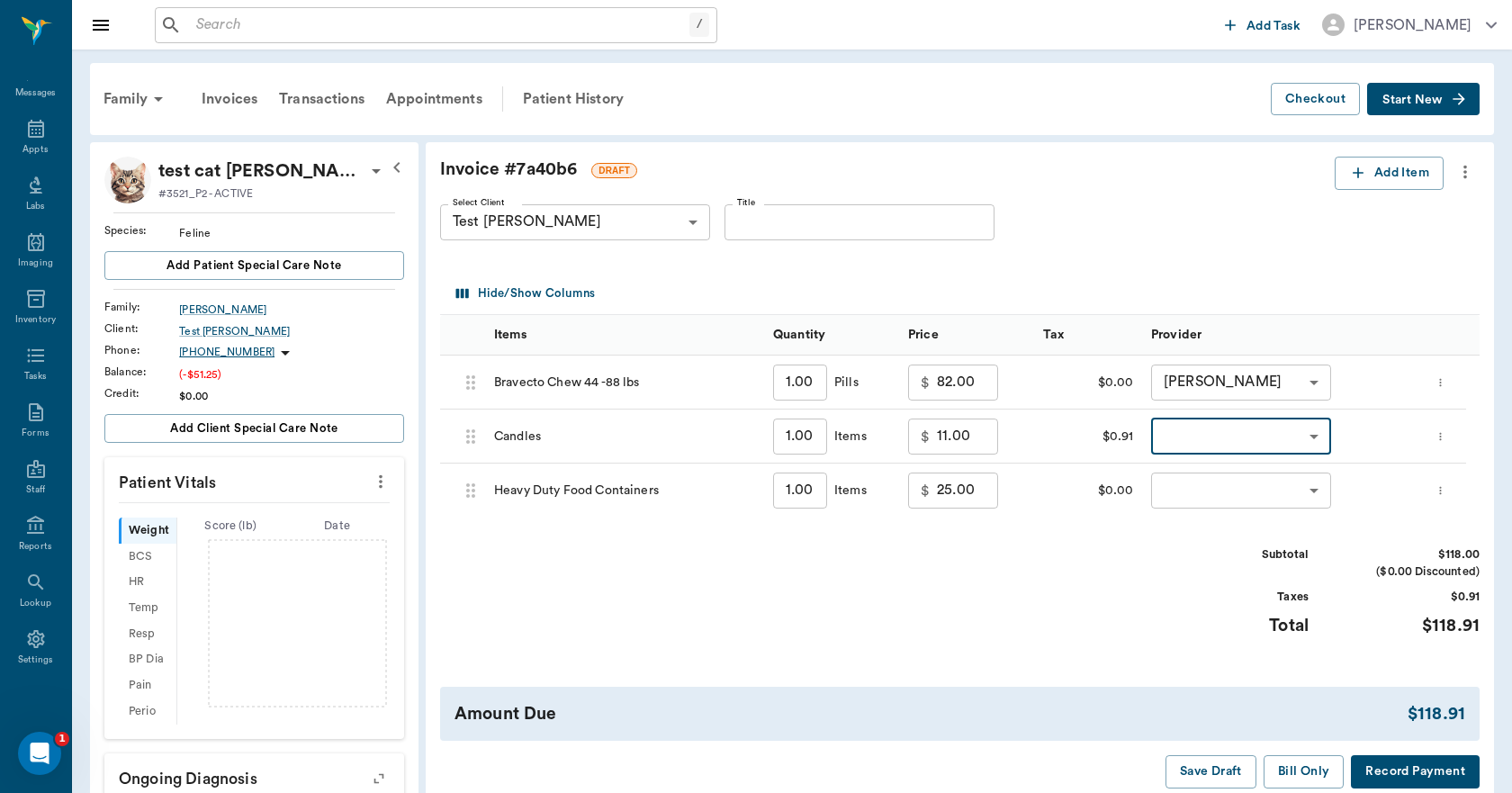
type input "none-63ec2ece52e12b0ba117cc90"
click at [1225, 489] on body "/ ​ Add Task Dr. Bert Ellsworth Nectar Messages Appts Labs Imaging Inventory Ta…" at bounding box center [756, 552] width 1512 height 1104
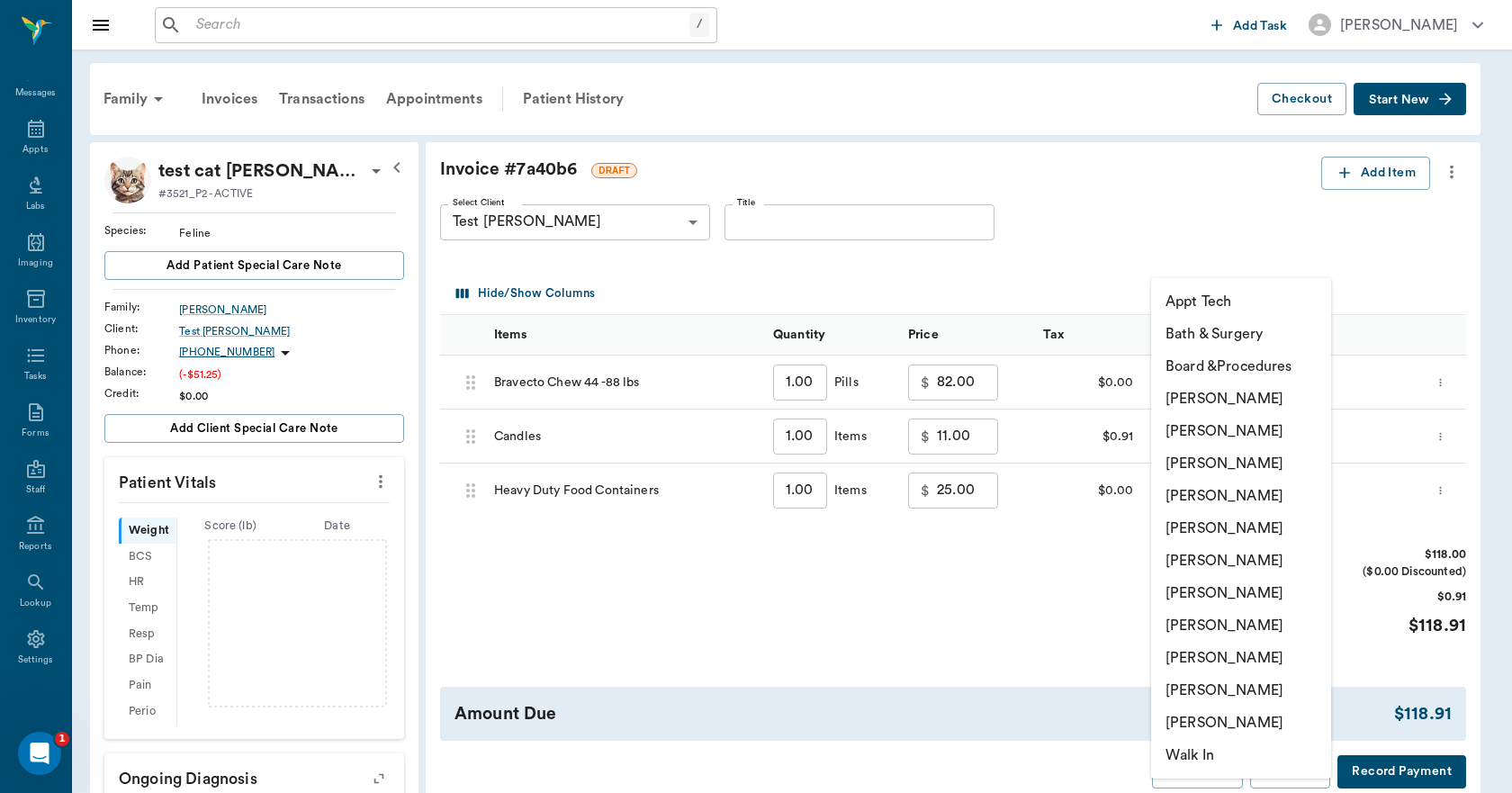
click at [1225, 692] on li "Lorean Lingle" at bounding box center [1241, 690] width 180 height 32
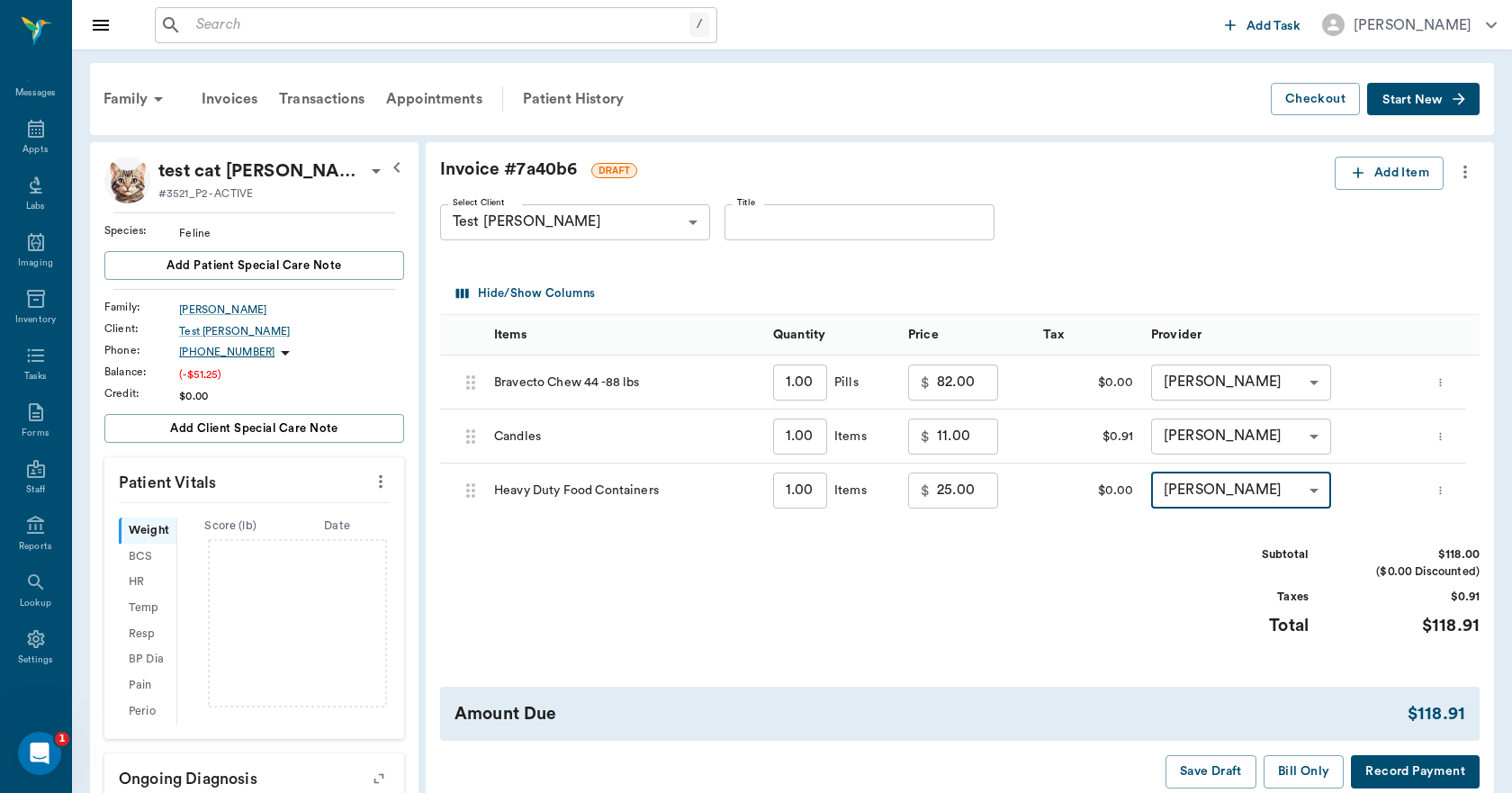
type input "none-63ec2ece52e12b0ba117cc90"
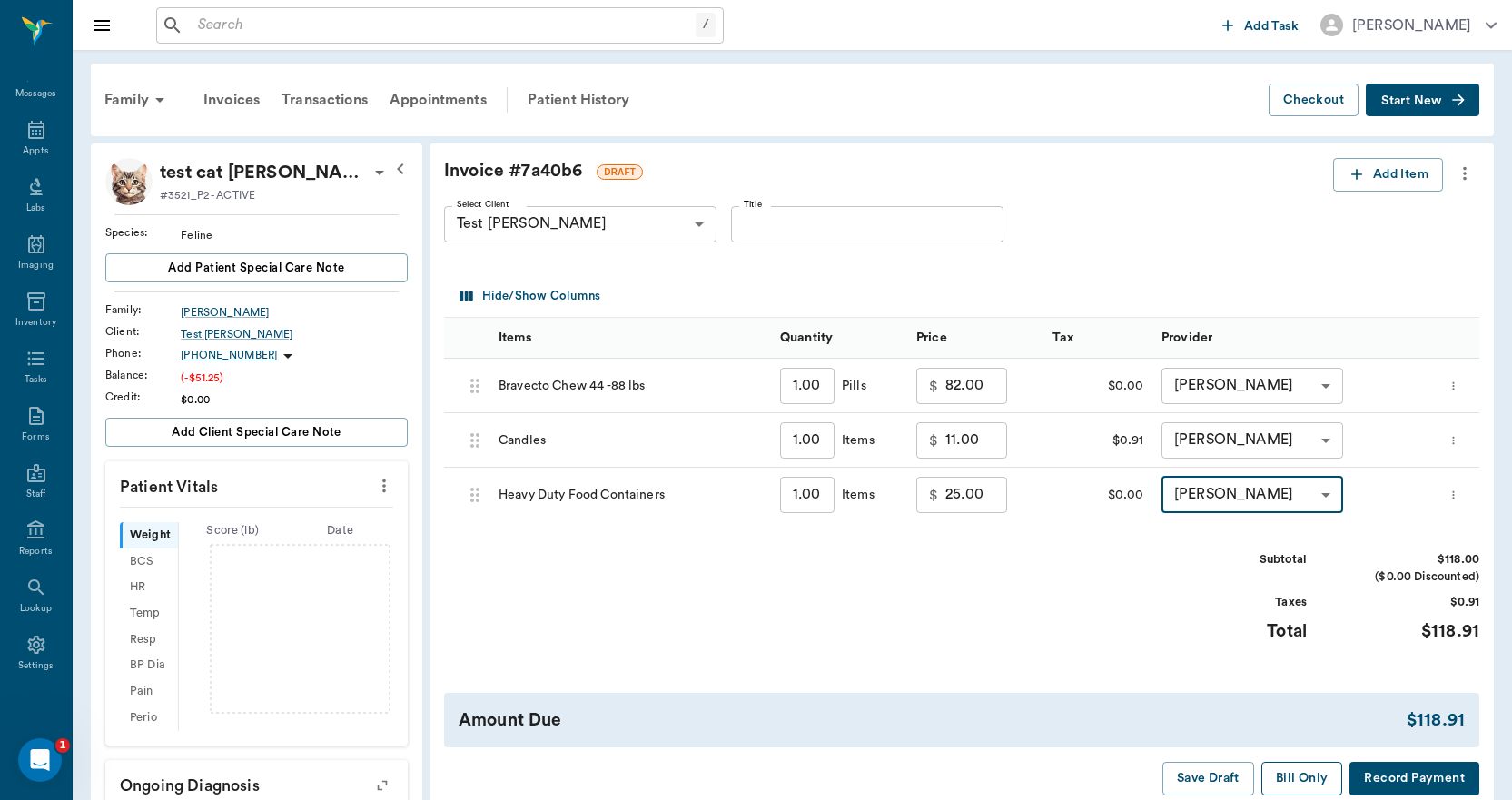
click at [1284, 775] on button "Bill Only" at bounding box center [1301, 778] width 81 height 33
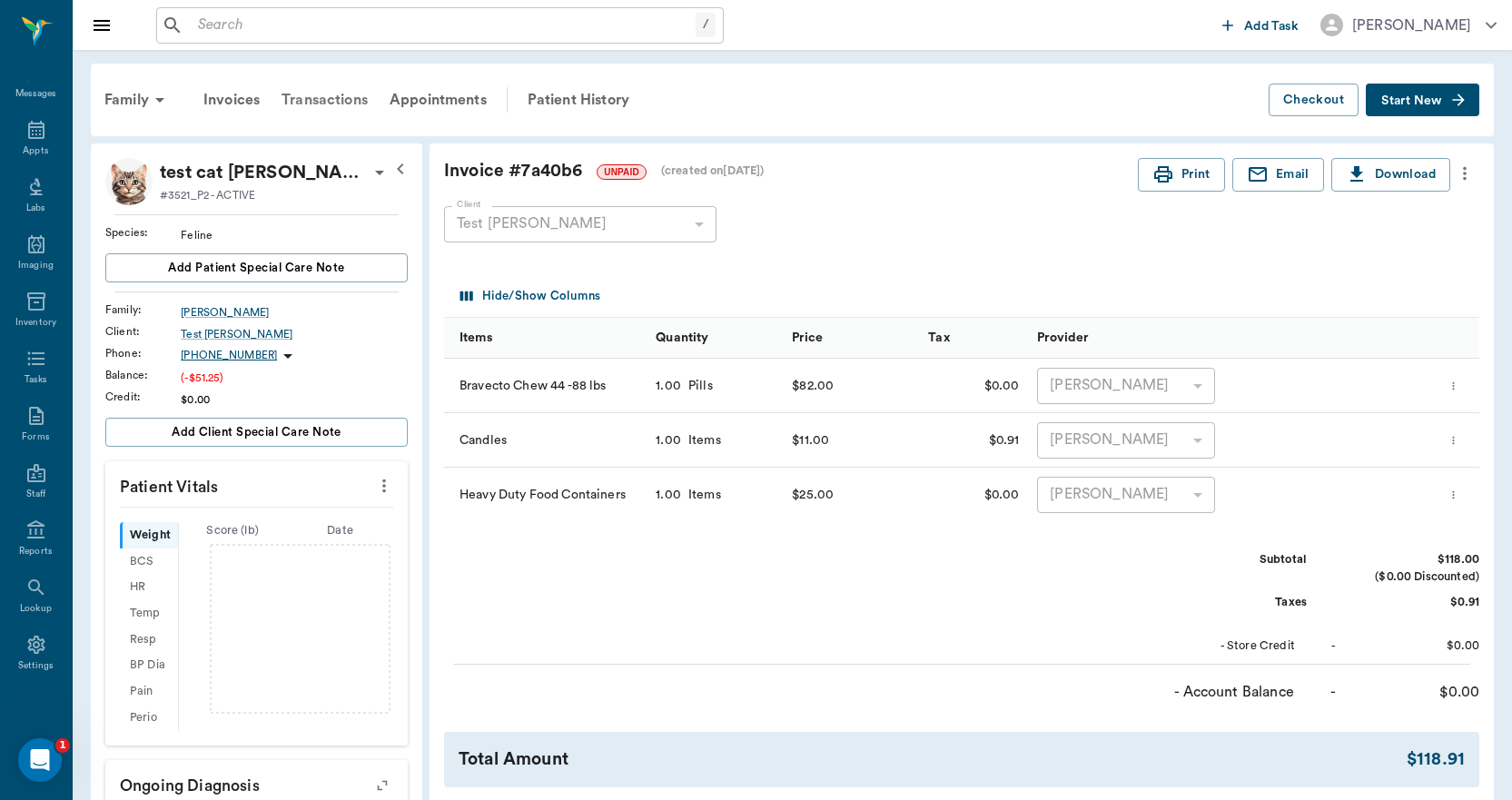
click at [339, 90] on div "Transactions" at bounding box center [325, 100] width 108 height 43
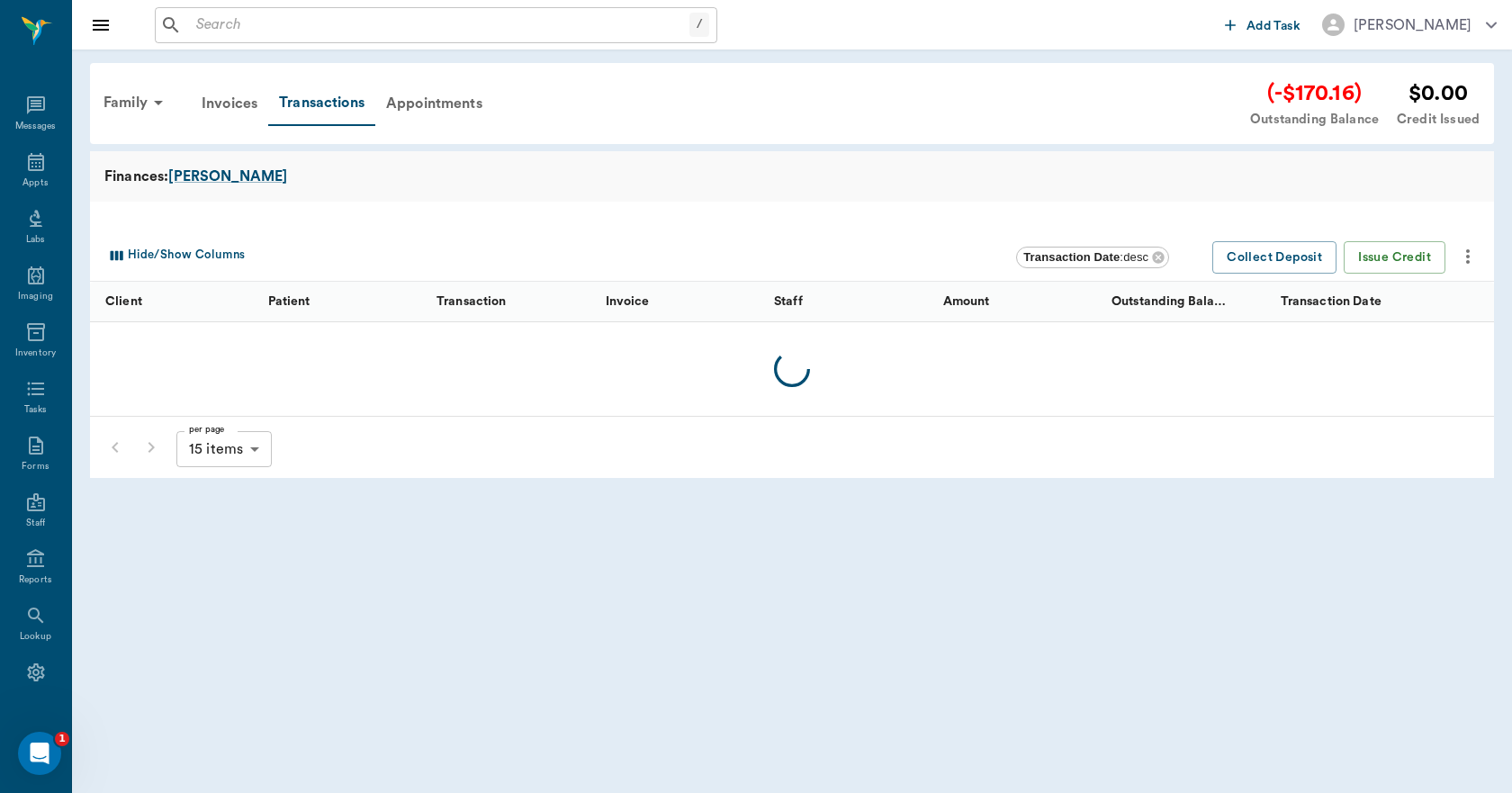
scroll to position [33, 0]
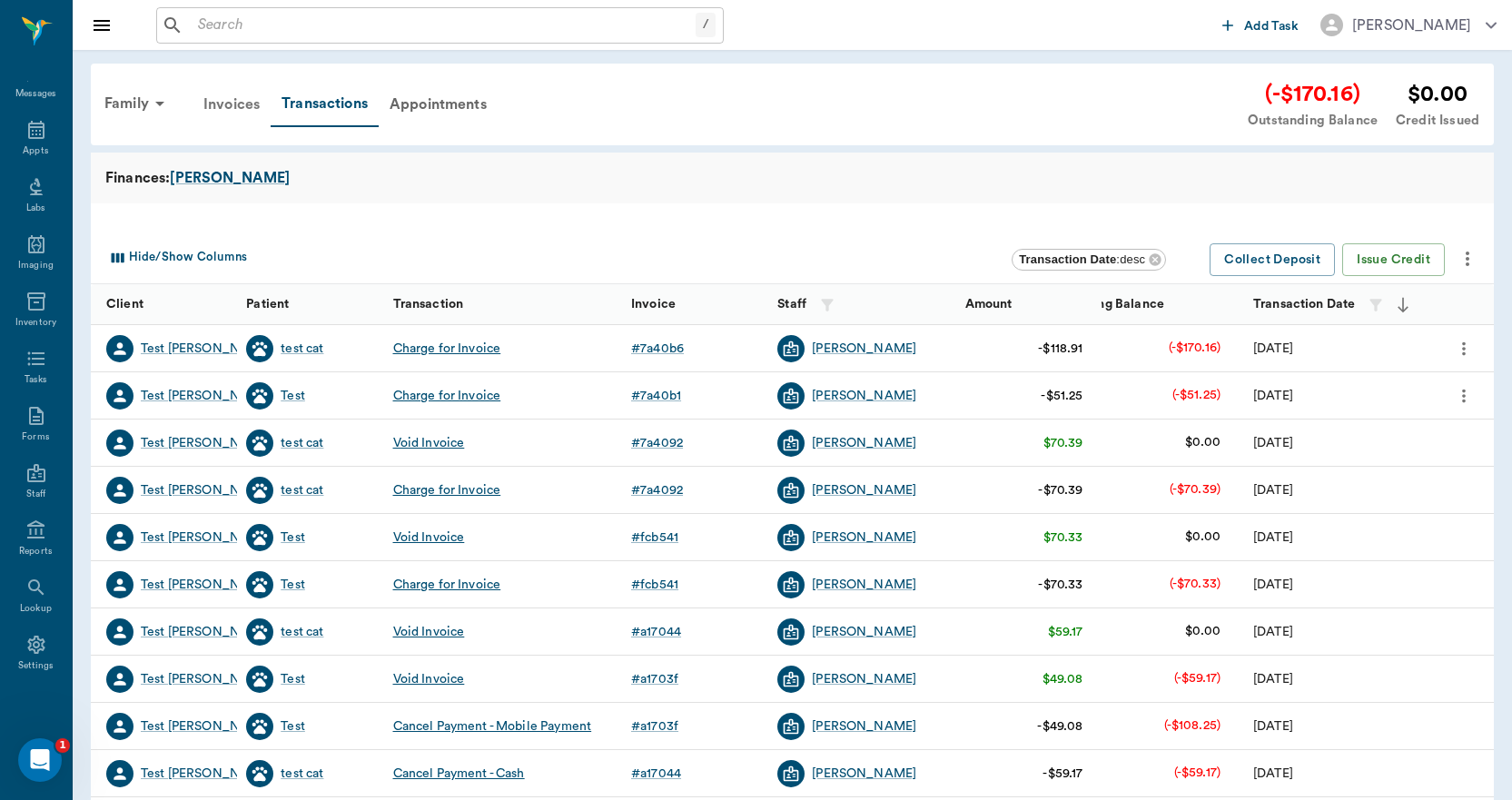
click at [223, 105] on div "Invoices" at bounding box center [232, 104] width 79 height 43
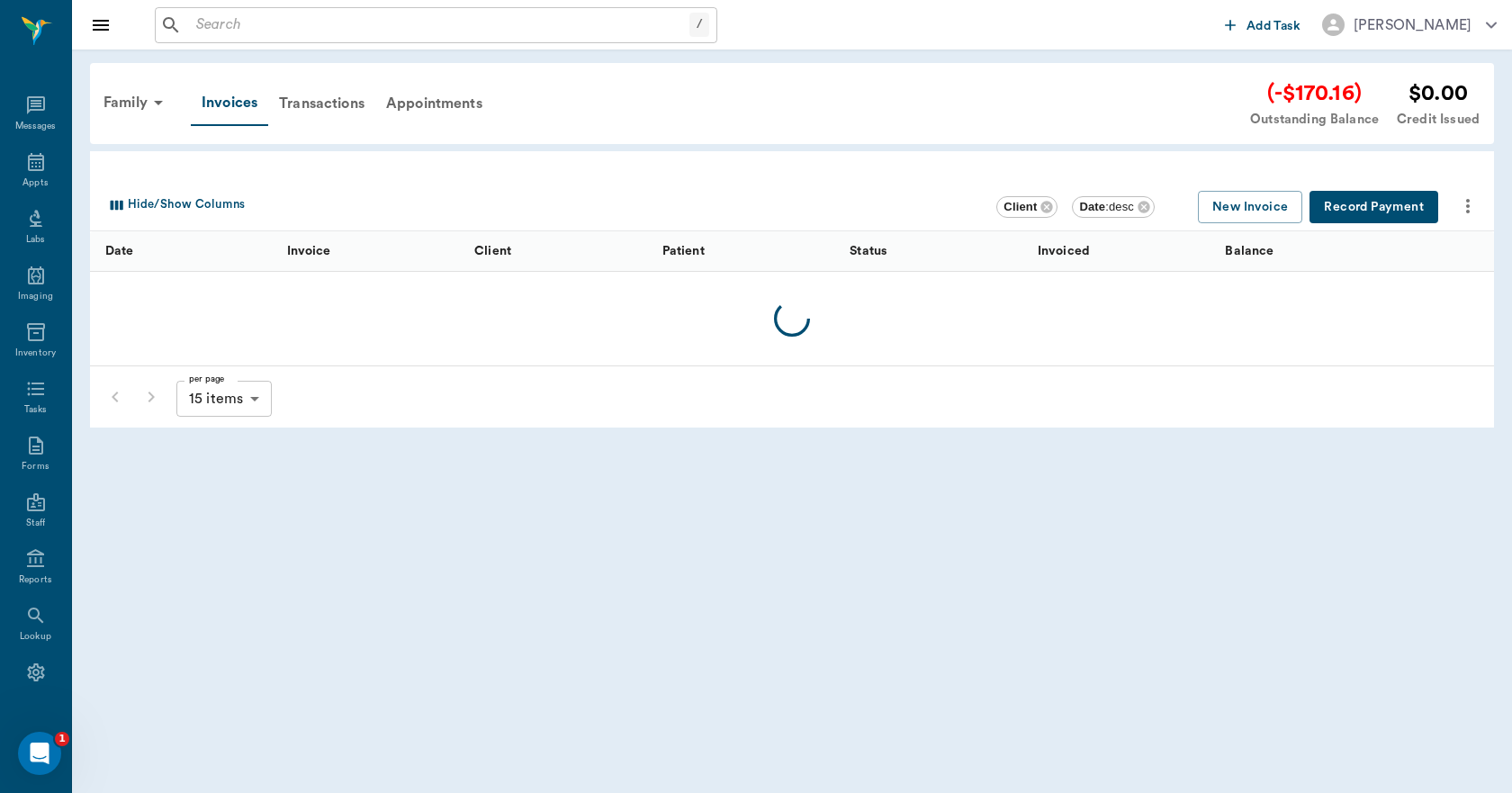
scroll to position [33, 0]
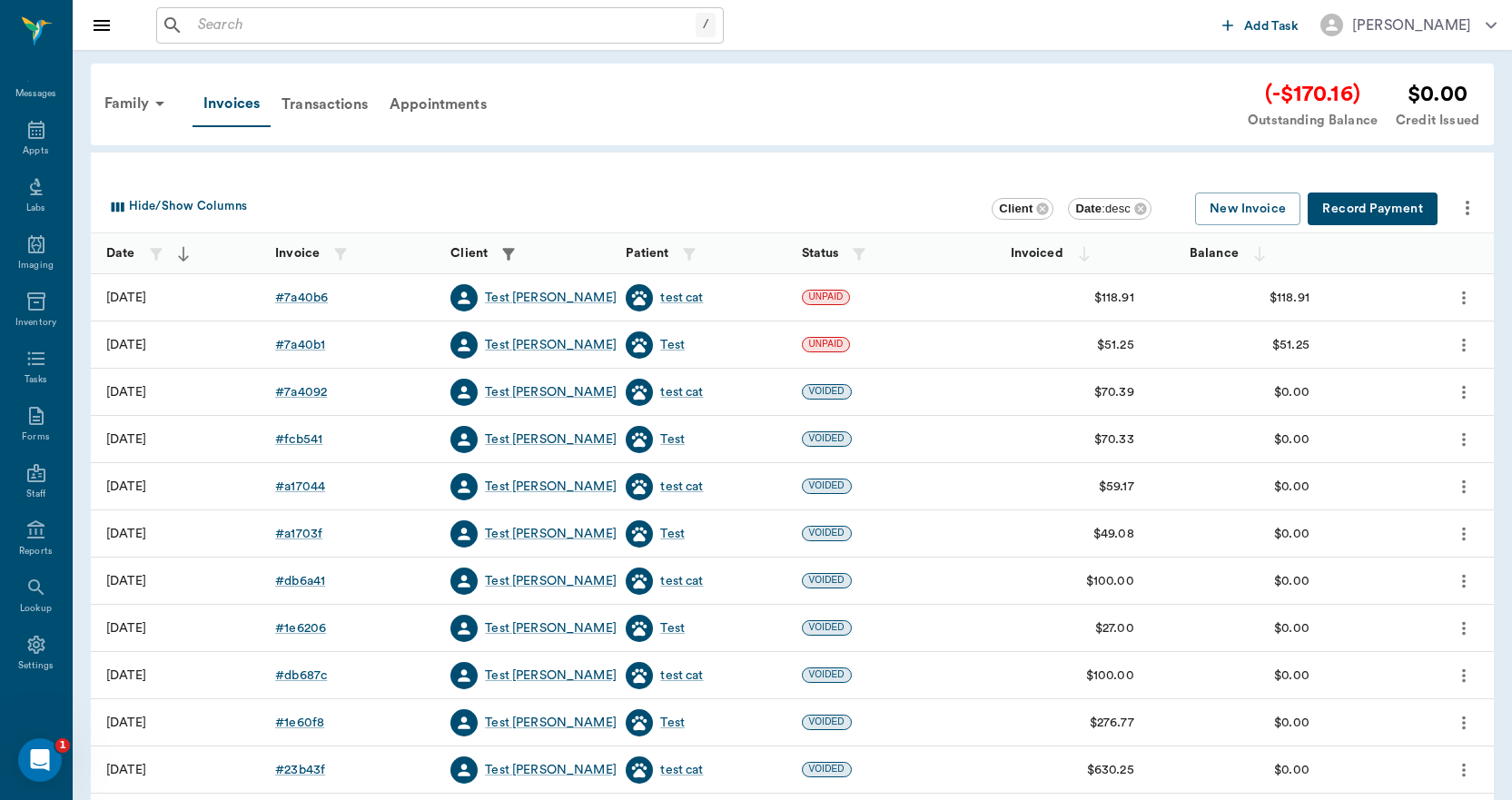
click at [1361, 203] on button "Record Payment" at bounding box center [1373, 209] width 130 height 33
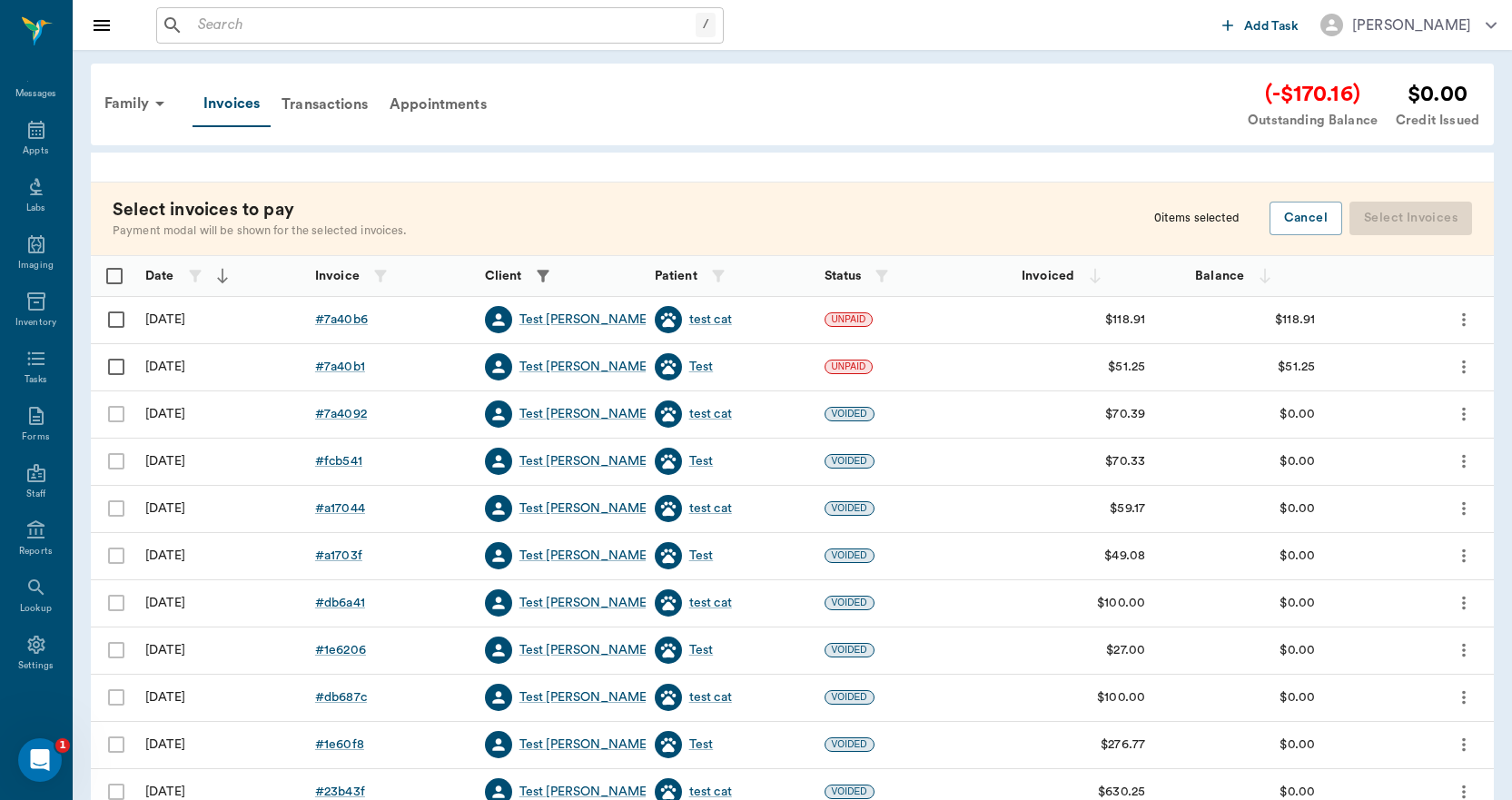
click at [124, 324] on input "Select row" at bounding box center [116, 319] width 38 height 38
checkbox input "false"
checkbox input "true"
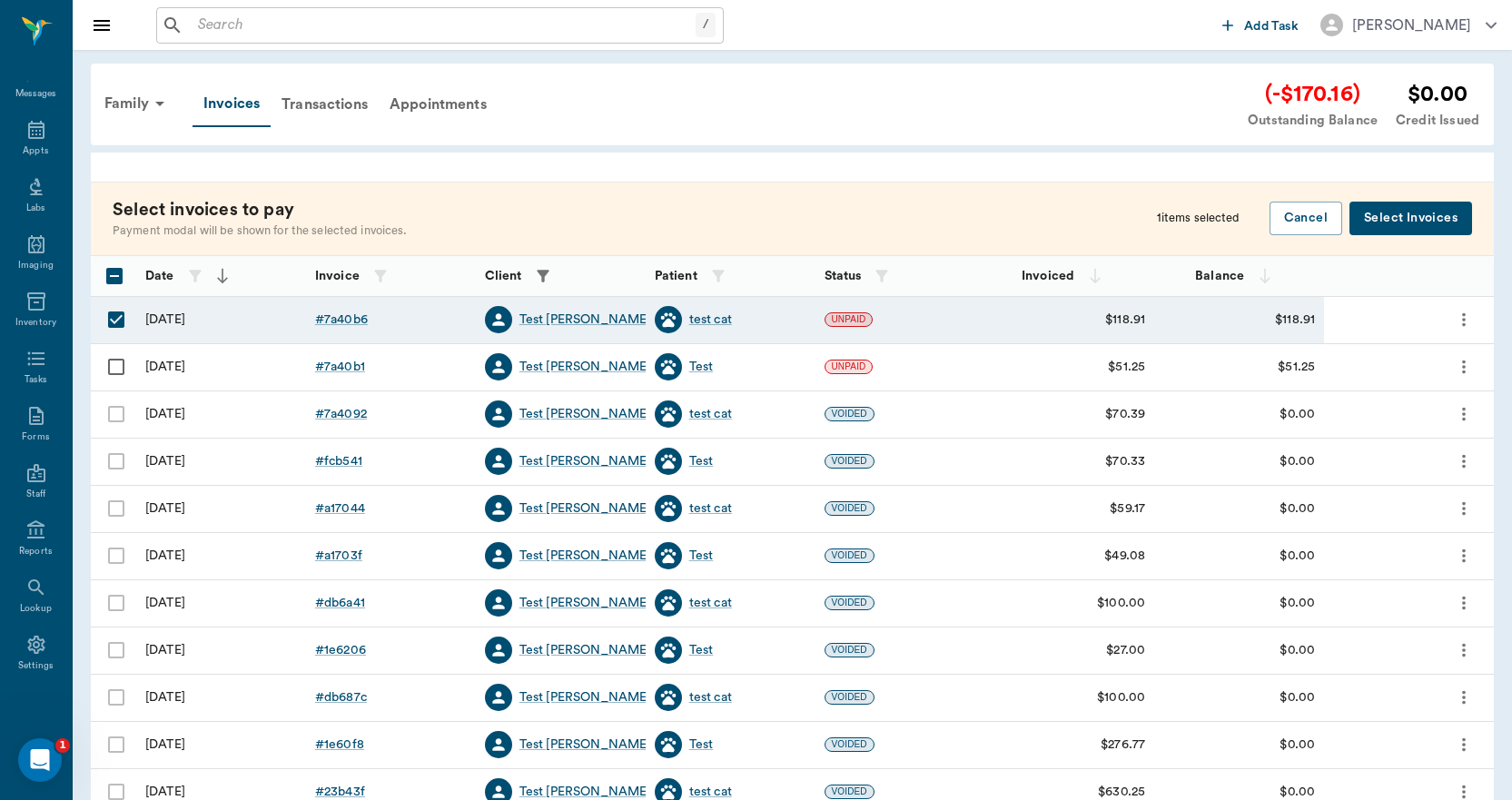
click at [121, 368] on input "Select row" at bounding box center [116, 366] width 38 height 38
checkbox input "true"
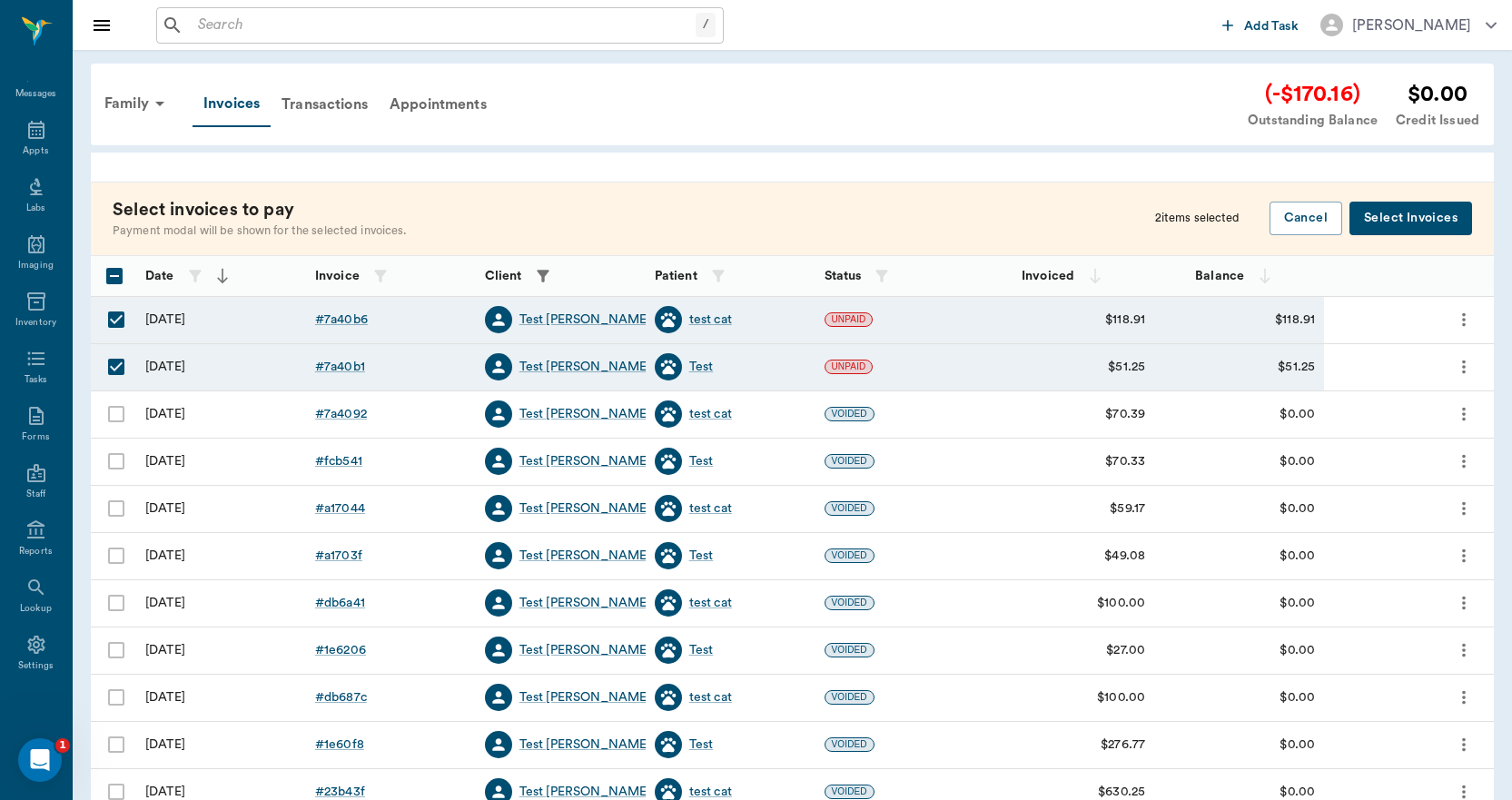
click at [1382, 223] on button "Select Invoices" at bounding box center [1410, 218] width 123 height 33
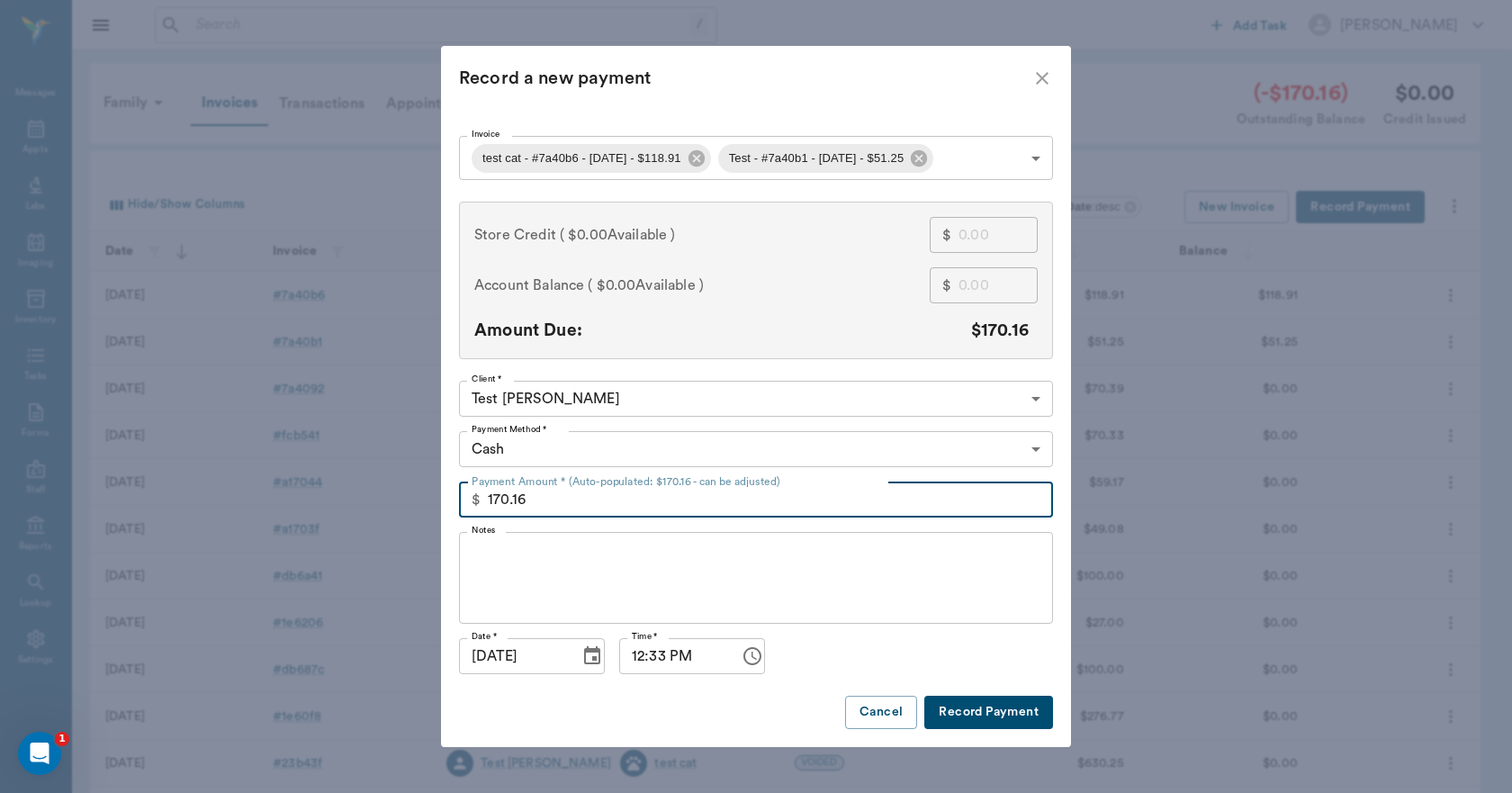
click at [546, 496] on input "170.16" at bounding box center [770, 499] width 565 height 36
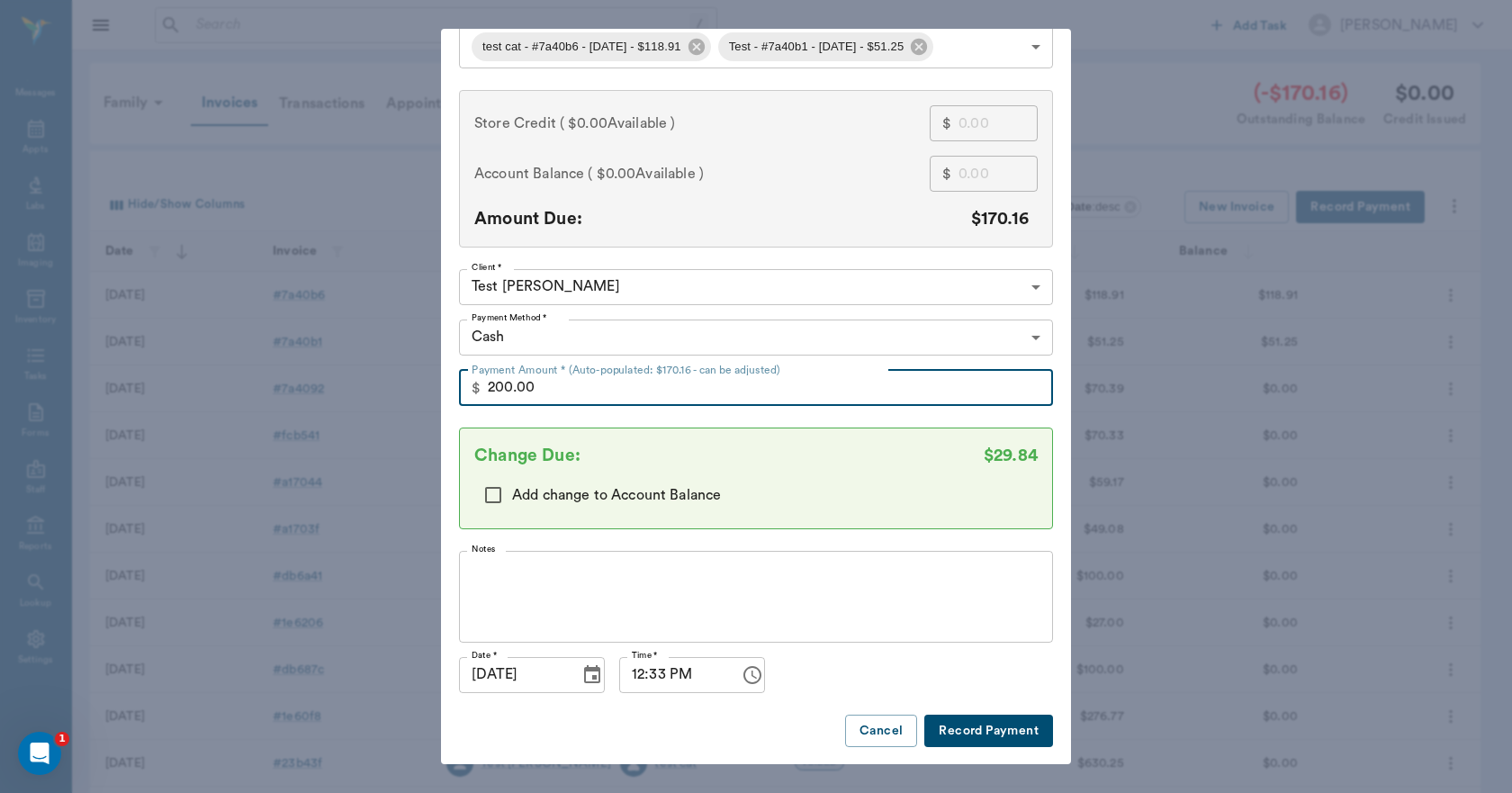
scroll to position [95, 0]
type input "200.00"
click at [950, 738] on button "Record Payment" at bounding box center [989, 730] width 128 height 33
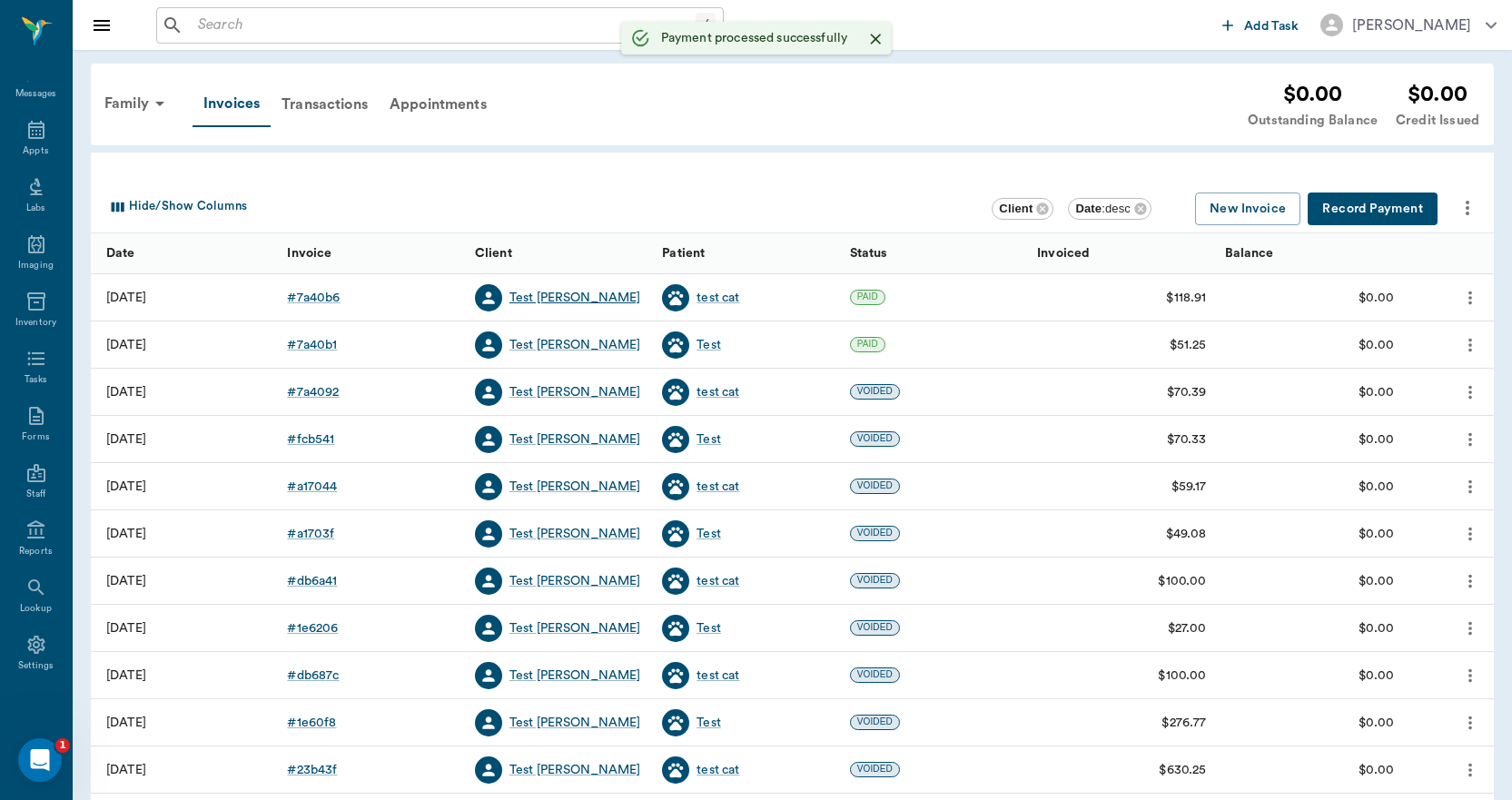
click at [518, 300] on div "Test Lee" at bounding box center [575, 297] width 132 height 18
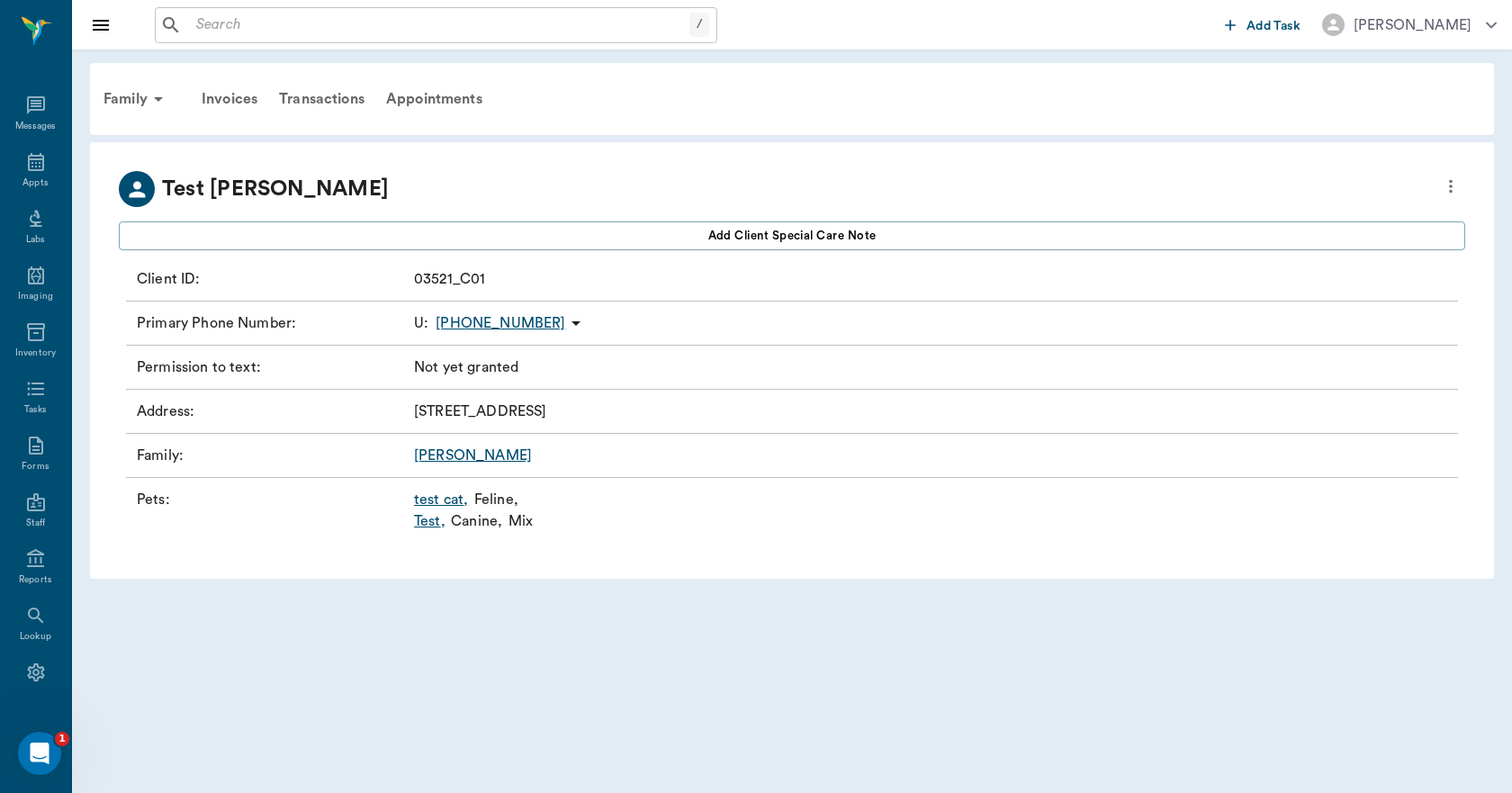
scroll to position [33, 0]
click at [417, 526] on link "Test ," at bounding box center [429, 521] width 31 height 21
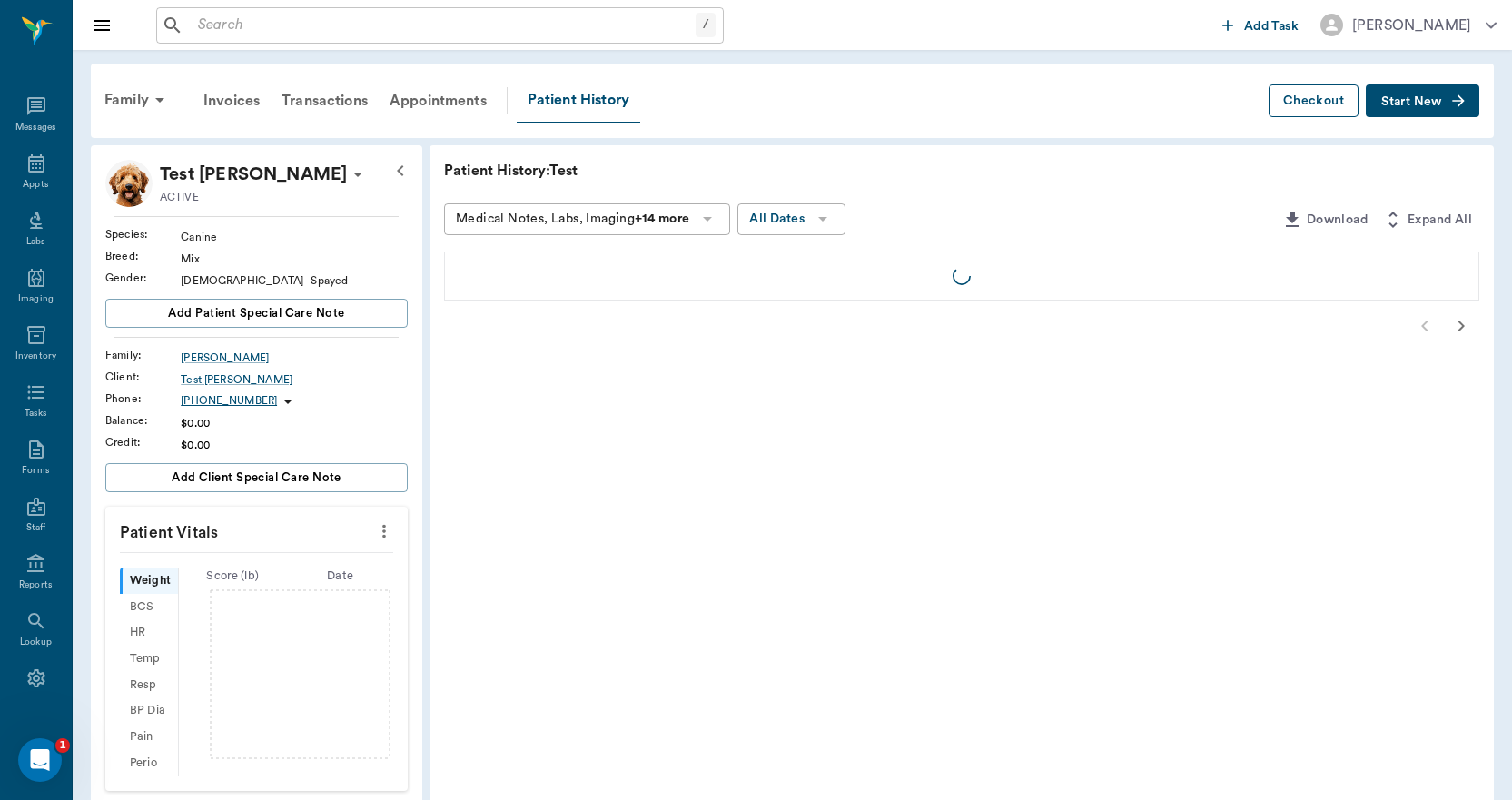
click at [1327, 94] on button "Checkout" at bounding box center [1314, 101] width 90 height 33
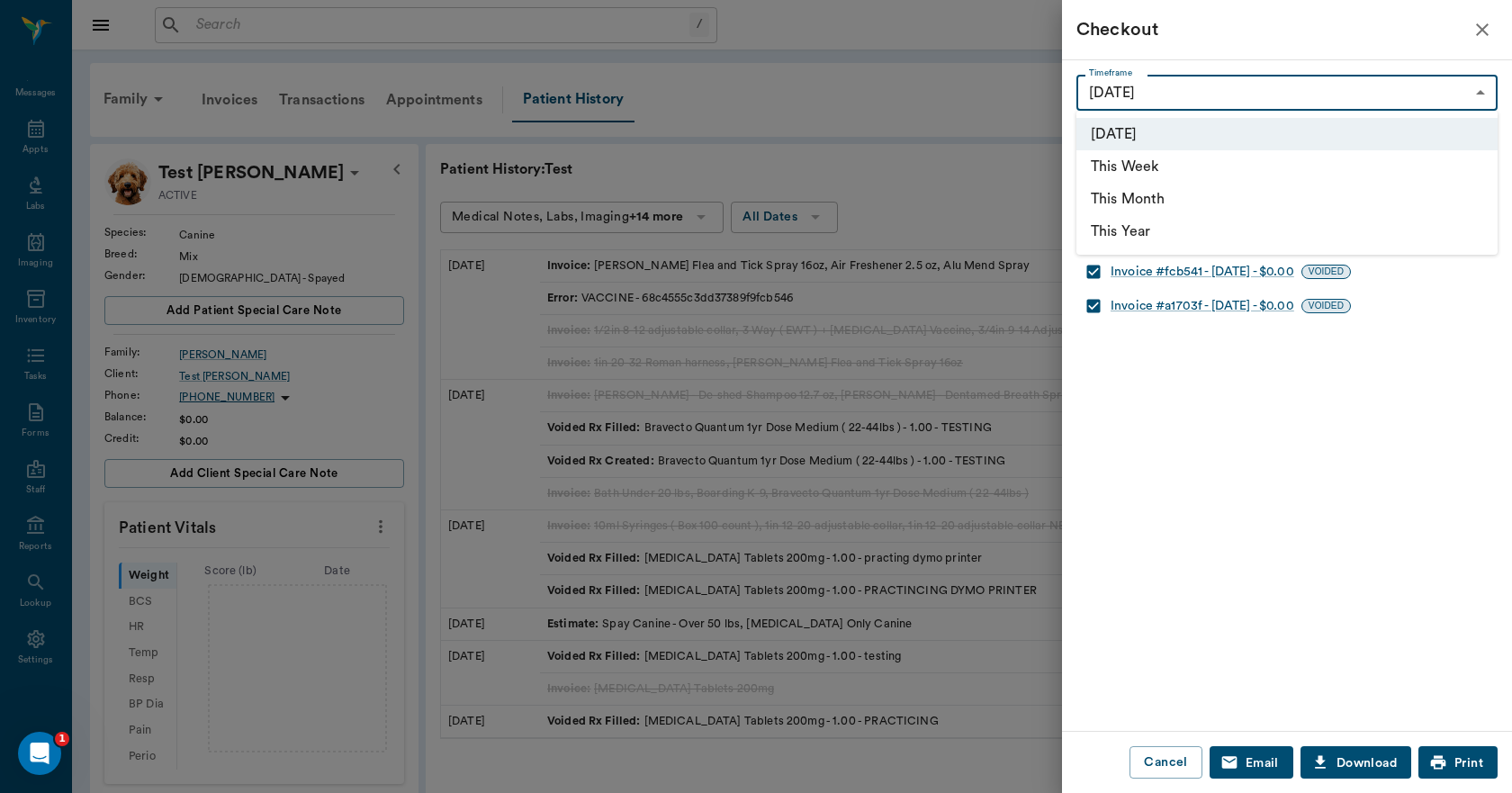
click at [1345, 97] on body "/ ​ Add Task Dr. Bert Ellsworth Nectar Messages Appts Labs Imaging Inventory Ta…" at bounding box center [756, 672] width 1512 height 1345
click at [1156, 135] on li "[DATE]" at bounding box center [1286, 133] width 421 height 32
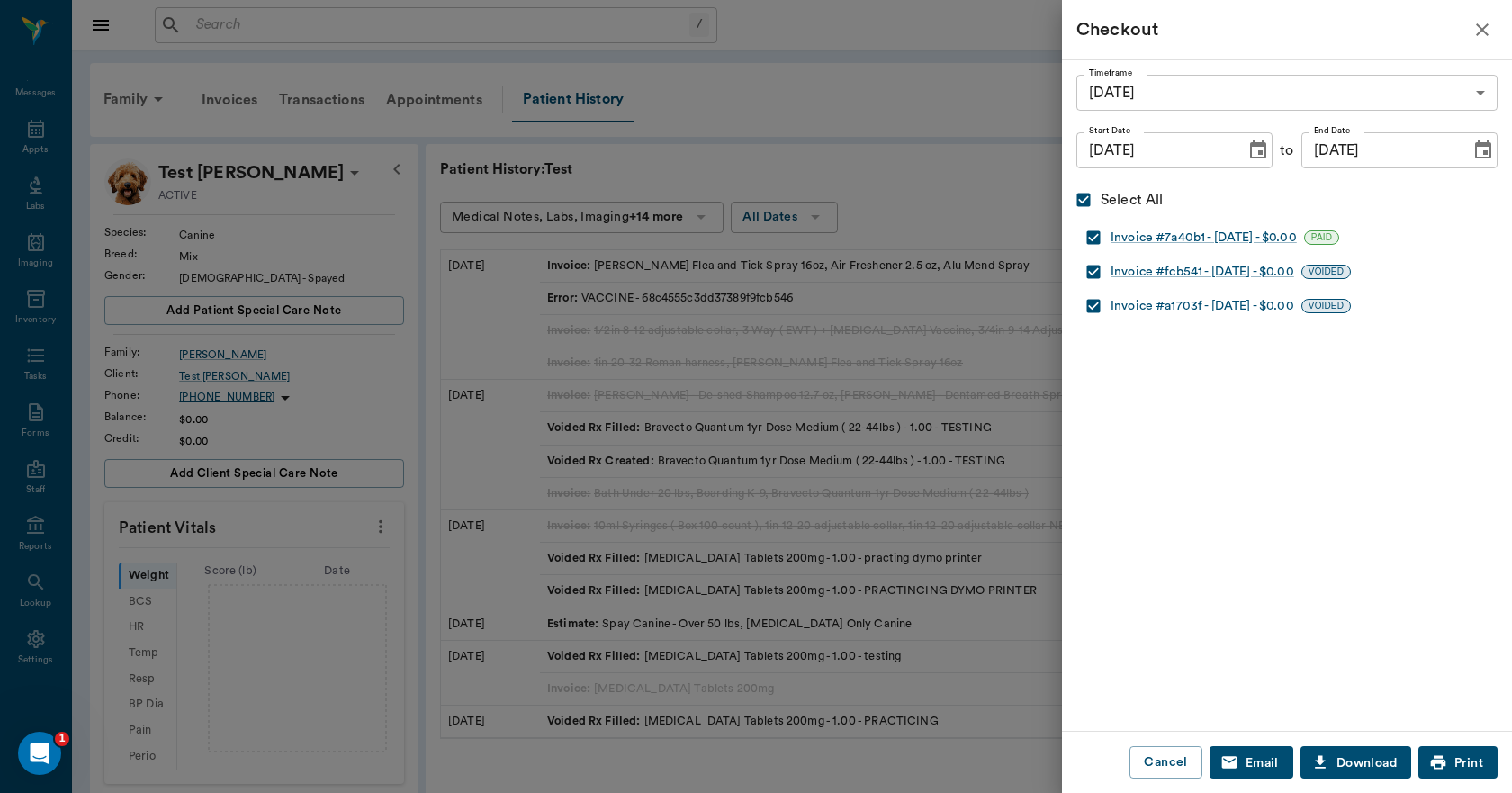
click at [1476, 33] on icon "button" at bounding box center [1482, 29] width 21 height 21
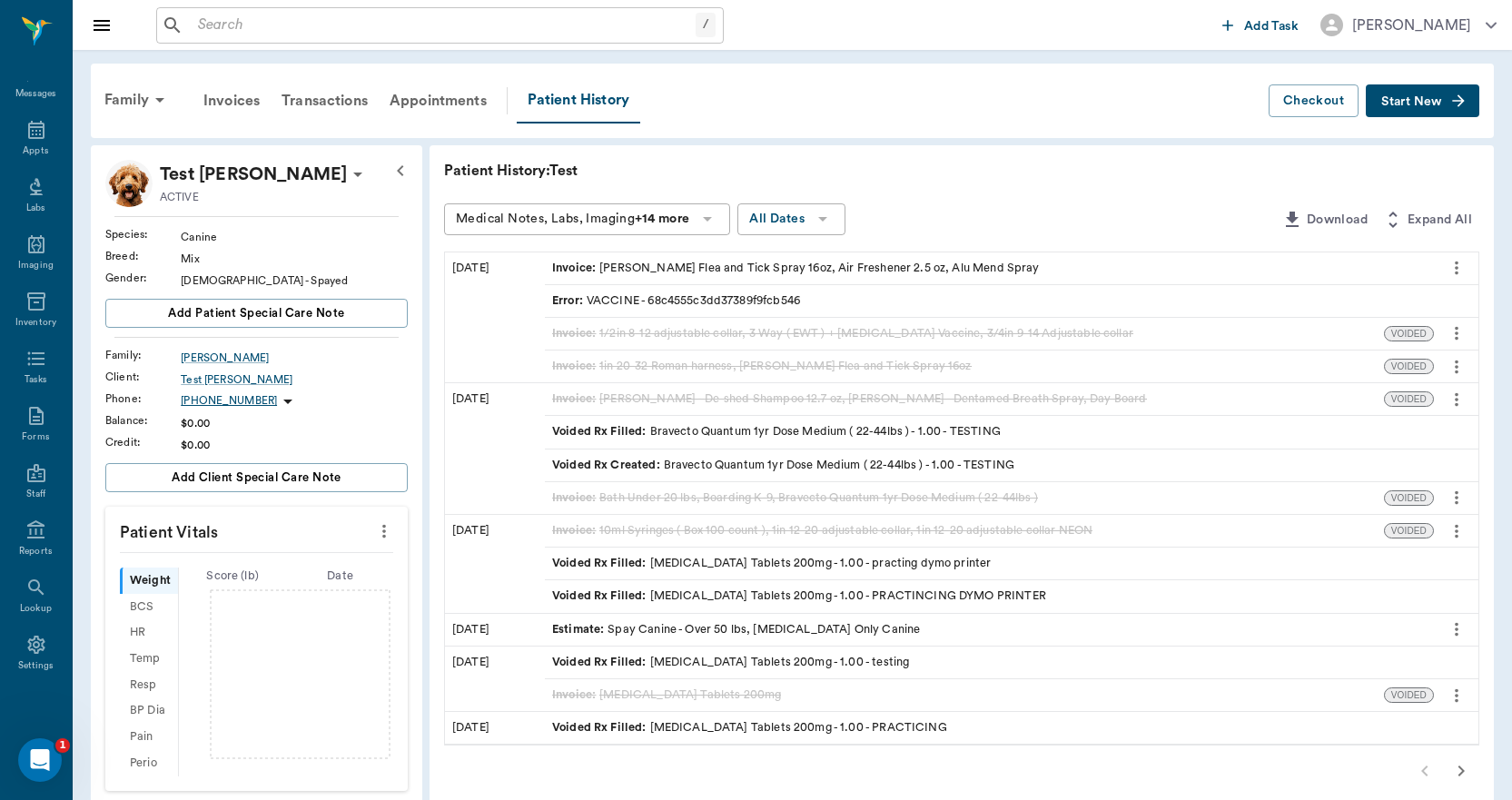
click at [1458, 263] on icon "more" at bounding box center [1456, 268] width 20 height 22
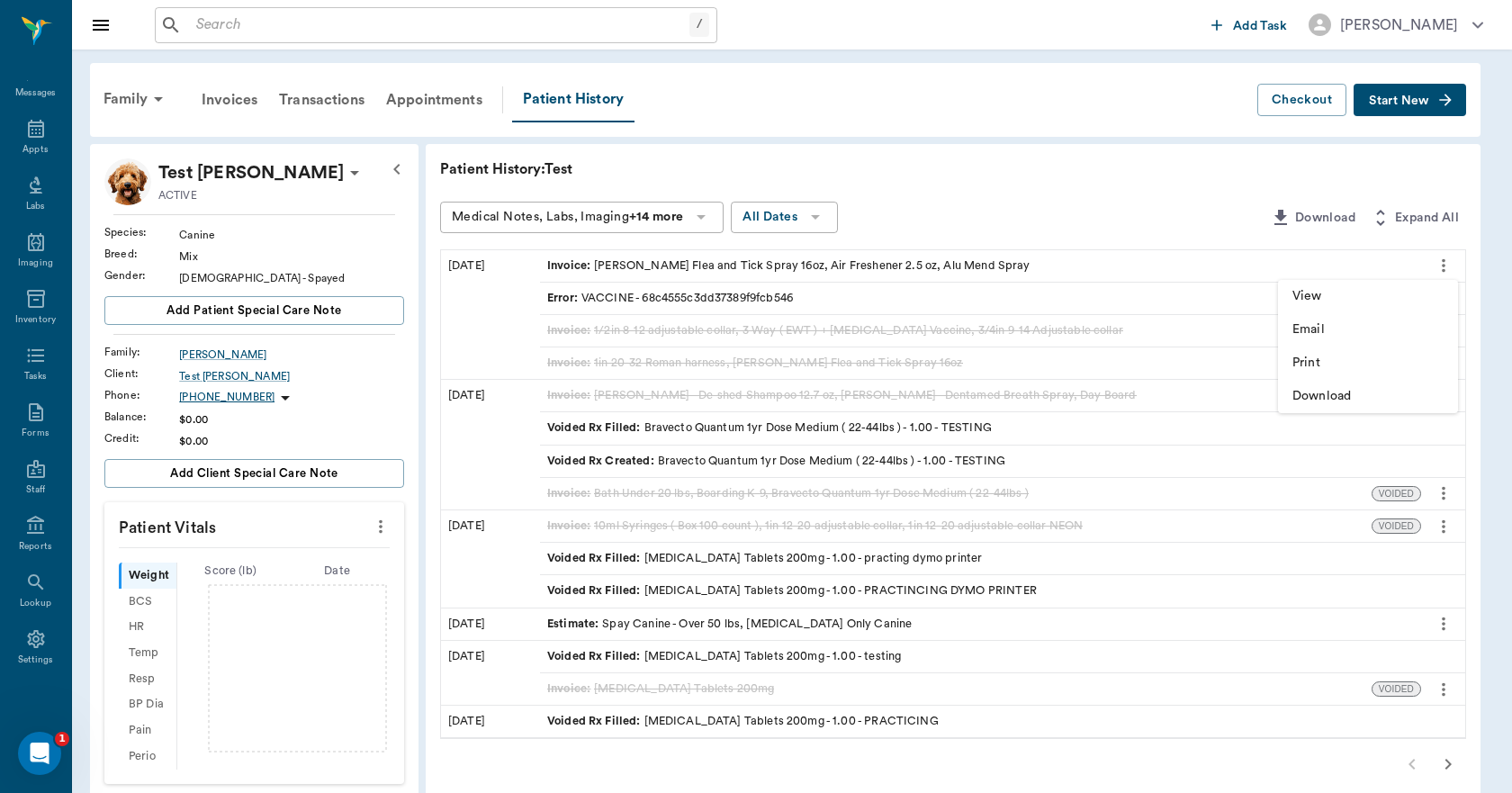
drag, startPoint x: 1146, startPoint y: 209, endPoint x: 1124, endPoint y: 204, distance: 22.6
click at [1140, 208] on div at bounding box center [756, 396] width 1512 height 793
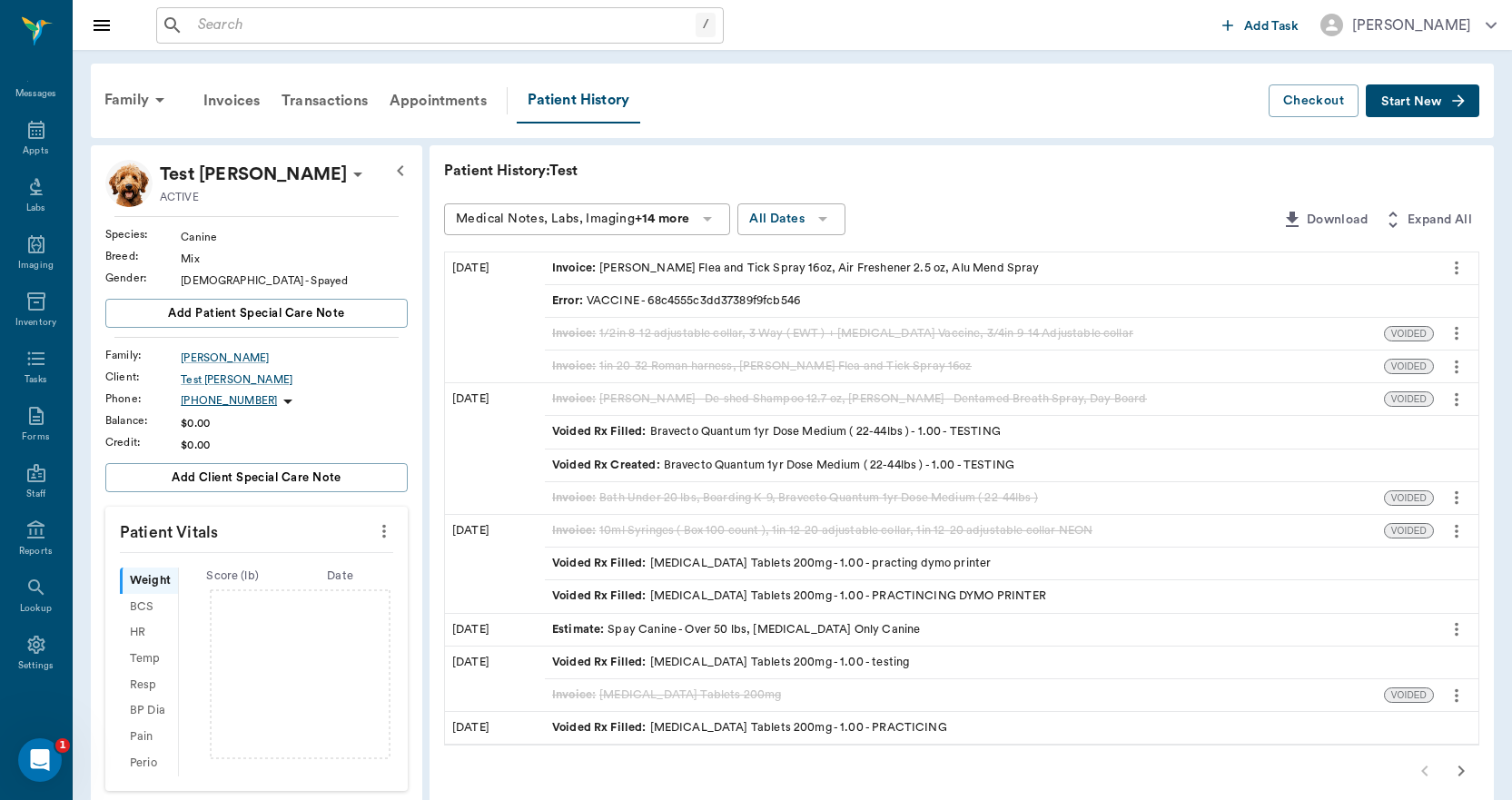
click at [779, 261] on div "Invoice : Adams Flea and Tick Spray 16oz, Air Freshener 2.5 oz, Alu Mend Spray" at bounding box center [795, 268] width 488 height 18
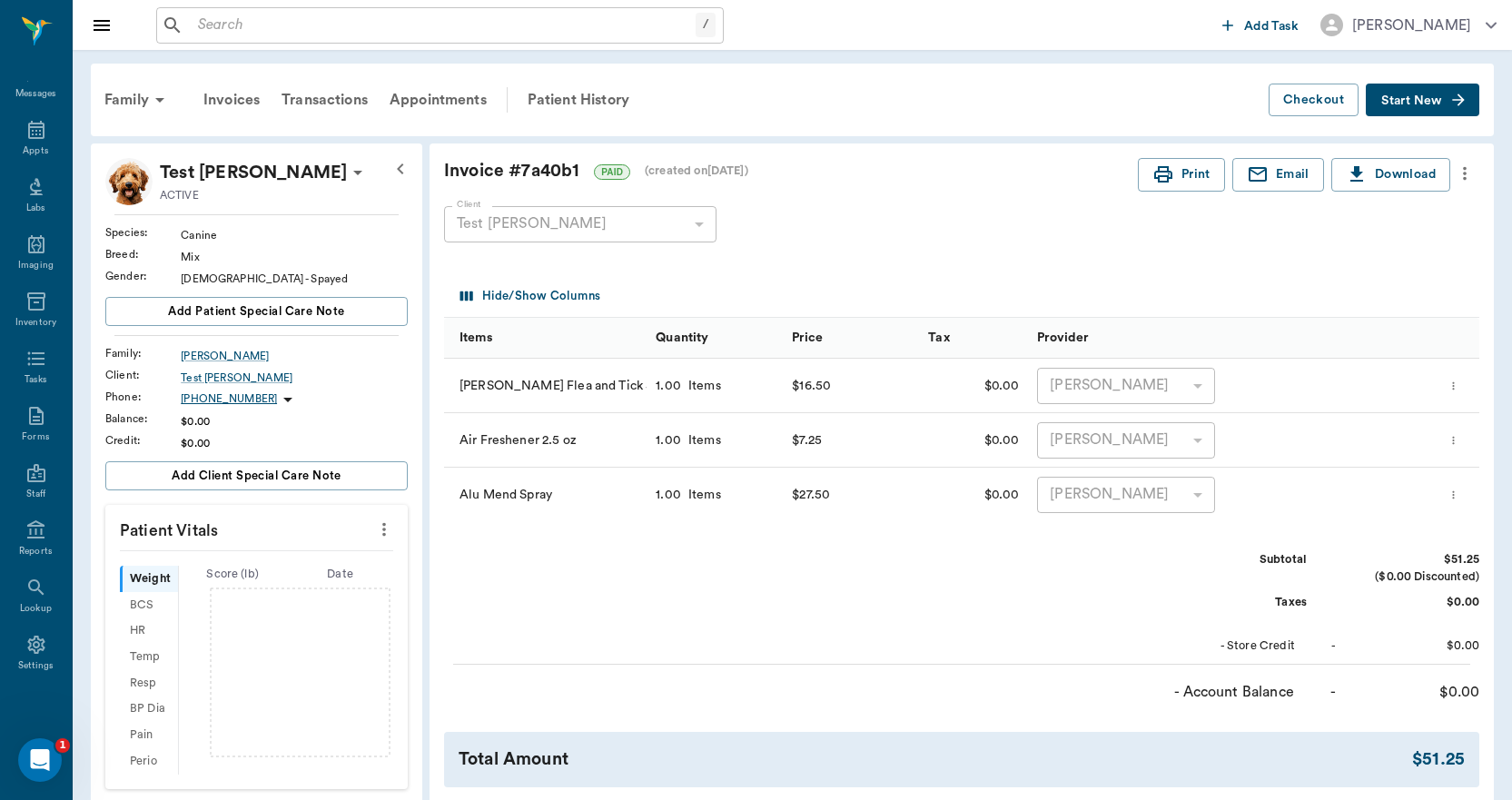
click at [1463, 175] on icon "more" at bounding box center [1464, 174] width 20 height 22
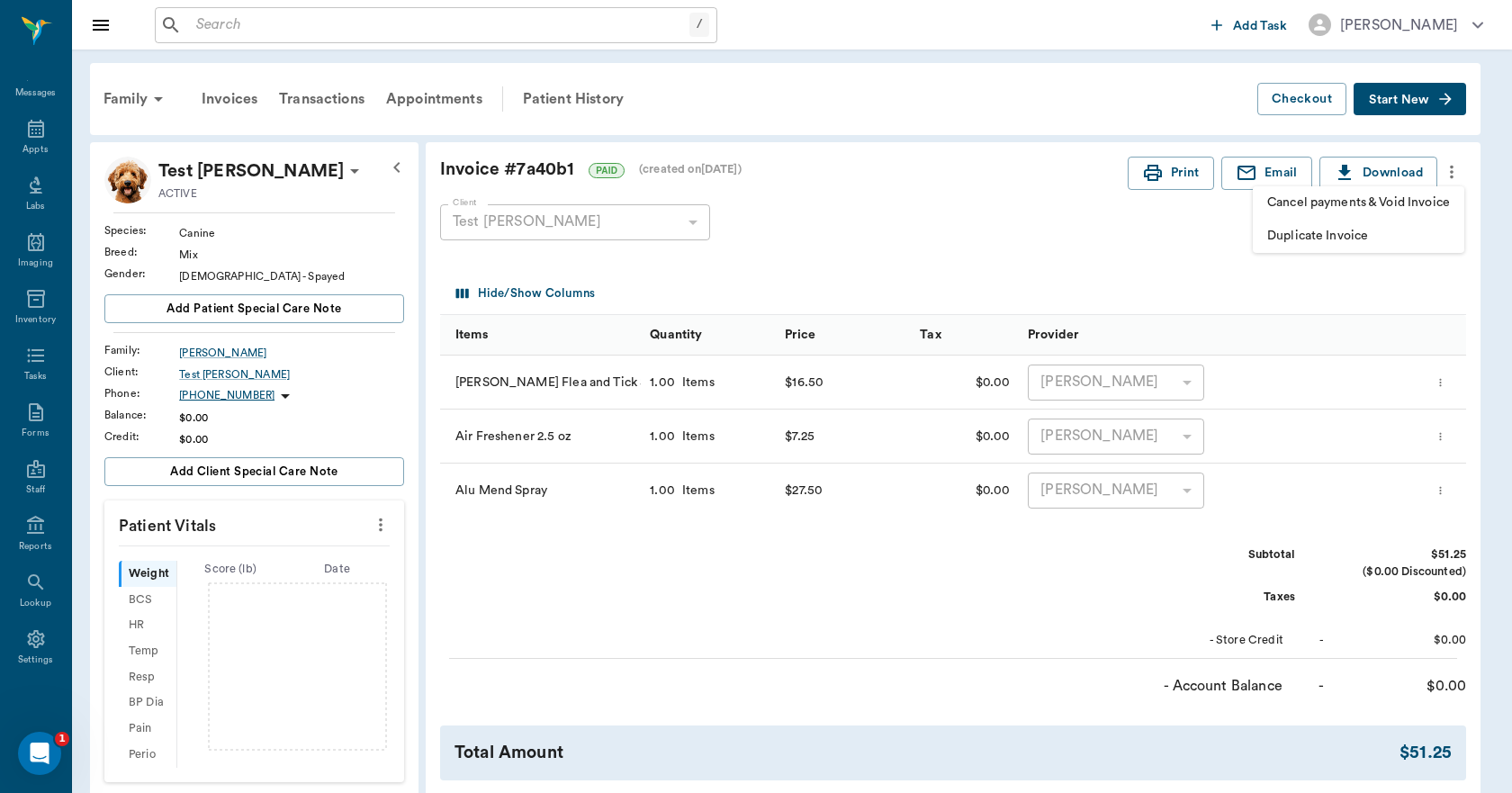
click at [1296, 205] on span "Cancel payments & Void Invoice" at bounding box center [1358, 202] width 183 height 18
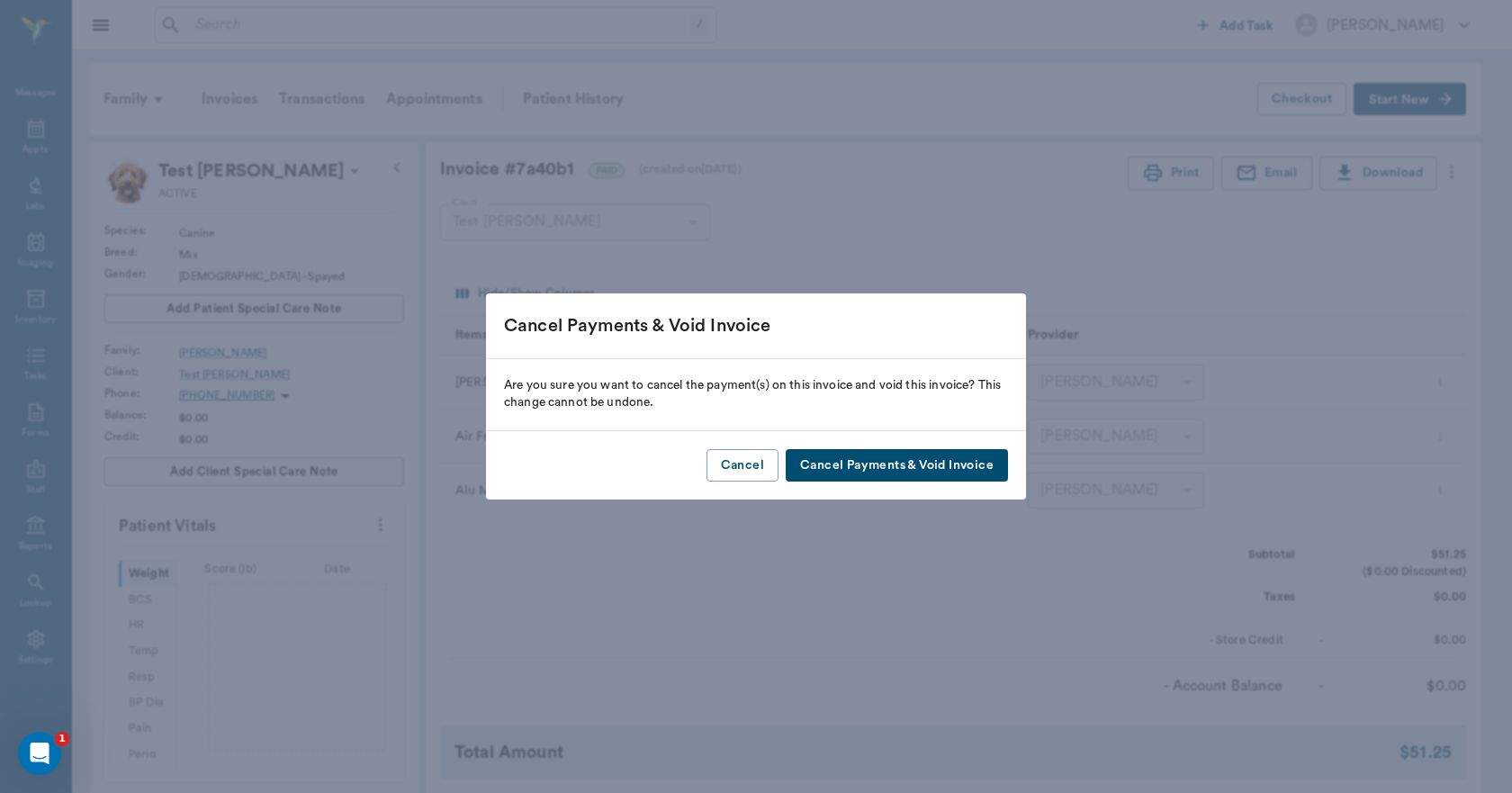
click at [994, 460] on button "Cancel Payments & Void Invoice" at bounding box center [896, 465] width 222 height 33
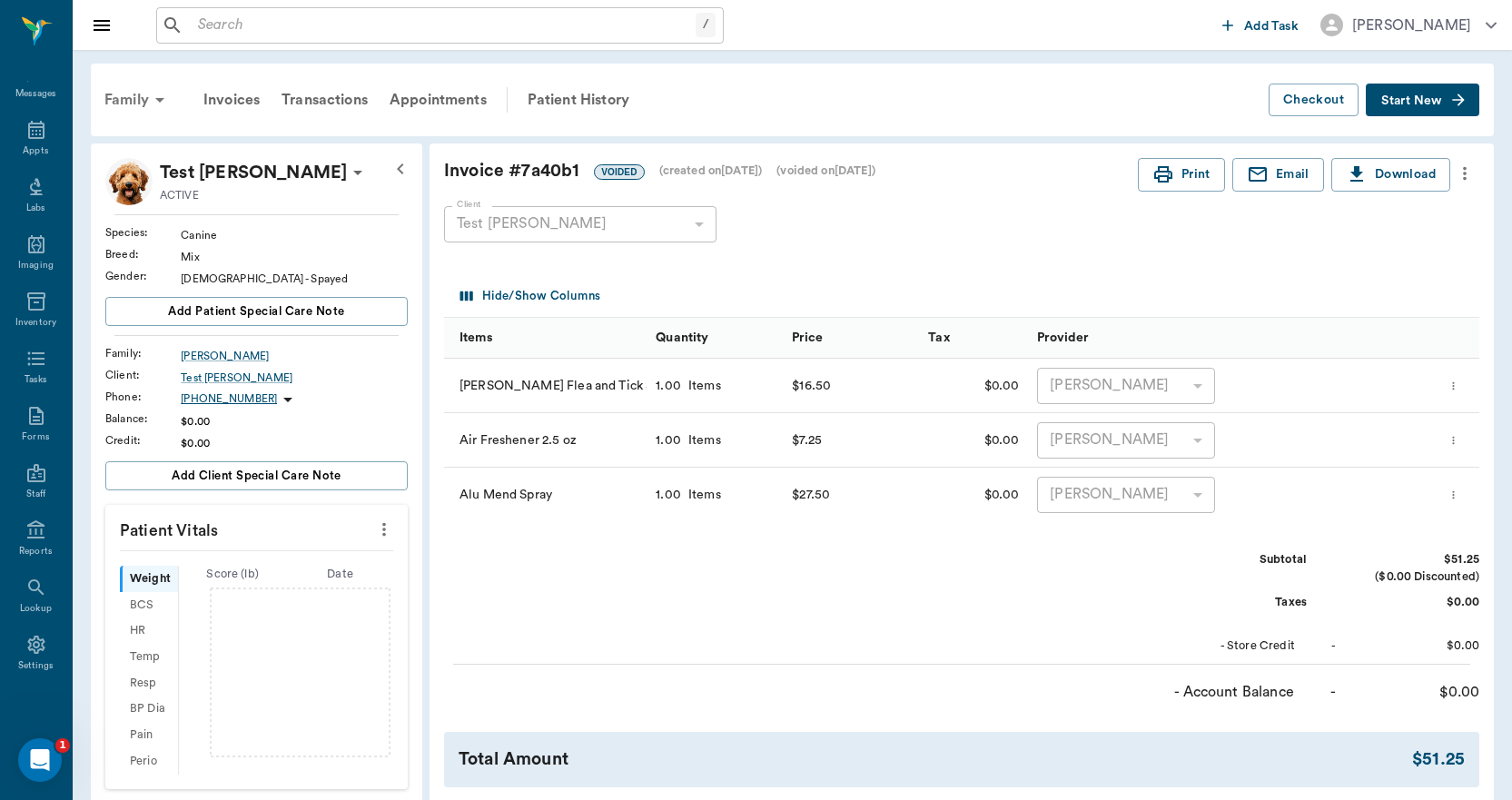
click at [138, 98] on div "Family" at bounding box center [137, 100] width 88 height 43
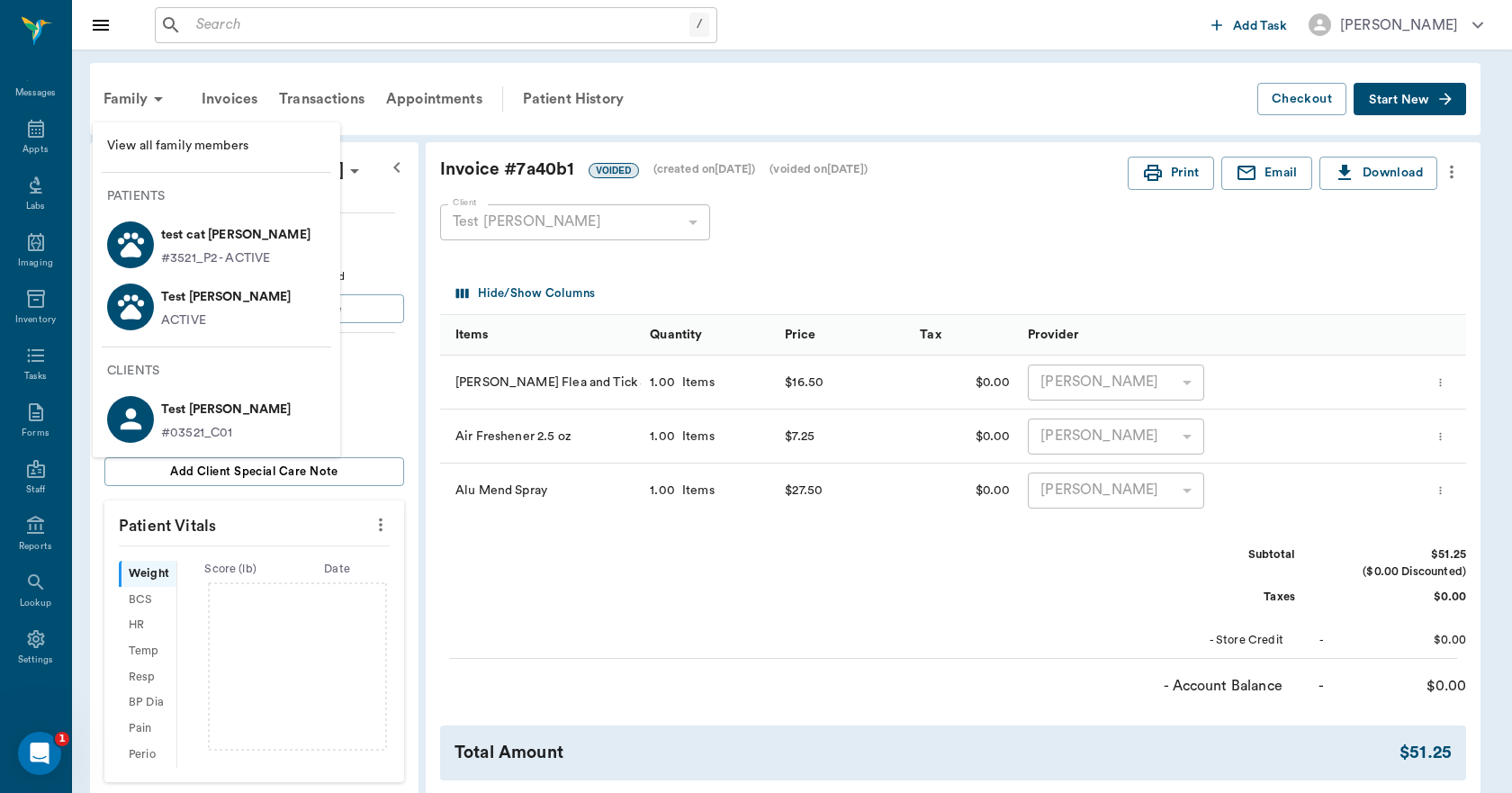
click at [184, 305] on p "Test Lee" at bounding box center [226, 297] width 129 height 29
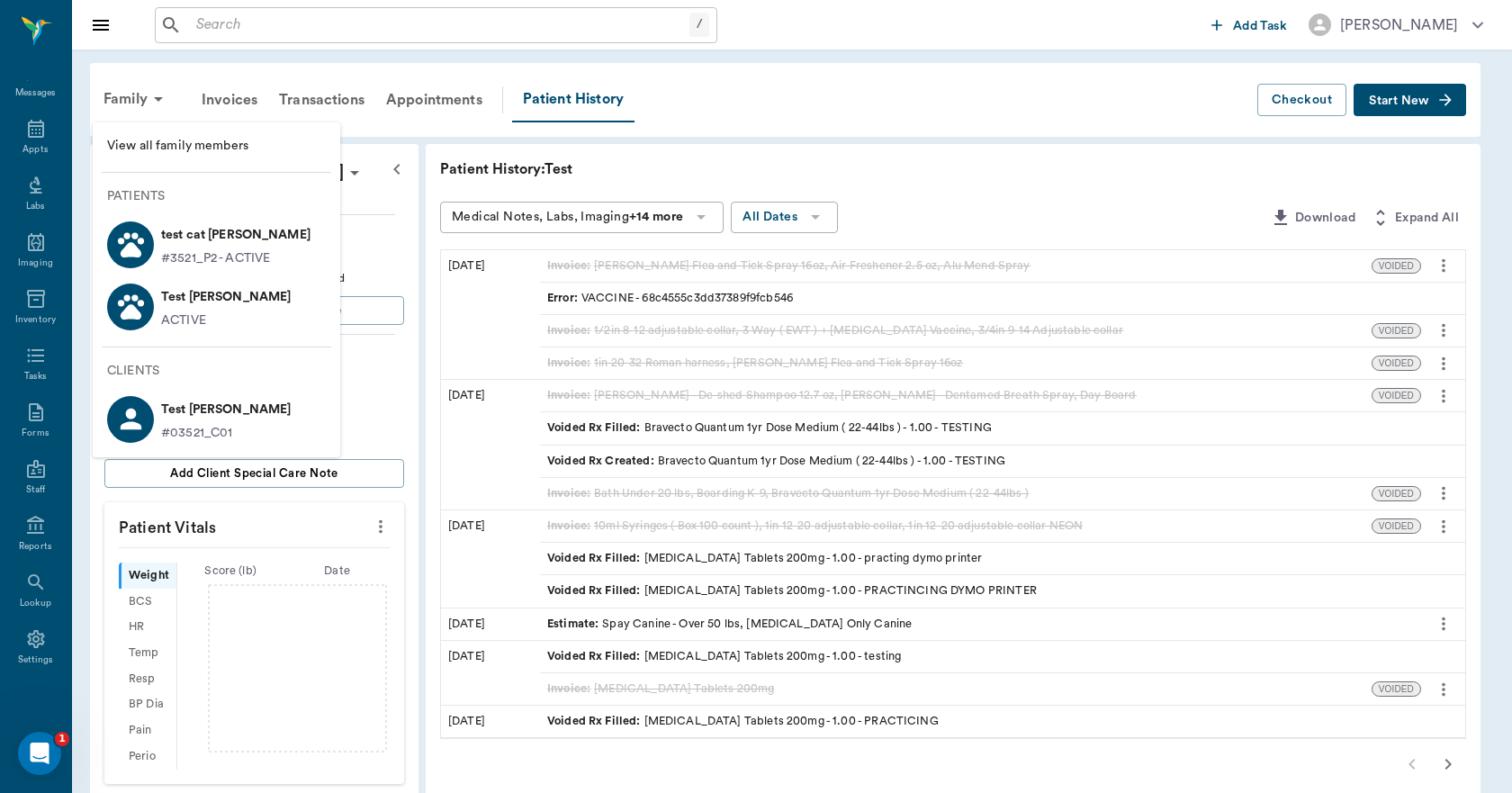
click at [215, 251] on p "#3521_P2 - ACTIVE" at bounding box center [216, 258] width 109 height 18
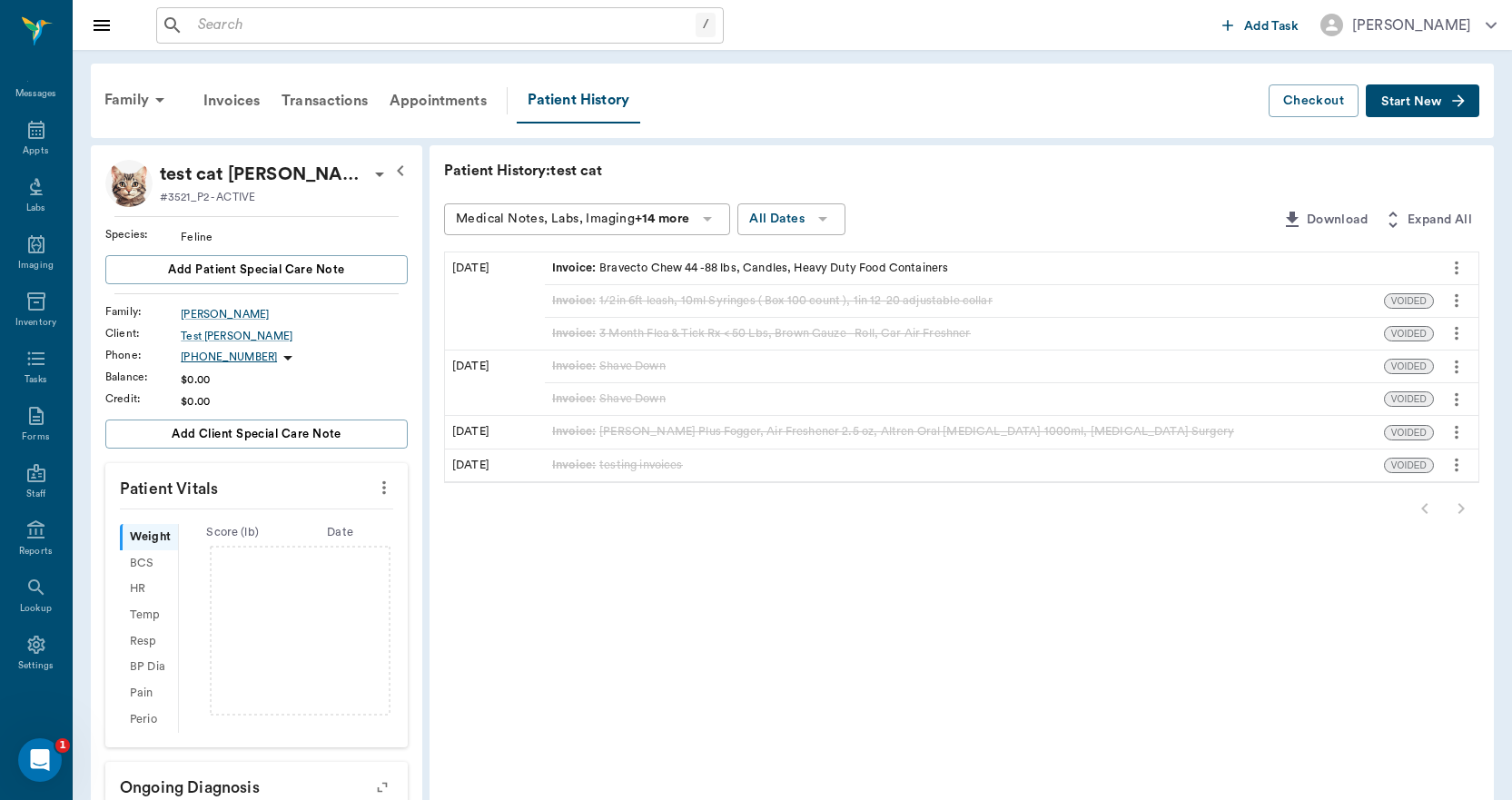
click at [1461, 267] on icon "more" at bounding box center [1456, 268] width 20 height 22
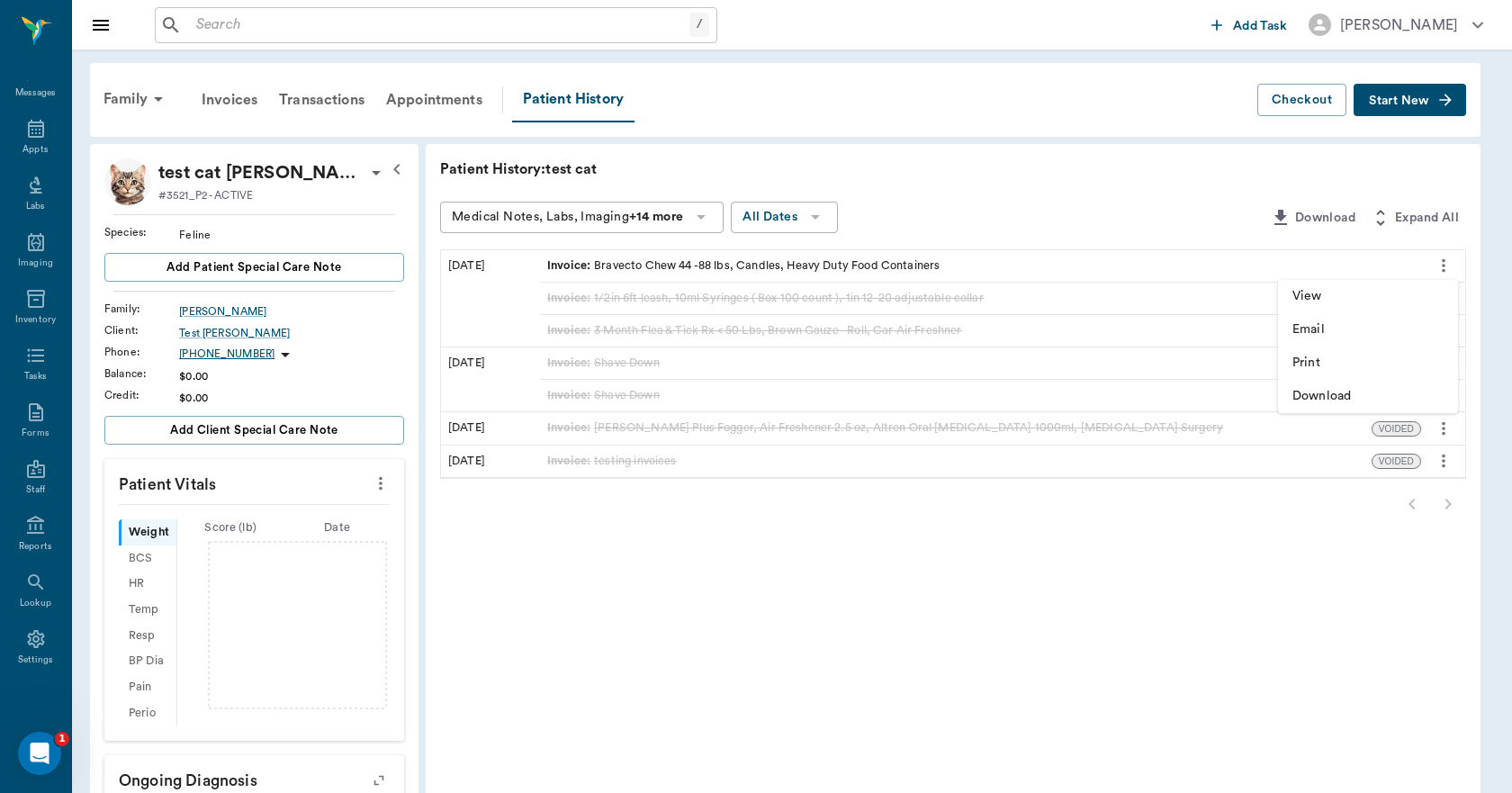
click at [1105, 167] on div at bounding box center [756, 396] width 1512 height 793
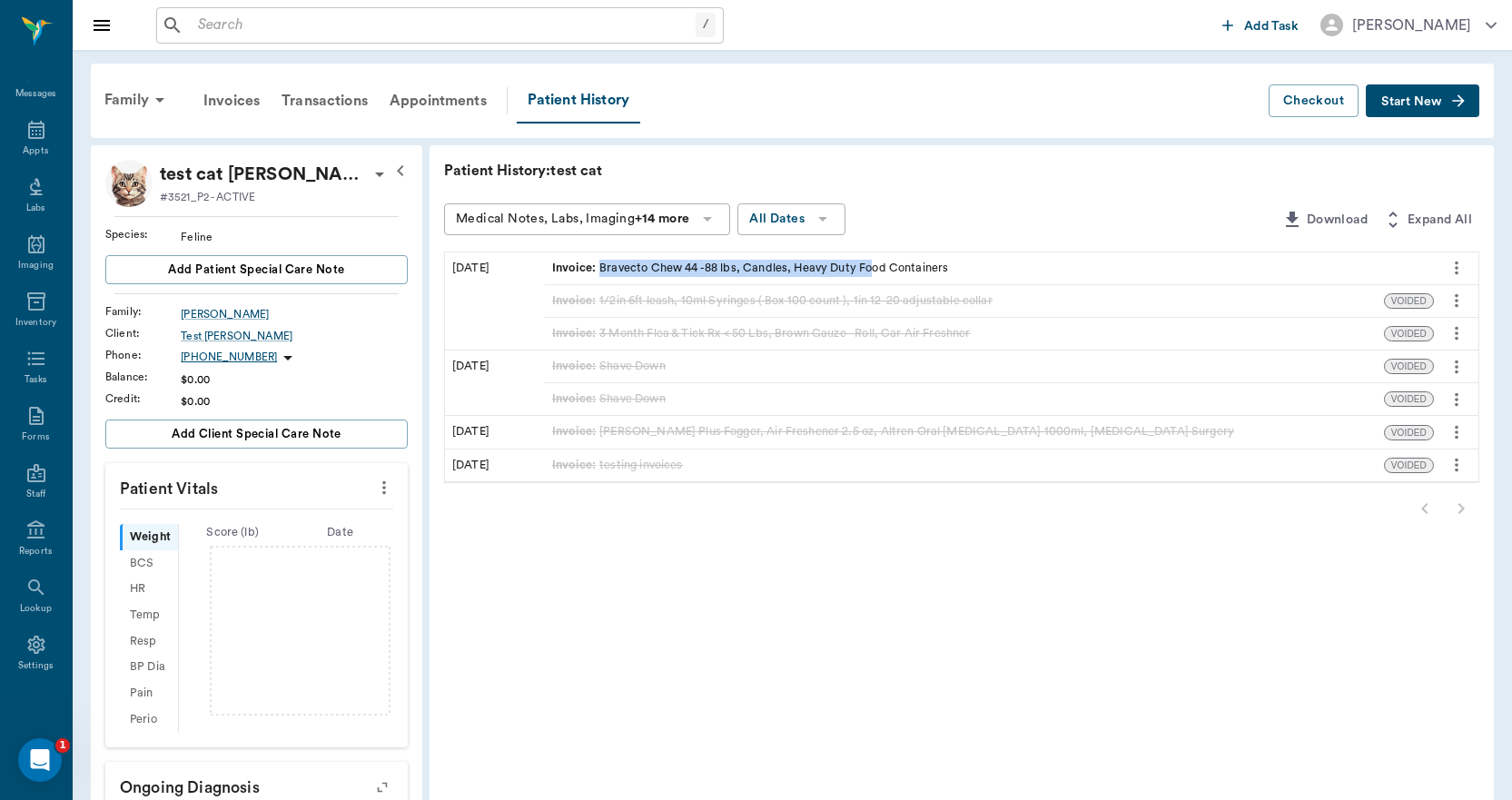
click at [873, 262] on div "Invoice : Bravecto Chew 44 -88 lbs, Candles, Heavy Duty Food Containers" at bounding box center [749, 268] width 396 height 18
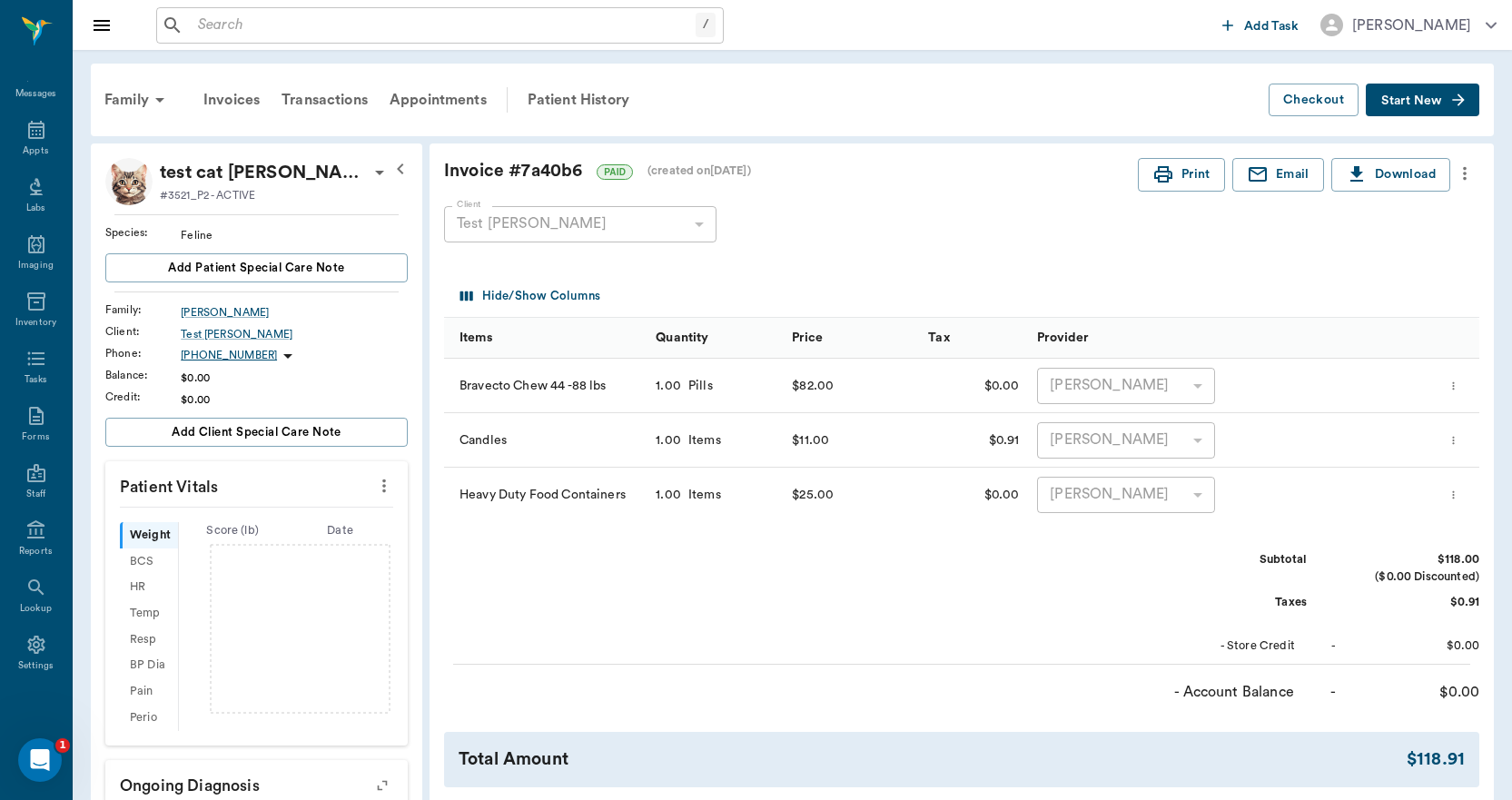
click at [1472, 175] on icon "more" at bounding box center [1464, 174] width 20 height 22
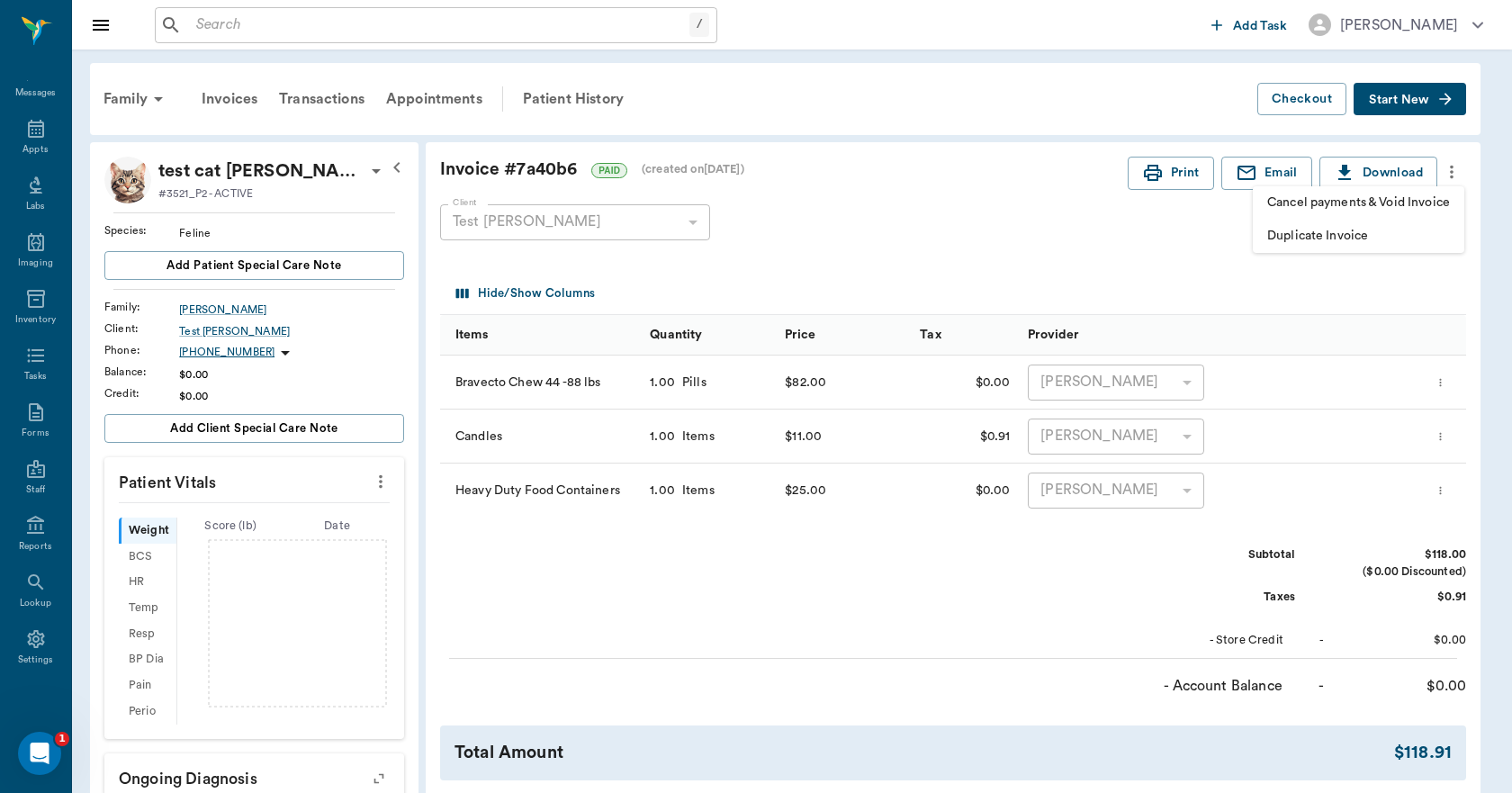
click at [1418, 198] on span "Cancel payments & Void Invoice" at bounding box center [1358, 202] width 183 height 18
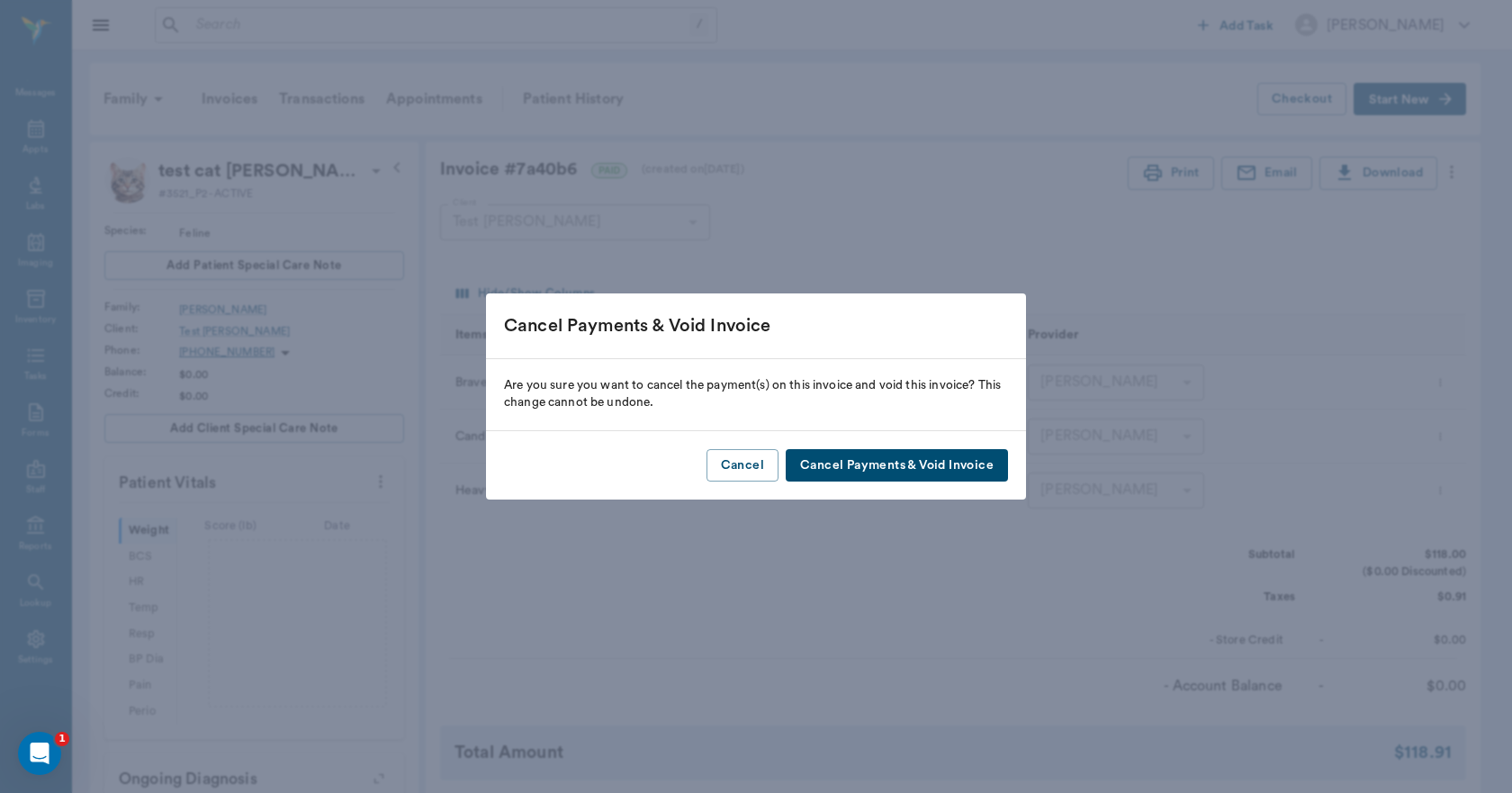
click at [890, 454] on button "Cancel Payments & Void Invoice" at bounding box center [896, 465] width 222 height 33
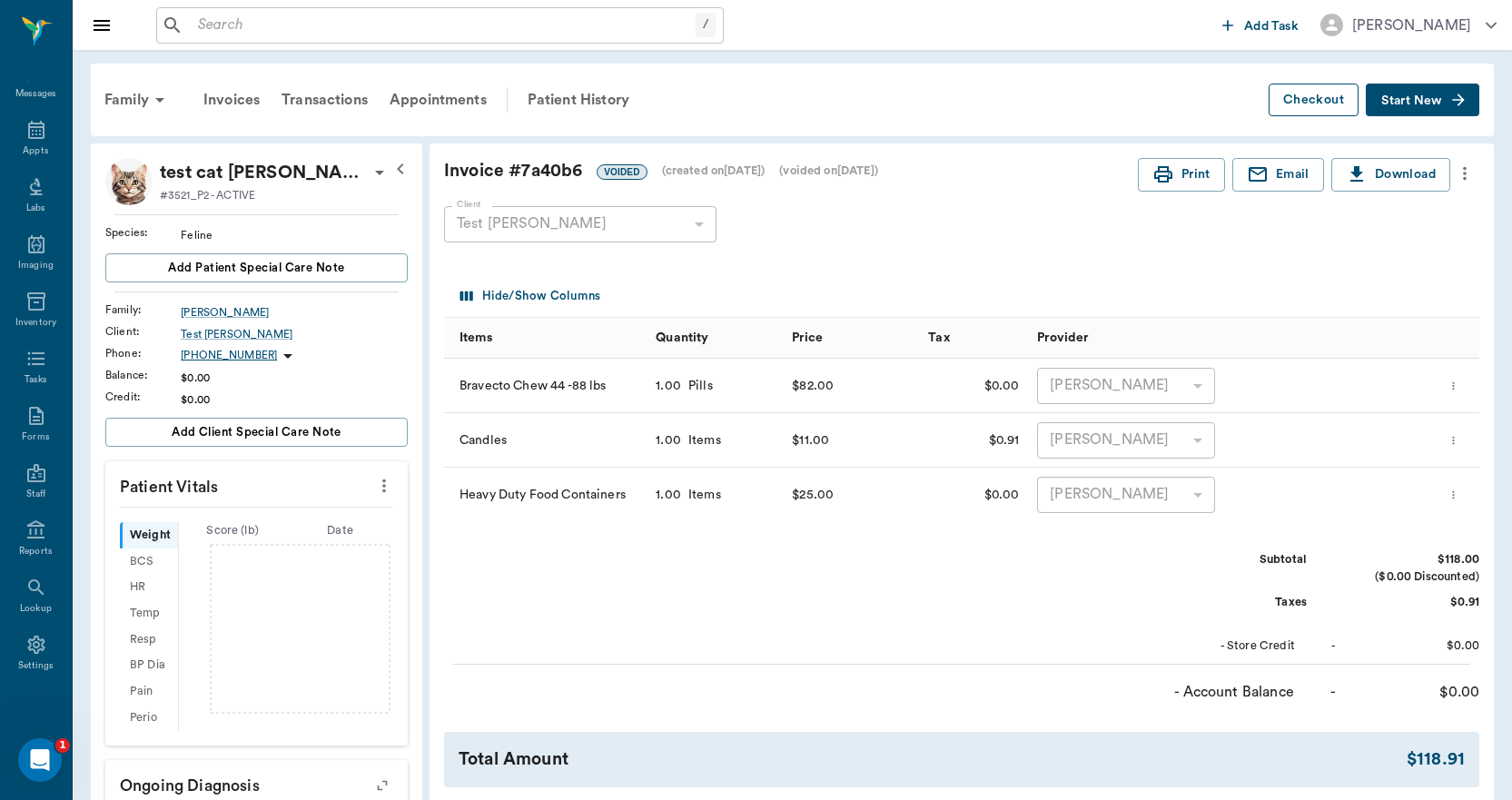
click at [1273, 94] on button "Checkout" at bounding box center [1314, 100] width 90 height 33
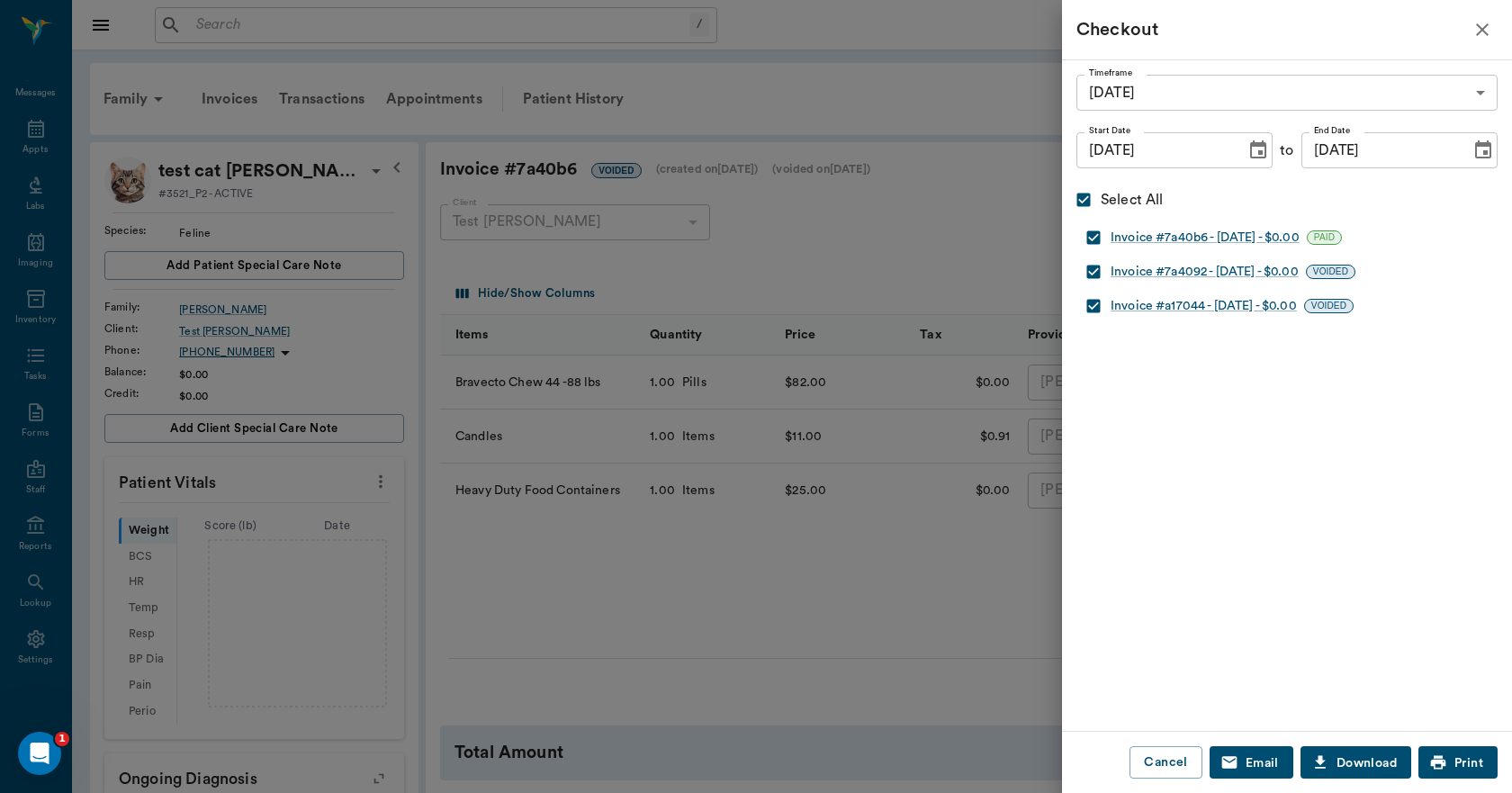
click at [955, 123] on div at bounding box center [756, 396] width 1512 height 793
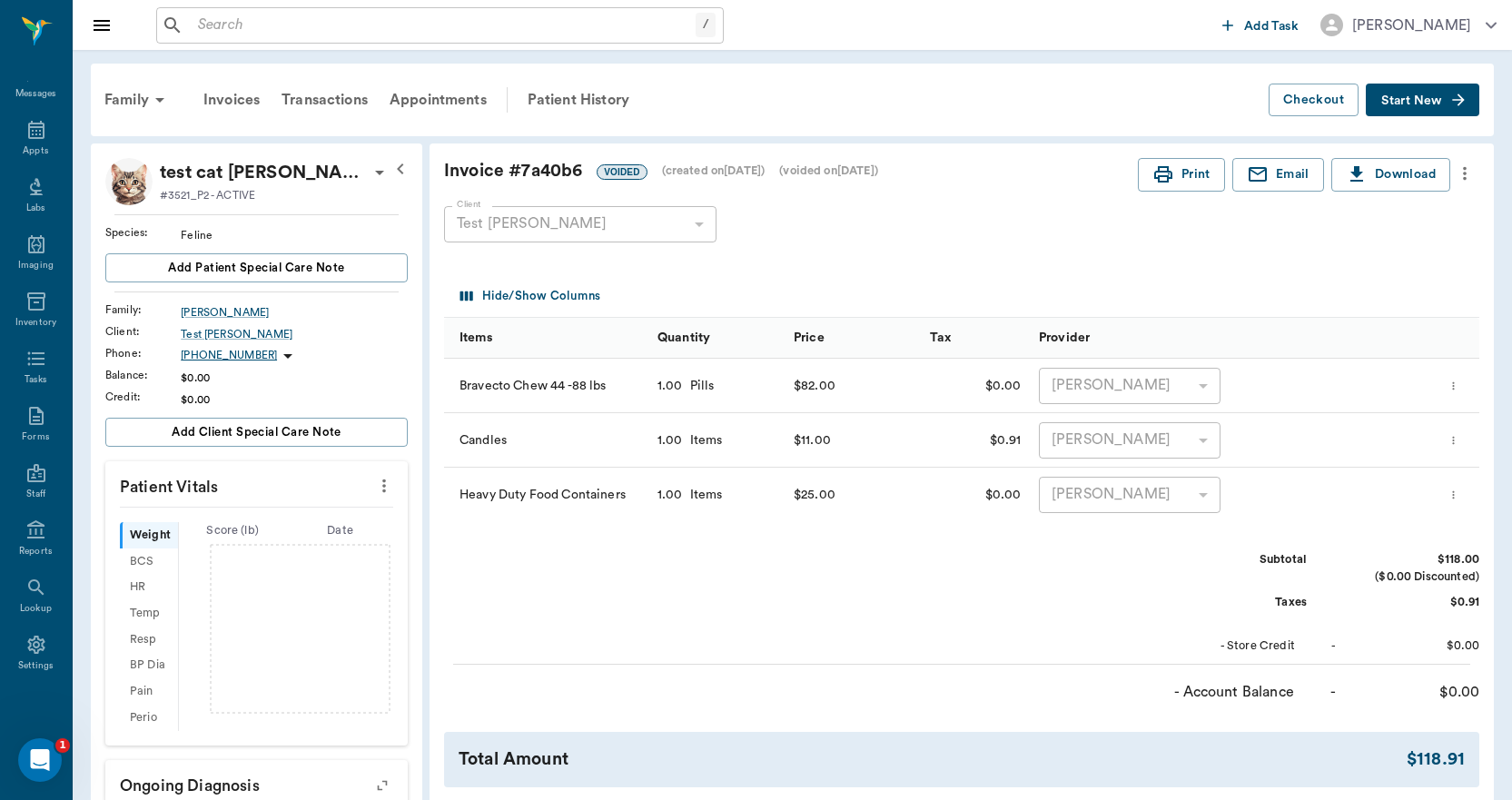
click at [1228, 24] on icon "button" at bounding box center [1227, 25] width 11 height 11
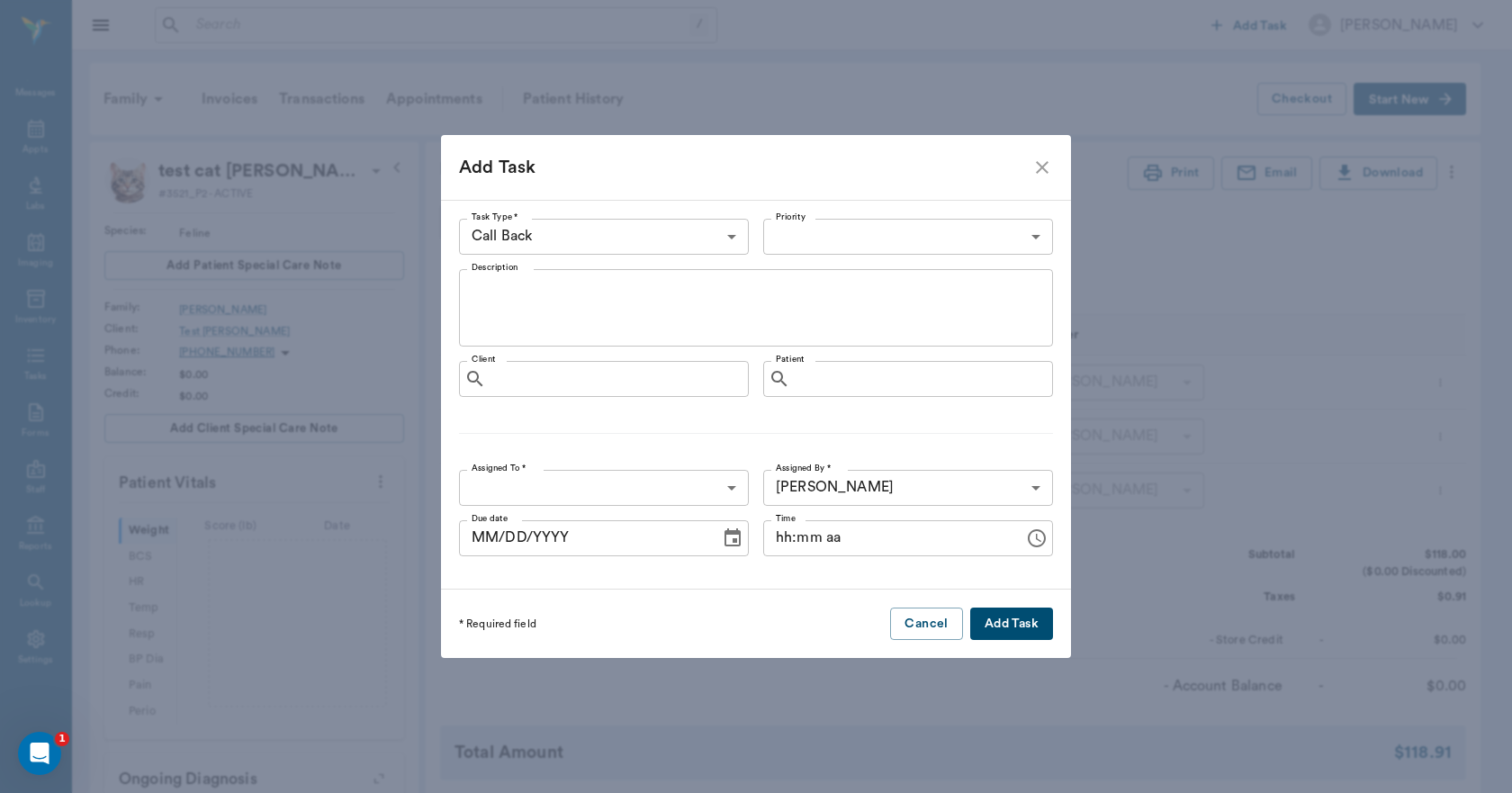
click at [1014, 235] on body "/ ​ Add Task Dr. Bert Ellsworth Nectar Messages Appts Labs Imaging Inventory Ta…" at bounding box center [756, 630] width 1512 height 1260
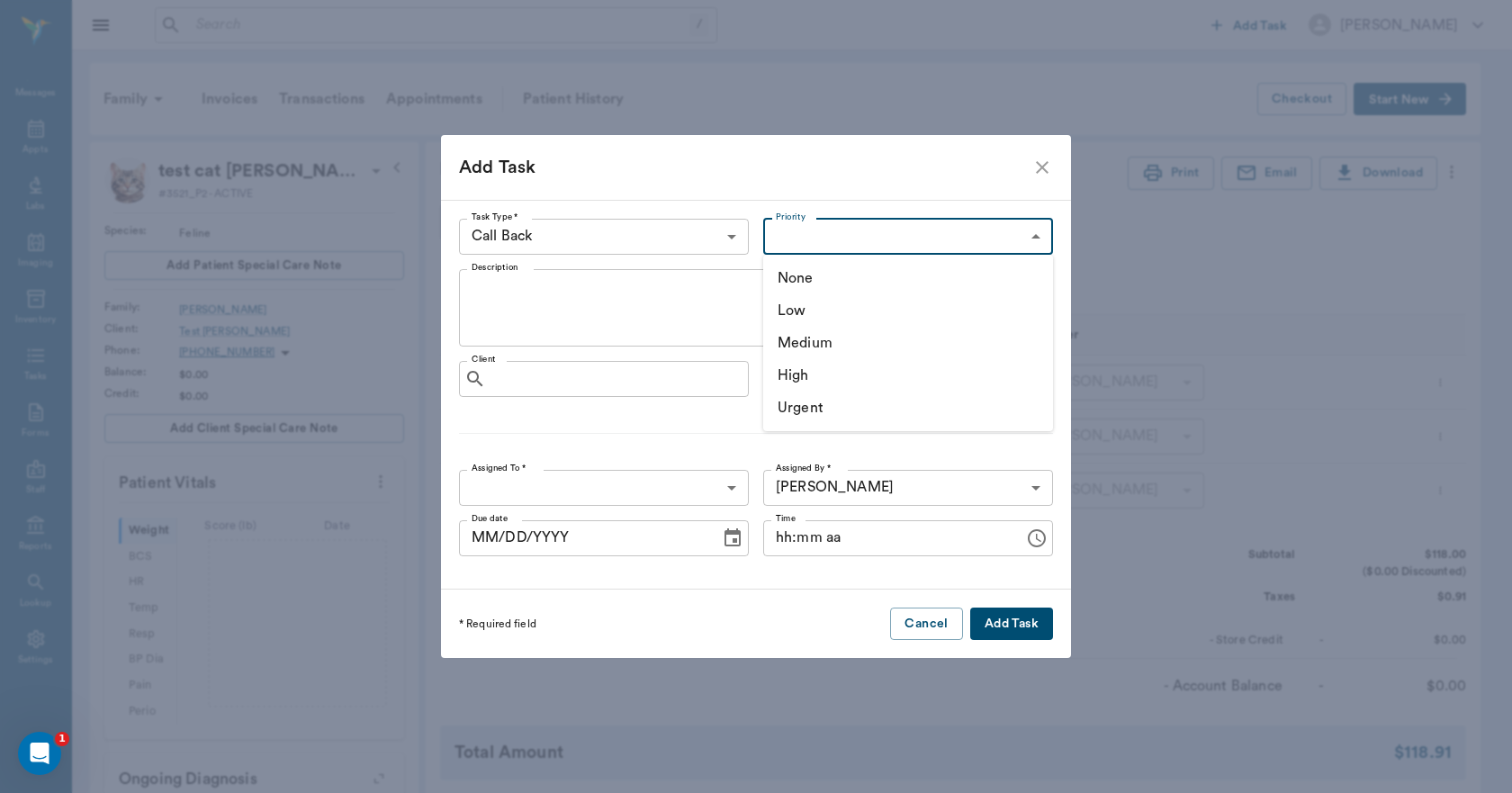
click at [1014, 235] on div at bounding box center [756, 396] width 1512 height 793
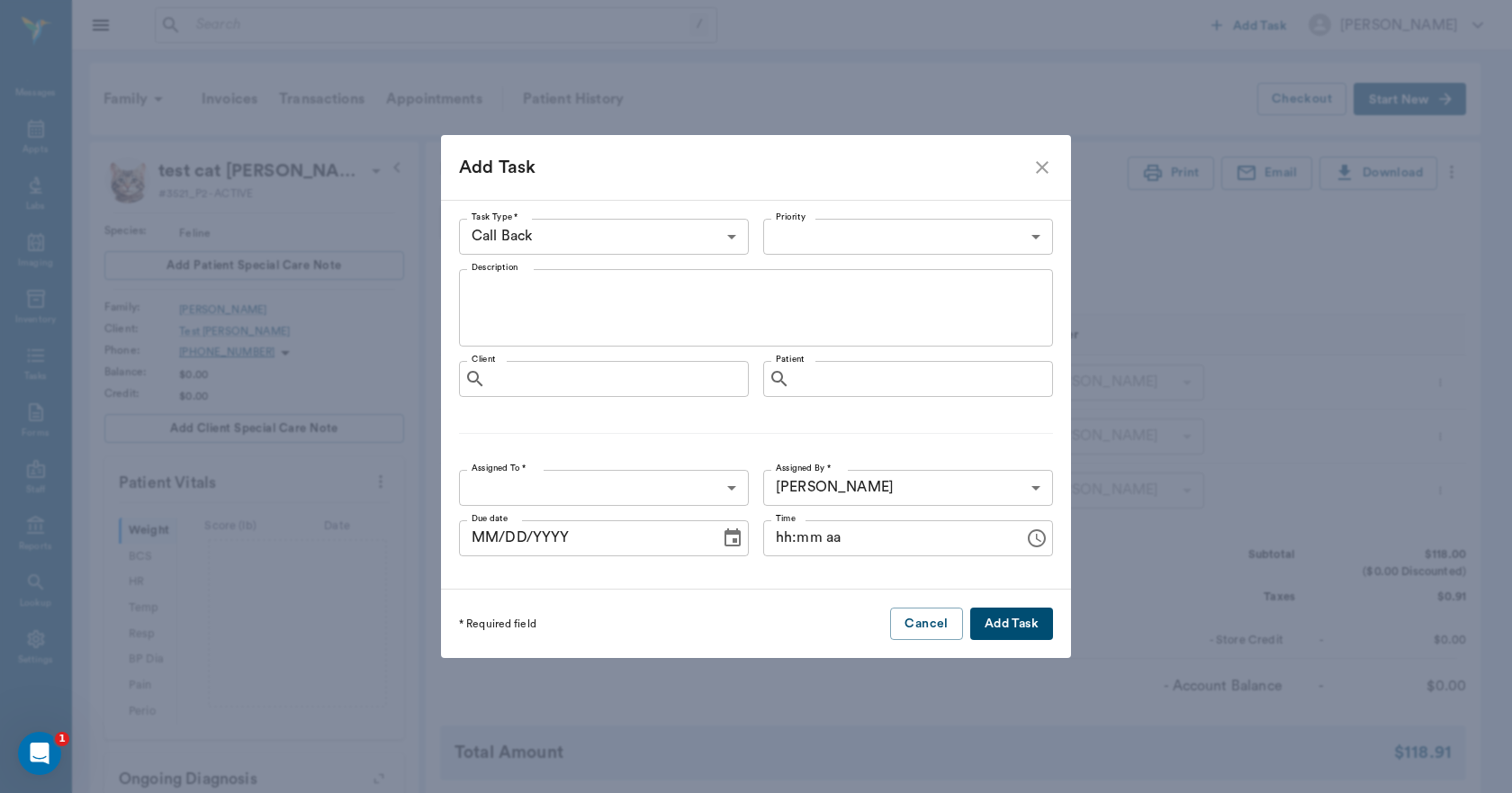
click at [1039, 177] on icon "close" at bounding box center [1042, 167] width 21 height 21
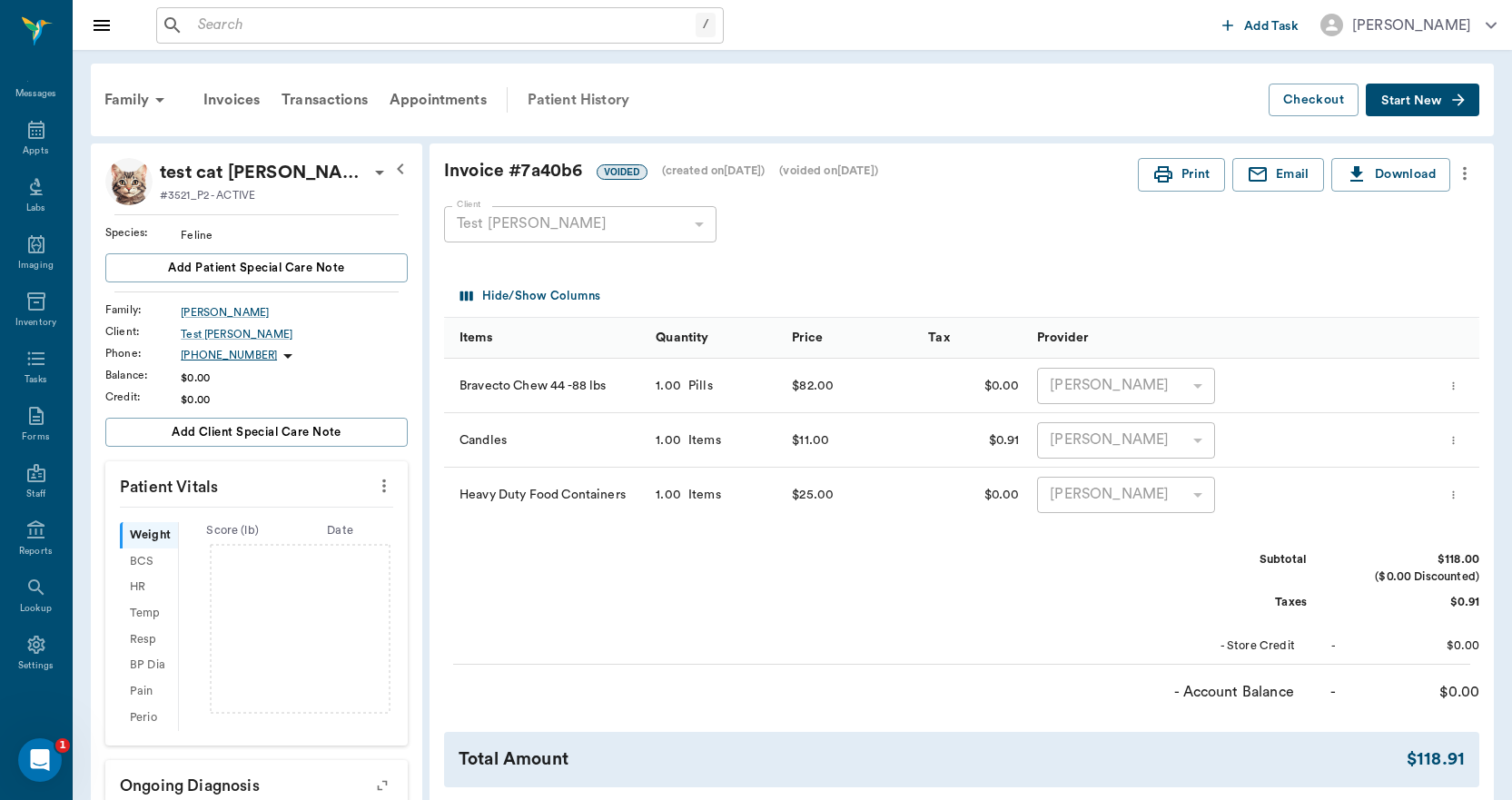
click at [552, 97] on div "Patient History" at bounding box center [578, 100] width 124 height 43
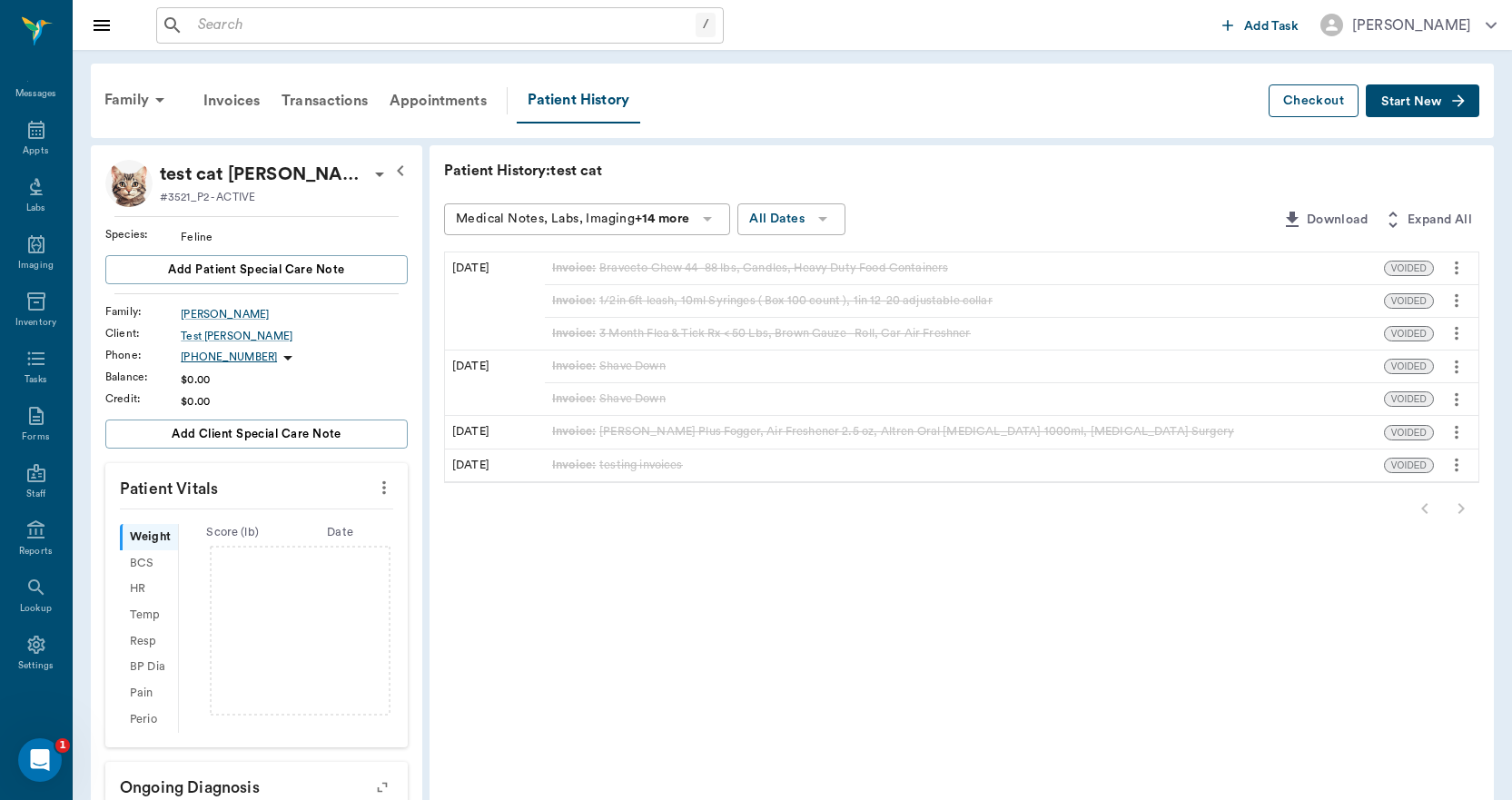
click at [1284, 99] on button "Checkout" at bounding box center [1314, 101] width 90 height 33
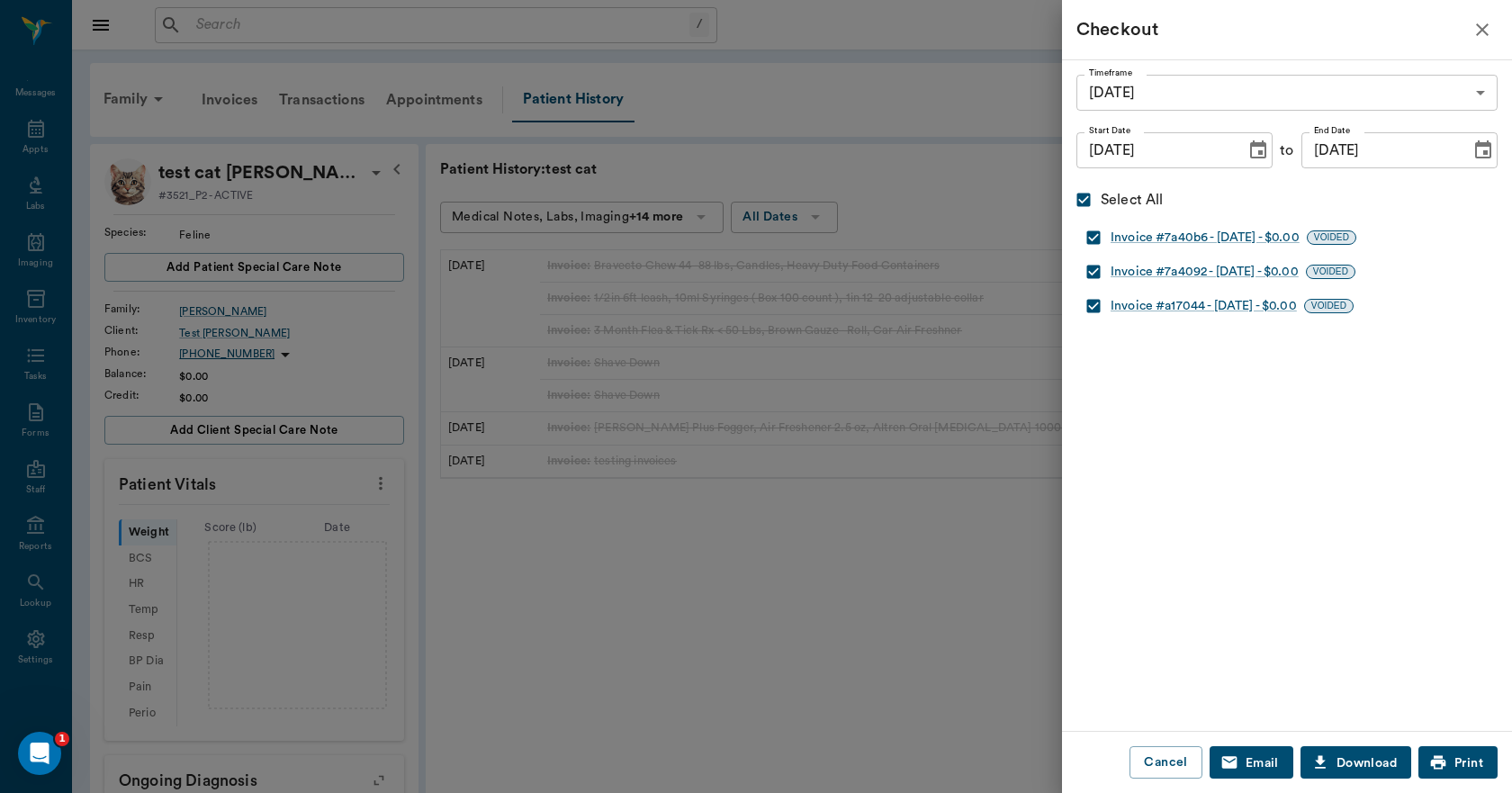
drag, startPoint x: 938, startPoint y: 102, endPoint x: 916, endPoint y: 101, distance: 22.0
click at [937, 102] on div at bounding box center [756, 396] width 1512 height 793
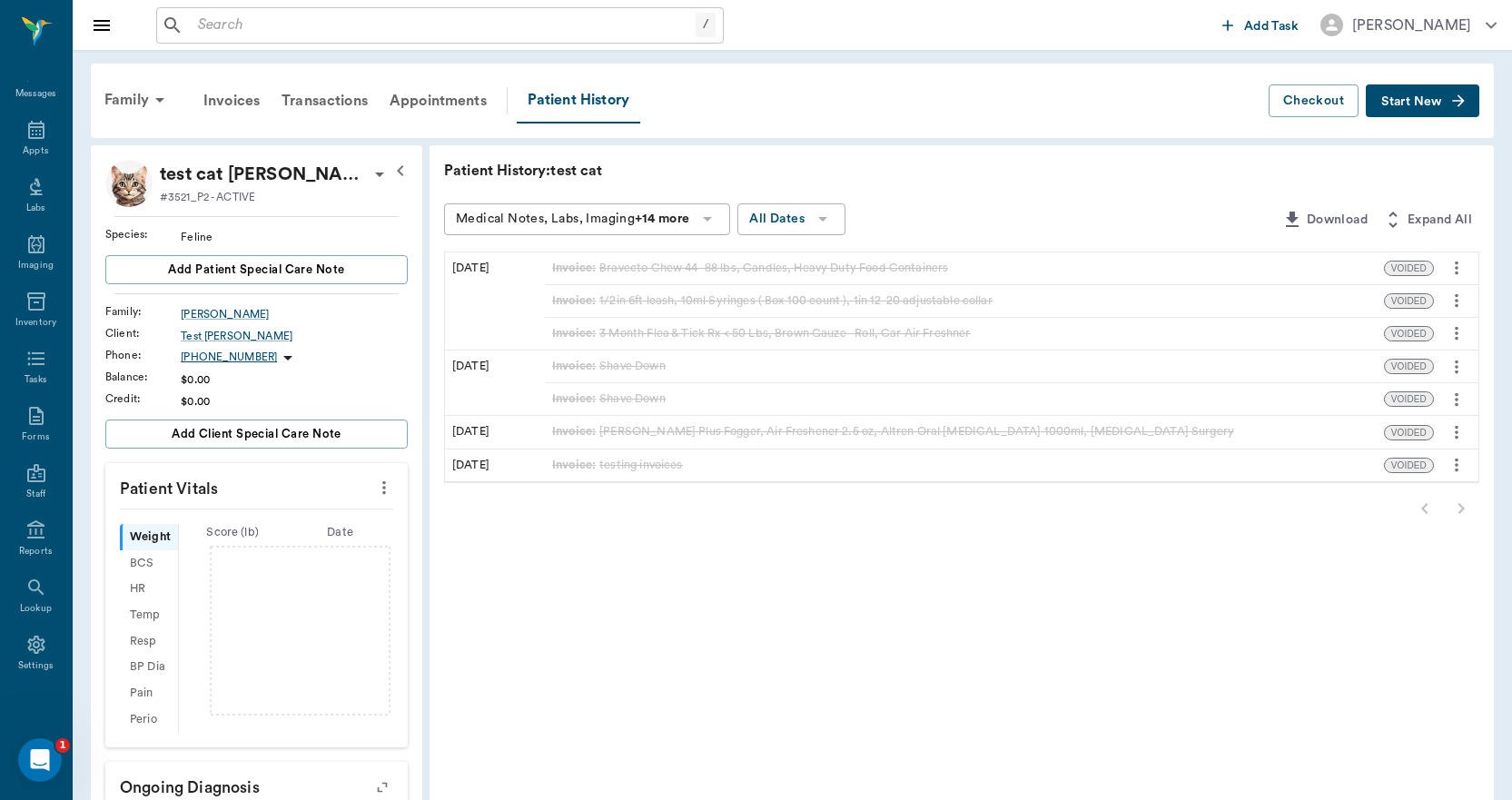
click at [138, 96] on div "Family" at bounding box center [137, 100] width 88 height 43
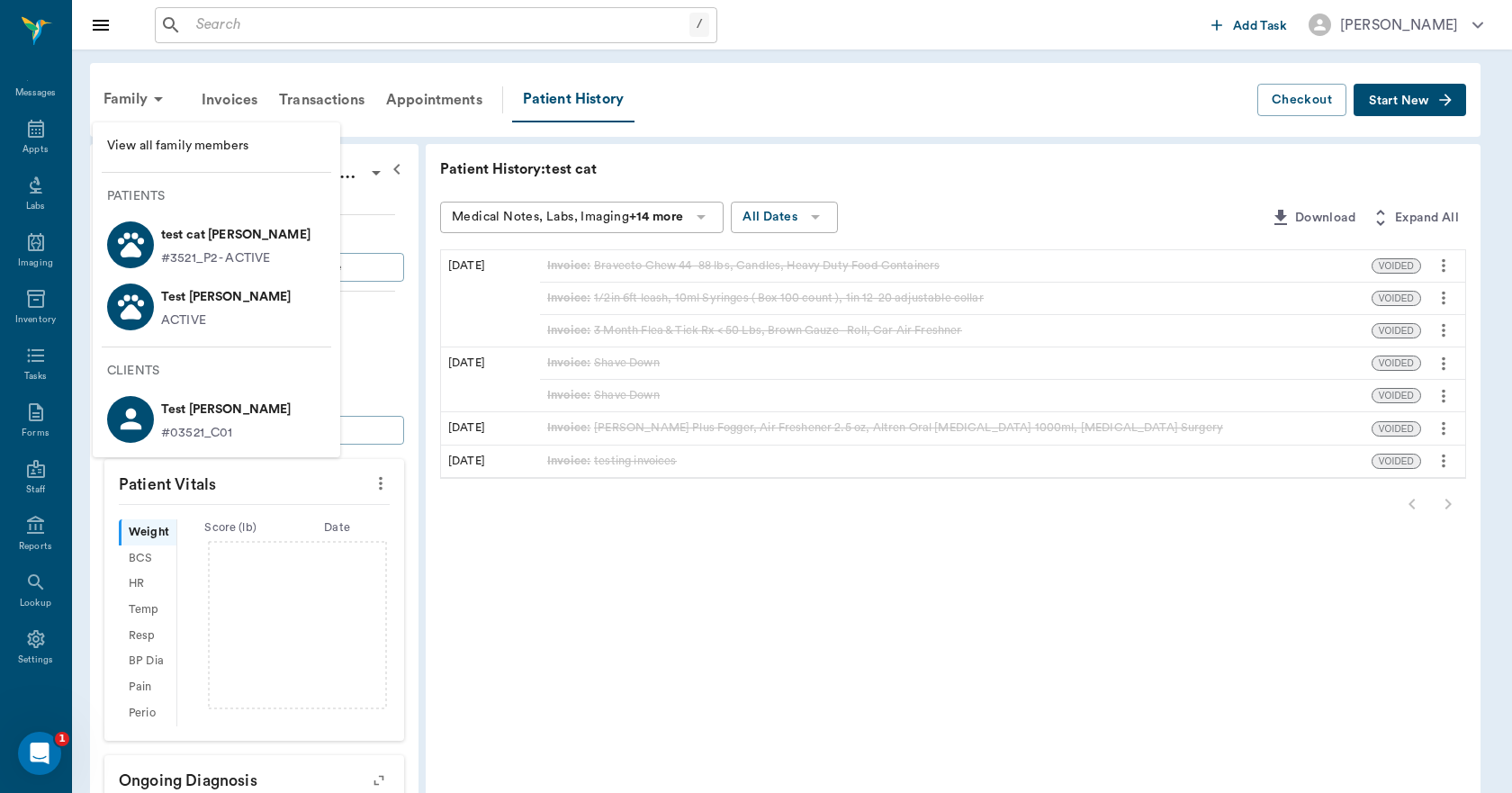
click at [156, 312] on div "Test Lee ACTIVE" at bounding box center [222, 306] width 137 height 48
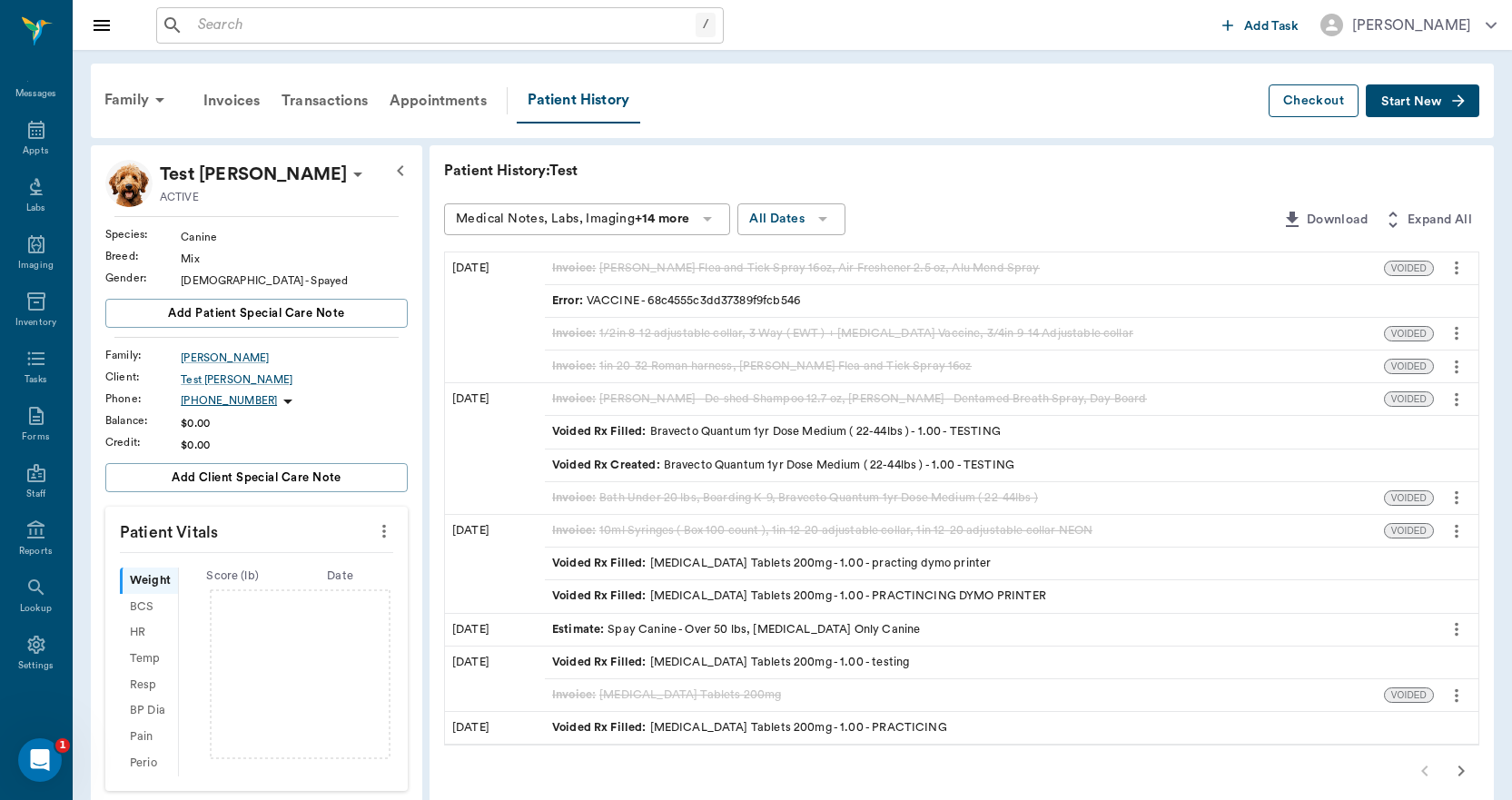
click at [1309, 93] on button "Checkout" at bounding box center [1314, 101] width 90 height 33
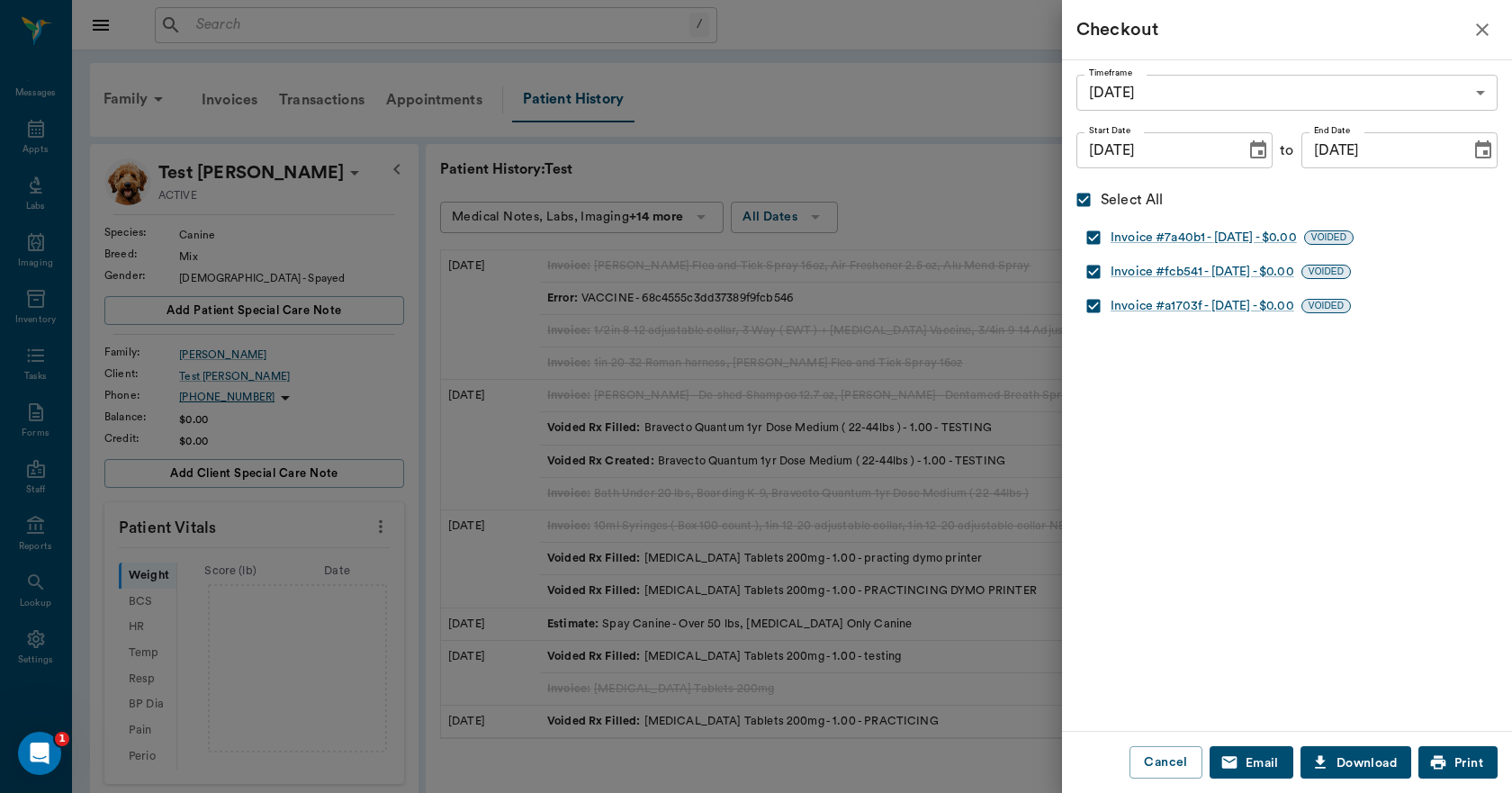
click at [943, 77] on div at bounding box center [756, 396] width 1512 height 793
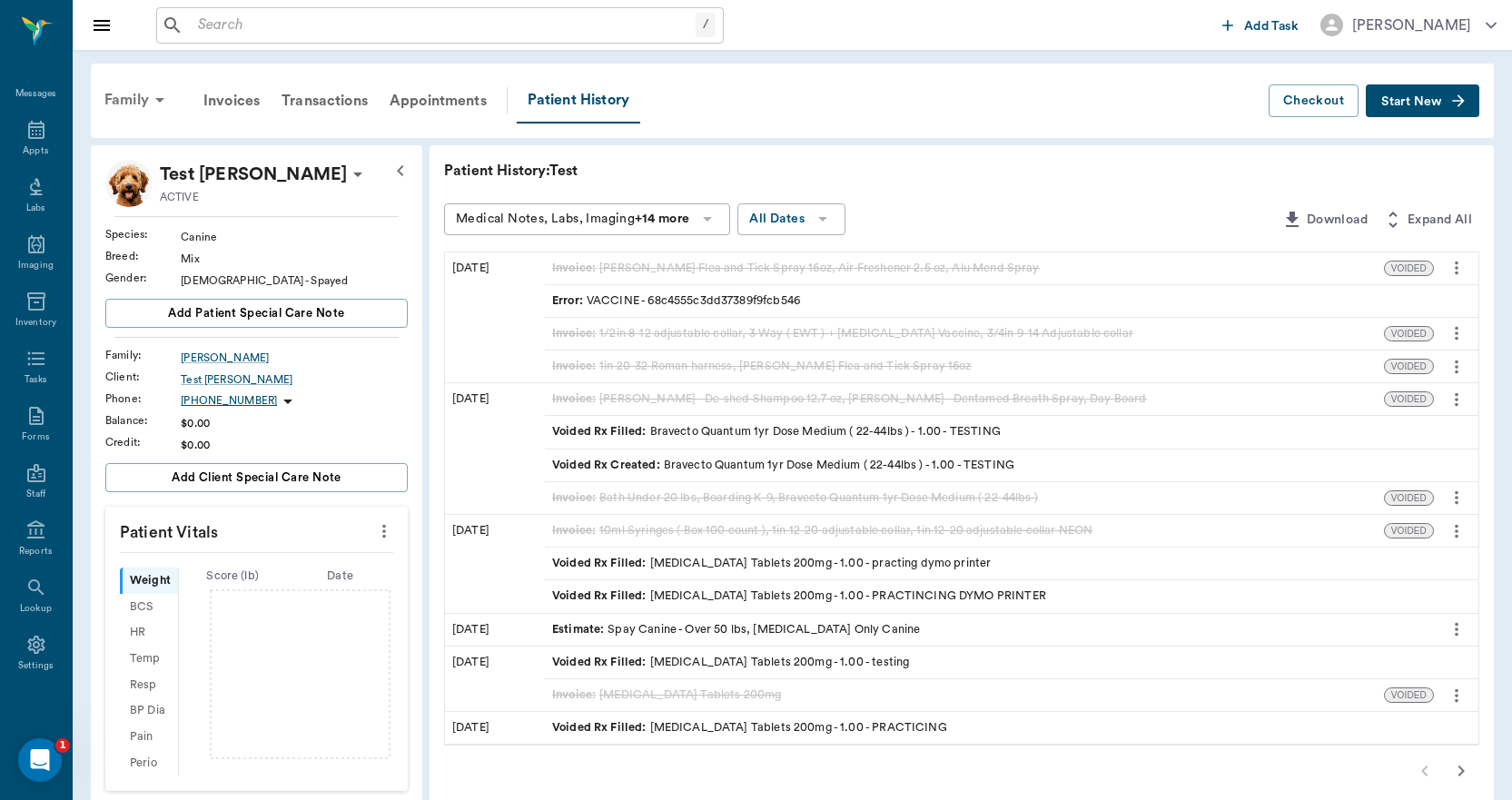
click at [149, 106] on icon at bounding box center [160, 100] width 22 height 22
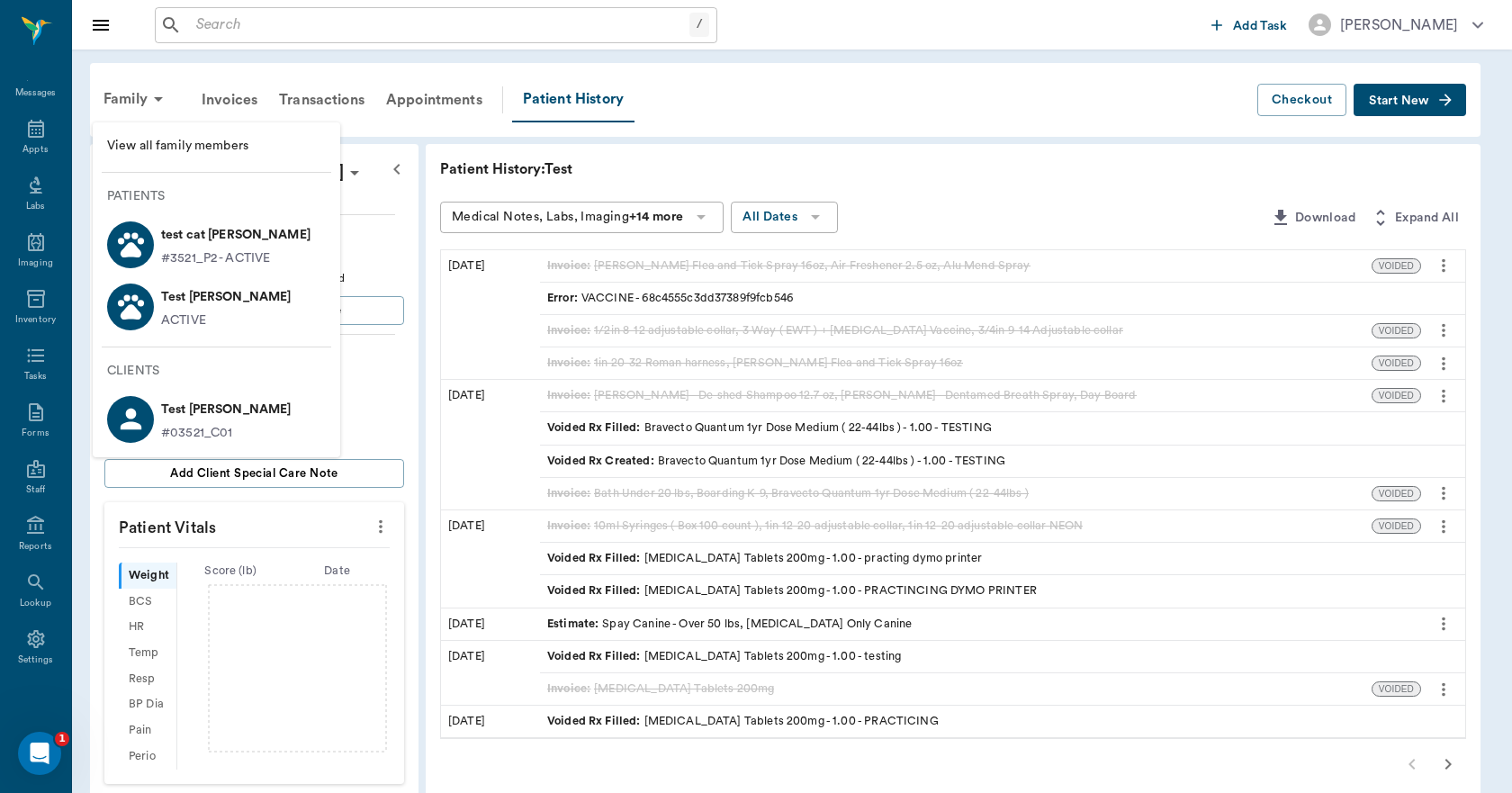
click at [831, 150] on div at bounding box center [756, 396] width 1512 height 793
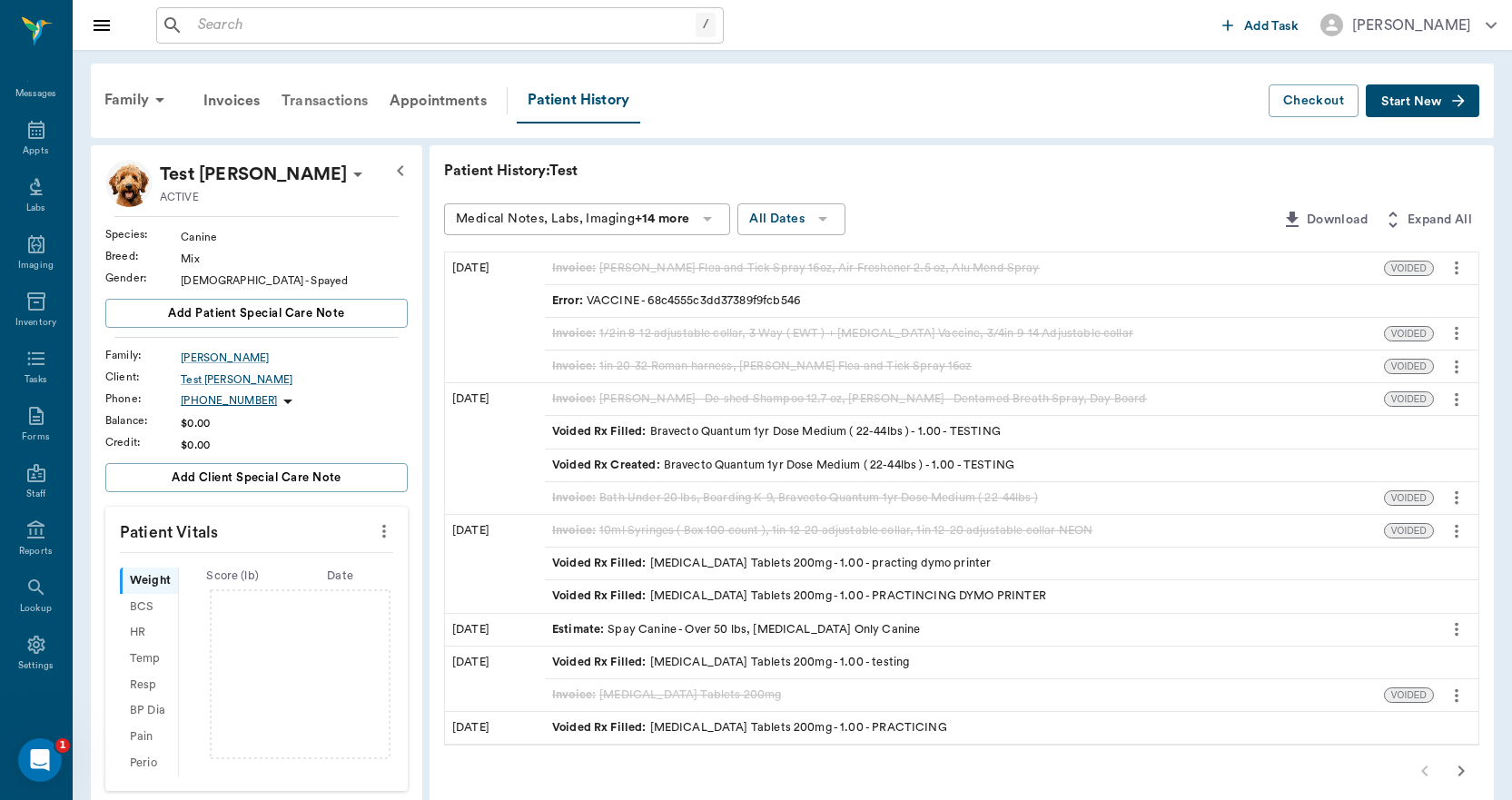
click at [331, 105] on div "Transactions" at bounding box center [325, 100] width 108 height 43
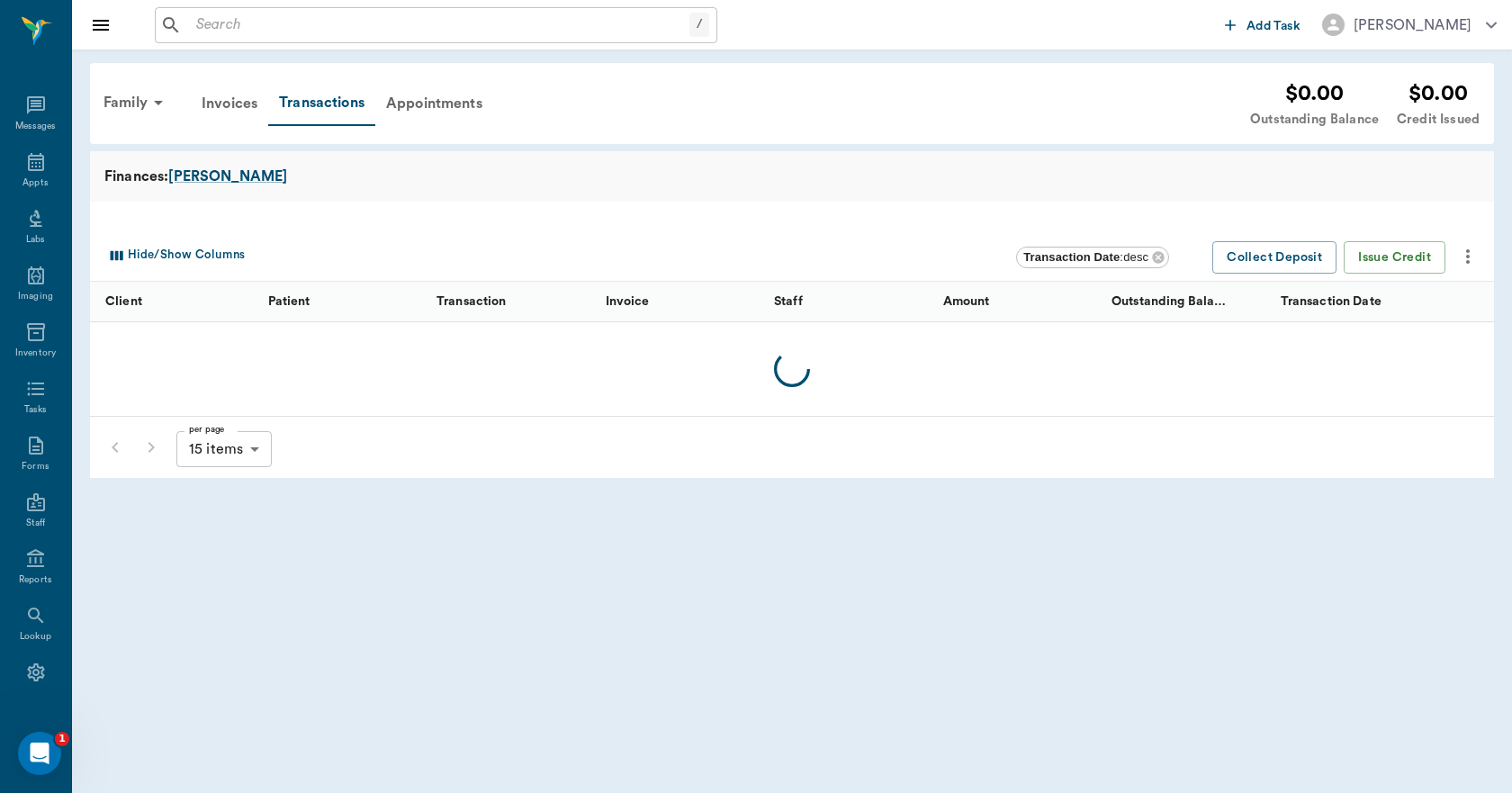
scroll to position [33, 0]
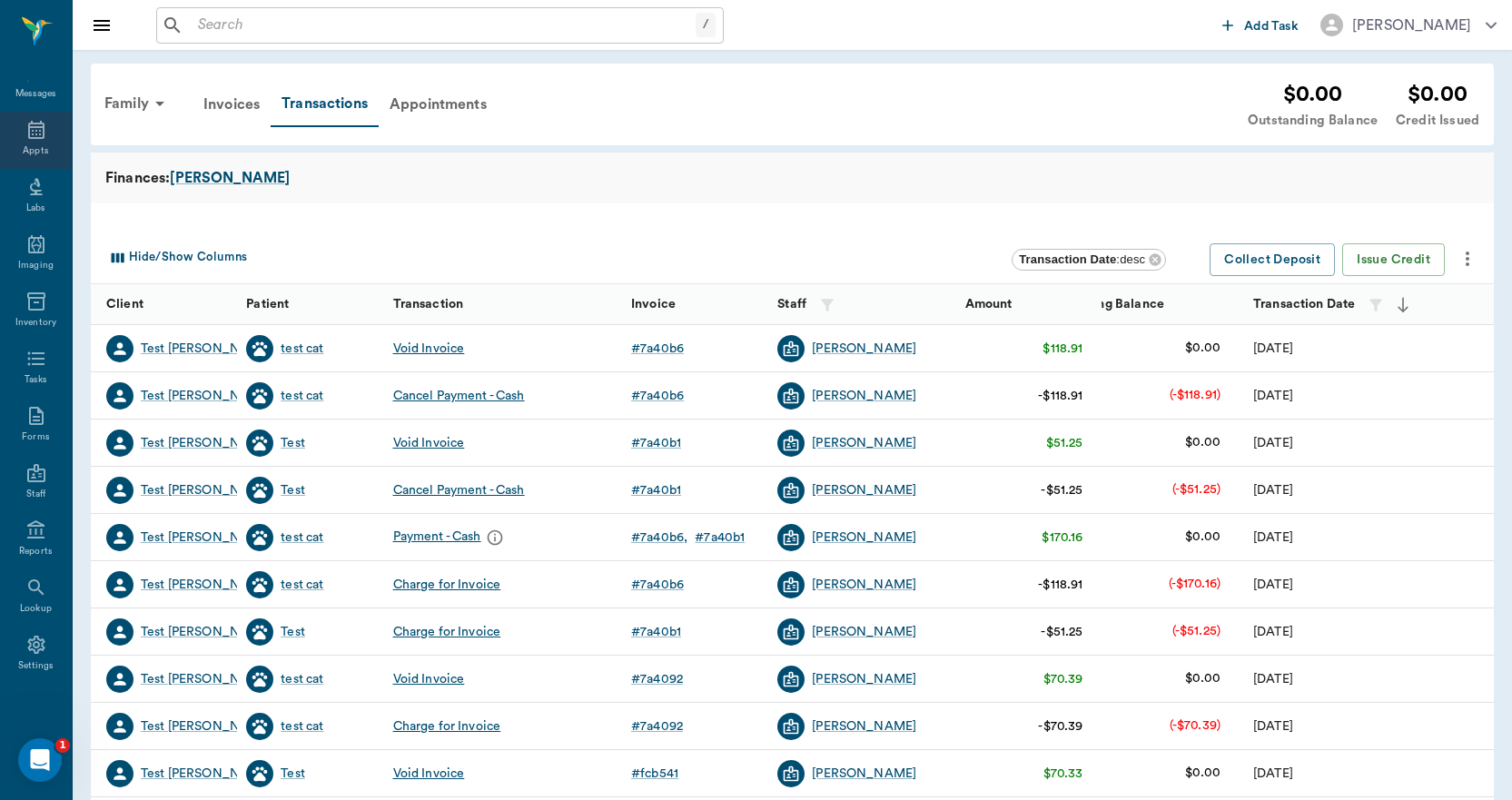
click at [26, 131] on icon at bounding box center [36, 130] width 22 height 22
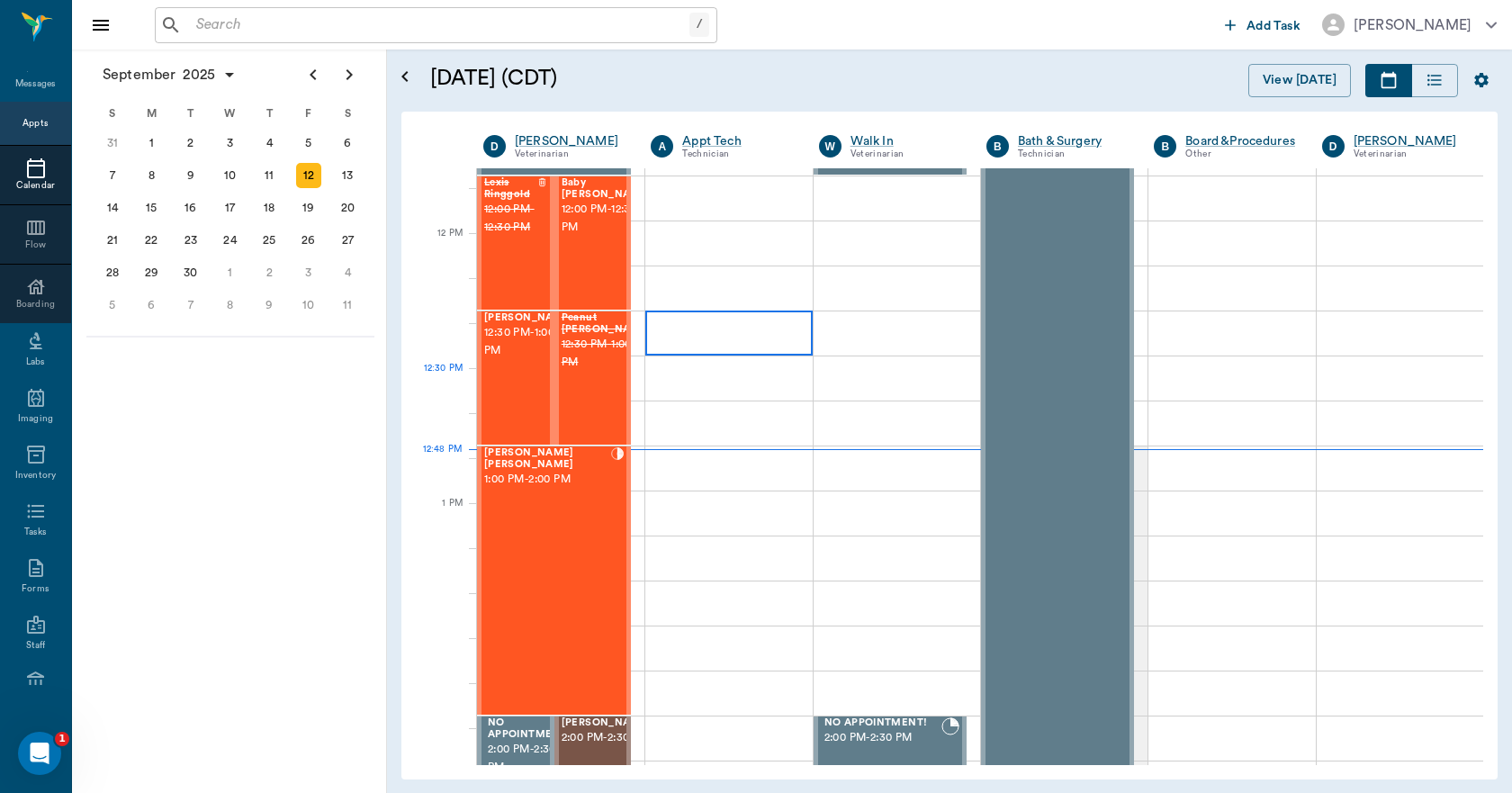
scroll to position [630, 0]
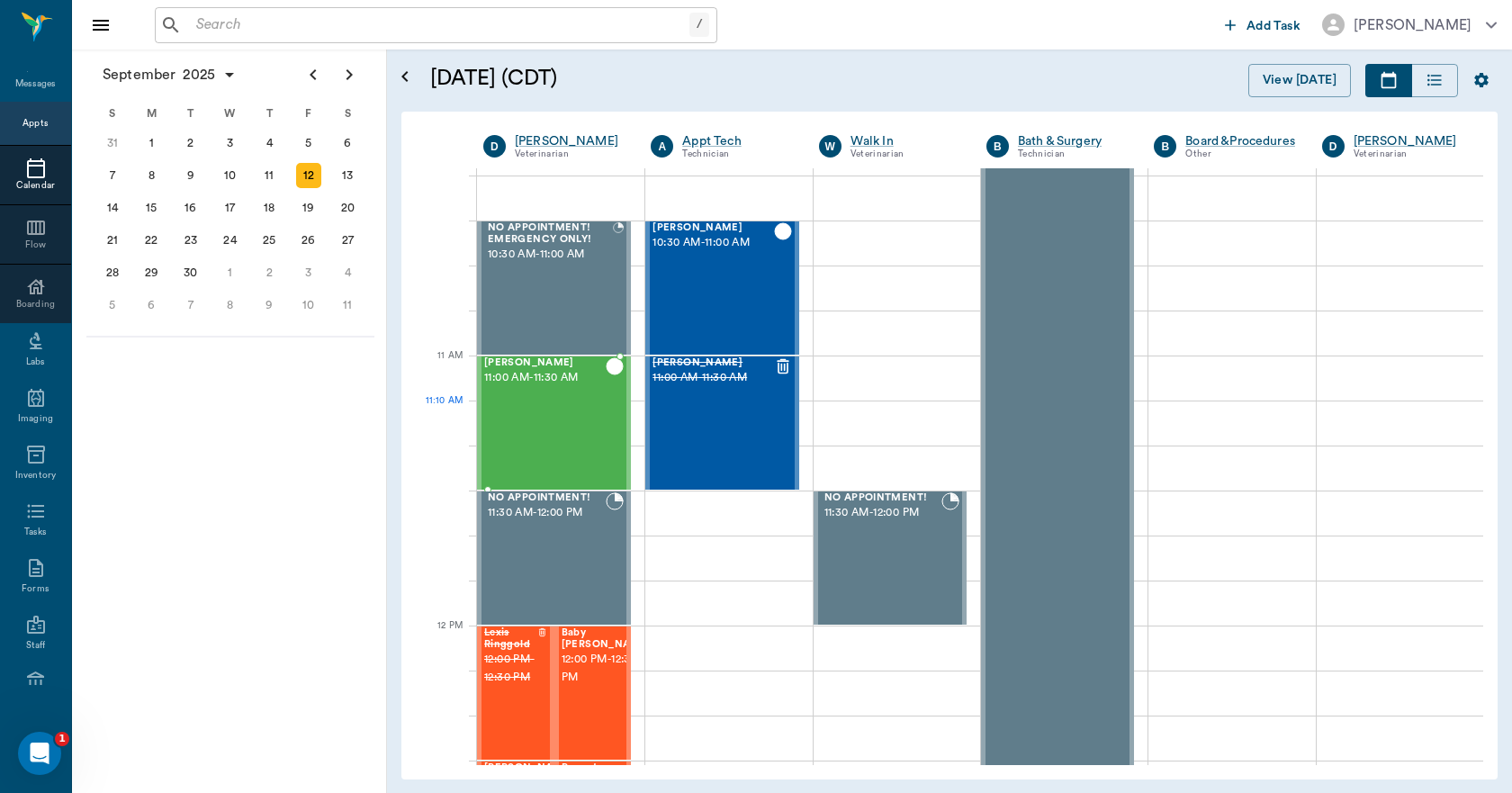
click at [615, 408] on div at bounding box center [614, 422] width 18 height 131
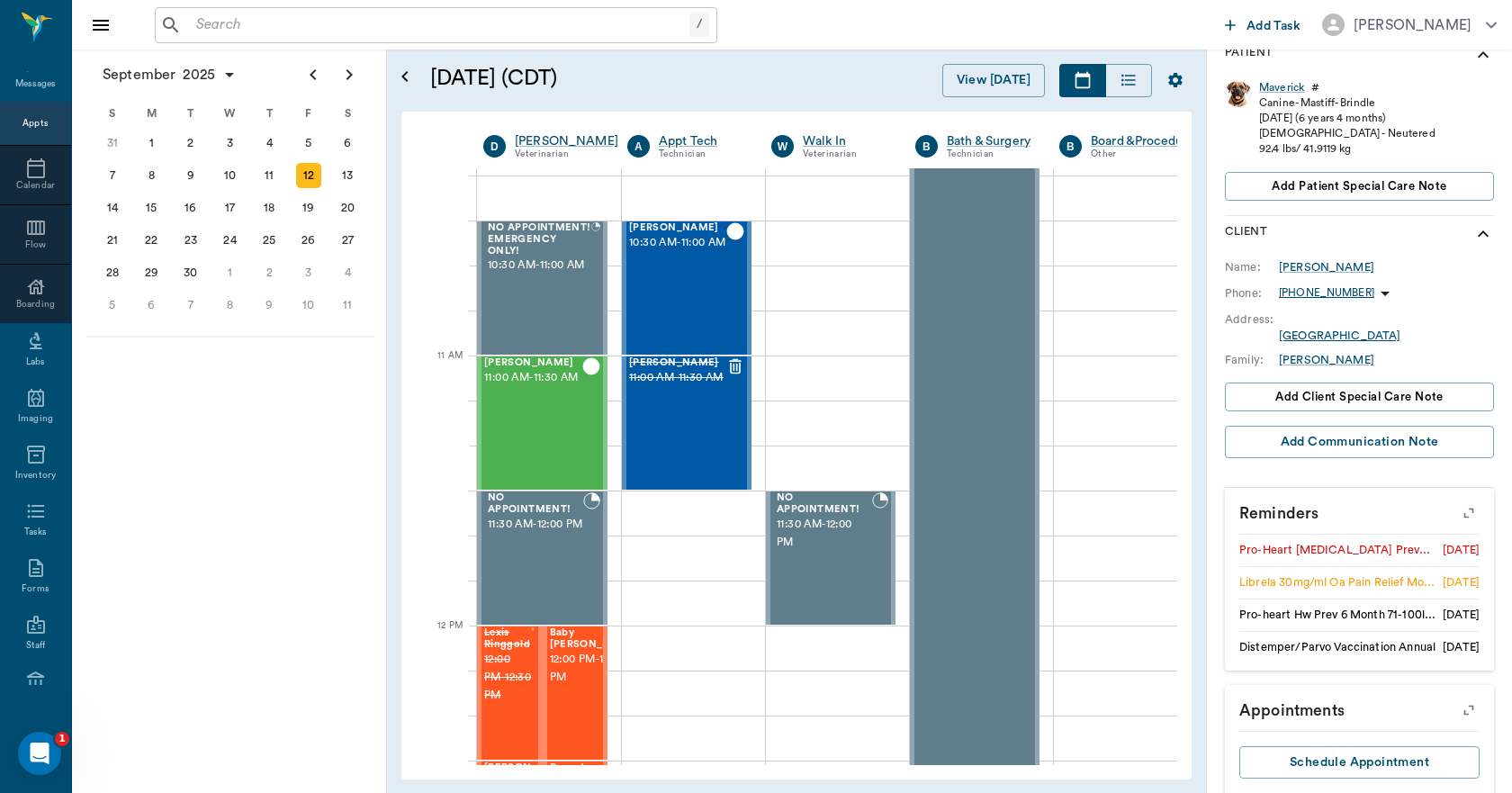
scroll to position [341, 0]
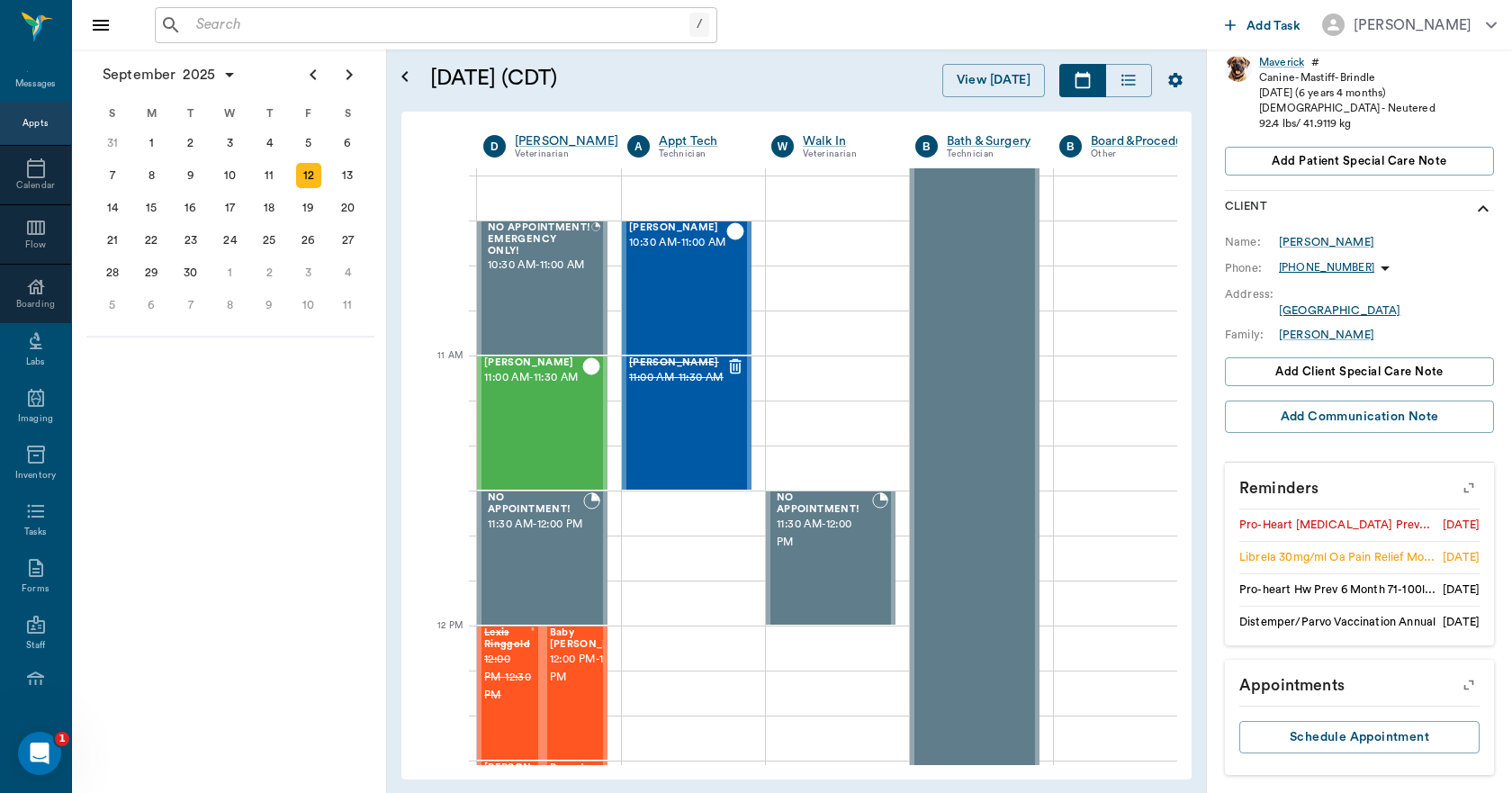
click at [389, 30] on input "text" at bounding box center [439, 25] width 500 height 25
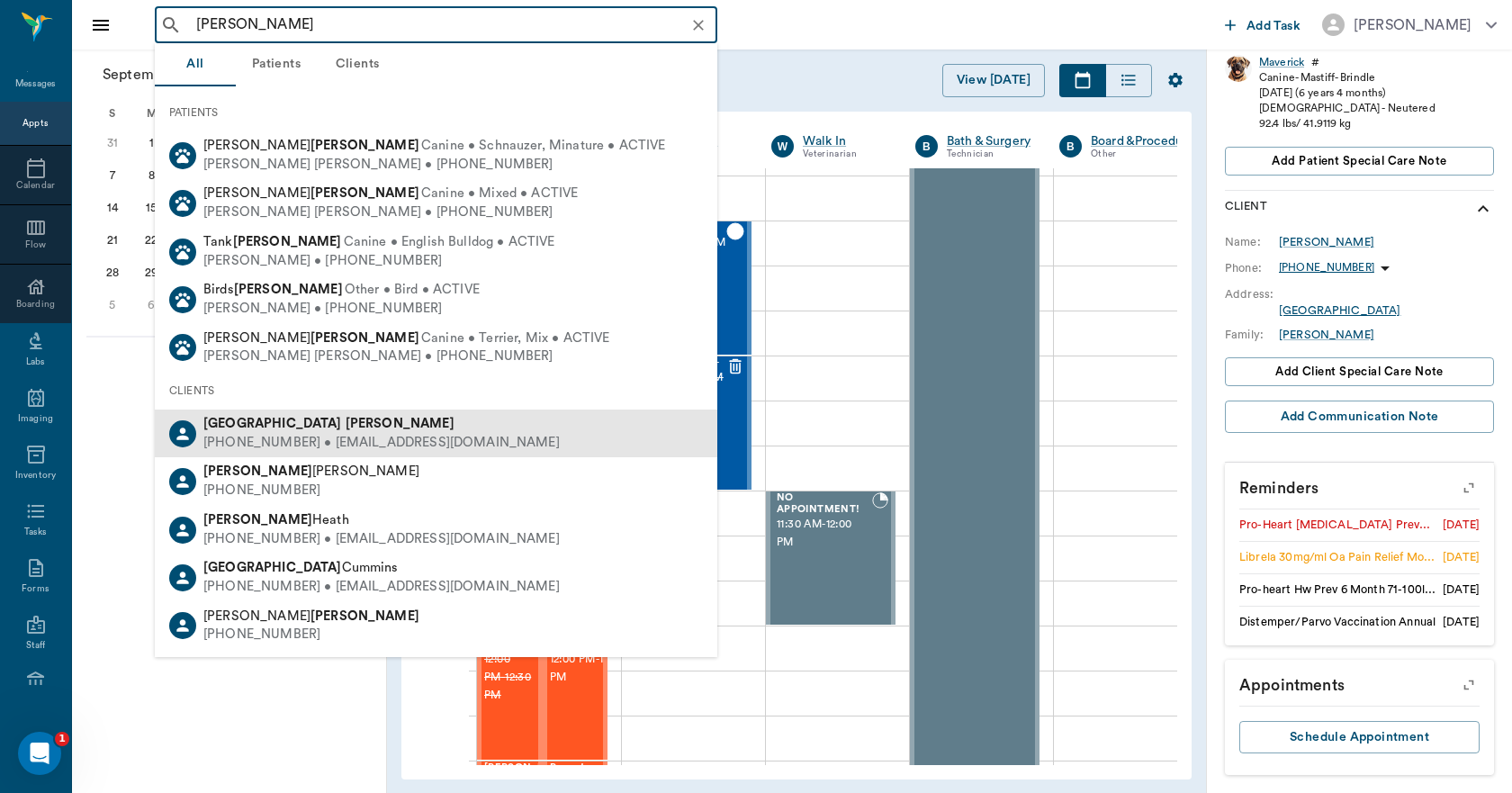
click at [298, 429] on div "Devon Ross" at bounding box center [381, 423] width 356 height 18
type input "devon ross"
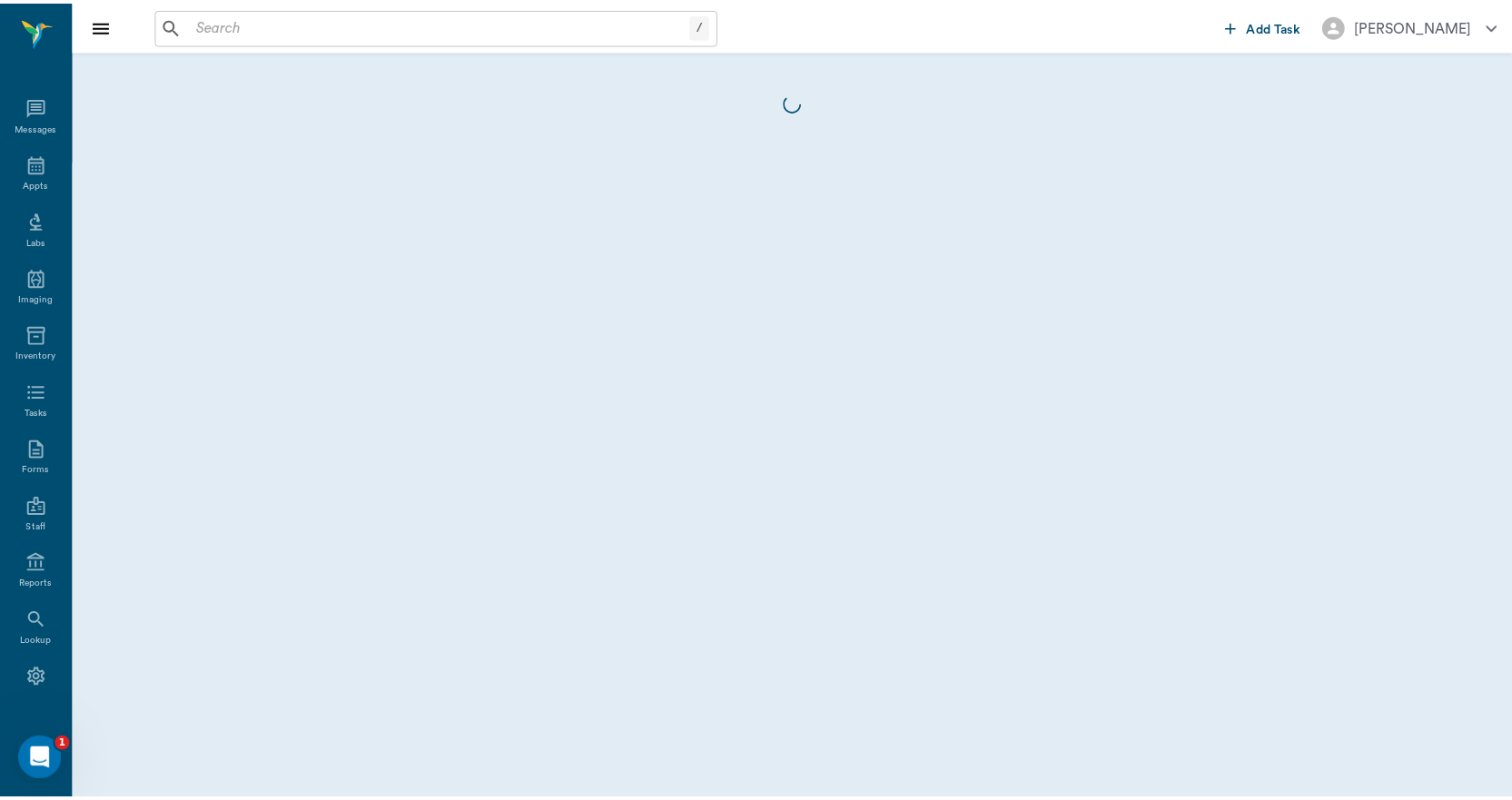
scroll to position [33, 0]
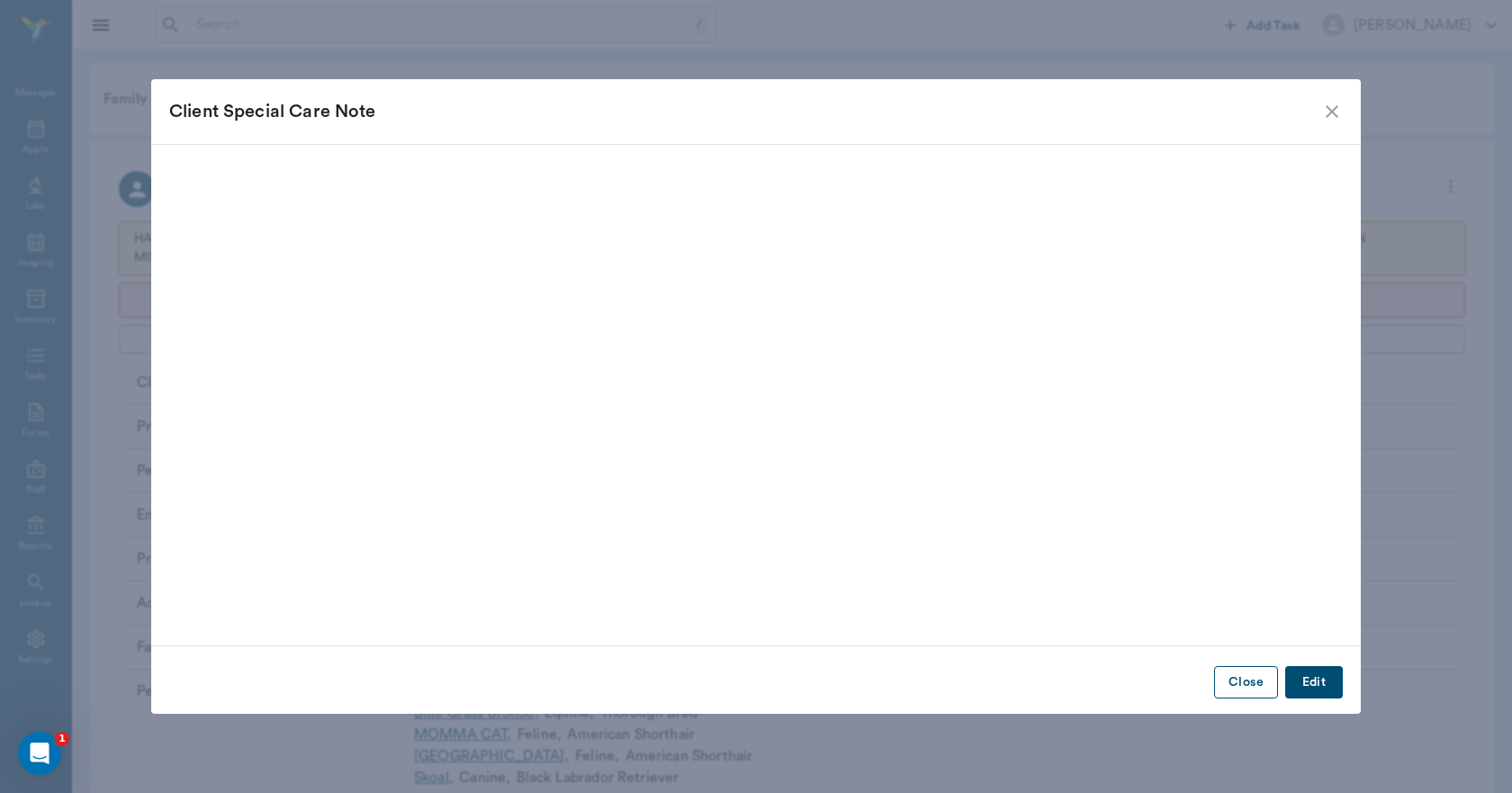
click at [1236, 681] on button "Close" at bounding box center [1245, 682] width 64 height 33
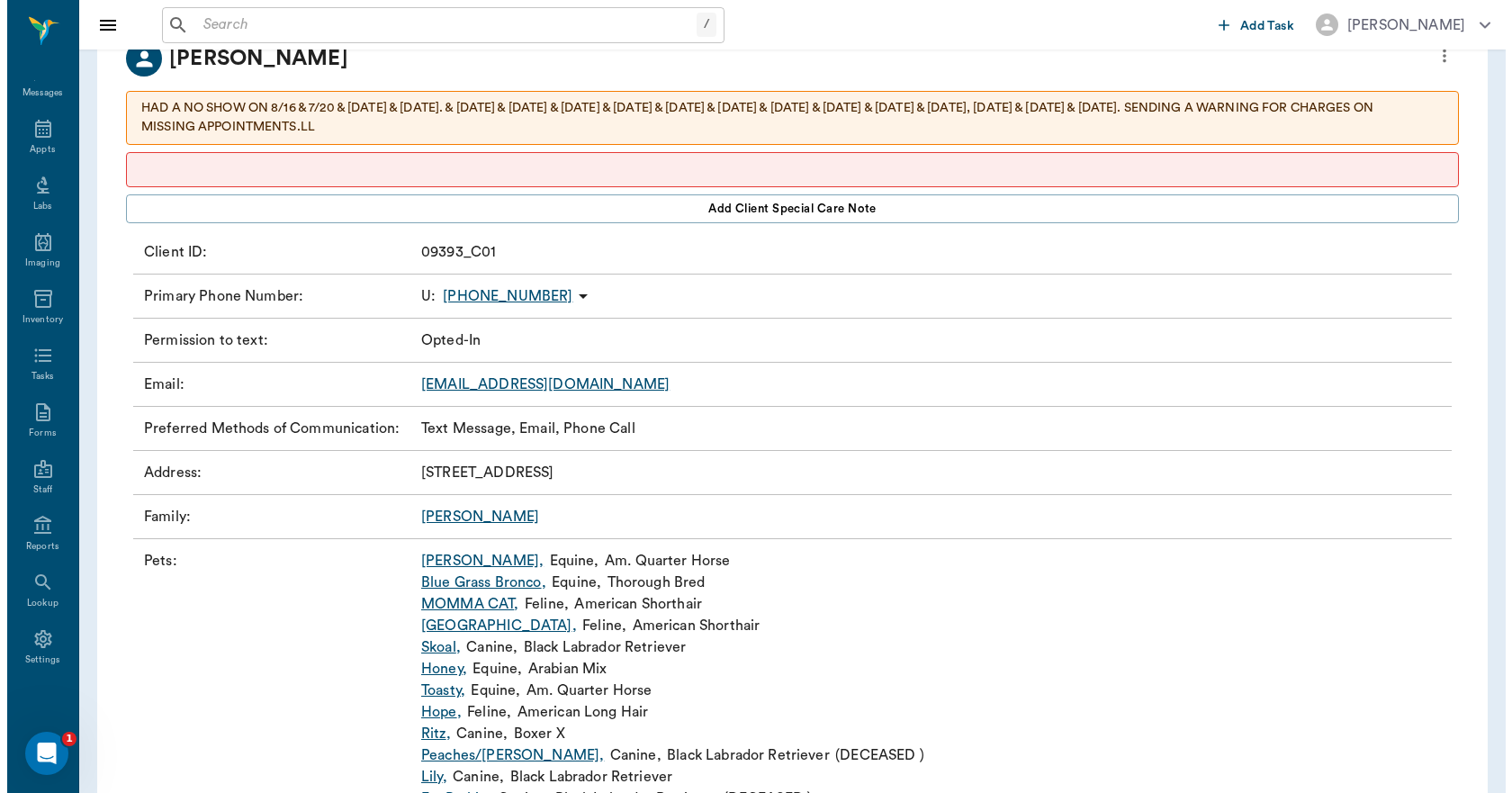
scroll to position [0, 0]
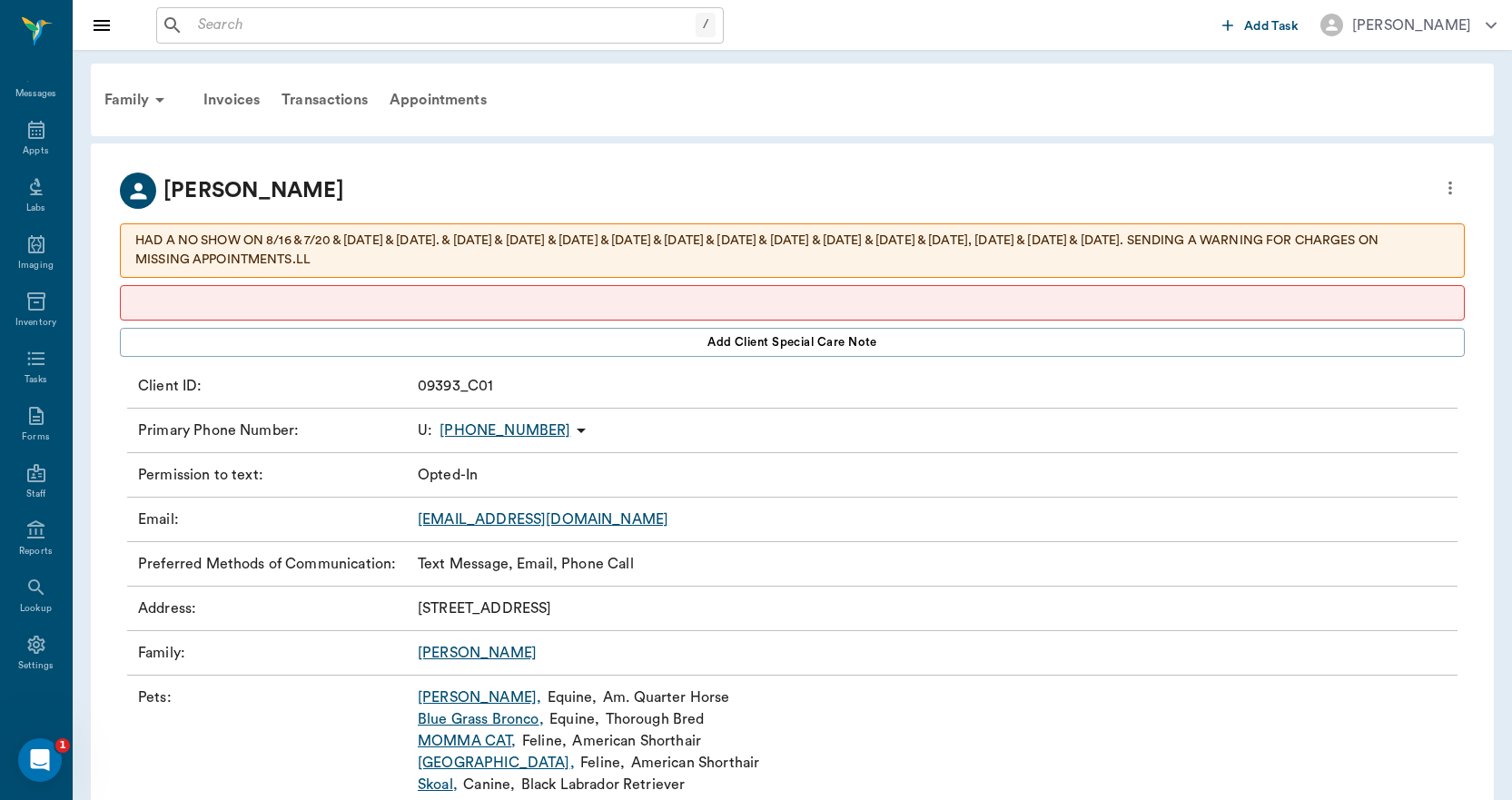
click at [124, 96] on div "Family" at bounding box center [137, 100] width 88 height 43
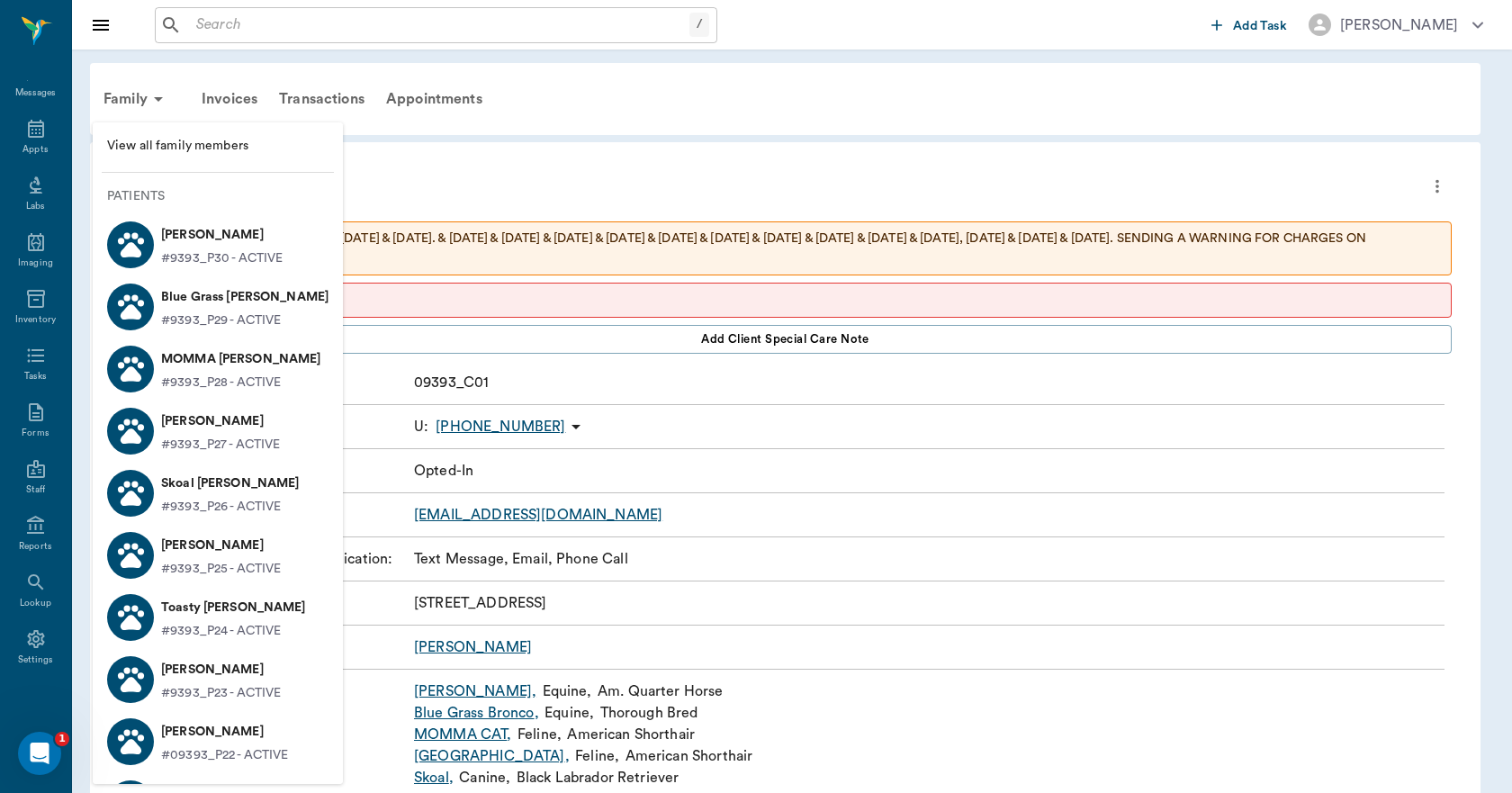
click at [178, 235] on p "Roy Ross" at bounding box center [222, 235] width 122 height 29
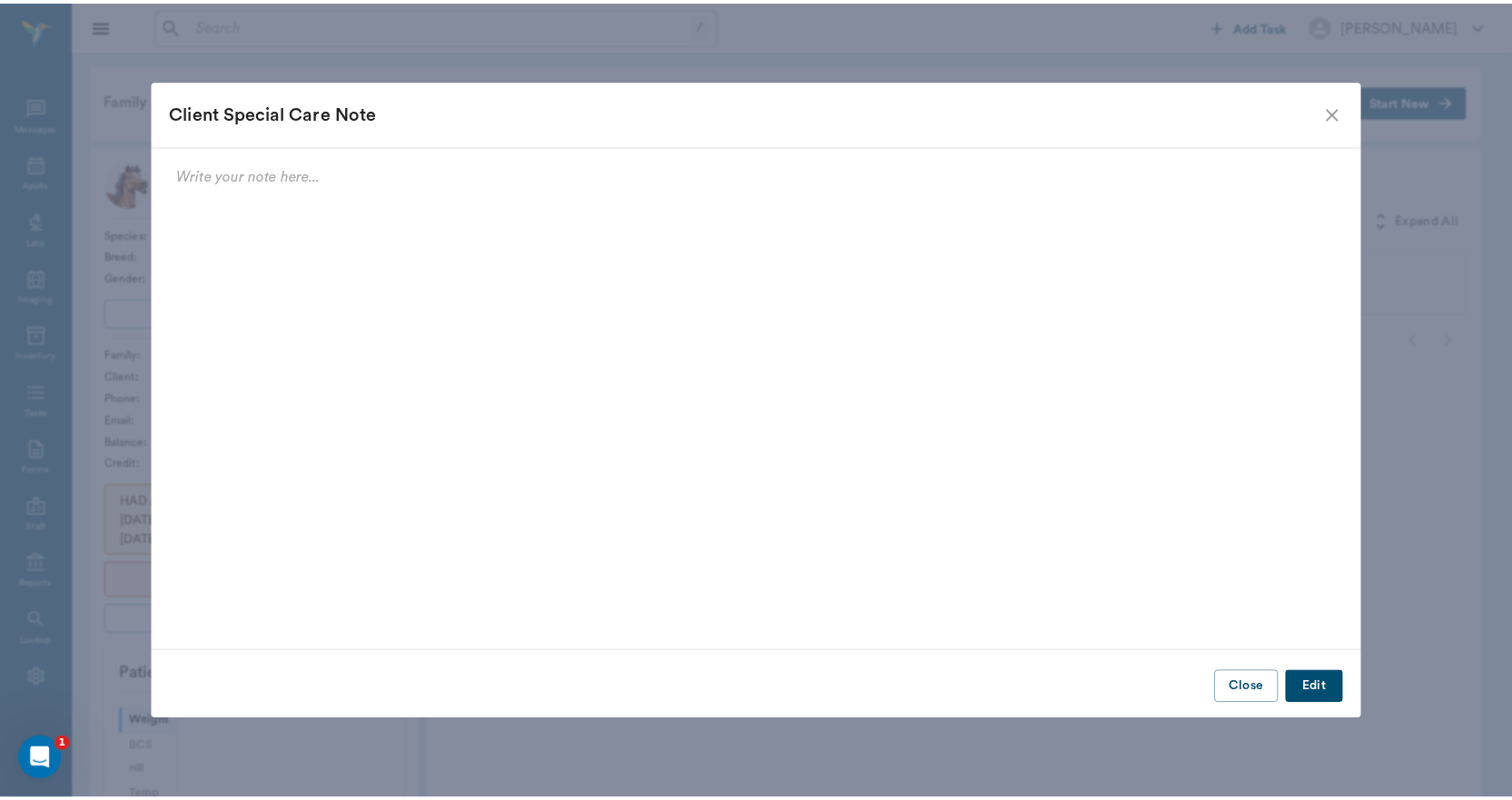
scroll to position [33, 0]
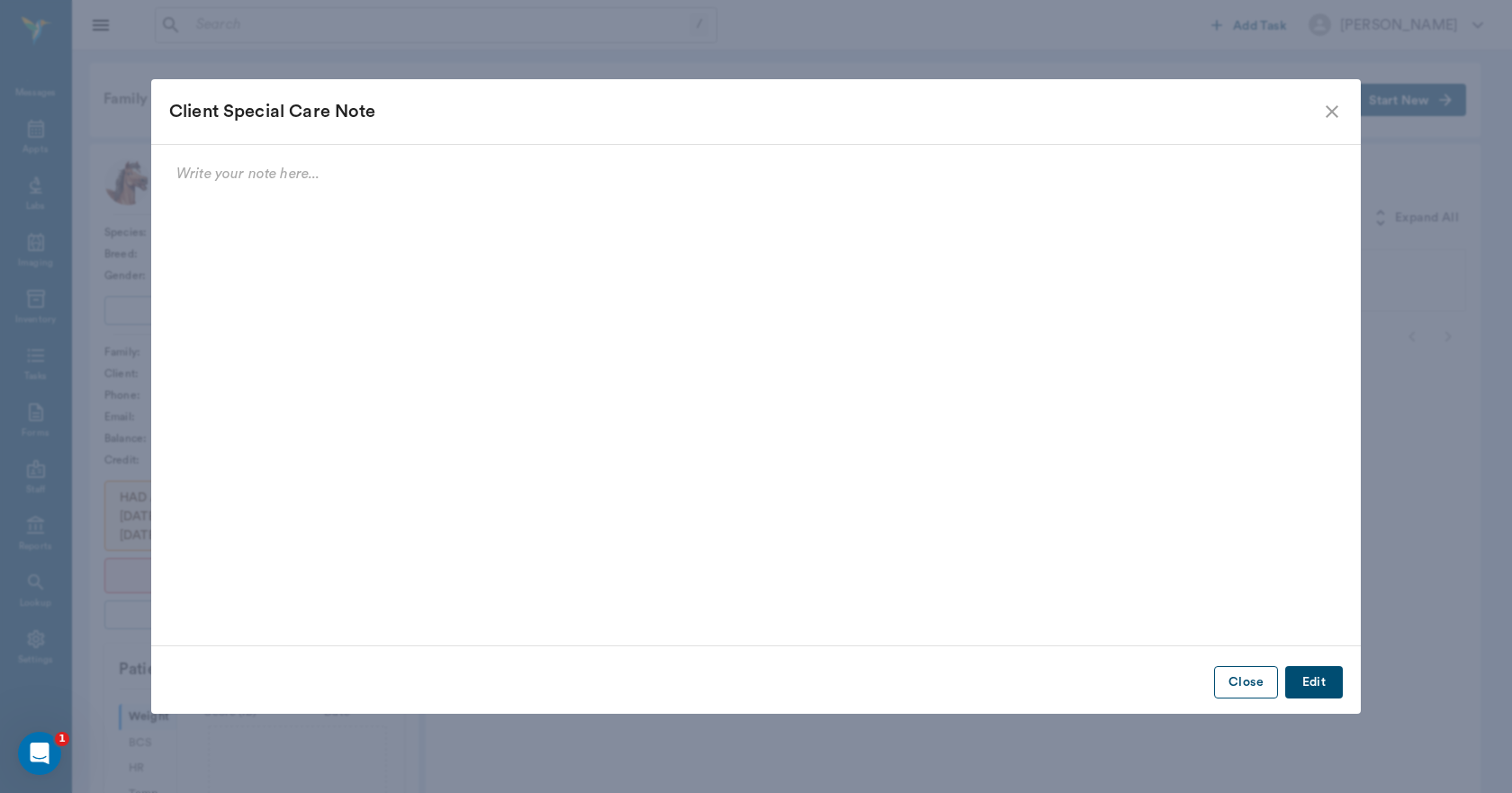
click at [1256, 677] on button "Close" at bounding box center [1245, 682] width 64 height 33
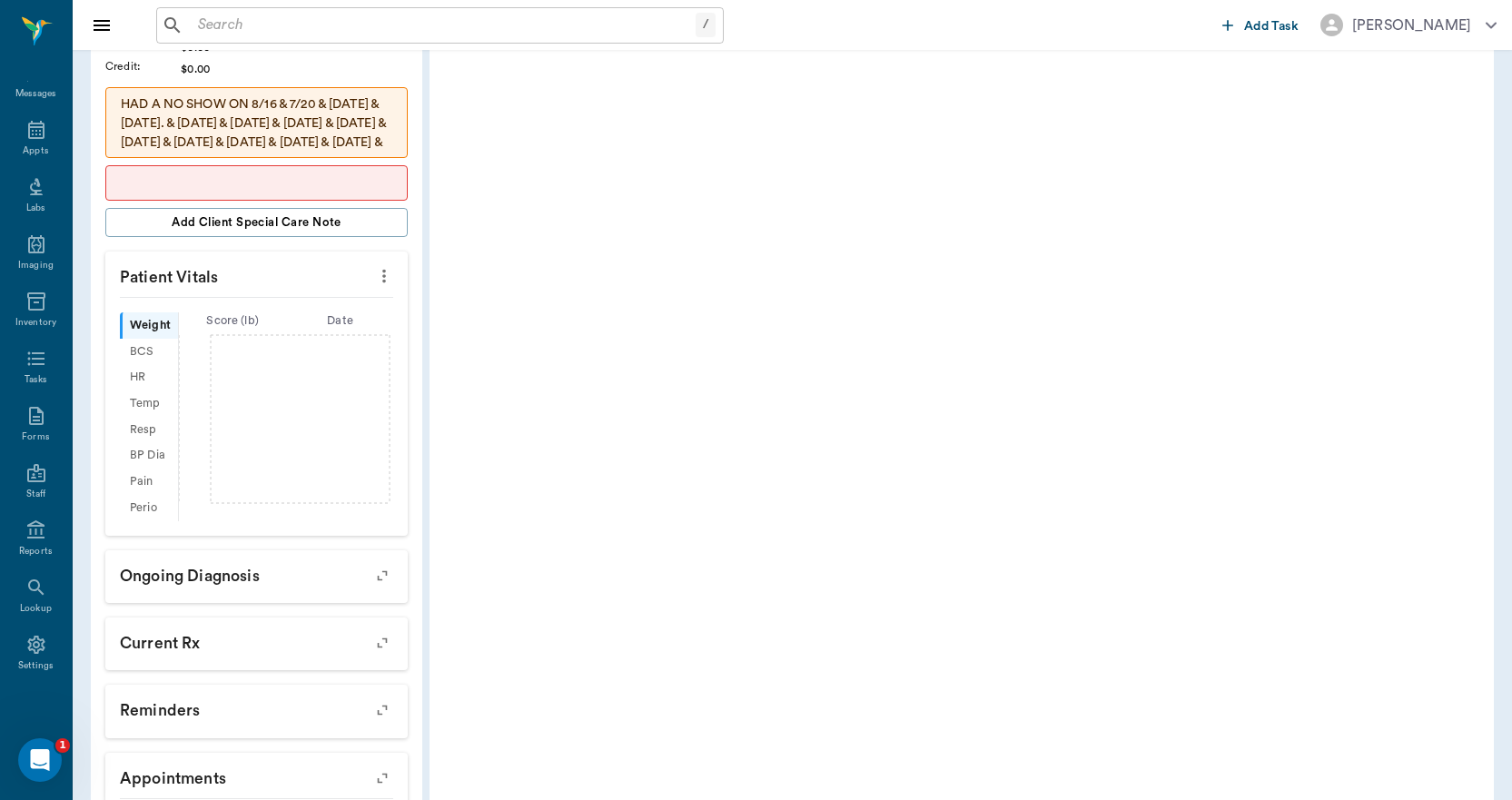
scroll to position [502, 0]
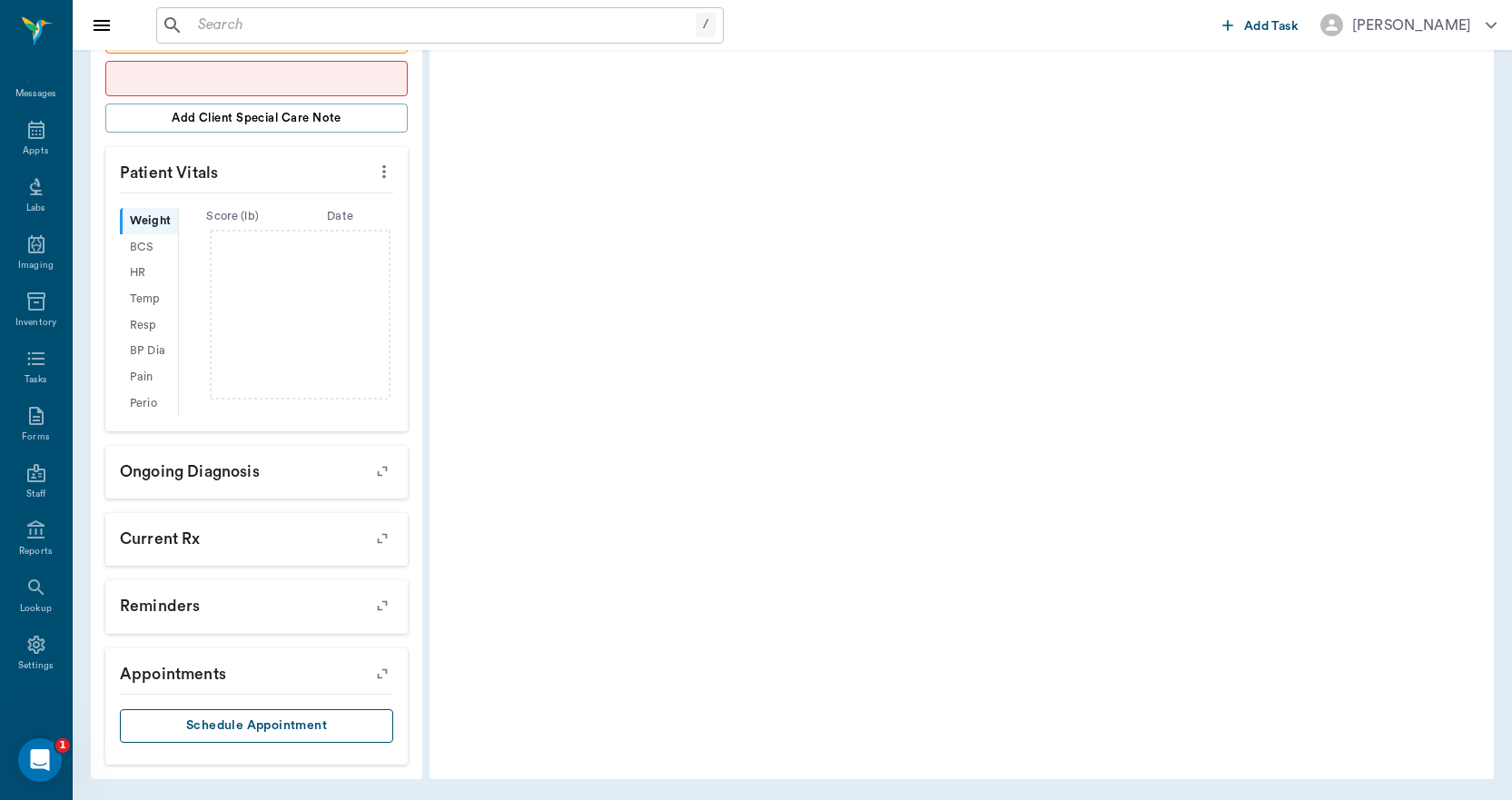
click at [312, 719] on button "Schedule Appointment" at bounding box center [256, 725] width 273 height 33
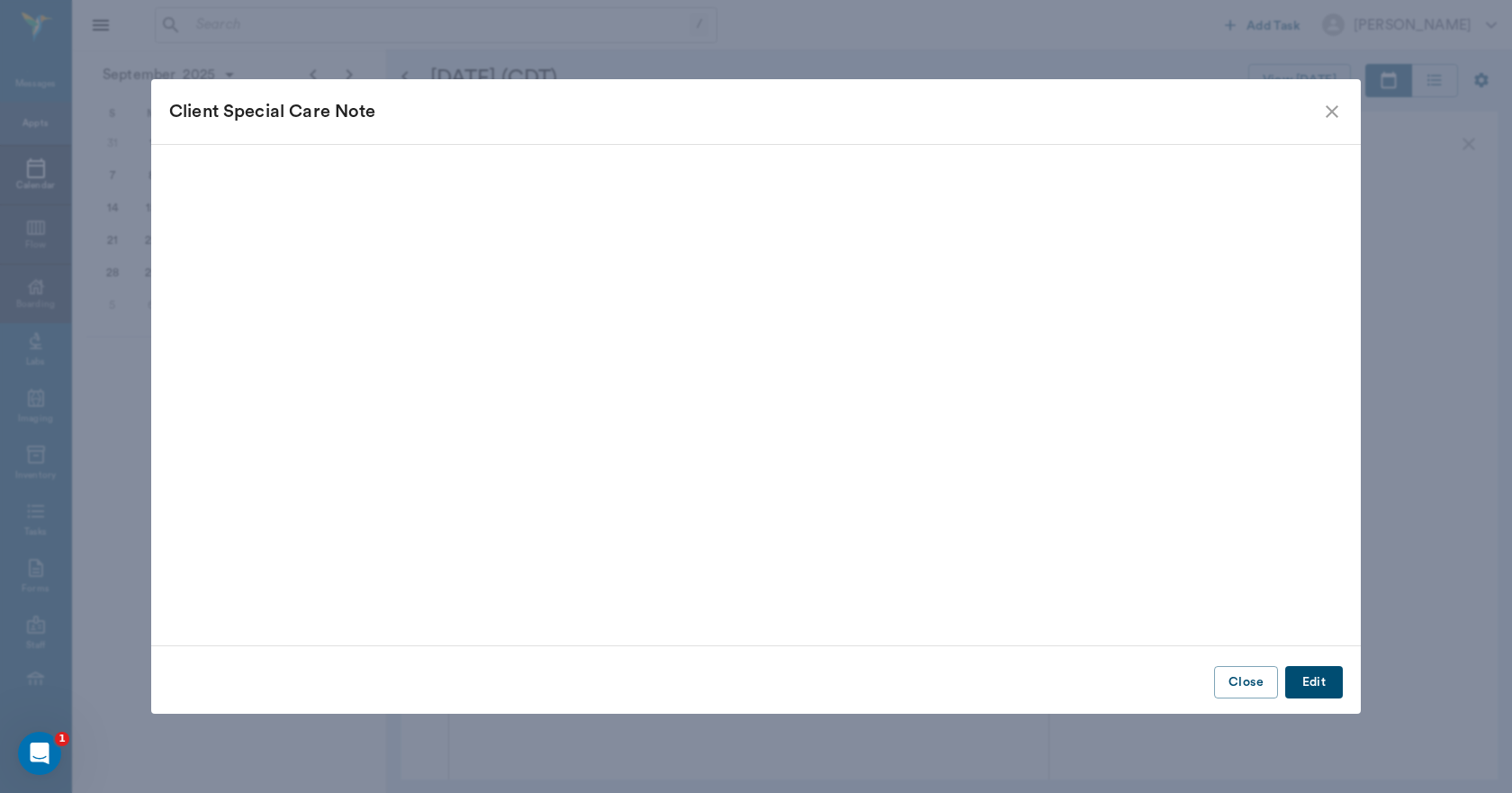
scroll to position [1084, 0]
click at [1243, 682] on button "Close" at bounding box center [1245, 682] width 64 height 33
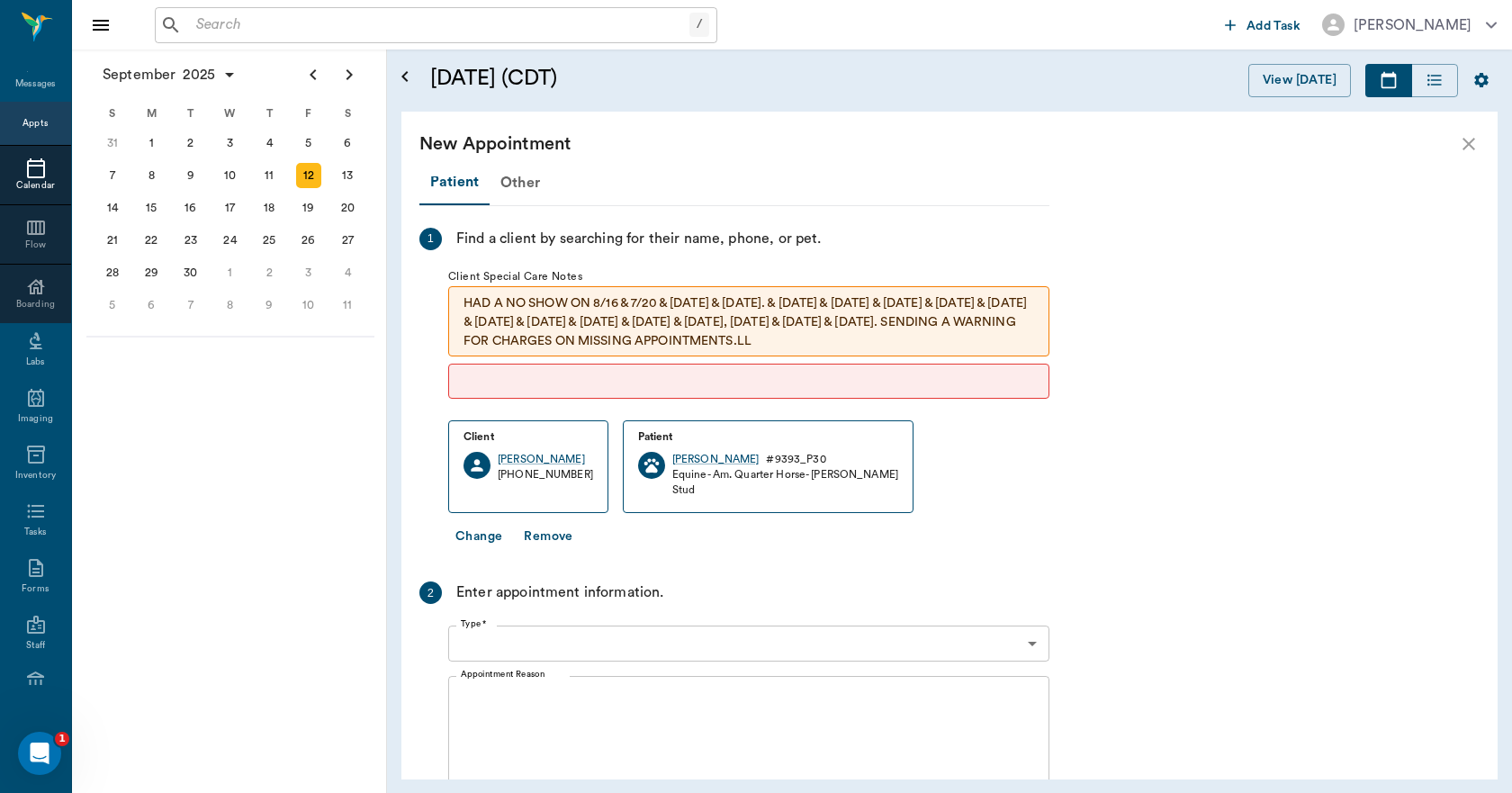
scroll to position [0, 0]
click at [1463, 150] on icon "close" at bounding box center [1468, 143] width 13 height 13
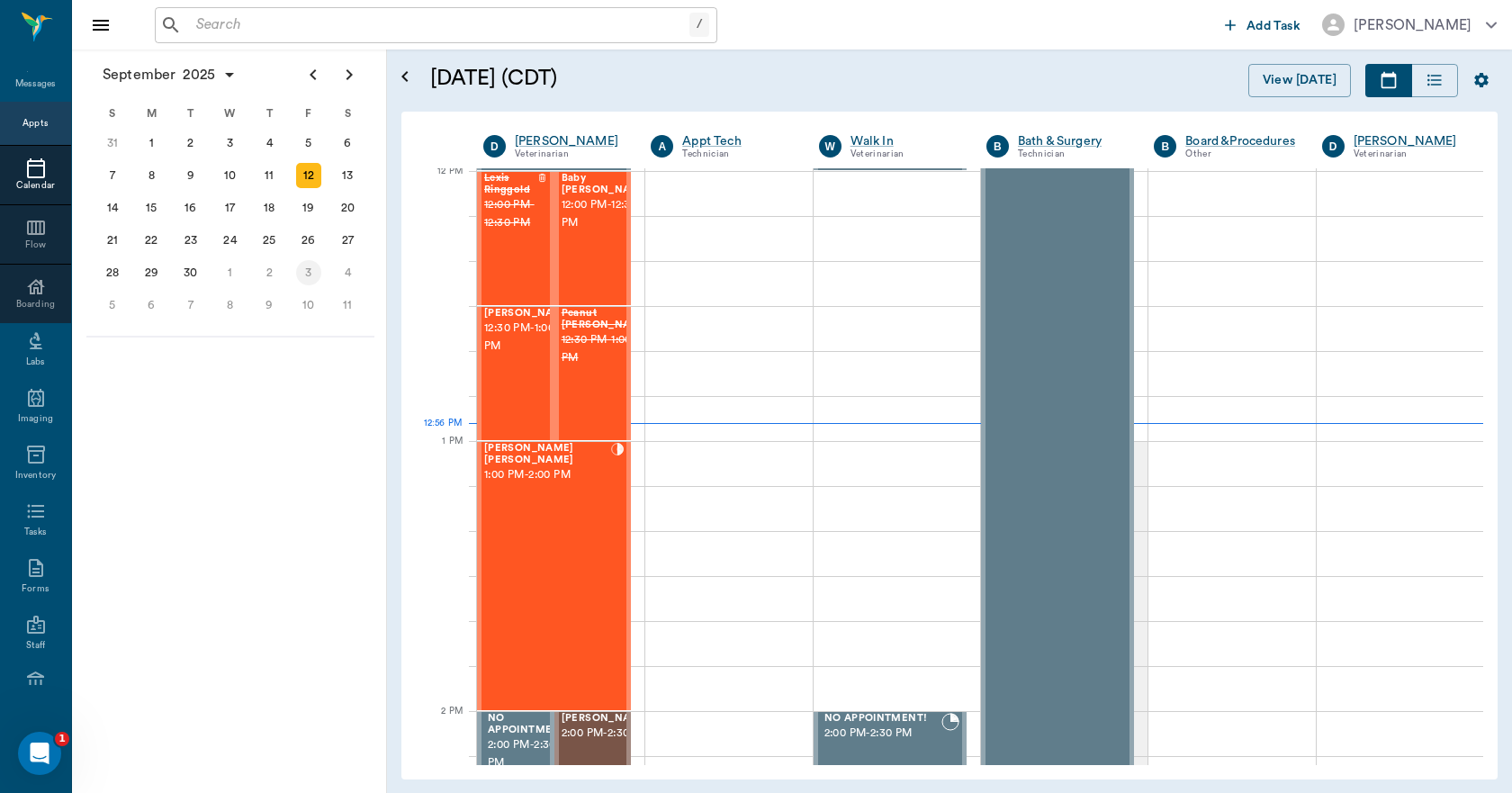
click at [311, 273] on div "3" at bounding box center [308, 272] width 25 height 25
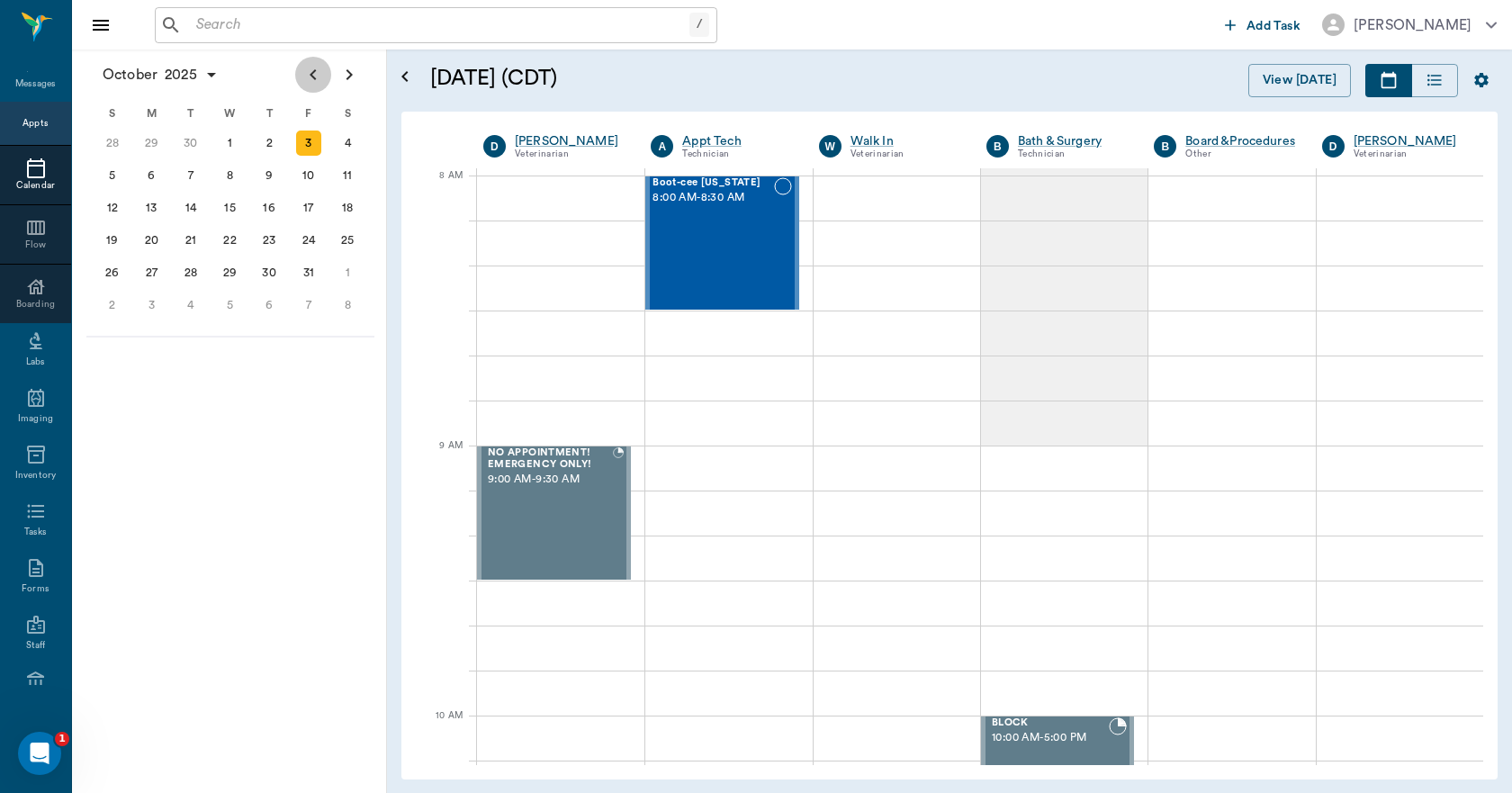
click at [304, 78] on icon "Previous page" at bounding box center [313, 75] width 21 height 21
click at [307, 175] on div "12" at bounding box center [308, 175] width 25 height 25
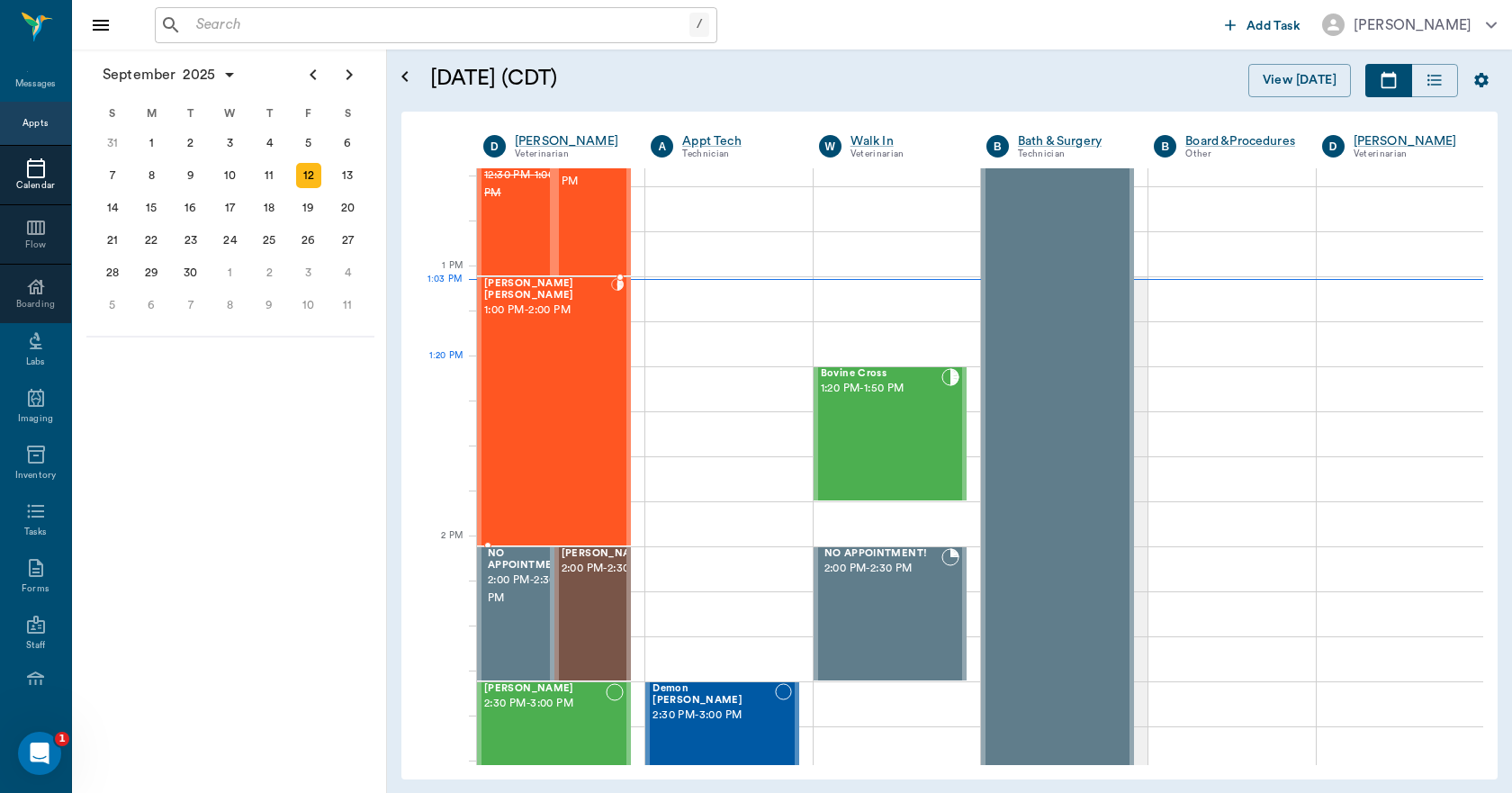
scroll to position [1260, 0]
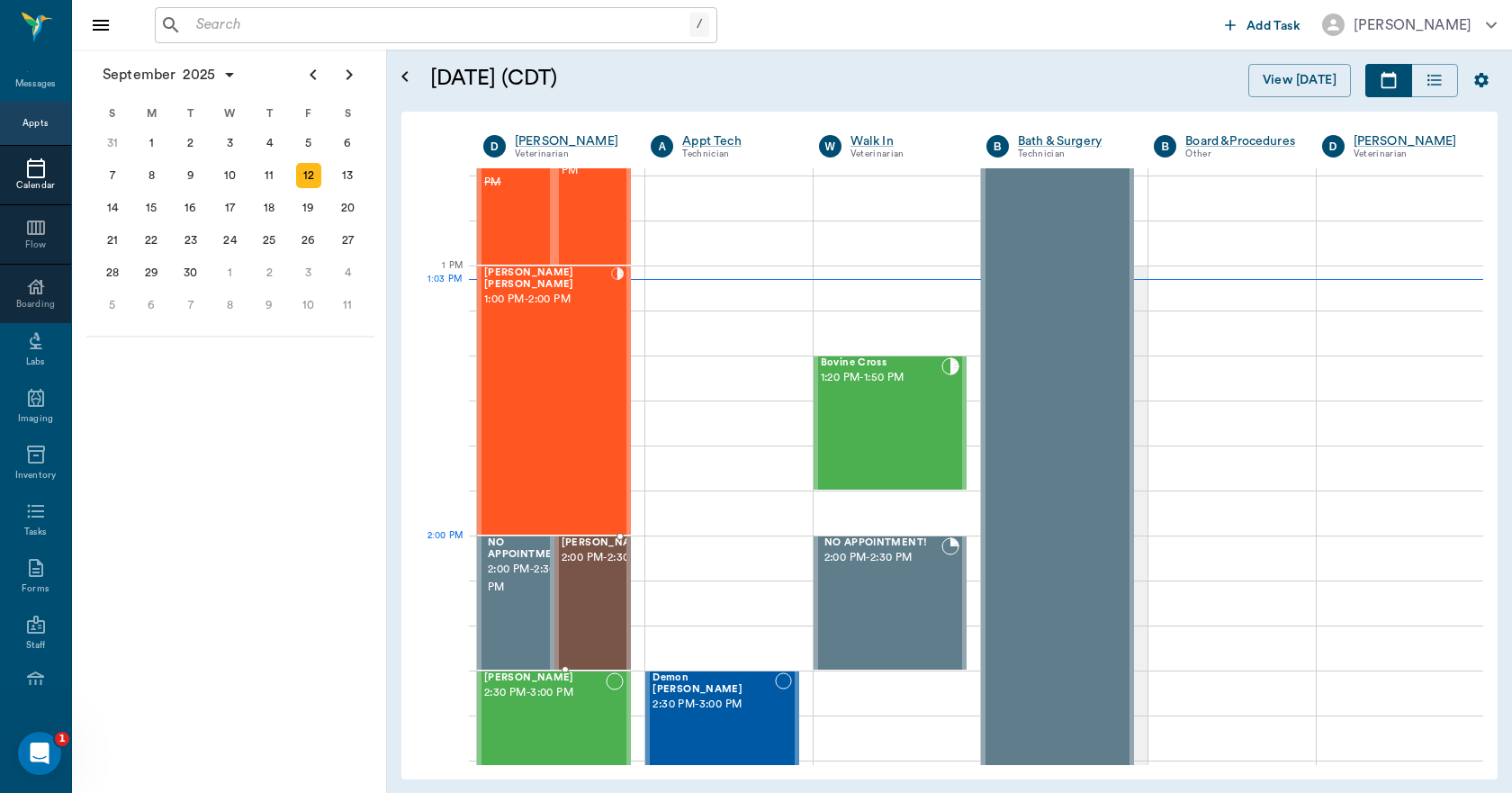
click at [592, 567] on span "2:00 PM - 2:30 PM" at bounding box center [606, 558] width 90 height 18
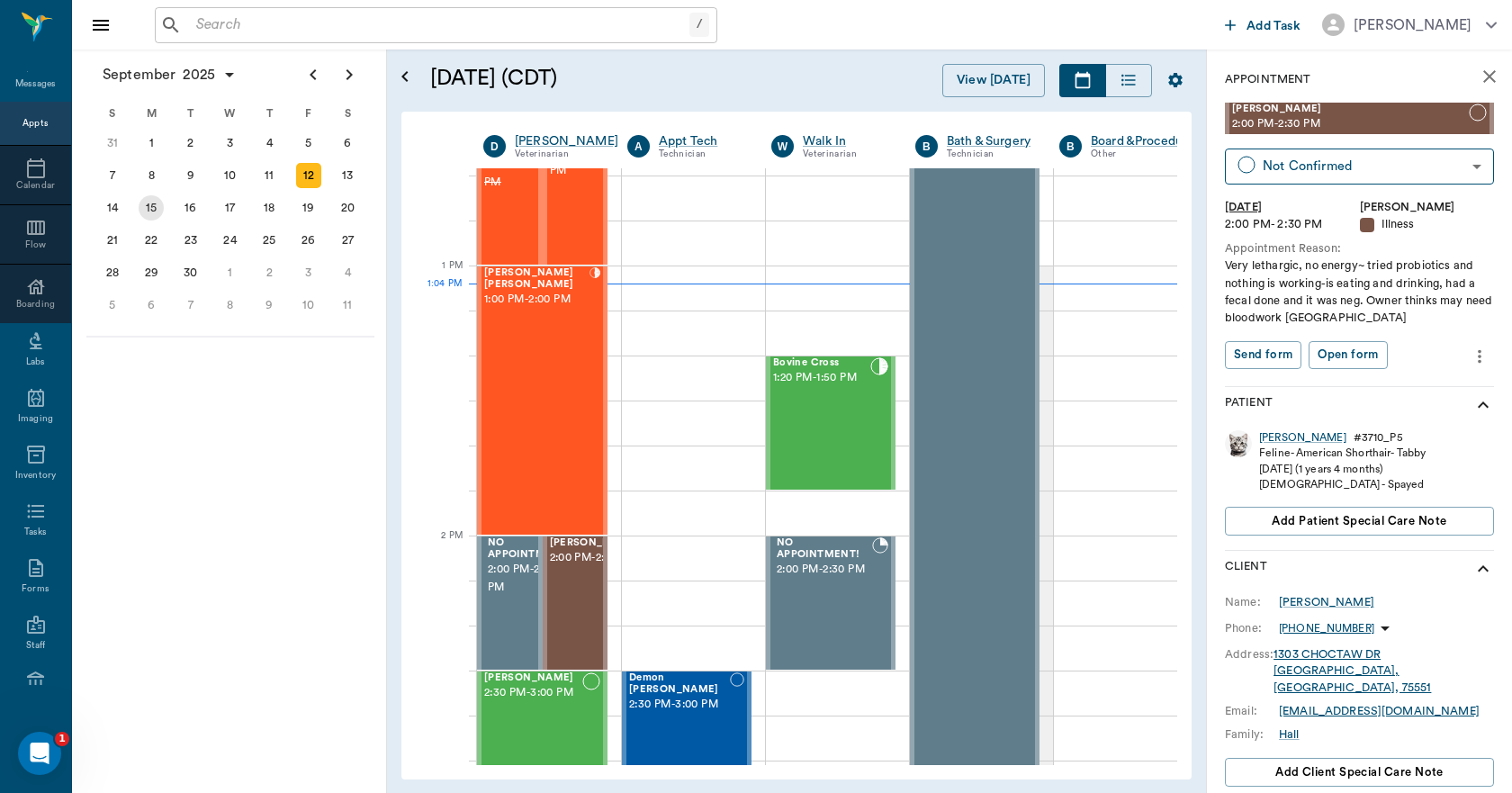
click at [150, 205] on div "15" at bounding box center [151, 208] width 25 height 25
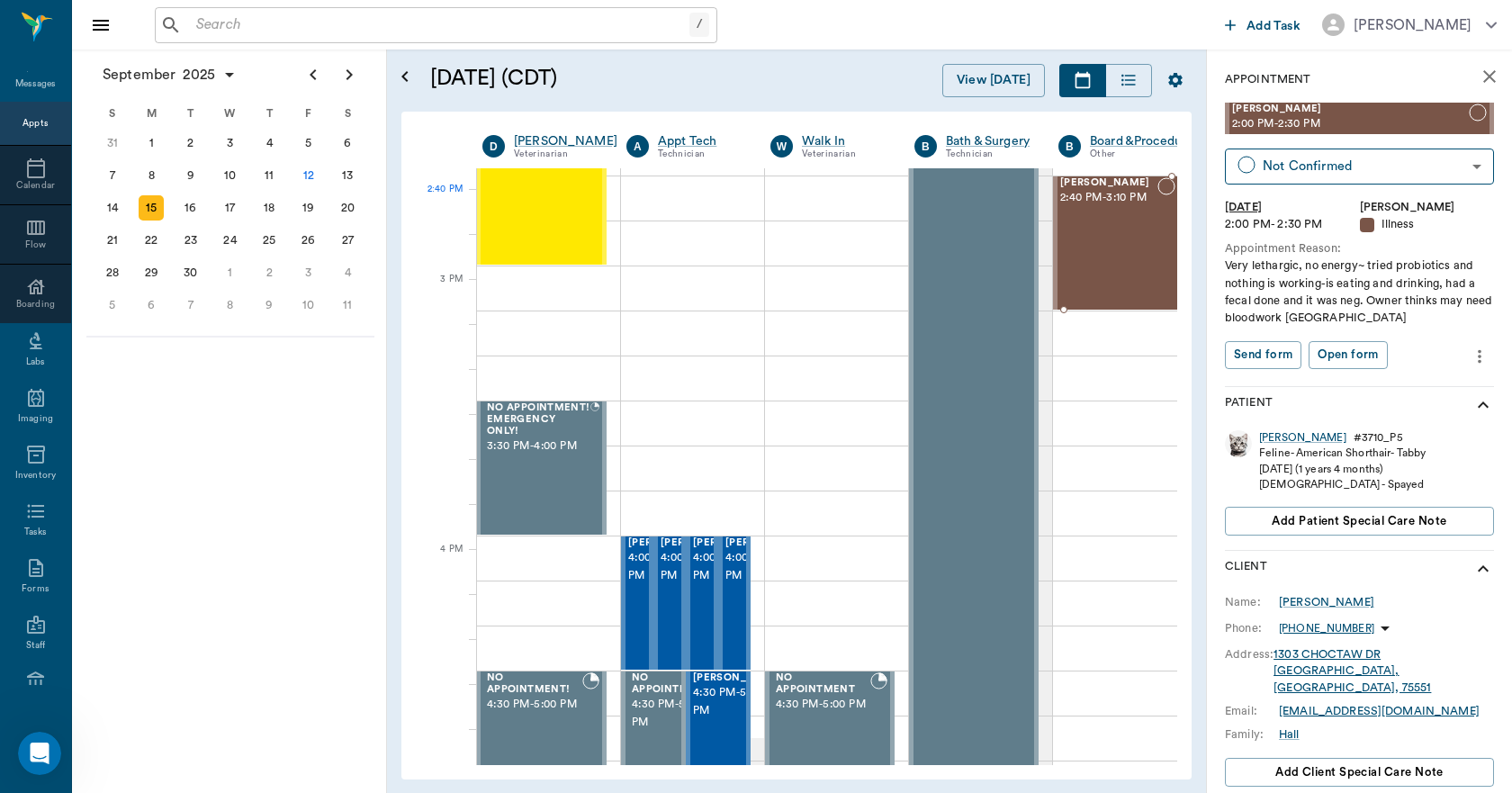
scroll to position [1786, 1]
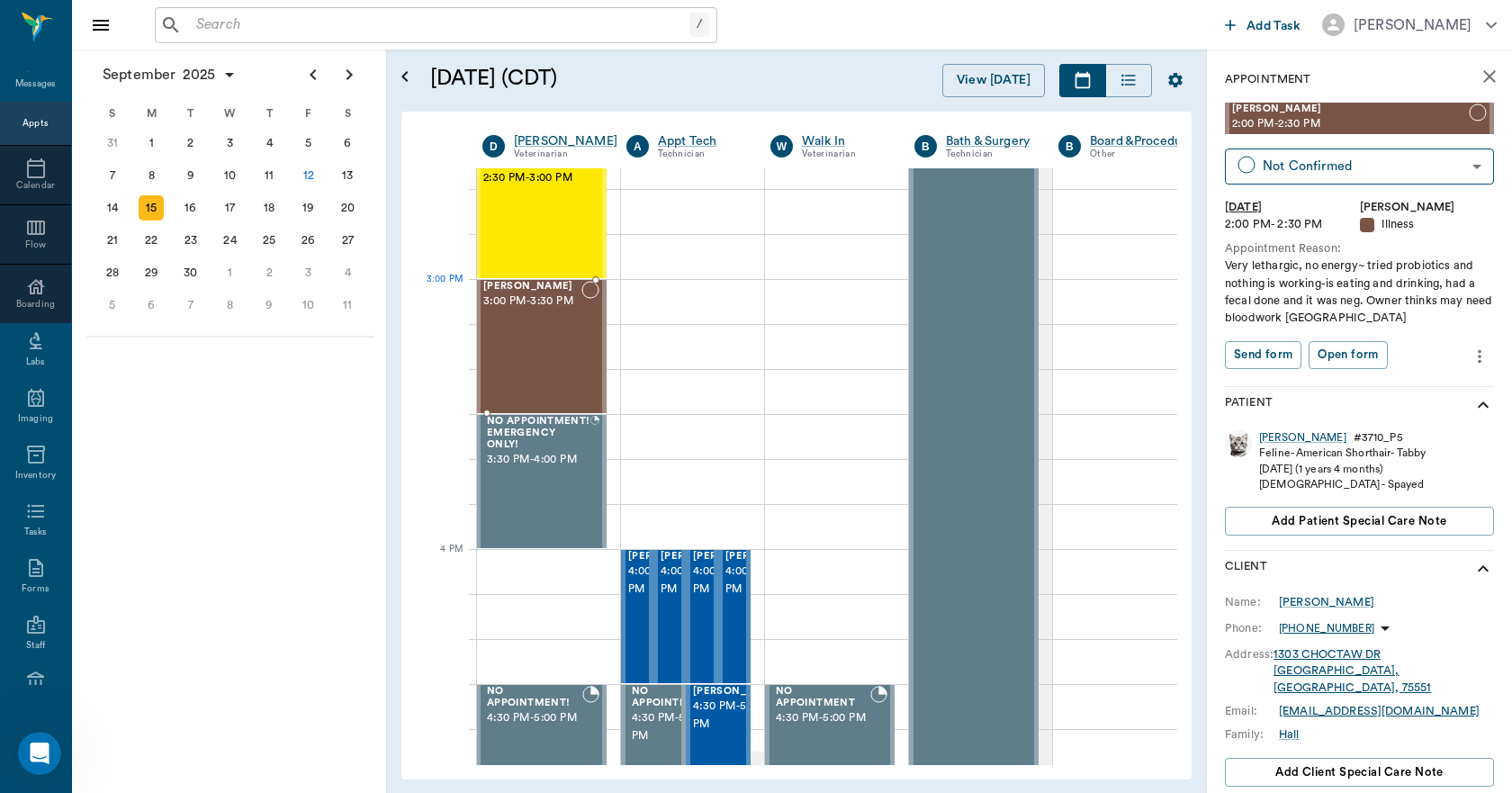
drag, startPoint x: 1297, startPoint y: 121, endPoint x: 558, endPoint y: 324, distance: 766.4
click at [310, 174] on div "12" at bounding box center [308, 175] width 25 height 25
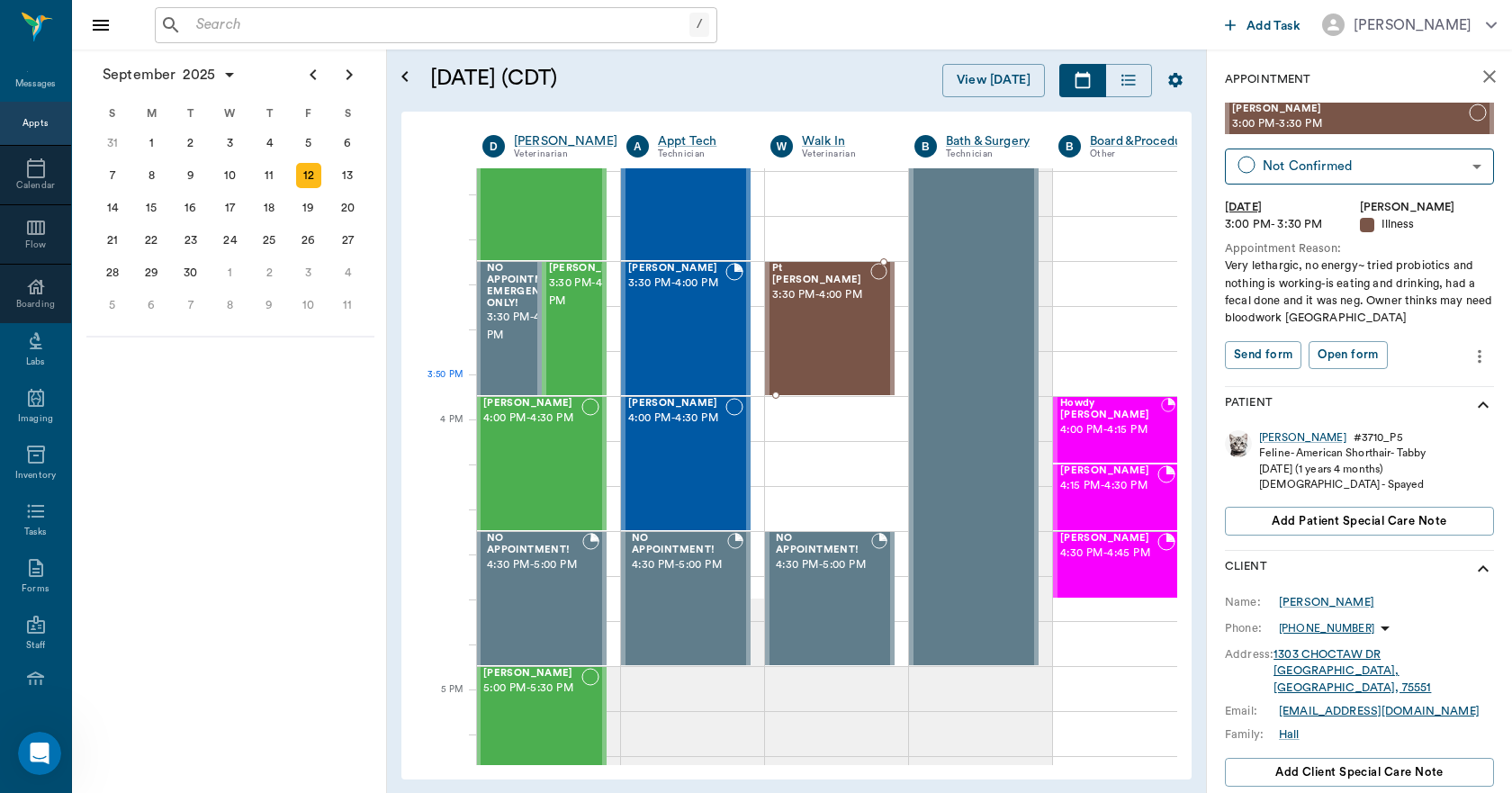
scroll to position [1890, 1]
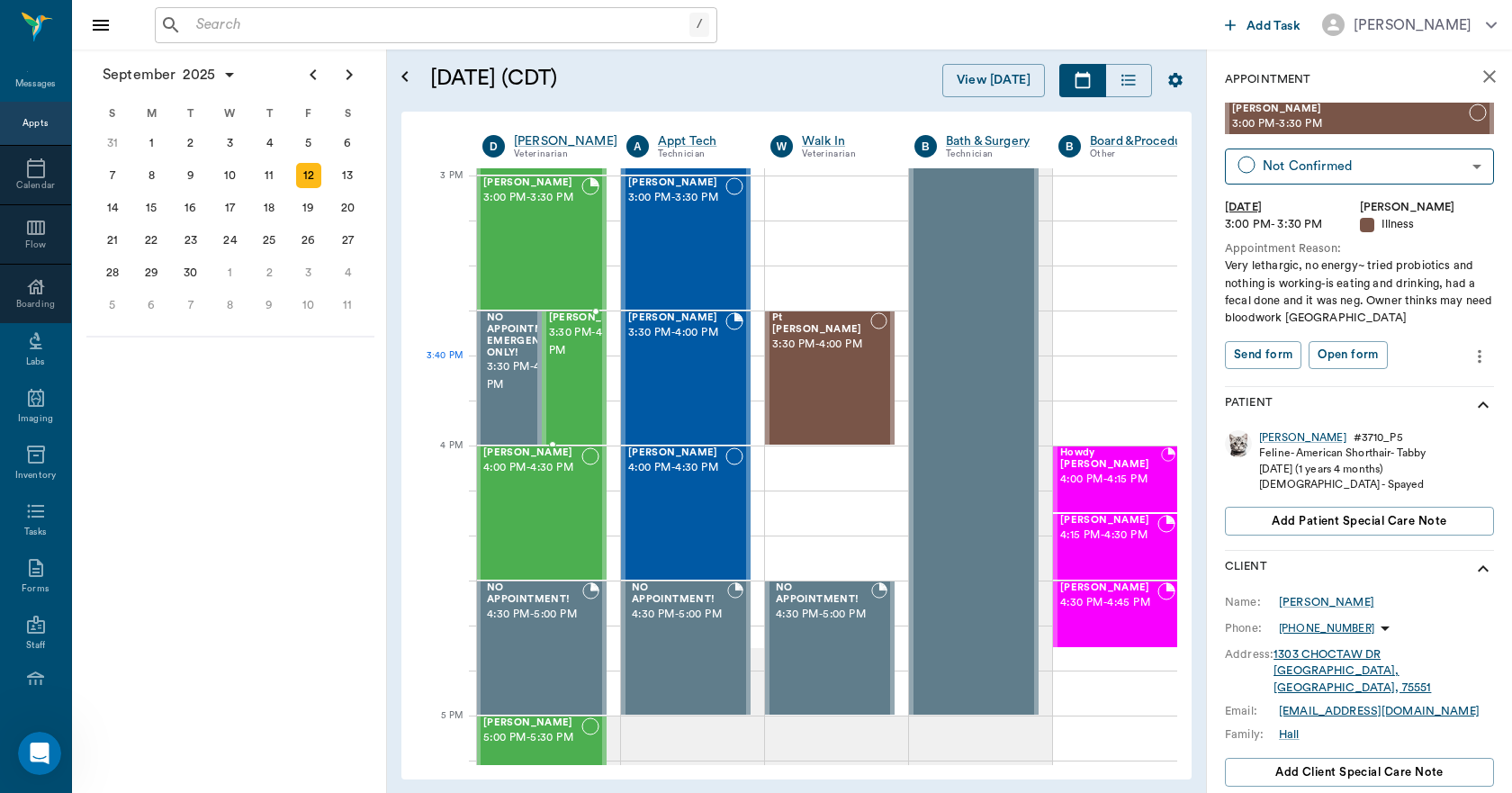
click at [568, 360] on span "3:30 PM - 4:00 PM" at bounding box center [594, 342] width 90 height 36
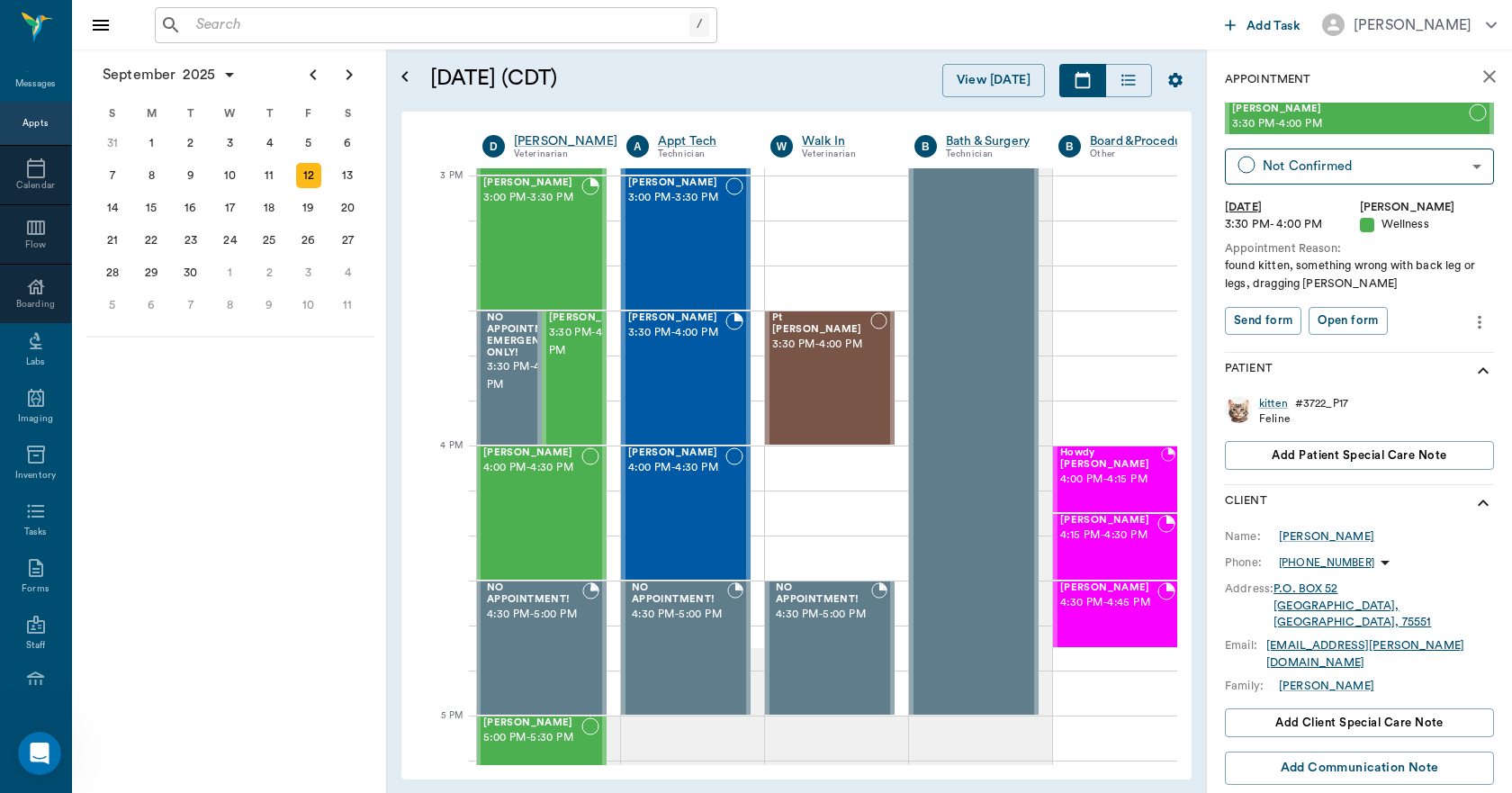
click at [1483, 78] on icon "close" at bounding box center [1489, 76] width 13 height 13
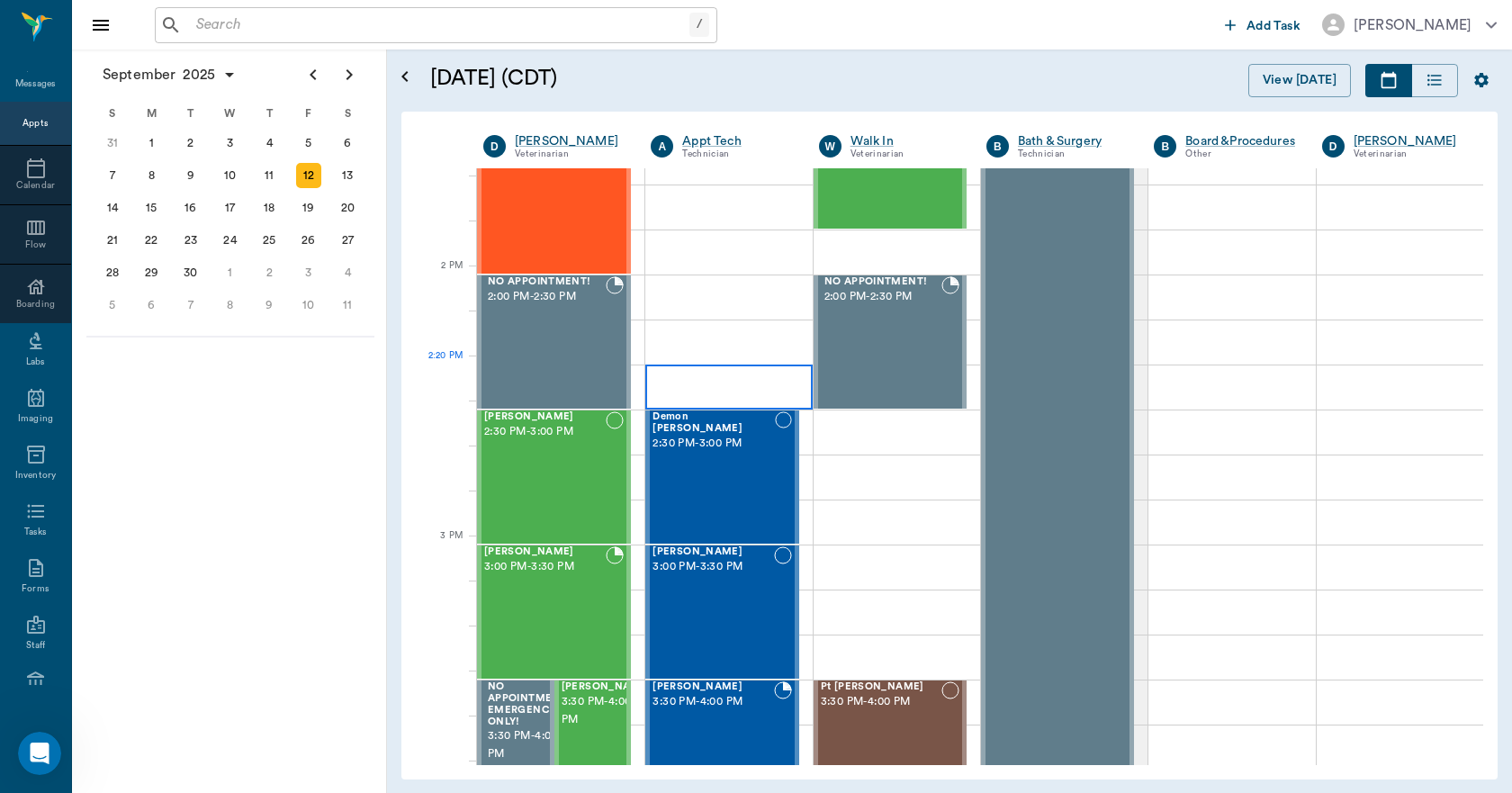
scroll to position [1530, 0]
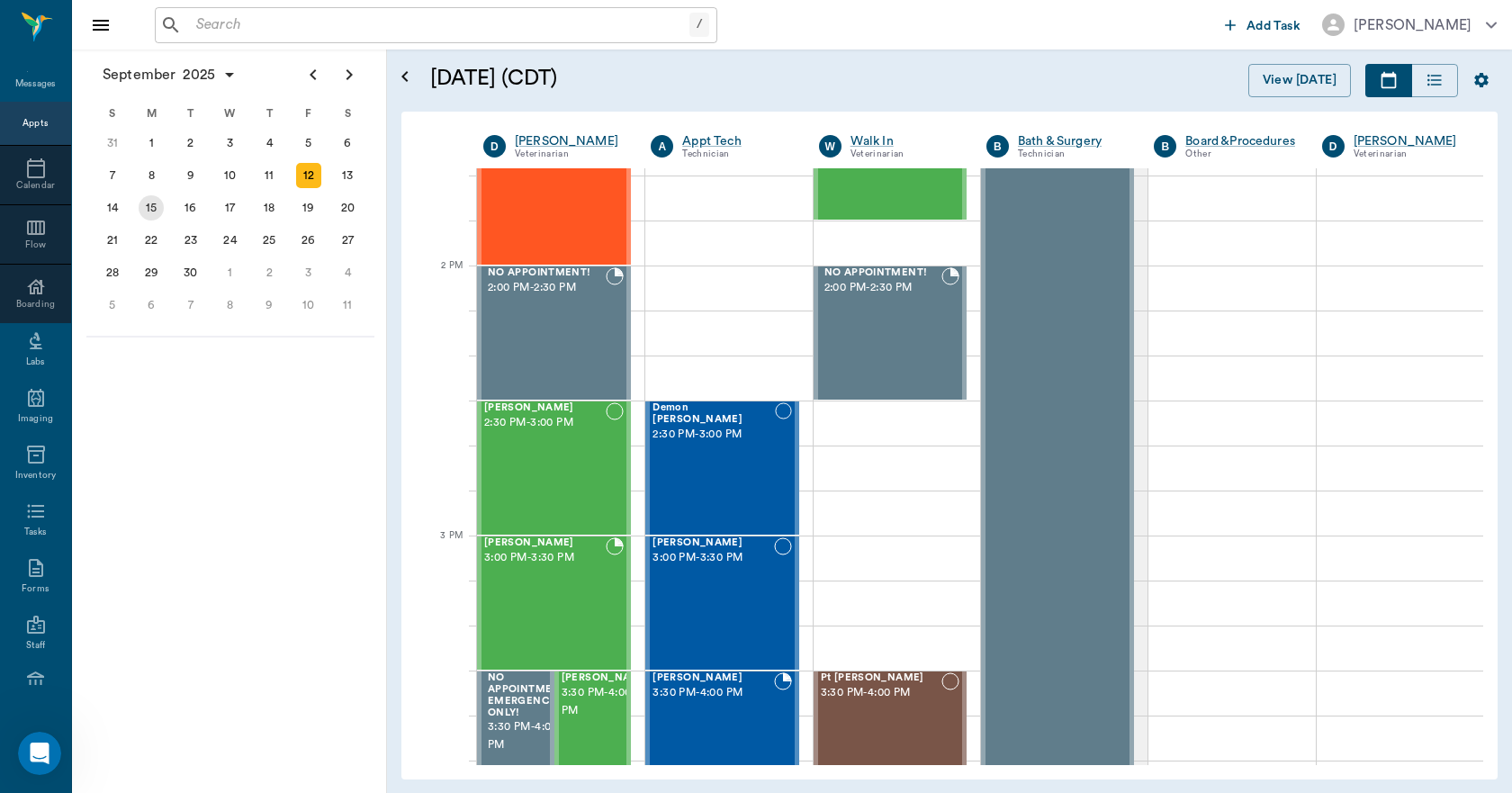
click at [150, 205] on div "15" at bounding box center [151, 208] width 25 height 25
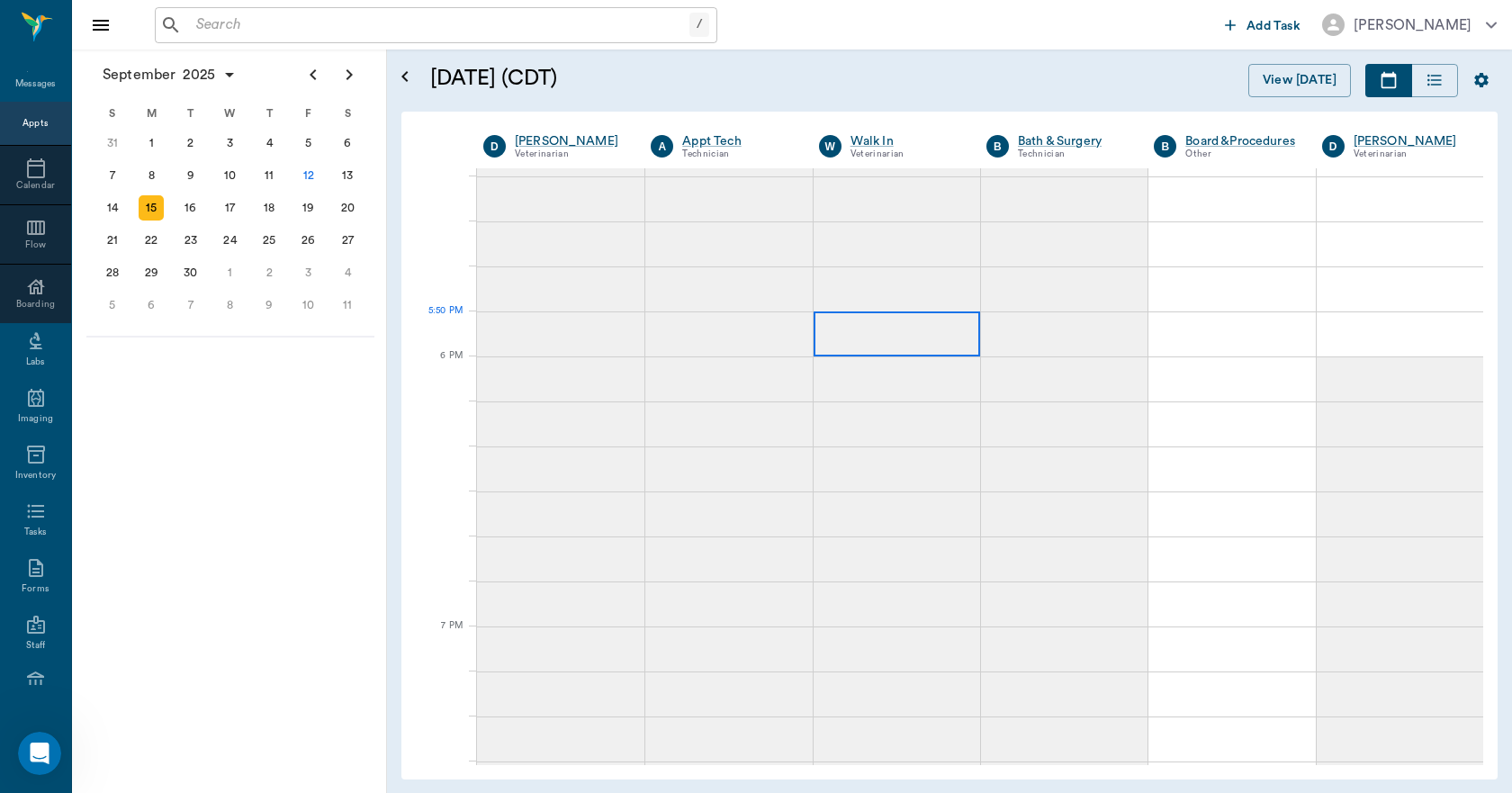
scroll to position [2519, 0]
click at [481, 25] on input "text" at bounding box center [439, 25] width 500 height 25
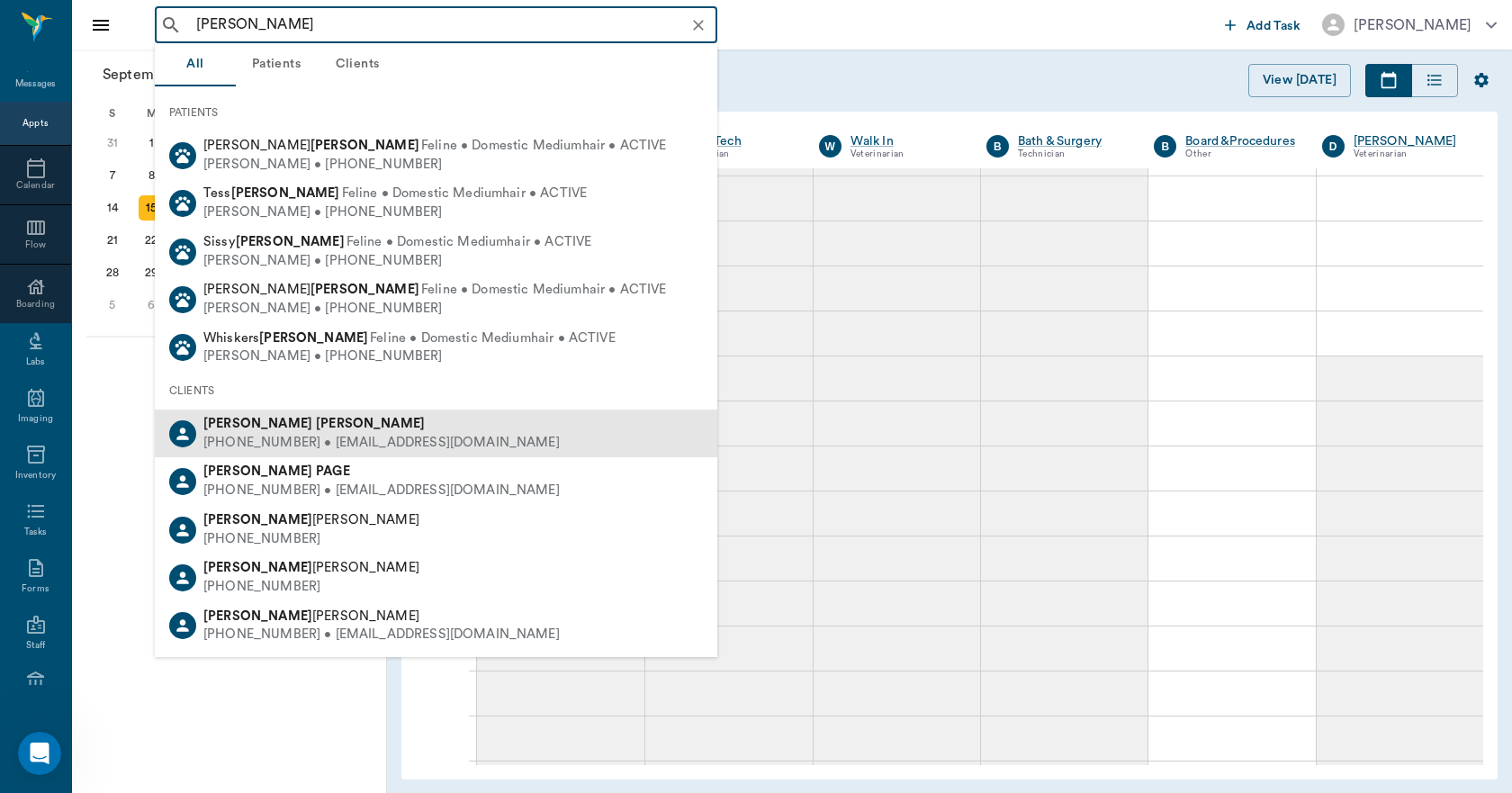
click at [290, 424] on div "PAM PRUITT" at bounding box center [381, 423] width 356 height 18
type input "PAM PRUI"
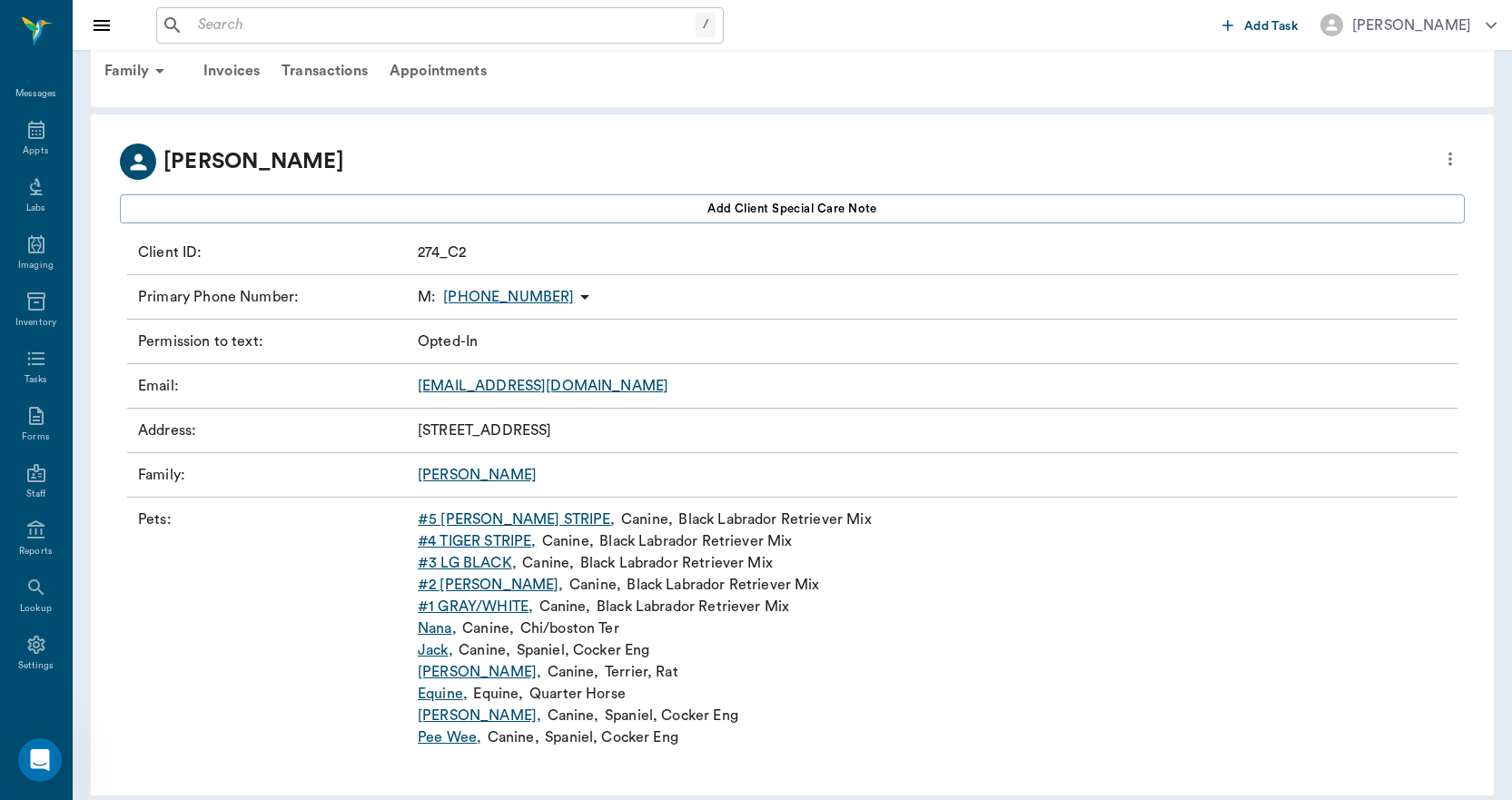
scroll to position [45, 0]
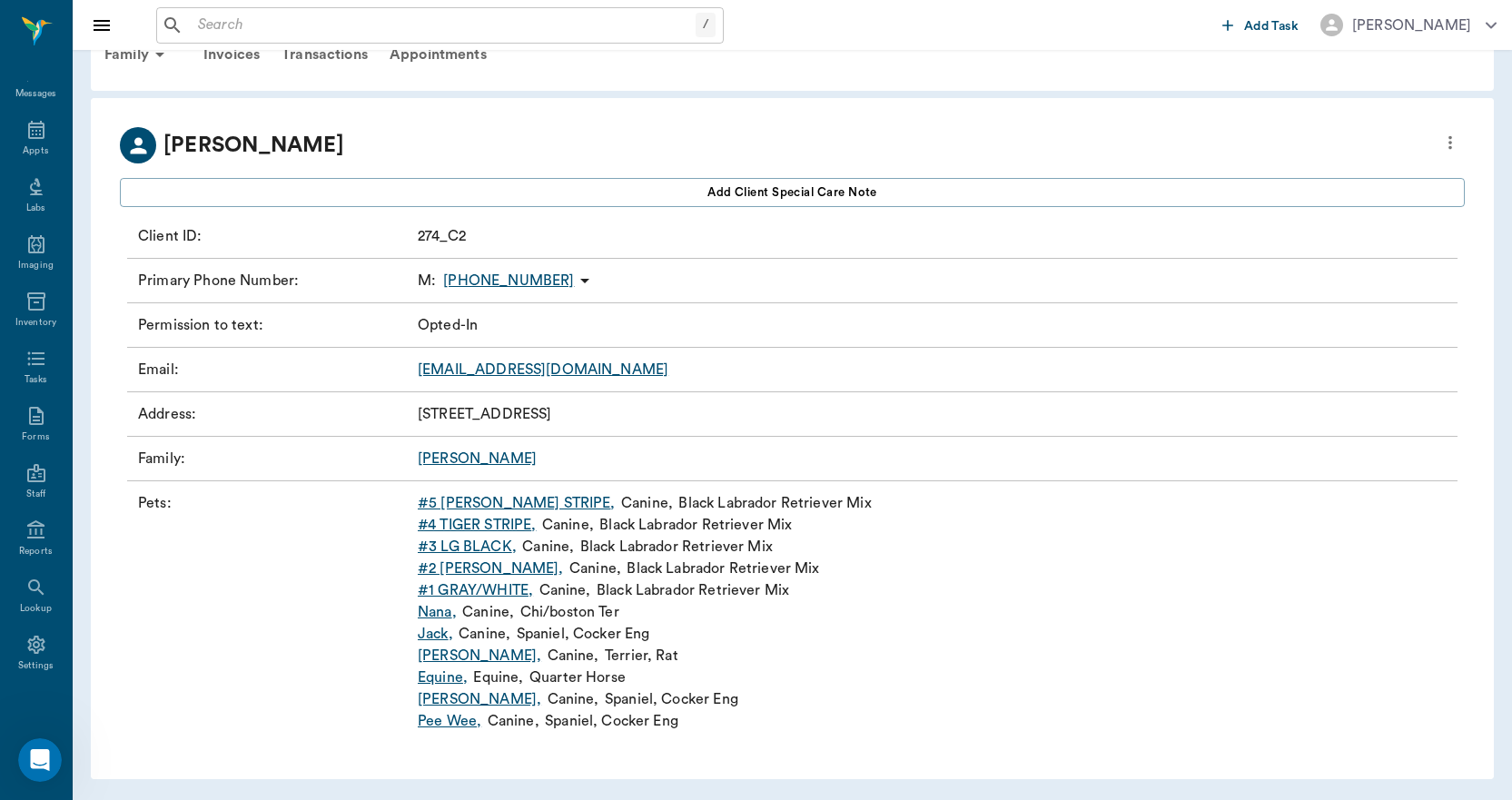
click at [473, 504] on link "#5 TIGER WHITE STRIPE ," at bounding box center [516, 503] width 198 height 22
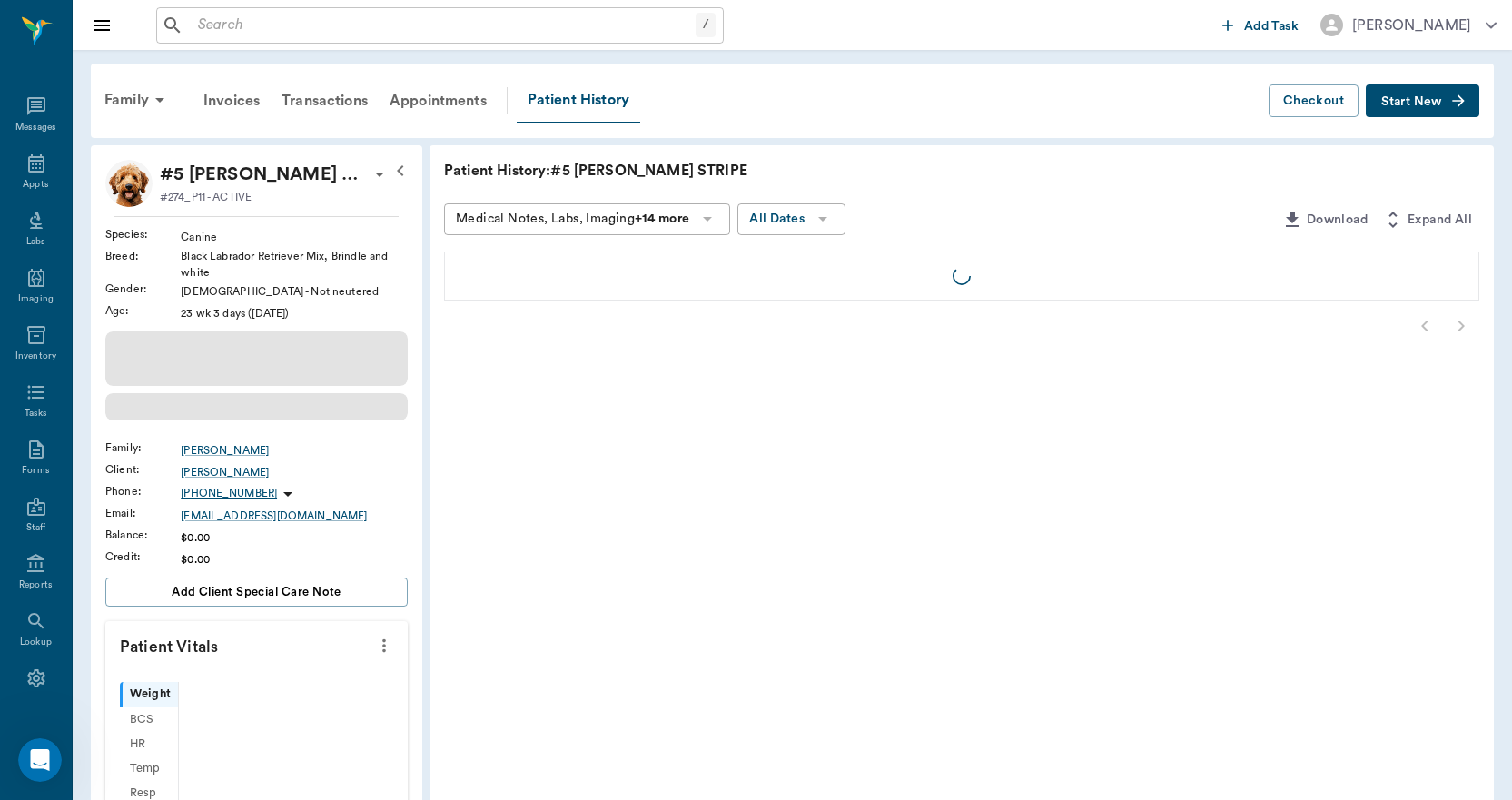
scroll to position [33, 0]
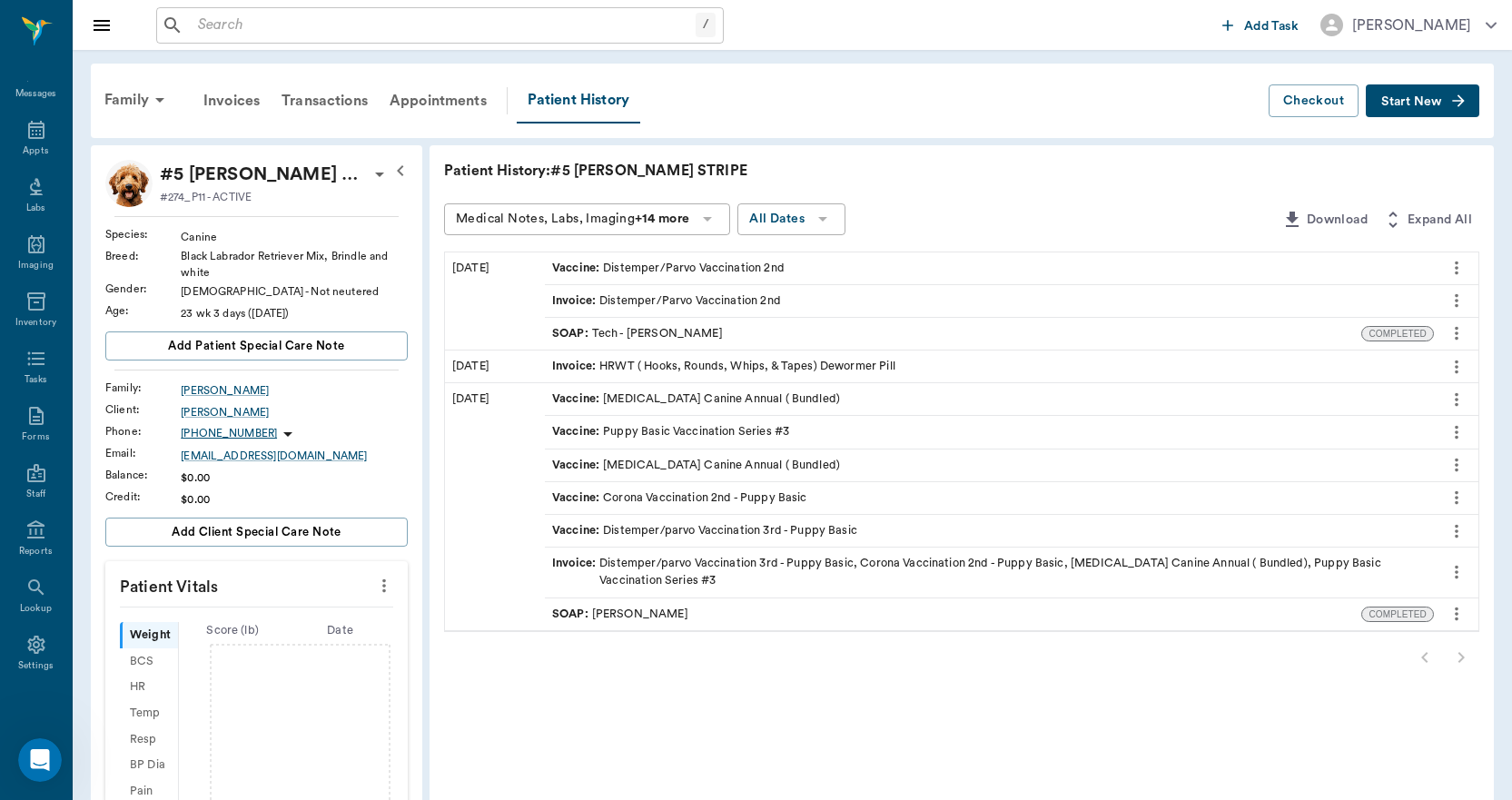
click at [703, 401] on div "Vaccine : Rabies Vaccination Canine Annual ( Bundled)" at bounding box center [695, 400] width 288 height 18
click at [1463, 396] on icon "more" at bounding box center [1456, 400] width 20 height 22
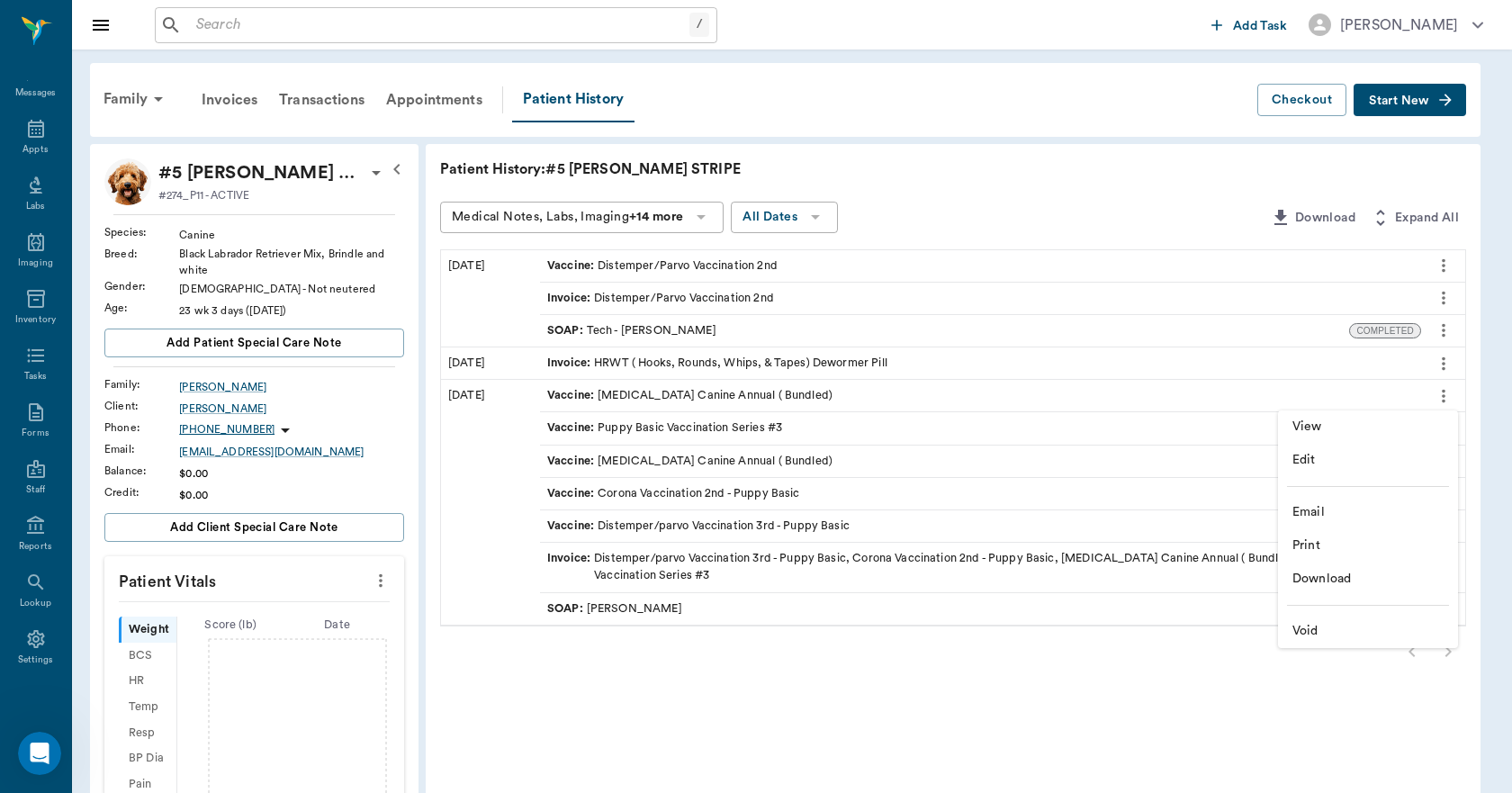
click at [1377, 424] on span "View" at bounding box center [1367, 426] width 151 height 18
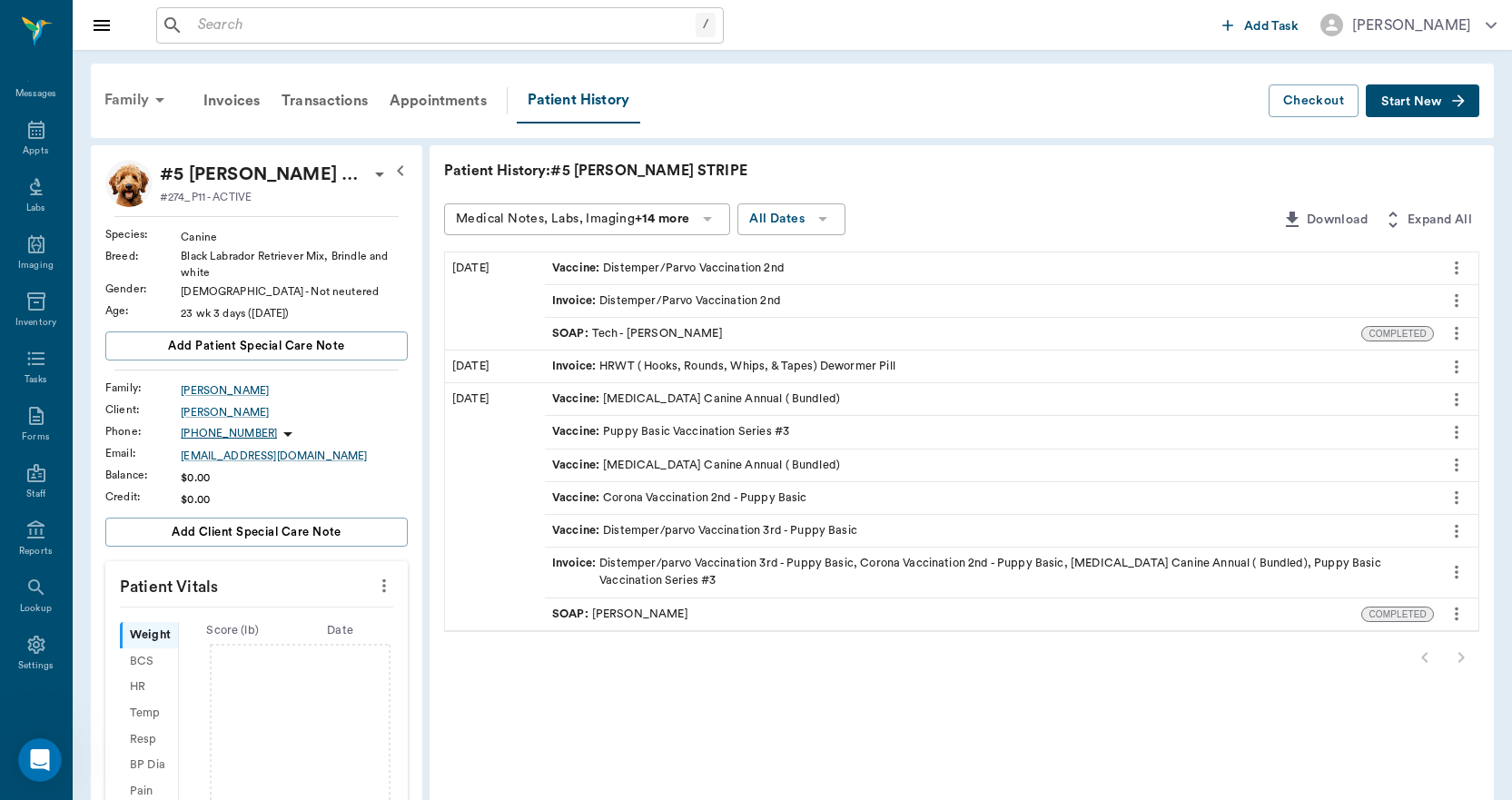
click at [138, 93] on div "Family" at bounding box center [137, 100] width 88 height 43
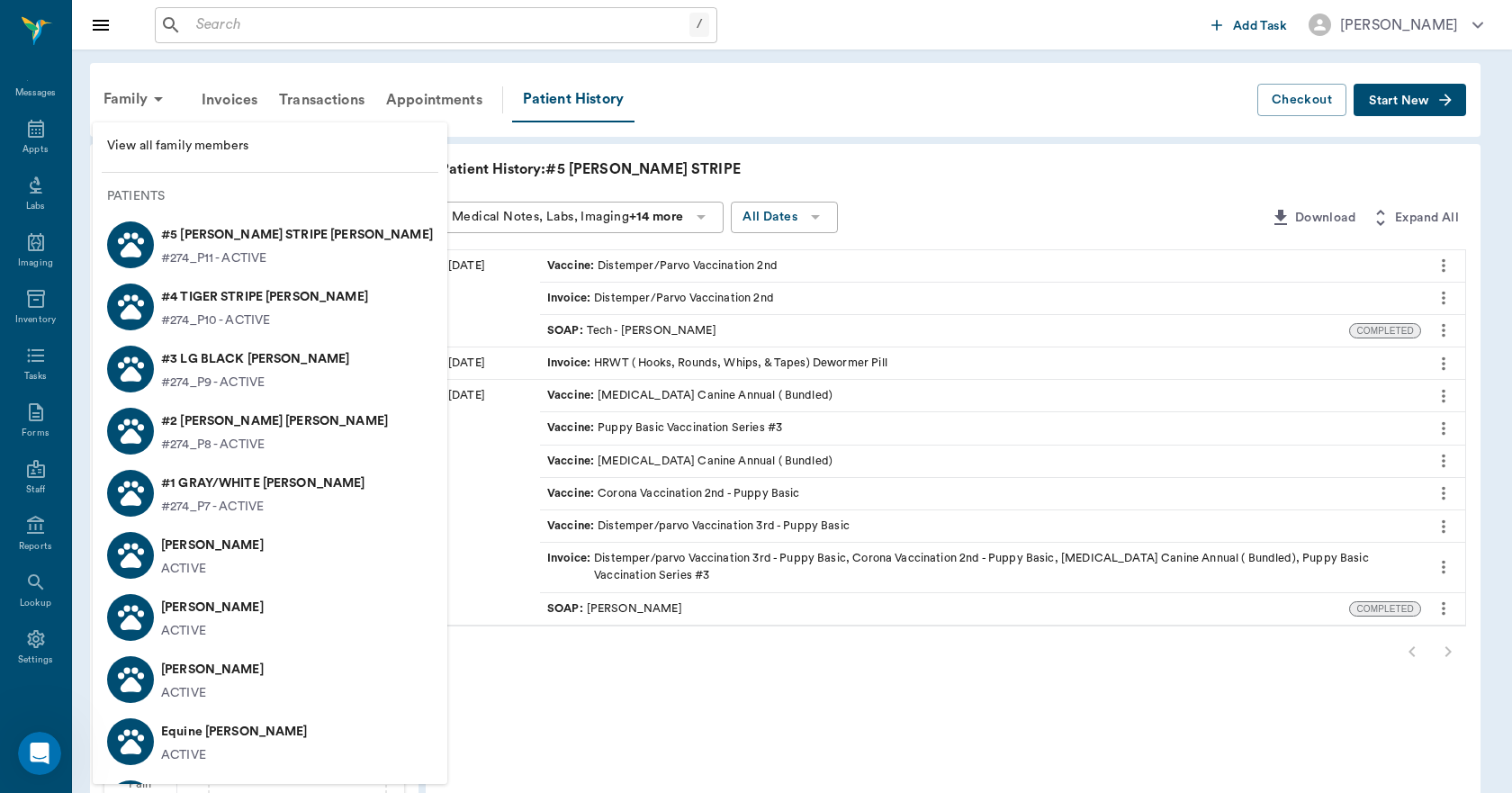
click at [201, 305] on p "#4 TIGER STRIPE Pruitt" at bounding box center [265, 297] width 207 height 29
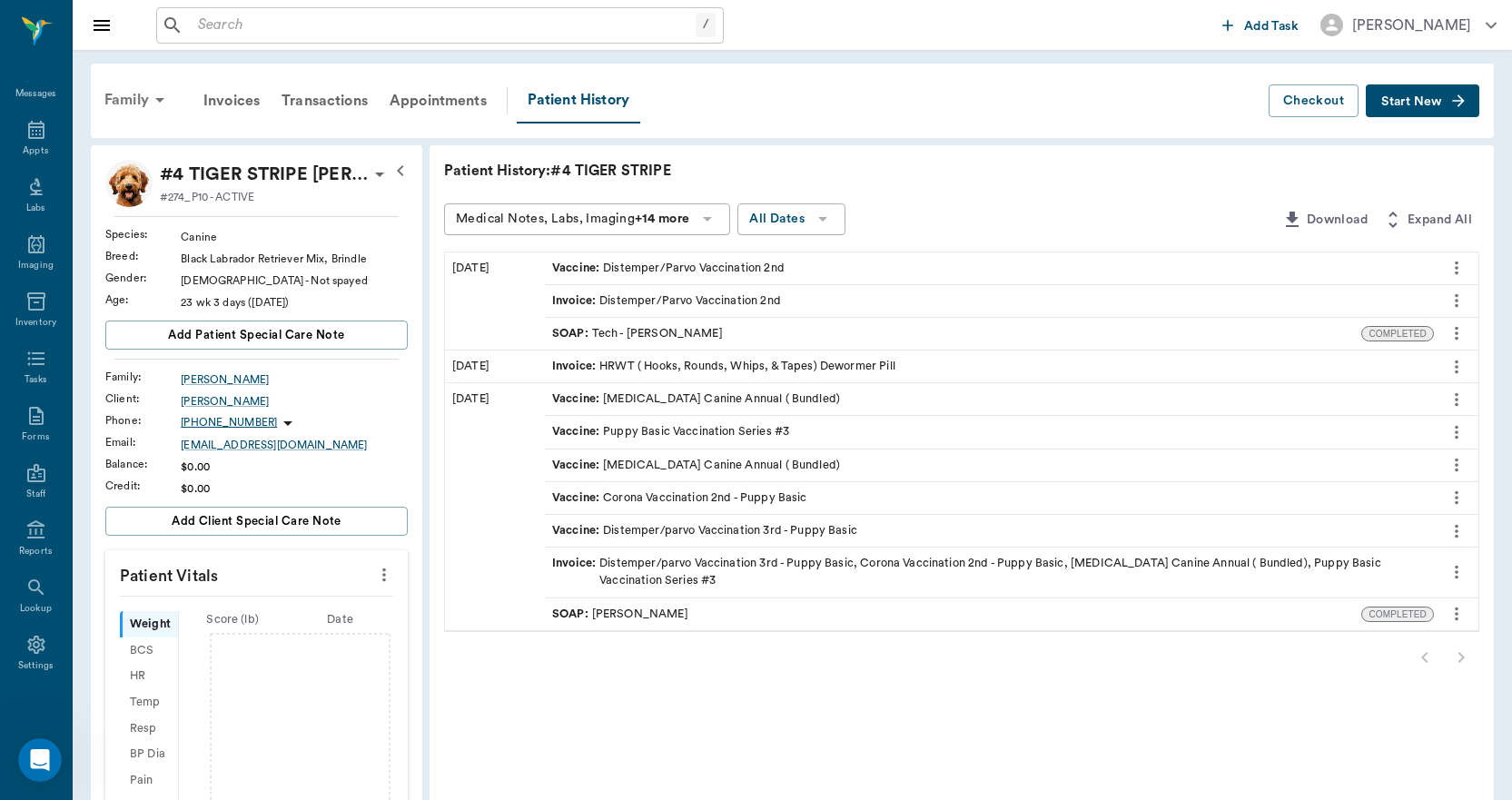
click at [138, 92] on div "Family" at bounding box center [137, 100] width 88 height 43
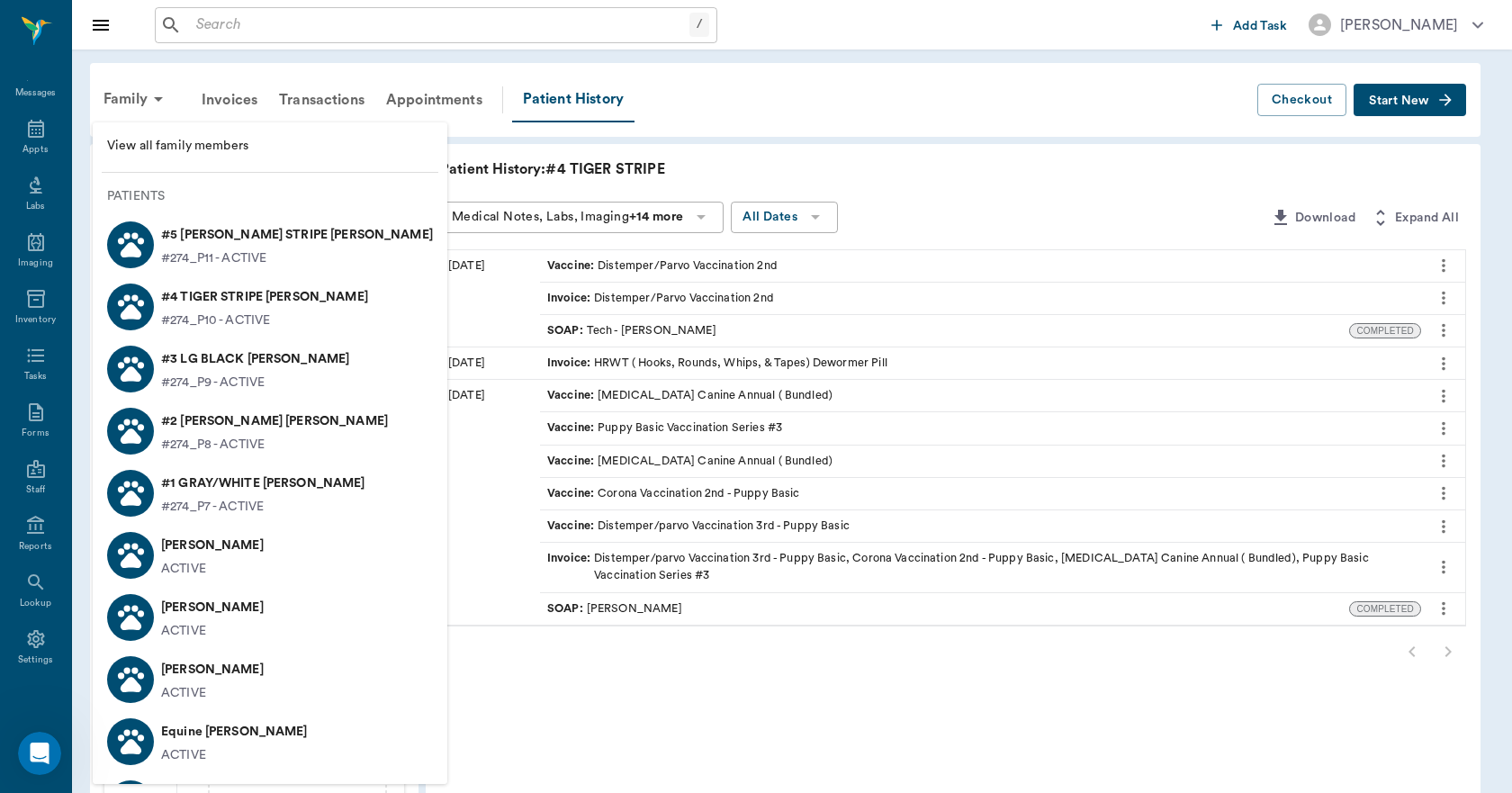
click at [201, 361] on p "#3 LG BLACK Pruitt" at bounding box center [255, 359] width 188 height 29
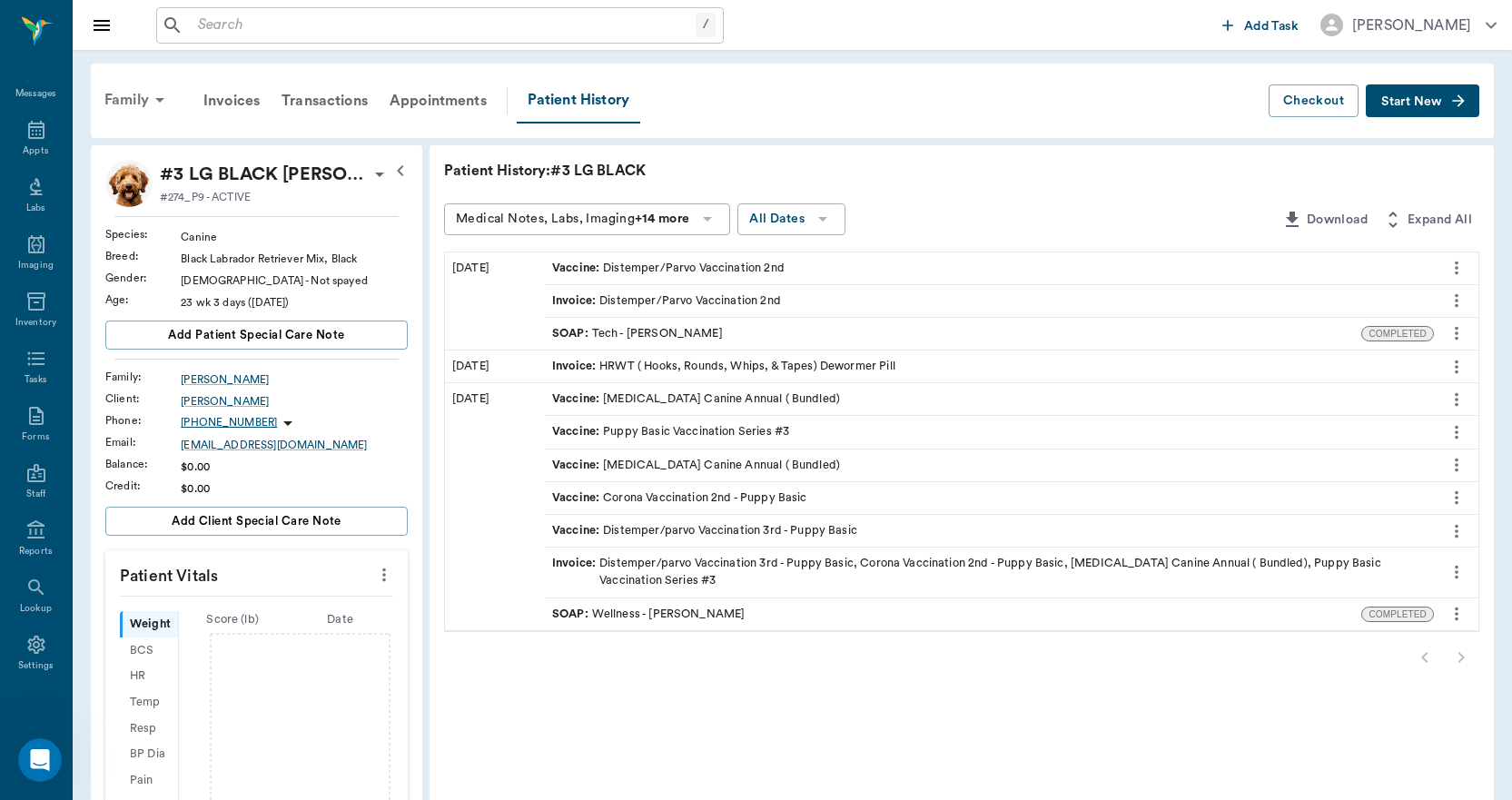
click at [132, 87] on div "Family" at bounding box center [137, 100] width 88 height 43
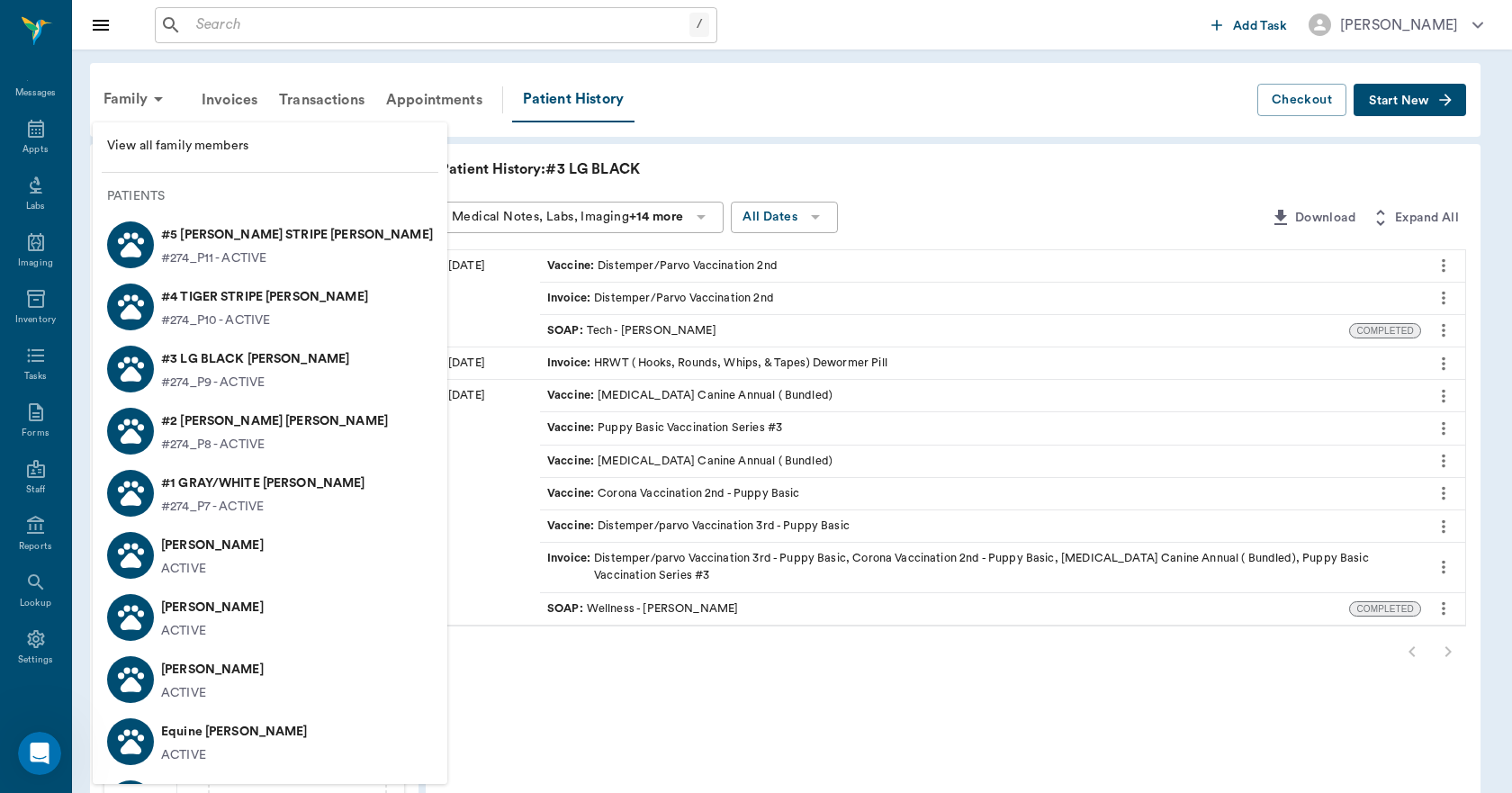
click at [214, 482] on p "#1 GRAY/WHITE Pruitt" at bounding box center [264, 484] width 204 height 29
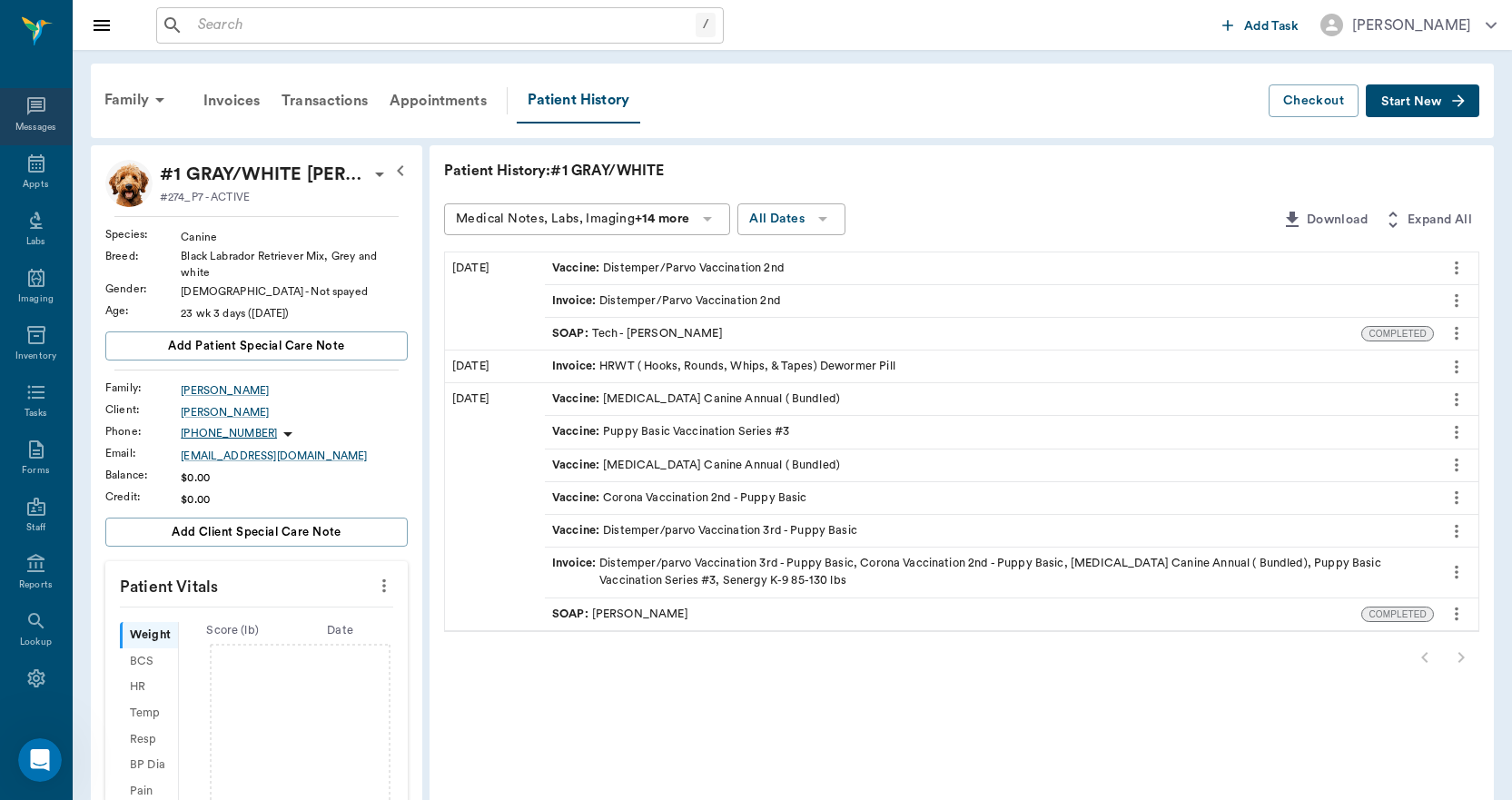
click at [28, 108] on icon at bounding box center [36, 106] width 22 height 22
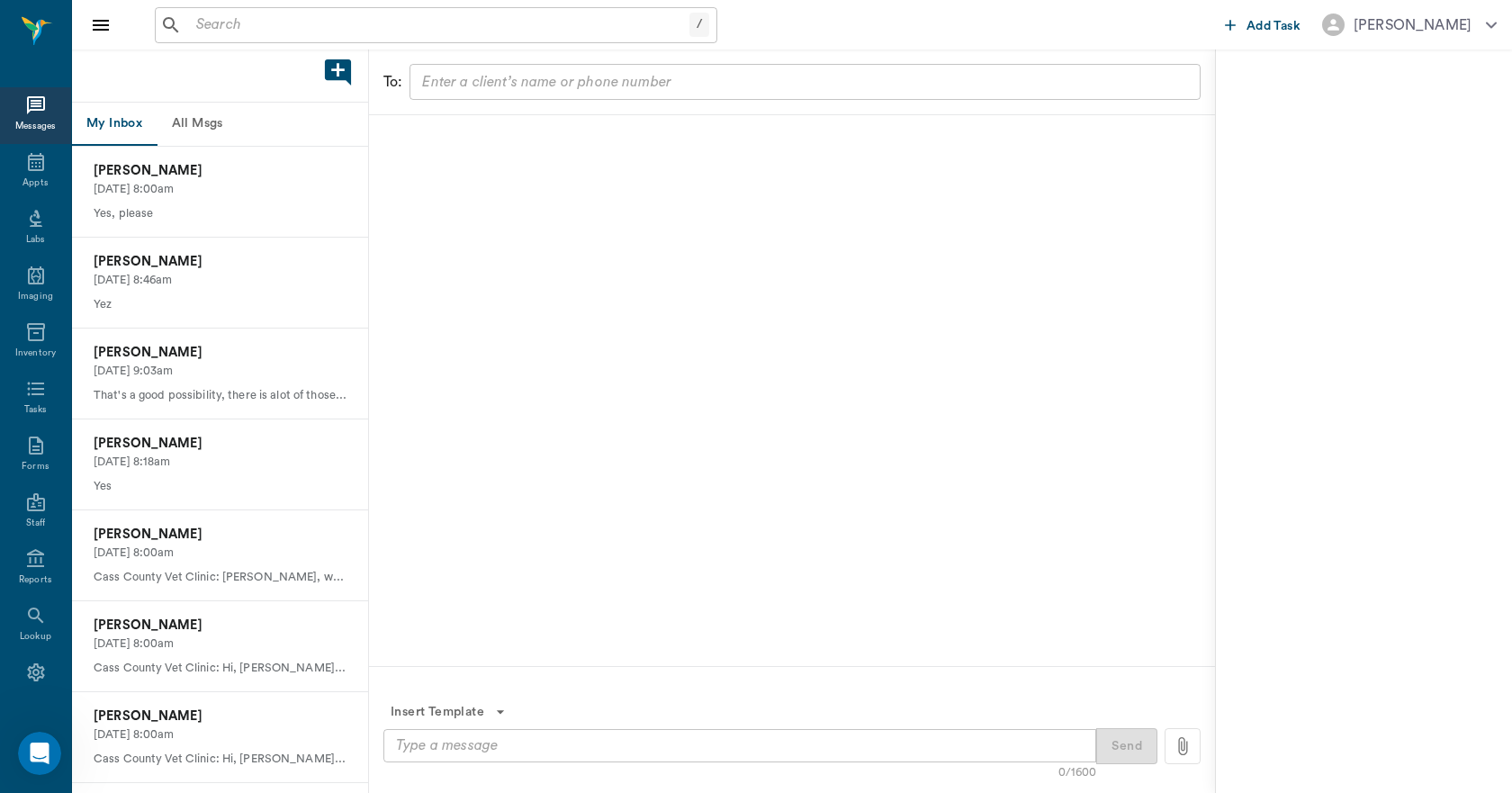
click at [198, 129] on button "All Msgs" at bounding box center [197, 124] width 81 height 43
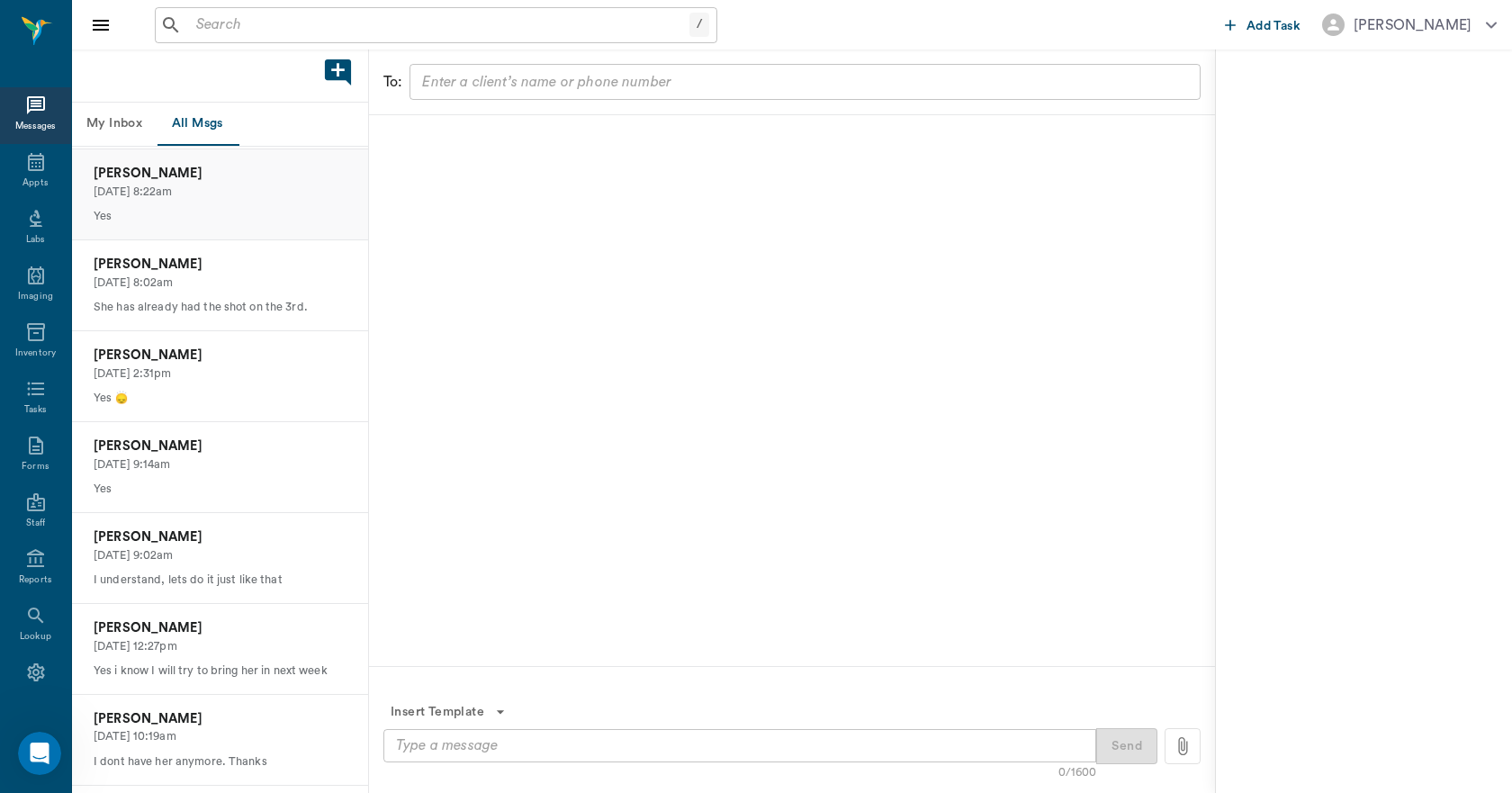
scroll to position [180, 0]
click at [247, 372] on p "09/09/2025, 2:31pm" at bounding box center [220, 374] width 253 height 18
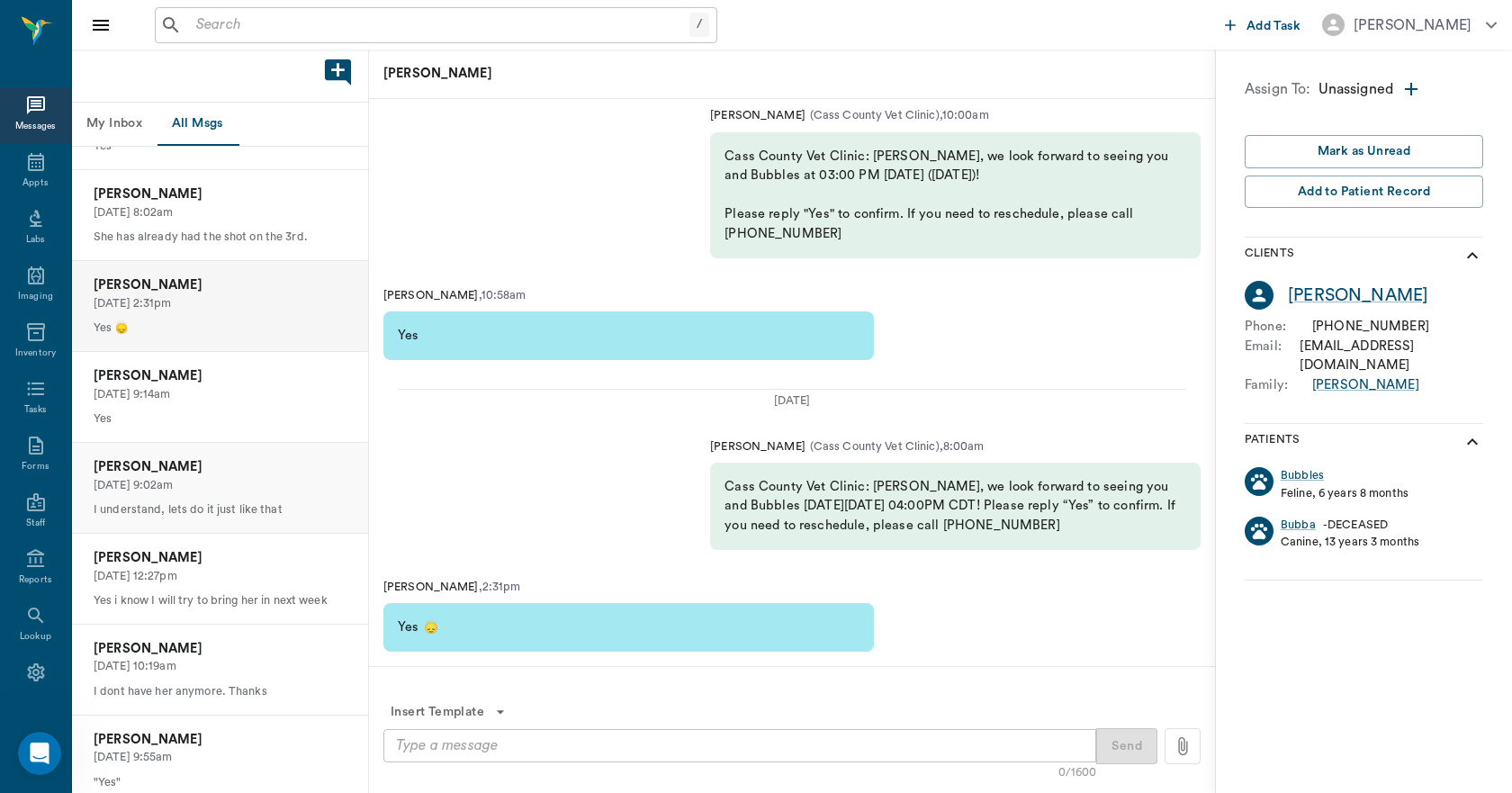
scroll to position [270, 0]
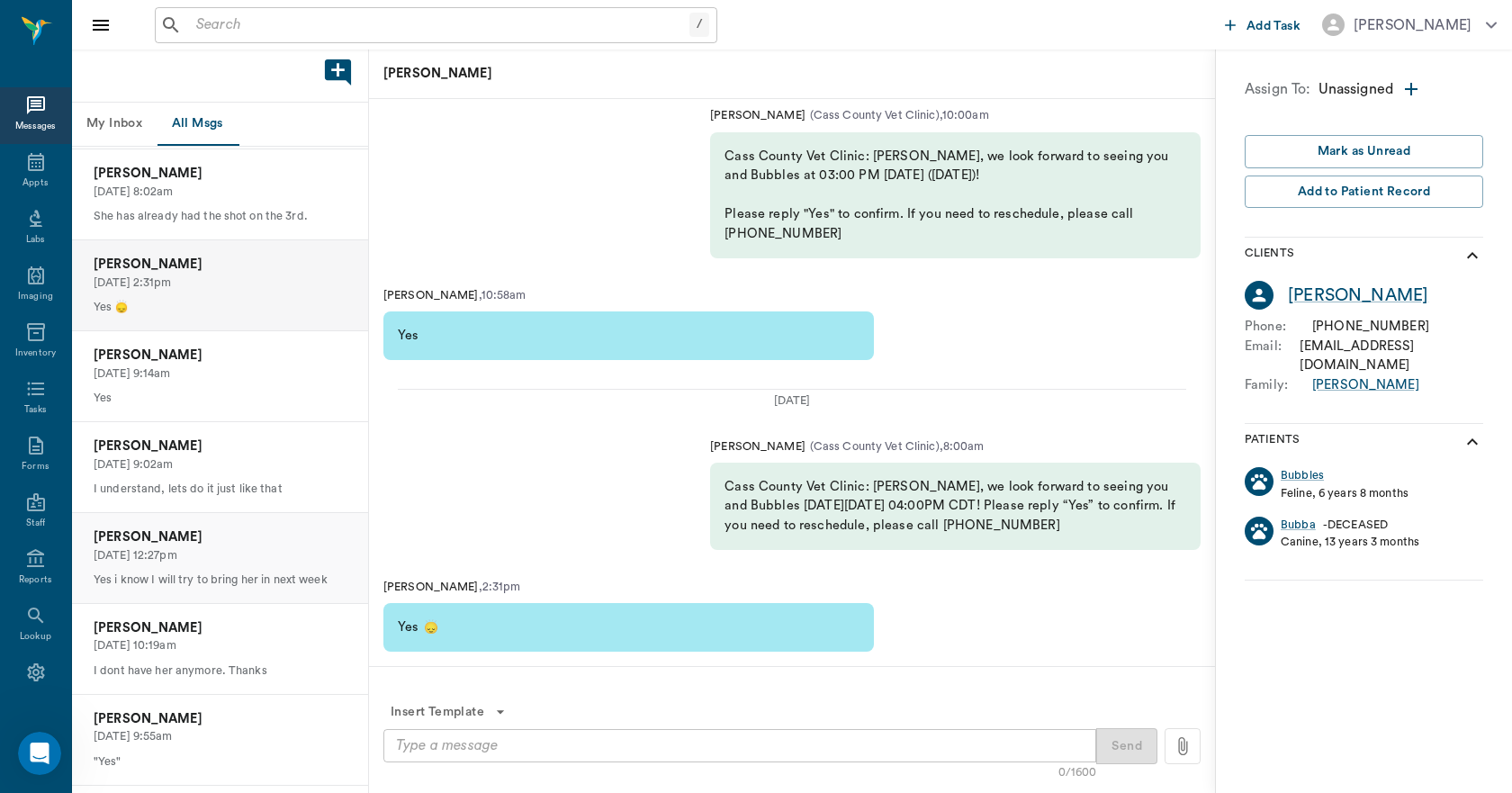
click at [224, 558] on p "09/07/2025, 12:27pm" at bounding box center [220, 556] width 253 height 18
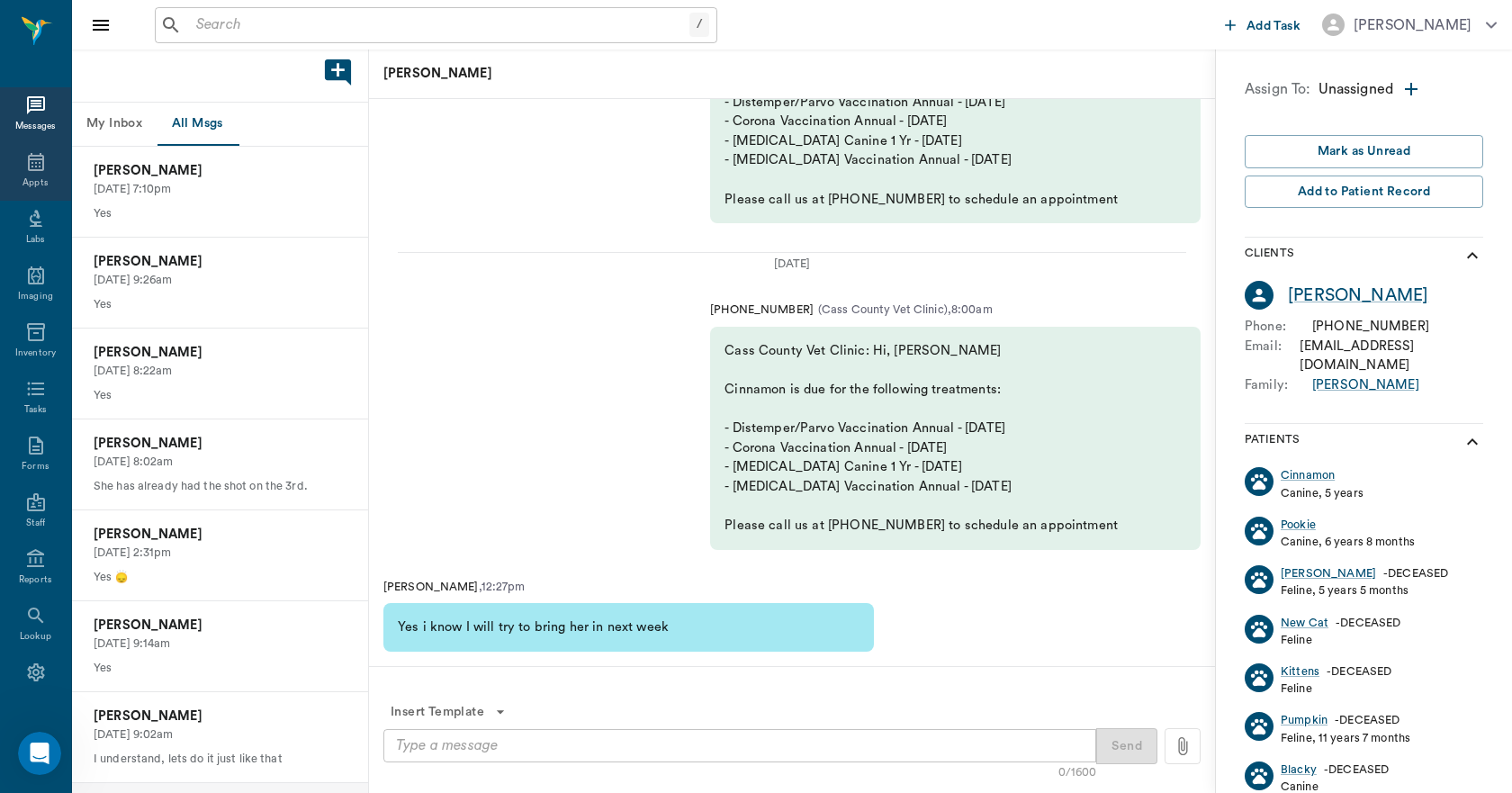
click at [42, 172] on div "Appts" at bounding box center [35, 172] width 71 height 56
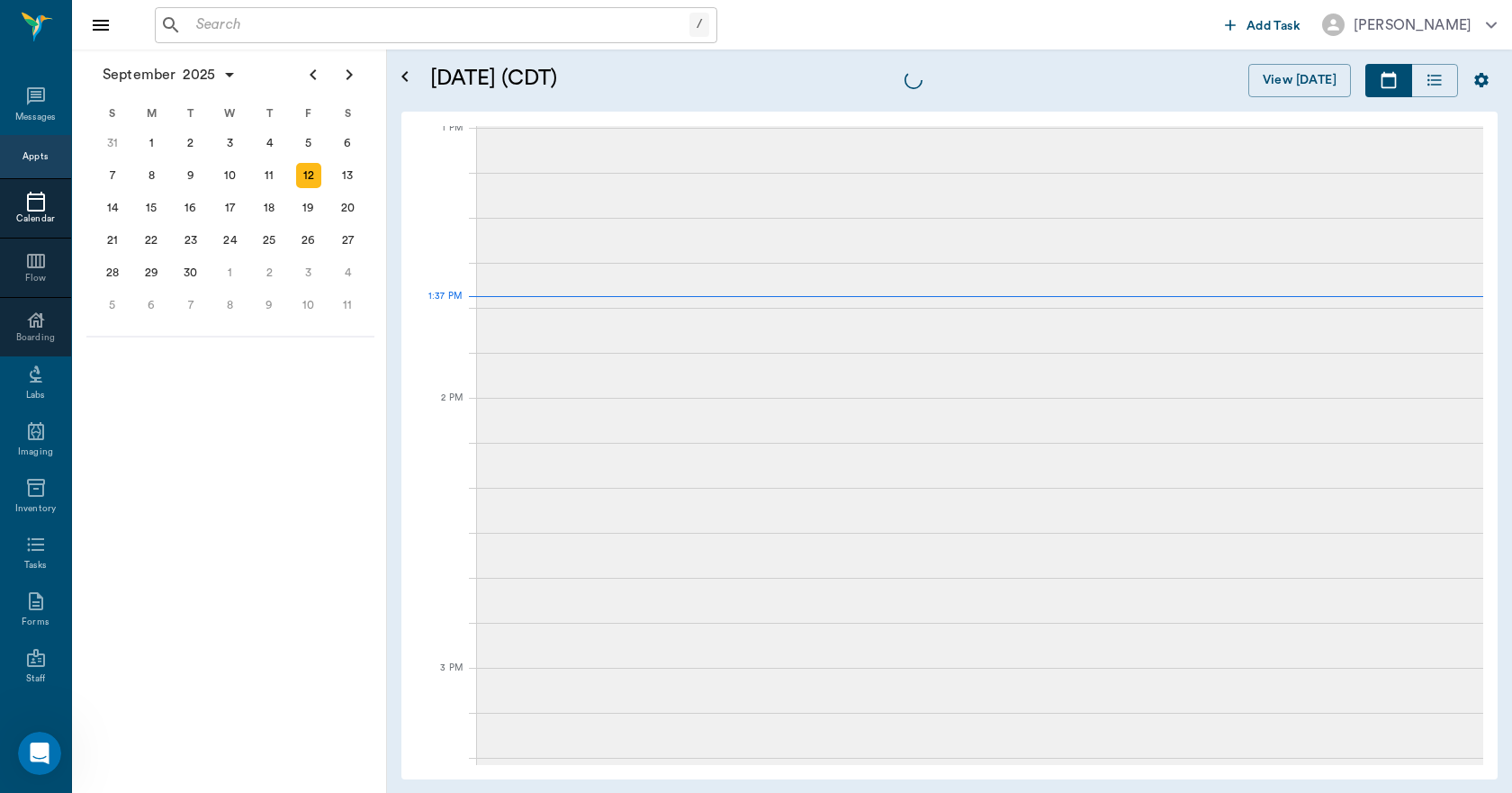
scroll to position [1353, 0]
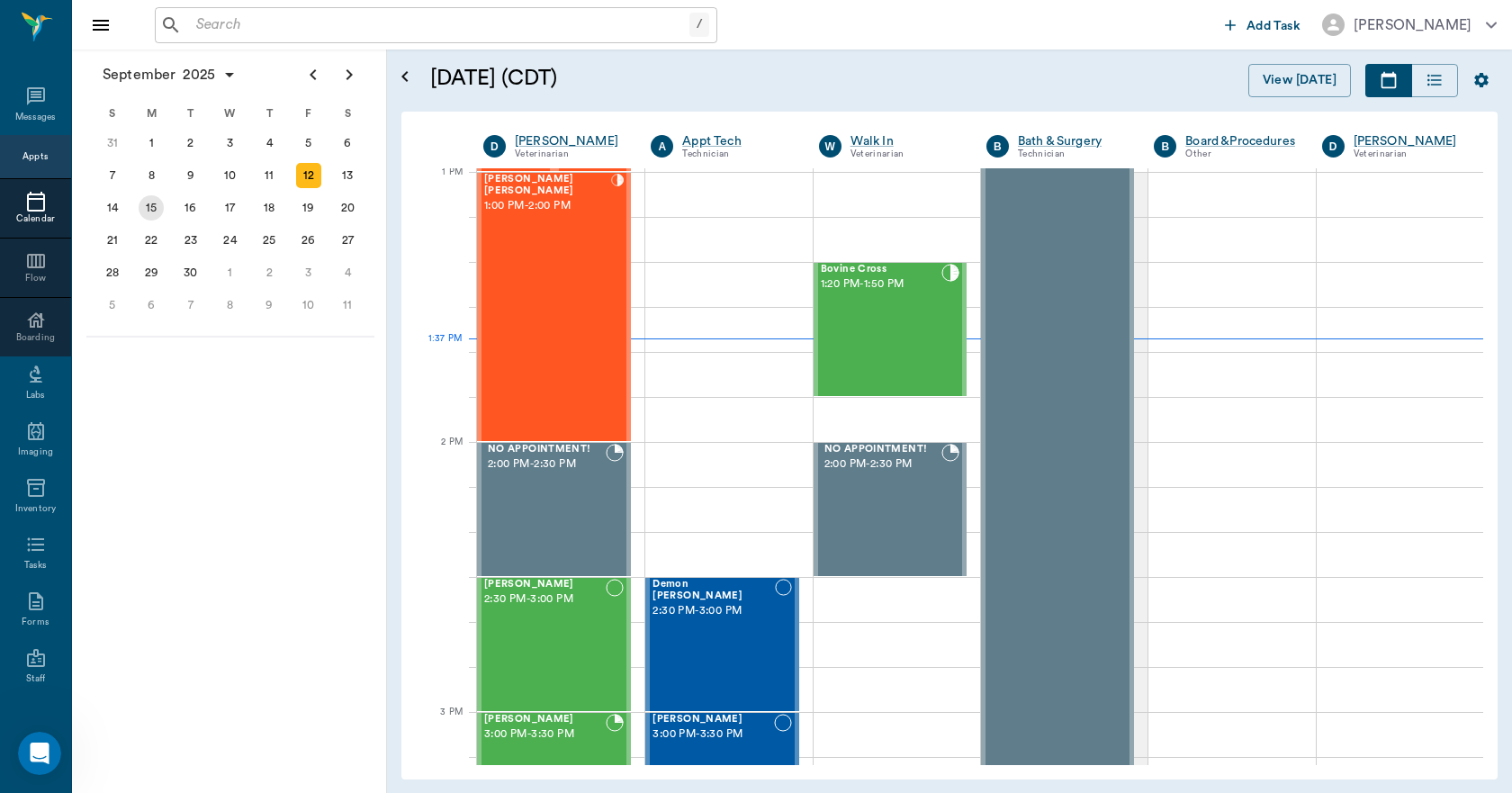
click at [139, 210] on div "15" at bounding box center [151, 208] width 25 height 25
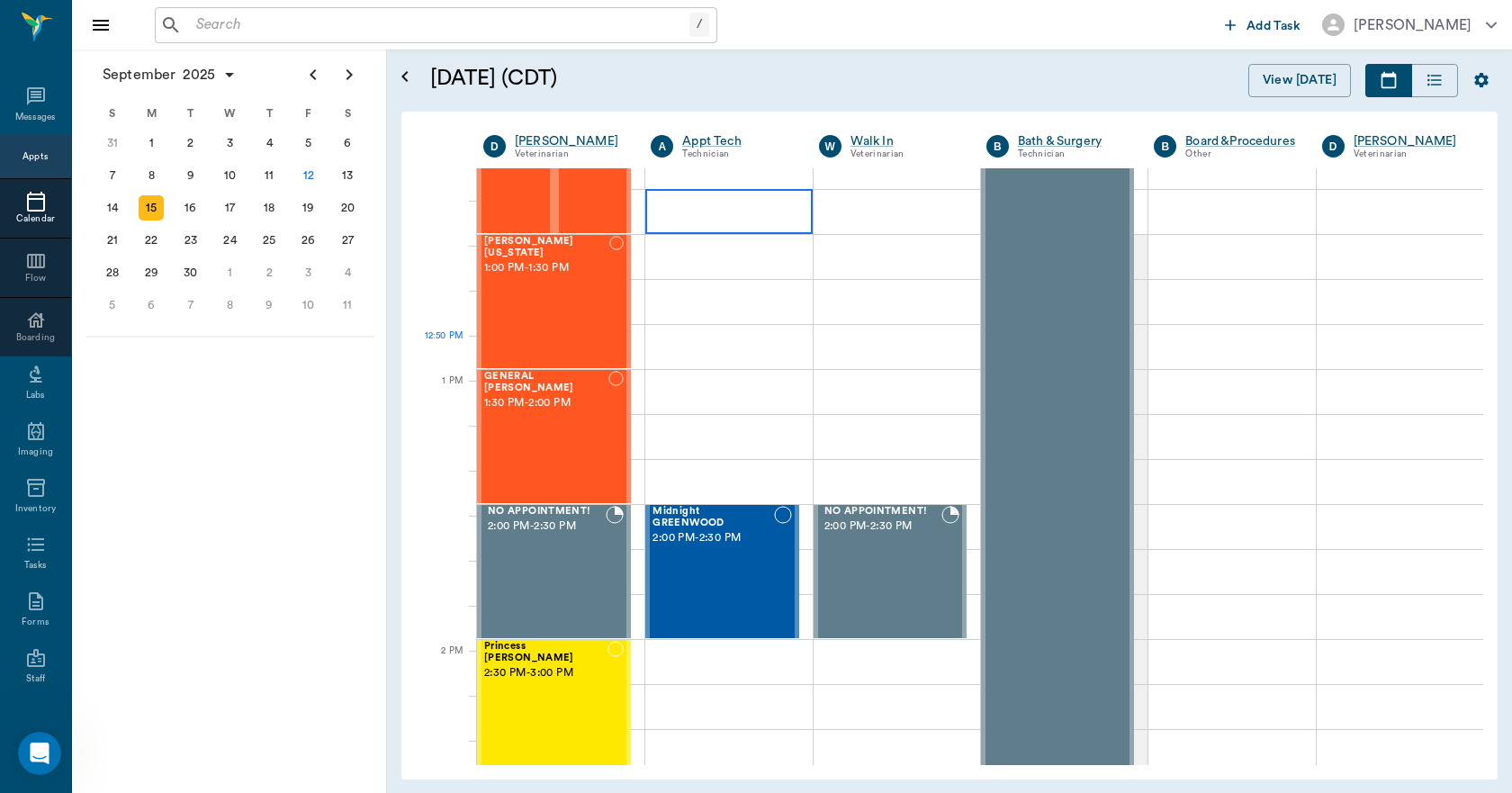
scroll to position [1350, 0]
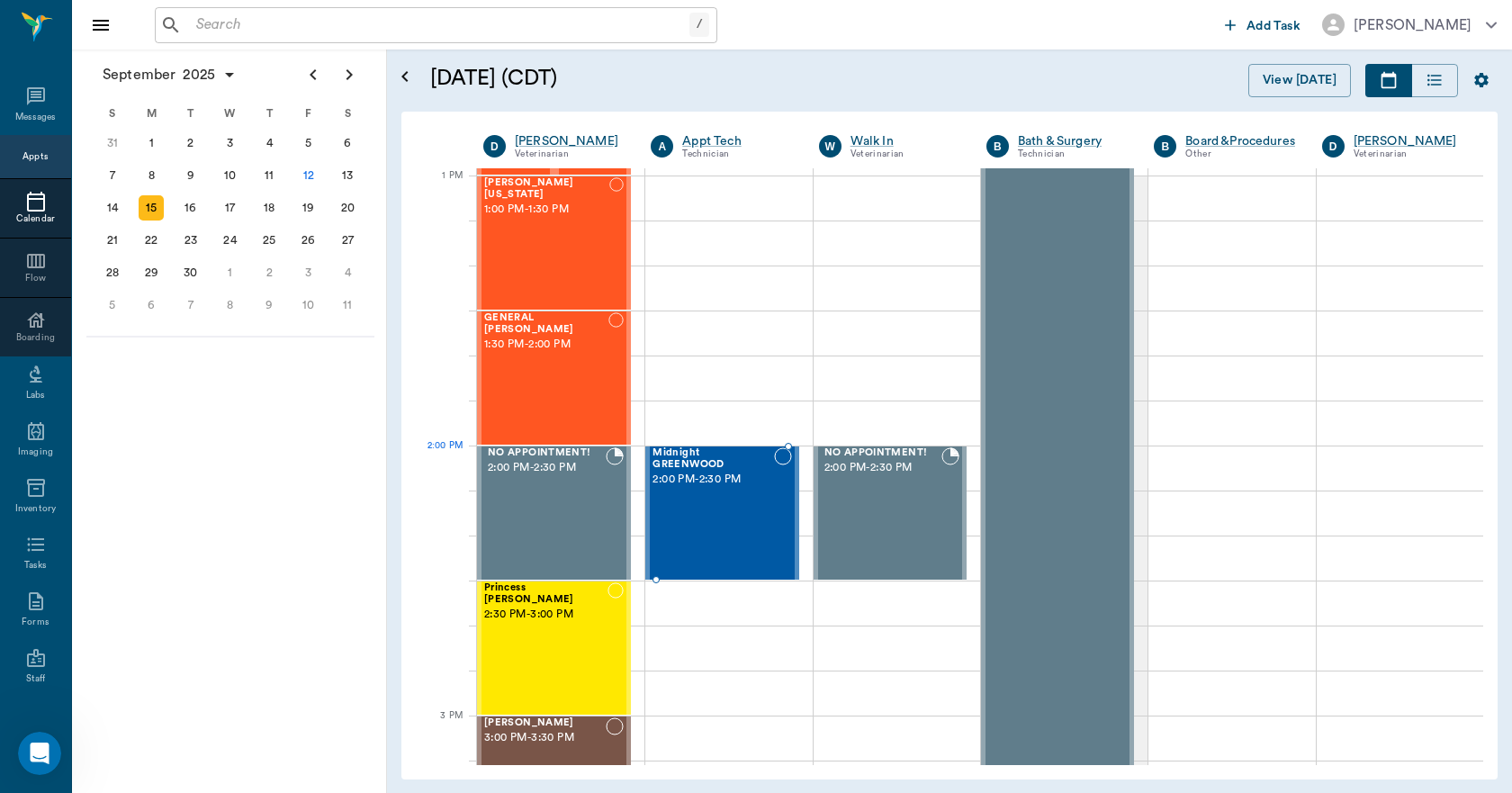
click at [717, 480] on span "2:00 PM - 2:30 PM" at bounding box center [712, 480] width 121 height 18
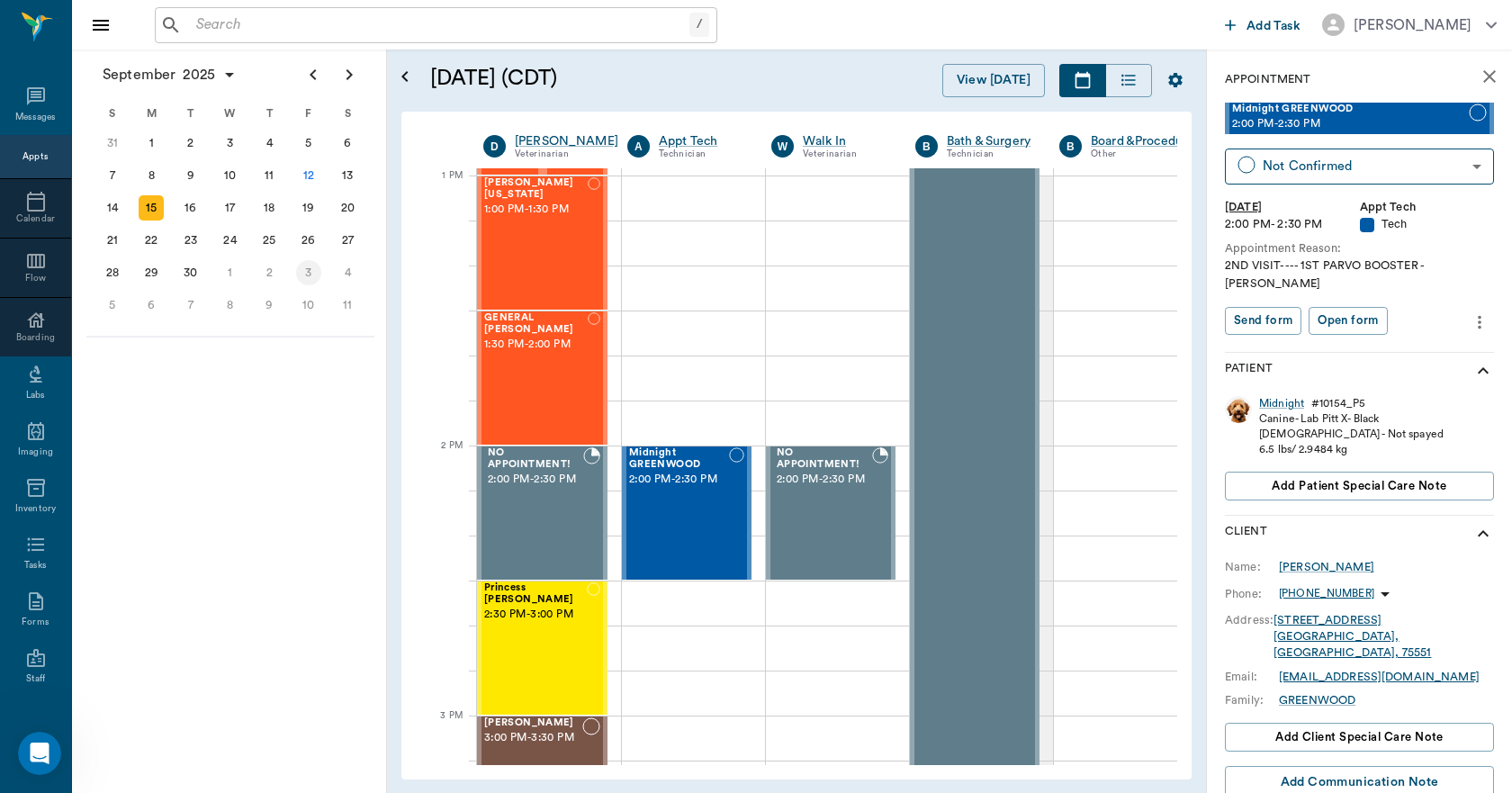
click at [306, 269] on div "3" at bounding box center [308, 272] width 25 height 25
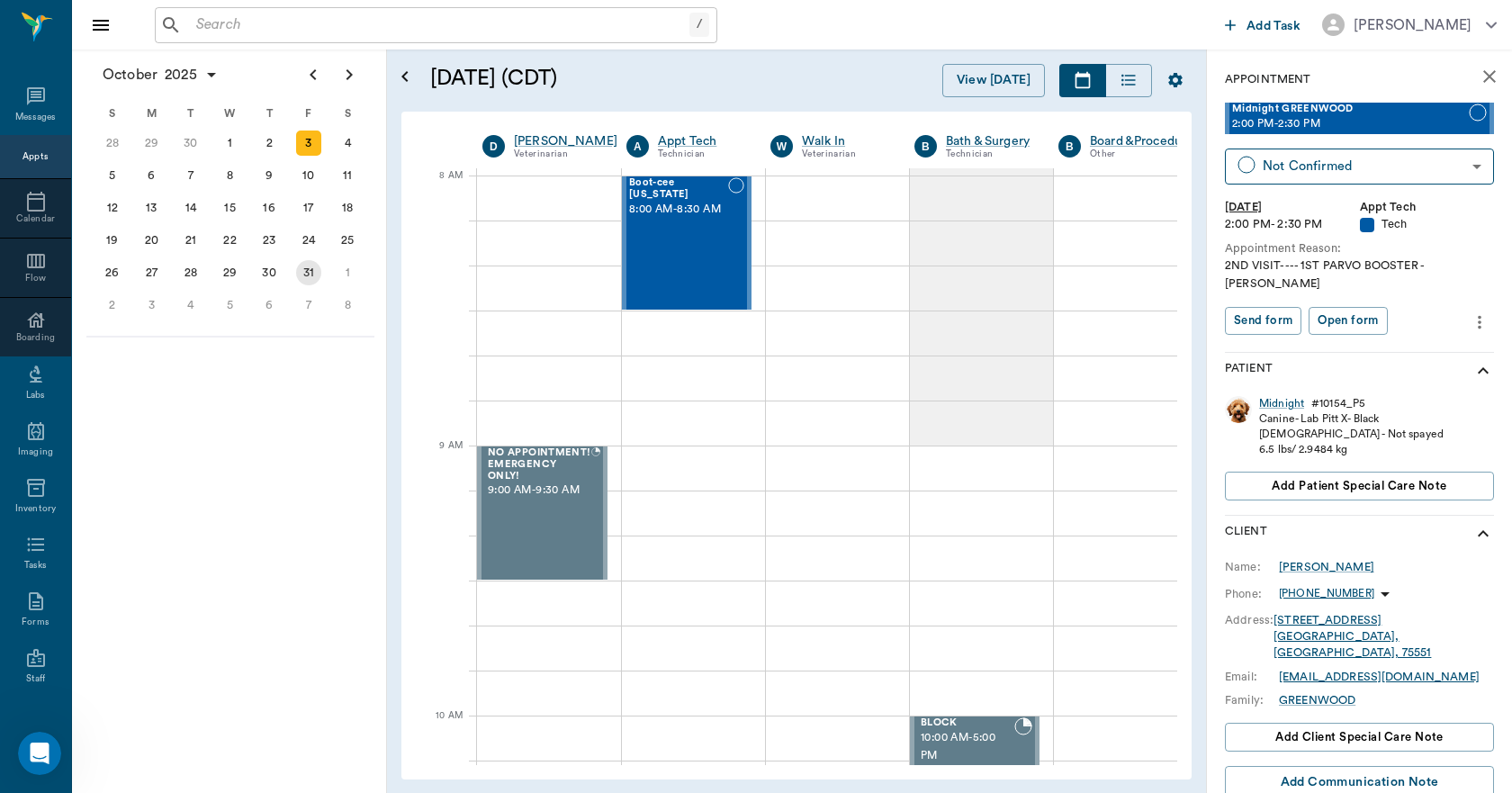
scroll to position [0, 1]
click at [1478, 72] on icon "close" at bounding box center [1489, 77] width 21 height 21
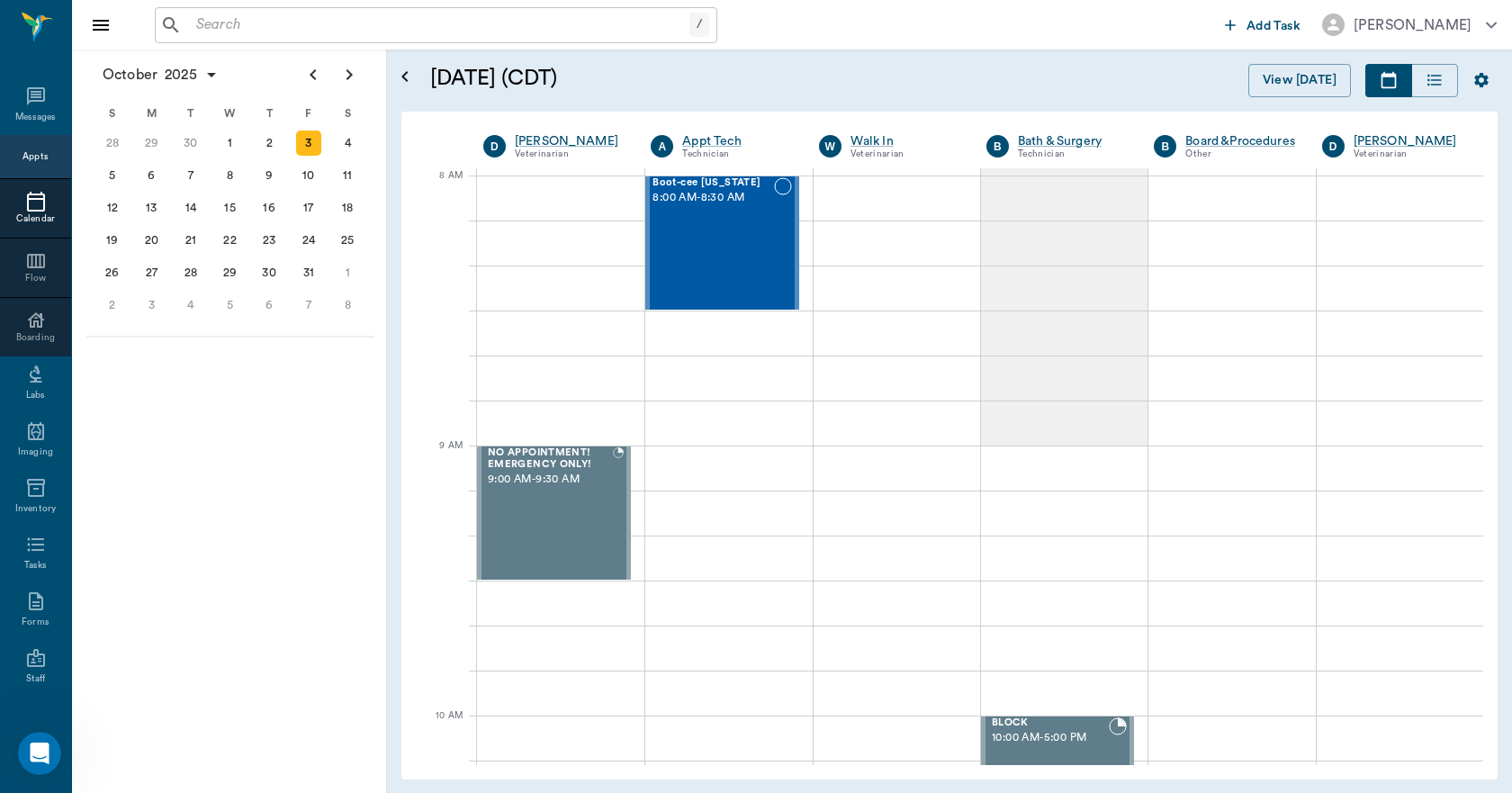
click at [35, 206] on icon at bounding box center [36, 201] width 21 height 21
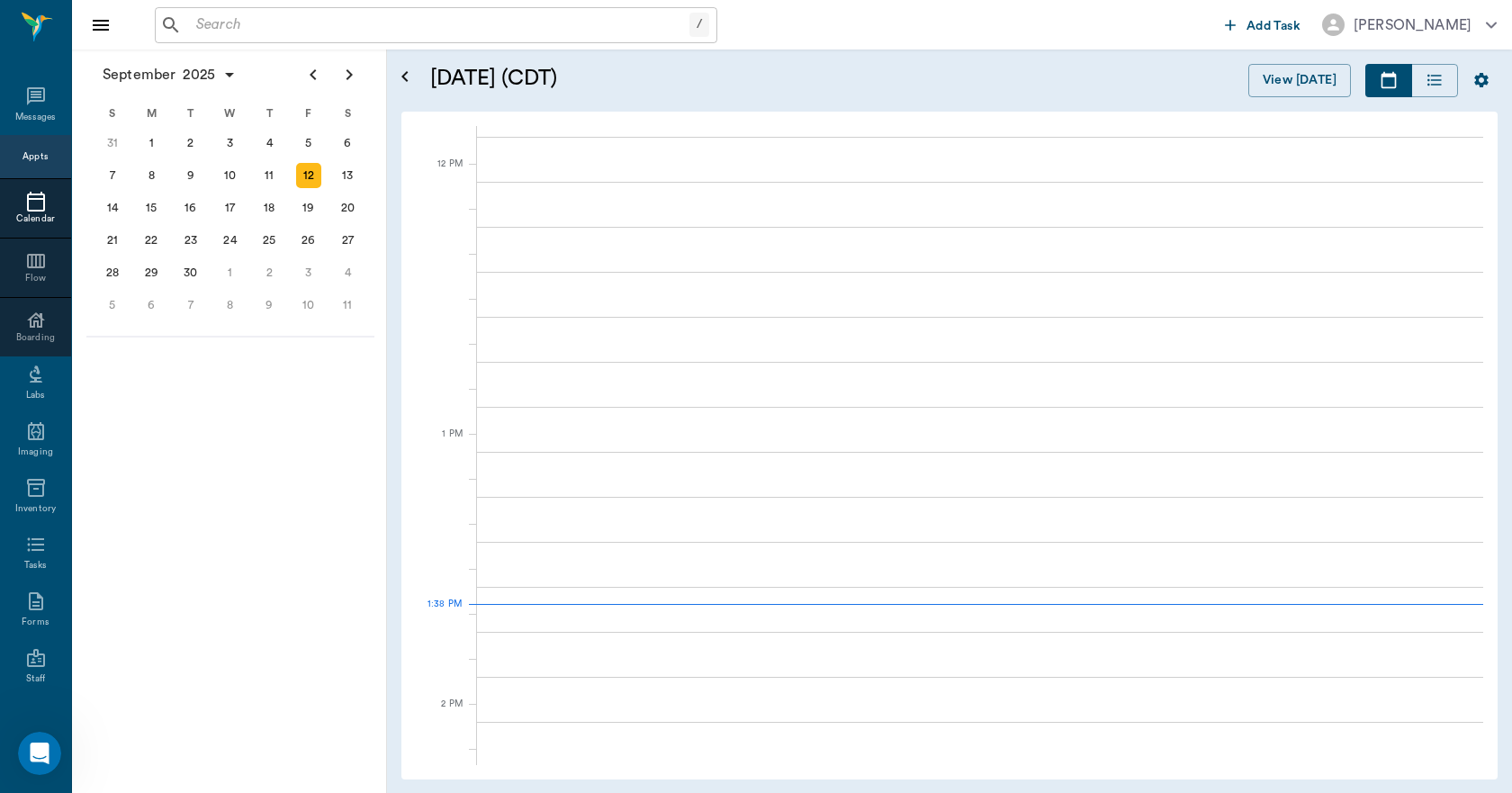
scroll to position [1352, 0]
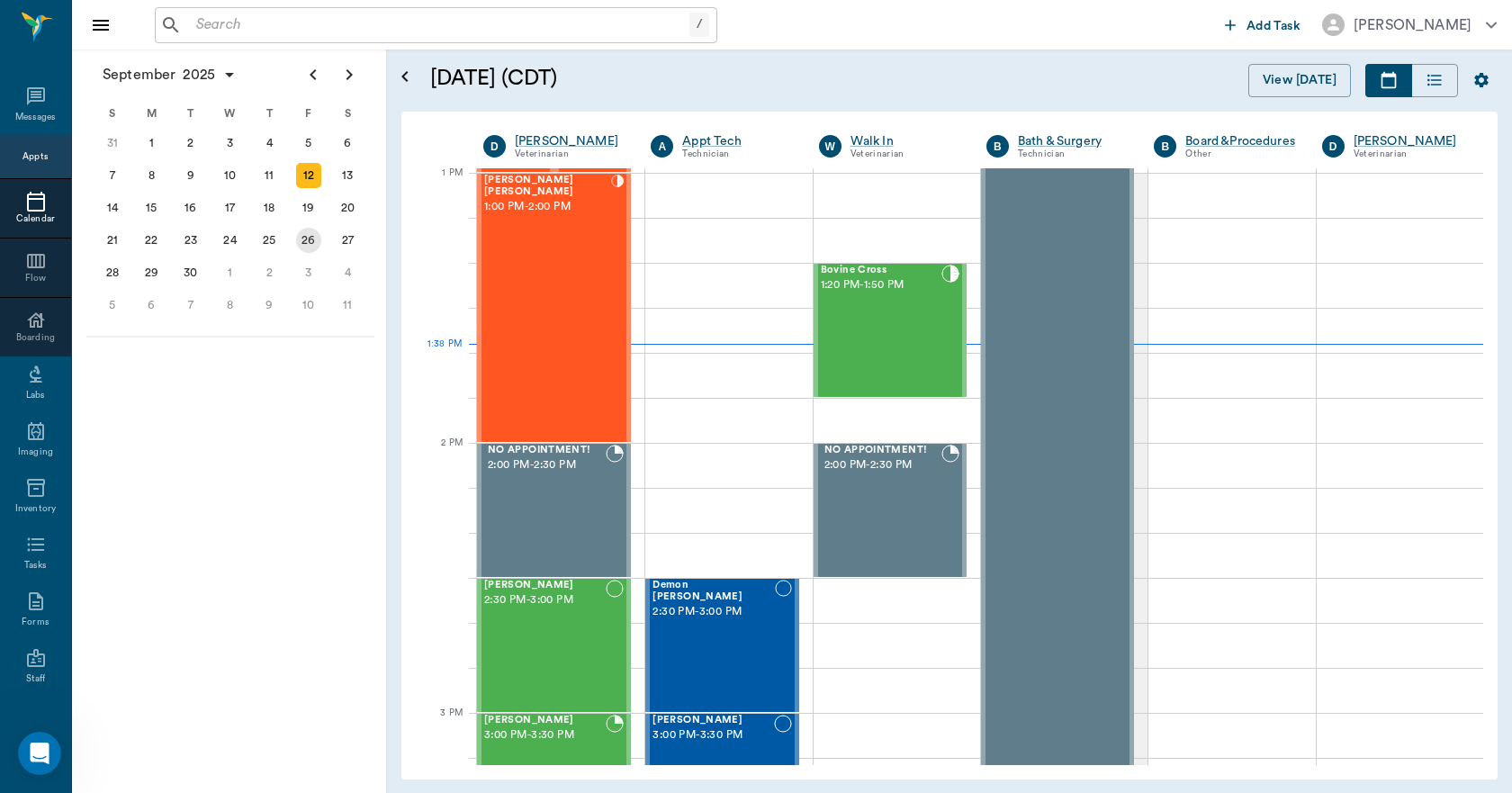
click at [306, 240] on div "26" at bounding box center [308, 240] width 25 height 25
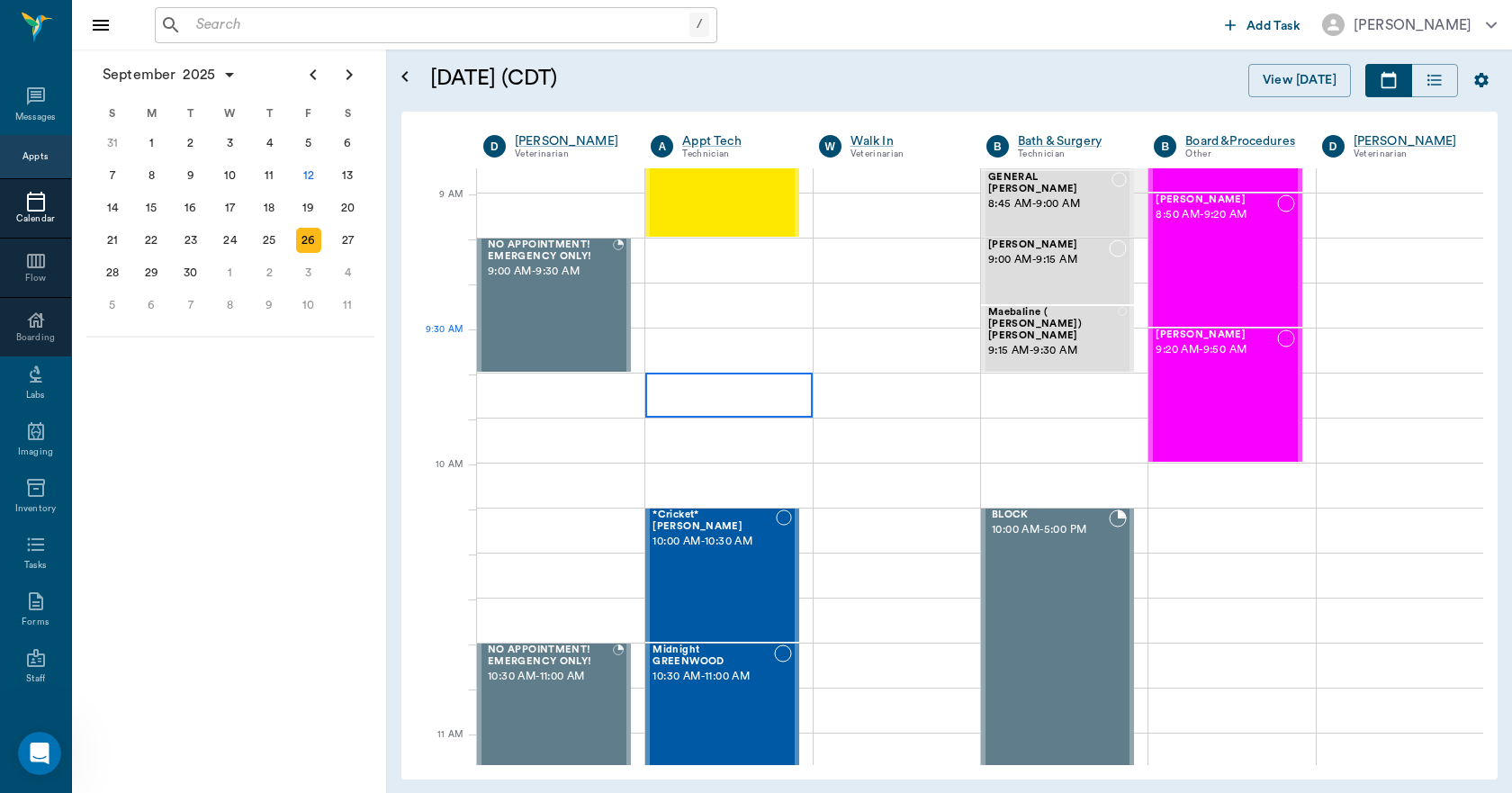
scroll to position [360, 0]
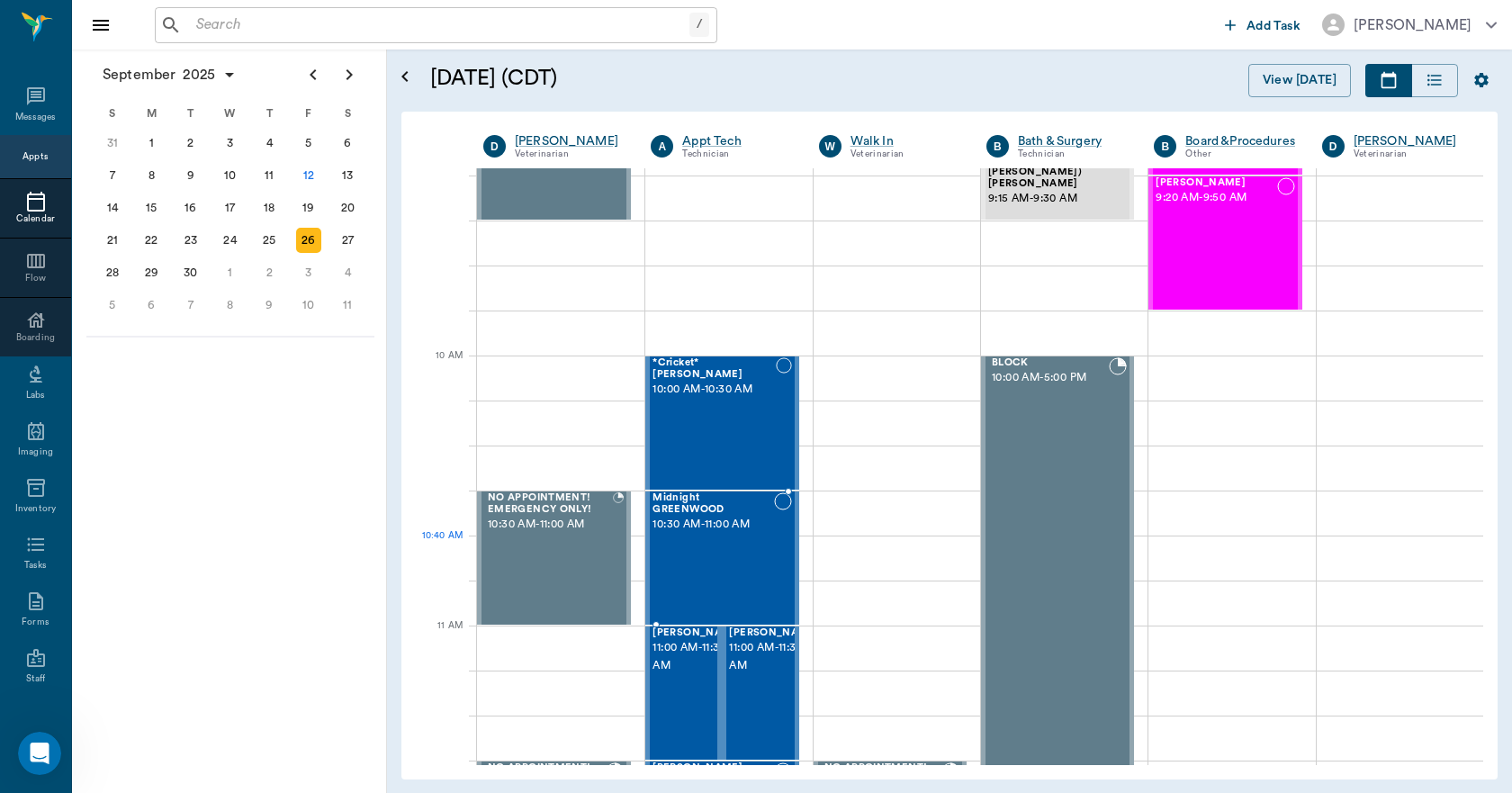
click at [704, 549] on div "Midnight GREENWOOD 10:30 AM - 11:00 AM" at bounding box center [712, 558] width 121 height 131
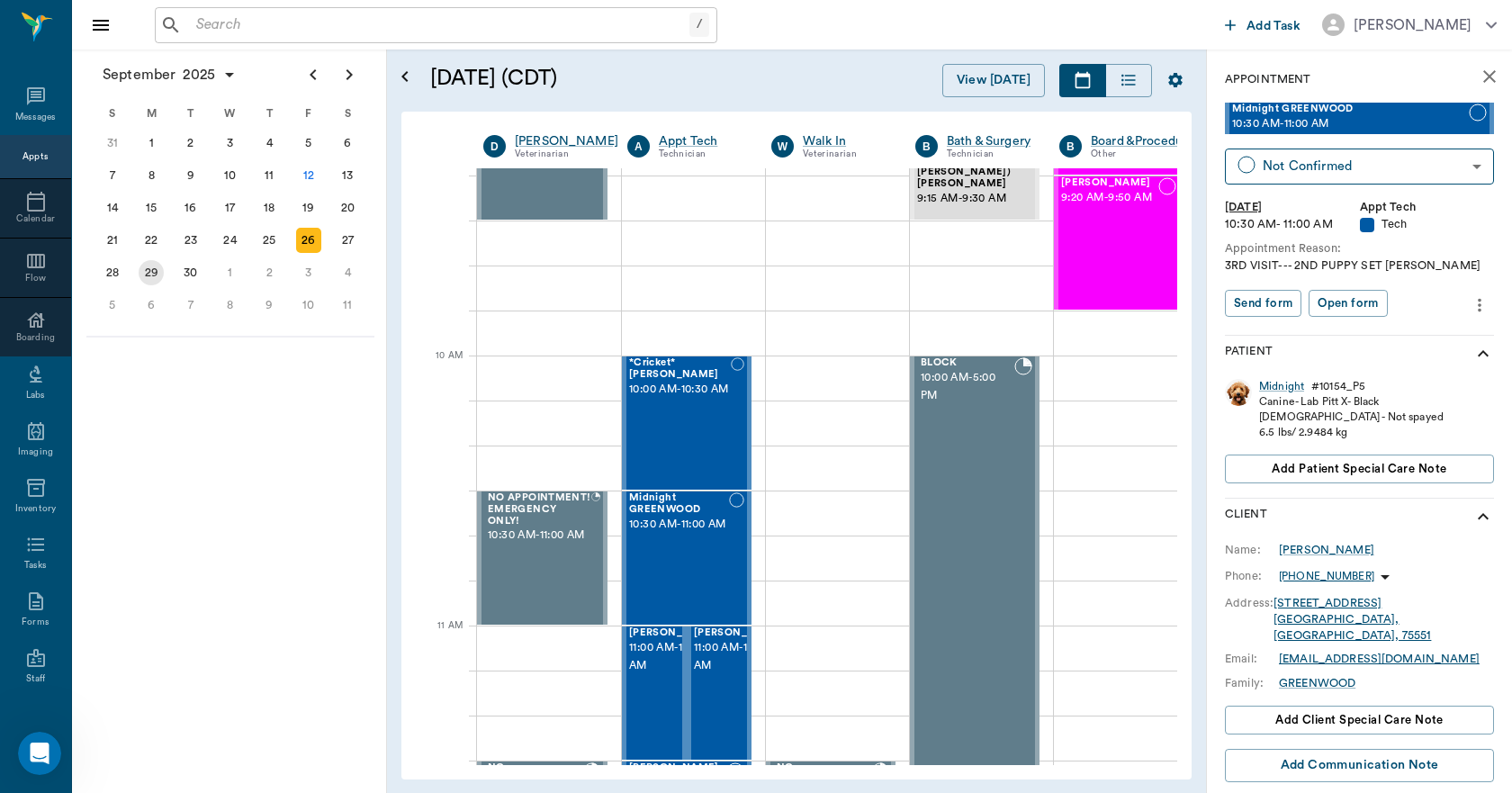
click at [154, 274] on div "29" at bounding box center [151, 272] width 25 height 25
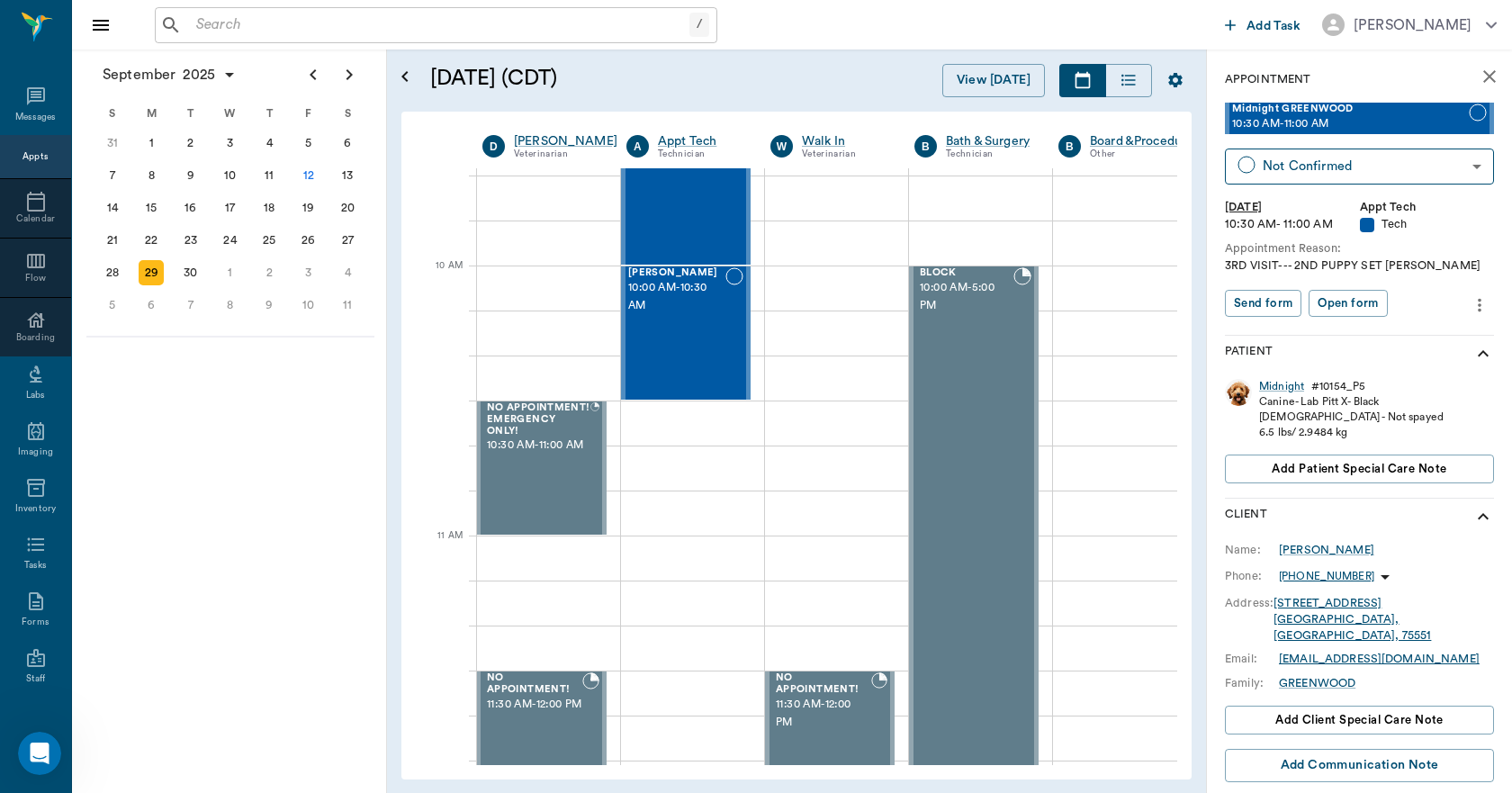
scroll to position [446, 6]
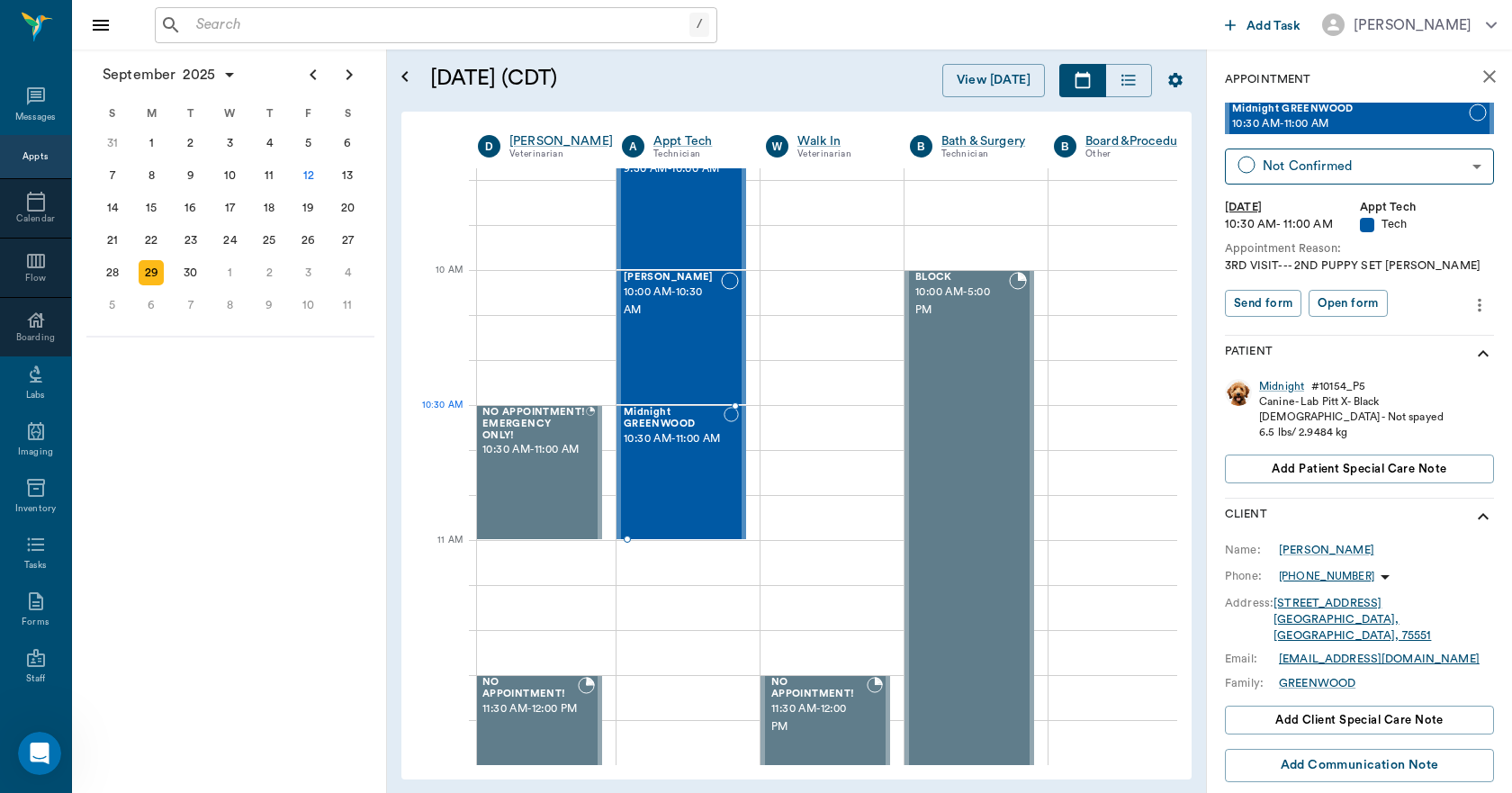
drag, startPoint x: 1252, startPoint y: 118, endPoint x: 720, endPoint y: 441, distance: 622.4
click at [306, 268] on div "3" at bounding box center [308, 272] width 25 height 25
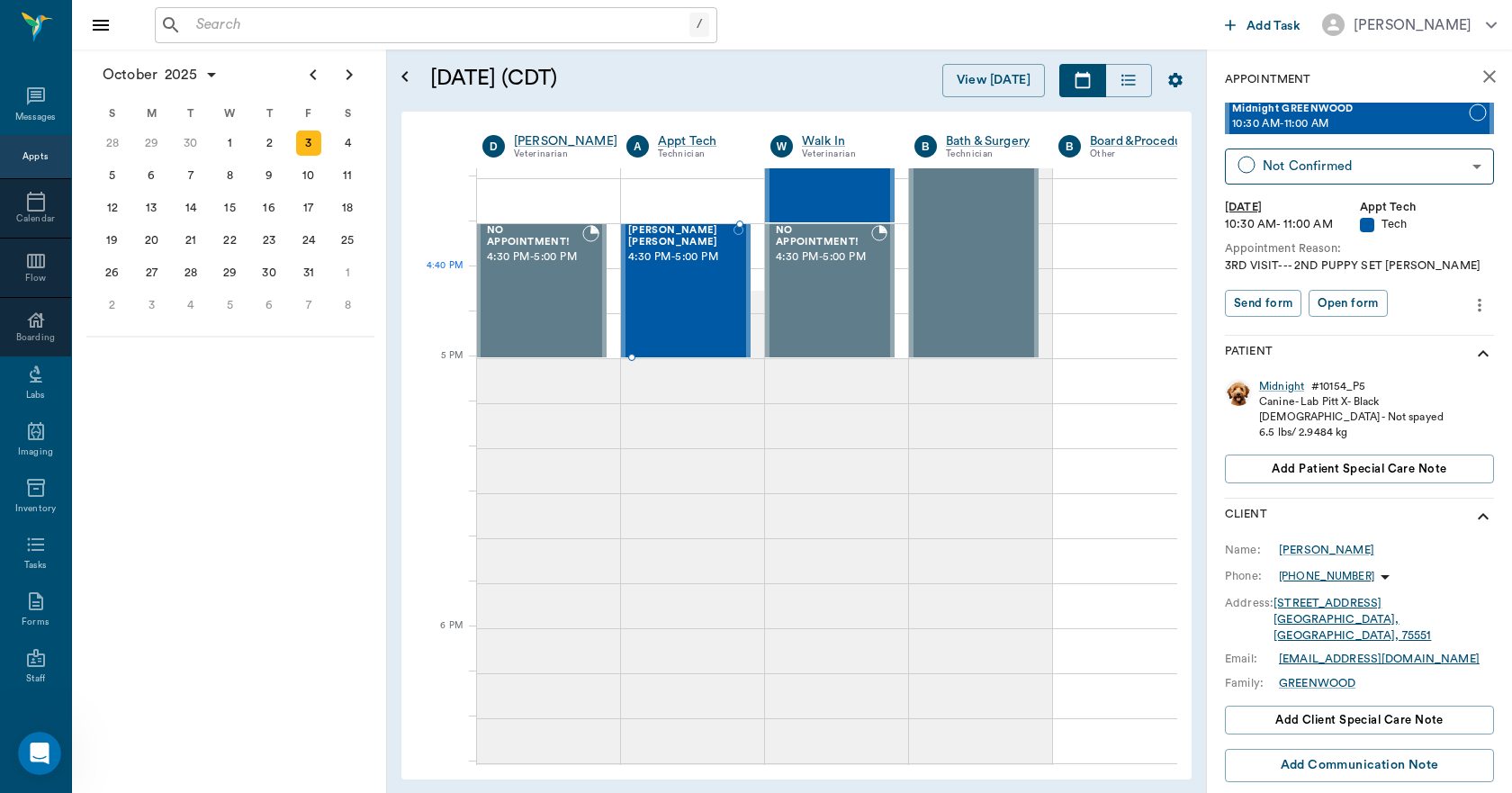
scroll to position [2250, 1]
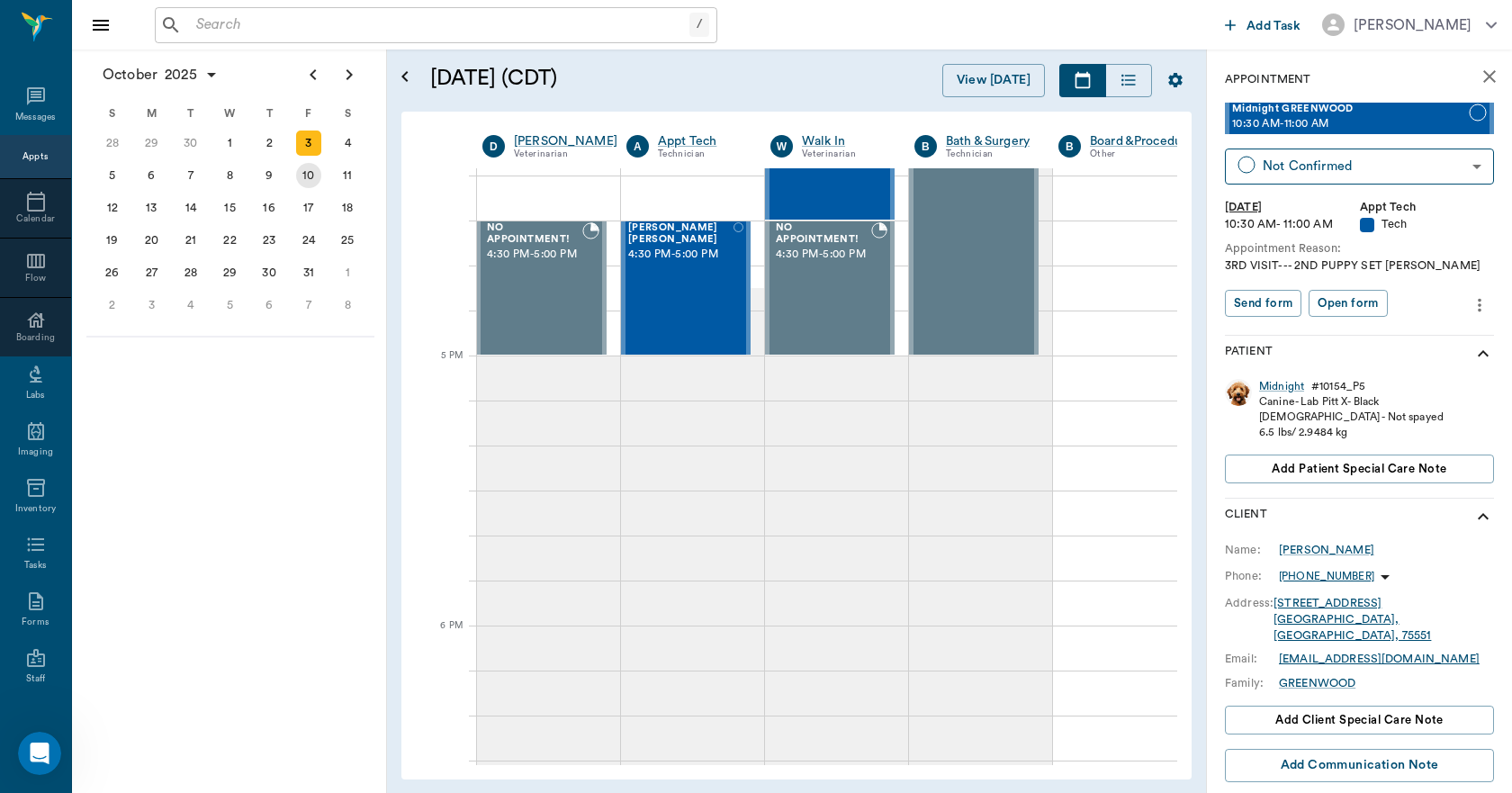
click at [305, 182] on div "10" at bounding box center [308, 175] width 25 height 25
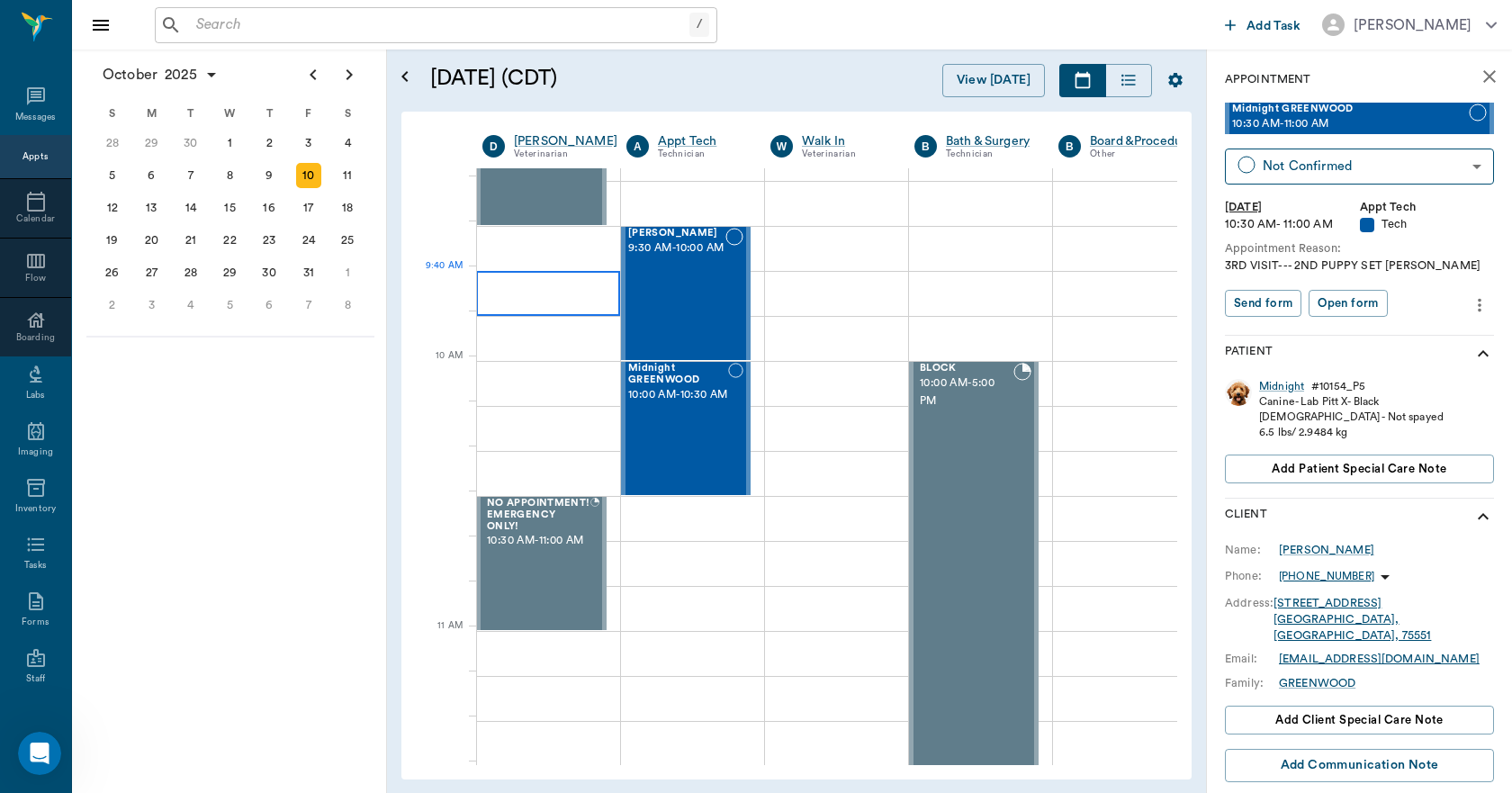
scroll to position [360, 1]
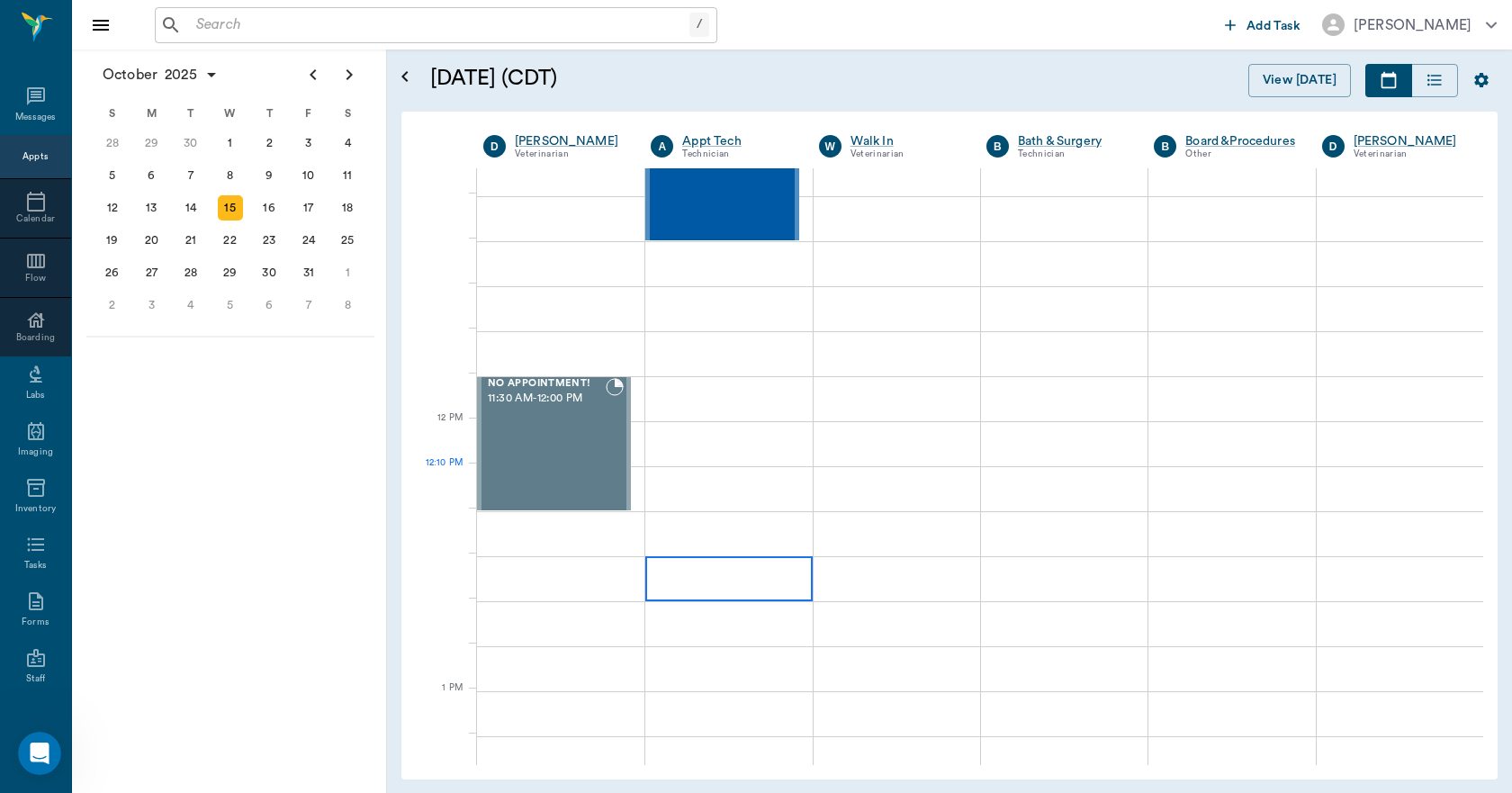
scroll to position [900, 0]
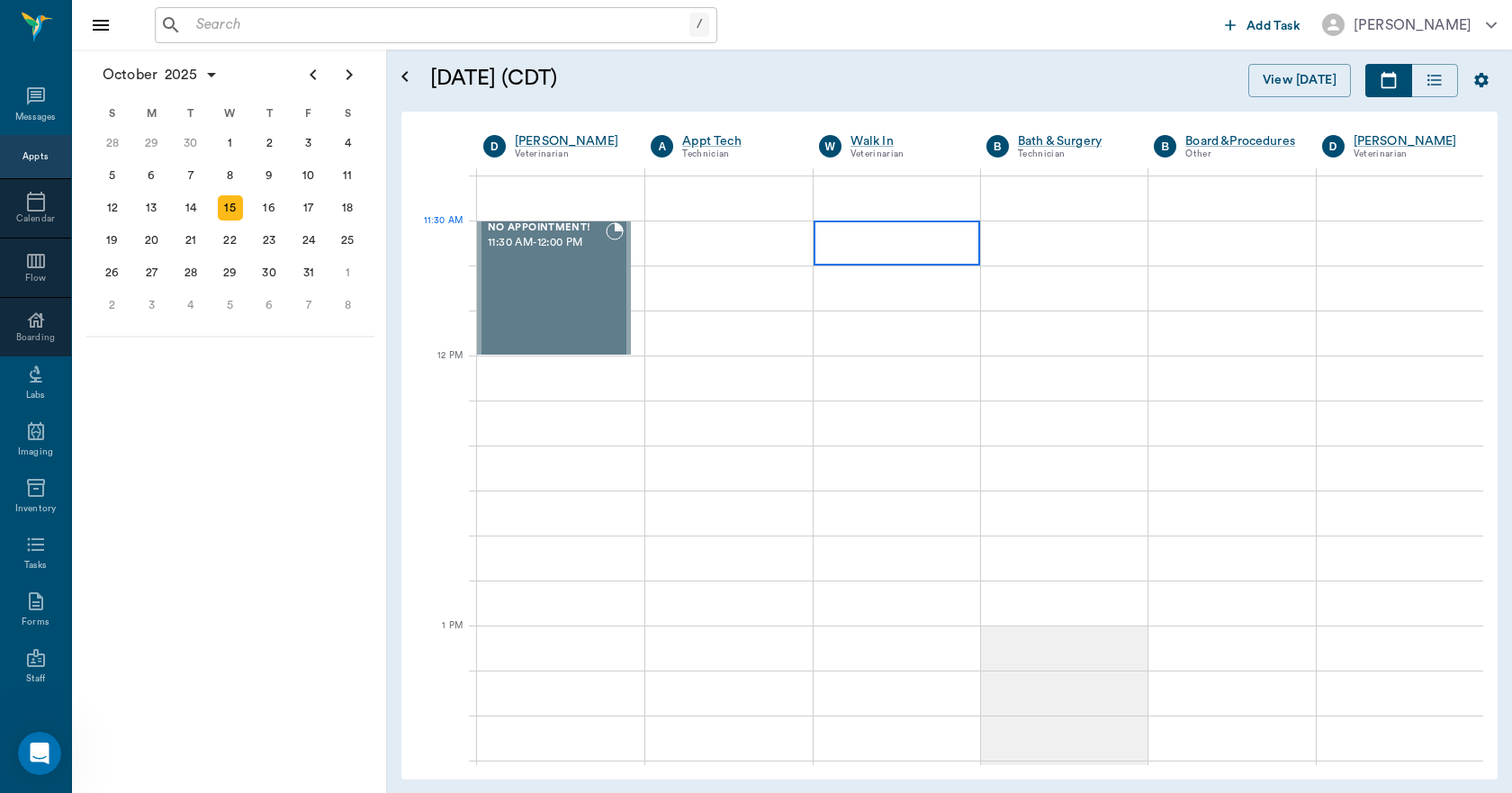
click at [850, 247] on div at bounding box center [896, 243] width 166 height 45
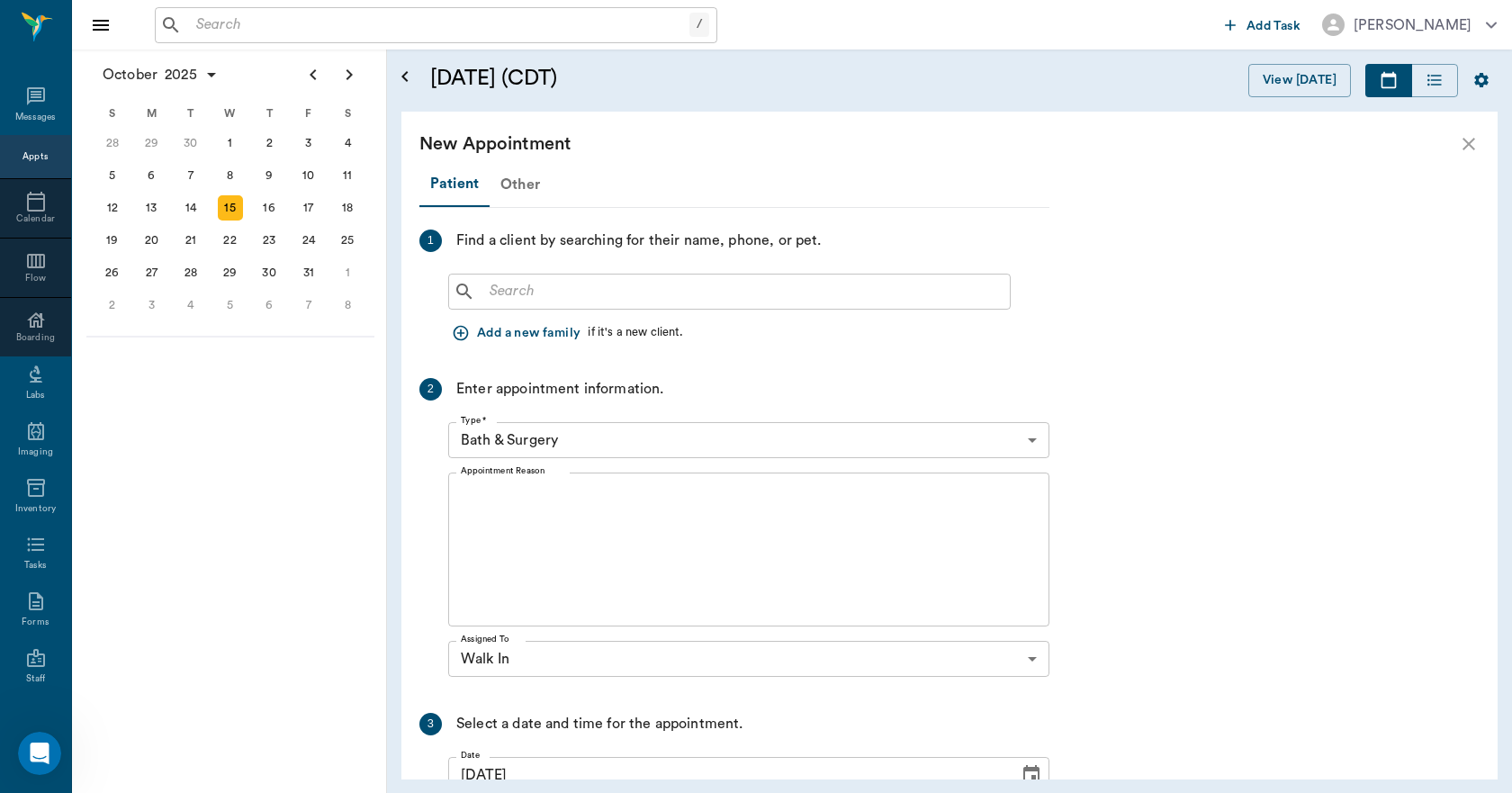
click at [504, 187] on div "Other" at bounding box center [520, 184] width 61 height 43
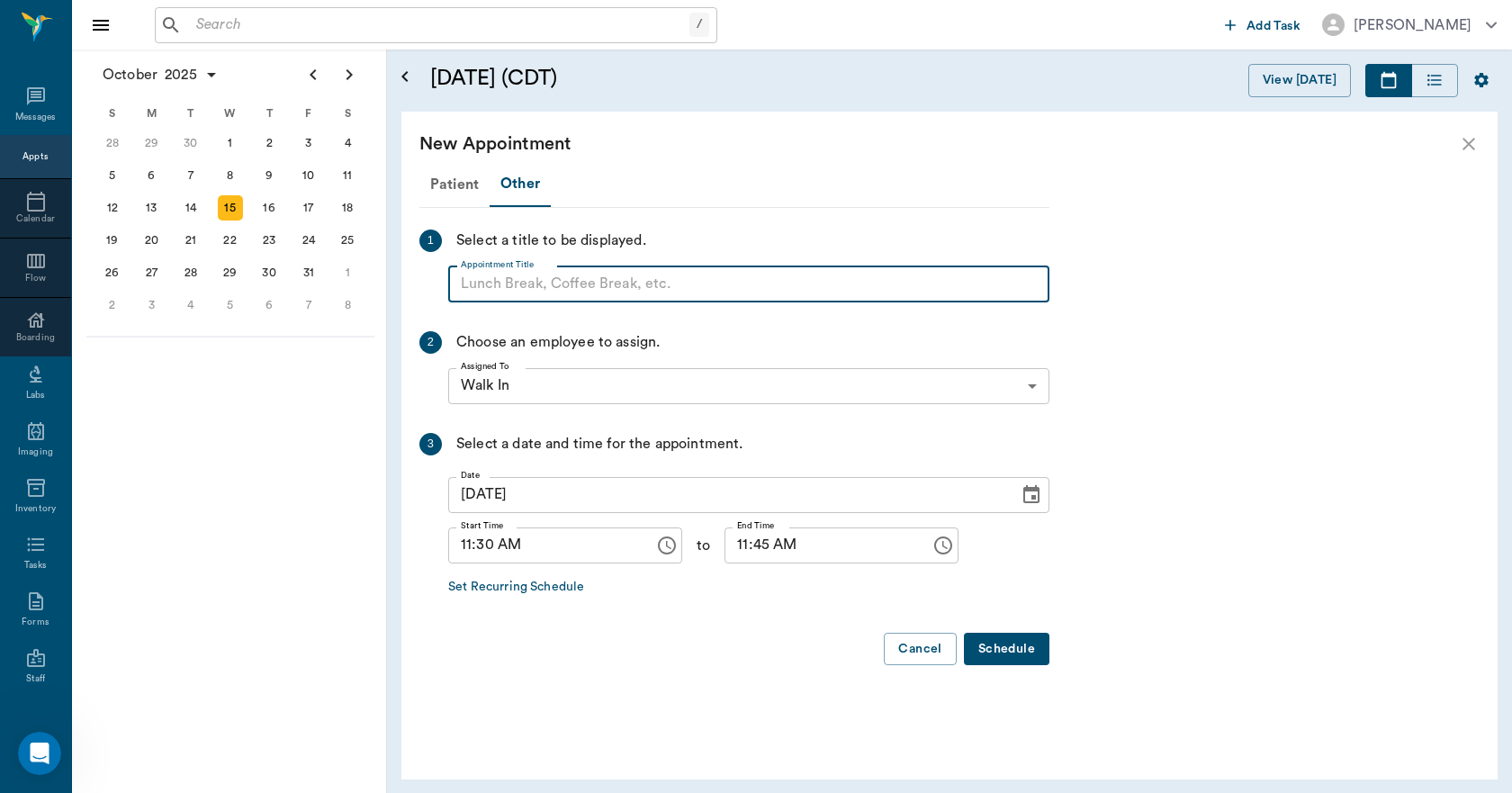
paste input "NO APPOINTMENT! EMERGENCY ONLY!"
type input "NO APPOINTMENT!"
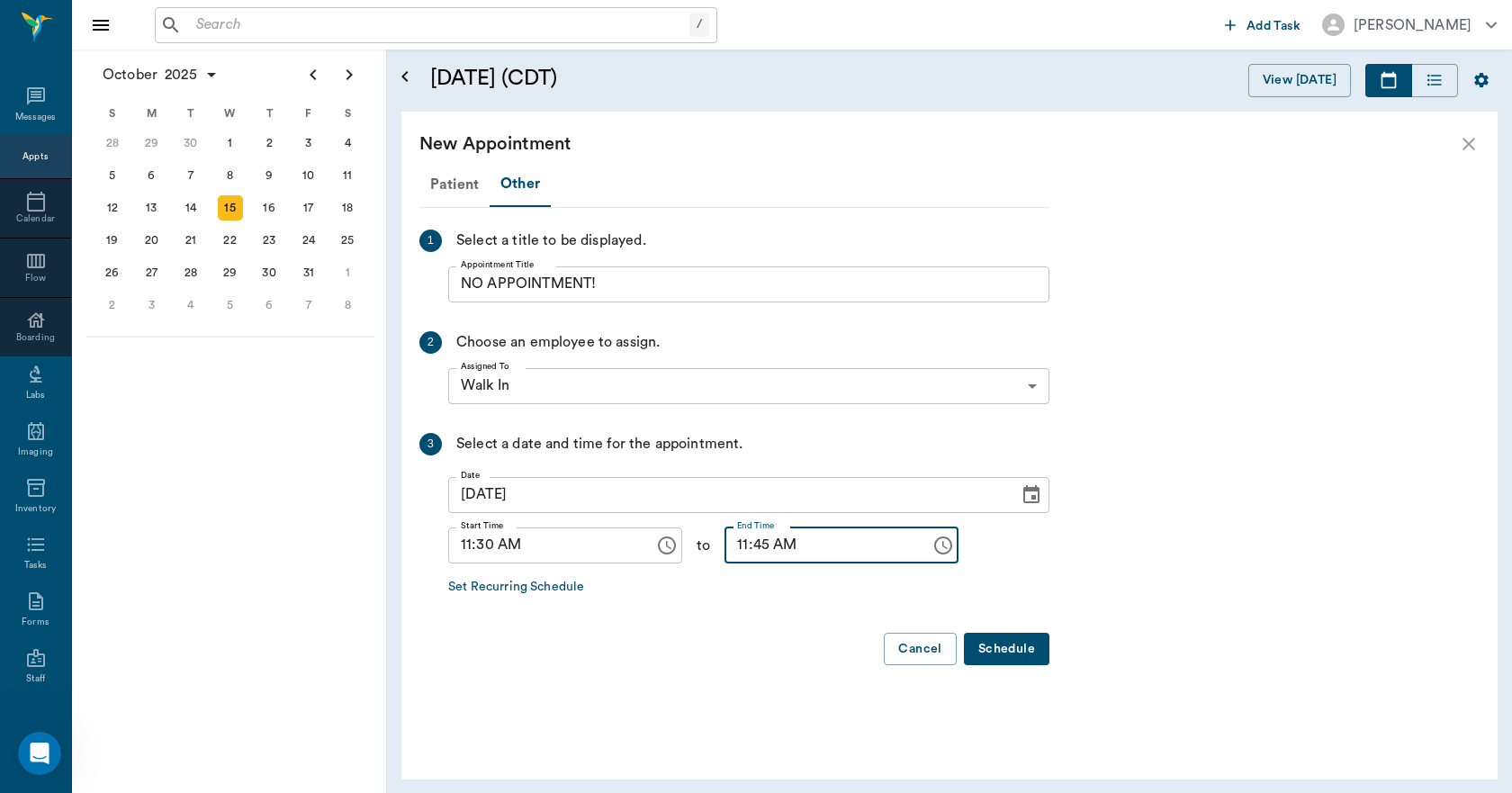
click at [727, 538] on input "11:45 AM" at bounding box center [820, 545] width 194 height 36
type input "12:00 PM"
click at [1021, 644] on button "Schedule" at bounding box center [1006, 649] width 86 height 33
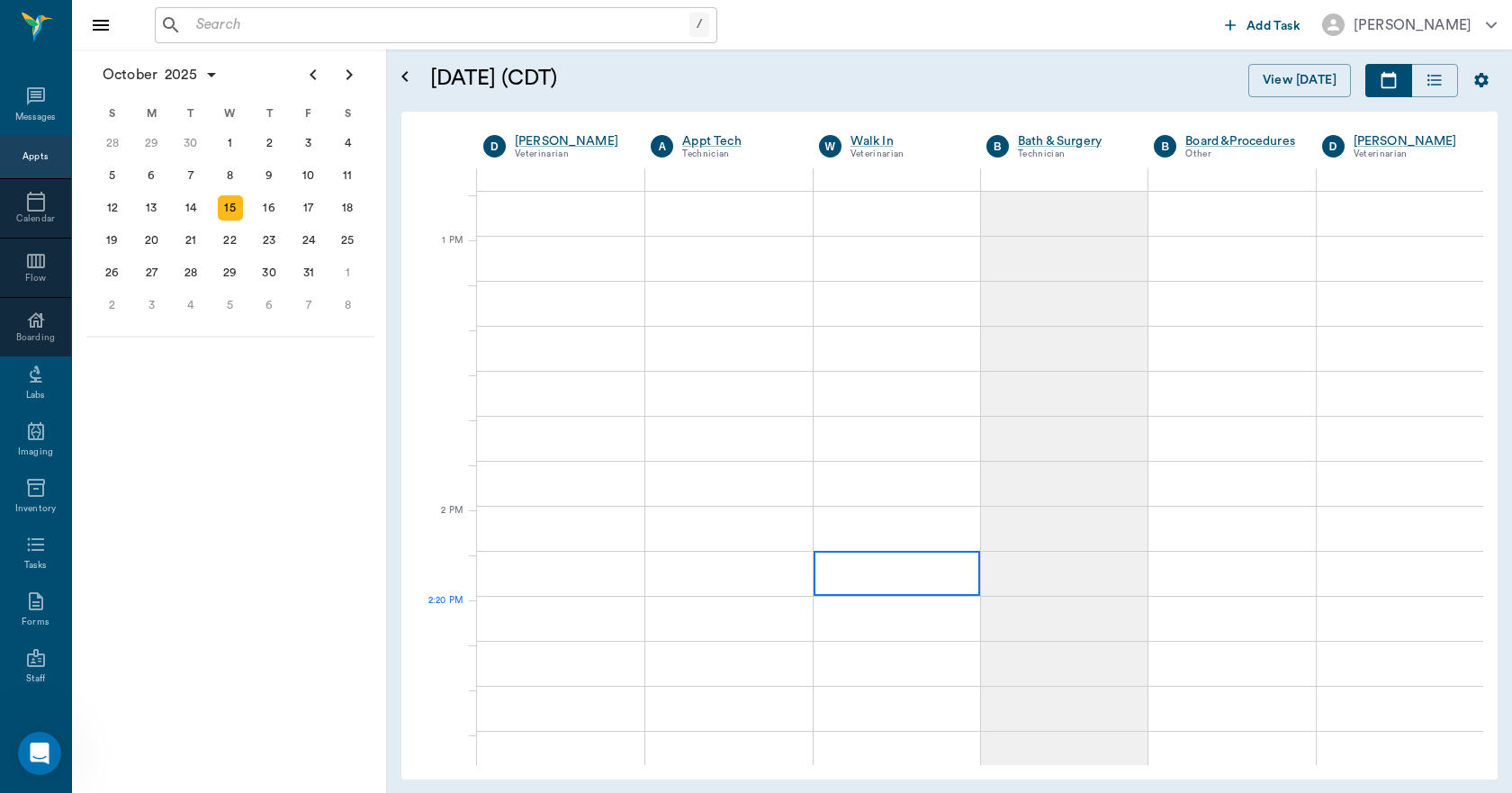
scroll to position [1350, 0]
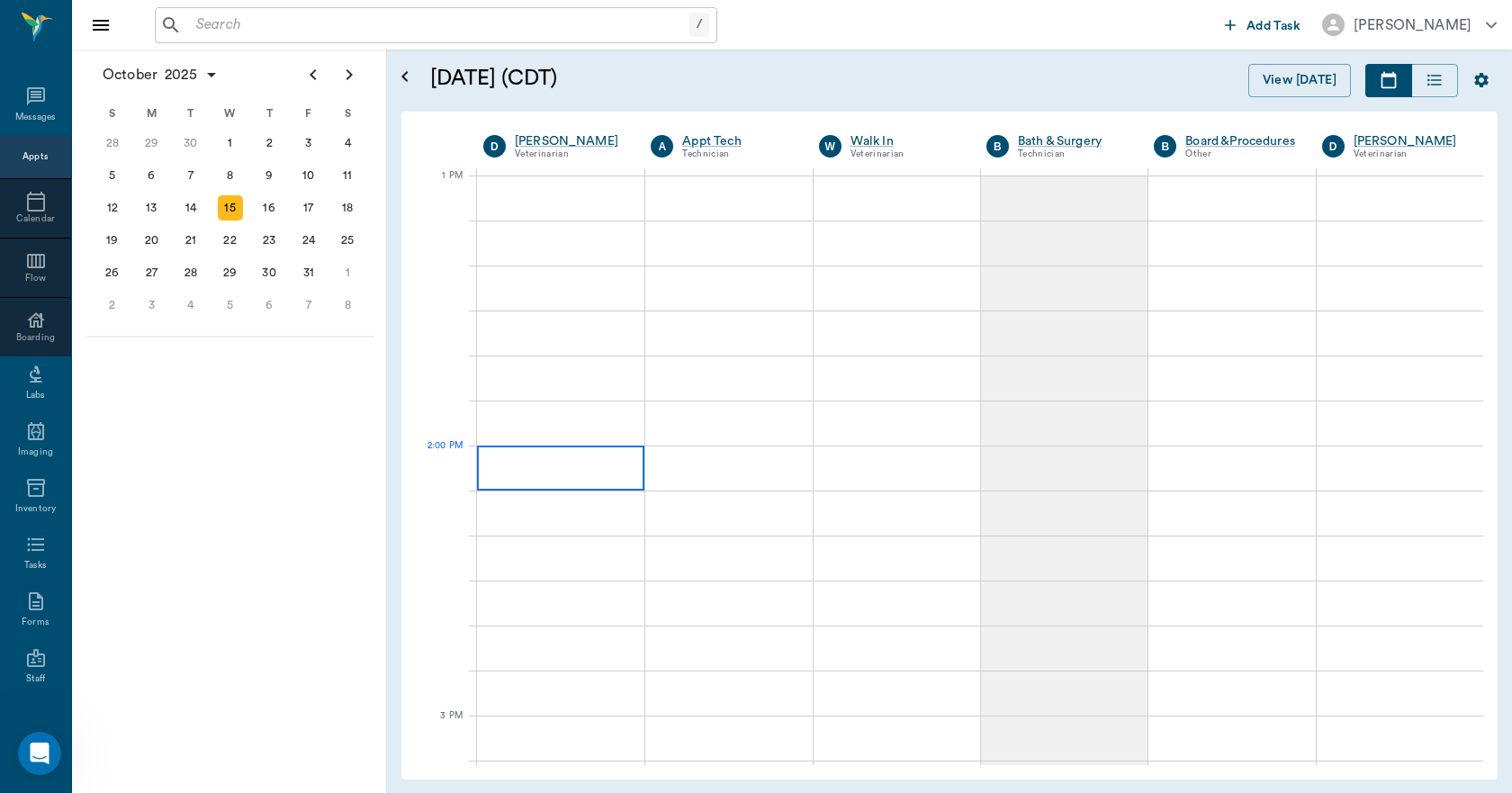
click at [539, 472] on div at bounding box center [560, 468] width 167 height 45
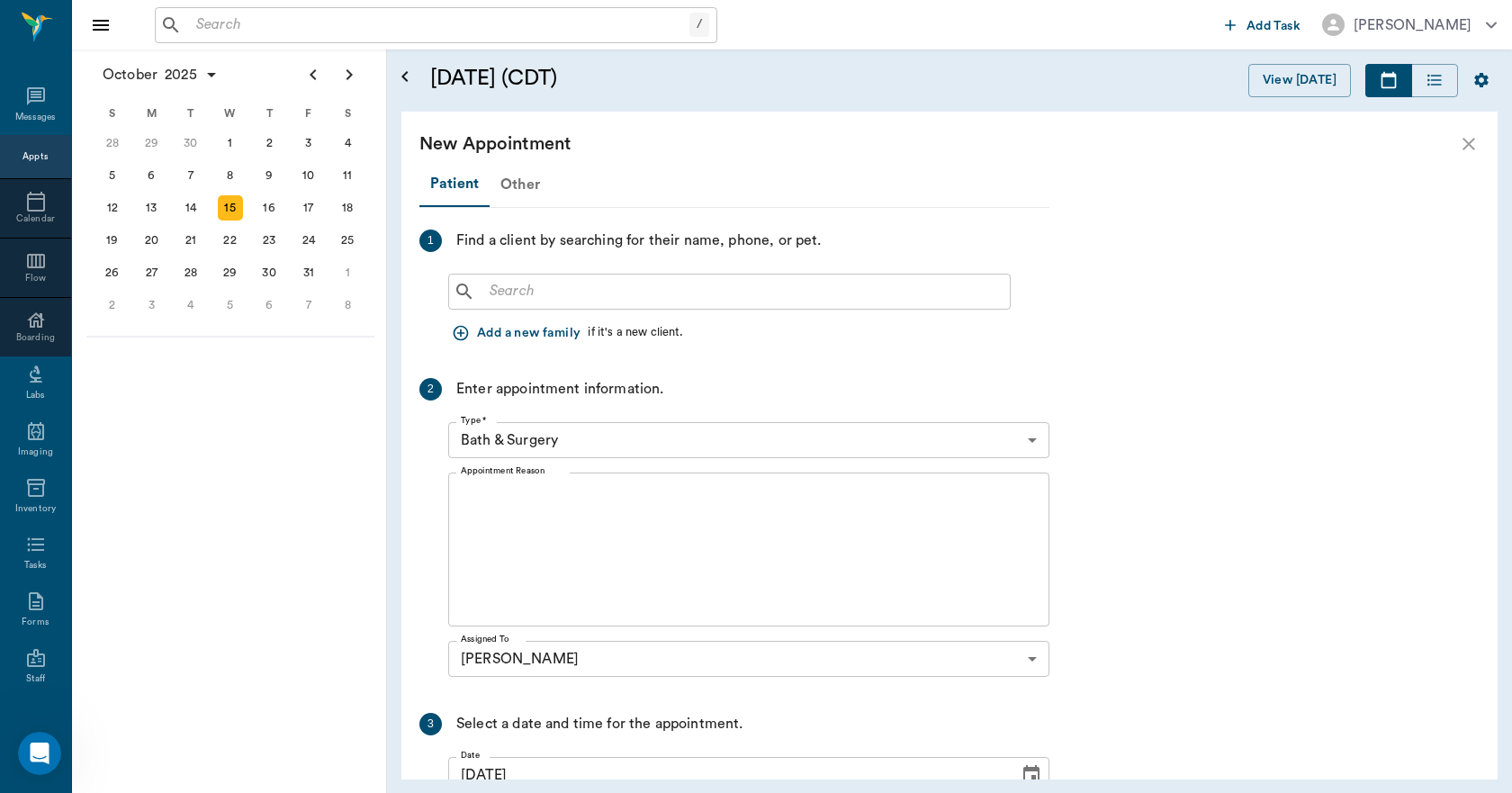
click at [520, 194] on div "Other" at bounding box center [520, 184] width 61 height 43
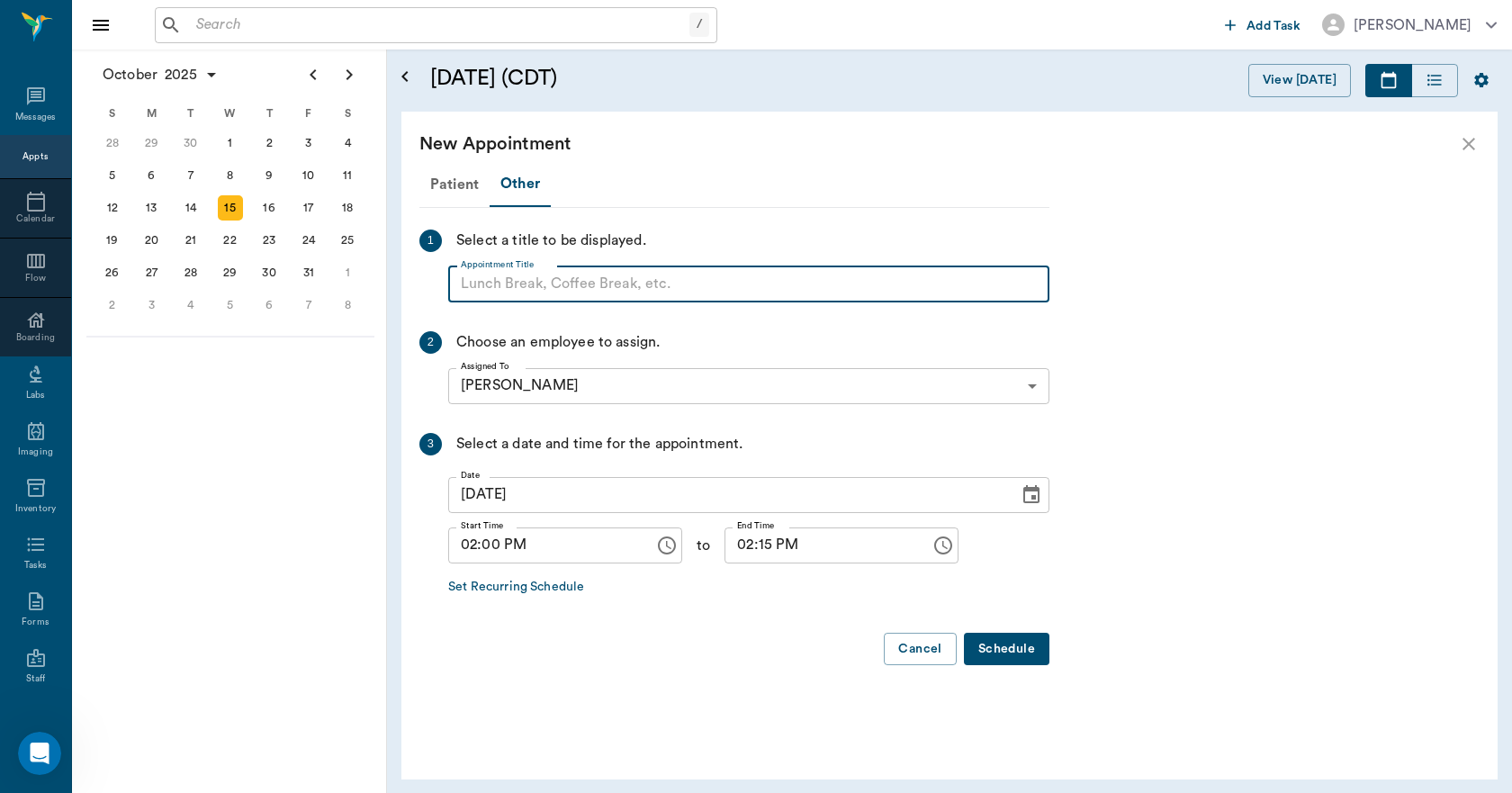
paste input "NO APPOINTMENT! EMERGENCY ONLY!"
type input "NO APPOINTMENT!"
click at [745, 544] on input "02:15 PM" at bounding box center [820, 545] width 194 height 36
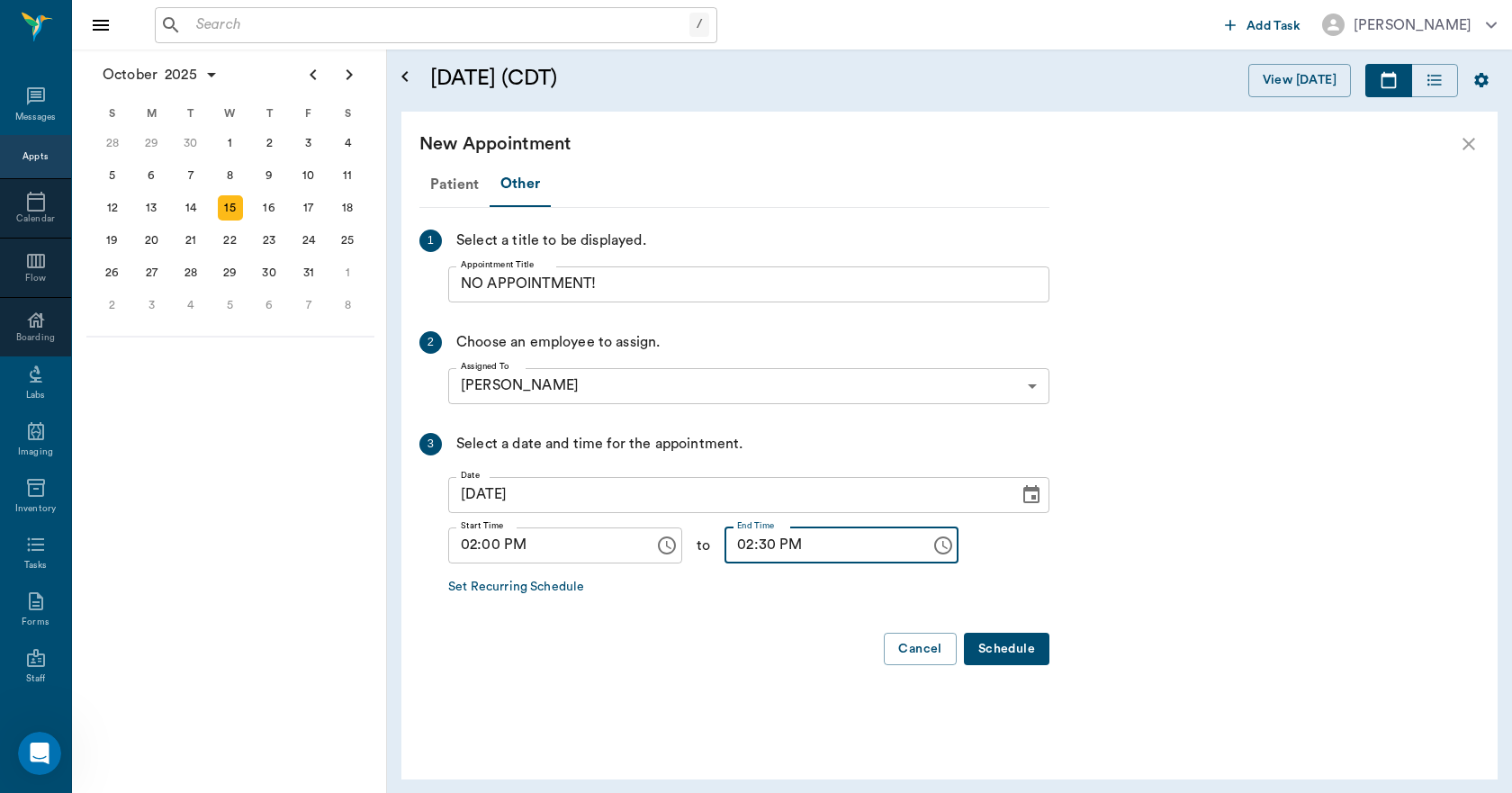
type input "02:30 PM"
click at [1020, 658] on button "Schedule" at bounding box center [1006, 649] width 86 height 33
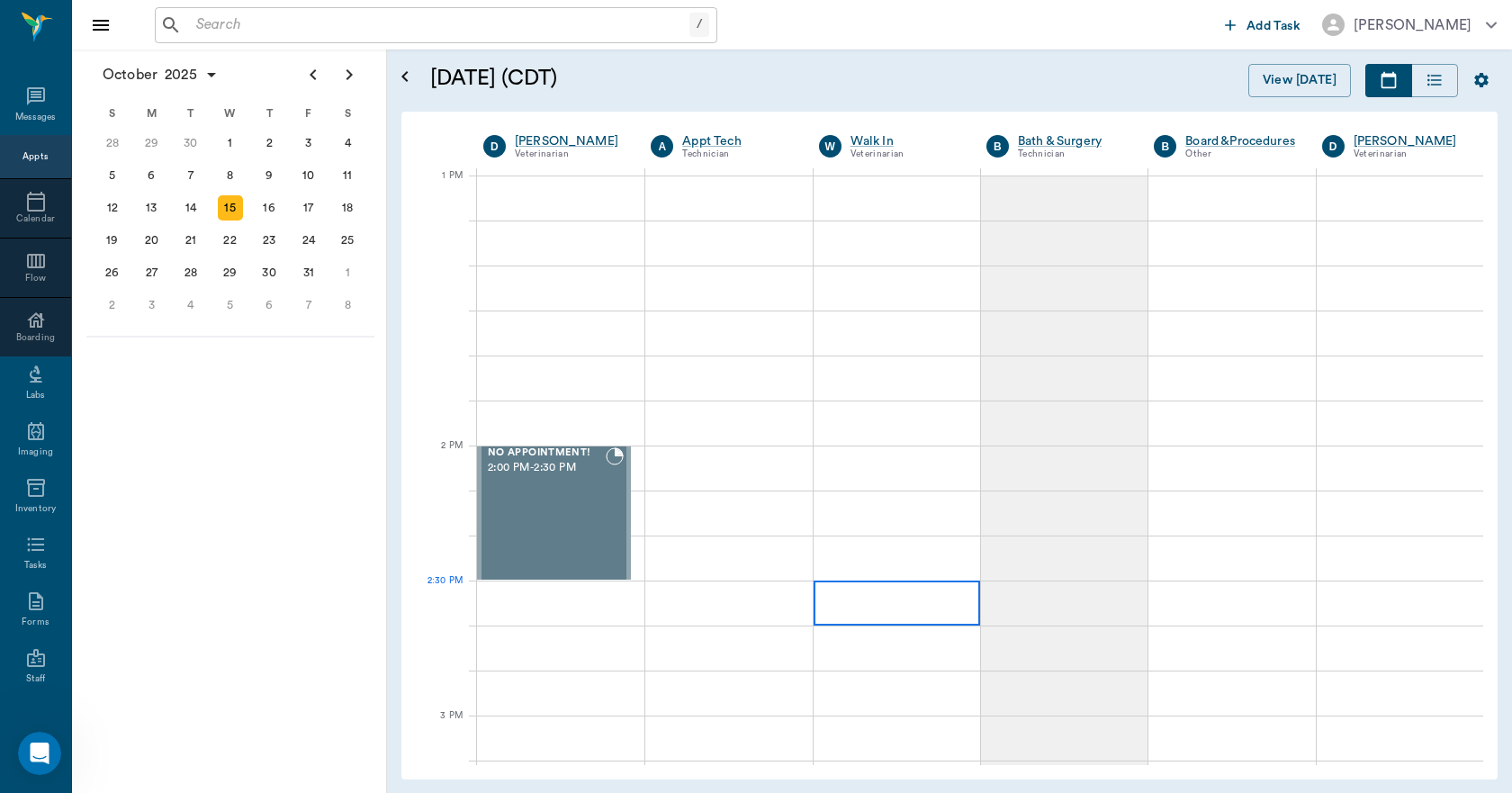
scroll to position [810, 0]
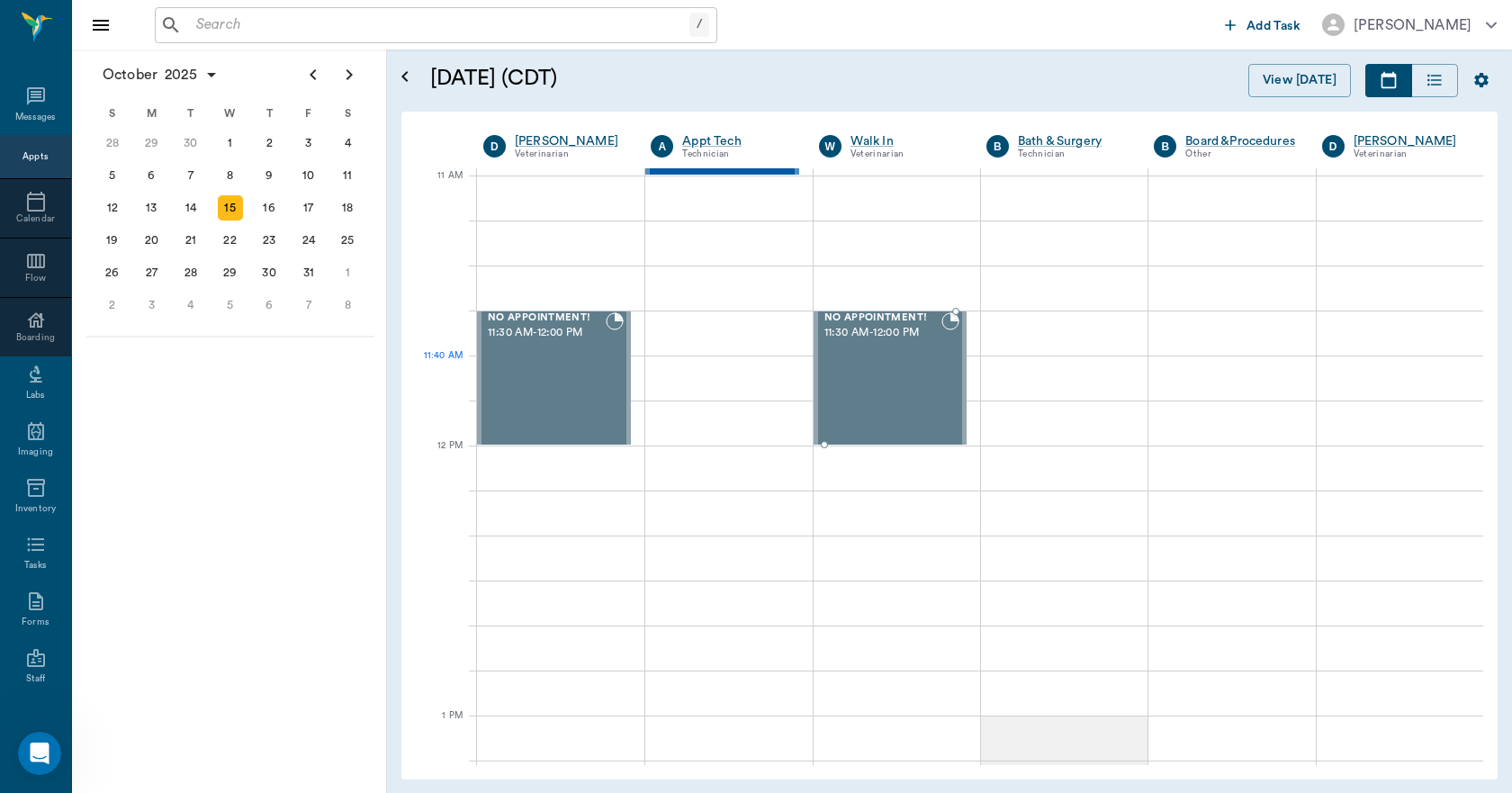
click at [890, 388] on div "NO APPOINTMENT! 11:30 AM - 12:00 PM" at bounding box center [881, 378] width 121 height 131
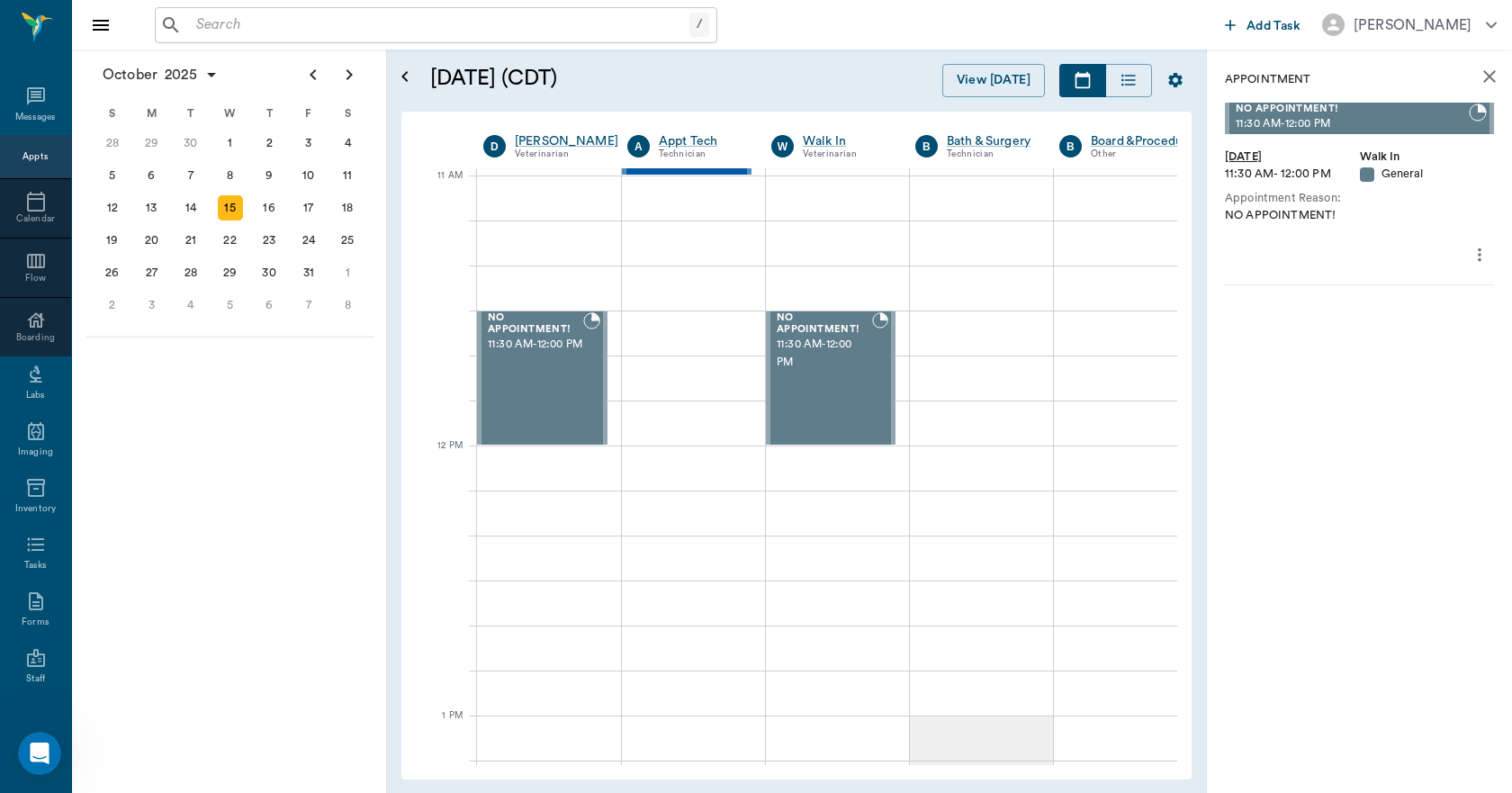
click at [1483, 249] on icon "more" at bounding box center [1479, 255] width 19 height 21
click at [1428, 272] on li "Edit appointment" at bounding box center [1403, 285] width 180 height 33
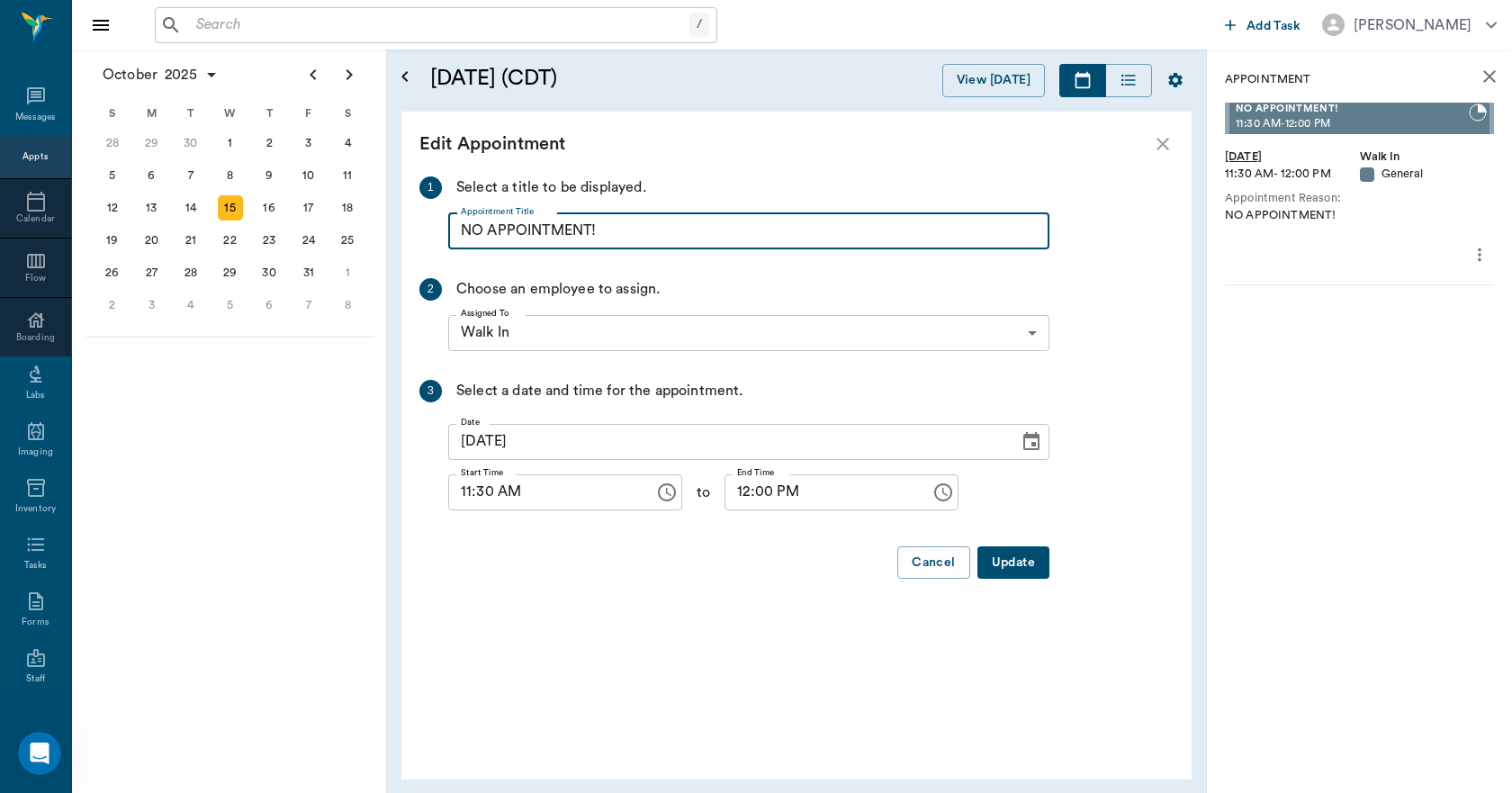
drag, startPoint x: 659, startPoint y: 232, endPoint x: 378, endPoint y: 225, distance: 281.1
click at [378, 225] on div "[DATE] S M T W T F S 31 [DATE] 2 3 4 5 6 7 8 9 10 11 12 13 14 15 16 17 18 19 20…" at bounding box center [792, 421] width 1440 height 743
type input "d"
type input "DOC LUNCH!"
click at [1010, 558] on button "Update" at bounding box center [1013, 562] width 72 height 33
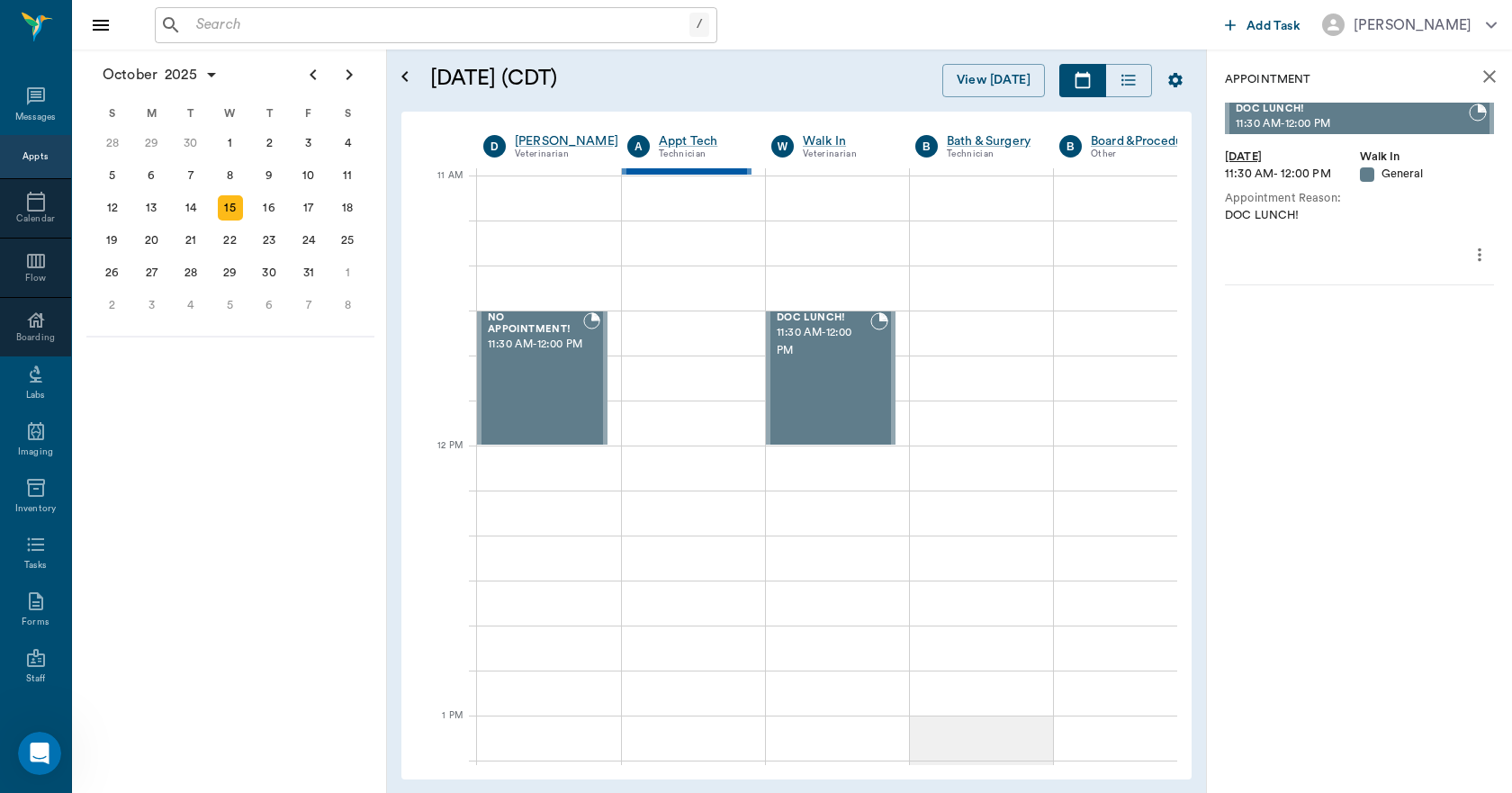
click at [1493, 74] on icon "close" at bounding box center [1489, 76] width 13 height 13
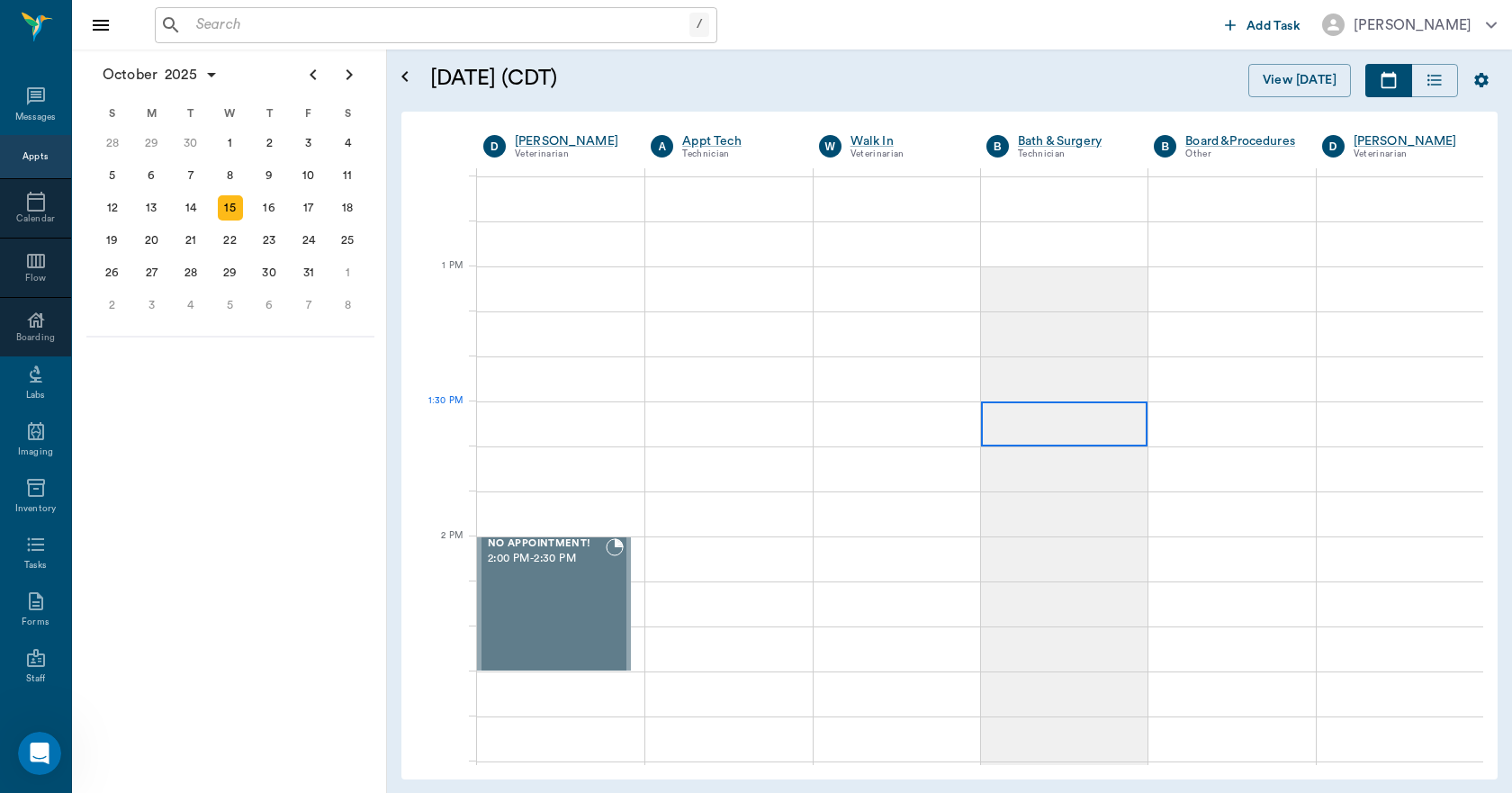
scroll to position [1260, 0]
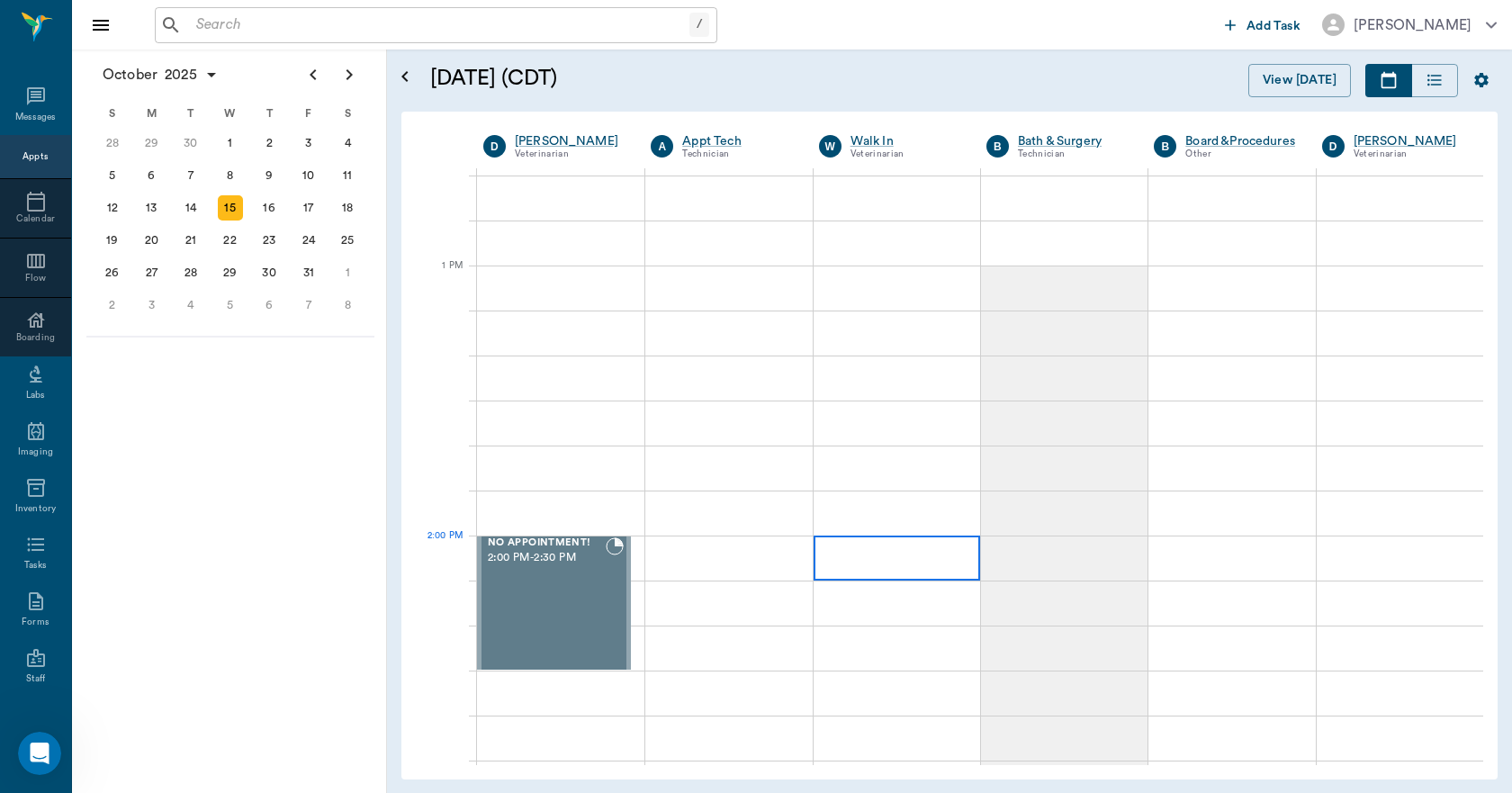
click at [904, 566] on div at bounding box center [896, 558] width 166 height 45
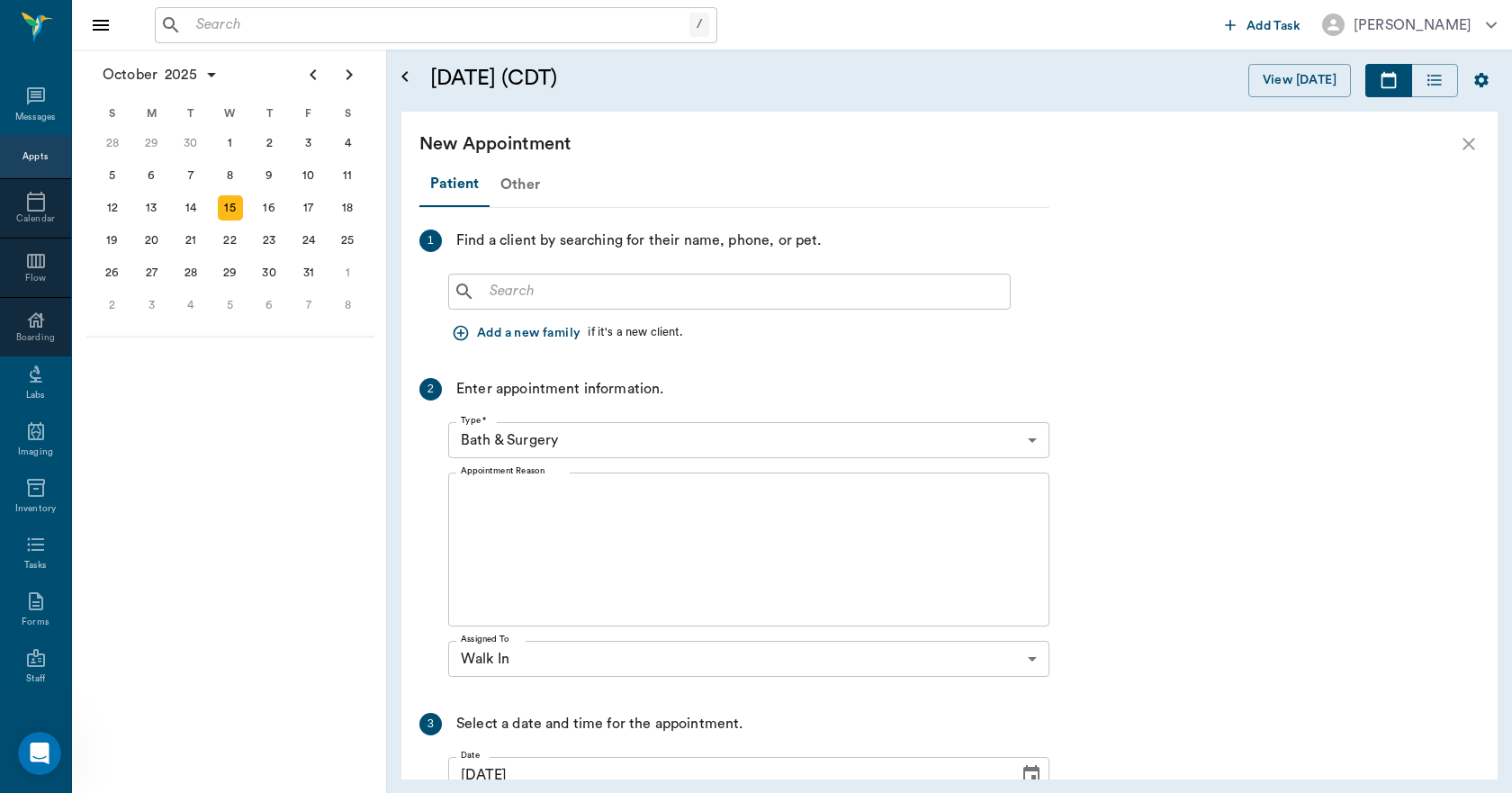
click at [522, 185] on div "Other" at bounding box center [520, 184] width 61 height 43
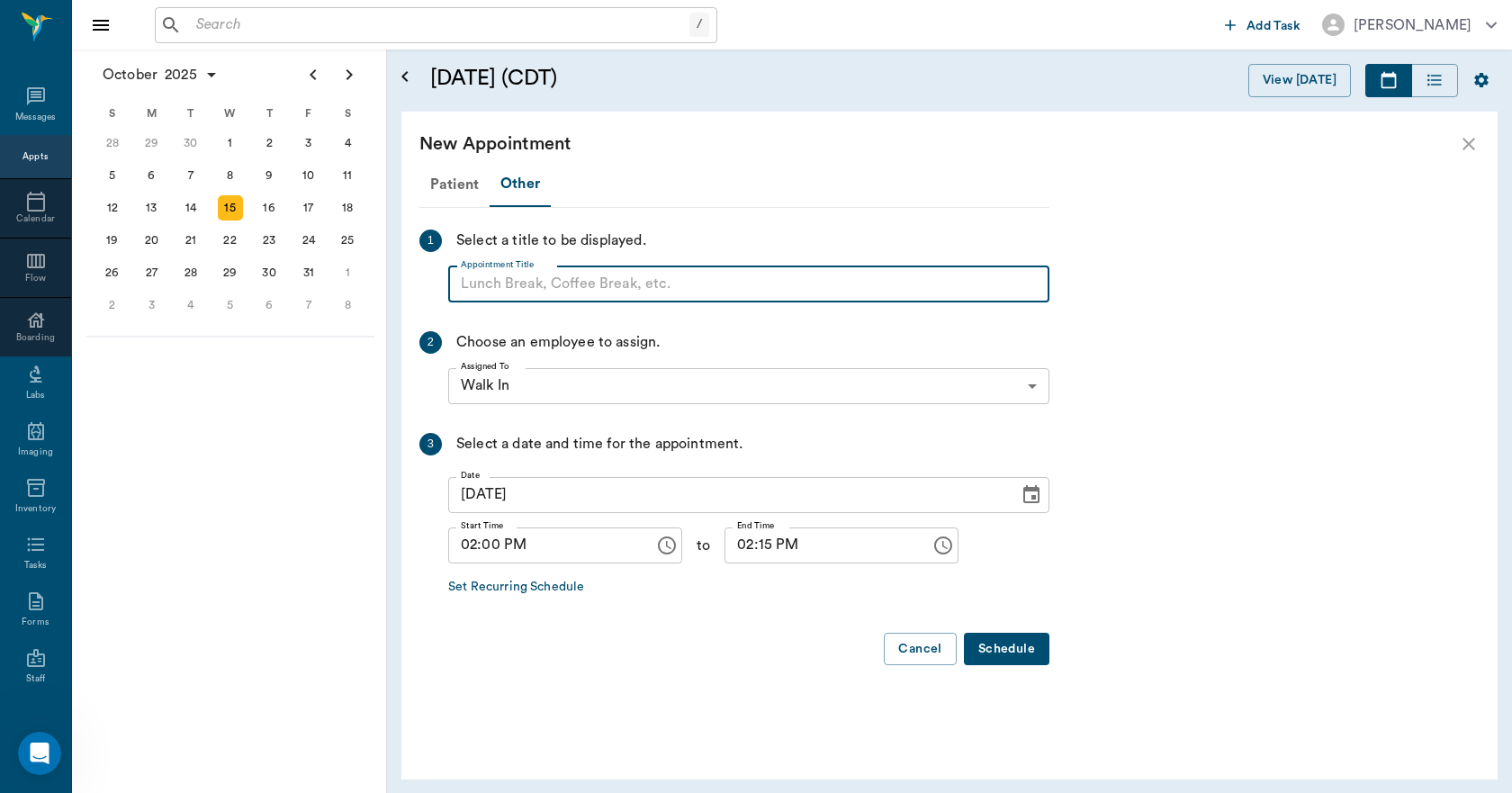
paste input "NO APPOINTMENT! EMERGENCY ONLY!"
type input "NO APPOINTMENT!"
click at [744, 542] on input "02:15 PM" at bounding box center [820, 545] width 194 height 36
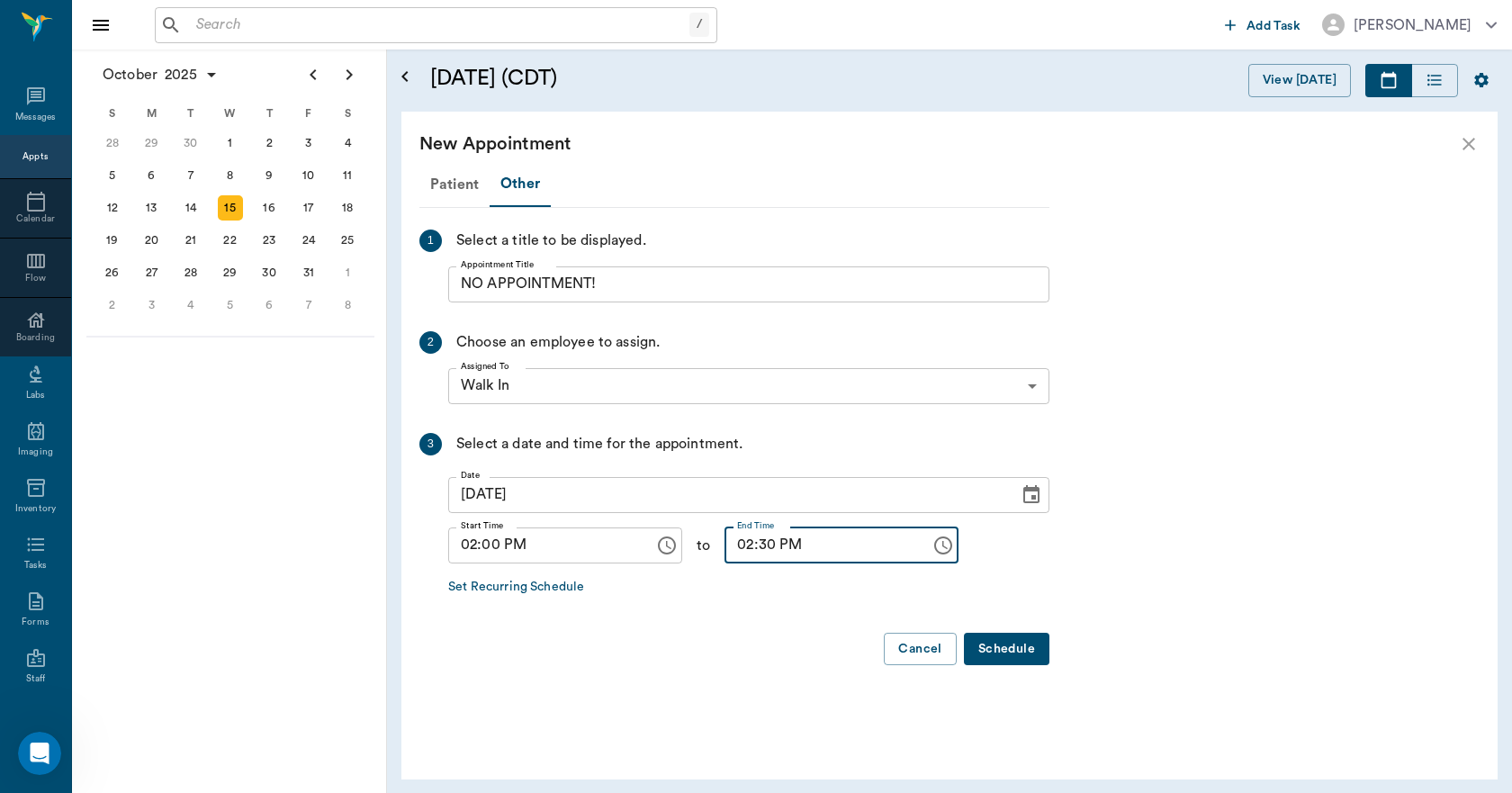
type input "02:30 PM"
click at [1006, 656] on button "Schedule" at bounding box center [1006, 649] width 86 height 33
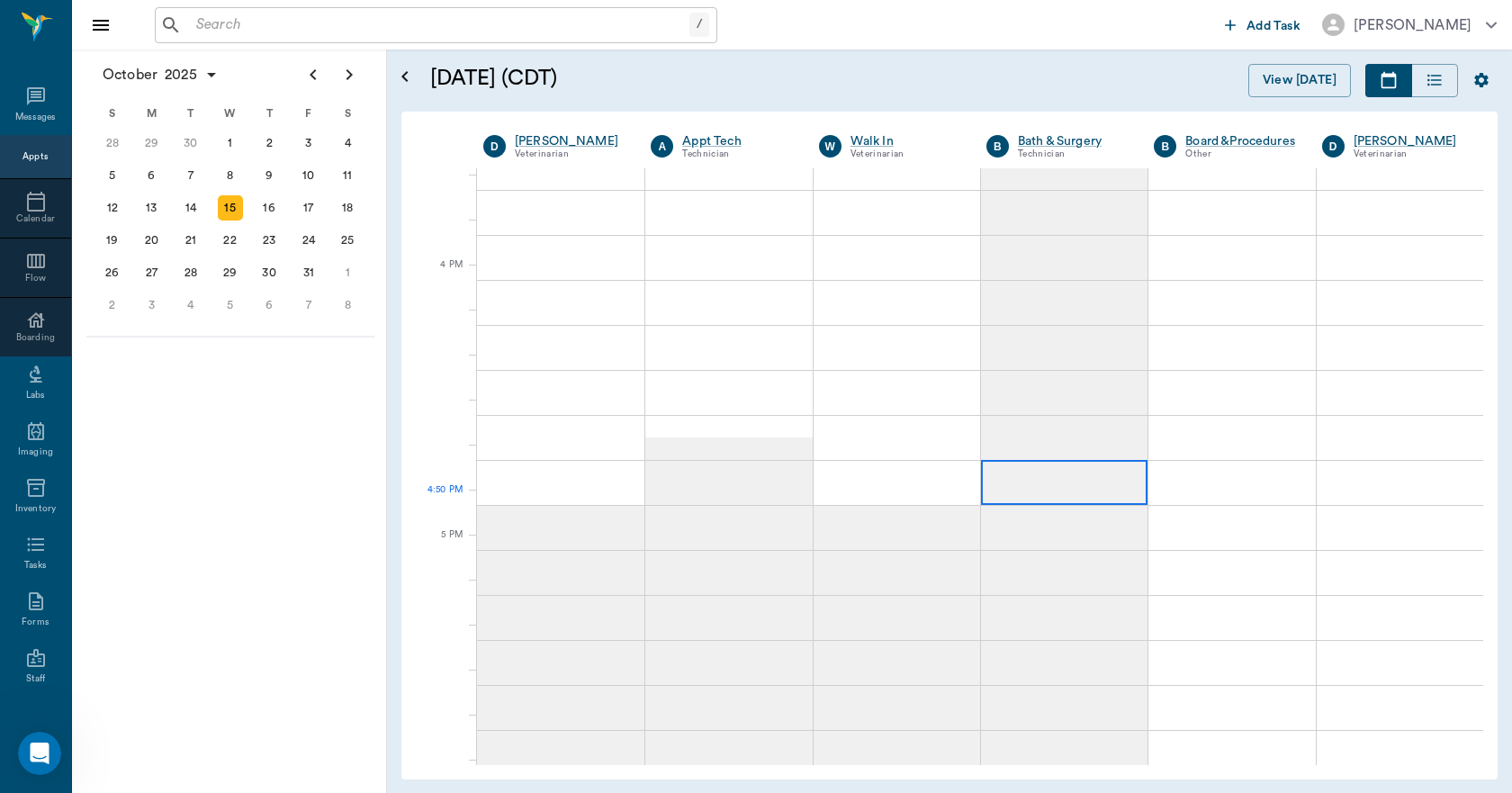
scroll to position [2070, 0]
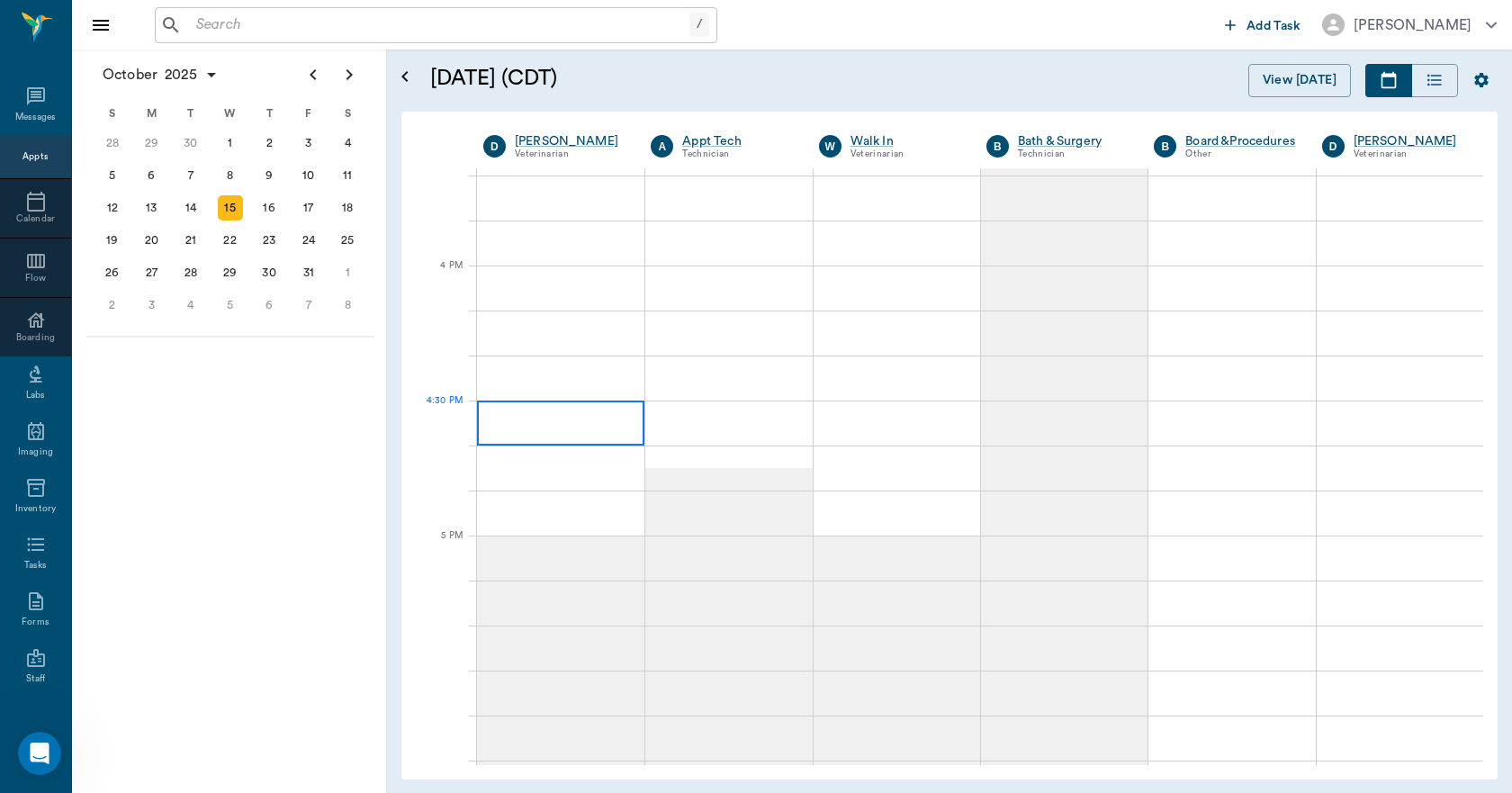
click at [526, 431] on div at bounding box center [560, 422] width 167 height 45
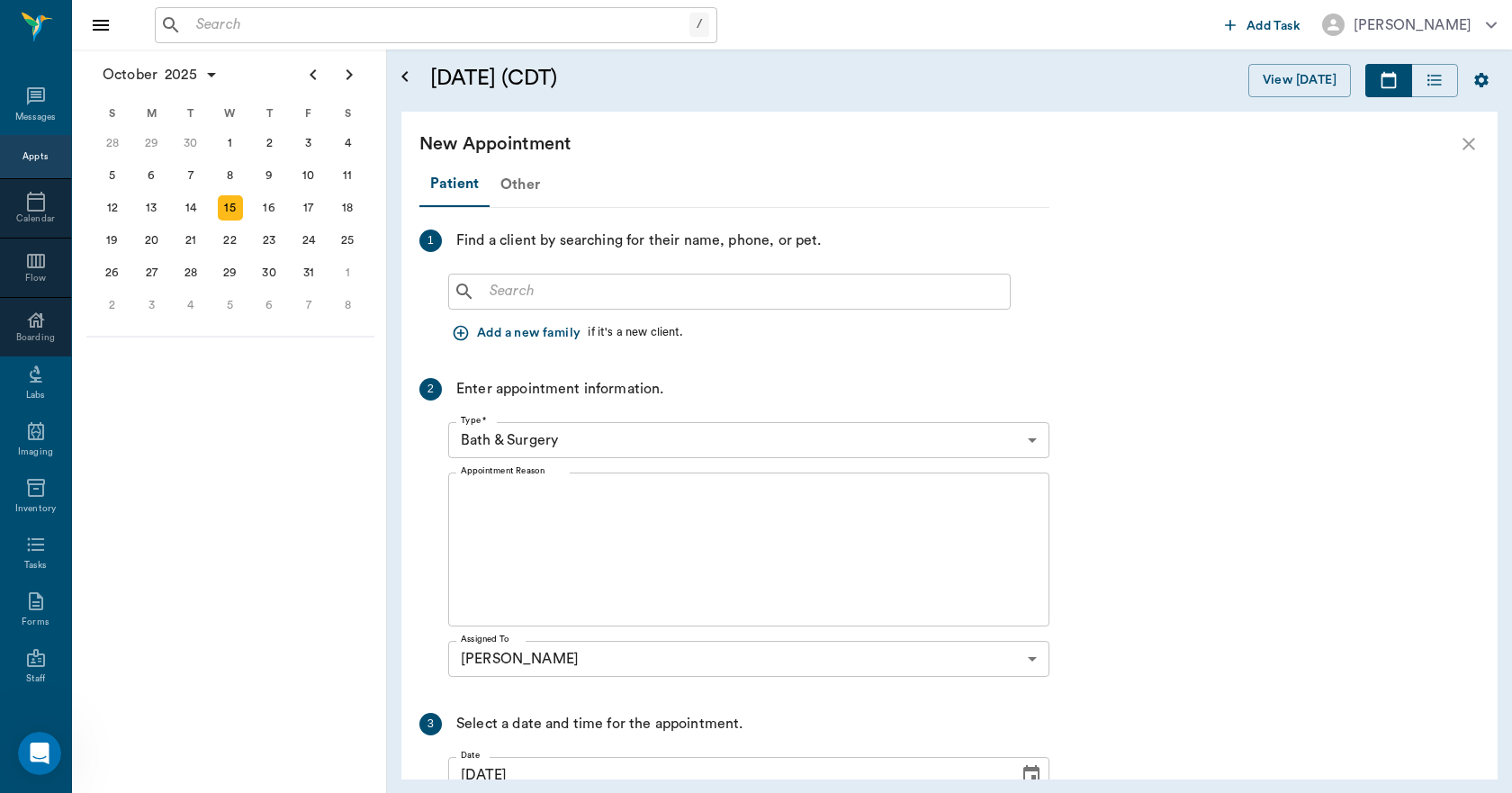
click at [515, 185] on div "Other" at bounding box center [520, 184] width 61 height 43
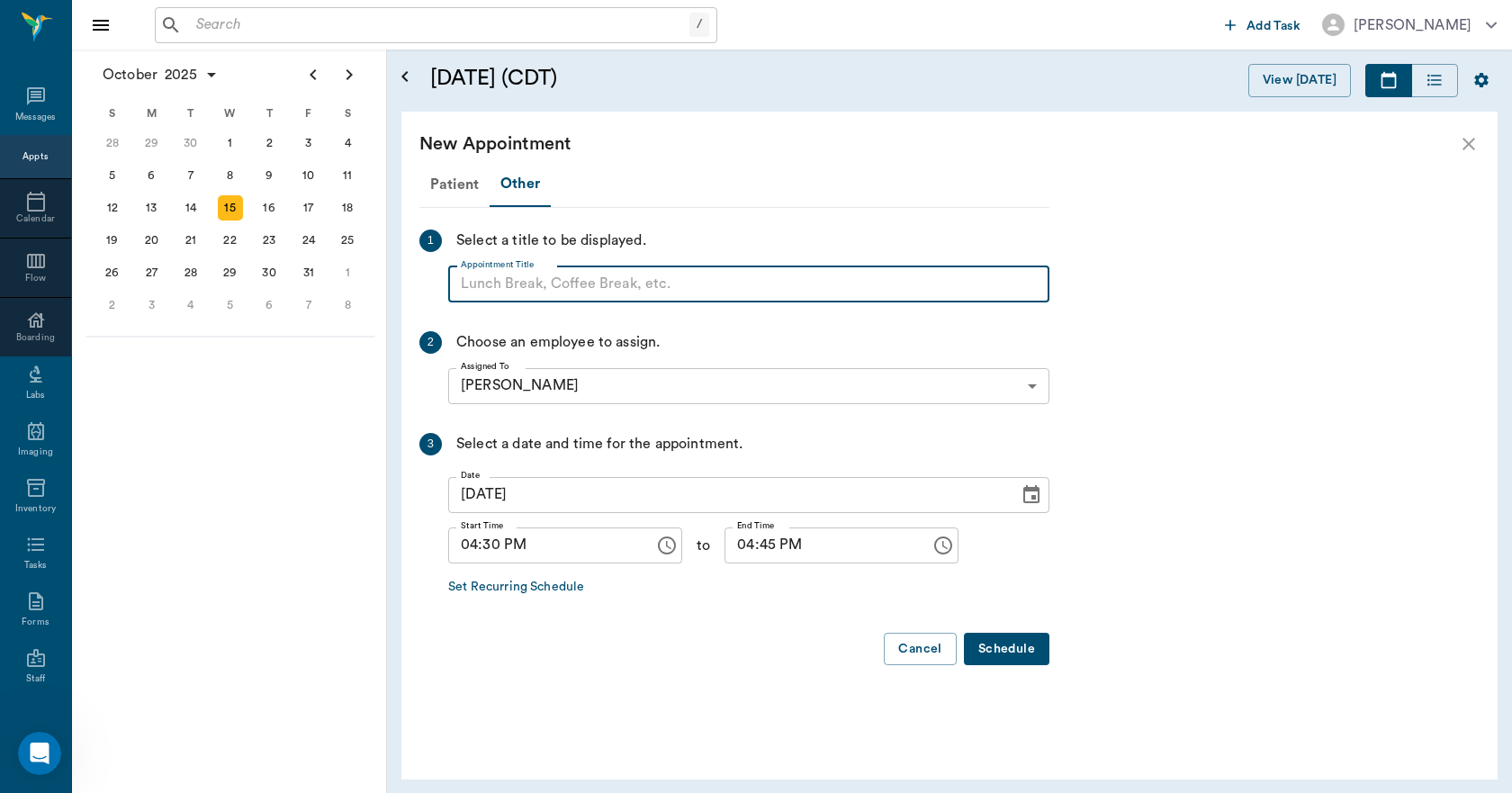
paste input "NO APPOINTMENT! EMERGENCY ONLY!"
type input "NO APPOINTMENT!"
click at [732, 542] on input "04:45 PM" at bounding box center [820, 545] width 194 height 36
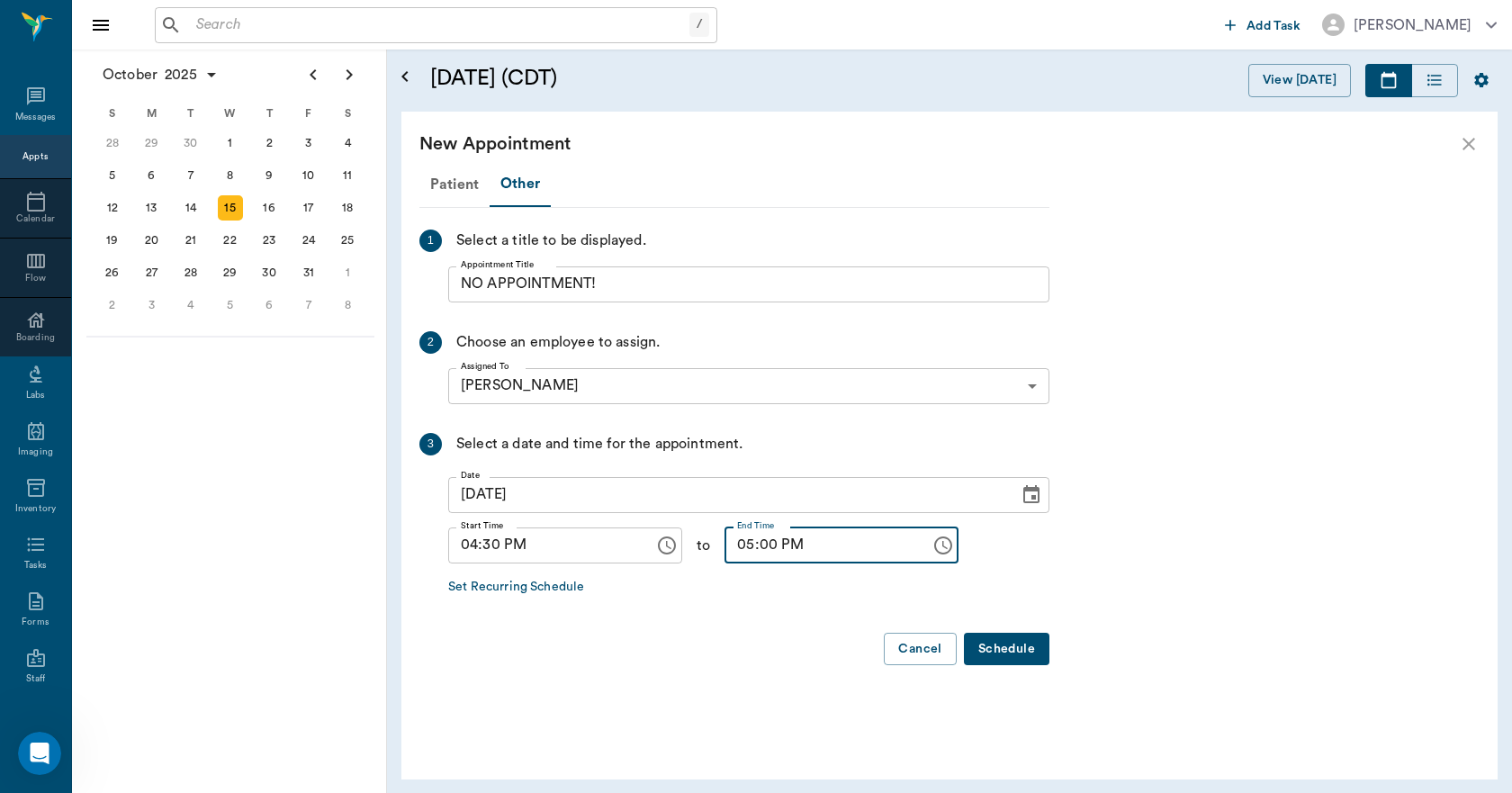
type input "05:00 PM"
click at [1017, 663] on button "Schedule" at bounding box center [1006, 649] width 86 height 33
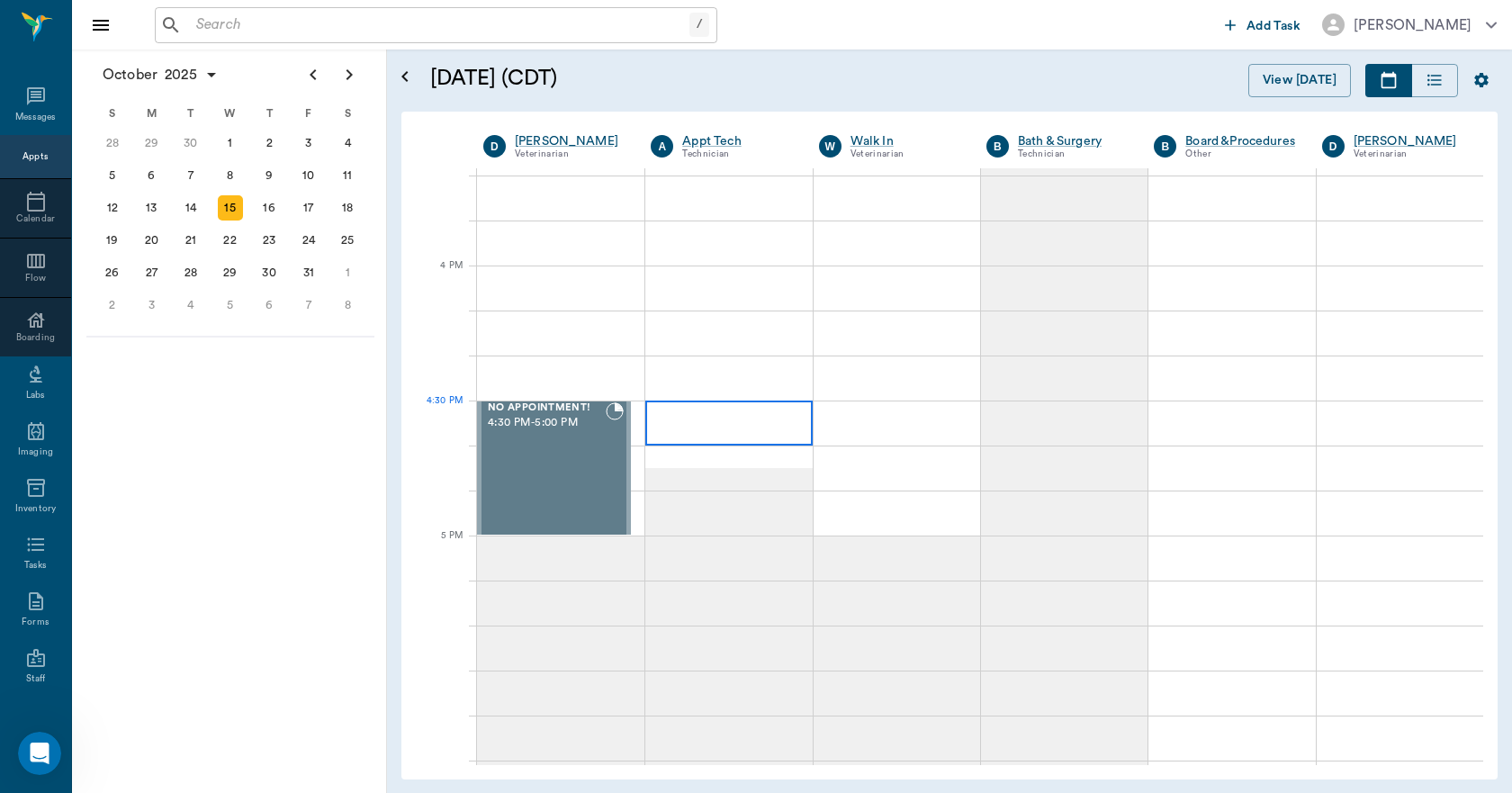
click at [689, 430] on div at bounding box center [728, 422] width 166 height 45
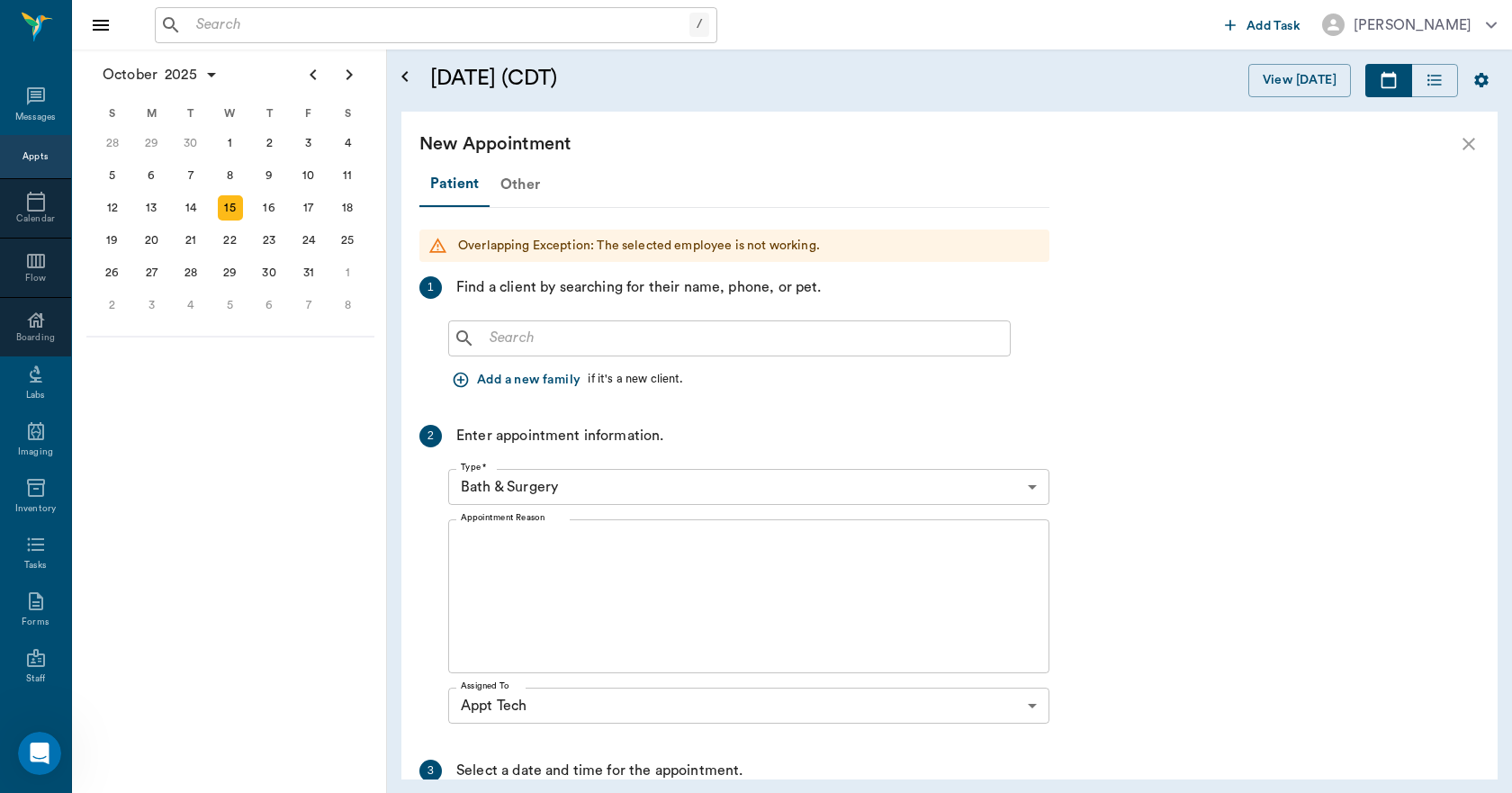
click at [524, 186] on div "Other" at bounding box center [520, 184] width 61 height 43
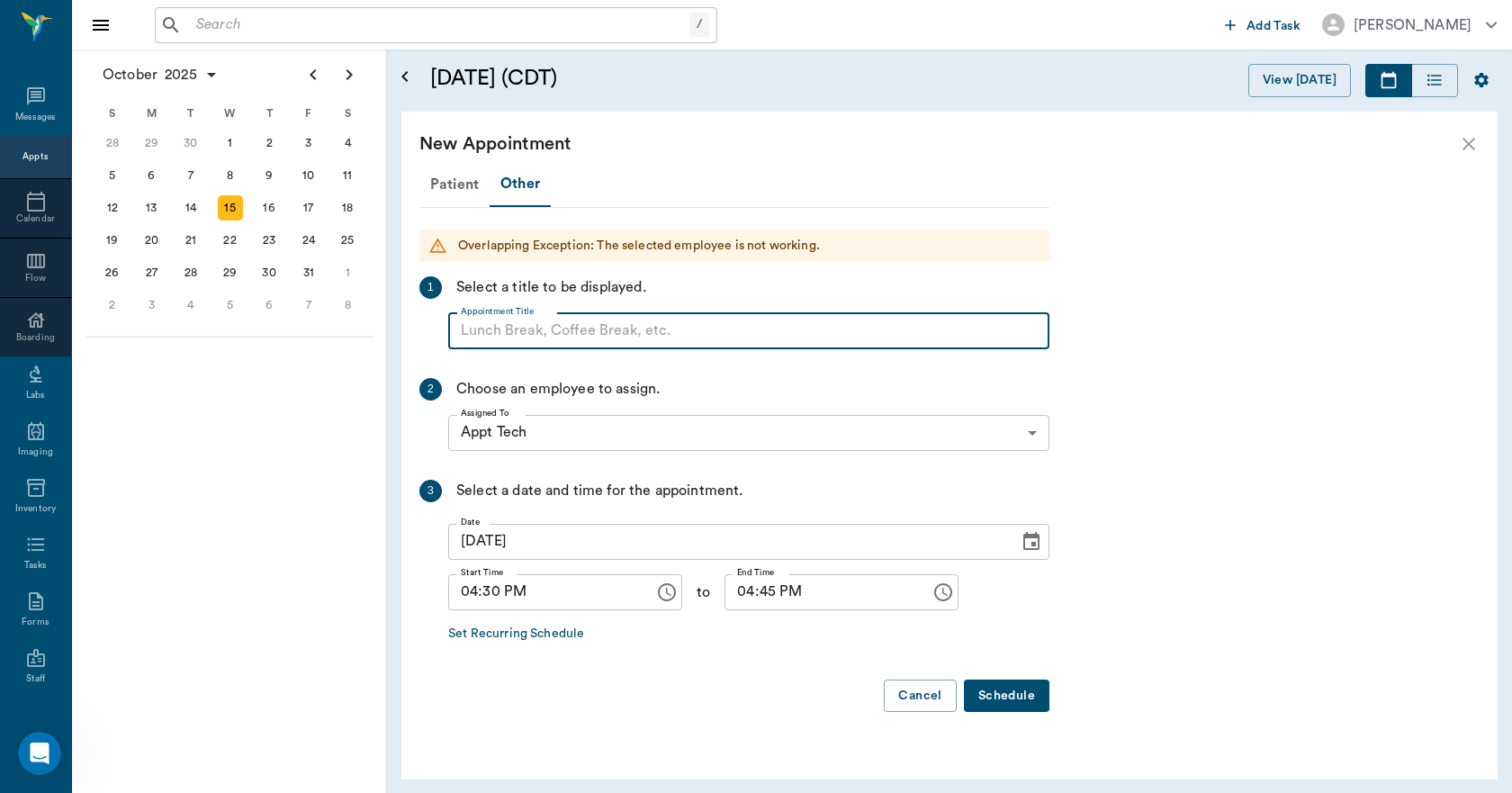
paste input "NO APPOINTMENT! EMERGENCY ONLY!"
type input "NO APPOINTMENT!"
click at [726, 593] on input "04:45 PM" at bounding box center [820, 592] width 194 height 36
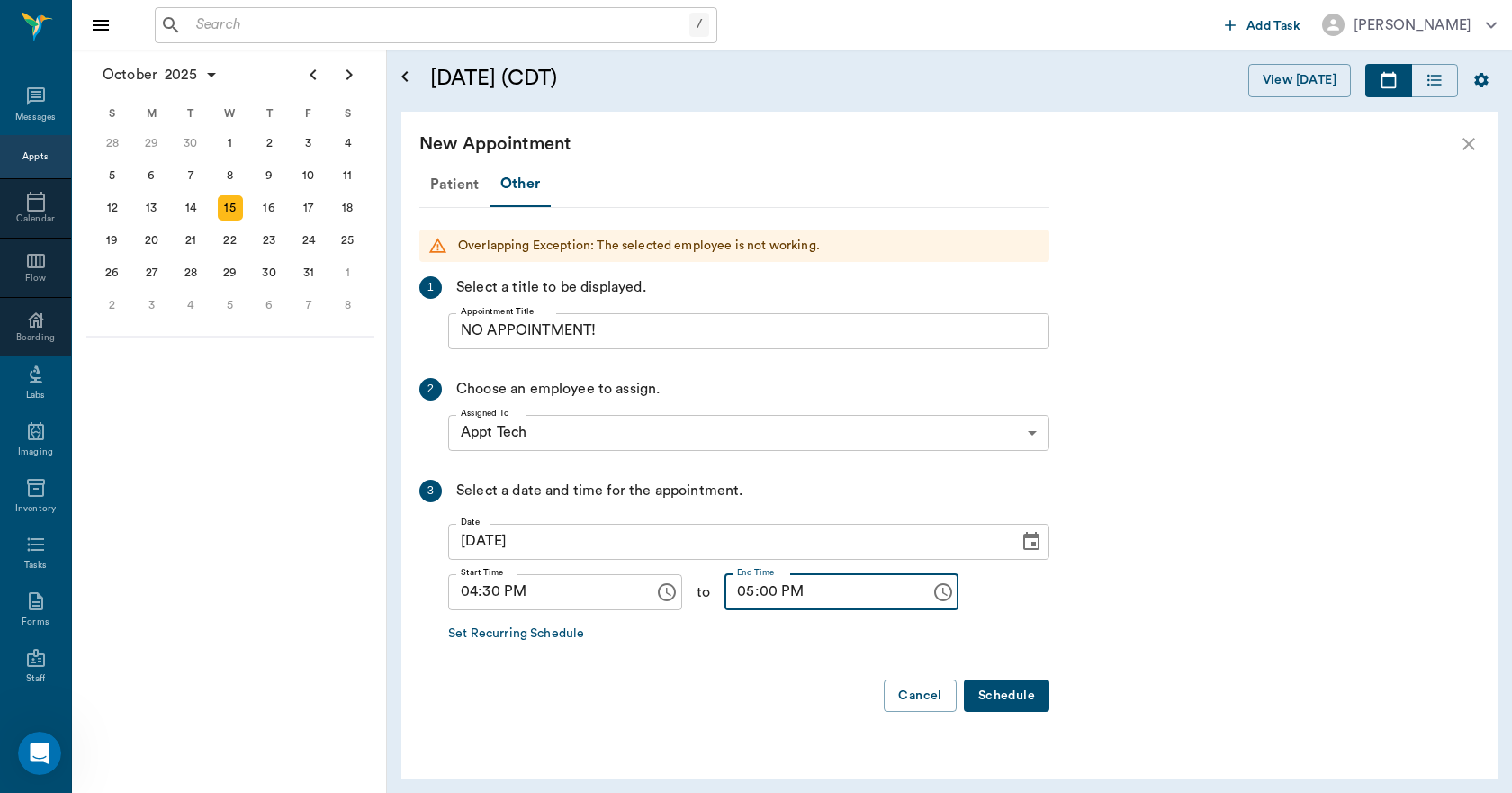
type input "05:00 PM"
click at [1035, 702] on button "Schedule" at bounding box center [1006, 696] width 86 height 33
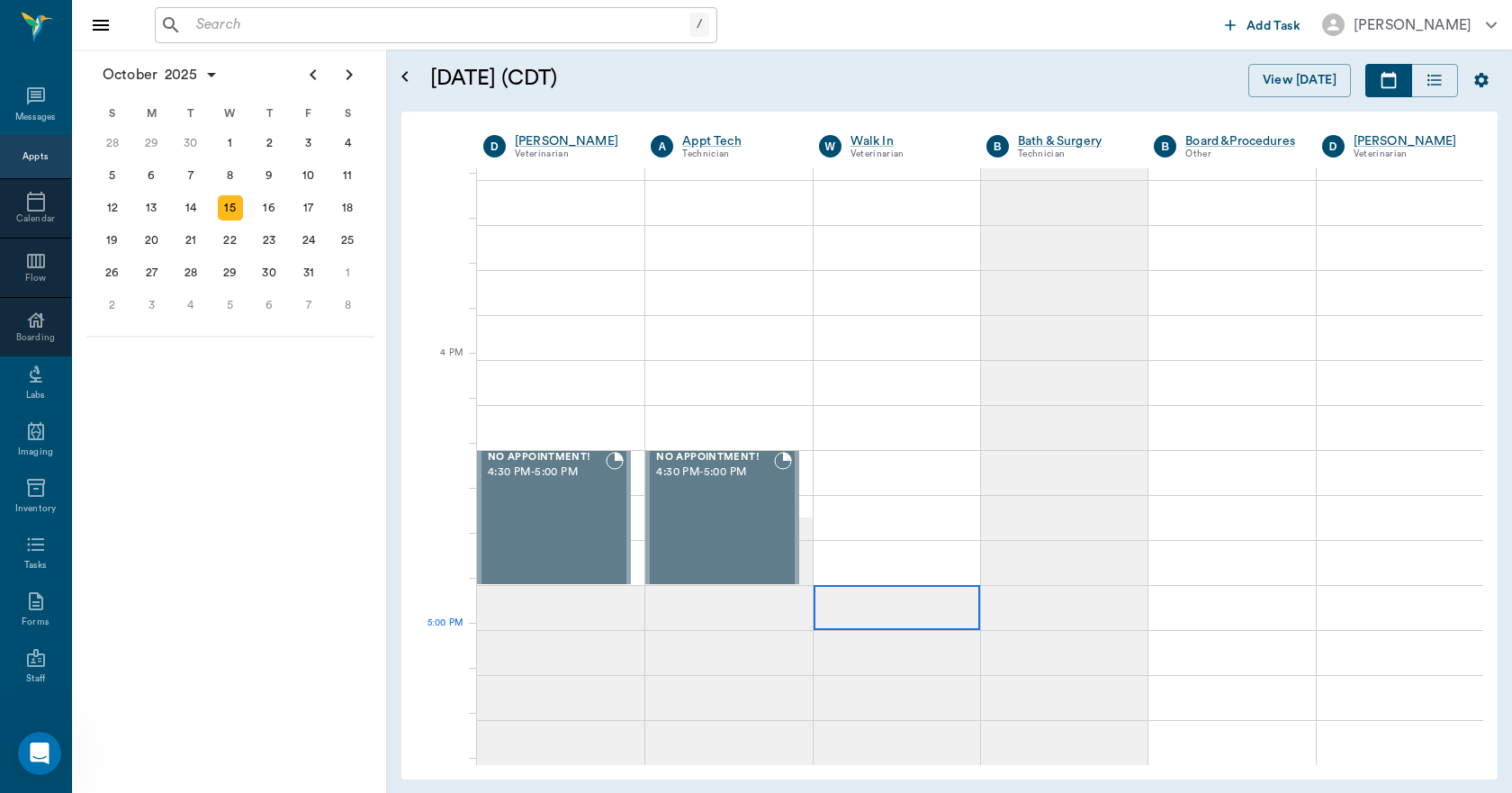
scroll to position [1979, 0]
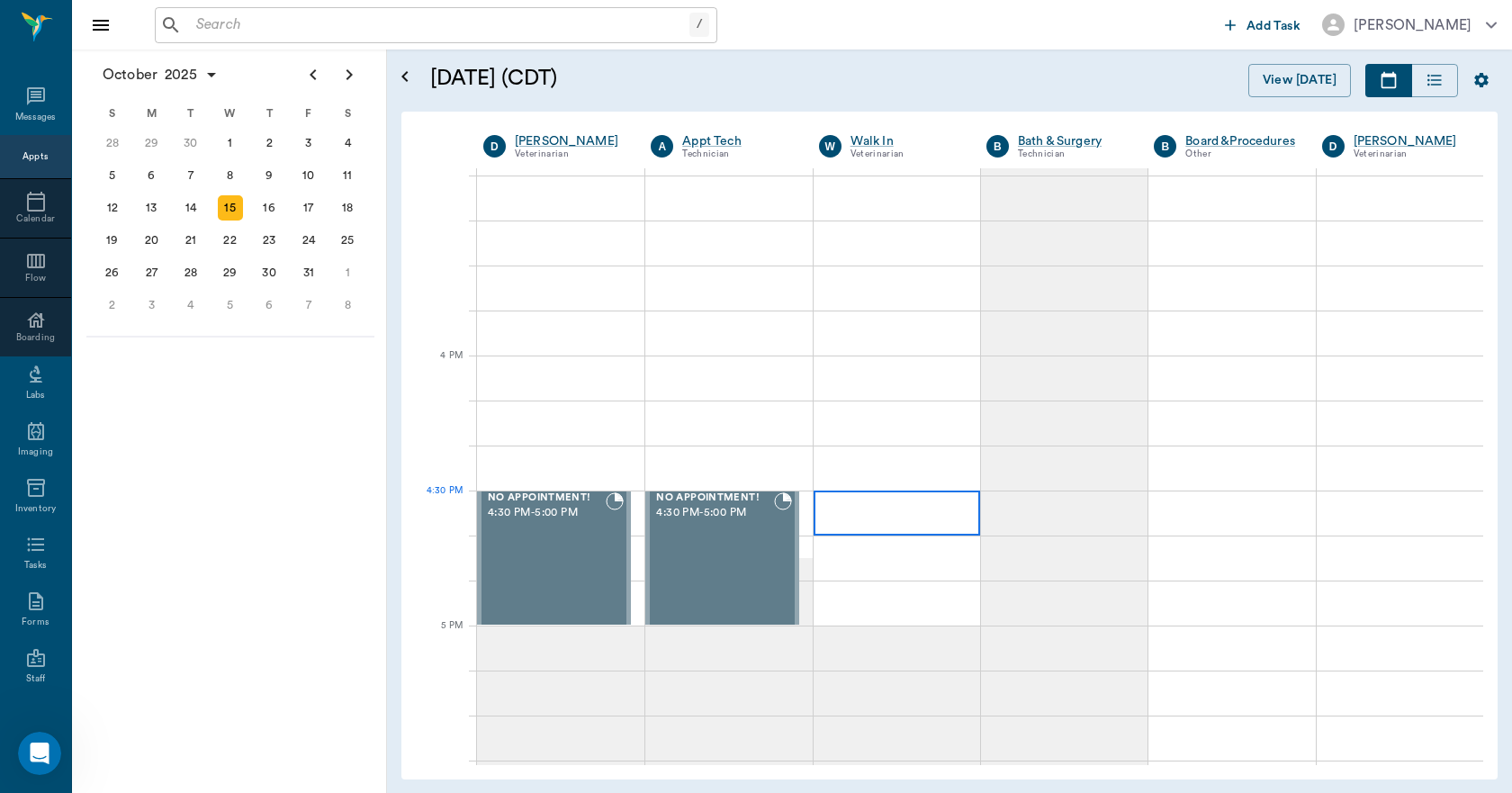
click at [863, 503] on div at bounding box center [896, 513] width 166 height 45
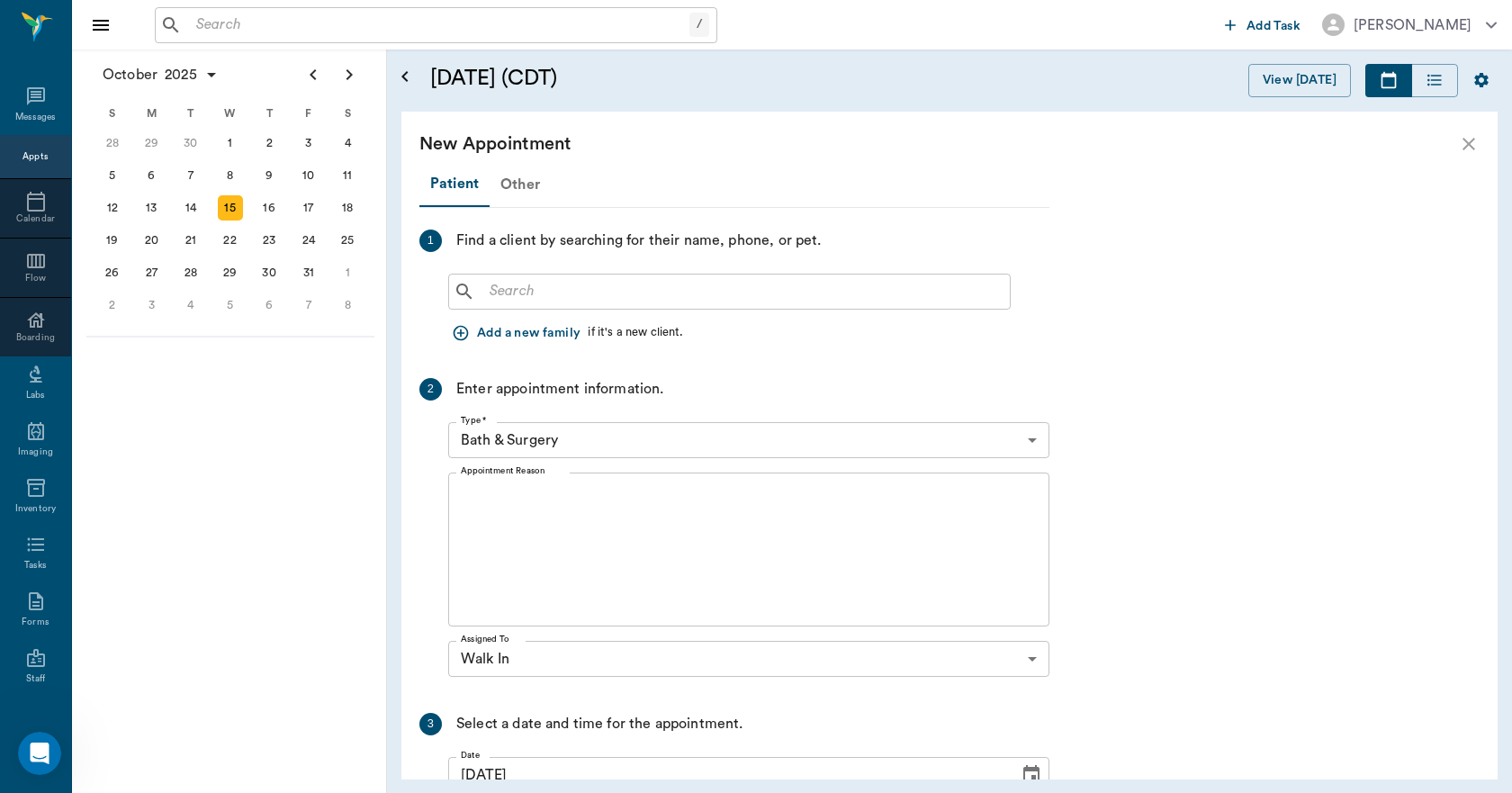
click at [520, 186] on div "Other" at bounding box center [520, 184] width 61 height 43
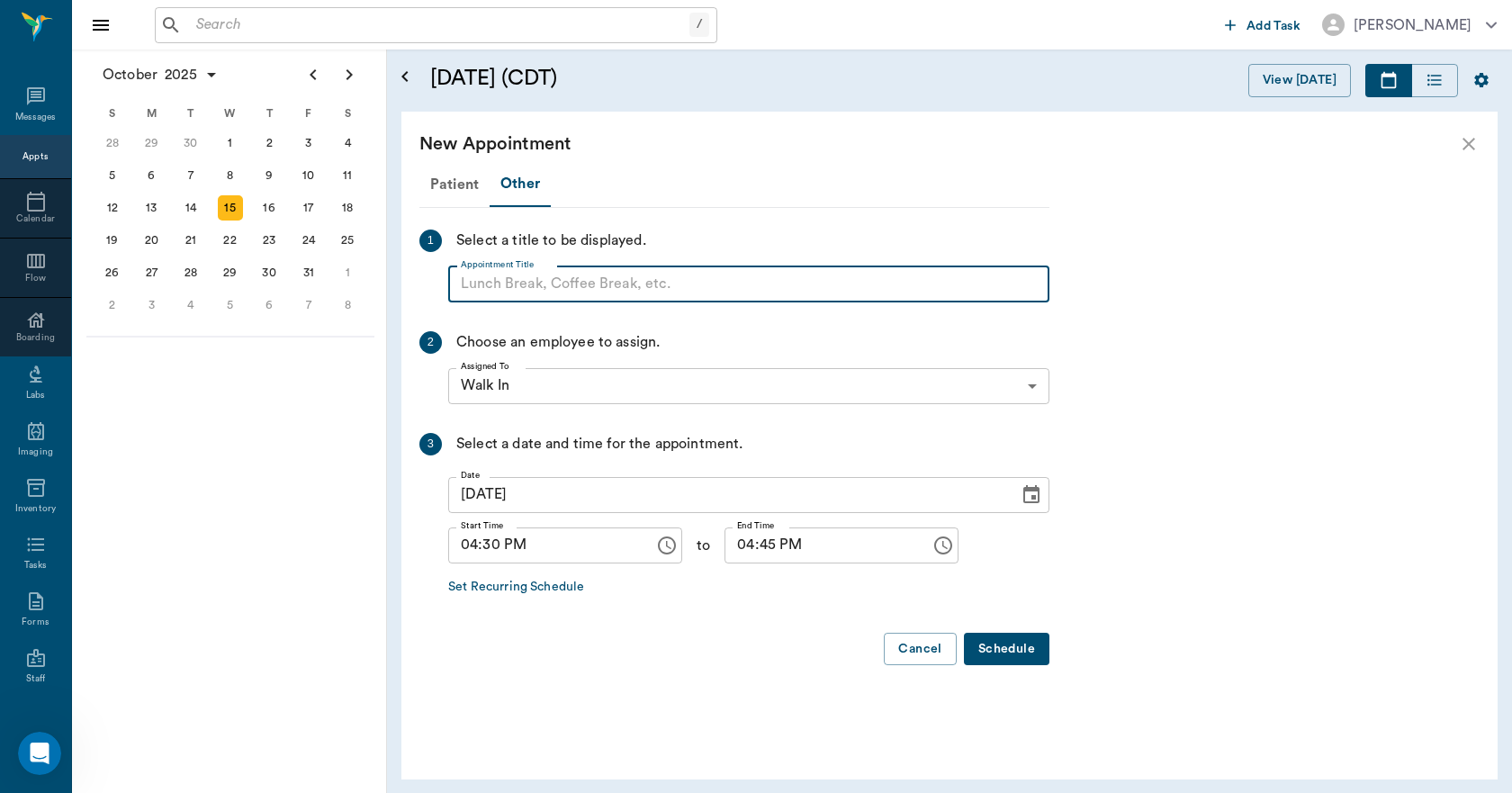
paste input "NO APPOINTMENT! EMERGENCY ONLY!"
type input "NO APPOINTMENT!"
click at [736, 551] on input "04:45 PM" at bounding box center [820, 545] width 194 height 36
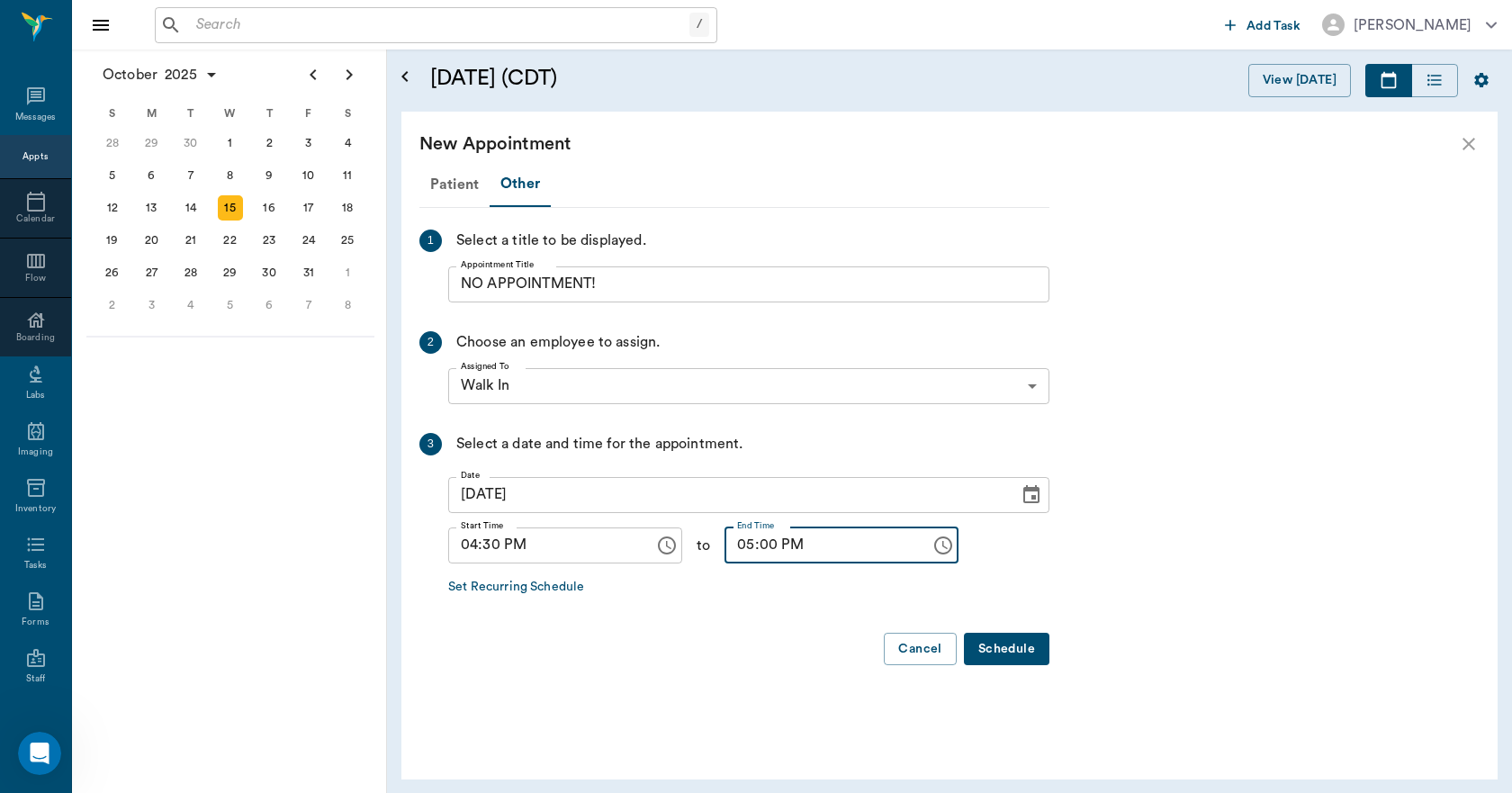
type input "05:00 PM"
click at [993, 650] on button "Schedule" at bounding box center [1006, 649] width 86 height 33
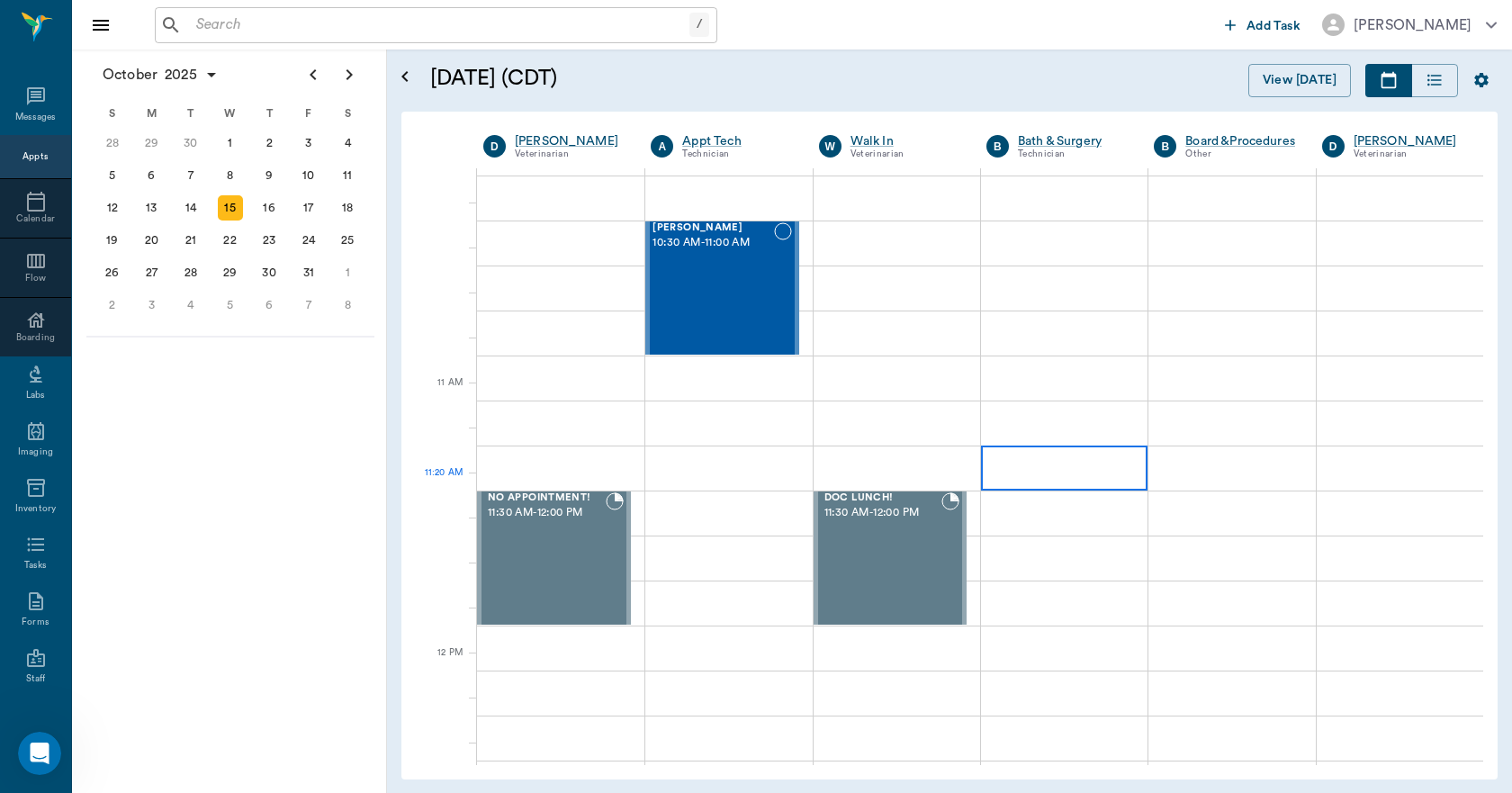
scroll to position [180, 0]
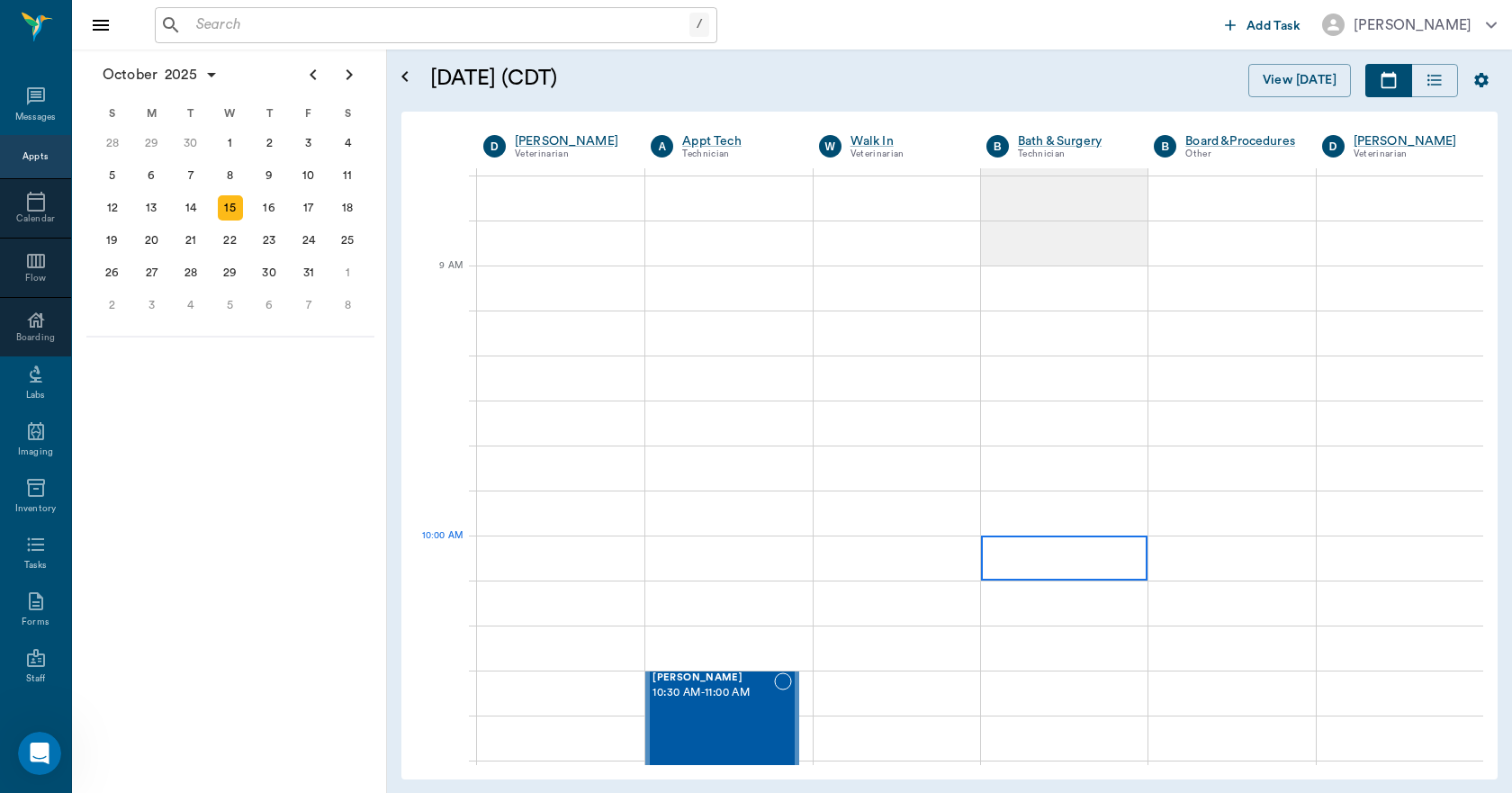
click at [1060, 567] on div at bounding box center [1063, 558] width 166 height 45
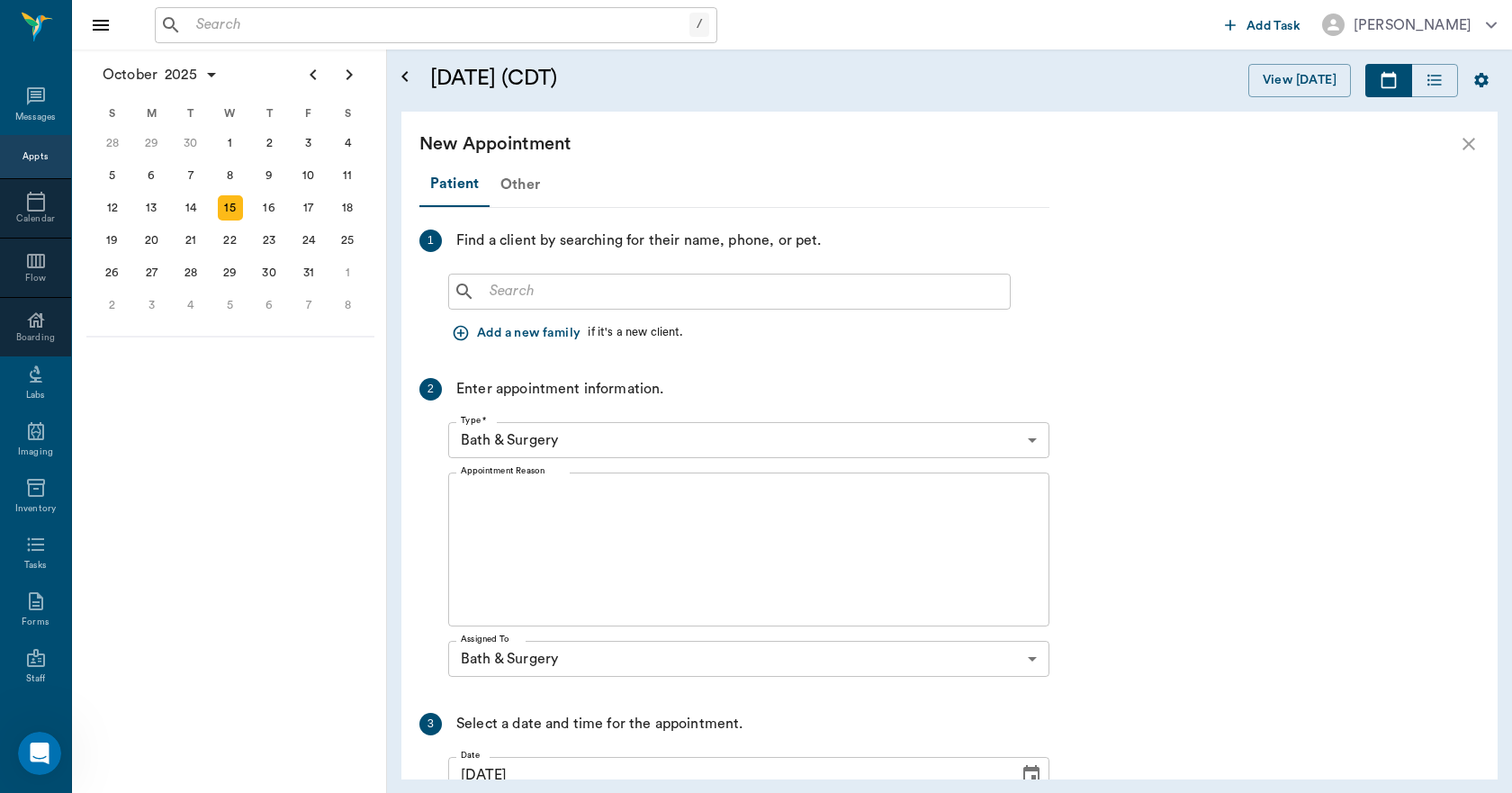
click at [528, 182] on div "Other" at bounding box center [520, 184] width 61 height 43
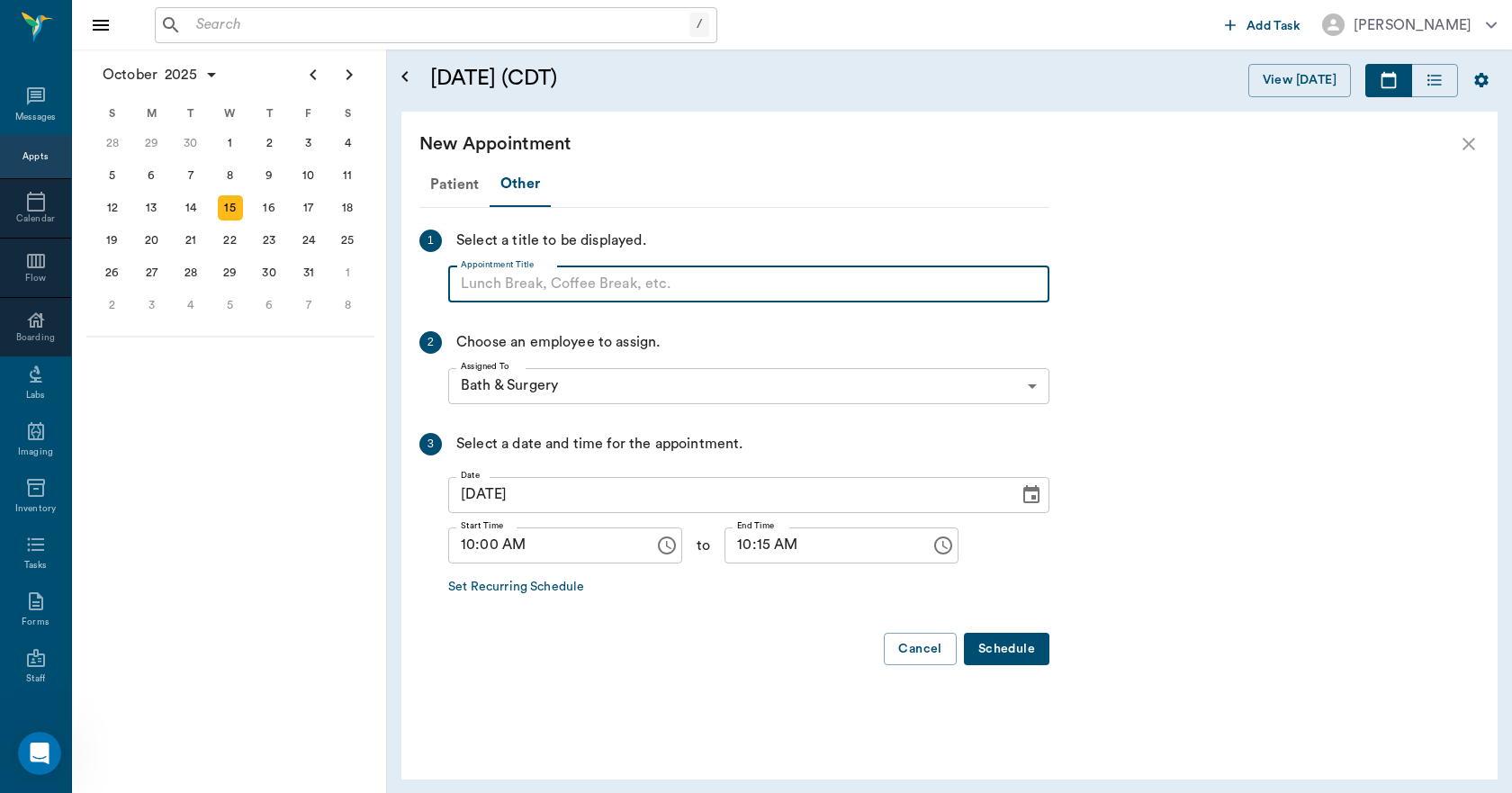
click at [560, 289] on input "Appointment Title" at bounding box center [749, 284] width 601 height 36
type input "BLOCK"
click at [729, 548] on input "10:15 AM" at bounding box center [820, 545] width 194 height 36
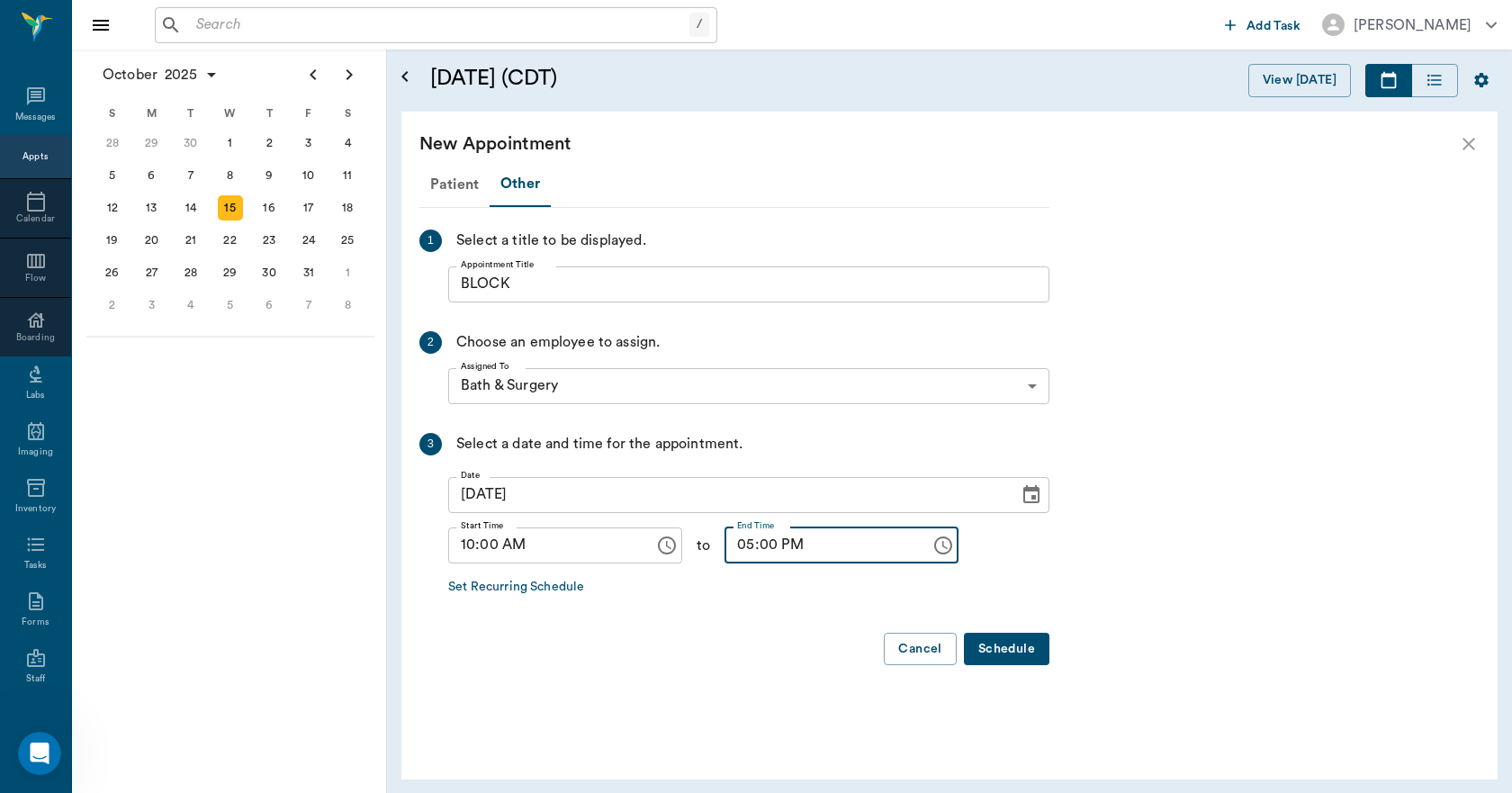
type input "05:00 PM"
click at [1005, 641] on button "Schedule" at bounding box center [1006, 649] width 86 height 33
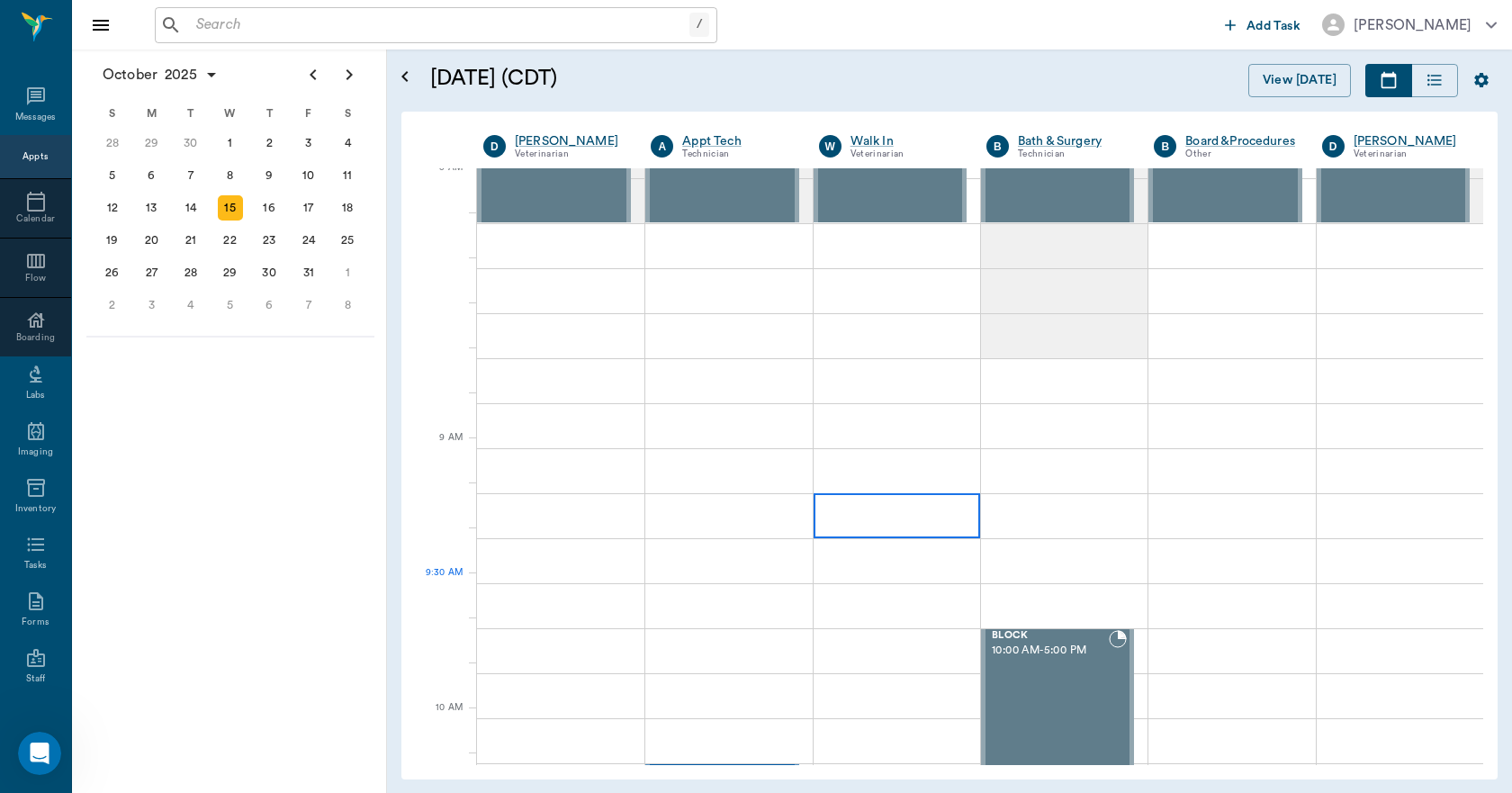
scroll to position [0, 0]
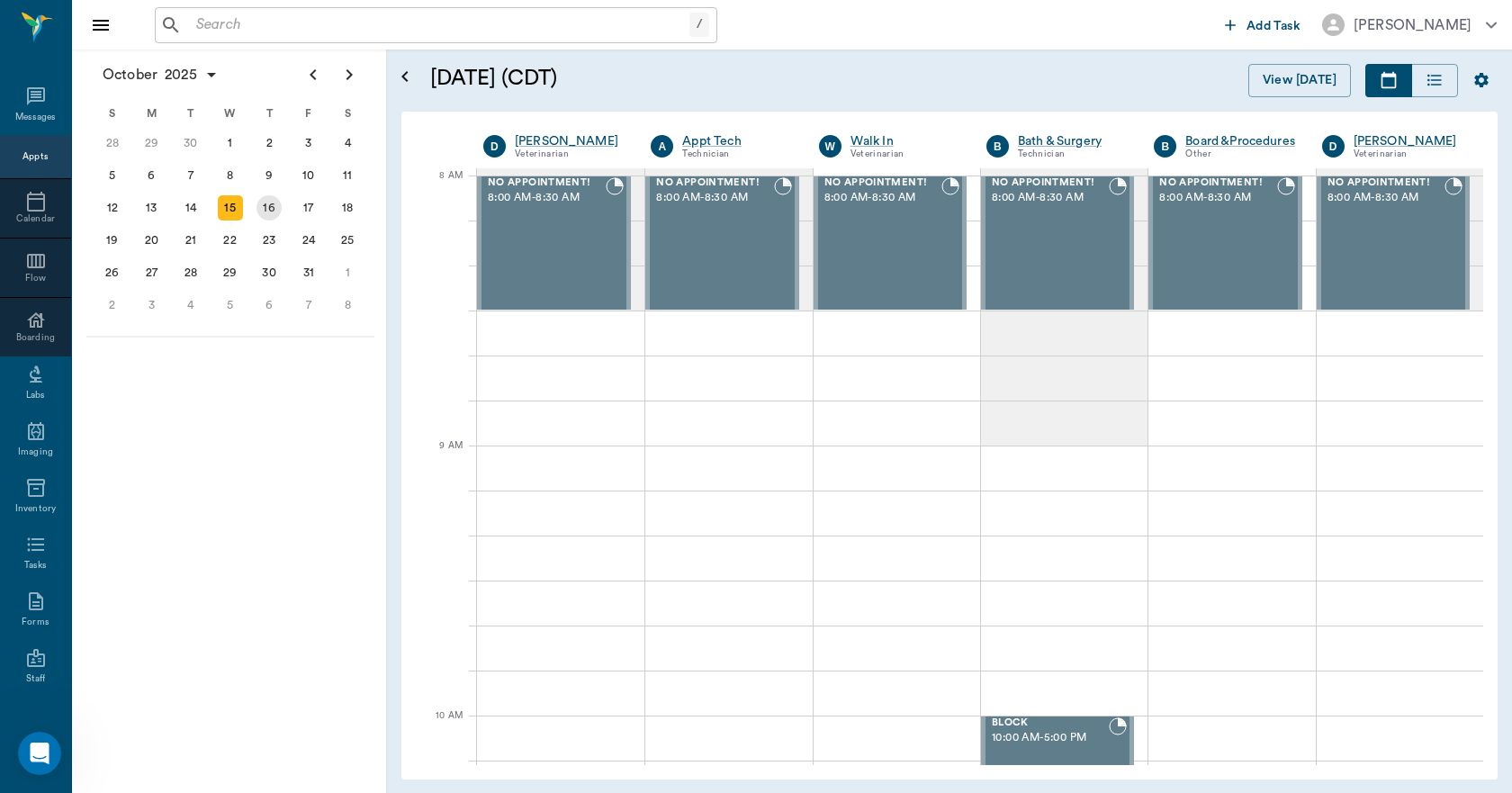
click at [271, 212] on div "16" at bounding box center [270, 208] width 25 height 25
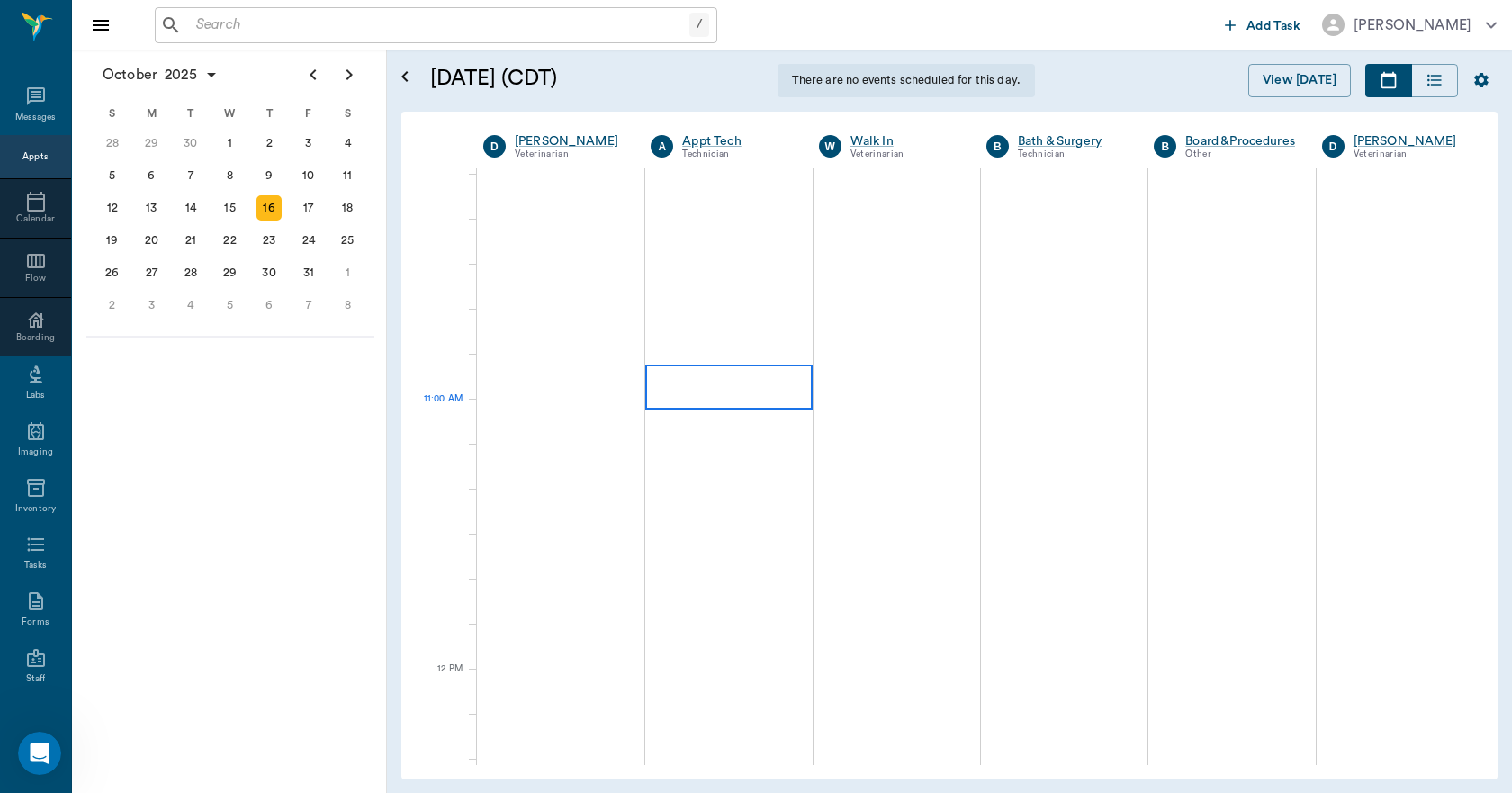
scroll to position [630, 0]
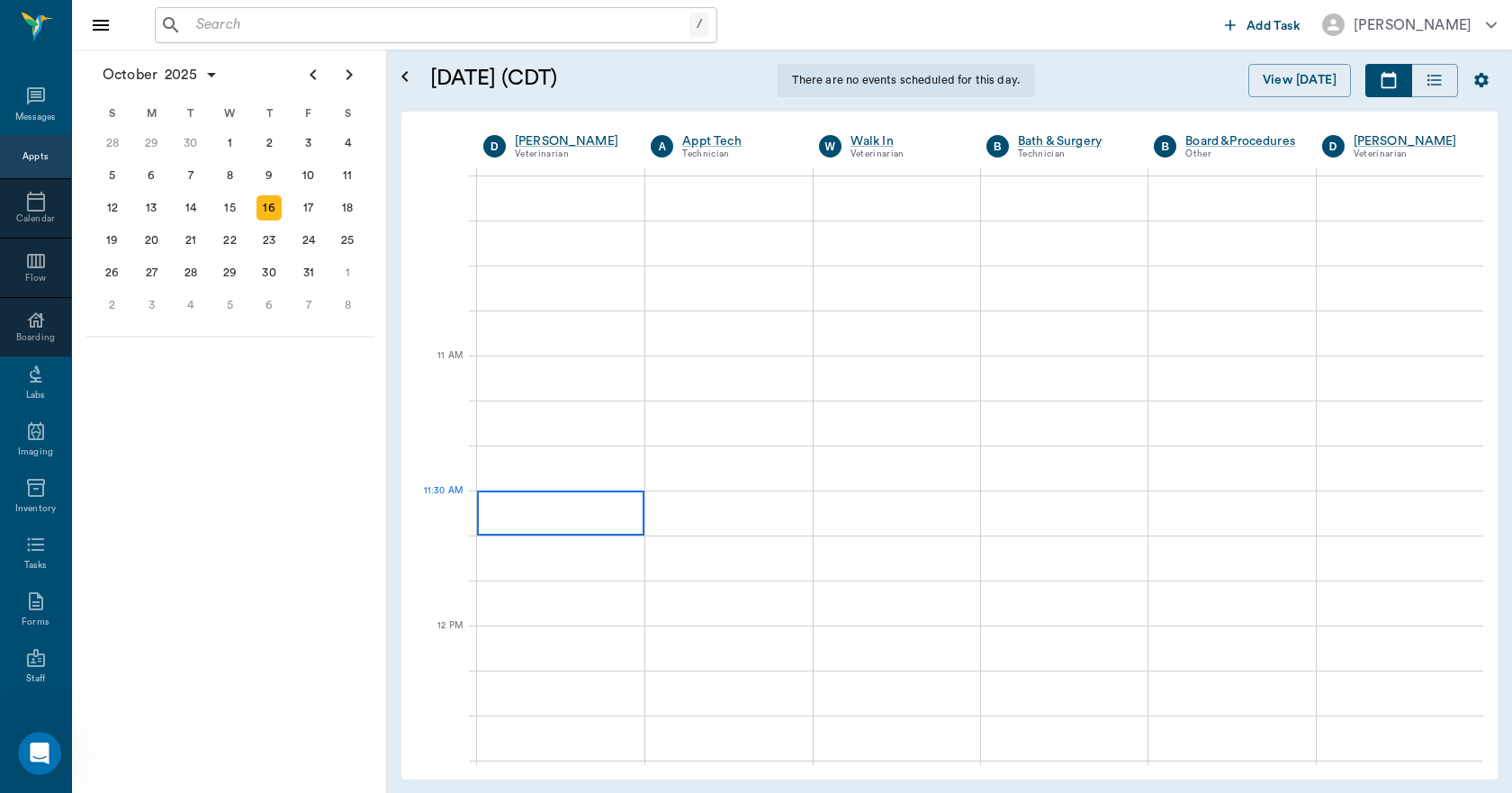
click at [560, 508] on div at bounding box center [560, 513] width 167 height 45
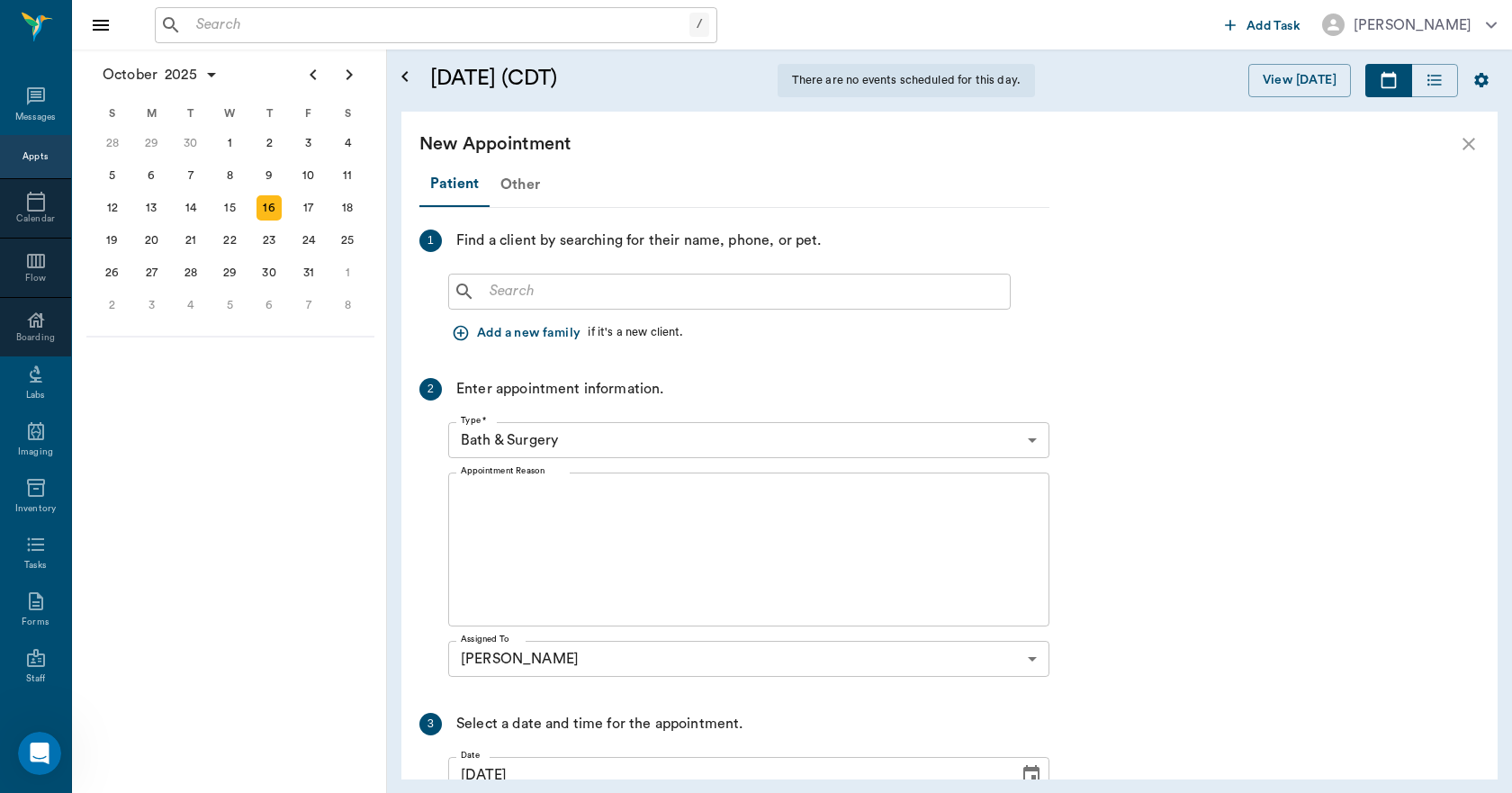
click at [519, 184] on div "Other" at bounding box center [520, 184] width 61 height 43
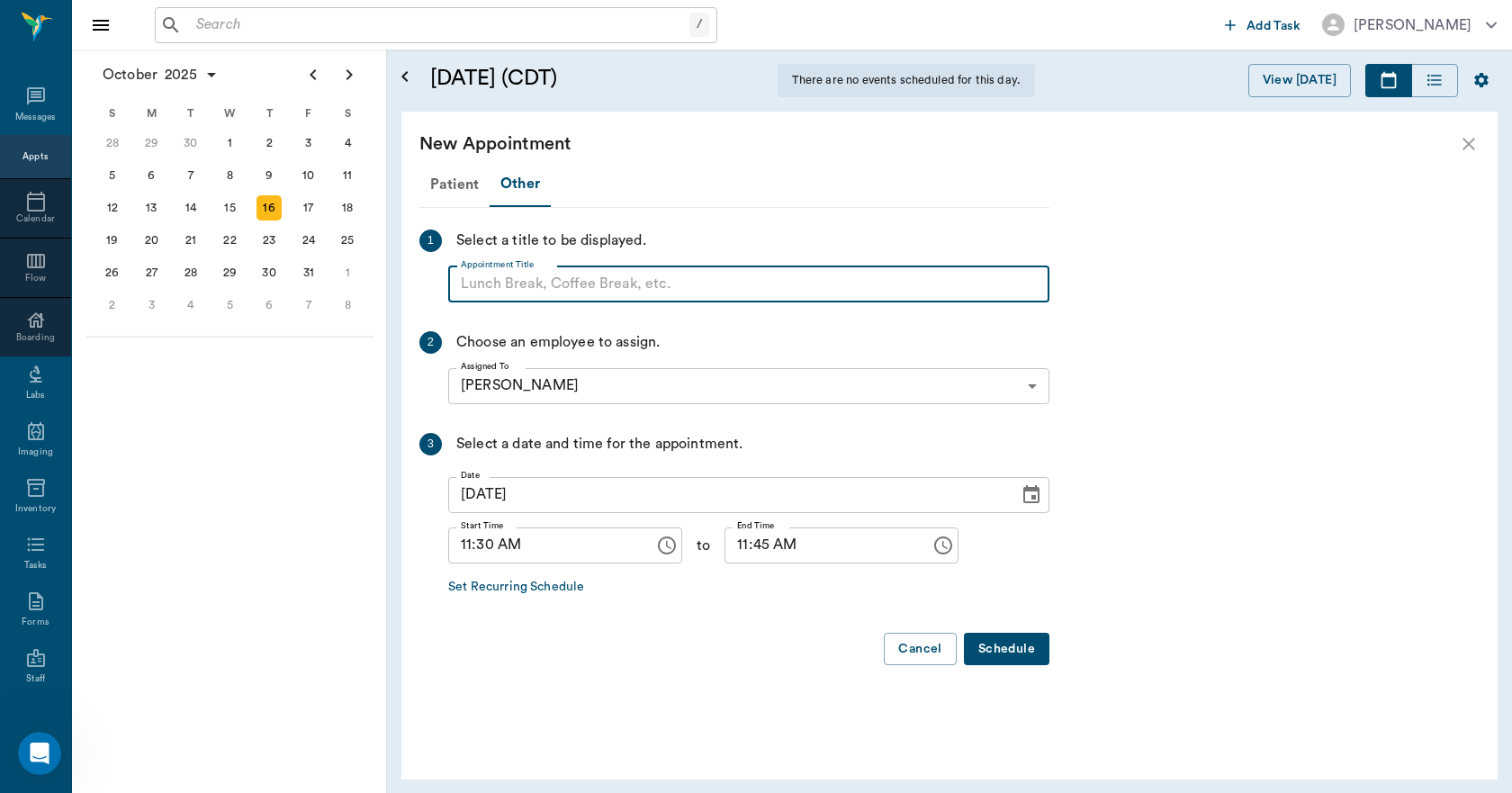
paste input "NO APPOINTMENT! EMERGENCY ONLY!"
type input "NO APPOINTMENT!"
click at [726, 549] on input "11:45 AM" at bounding box center [820, 545] width 194 height 36
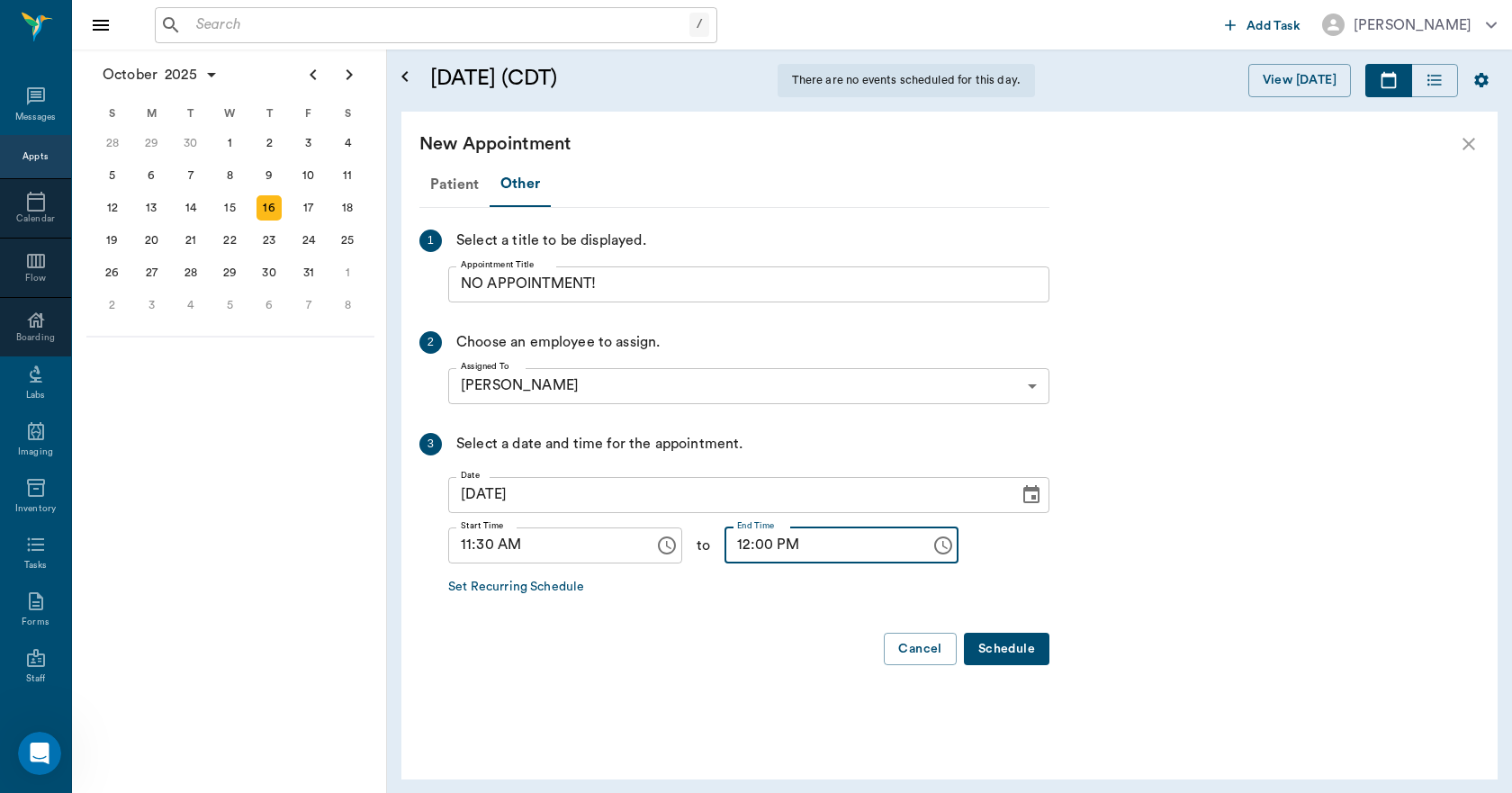
type input "12:00 PM"
click at [1008, 657] on button "Schedule" at bounding box center [1006, 649] width 86 height 33
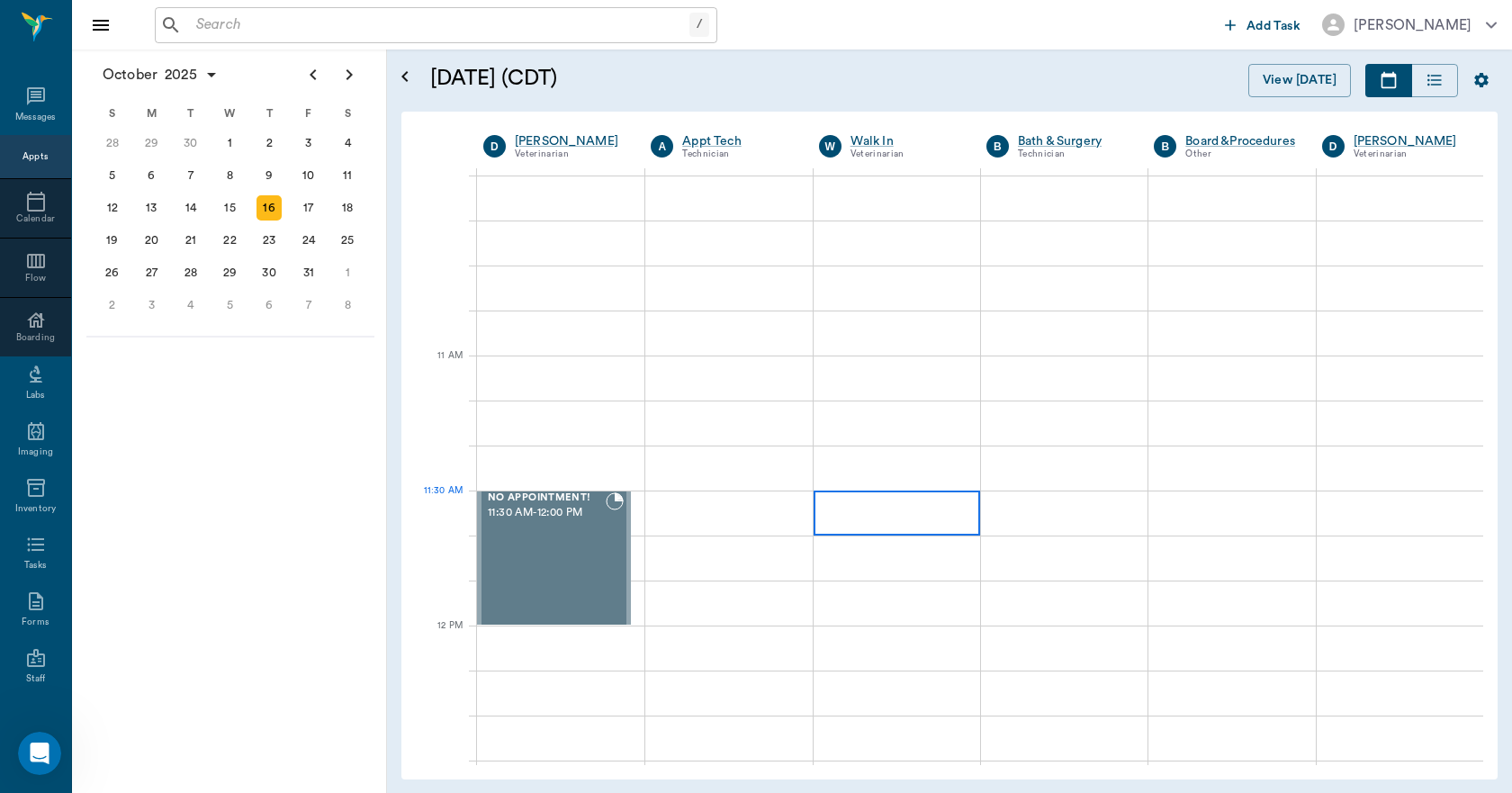
click at [857, 514] on div at bounding box center [896, 513] width 166 height 45
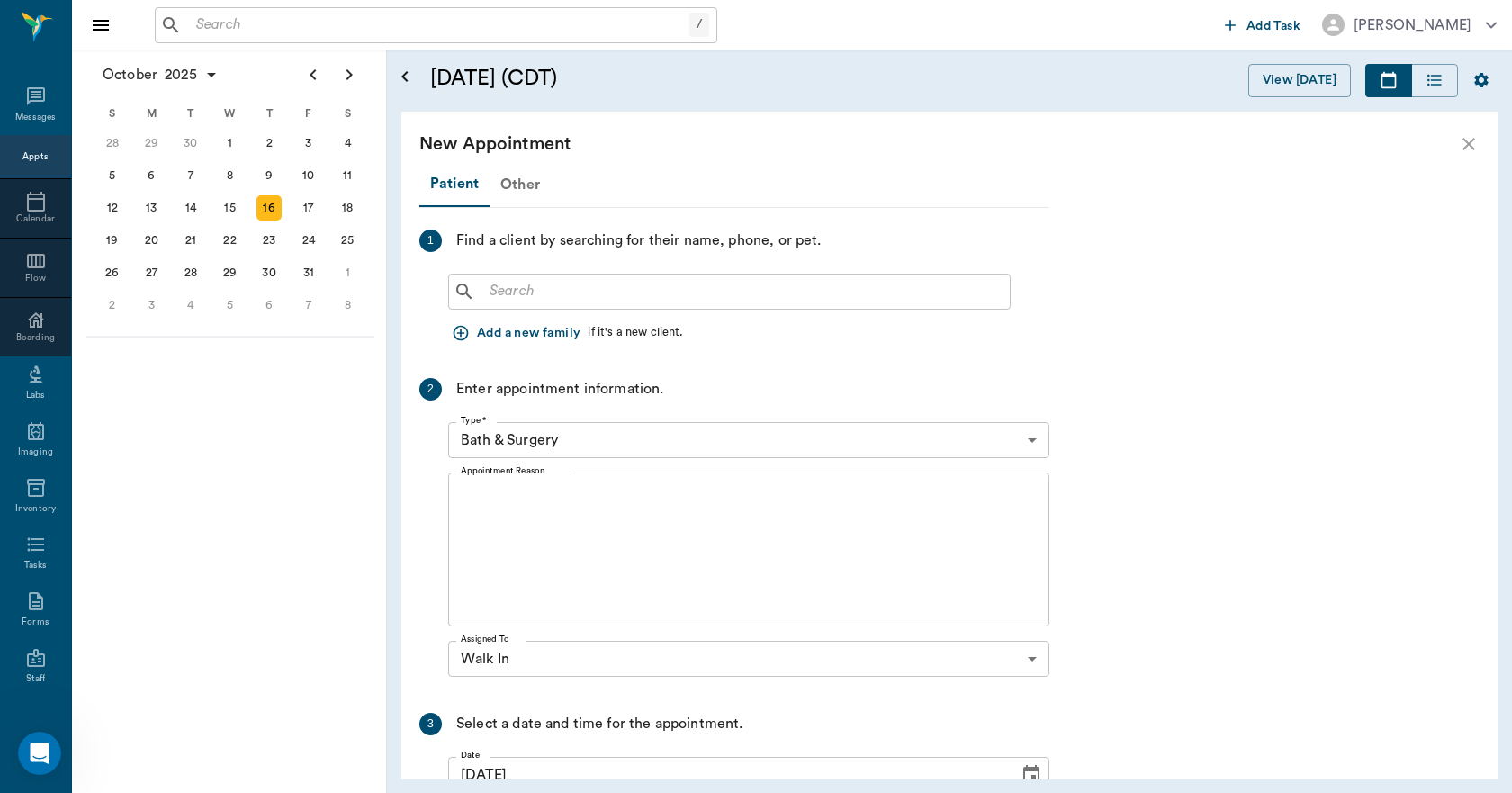
click at [522, 185] on div "Other" at bounding box center [520, 184] width 61 height 43
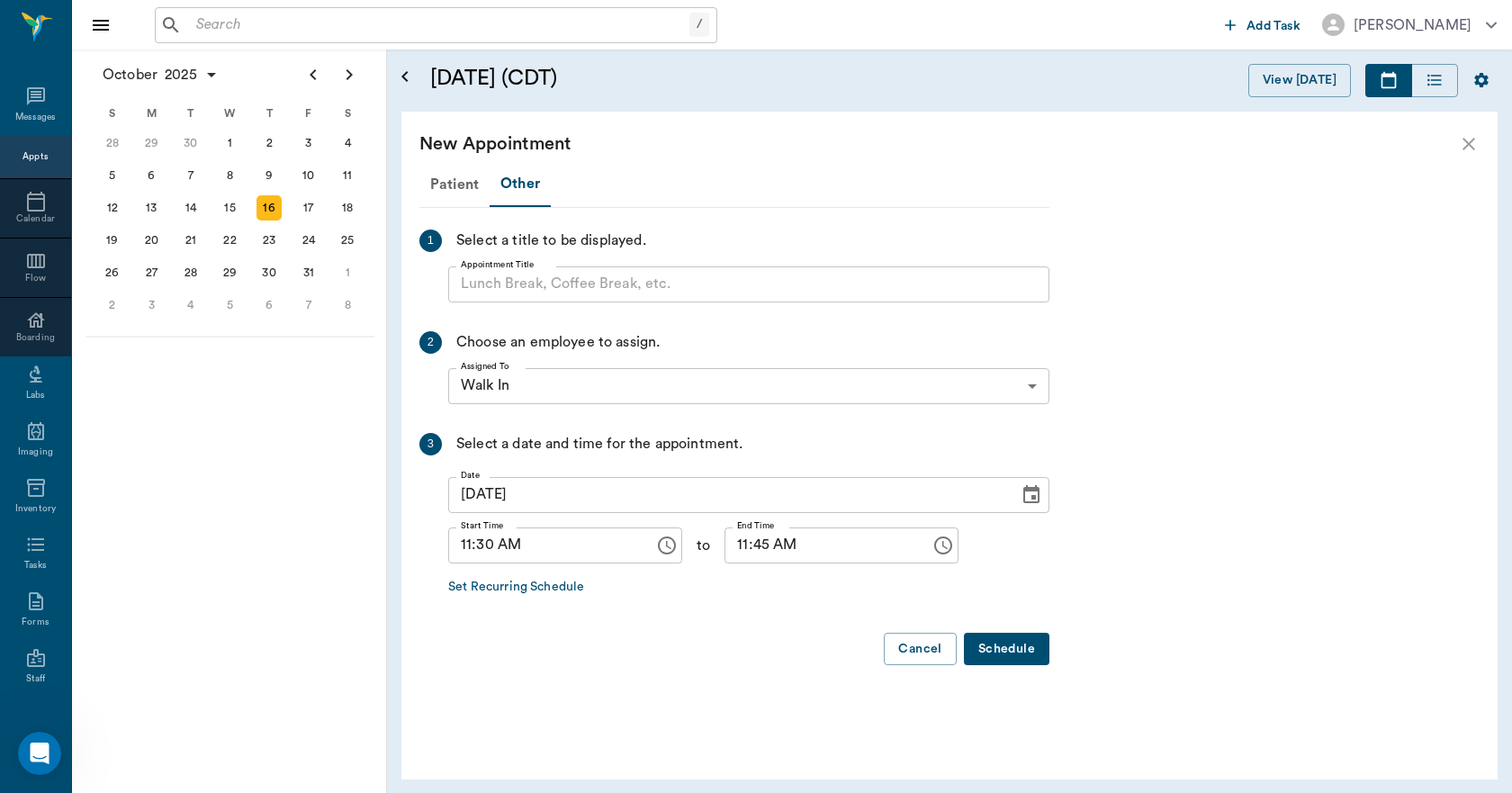
click at [536, 290] on input "Appointment Title" at bounding box center [749, 284] width 601 height 36
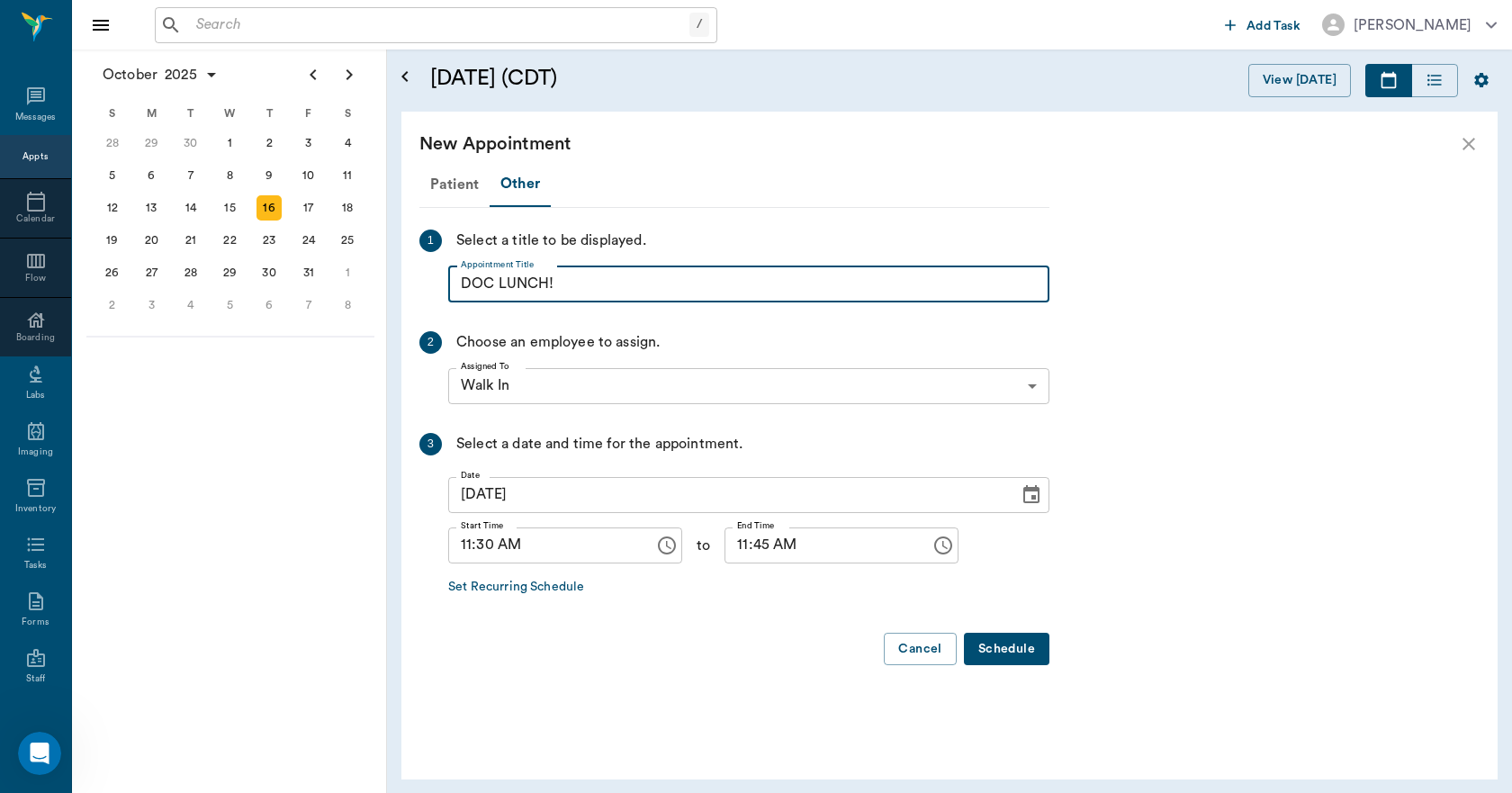
type input "DOC LUNCH!"
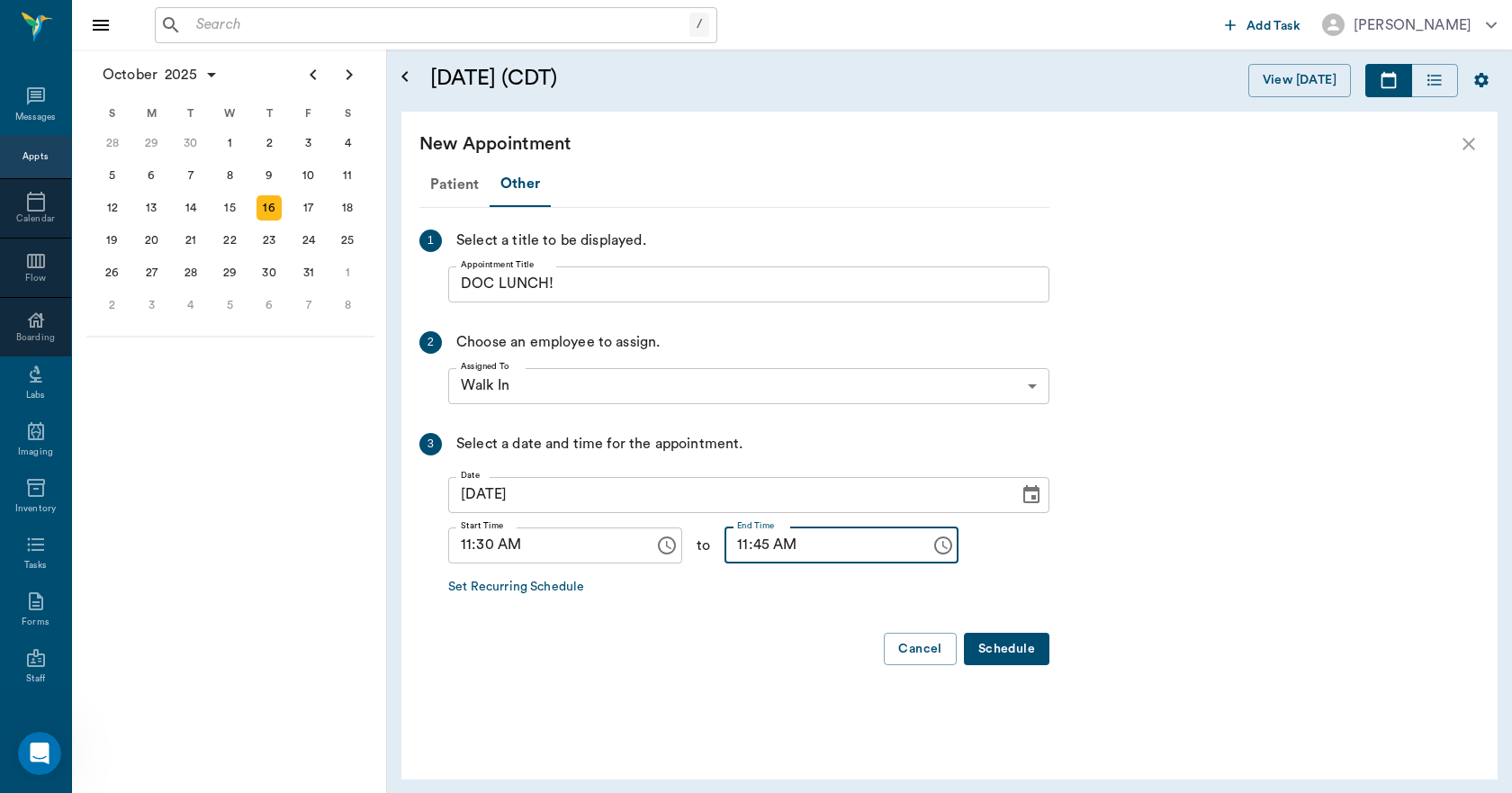
click at [724, 552] on input "11:45 AM" at bounding box center [820, 545] width 194 height 36
type input "12:00 PM"
click at [994, 639] on button "Schedule" at bounding box center [1006, 649] width 86 height 33
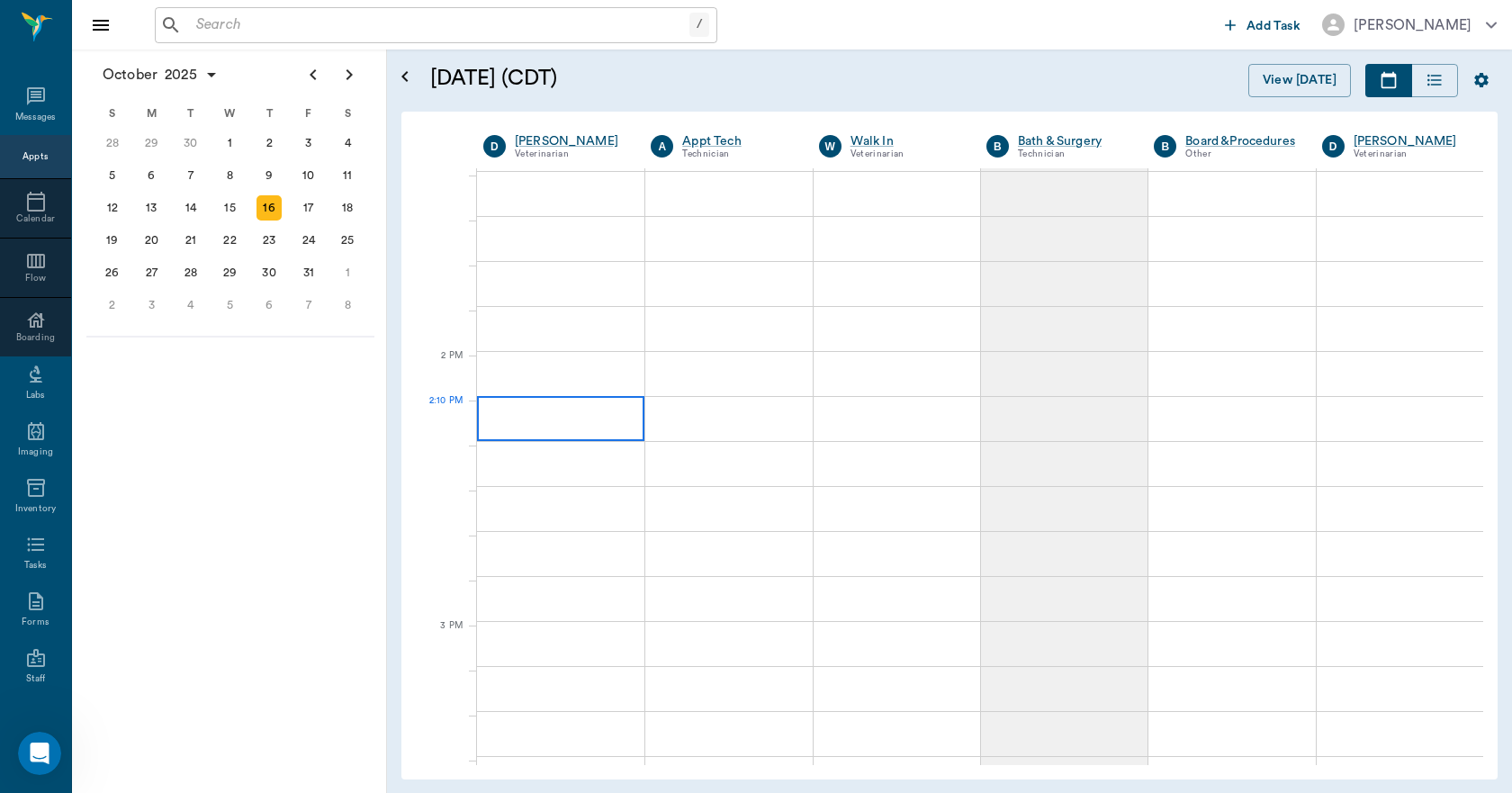
scroll to position [1440, 0]
click at [569, 368] on div at bounding box center [560, 378] width 167 height 45
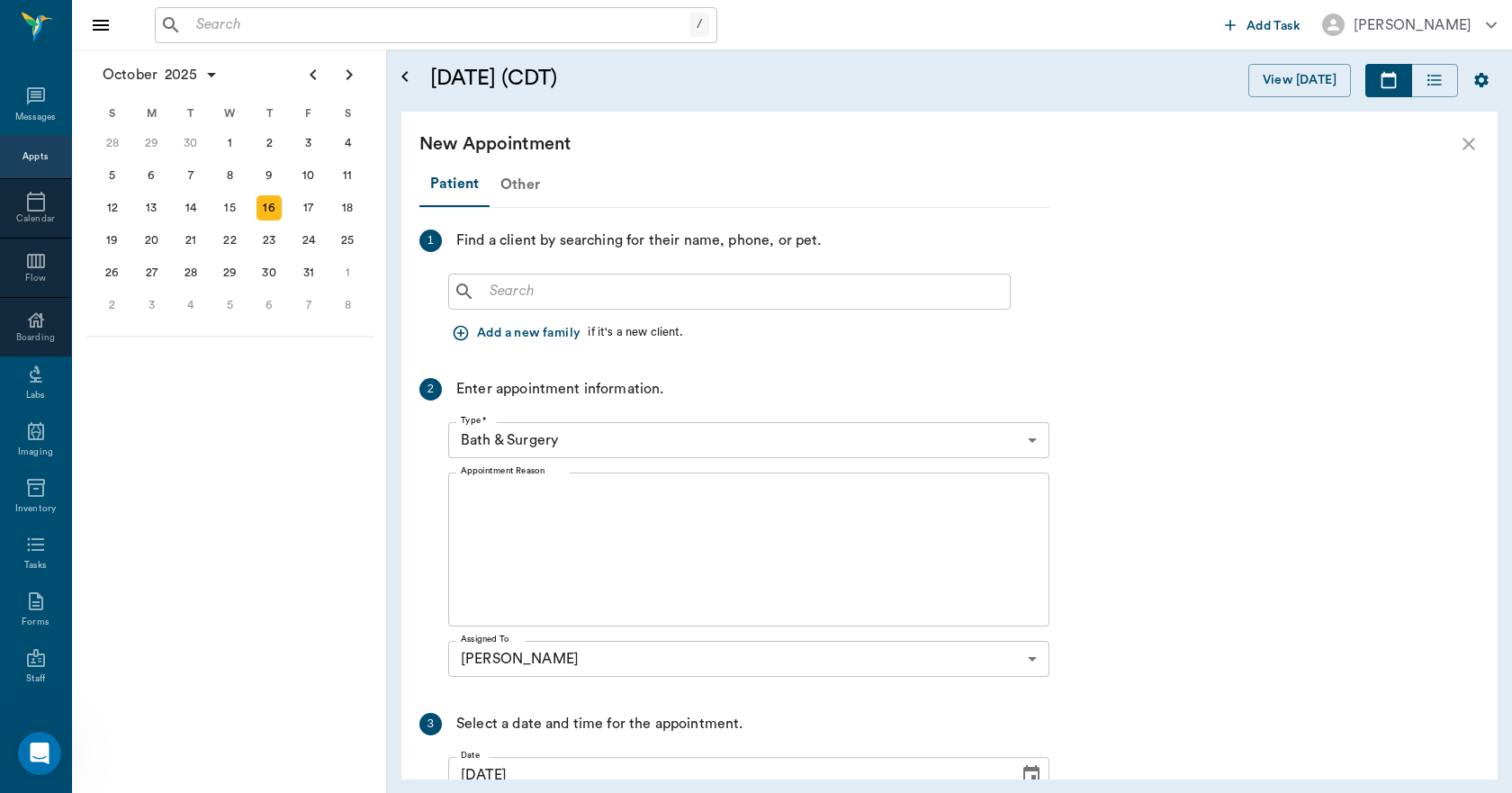
click at [521, 185] on div "Other" at bounding box center [520, 184] width 61 height 43
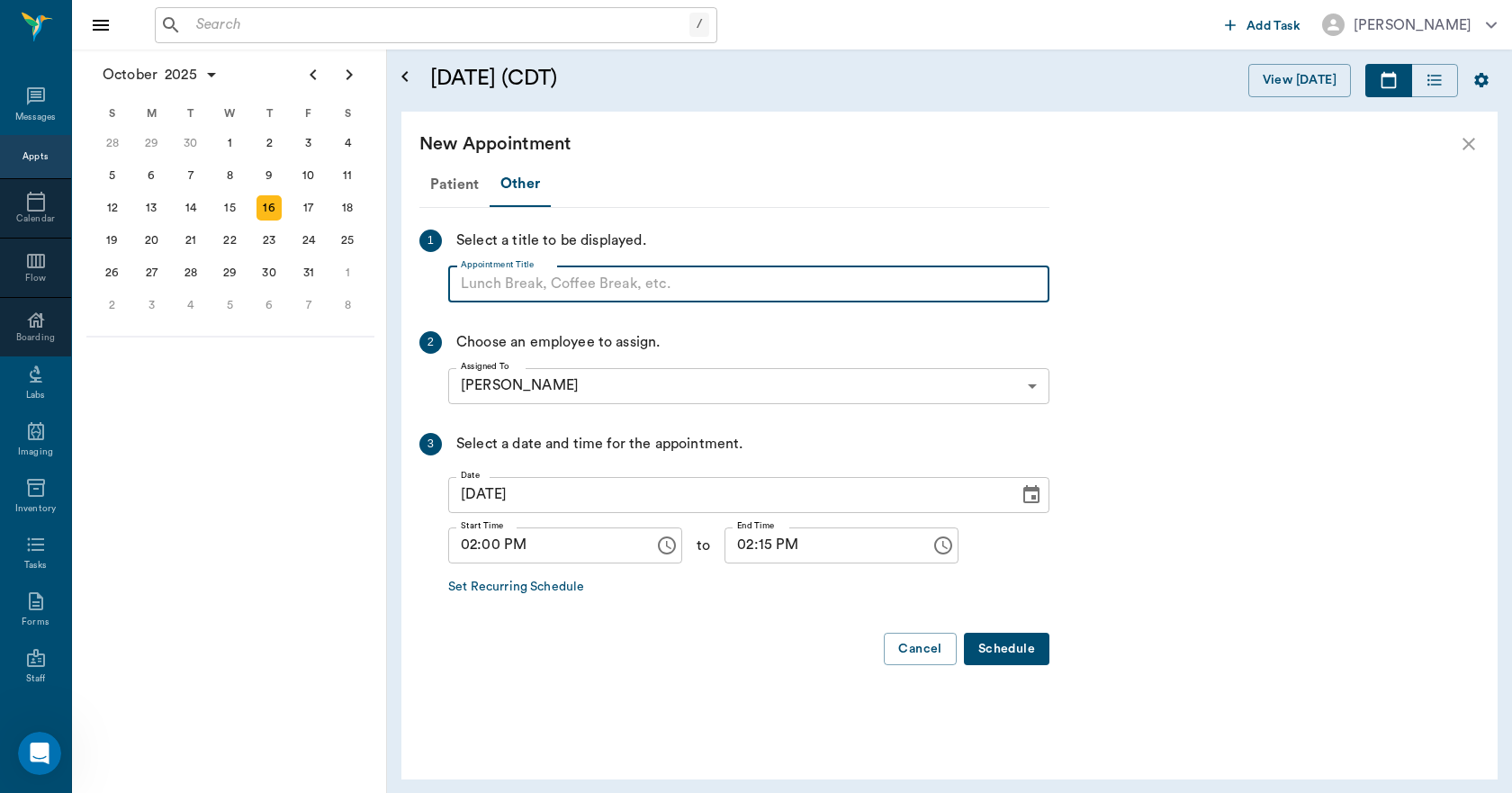
paste input "NO APPOINTMENT! EMERGENCY ONLY!"
type input "NO APPOINTMENT!"
click at [746, 547] on input "02:15 PM" at bounding box center [820, 545] width 194 height 36
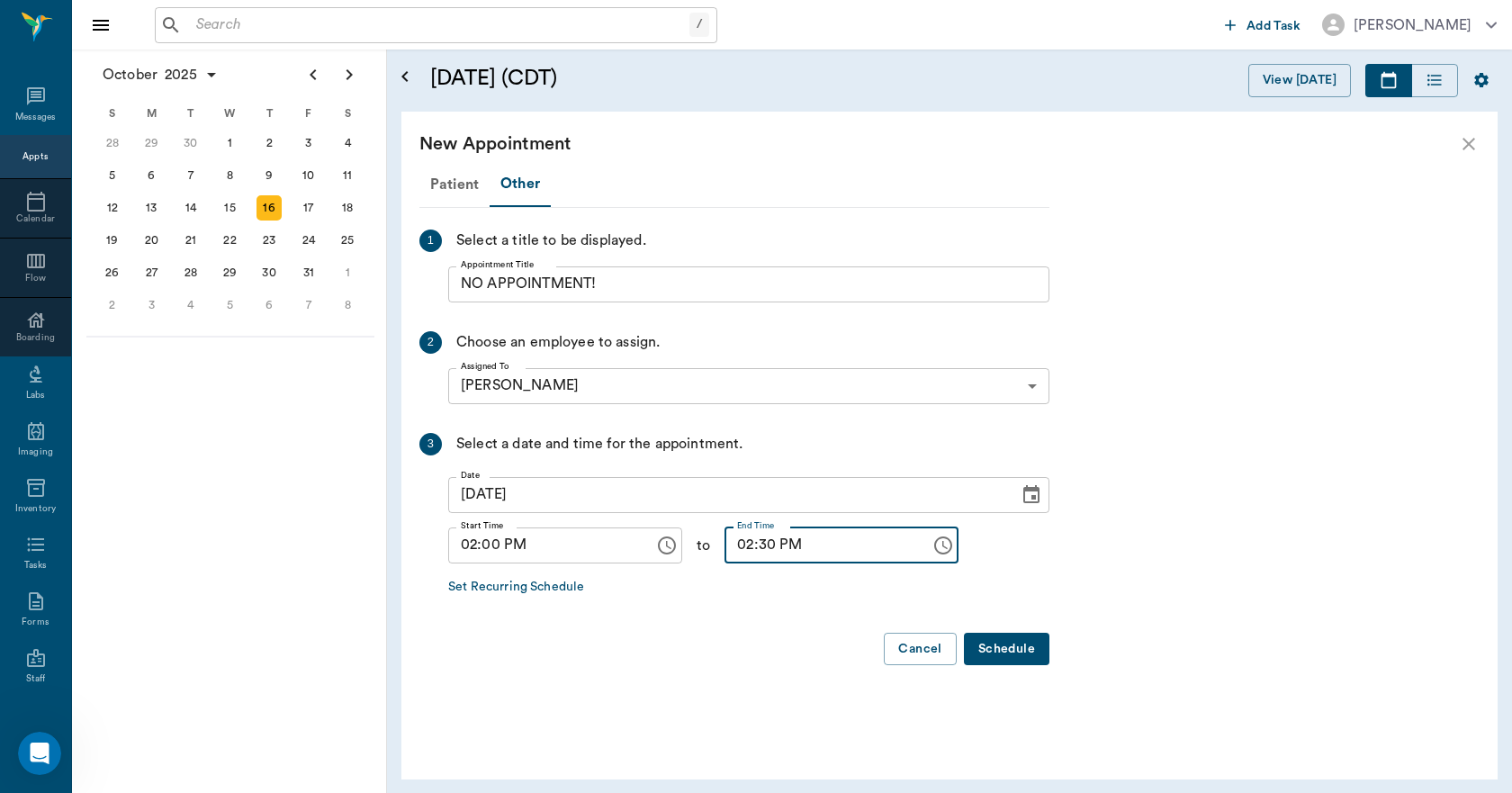
type input "02:30 PM"
click at [992, 654] on button "Schedule" at bounding box center [1006, 649] width 86 height 33
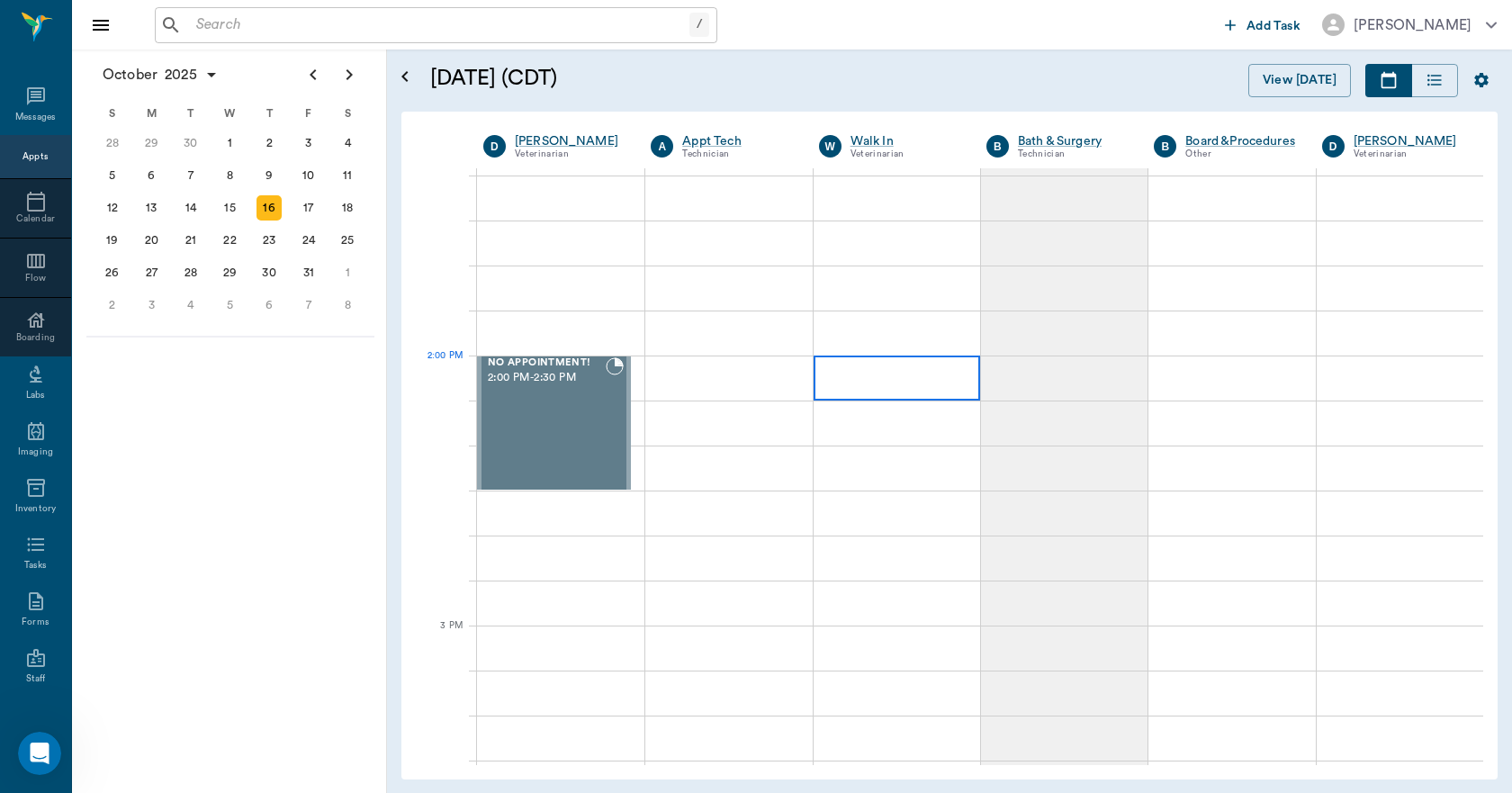
click at [881, 379] on div at bounding box center [896, 378] width 166 height 45
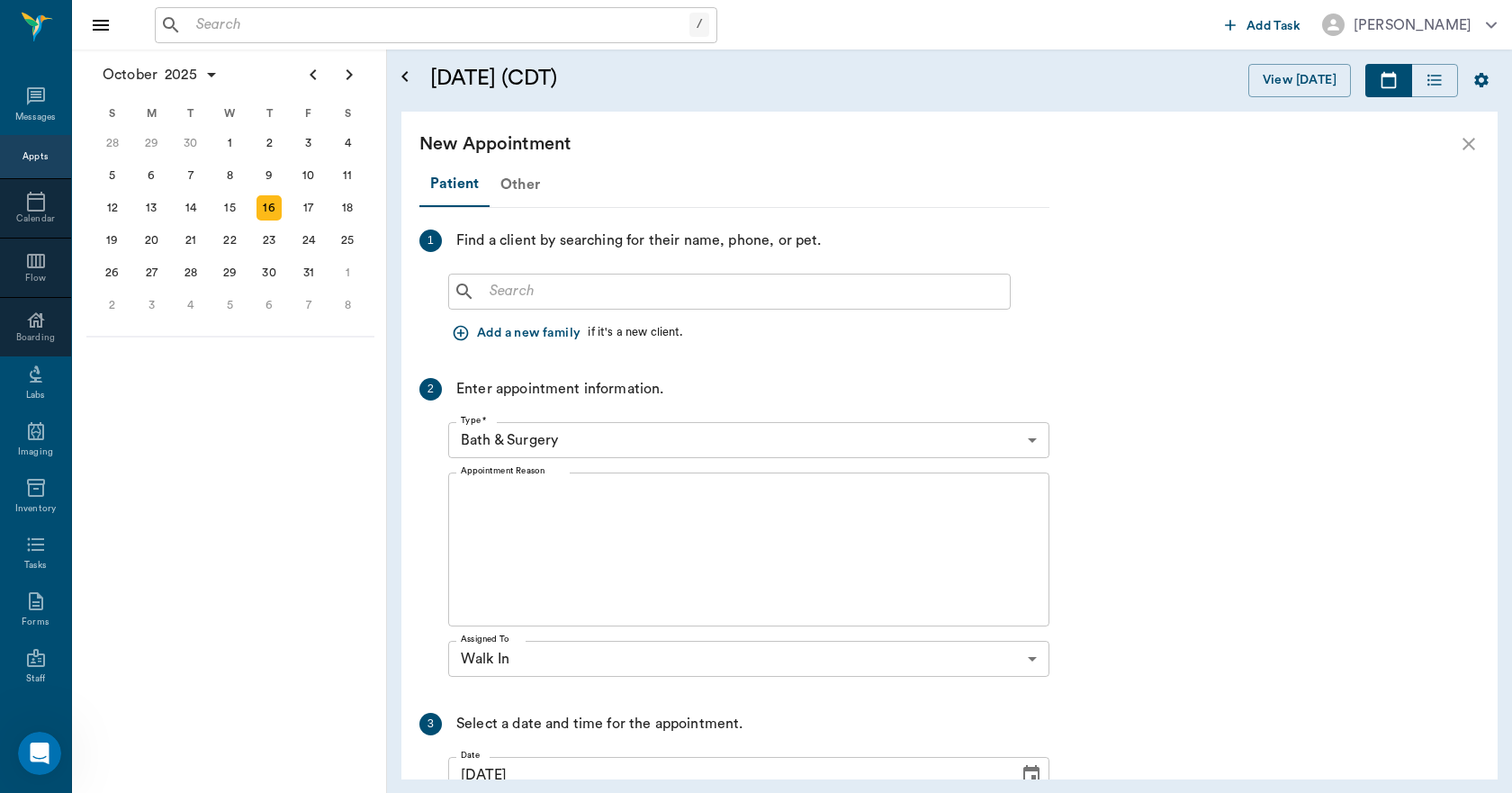
click at [524, 180] on div "Other" at bounding box center [520, 184] width 61 height 43
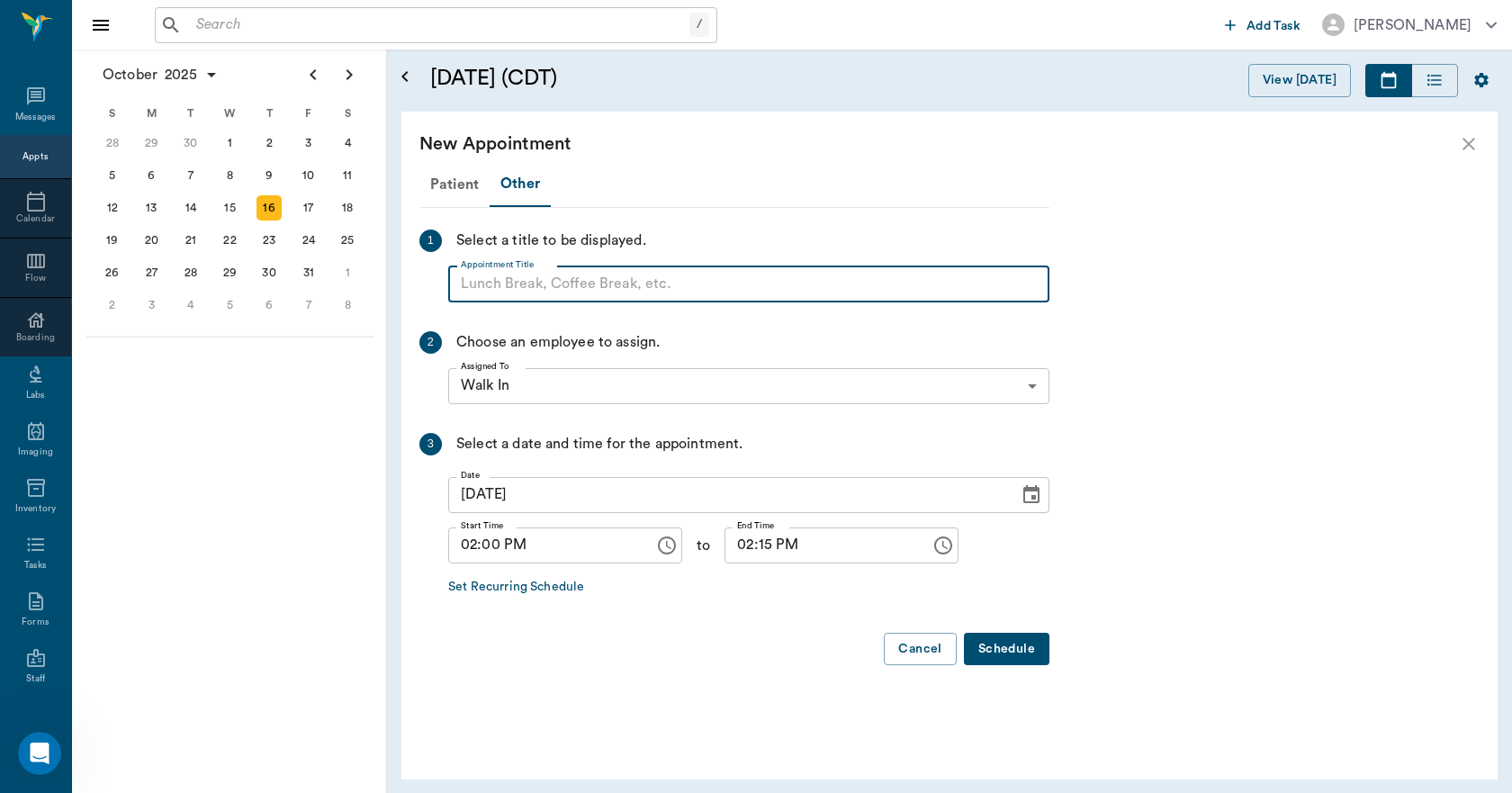
paste input "NO APPOINTMENT! EMERGENCY ONLY!"
type input "NO APPOINTMENT!"
click at [748, 551] on input "02:15 PM" at bounding box center [820, 545] width 194 height 36
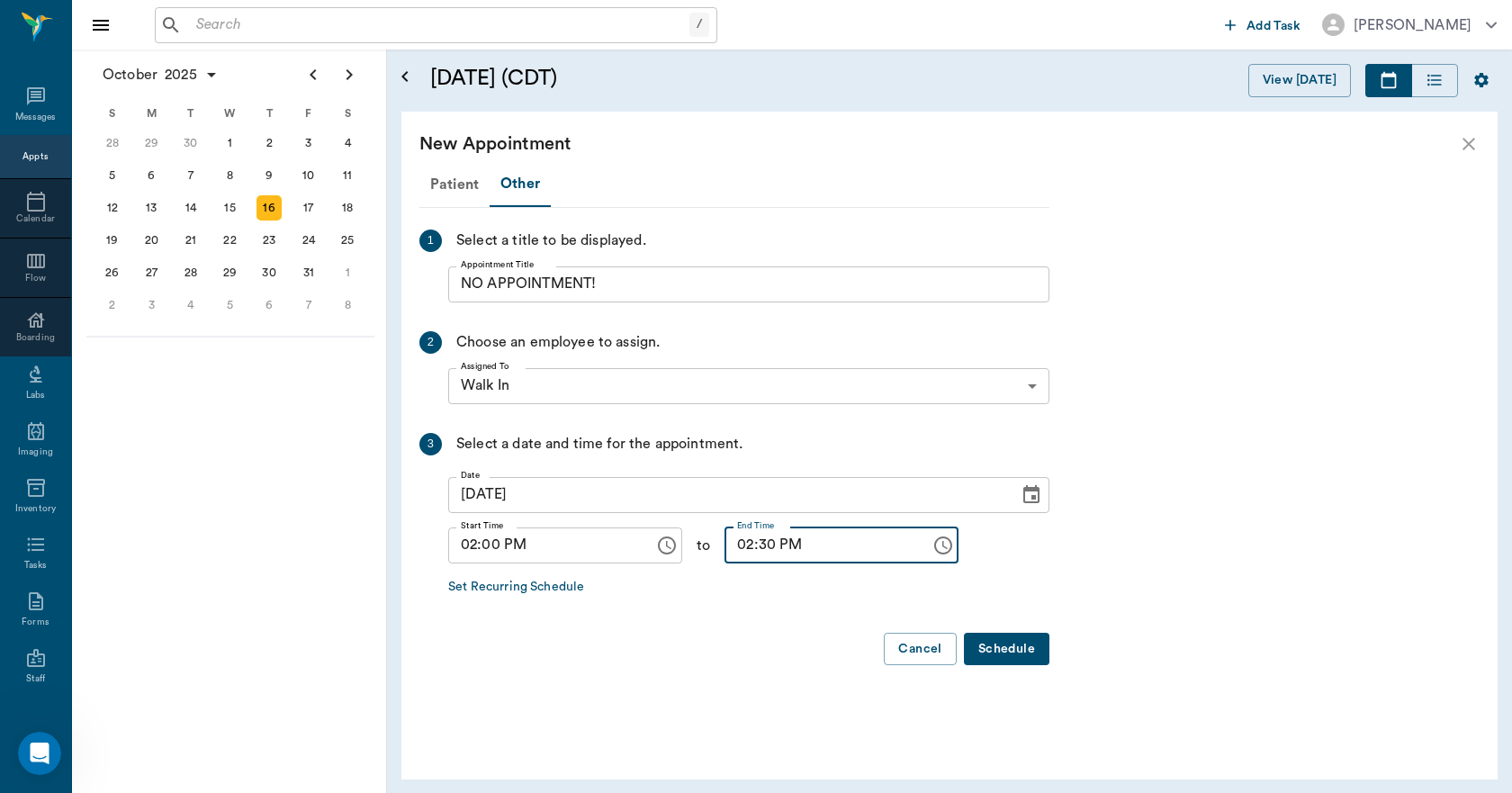
type input "02:30 PM"
click at [997, 643] on button "Schedule" at bounding box center [1006, 649] width 86 height 33
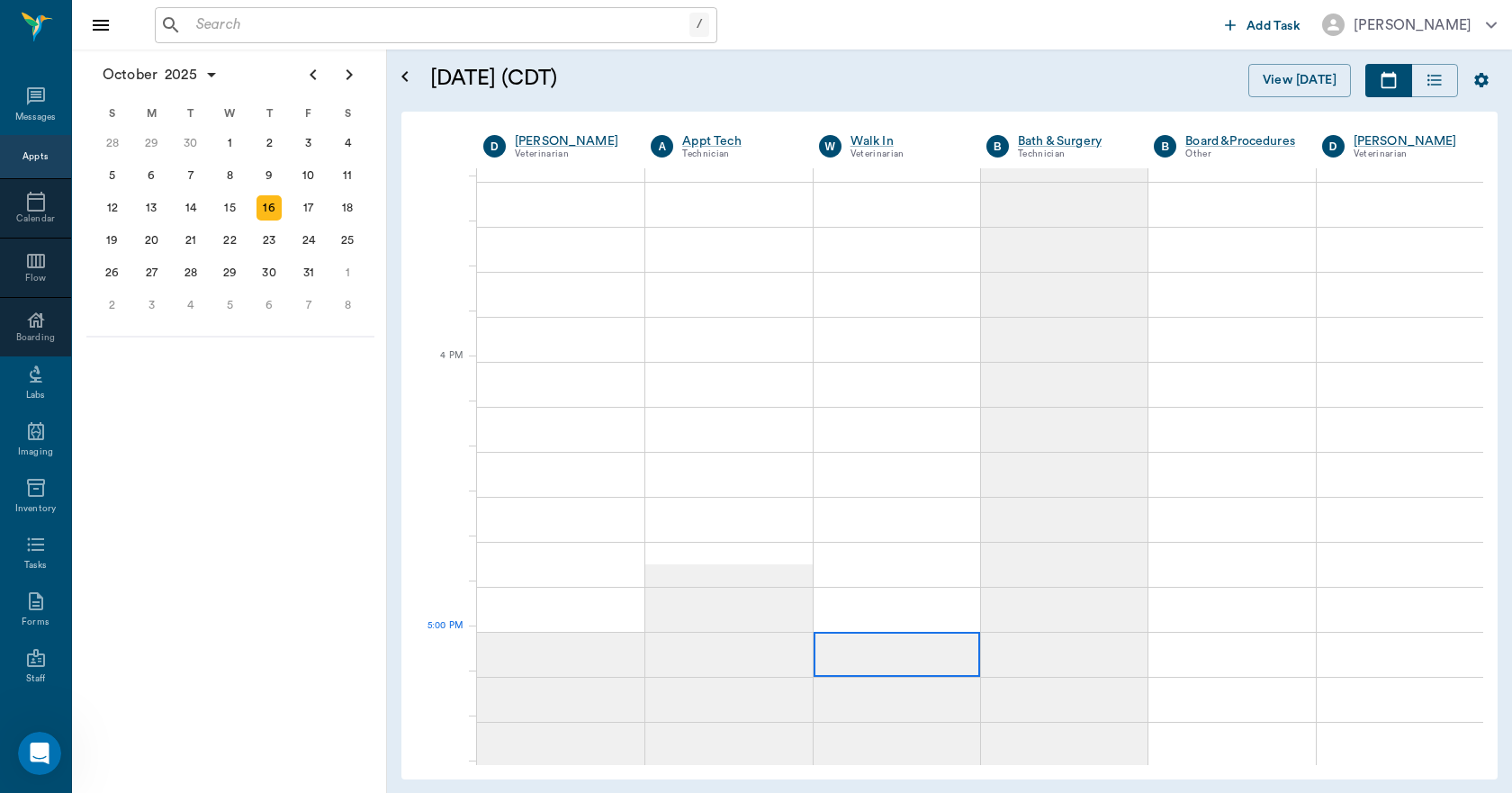
scroll to position [1979, 0]
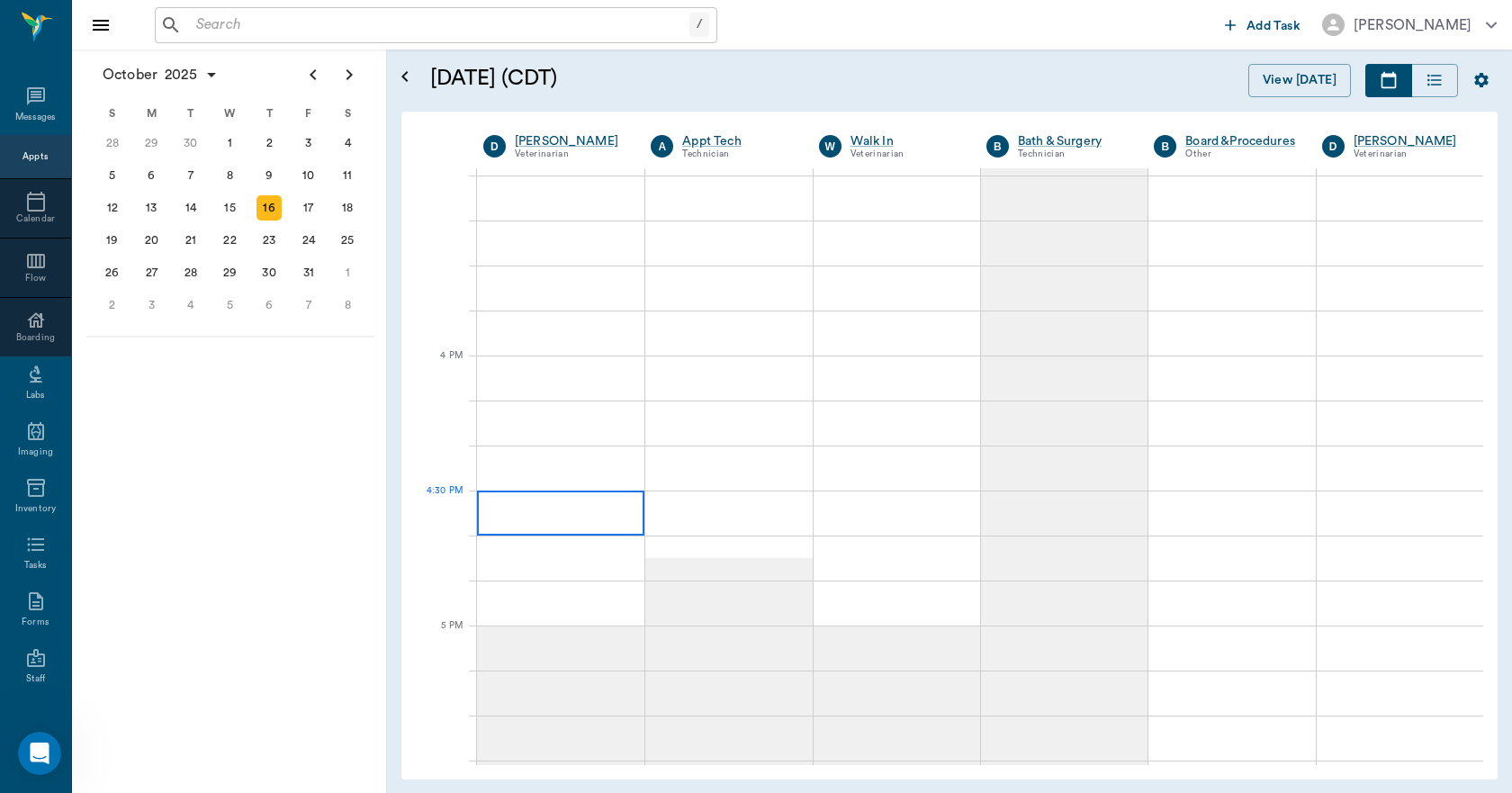
click at [633, 519] on div at bounding box center [560, 513] width 167 height 45
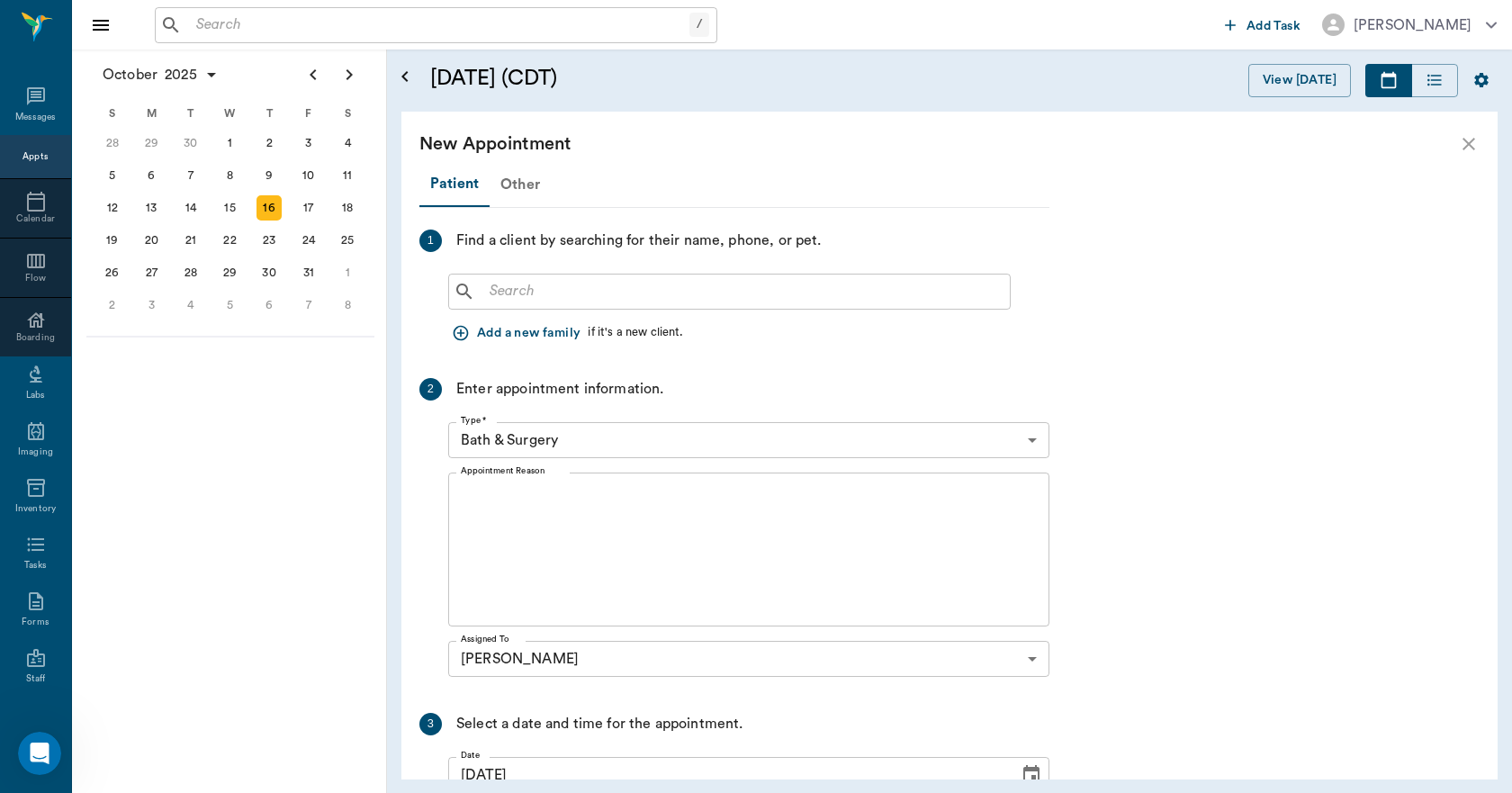
click at [511, 183] on div "Other" at bounding box center [520, 184] width 61 height 43
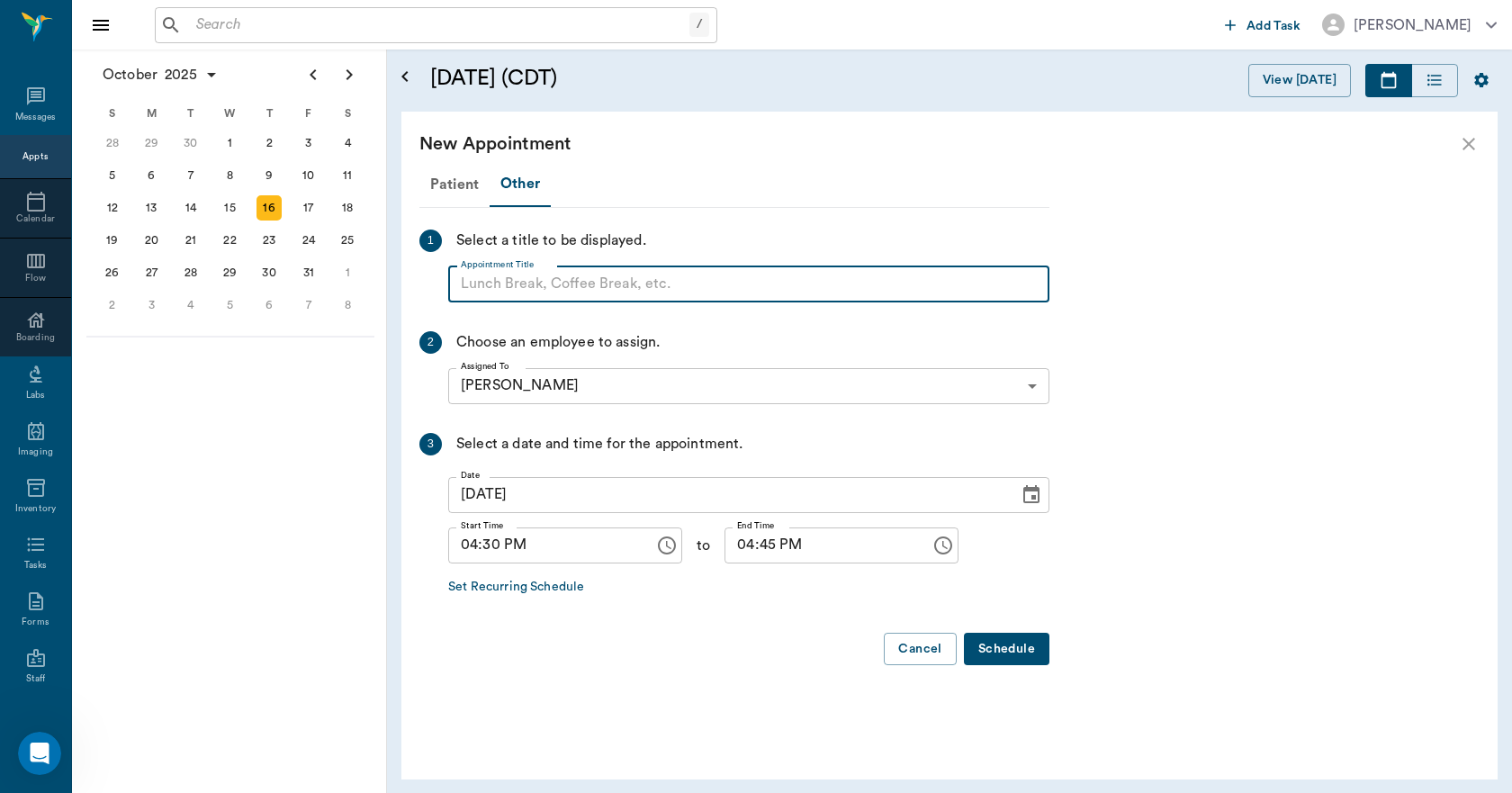
paste input "NO APPOINTMENT! EMERGENCY ONLY!"
type input "NO APPOINTMENT!"
click at [738, 547] on input "04:45 PM" at bounding box center [820, 545] width 194 height 36
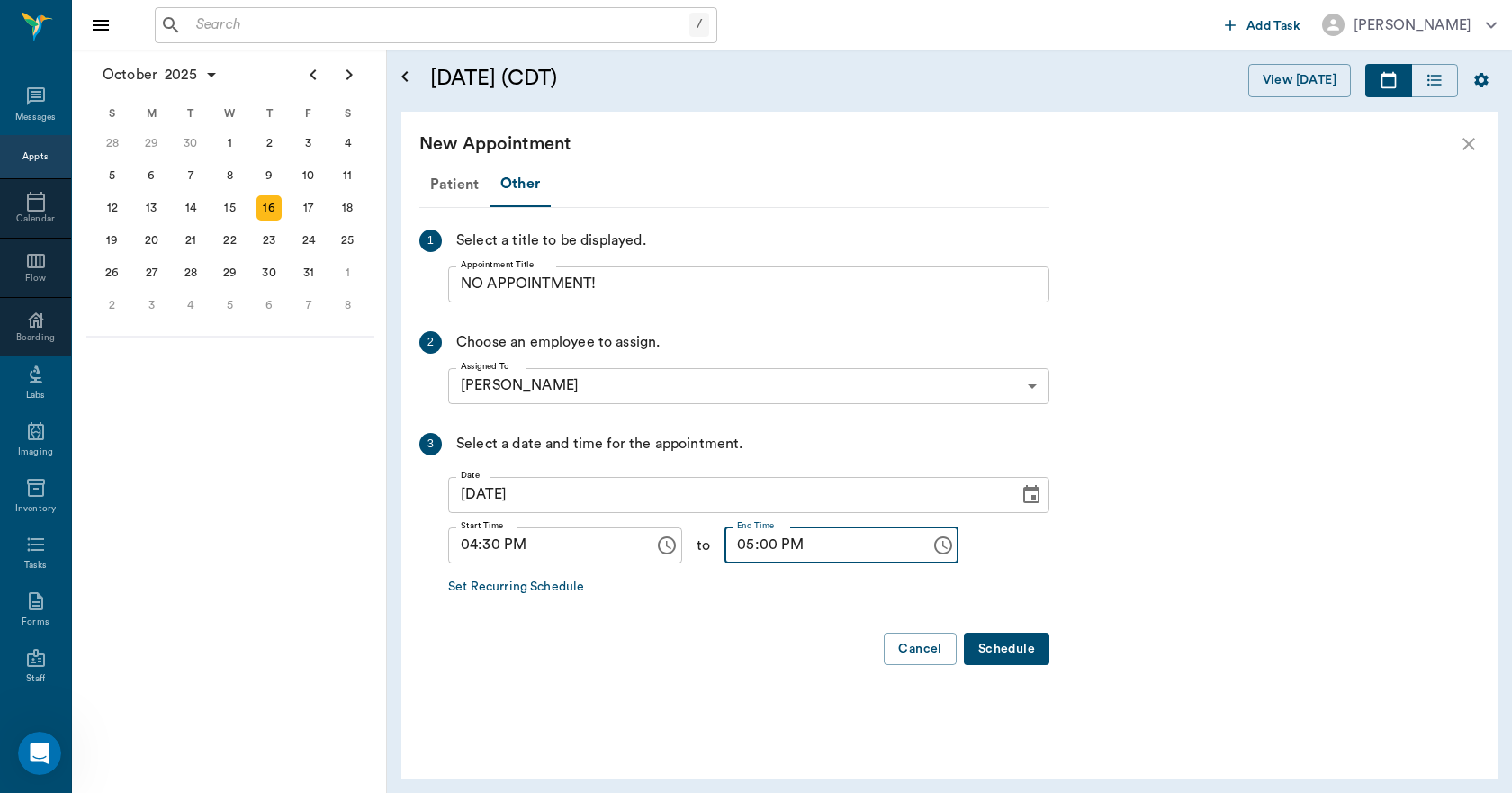
type input "05:00 PM"
click at [989, 651] on button "Schedule" at bounding box center [1006, 649] width 86 height 33
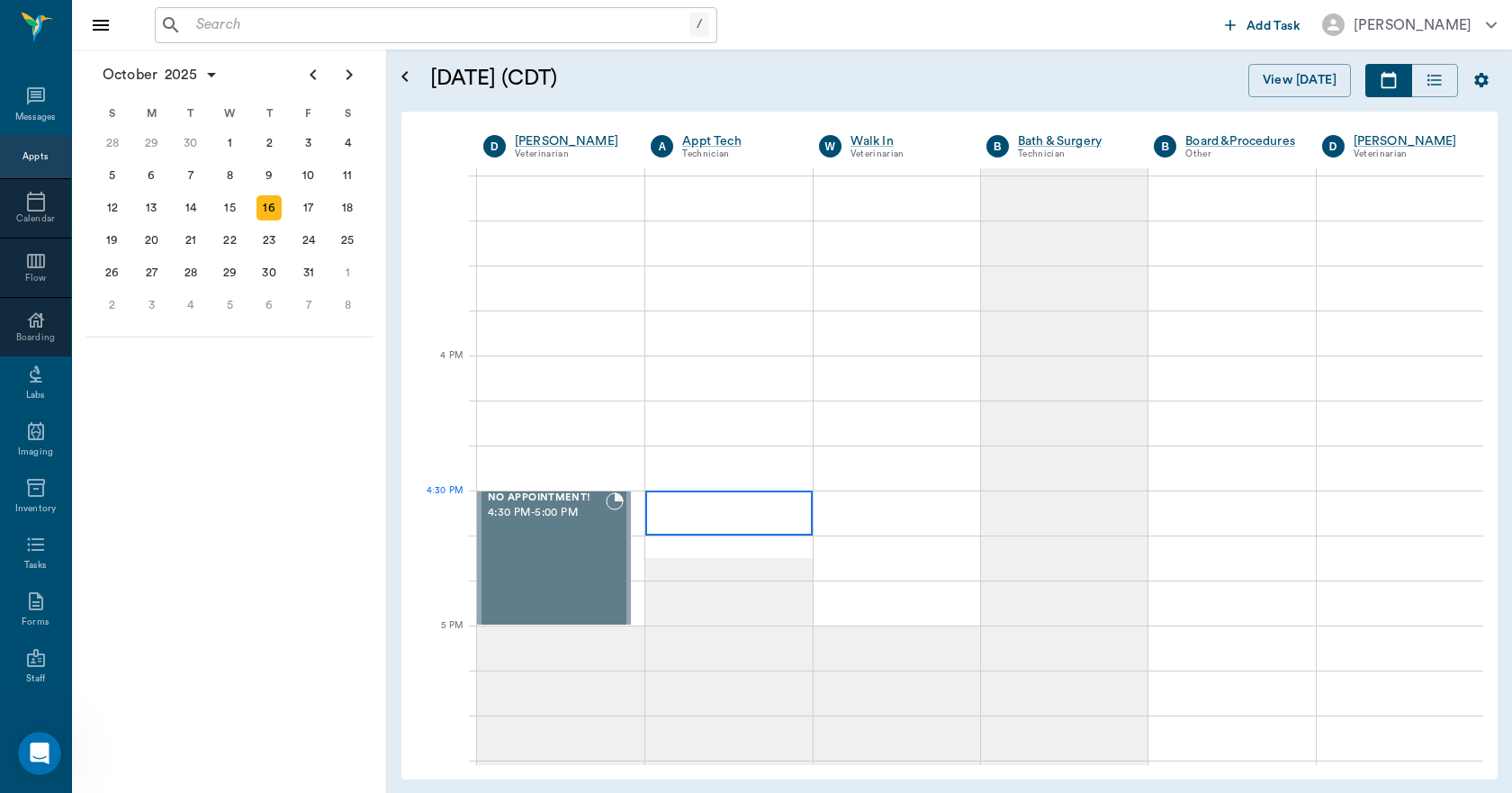
click at [730, 511] on div at bounding box center [728, 513] width 166 height 45
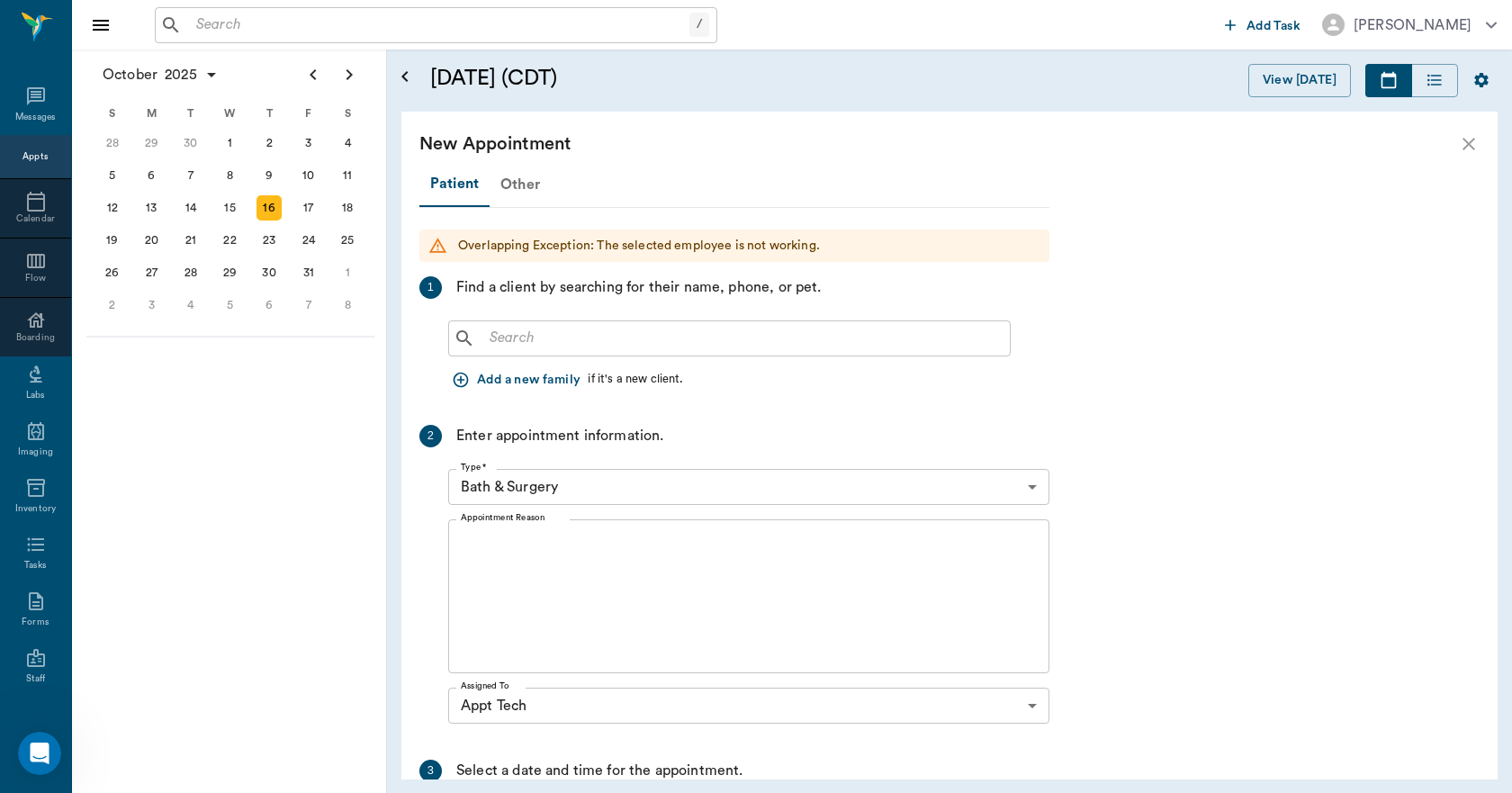
click at [509, 183] on div "Other" at bounding box center [520, 184] width 61 height 43
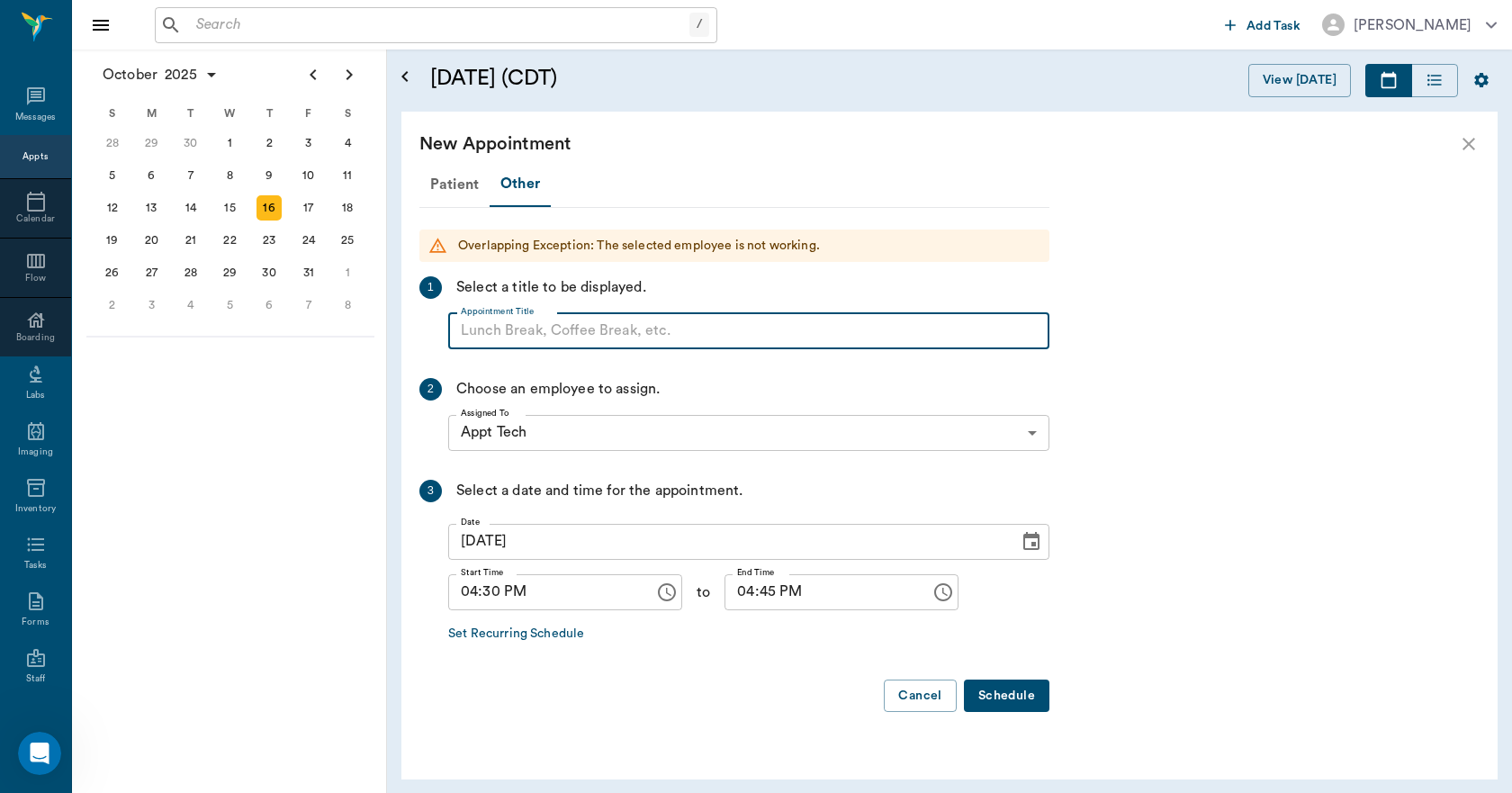
paste input "NO APPOINTMENT! EMERGENCY ONLY!"
type input "NO APPOINTMENT!"
click at [728, 585] on input "04:45 PM" at bounding box center [820, 592] width 194 height 36
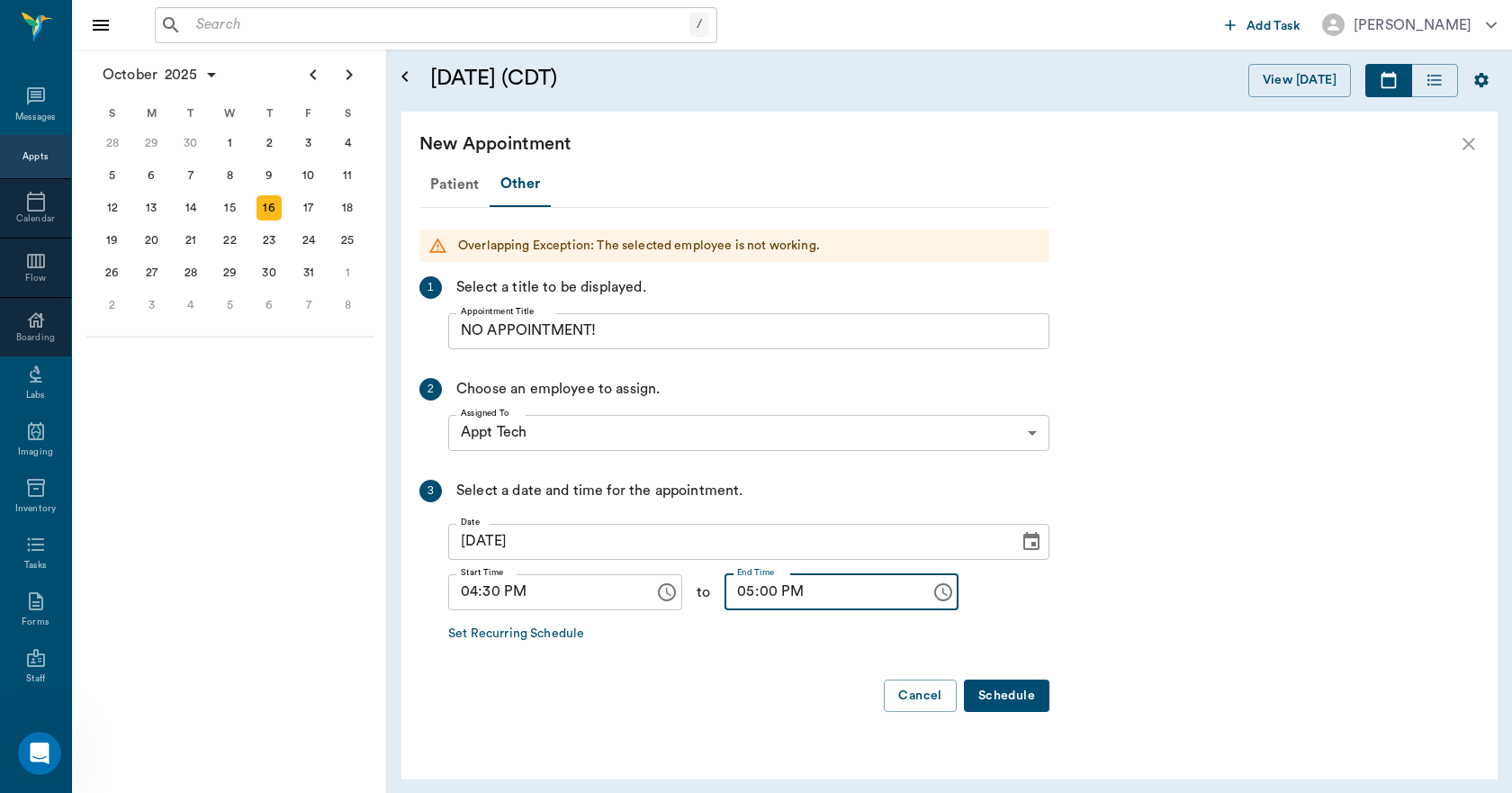
type input "05:00 PM"
click at [992, 687] on button "Schedule" at bounding box center [1006, 696] width 86 height 33
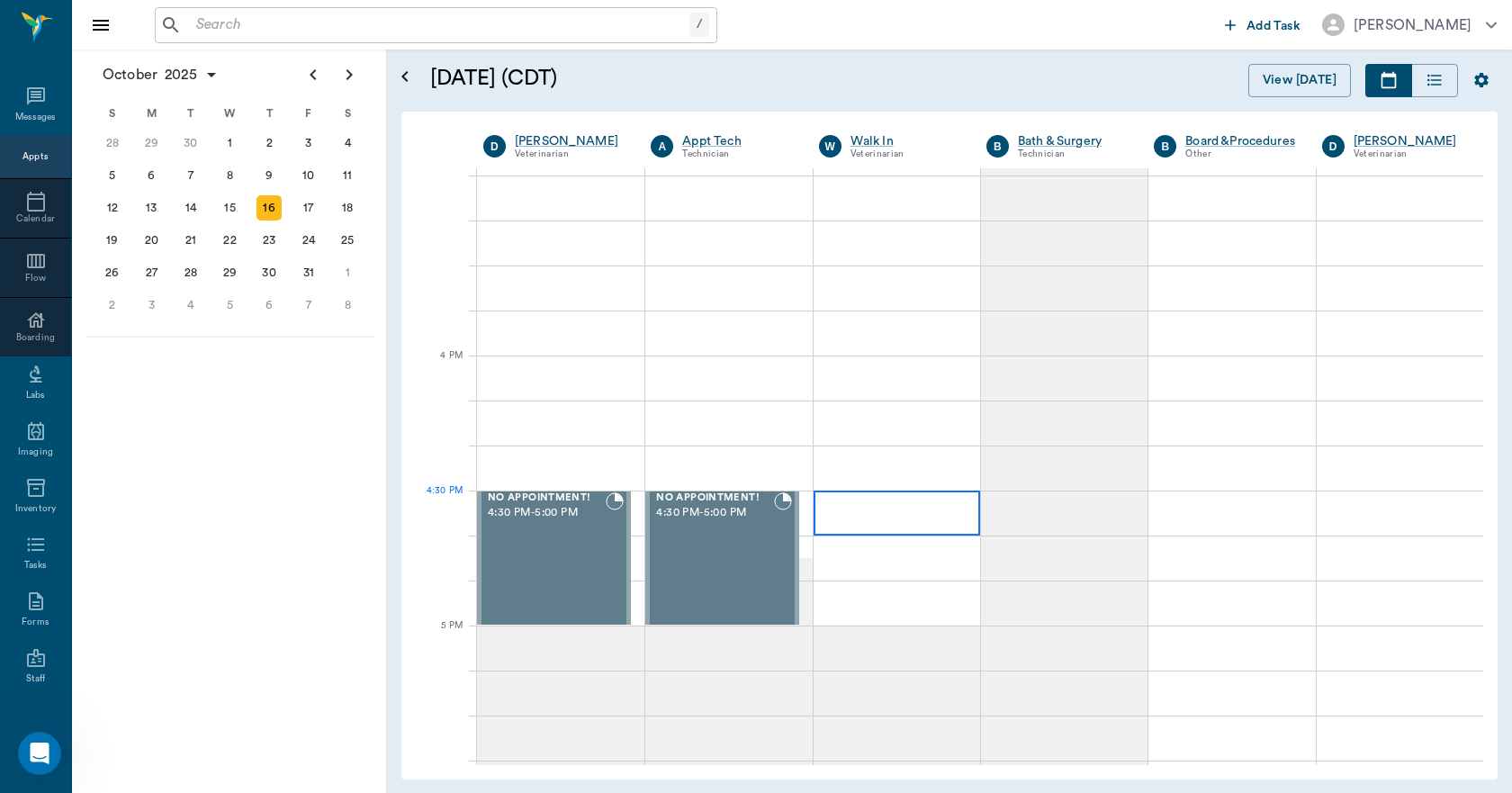
click at [873, 517] on div at bounding box center [896, 513] width 166 height 45
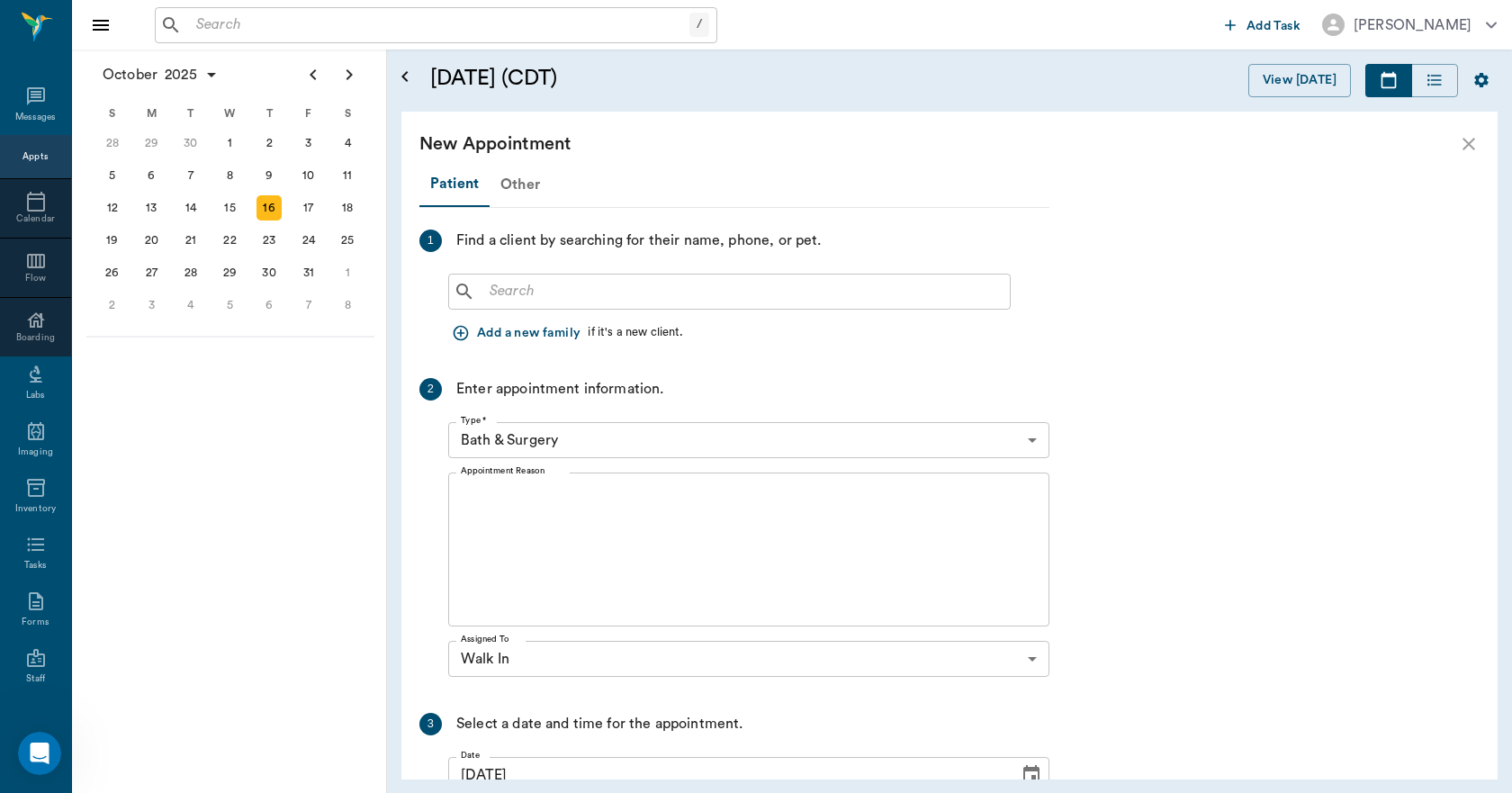
click at [523, 186] on div "Other" at bounding box center [520, 184] width 61 height 43
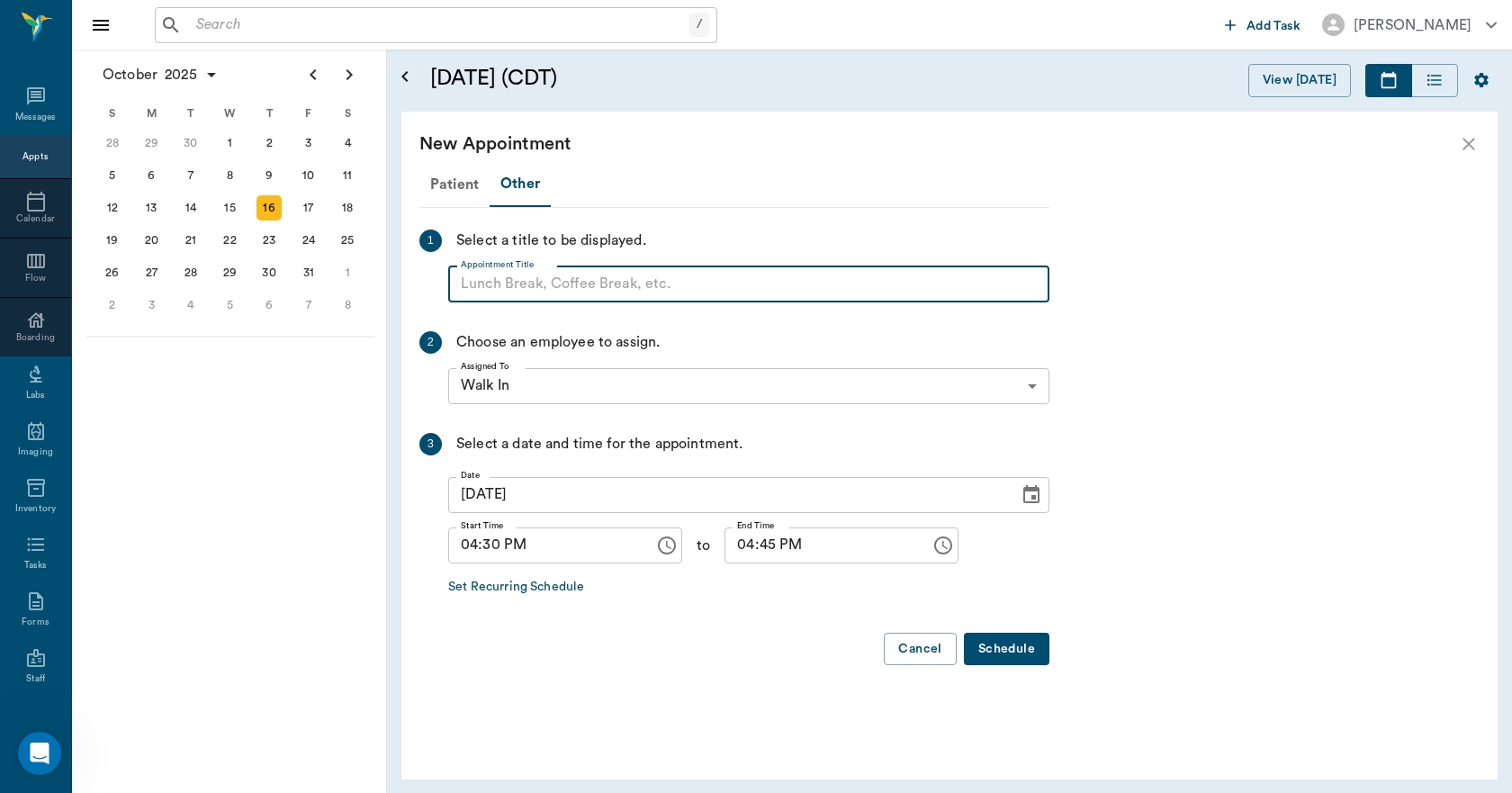
paste input "NO APPOINTMENT! EMERGENCY ONLY!"
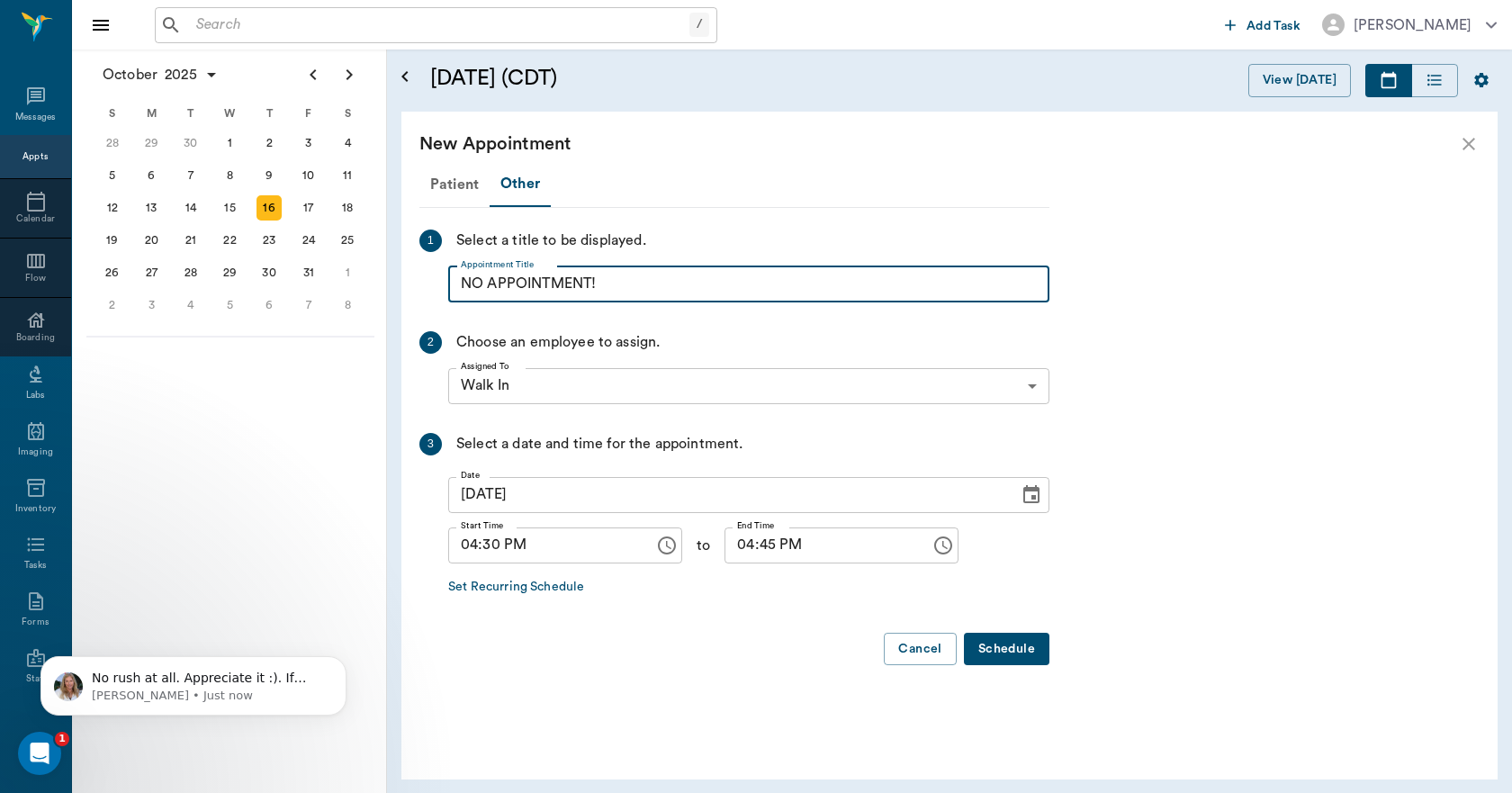
scroll to position [0, 0]
type input "NO APPOINTMENT!"
click at [724, 538] on input "04:45 PM" at bounding box center [820, 545] width 194 height 36
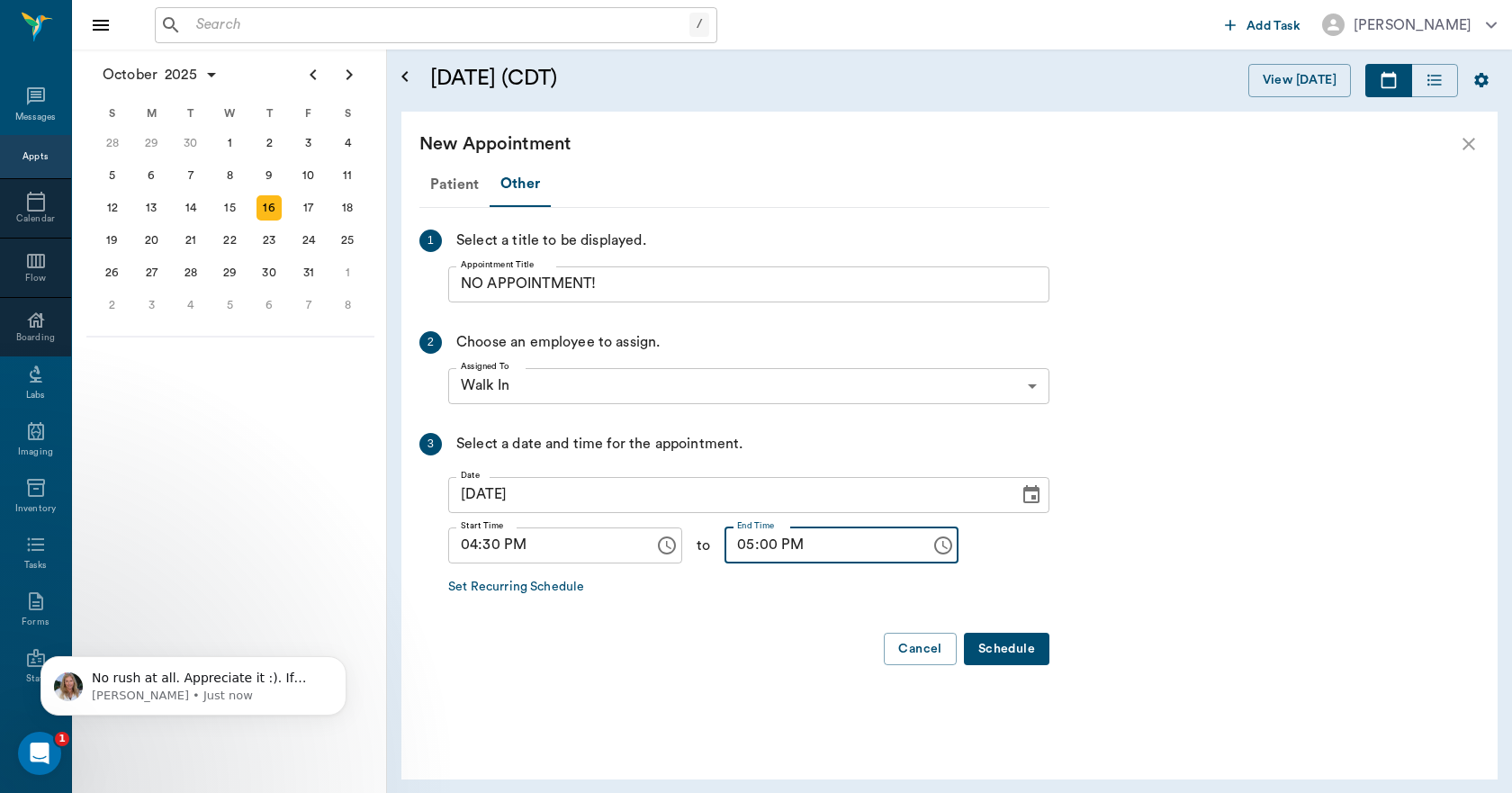
type input "05:00 PM"
click at [1004, 655] on button "Schedule" at bounding box center [1006, 649] width 86 height 33
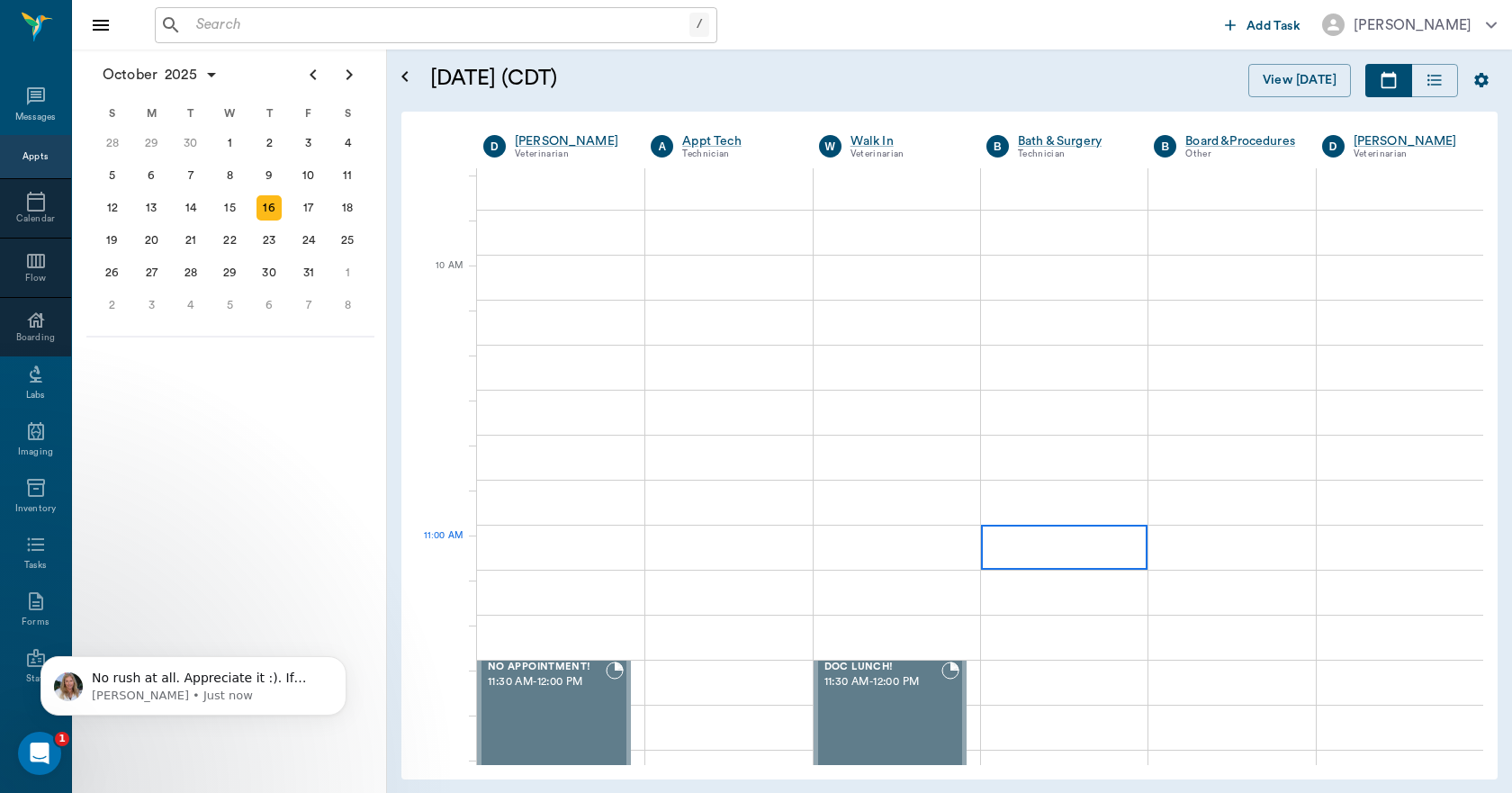
scroll to position [450, 0]
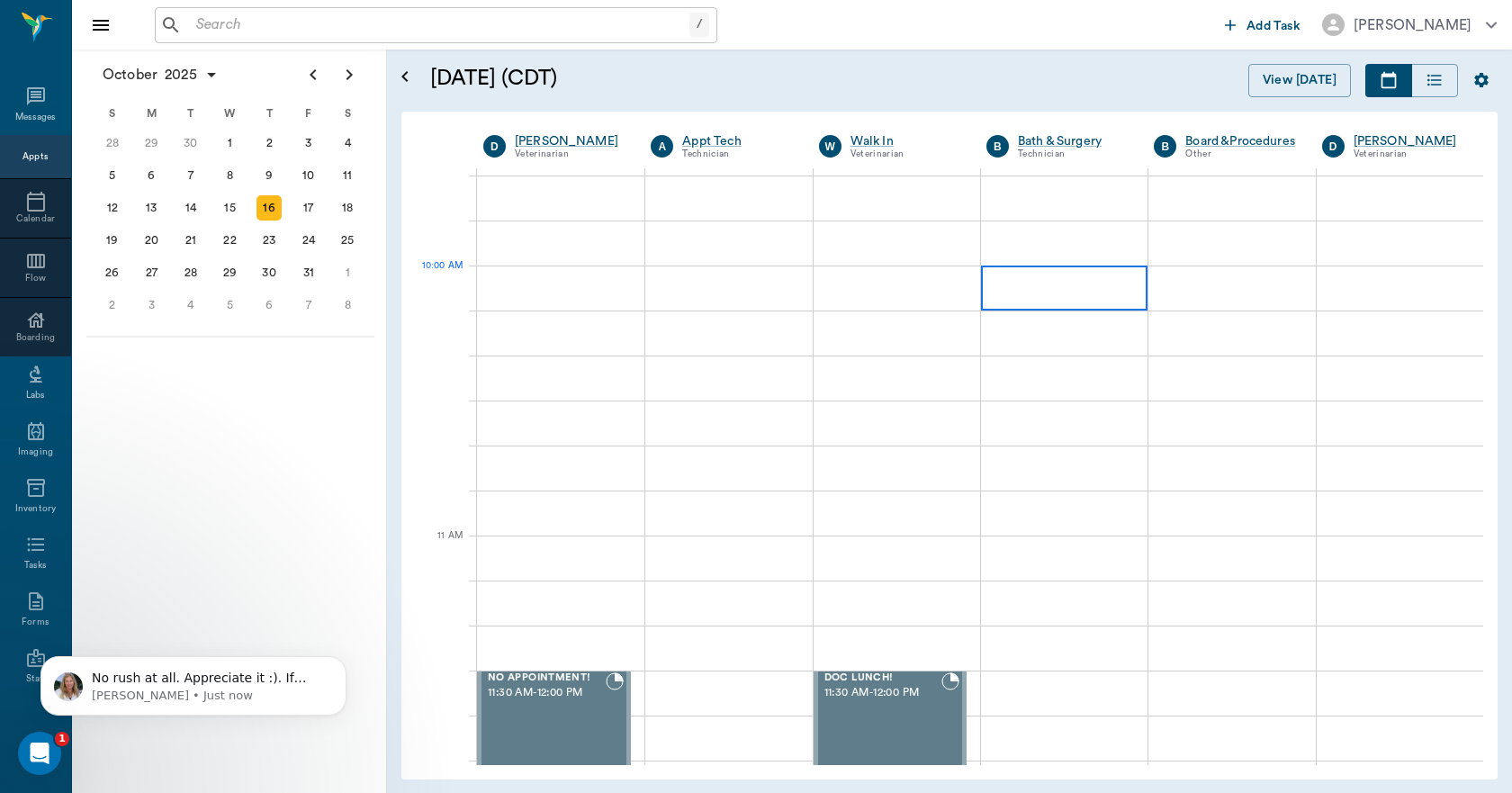
click at [1020, 295] on div at bounding box center [1063, 288] width 166 height 45
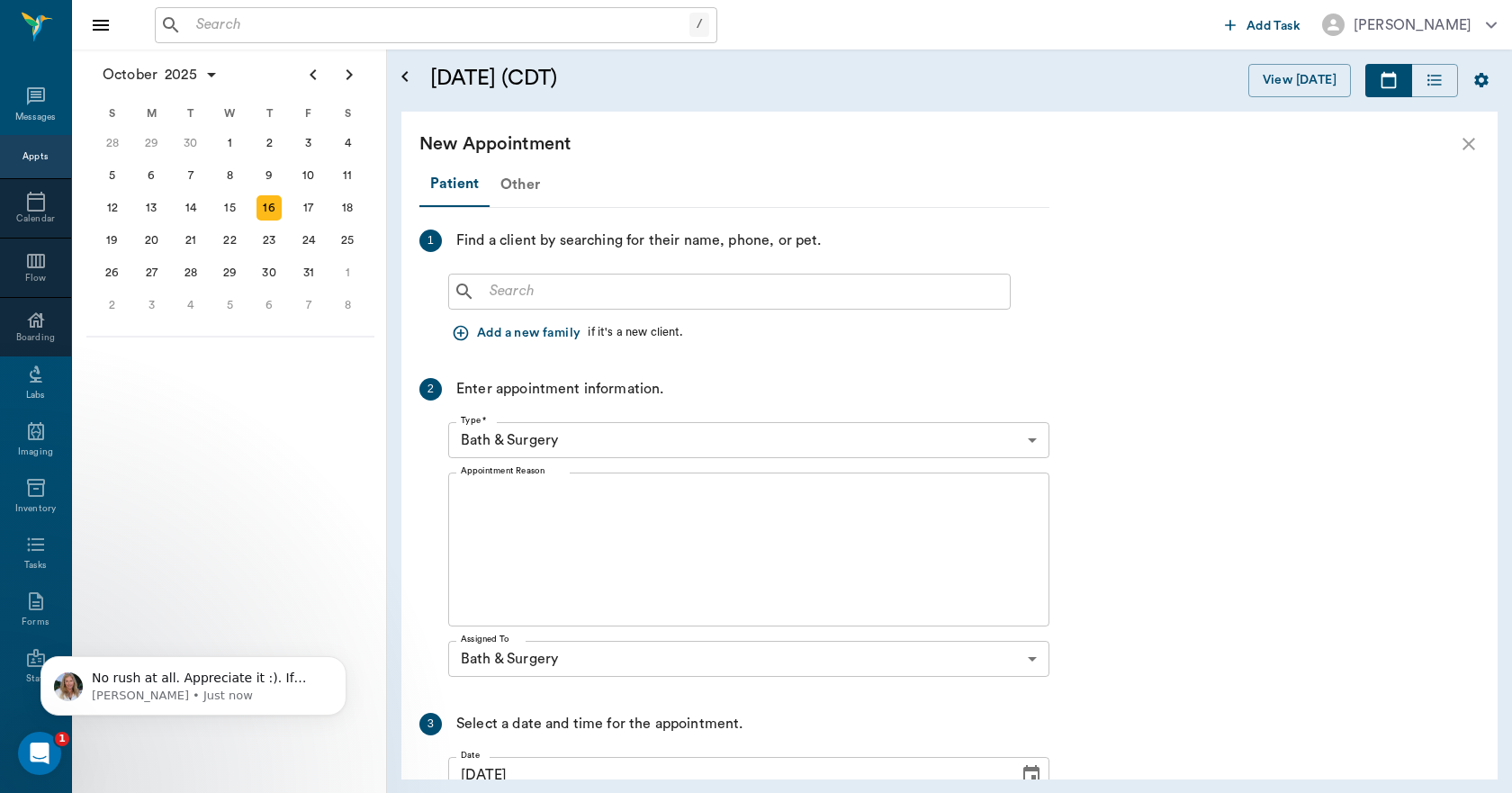
click at [528, 183] on div "Other" at bounding box center [520, 184] width 61 height 43
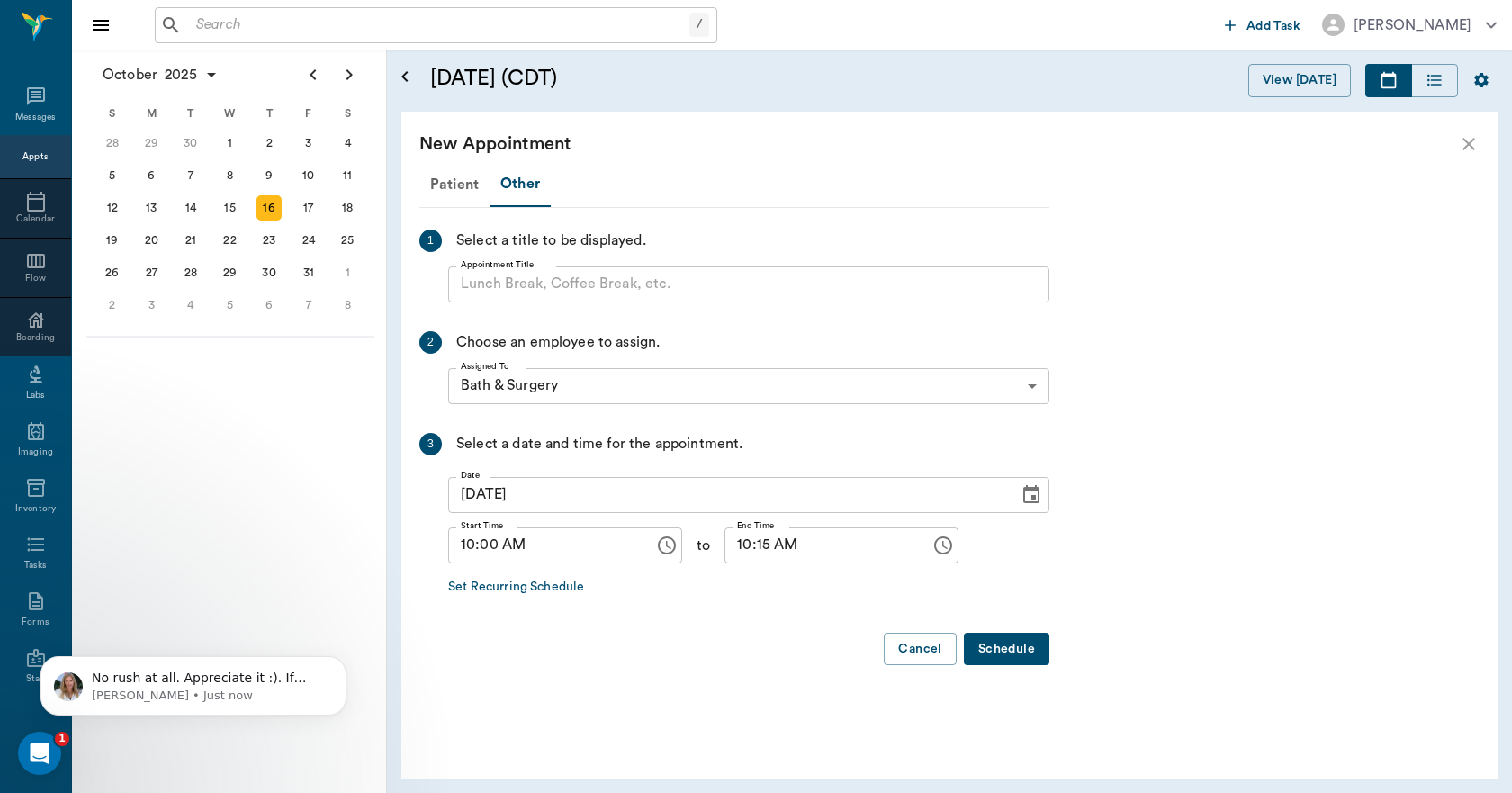
click at [534, 293] on input "Appointment Title" at bounding box center [749, 284] width 601 height 36
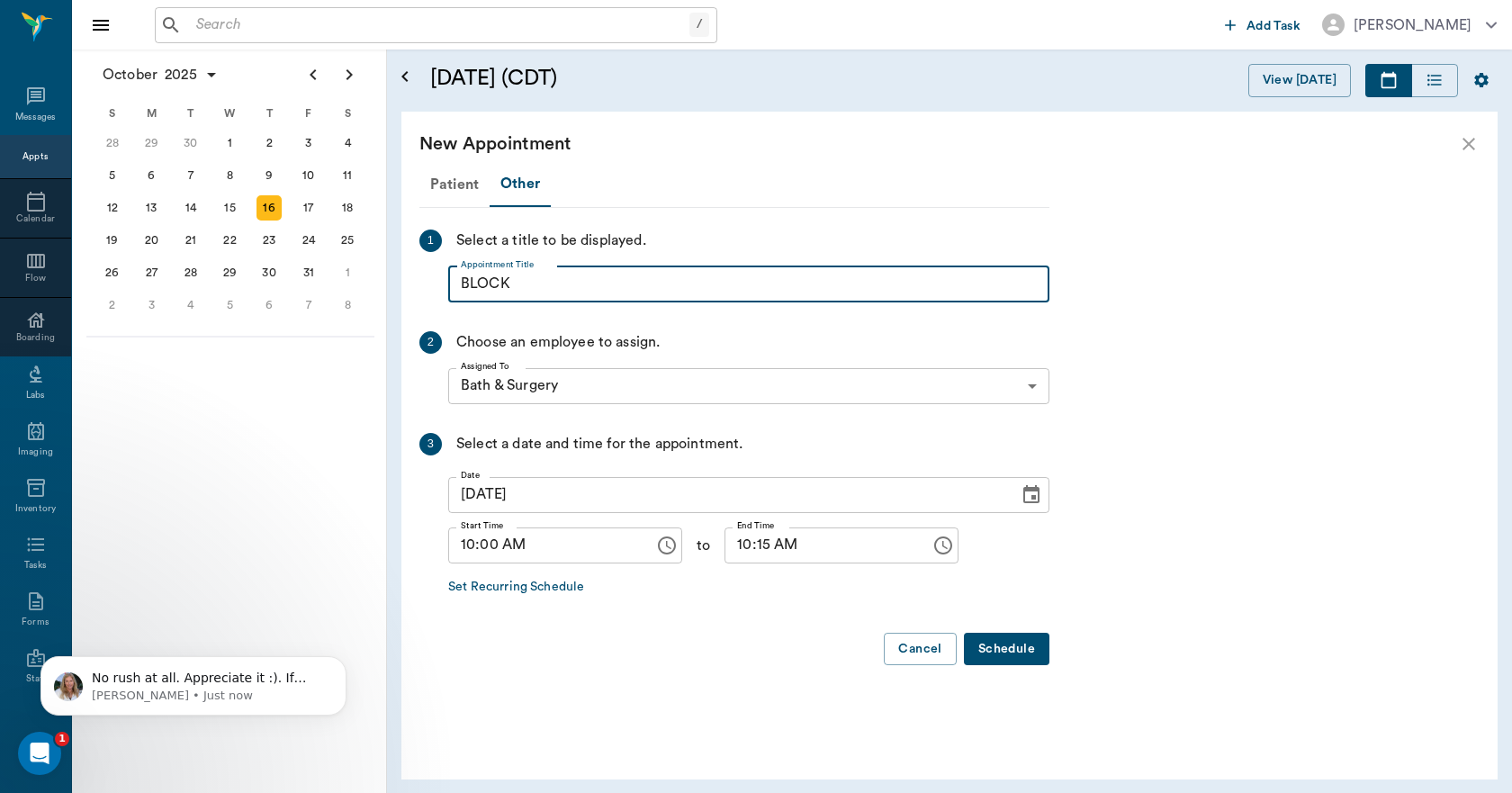
type input "BLOCK"
click at [739, 545] on input "10:15 AM" at bounding box center [820, 545] width 194 height 36
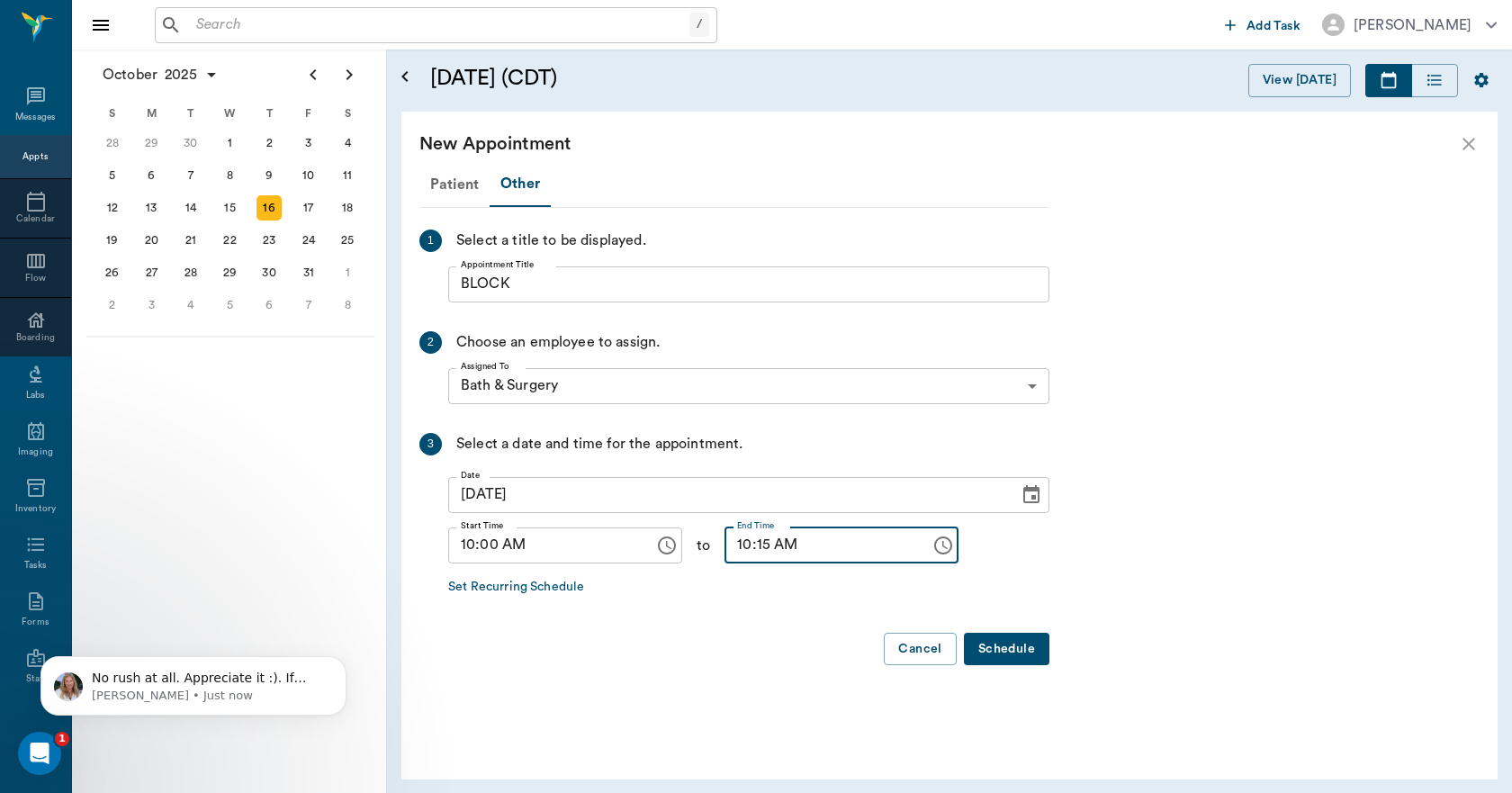
click at [738, 546] on input "10:15 AM" at bounding box center [820, 545] width 194 height 36
click at [734, 551] on input "10:15 AM" at bounding box center [820, 545] width 194 height 36
type input "05:00 PM"
click at [1011, 640] on button "Schedule" at bounding box center [1006, 649] width 86 height 33
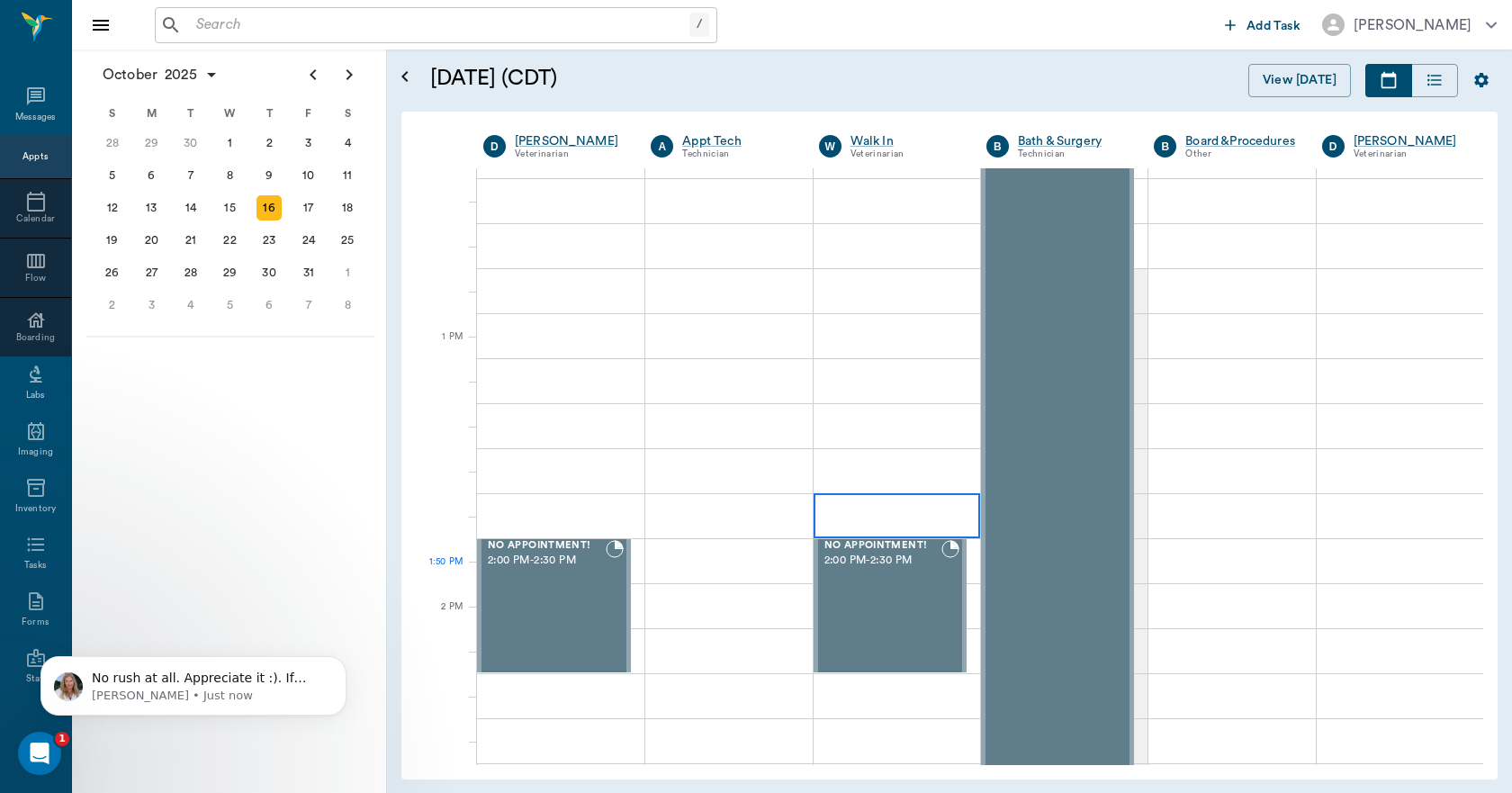
scroll to position [1350, 0]
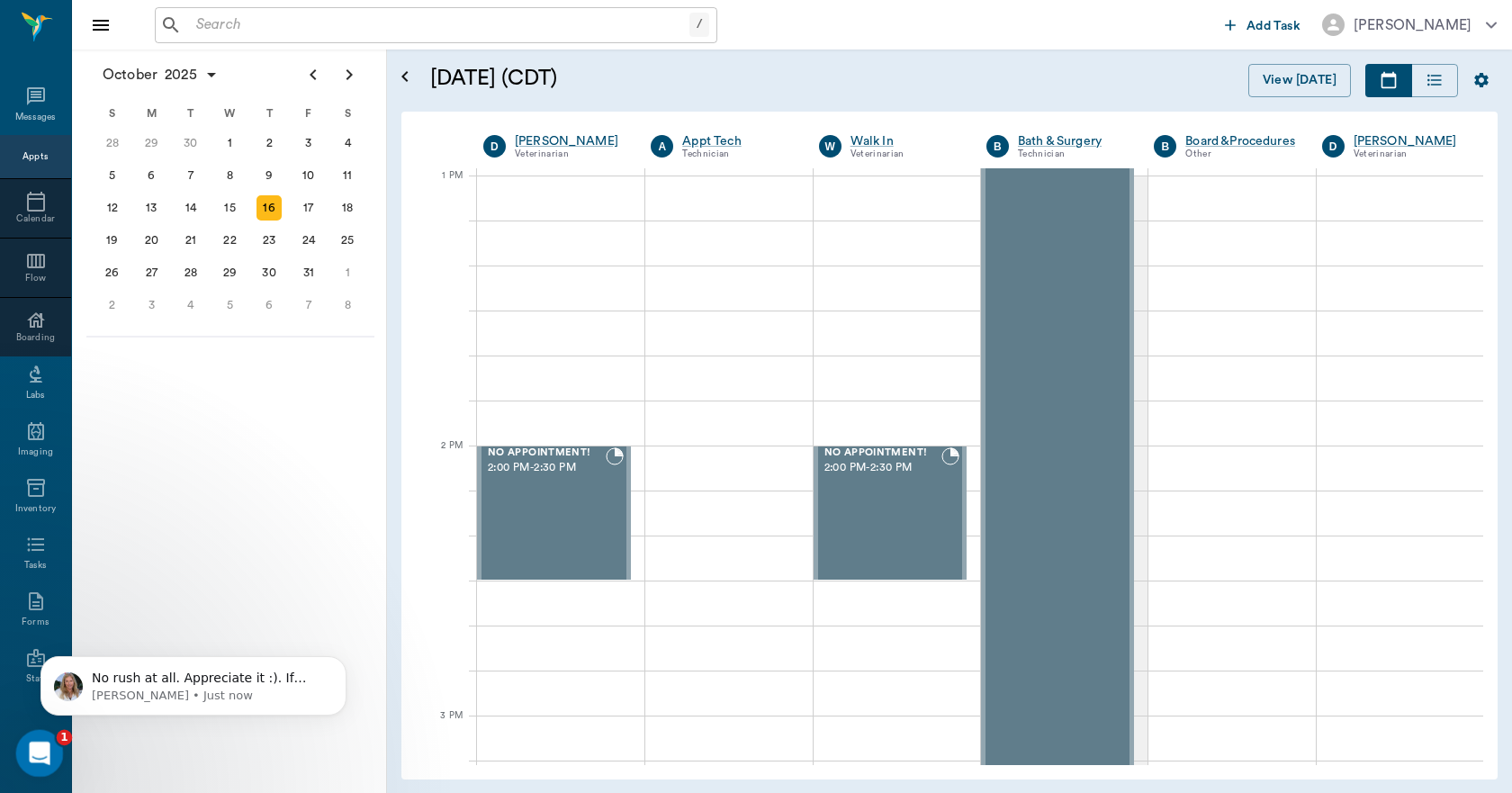
click at [43, 743] on icon "Open Intercom Messenger" at bounding box center [37, 750] width 30 height 30
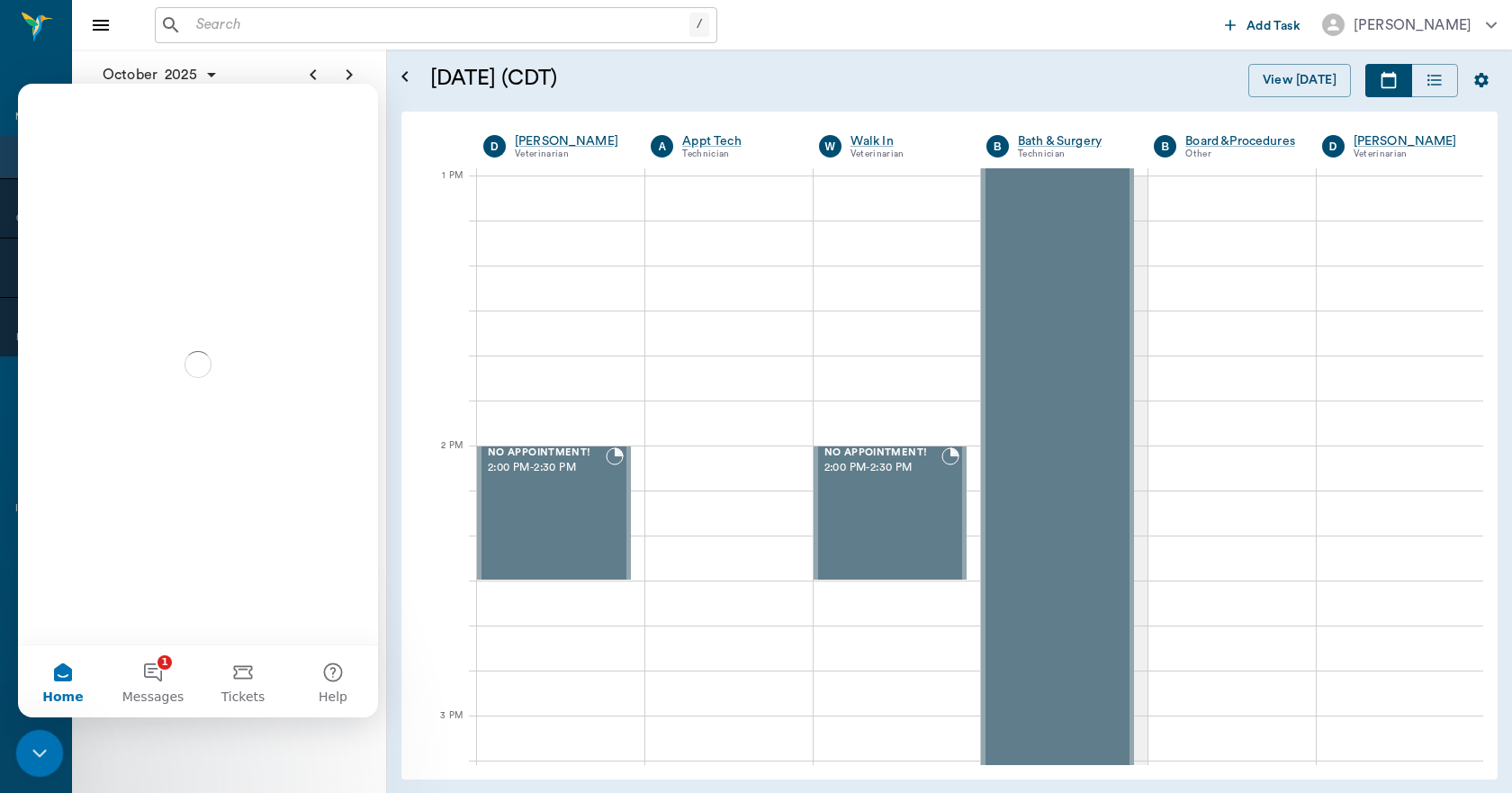
scroll to position [0, 0]
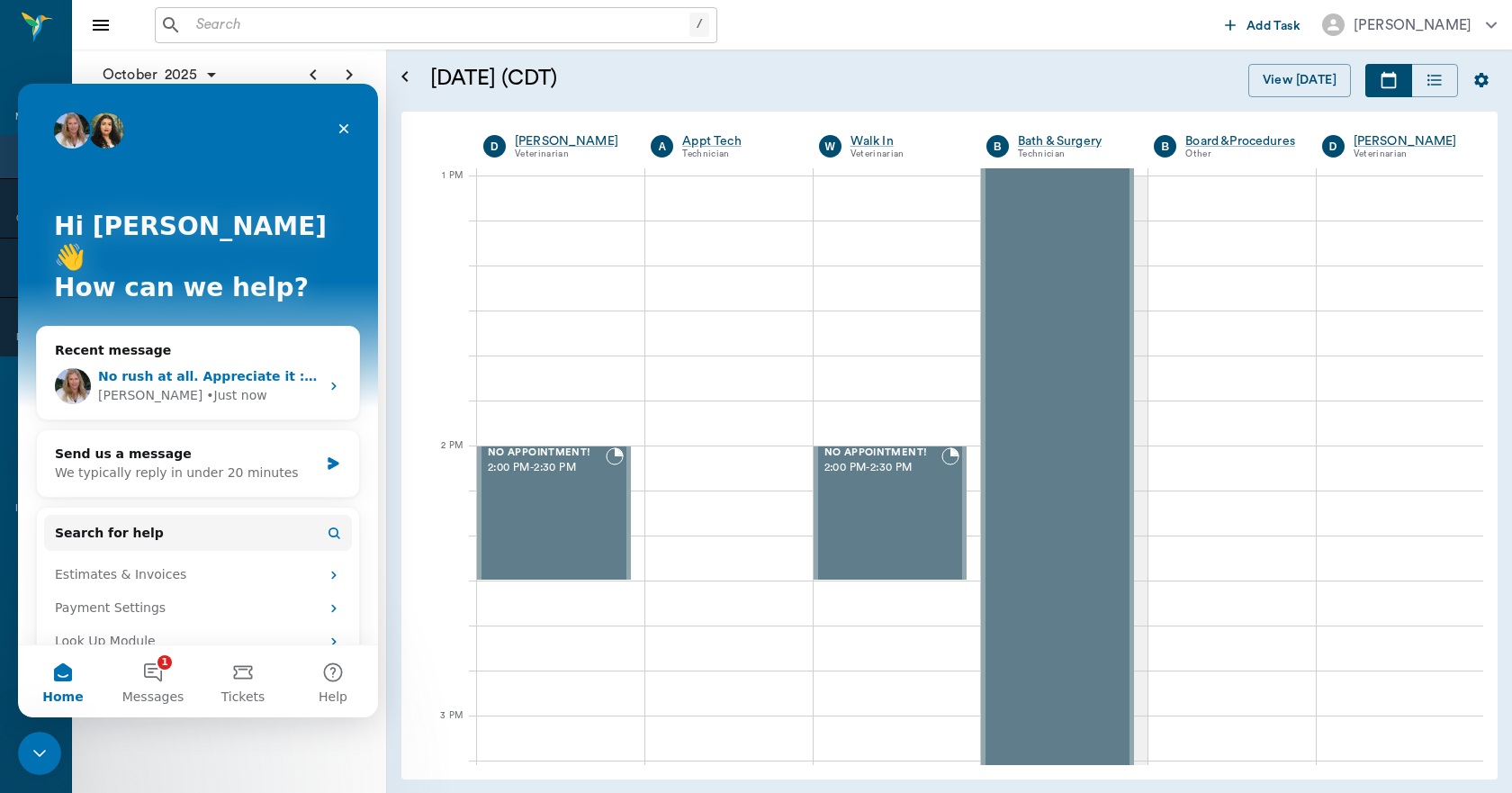
click at [218, 369] on span "No rush at all. Appreciate it :). If anyone is curious about the phrasing of th…" at bounding box center [1320, 376] width 2444 height 15
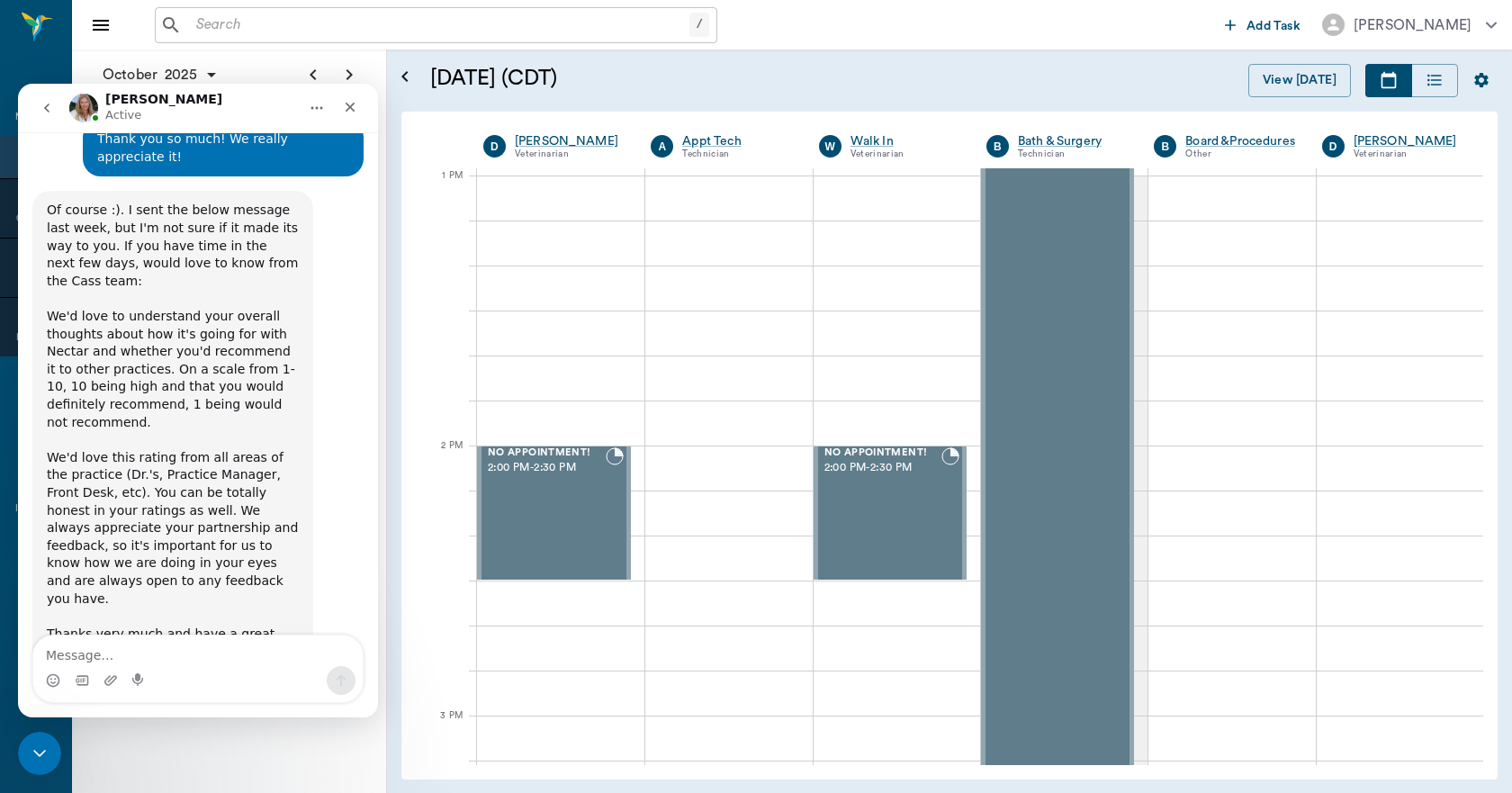
scroll to position [2450, 0]
drag, startPoint x: 46, startPoint y: 412, endPoint x: 287, endPoint y: 568, distance: 287.1
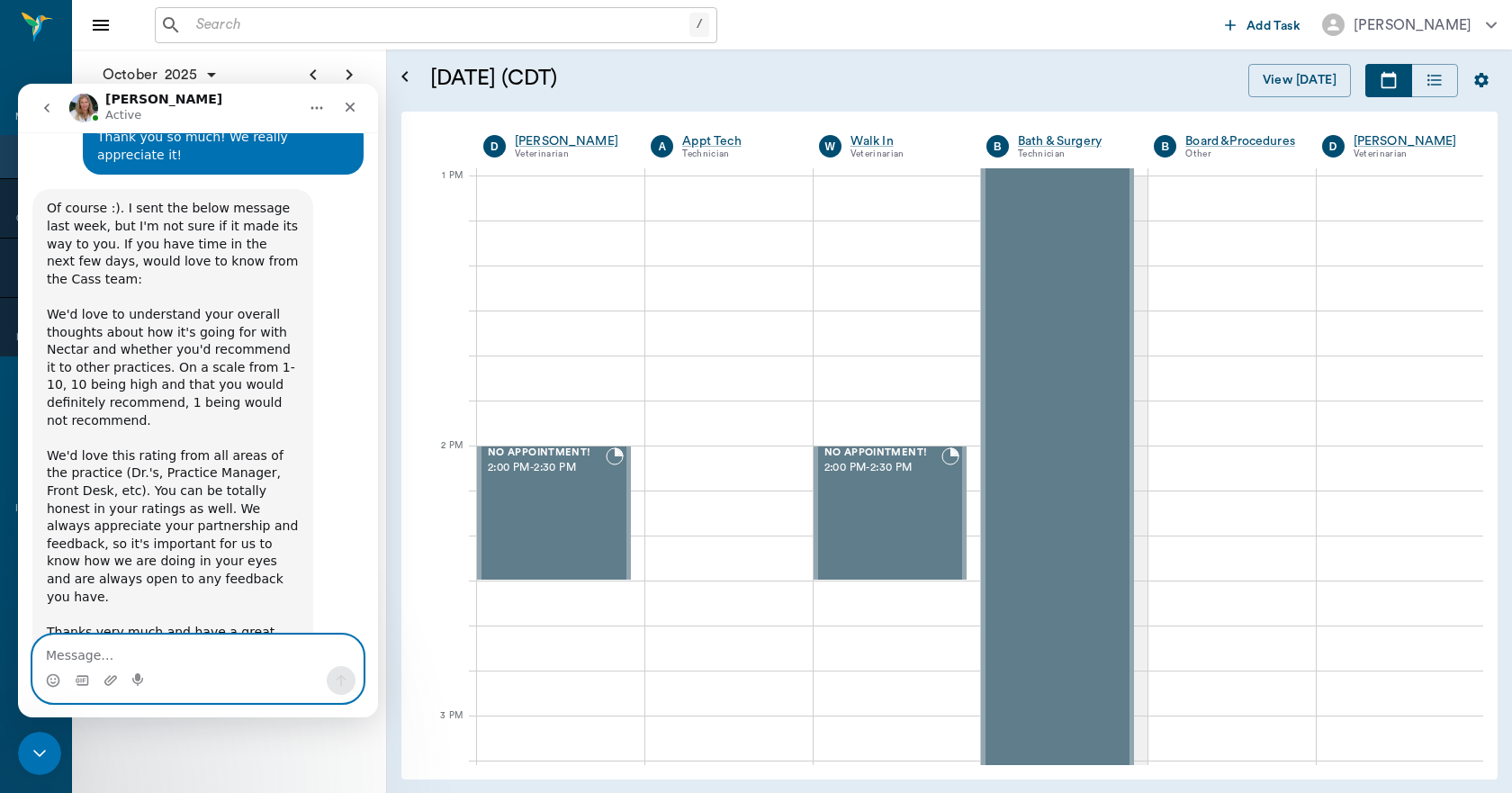
click at [147, 647] on textarea "Message…" at bounding box center [198, 650] width 329 height 30
type textarea "Your welcome!"
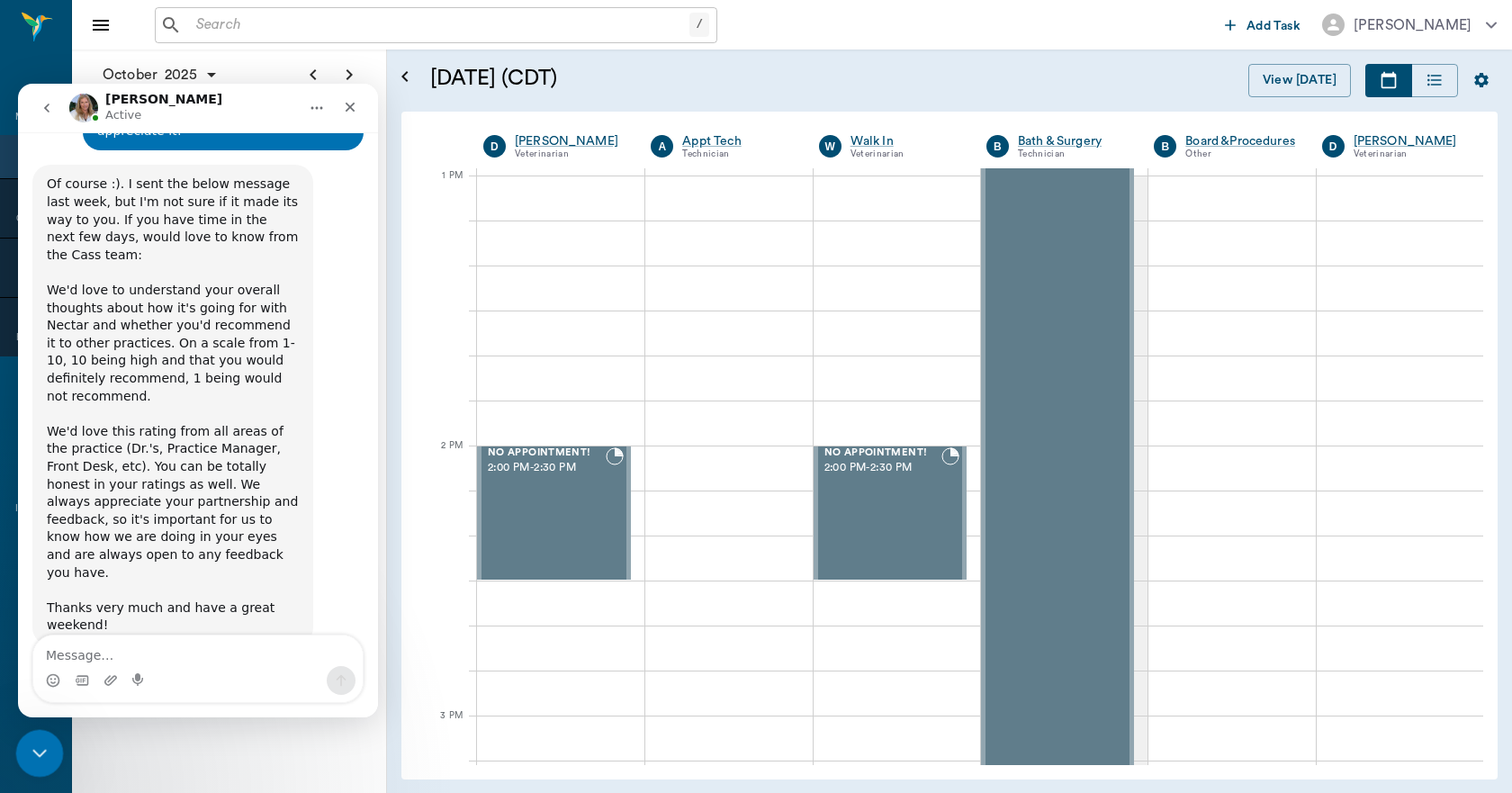
click at [22, 736] on div "Close Intercom Messenger" at bounding box center [37, 750] width 43 height 43
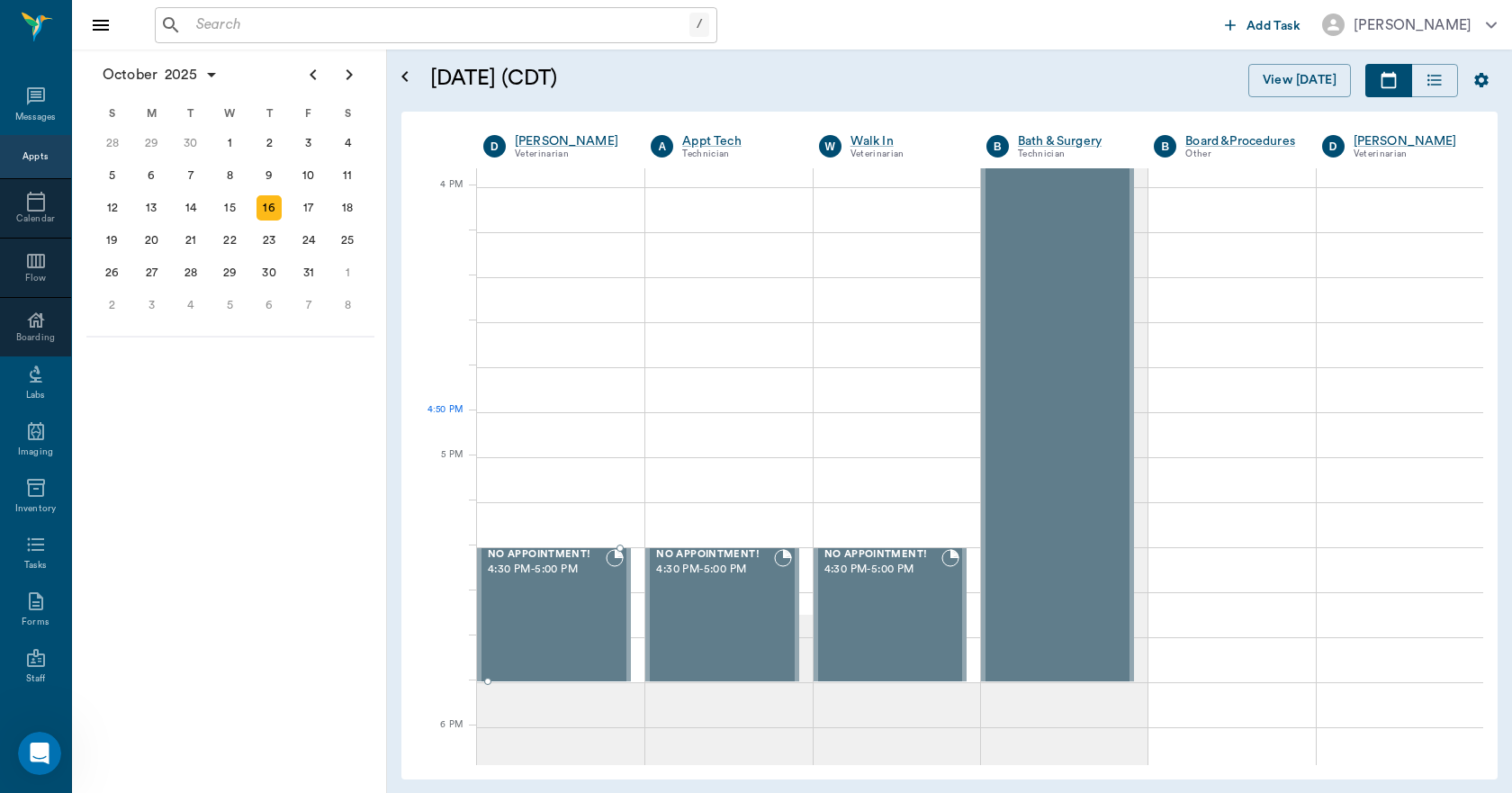
scroll to position [2159, 0]
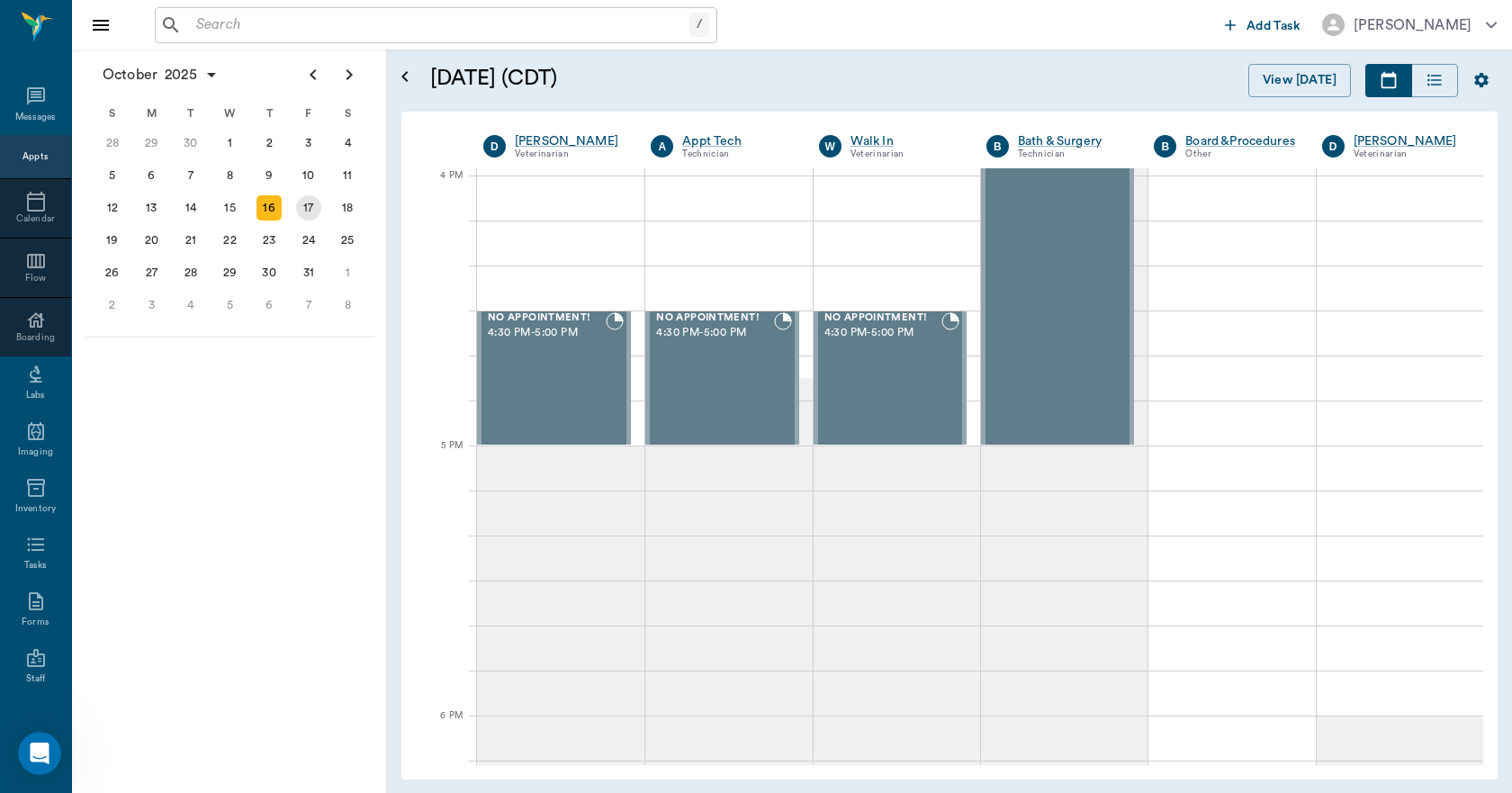
click at [318, 203] on div "17" at bounding box center [308, 208] width 25 height 25
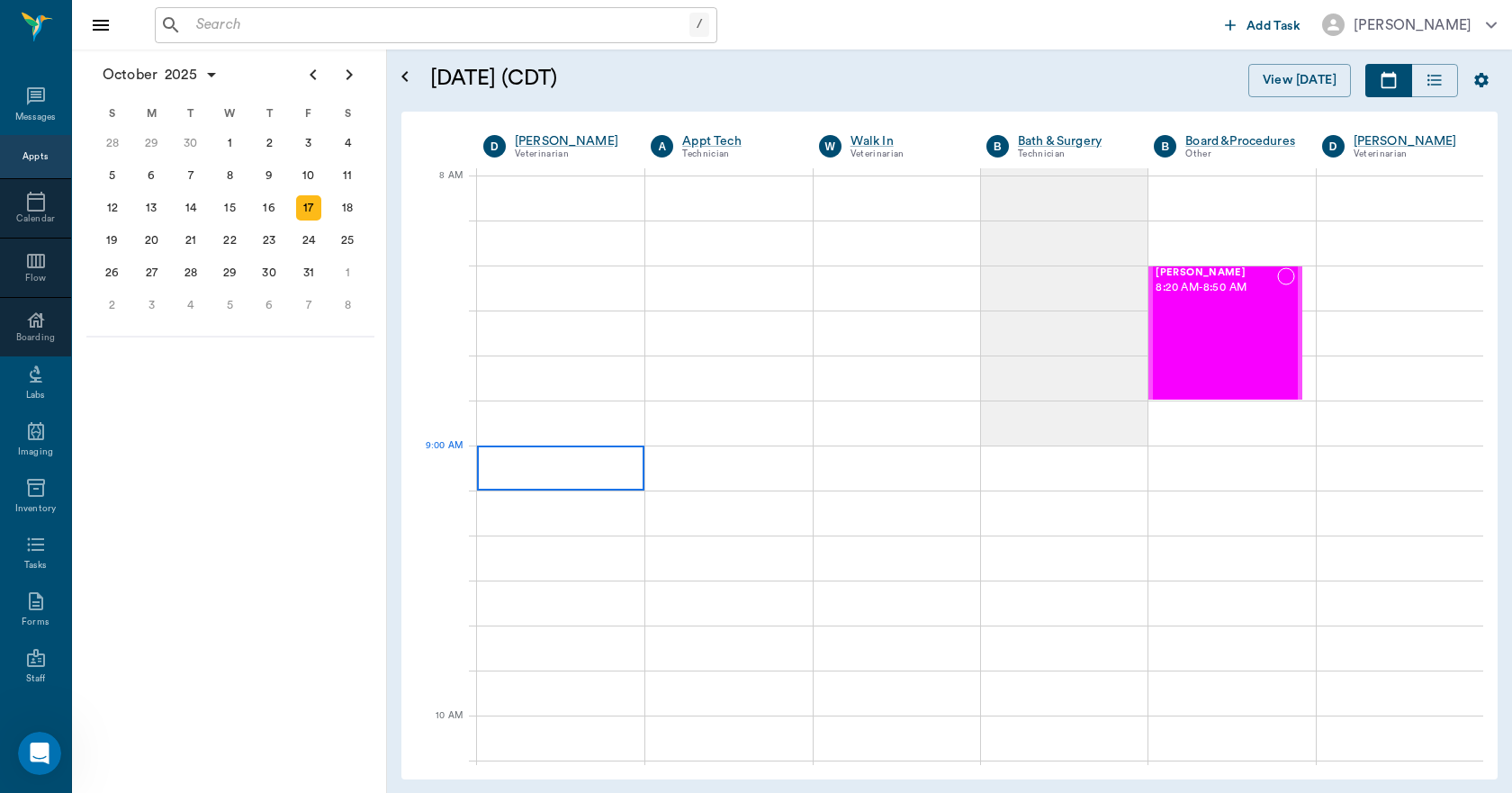
click at [580, 455] on div at bounding box center [560, 468] width 167 height 45
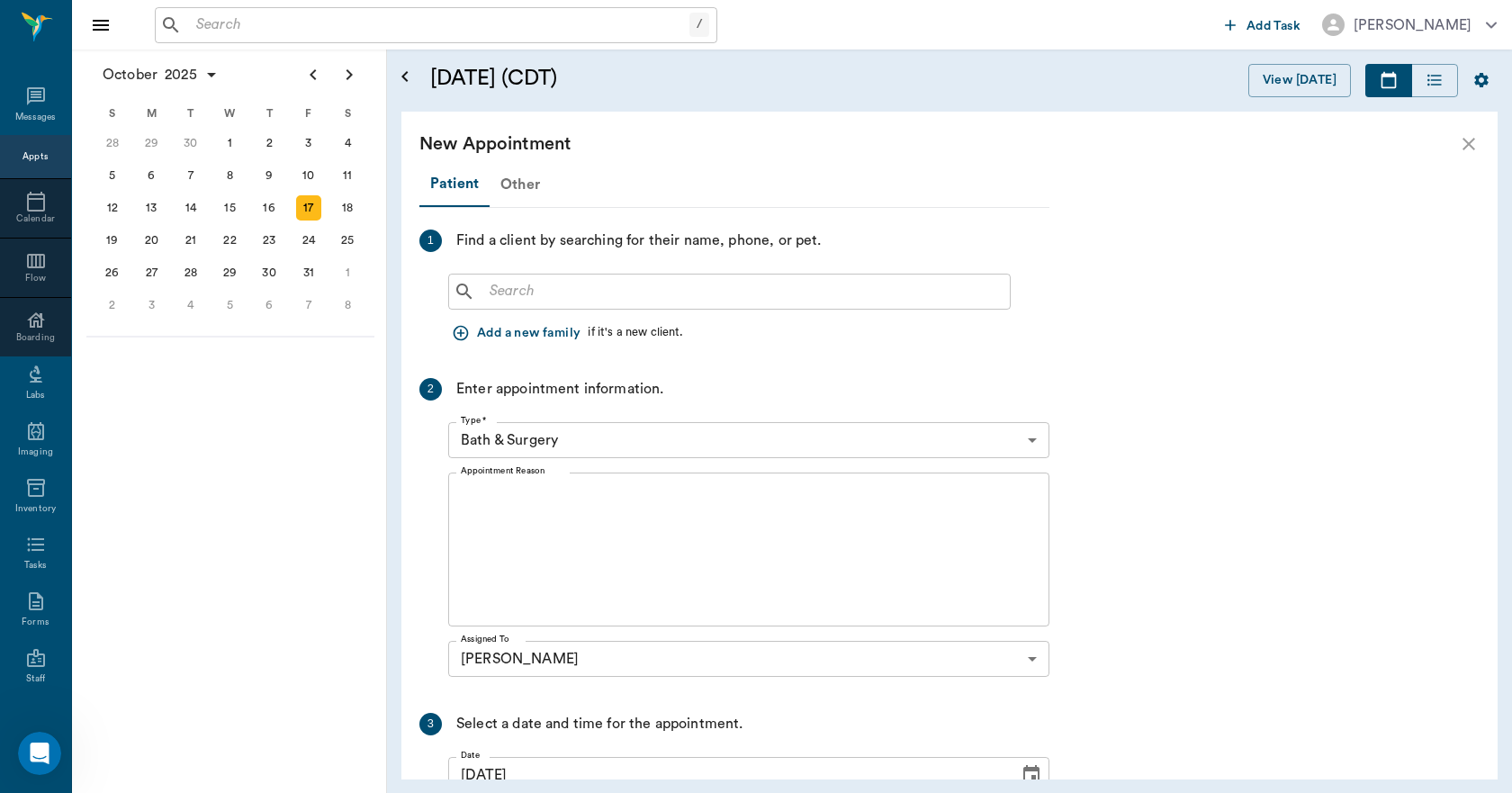
click at [522, 187] on div "Other" at bounding box center [520, 184] width 61 height 43
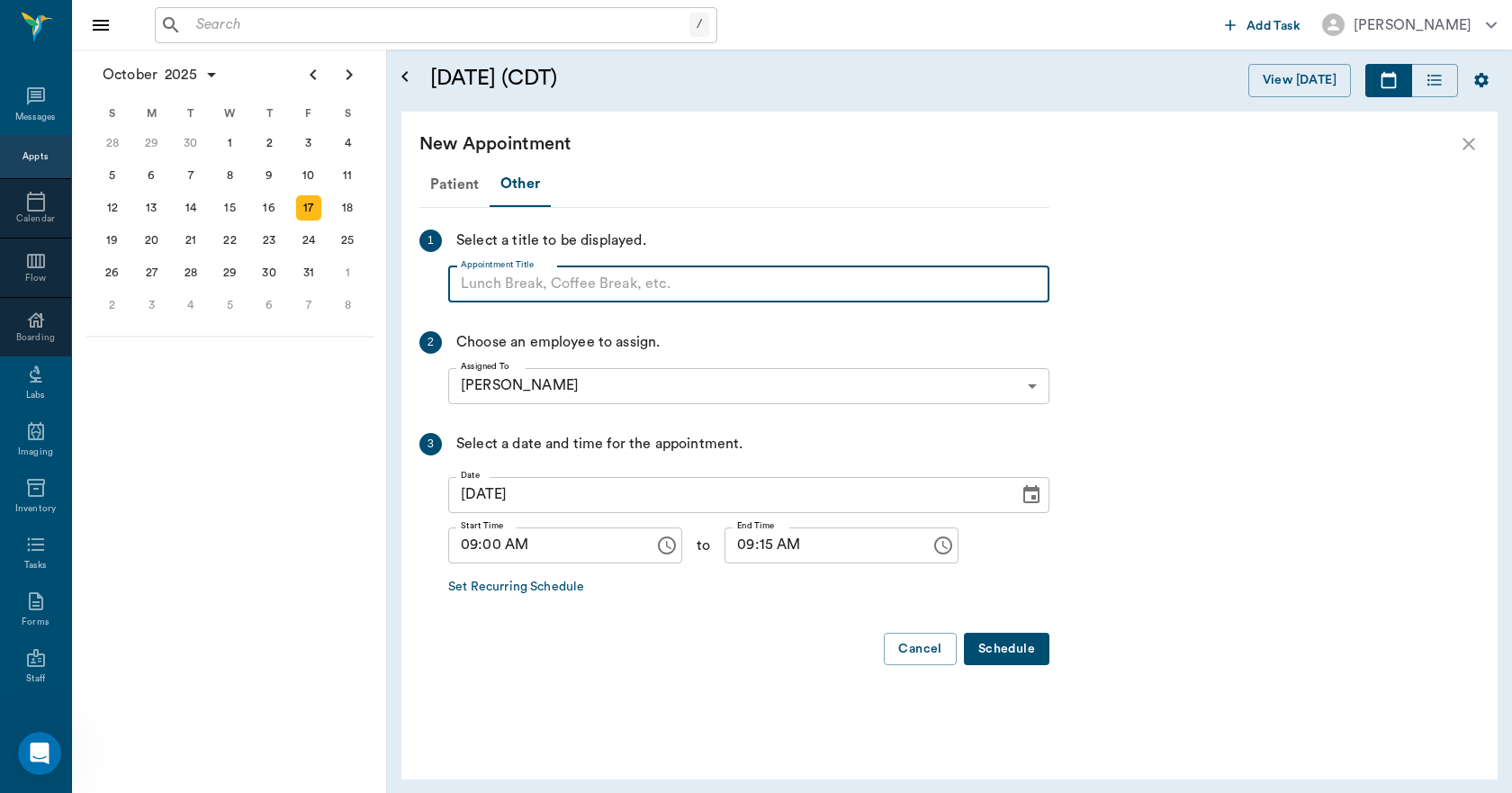
paste input "NO APPOINTMENT! EMERGENCY ONLY!"
type input "NO APPOINTMENT! EMERGENCY ONLY!"
click at [749, 541] on input "09:15 AM" at bounding box center [820, 545] width 194 height 36
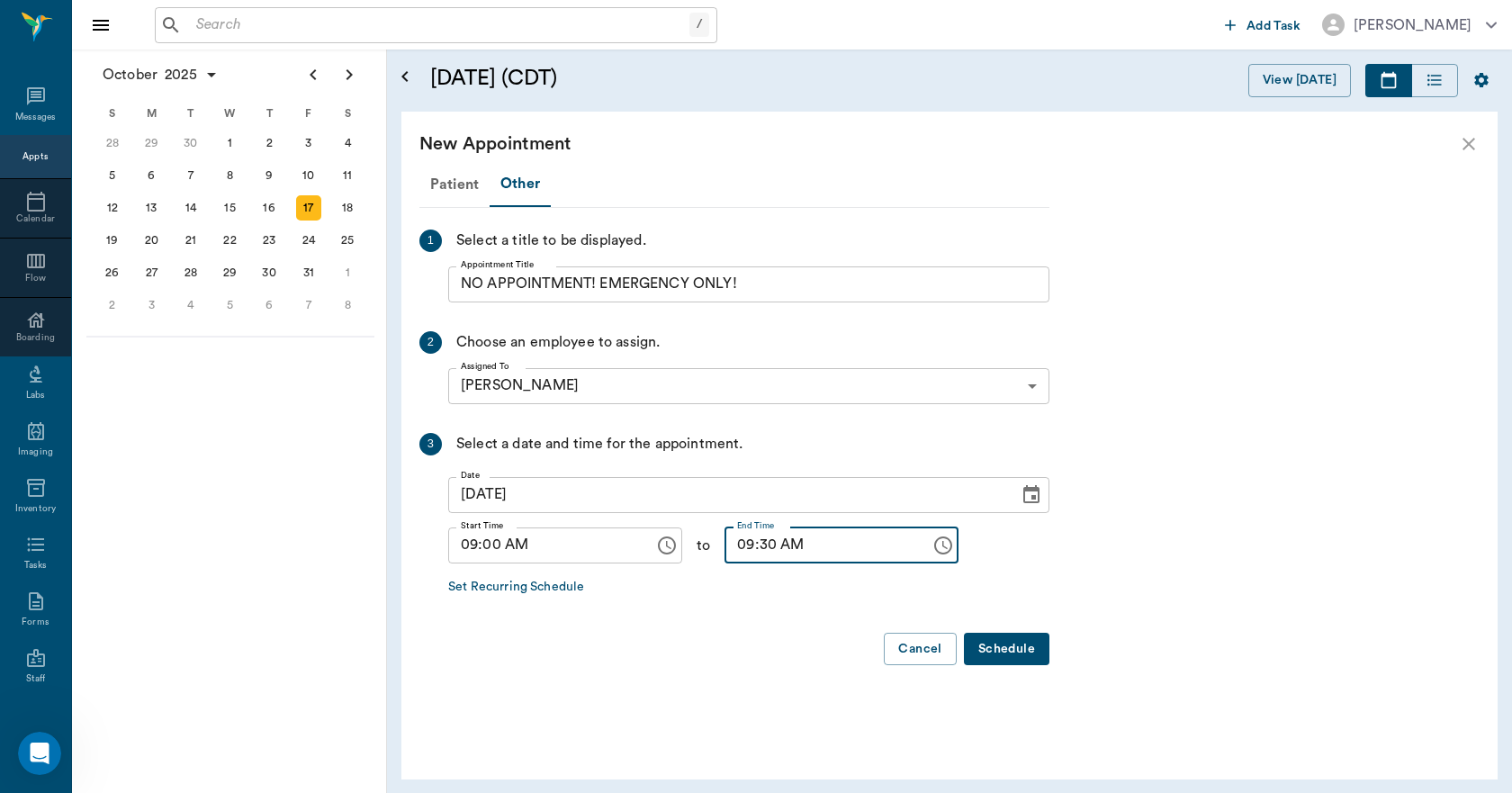
type input "09:30 AM"
click at [993, 644] on button "Schedule" at bounding box center [1006, 649] width 86 height 33
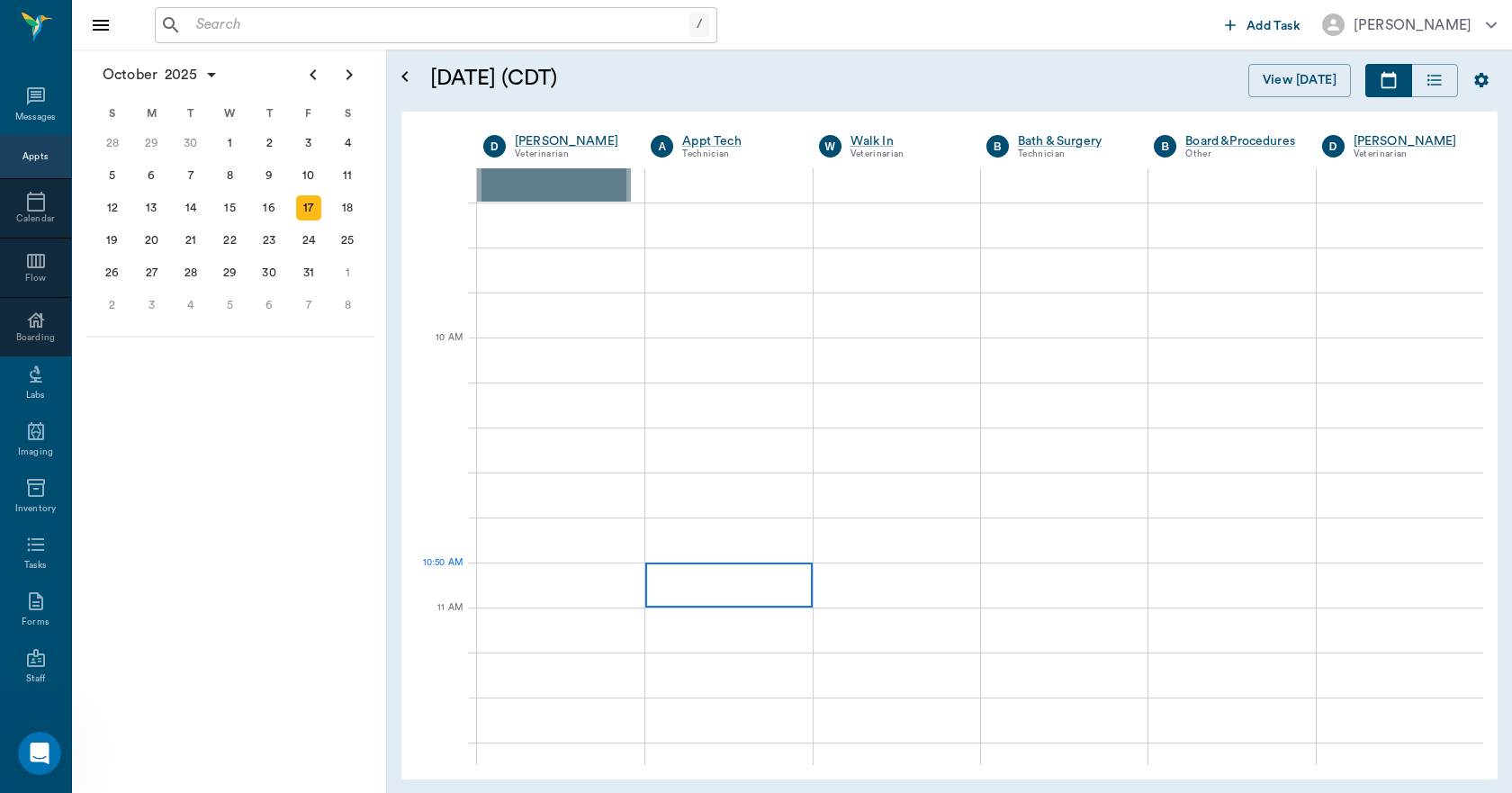
scroll to position [450, 0]
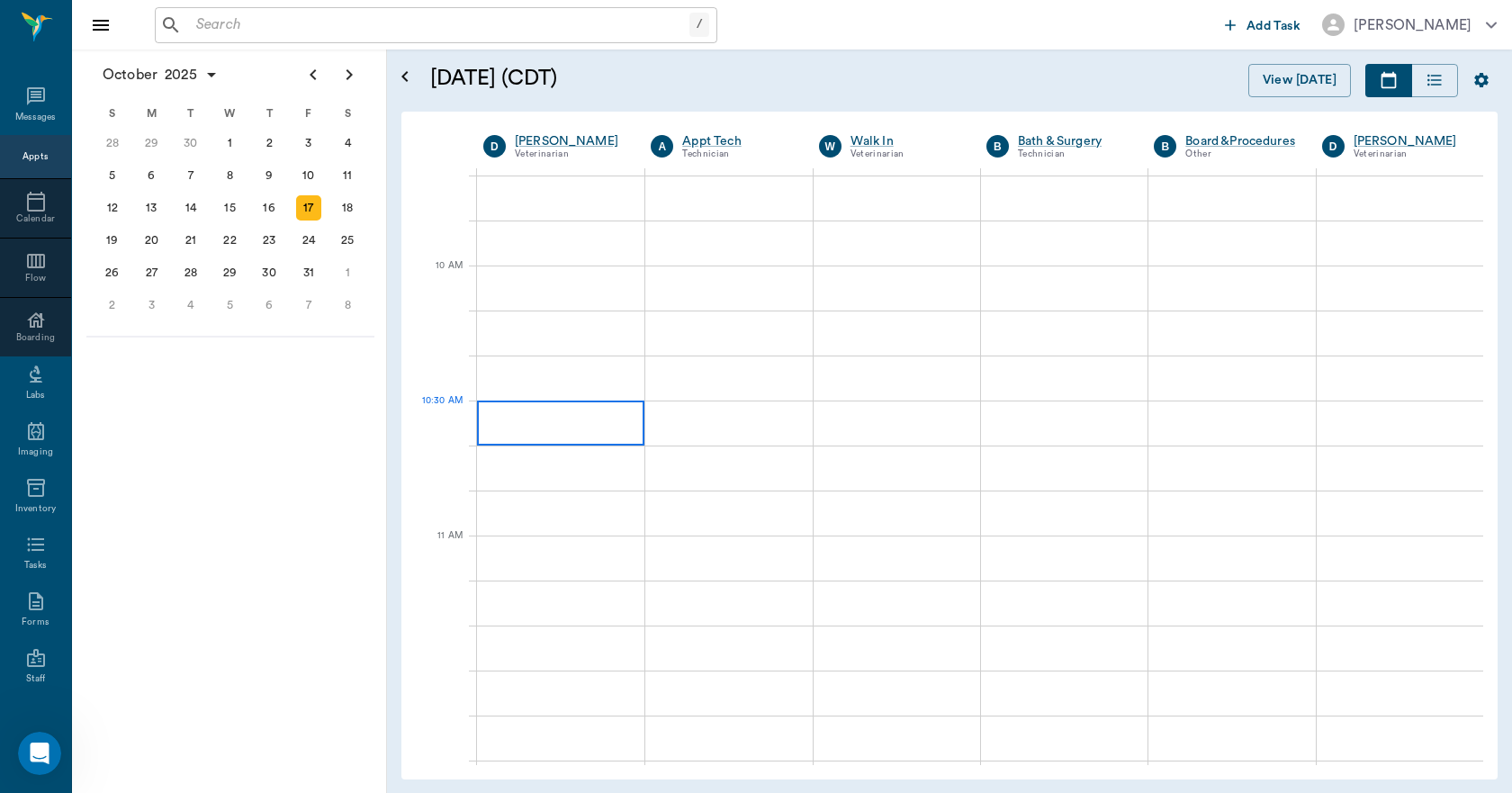
click at [589, 409] on div at bounding box center [560, 422] width 167 height 45
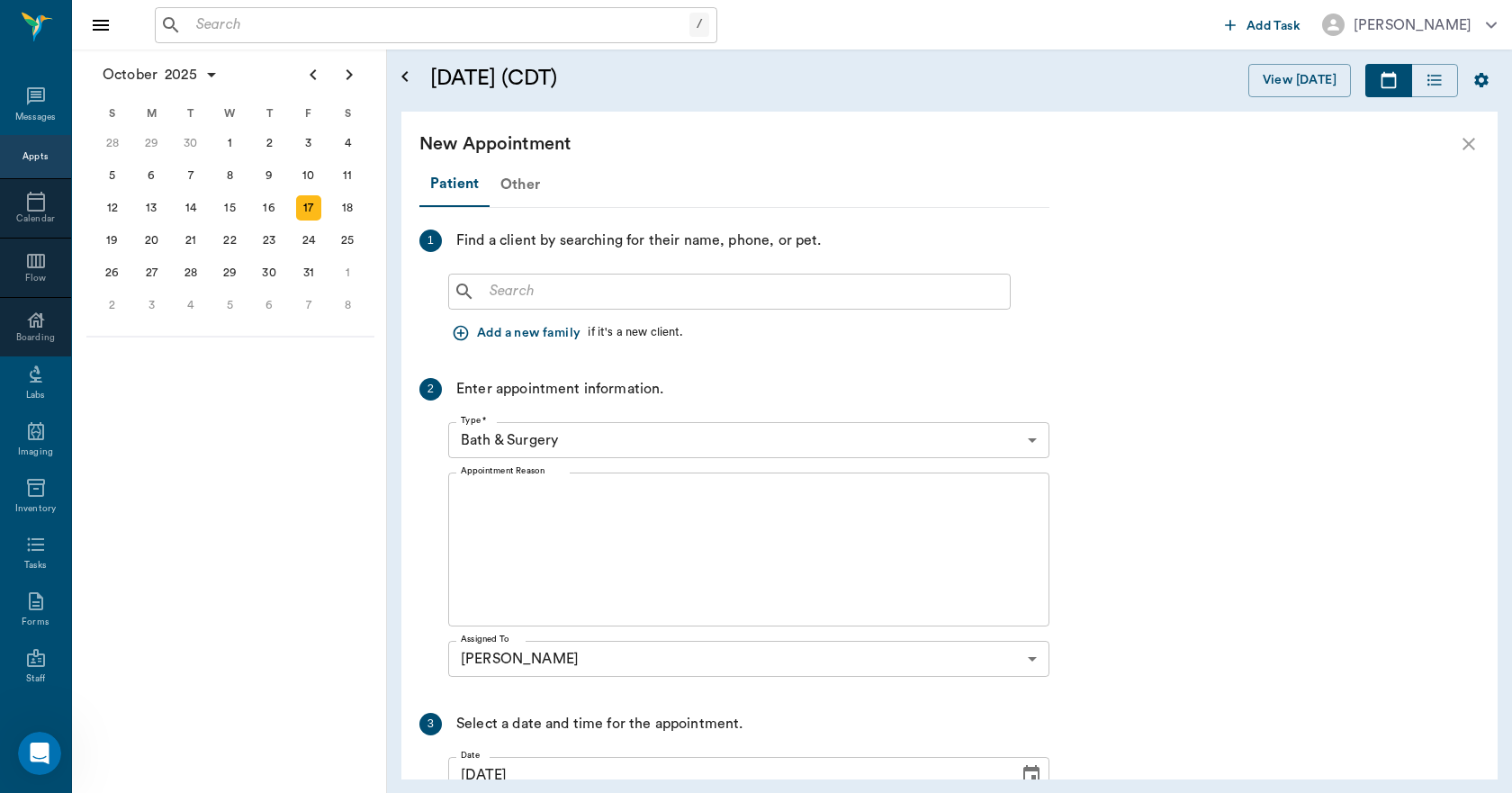
click at [520, 182] on div "Other" at bounding box center [520, 184] width 61 height 43
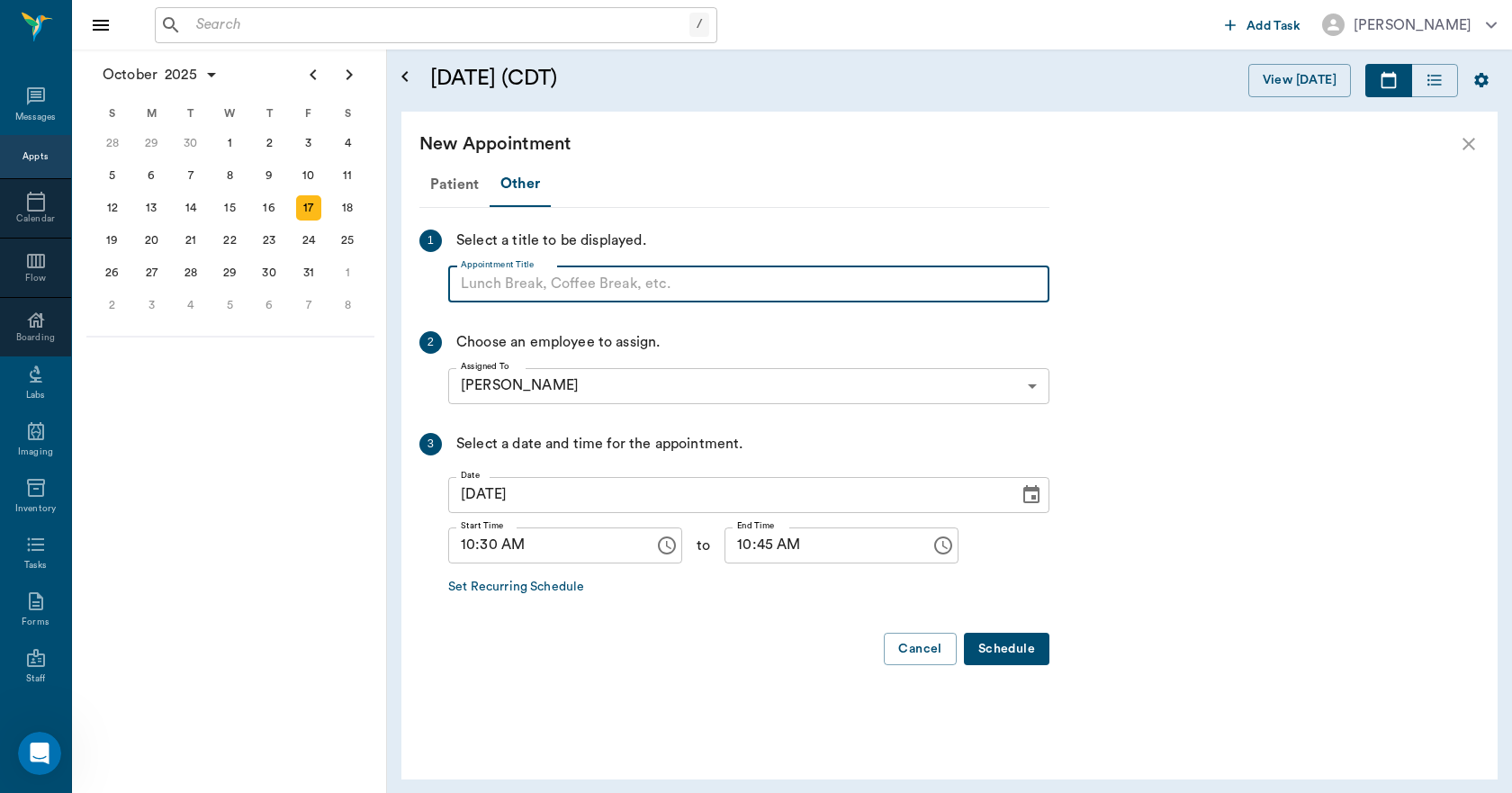
paste input "NO APPOINTMENT! EMERGENCY ONLY!"
type input "NO APPOINTMENT! EMERGENCY ONLY!"
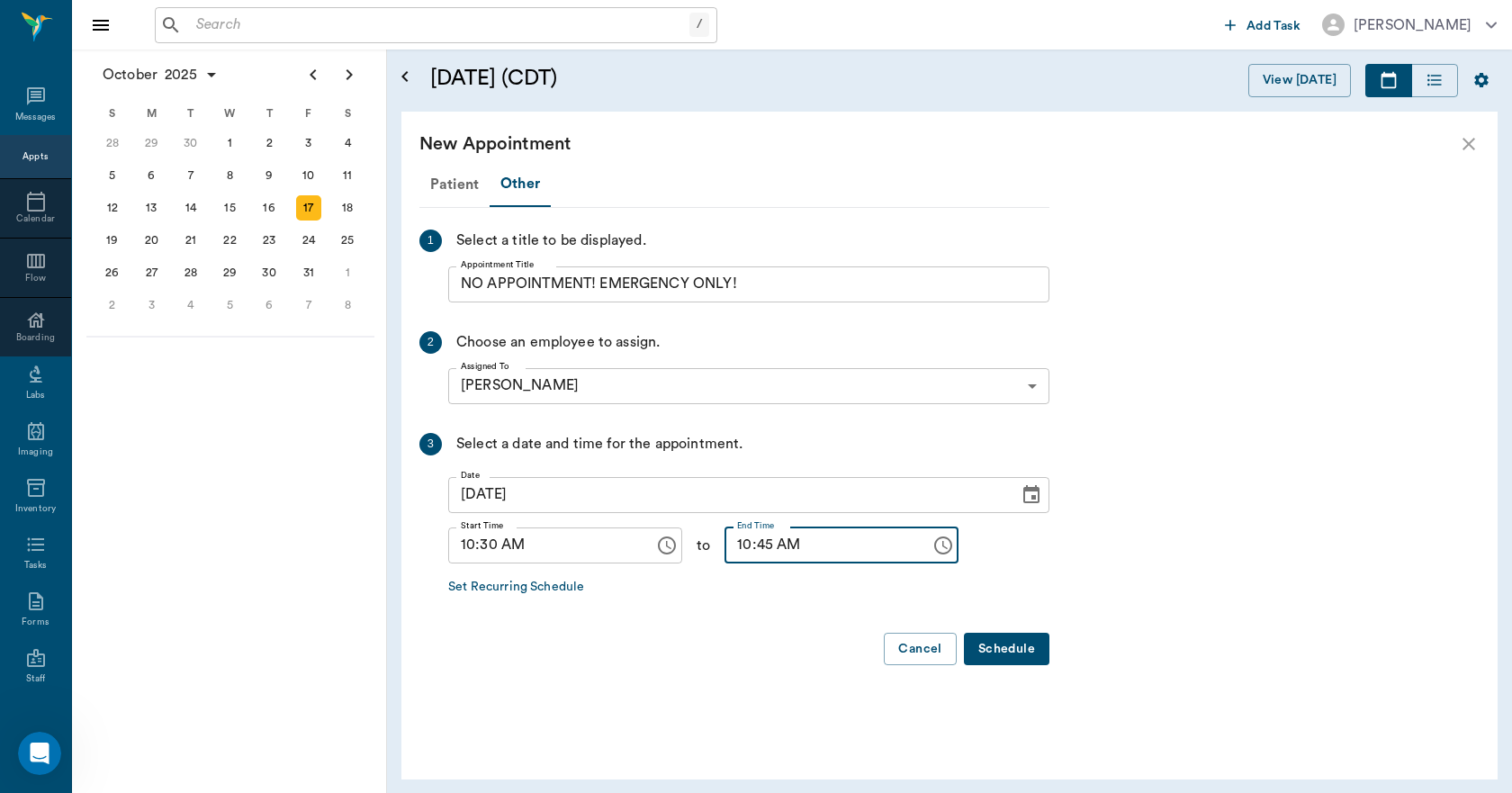
click at [730, 549] on input "10:45 AM" at bounding box center [820, 545] width 194 height 36
type input "11:00 AM"
click at [1002, 644] on button "Schedule" at bounding box center [1006, 649] width 86 height 33
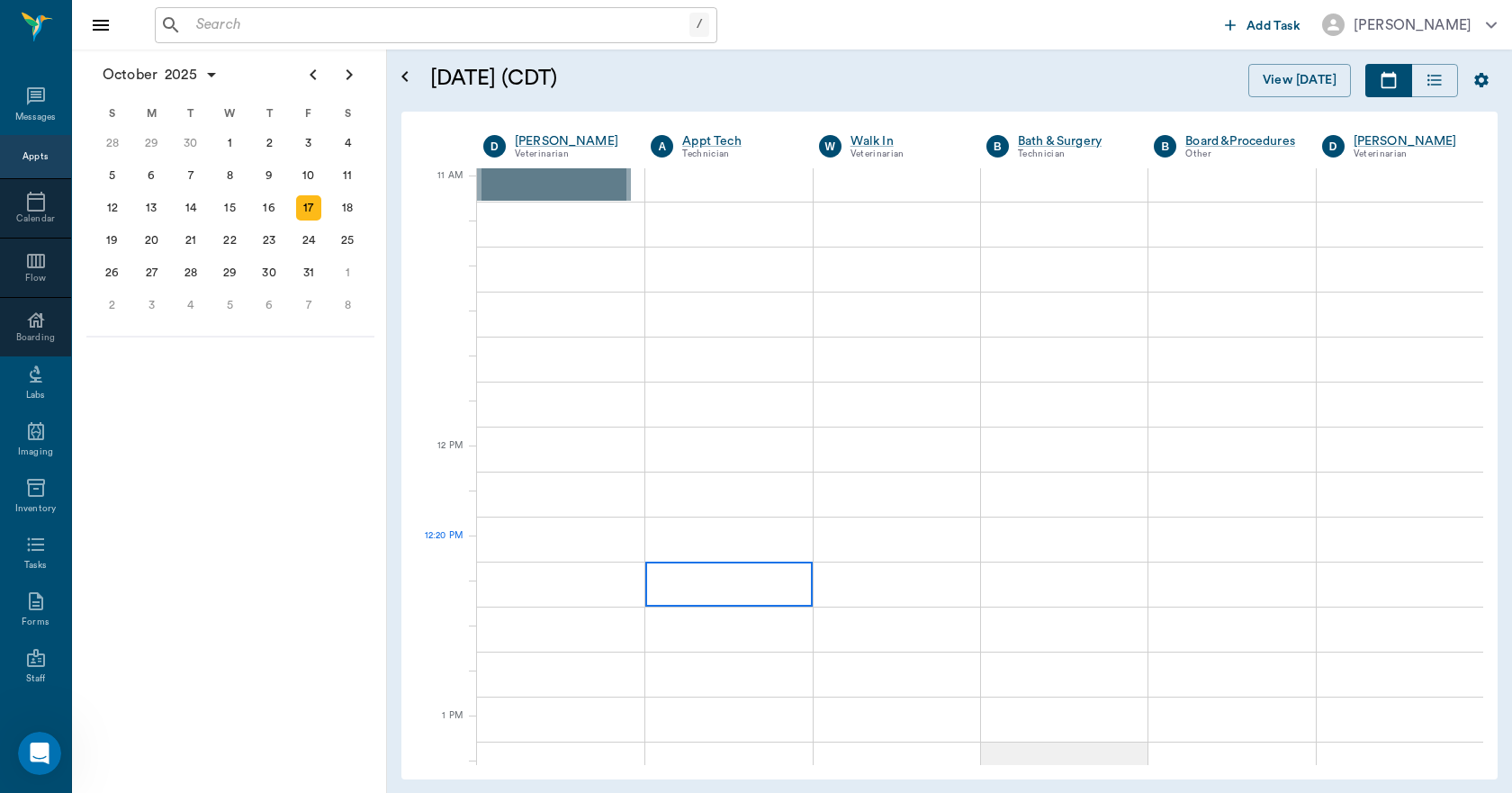
scroll to position [810, 0]
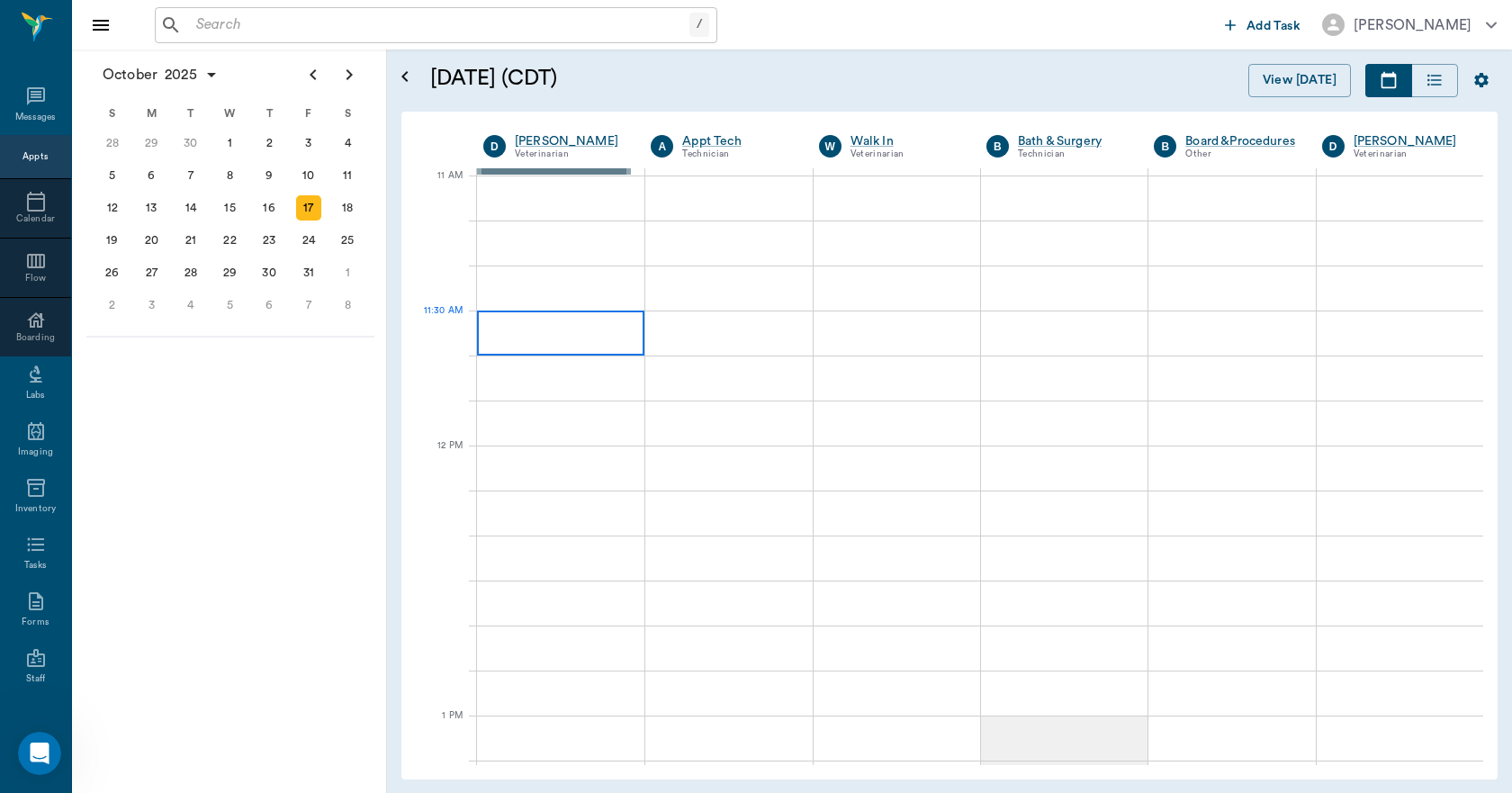
click at [573, 339] on div at bounding box center [560, 333] width 167 height 45
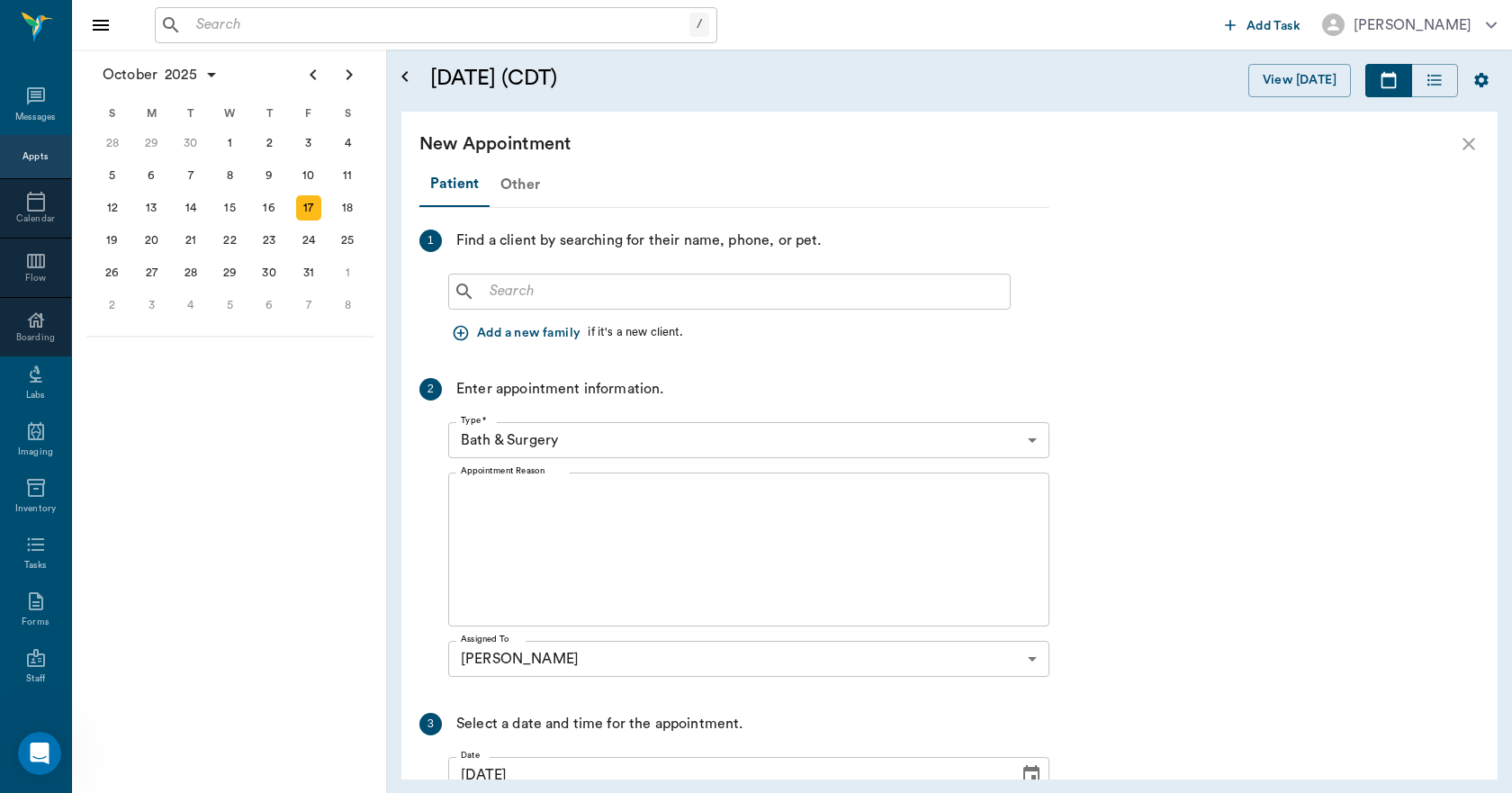
click at [502, 183] on div "Other" at bounding box center [520, 184] width 61 height 43
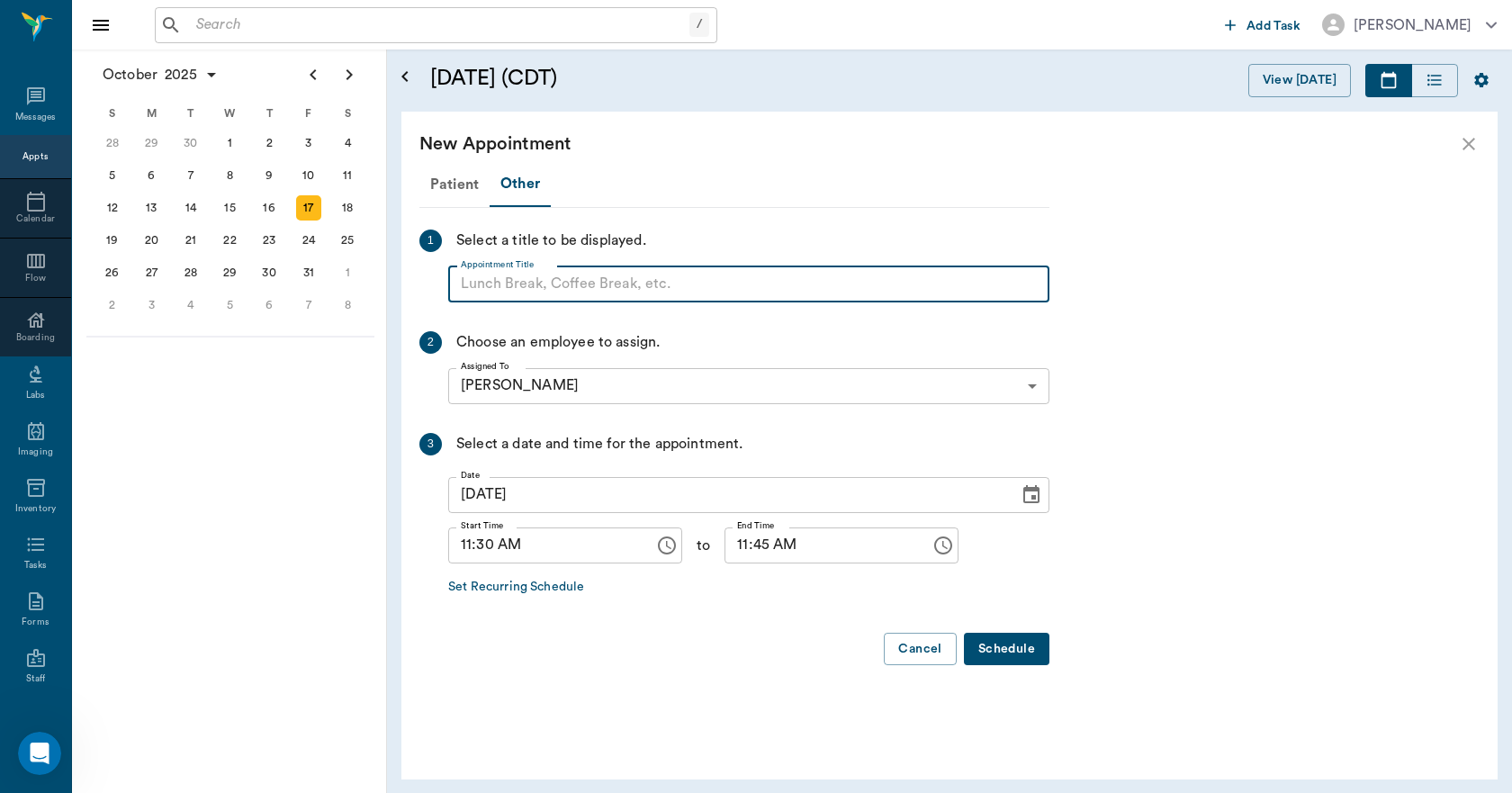
paste input "NO APPOINTMENT! EMERGENCY ONLY!"
type input "NO APPOINTMENT!"
click at [725, 546] on input "11:45 AM" at bounding box center [820, 545] width 194 height 36
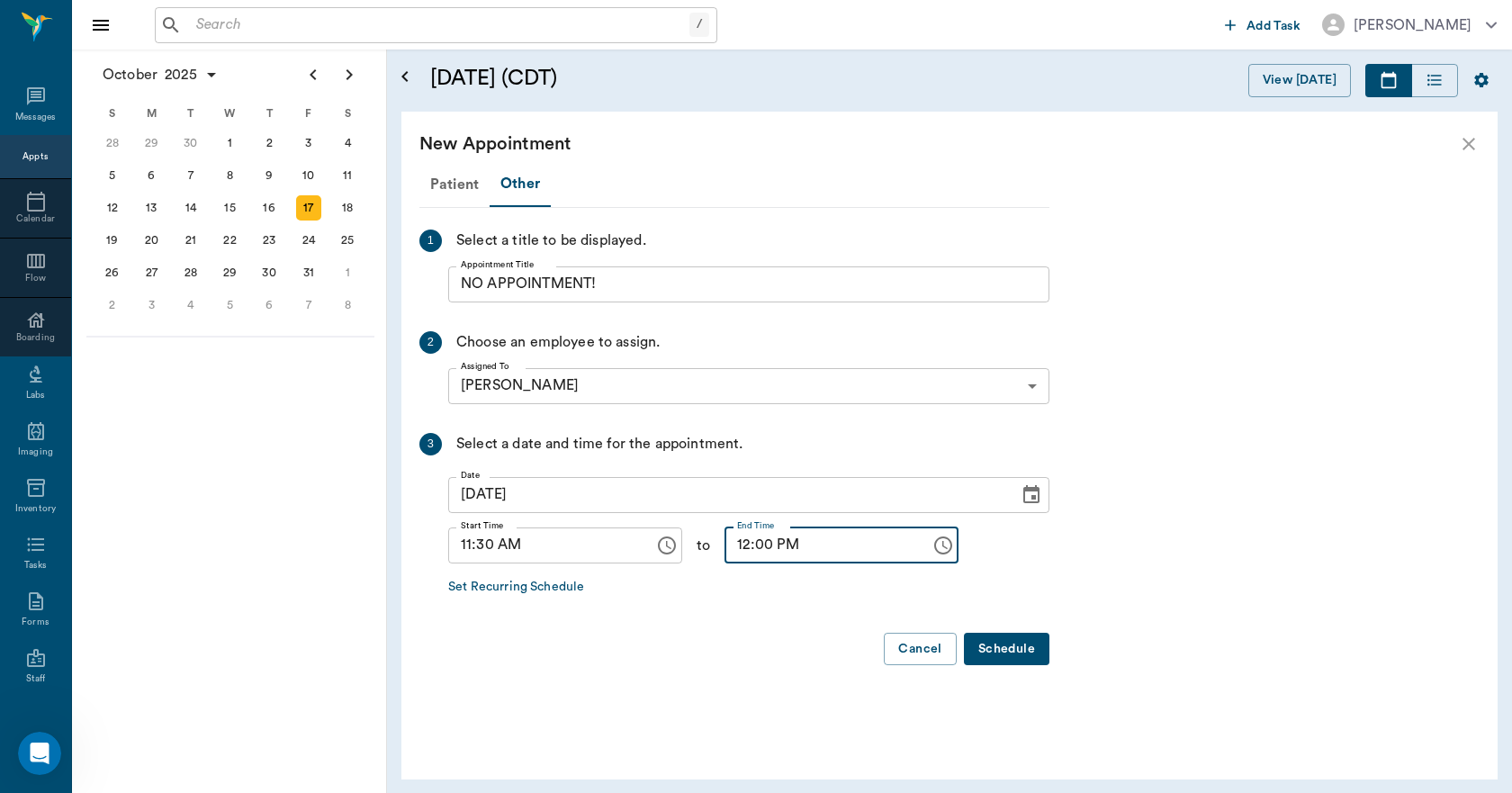
type input "12:00 PM"
click at [1003, 644] on button "Schedule" at bounding box center [1006, 649] width 86 height 33
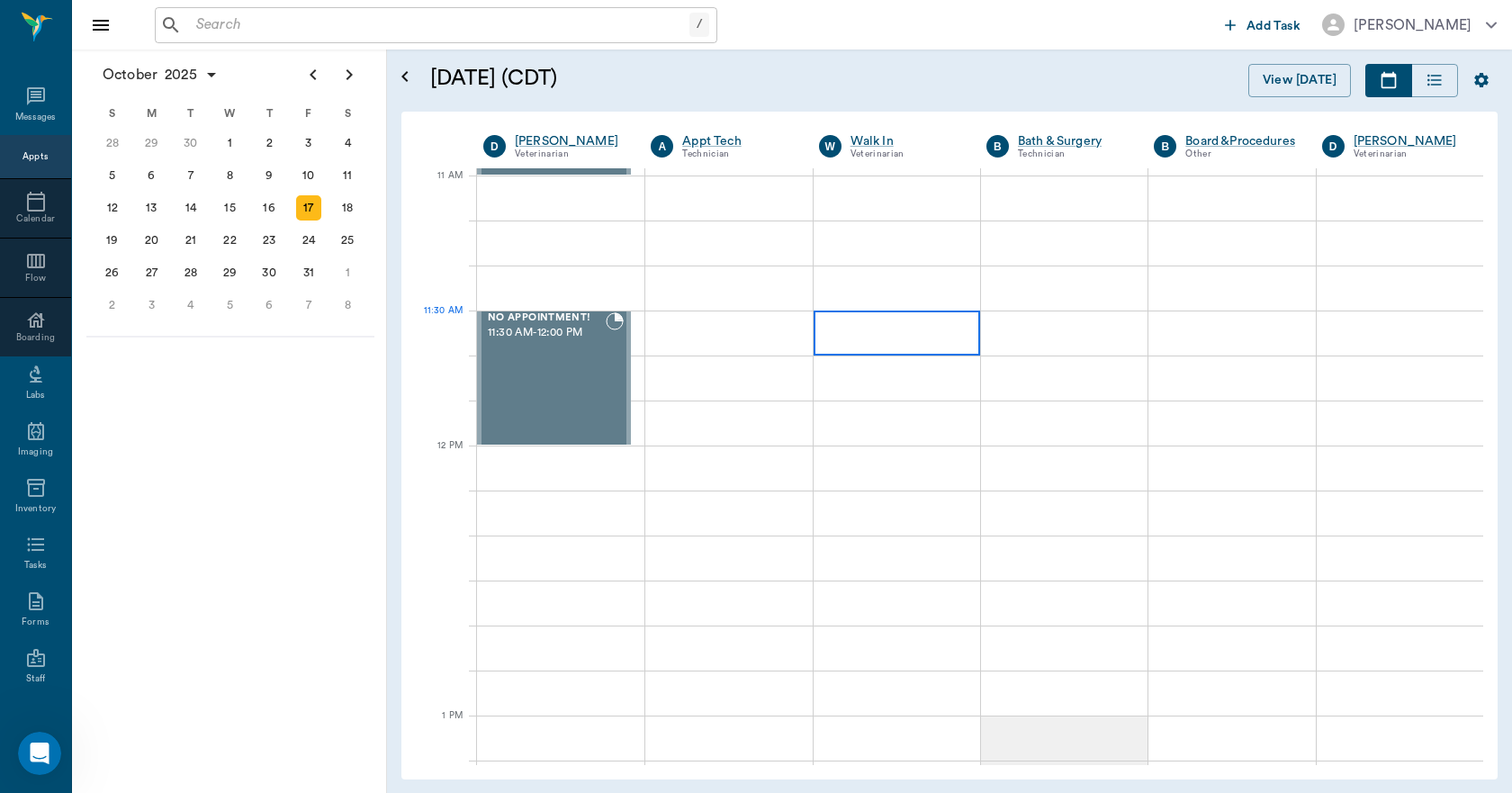
click at [850, 338] on div at bounding box center [896, 333] width 166 height 45
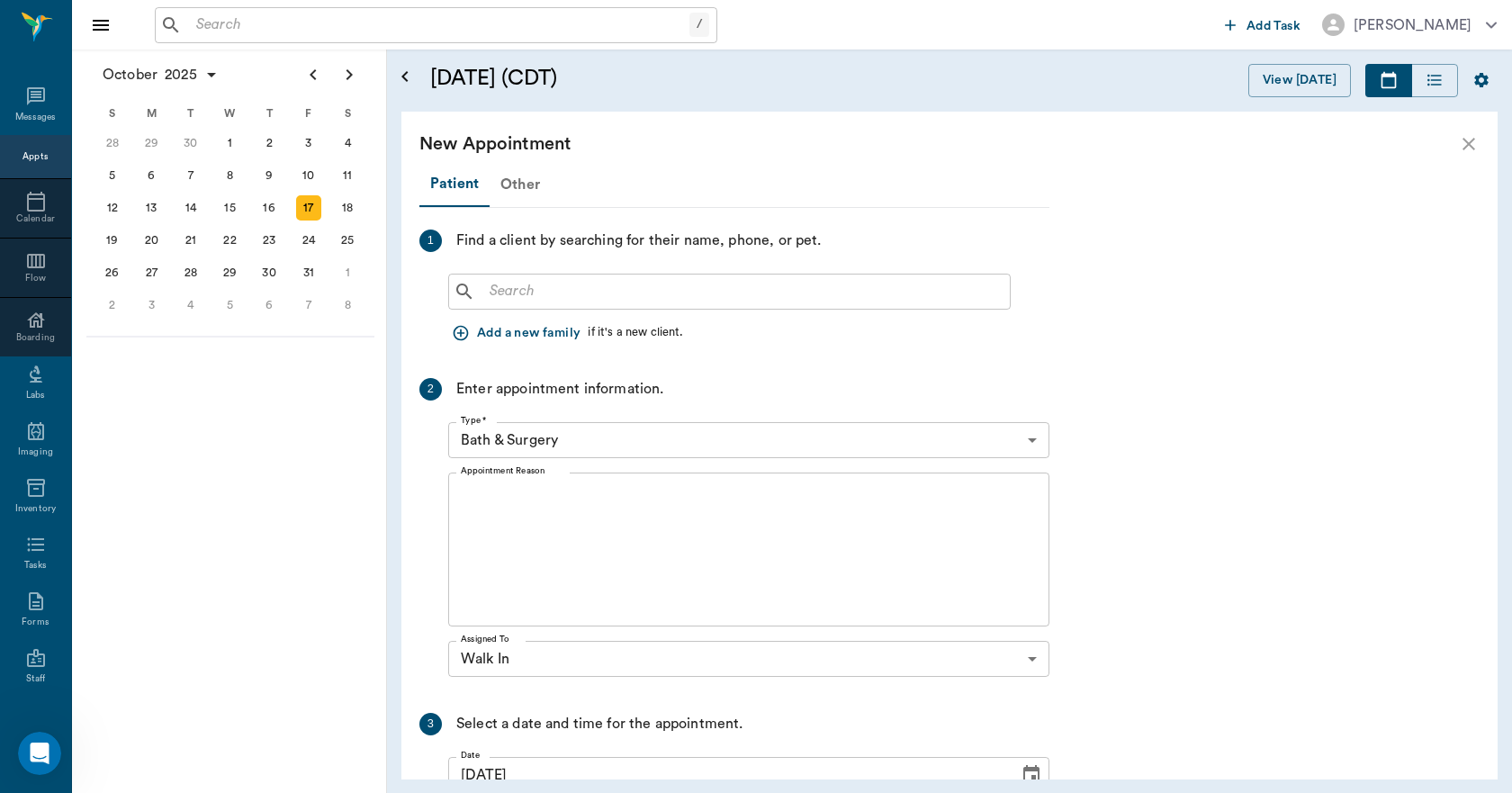
click at [509, 185] on div "Other" at bounding box center [520, 184] width 61 height 43
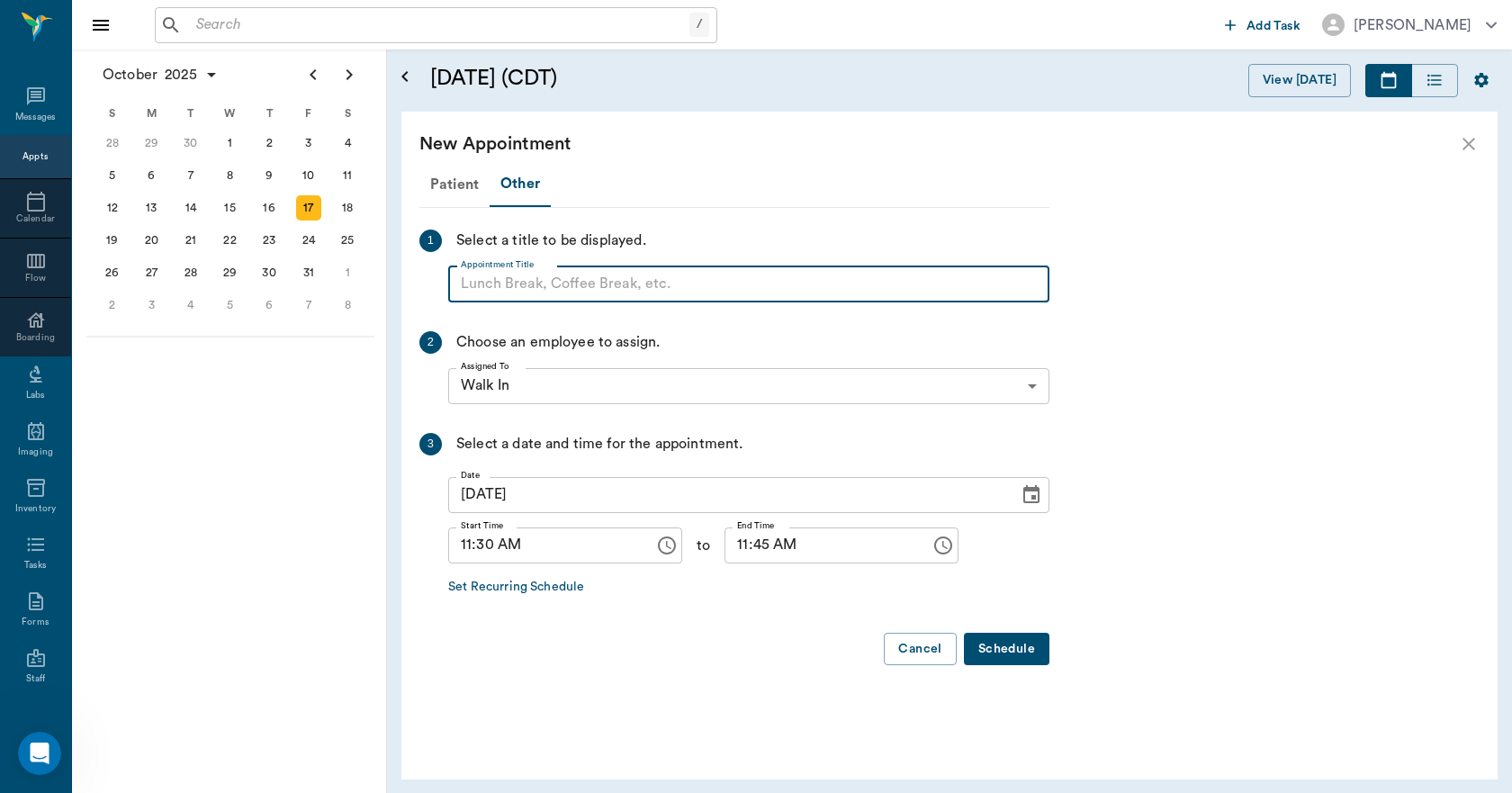
paste input "NO APPOINTMENT! EMERGENCY ONLY!"
type input "N"
type input "d"
type input "DOC LUNCH!"
click at [724, 552] on input "11:45 AM" at bounding box center [820, 545] width 194 height 36
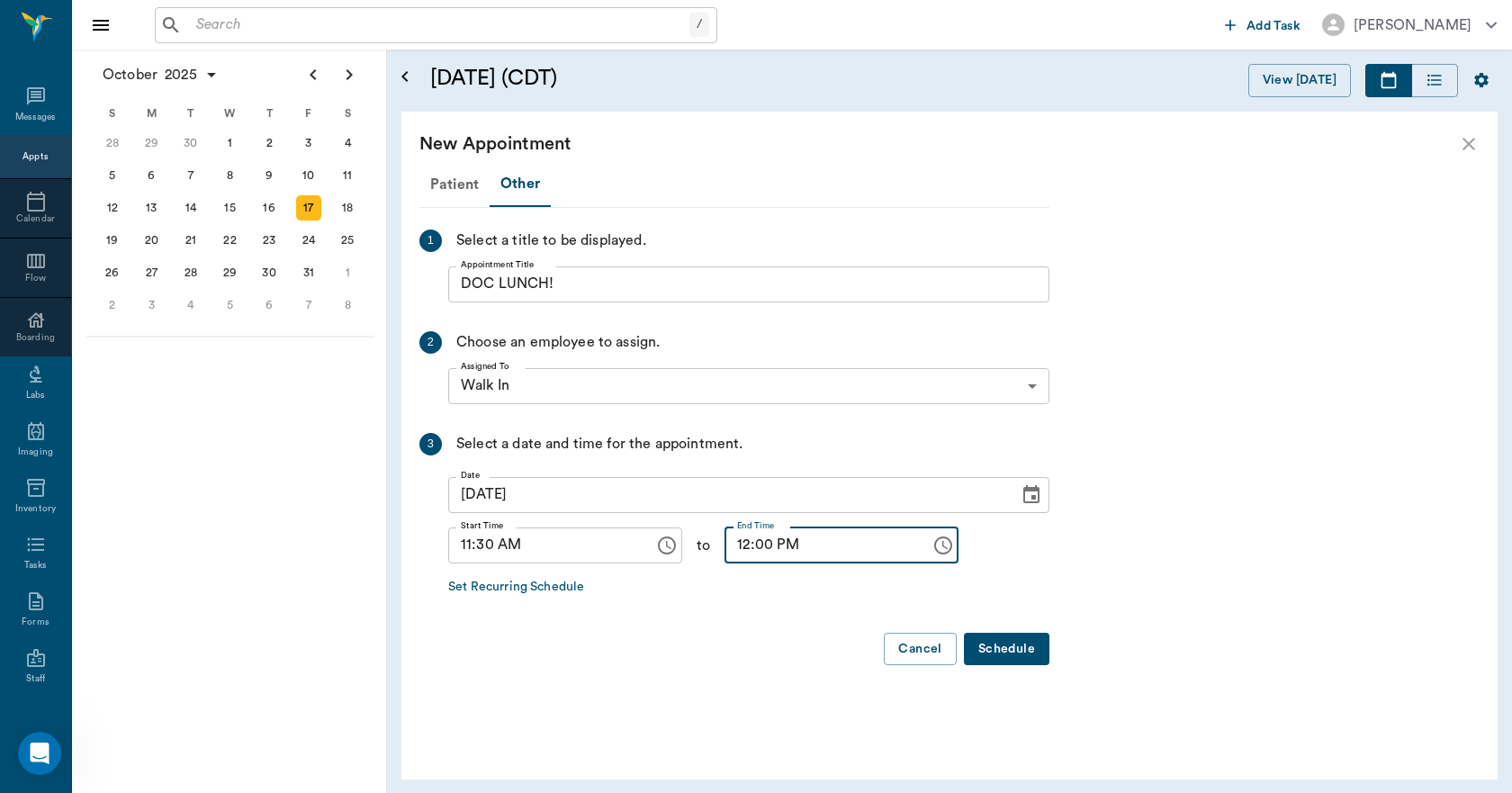
type input "12:00 PM"
click at [1024, 652] on button "Schedule" at bounding box center [1006, 649] width 86 height 33
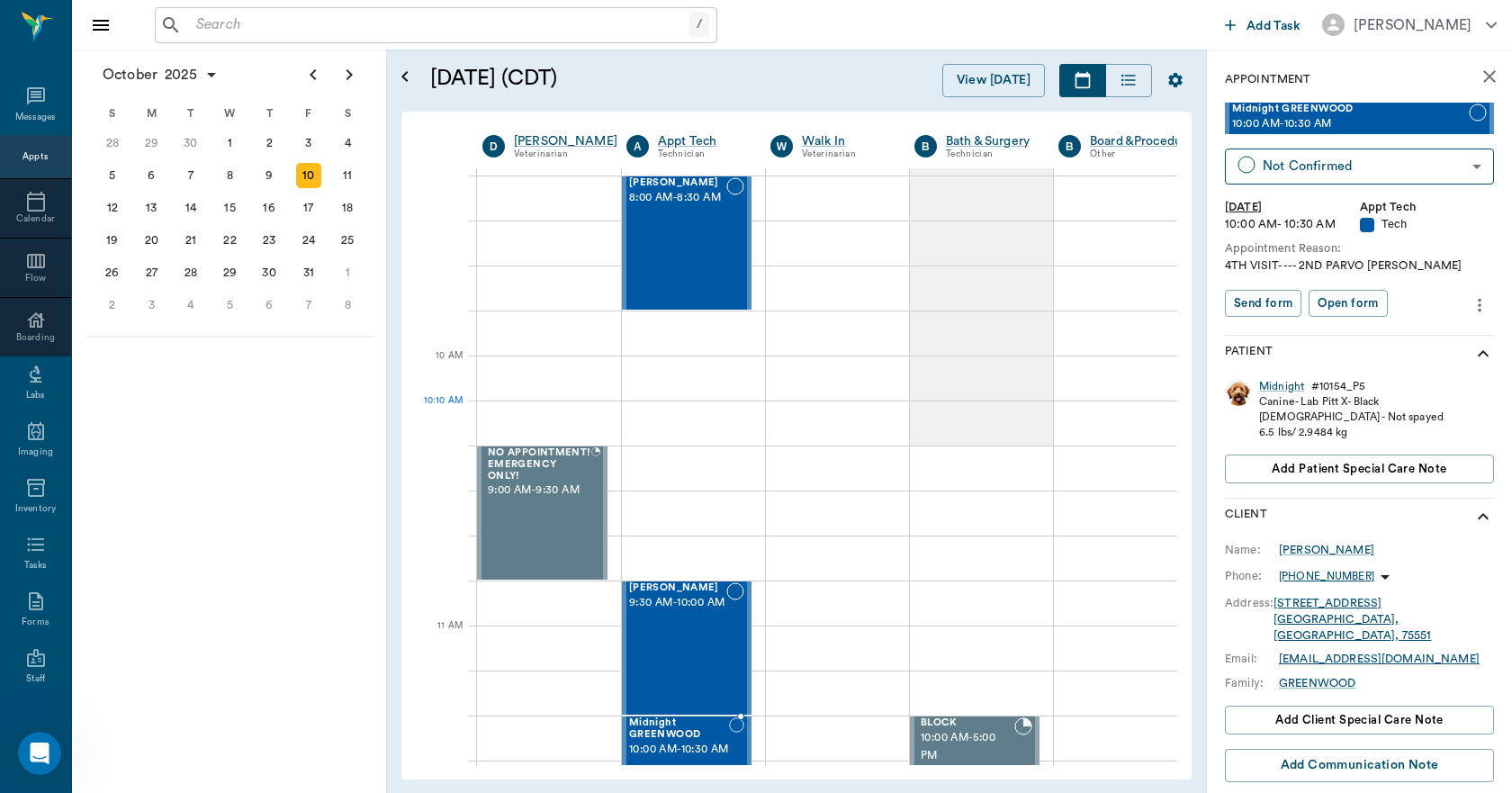
scroll to position [360, 1]
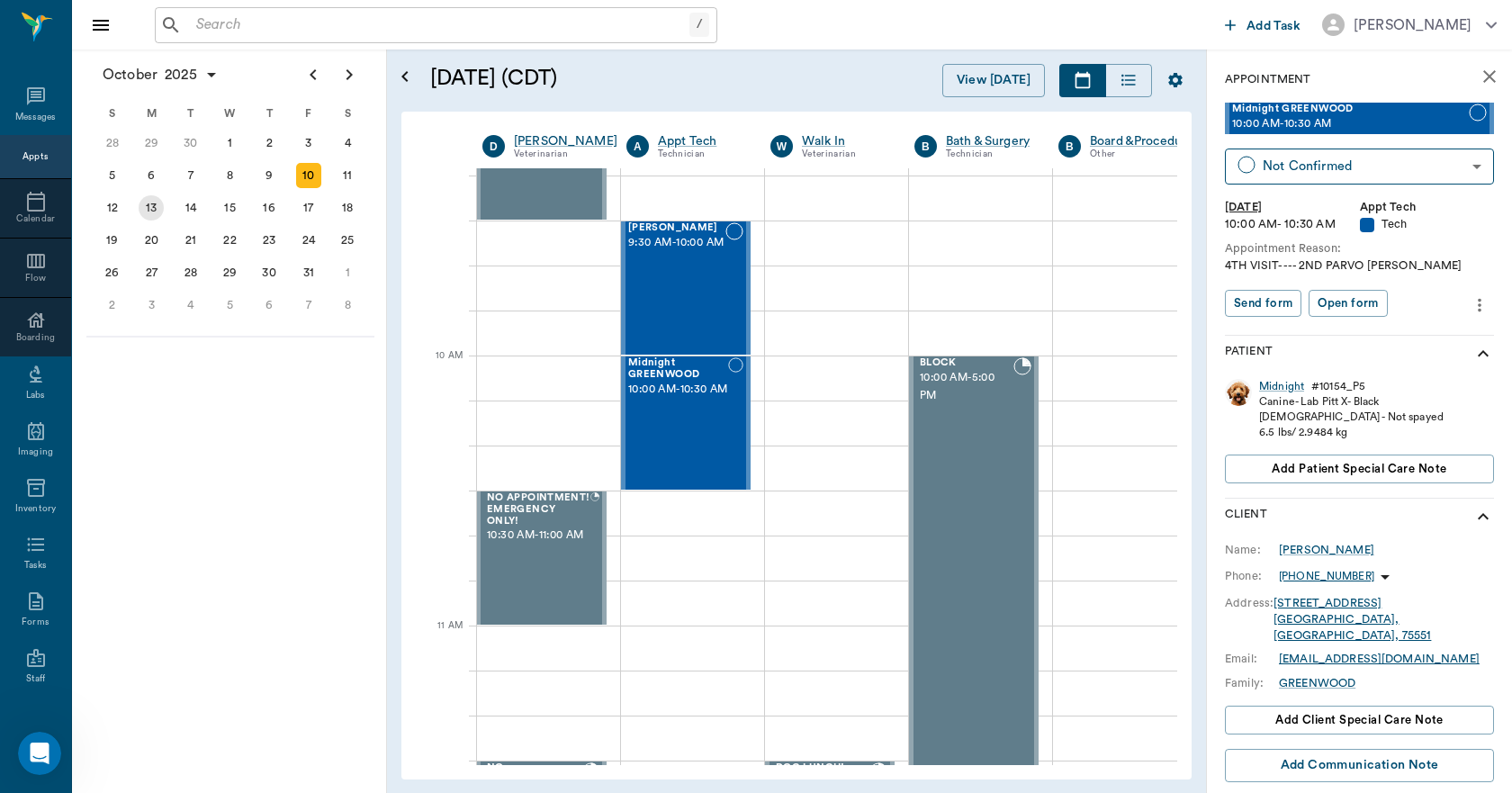
click at [157, 208] on div "13" at bounding box center [151, 208] width 25 height 25
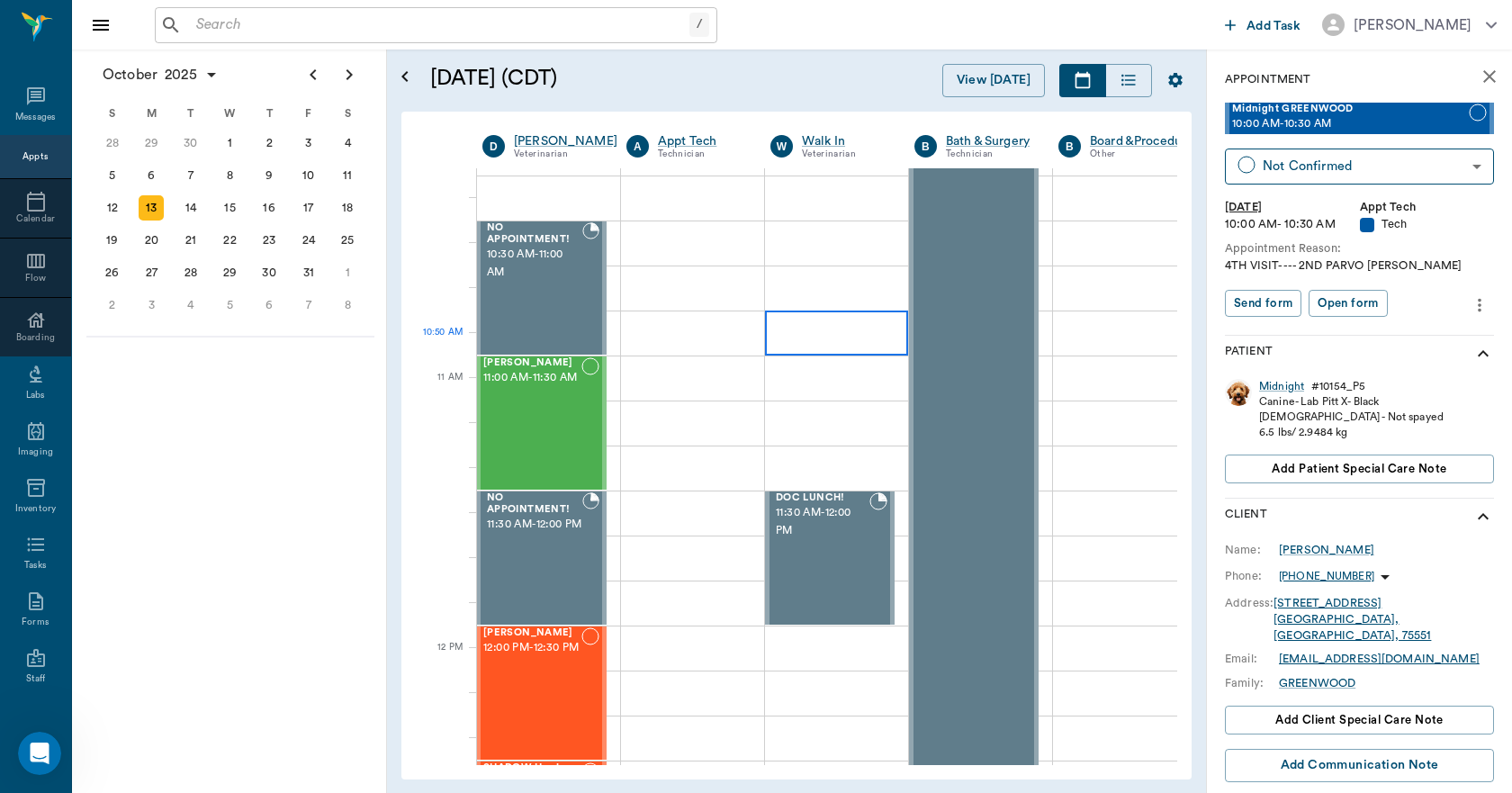
scroll to position [450, 1]
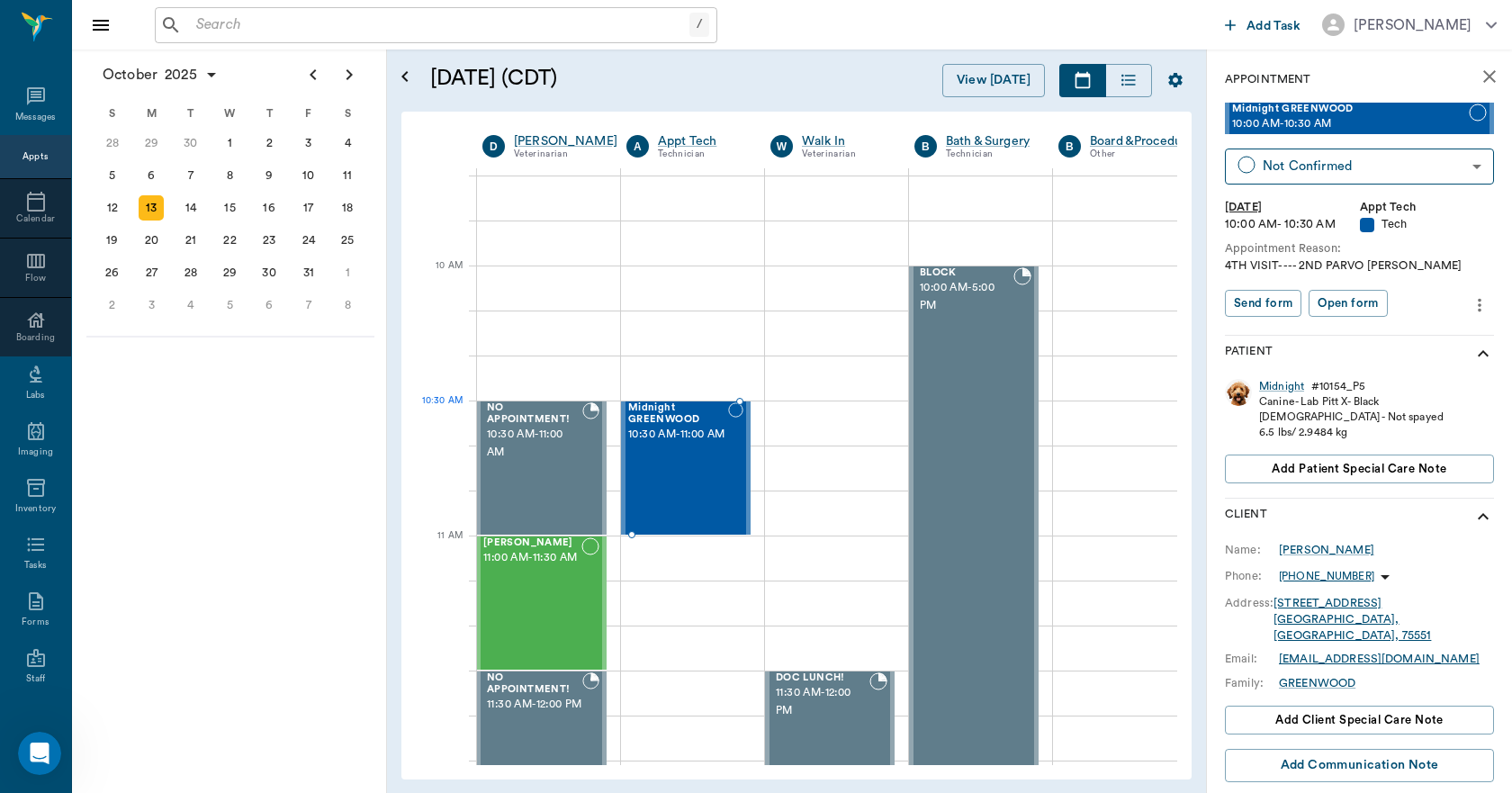
drag, startPoint x: 1261, startPoint y: 117, endPoint x: 723, endPoint y: 435, distance: 625.0
click at [308, 272] on div "31" at bounding box center [308, 272] width 25 height 25
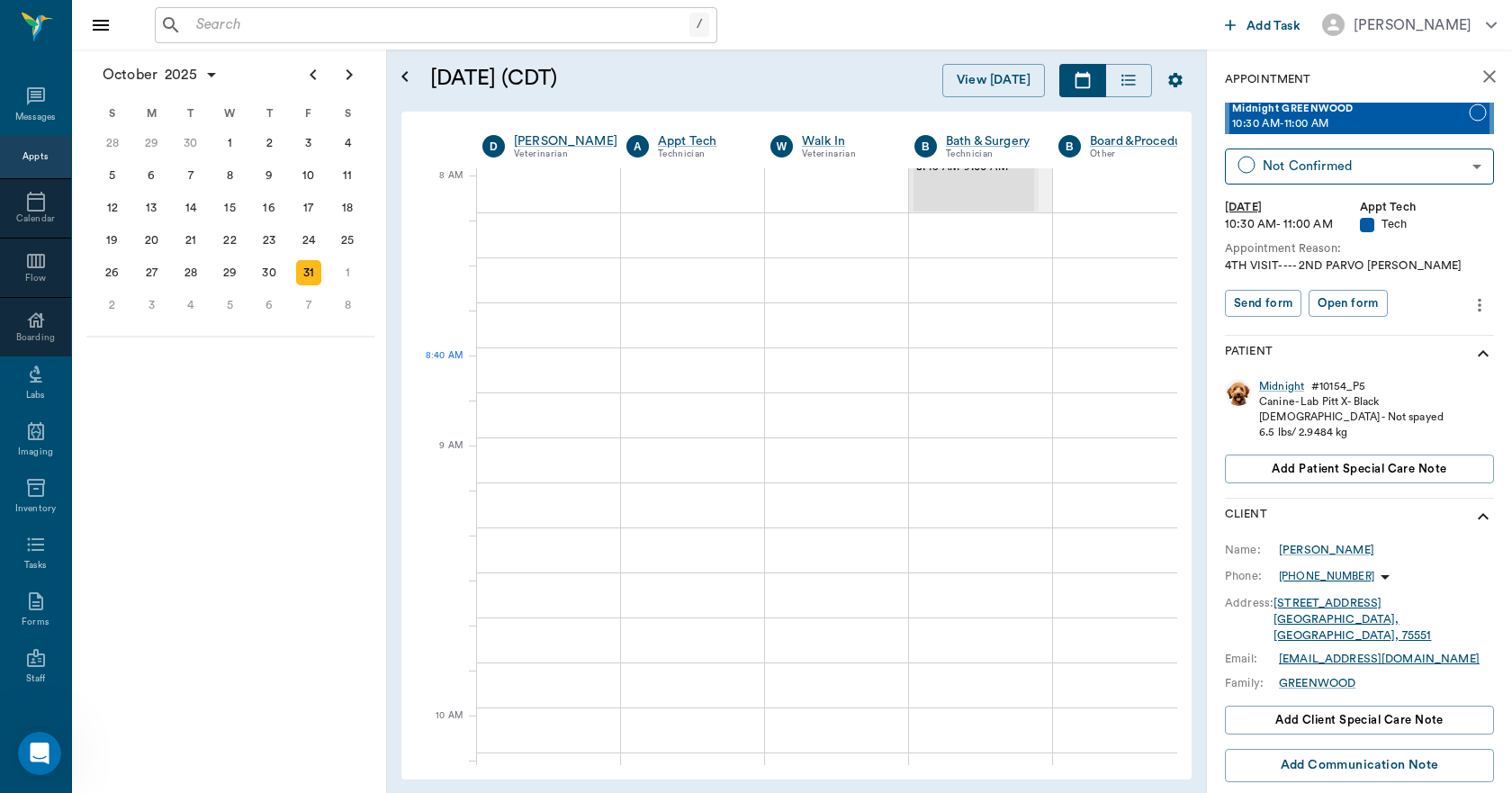
scroll to position [0, 1]
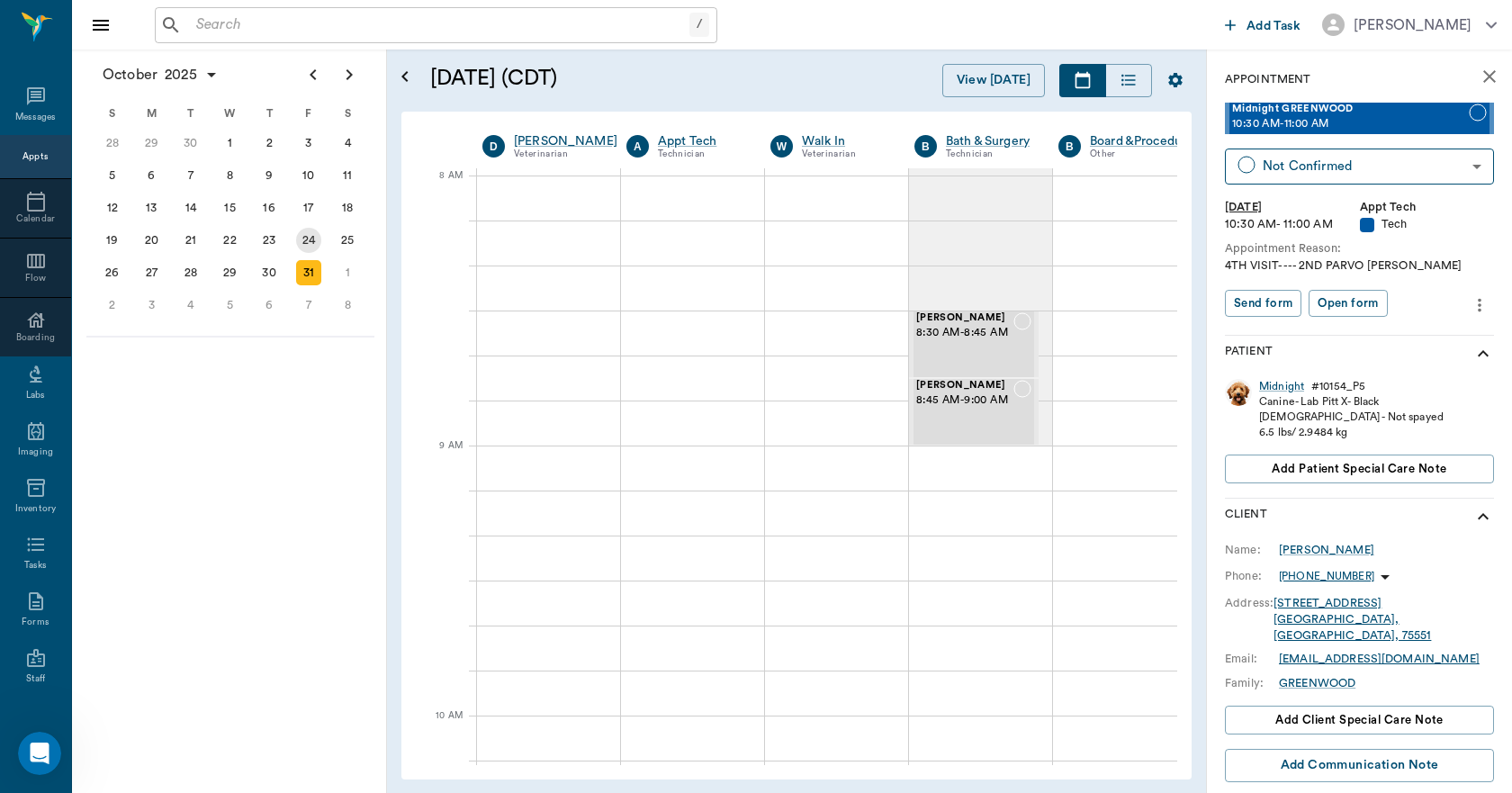
click at [323, 246] on div "24" at bounding box center [308, 239] width 40 height 32
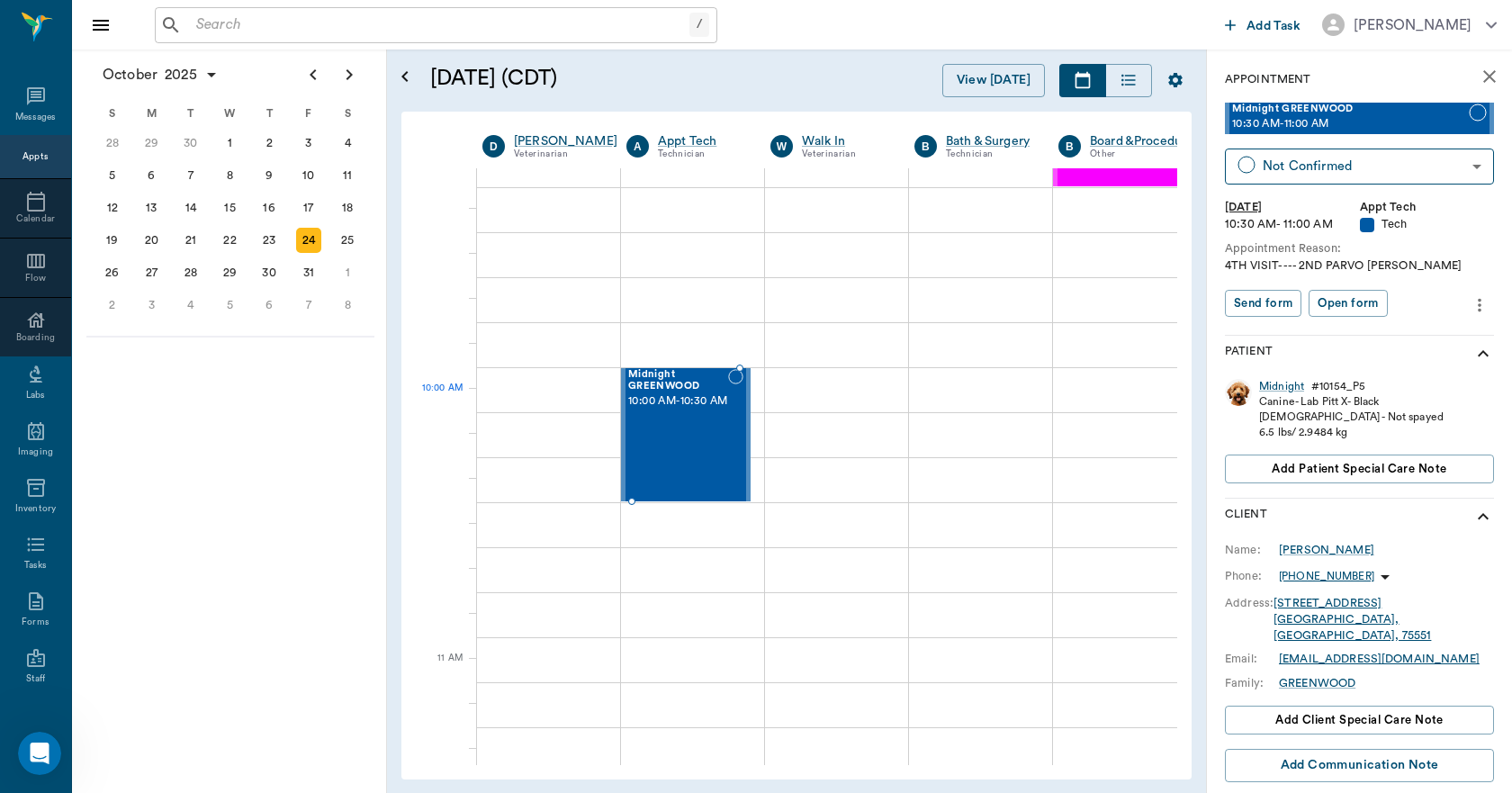
scroll to position [360, 1]
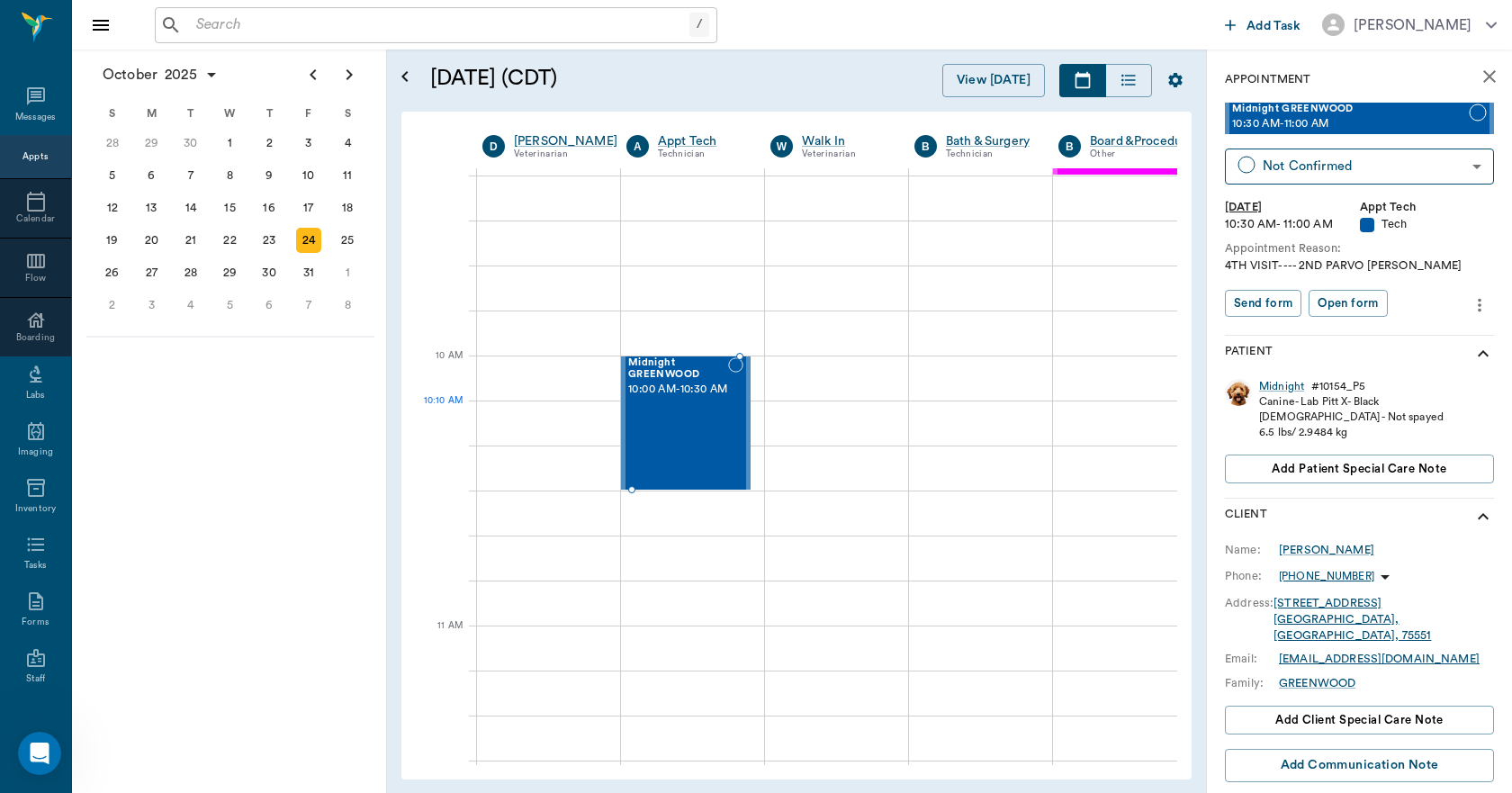
click at [680, 416] on div "Midnight GREENWOOD 10:00 AM - 10:30 AM" at bounding box center [677, 422] width 100 height 131
click at [158, 274] on div "27" at bounding box center [151, 272] width 25 height 25
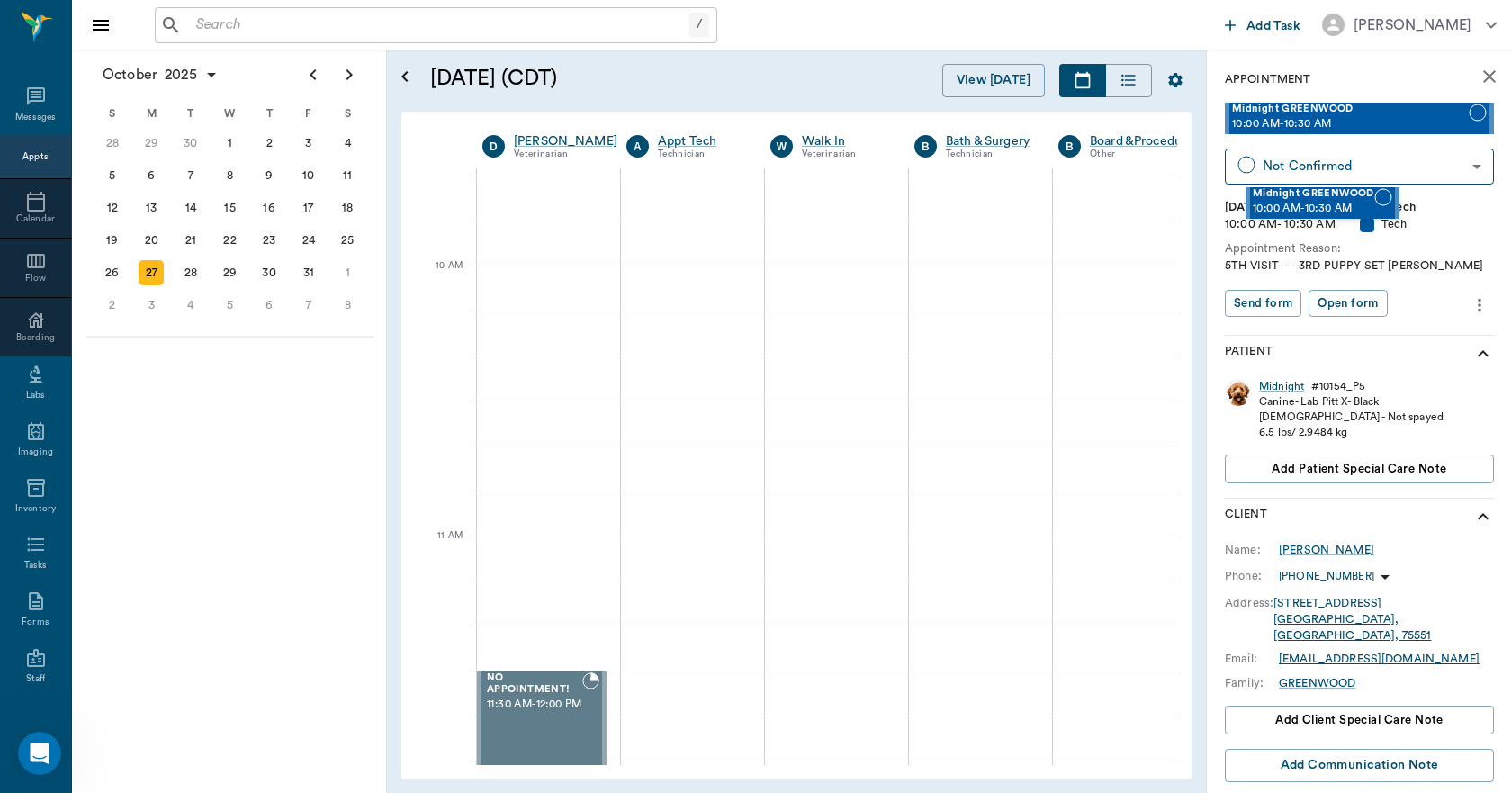
scroll to position [450, 6]
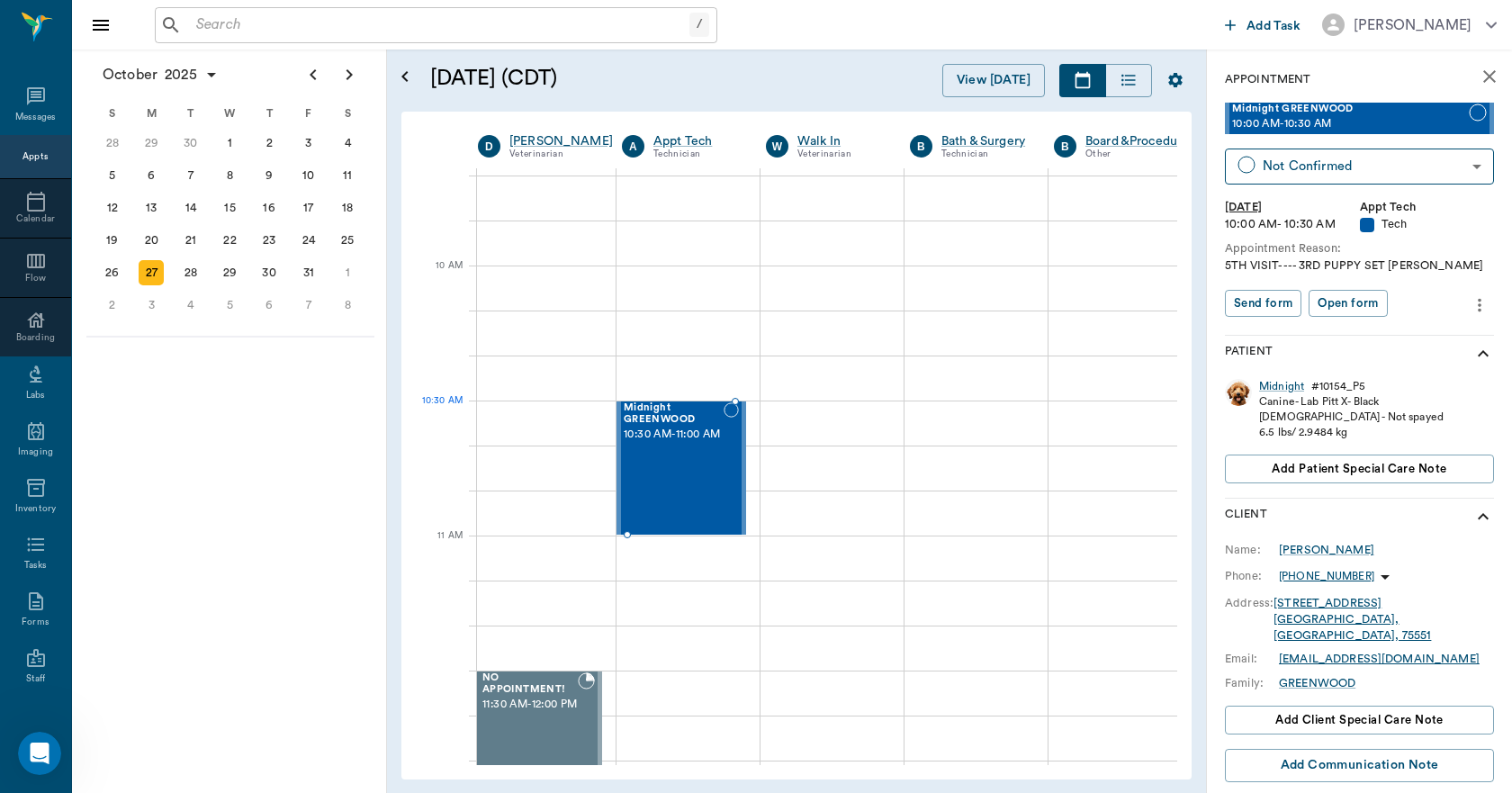
drag, startPoint x: 1330, startPoint y: 118, endPoint x: 735, endPoint y: 421, distance: 667.7
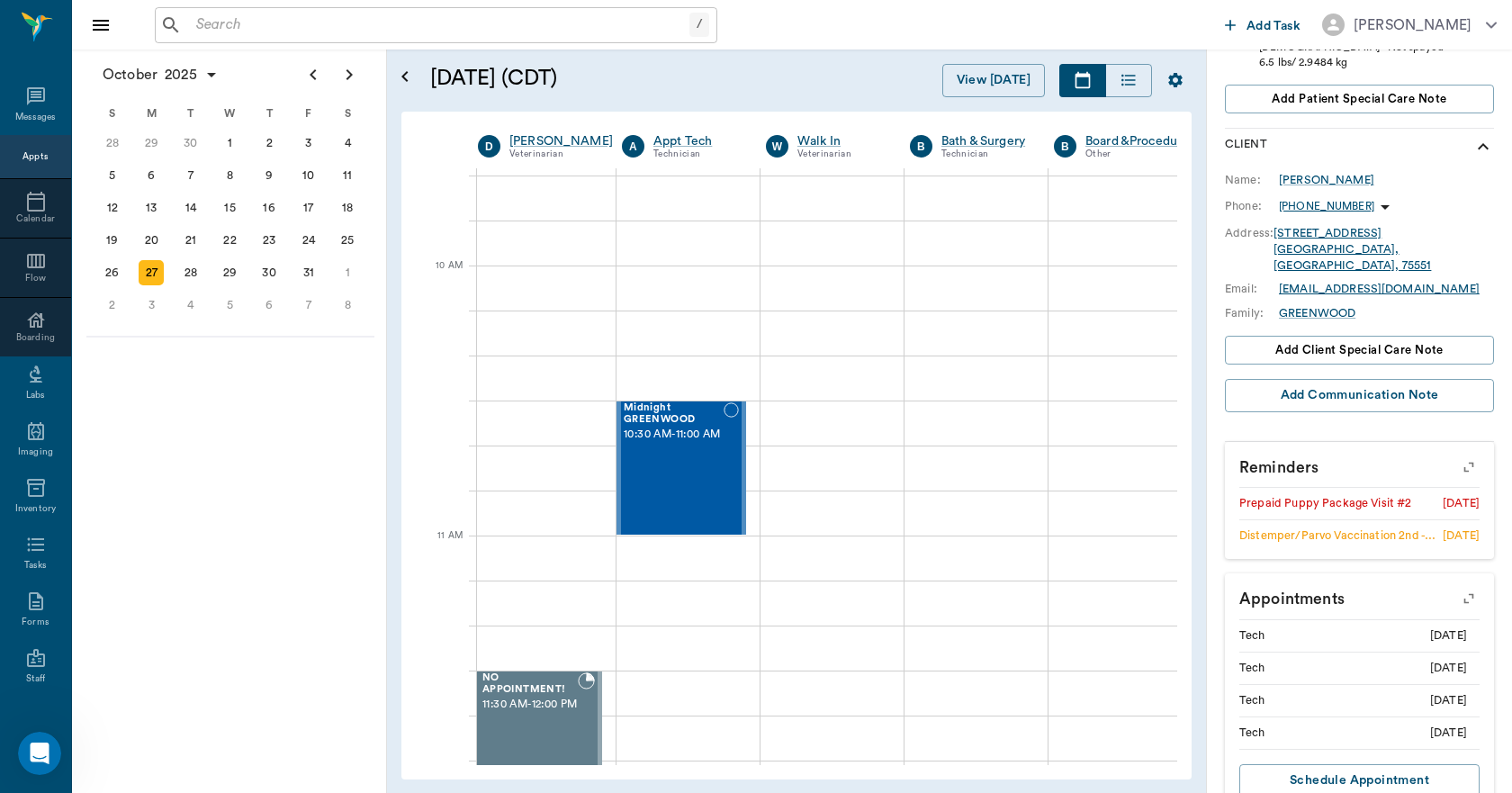
scroll to position [398, 0]
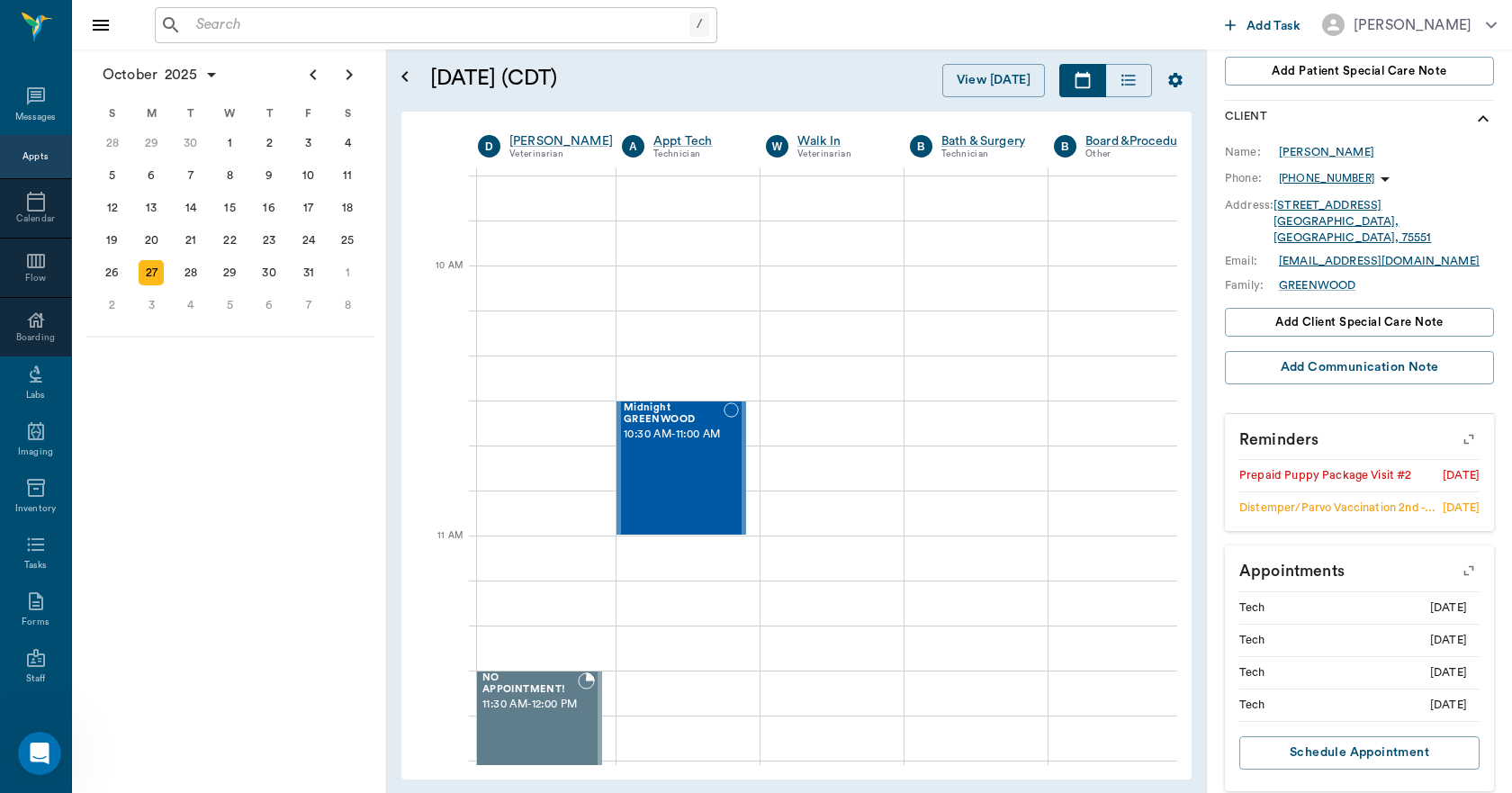
click at [1464, 558] on icon "button" at bounding box center [1468, 570] width 25 height 25
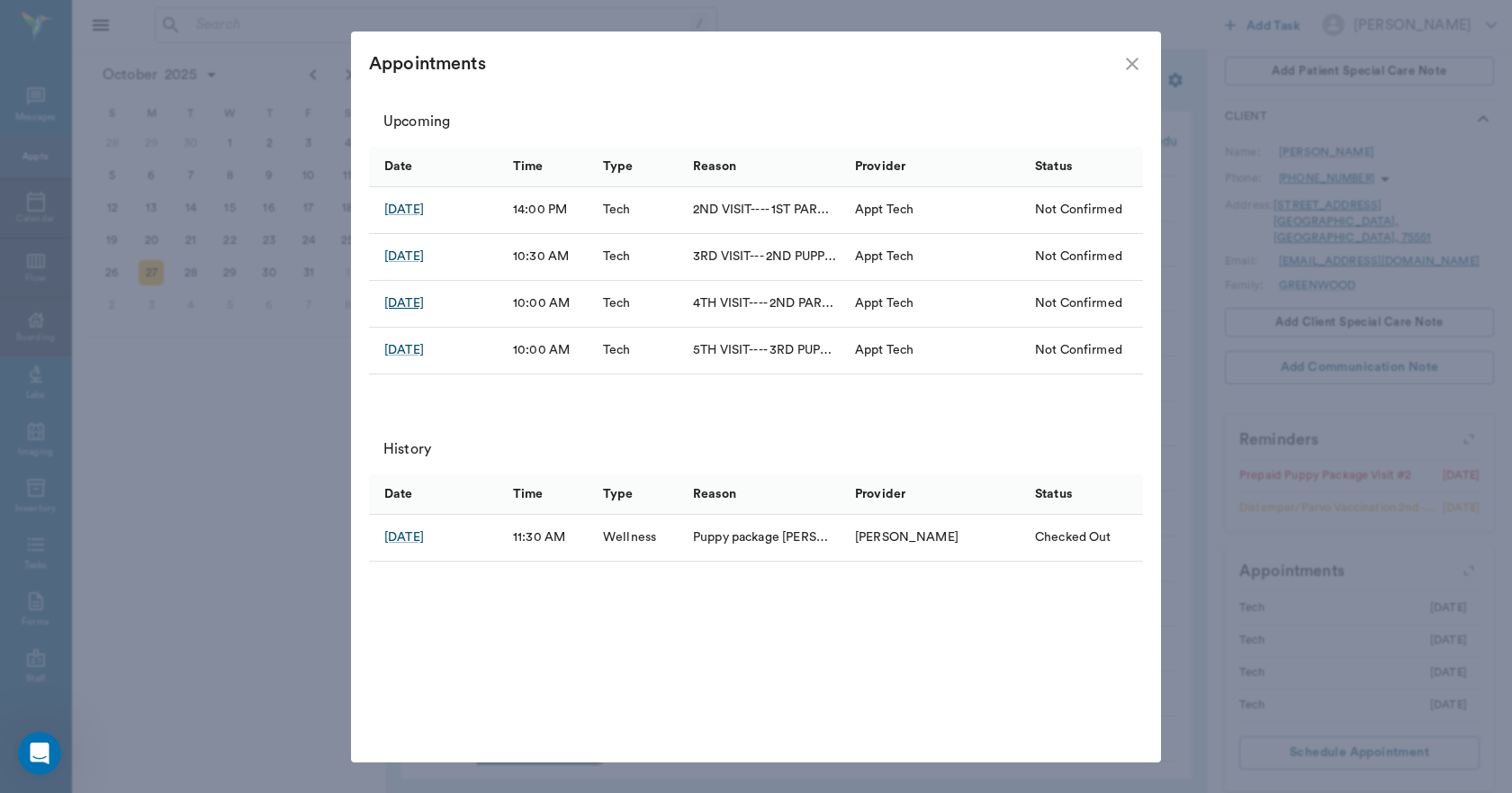
click at [412, 301] on div "[DATE]" at bounding box center [404, 303] width 40 height 18
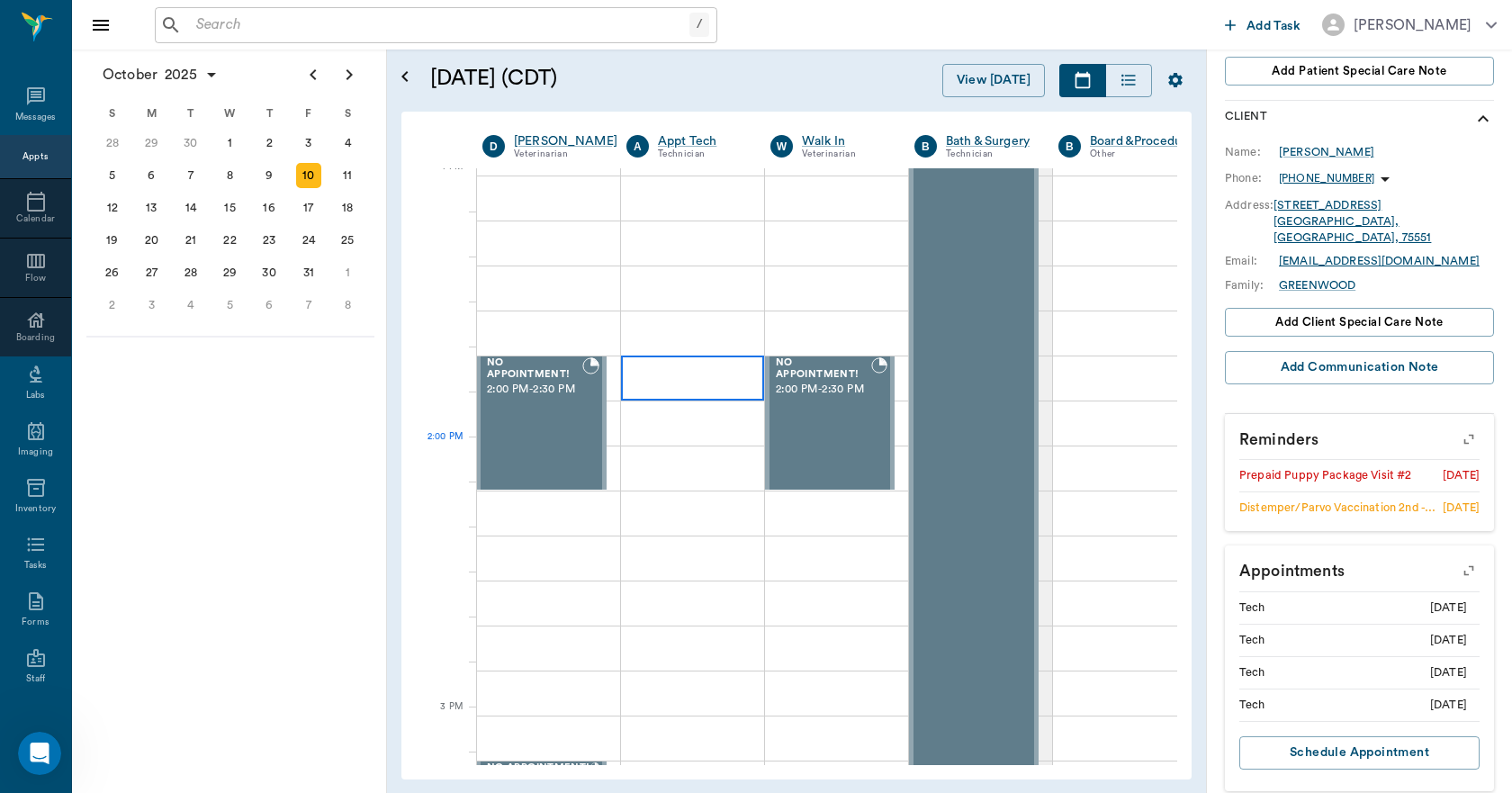
scroll to position [990, 1]
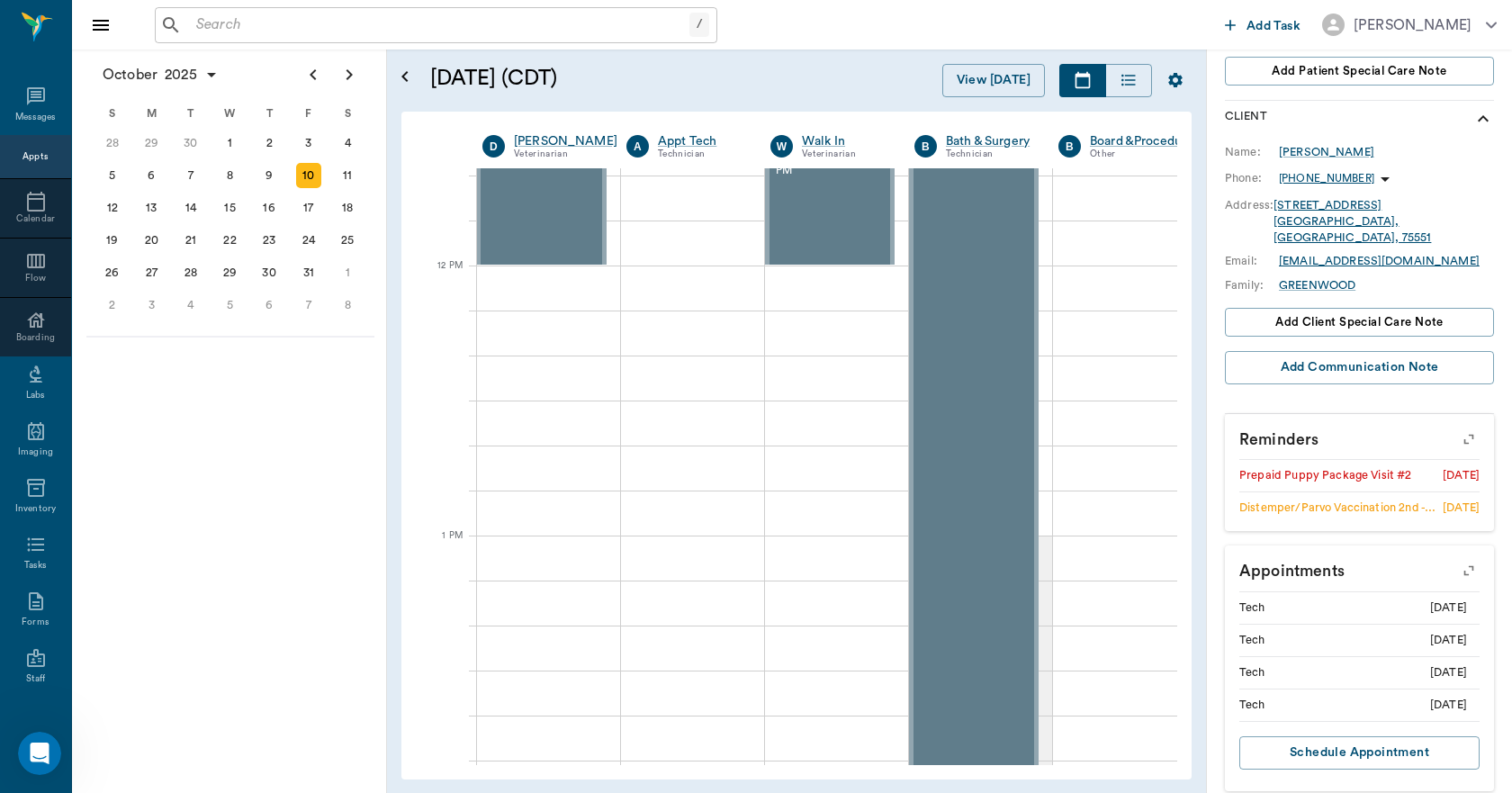
click at [1456, 558] on icon "button" at bounding box center [1468, 570] width 25 height 25
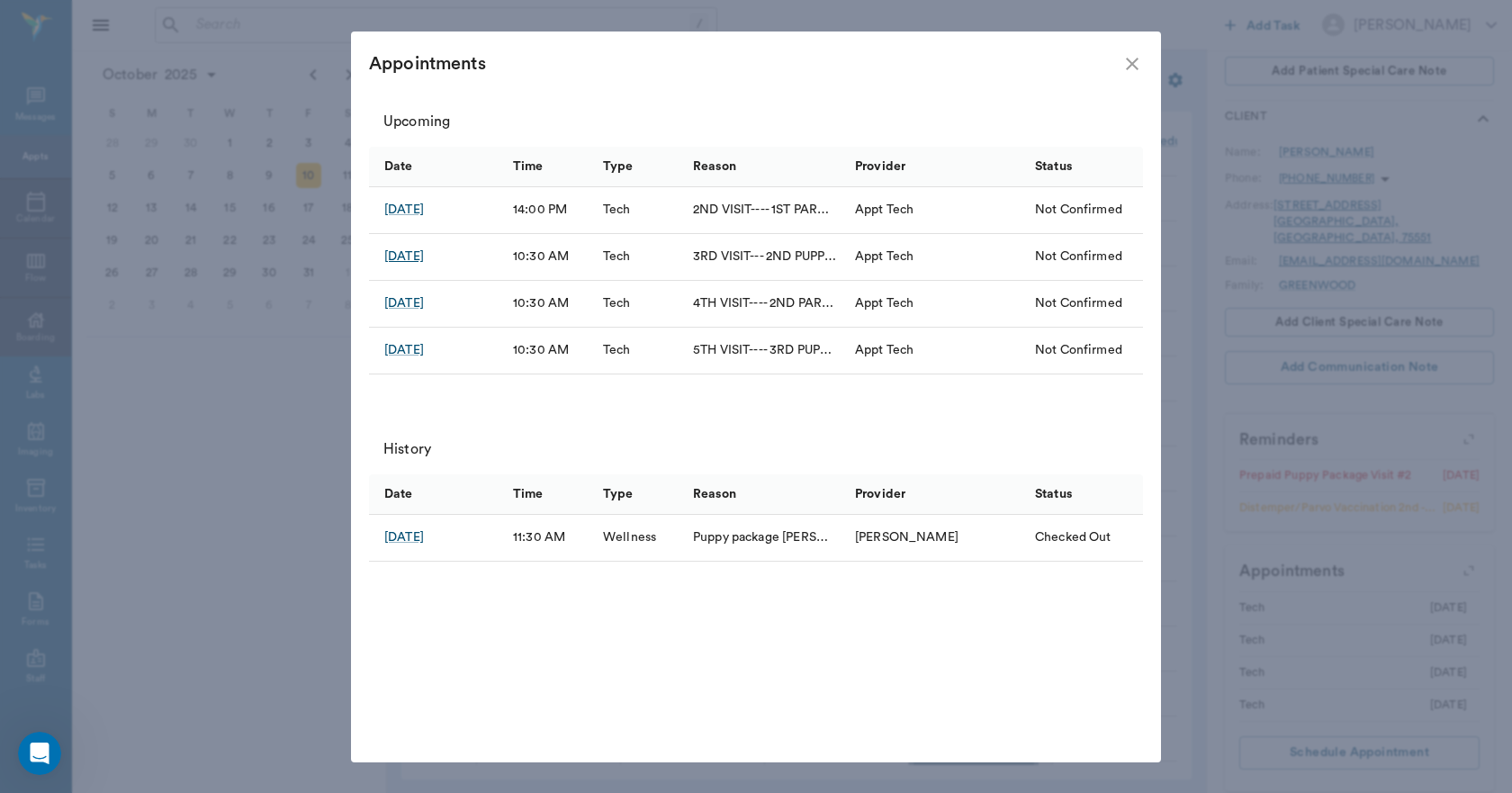
click at [420, 250] on div "[DATE]" at bounding box center [404, 256] width 40 height 18
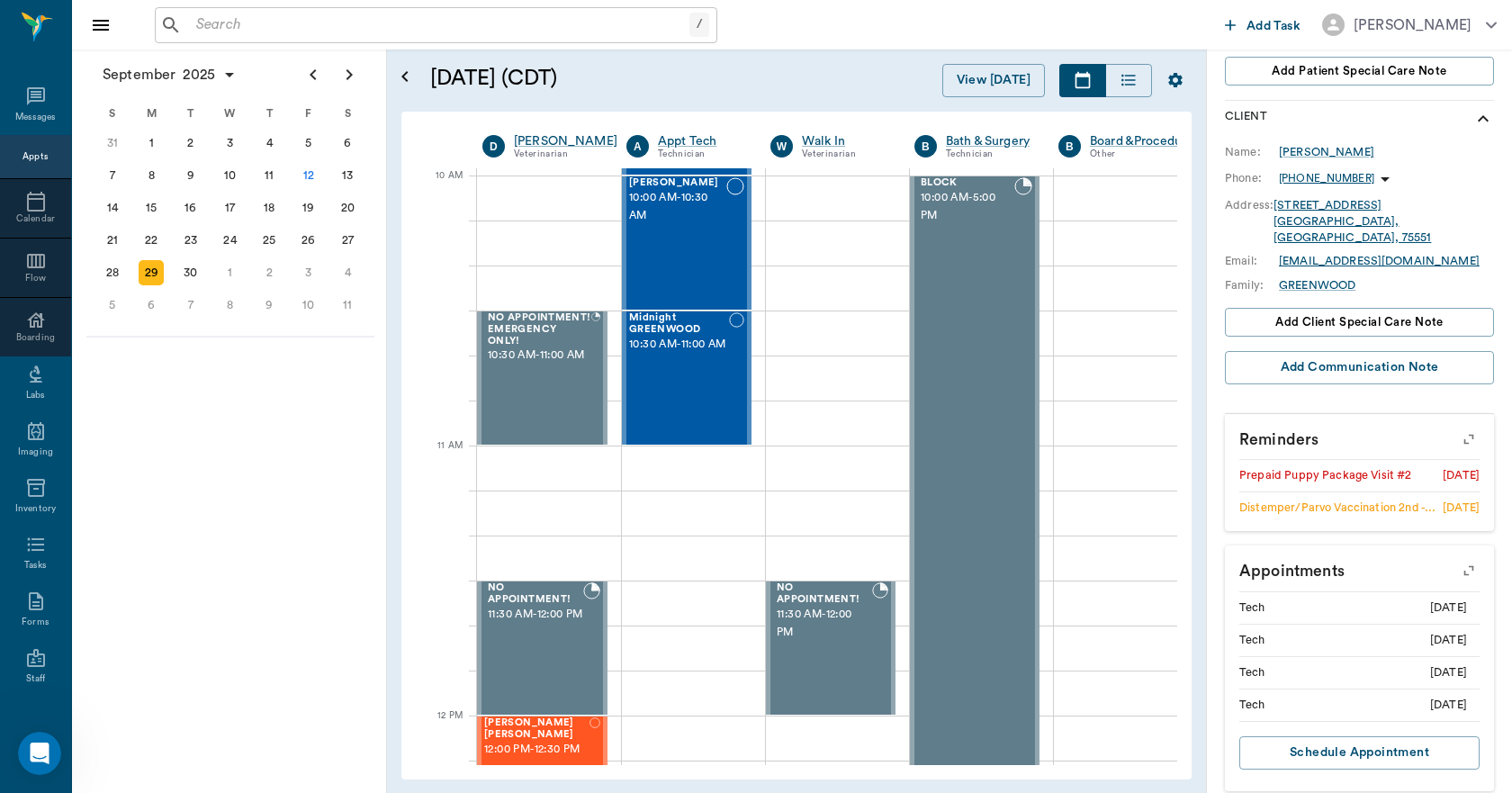
scroll to position [540, 1]
click at [352, 71] on icon "Next page" at bounding box center [349, 75] width 21 height 21
click at [150, 200] on div "13" at bounding box center [151, 208] width 25 height 25
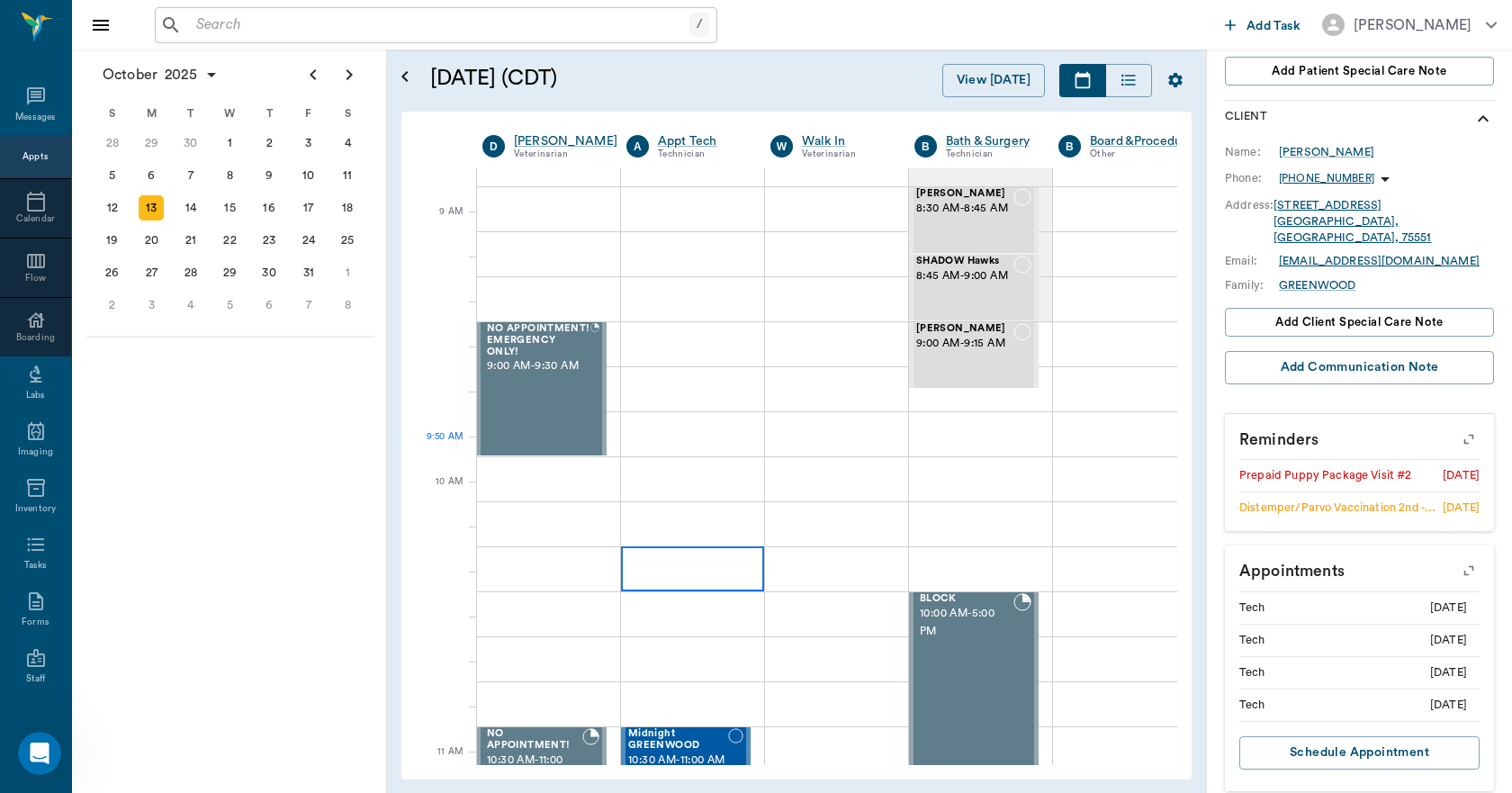
scroll to position [450, 1]
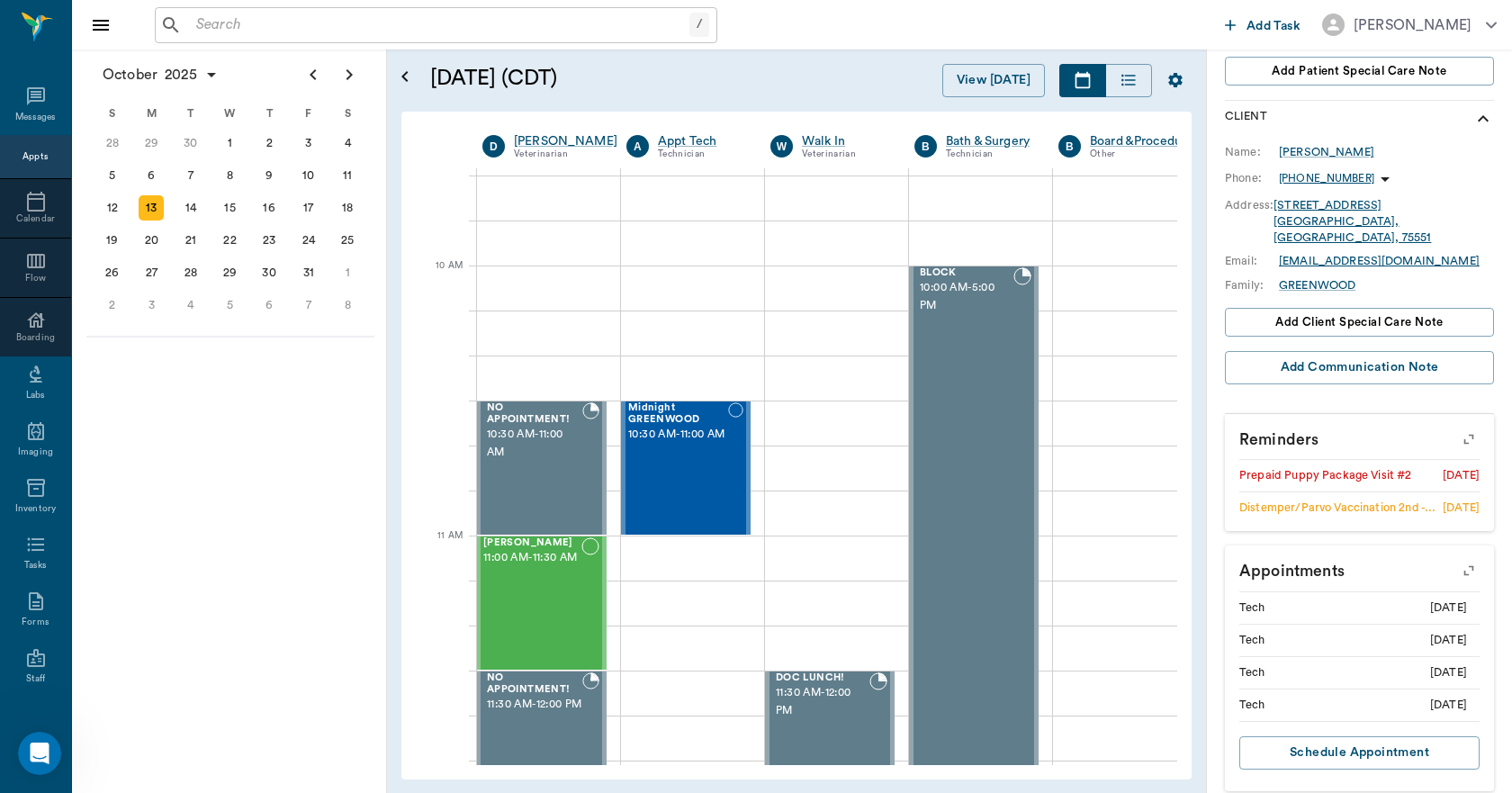
click at [1456, 558] on icon "button" at bounding box center [1468, 570] width 25 height 25
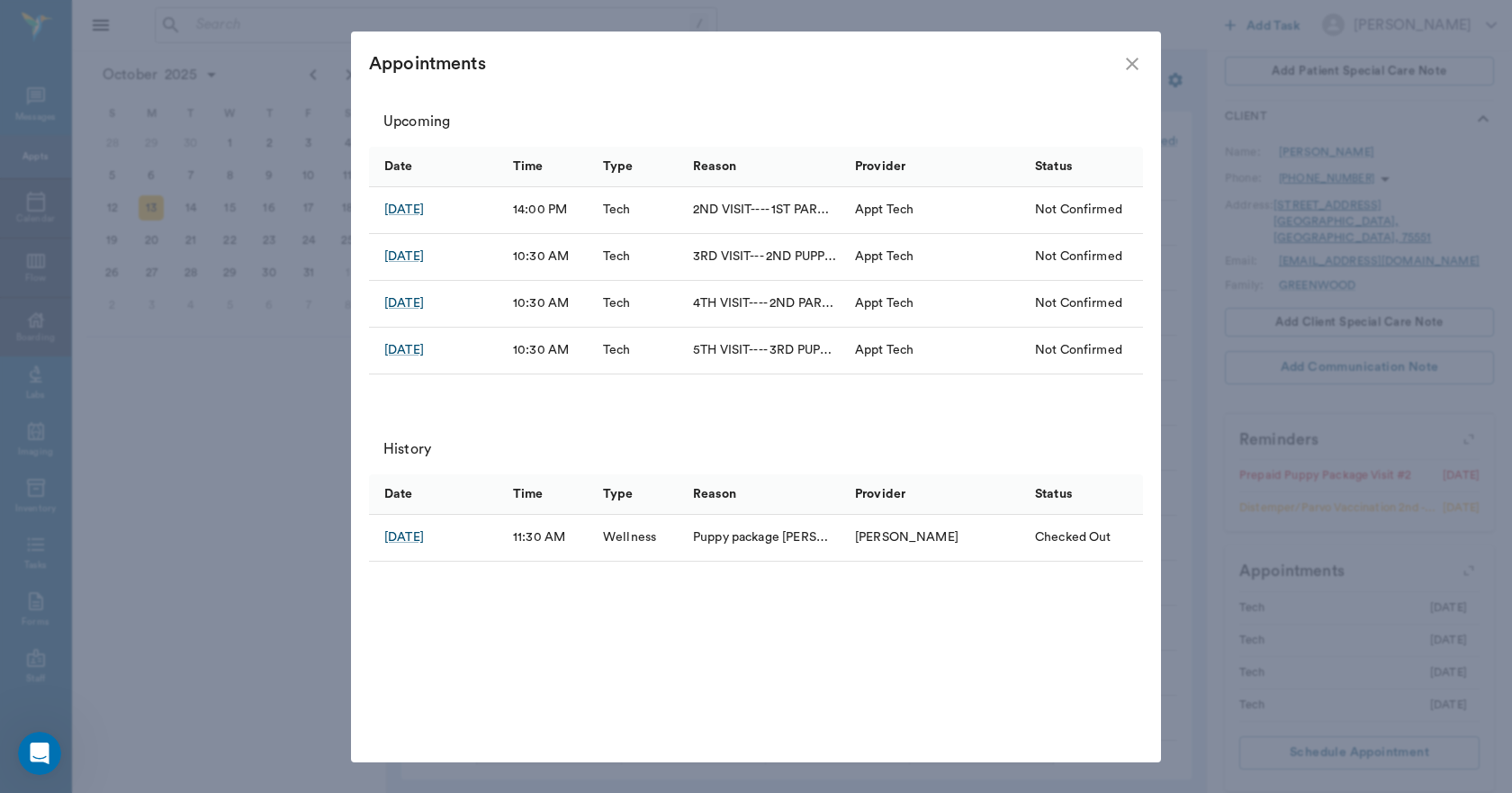
scroll to position [2671, 0]
click at [1123, 62] on icon "close" at bounding box center [1132, 64] width 21 height 21
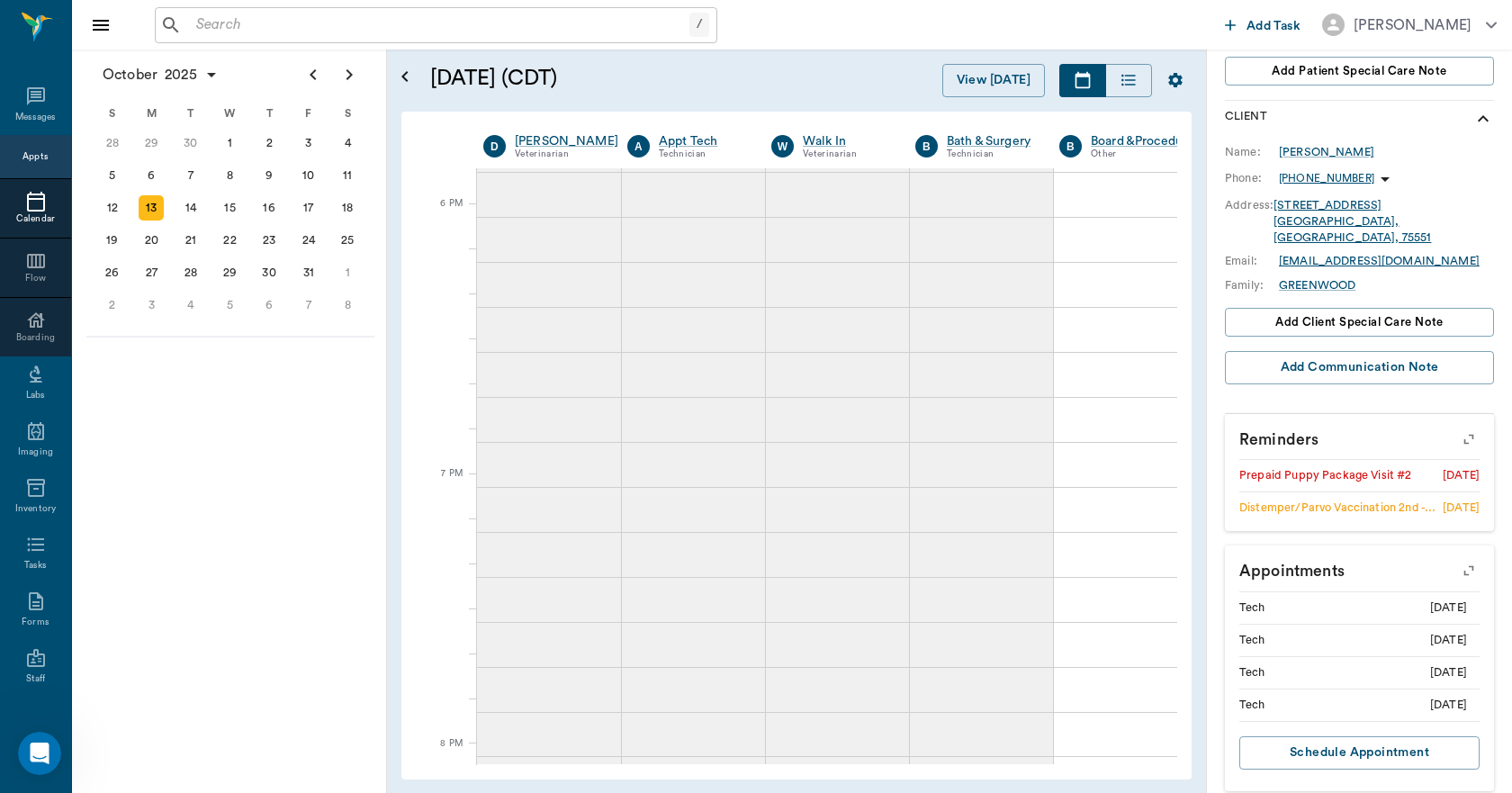
click at [36, 209] on icon at bounding box center [36, 201] width 18 height 19
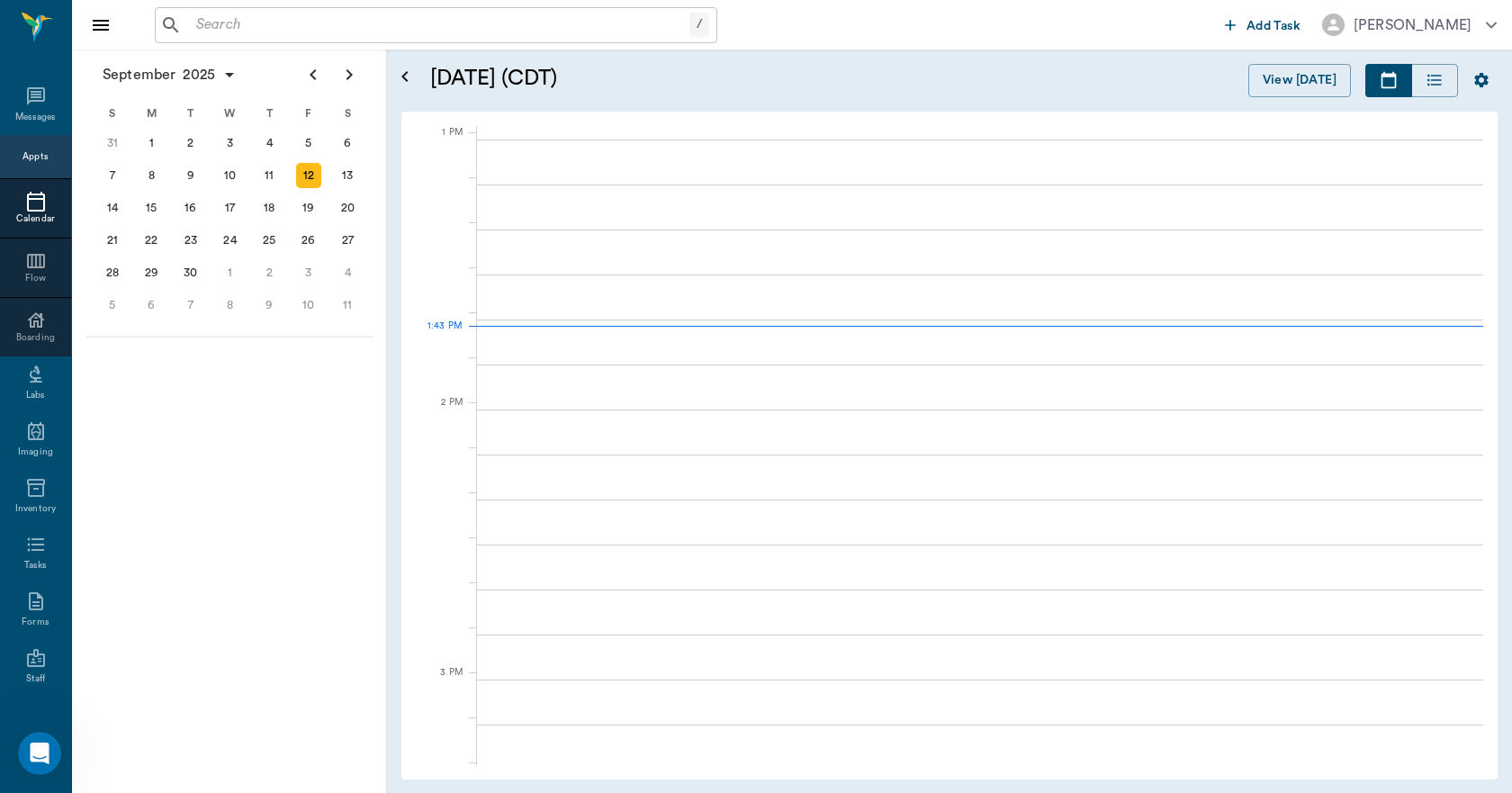
scroll to position [1351, 0]
